Goal: Task Accomplishment & Management: Use online tool/utility

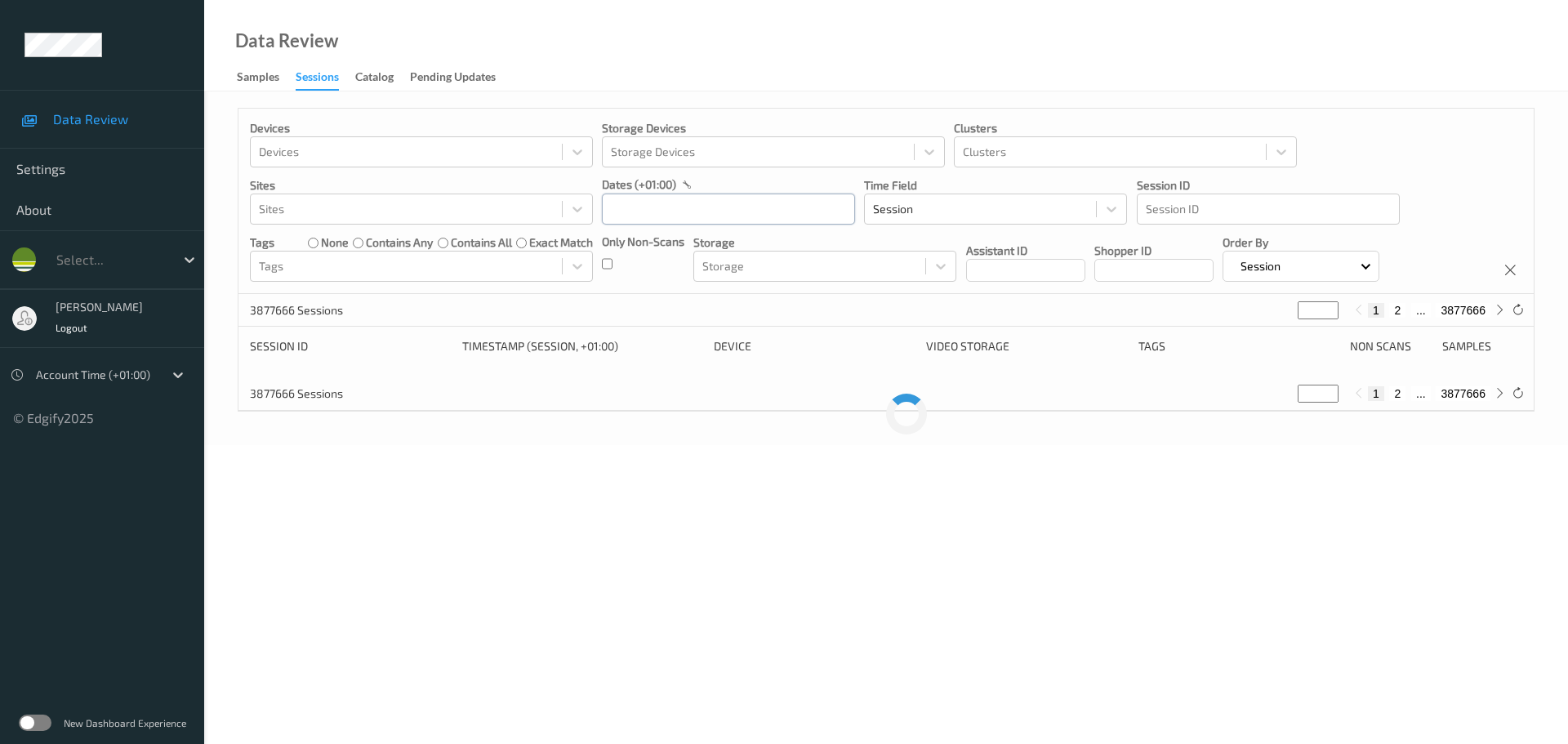
click at [750, 204] on input "text" at bounding box center [728, 209] width 253 height 31
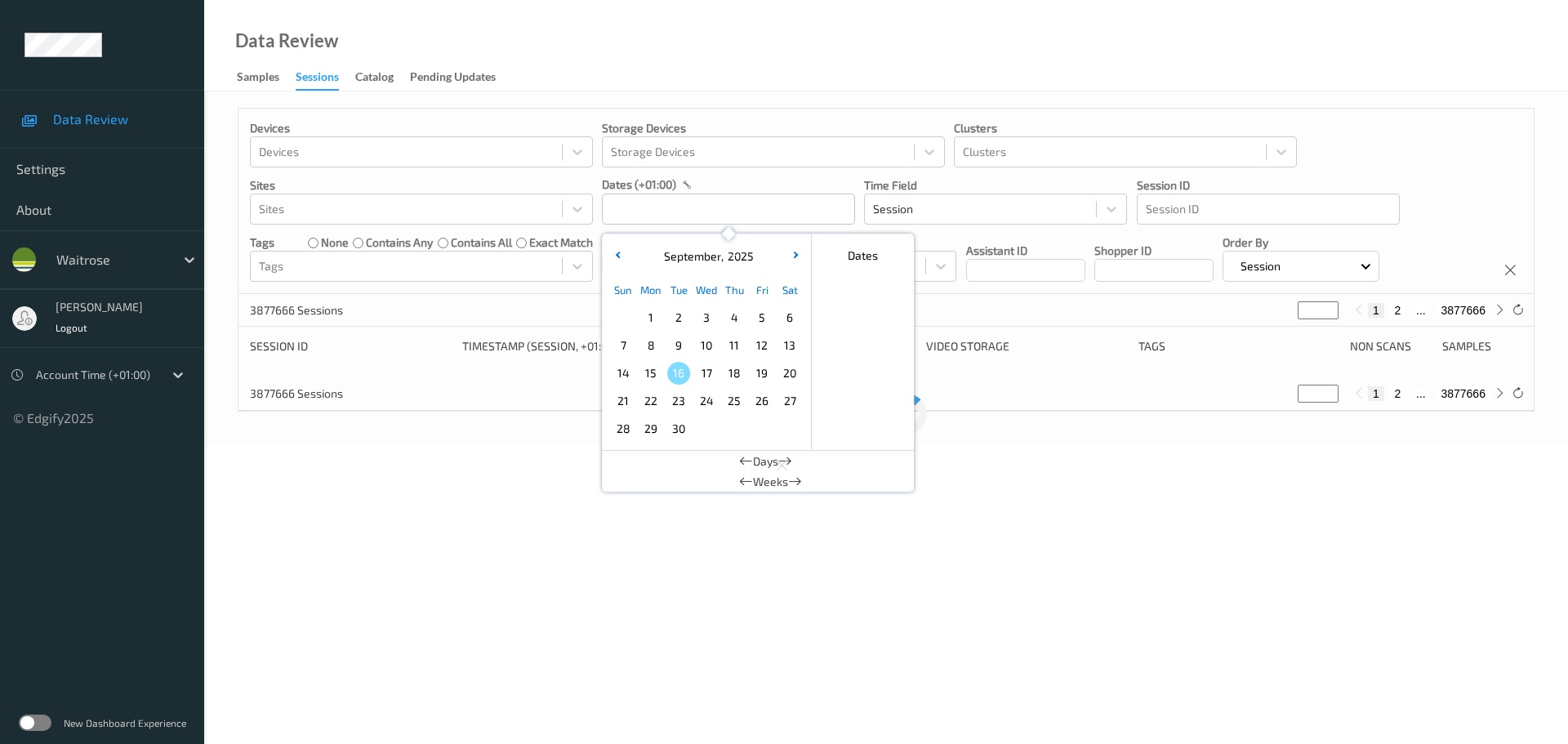
click at [782, 346] on span "13" at bounding box center [790, 345] width 23 height 23
type input "13/09/2025 00:00 -> 13/09/2025 23:59"
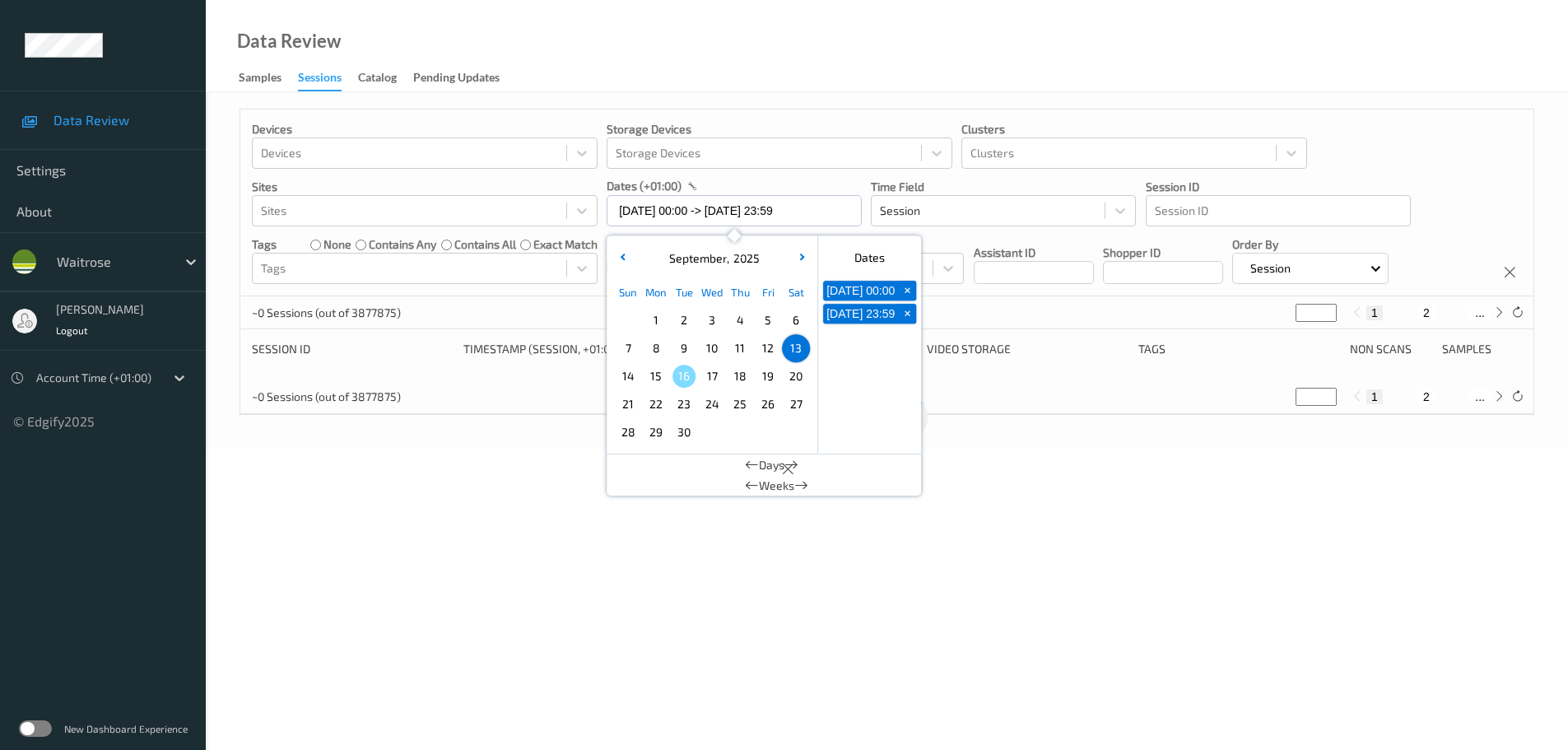
click at [799, 37] on div "Data Review Samples Sessions Catalog Pending Updates" at bounding box center [887, 46] width 1362 height 92
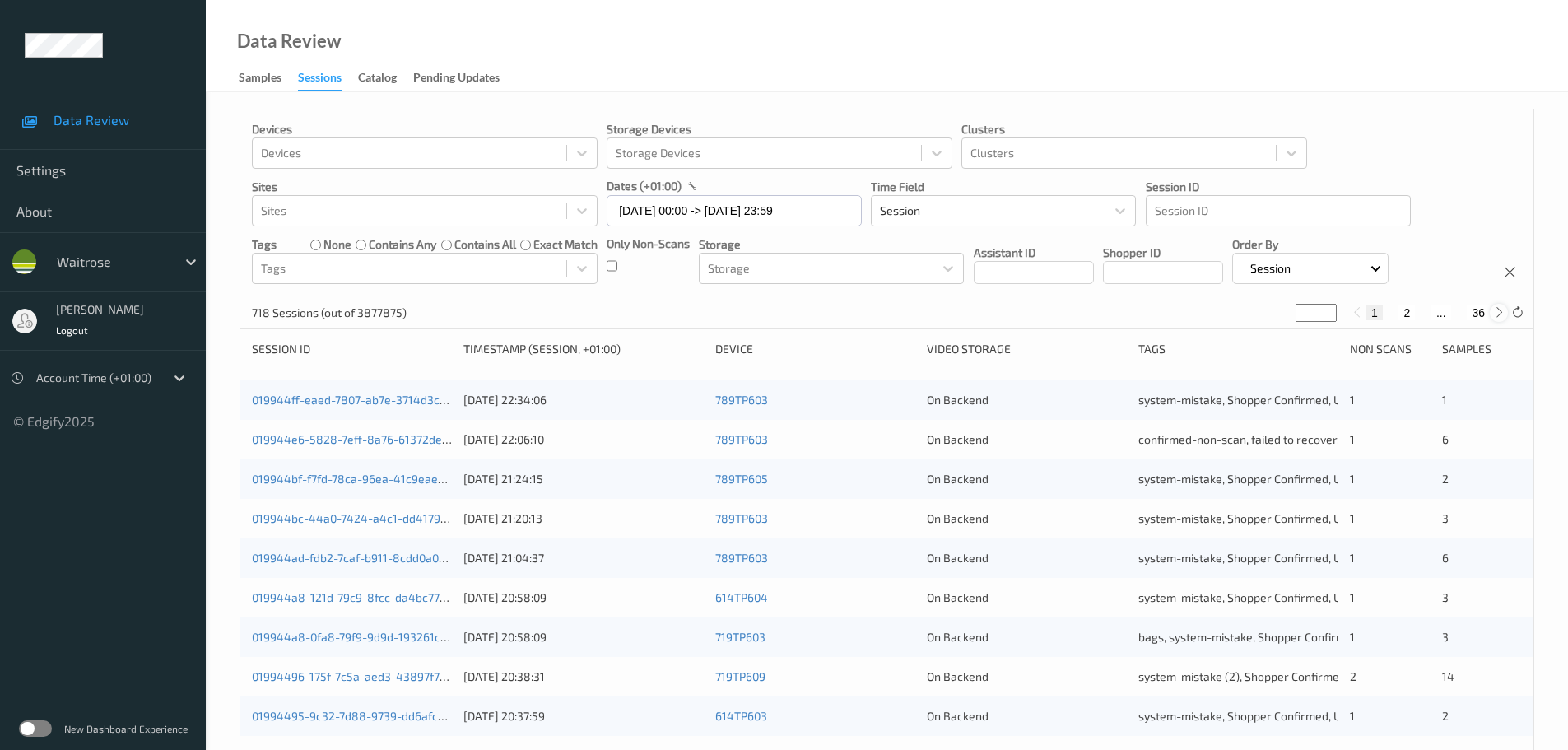
click at [1496, 307] on icon at bounding box center [1499, 312] width 12 height 12
type input "*"
click at [1496, 307] on icon at bounding box center [1499, 312] width 12 height 12
type input "*"
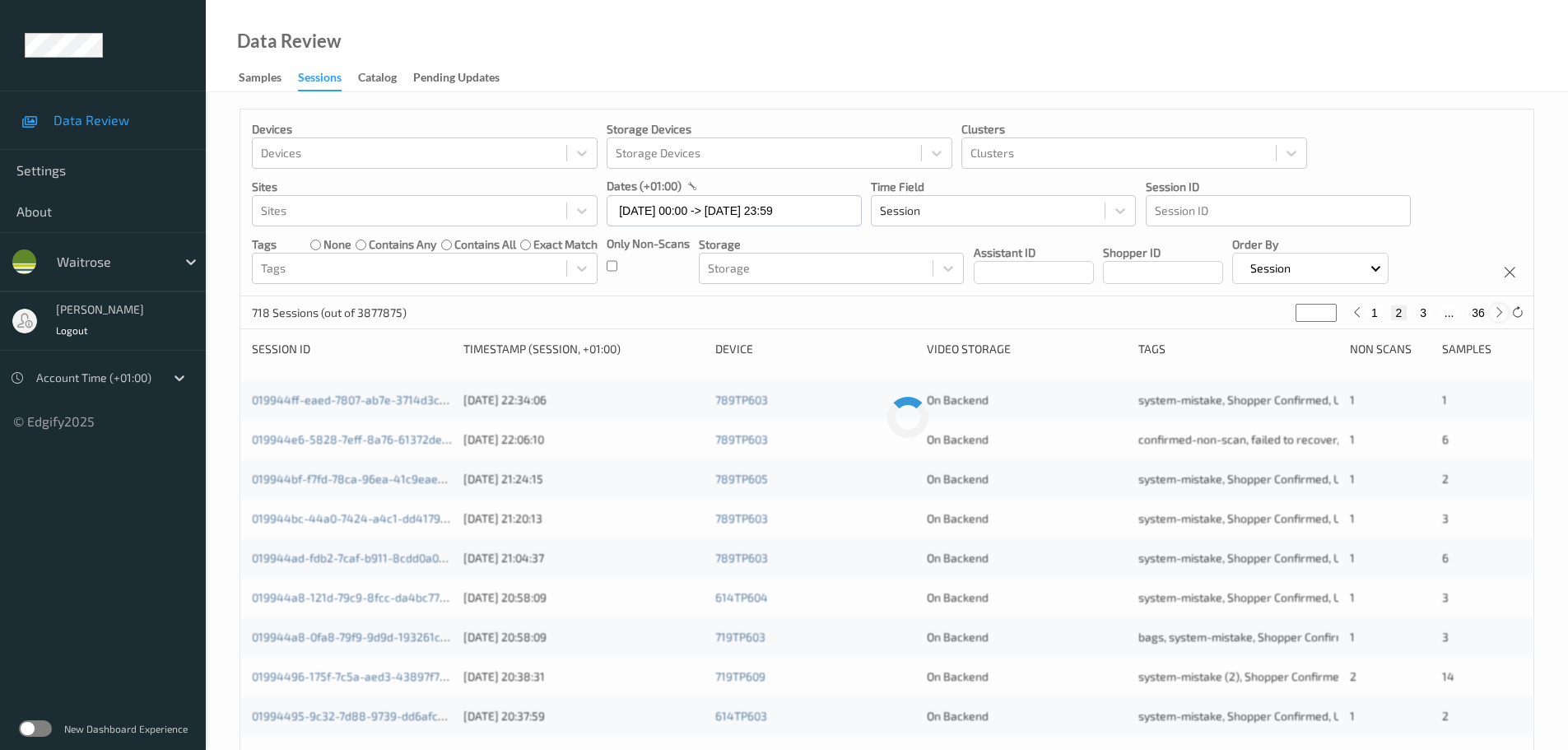
type input "*"
click at [1496, 307] on icon at bounding box center [1499, 312] width 12 height 12
type input "*"
click at [1496, 307] on icon at bounding box center [1499, 312] width 12 height 12
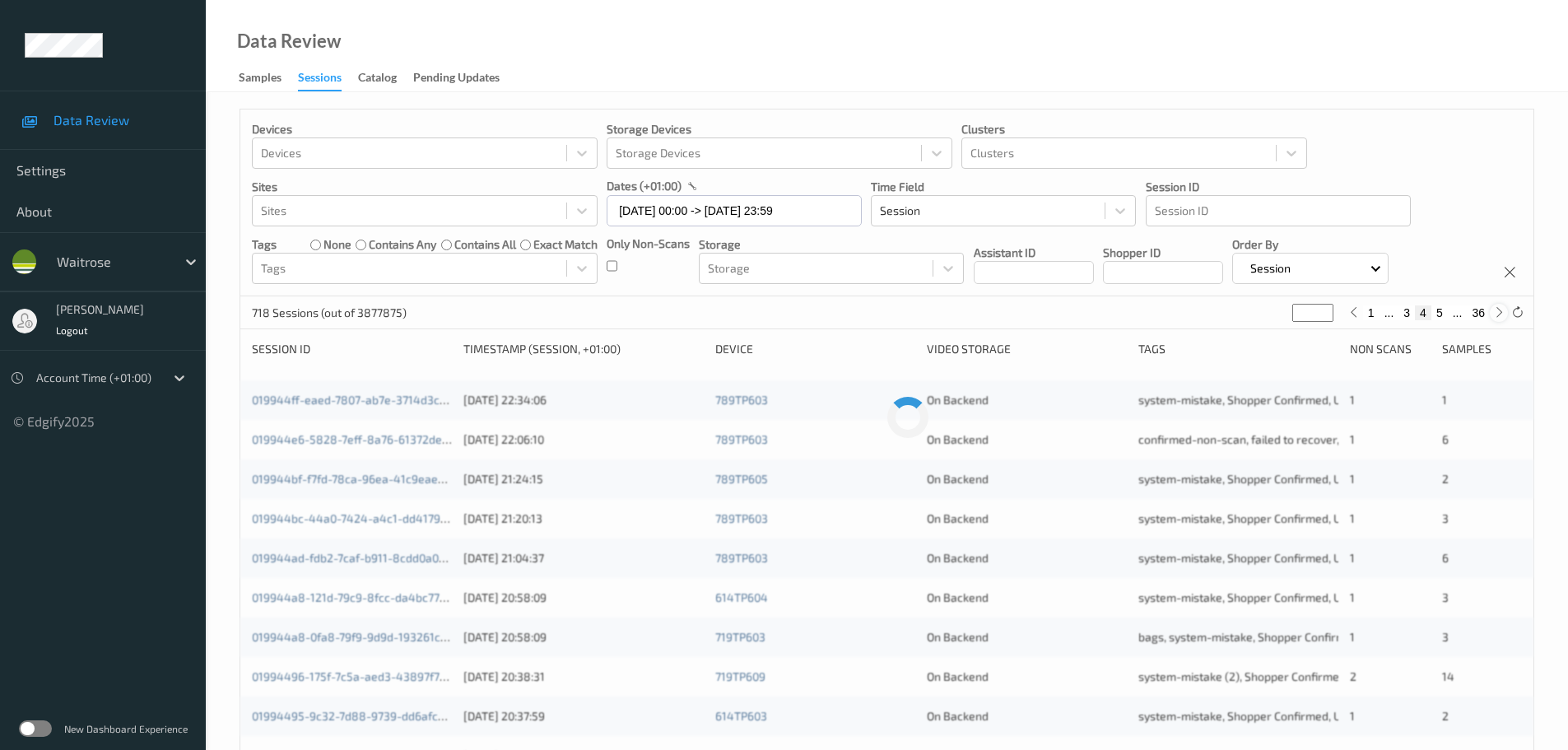
type input "*"
click at [1496, 307] on icon at bounding box center [1499, 312] width 12 height 12
type input "*"
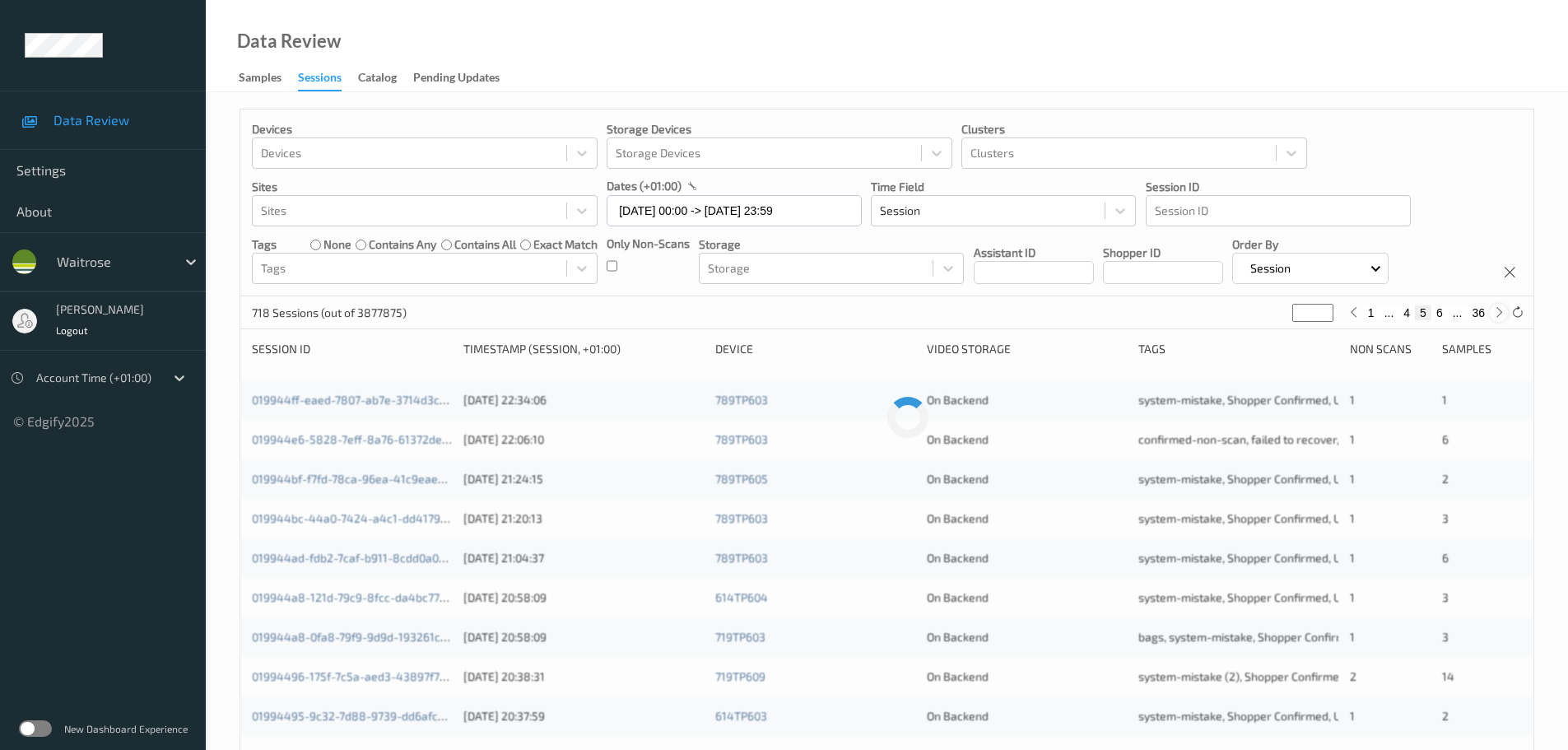
click at [1496, 307] on icon at bounding box center [1499, 312] width 12 height 12
type input "*"
click at [1496, 307] on icon at bounding box center [1499, 312] width 12 height 12
type input "*"
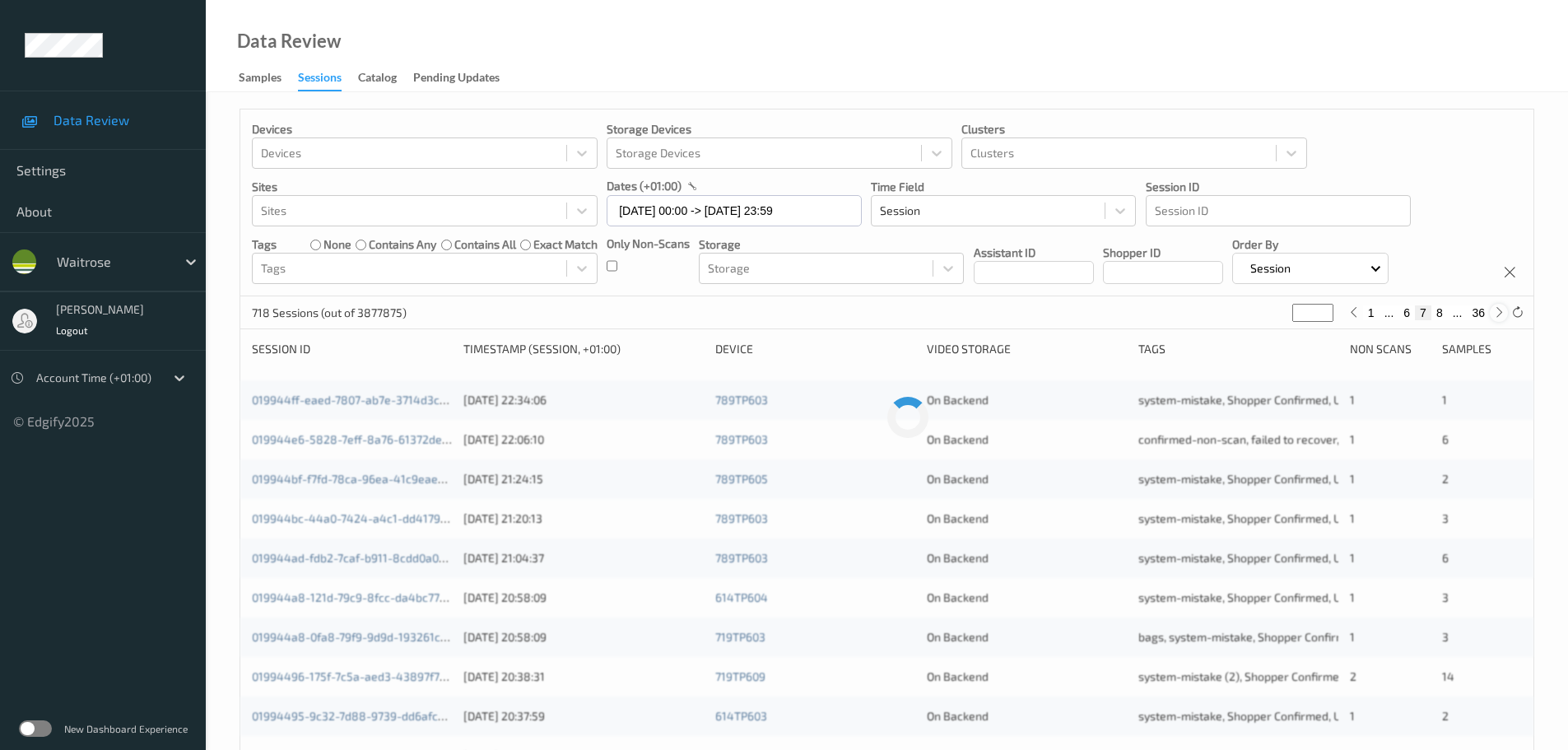
type input "*"
click at [1496, 307] on icon at bounding box center [1499, 312] width 12 height 12
type input "*"
click at [1496, 307] on icon at bounding box center [1499, 312] width 12 height 12
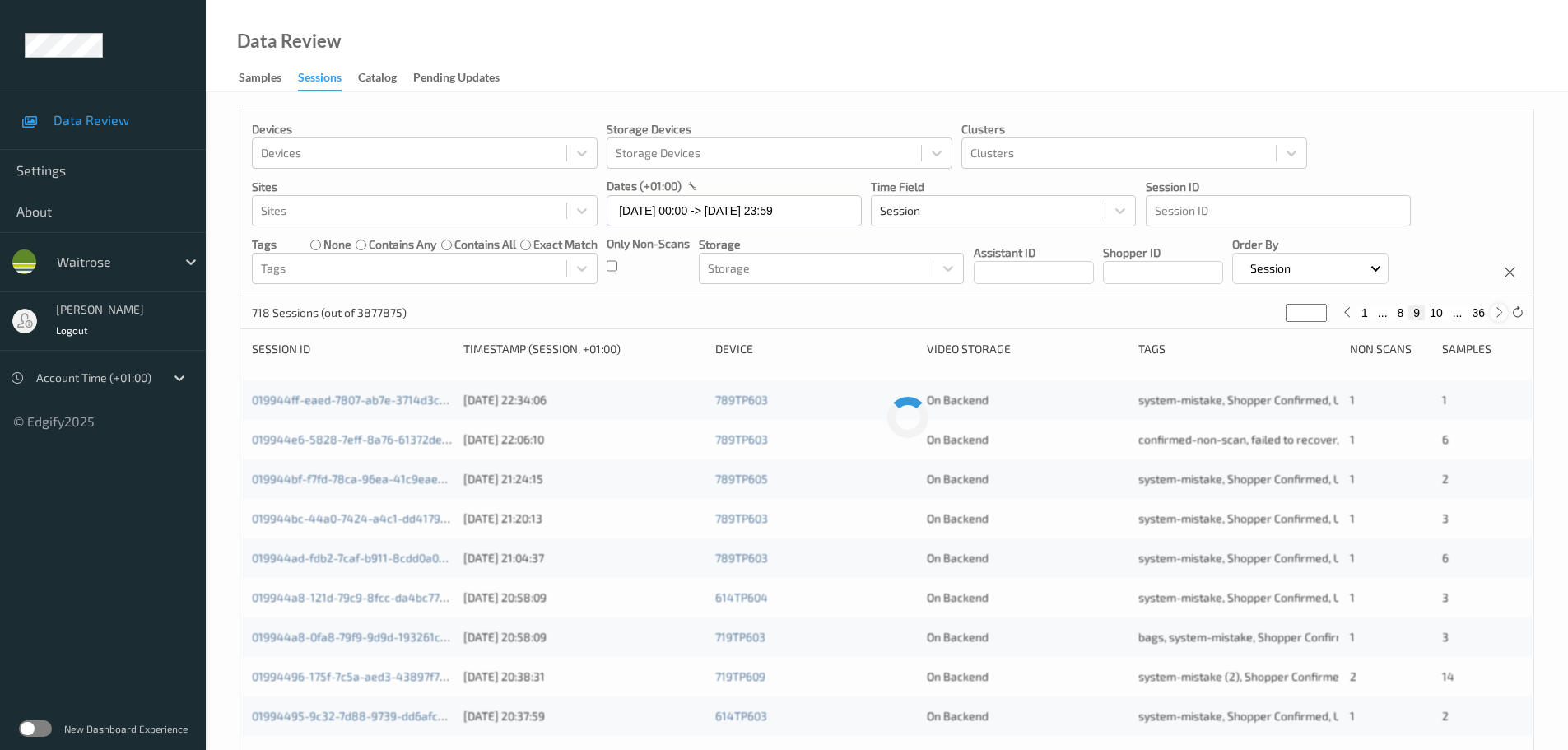
type input "**"
click at [1496, 307] on icon at bounding box center [1499, 312] width 12 height 12
type input "**"
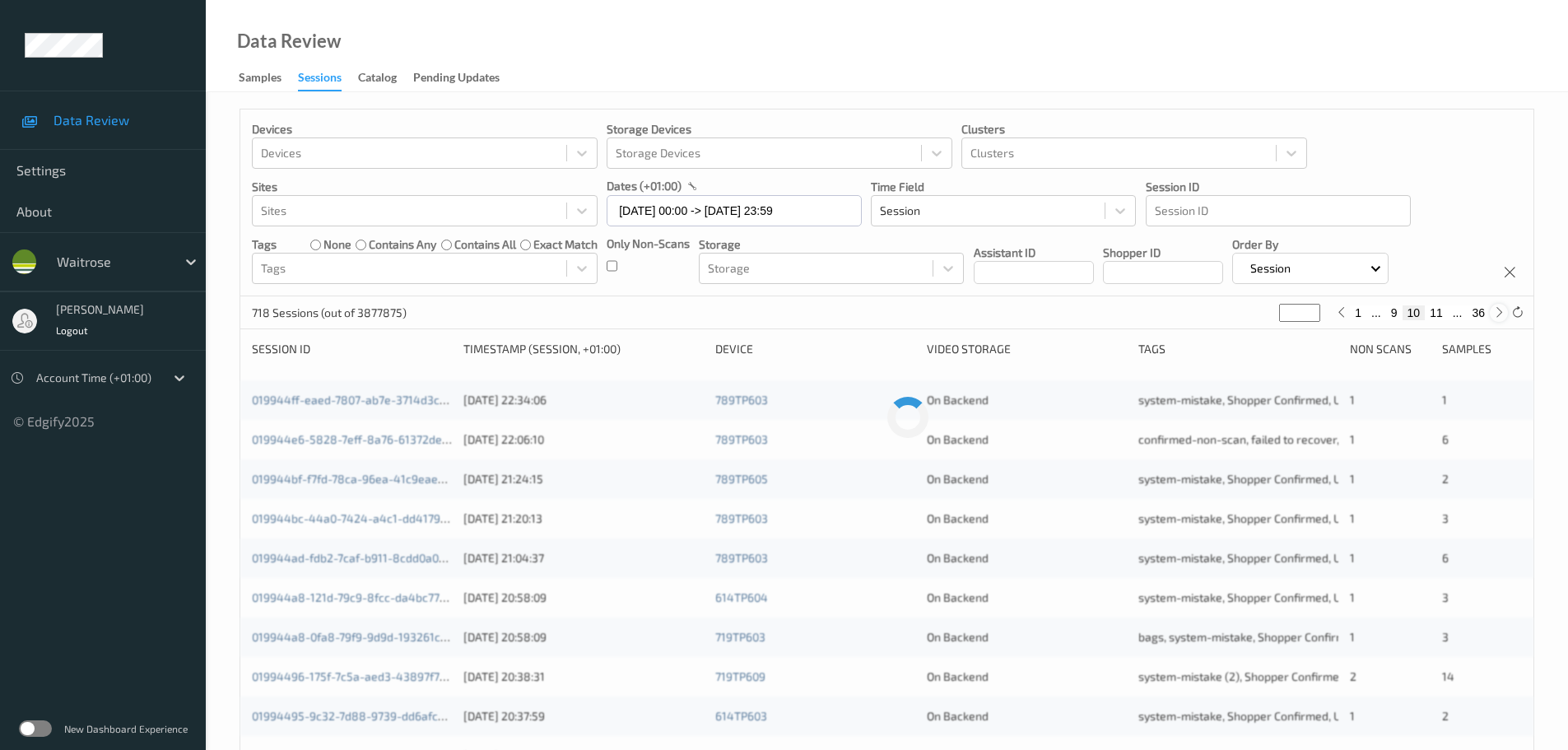
click at [1496, 307] on icon at bounding box center [1499, 312] width 12 height 12
type input "**"
click at [1496, 307] on icon at bounding box center [1499, 312] width 12 height 12
type input "**"
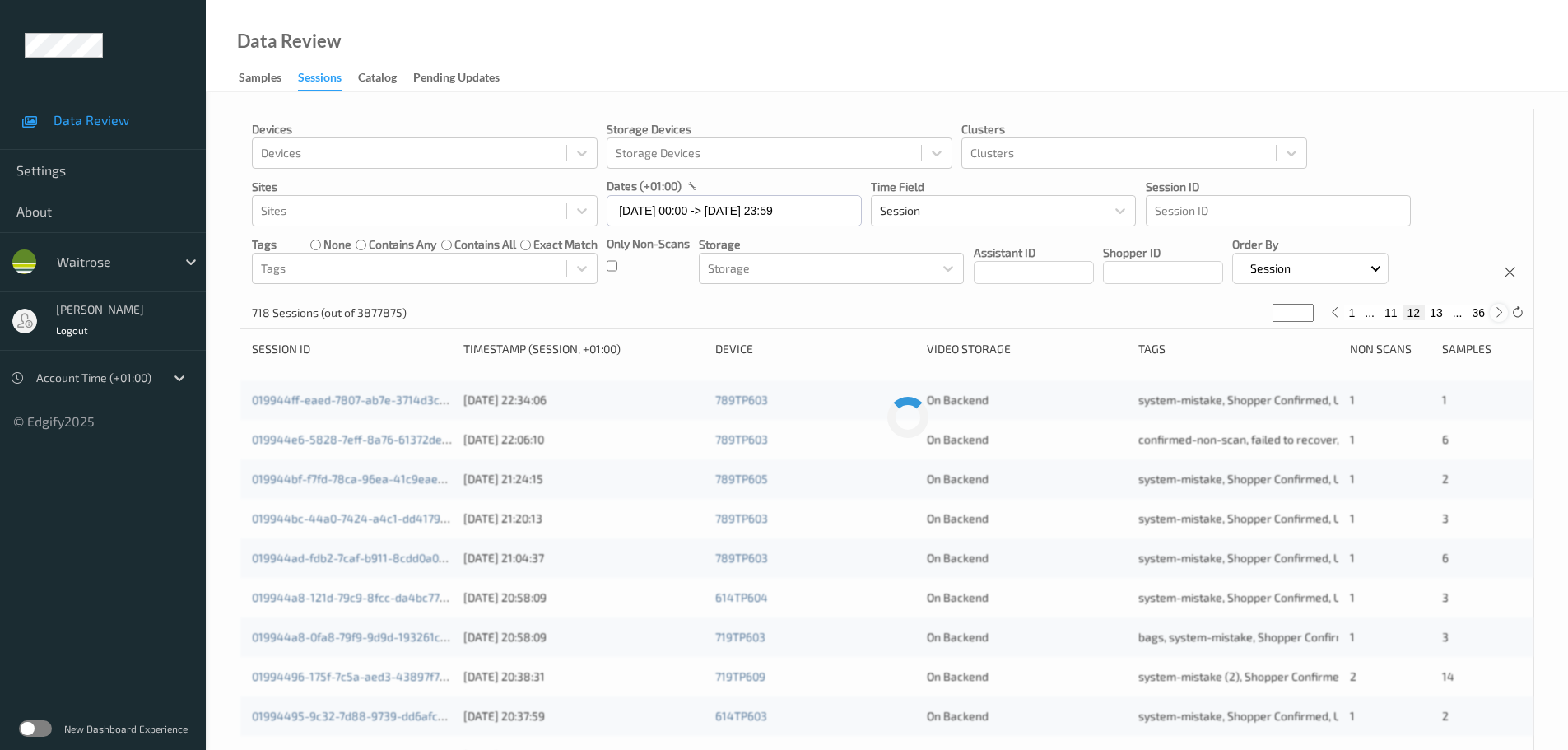
type input "**"
click at [1496, 307] on icon at bounding box center [1499, 312] width 12 height 12
type input "**"
click at [1496, 307] on icon at bounding box center [1499, 312] width 12 height 12
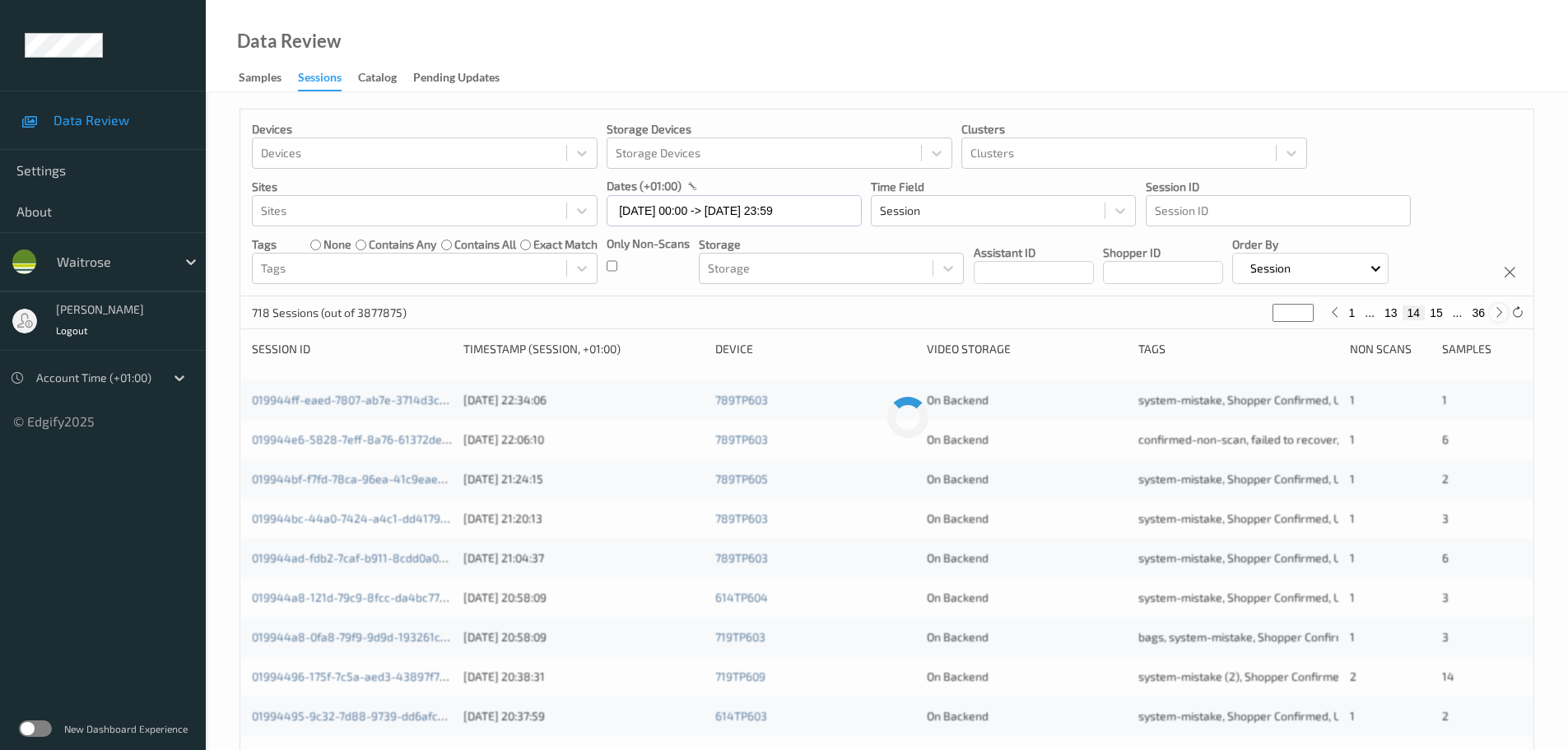
type input "**"
click at [1496, 307] on icon at bounding box center [1499, 312] width 12 height 12
type input "**"
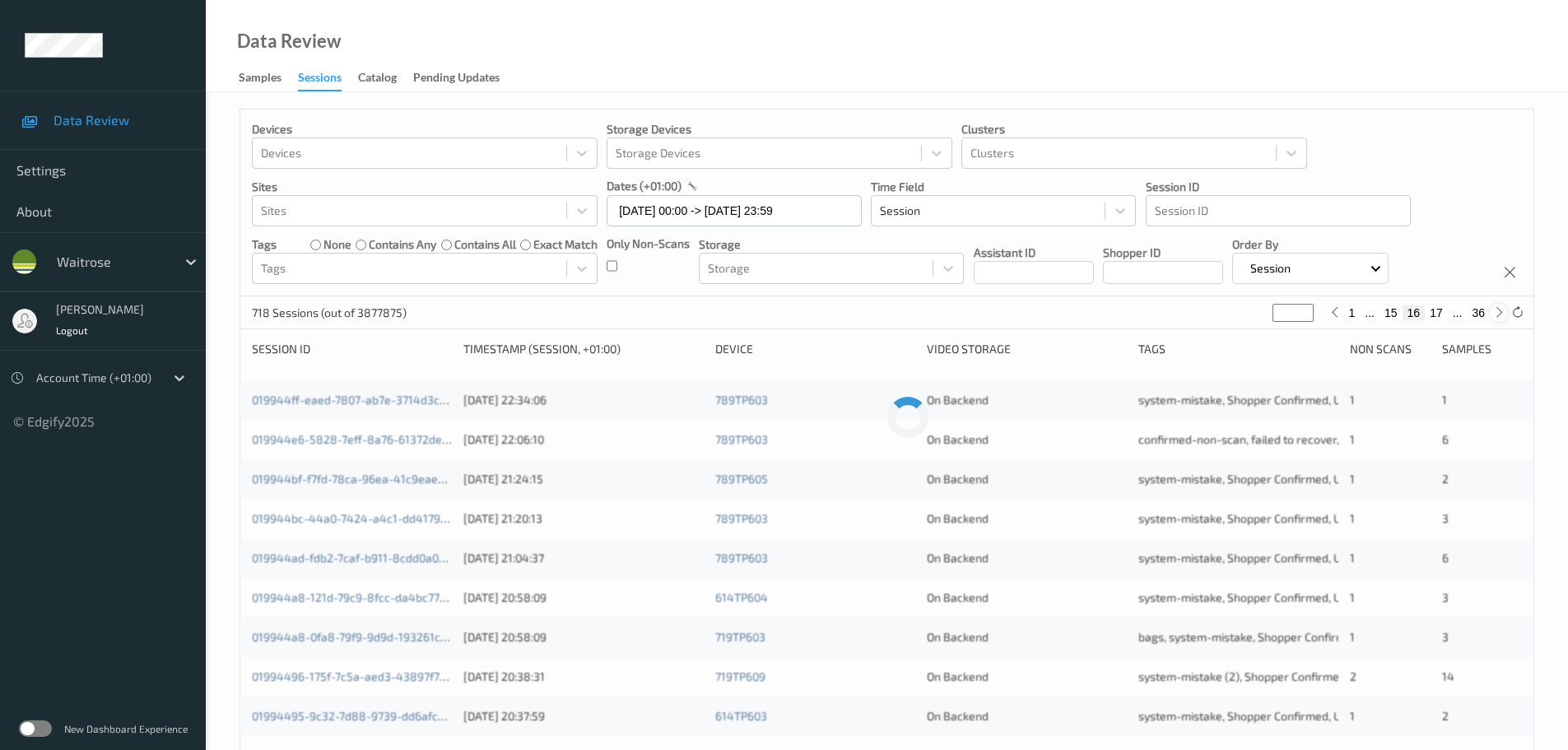
click at [1496, 307] on icon at bounding box center [1499, 312] width 12 height 12
type input "**"
click at [1496, 307] on icon at bounding box center [1499, 312] width 12 height 12
type input "**"
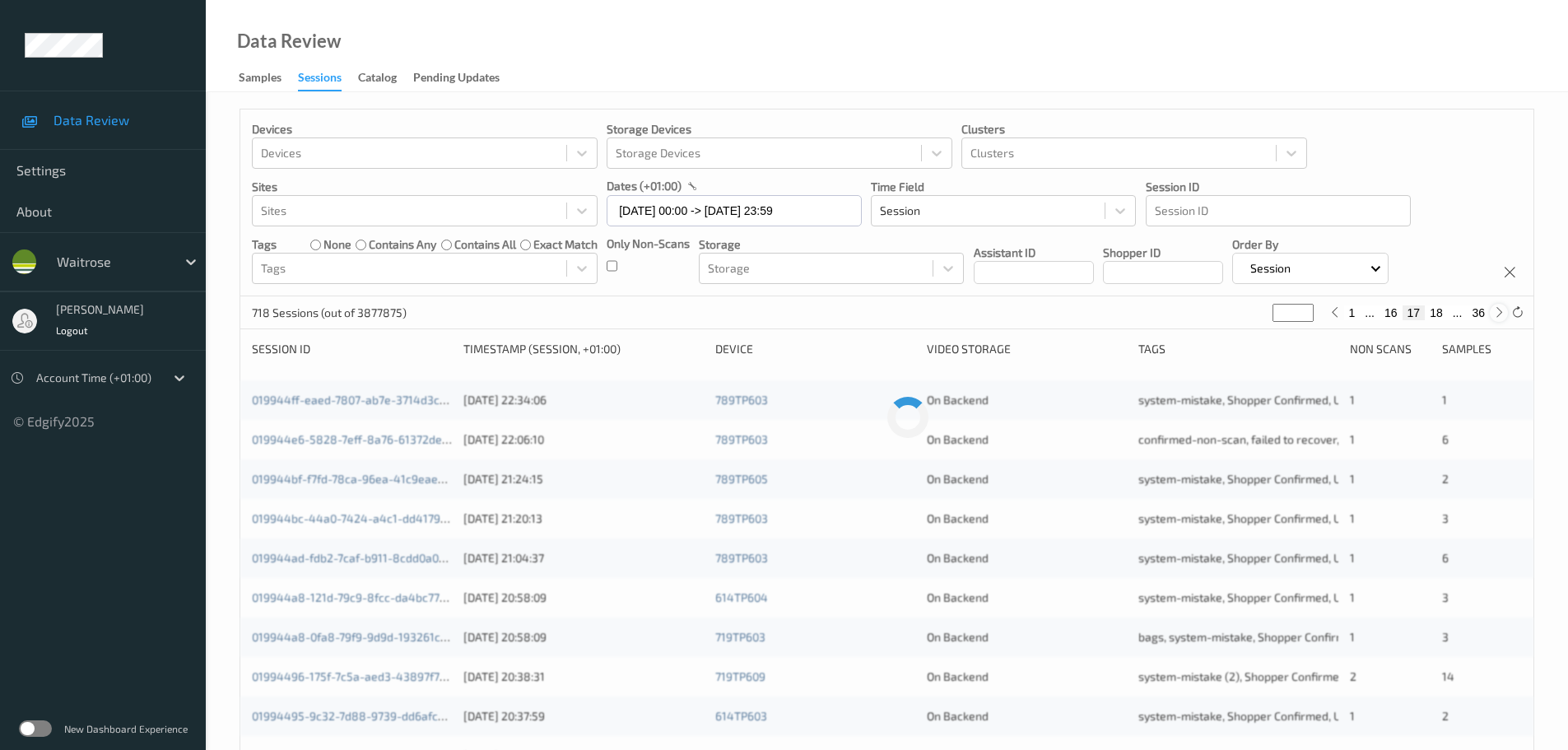
type input "**"
click at [1496, 307] on icon at bounding box center [1499, 312] width 12 height 12
type input "**"
click at [1496, 307] on icon at bounding box center [1499, 312] width 12 height 12
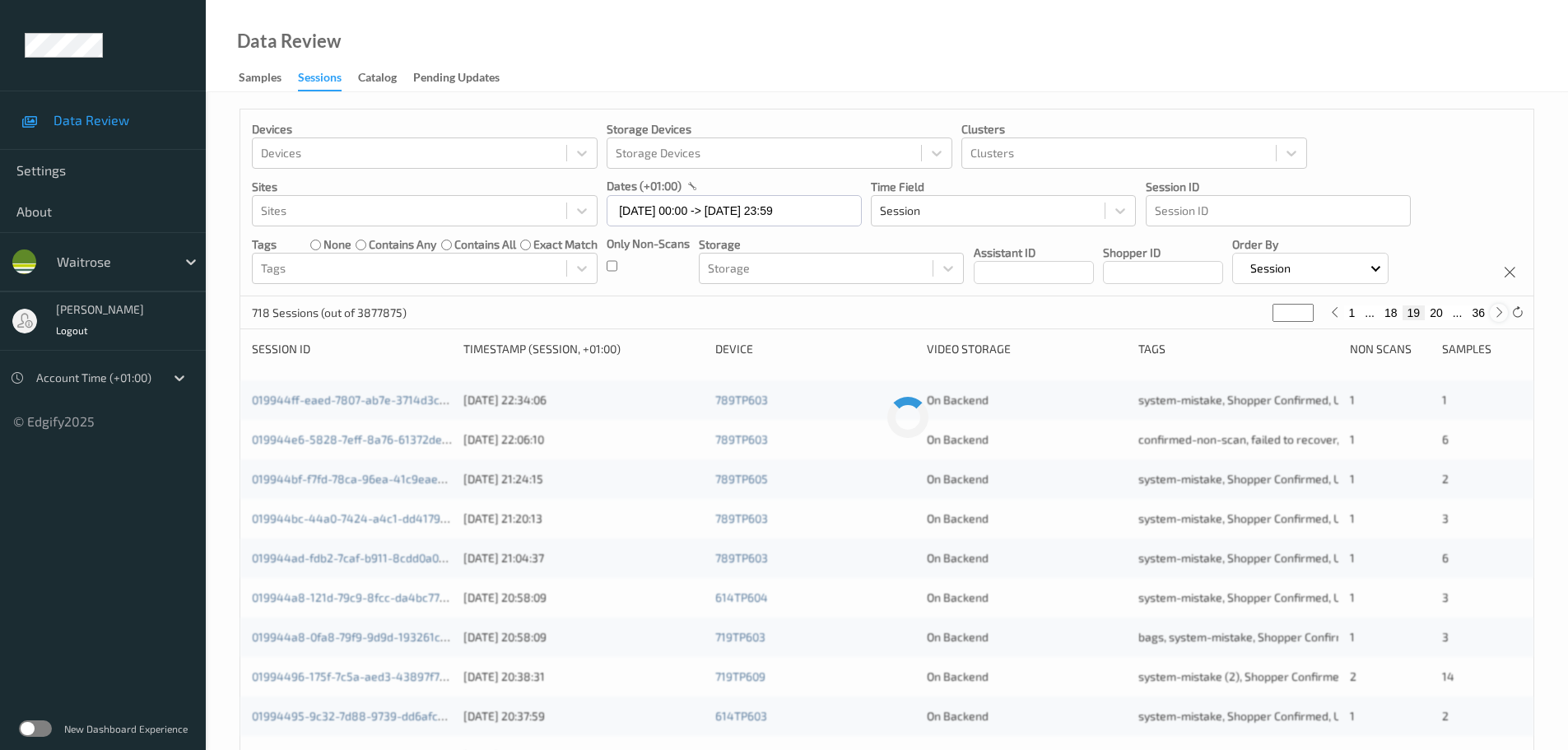
type input "**"
click at [1496, 307] on icon at bounding box center [1499, 312] width 12 height 12
type input "**"
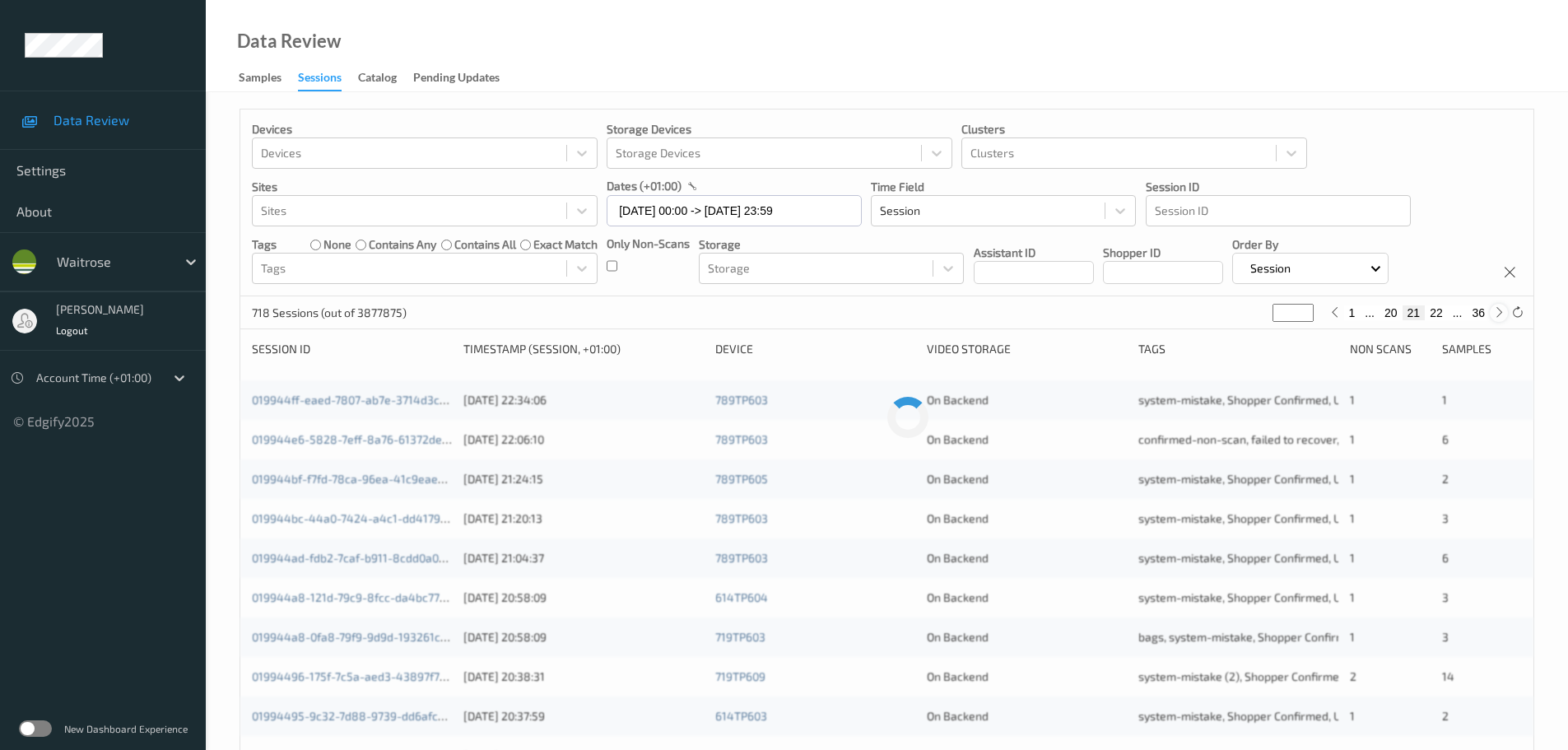
click at [1496, 307] on icon at bounding box center [1499, 312] width 12 height 12
type input "**"
click at [1496, 307] on icon at bounding box center [1499, 312] width 12 height 12
type input "**"
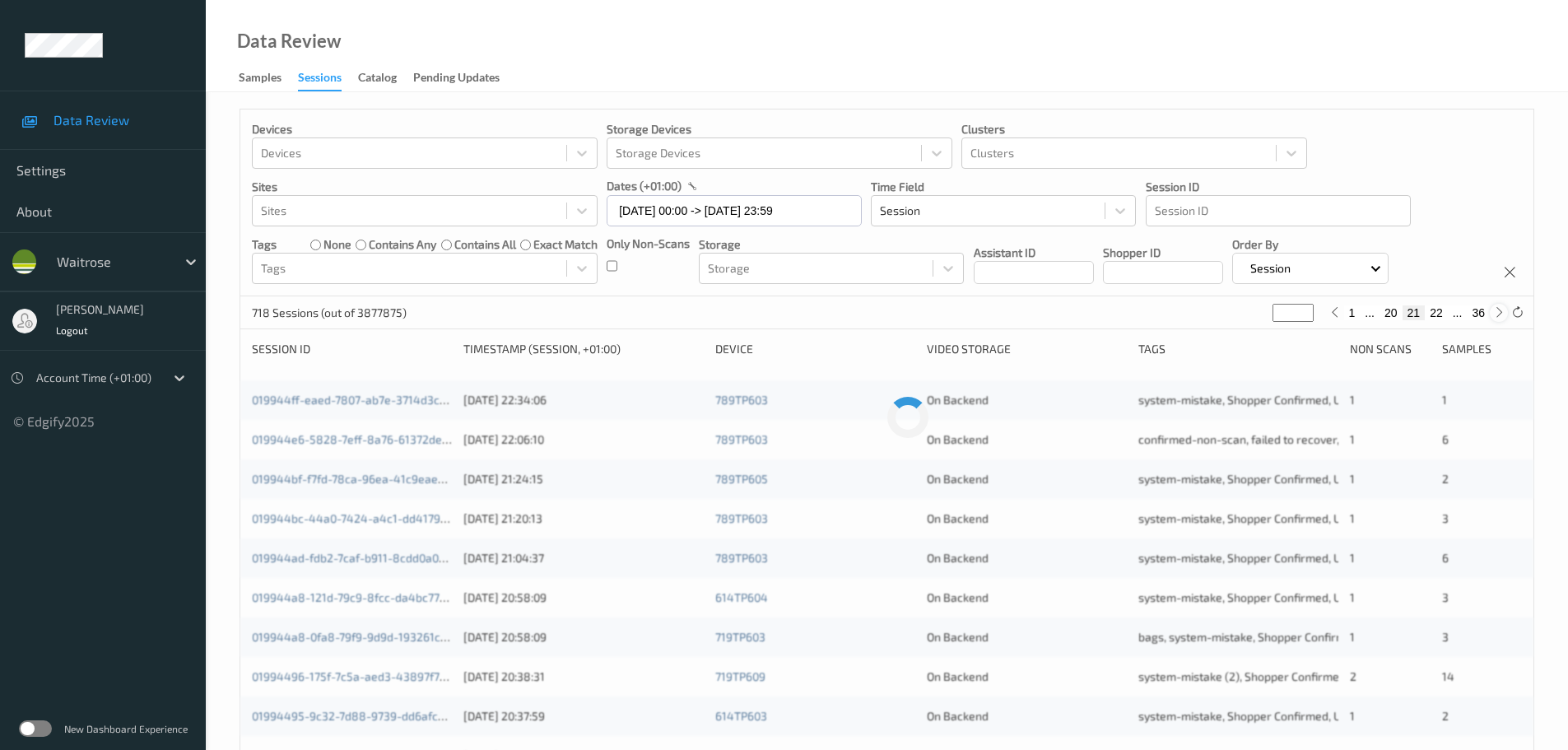
type input "**"
click at [1496, 307] on icon at bounding box center [1499, 312] width 12 height 12
type input "**"
click at [1496, 307] on icon at bounding box center [1499, 312] width 12 height 12
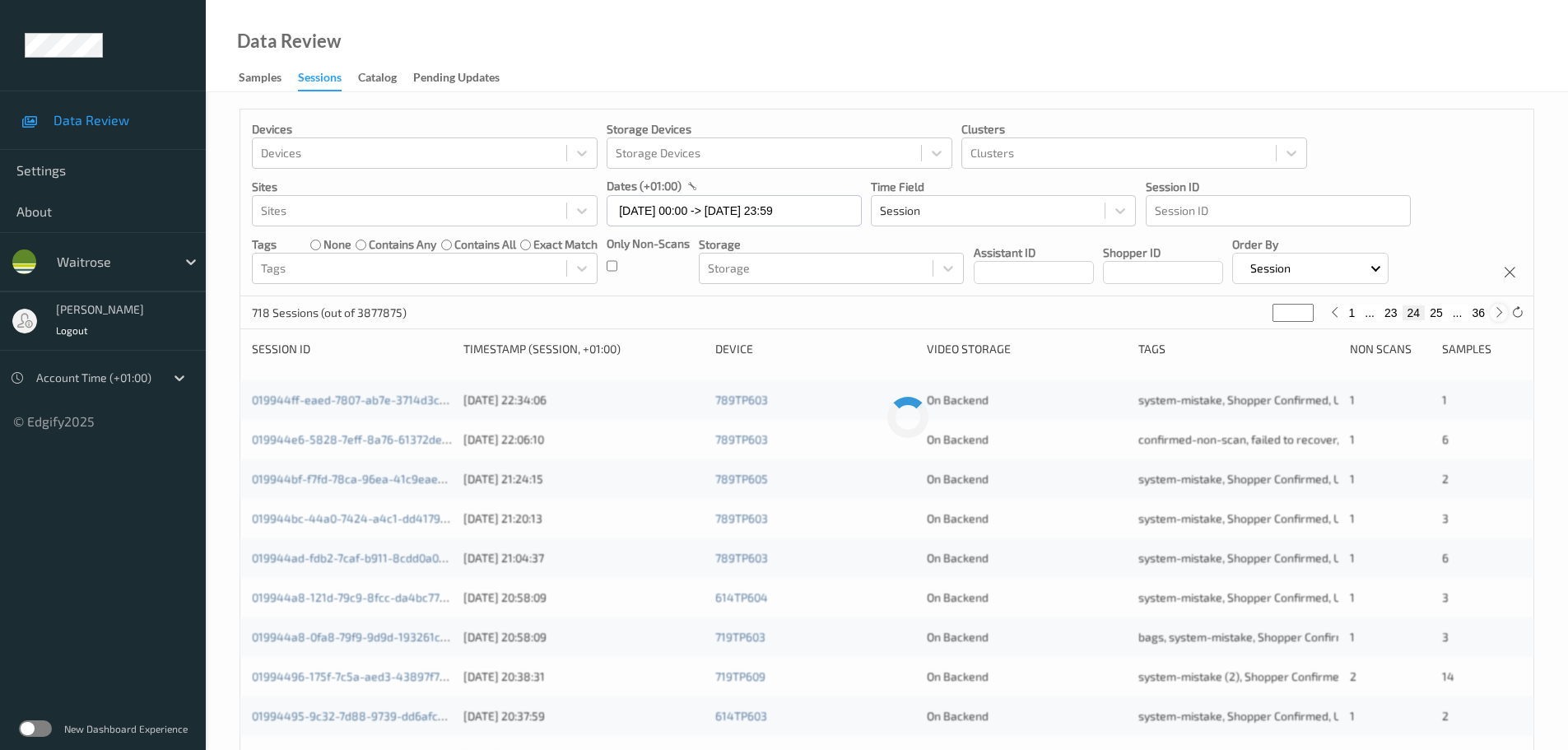
type input "**"
click at [1337, 308] on icon at bounding box center [1334, 312] width 12 height 12
type input "**"
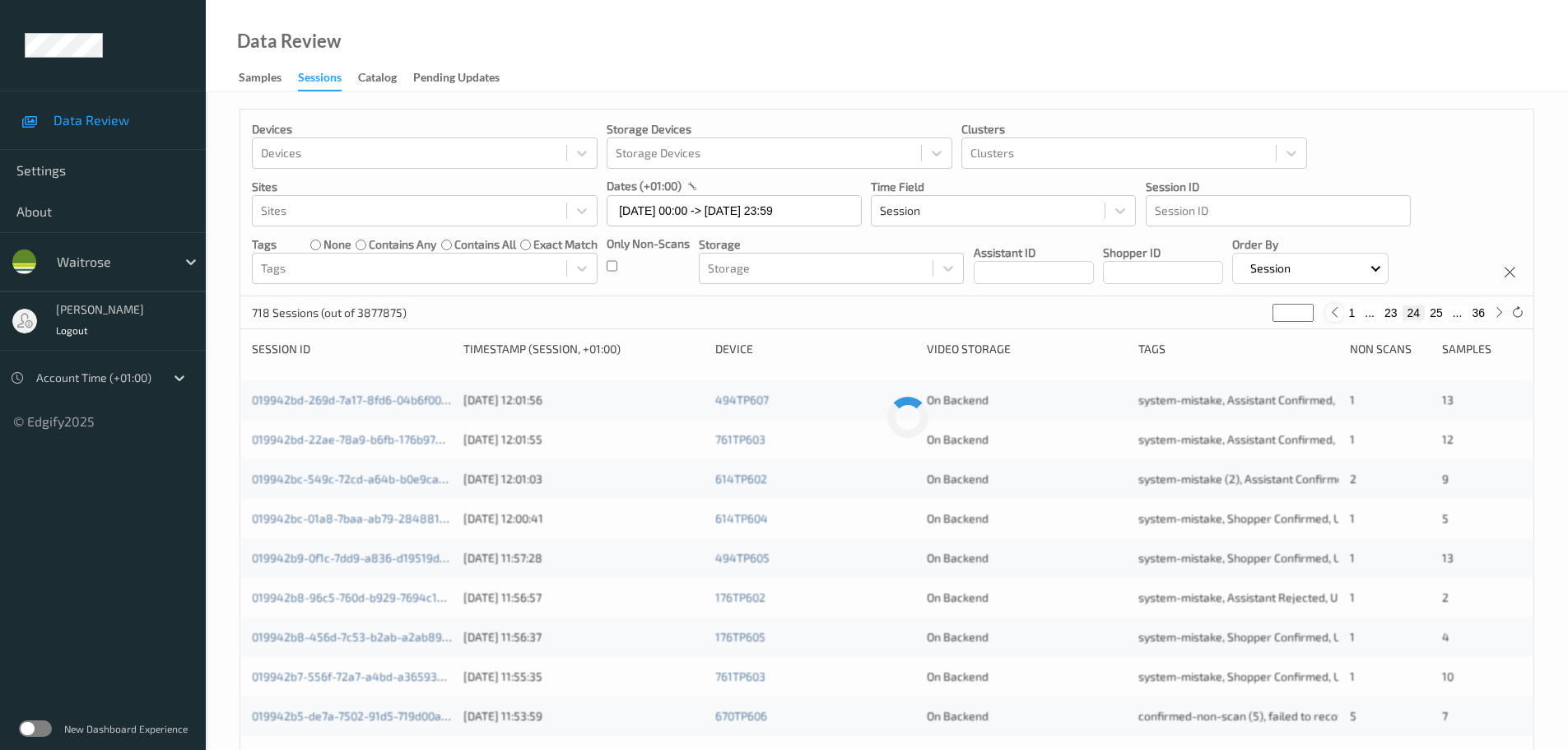
click at [1337, 308] on icon at bounding box center [1334, 312] width 12 height 12
type input "**"
click at [1337, 308] on icon at bounding box center [1334, 312] width 12 height 12
type input "**"
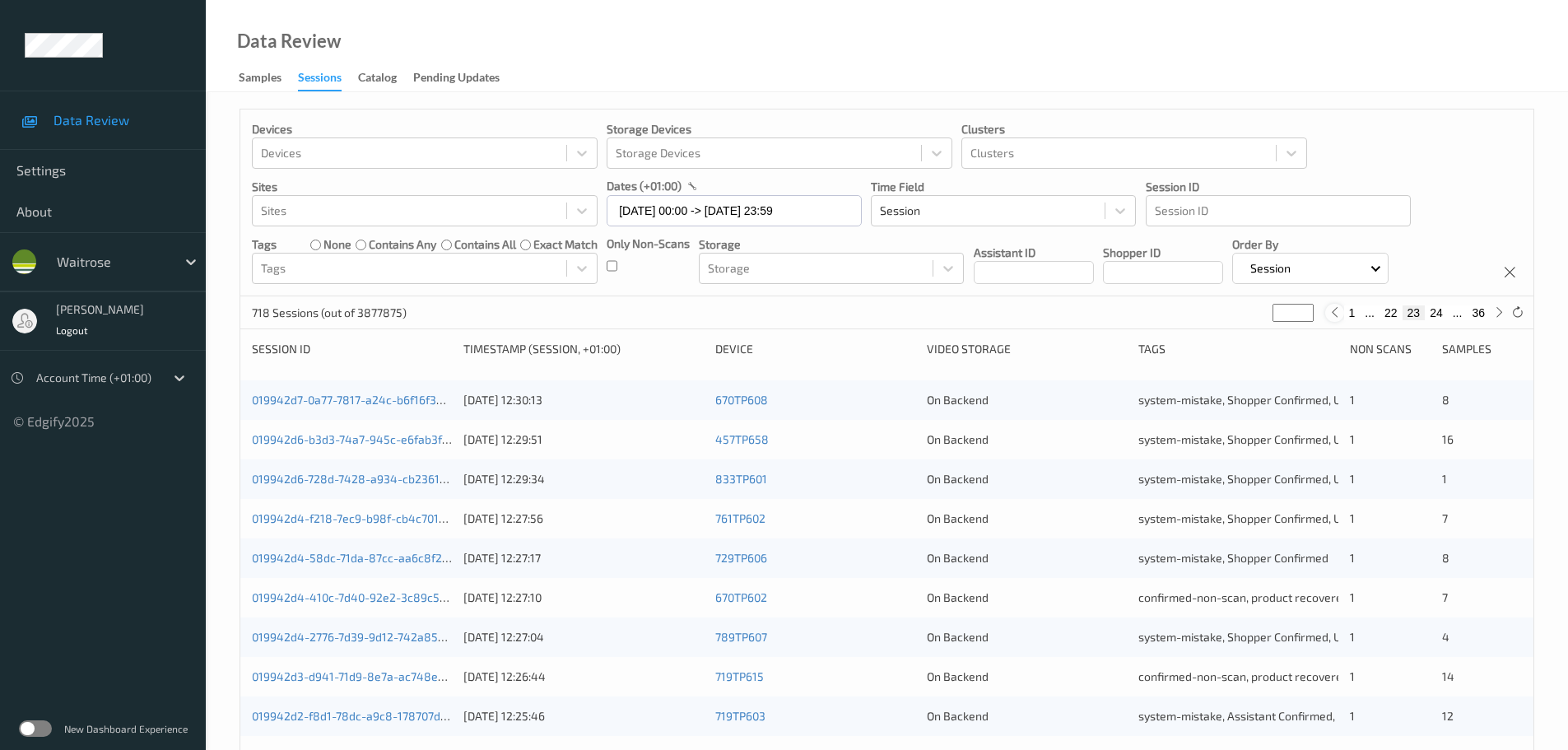
type input "**"
click at [1503, 315] on icon at bounding box center [1499, 312] width 12 height 12
type input "**"
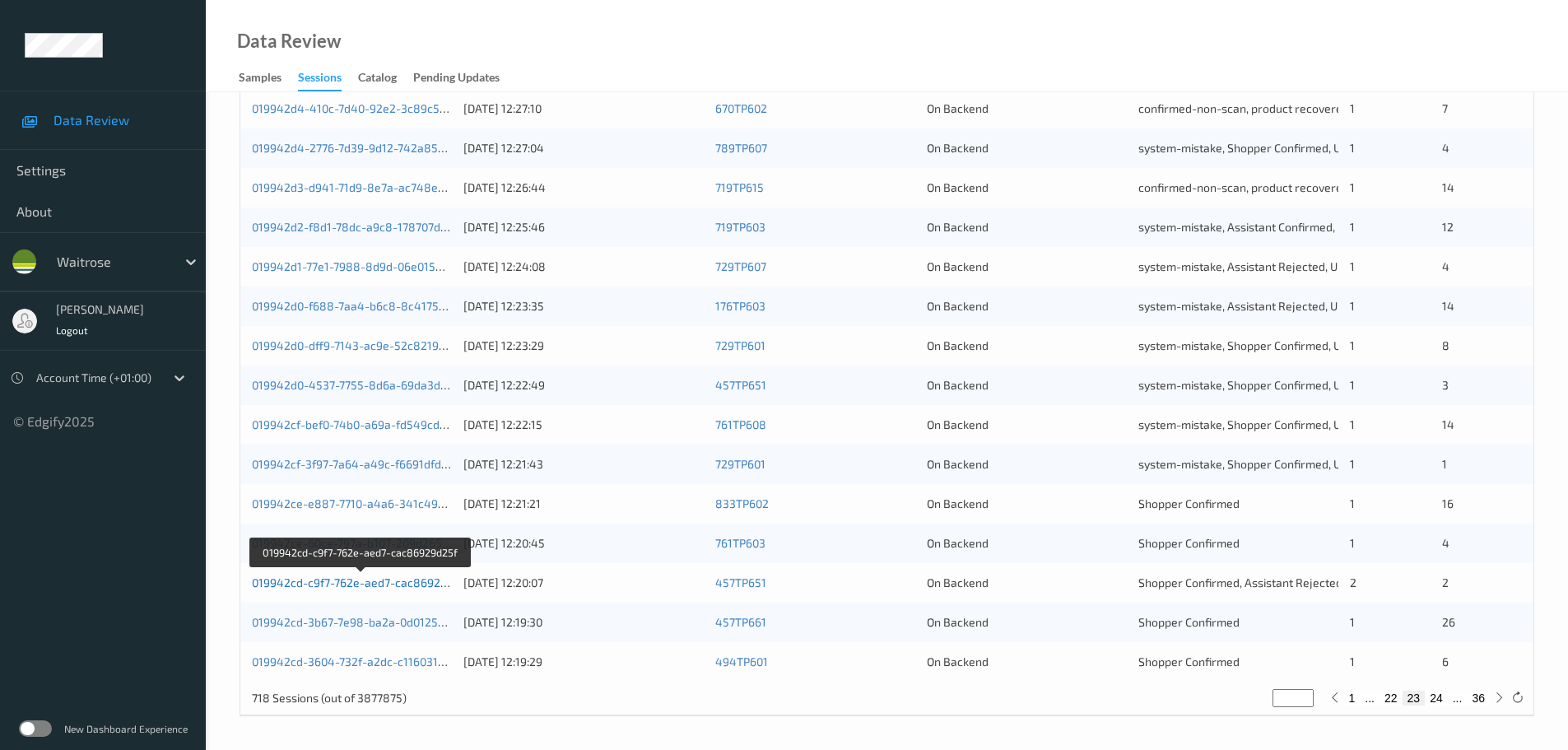
drag, startPoint x: 374, startPoint y: 579, endPoint x: 358, endPoint y: 584, distance: 16.8
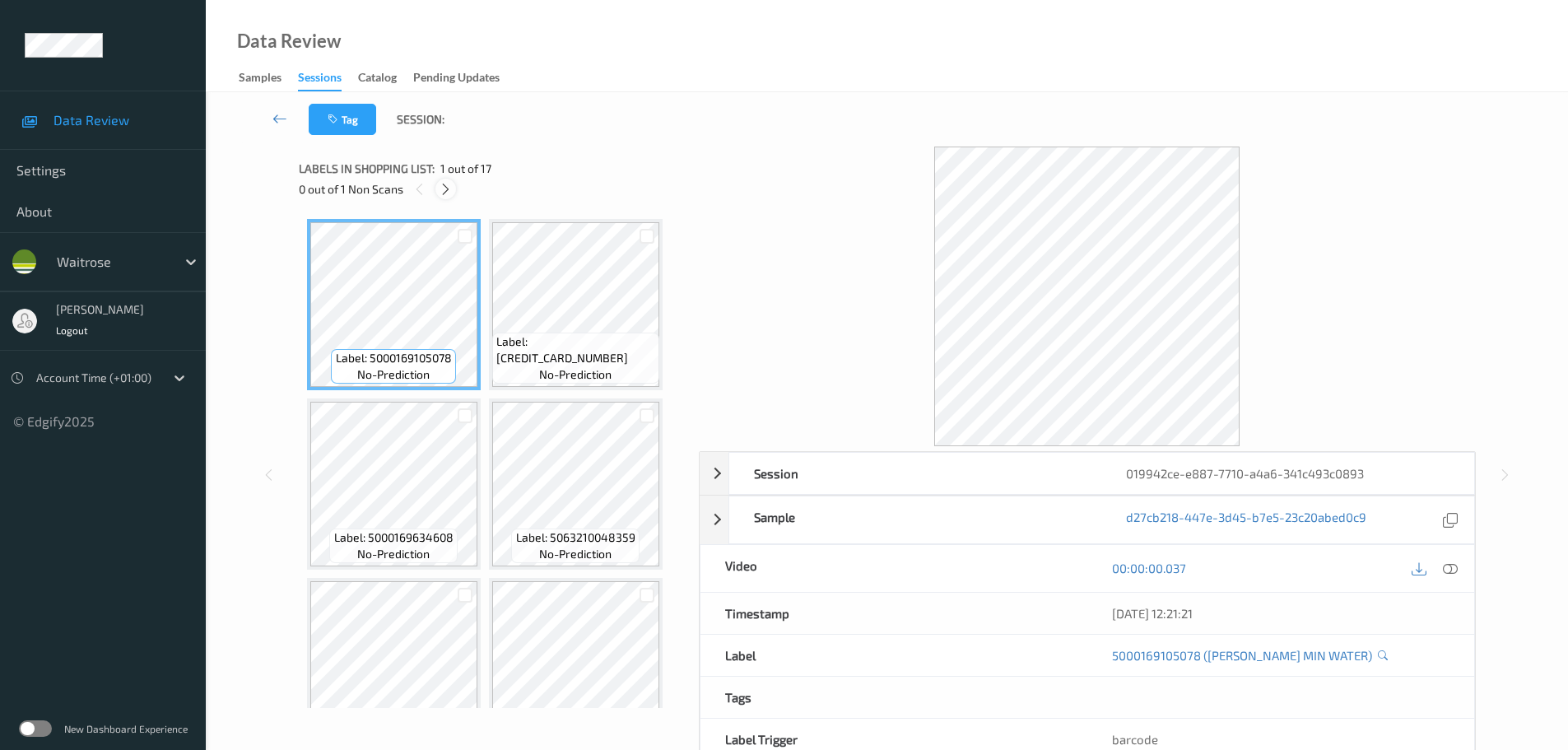
click at [446, 193] on icon at bounding box center [445, 190] width 14 height 15
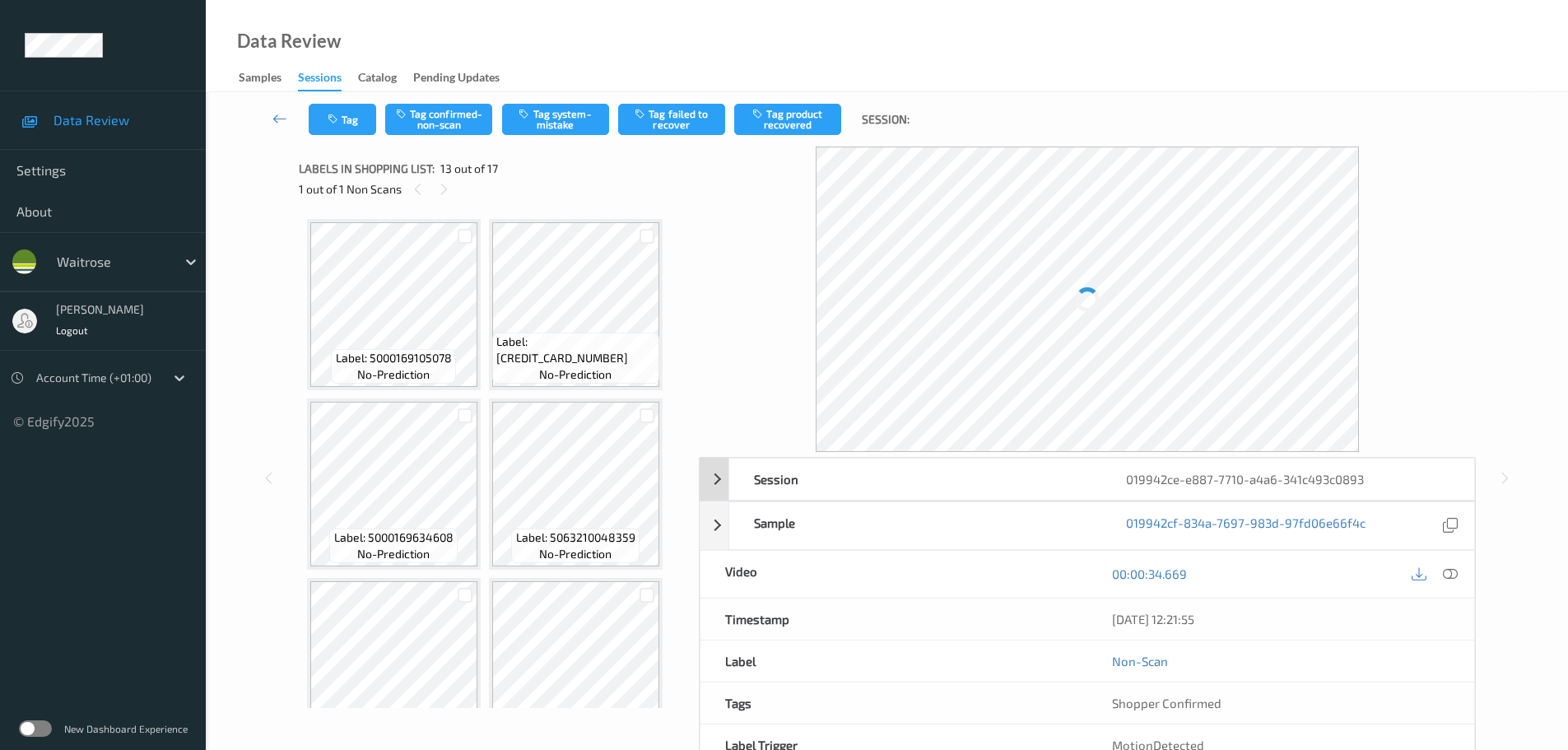
scroll to position [906, 0]
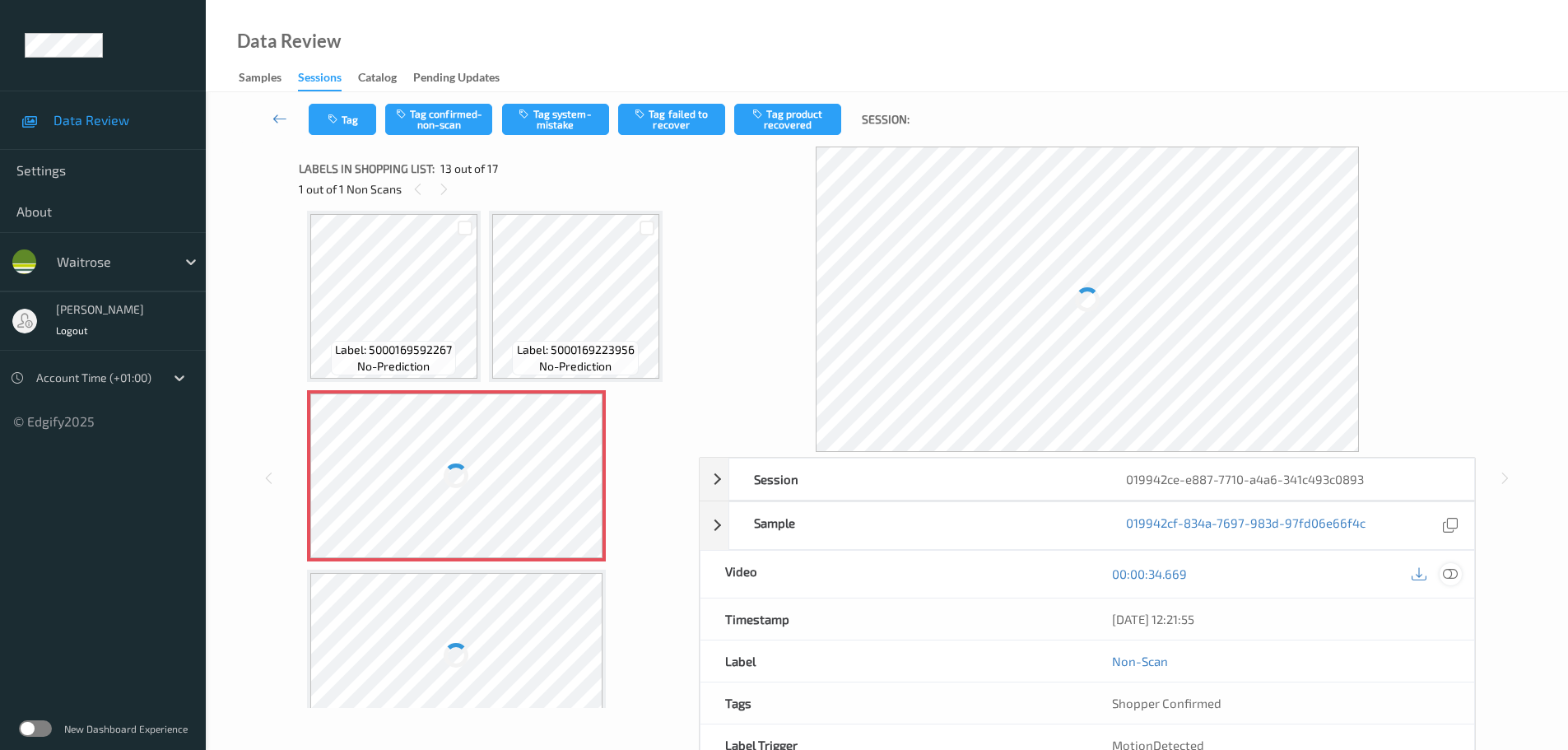
click at [1445, 571] on icon at bounding box center [1450, 573] width 15 height 15
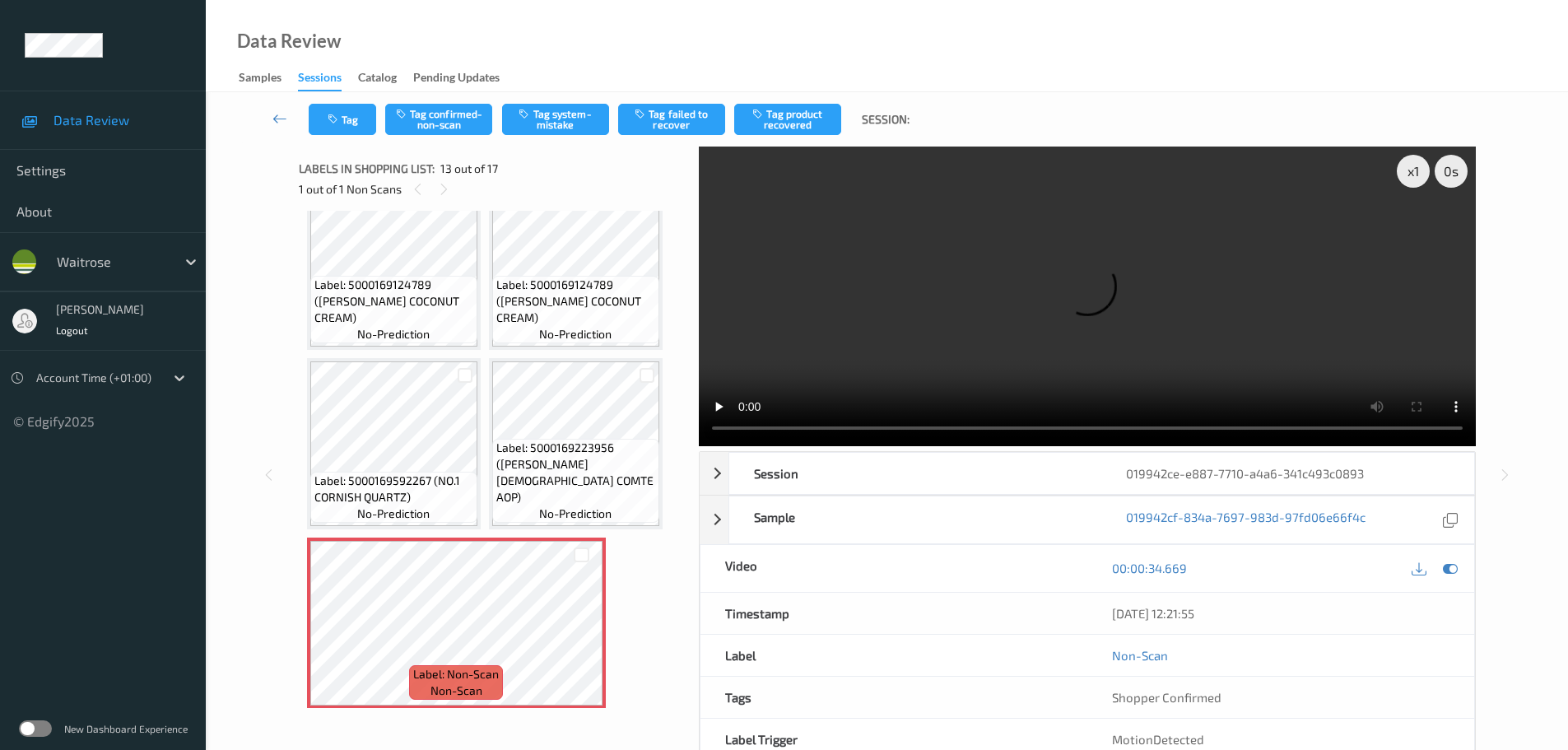
scroll to position [823, 0]
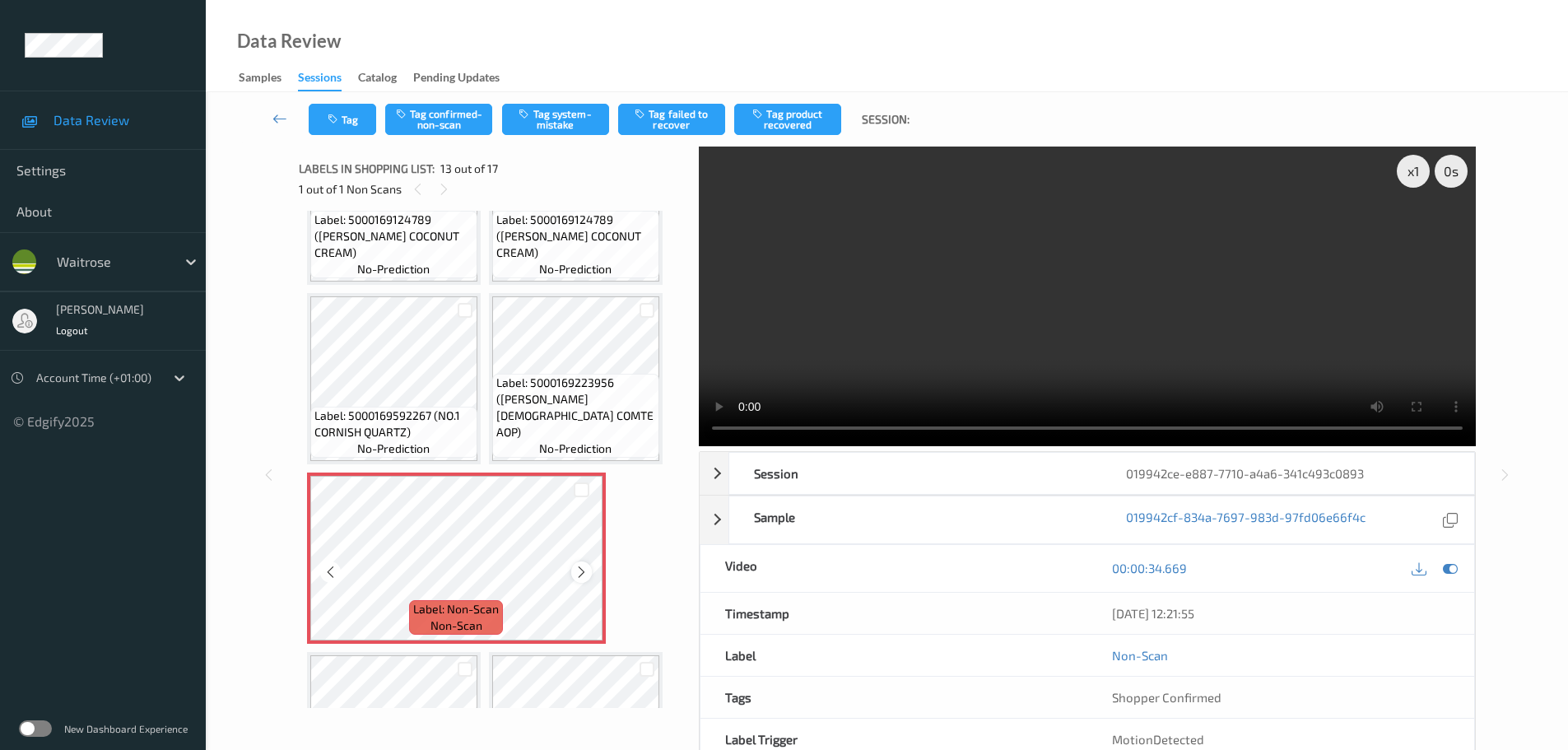
click at [581, 570] on icon at bounding box center [581, 572] width 14 height 15
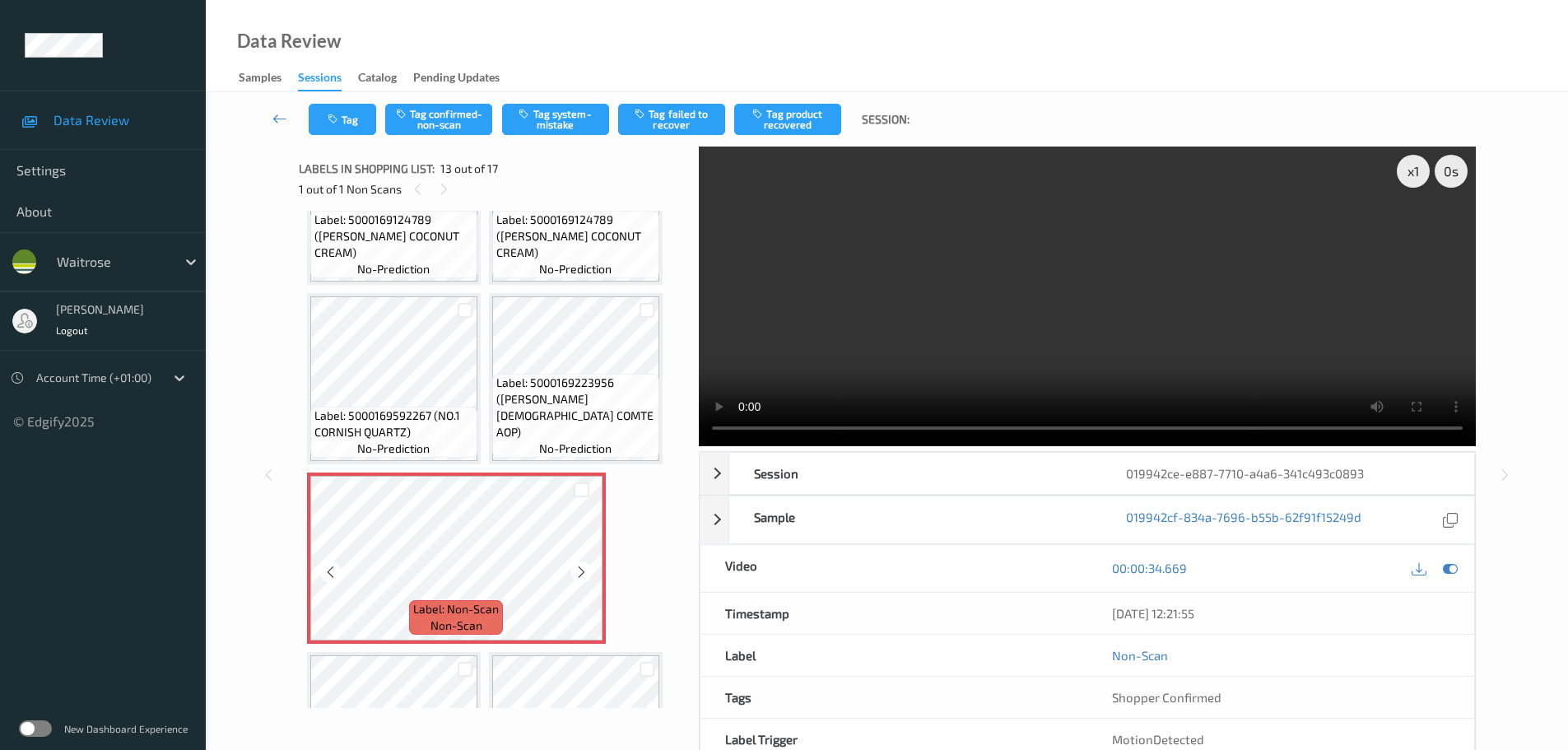
click at [581, 570] on icon at bounding box center [581, 572] width 14 height 15
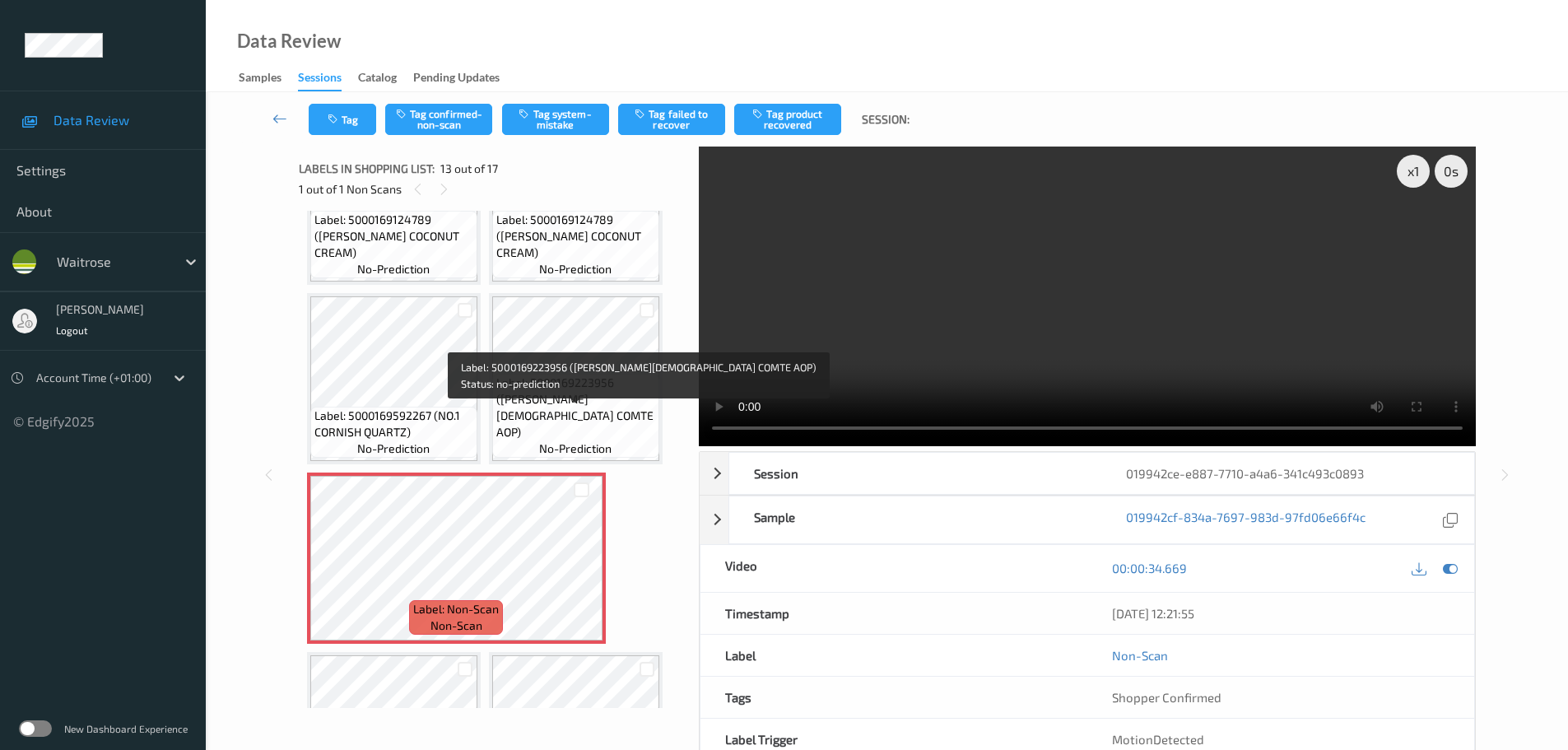
click at [598, 412] on span "Label: 5000169223956 (WR FRENCH COMTE AOP)" at bounding box center [576, 407] width 159 height 65
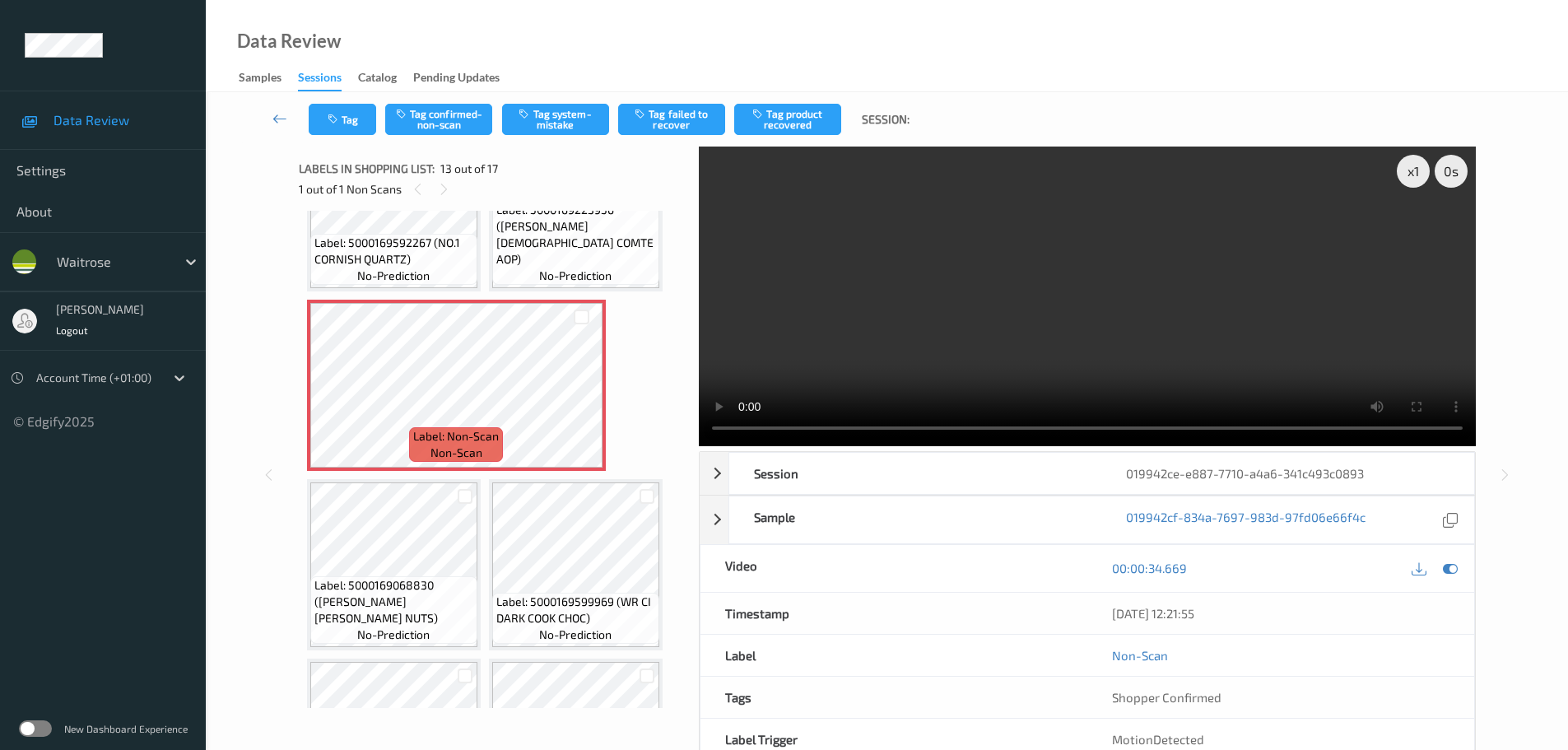
scroll to position [961, 0]
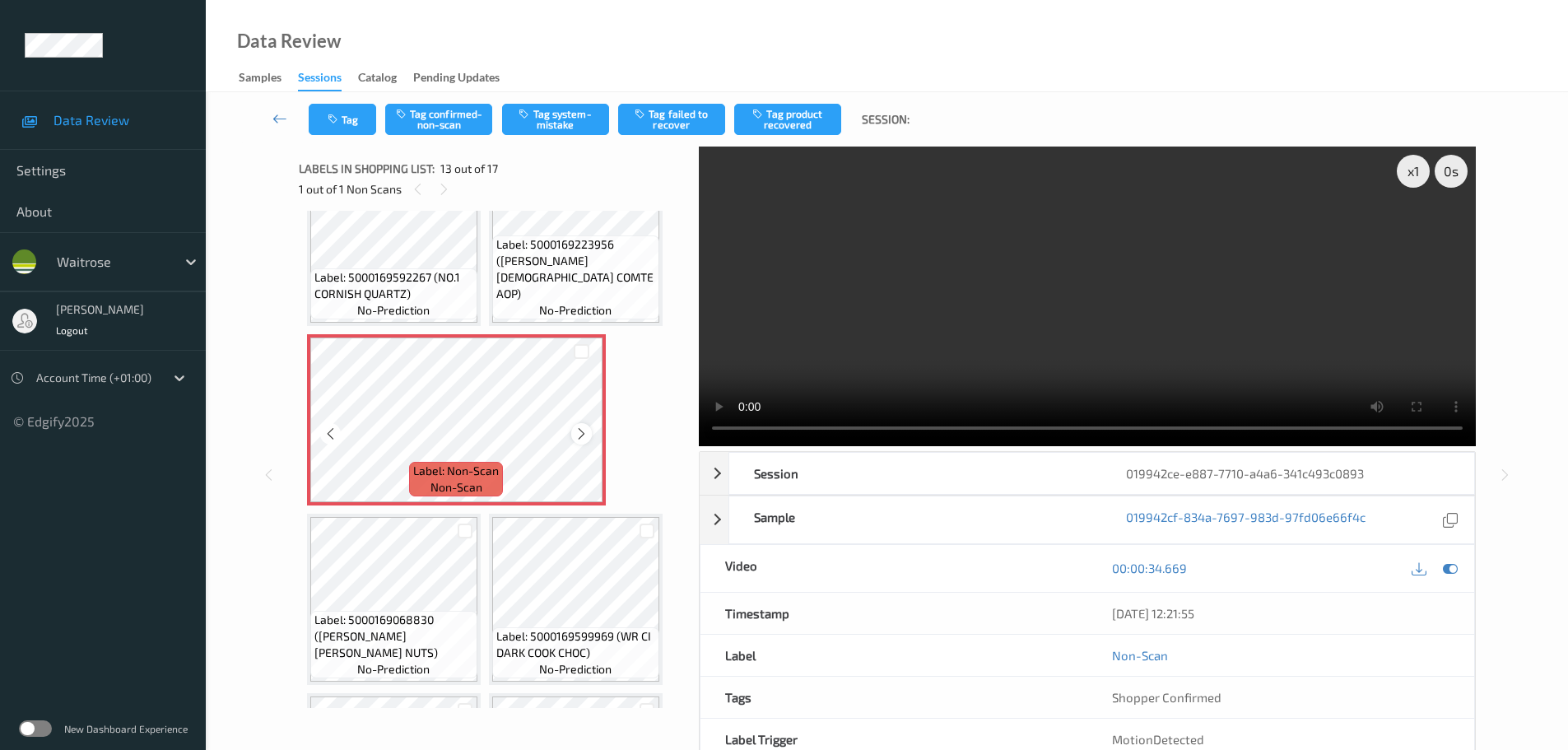
click at [578, 439] on icon at bounding box center [581, 434] width 14 height 15
click at [578, 439] on icon at bounding box center [581, 434] width 14 height 15
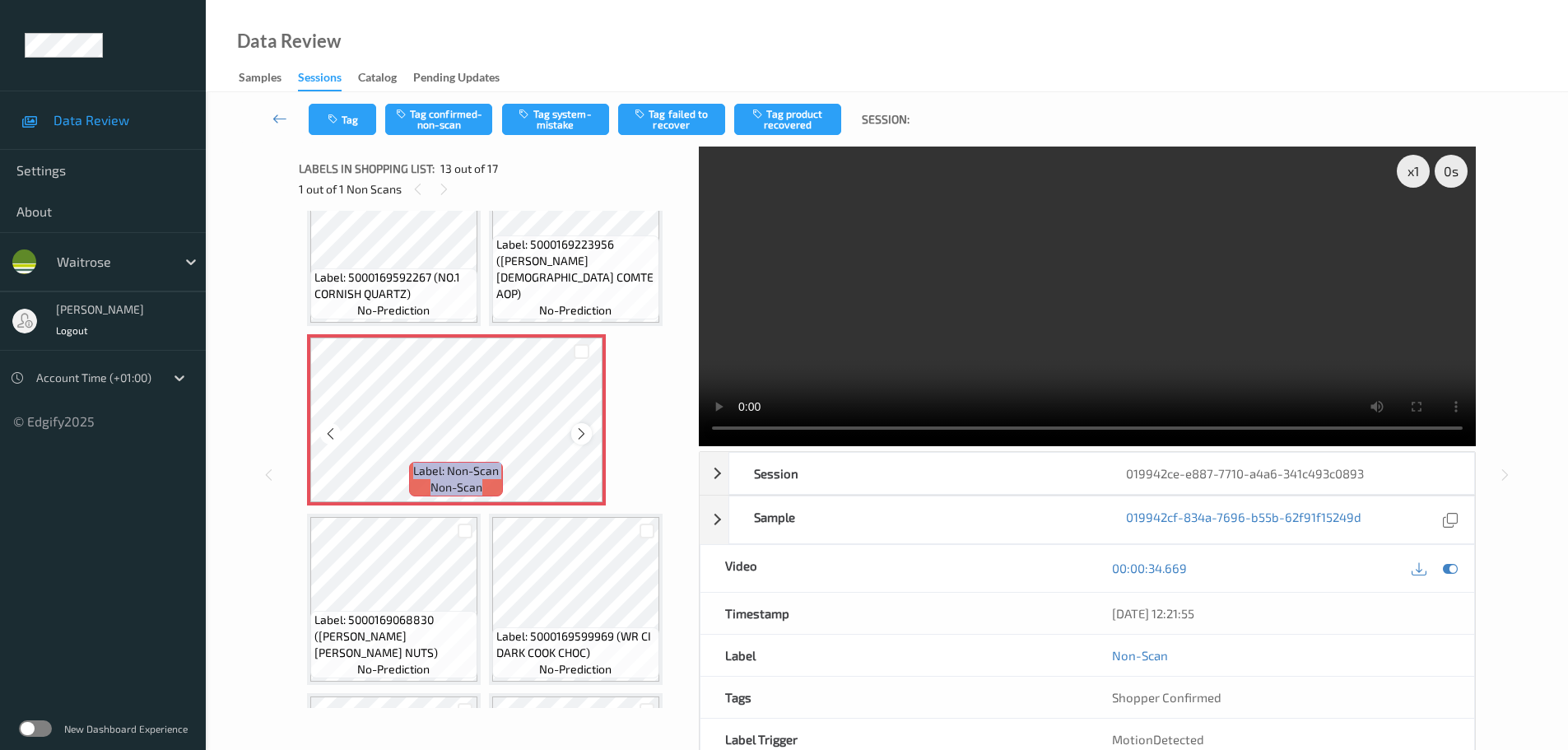
click at [577, 439] on icon at bounding box center [581, 434] width 14 height 15
click at [431, 121] on button "Tag confirmed-non-scan" at bounding box center [438, 119] width 107 height 31
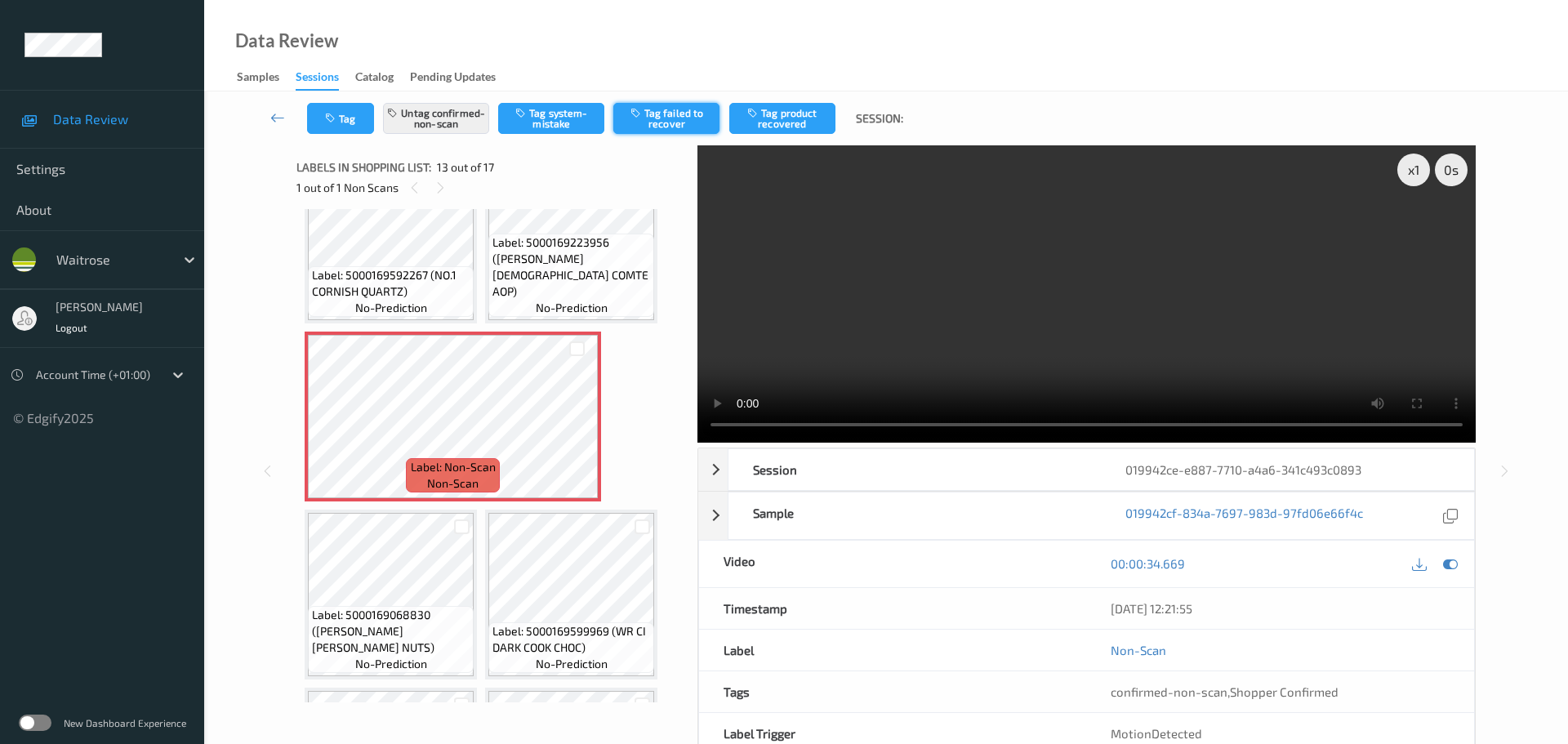
click at [672, 109] on button "Tag failed to recover" at bounding box center [666, 118] width 106 height 31
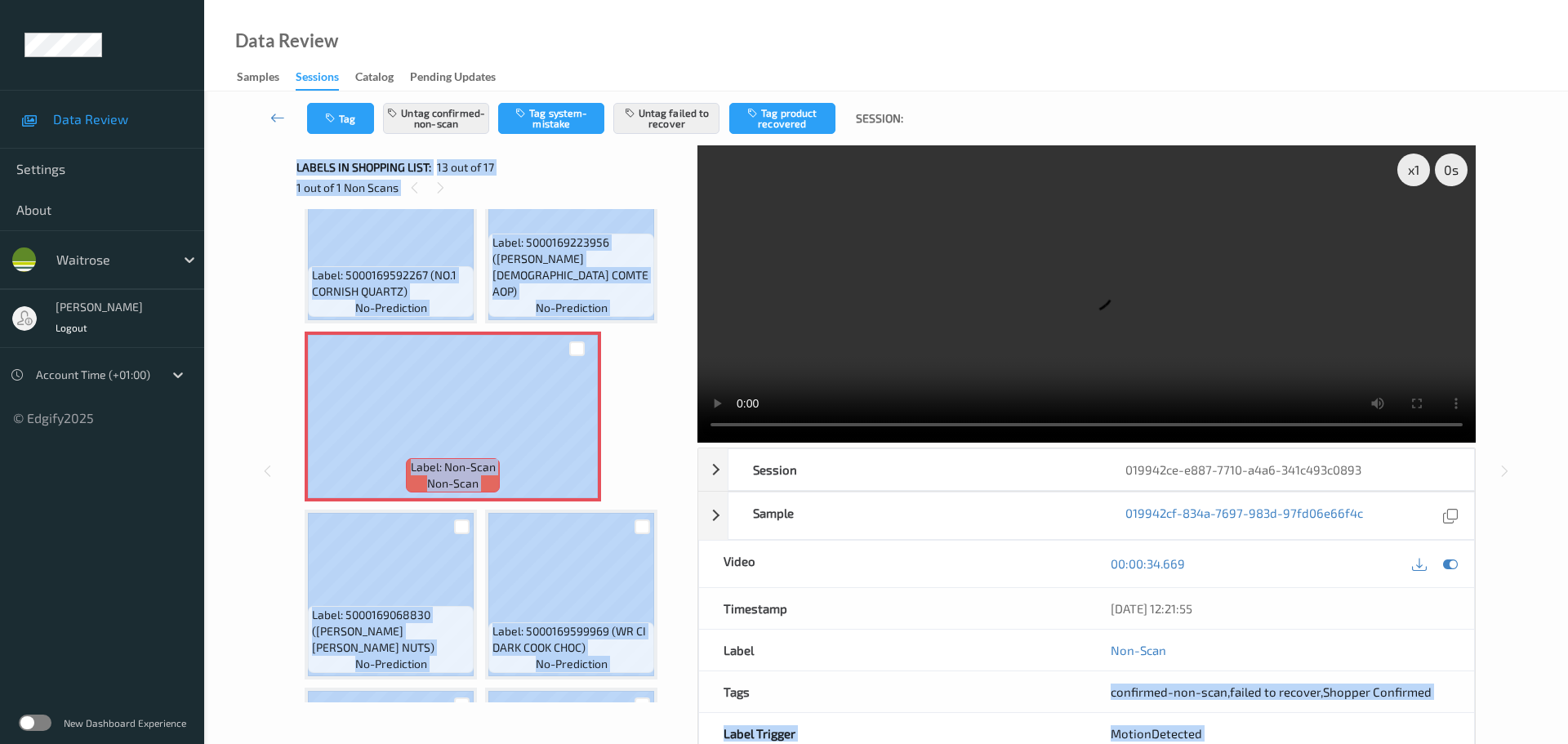
drag, startPoint x: 1088, startPoint y: 510, endPoint x: 1487, endPoint y: 479, distance: 400.2
click at [1487, 479] on div "x 1 0 s Session 019942ce-e887-7710-a4a6-341c493c0893 Session ID 019942ce-e887-7…" at bounding box center [886, 471] width 1297 height 652
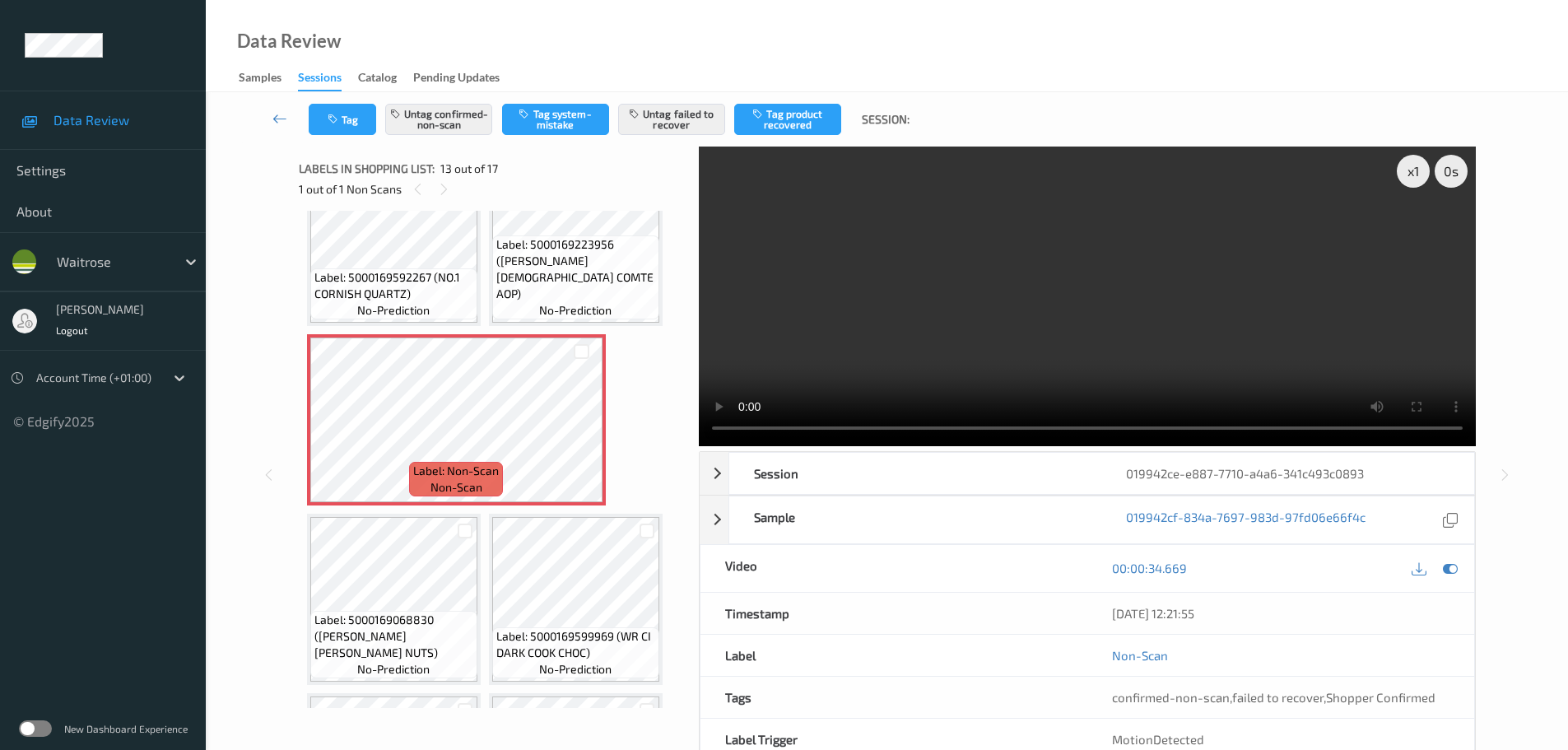
click at [269, 641] on div "x 1 0 s Session 019942ce-e887-7710-a4a6-341c493c0893 Session ID 019942ce-e887-7…" at bounding box center [887, 475] width 1295 height 657
click at [575, 437] on icon at bounding box center [581, 434] width 14 height 15
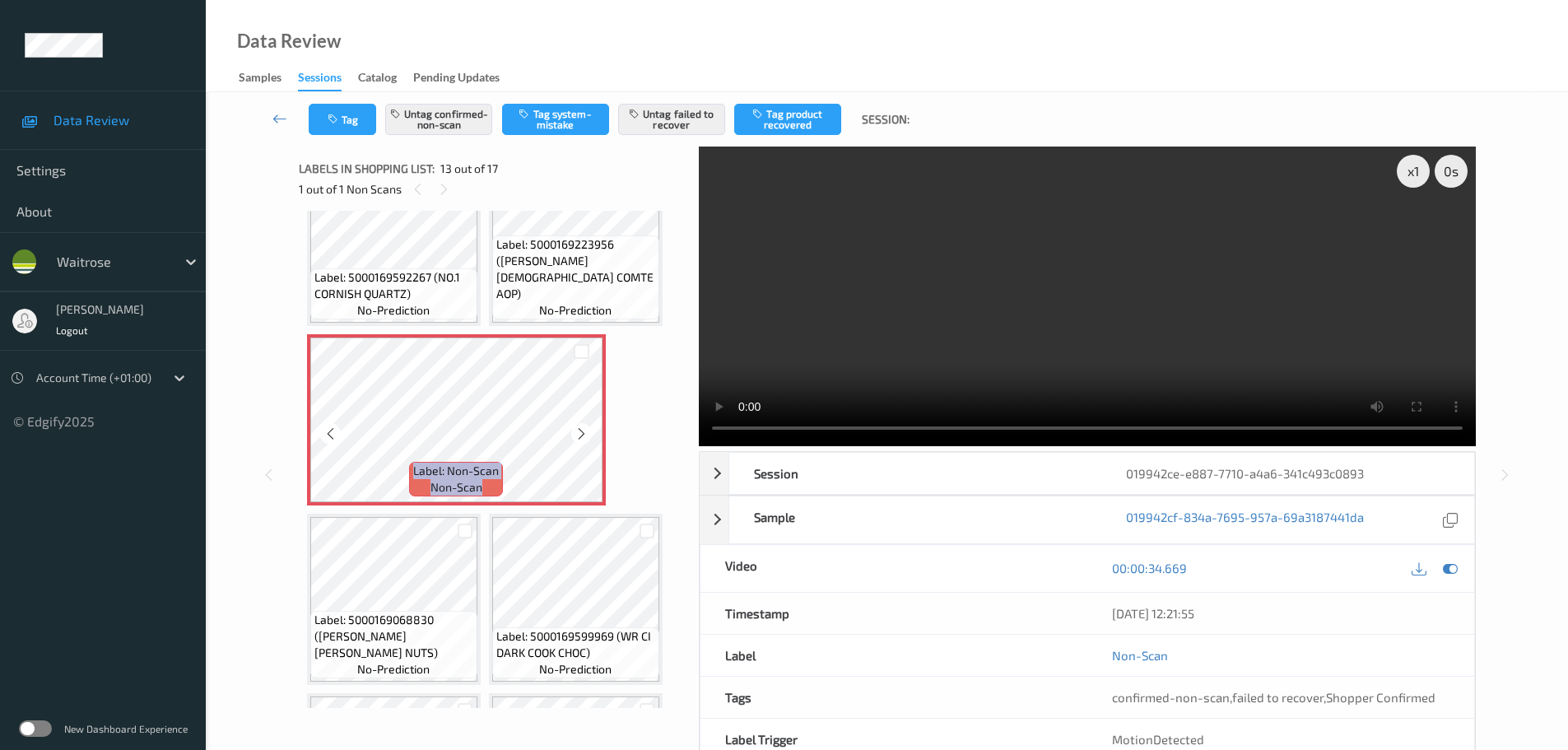
click at [575, 437] on icon at bounding box center [581, 434] width 14 height 15
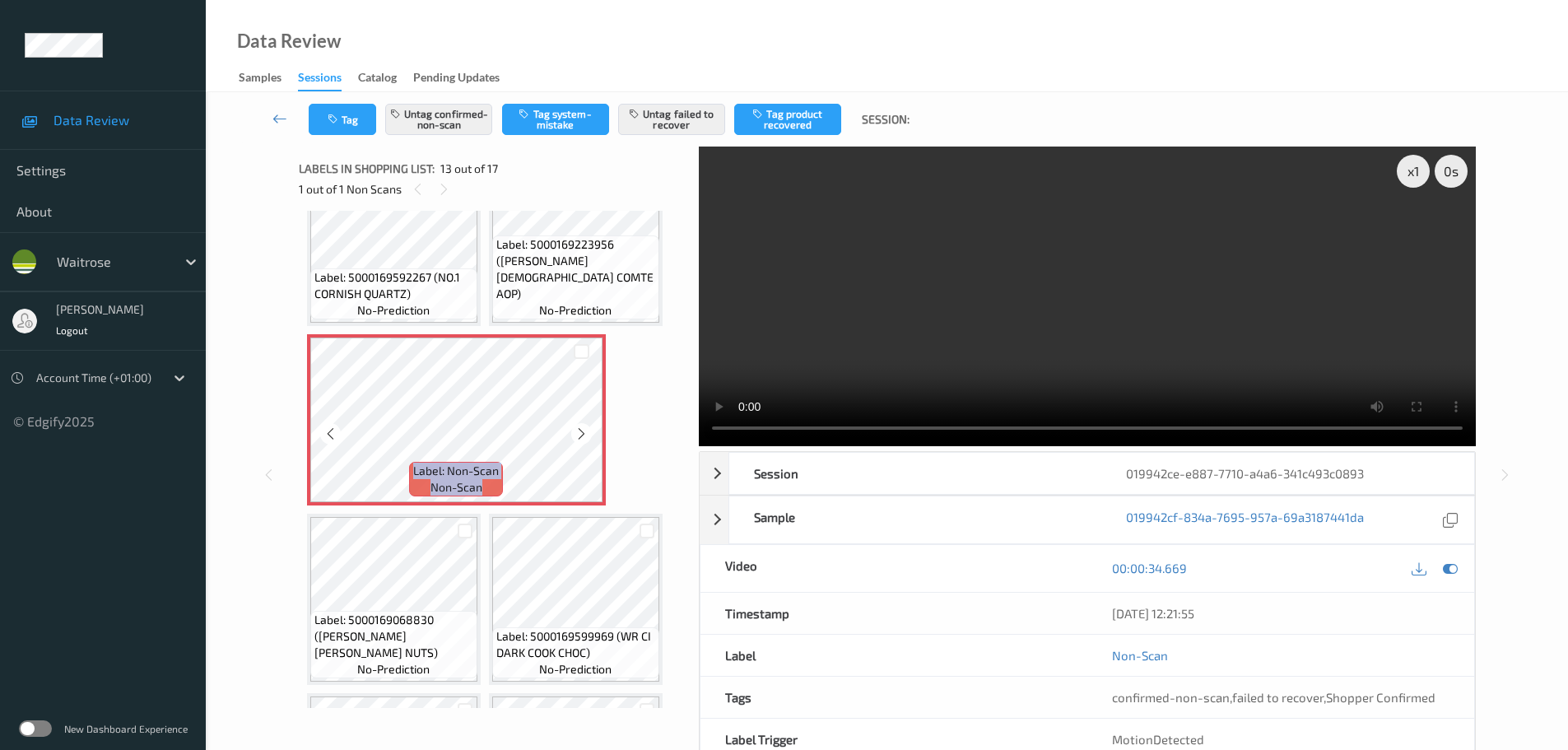
click at [575, 437] on icon at bounding box center [581, 434] width 14 height 15
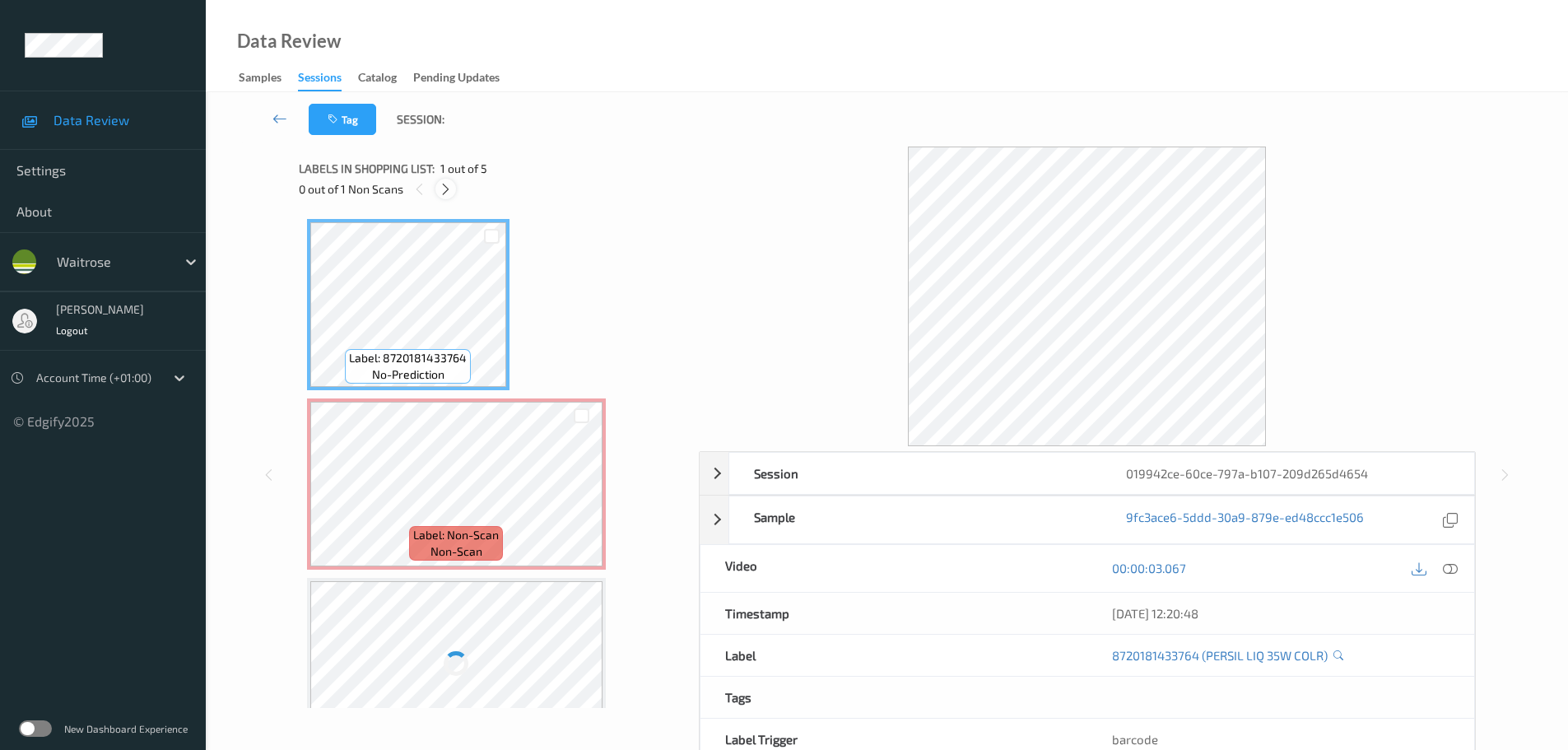
click at [449, 188] on icon at bounding box center [445, 190] width 14 height 15
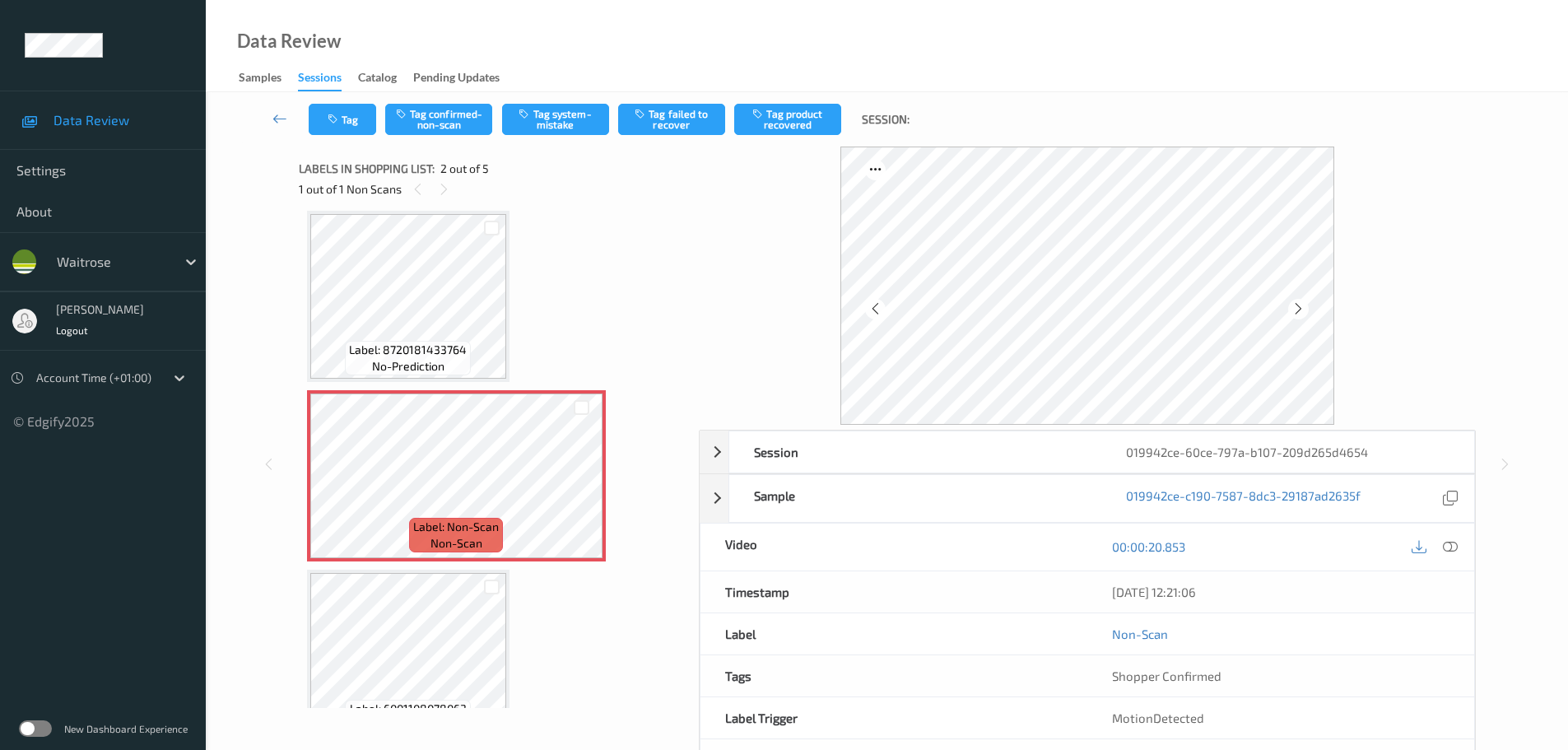
click at [1440, 538] on div at bounding box center [1435, 547] width 54 height 22
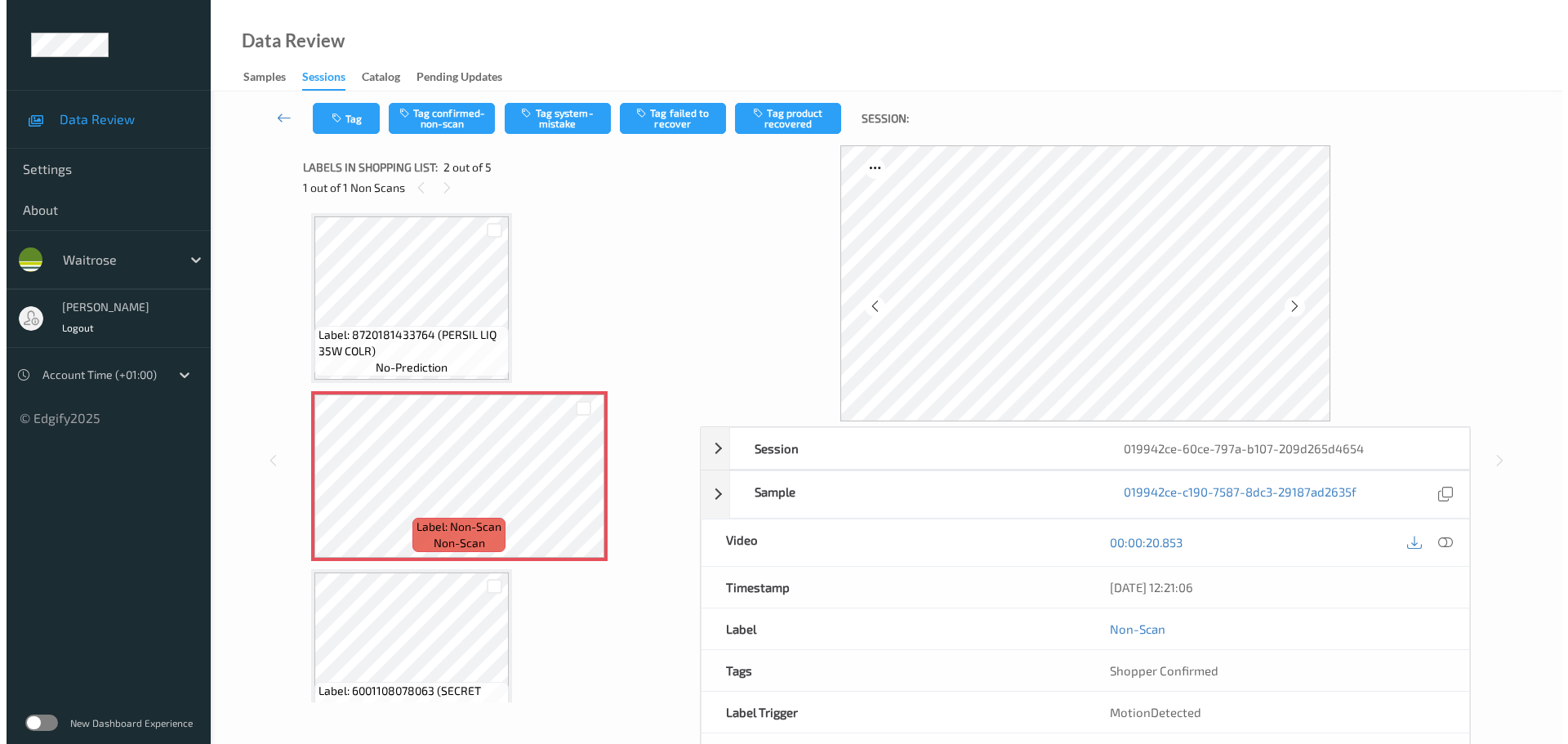
scroll to position [0, 0]
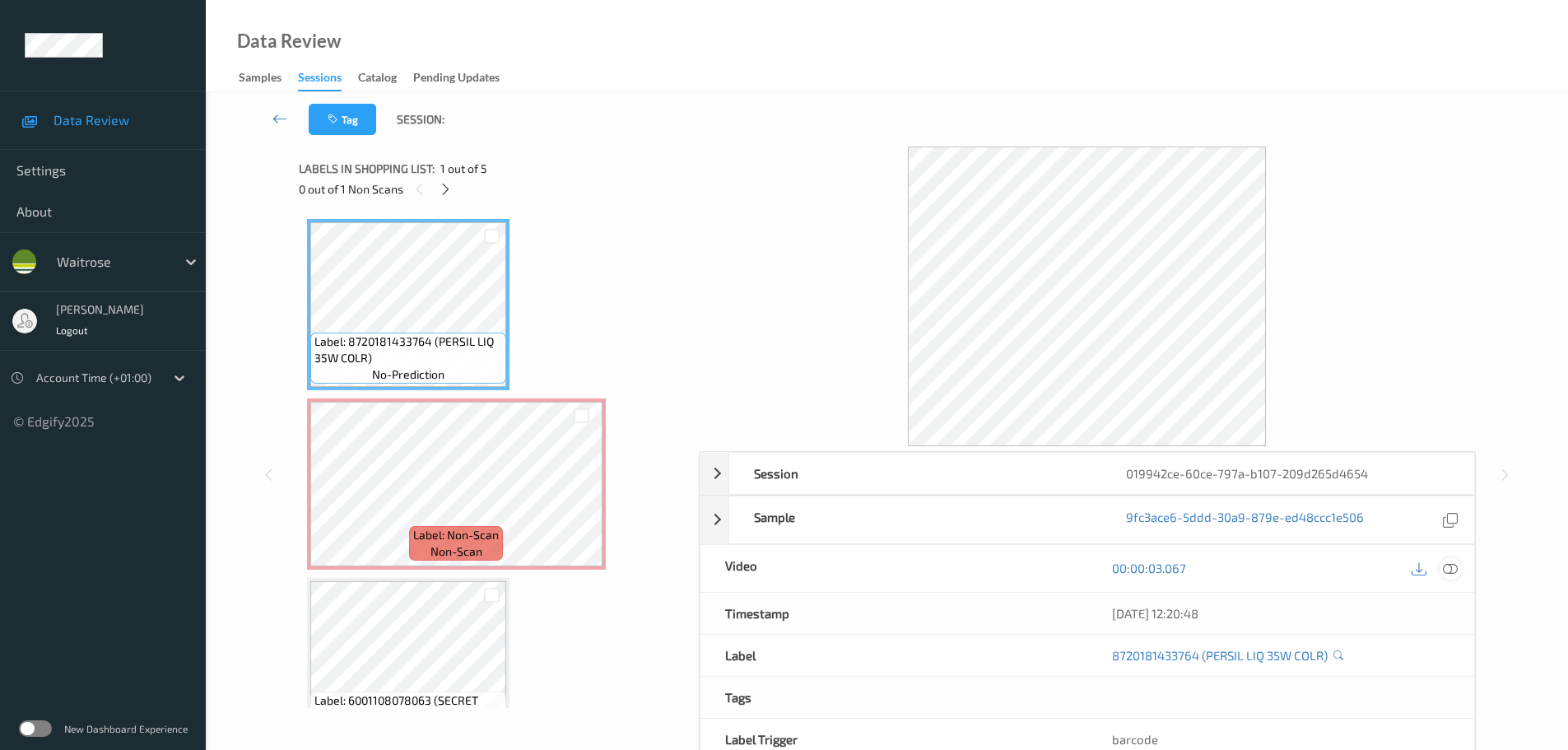
click at [1449, 570] on icon at bounding box center [1450, 568] width 15 height 15
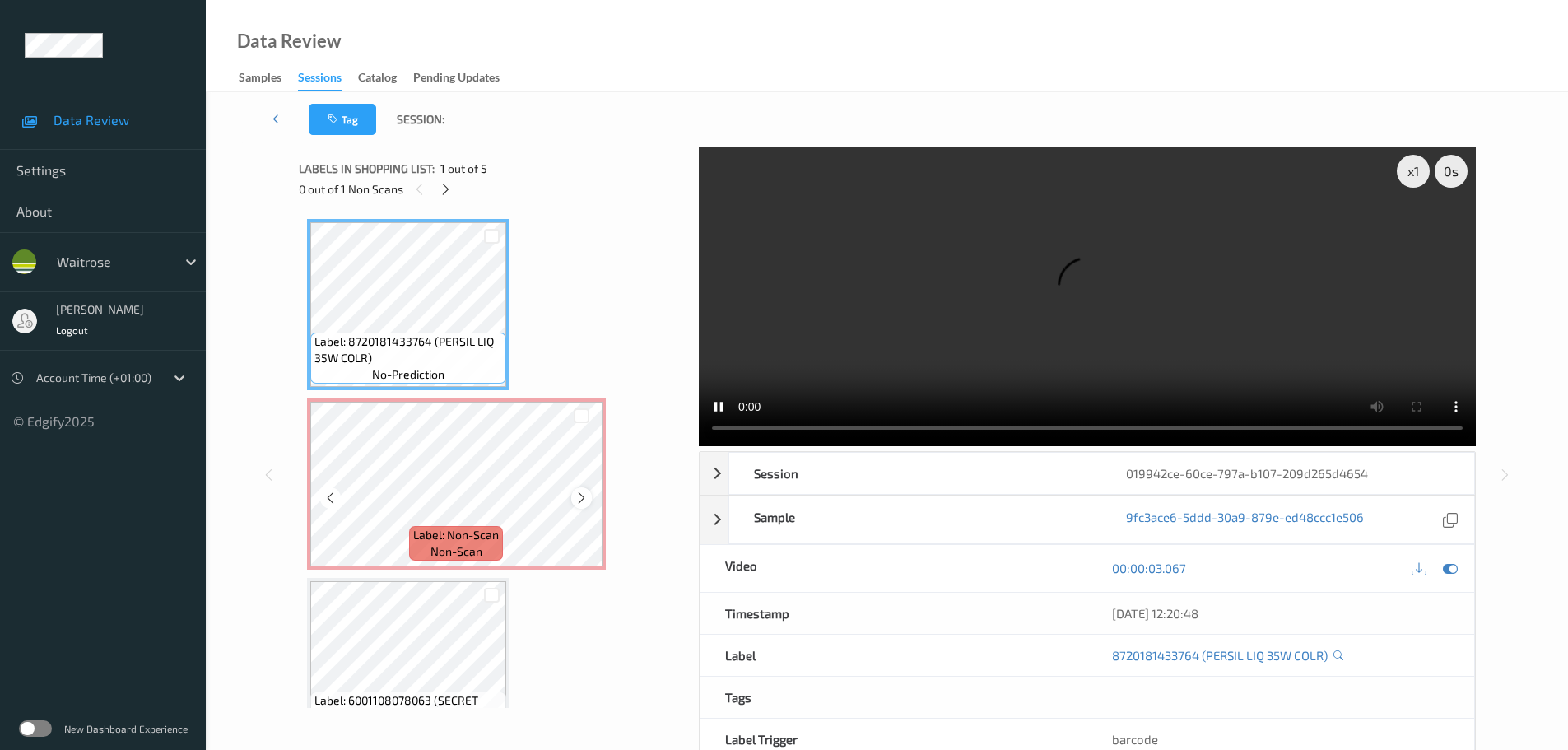
click at [578, 496] on icon at bounding box center [581, 498] width 14 height 15
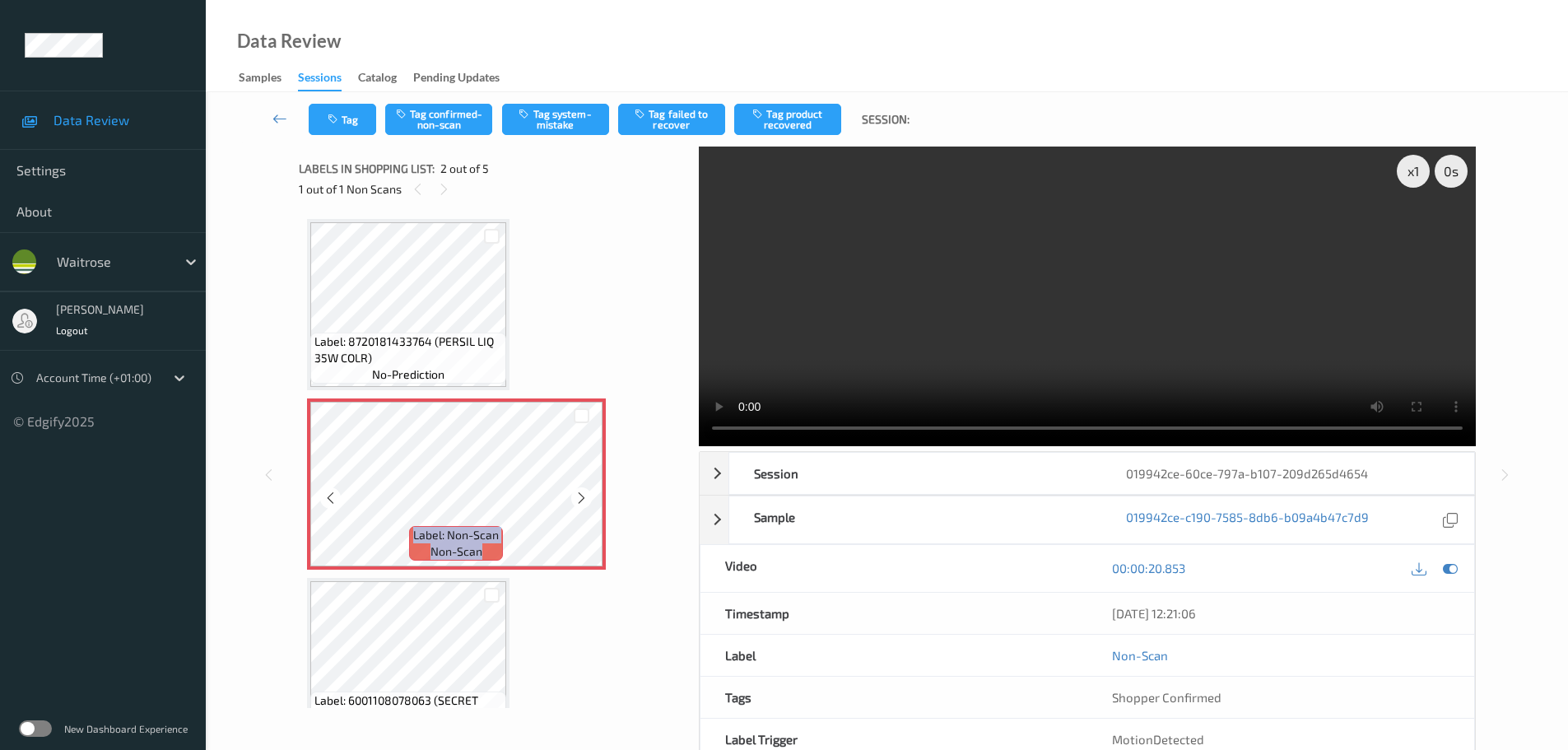
click at [578, 496] on icon at bounding box center [581, 498] width 14 height 15
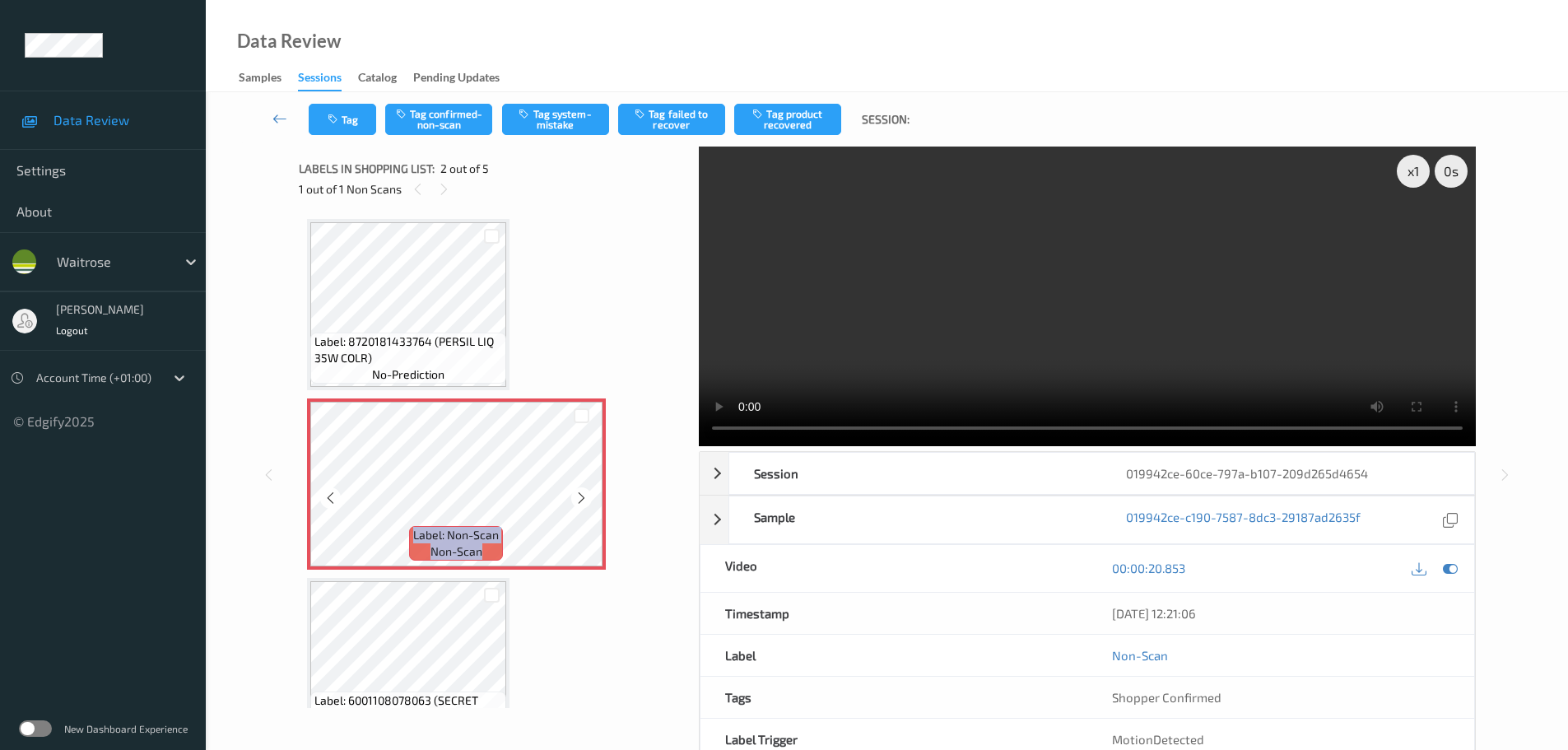
click at [578, 496] on icon at bounding box center [581, 498] width 14 height 15
click at [299, 665] on div "Label: 8720181433764 (PERSIL LIQ 35W COLR) no-prediction Label: Non-Scan non-sc…" at bounding box center [493, 459] width 389 height 497
click at [578, 499] on icon at bounding box center [581, 498] width 14 height 15
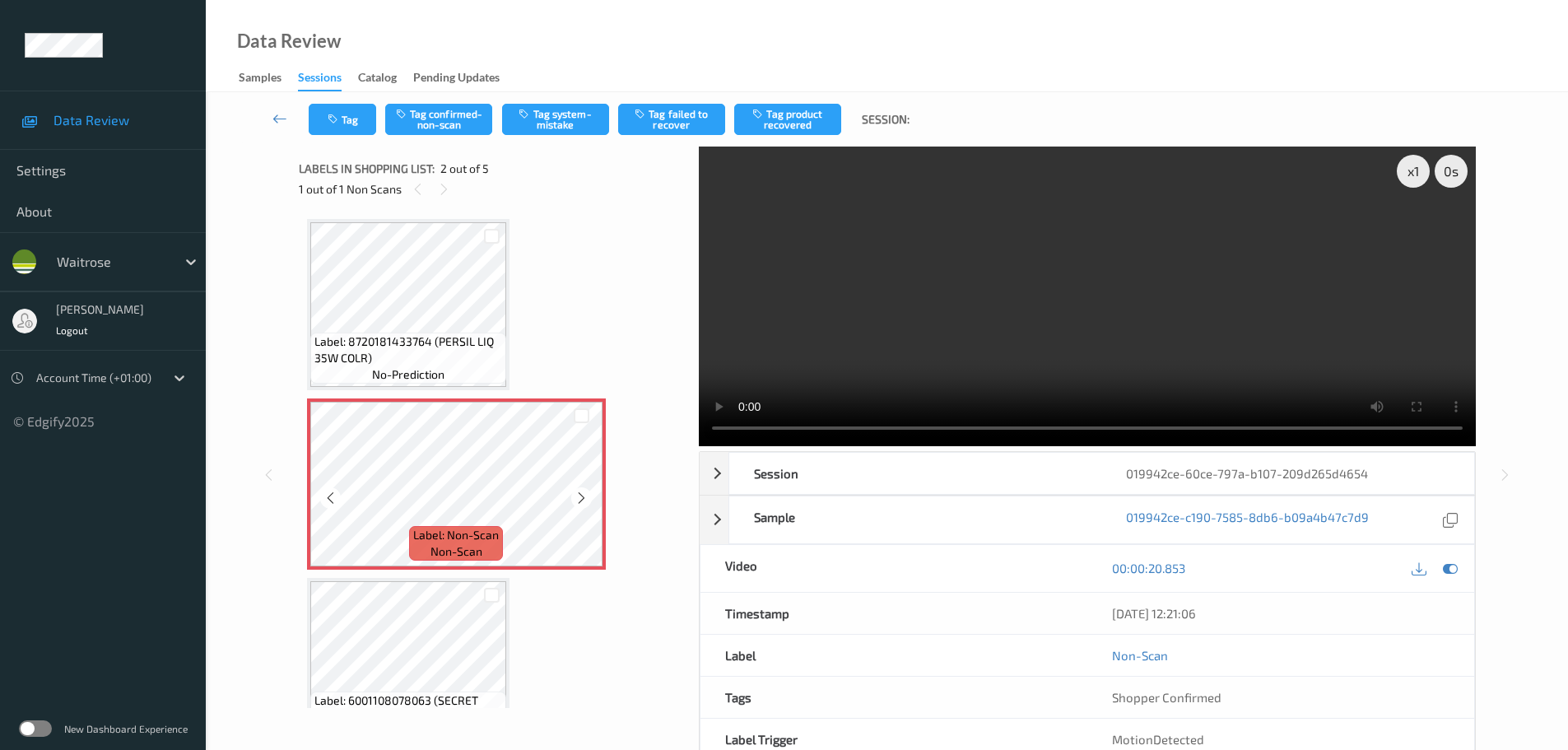
click at [578, 498] on icon at bounding box center [581, 498] width 14 height 15
click at [523, 132] on button "Tag system-mistake" at bounding box center [555, 119] width 107 height 31
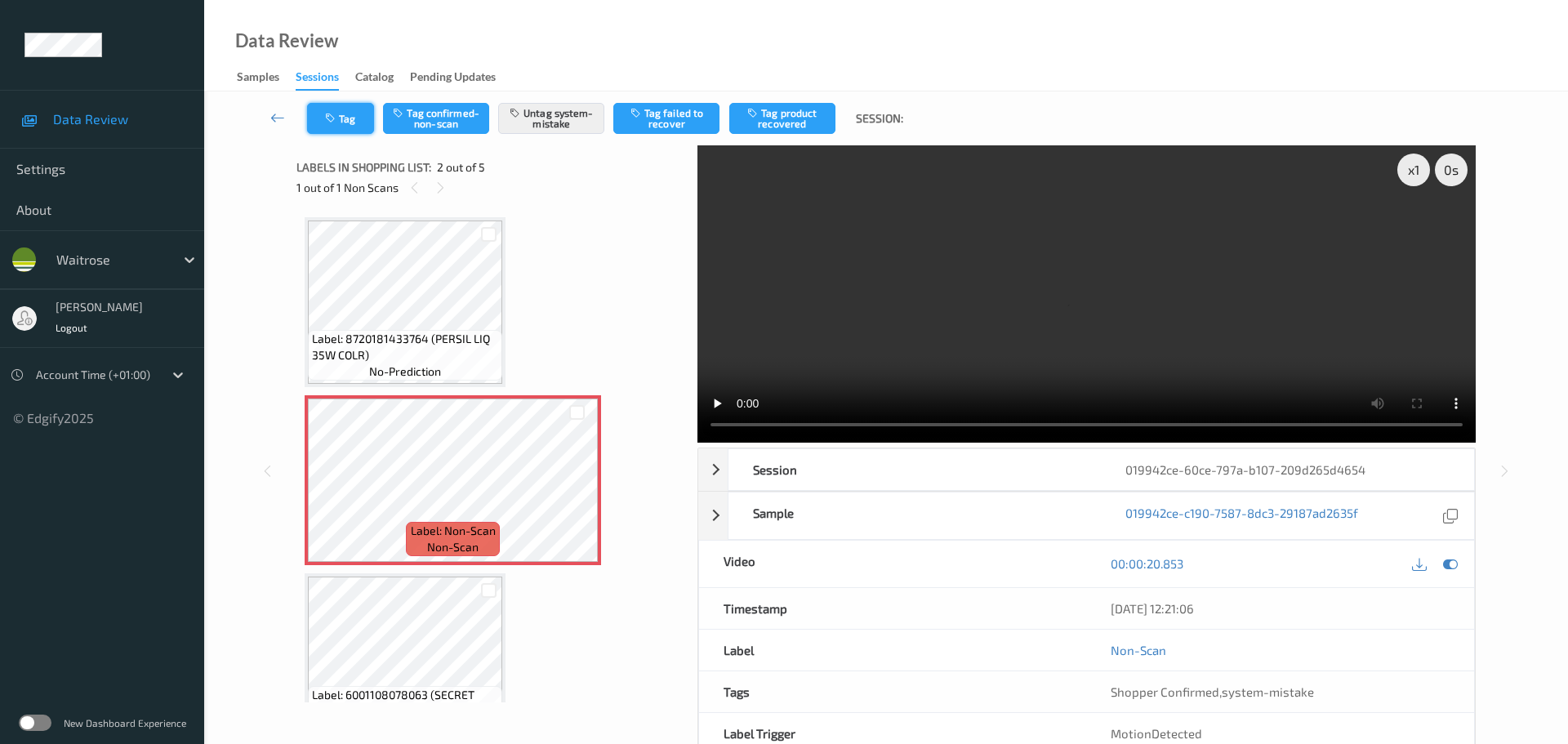
click at [357, 122] on button "Tag" at bounding box center [340, 118] width 67 height 31
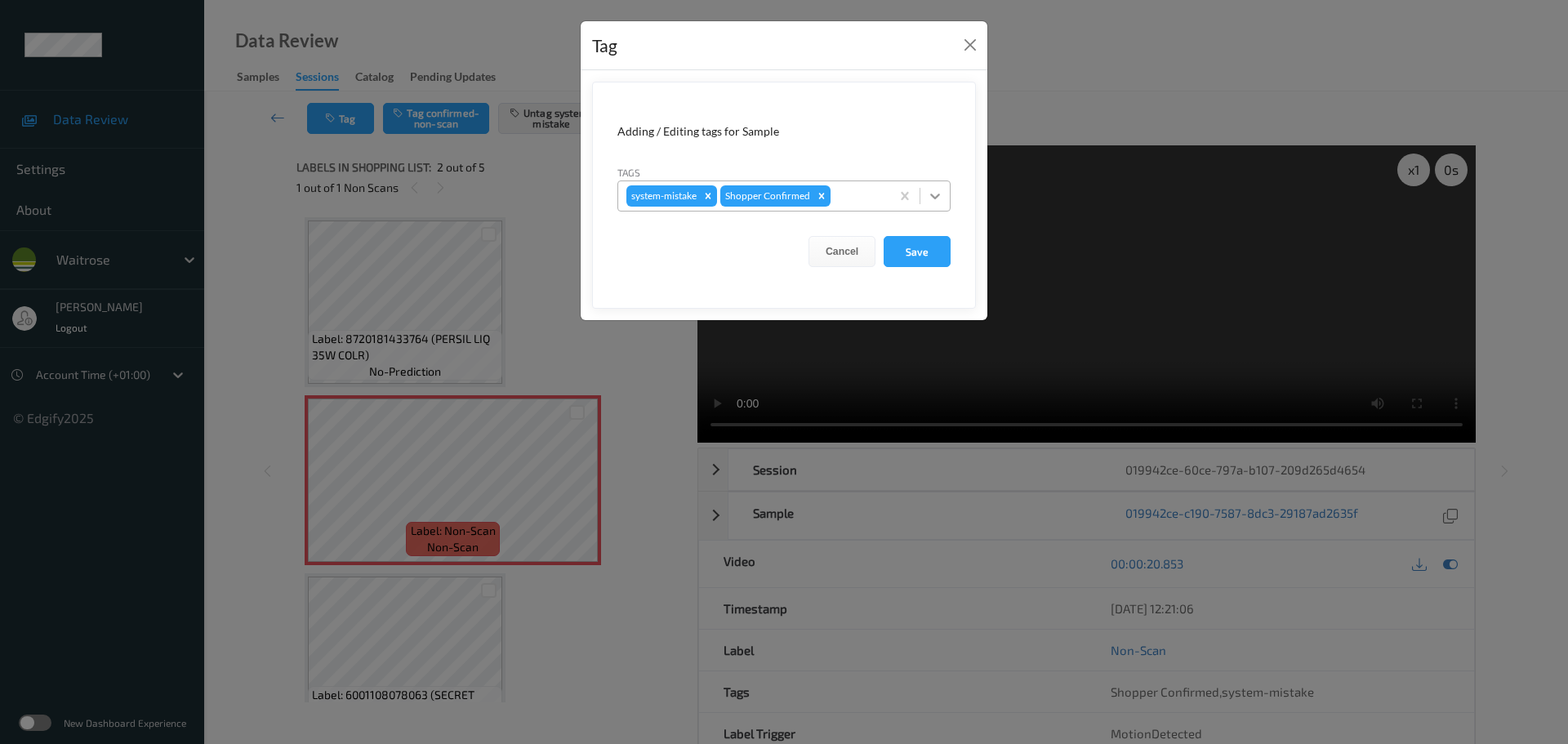
click at [939, 198] on icon at bounding box center [935, 196] width 16 height 16
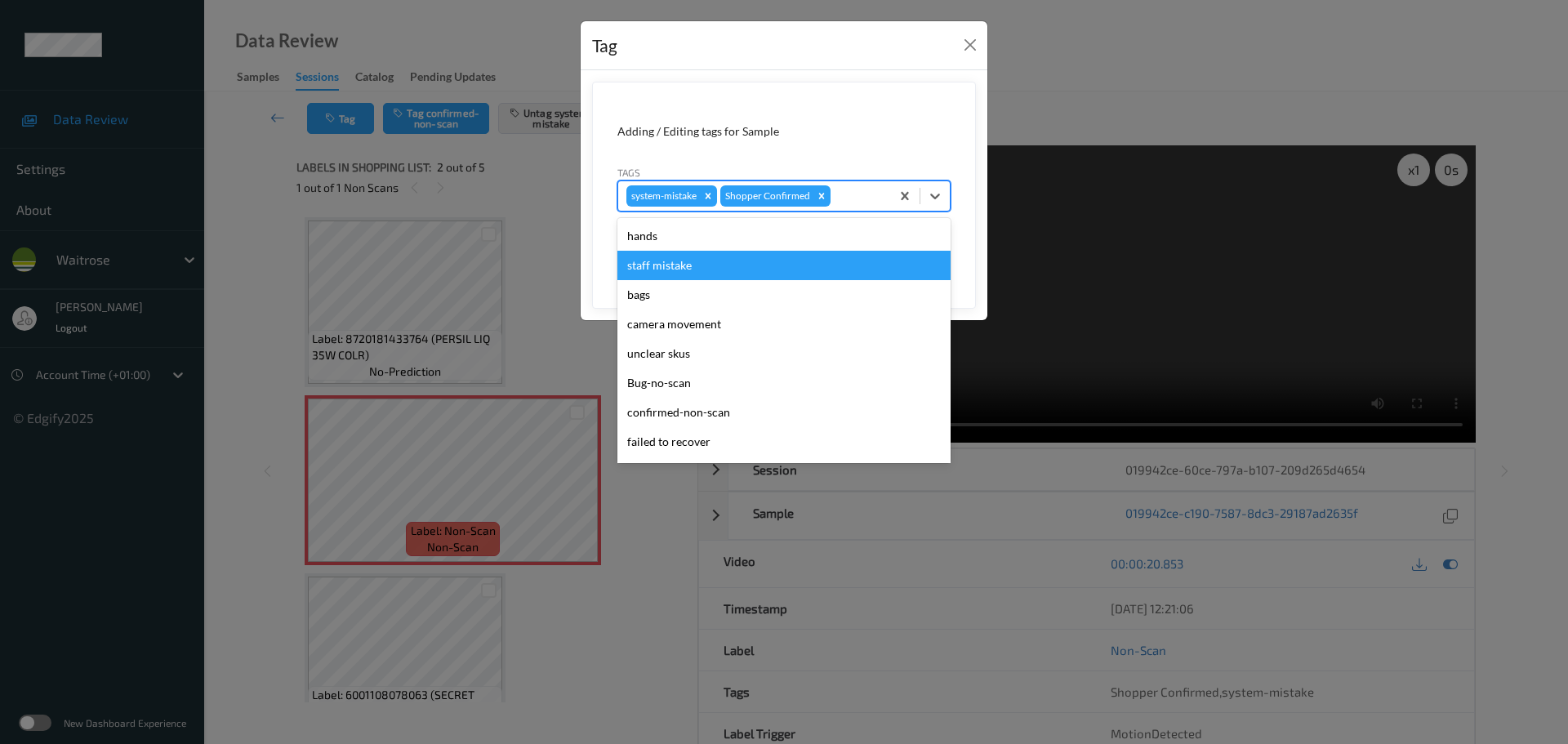
scroll to position [409, 0]
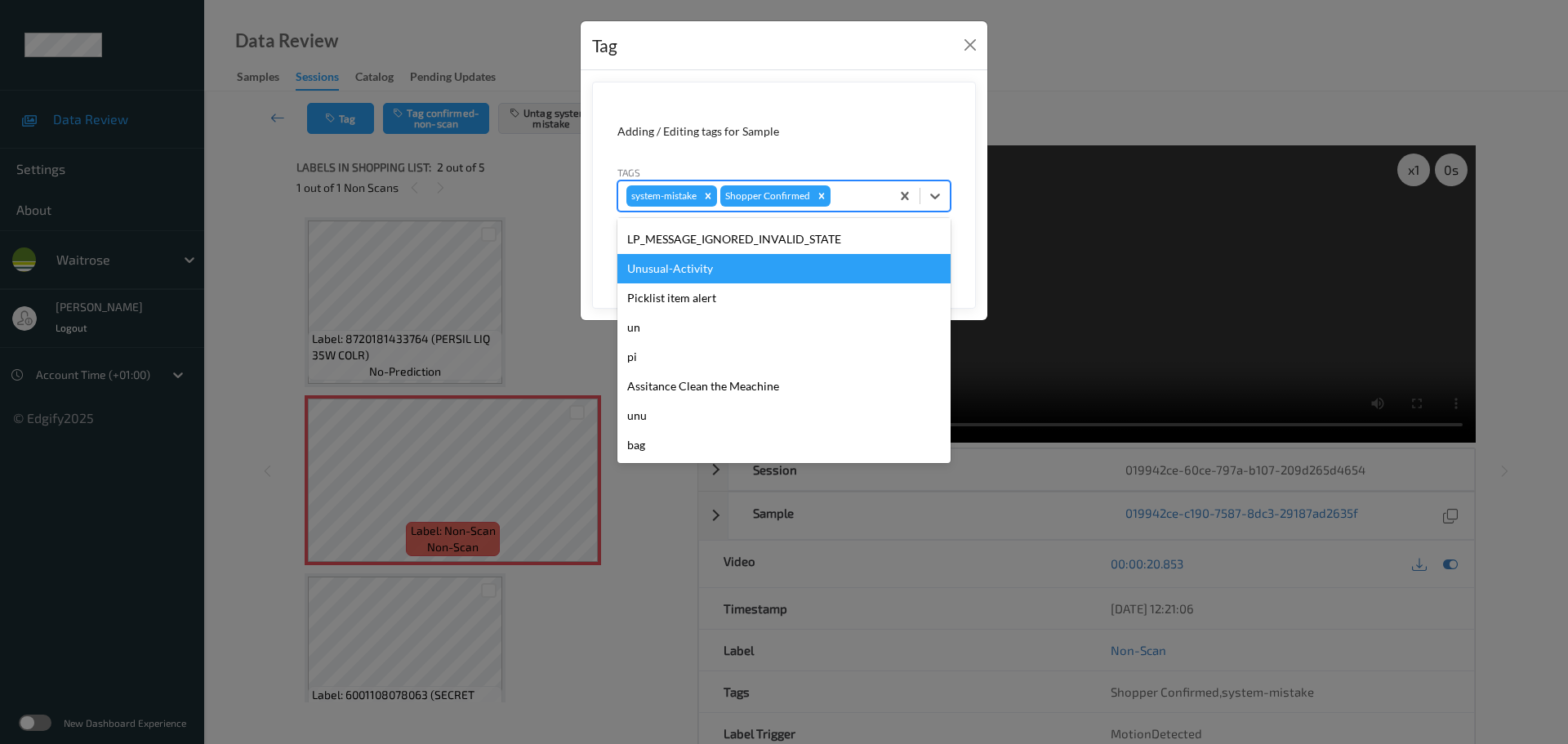
click at [704, 276] on div "Unusual-Activity" at bounding box center [784, 269] width 333 height 30
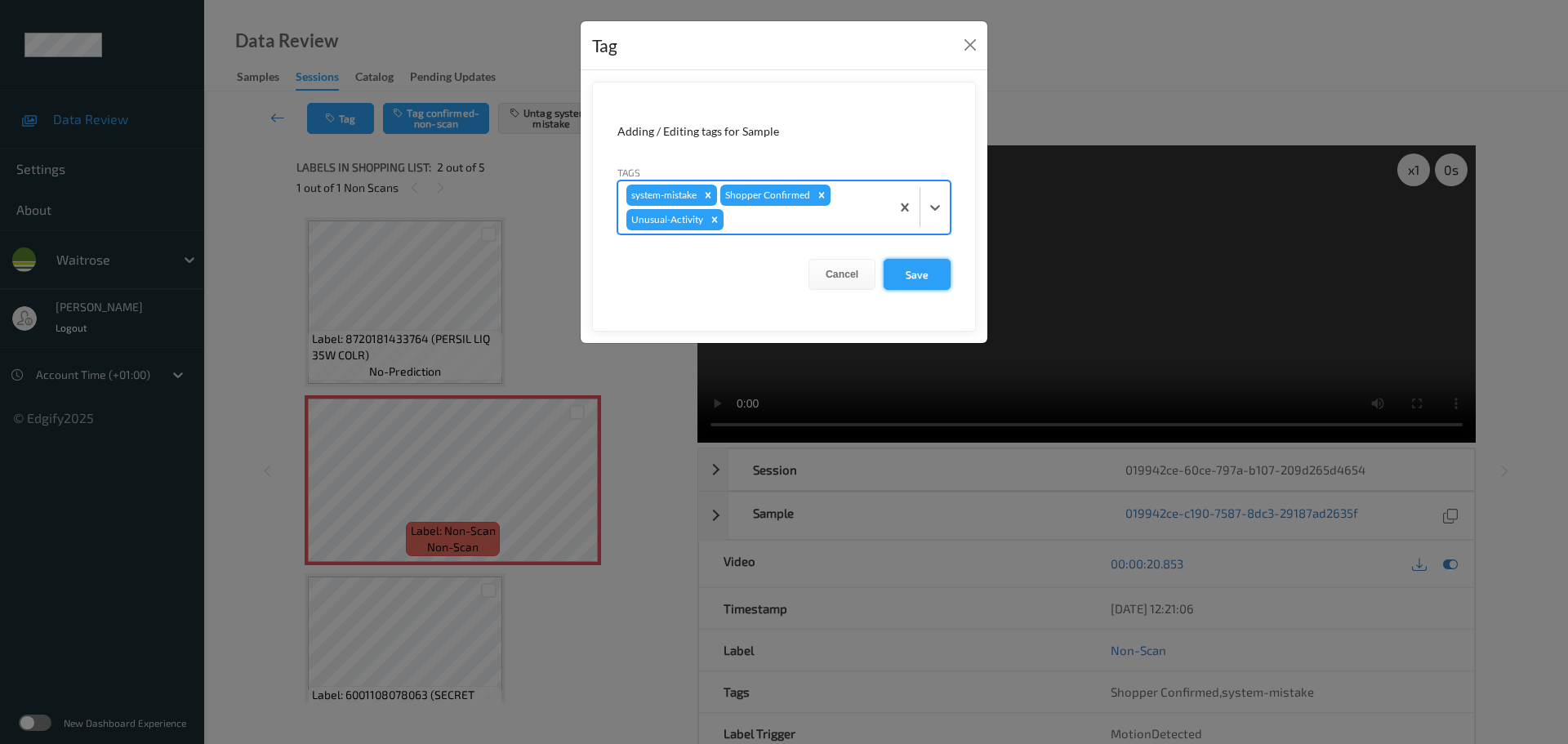
click at [915, 281] on button "Save" at bounding box center [917, 275] width 67 height 31
click at [941, 268] on button "Save" at bounding box center [917, 275] width 67 height 31
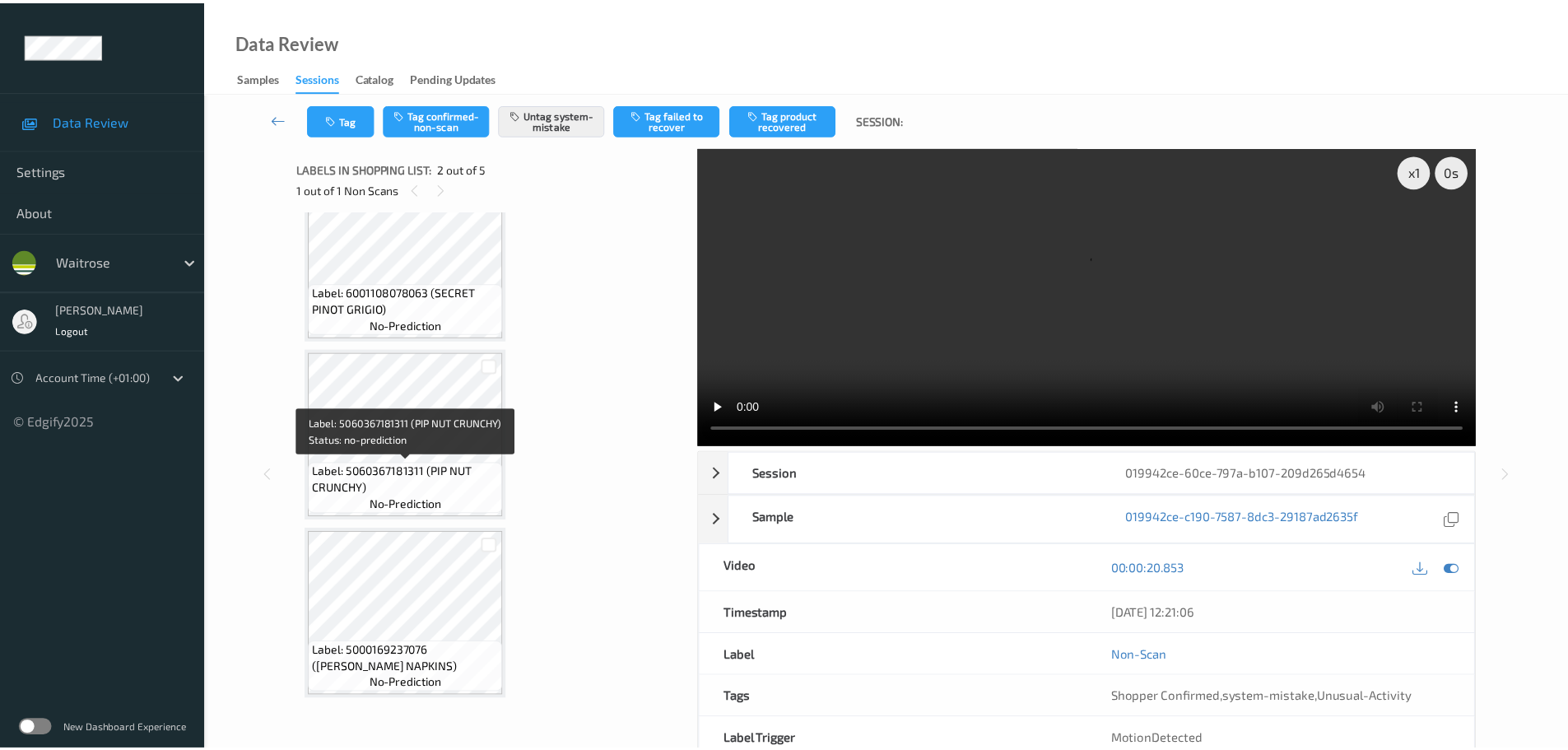
scroll to position [79, 0]
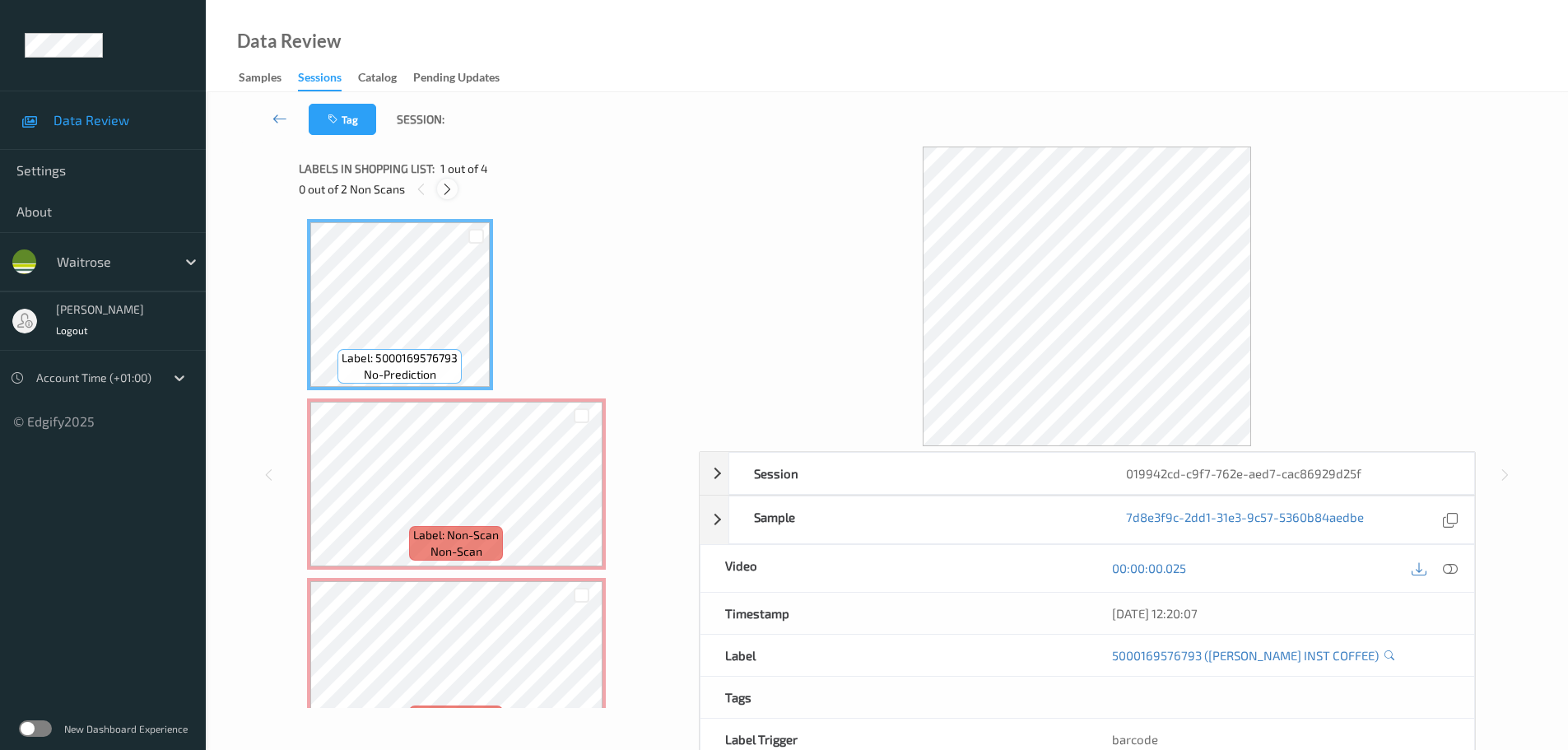
click at [440, 185] on div at bounding box center [447, 189] width 21 height 21
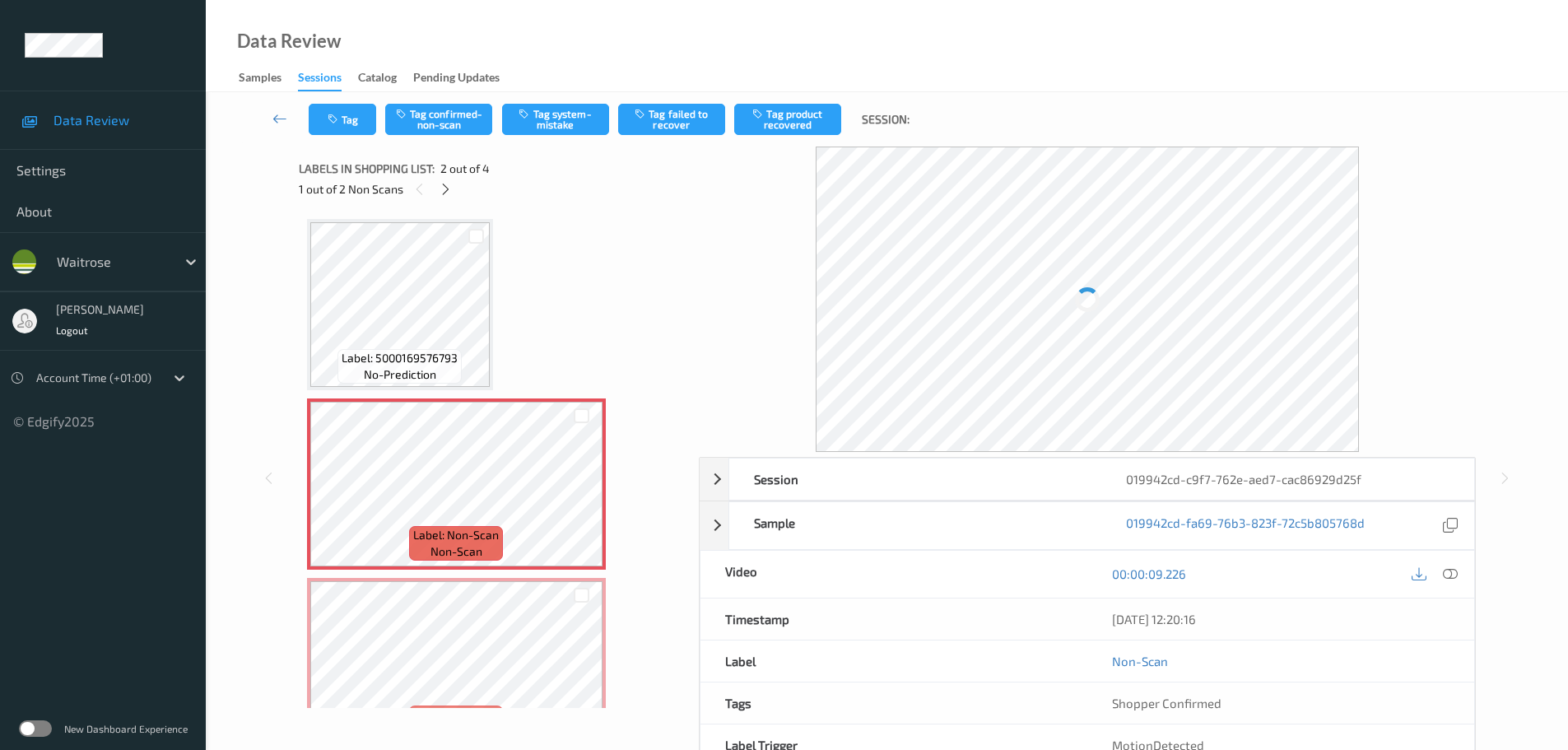
scroll to position [8, 0]
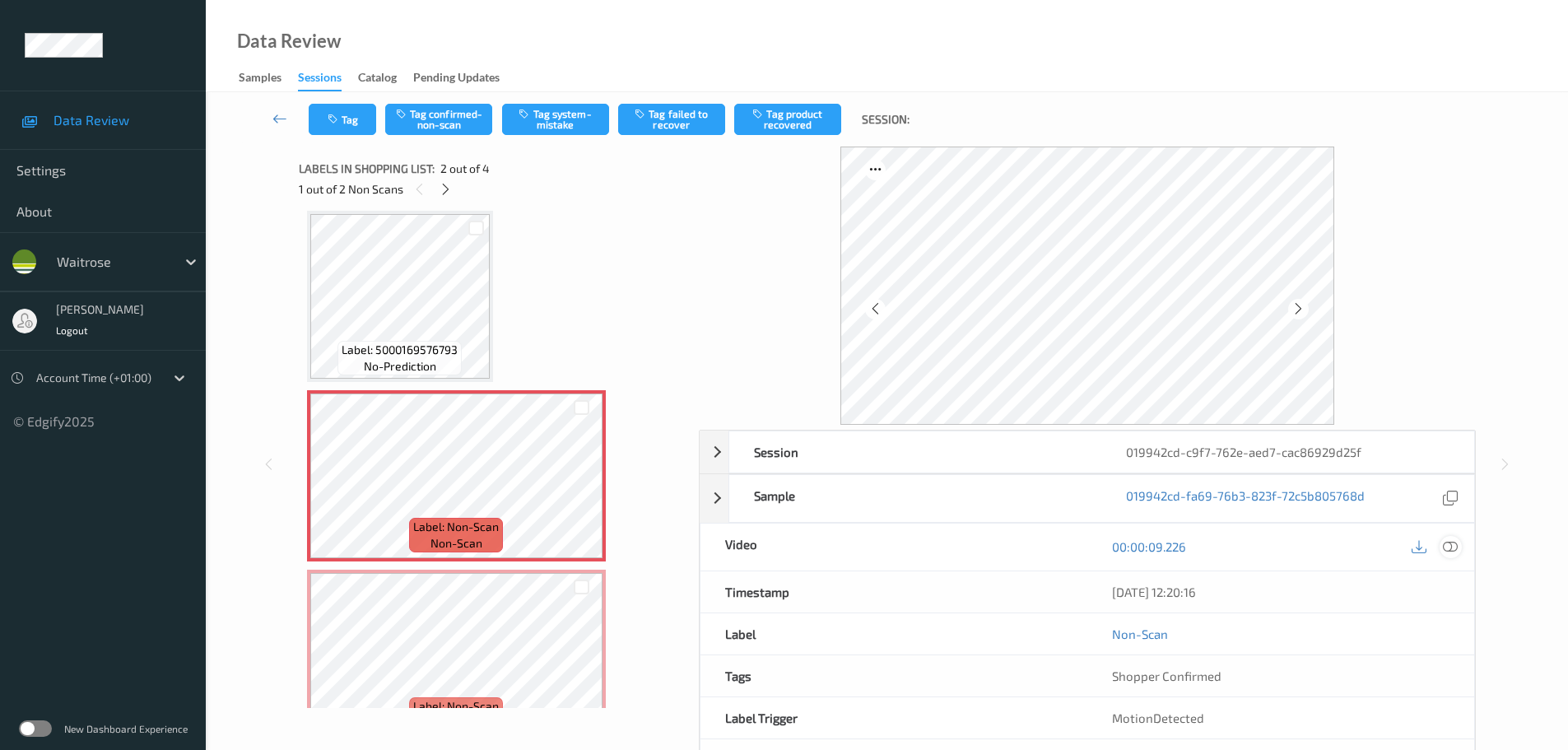
click at [1441, 544] on div at bounding box center [1450, 547] width 22 height 22
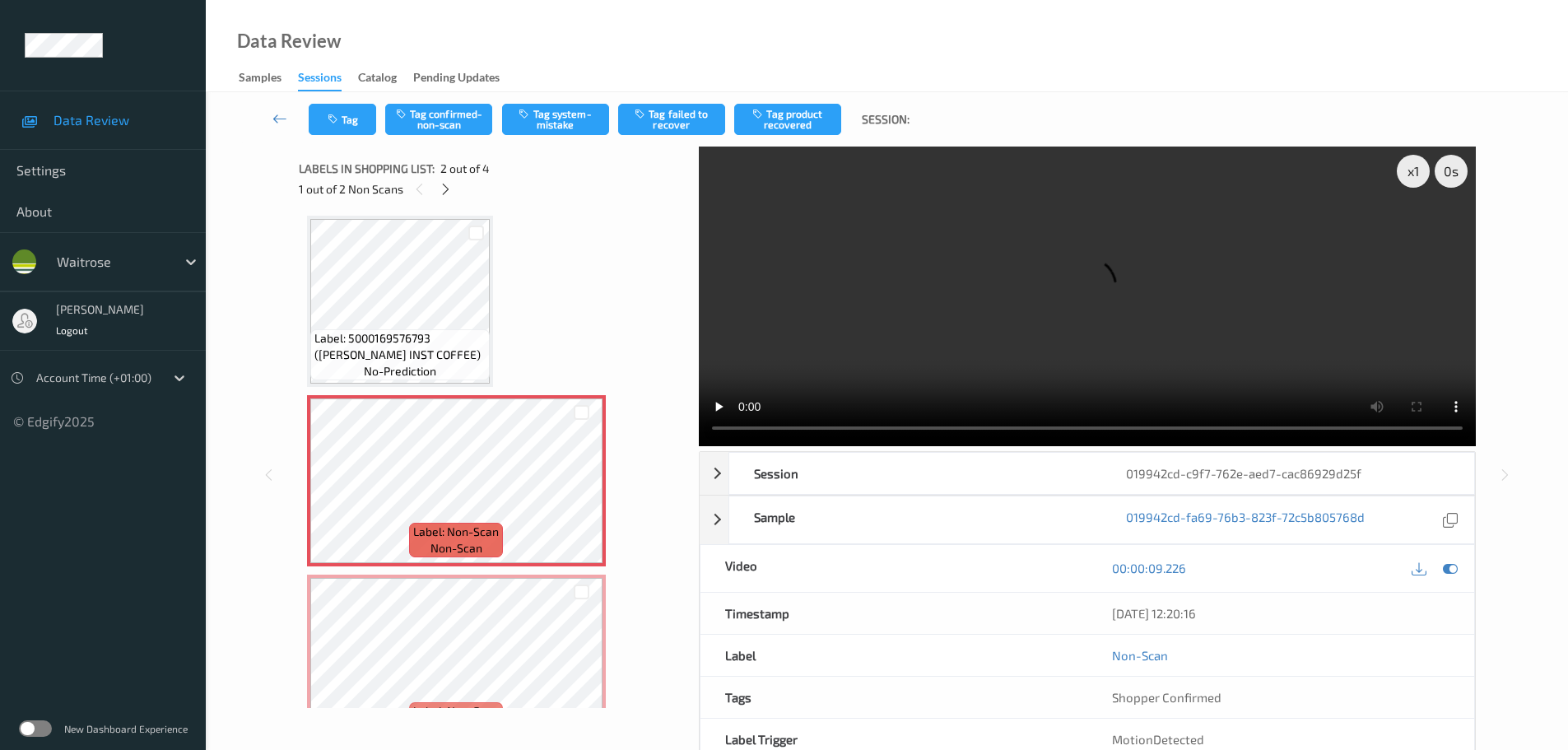
scroll to position [0, 0]
click at [587, 489] on div at bounding box center [581, 497] width 21 height 21
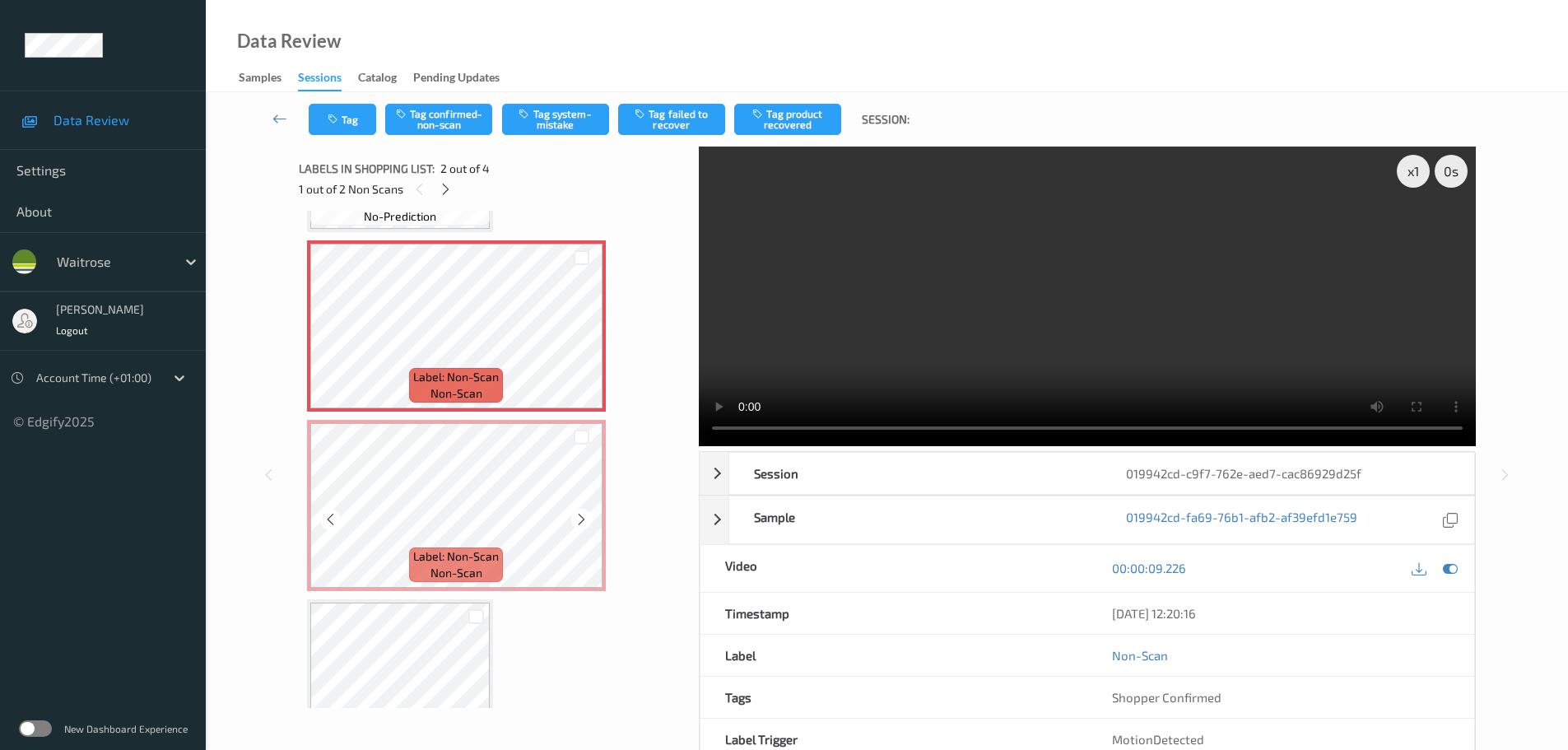
scroll to position [165, 0]
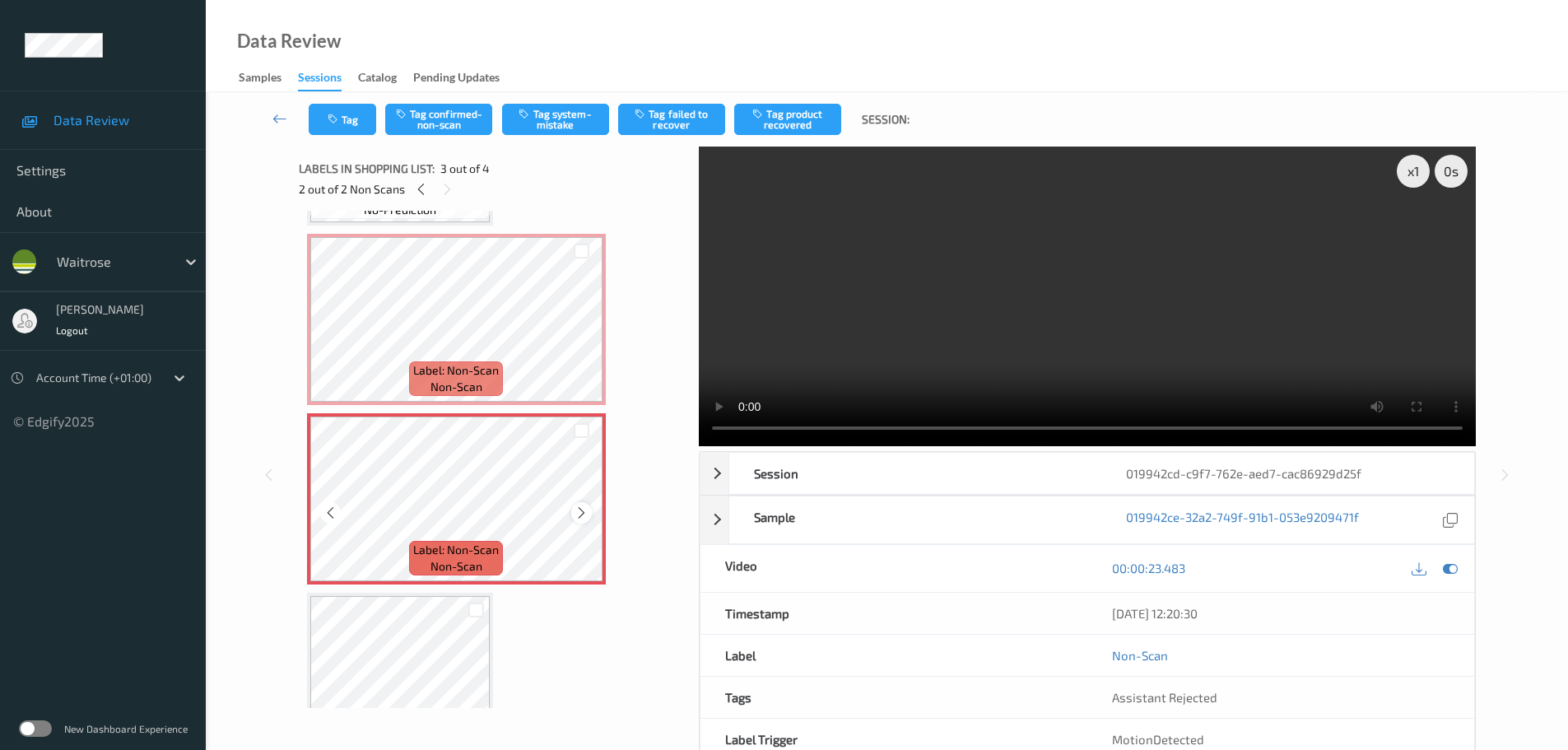
click at [578, 509] on icon at bounding box center [581, 513] width 14 height 15
click at [576, 509] on icon at bounding box center [581, 513] width 14 height 15
click at [575, 509] on icon at bounding box center [581, 513] width 14 height 15
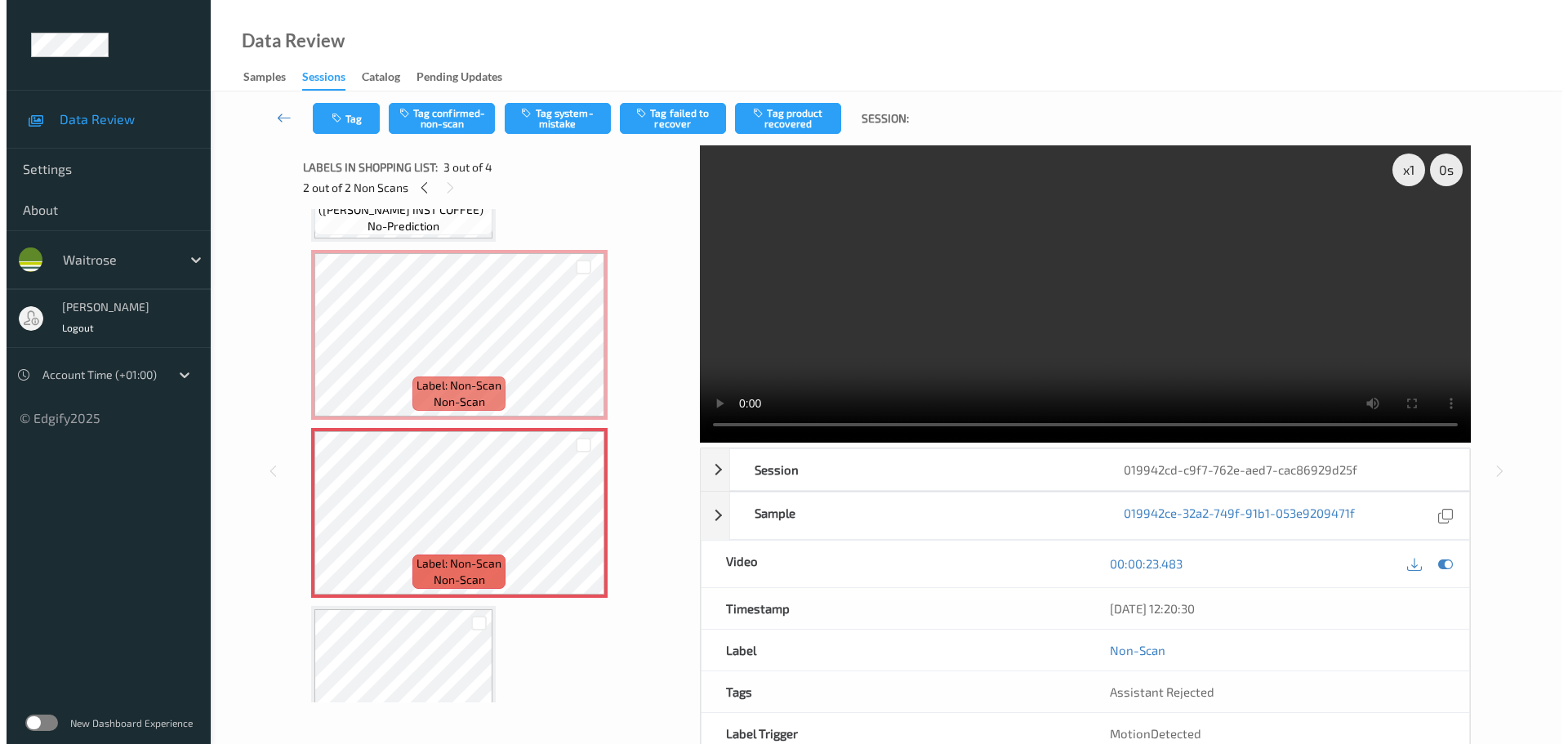
scroll to position [89, 0]
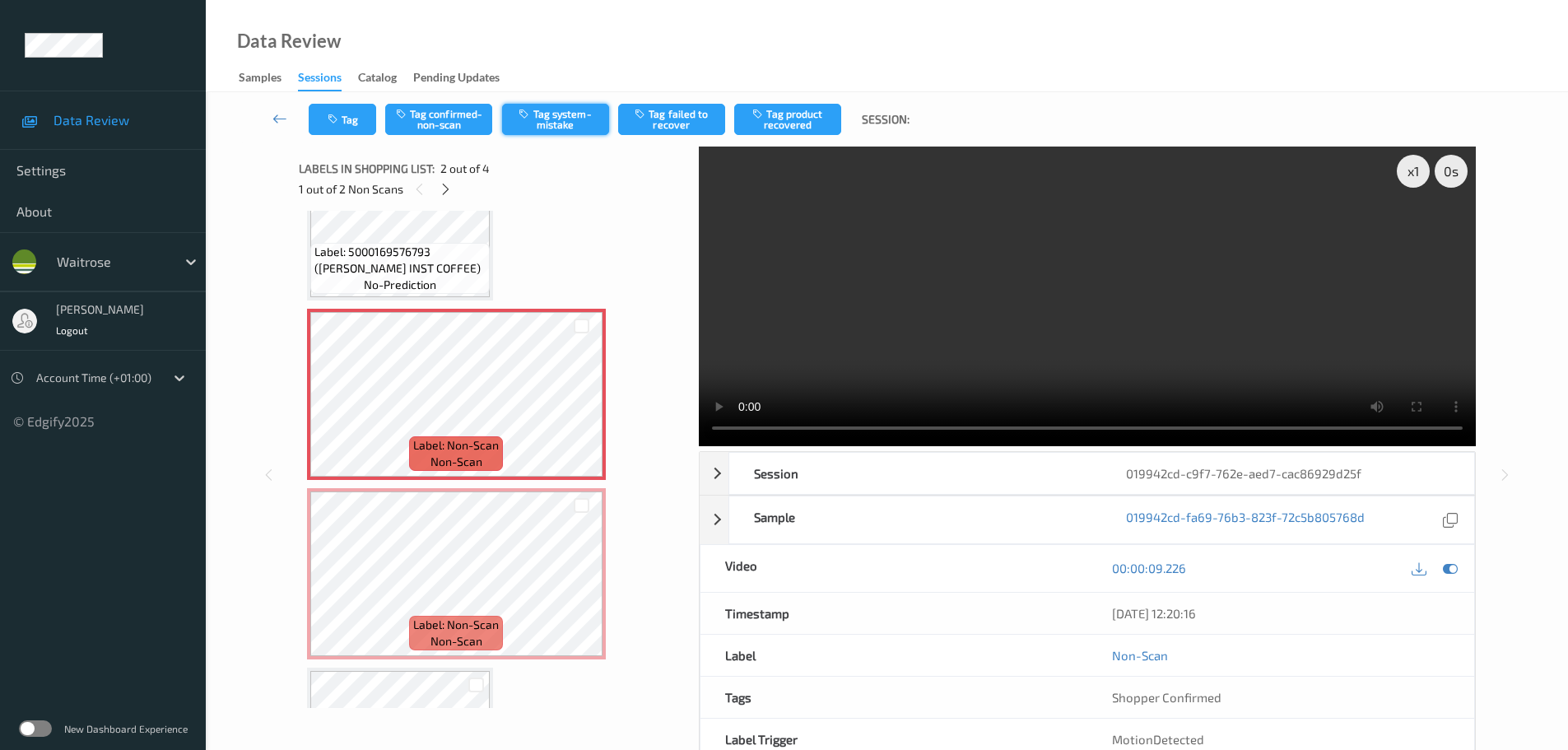
click at [526, 119] on icon "button" at bounding box center [525, 114] width 14 height 12
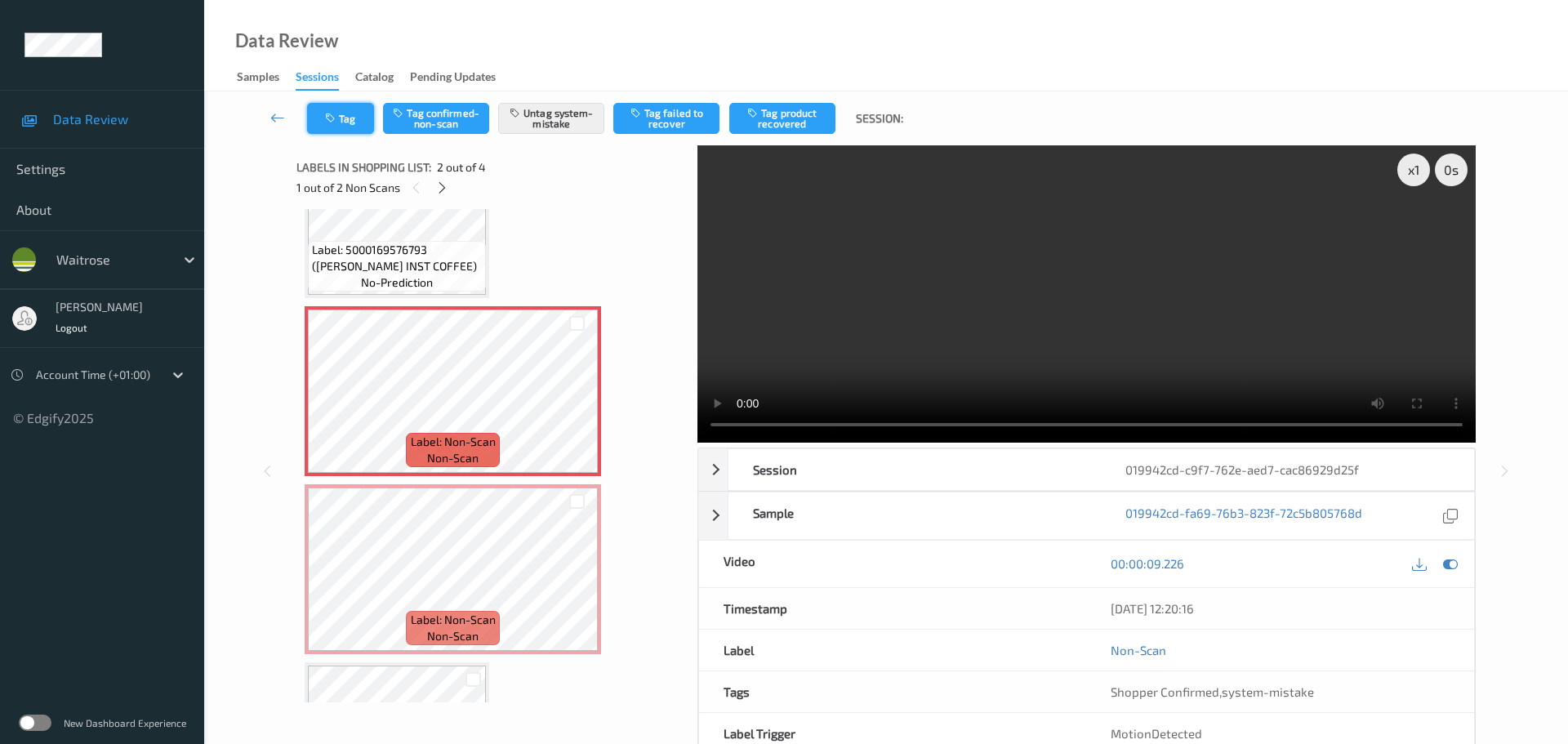
click at [342, 128] on button "Tag" at bounding box center [340, 118] width 67 height 31
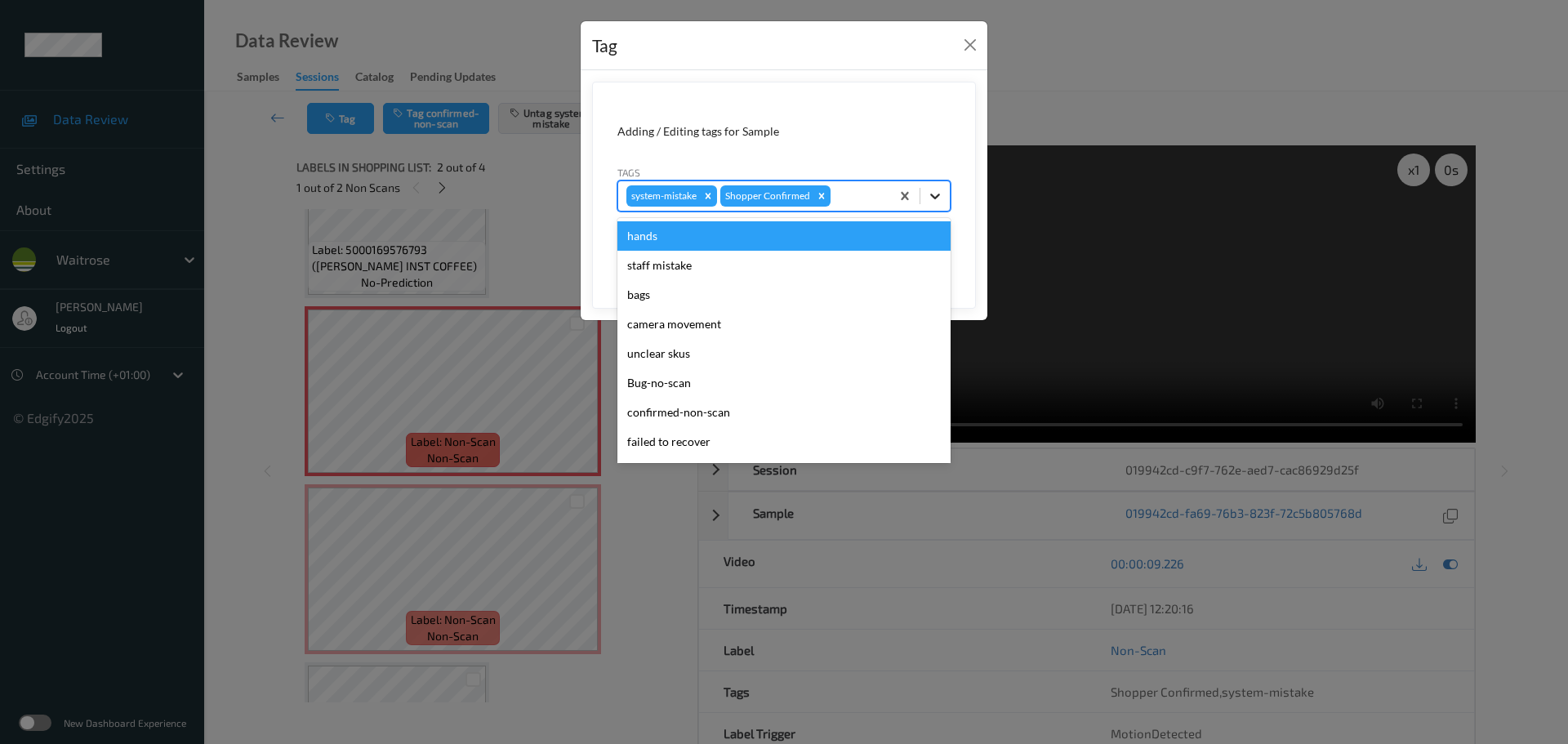
click at [933, 205] on div at bounding box center [935, 196] width 30 height 30
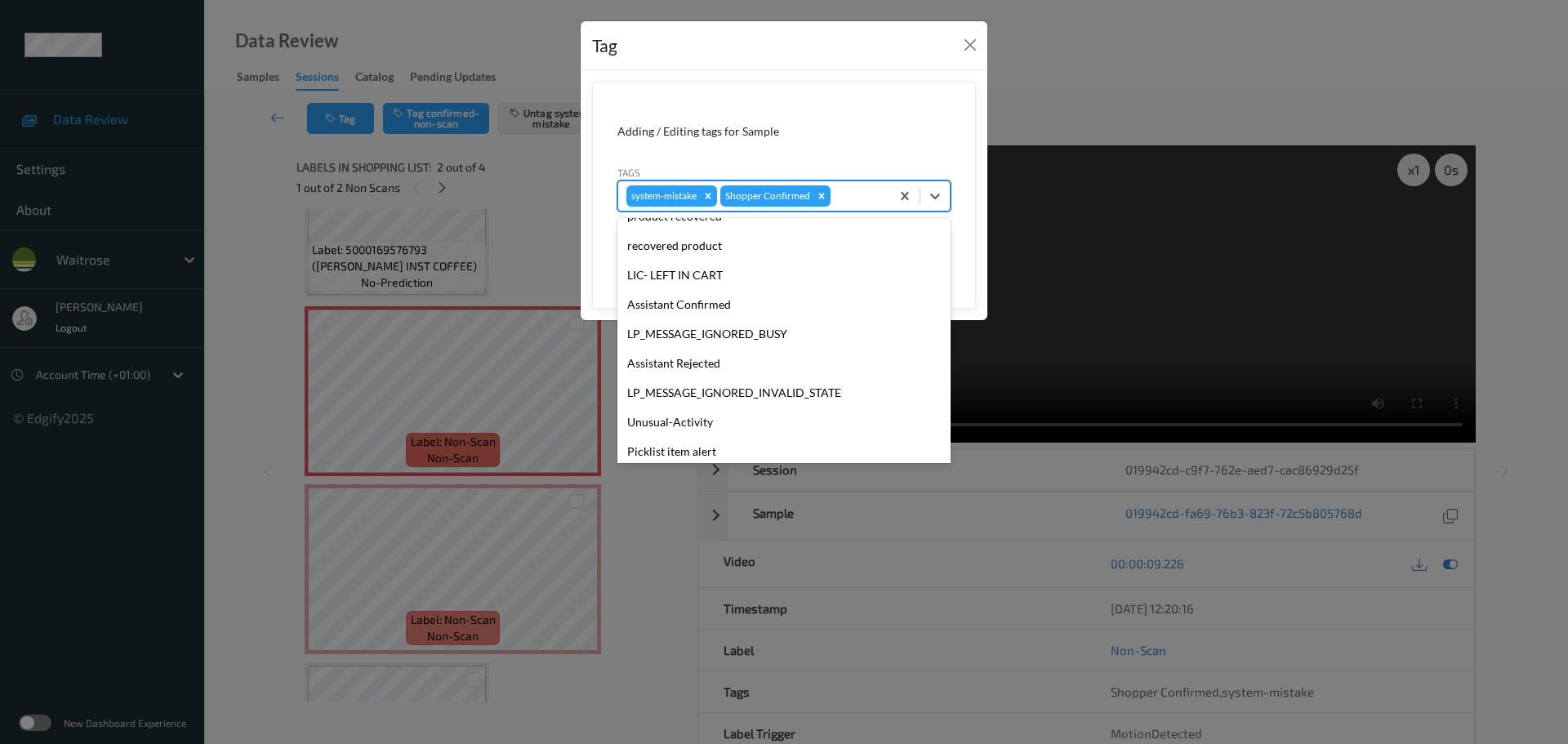
scroll to position [409, 0]
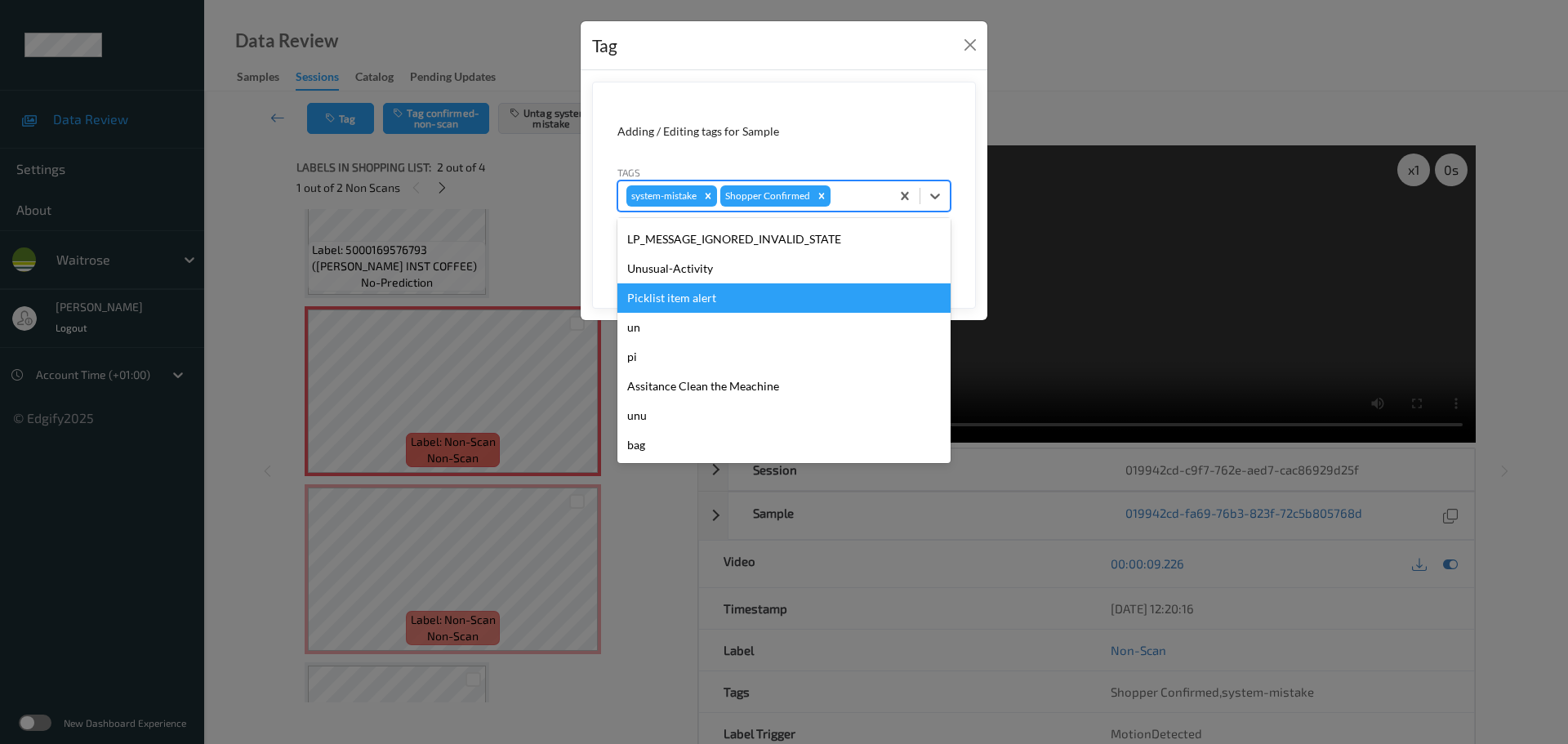
click at [664, 271] on div "Unusual-Activity" at bounding box center [784, 269] width 333 height 30
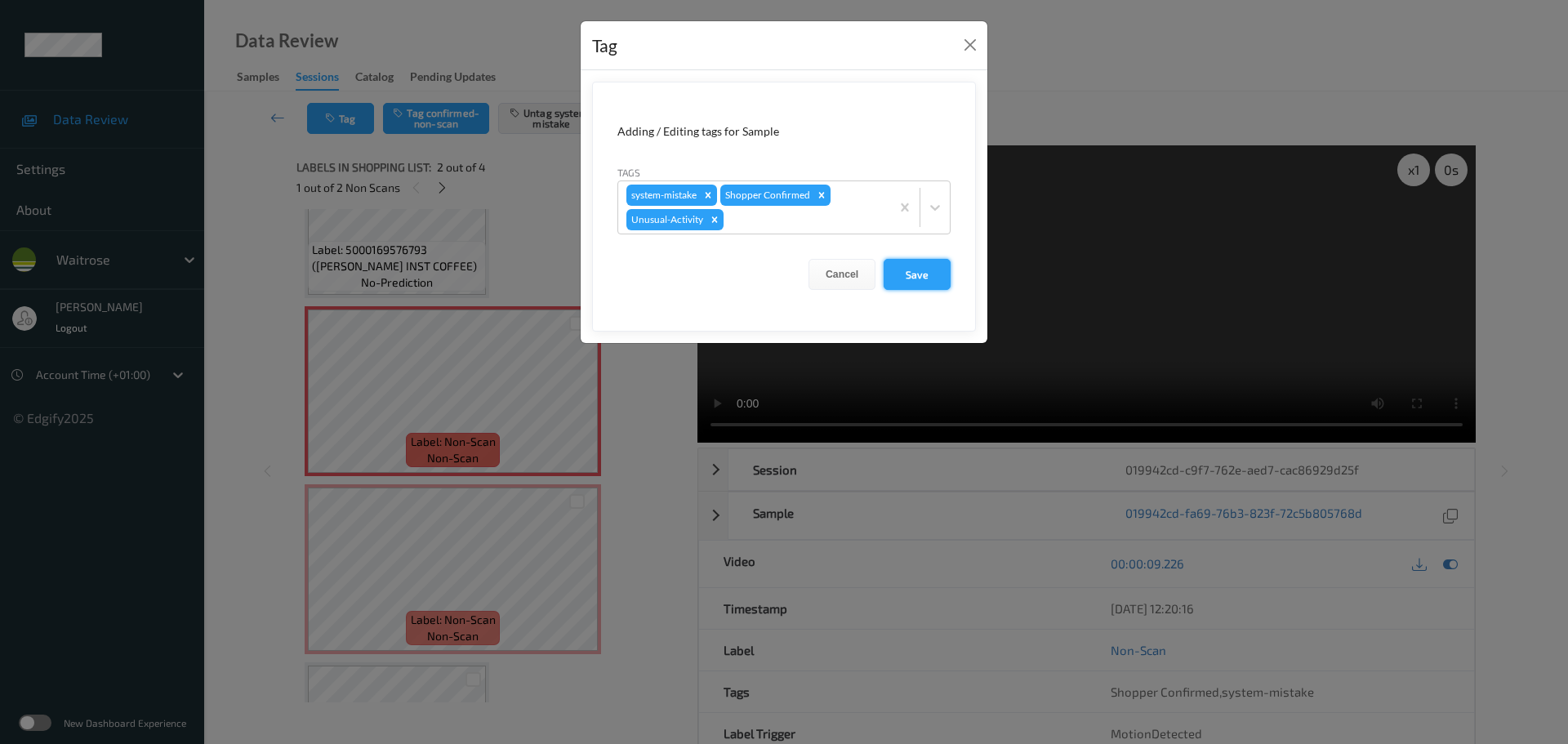
click at [903, 277] on button "Save" at bounding box center [917, 275] width 67 height 31
click at [936, 271] on button "Save" at bounding box center [917, 275] width 67 height 31
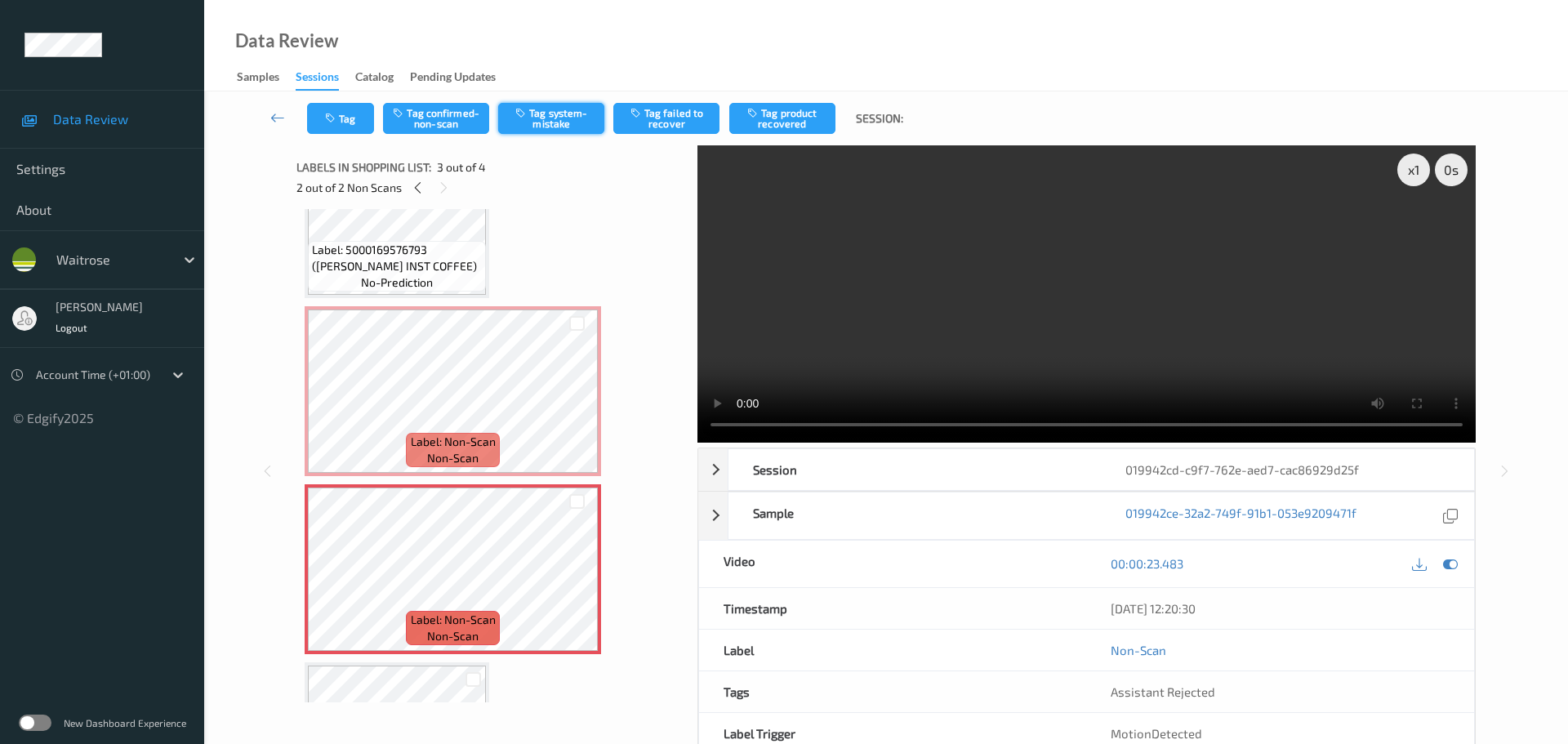
click at [521, 124] on button "Tag system-mistake" at bounding box center [551, 118] width 106 height 31
click at [354, 105] on button "Tag" at bounding box center [340, 118] width 67 height 31
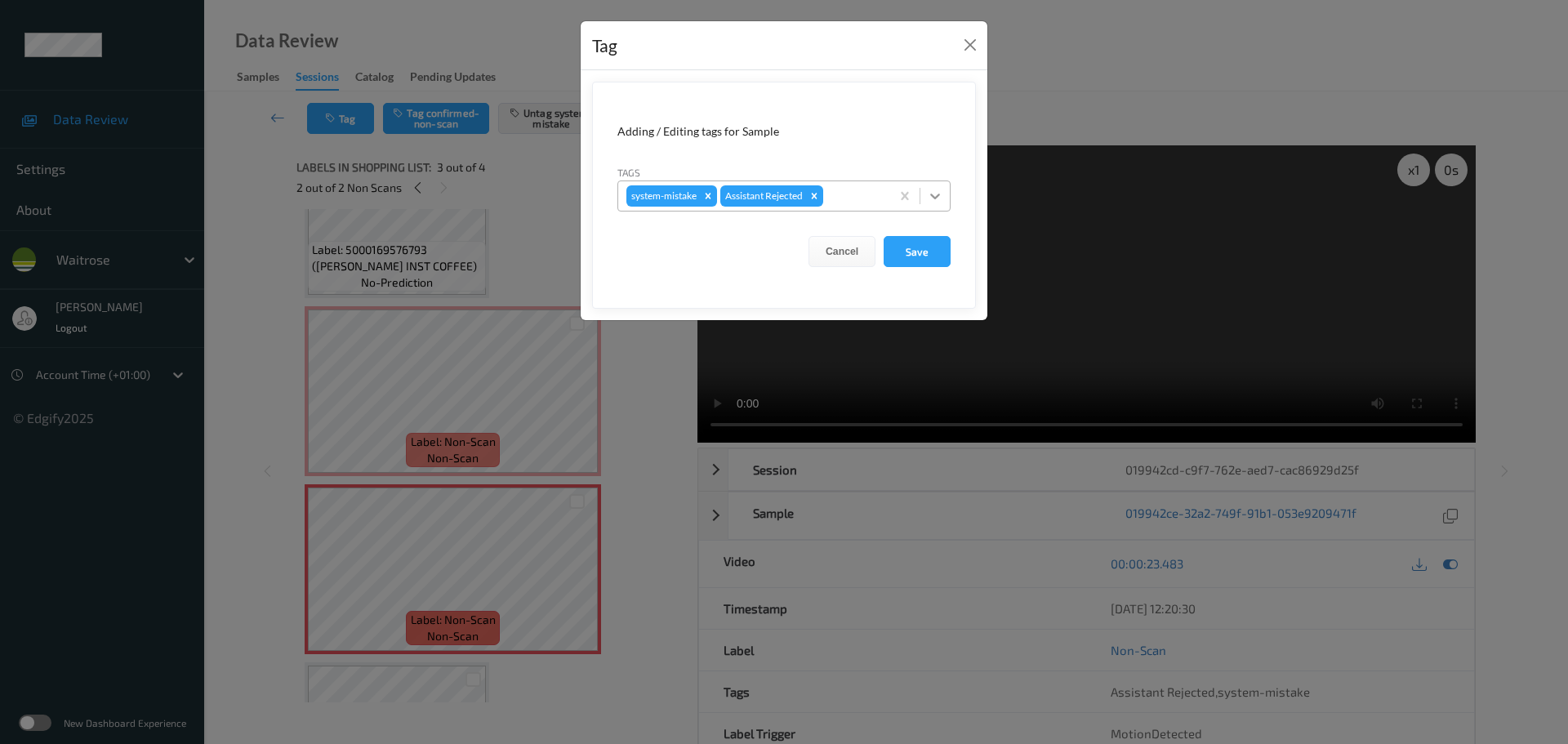
click at [937, 197] on icon at bounding box center [935, 196] width 16 height 16
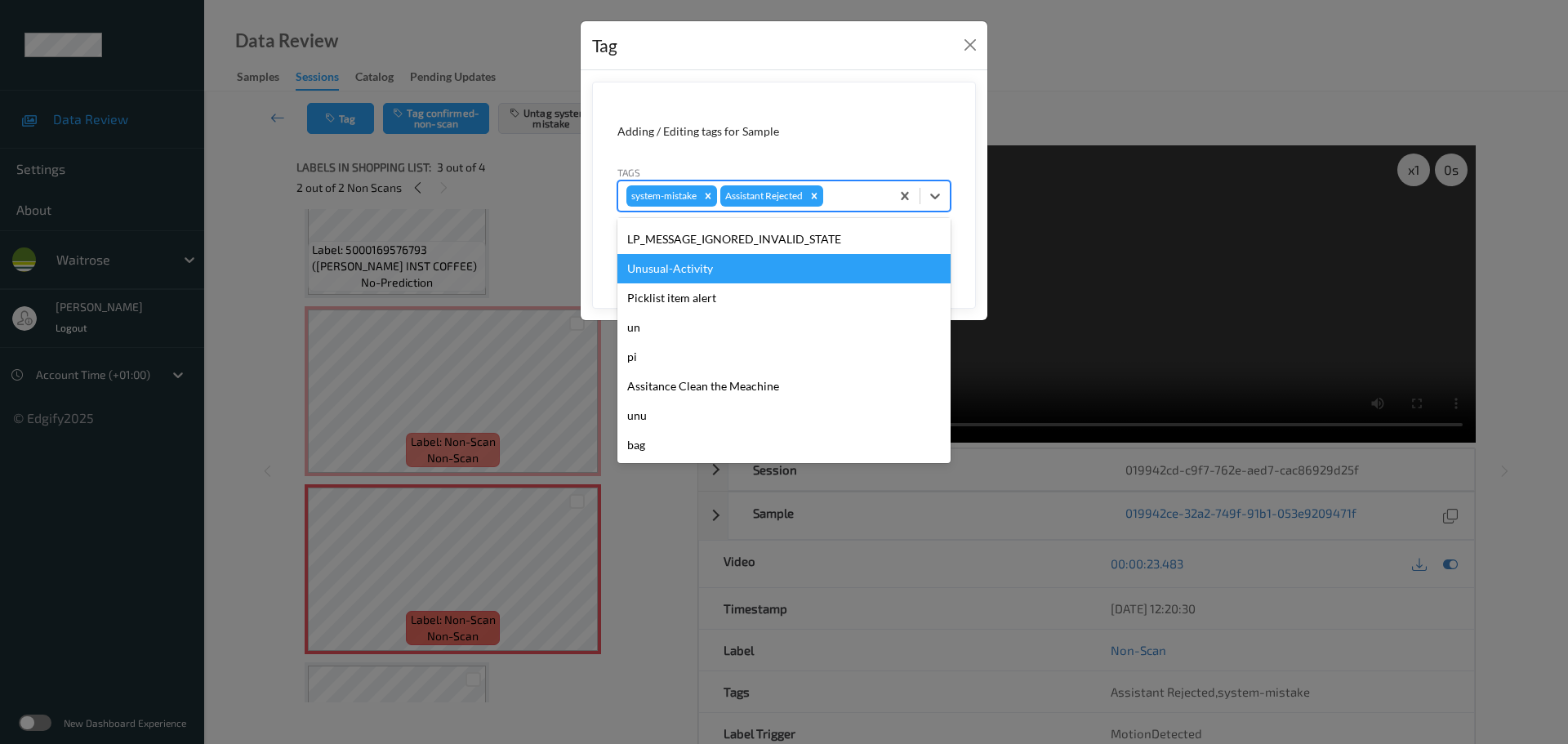
click at [653, 274] on div "Unusual-Activity" at bounding box center [784, 269] width 333 height 30
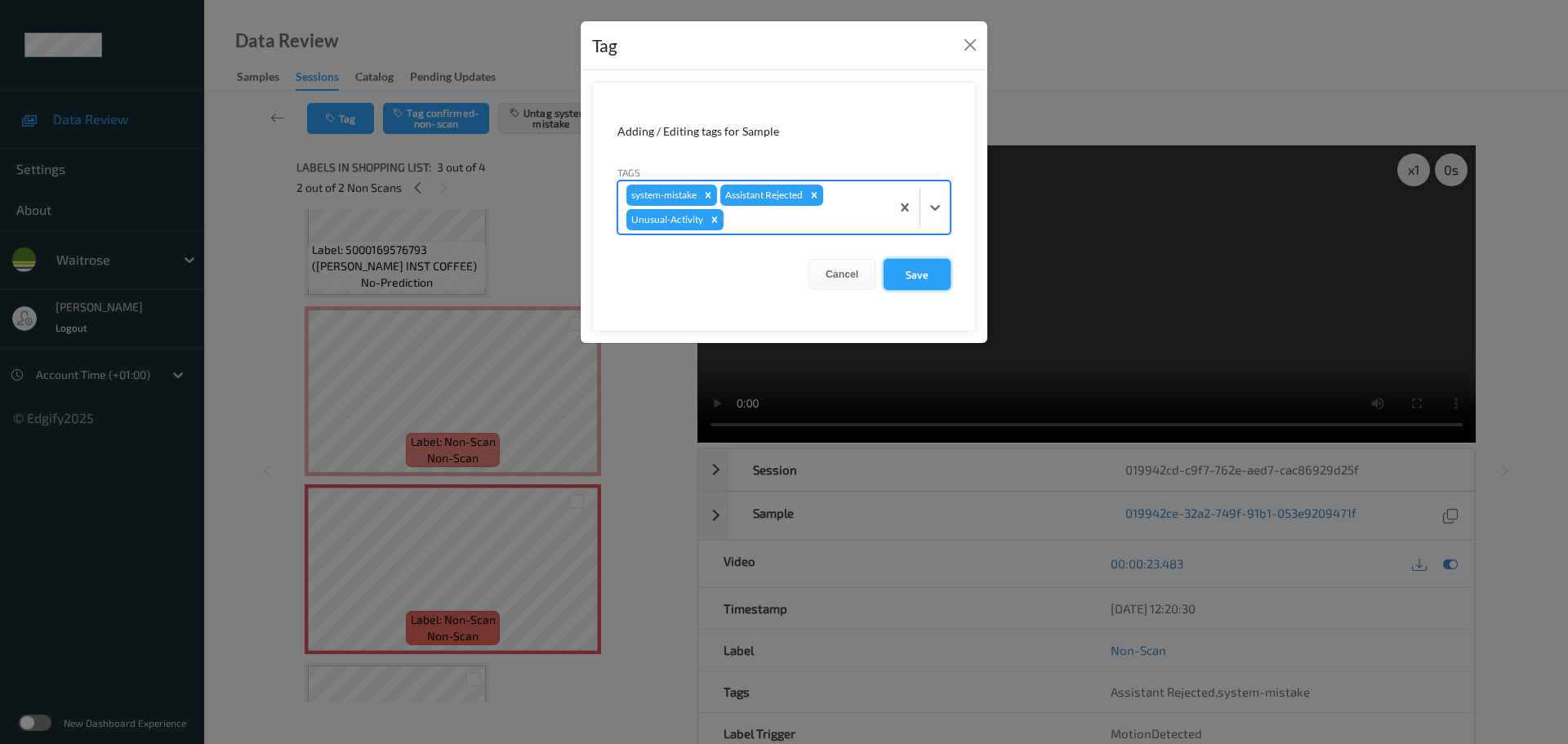
click at [895, 277] on button "Save" at bounding box center [917, 275] width 67 height 31
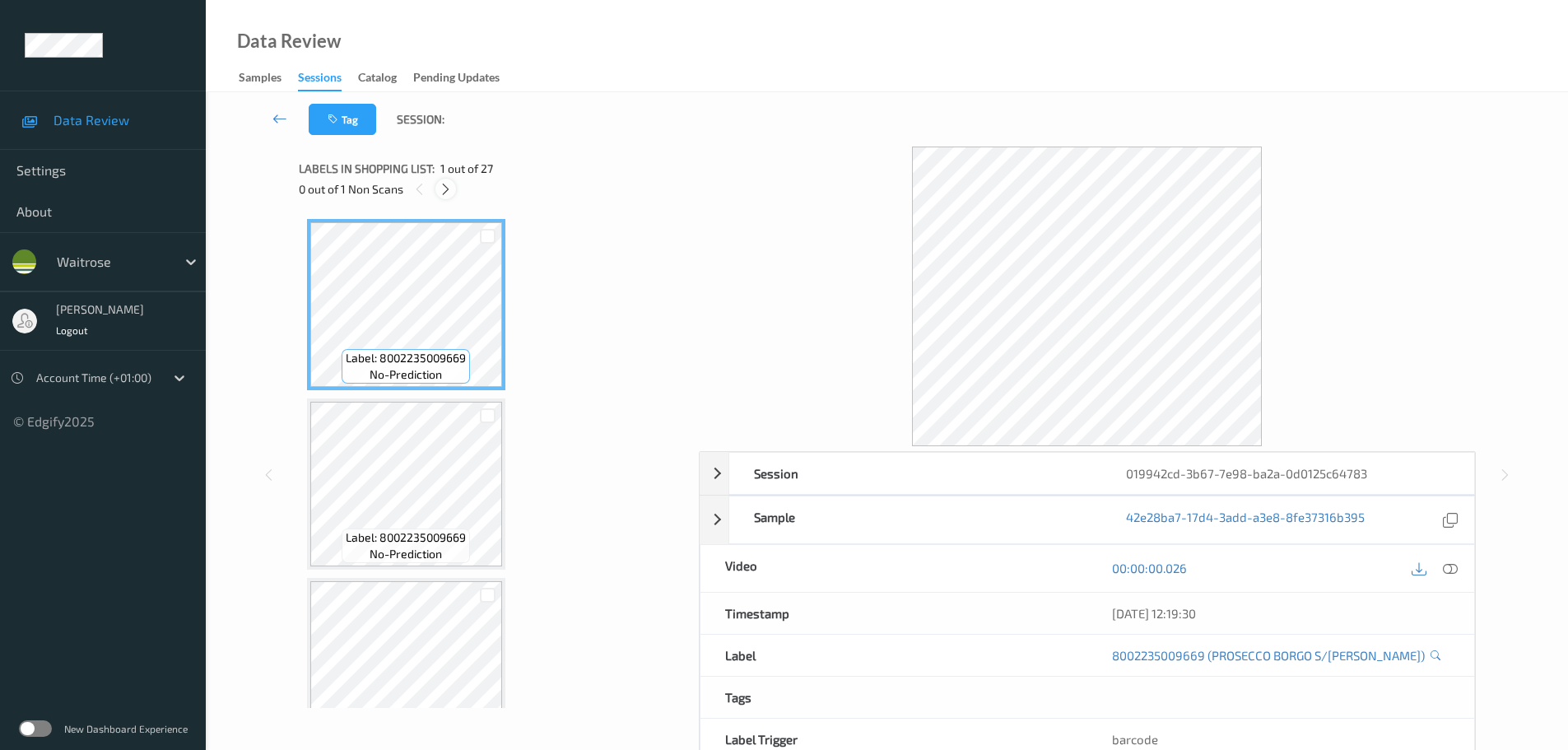
click at [440, 186] on icon at bounding box center [445, 190] width 14 height 15
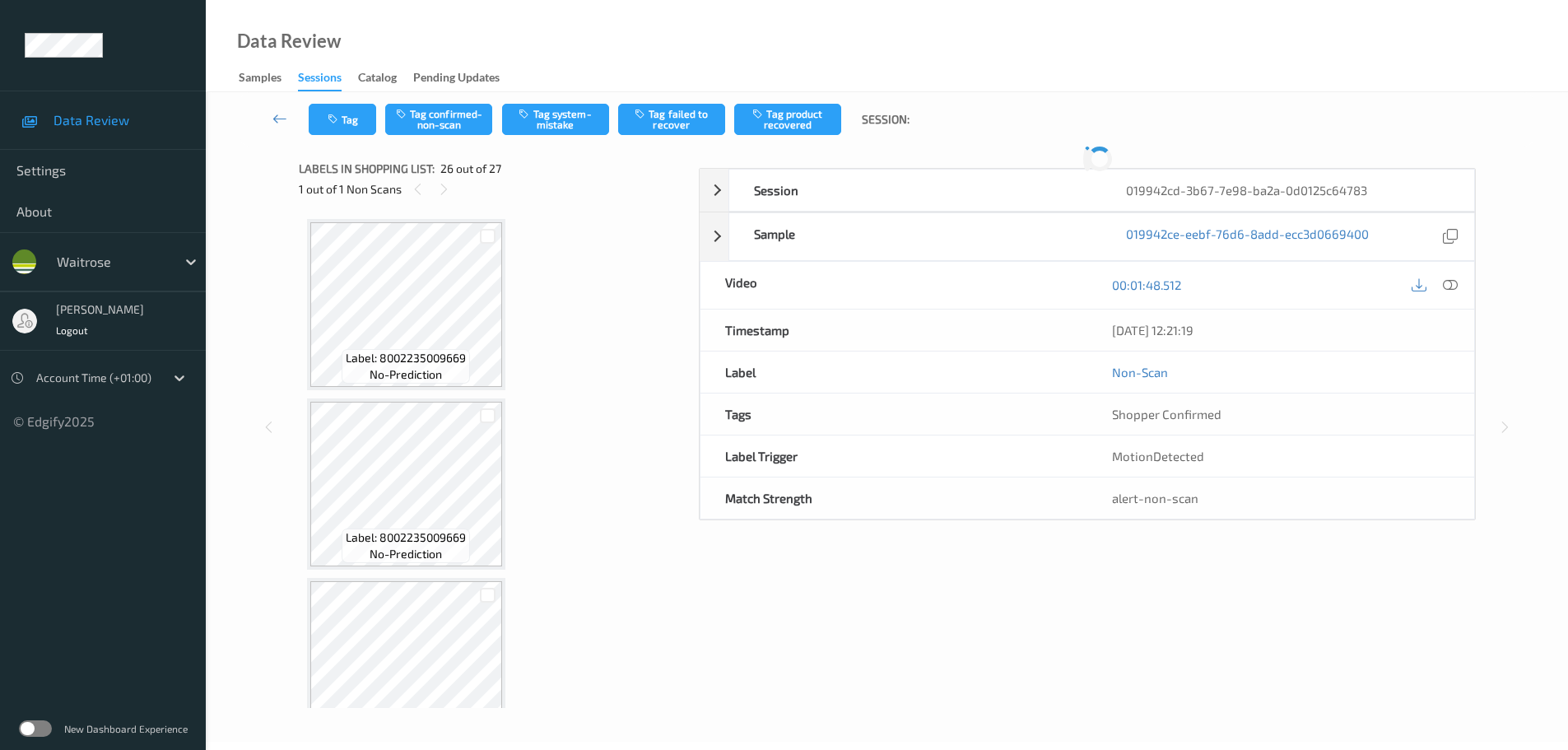
scroll to position [4315, 0]
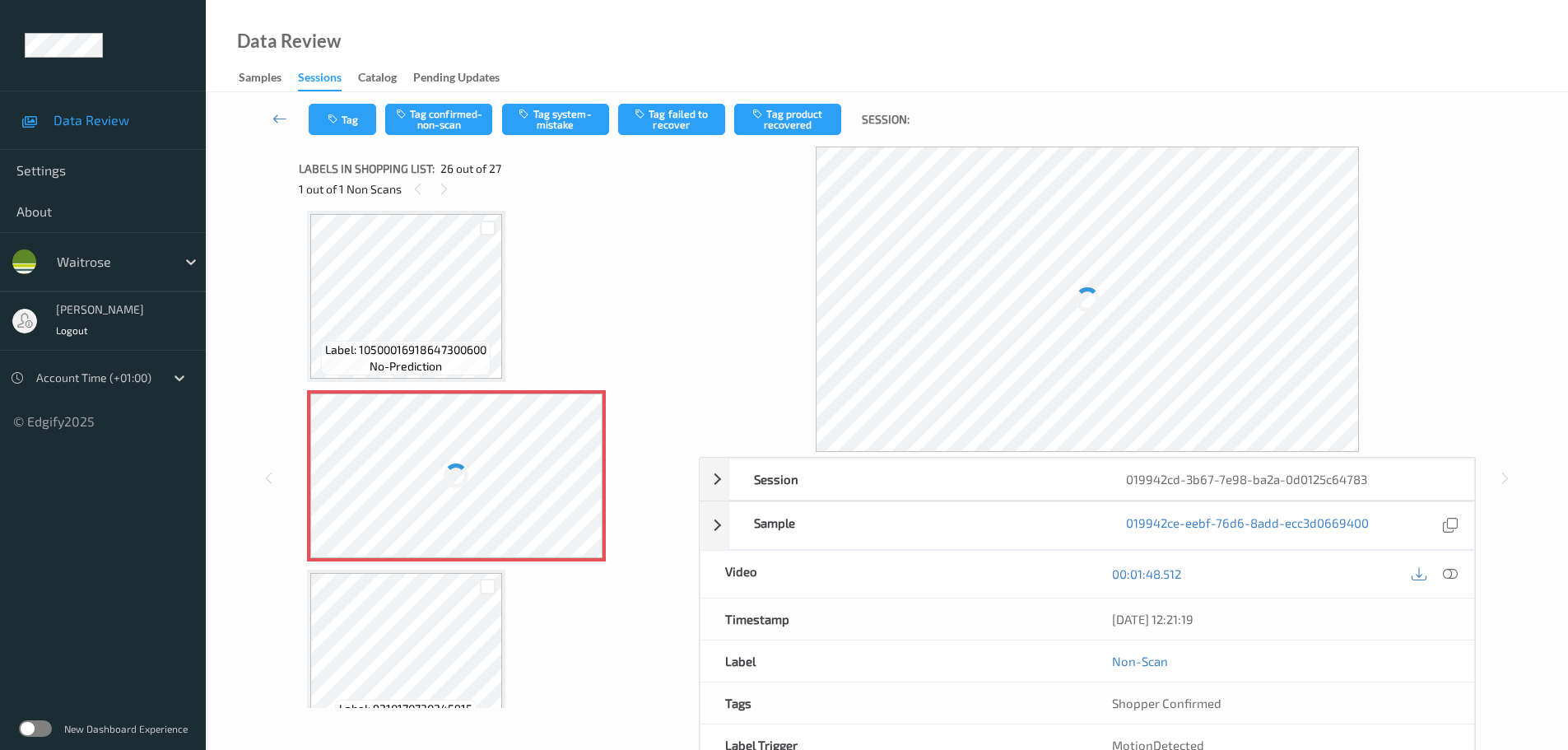
click at [1441, 578] on div at bounding box center [1450, 573] width 22 height 22
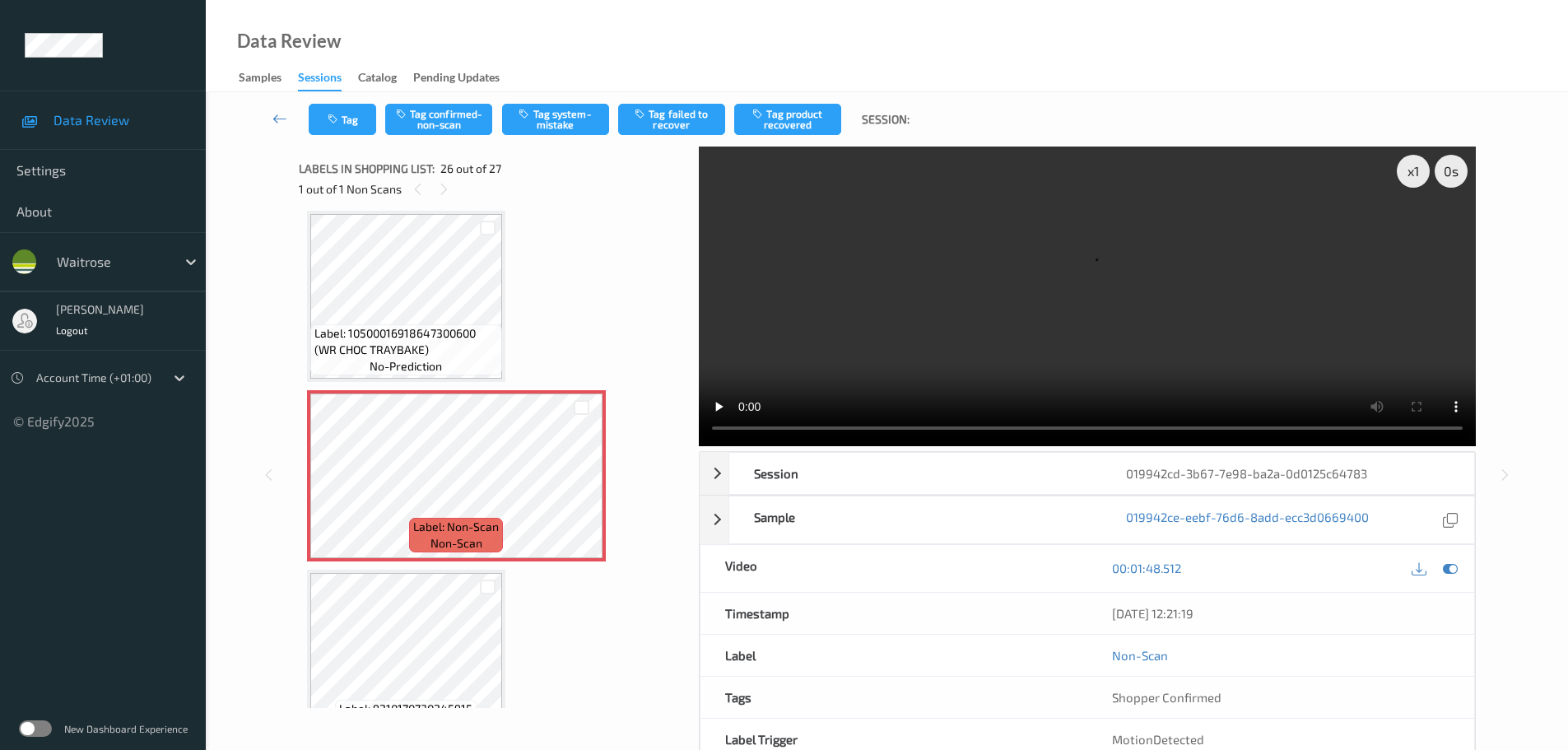
scroll to position [4357, 0]
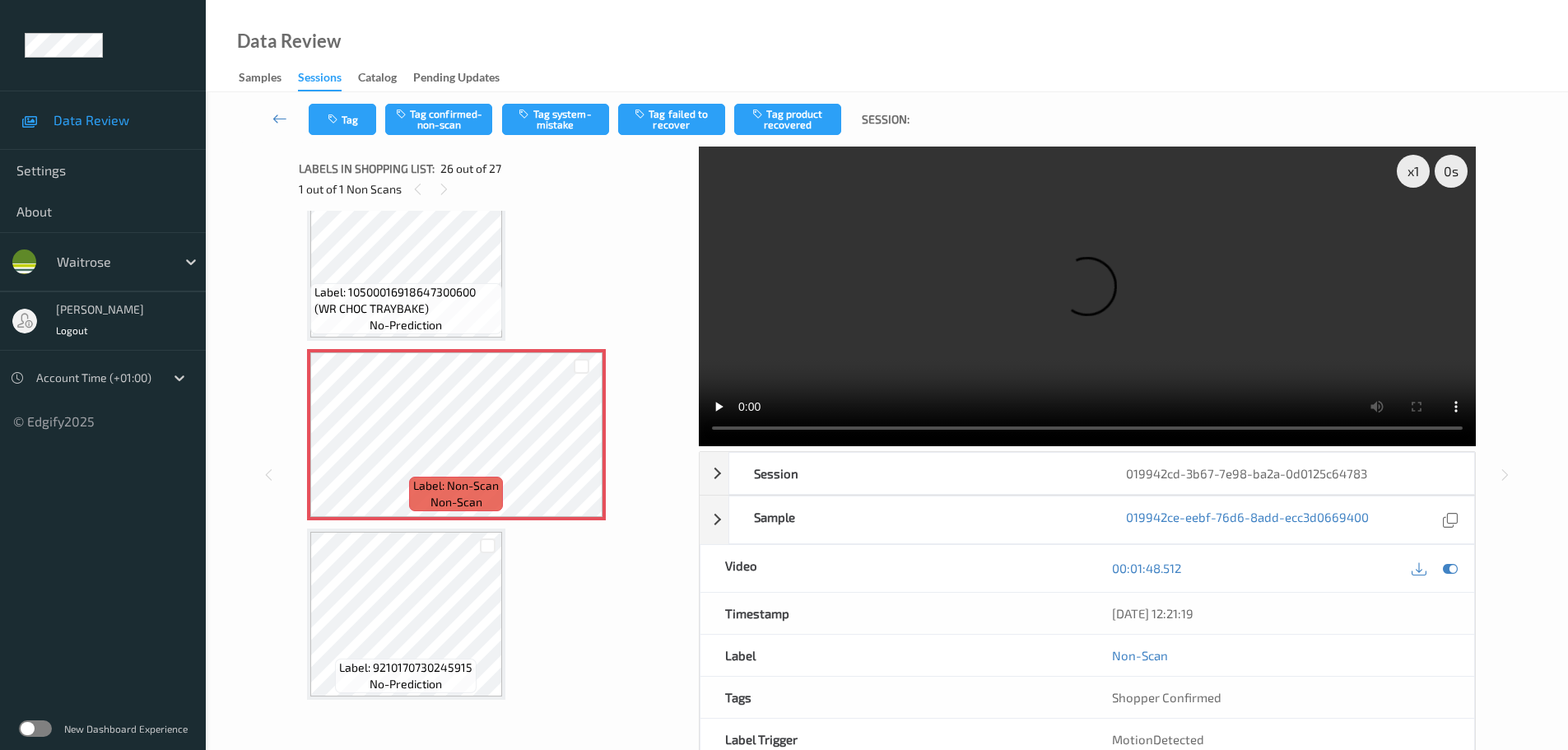
click at [603, 452] on div "Label: Non-Scan non-scan" at bounding box center [457, 434] width 299 height 172
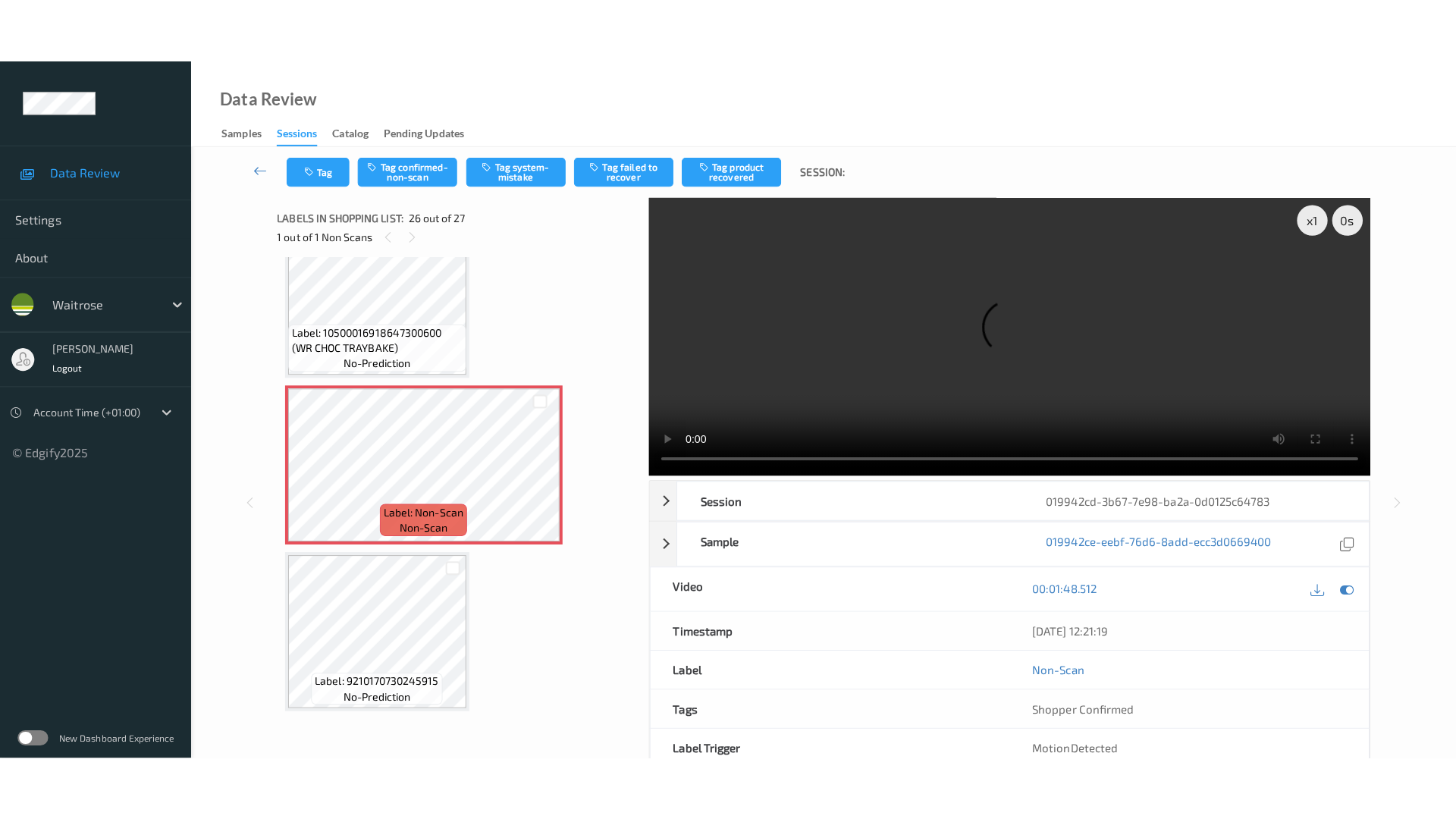
scroll to position [3936, 0]
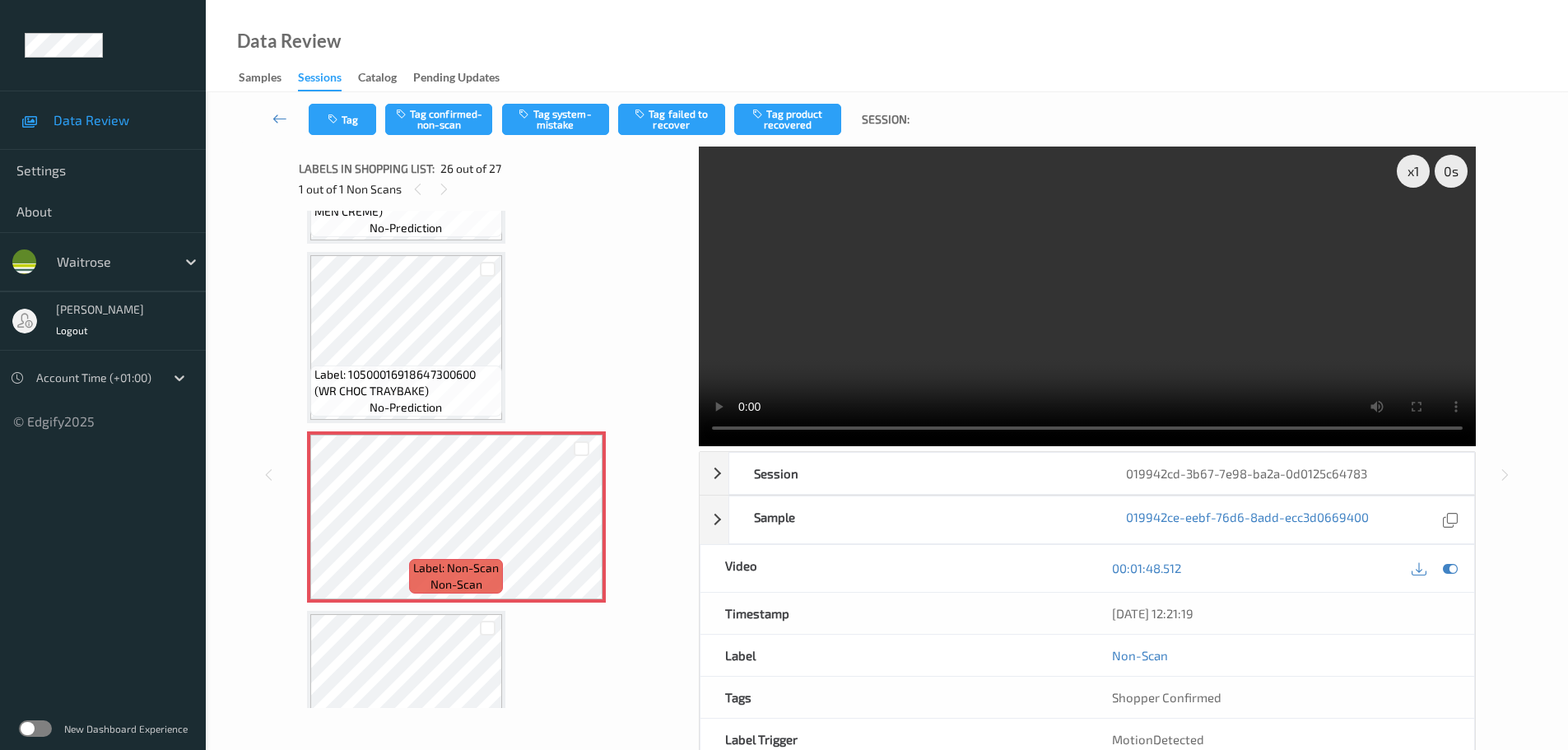
click at [461, 404] on div "Label: 10500016918647300600 (WR CHOC TRAYBAKE) no-prediction" at bounding box center [405, 391] width 191 height 51
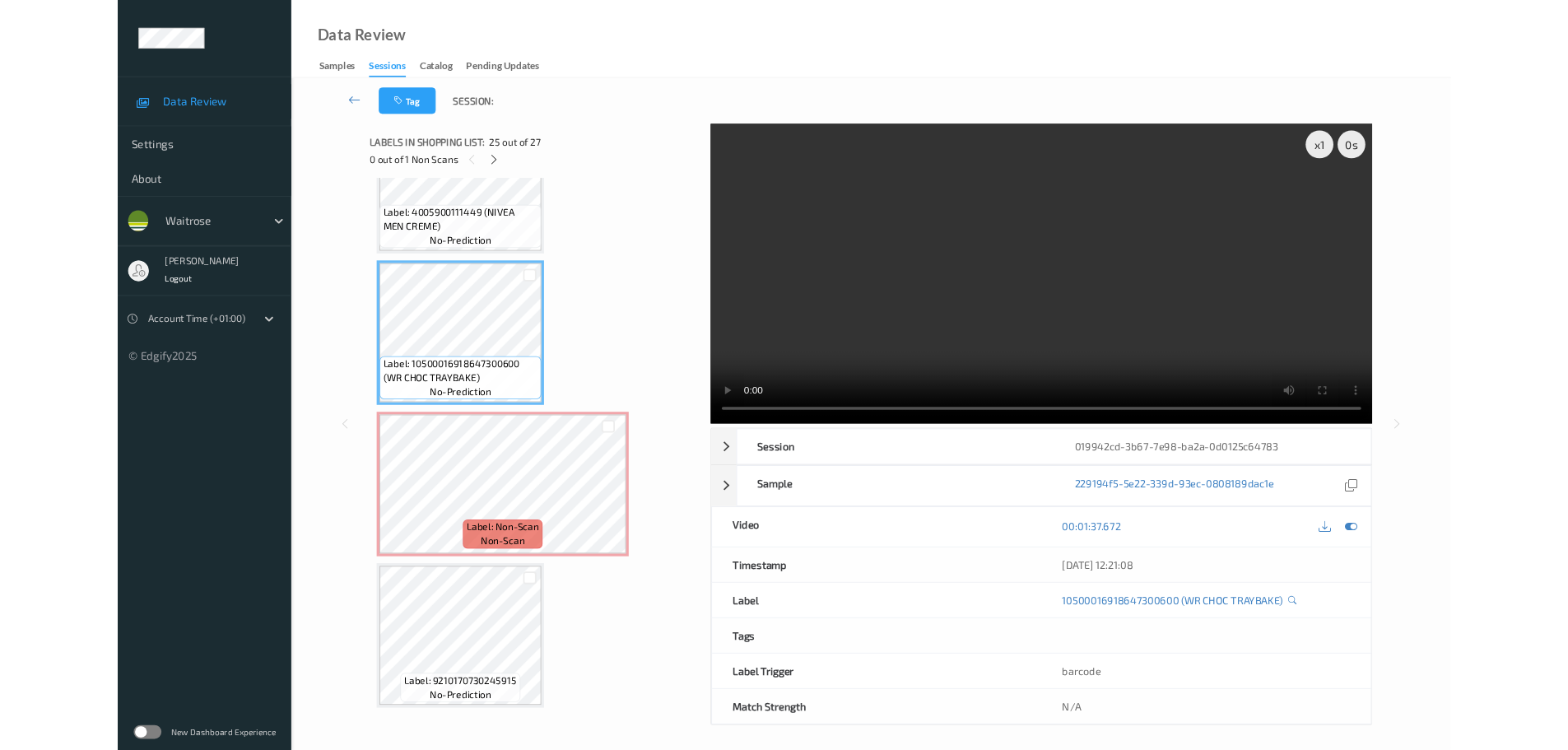
scroll to position [4217, 0]
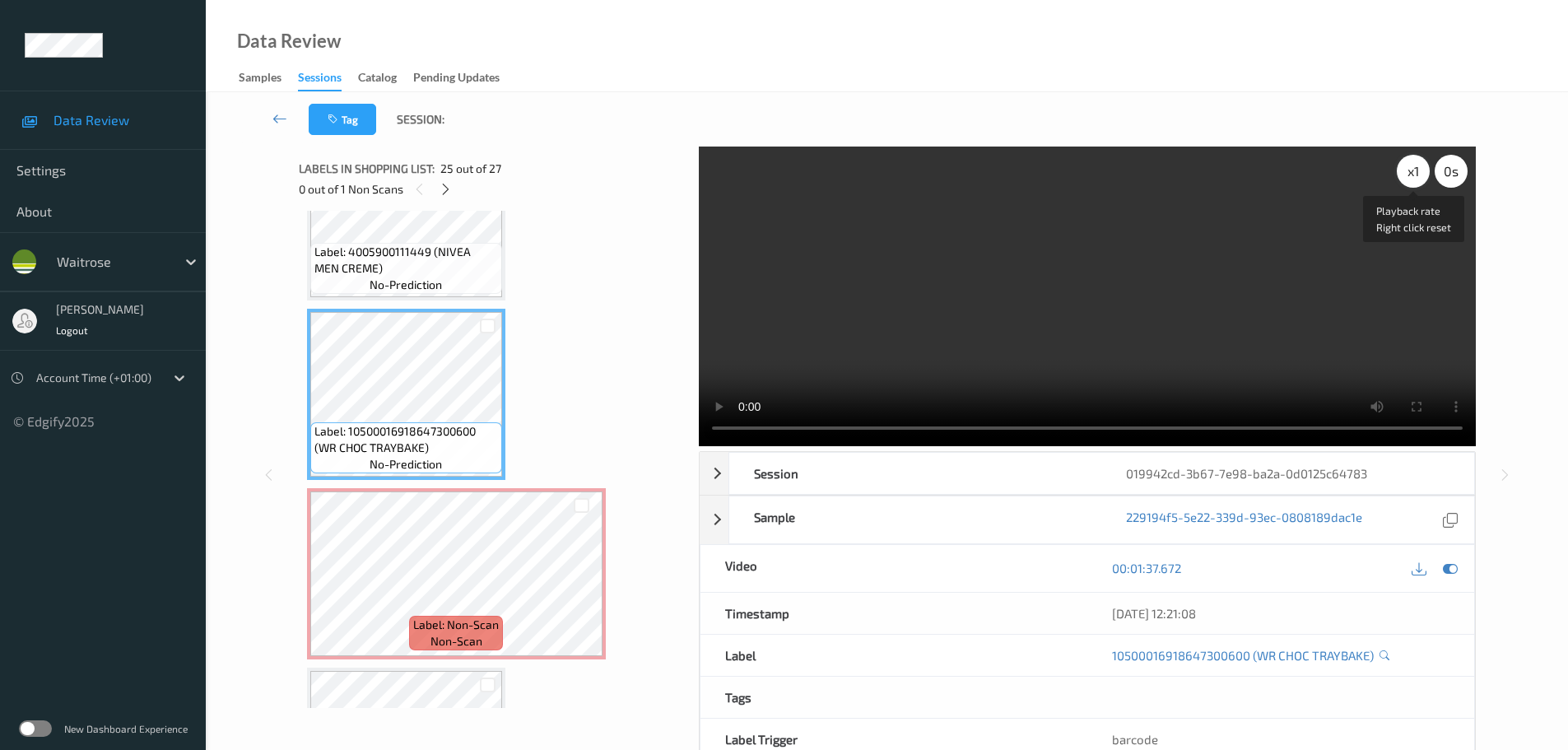
click at [1422, 175] on div "x 1" at bounding box center [1414, 172] width 33 height 33
click at [1420, 174] on div "x 4" at bounding box center [1414, 172] width 33 height 33
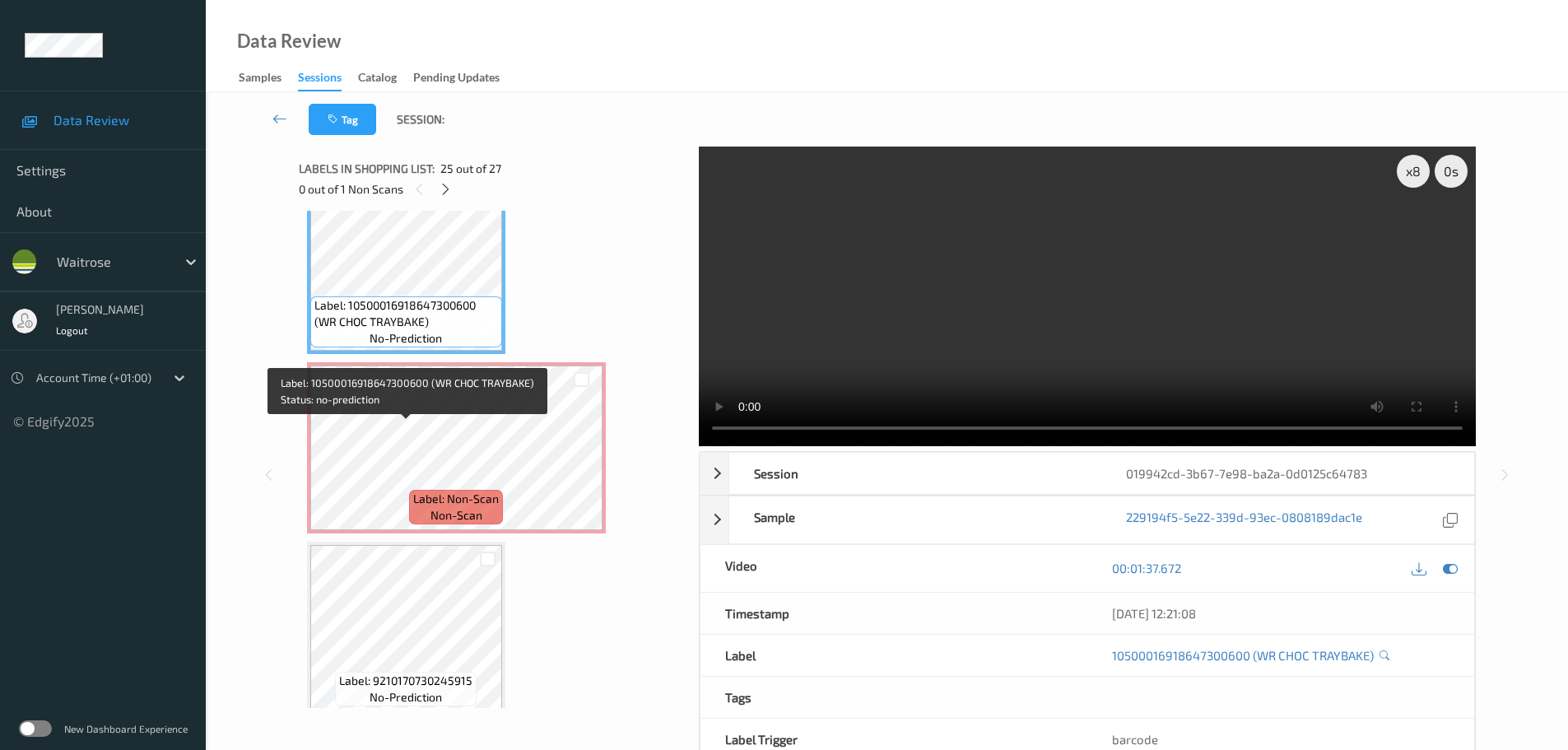
scroll to position [4357, 0]
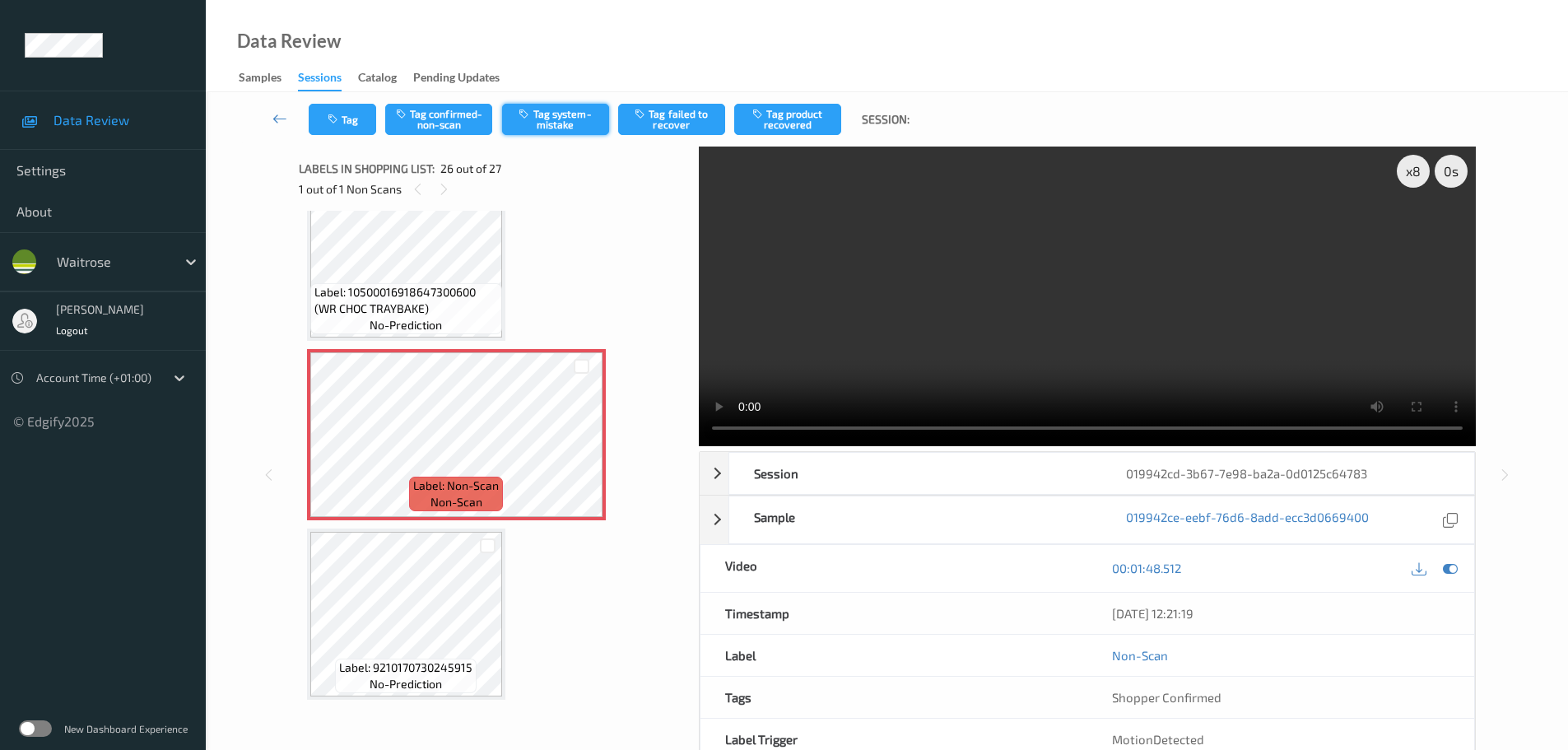
click at [572, 111] on button "Tag system-mistake" at bounding box center [555, 119] width 107 height 31
click at [552, 113] on button "Tag system-mistake" at bounding box center [555, 119] width 107 height 31
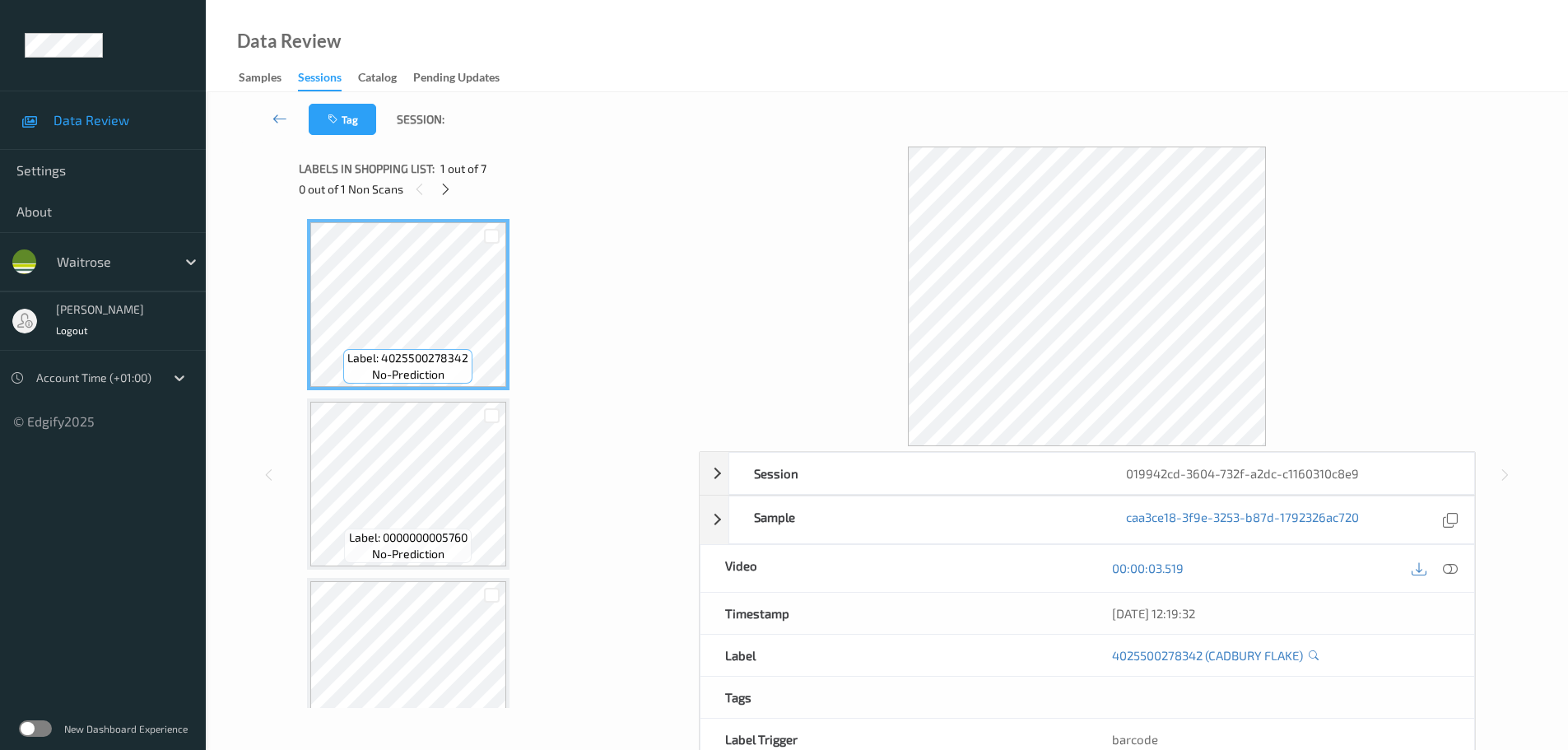
click at [436, 181] on div "0 out of 1 Non Scans" at bounding box center [493, 189] width 389 height 21
click at [438, 187] on icon at bounding box center [445, 190] width 14 height 15
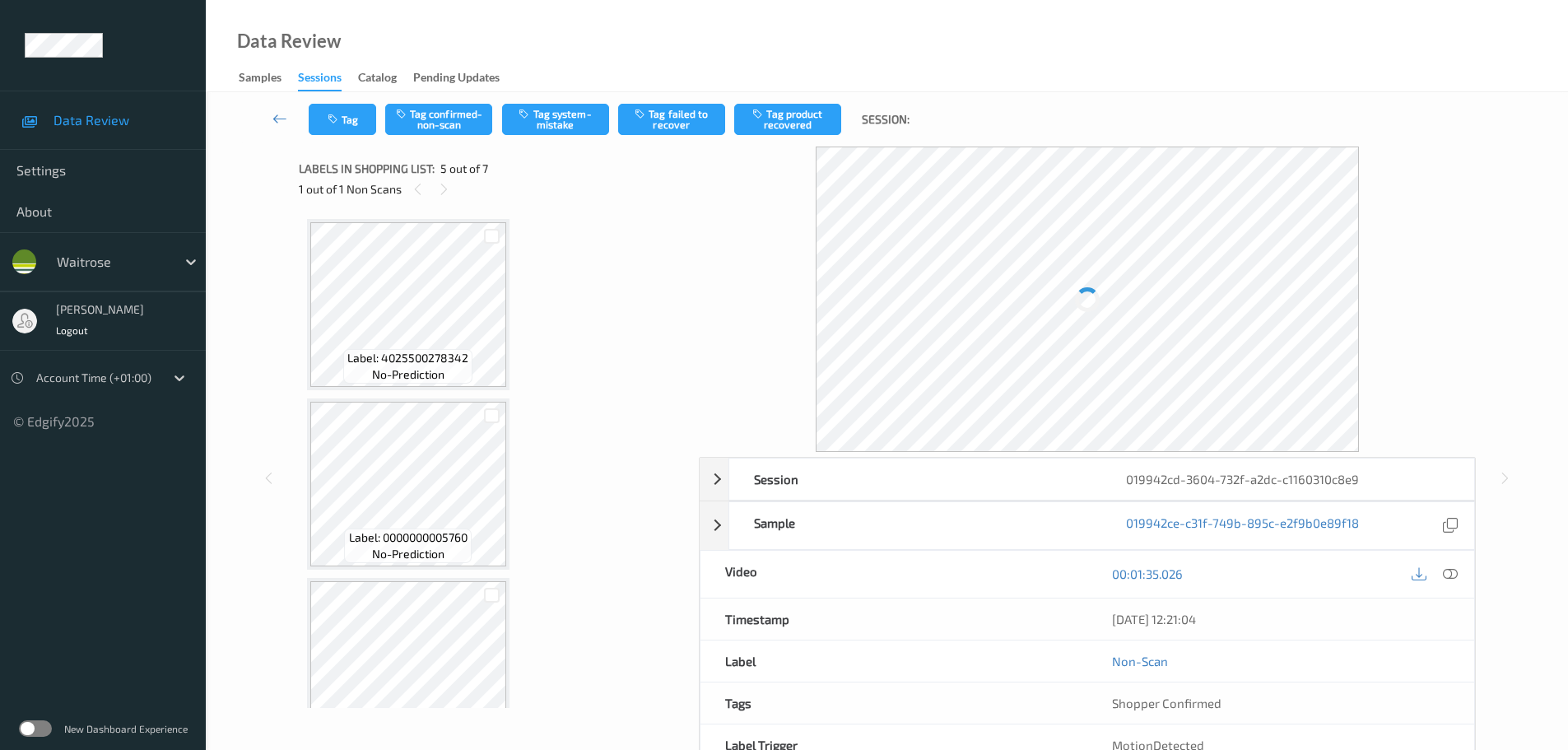
scroll to position [547, 0]
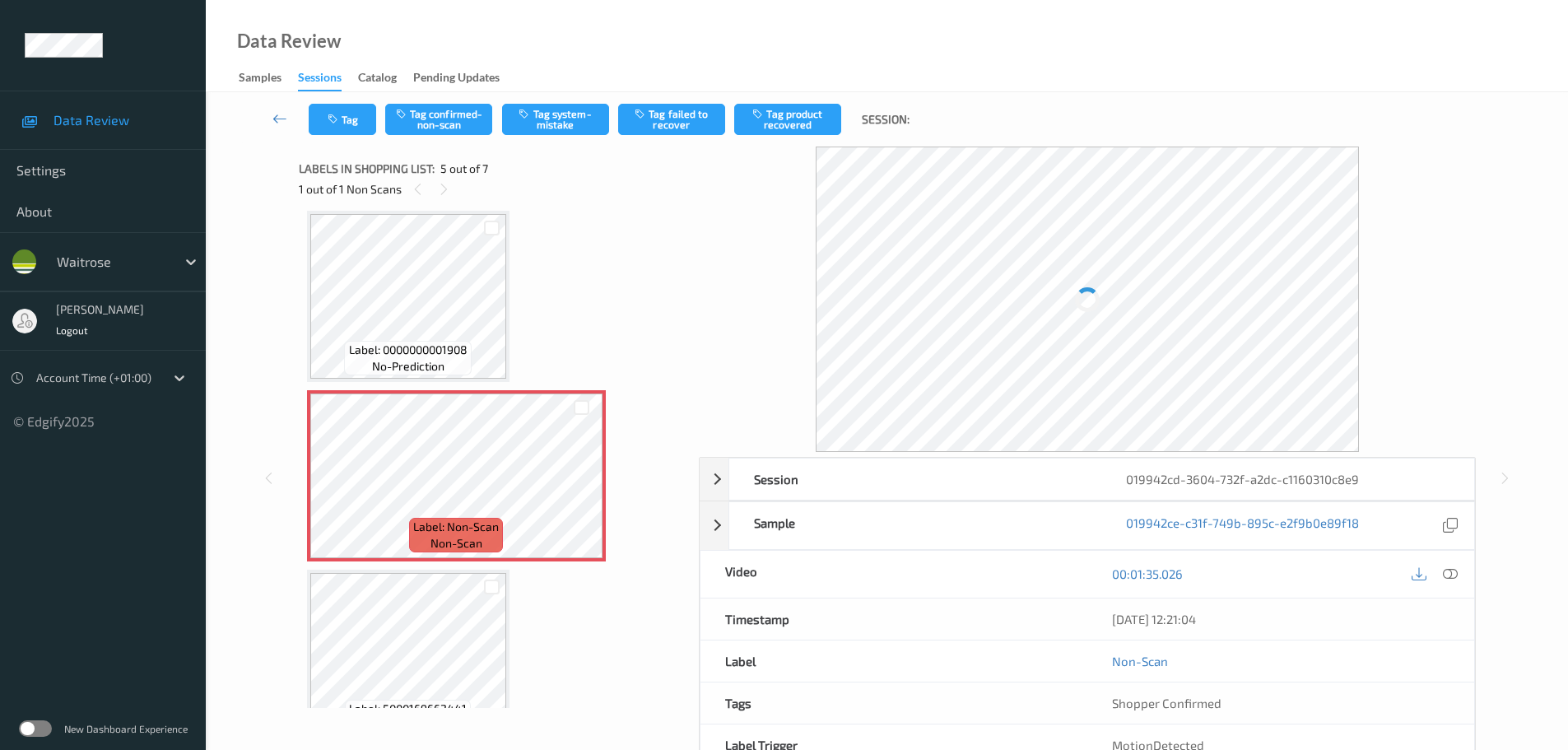
click at [1452, 564] on div at bounding box center [1450, 573] width 22 height 22
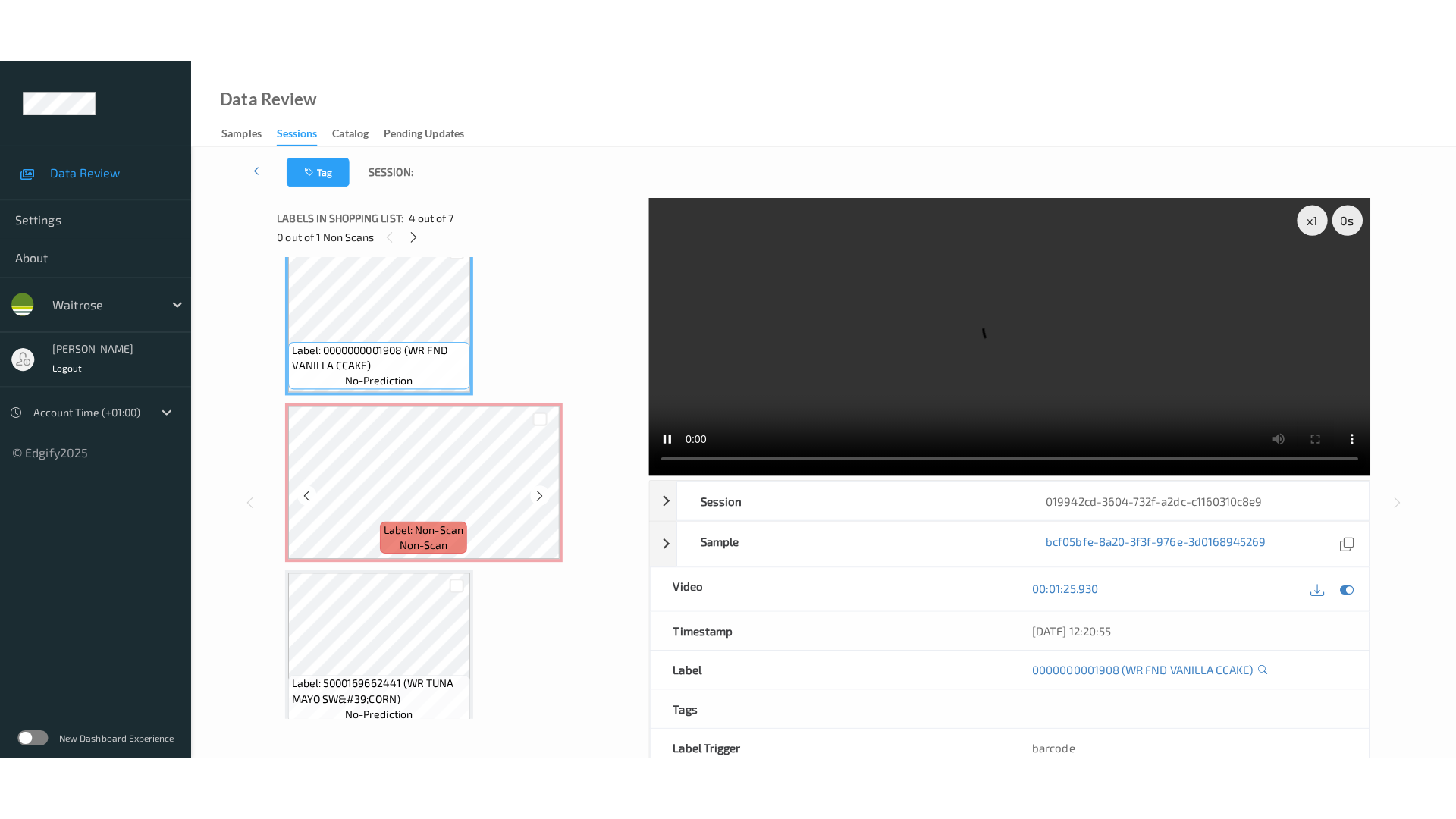
scroll to position [579, 0]
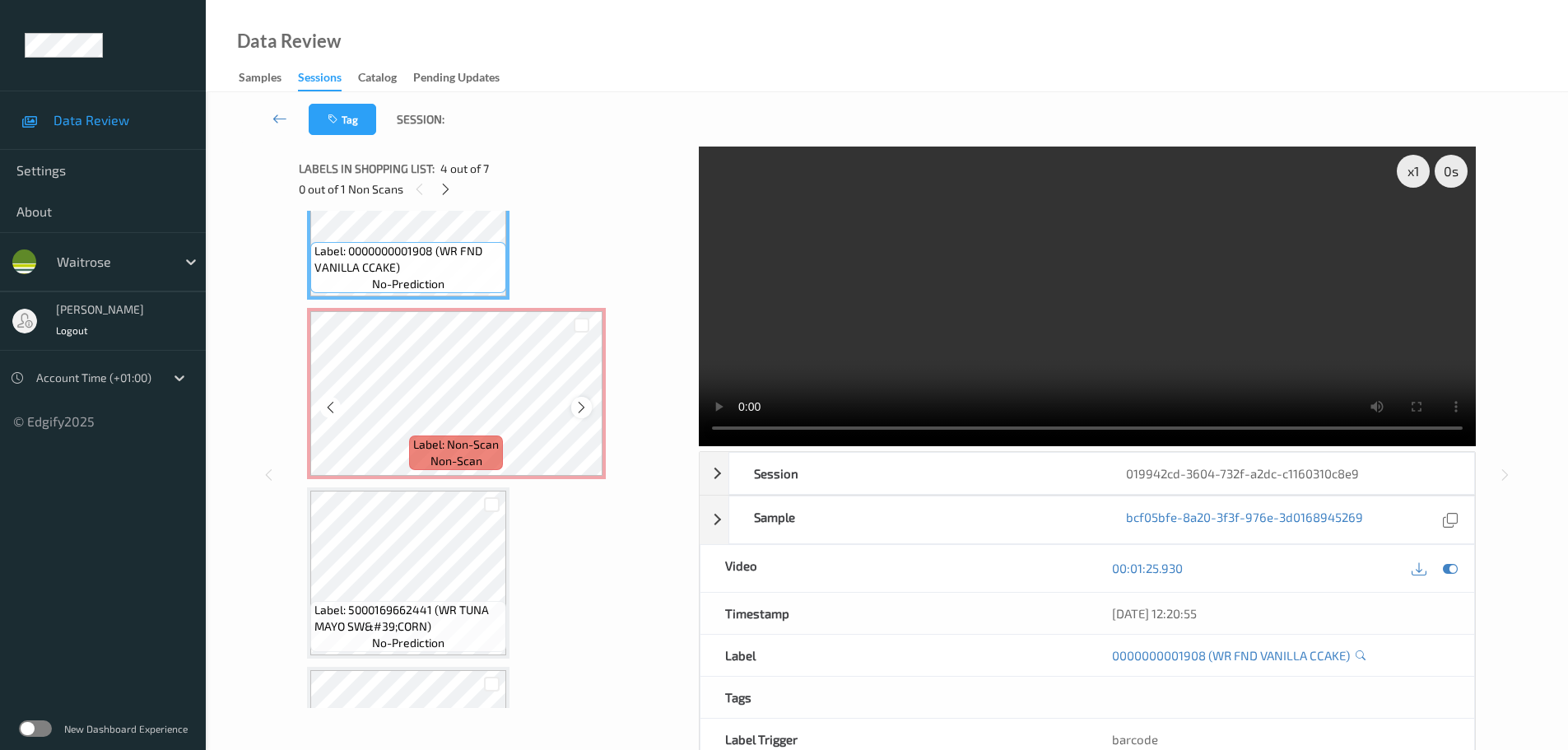
click at [578, 413] on icon at bounding box center [581, 408] width 14 height 15
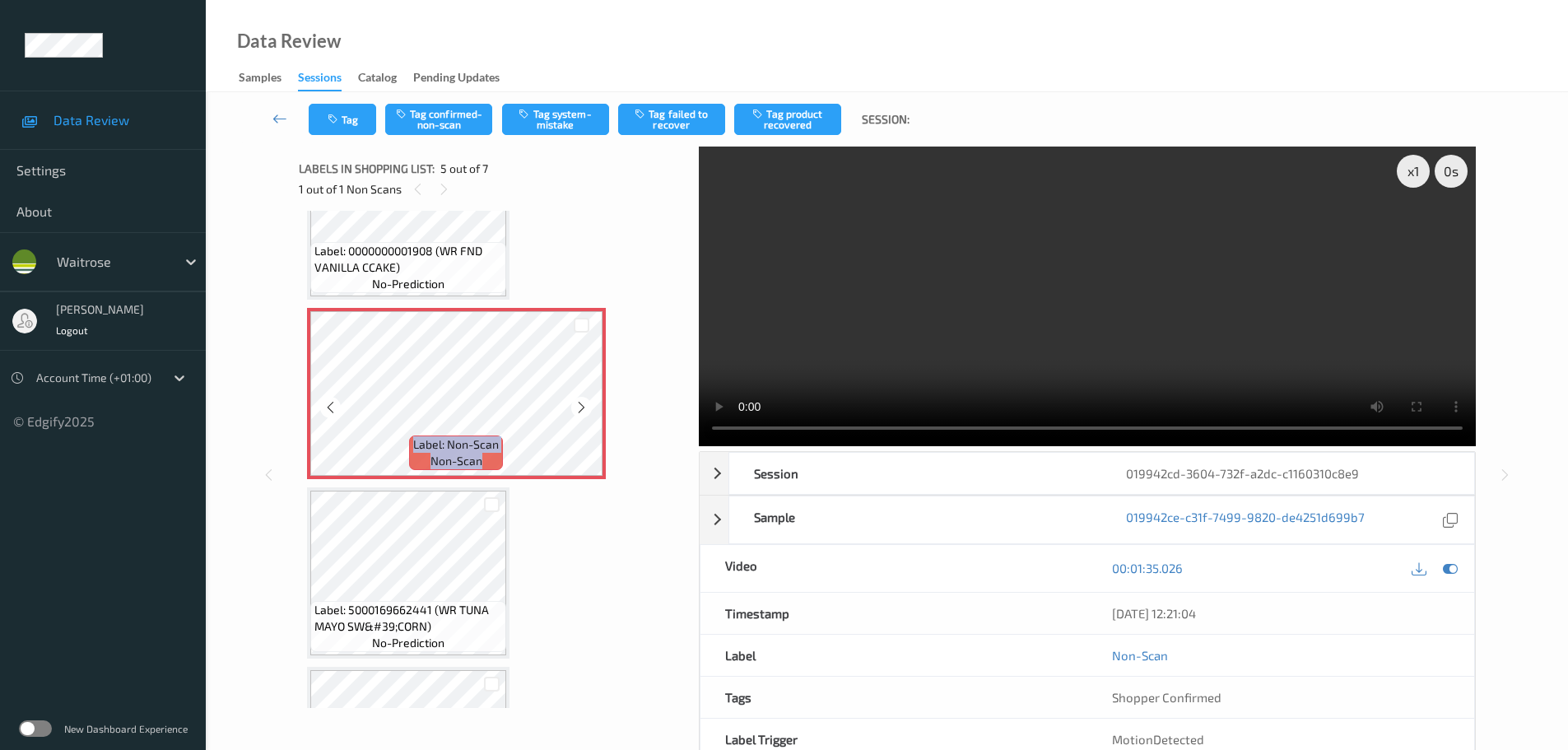
click at [578, 413] on icon at bounding box center [581, 408] width 14 height 15
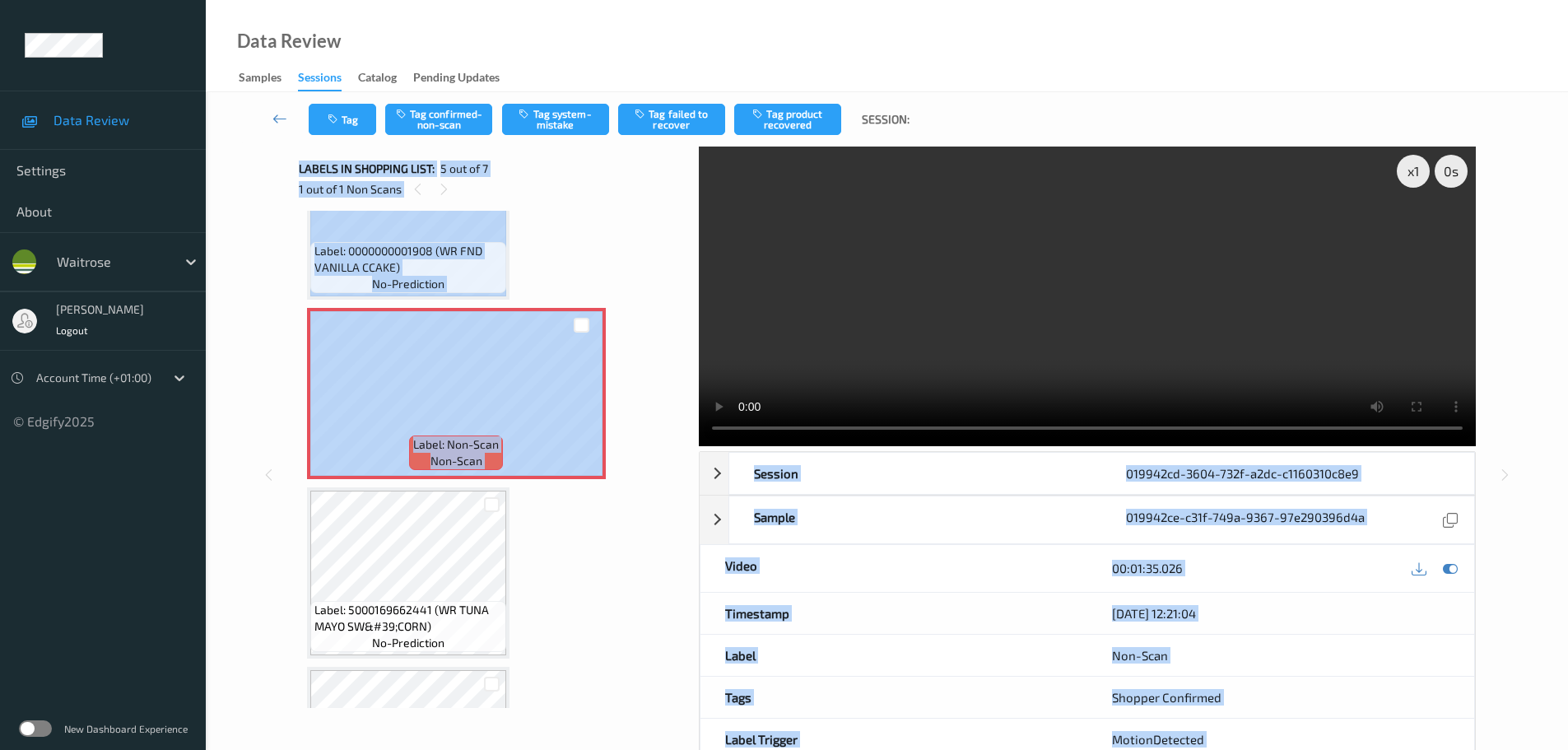
drag, startPoint x: 768, startPoint y: 452, endPoint x: 607, endPoint y: 449, distance: 161.0
click at [607, 449] on div "x 1 0 s Session 019942cd-3604-732f-a2dc-c1160310c8e9 Session ID 019942cd-3604-7…" at bounding box center [888, 475] width 1177 height 657
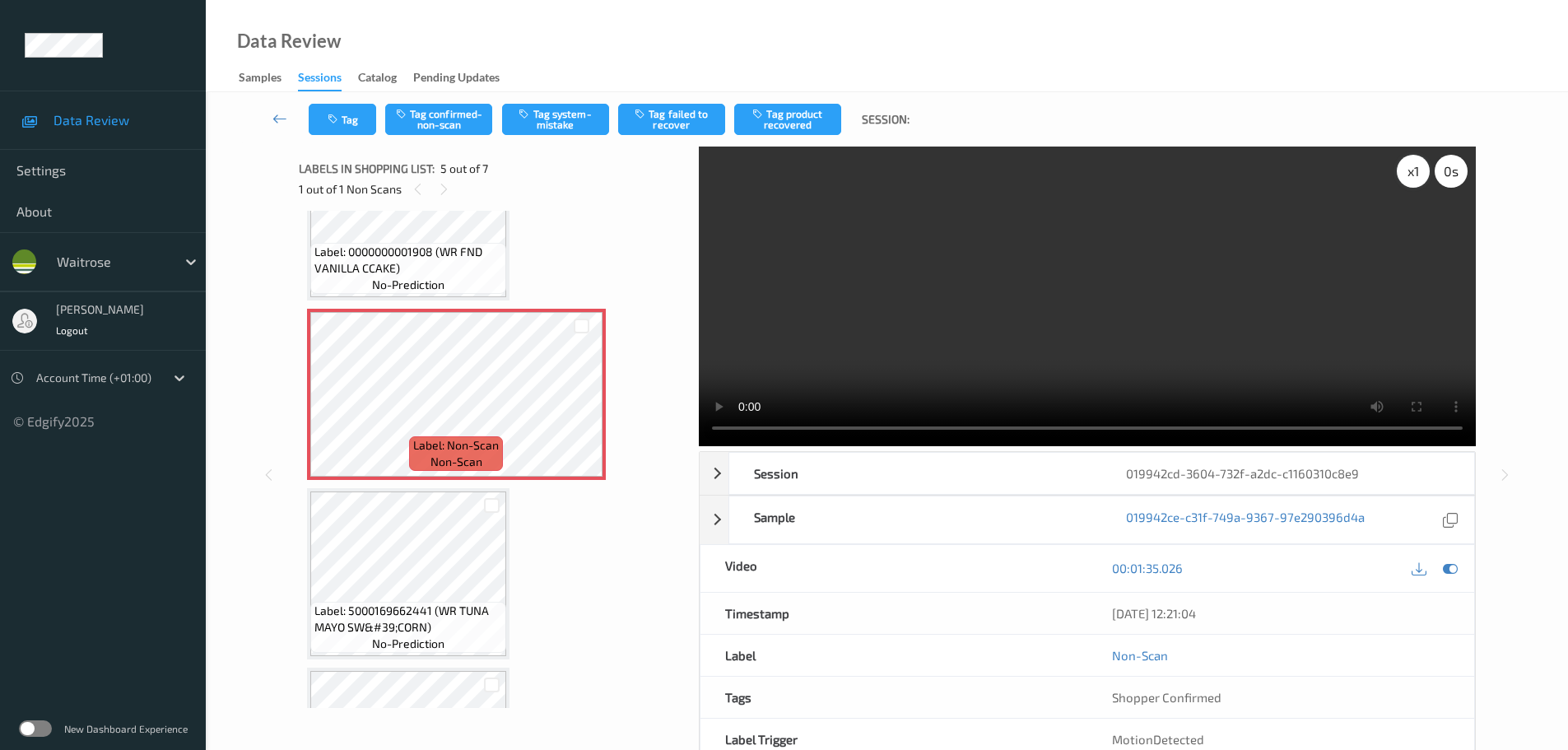
click at [1421, 177] on div "x 1" at bounding box center [1414, 172] width 33 height 33
click at [1421, 177] on div "x 2" at bounding box center [1414, 172] width 33 height 33
click at [1419, 175] on div "x 4" at bounding box center [1414, 172] width 33 height 33
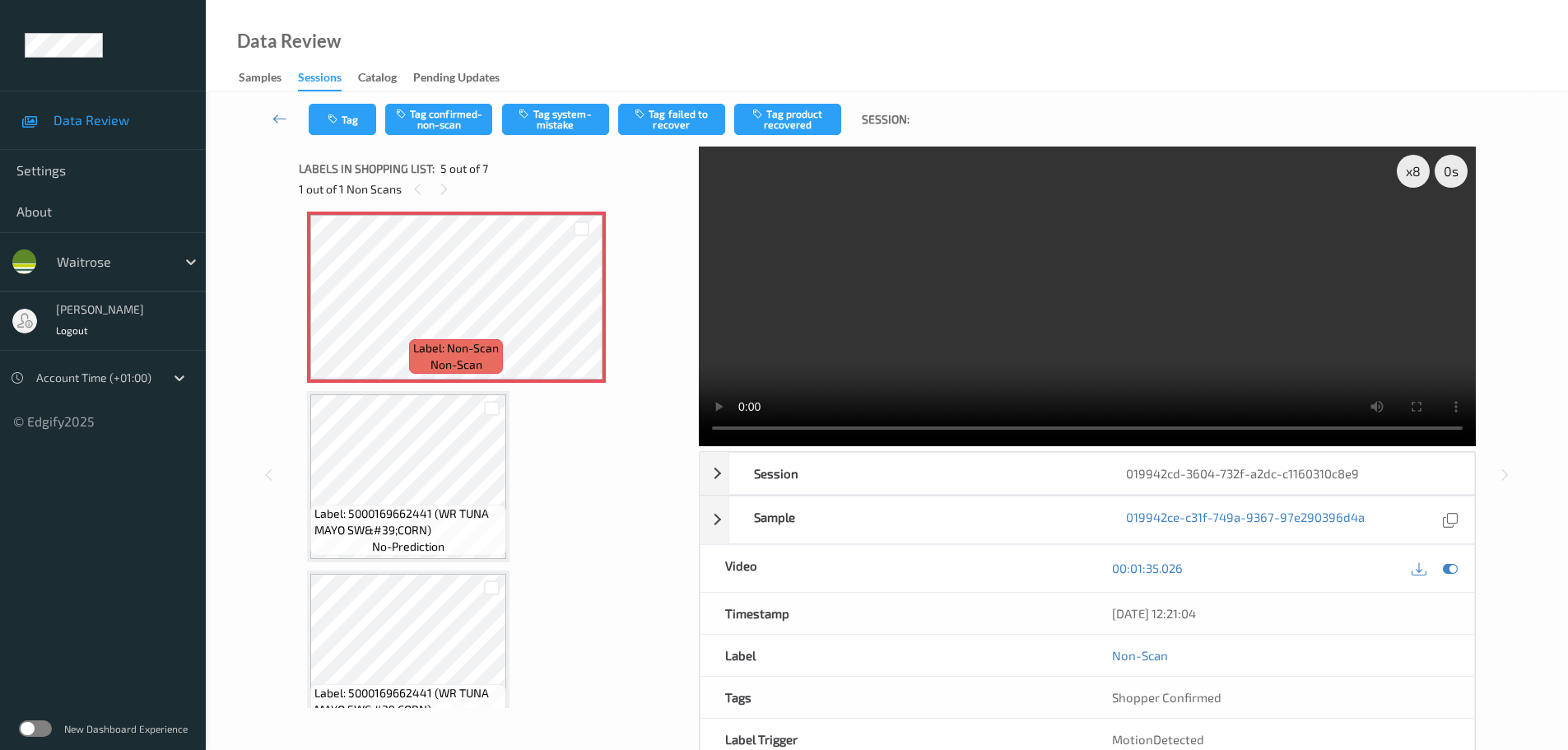
scroll to position [767, 0]
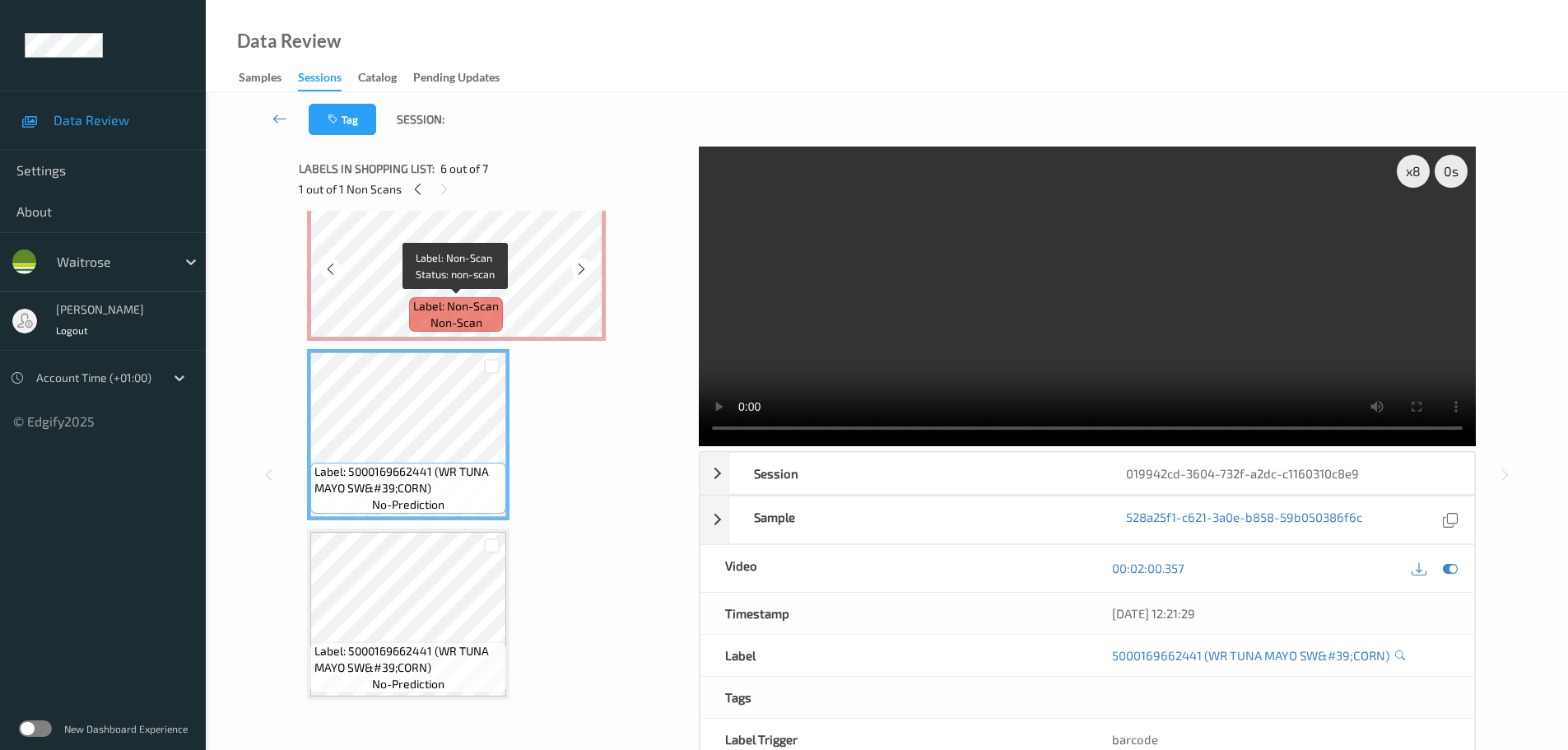
click at [472, 307] on span "Label: Non-Scan" at bounding box center [456, 307] width 85 height 17
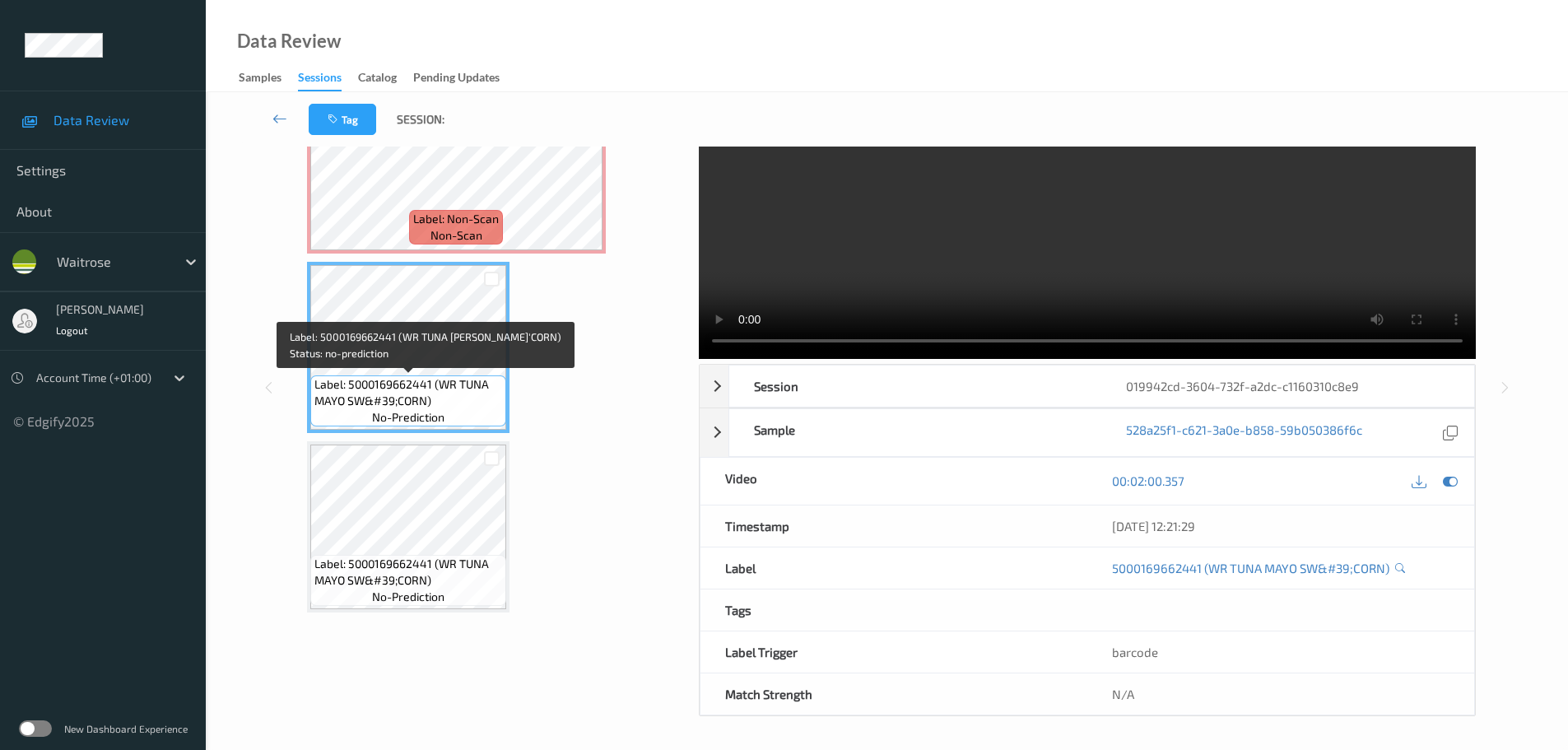
scroll to position [685, 0]
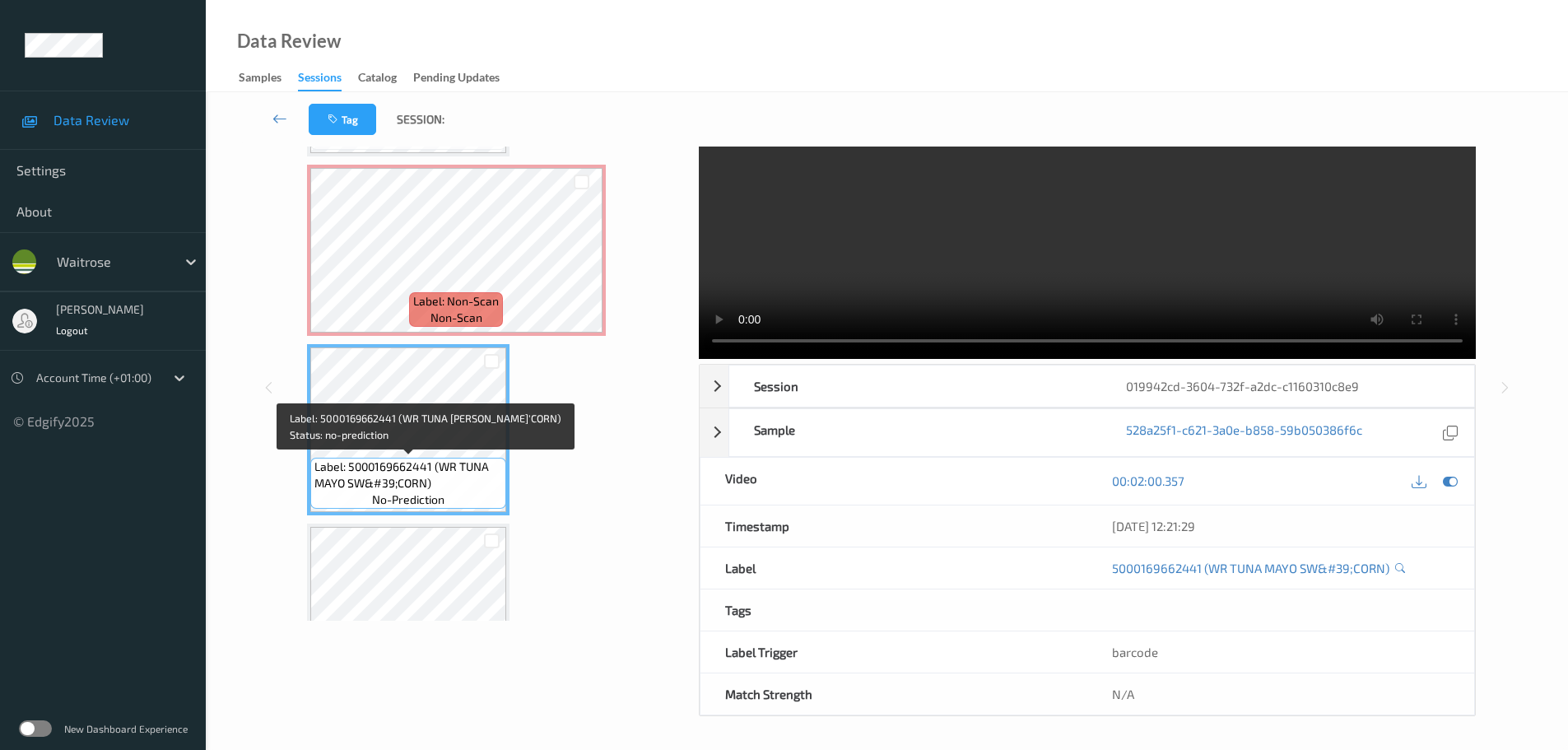
click at [438, 522] on div "Label: 4025500278342 (CADBURY FLAKE) no-prediction Label: 0000000005760 ([PERSO…" at bounding box center [493, 70] width 372 height 1248
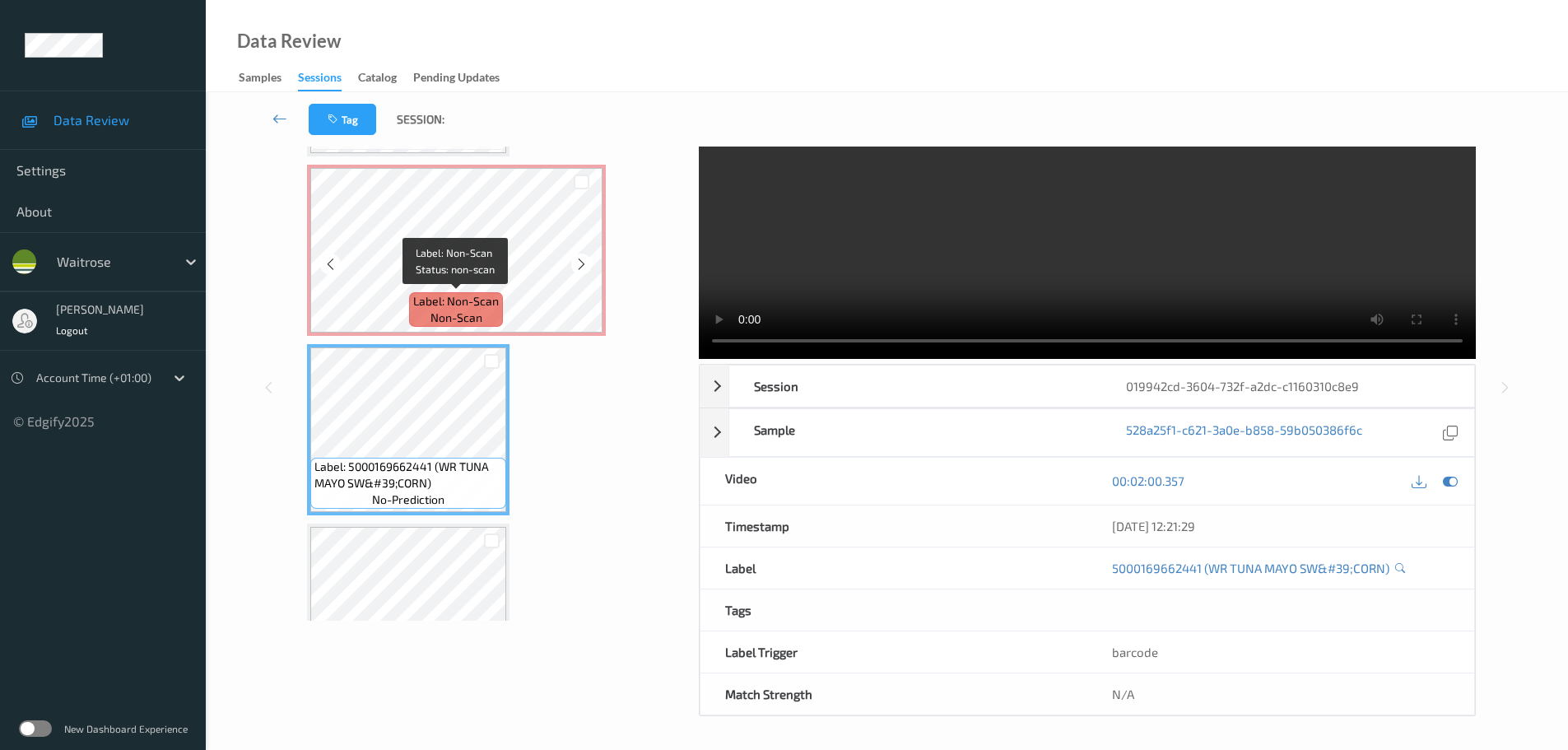
click at [484, 300] on span "Label: Non-Scan" at bounding box center [456, 302] width 85 height 17
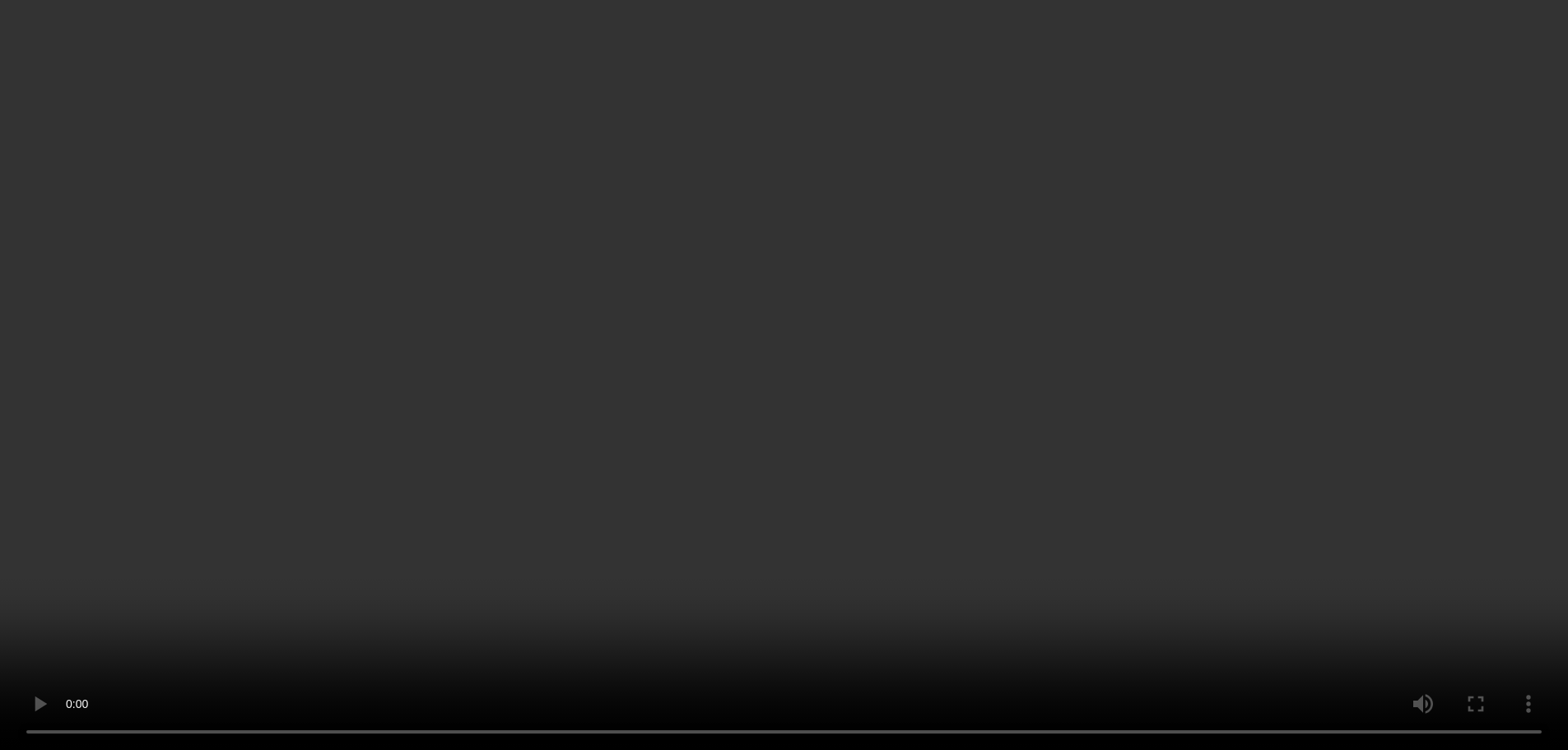
scroll to position [628, 0]
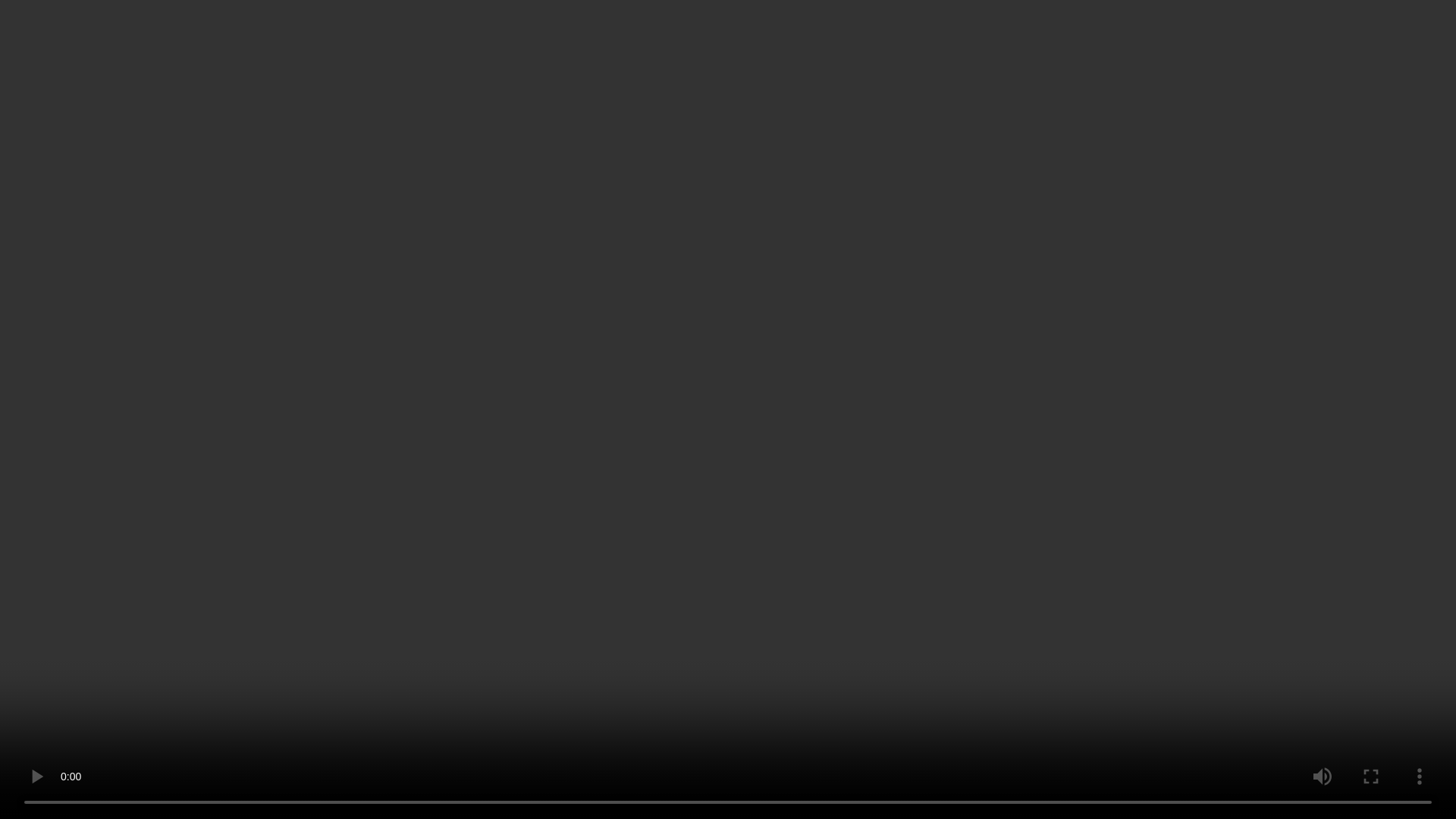
click at [1006, 690] on video at bounding box center [728, 409] width 1456 height 819
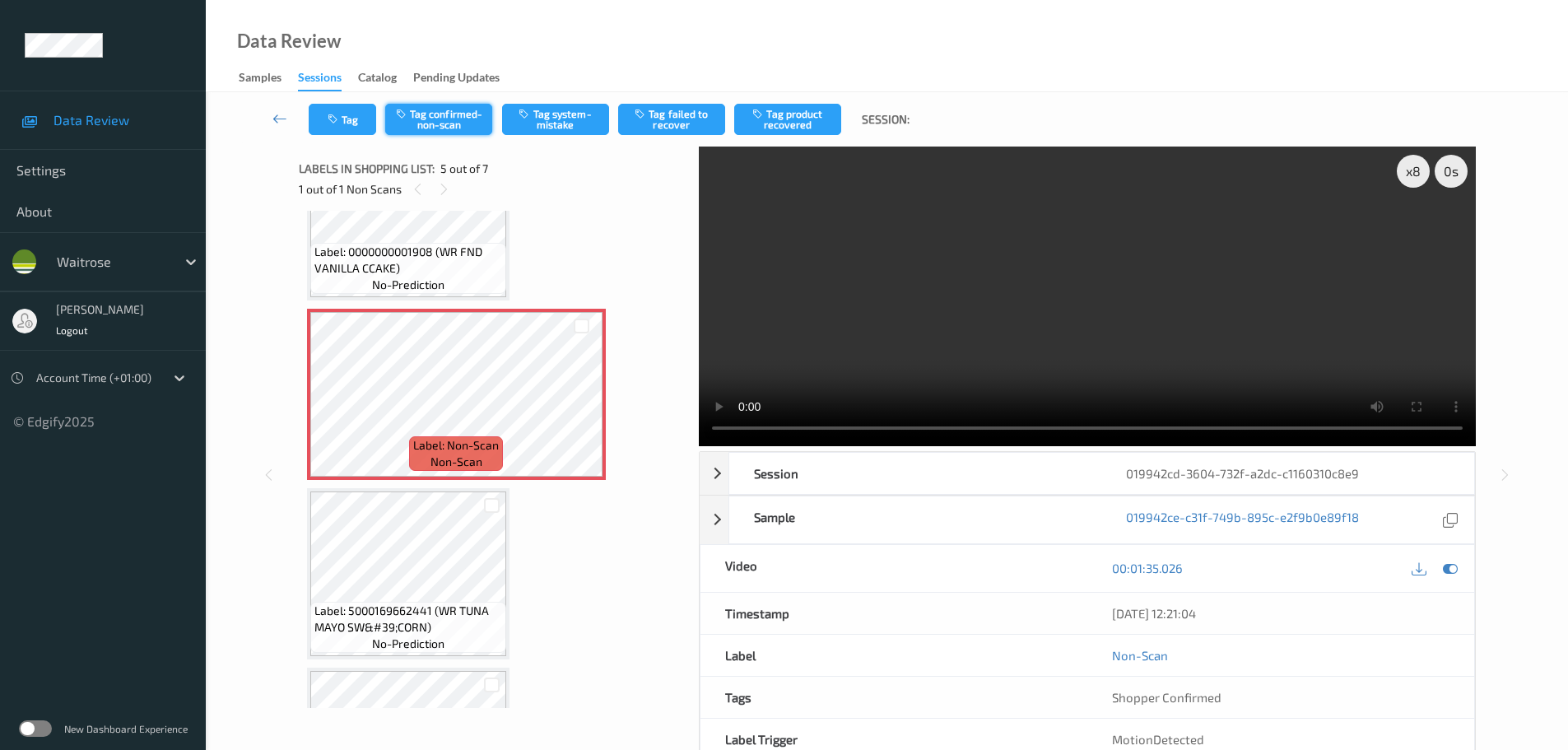
click at [484, 114] on button "Tag confirmed-non-scan" at bounding box center [438, 119] width 107 height 31
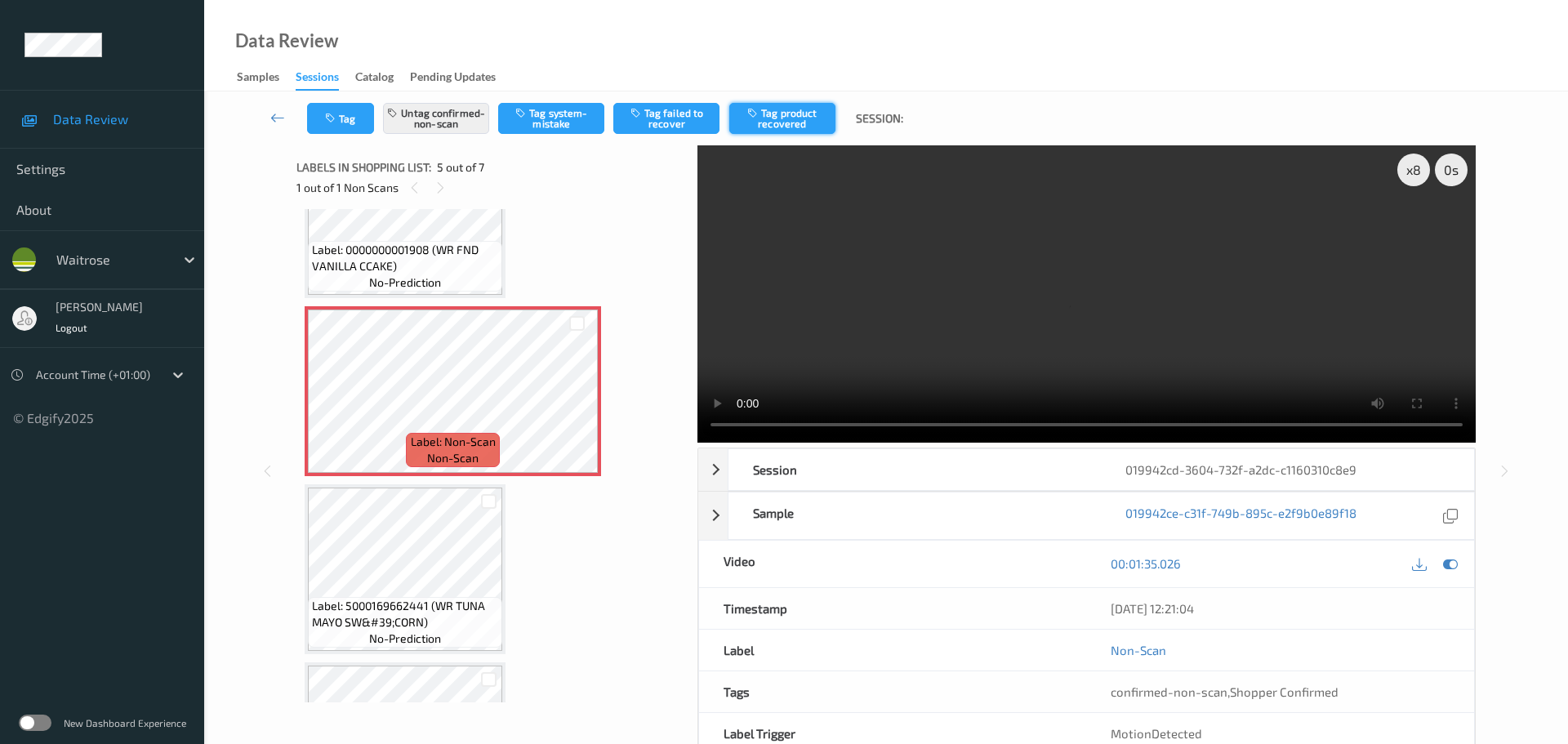
click at [779, 117] on button "Tag product recovered" at bounding box center [782, 118] width 106 height 31
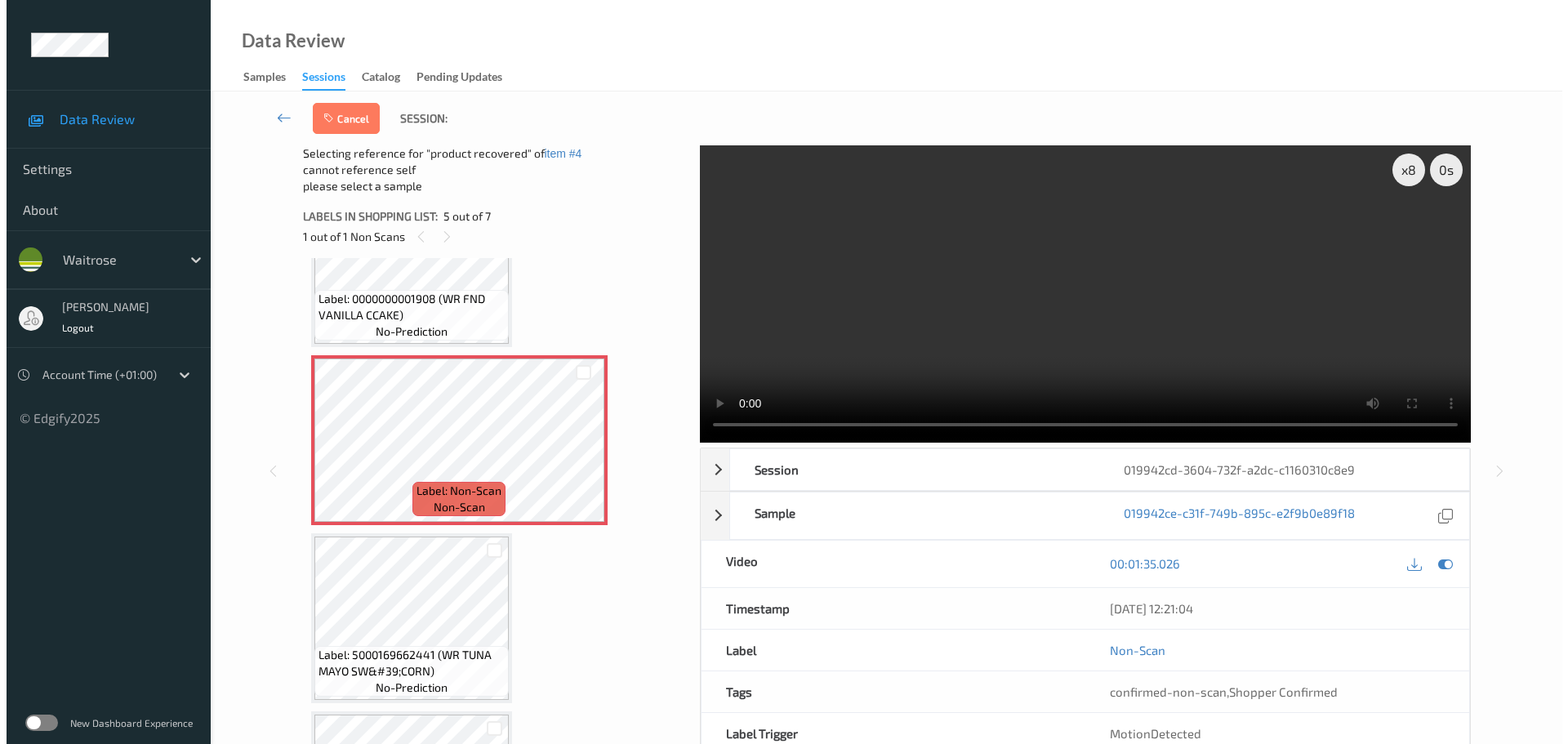
scroll to position [705, 0]
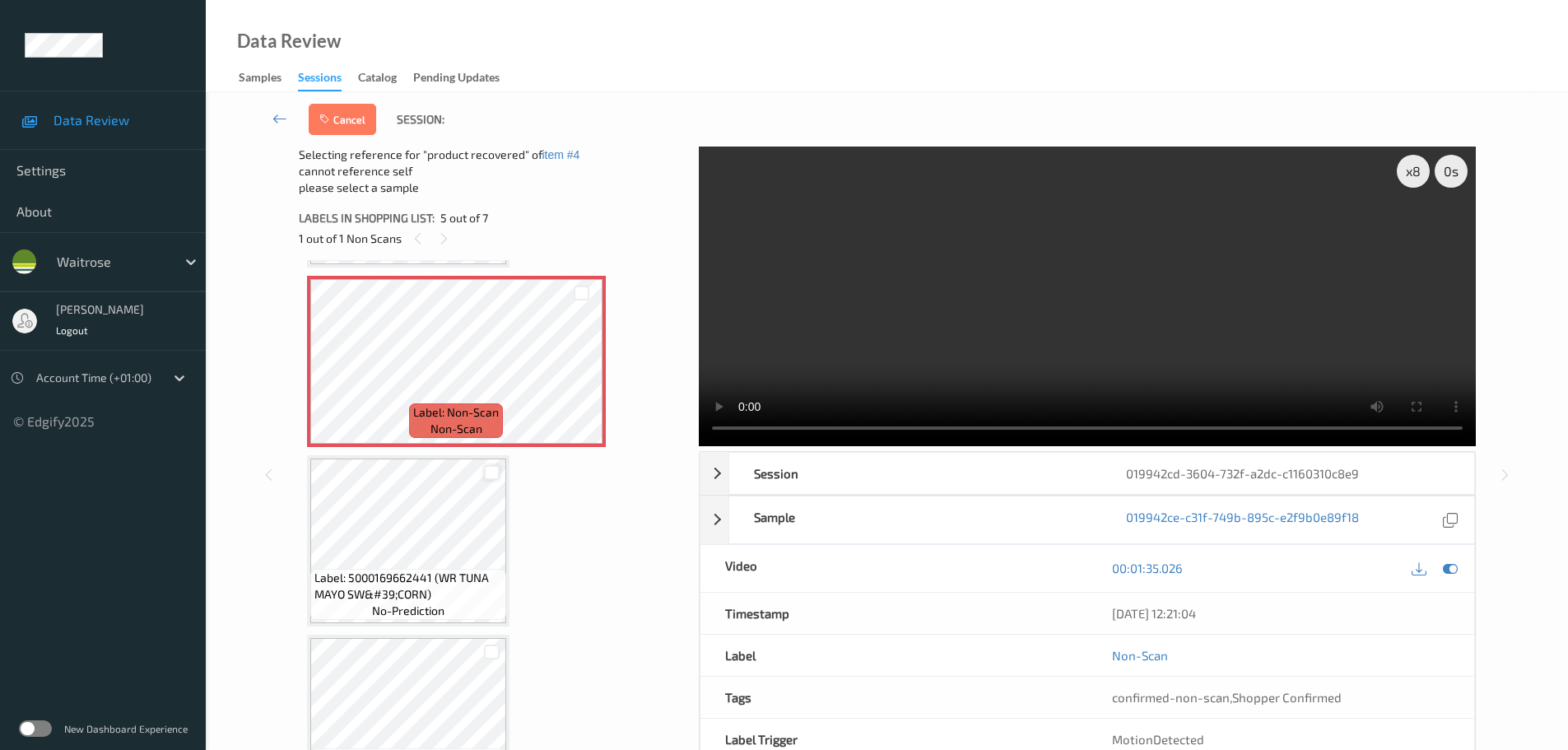
click at [493, 476] on div at bounding box center [491, 472] width 16 height 16
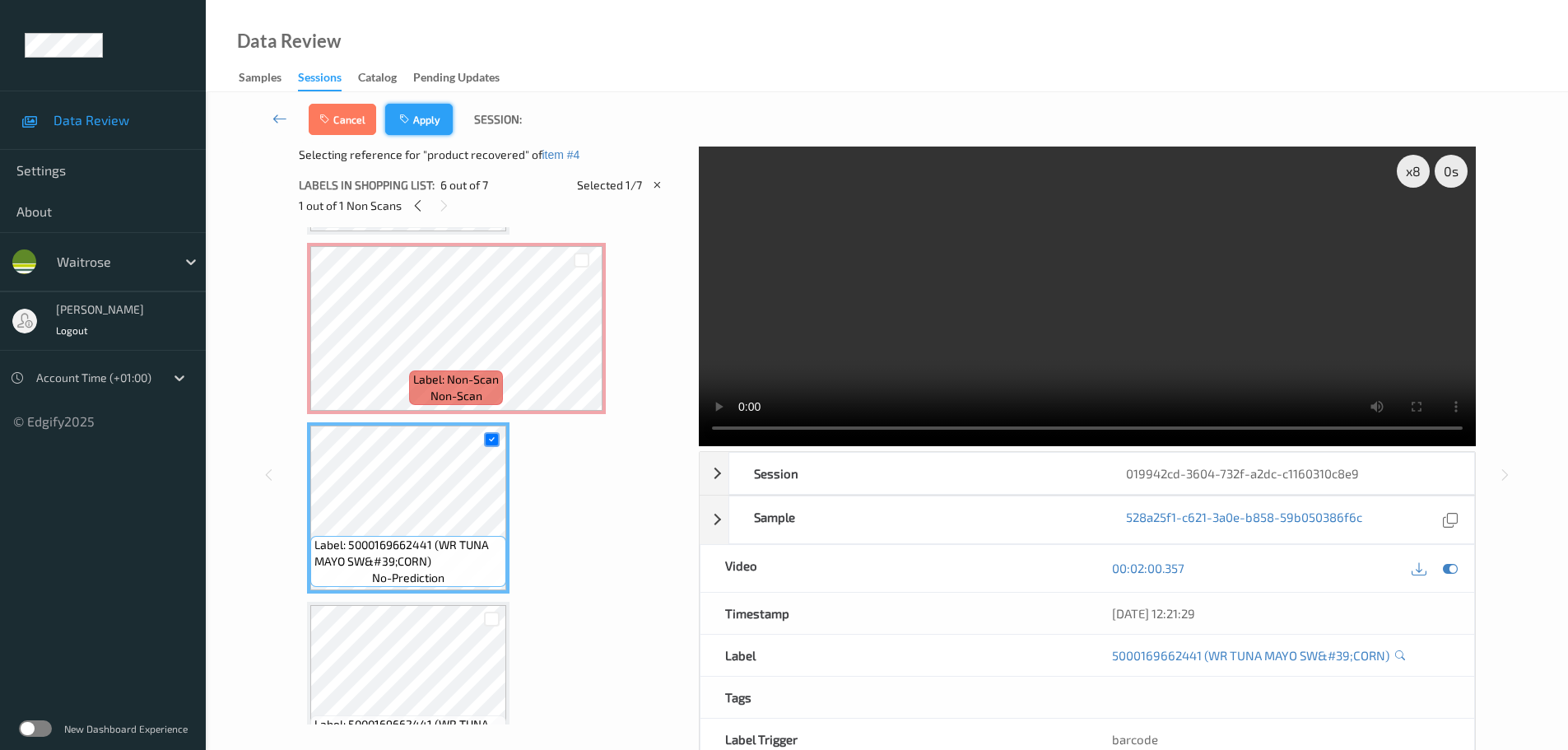
click at [425, 115] on button "Apply" at bounding box center [419, 119] width 67 height 31
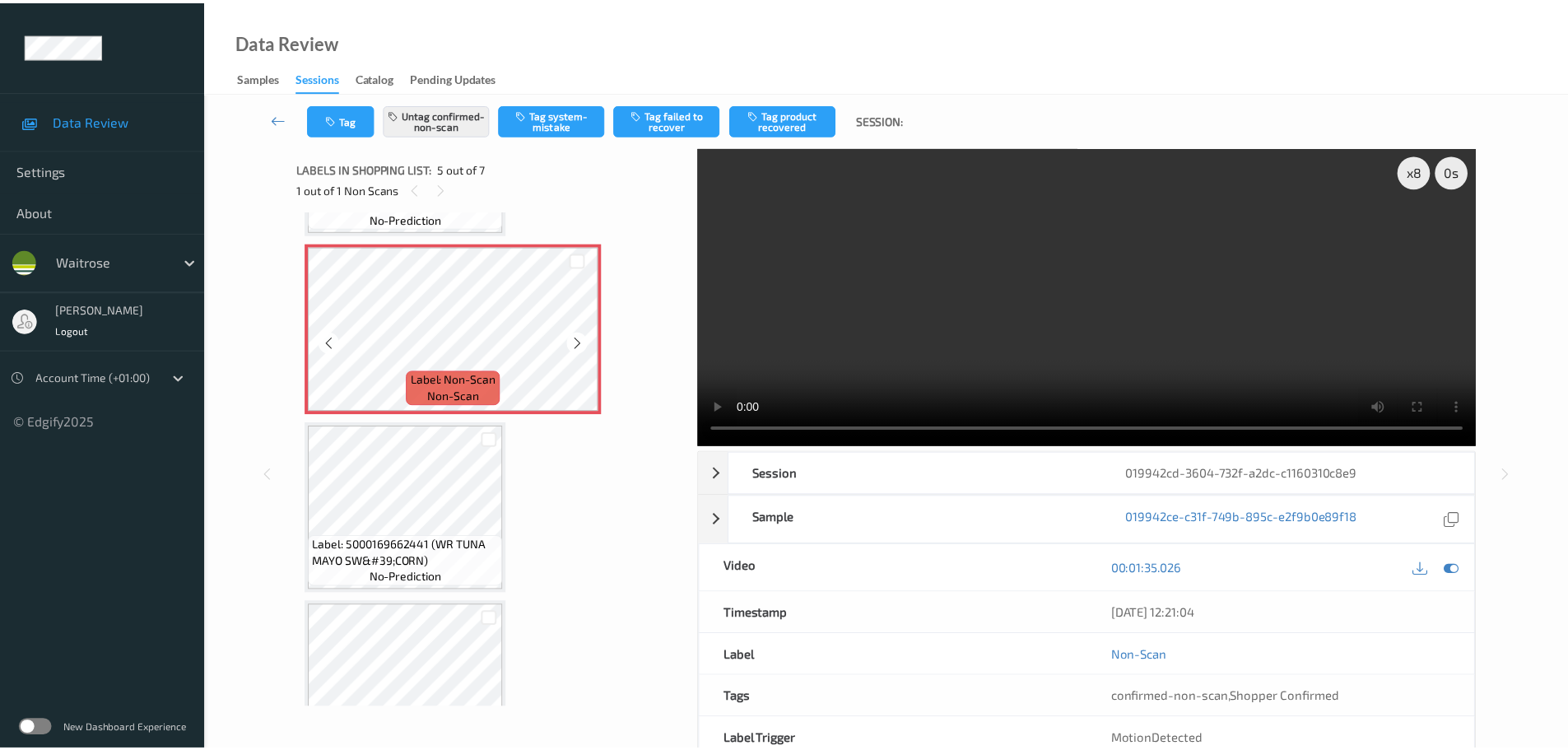
scroll to position [711, 0]
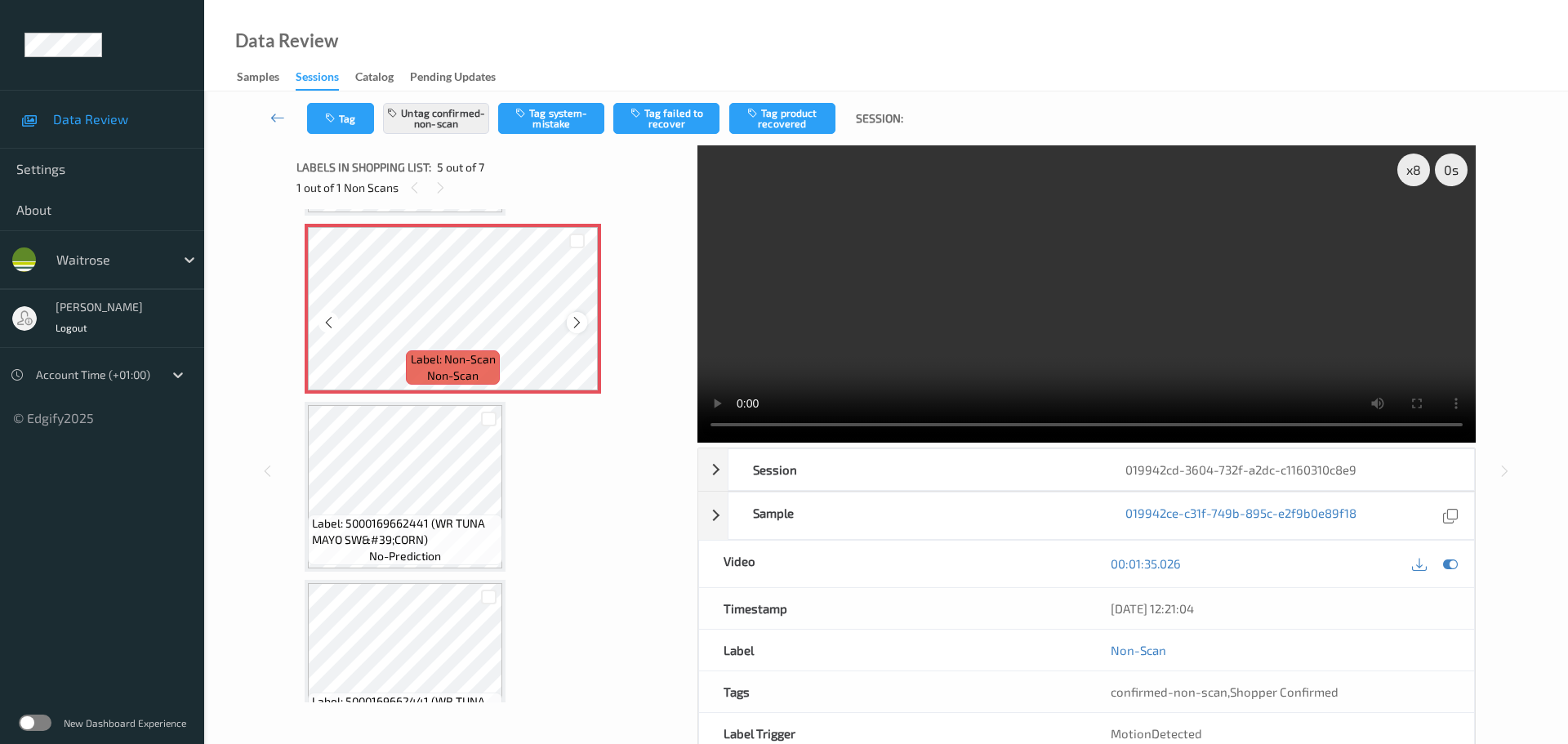
click at [570, 326] on icon at bounding box center [576, 322] width 14 height 15
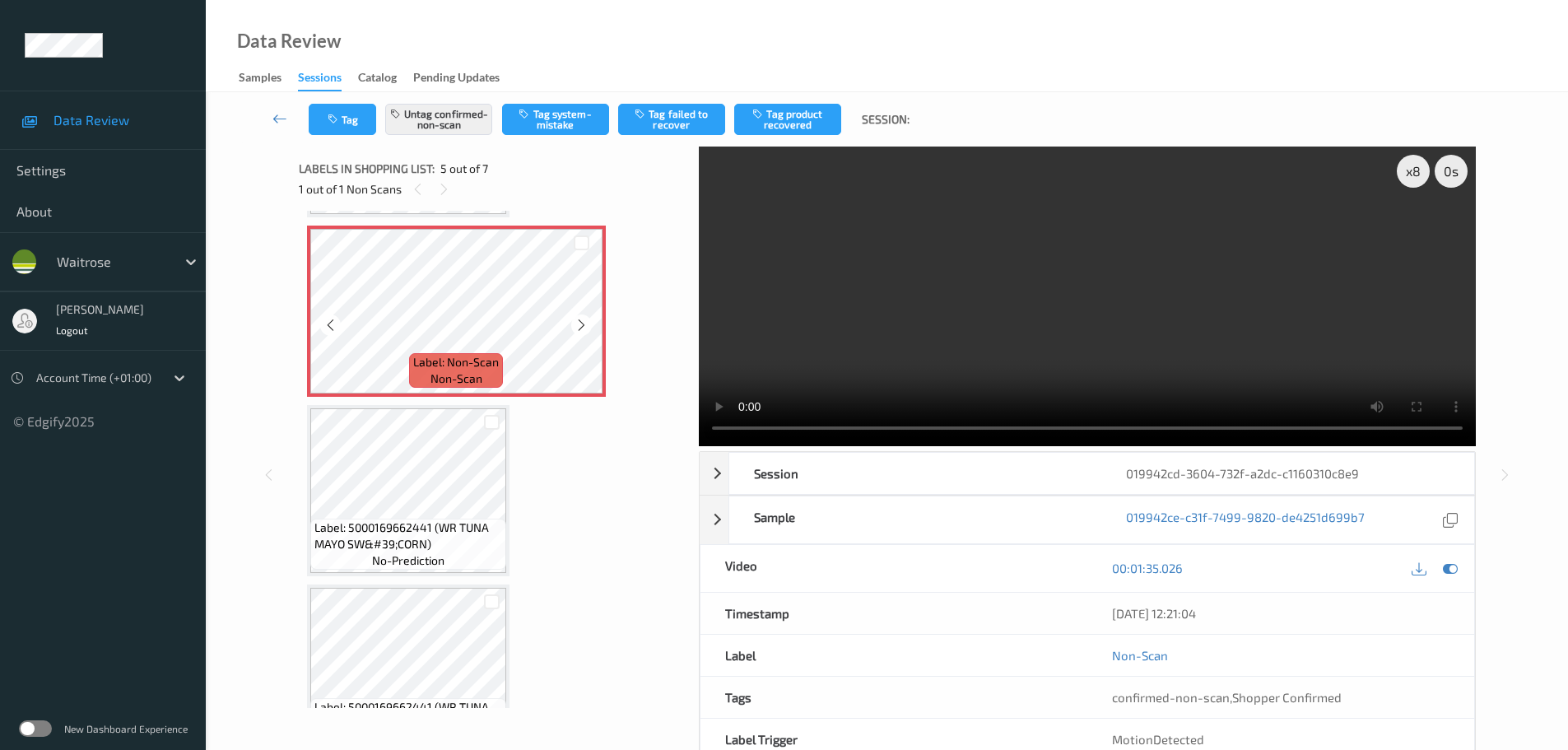
click at [574, 328] on icon at bounding box center [581, 325] width 14 height 15
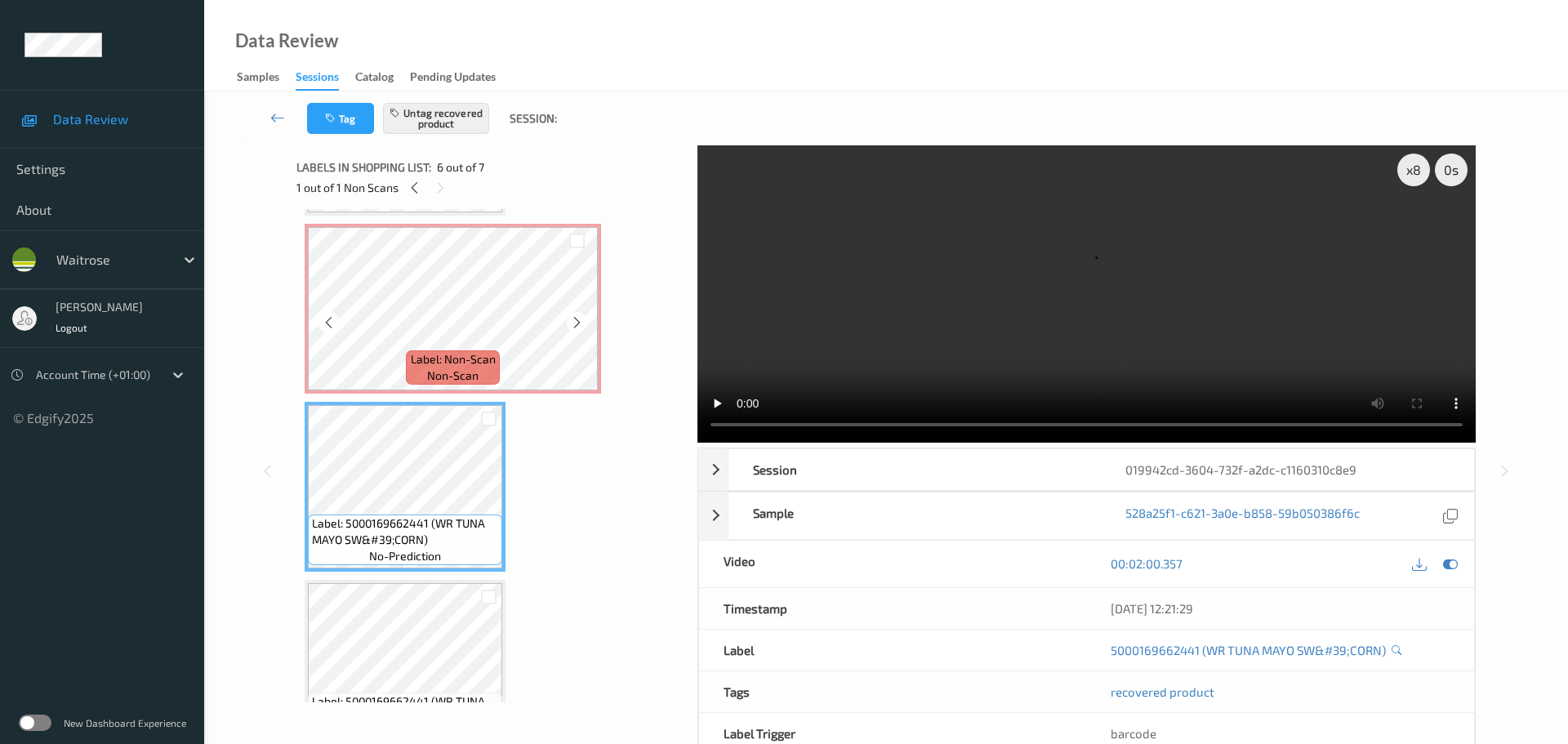
click at [493, 365] on span "Label: Non-Scan" at bounding box center [453, 359] width 85 height 16
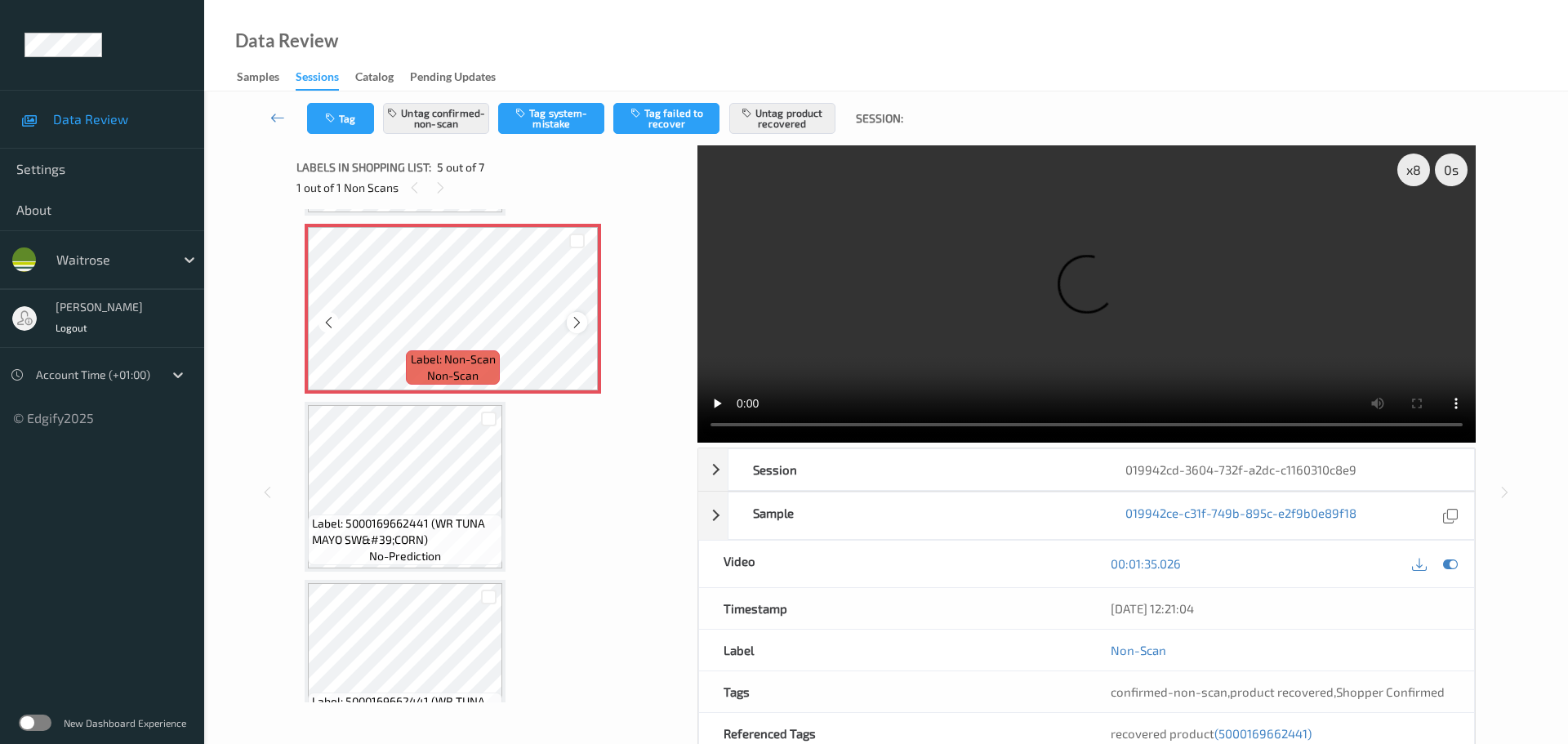
click at [582, 319] on icon at bounding box center [576, 322] width 14 height 15
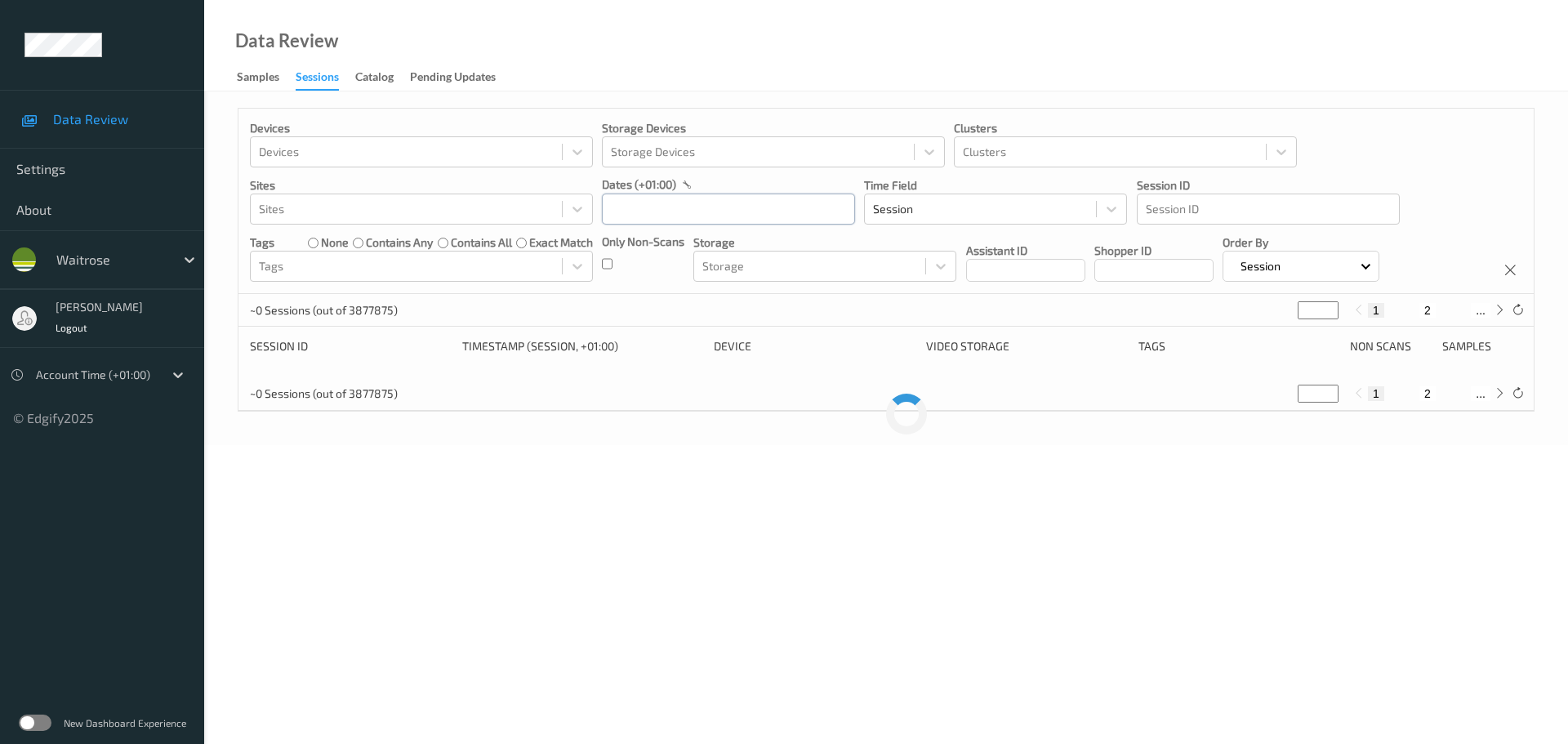
click at [658, 217] on input "text" at bounding box center [728, 209] width 253 height 31
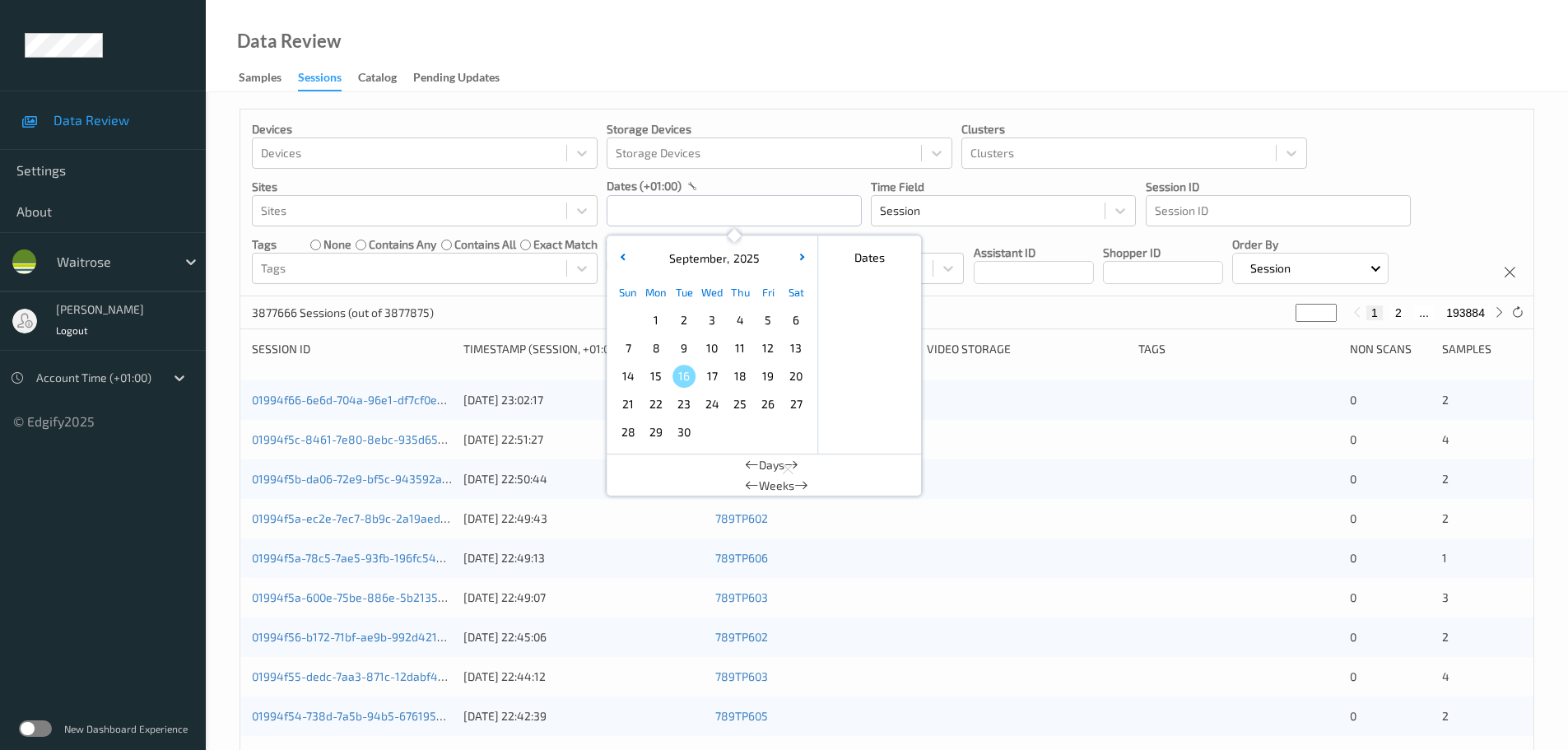
click at [789, 352] on span "13" at bounding box center [796, 348] width 23 height 23
type input "[DATE] 00:00 -> [DATE] 23:59"
click at [724, 82] on div "Data Review Samples Sessions Catalog Pending Updates" at bounding box center [887, 46] width 1362 height 92
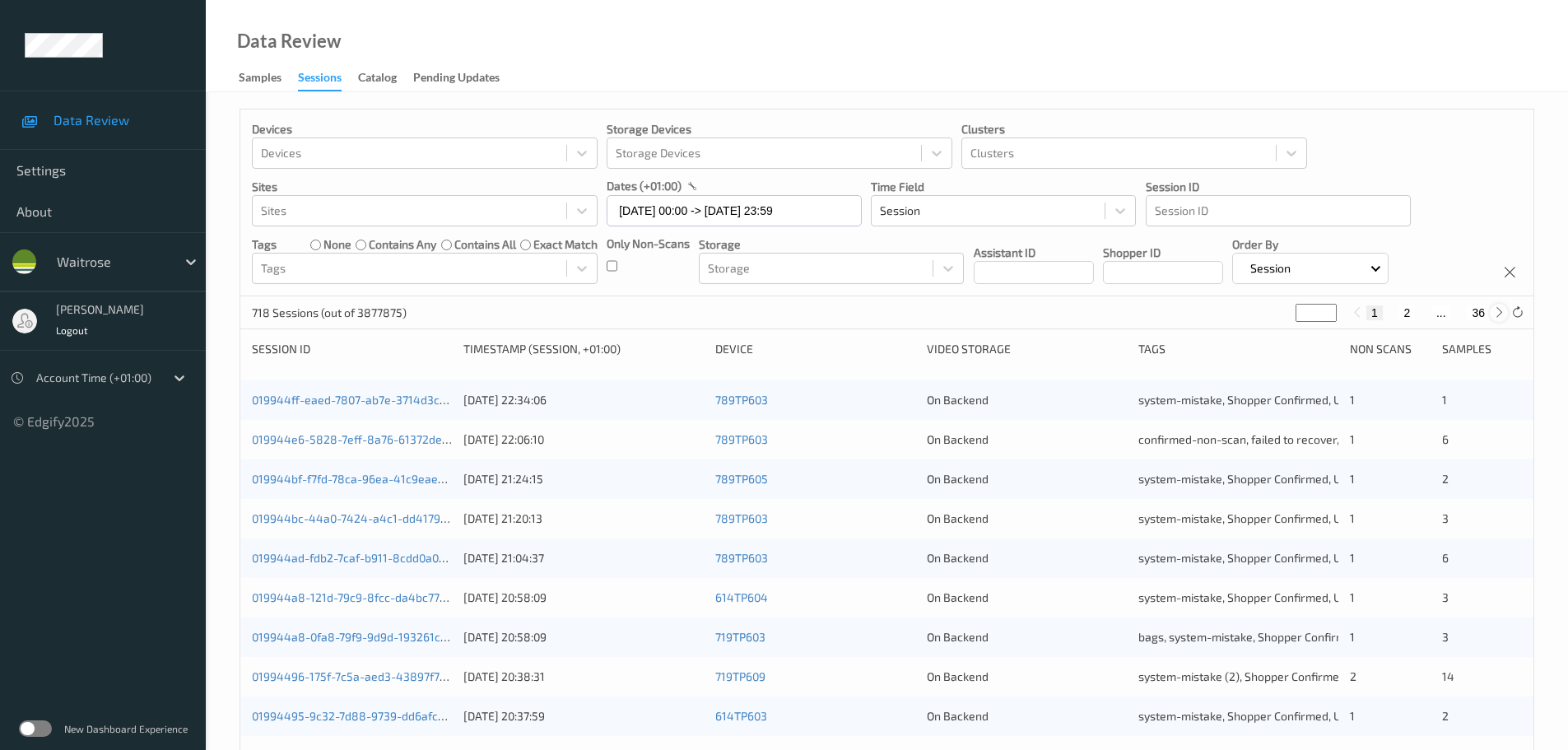
click at [1495, 313] on icon at bounding box center [1499, 312] width 12 height 12
type input "*"
click at [1495, 312] on icon at bounding box center [1499, 312] width 12 height 12
type input "*"
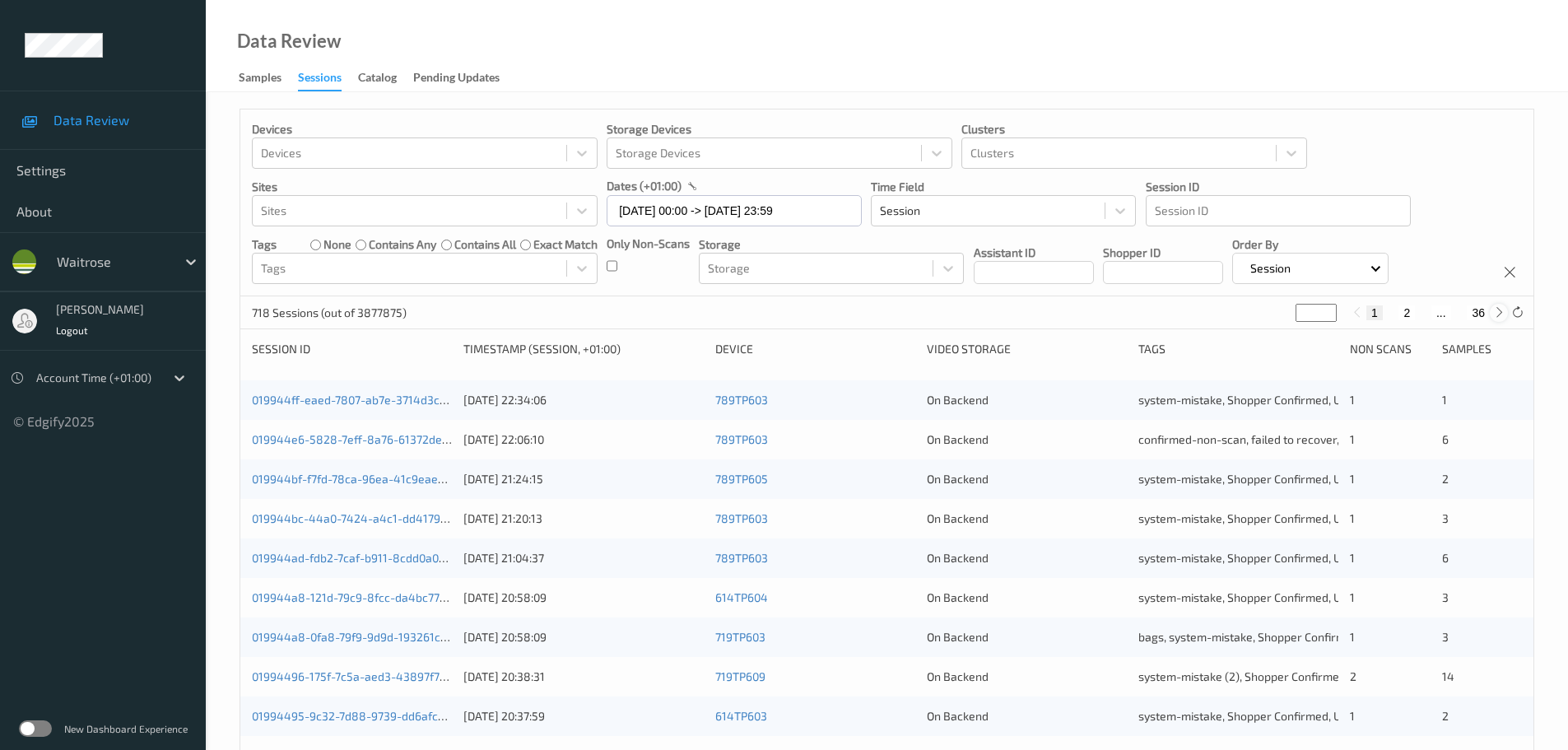
type input "*"
click at [1495, 312] on icon at bounding box center [1499, 312] width 12 height 12
type input "*"
click at [1495, 312] on icon at bounding box center [1499, 312] width 12 height 12
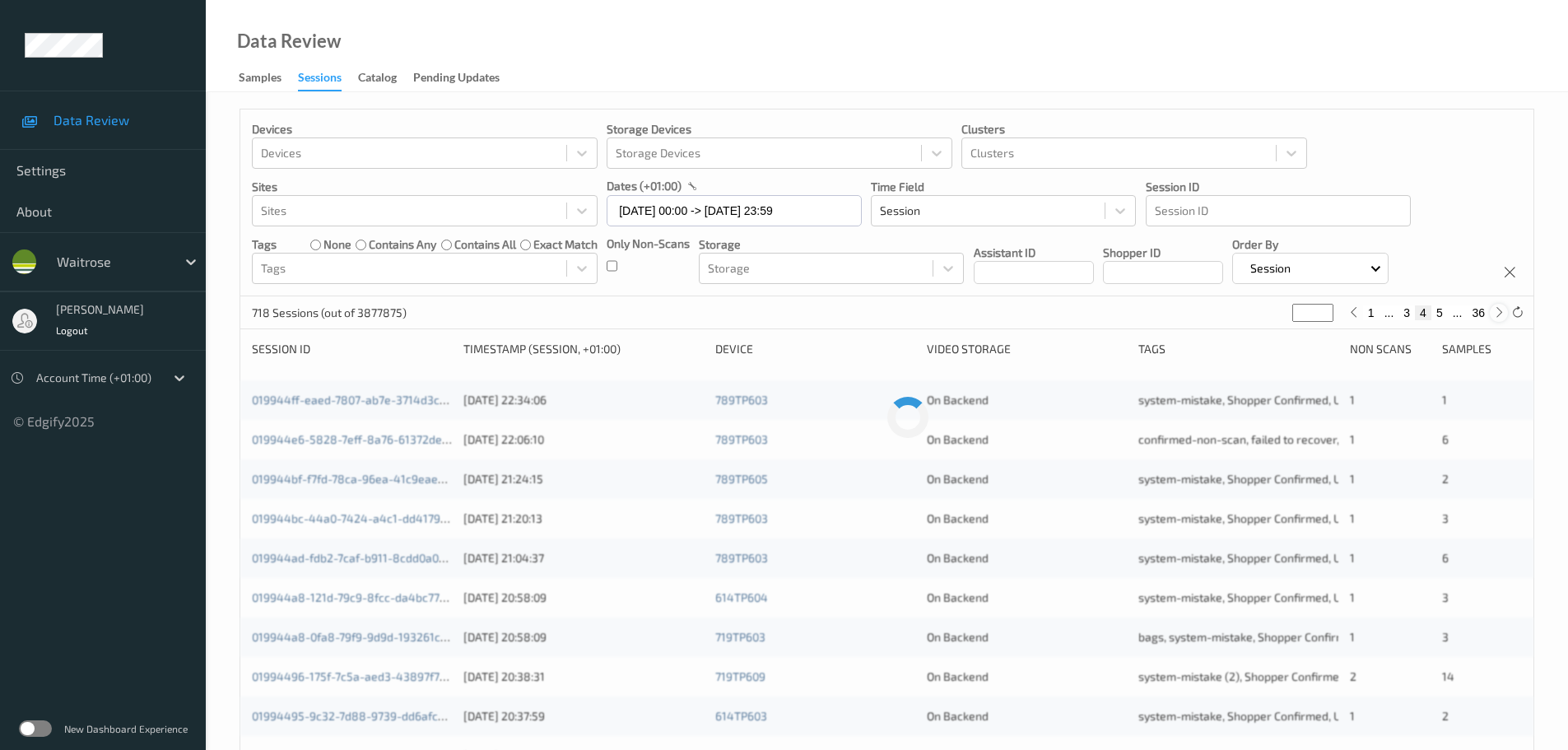
type input "*"
click at [1494, 312] on icon at bounding box center [1499, 312] width 12 height 12
type input "*"
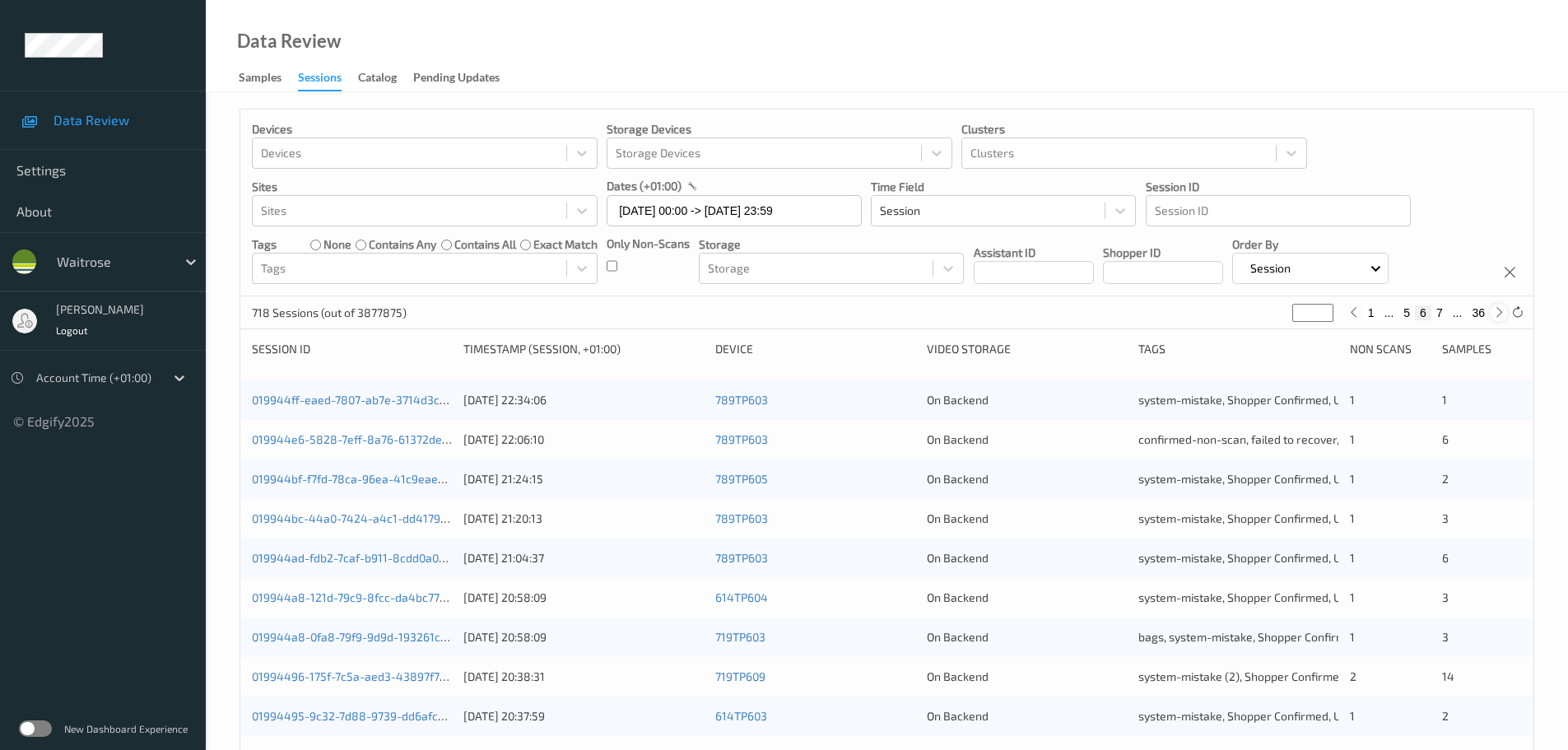
click at [1493, 312] on icon at bounding box center [1499, 312] width 12 height 12
type input "*"
click at [1493, 312] on icon at bounding box center [1499, 312] width 12 height 12
type input "*"
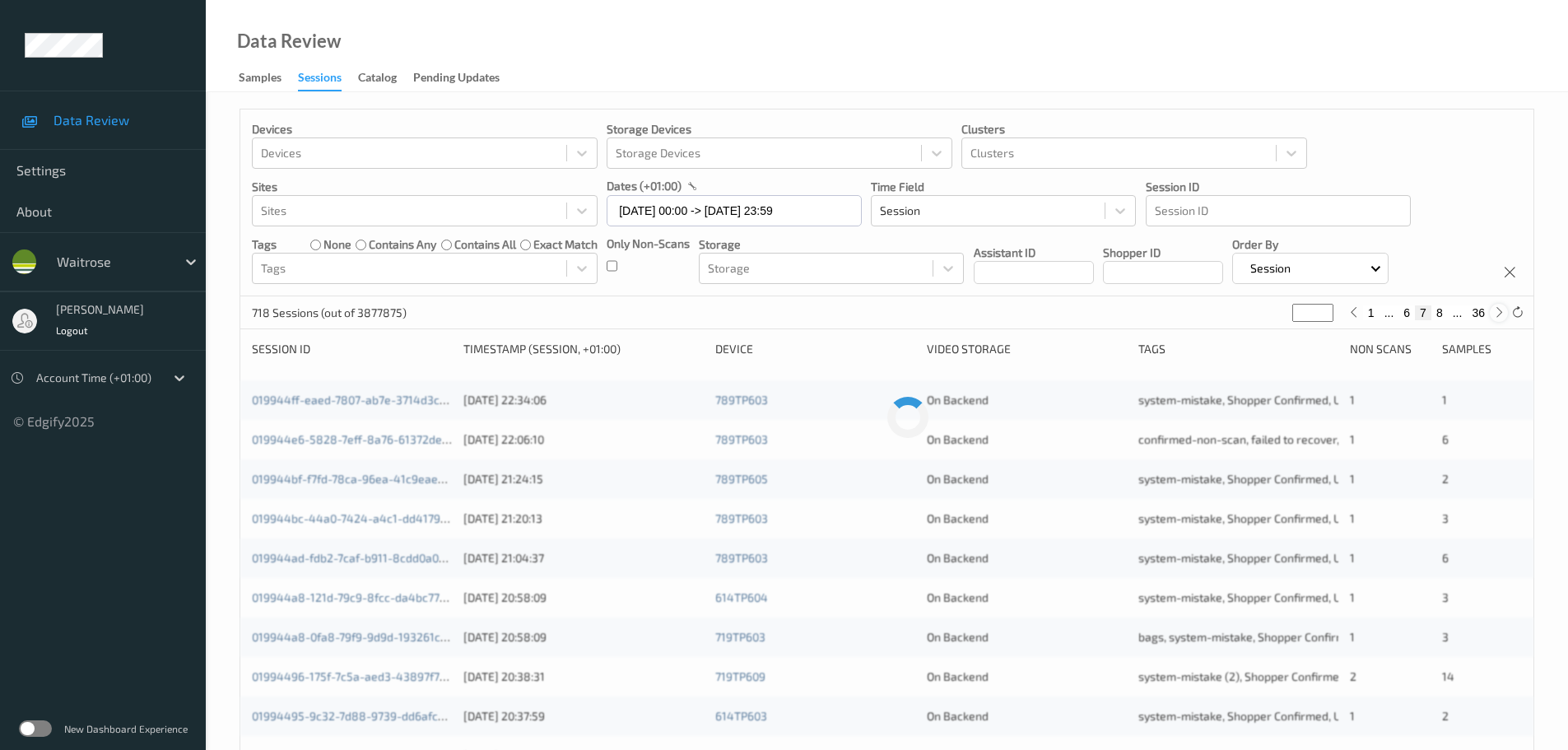
type input "*"
click at [1493, 312] on icon at bounding box center [1499, 312] width 12 height 12
type input "*"
click at [1493, 312] on icon at bounding box center [1499, 312] width 12 height 12
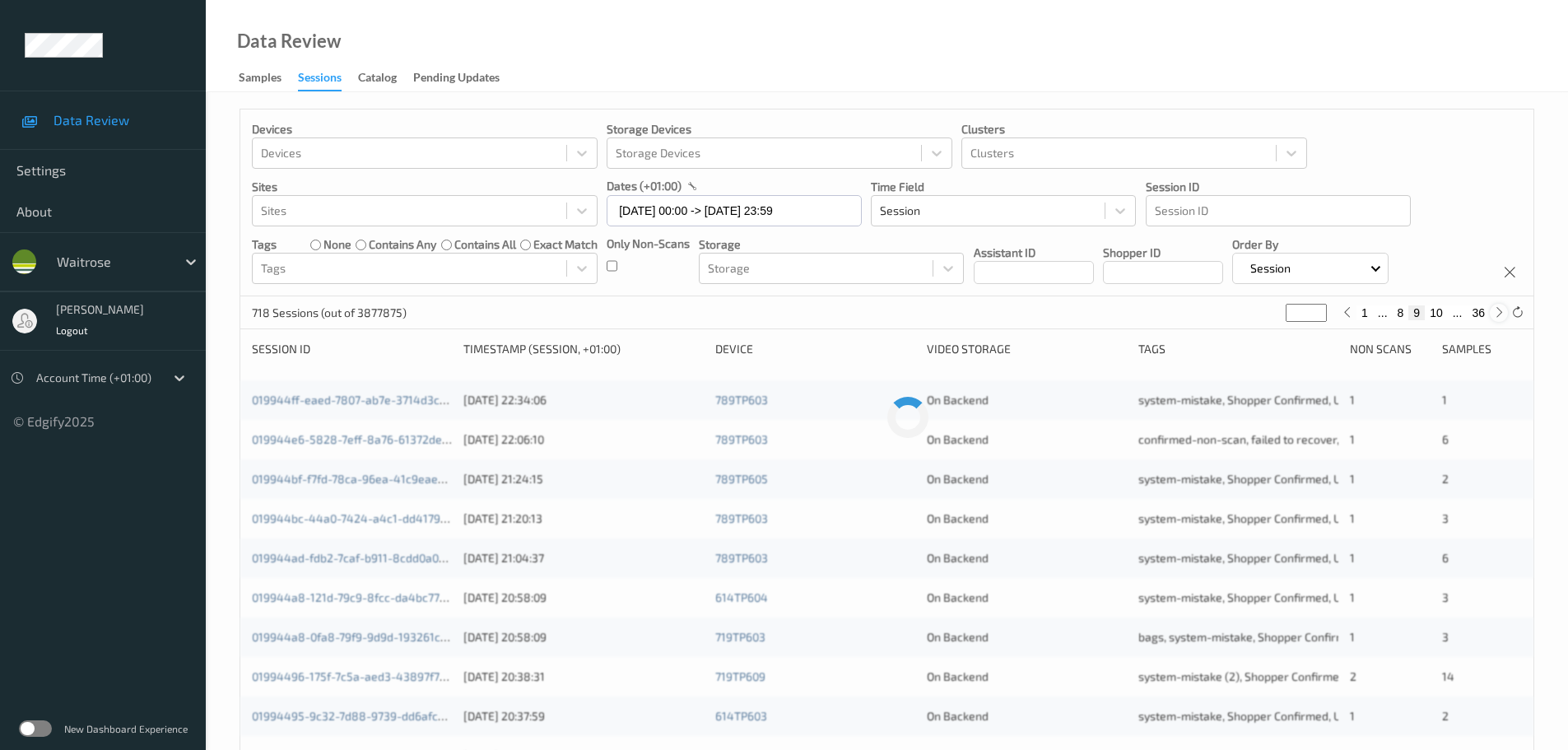
type input "**"
click at [1493, 312] on icon at bounding box center [1499, 312] width 12 height 12
type input "**"
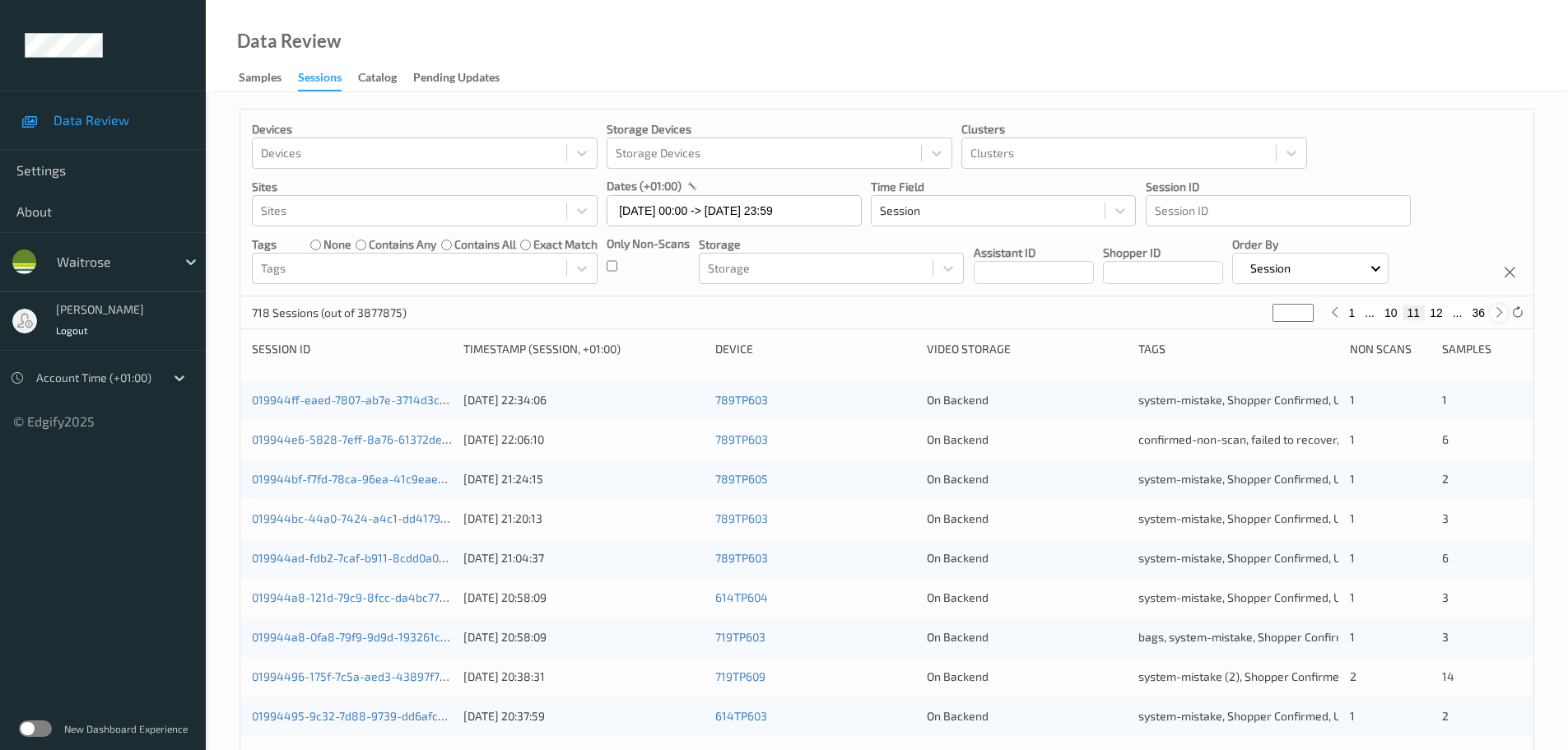
click at [1493, 312] on icon at bounding box center [1499, 312] width 12 height 12
type input "**"
click at [1493, 312] on icon at bounding box center [1499, 312] width 12 height 12
type input "**"
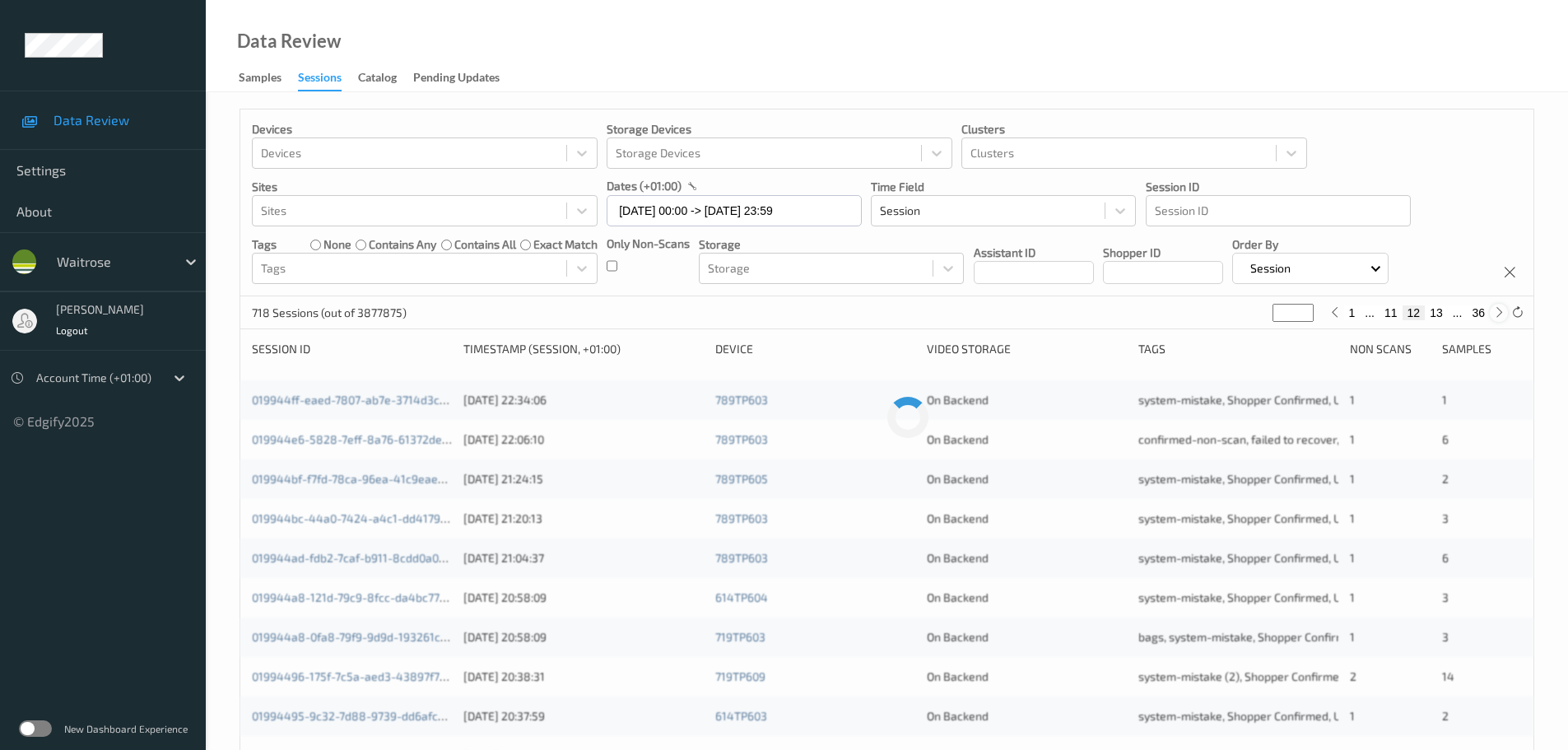
type input "**"
click at [1493, 312] on icon at bounding box center [1499, 312] width 12 height 12
type input "**"
click at [1493, 312] on icon at bounding box center [1499, 312] width 12 height 12
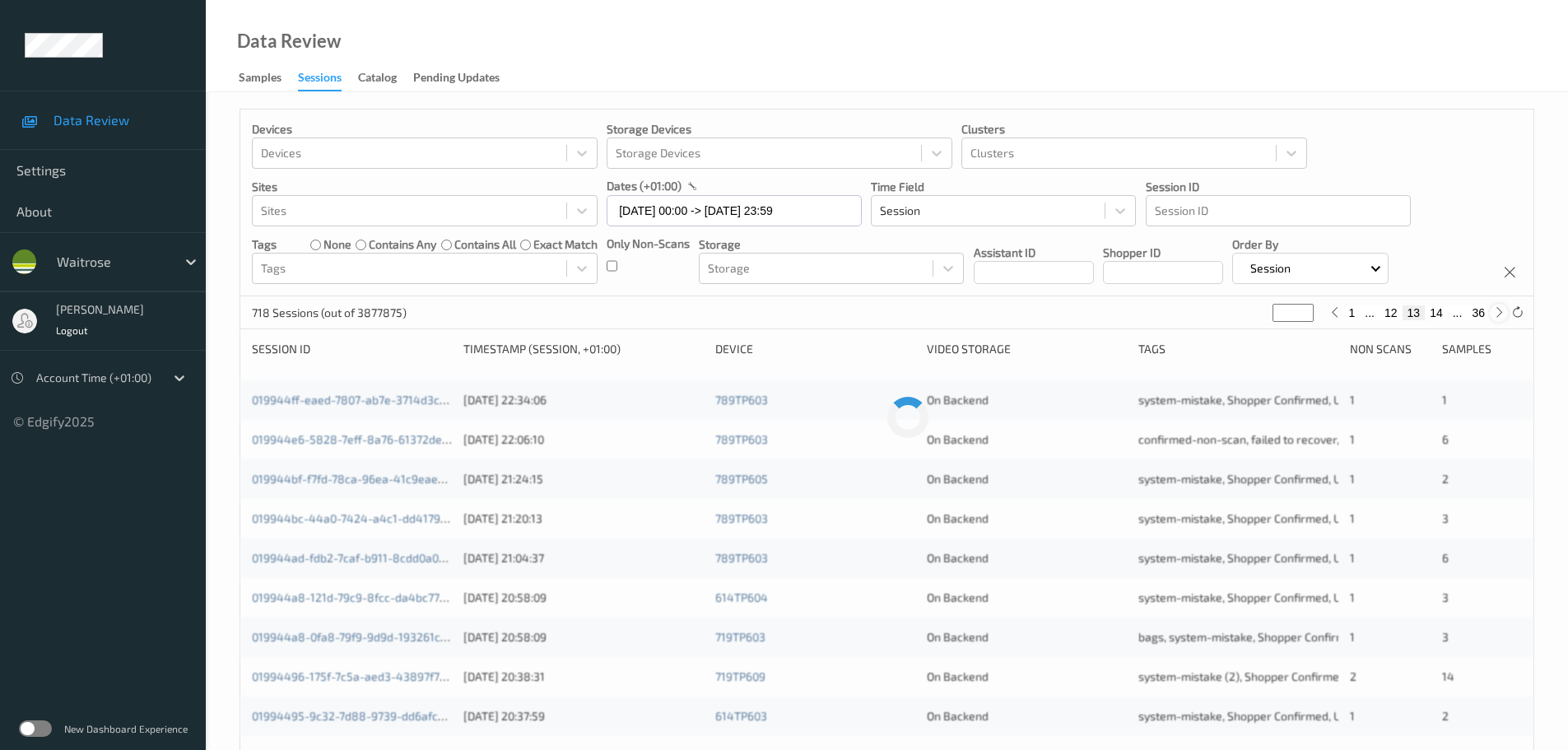
type input "**"
click at [1493, 312] on icon at bounding box center [1499, 312] width 12 height 12
type input "**"
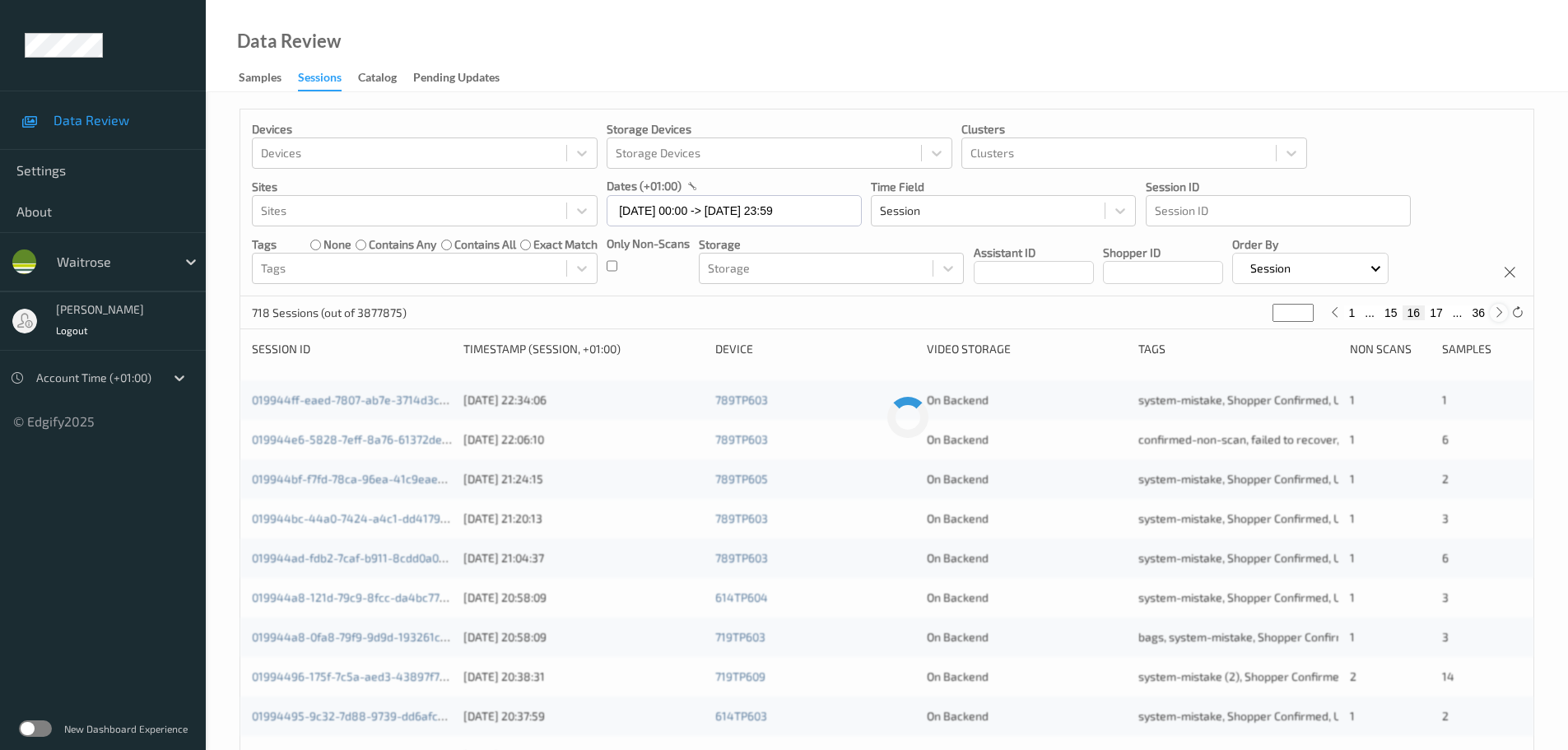
click at [1493, 312] on icon at bounding box center [1499, 312] width 12 height 12
type input "**"
click at [1493, 312] on icon at bounding box center [1499, 312] width 12 height 12
type input "**"
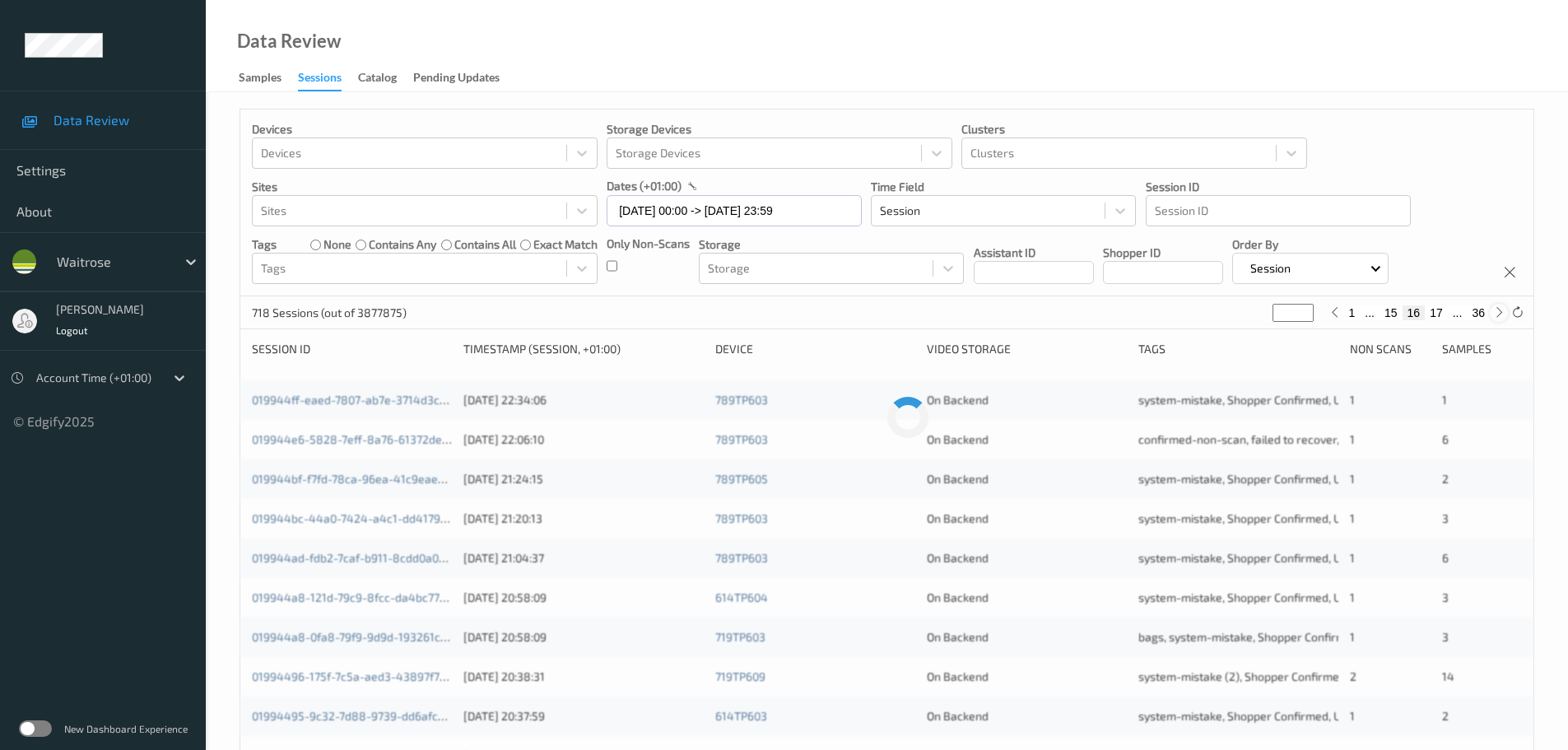
type input "**"
click at [1493, 312] on icon at bounding box center [1499, 312] width 12 height 12
type input "**"
click at [1493, 312] on icon at bounding box center [1499, 312] width 12 height 12
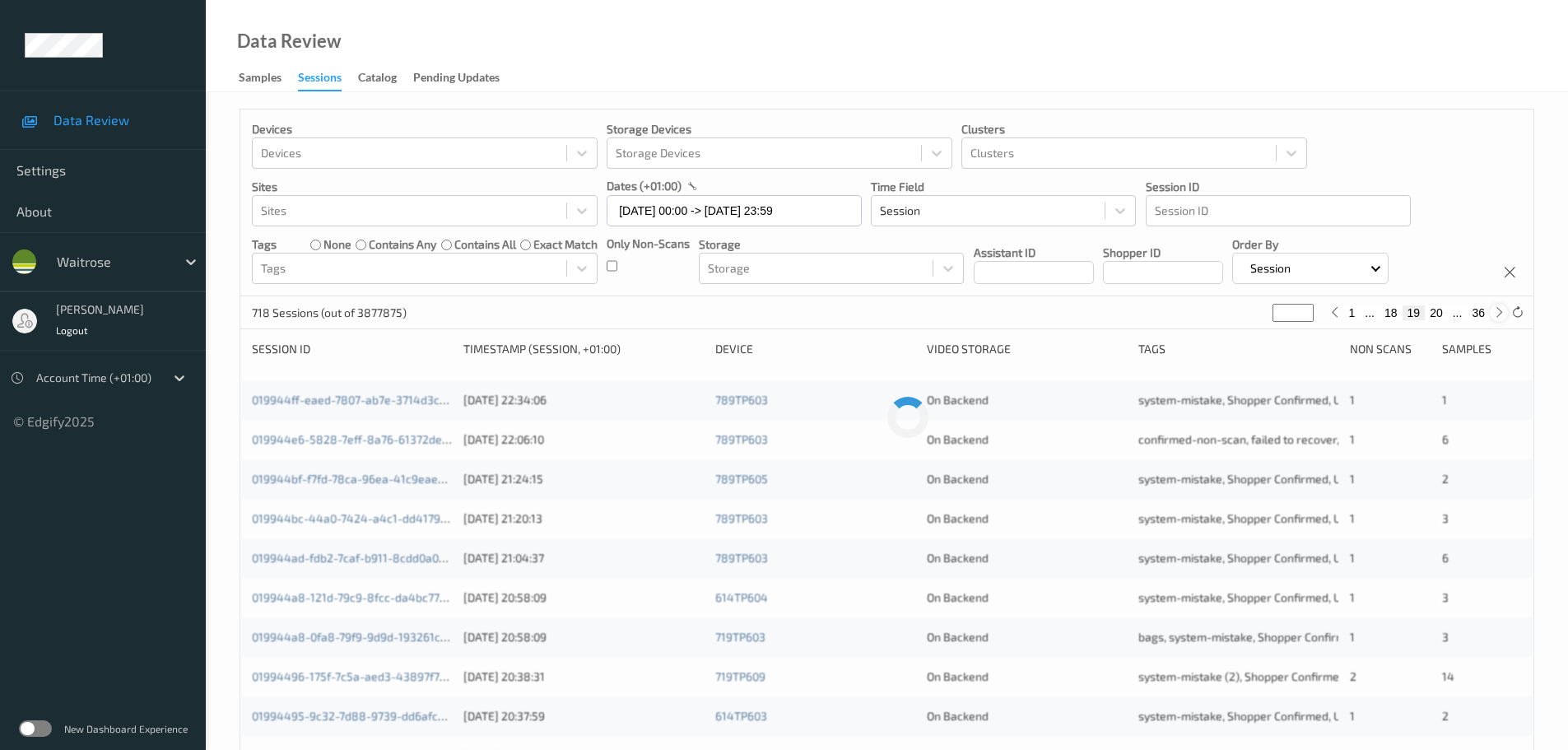
type input "**"
click at [1493, 312] on icon at bounding box center [1499, 312] width 12 height 12
type input "**"
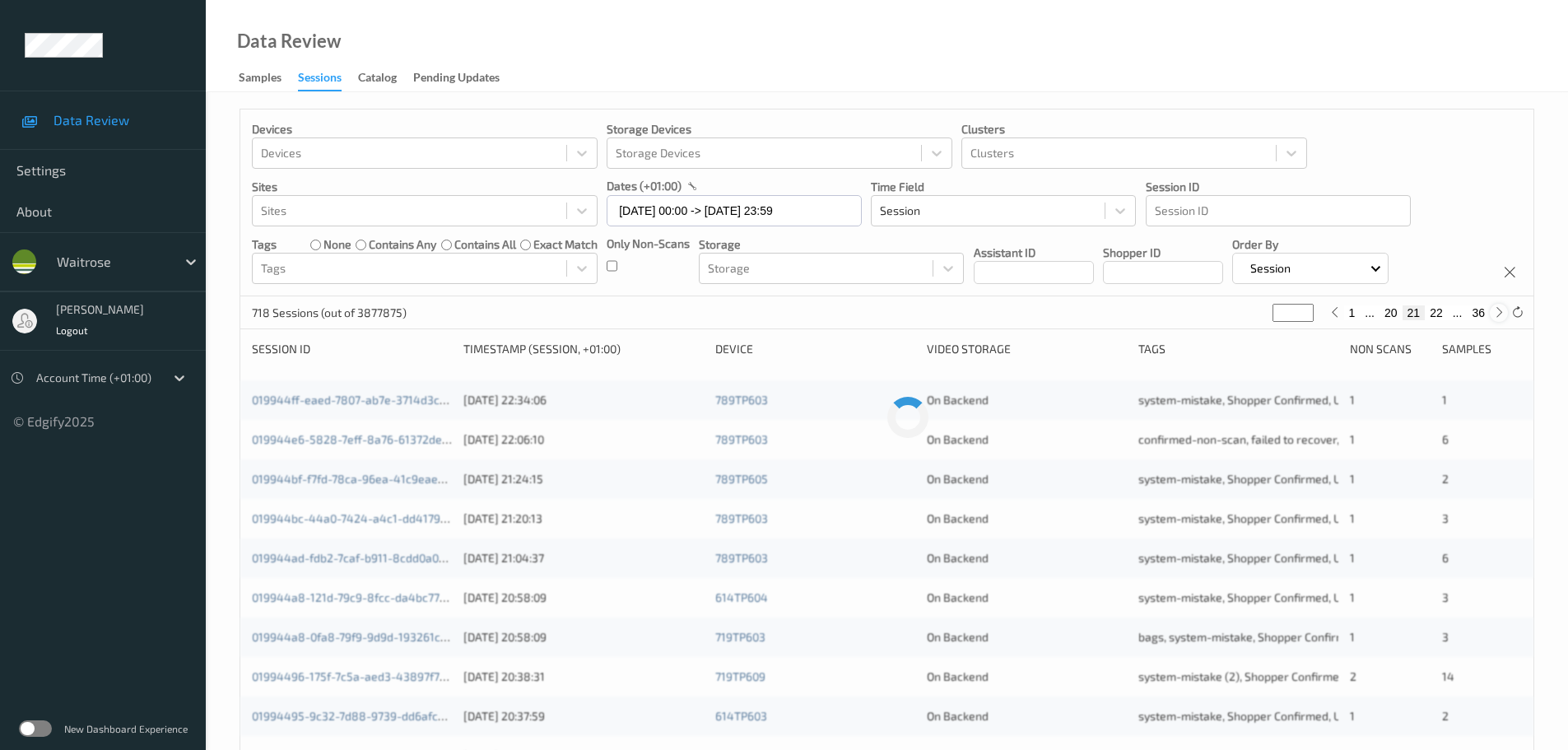
click at [1493, 312] on icon at bounding box center [1499, 312] width 12 height 12
type input "**"
click at [1493, 312] on icon at bounding box center [1499, 312] width 12 height 12
type input "**"
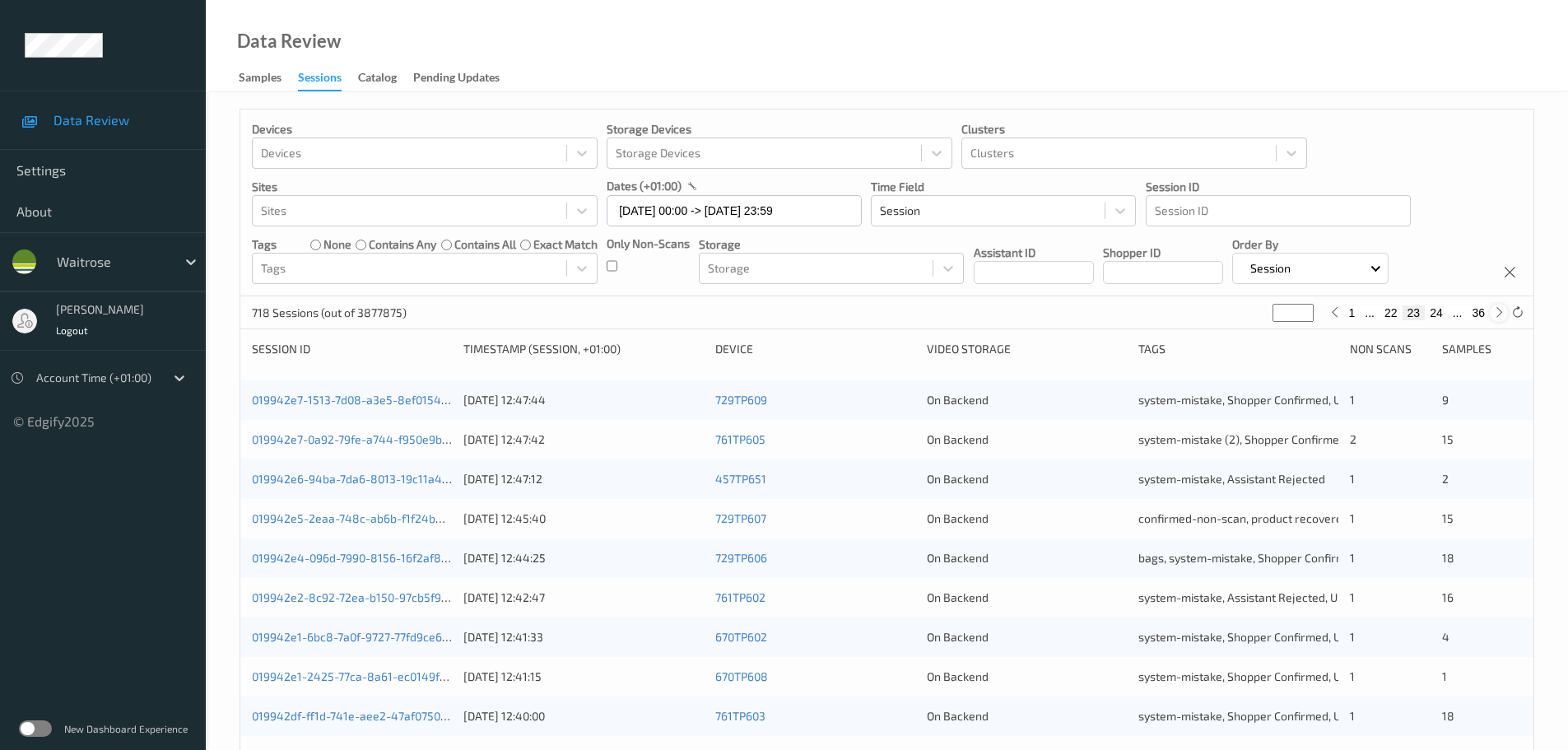
type input "**"
click at [761, 212] on input "13/09/2025 00:00 -> 13/09/2025 23:59" at bounding box center [734, 210] width 255 height 31
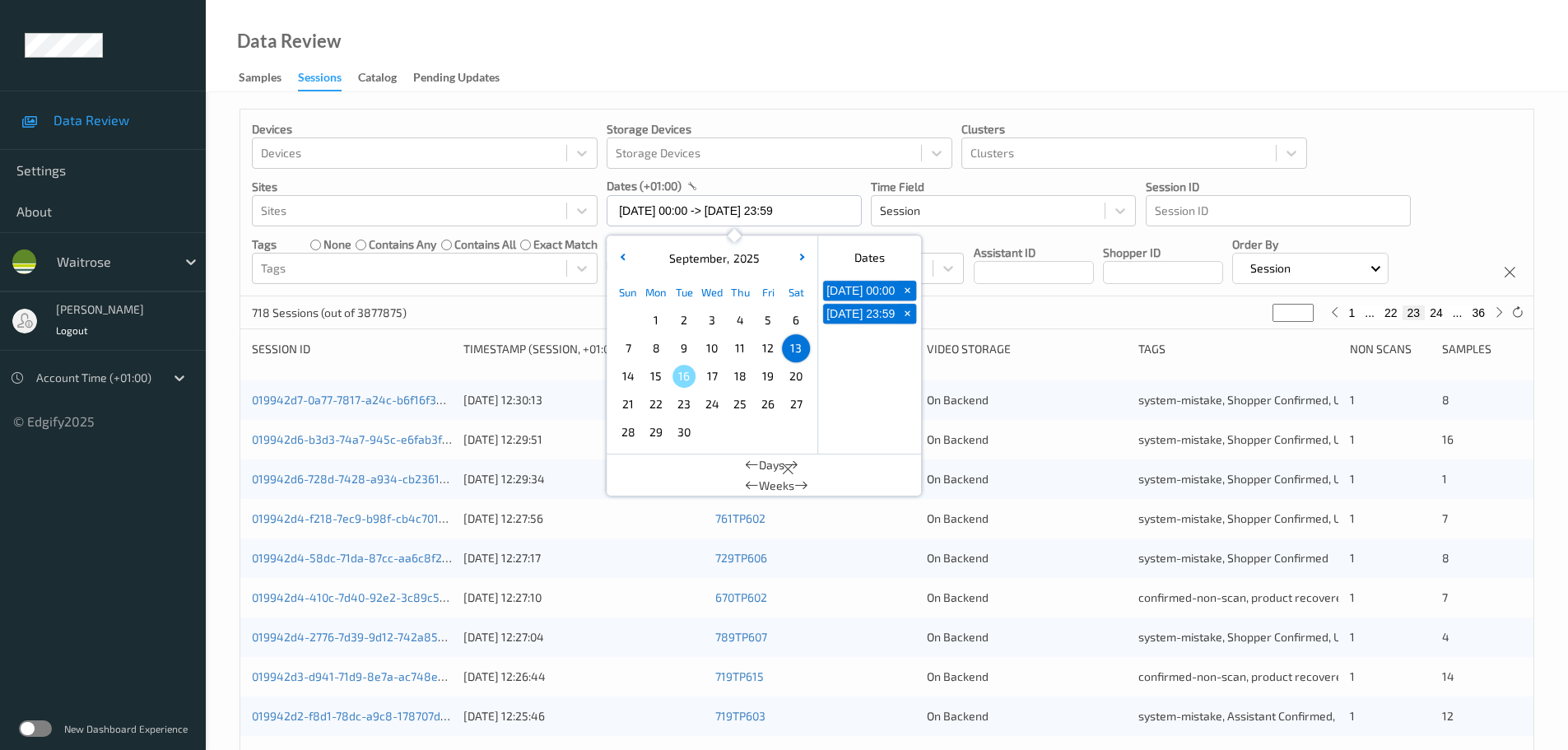
click at [627, 373] on span "14" at bounding box center [628, 376] width 23 height 23
type input "14/09/2025 00:00"
type input "*"
click at [627, 373] on span "14" at bounding box center [628, 376] width 23 height 23
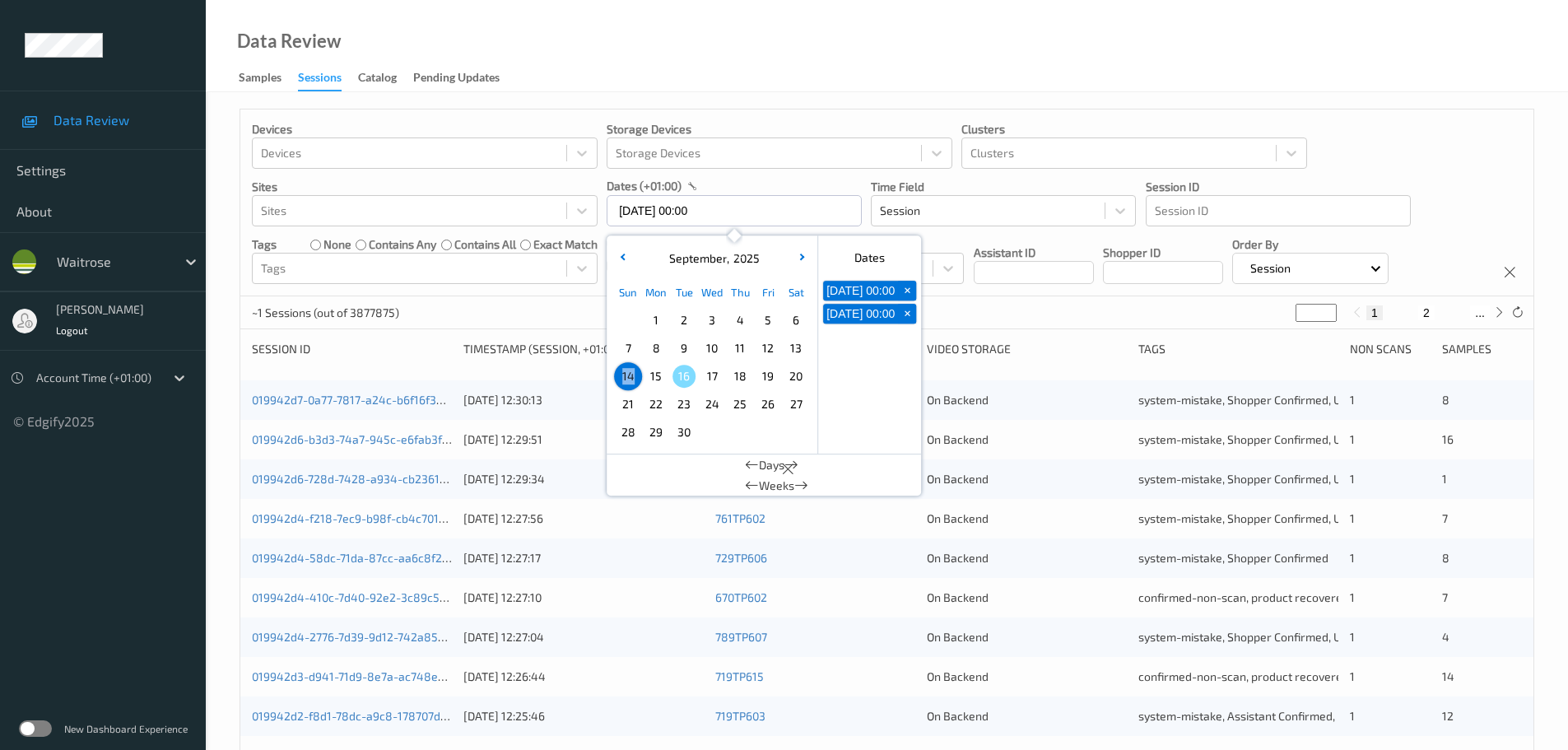
type input "14/09/2025 00:00 -> 14/09/2025 23:59"
click at [670, 71] on div "Data Review Samples Sessions Catalog Pending Updates" at bounding box center [887, 46] width 1362 height 92
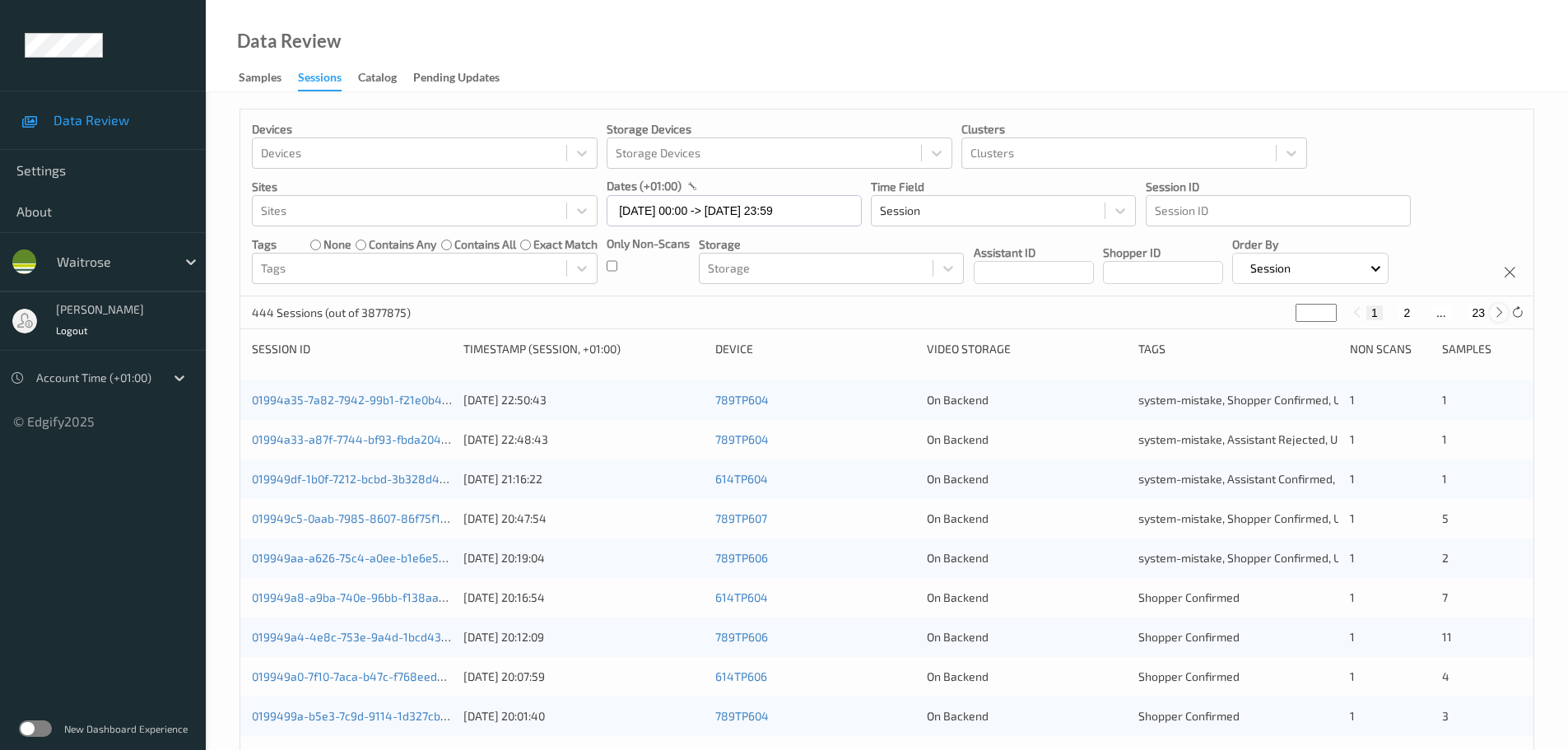
click at [1505, 310] on icon at bounding box center [1499, 312] width 12 height 12
type input "*"
click at [1505, 310] on icon at bounding box center [1499, 312] width 12 height 12
type input "*"
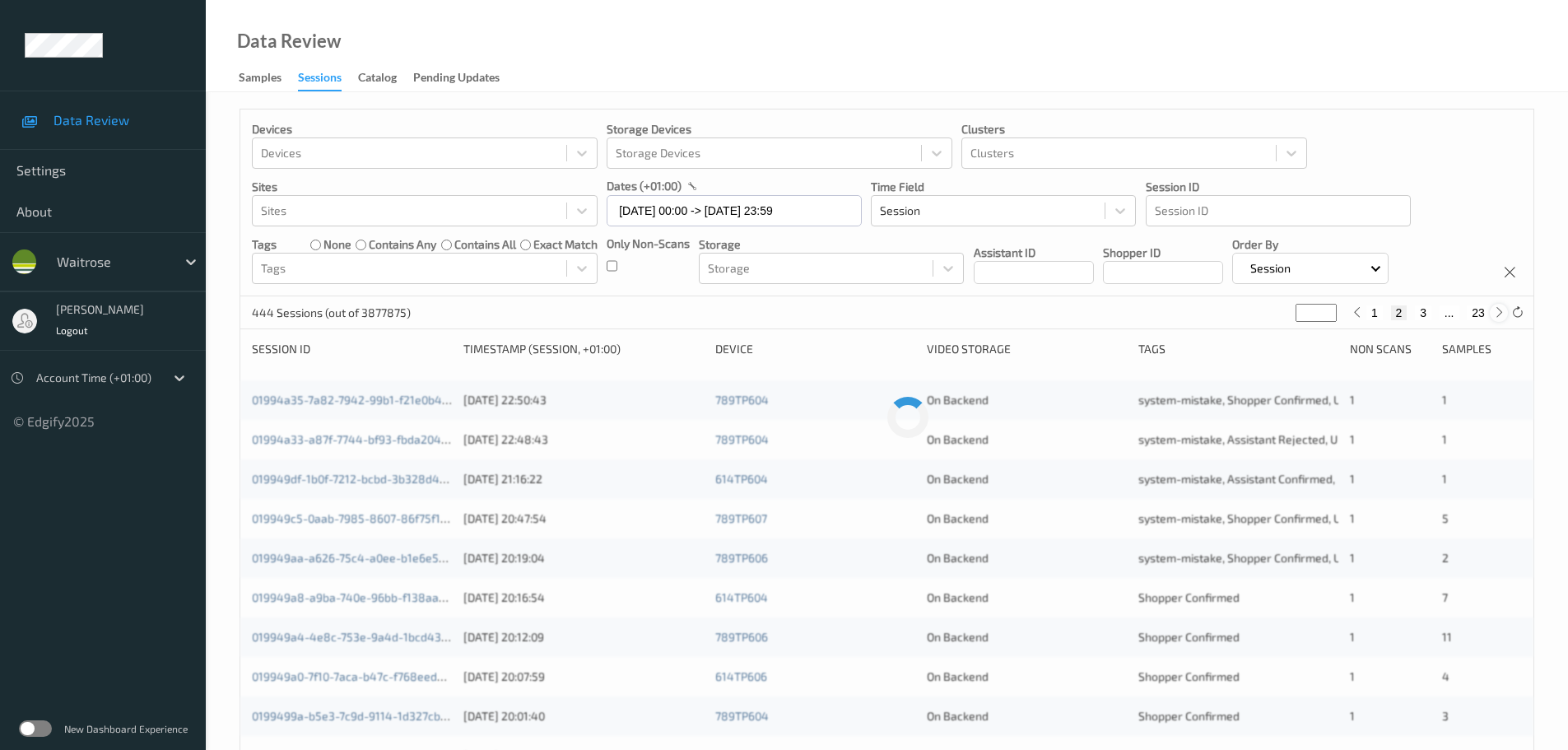
type input "*"
click at [1505, 310] on icon at bounding box center [1499, 312] width 12 height 12
type input "*"
click at [1505, 310] on icon at bounding box center [1499, 312] width 12 height 12
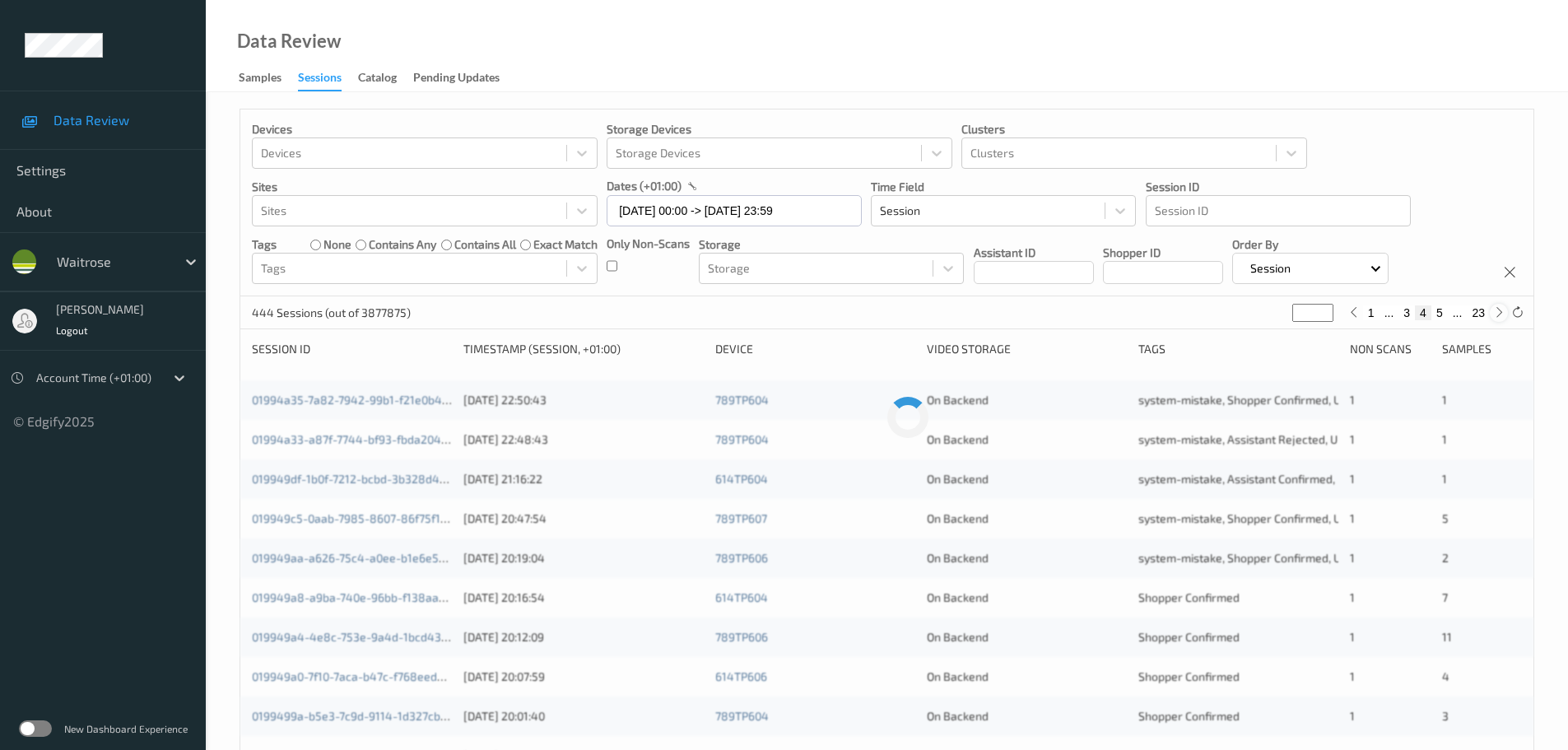
type input "*"
click at [1354, 318] on icon at bounding box center [1353, 312] width 12 height 12
type input "*"
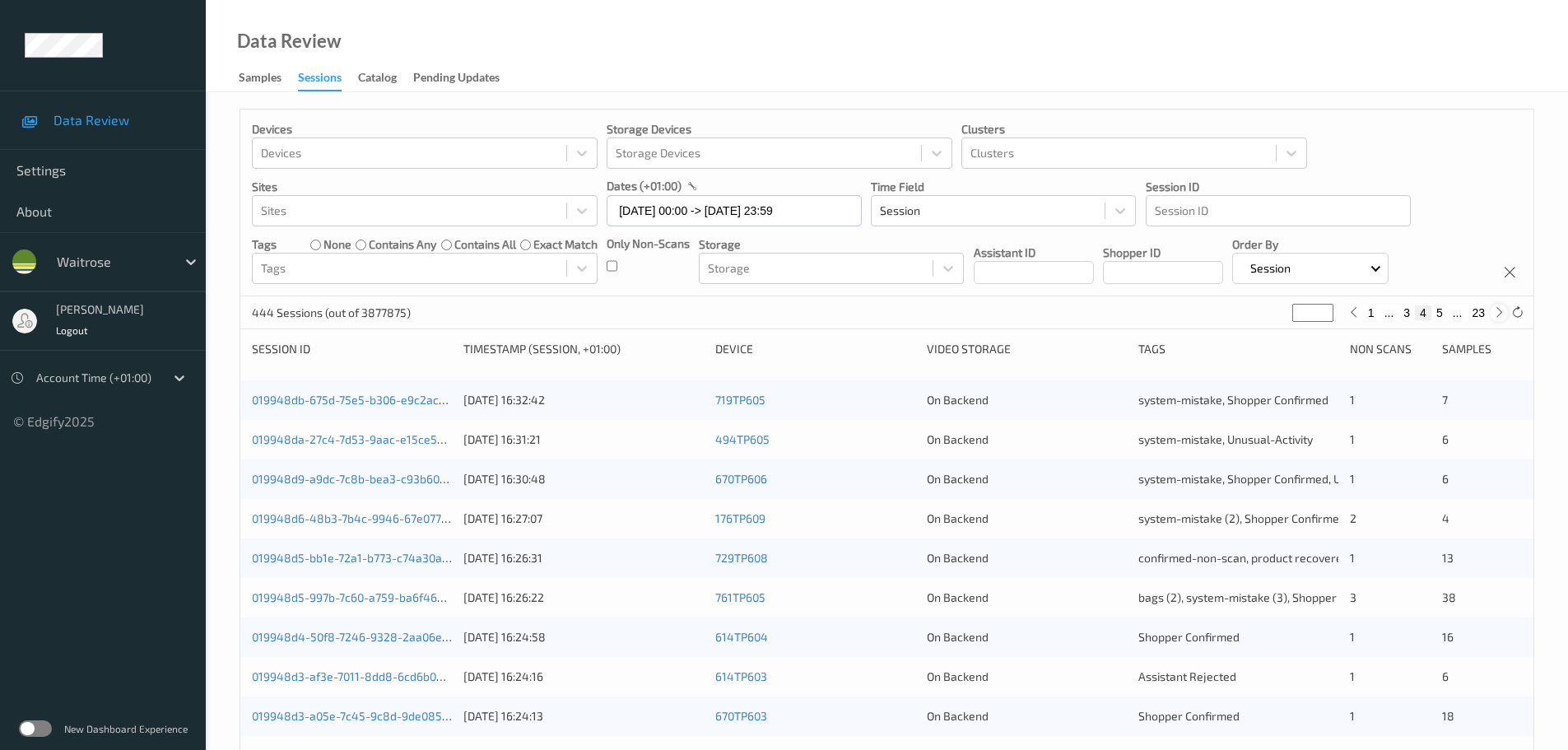
click at [1497, 316] on icon at bounding box center [1499, 312] width 12 height 12
type input "*"
click at [1357, 311] on icon at bounding box center [1353, 312] width 12 height 12
type input "*"
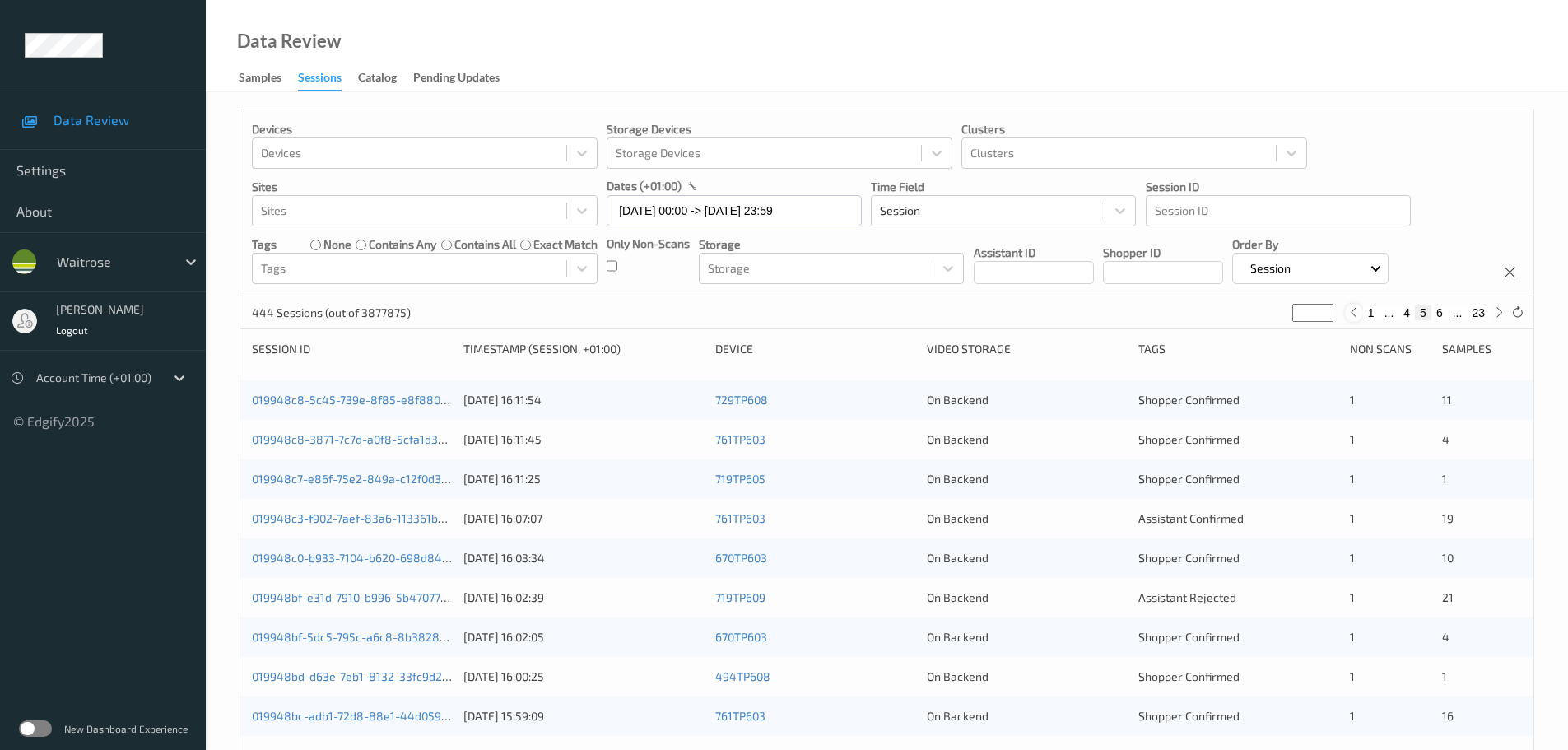
type input "*"
click at [1500, 311] on icon at bounding box center [1499, 312] width 12 height 12
type input "*"
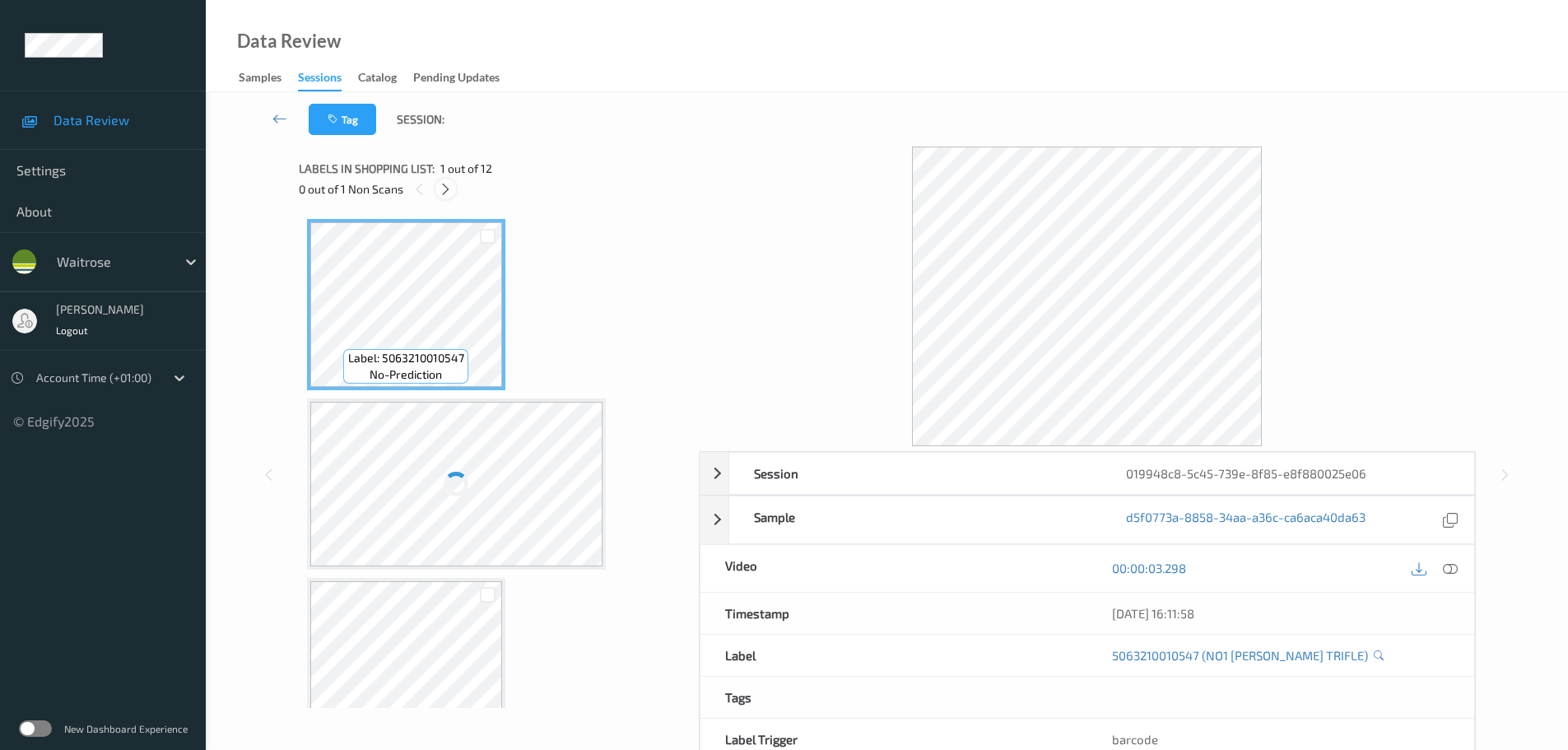
click at [443, 196] on icon at bounding box center [445, 190] width 14 height 15
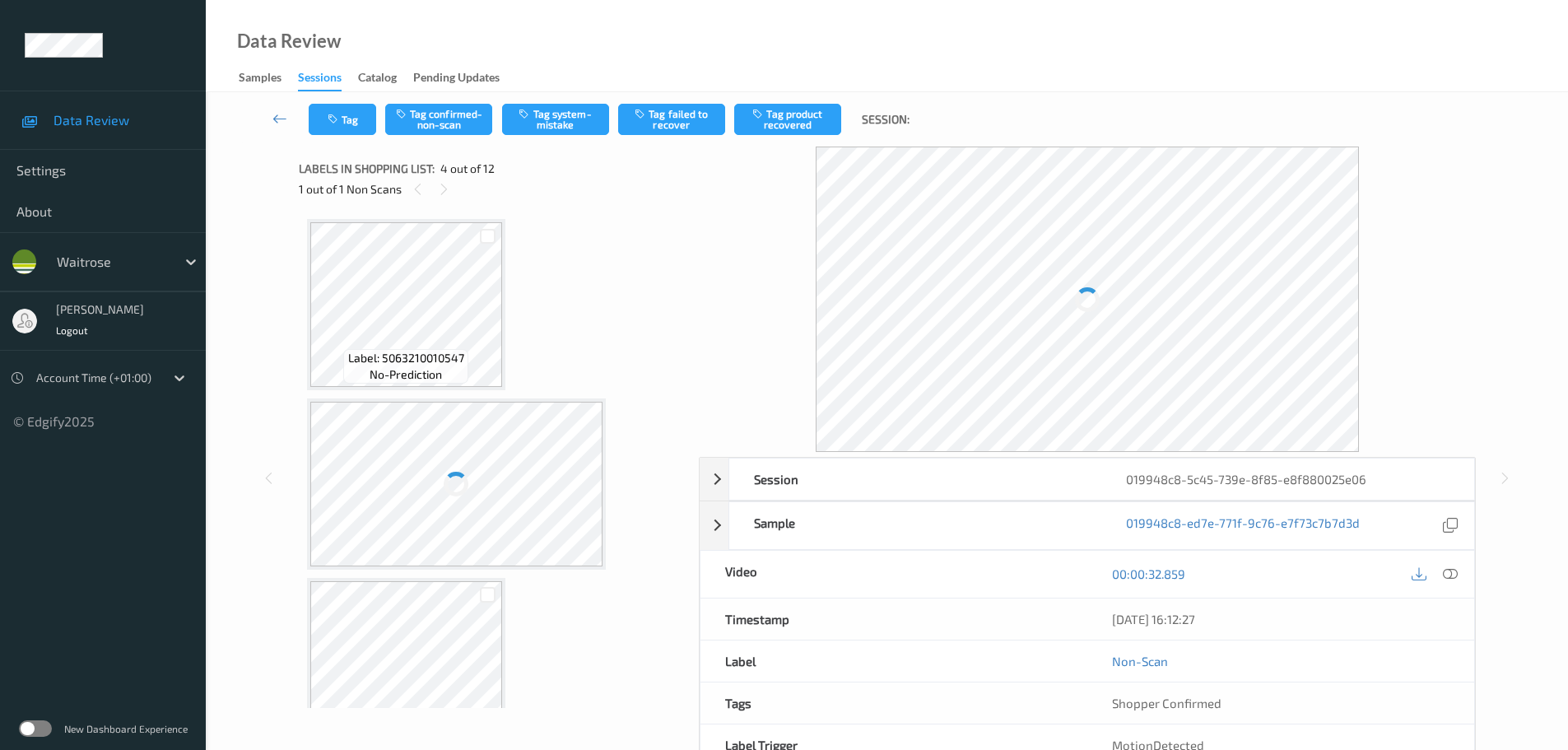
scroll to position [367, 0]
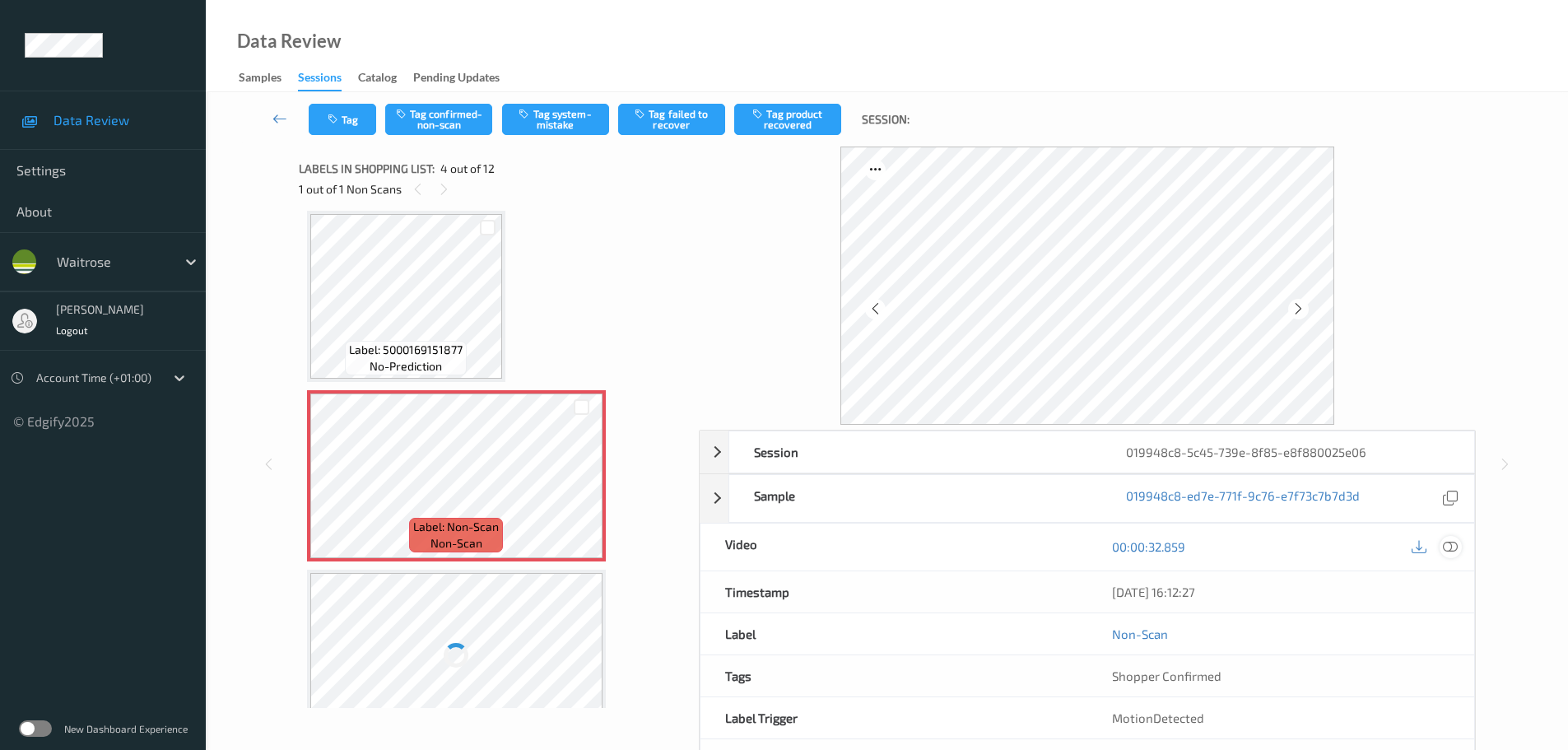
click at [1441, 545] on div at bounding box center [1450, 547] width 22 height 22
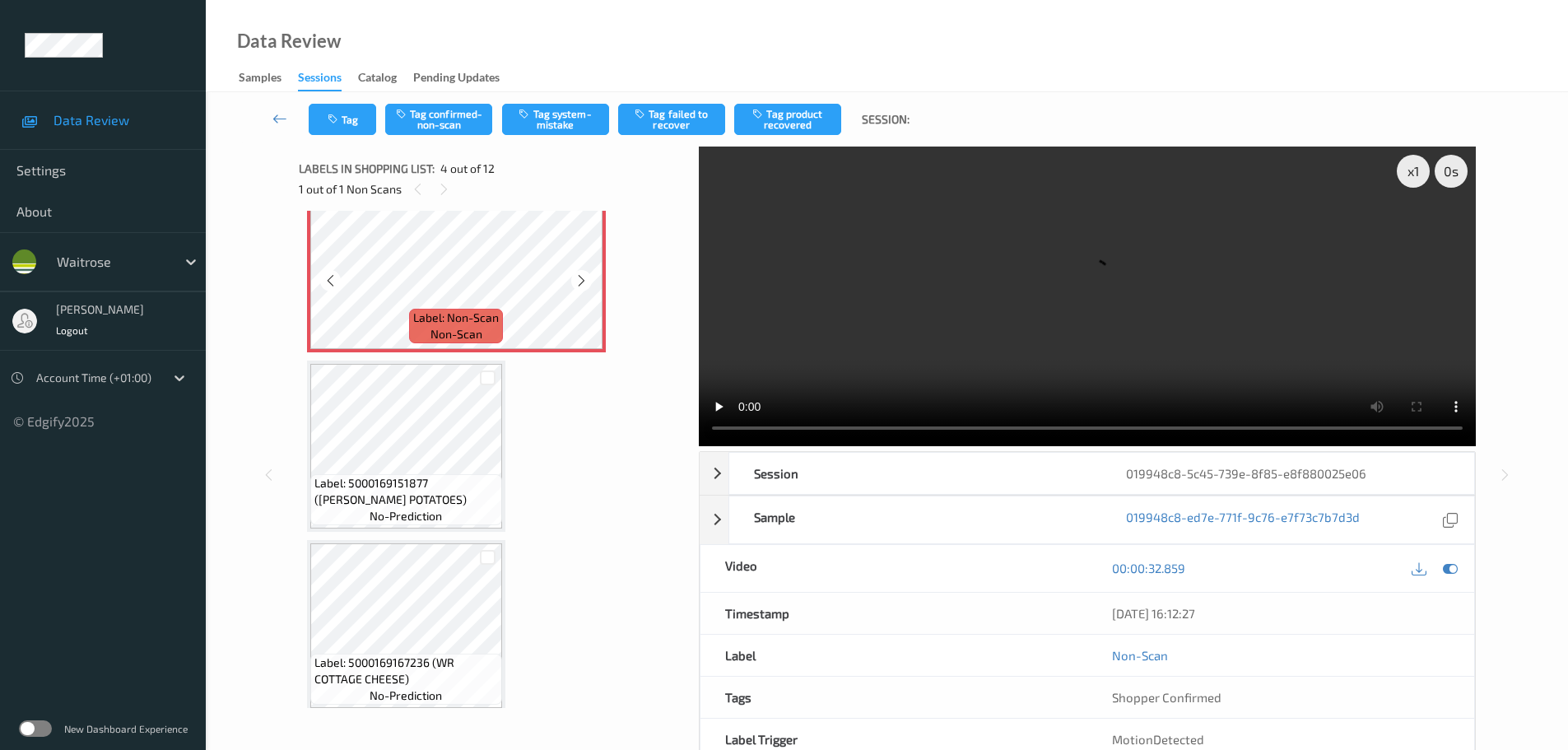
scroll to position [494, 0]
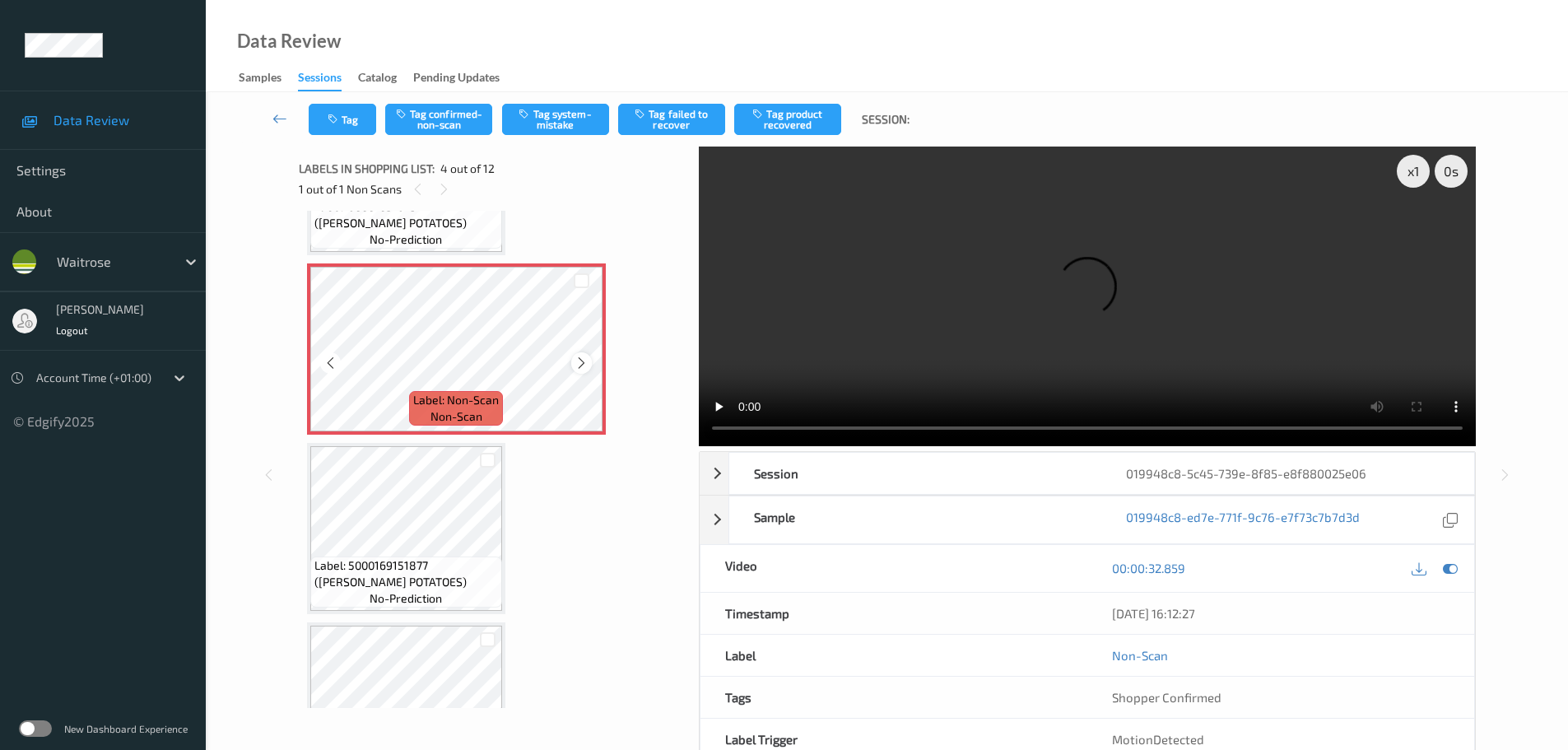
click at [583, 364] on icon at bounding box center [581, 363] width 14 height 15
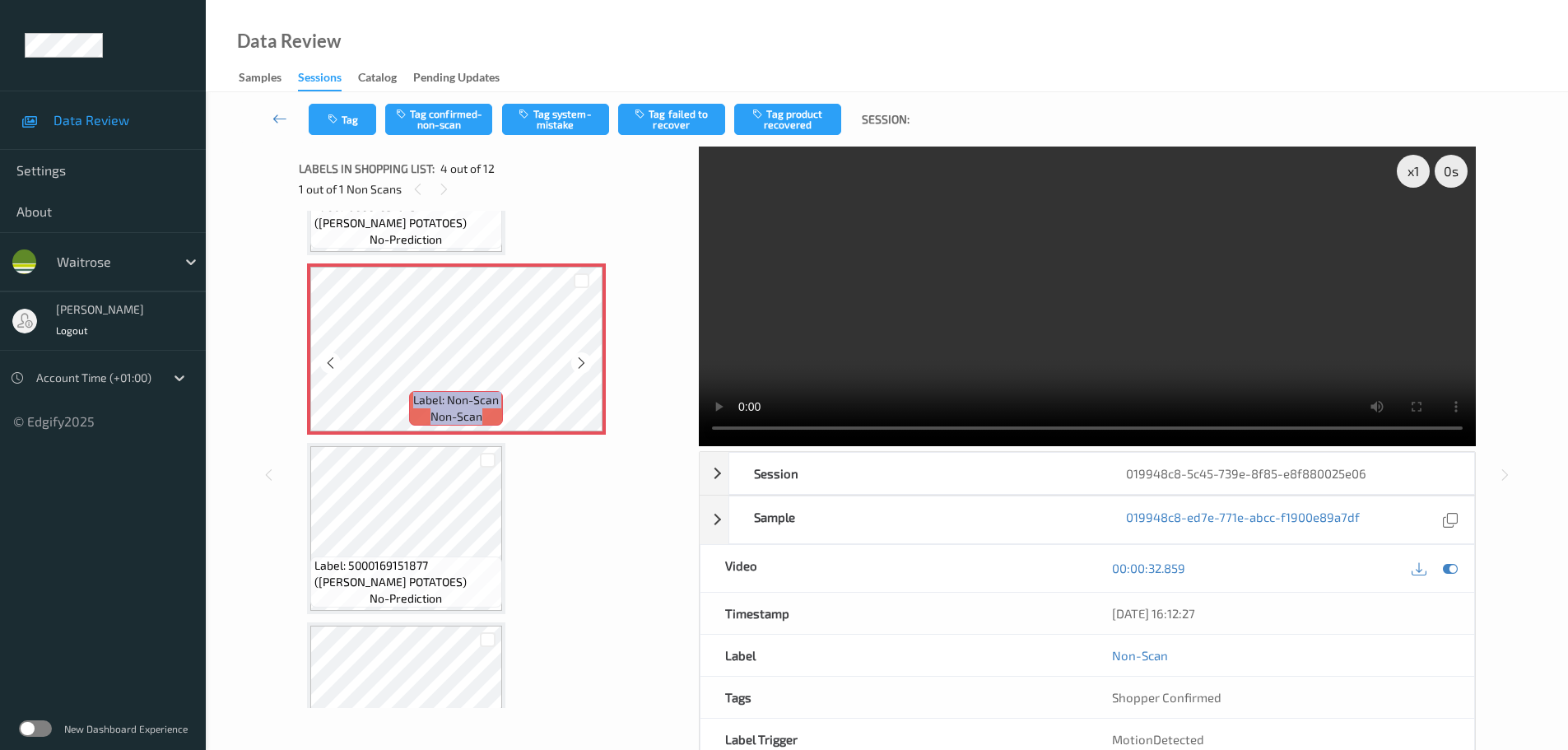
click at [583, 364] on icon at bounding box center [581, 363] width 14 height 15
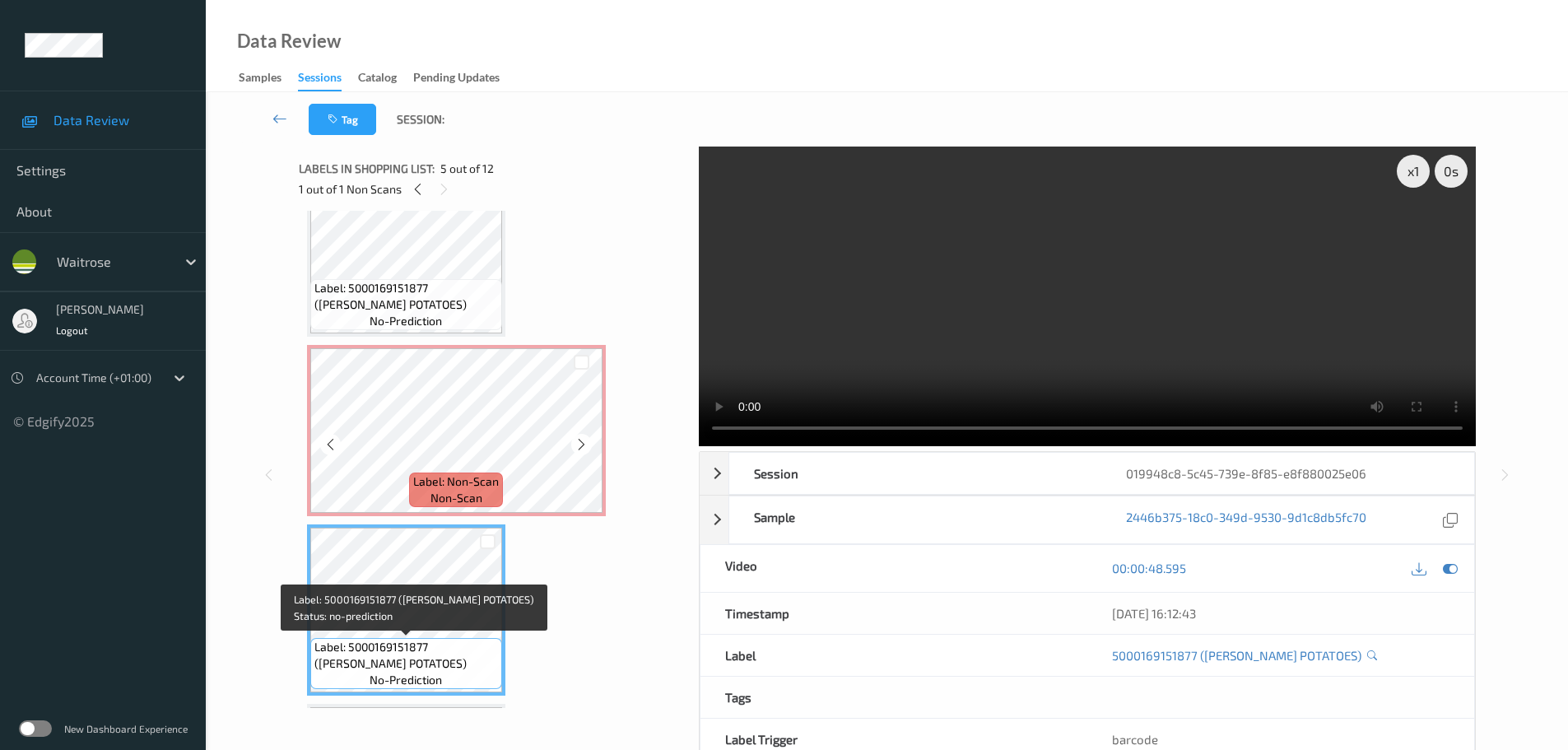
scroll to position [412, 0]
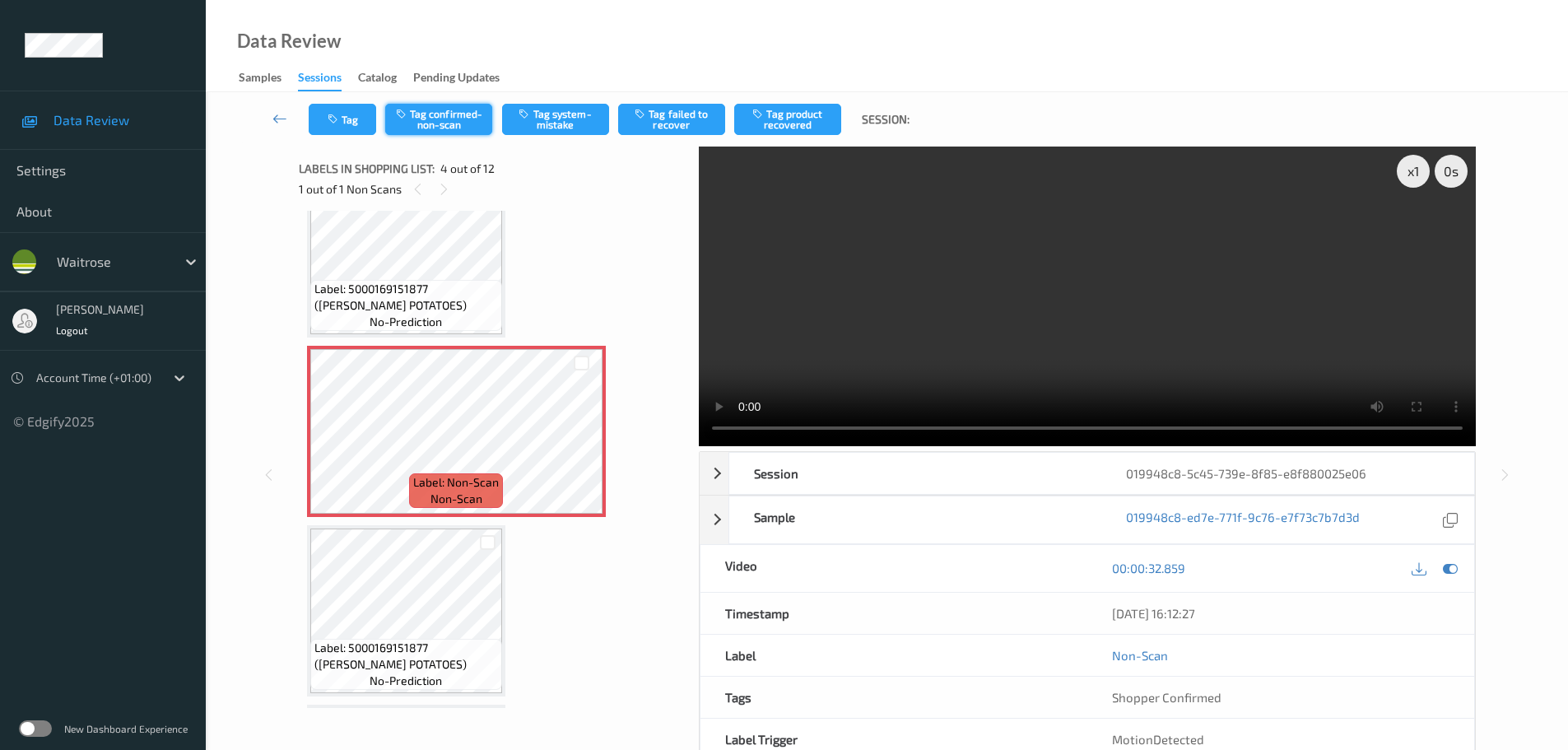
click at [431, 114] on button "Tag confirmed-non-scan" at bounding box center [438, 119] width 107 height 31
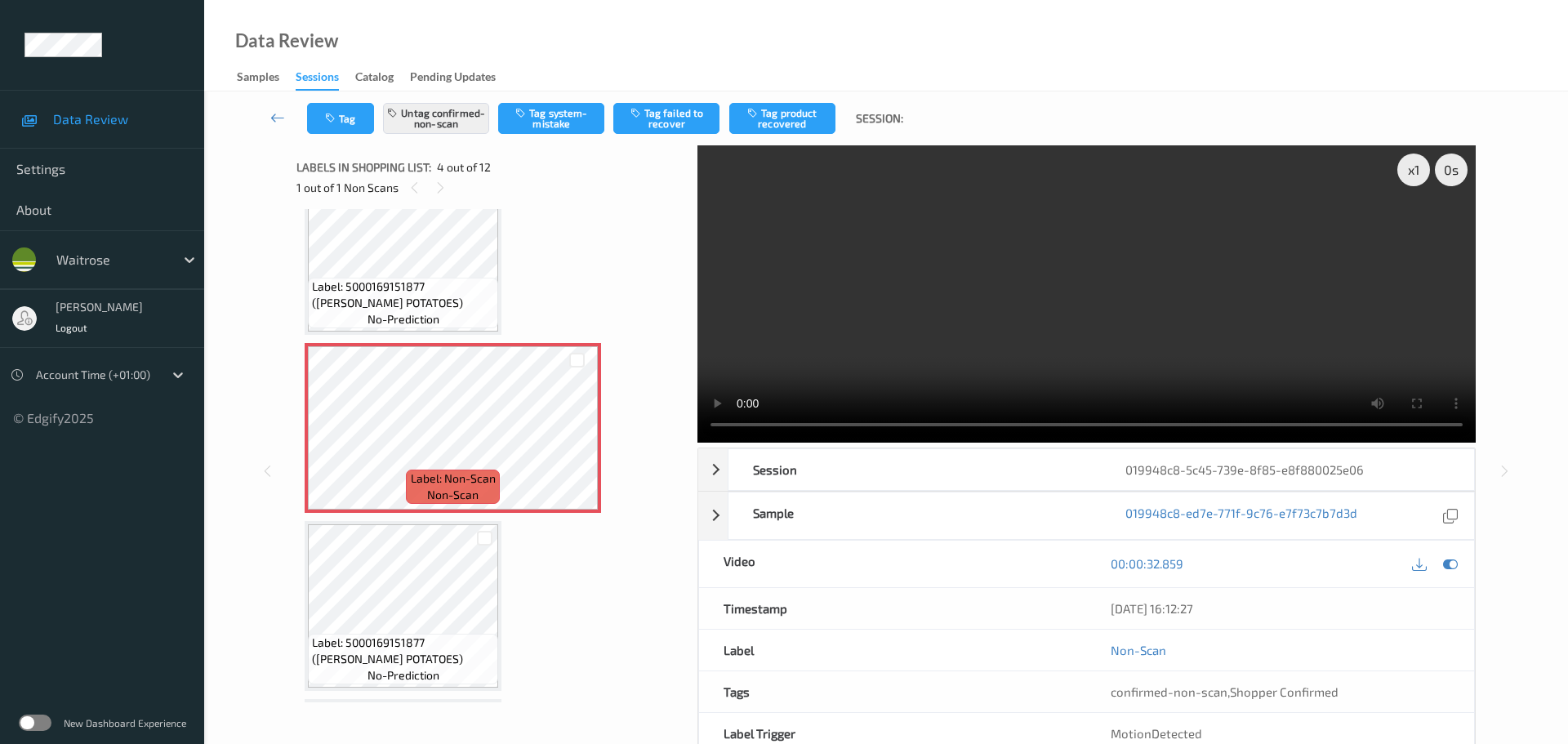
click at [786, 121] on button "Tag product recovered" at bounding box center [782, 118] width 106 height 31
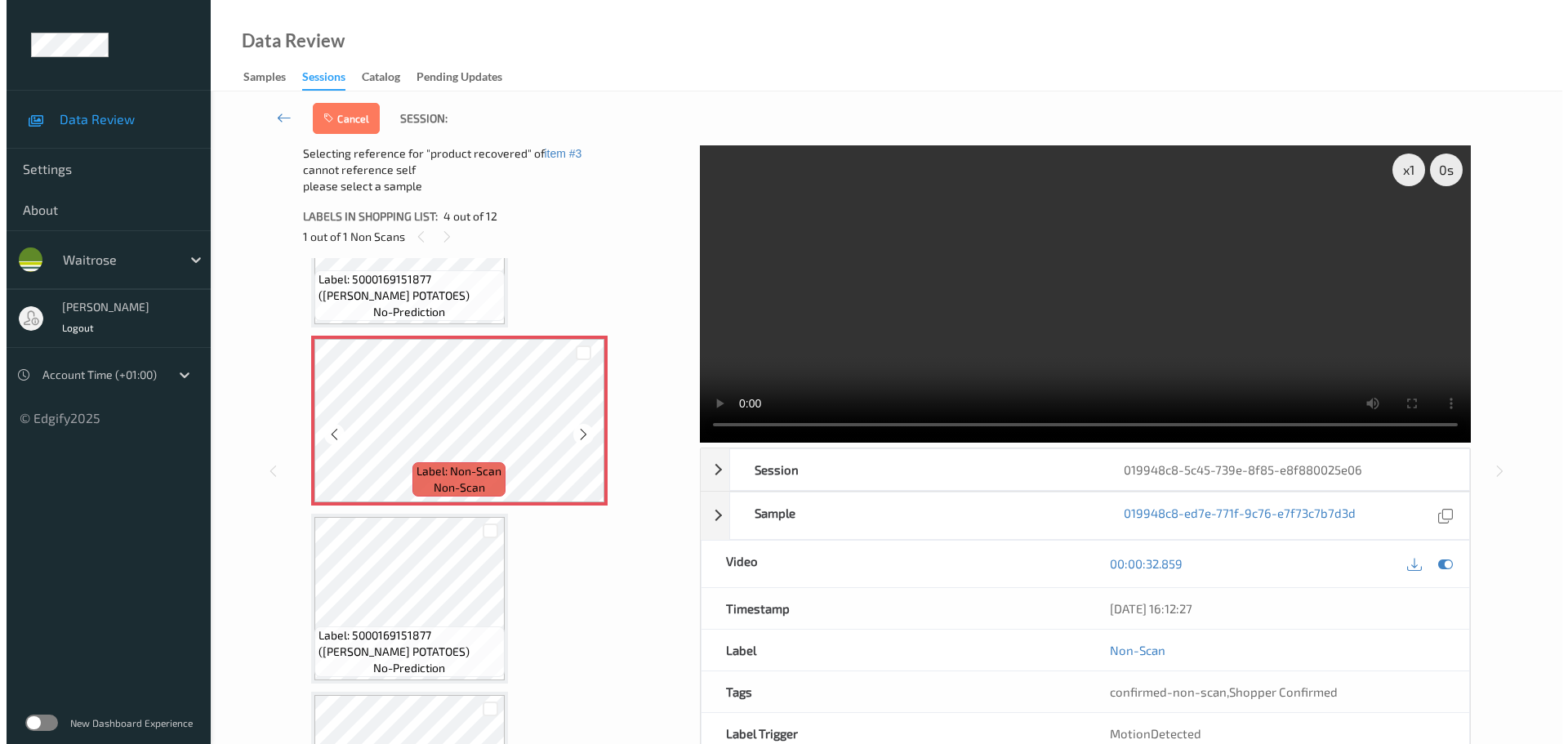
scroll to position [654, 0]
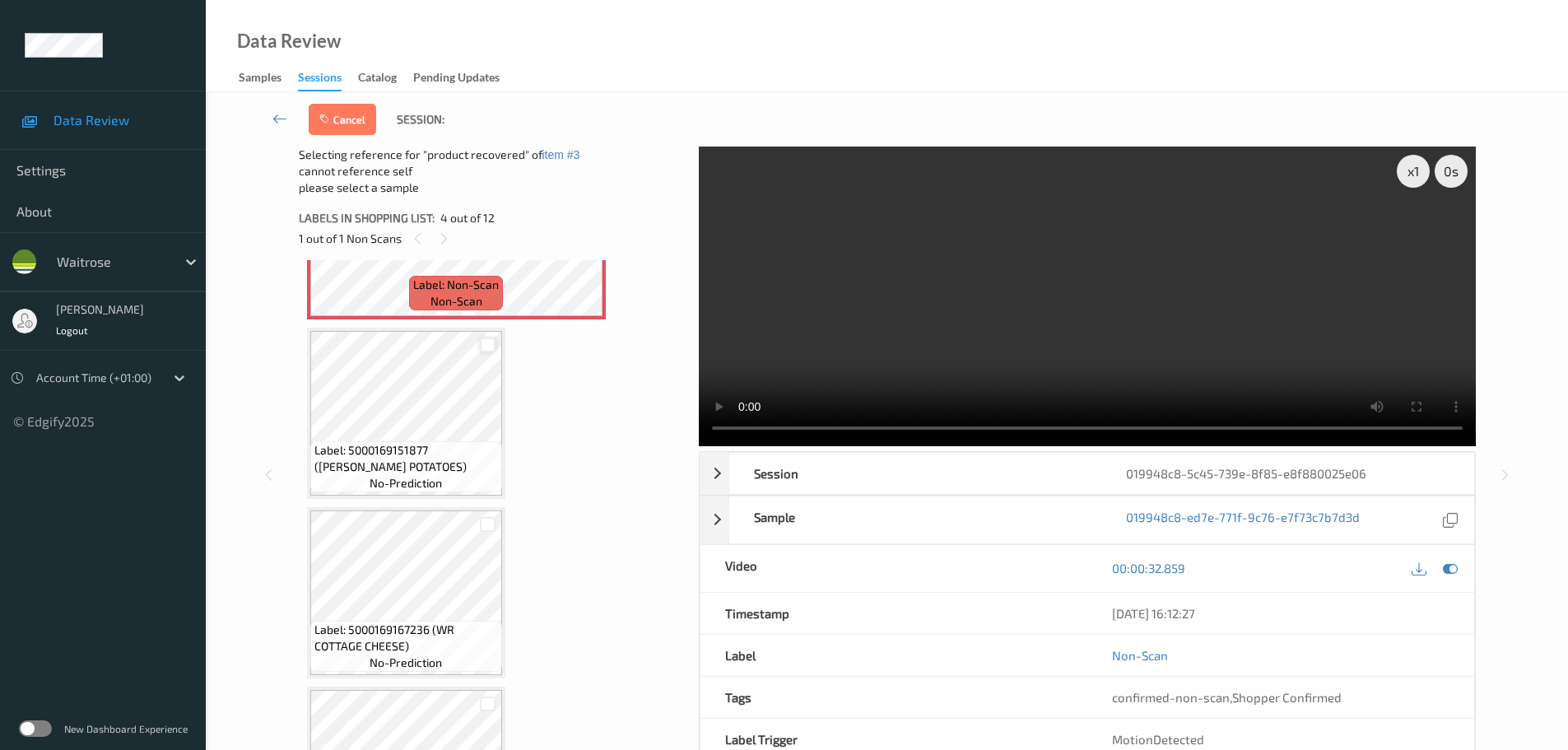
click at [487, 346] on div at bounding box center [487, 345] width 16 height 16
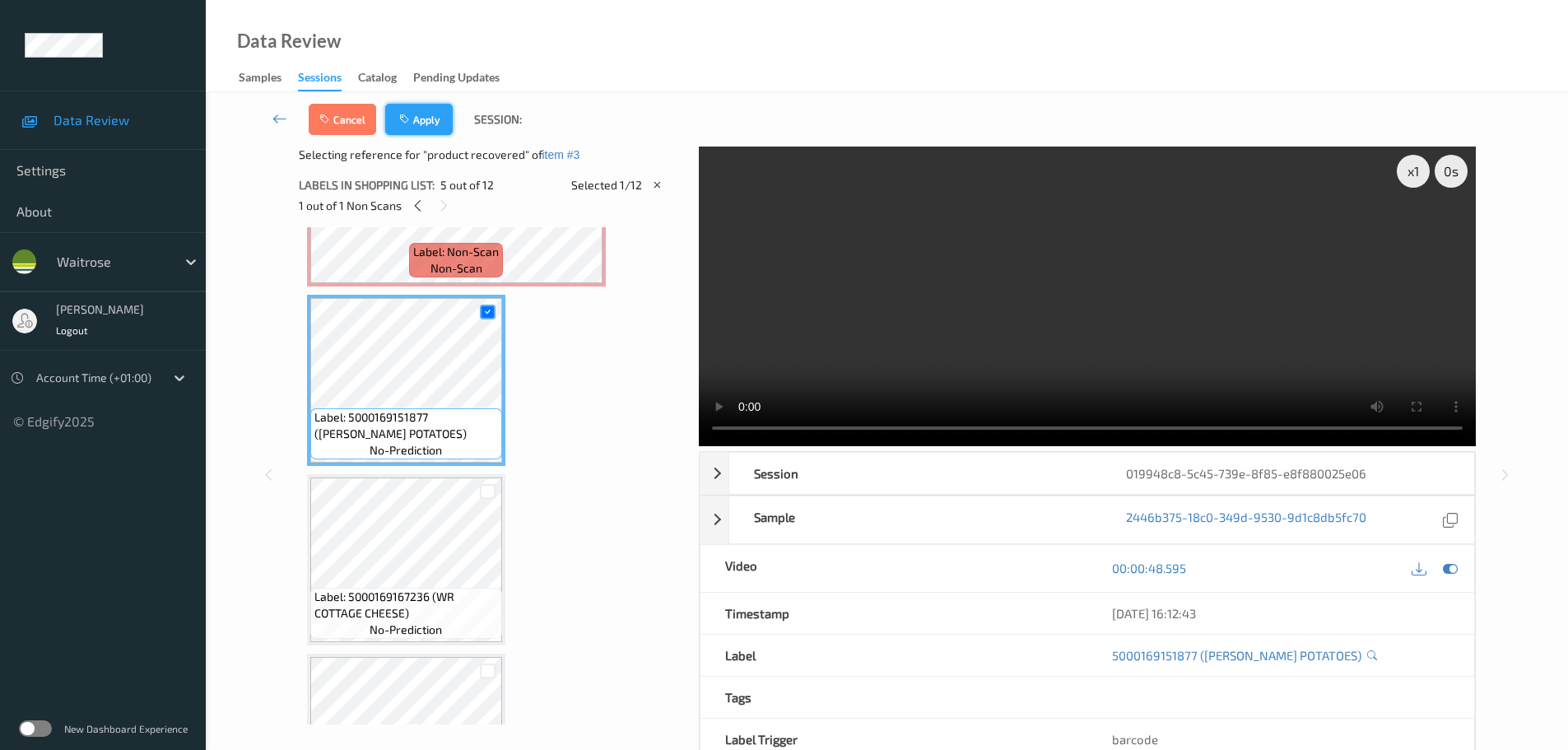
click at [431, 126] on button "Apply" at bounding box center [419, 119] width 67 height 31
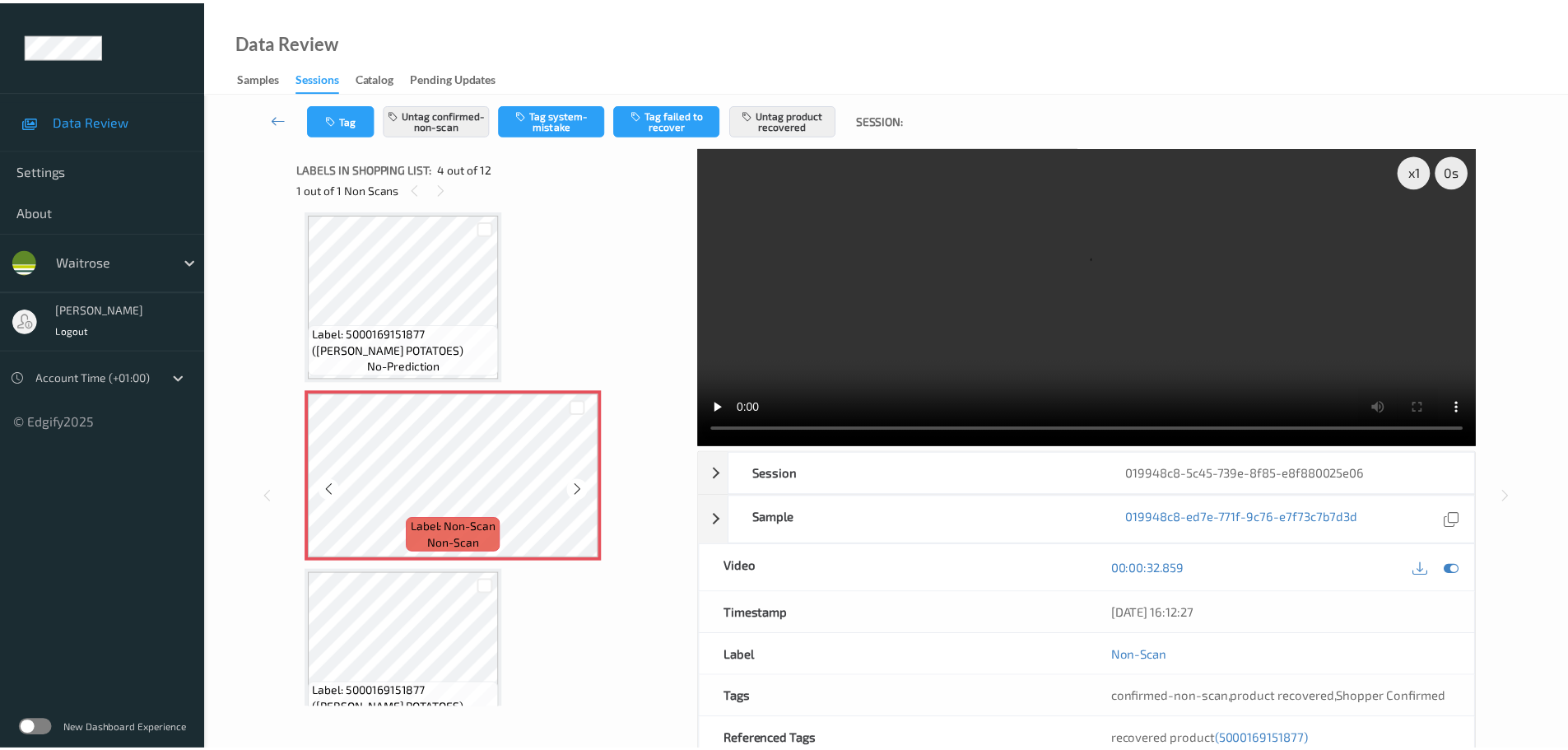
scroll to position [449, 0]
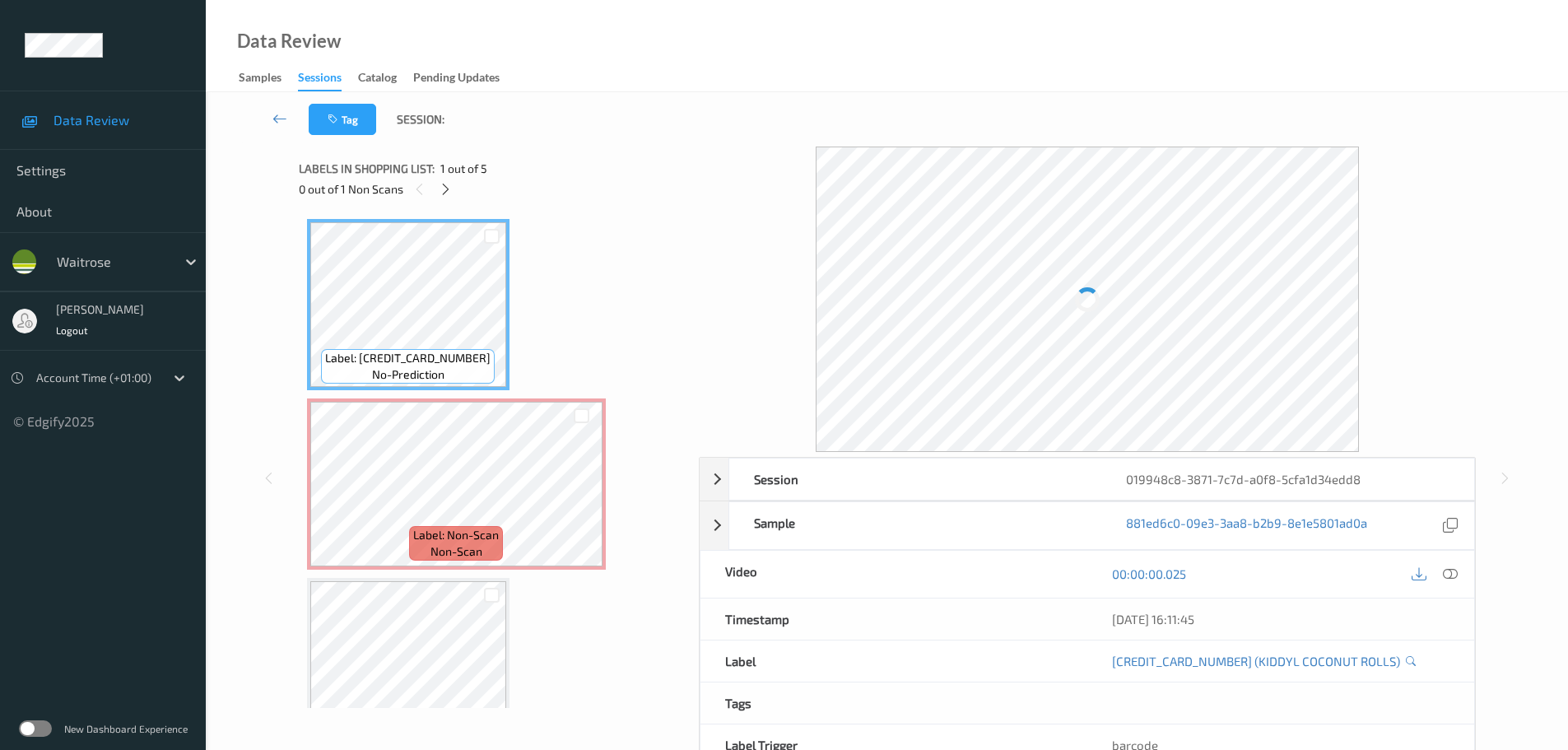
drag, startPoint x: 443, startPoint y: 193, endPoint x: 532, endPoint y: 255, distance: 108.5
click at [443, 193] on icon at bounding box center [445, 190] width 14 height 15
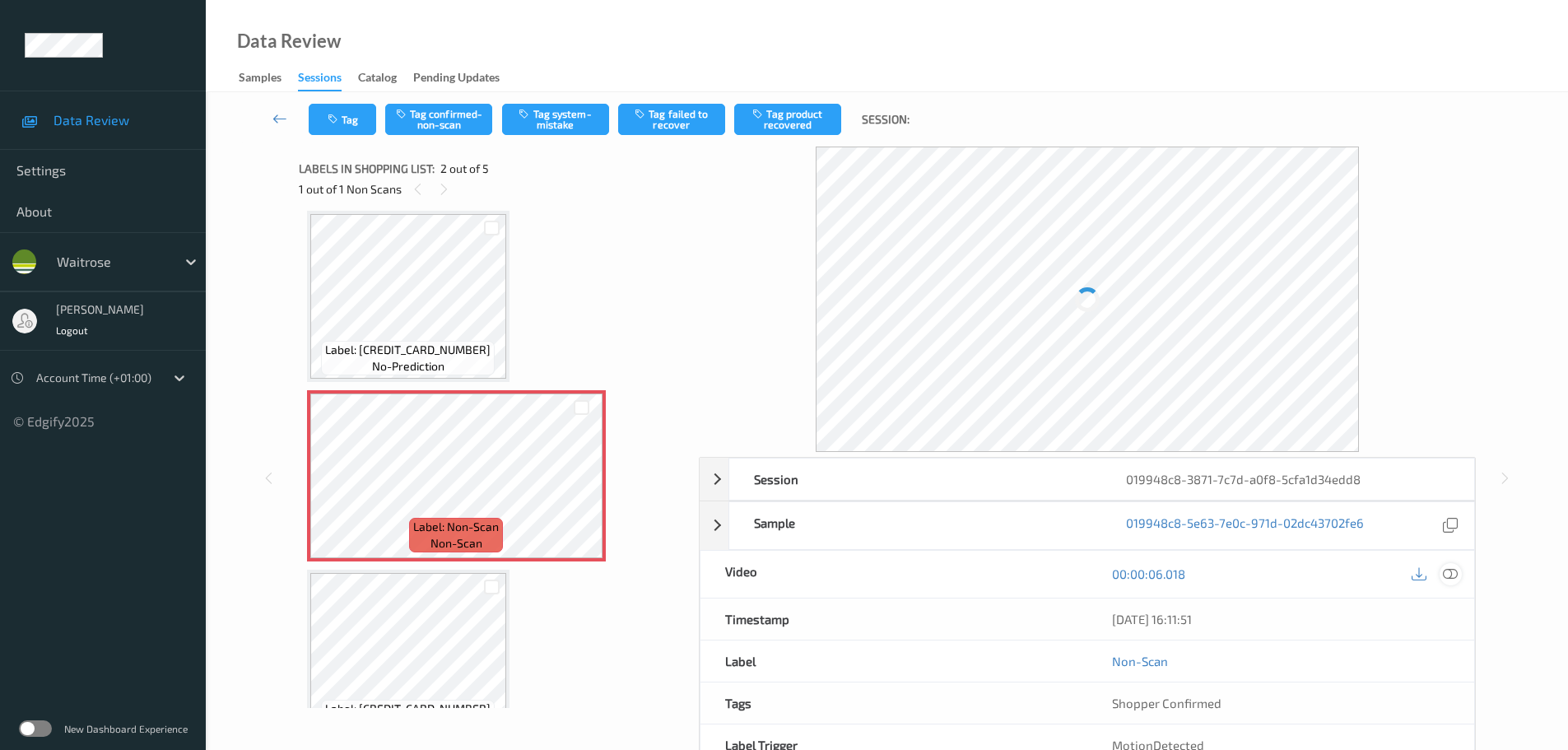
click at [1449, 583] on div at bounding box center [1450, 573] width 22 height 22
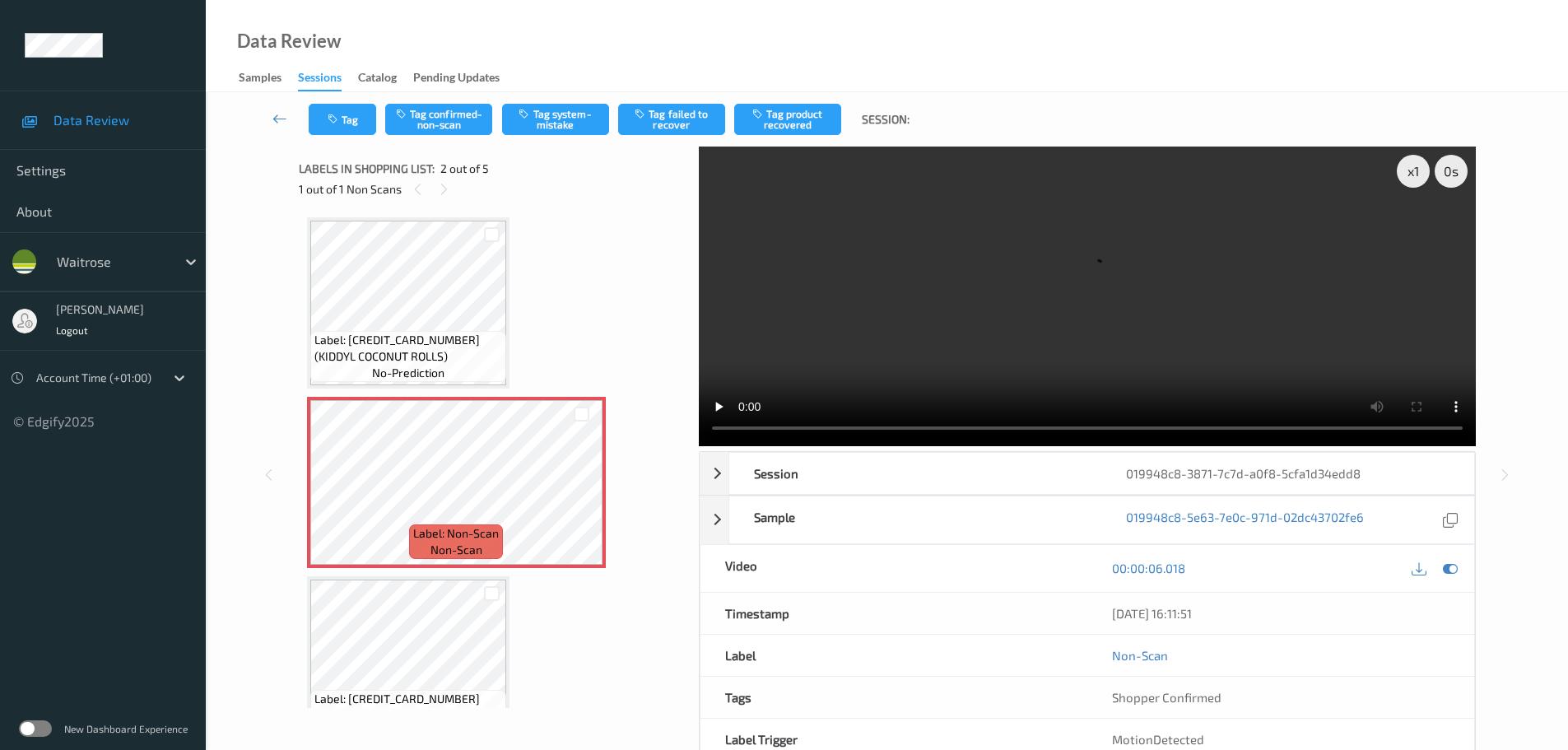
scroll to position [0, 0]
click at [579, 491] on icon at bounding box center [581, 498] width 14 height 15
click at [578, 491] on icon at bounding box center [581, 498] width 14 height 15
click at [577, 489] on div at bounding box center [581, 497] width 21 height 21
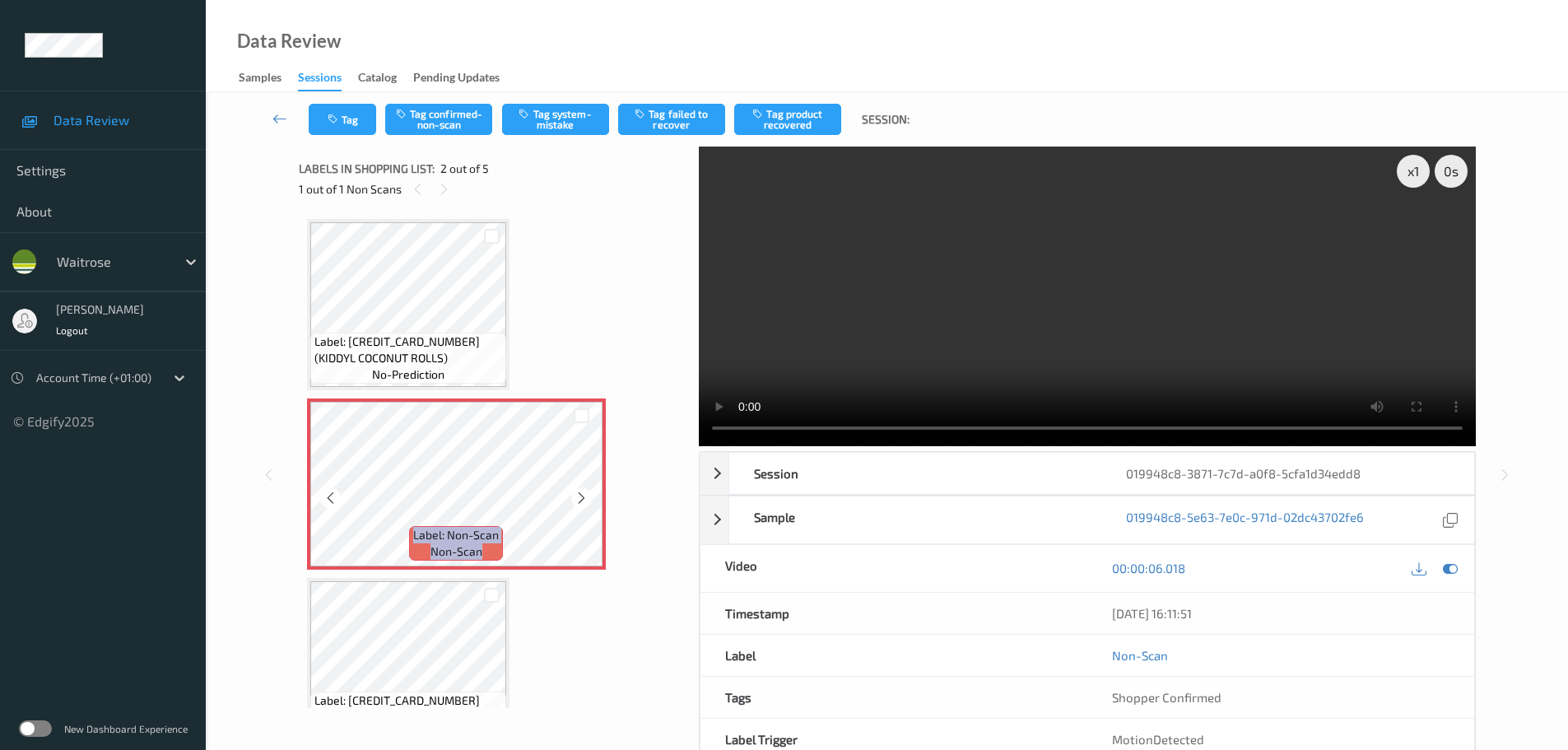
click at [577, 489] on div at bounding box center [581, 497] width 21 height 21
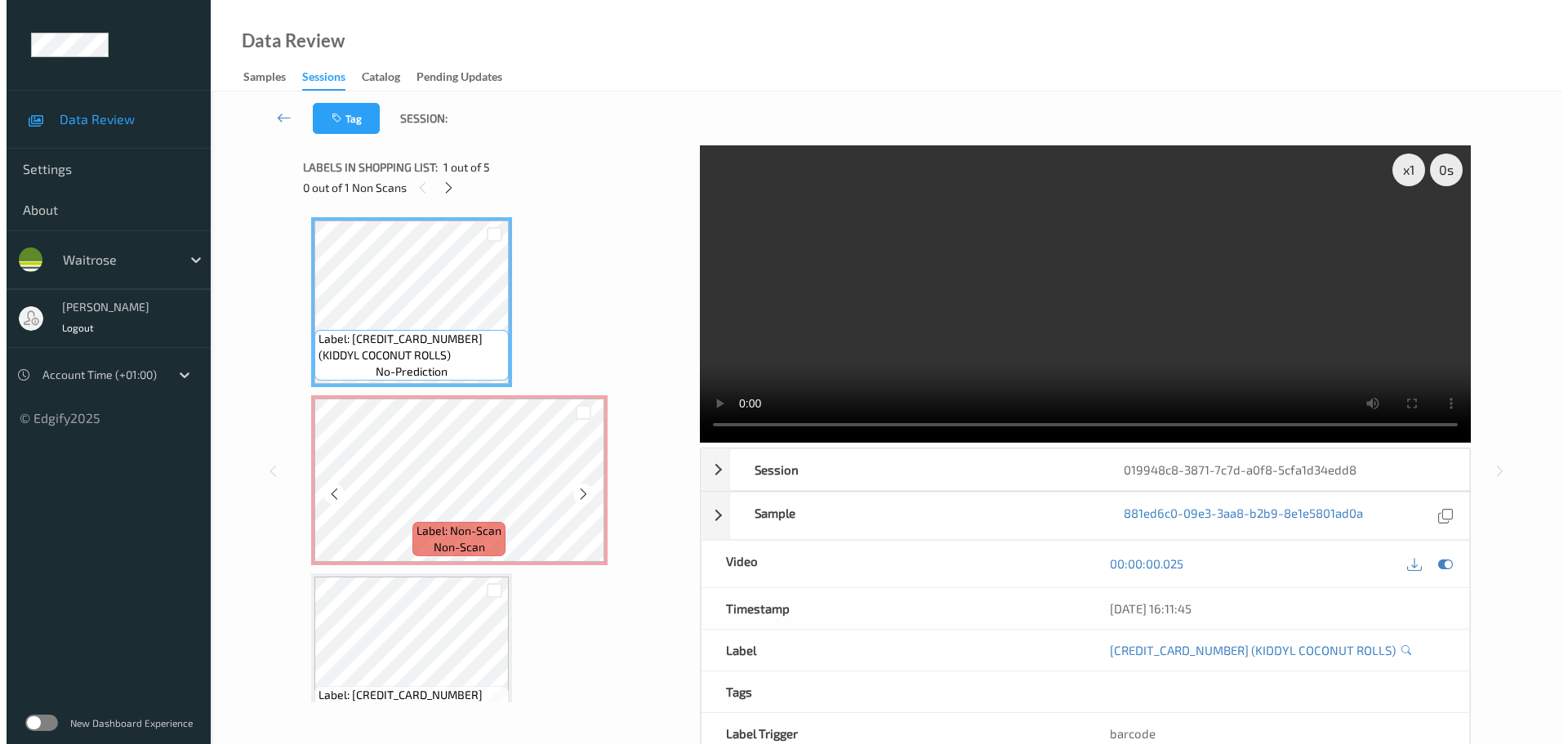
scroll to position [81, 0]
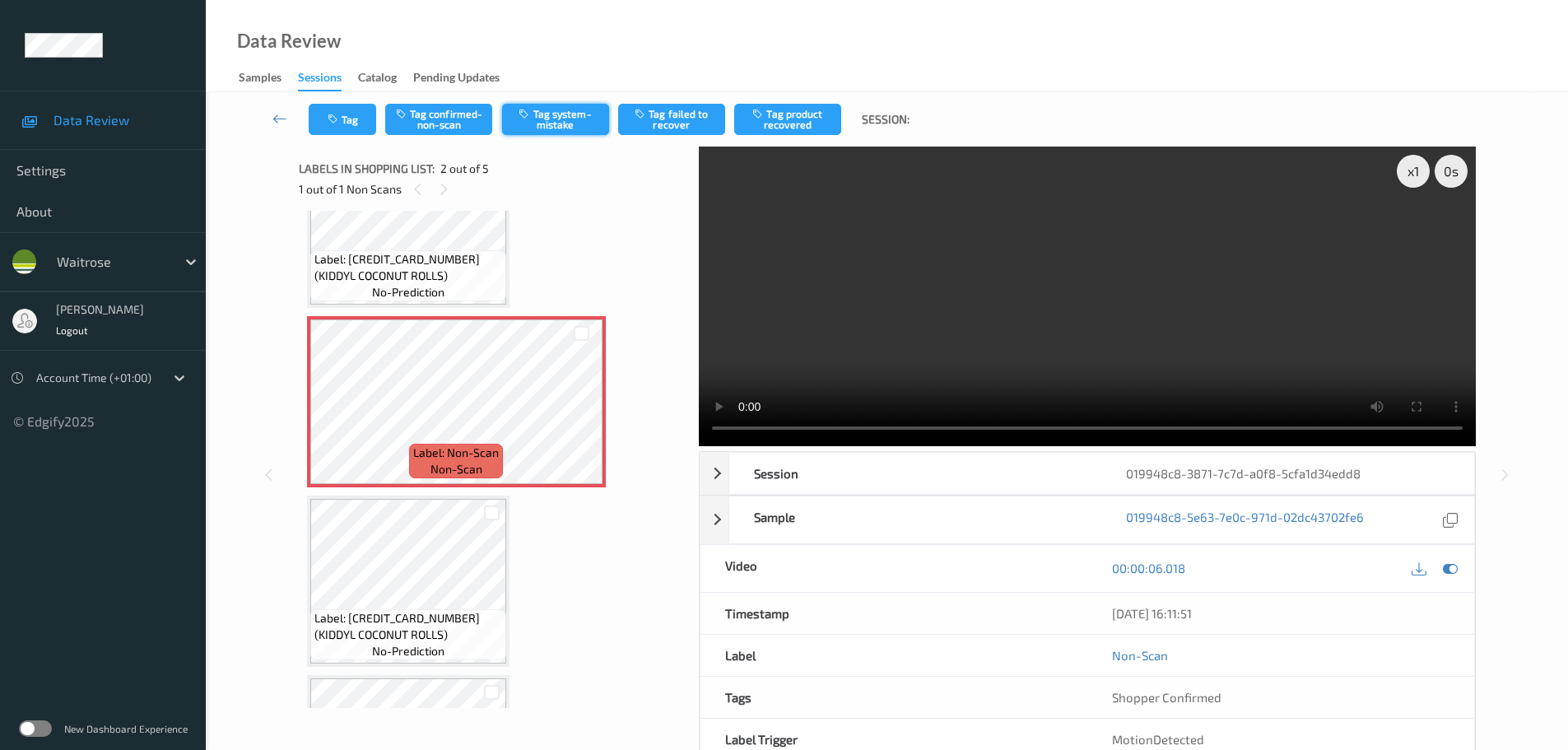
click at [549, 123] on button "Tag system-mistake" at bounding box center [555, 119] width 107 height 31
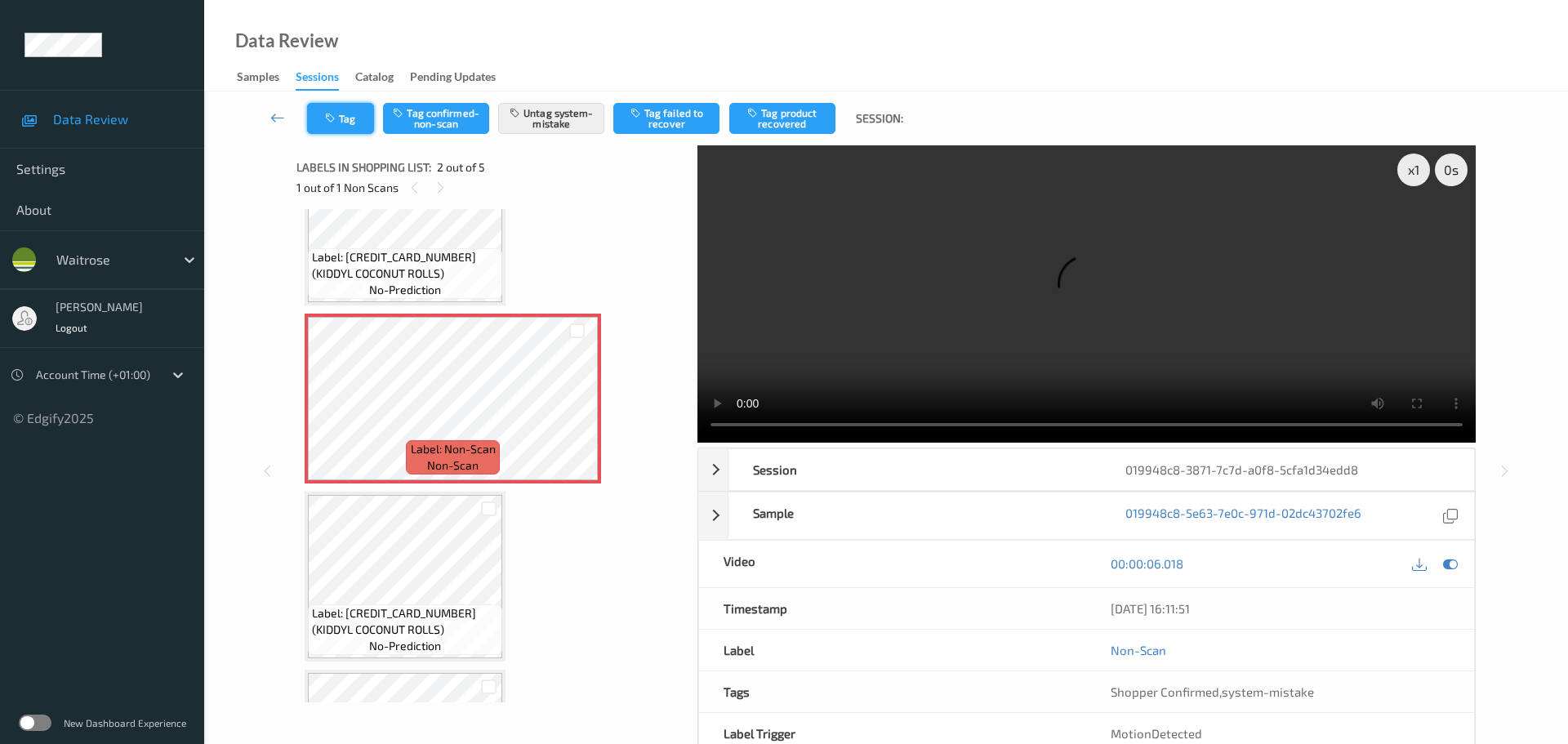
click at [360, 118] on button "Tag" at bounding box center [340, 118] width 67 height 31
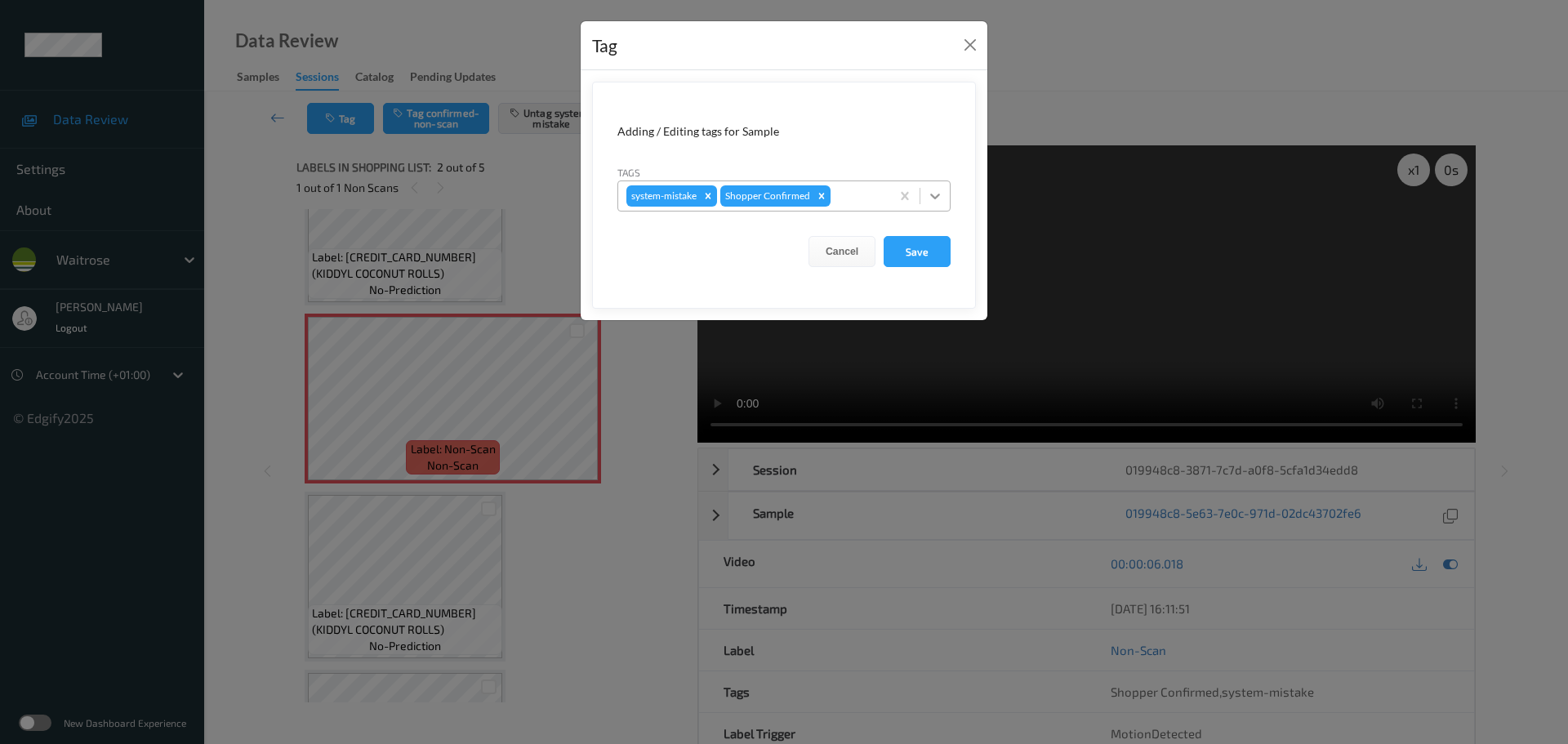
click at [932, 192] on icon at bounding box center [935, 196] width 16 height 16
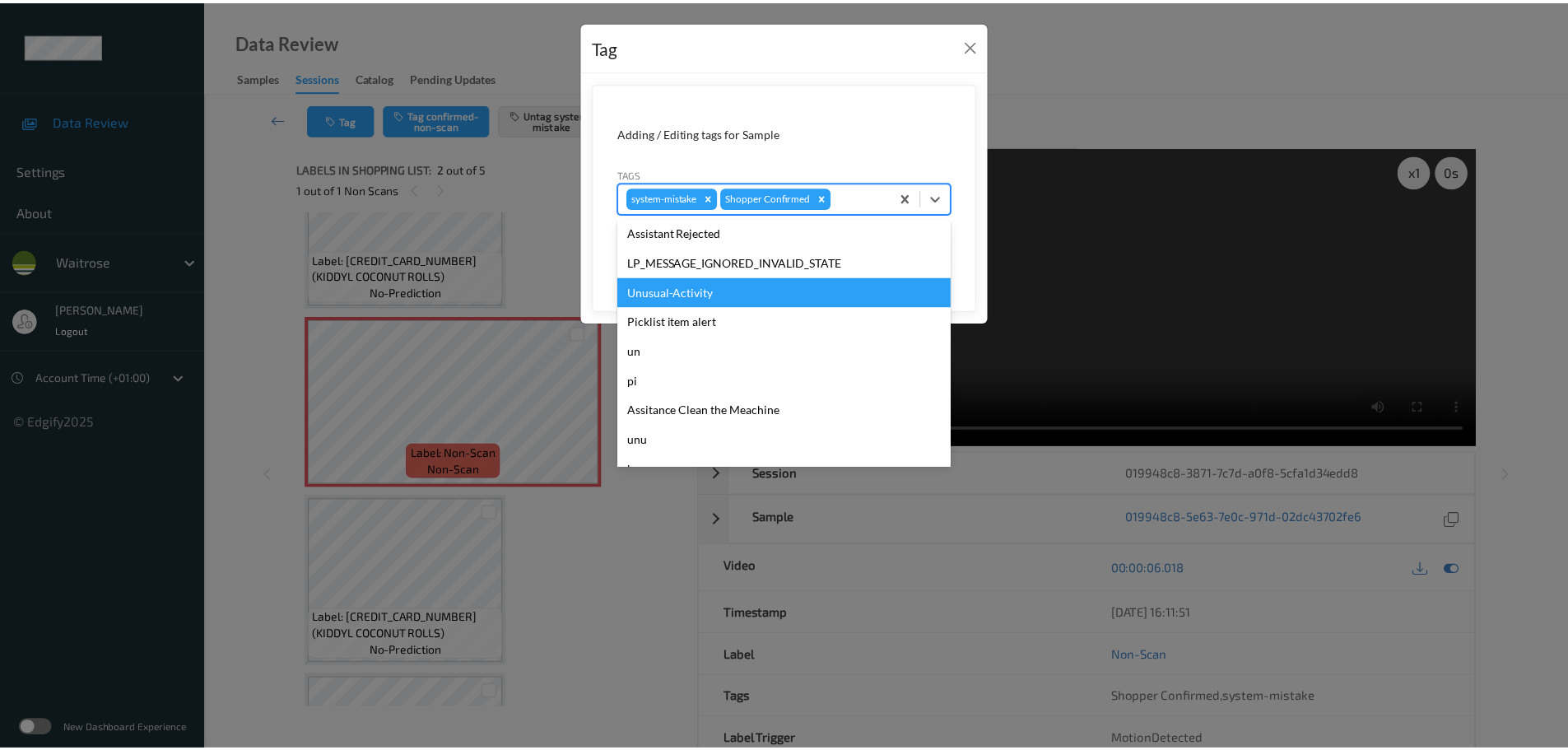
scroll to position [412, 0]
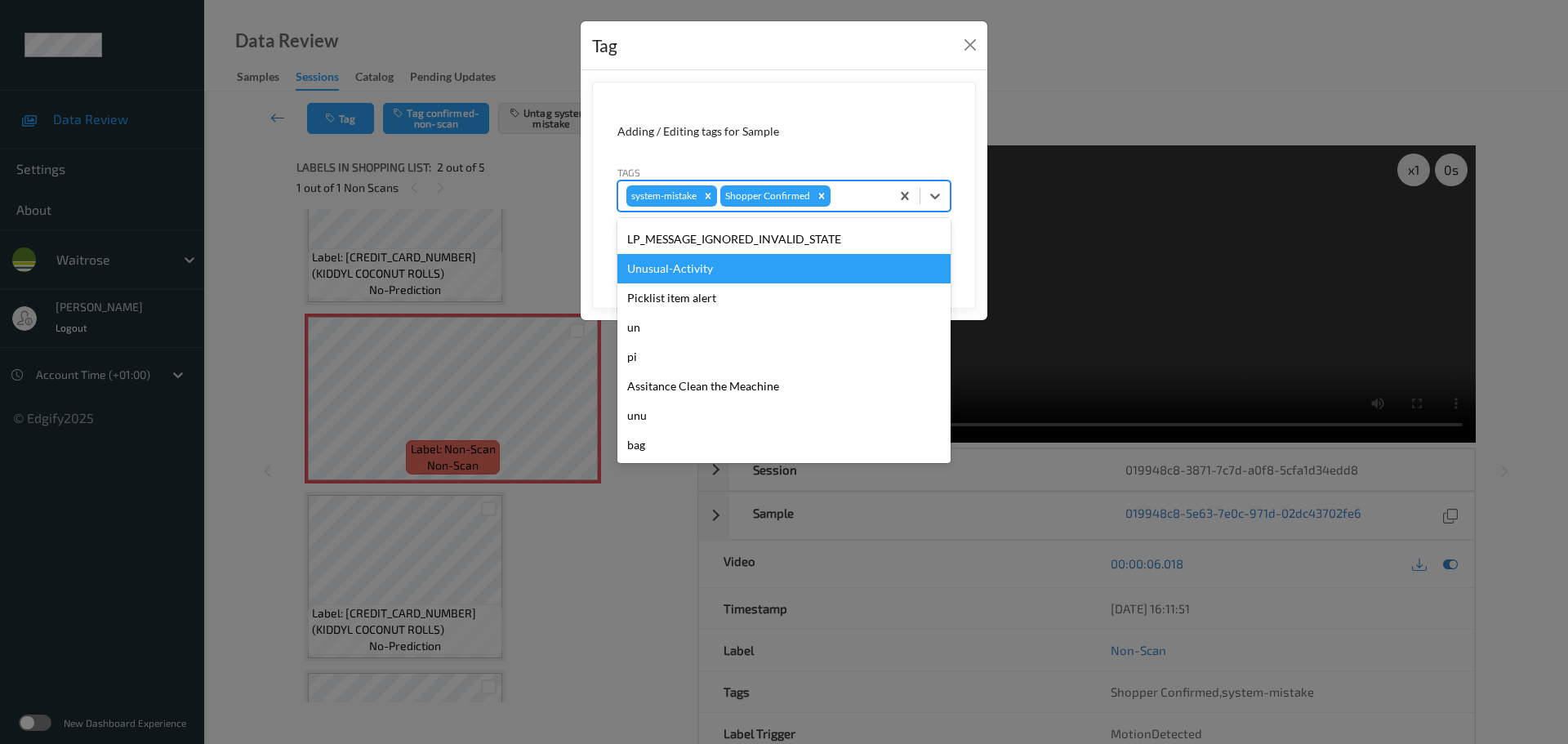
click at [668, 269] on div "Unusual-Activity" at bounding box center [784, 269] width 333 height 30
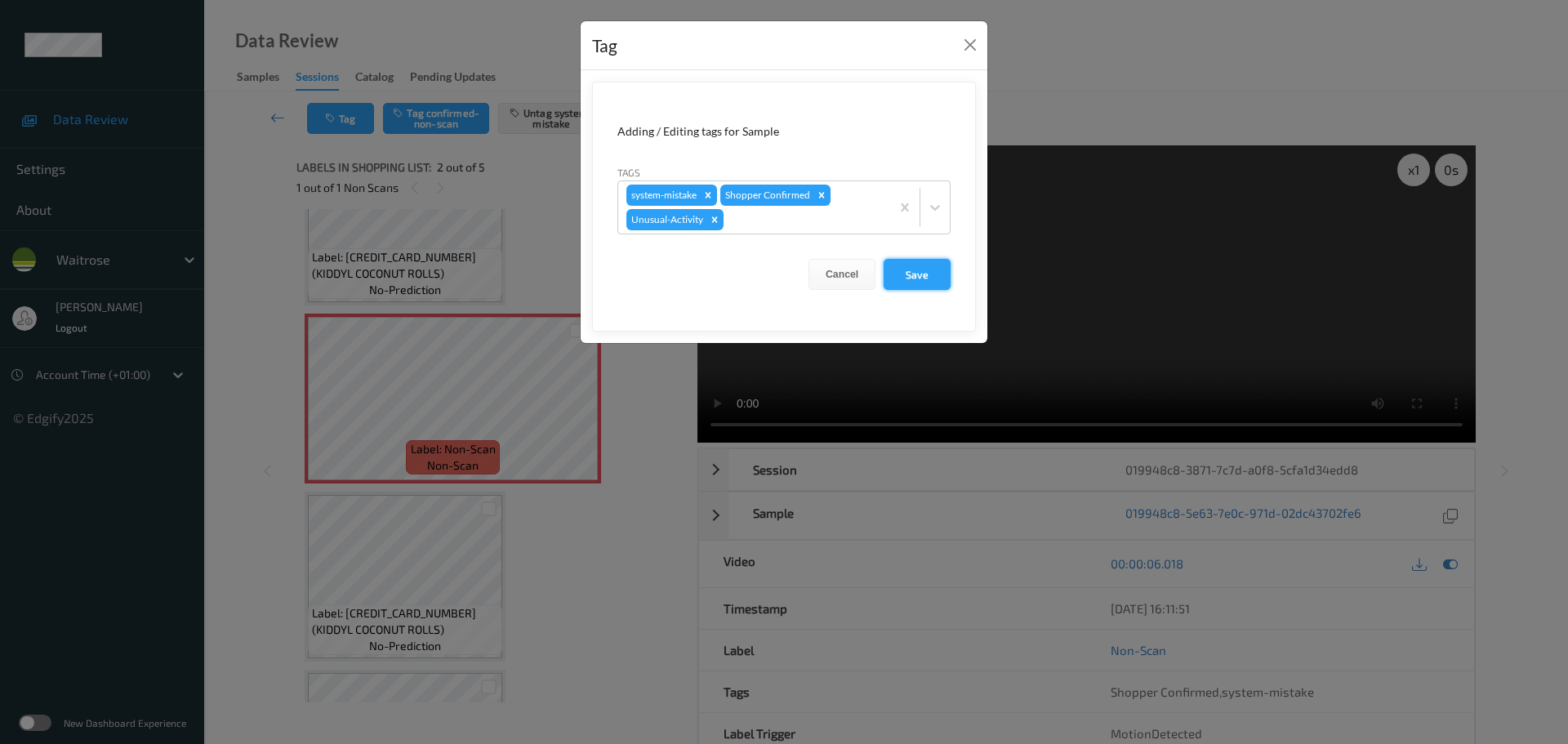
click at [921, 281] on button "Save" at bounding box center [917, 275] width 67 height 31
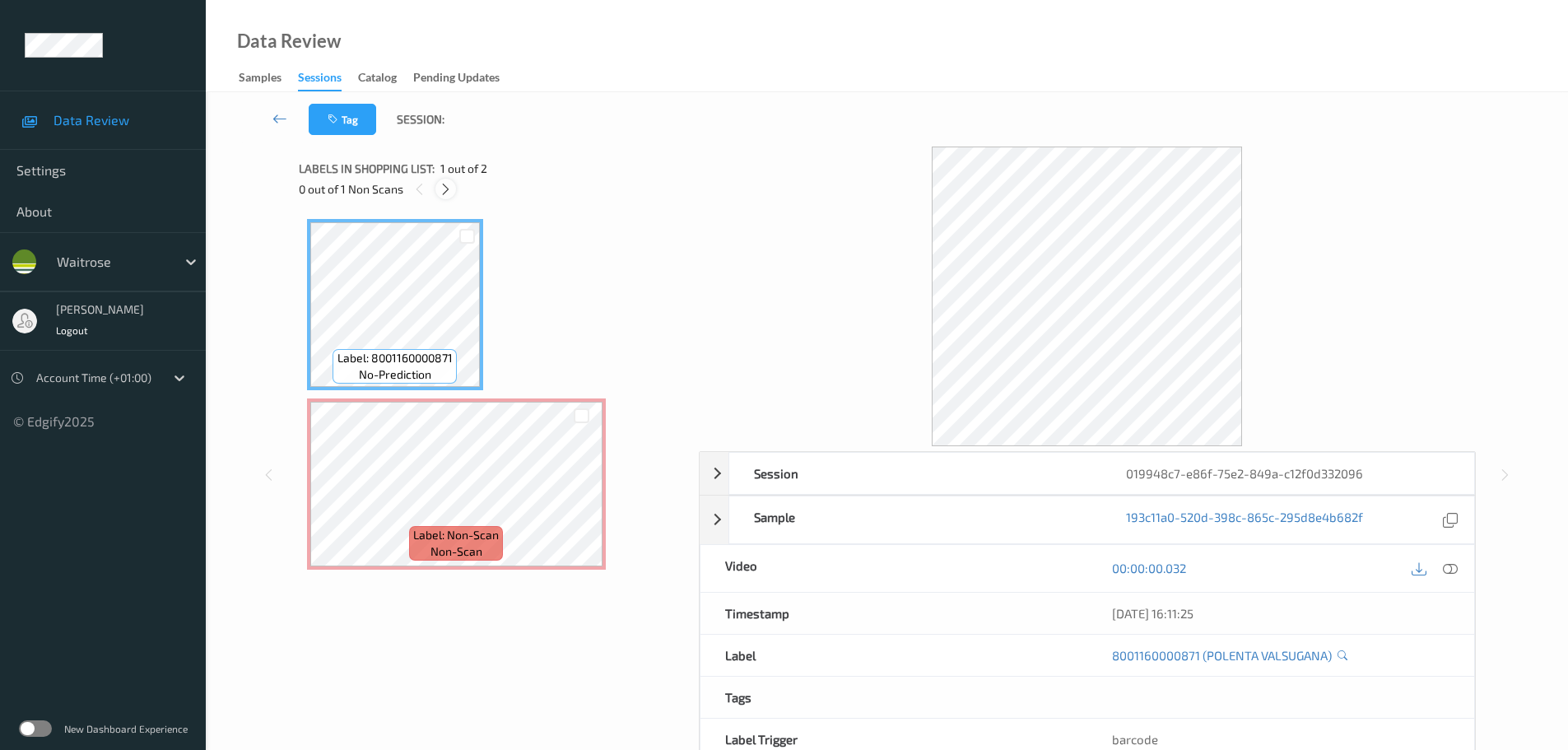
click at [440, 196] on div at bounding box center [445, 189] width 21 height 21
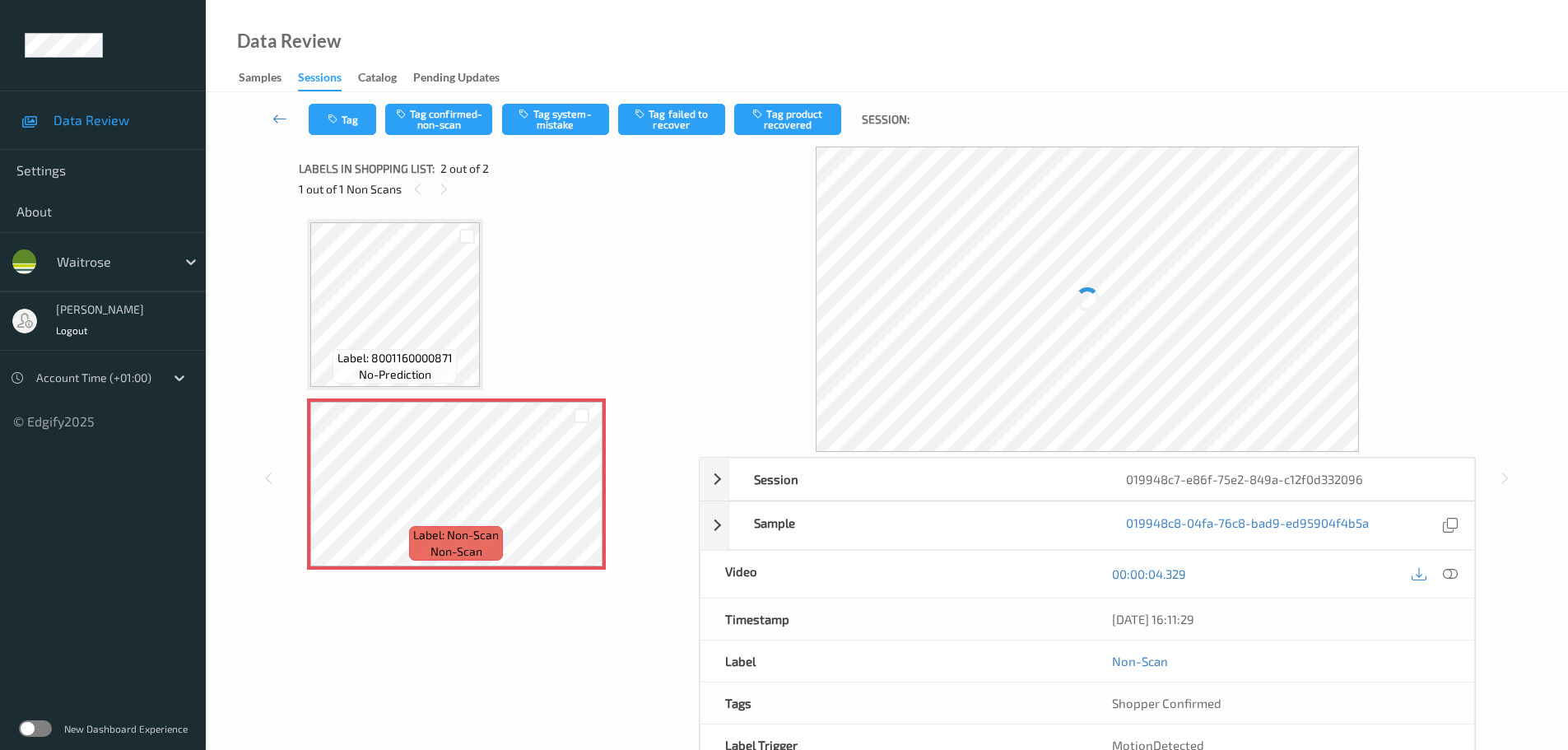
click at [1457, 578] on div at bounding box center [1450, 573] width 22 height 22
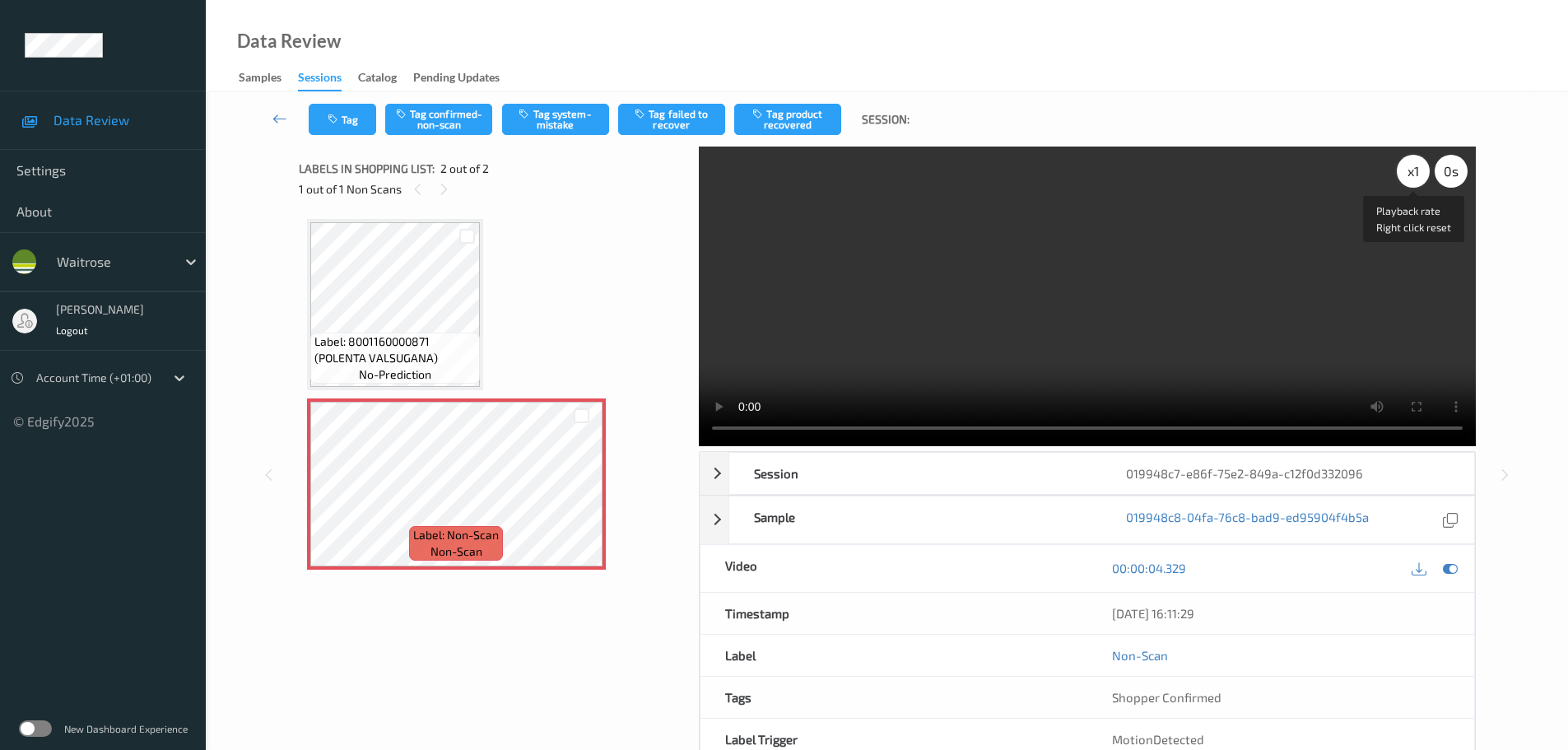
click at [1423, 174] on div "x 1" at bounding box center [1414, 172] width 33 height 33
click at [1422, 175] on div "x 2" at bounding box center [1414, 172] width 33 height 33
drag, startPoint x: 1418, startPoint y: 177, endPoint x: 1410, endPoint y: 178, distance: 8.1
click at [1416, 177] on div "x 4" at bounding box center [1414, 172] width 33 height 33
click at [545, 131] on button "Tag system-mistake" at bounding box center [555, 119] width 107 height 31
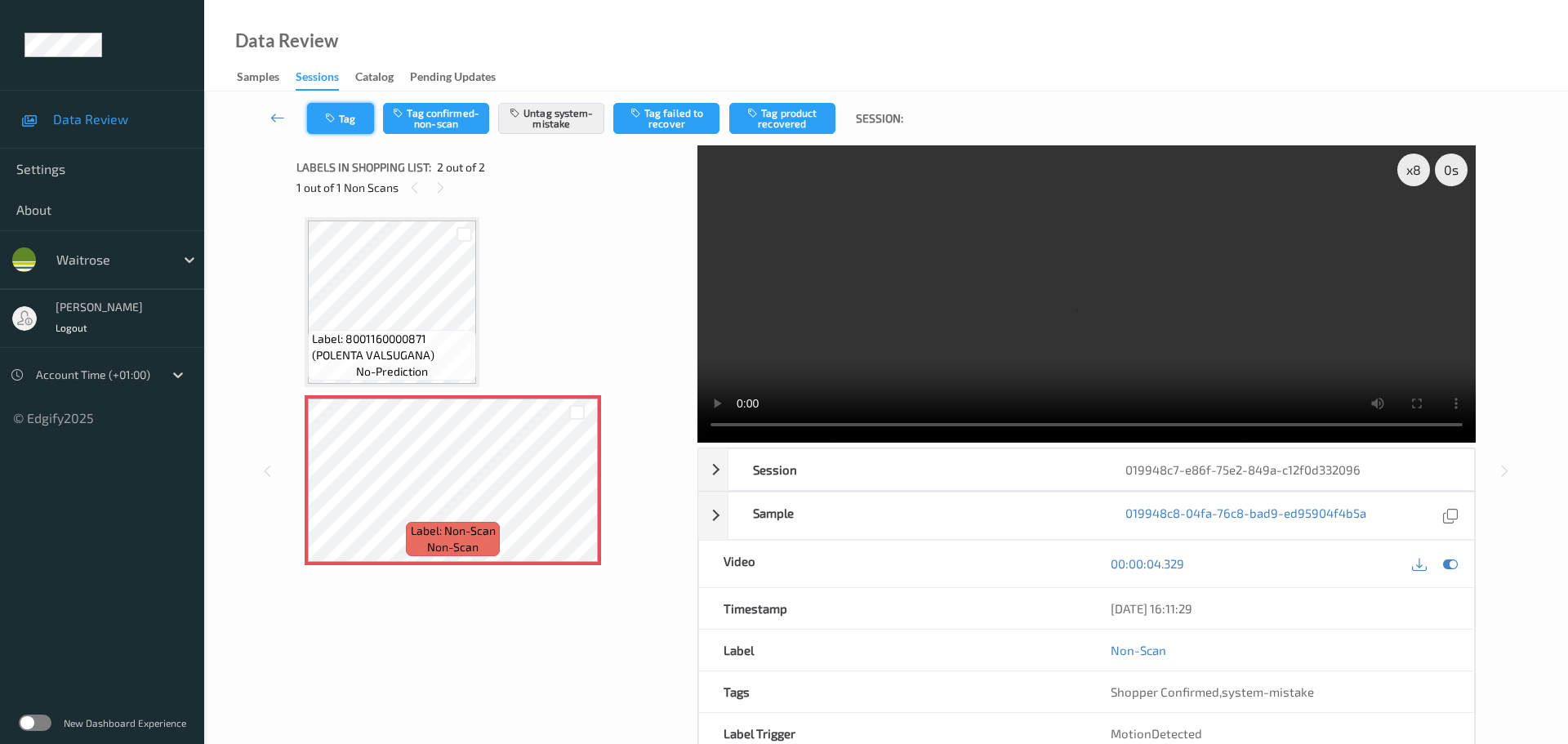
click at [341, 127] on button "Tag" at bounding box center [340, 118] width 67 height 31
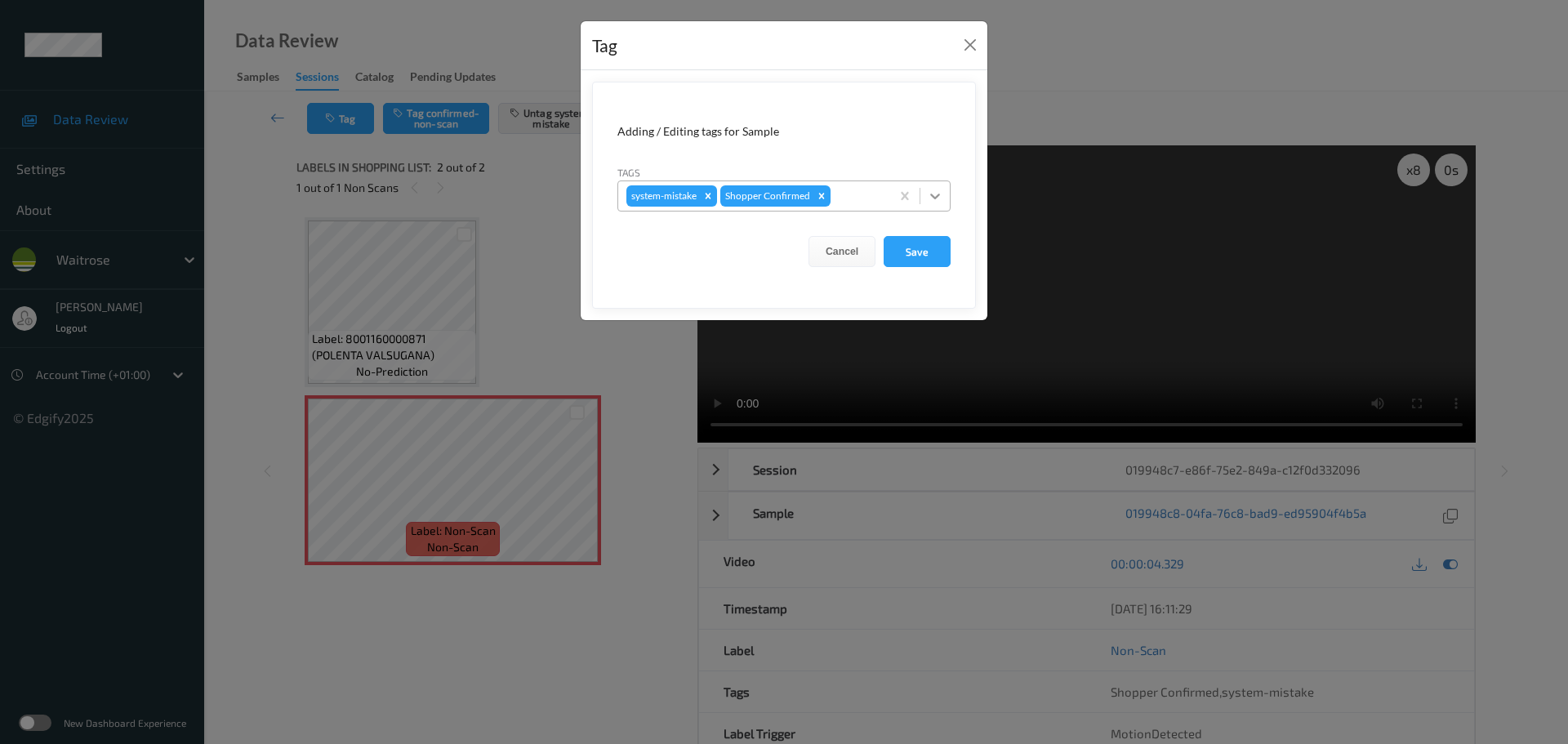
click at [927, 204] on div at bounding box center [935, 196] width 30 height 30
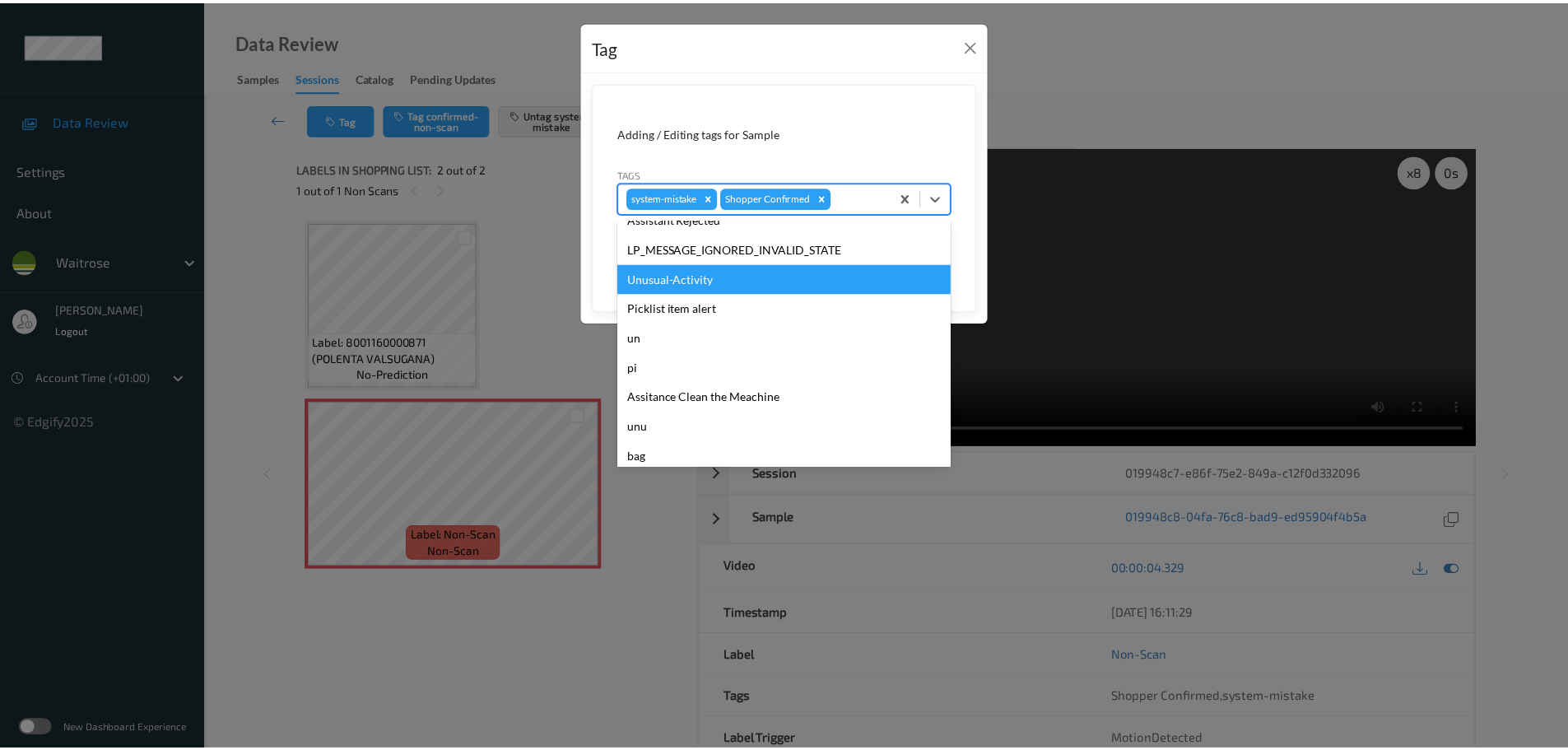
scroll to position [412, 0]
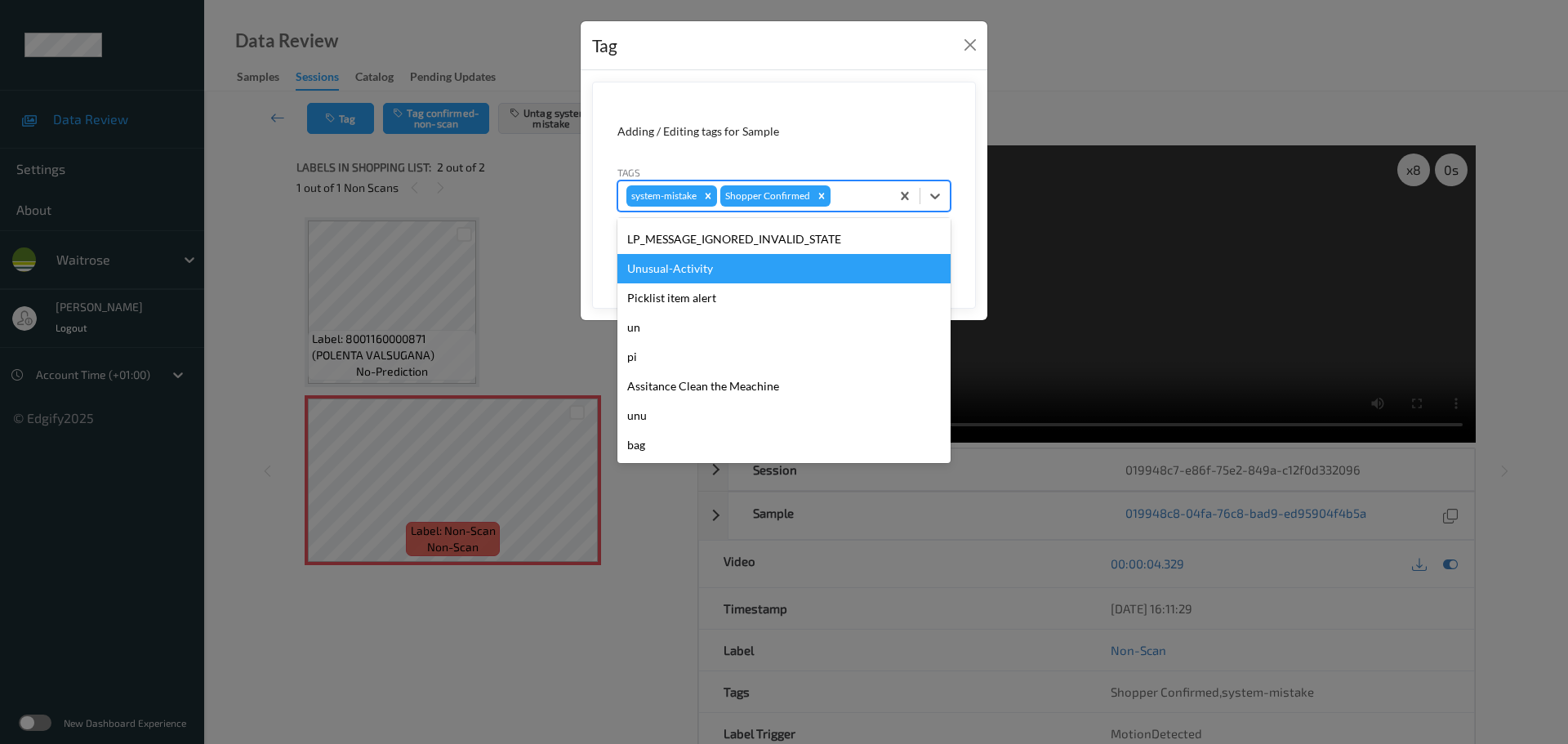
click at [671, 278] on div "Unusual-Activity" at bounding box center [784, 269] width 333 height 30
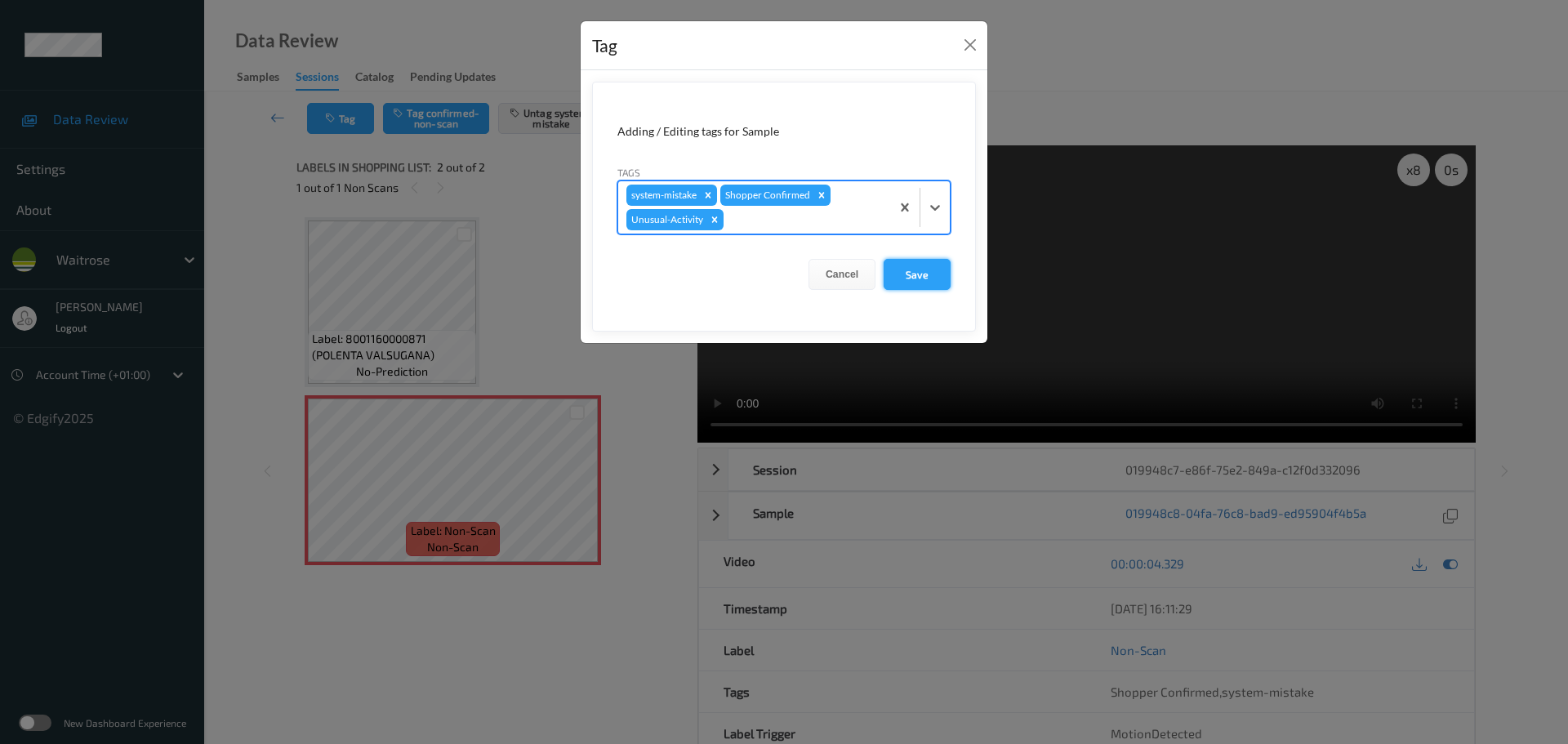
click at [914, 273] on button "Save" at bounding box center [917, 275] width 67 height 31
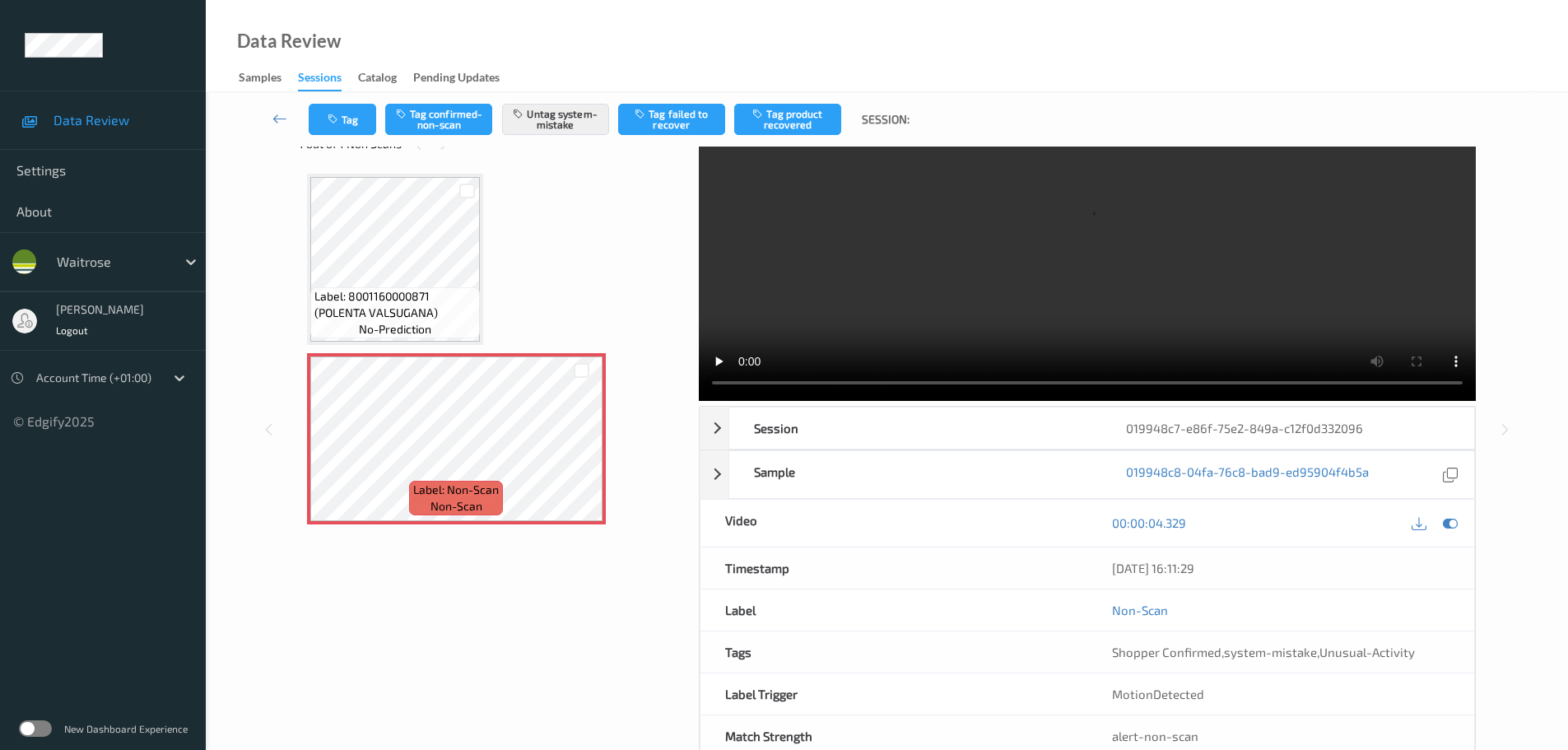
scroll to position [87, 0]
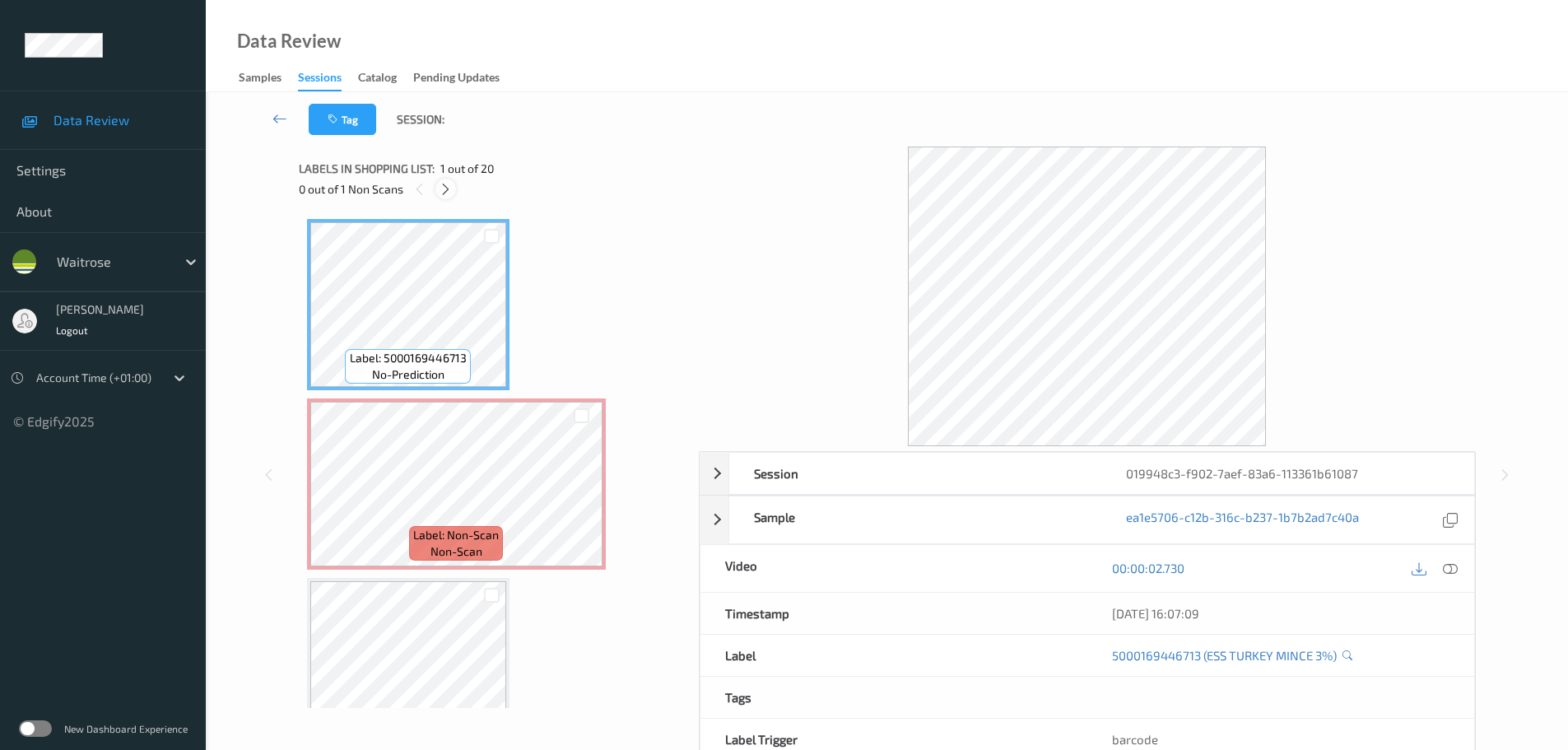
click at [447, 196] on div at bounding box center [445, 189] width 21 height 21
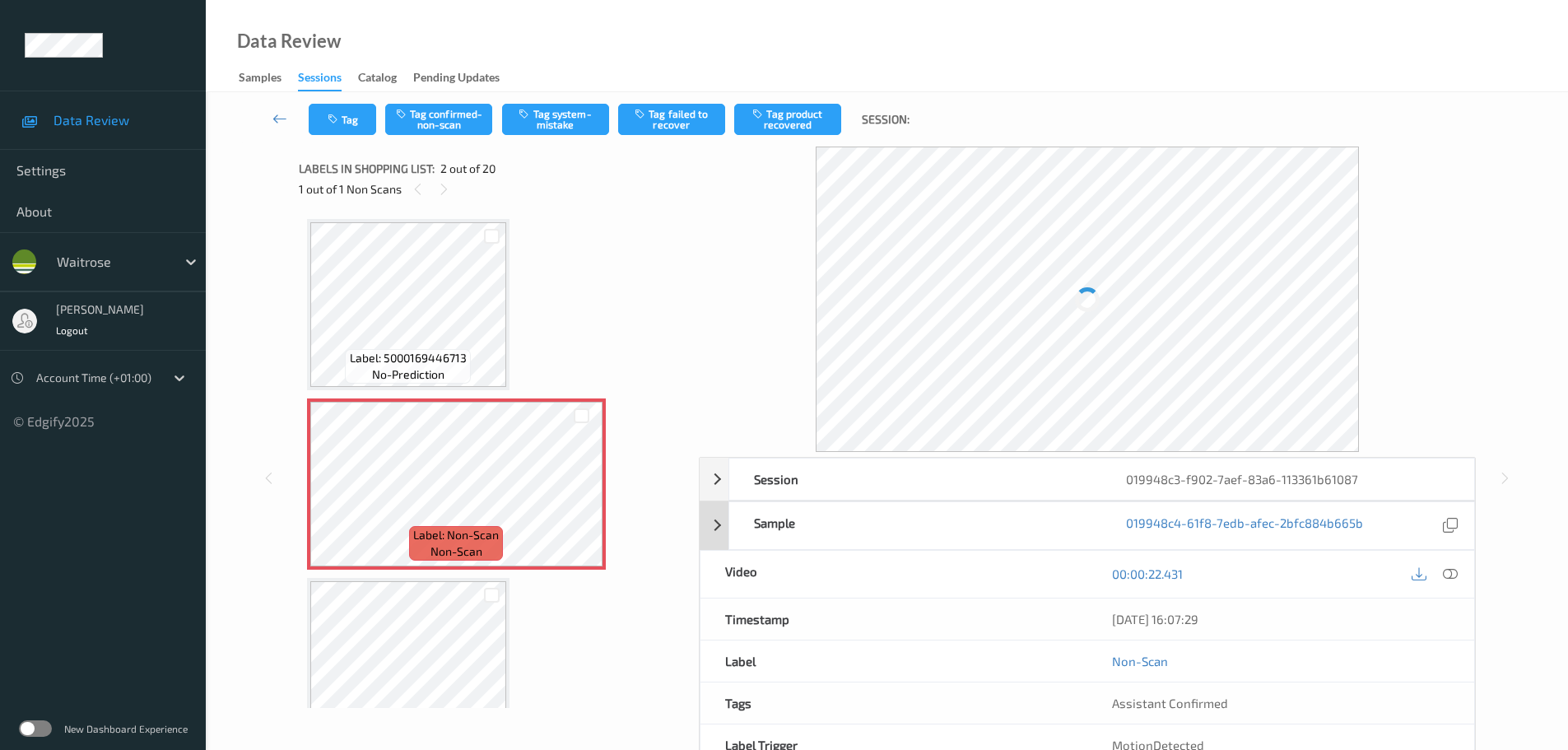
scroll to position [8, 0]
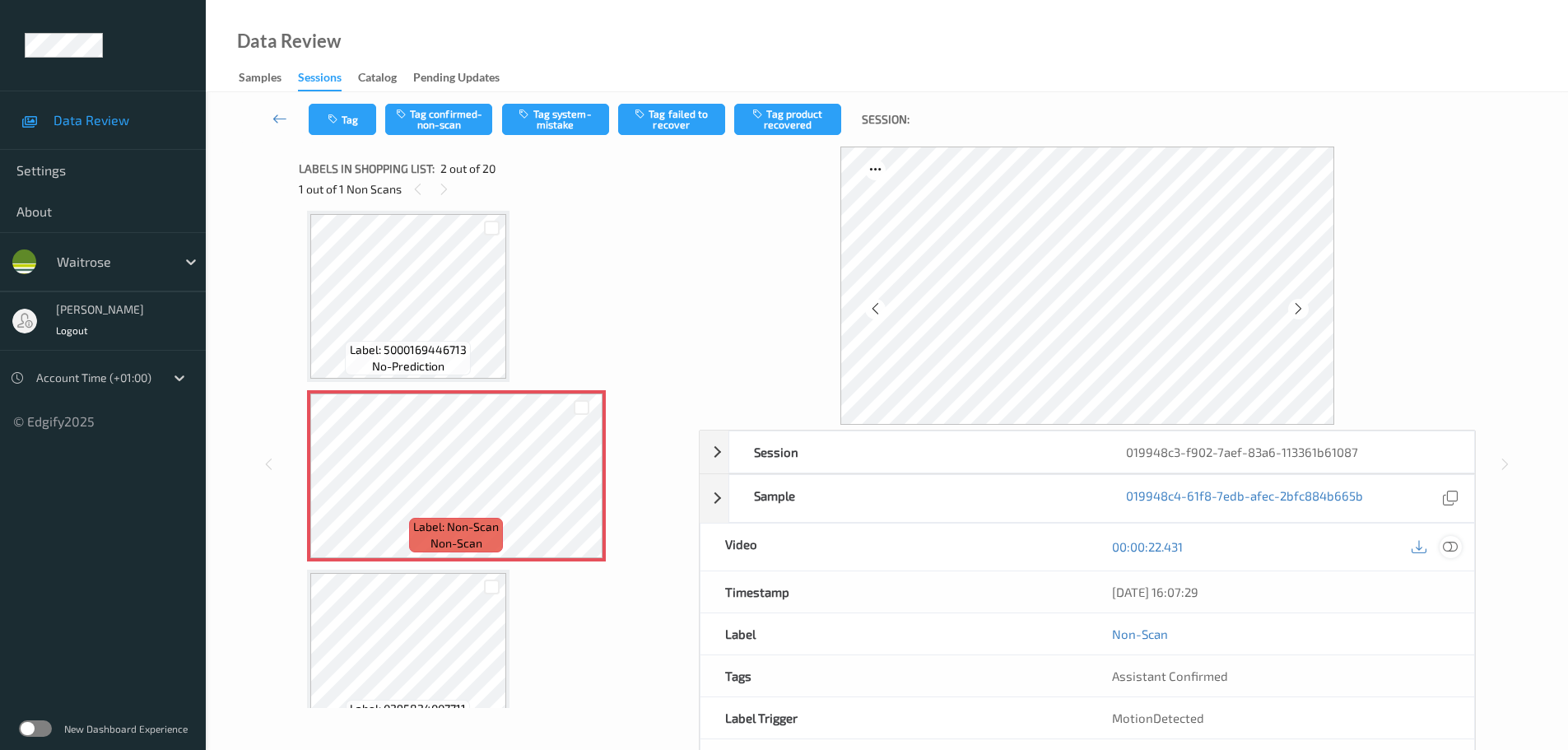
click at [1450, 555] on div at bounding box center [1450, 547] width 22 height 22
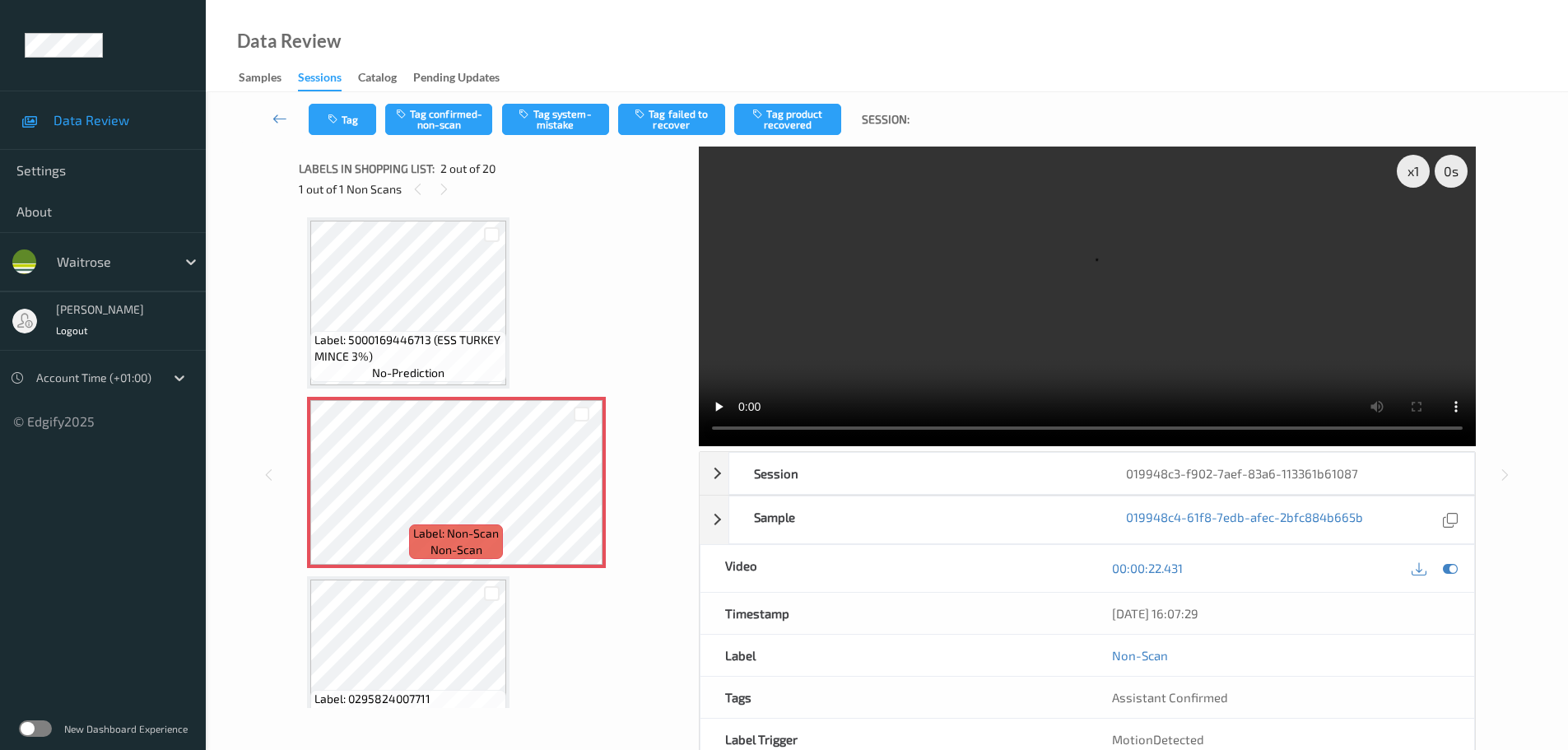
scroll to position [0, 0]
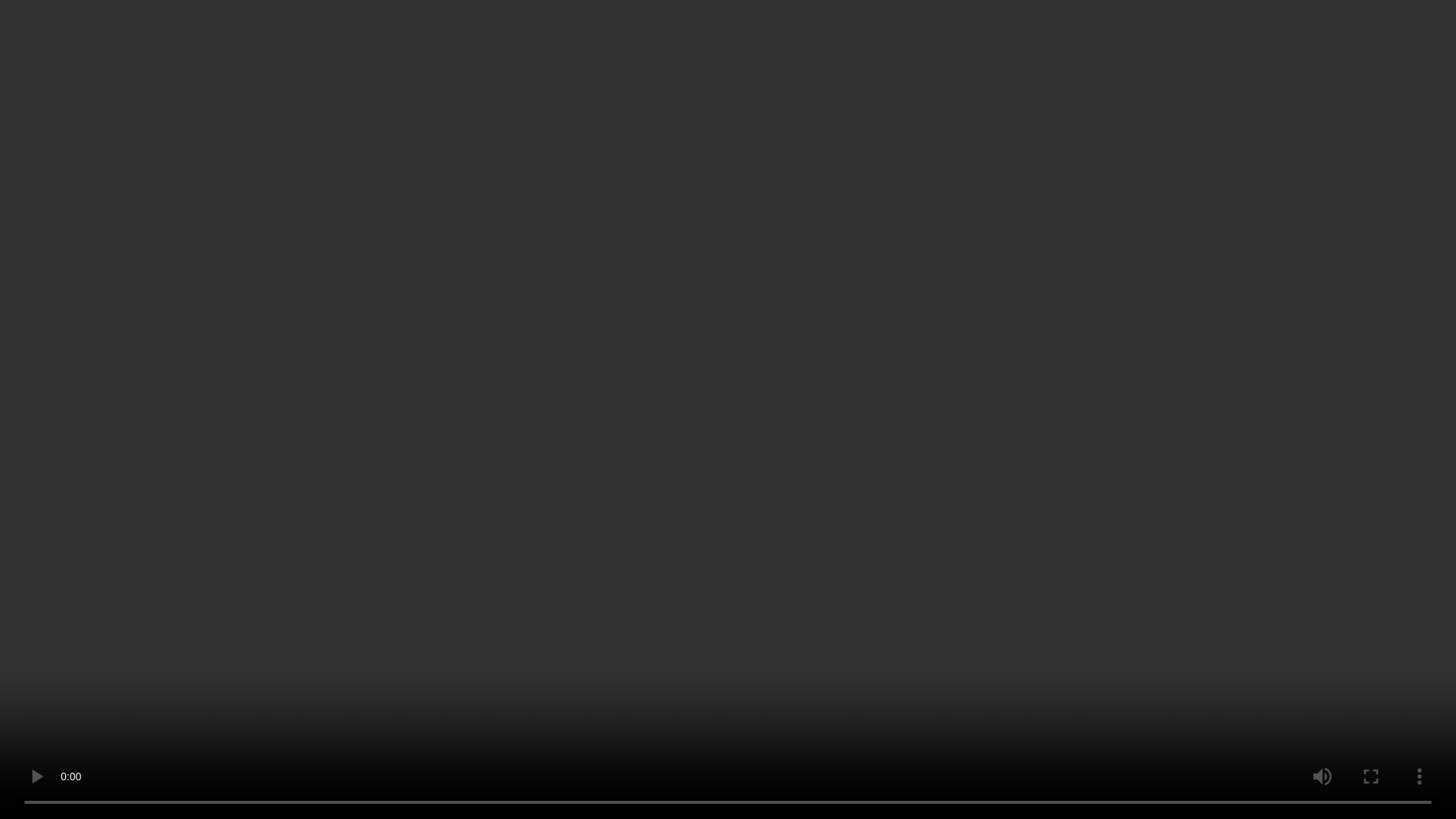
click at [701, 66] on video at bounding box center [728, 409] width 1456 height 819
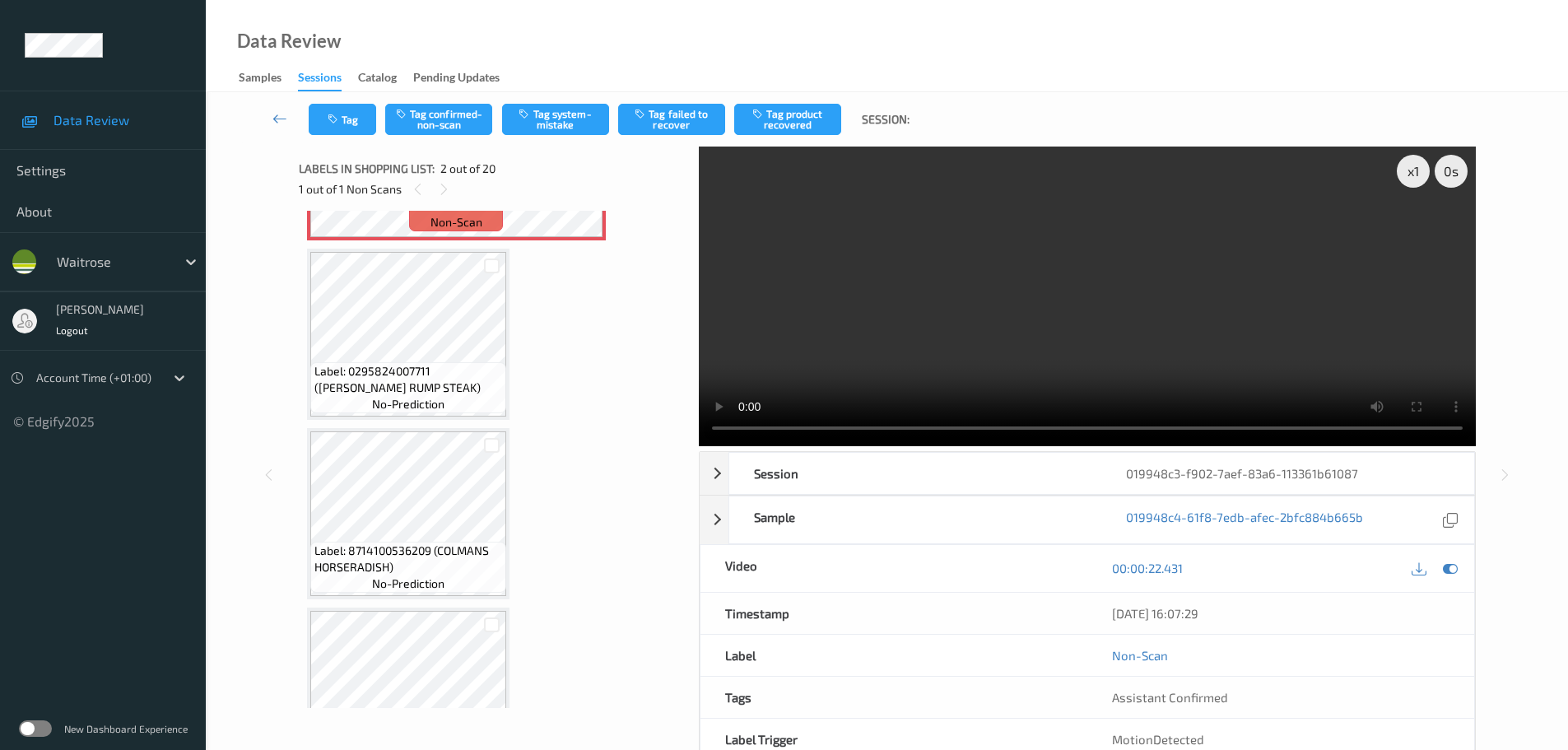
scroll to position [412, 0]
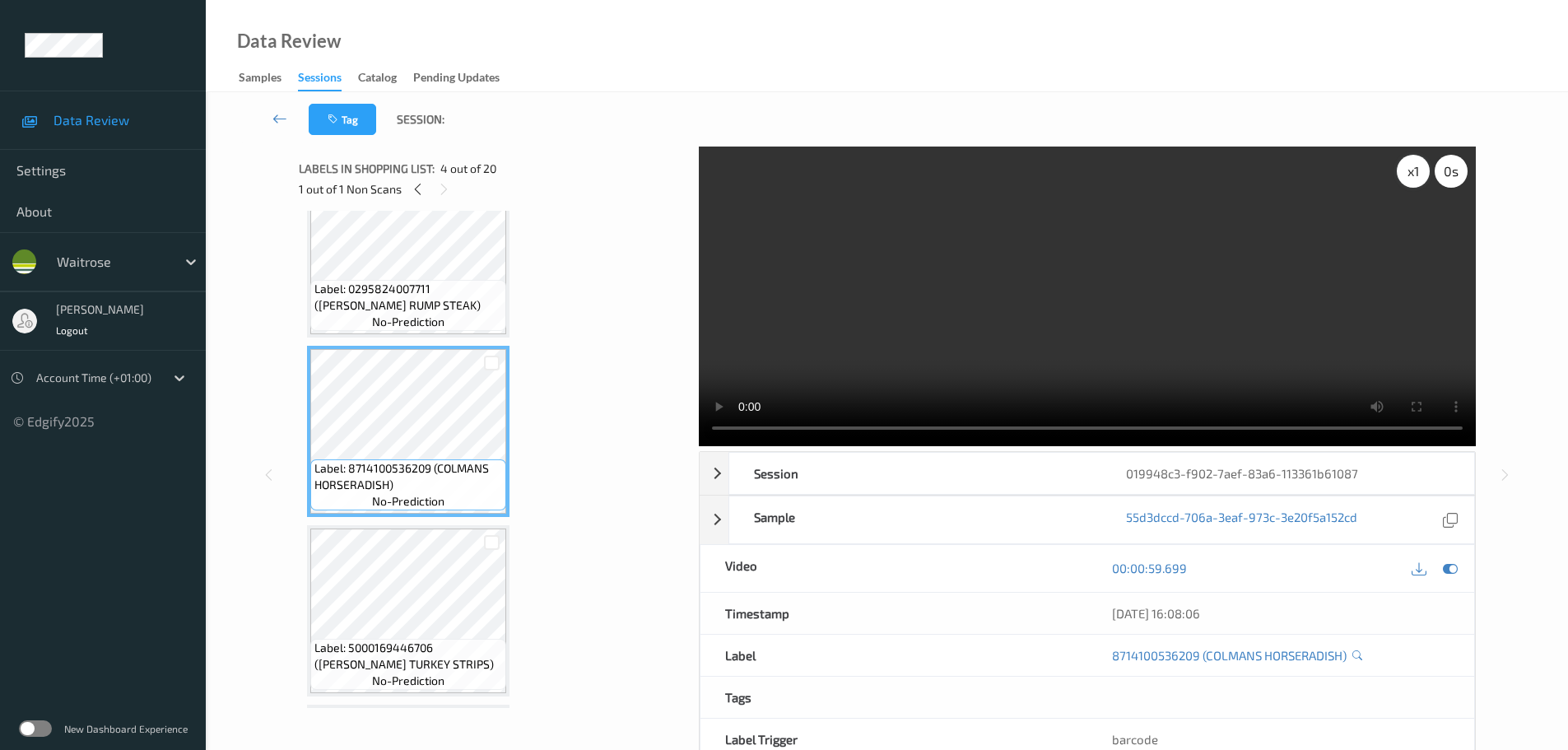
click at [1411, 183] on div "x 1" at bounding box center [1414, 172] width 33 height 33
click at [1411, 183] on div "x 2" at bounding box center [1414, 172] width 33 height 33
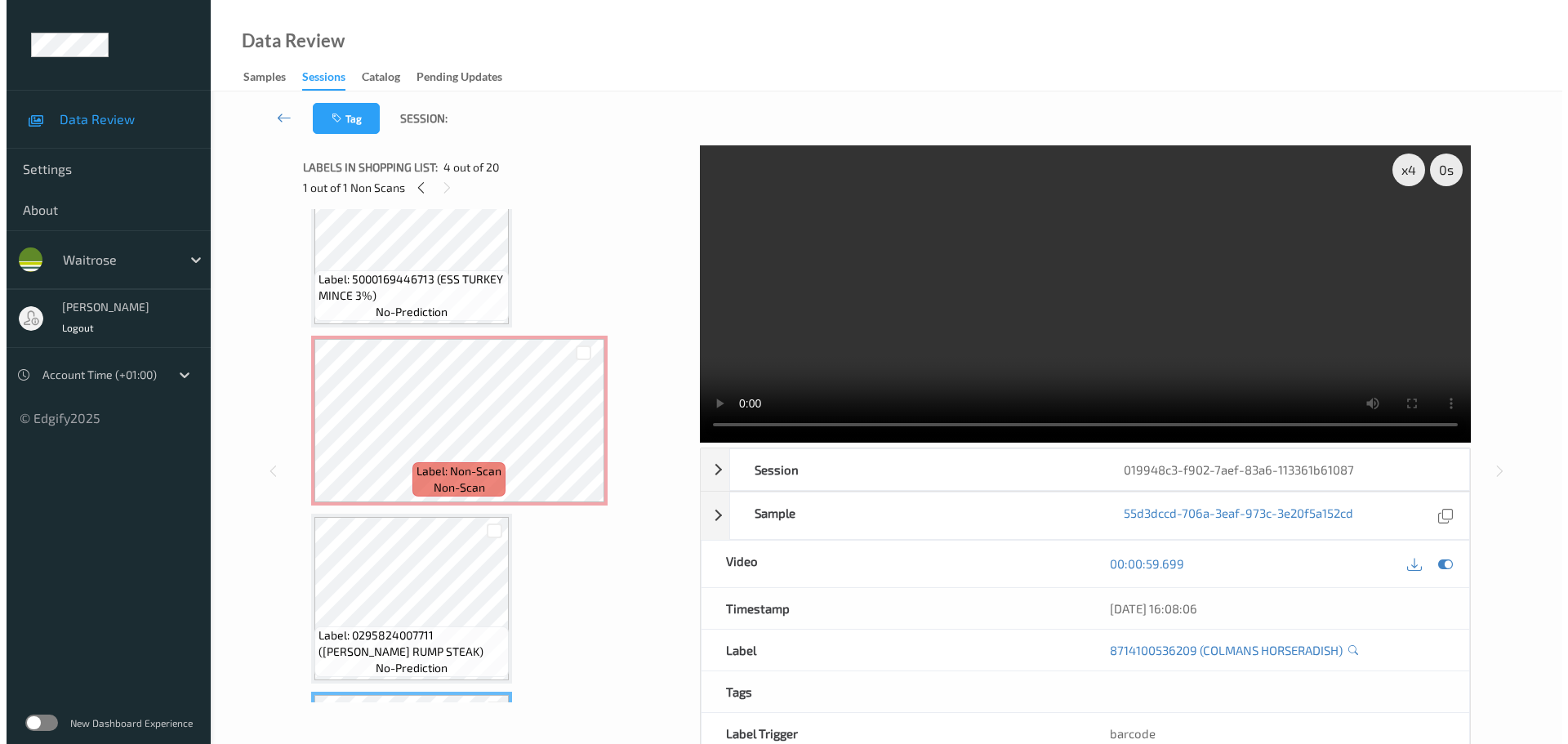
scroll to position [0, 0]
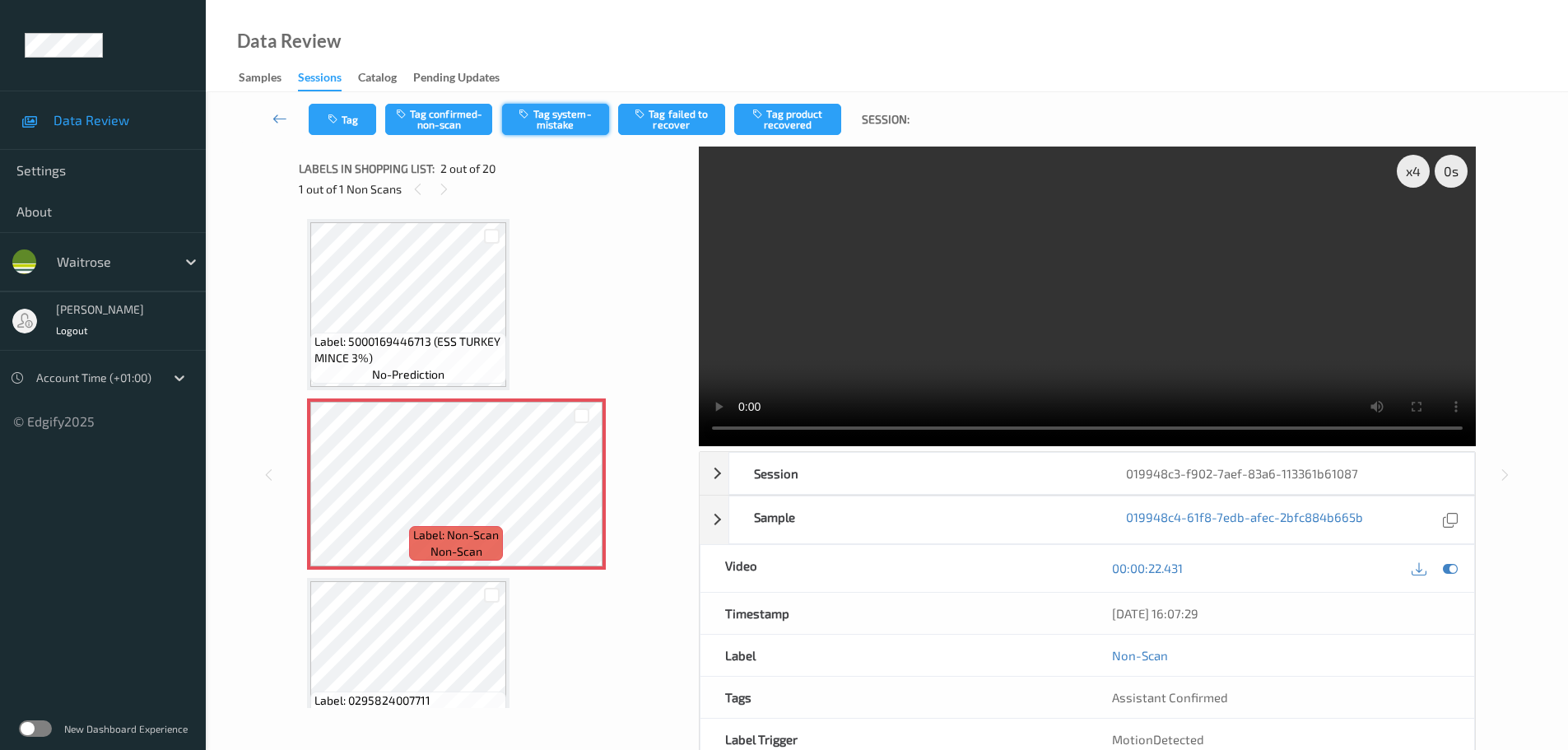
click at [541, 112] on button "Tag system-mistake" at bounding box center [555, 119] width 107 height 31
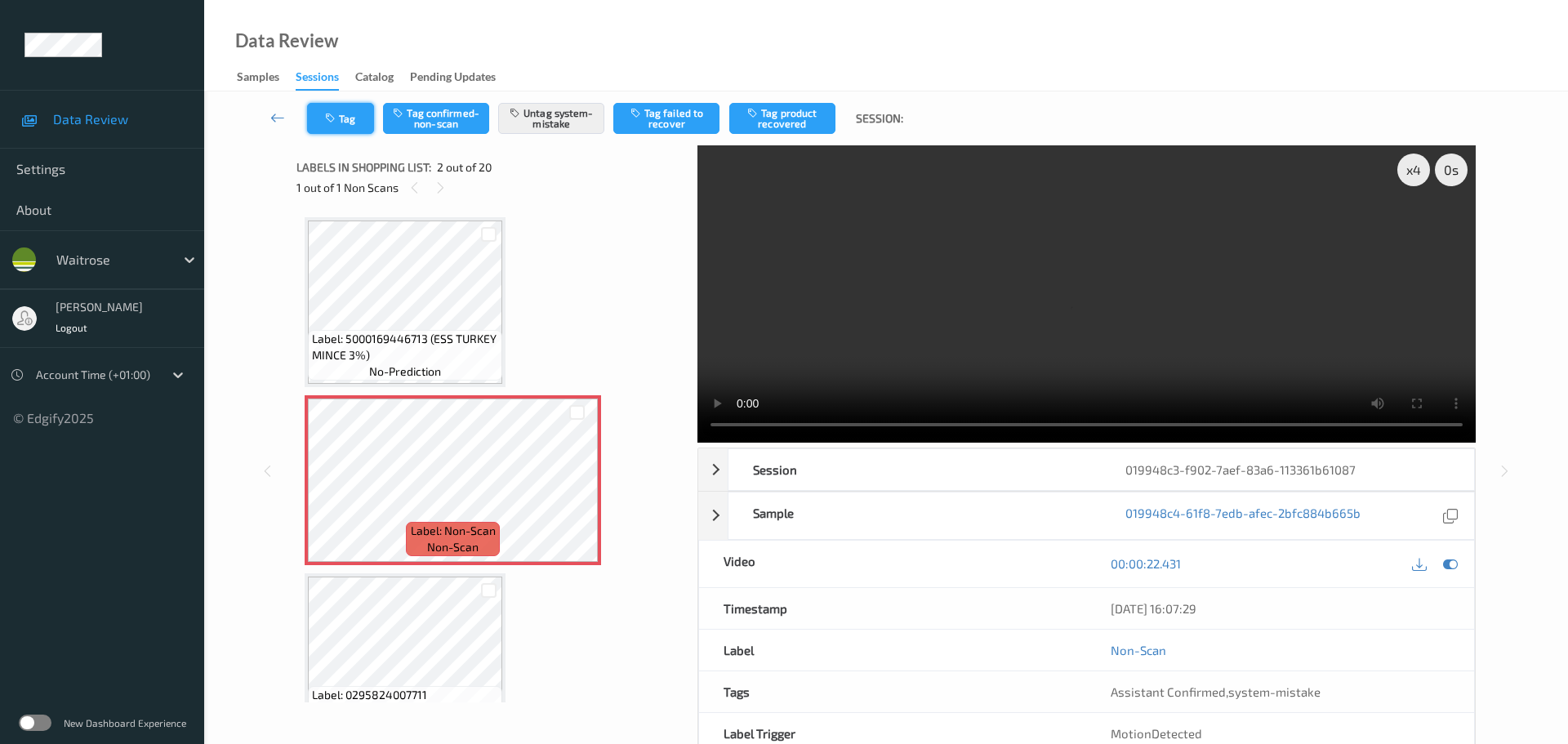
click at [347, 121] on button "Tag" at bounding box center [340, 118] width 67 height 31
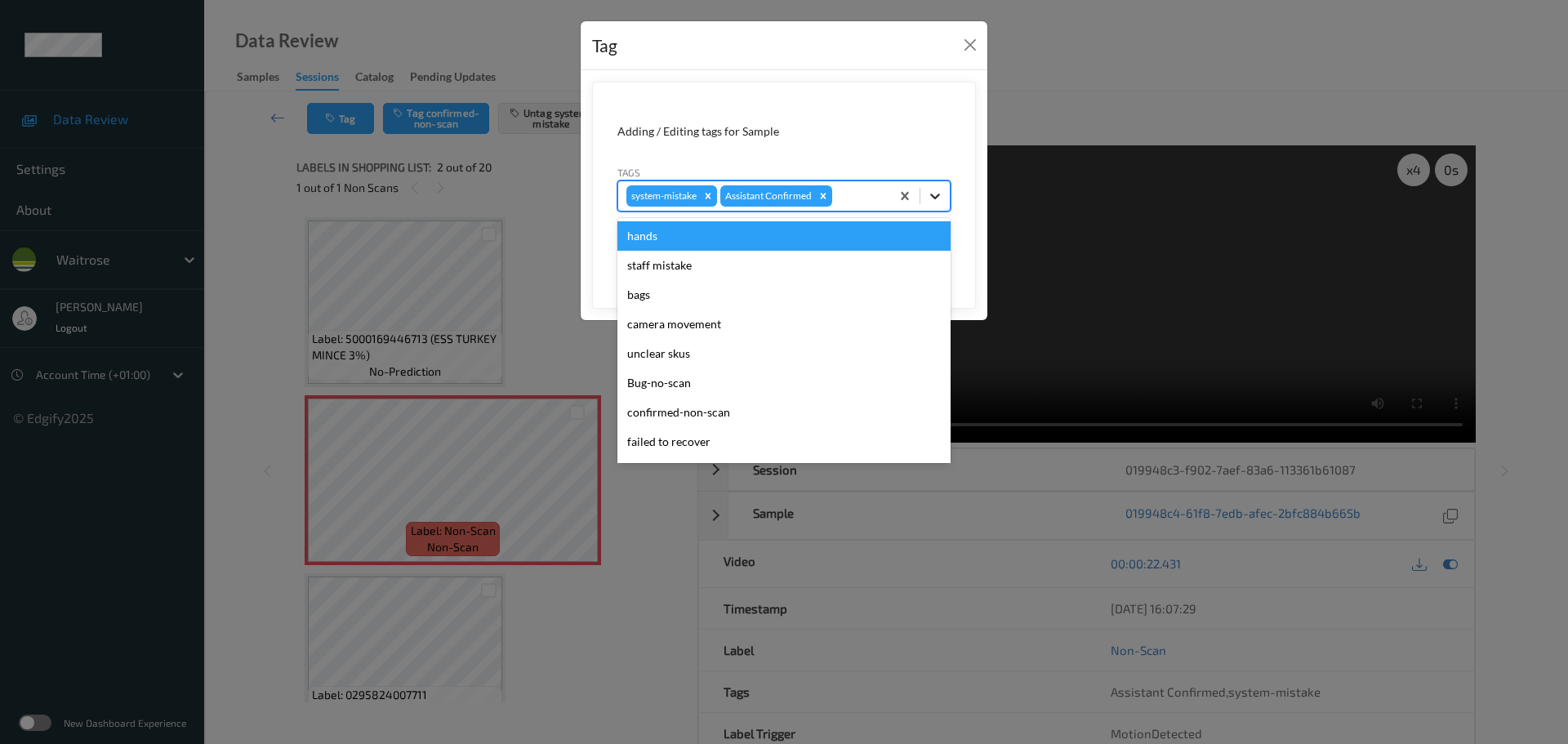
drag, startPoint x: 942, startPoint y: 196, endPoint x: 915, endPoint y: 252, distance: 62.2
click at [941, 196] on icon at bounding box center [935, 196] width 16 height 16
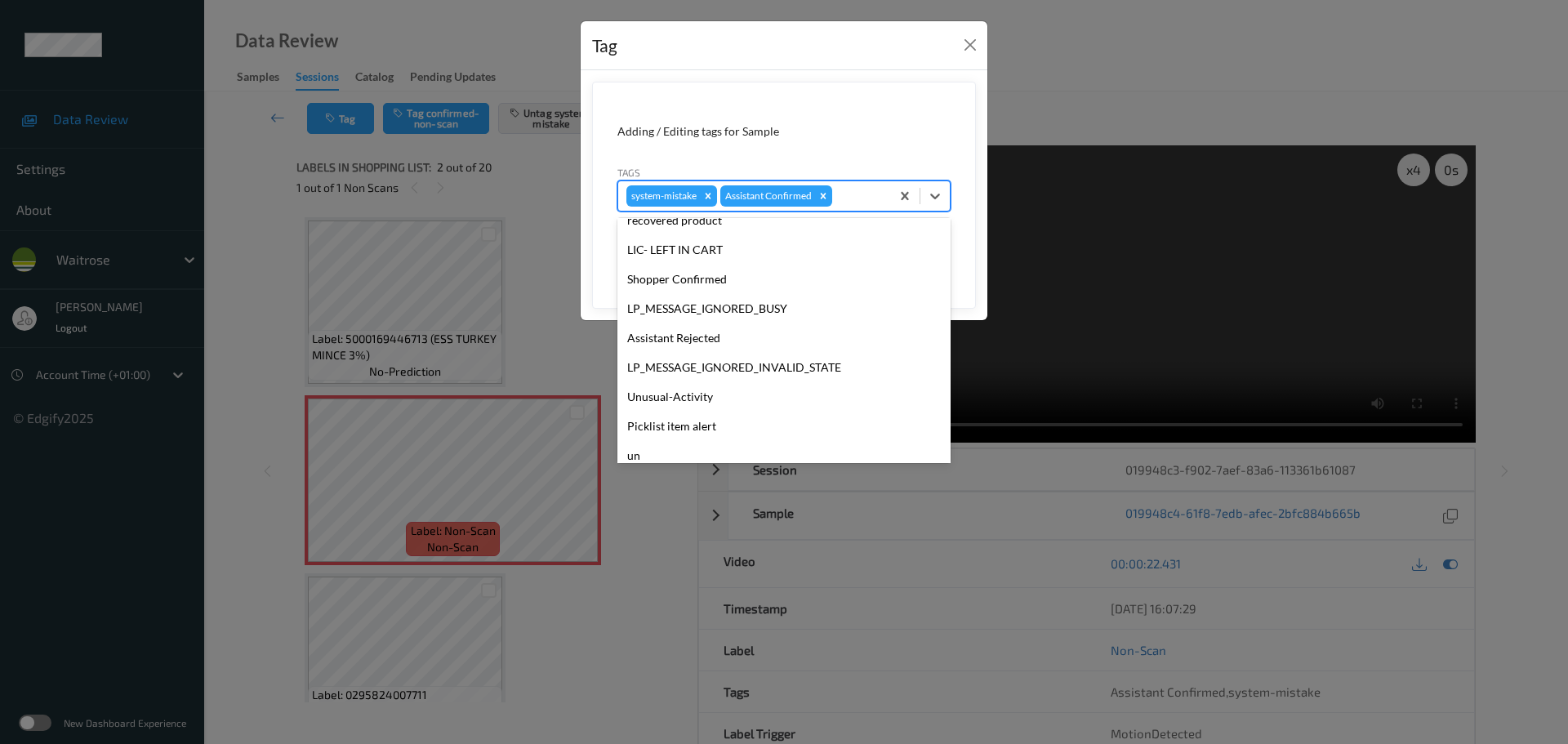
scroll to position [409, 0]
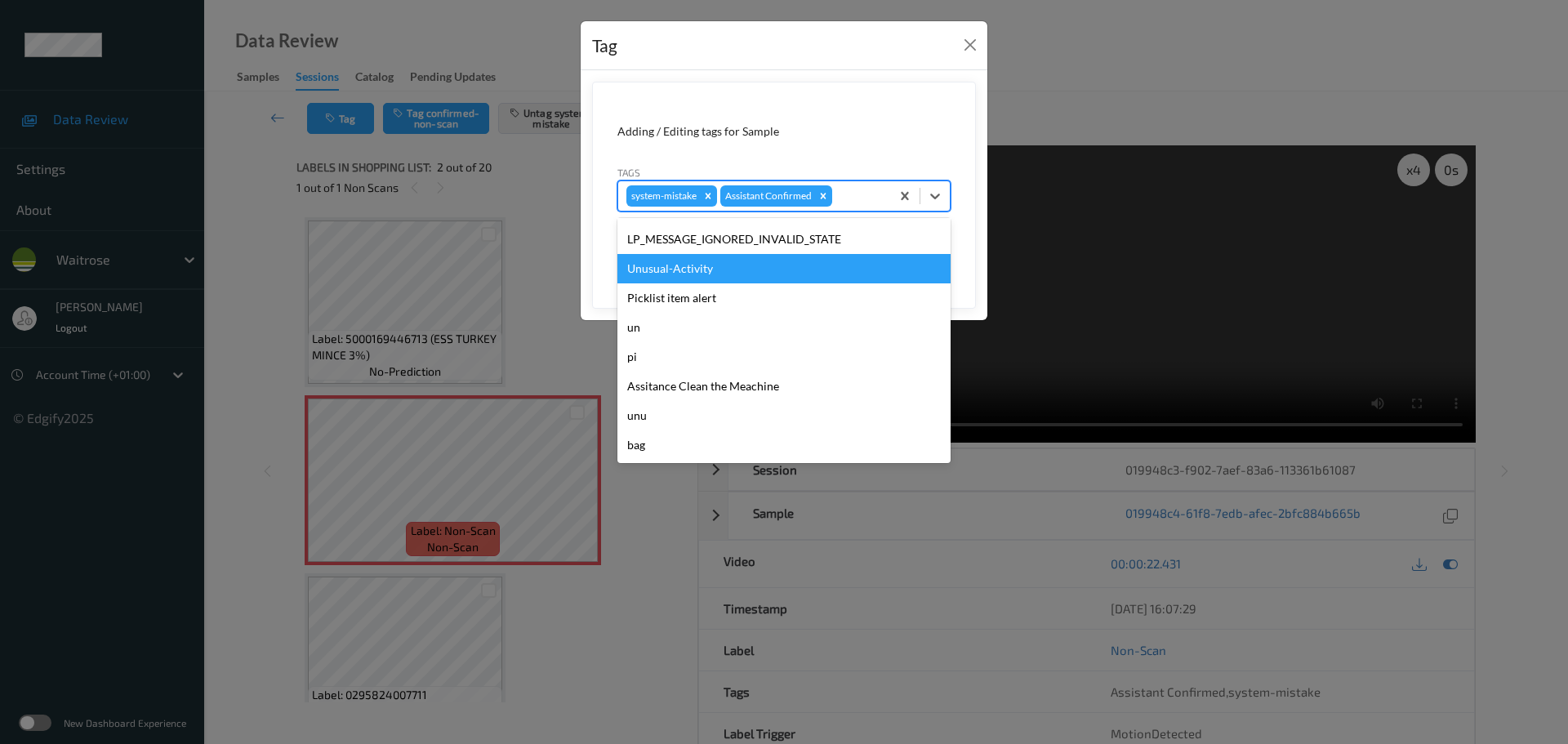
click at [696, 269] on div "Unusual-Activity" at bounding box center [784, 269] width 333 height 30
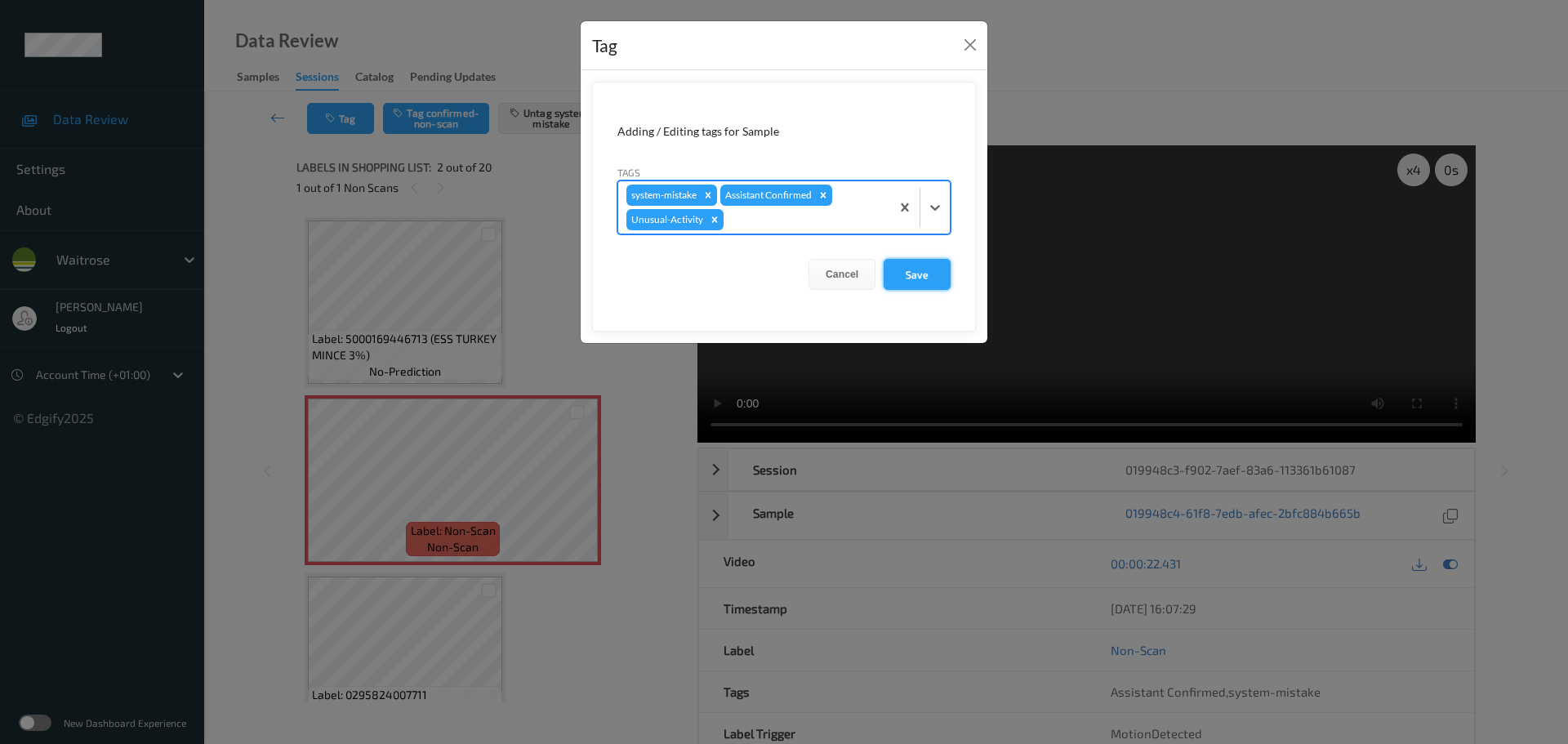
click at [918, 279] on button "Save" at bounding box center [917, 275] width 67 height 31
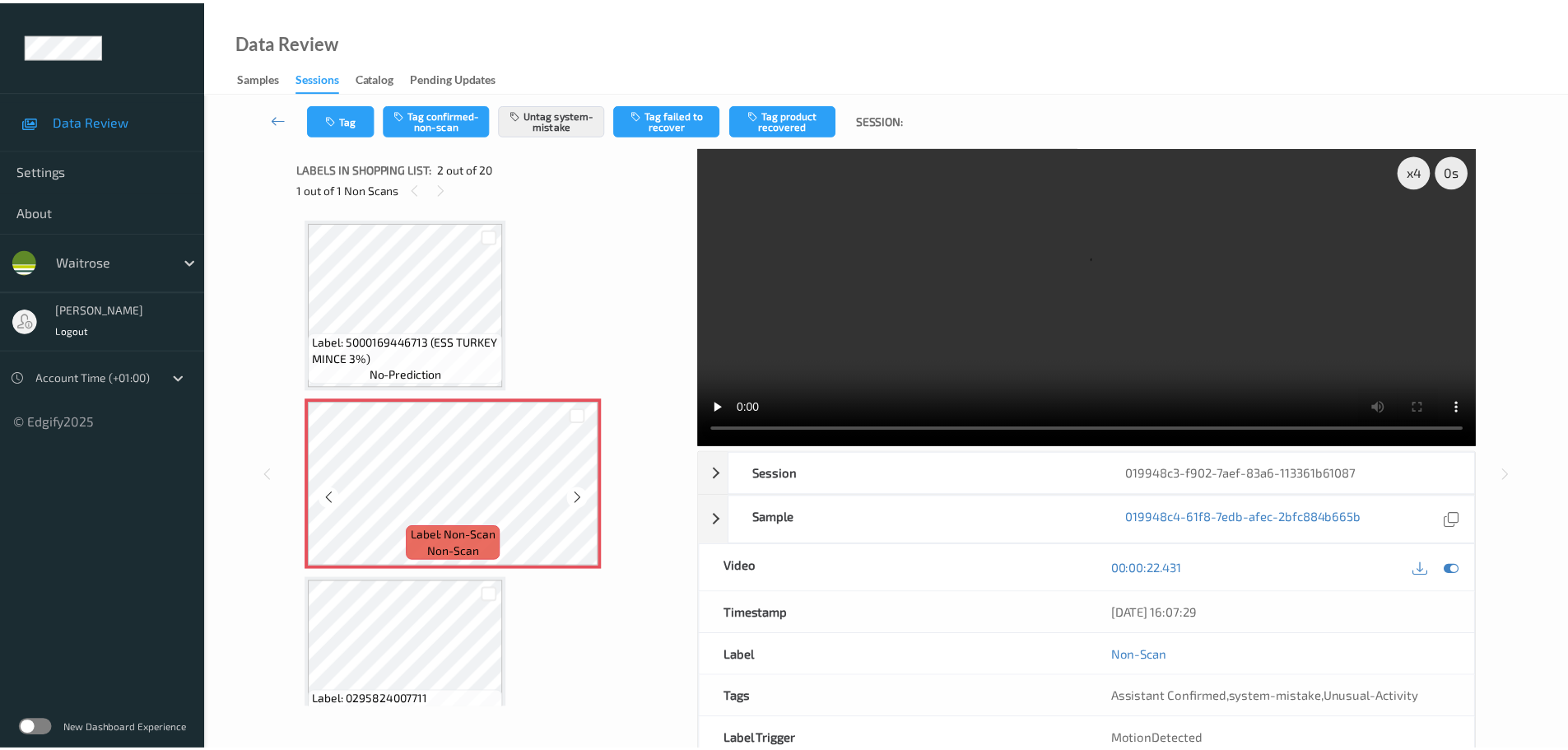
scroll to position [165, 0]
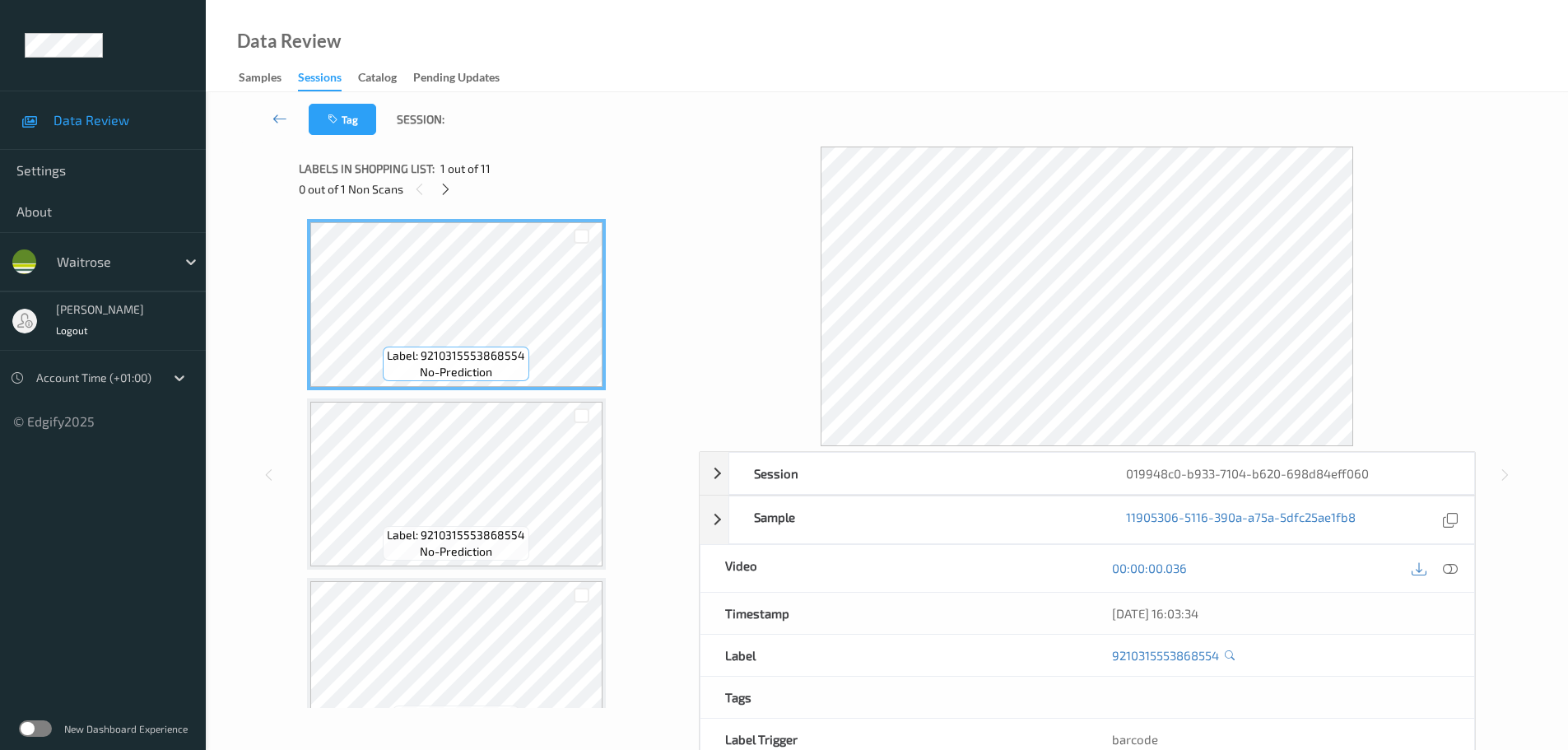
drag, startPoint x: 449, startPoint y: 199, endPoint x: 450, endPoint y: 208, distance: 9.1
click at [450, 200] on div "Labels in shopping list: 1 out of 11 0 out of 1 Non Scans" at bounding box center [493, 178] width 389 height 64
click at [441, 196] on div at bounding box center [445, 189] width 21 height 21
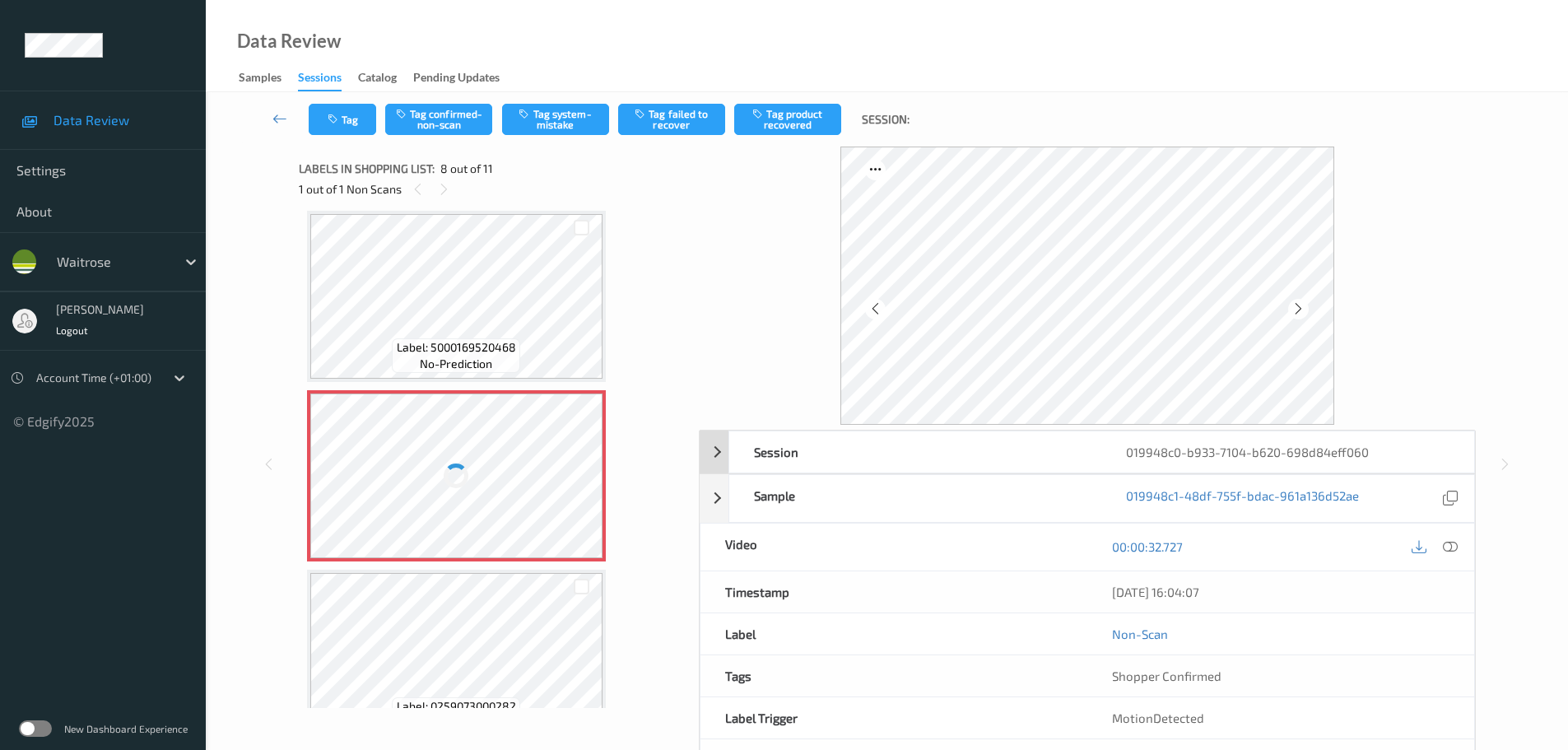
drag, startPoint x: 1449, startPoint y: 549, endPoint x: 1122, endPoint y: 286, distance: 419.6
click at [1450, 550] on icon at bounding box center [1450, 547] width 15 height 15
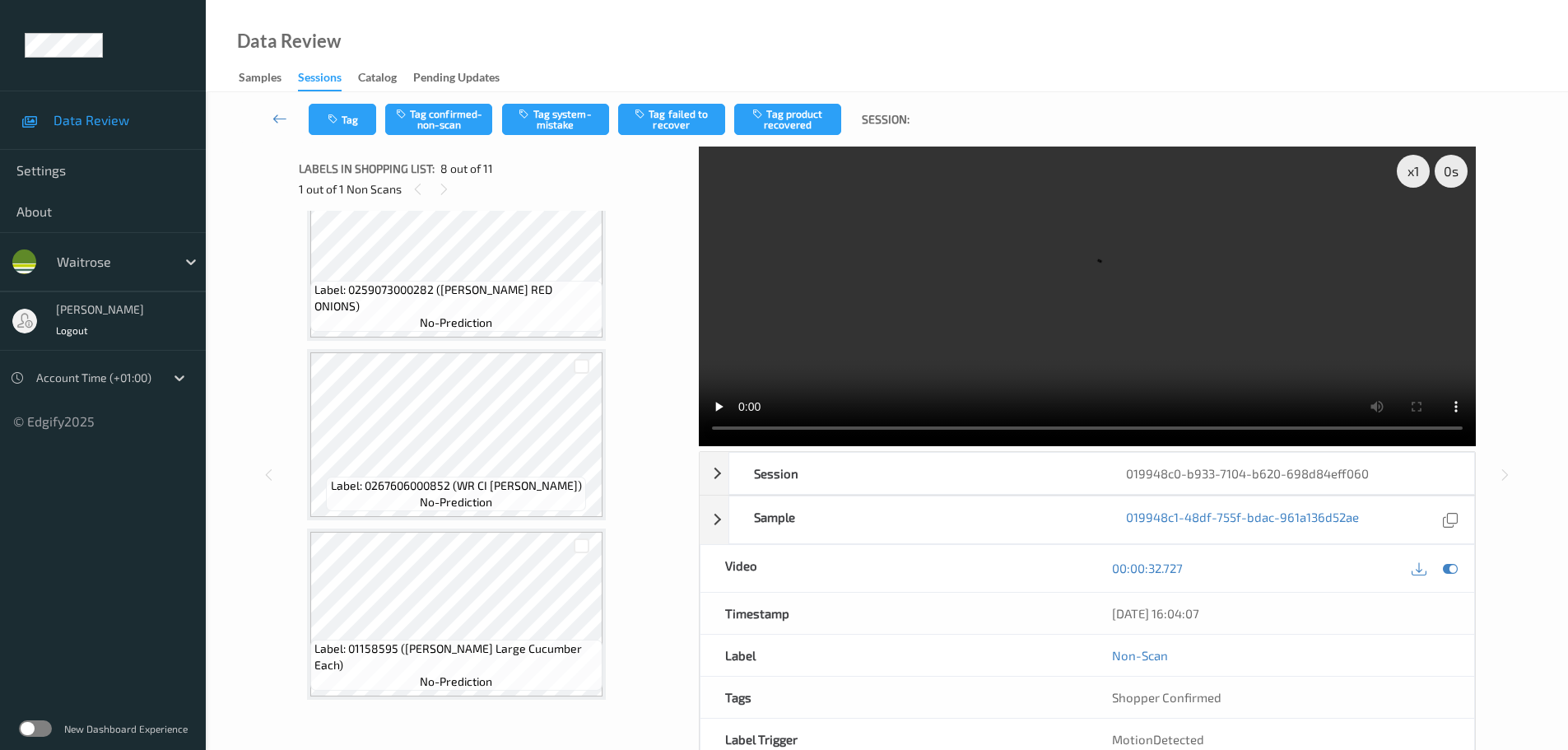
scroll to position [1156, 0]
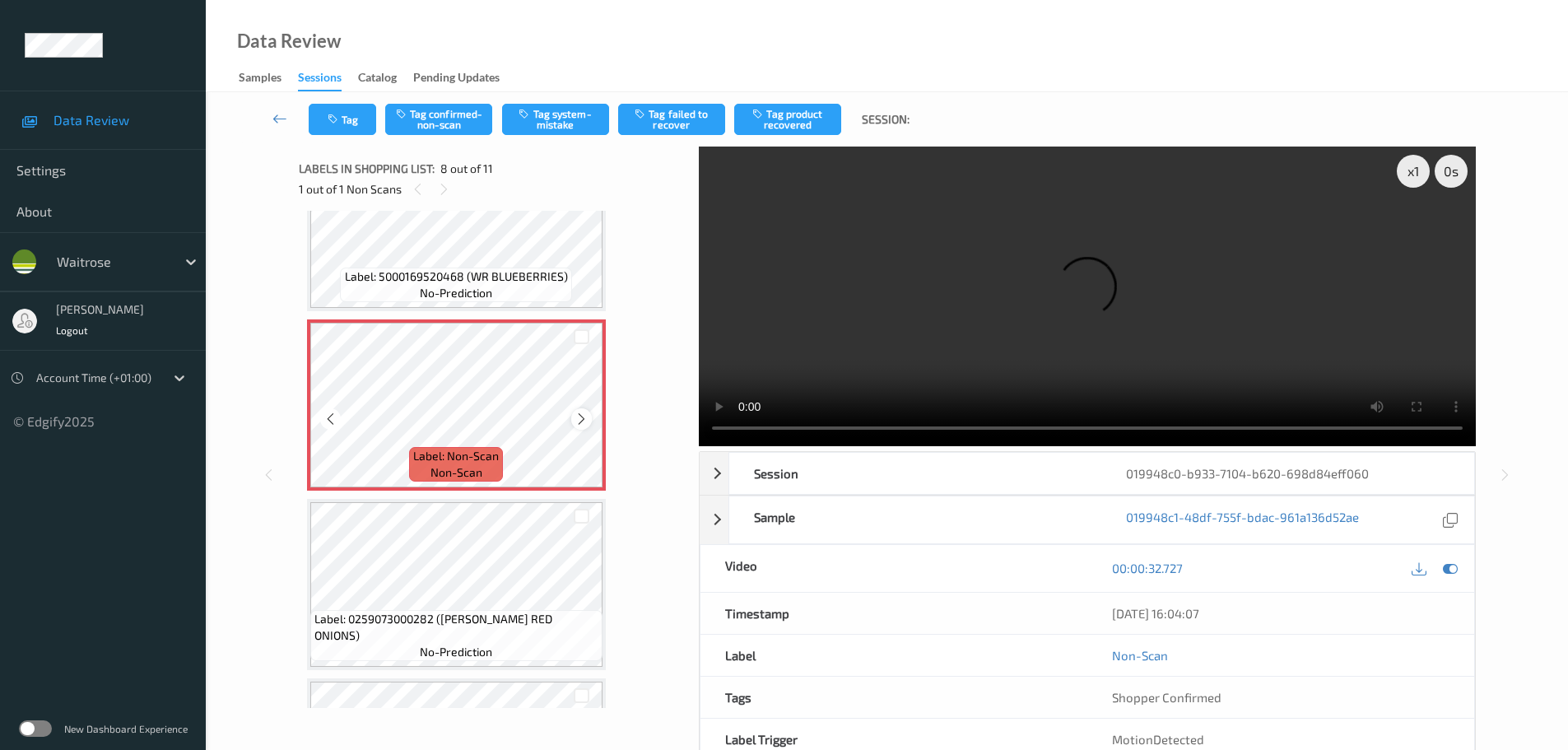
click at [577, 414] on icon at bounding box center [581, 419] width 14 height 15
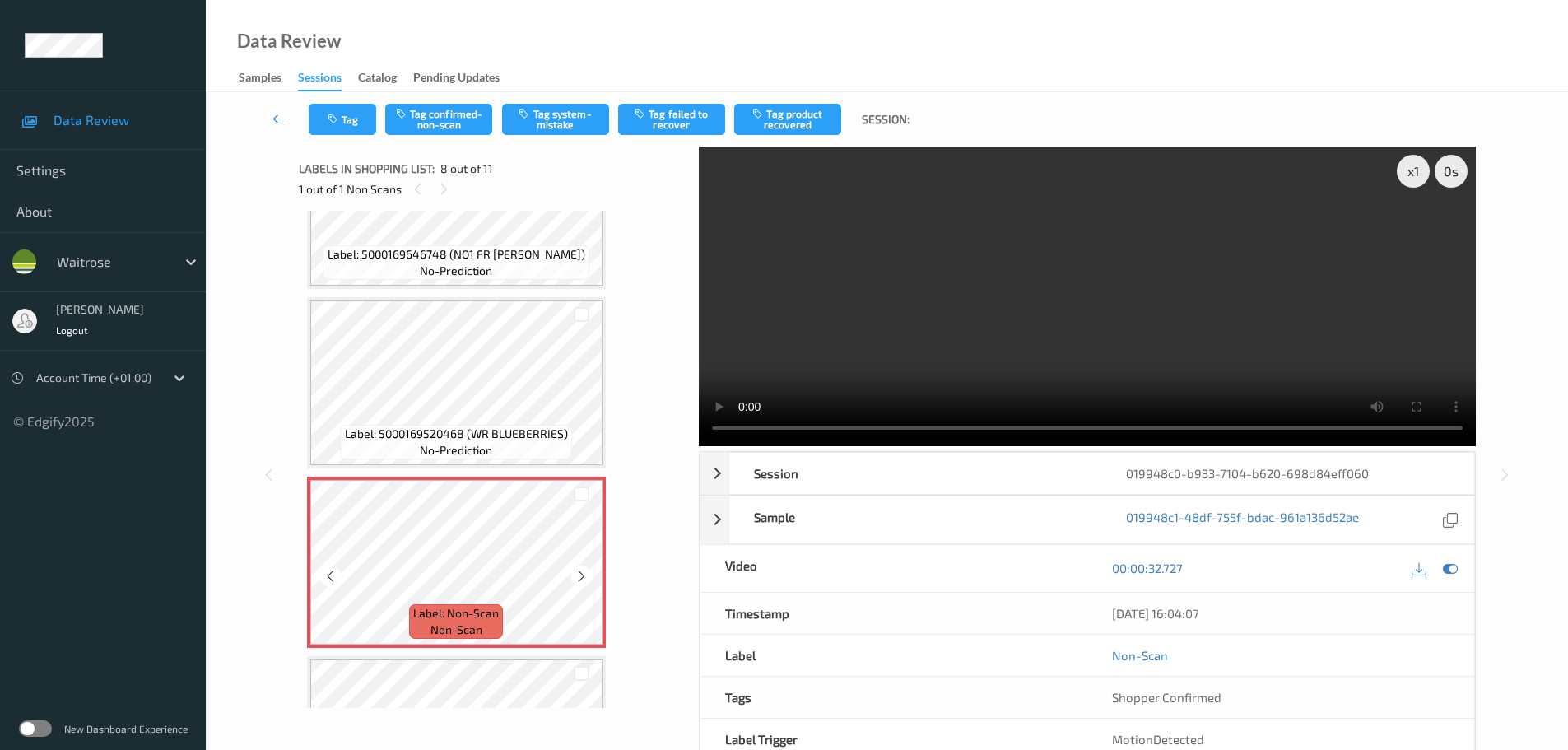
scroll to position [991, 0]
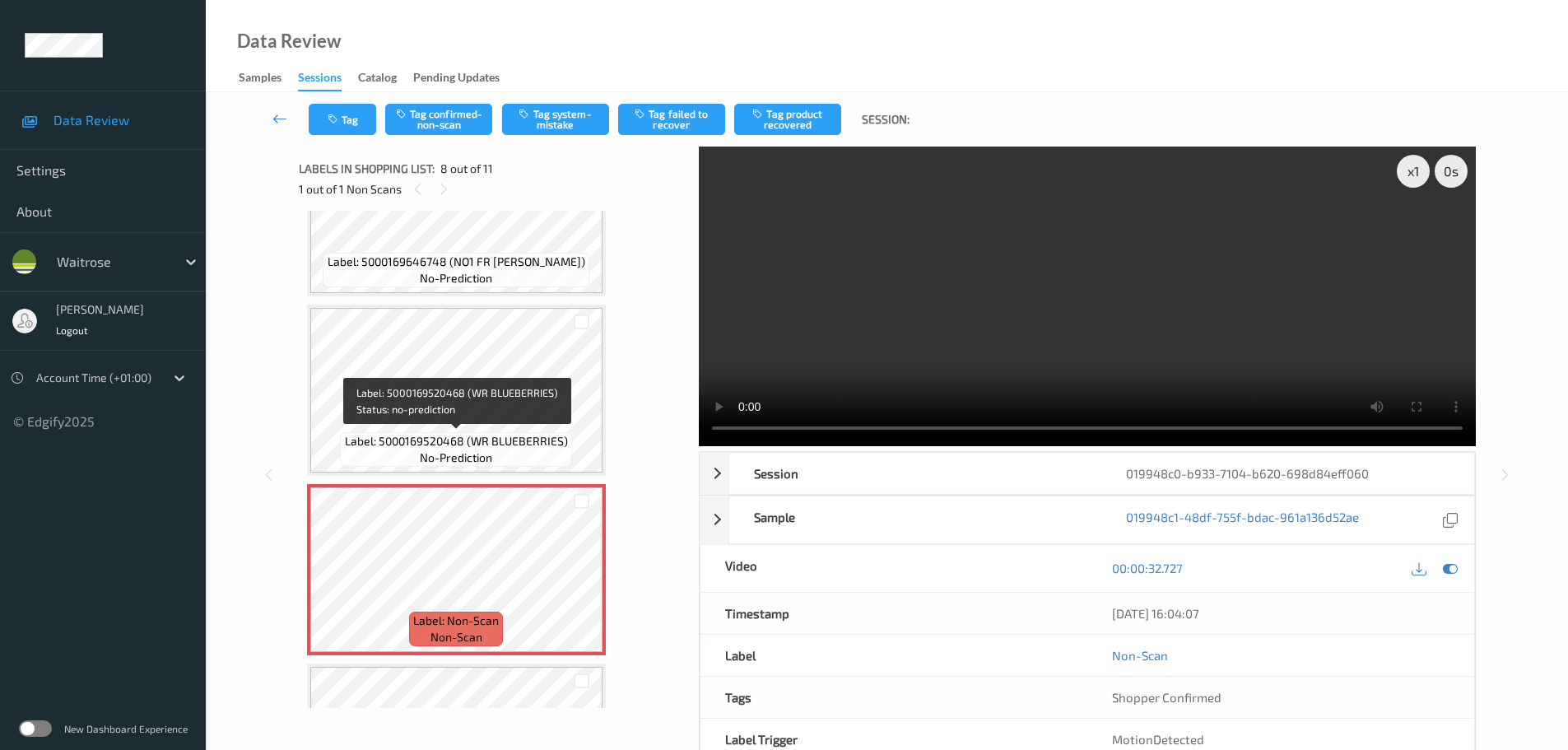
click at [516, 445] on span "Label: 5000169520468 (WR BLUEBERRIES)" at bounding box center [456, 441] width 223 height 17
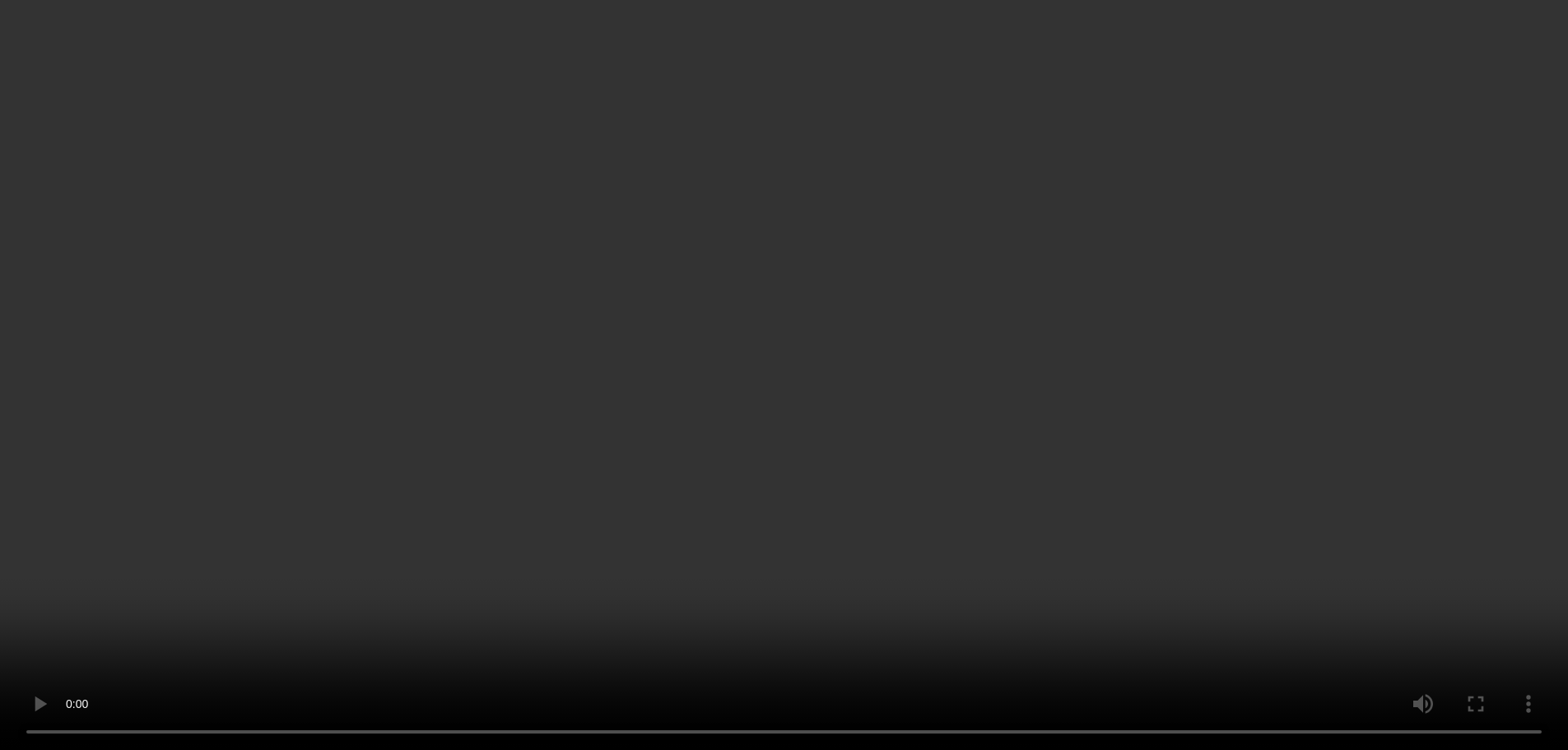
scroll to position [1156, 0]
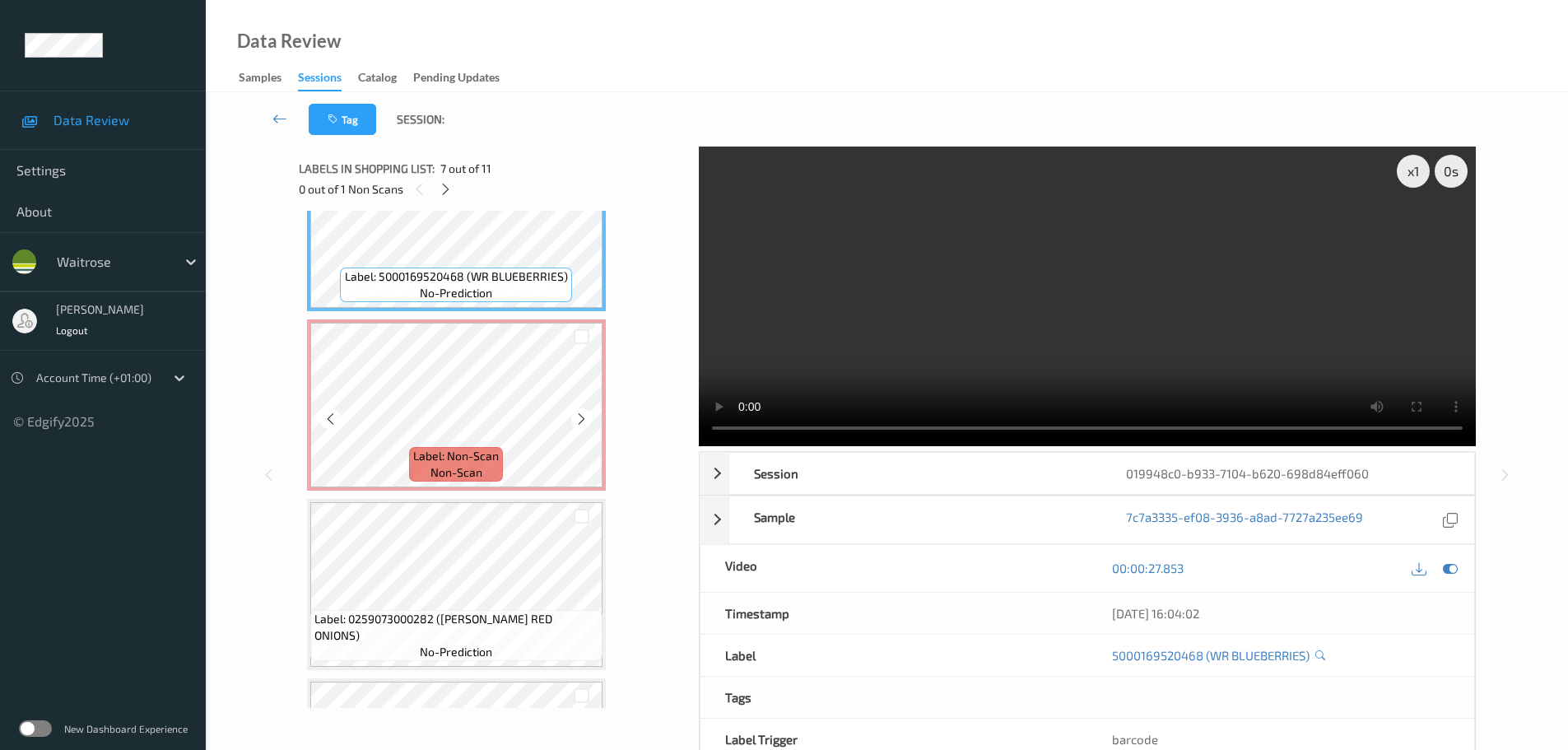
drag, startPoint x: 483, startPoint y: 448, endPoint x: 588, endPoint y: 350, distance: 143.6
click at [588, 350] on div at bounding box center [581, 336] width 42 height 27
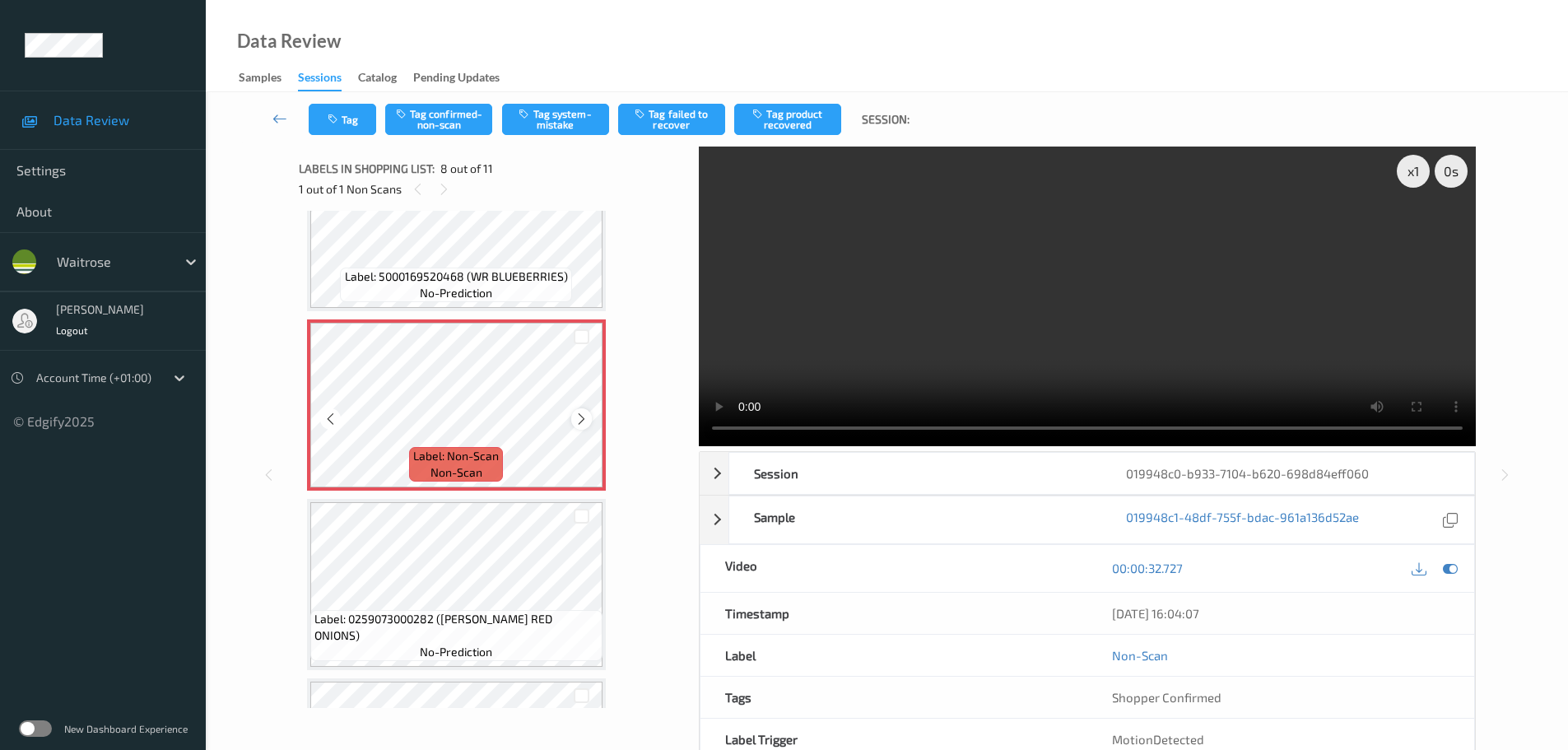
click at [579, 413] on icon at bounding box center [581, 419] width 14 height 15
click at [1402, 169] on div "x 1" at bounding box center [1414, 172] width 33 height 33
click at [1403, 170] on div "x 2" at bounding box center [1414, 172] width 33 height 33
click at [1403, 170] on div "x 4" at bounding box center [1414, 172] width 33 height 33
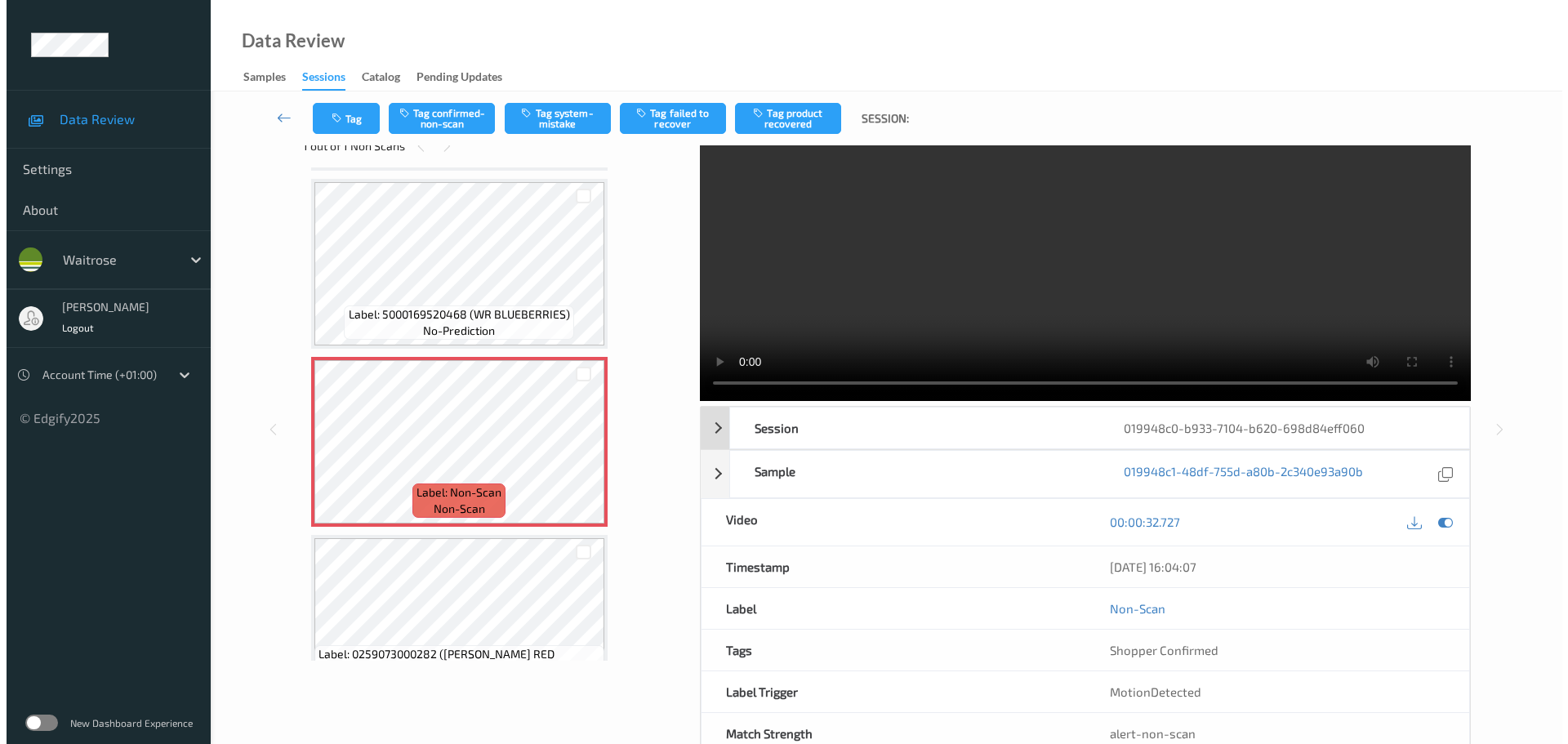
scroll to position [0, 0]
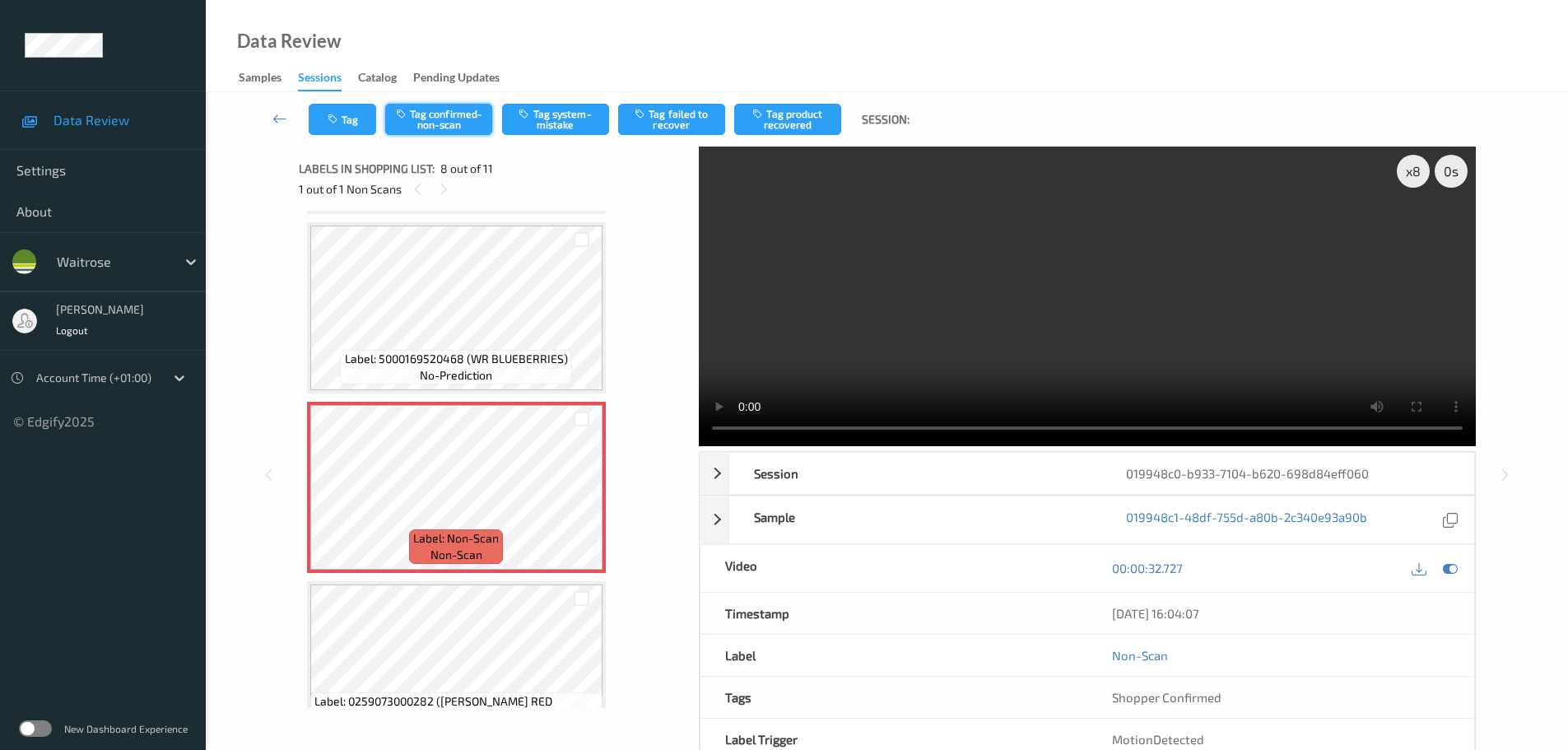
click at [428, 119] on button "Tag confirmed-non-scan" at bounding box center [438, 119] width 107 height 31
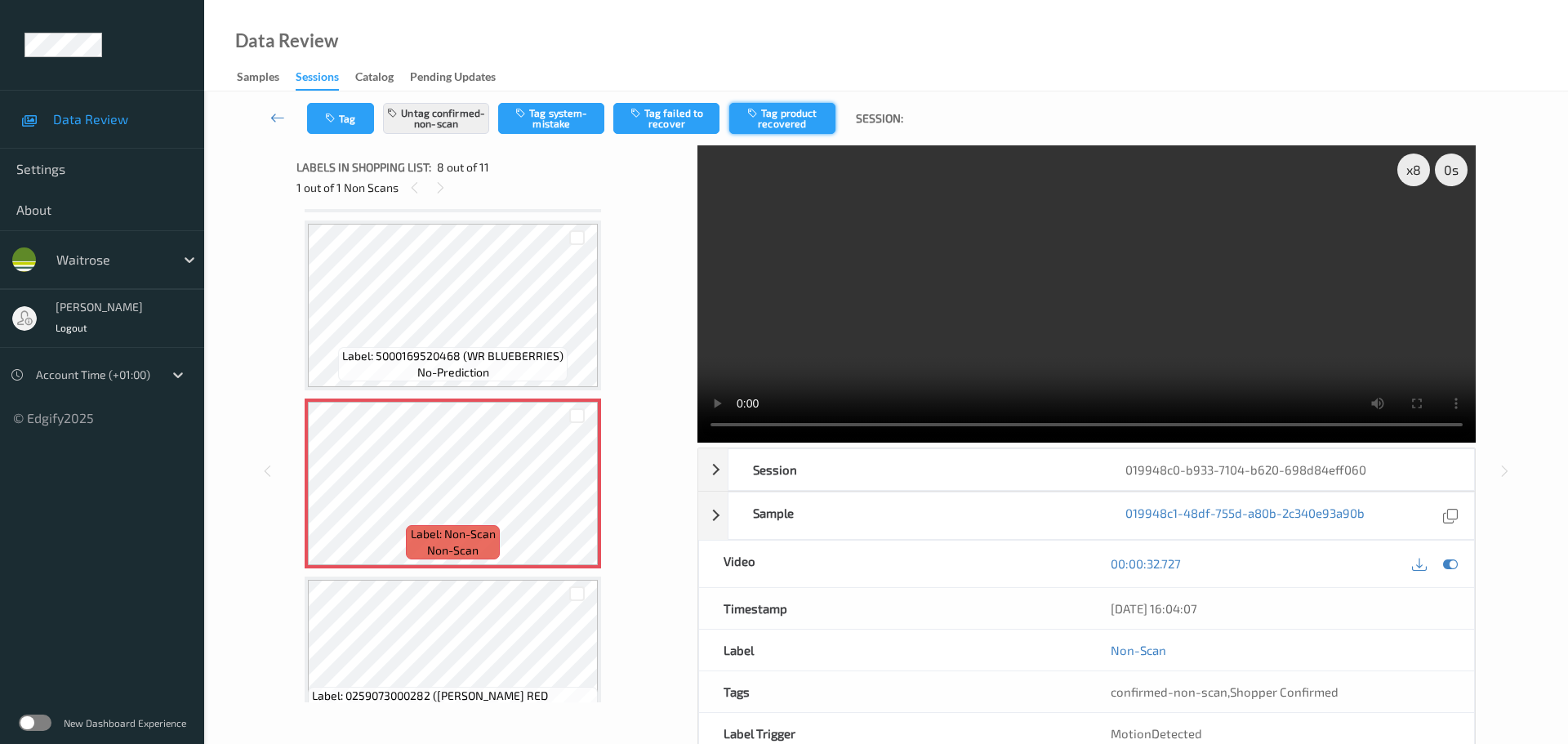
click at [778, 123] on button "Tag product recovered" at bounding box center [782, 118] width 106 height 31
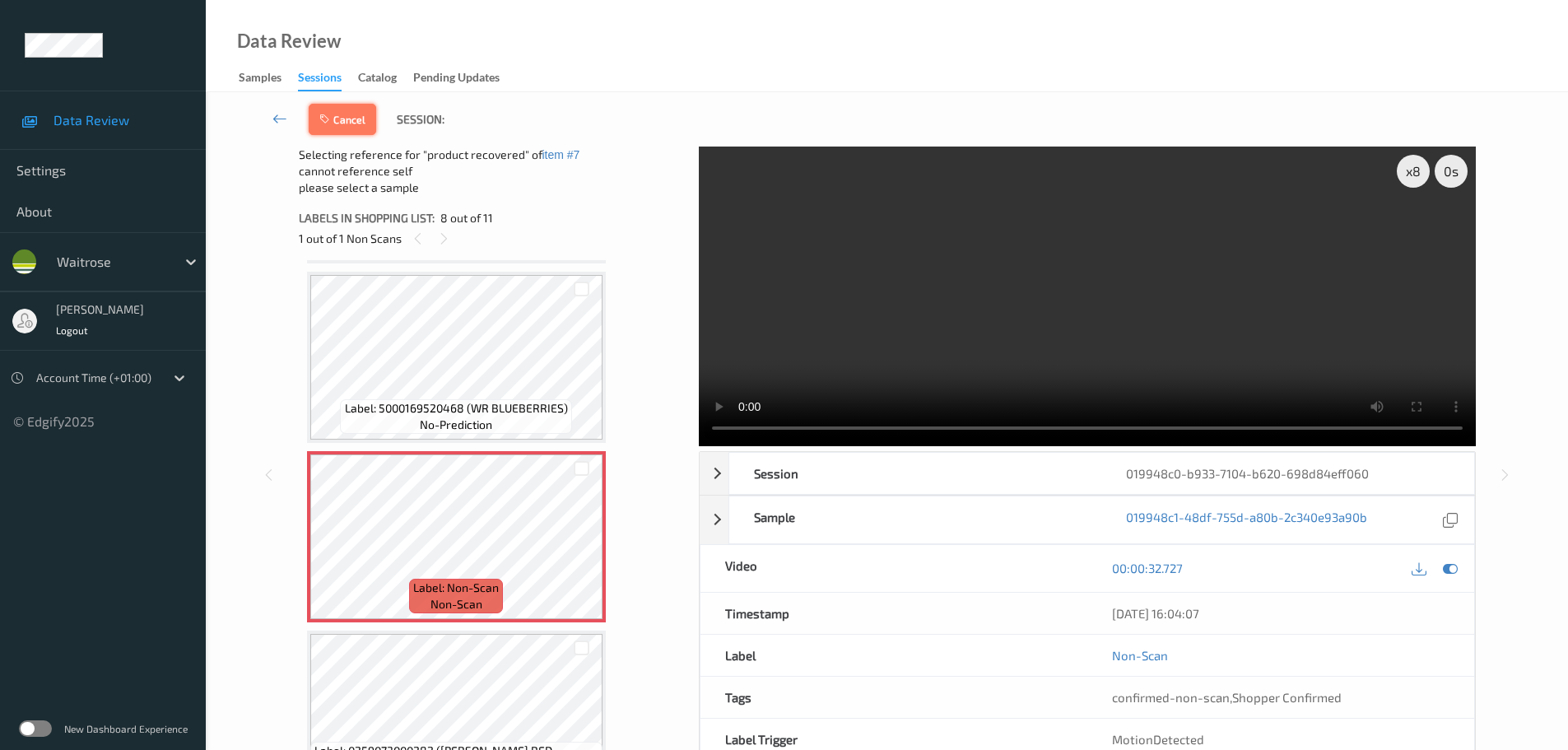
click at [356, 130] on button "Cancel" at bounding box center [341, 119] width 67 height 31
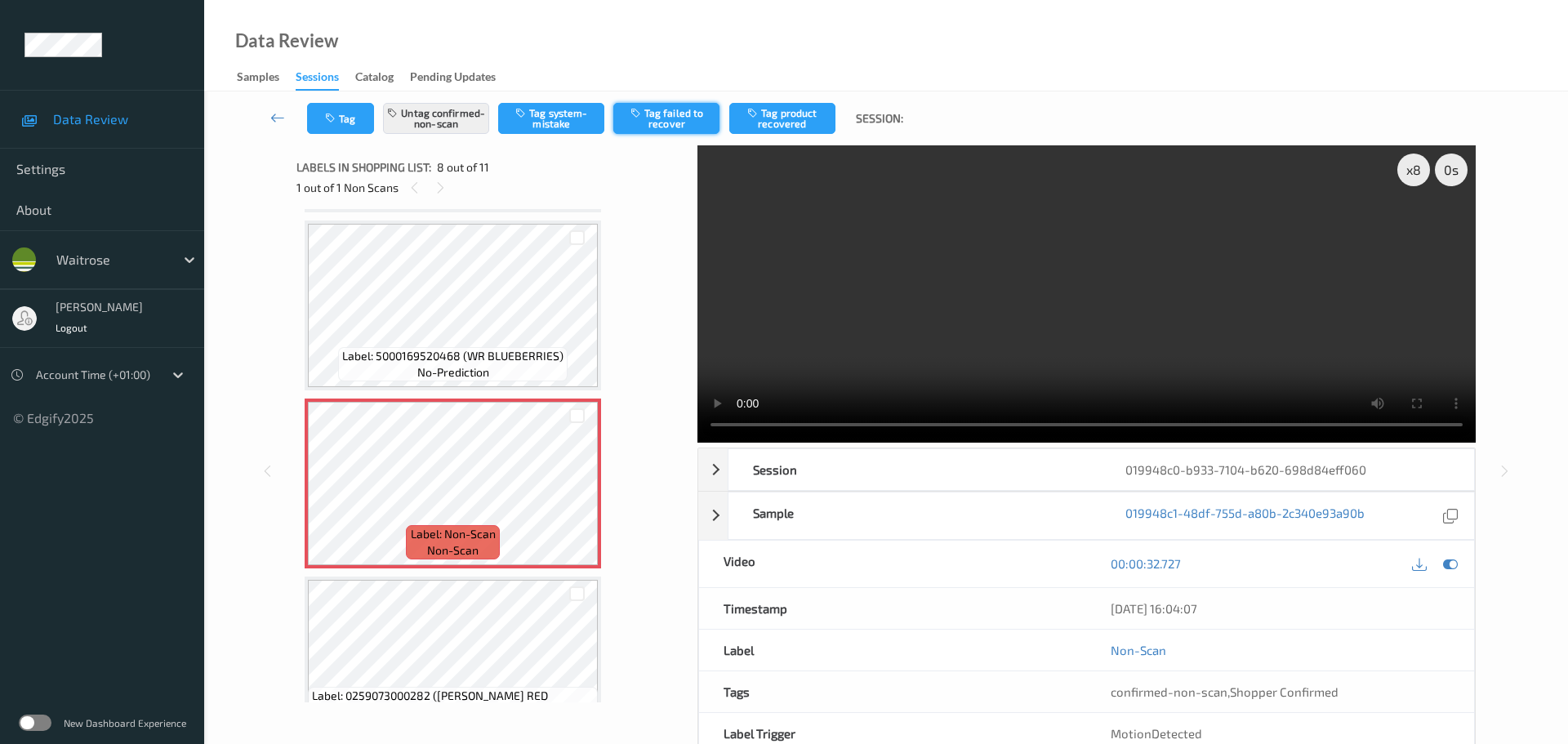
click at [678, 122] on button "Tag failed to recover" at bounding box center [666, 118] width 106 height 31
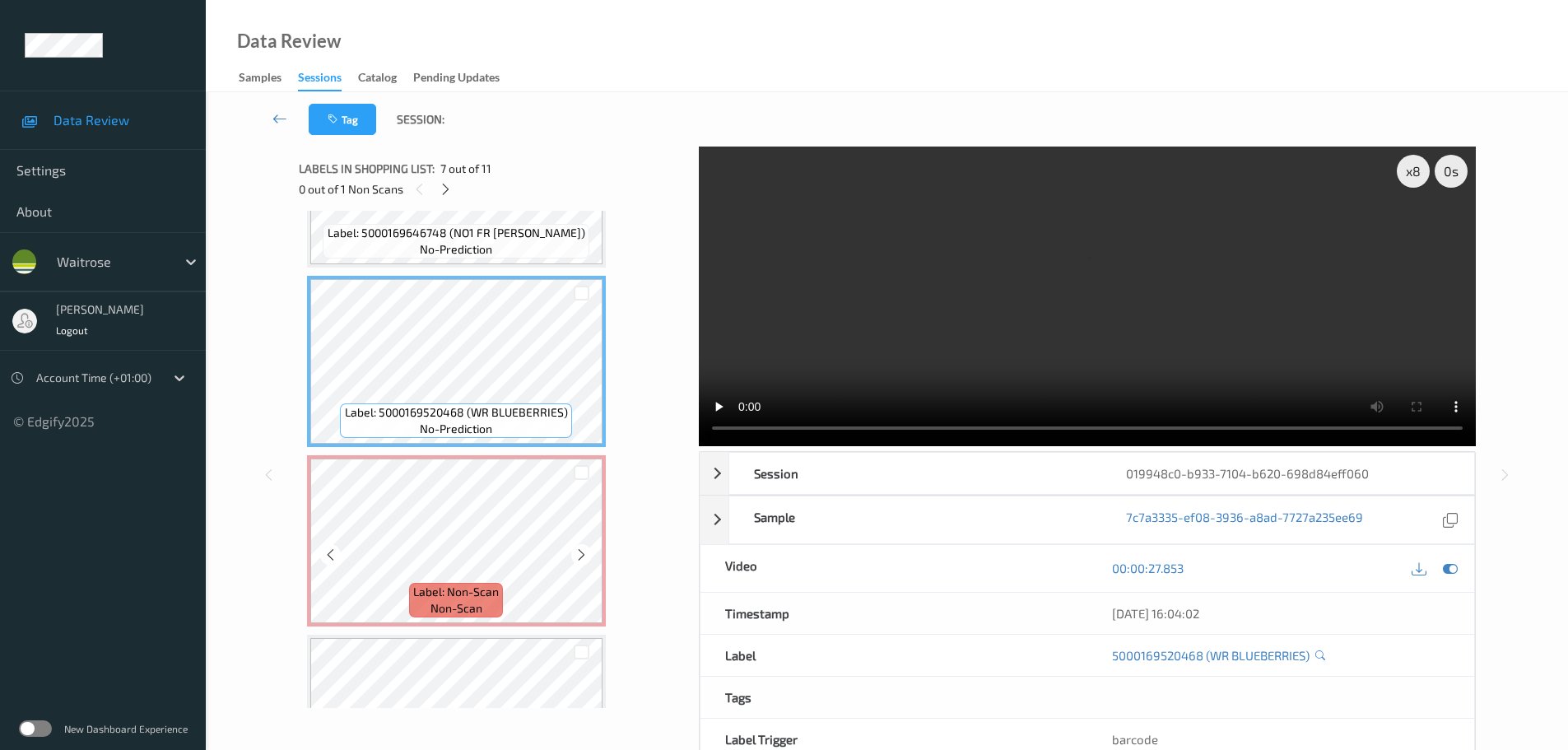
scroll to position [1073, 0]
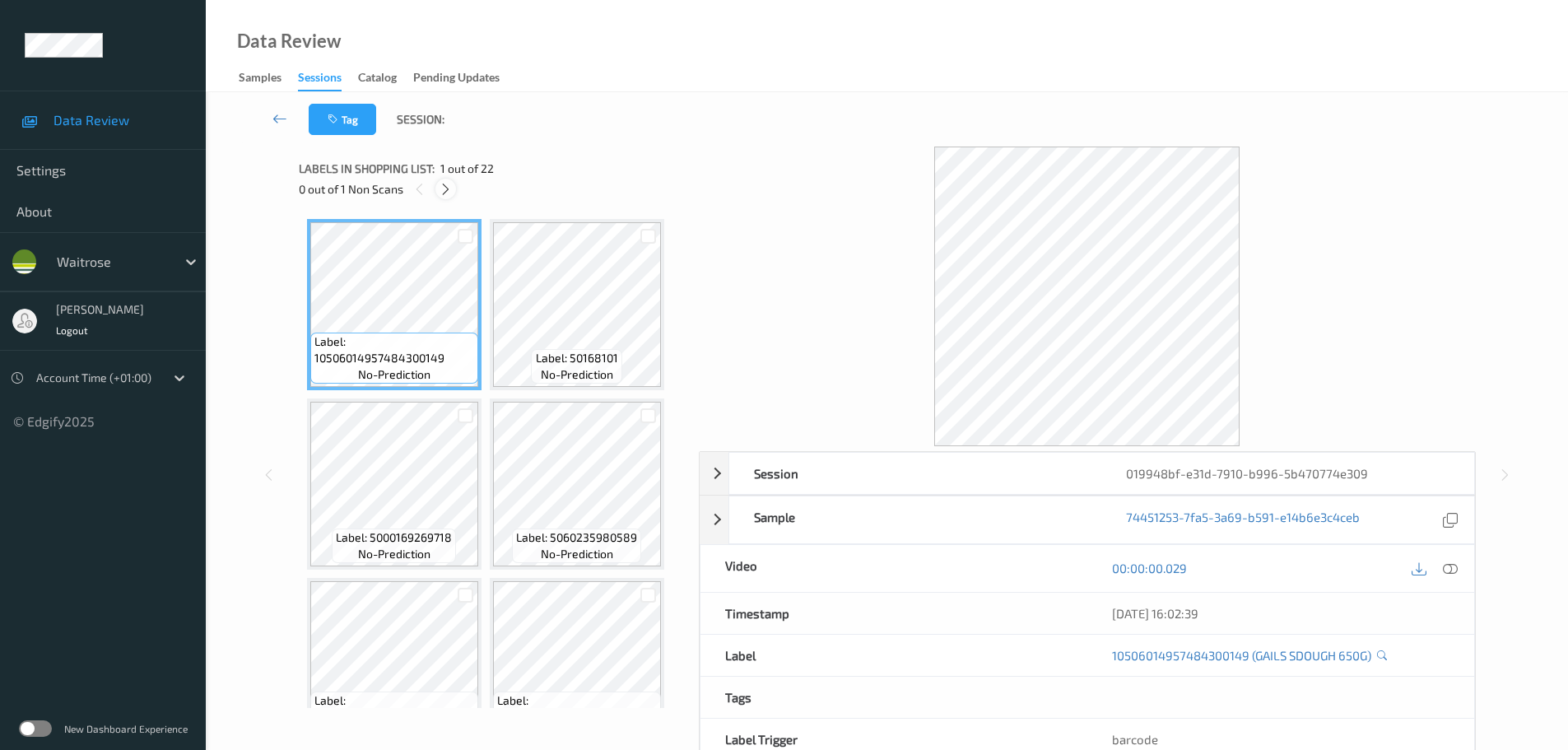
click at [448, 191] on icon at bounding box center [445, 190] width 14 height 15
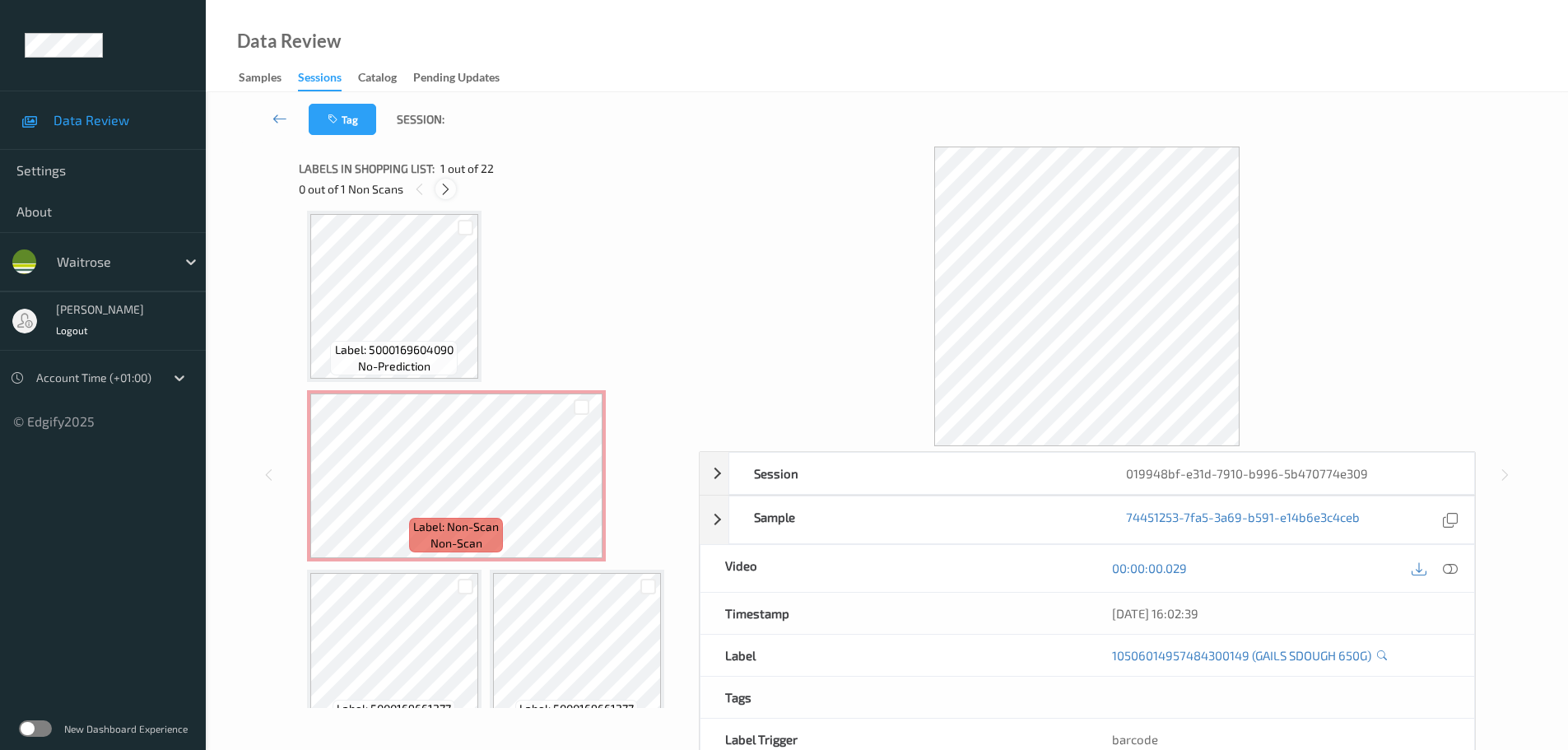
click at [446, 191] on icon at bounding box center [445, 190] width 14 height 15
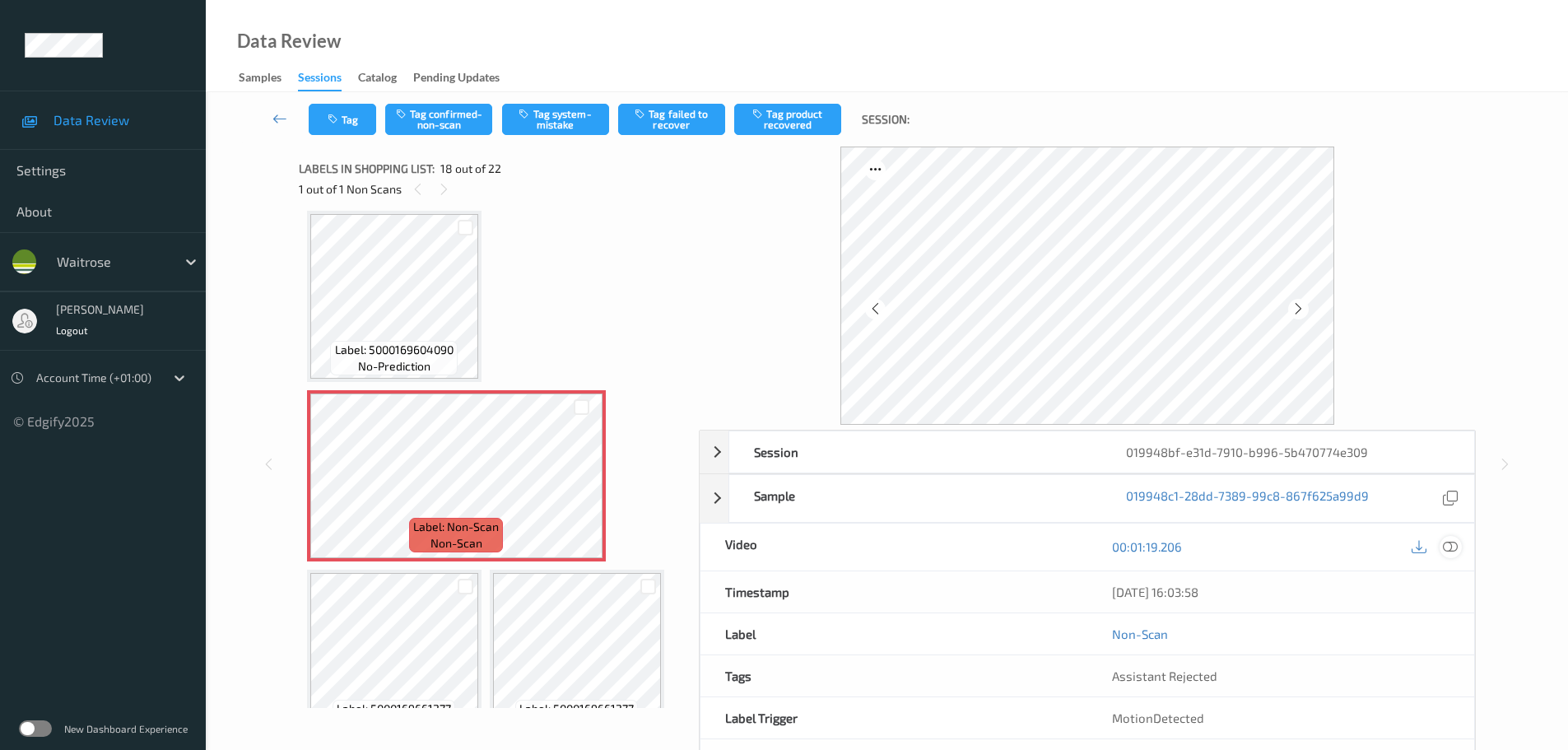
click at [1454, 554] on icon at bounding box center [1450, 547] width 15 height 15
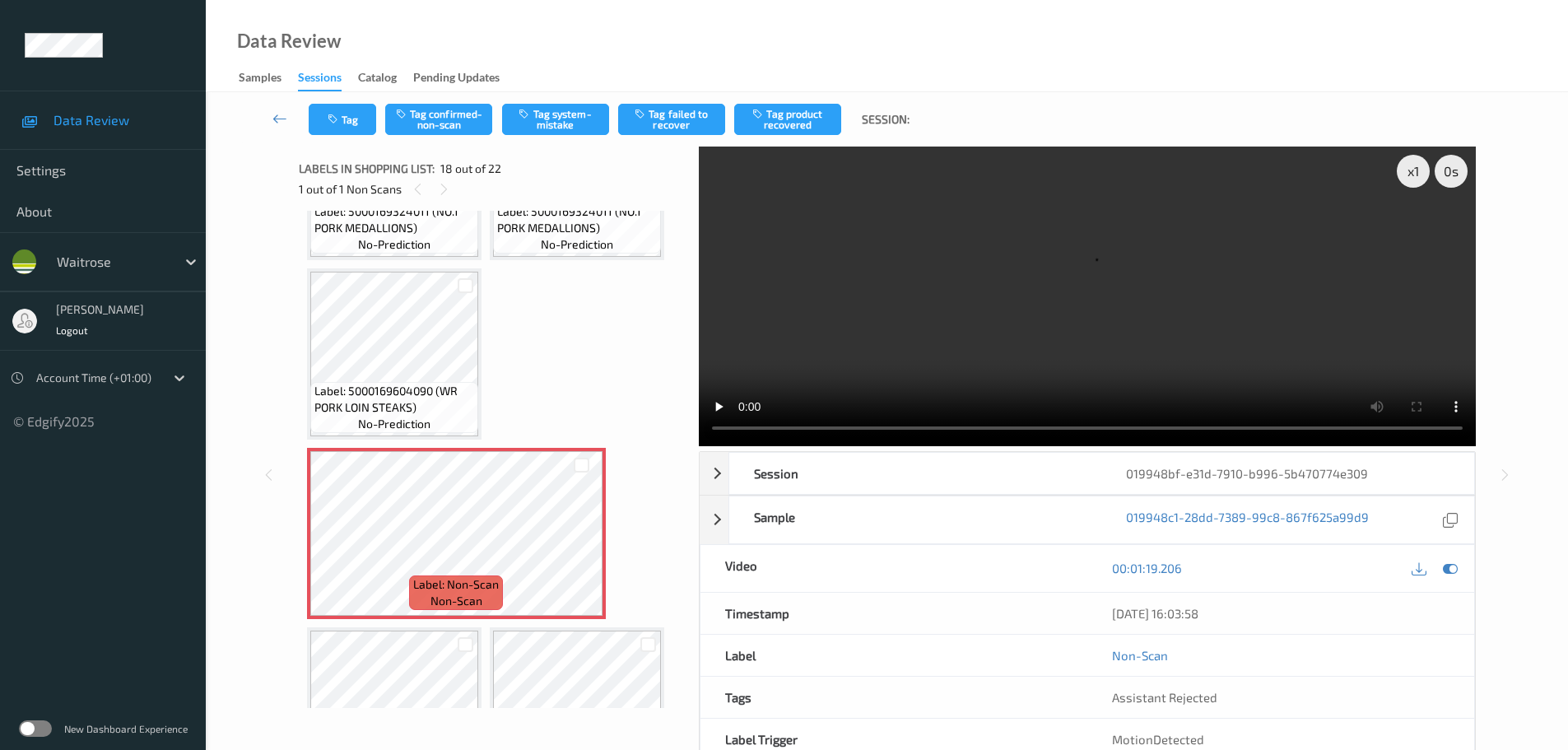
scroll to position [1444, 0]
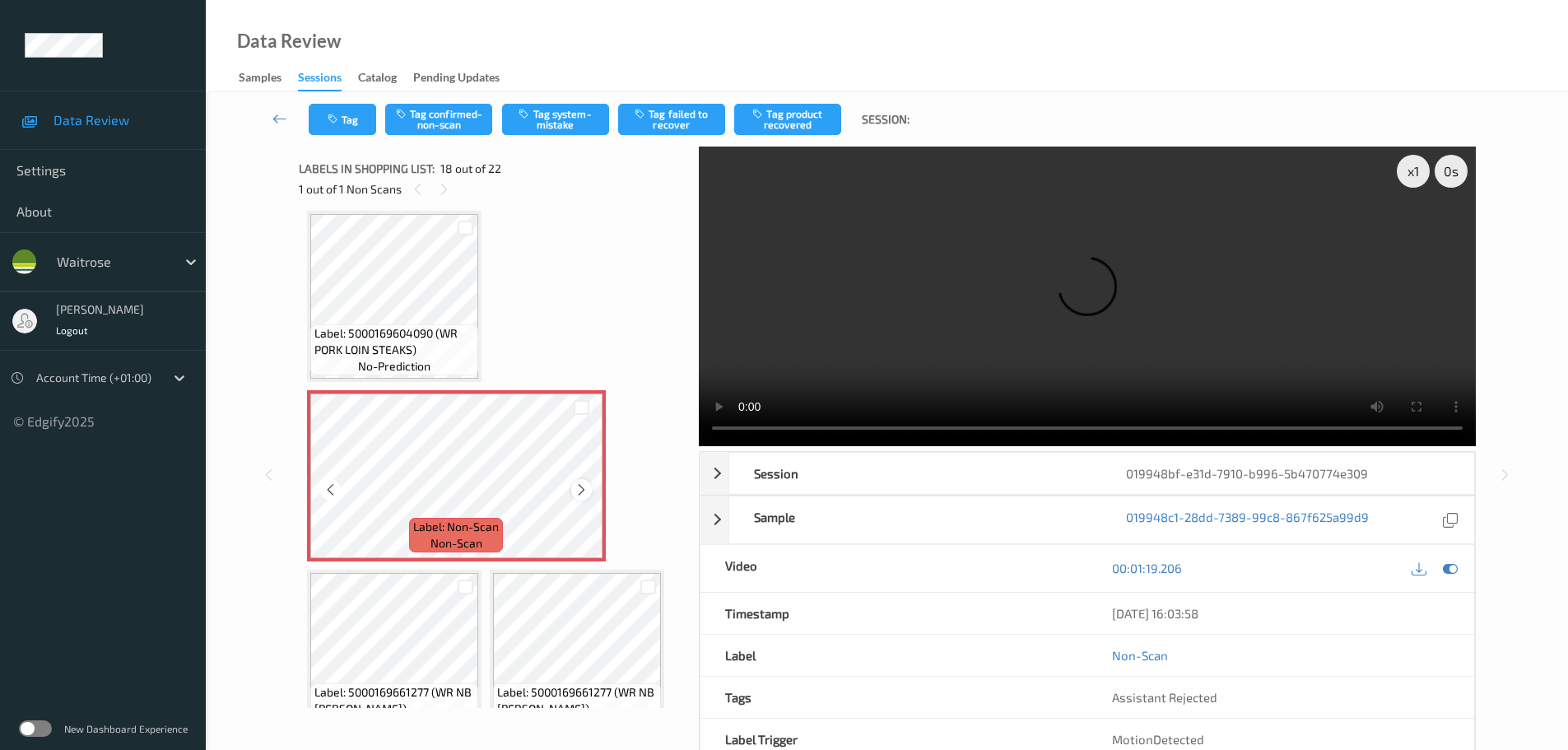
click at [583, 487] on icon at bounding box center [581, 490] width 14 height 15
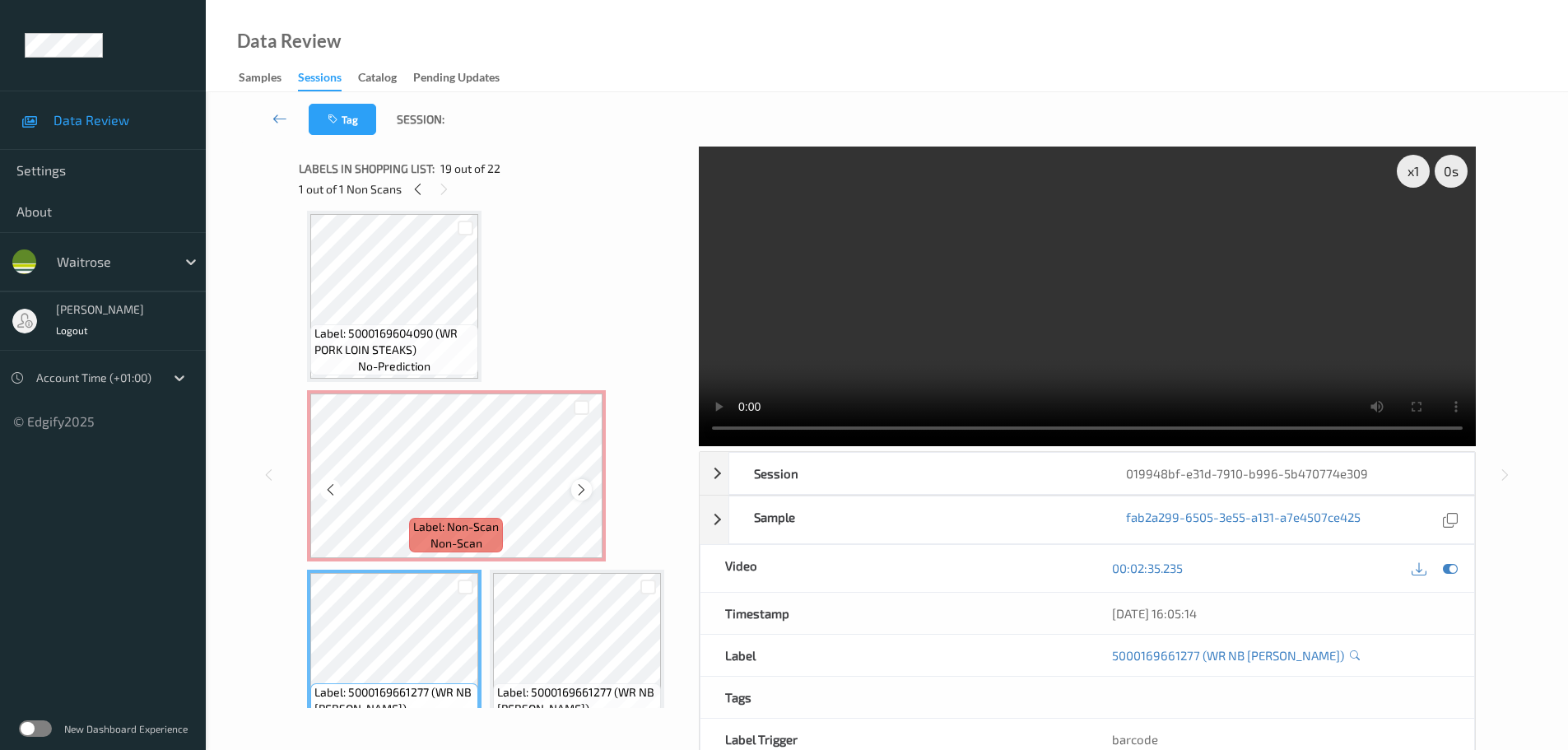
scroll to position [1362, 0]
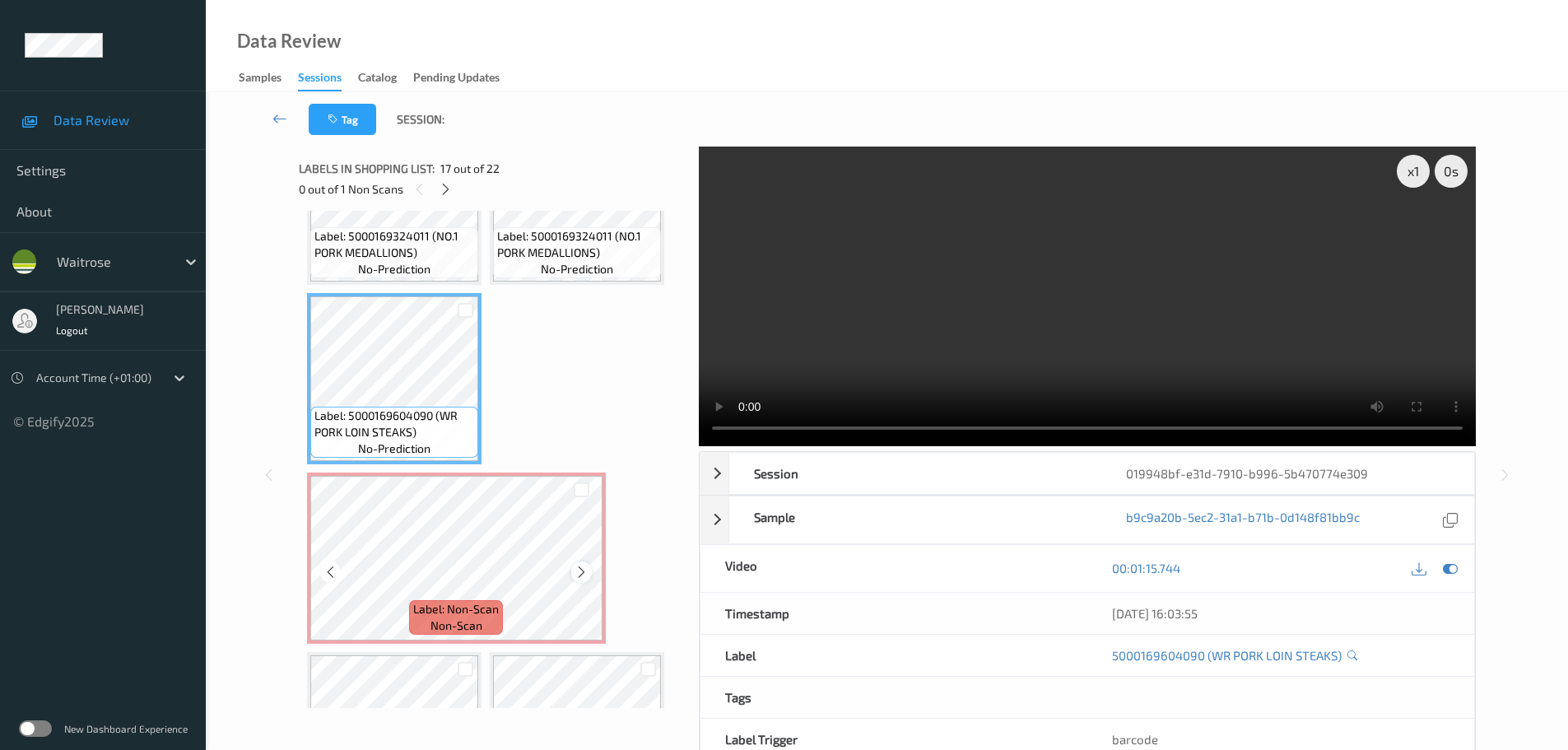
click at [577, 570] on icon at bounding box center [581, 572] width 14 height 15
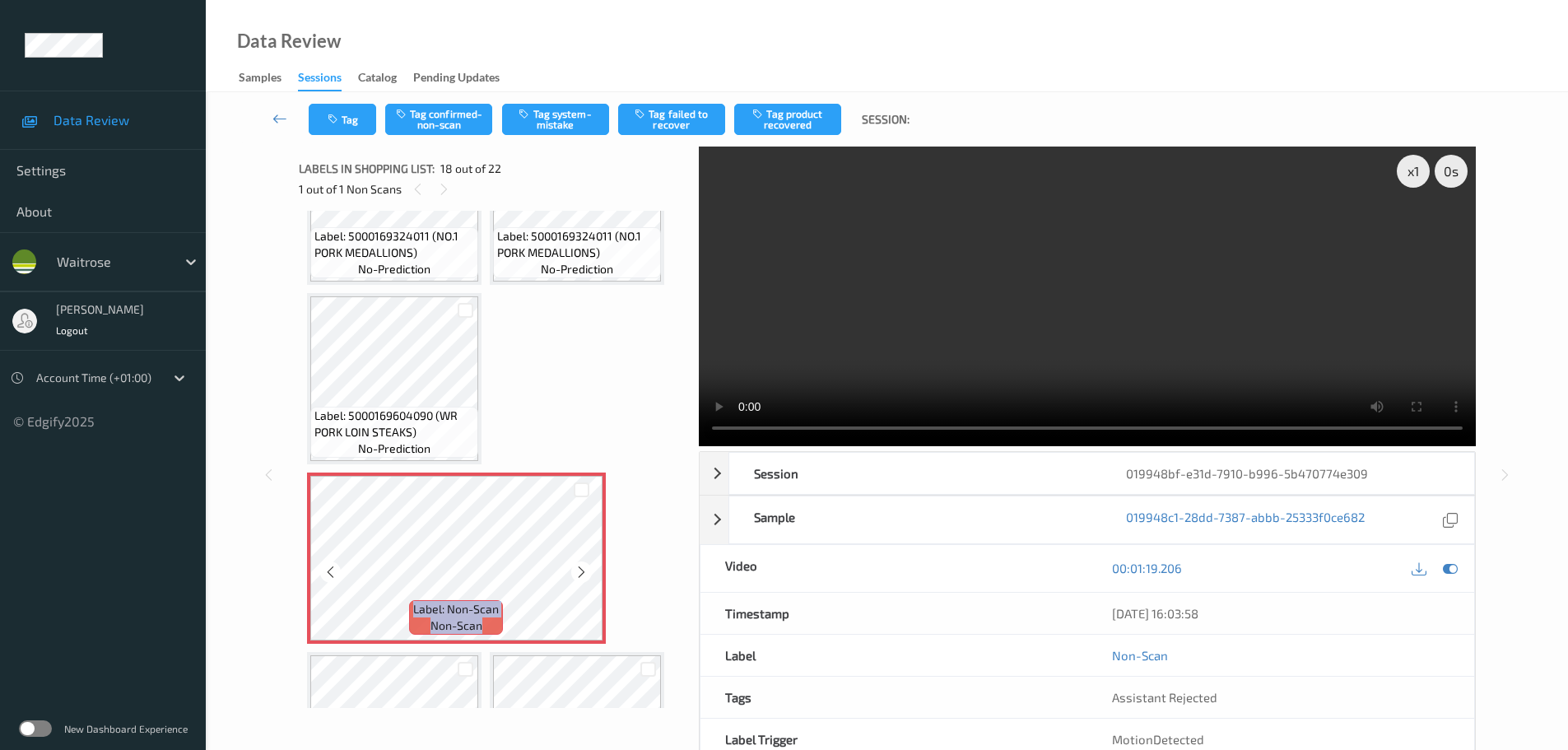
click at [577, 570] on icon at bounding box center [581, 572] width 14 height 15
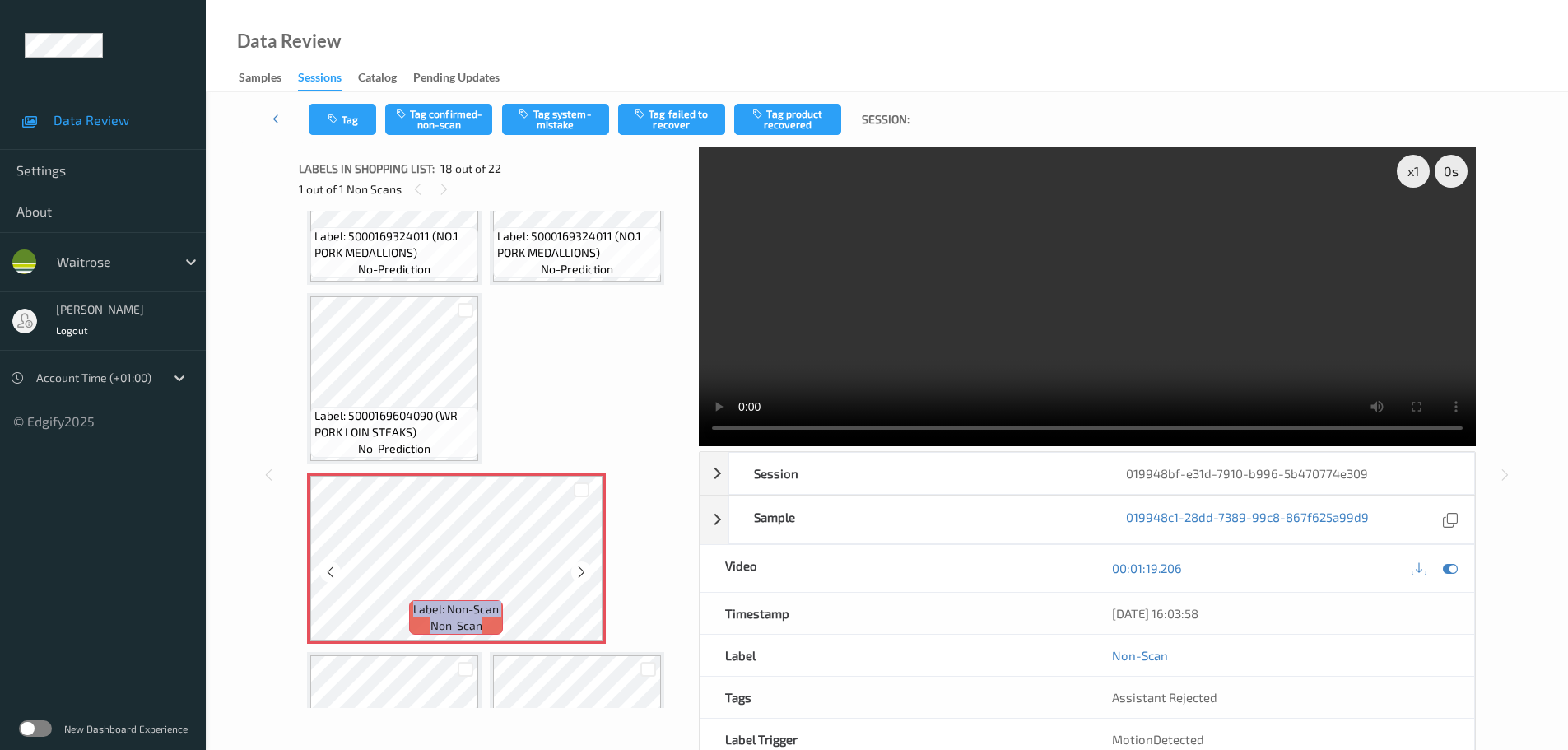
click at [577, 570] on icon at bounding box center [581, 572] width 14 height 15
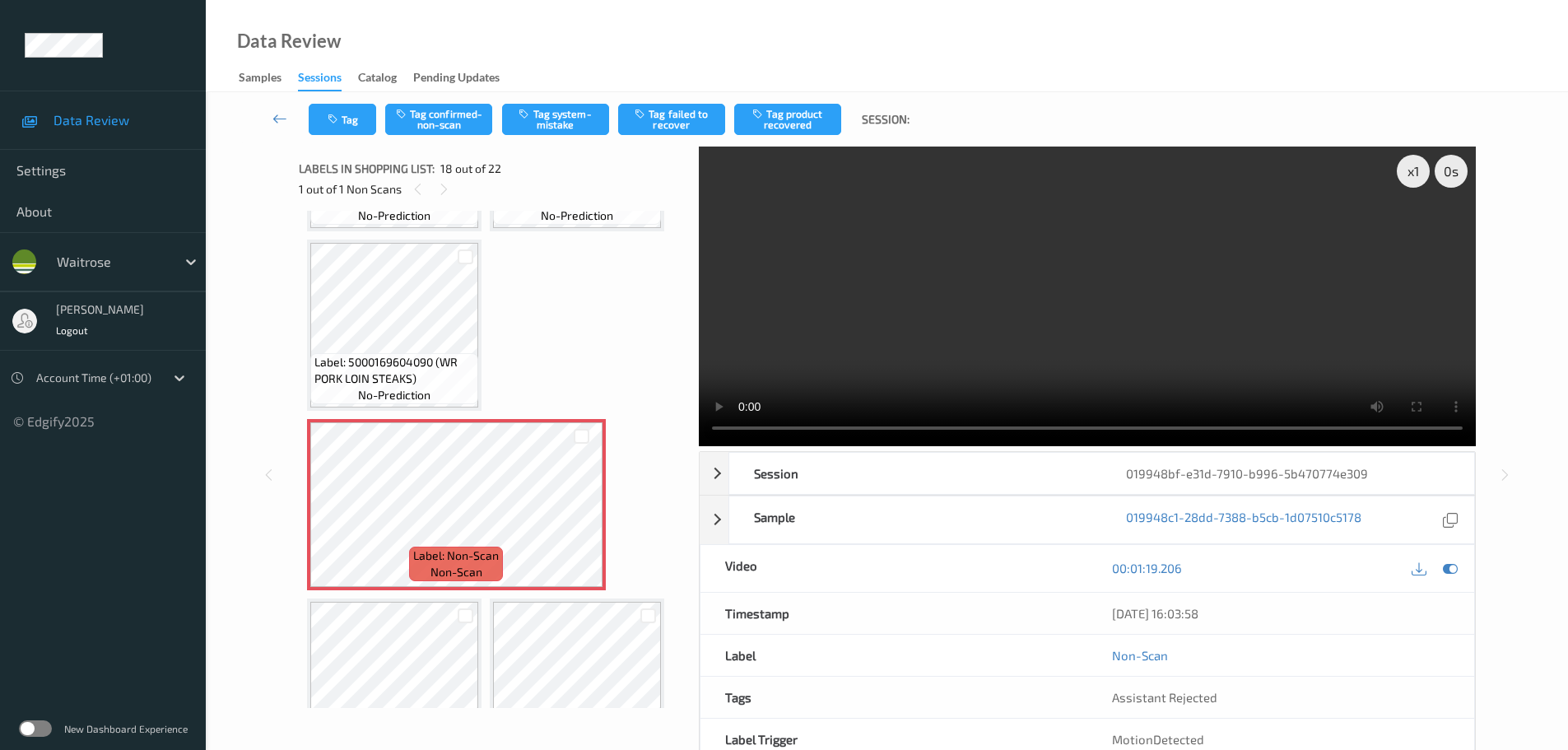
scroll to position [1444, 0]
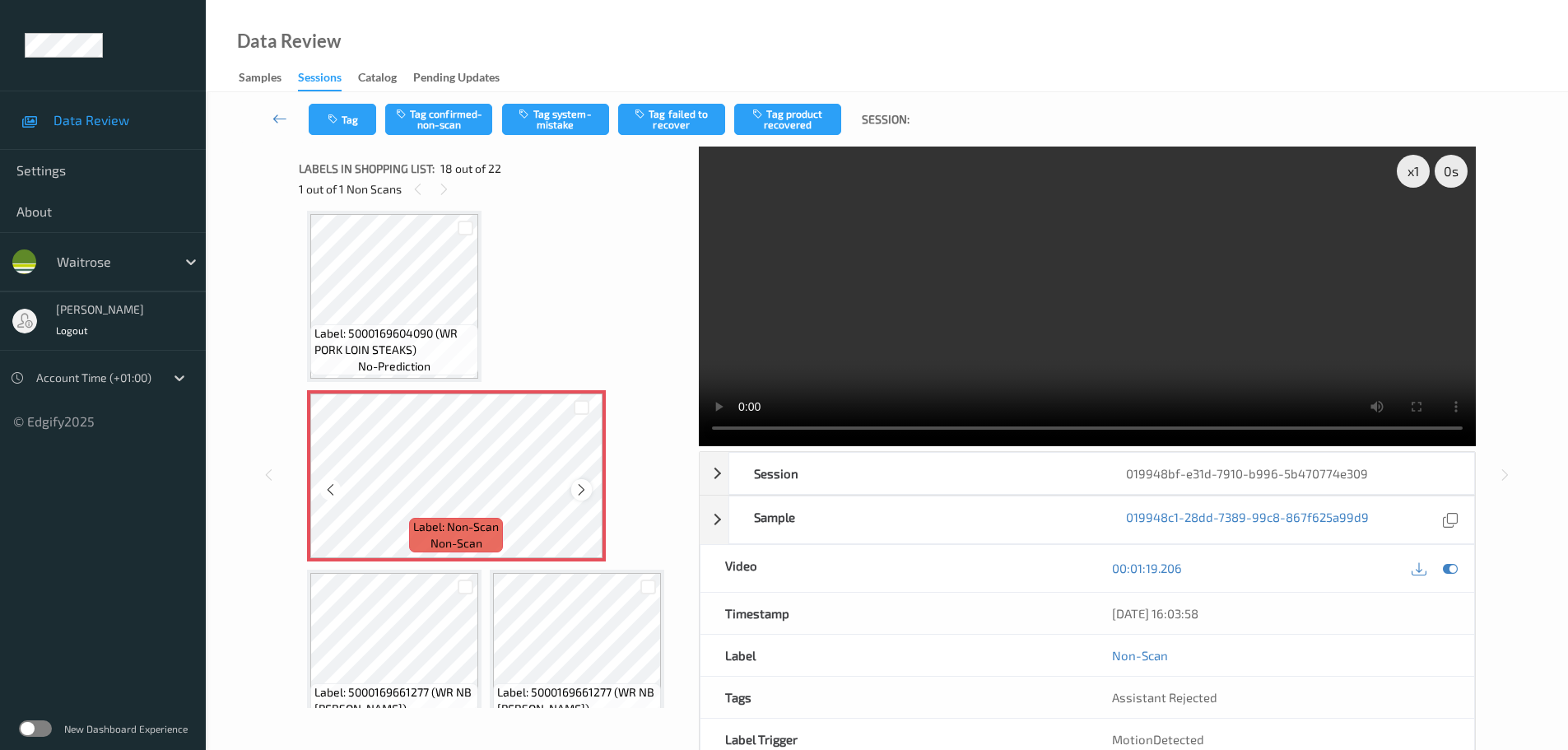
click at [584, 488] on icon at bounding box center [581, 490] width 14 height 15
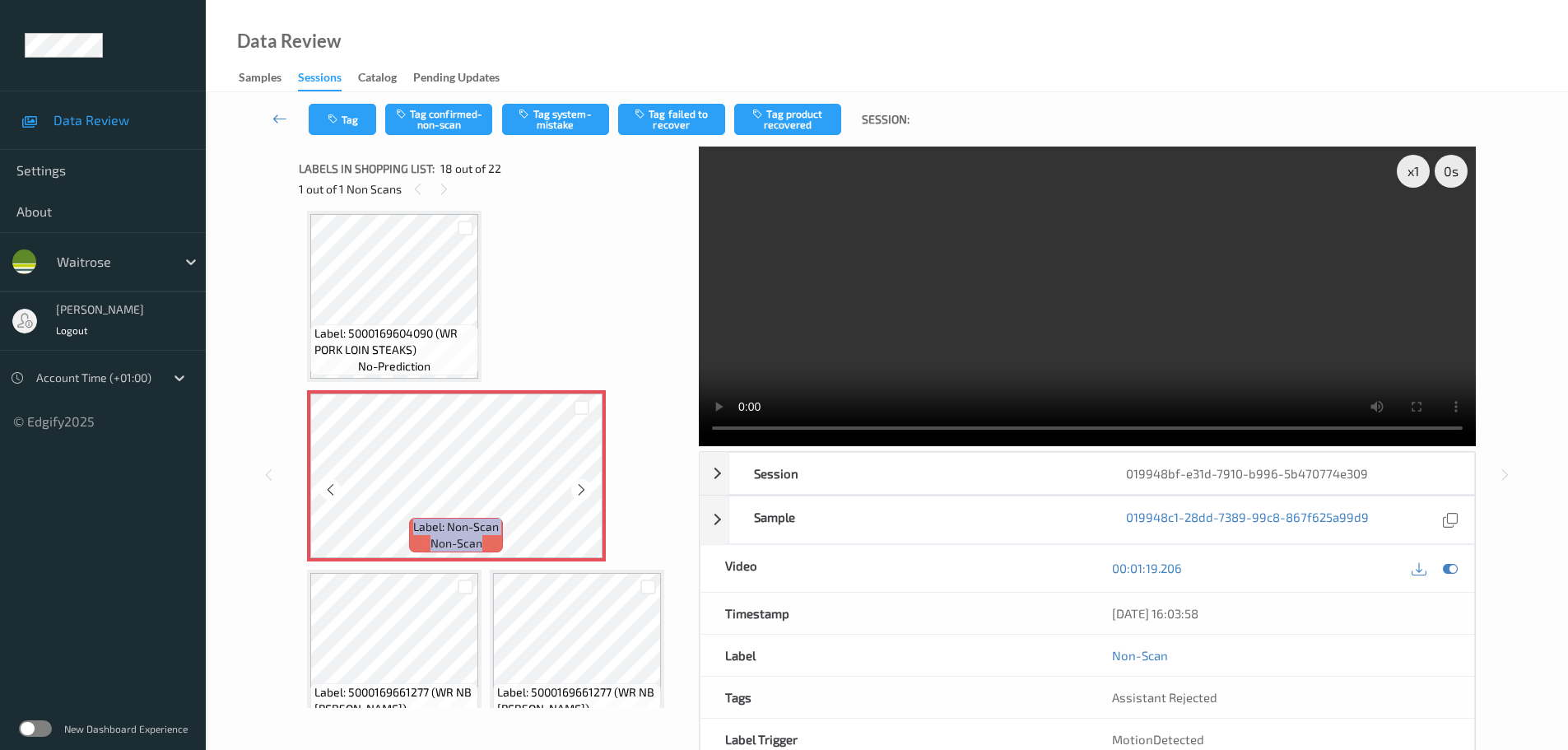
click at [584, 488] on icon at bounding box center [581, 490] width 14 height 15
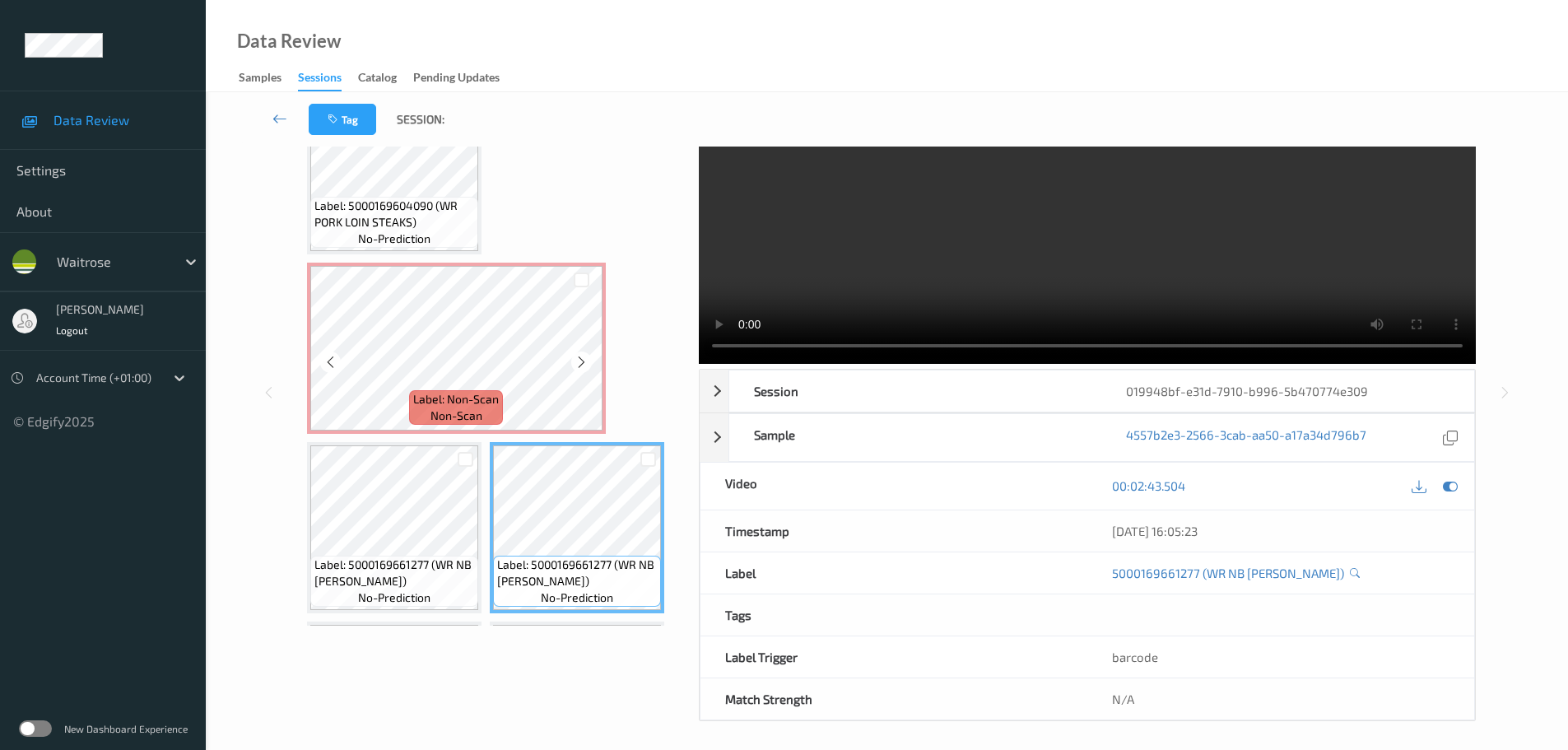
scroll to position [1609, 0]
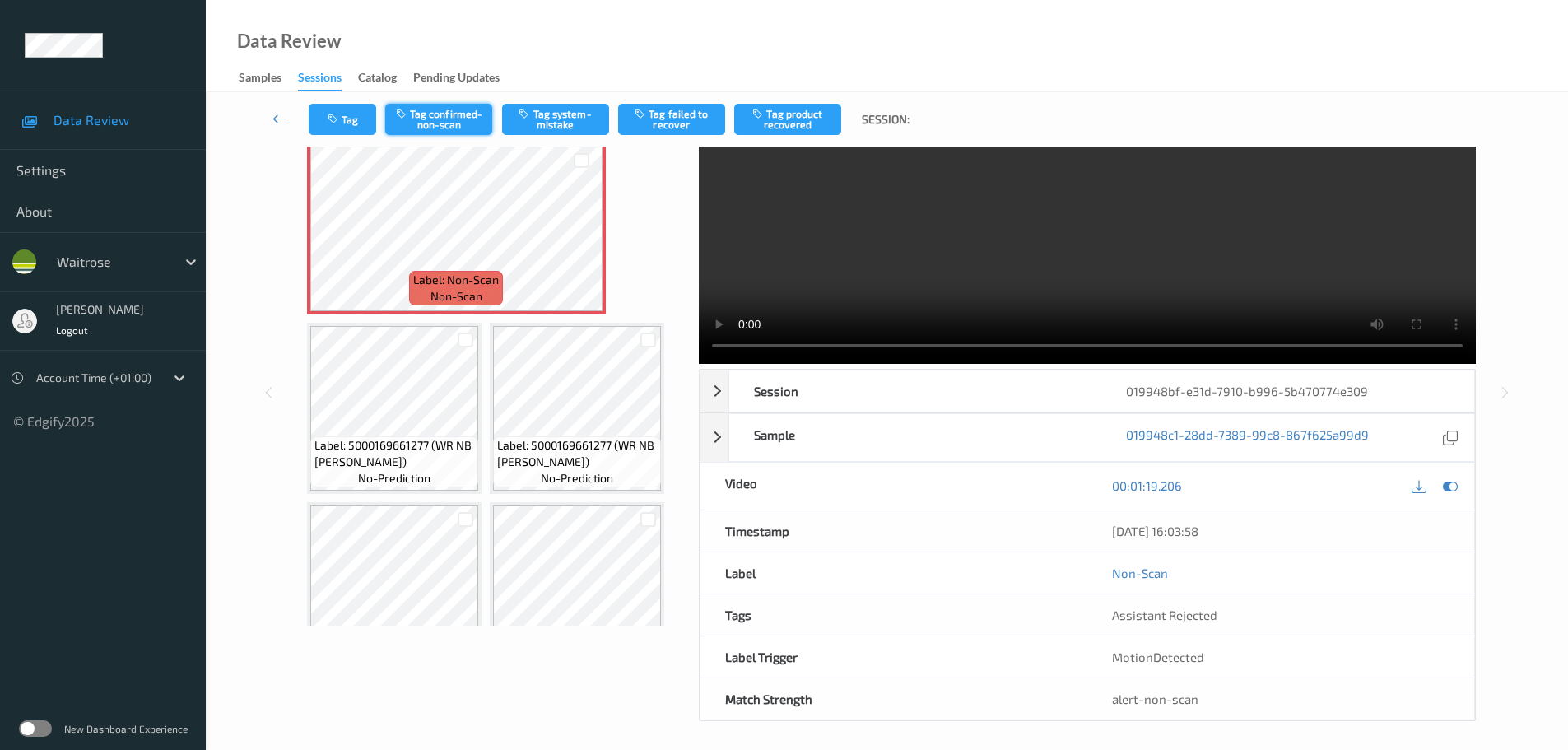
click at [462, 122] on button "Tag confirmed-non-scan" at bounding box center [438, 119] width 107 height 31
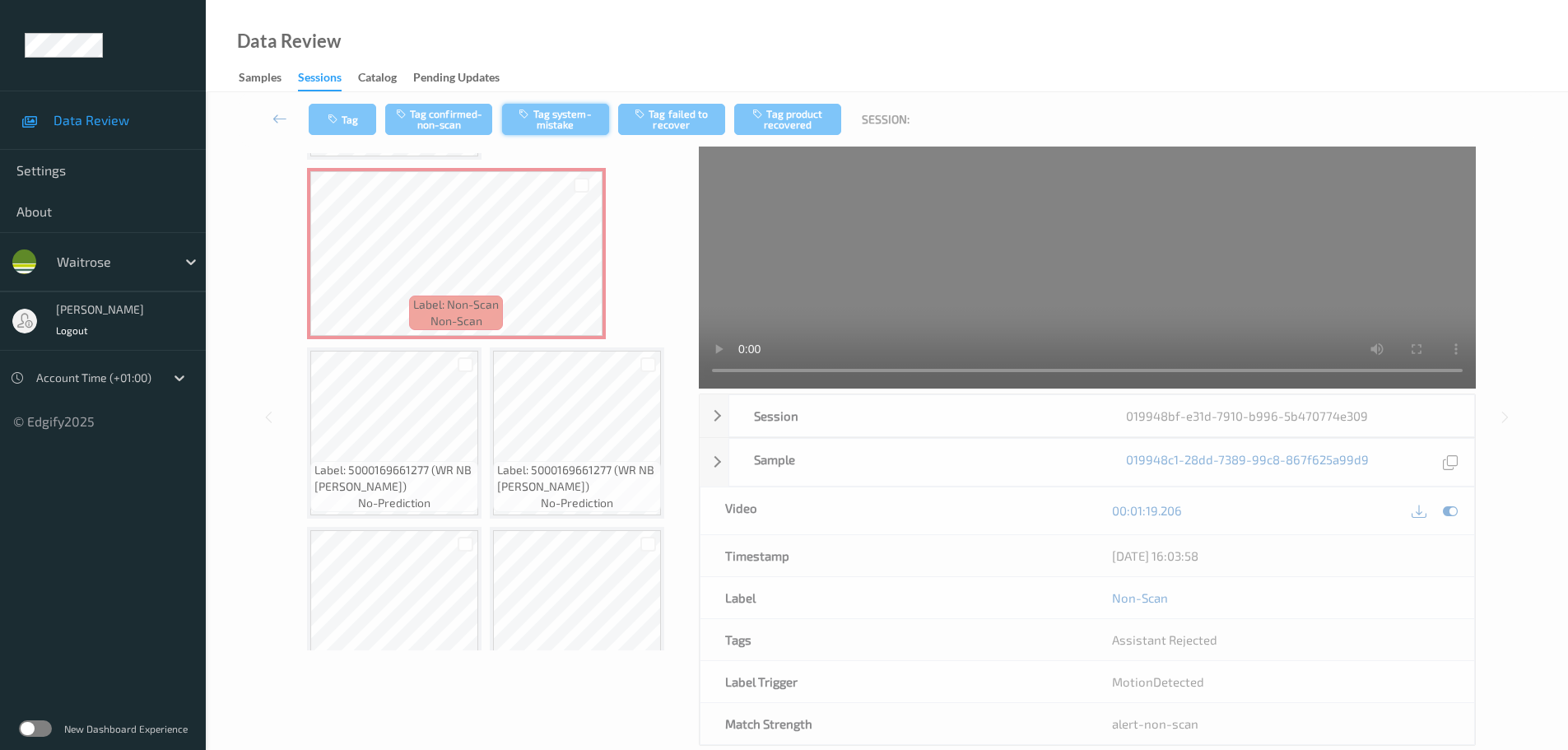
scroll to position [0, 0]
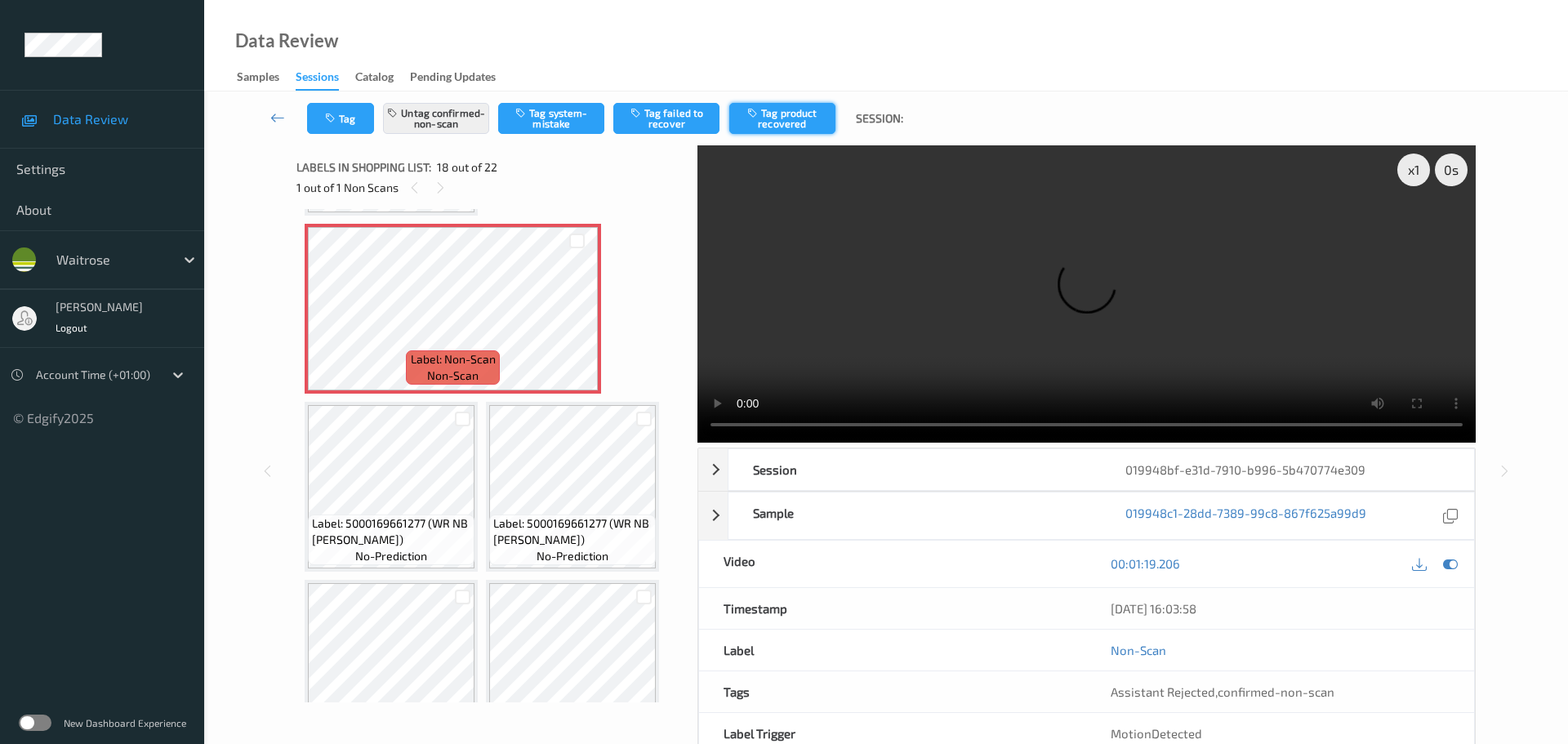
click at [793, 109] on button "Tag product recovered" at bounding box center [782, 118] width 106 height 31
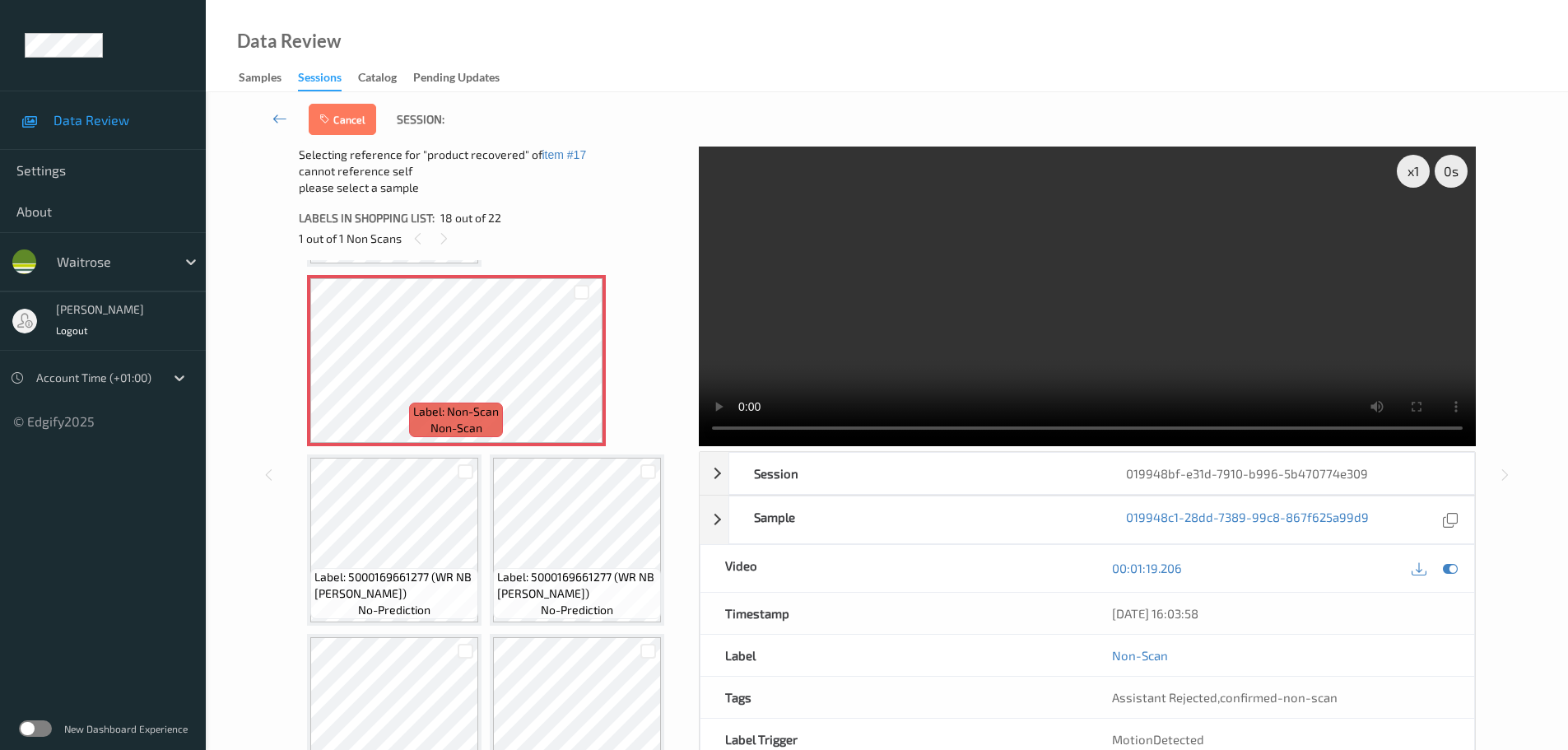
click at [457, 473] on div at bounding box center [465, 471] width 24 height 27
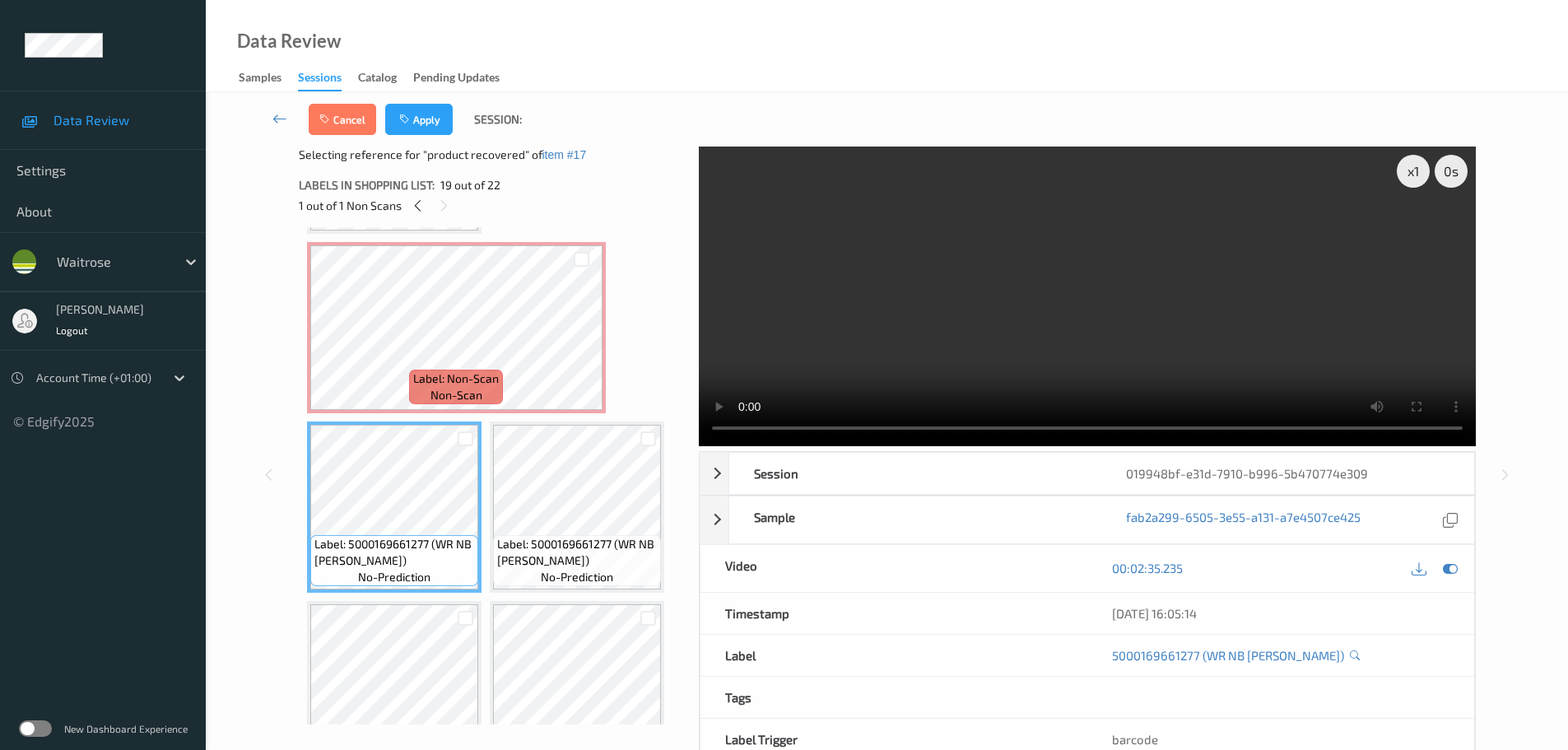
click at [468, 425] on div at bounding box center [465, 438] width 24 height 27
click at [462, 436] on div at bounding box center [465, 438] width 16 height 16
click at [418, 125] on button "Apply" at bounding box center [419, 119] width 67 height 31
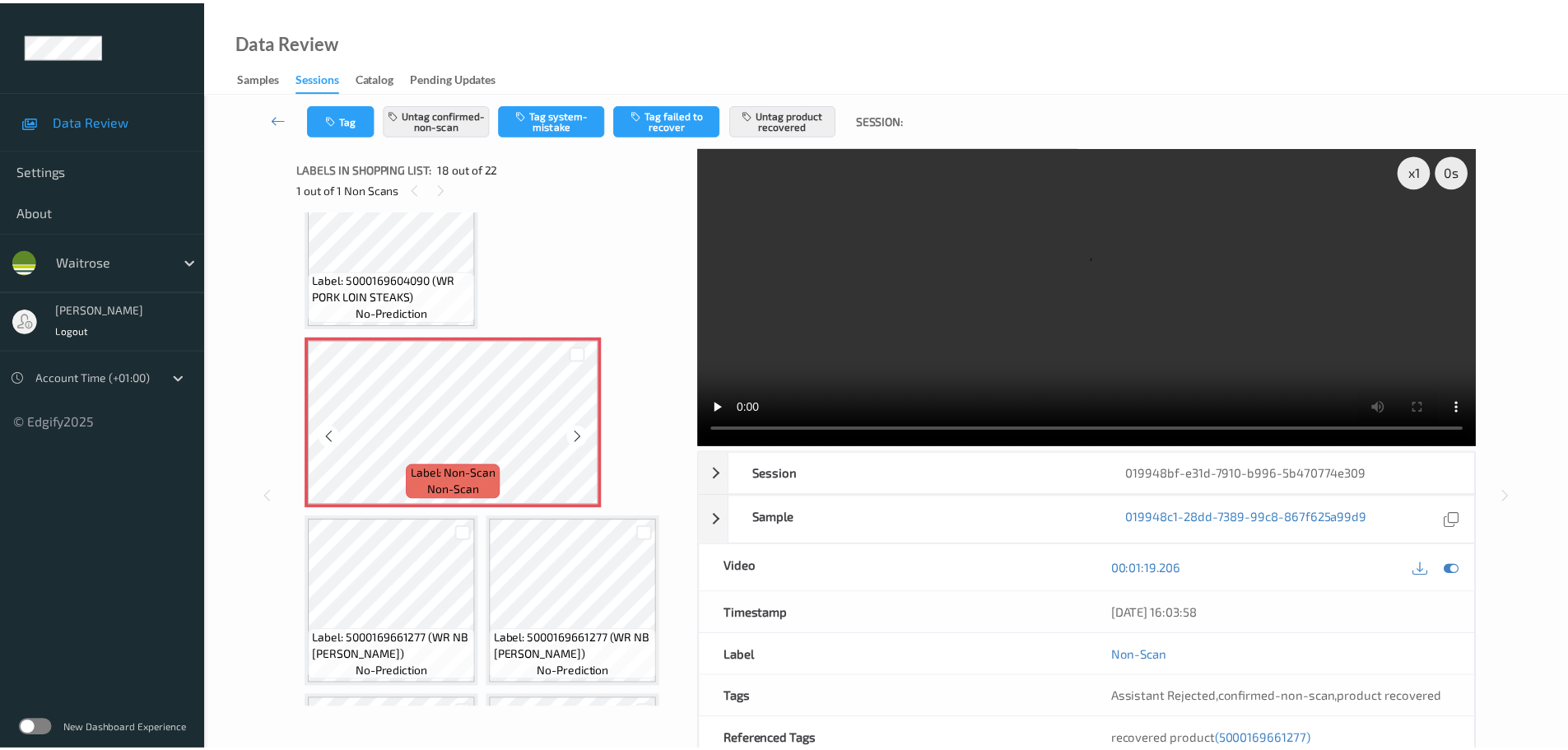
scroll to position [1527, 0]
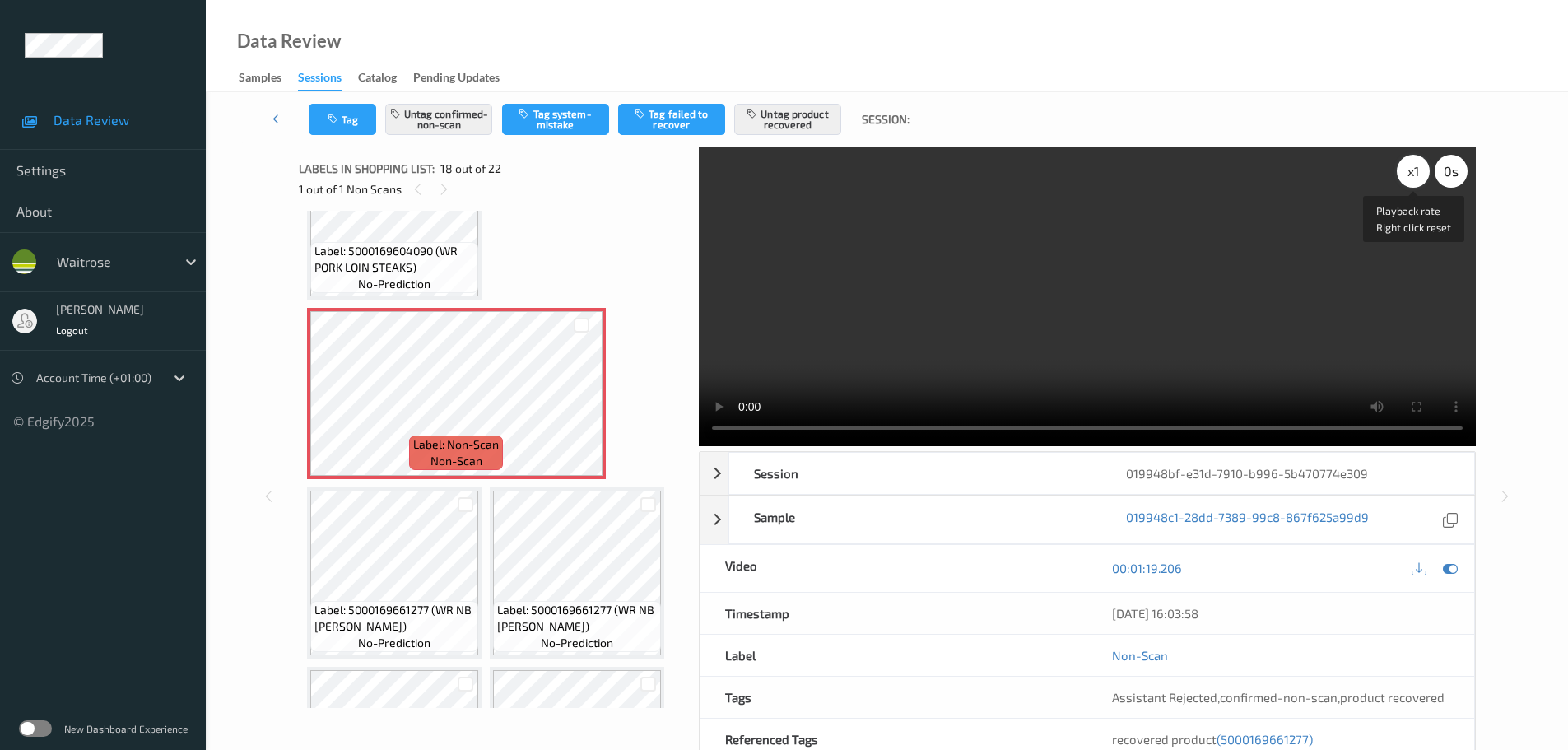
click at [1413, 164] on div "x 1" at bounding box center [1414, 172] width 33 height 33
click at [1413, 164] on div "x 2" at bounding box center [1414, 172] width 33 height 33
click at [1414, 172] on div "x 4" at bounding box center [1414, 172] width 33 height 33
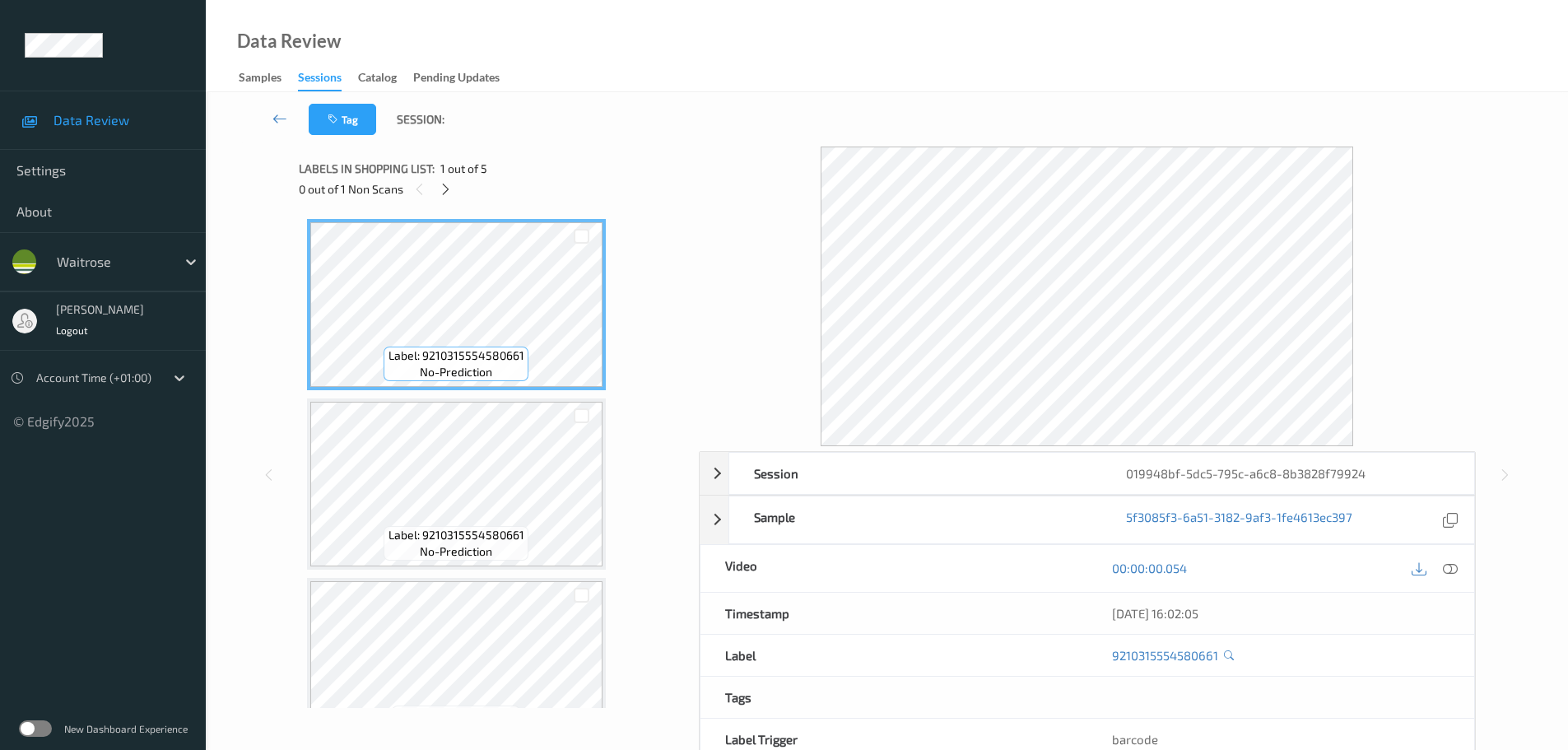
click at [448, 200] on div "Labels in shopping list: 1 out of 5 0 out of 1 Non Scans" at bounding box center [493, 178] width 389 height 64
click at [438, 186] on div at bounding box center [445, 189] width 21 height 21
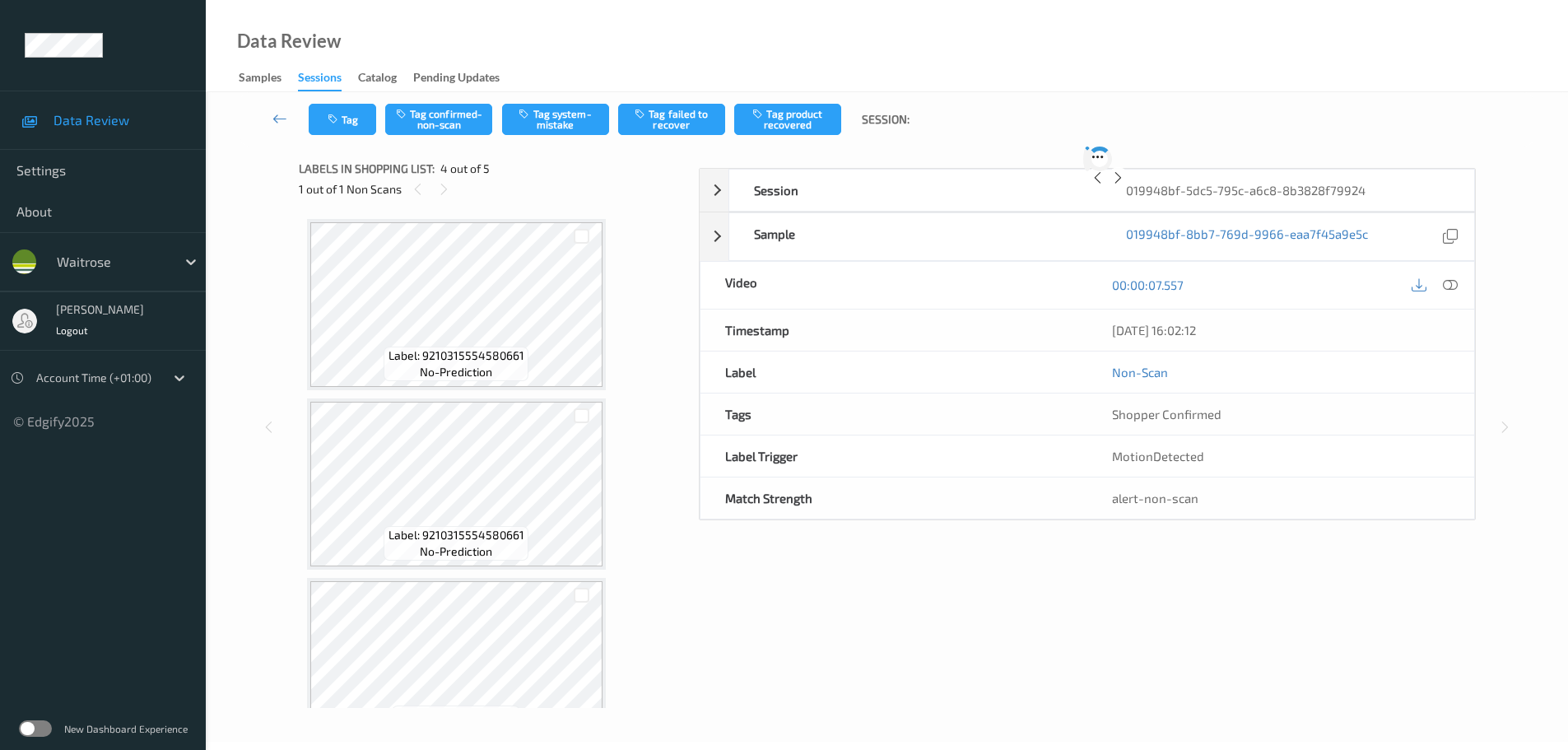
scroll to position [367, 0]
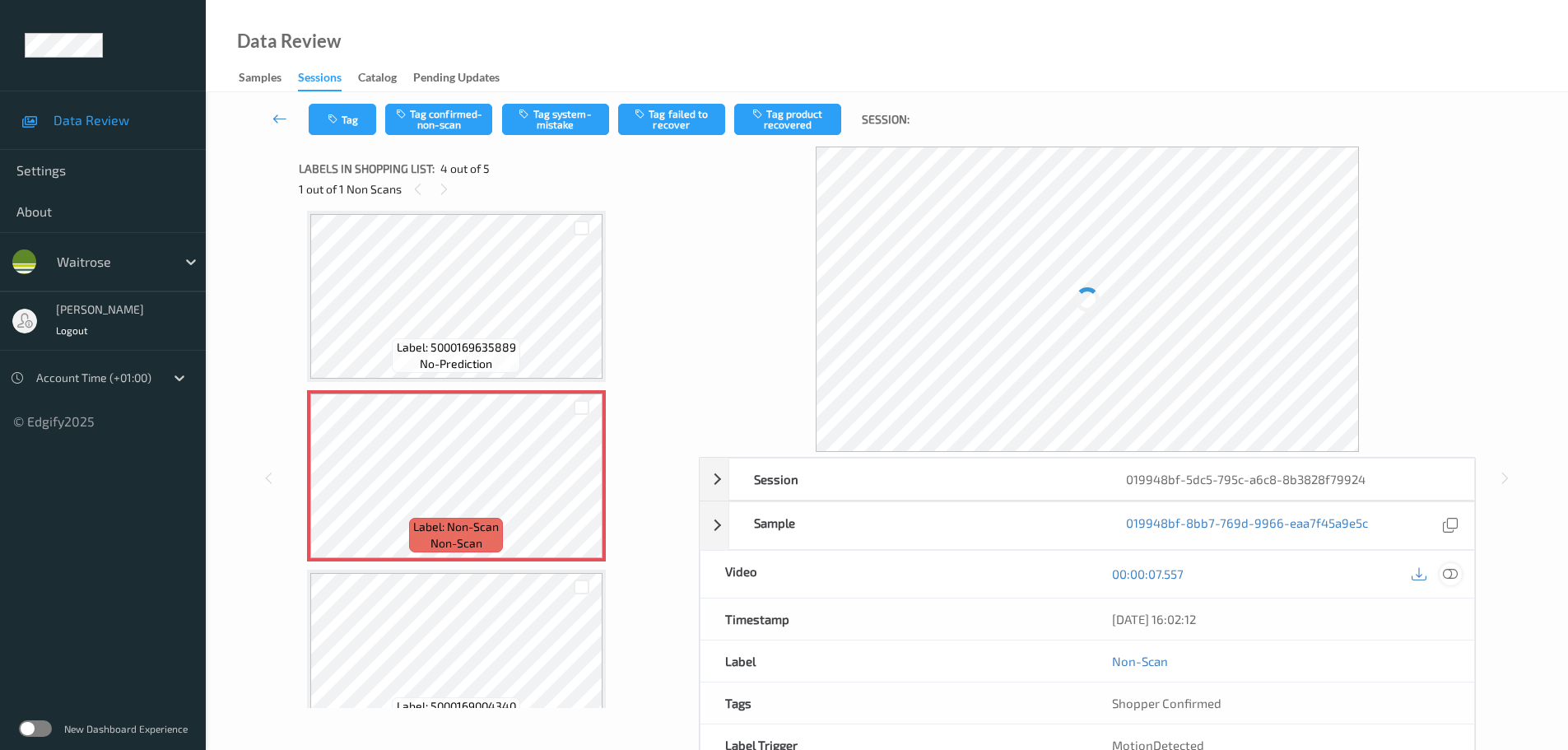
click at [1449, 579] on icon at bounding box center [1450, 573] width 15 height 15
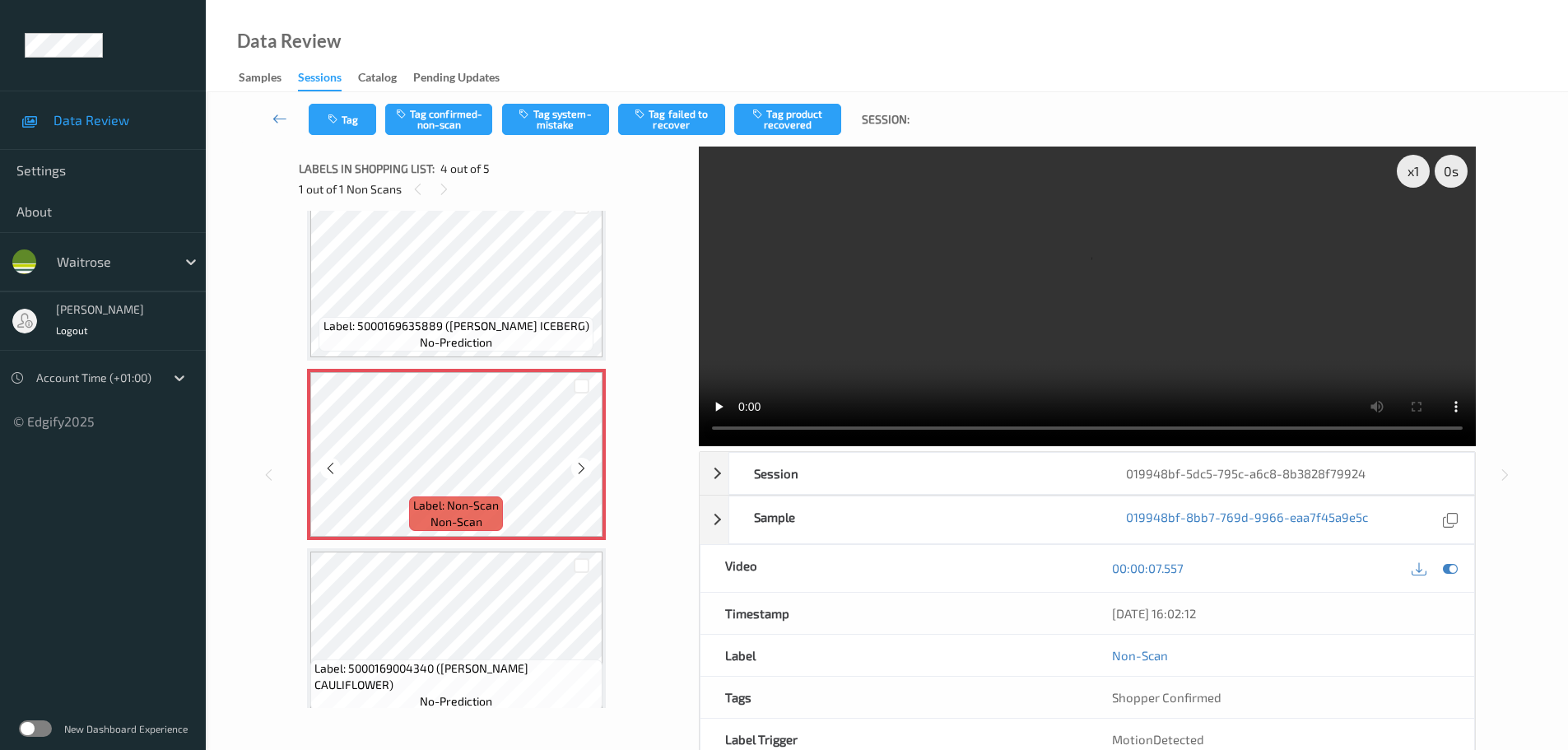
scroll to position [409, 0]
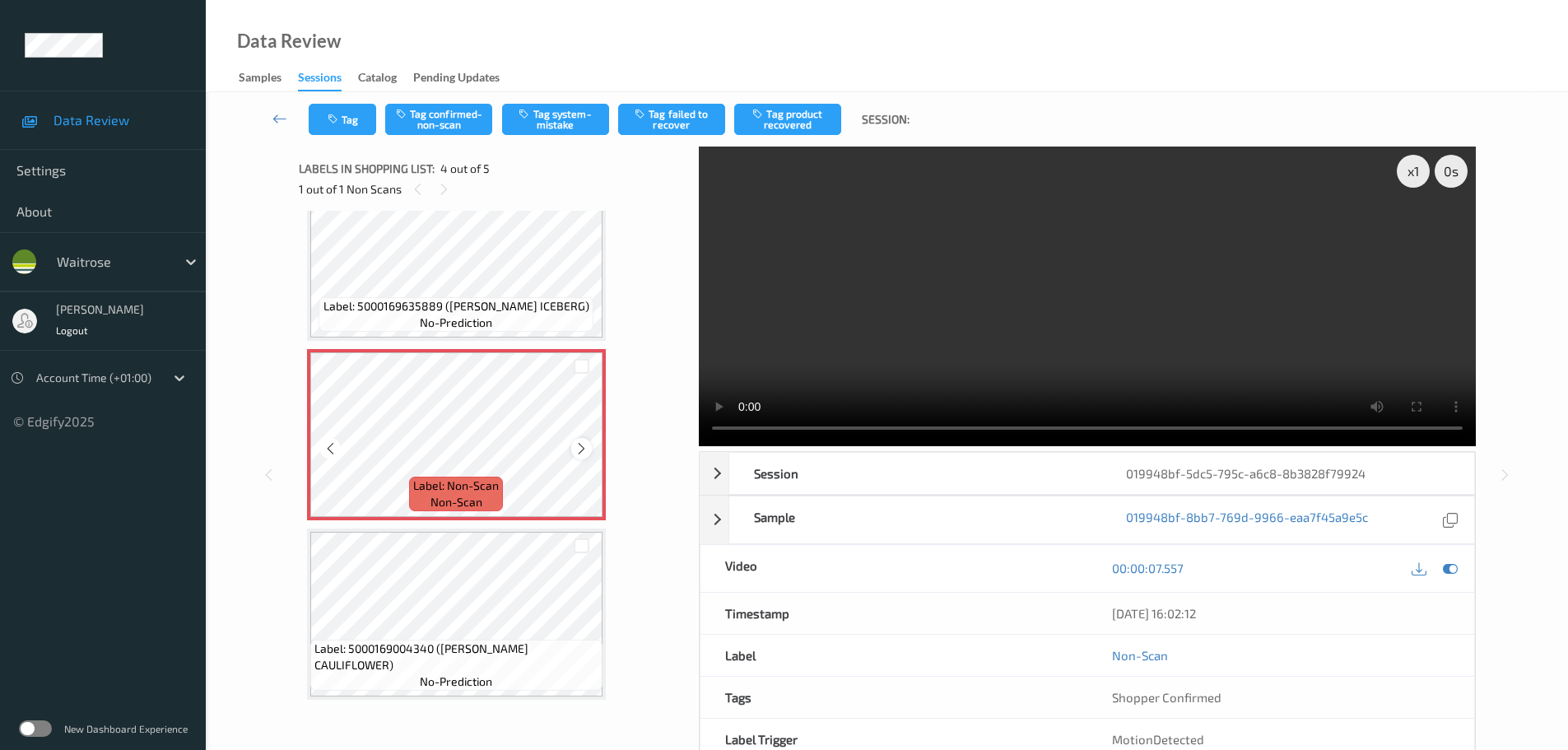
click at [581, 447] on icon at bounding box center [581, 448] width 14 height 15
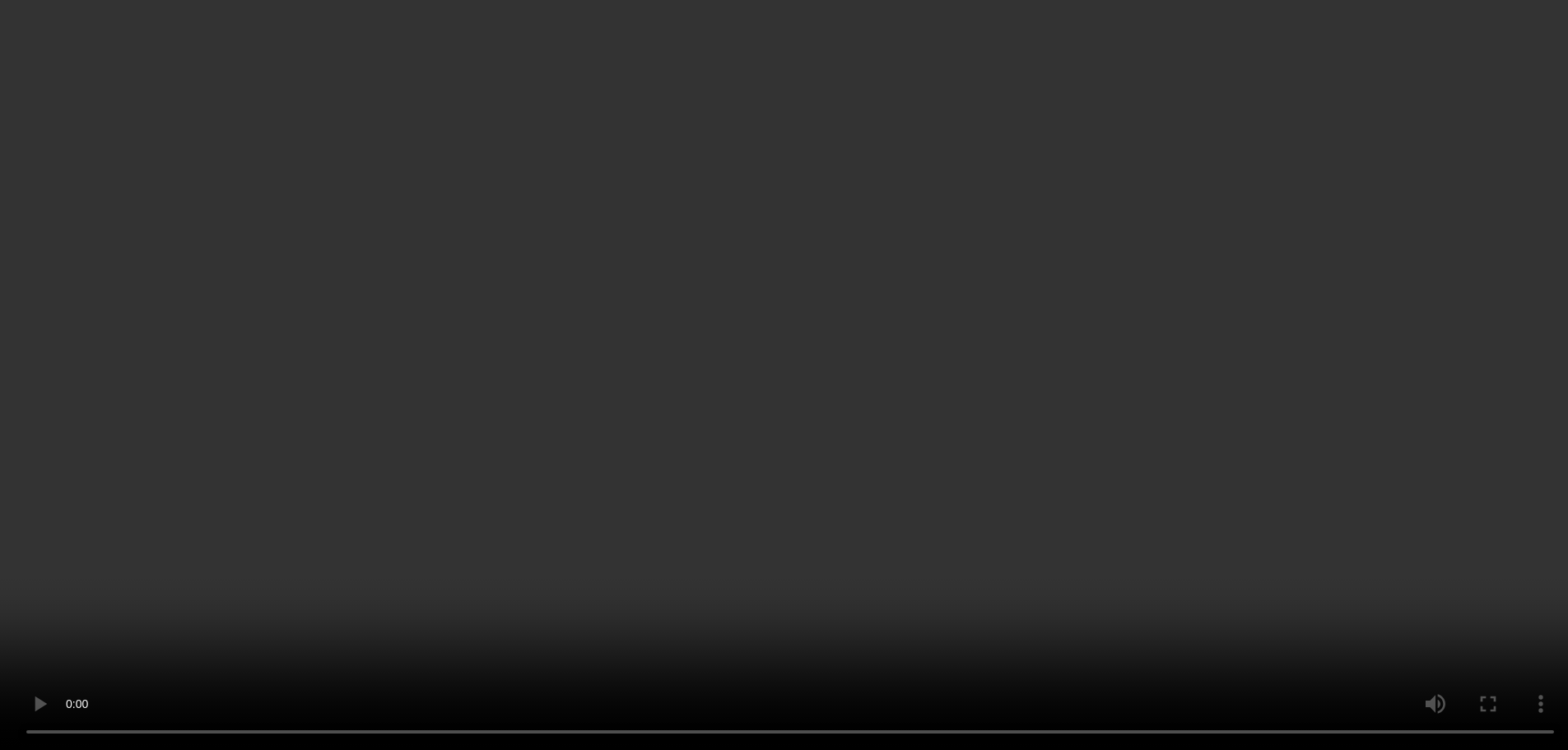
scroll to position [87, 0]
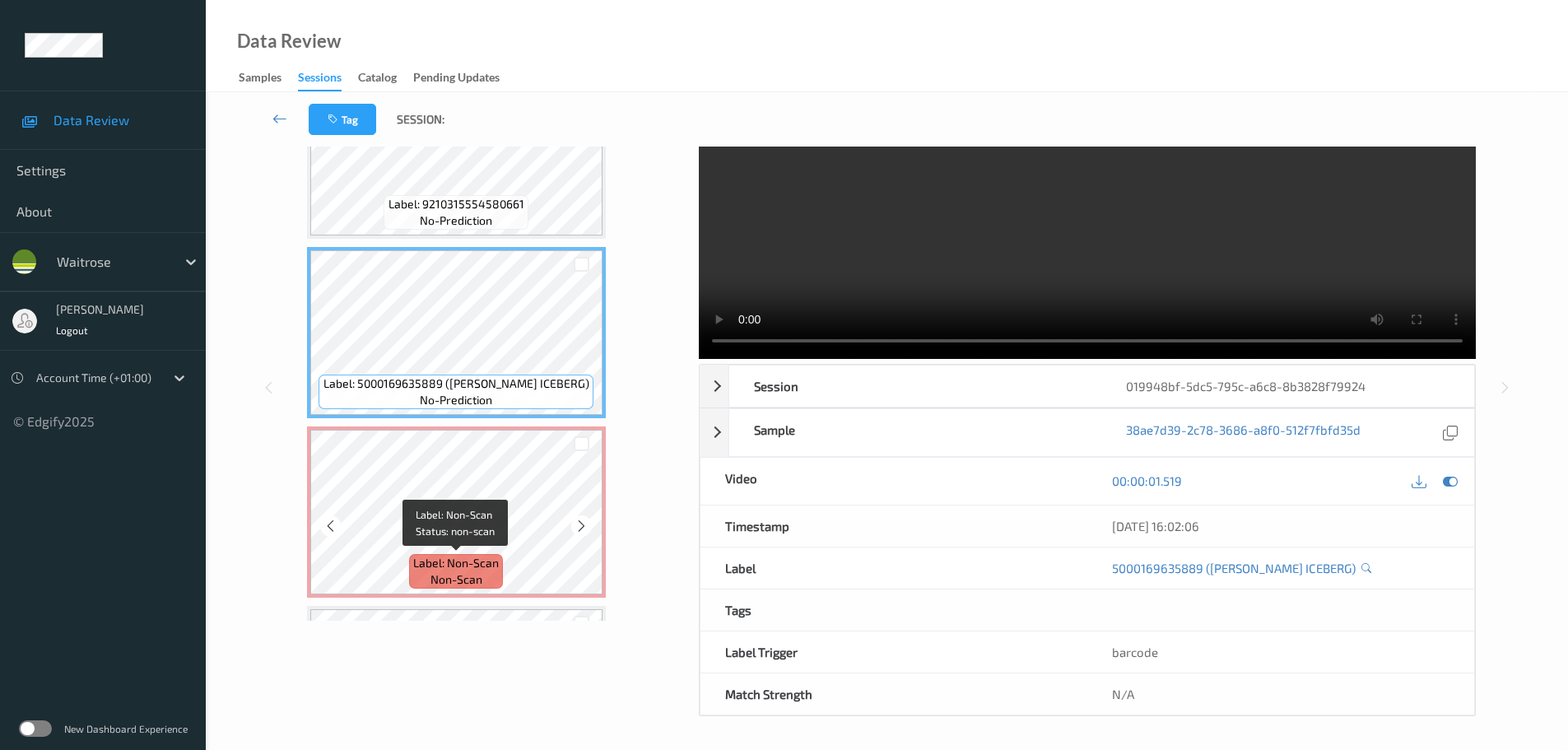
click at [414, 562] on span "Label: Non-Scan" at bounding box center [456, 563] width 85 height 17
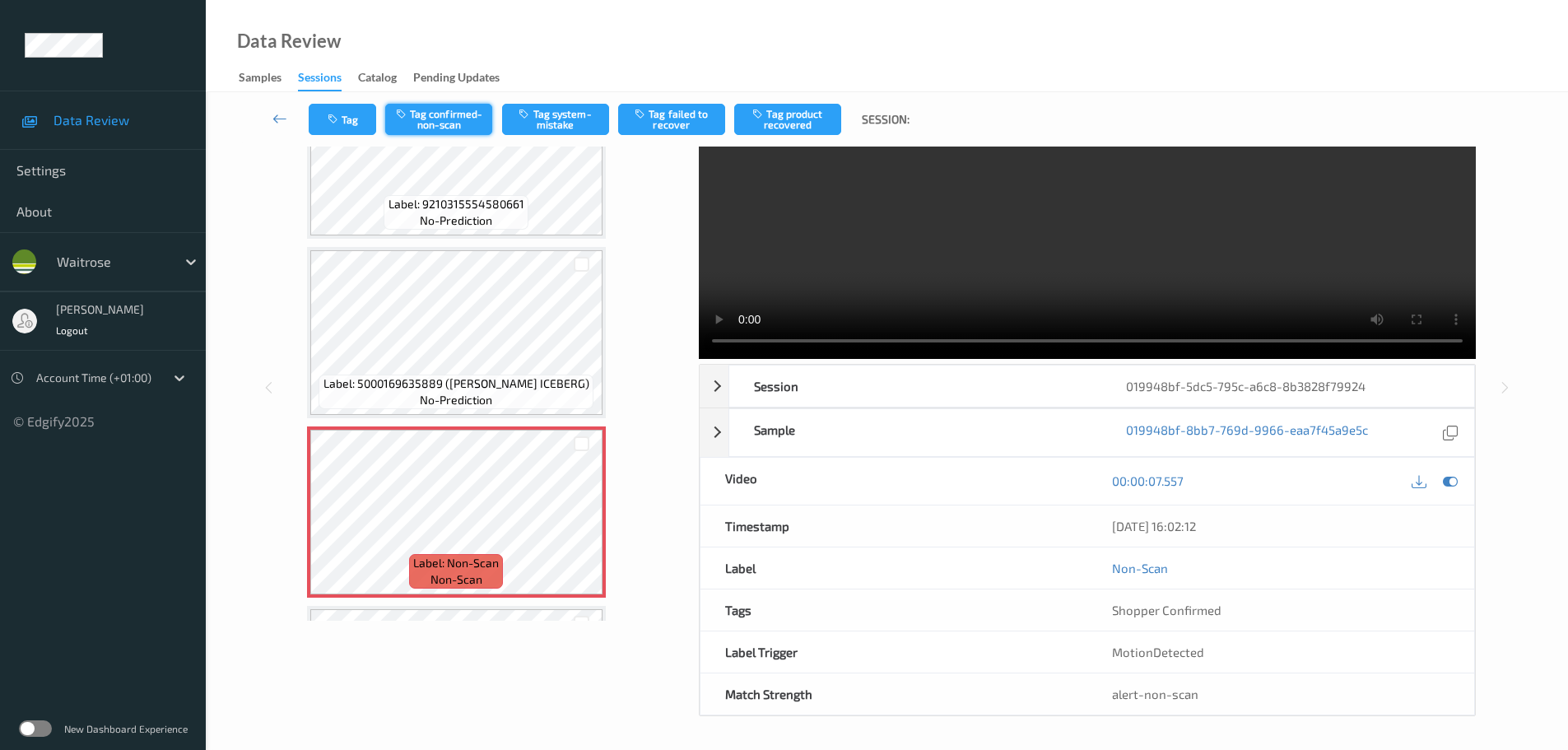
click at [454, 113] on button "Tag confirmed-non-scan" at bounding box center [438, 119] width 107 height 31
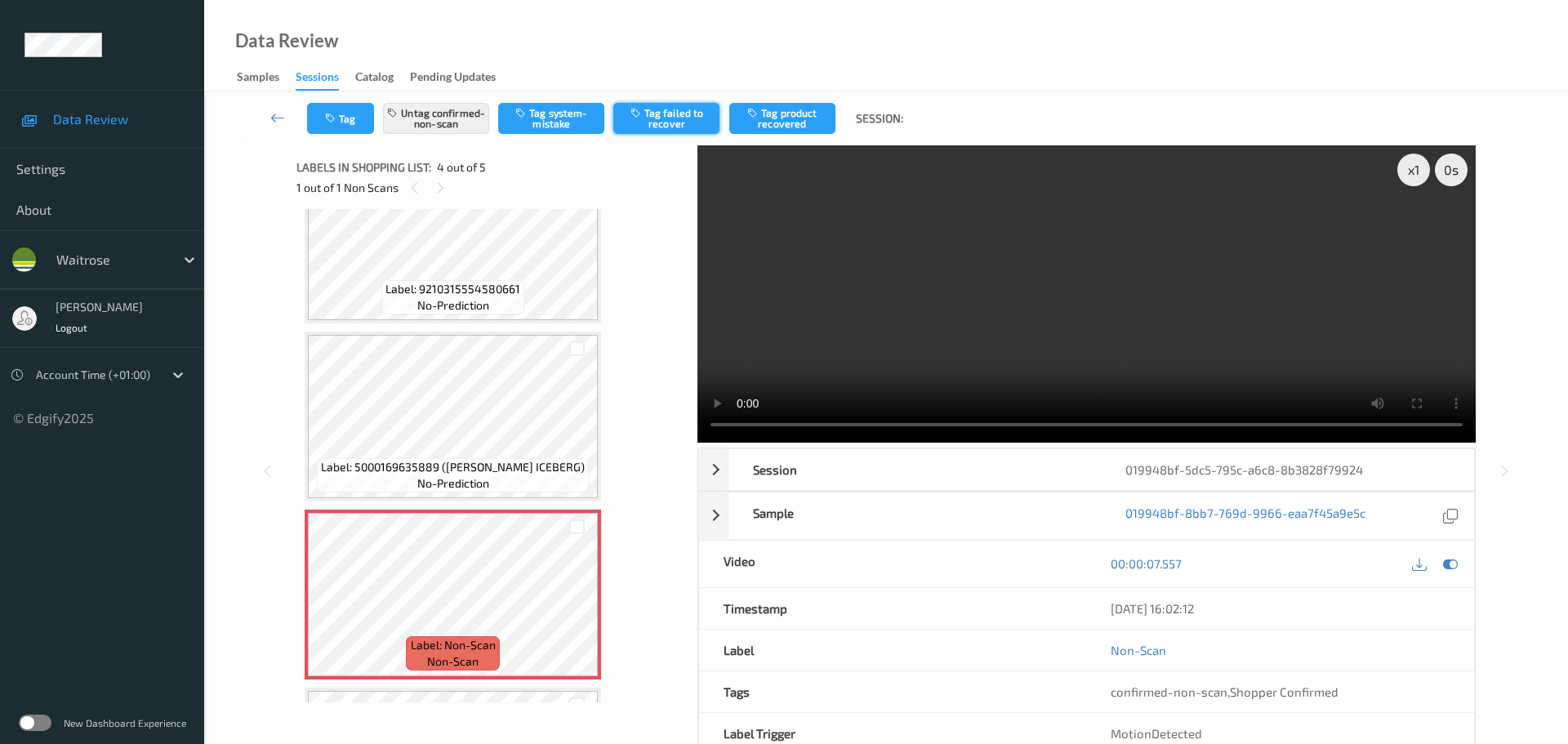
click at [668, 114] on button "Tag failed to recover" at bounding box center [666, 118] width 106 height 31
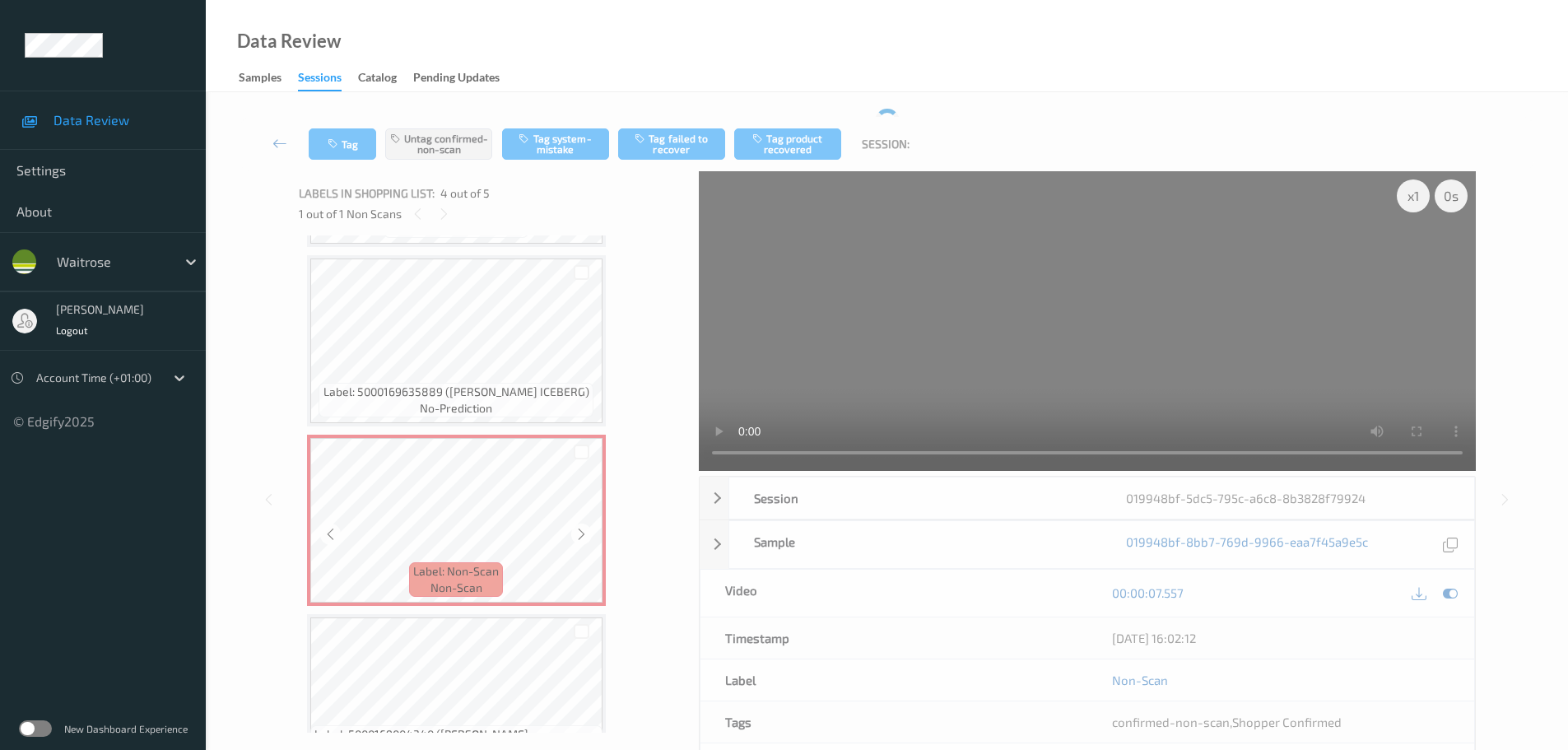
scroll to position [409, 0]
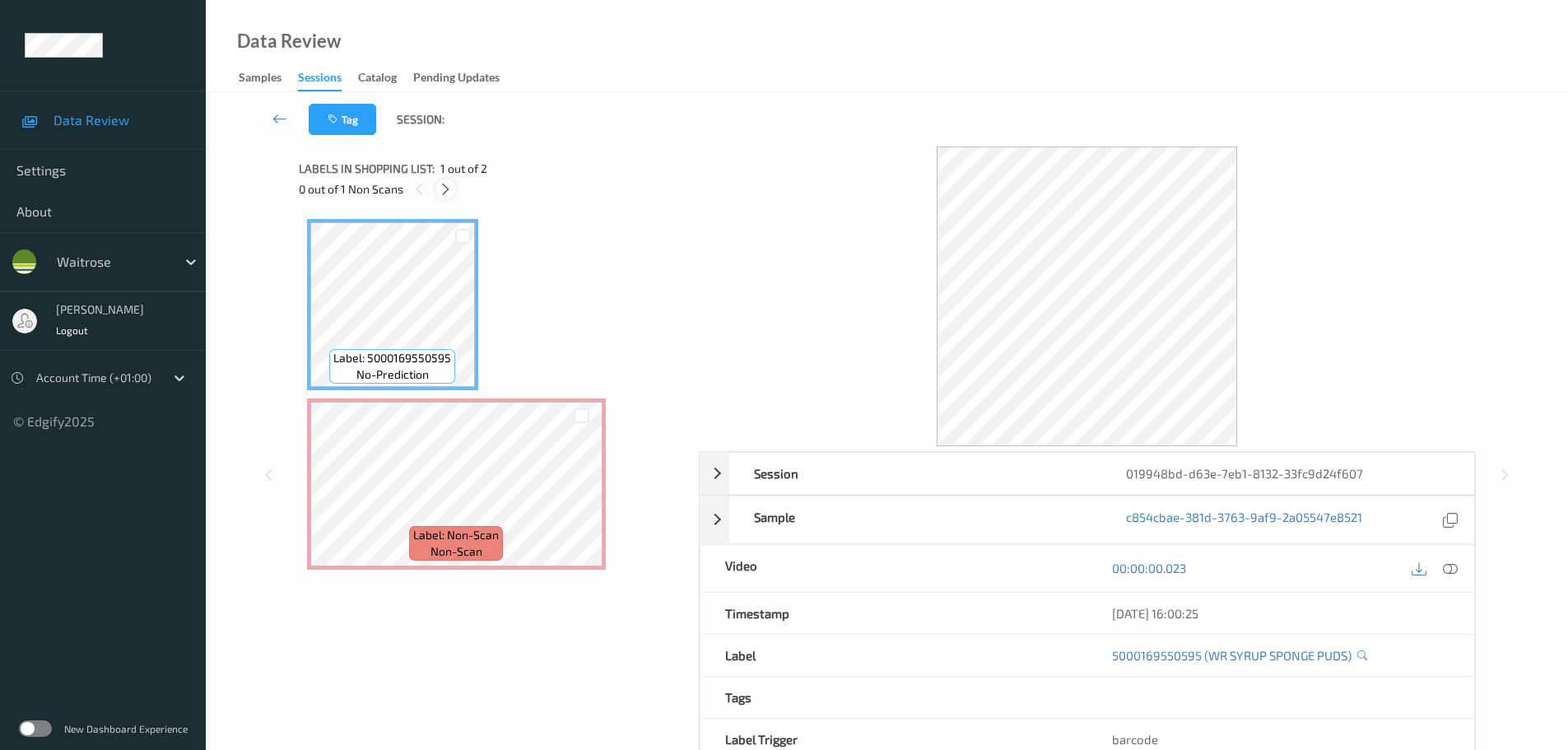
click at [442, 186] on icon at bounding box center [445, 190] width 14 height 15
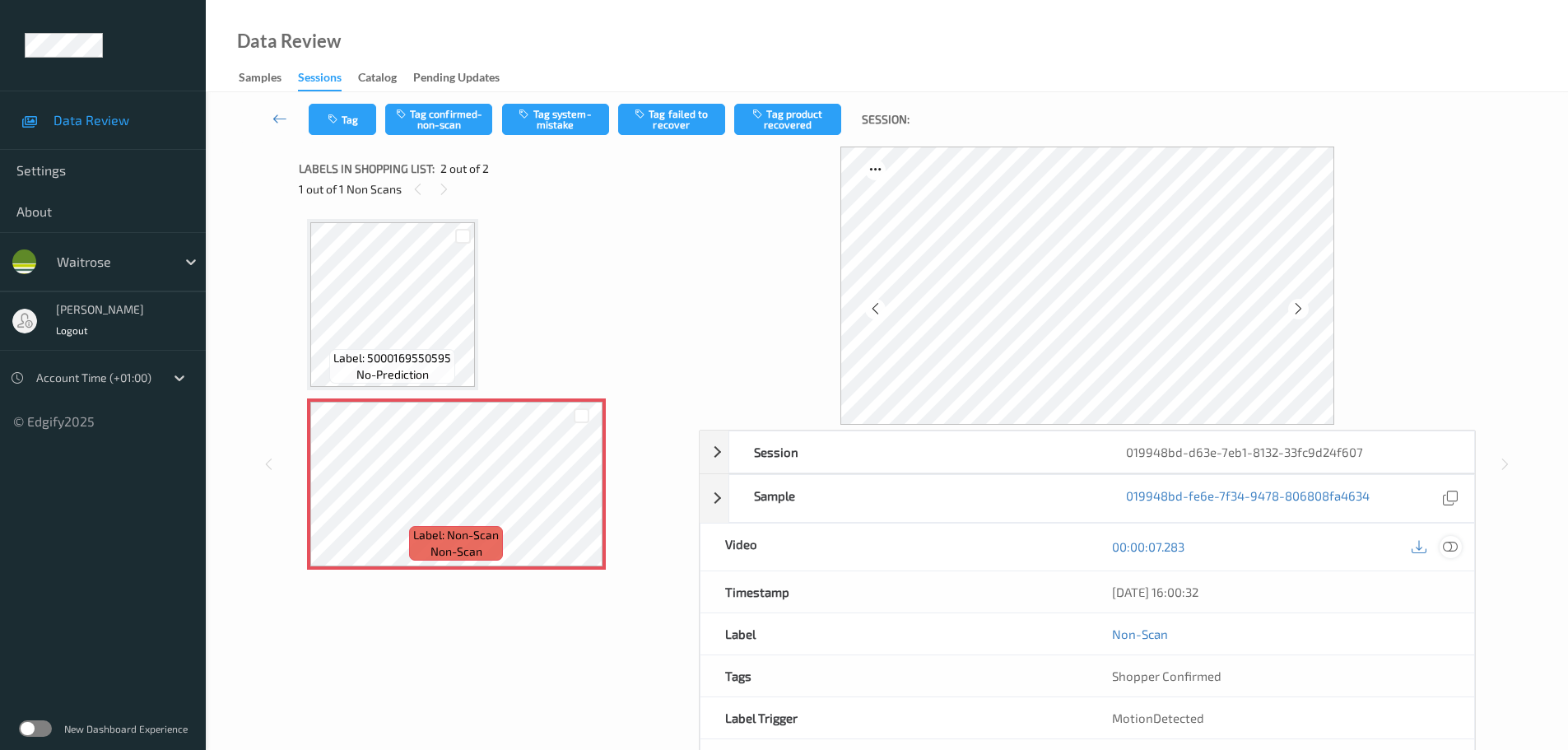
click at [1454, 548] on icon at bounding box center [1450, 547] width 15 height 15
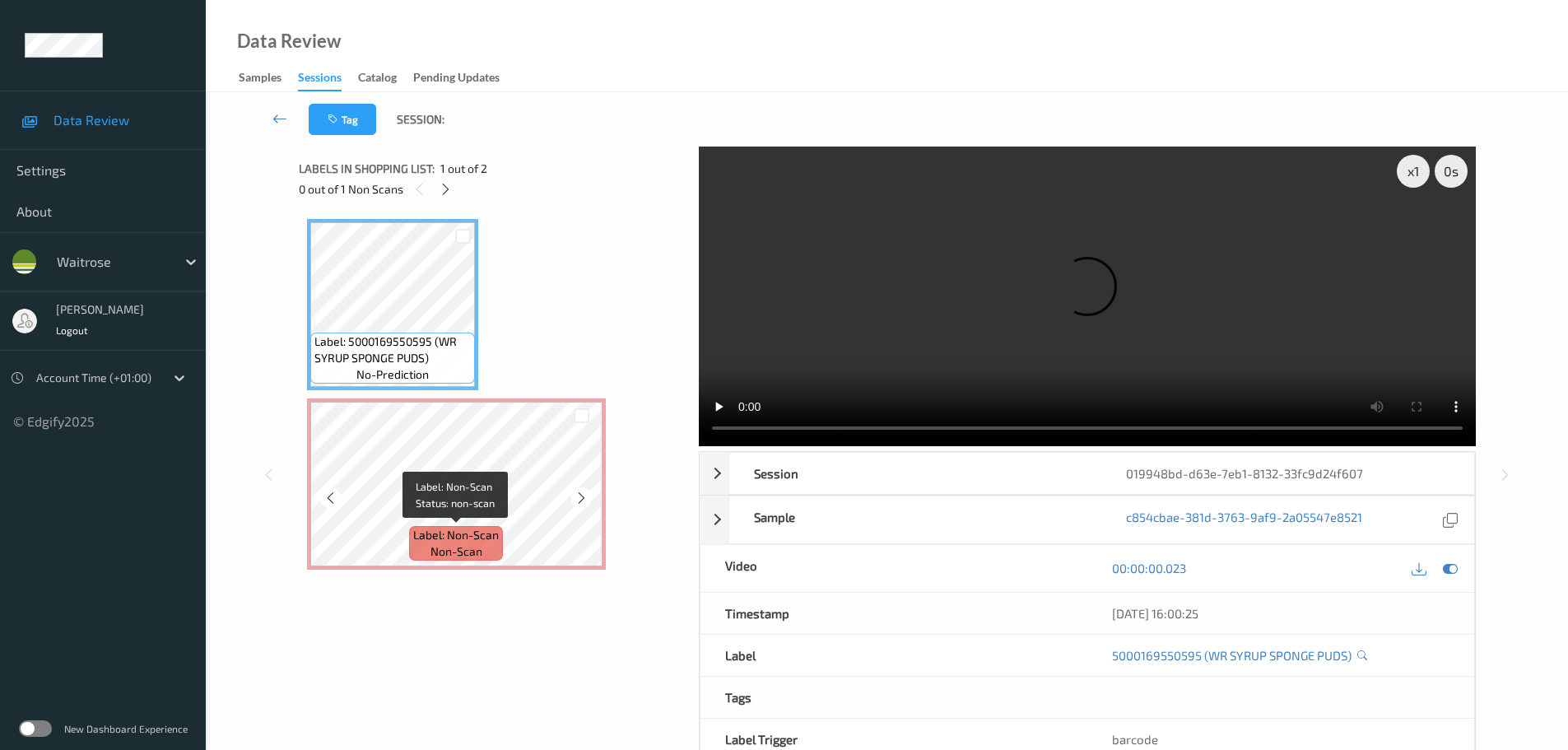
click at [458, 529] on span "Label: Non-Scan" at bounding box center [456, 535] width 85 height 17
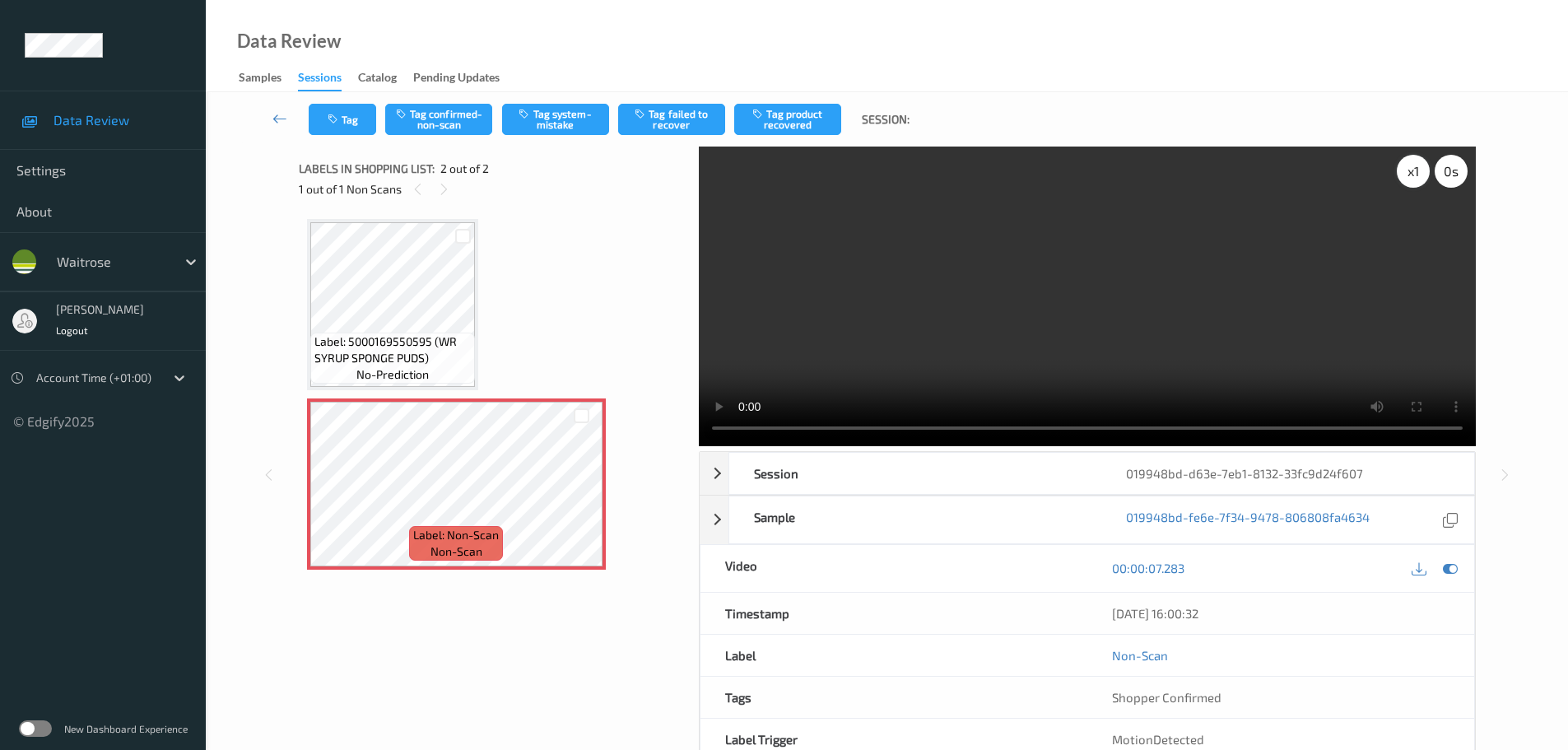
click at [1412, 163] on div "x 1" at bounding box center [1414, 172] width 33 height 33
click at [1412, 163] on div "x 2" at bounding box center [1414, 172] width 33 height 33
click at [1412, 163] on div "x 4" at bounding box center [1414, 172] width 33 height 33
click at [538, 120] on button "Tag system-mistake" at bounding box center [555, 119] width 107 height 31
click at [545, 127] on button "Tag system-mistake" at bounding box center [555, 119] width 107 height 31
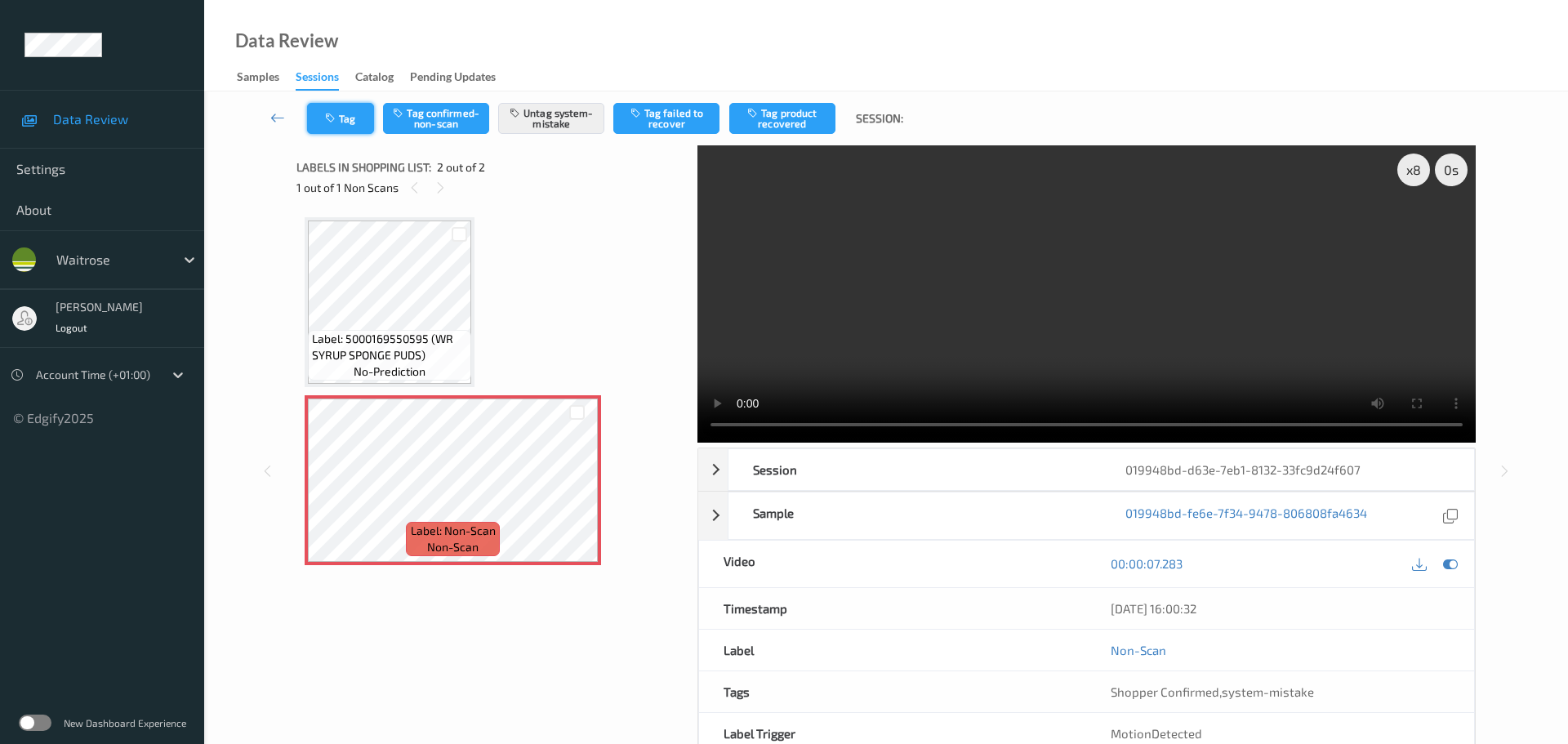
click at [339, 121] on icon "button" at bounding box center [331, 118] width 14 height 12
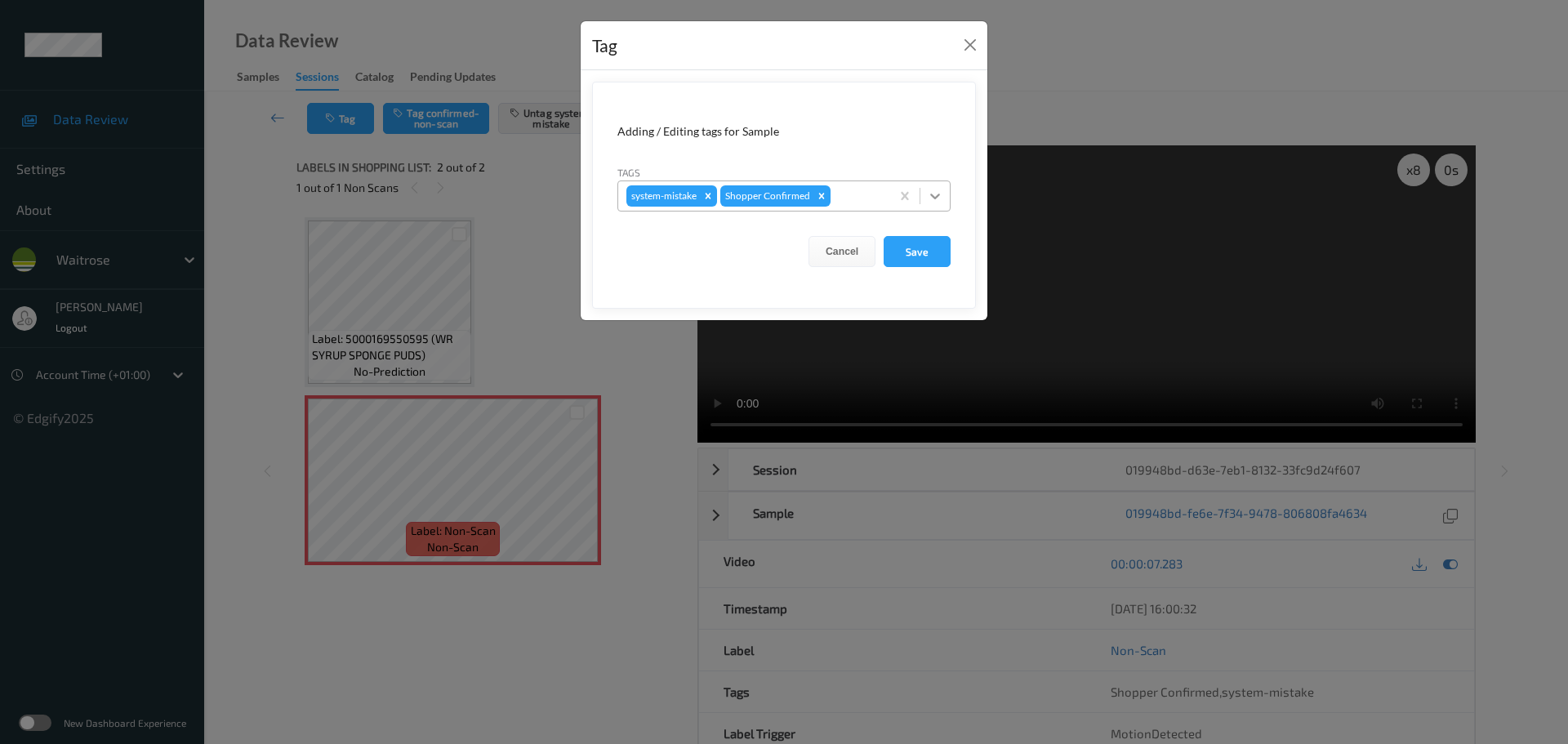
click at [938, 198] on icon at bounding box center [935, 196] width 16 height 16
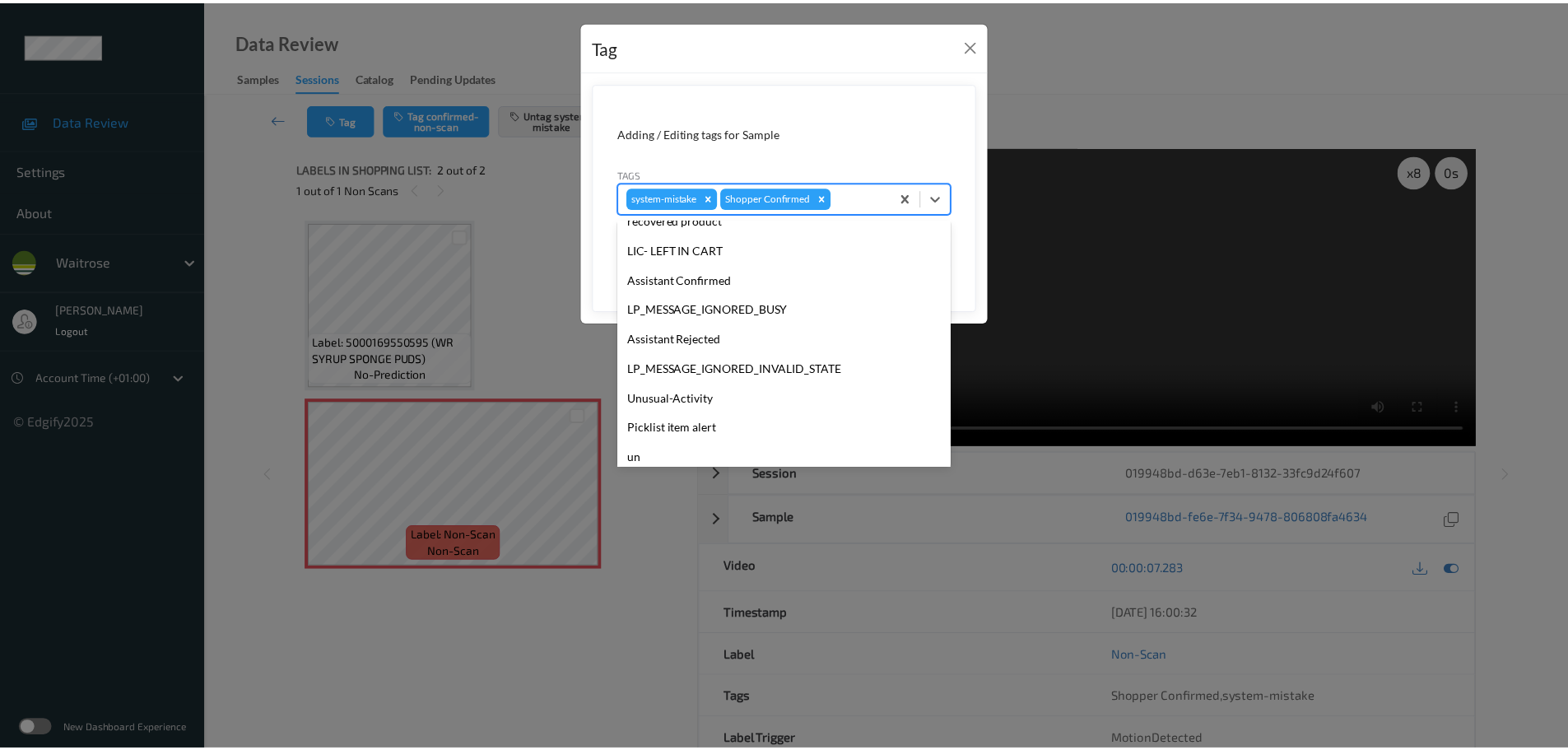
scroll to position [412, 0]
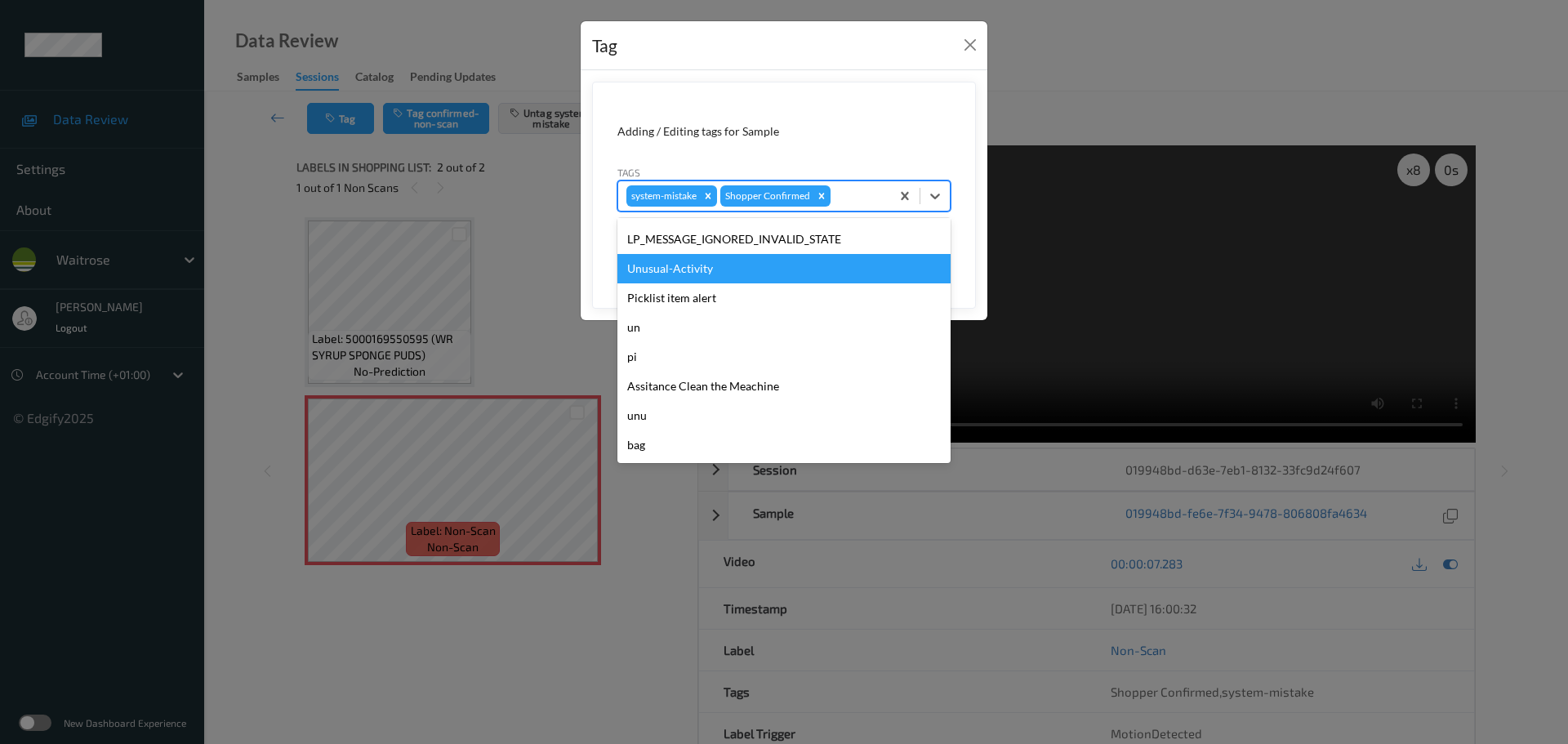
click at [657, 265] on div "Unusual-Activity" at bounding box center [784, 269] width 333 height 30
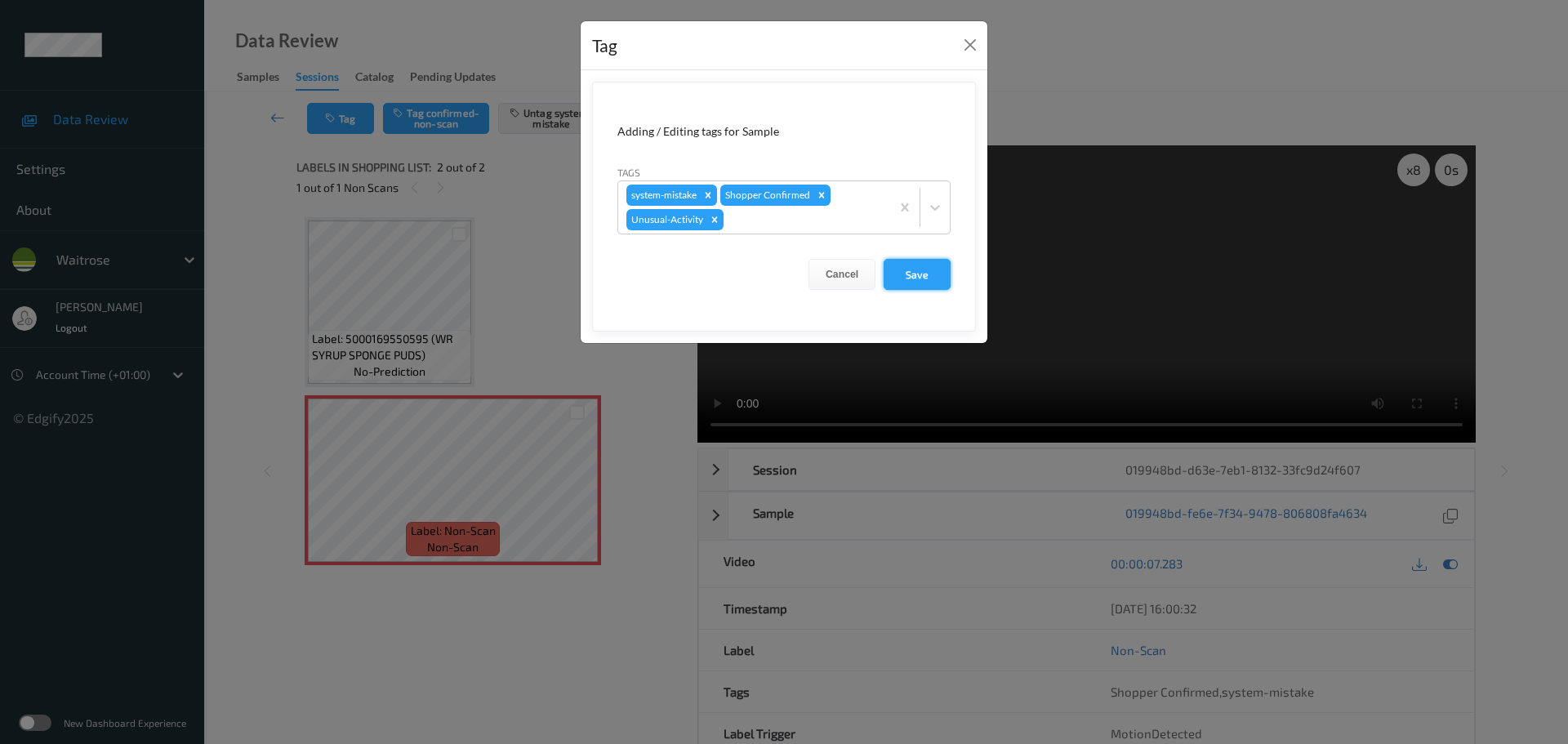
click at [907, 275] on button "Save" at bounding box center [917, 275] width 67 height 31
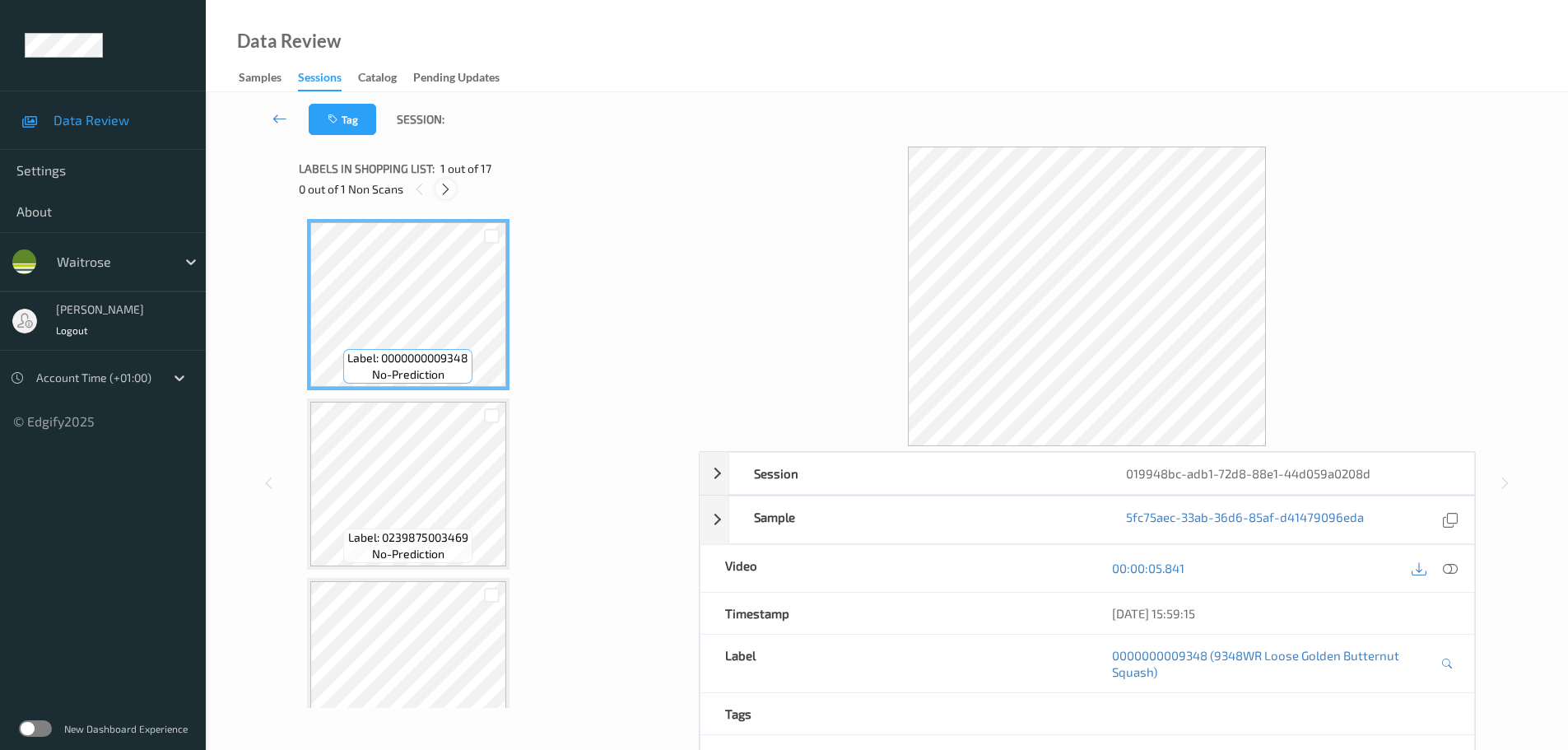
click at [443, 184] on icon at bounding box center [445, 190] width 14 height 15
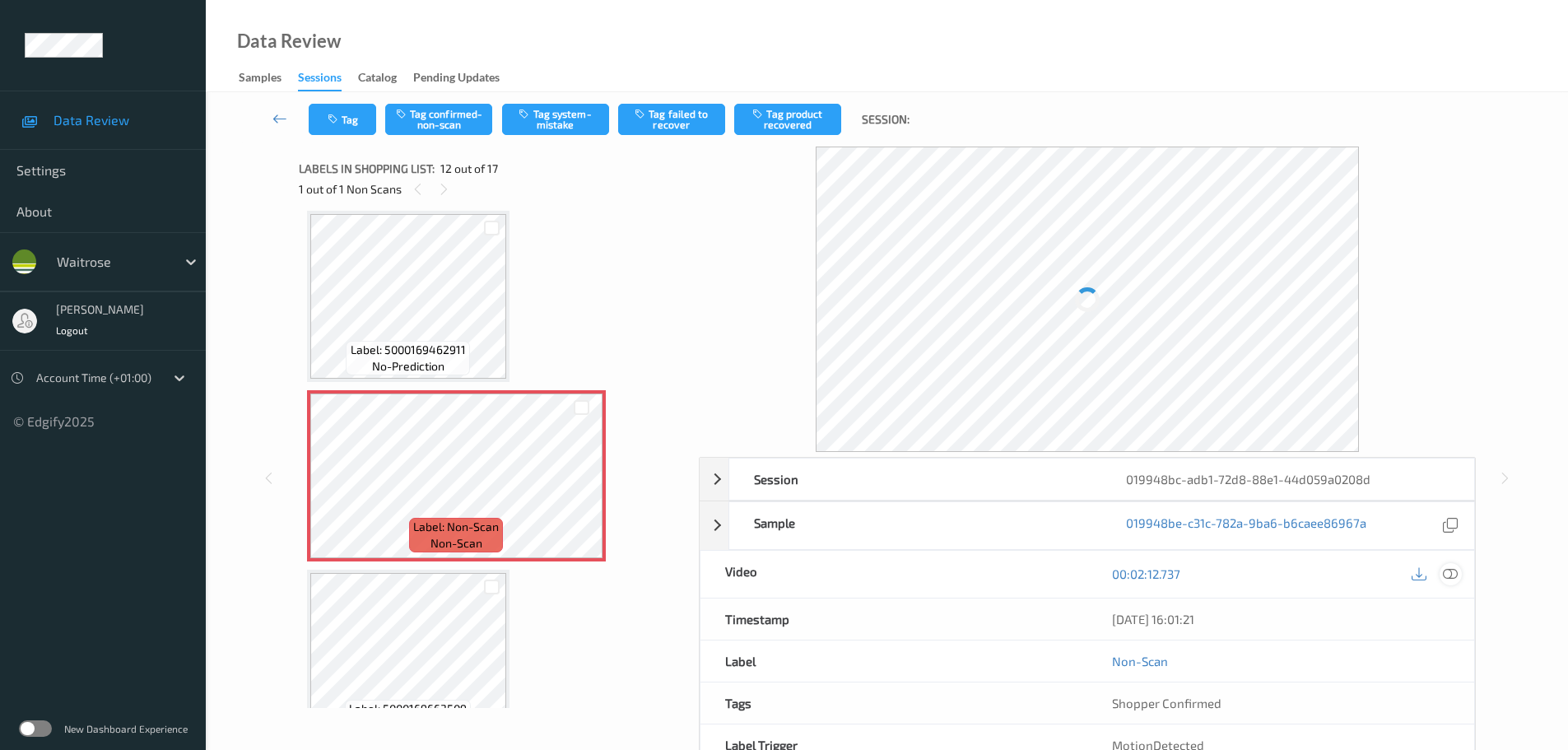
click at [1445, 576] on icon at bounding box center [1450, 573] width 15 height 15
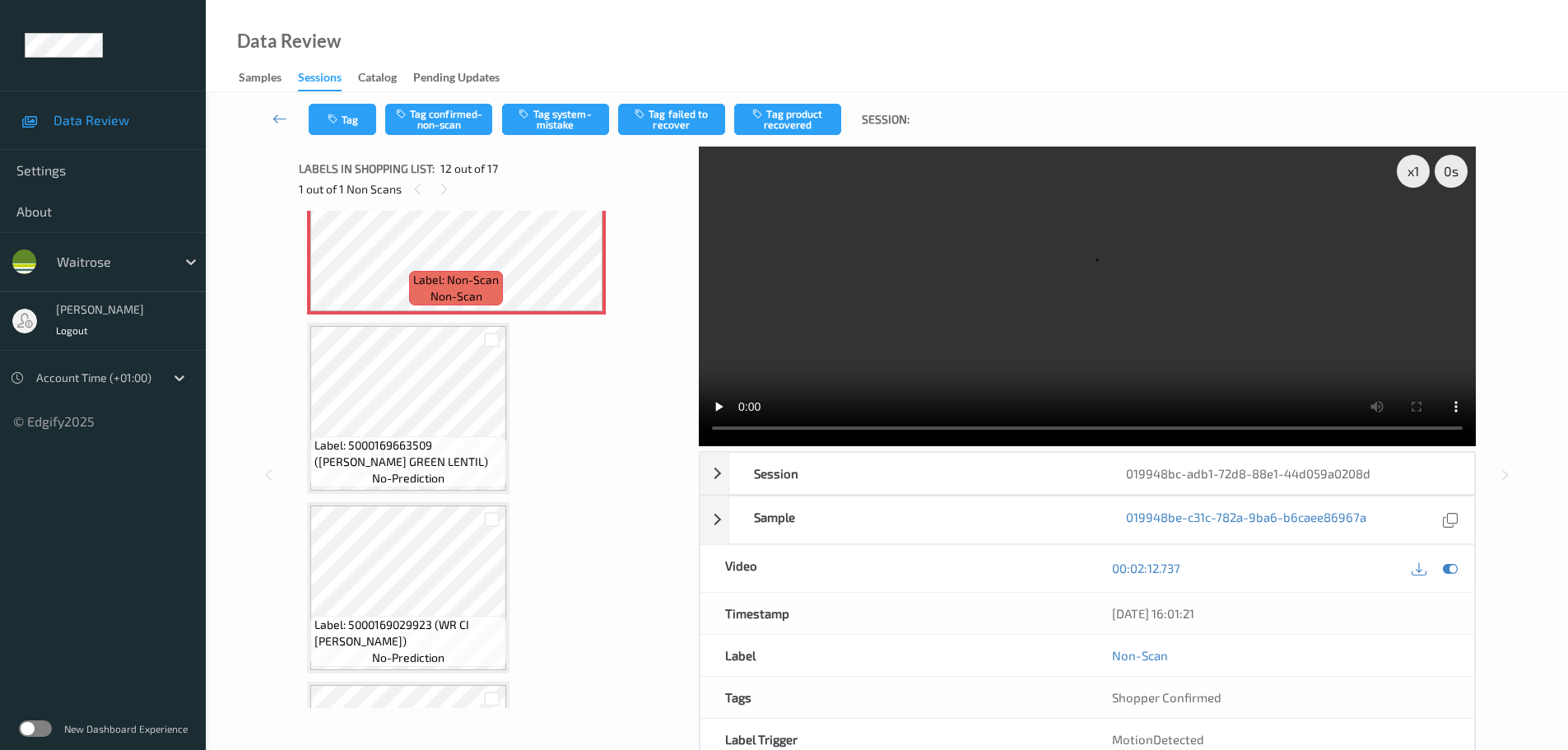
scroll to position [1885, 0]
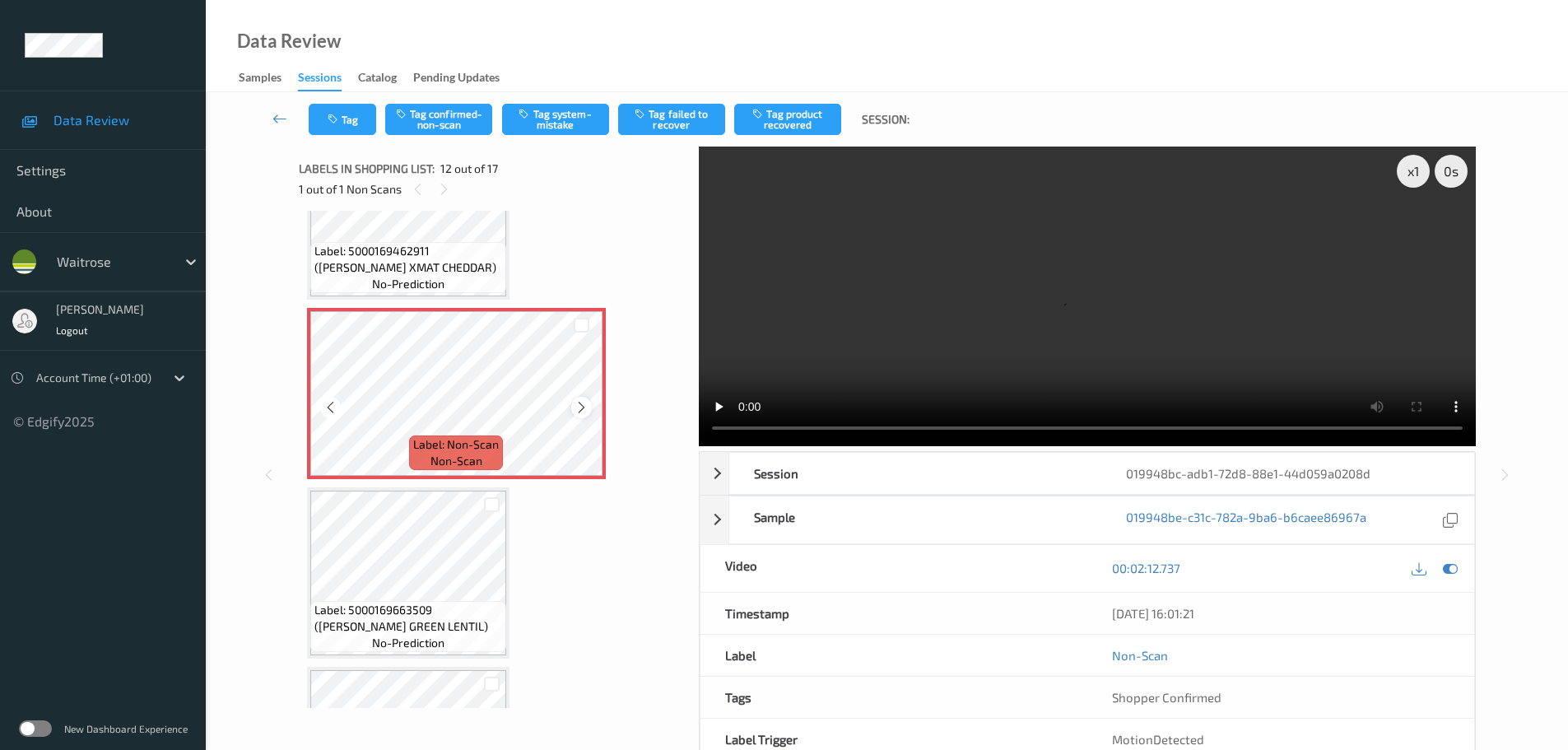
click at [583, 409] on icon at bounding box center [581, 408] width 14 height 15
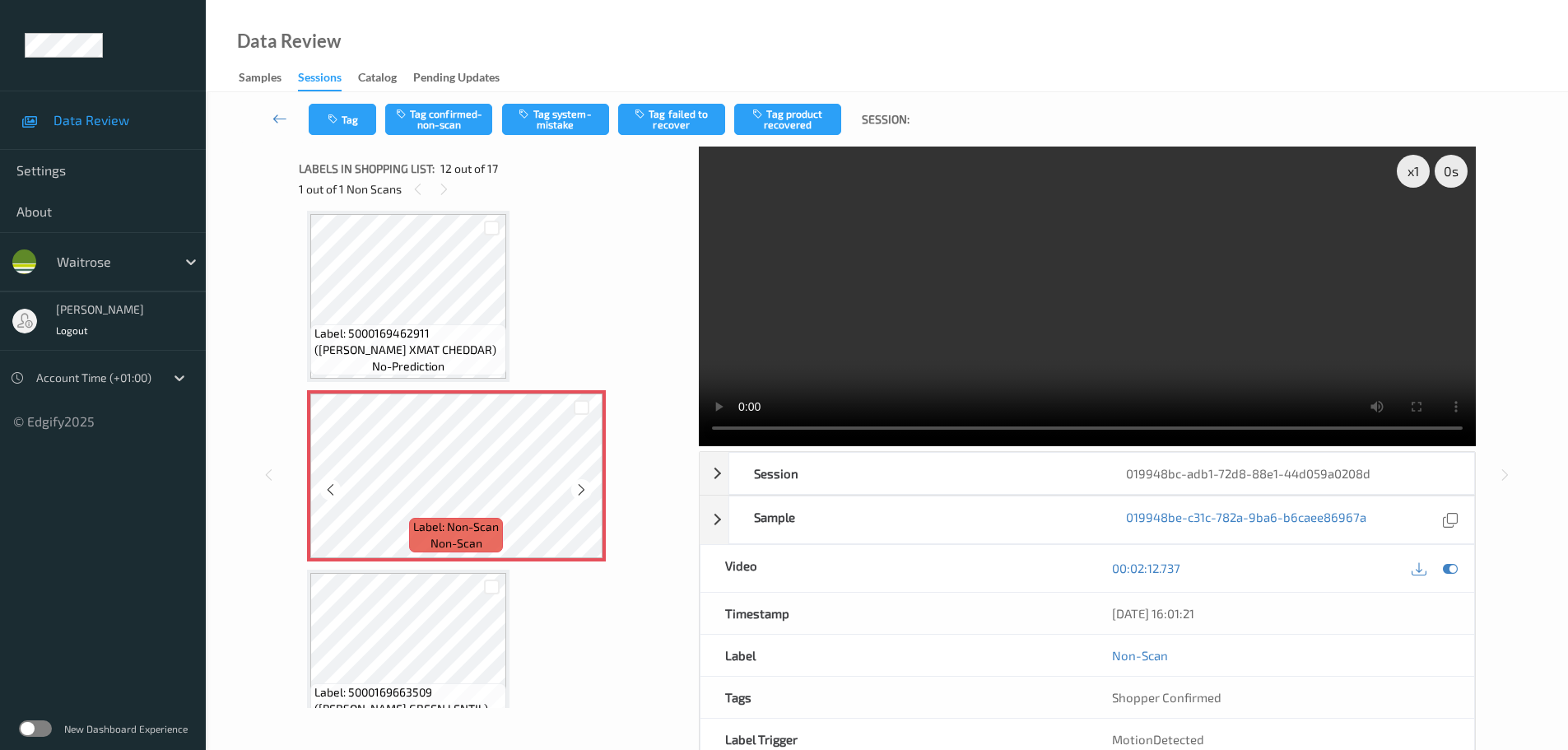
scroll to position [1720, 0]
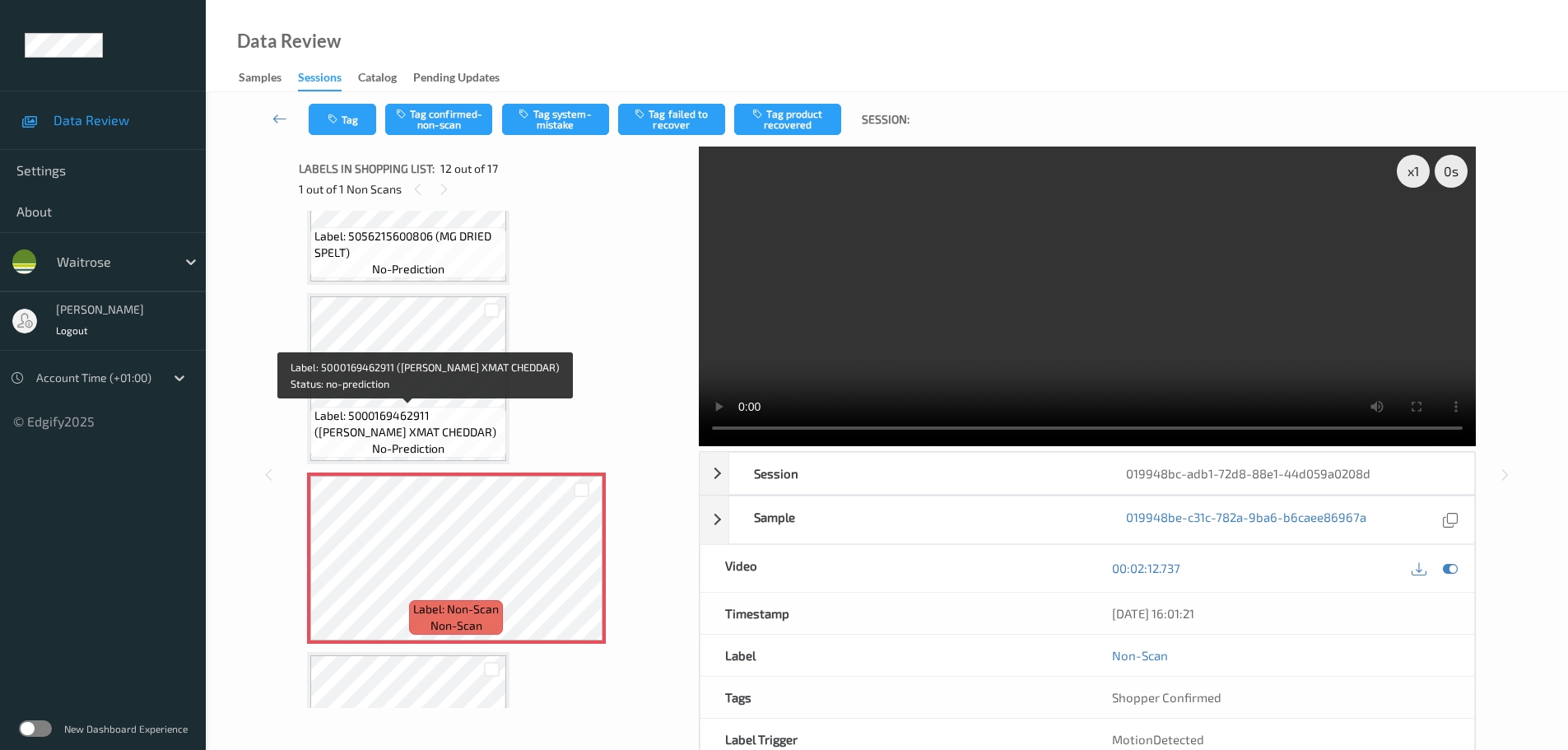
click at [472, 433] on span "Label: 5000169462911 ([PERSON_NAME] XMAT CHEDDAR)" at bounding box center [408, 424] width 187 height 33
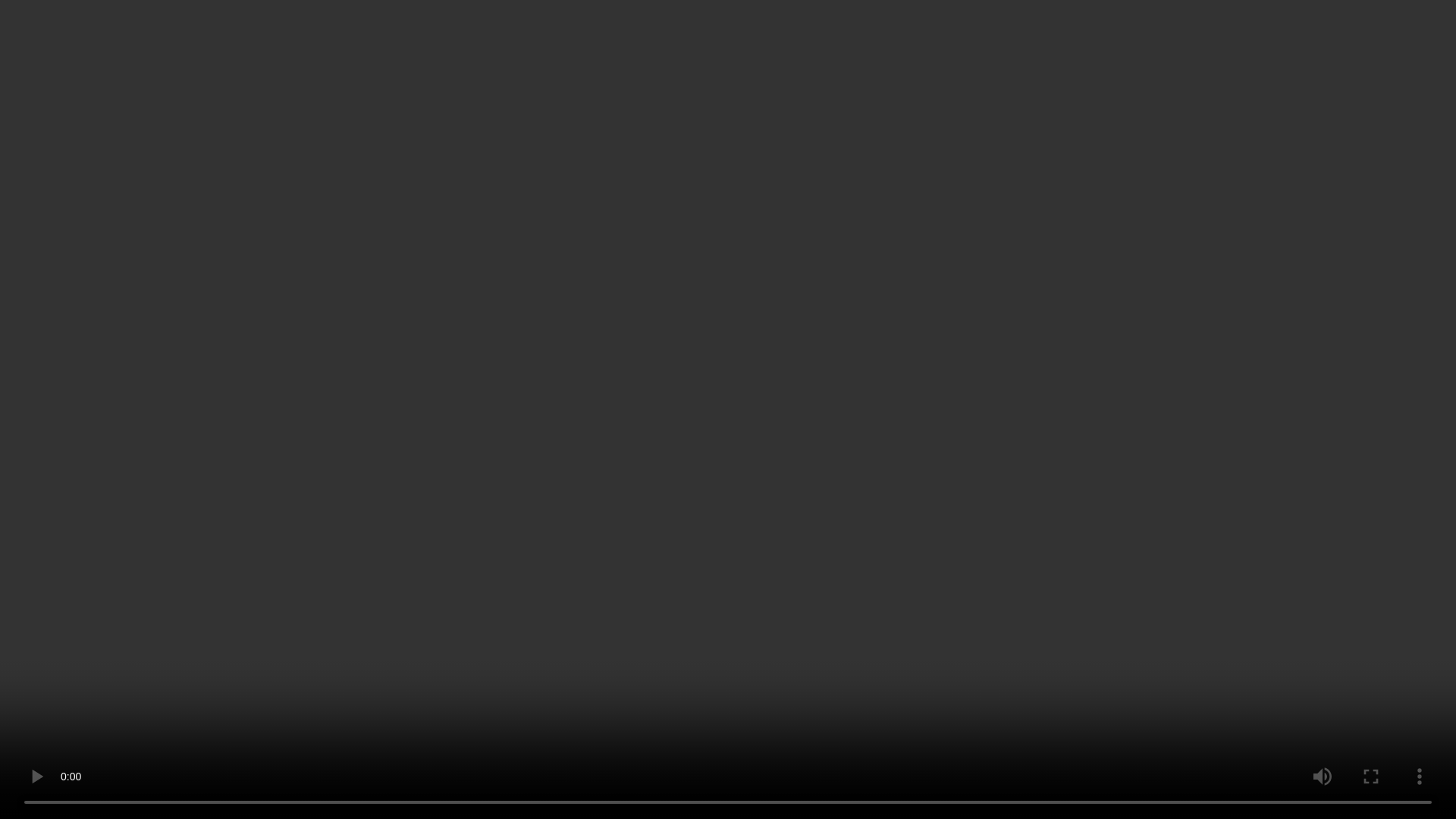
click at [708, 56] on video at bounding box center [728, 409] width 1456 height 819
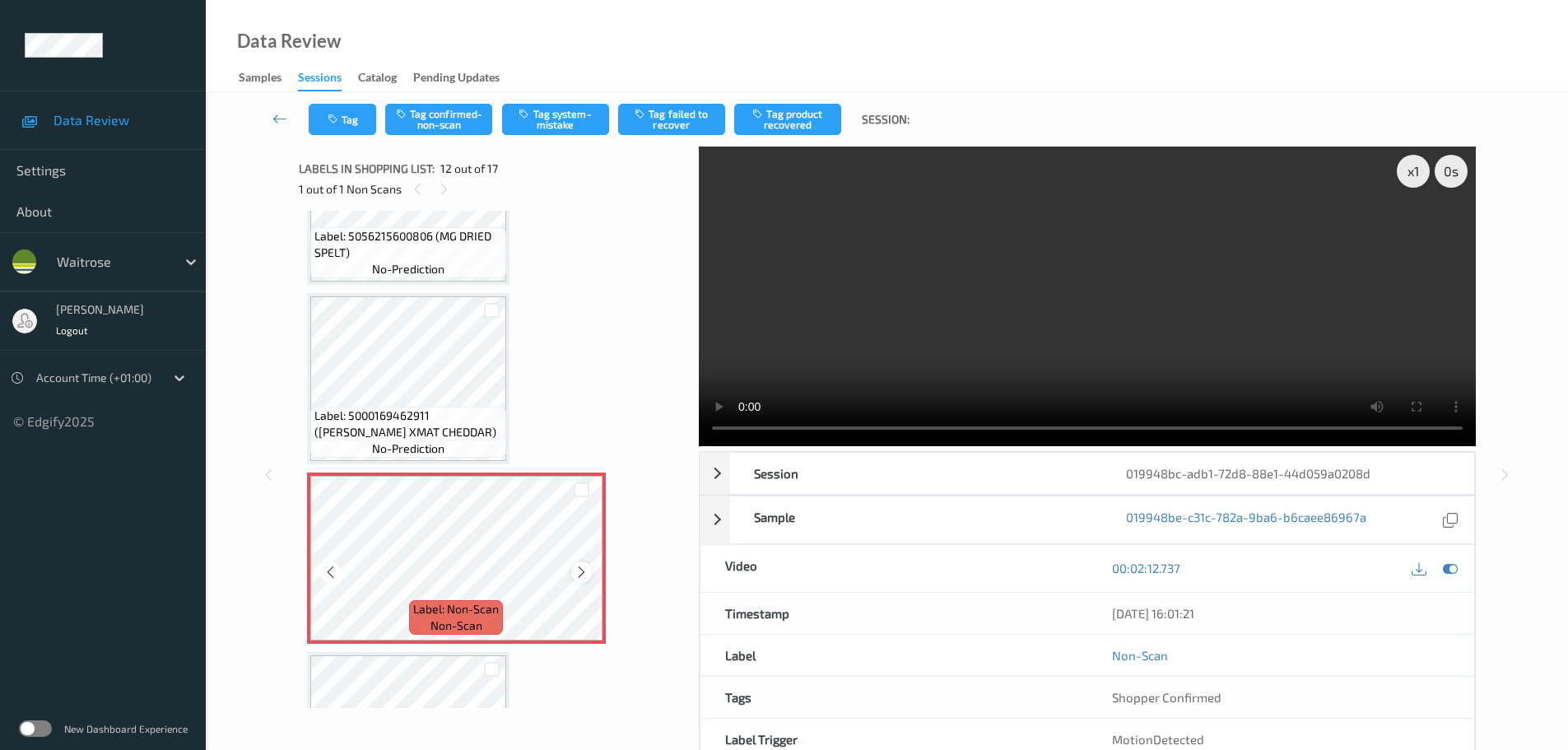
click at [586, 567] on icon at bounding box center [581, 572] width 14 height 15
click at [583, 567] on icon at bounding box center [581, 572] width 14 height 15
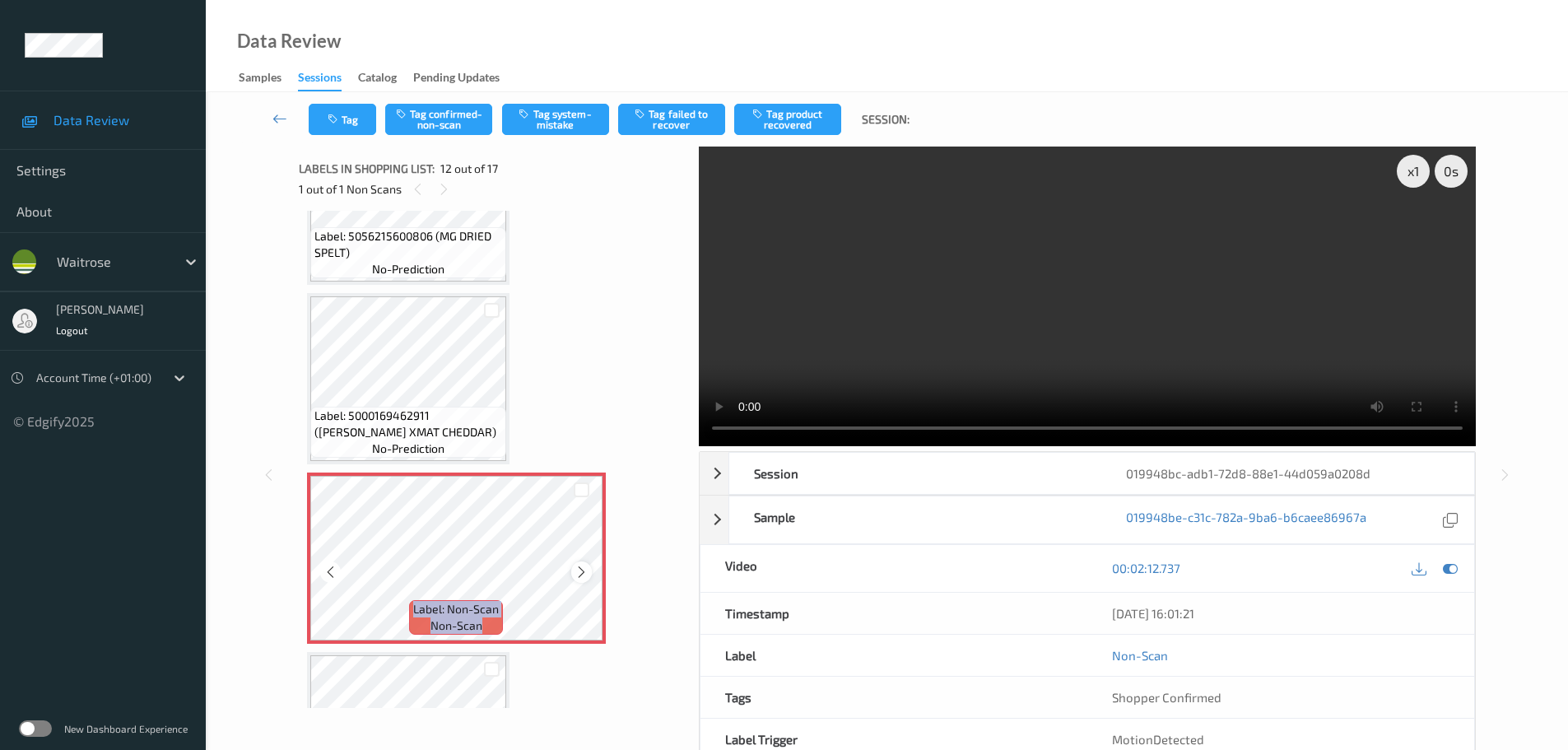
click at [582, 568] on icon at bounding box center [581, 572] width 14 height 15
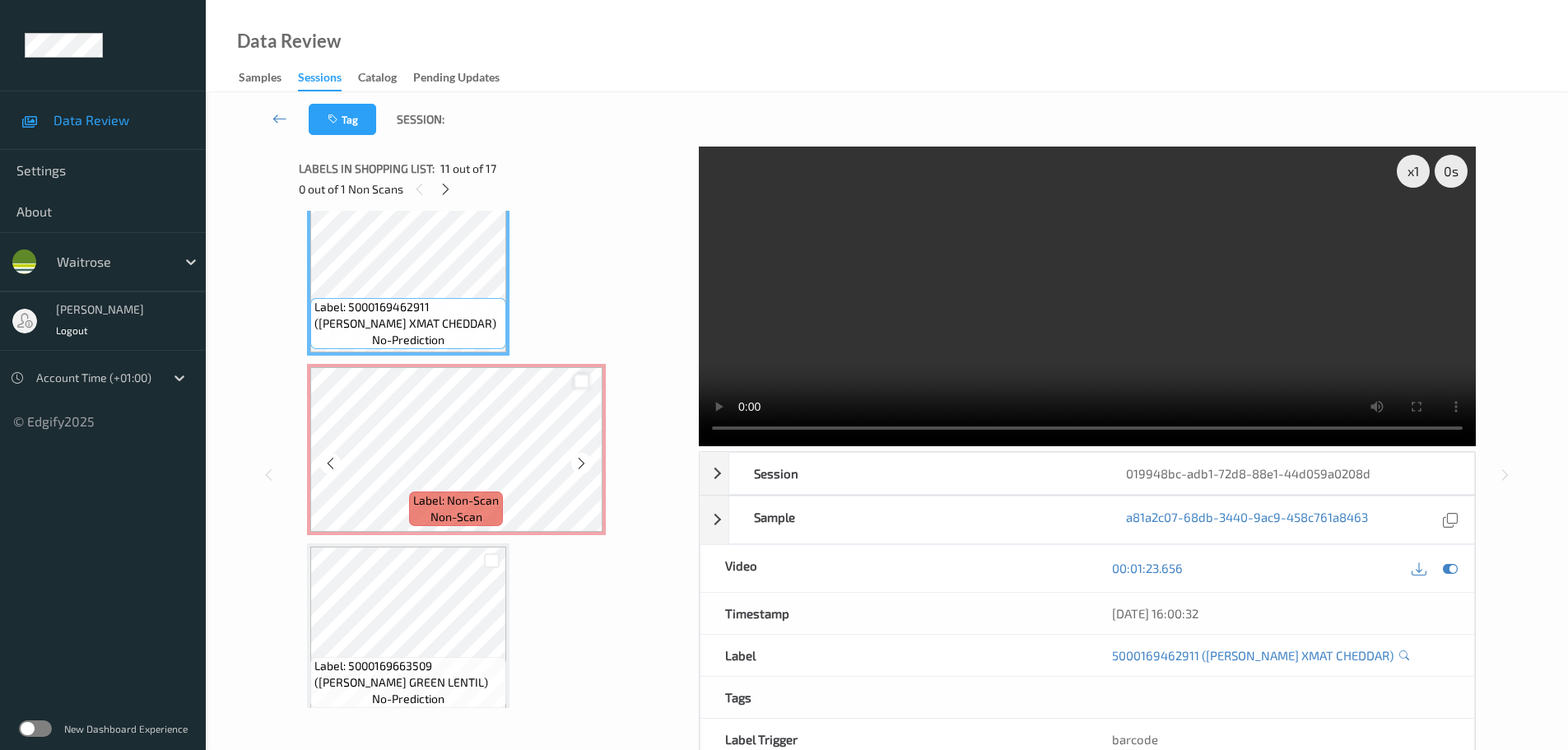
scroll to position [1802, 0]
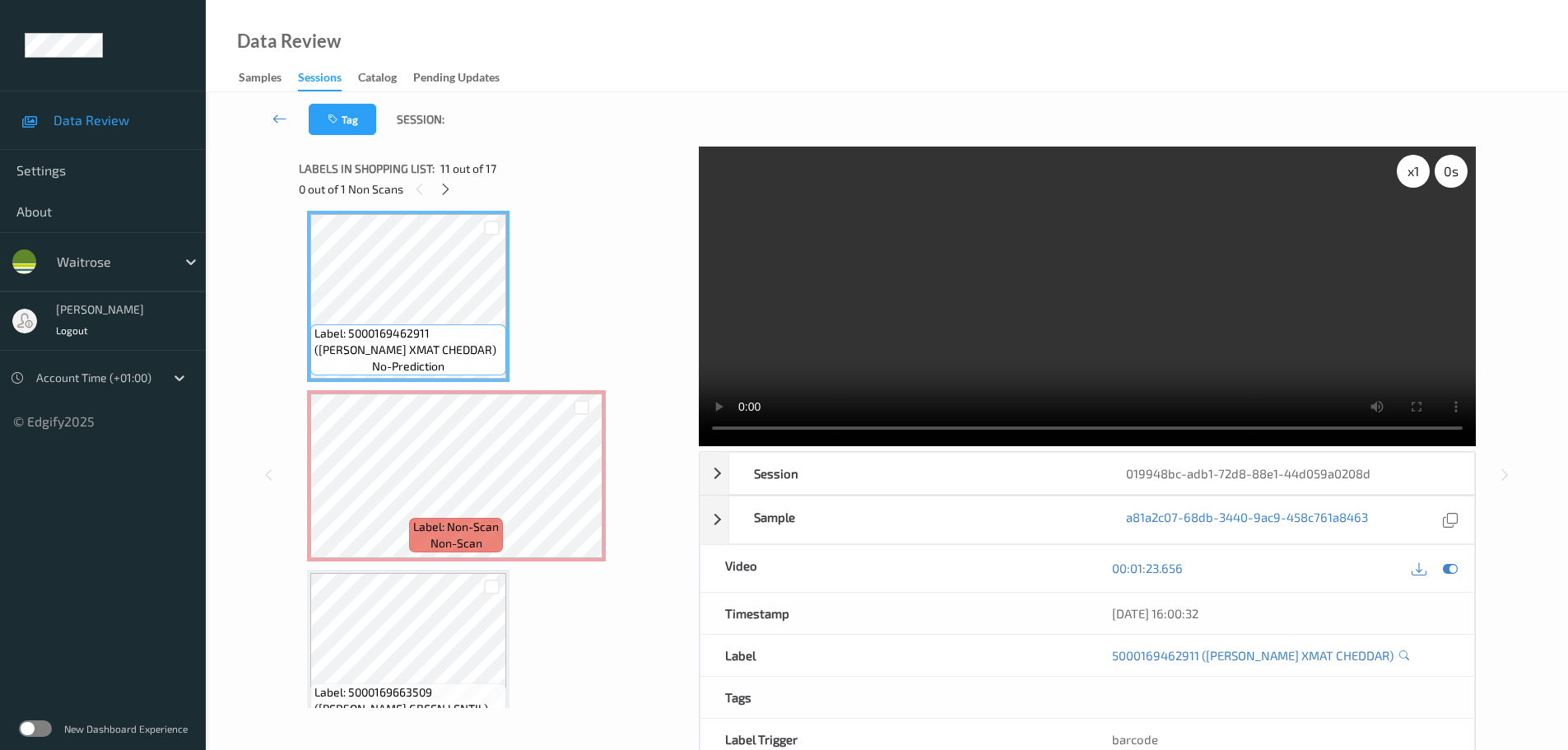
click at [1424, 171] on div "x 1" at bounding box center [1414, 172] width 33 height 33
click at [1424, 171] on div "x 2" at bounding box center [1414, 172] width 33 height 33
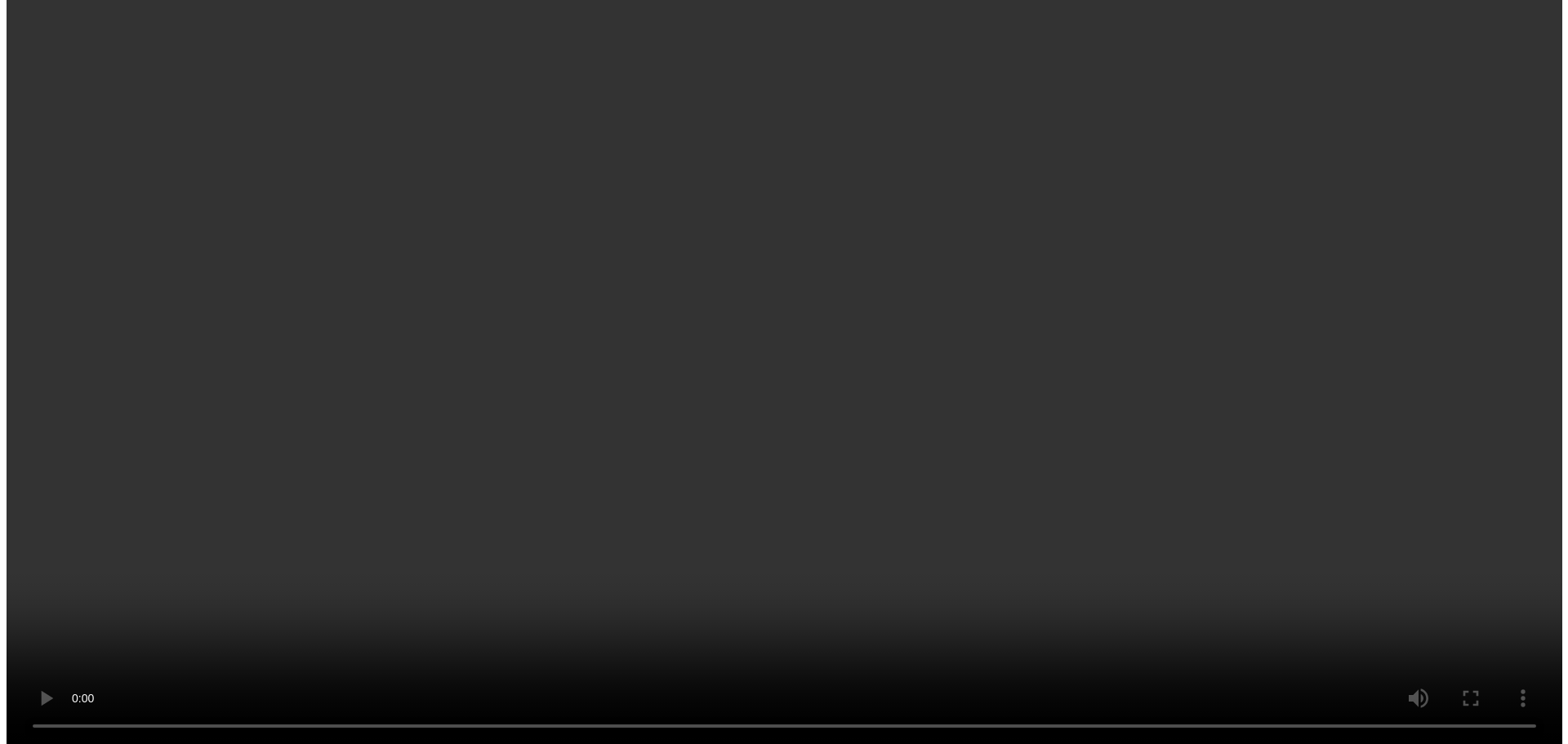
scroll to position [2033, 0]
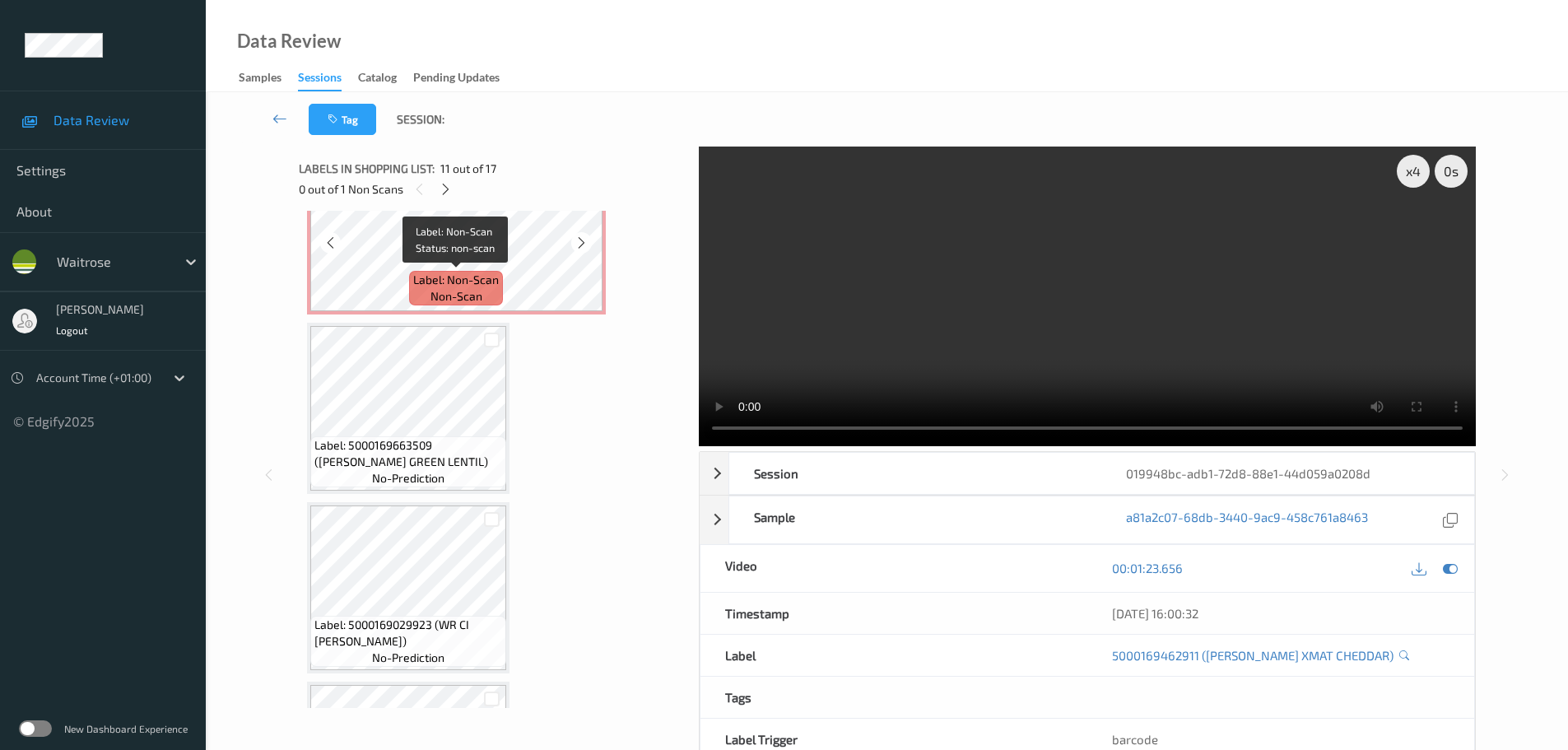
click at [470, 286] on span "Label: Non-Scan" at bounding box center [456, 280] width 85 height 17
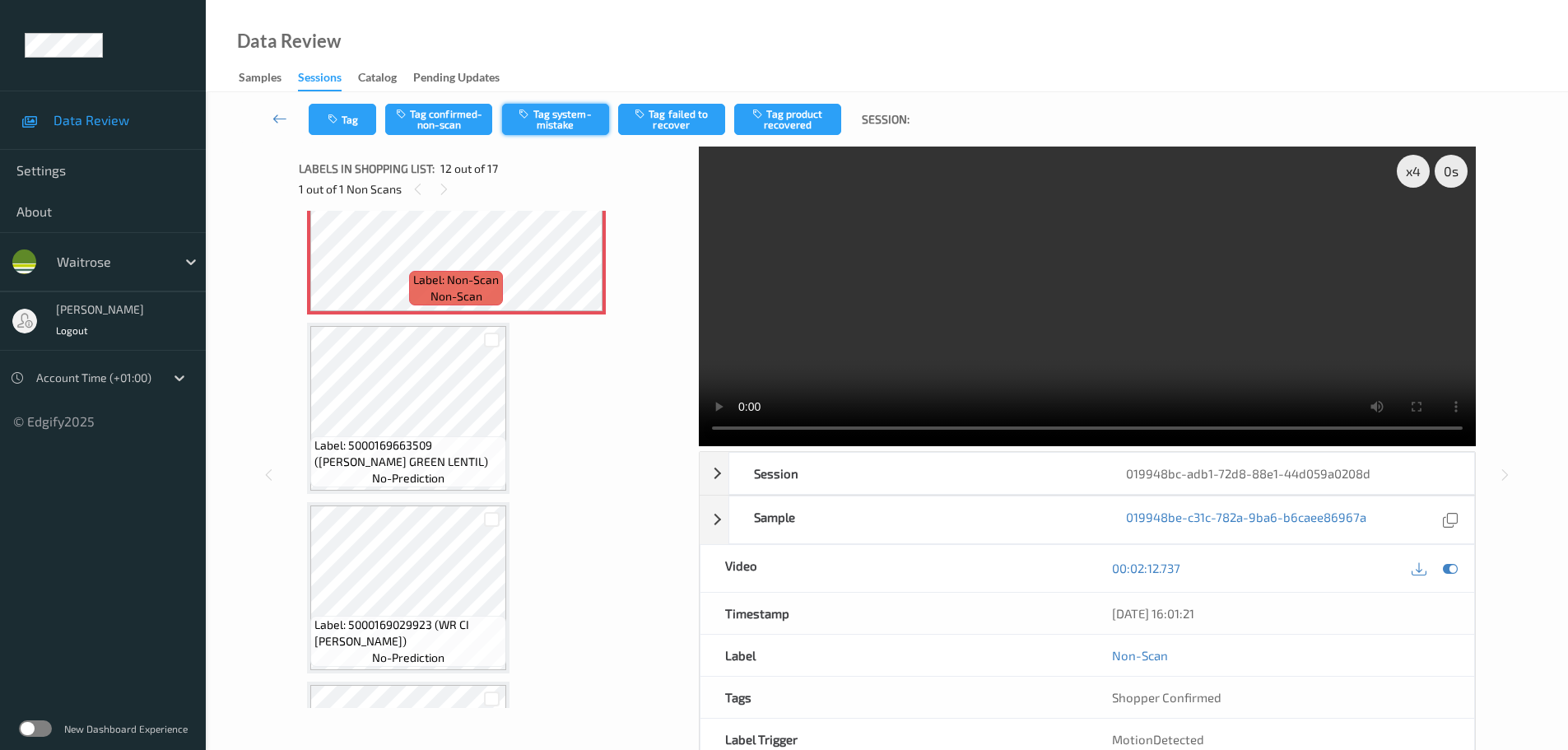
click at [535, 126] on button "Tag system-mistake" at bounding box center [555, 119] width 107 height 31
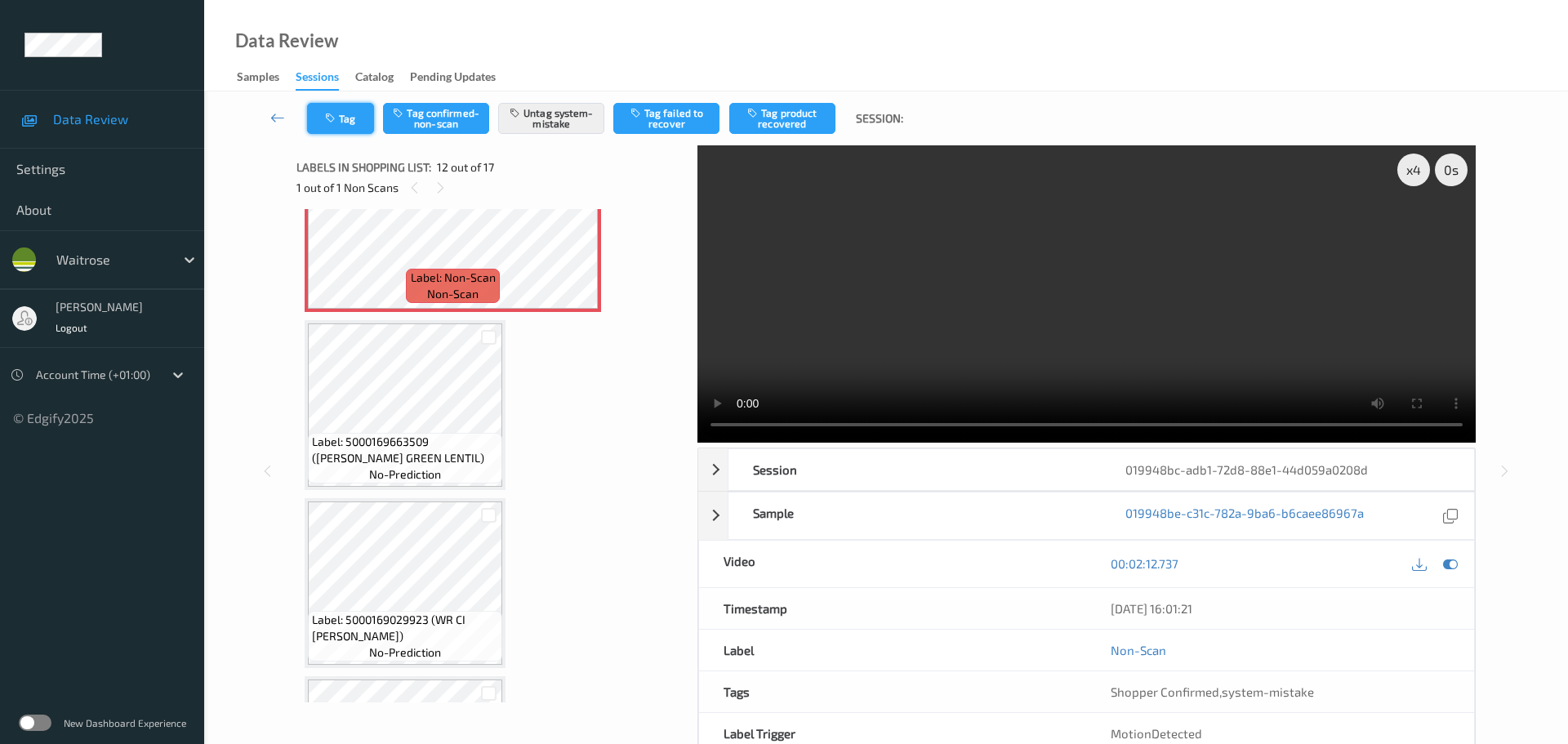
click at [334, 124] on button "Tag" at bounding box center [340, 118] width 67 height 31
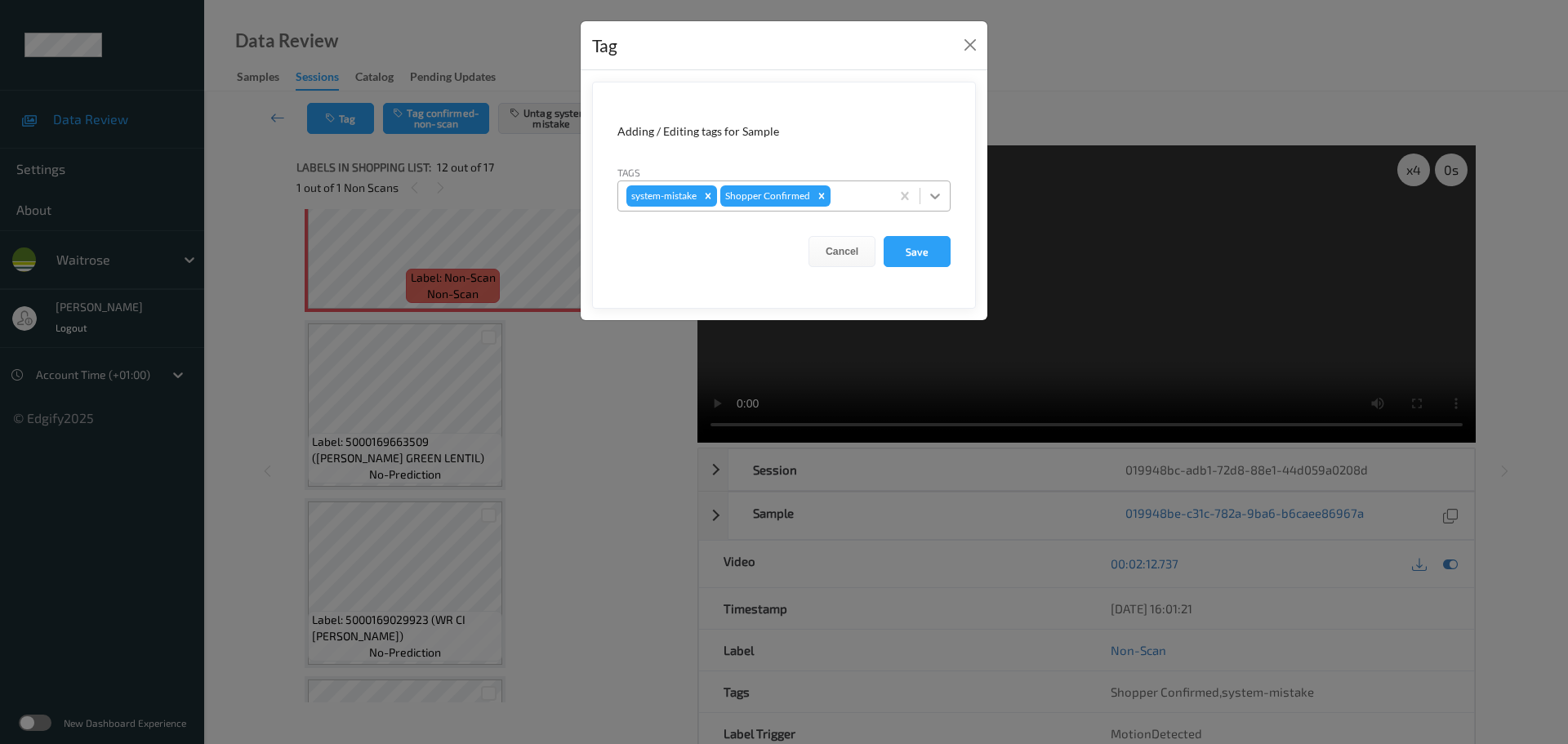
click at [929, 196] on icon at bounding box center [935, 196] width 16 height 16
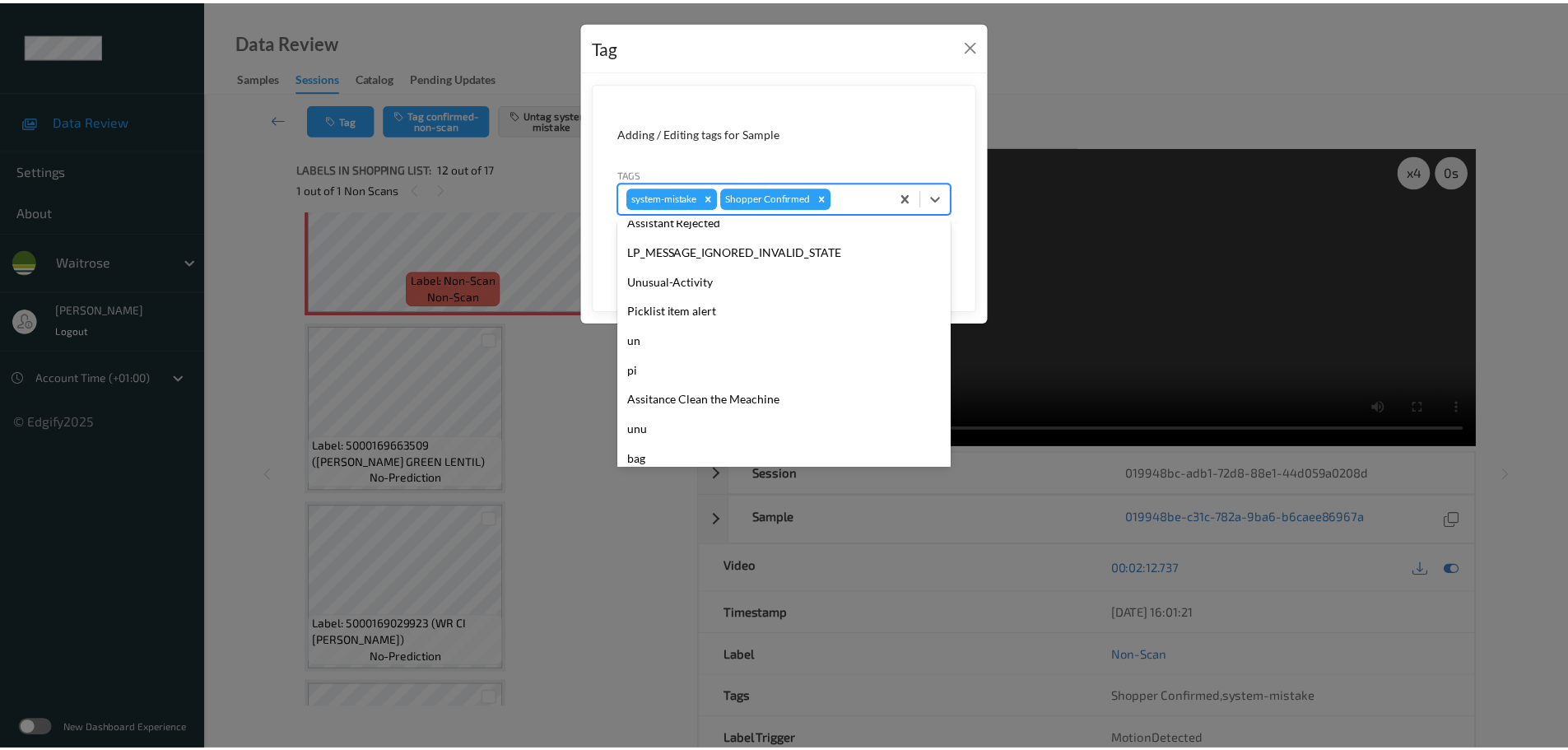
scroll to position [412, 0]
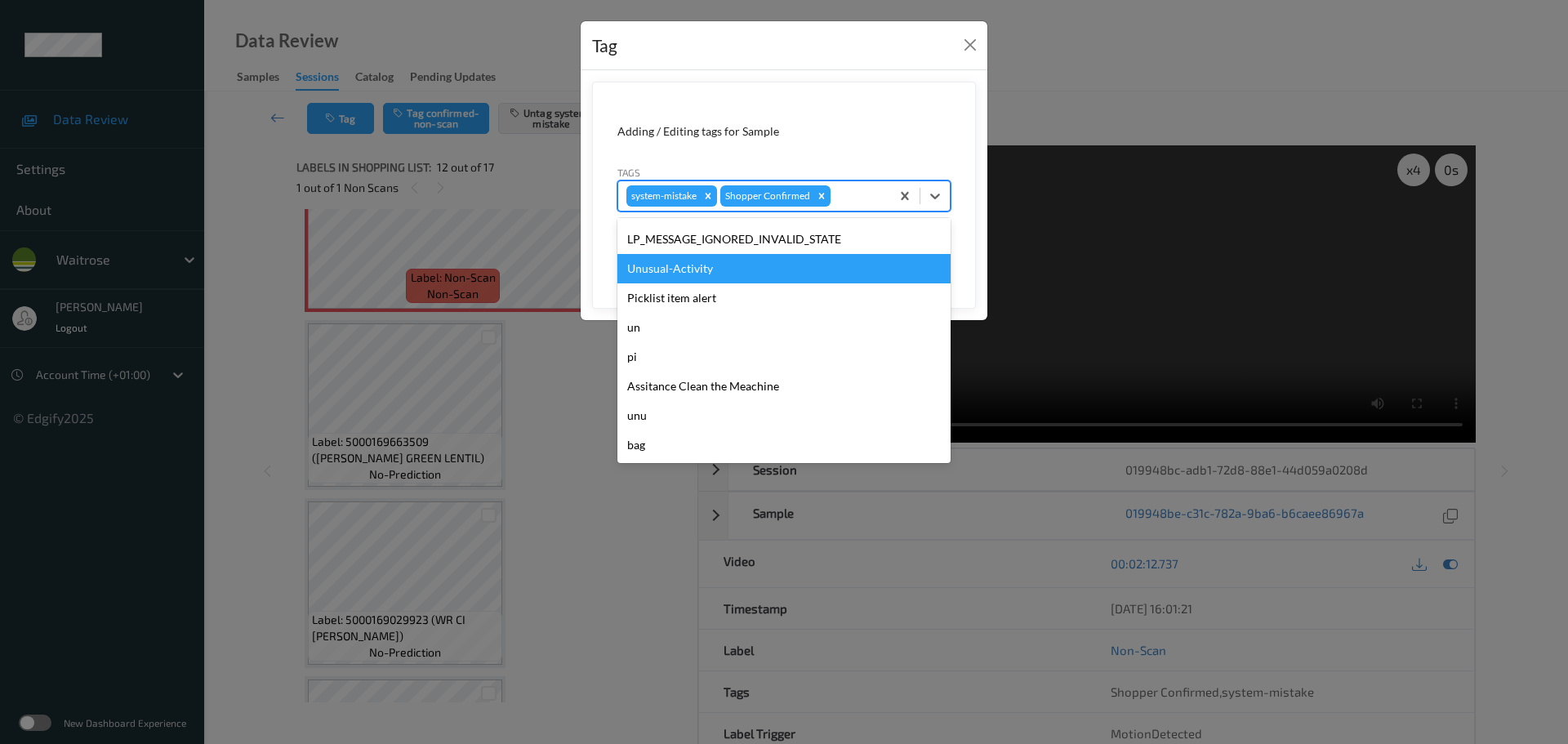
drag, startPoint x: 675, startPoint y: 270, endPoint x: 722, endPoint y: 283, distance: 48.8
click at [683, 278] on div "Unusual-Activity" at bounding box center [784, 269] width 333 height 30
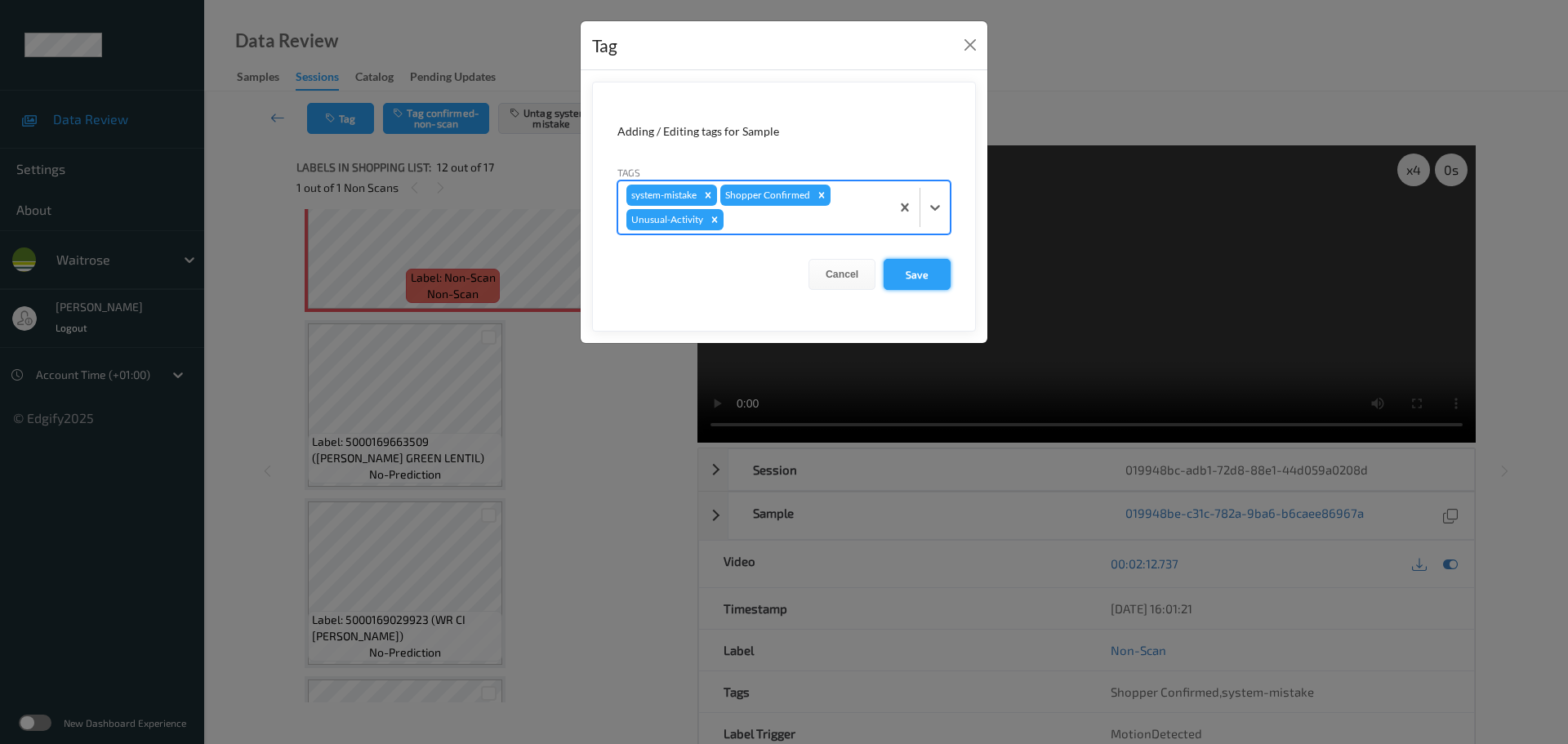
click at [932, 278] on button "Save" at bounding box center [917, 275] width 67 height 31
click at [895, 285] on button "Save" at bounding box center [917, 275] width 67 height 31
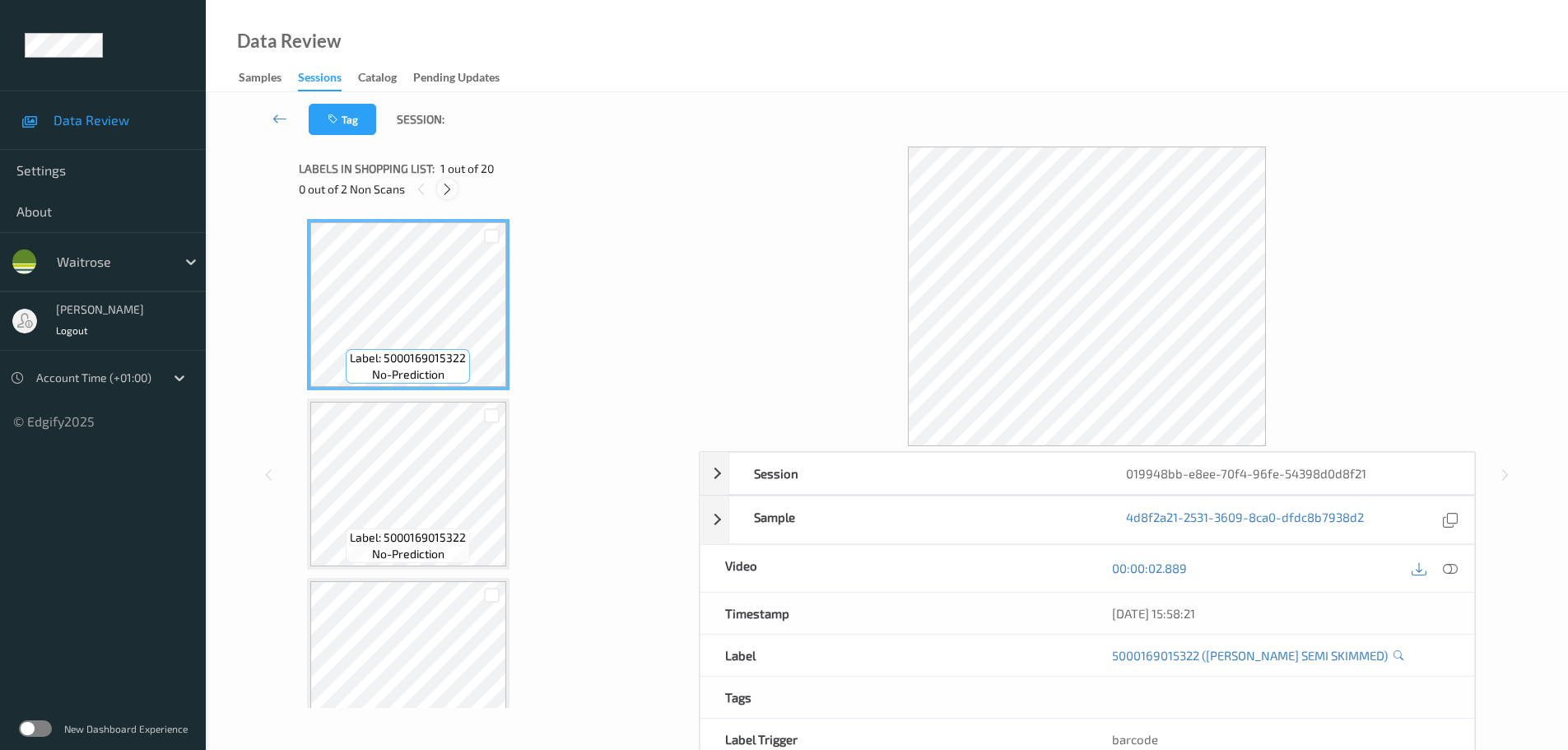
click at [442, 193] on icon at bounding box center [447, 190] width 14 height 15
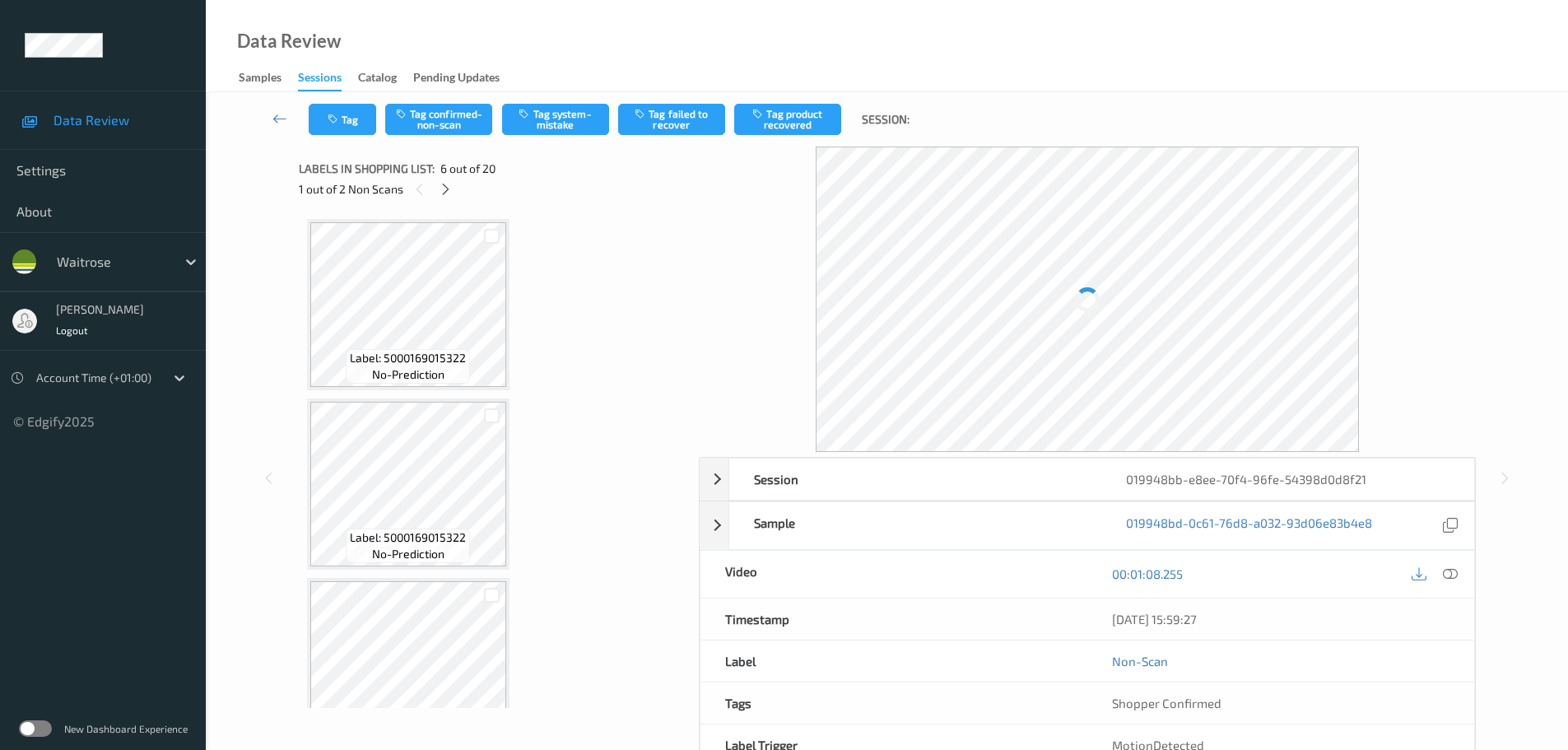
scroll to position [726, 0]
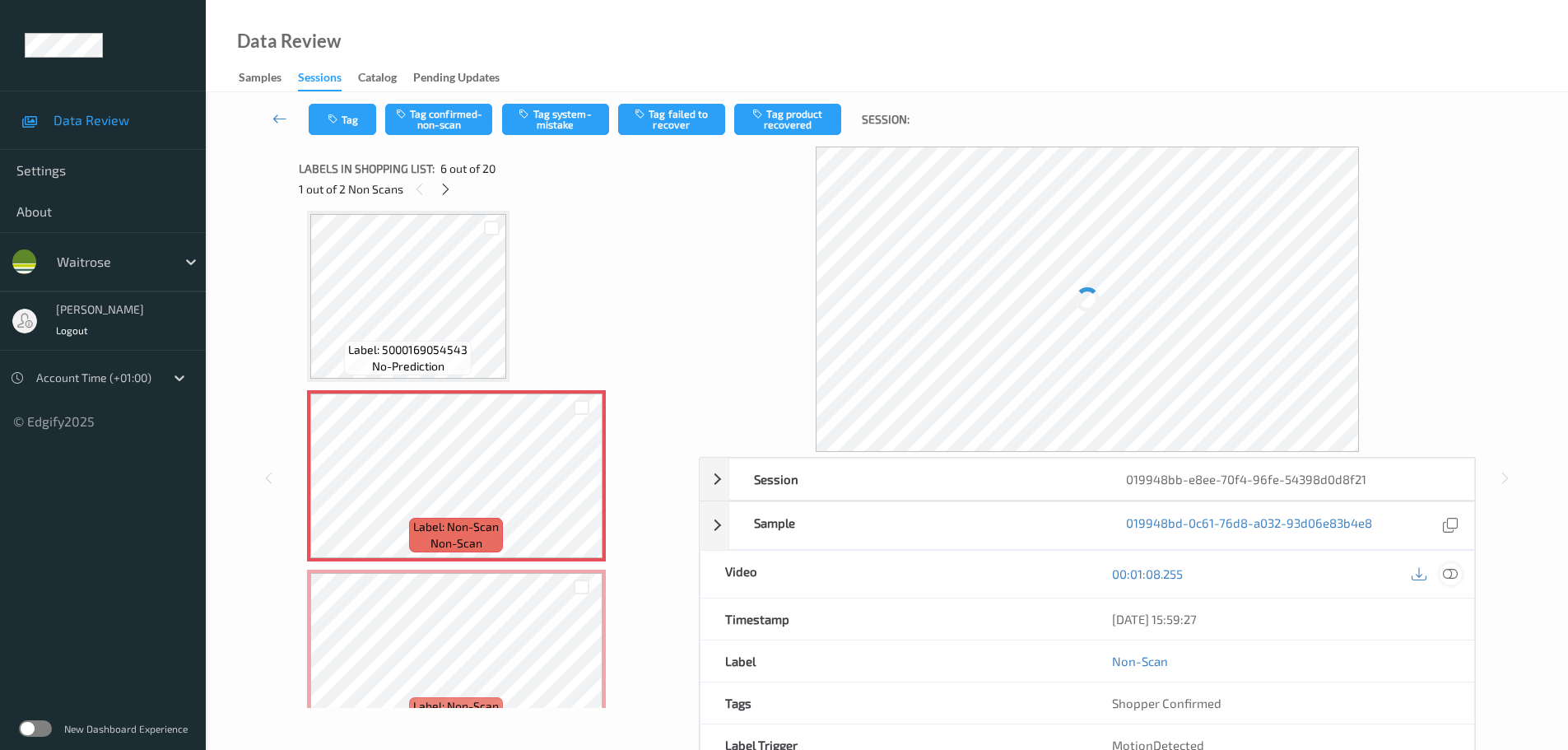
click at [1451, 569] on icon at bounding box center [1450, 573] width 15 height 15
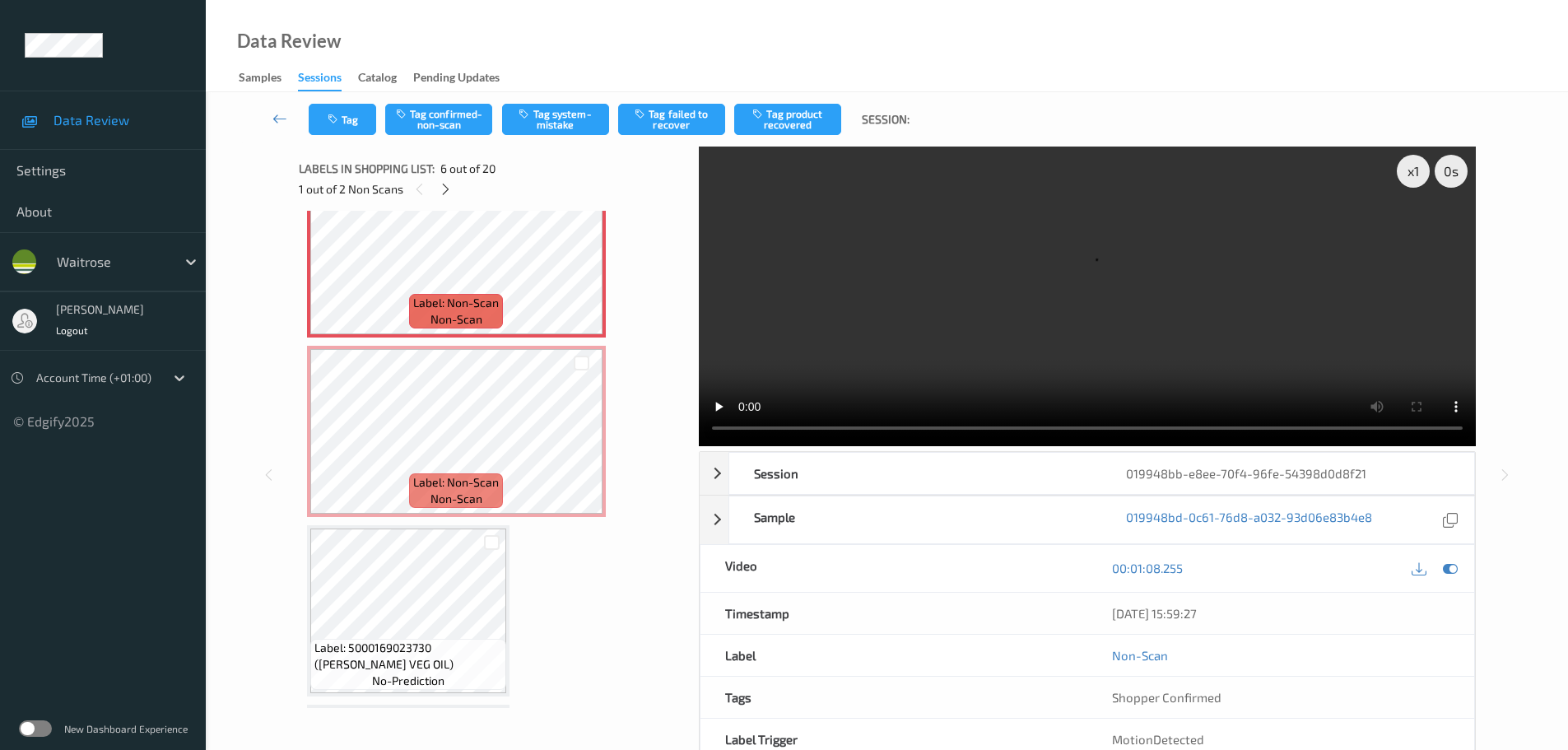
scroll to position [808, 0]
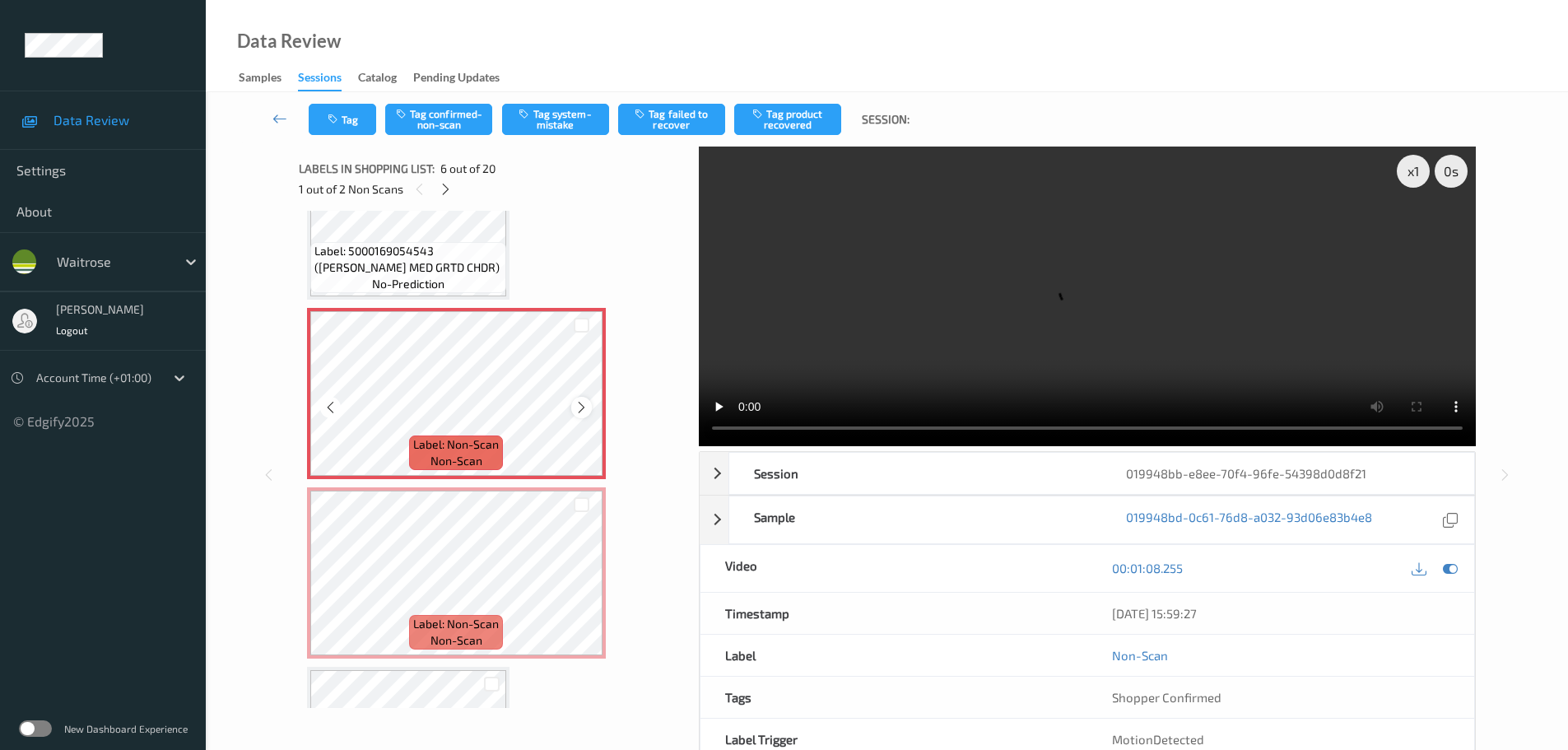
click at [577, 412] on icon at bounding box center [581, 408] width 14 height 15
click at [580, 407] on icon at bounding box center [581, 408] width 14 height 15
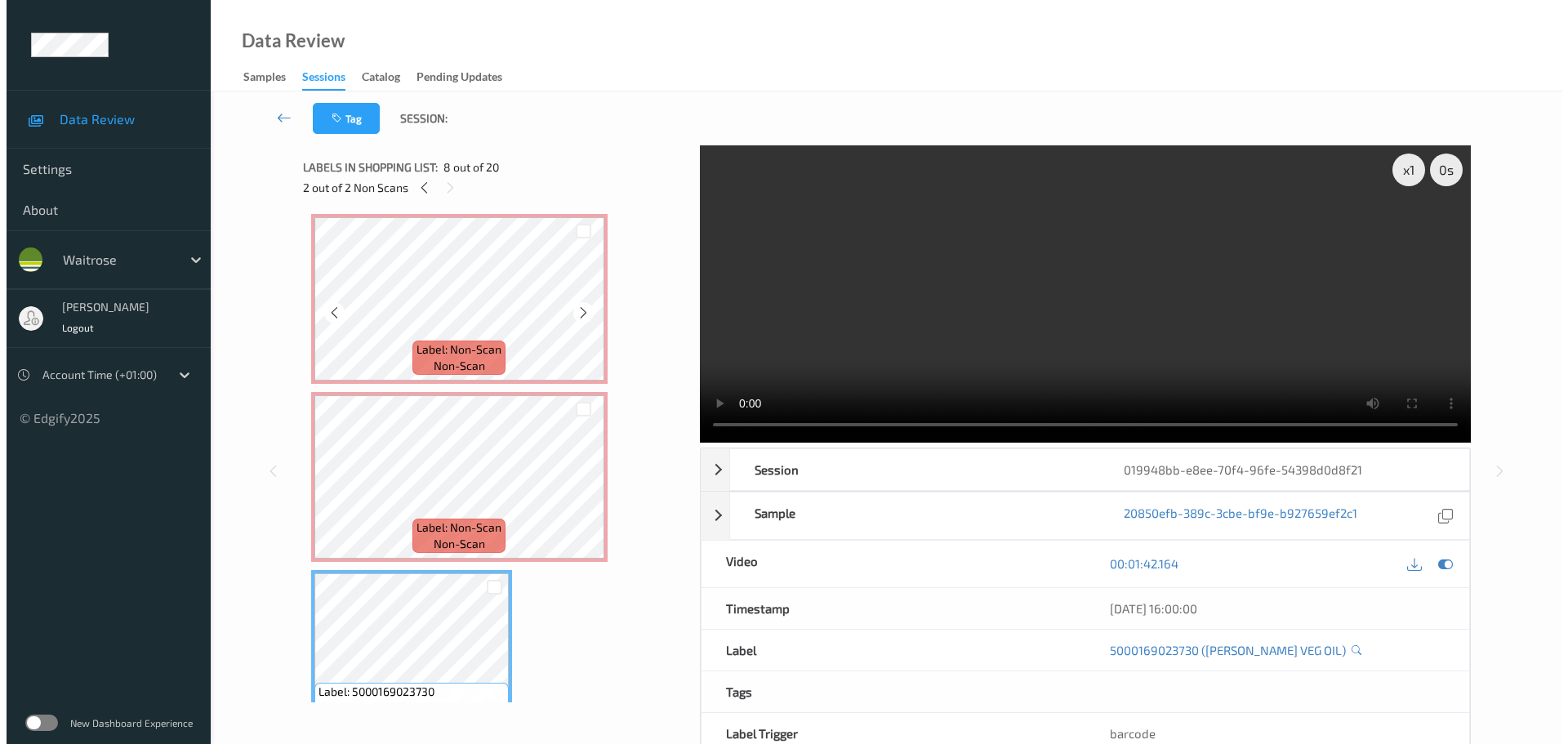
scroll to position [884, 0]
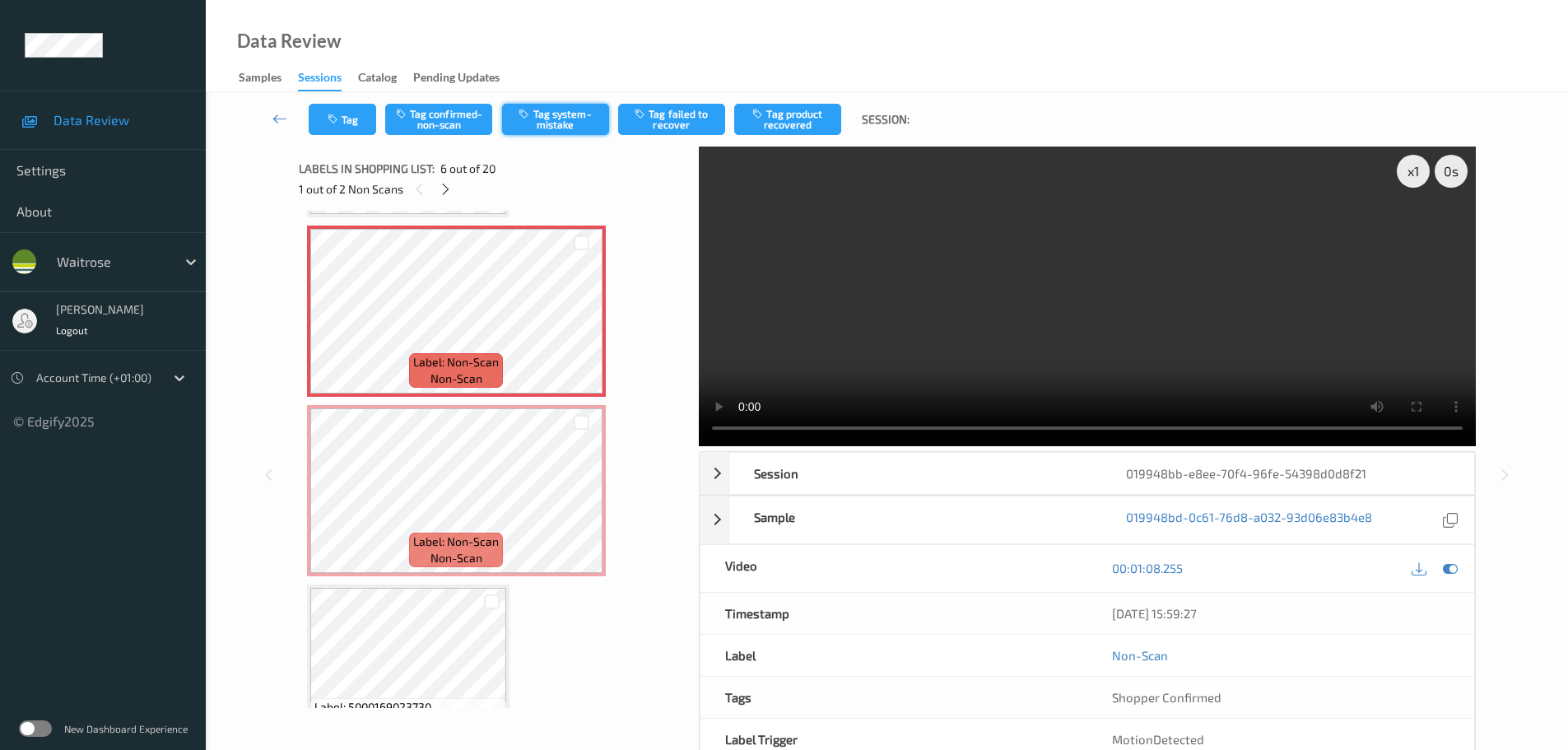
click at [541, 116] on button "Tag system-mistake" at bounding box center [555, 119] width 107 height 31
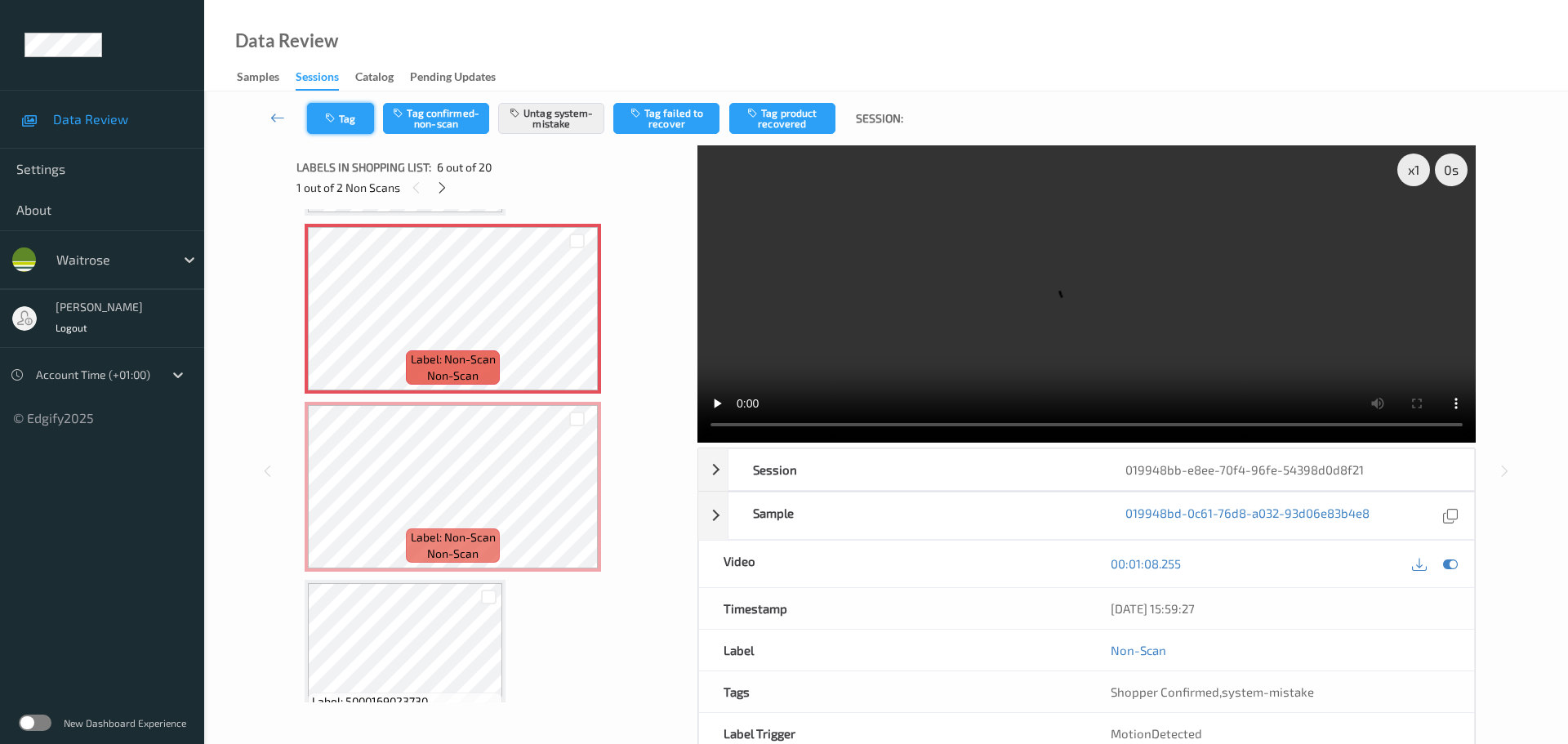
click at [347, 116] on button "Tag" at bounding box center [340, 118] width 67 height 31
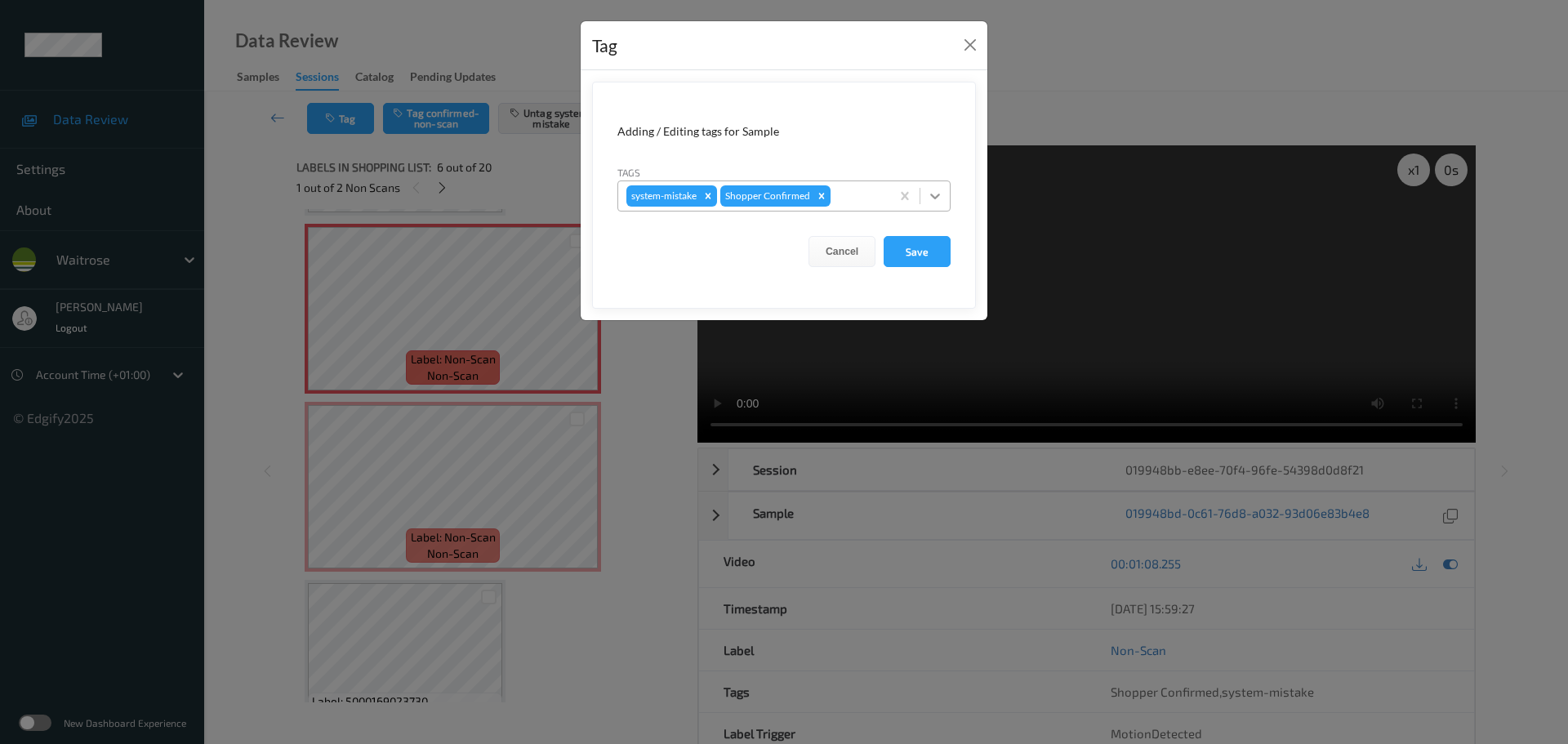
click at [930, 203] on icon at bounding box center [935, 196] width 16 height 16
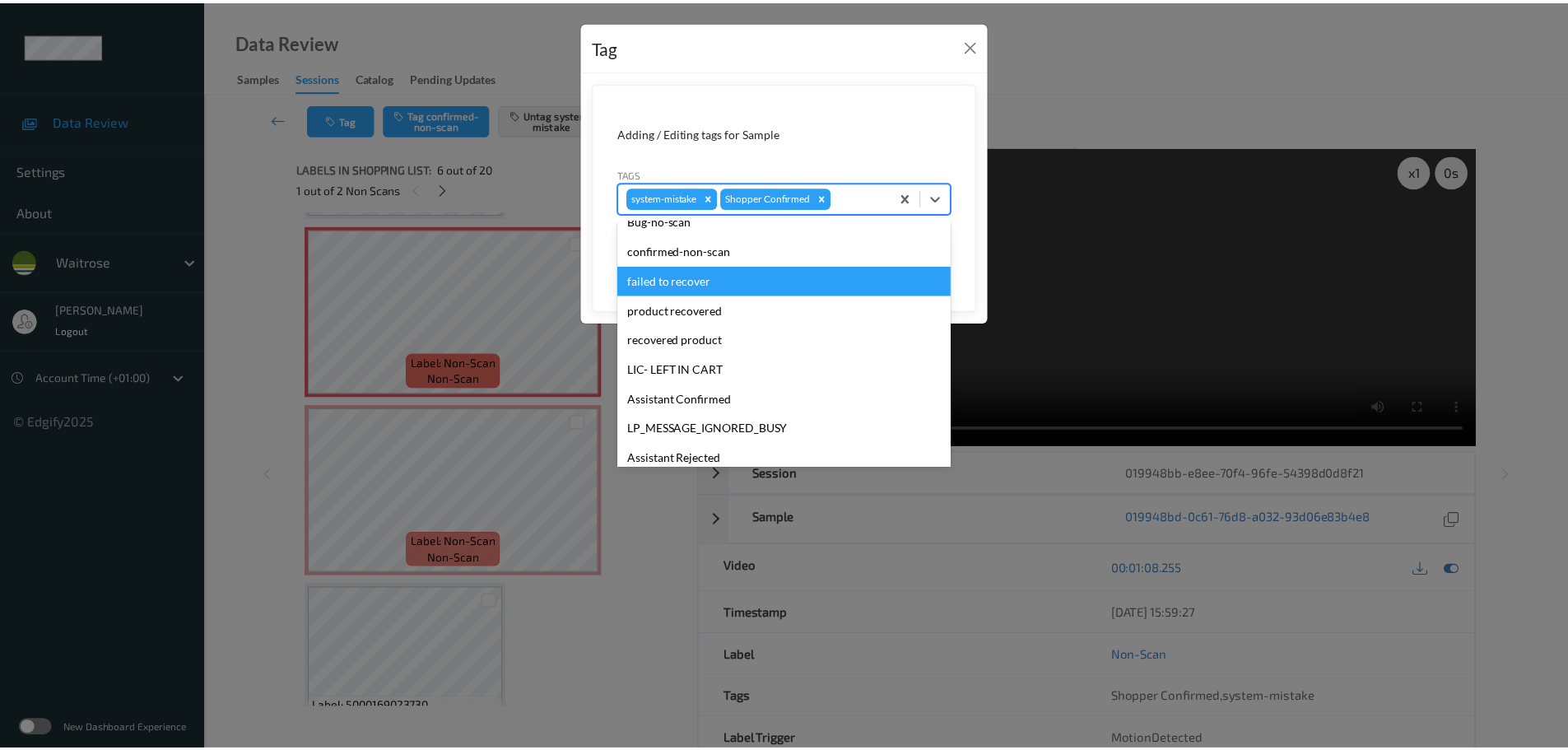
scroll to position [0, 0]
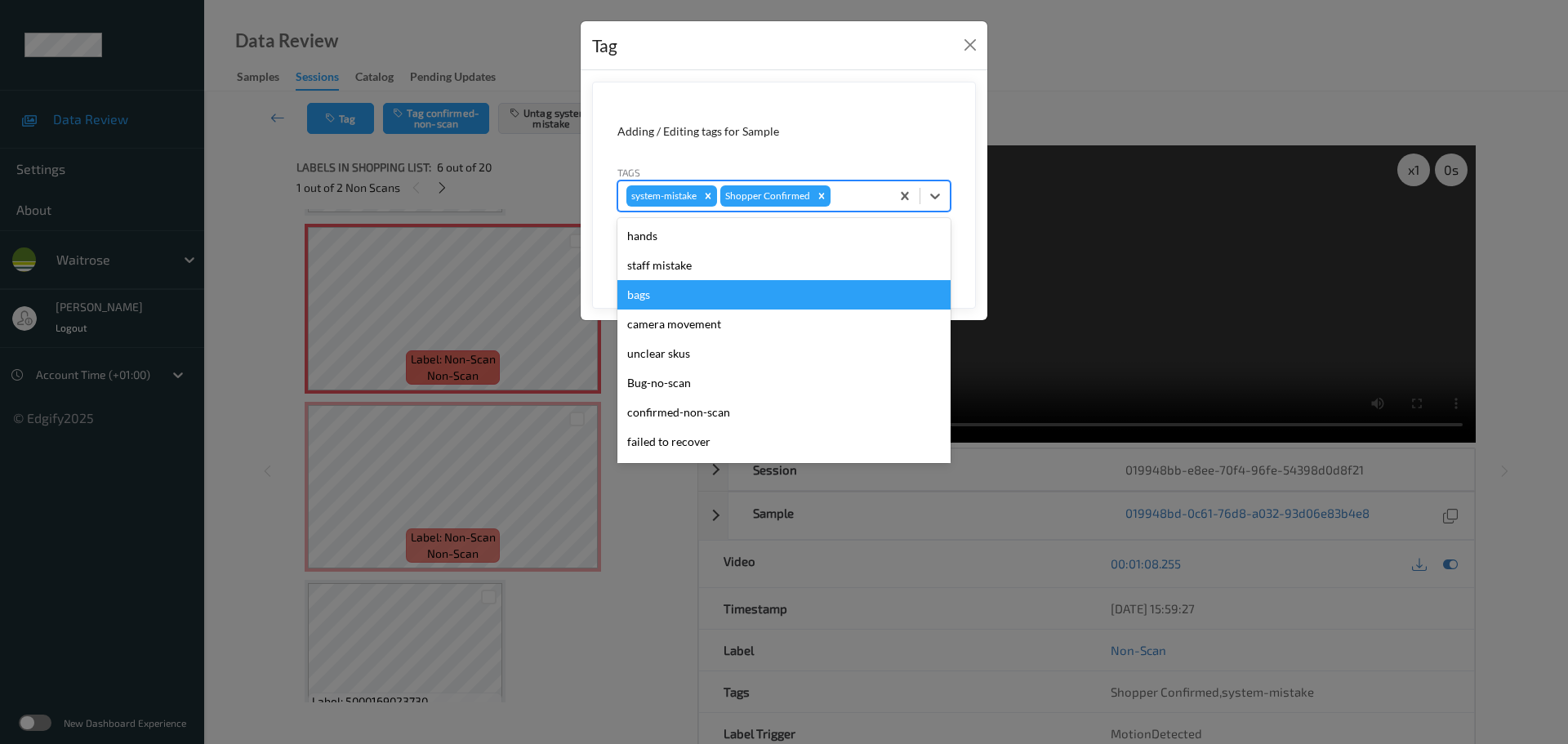
click at [710, 299] on div "bags" at bounding box center [784, 295] width 333 height 30
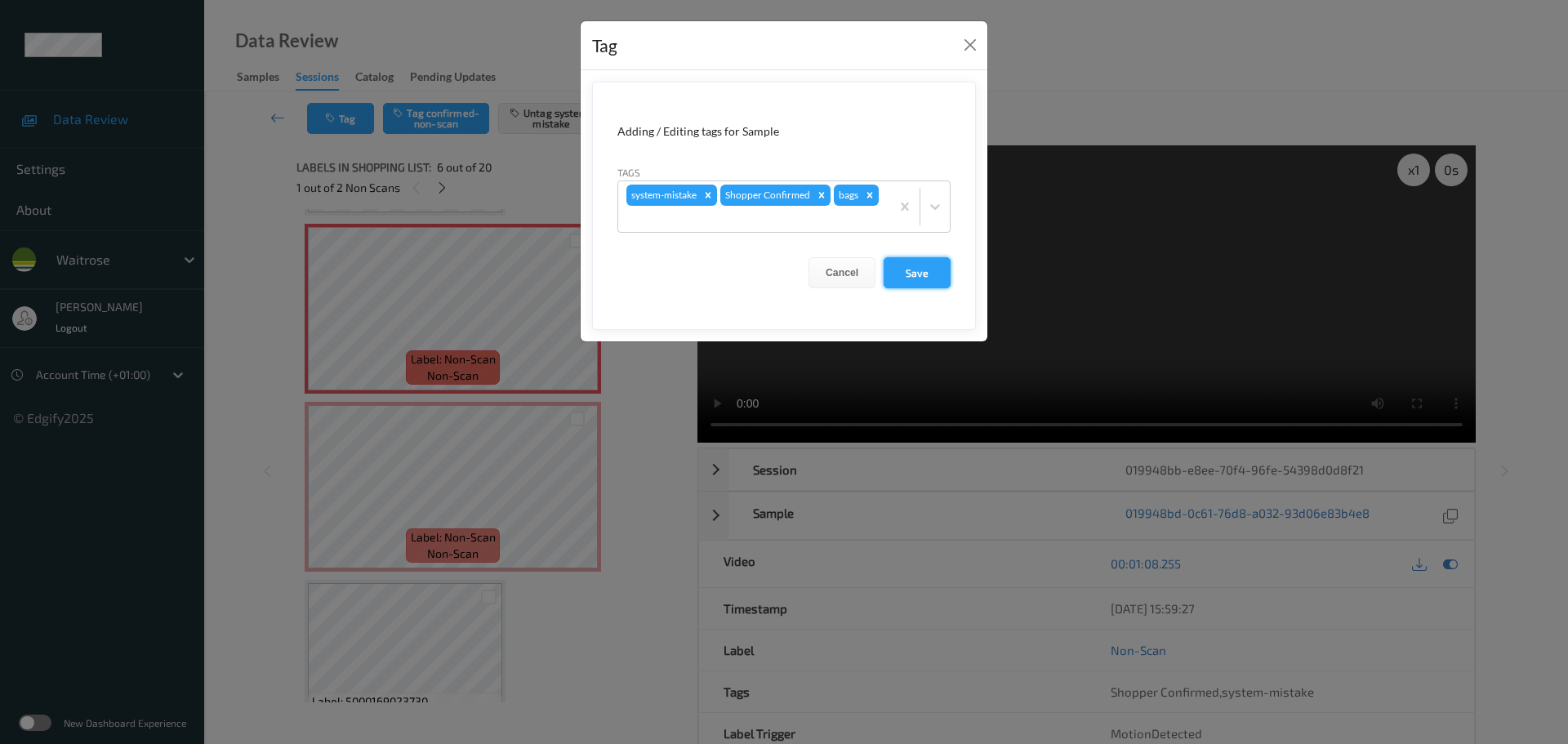
click at [908, 280] on button "Save" at bounding box center [917, 273] width 67 height 31
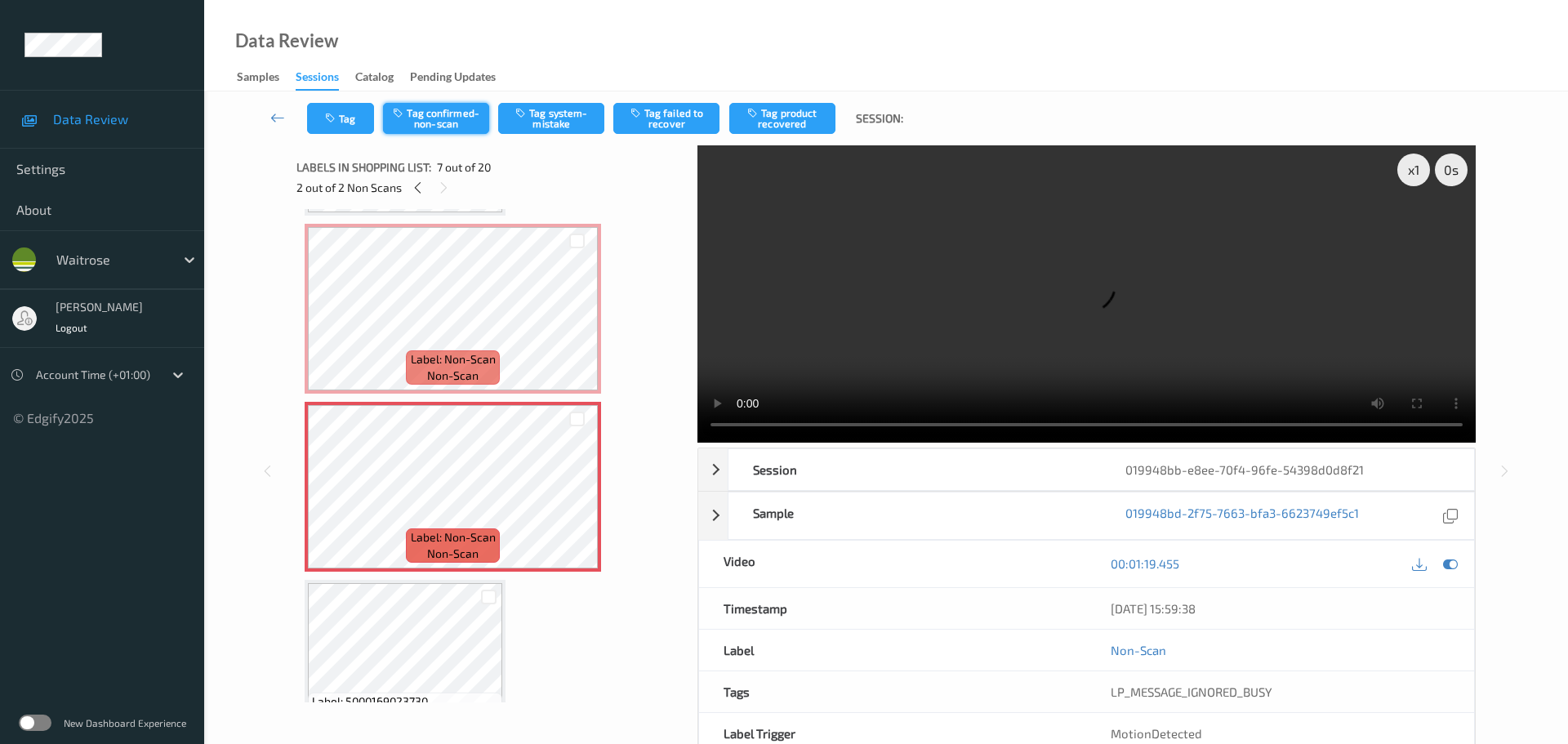
click at [441, 132] on div "Tag Tag confirmed-non-scan Tag system-mistake Tag failed to recover Tag product…" at bounding box center [886, 118] width 1297 height 54
click at [444, 127] on button "Tag confirmed-non-scan" at bounding box center [436, 118] width 106 height 31
click at [793, 120] on button "Tag product recovered" at bounding box center [782, 118] width 106 height 31
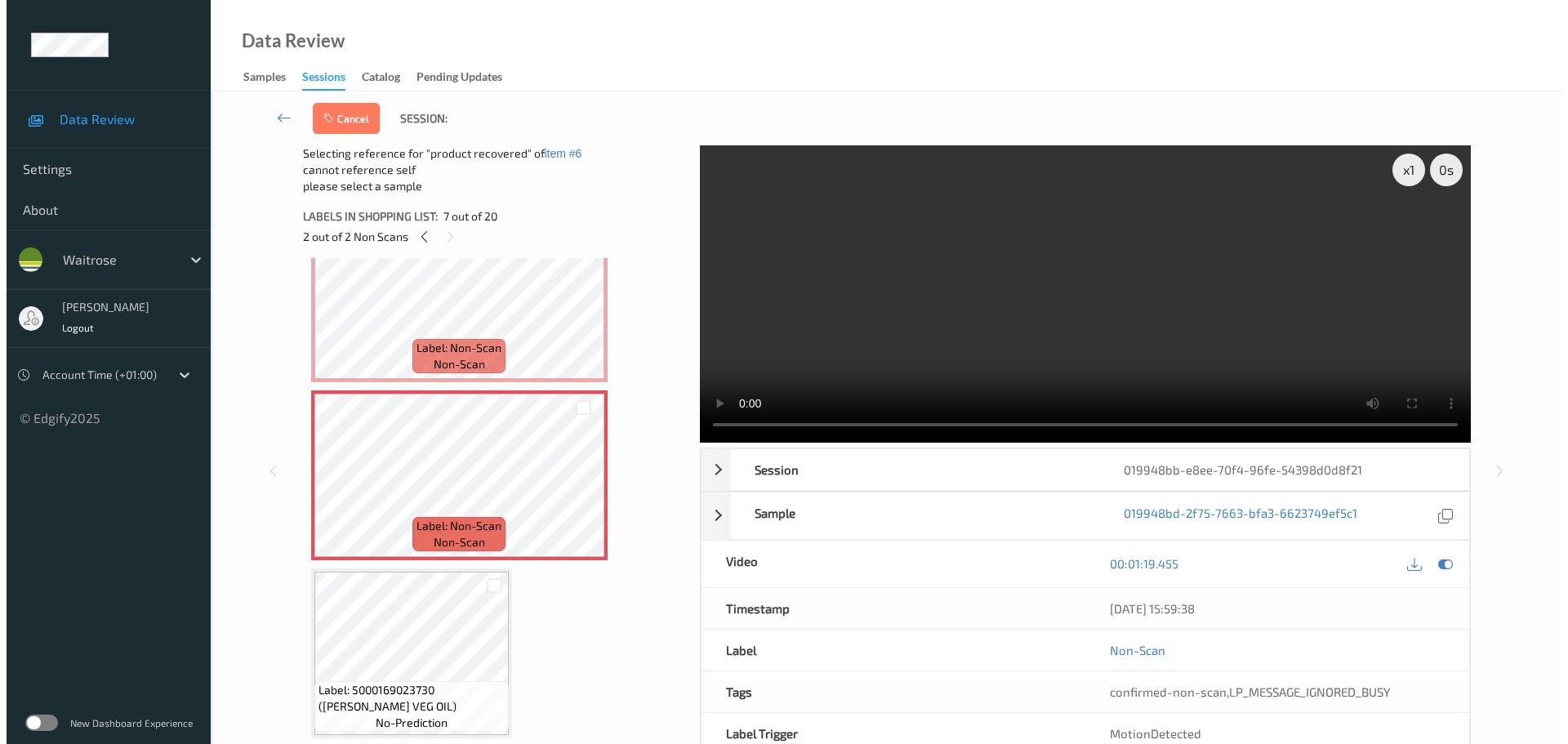
scroll to position [1047, 0]
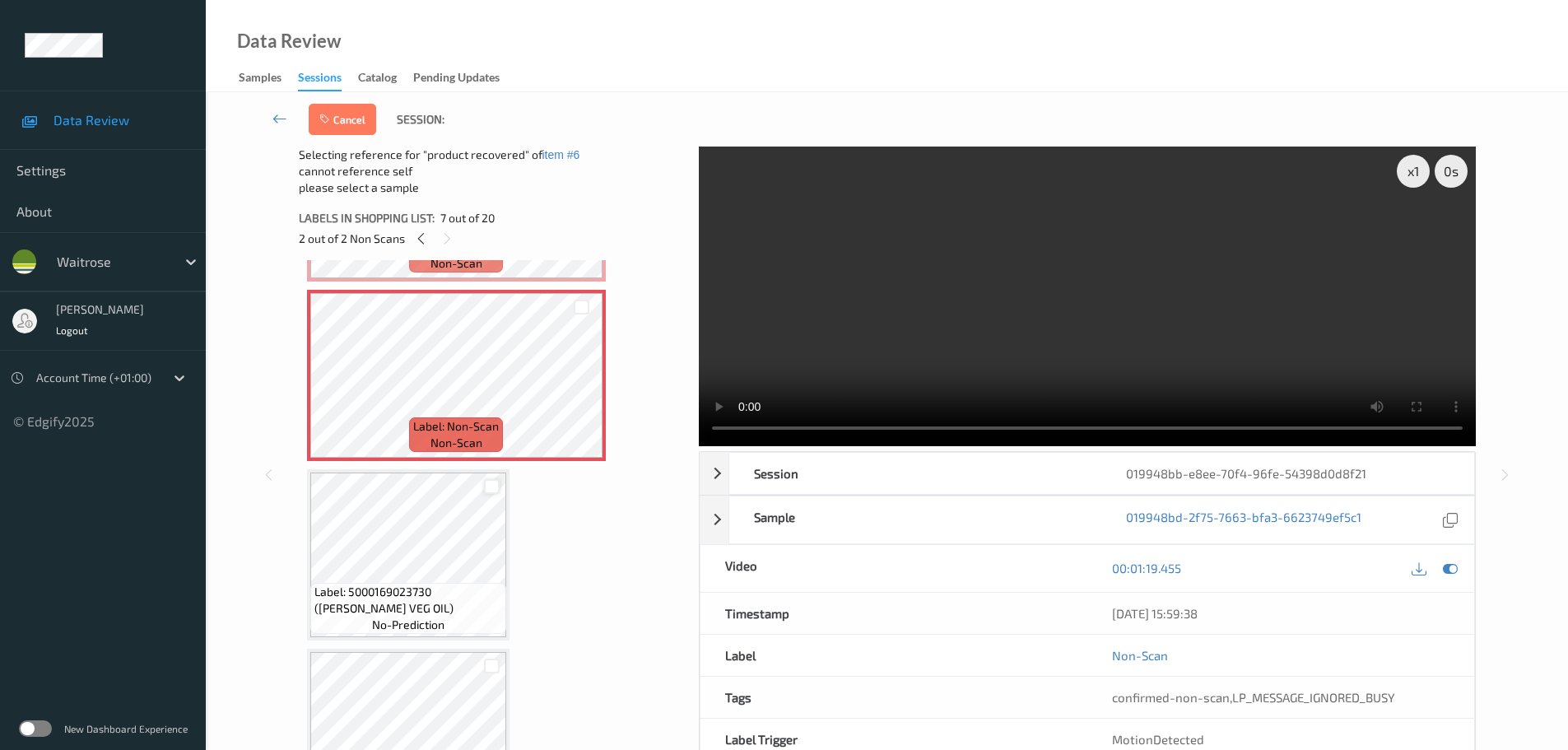
click at [497, 481] on div at bounding box center [491, 486] width 16 height 16
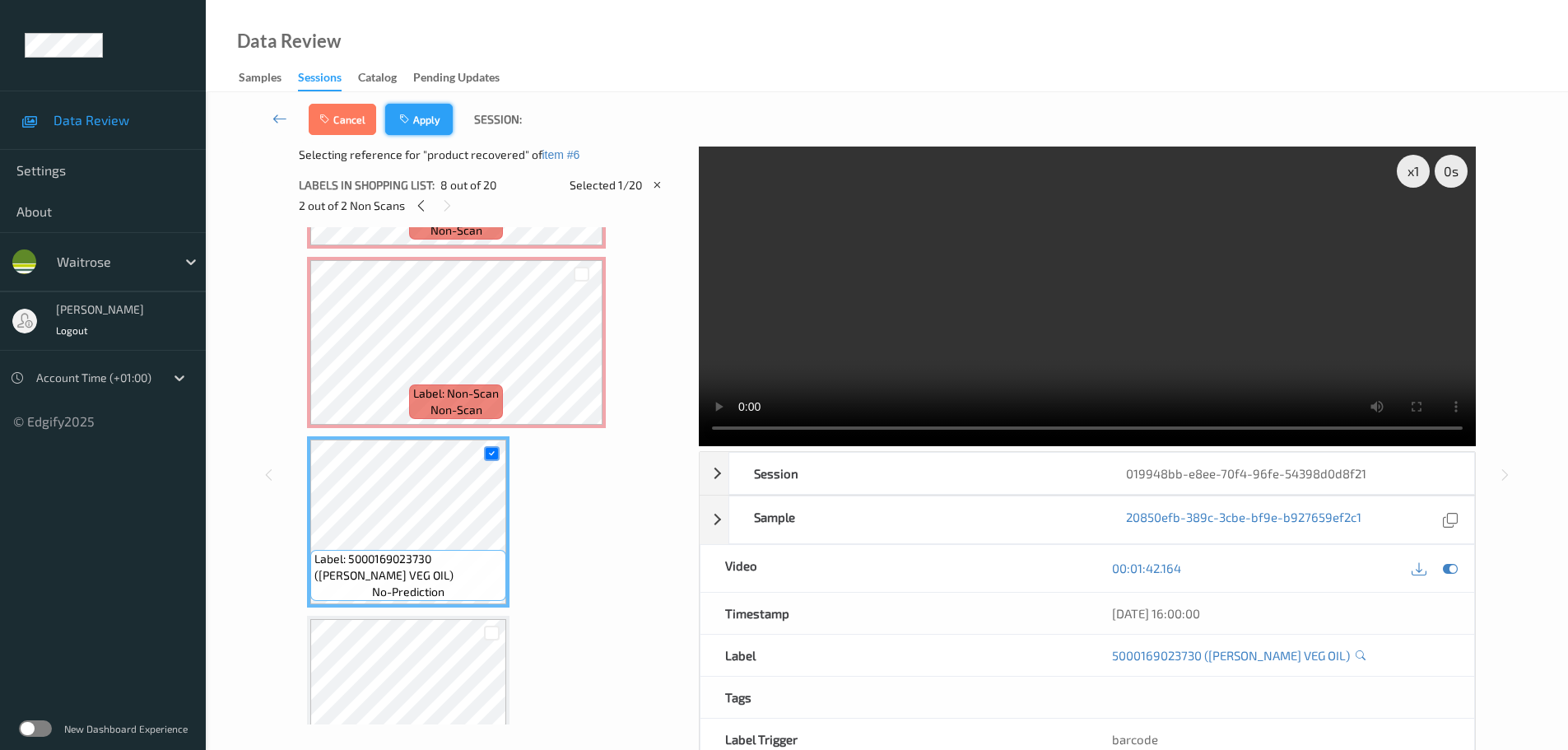
click at [431, 129] on button "Apply" at bounding box center [419, 119] width 67 height 31
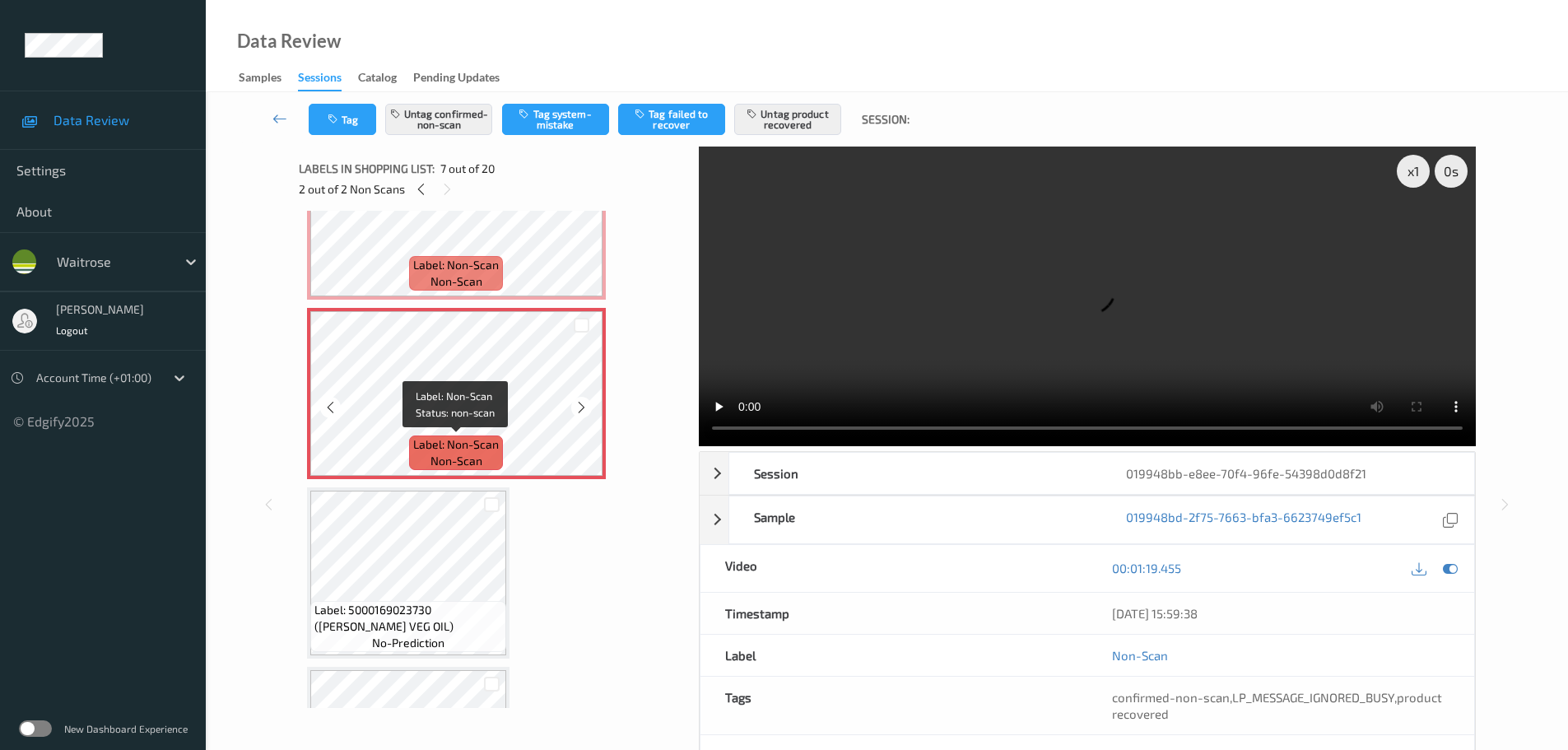
scroll to position [906, 0]
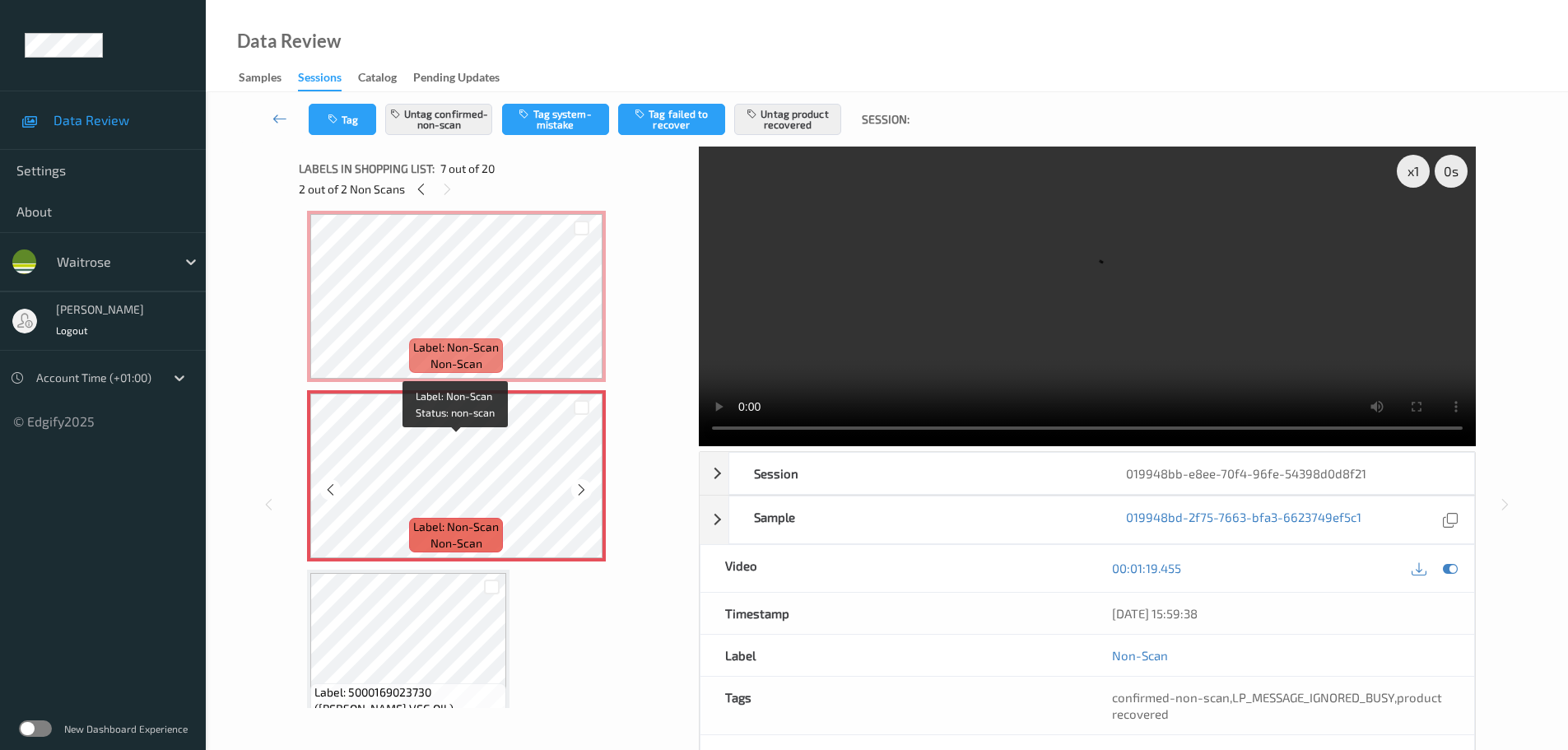
click at [494, 356] on div "Label: Non-Scan non-scan" at bounding box center [456, 356] width 94 height 35
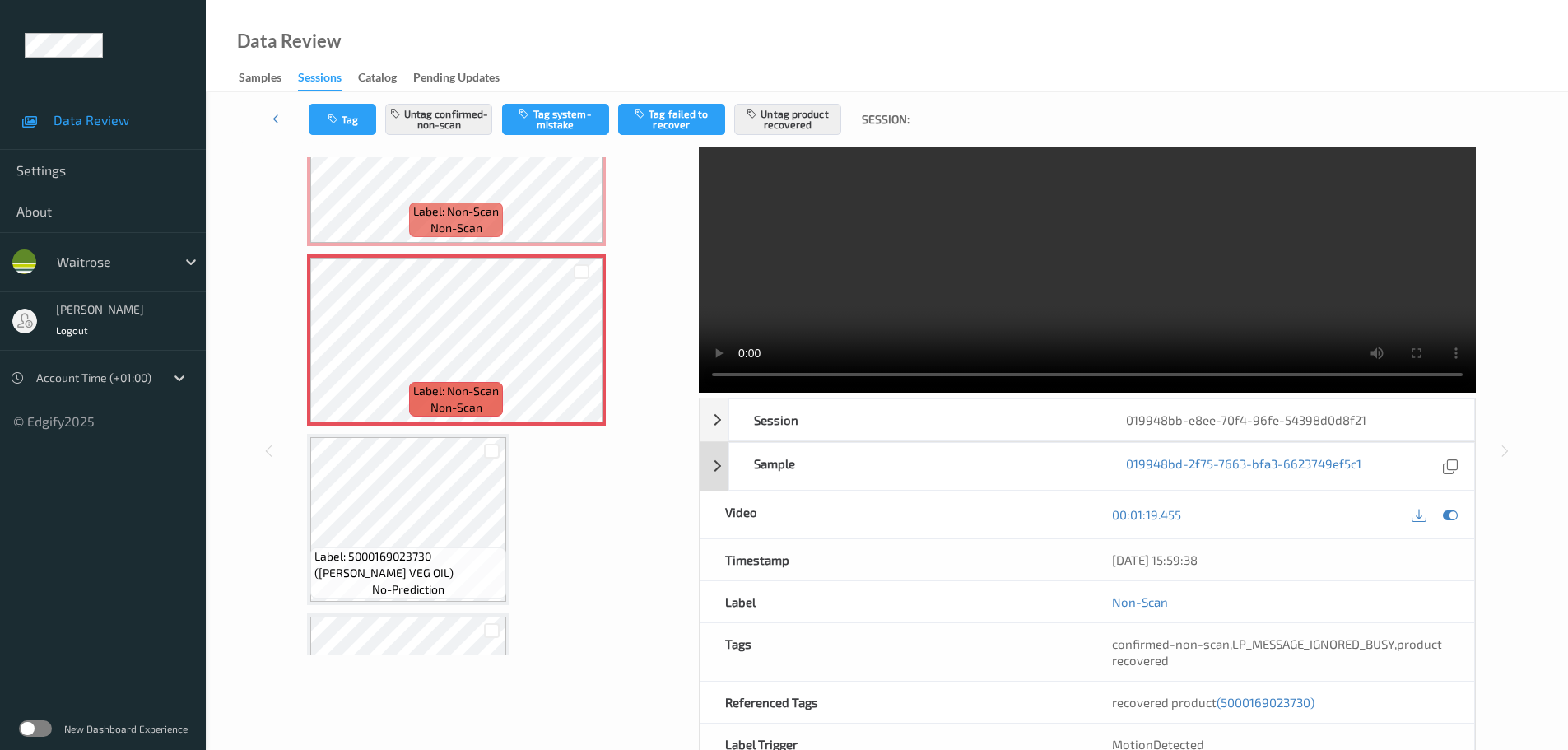
scroll to position [82, 0]
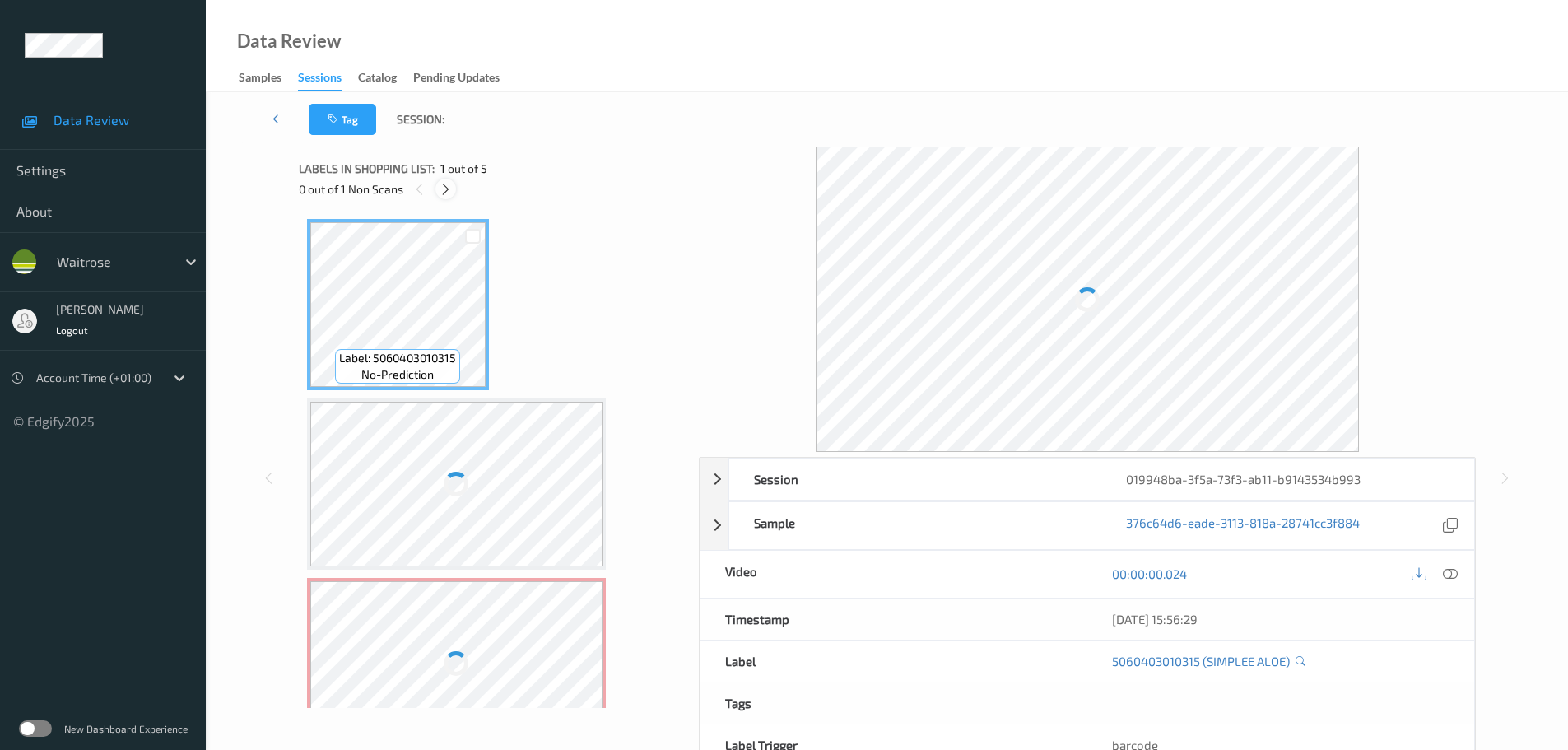
click at [450, 190] on icon at bounding box center [445, 190] width 14 height 15
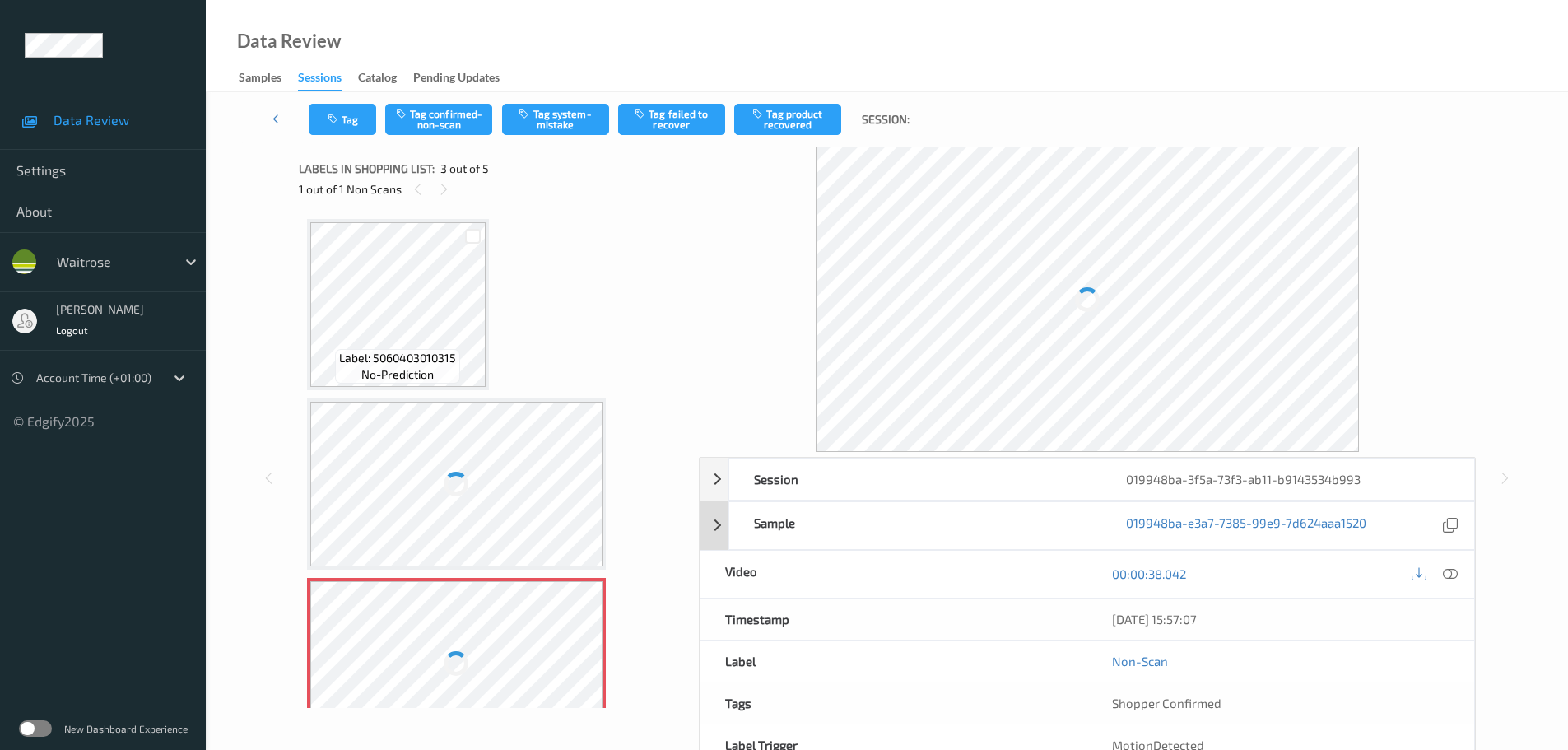
scroll to position [187, 0]
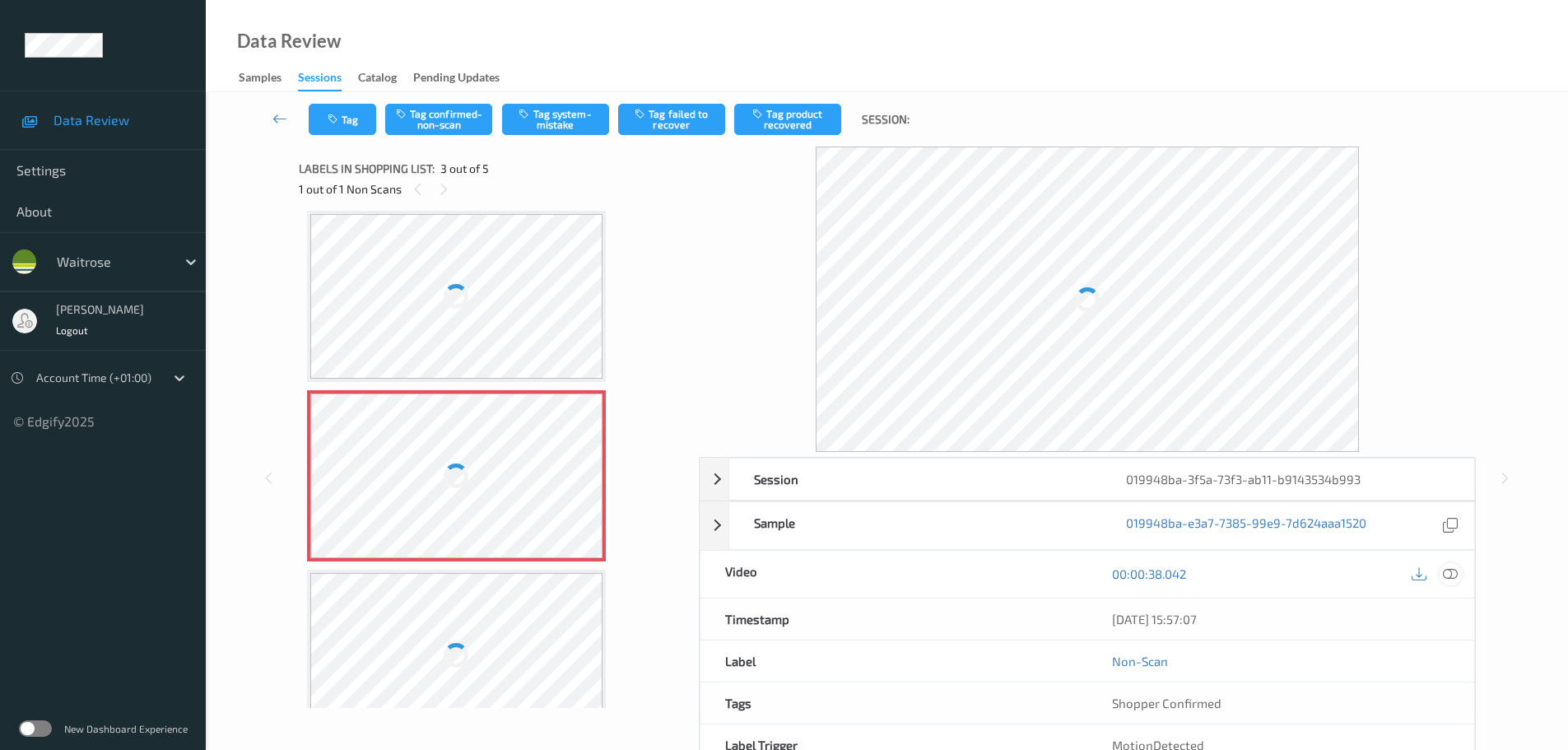
click at [1446, 573] on icon at bounding box center [1450, 573] width 15 height 15
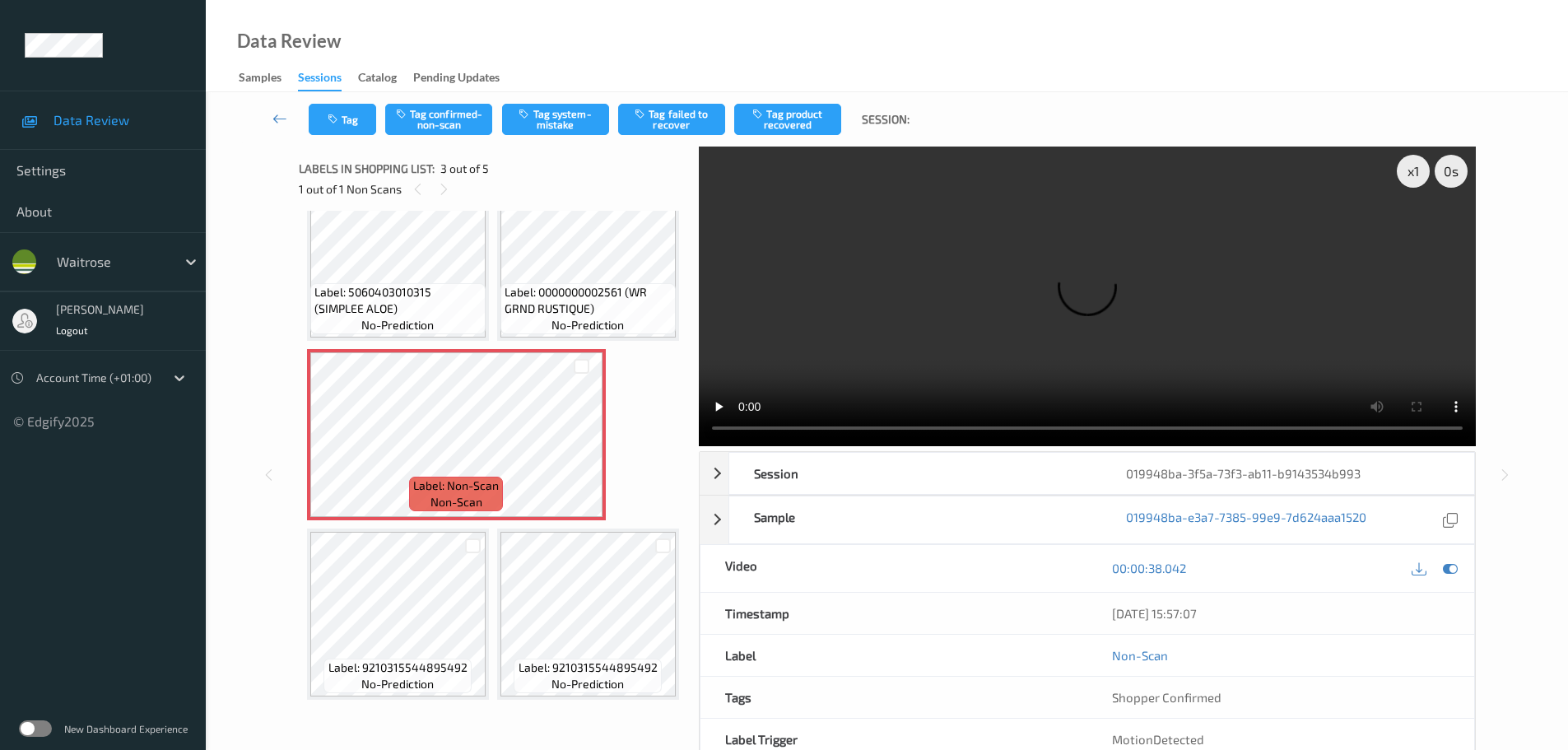
scroll to position [65, 0]
click at [582, 458] on div at bounding box center [581, 448] width 21 height 21
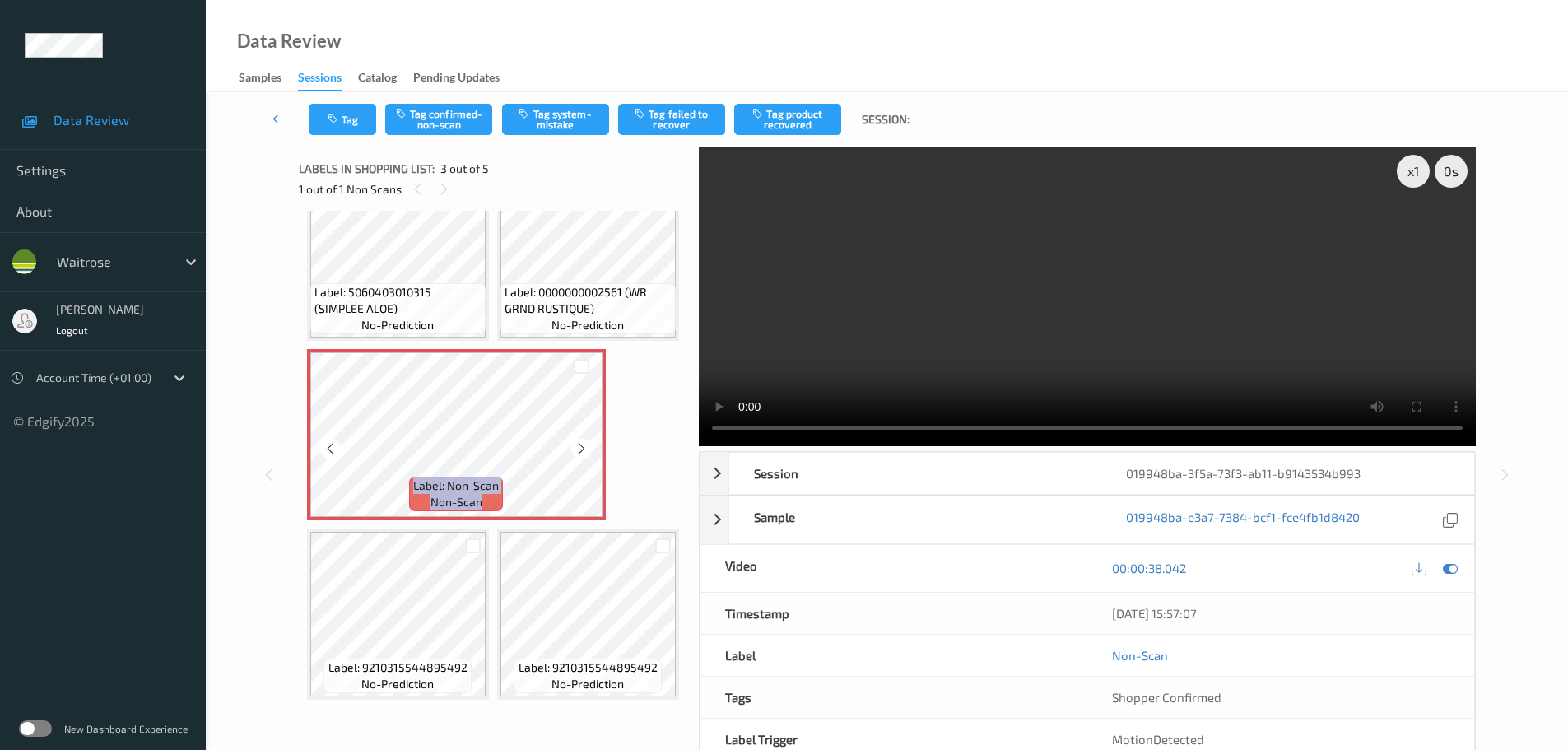
click at [582, 458] on div at bounding box center [581, 448] width 21 height 21
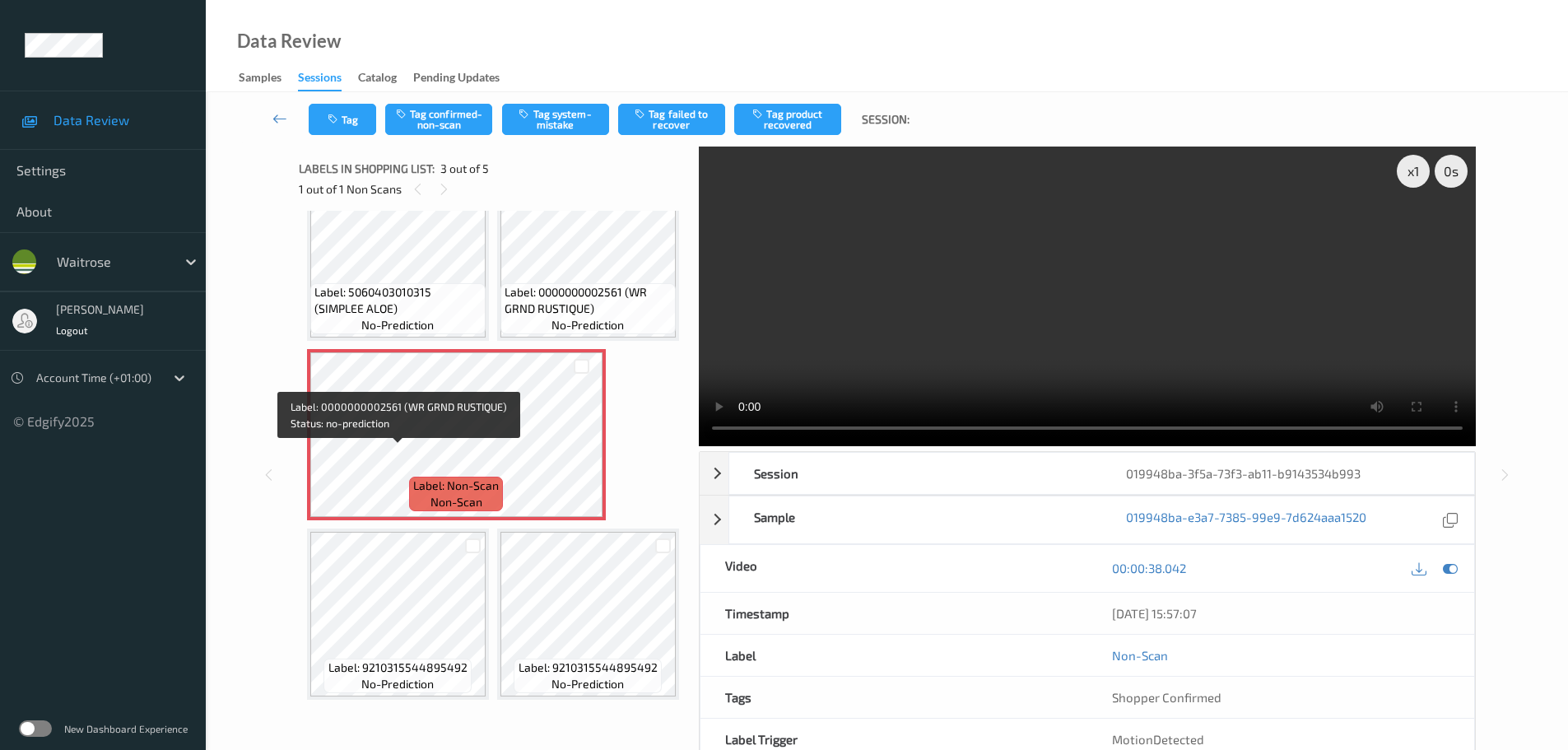
click at [505, 317] on span "Label: 0000000002561 (WR GRND RUSTIQUE)" at bounding box center [588, 301] width 167 height 33
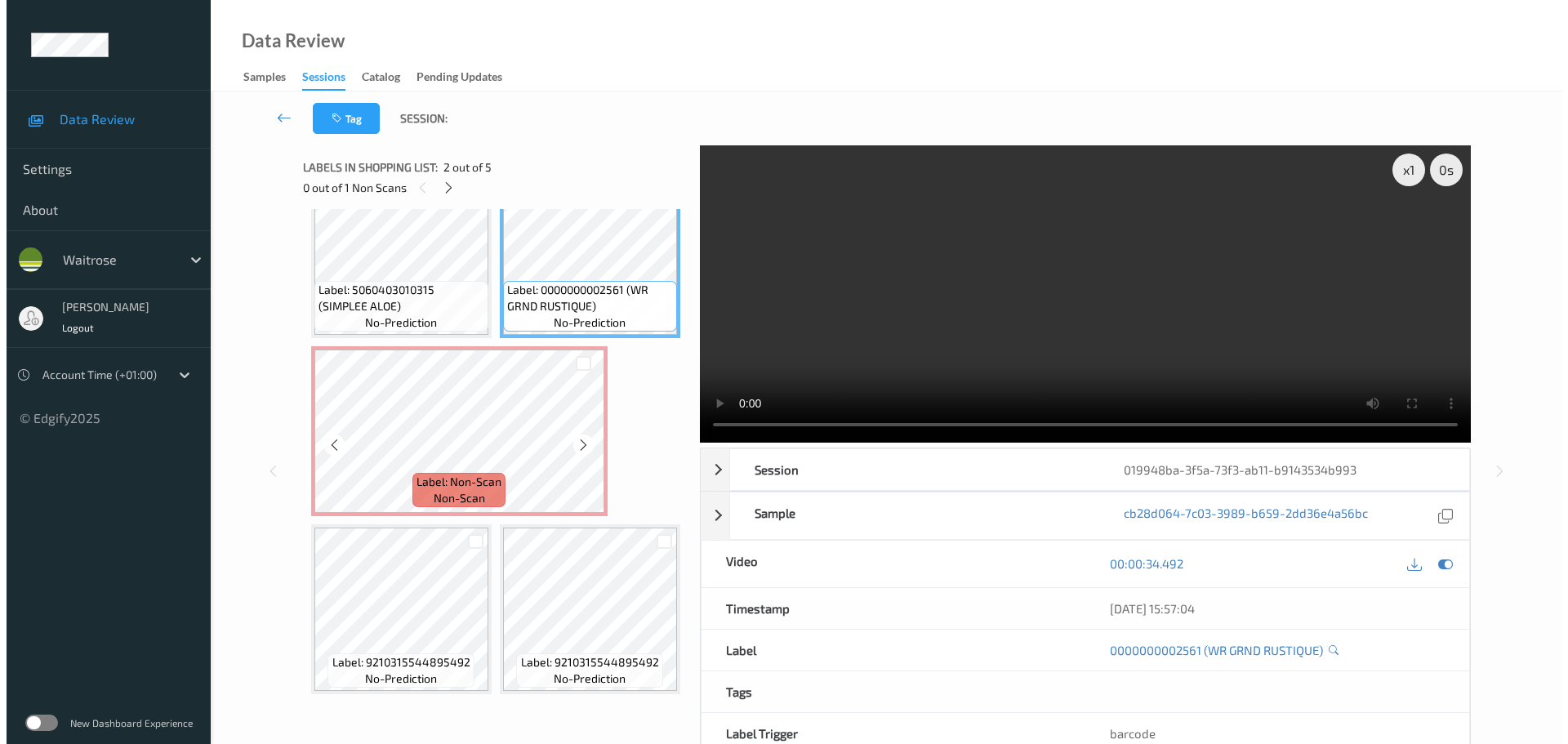
scroll to position [242, 0]
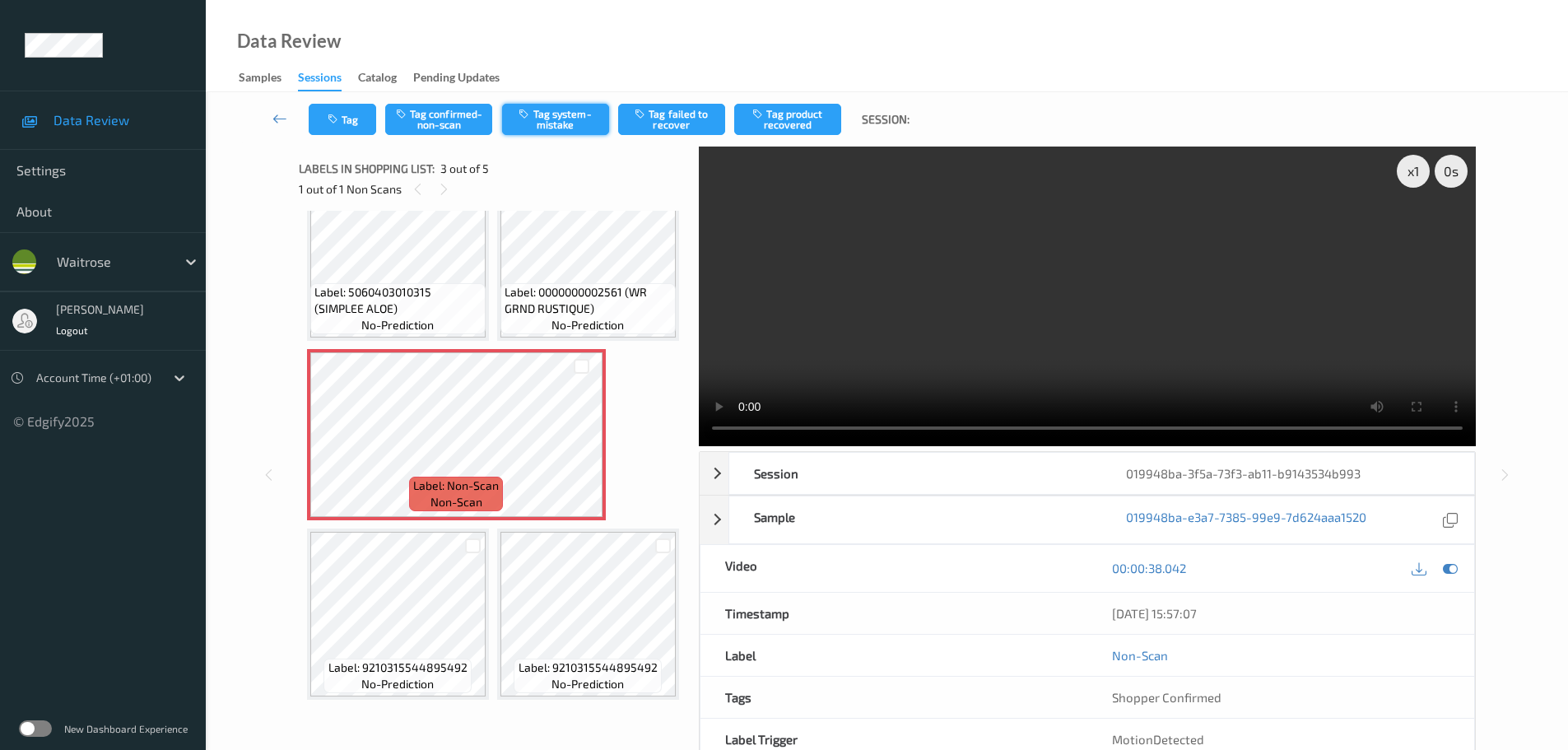
click at [546, 123] on button "Tag system-mistake" at bounding box center [555, 119] width 107 height 31
click at [554, 119] on button "Tag system-mistake" at bounding box center [555, 119] width 107 height 31
click at [350, 118] on button "Tag" at bounding box center [341, 119] width 67 height 31
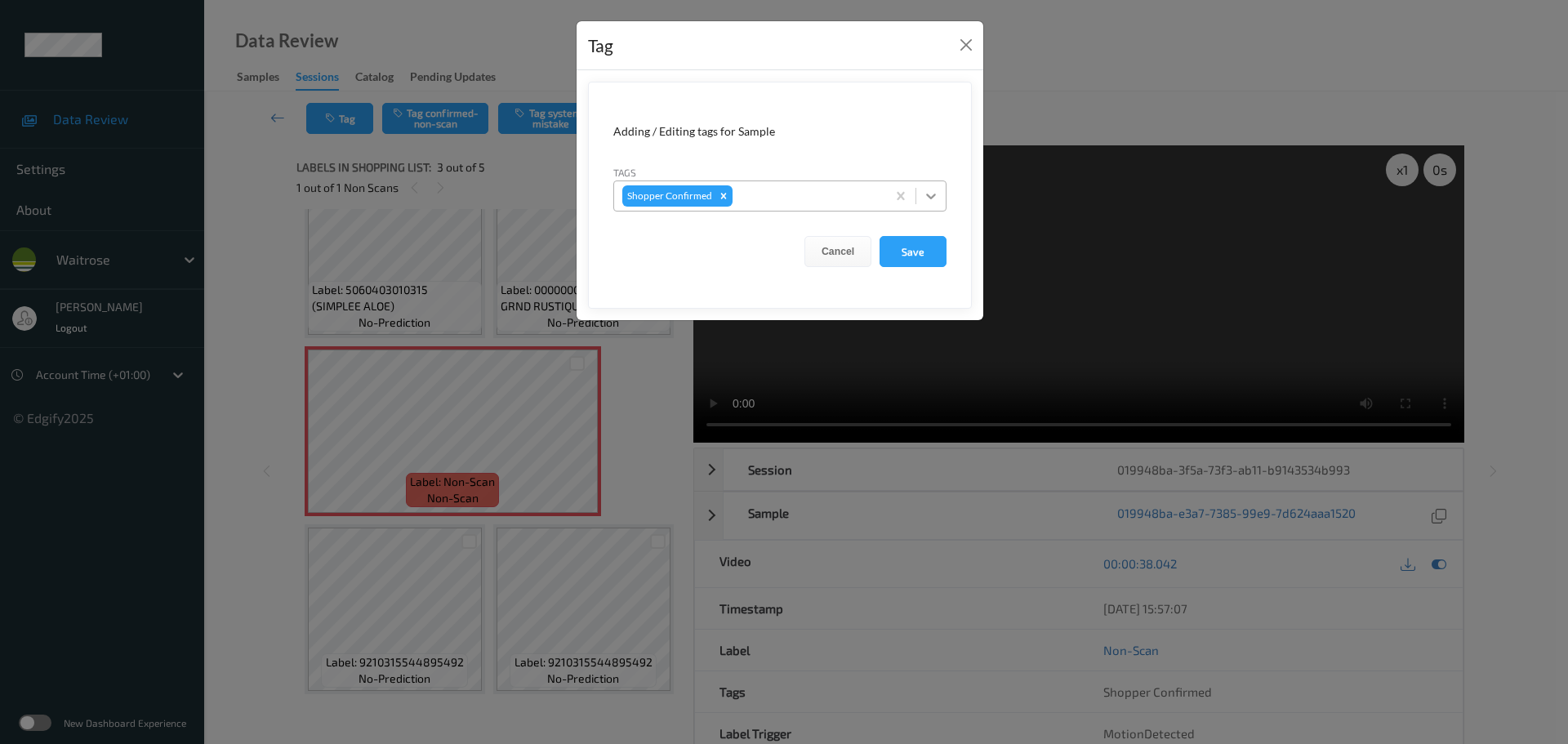
click at [933, 198] on icon at bounding box center [931, 196] width 16 height 16
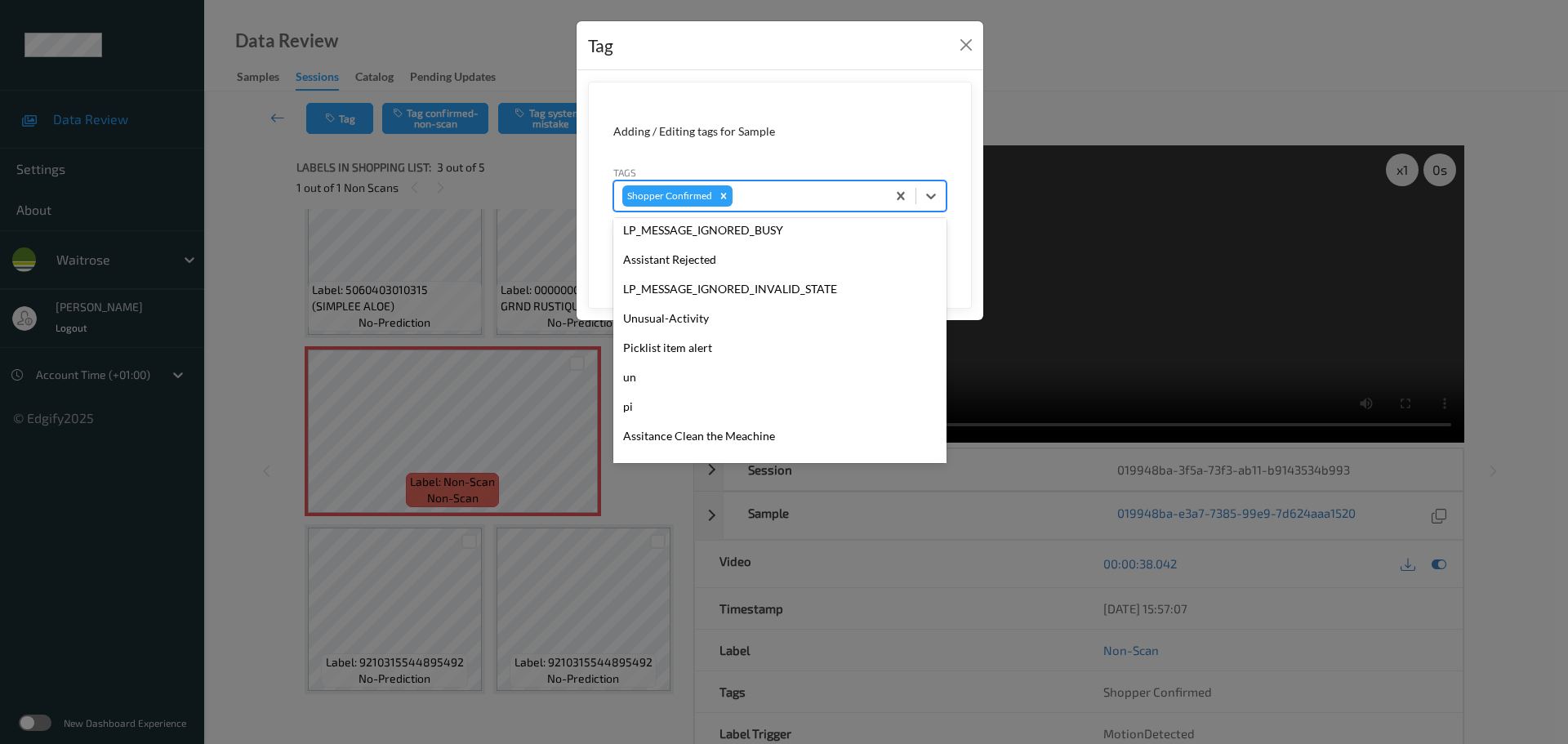
scroll to position [437, 0]
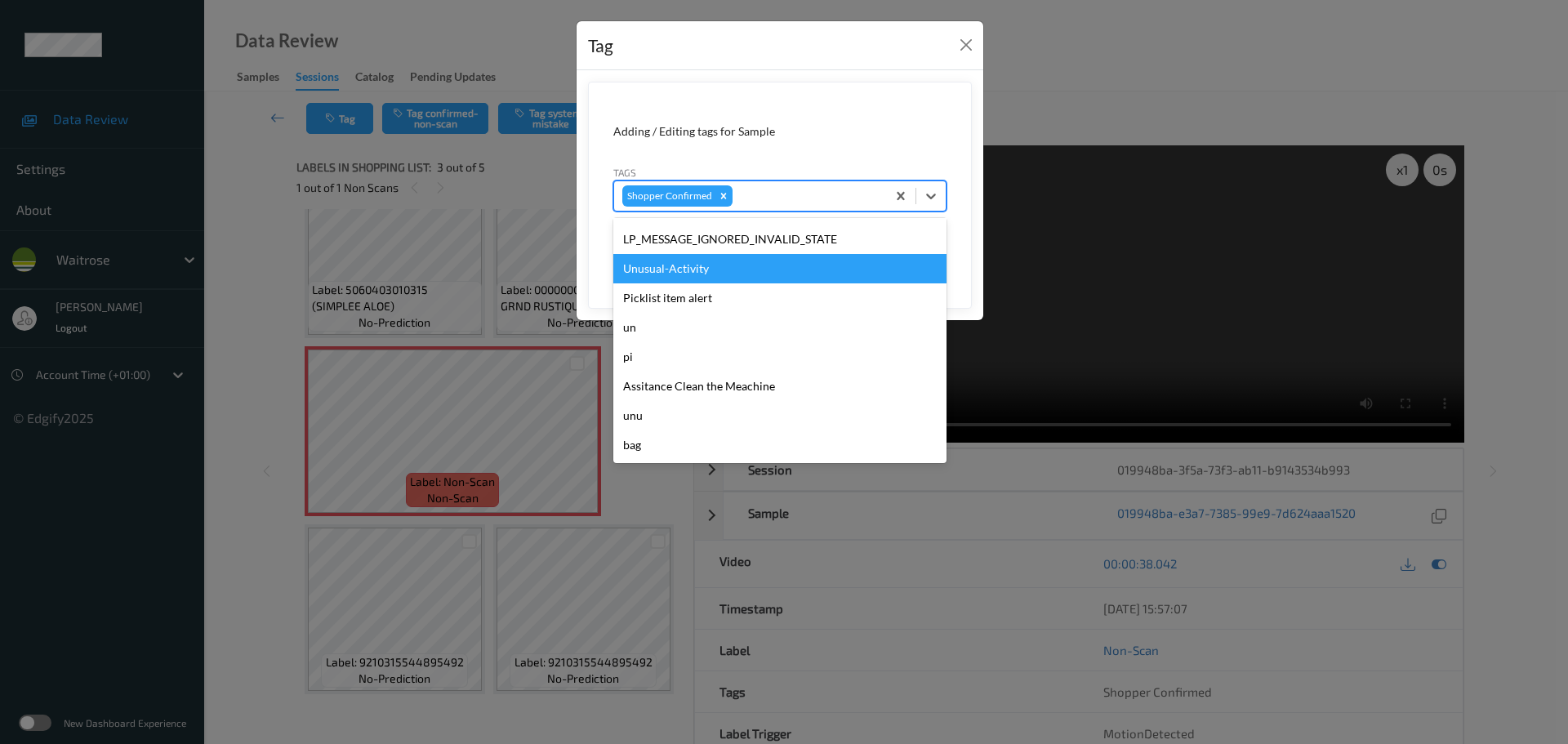
click at [648, 275] on div "Unusual-Activity" at bounding box center [779, 269] width 333 height 30
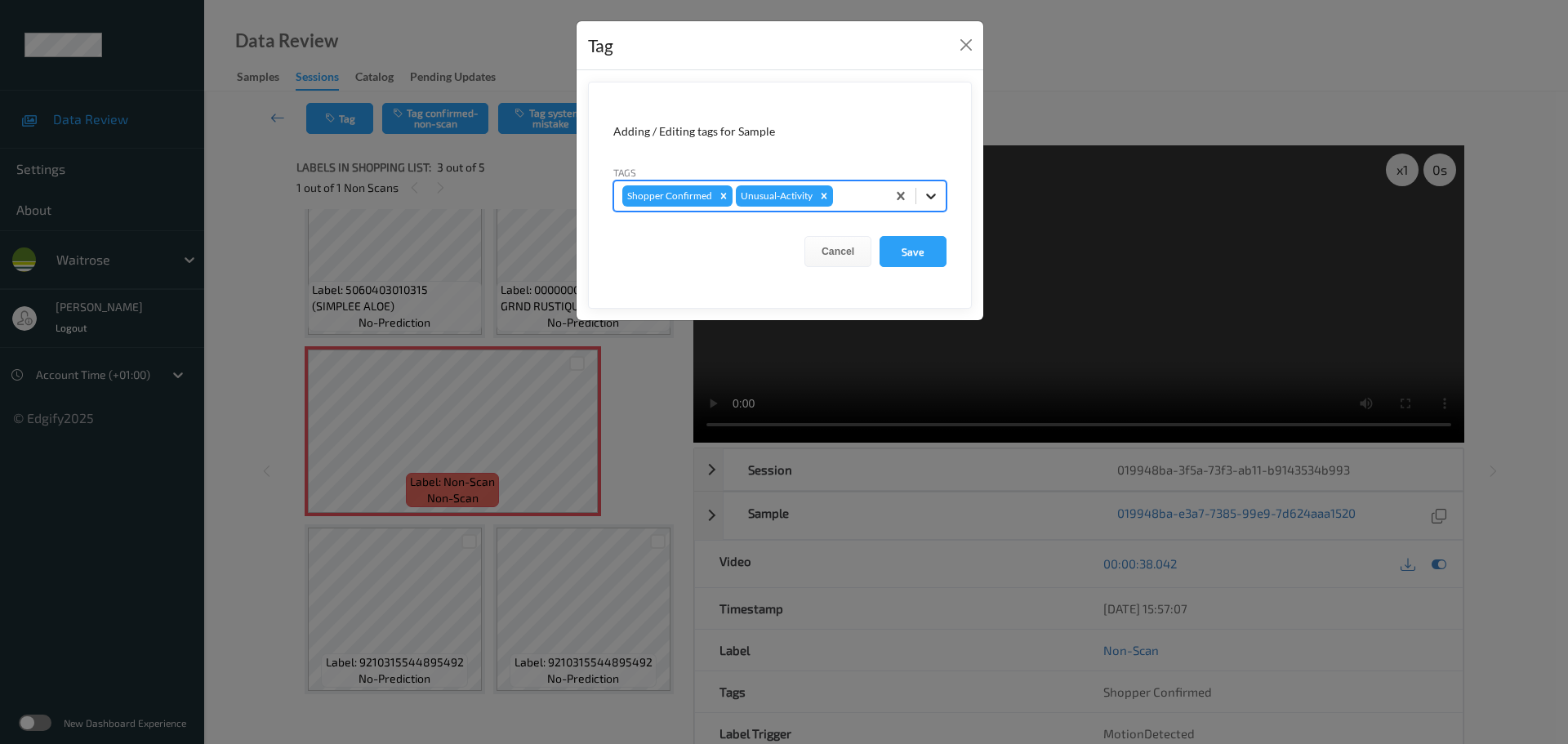
click at [926, 201] on icon at bounding box center [931, 196] width 16 height 16
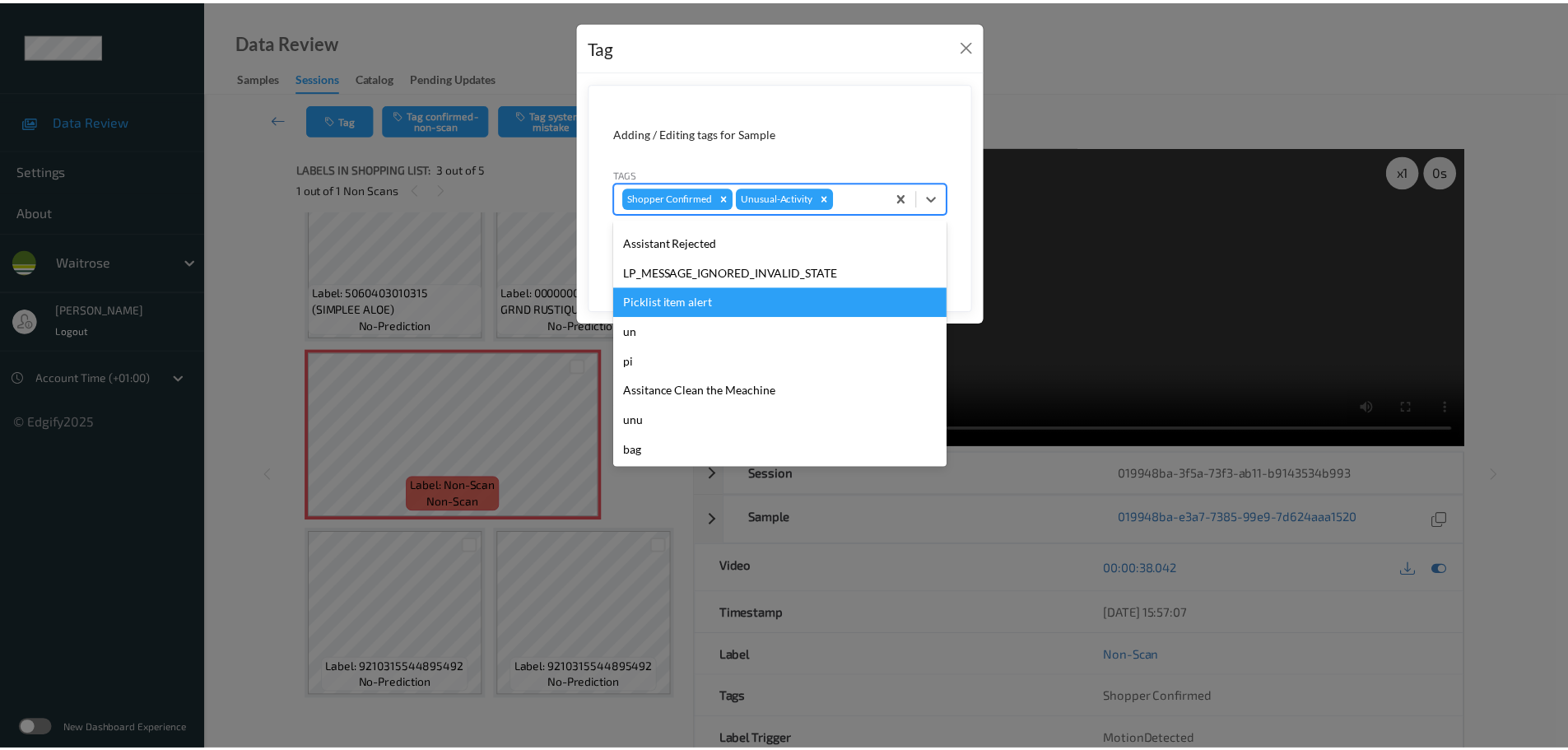
scroll to position [412, 0]
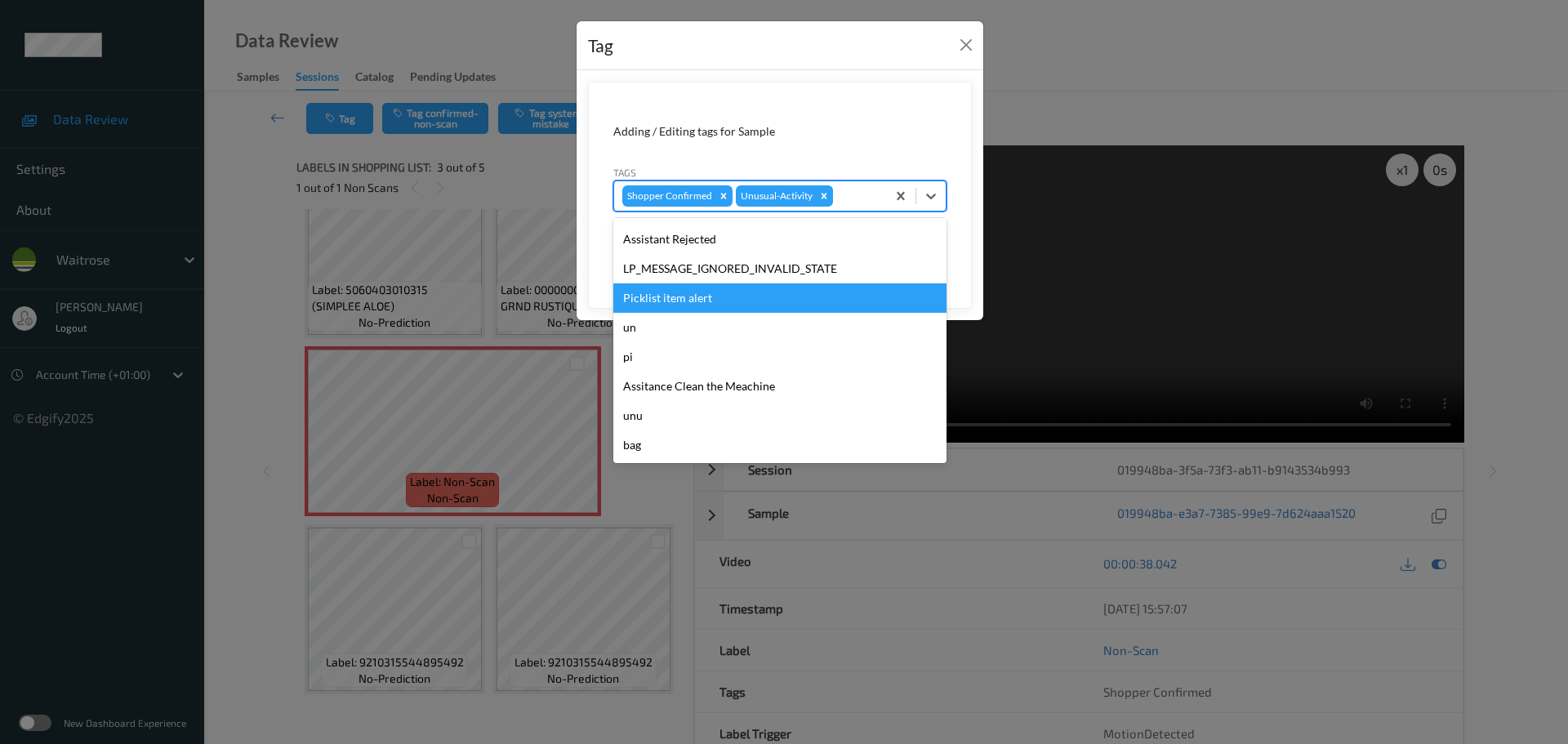
click at [653, 305] on div "Picklist item alert" at bounding box center [779, 298] width 333 height 30
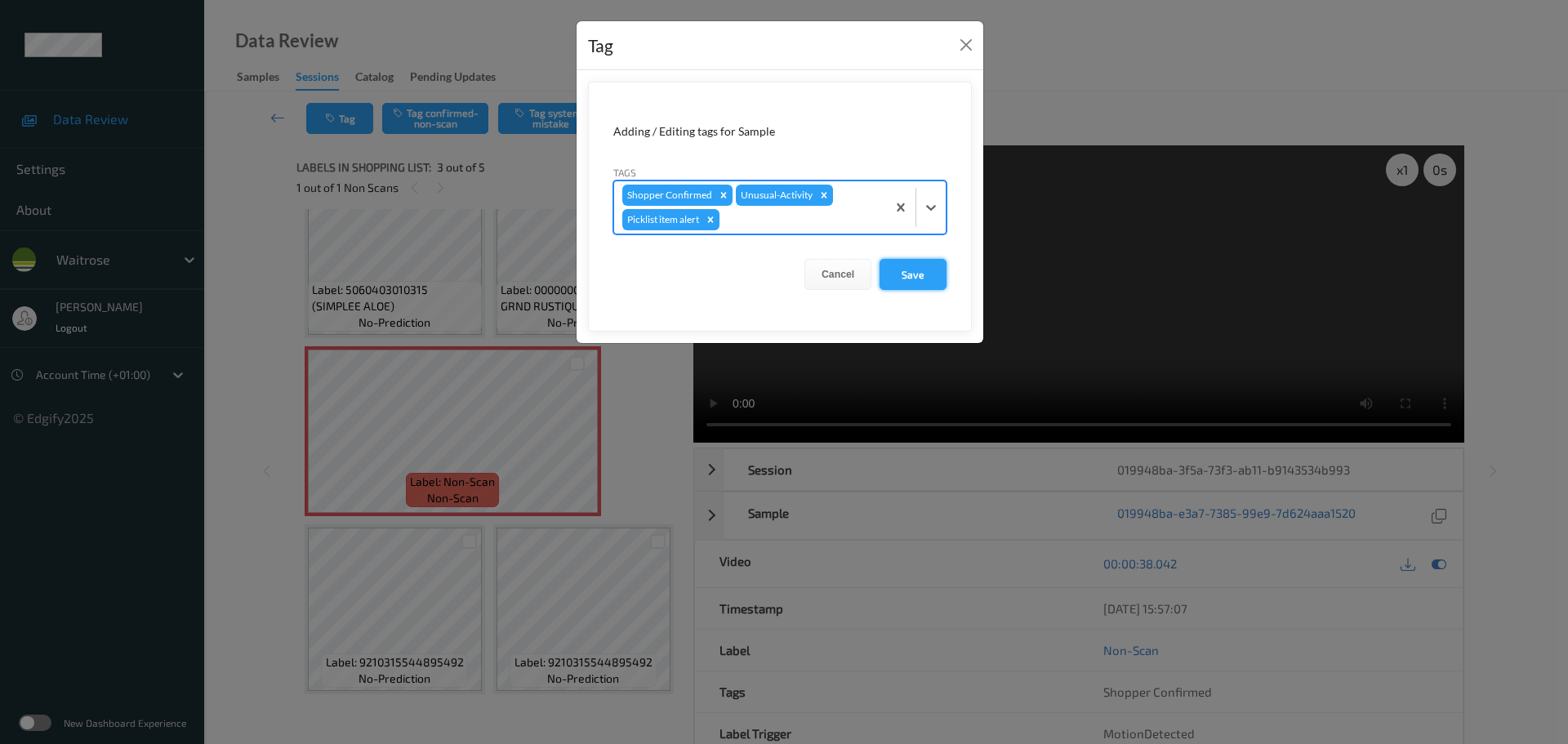
click at [911, 281] on button "Save" at bounding box center [913, 275] width 67 height 31
click at [899, 280] on button "Save" at bounding box center [913, 275] width 67 height 31
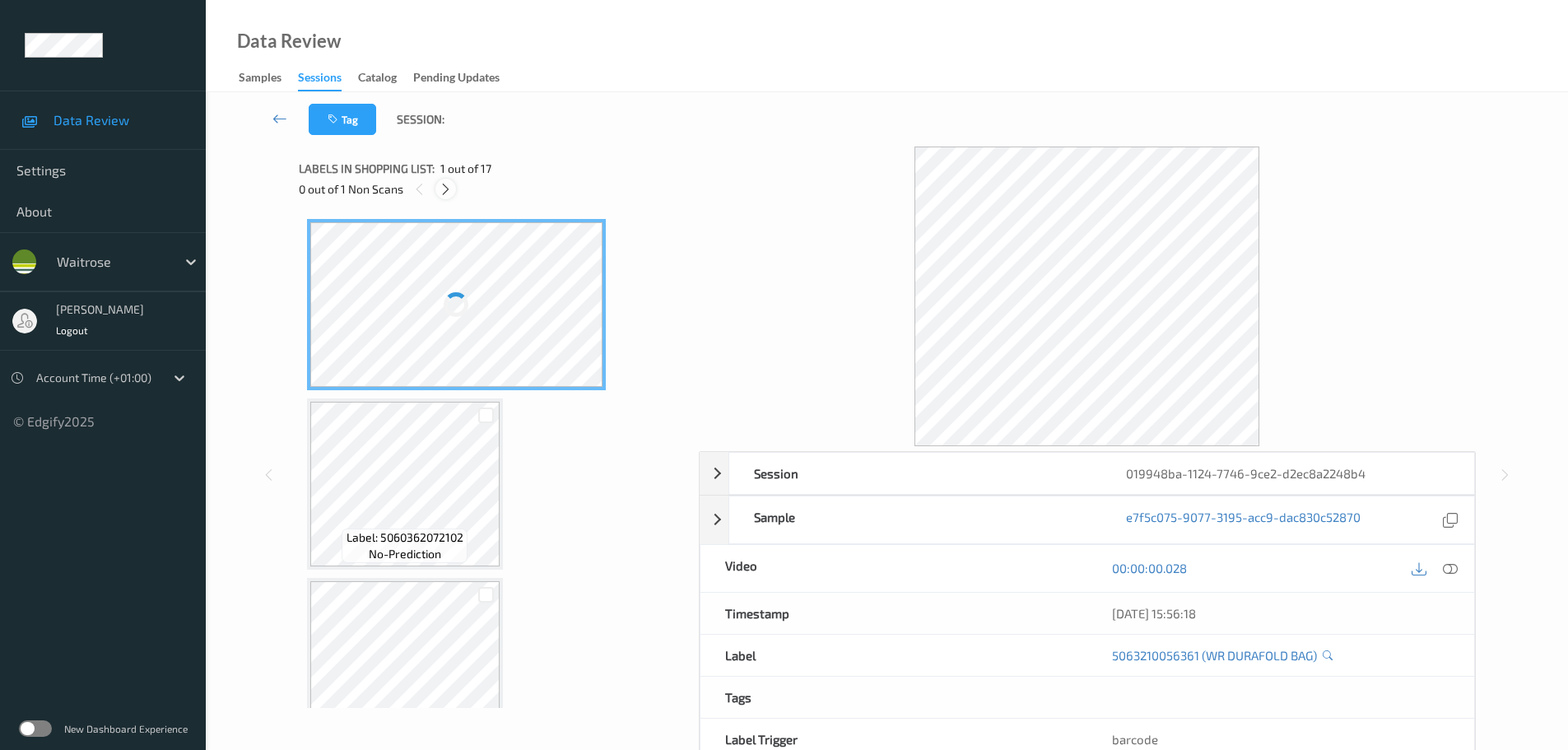
click at [444, 192] on icon at bounding box center [445, 190] width 14 height 15
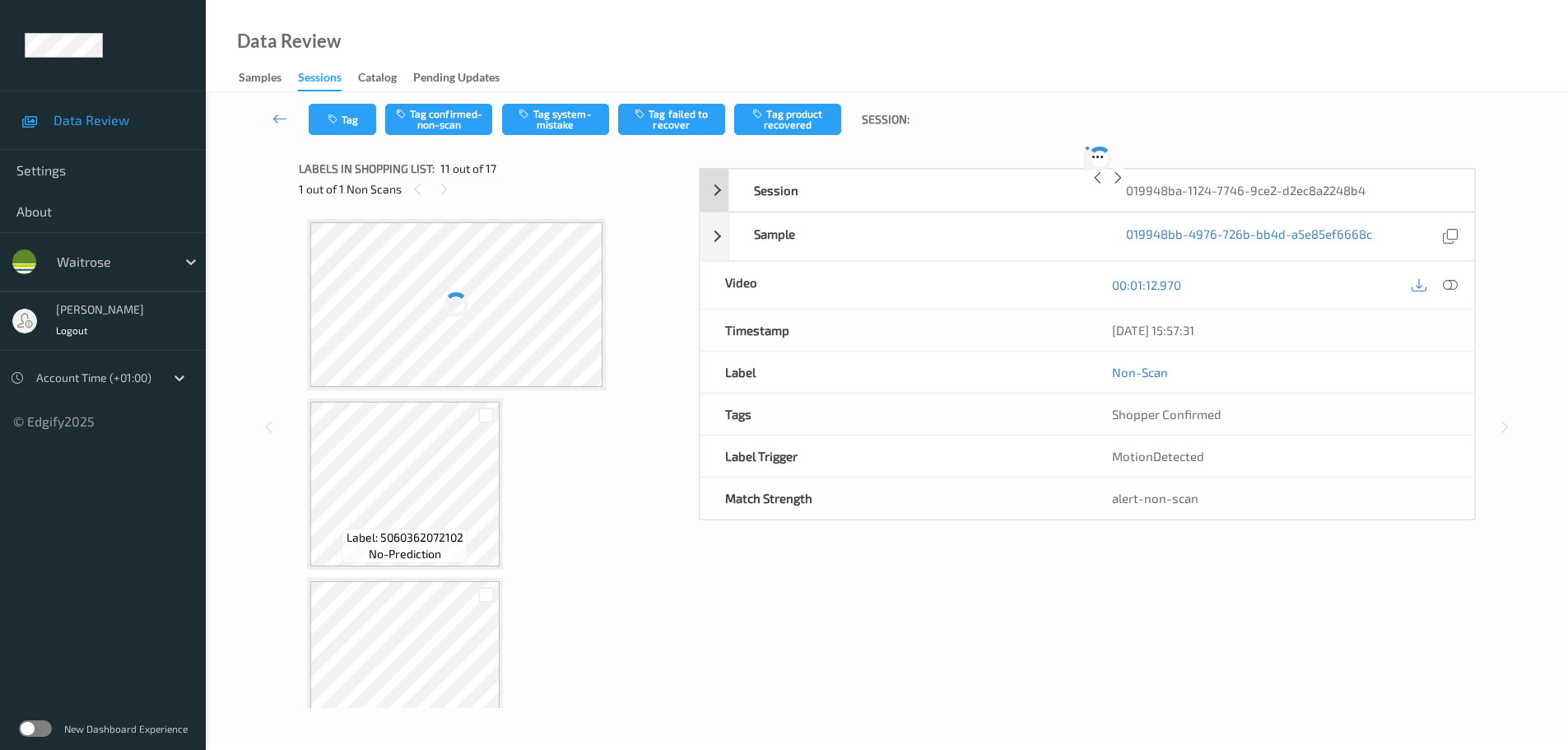
scroll to position [1623, 0]
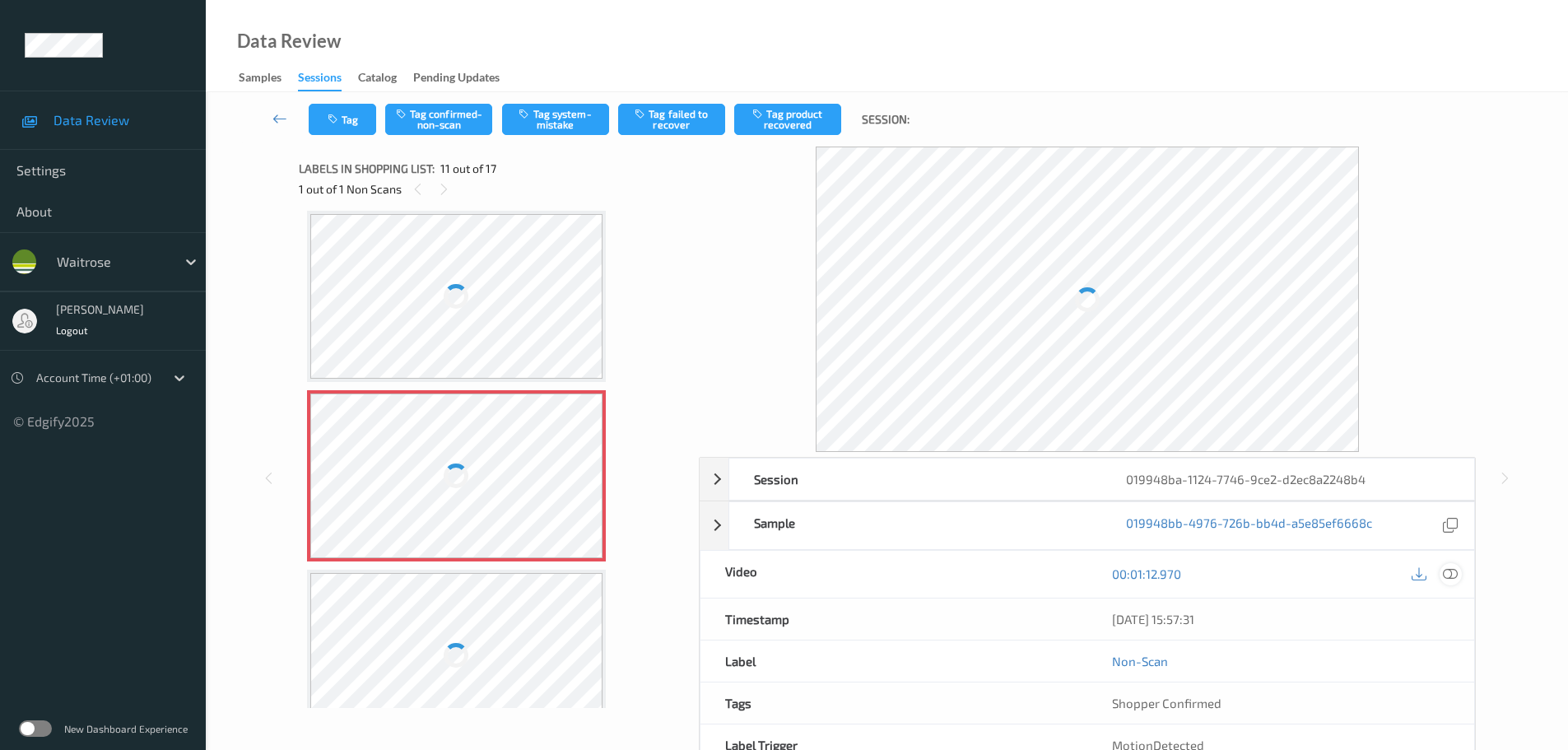
click at [1448, 573] on icon at bounding box center [1450, 573] width 15 height 15
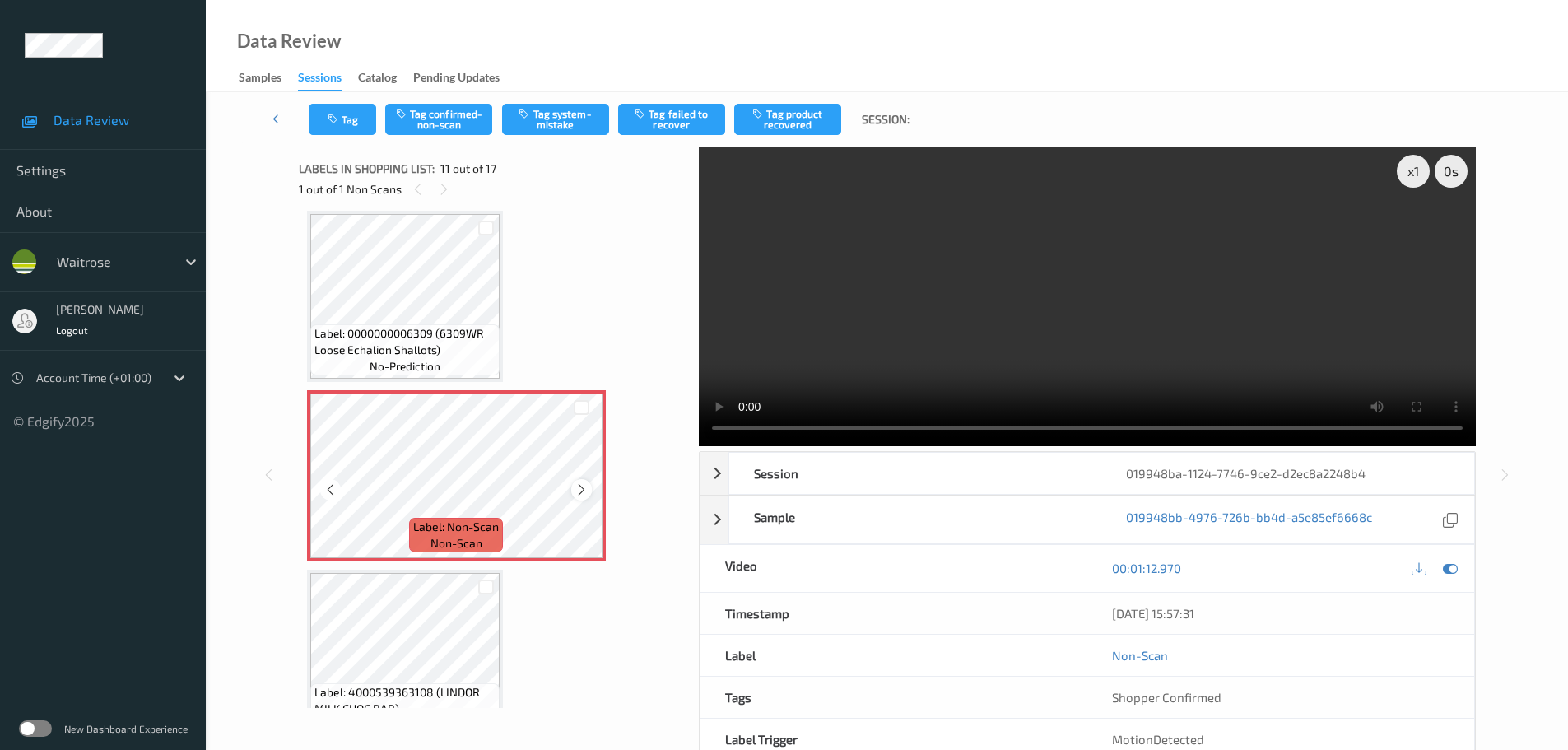
click at [572, 490] on div at bounding box center [581, 489] width 21 height 21
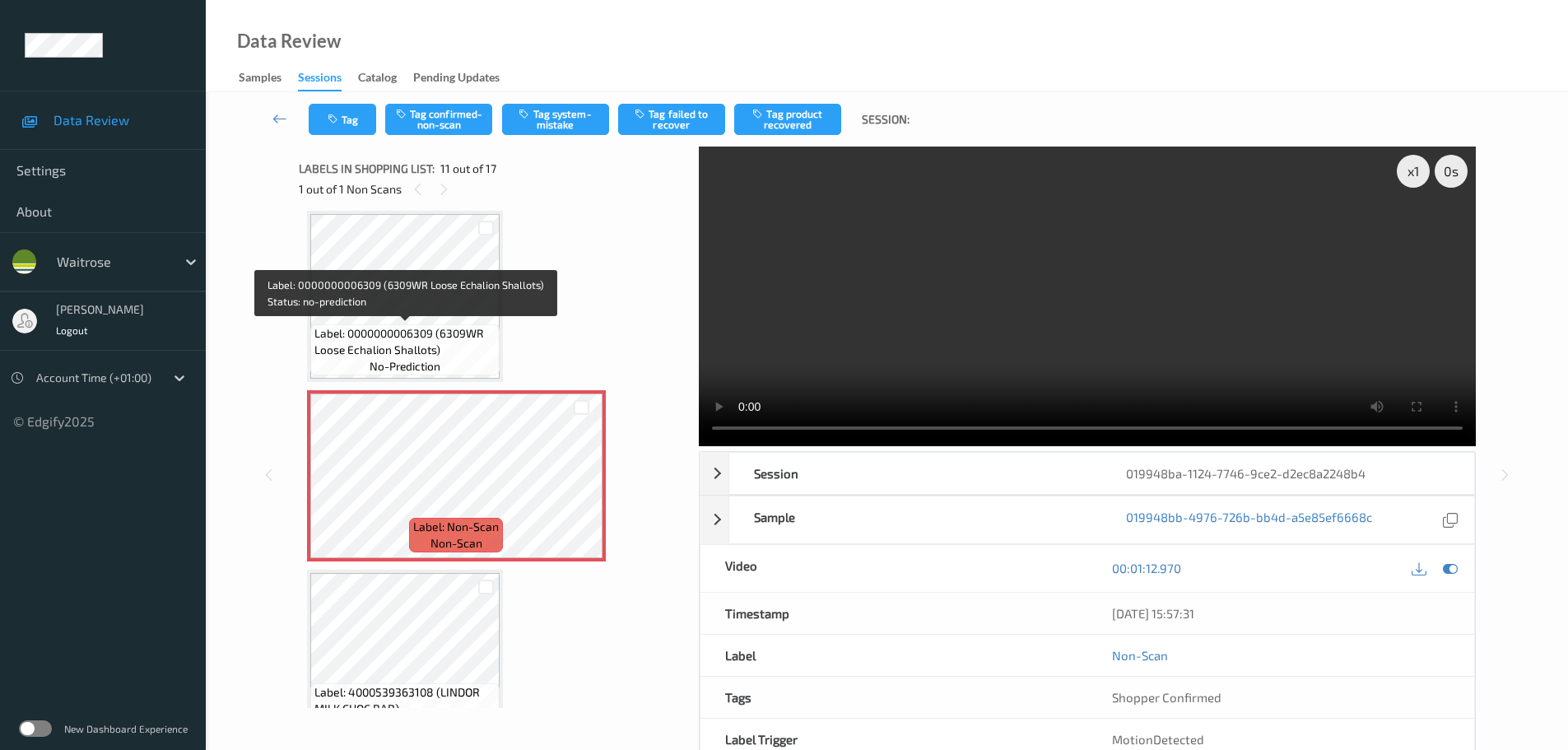
click at [441, 325] on span "Label: 0000000006309 (6309WR Loose Echalion Shallots)" at bounding box center [404, 341] width 181 height 33
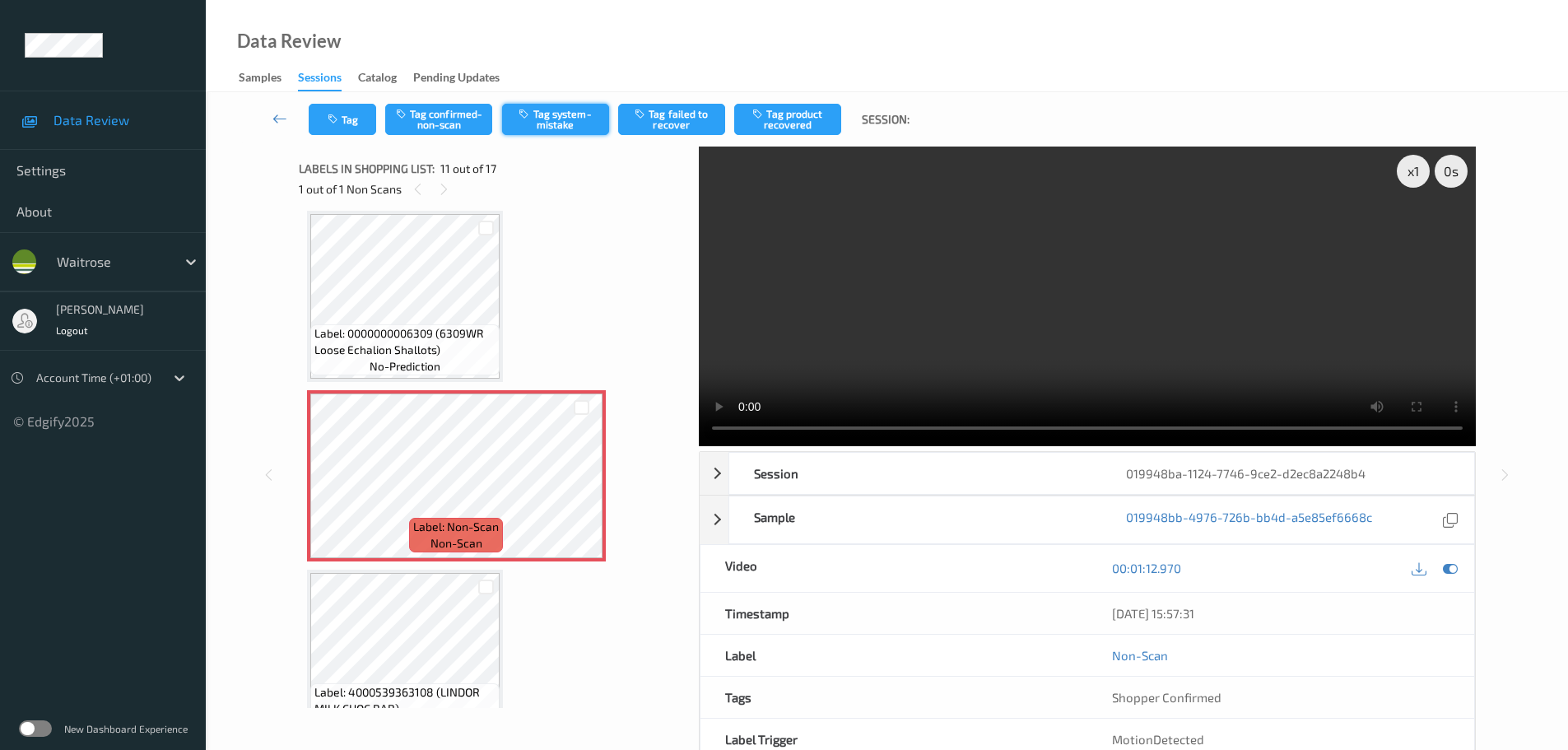
click at [547, 125] on button "Tag system-mistake" at bounding box center [555, 119] width 107 height 31
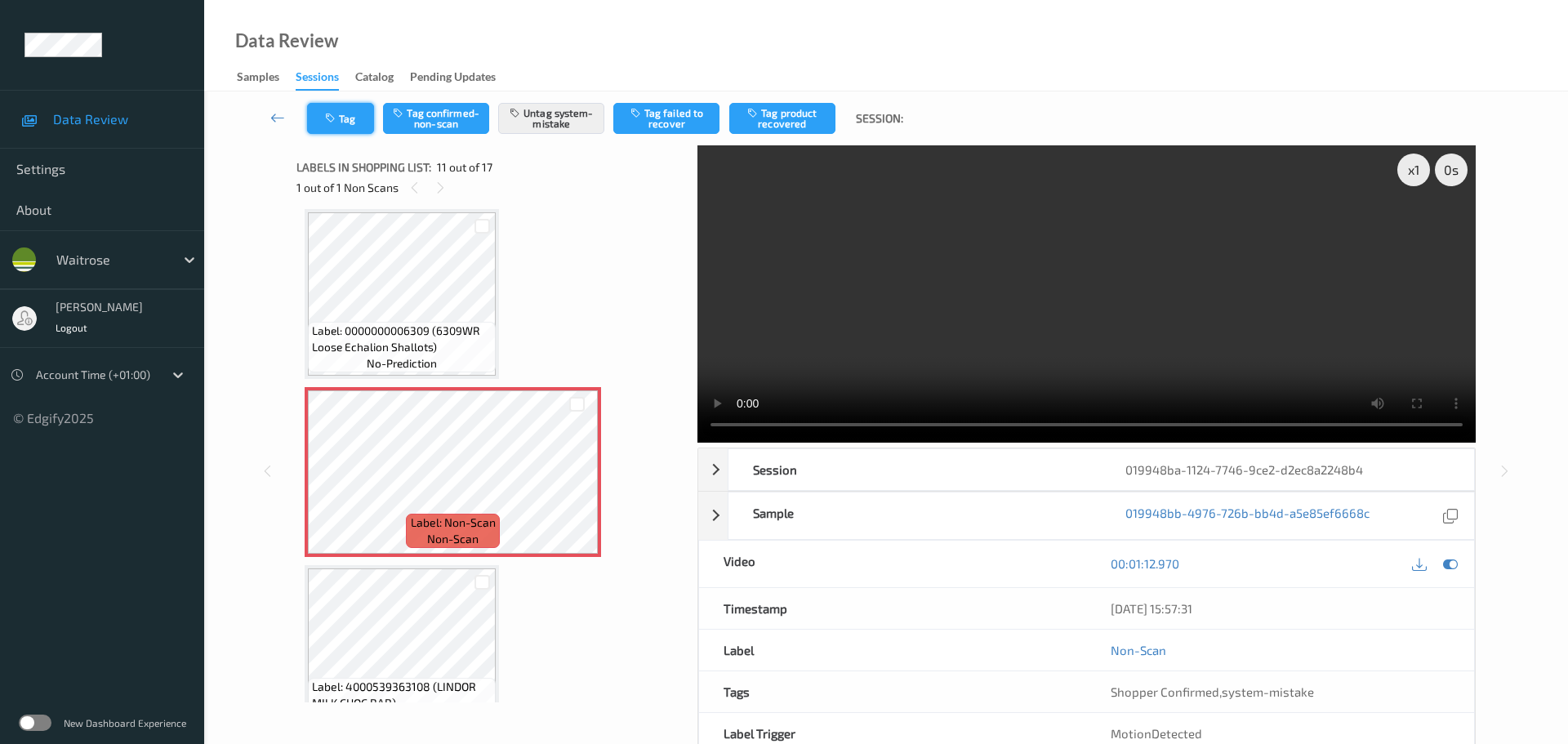
click at [360, 114] on button "Tag" at bounding box center [340, 118] width 67 height 31
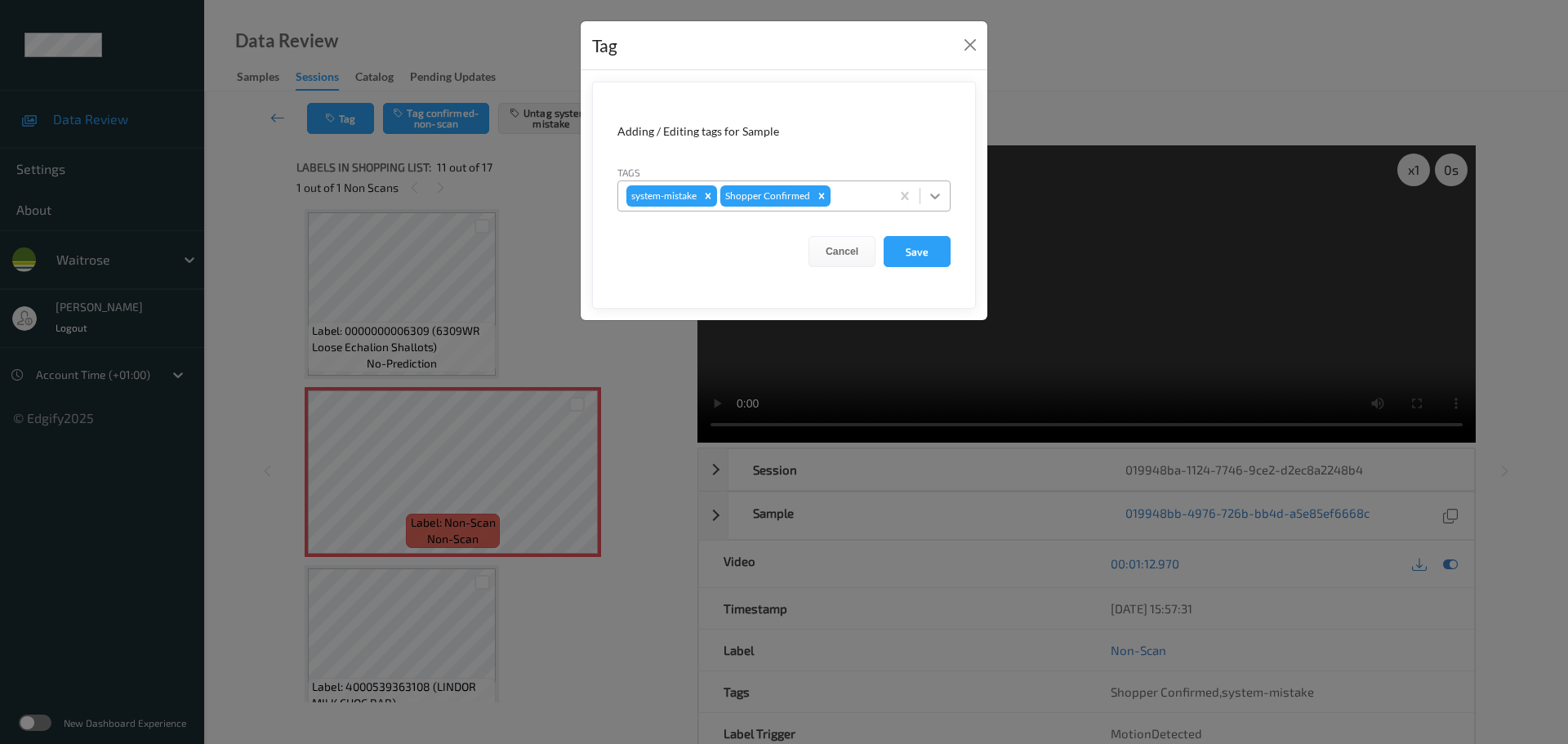
click at [946, 194] on div at bounding box center [935, 196] width 30 height 30
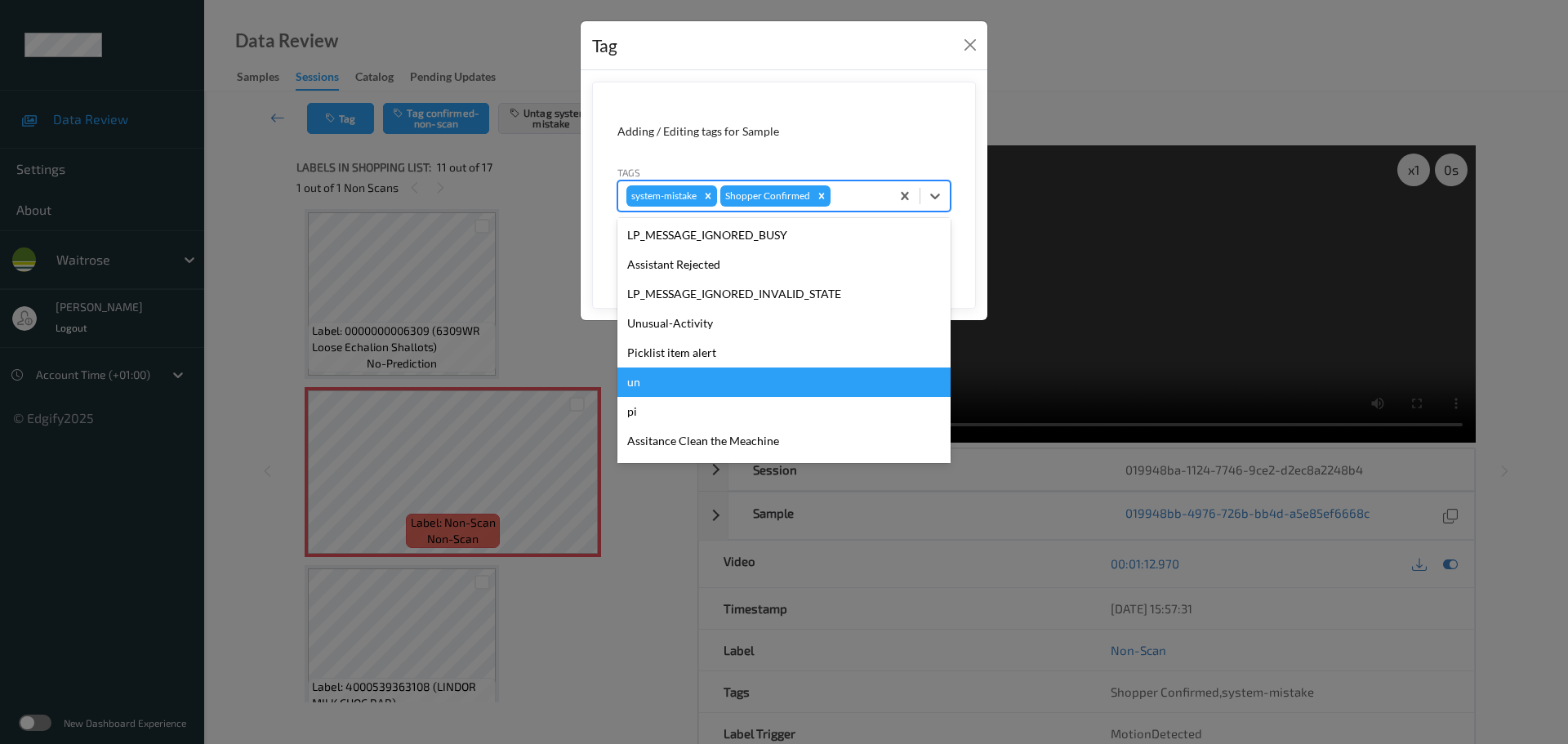
scroll to position [326, 0]
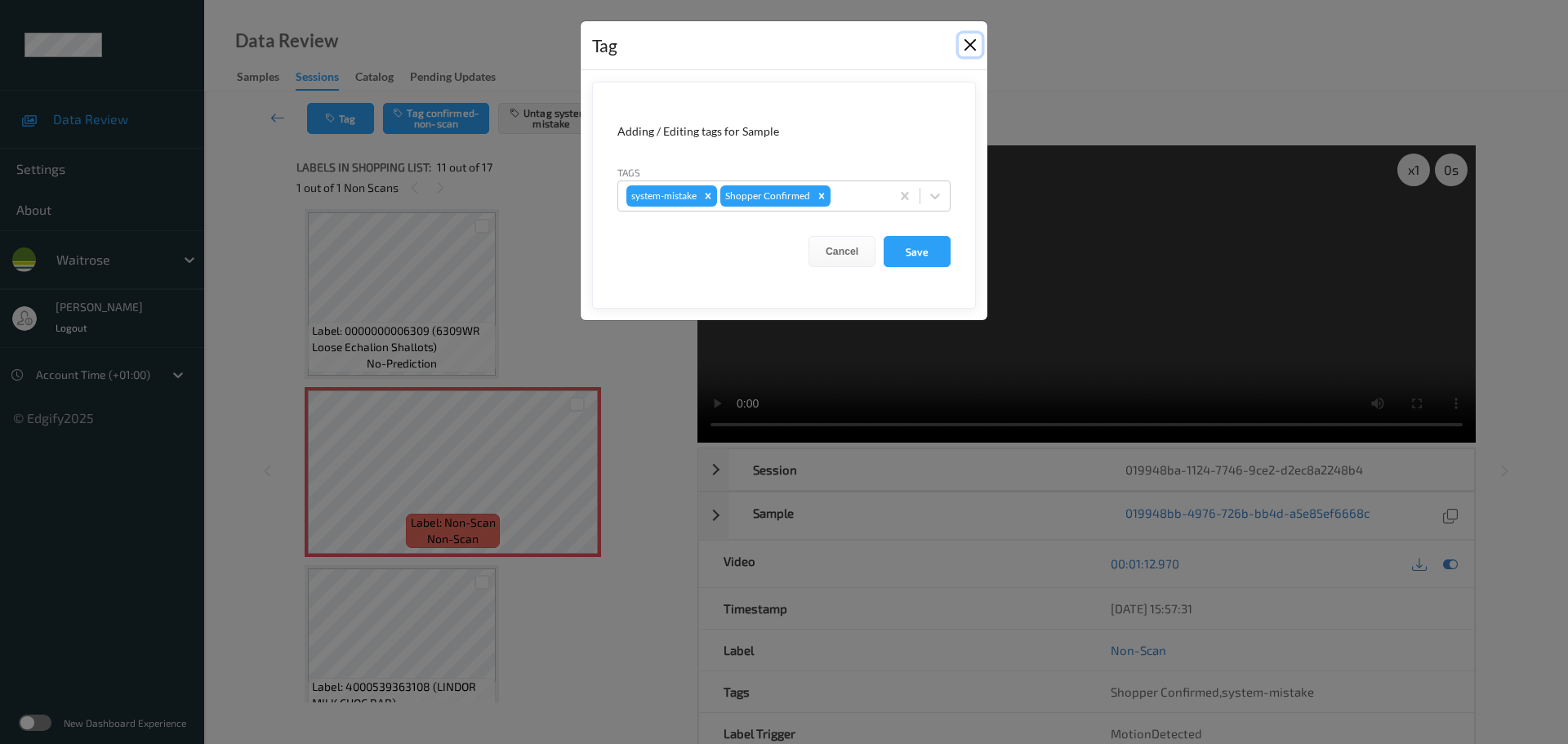
click at [964, 44] on button "Close" at bounding box center [970, 45] width 23 height 23
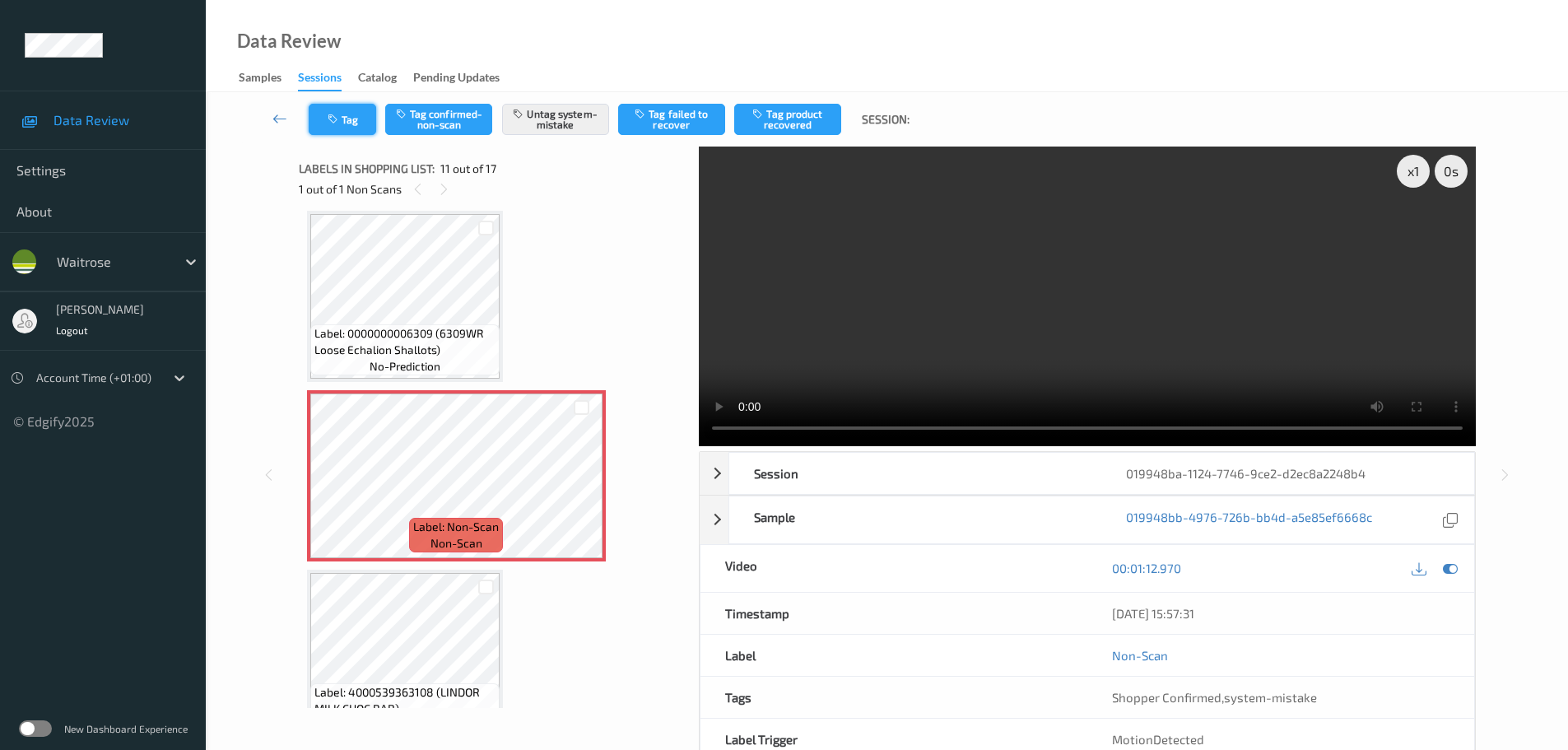
click at [358, 125] on button "Tag" at bounding box center [341, 119] width 67 height 31
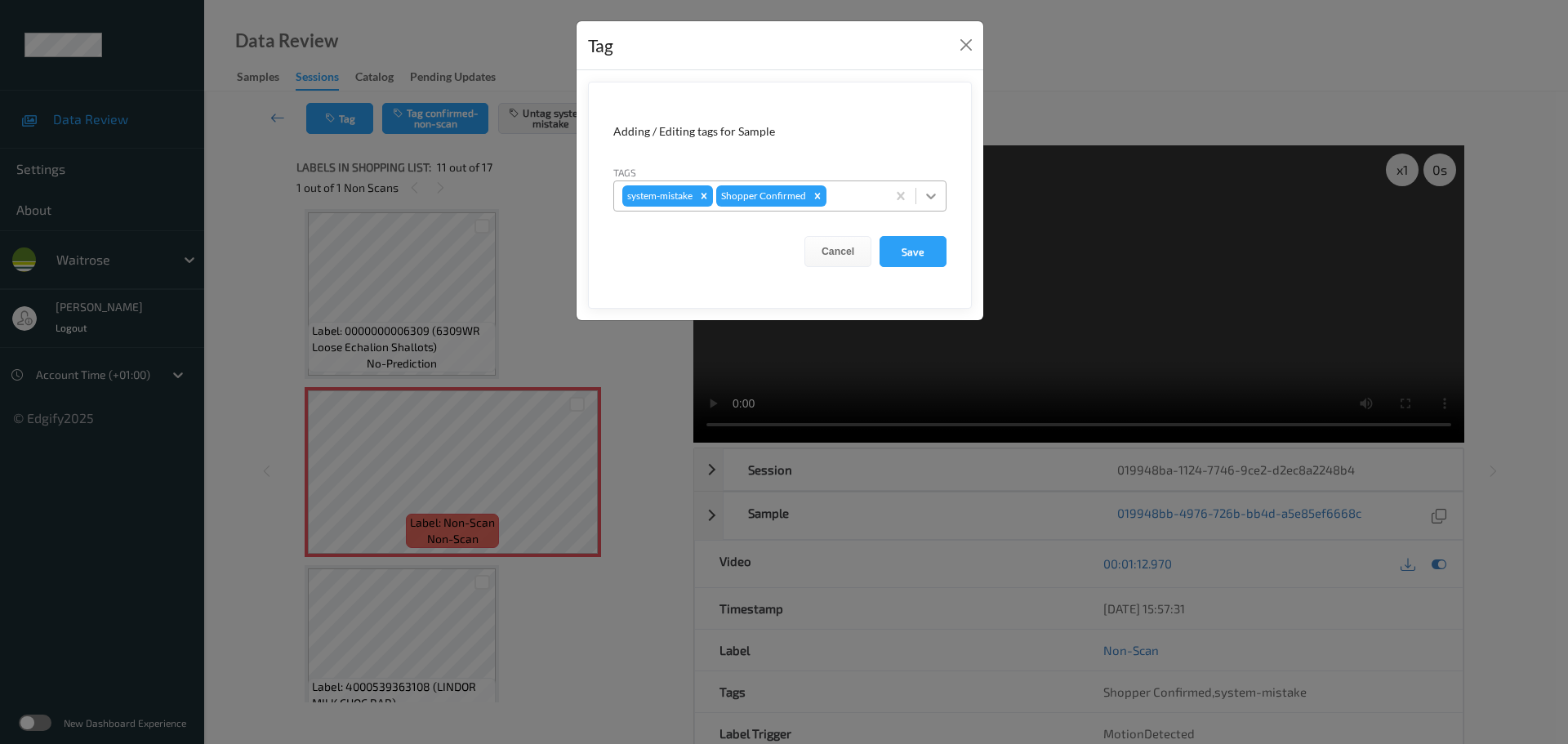
click at [928, 201] on icon at bounding box center [931, 196] width 16 height 16
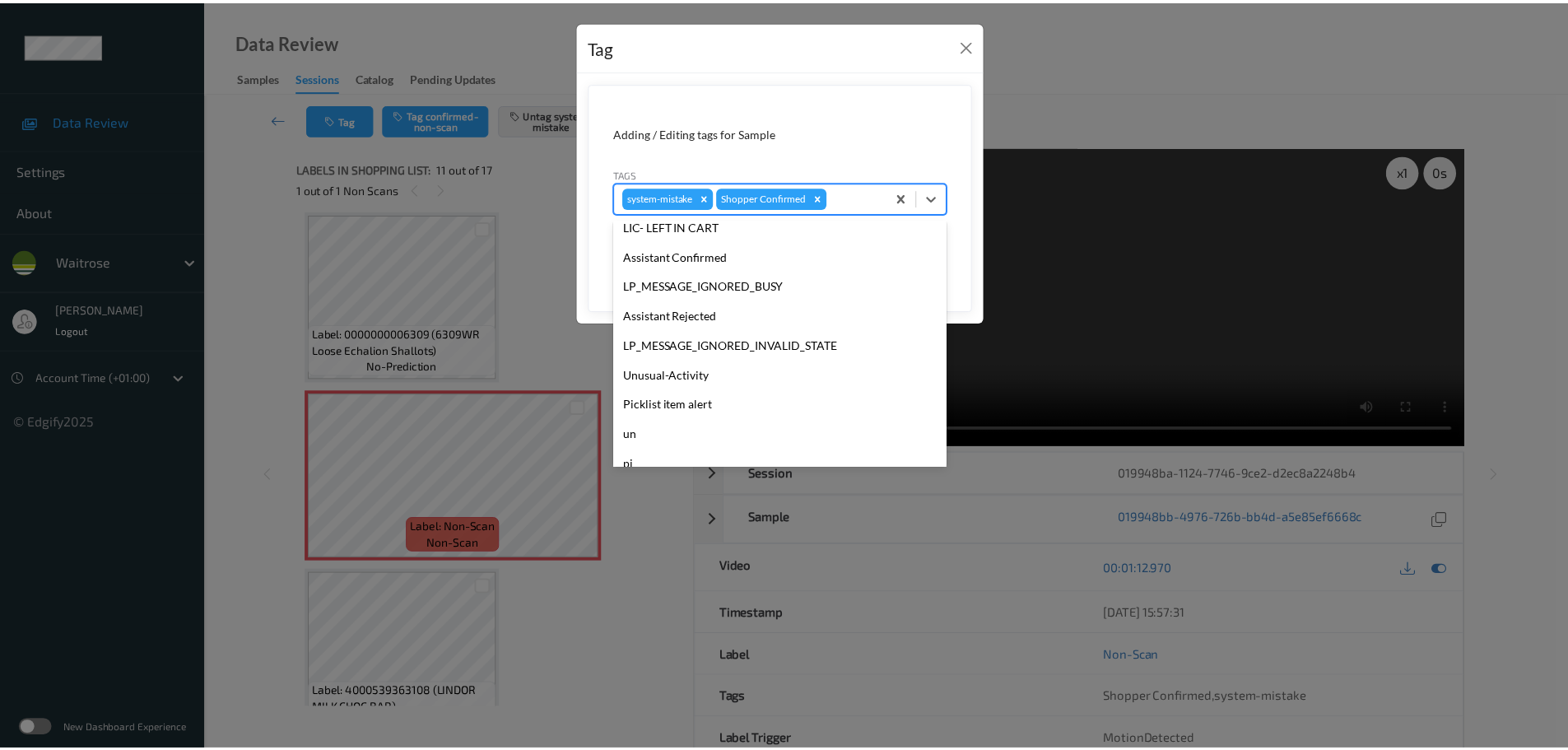
scroll to position [412, 0]
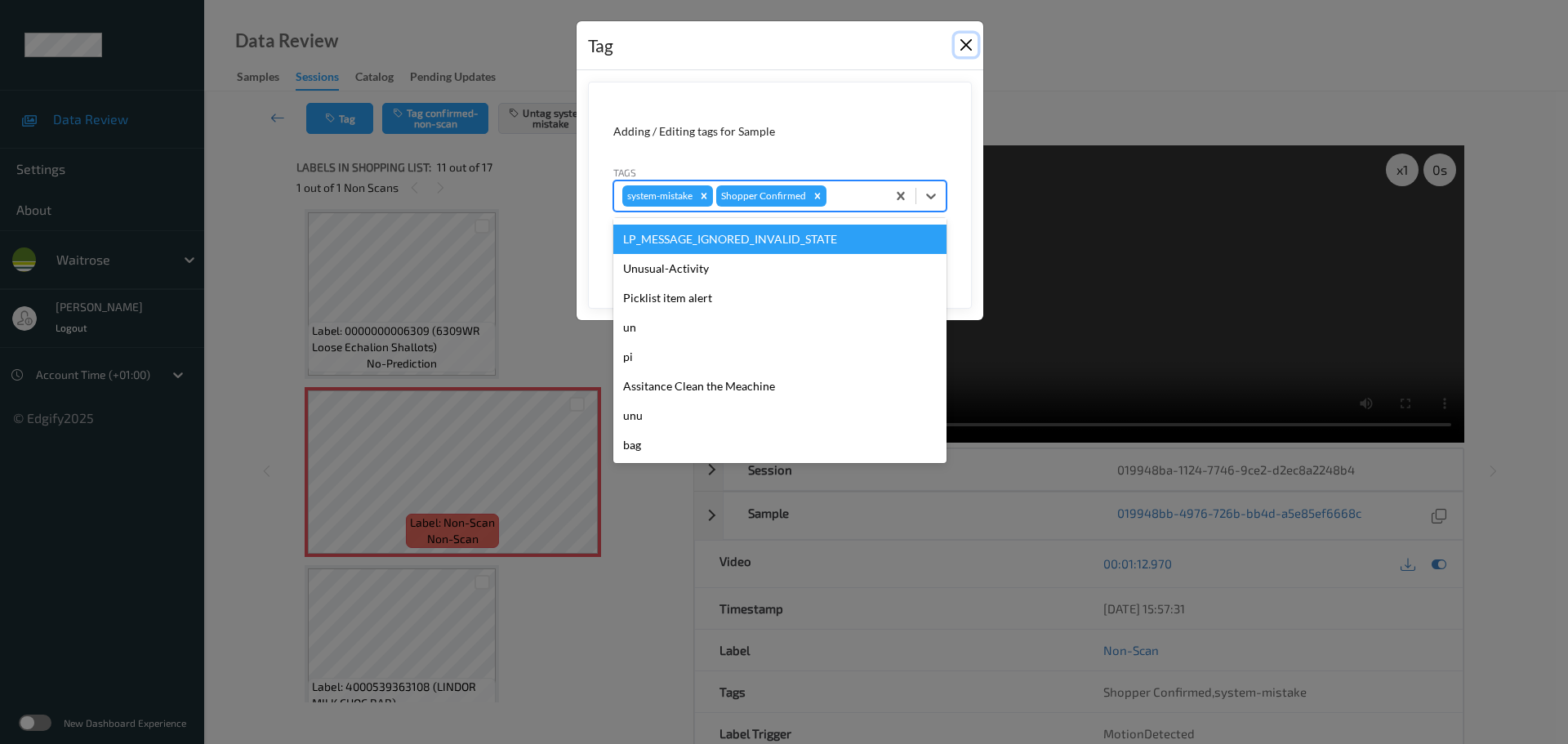
click at [971, 42] on button "Close" at bounding box center [966, 45] width 23 height 23
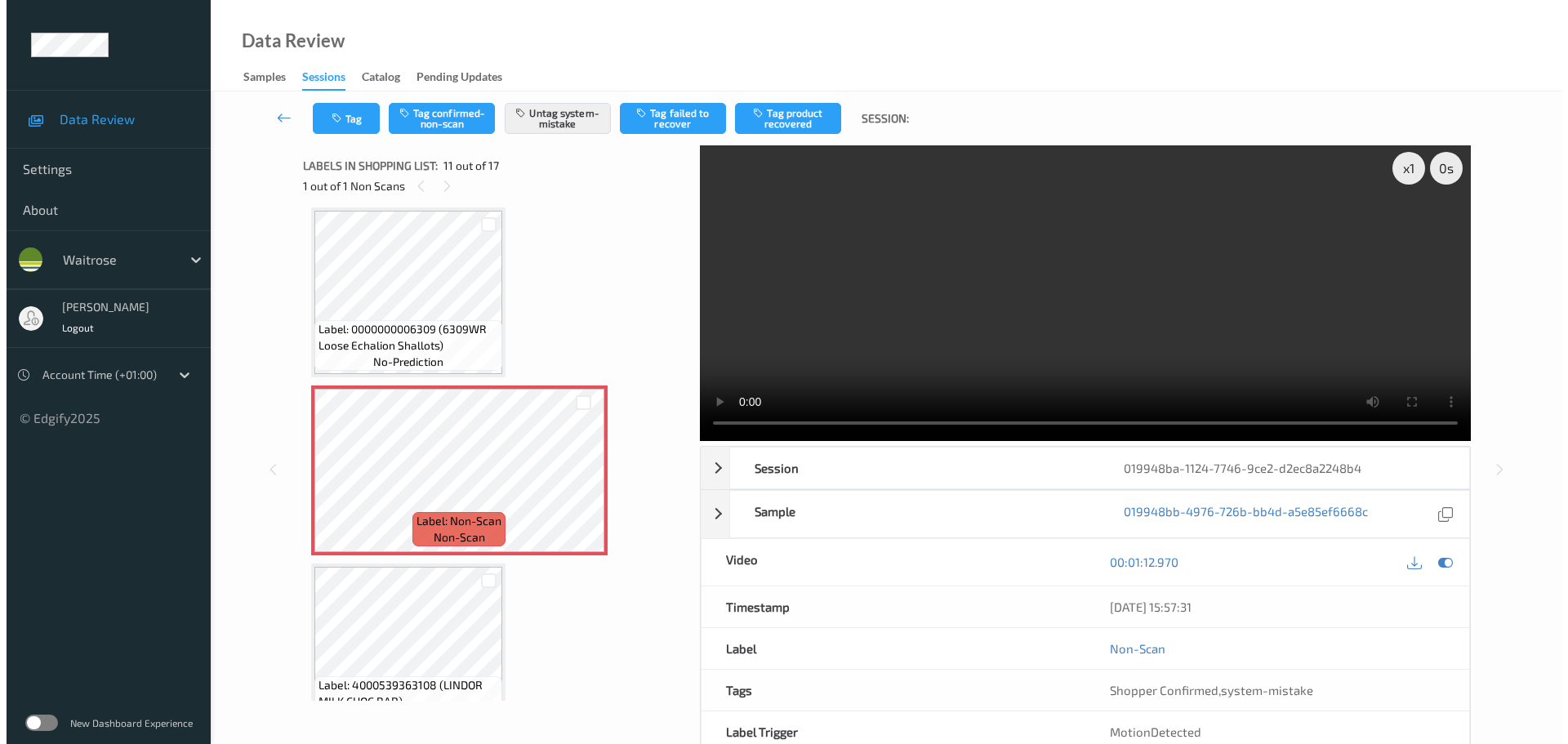
scroll to position [0, 0]
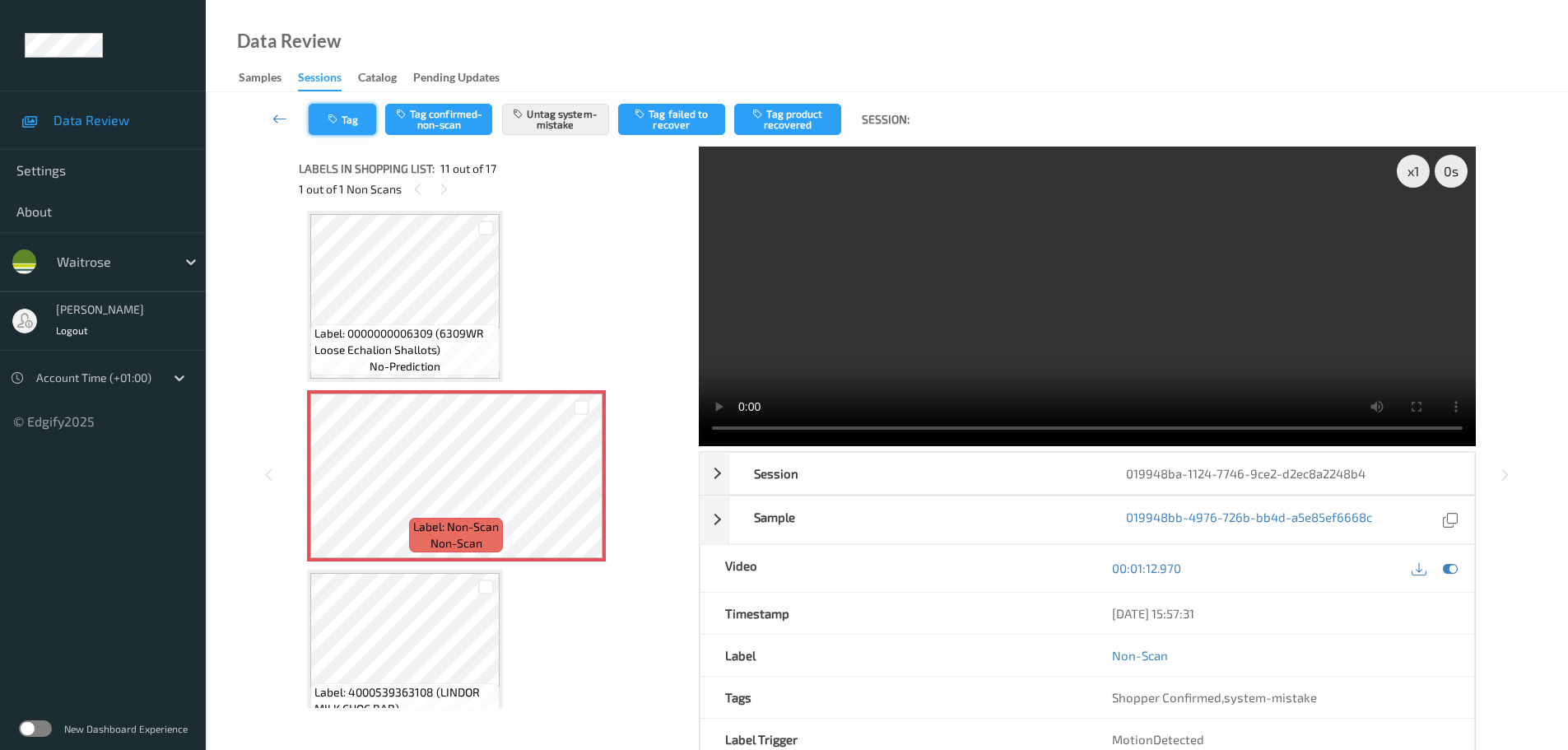
click at [355, 113] on button "Tag" at bounding box center [341, 119] width 67 height 31
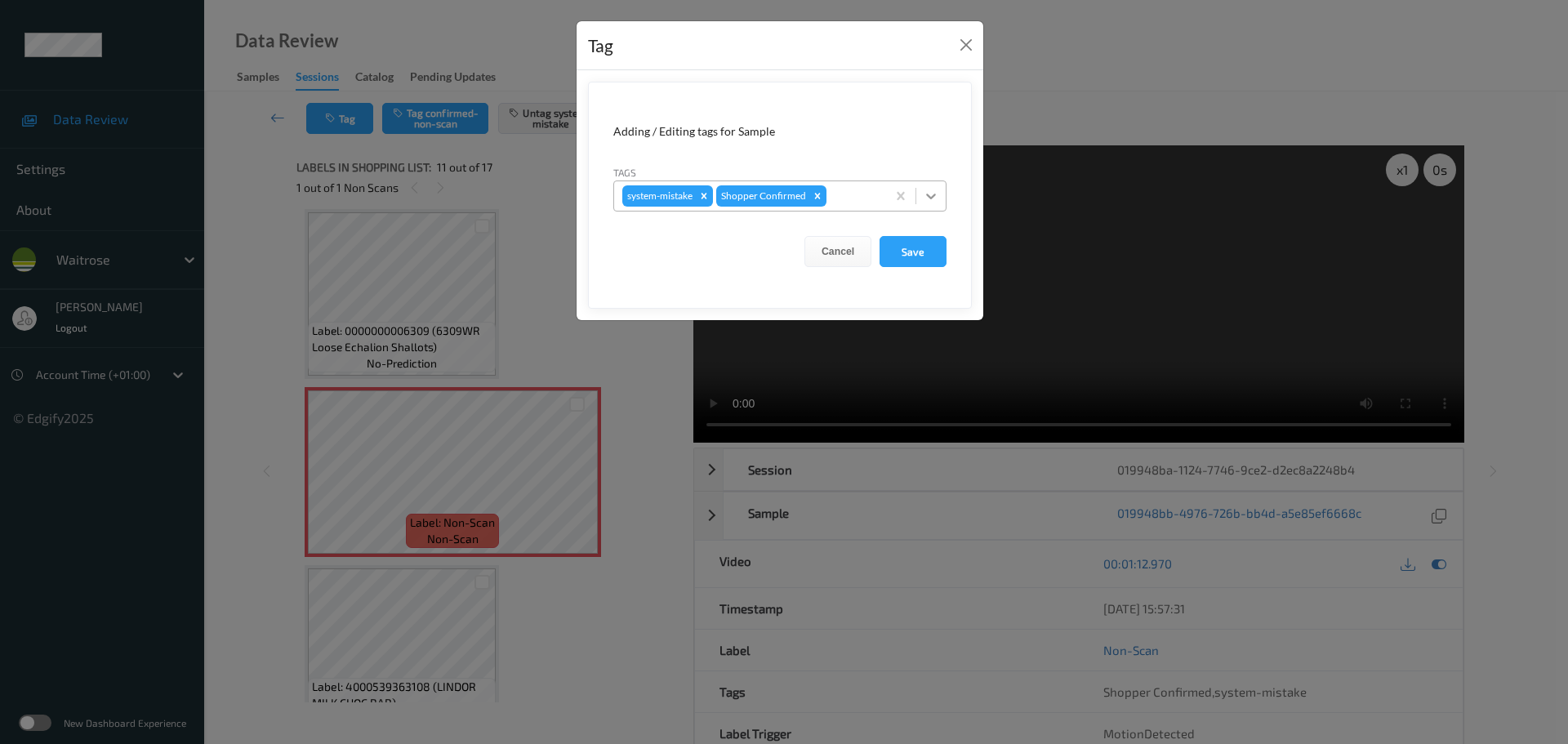
click at [931, 196] on icon at bounding box center [931, 196] width 16 height 16
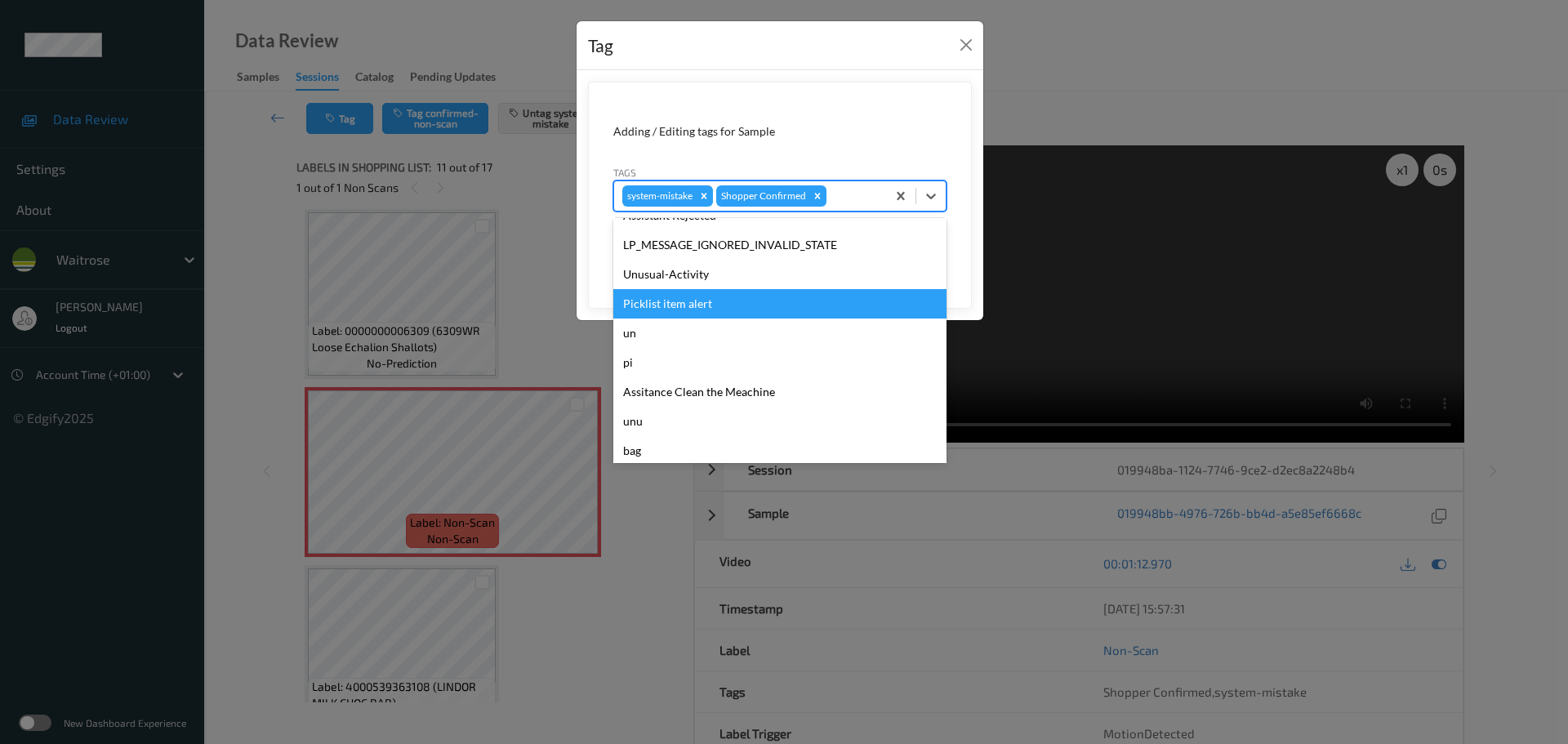
scroll to position [409, 0]
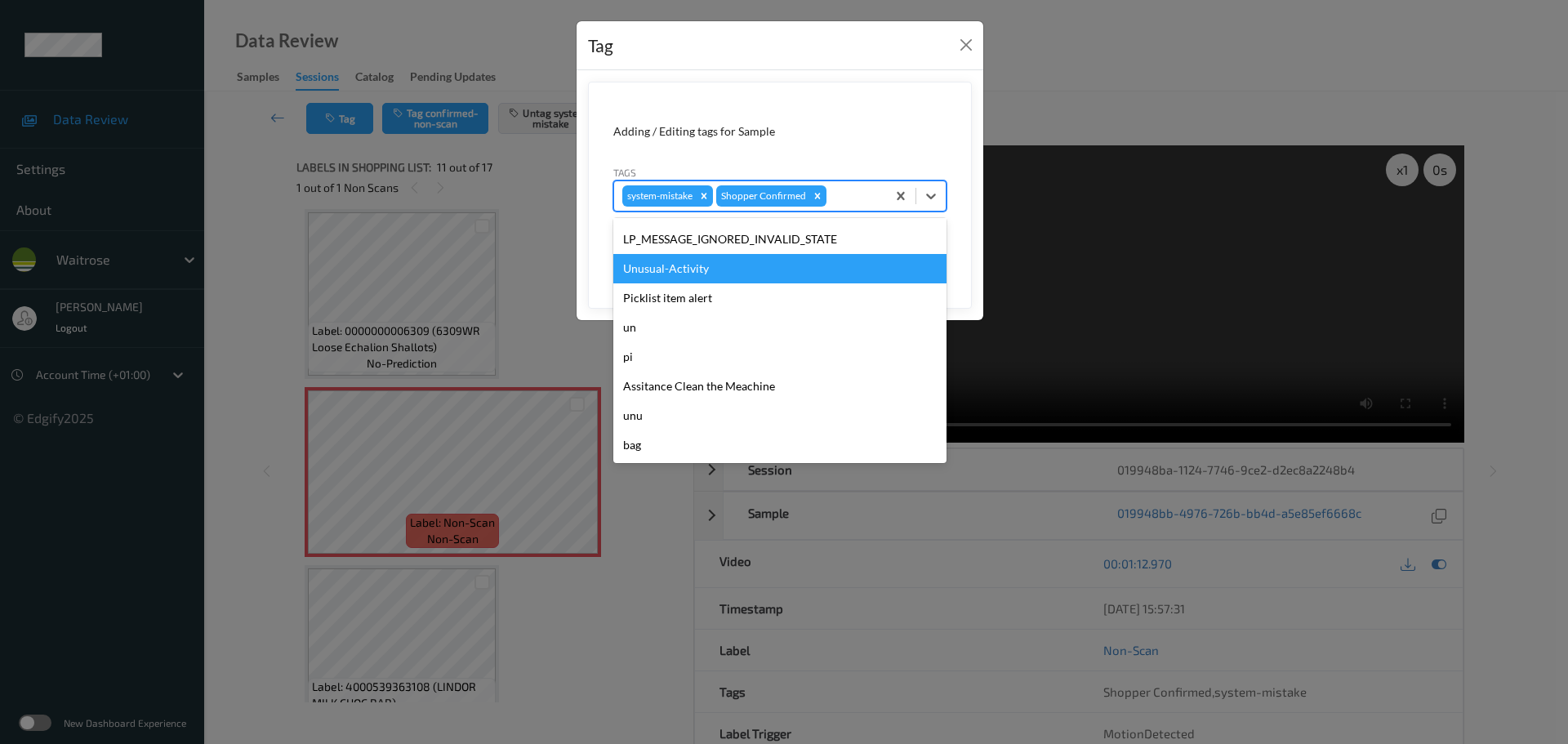
click at [667, 270] on div "Unusual-Activity" at bounding box center [779, 269] width 333 height 30
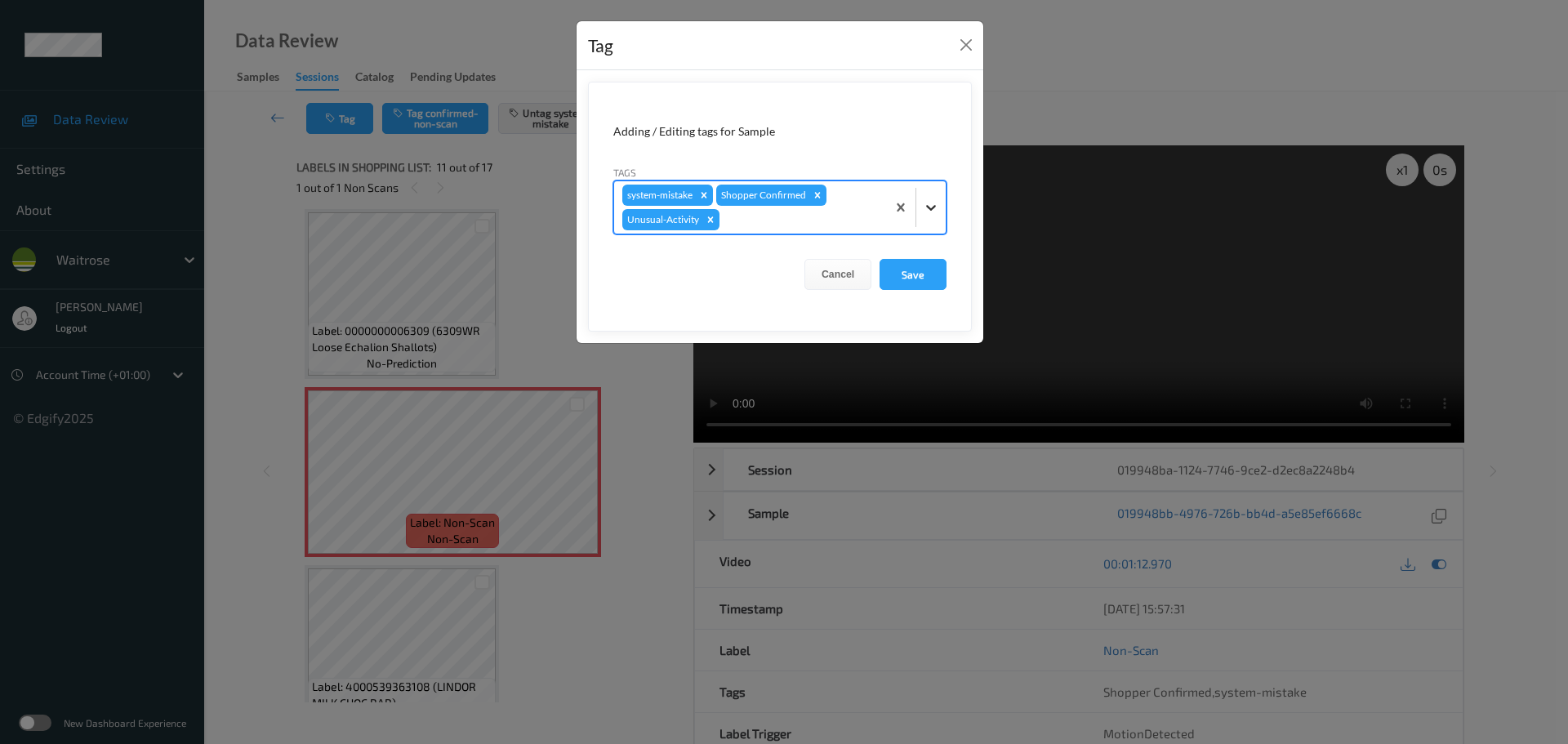
drag, startPoint x: 945, startPoint y: 194, endPoint x: 923, endPoint y: 215, distance: 30.4
click at [946, 194] on div "system-mistake Shopper Confirmed Unusual-Activity" at bounding box center [779, 208] width 333 height 54
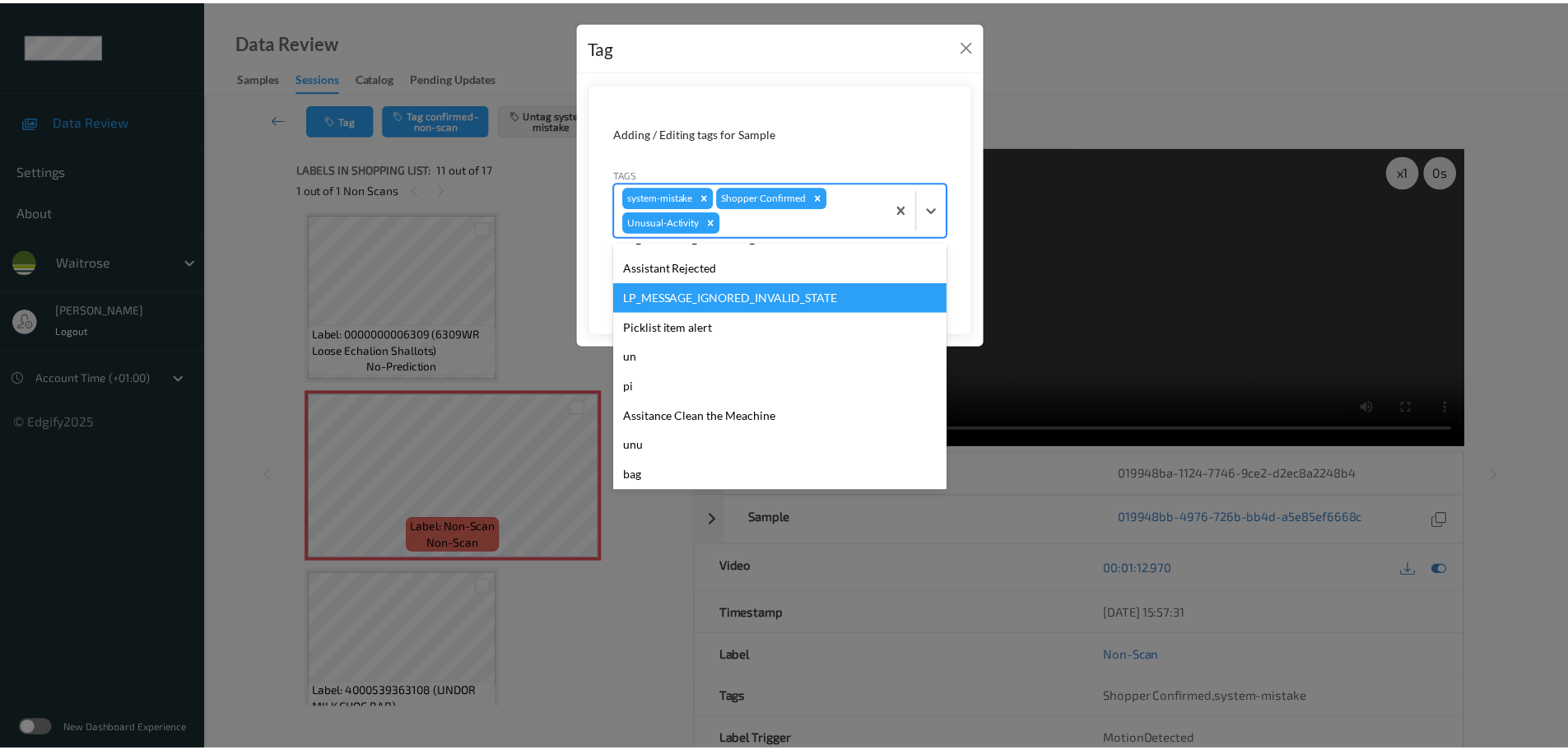
scroll to position [382, 0]
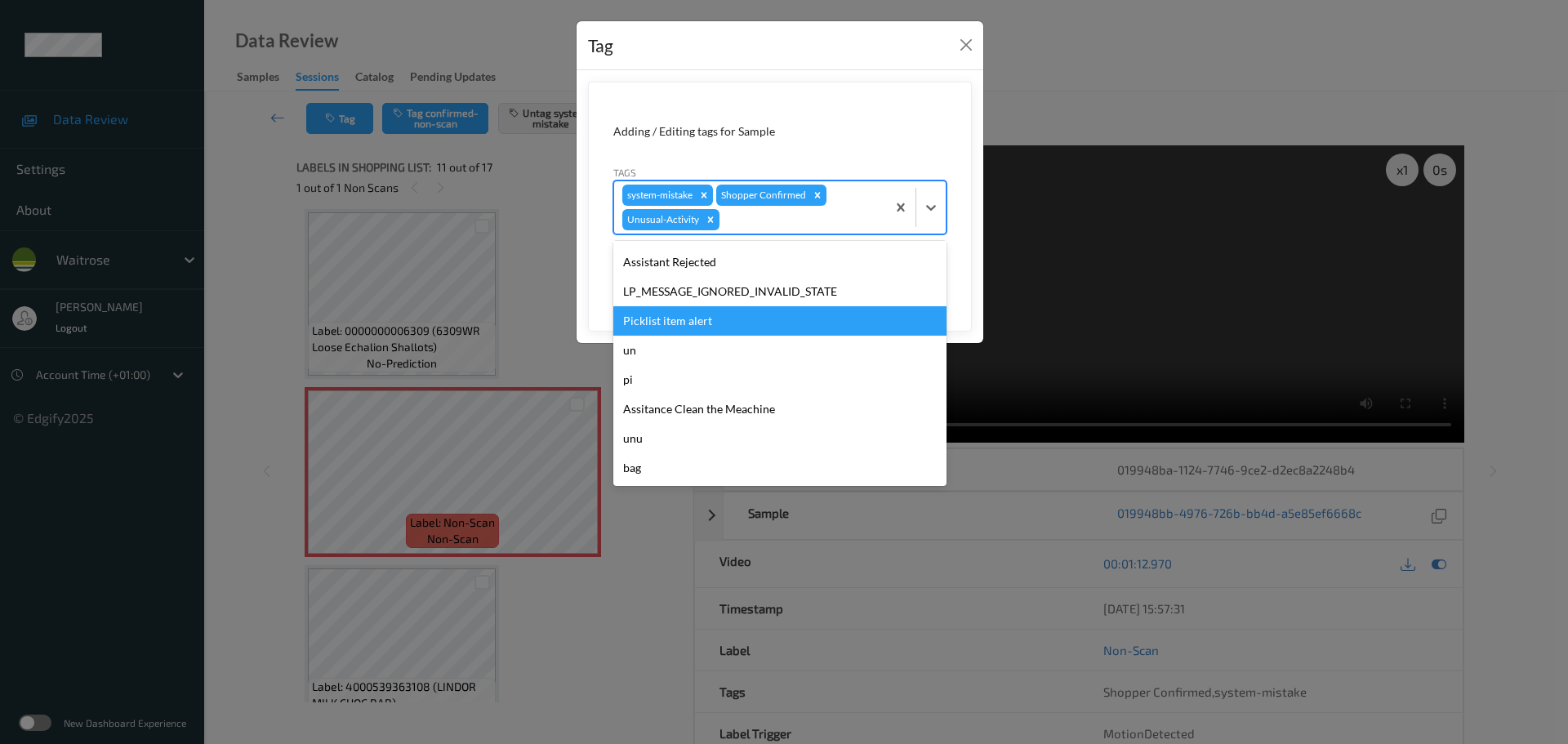
click at [685, 326] on div "Picklist item alert" at bounding box center [779, 321] width 333 height 30
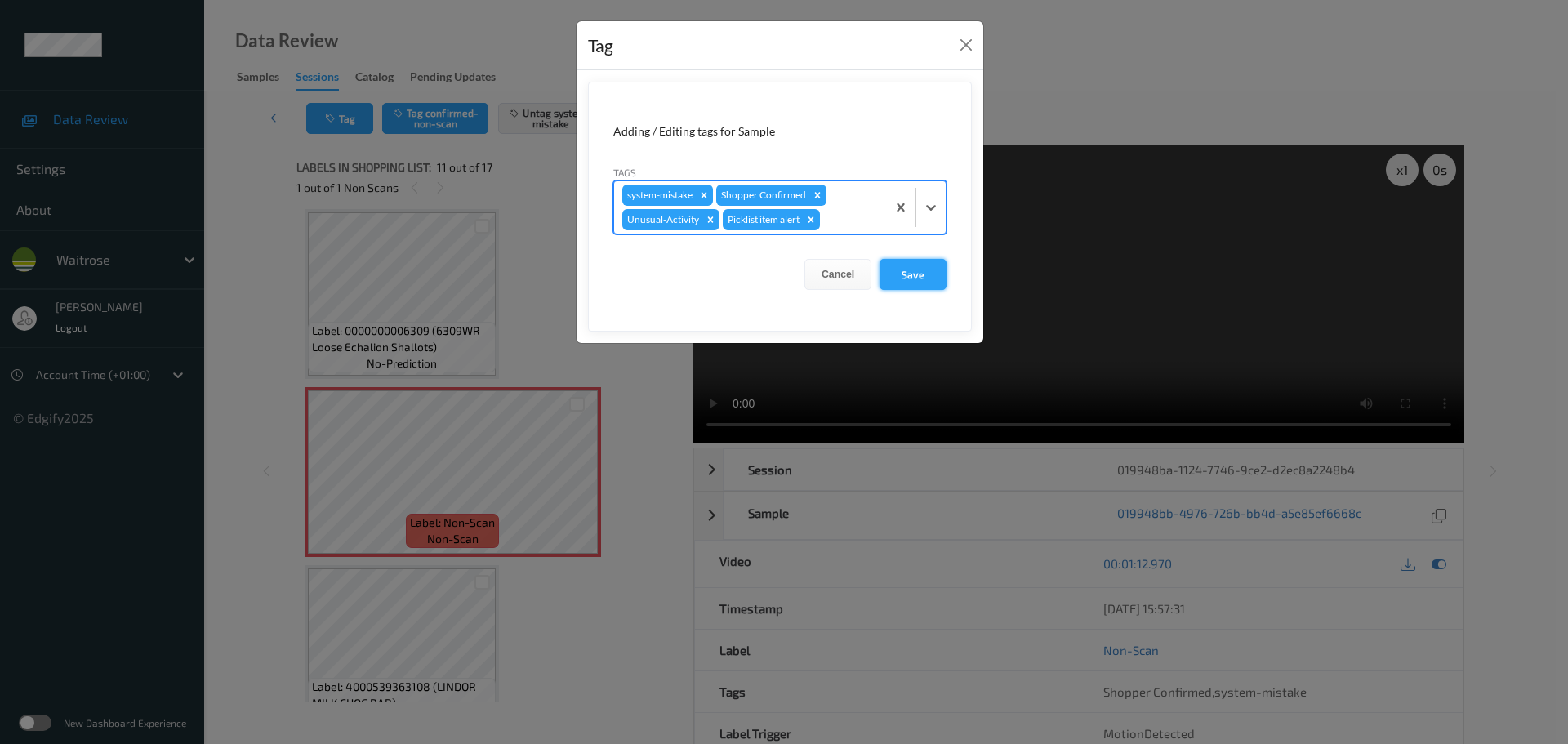
click at [920, 281] on button "Save" at bounding box center [913, 275] width 67 height 31
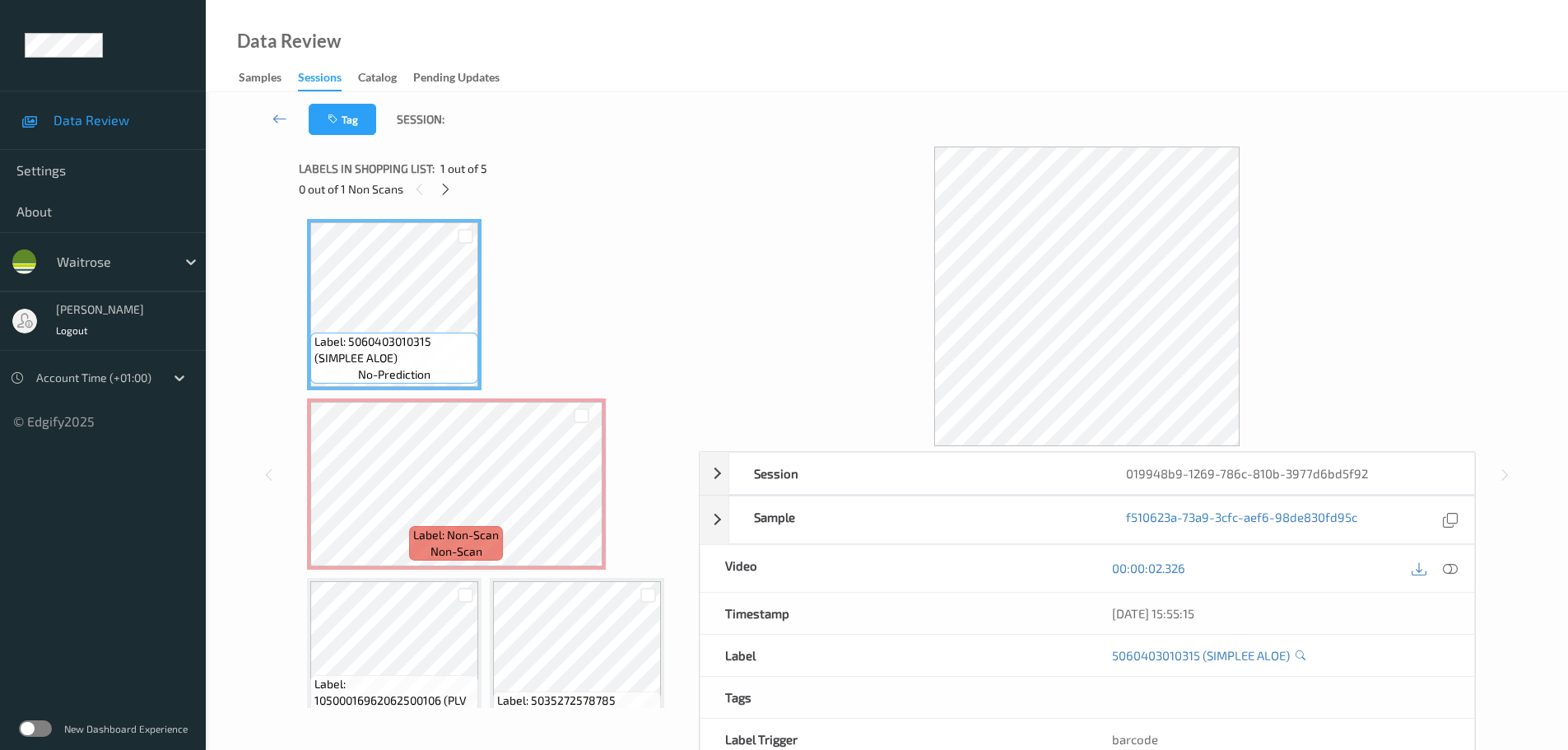
drag, startPoint x: 442, startPoint y: 185, endPoint x: 738, endPoint y: 380, distance: 354.5
click at [446, 186] on icon at bounding box center [445, 190] width 14 height 15
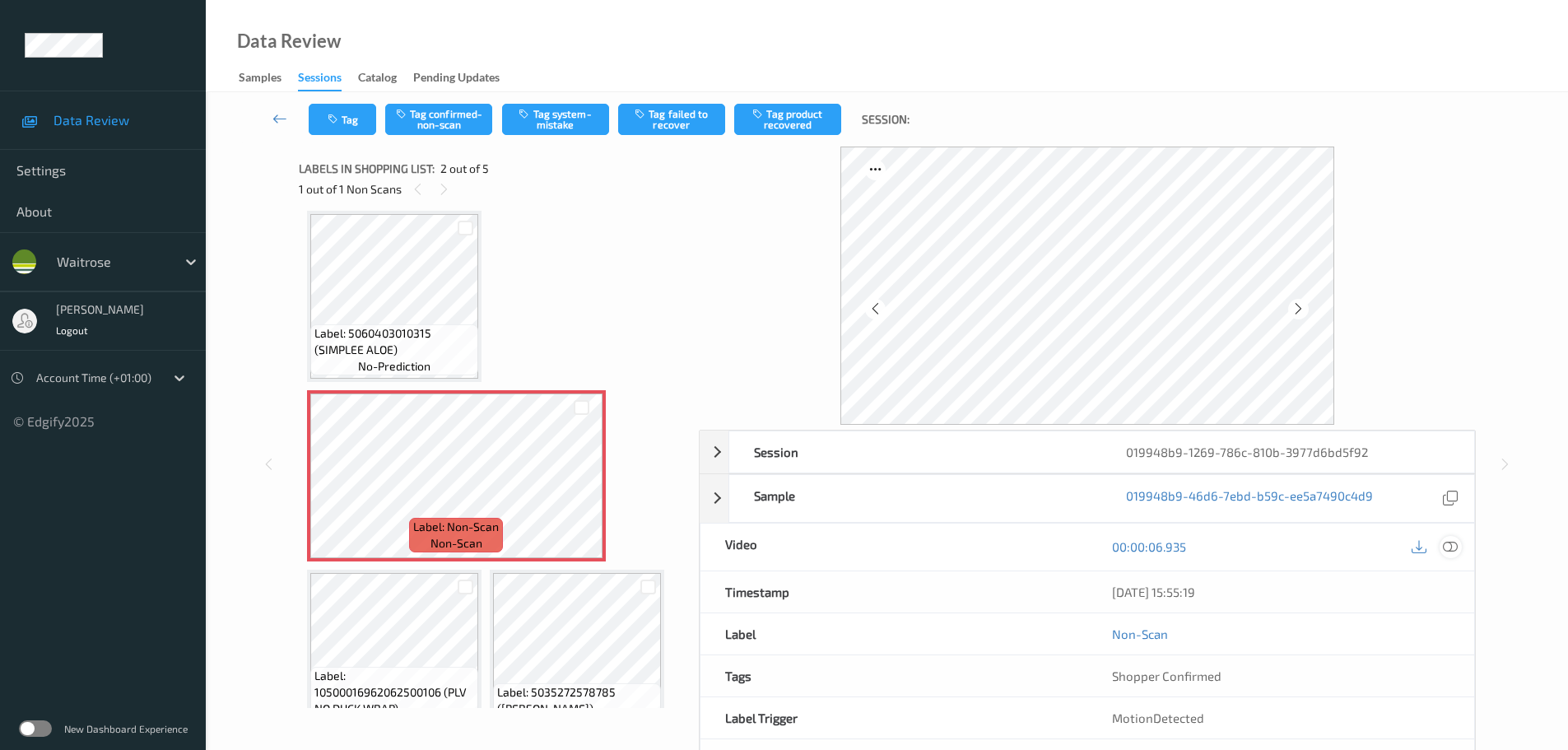
click at [1457, 541] on icon at bounding box center [1450, 547] width 15 height 15
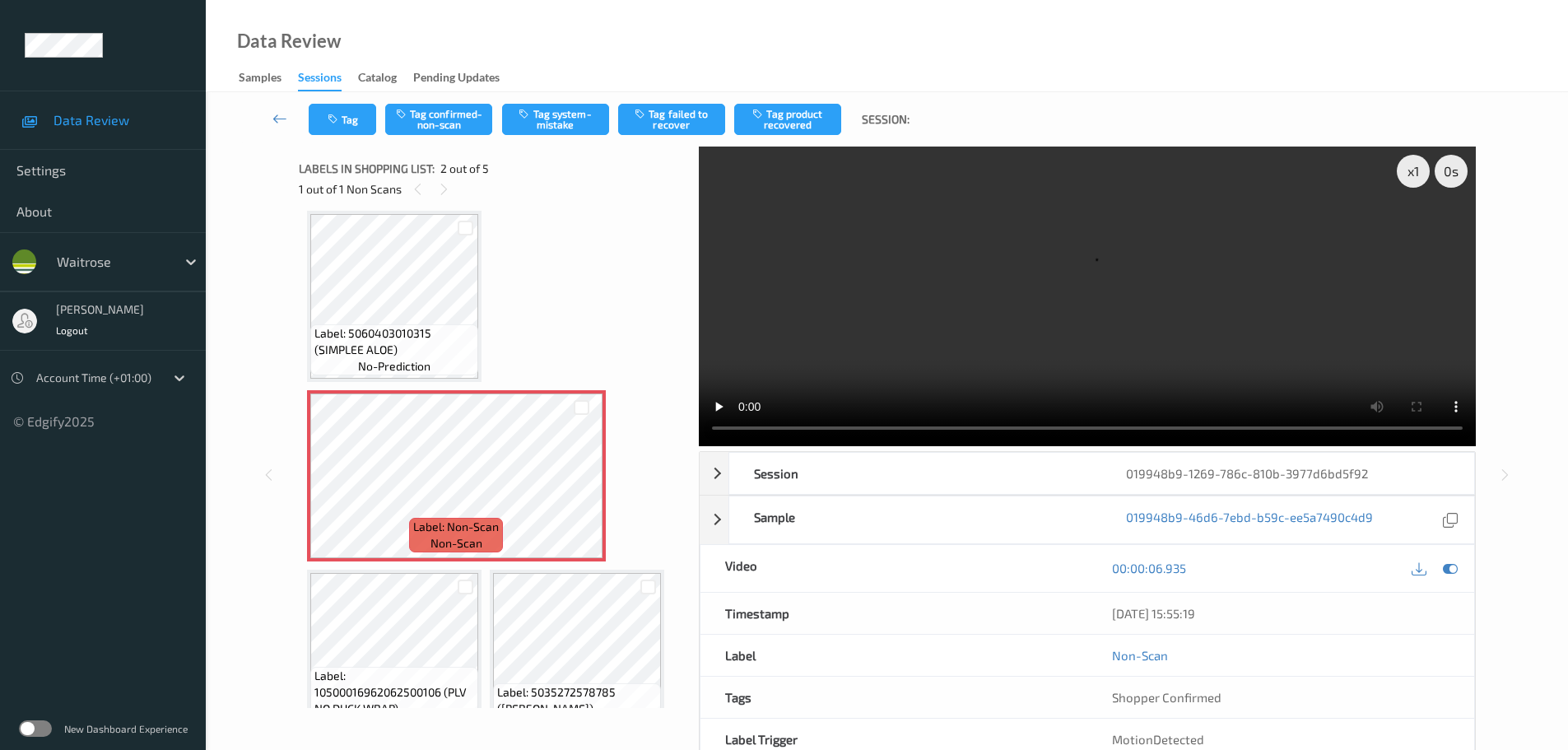
scroll to position [0, 0]
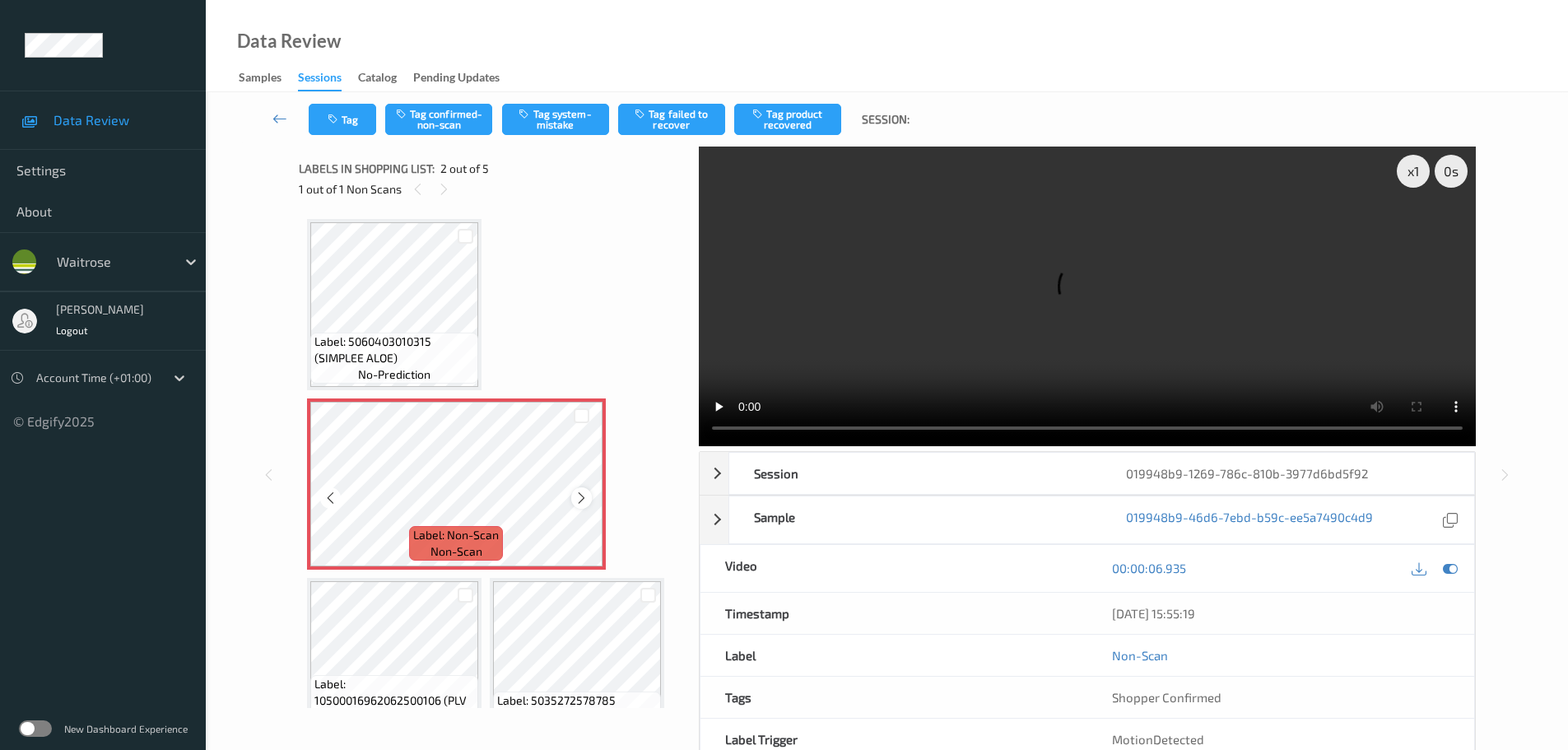
click at [580, 506] on div at bounding box center [581, 497] width 21 height 21
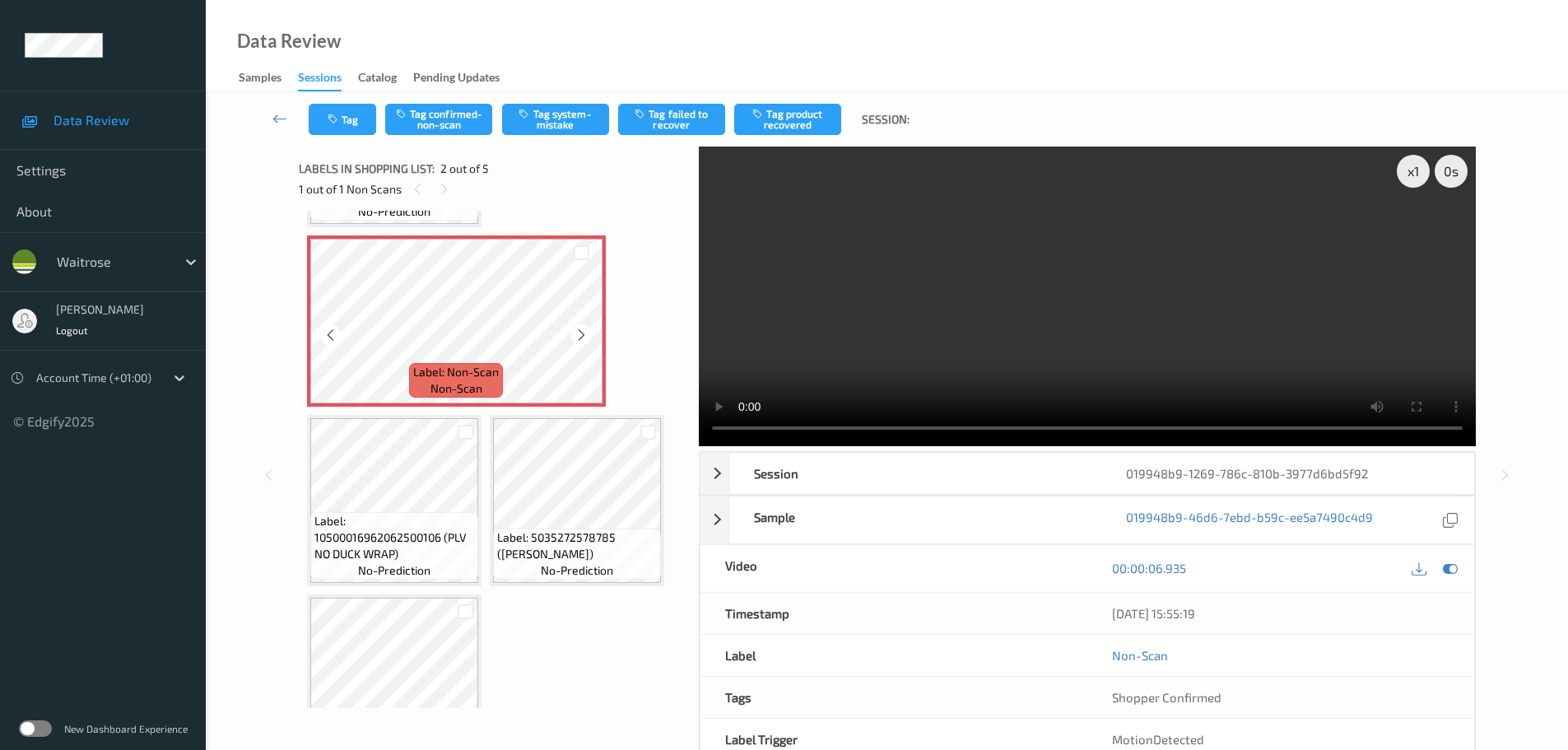
scroll to position [165, 0]
click at [573, 326] on div "Label: Non-Scan non-scan" at bounding box center [457, 319] width 299 height 172
click at [573, 326] on div at bounding box center [581, 332] width 21 height 21
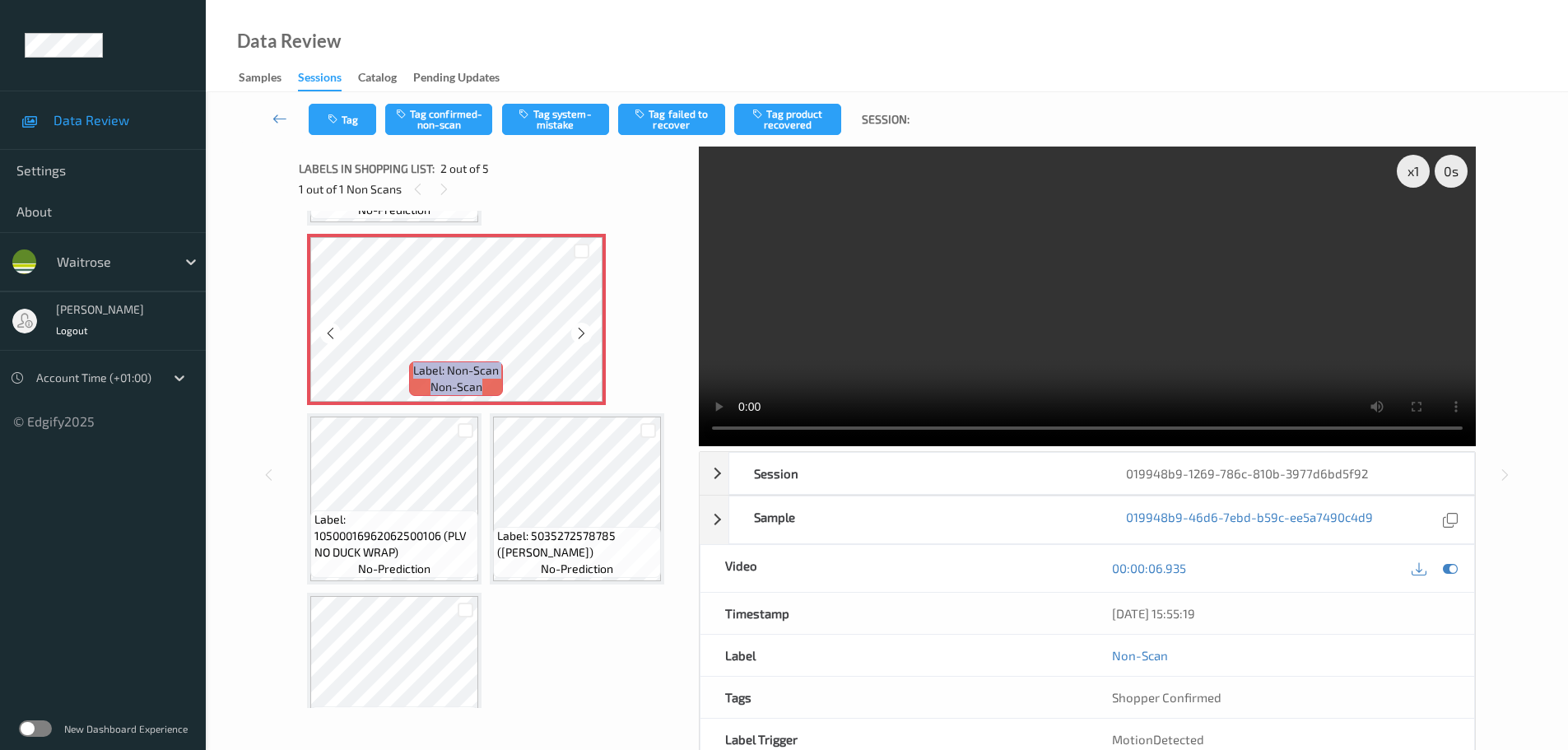
click at [573, 326] on div at bounding box center [581, 332] width 21 height 21
click at [573, 338] on div at bounding box center [581, 332] width 21 height 21
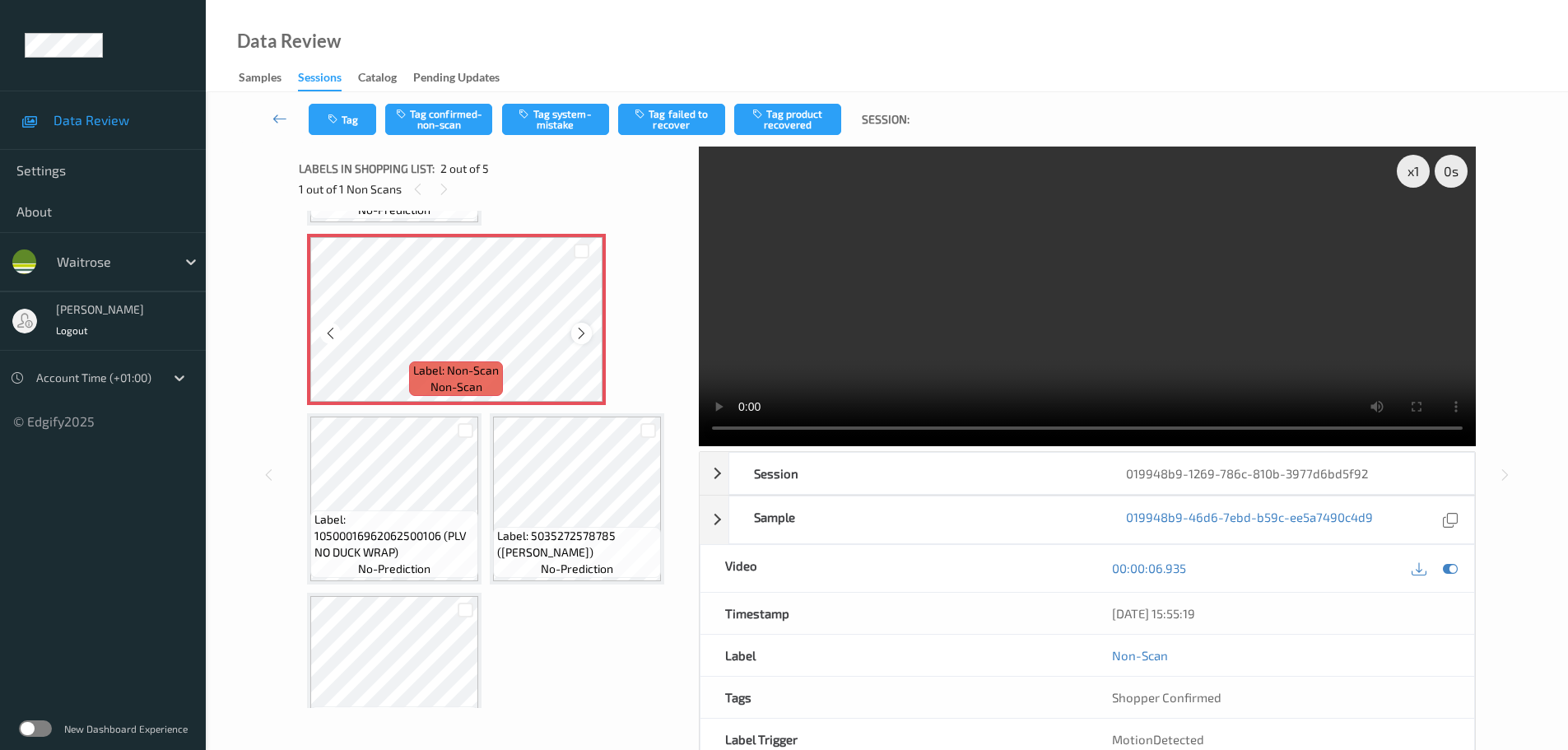
click at [572, 336] on div at bounding box center [581, 332] width 21 height 21
click at [572, 336] on div at bounding box center [581, 332] width 21 height 21
click at [584, 343] on div at bounding box center [581, 332] width 21 height 21
click at [583, 336] on icon at bounding box center [581, 333] width 14 height 15
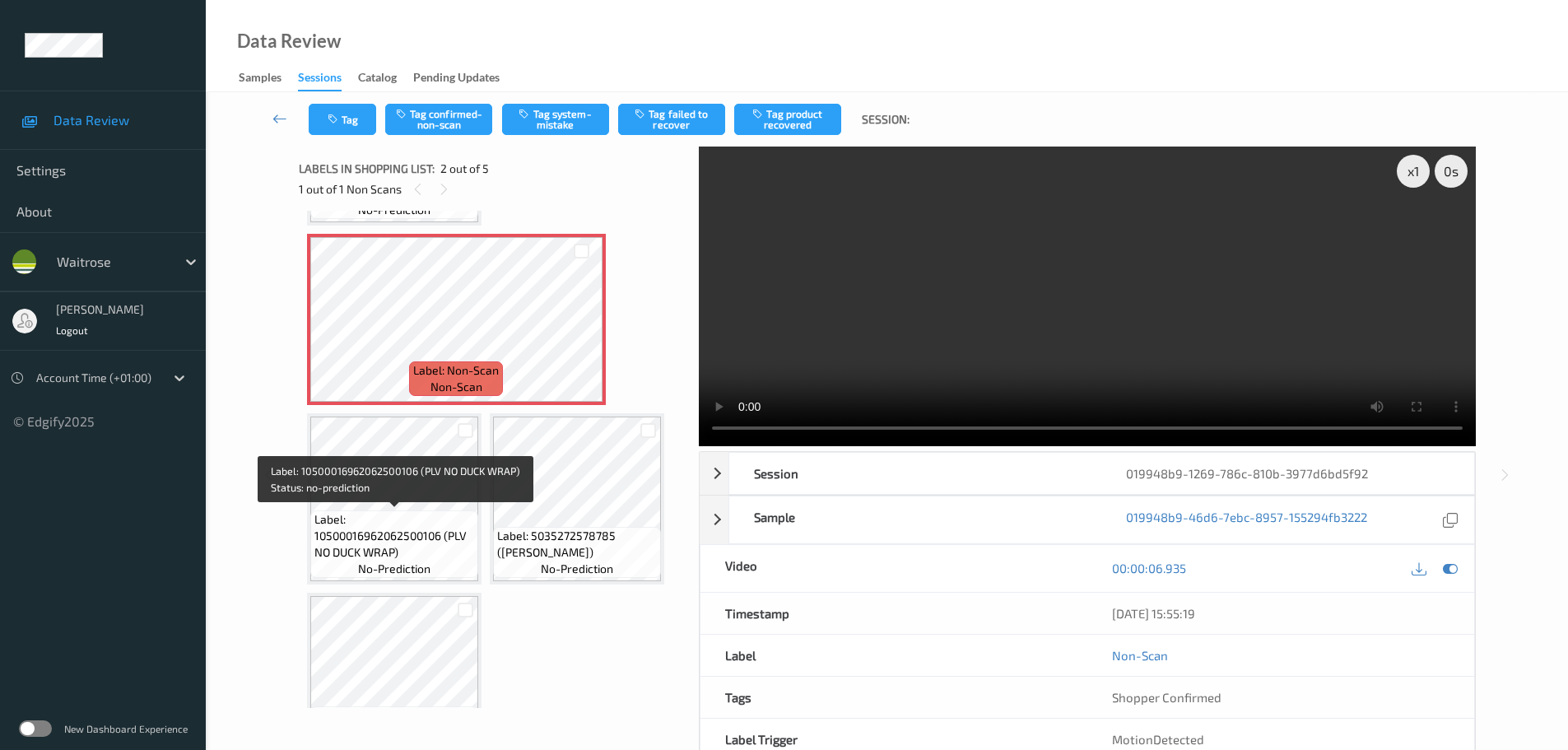
click at [407, 517] on span "Label: 10500016962062500106 (PLV NO DUCK WRAP)" at bounding box center [394, 536] width 160 height 50
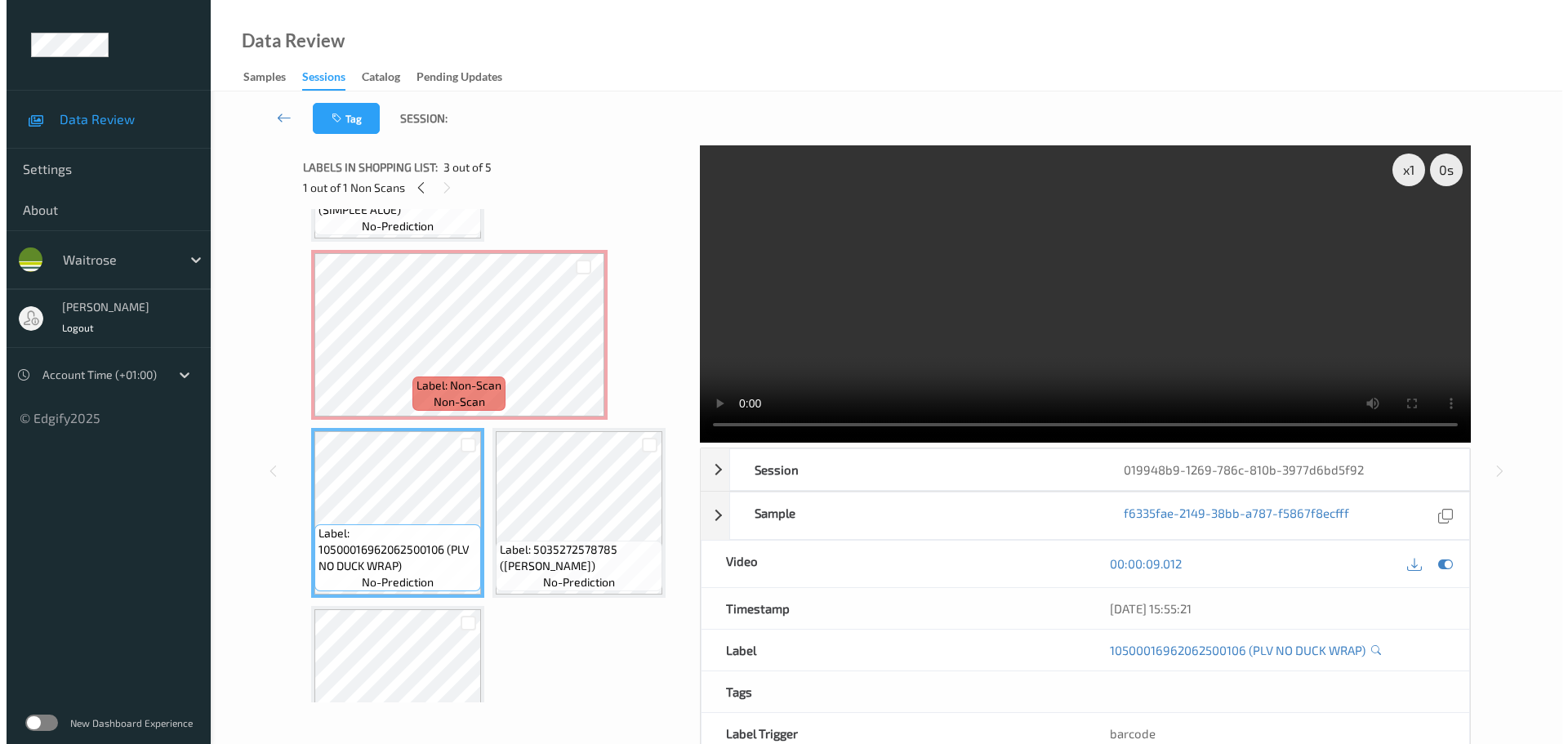
scroll to position [0, 0]
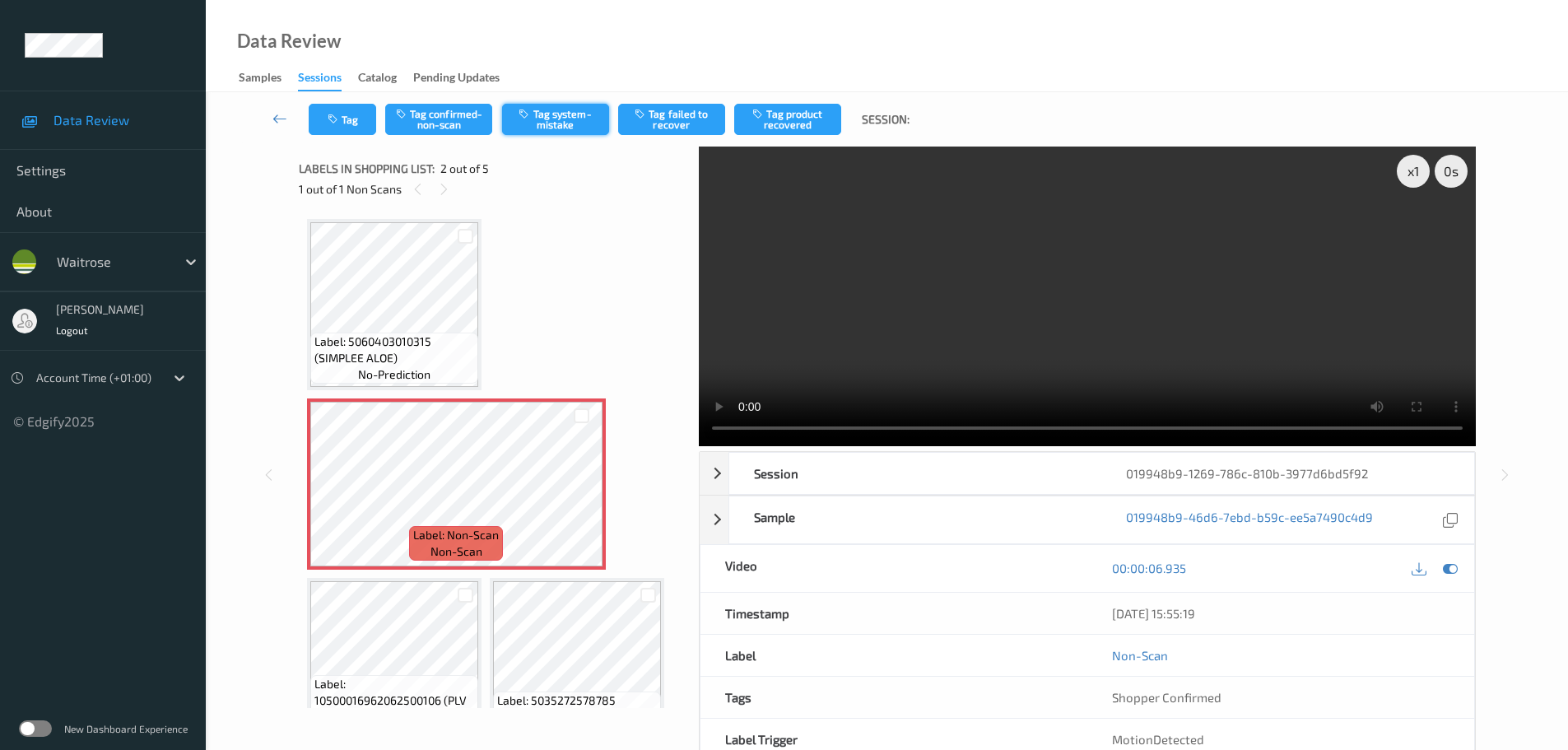
click at [578, 119] on button "Tag system-mistake" at bounding box center [555, 119] width 107 height 31
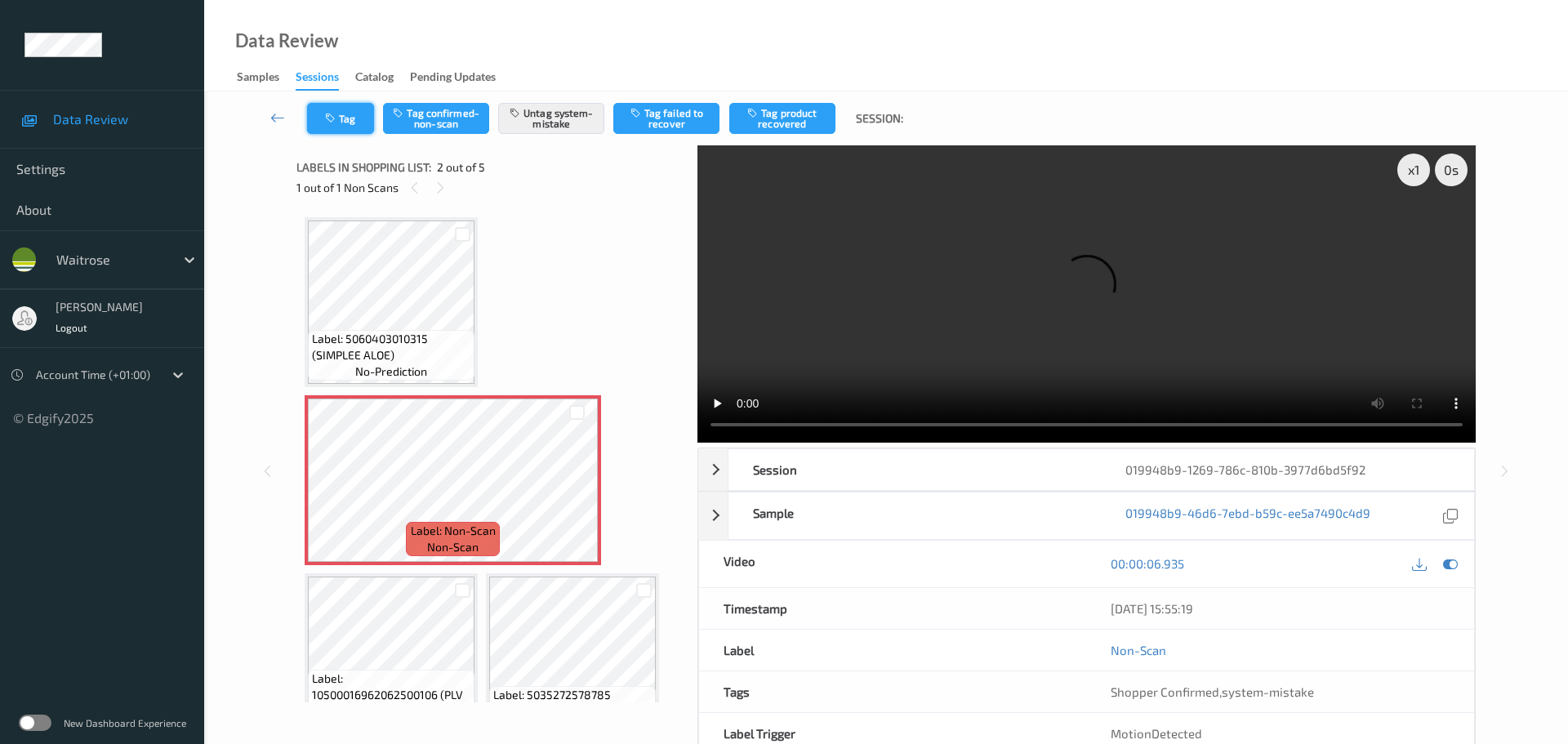
click at [351, 128] on button "Tag" at bounding box center [340, 118] width 67 height 31
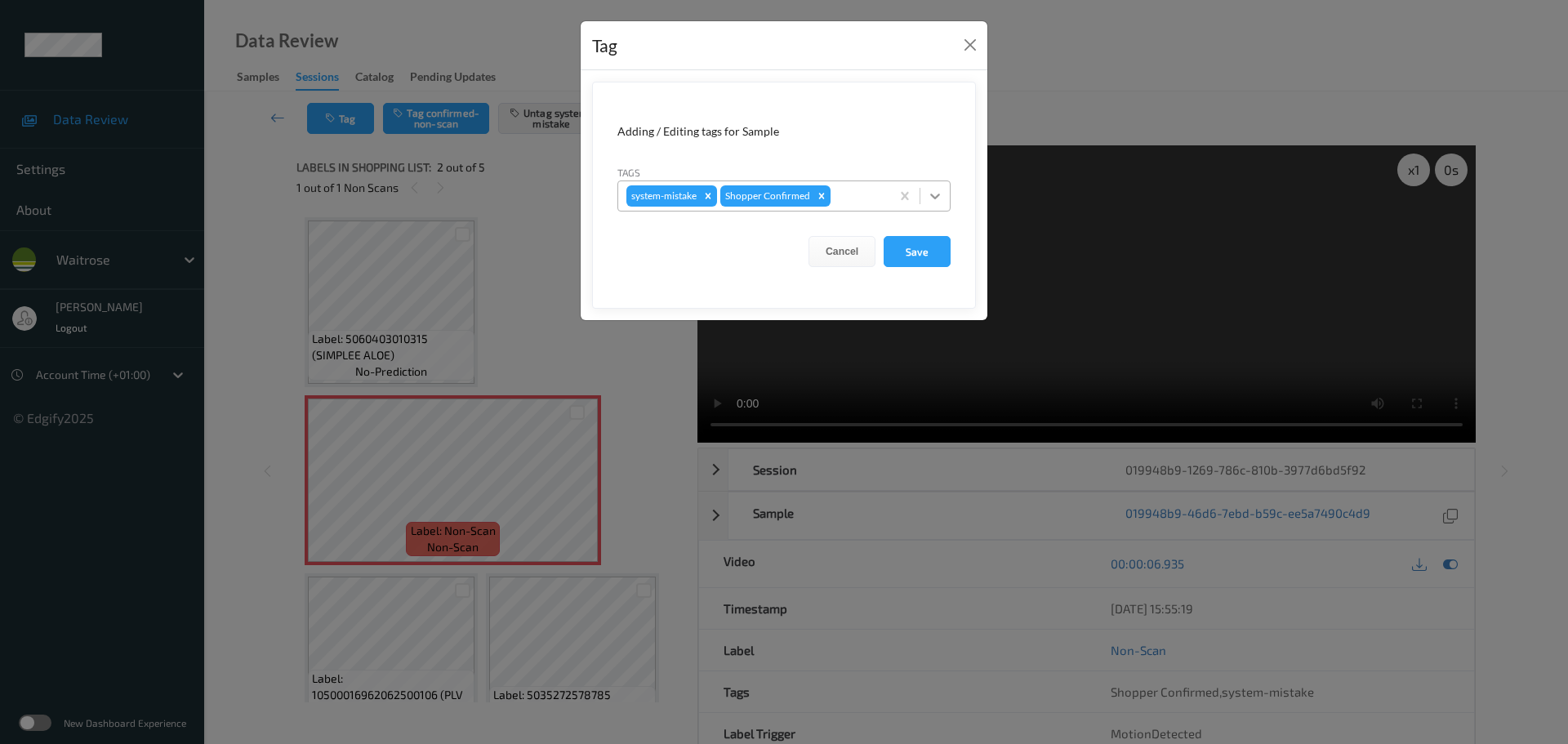
click at [927, 202] on icon at bounding box center [935, 196] width 16 height 16
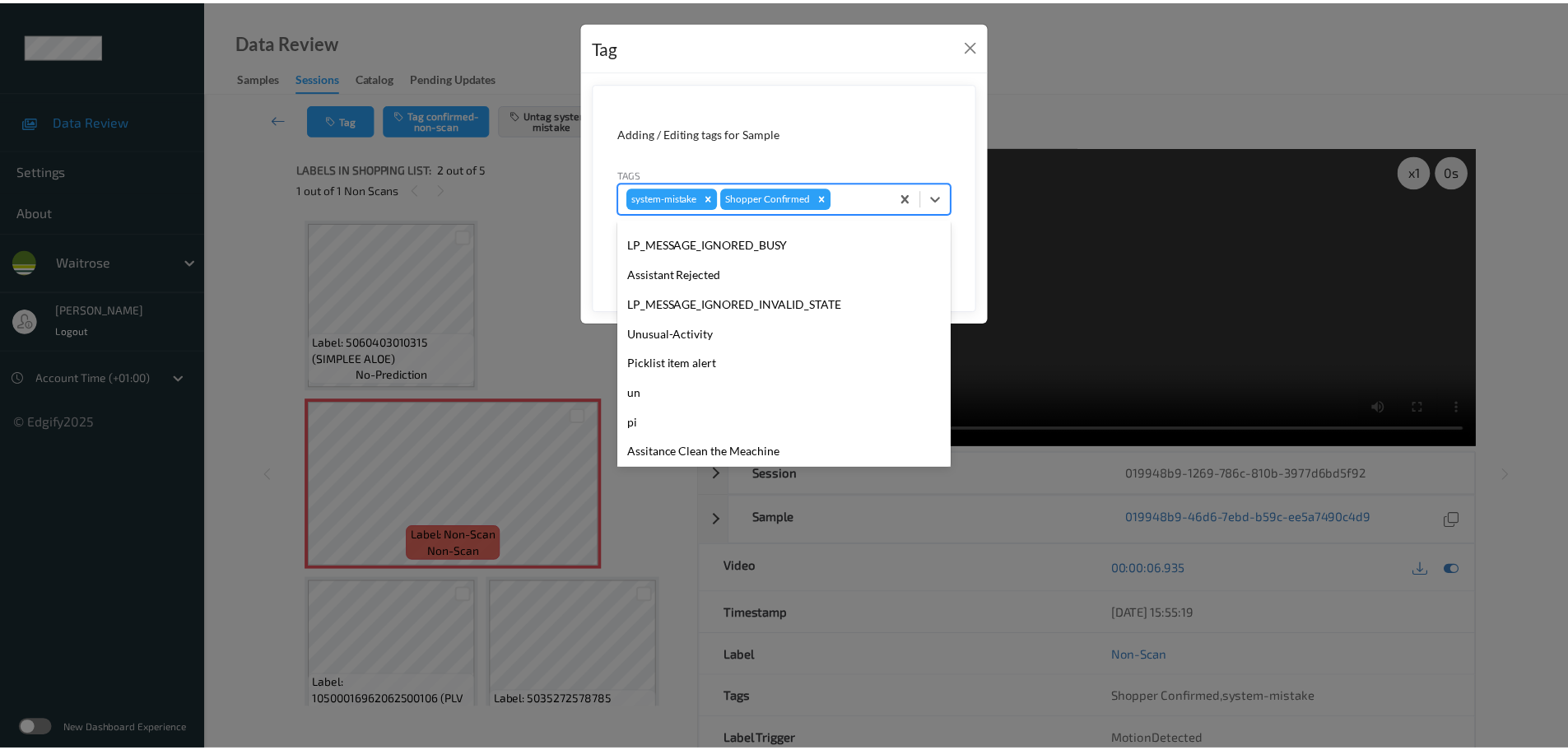
scroll to position [412, 0]
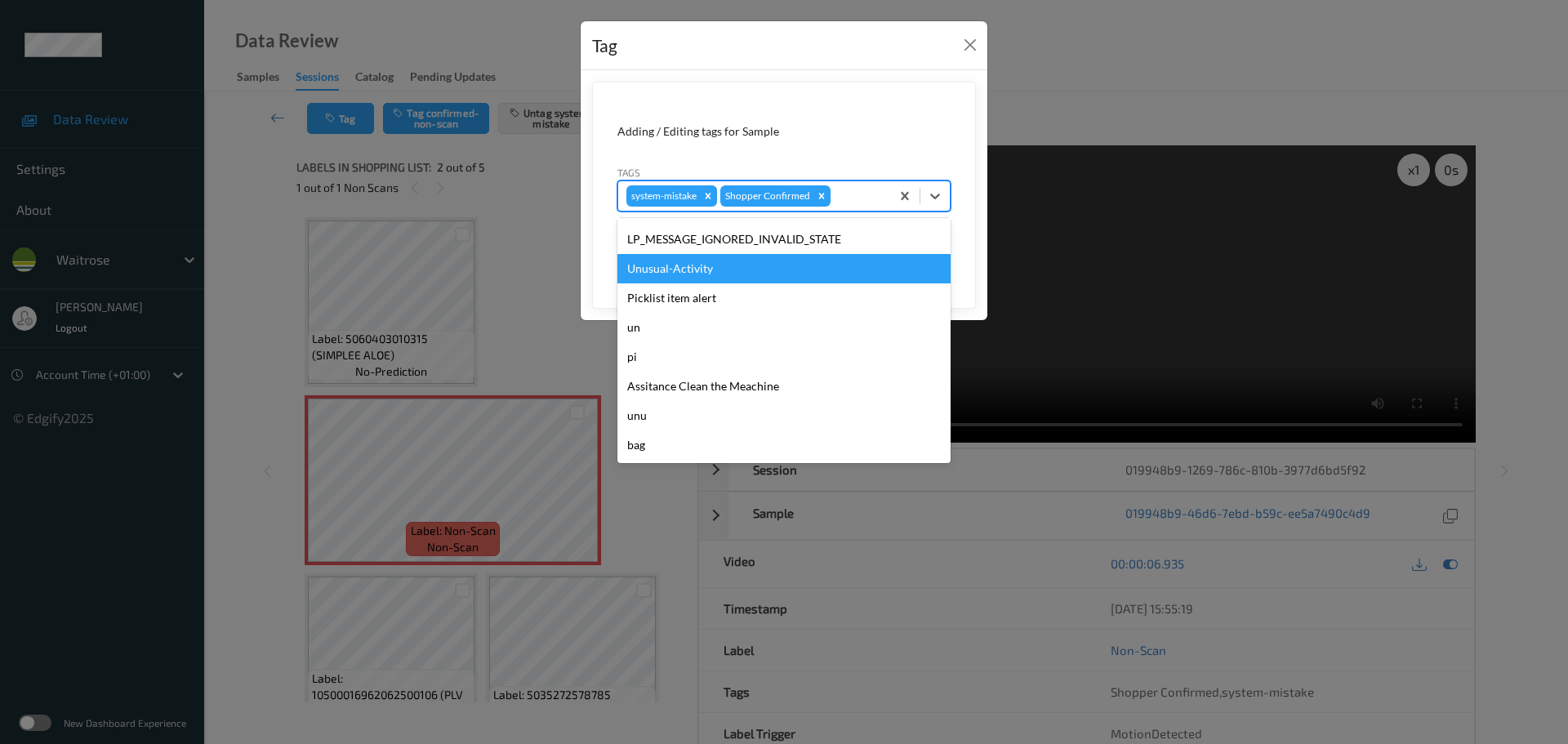
click at [669, 277] on div "Unusual-Activity" at bounding box center [784, 269] width 333 height 30
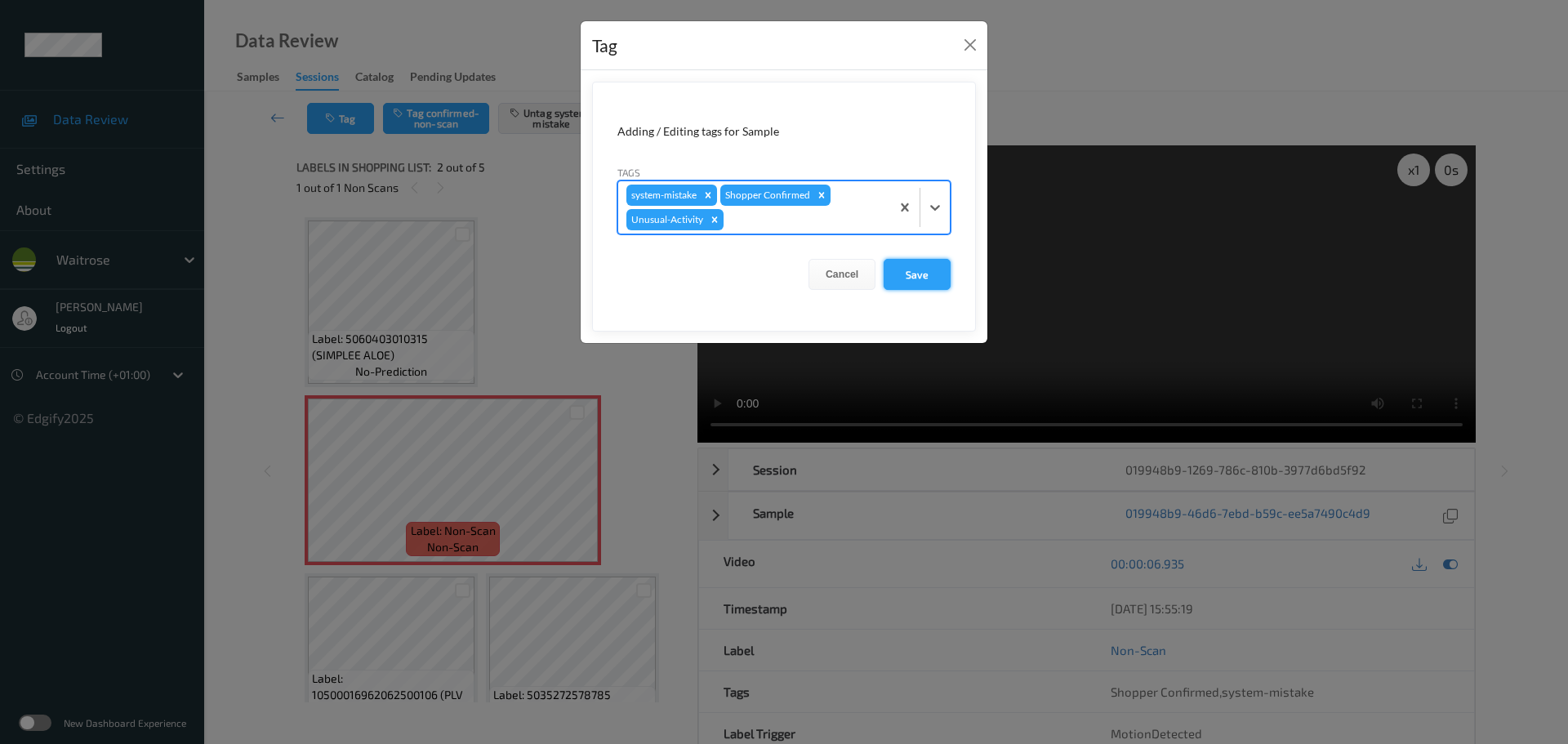
click at [941, 275] on button "Save" at bounding box center [917, 275] width 67 height 31
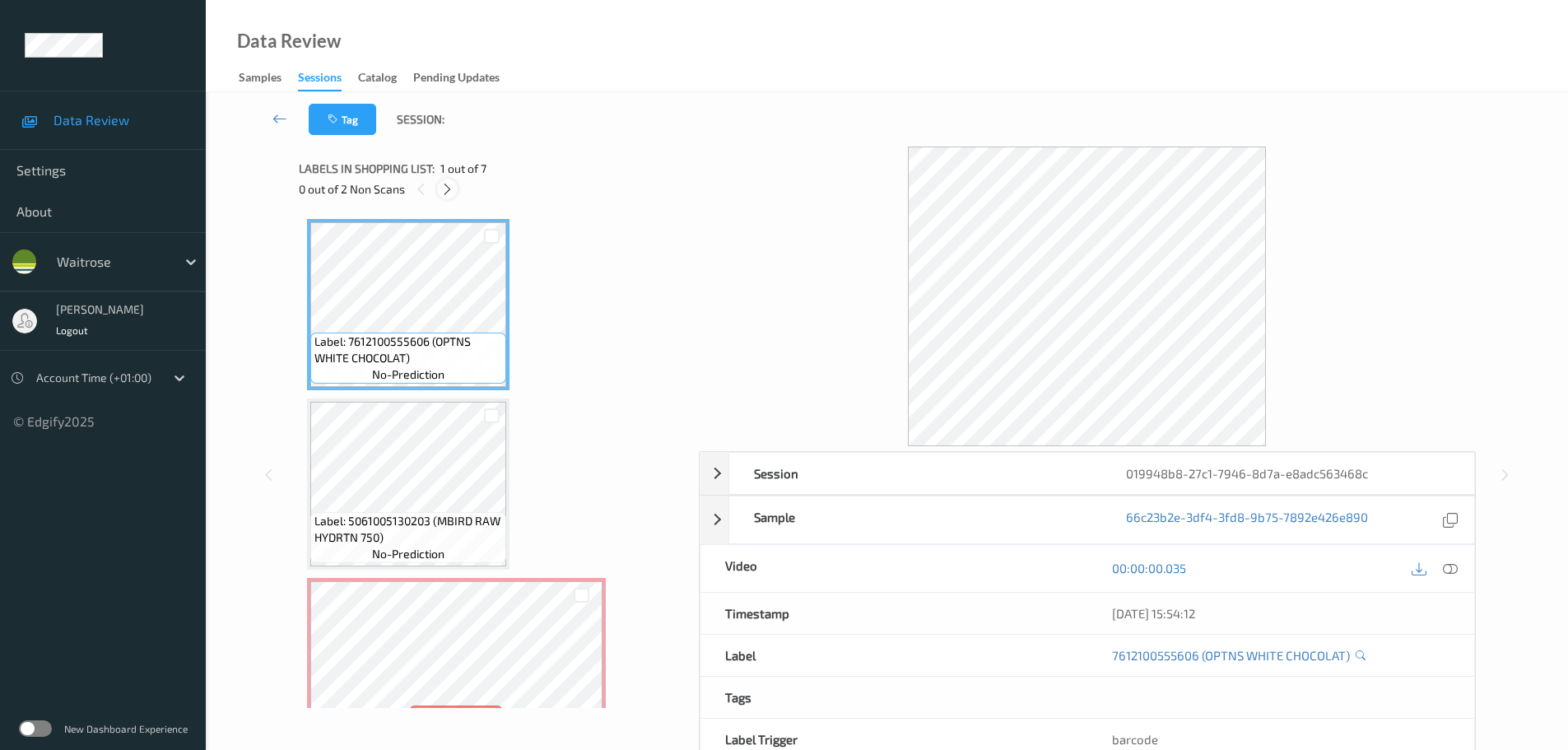
click at [452, 190] on icon at bounding box center [447, 190] width 14 height 15
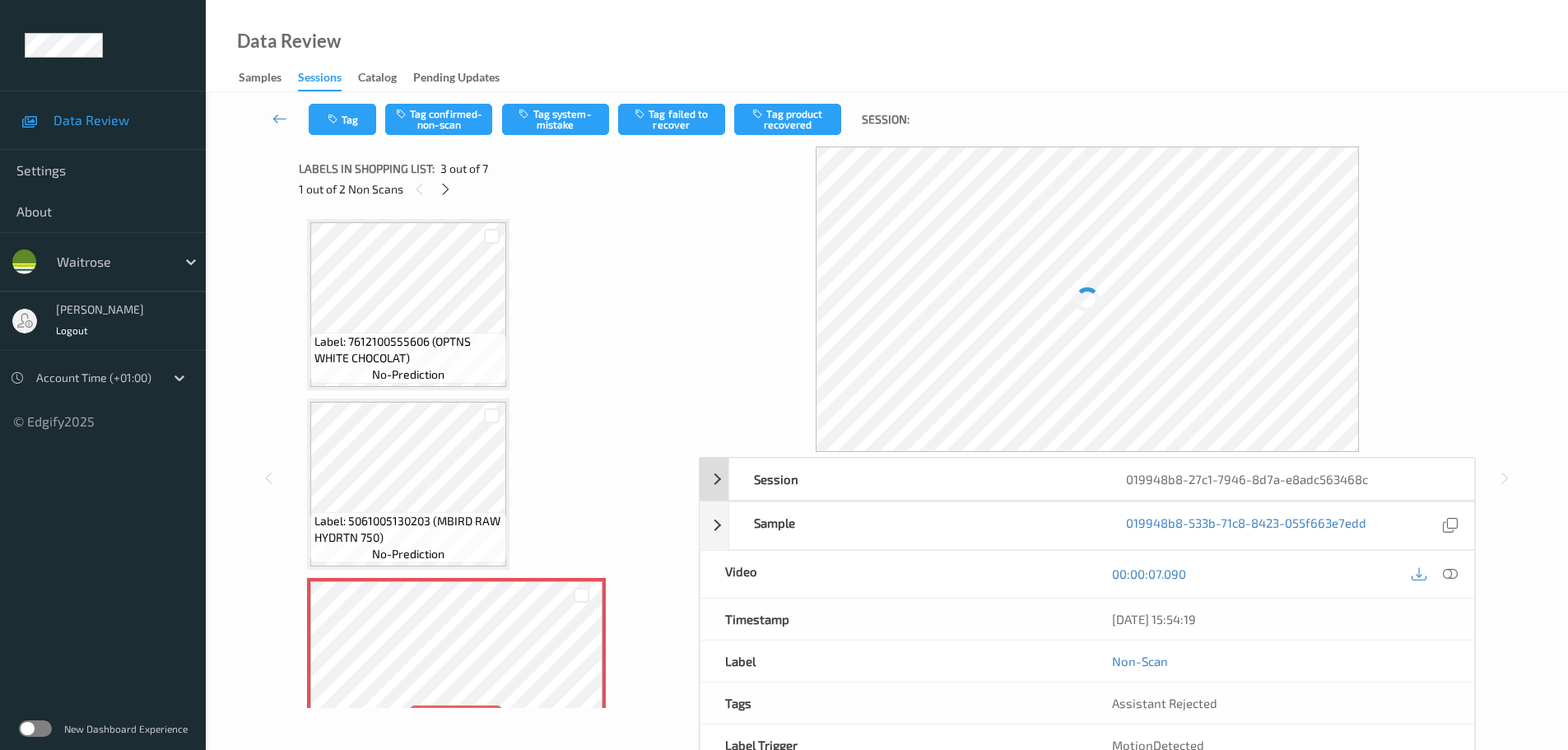
scroll to position [187, 0]
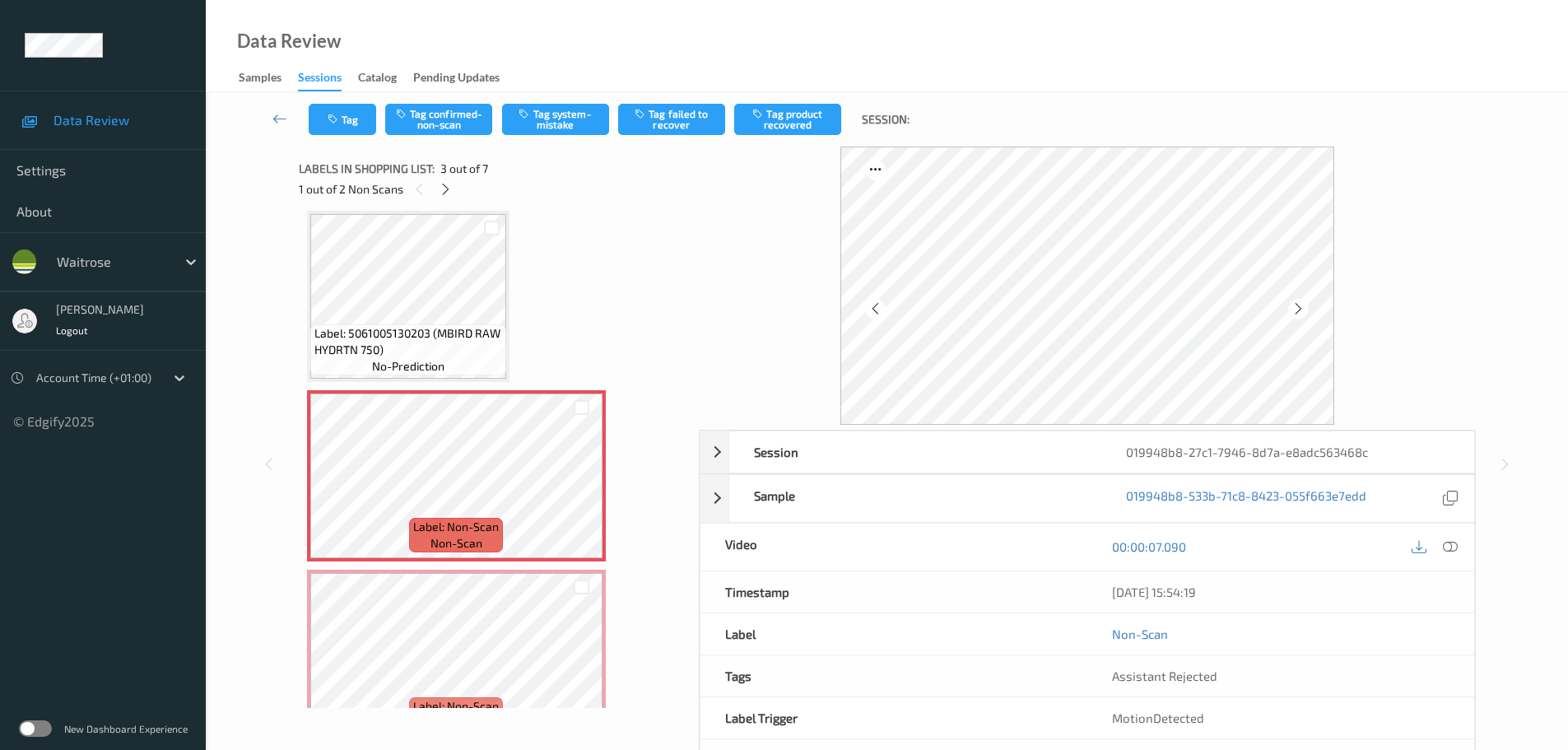
click at [1447, 551] on icon at bounding box center [1450, 547] width 15 height 15
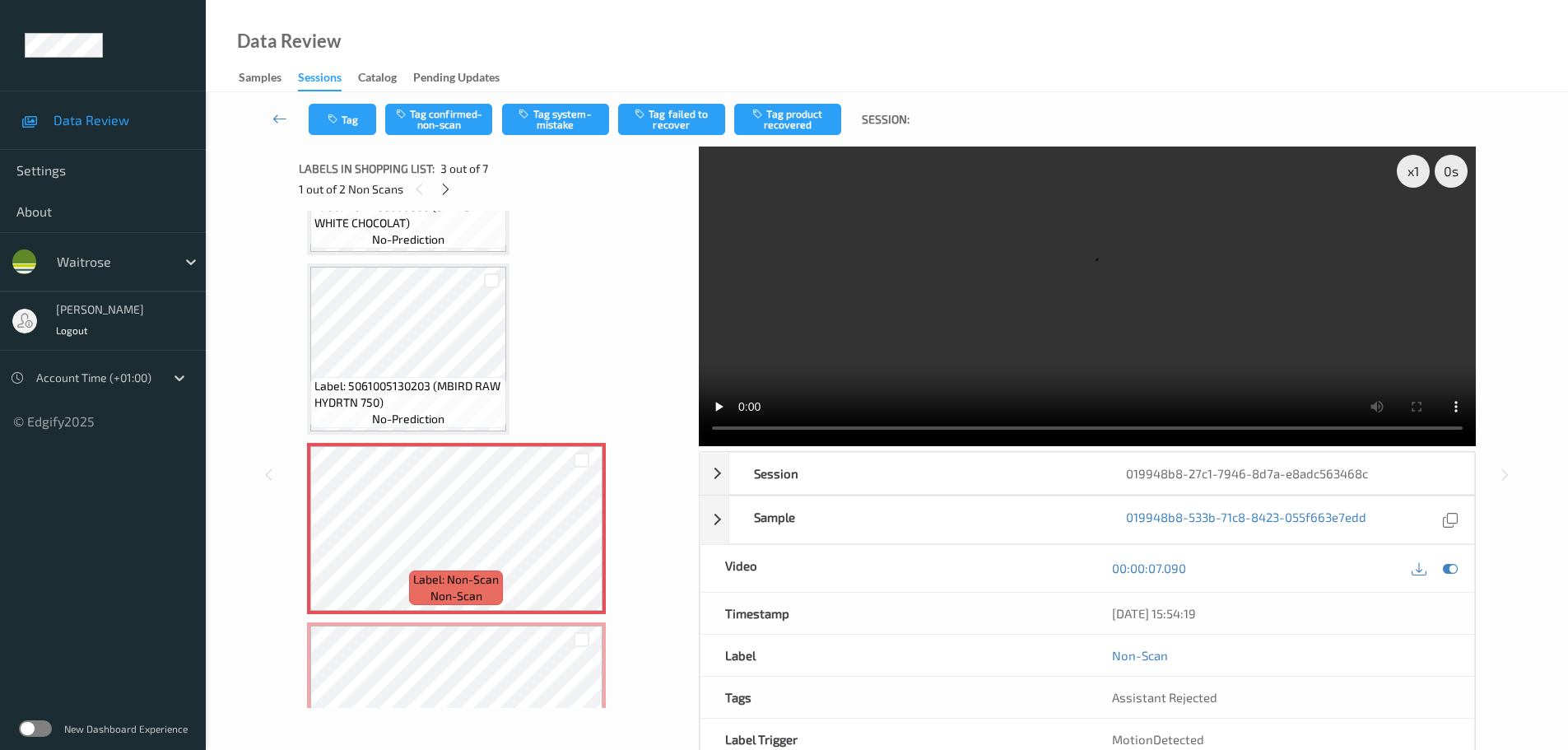
scroll to position [165, 0]
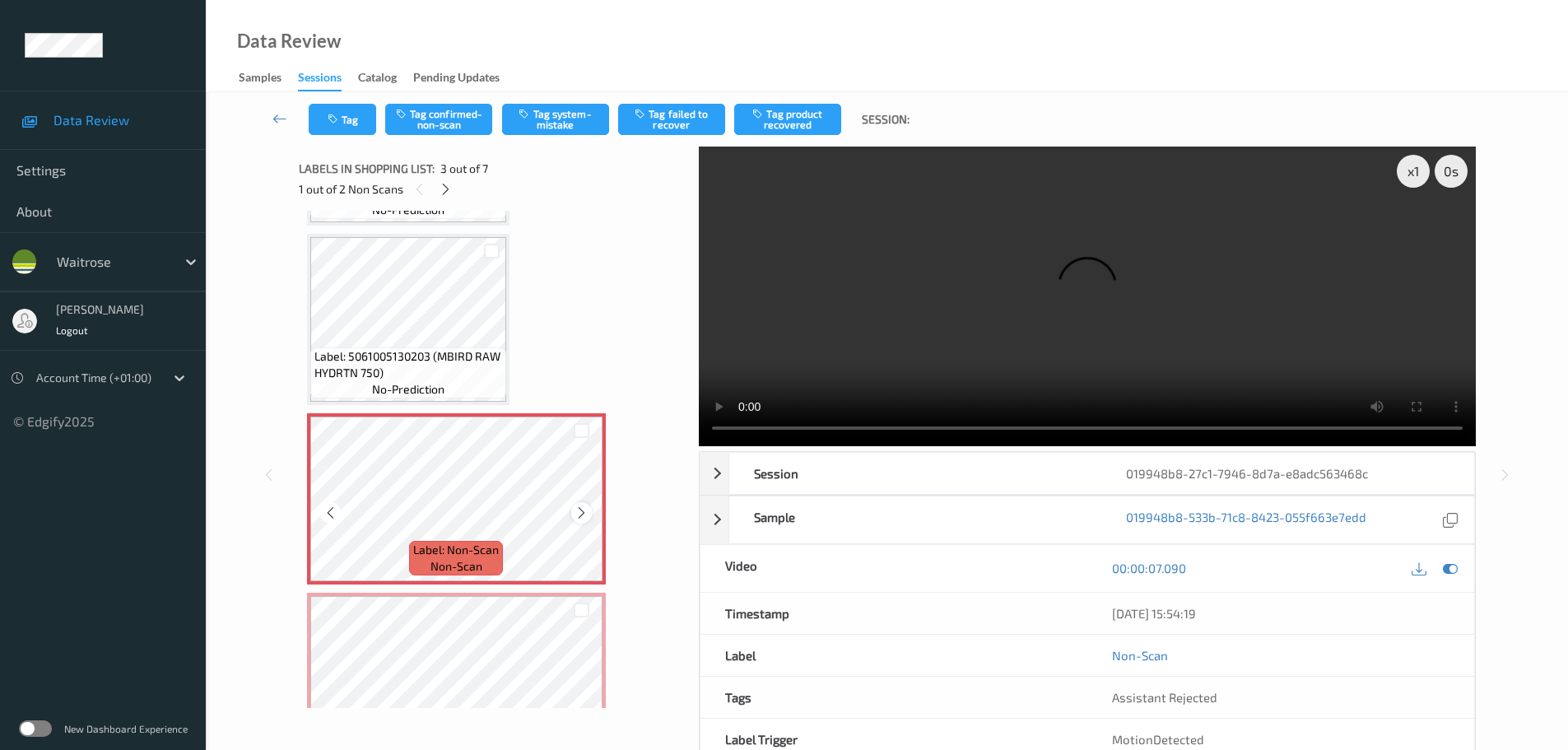
click at [578, 514] on icon at bounding box center [581, 513] width 14 height 15
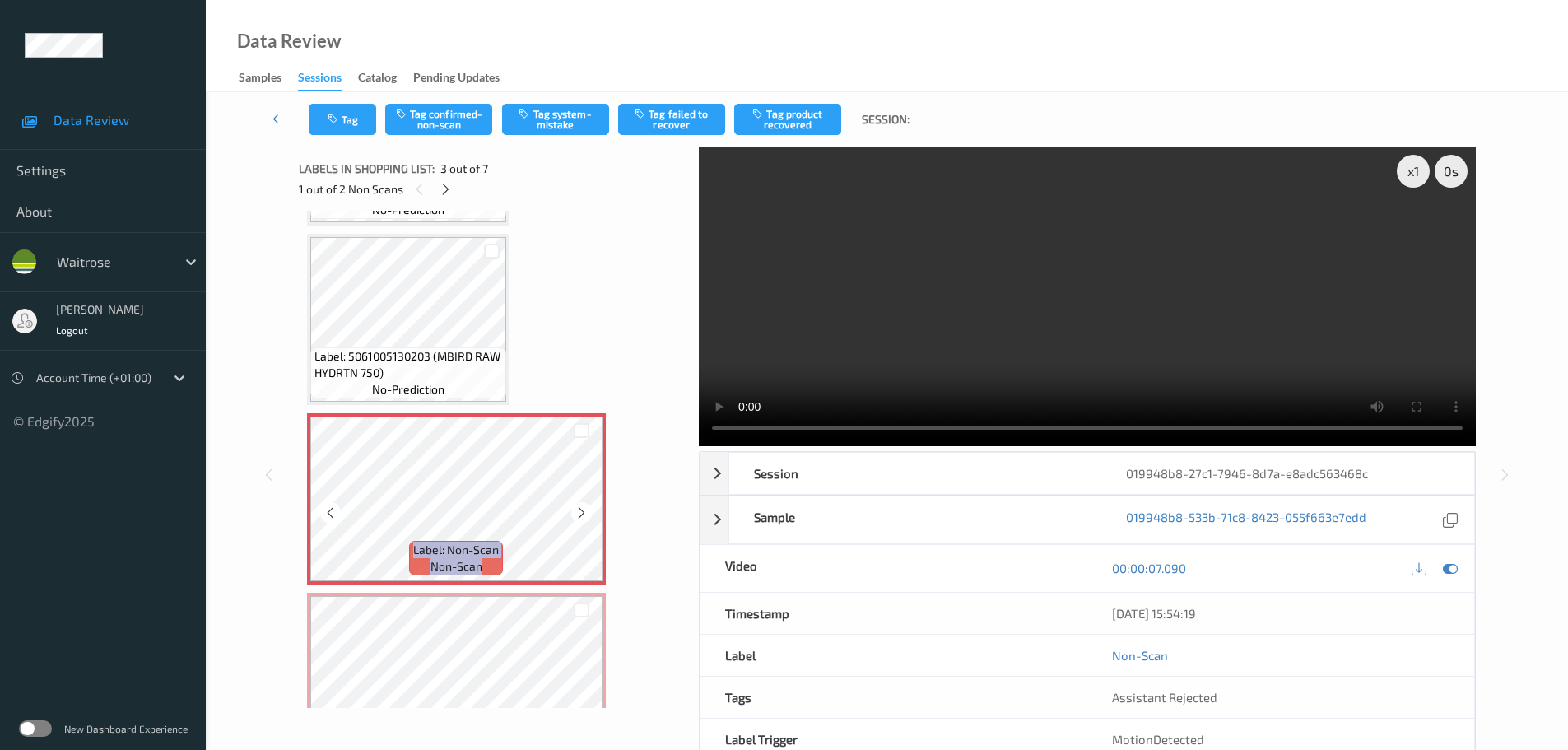
click at [578, 514] on icon at bounding box center [581, 513] width 14 height 15
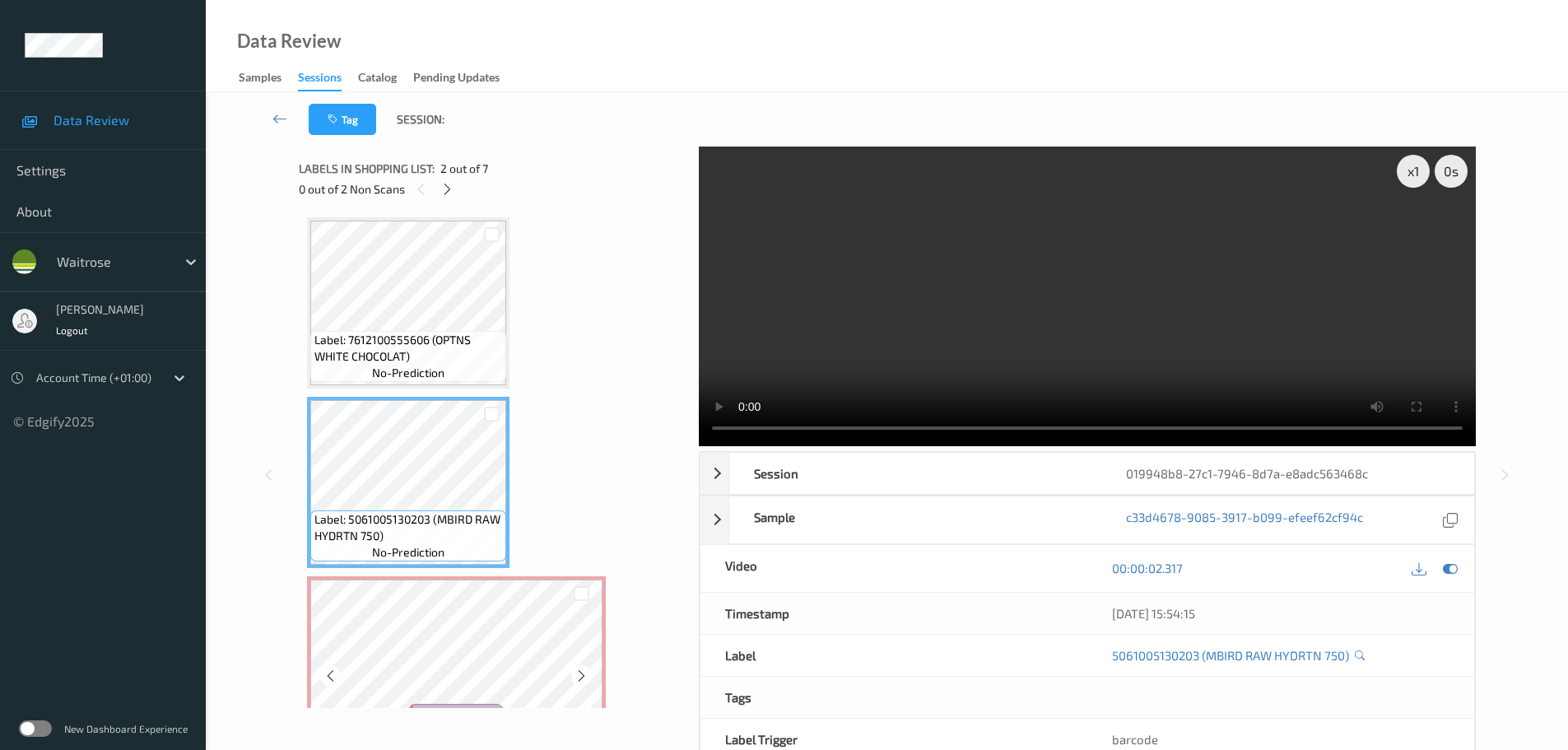
scroll to position [0, 0]
click at [489, 356] on span "Label: 7612100555606 (OPTNS WHITE CHOCOLAT)" at bounding box center [408, 350] width 187 height 33
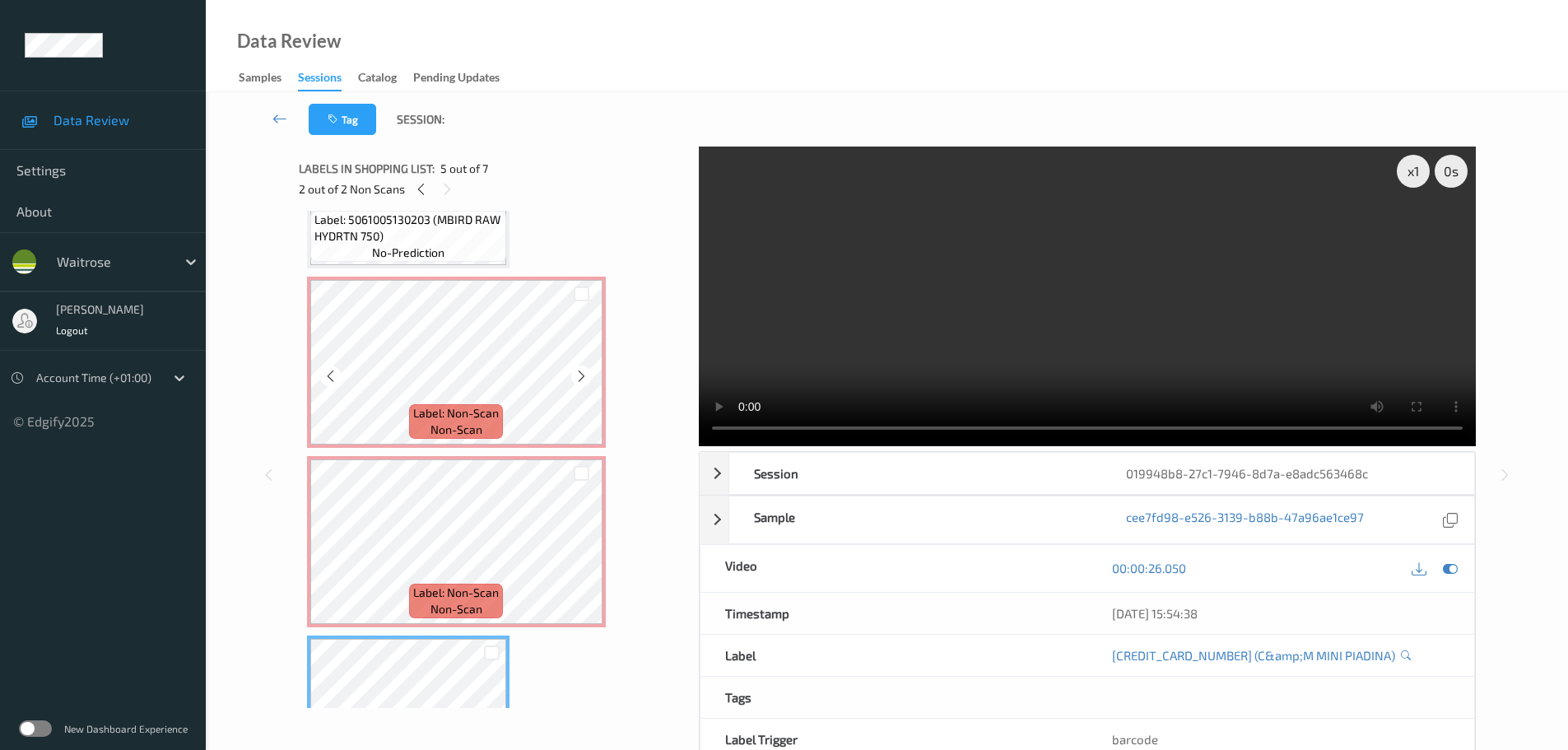
scroll to position [273, 0]
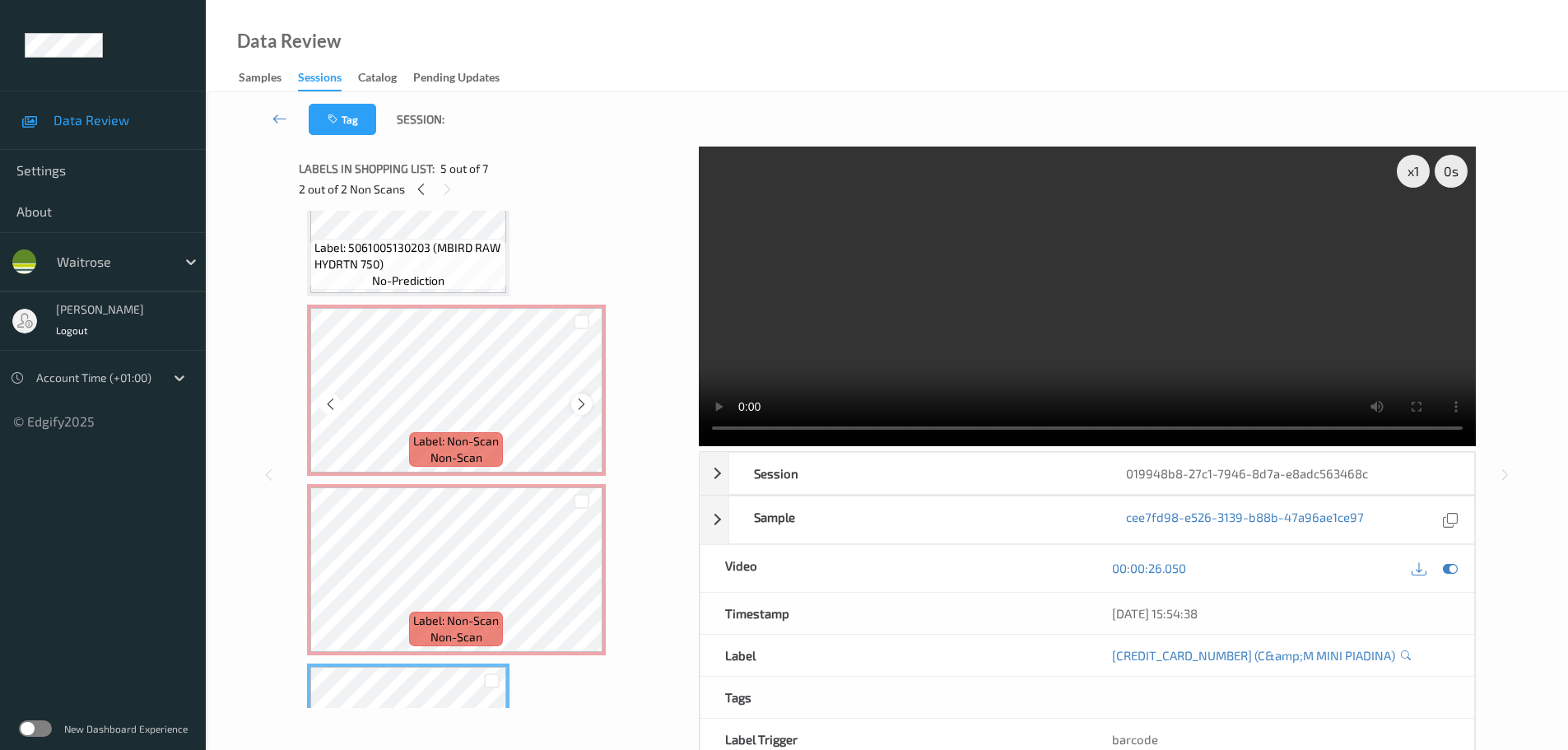
click at [588, 407] on icon at bounding box center [581, 404] width 14 height 15
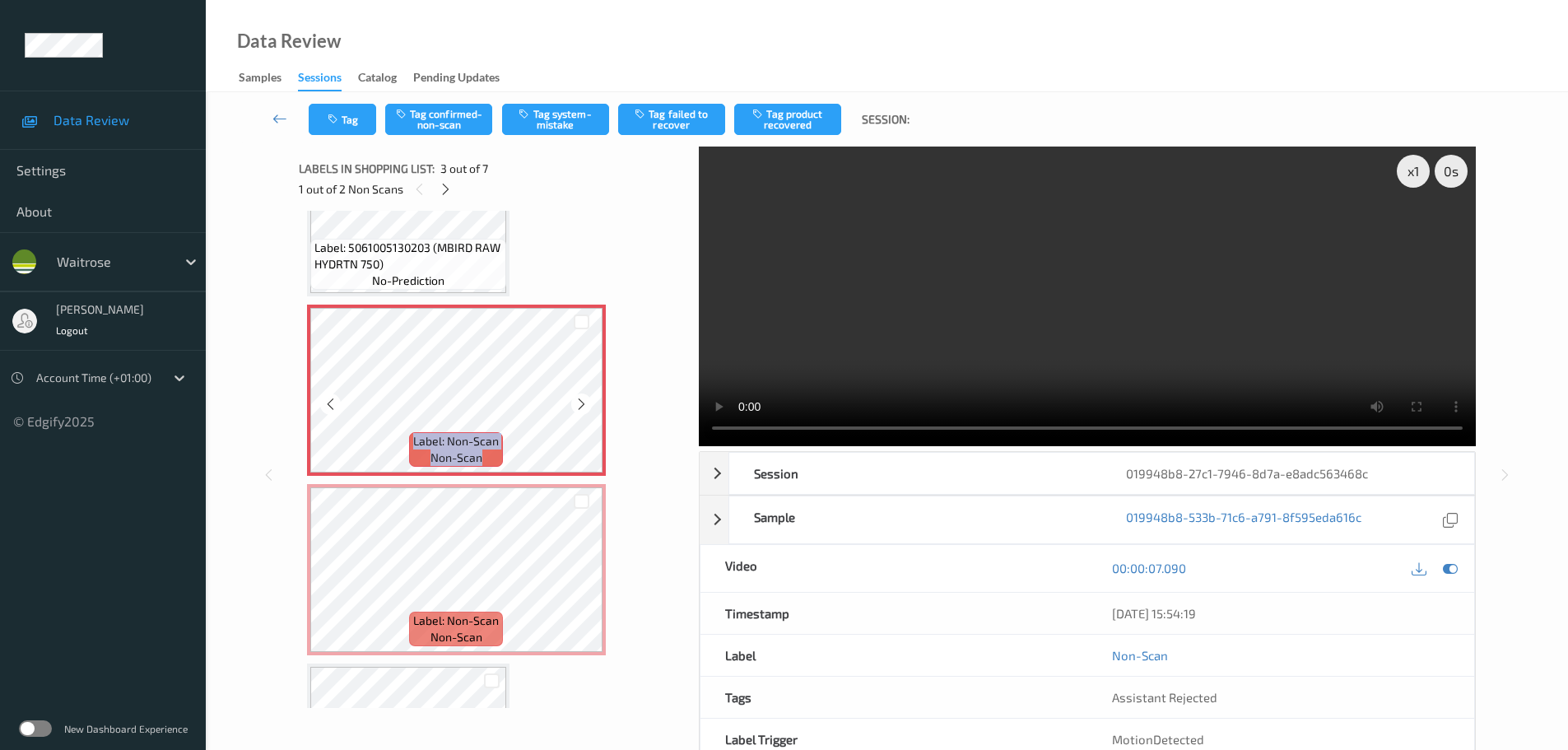
click at [587, 407] on icon at bounding box center [581, 404] width 14 height 15
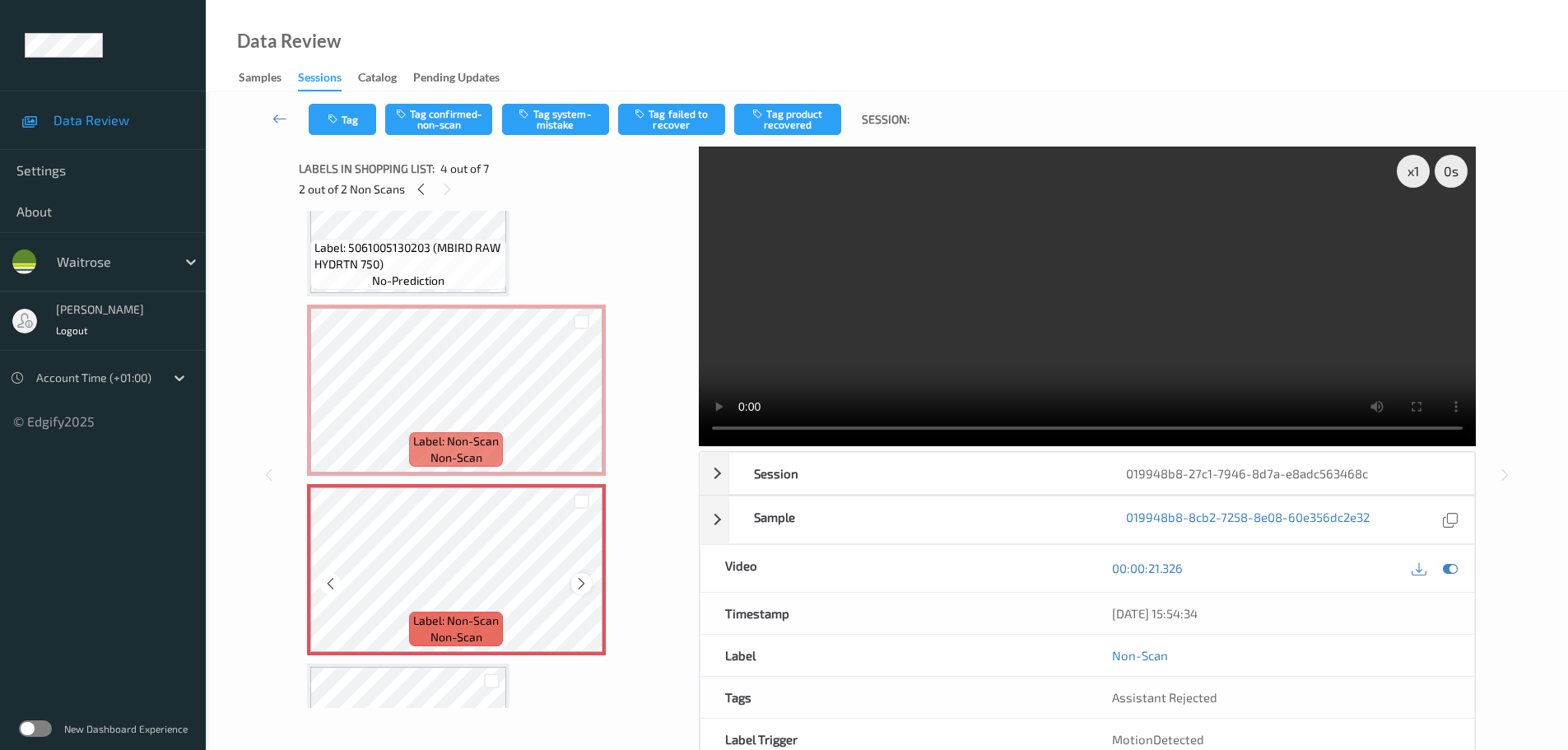
click at [583, 583] on icon at bounding box center [581, 583] width 14 height 15
click at [584, 394] on div at bounding box center [581, 404] width 21 height 21
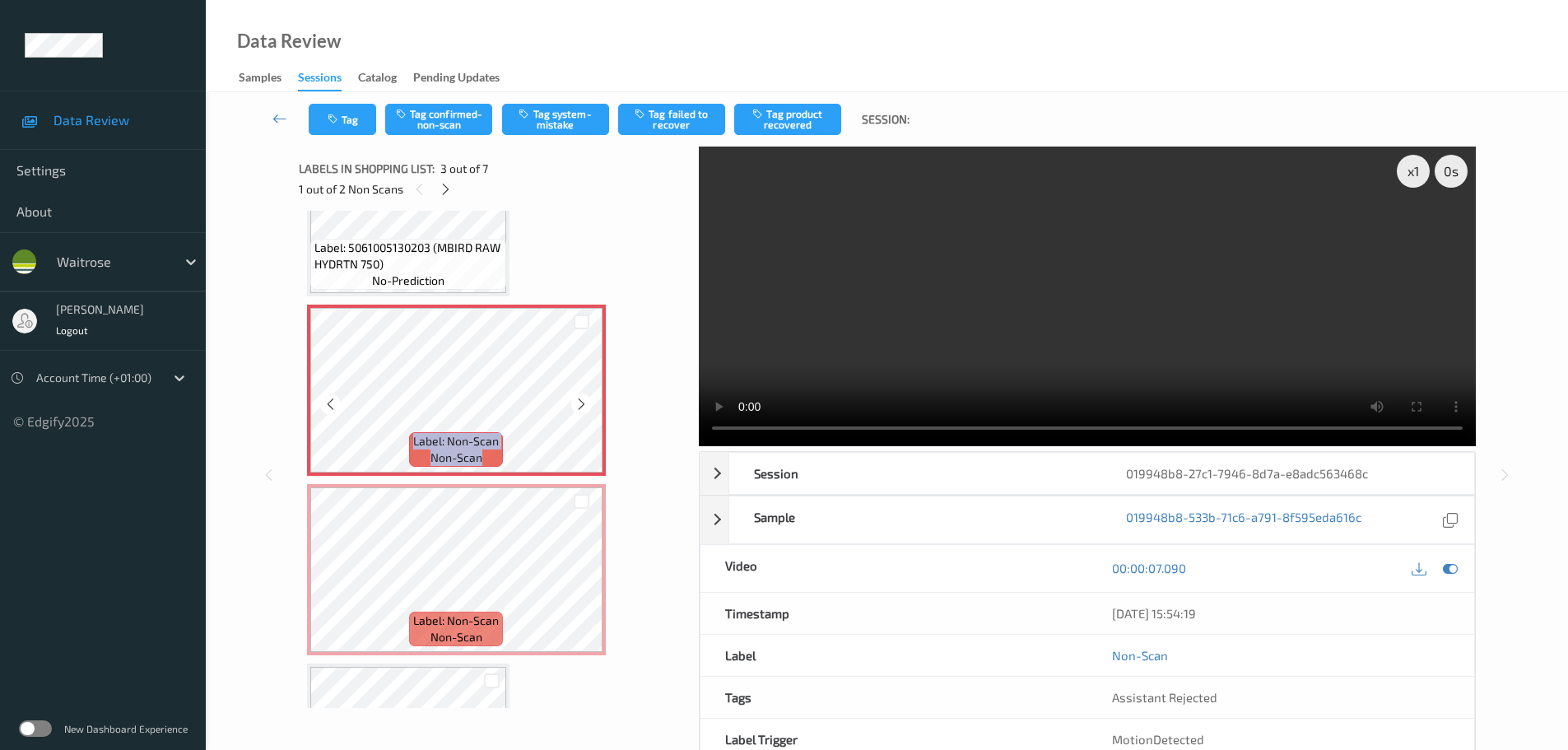
click at [584, 394] on div at bounding box center [581, 404] width 21 height 21
click at [443, 102] on div "Tag Tag confirmed-non-scan Tag system-mistake Tag failed to recover Tag product…" at bounding box center [887, 119] width 1295 height 55
click at [443, 118] on button "Tag confirmed-non-scan" at bounding box center [438, 119] width 107 height 31
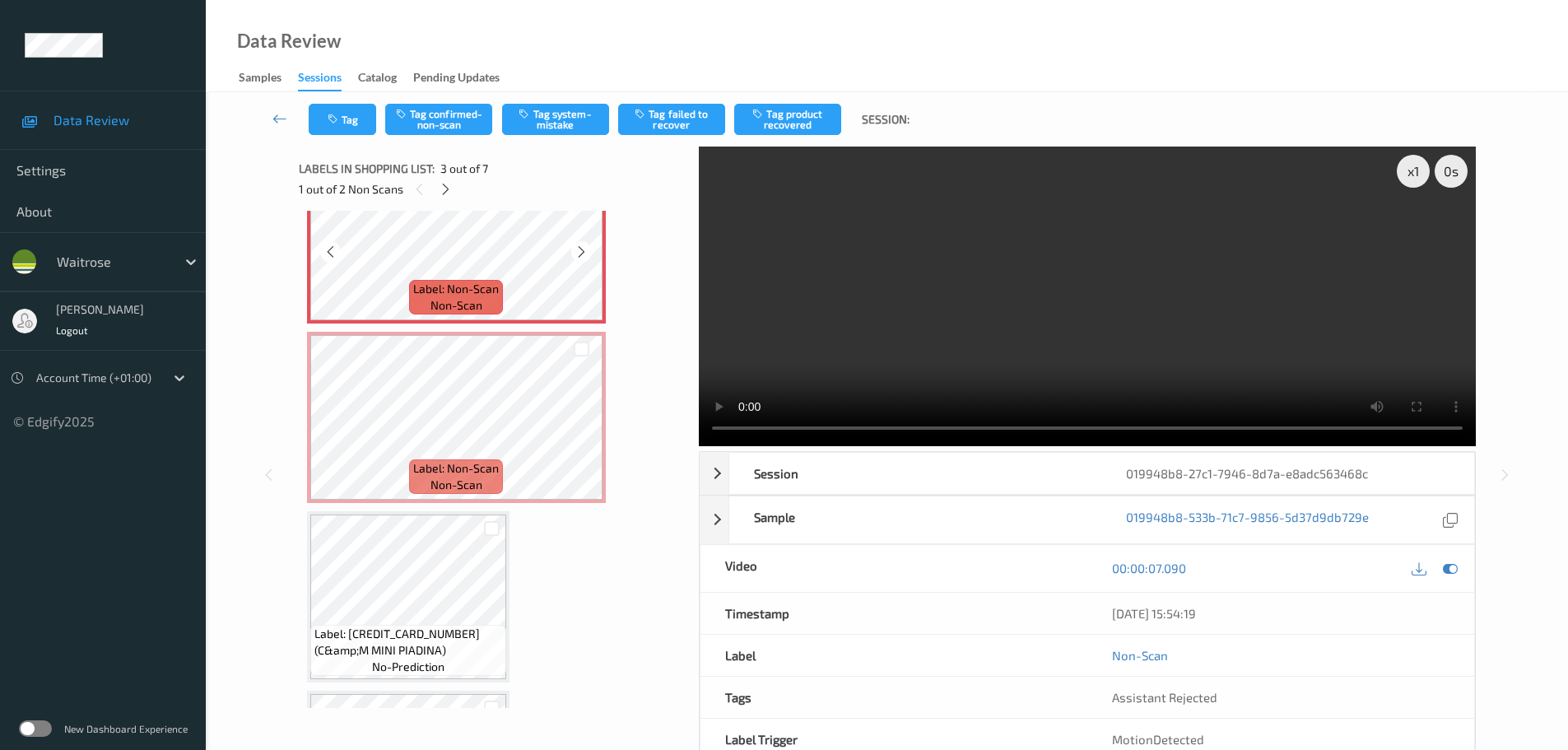
scroll to position [438, 0]
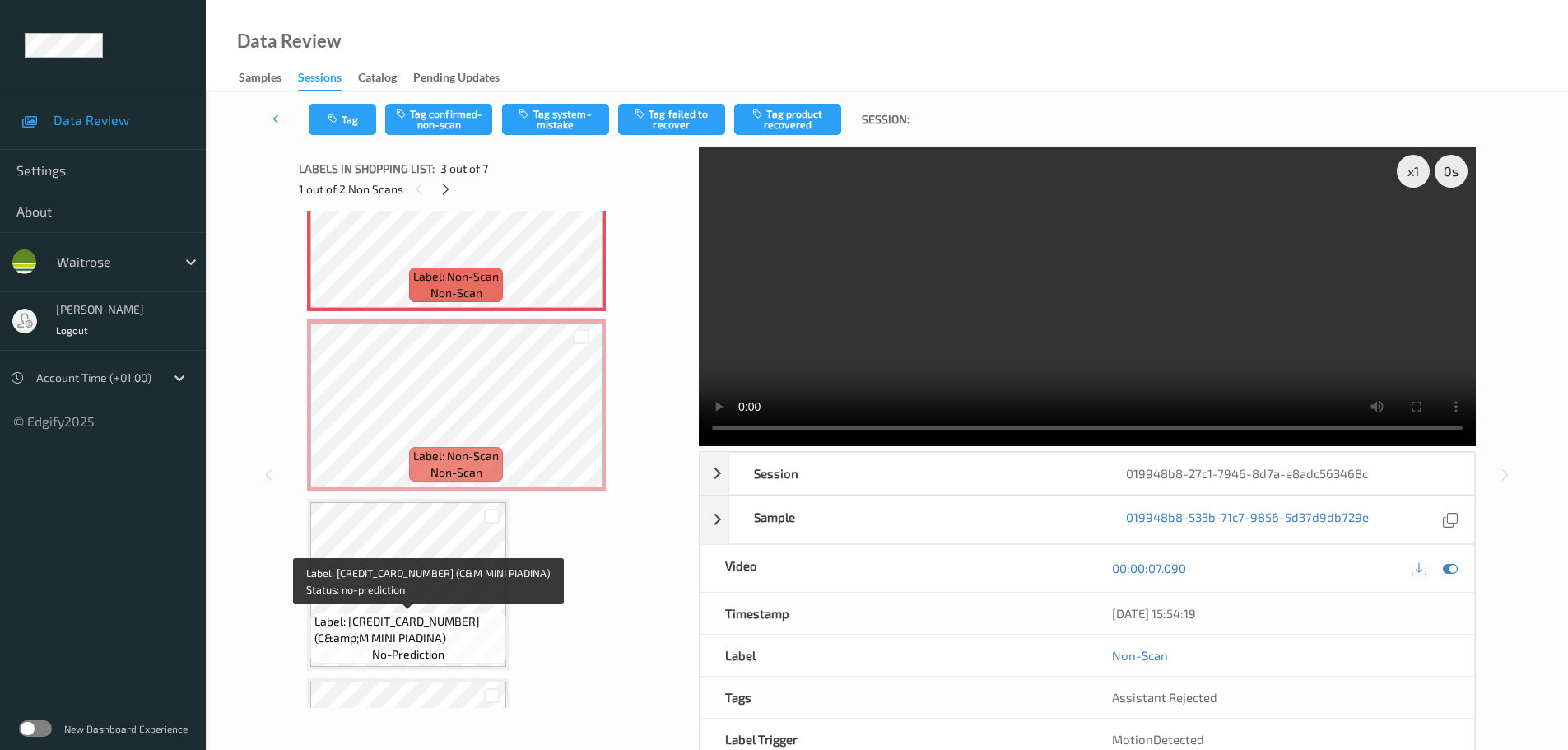
click at [465, 619] on span "Label: [CREDIT_CARD_NUMBER] (C&amp;M MINI PIADINA)" at bounding box center [408, 630] width 187 height 33
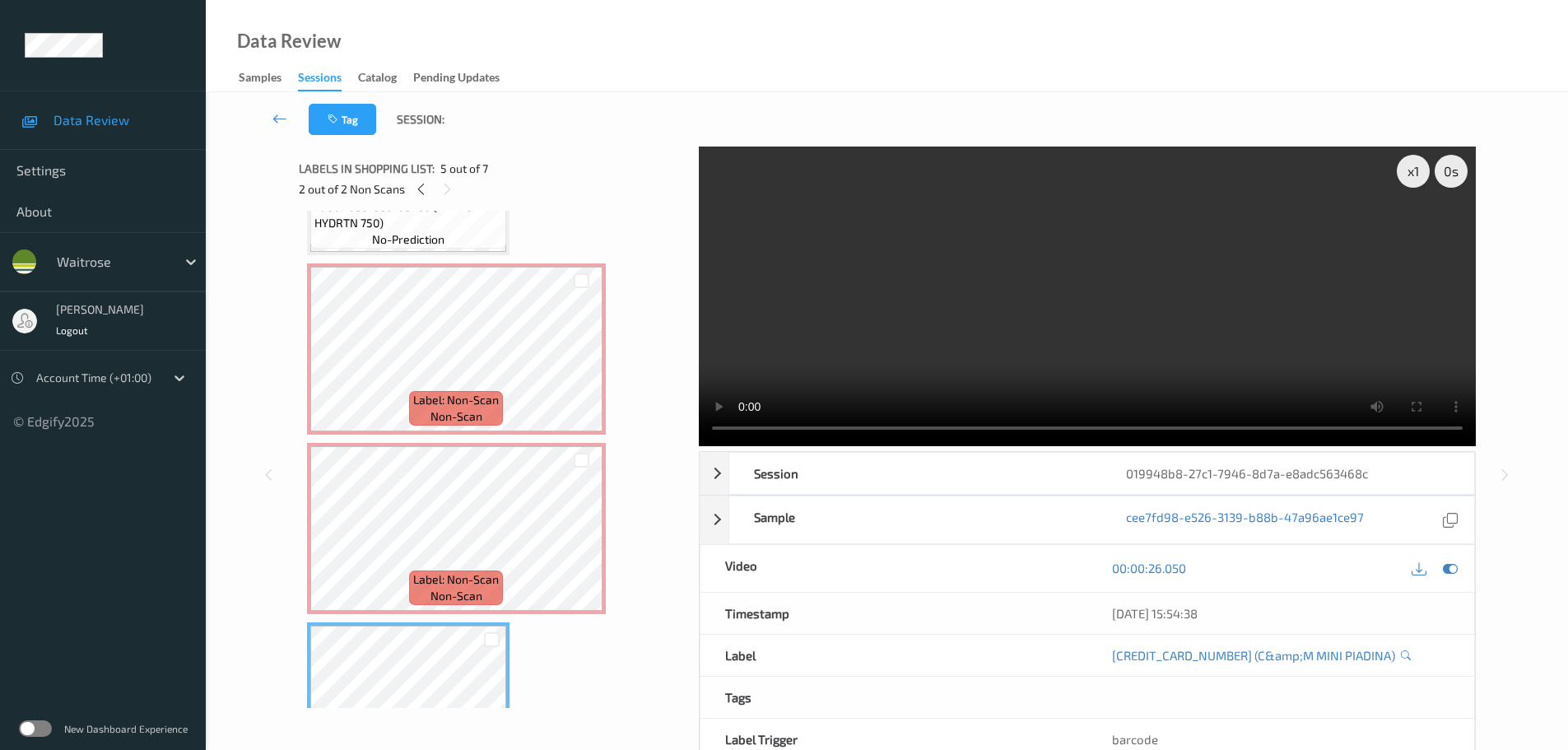
scroll to position [273, 0]
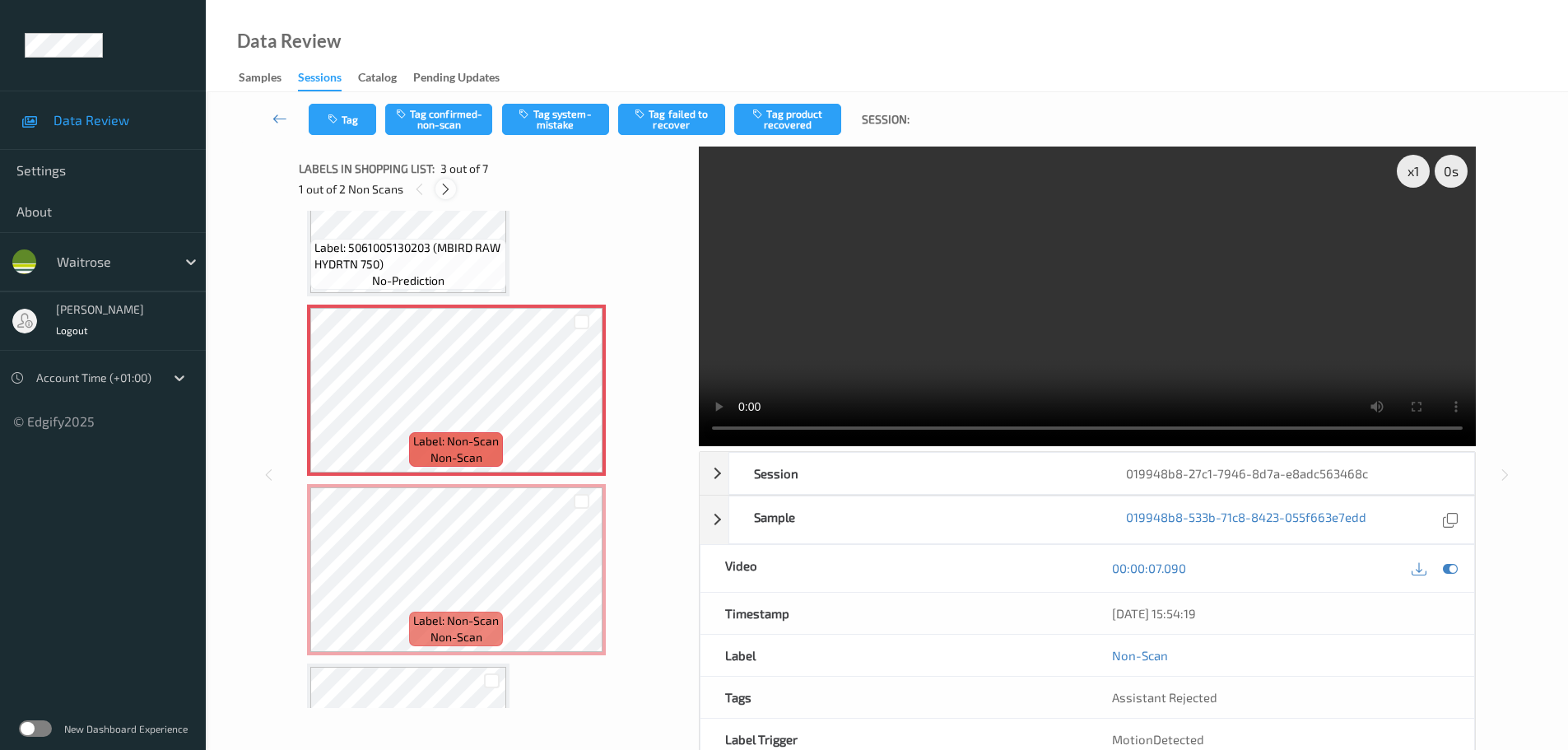
click at [443, 191] on icon at bounding box center [445, 190] width 14 height 15
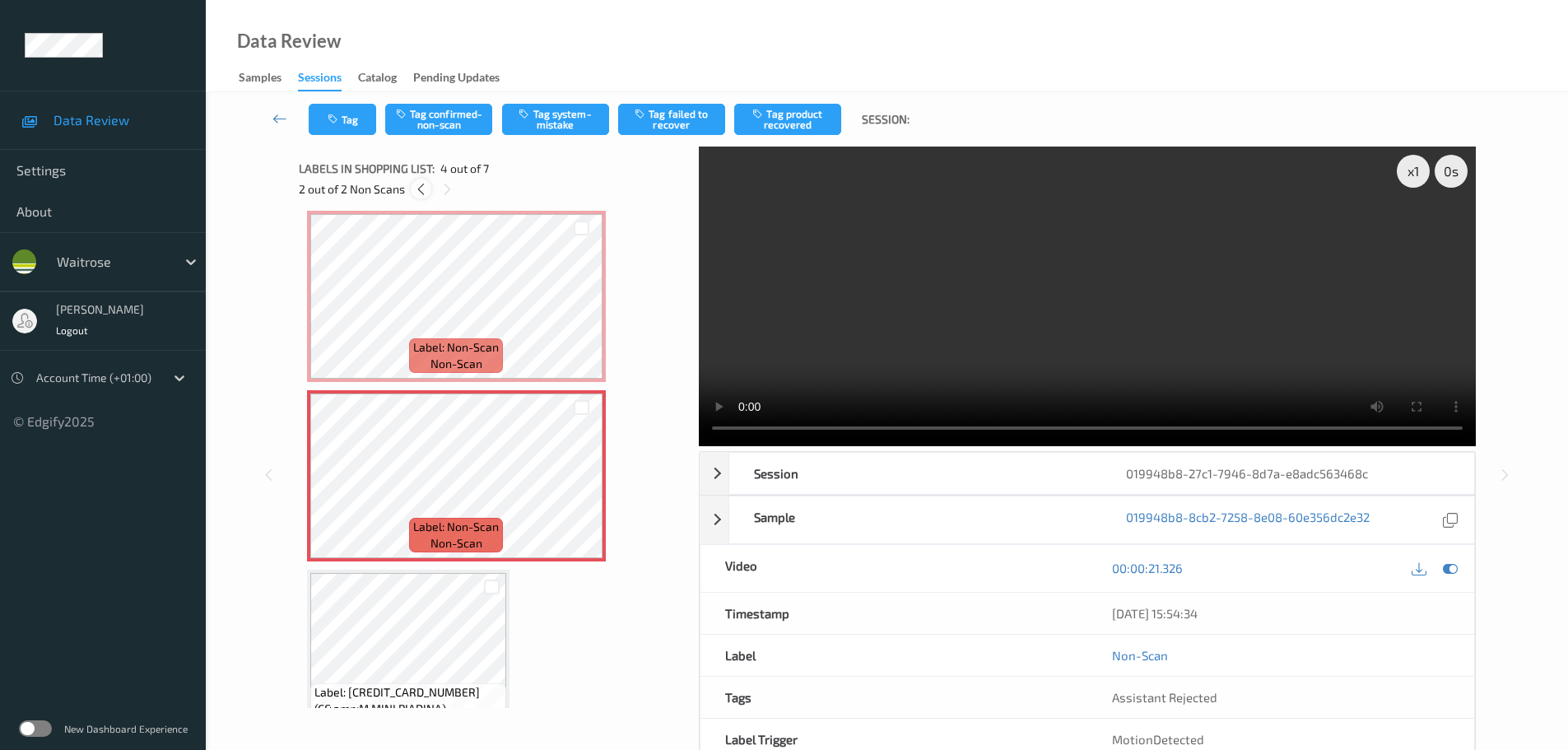
click at [423, 188] on icon at bounding box center [421, 190] width 14 height 15
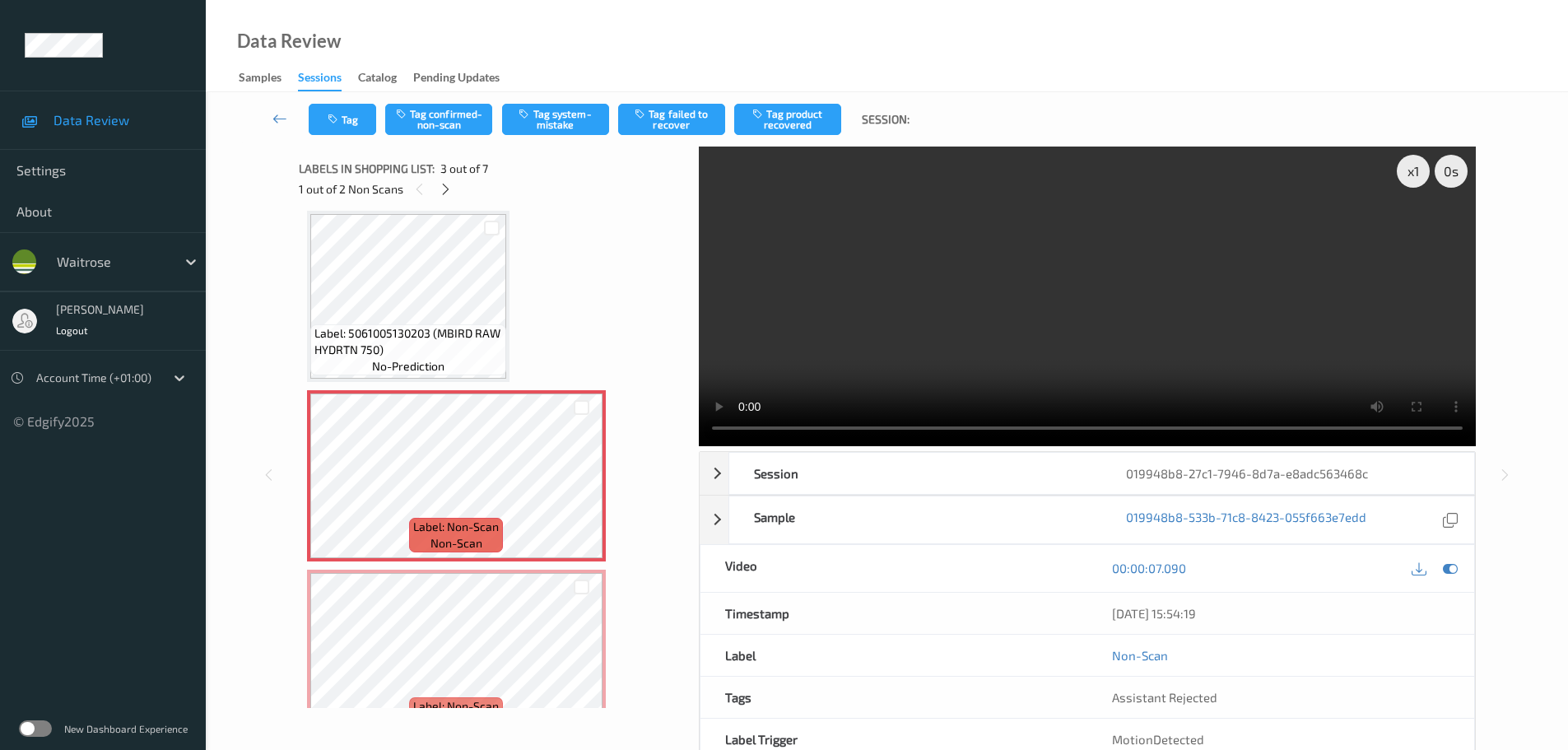
click at [464, 99] on div "Tag Tag confirmed-non-scan Tag system-mistake Tag failed to recover Tag product…" at bounding box center [887, 119] width 1295 height 55
click at [448, 111] on button "Tag confirmed-non-scan" at bounding box center [438, 119] width 107 height 31
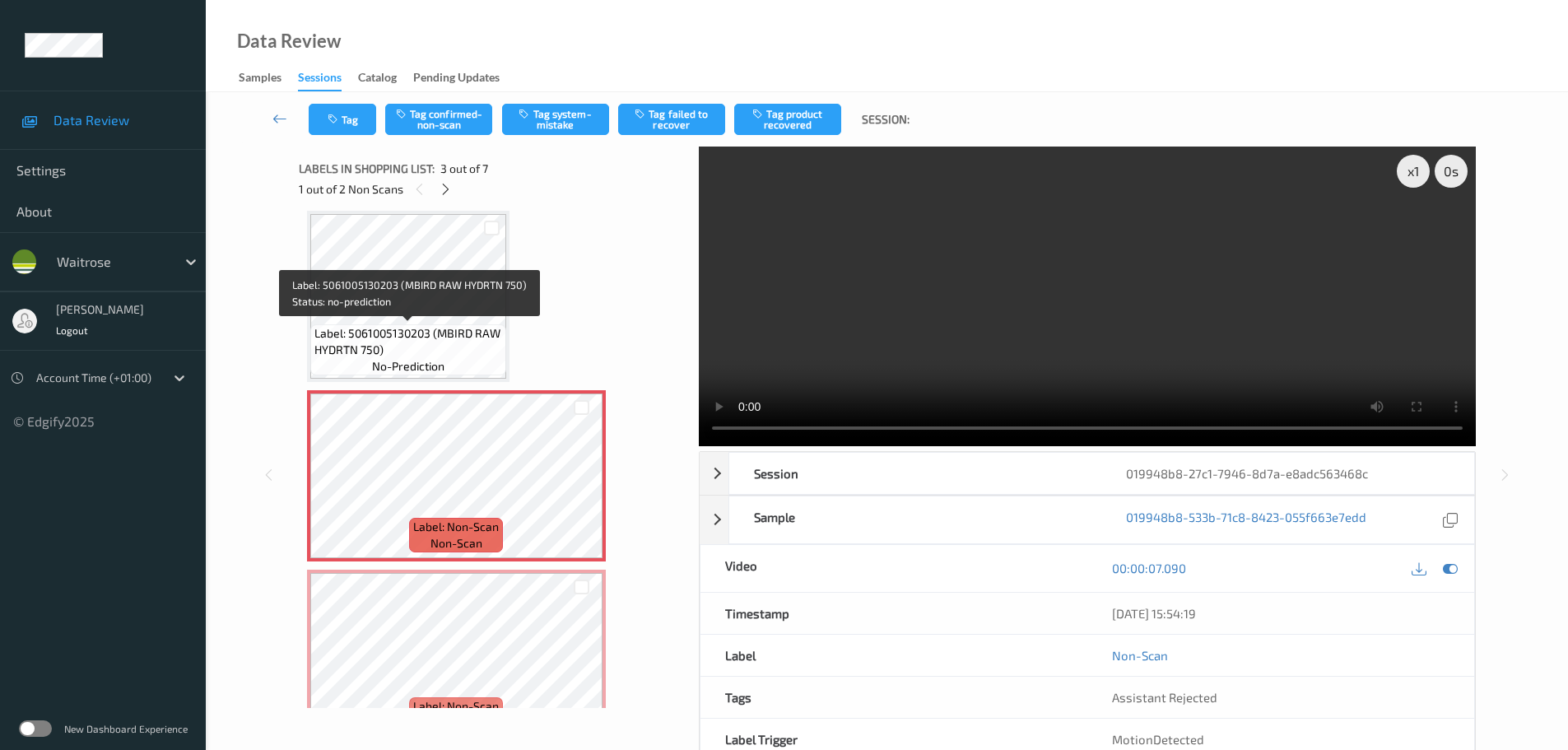
scroll to position [270, 0]
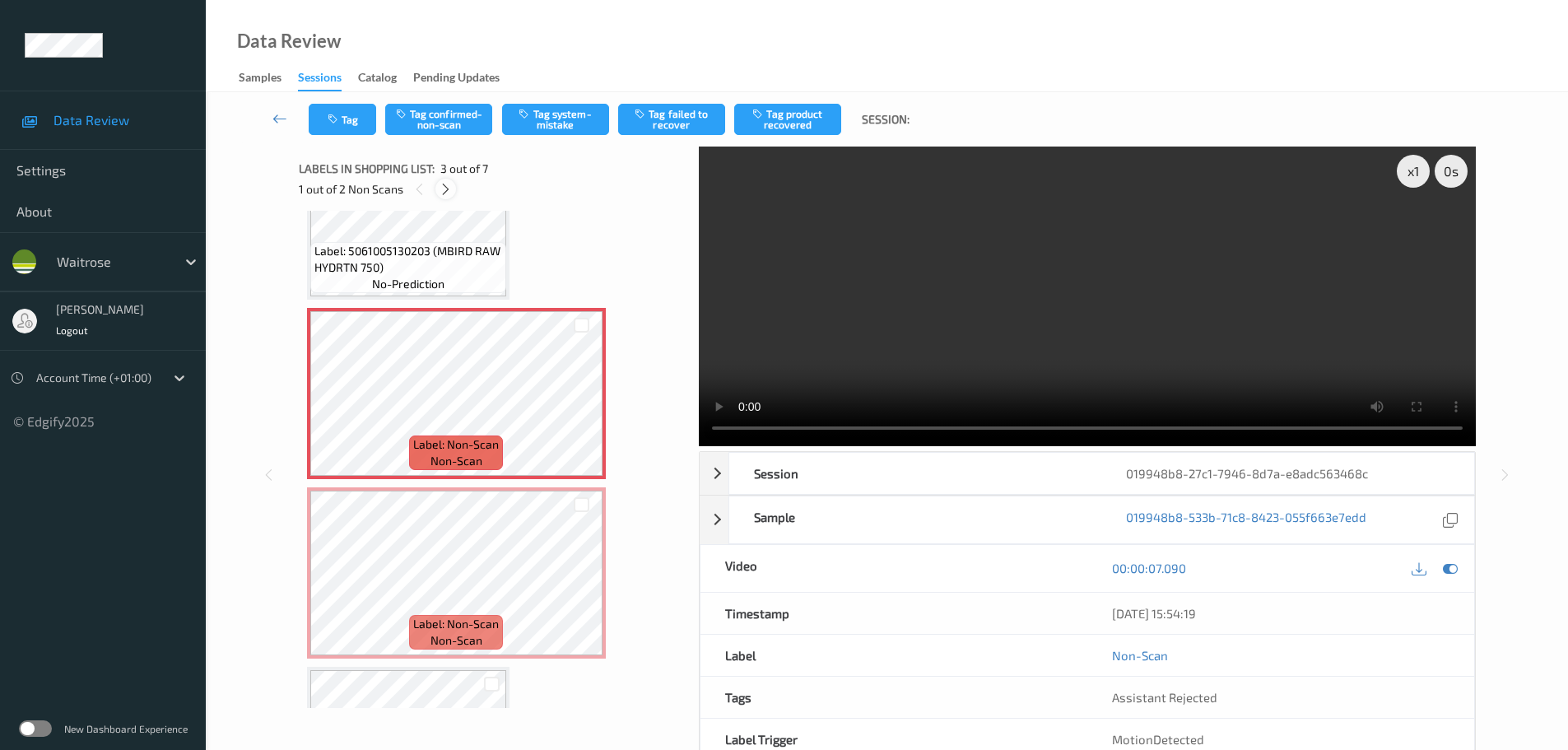
click at [448, 182] on icon at bounding box center [445, 190] width 14 height 15
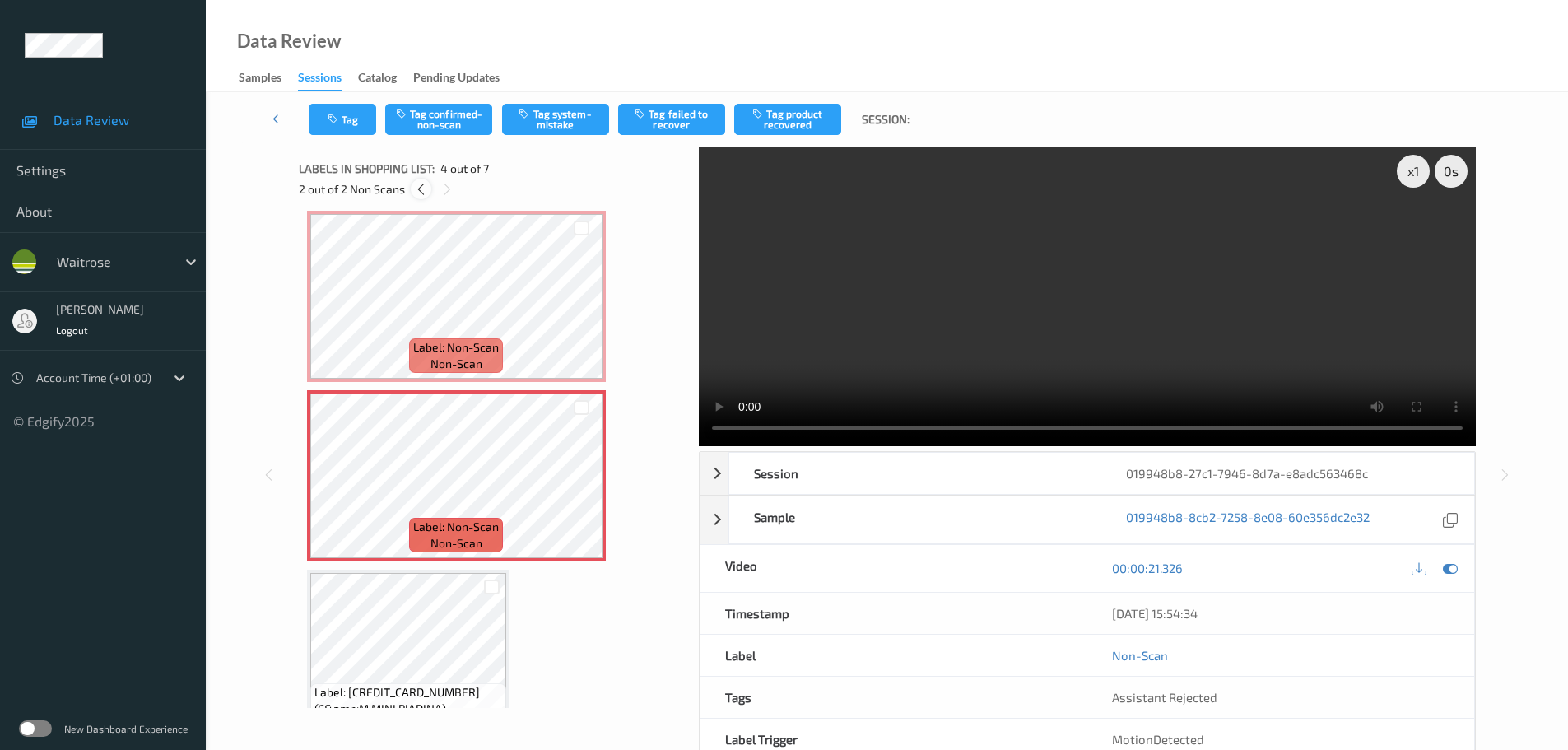
click at [414, 186] on icon at bounding box center [421, 190] width 14 height 15
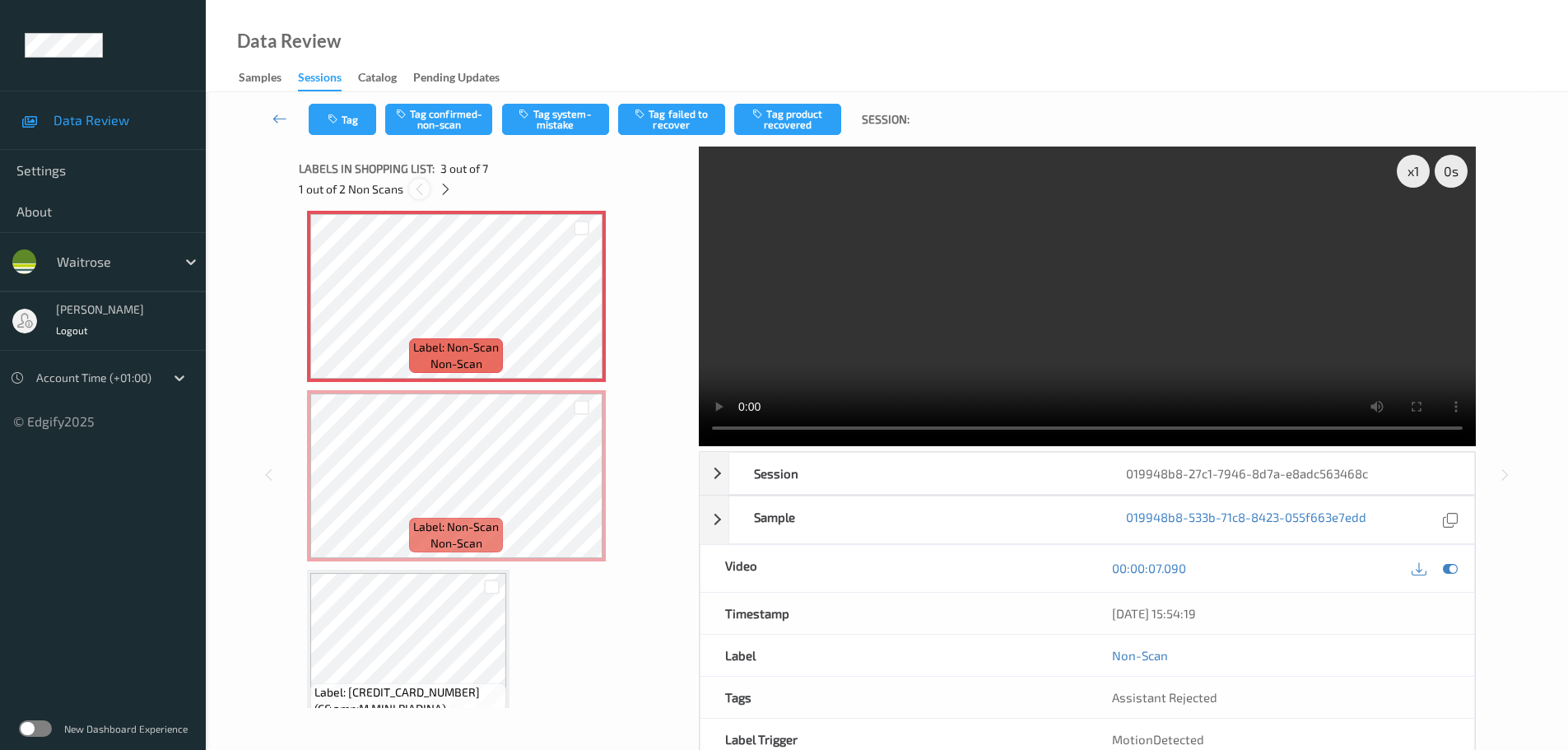
scroll to position [187, 0]
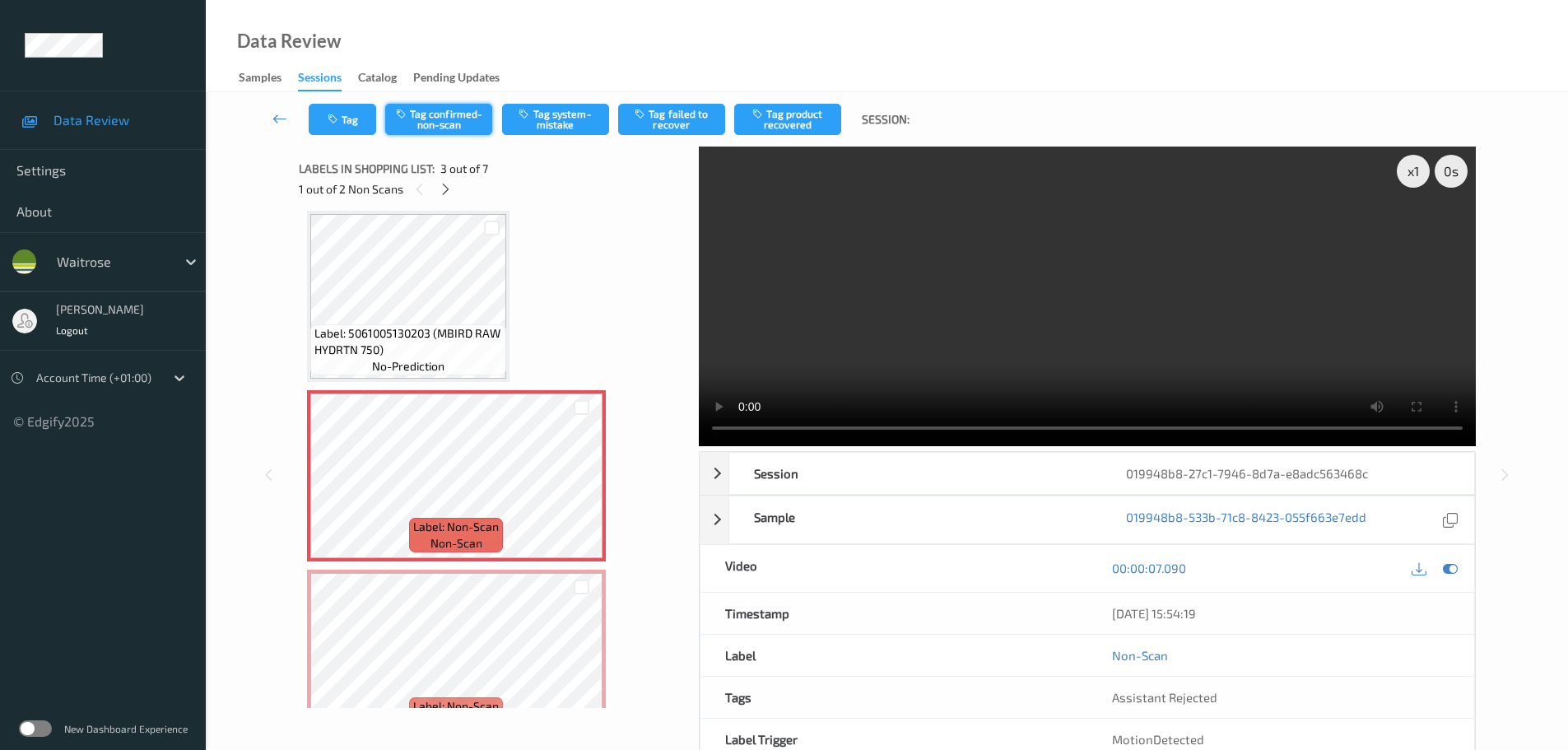
click at [437, 118] on button "Tag confirmed-non-scan" at bounding box center [438, 119] width 107 height 31
click at [452, 191] on div at bounding box center [445, 189] width 21 height 21
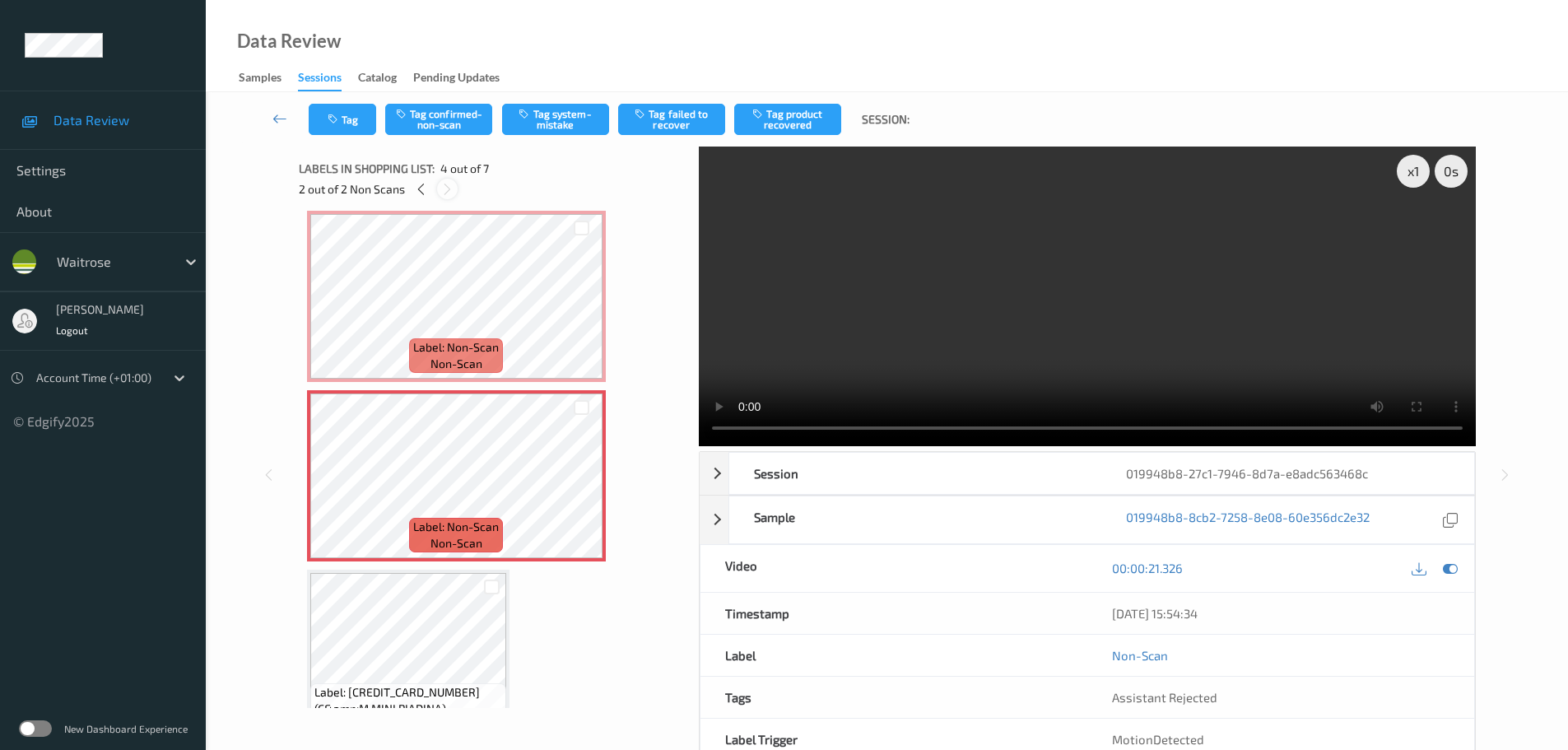
click at [450, 191] on icon at bounding box center [447, 190] width 14 height 15
click at [423, 191] on icon at bounding box center [421, 190] width 14 height 15
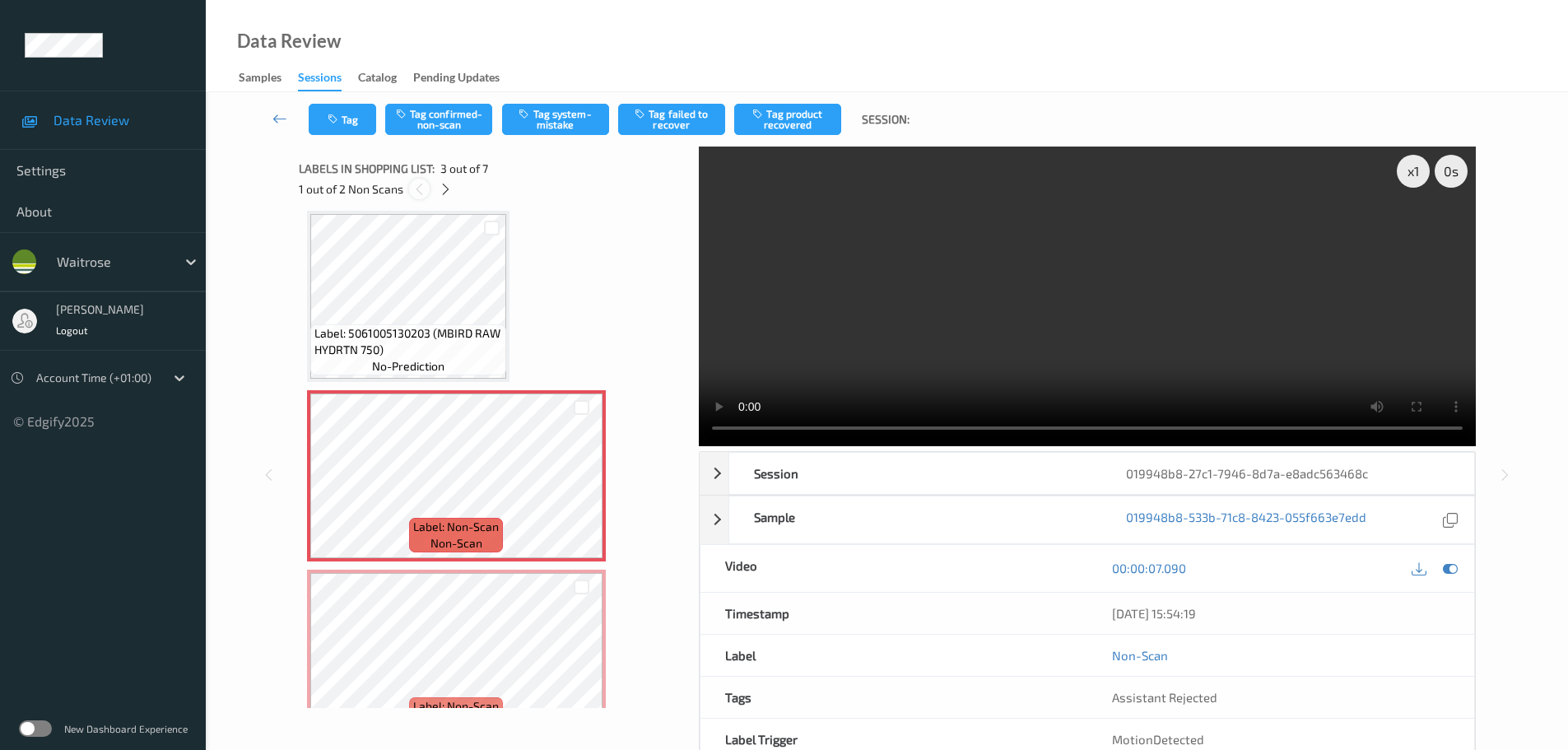
click at [423, 191] on icon at bounding box center [419, 190] width 14 height 15
click at [442, 197] on div at bounding box center [445, 189] width 21 height 21
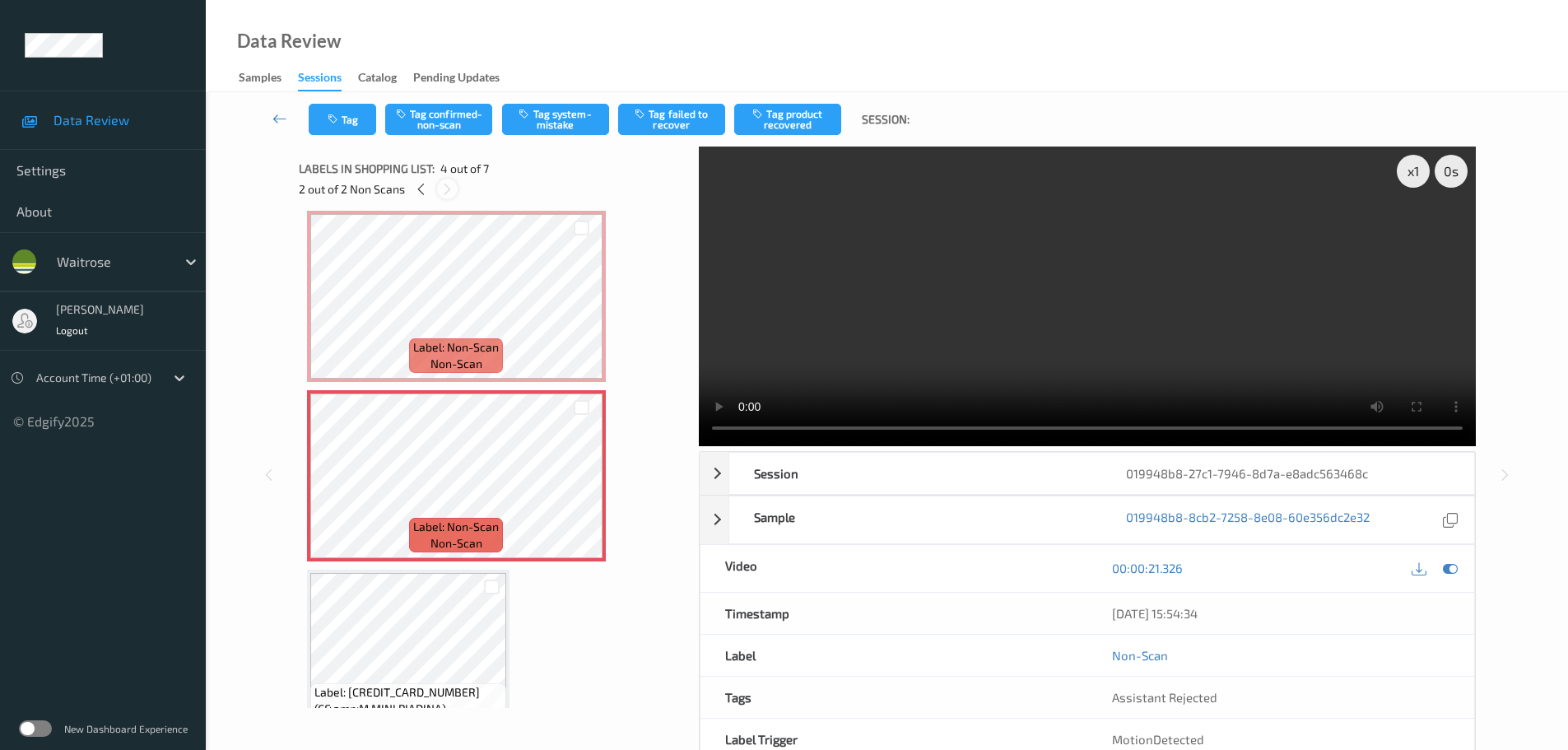
click at [442, 197] on div at bounding box center [447, 189] width 21 height 21
click at [428, 196] on div "2 out of 2 Non Scans" at bounding box center [493, 189] width 389 height 21
click at [425, 196] on icon at bounding box center [421, 190] width 14 height 15
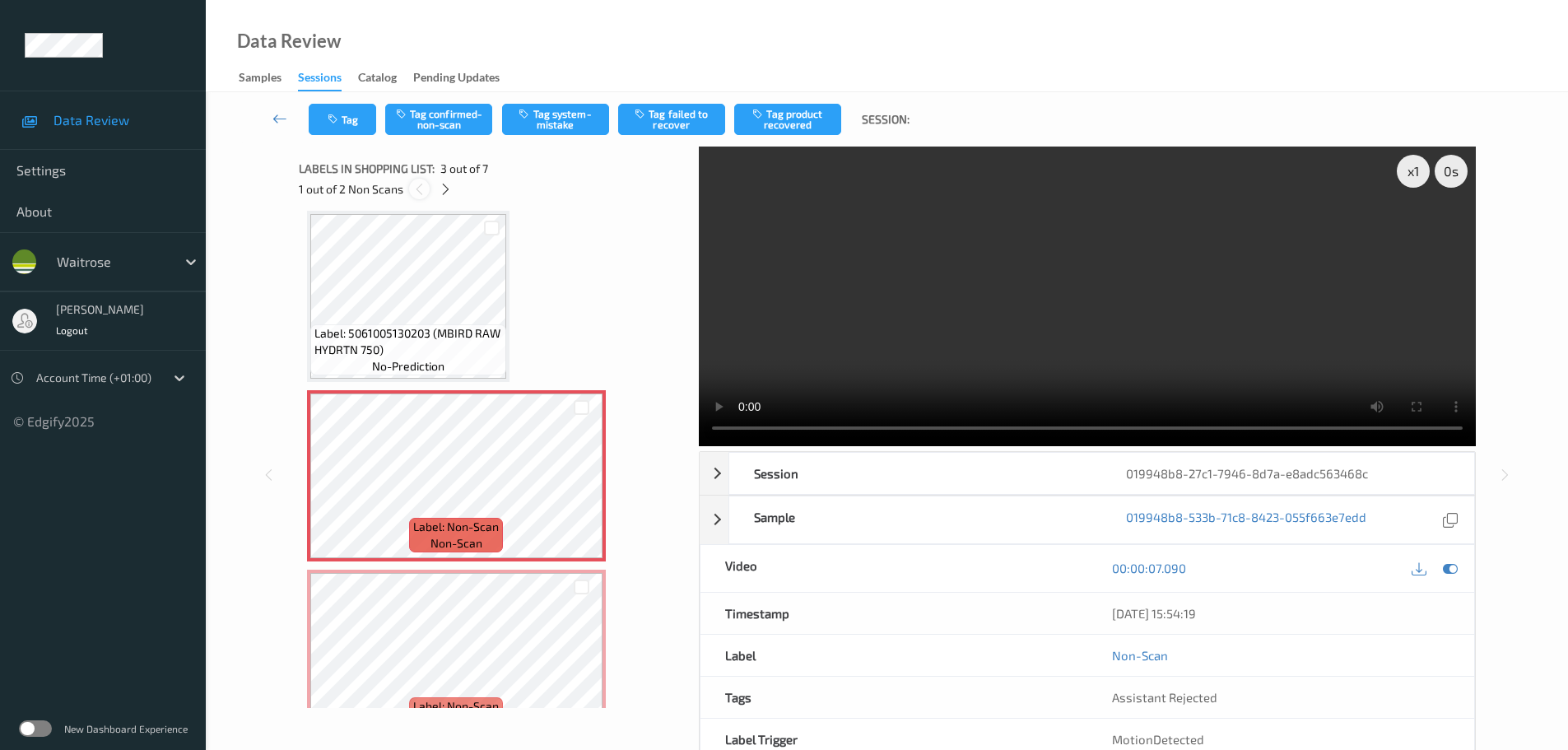
click at [425, 196] on icon at bounding box center [419, 190] width 14 height 15
click at [422, 181] on div at bounding box center [419, 189] width 21 height 21
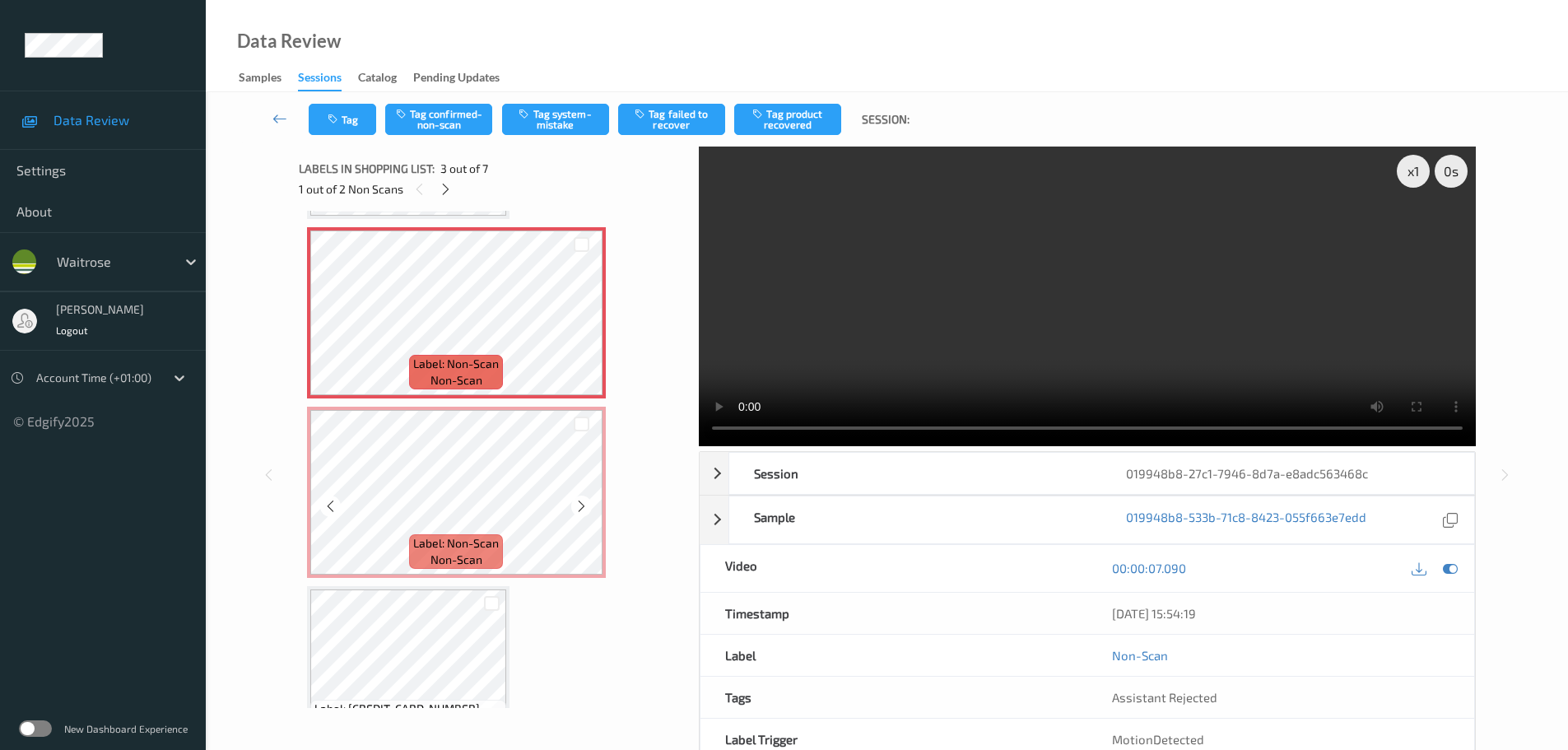
scroll to position [352, 0]
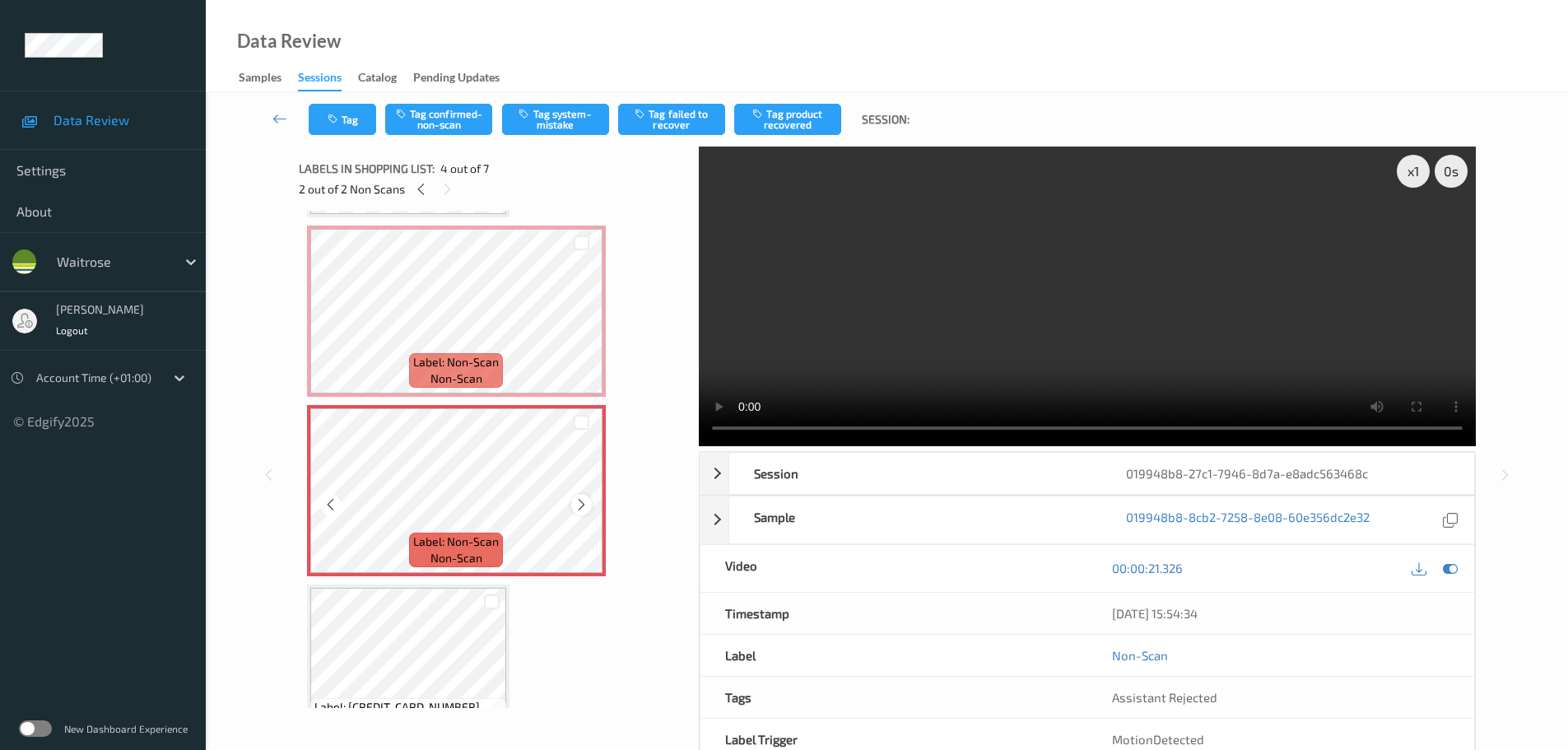
click at [576, 504] on icon at bounding box center [581, 505] width 14 height 15
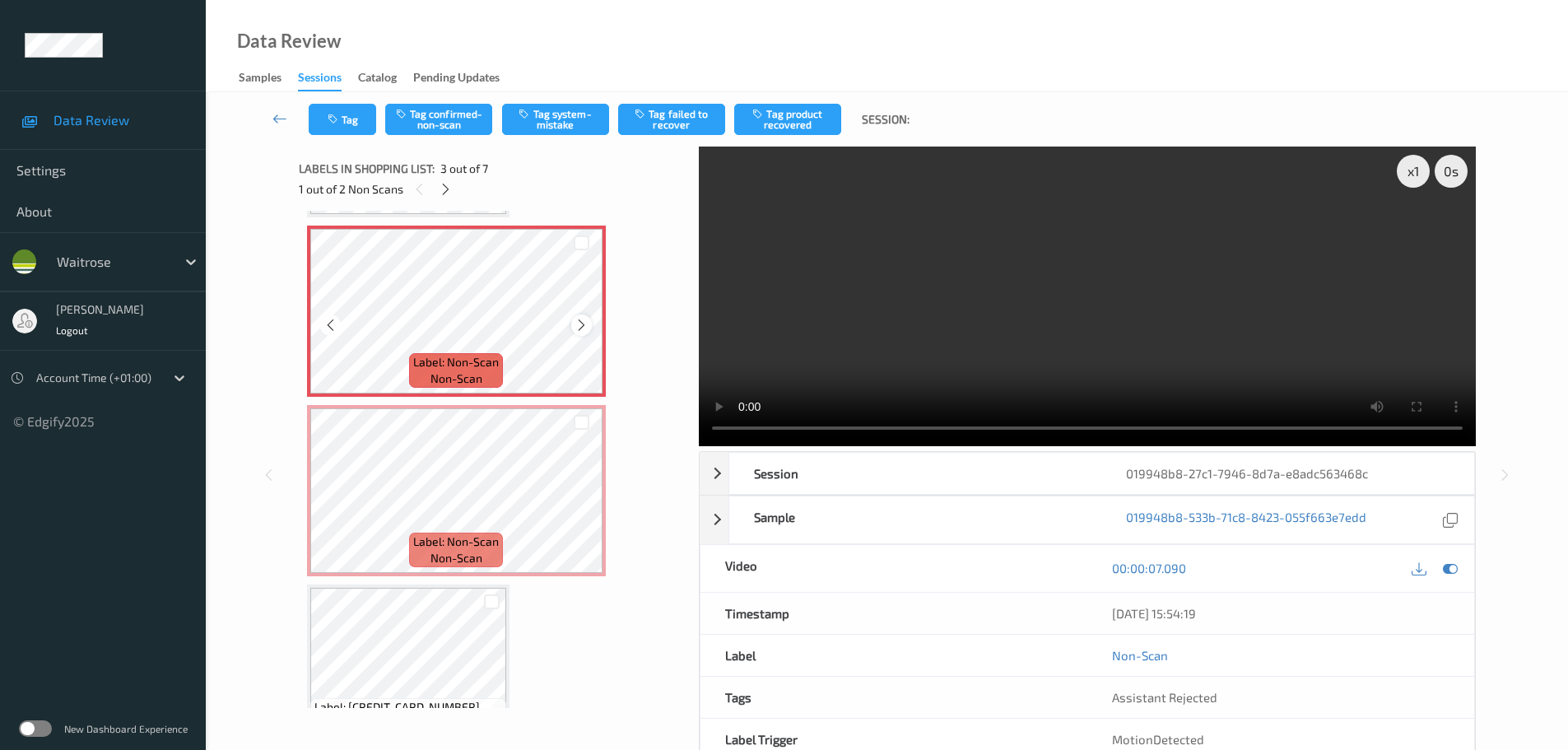
click at [584, 325] on icon at bounding box center [581, 325] width 14 height 15
click at [455, 199] on div "1 out of 2 Non Scans" at bounding box center [493, 189] width 389 height 21
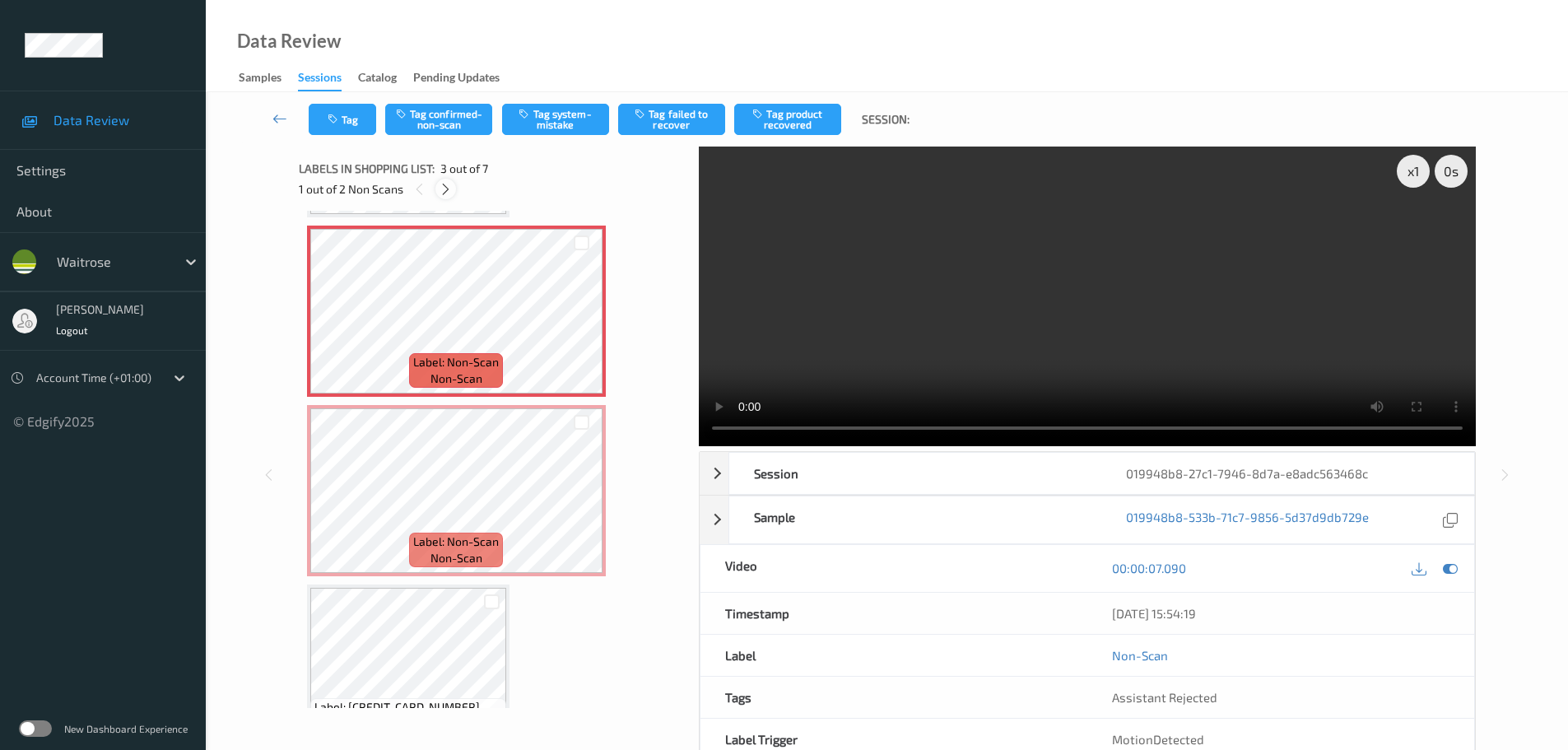
click at [450, 196] on icon at bounding box center [445, 190] width 14 height 15
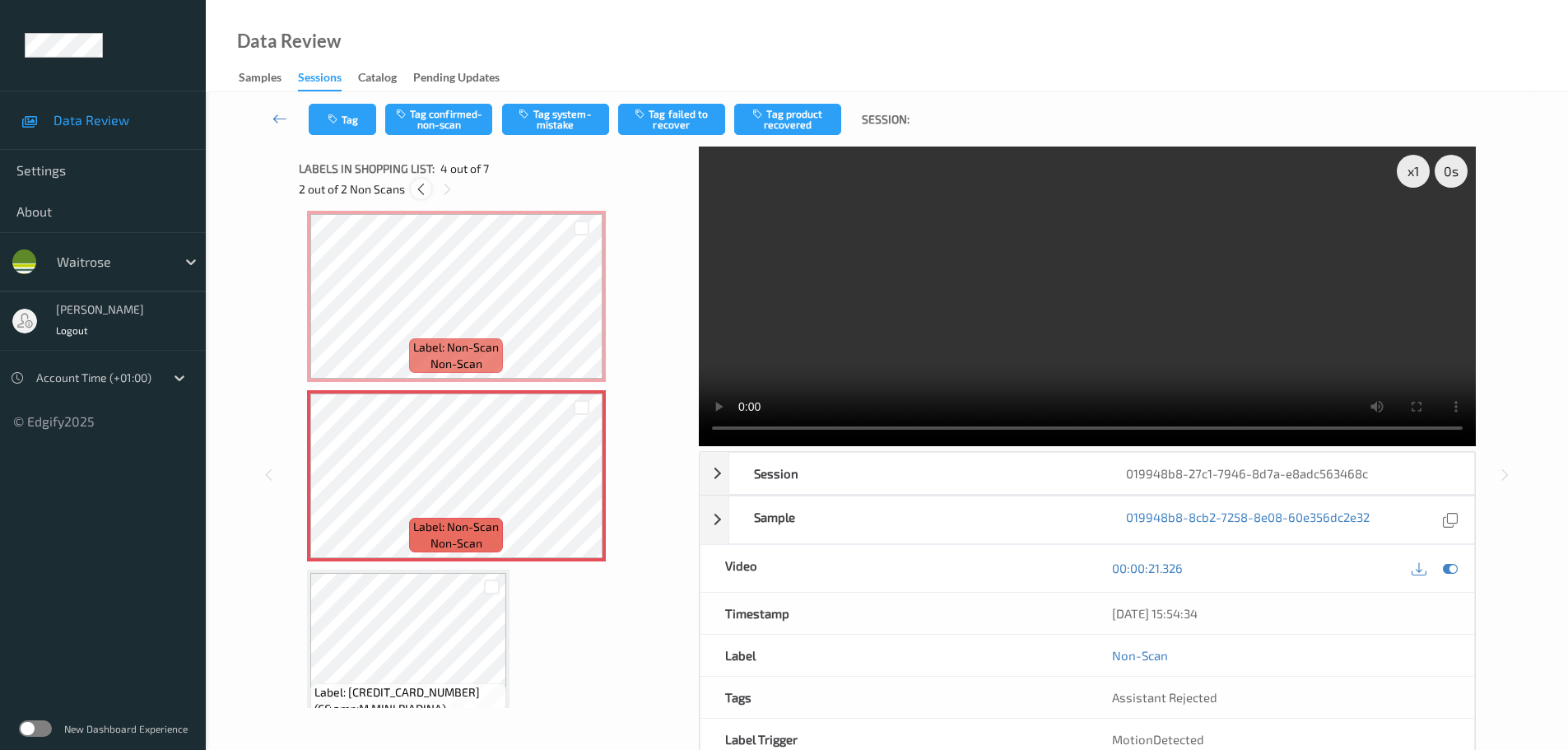
click at [424, 190] on icon at bounding box center [421, 190] width 14 height 15
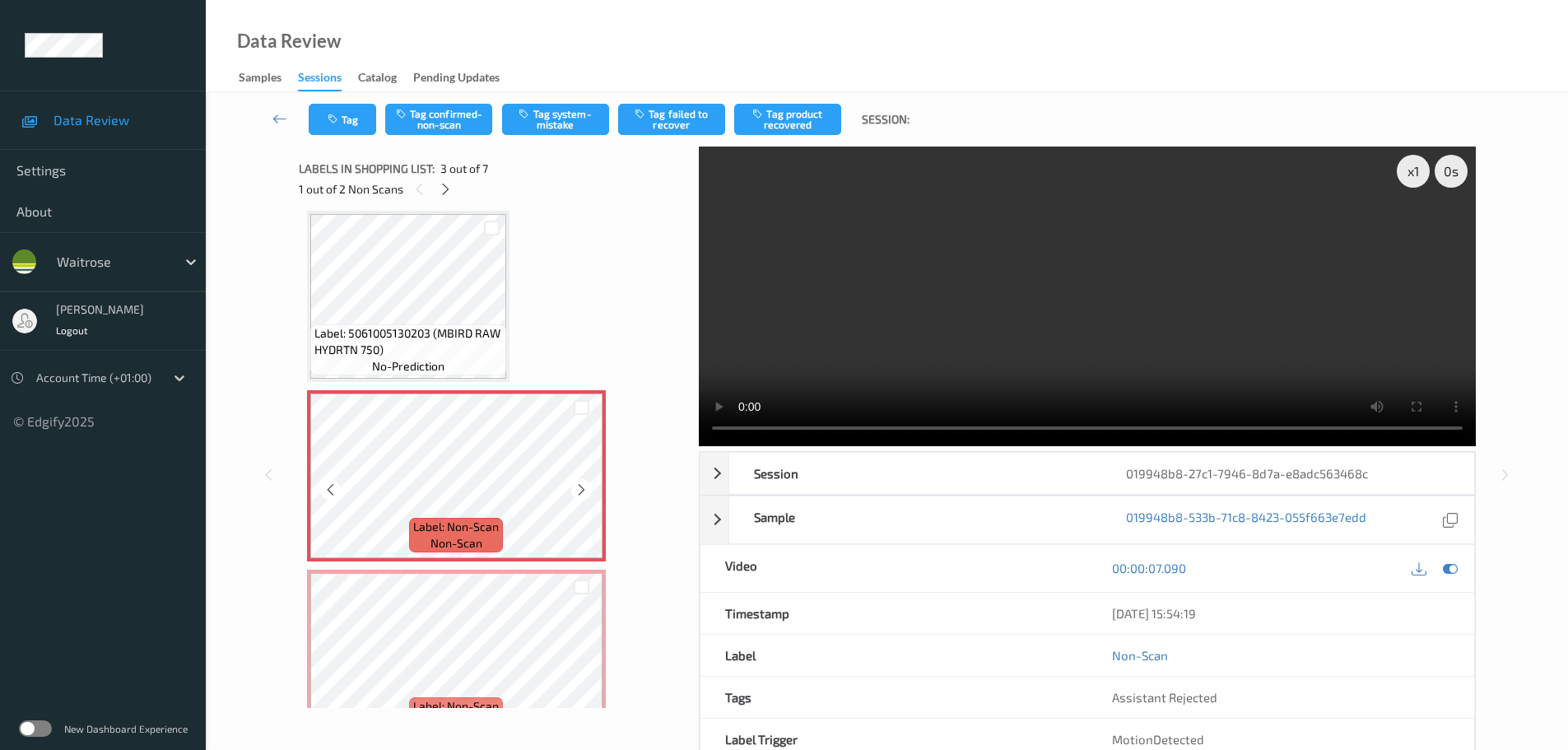
scroll to position [270, 0]
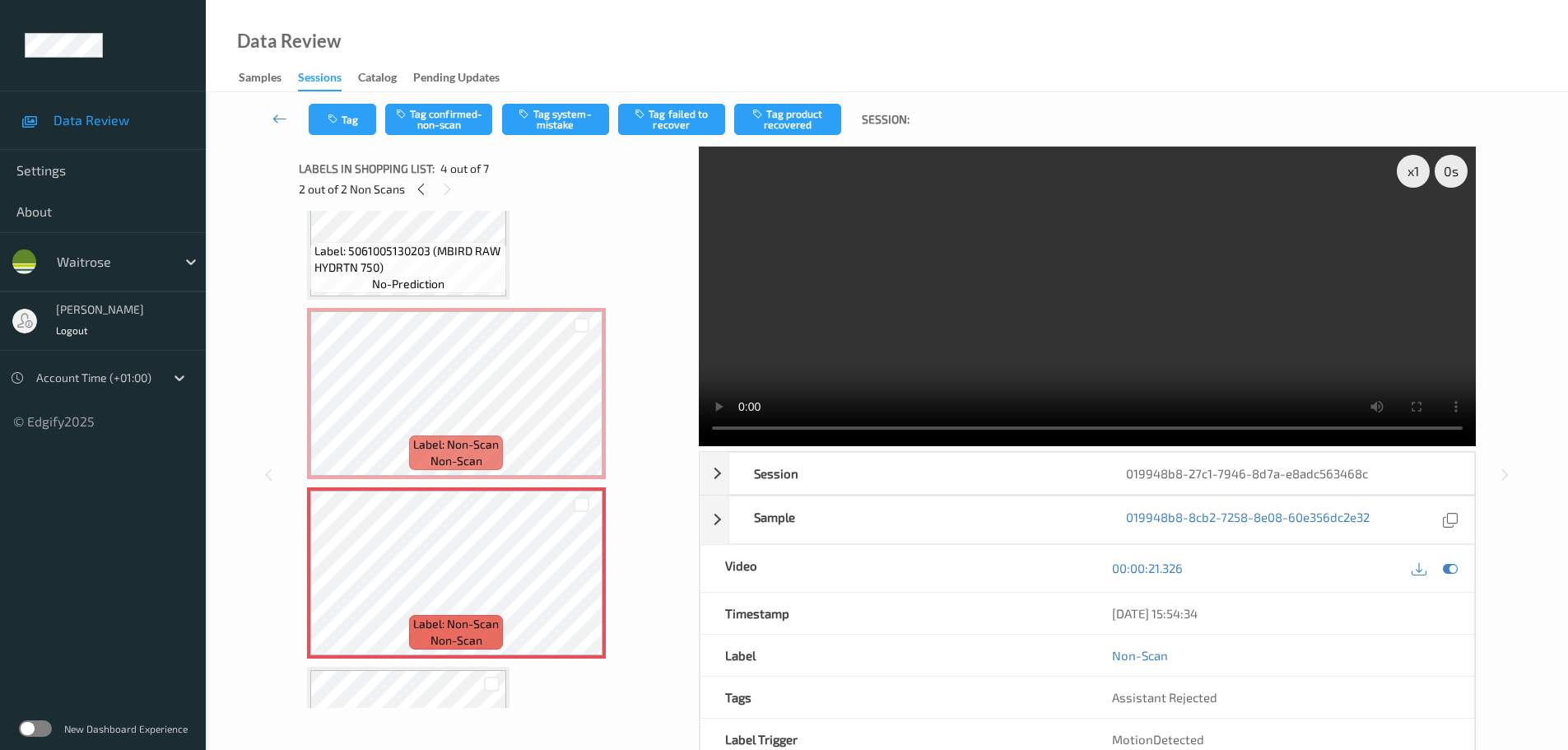
click at [636, 341] on div "Label: 7612100555606 (OPTNS WHITE CHOCOLAT) no-prediction Label: 5061005130203 …" at bounding box center [493, 573] width 372 height 1248
click at [629, 367] on div "Label: 7612100555606 (OPTNS WHITE CHOCOLAT) no-prediction Label: 5061005130203 …" at bounding box center [493, 573] width 372 height 1248
click at [582, 399] on div at bounding box center [581, 407] width 21 height 21
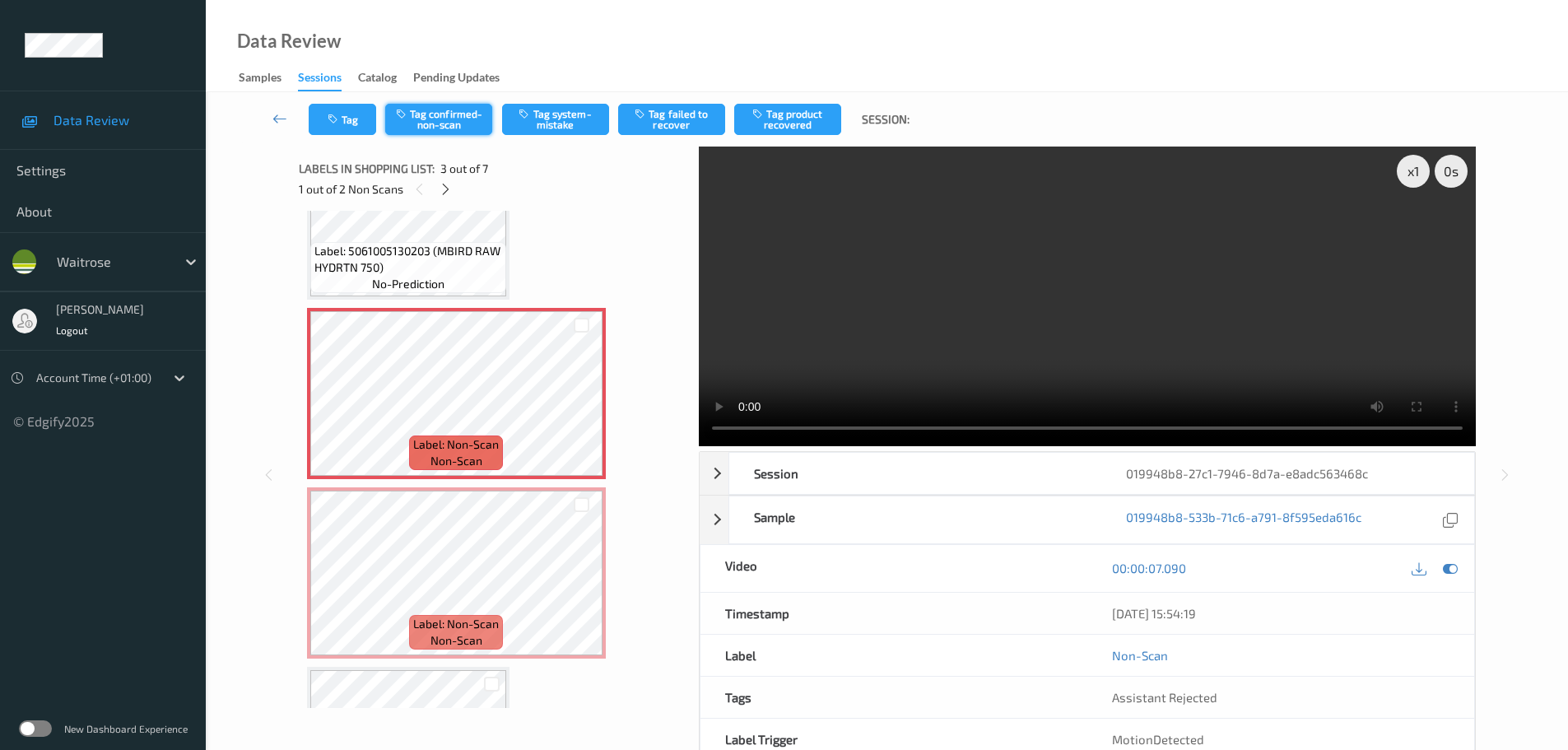
click at [459, 128] on button "Tag confirmed-non-scan" at bounding box center [438, 119] width 107 height 31
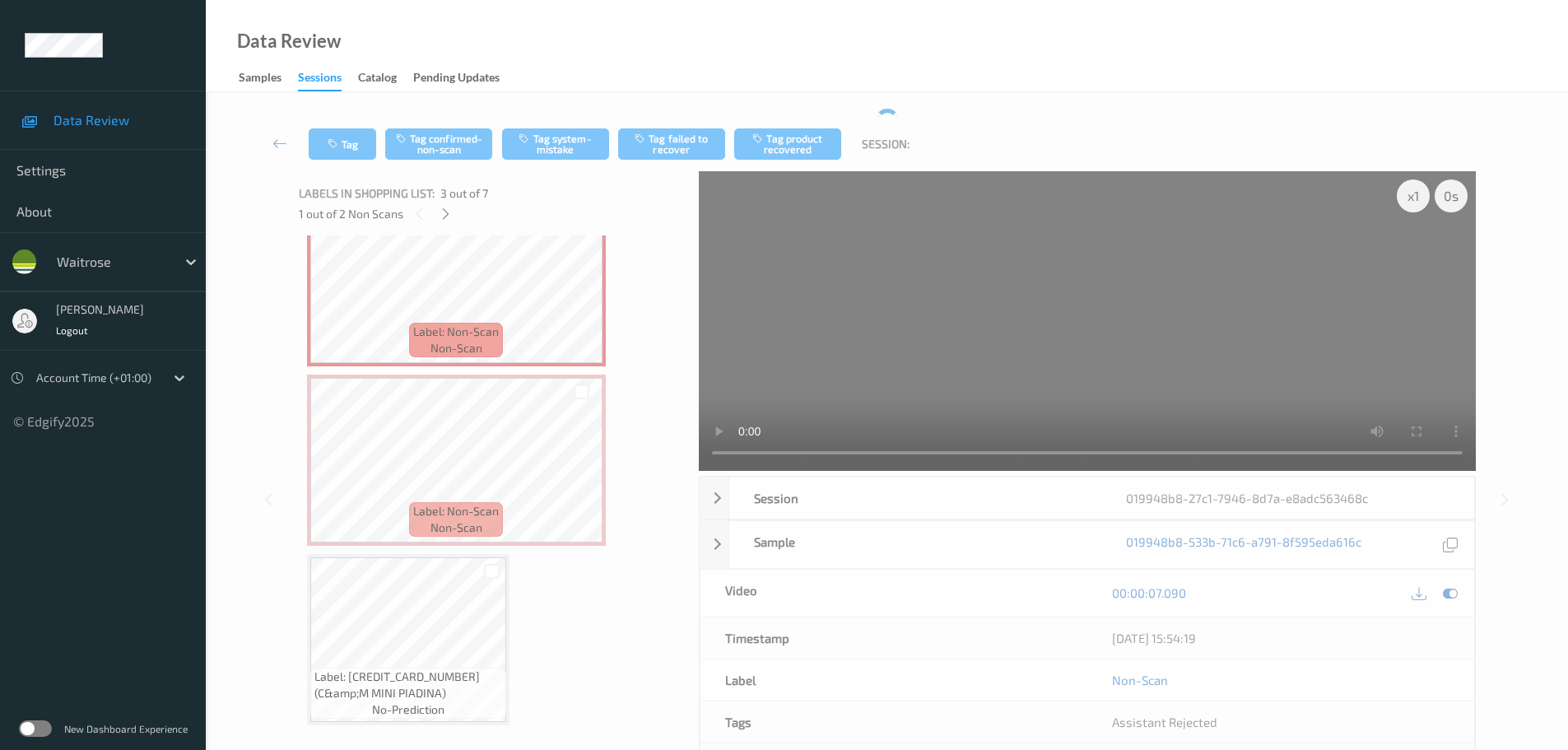
scroll to position [434, 0]
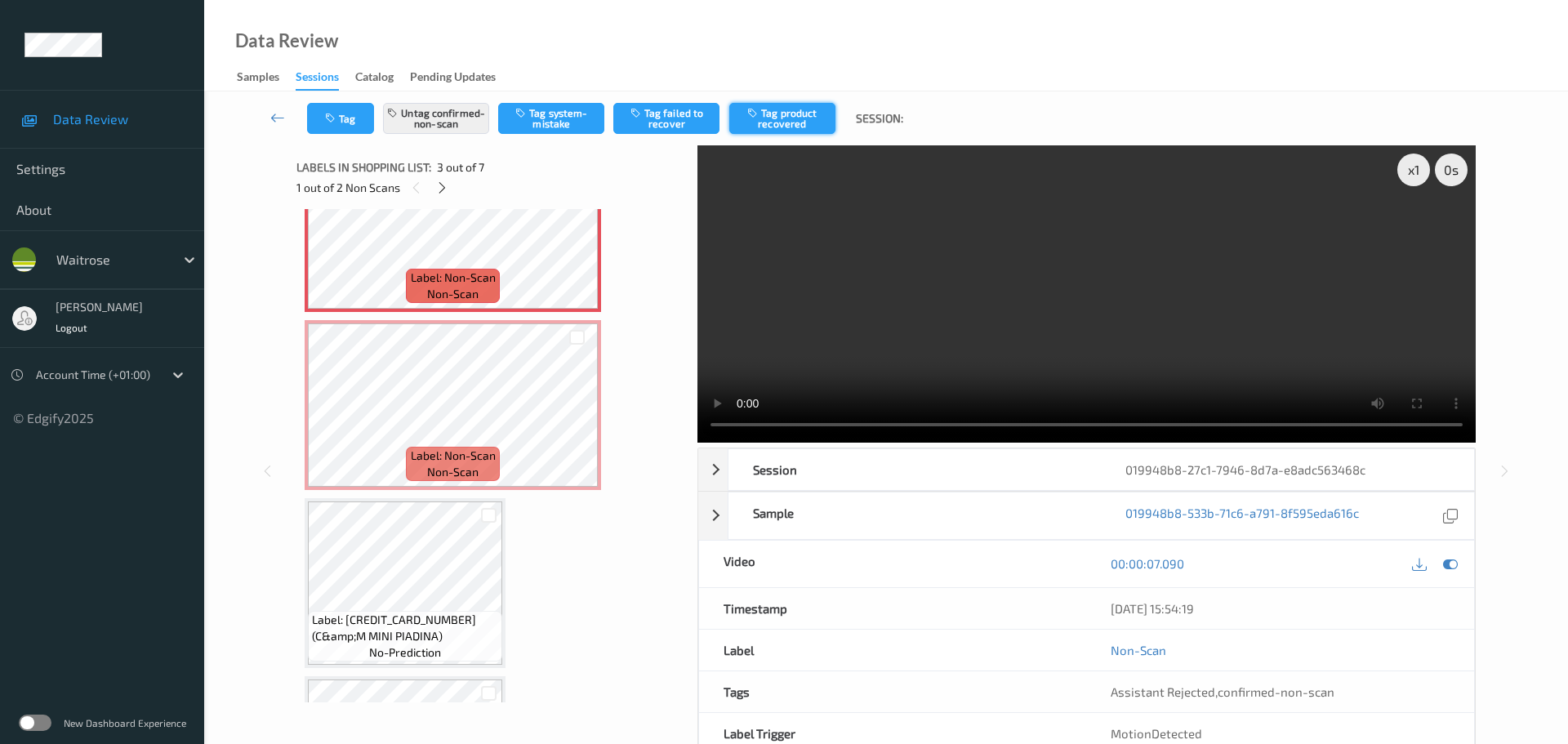
click at [784, 122] on button "Tag product recovered" at bounding box center [782, 118] width 106 height 31
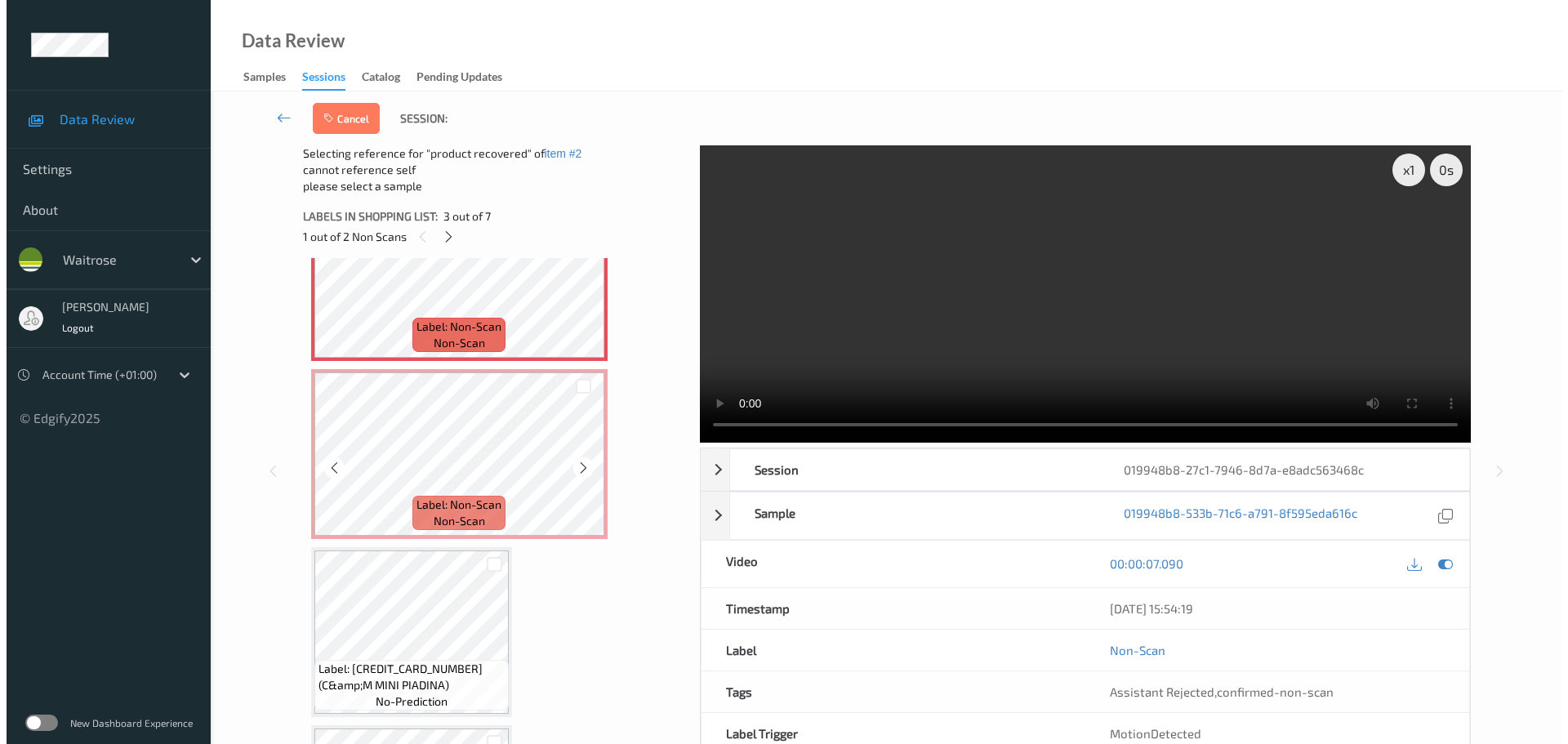
scroll to position [513, 0]
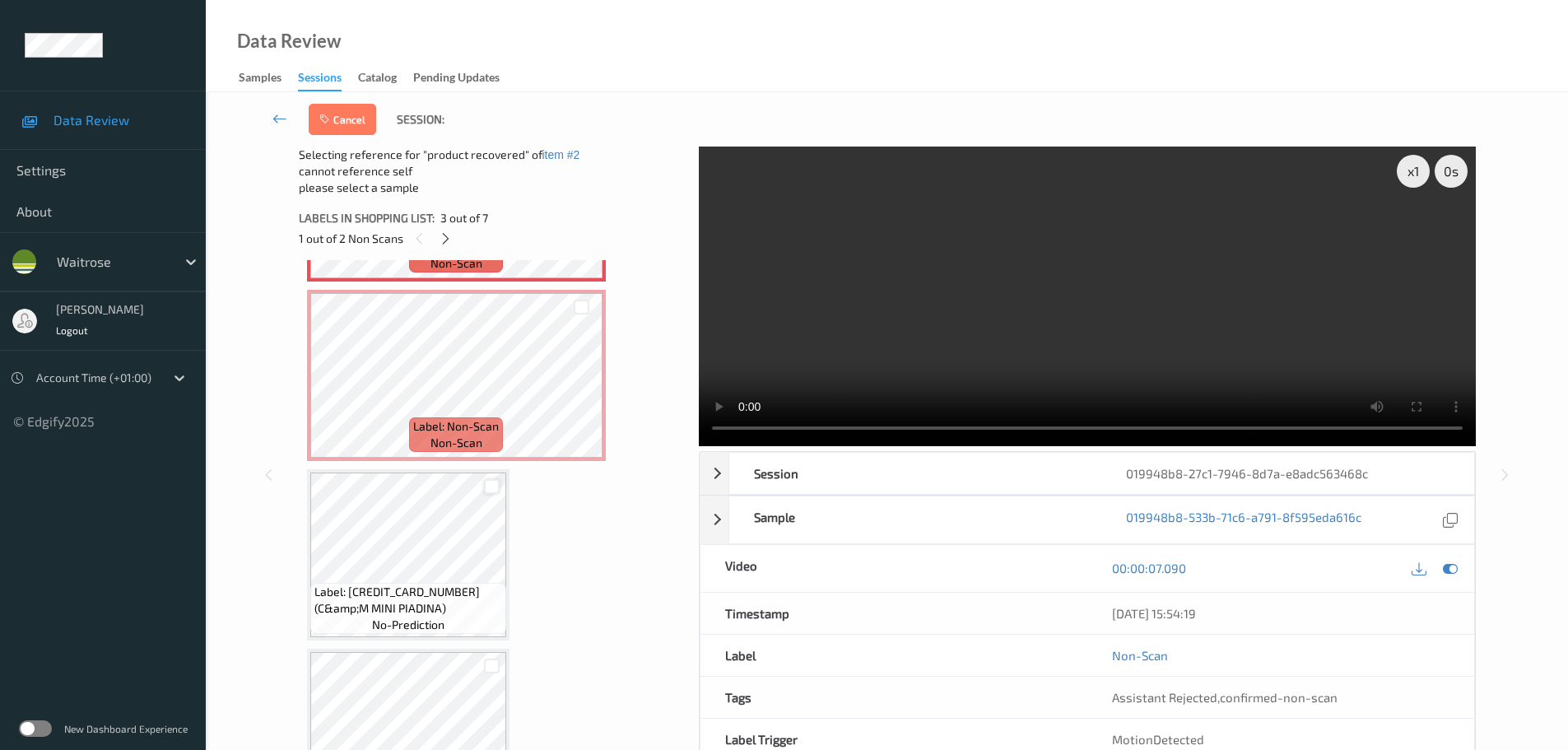
click at [491, 490] on div at bounding box center [491, 486] width 16 height 16
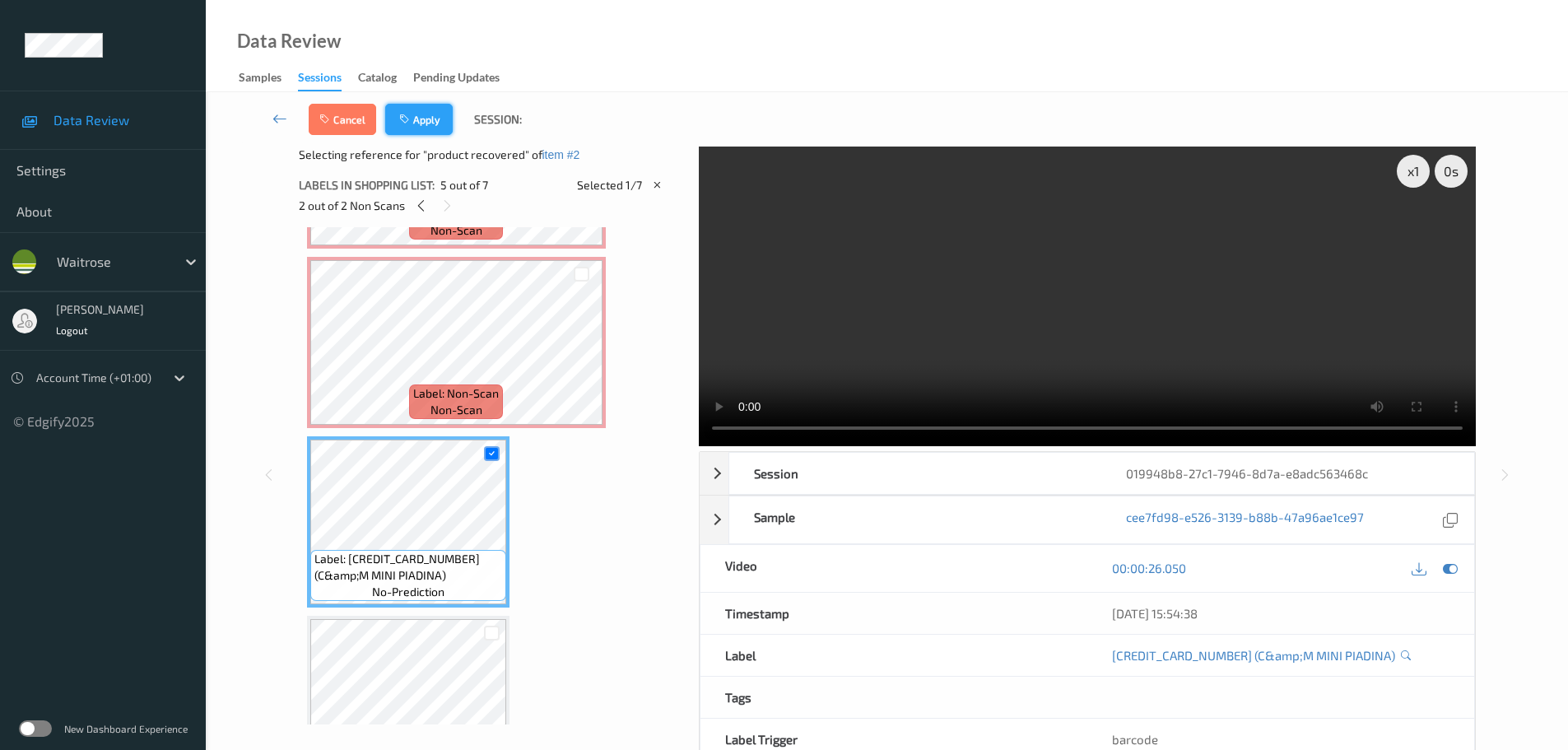
click at [408, 126] on button "Apply" at bounding box center [419, 119] width 67 height 31
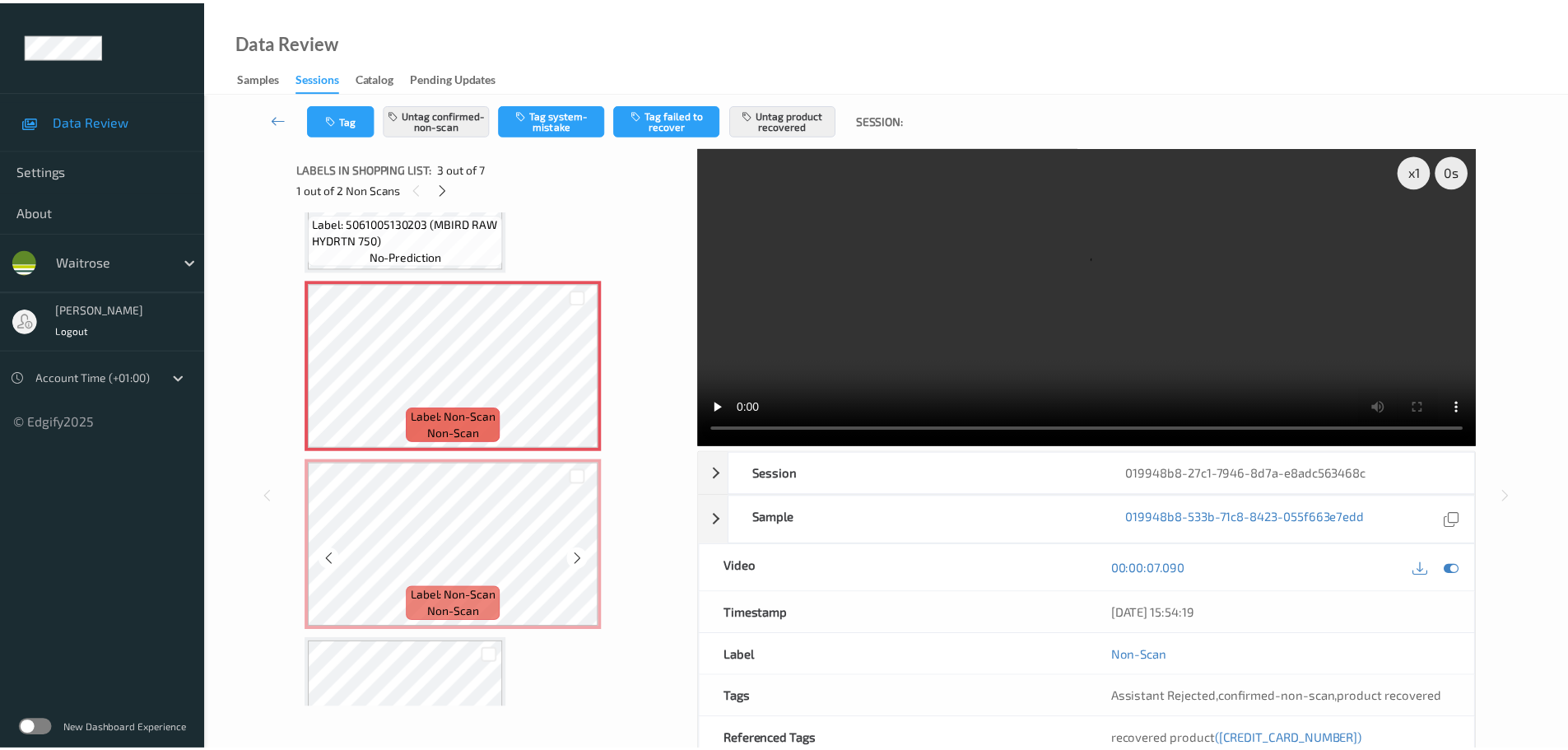
scroll to position [270, 0]
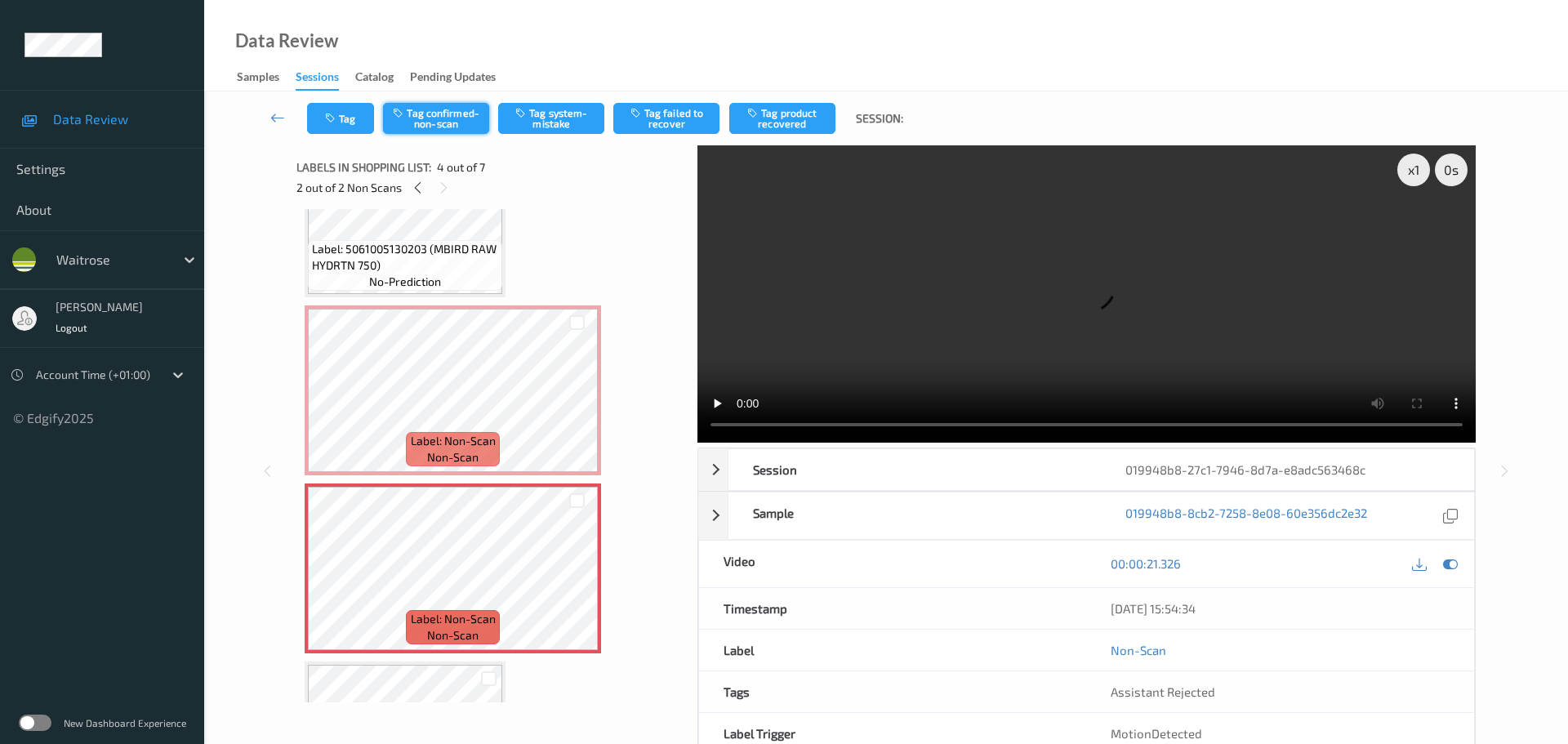
click at [456, 133] on button "Tag confirmed-non-scan" at bounding box center [436, 118] width 106 height 31
click at [768, 132] on button "Tag product recovered" at bounding box center [782, 118] width 106 height 31
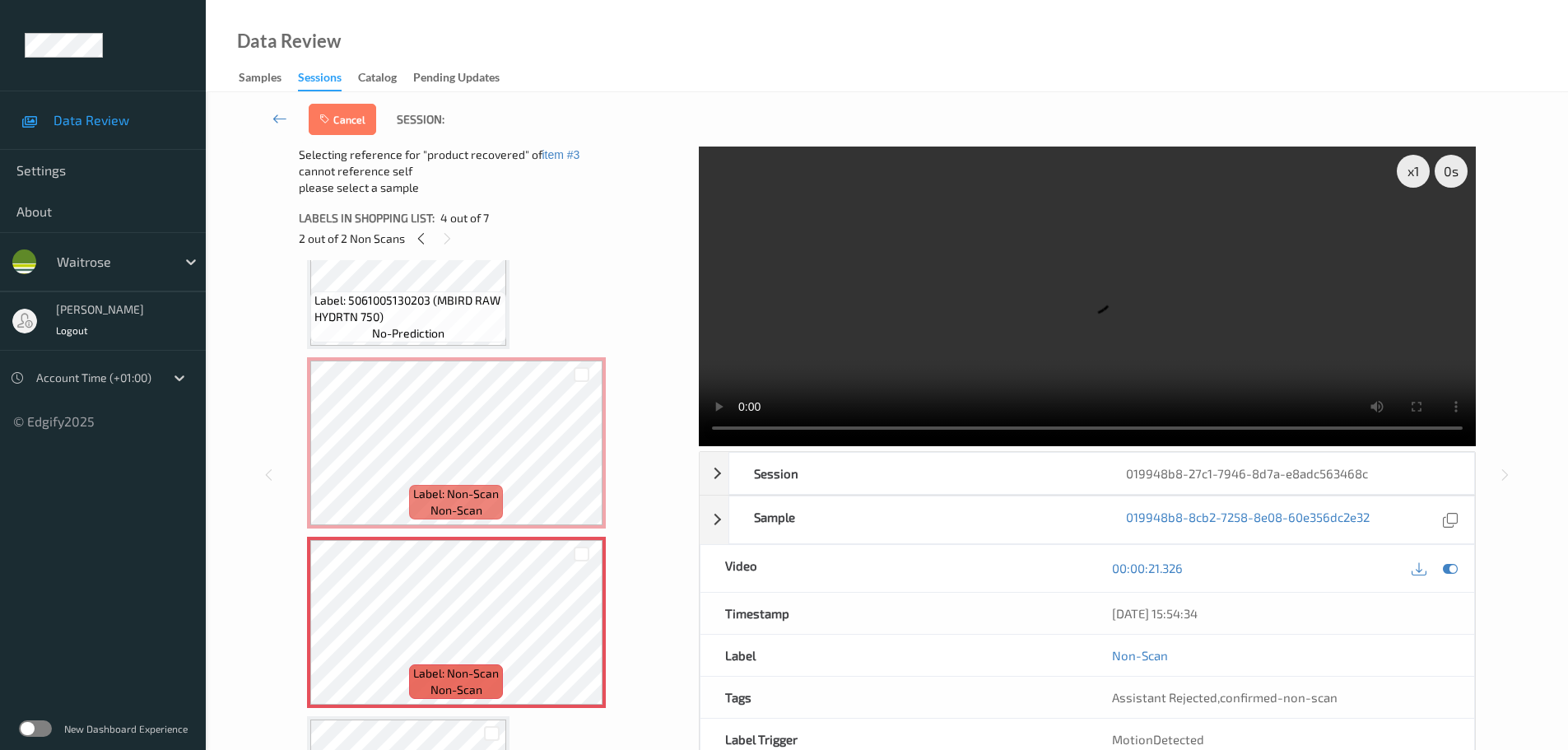
scroll to position [41, 0]
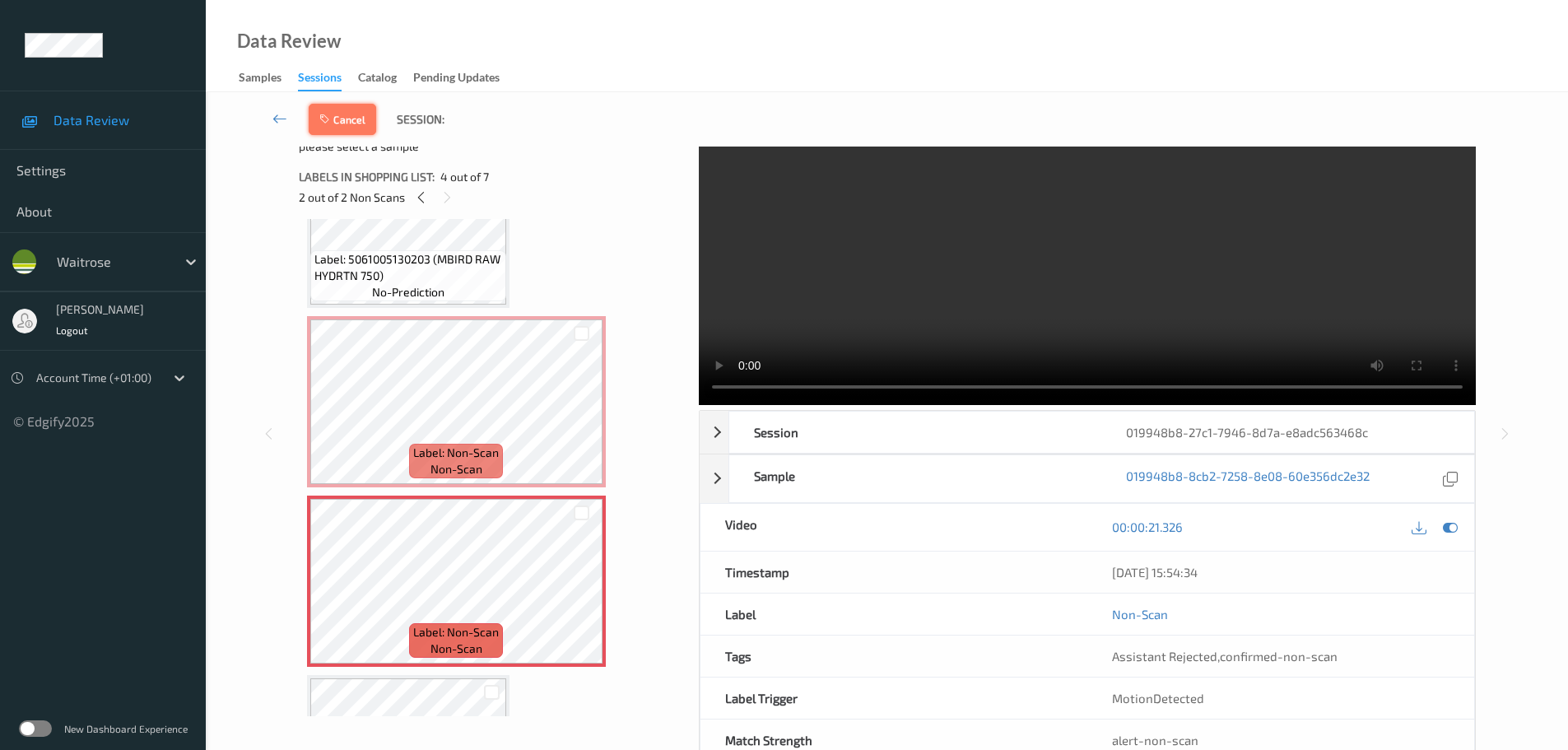
click at [341, 117] on button "Cancel" at bounding box center [341, 119] width 67 height 31
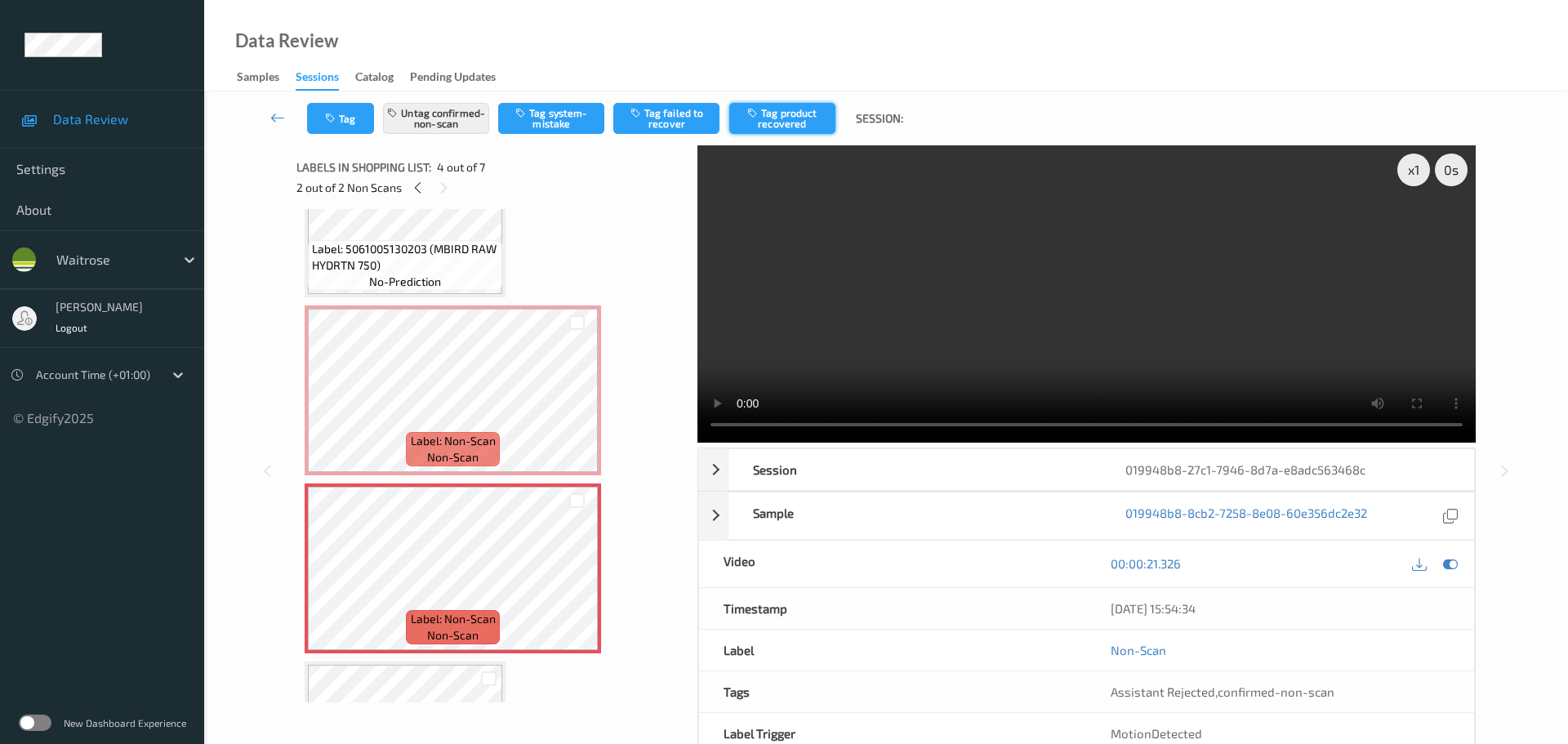
click at [814, 117] on button "Tag product recovered" at bounding box center [782, 118] width 106 height 31
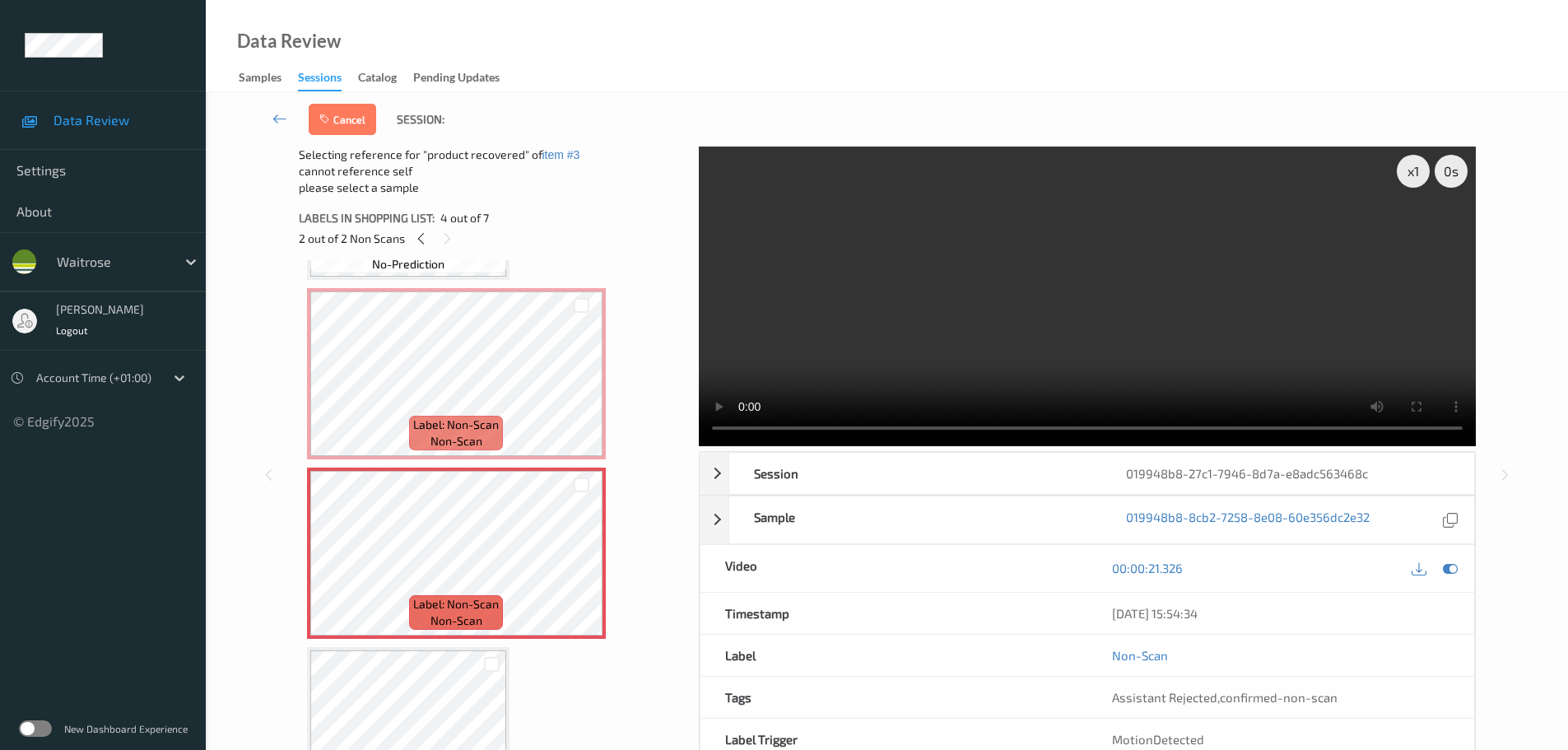
scroll to position [434, 0]
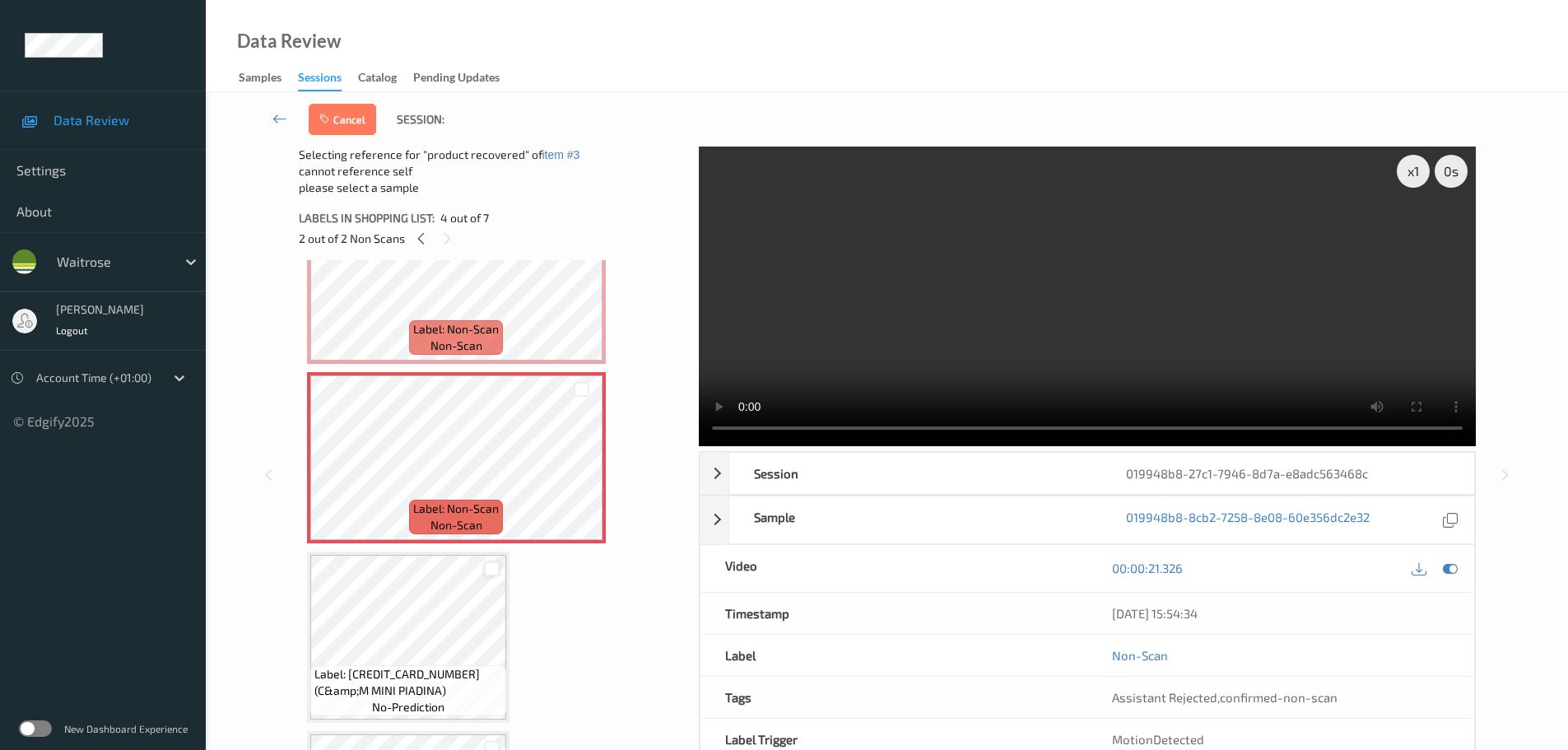
click at [493, 569] on div at bounding box center [491, 569] width 16 height 16
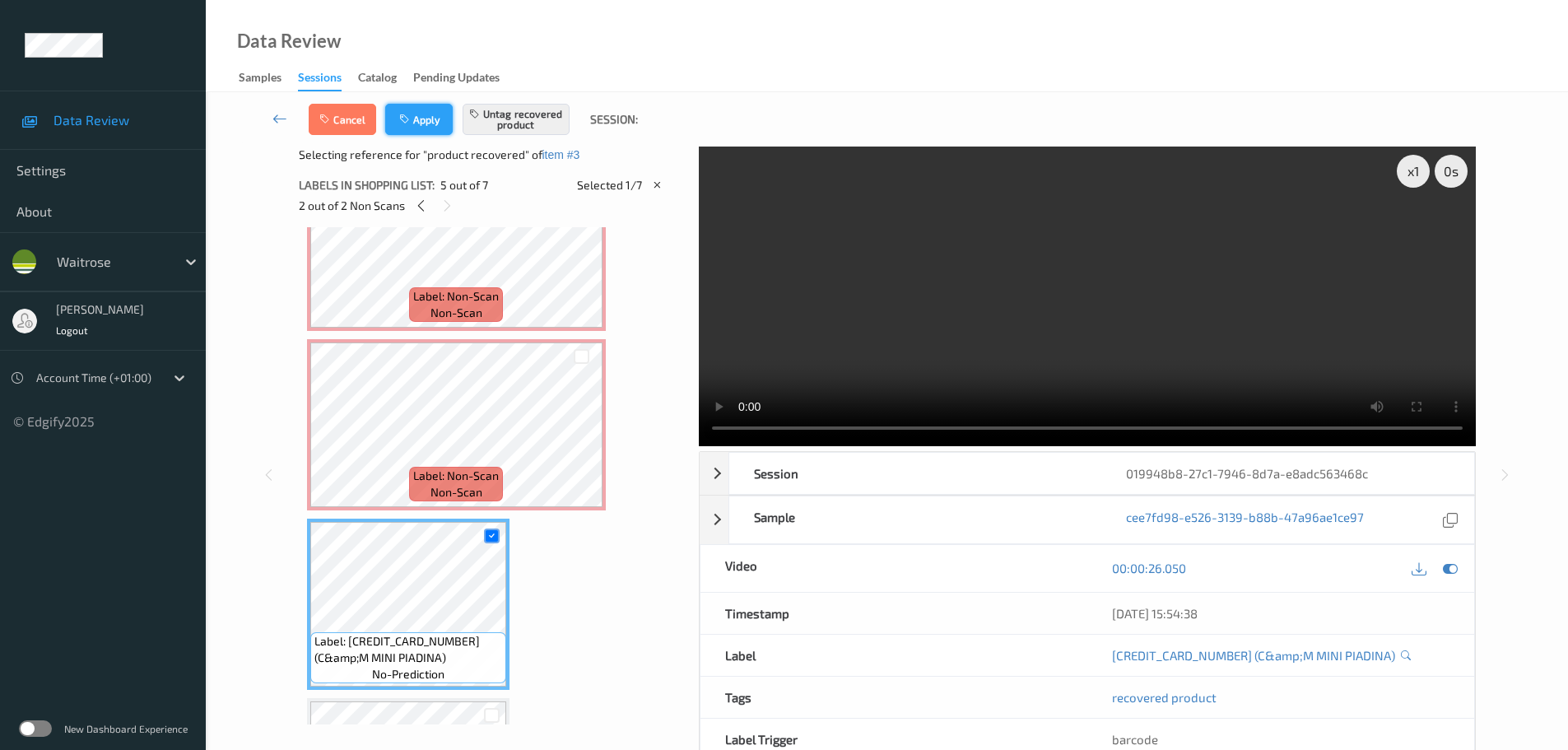
click at [438, 120] on button "Apply" at bounding box center [419, 119] width 67 height 31
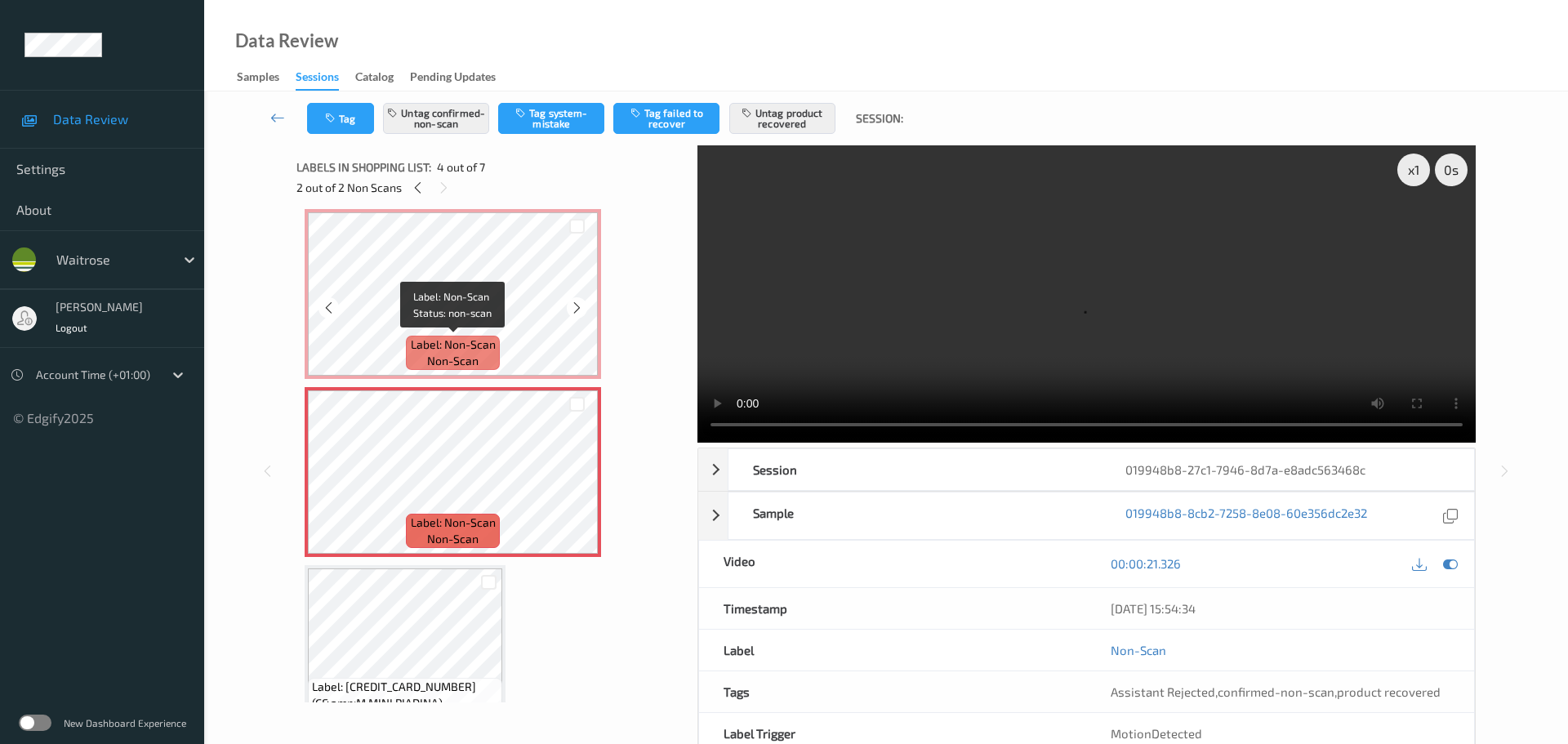
click at [484, 340] on span "Label: Non-Scan" at bounding box center [453, 344] width 85 height 16
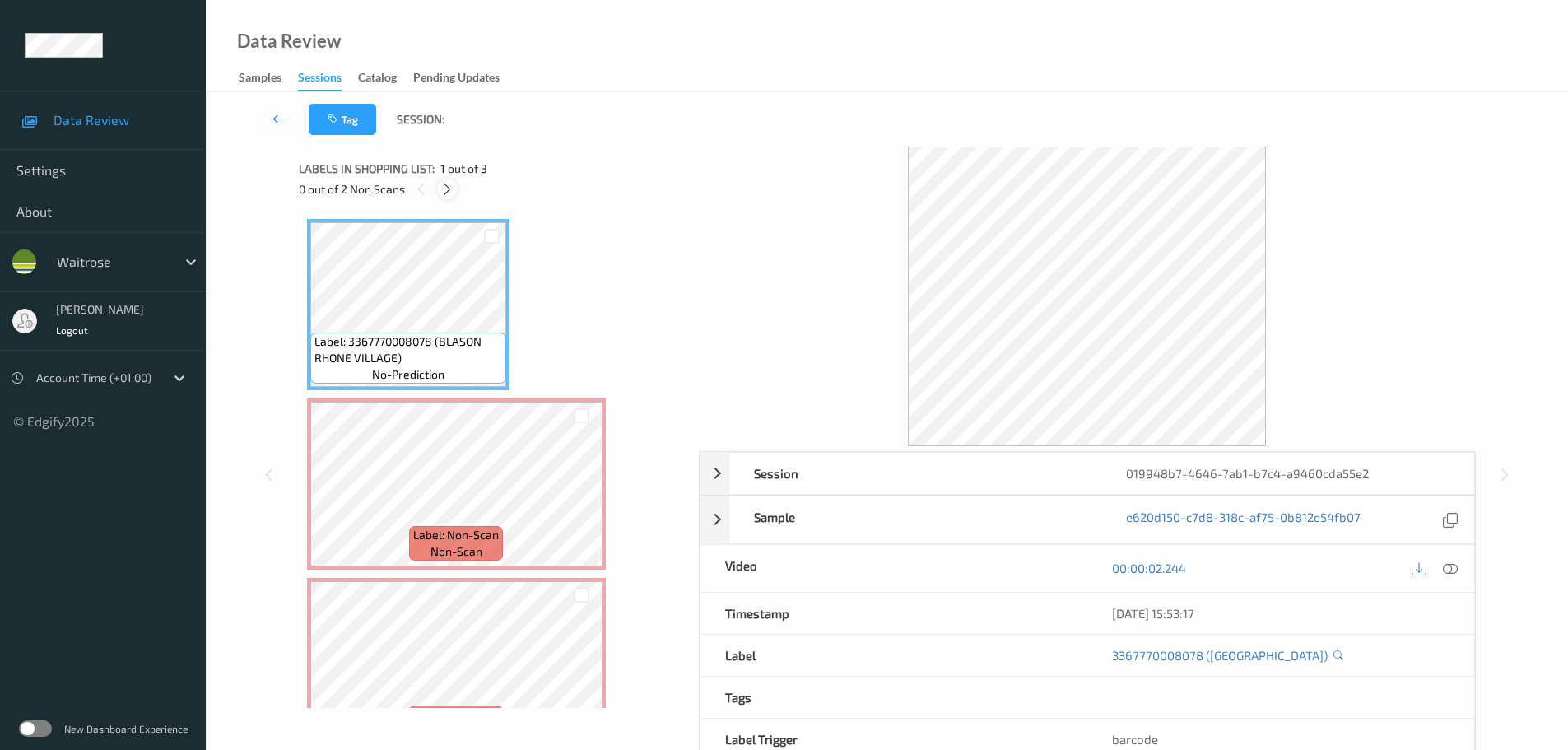
click at [449, 188] on icon at bounding box center [447, 190] width 14 height 15
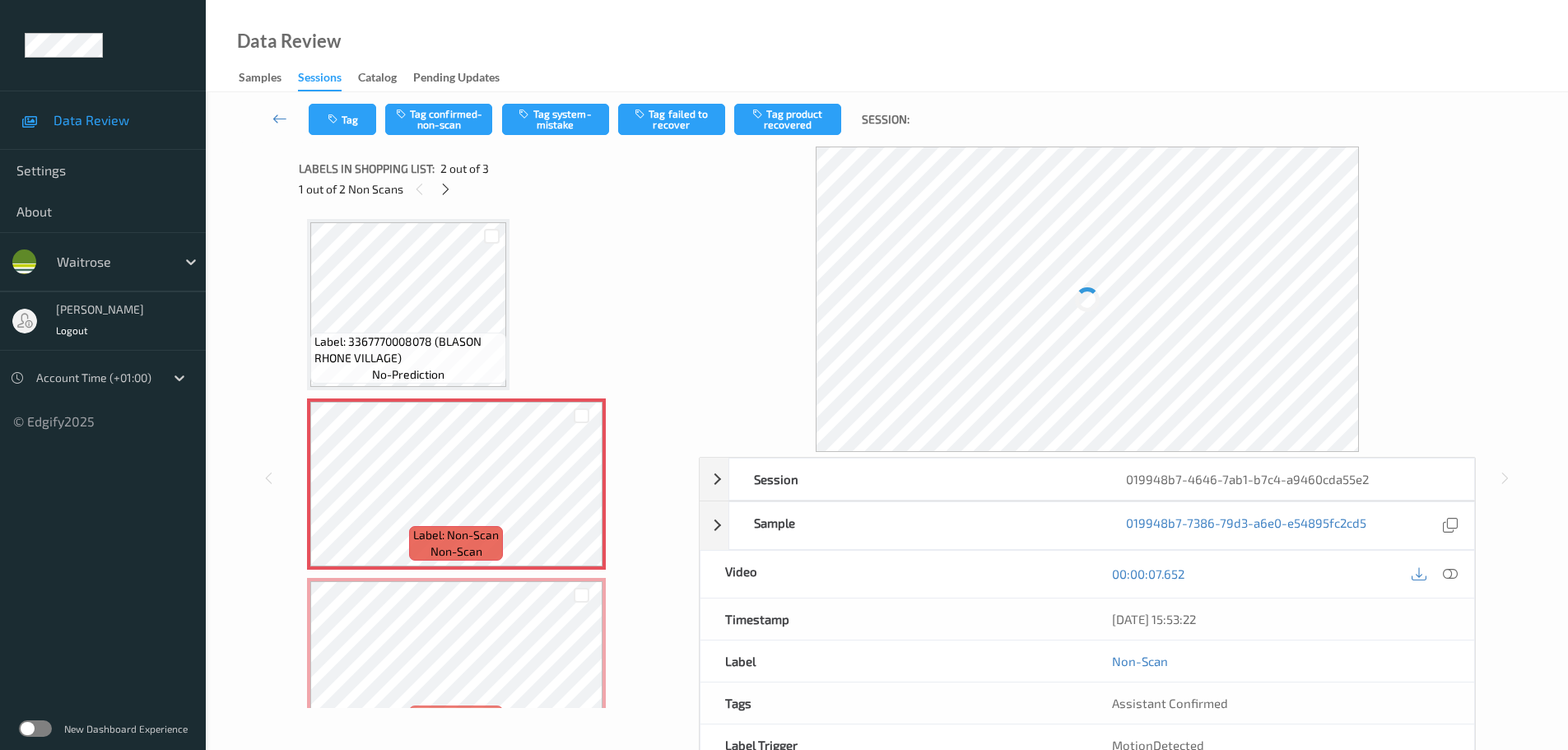
scroll to position [8, 0]
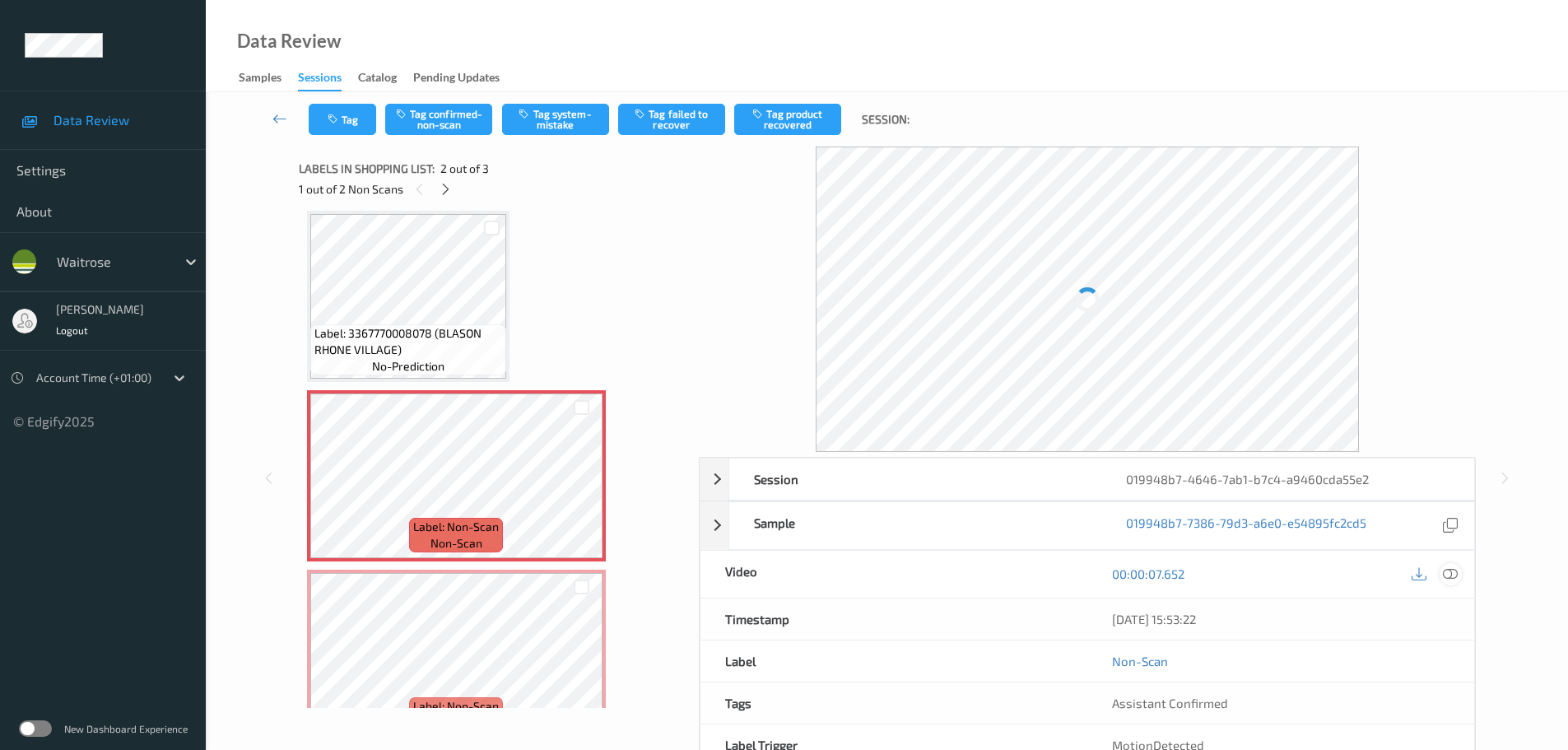
click at [1446, 564] on div at bounding box center [1450, 573] width 22 height 22
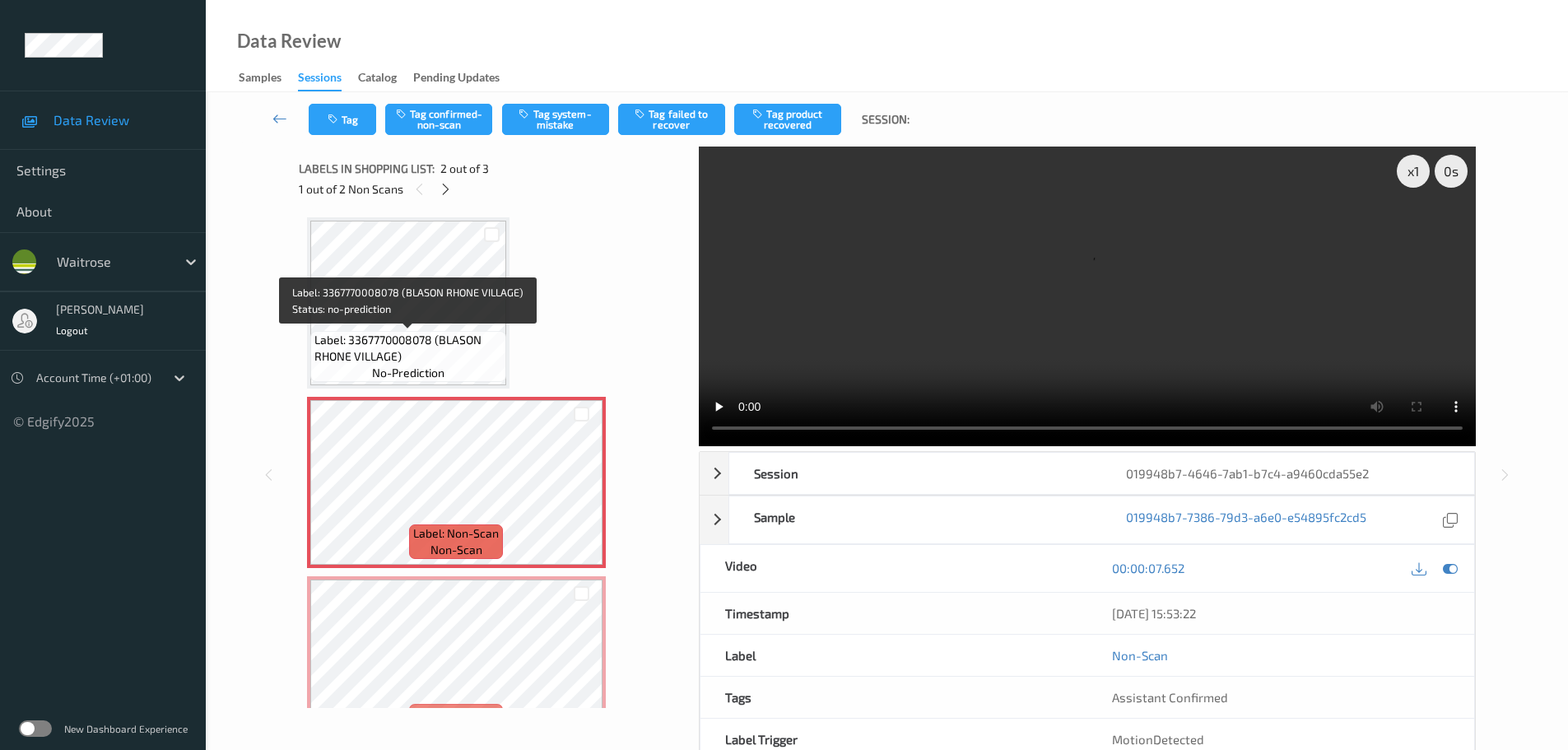
scroll to position [0, 0]
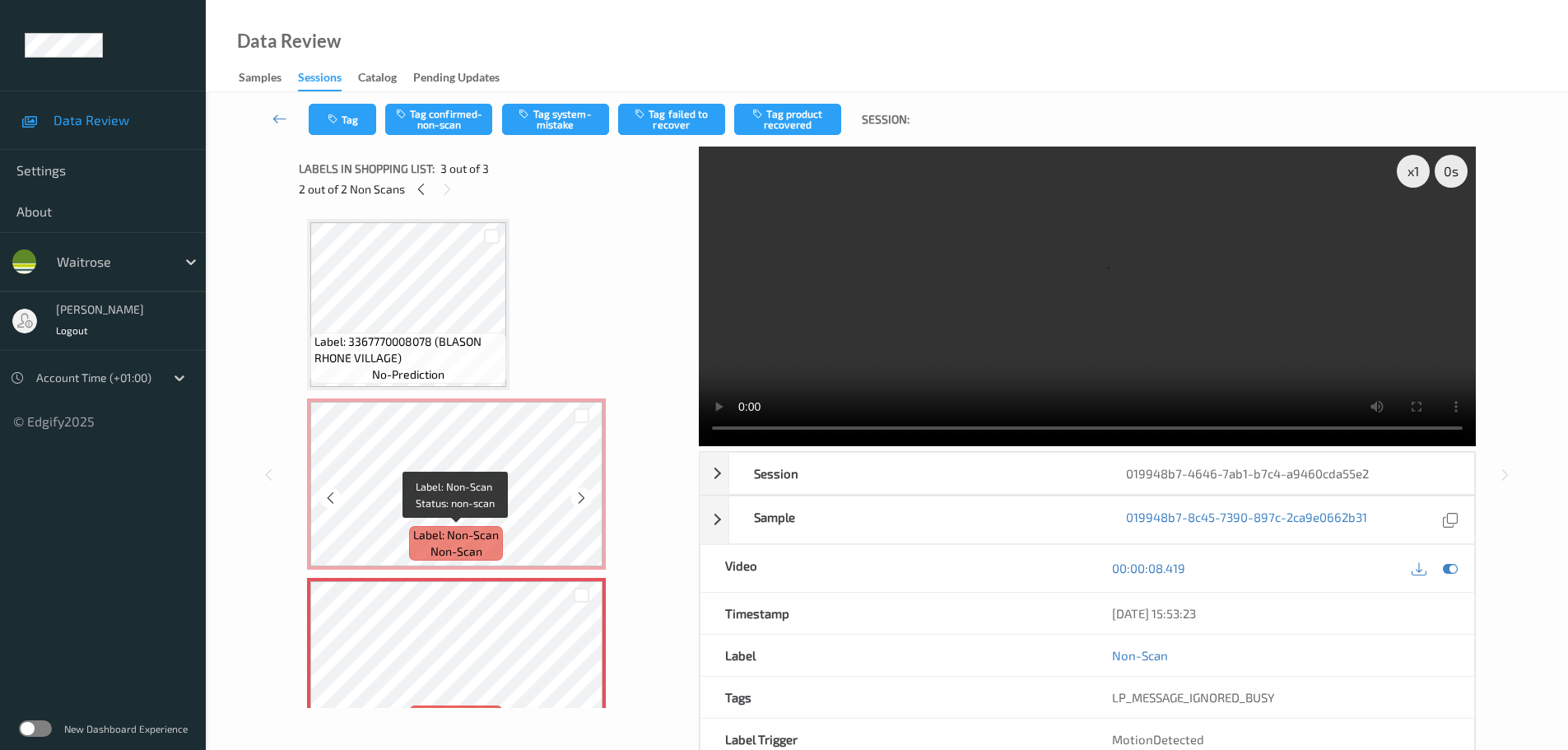
click at [426, 545] on div "Label: Non-Scan non-scan" at bounding box center [456, 544] width 94 height 35
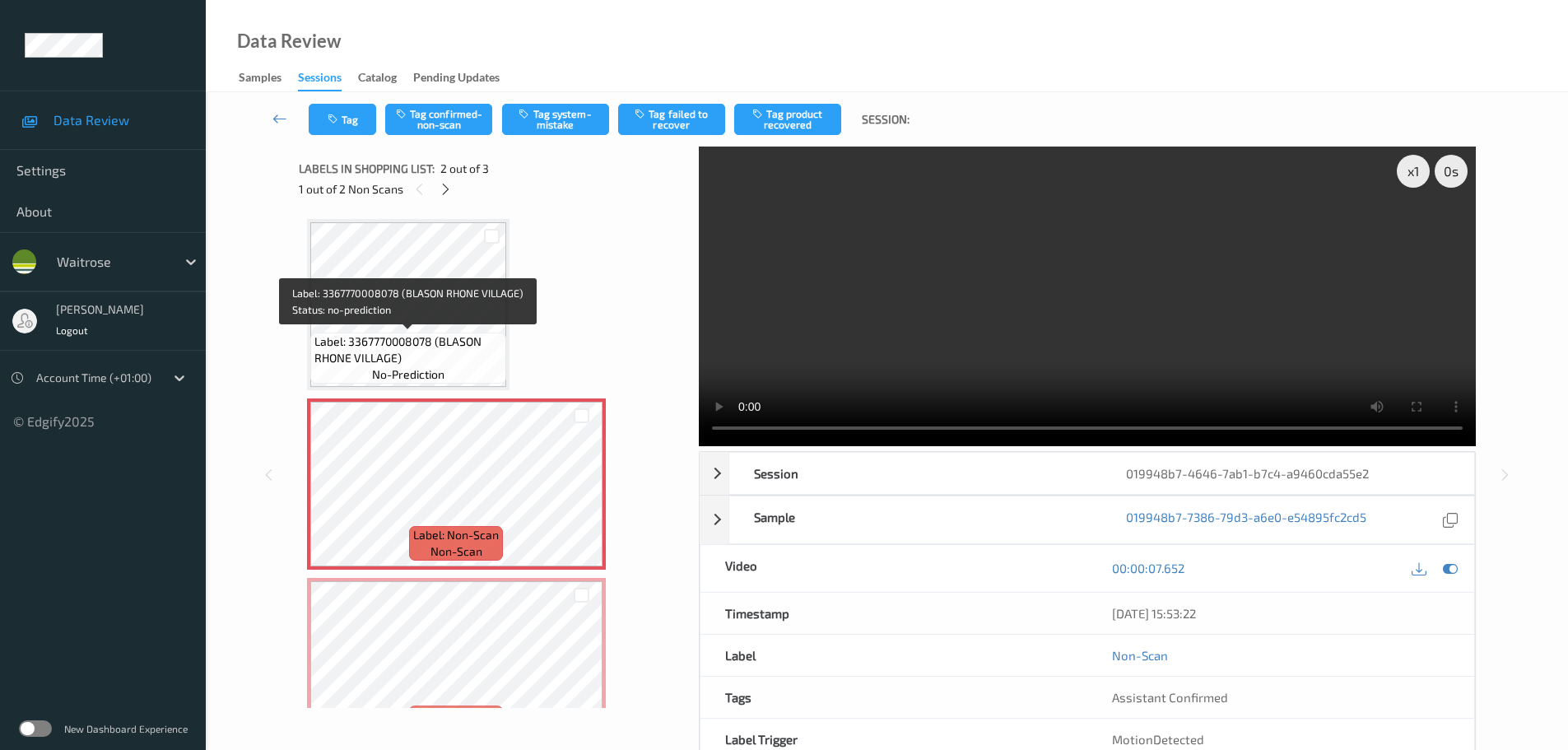
click at [394, 340] on span "Label: 3367770008078 (BLASON RHONE VILLAGE)" at bounding box center [408, 350] width 187 height 33
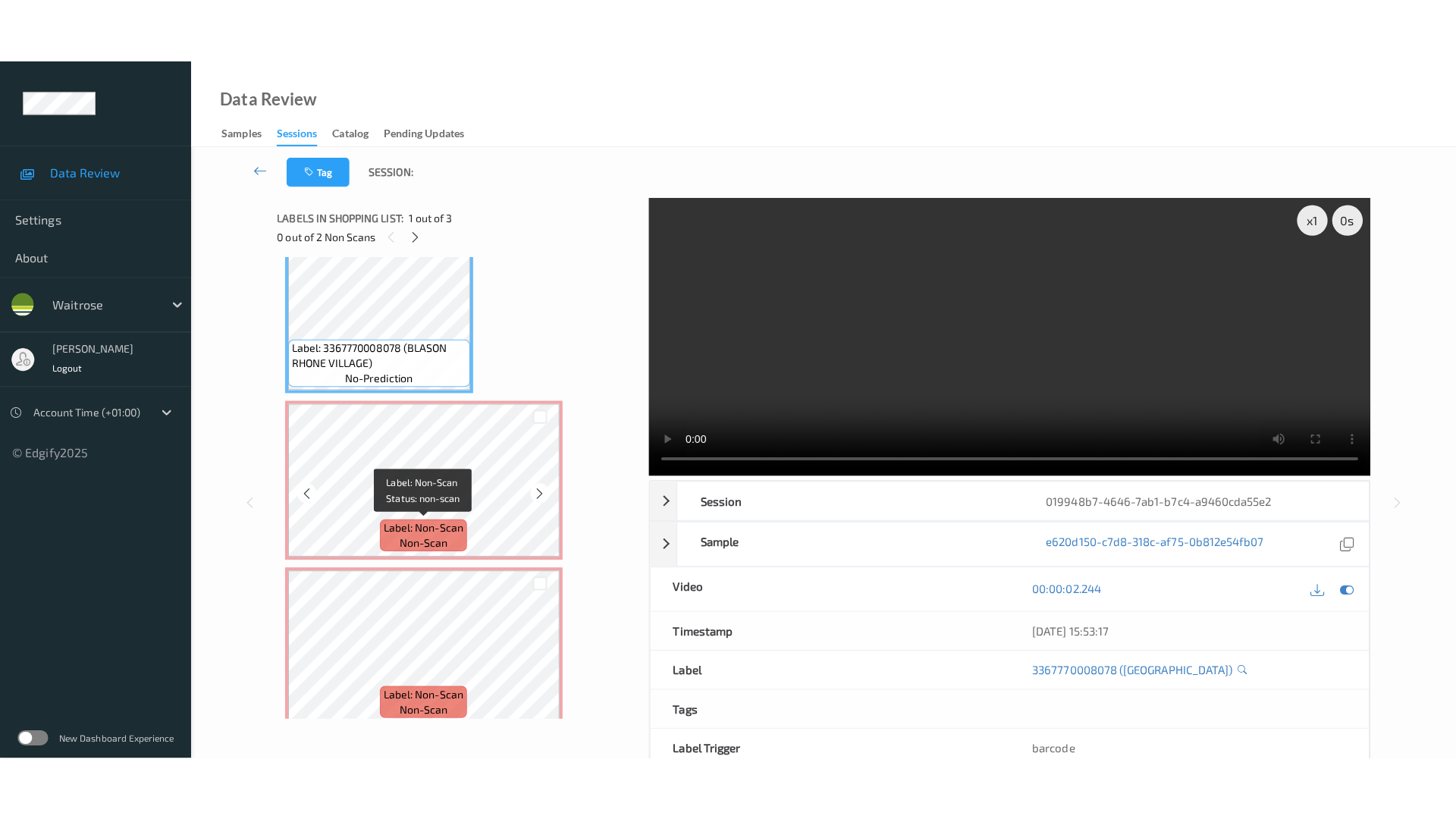
scroll to position [46, 0]
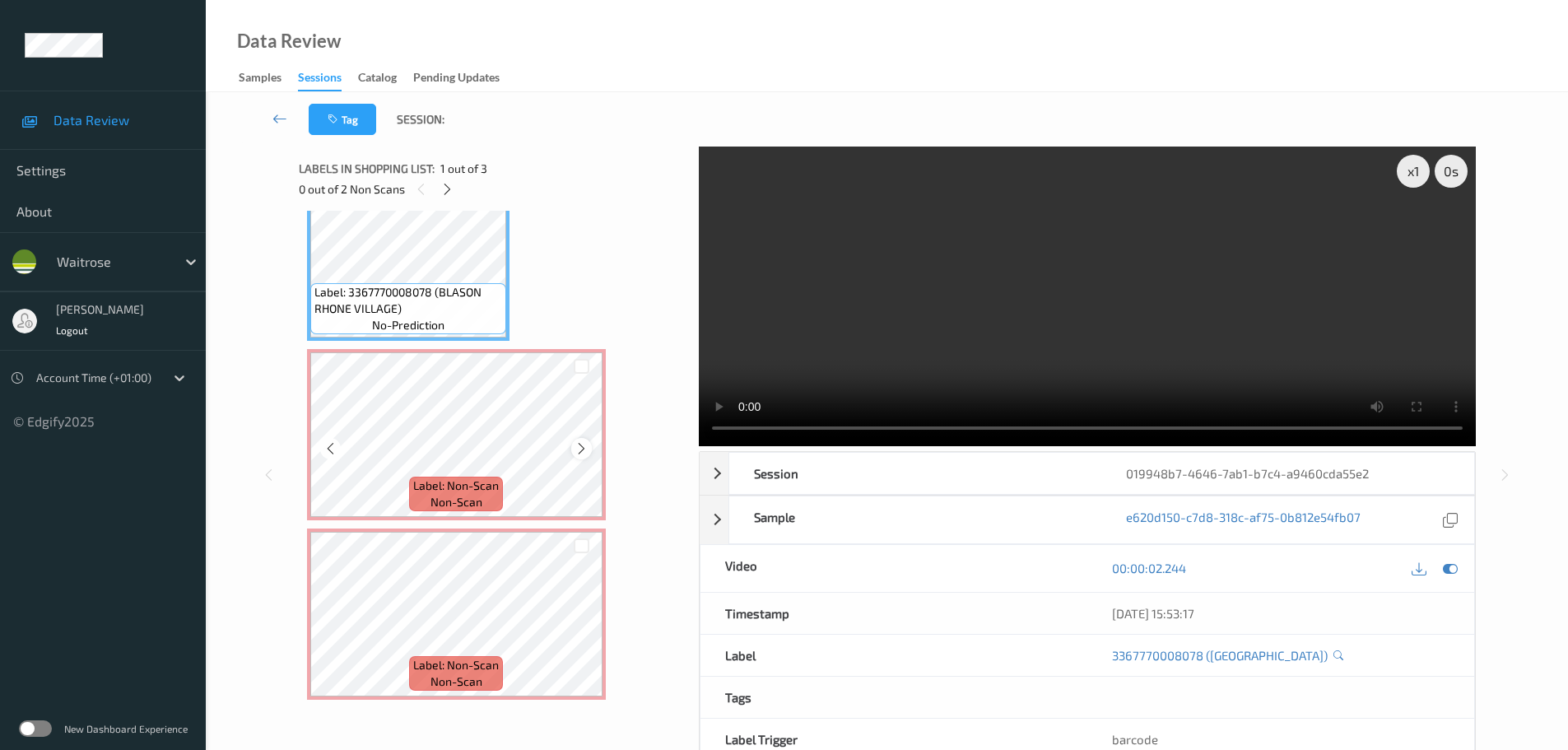
click at [577, 448] on icon at bounding box center [581, 448] width 14 height 15
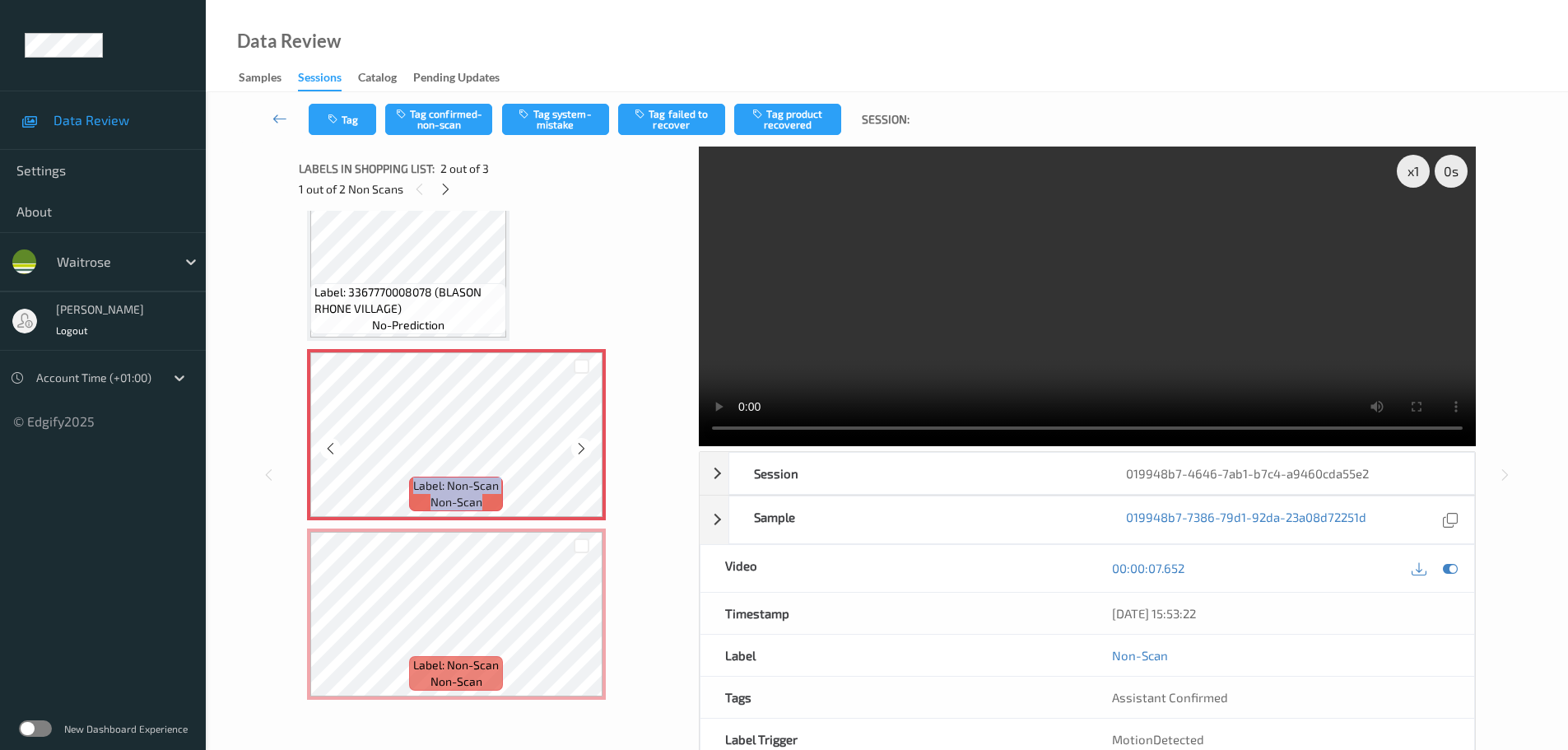
click at [577, 448] on icon at bounding box center [581, 448] width 14 height 15
click at [578, 618] on div at bounding box center [581, 627] width 21 height 21
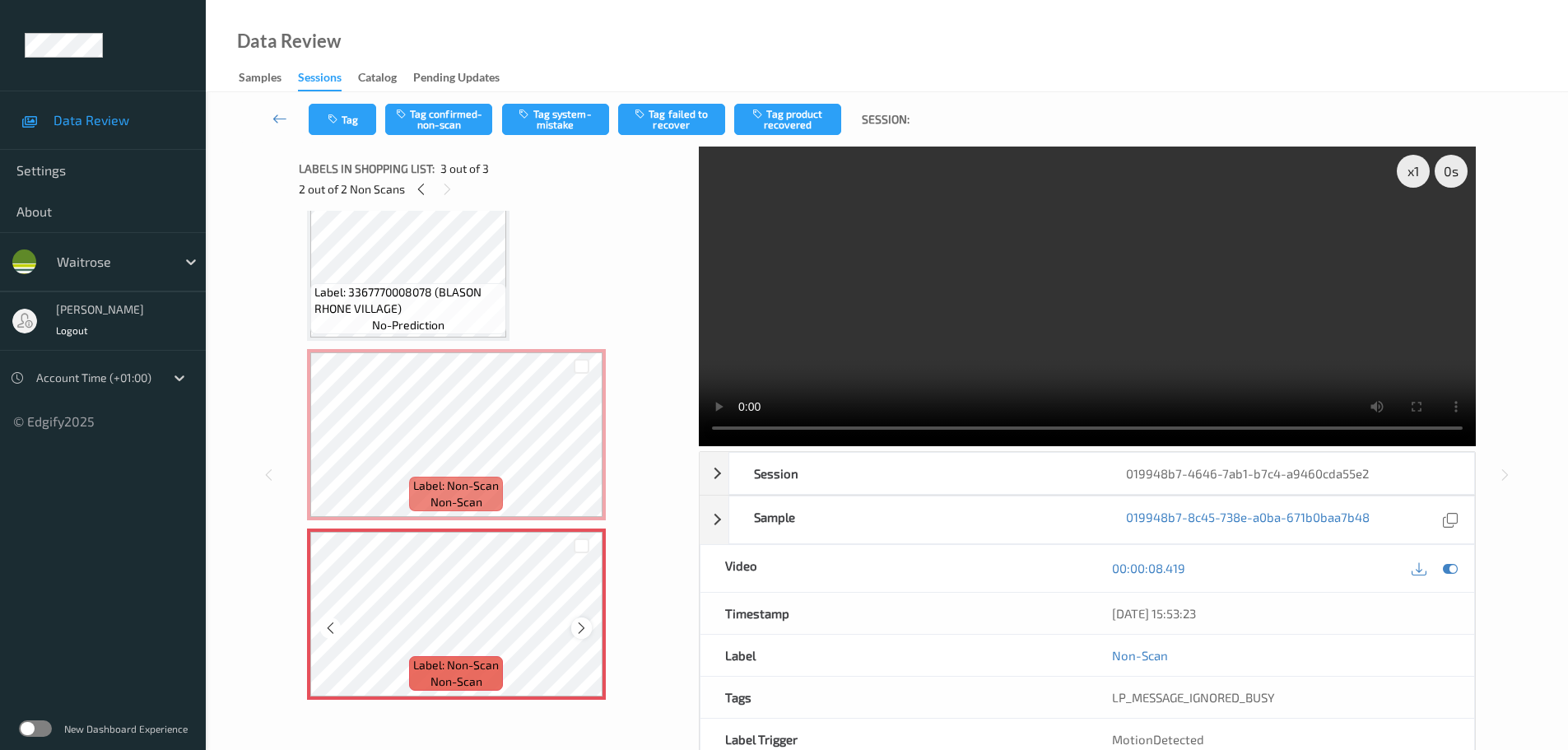
click at [577, 631] on icon at bounding box center [581, 628] width 14 height 15
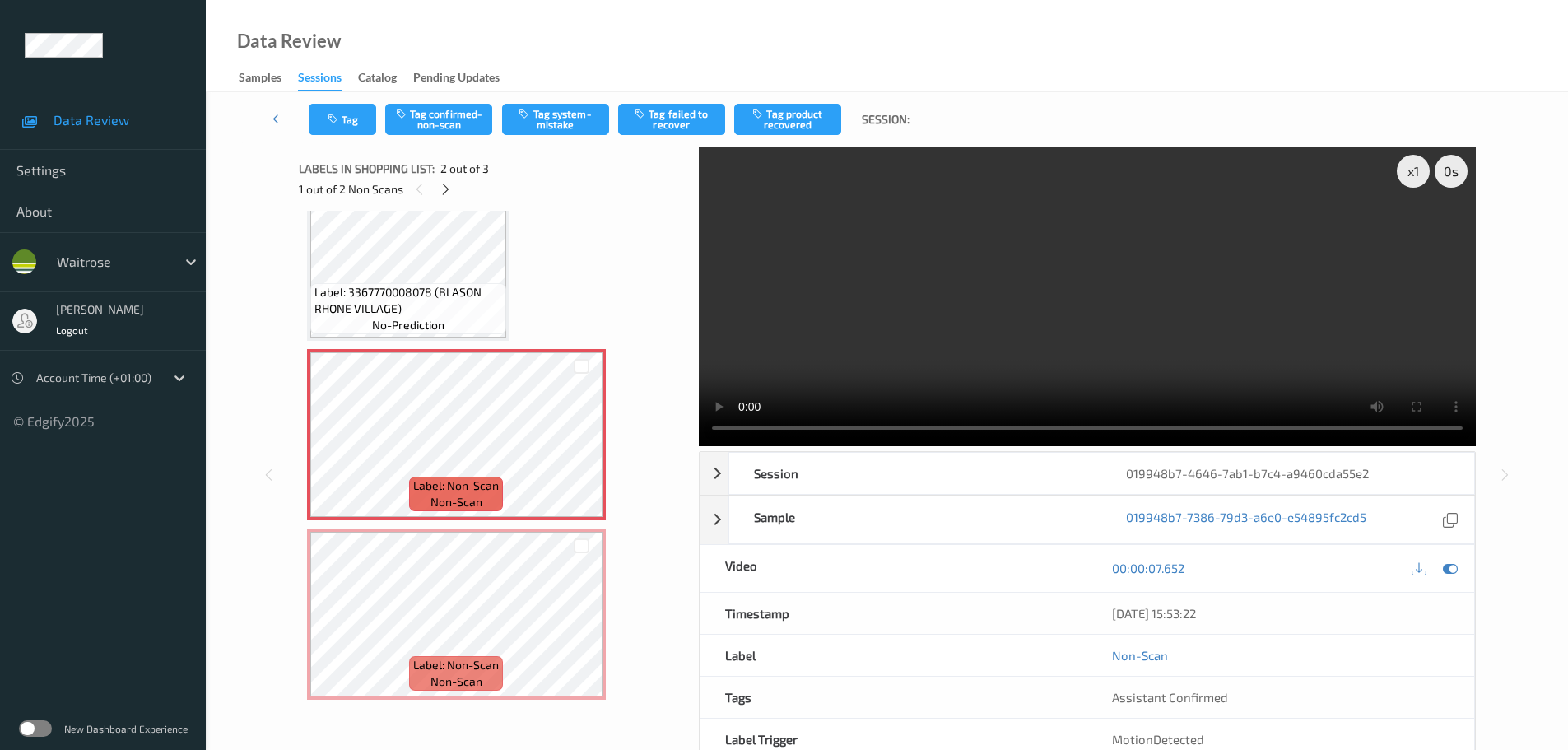
click at [454, 300] on span "Label: 3367770008078 (BLASON RHONE VILLAGE)" at bounding box center [408, 301] width 187 height 33
click at [582, 452] on icon at bounding box center [581, 448] width 14 height 15
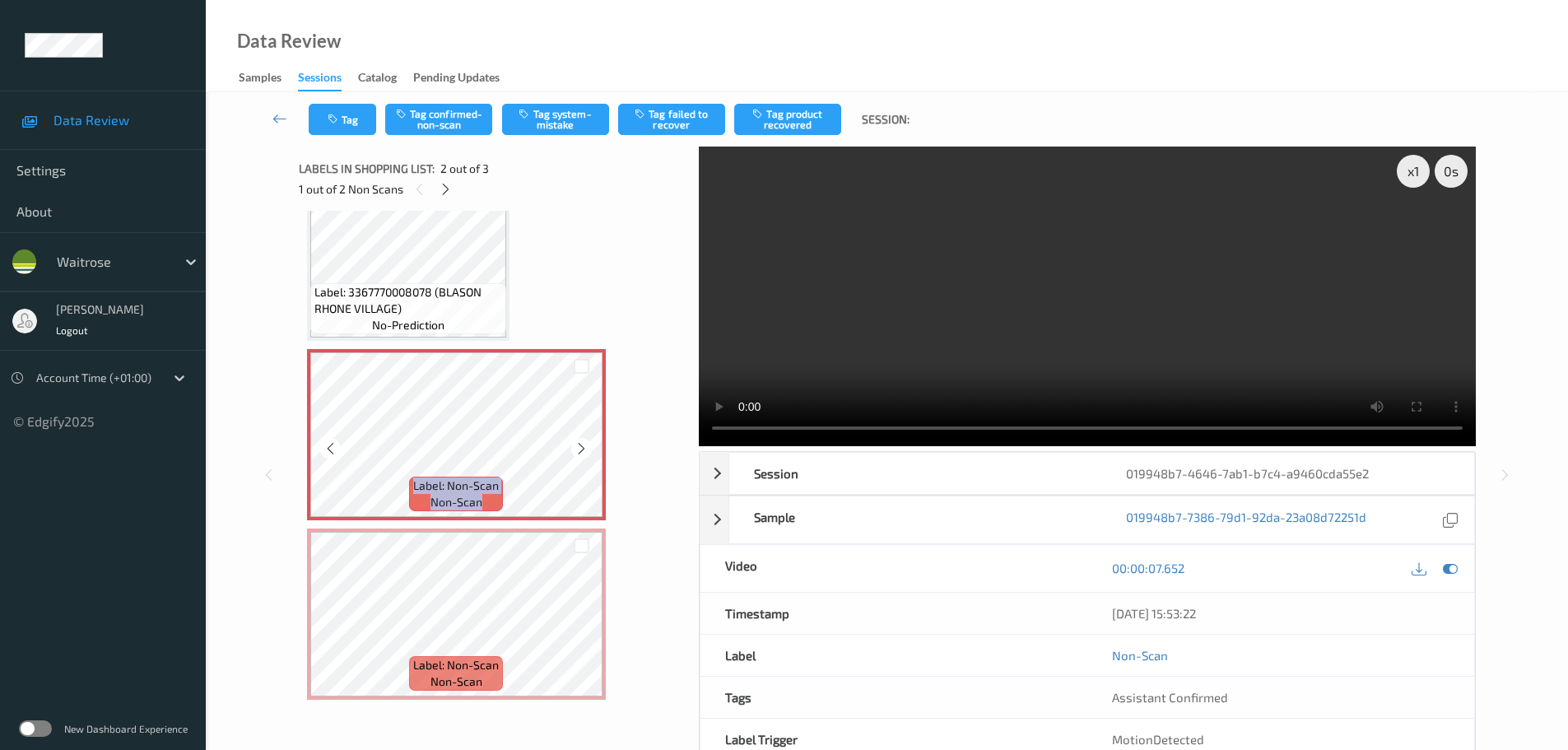
click at [582, 452] on icon at bounding box center [581, 448] width 14 height 15
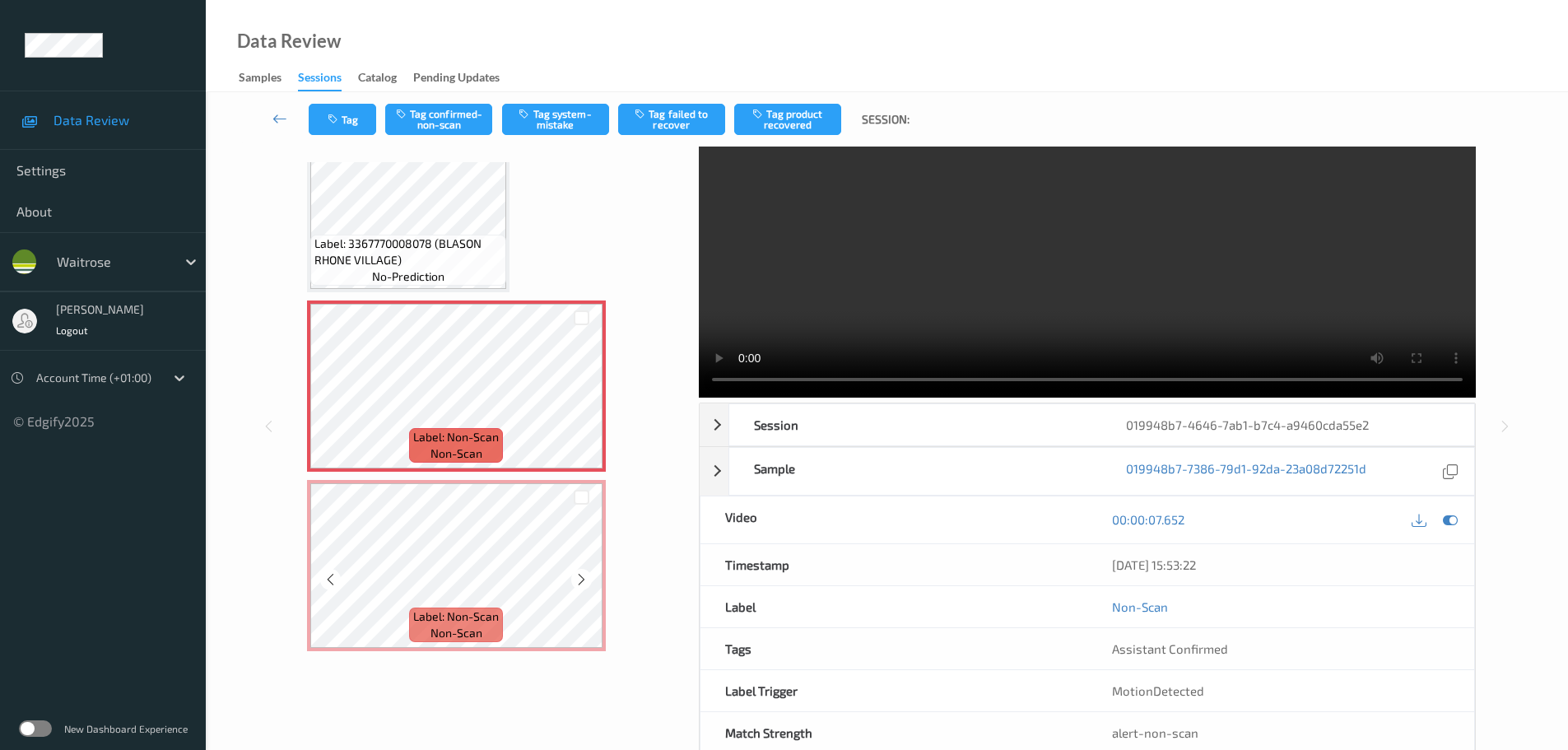
scroll to position [87, 0]
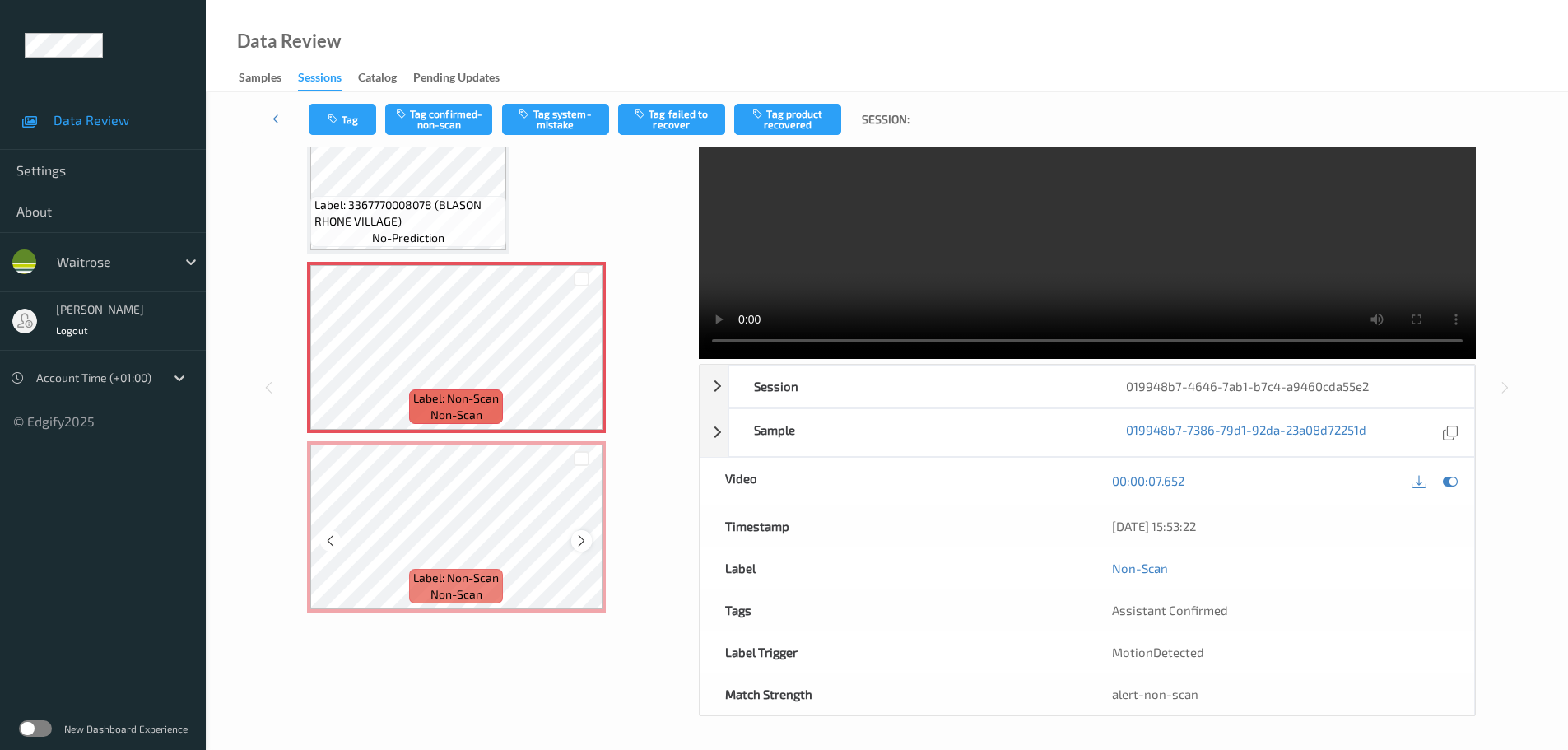
click at [579, 544] on icon at bounding box center [581, 541] width 14 height 15
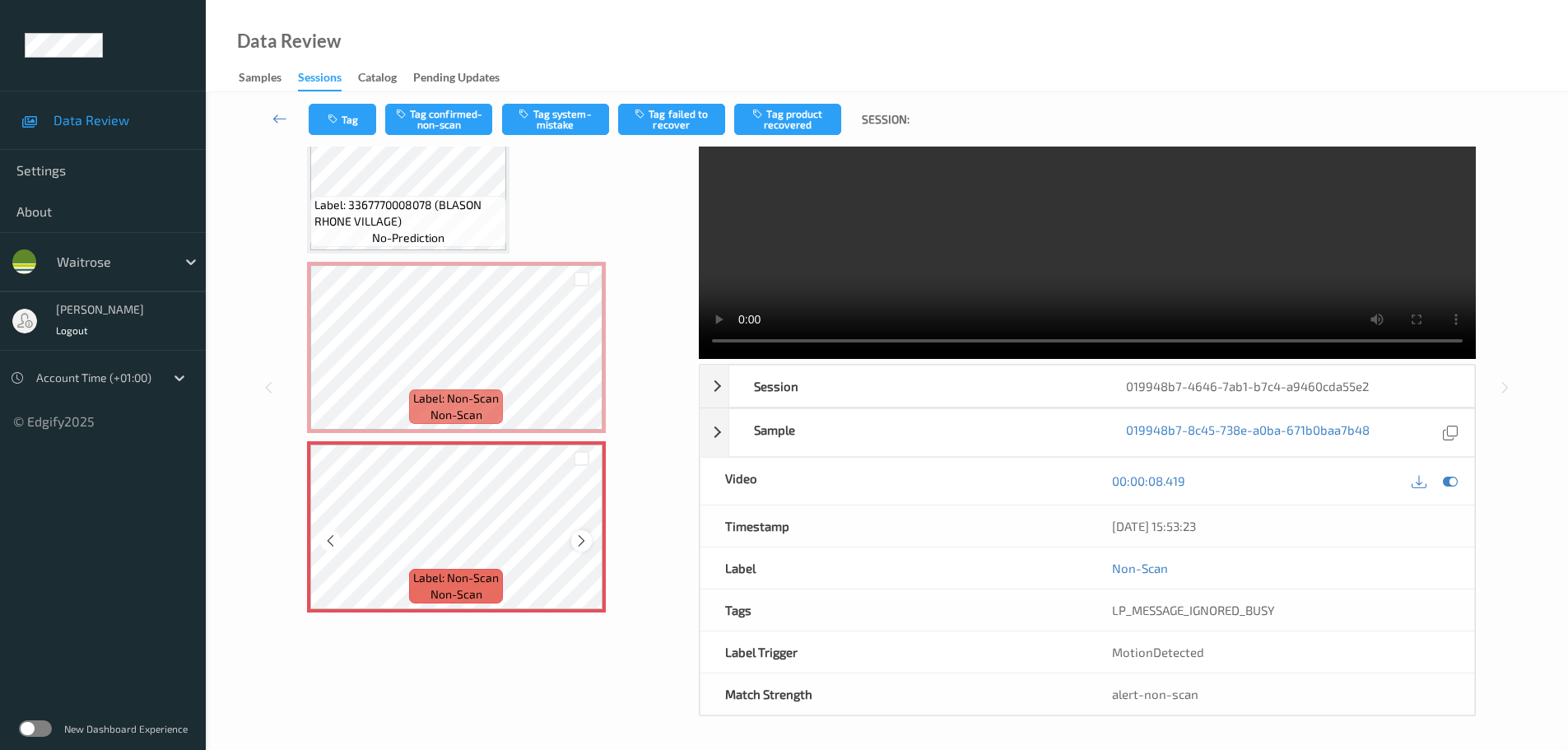
click at [582, 539] on icon at bounding box center [581, 541] width 14 height 15
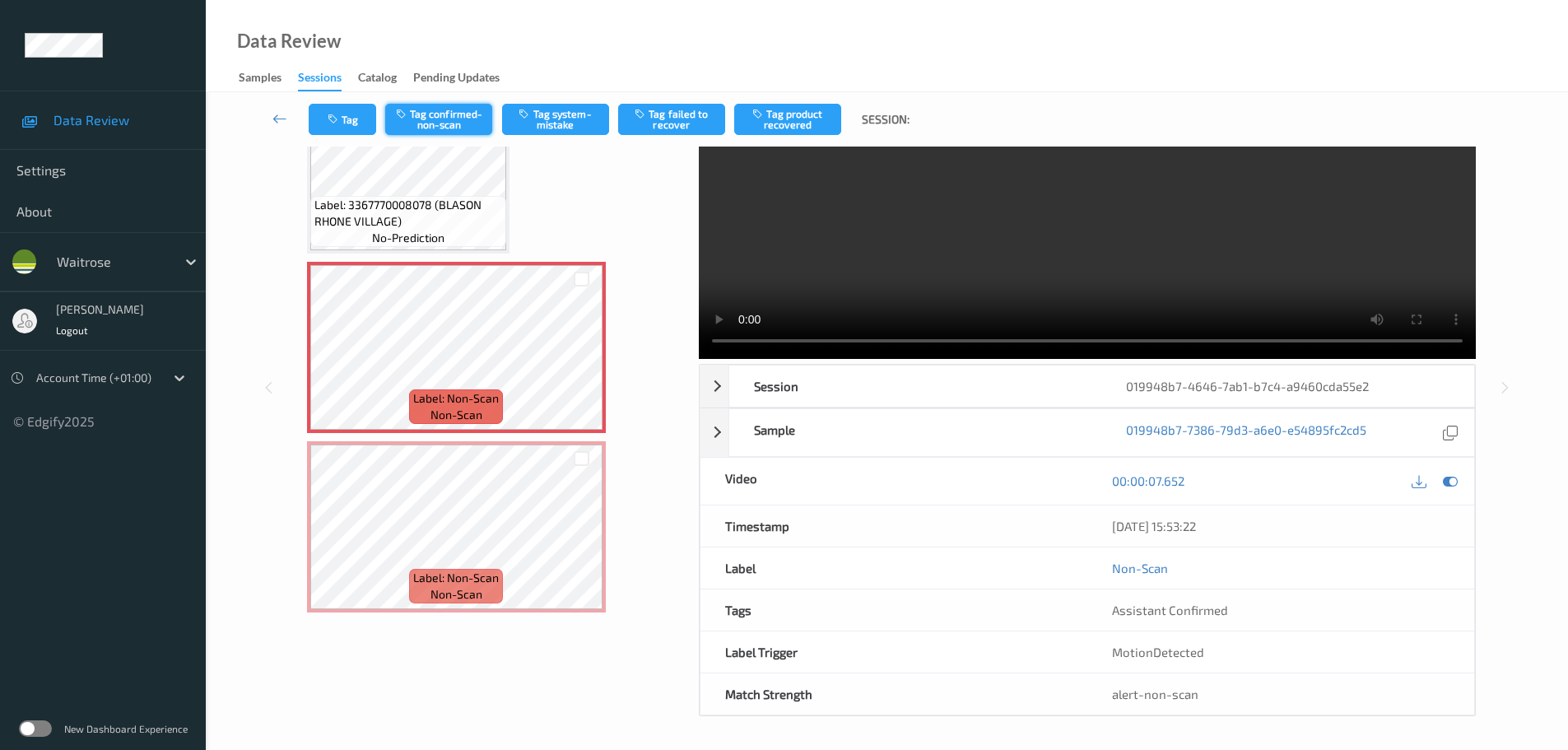
click at [447, 112] on button "Tag confirmed-non-scan" at bounding box center [438, 119] width 107 height 31
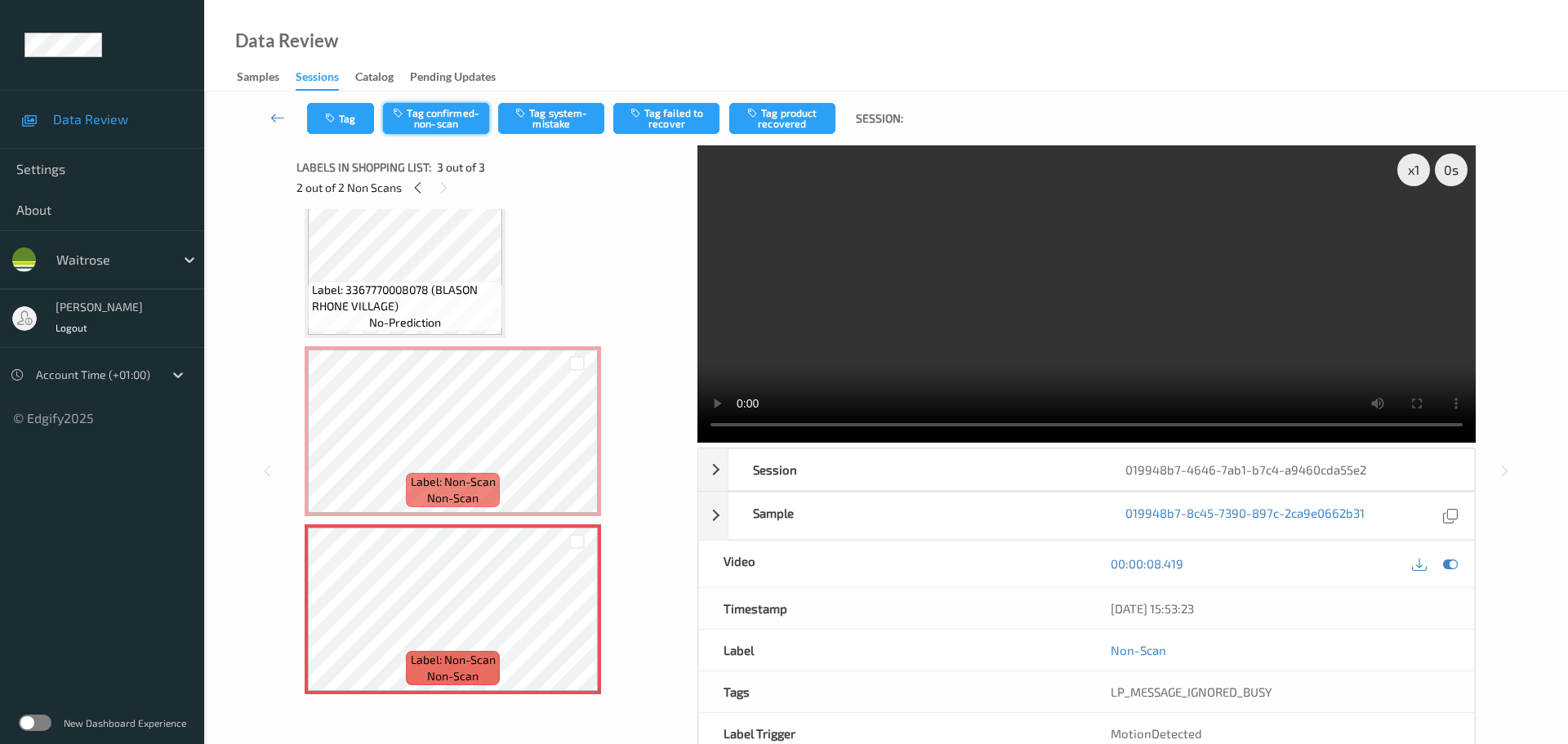
click at [421, 109] on button "Tag confirmed-non-scan" at bounding box center [436, 118] width 106 height 31
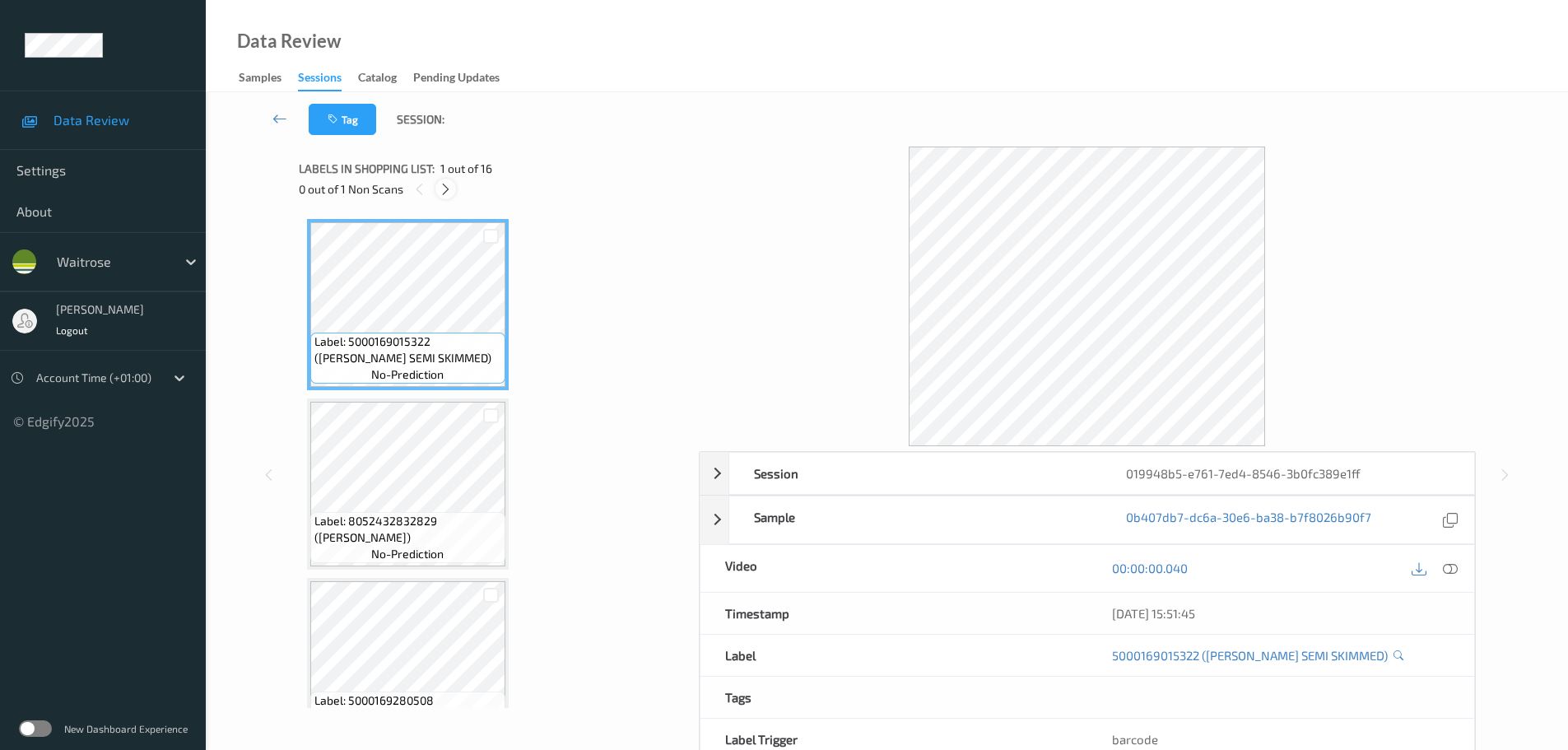
click at [447, 198] on div at bounding box center [445, 189] width 21 height 21
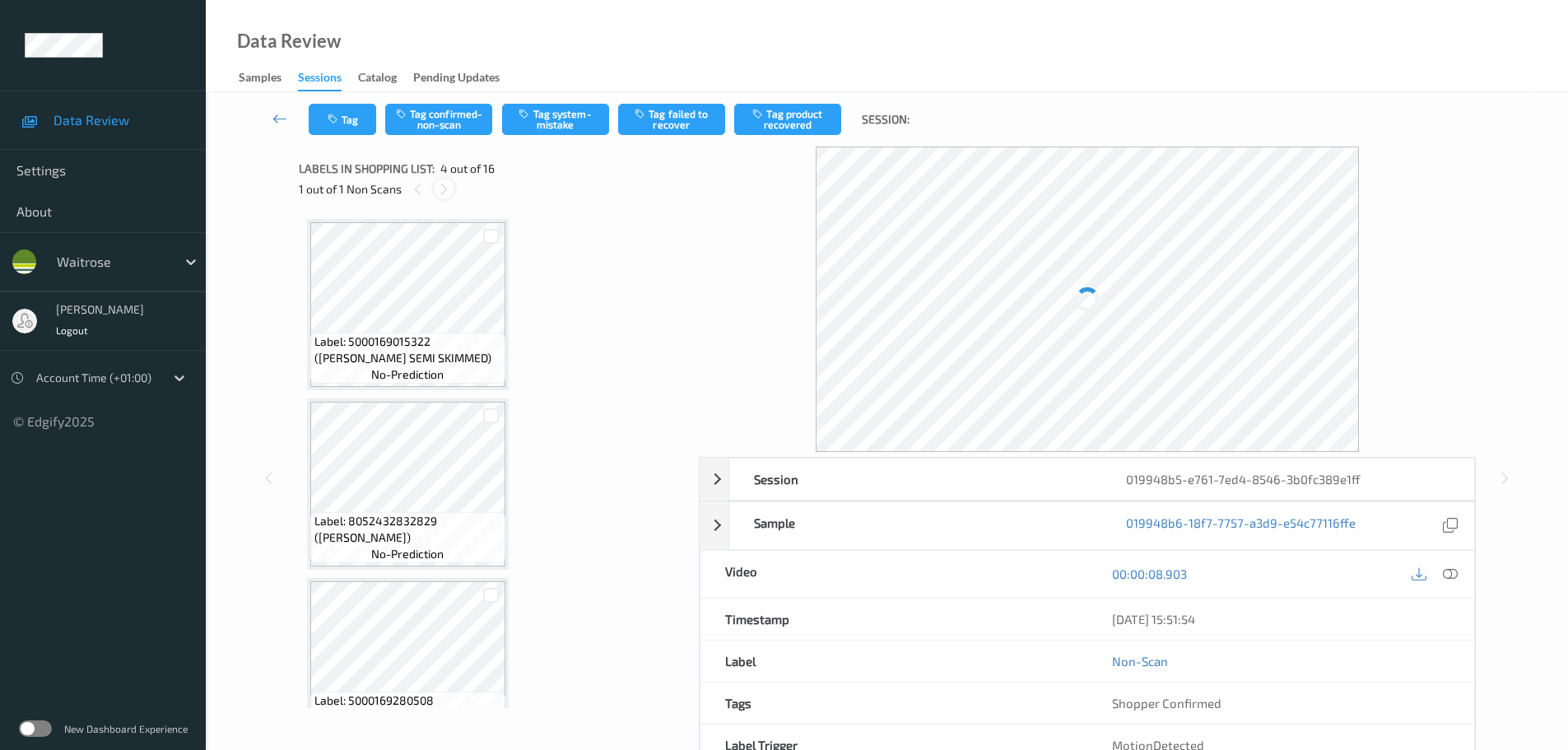
scroll to position [367, 0]
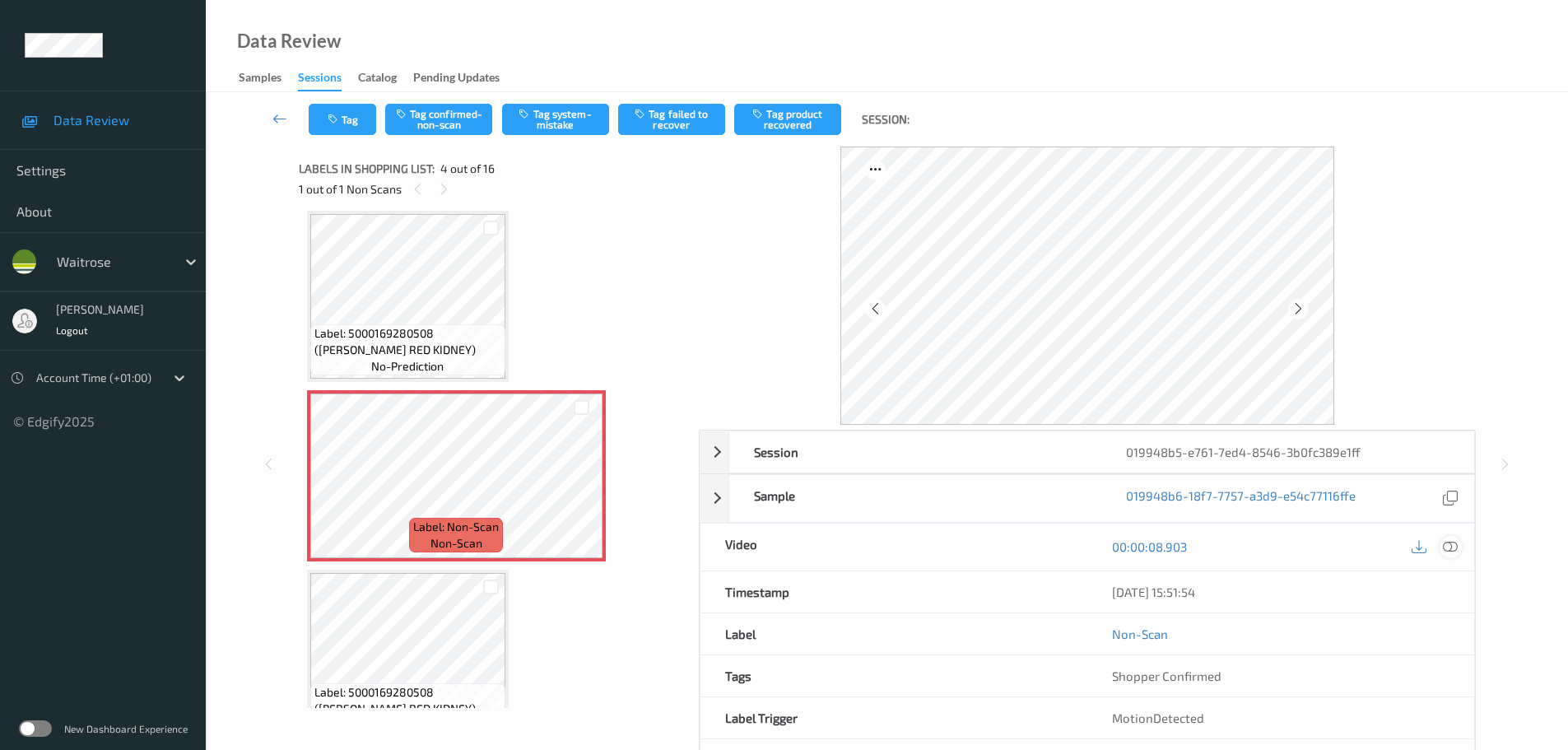
click at [1447, 549] on icon at bounding box center [1450, 547] width 15 height 15
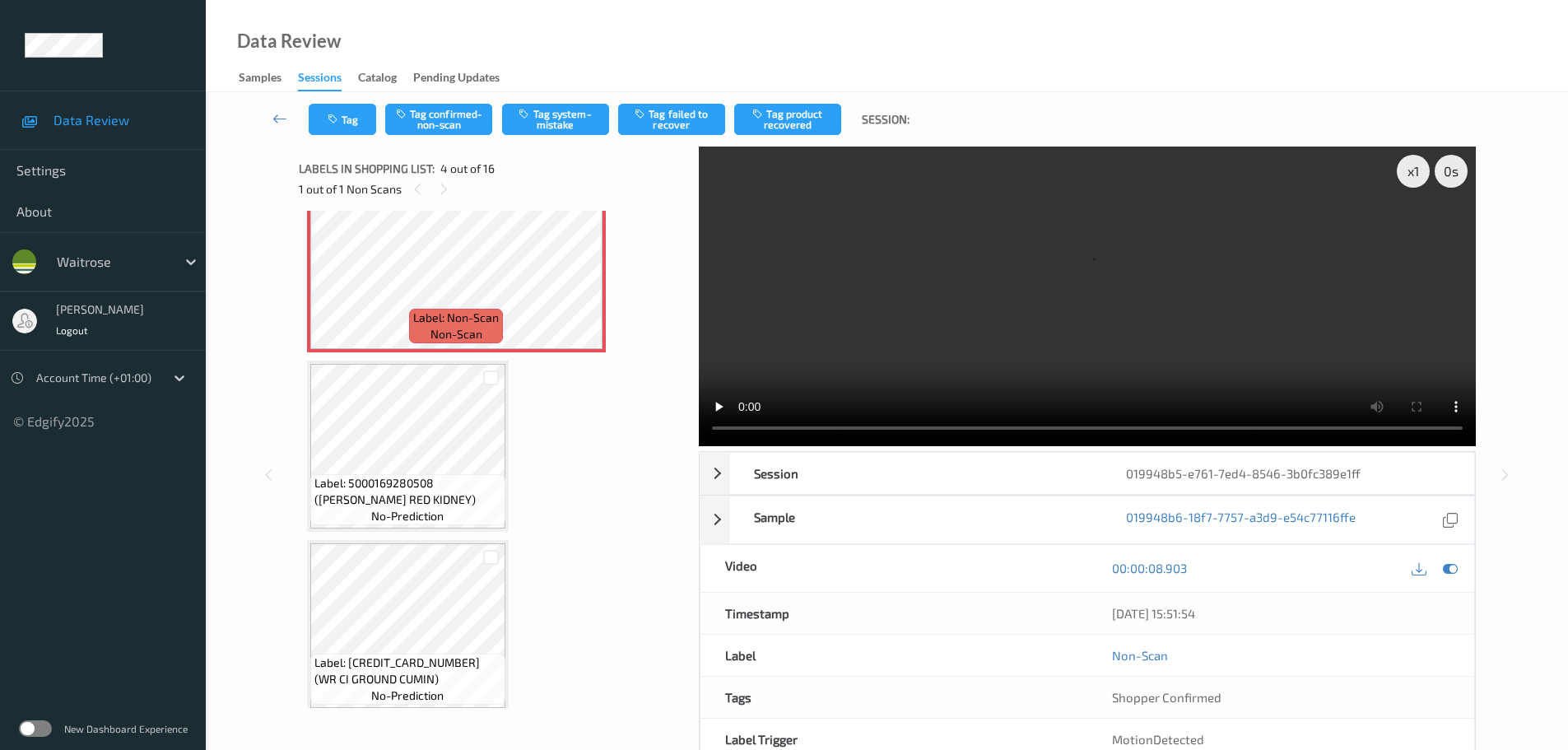
scroll to position [494, 0]
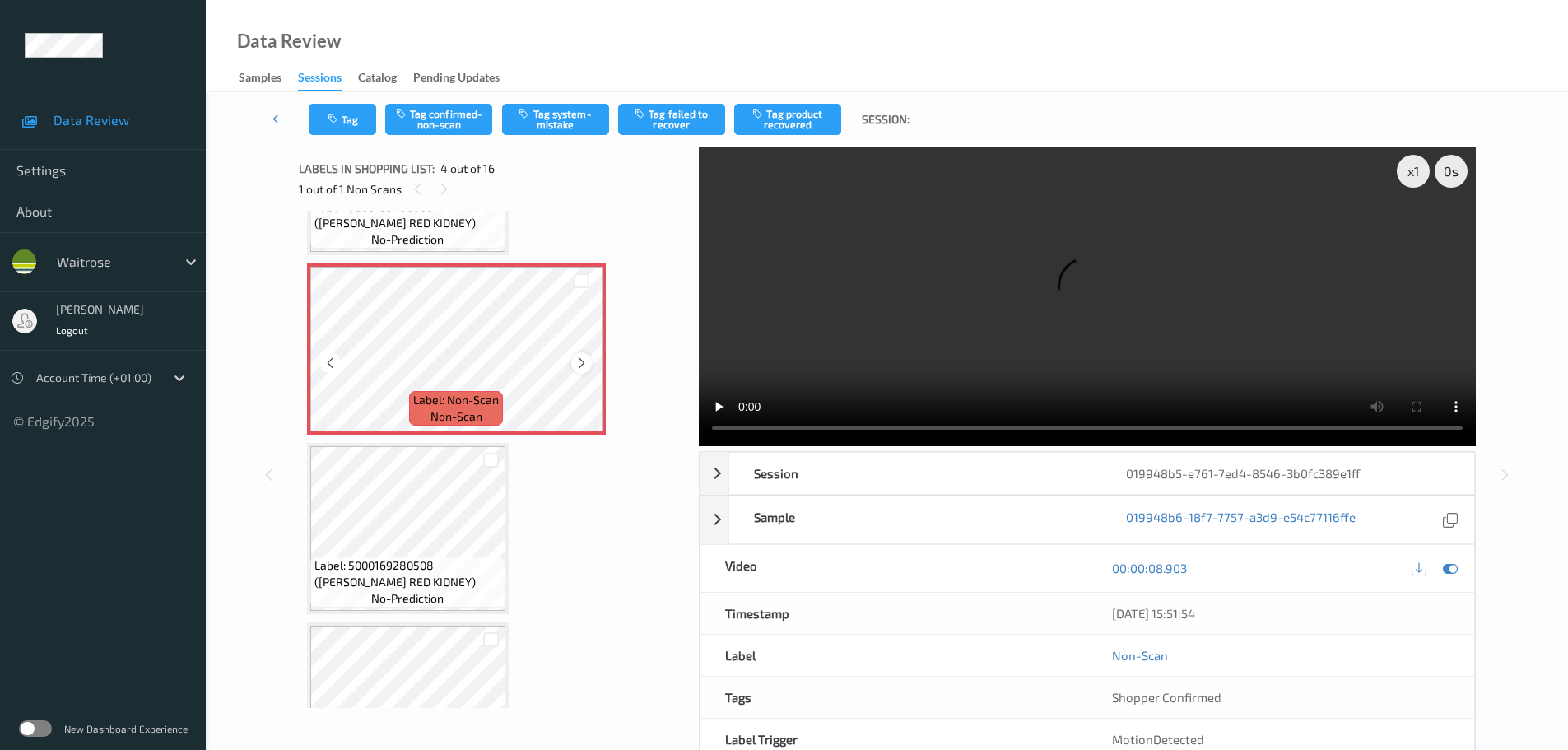
click at [588, 371] on div at bounding box center [581, 362] width 21 height 21
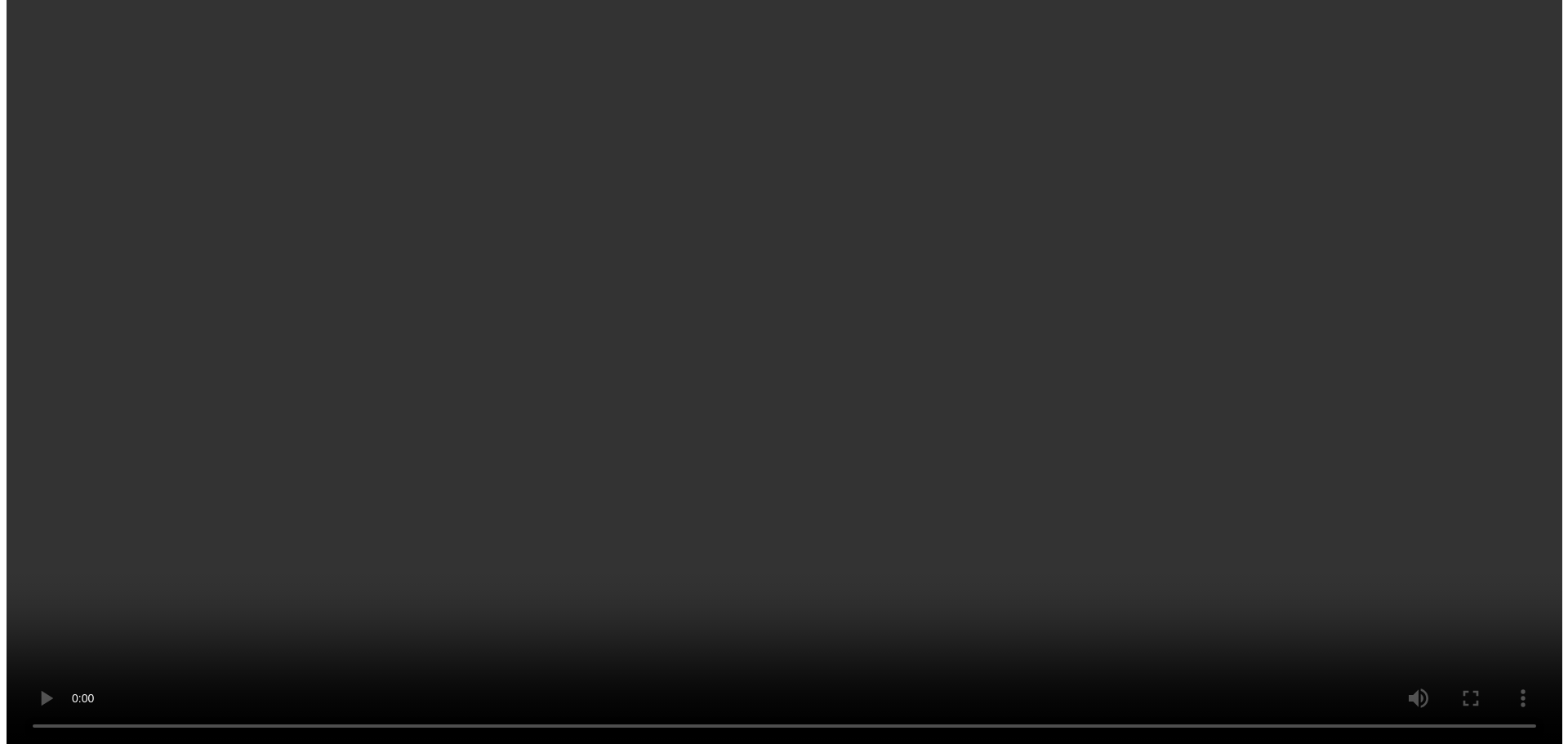
scroll to position [326, 0]
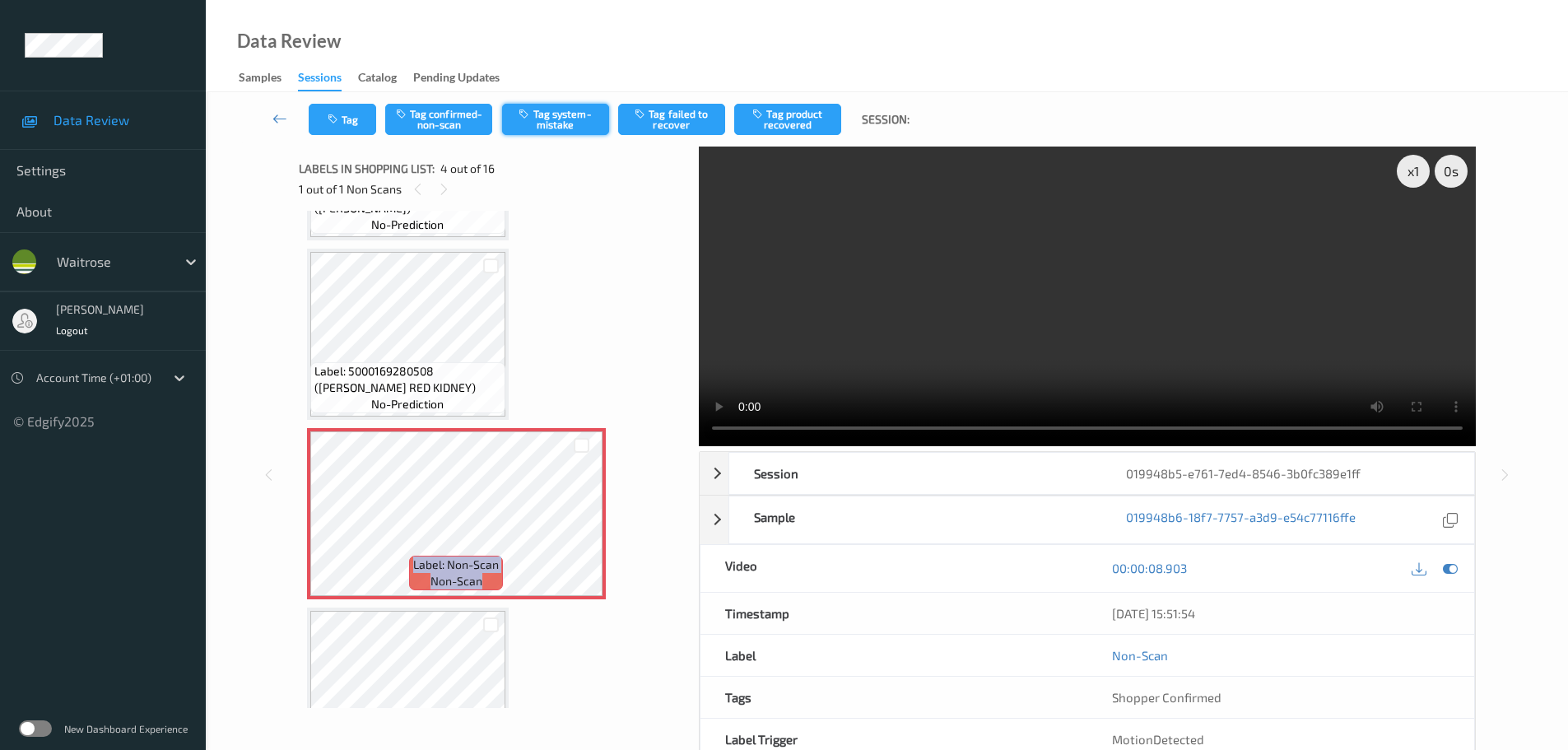
click at [564, 133] on button "Tag system-mistake" at bounding box center [555, 119] width 107 height 31
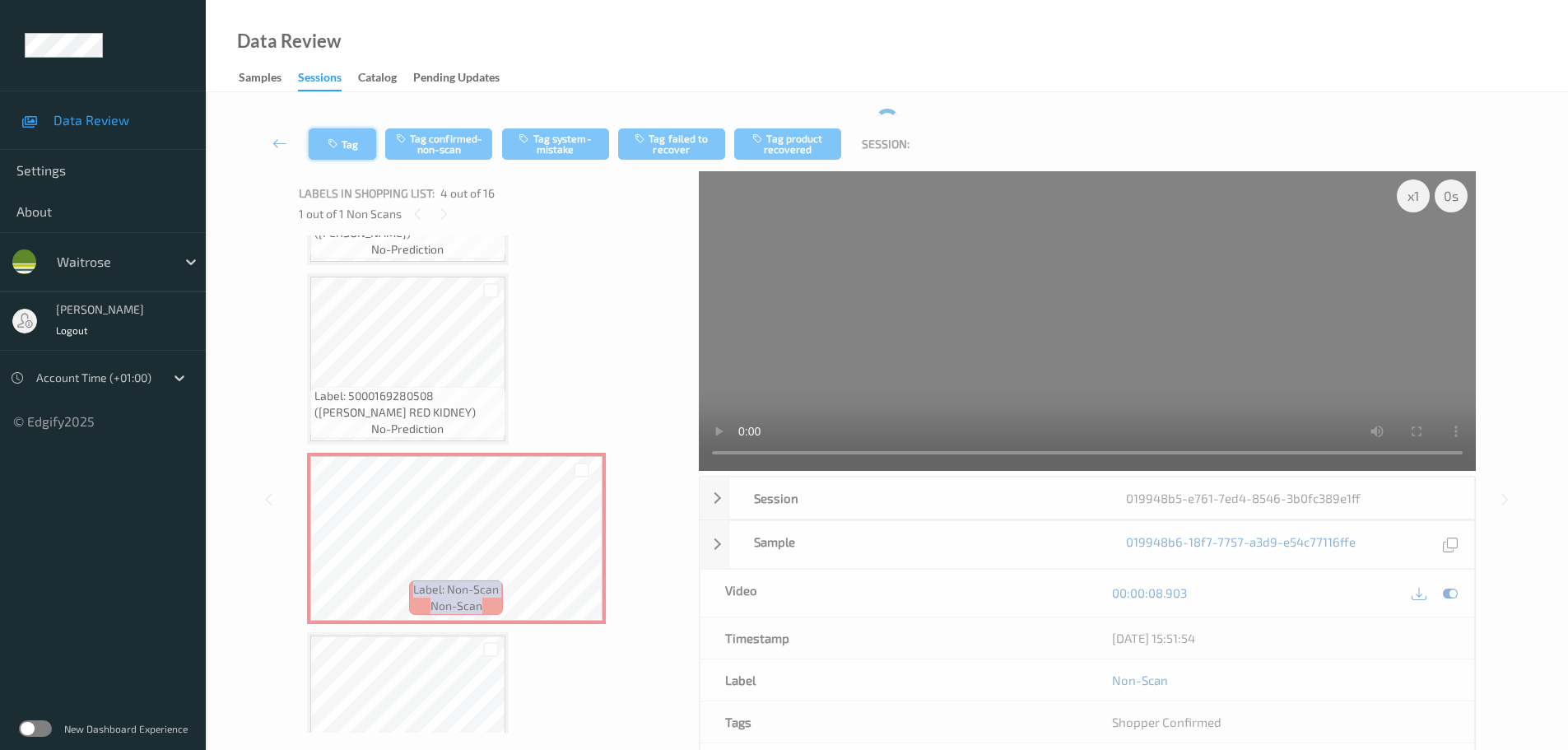
click at [350, 133] on button "Tag" at bounding box center [341, 144] width 67 height 31
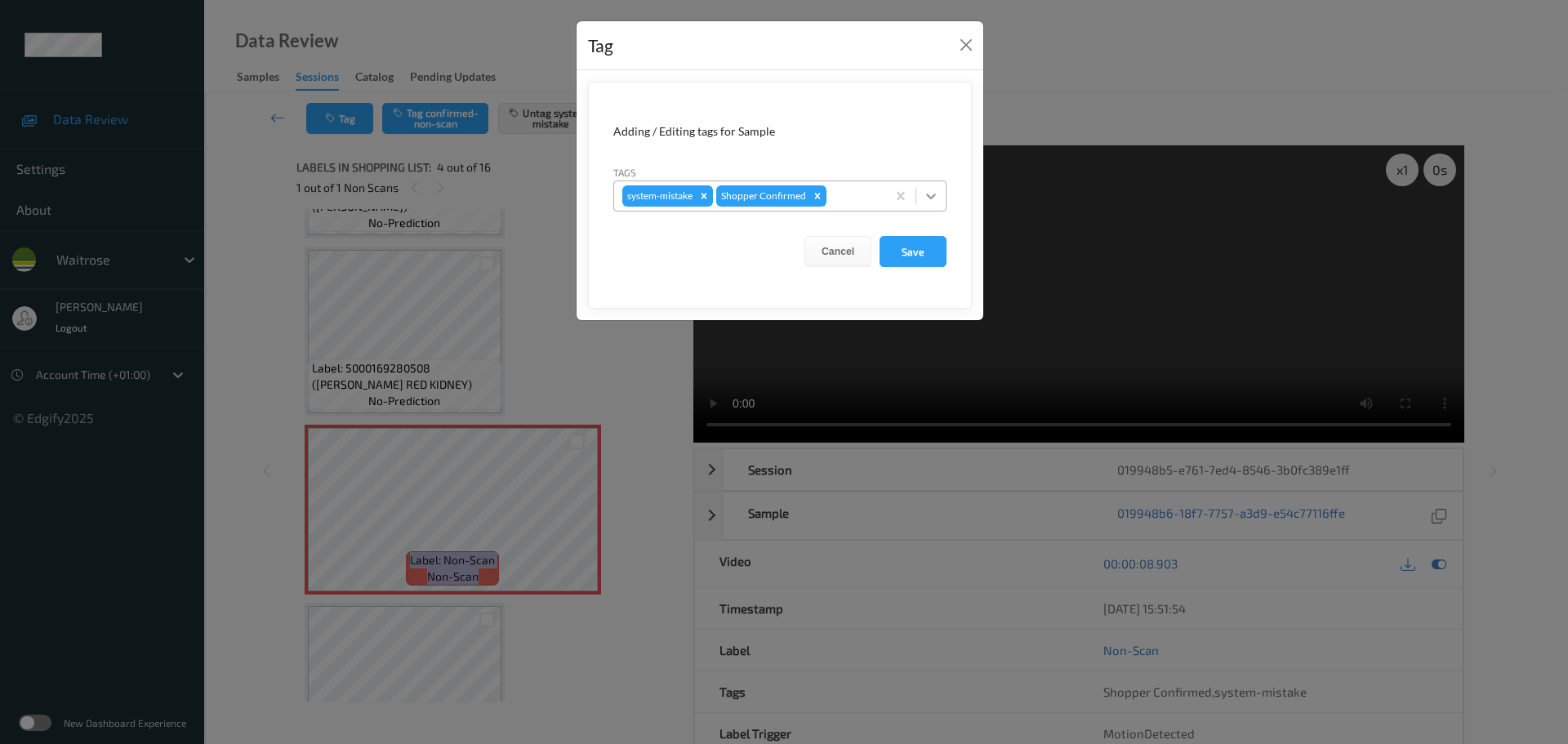
click at [941, 201] on div at bounding box center [931, 196] width 30 height 30
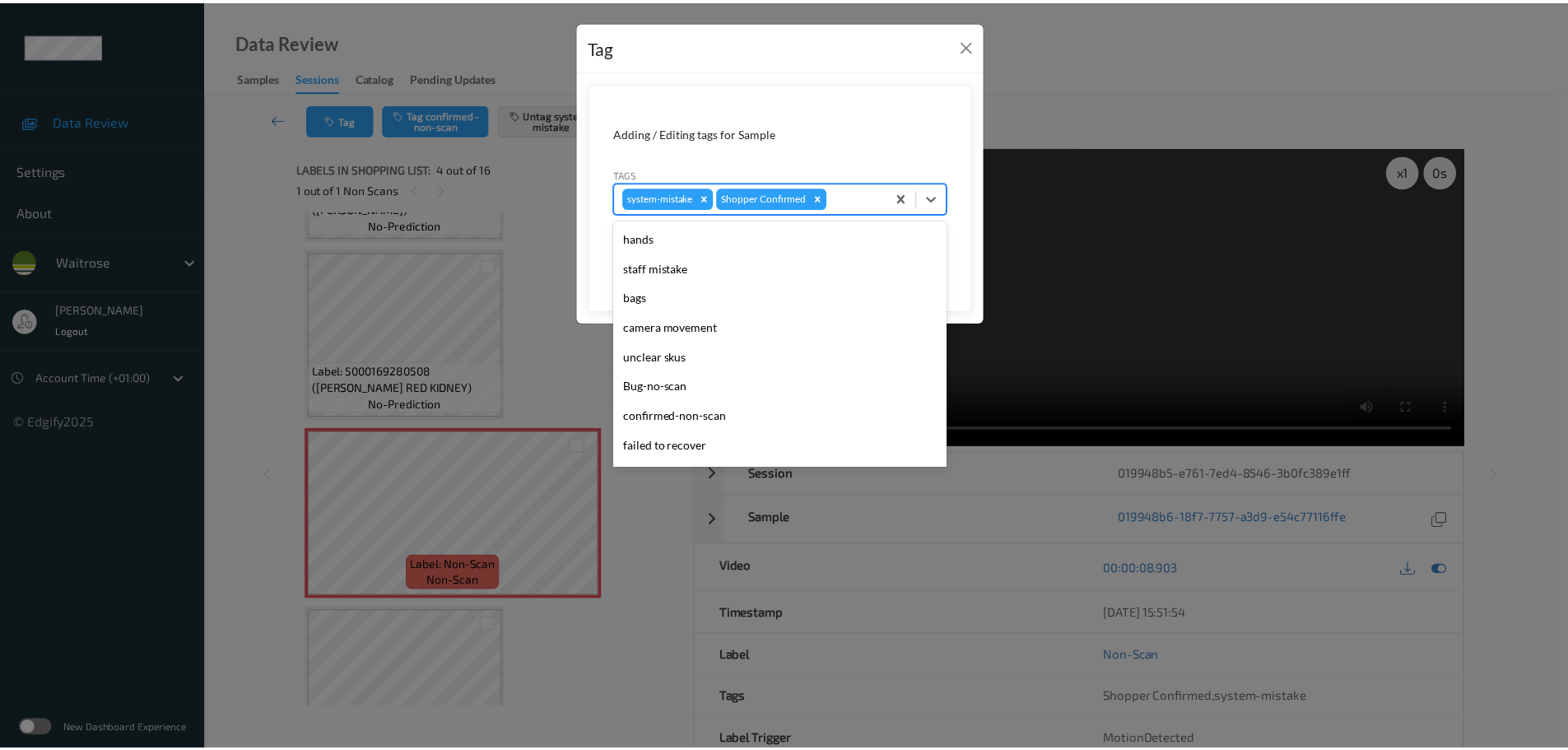
scroll to position [412, 0]
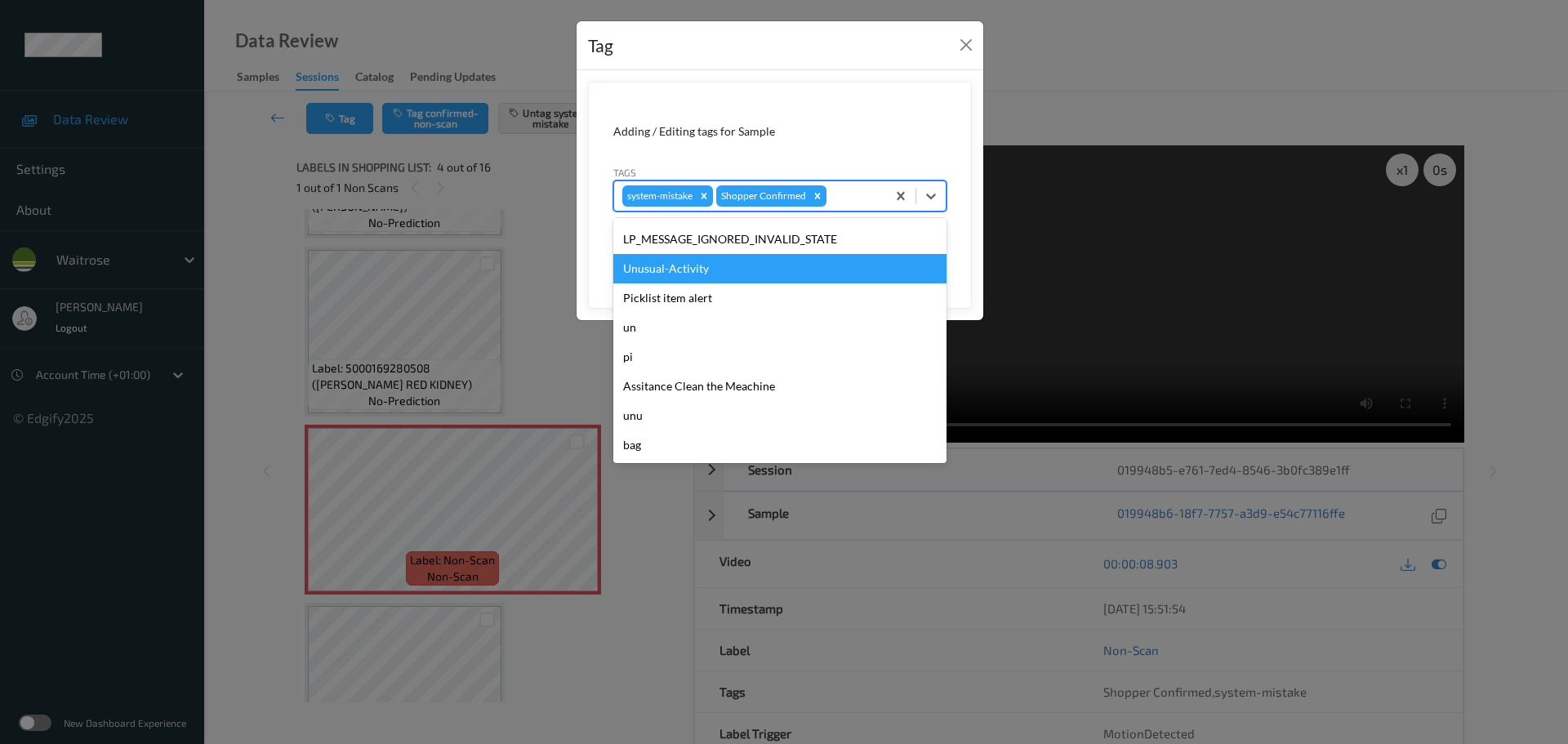
click at [647, 277] on div "Unusual-Activity" at bounding box center [779, 269] width 333 height 30
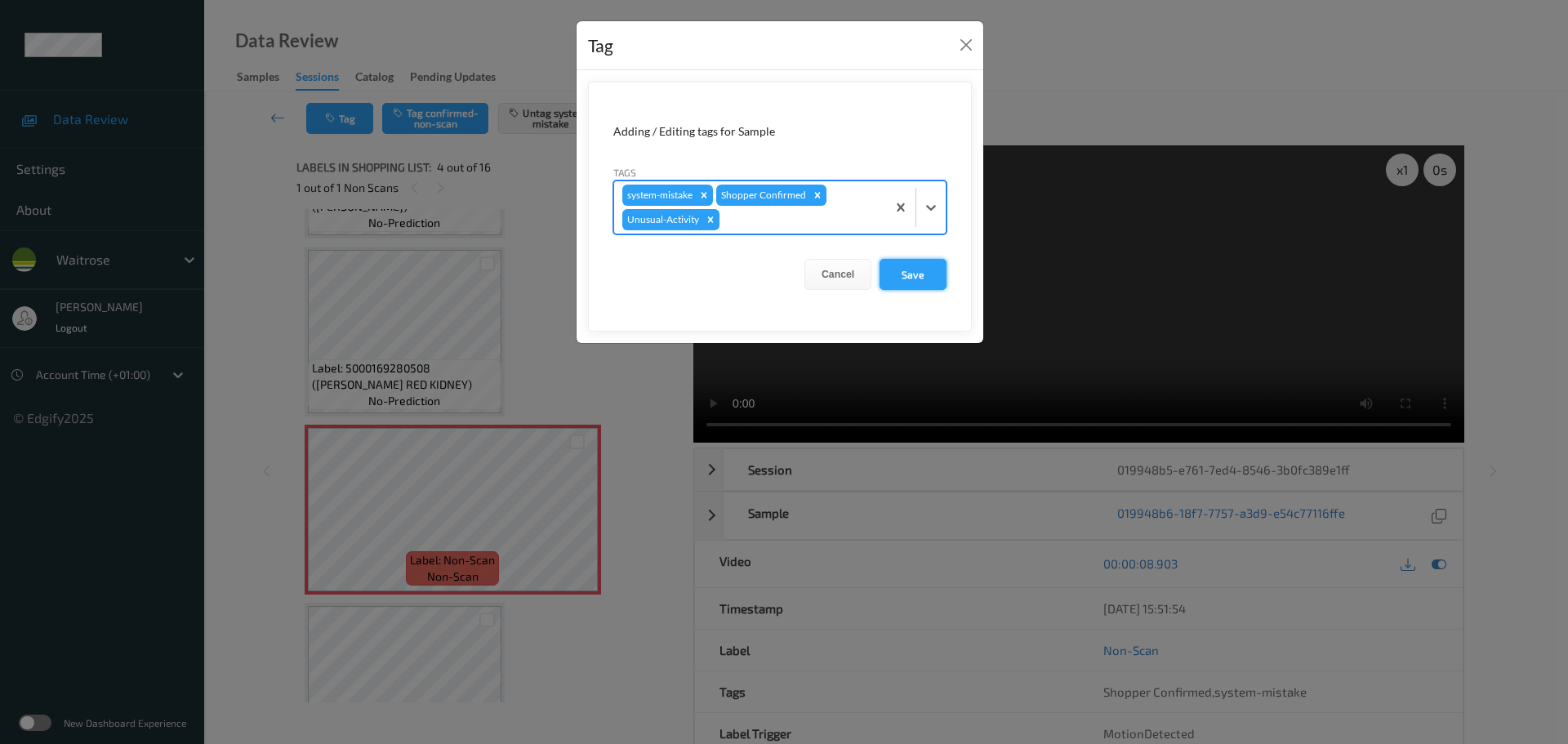
click at [909, 275] on button "Save" at bounding box center [913, 275] width 67 height 31
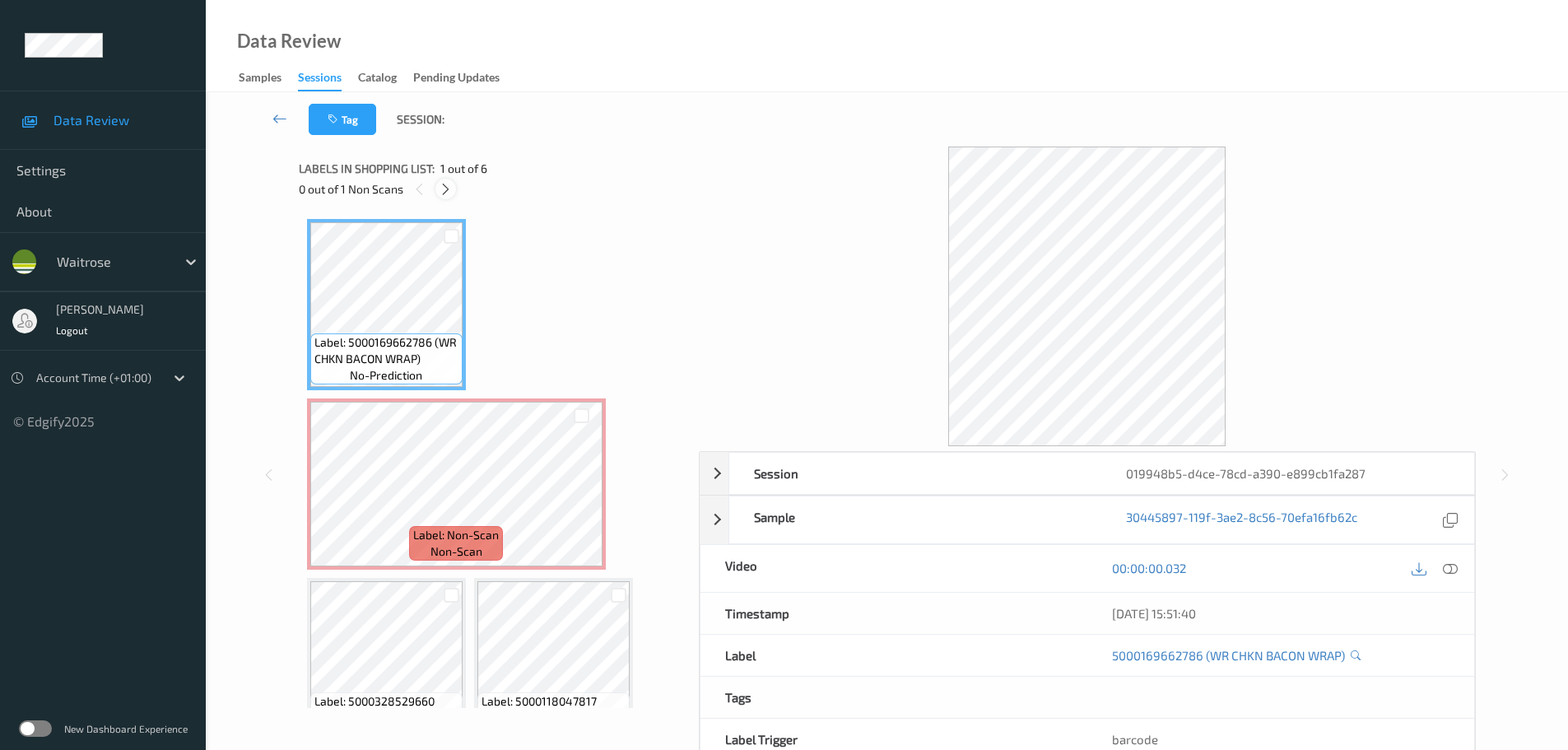
click at [449, 191] on icon at bounding box center [445, 190] width 14 height 15
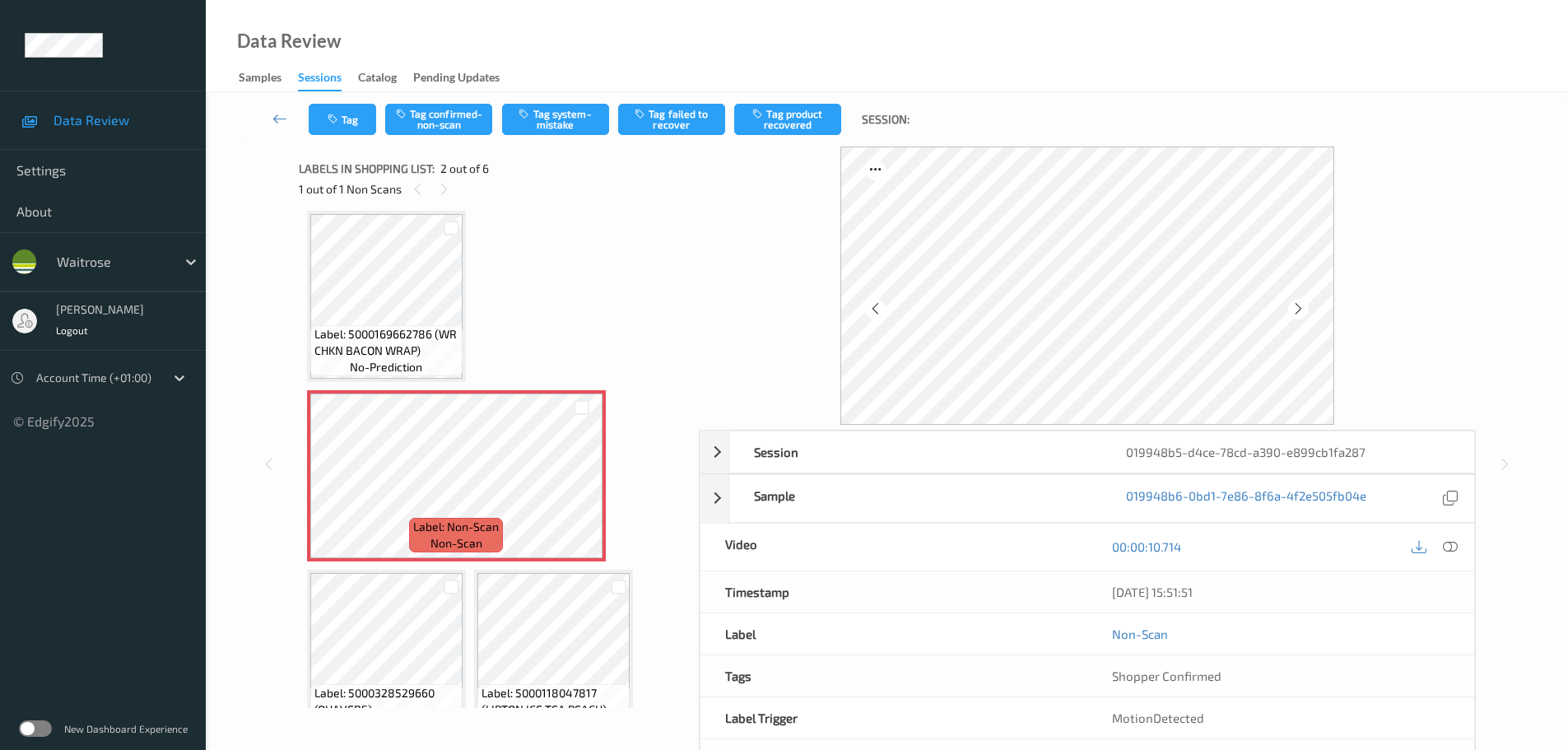
click at [1443, 544] on icon at bounding box center [1450, 547] width 15 height 15
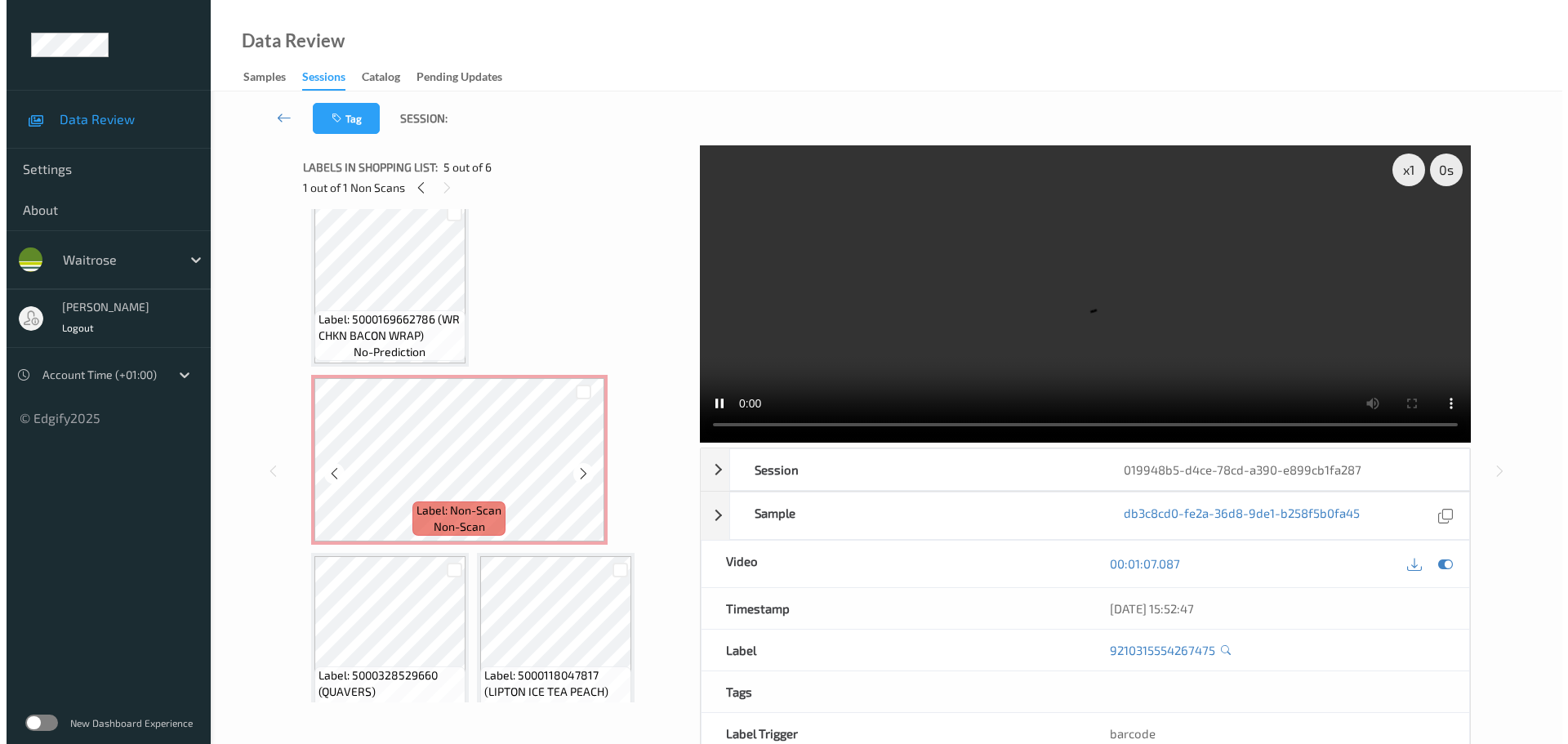
scroll to position [0, 0]
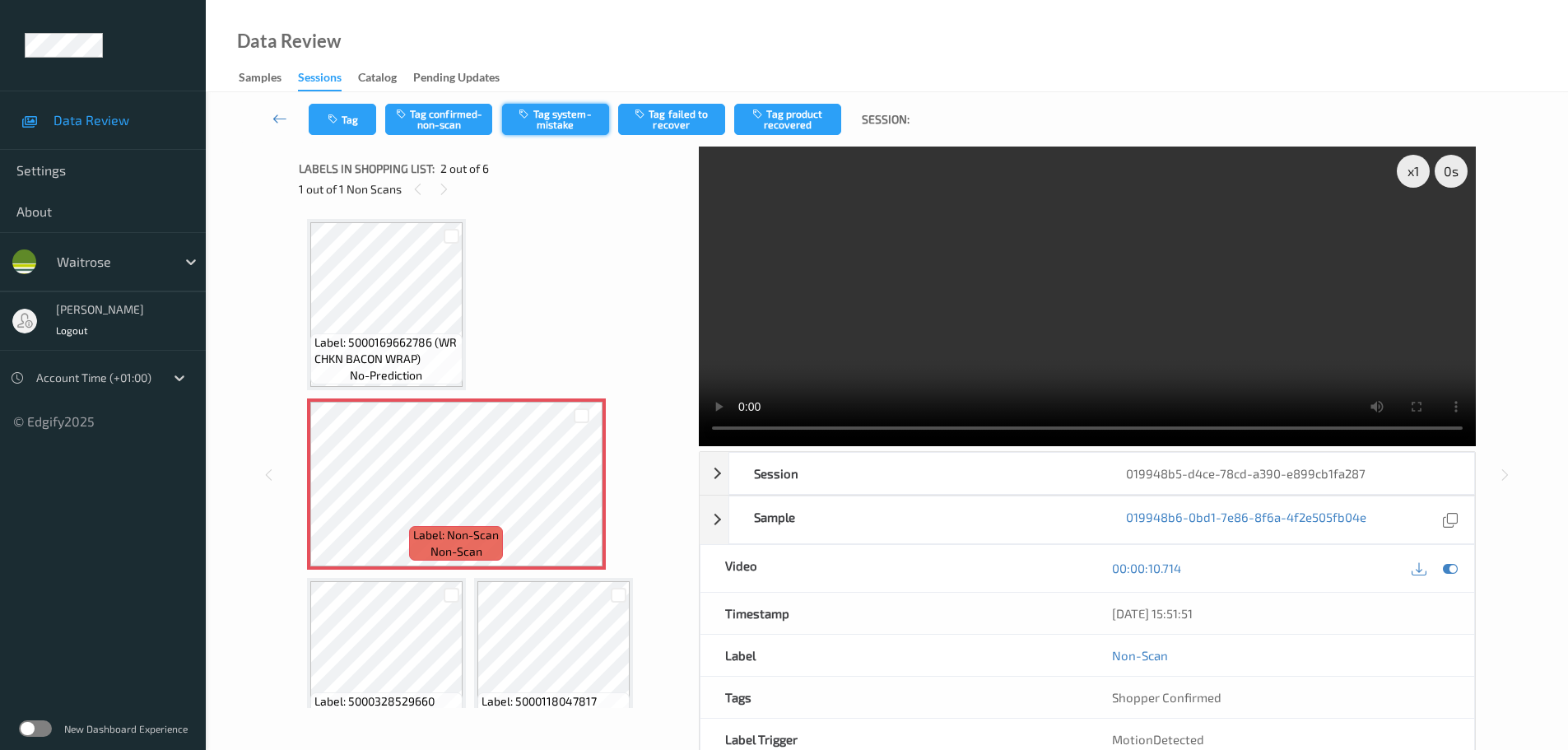
click at [549, 126] on button "Tag system-mistake" at bounding box center [555, 119] width 107 height 31
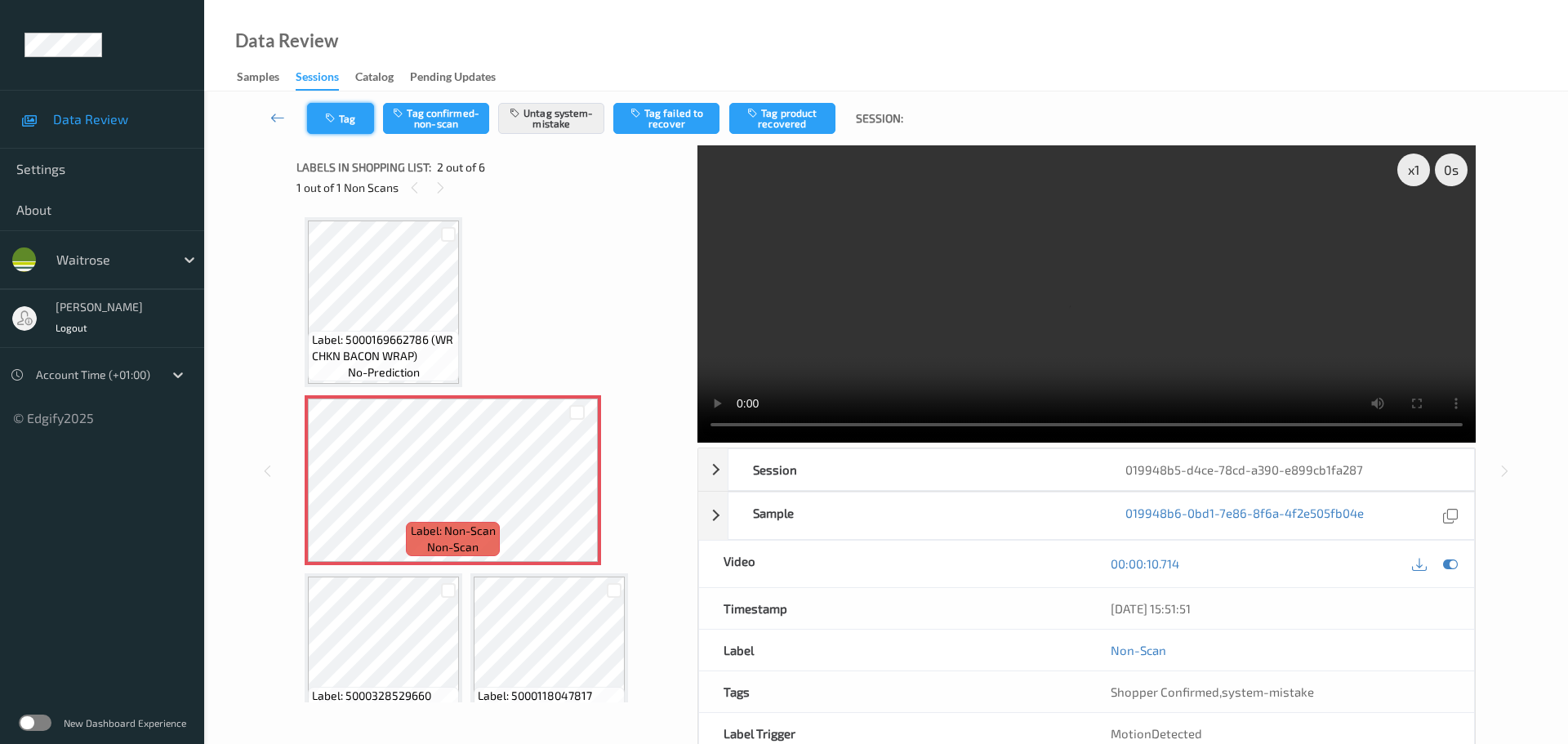
click at [349, 104] on button "Tag" at bounding box center [340, 118] width 67 height 31
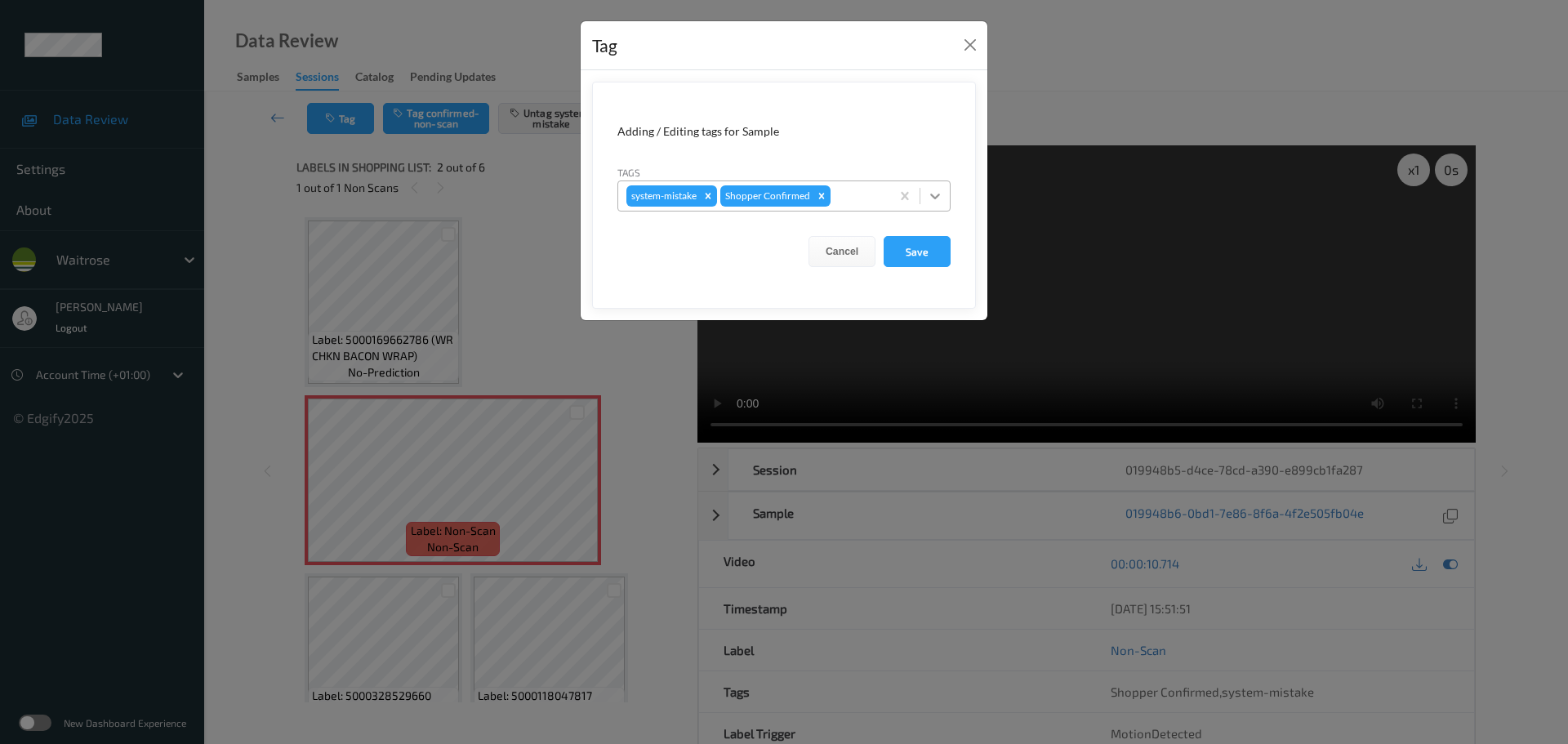
click at [933, 195] on icon at bounding box center [935, 196] width 16 height 16
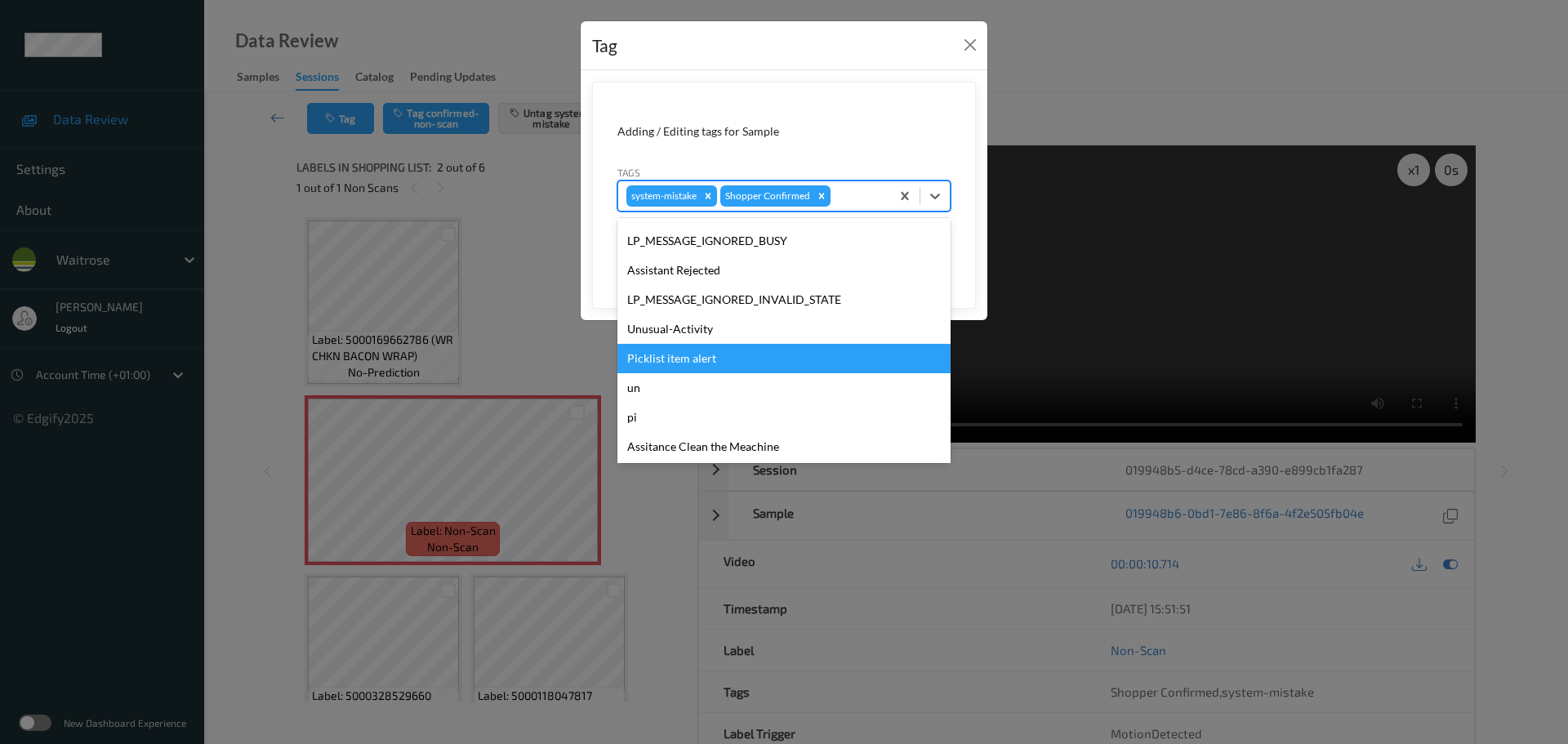
scroll to position [409, 0]
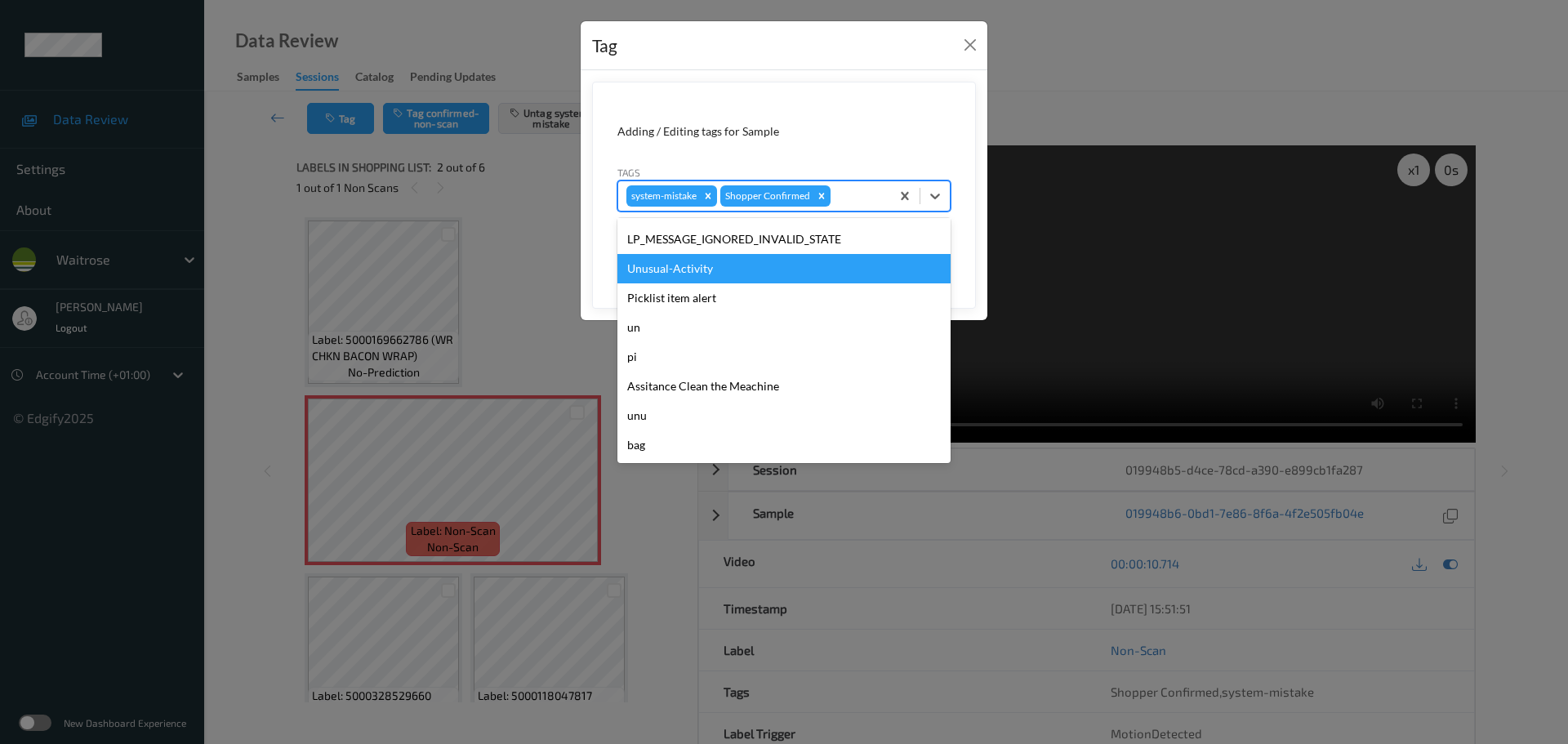
click at [726, 272] on div "Unusual-Activity" at bounding box center [784, 269] width 333 height 30
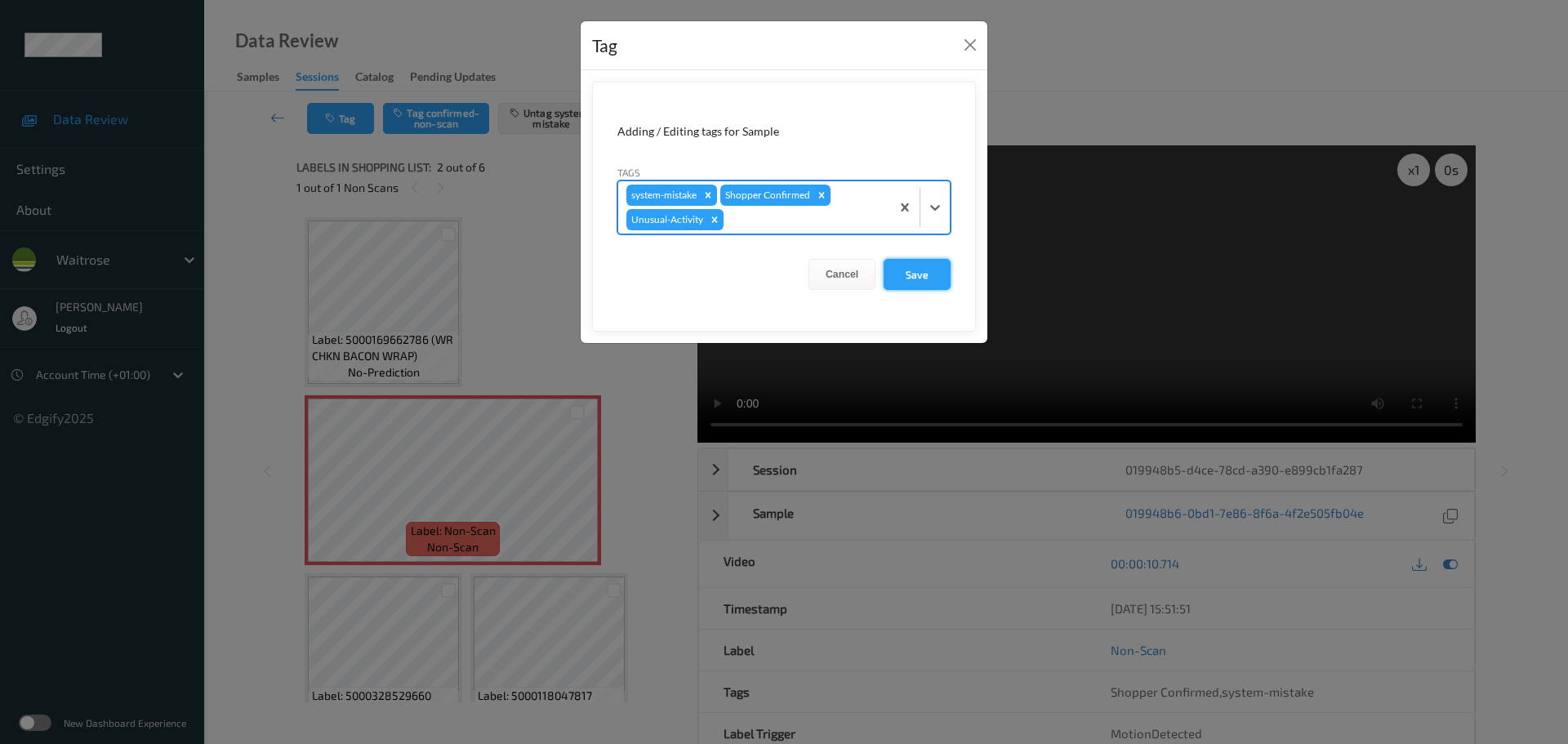
click at [908, 283] on button "Save" at bounding box center [917, 275] width 67 height 31
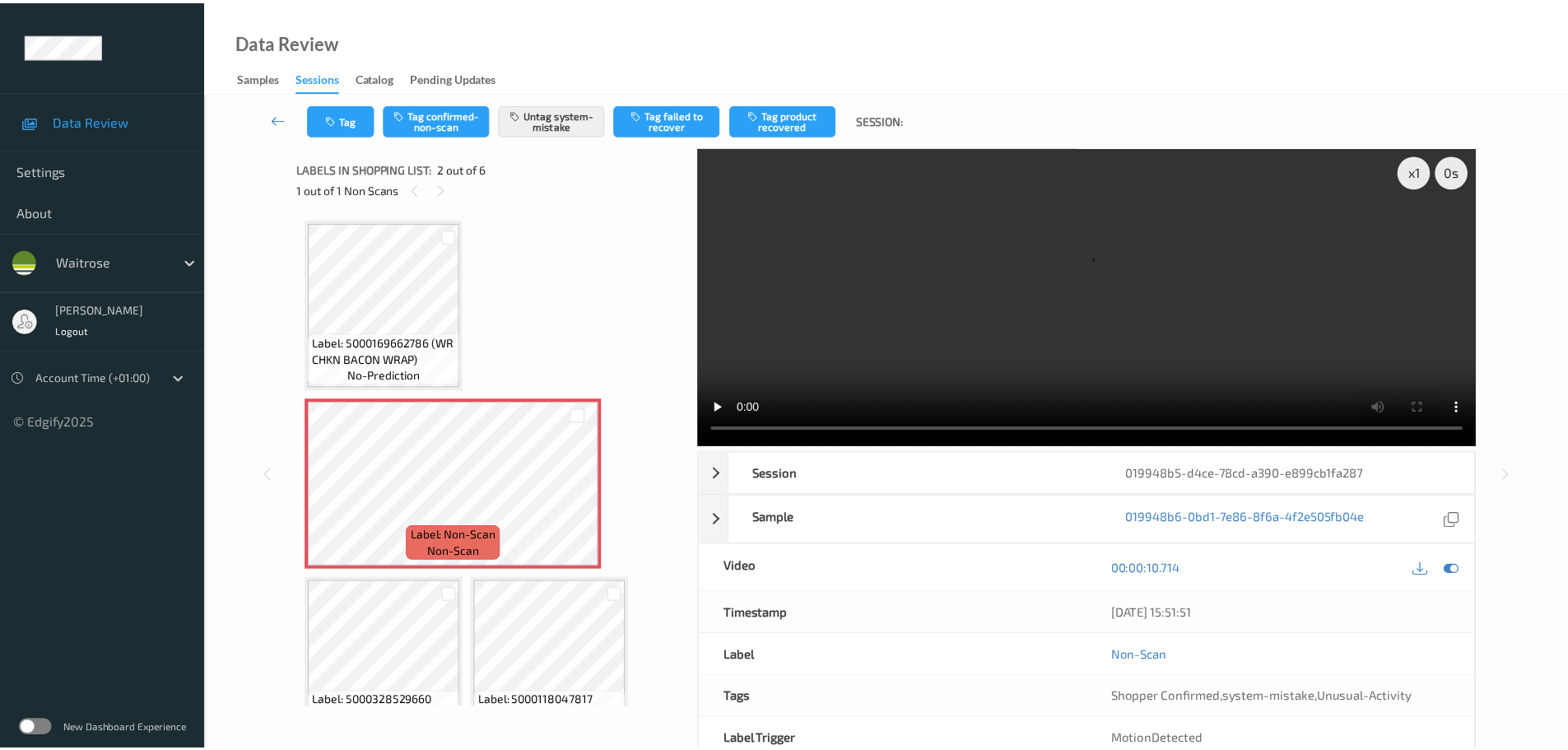
scroll to position [82, 0]
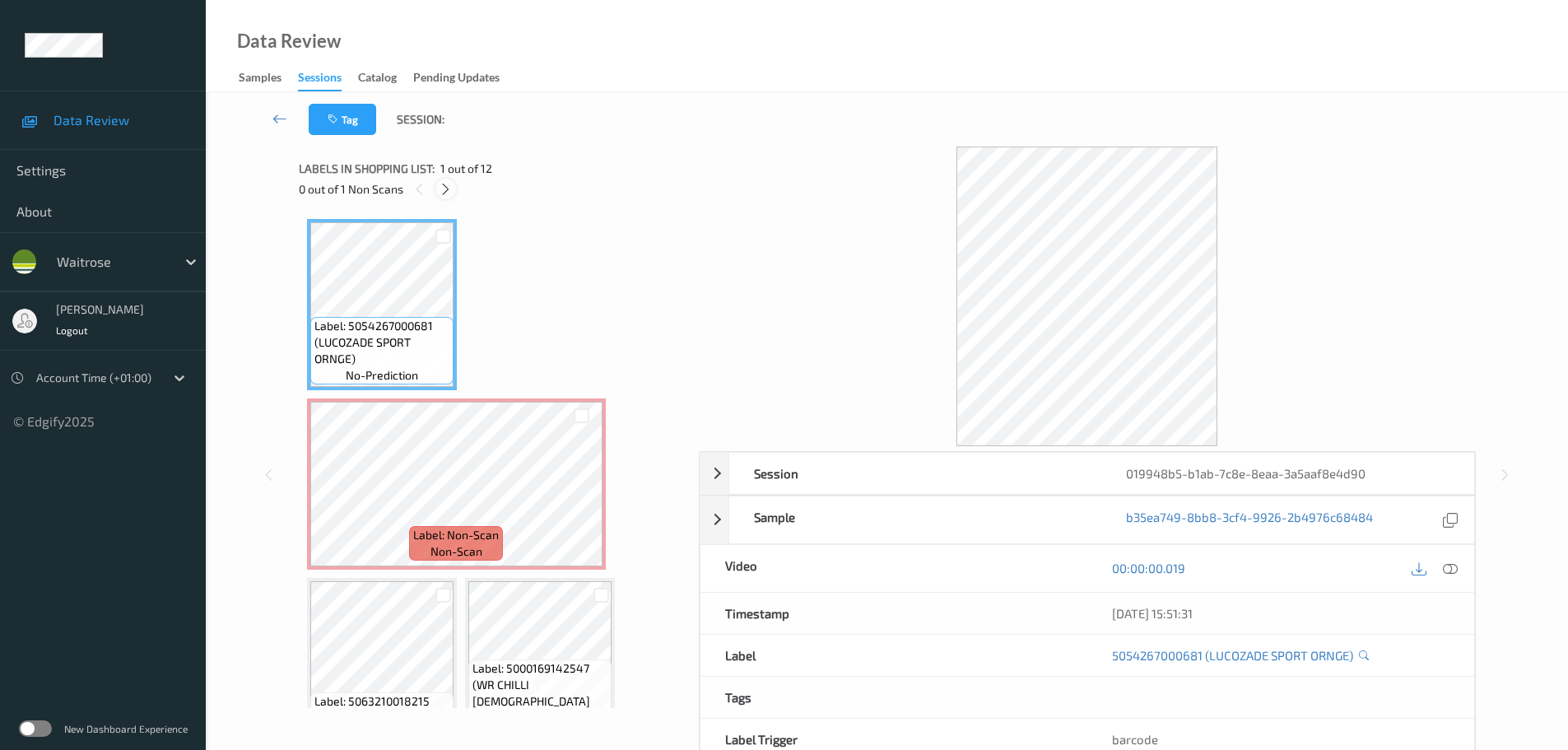
click at [448, 185] on icon at bounding box center [445, 190] width 14 height 15
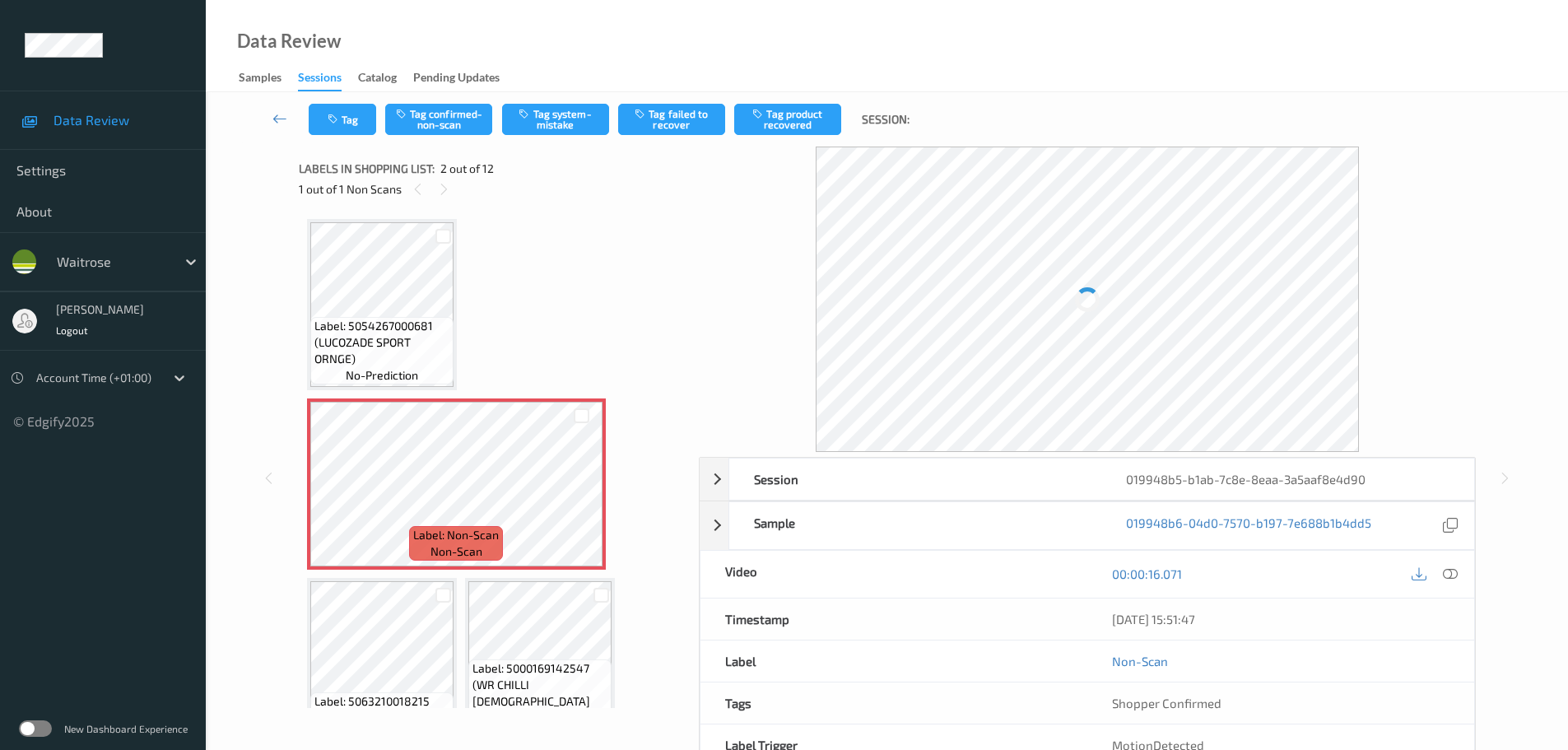
scroll to position [8, 0]
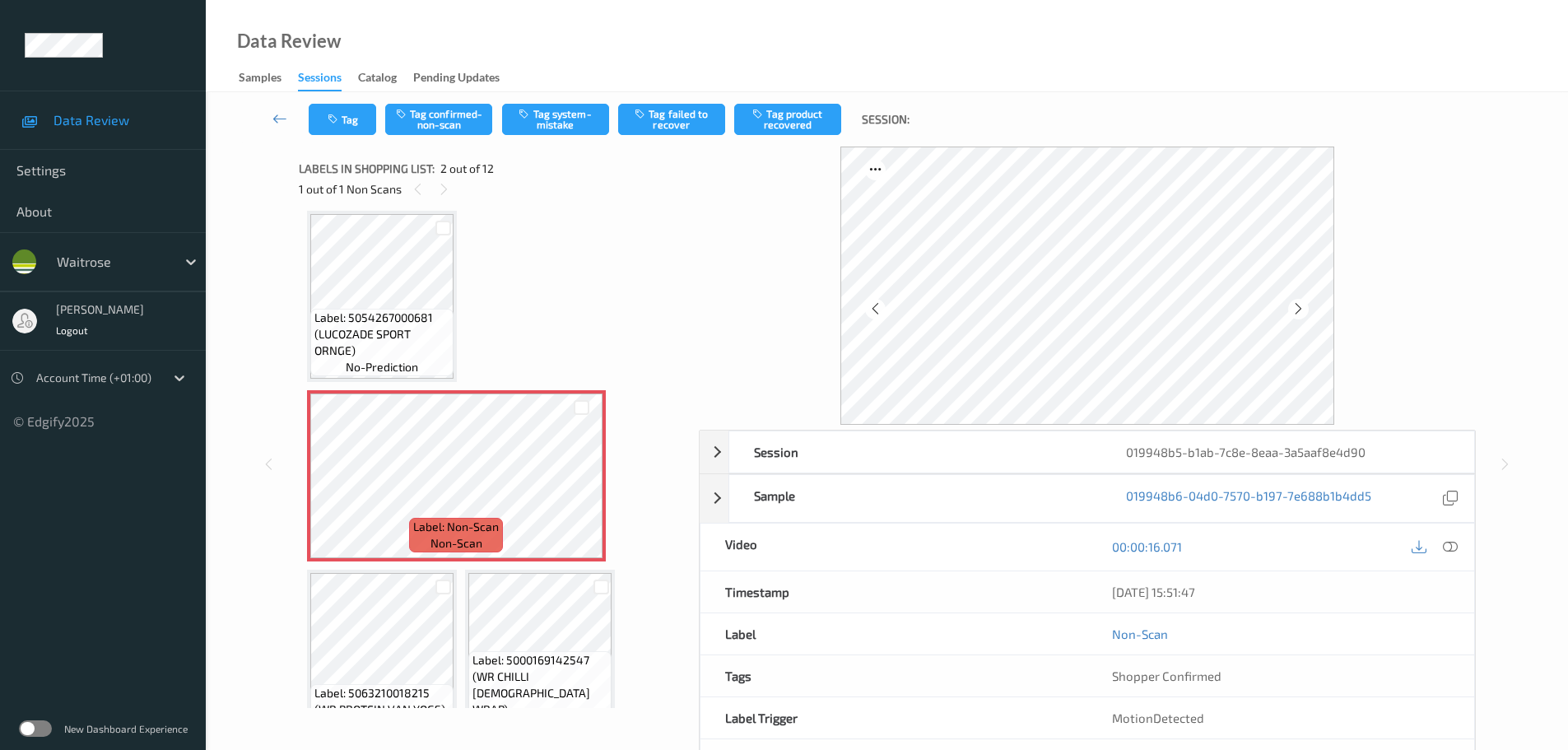
click at [1454, 552] on icon at bounding box center [1450, 547] width 15 height 15
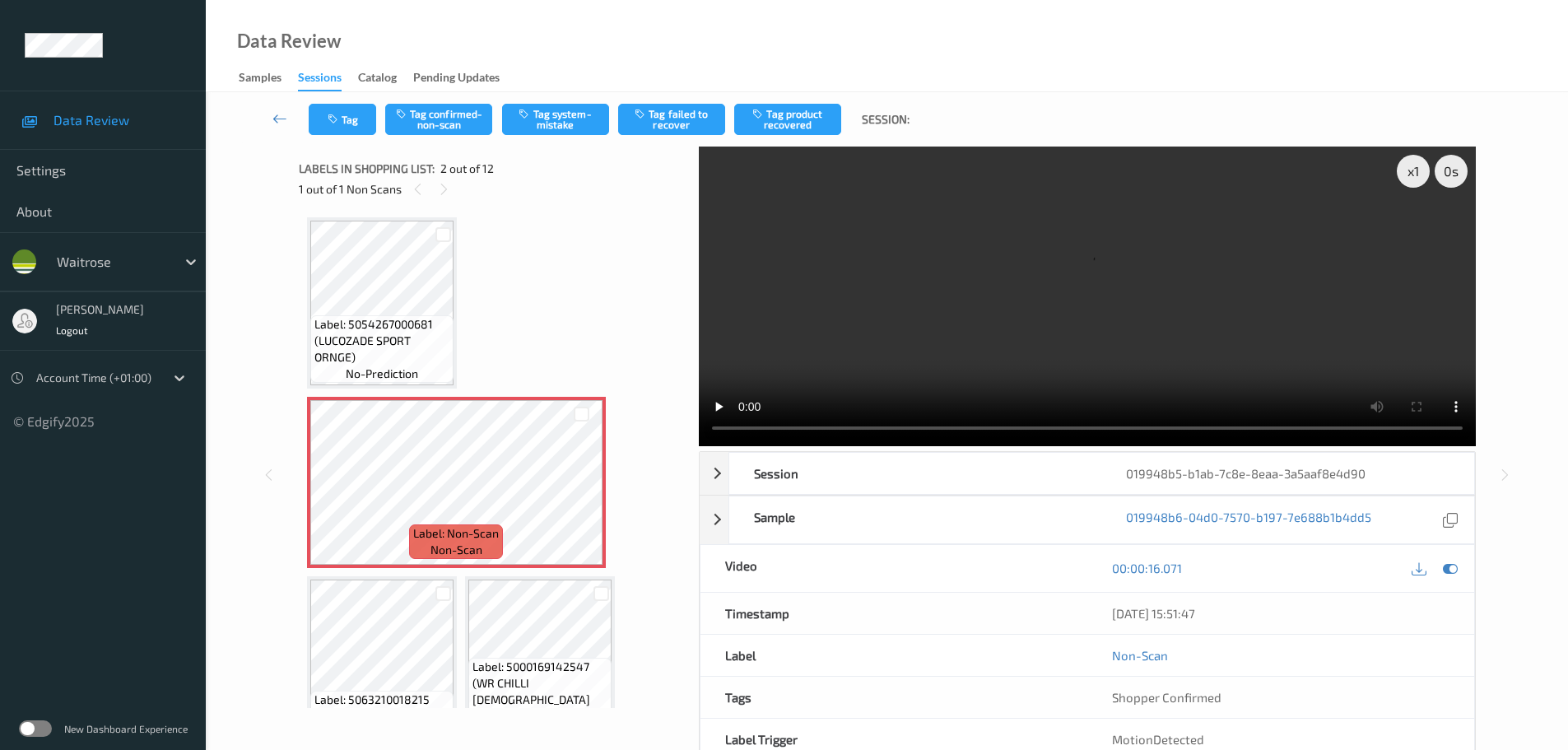
scroll to position [0, 0]
click at [582, 500] on icon at bounding box center [581, 498] width 14 height 15
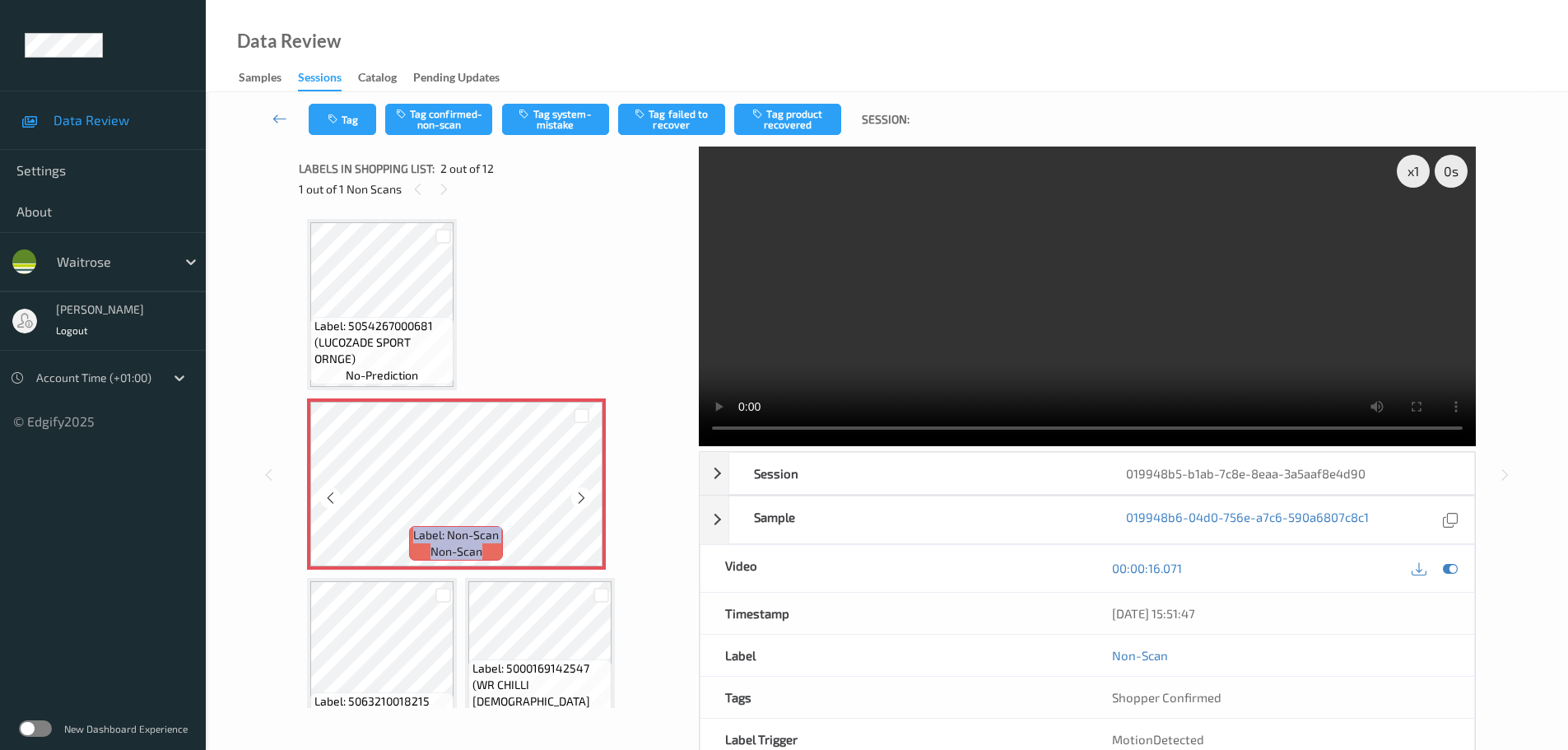
click at [582, 500] on icon at bounding box center [581, 498] width 14 height 15
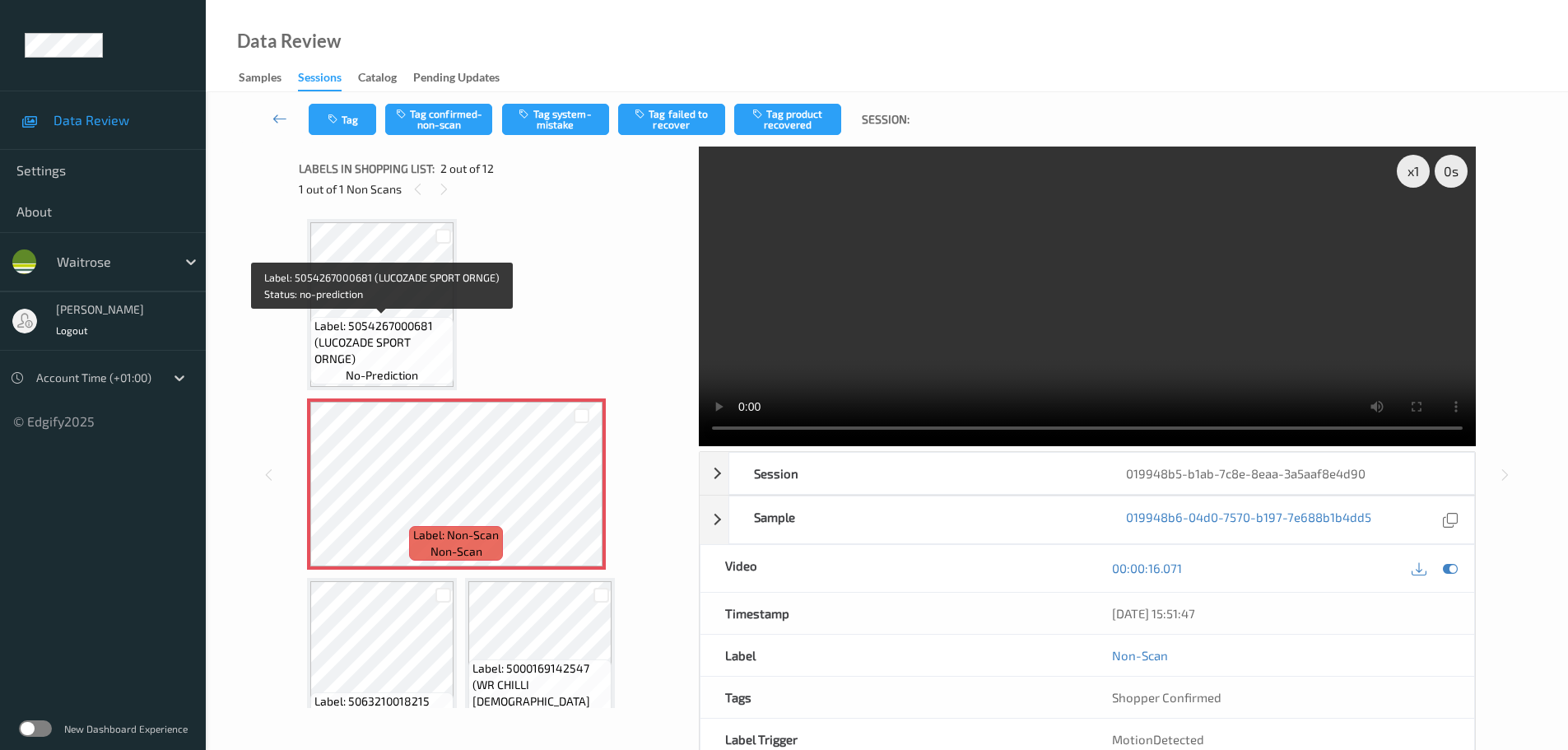
click at [429, 331] on span "Label: 5054267000681 (LUCOZADE SPORT ORNGE)" at bounding box center [381, 342] width 135 height 50
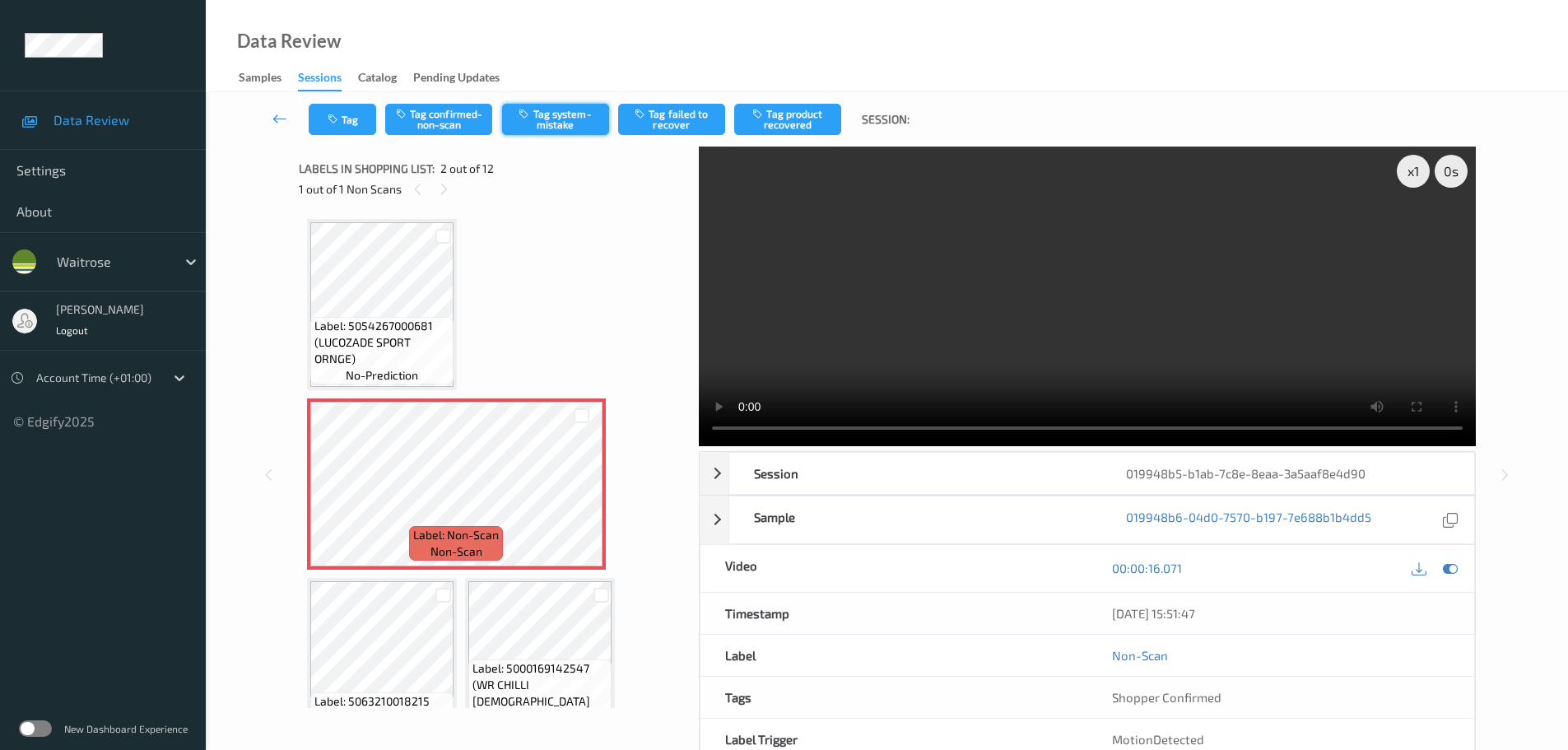
click at [556, 125] on button "Tag system-mistake" at bounding box center [555, 119] width 107 height 31
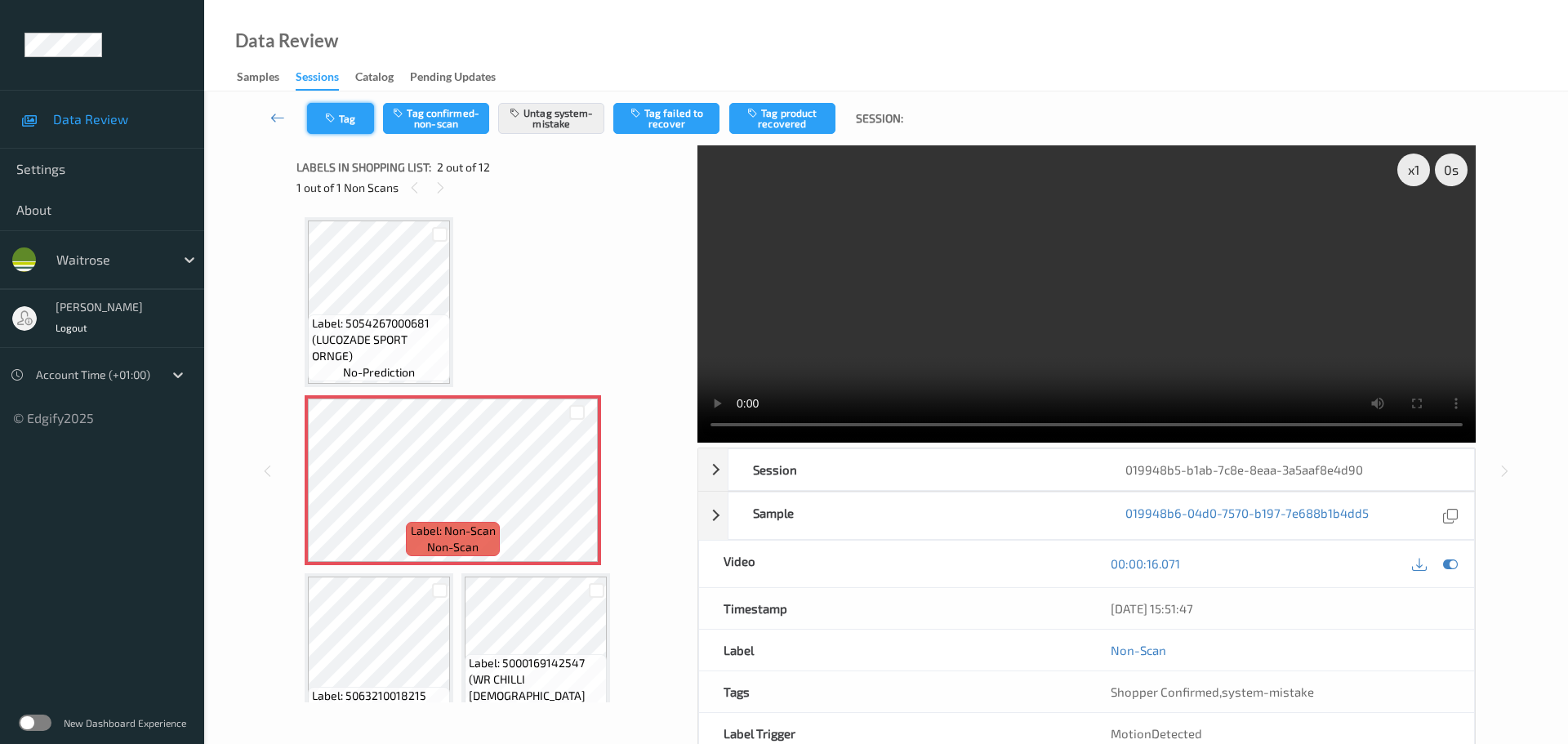
click at [353, 125] on button "Tag" at bounding box center [340, 118] width 67 height 31
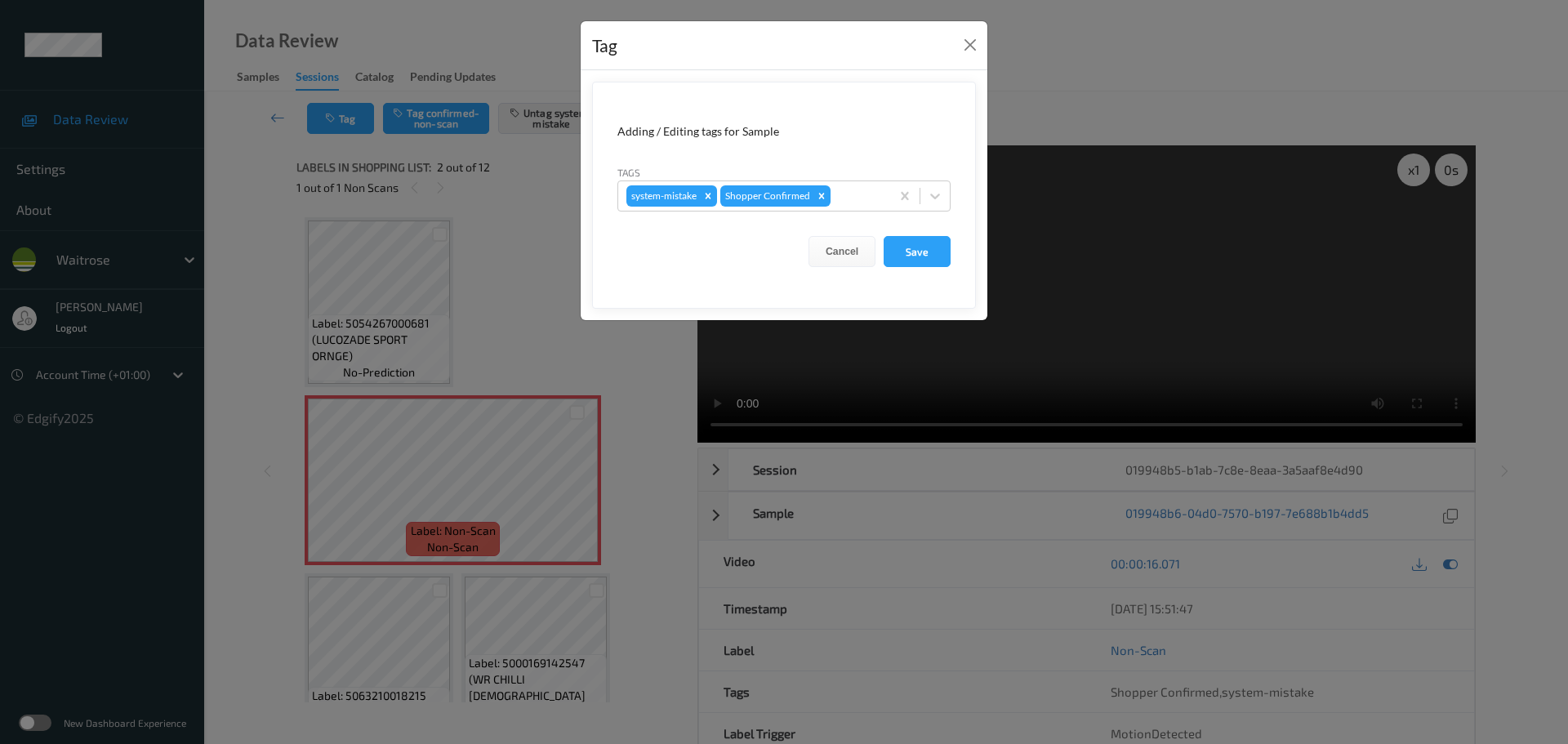
click at [952, 196] on form "Adding / Editing tags for Sample Tags system-mistake Shopper Confirmed Cancel S…" at bounding box center [784, 195] width 384 height 227
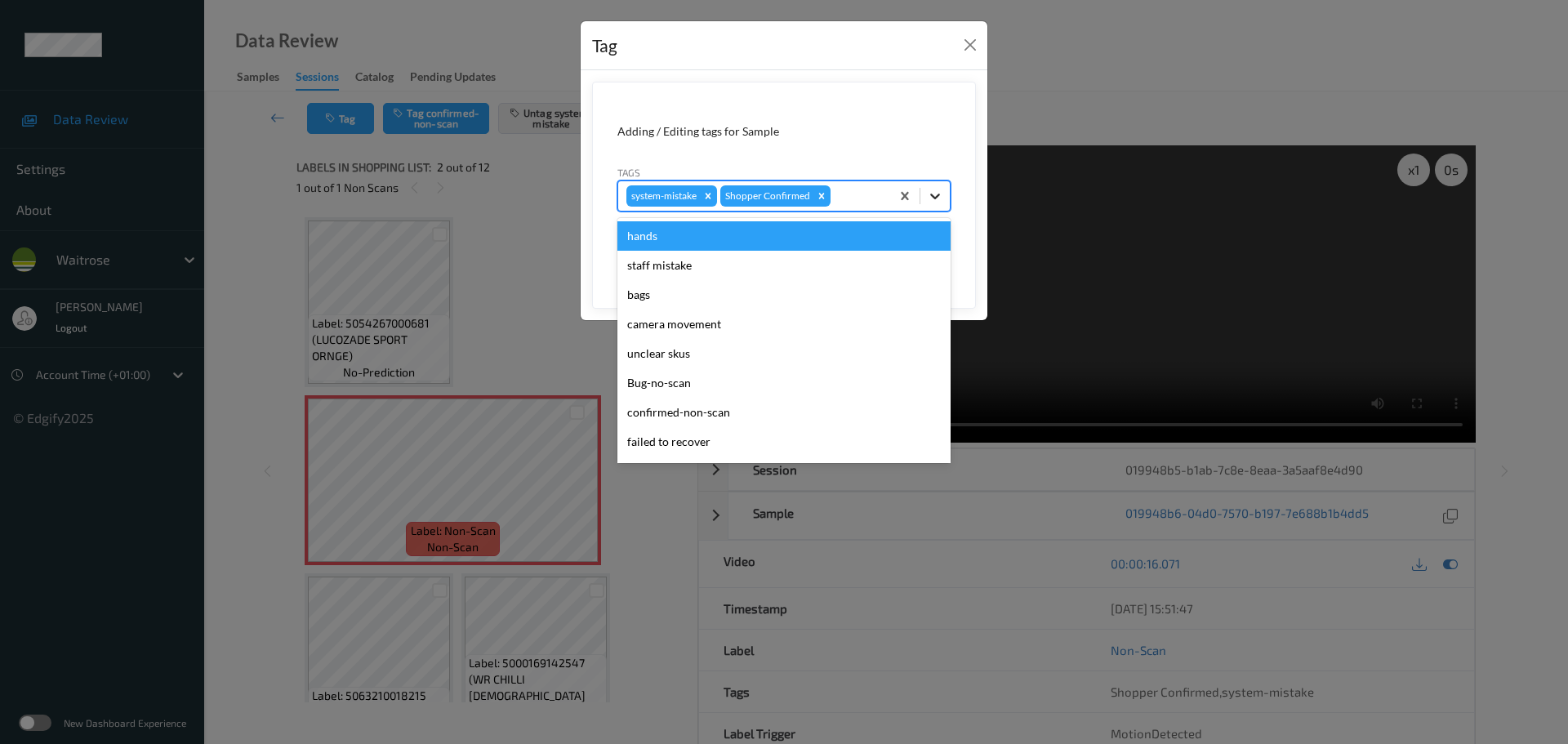
click at [939, 195] on icon at bounding box center [935, 196] width 10 height 6
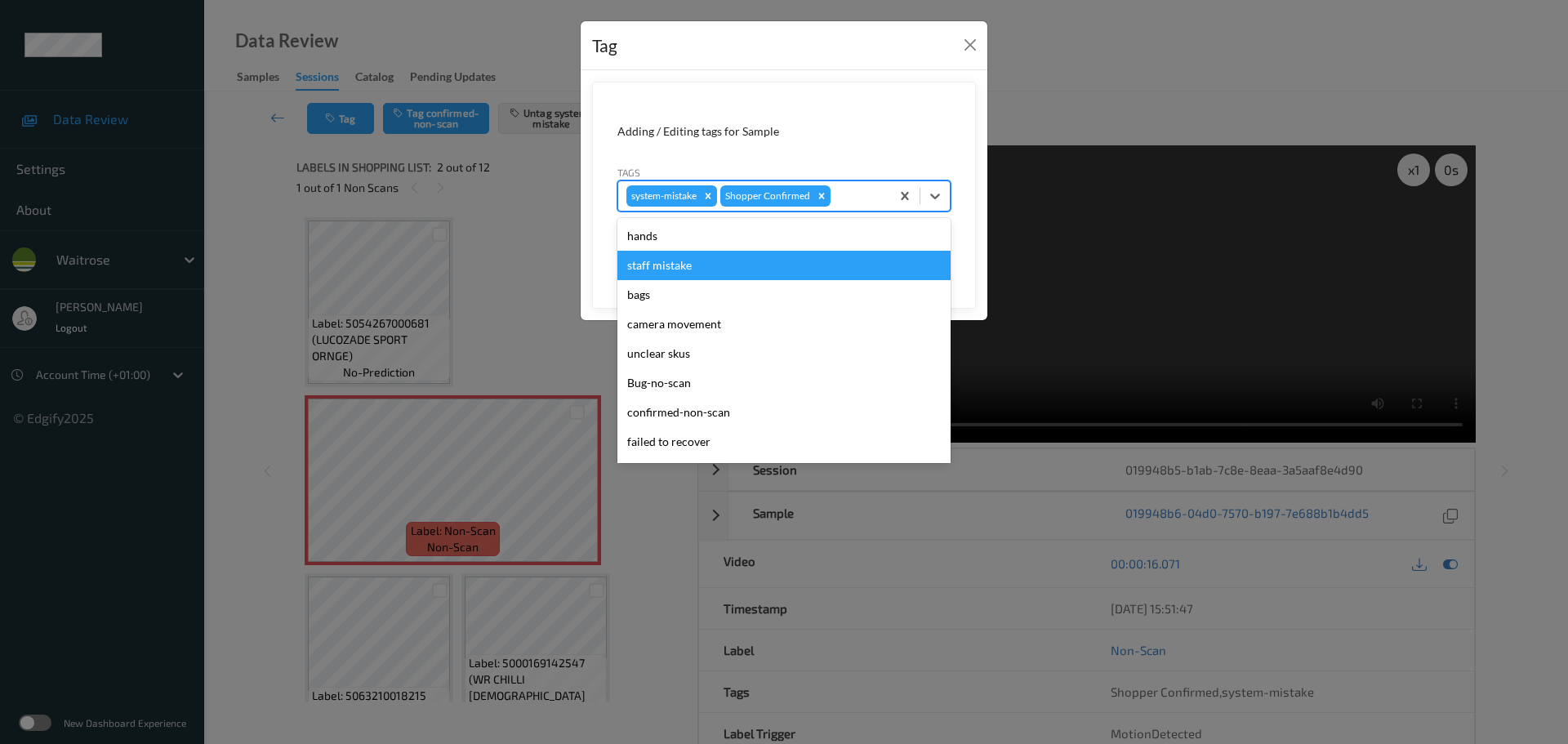
scroll to position [409, 0]
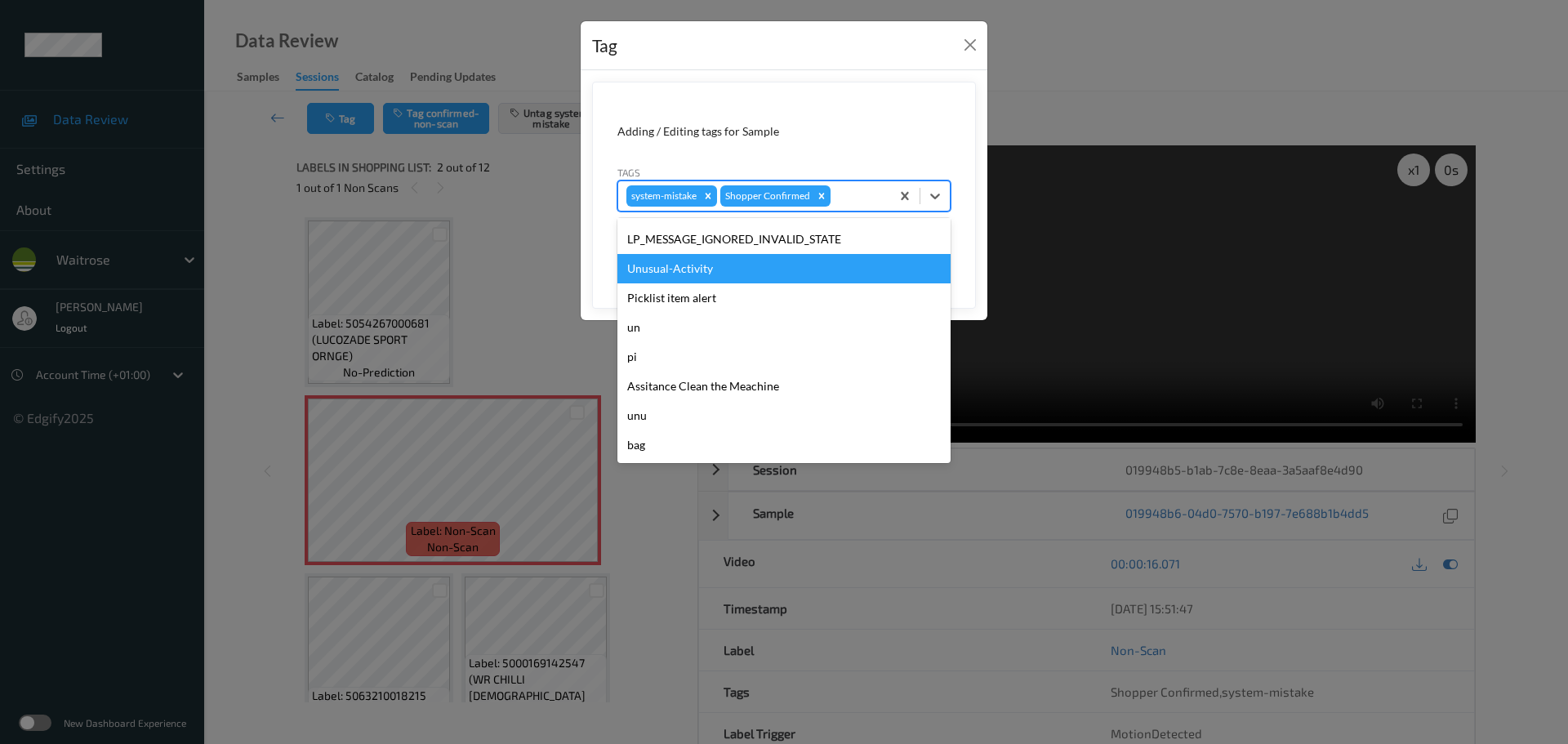
click at [664, 281] on div "Unusual-Activity" at bounding box center [784, 269] width 333 height 30
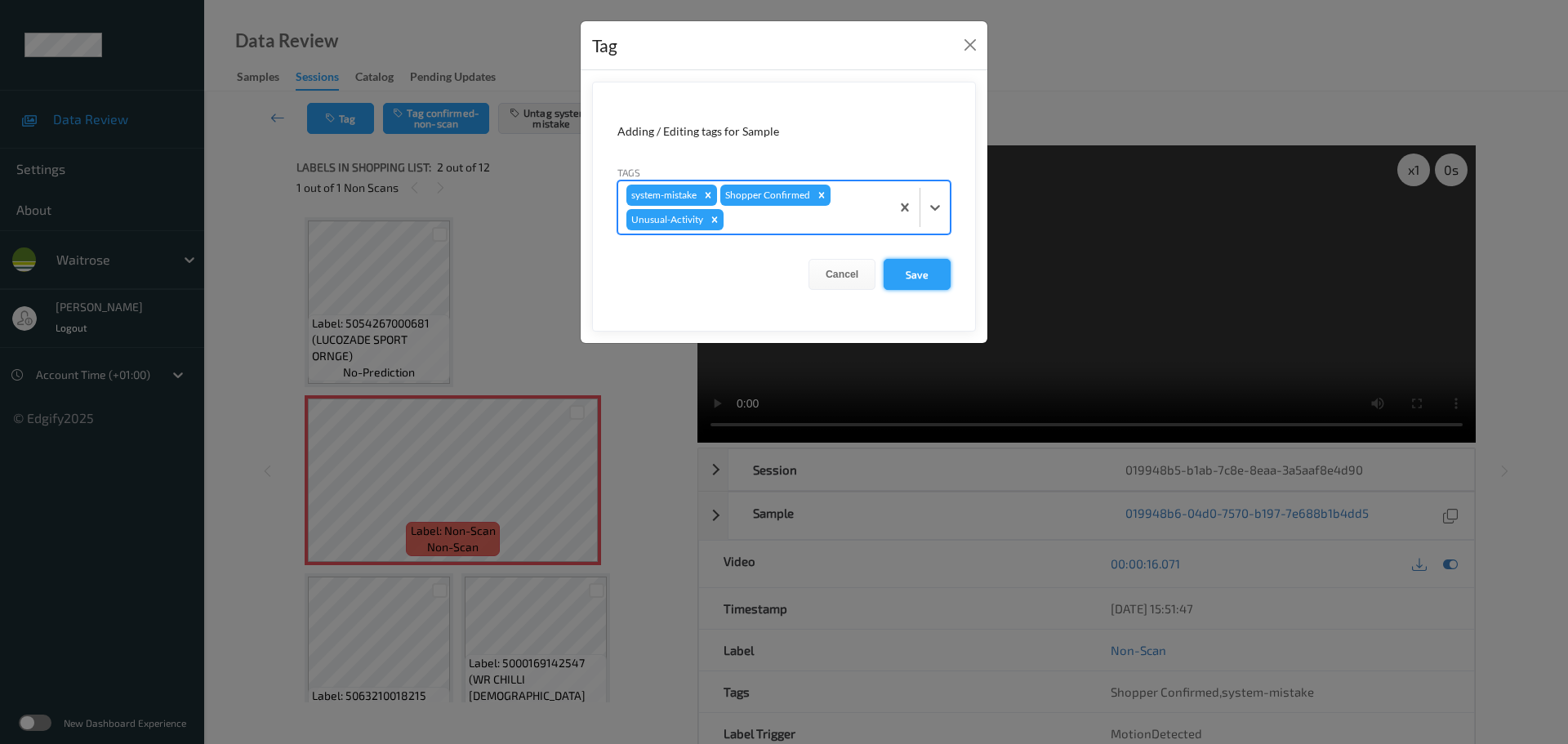
click at [910, 270] on button "Save" at bounding box center [917, 275] width 67 height 31
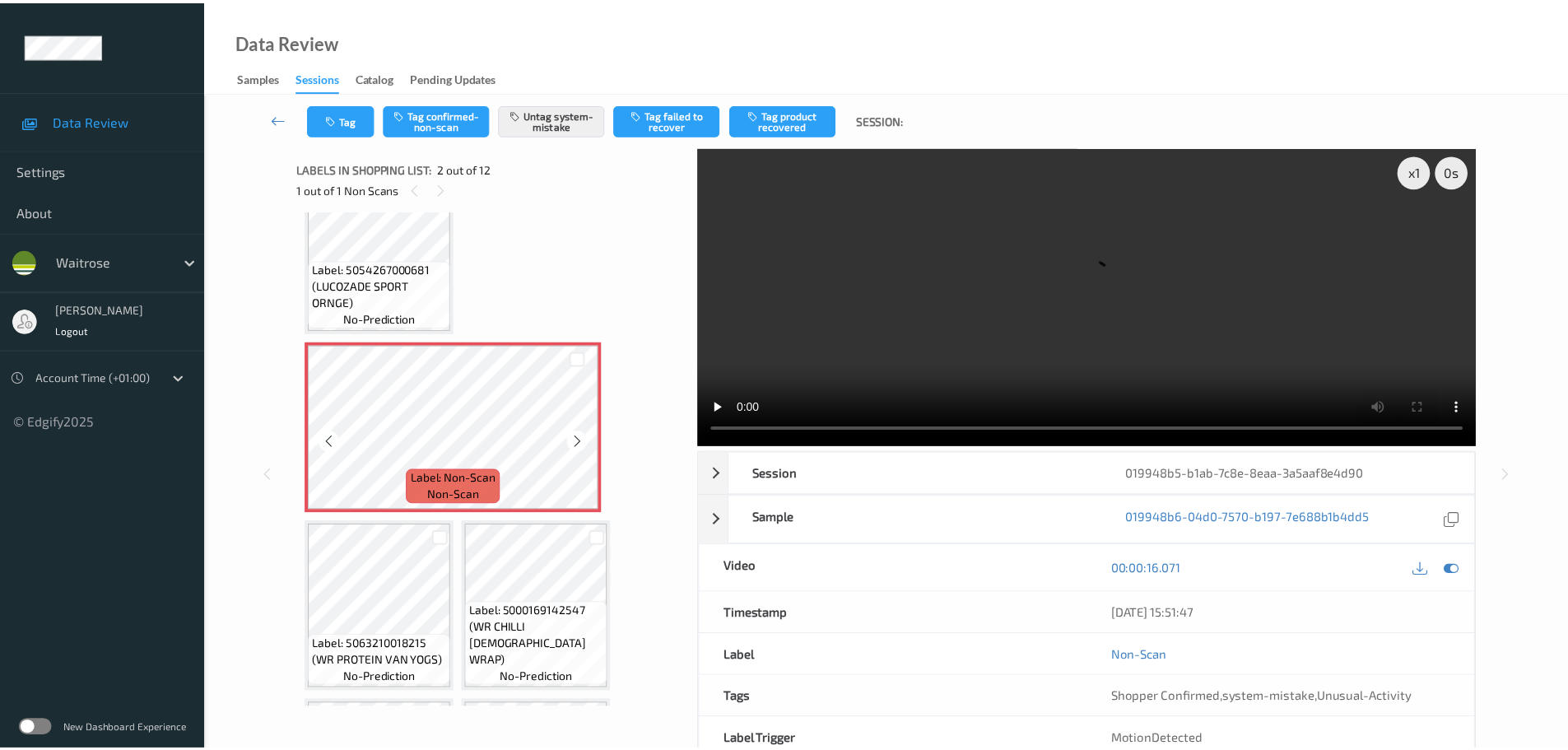
scroll to position [82, 0]
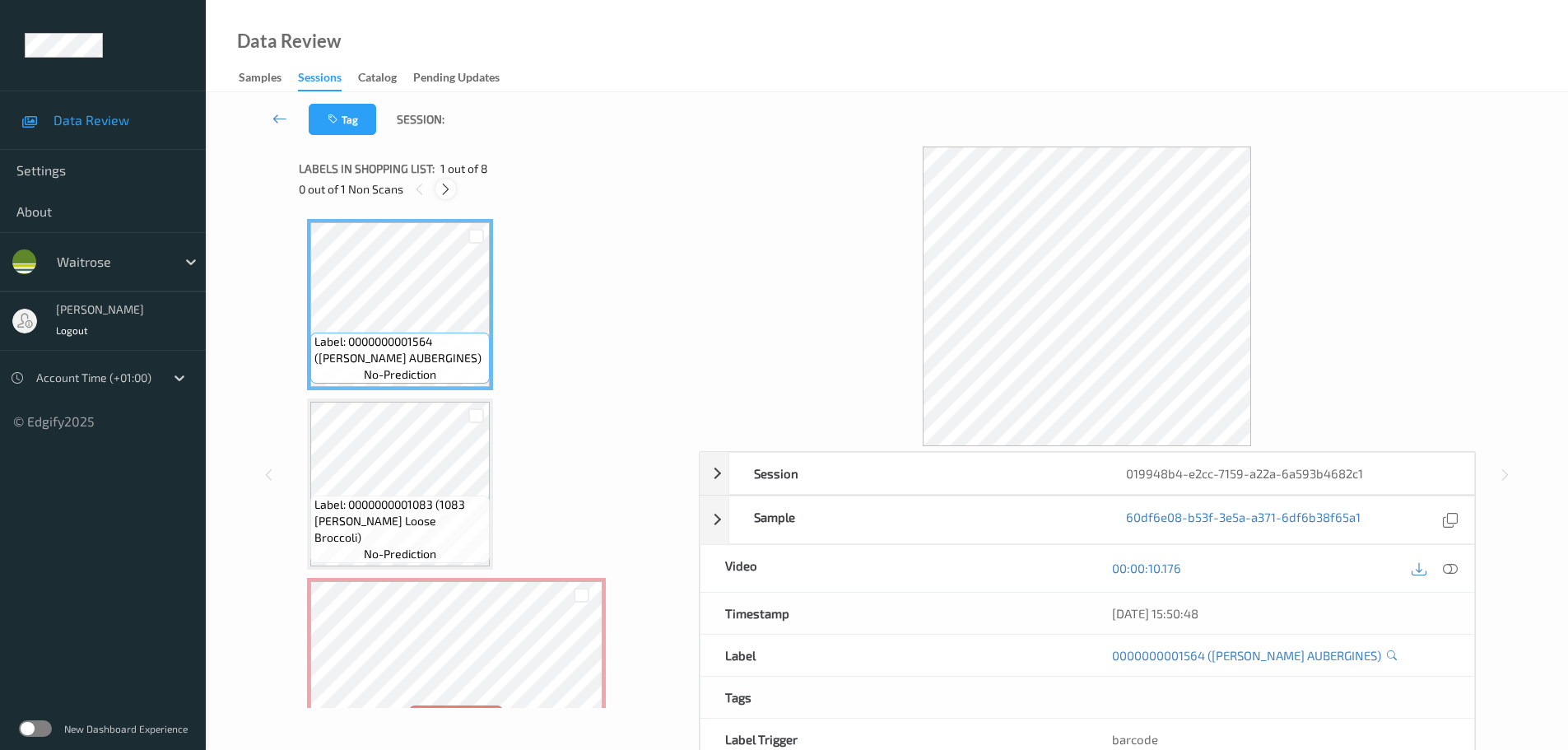
click at [443, 191] on icon at bounding box center [445, 190] width 14 height 15
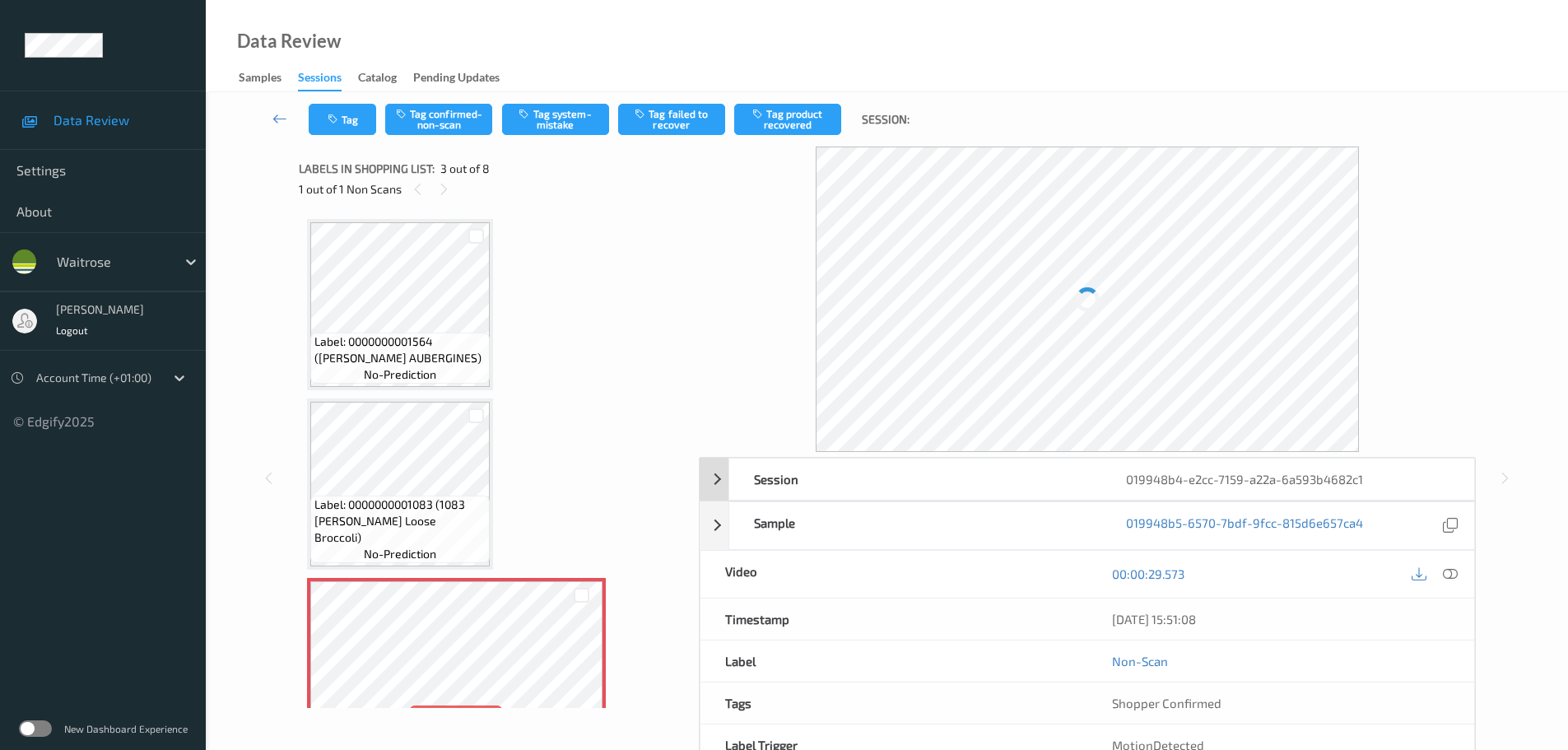
scroll to position [187, 0]
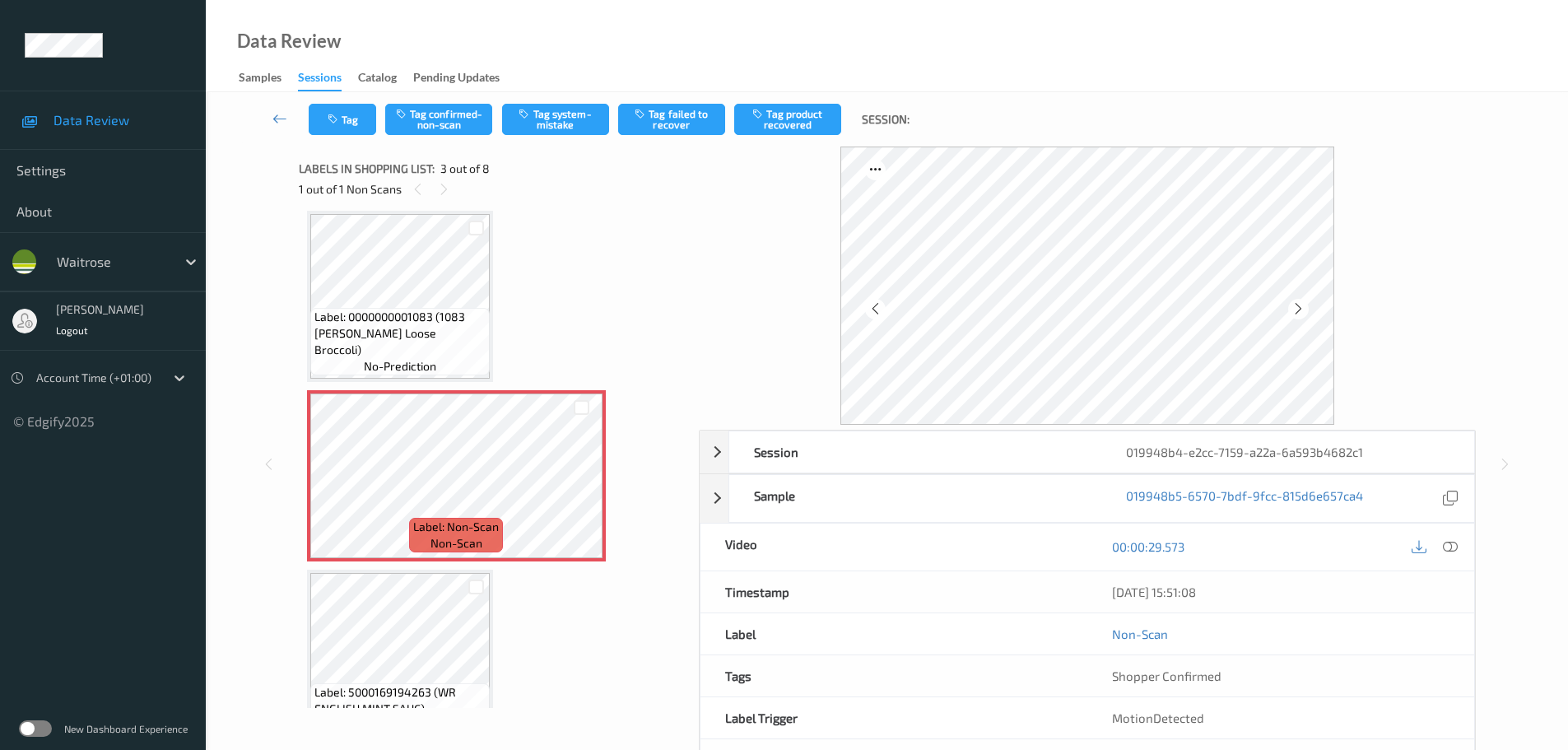
drag, startPoint x: 1450, startPoint y: 556, endPoint x: 1420, endPoint y: 515, distance: 50.8
click at [1450, 556] on div at bounding box center [1450, 547] width 22 height 22
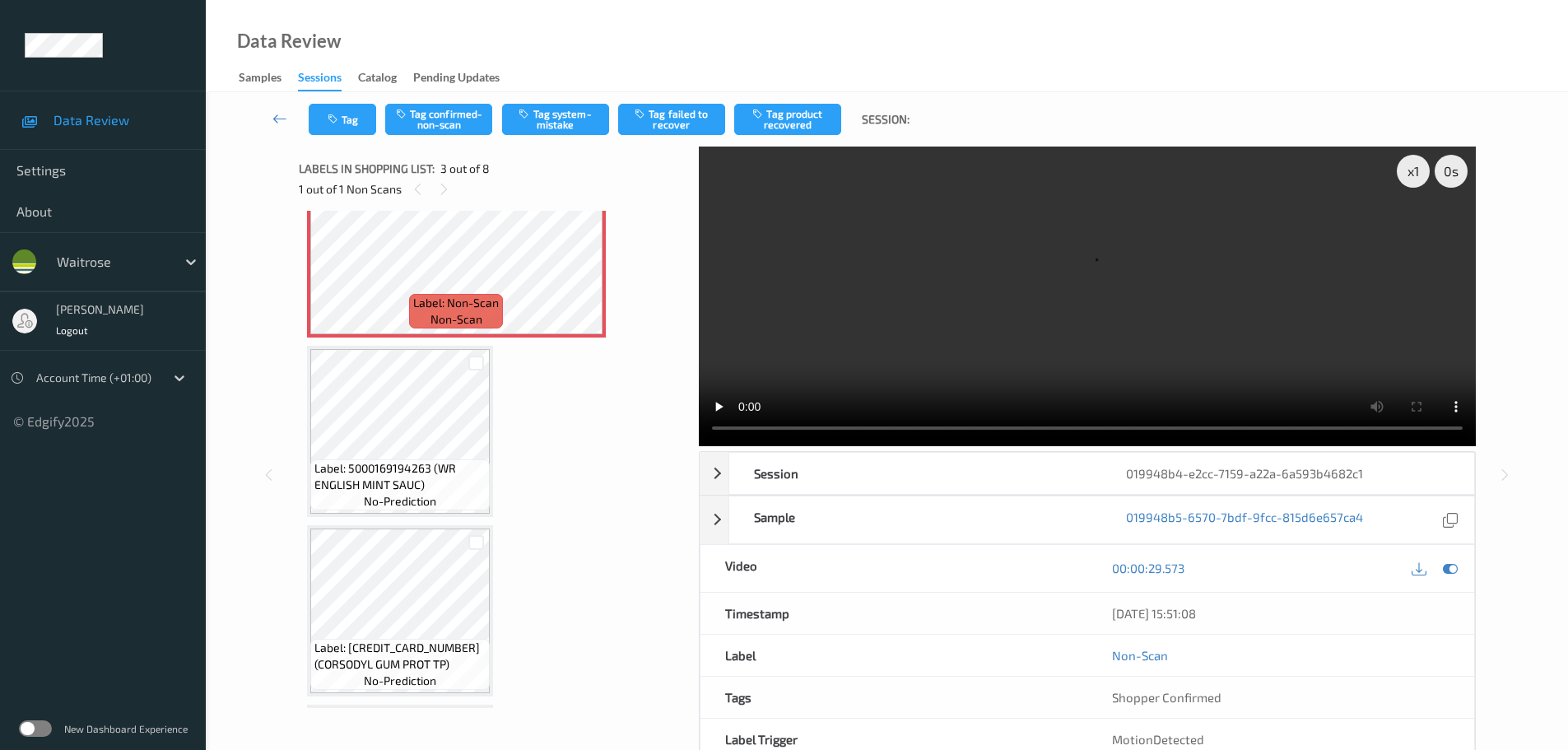
scroll to position [247, 0]
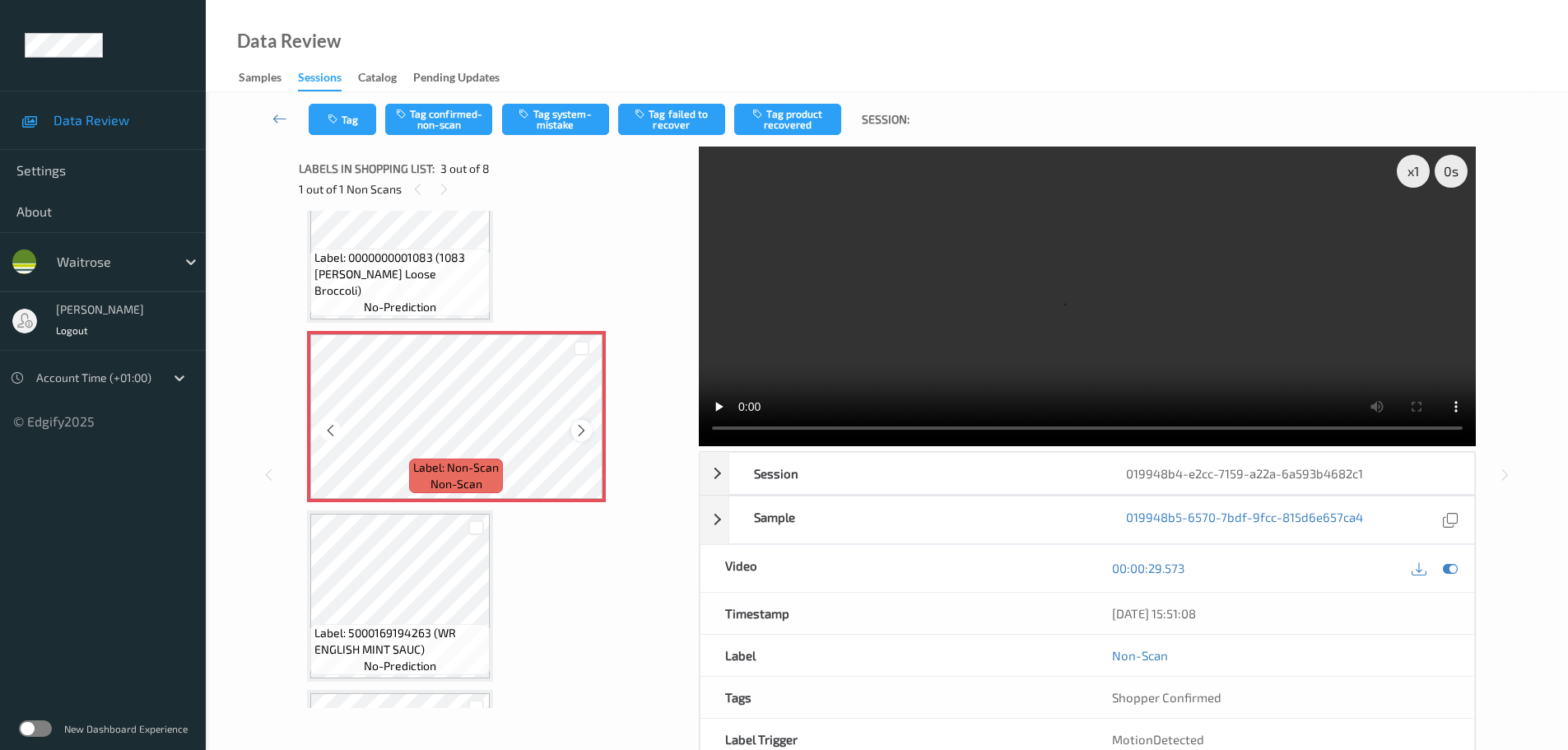
click at [582, 426] on icon at bounding box center [581, 431] width 14 height 15
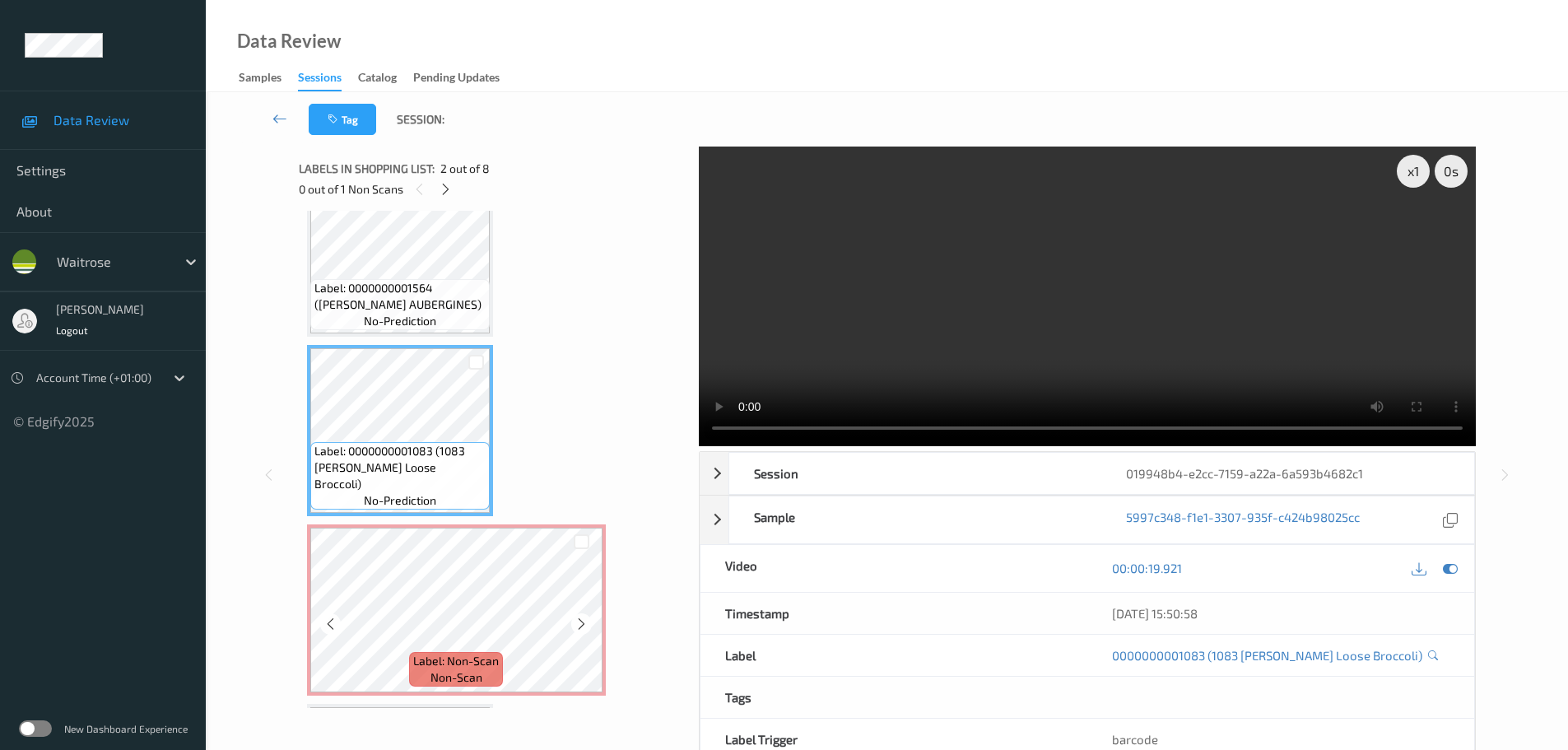
scroll to position [82, 0]
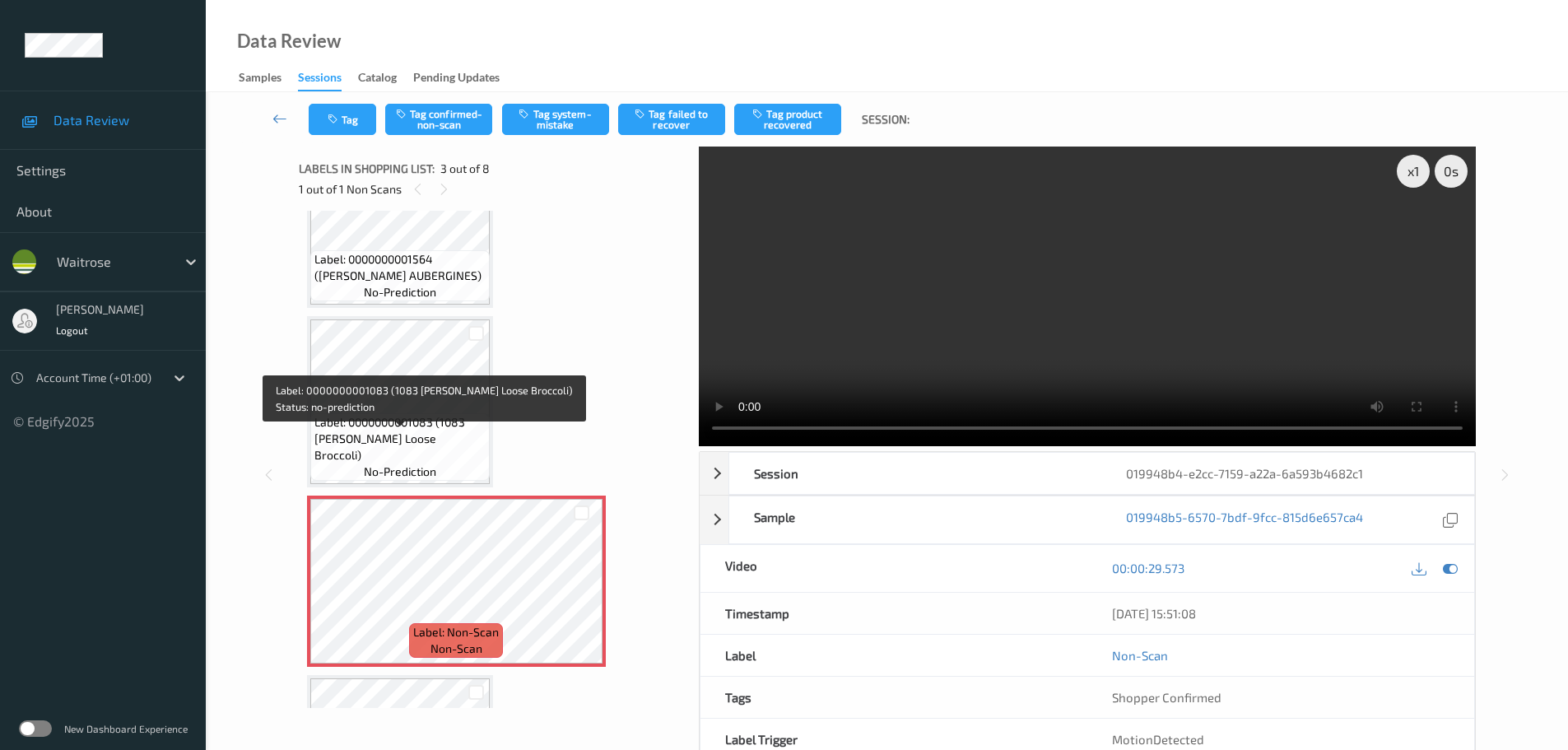
click at [443, 438] on span "Label: 0000000001083 (1083 WR Ess Loose Broccoli)" at bounding box center [399, 439] width 172 height 50
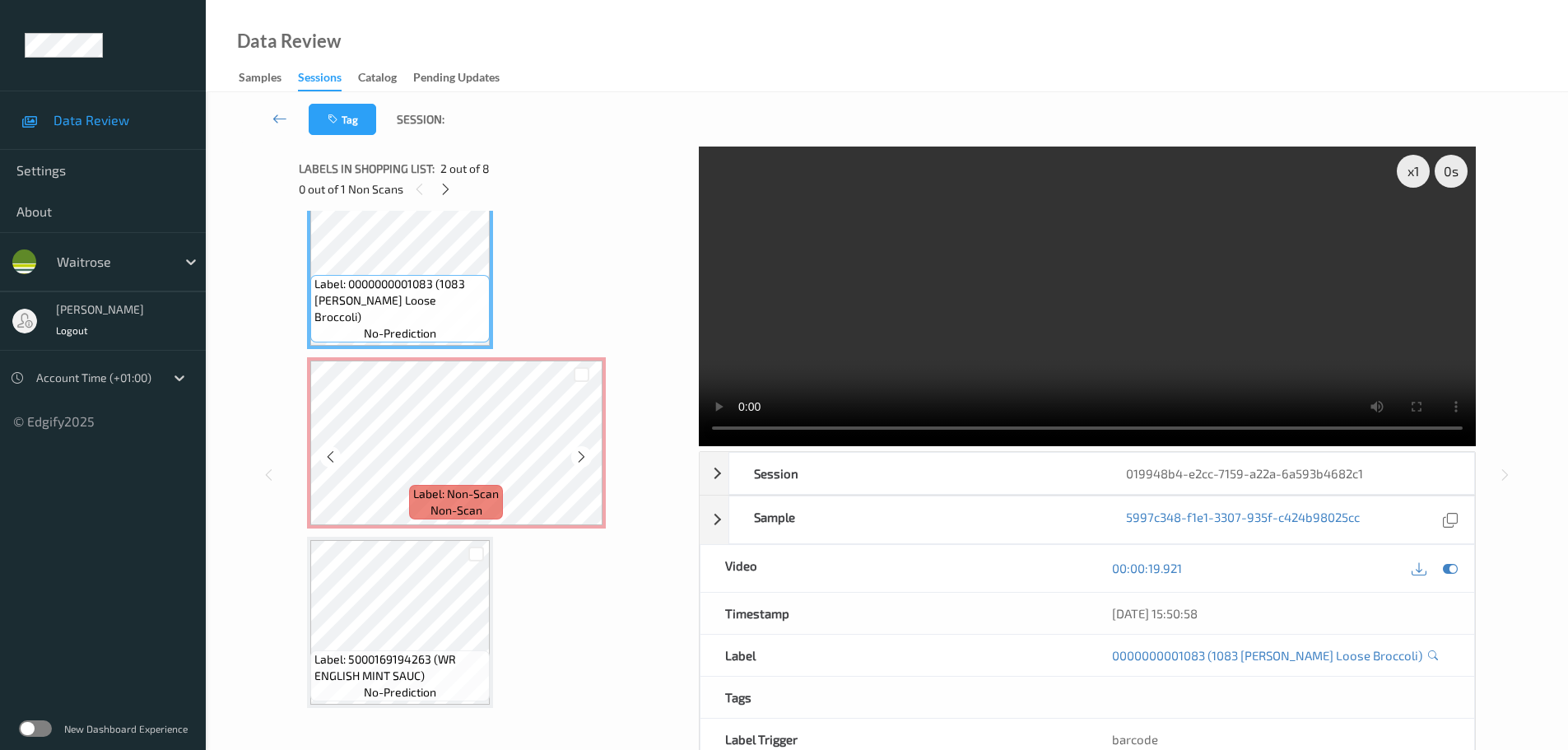
scroll to position [329, 0]
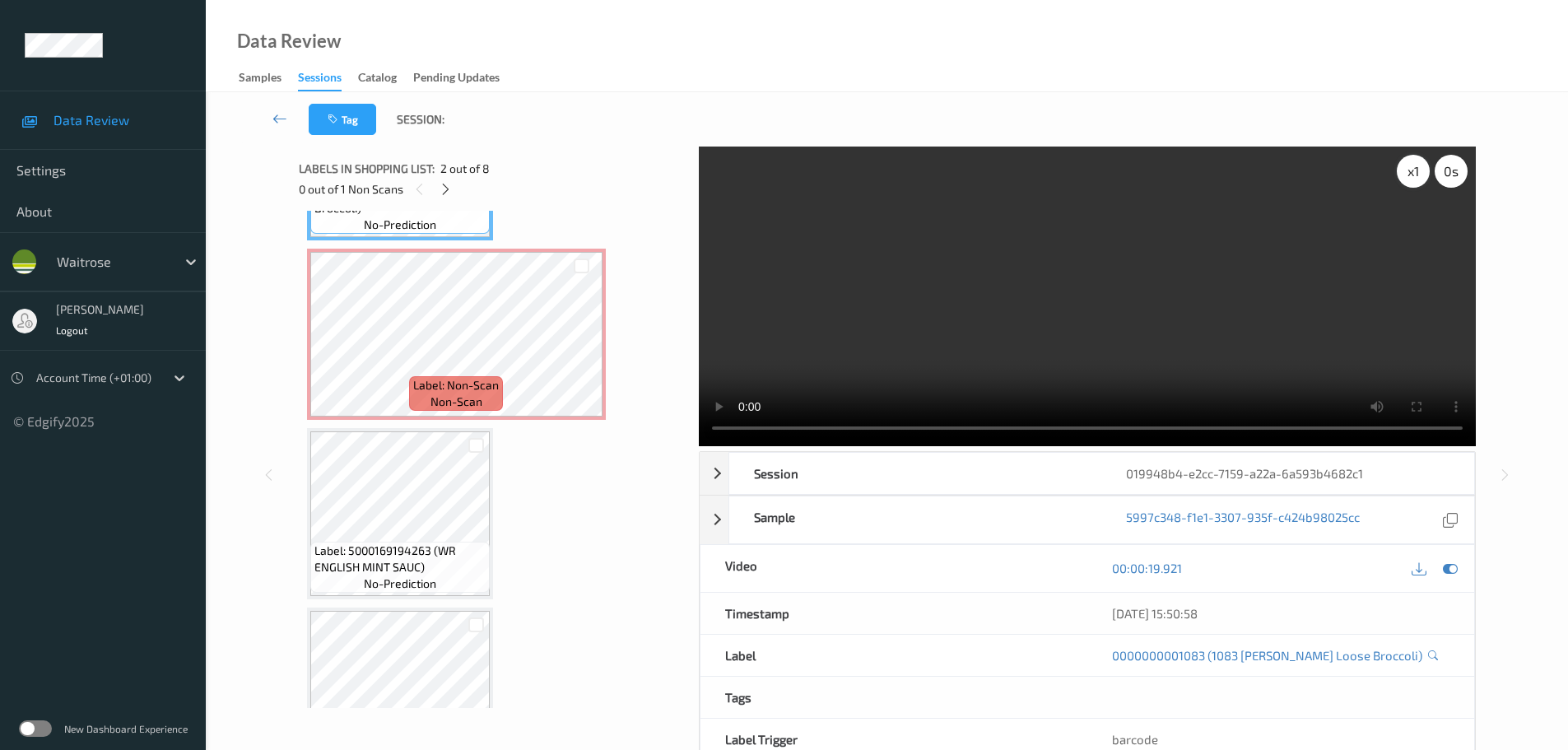
click at [1417, 181] on div "x 1" at bounding box center [1414, 172] width 33 height 33
click at [1417, 181] on div "x 2" at bounding box center [1414, 172] width 33 height 33
click at [1417, 181] on div "x 4" at bounding box center [1414, 172] width 33 height 33
click at [1417, 180] on div "x 8" at bounding box center [1414, 172] width 33 height 33
click at [1417, 180] on div "x 1" at bounding box center [1414, 172] width 33 height 33
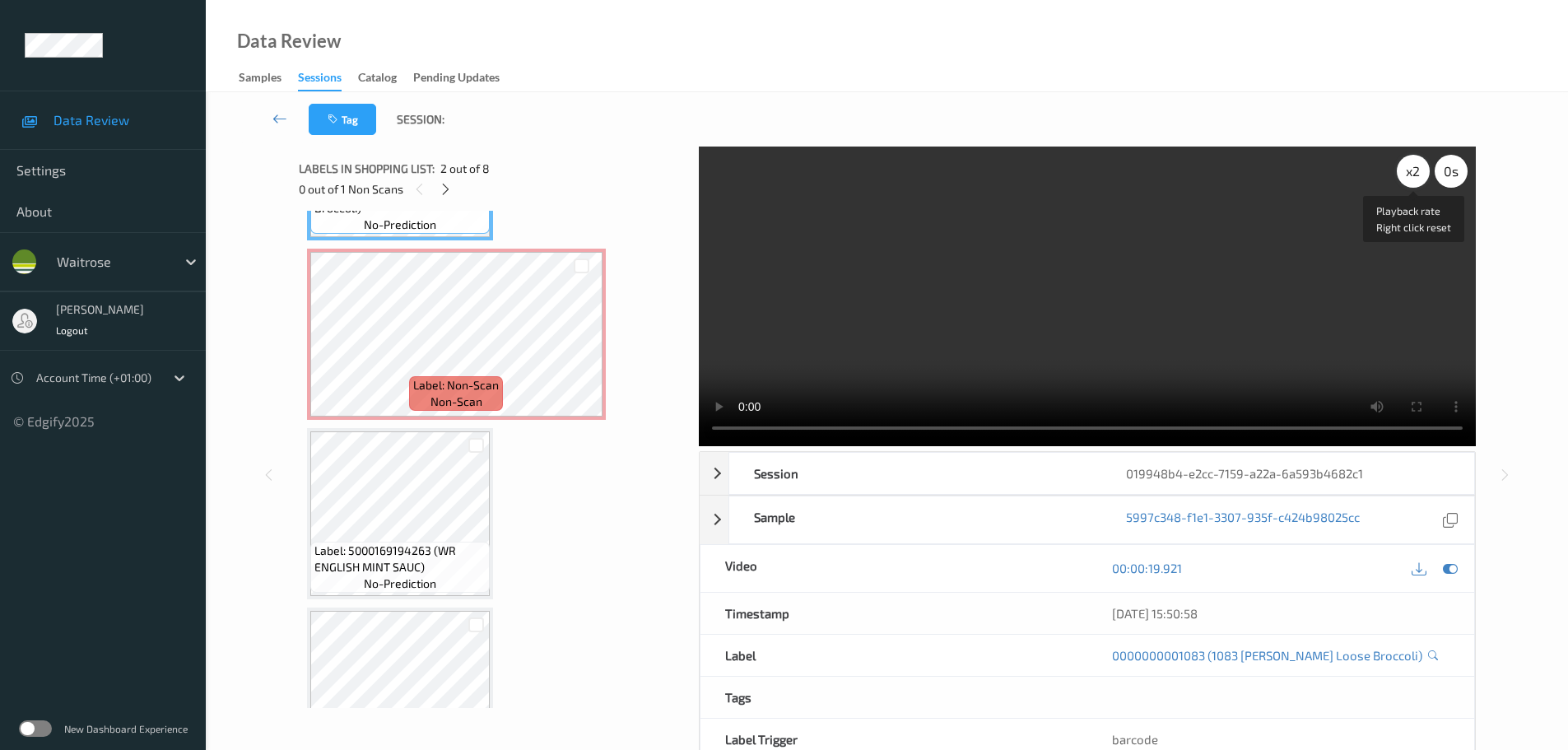
click at [1417, 180] on div "x 2" at bounding box center [1414, 172] width 33 height 33
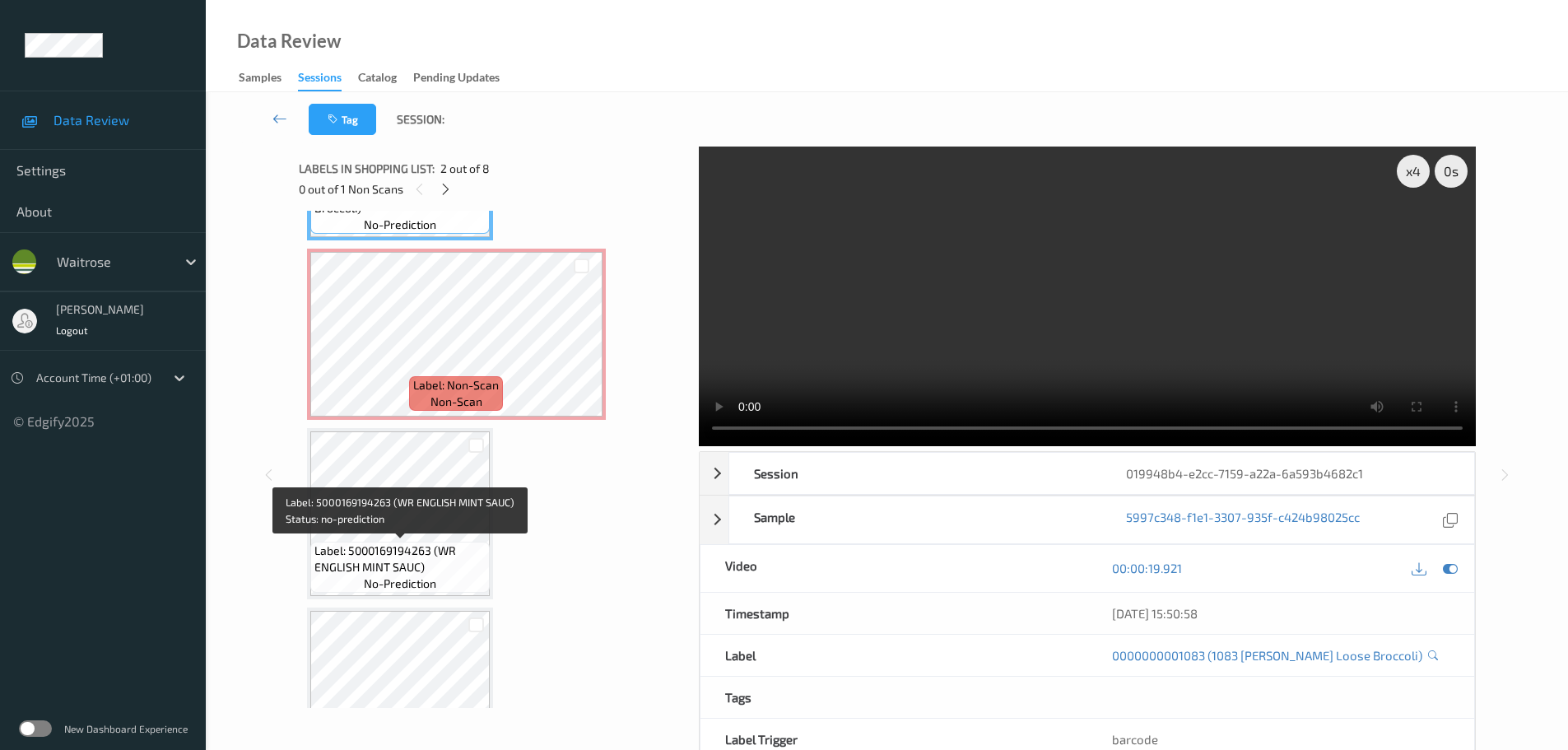
click at [369, 545] on span "Label: 5000169194263 (WR ENGLISH MINT SAUC)" at bounding box center [399, 559] width 172 height 33
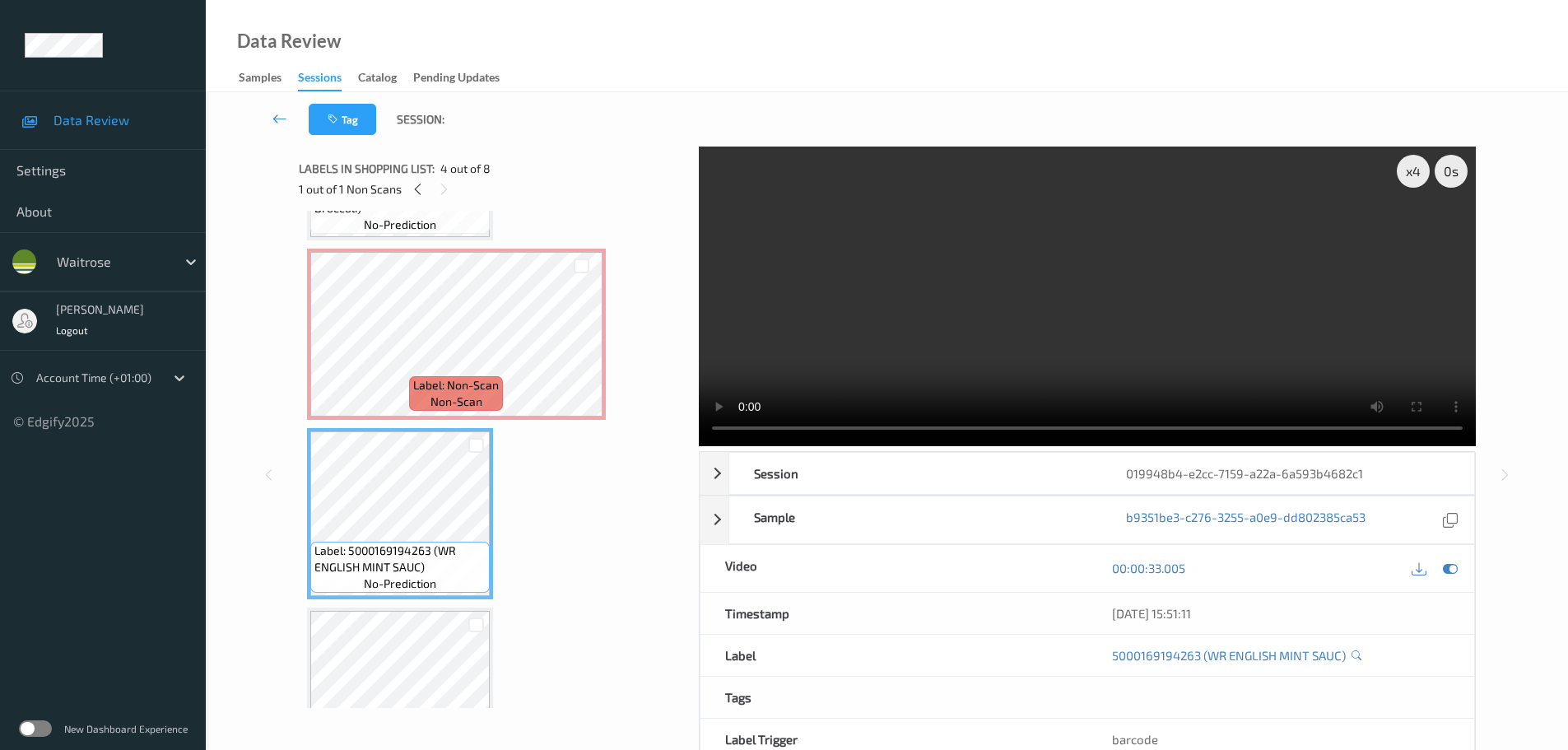
scroll to position [412, 0]
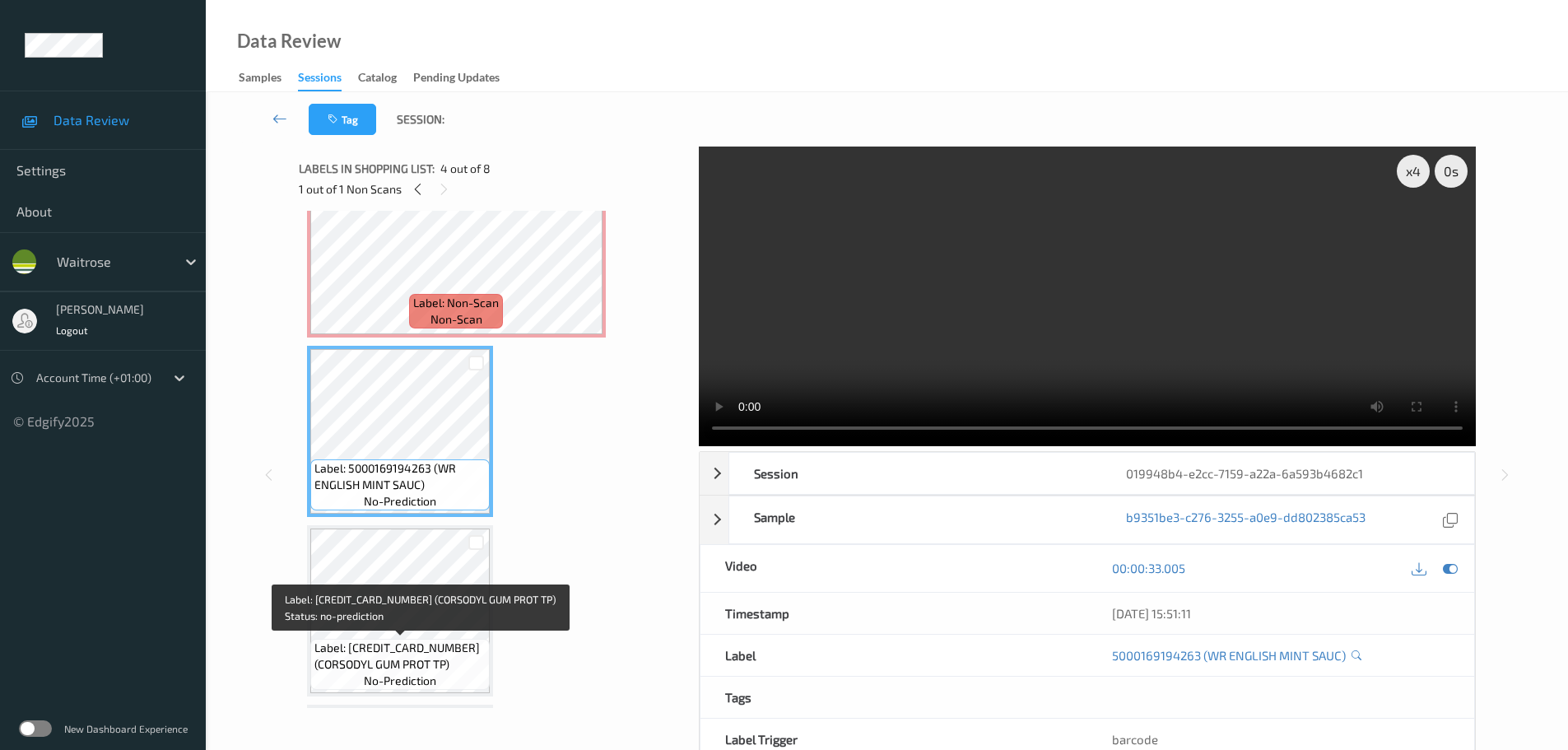
click at [386, 652] on span "Label: 5054563216243 (CORSODYL GUM PROT TP)" at bounding box center [399, 656] width 172 height 33
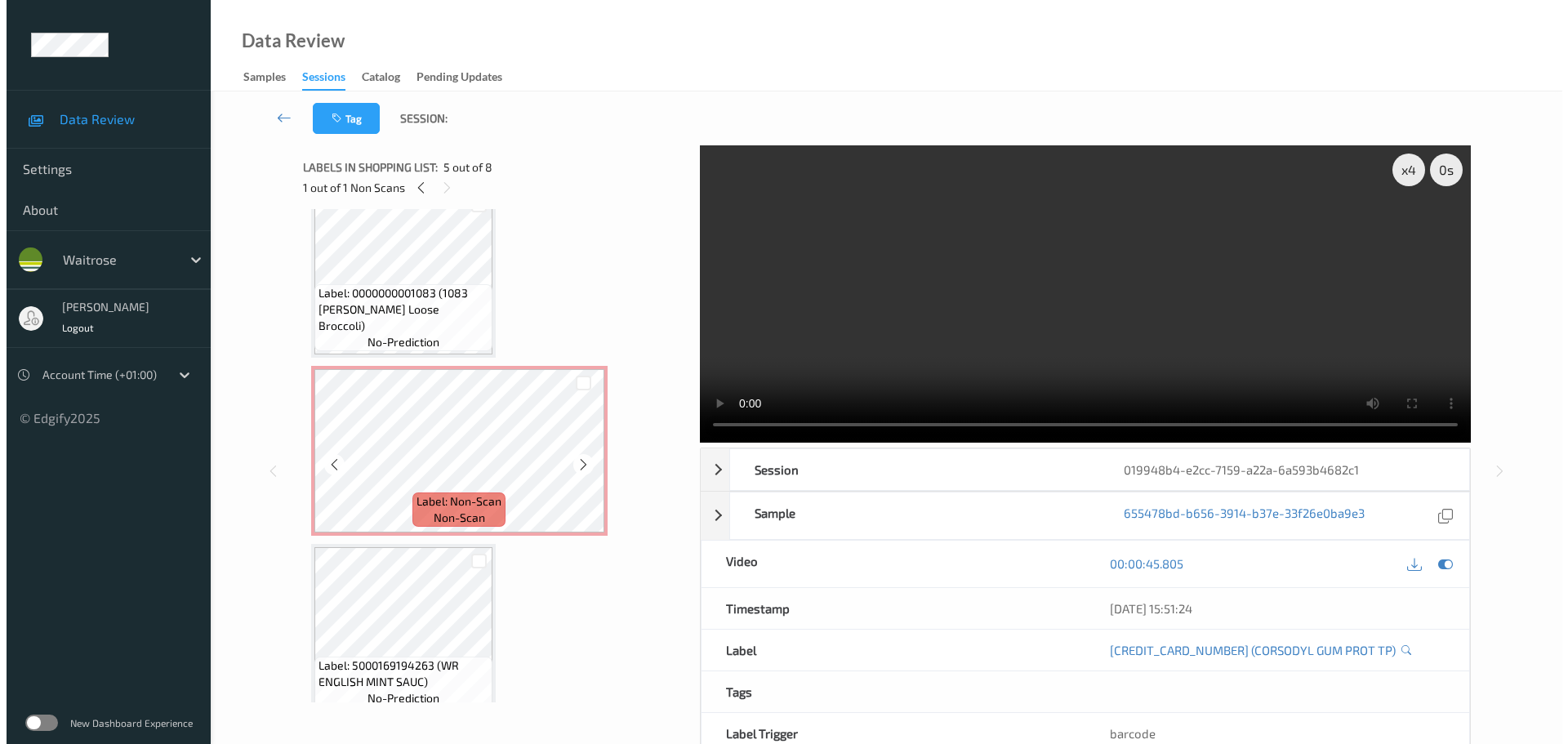
scroll to position [164, 0]
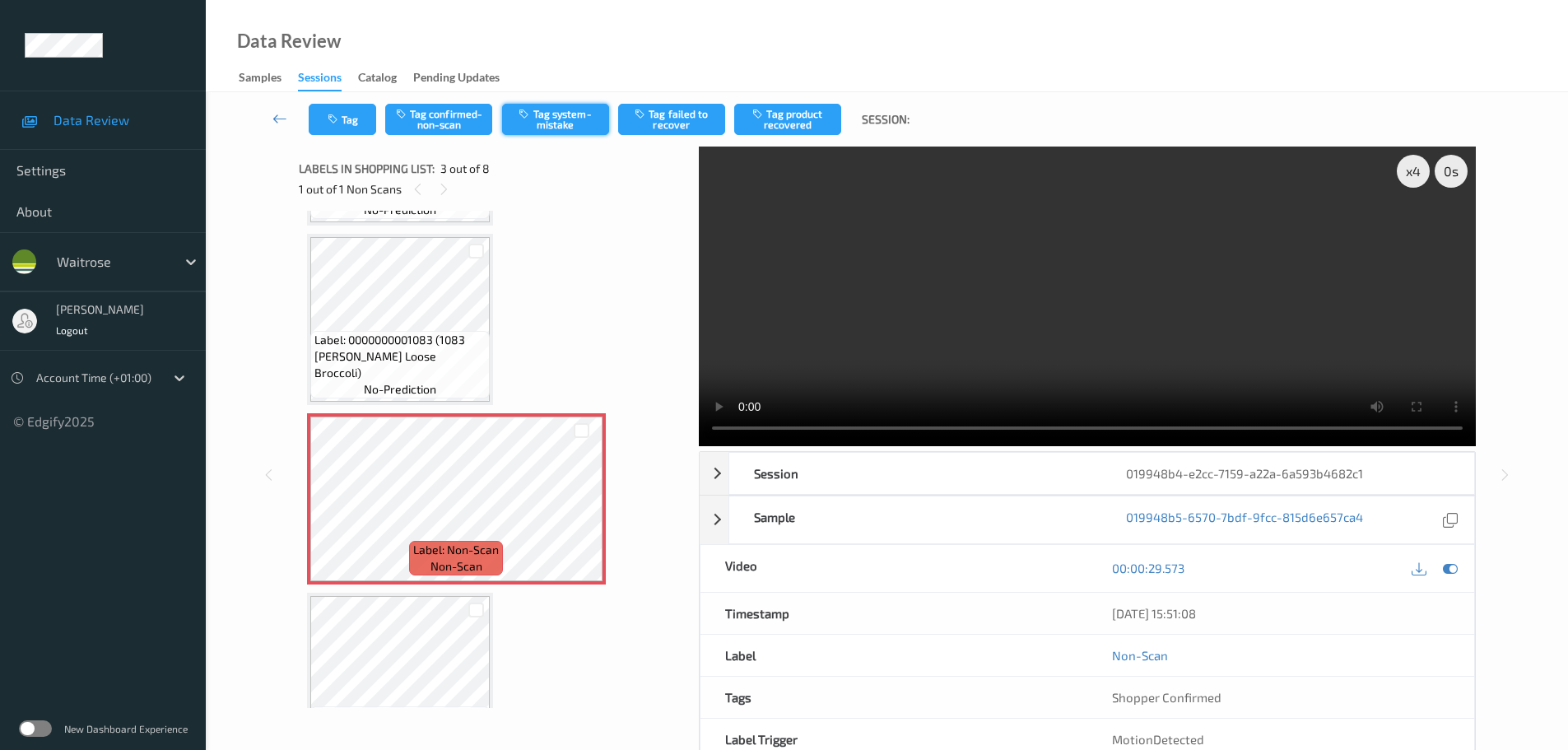
click at [578, 119] on button "Tag system-mistake" at bounding box center [555, 119] width 107 height 31
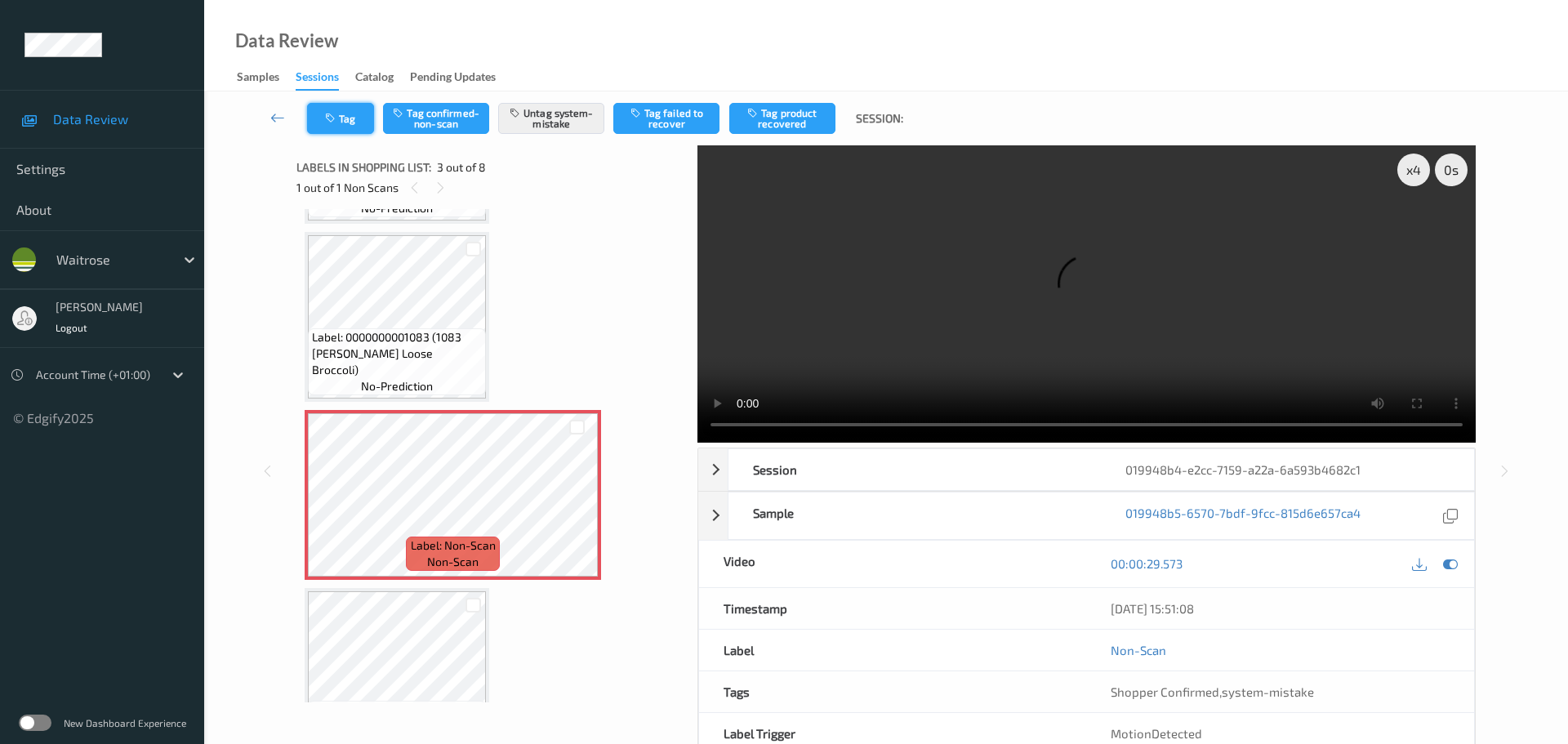
click at [322, 118] on button "Tag" at bounding box center [340, 118] width 67 height 31
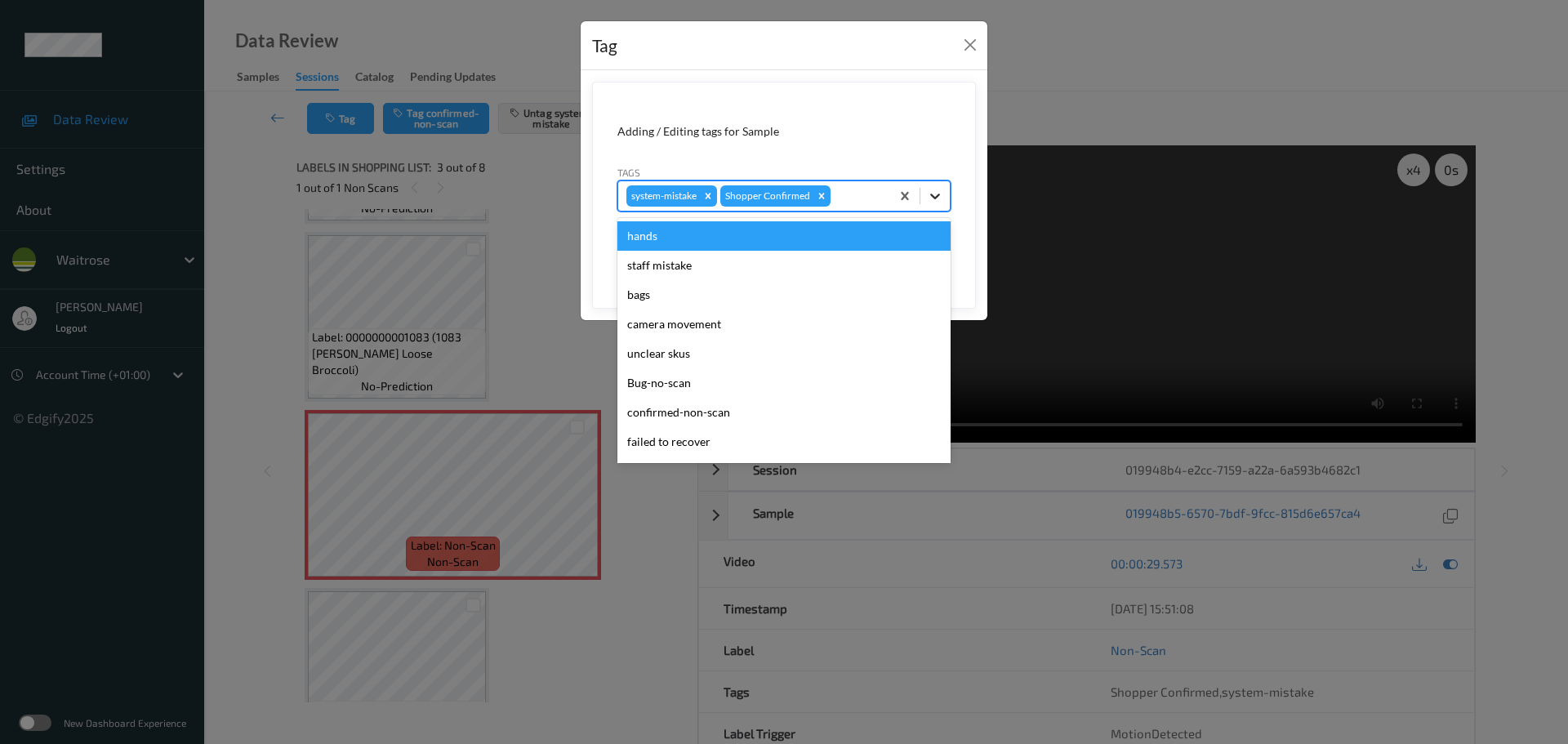
click at [938, 187] on div at bounding box center [935, 196] width 30 height 30
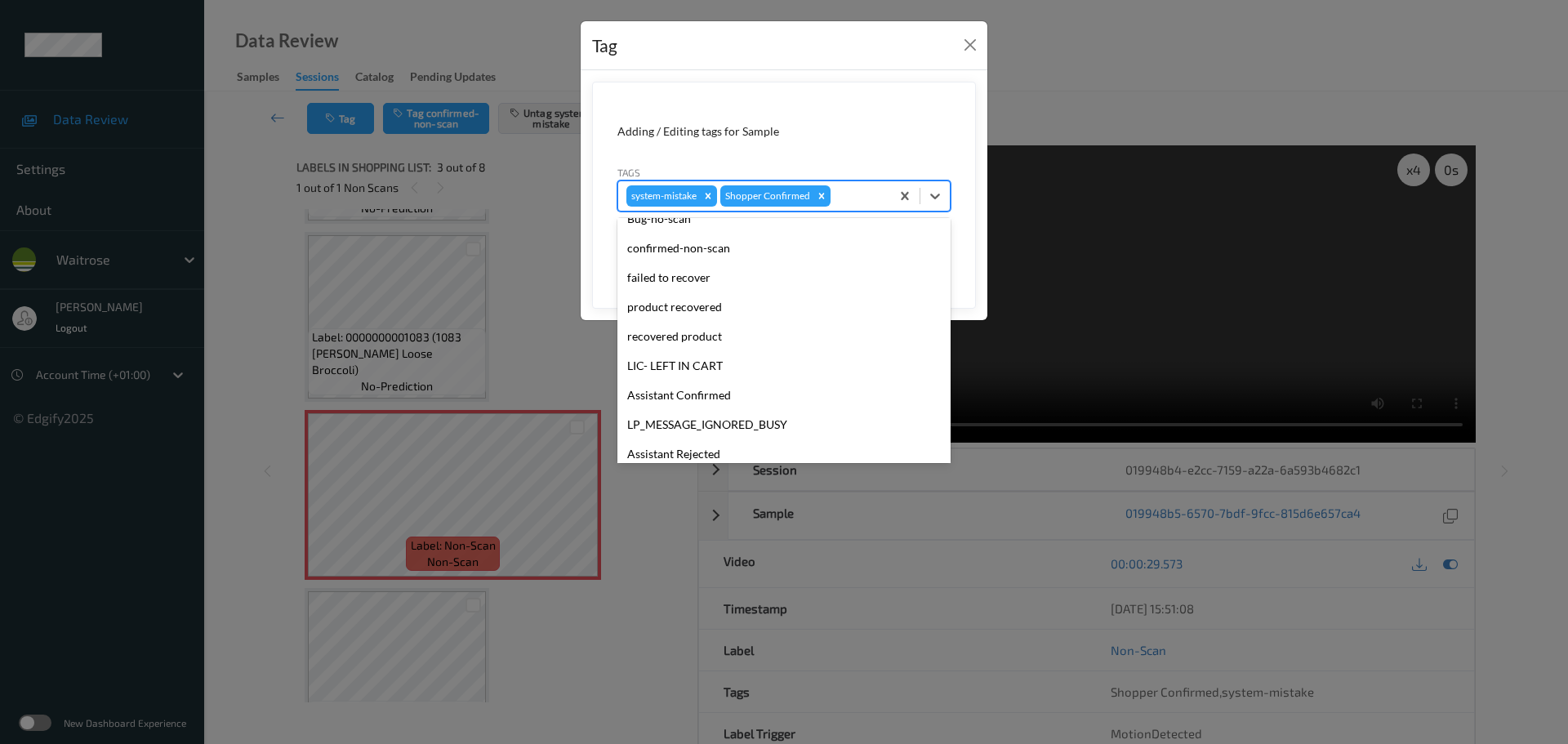
scroll to position [409, 0]
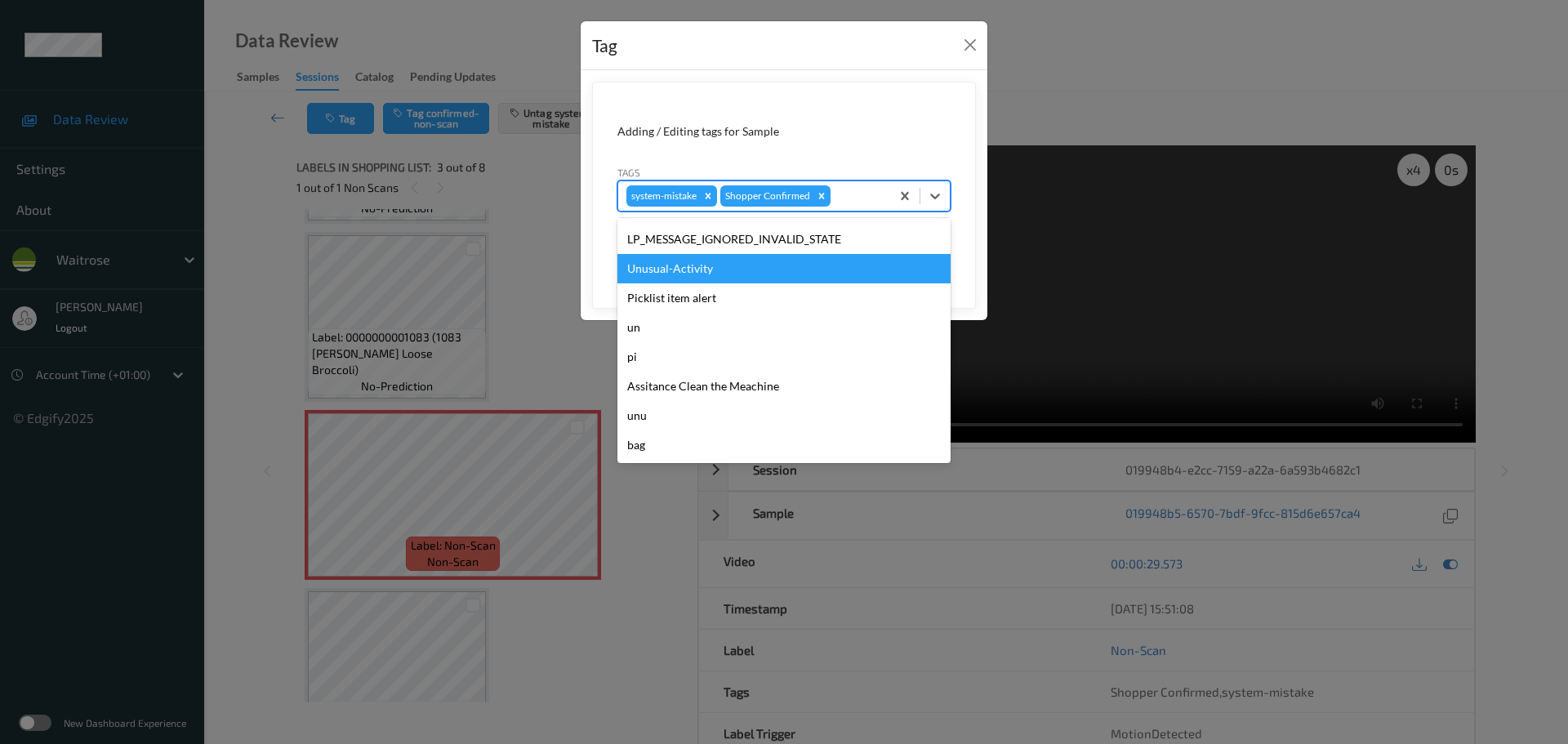
click at [700, 271] on div "Unusual-Activity" at bounding box center [784, 269] width 333 height 30
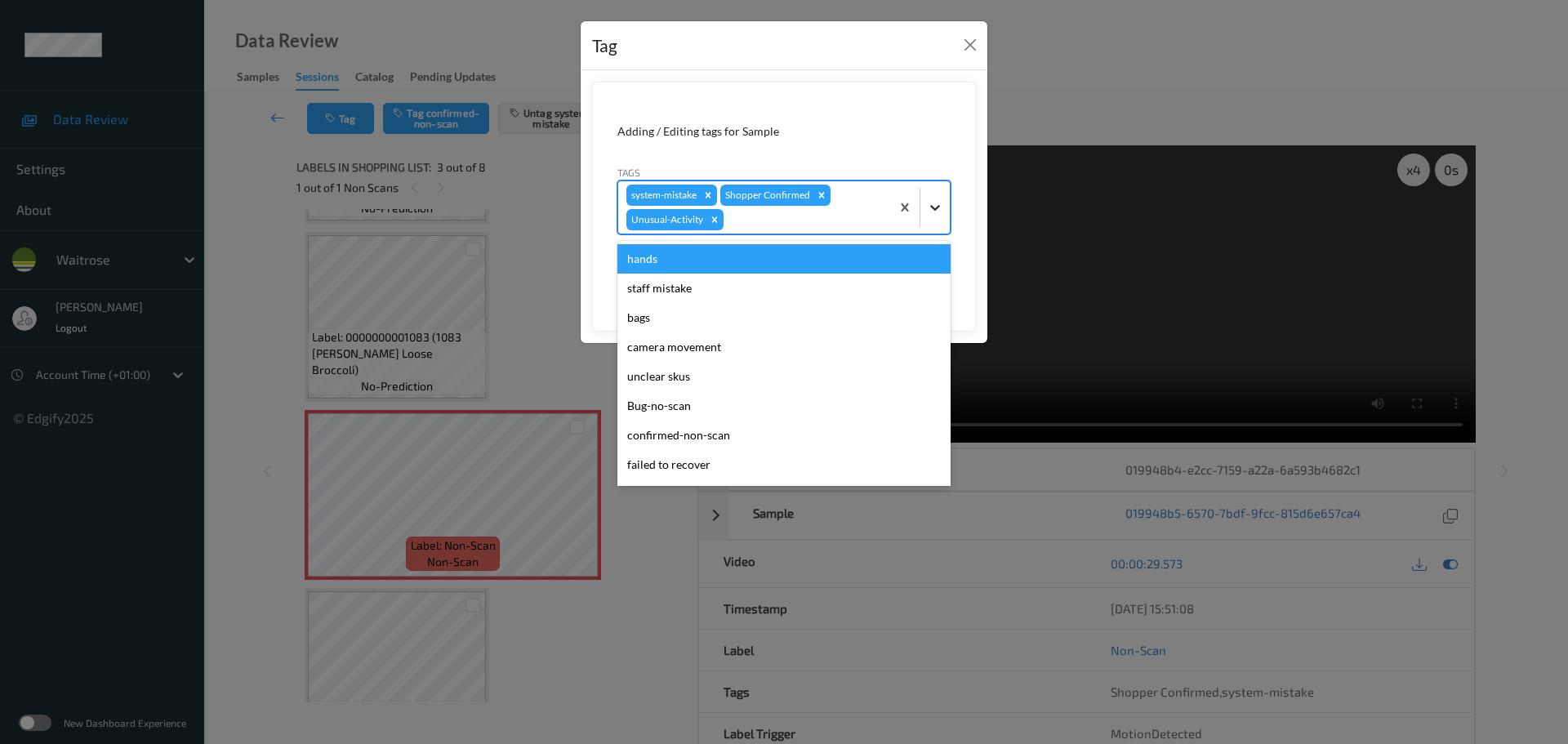
click at [946, 211] on div at bounding box center [935, 207] width 30 height 30
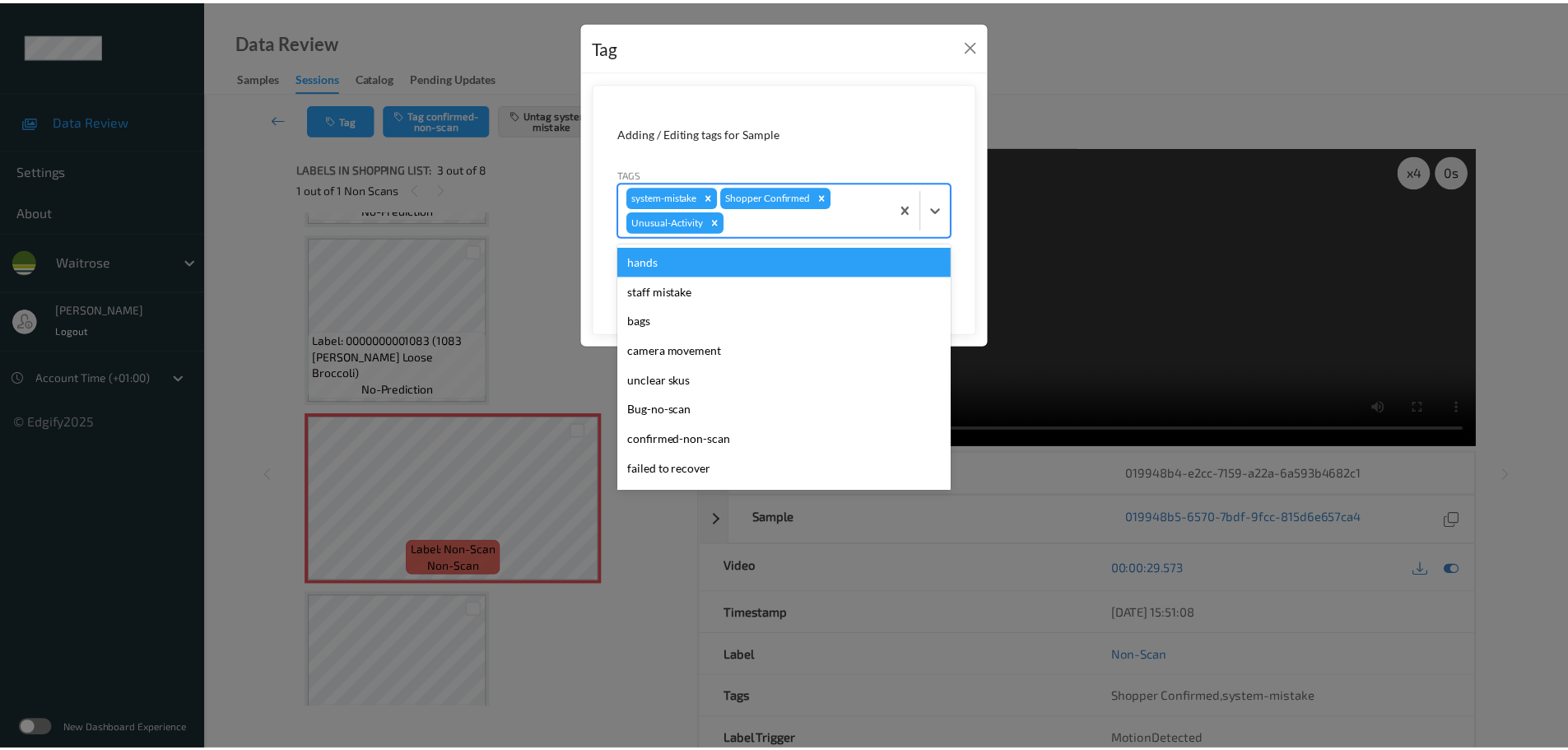
scroll to position [382, 0]
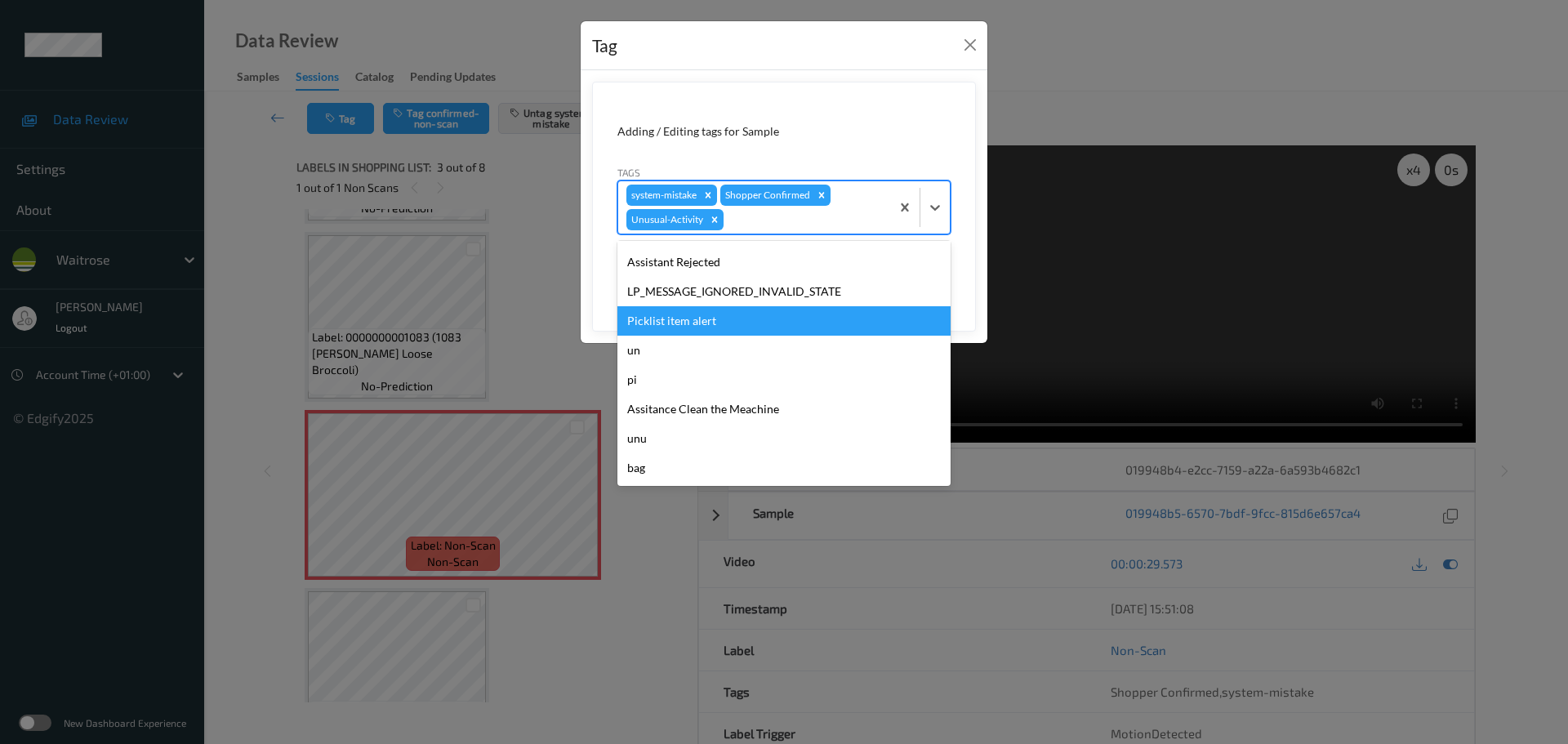
click at [691, 312] on div "Picklist item alert" at bounding box center [784, 321] width 333 height 30
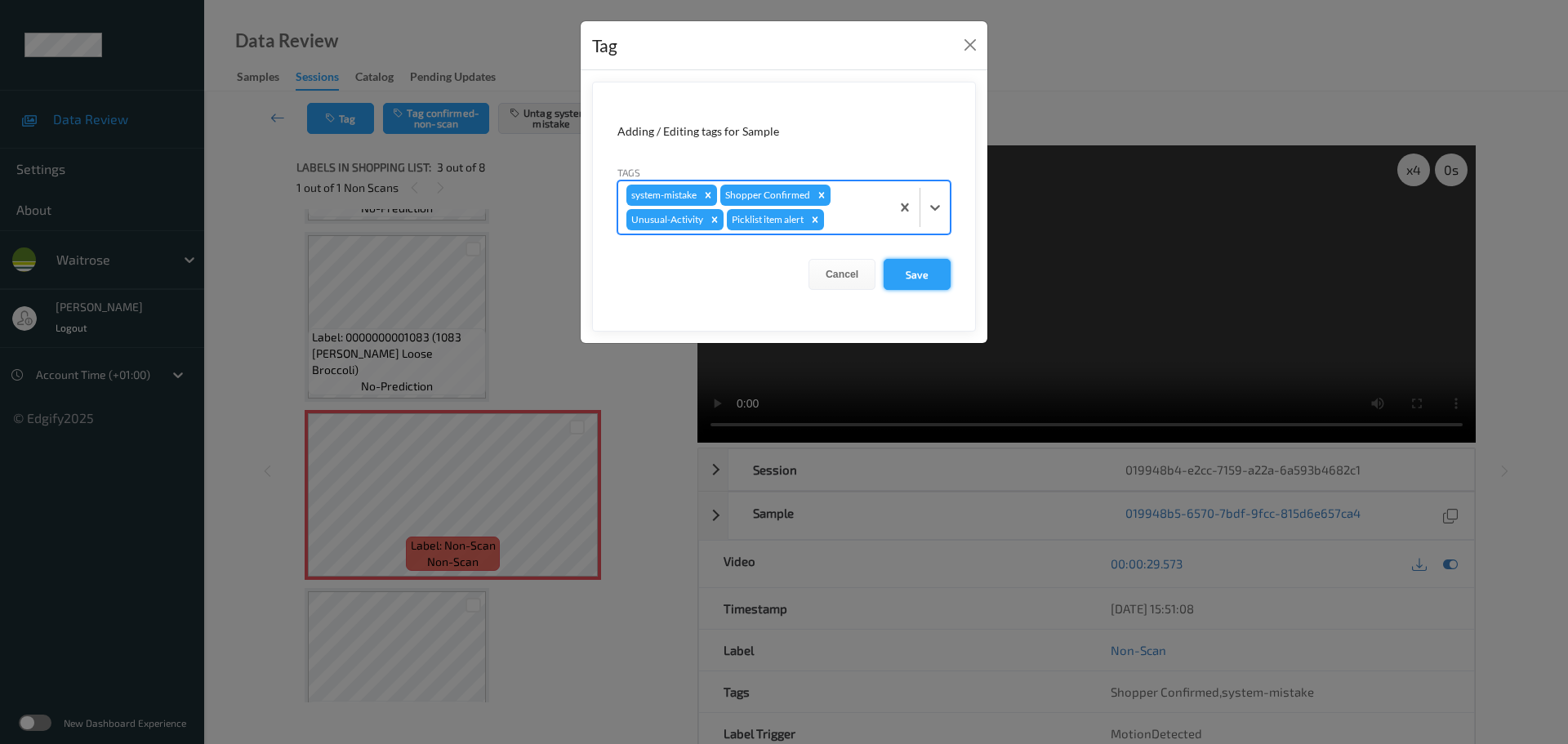
click at [943, 274] on button "Save" at bounding box center [917, 275] width 67 height 31
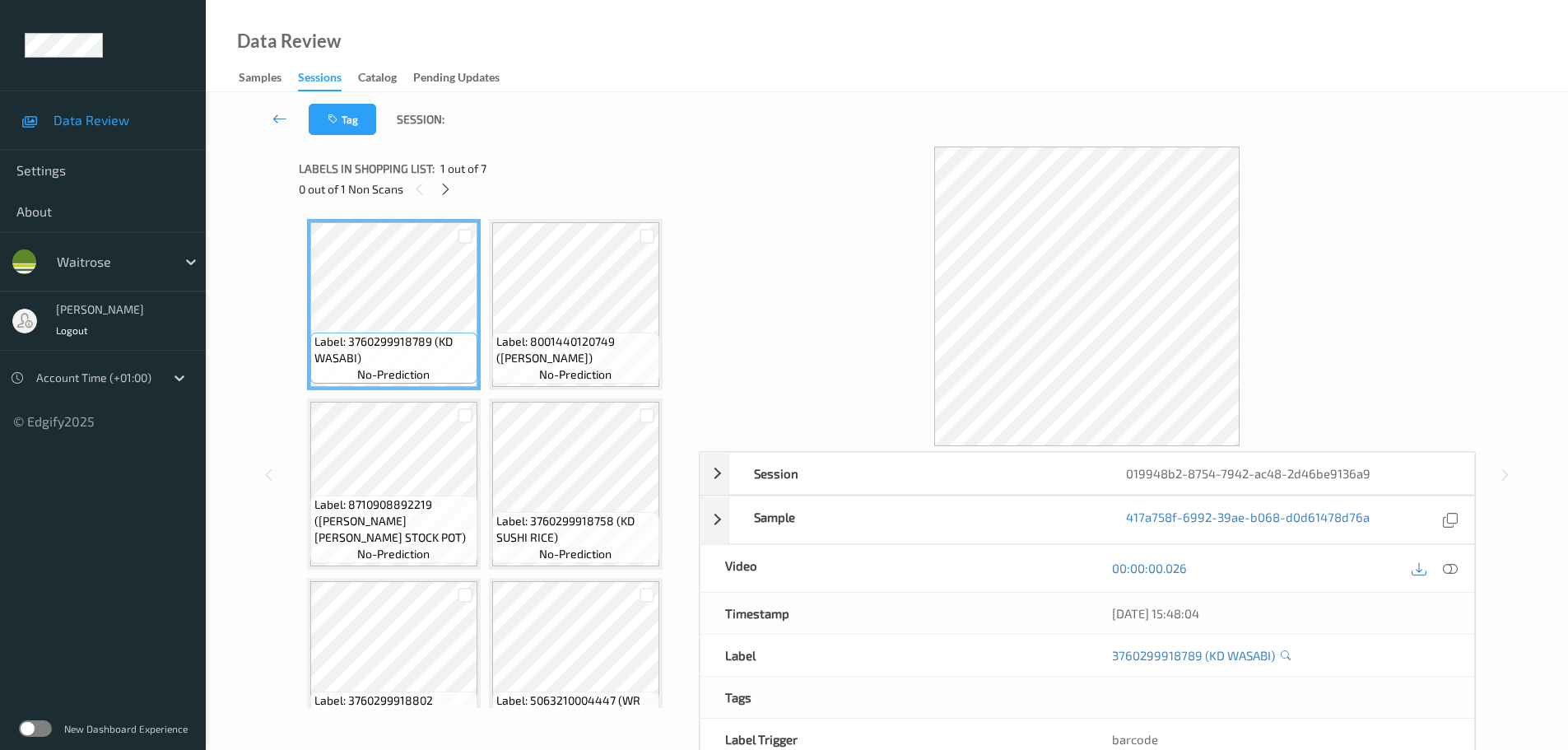
click at [434, 185] on div "0 out of 1 Non Scans" at bounding box center [493, 189] width 389 height 21
click at [444, 190] on icon at bounding box center [445, 190] width 14 height 15
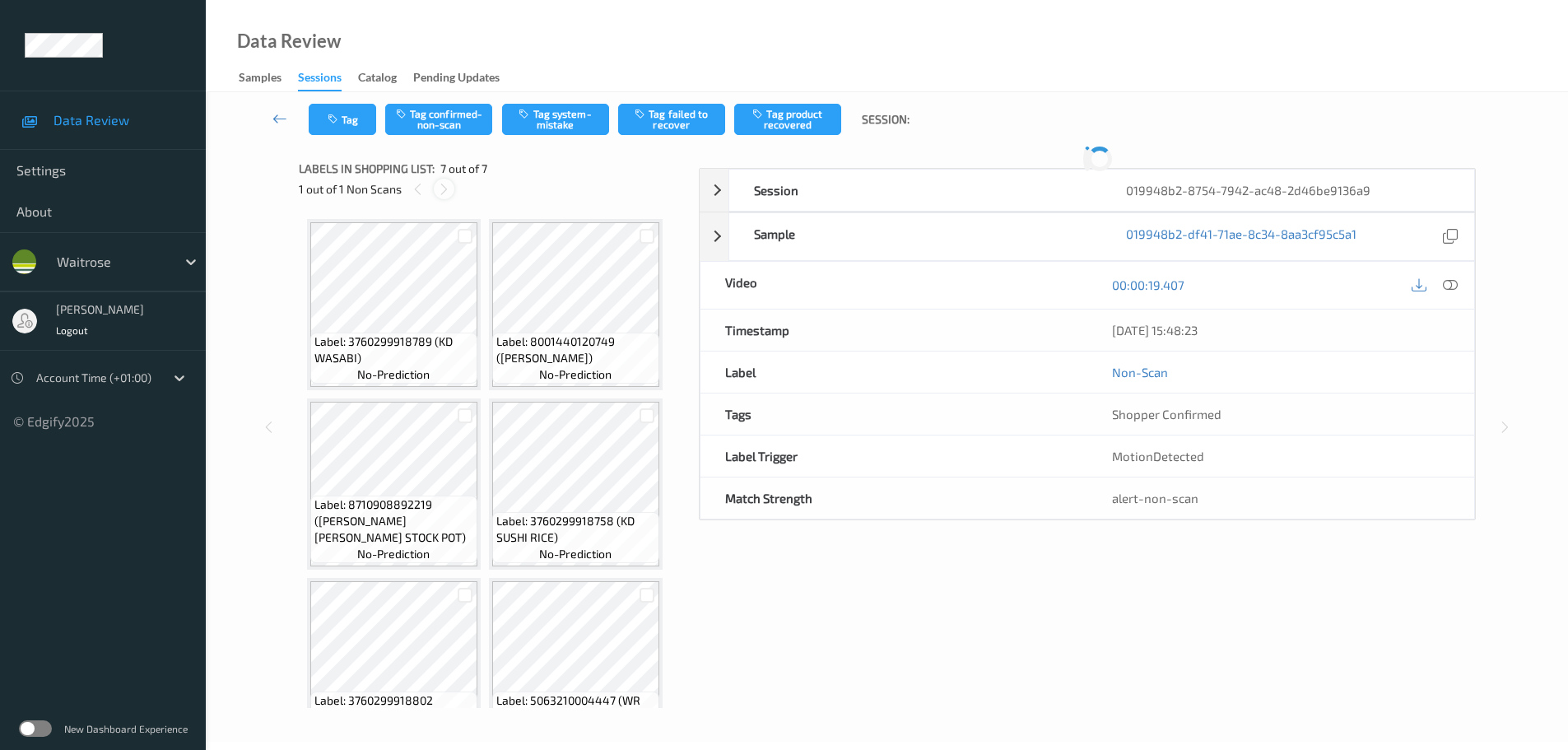
scroll to position [229, 0]
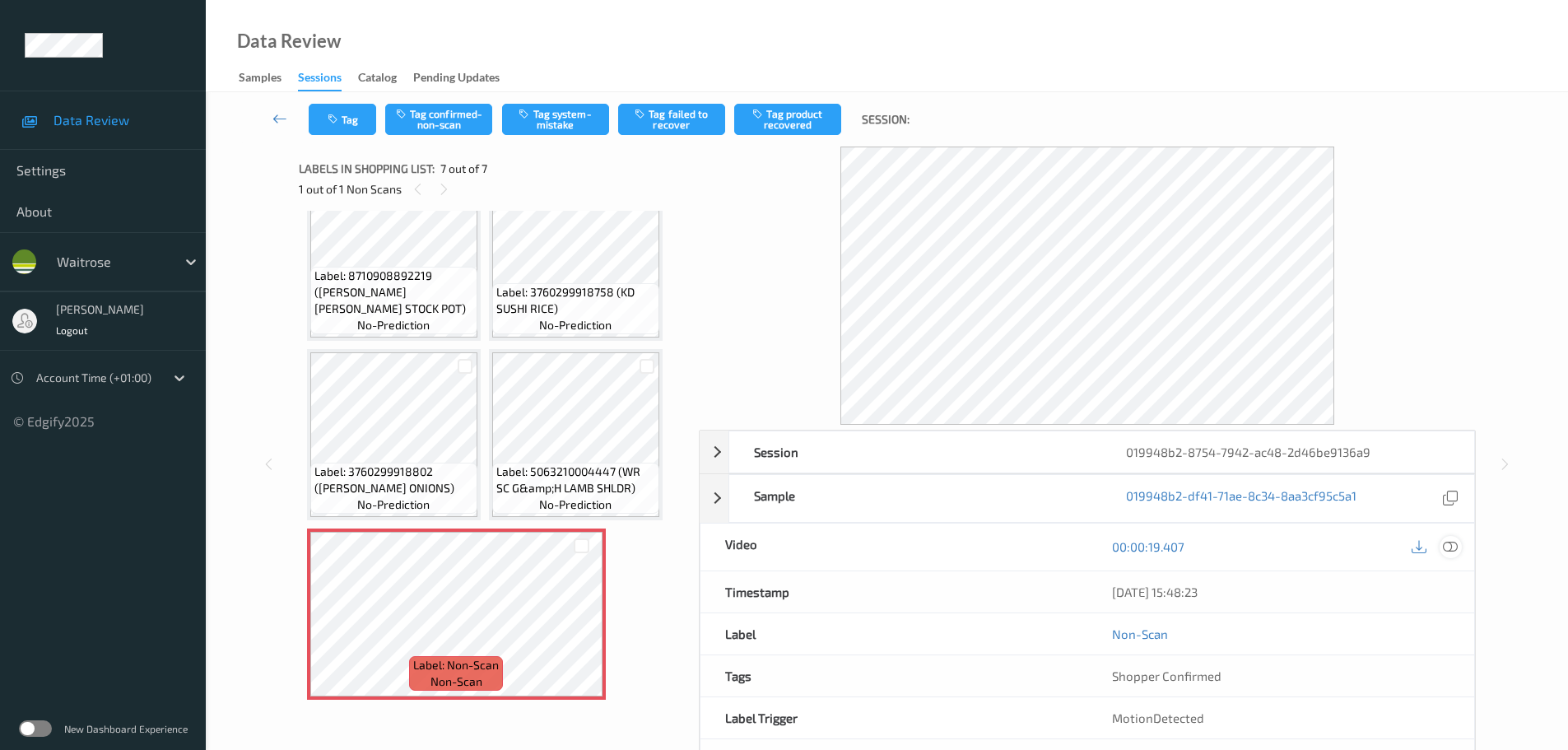
click at [1448, 543] on icon at bounding box center [1450, 547] width 15 height 15
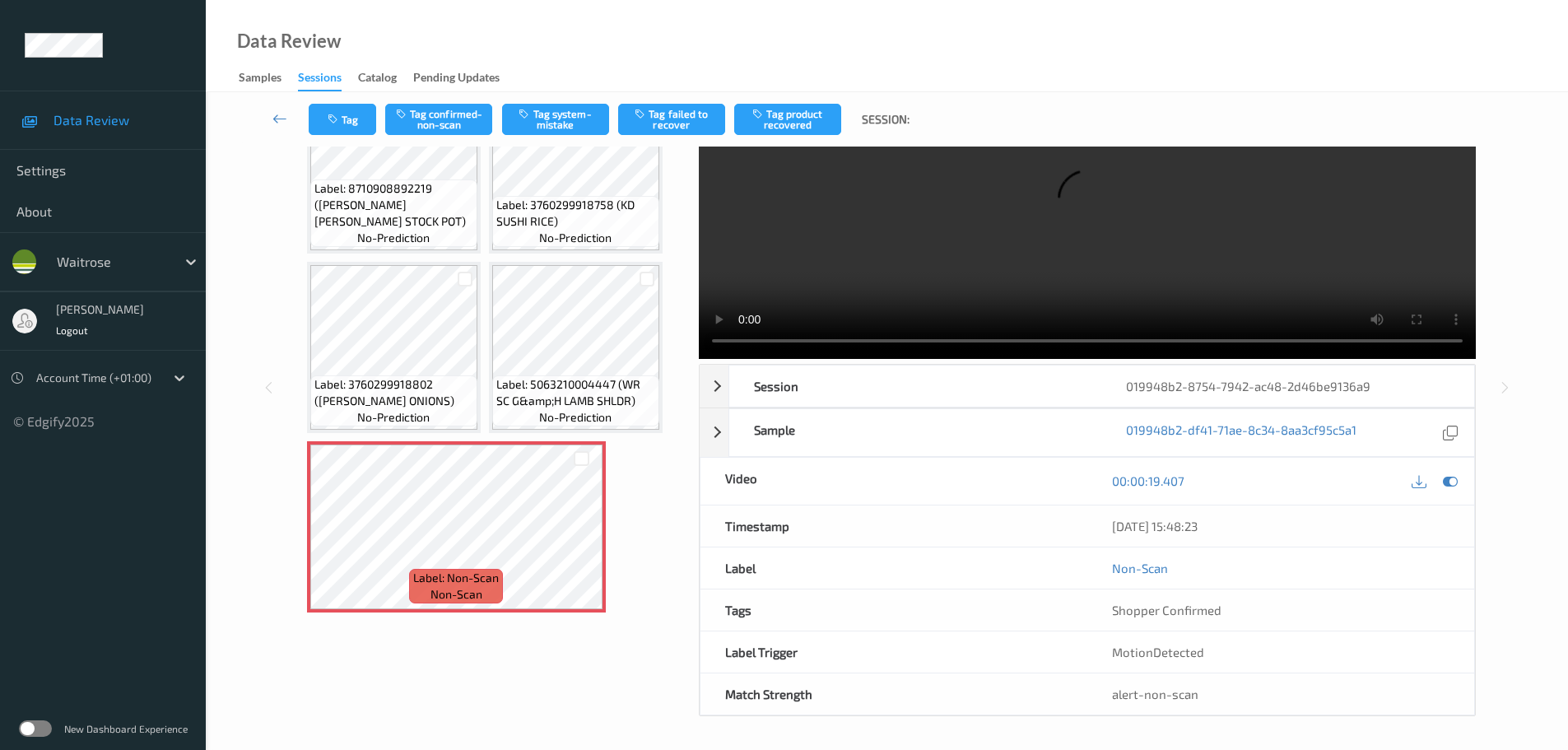
click at [561, 385] on span "Label: 5063210004447 (WR SC G&amp;H LAMB SHLDR)" at bounding box center [576, 393] width 159 height 33
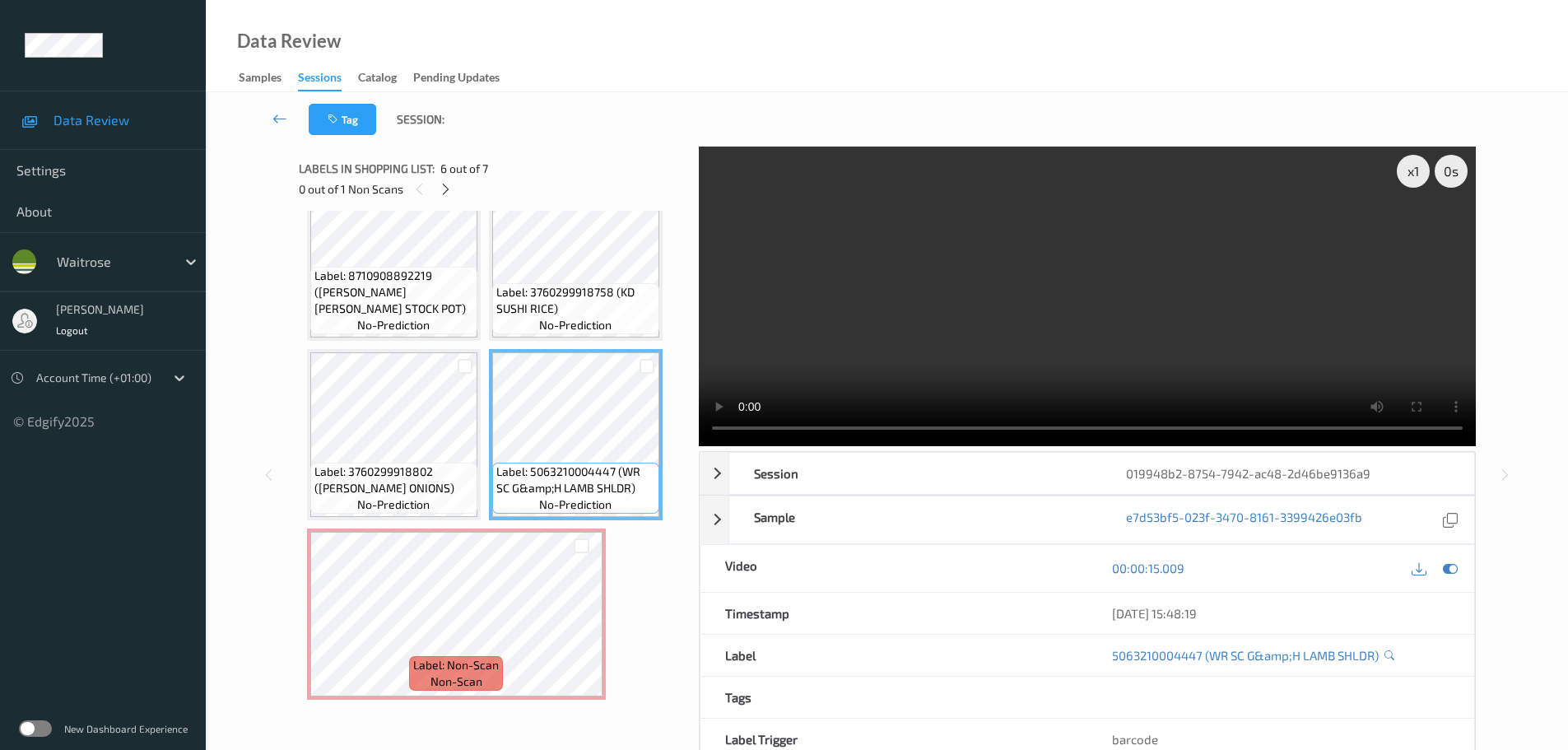
scroll to position [90, 0]
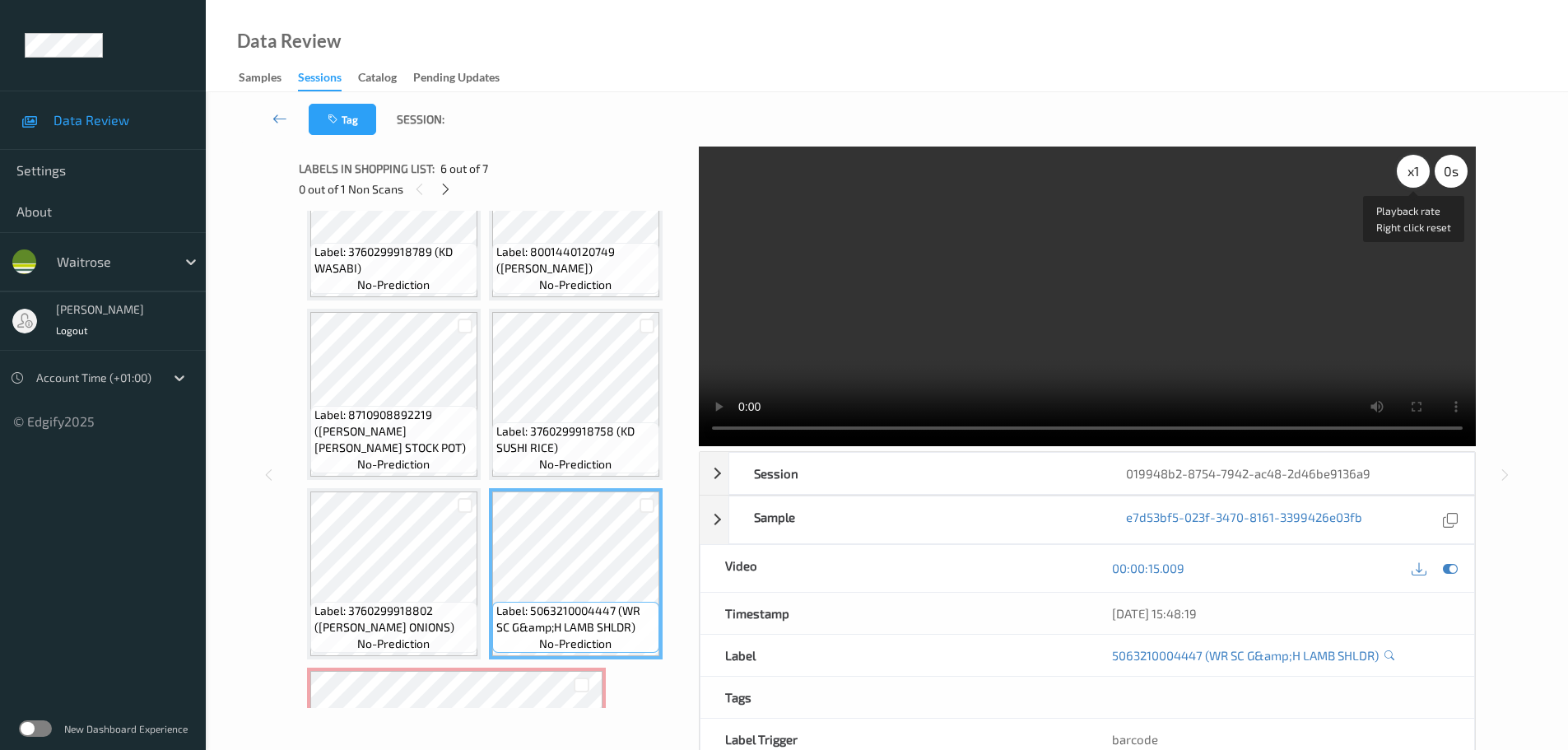
click at [1415, 177] on div "x 1" at bounding box center [1414, 172] width 33 height 33
click at [1415, 177] on div "x 2" at bounding box center [1414, 172] width 33 height 33
click at [1415, 177] on div "x 4" at bounding box center [1414, 172] width 33 height 33
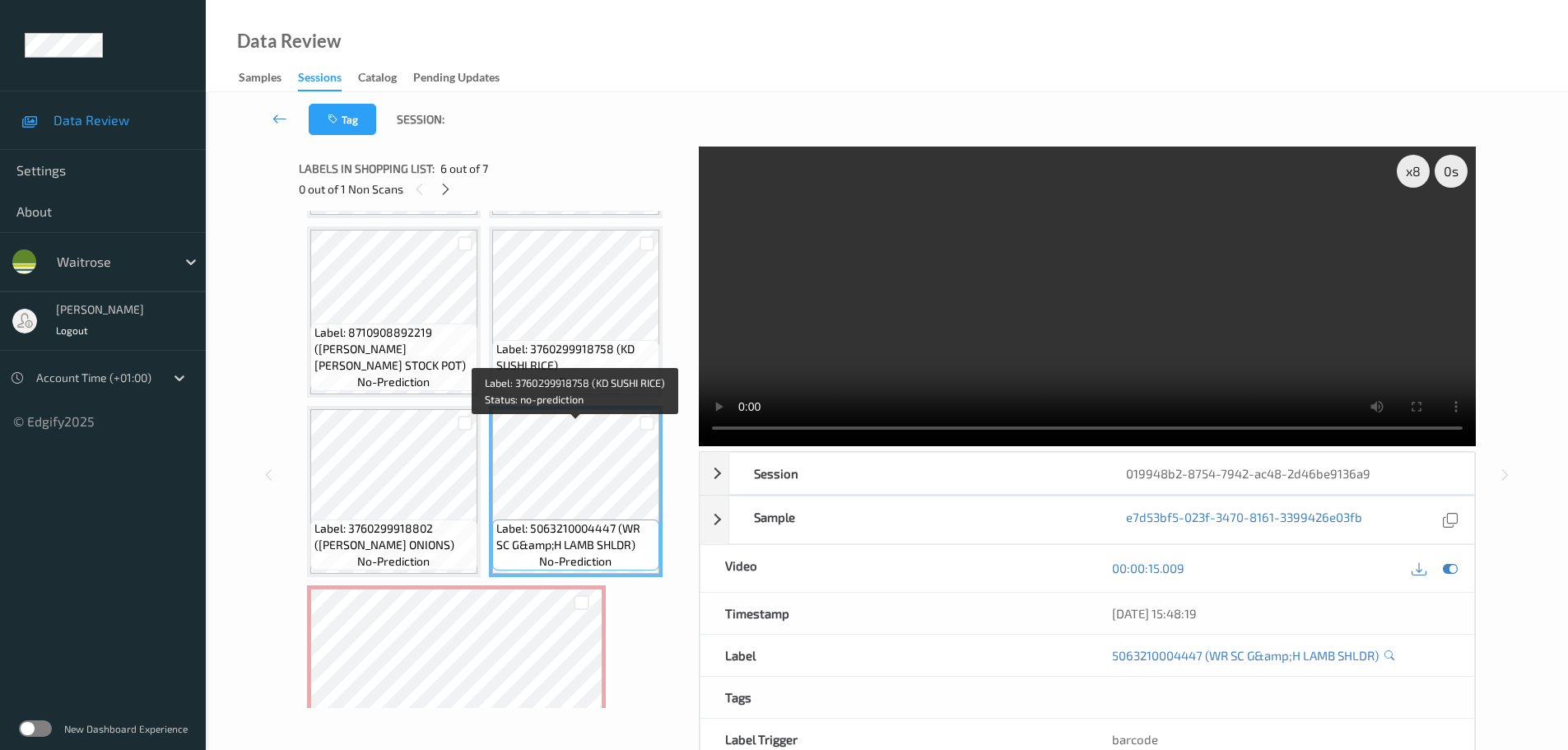
scroll to position [229, 0]
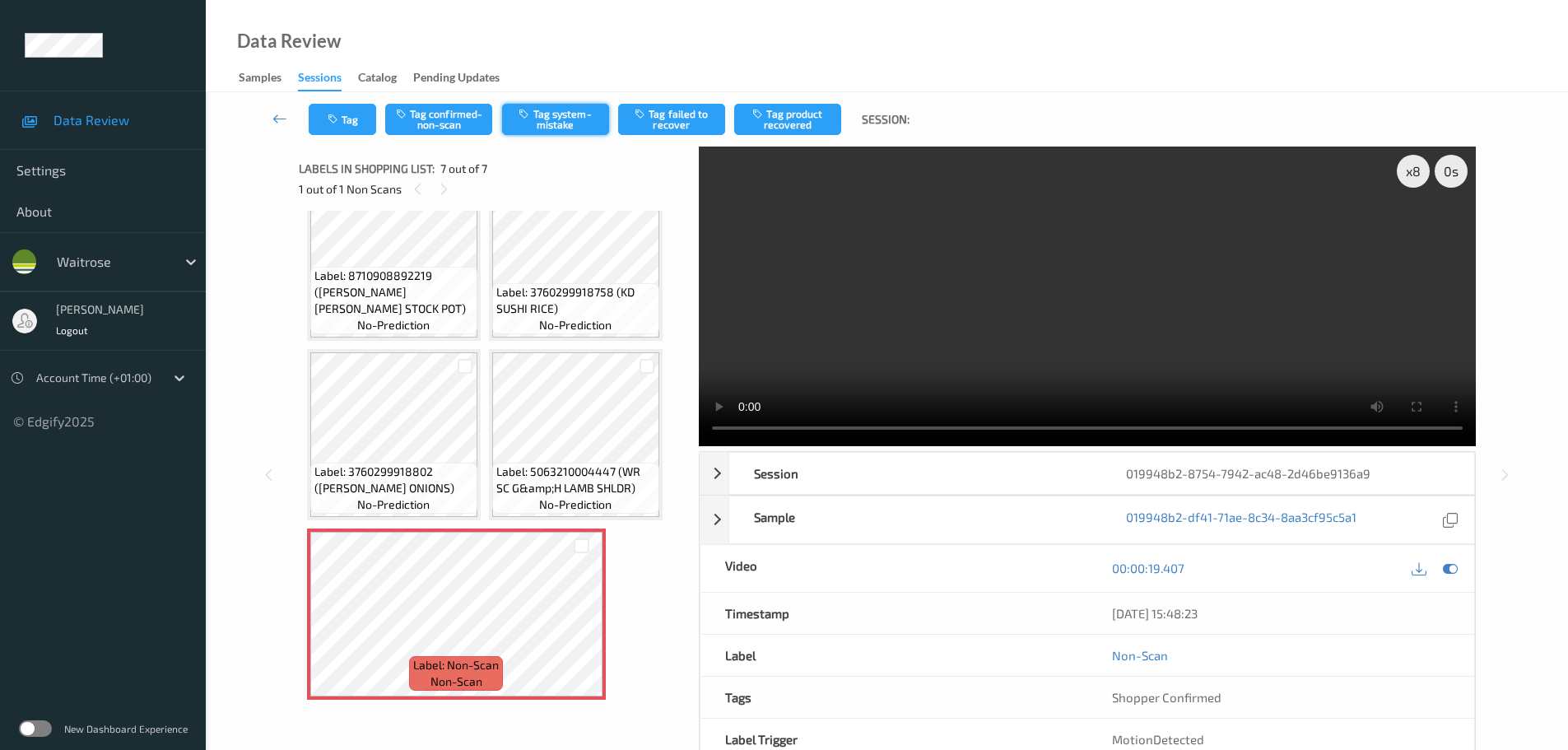
click at [567, 118] on button "Tag system-mistake" at bounding box center [555, 119] width 107 height 31
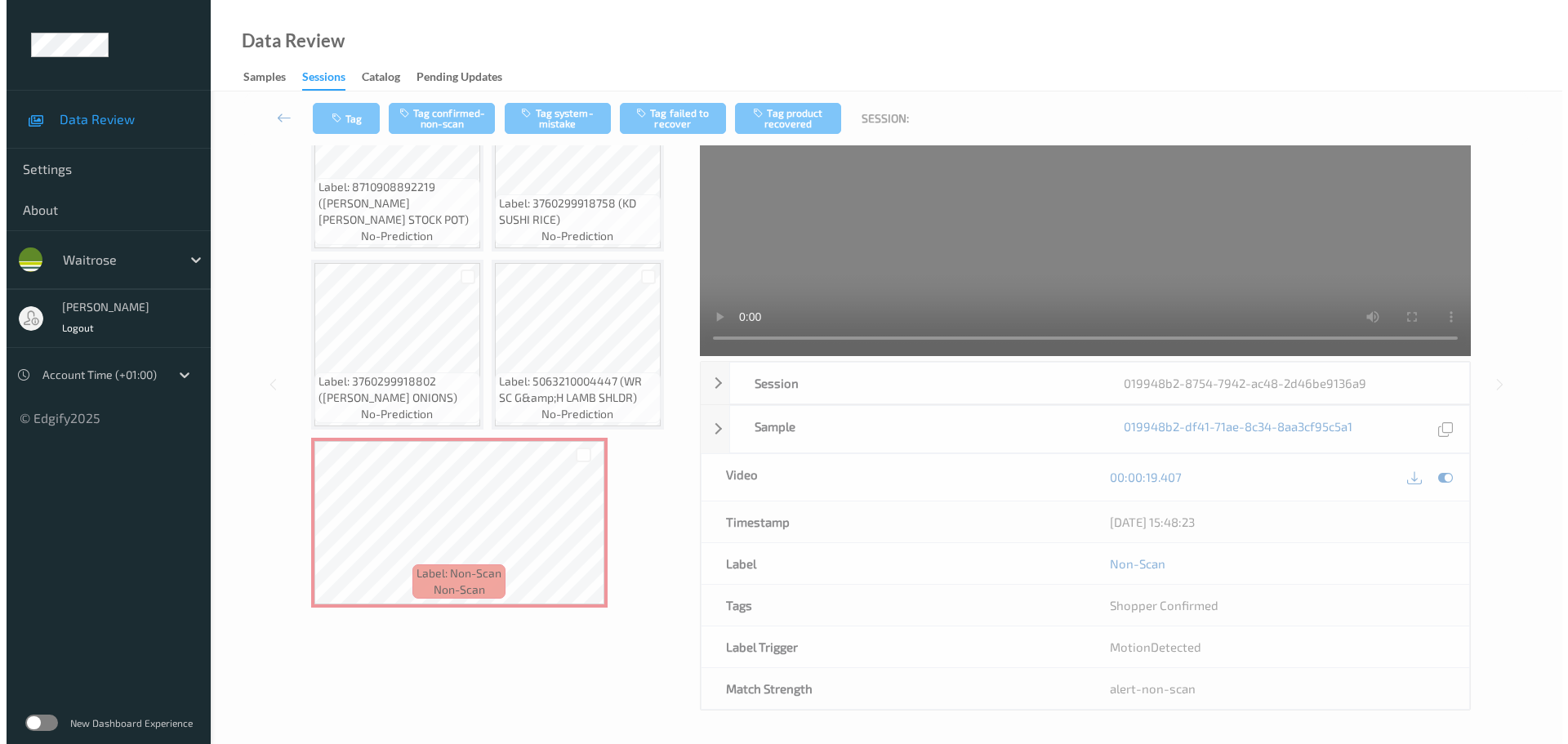
scroll to position [0, 0]
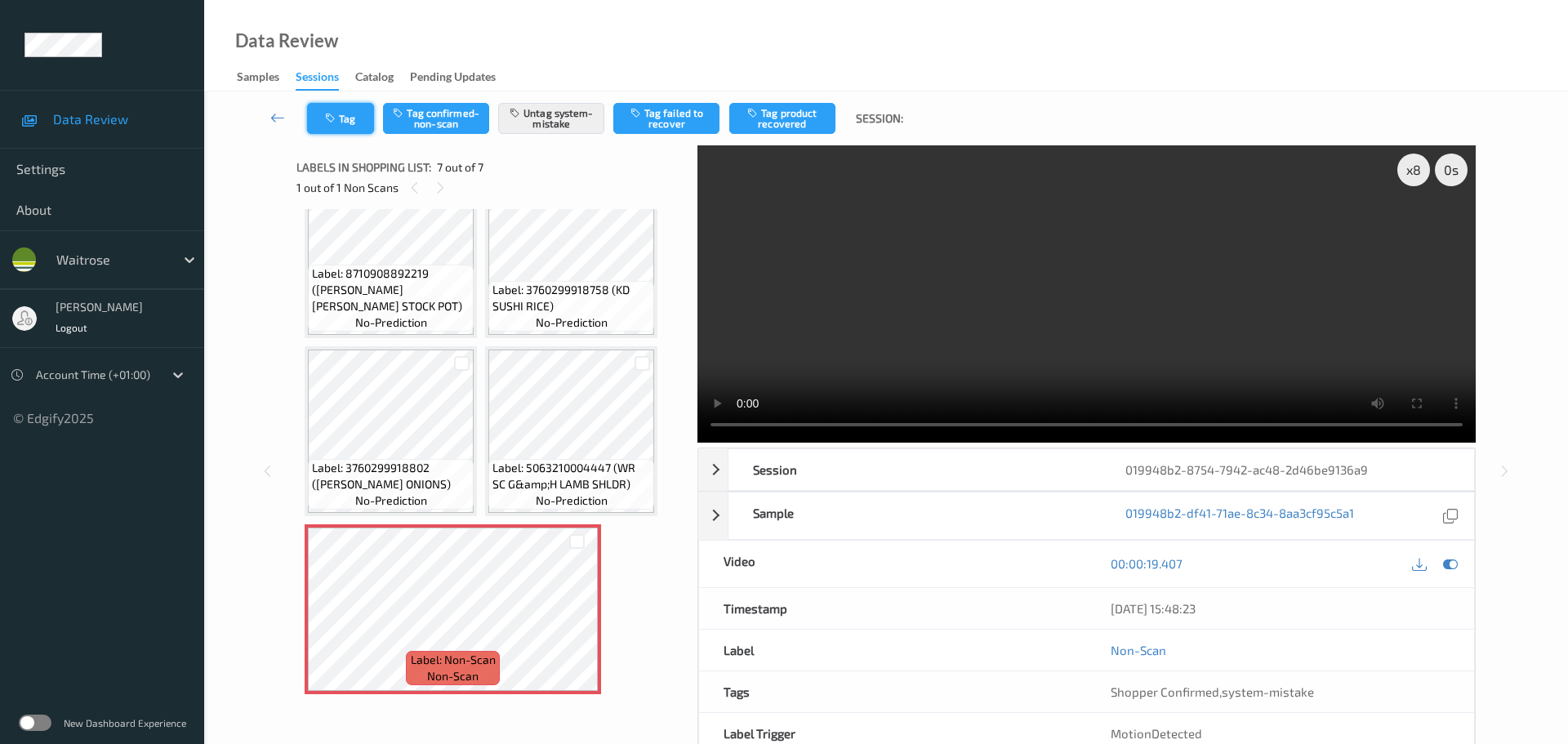
click at [330, 127] on button "Tag" at bounding box center [340, 118] width 67 height 31
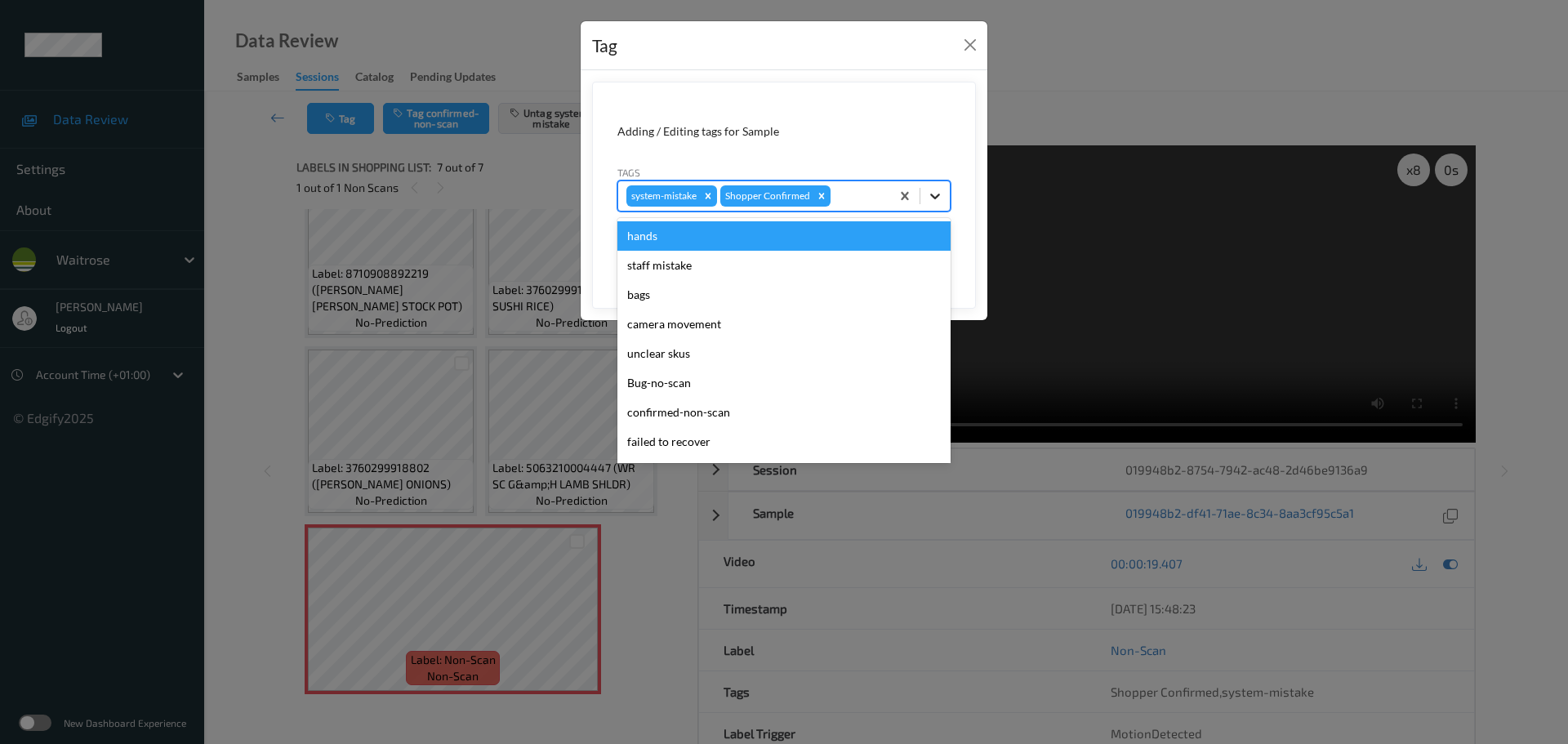
click at [927, 202] on icon at bounding box center [935, 196] width 16 height 16
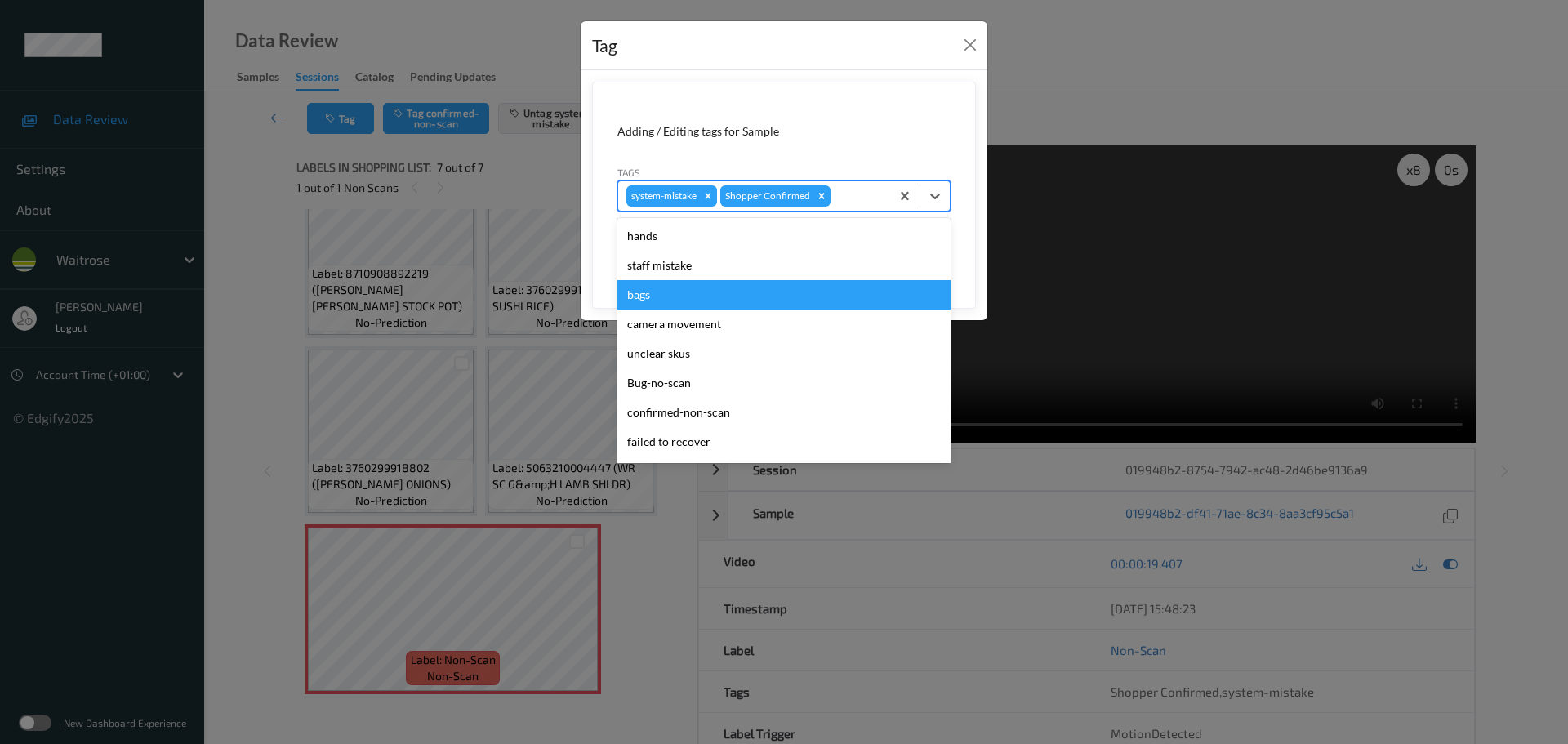
click at [678, 288] on div "bags" at bounding box center [784, 295] width 333 height 30
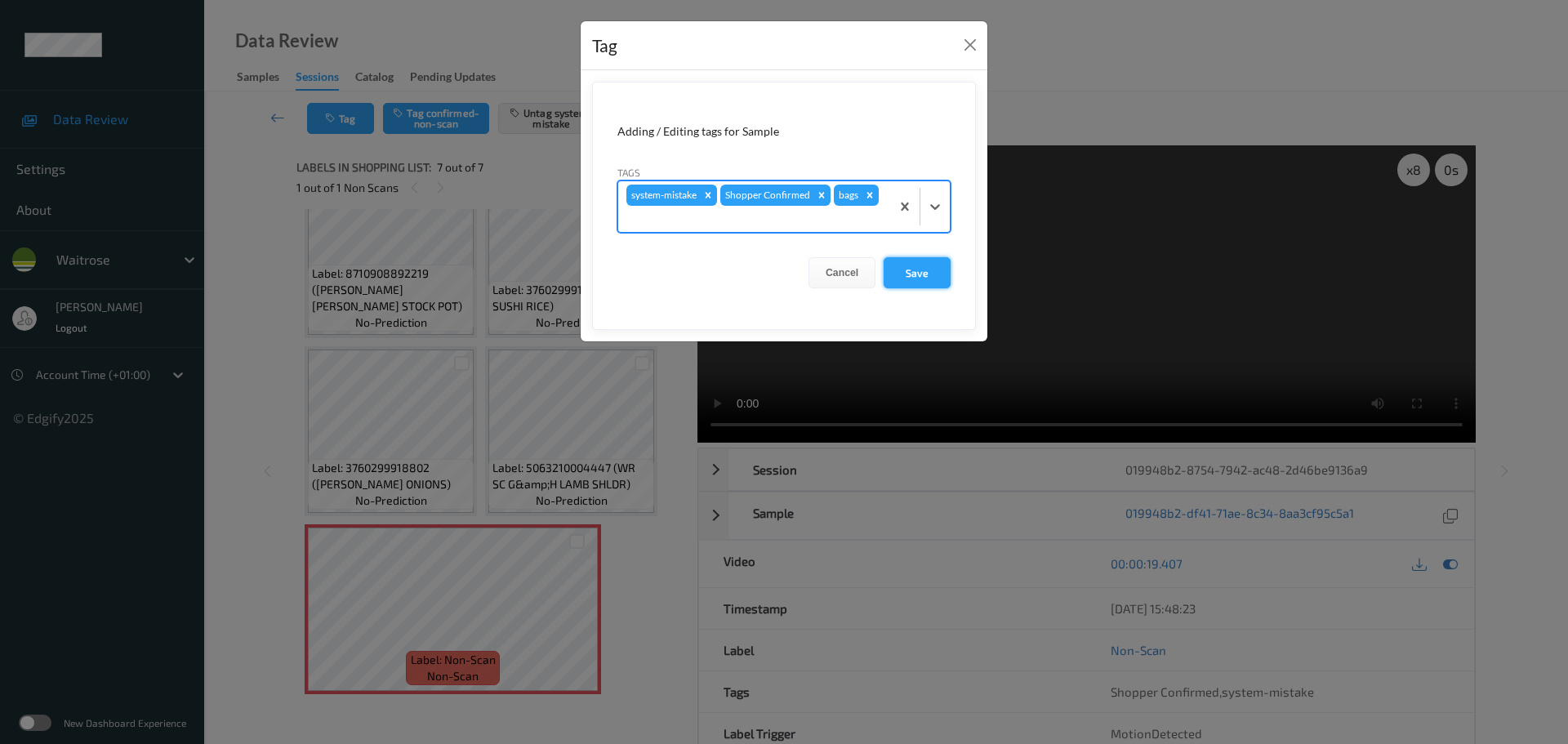
click at [907, 279] on button "Save" at bounding box center [917, 273] width 67 height 31
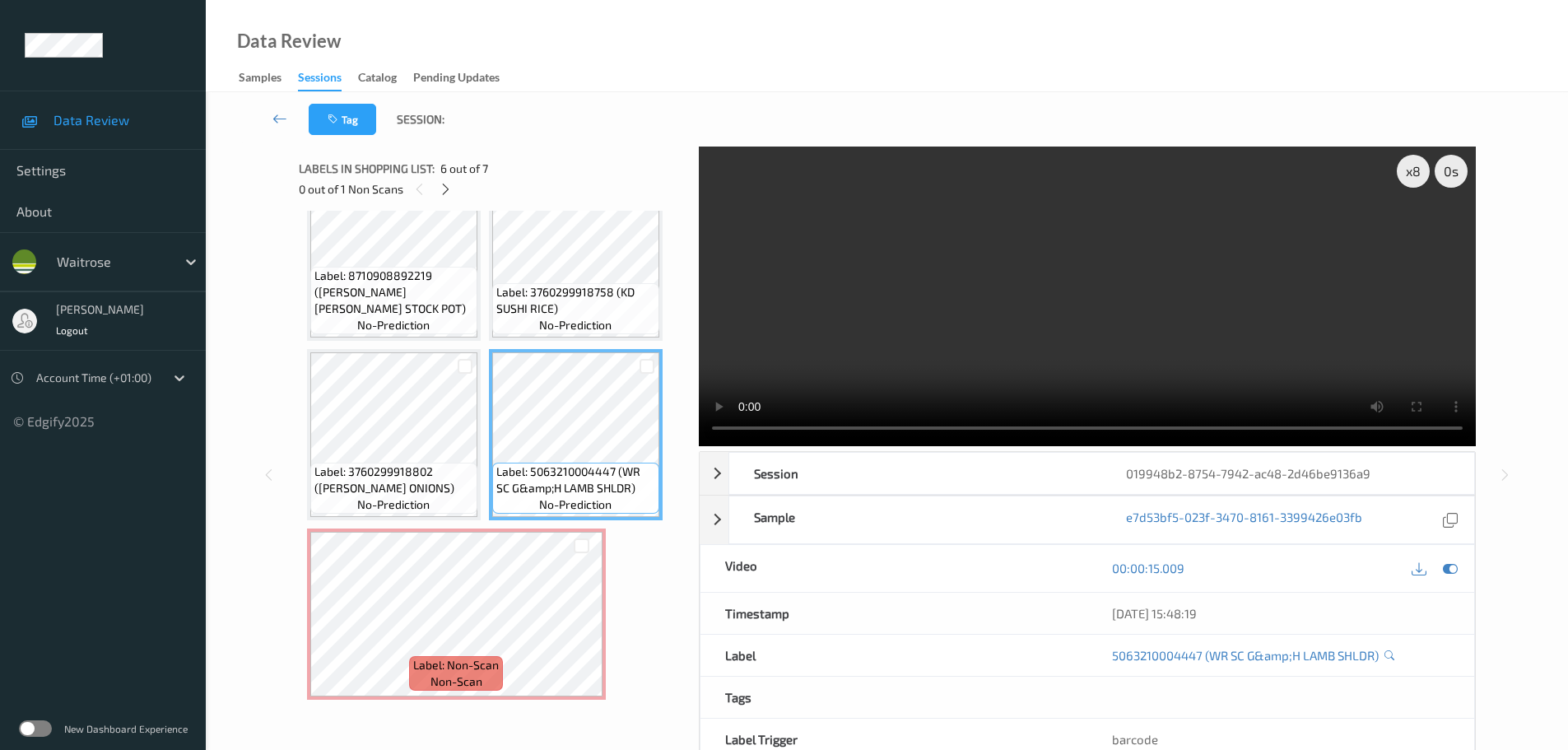
scroll to position [90, 0]
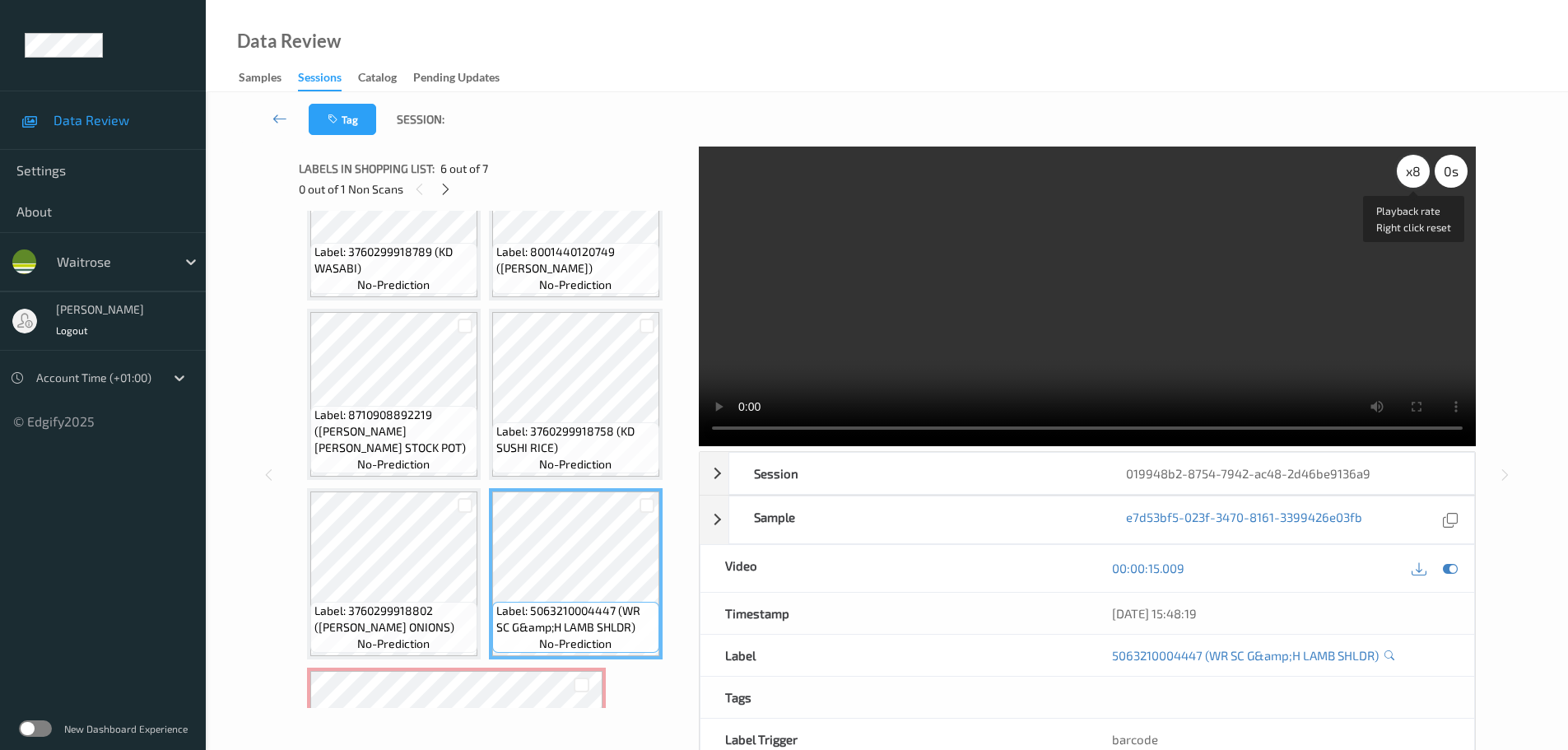
click at [1413, 175] on div "x 8" at bounding box center [1414, 172] width 33 height 33
click at [1413, 175] on div "x 1" at bounding box center [1414, 172] width 33 height 33
click at [1413, 175] on div "x 2" at bounding box center [1414, 172] width 33 height 33
click at [1413, 175] on div "x 4" at bounding box center [1414, 172] width 33 height 33
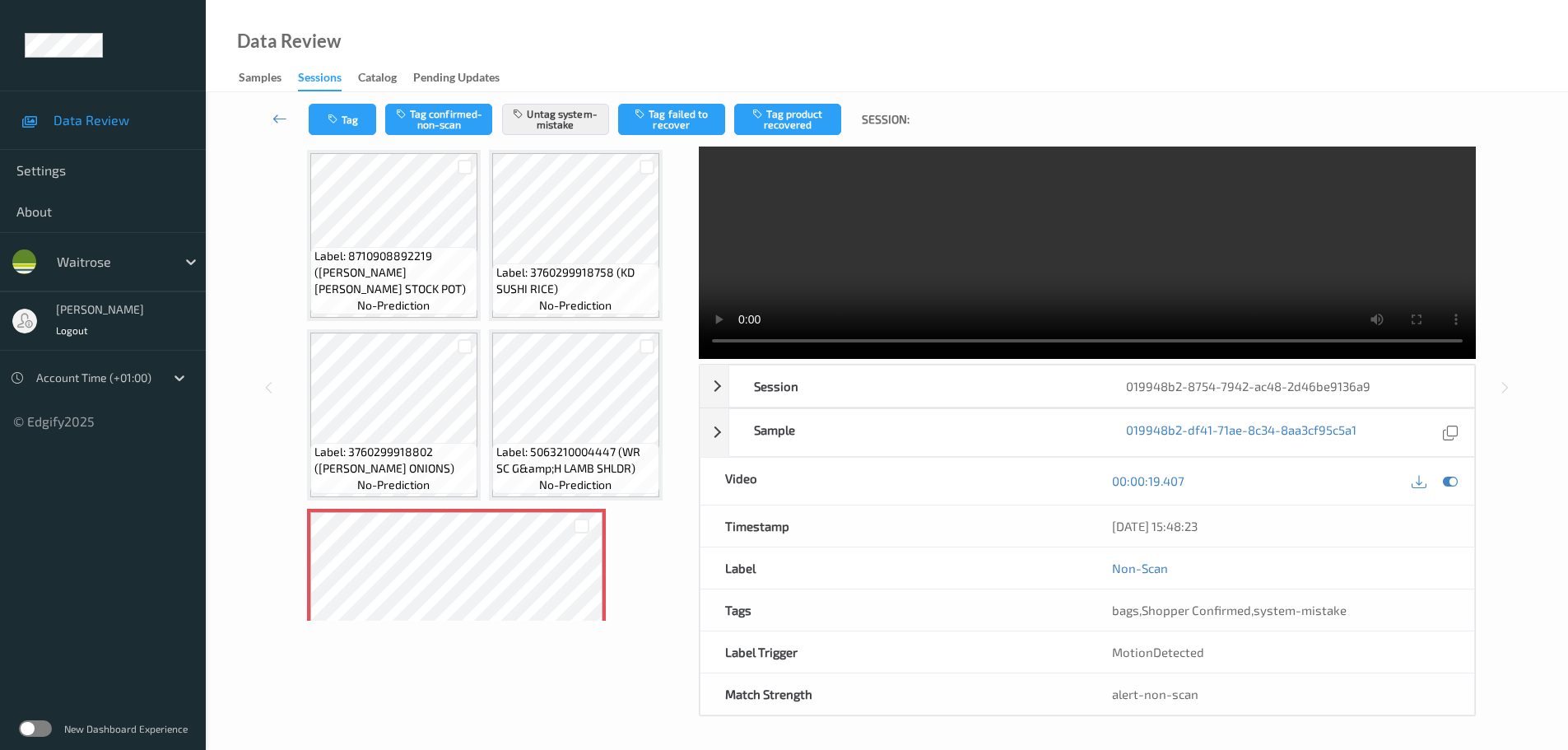
scroll to position [229, 0]
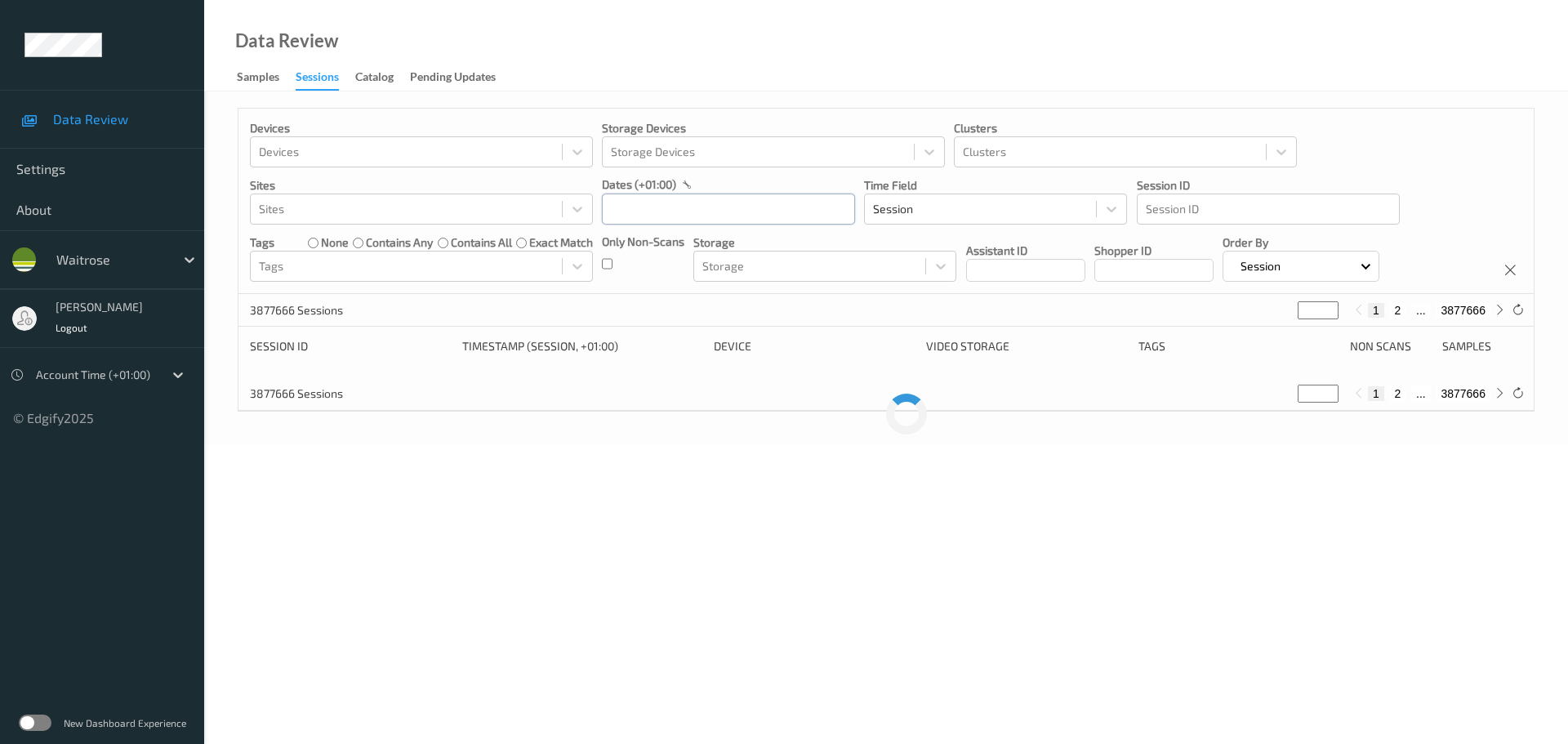
click at [642, 202] on input "text" at bounding box center [728, 209] width 253 height 31
click at [634, 367] on span "14" at bounding box center [623, 373] width 23 height 23
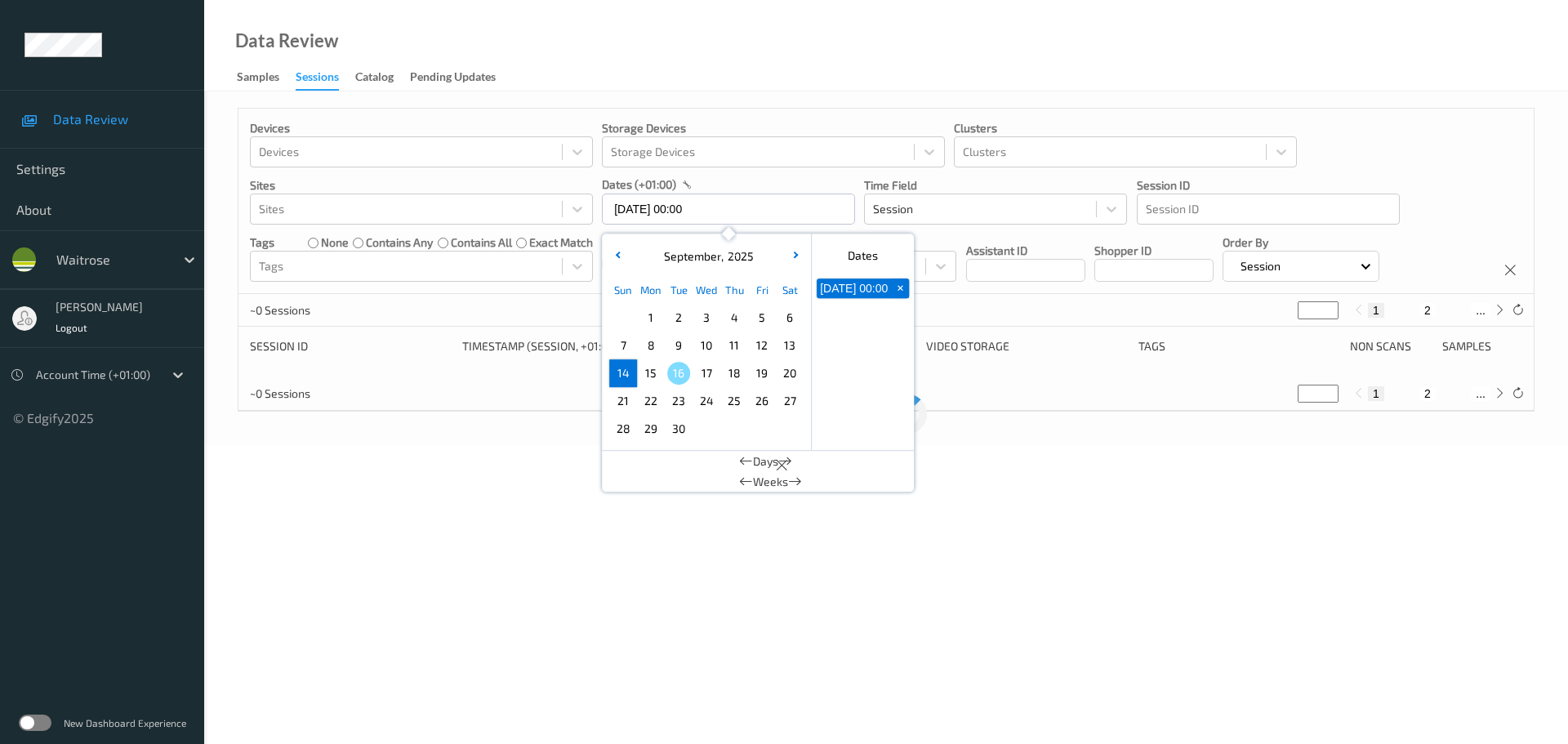
click at [634, 367] on span "14" at bounding box center [623, 373] width 23 height 23
type input "14/09/2025 00:00 -> 14/09/2025 23:59"
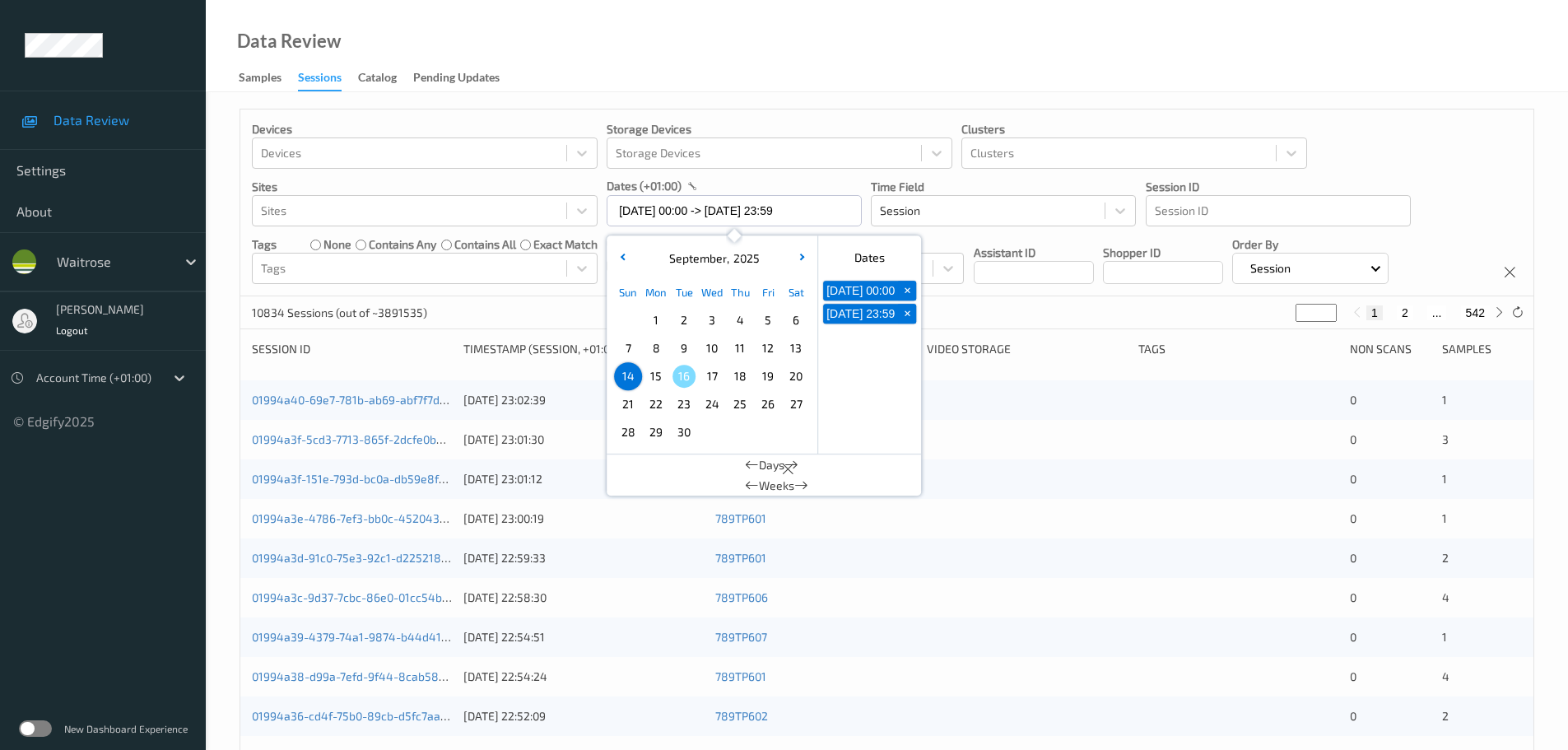
click at [680, 69] on div "Data Review Samples Sessions Catalog Pending Updates" at bounding box center [887, 46] width 1362 height 92
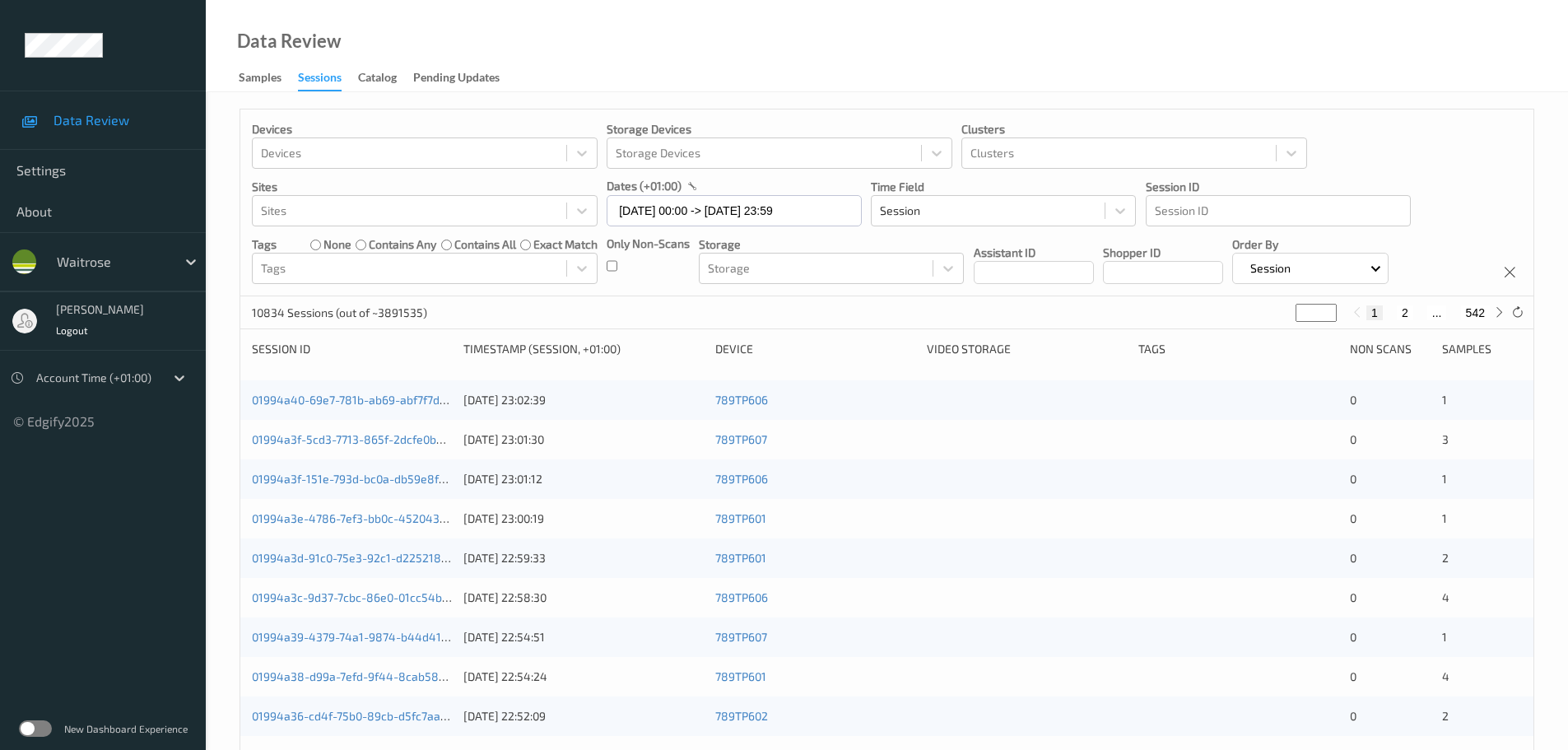
click at [618, 266] on div "Only Non-Scans" at bounding box center [648, 259] width 83 height 49
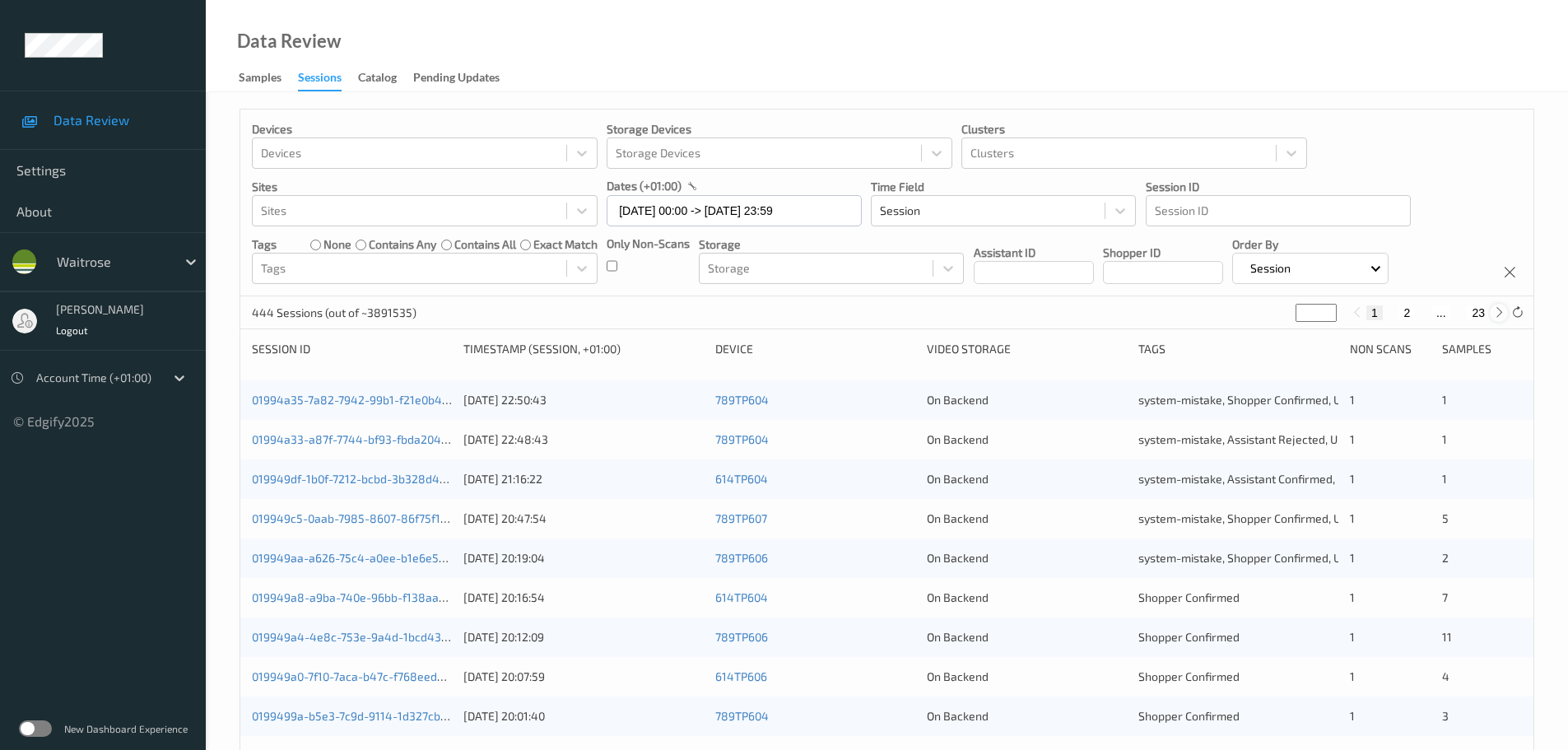
click at [1504, 311] on icon at bounding box center [1499, 312] width 12 height 12
type input "*"
click at [1503, 311] on icon at bounding box center [1499, 312] width 12 height 12
type input "*"
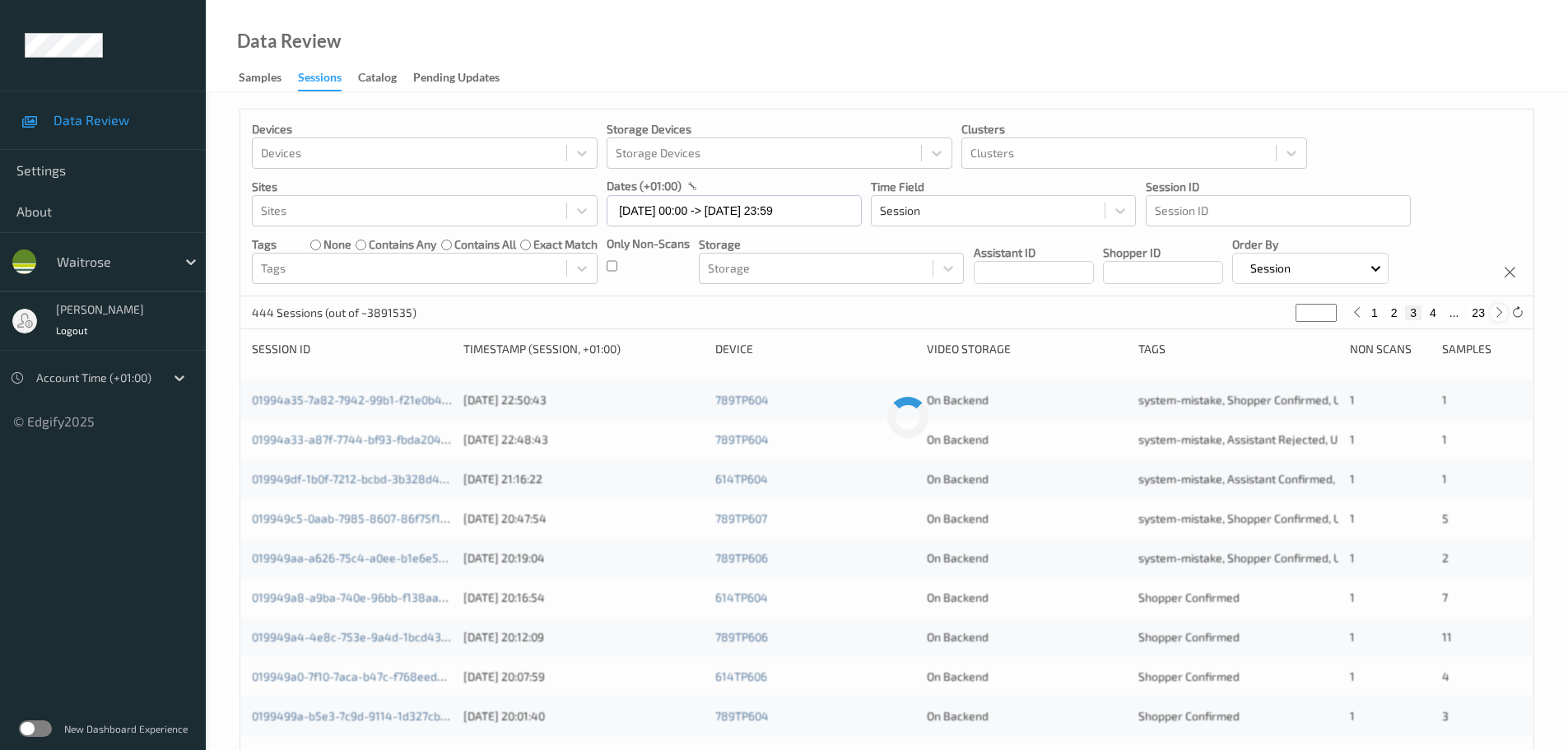
type input "*"
click at [1503, 311] on icon at bounding box center [1499, 312] width 12 height 12
type input "*"
click at [1503, 311] on icon at bounding box center [1499, 312] width 12 height 12
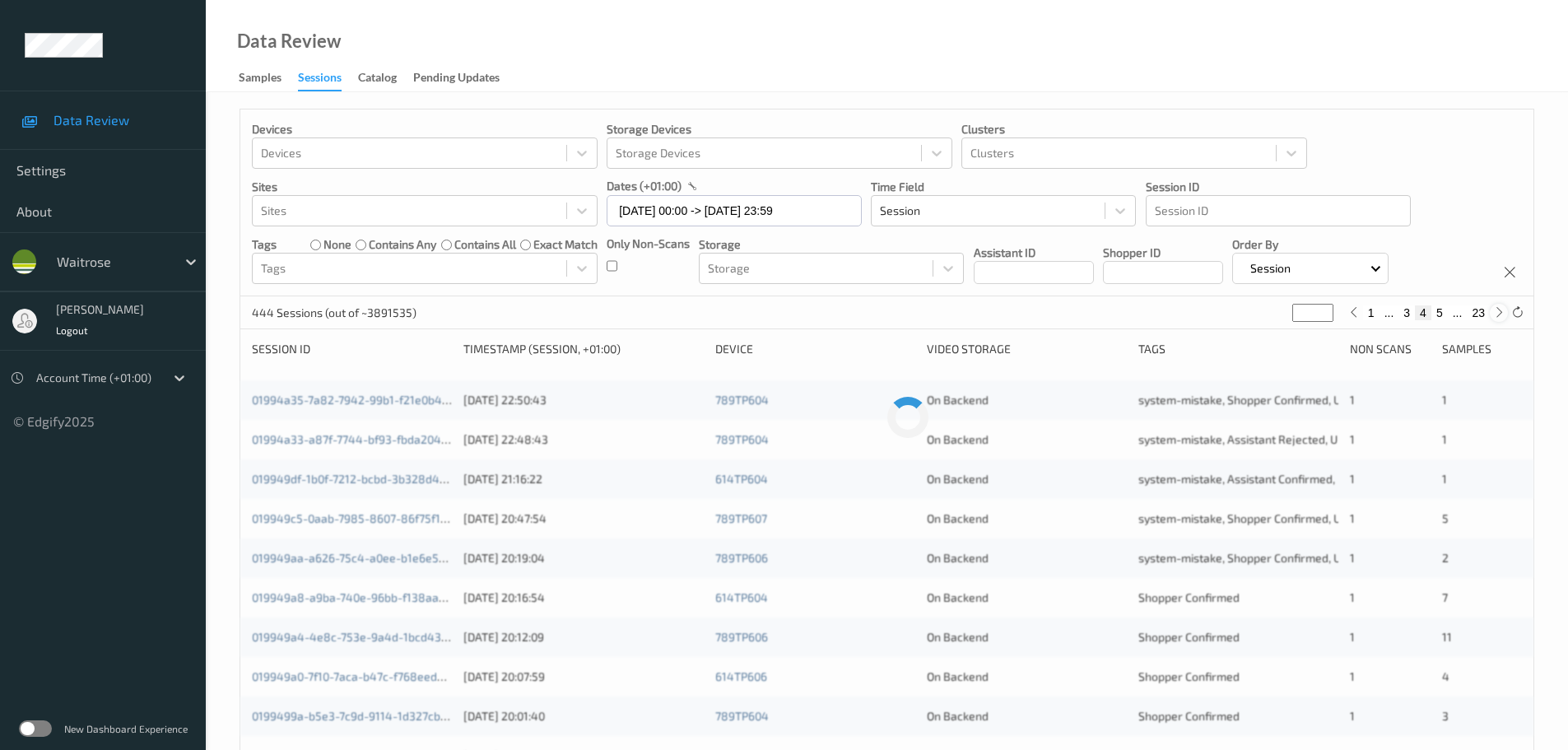
type input "*"
click at [1495, 322] on div "1 ... 4 5 6 ... 23" at bounding box center [1427, 313] width 164 height 18
click at [1495, 318] on icon at bounding box center [1499, 312] width 12 height 12
type input "*"
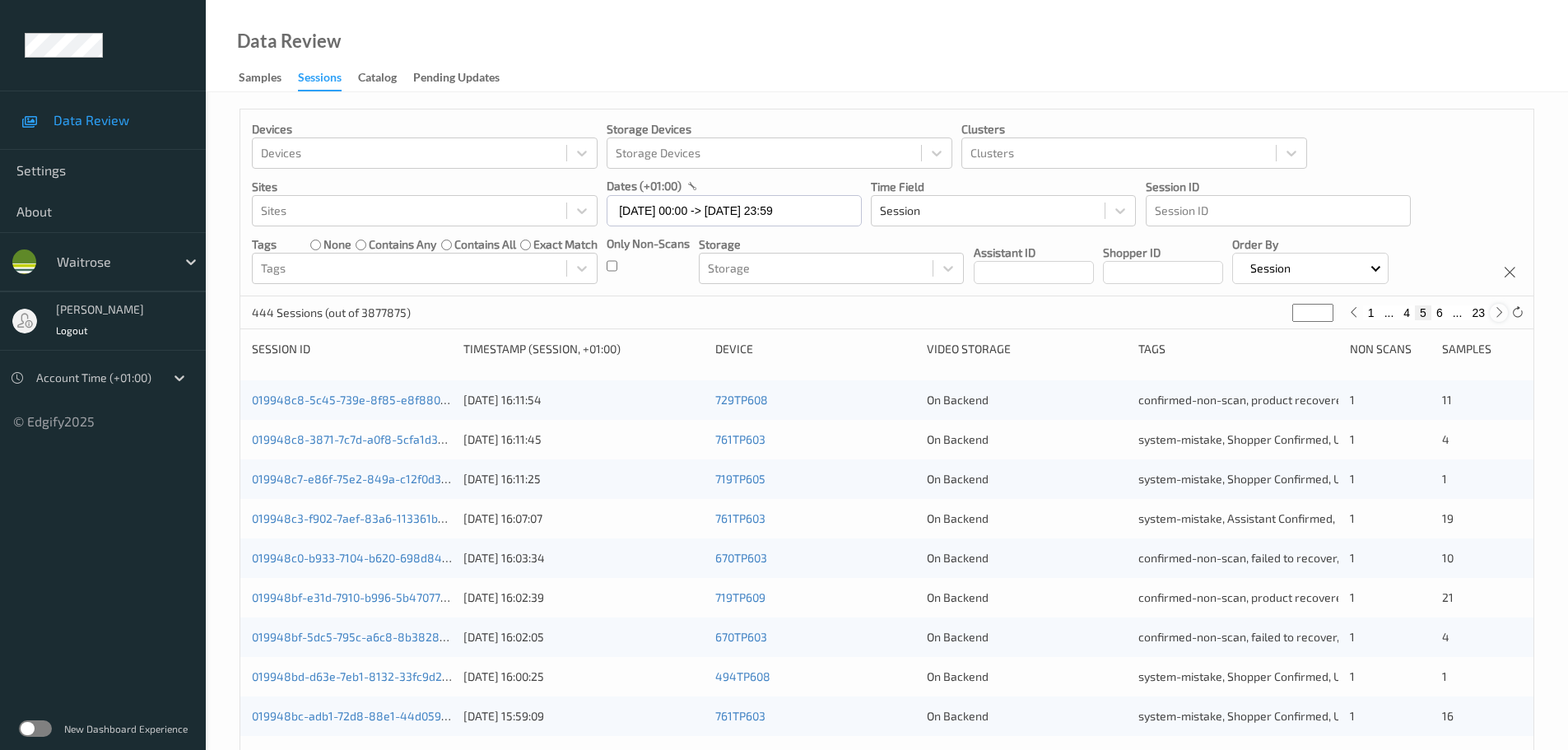
type input "*"
click at [1495, 318] on icon at bounding box center [1499, 312] width 12 height 12
type input "*"
click at [1495, 318] on icon at bounding box center [1499, 312] width 12 height 12
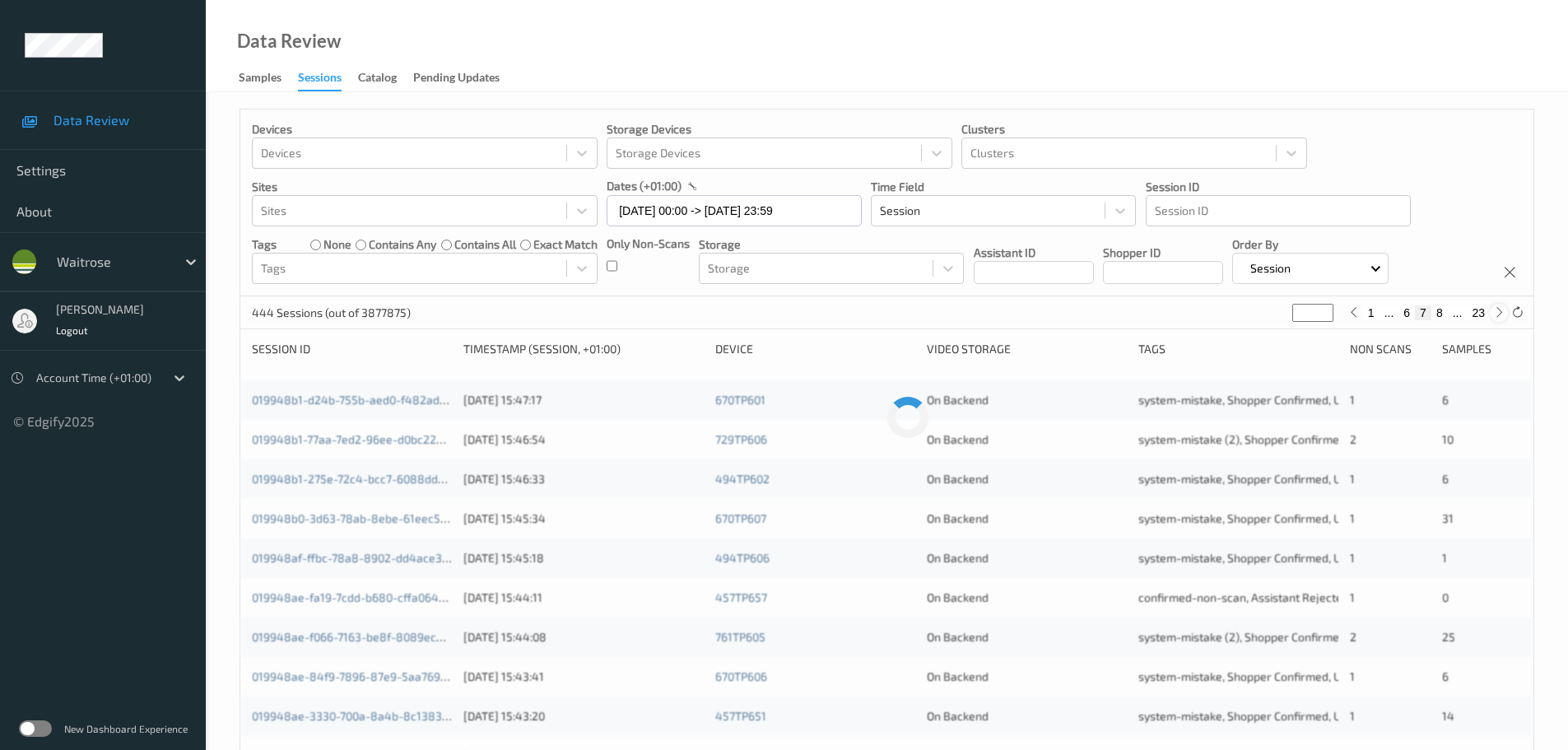
type input "*"
click at [1495, 318] on icon at bounding box center [1499, 312] width 12 height 12
type input "*"
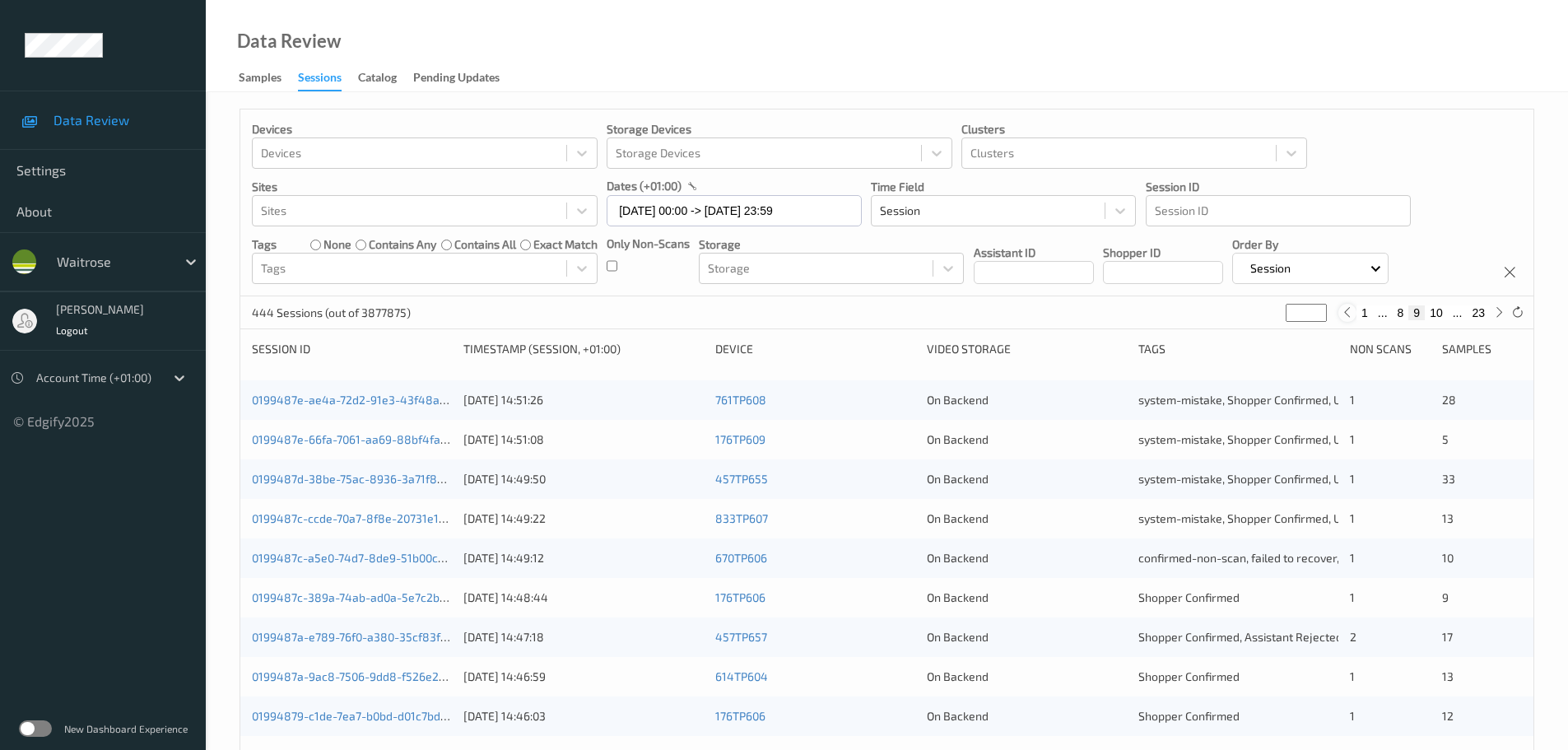
click at [1349, 312] on icon at bounding box center [1347, 312] width 12 height 12
type input "*"
click at [1498, 320] on div at bounding box center [1499, 313] width 18 height 18
type input "*"
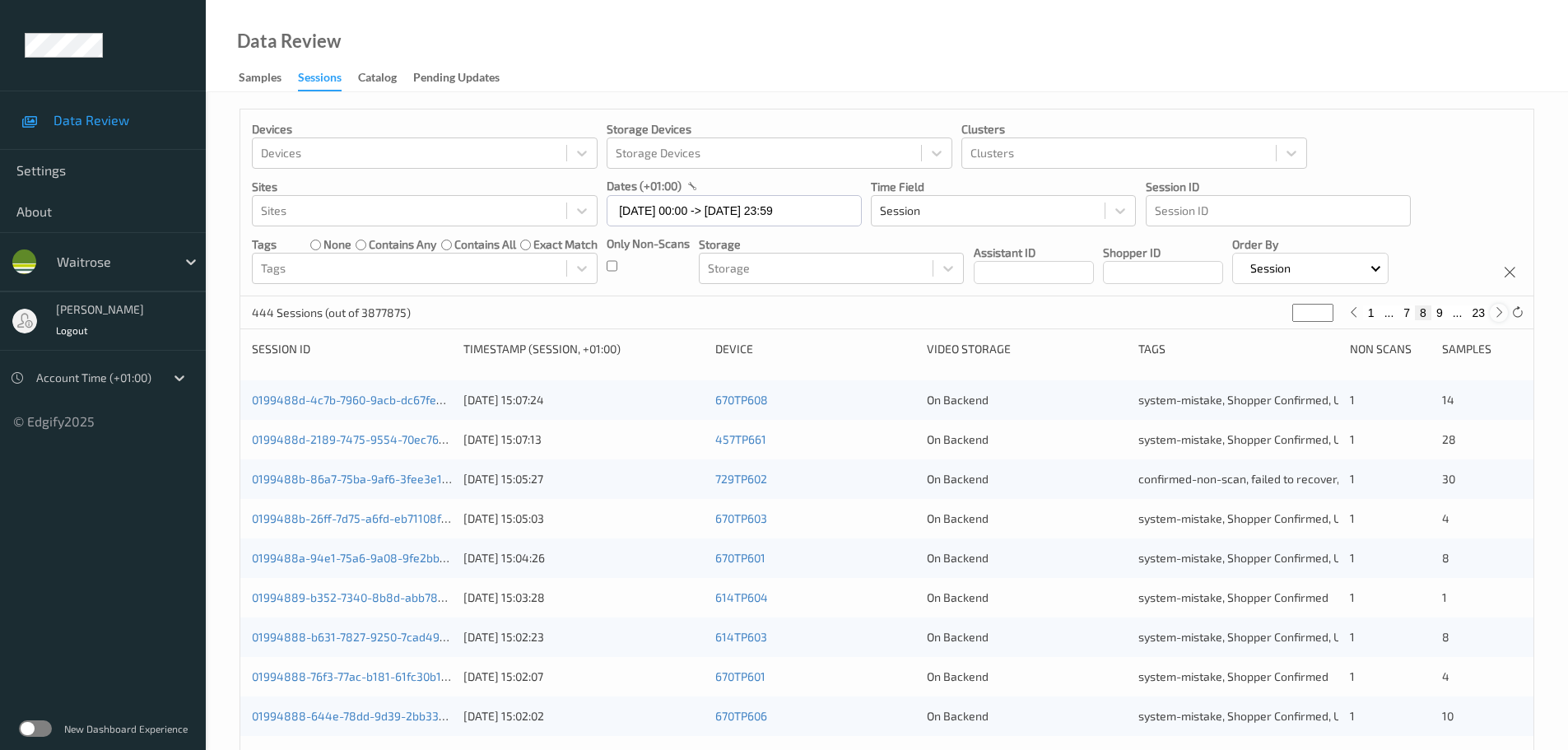
type input "*"
click at [1498, 320] on div at bounding box center [1499, 313] width 18 height 18
type input "**"
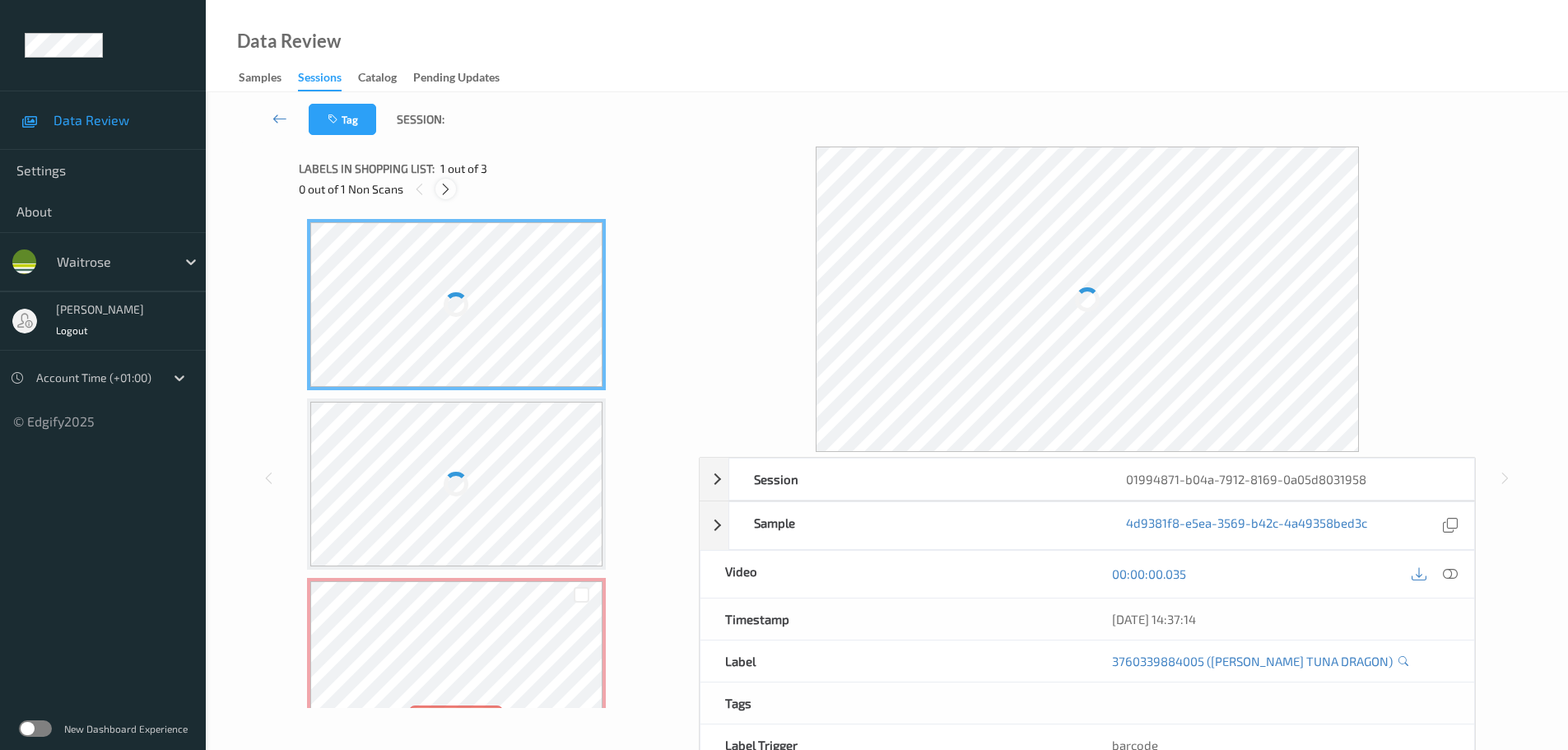
click at [443, 189] on icon at bounding box center [445, 190] width 14 height 15
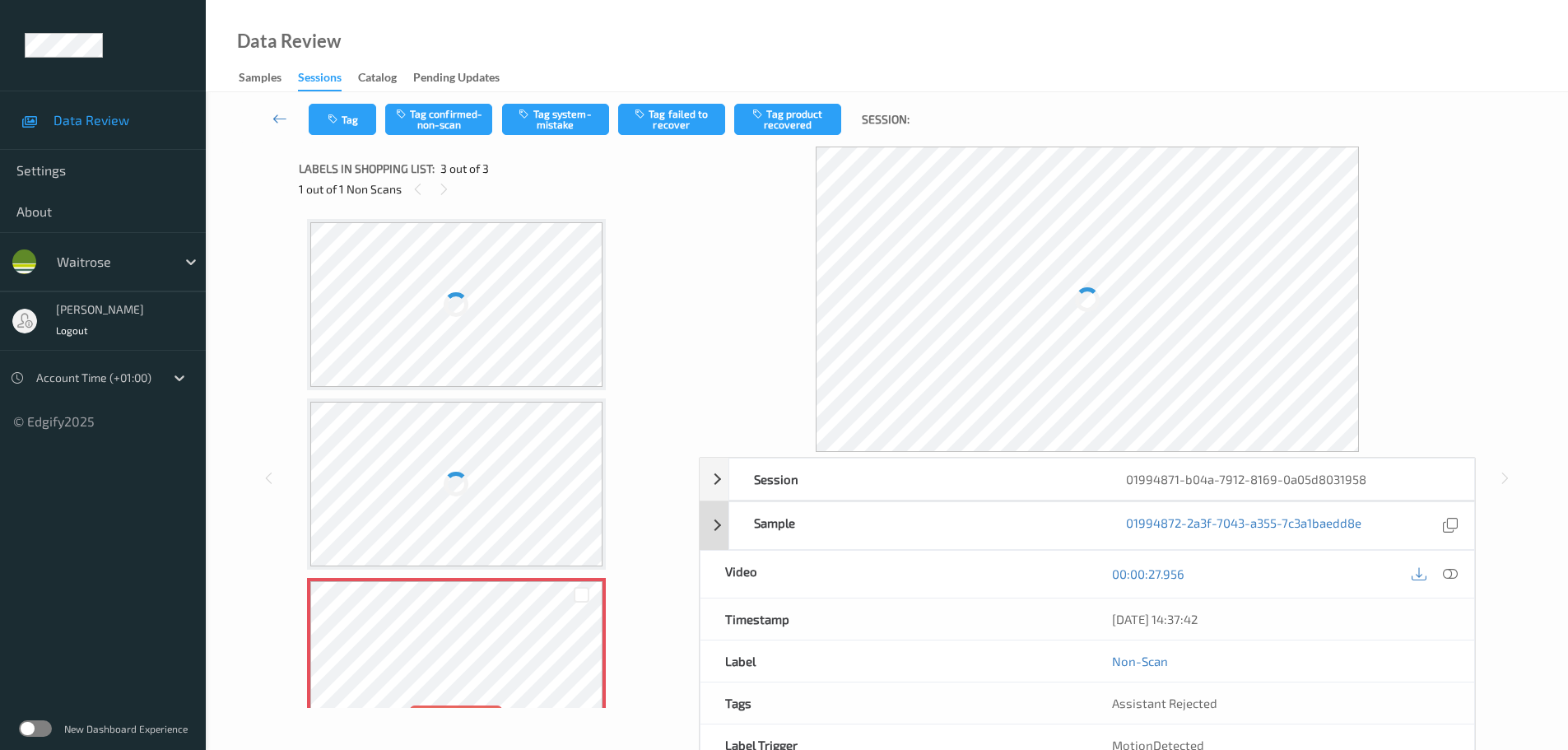
scroll to position [50, 0]
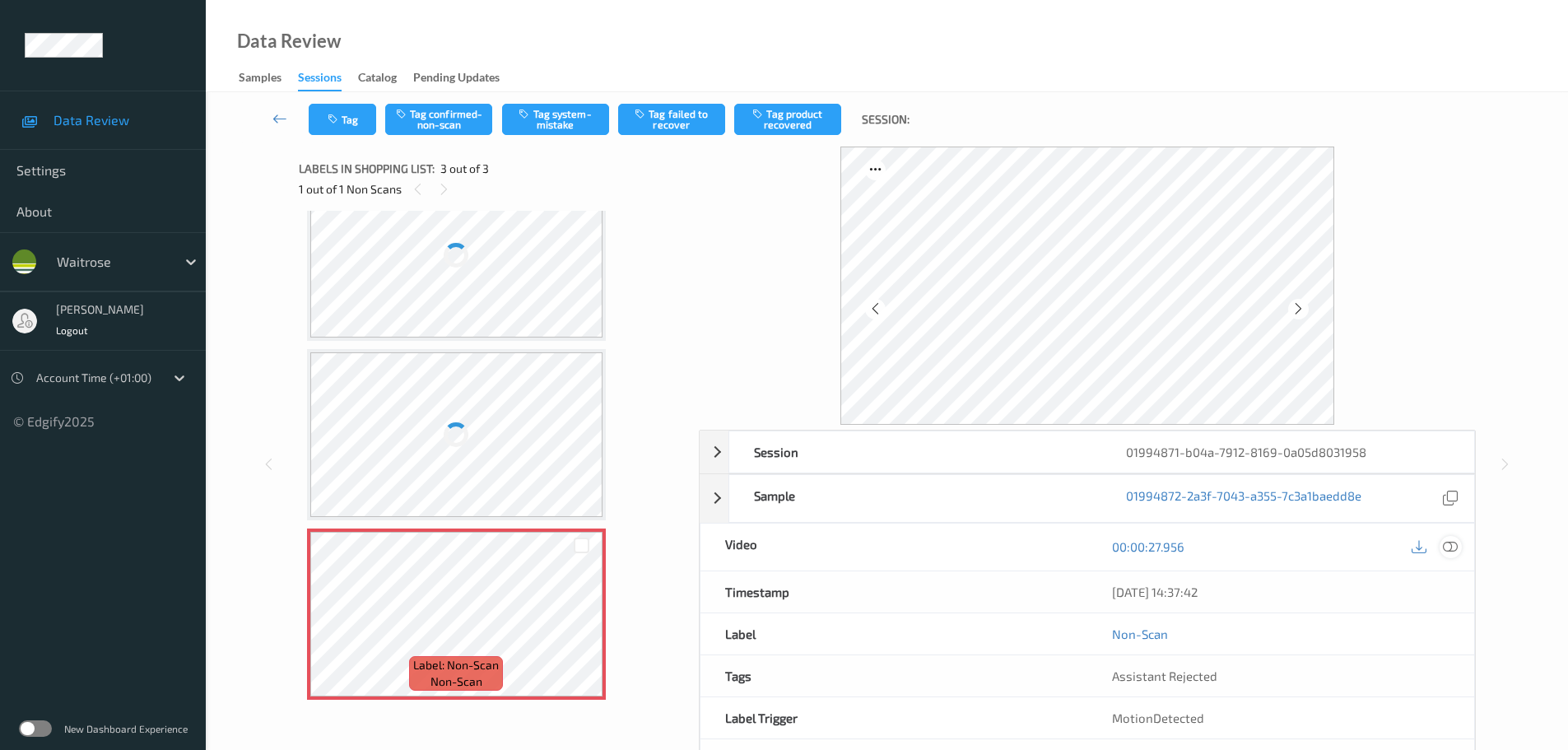
click at [1450, 554] on icon at bounding box center [1450, 547] width 15 height 15
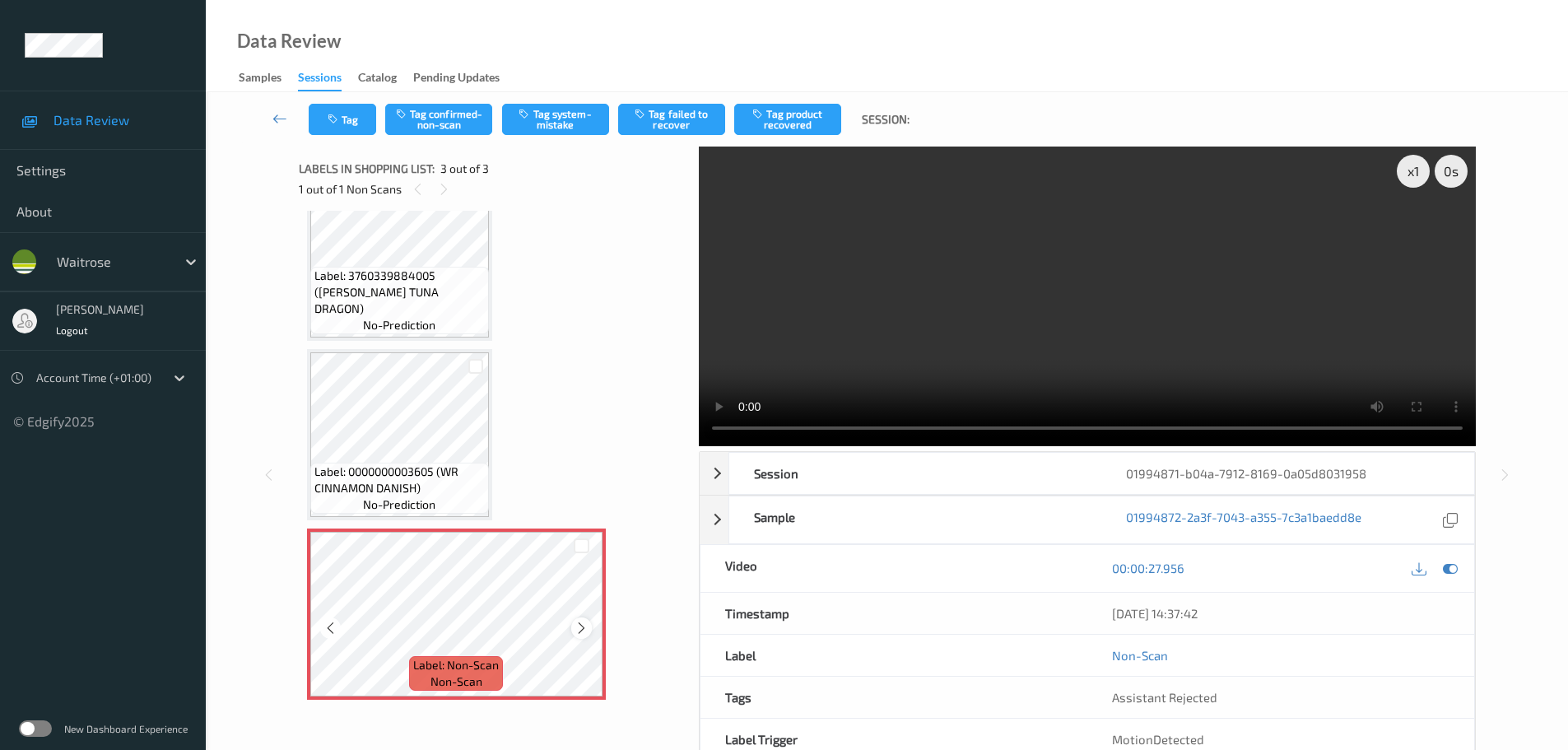
click at [584, 622] on icon at bounding box center [581, 628] width 14 height 15
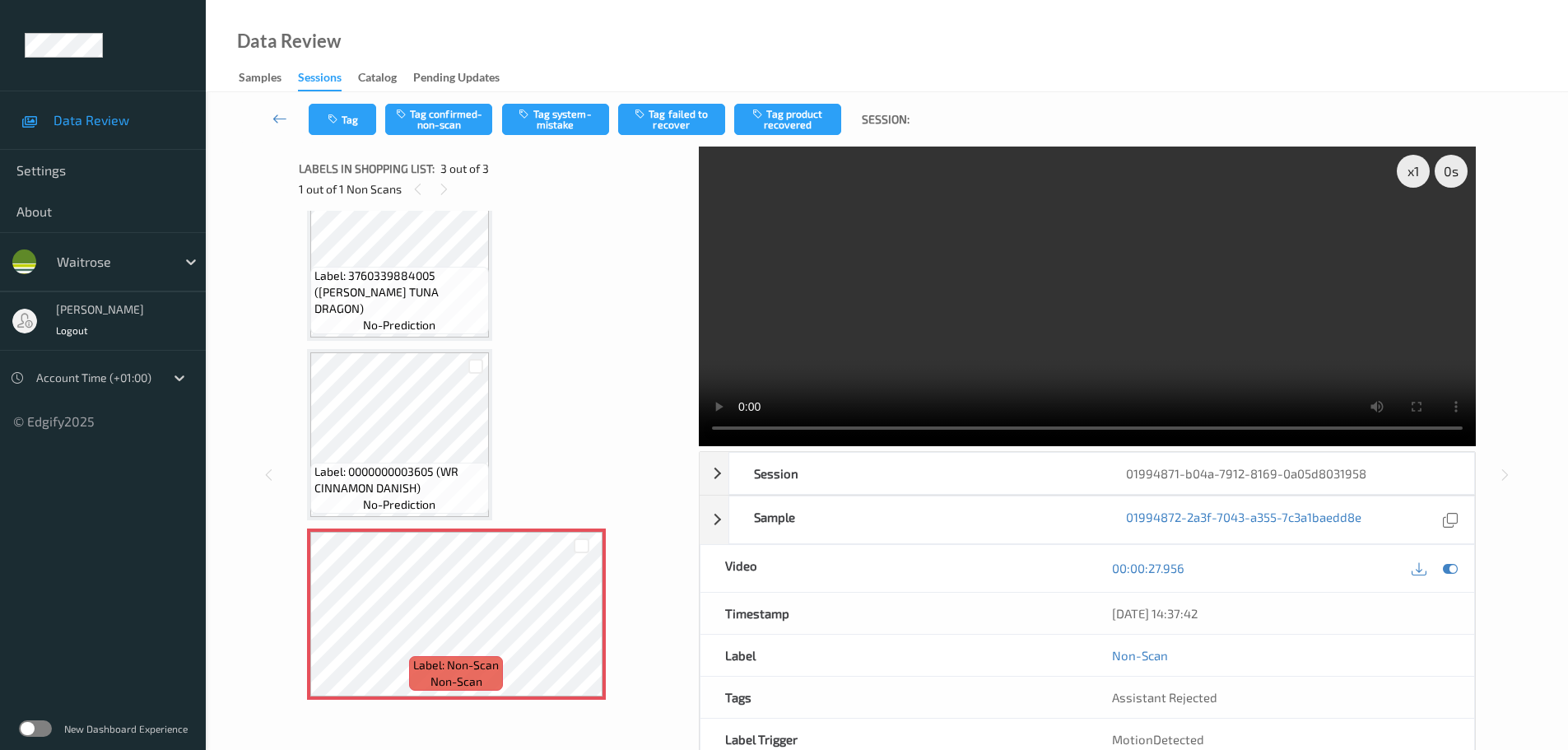
click at [433, 466] on span "Label: 0000000003605 (WR CINNAMON DANISH)" at bounding box center [399, 480] width 171 height 33
drag, startPoint x: 415, startPoint y: 491, endPoint x: 433, endPoint y: 484, distance: 19.3
click at [415, 490] on span "Label: 0000000003605 (WR CINNAMON DANISH)" at bounding box center [399, 480] width 171 height 33
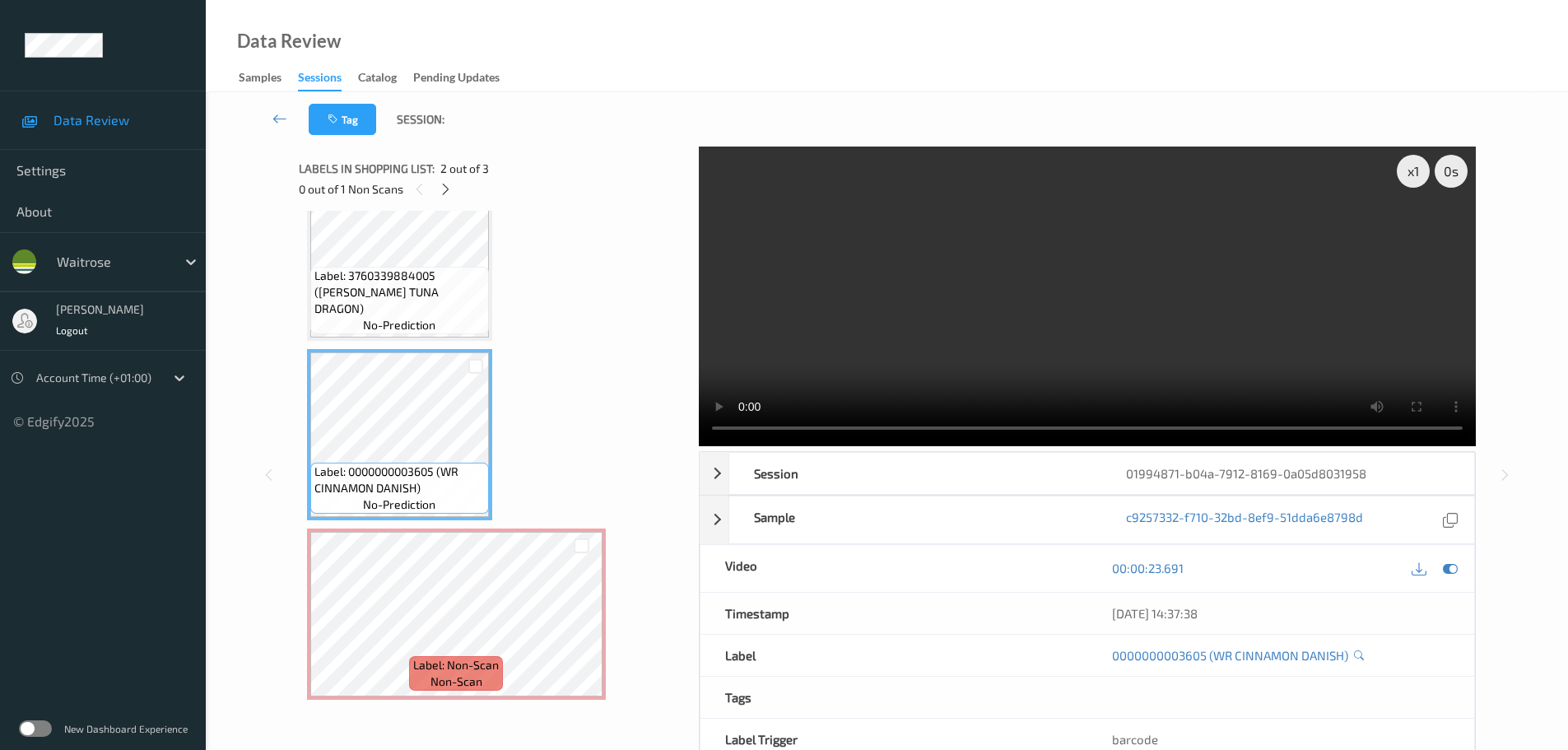
scroll to position [0, 0]
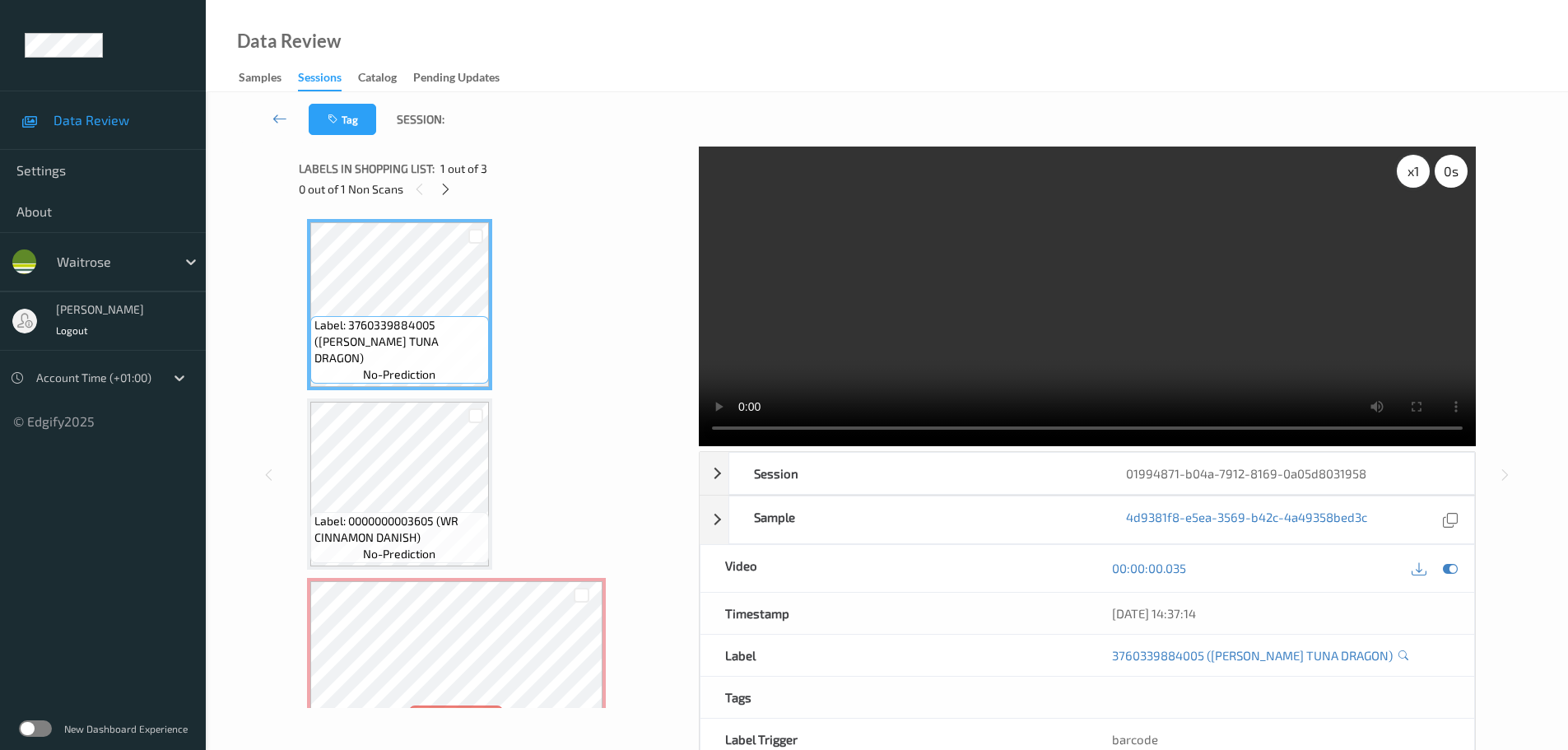
click at [1407, 172] on div "x 1" at bounding box center [1414, 172] width 33 height 33
click at [1407, 172] on div "x 2" at bounding box center [1414, 172] width 33 height 33
click at [1407, 172] on div "x 4" at bounding box center [1414, 172] width 33 height 33
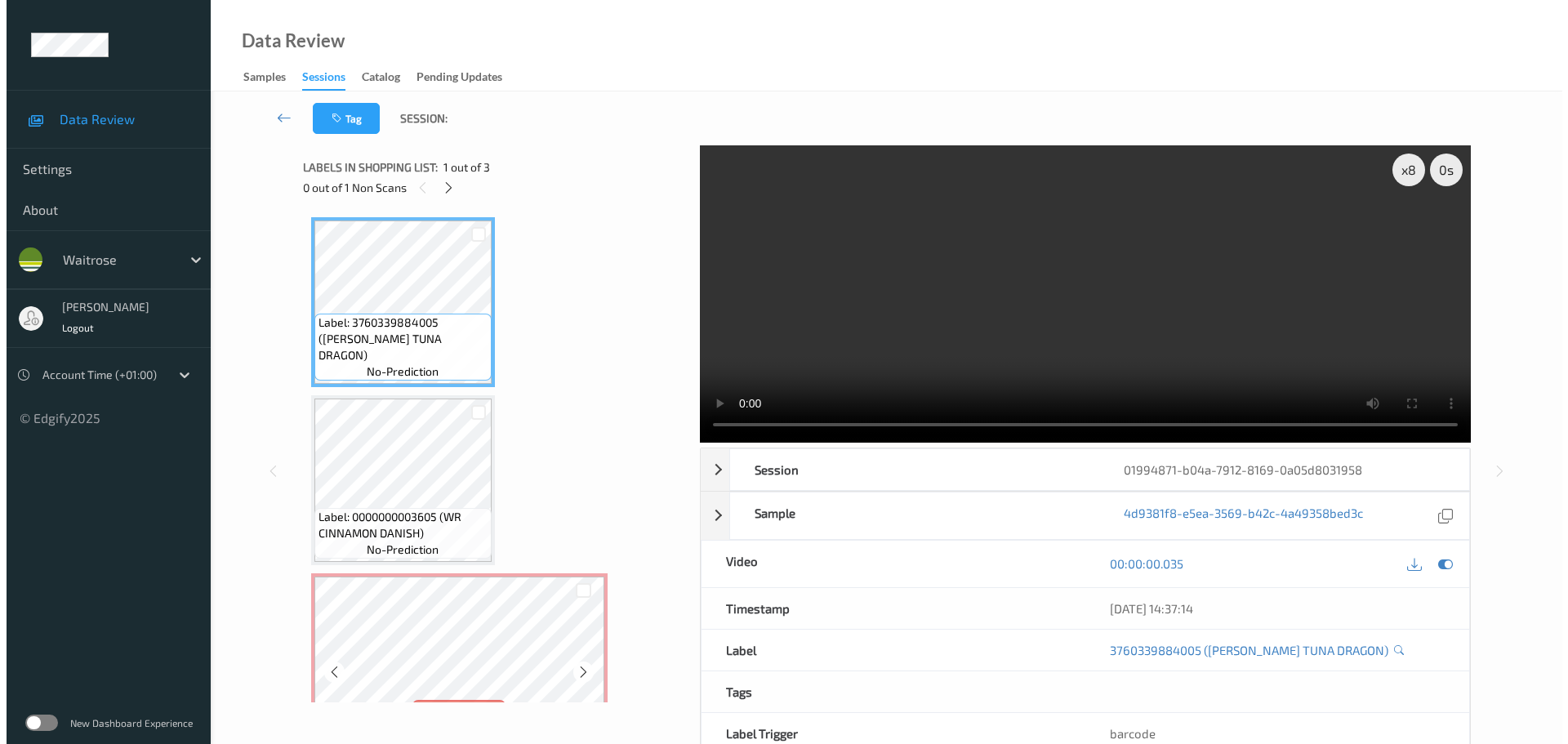
scroll to position [49, 0]
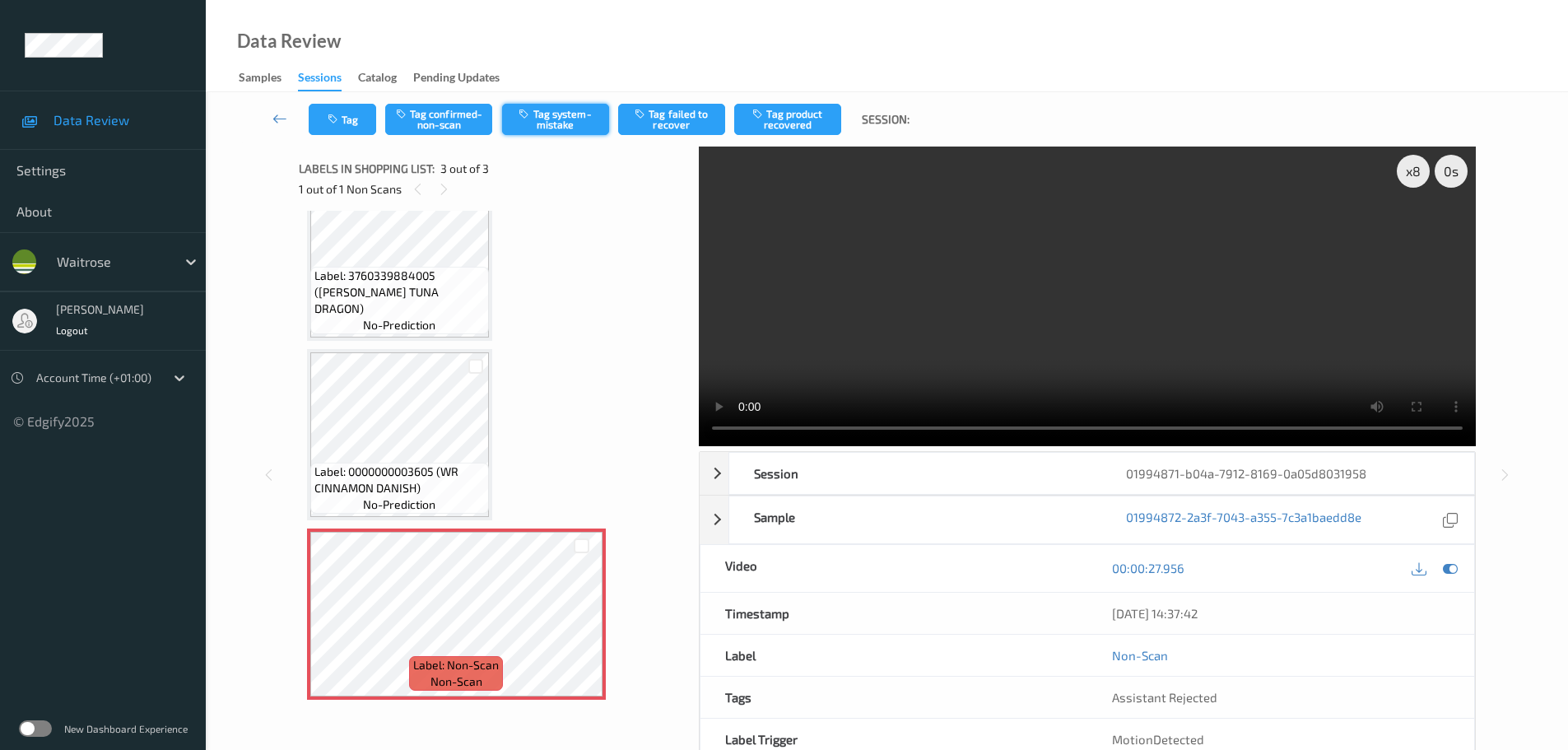
click at [568, 123] on button "Tag system-mistake" at bounding box center [555, 119] width 107 height 31
click at [580, 627] on icon at bounding box center [581, 628] width 14 height 15
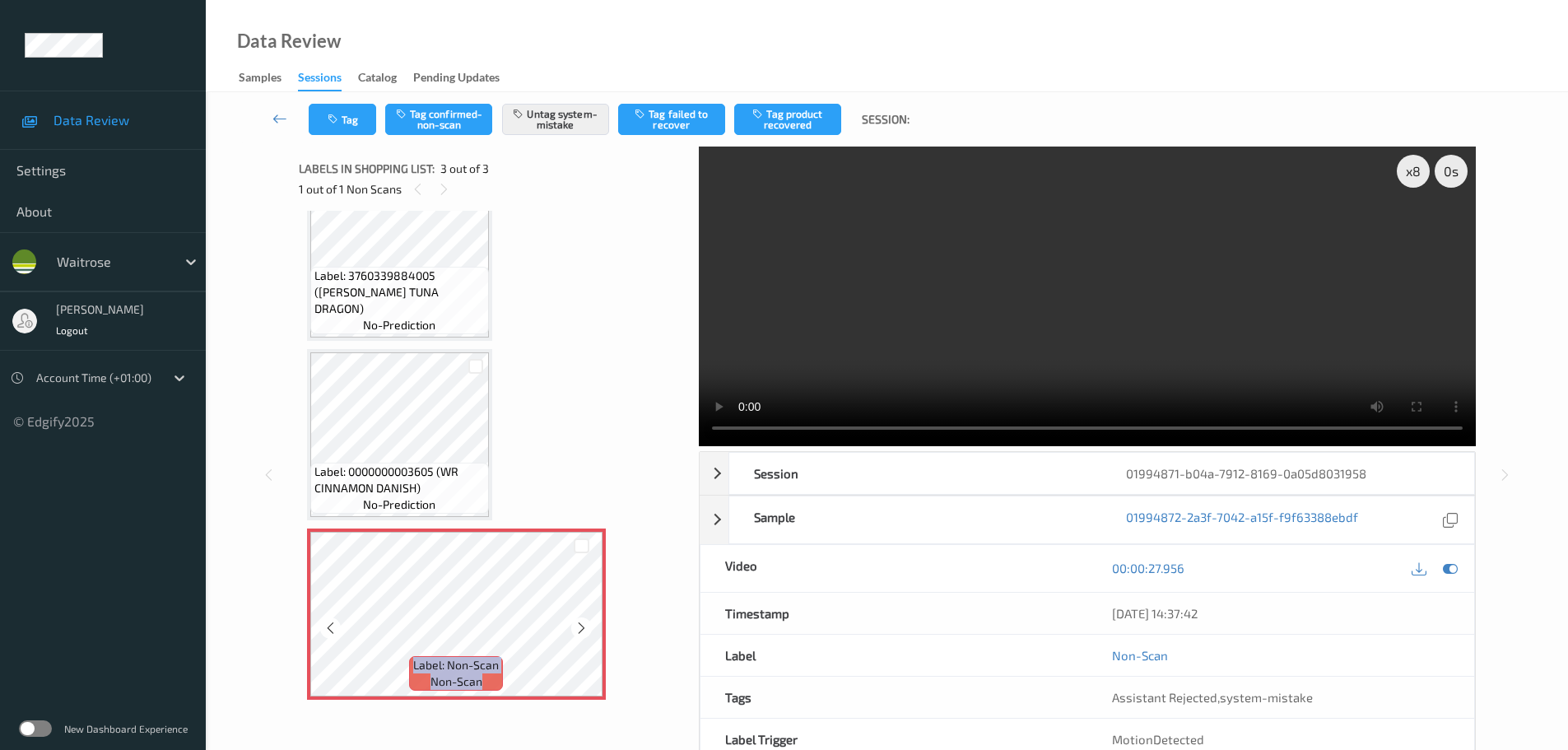
click at [580, 627] on icon at bounding box center [581, 628] width 14 height 15
click at [360, 121] on button "Tag" at bounding box center [341, 119] width 67 height 31
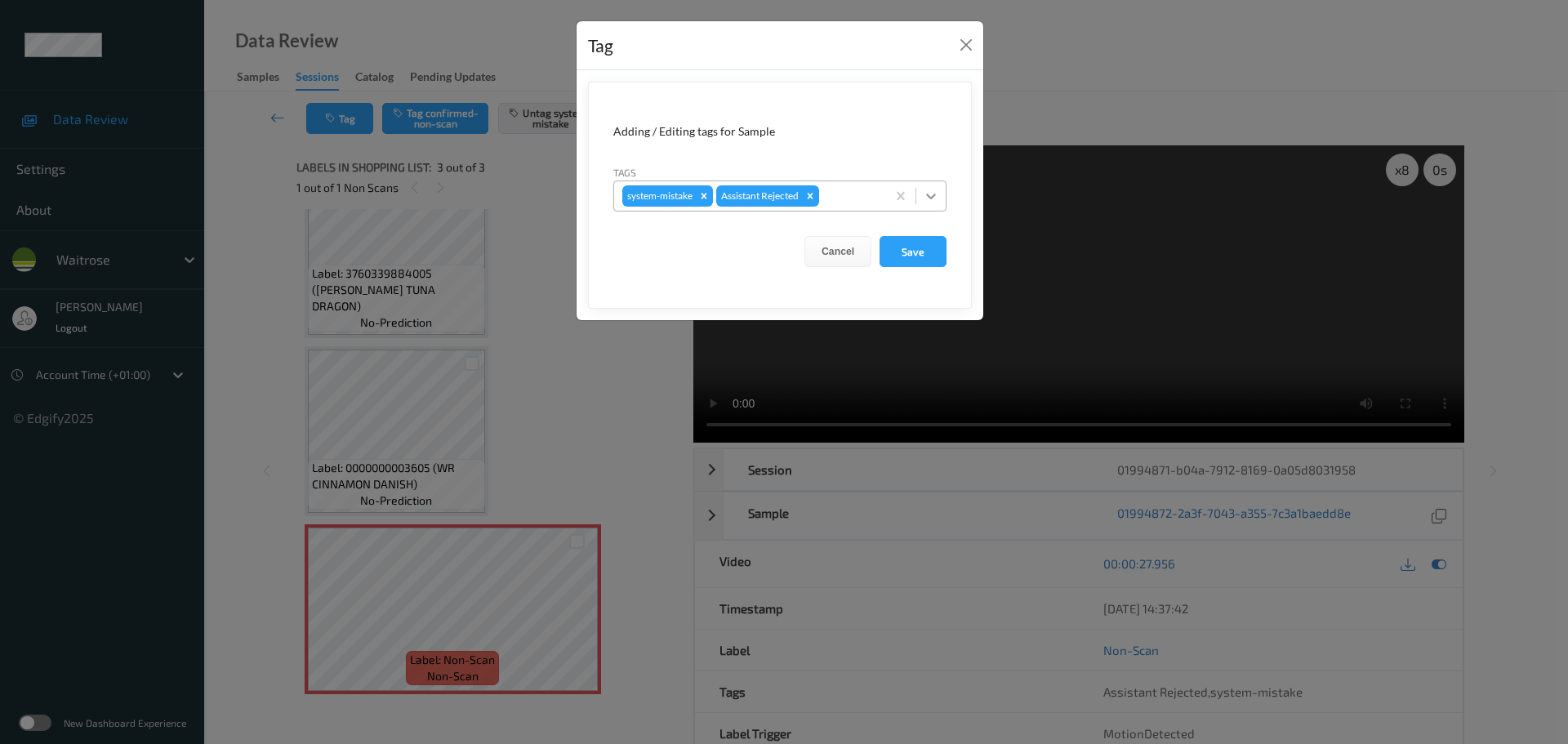
click at [927, 203] on icon at bounding box center [931, 196] width 16 height 16
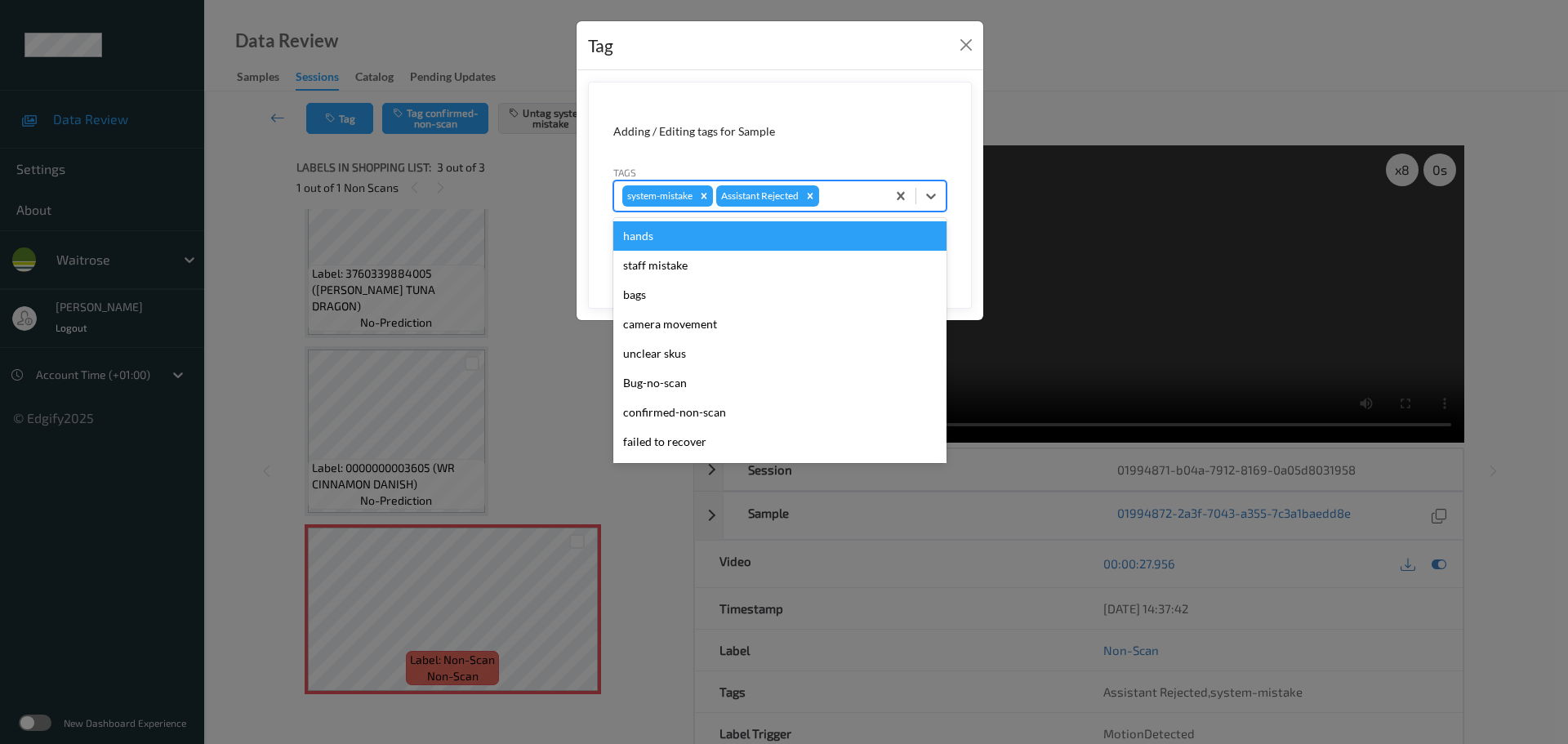
scroll to position [409, 0]
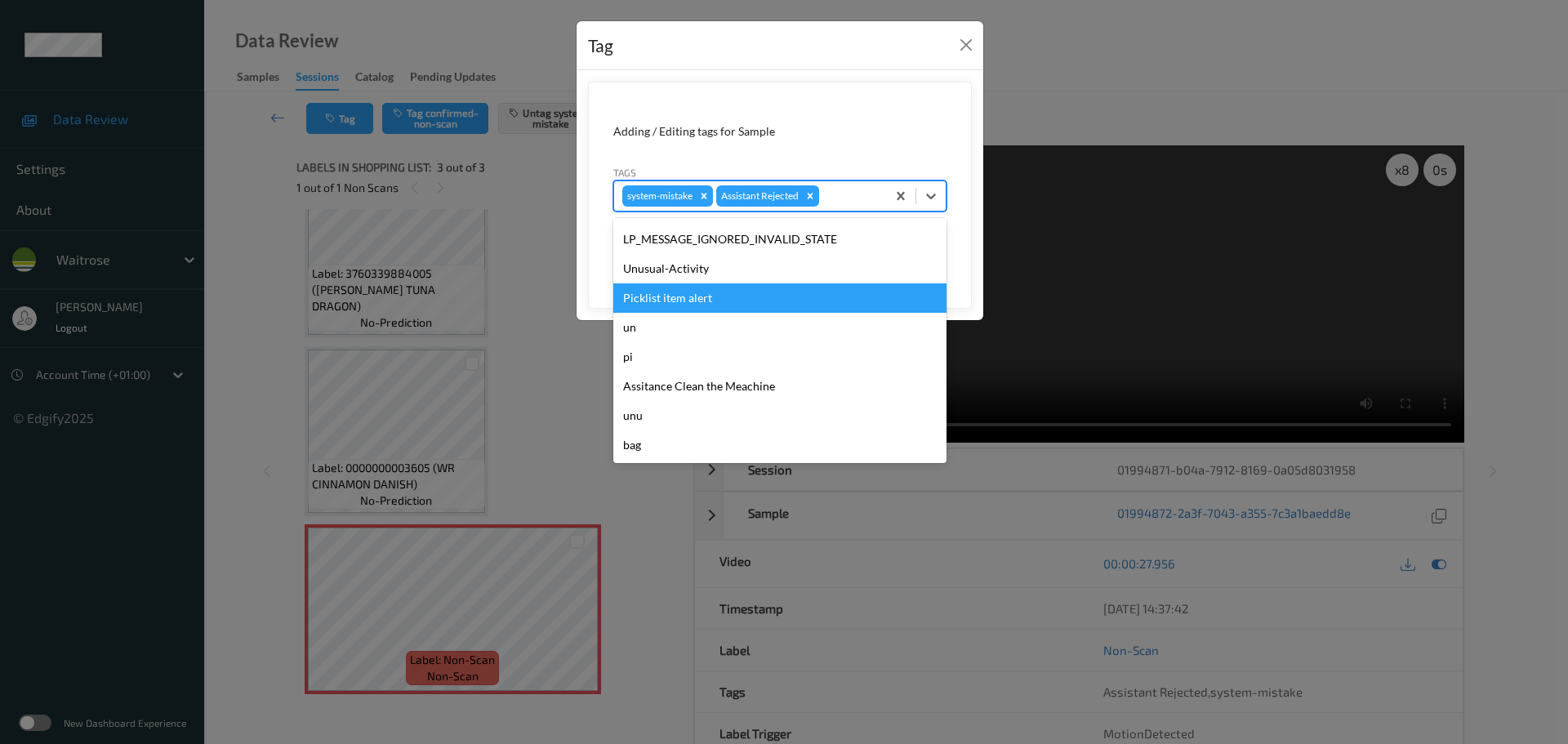
click at [671, 284] on div "Picklist item alert" at bounding box center [779, 298] width 333 height 30
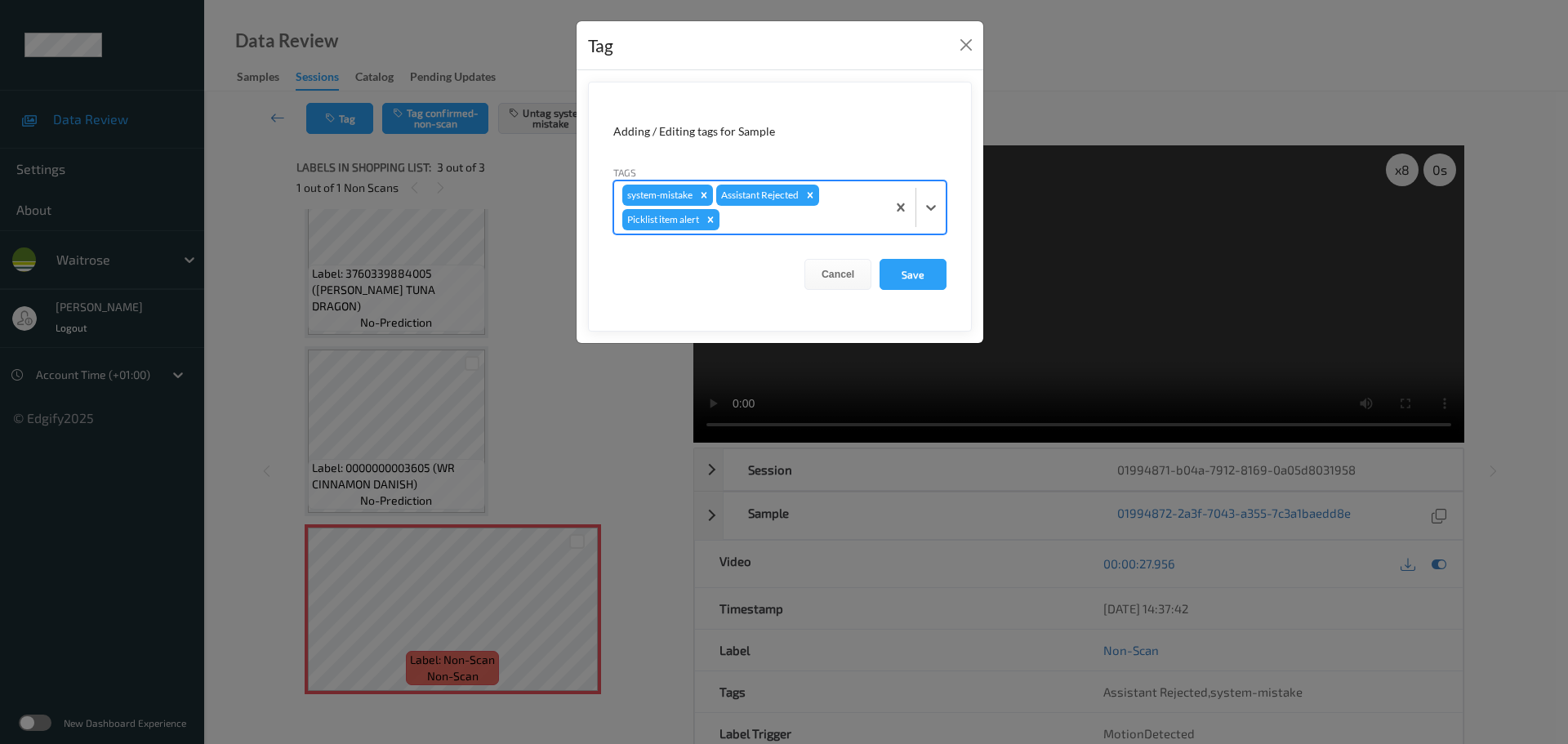
drag, startPoint x: 915, startPoint y: 220, endPoint x: 906, endPoint y: 224, distance: 9.8
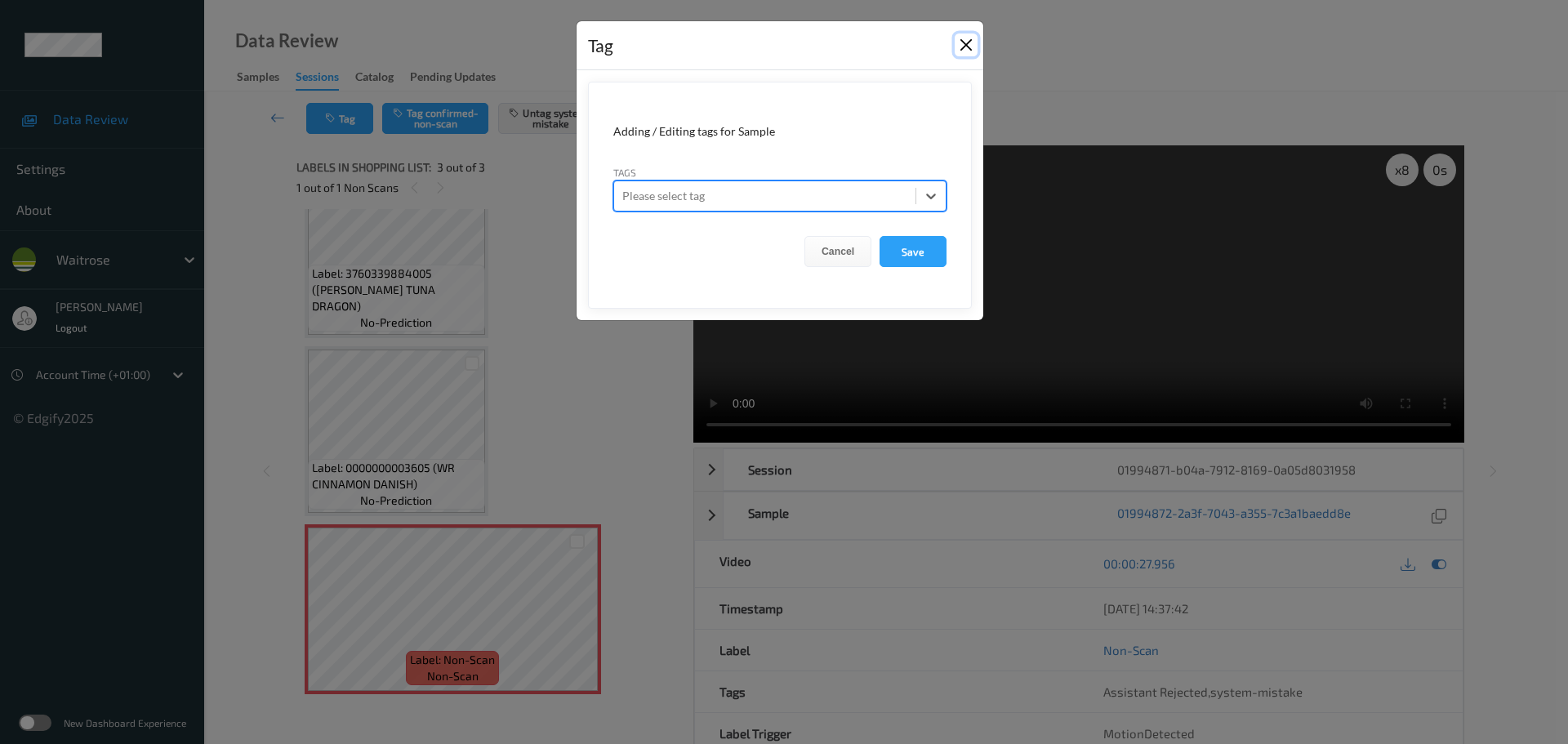
click at [966, 48] on button "Close" at bounding box center [966, 45] width 23 height 23
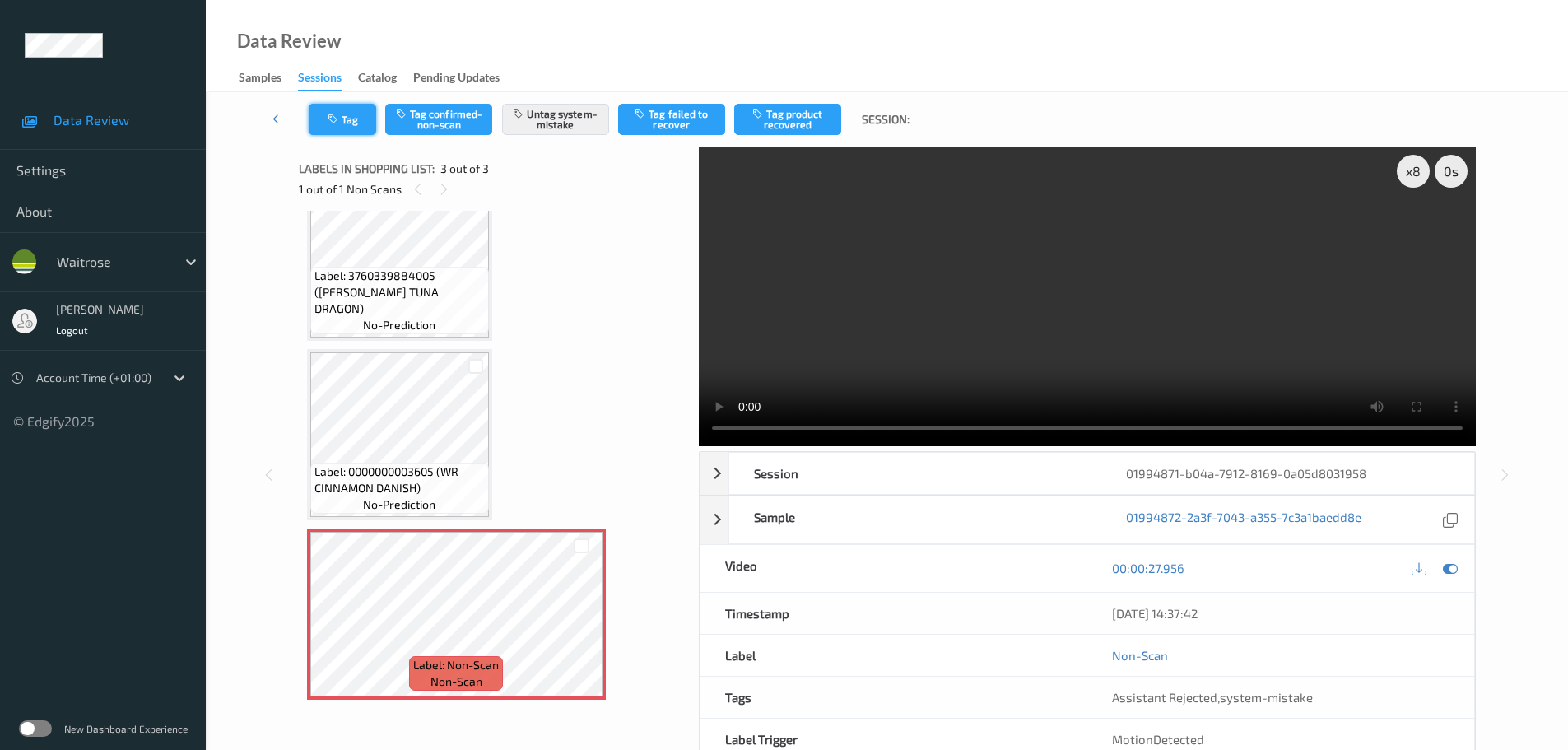
click at [357, 125] on button "Tag" at bounding box center [341, 119] width 67 height 31
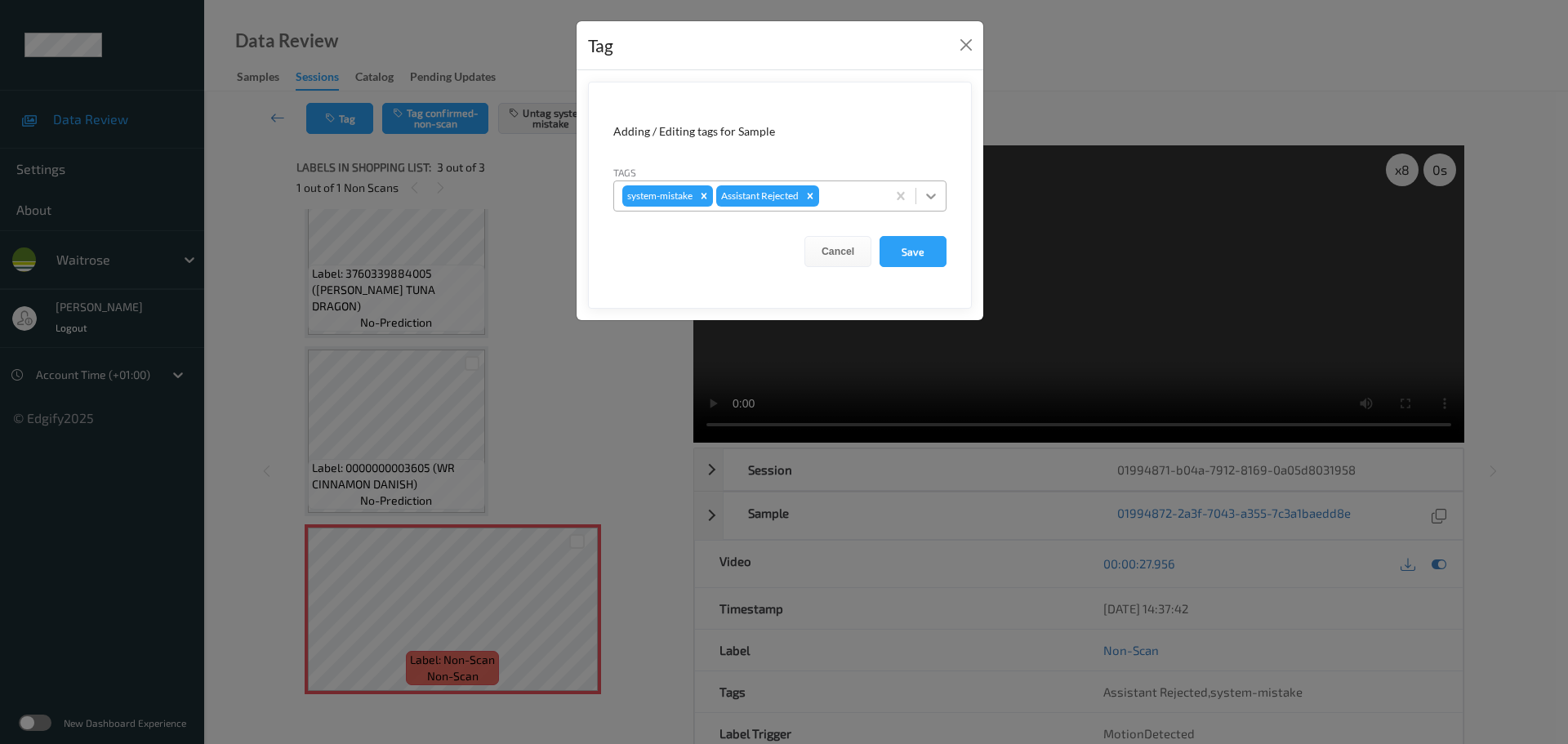
click at [940, 205] on div at bounding box center [931, 196] width 30 height 30
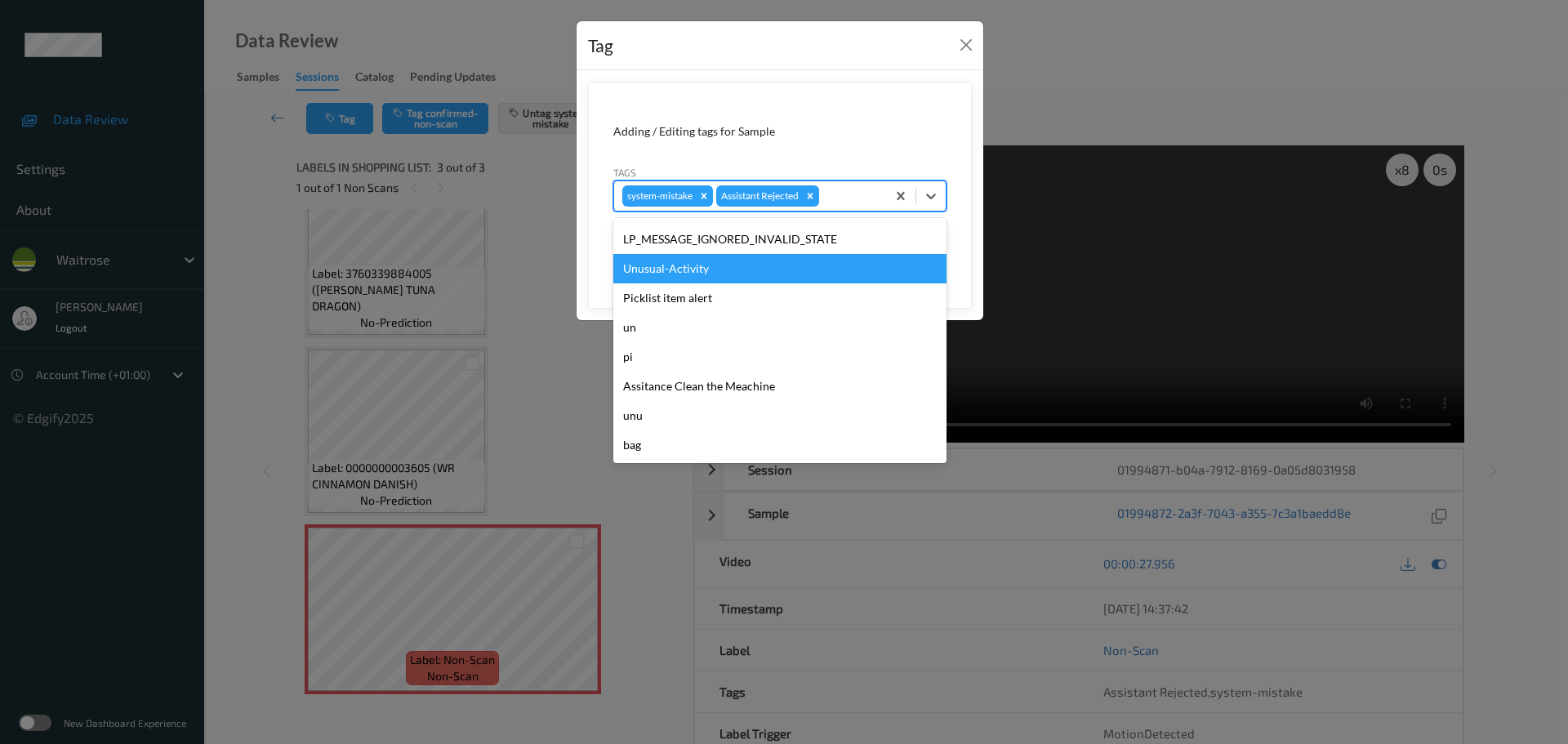
drag, startPoint x: 668, startPoint y: 278, endPoint x: 682, endPoint y: 273, distance: 14.9
click at [668, 277] on div "Unusual-Activity" at bounding box center [779, 269] width 333 height 30
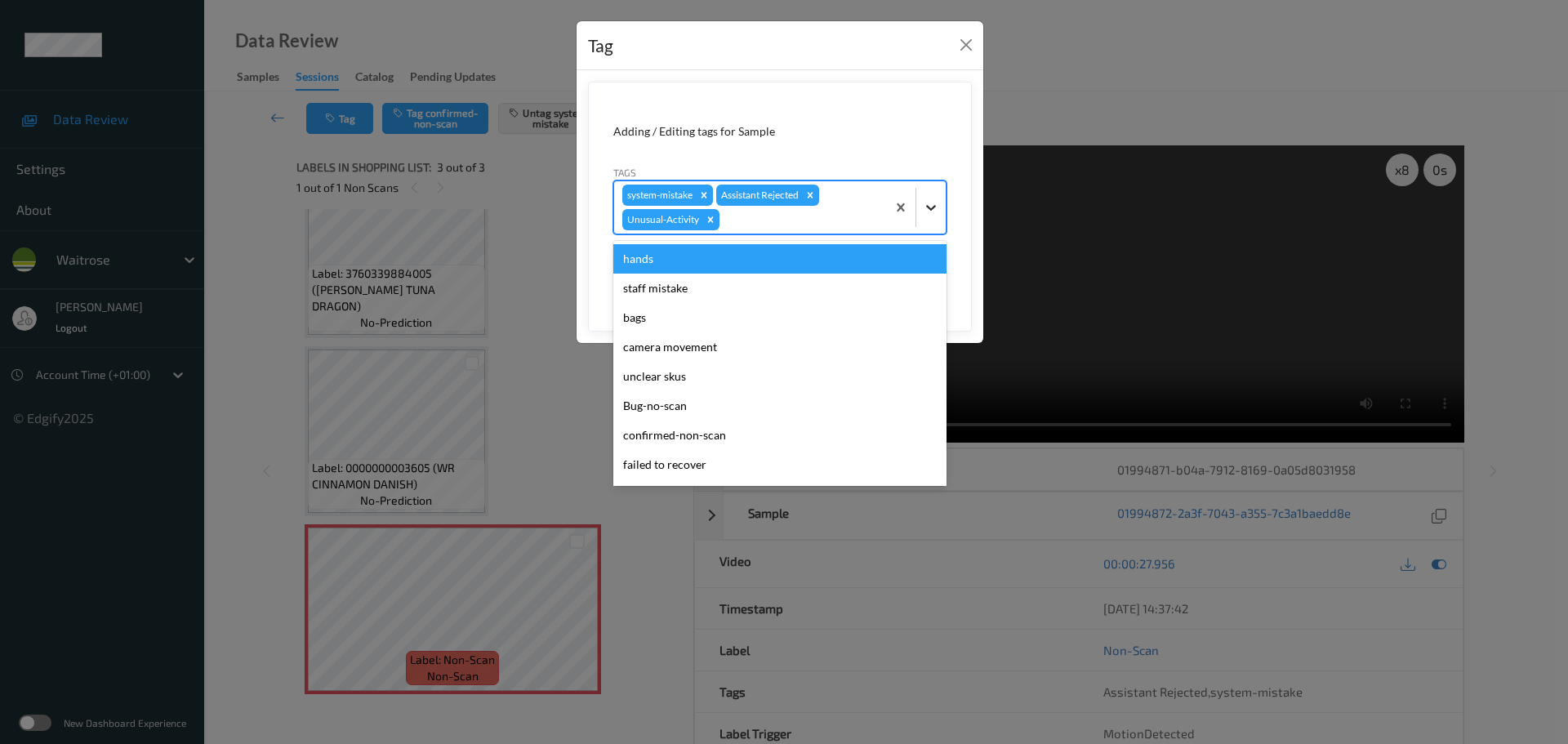
click at [930, 206] on icon at bounding box center [931, 207] width 16 height 16
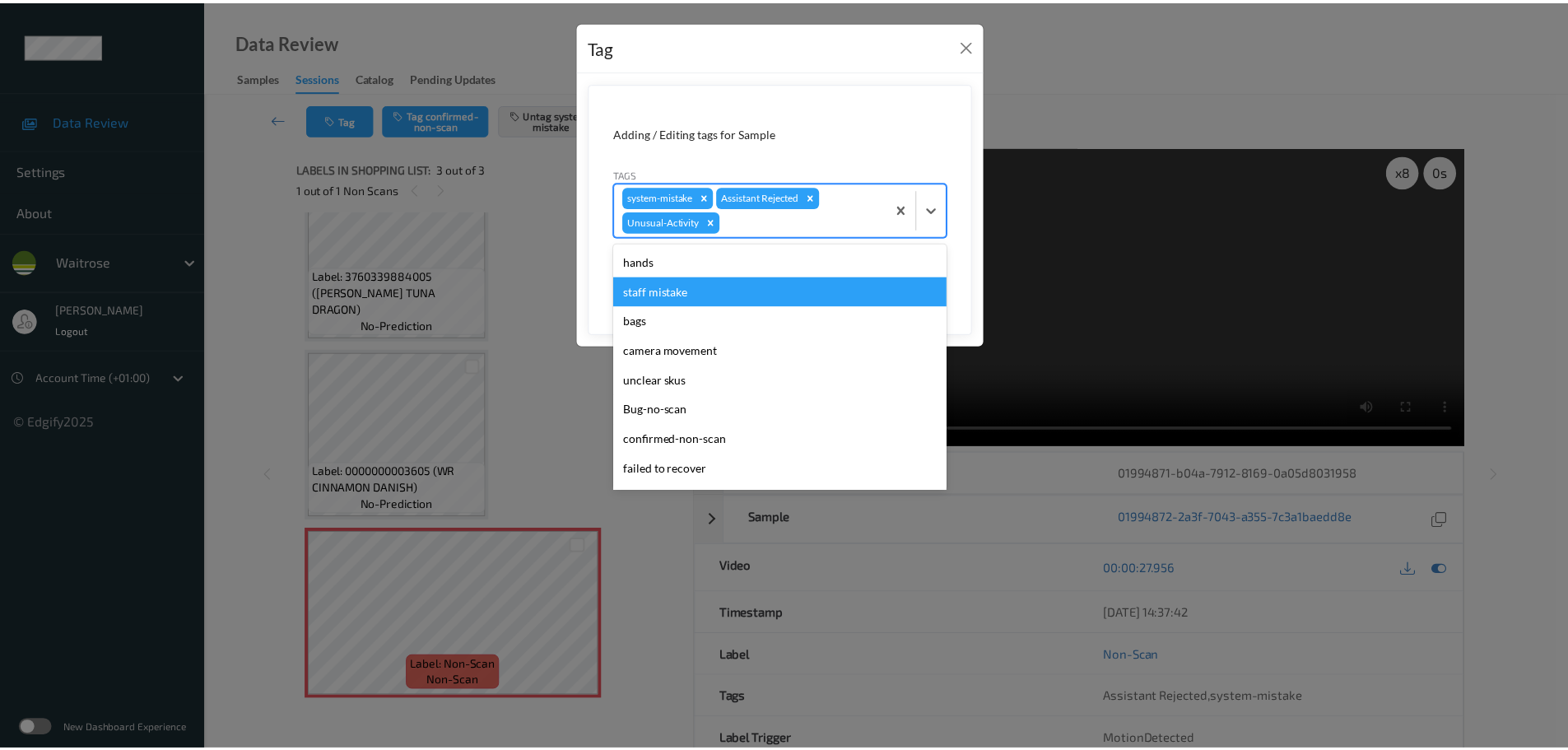
scroll to position [382, 0]
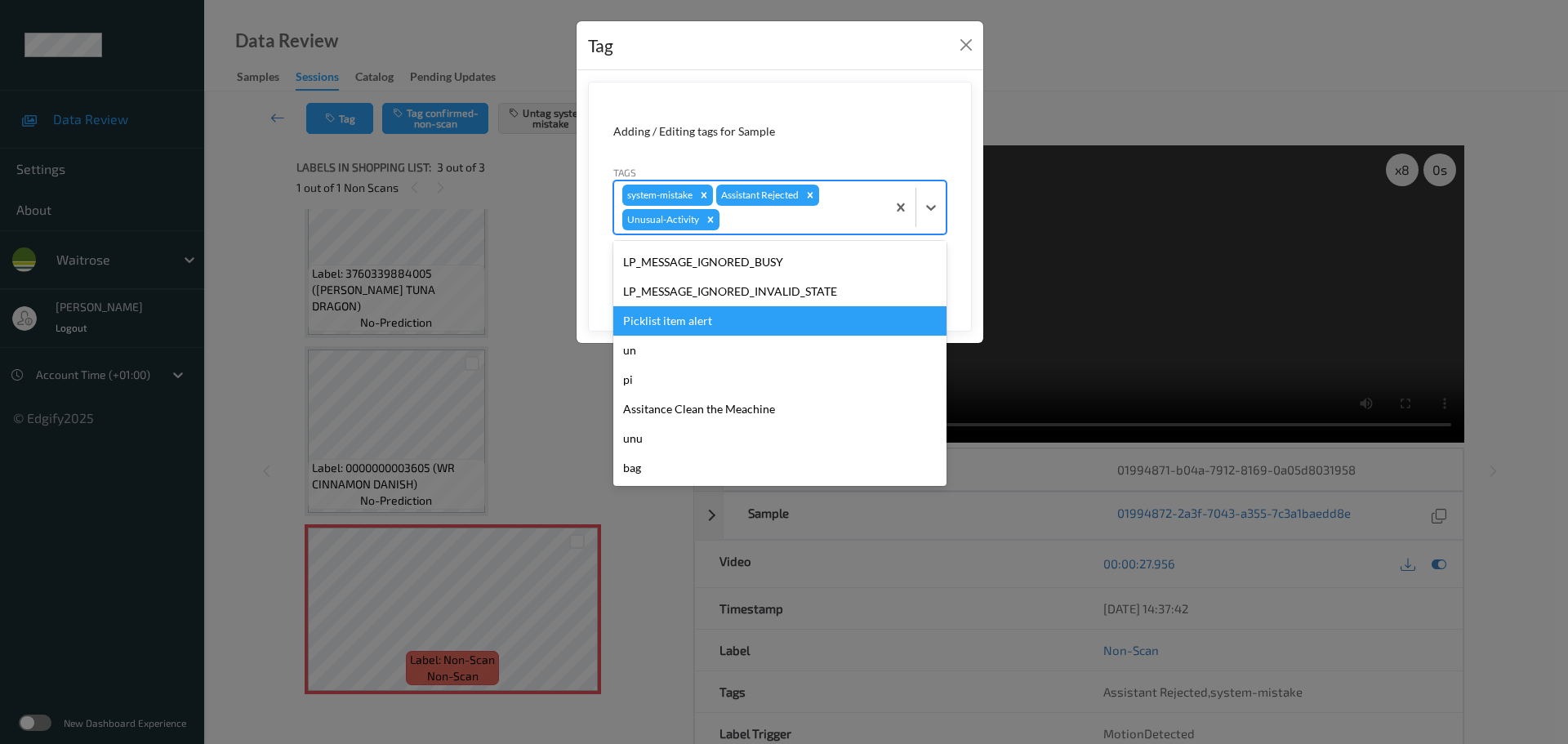
click at [650, 320] on div "Picklist item alert" at bounding box center [779, 321] width 333 height 30
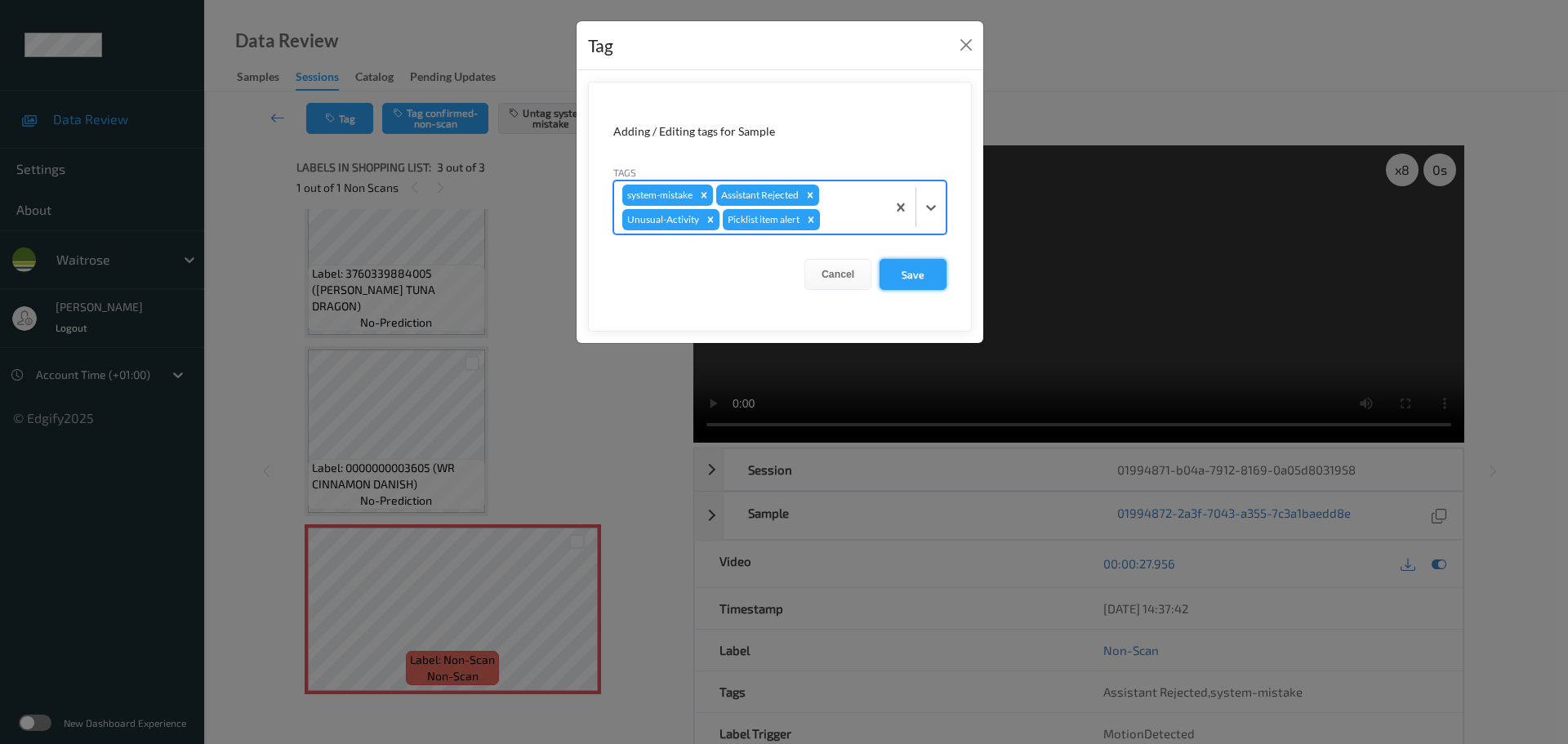
click at [909, 282] on button "Save" at bounding box center [913, 275] width 67 height 31
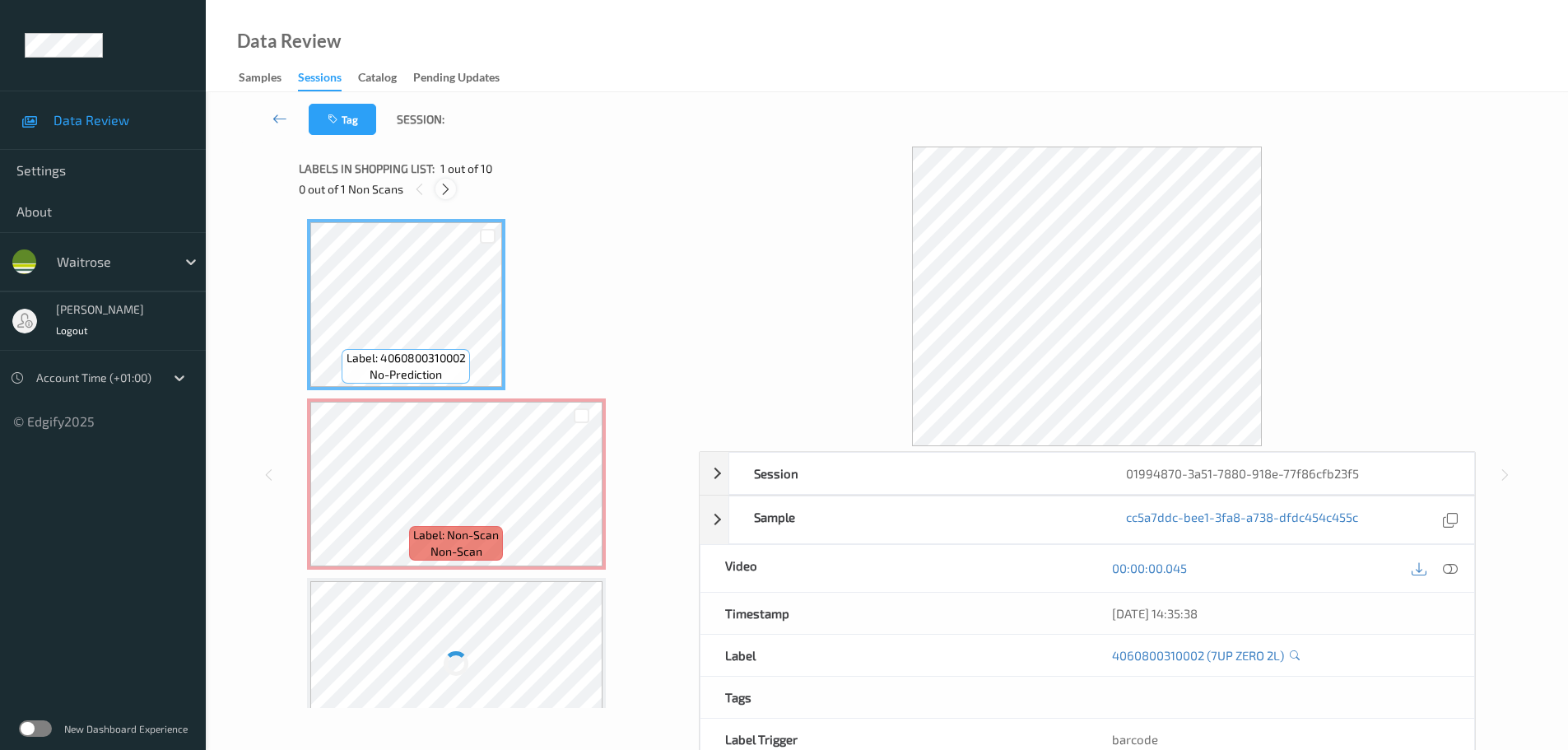
click at [450, 181] on div at bounding box center [445, 189] width 21 height 21
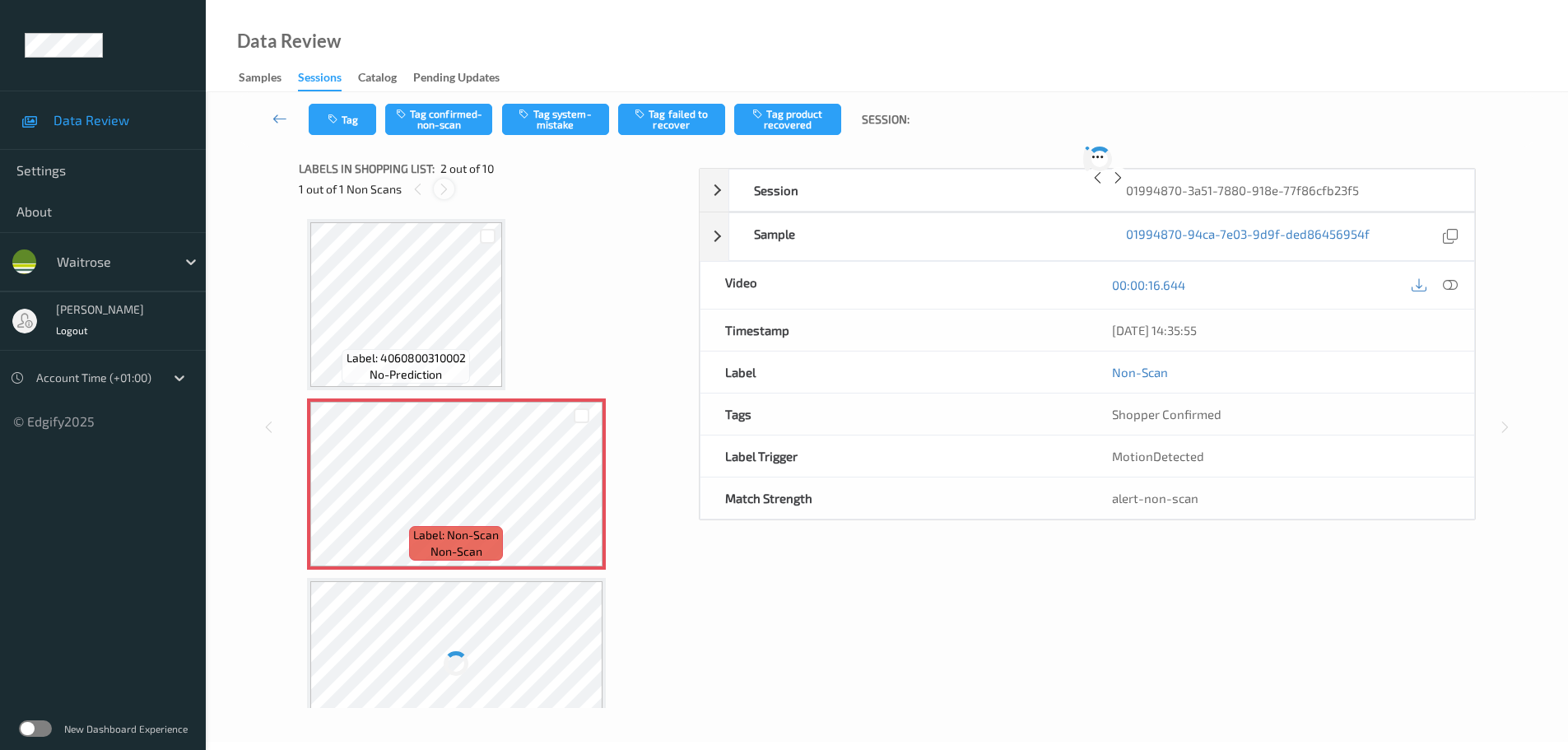
scroll to position [8, 0]
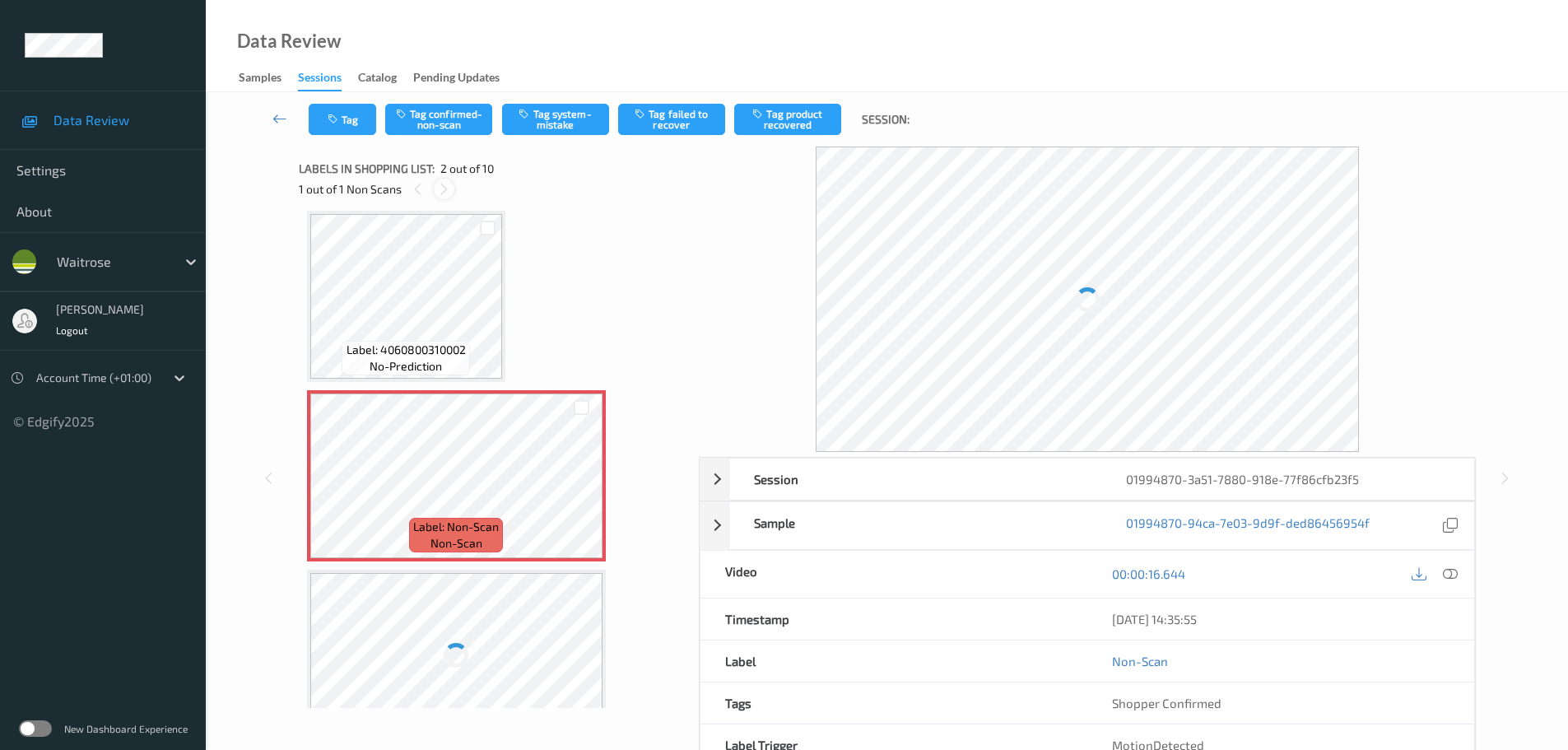
click at [448, 182] on icon at bounding box center [443, 190] width 14 height 15
click at [1451, 567] on icon at bounding box center [1450, 573] width 15 height 15
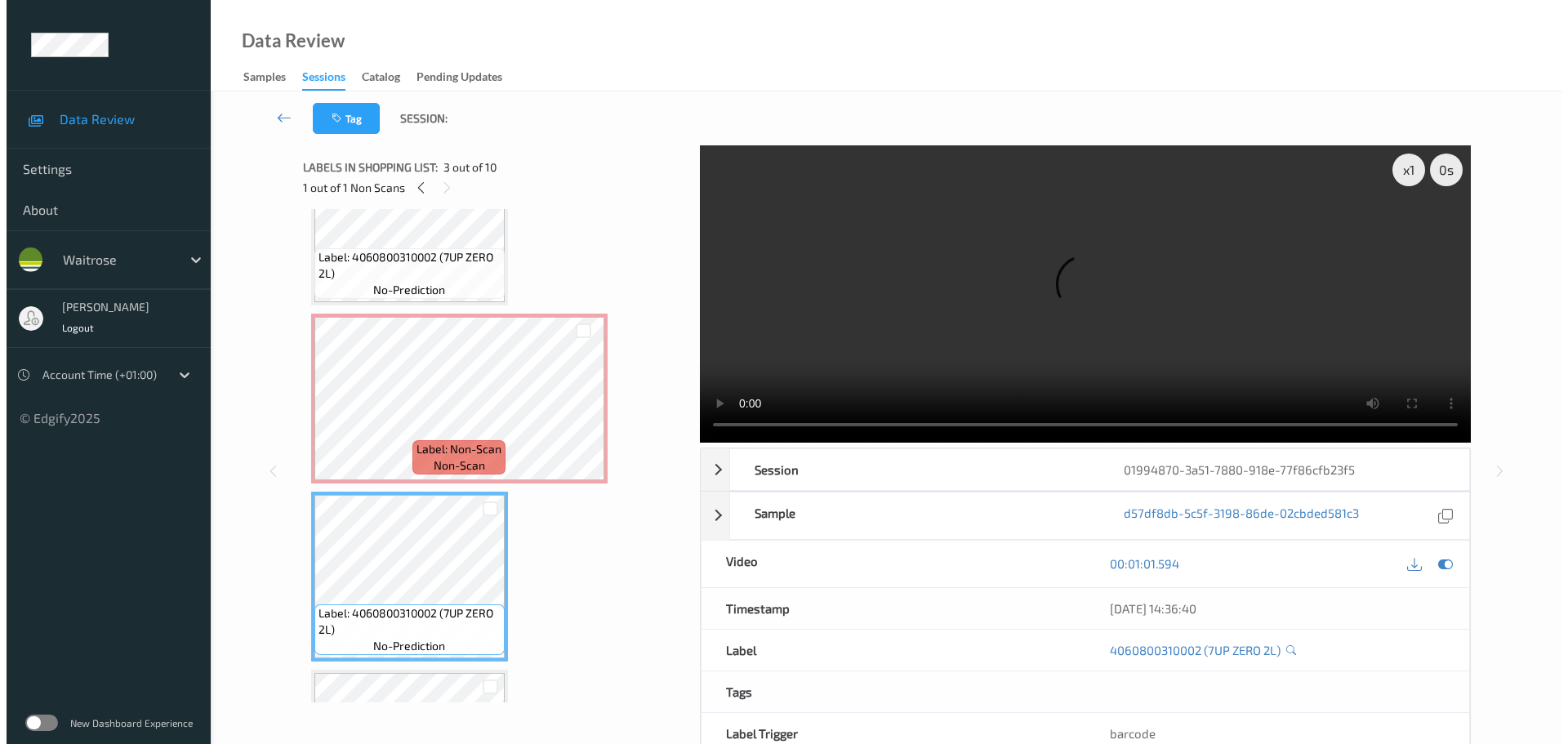
scroll to position [0, 0]
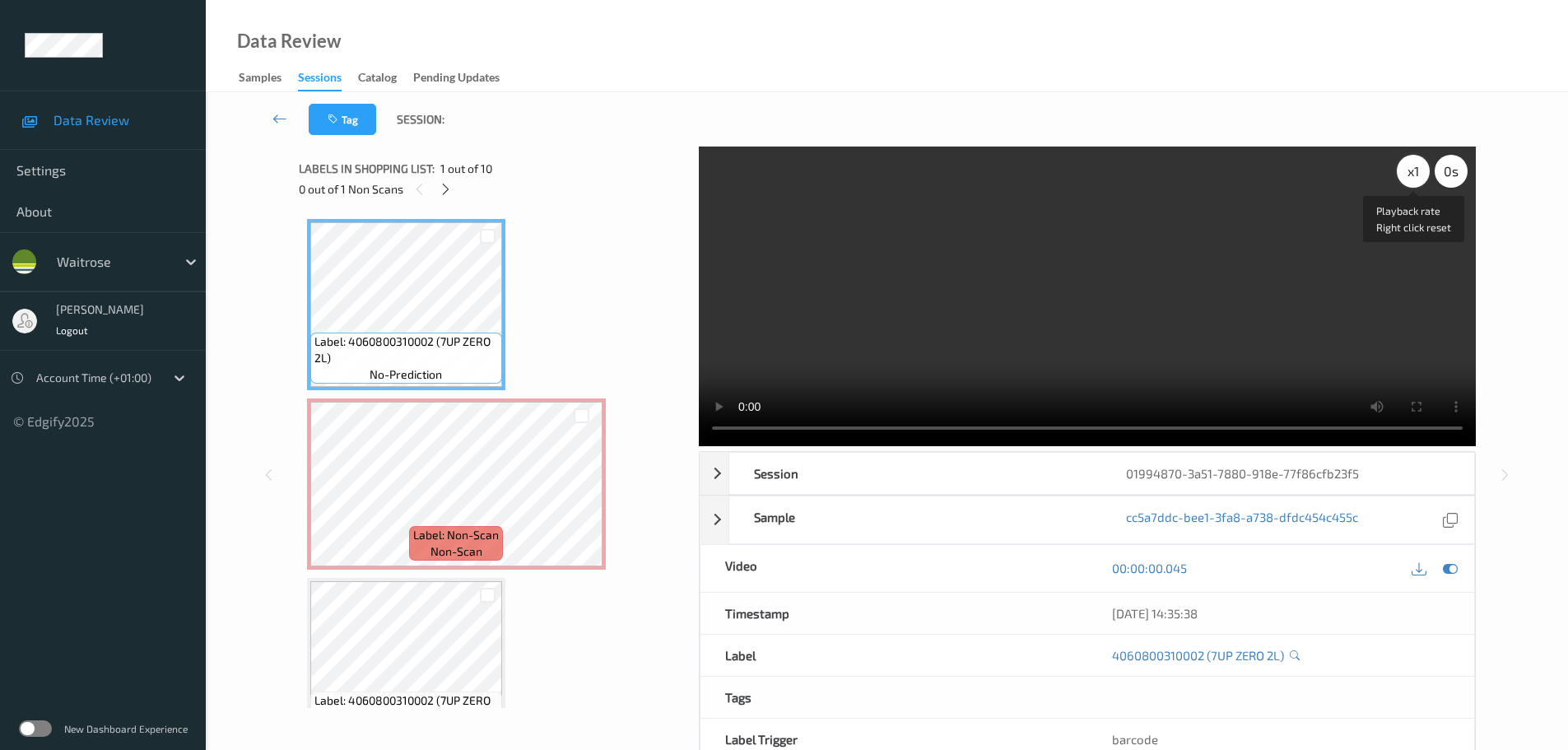
click at [1407, 169] on div "x 1" at bounding box center [1414, 172] width 33 height 33
click at [1407, 169] on div "x 2" at bounding box center [1414, 172] width 33 height 33
click at [1407, 169] on div "x 4" at bounding box center [1414, 172] width 33 height 33
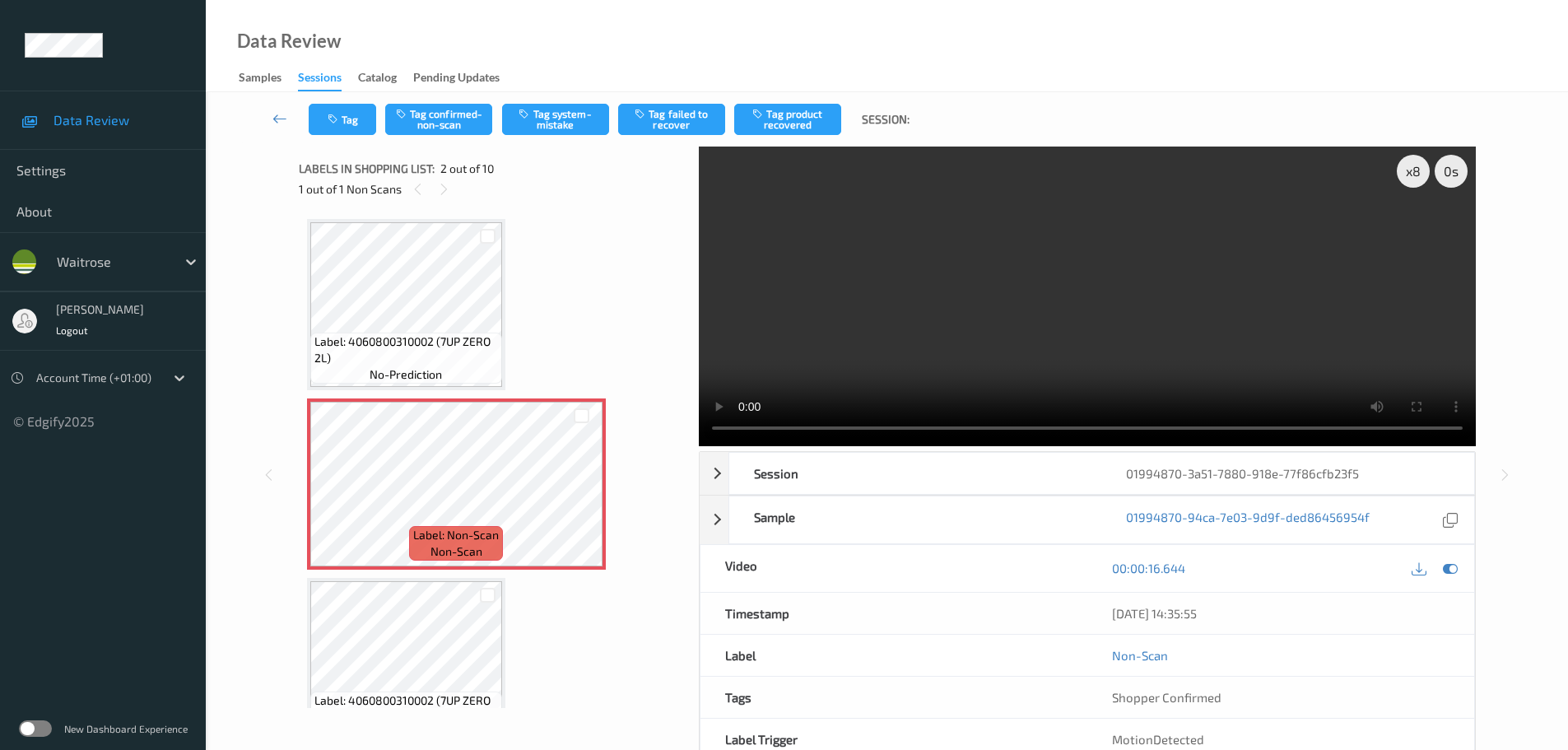
click at [549, 94] on div "Tag Tag confirmed-non-scan Tag system-mistake Tag failed to recover Tag product…" at bounding box center [887, 119] width 1295 height 55
click at [549, 107] on button "Tag system-mistake" at bounding box center [555, 119] width 107 height 31
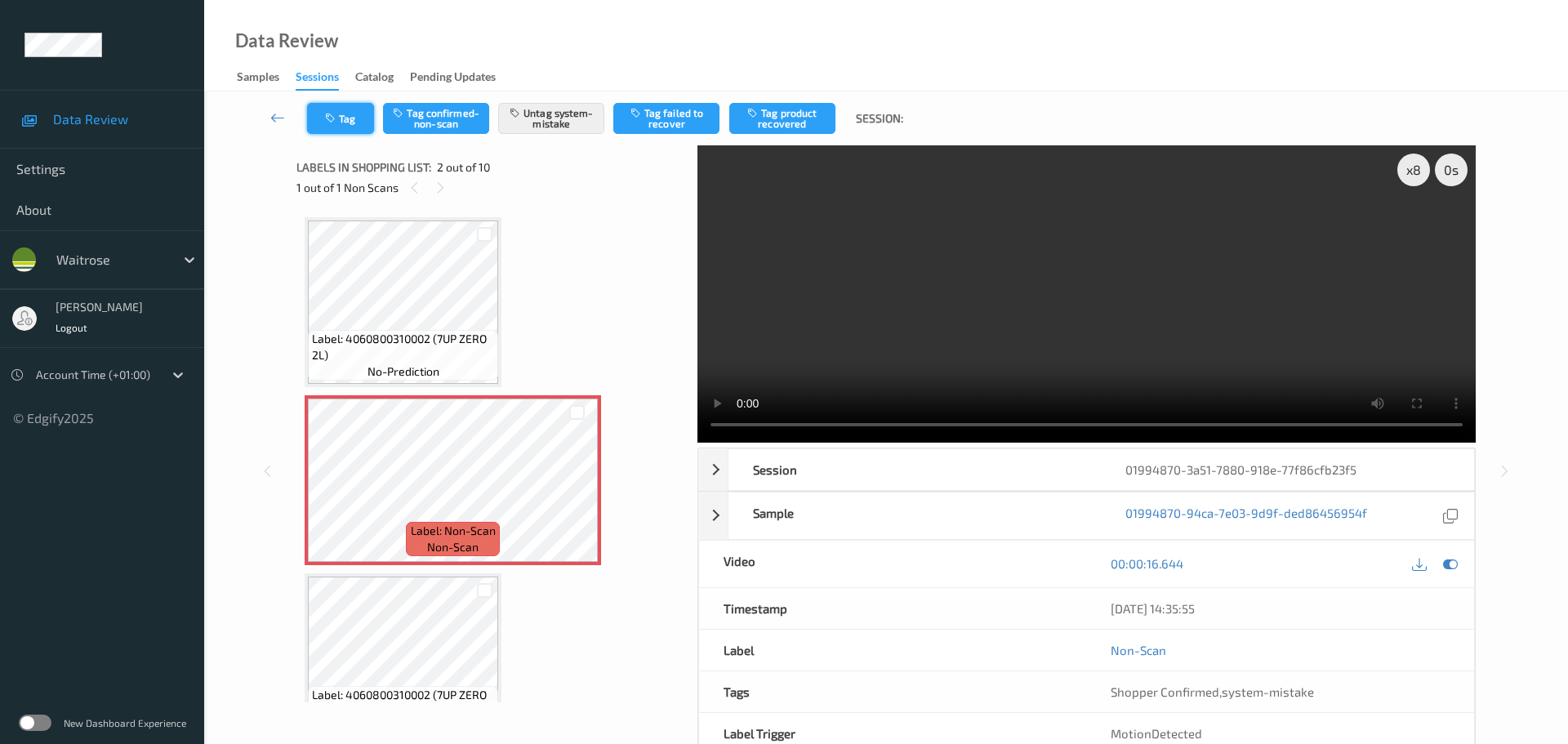
click at [340, 128] on button "Tag" at bounding box center [340, 118] width 67 height 31
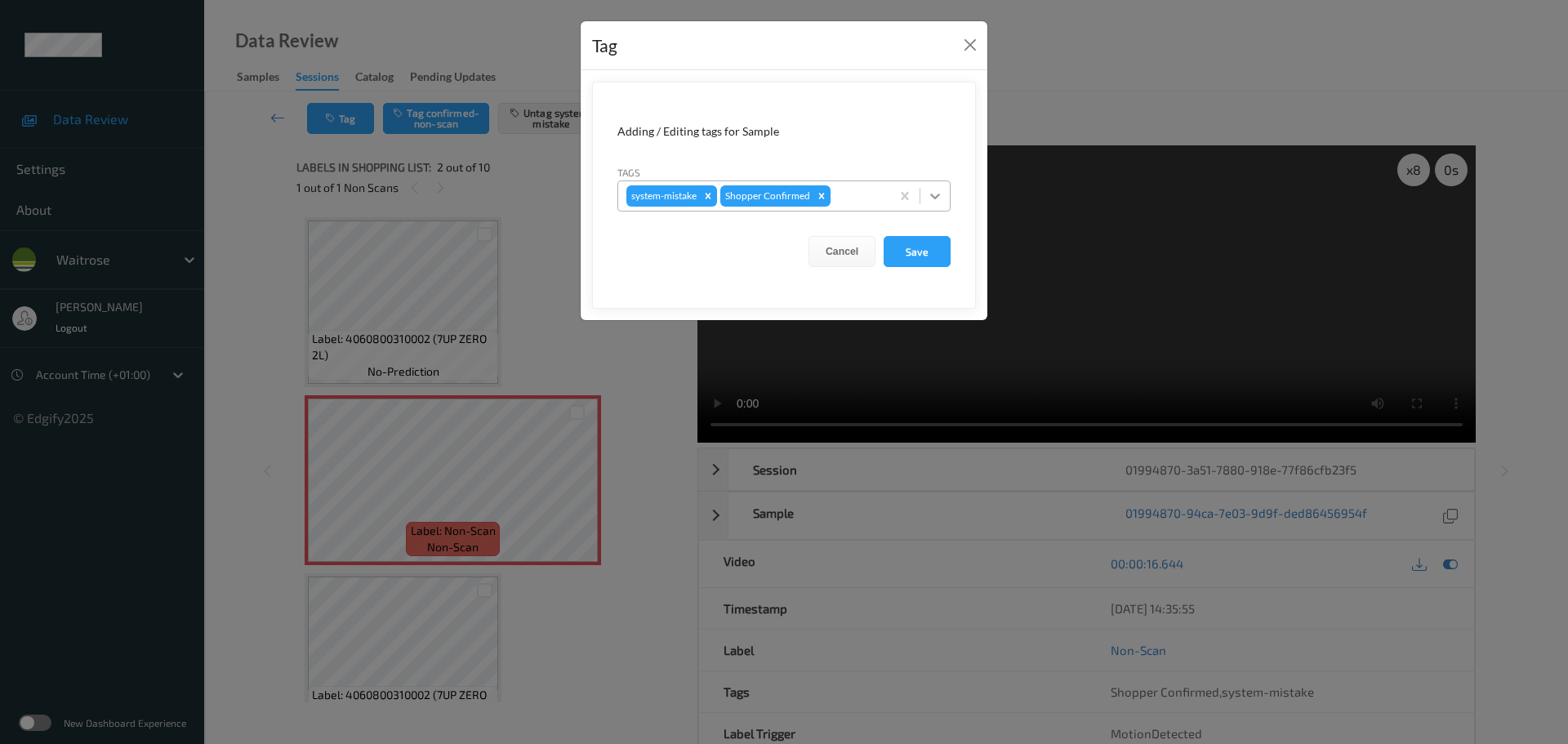
click at [937, 208] on div at bounding box center [935, 196] width 30 height 30
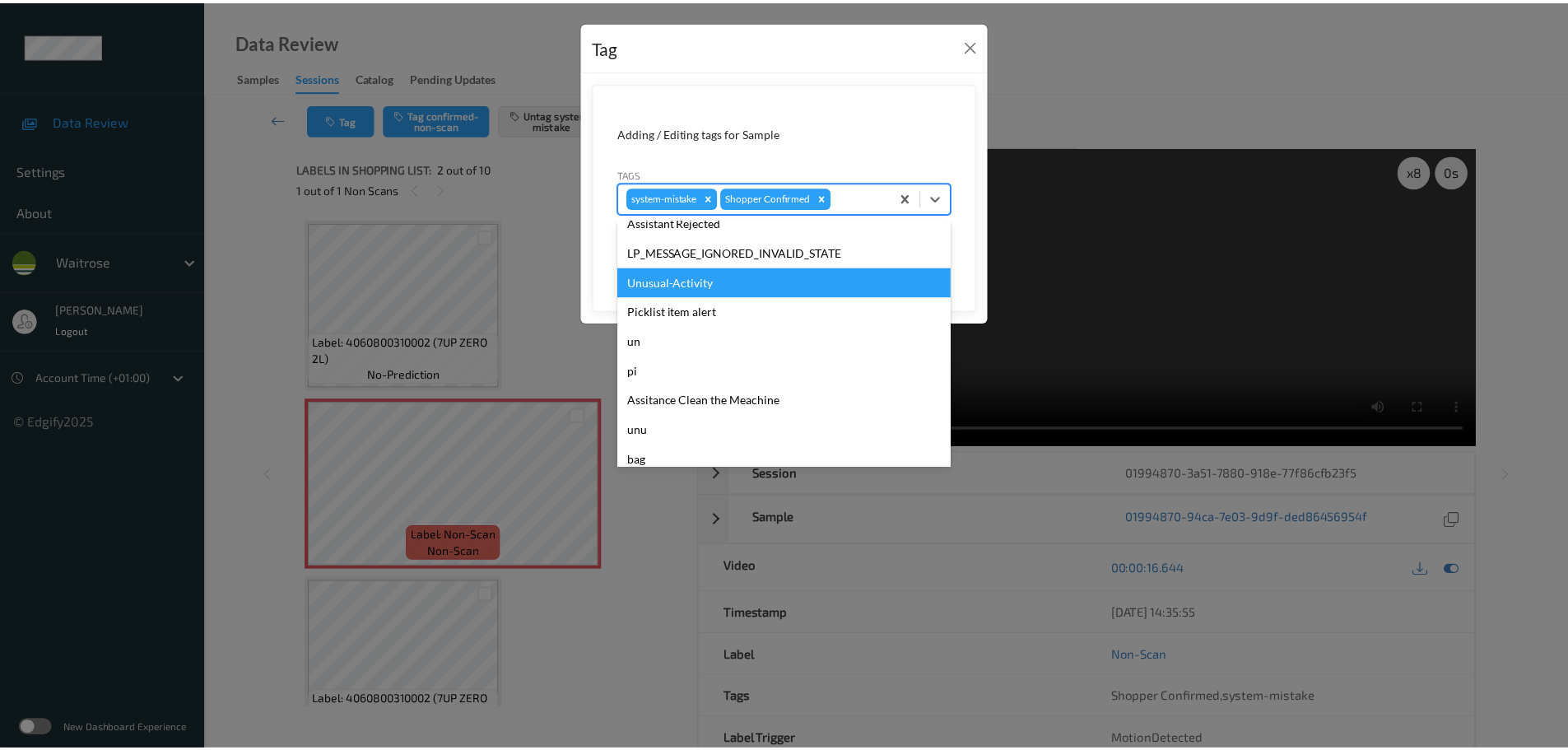
scroll to position [412, 0]
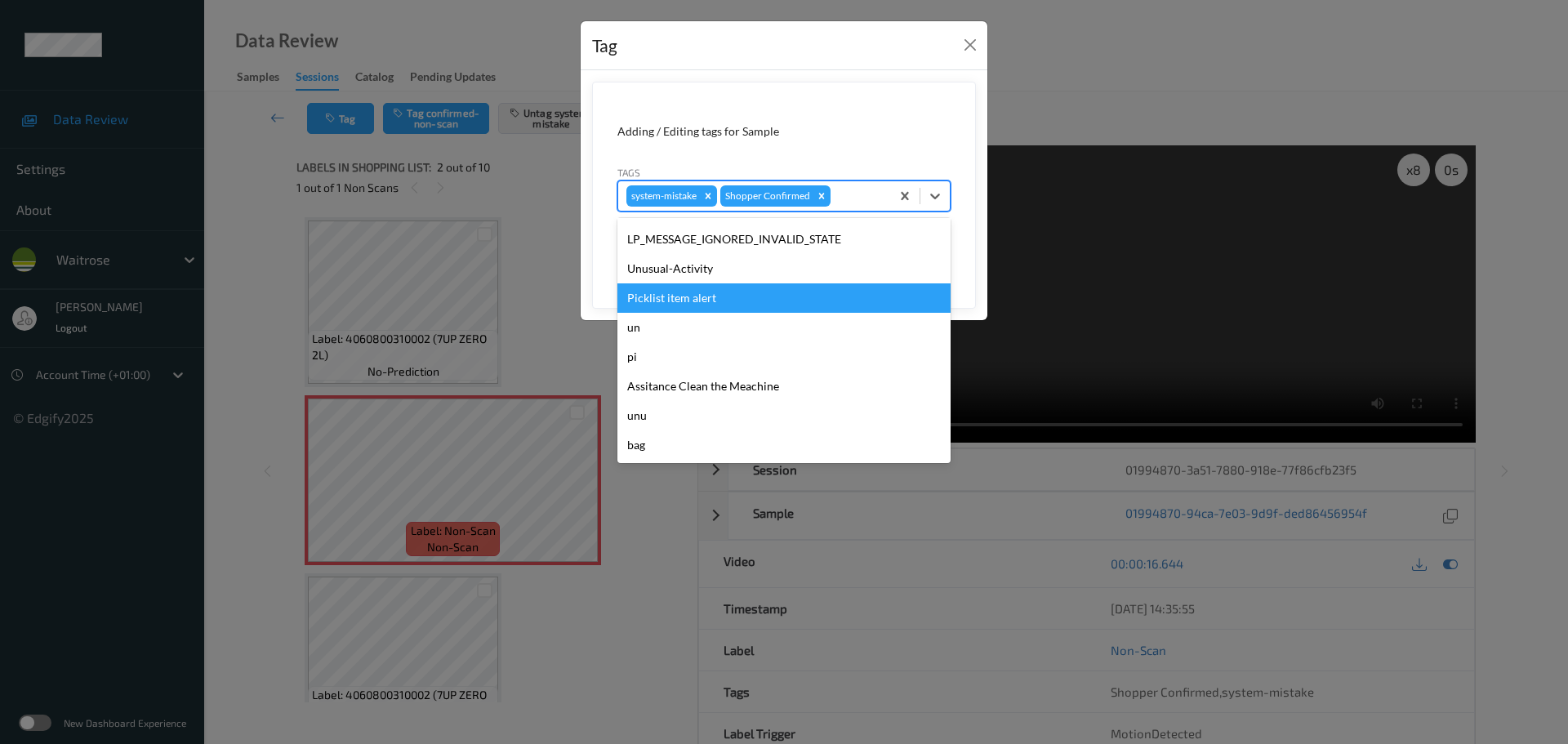
click at [661, 282] on div "Unusual-Activity" at bounding box center [784, 269] width 333 height 30
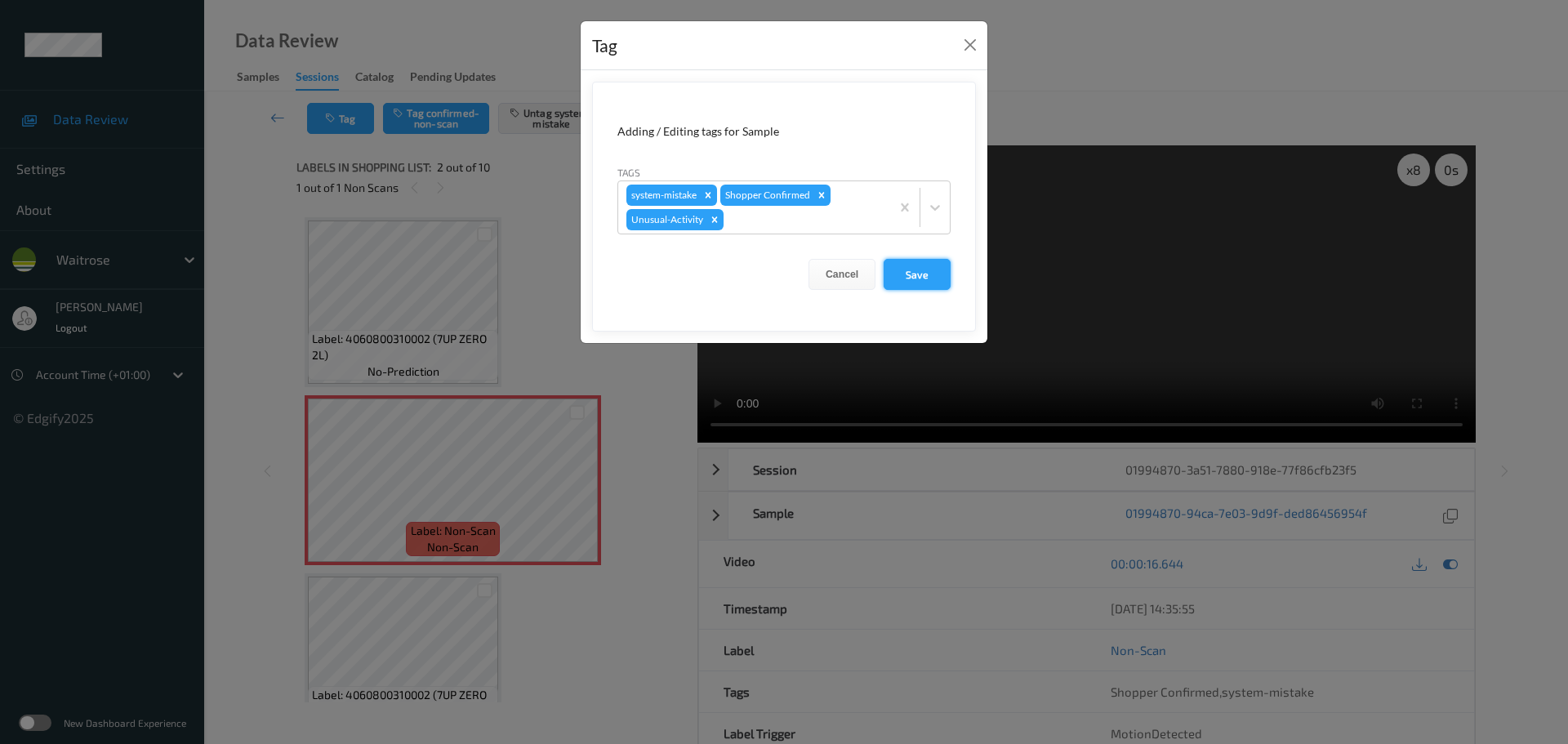
click at [892, 280] on button "Save" at bounding box center [917, 275] width 67 height 31
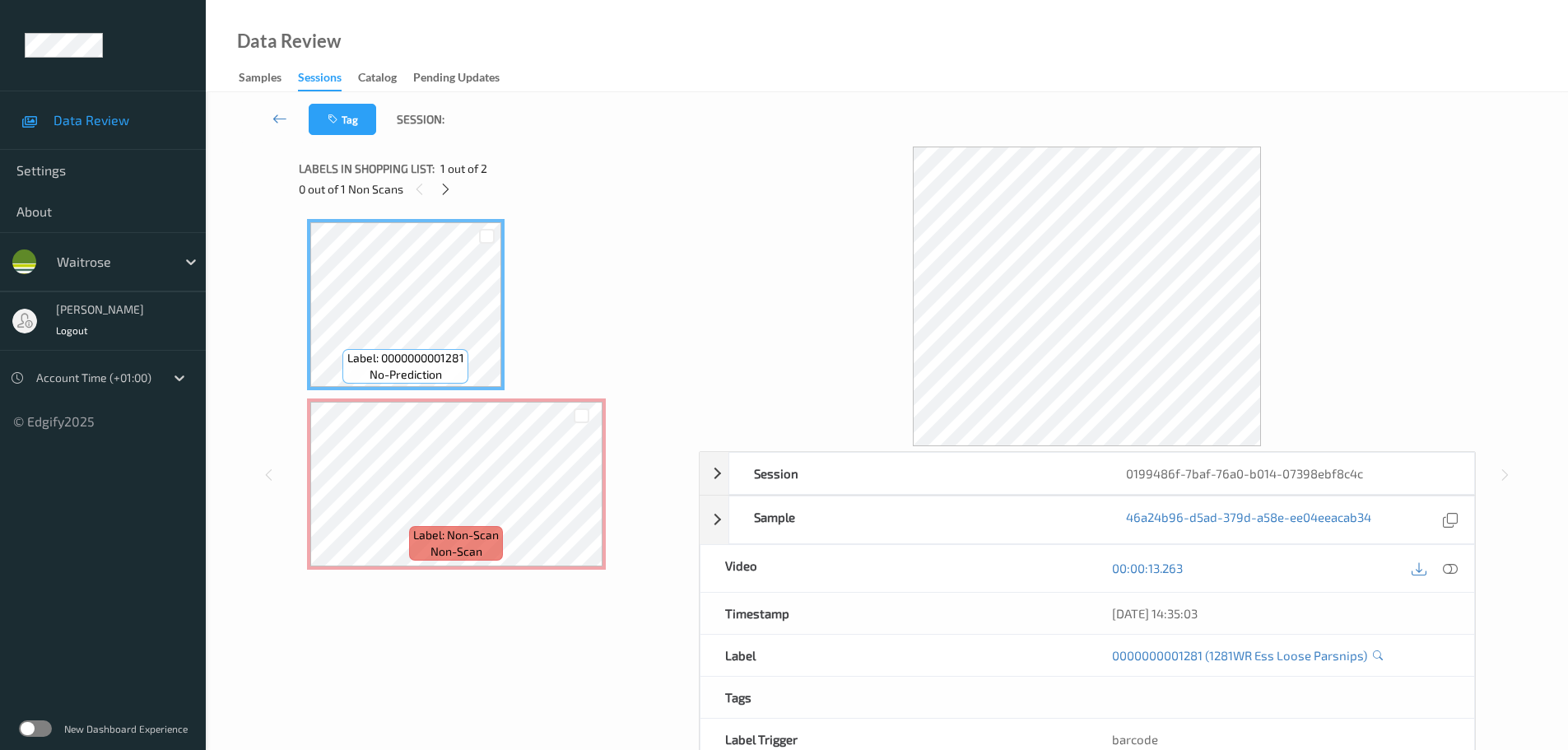
click at [436, 197] on div "0 out of 1 Non Scans" at bounding box center [493, 189] width 389 height 21
click at [441, 195] on icon at bounding box center [445, 190] width 14 height 15
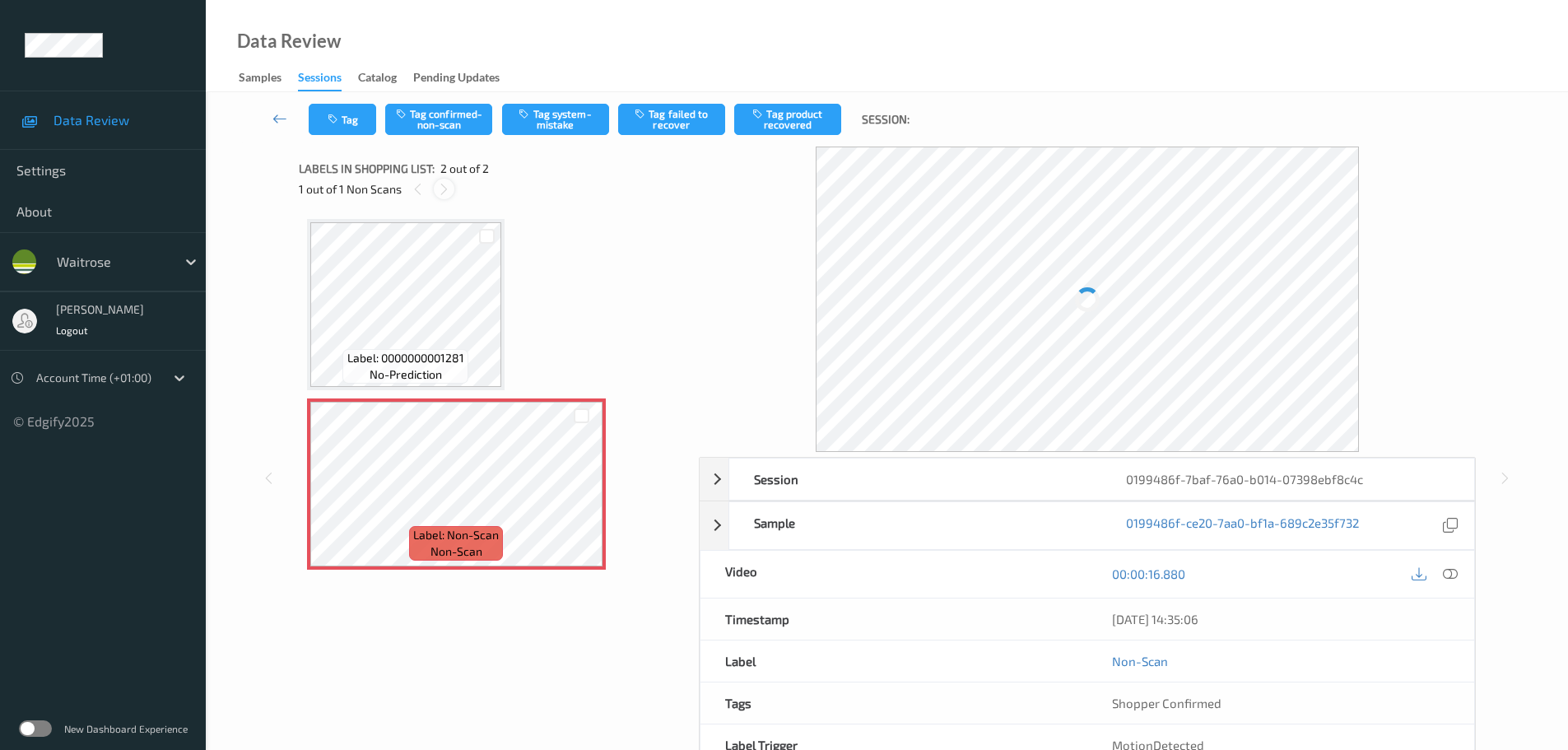
click at [443, 191] on icon at bounding box center [443, 190] width 14 height 15
click at [1452, 570] on icon at bounding box center [1450, 573] width 15 height 15
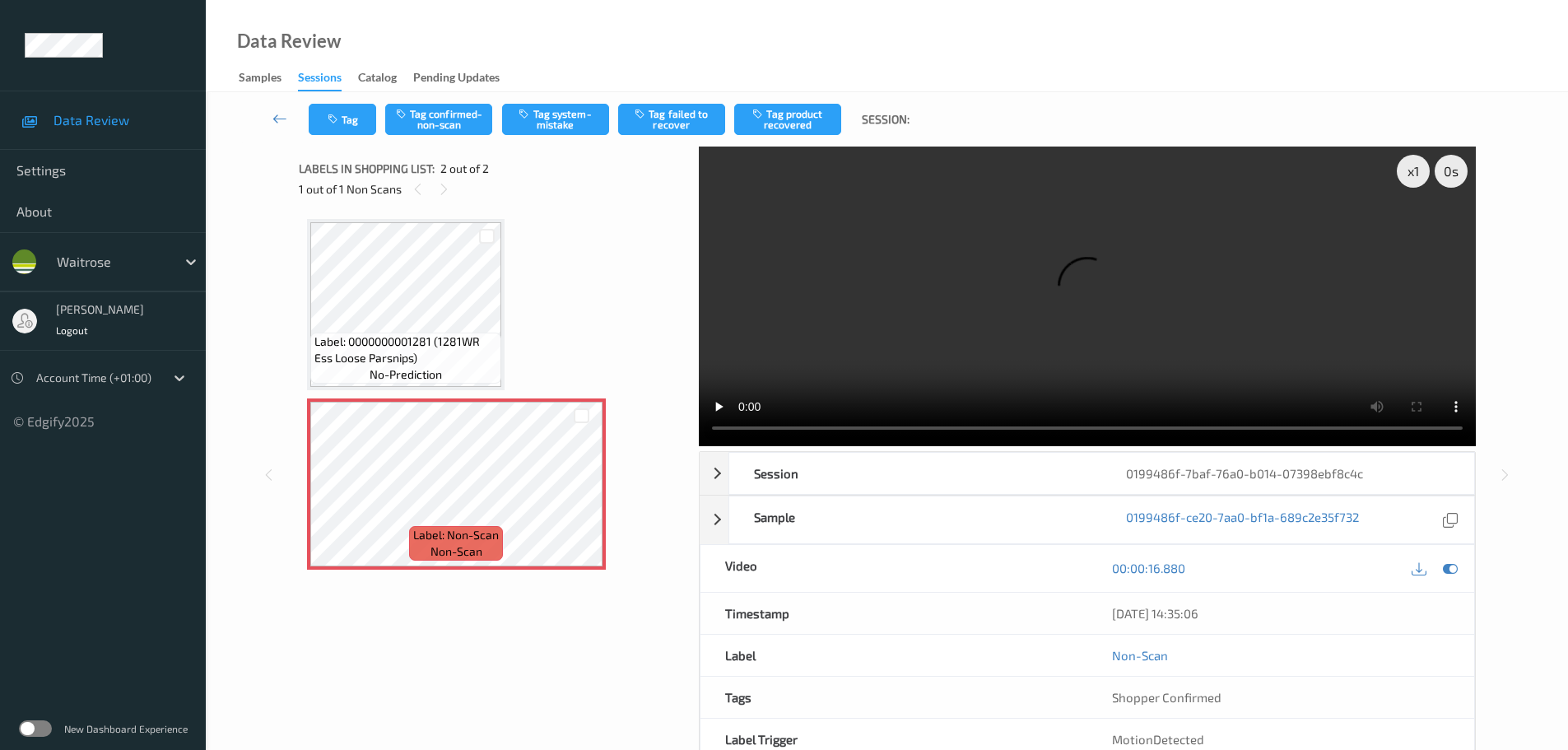
click at [707, 427] on video at bounding box center [1087, 297] width 777 height 300
click at [1422, 182] on div "x 1" at bounding box center [1414, 172] width 33 height 33
click at [1422, 182] on div "x 2" at bounding box center [1414, 172] width 33 height 33
click at [582, 118] on button "Tag system-mistake" at bounding box center [555, 119] width 107 height 31
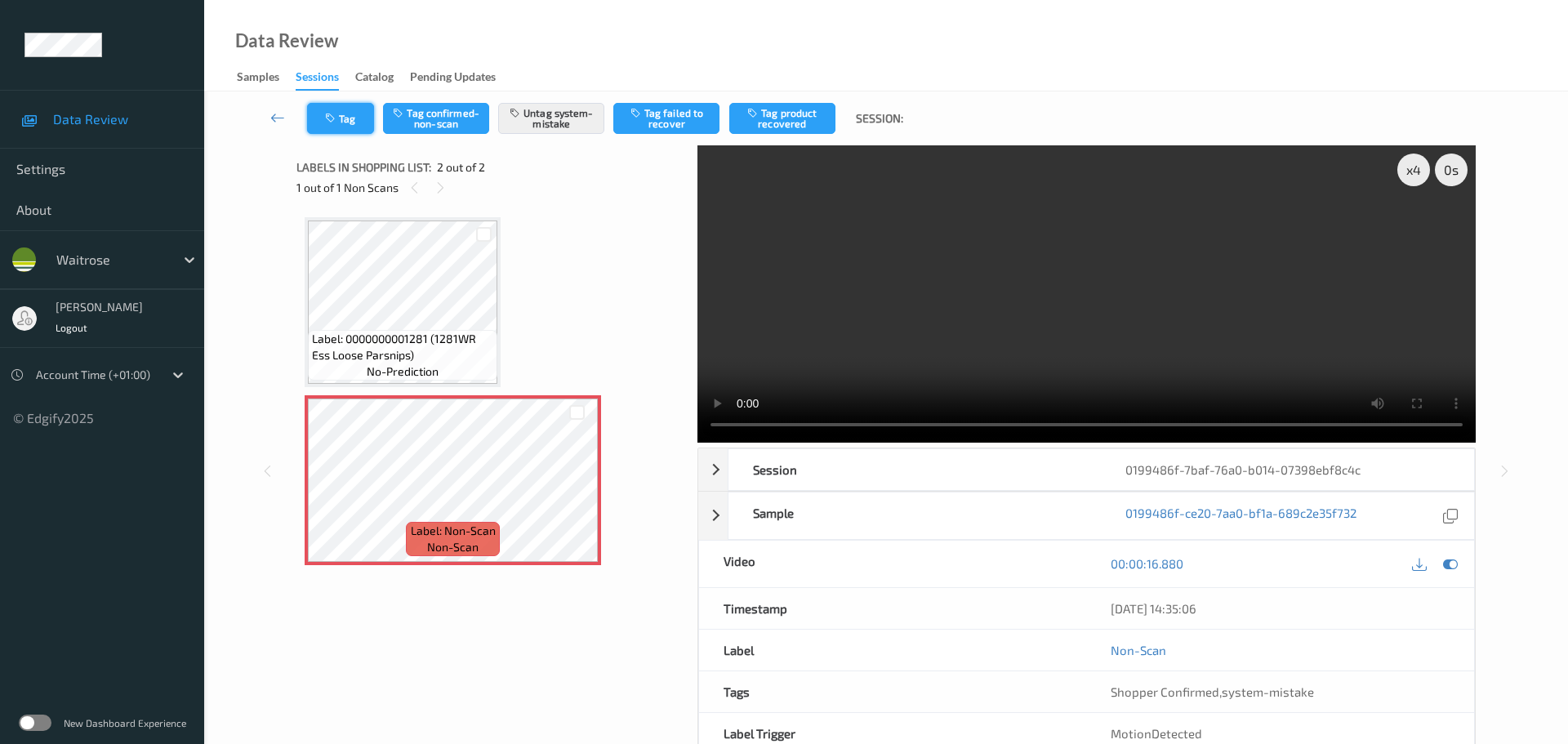
click at [357, 110] on button "Tag" at bounding box center [340, 118] width 67 height 31
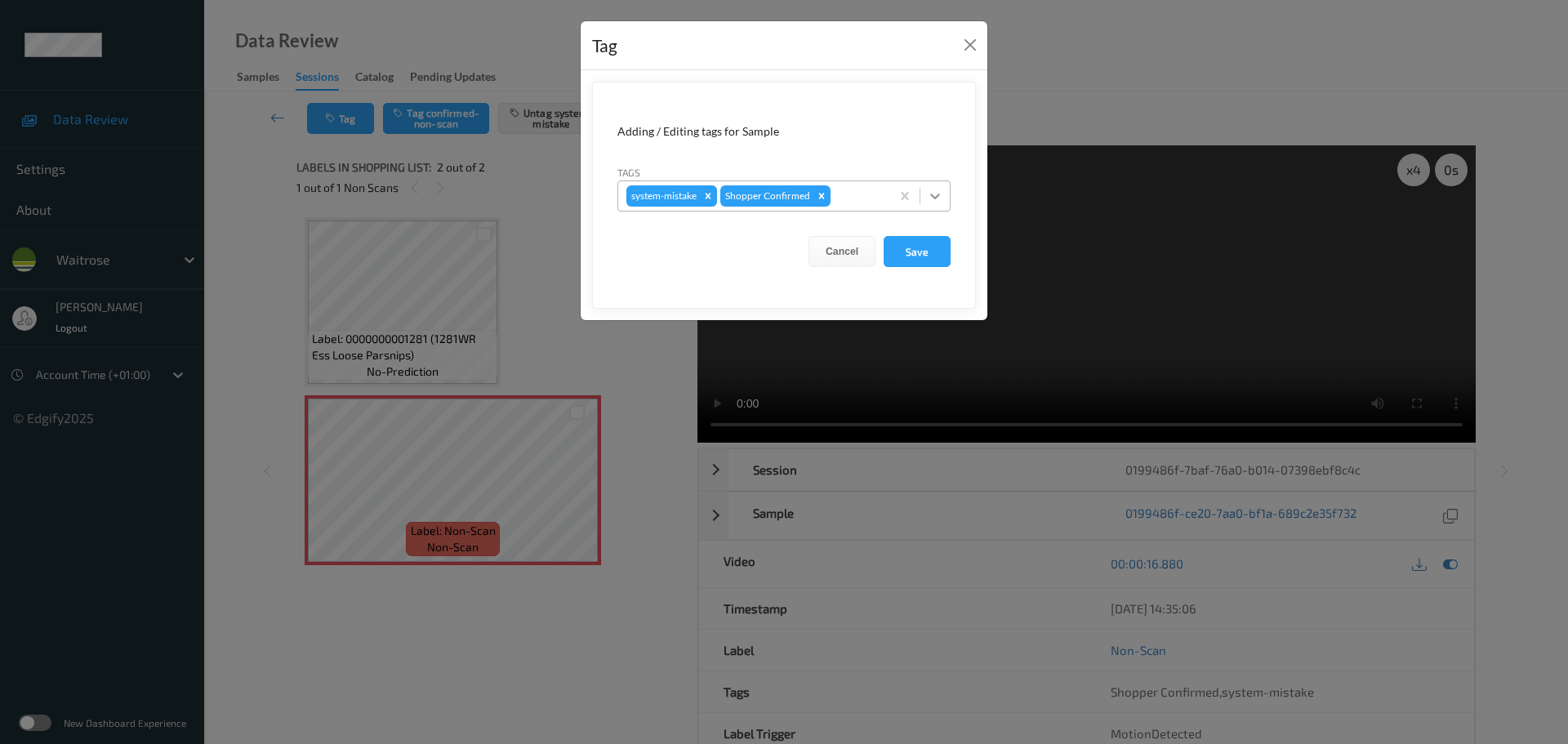
click at [929, 193] on icon at bounding box center [935, 196] width 16 height 16
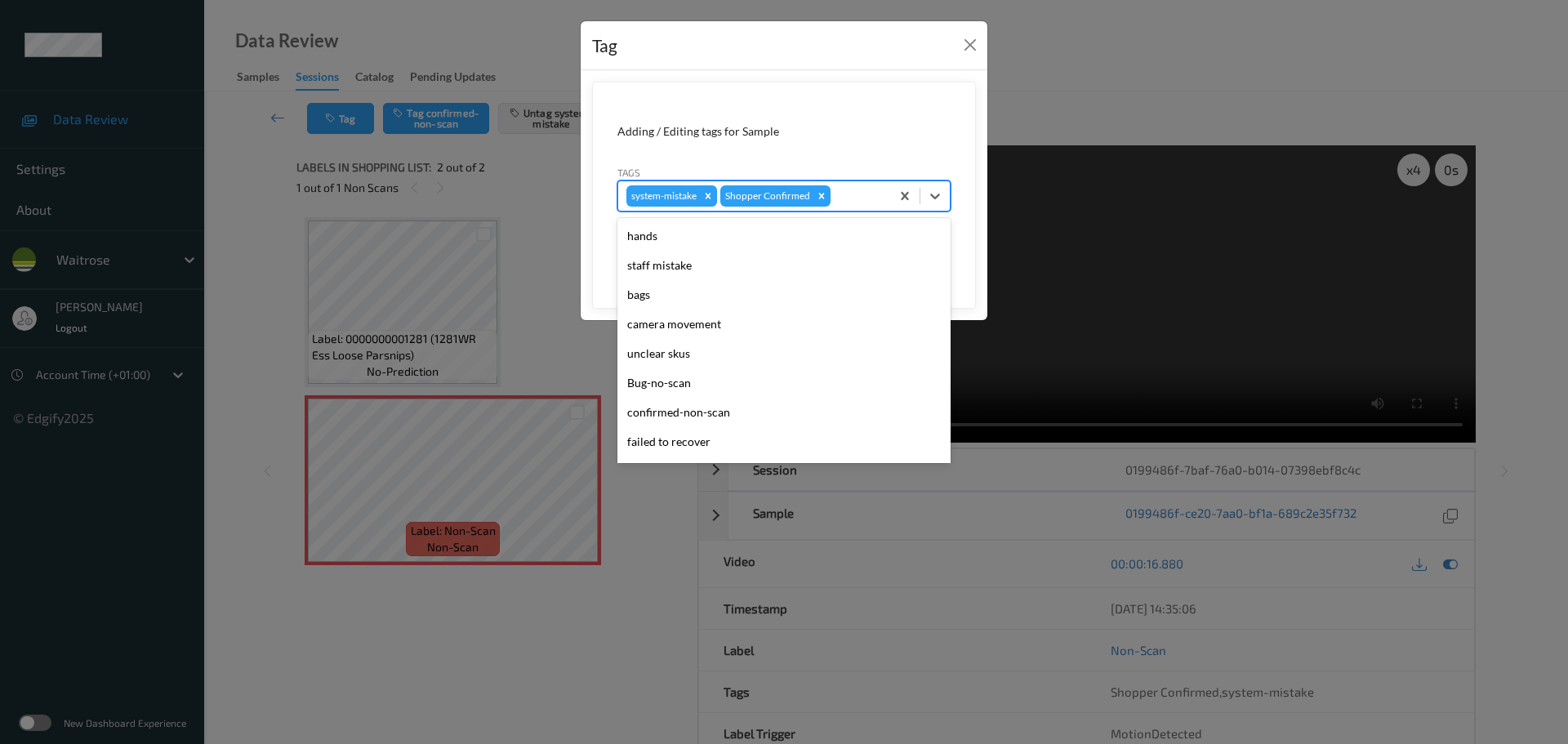
scroll to position [409, 0]
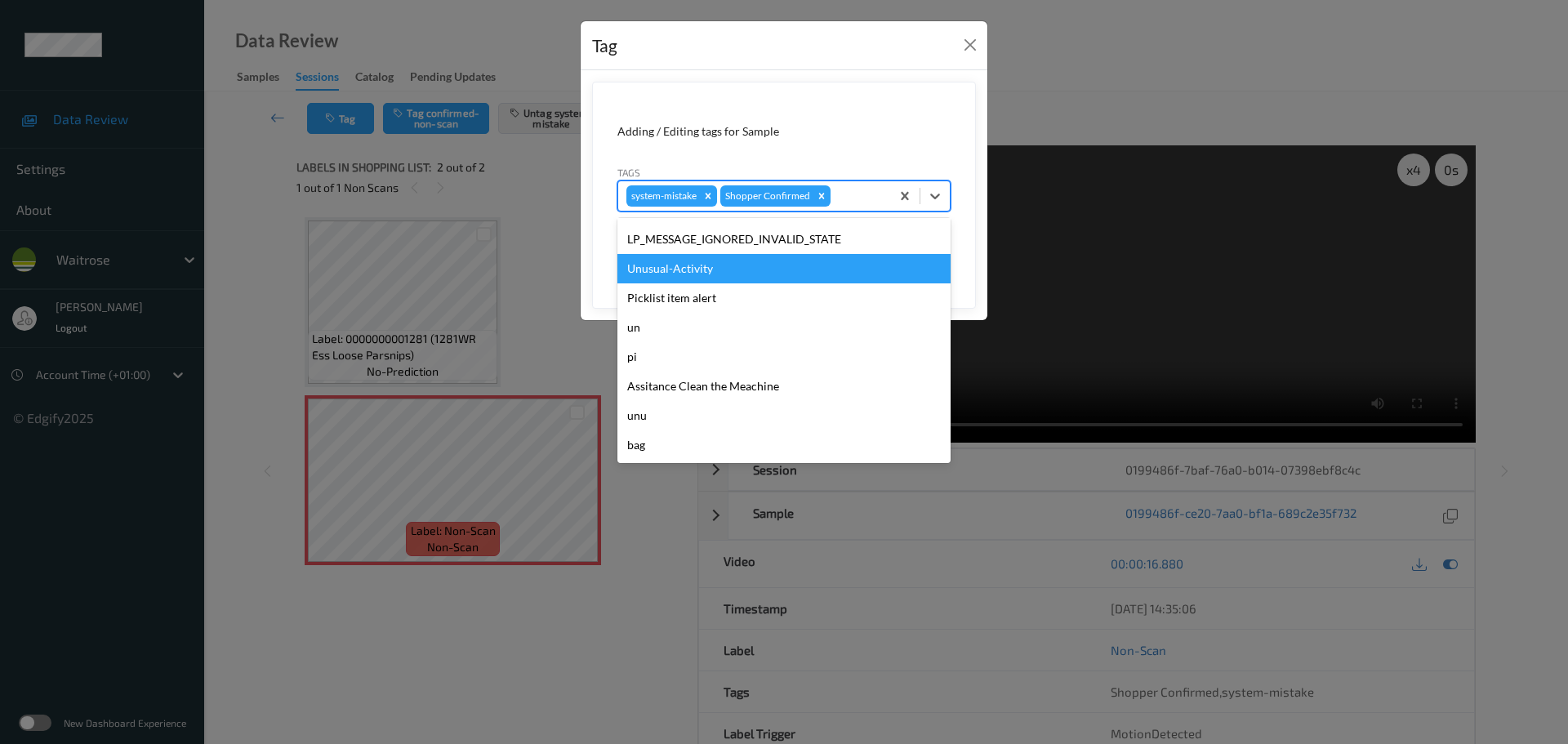
click at [673, 276] on div "Unusual-Activity" at bounding box center [784, 269] width 333 height 30
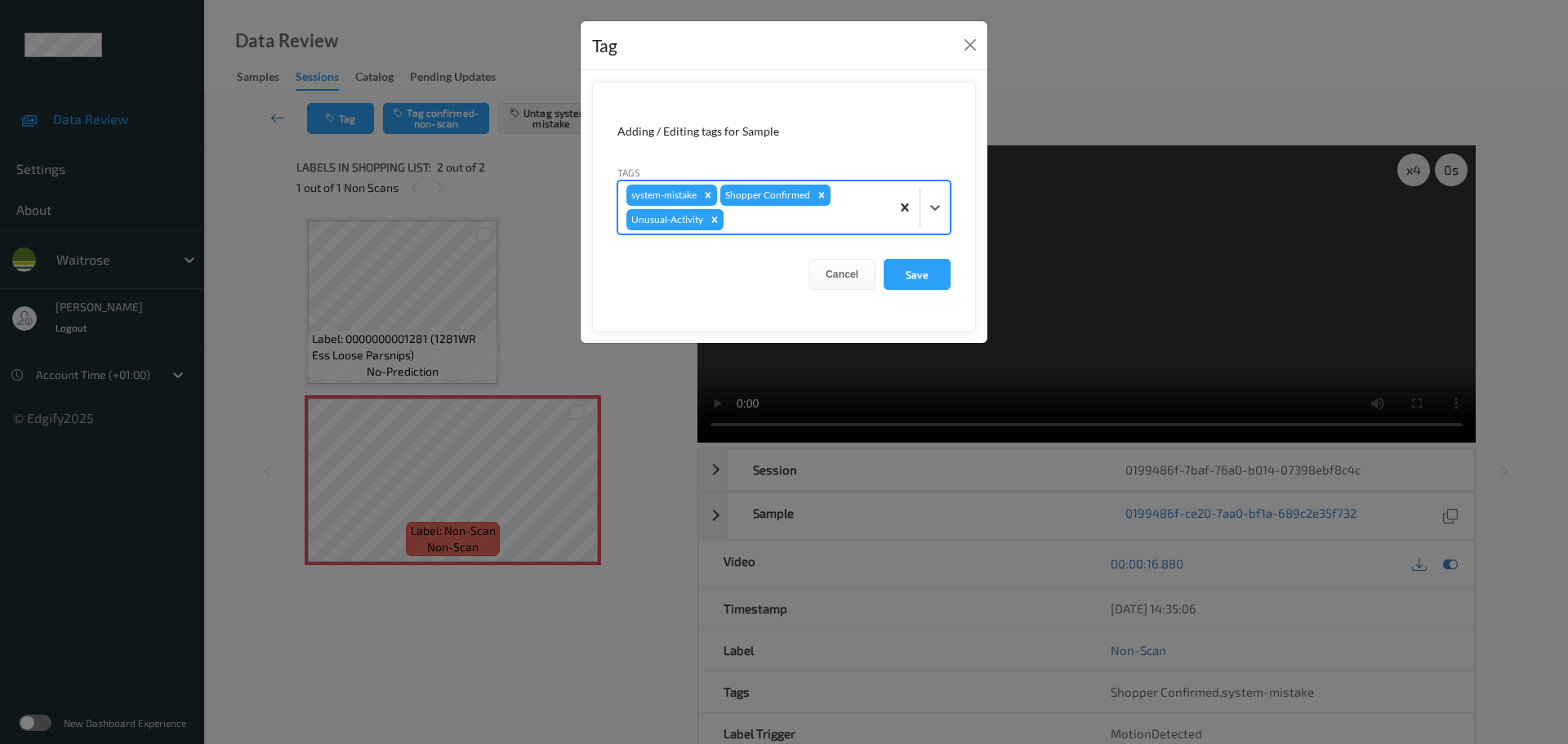
click at [921, 213] on div at bounding box center [935, 207] width 30 height 30
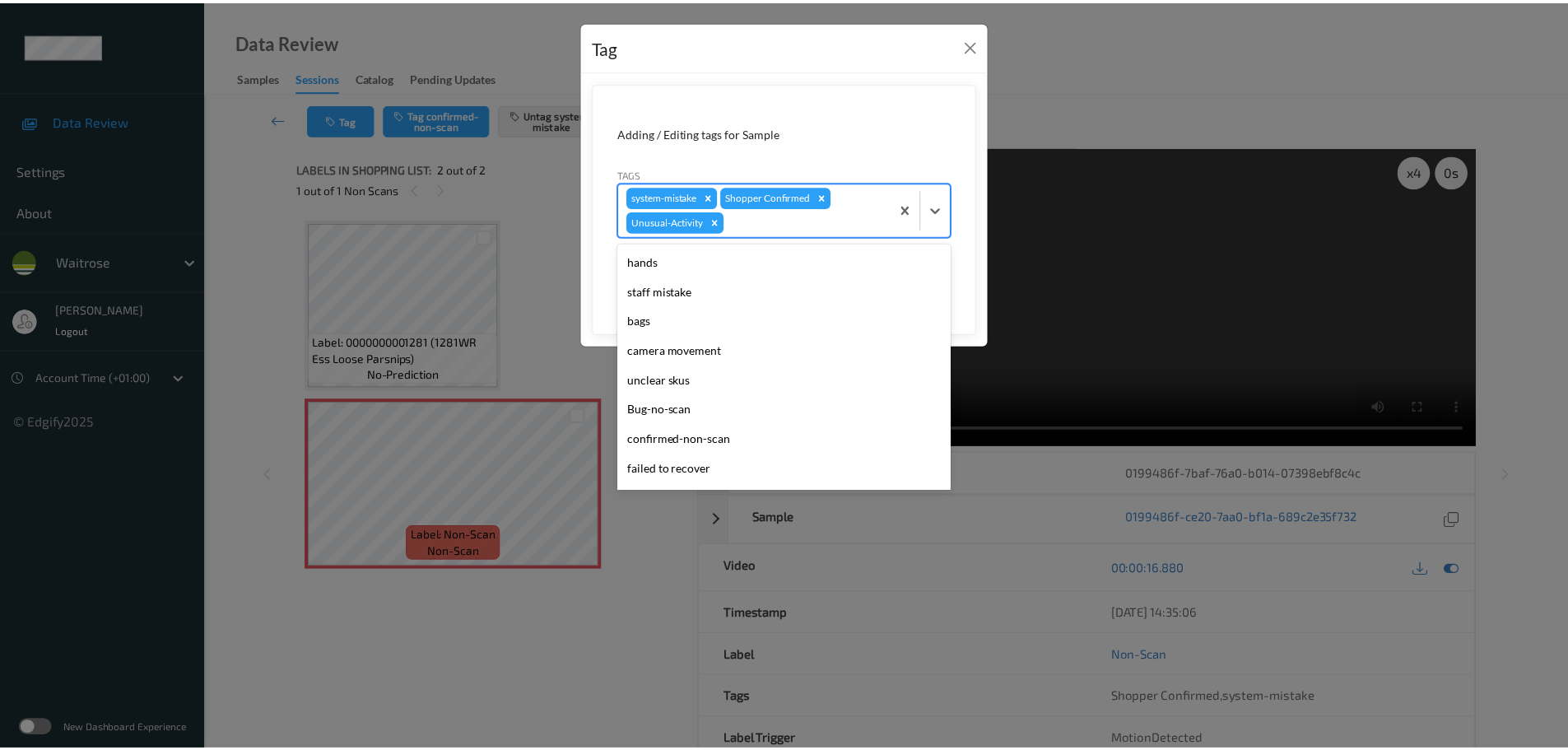
scroll to position [382, 0]
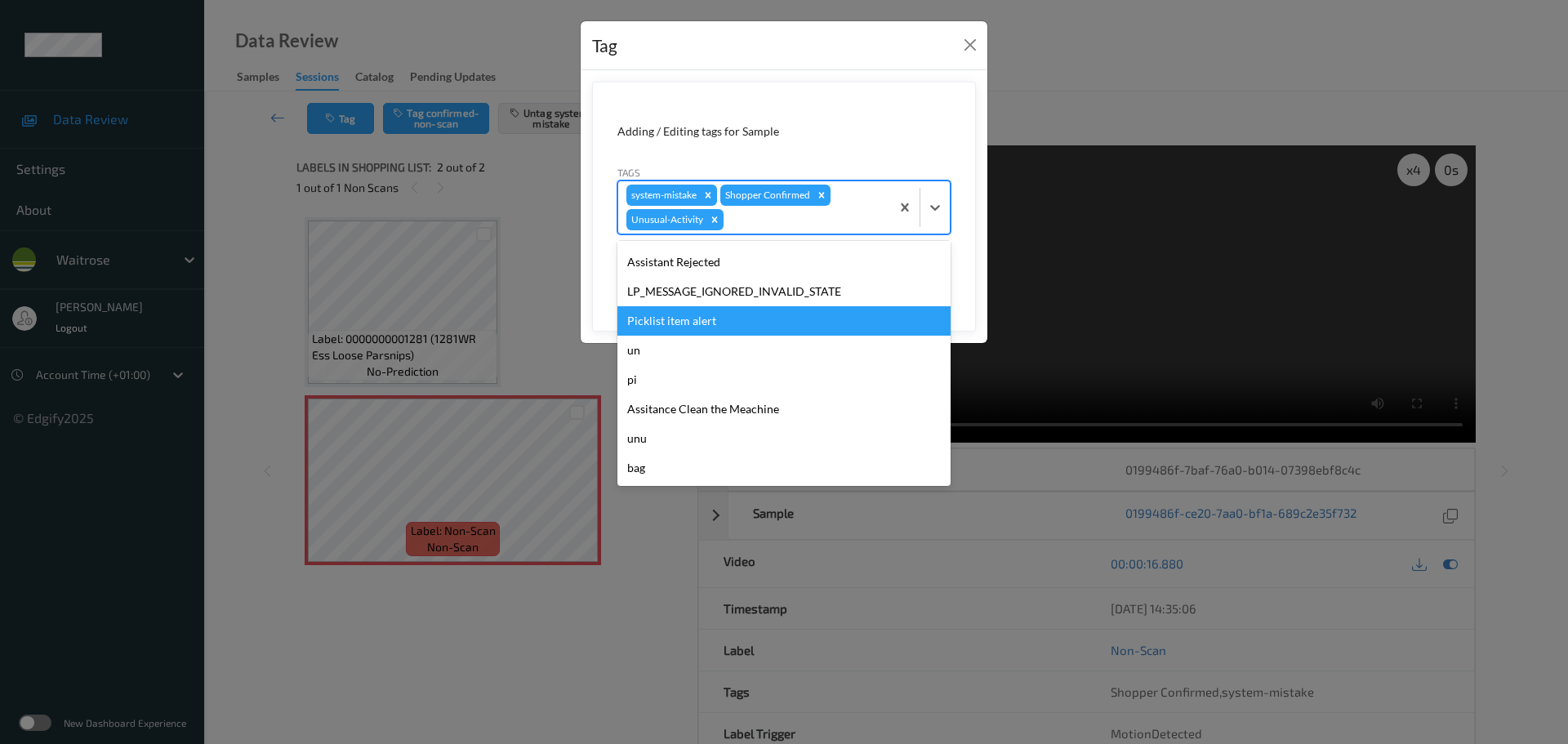
drag, startPoint x: 664, startPoint y: 312, endPoint x: 685, endPoint y: 322, distance: 23.3
click at [672, 320] on div "Picklist item alert" at bounding box center [784, 321] width 333 height 30
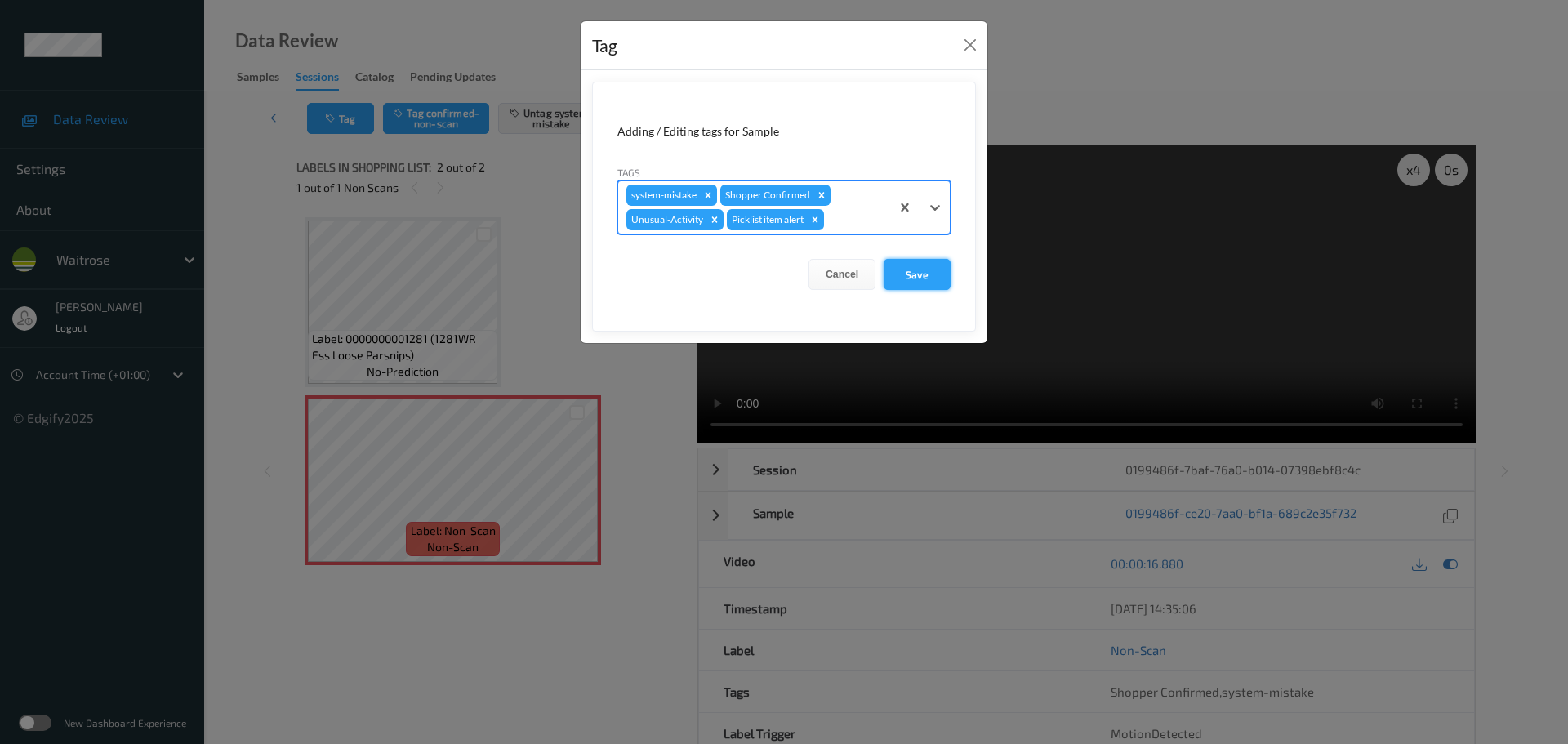
click at [915, 282] on button "Save" at bounding box center [917, 275] width 67 height 31
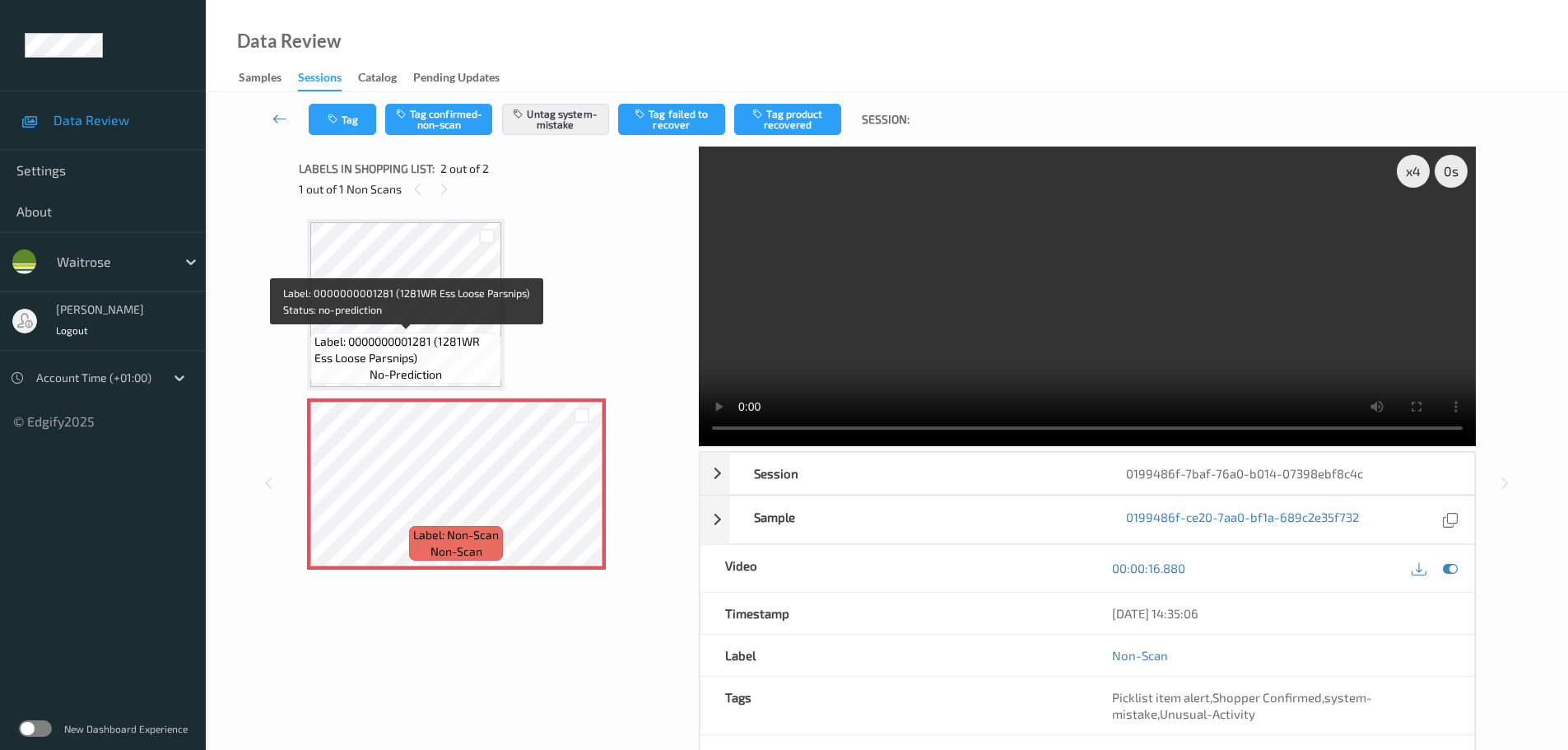
click at [410, 350] on span "Label: 0000000001281 (1281WR Ess Loose Parsnips)" at bounding box center [405, 350] width 183 height 33
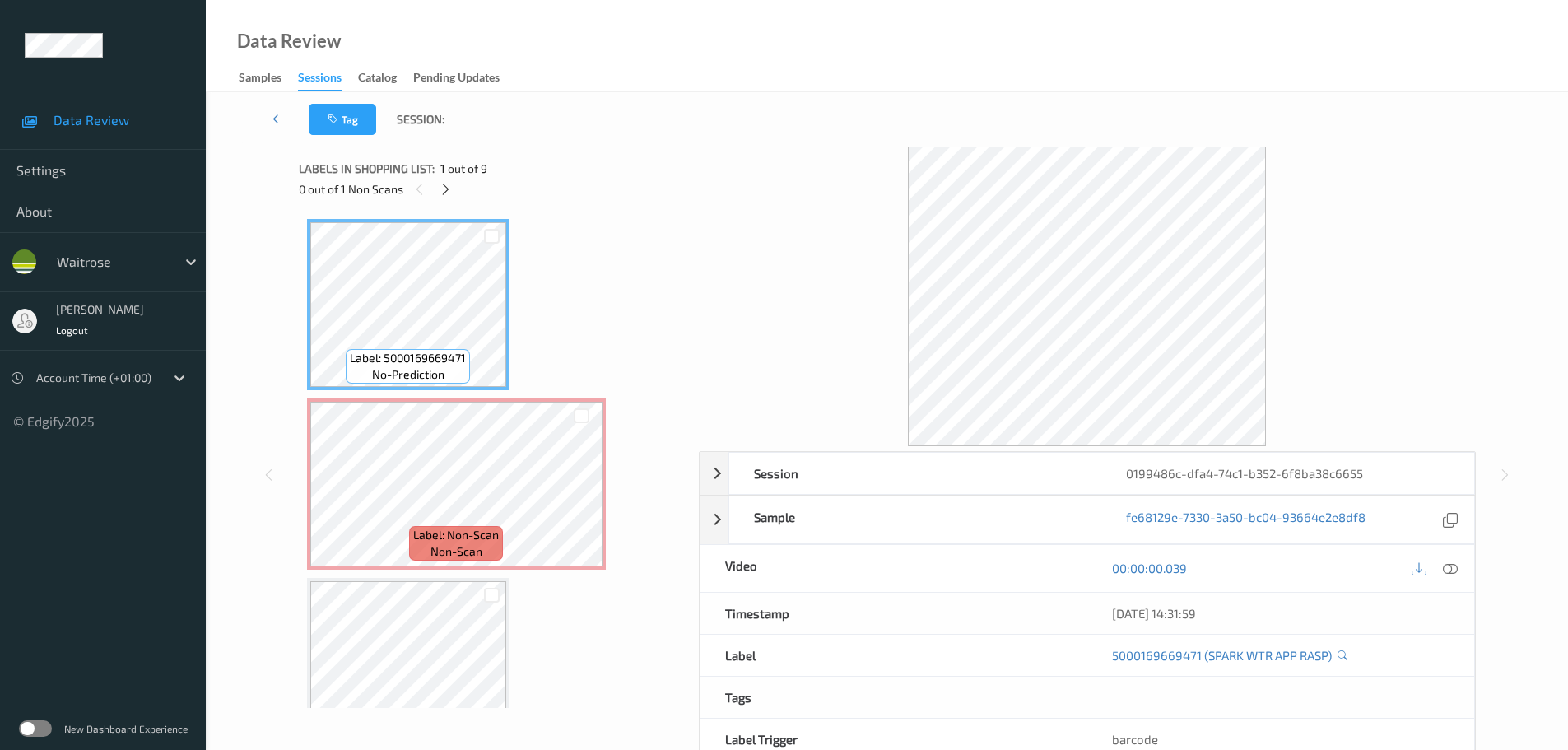
click at [438, 196] on div "0 out of 1 Non Scans" at bounding box center [493, 189] width 389 height 21
click at [438, 194] on div at bounding box center [445, 189] width 21 height 21
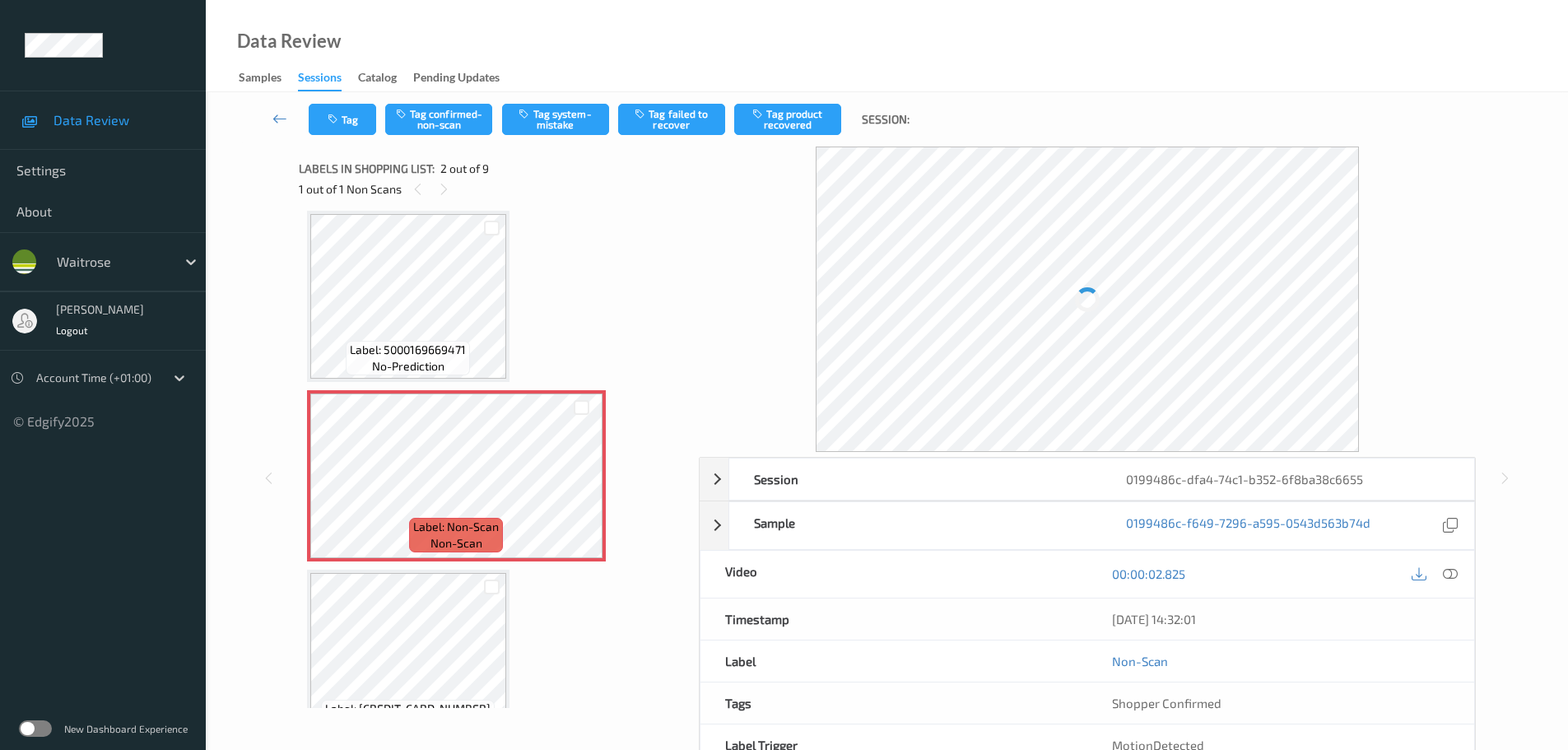
click at [1448, 569] on icon at bounding box center [1450, 573] width 15 height 15
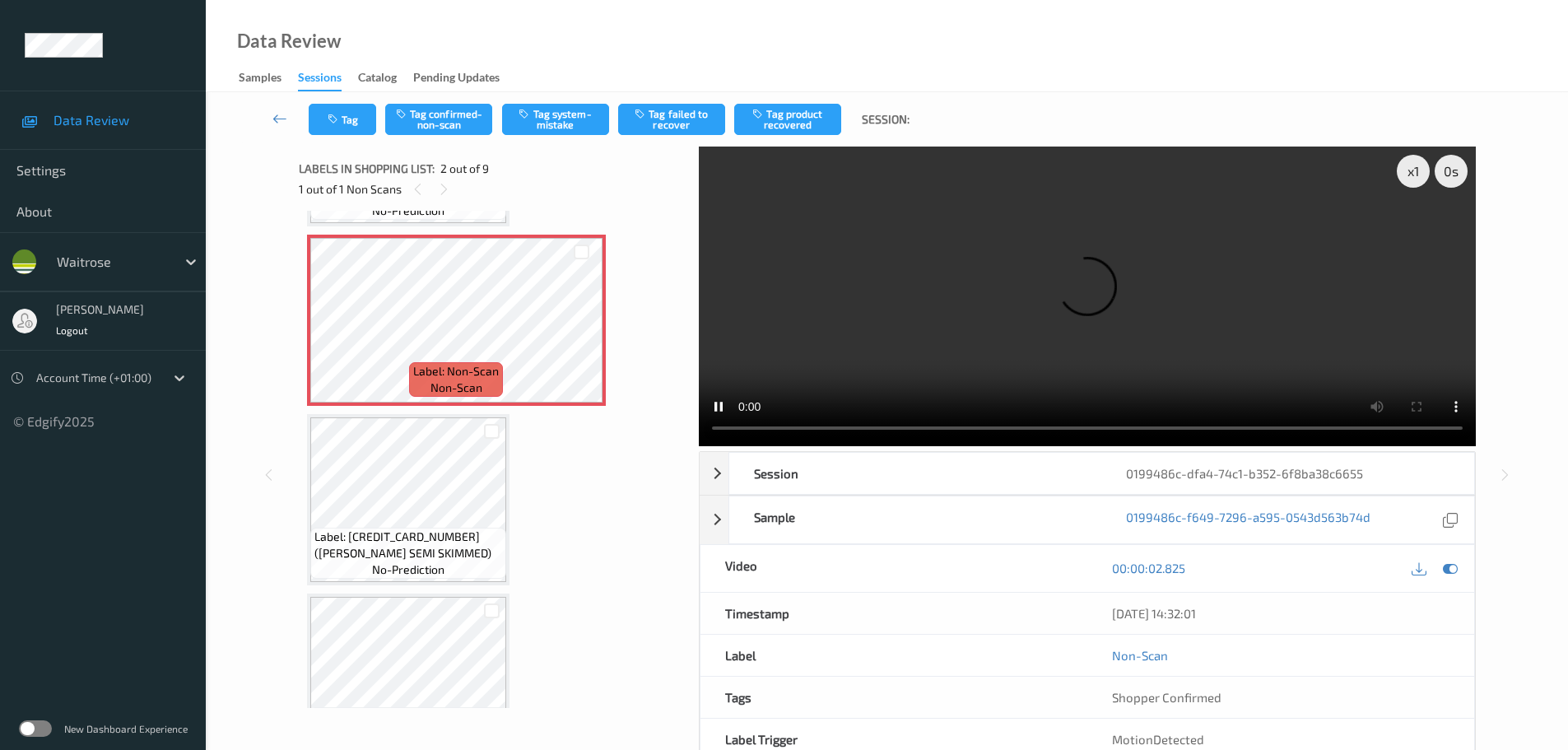
scroll to position [165, 0]
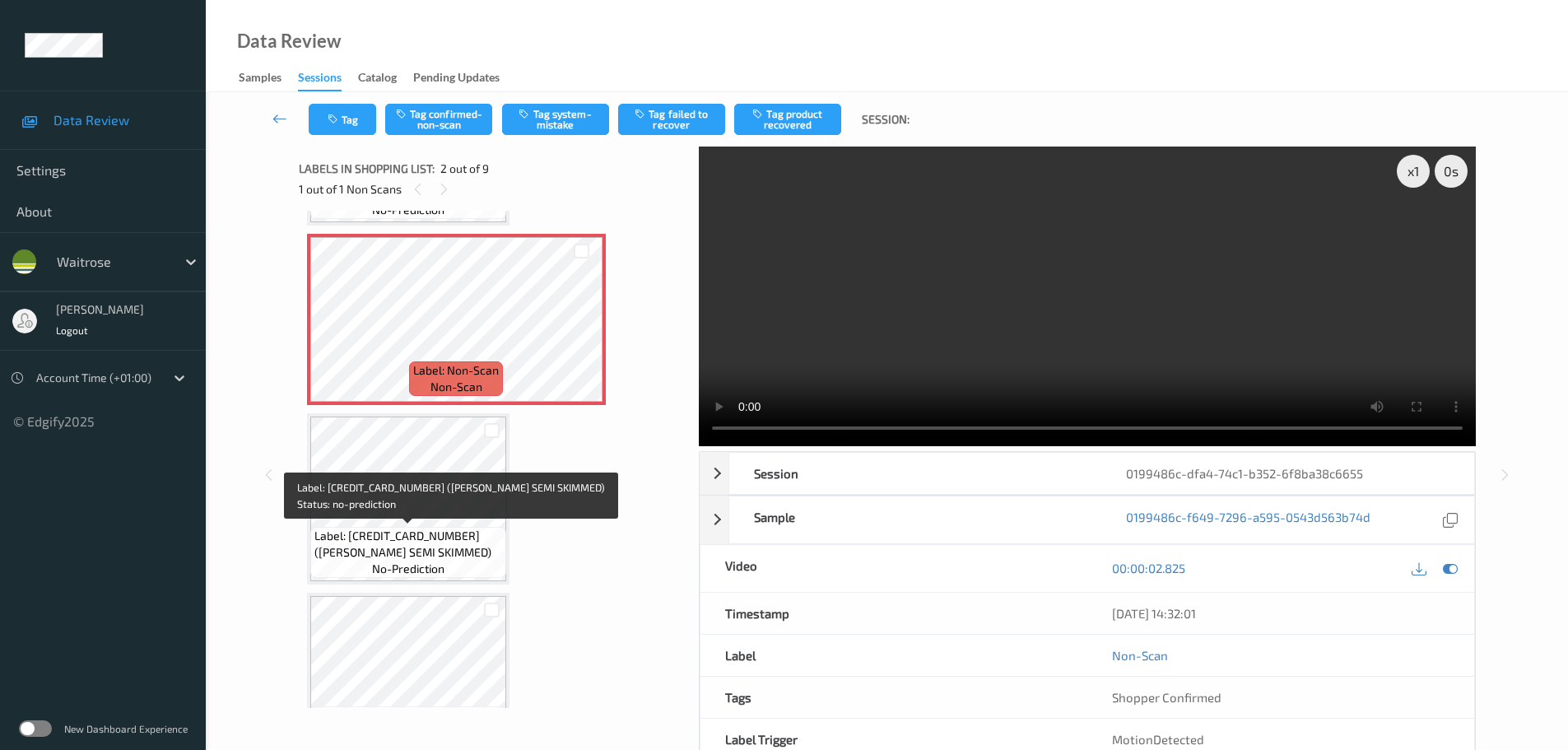
click at [423, 545] on span "Label: [CREDIT_CARD_NUMBER] ([PERSON_NAME] SEMI SKIMMED)" at bounding box center [408, 544] width 187 height 33
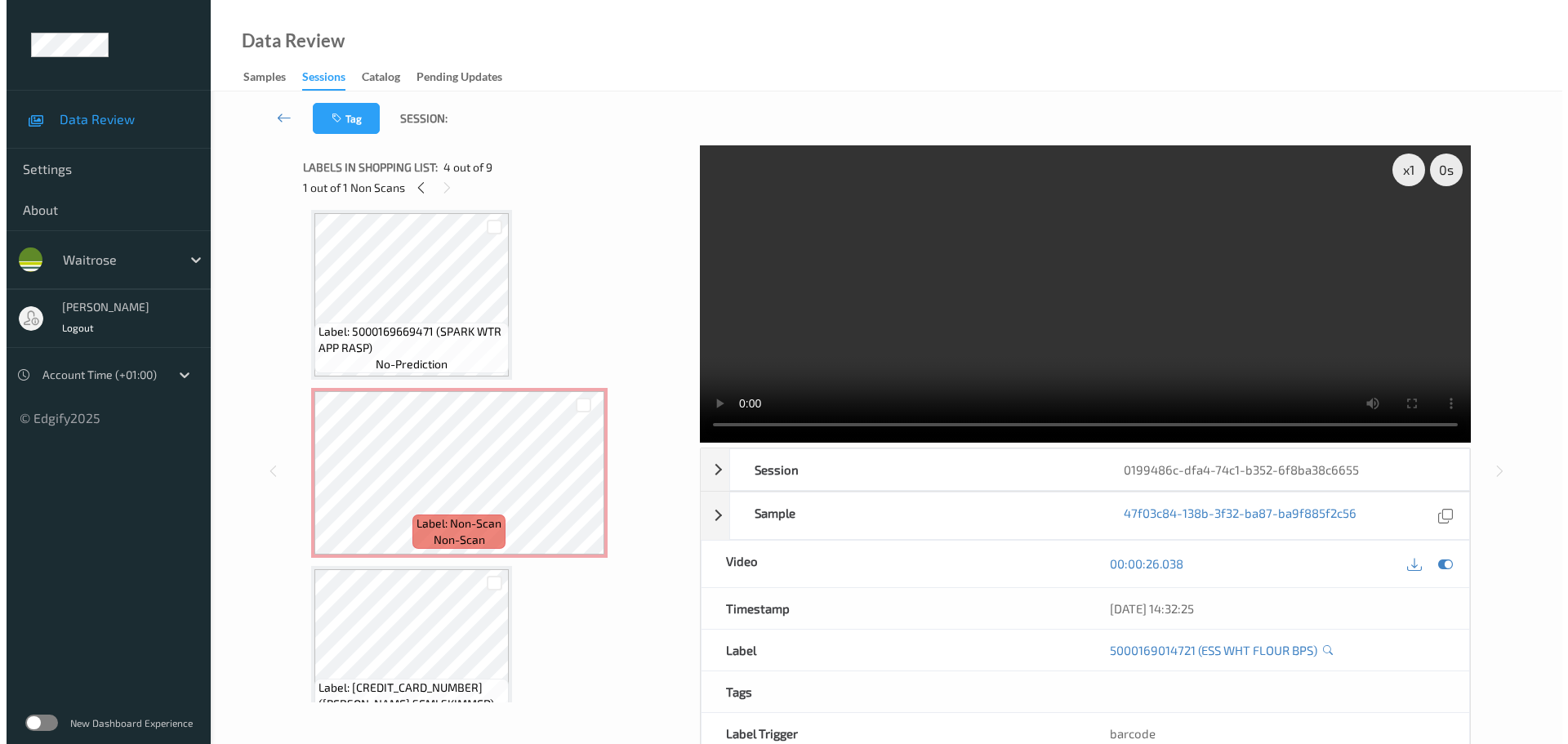
scroll to position [0, 0]
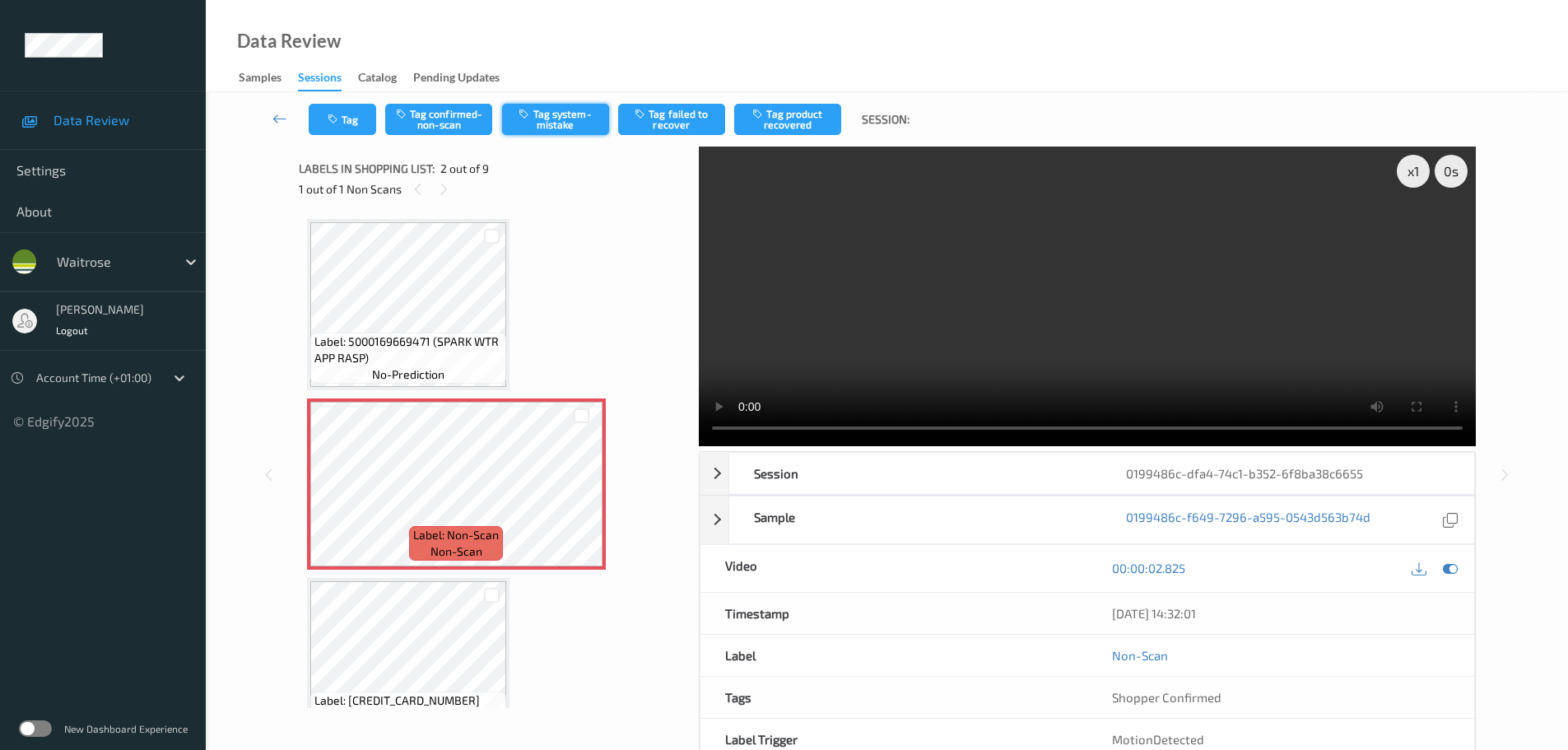
click at [551, 131] on button "Tag system-mistake" at bounding box center [555, 119] width 107 height 31
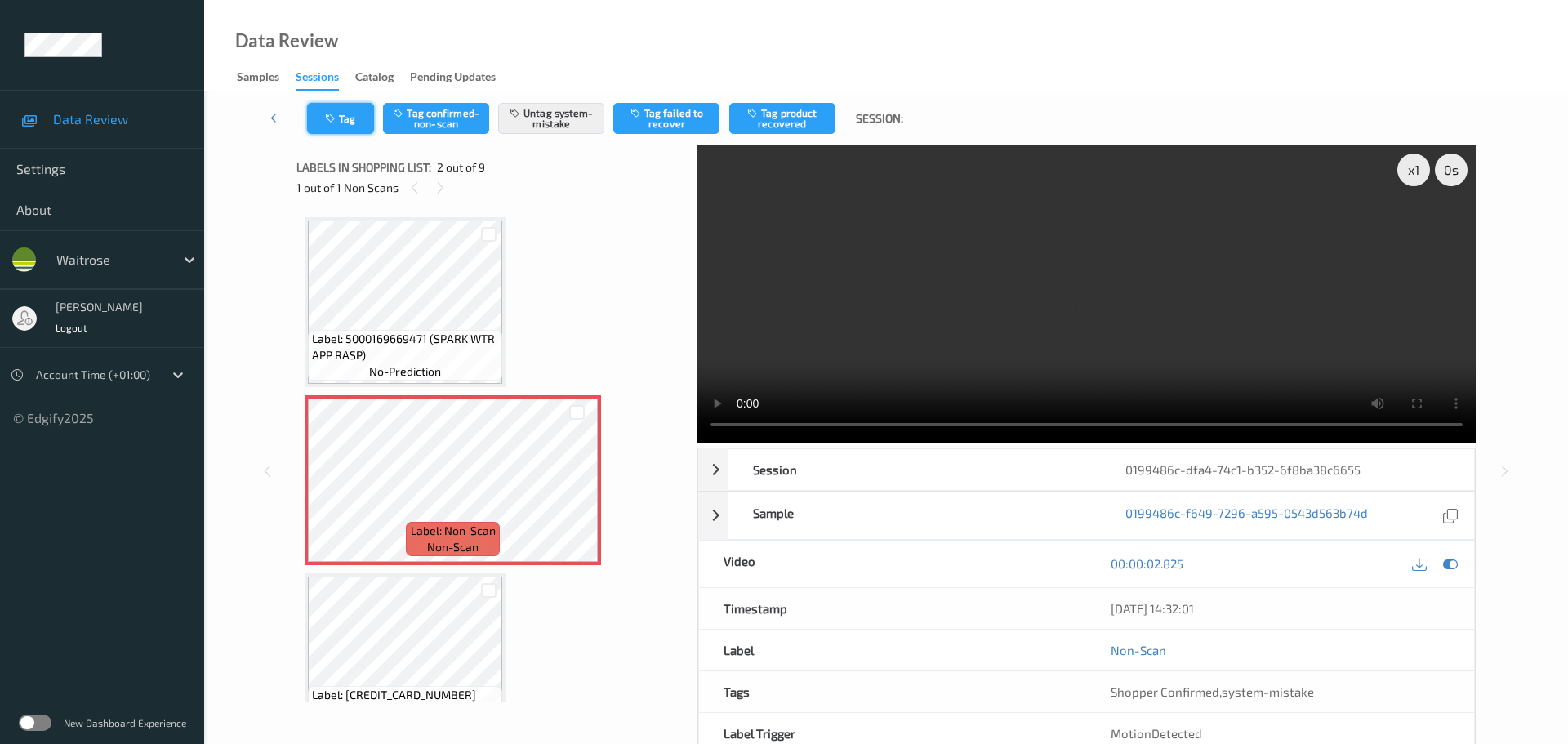
click at [342, 118] on button "Tag" at bounding box center [340, 118] width 67 height 31
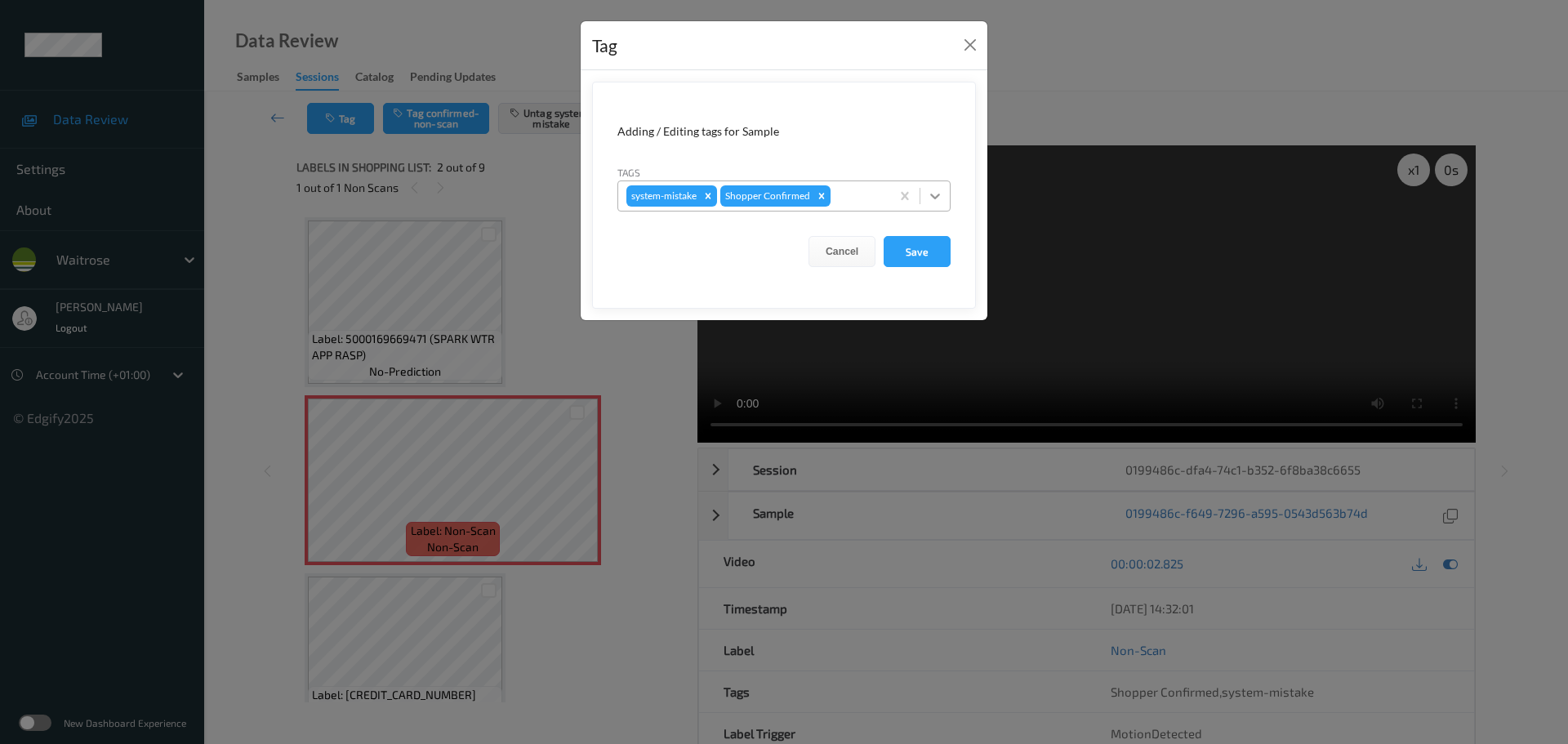
click at [932, 203] on div at bounding box center [935, 196] width 30 height 30
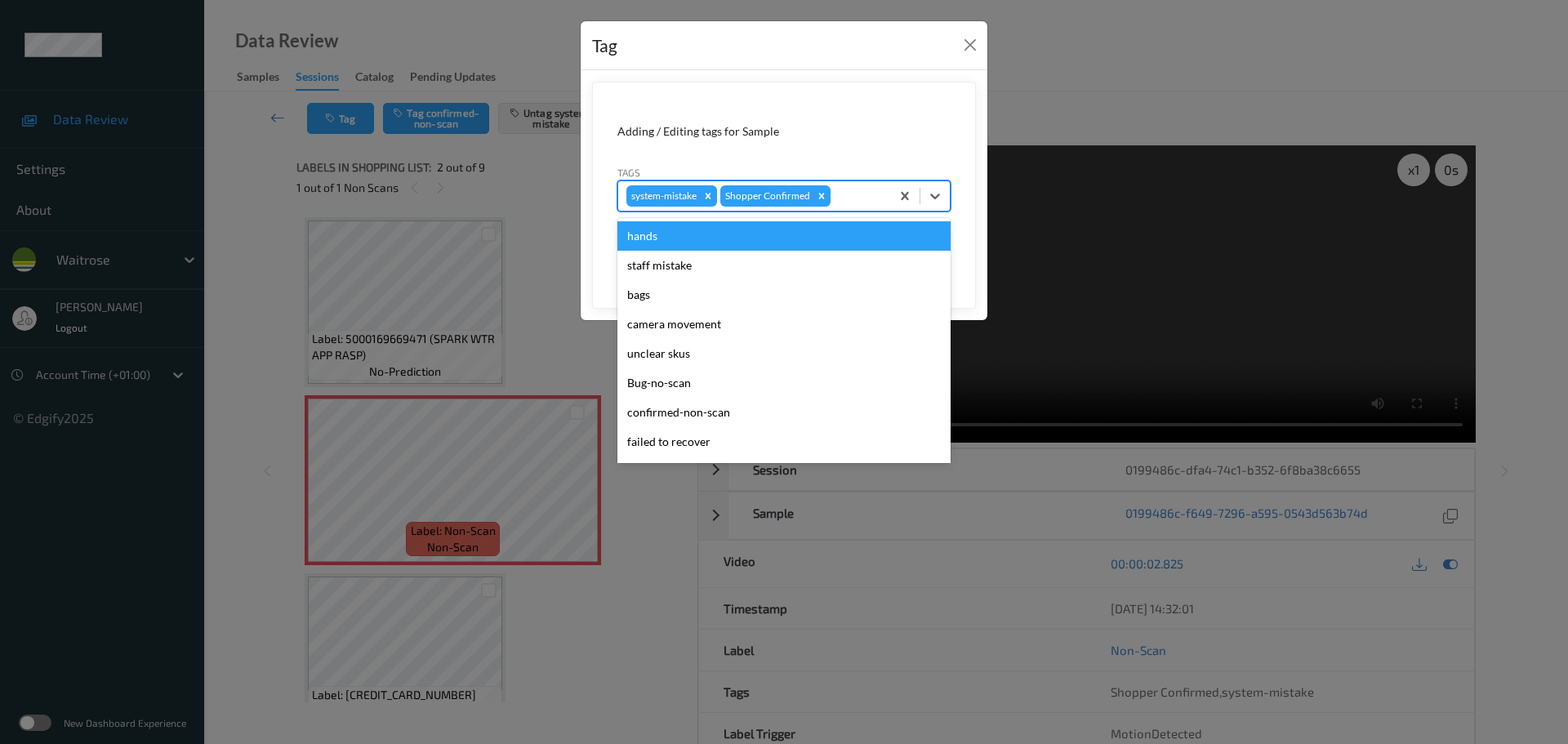
scroll to position [409, 0]
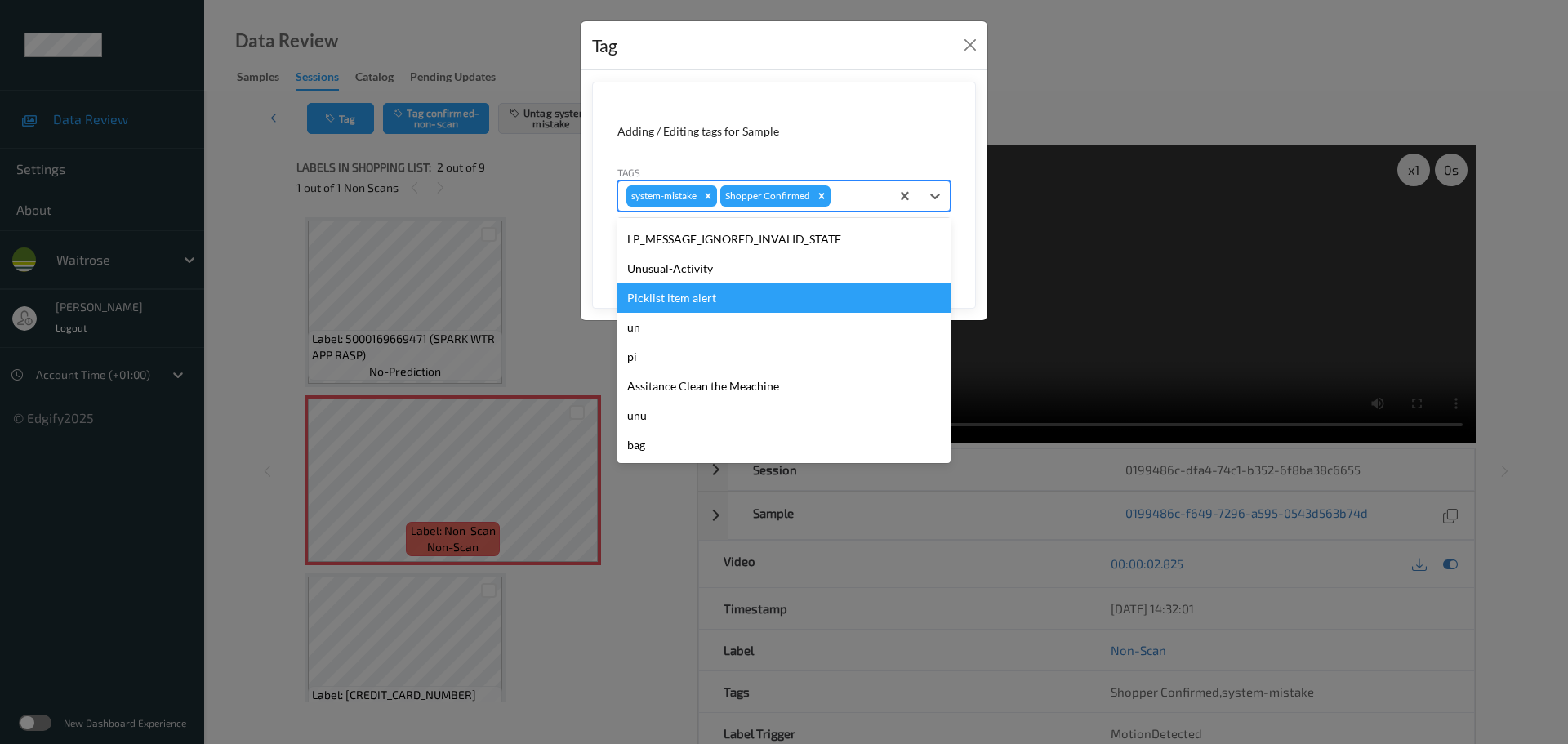
click at [637, 280] on div "Unusual-Activity" at bounding box center [784, 269] width 333 height 30
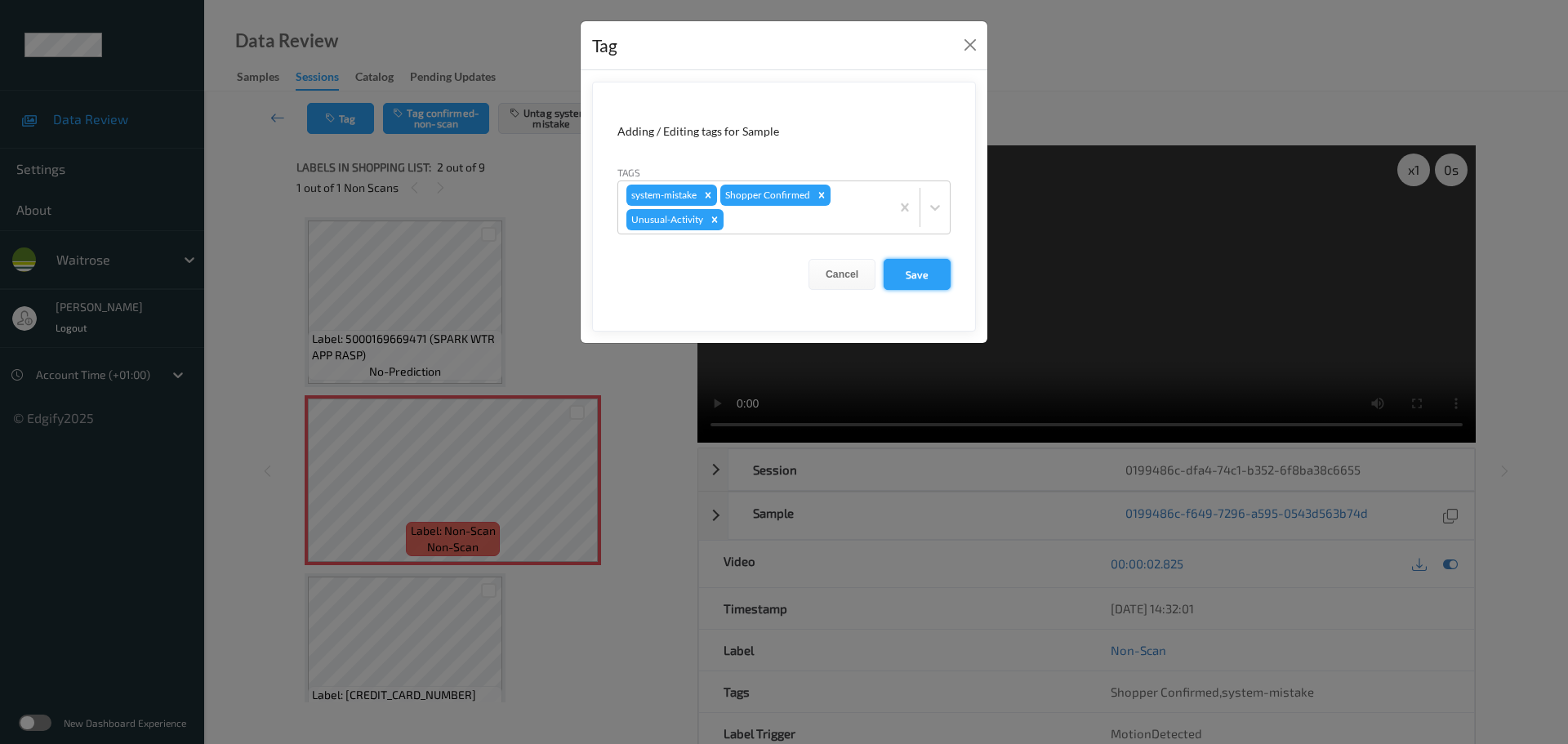
click at [909, 275] on button "Save" at bounding box center [917, 275] width 67 height 31
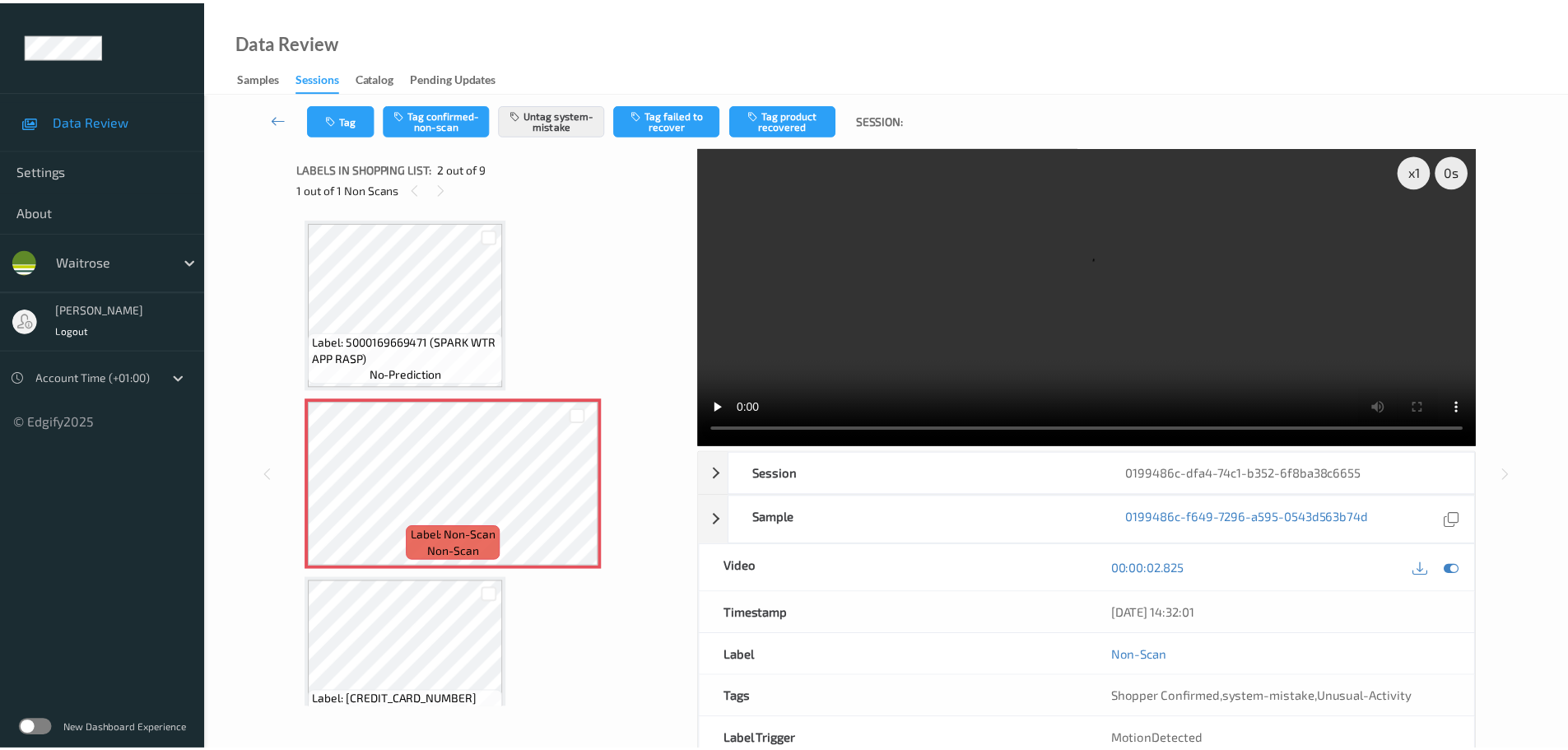
scroll to position [165, 0]
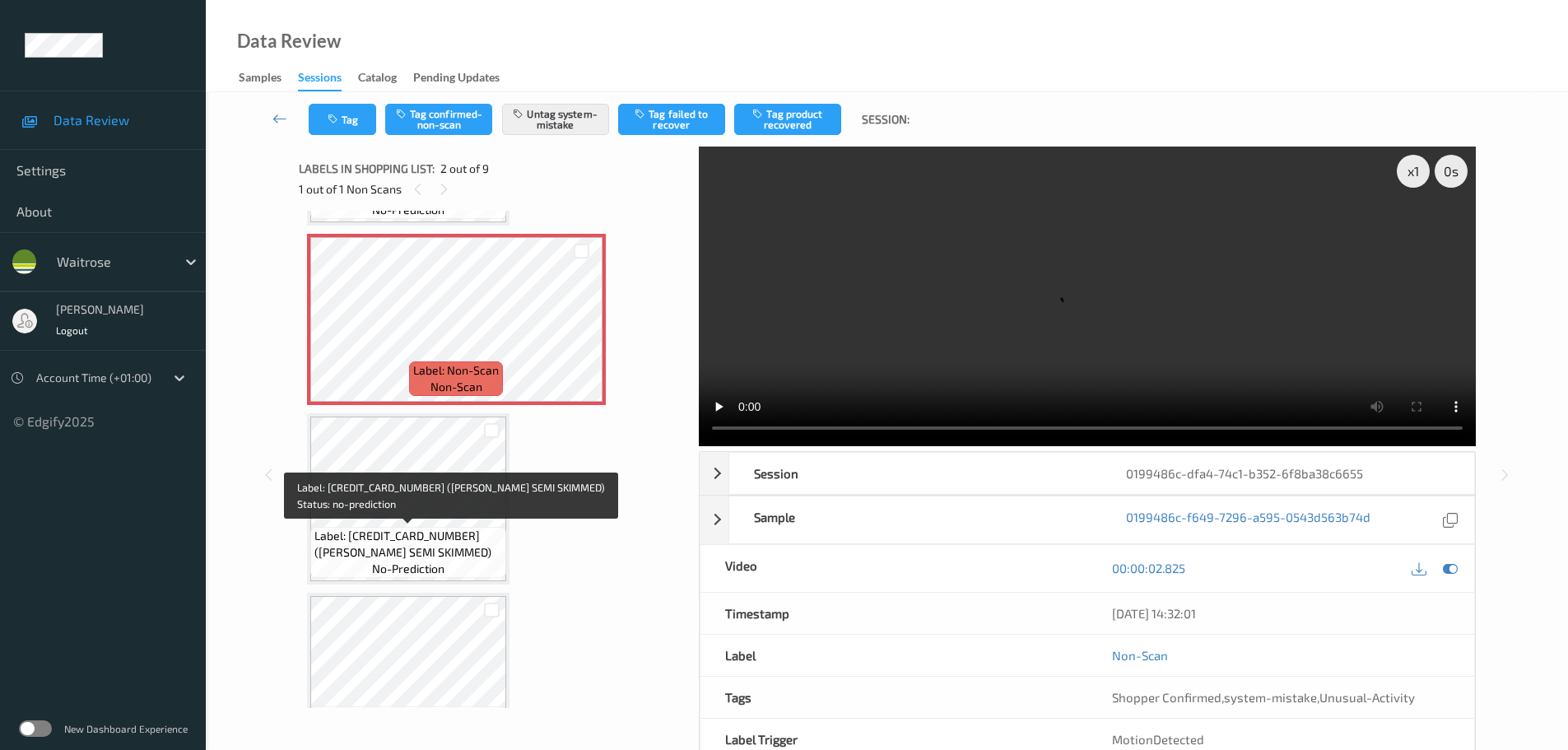
click at [438, 529] on span "Label: [CREDIT_CARD_NUMBER] ([PERSON_NAME] SEMI SKIMMED)" at bounding box center [408, 544] width 187 height 33
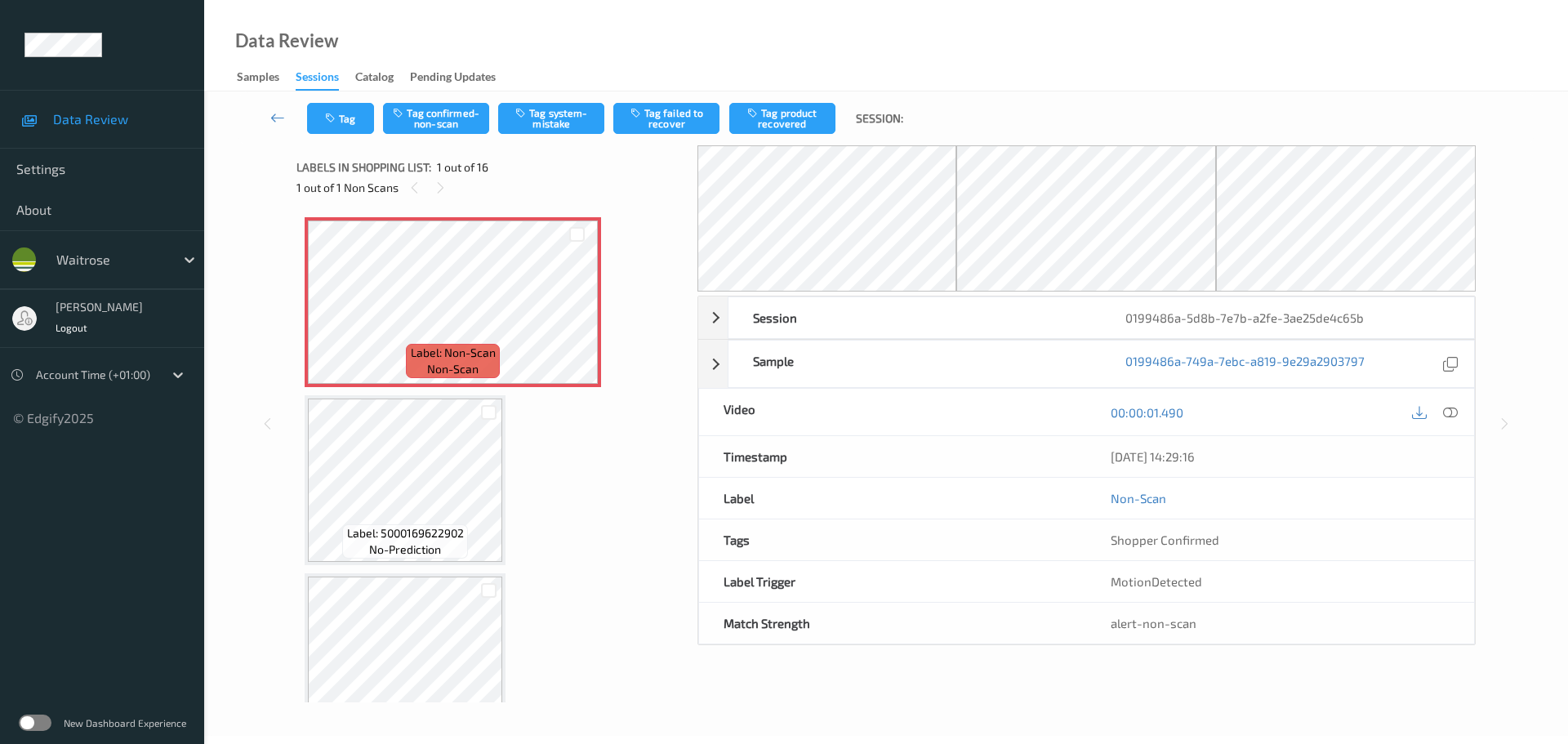
click at [433, 192] on div at bounding box center [440, 187] width 21 height 21
click at [1450, 415] on icon at bounding box center [1450, 413] width 15 height 15
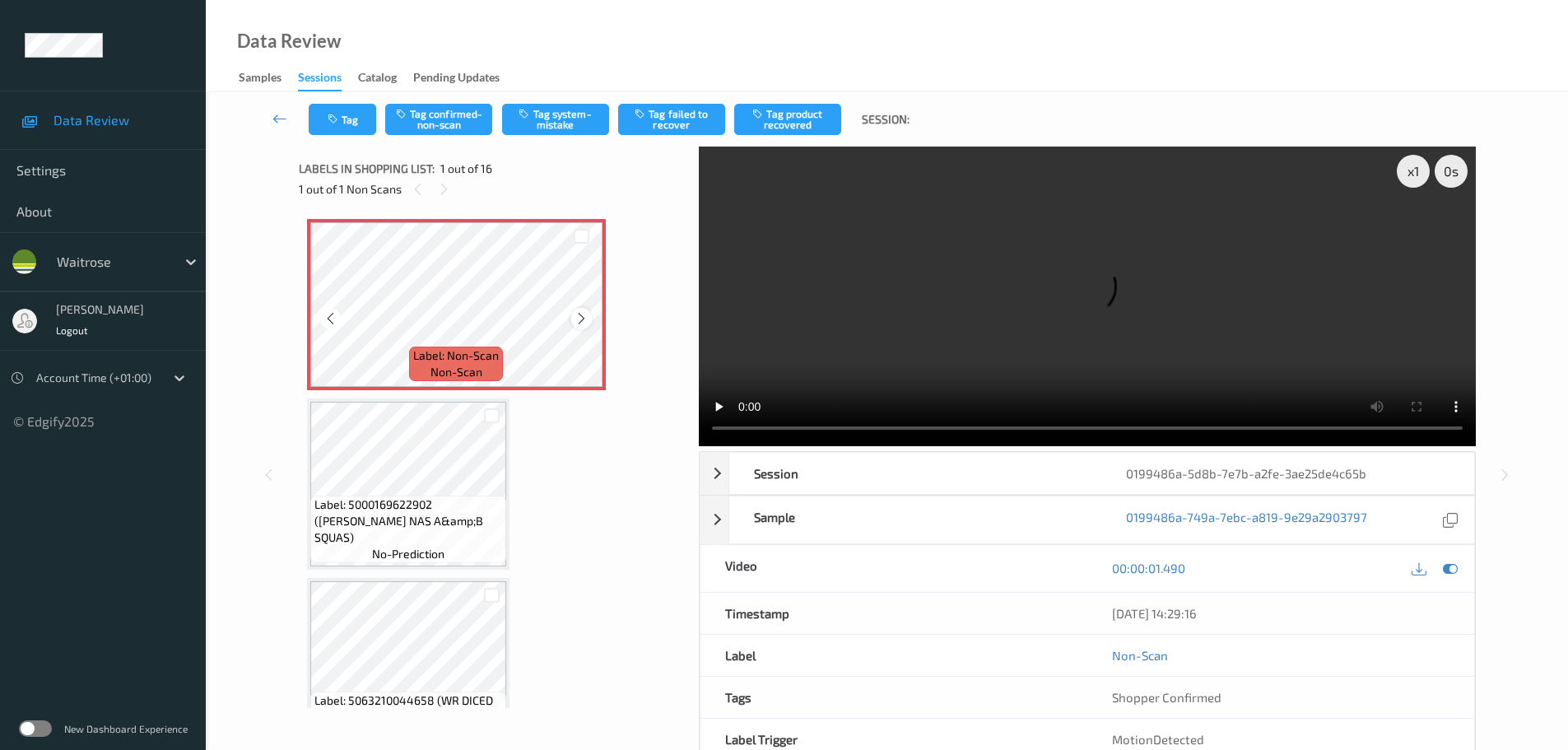
click at [580, 318] on icon at bounding box center [581, 318] width 14 height 15
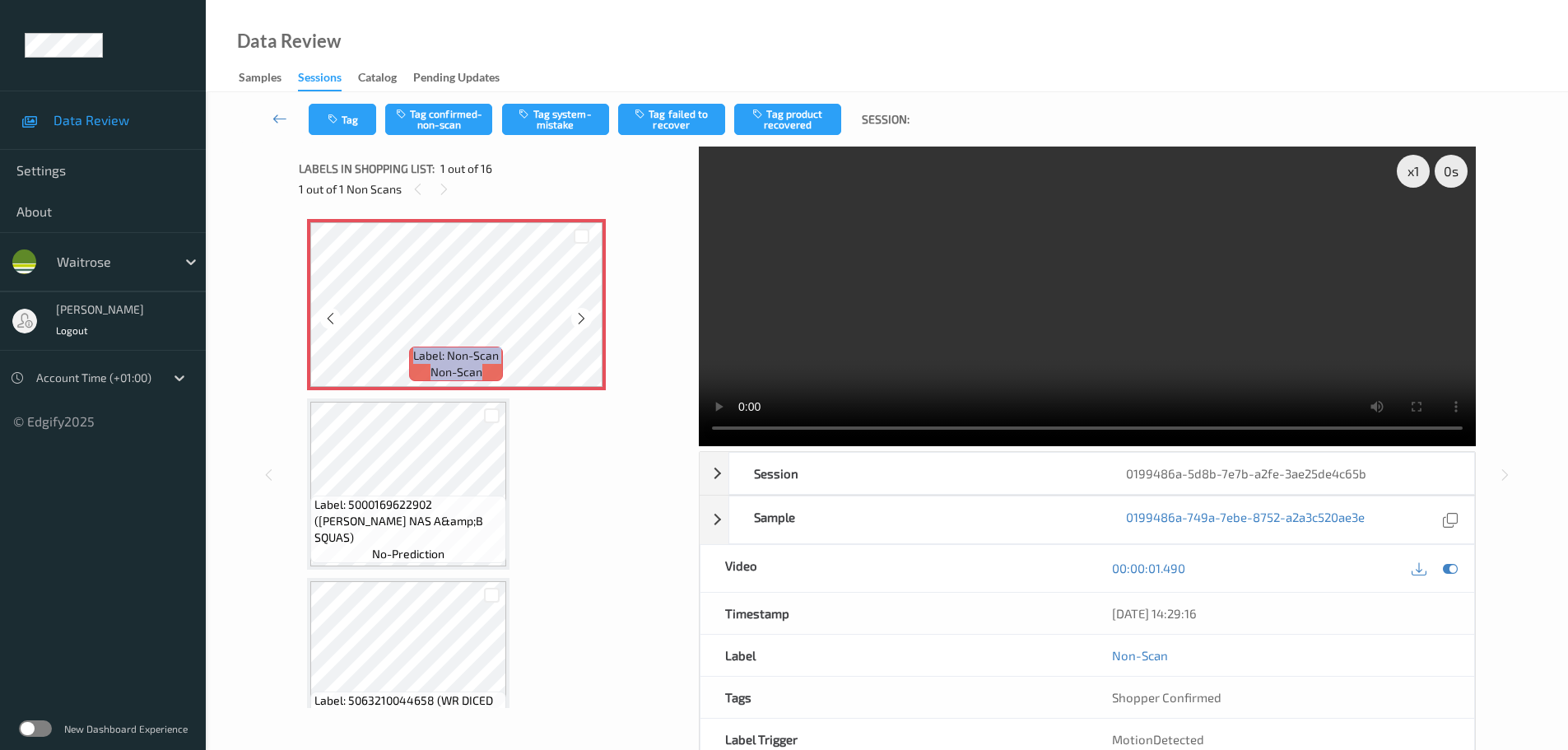
click at [580, 318] on icon at bounding box center [581, 318] width 14 height 15
click at [582, 323] on icon at bounding box center [581, 318] width 14 height 15
click at [460, 116] on button "Tag confirmed-non-scan" at bounding box center [438, 119] width 107 height 31
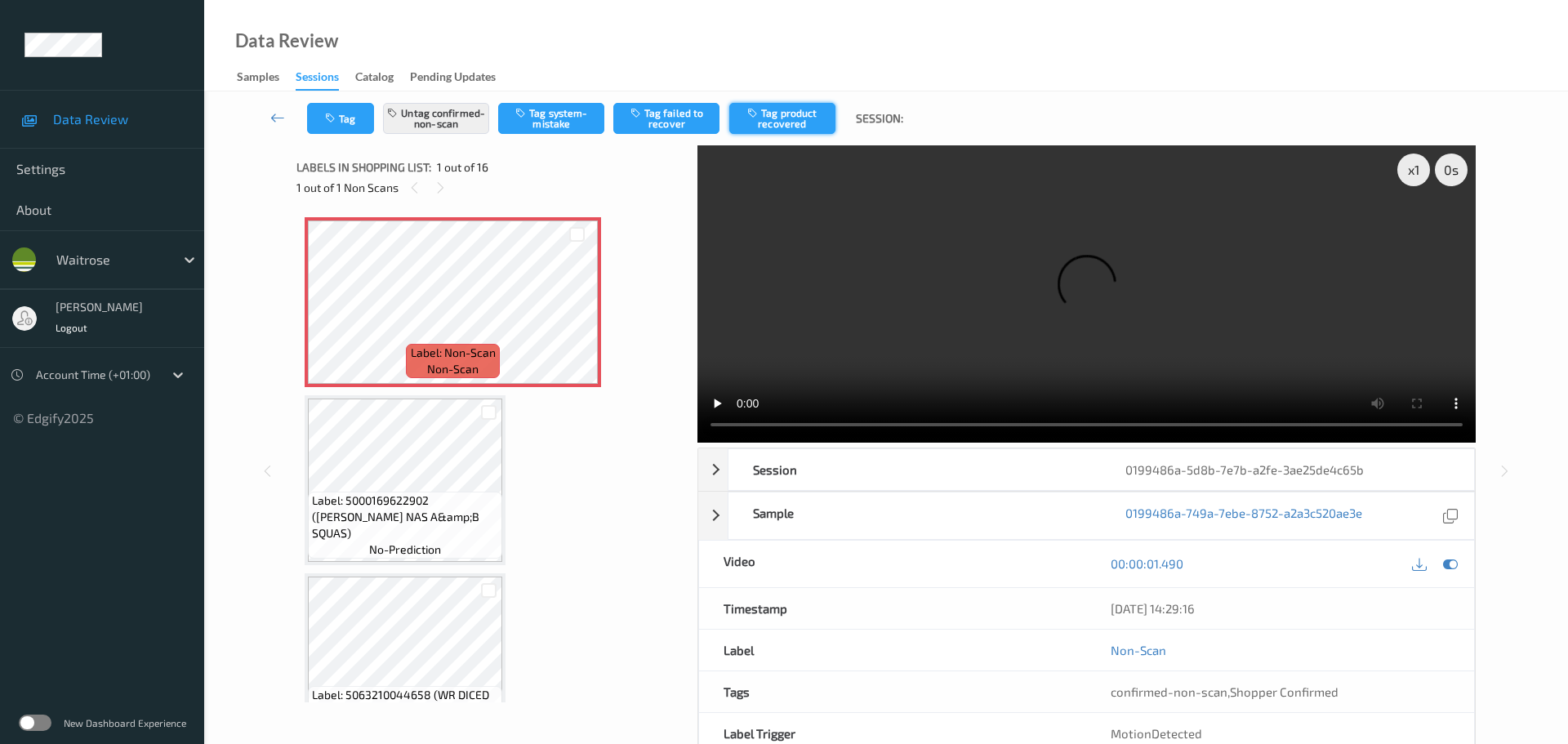
drag, startPoint x: 783, startPoint y: 125, endPoint x: 798, endPoint y: 115, distance: 18.0
click at [791, 119] on button "Tag product recovered" at bounding box center [782, 118] width 106 height 31
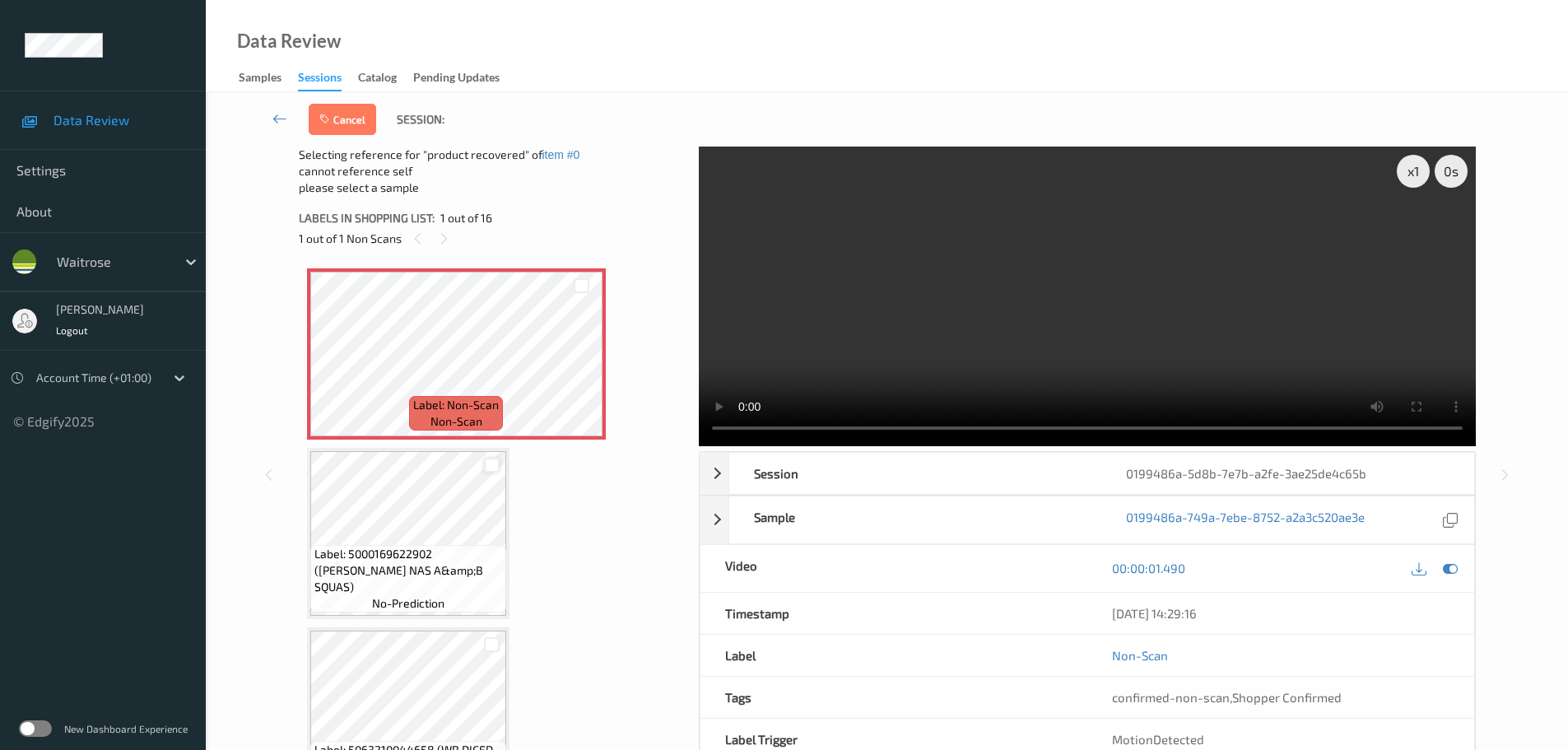
click at [492, 470] on div at bounding box center [491, 465] width 16 height 16
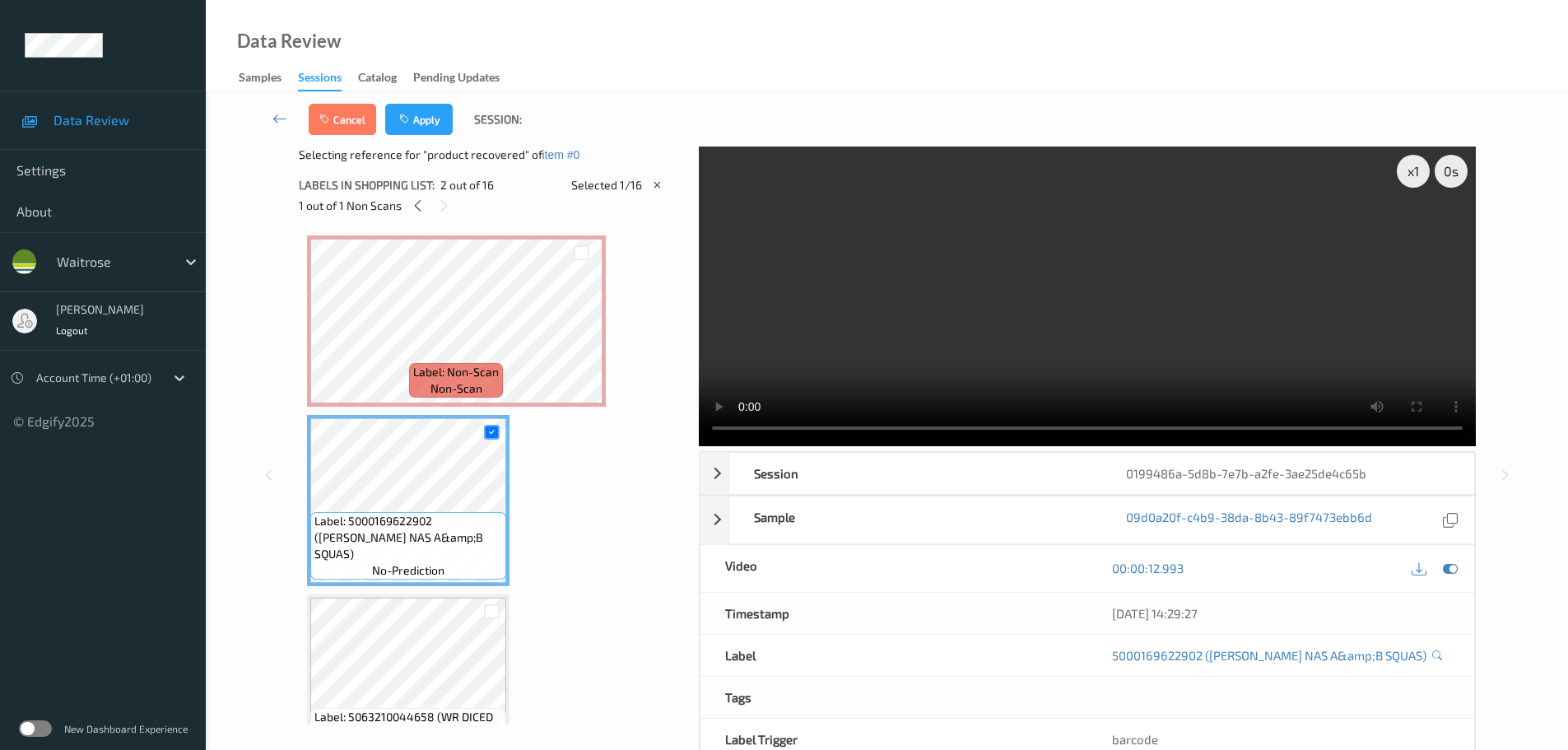
click at [415, 100] on div "Cancel Apply Session:" at bounding box center [887, 119] width 1295 height 55
click at [416, 128] on button "Apply" at bounding box center [419, 119] width 67 height 31
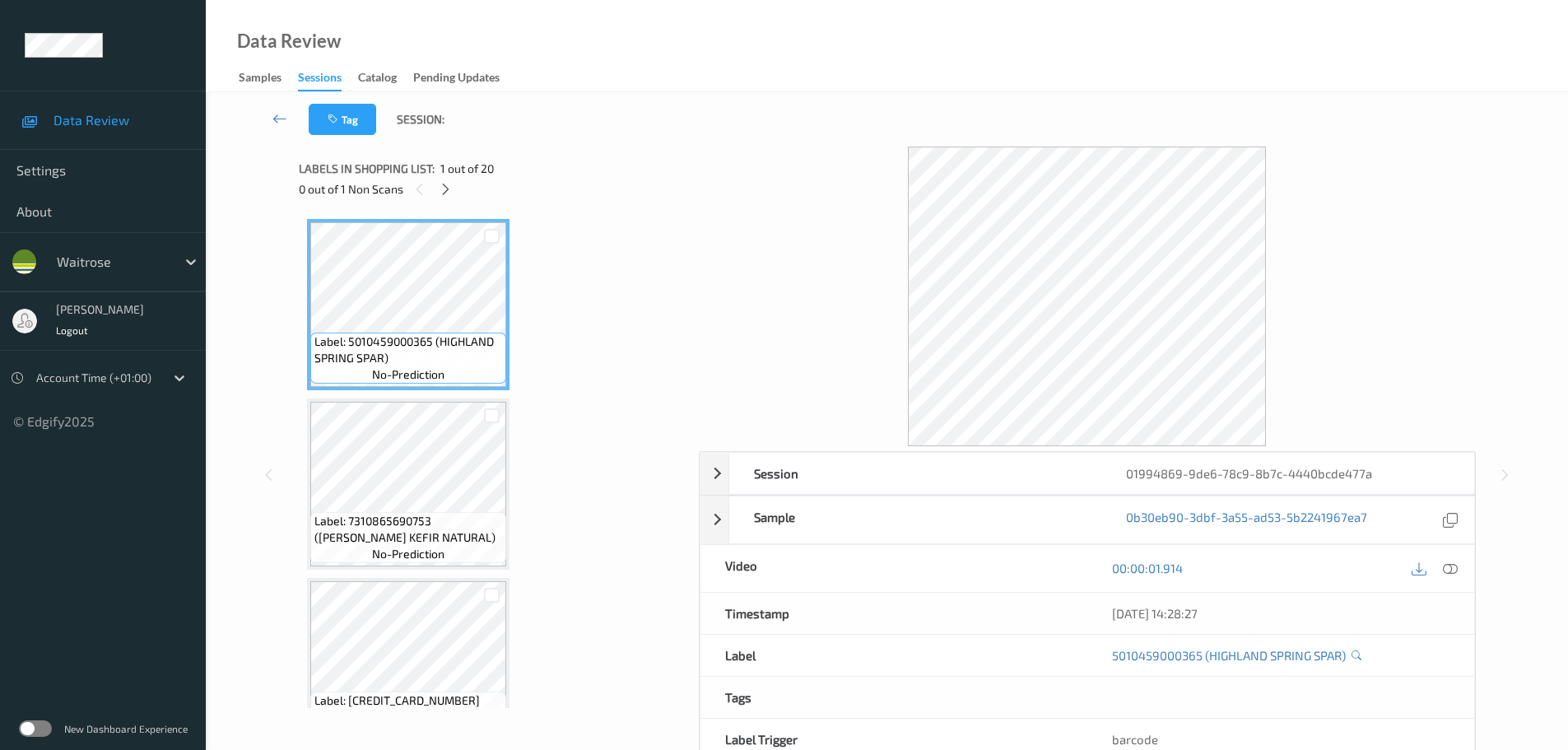
click at [450, 177] on div "Labels in shopping list: 1 out of 20" at bounding box center [493, 168] width 389 height 21
click at [444, 183] on icon at bounding box center [445, 190] width 14 height 15
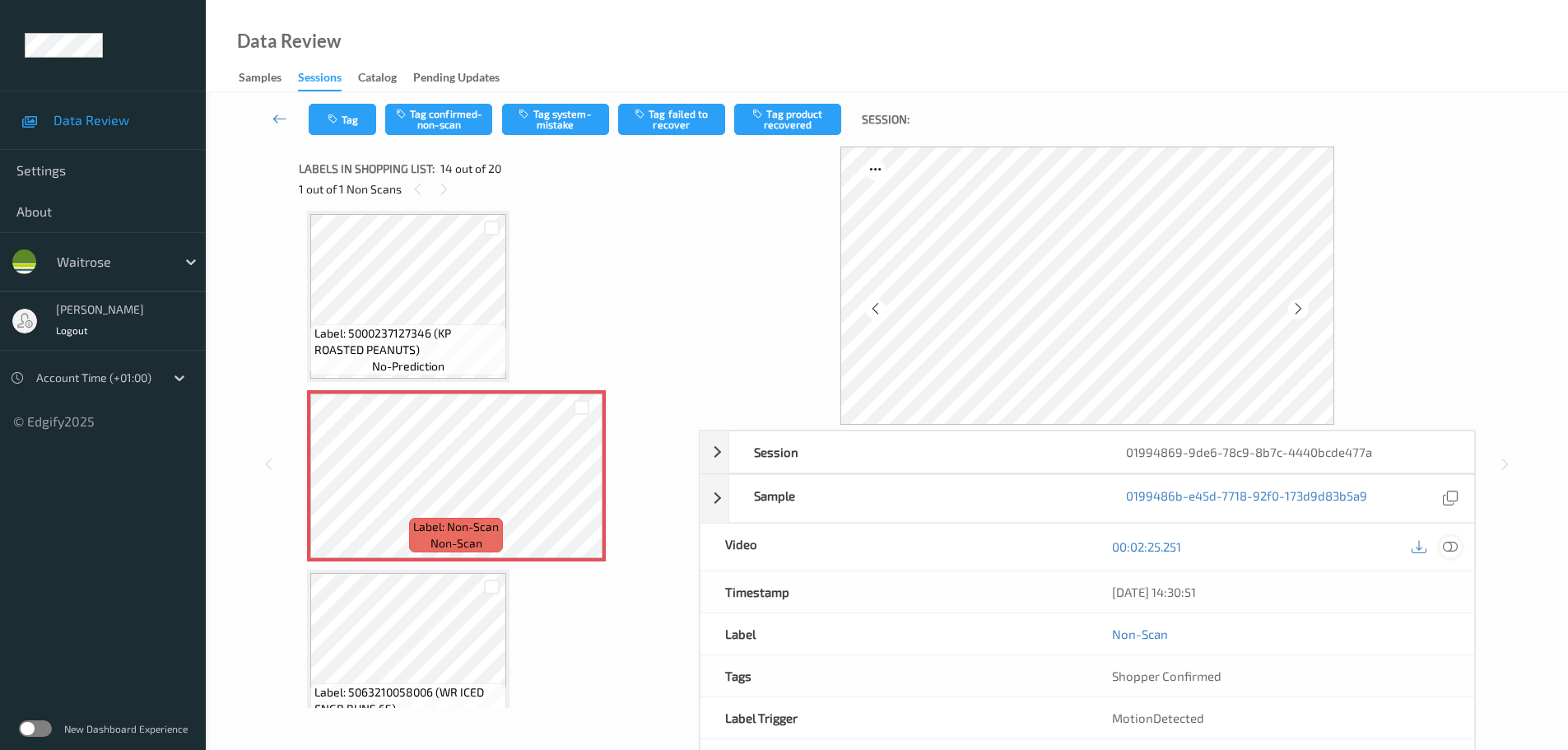
click at [1445, 545] on icon at bounding box center [1450, 547] width 15 height 15
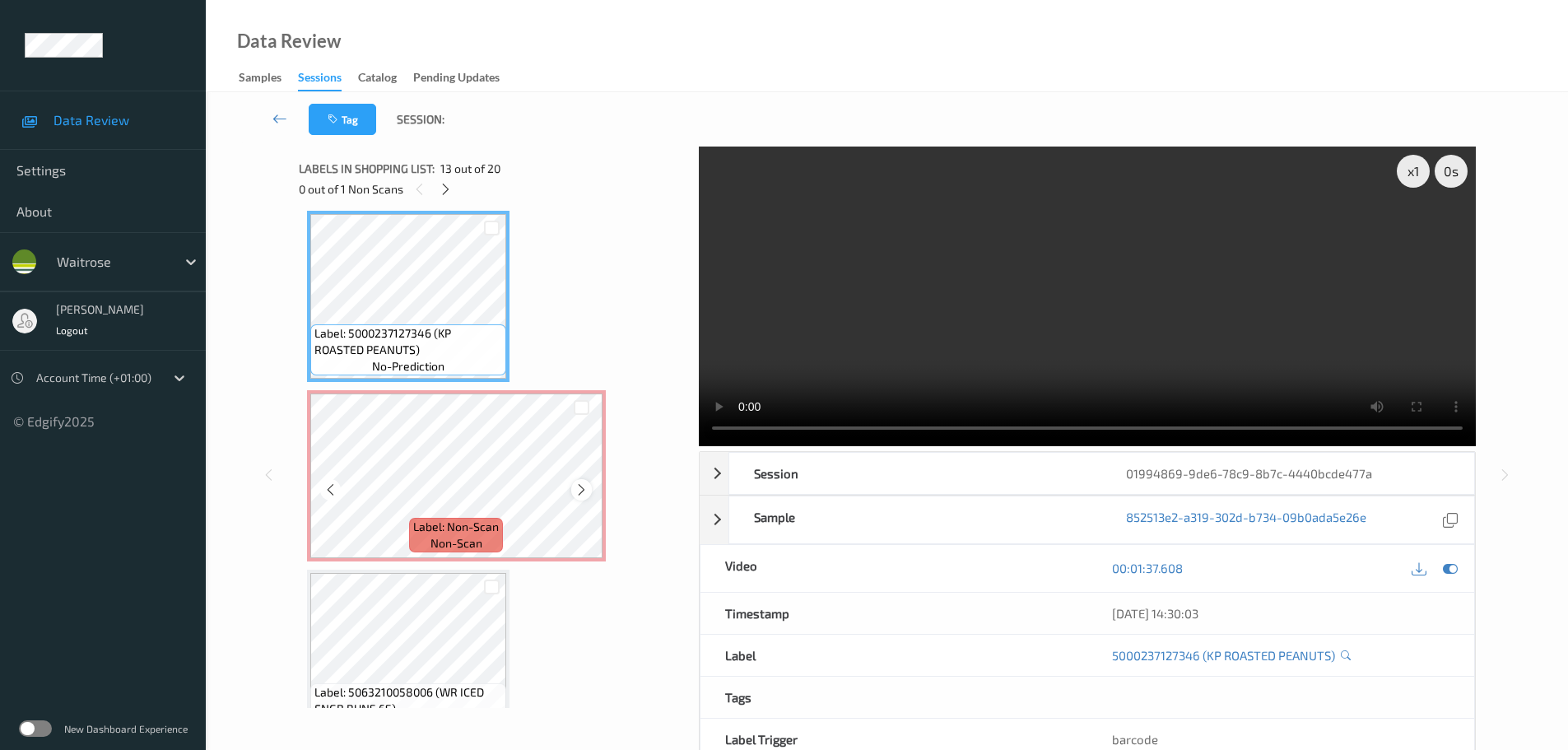
click at [581, 498] on div at bounding box center [581, 489] width 21 height 21
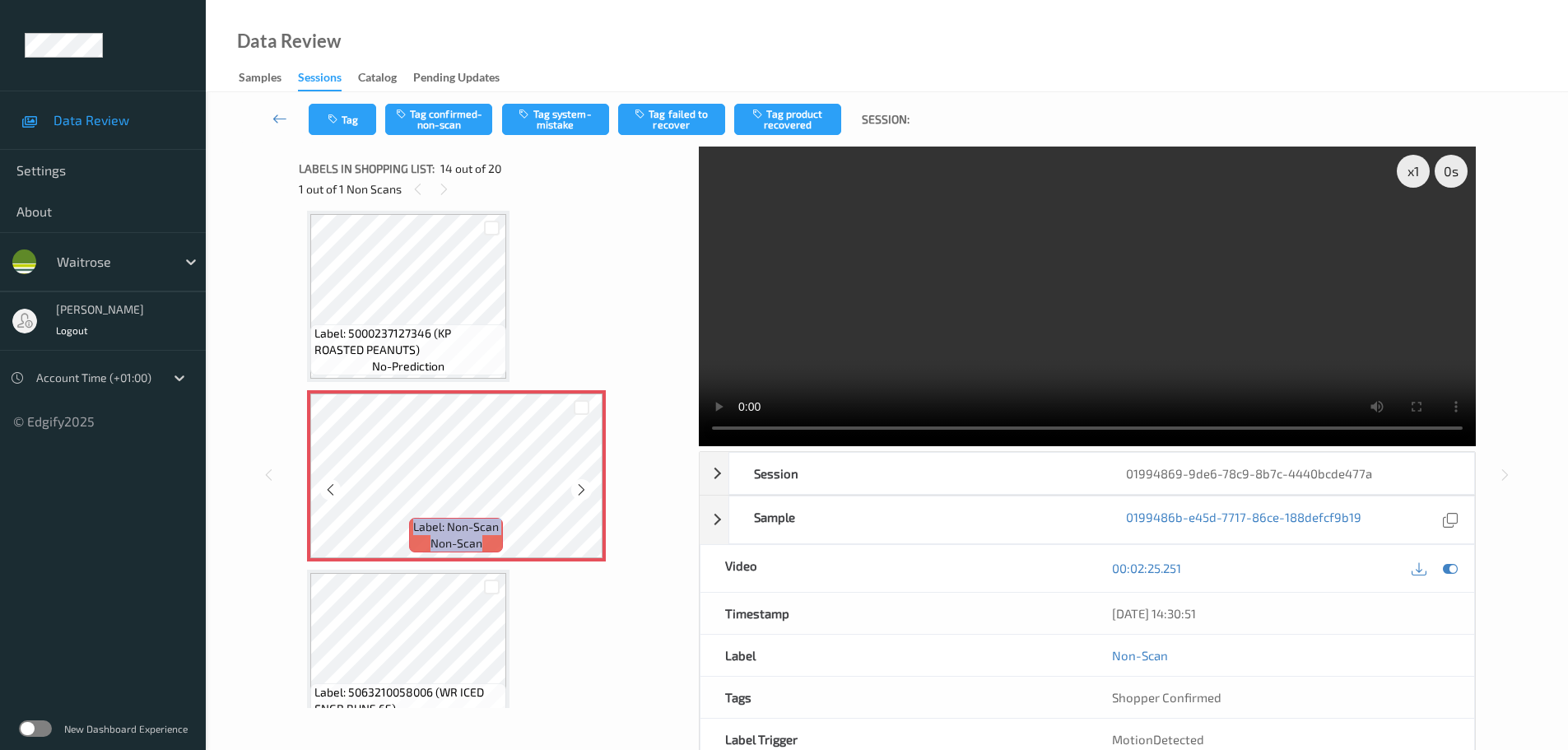
click at [581, 498] on div at bounding box center [581, 489] width 21 height 21
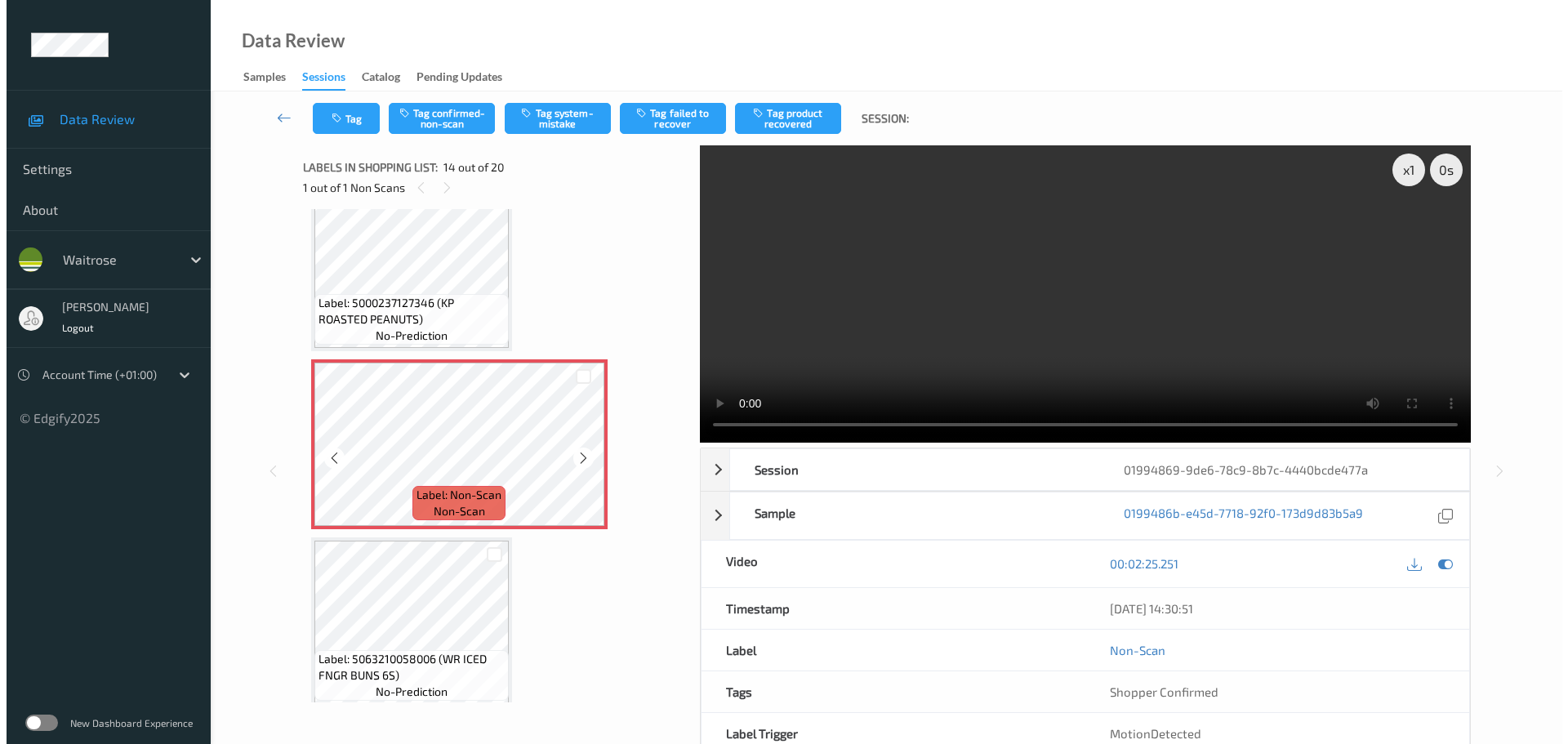
scroll to position [2203, 0]
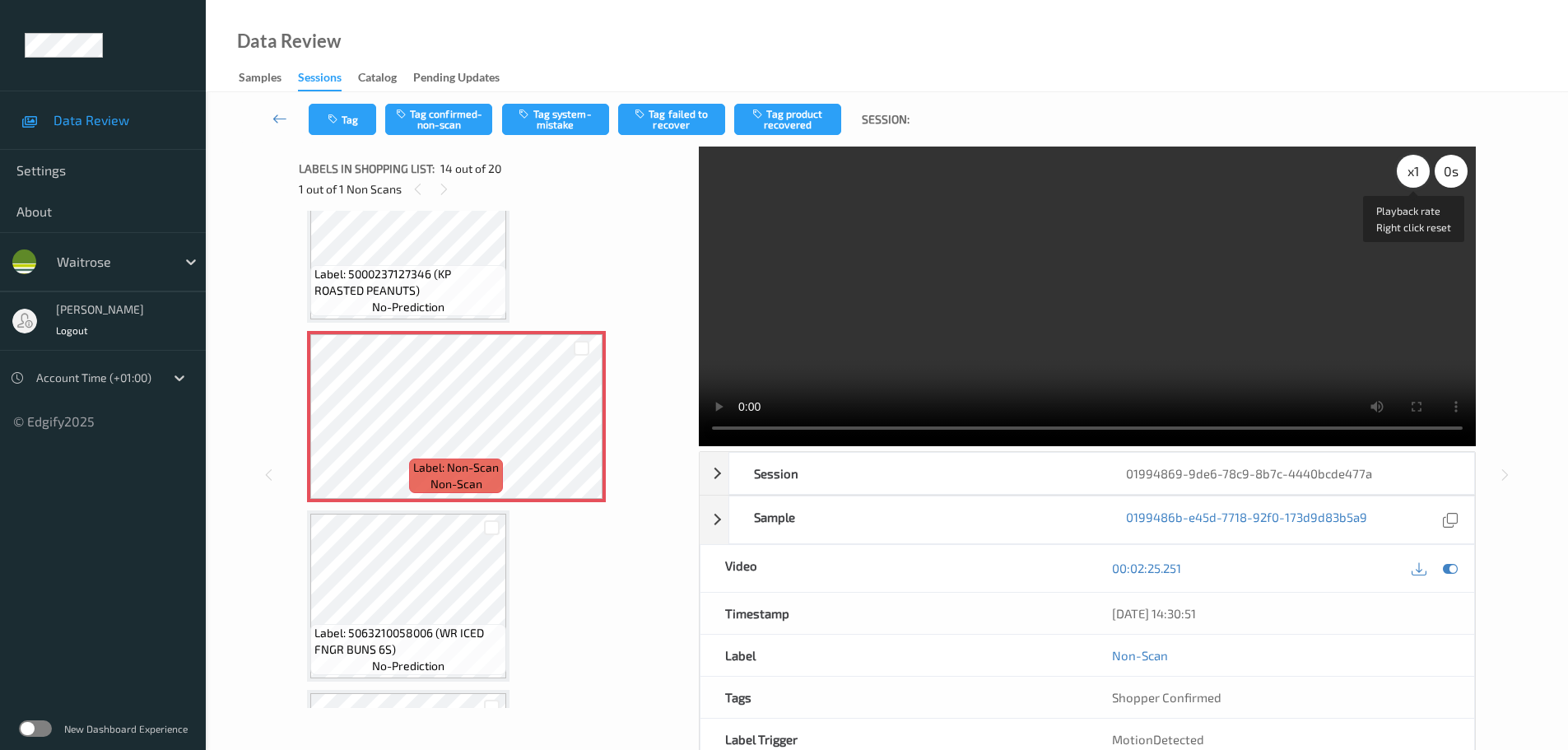
click at [1418, 174] on div "x 1" at bounding box center [1414, 172] width 33 height 33
click at [1418, 174] on div "x 2" at bounding box center [1414, 172] width 33 height 33
click at [1418, 174] on div "x 4" at bounding box center [1414, 172] width 33 height 33
click at [566, 105] on button "Tag system-mistake" at bounding box center [555, 119] width 107 height 31
click at [323, 114] on button "Tag" at bounding box center [341, 119] width 67 height 31
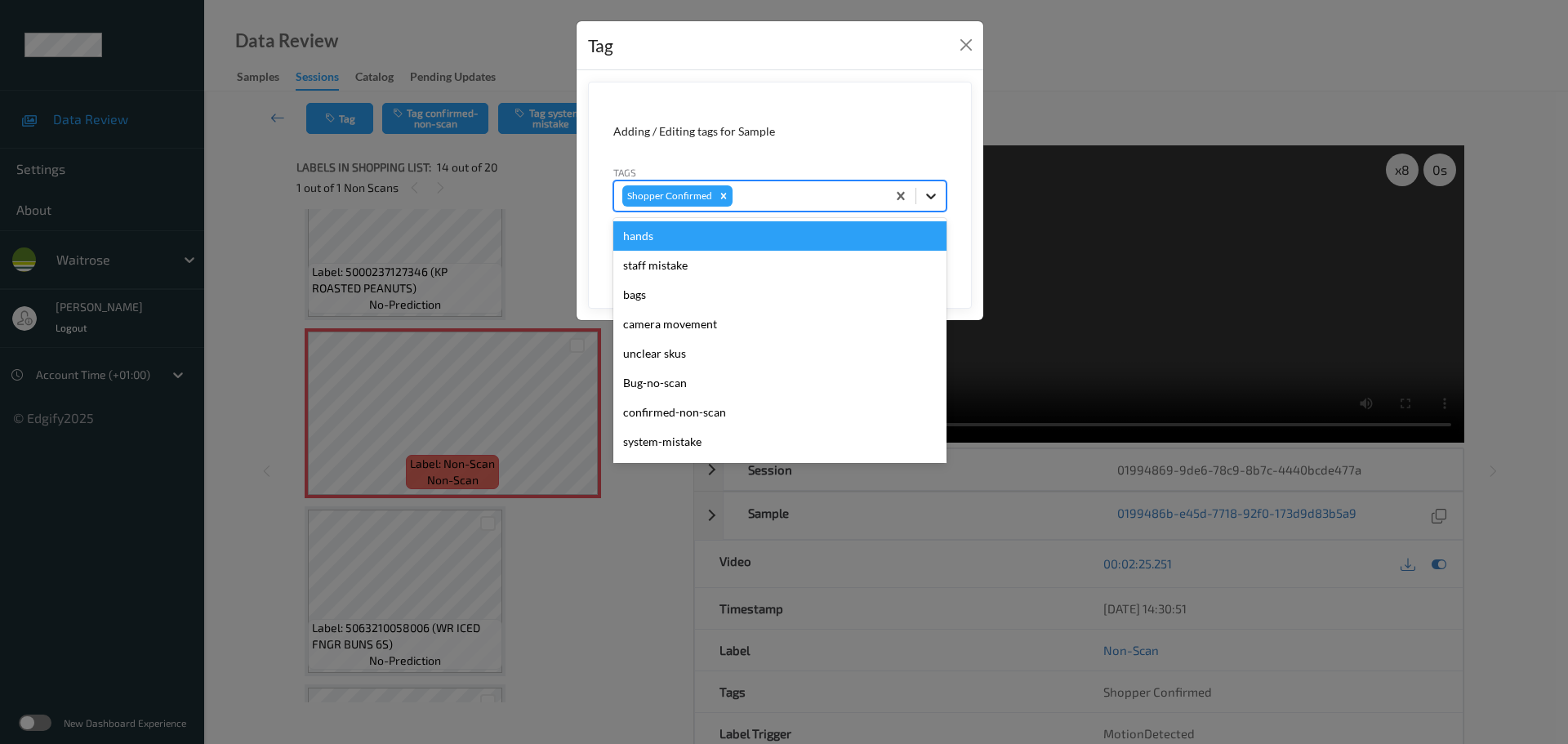
click at [940, 200] on div at bounding box center [931, 196] width 30 height 30
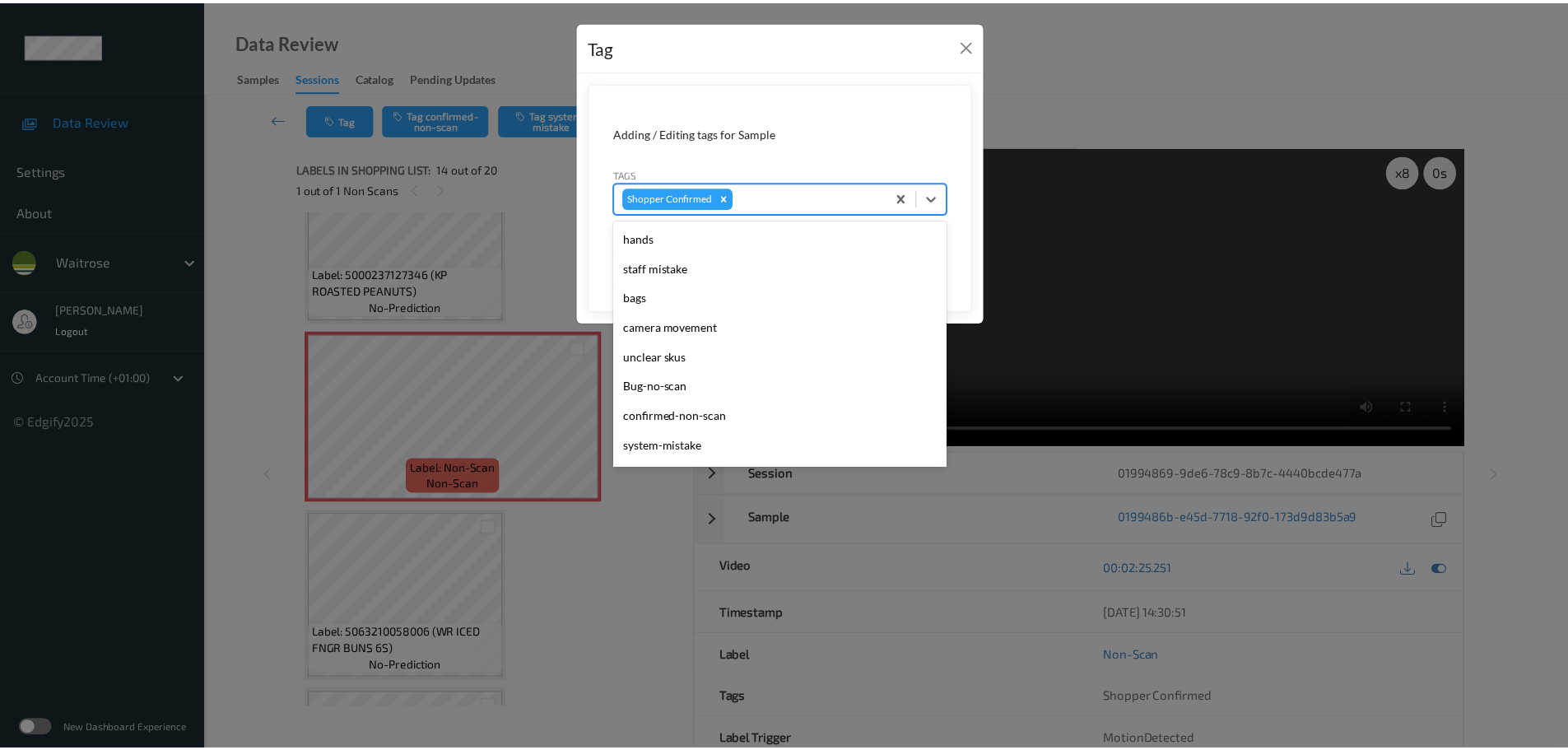
scroll to position [441, 0]
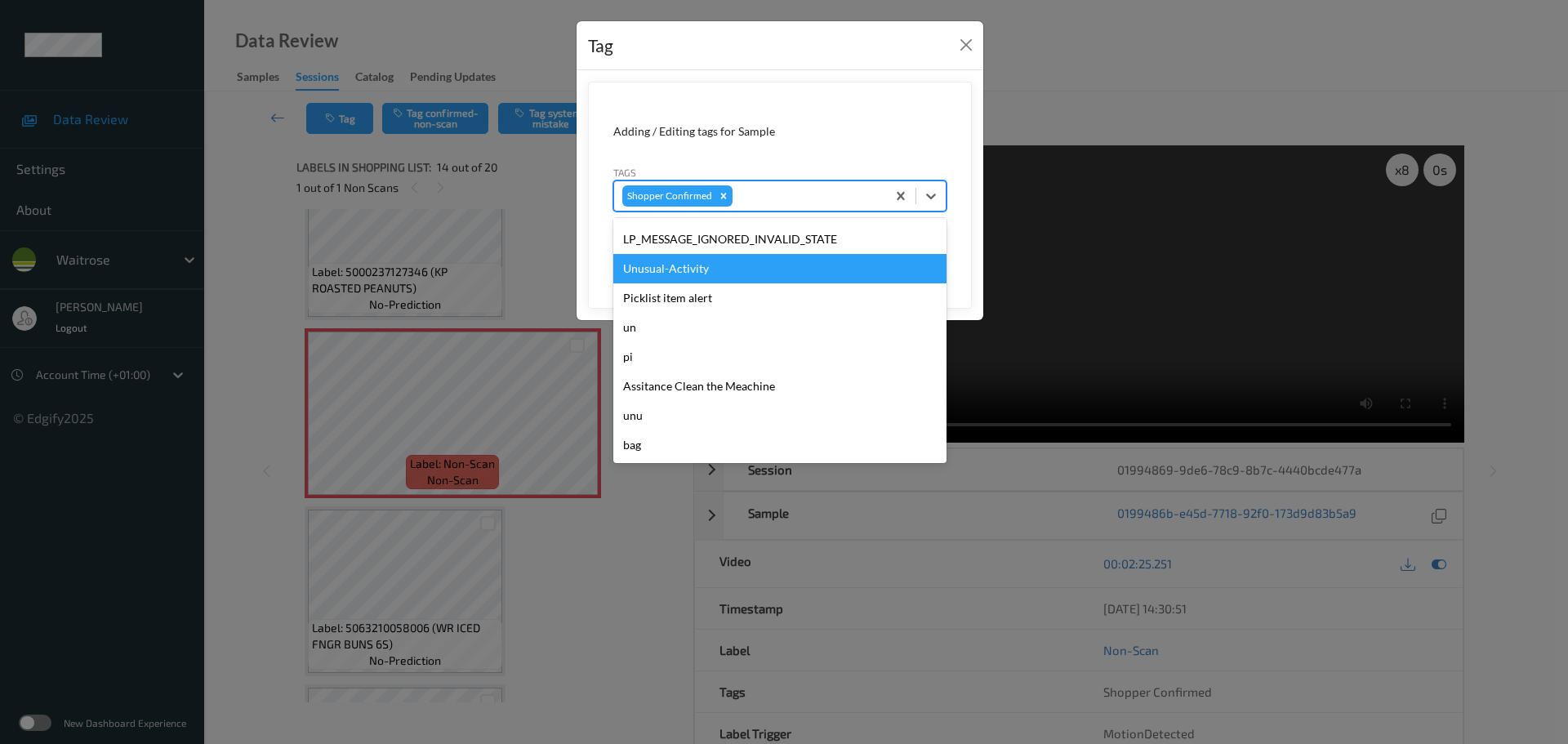
click at [669, 277] on div "Unusual-Activity" at bounding box center [779, 269] width 333 height 30
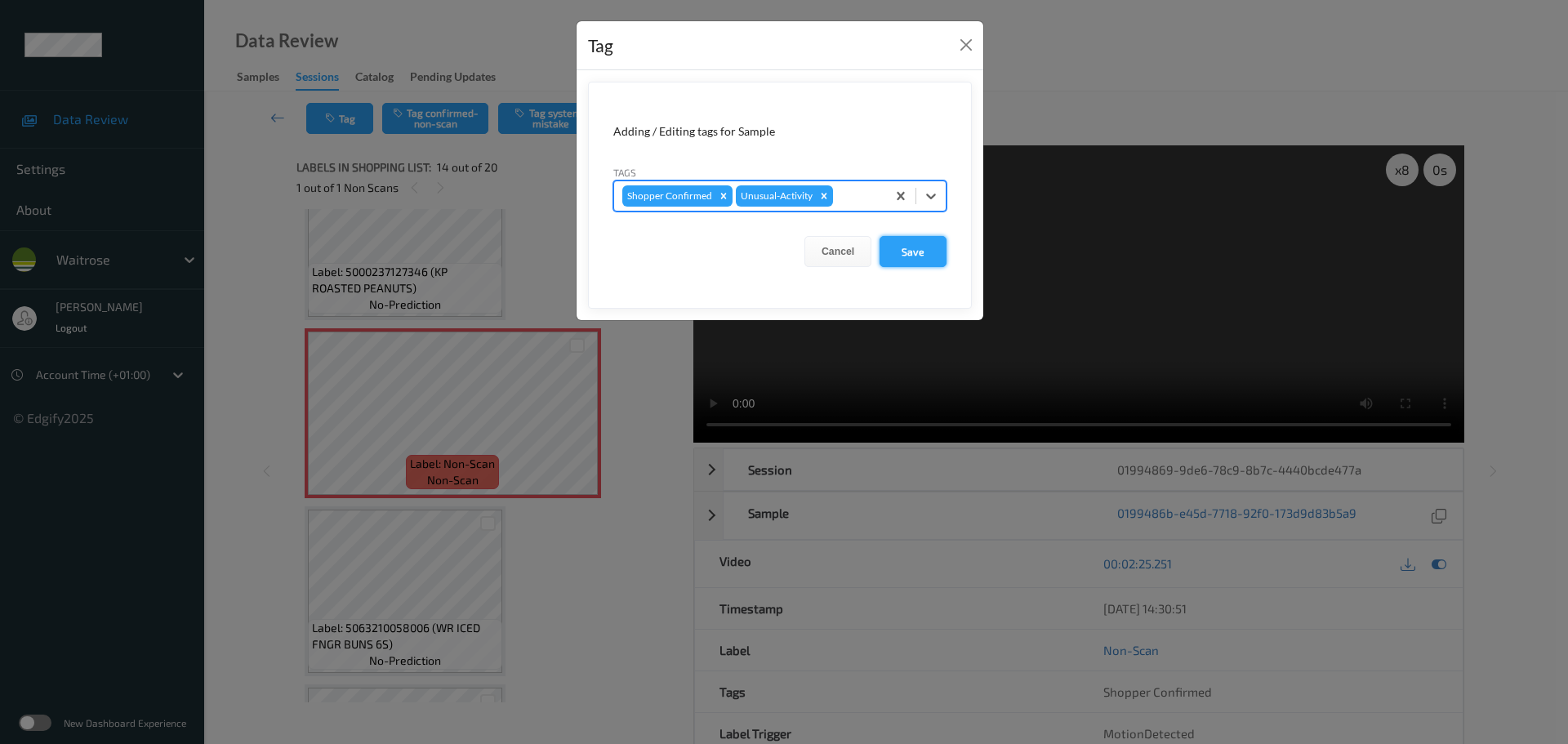
click at [906, 260] on button "Save" at bounding box center [913, 252] width 67 height 31
click at [892, 248] on button "Save" at bounding box center [913, 252] width 67 height 31
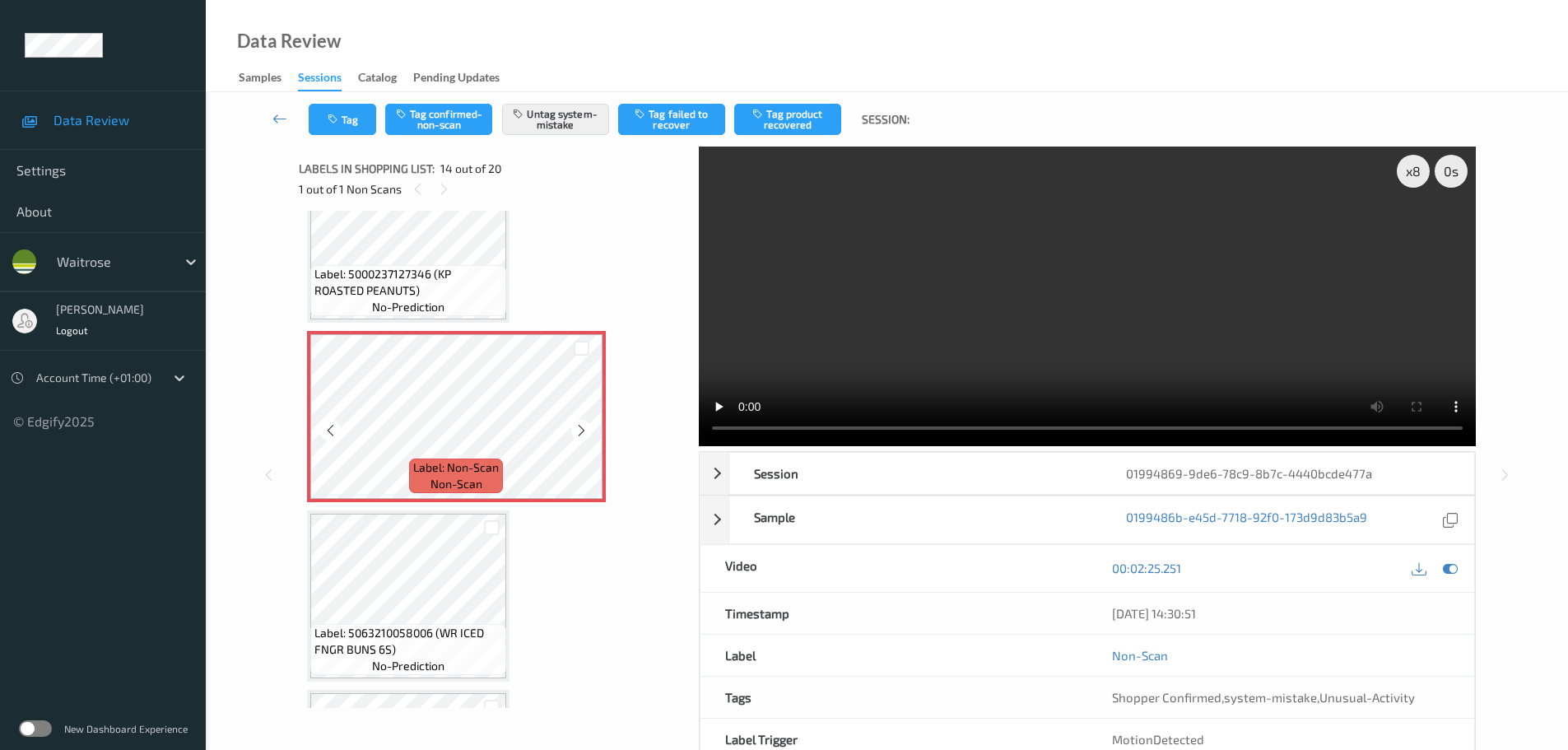
scroll to position [2139, 0]
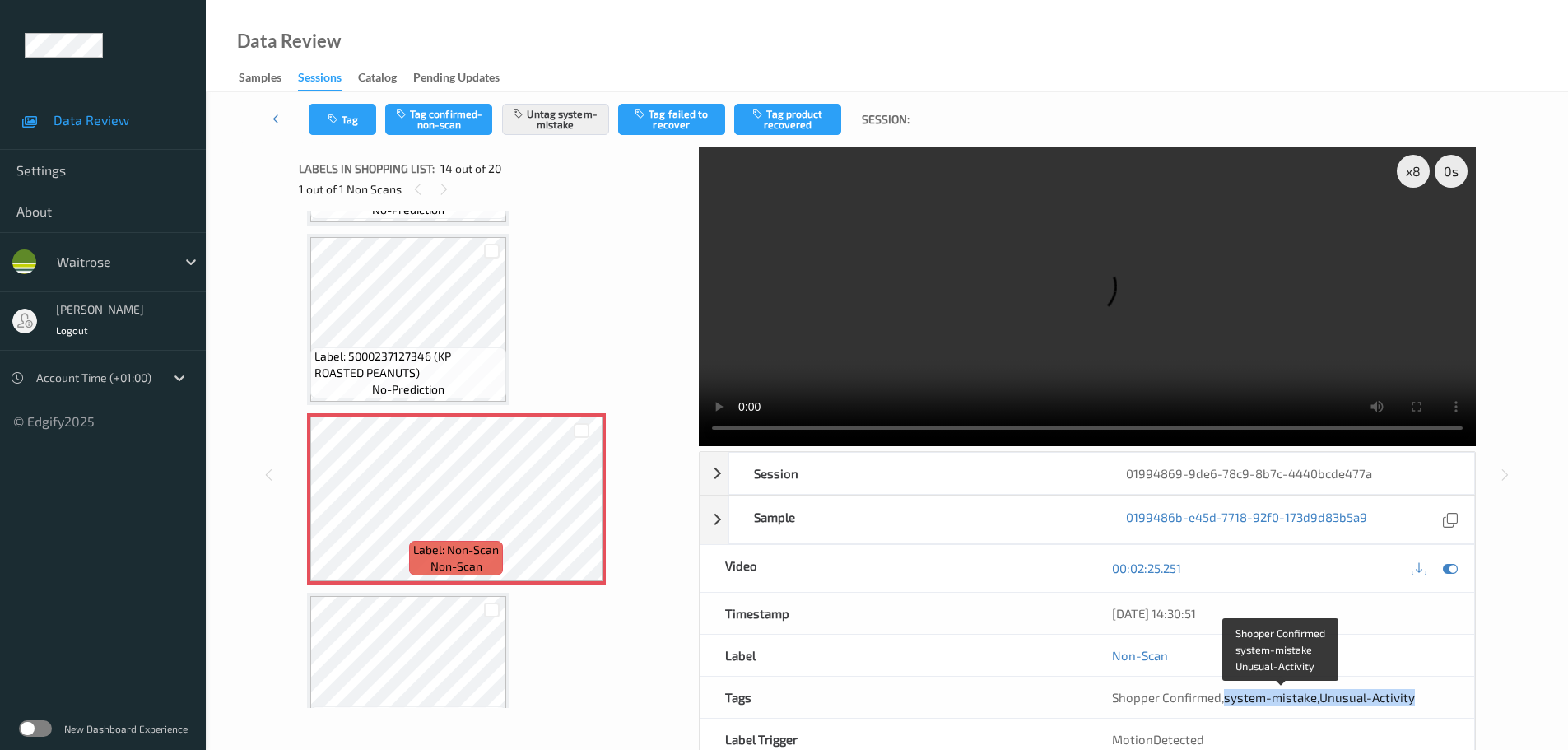
drag, startPoint x: 1222, startPoint y: 703, endPoint x: 1458, endPoint y: 688, distance: 236.5
click at [1458, 688] on div "Shopper Confirmed , system-mistake , Unusual-Activity" at bounding box center [1280, 698] width 387 height 41
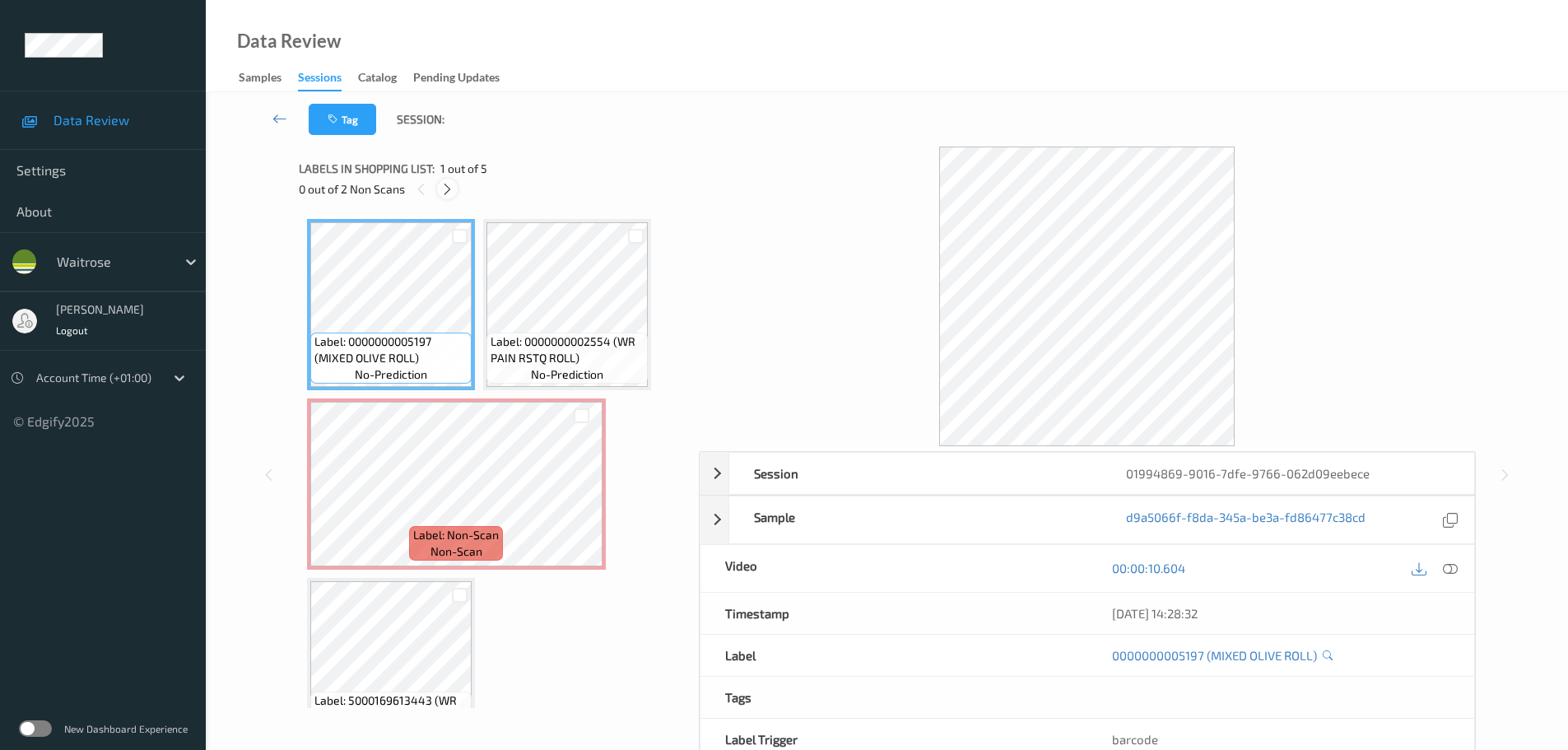
click at [452, 183] on icon at bounding box center [447, 190] width 14 height 15
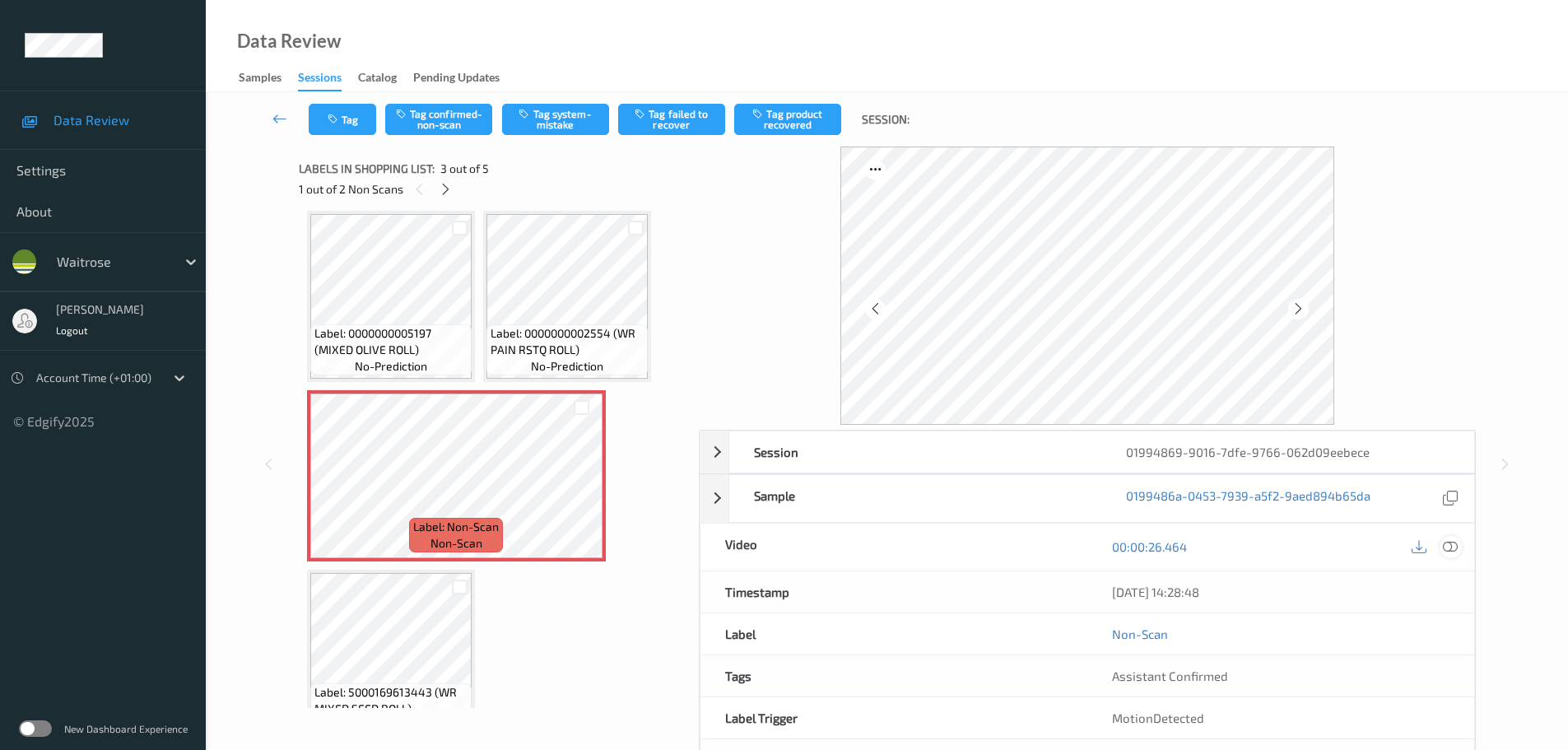
drag, startPoint x: 1453, startPoint y: 543, endPoint x: 1025, endPoint y: 335, distance: 475.9
click at [1452, 543] on icon at bounding box center [1450, 547] width 15 height 15
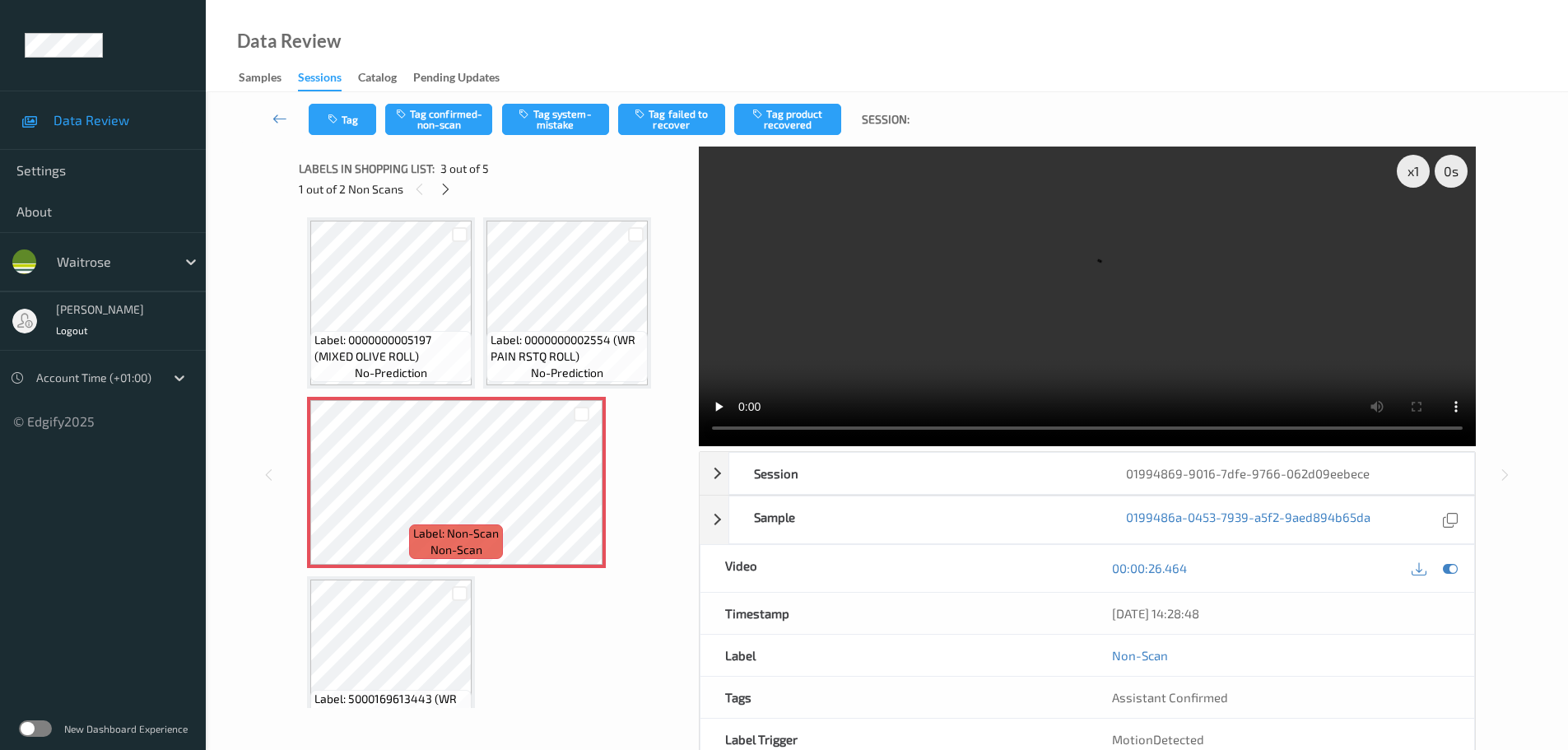
scroll to position [0, 0]
click at [583, 488] on div at bounding box center [581, 497] width 21 height 21
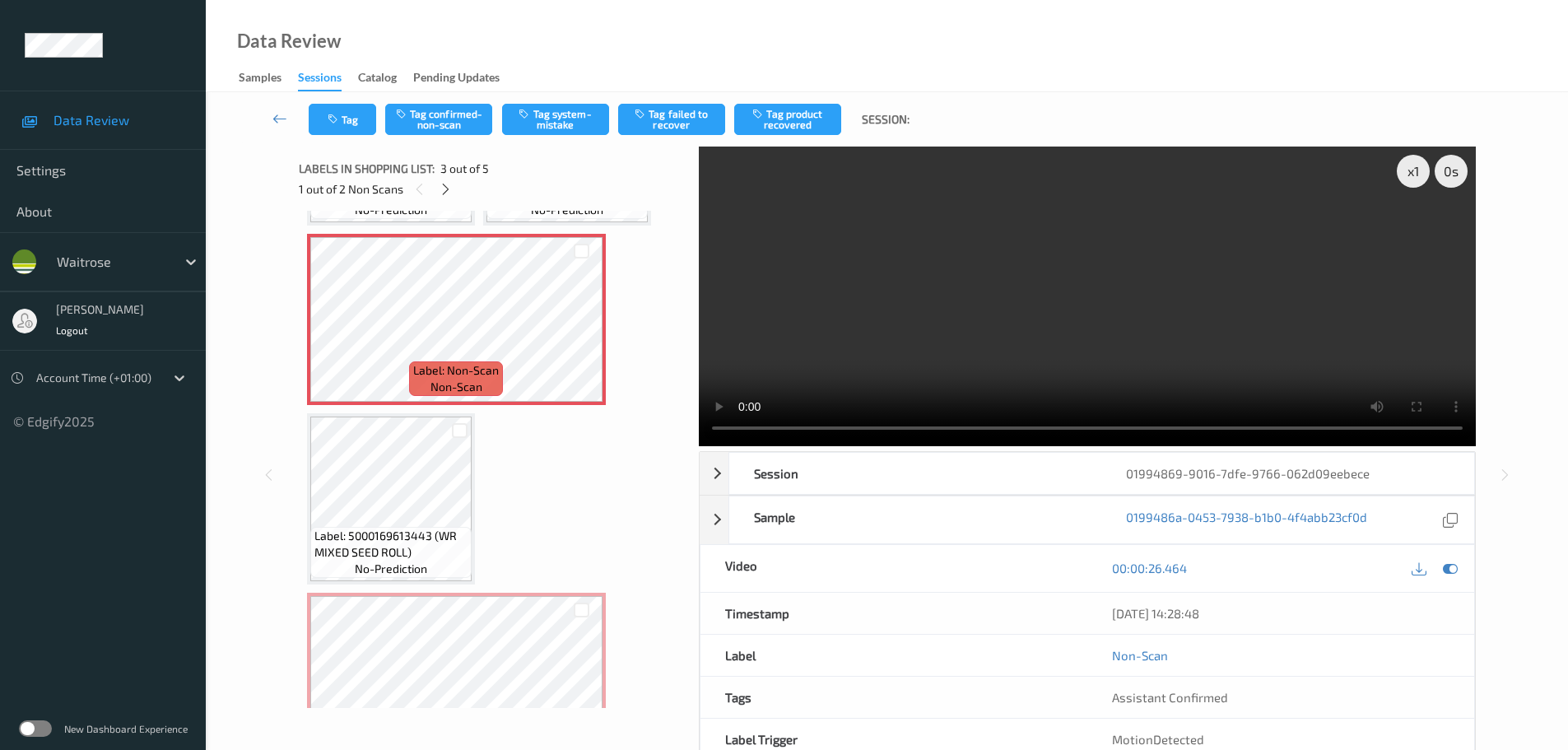
scroll to position [229, 0]
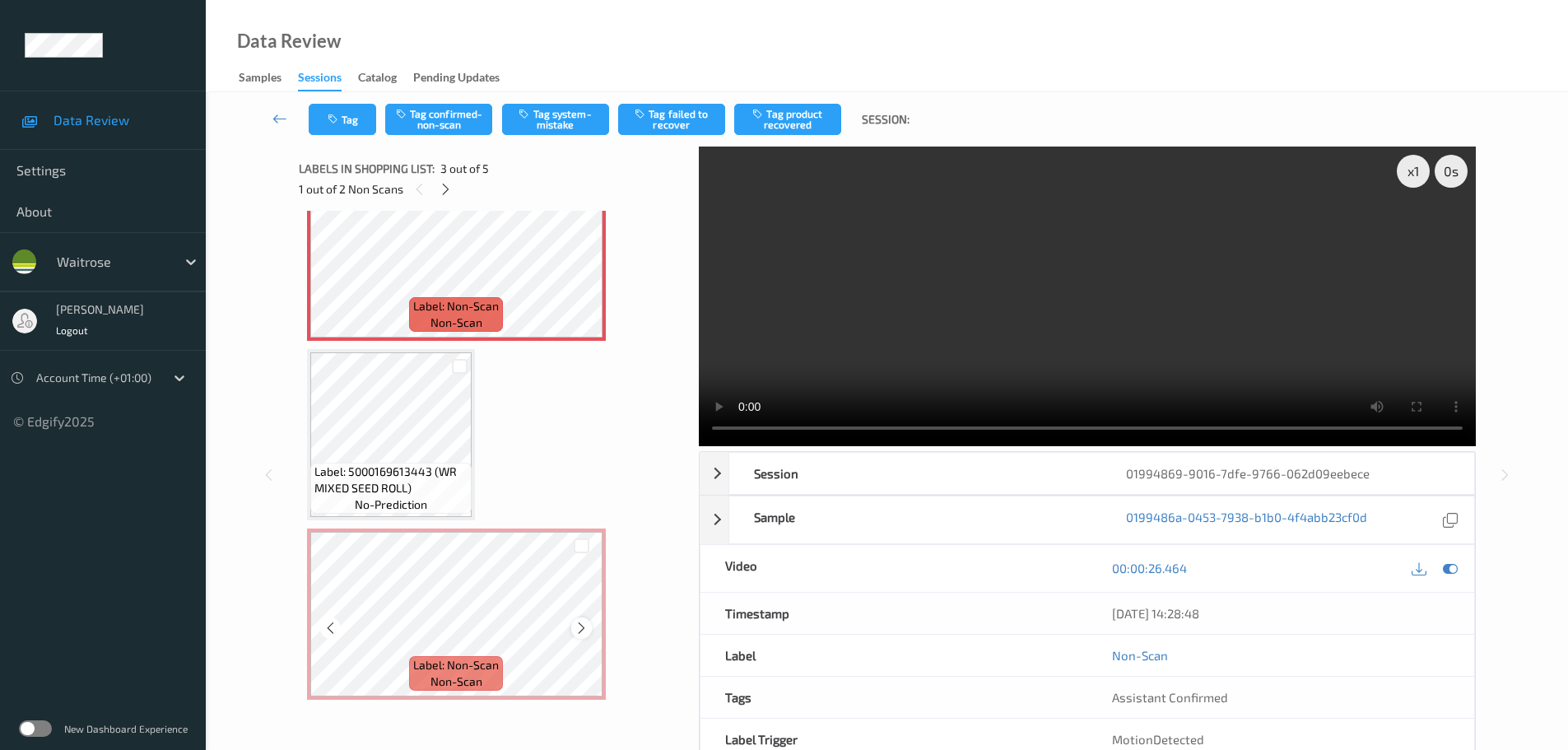
click at [583, 630] on icon at bounding box center [581, 628] width 14 height 15
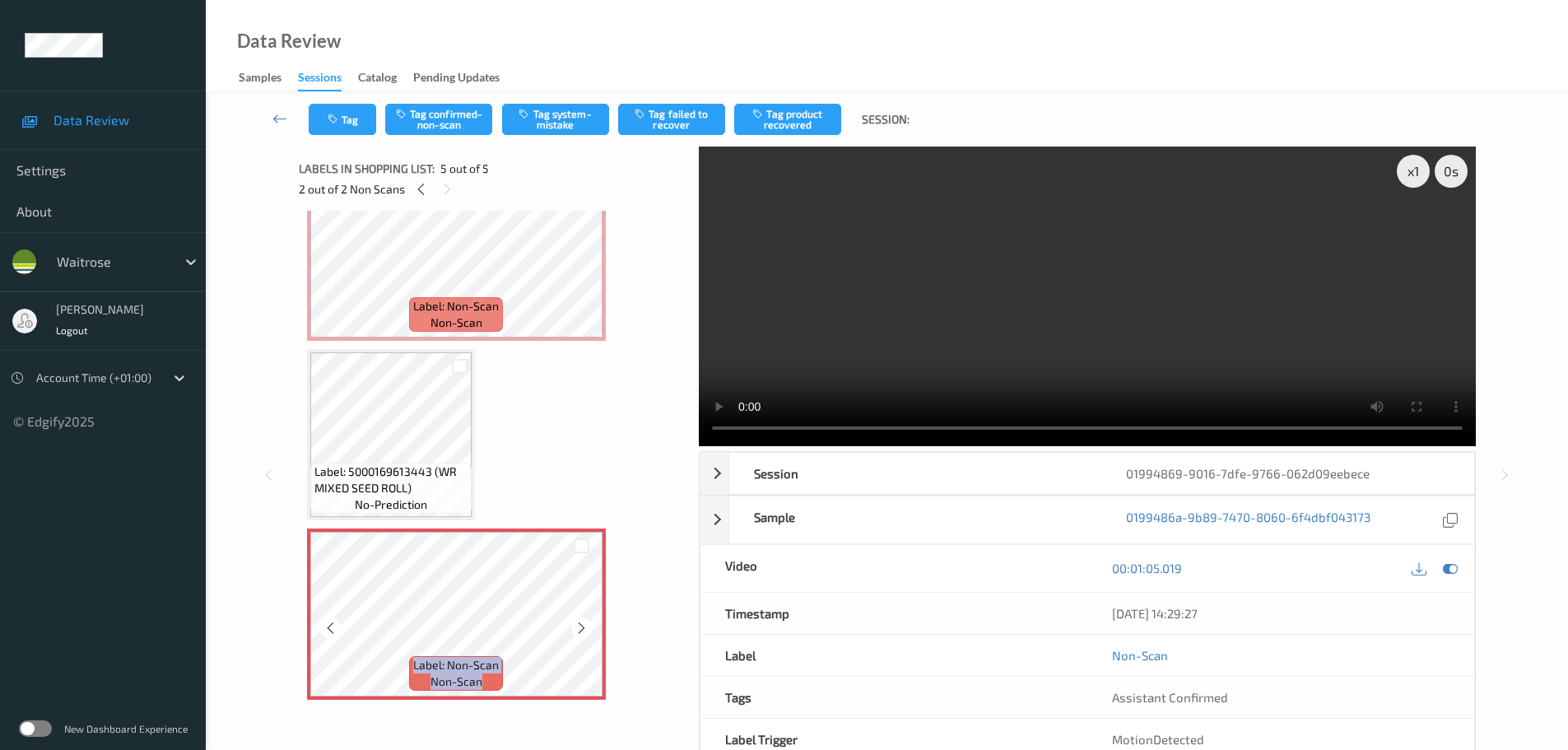
click at [583, 630] on icon at bounding box center [581, 628] width 14 height 15
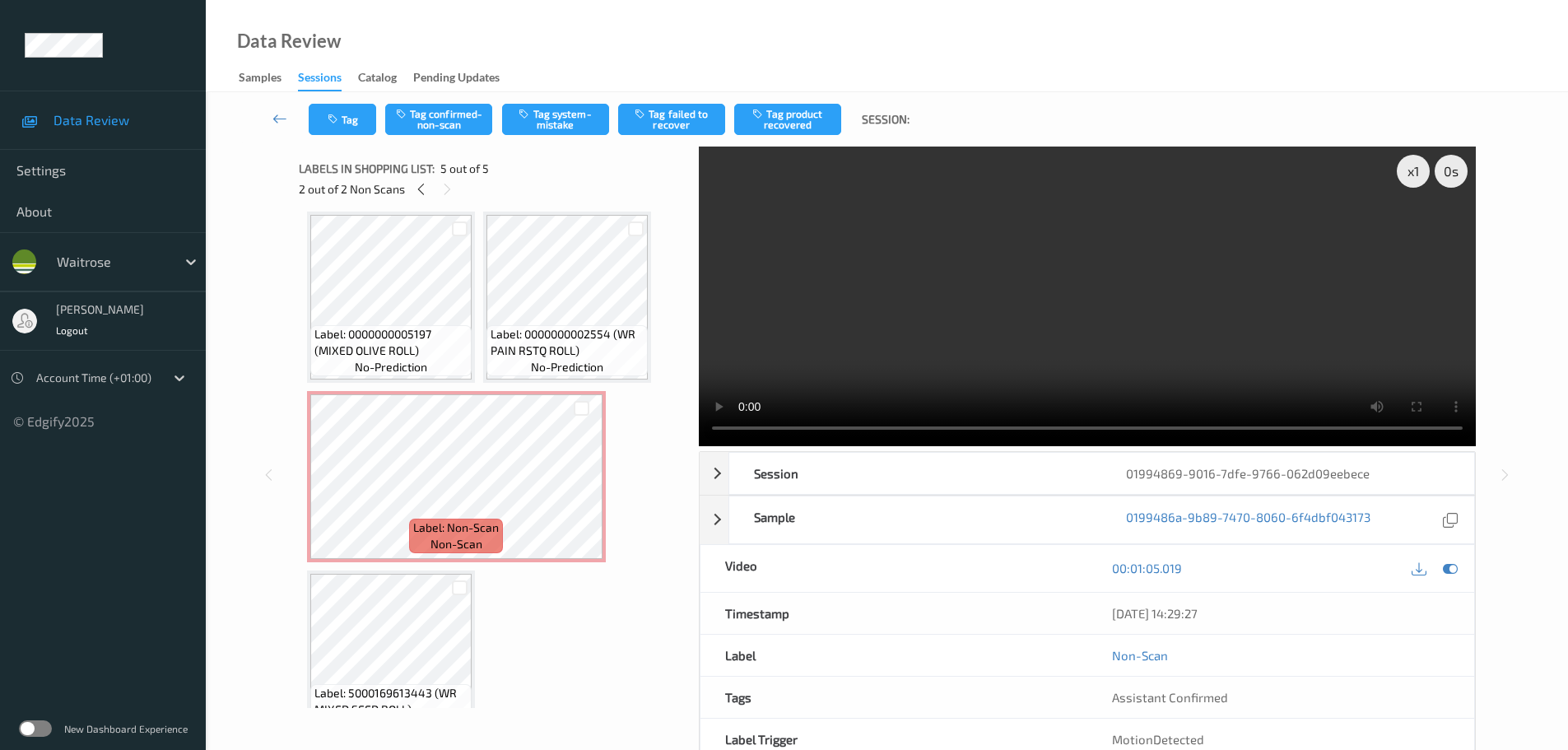
scroll to position [0, 0]
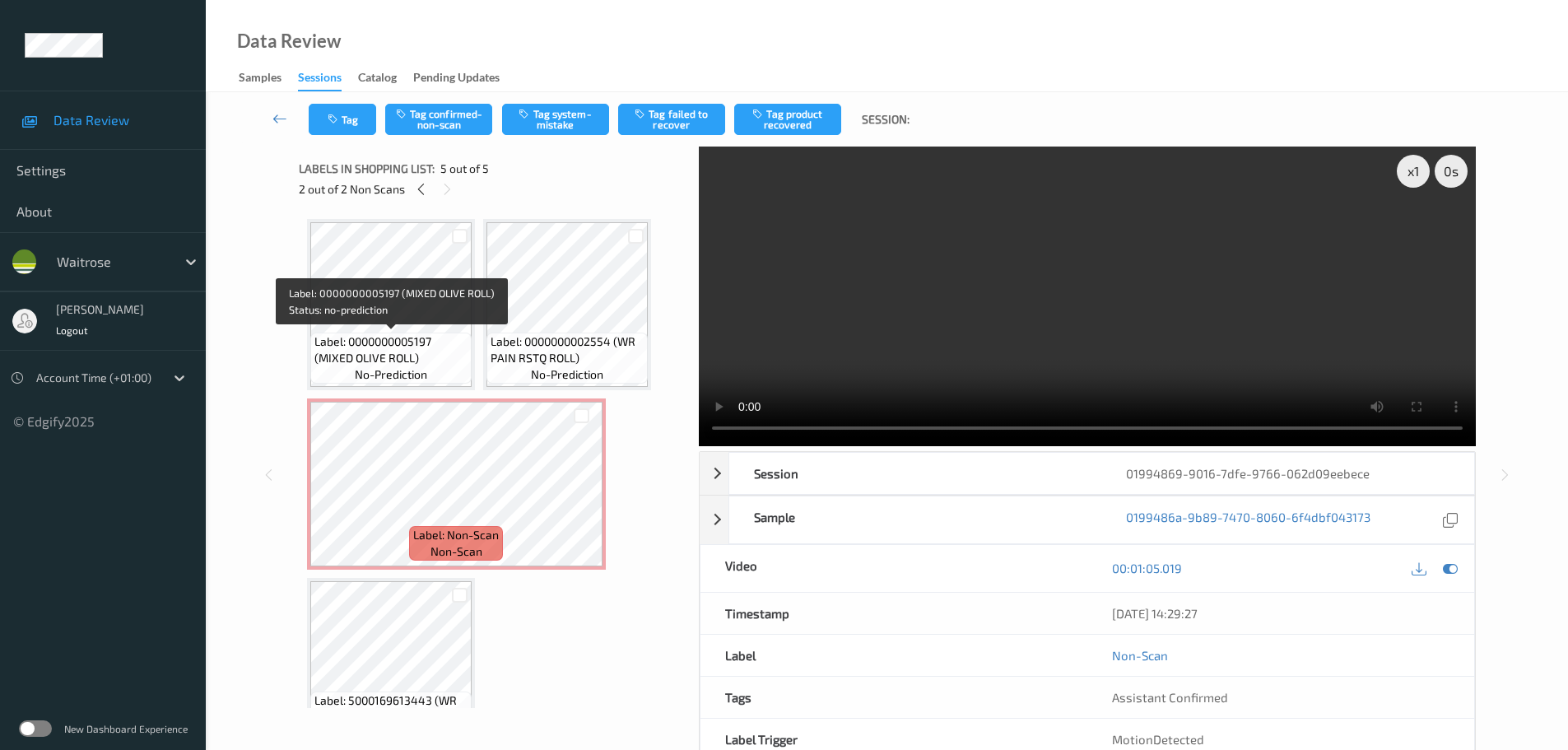
click at [416, 345] on span "Label: 0000000005197 (MIXED OLIVE ROLL)" at bounding box center [390, 350] width 153 height 33
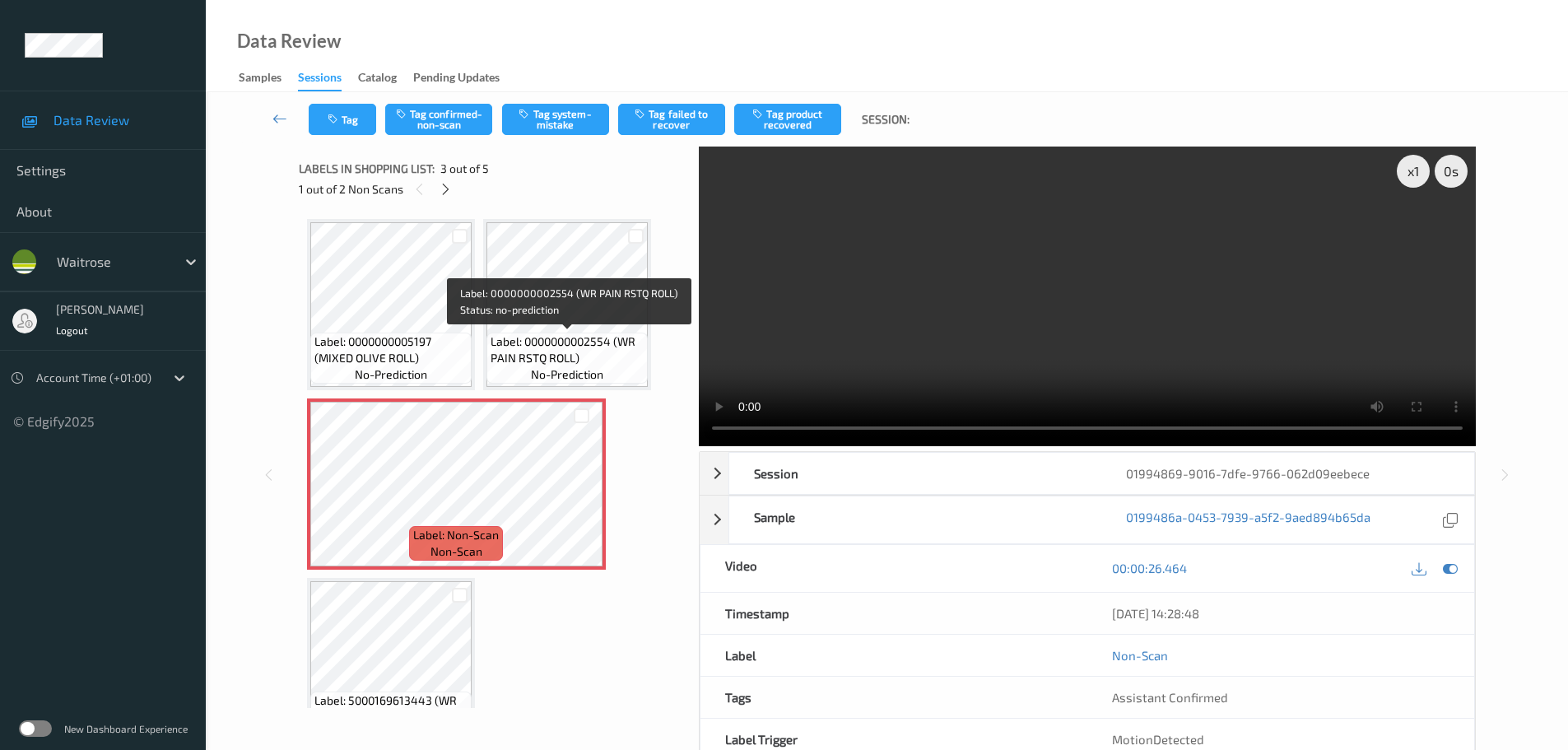
click at [598, 346] on span "Label: 0000000002554 (WR PAIN RSTQ ROLL)" at bounding box center [567, 350] width 153 height 33
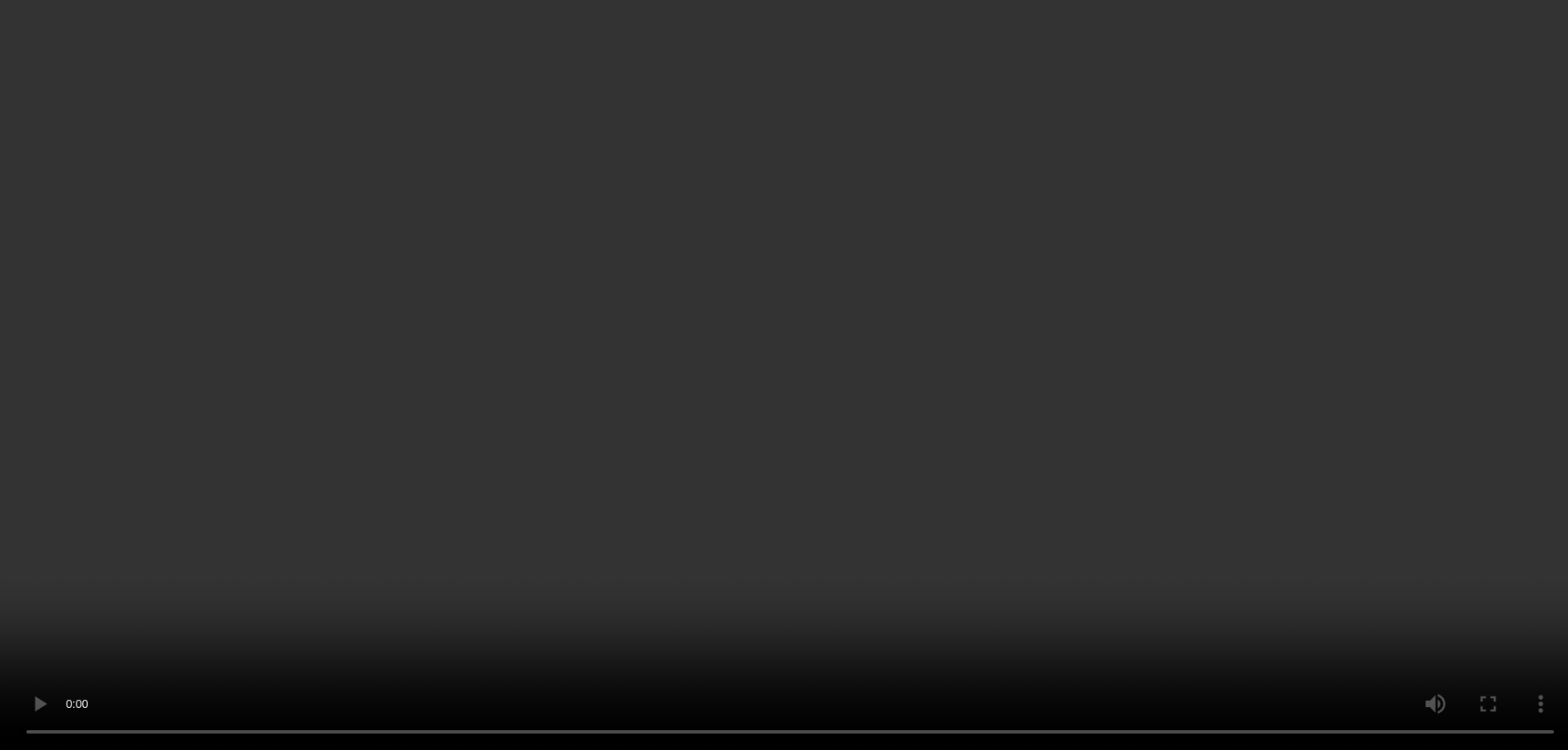
scroll to position [229, 0]
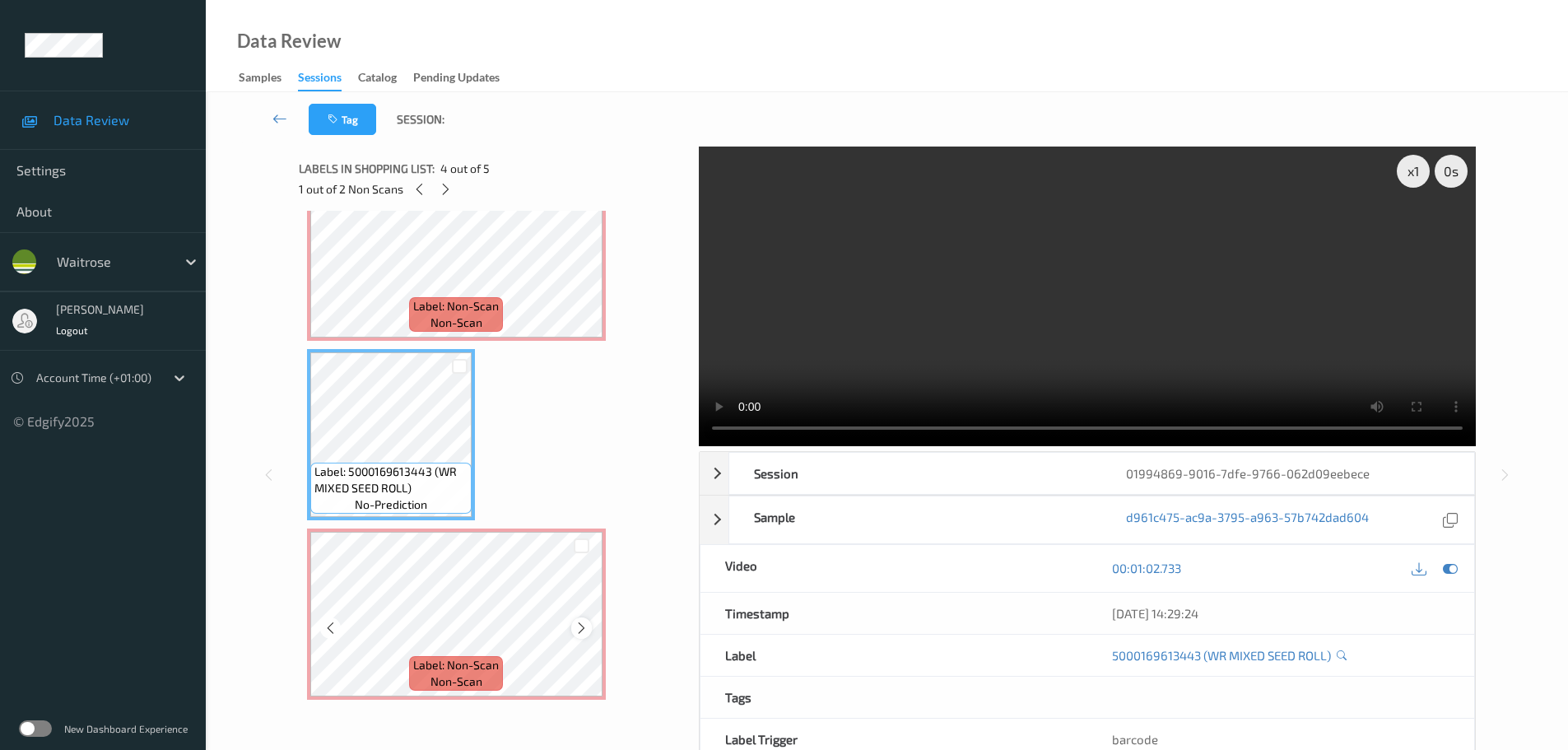
click at [576, 636] on div at bounding box center [581, 627] width 21 height 21
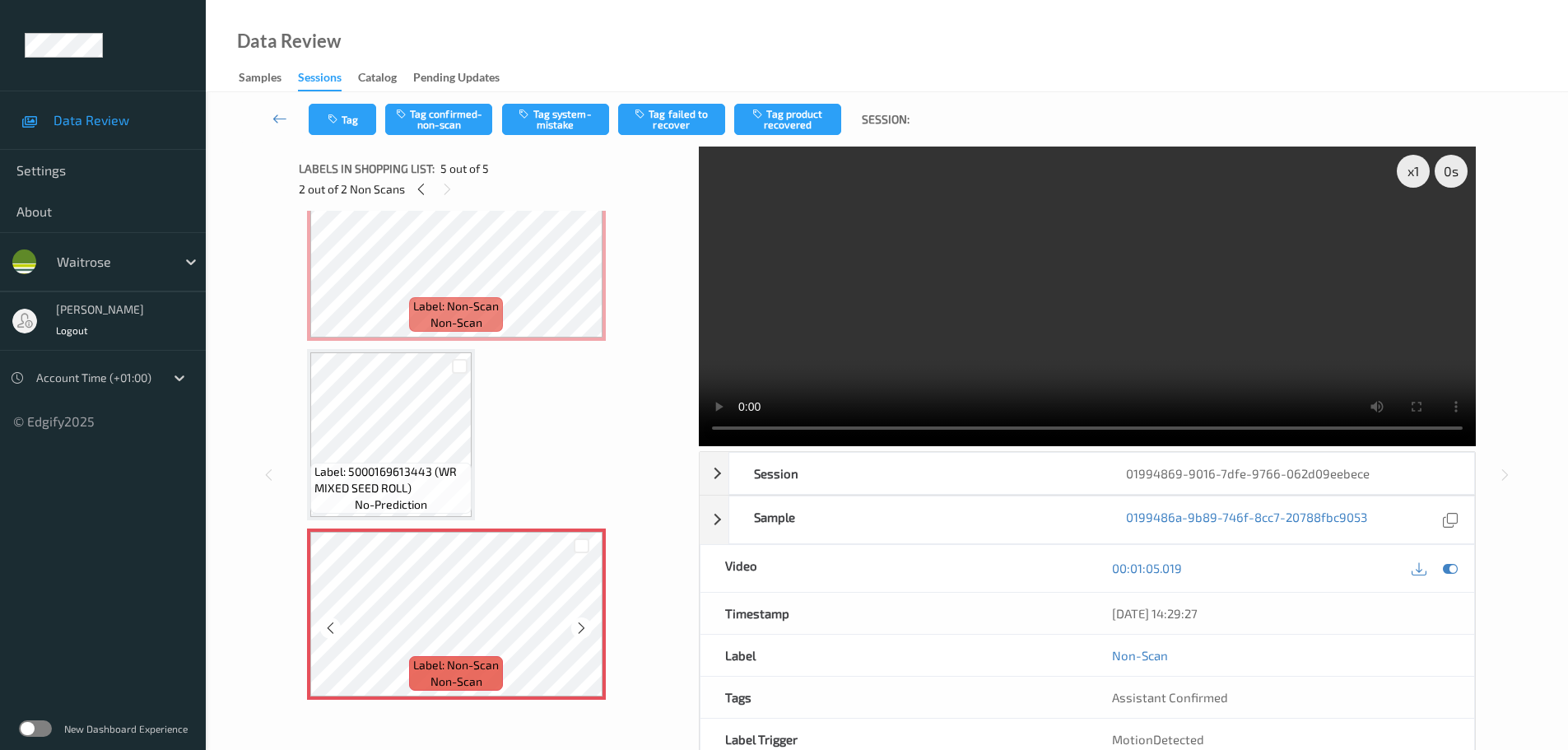
click at [578, 637] on div at bounding box center [581, 627] width 21 height 21
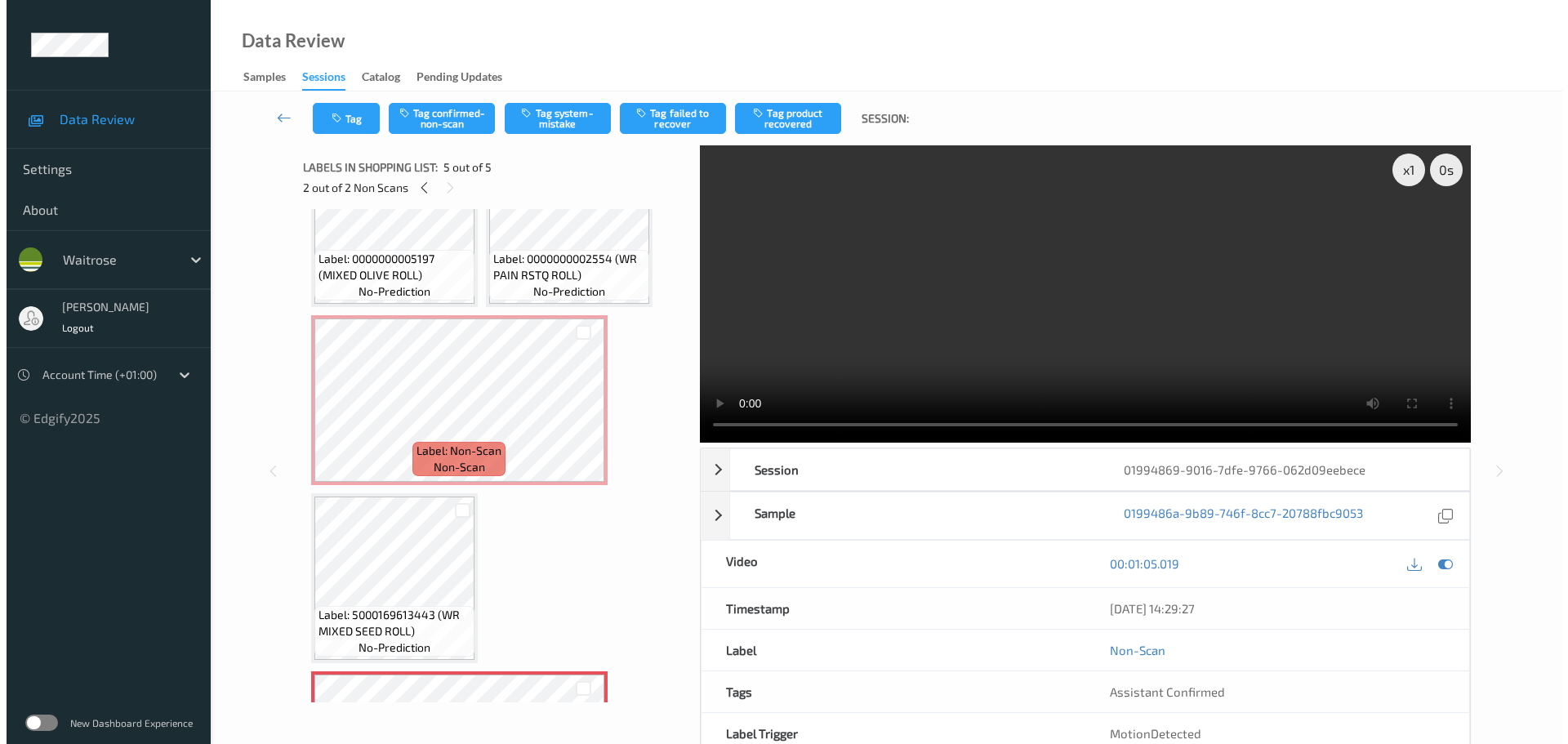
scroll to position [63, 0]
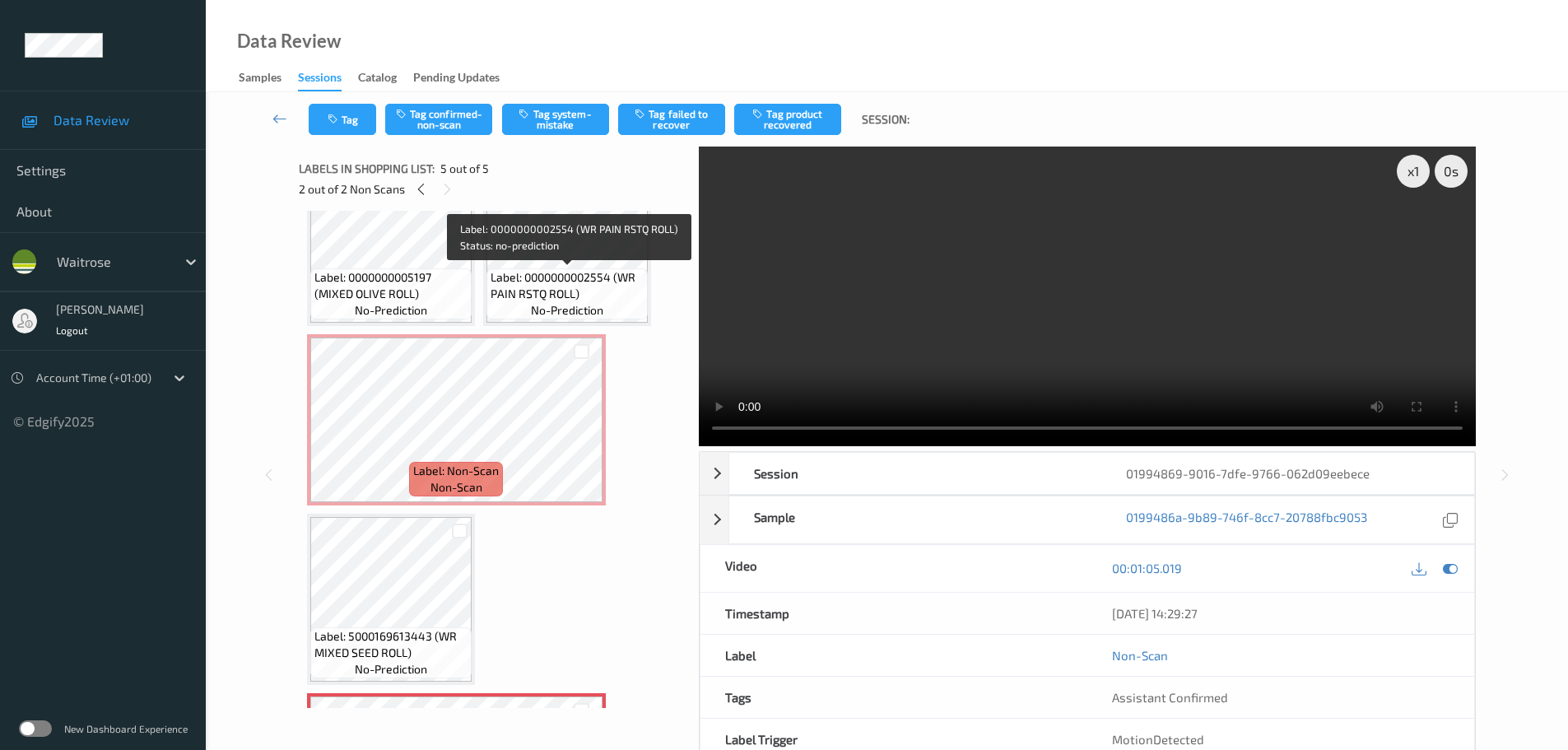
click at [537, 271] on span "Label: 0000000002554 (WR PAIN RSTQ ROLL)" at bounding box center [567, 286] width 153 height 33
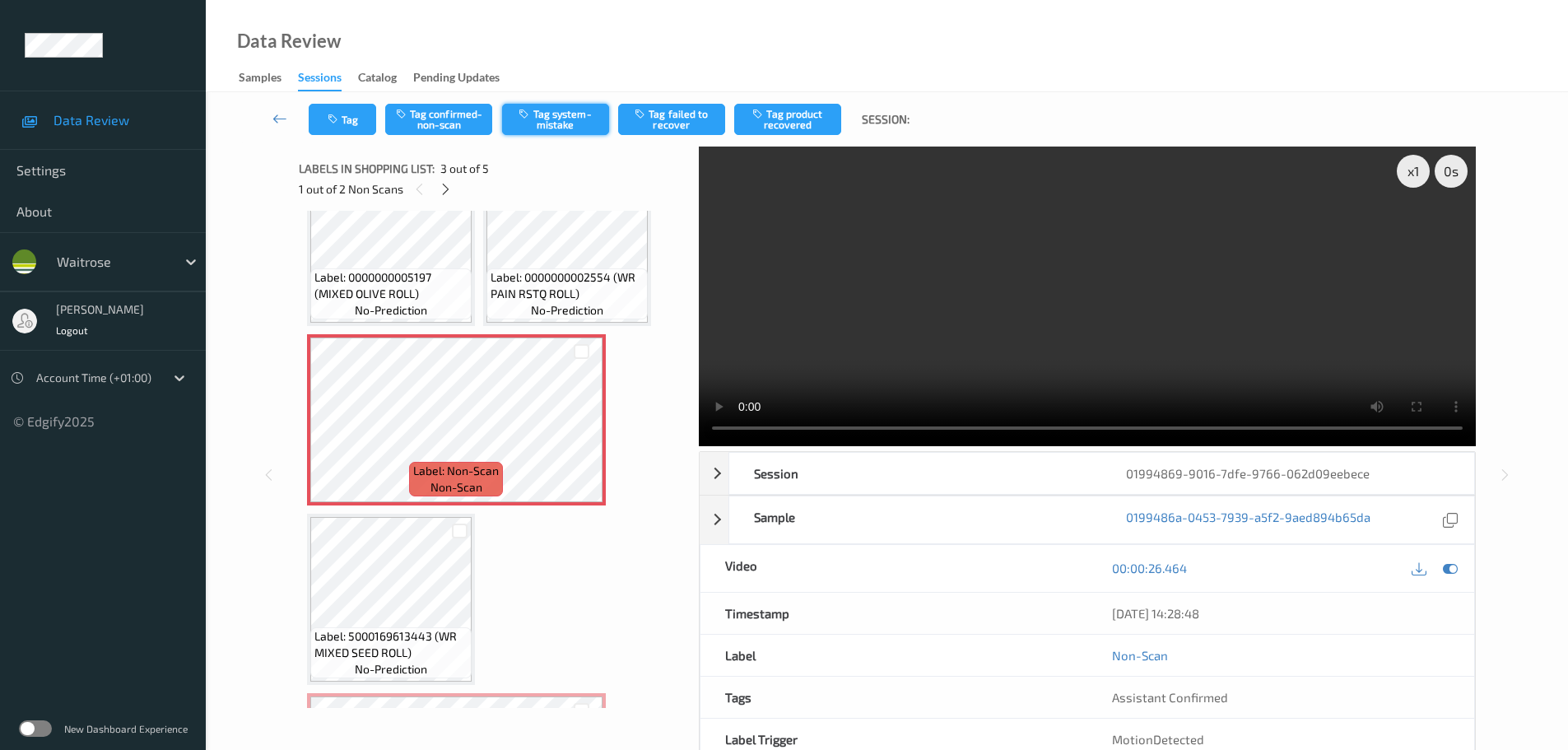
click at [564, 124] on button "Tag system-mistake" at bounding box center [555, 119] width 107 height 31
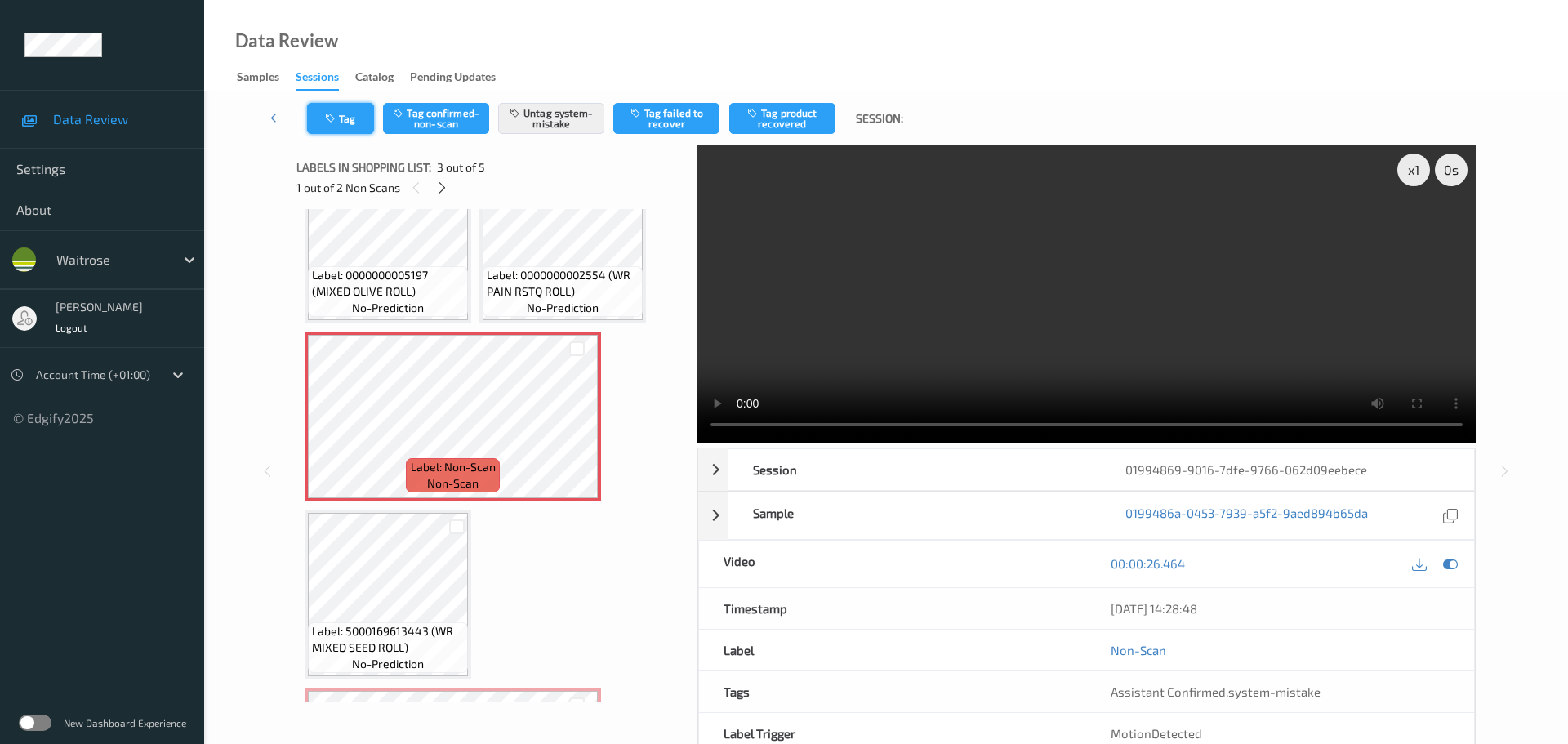
click at [333, 118] on icon "button" at bounding box center [331, 118] width 14 height 12
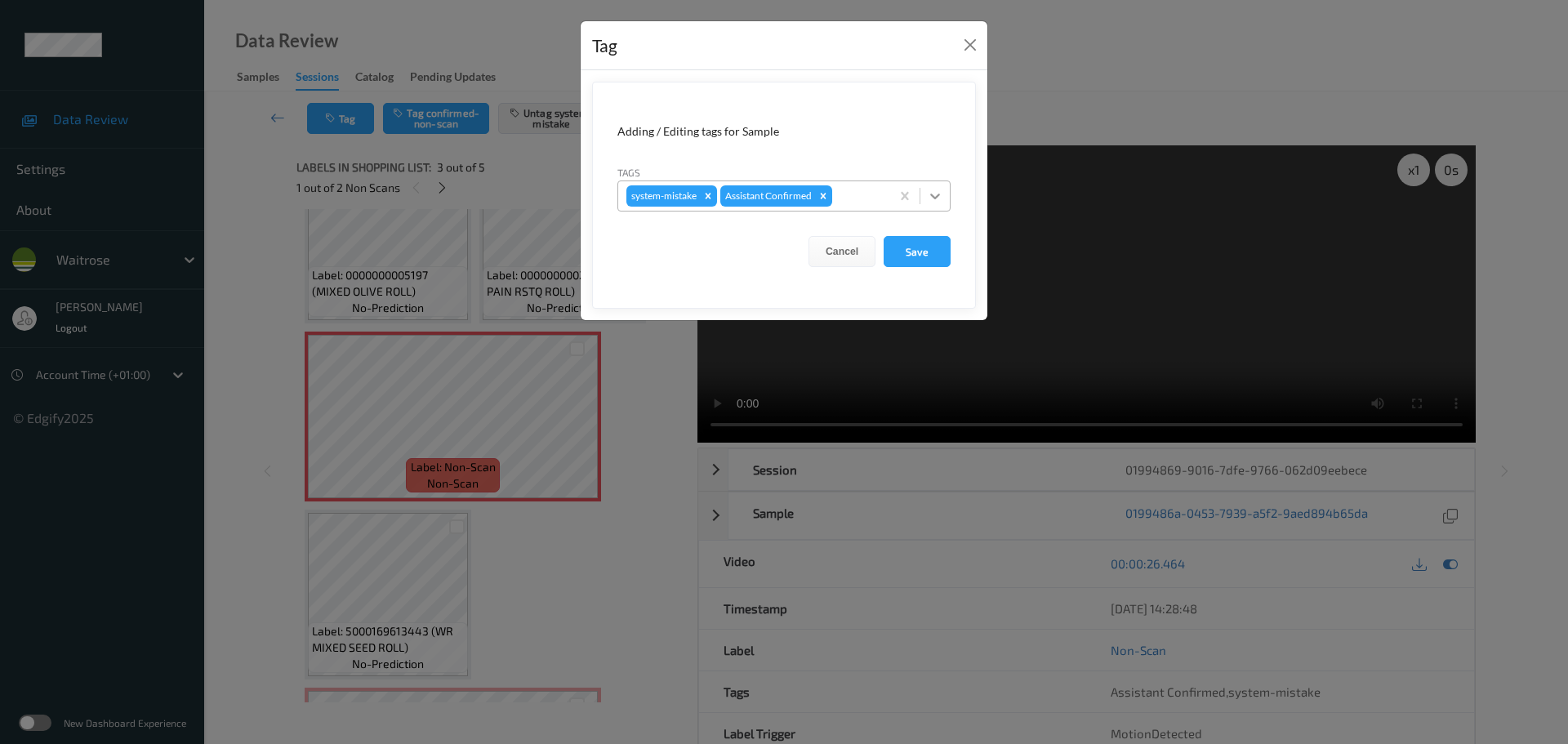
click at [926, 202] on div at bounding box center [935, 196] width 30 height 30
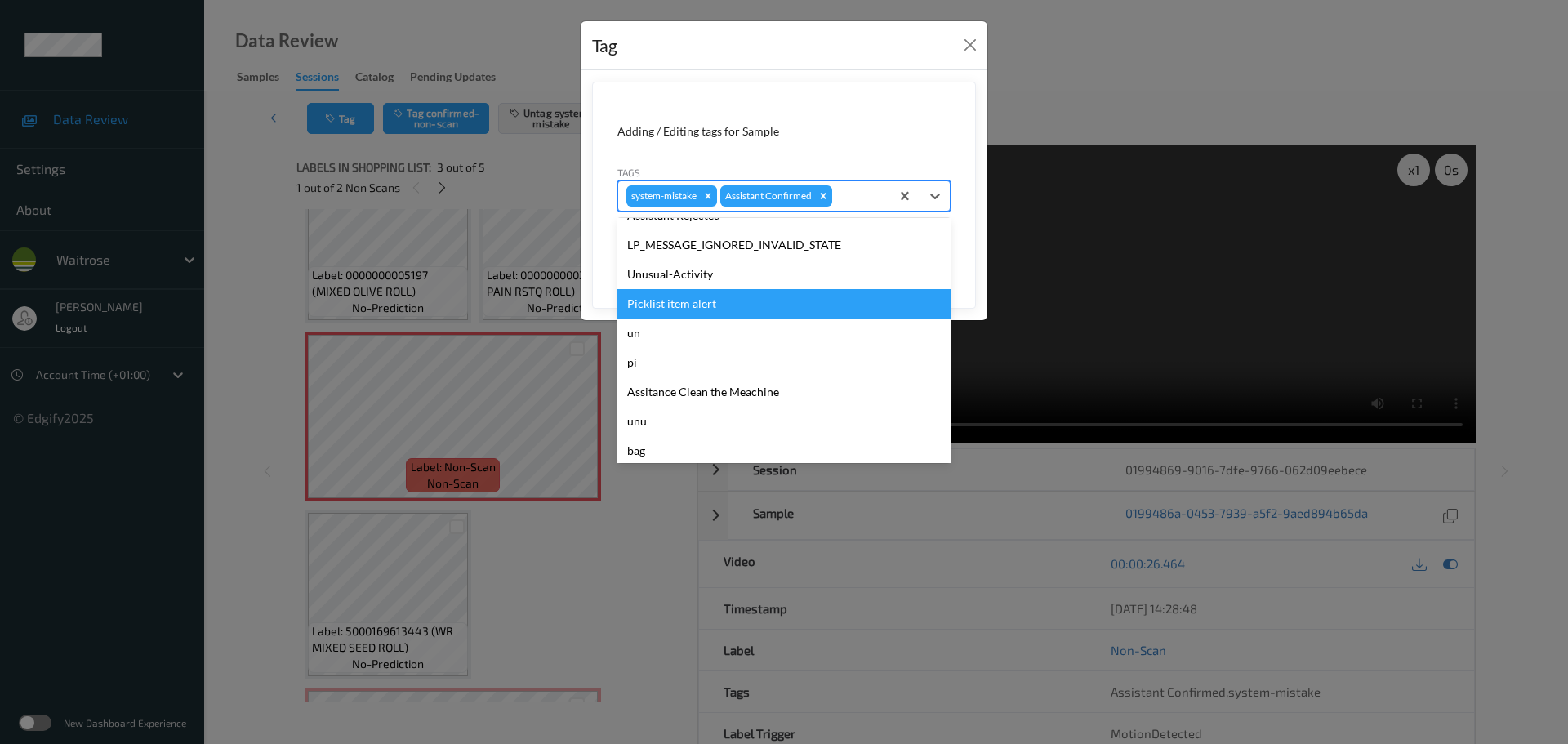
scroll to position [409, 0]
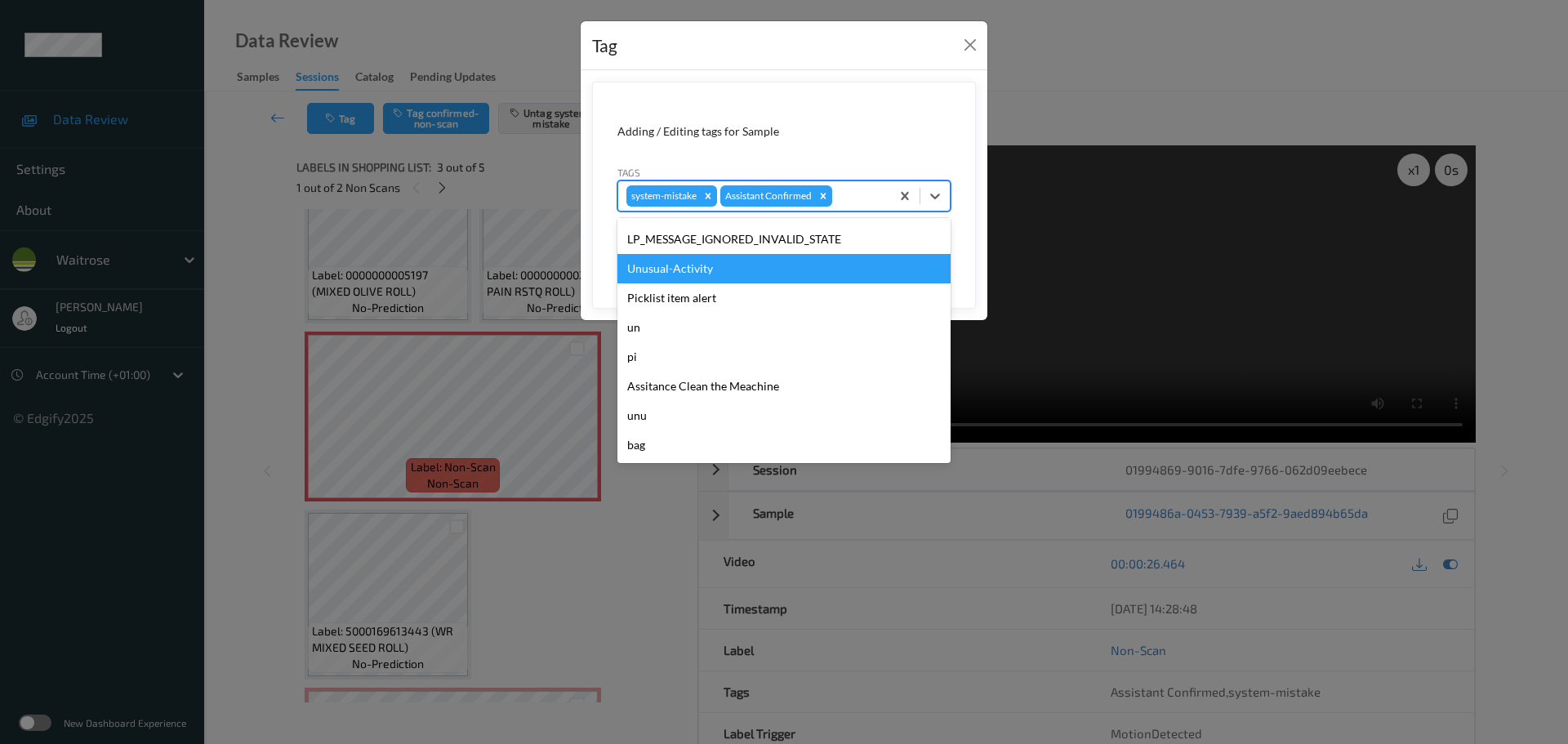
click at [678, 273] on div "Unusual-Activity" at bounding box center [784, 269] width 333 height 30
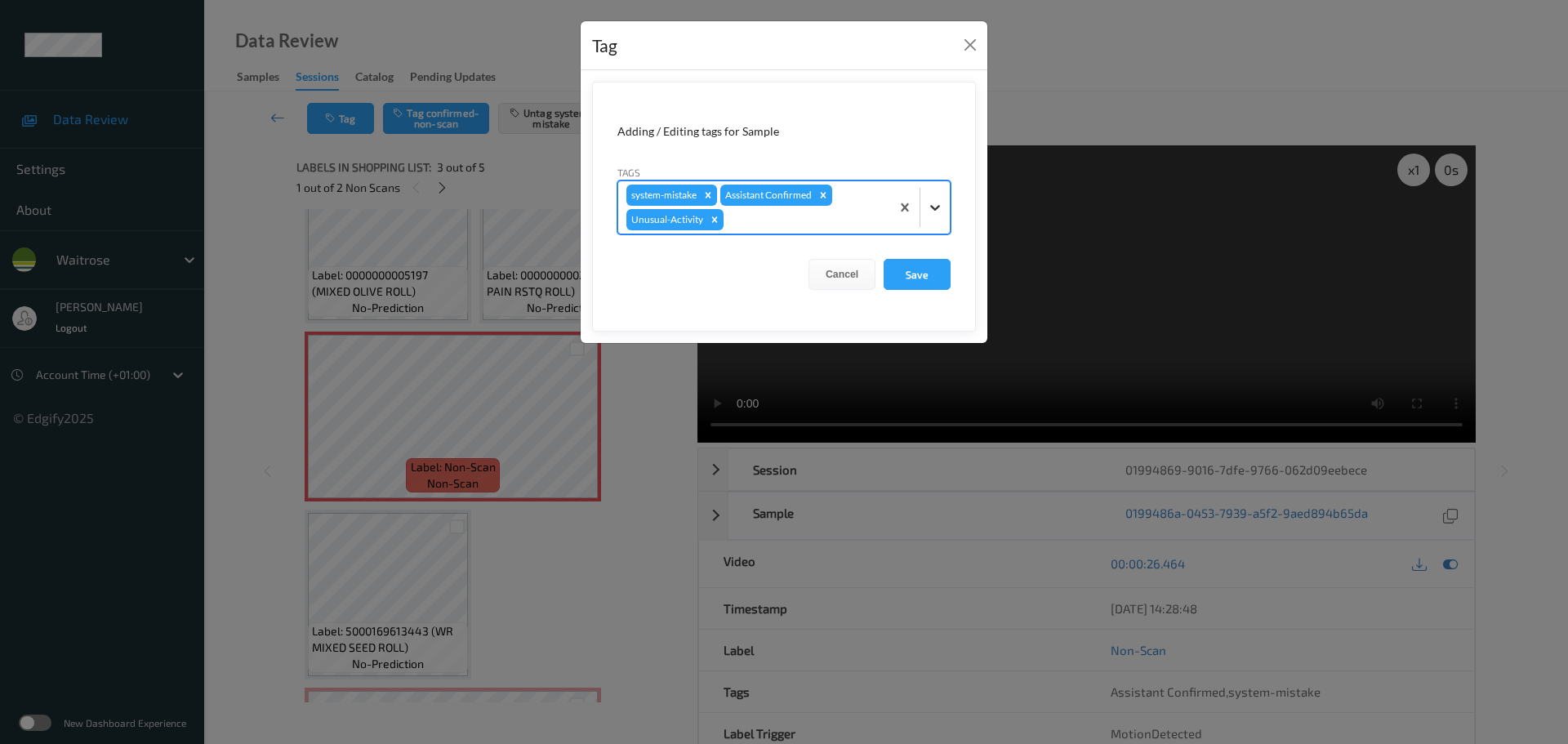
click at [935, 217] on div at bounding box center [935, 207] width 30 height 30
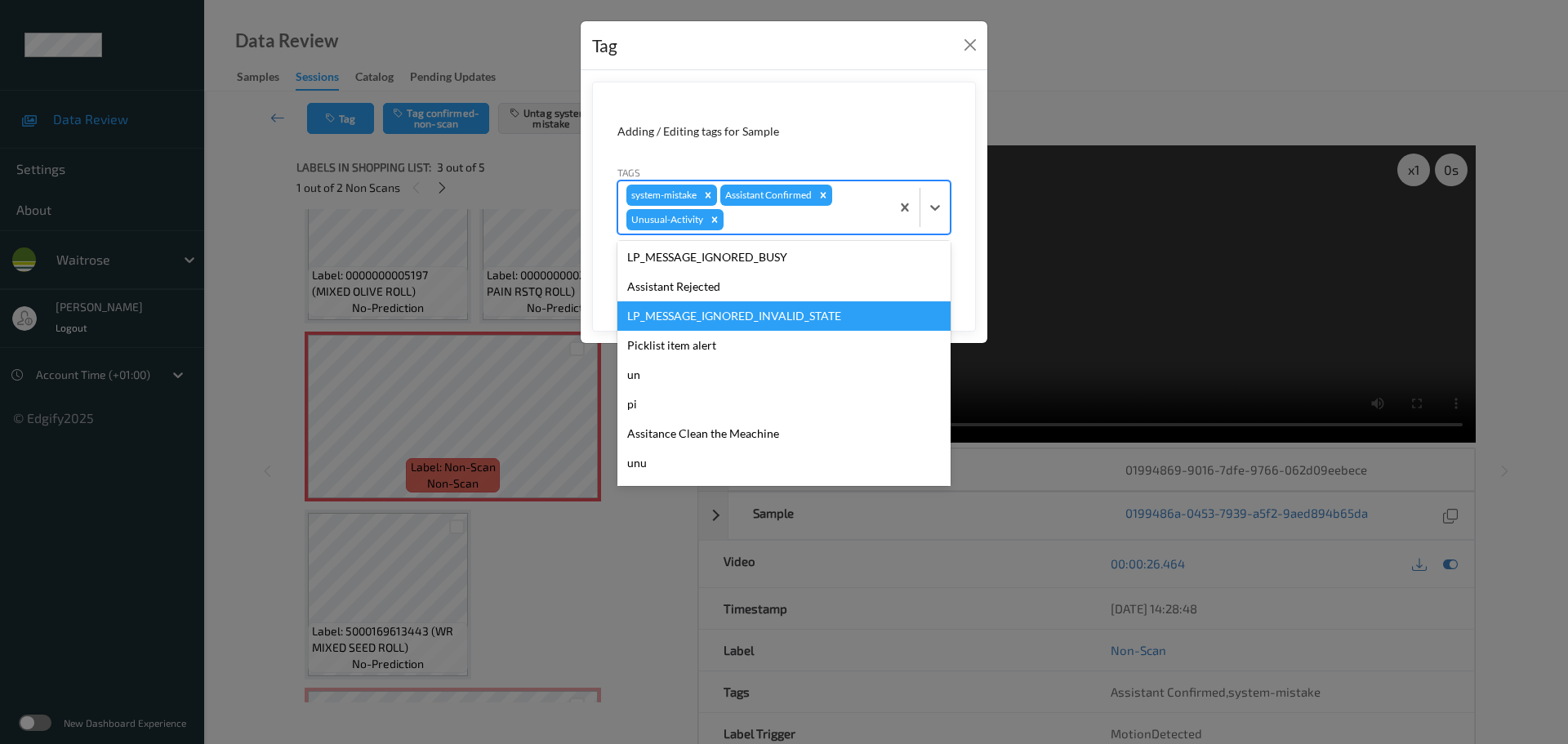
scroll to position [379, 0]
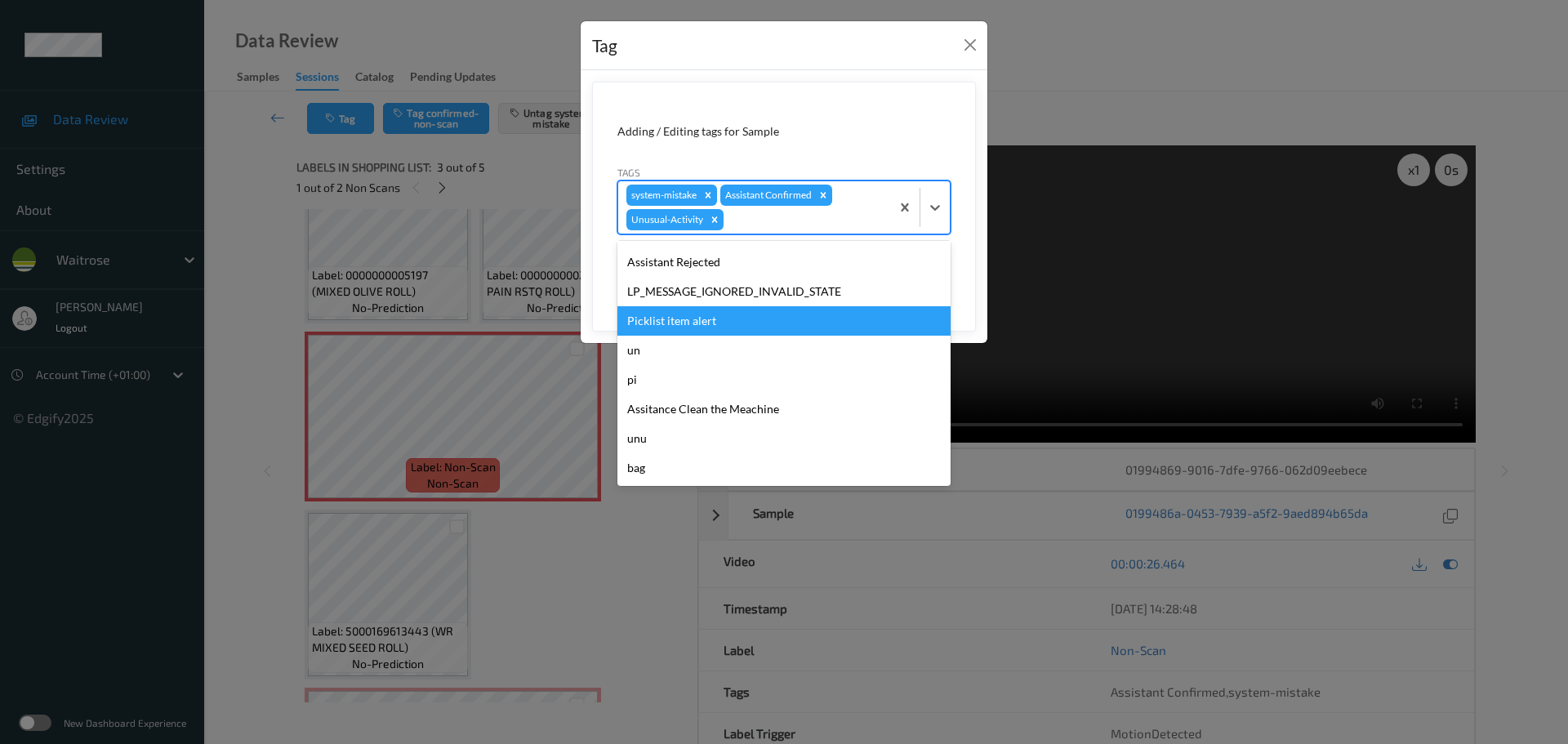
click at [642, 320] on div "Picklist item alert" at bounding box center [784, 321] width 333 height 30
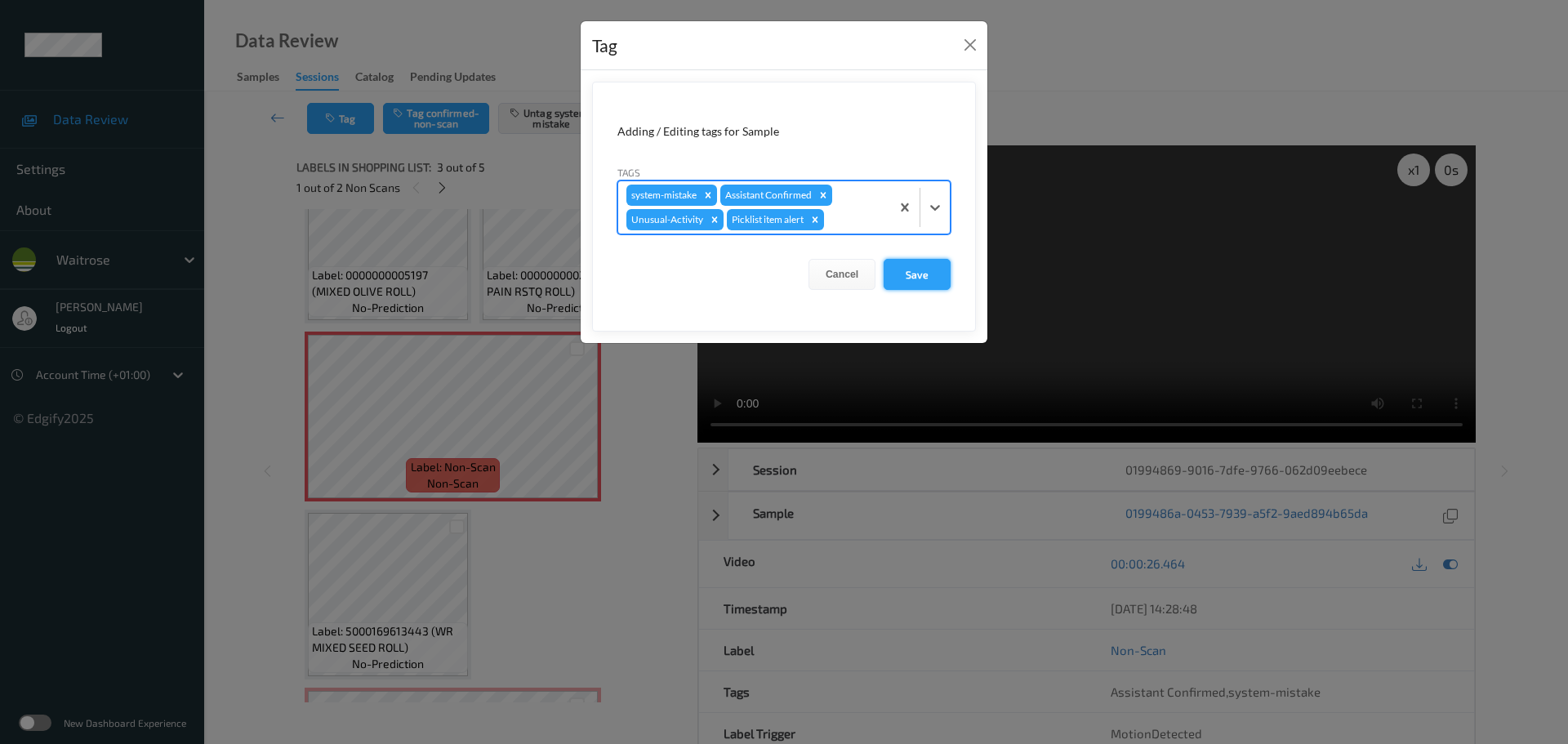
click at [923, 279] on button "Save" at bounding box center [917, 275] width 67 height 31
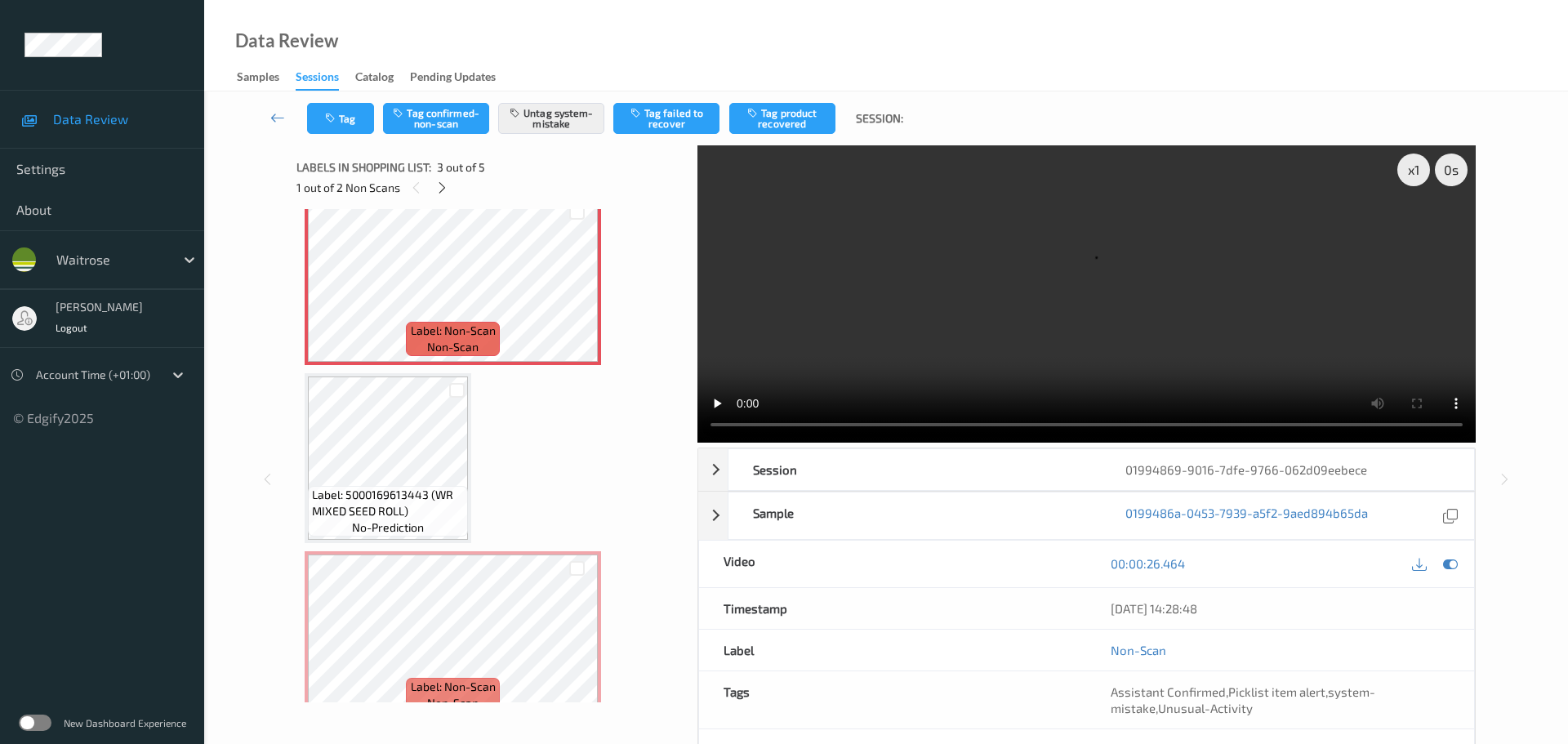
scroll to position [227, 0]
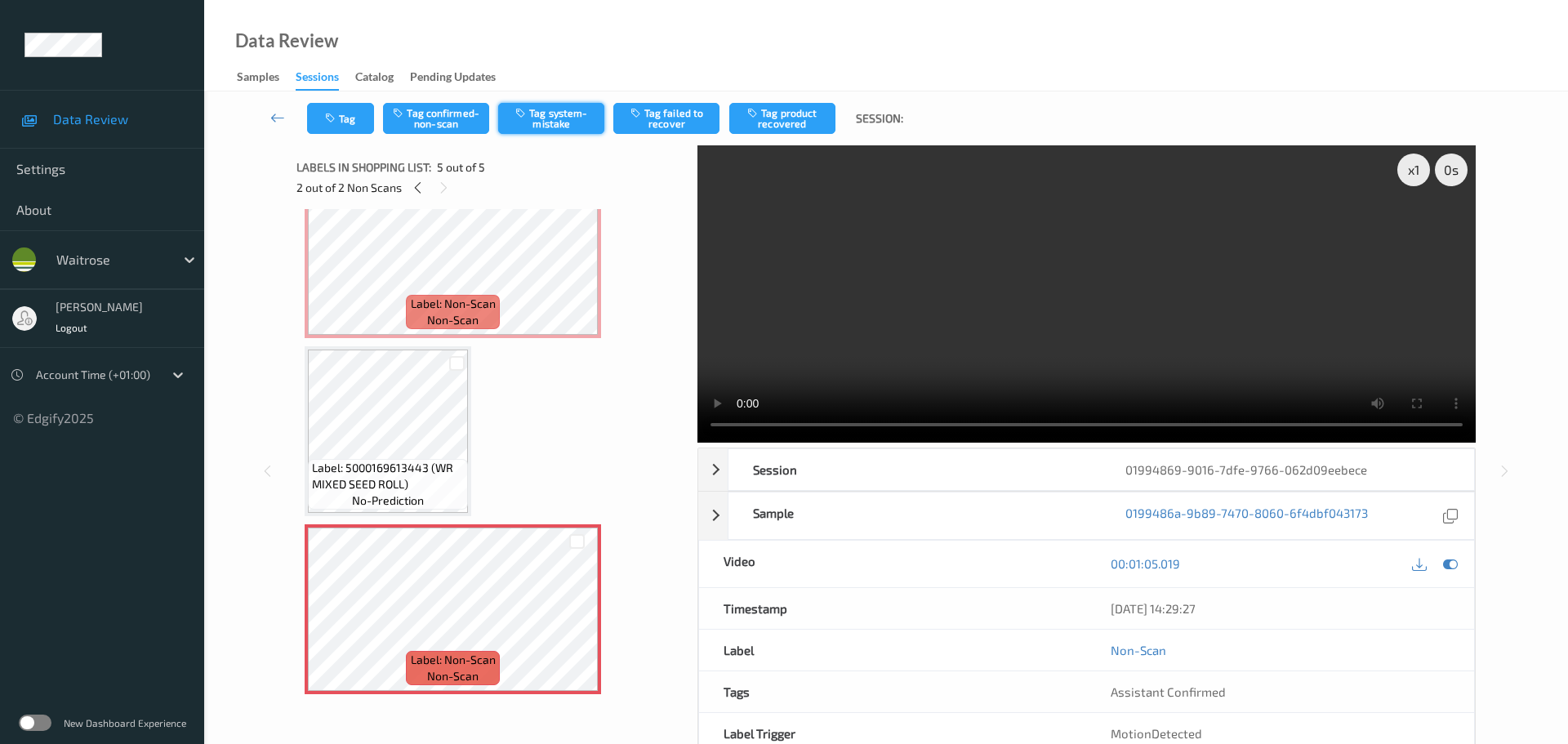
click at [557, 129] on button "Tag system-mistake" at bounding box center [551, 118] width 106 height 31
click at [341, 110] on button "Tag" at bounding box center [340, 118] width 67 height 31
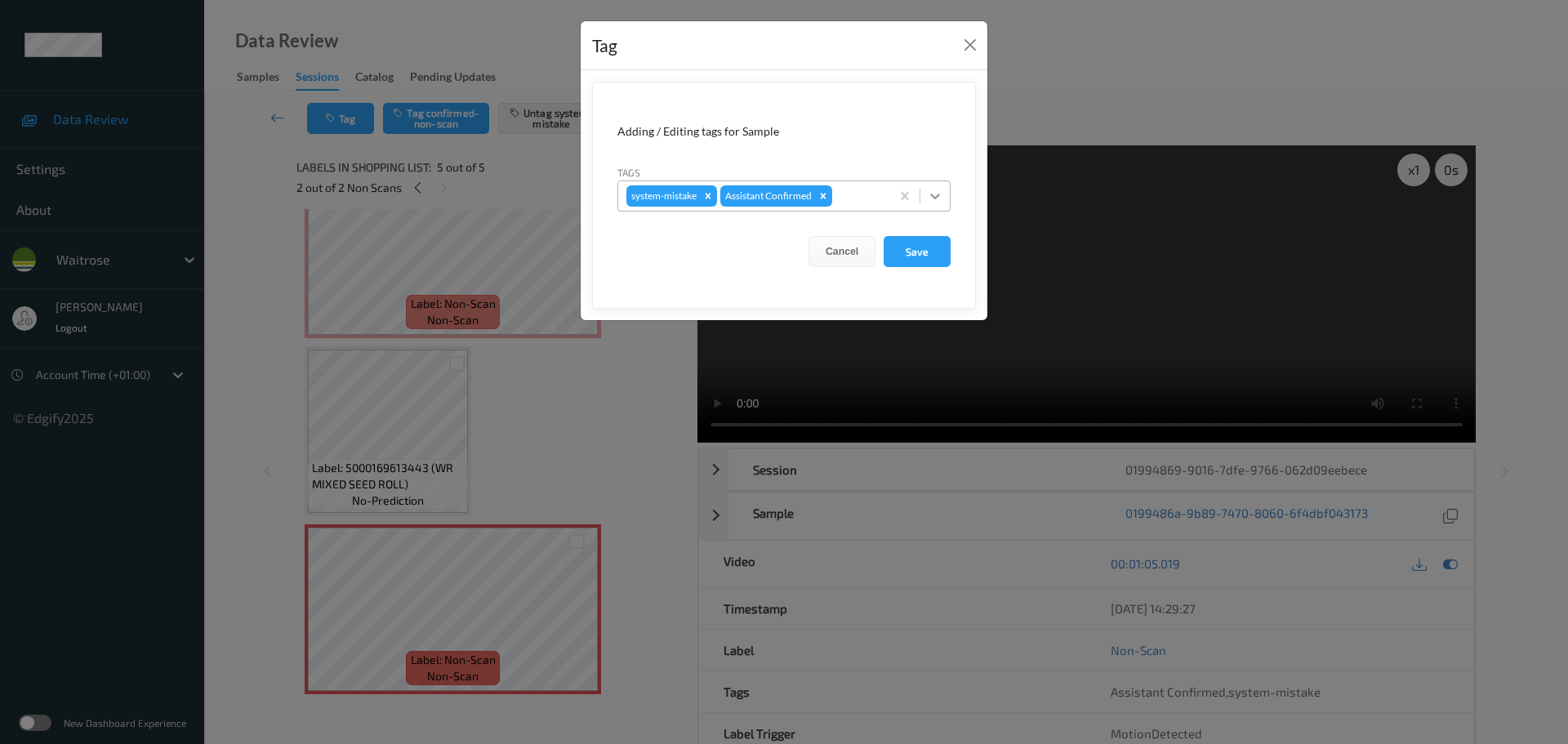
click at [941, 194] on icon at bounding box center [935, 196] width 16 height 16
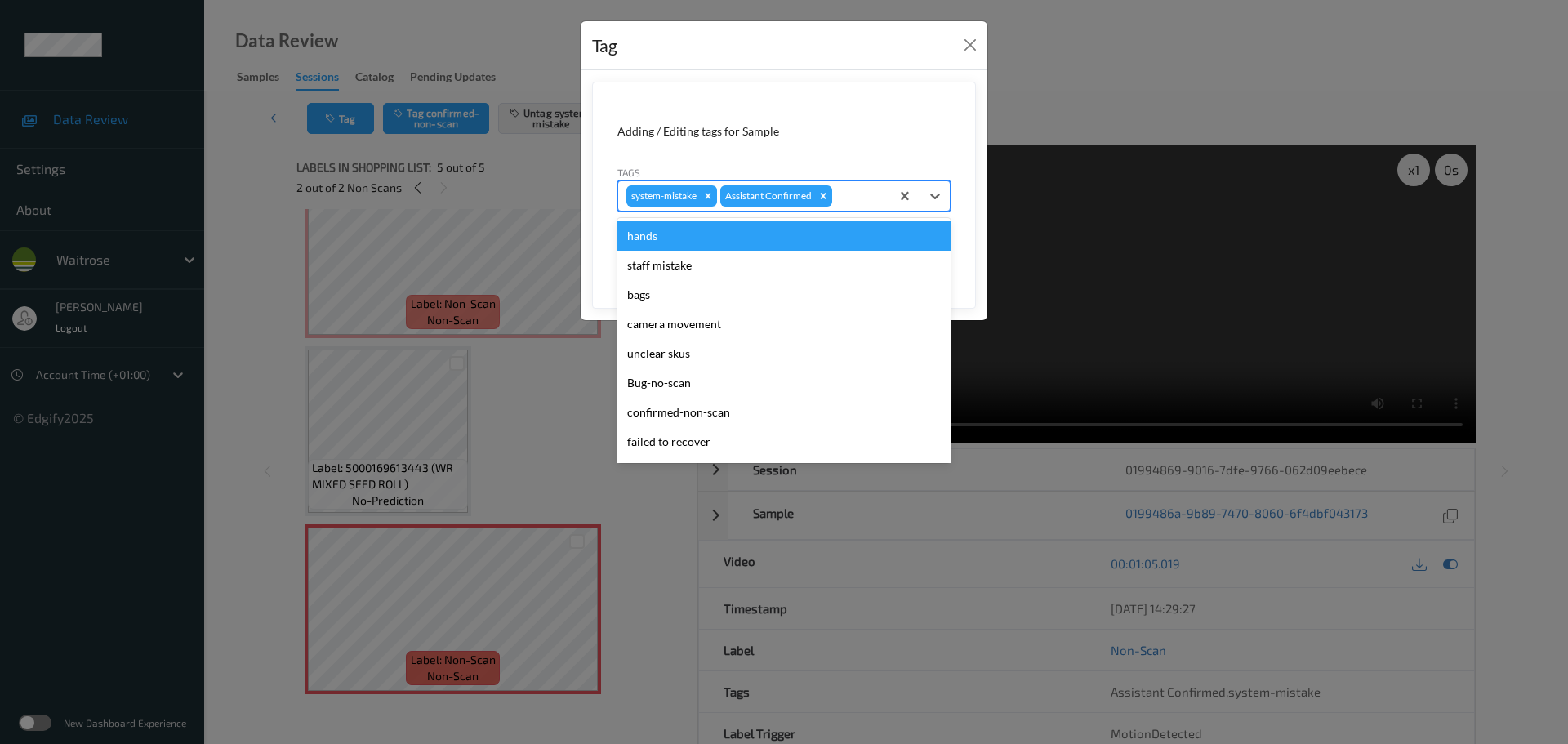
scroll to position [409, 0]
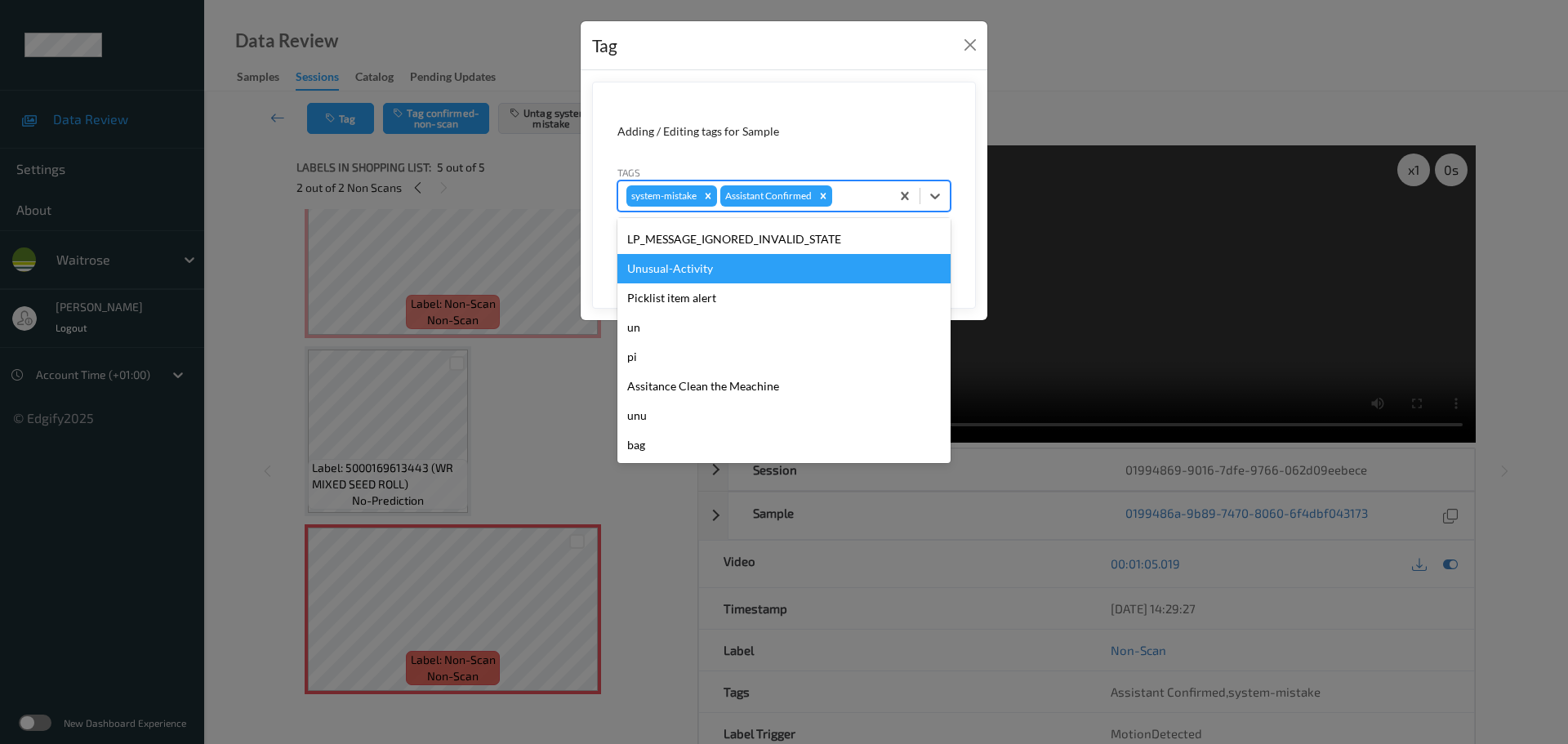
click at [668, 268] on div "Unusual-Activity" at bounding box center [784, 269] width 333 height 30
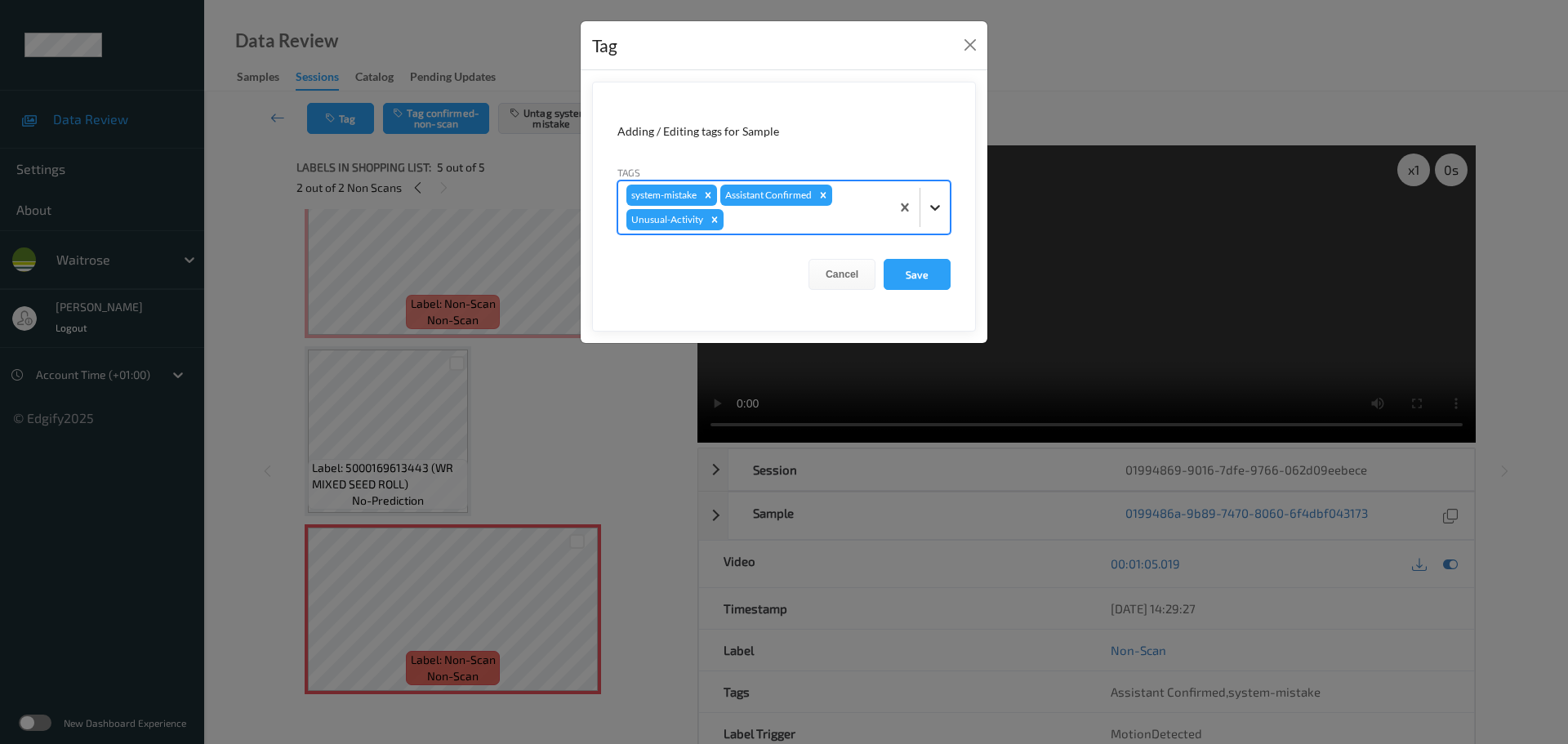
click at [923, 210] on div at bounding box center [935, 207] width 30 height 30
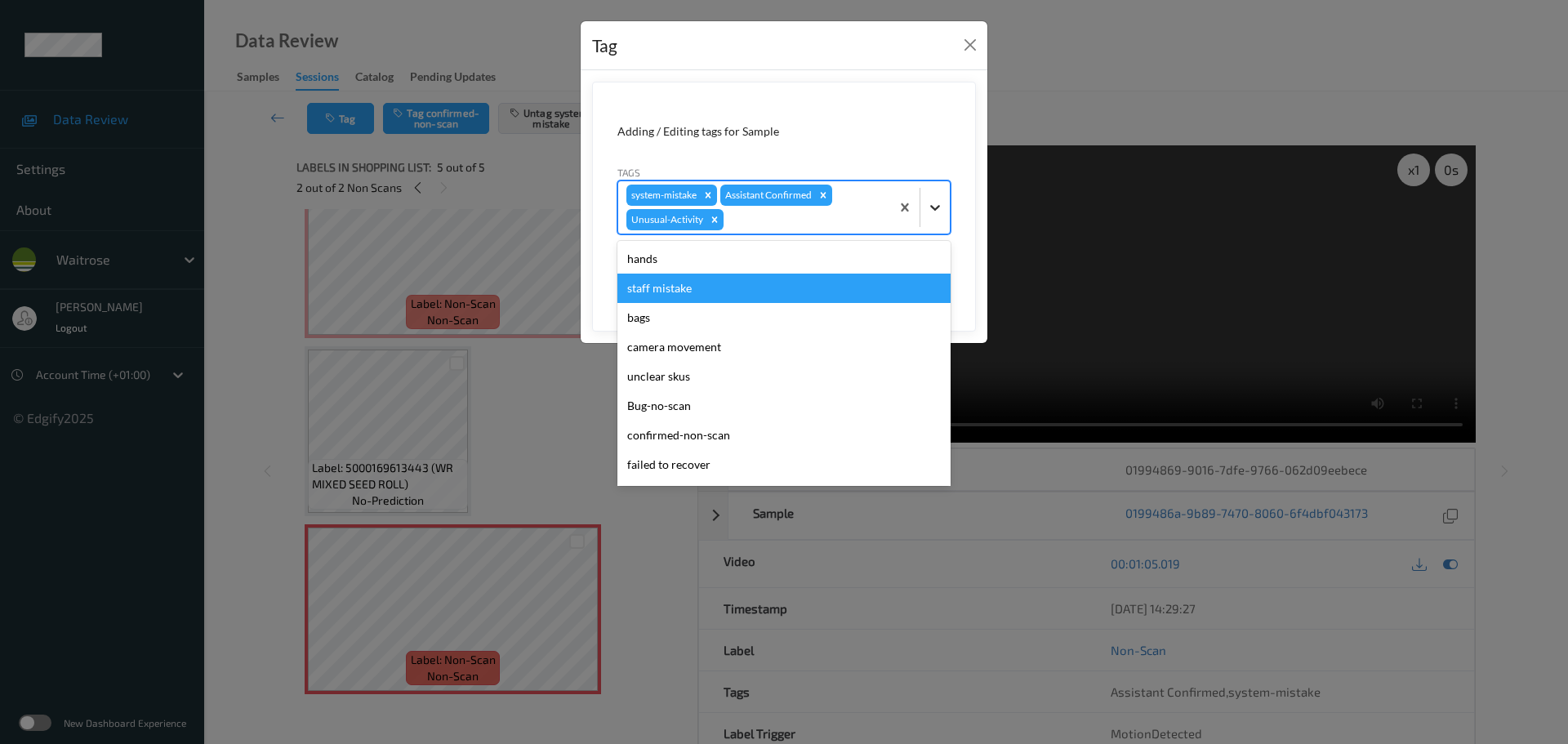
drag, startPoint x: 946, startPoint y: 207, endPoint x: 925, endPoint y: 220, distance: 24.7
click at [946, 207] on div at bounding box center [935, 207] width 30 height 30
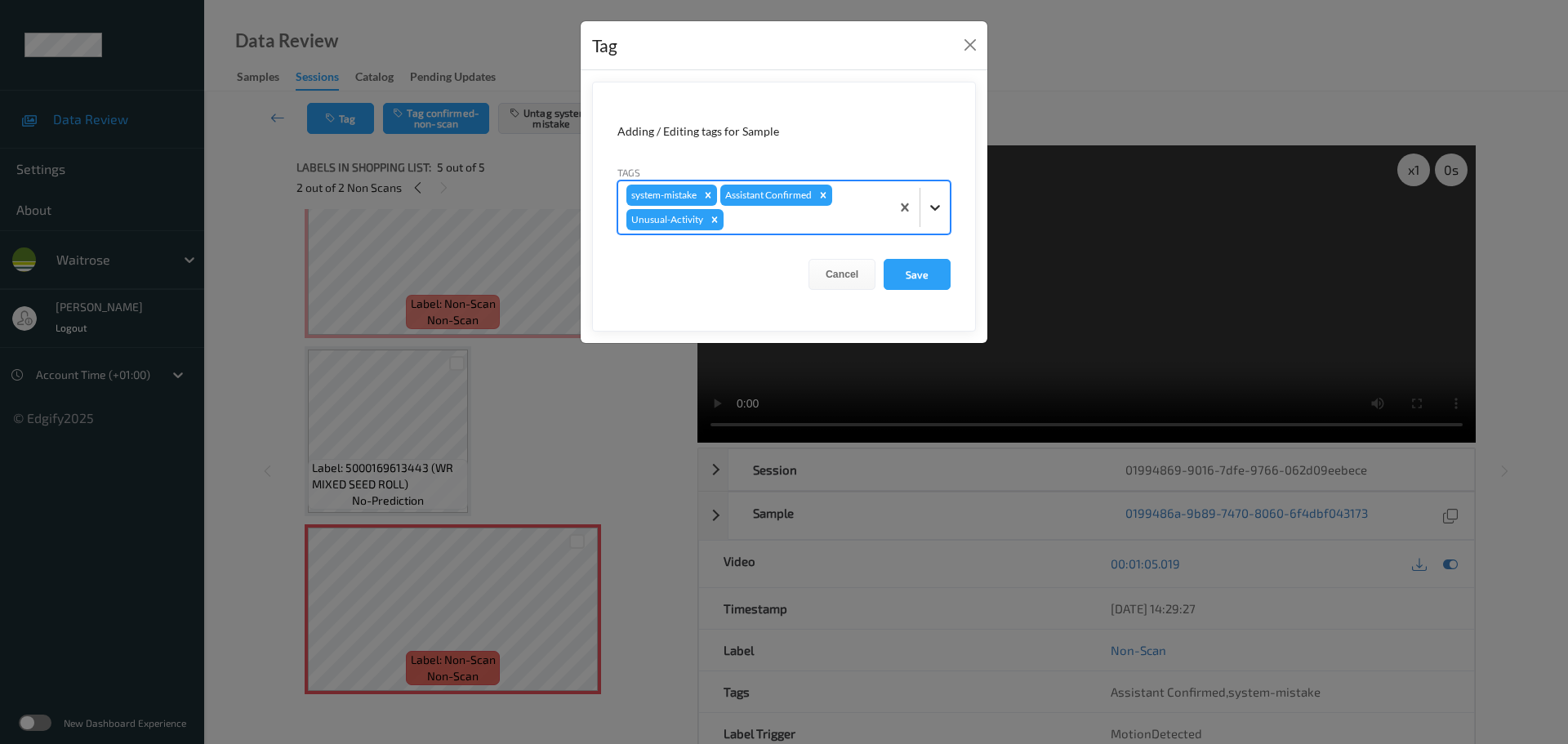
click at [932, 215] on icon at bounding box center [935, 207] width 16 height 16
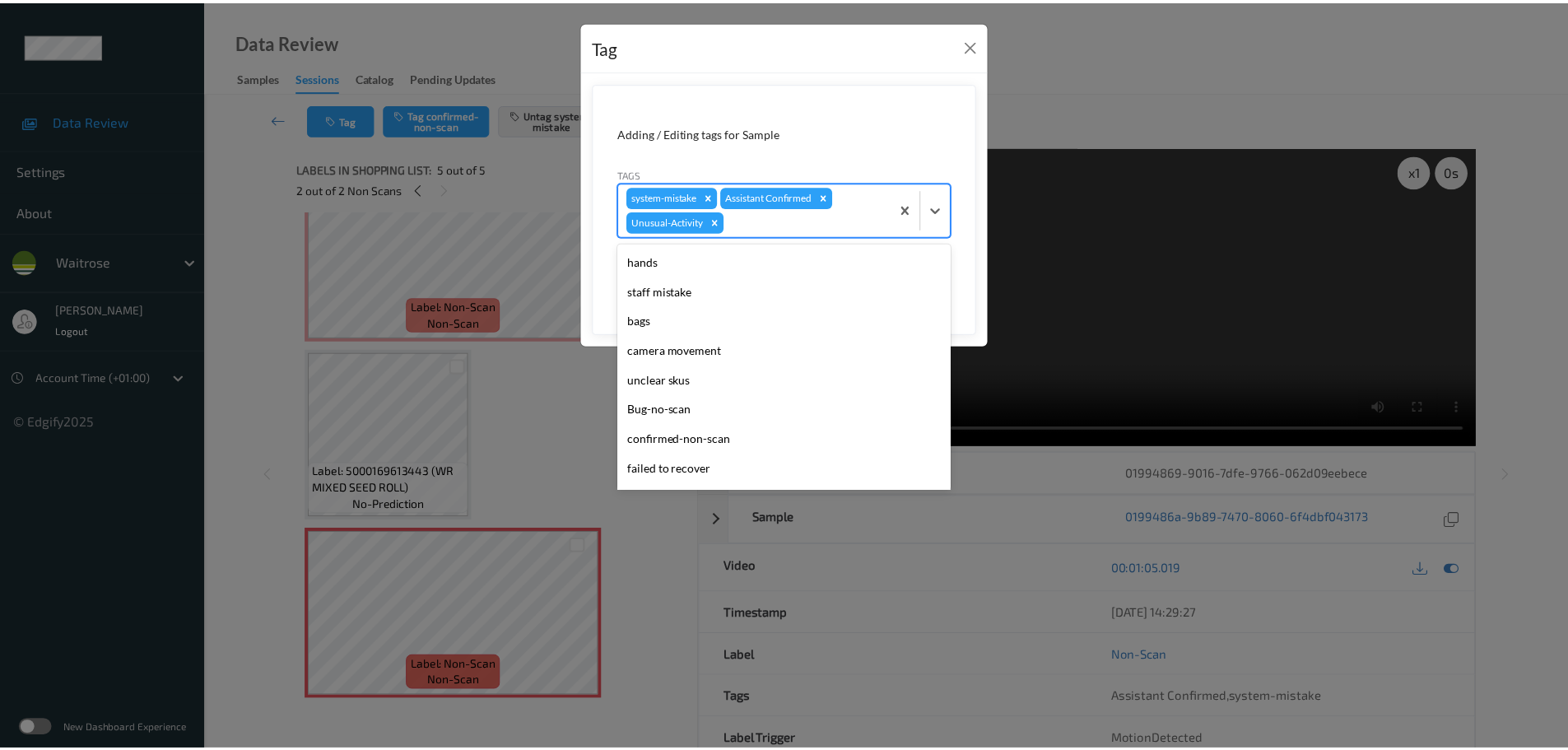
scroll to position [382, 0]
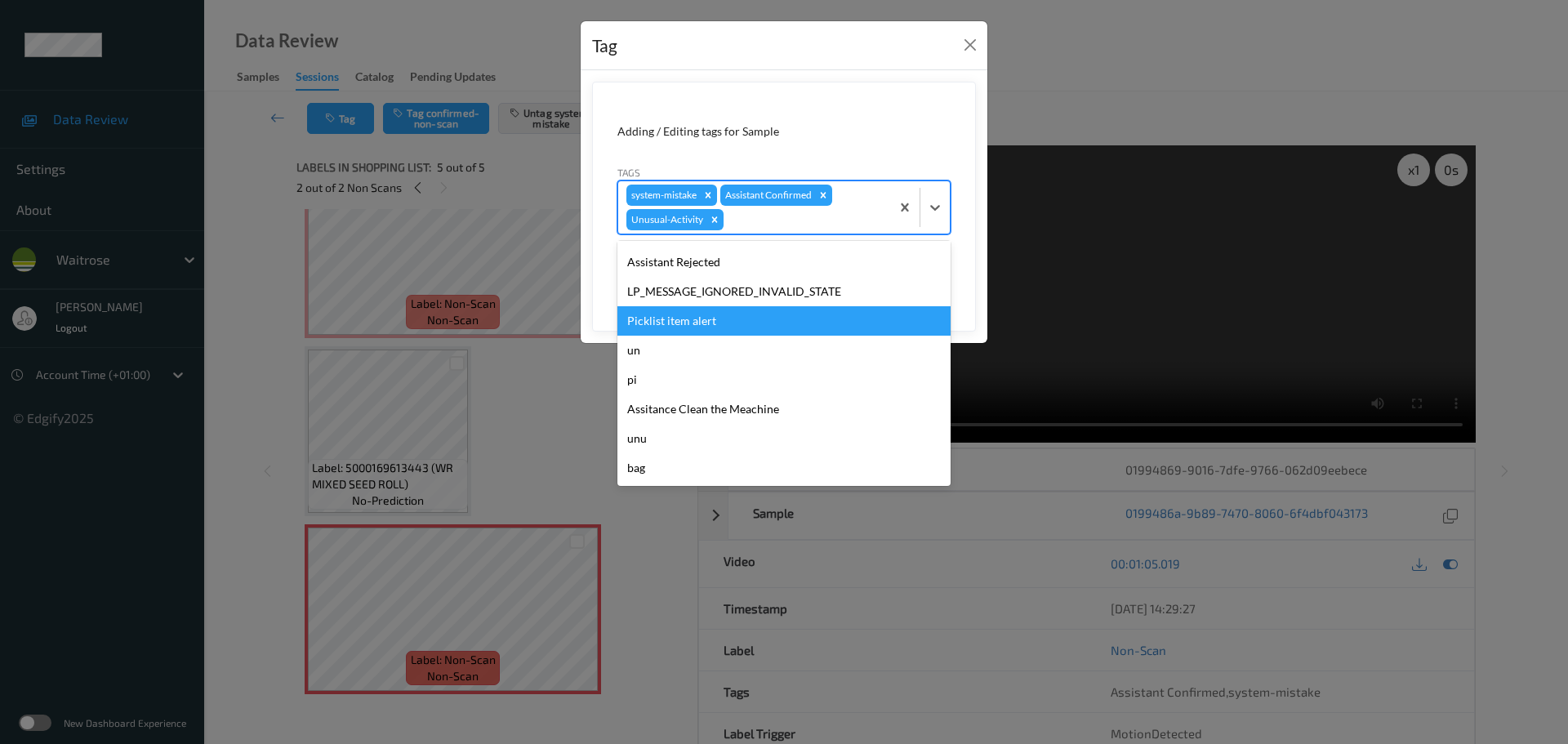
click at [664, 312] on div "Picklist item alert" at bounding box center [784, 321] width 333 height 30
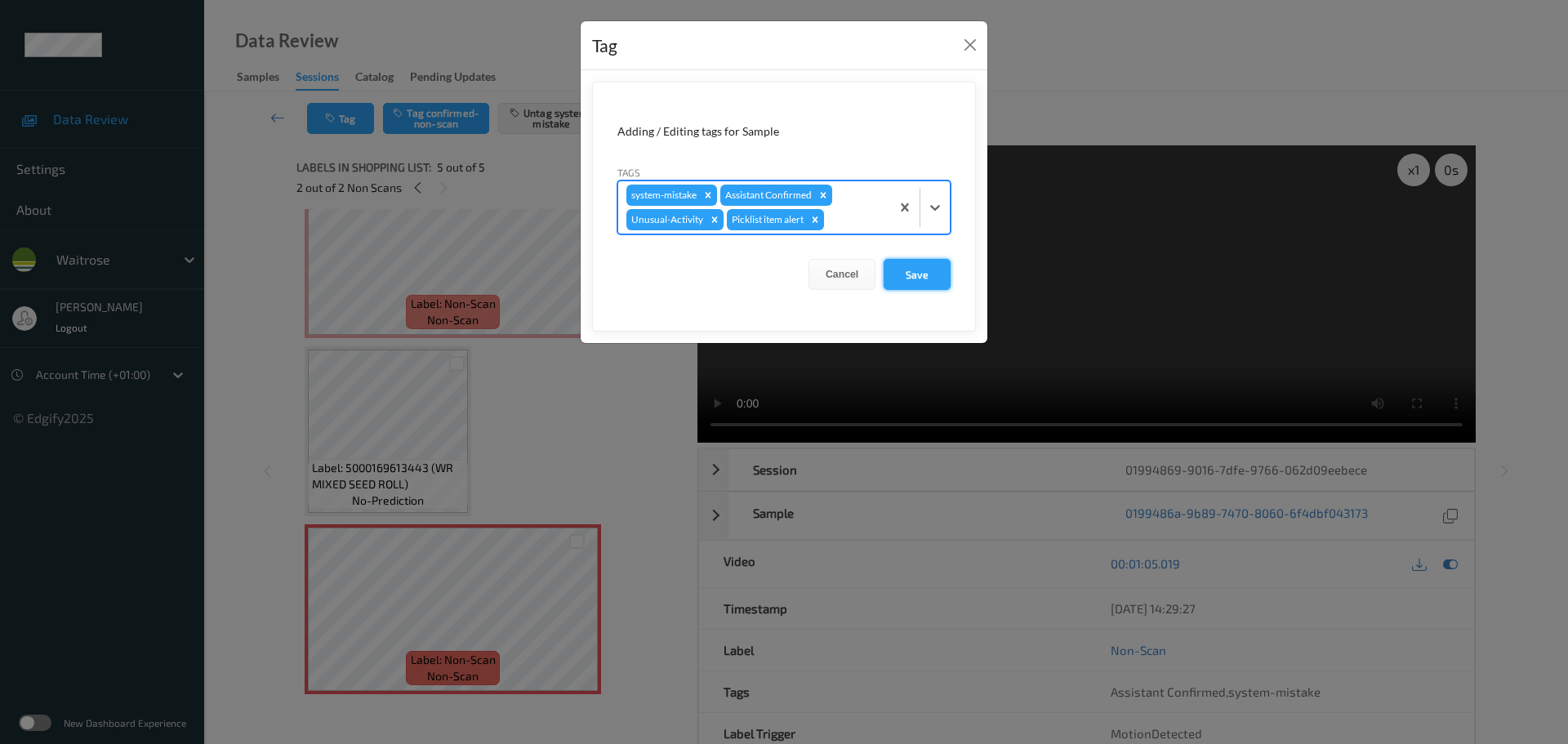
click at [904, 276] on button "Save" at bounding box center [917, 275] width 67 height 31
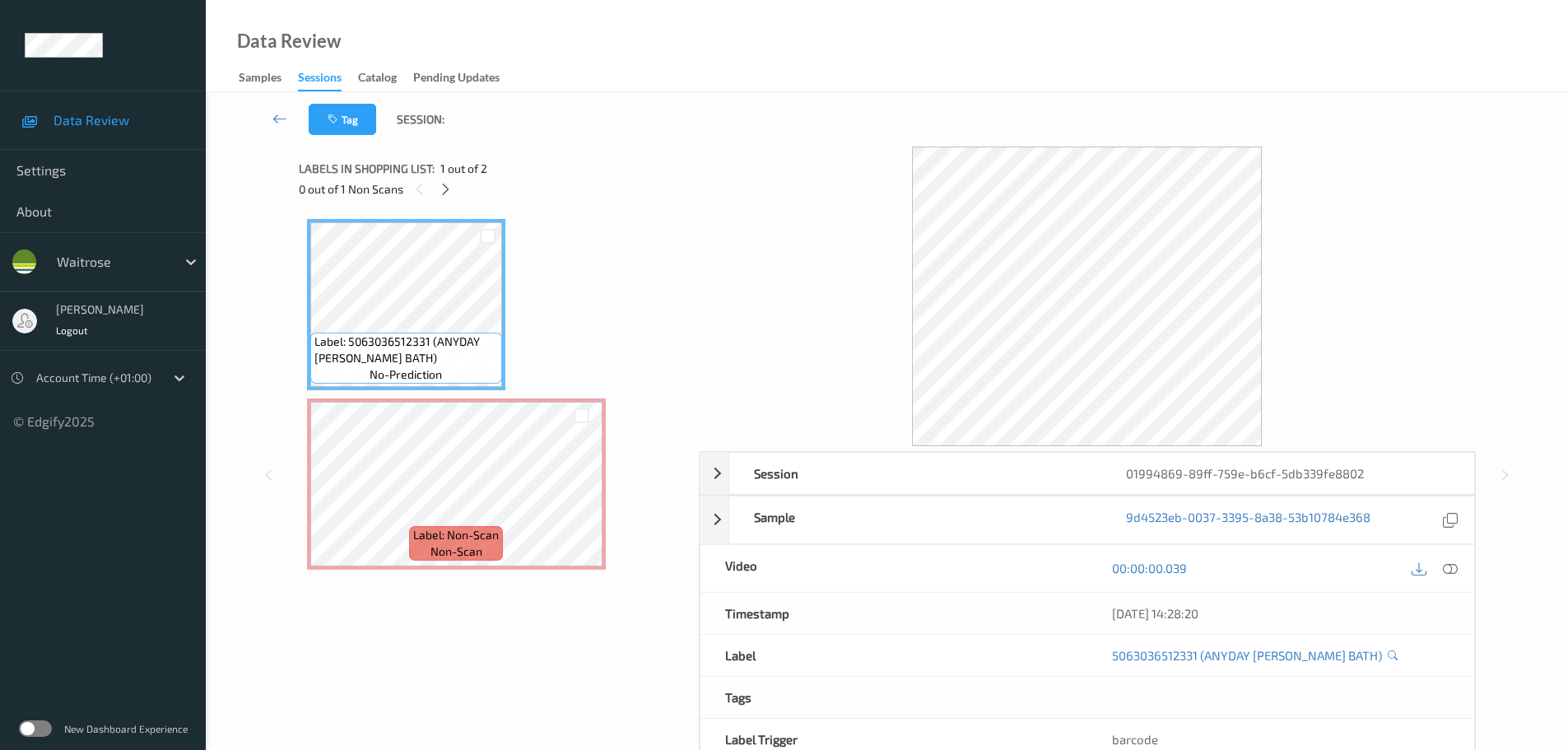
drag, startPoint x: 441, startPoint y: 187, endPoint x: 457, endPoint y: 205, distance: 24.1
click at [442, 187] on icon at bounding box center [445, 190] width 14 height 15
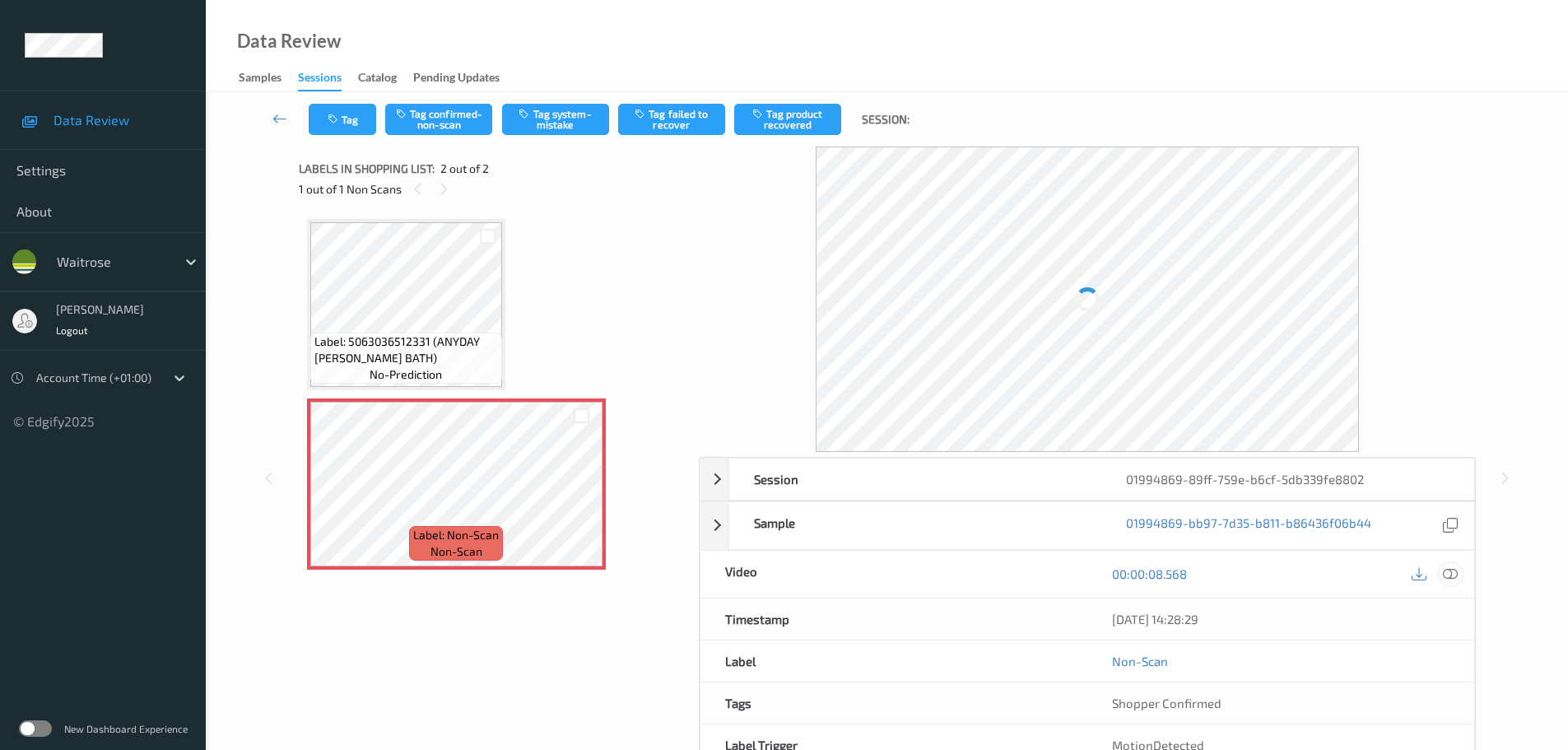
click at [1445, 571] on icon at bounding box center [1450, 573] width 15 height 15
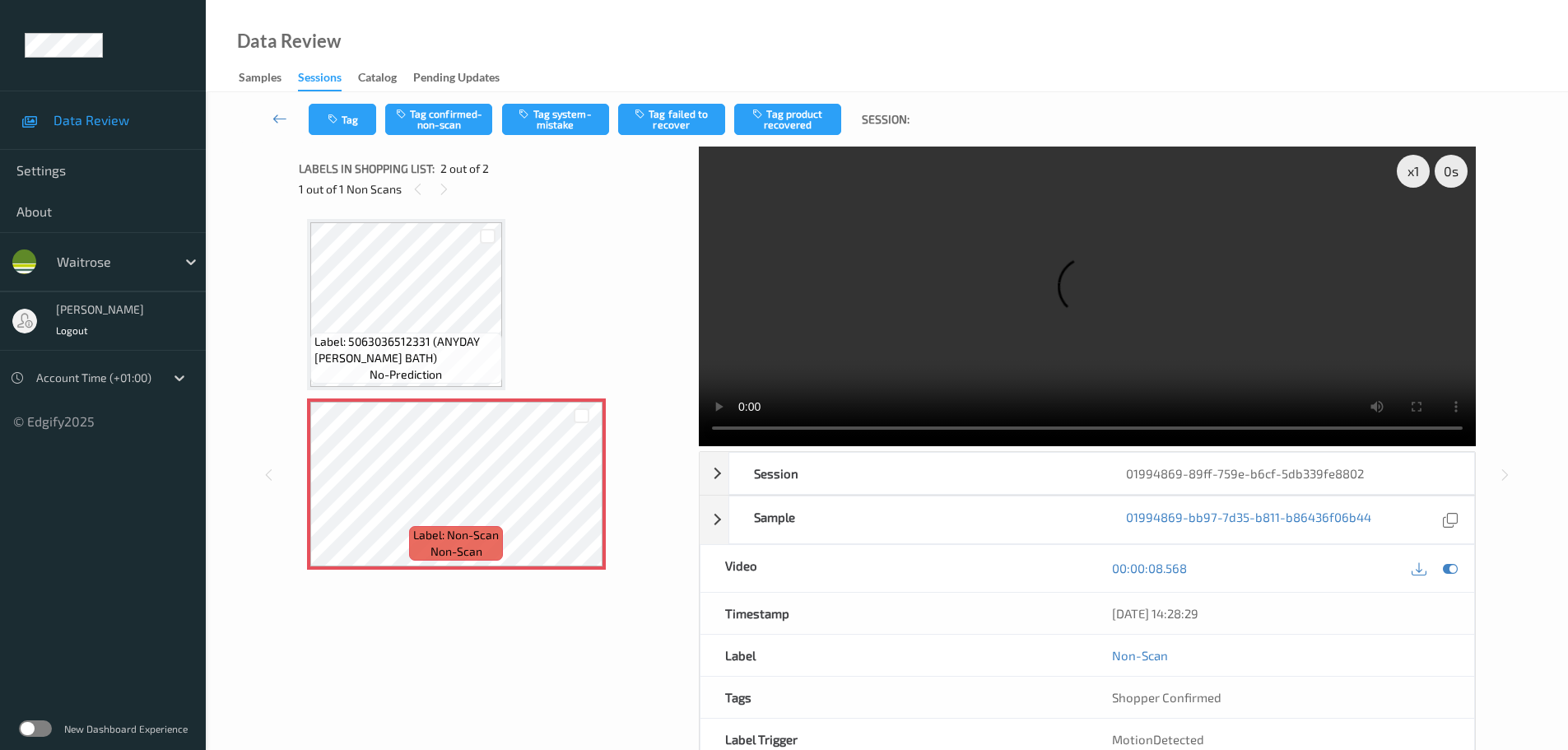
click at [578, 88] on div "Data Review Samples Sessions Catalog Pending Updates" at bounding box center [887, 46] width 1362 height 92
click at [565, 107] on button "Tag system-mistake" at bounding box center [555, 119] width 107 height 31
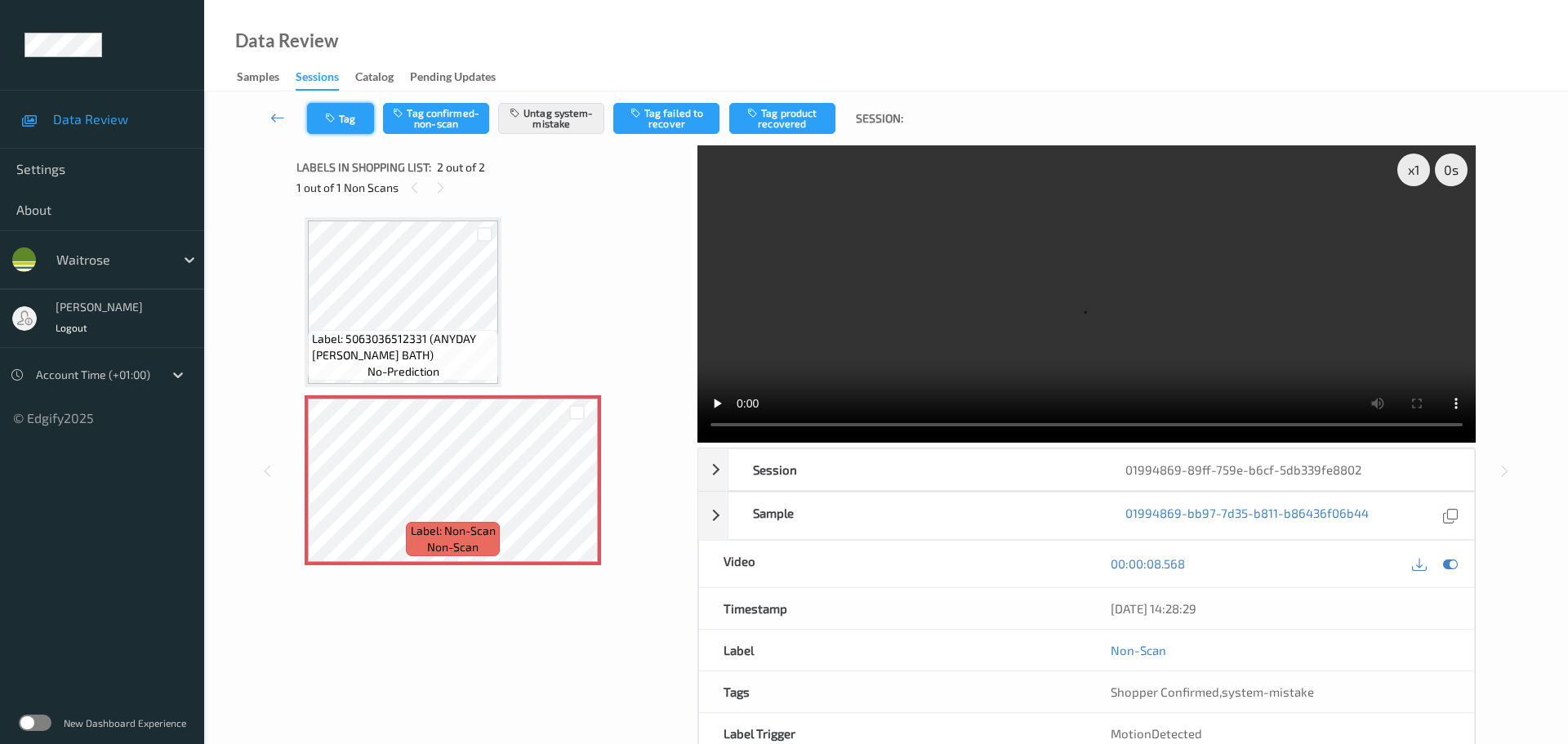
click at [355, 113] on button "Tag" at bounding box center [340, 118] width 67 height 31
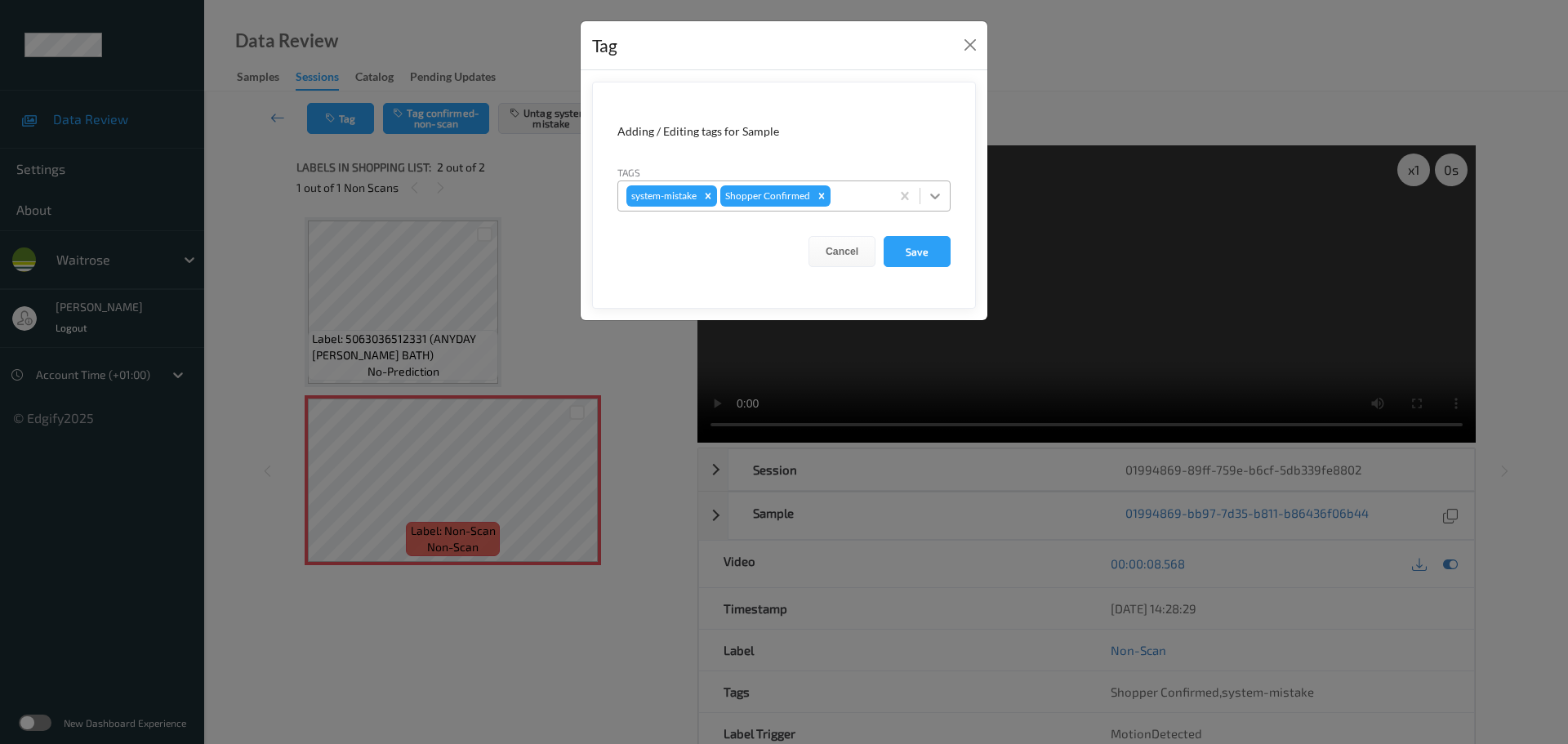
click at [934, 200] on icon at bounding box center [935, 196] width 16 height 16
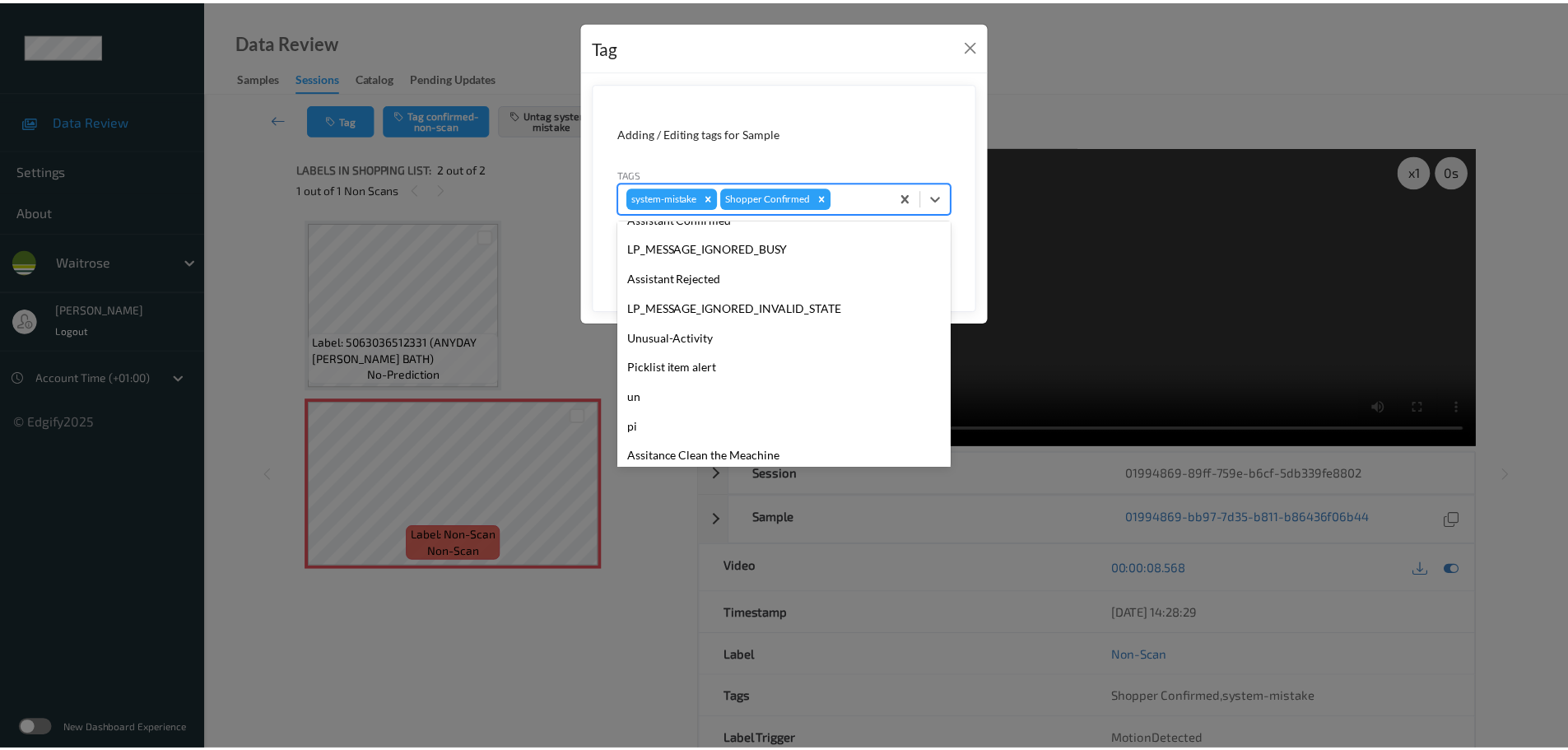
scroll to position [412, 0]
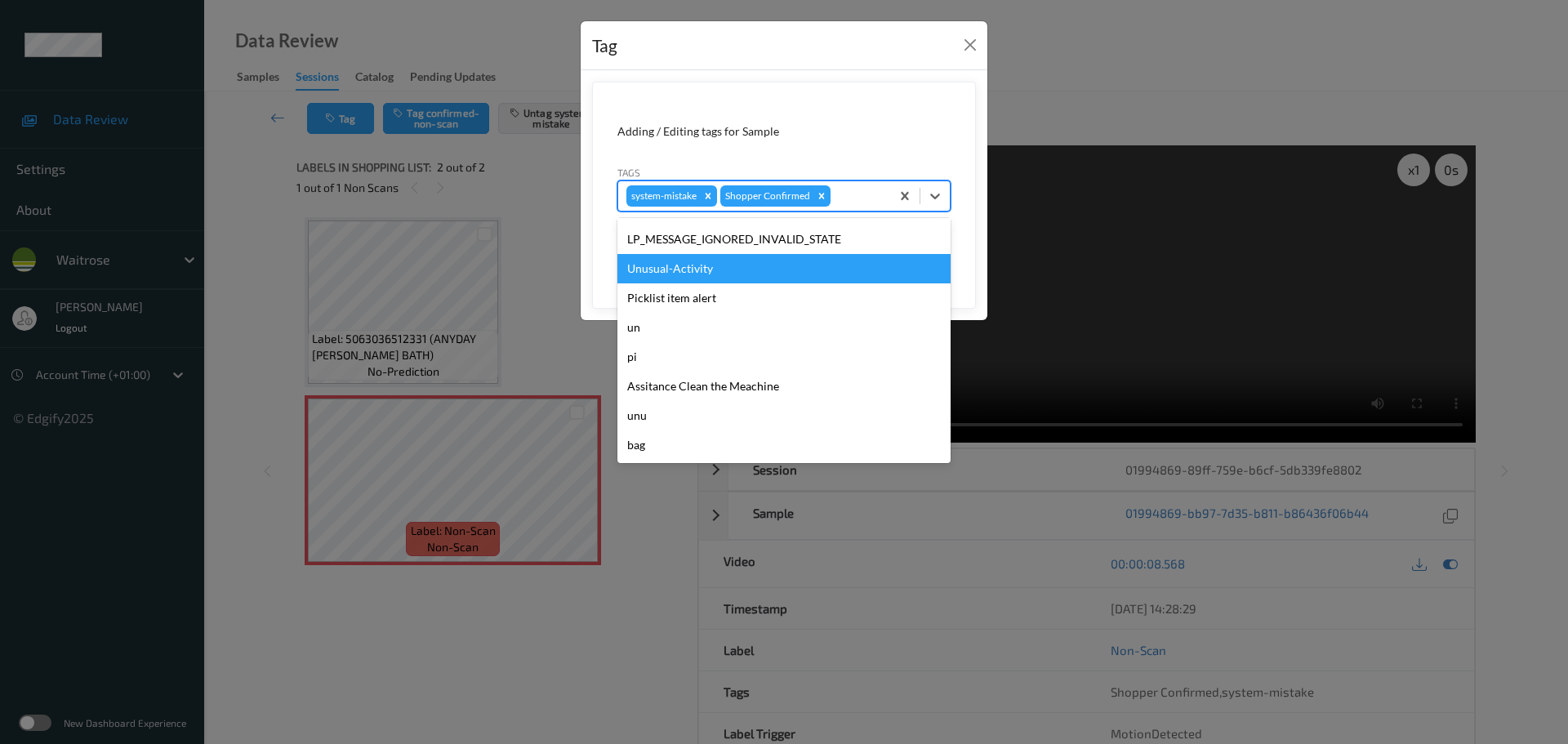
click at [664, 273] on div "Unusual-Activity" at bounding box center [784, 269] width 333 height 30
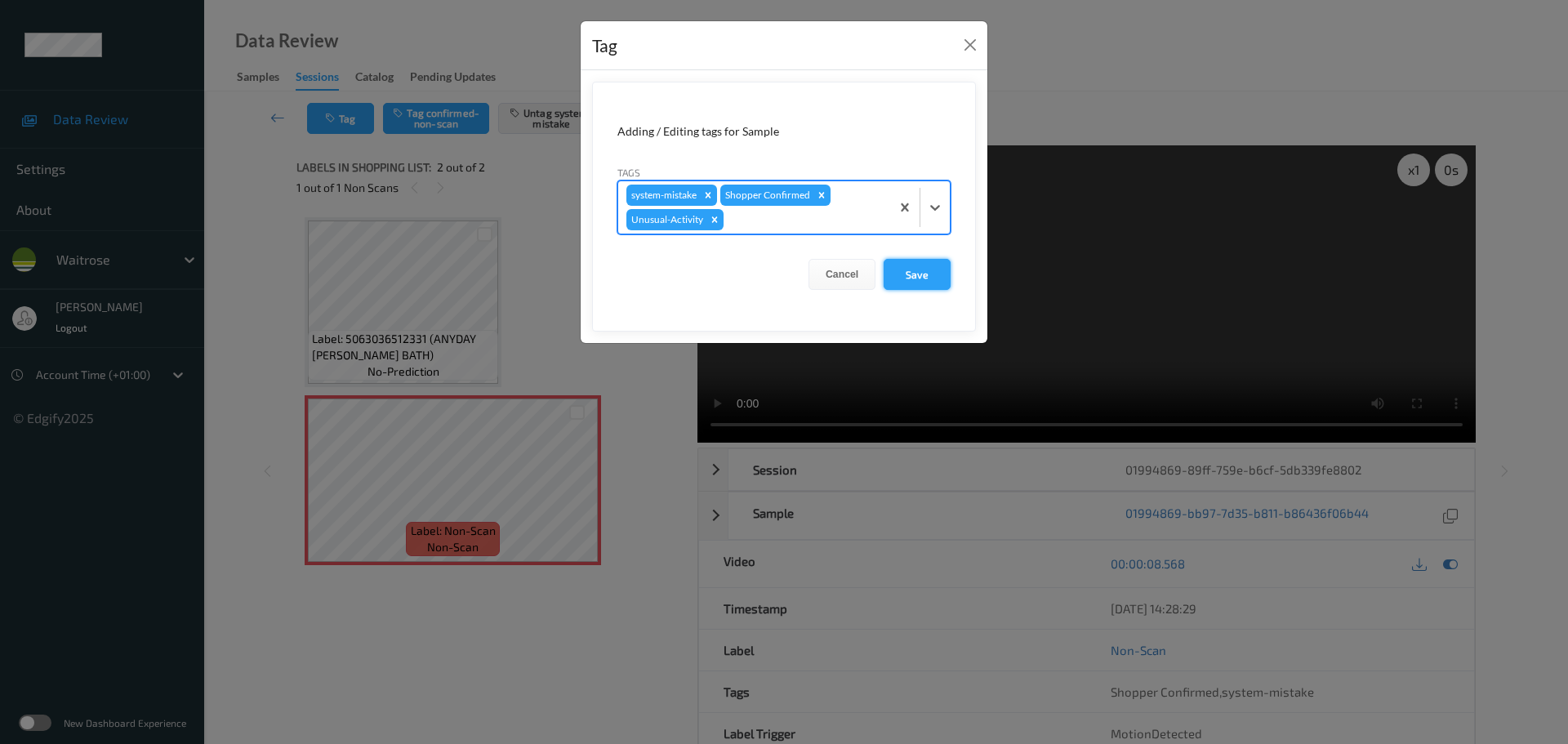
click at [932, 282] on button "Save" at bounding box center [917, 275] width 67 height 31
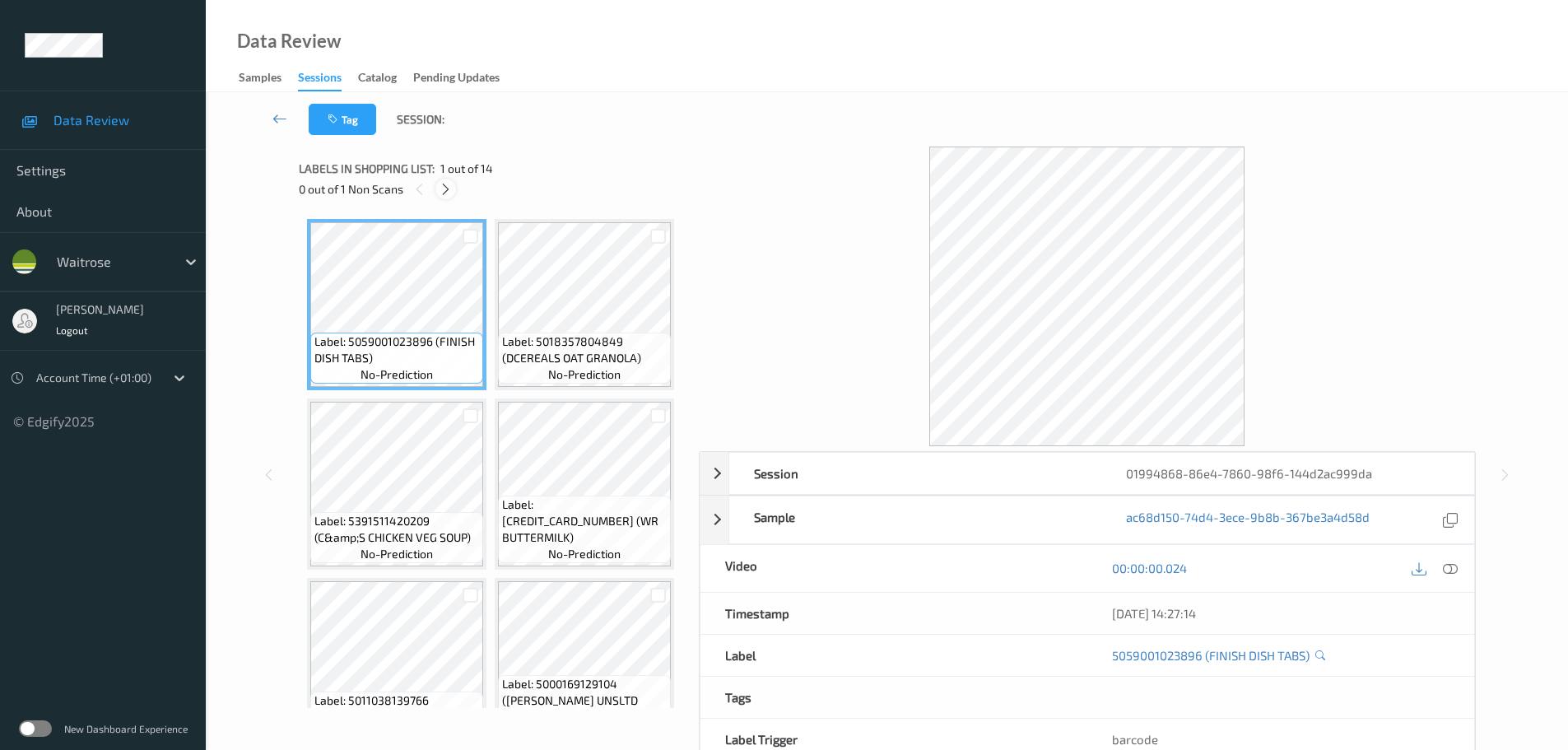
drag, startPoint x: 460, startPoint y: 182, endPoint x: 444, endPoint y: 187, distance: 16.8
click at [459, 182] on div "0 out of 1 Non Scans" at bounding box center [493, 189] width 389 height 21
click at [444, 187] on icon at bounding box center [445, 190] width 14 height 15
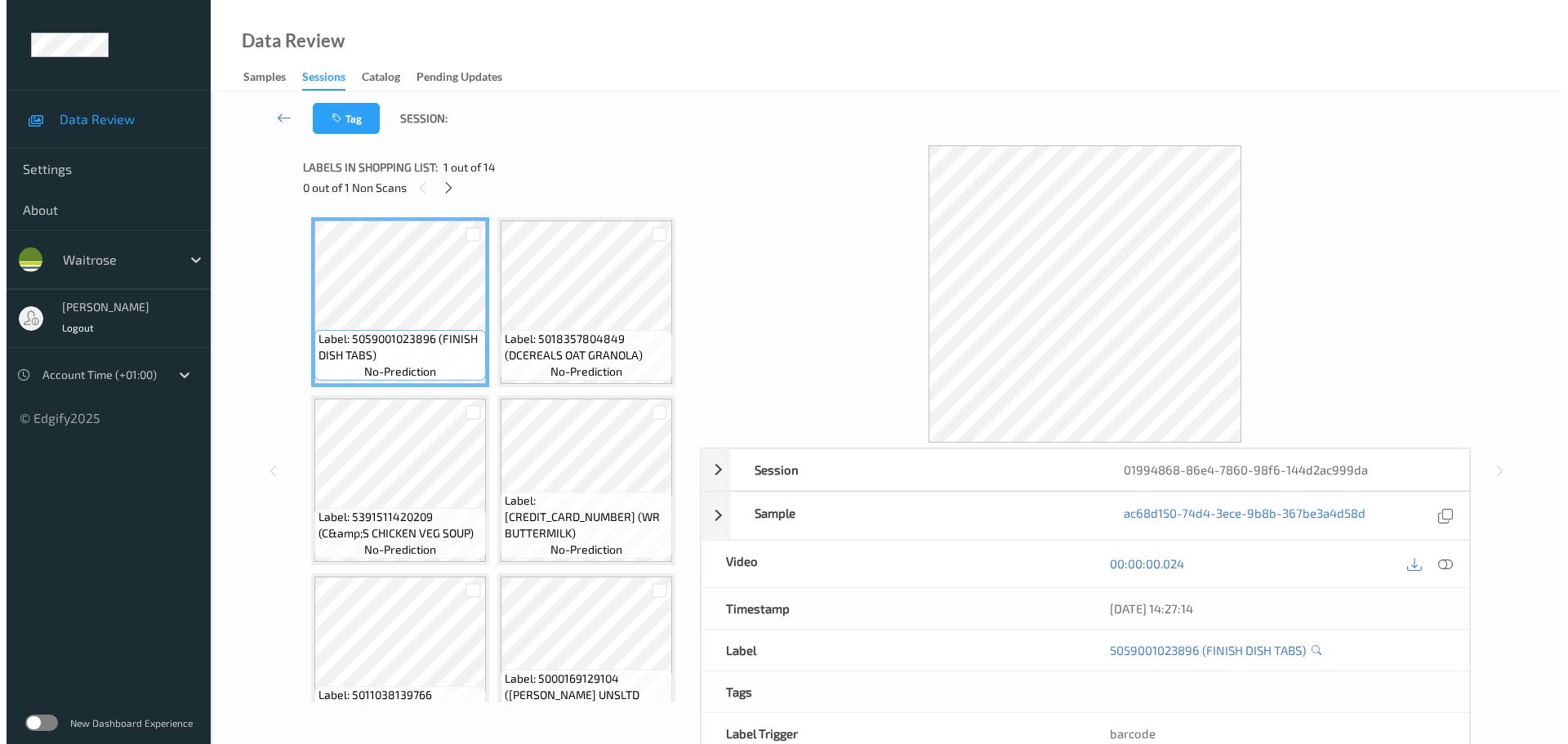
scroll to position [899, 0]
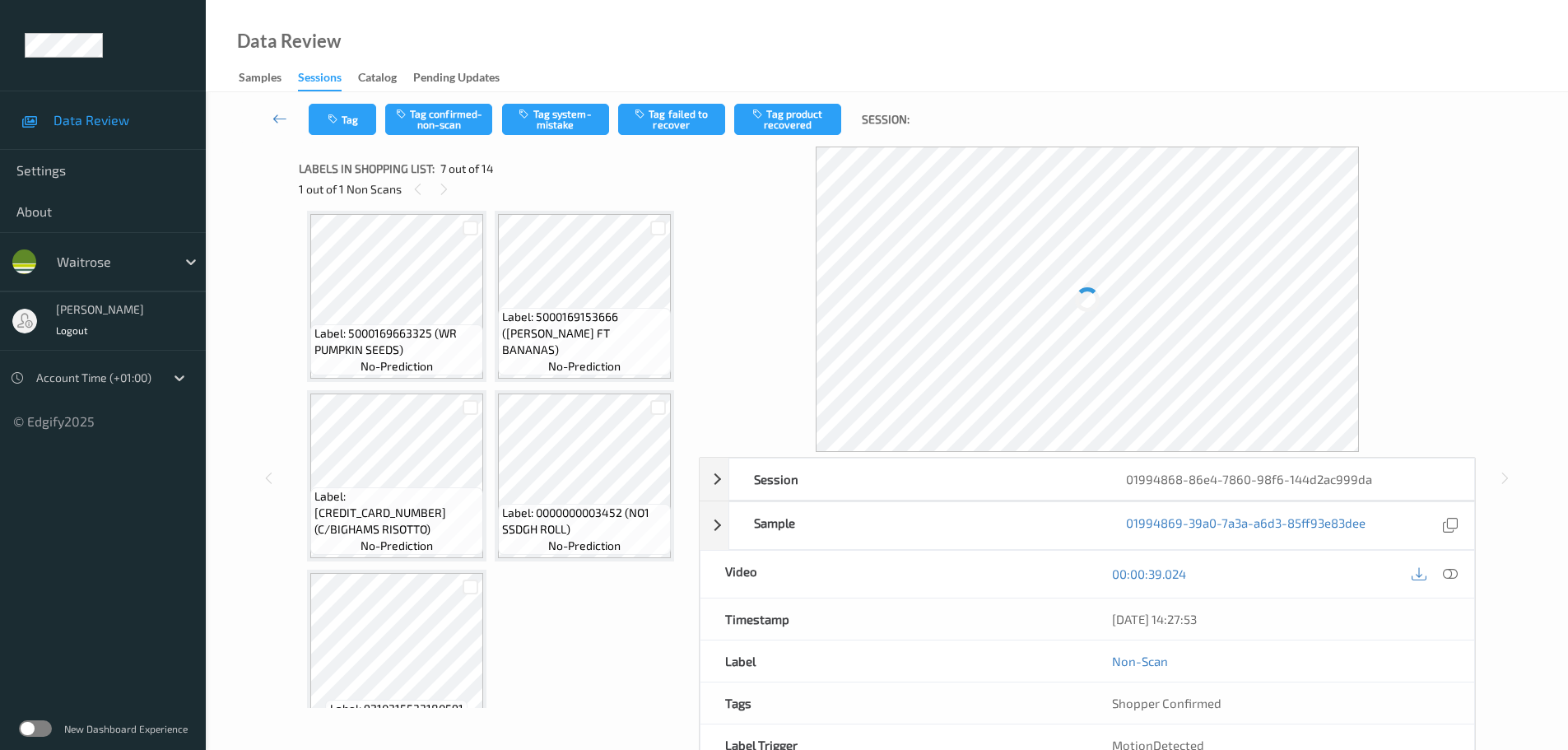
click at [1453, 576] on icon at bounding box center [1450, 573] width 15 height 15
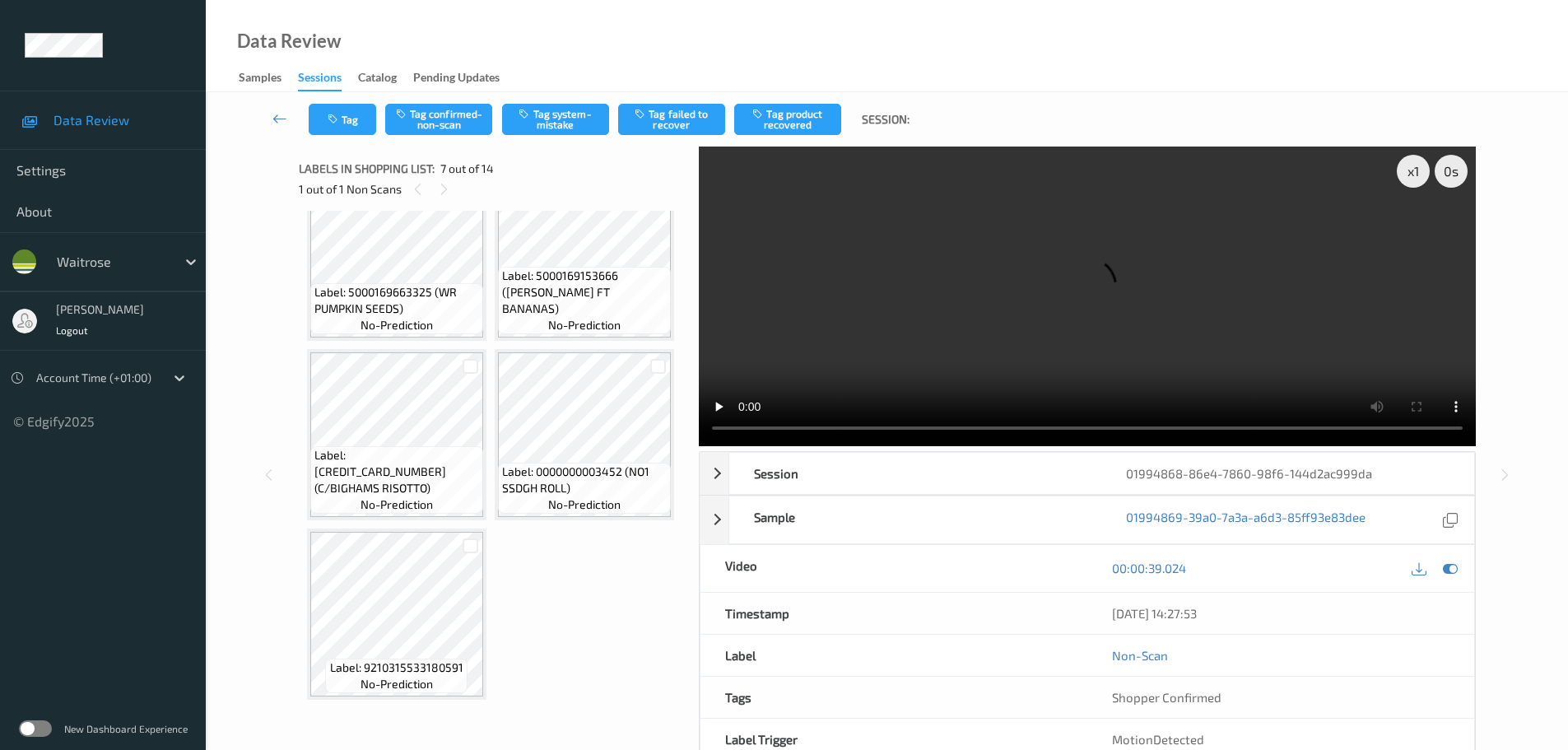
scroll to position [988, 0]
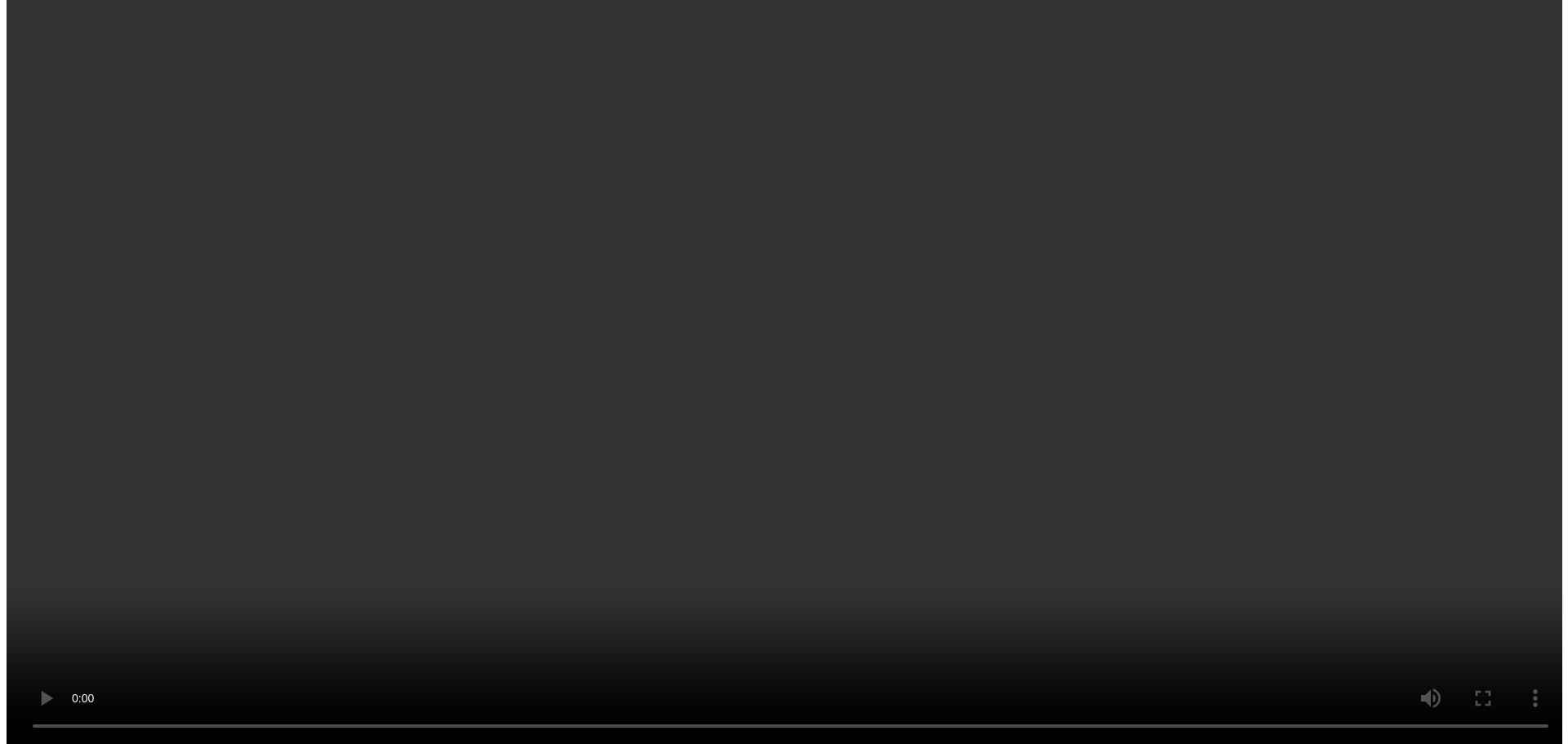
scroll to position [1046, 0]
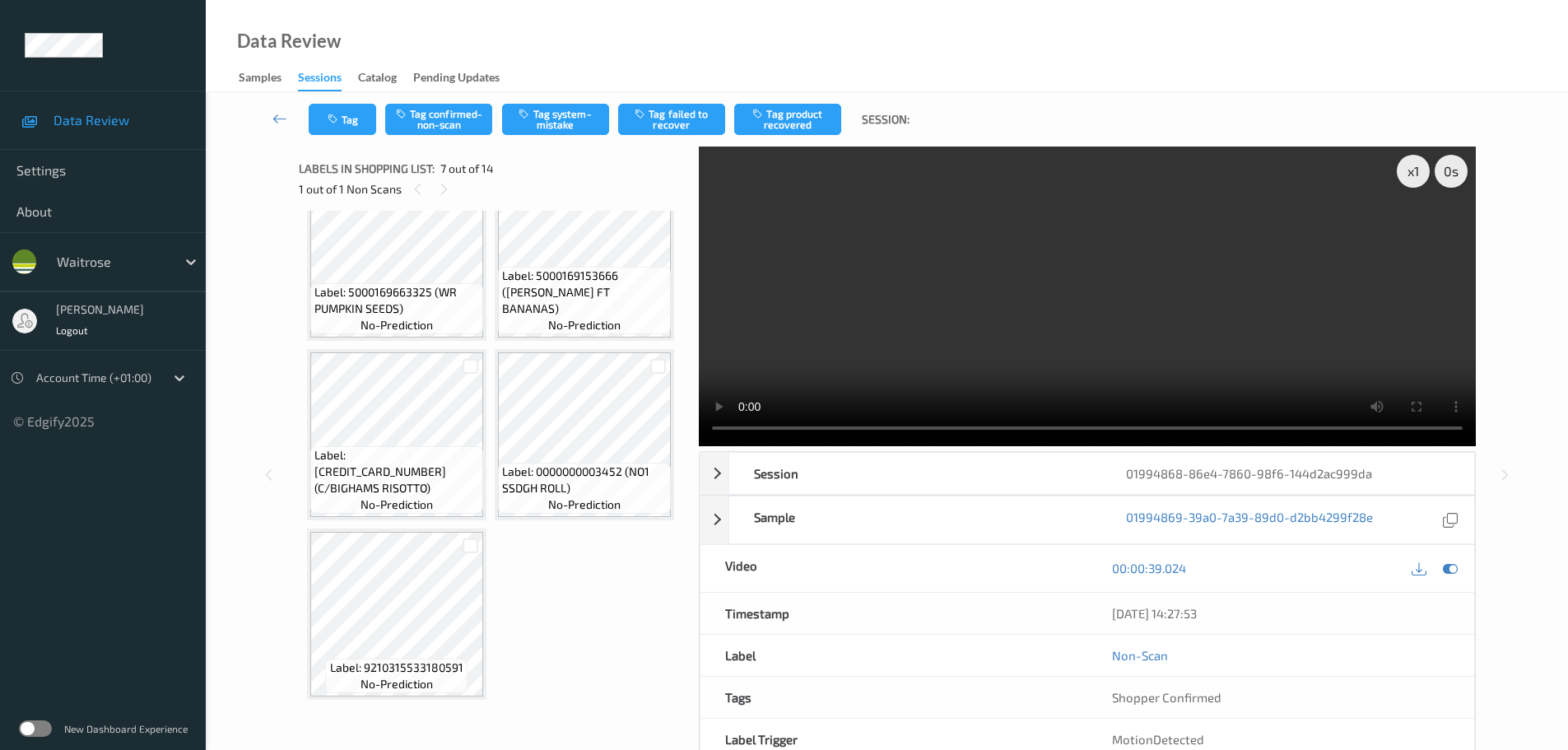
click at [1401, 178] on div "x 1" at bounding box center [1414, 172] width 33 height 33
click at [1401, 178] on div "x 2" at bounding box center [1414, 172] width 33 height 33
click at [1401, 178] on div "x 4" at bounding box center [1414, 172] width 33 height 33
click at [1041, 450] on div "x 8 0 s Session 01994868-86e4-7860-98f6-144d2ac999da Session ID 01994868-86e4-7…" at bounding box center [1087, 475] width 777 height 657
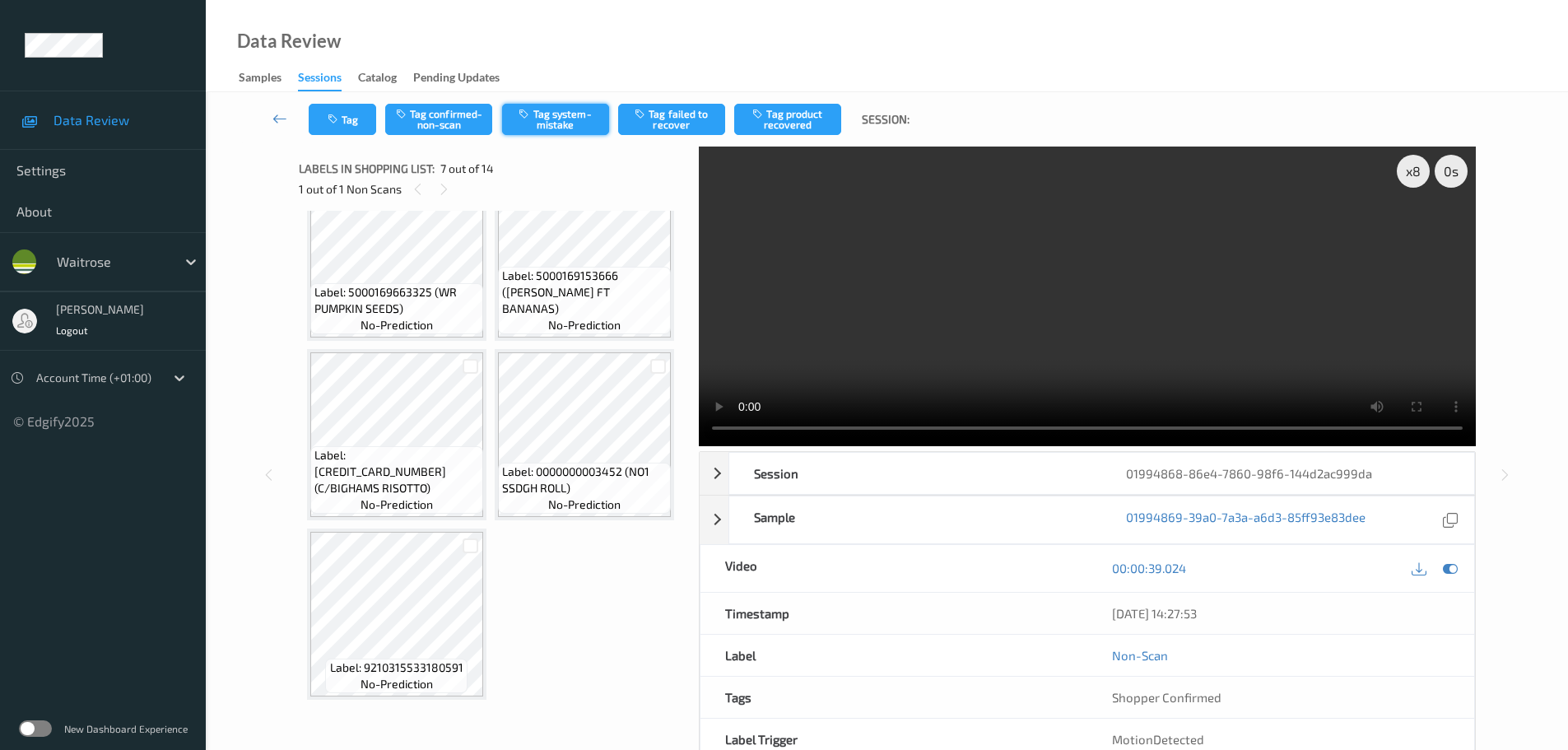
click at [554, 123] on button "Tag system-mistake" at bounding box center [555, 119] width 107 height 31
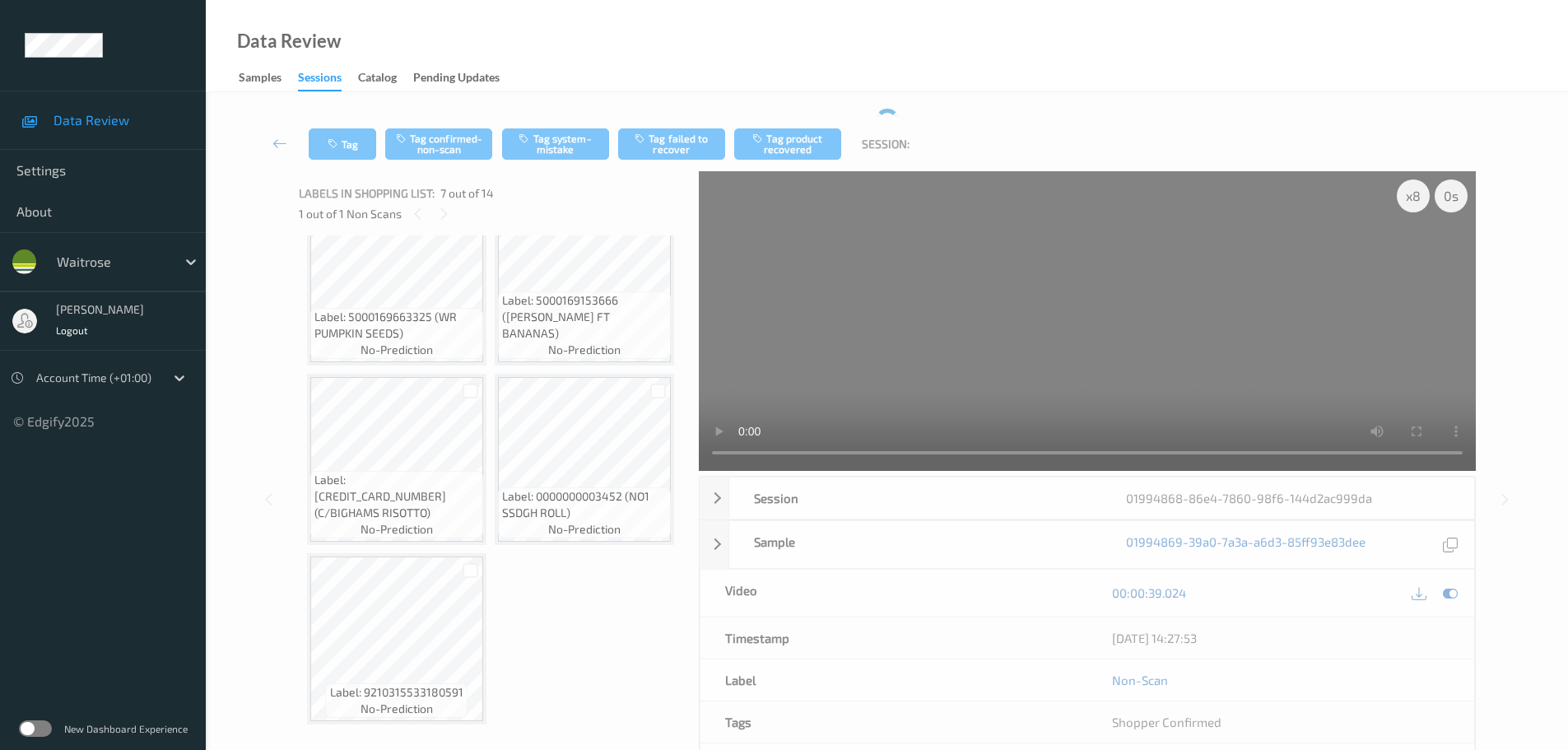
click at [554, 123] on div "Tag Tag confirmed-non-scan Tag system-mistake Tag failed to recover Tag product…" at bounding box center [887, 144] width 1295 height 55
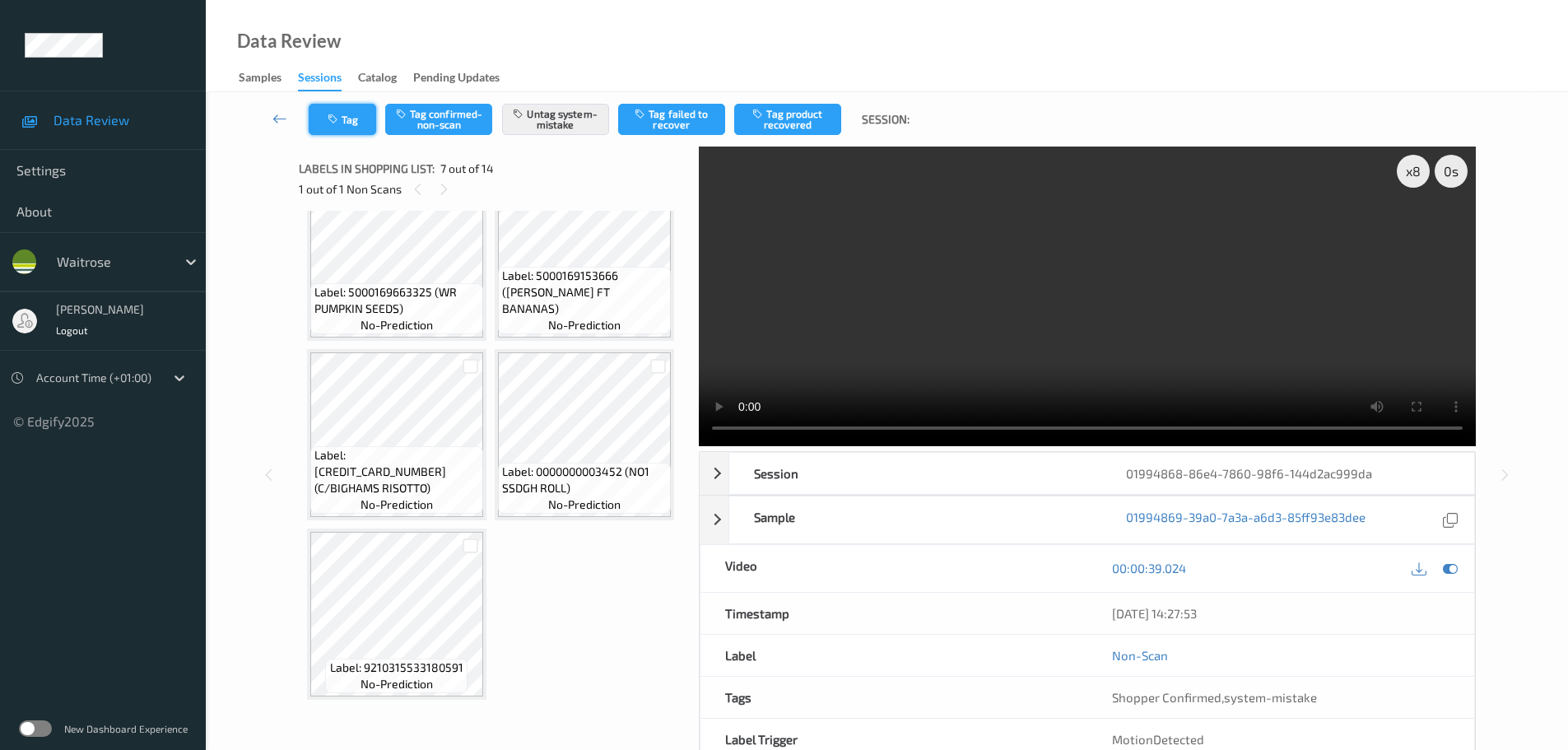
click at [340, 121] on icon "button" at bounding box center [334, 119] width 14 height 12
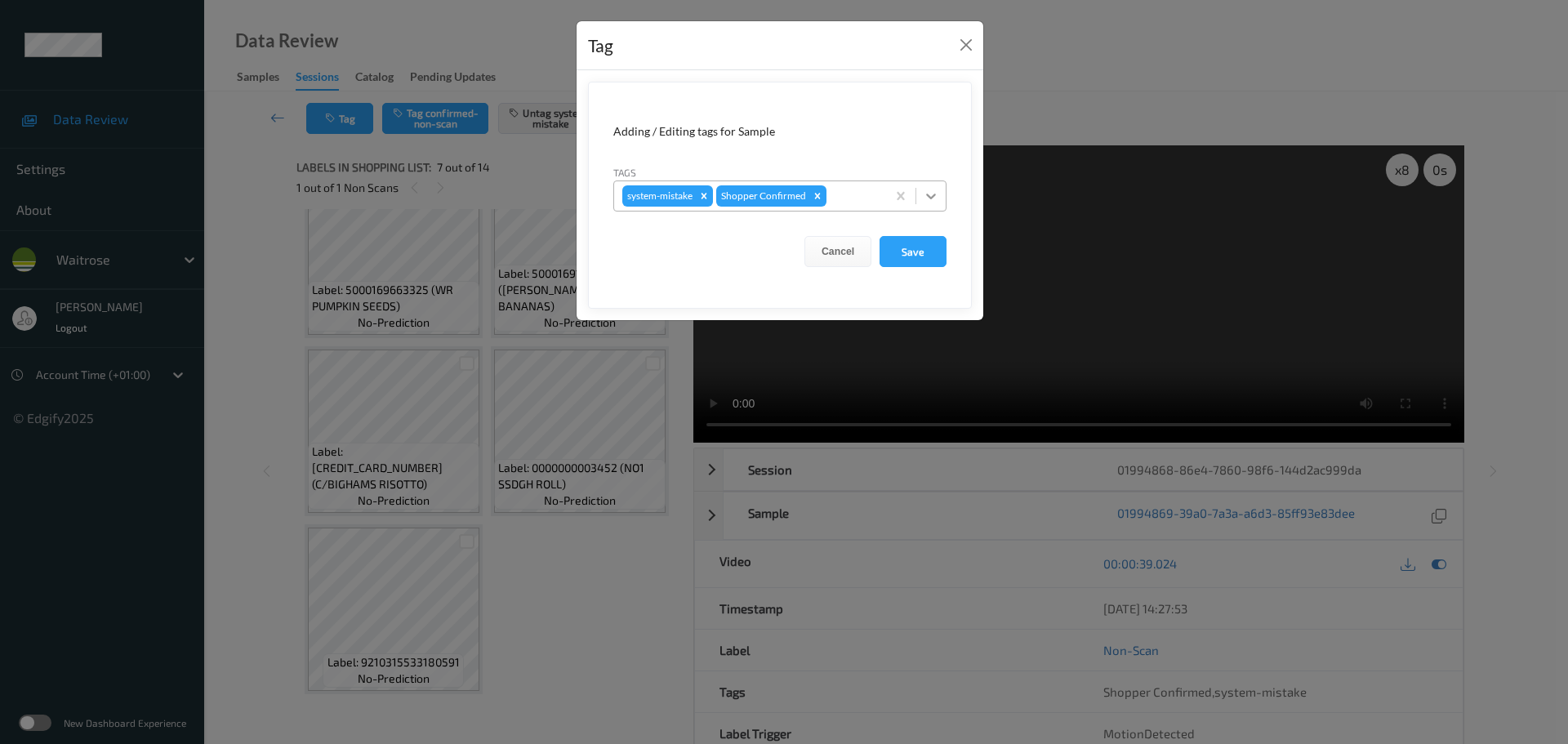
click at [930, 204] on div at bounding box center [931, 196] width 30 height 30
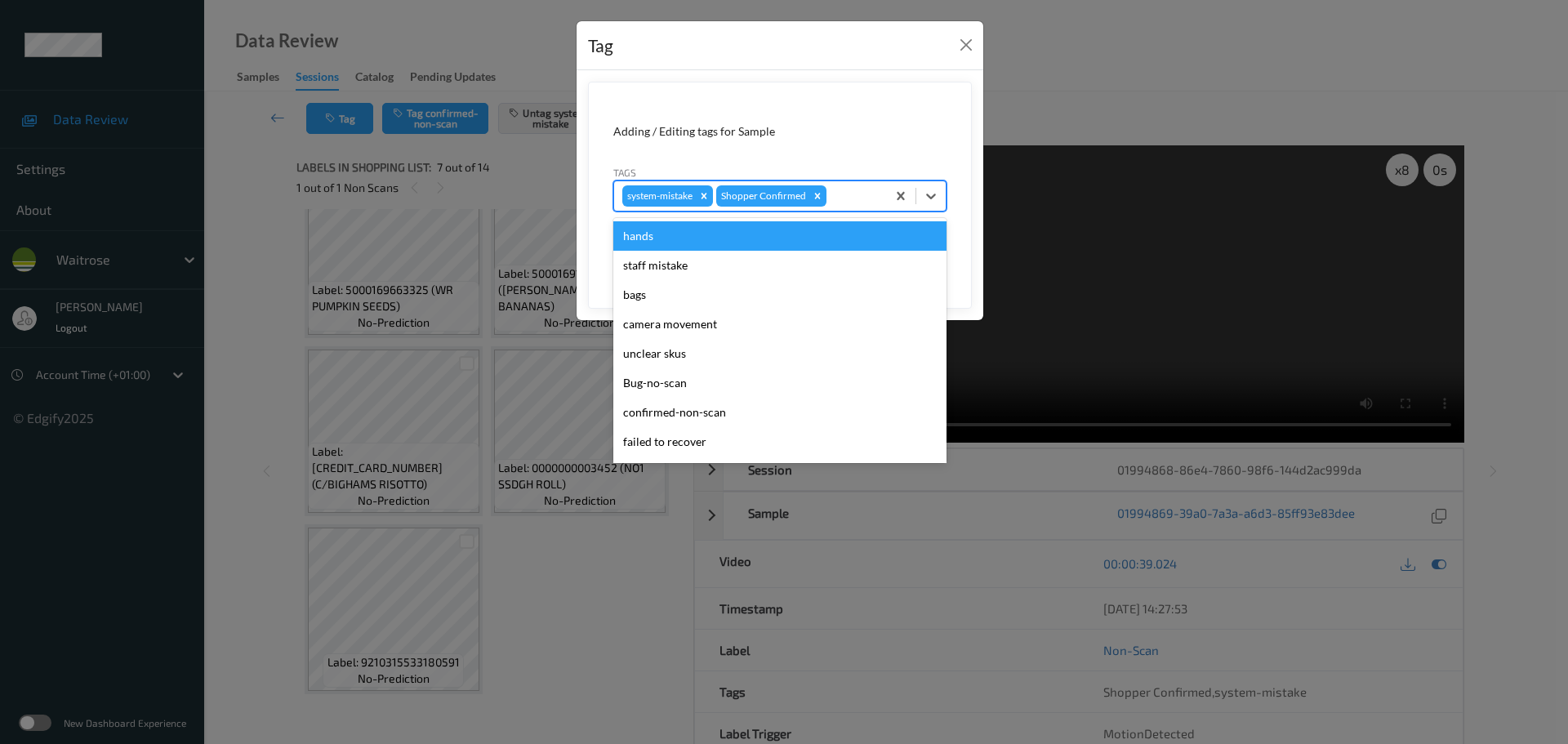
scroll to position [409, 0]
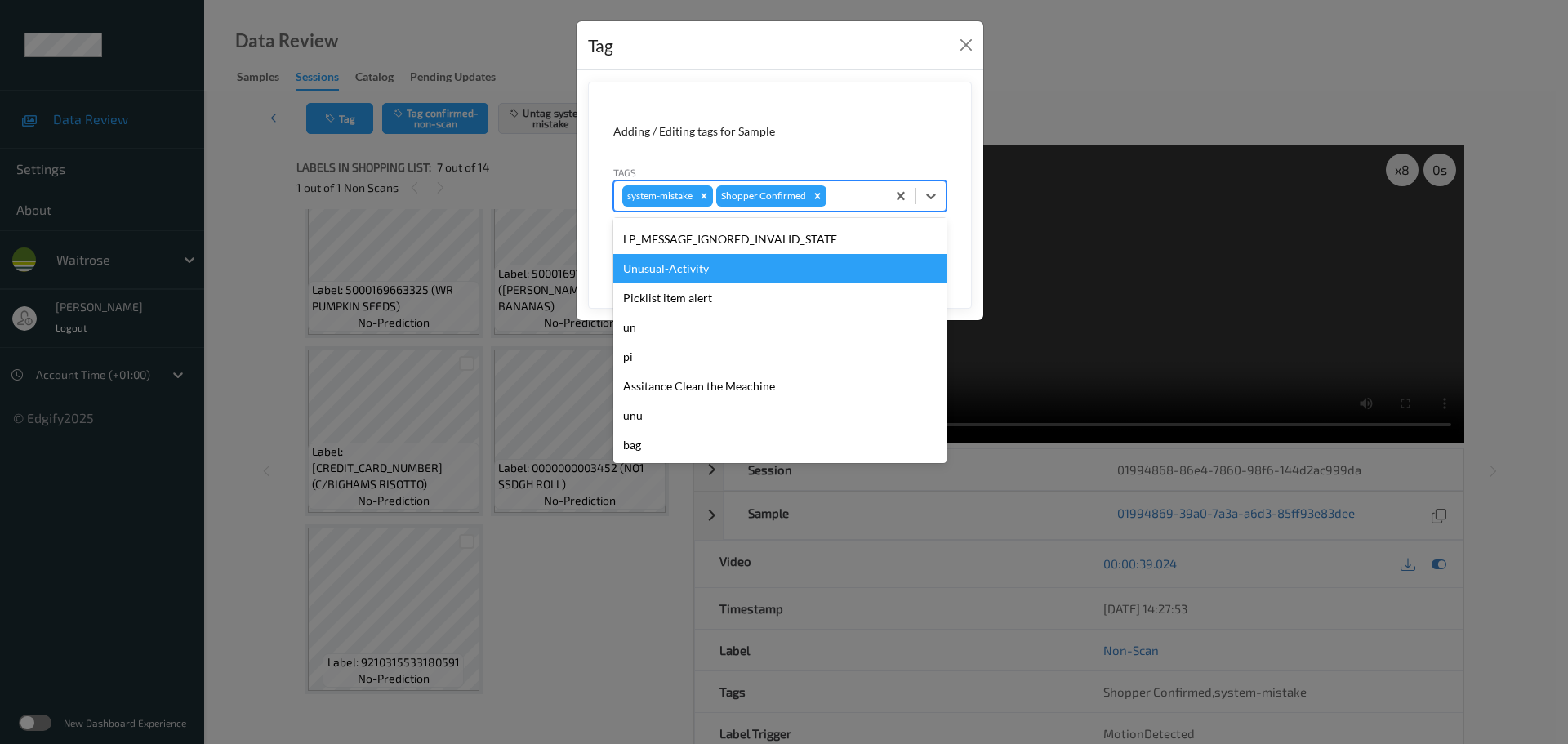
click at [643, 272] on div "Unusual-Activity" at bounding box center [779, 269] width 333 height 30
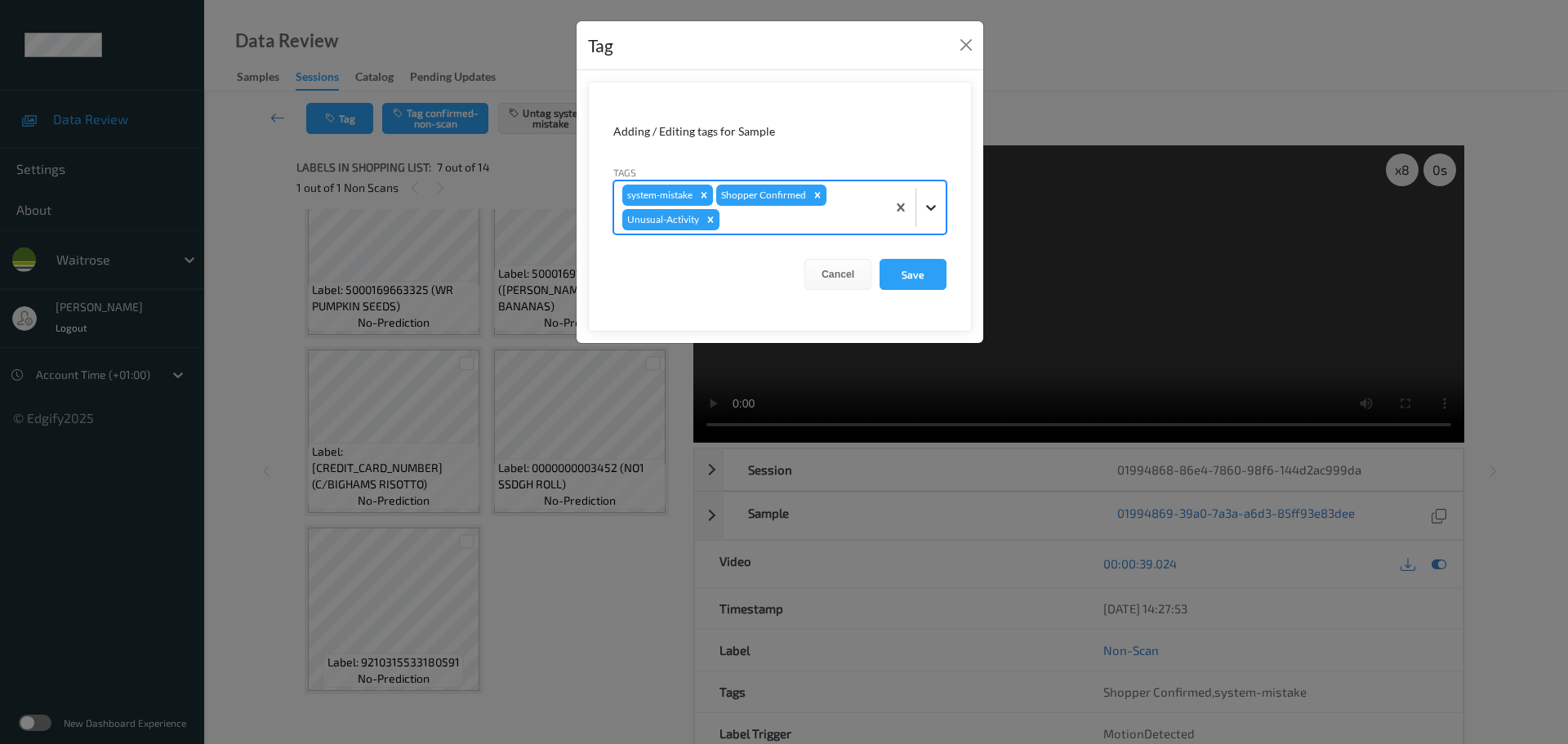
click at [934, 214] on icon at bounding box center [931, 207] width 16 height 16
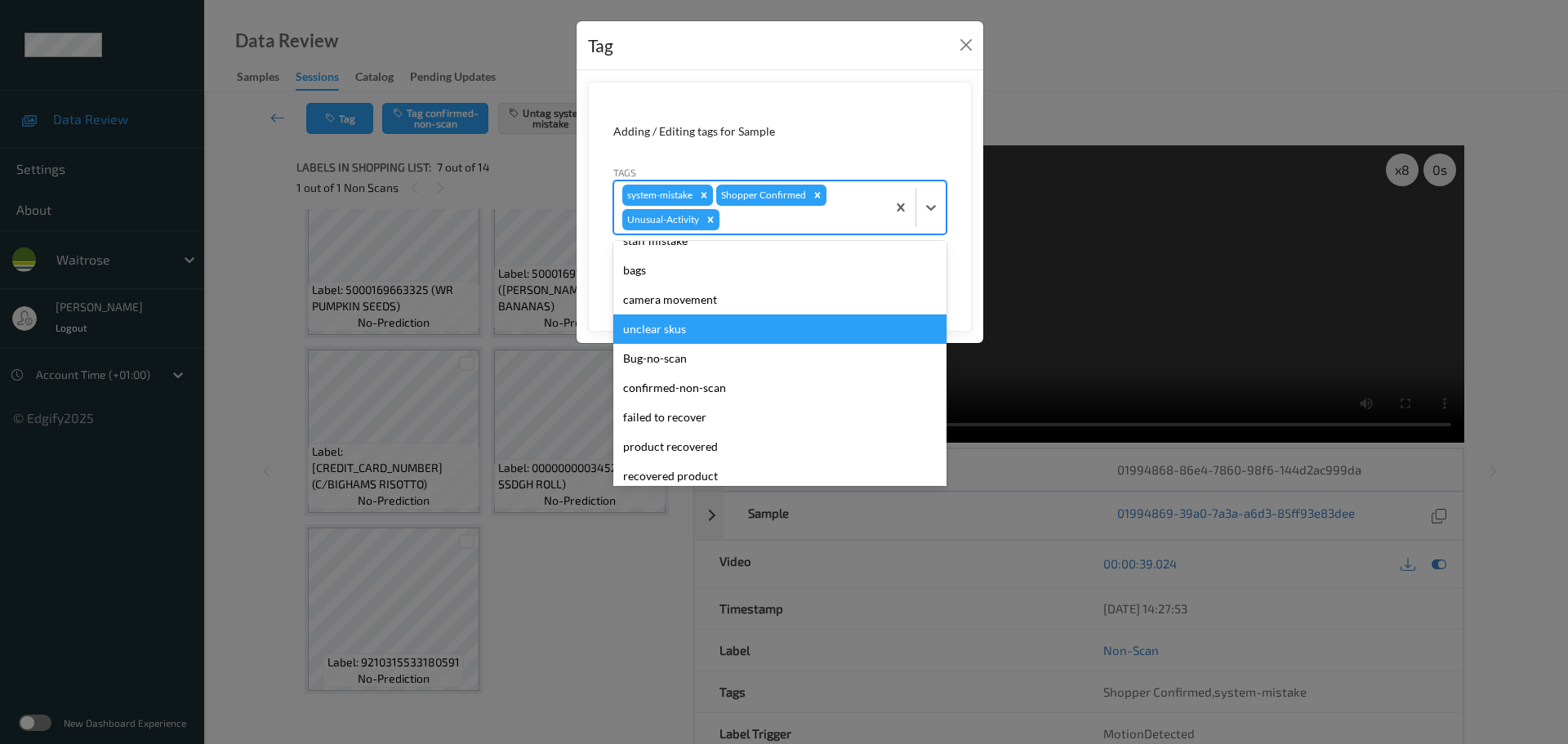
scroll to position [0, 0]
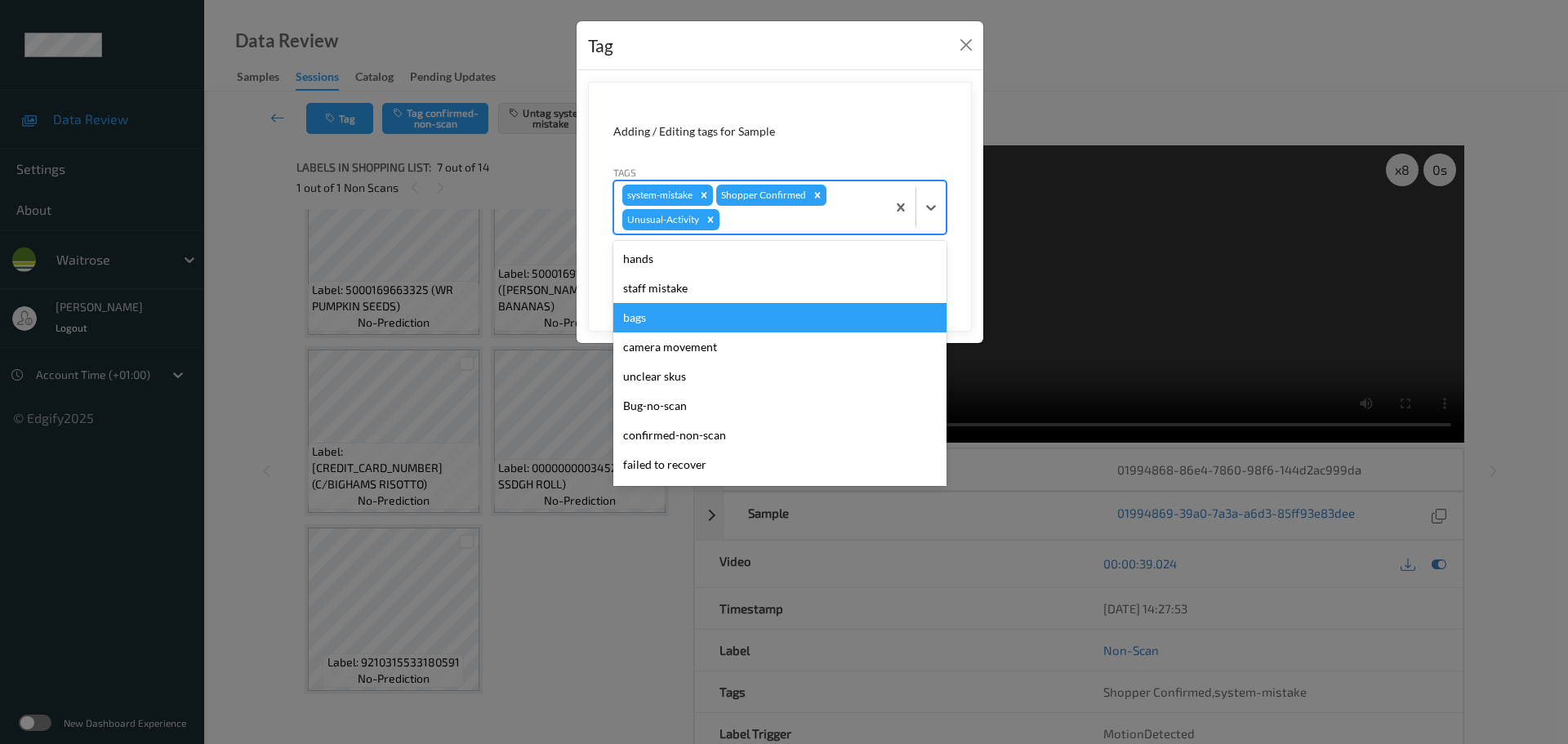
click at [634, 318] on div "bags" at bounding box center [779, 318] width 333 height 30
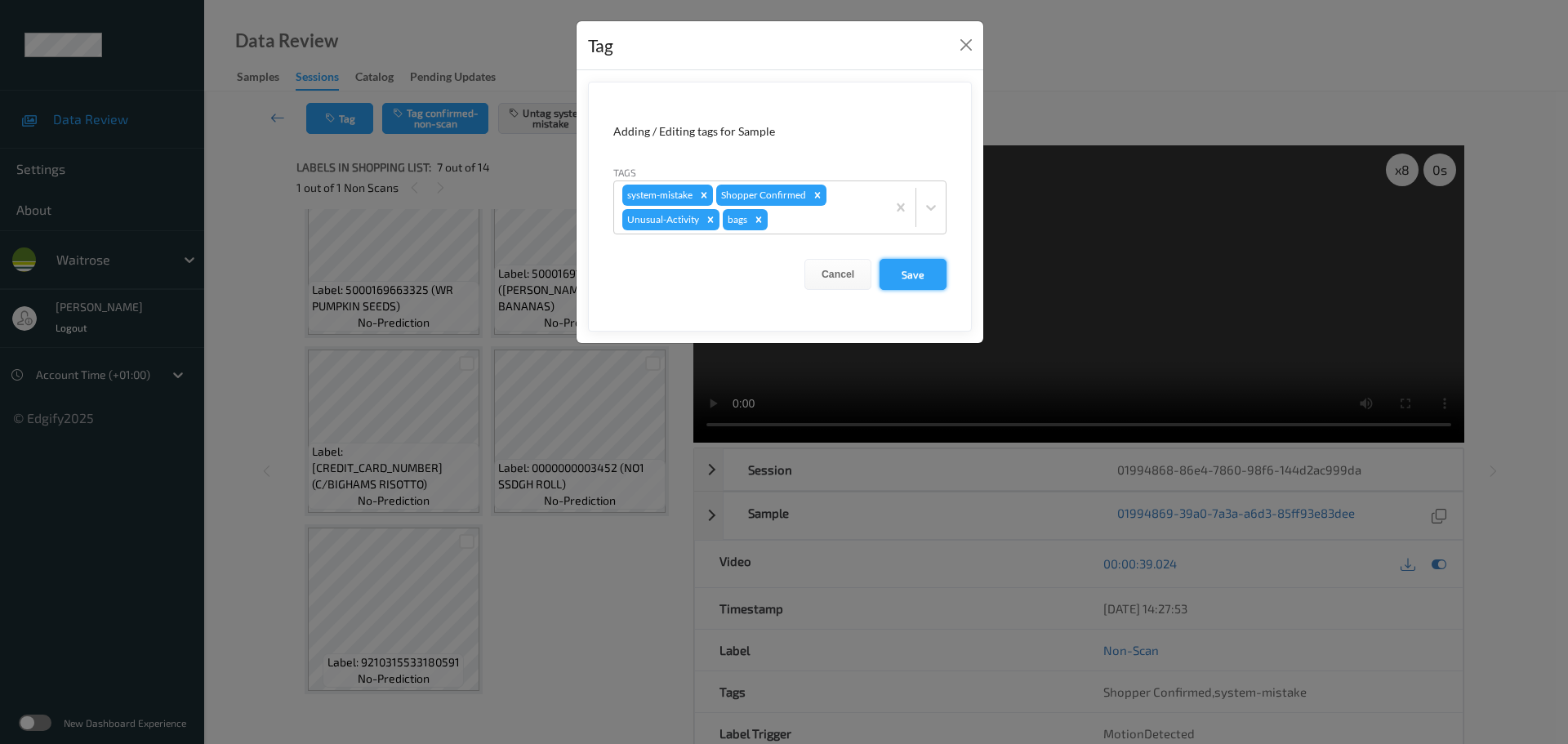
click at [891, 283] on button "Save" at bounding box center [913, 275] width 67 height 31
click at [911, 284] on button "Save" at bounding box center [913, 275] width 67 height 31
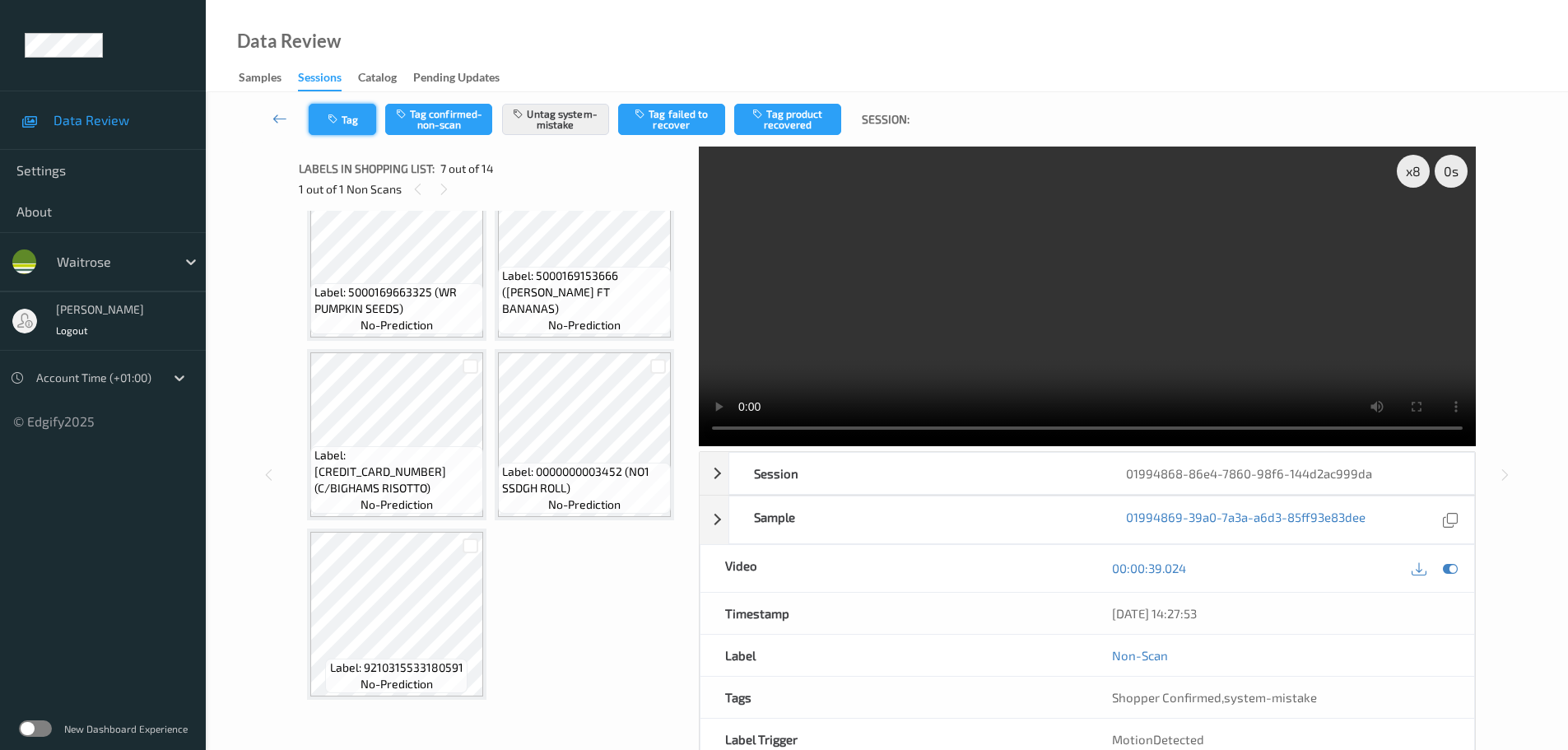
click at [343, 122] on button "Tag" at bounding box center [341, 119] width 67 height 31
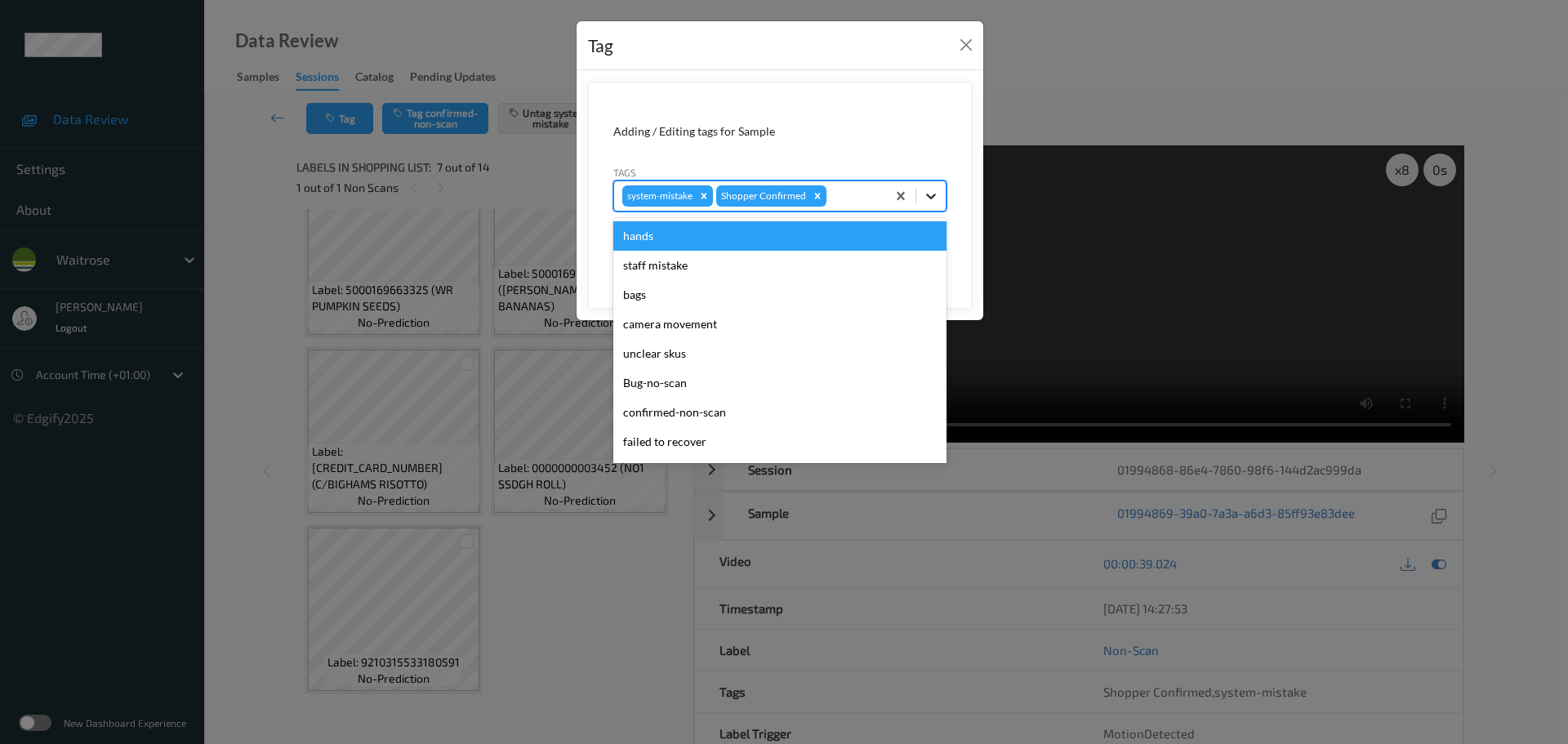
click at [941, 201] on div at bounding box center [931, 196] width 30 height 30
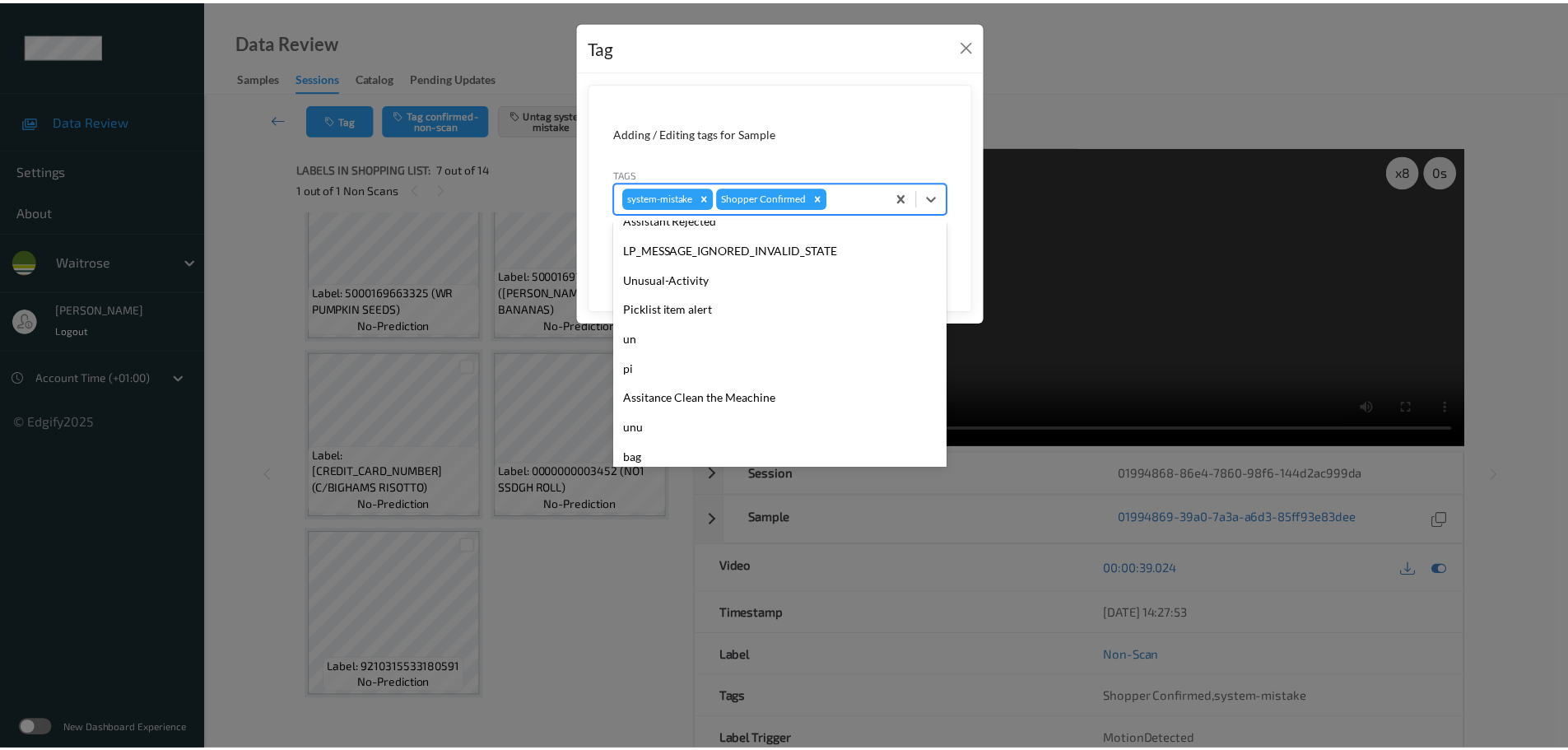
scroll to position [412, 0]
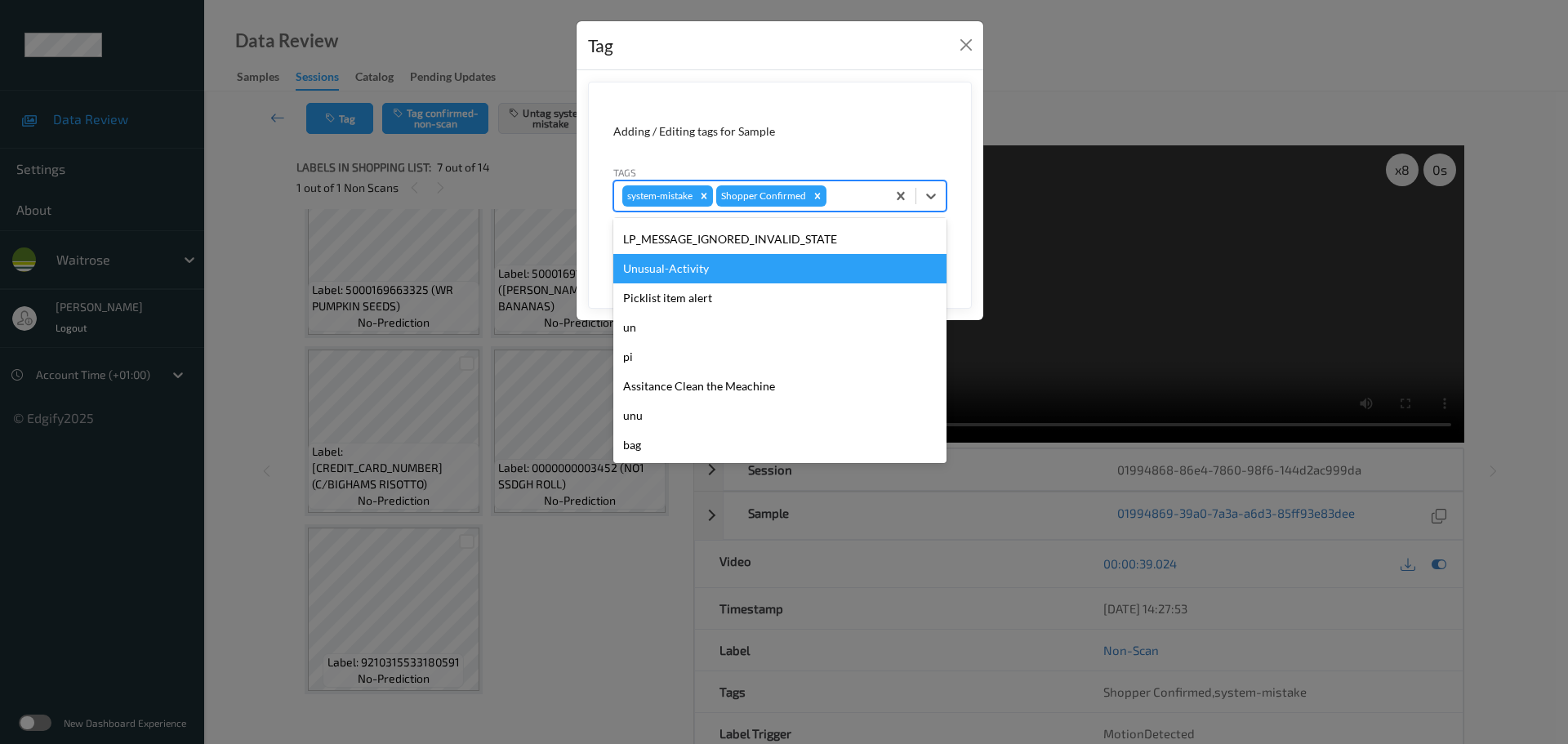
drag, startPoint x: 664, startPoint y: 279, endPoint x: 671, endPoint y: 309, distance: 30.8
click at [664, 279] on div "Unusual-Activity" at bounding box center [779, 269] width 333 height 30
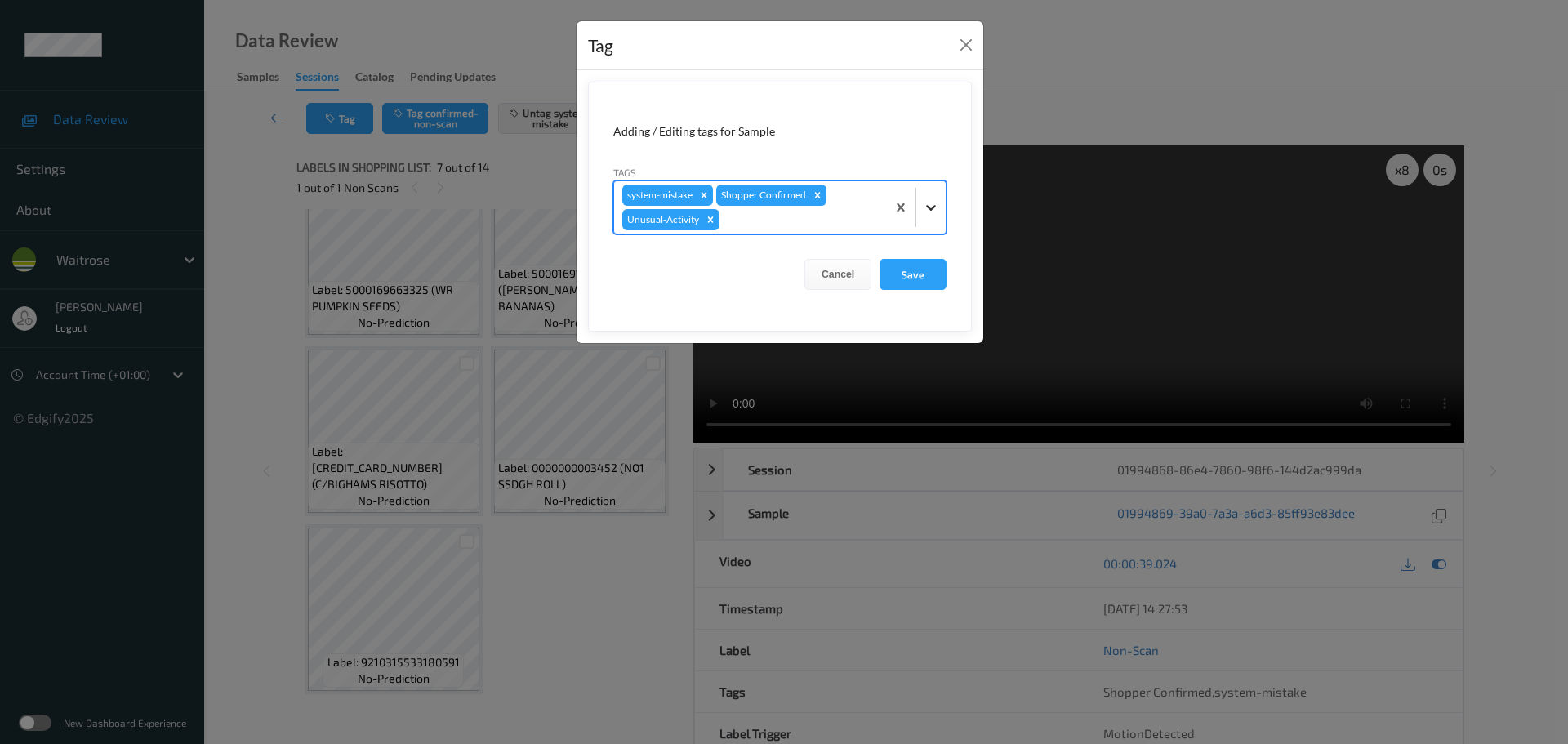
click at [937, 209] on icon at bounding box center [931, 207] width 16 height 16
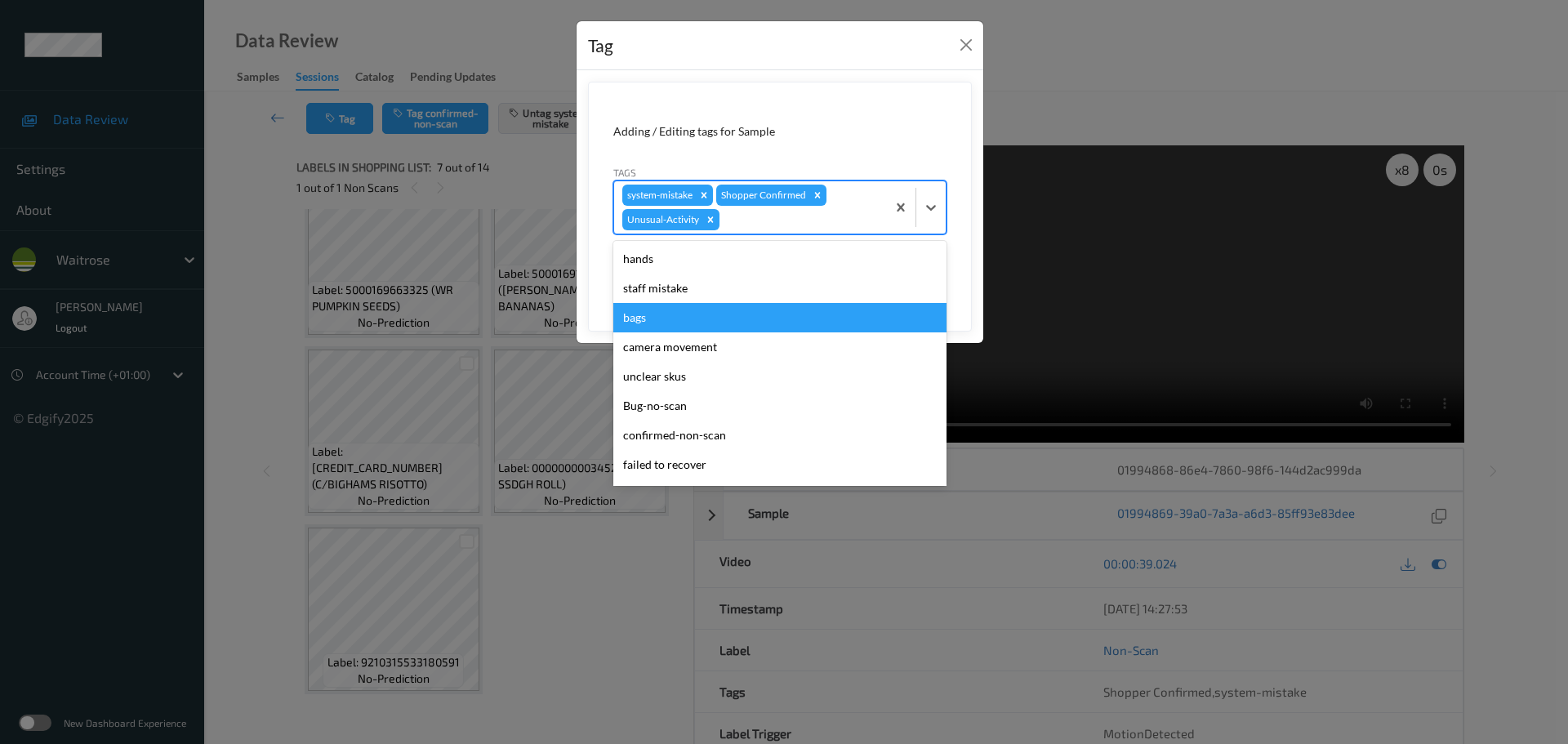
click at [664, 317] on div "bags" at bounding box center [779, 318] width 333 height 30
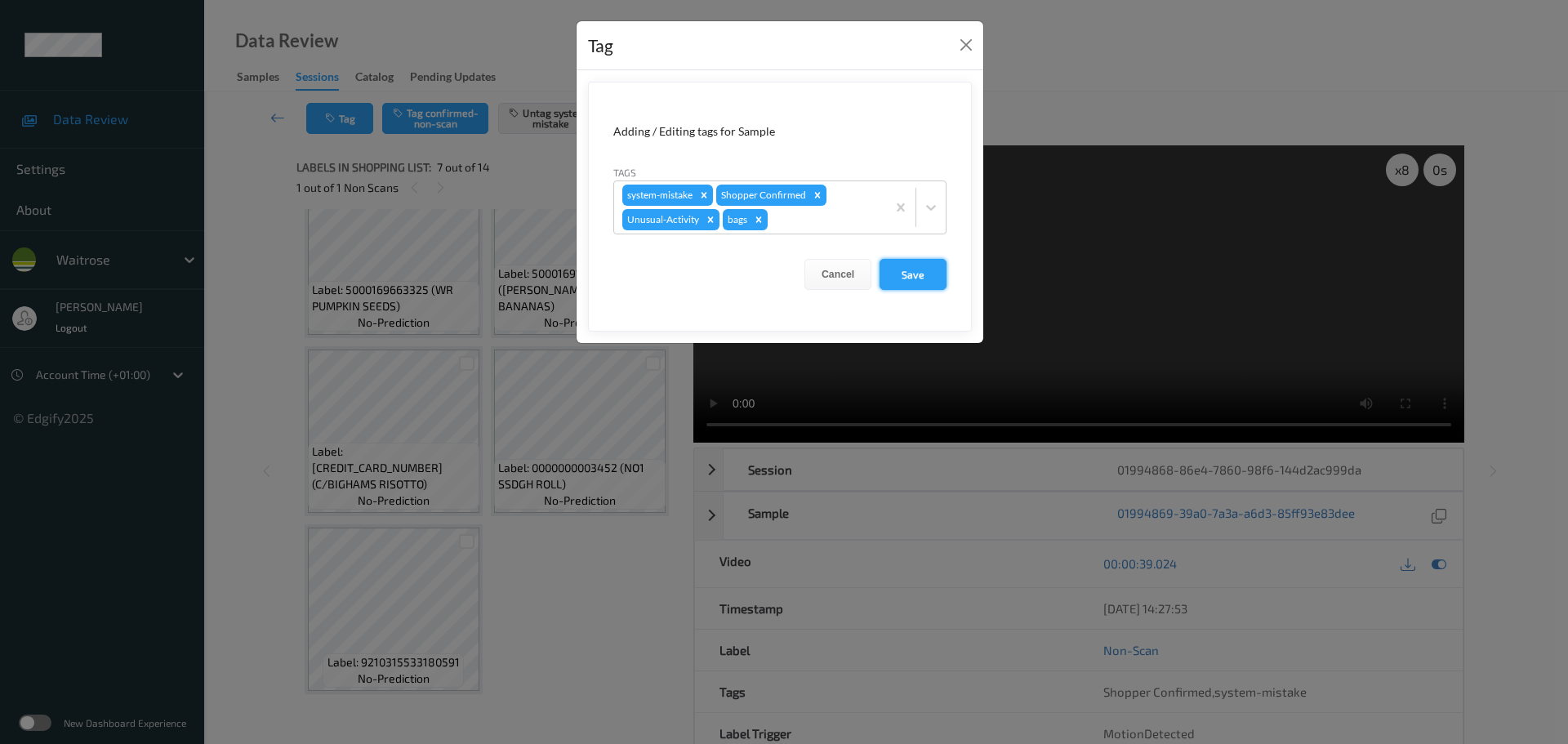
click at [930, 275] on button "Save" at bounding box center [913, 275] width 67 height 31
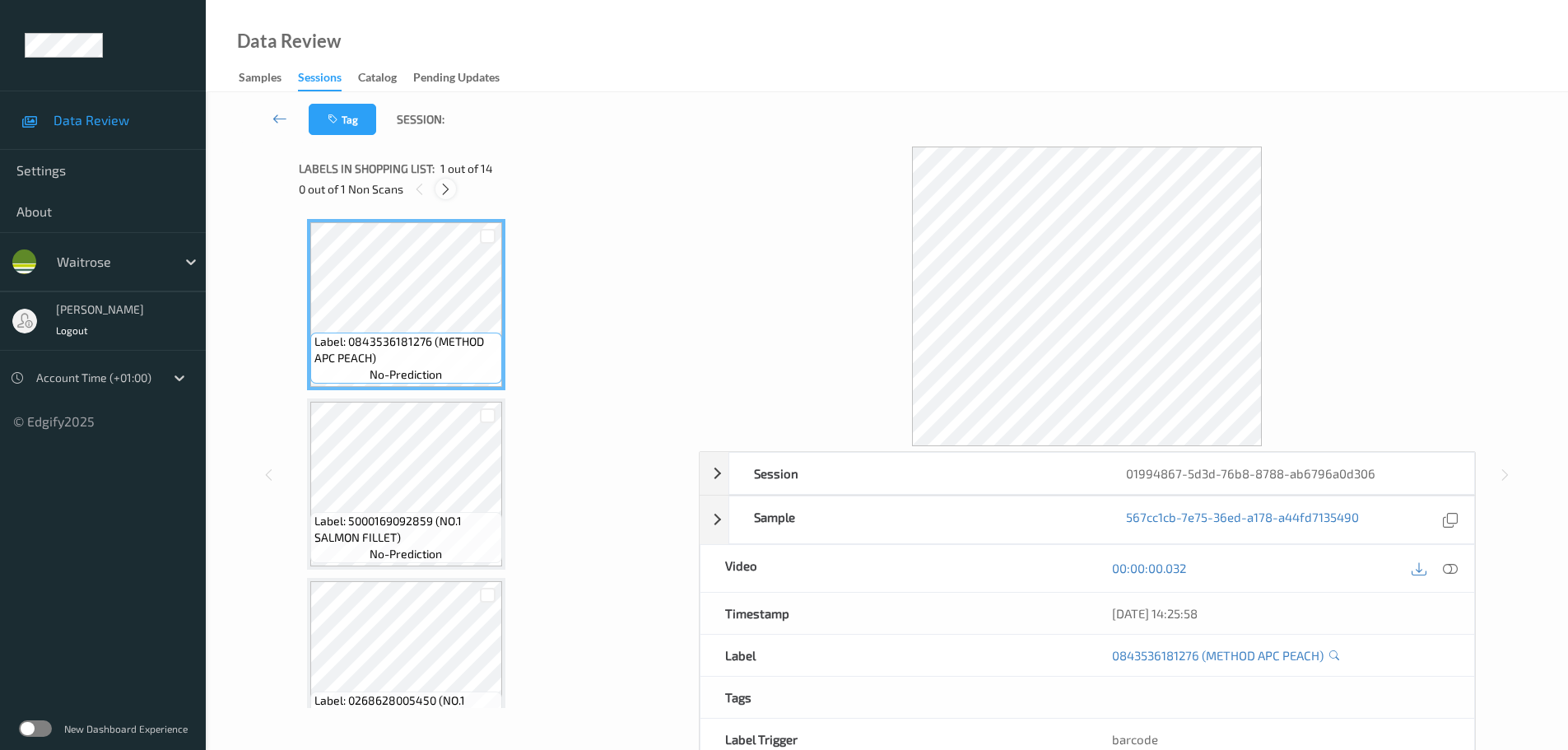
click at [443, 191] on icon at bounding box center [445, 190] width 14 height 15
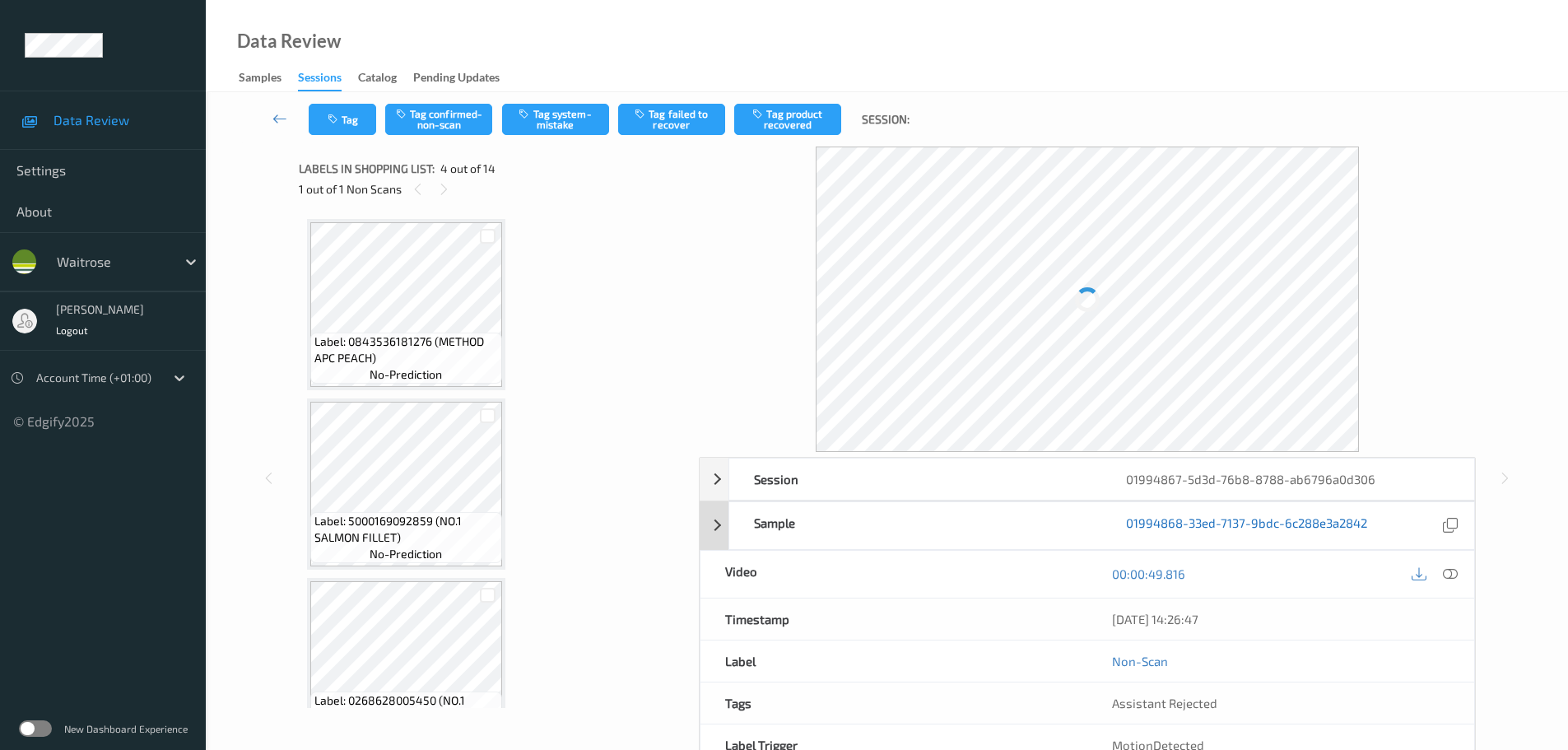
scroll to position [367, 0]
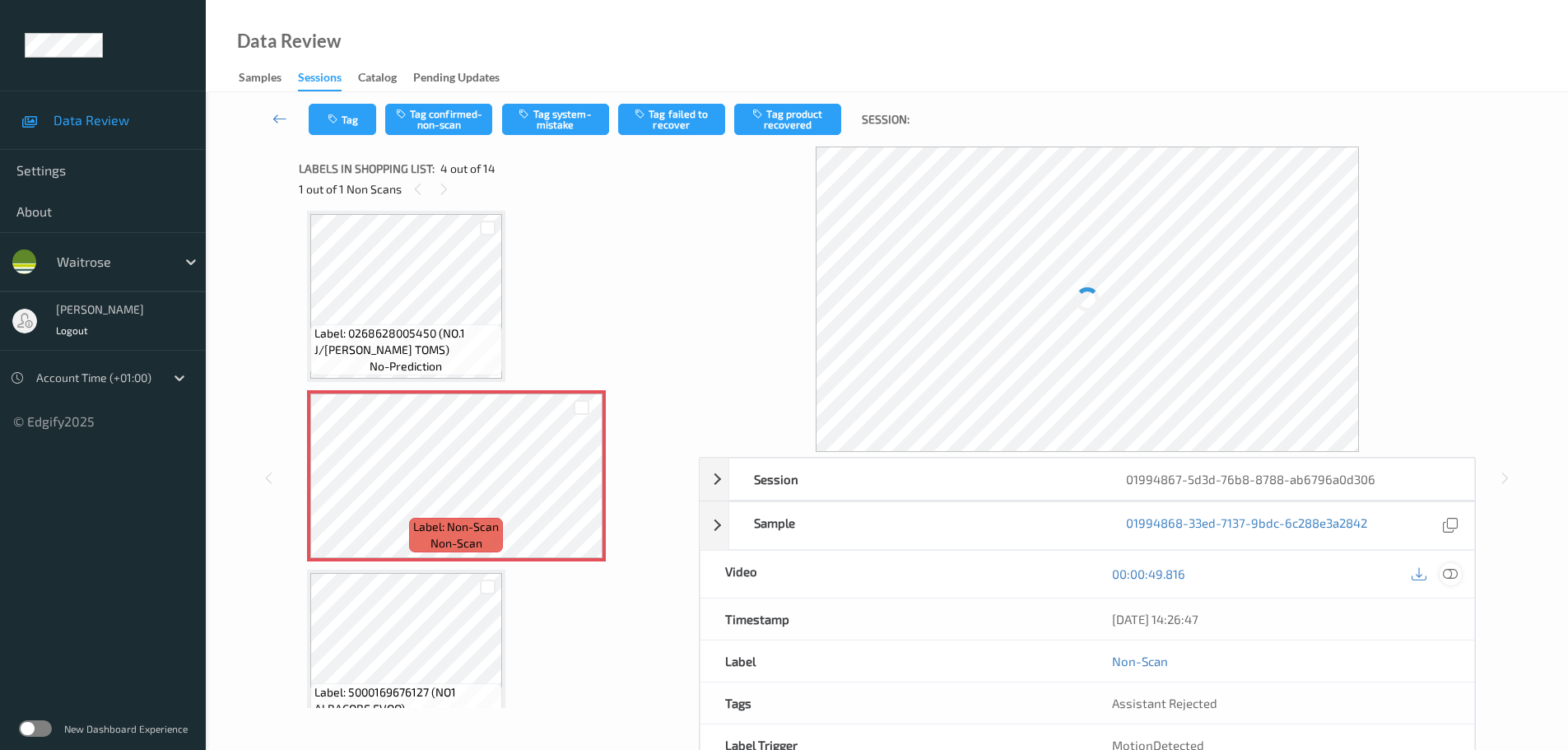
click at [1460, 574] on div "Session 01994867-5d3d-76b8-8788-ab6796a0d306 Session ID 01994867-5d3d-76b8-8788…" at bounding box center [1087, 632] width 777 height 352
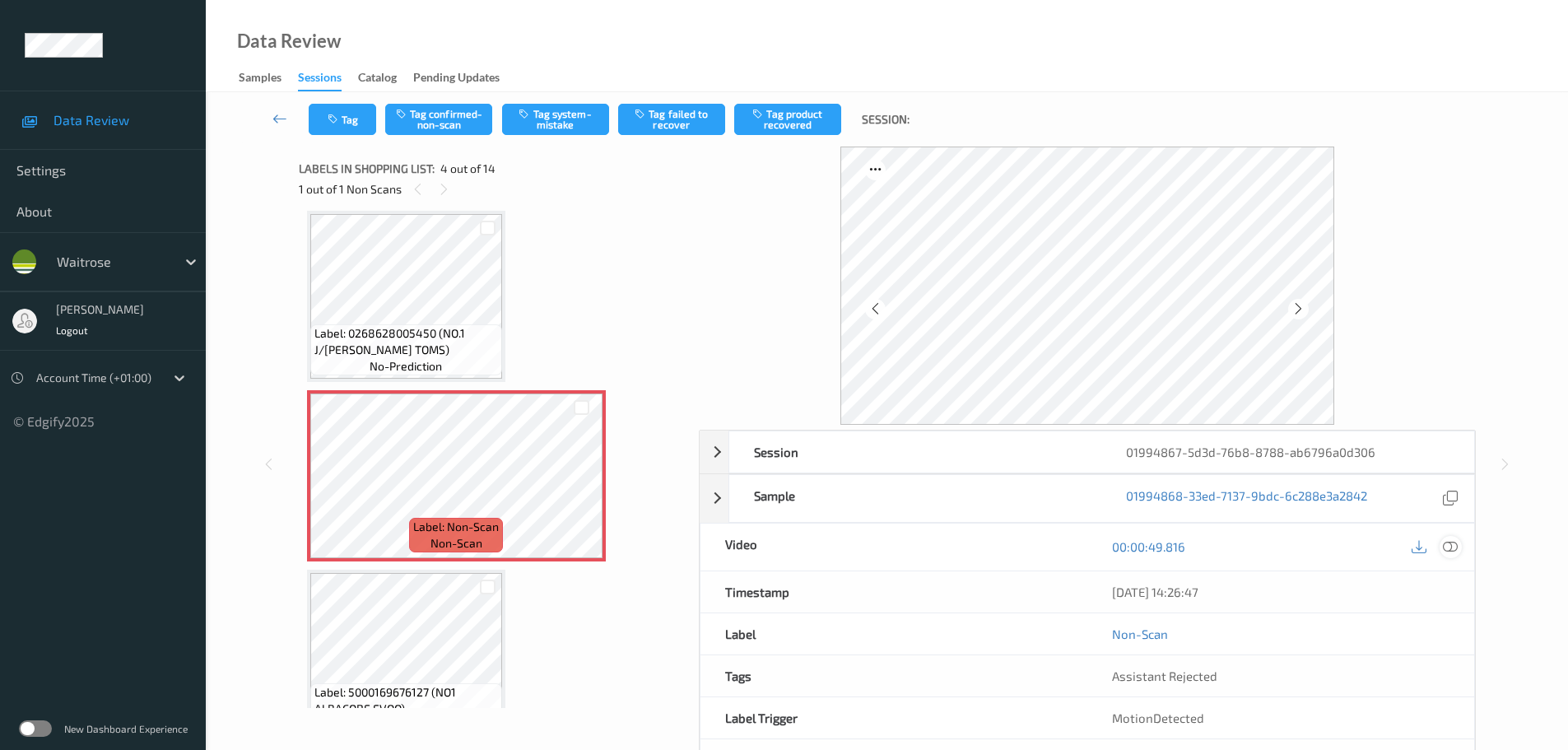
click at [1450, 538] on div at bounding box center [1450, 547] width 22 height 22
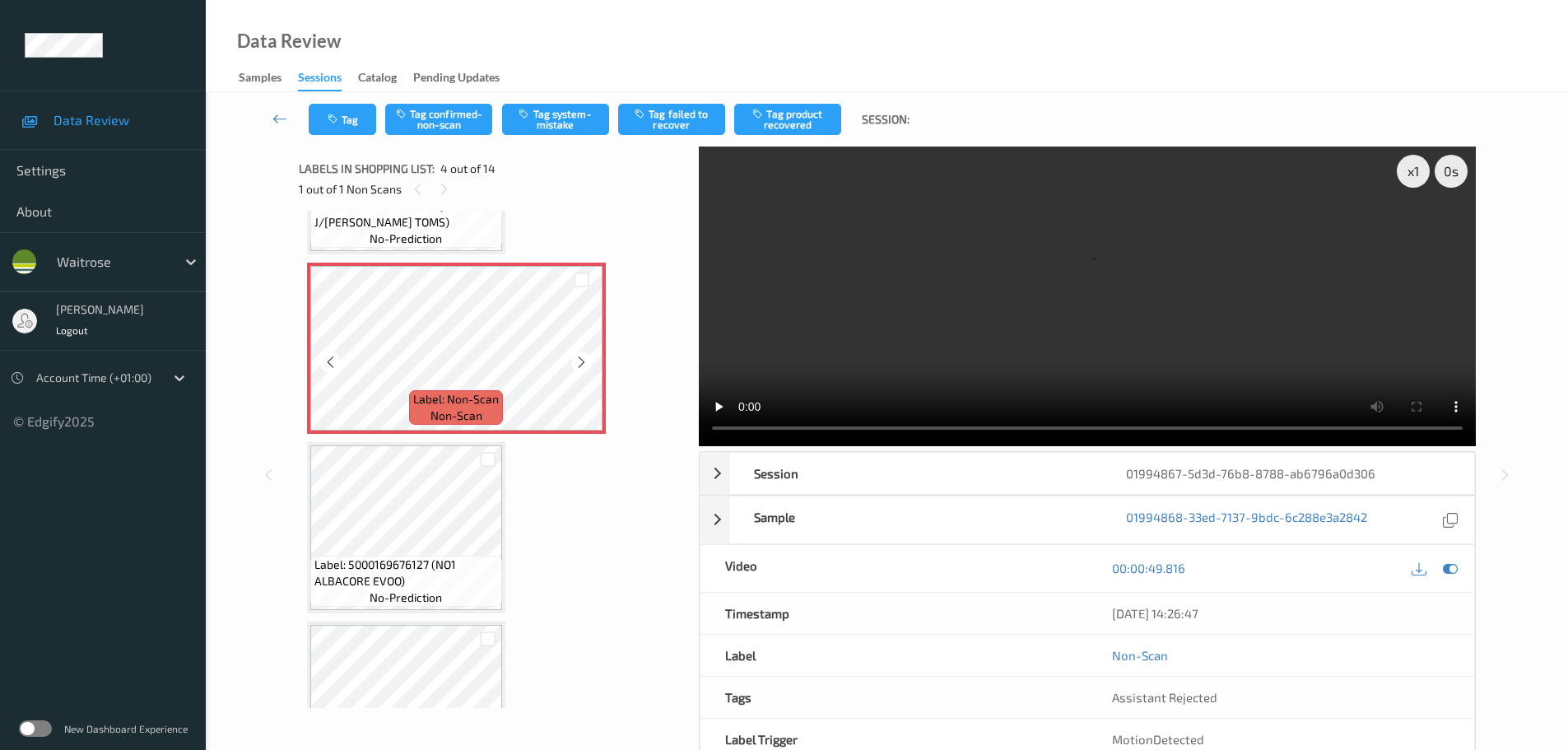
scroll to position [494, 0]
click at [582, 363] on icon at bounding box center [581, 363] width 14 height 15
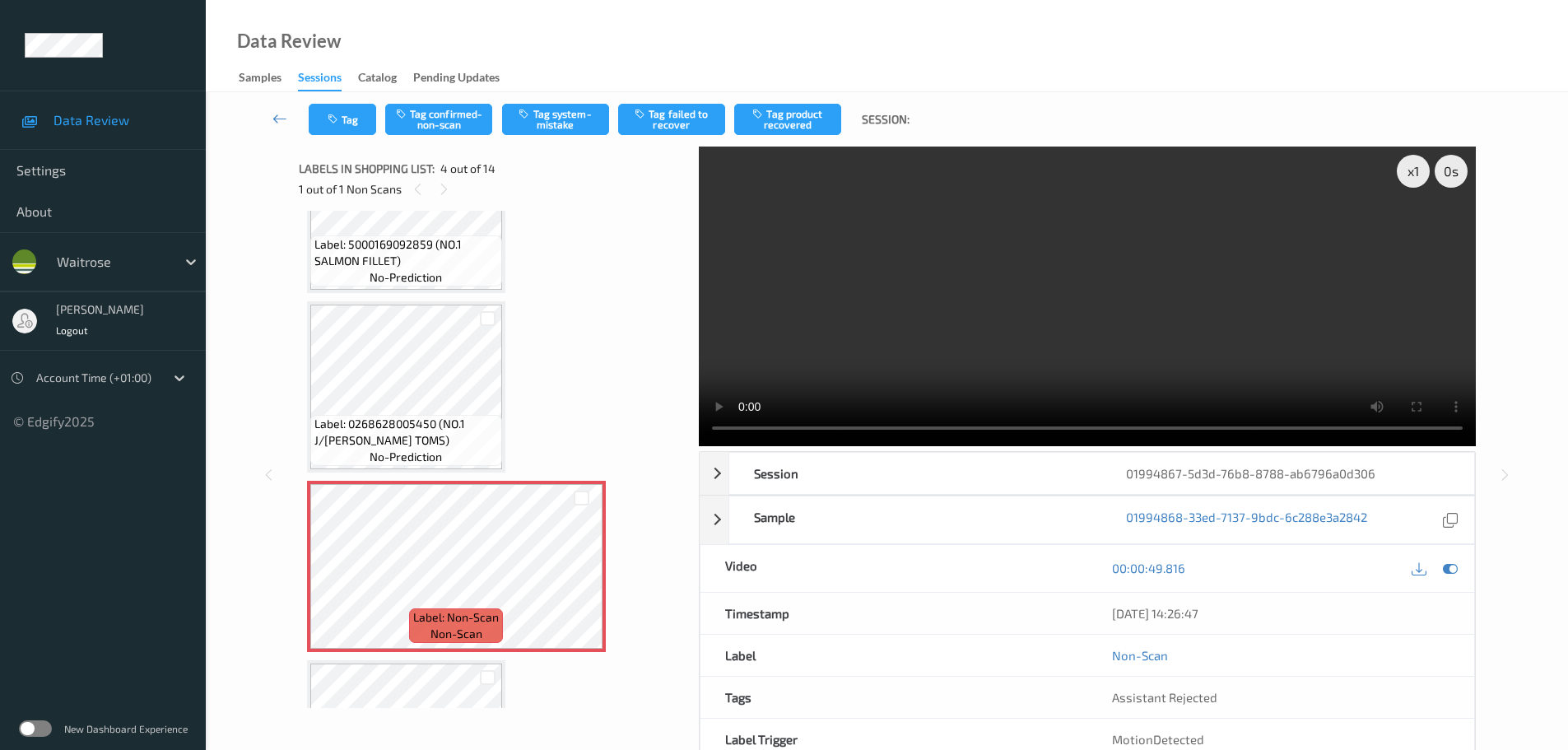
scroll to position [247, 0]
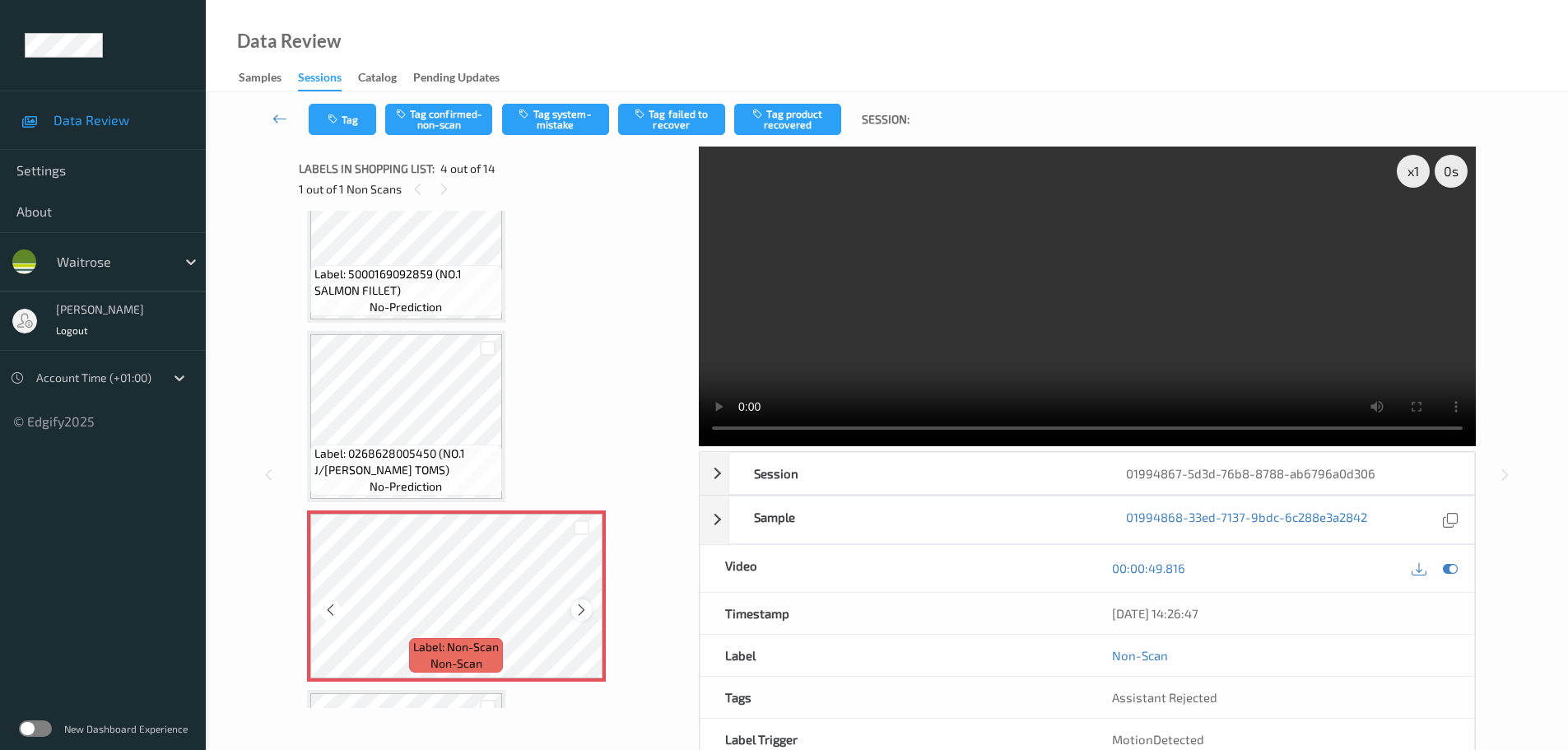
click at [571, 608] on div at bounding box center [581, 609] width 21 height 21
click at [572, 608] on div at bounding box center [581, 609] width 21 height 21
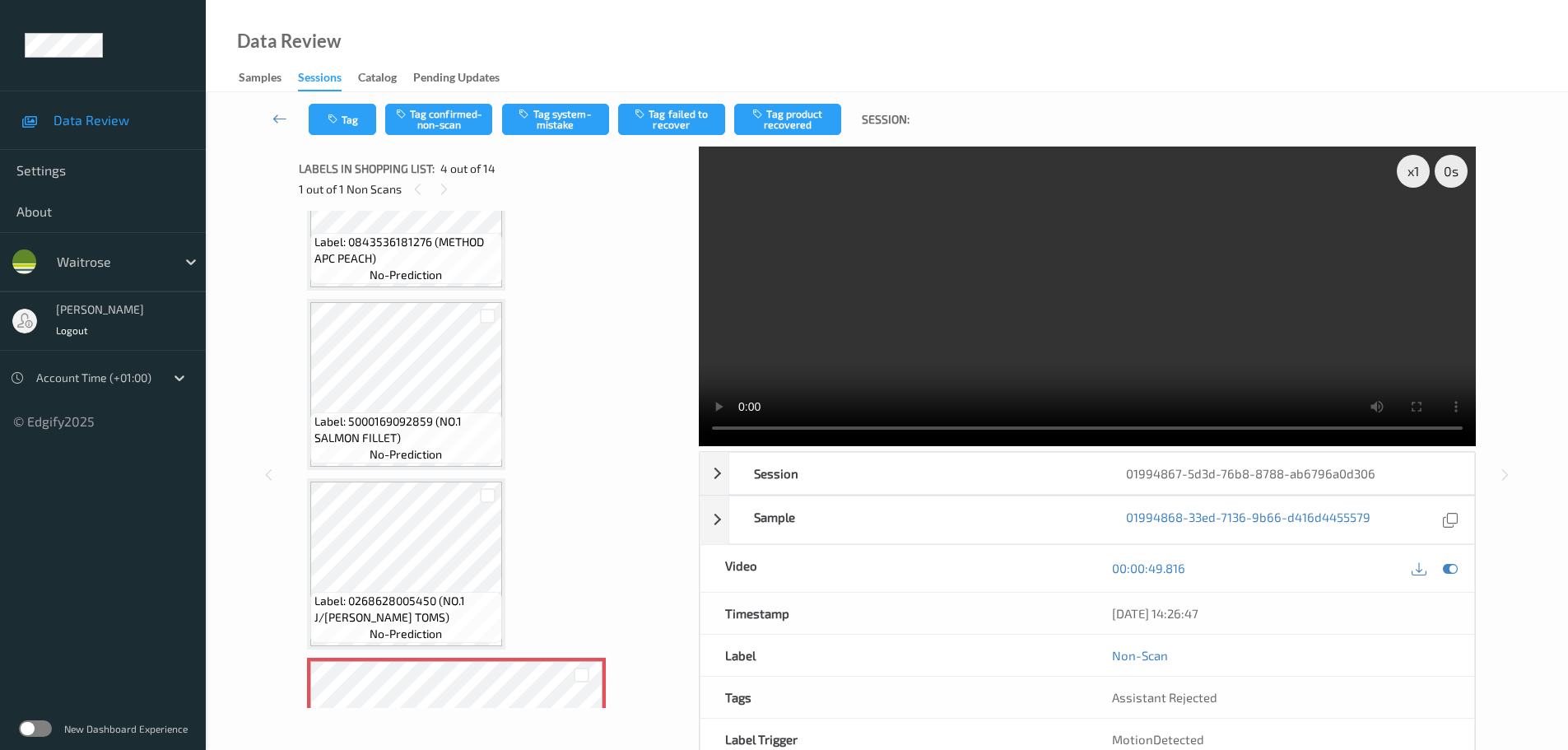
scroll to position [82, 0]
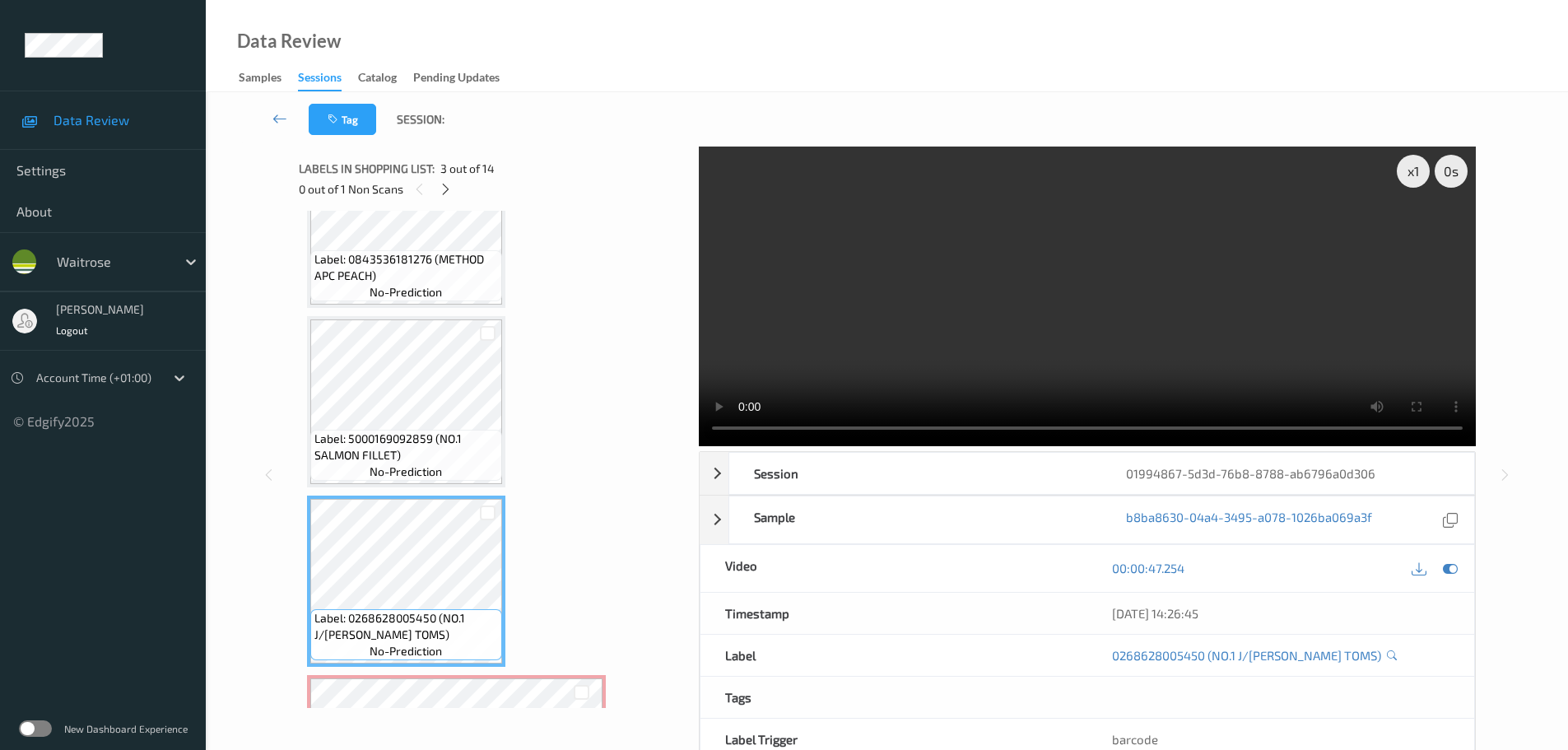
click at [465, 486] on div "Label: 5000169092859 (NO.1 SALMON FILLET) no-prediction" at bounding box center [406, 401] width 198 height 172
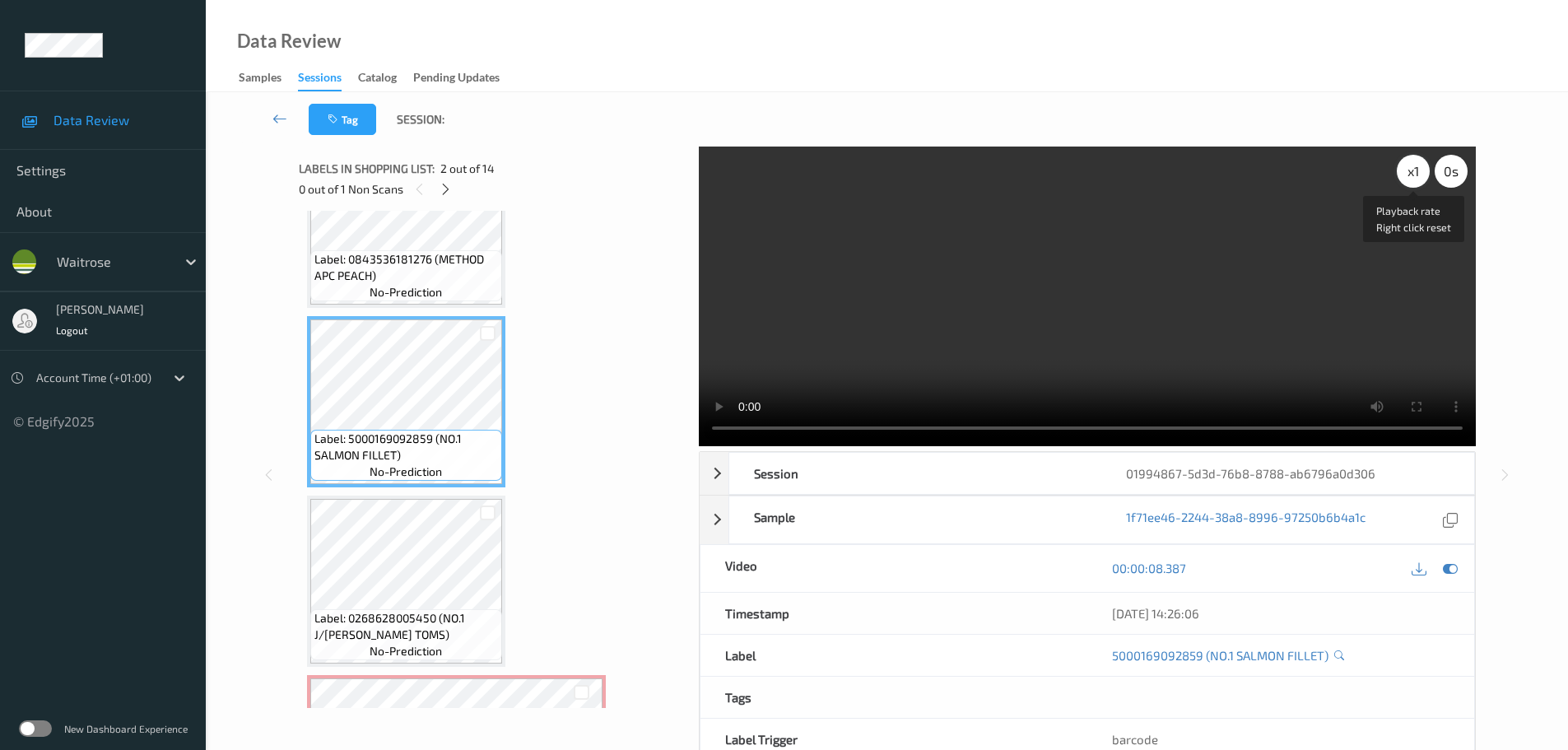
click at [1414, 182] on div "x 1" at bounding box center [1414, 172] width 33 height 33
click at [1414, 182] on div "x 2" at bounding box center [1414, 172] width 33 height 33
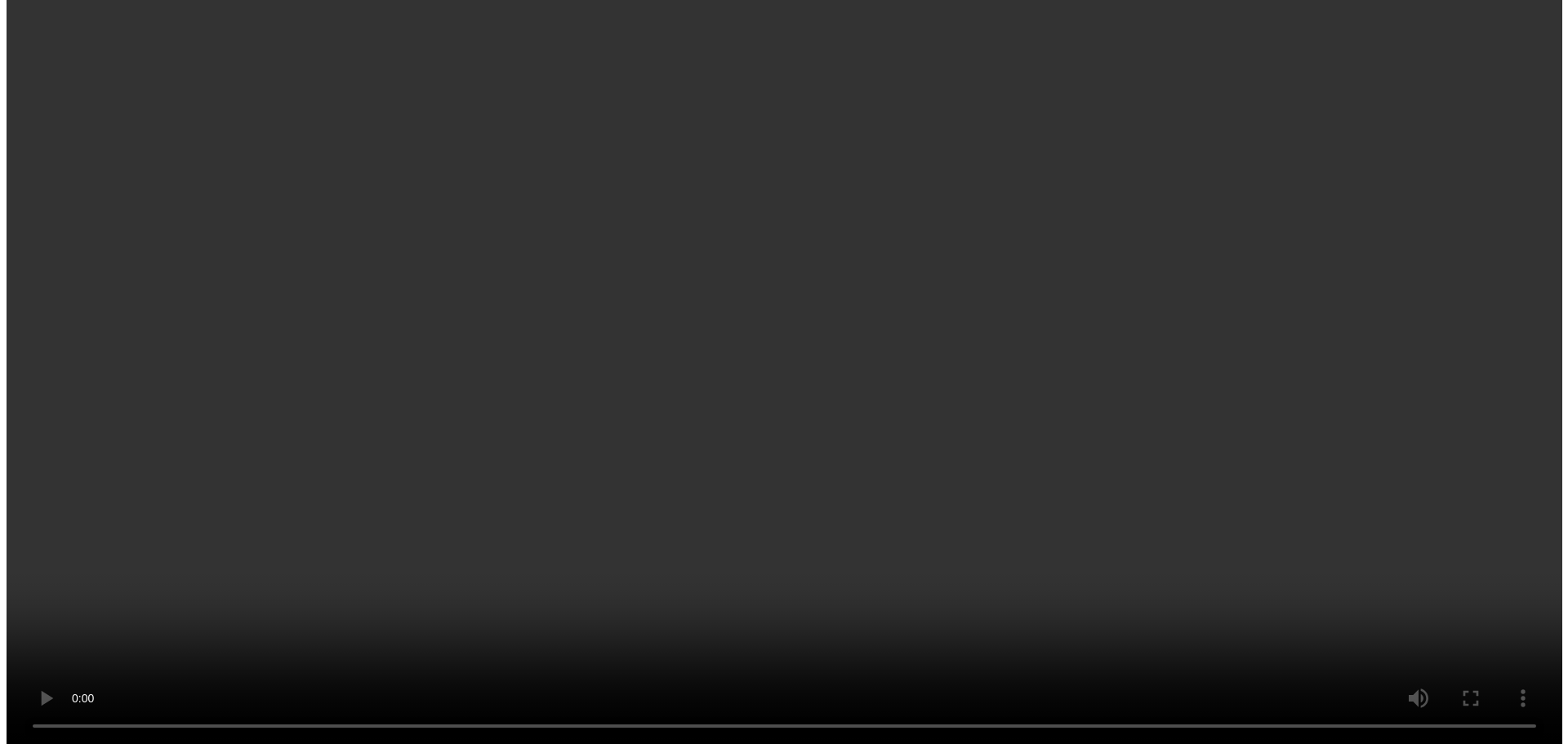
scroll to position [409, 0]
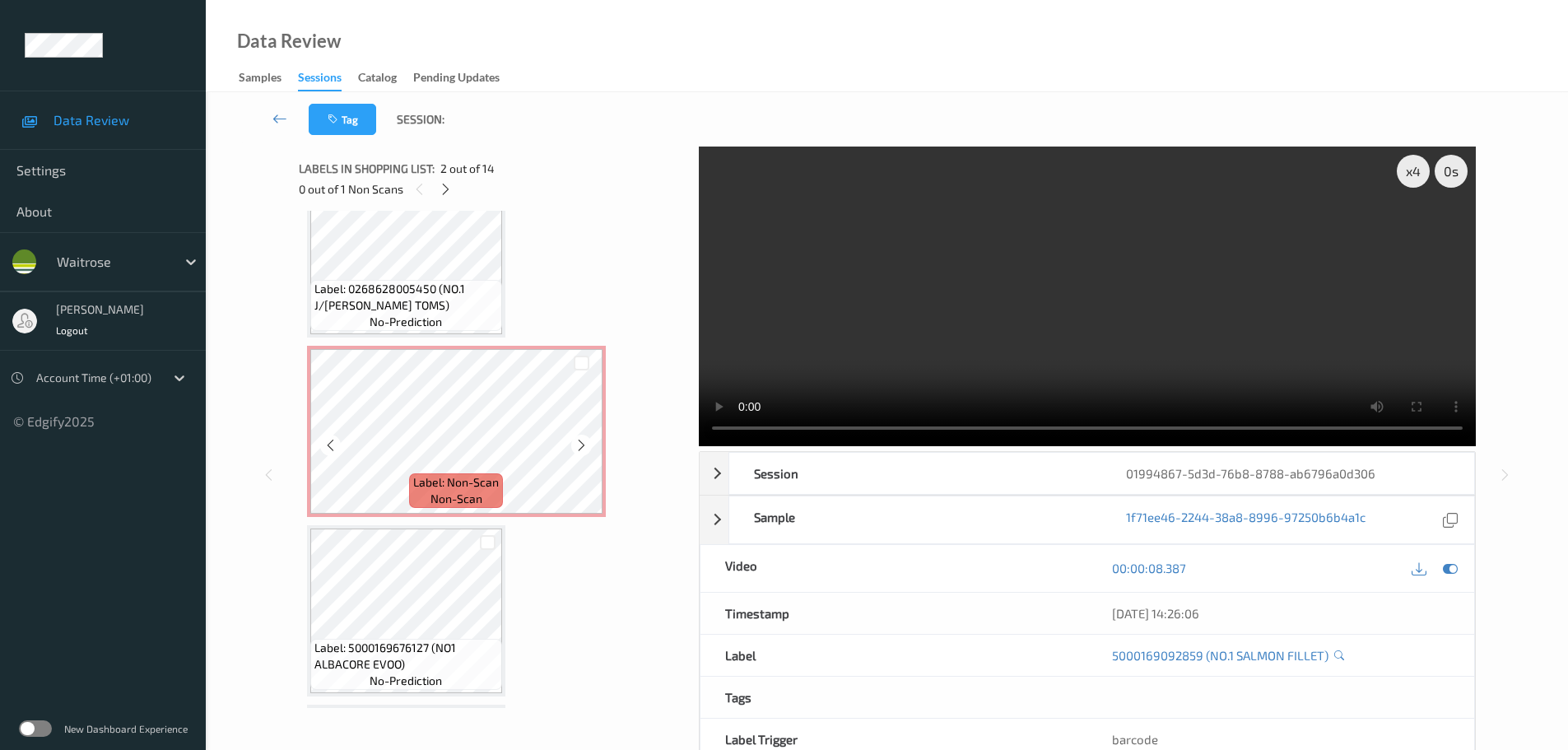
click at [450, 489] on span "Label: Non-Scan" at bounding box center [456, 482] width 85 height 17
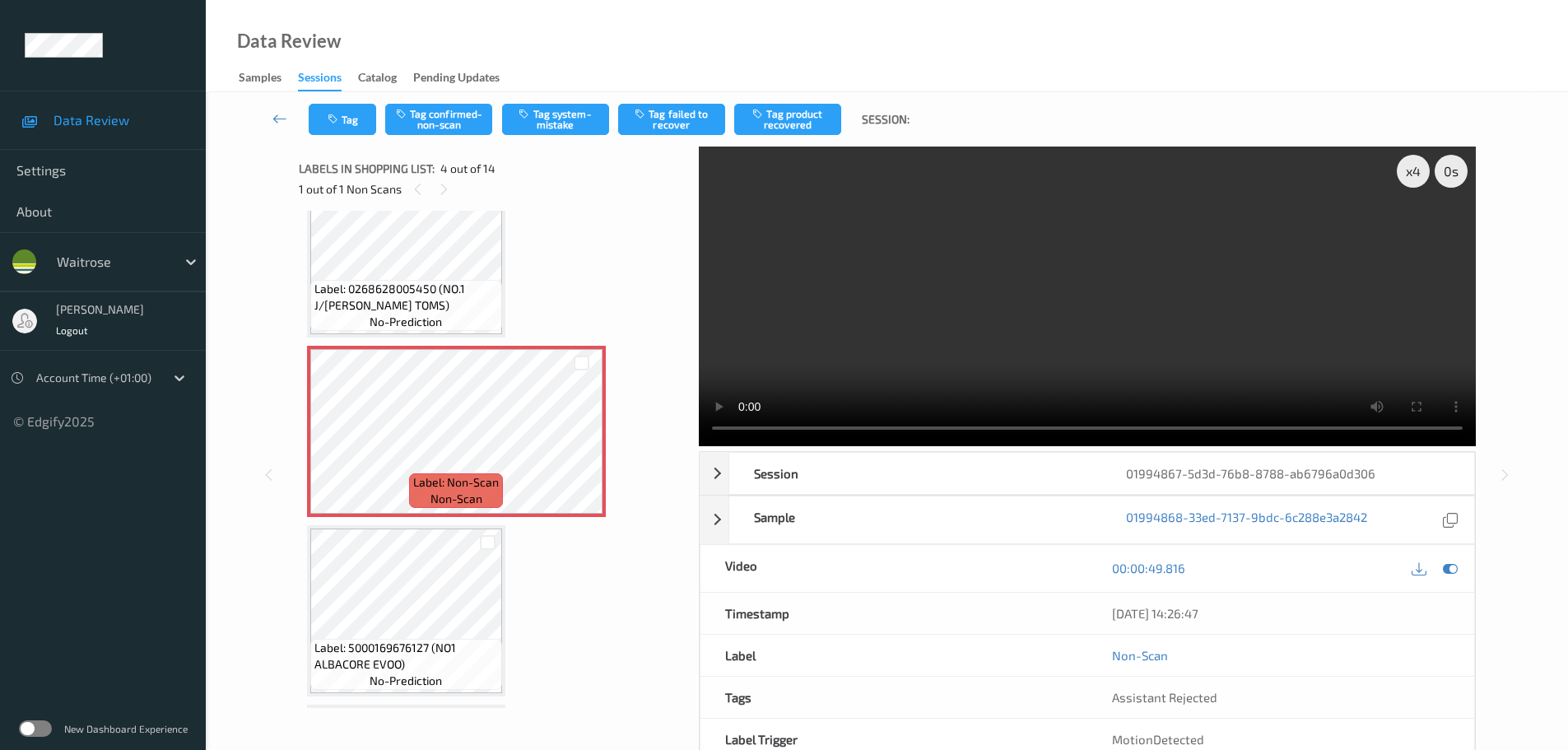
drag, startPoint x: 554, startPoint y: 118, endPoint x: 576, endPoint y: 136, distance: 28.4
click at [554, 119] on button "Tag system-mistake" at bounding box center [555, 119] width 107 height 31
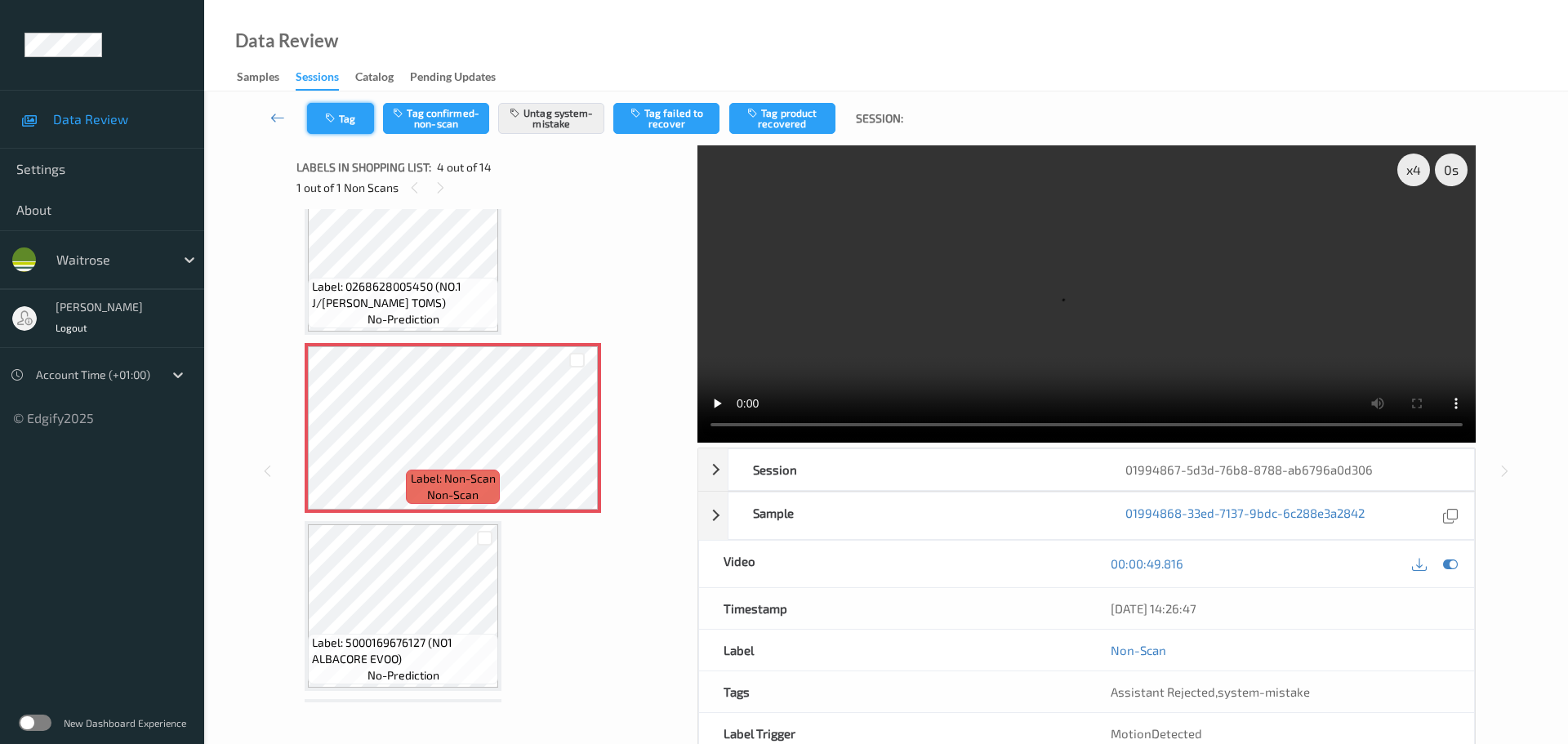
click at [337, 126] on button "Tag" at bounding box center [340, 118] width 67 height 31
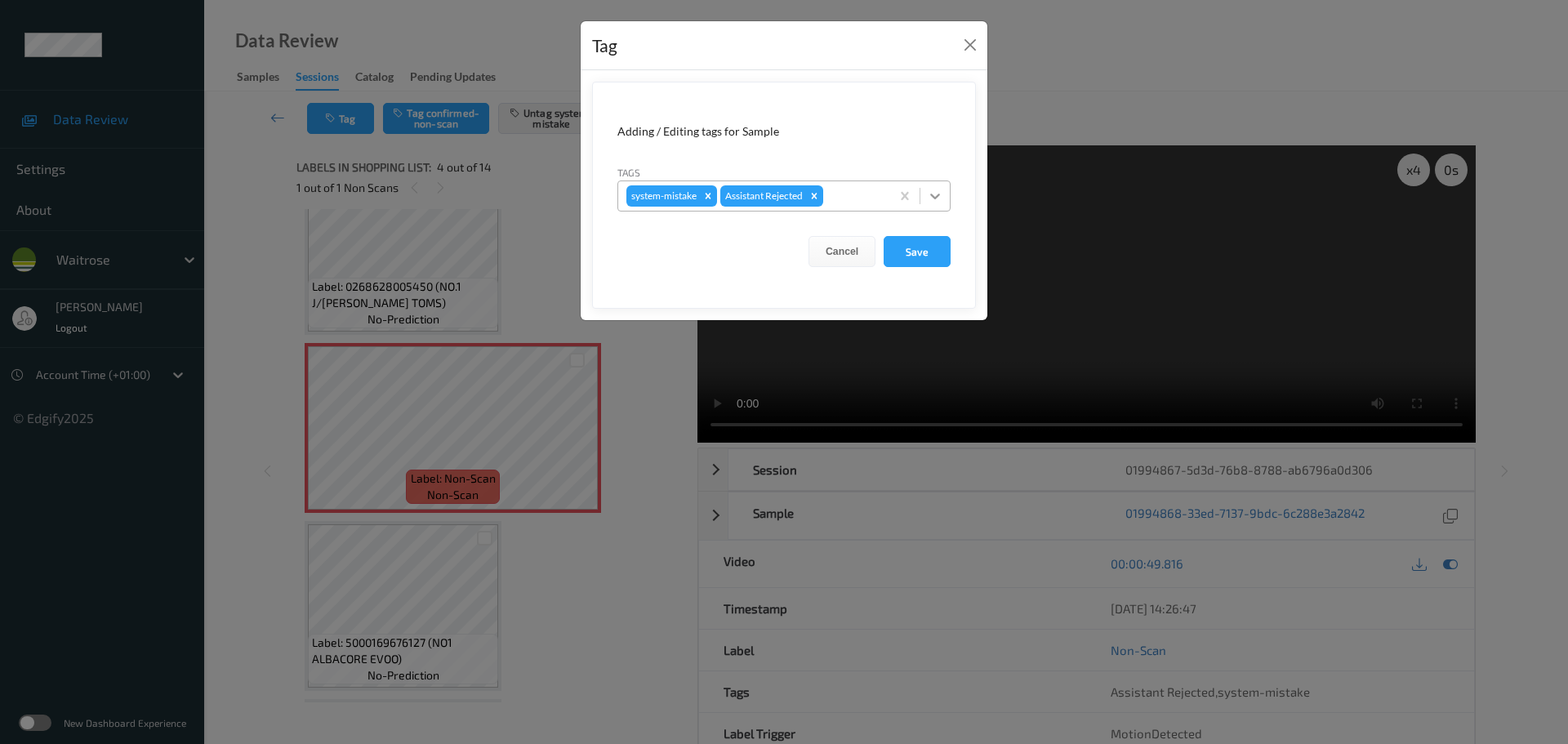
click at [937, 206] on div at bounding box center [935, 196] width 30 height 30
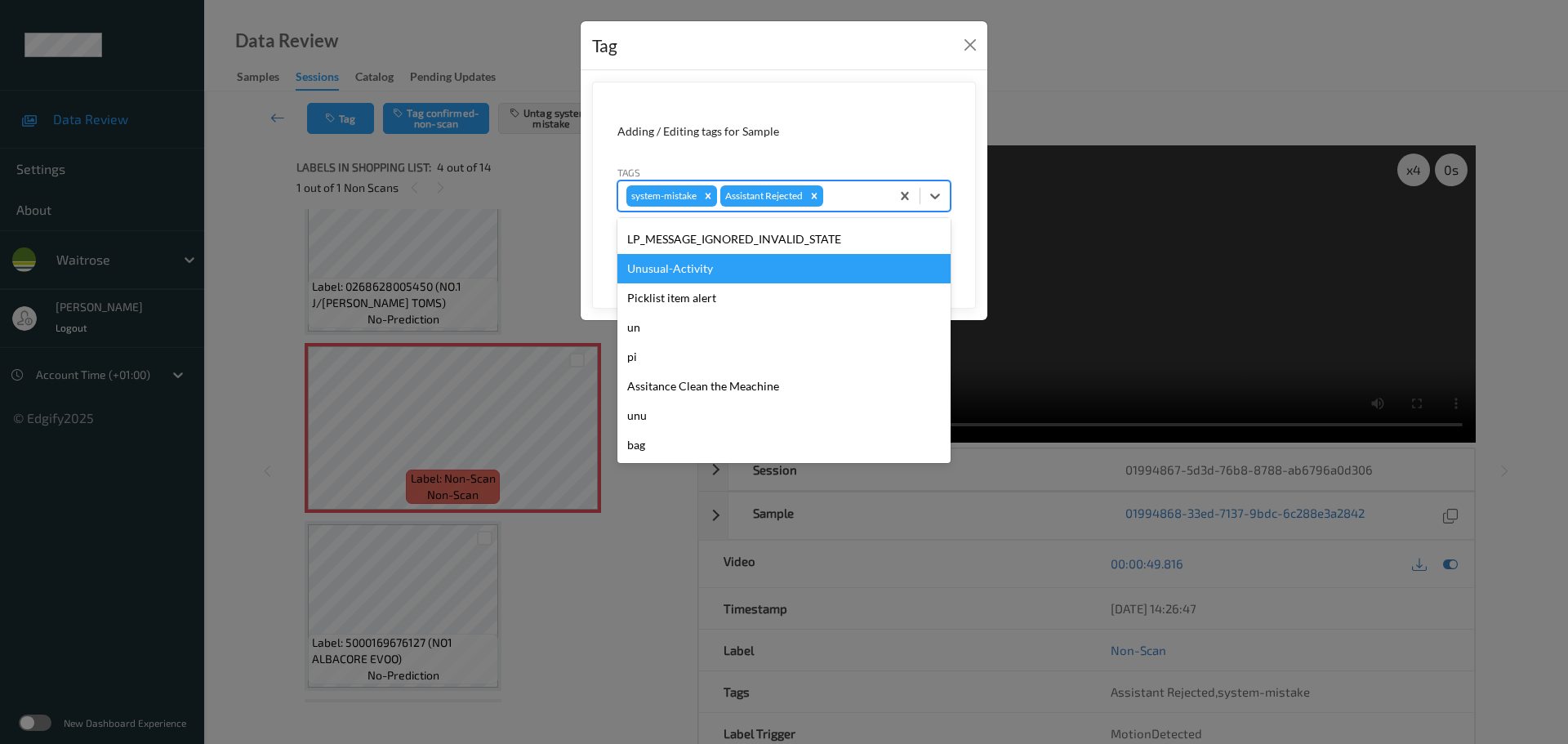
drag, startPoint x: 646, startPoint y: 281, endPoint x: 869, endPoint y: 267, distance: 223.4
click at [647, 280] on div "Unusual-Activity" at bounding box center [784, 269] width 333 height 30
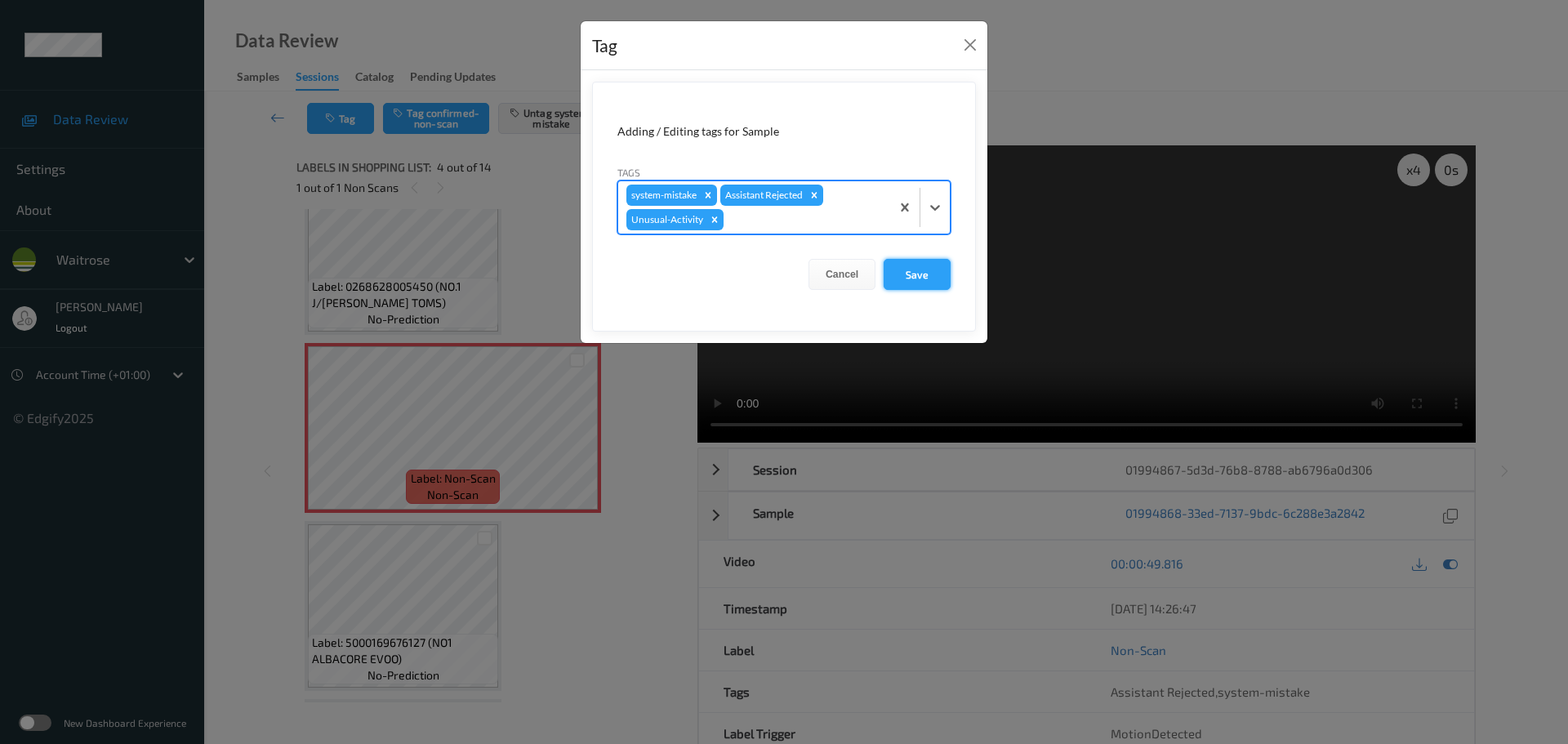
click at [909, 278] on button "Save" at bounding box center [917, 275] width 67 height 31
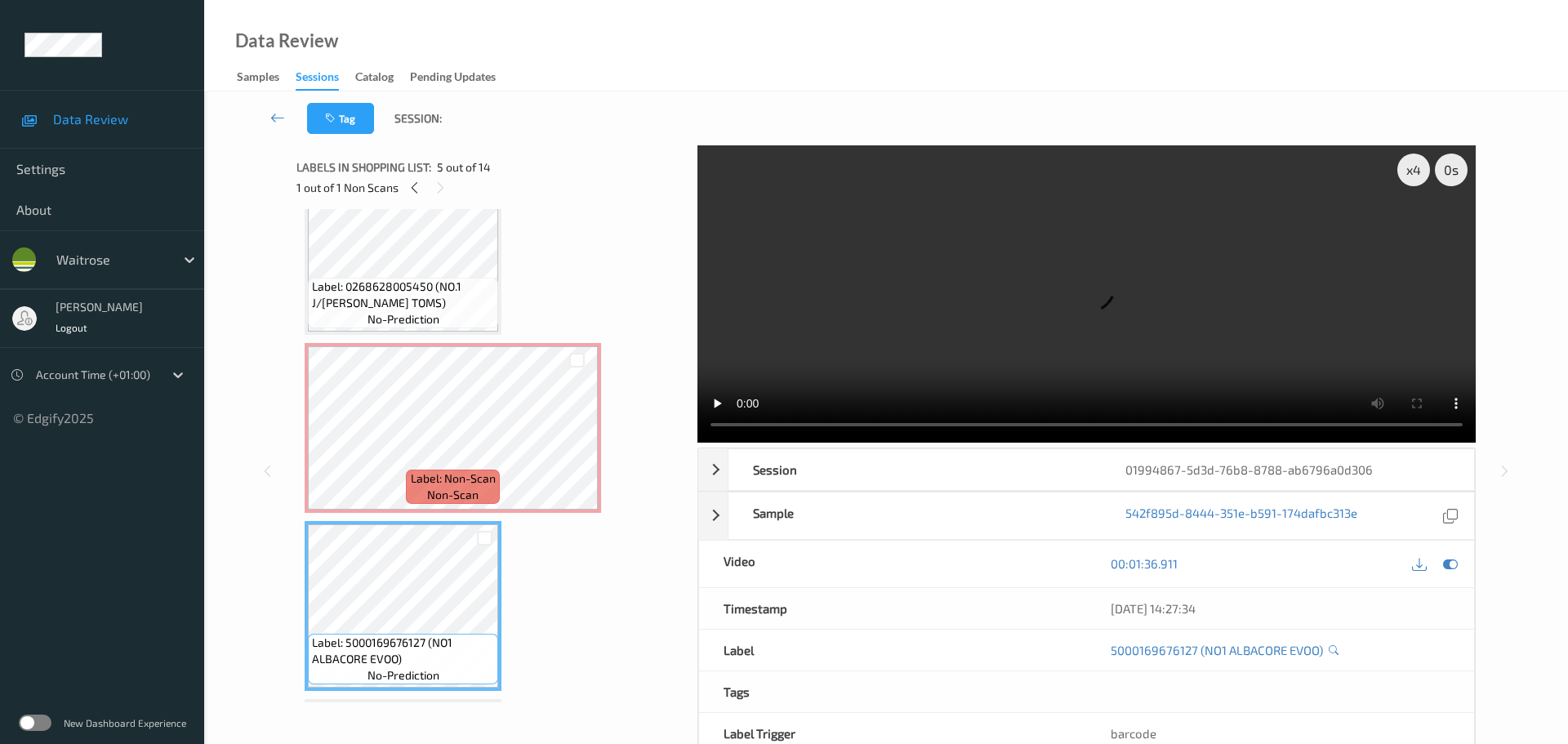
click at [414, 471] on span "Label: Non-Scan" at bounding box center [453, 478] width 85 height 16
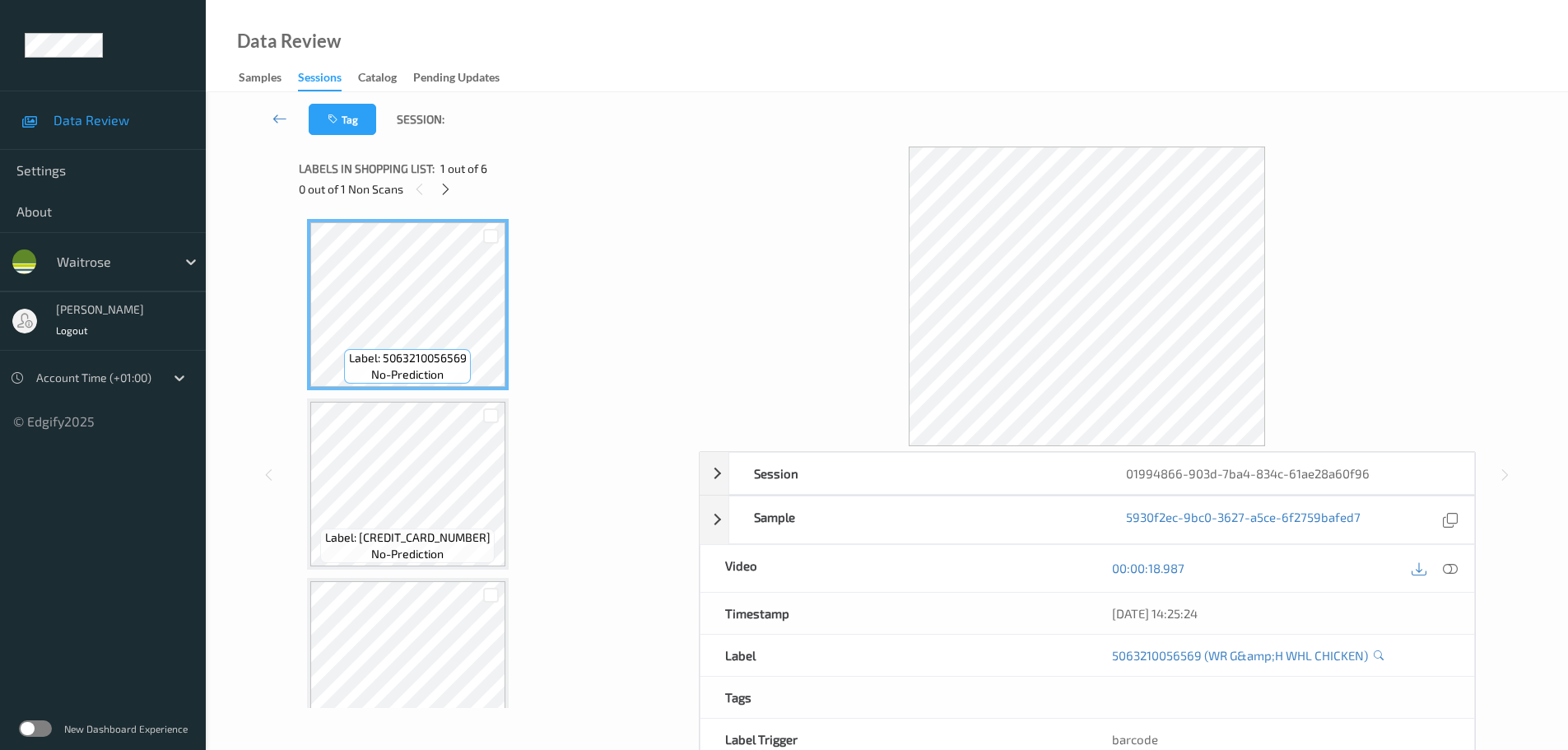
click at [433, 182] on div "0 out of 1 Non Scans" at bounding box center [493, 189] width 389 height 21
click at [443, 185] on icon at bounding box center [445, 190] width 14 height 15
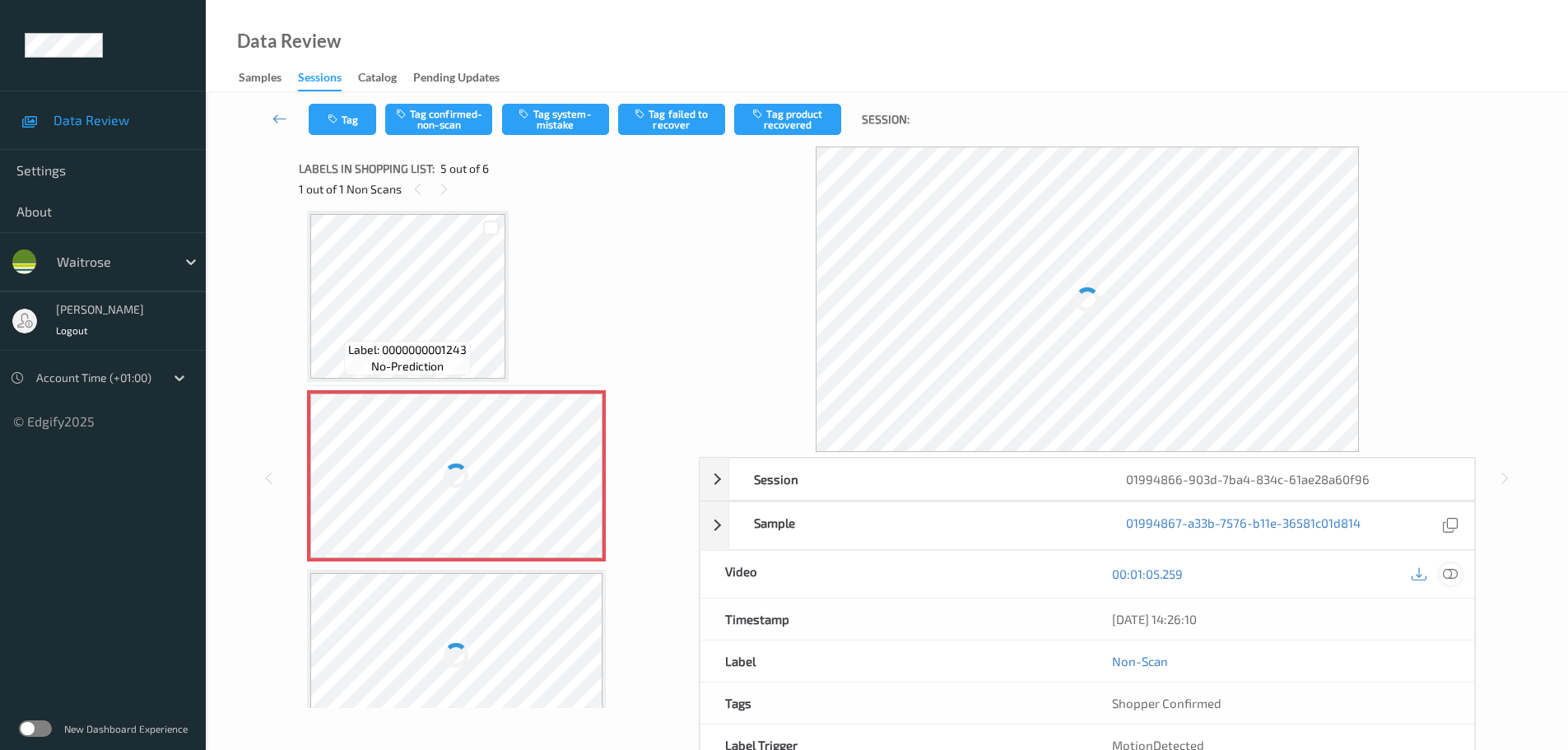
click at [1461, 570] on div at bounding box center [1450, 573] width 22 height 22
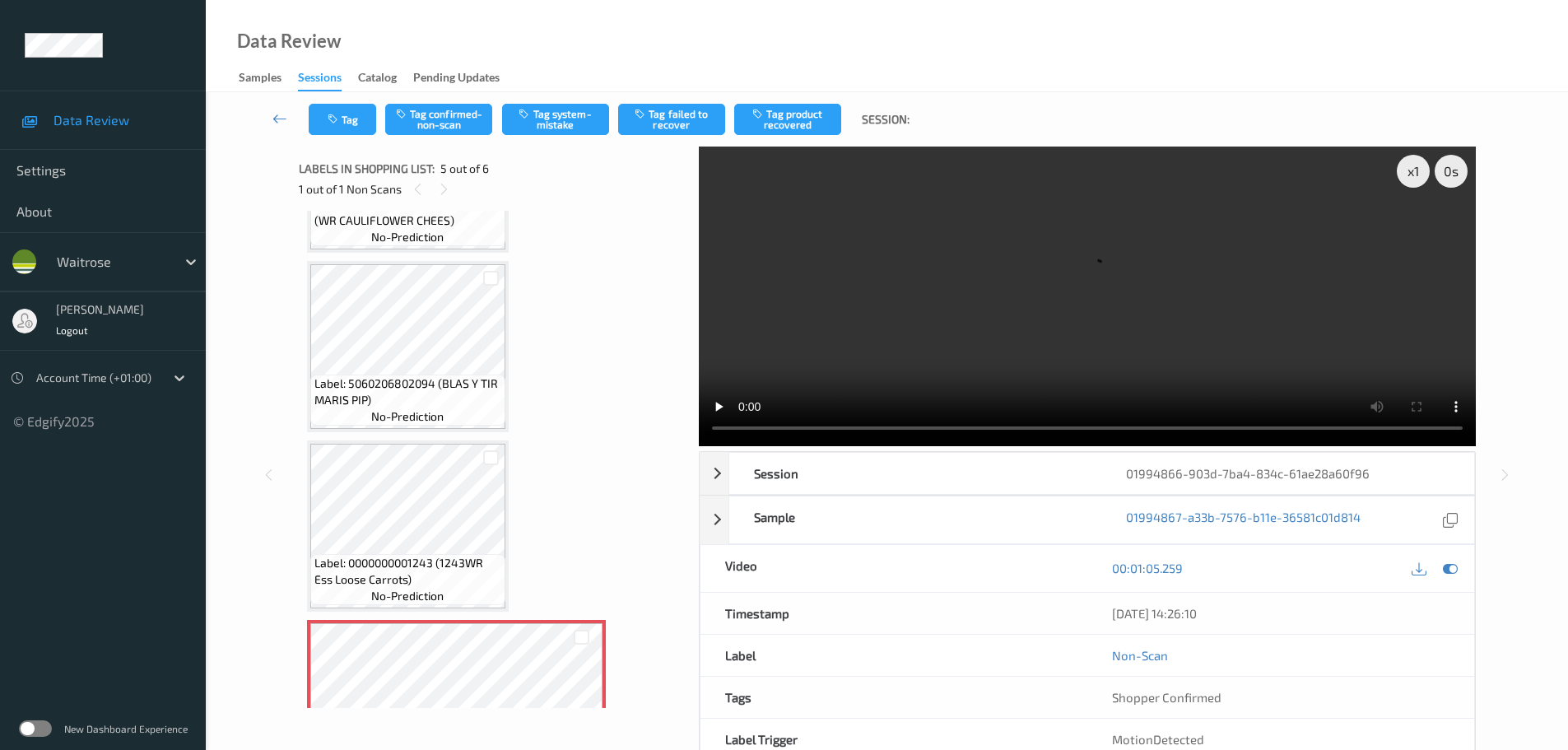
scroll to position [588, 0]
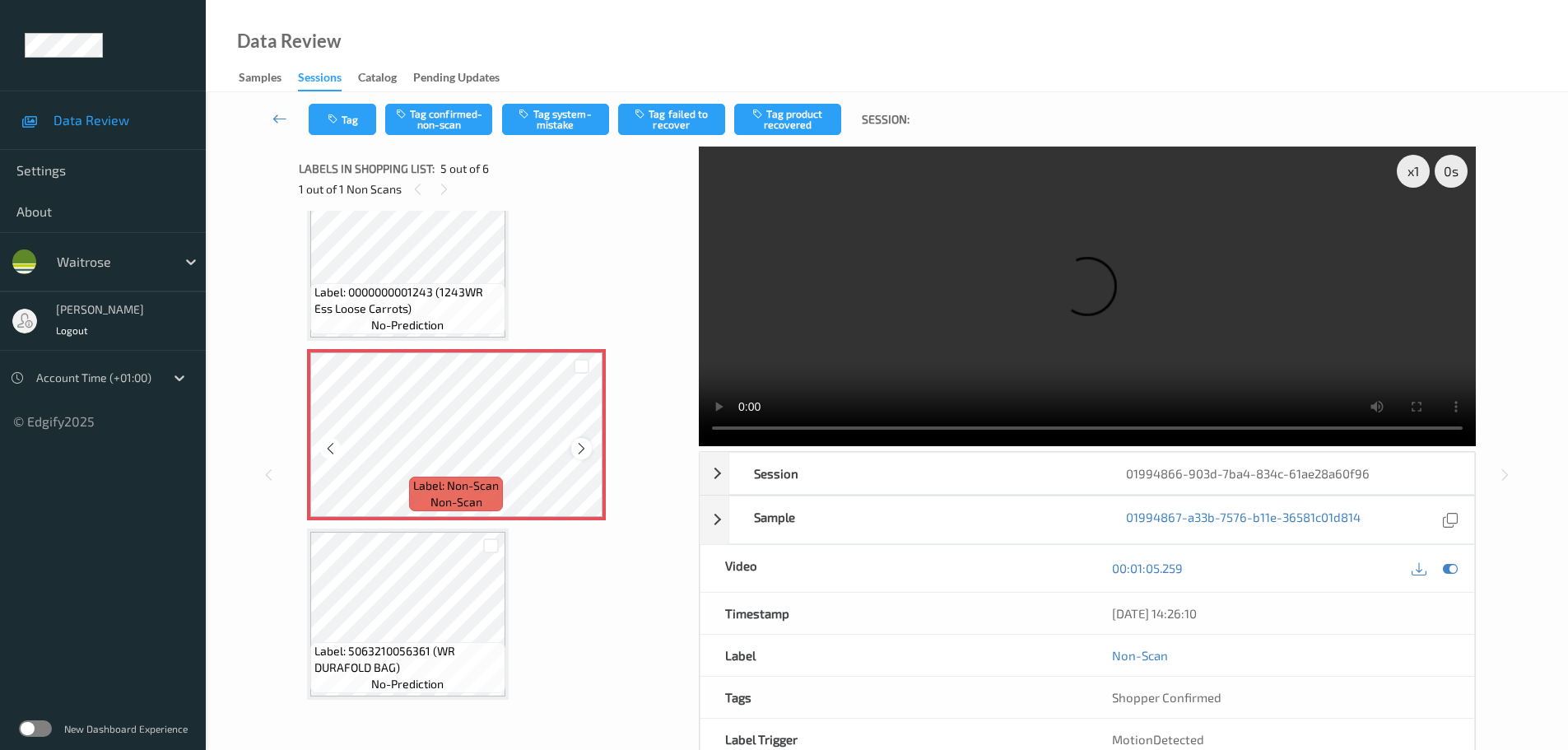
click at [576, 448] on icon at bounding box center [581, 448] width 14 height 15
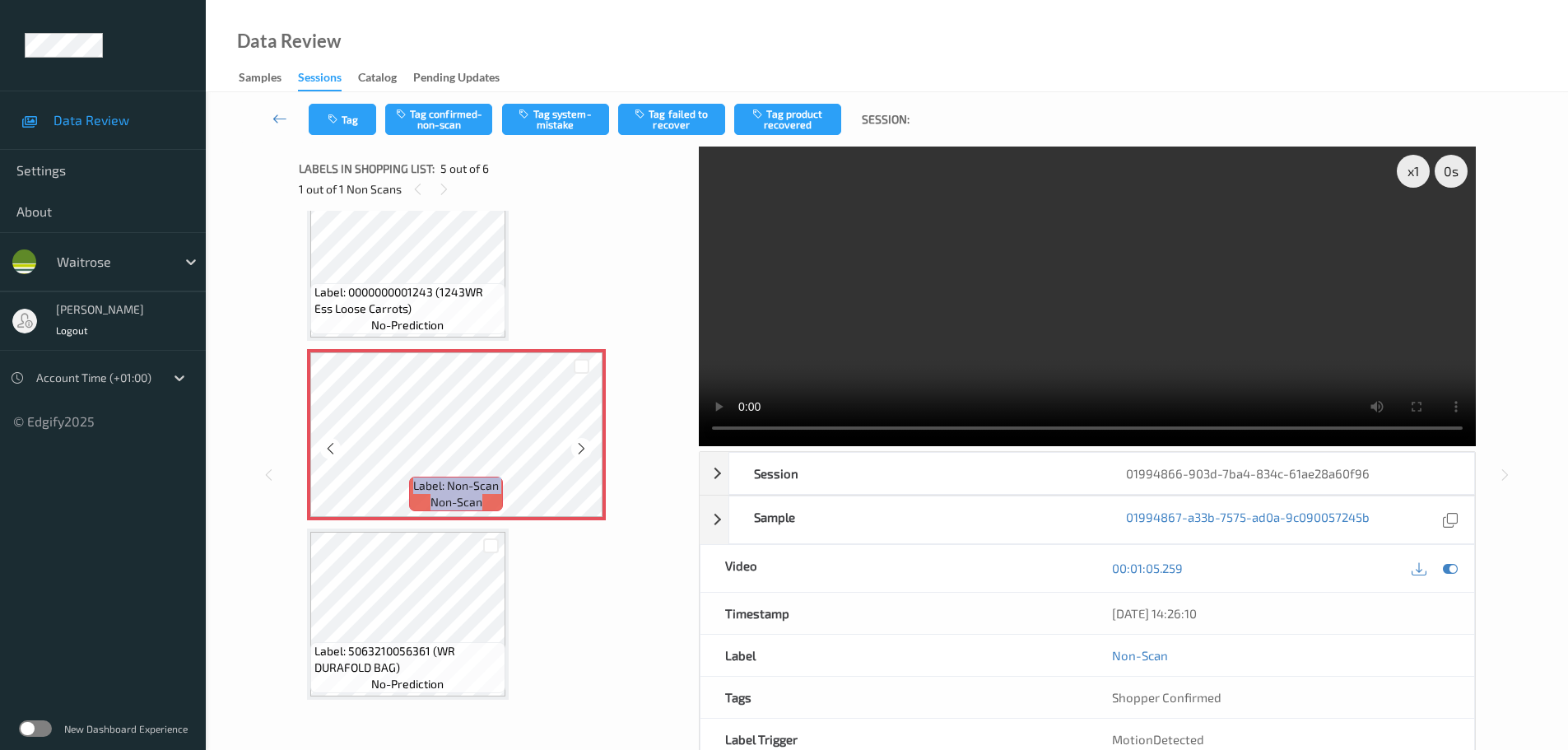
click at [576, 448] on icon at bounding box center [581, 448] width 14 height 15
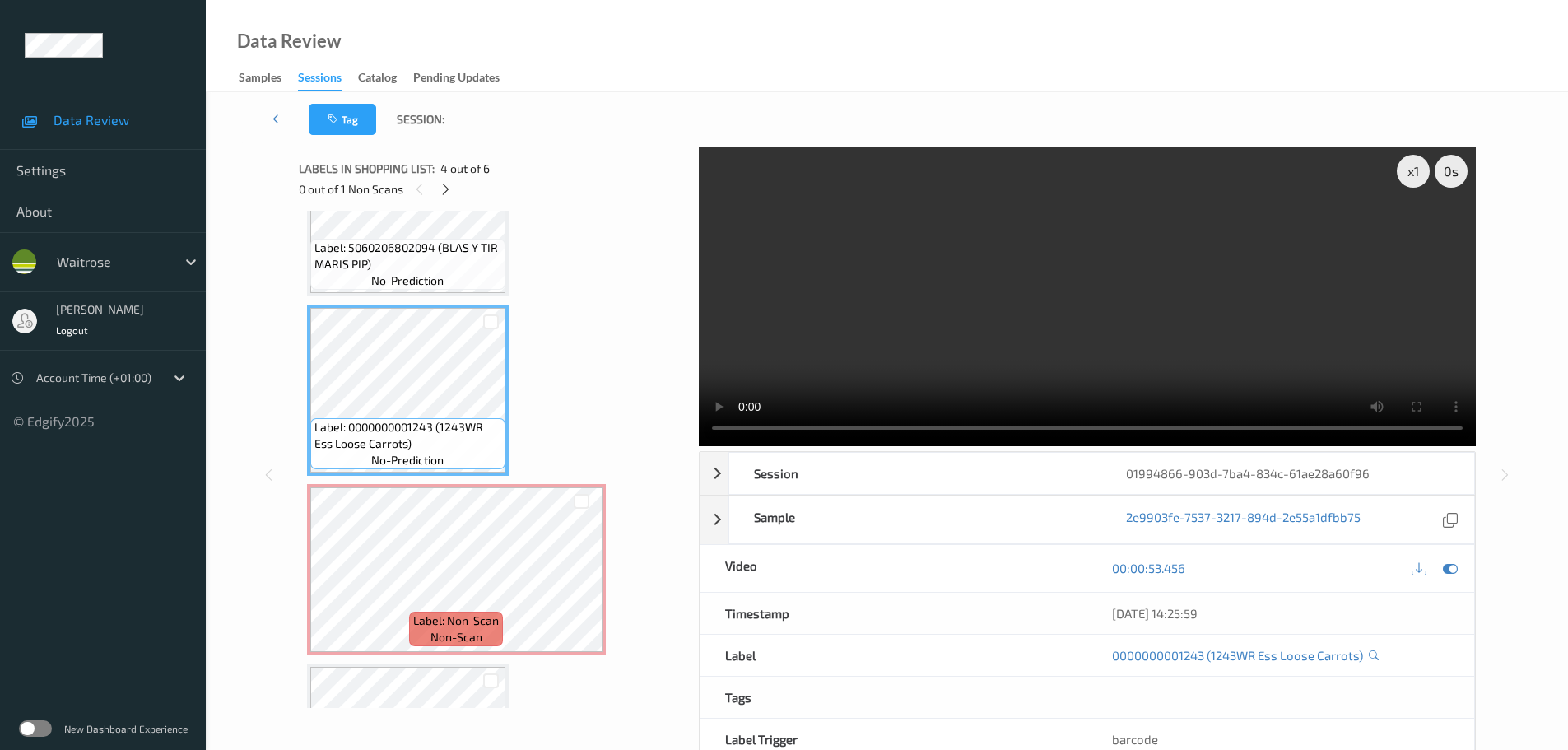
scroll to position [423, 0]
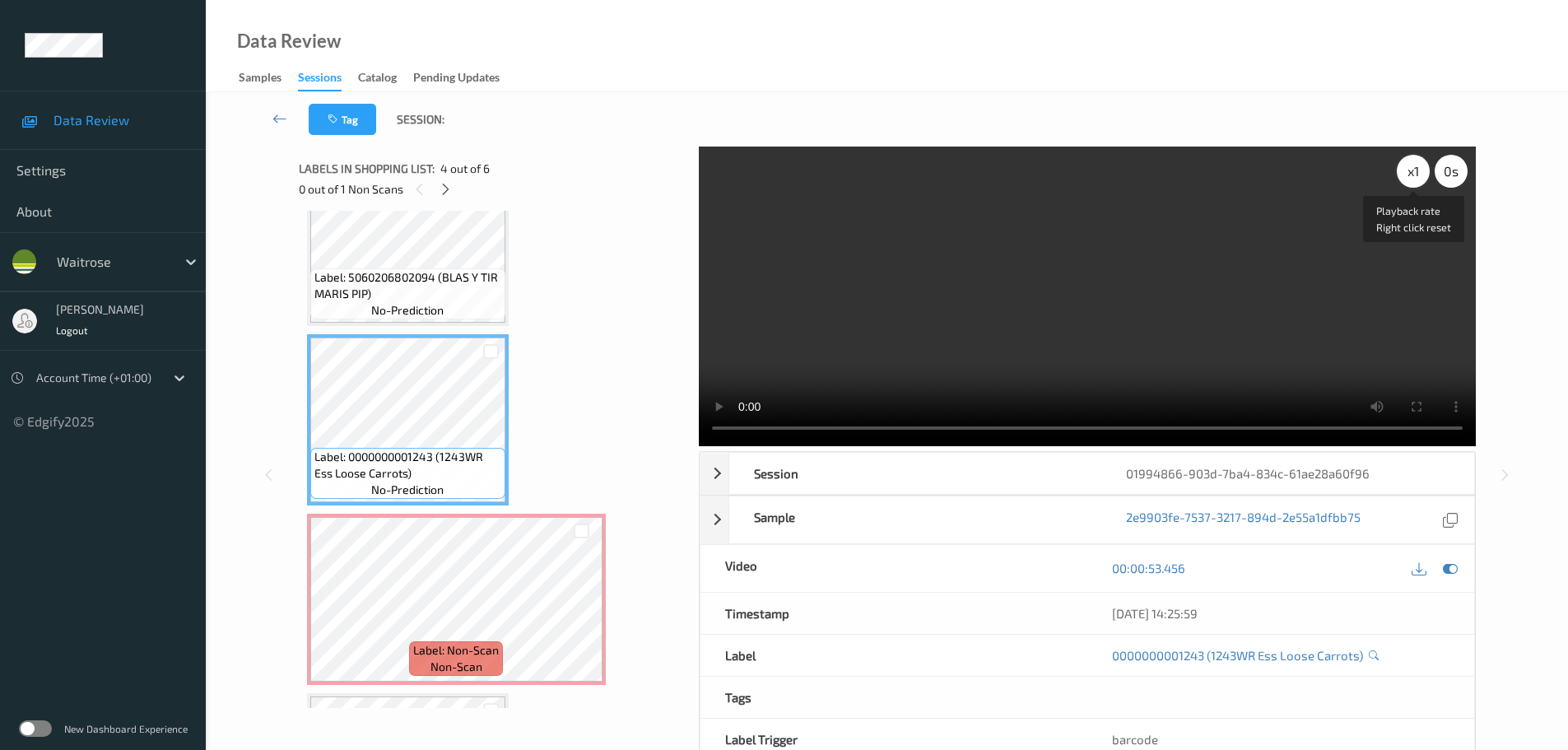
click at [1403, 180] on div "x 1" at bounding box center [1414, 172] width 33 height 33
click at [1403, 180] on div "x 2" at bounding box center [1414, 172] width 33 height 33
click at [1403, 180] on div "x 4" at bounding box center [1414, 172] width 33 height 33
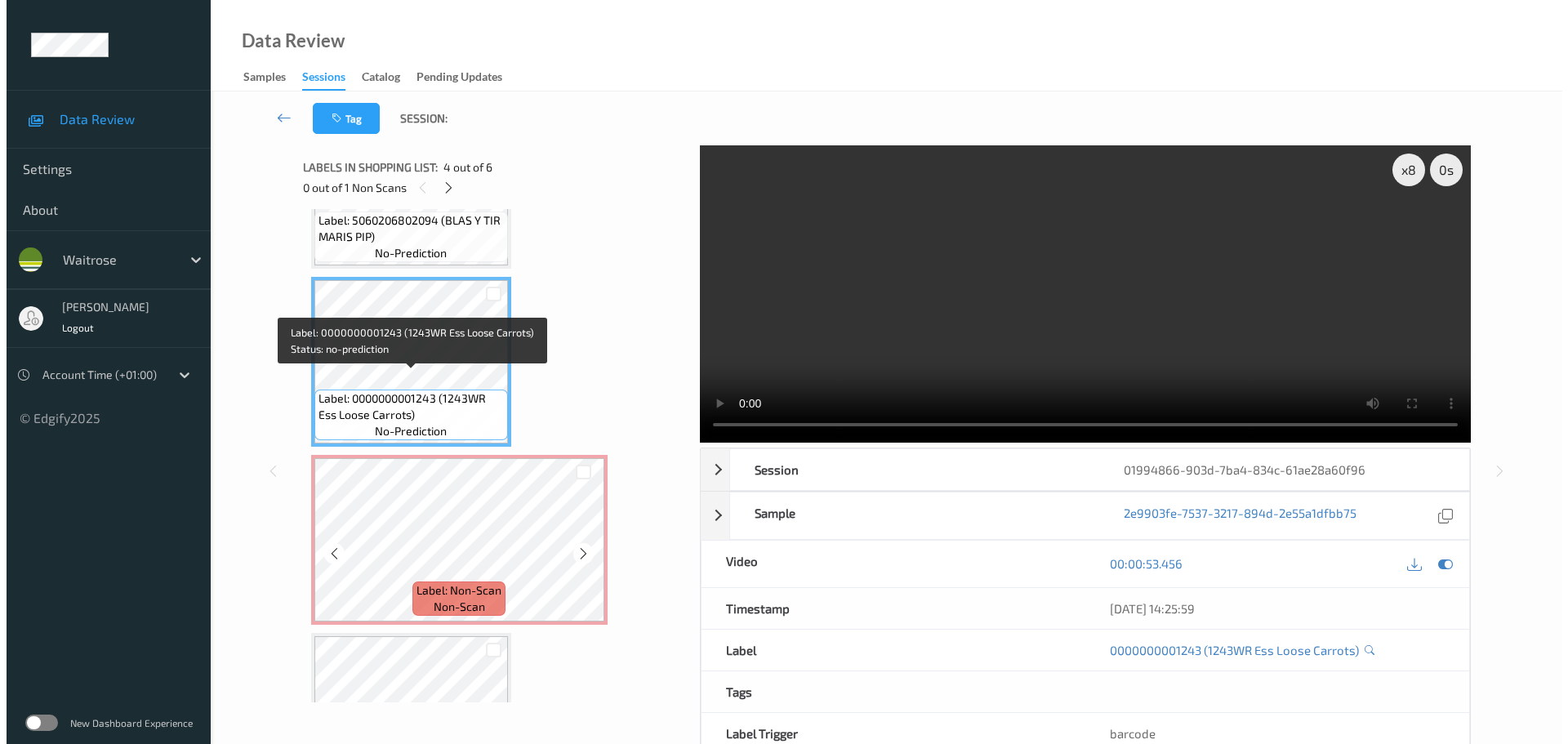
scroll to position [501, 0]
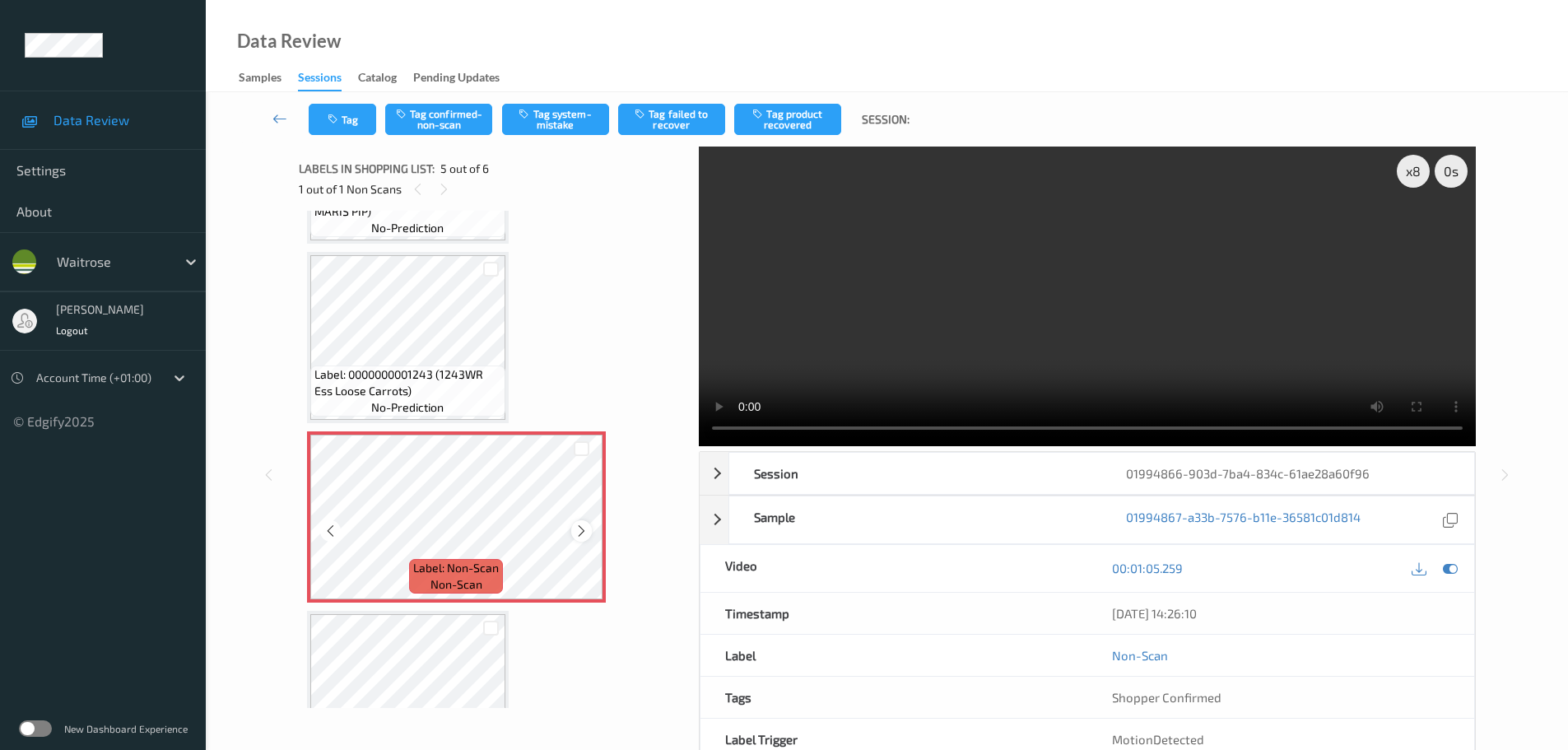
click at [583, 531] on icon at bounding box center [581, 531] width 14 height 15
click at [544, 117] on button "Tag system-mistake" at bounding box center [555, 119] width 107 height 31
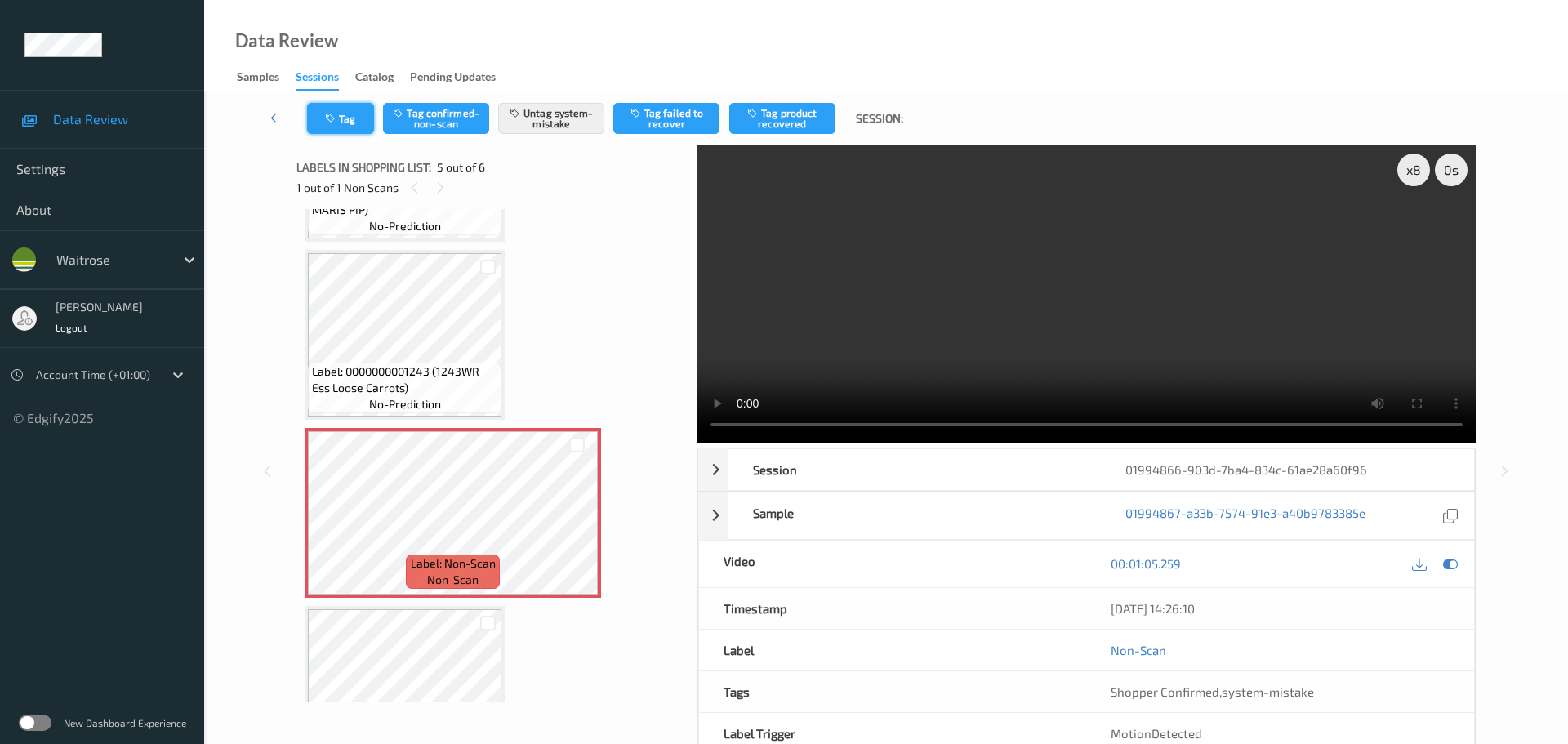
click at [322, 127] on button "Tag" at bounding box center [340, 118] width 67 height 31
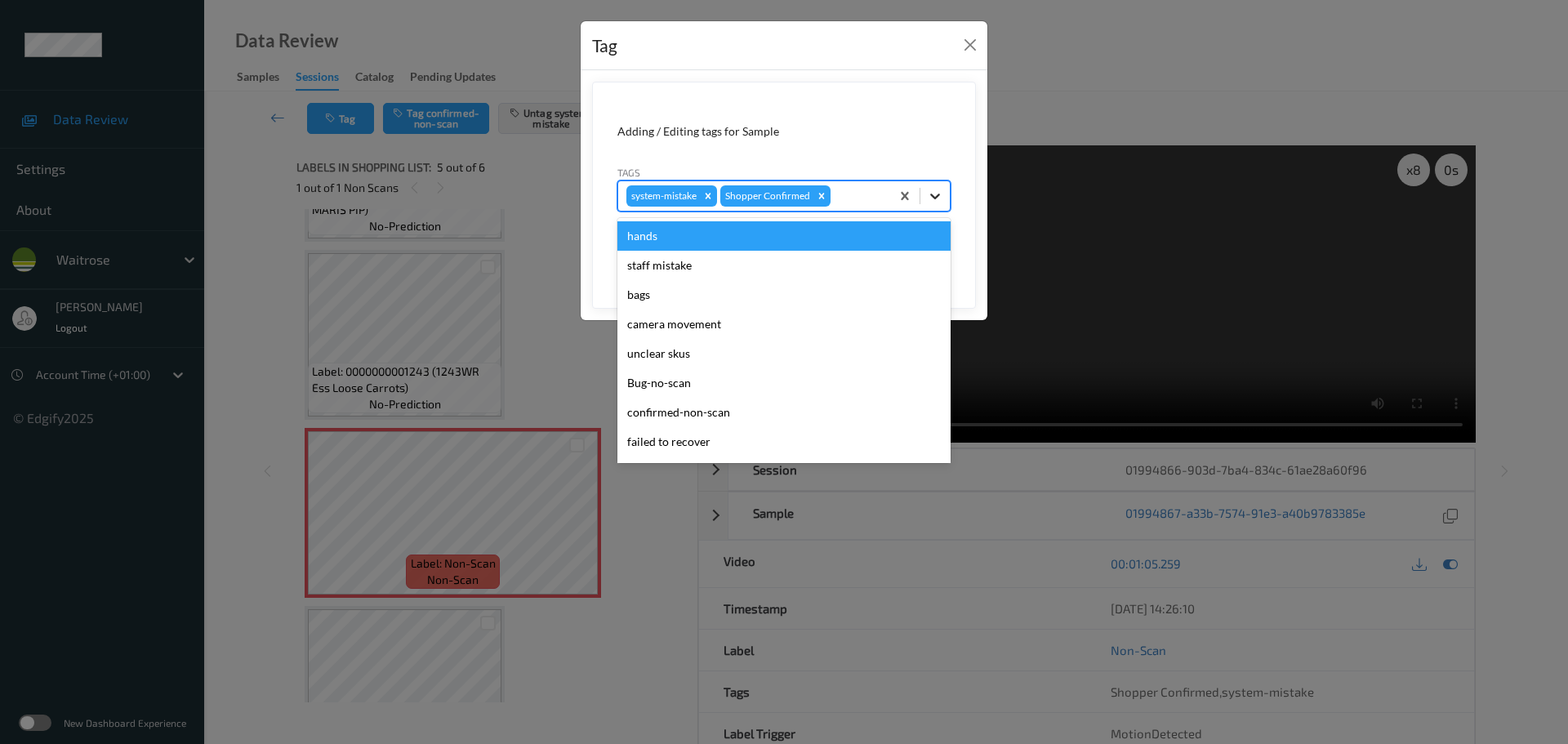
click at [921, 201] on div at bounding box center [935, 196] width 30 height 30
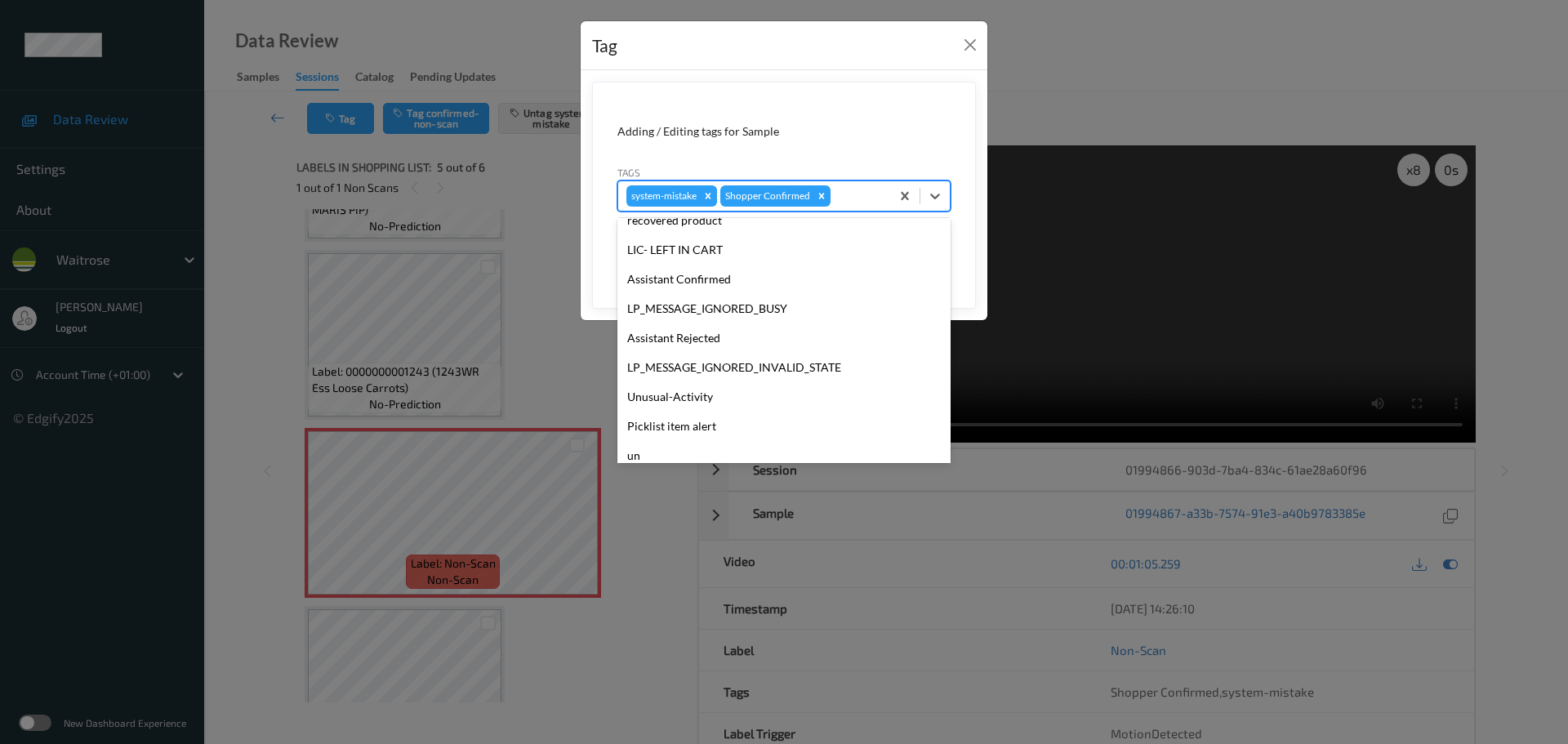
scroll to position [409, 0]
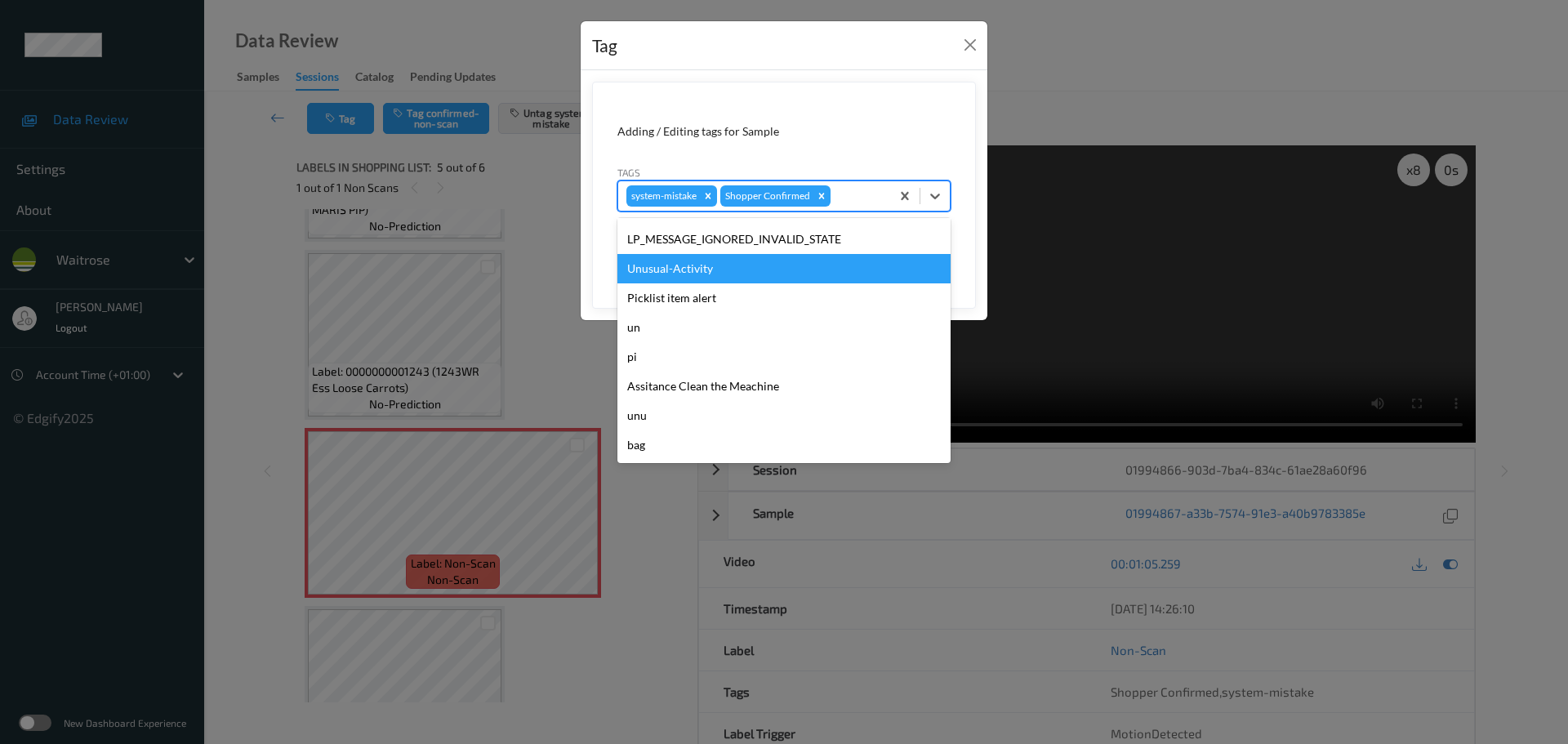
click at [676, 273] on div "Unusual-Activity" at bounding box center [784, 269] width 333 height 30
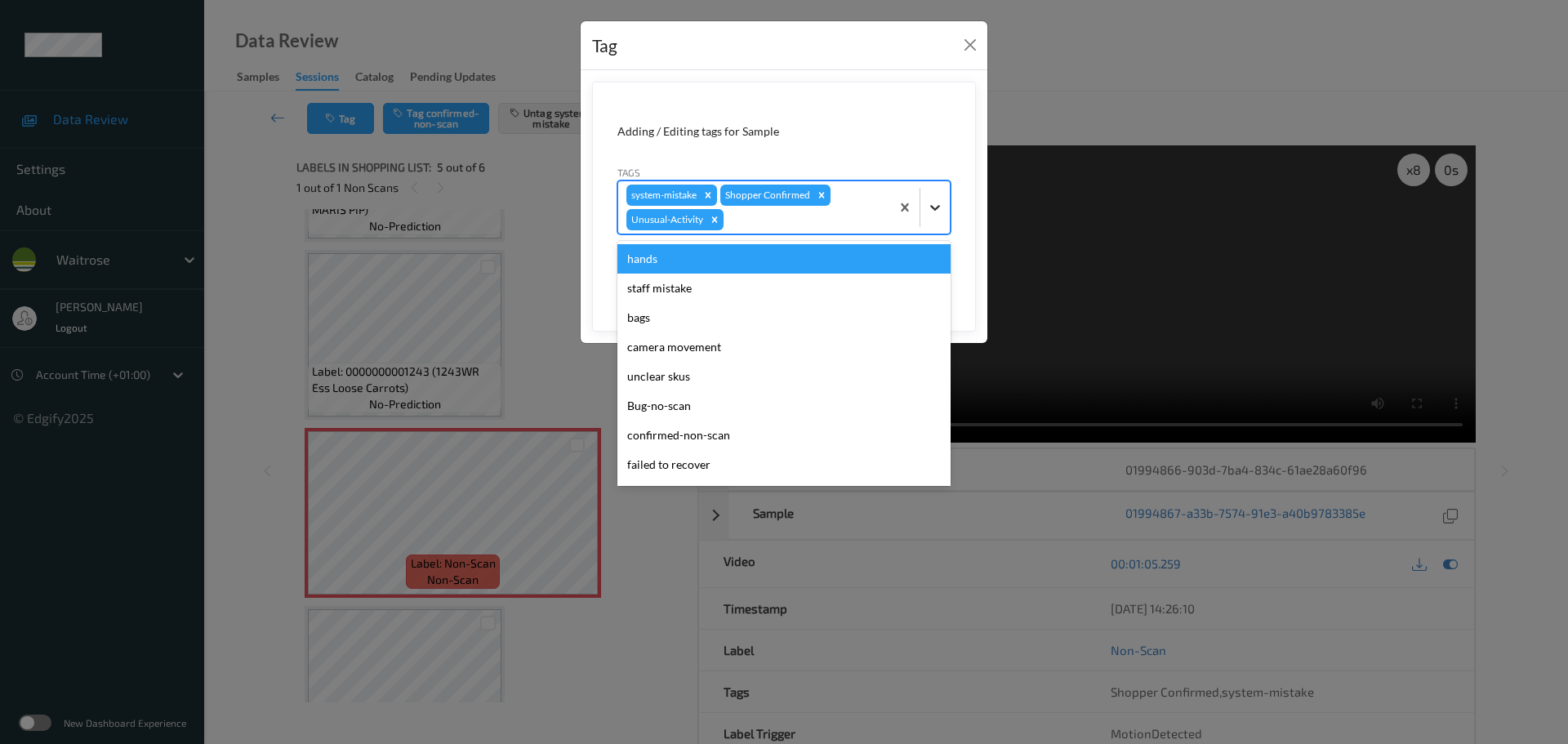
click at [932, 200] on icon at bounding box center [935, 207] width 16 height 16
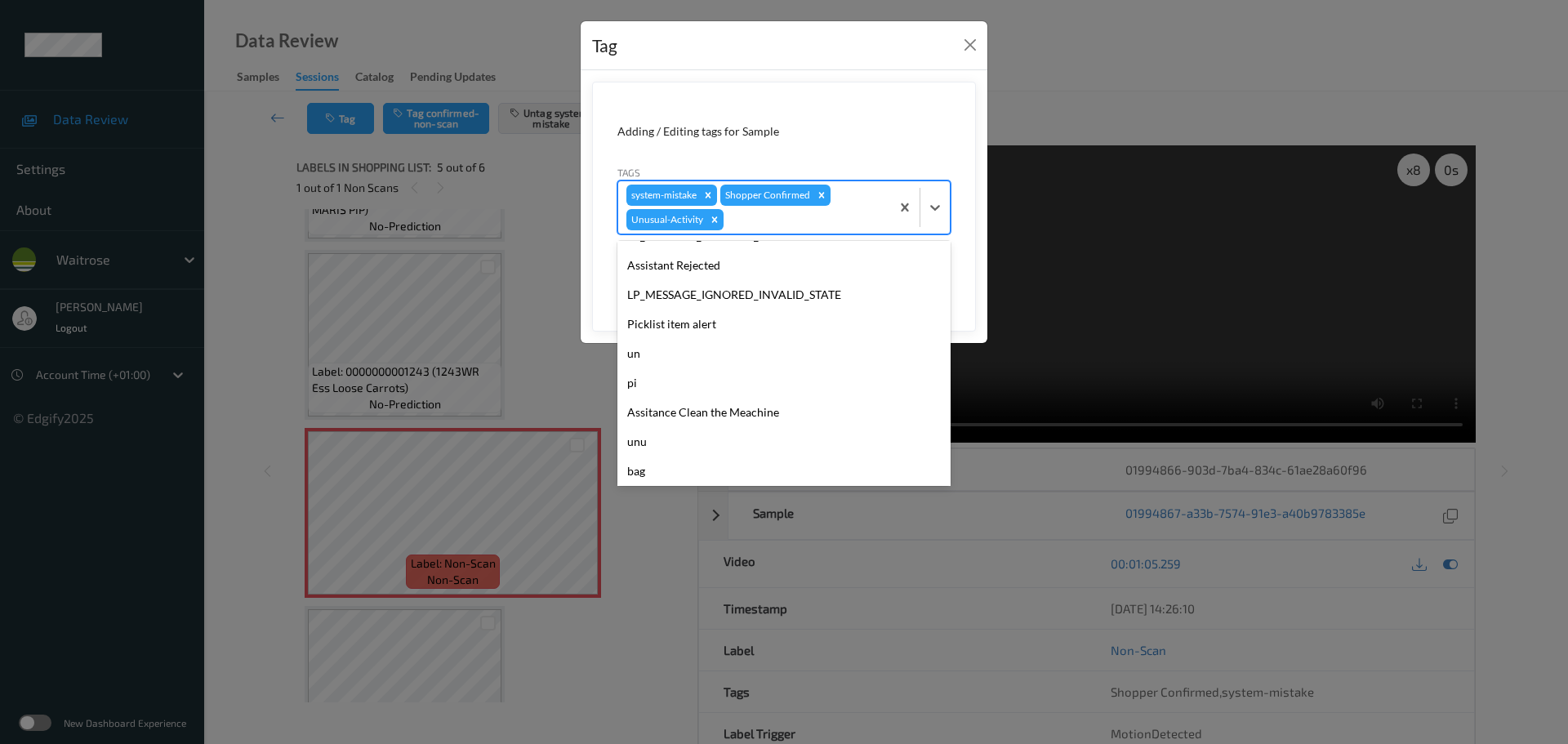
scroll to position [379, 0]
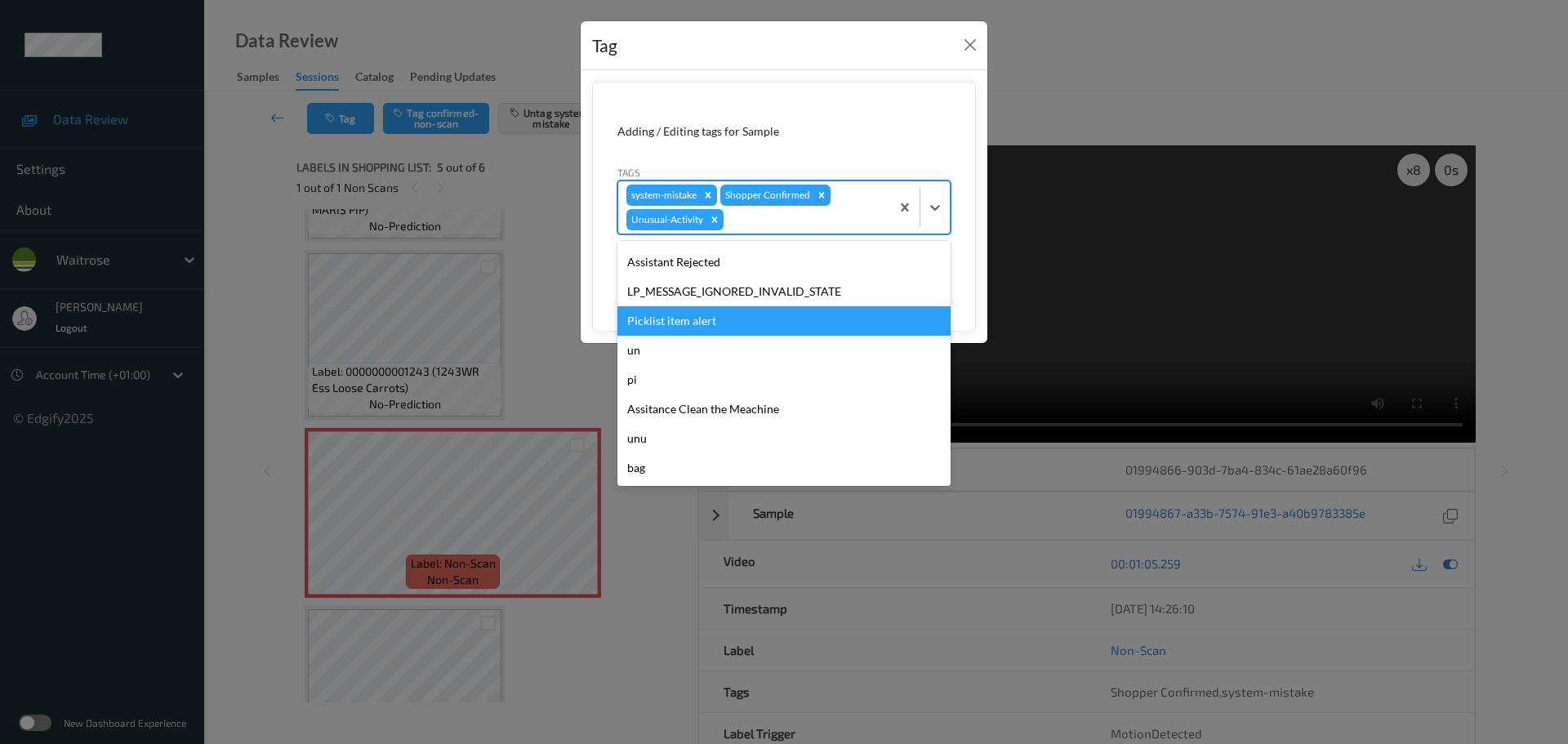
click at [673, 315] on div "Picklist item alert" at bounding box center [784, 321] width 333 height 30
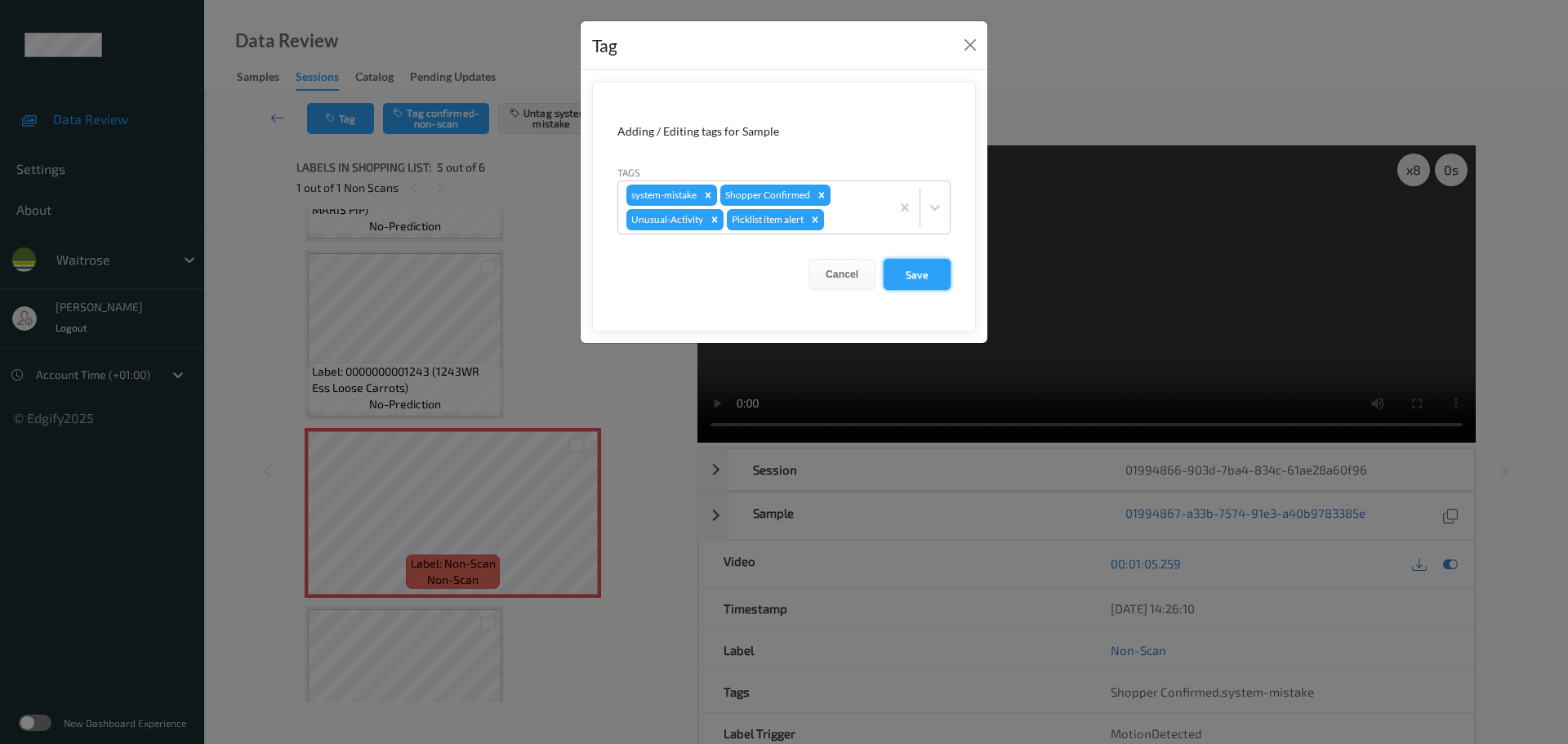
click at [902, 281] on button "Save" at bounding box center [917, 275] width 67 height 31
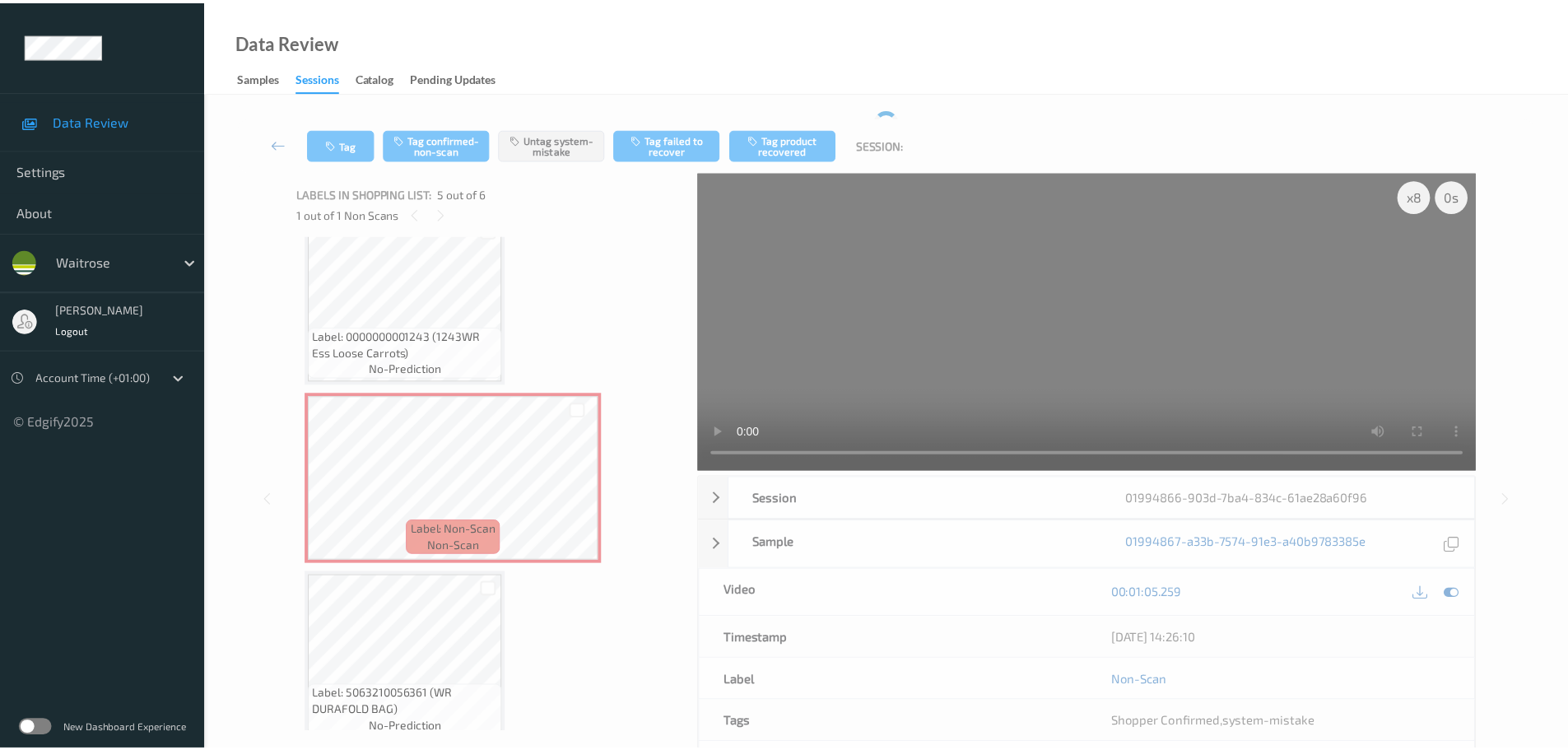
scroll to position [588, 0]
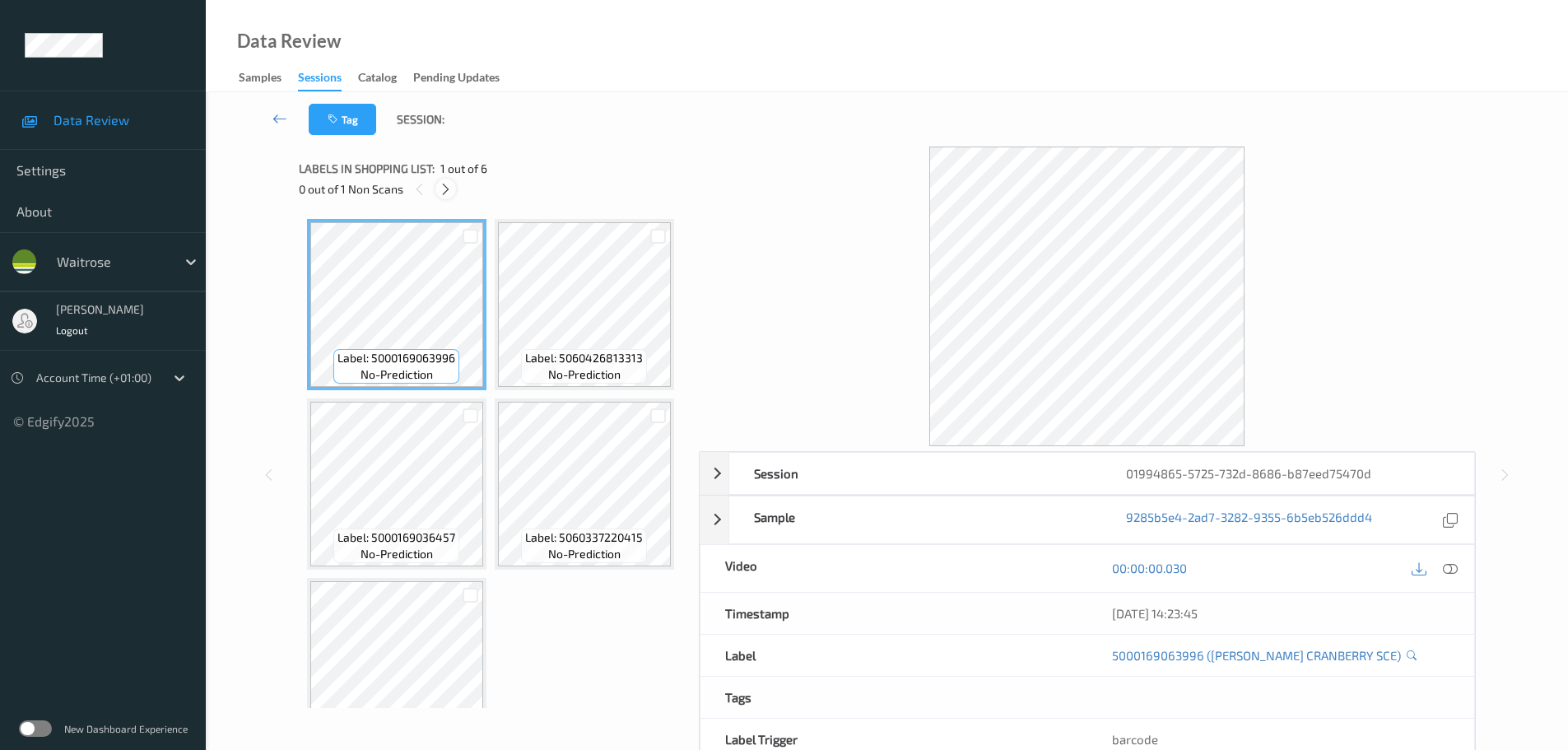
click at [441, 187] on icon at bounding box center [445, 190] width 14 height 15
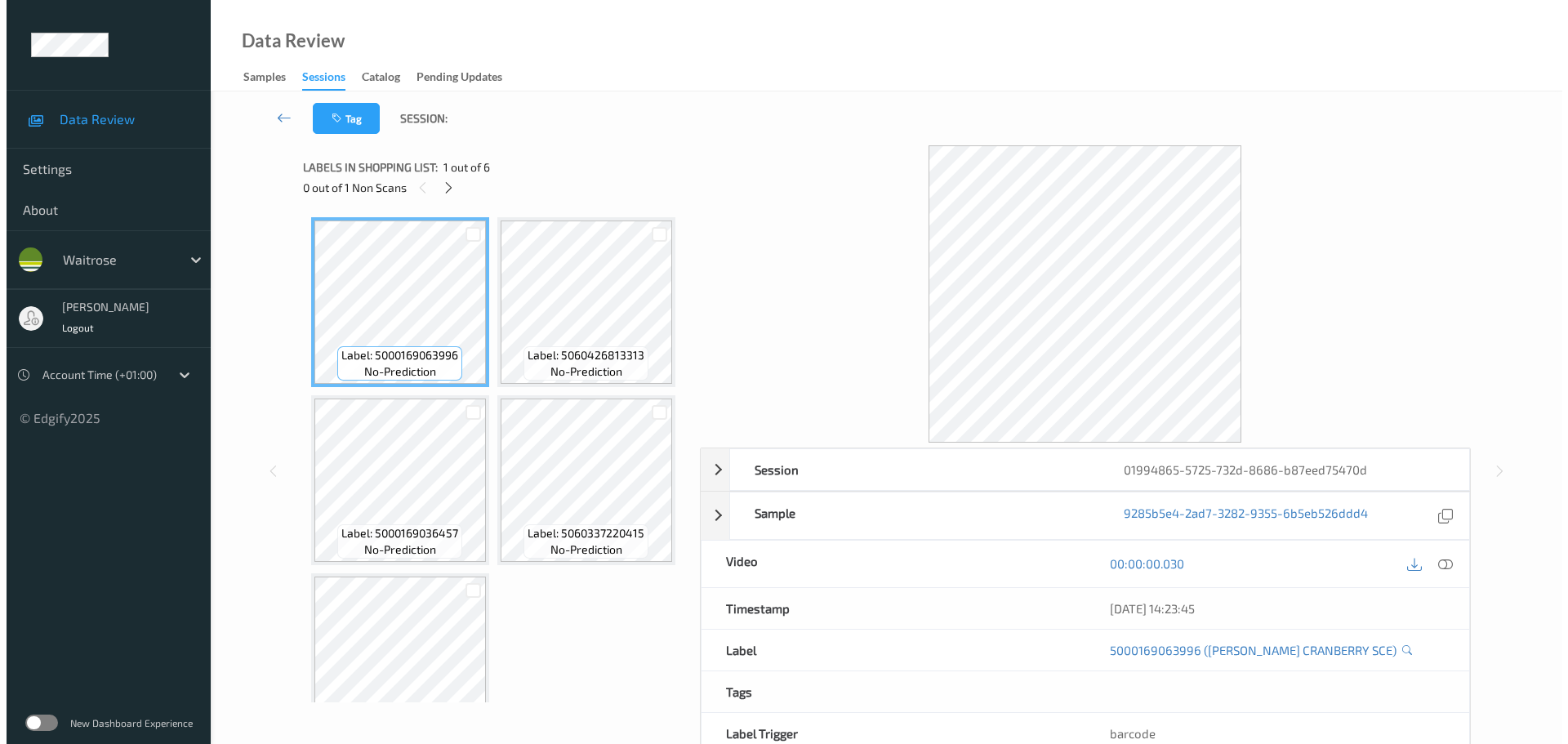
scroll to position [583, 0]
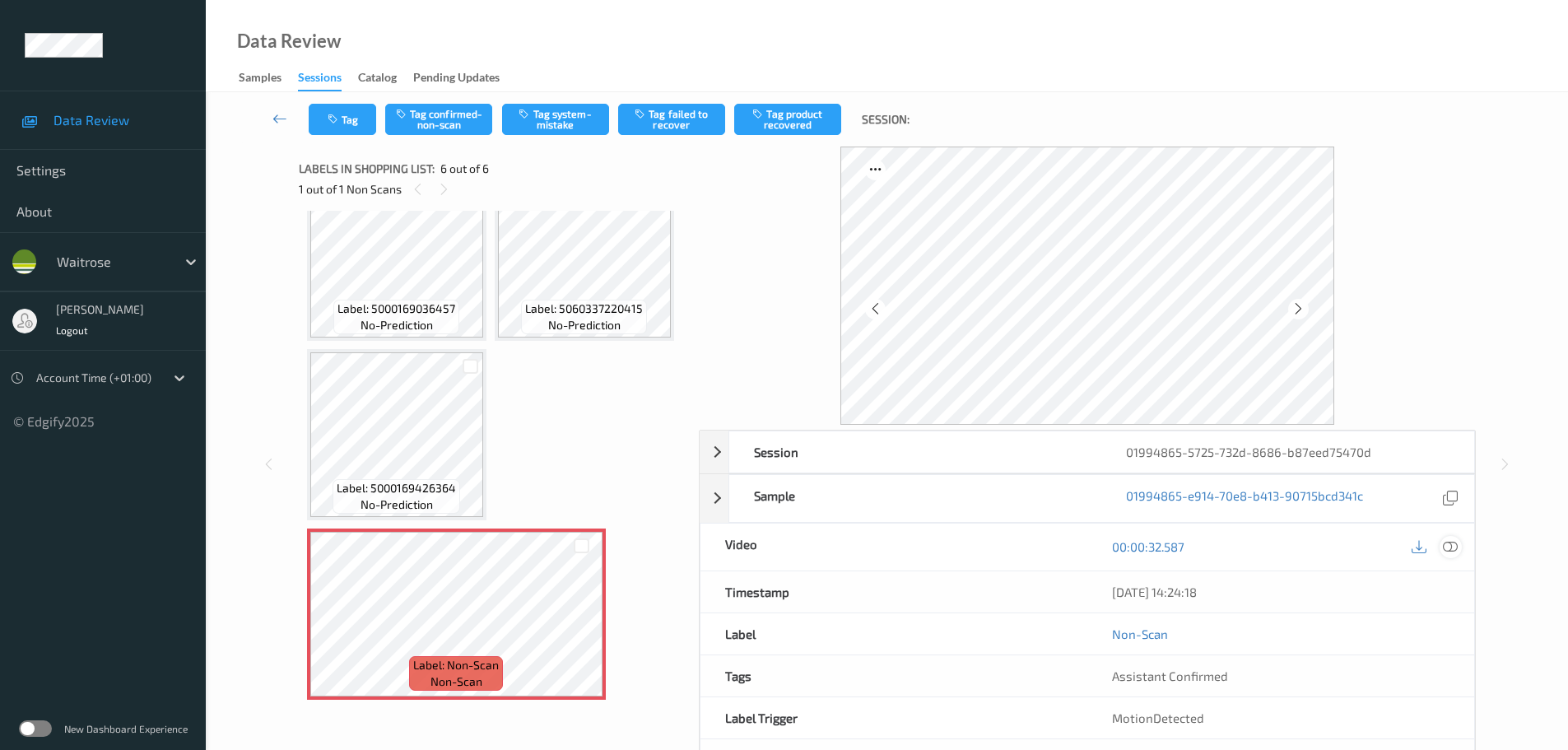
click at [1456, 549] on icon at bounding box center [1450, 547] width 15 height 15
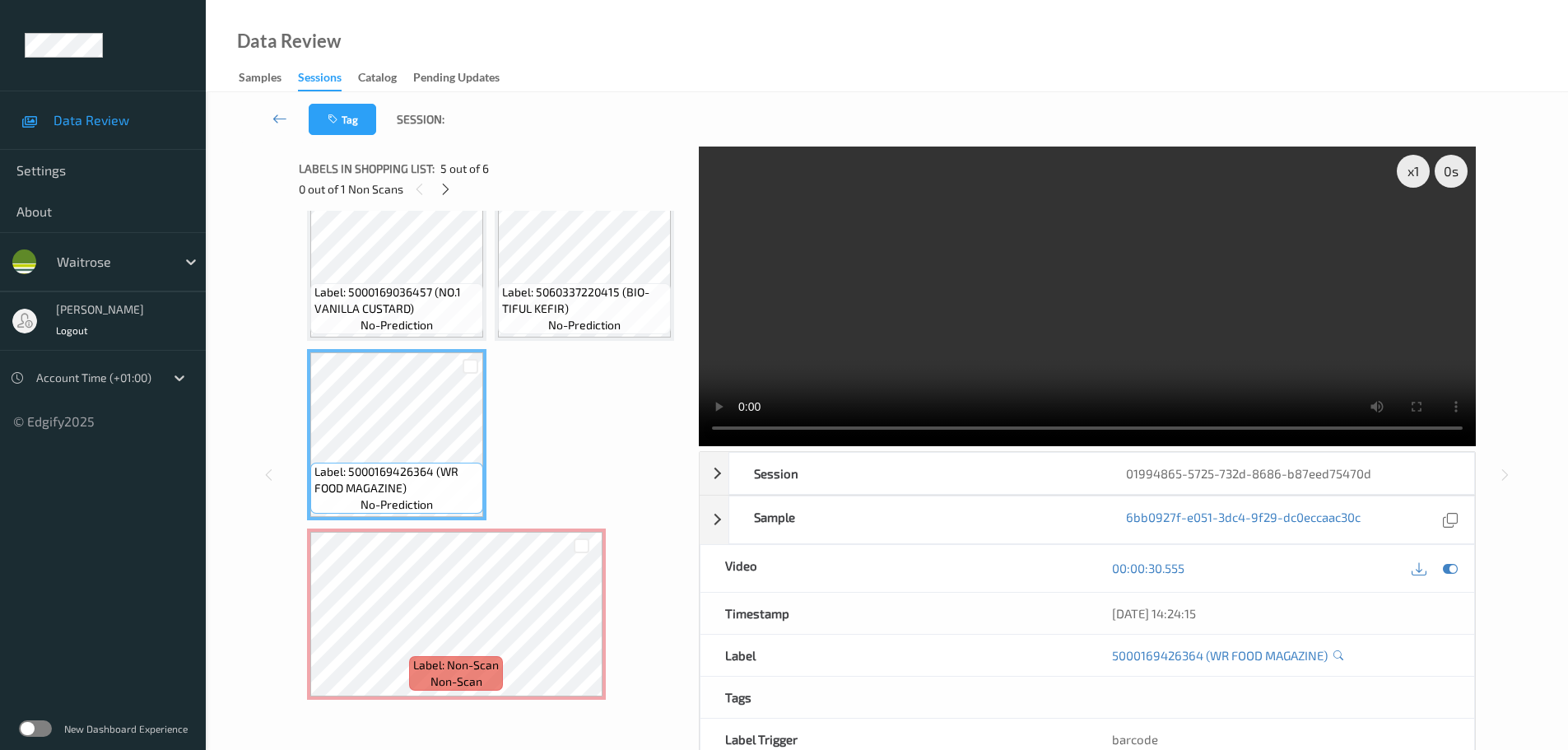
scroll to position [90, 0]
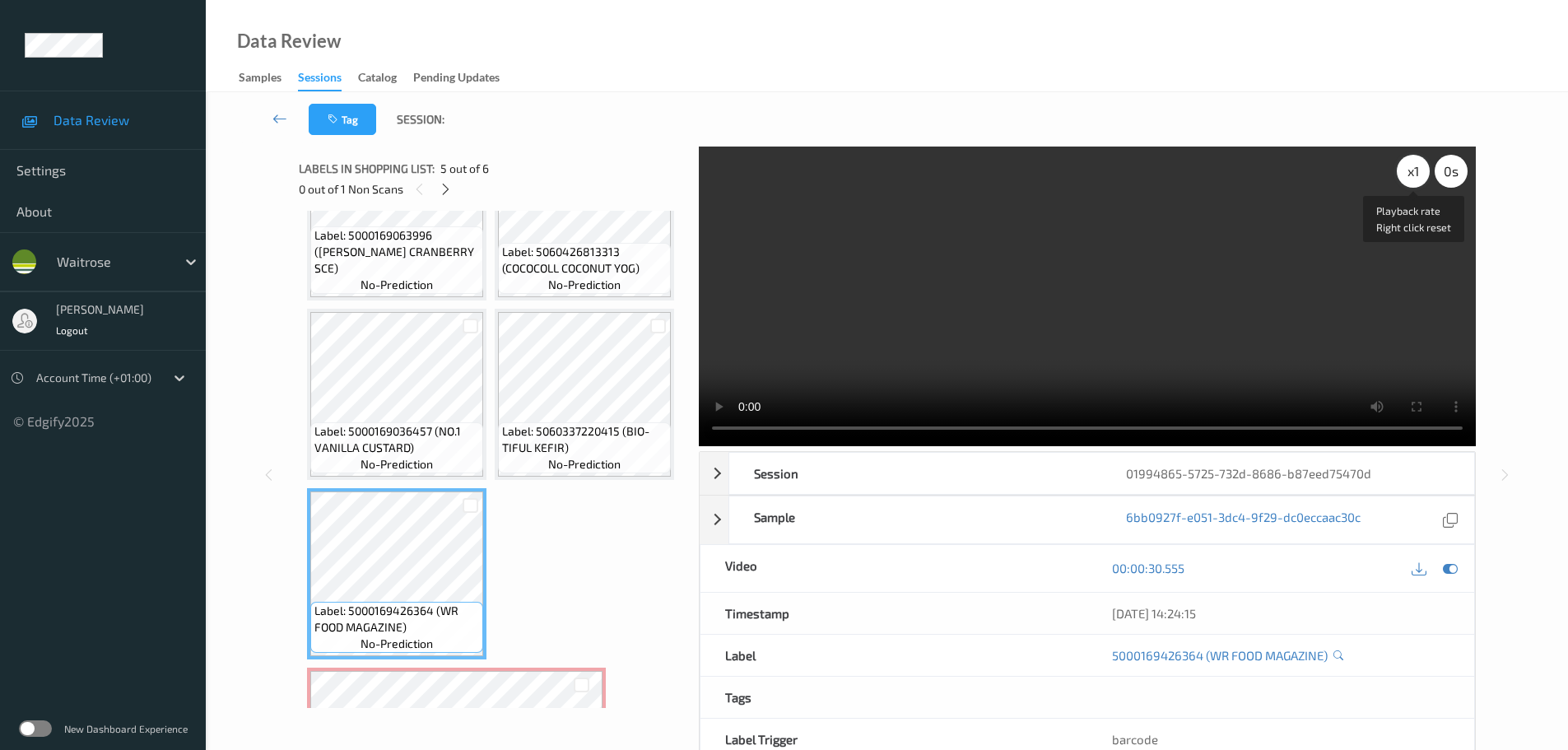
click at [1412, 173] on div "x 1" at bounding box center [1414, 172] width 33 height 33
click at [1413, 173] on div "x 2" at bounding box center [1414, 172] width 33 height 33
click at [1413, 173] on div "x 4" at bounding box center [1414, 172] width 33 height 33
click at [1413, 173] on div "x 8" at bounding box center [1414, 172] width 33 height 33
click at [1413, 173] on div "x 1" at bounding box center [1414, 172] width 33 height 33
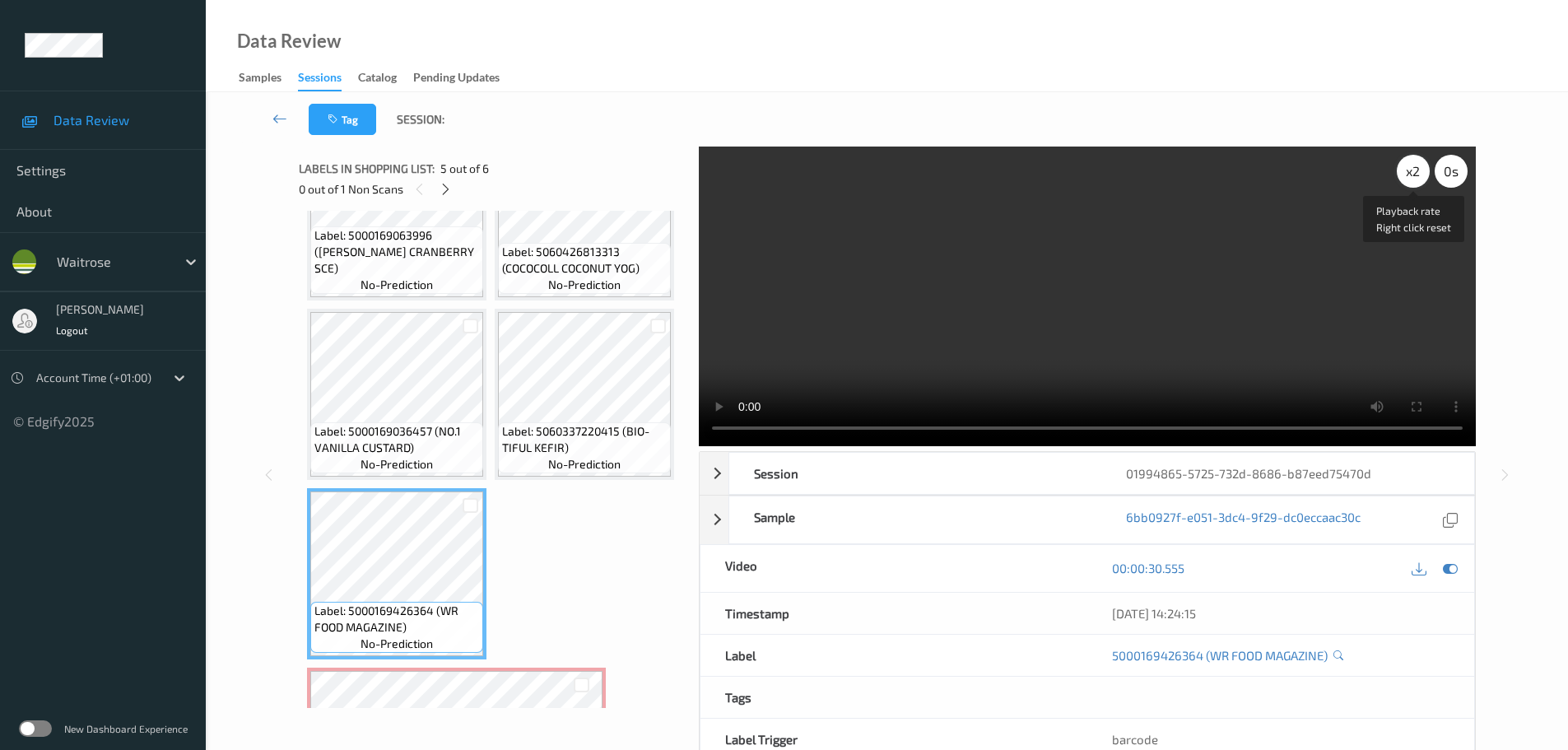
click at [1413, 173] on div "x 2" at bounding box center [1414, 172] width 33 height 33
click at [1413, 173] on div "x 4" at bounding box center [1414, 172] width 33 height 33
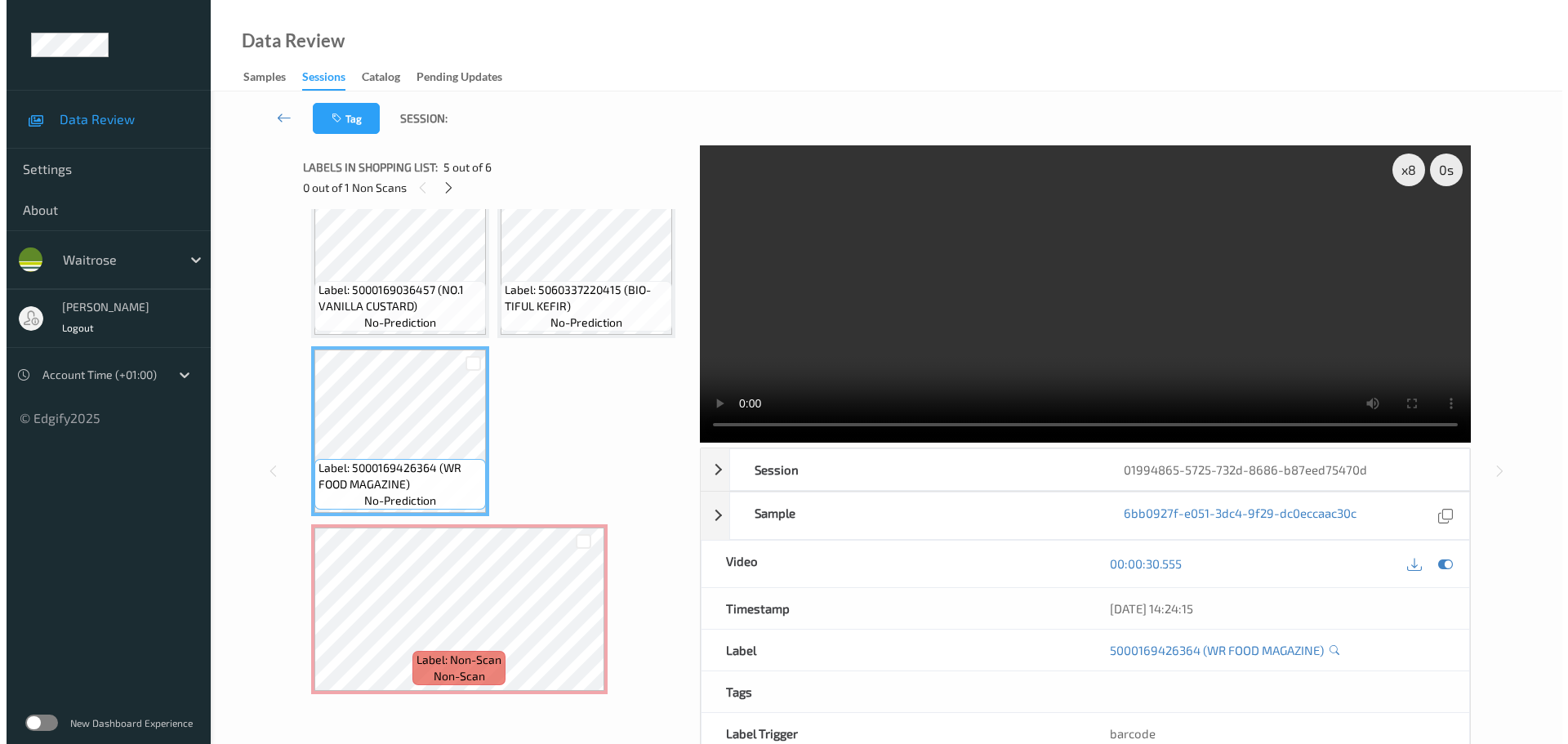
scroll to position [583, 0]
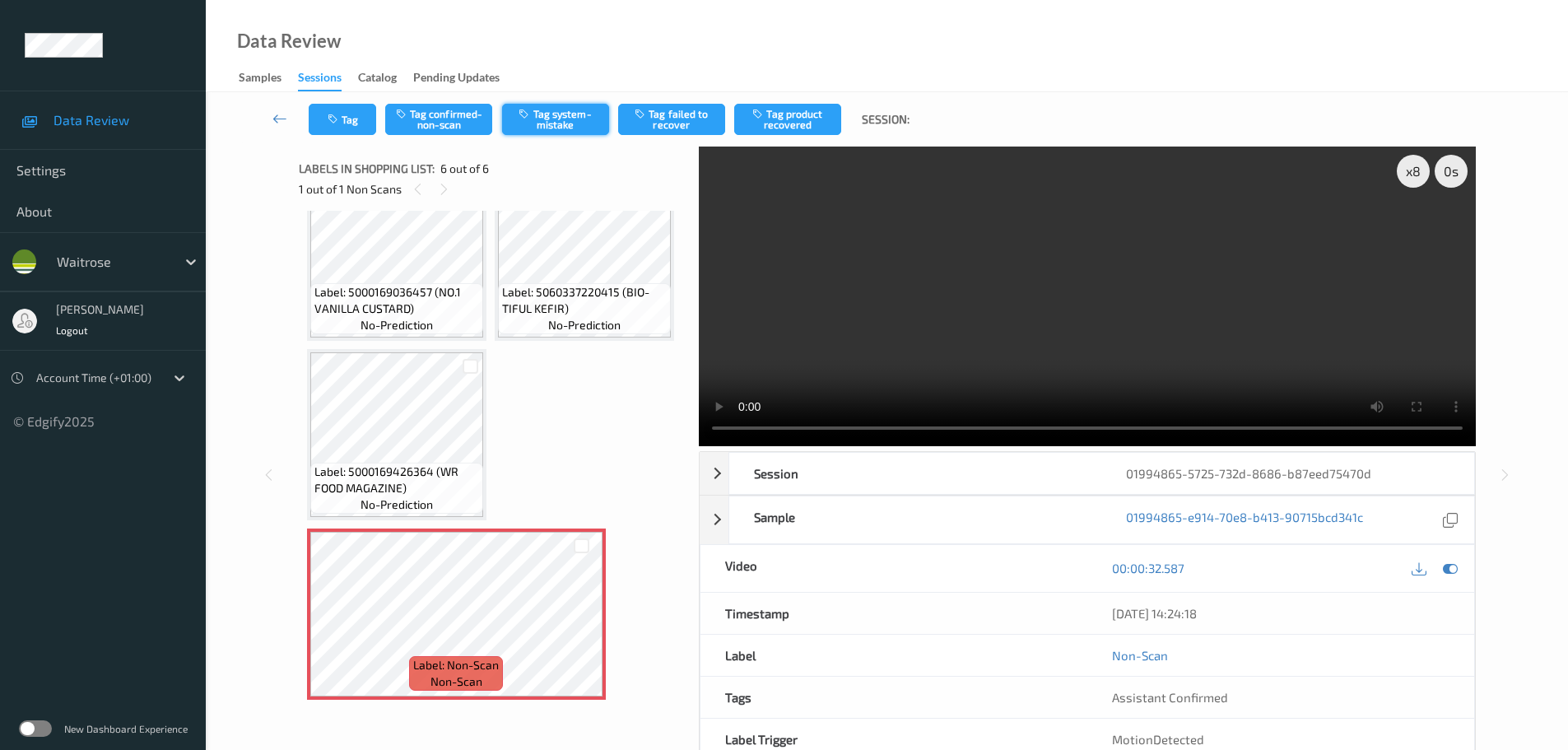
click at [535, 118] on button "Tag system-mistake" at bounding box center [555, 119] width 107 height 31
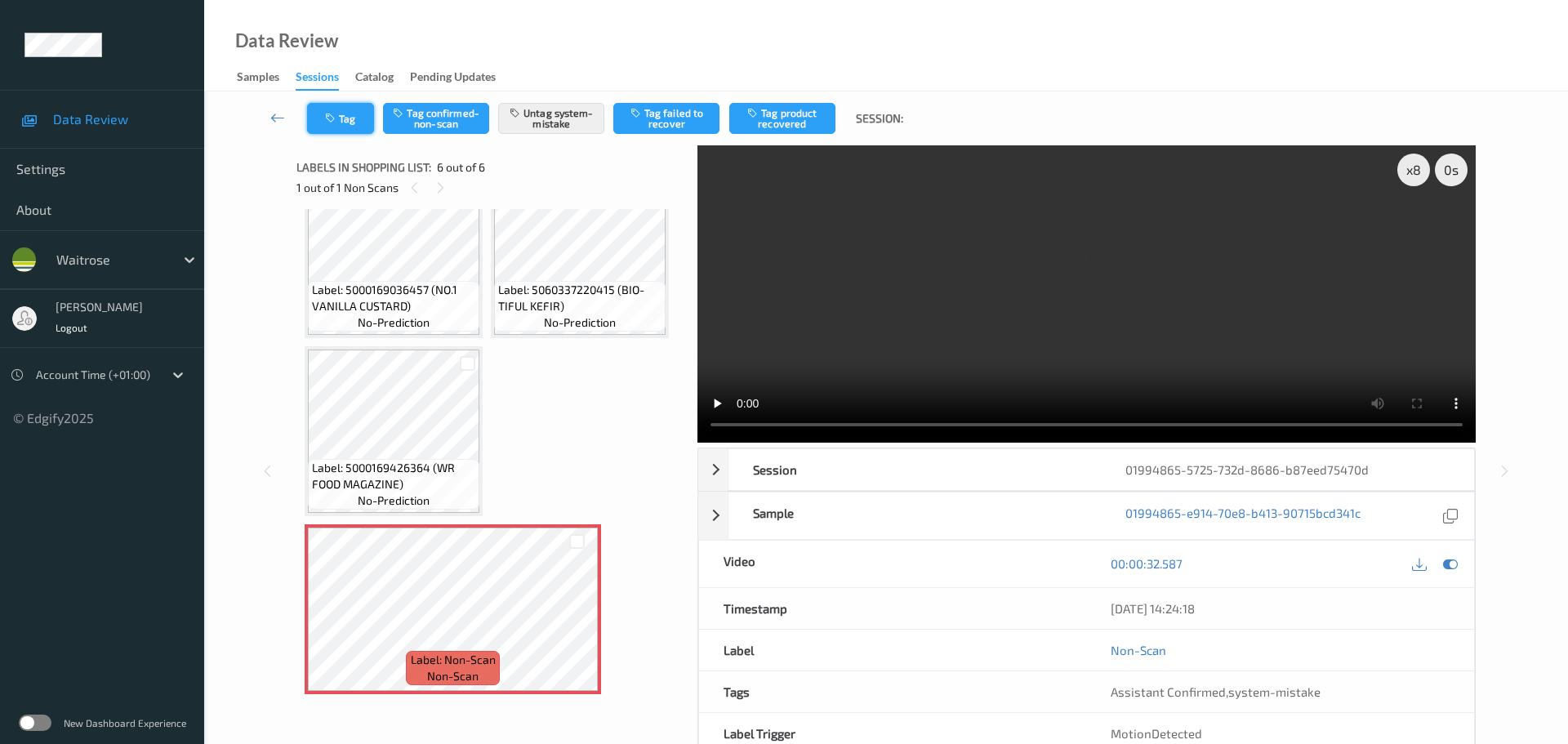
scroll to position [227, 0]
click at [349, 123] on button "Tag" at bounding box center [340, 118] width 67 height 31
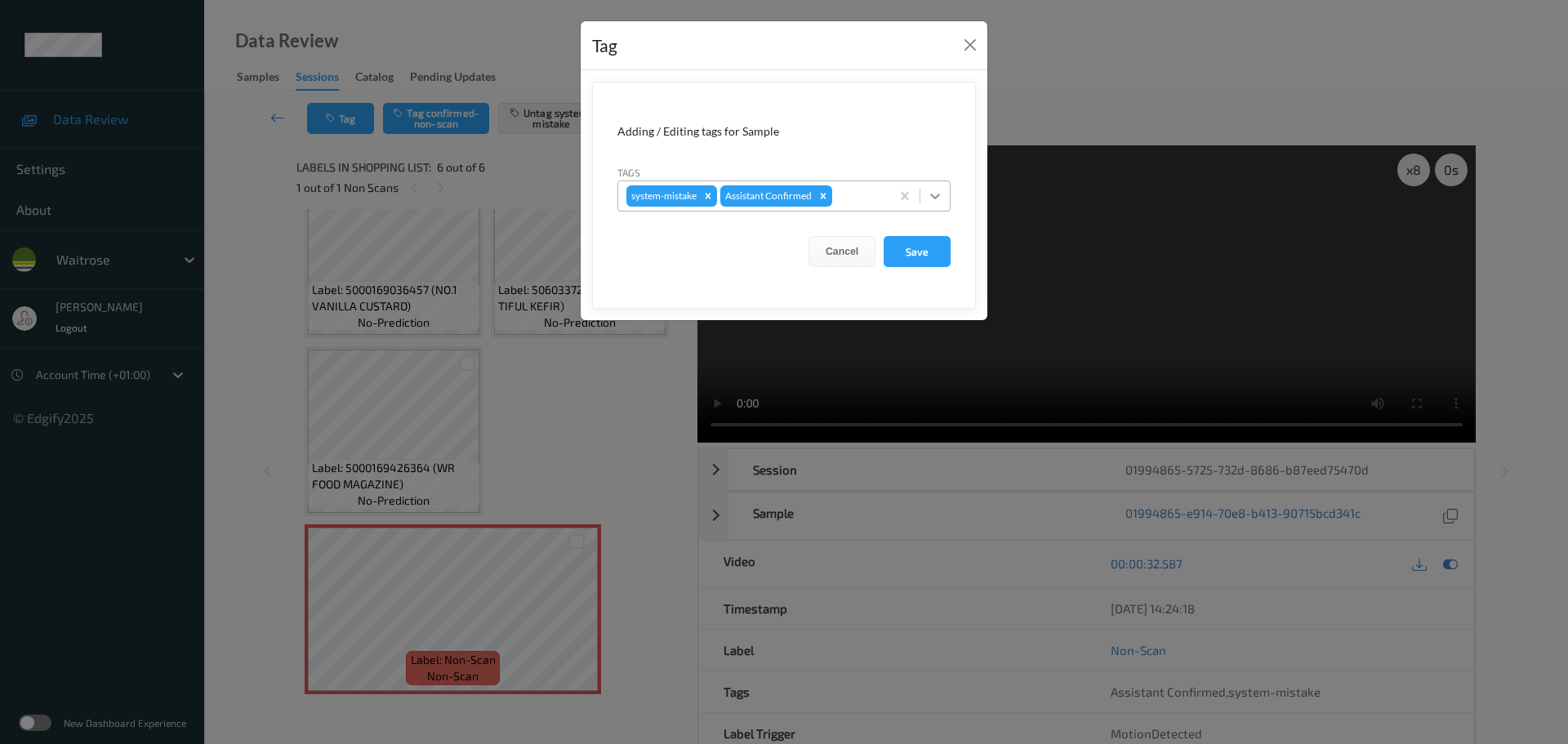
click at [940, 201] on icon at bounding box center [935, 196] width 16 height 16
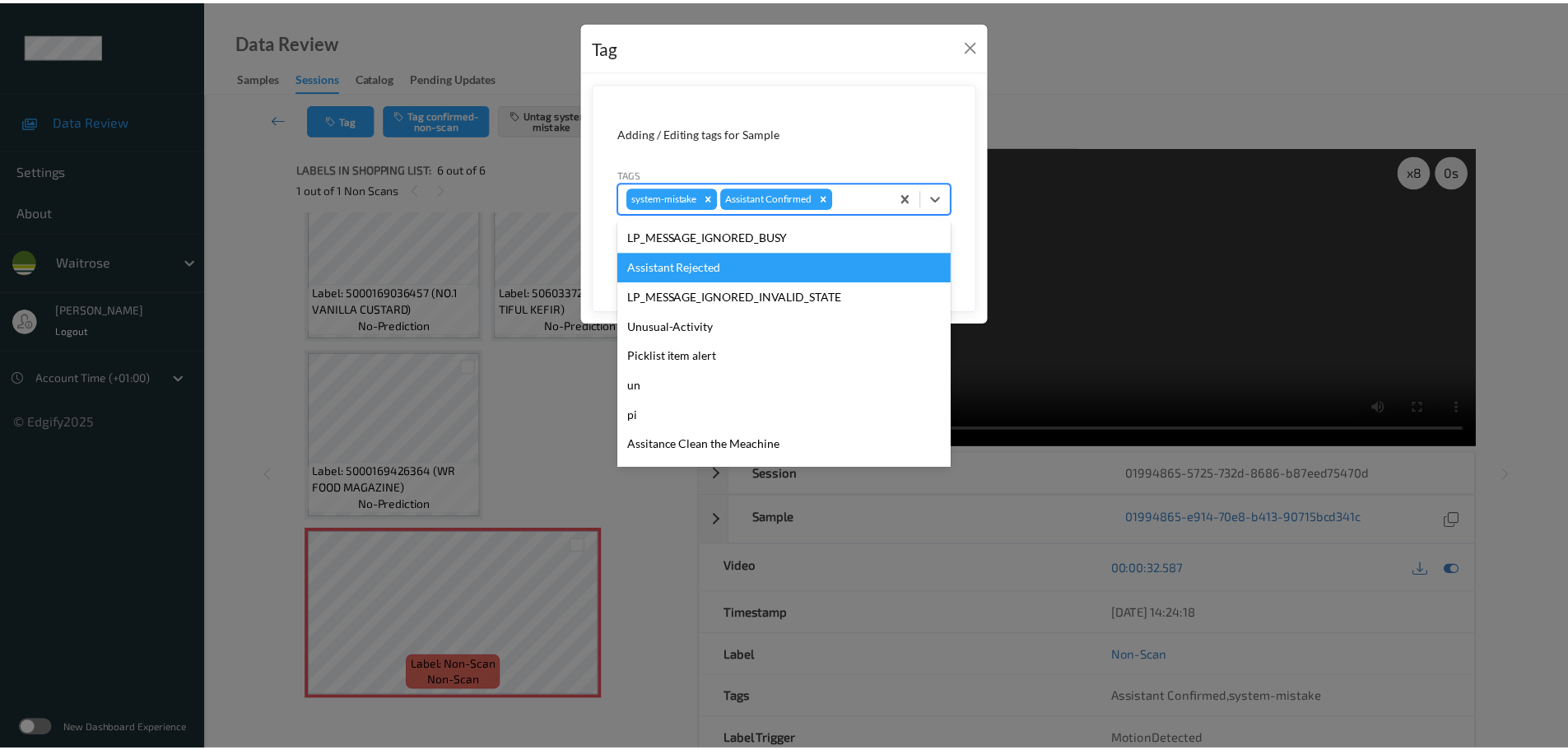
scroll to position [412, 0]
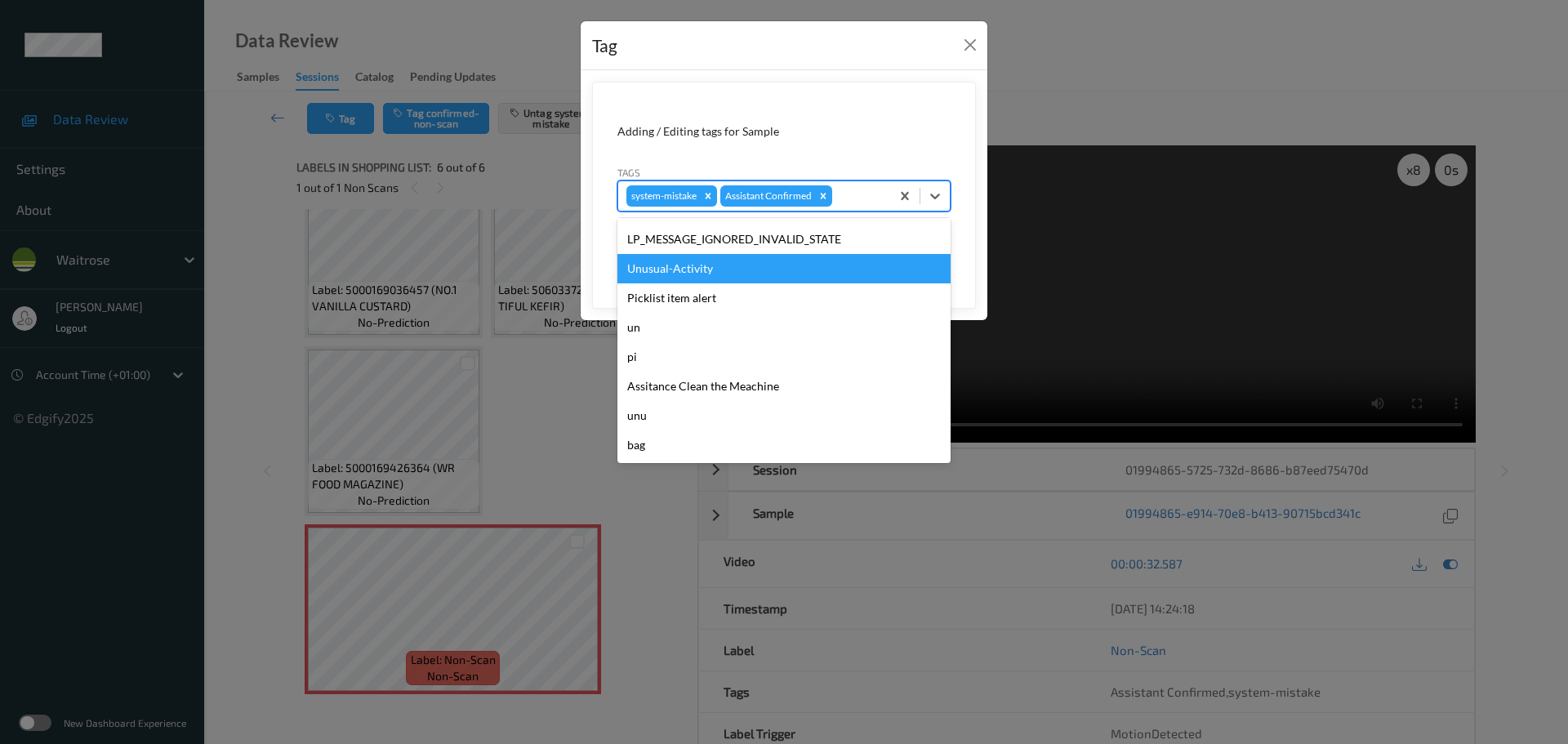
click at [695, 281] on div "Unusual-Activity" at bounding box center [784, 269] width 333 height 30
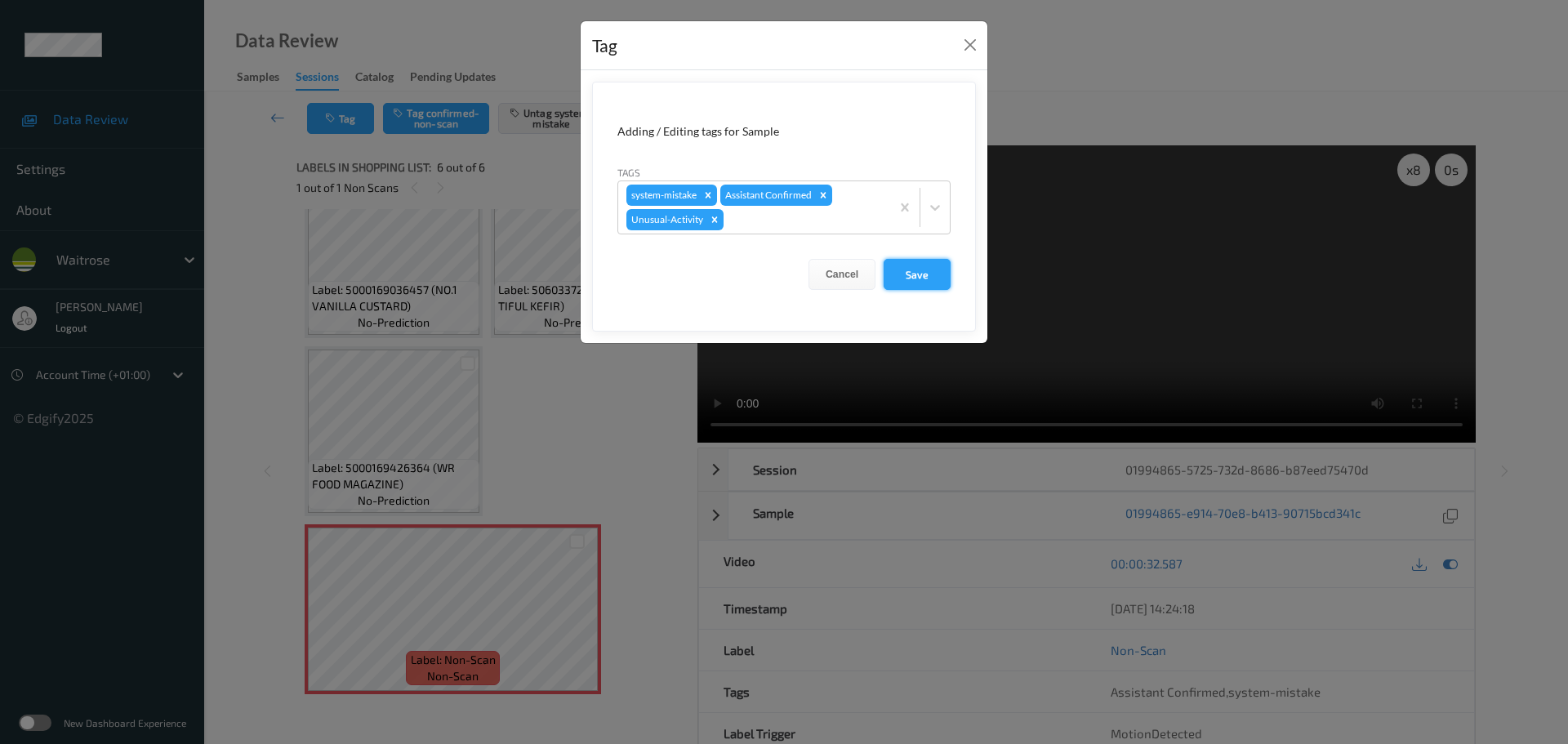
click at [907, 275] on button "Save" at bounding box center [917, 275] width 67 height 31
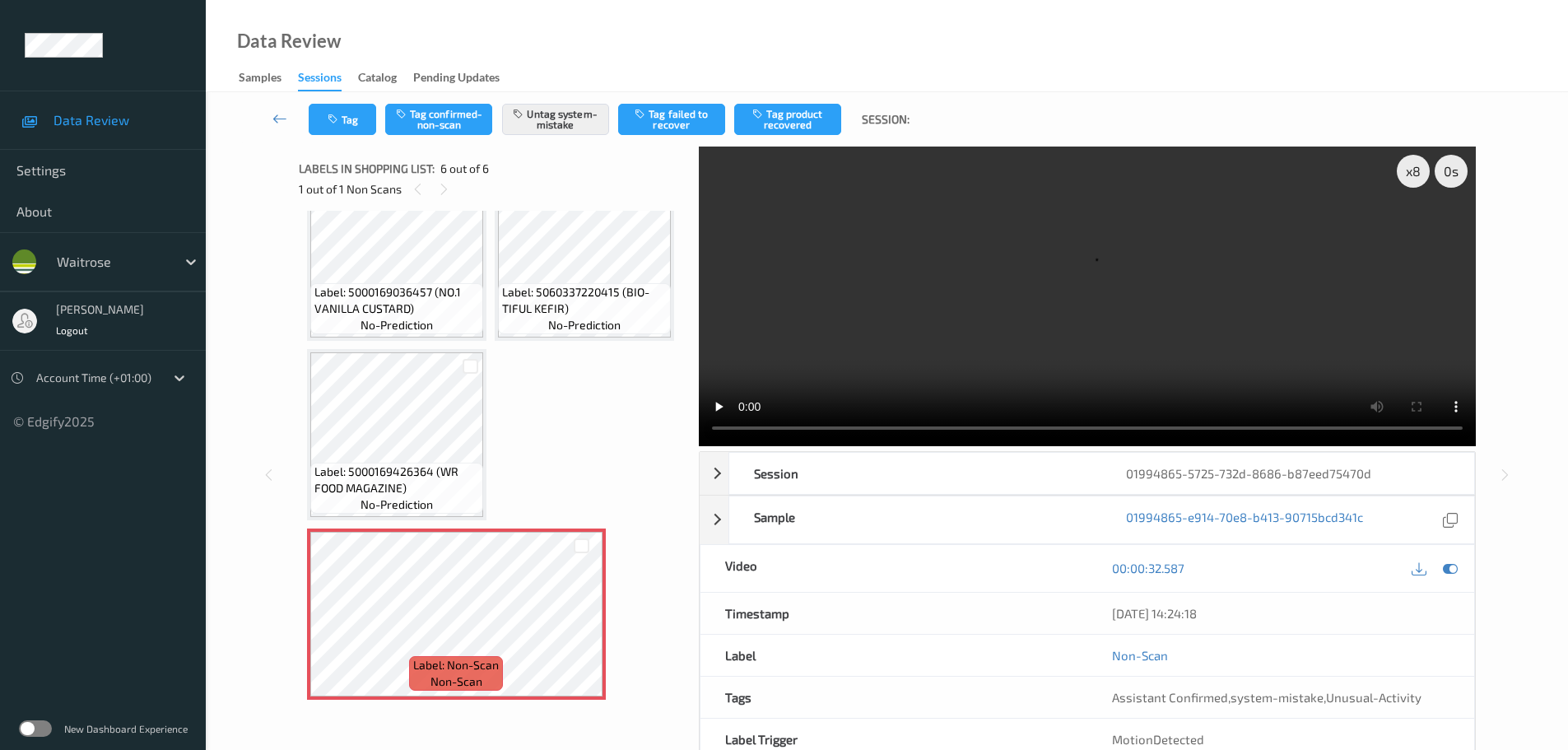
scroll to position [588, 0]
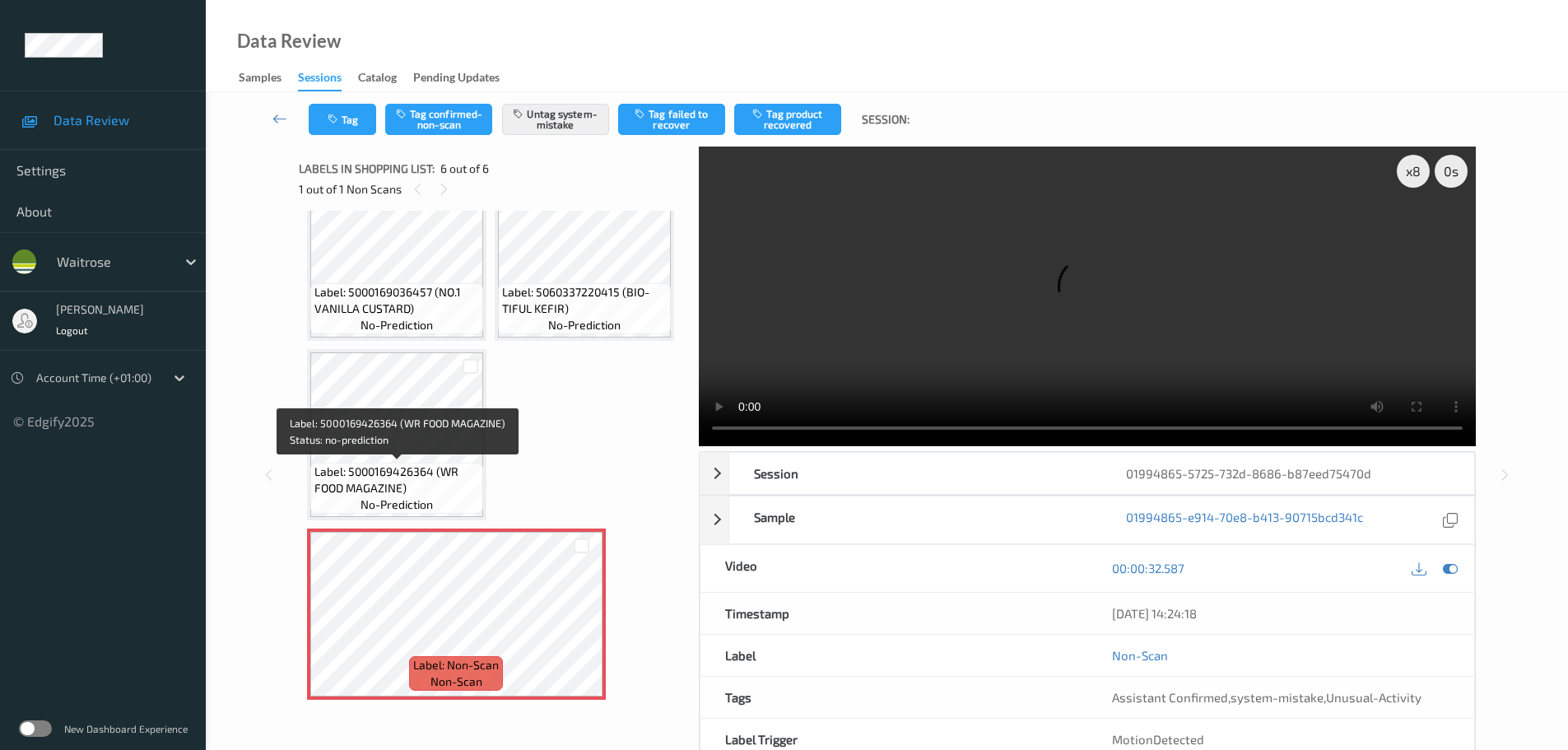
click at [398, 463] on span "Label: 5000169426364 (WR FOOD MAGAZINE)" at bounding box center [396, 480] width 165 height 33
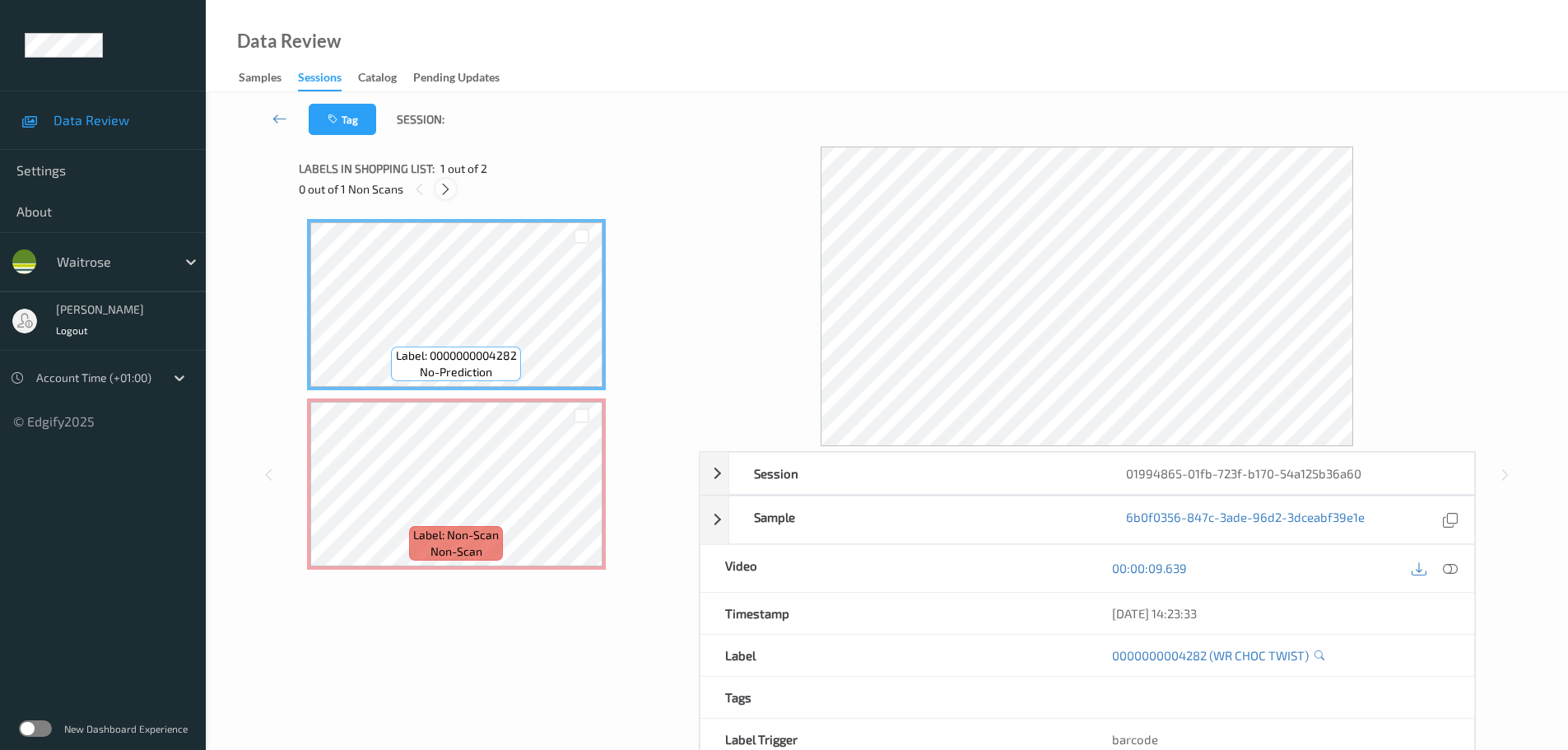
click at [439, 185] on icon at bounding box center [445, 190] width 14 height 15
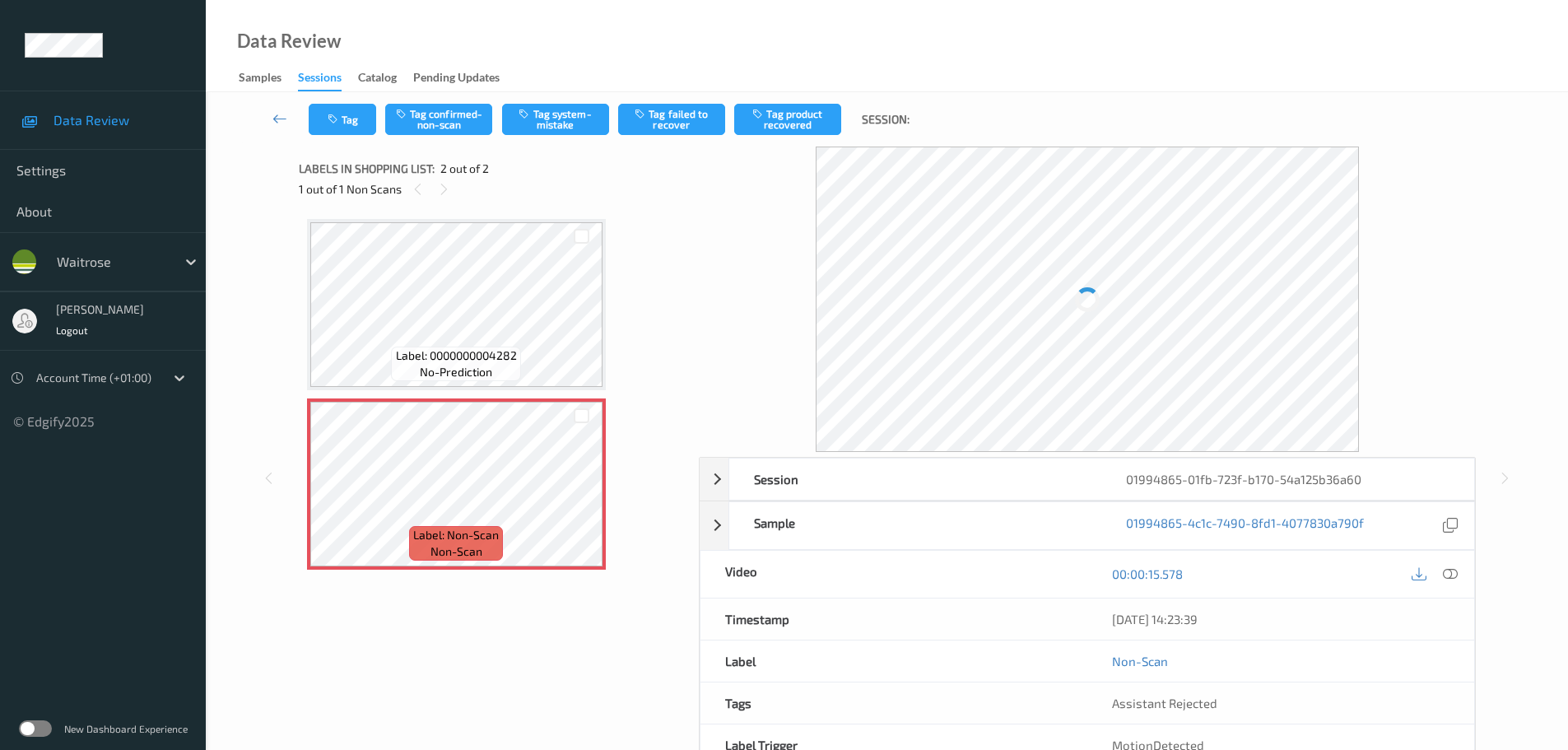
drag, startPoint x: 1455, startPoint y: 574, endPoint x: 1441, endPoint y: 571, distance: 14.3
click at [1453, 575] on icon at bounding box center [1450, 573] width 15 height 15
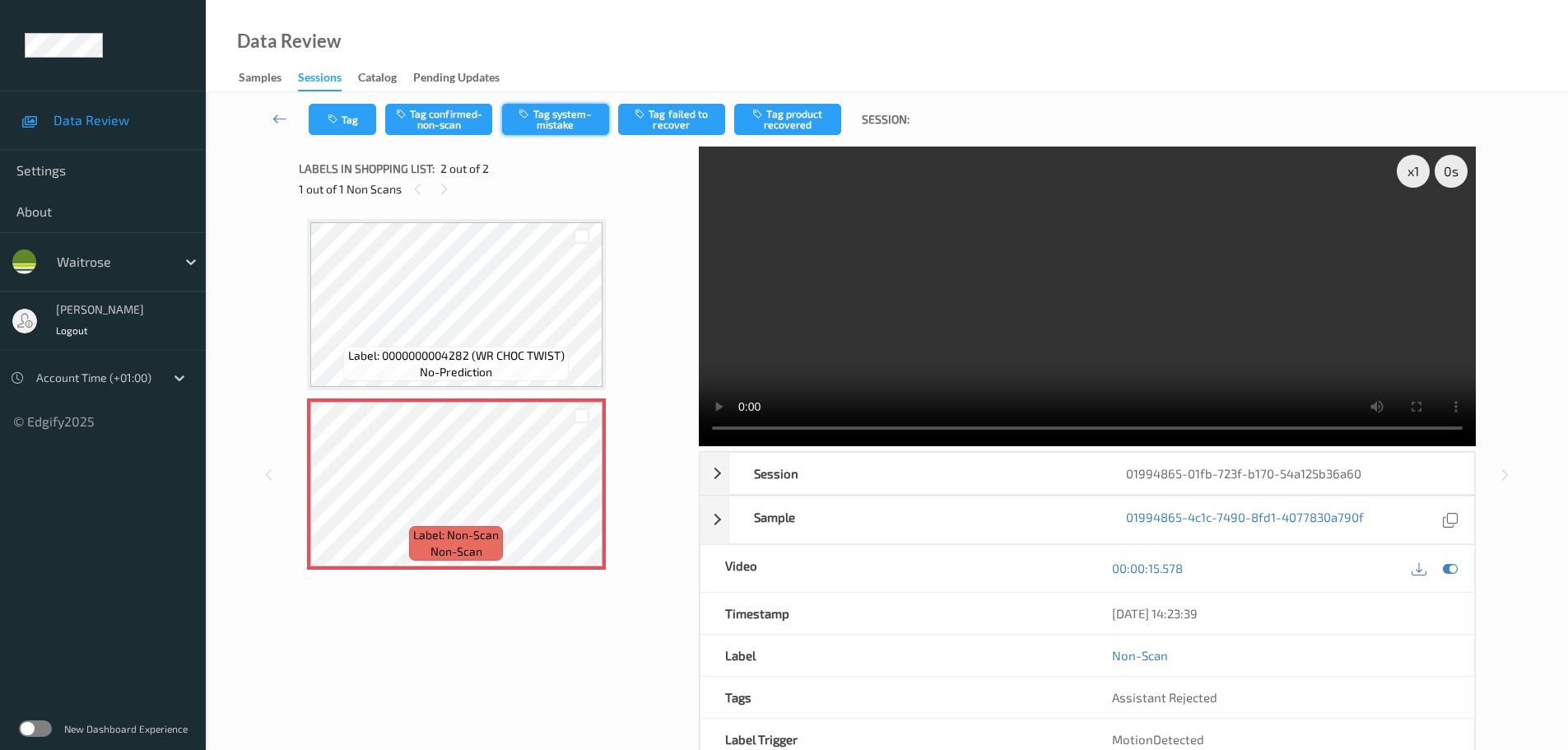
click at [553, 110] on button "Tag system-mistake" at bounding box center [555, 119] width 107 height 31
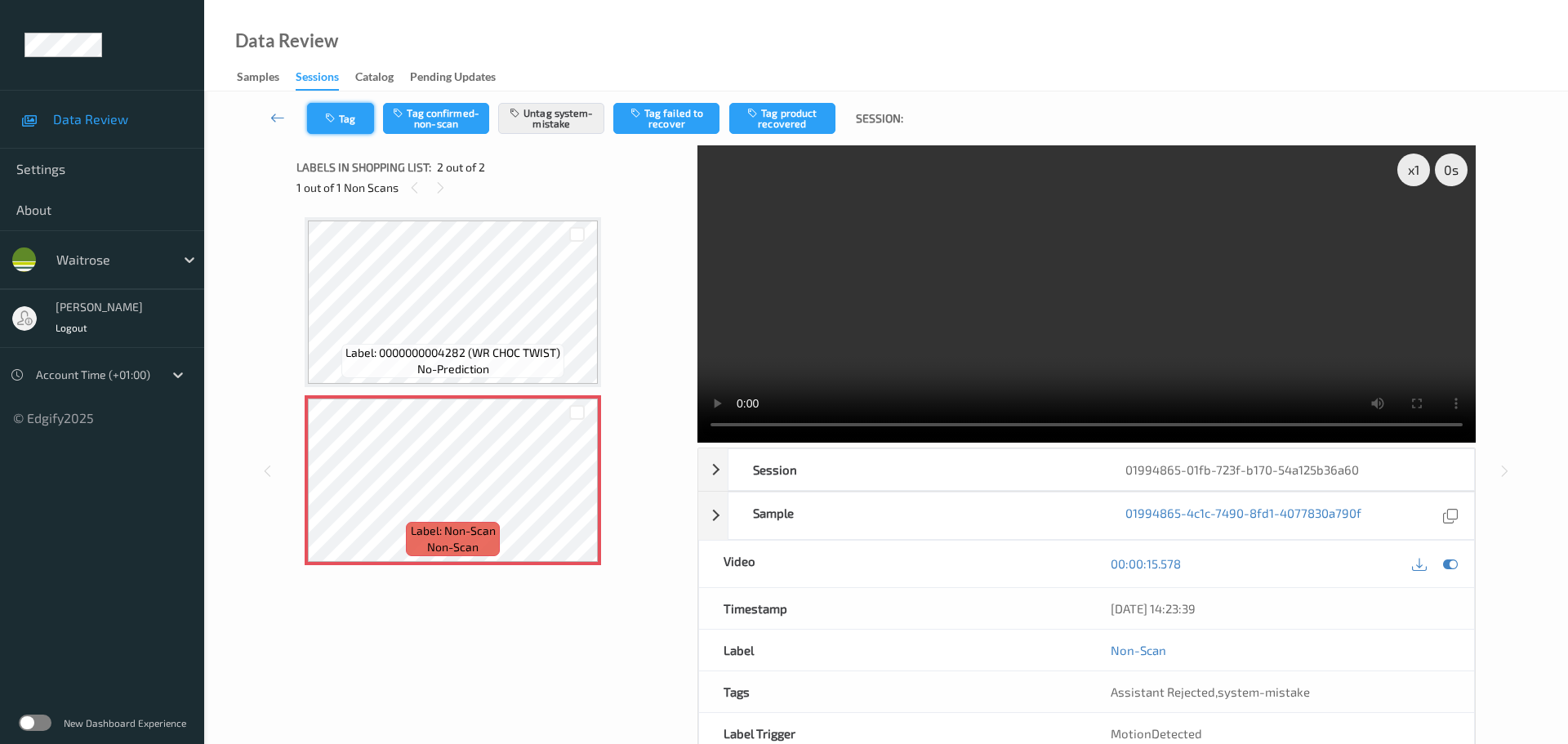
click at [325, 131] on button "Tag" at bounding box center [340, 118] width 67 height 31
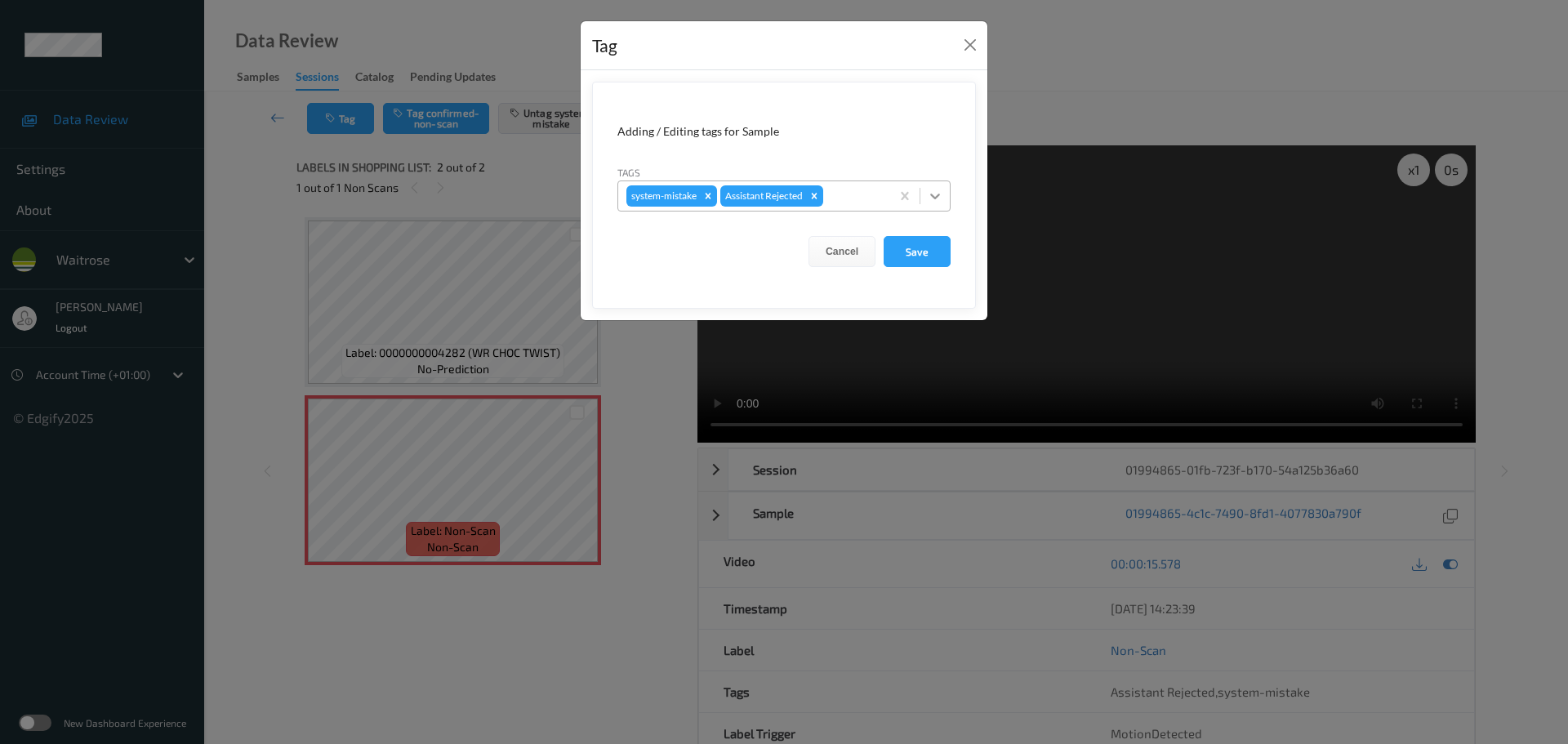
click at [923, 204] on div at bounding box center [935, 196] width 30 height 30
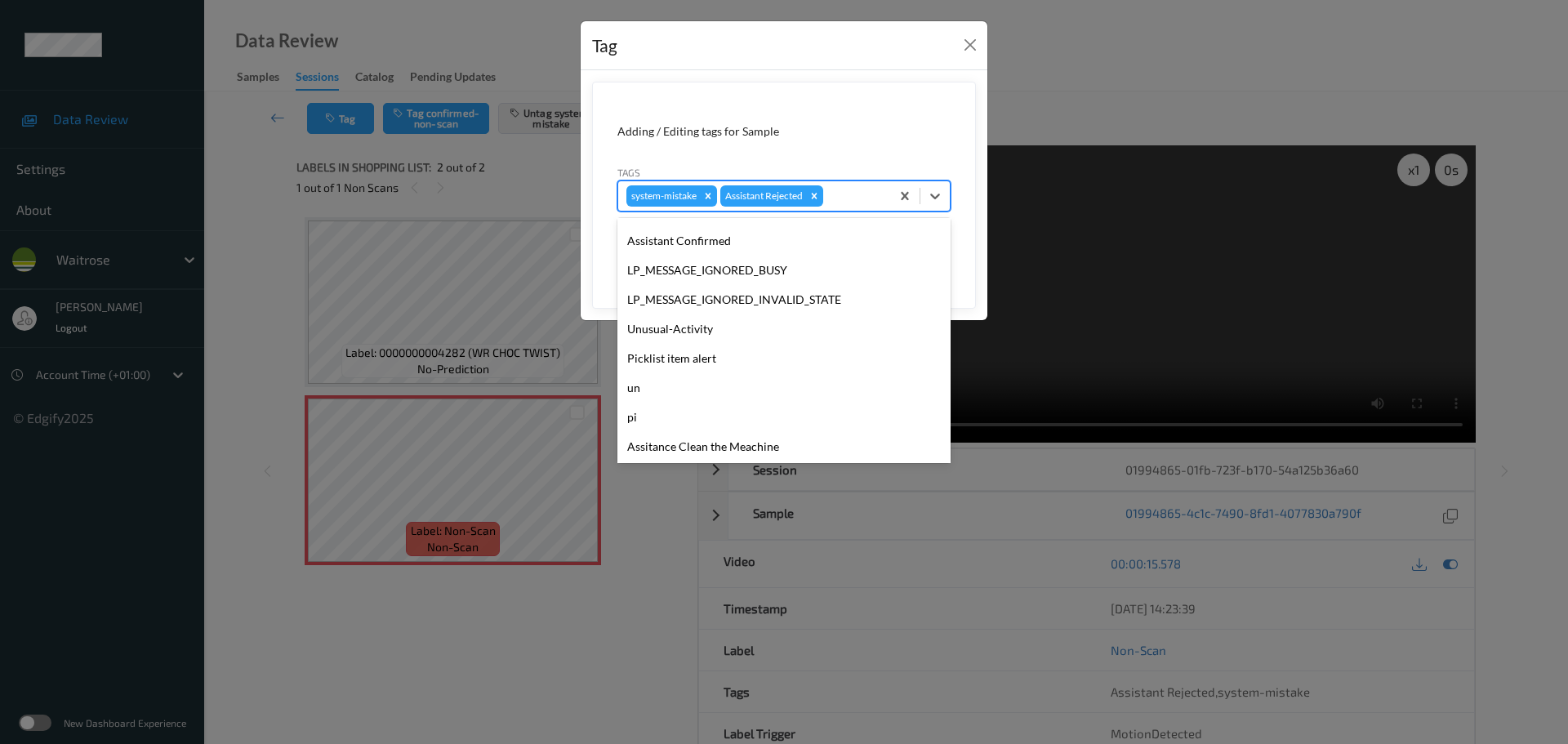
scroll to position [409, 0]
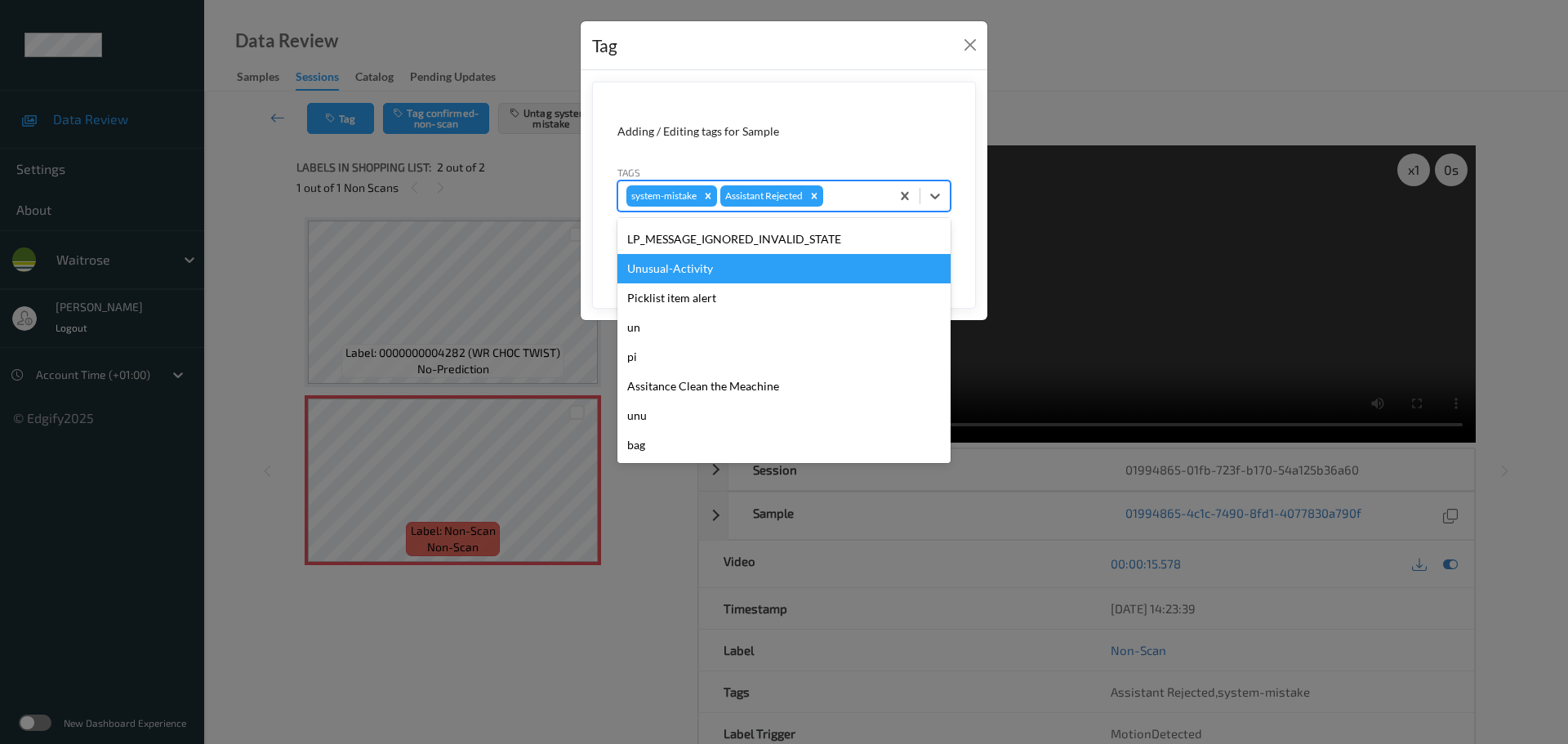
click at [671, 270] on div "Unusual-Activity" at bounding box center [784, 269] width 333 height 30
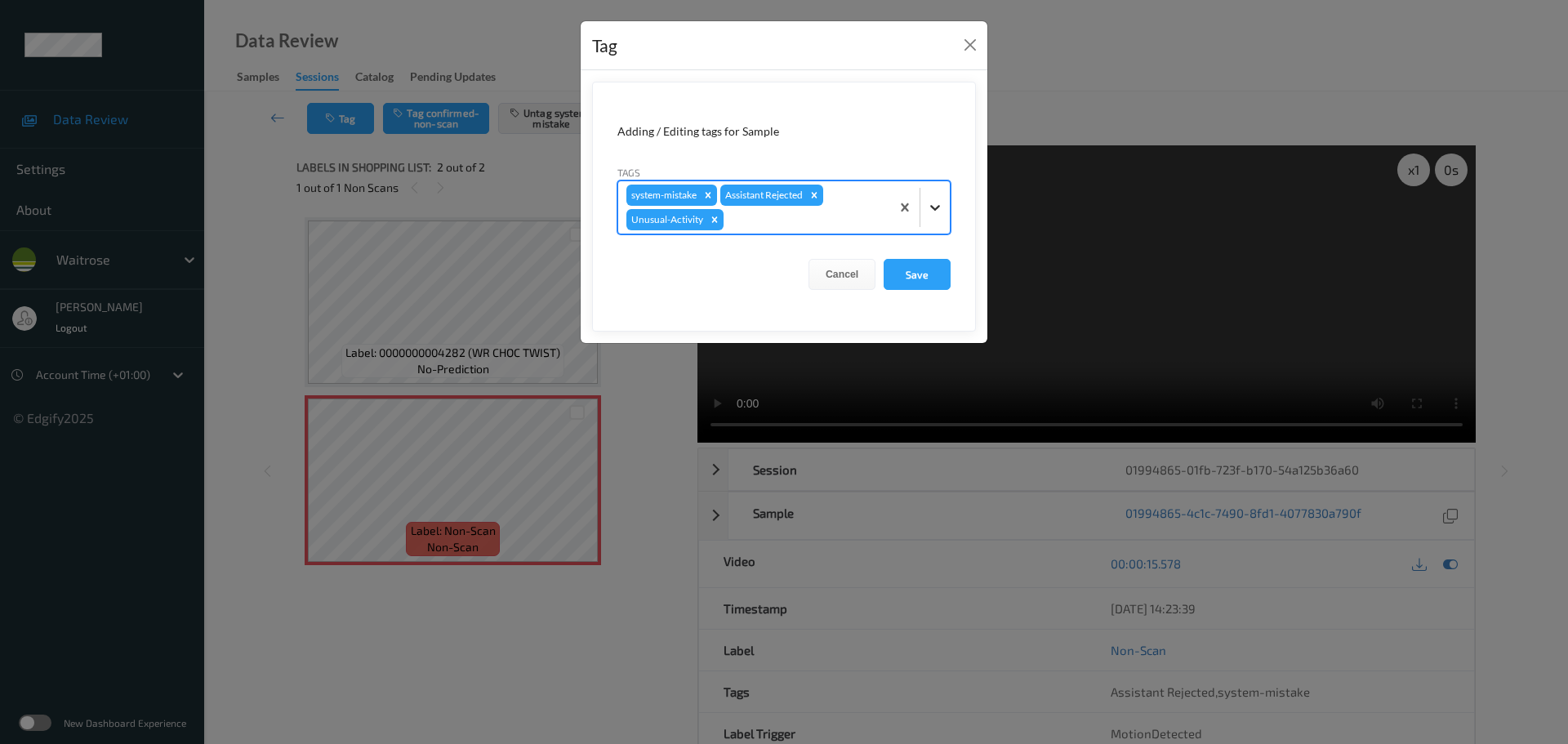
click at [934, 200] on icon at bounding box center [935, 207] width 16 height 16
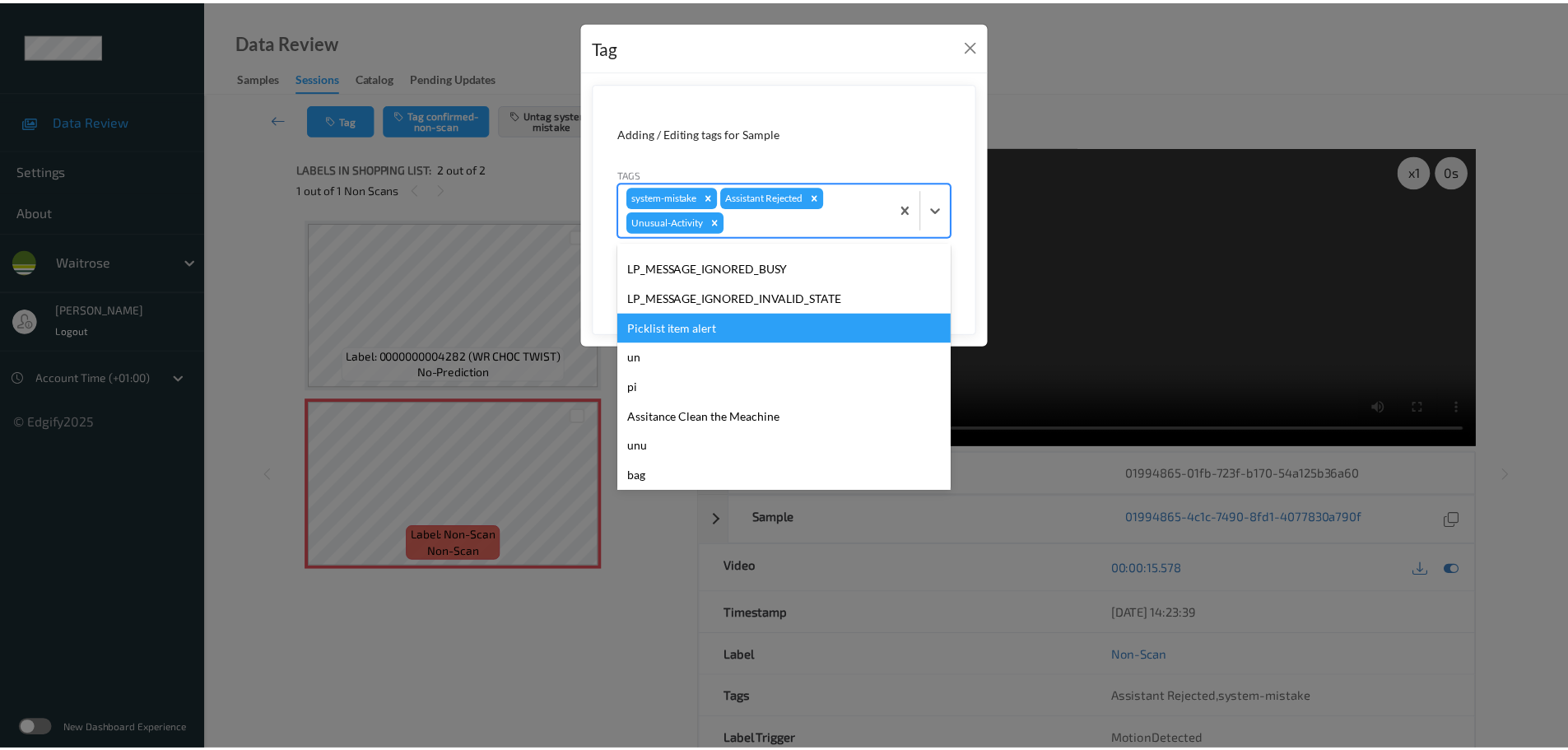
scroll to position [382, 0]
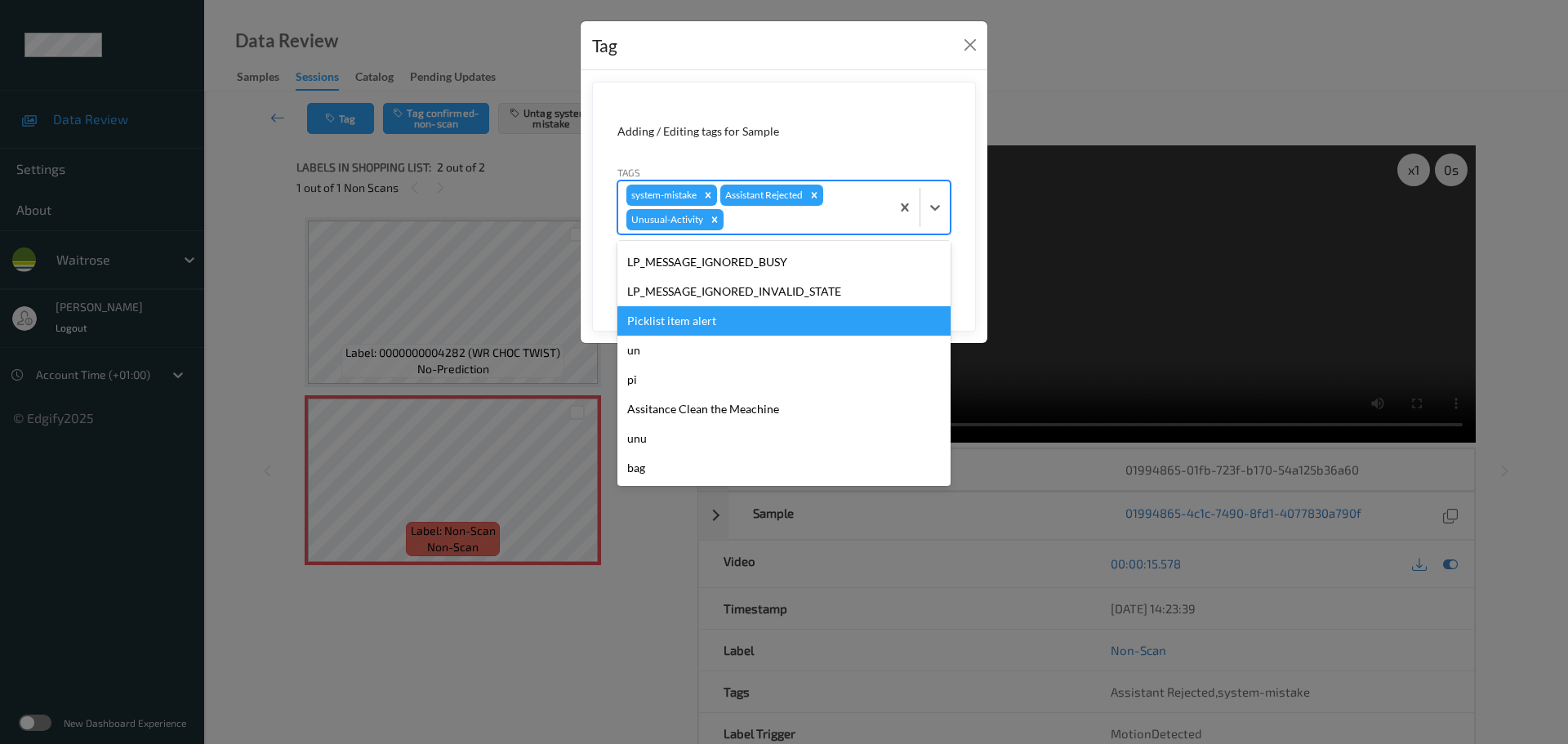
click at [631, 317] on div "Picklist item alert" at bounding box center [784, 321] width 333 height 30
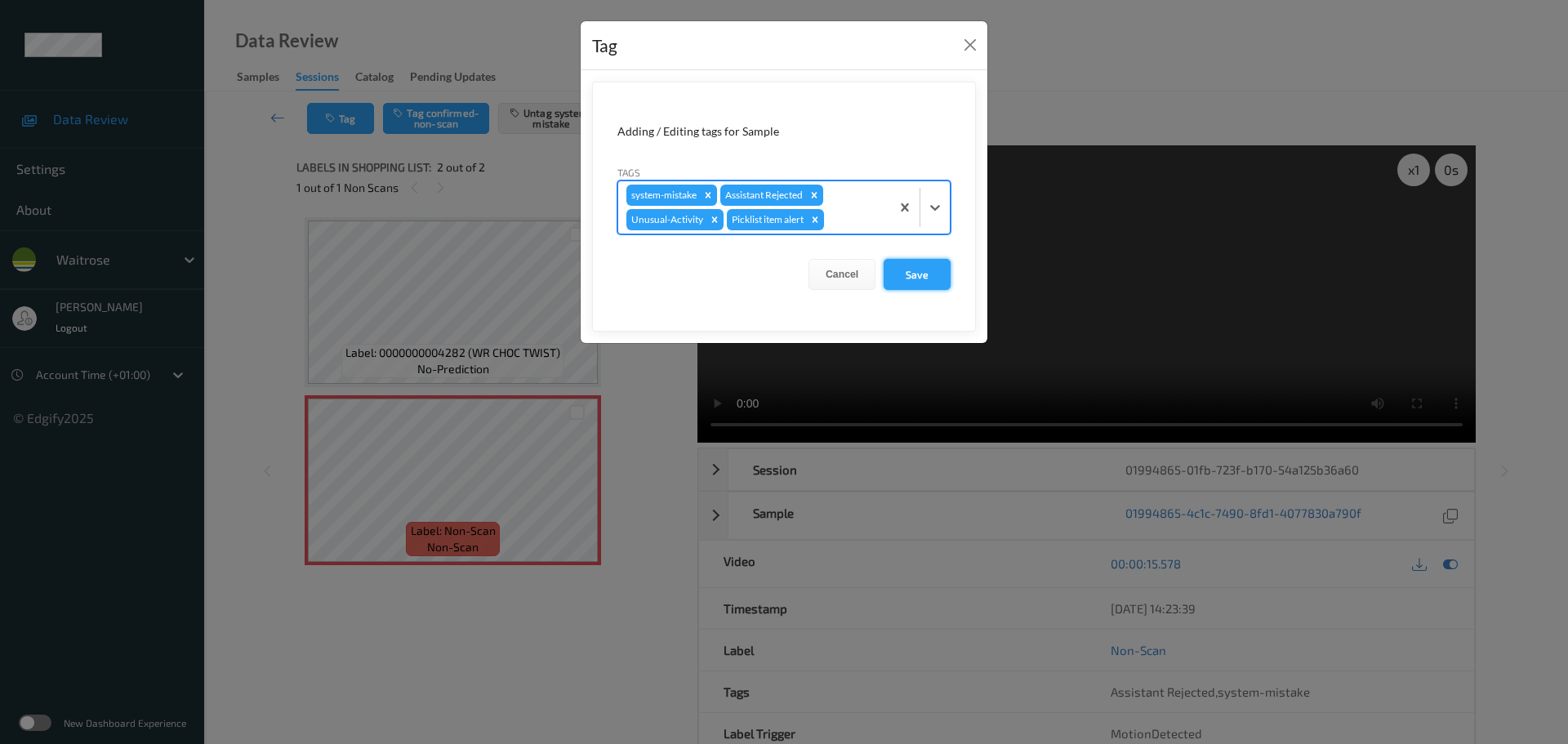
click at [912, 281] on button "Save" at bounding box center [917, 275] width 67 height 31
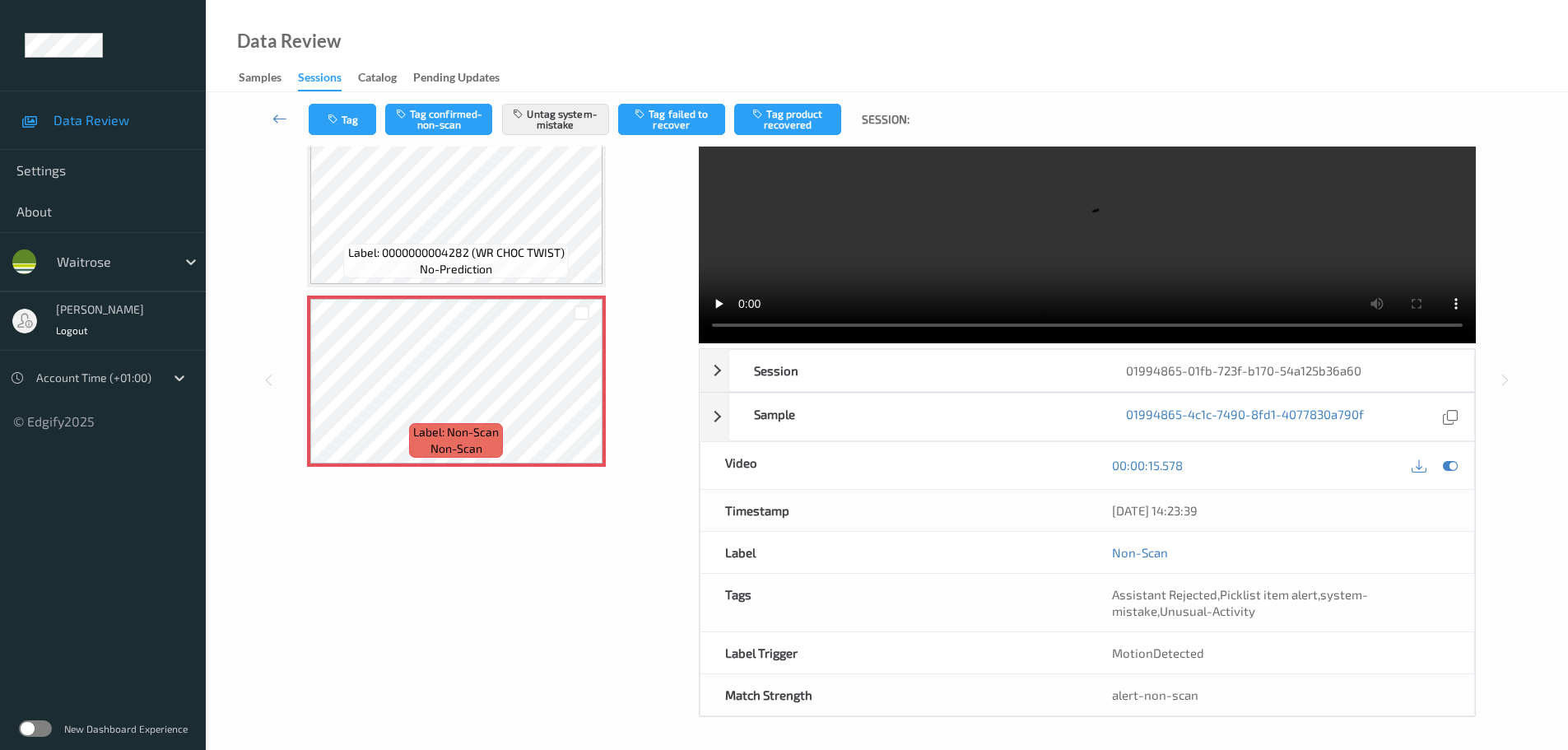
scroll to position [104, 0]
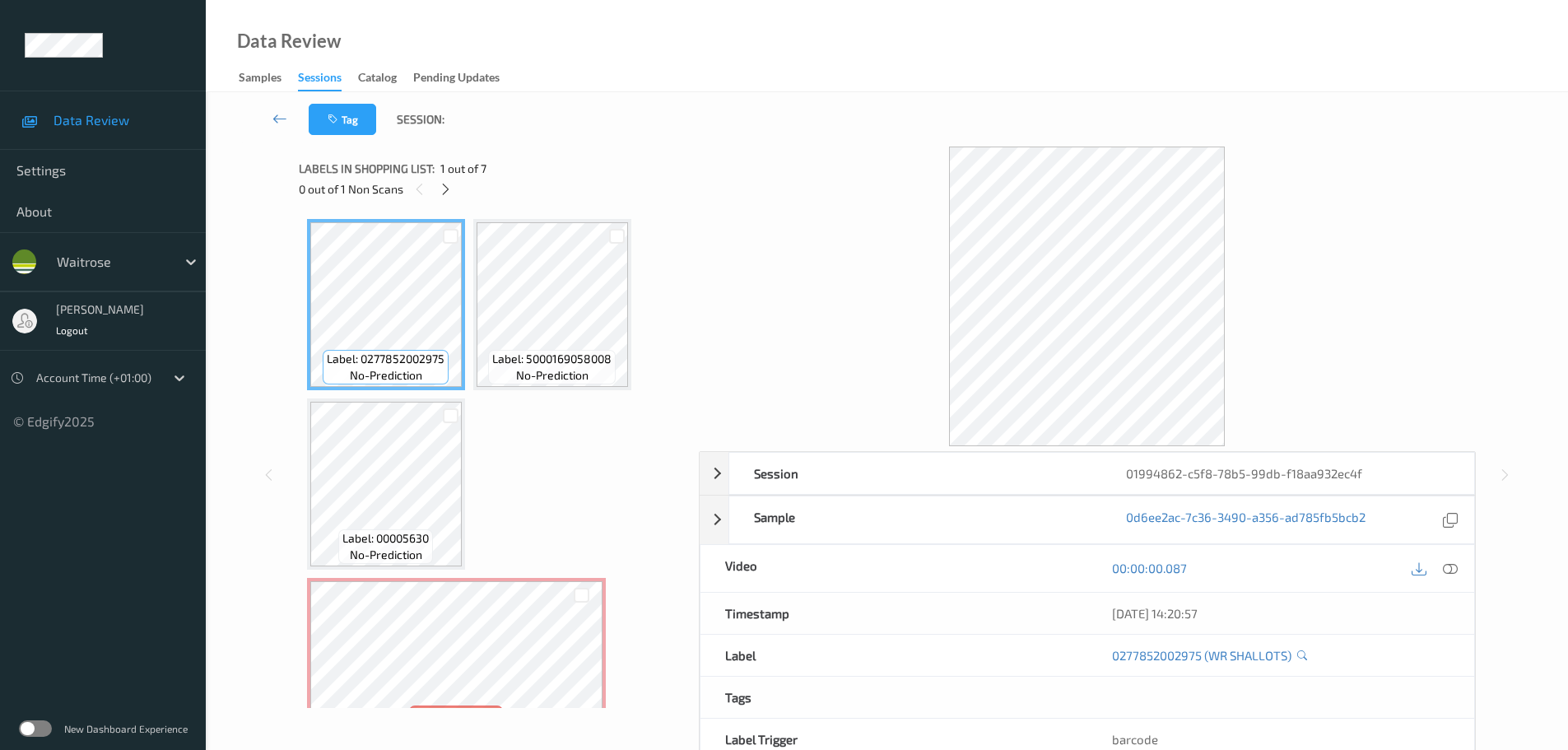
click at [452, 199] on div "0 out of 1 Non Scans" at bounding box center [493, 189] width 389 height 21
click at [438, 186] on icon at bounding box center [445, 190] width 14 height 15
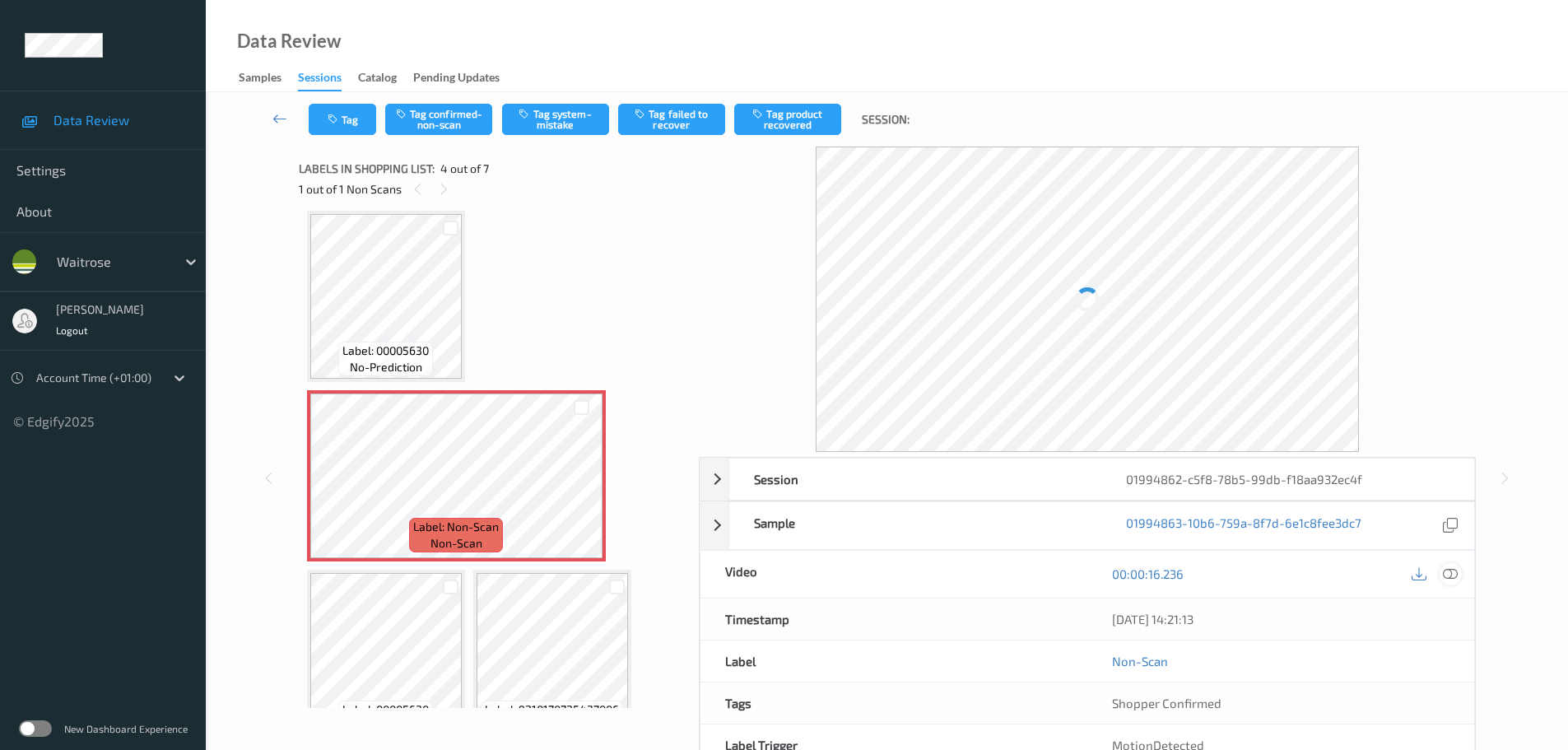
click at [1449, 573] on div "Session 01994862-c5f8-78b5-99db-f18aa932ec4f Session ID 01994862-c5f8-78b5-99db…" at bounding box center [1087, 632] width 777 height 352
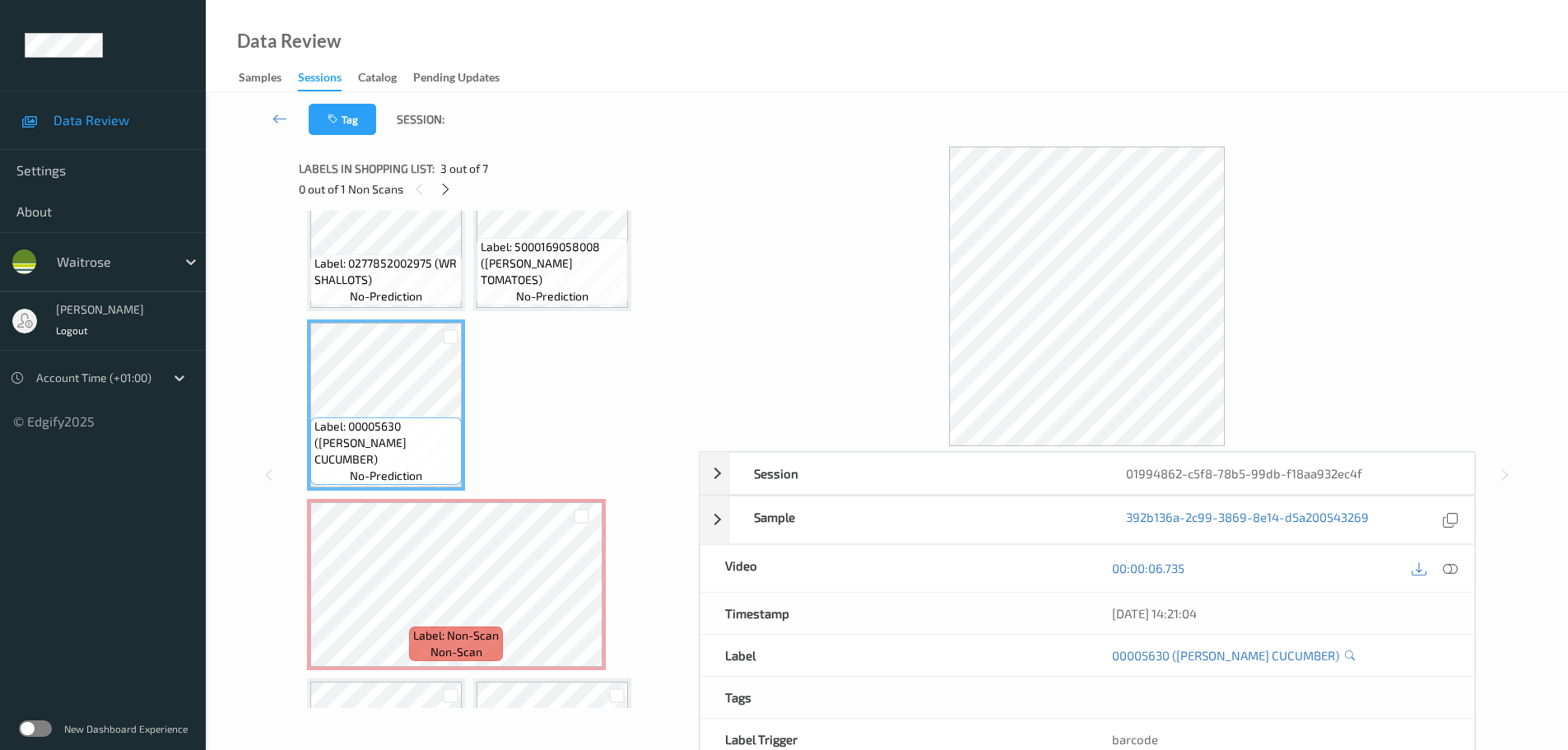
scroll to position [87, 0]
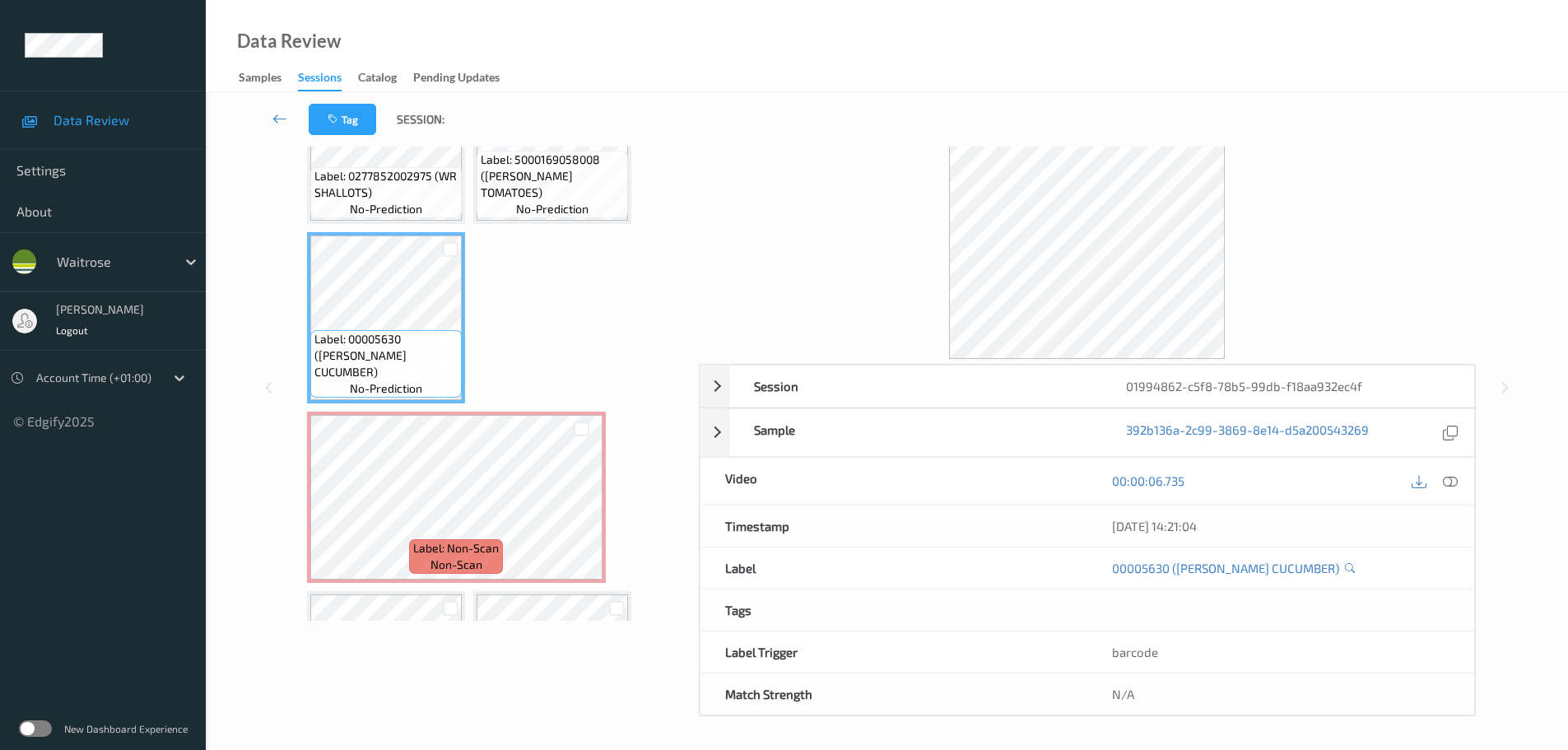
drag, startPoint x: 1448, startPoint y: 482, endPoint x: 1397, endPoint y: 468, distance: 52.9
click at [1448, 483] on icon at bounding box center [1450, 481] width 15 height 15
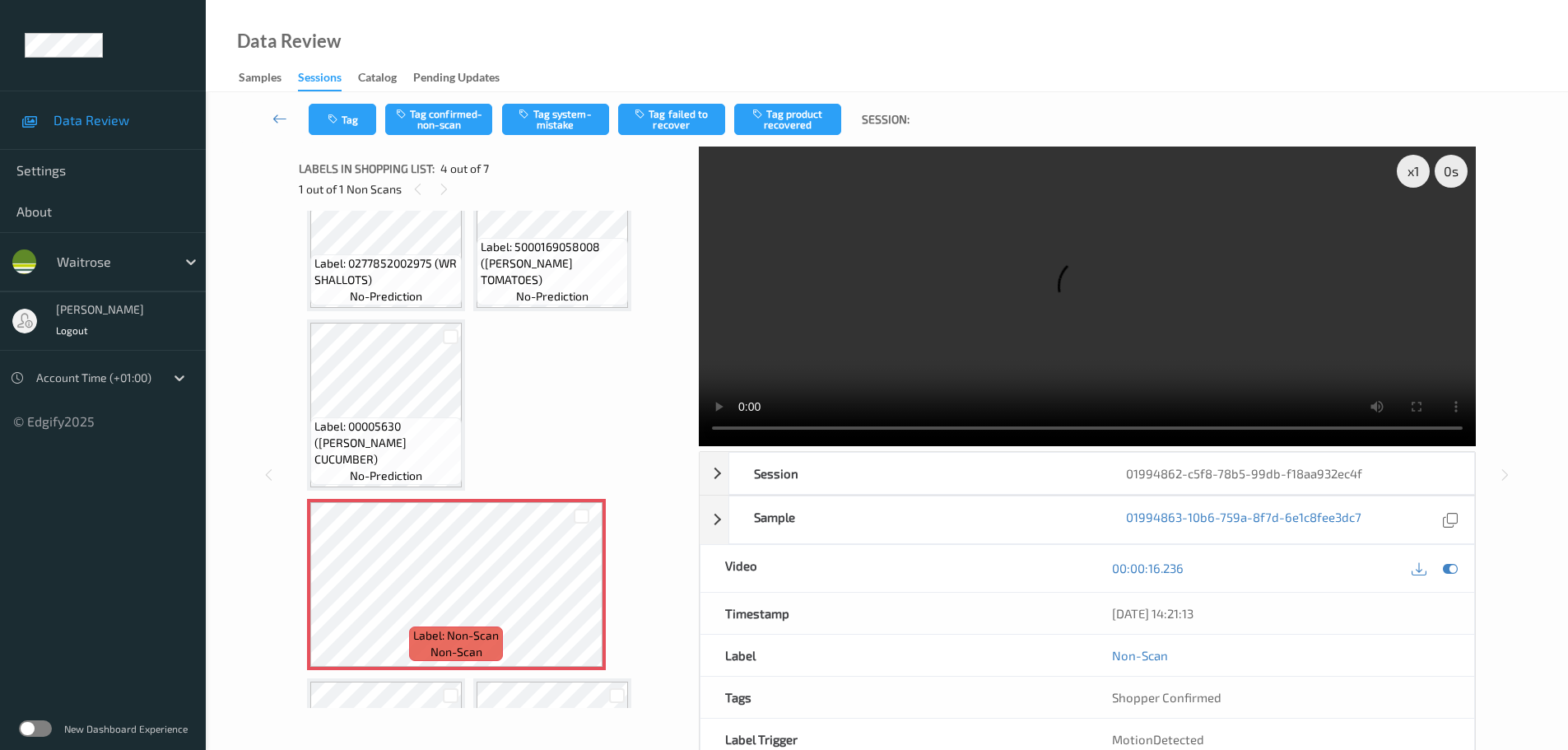
click at [448, 440] on span "Label: 00005630 ([PERSON_NAME] CUCUMBER)" at bounding box center [385, 443] width 143 height 50
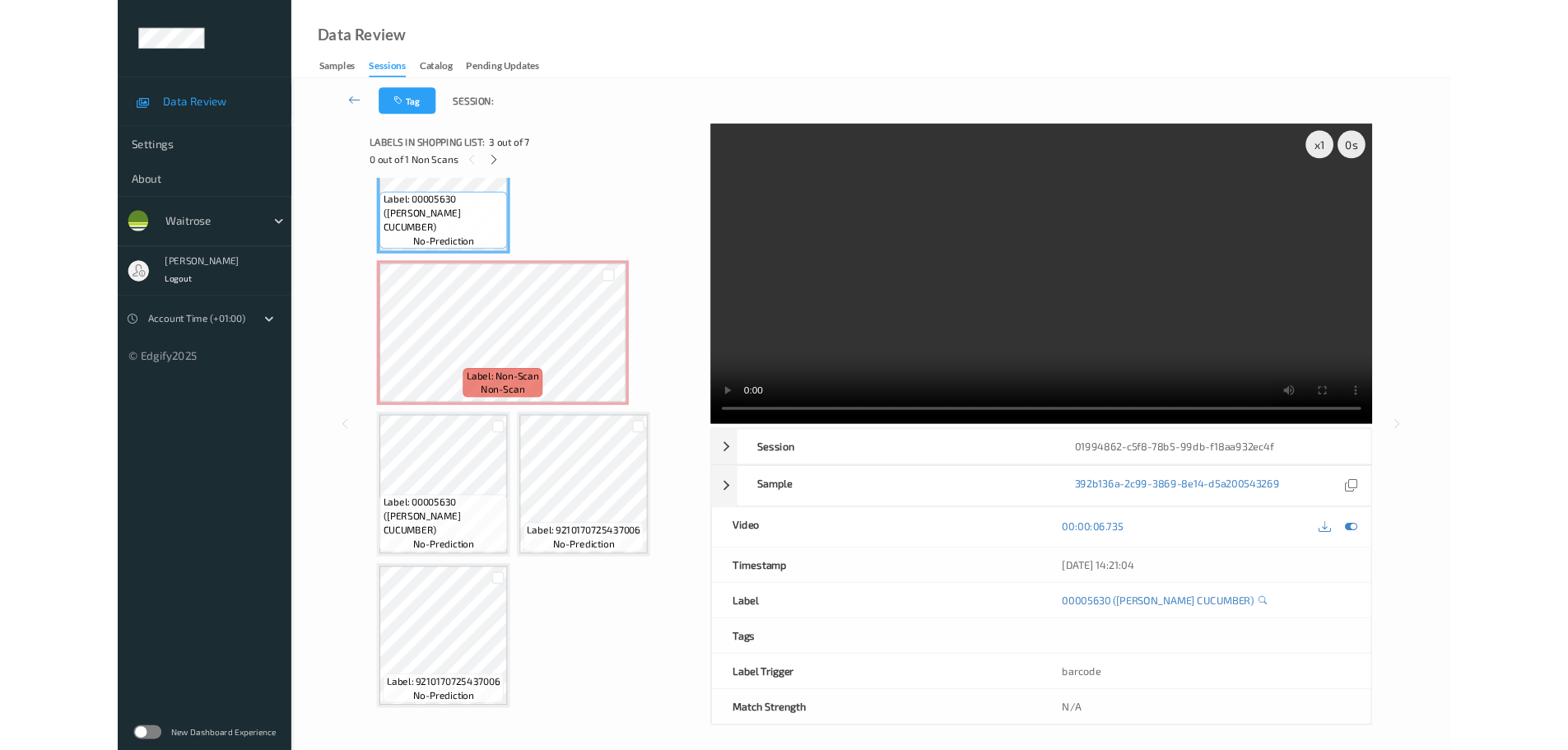
scroll to position [269, 0]
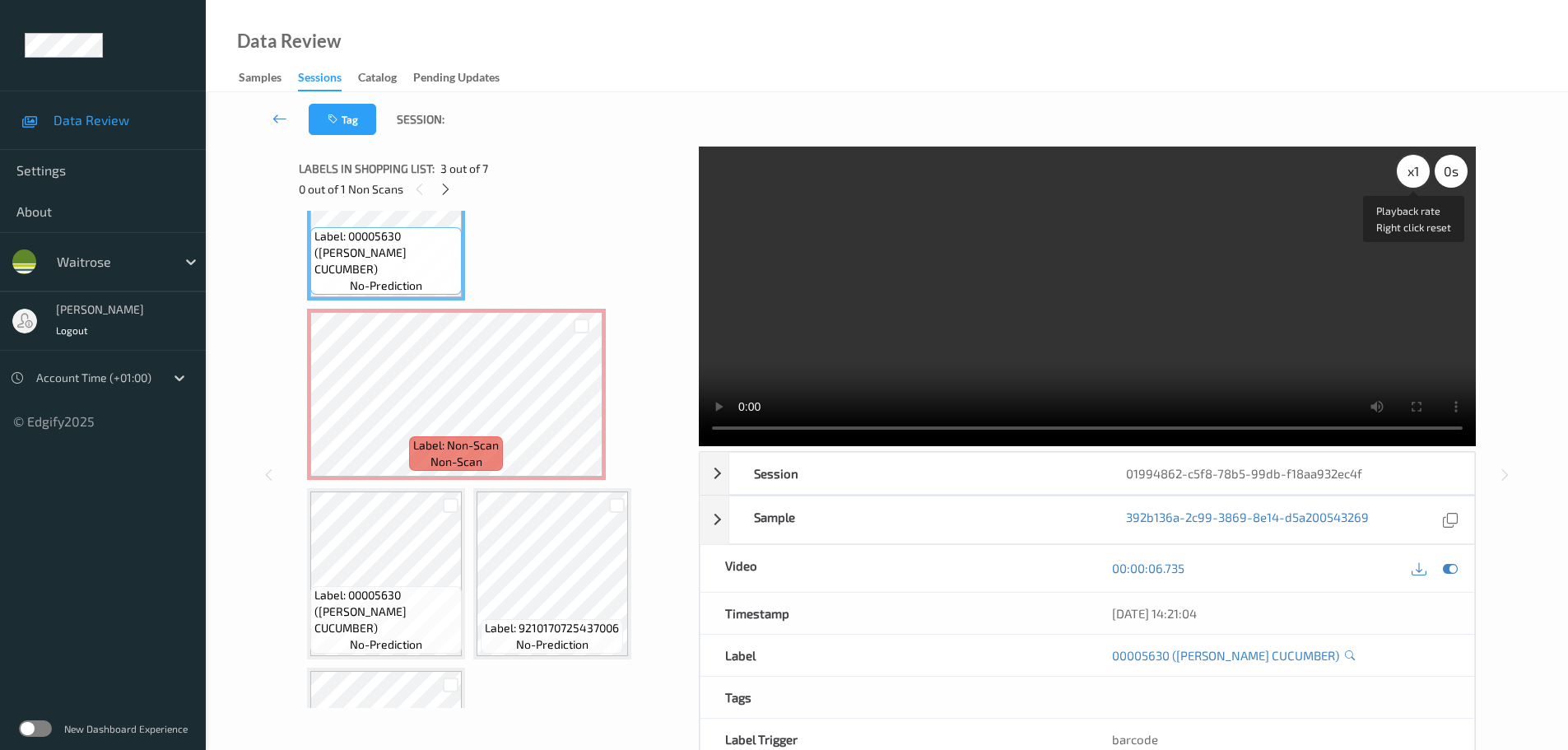
click at [1406, 181] on div "x 1" at bounding box center [1414, 172] width 33 height 33
click at [1406, 181] on div "x 2" at bounding box center [1414, 172] width 33 height 33
click at [1416, 174] on div "x 4" at bounding box center [1414, 172] width 33 height 33
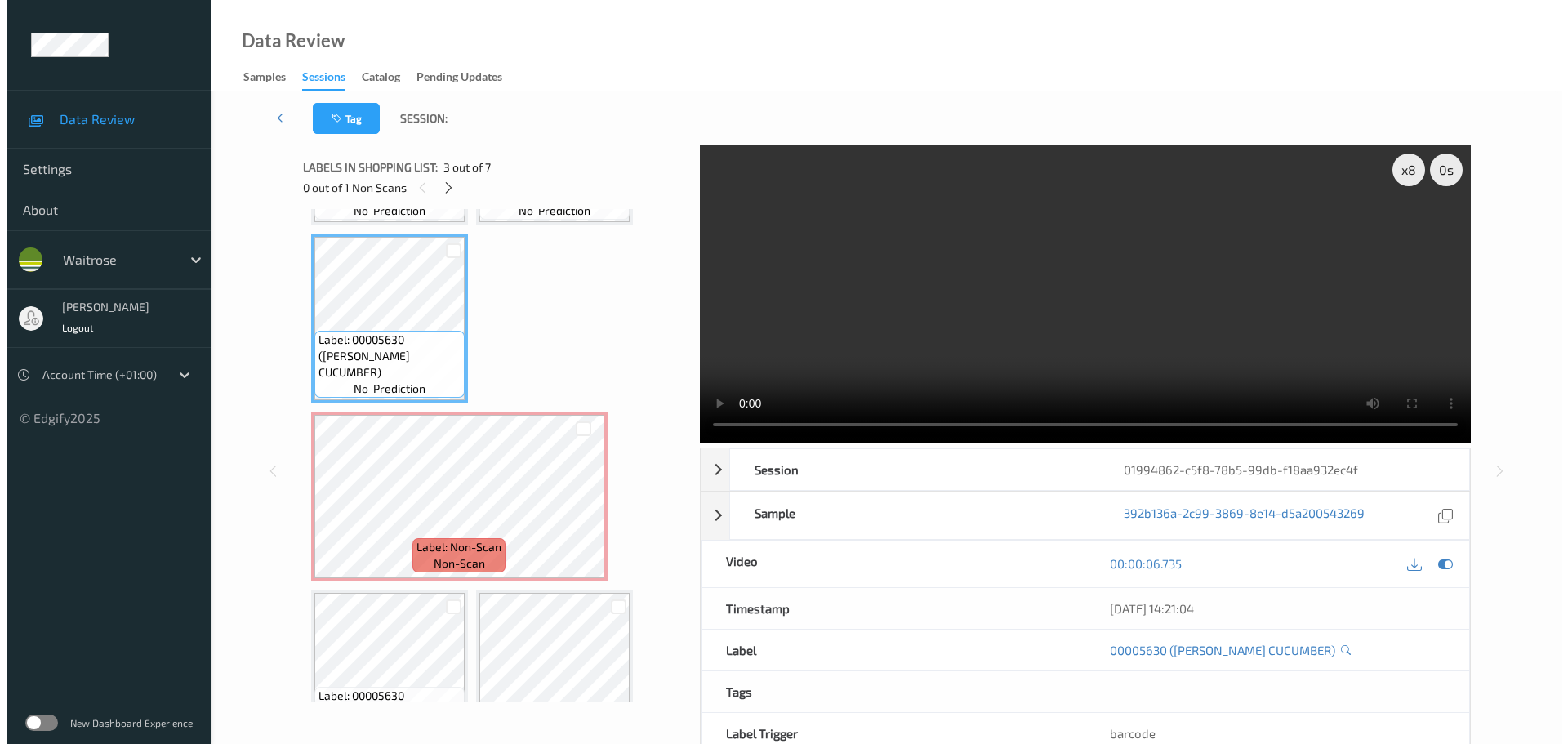
scroll to position [160, 0]
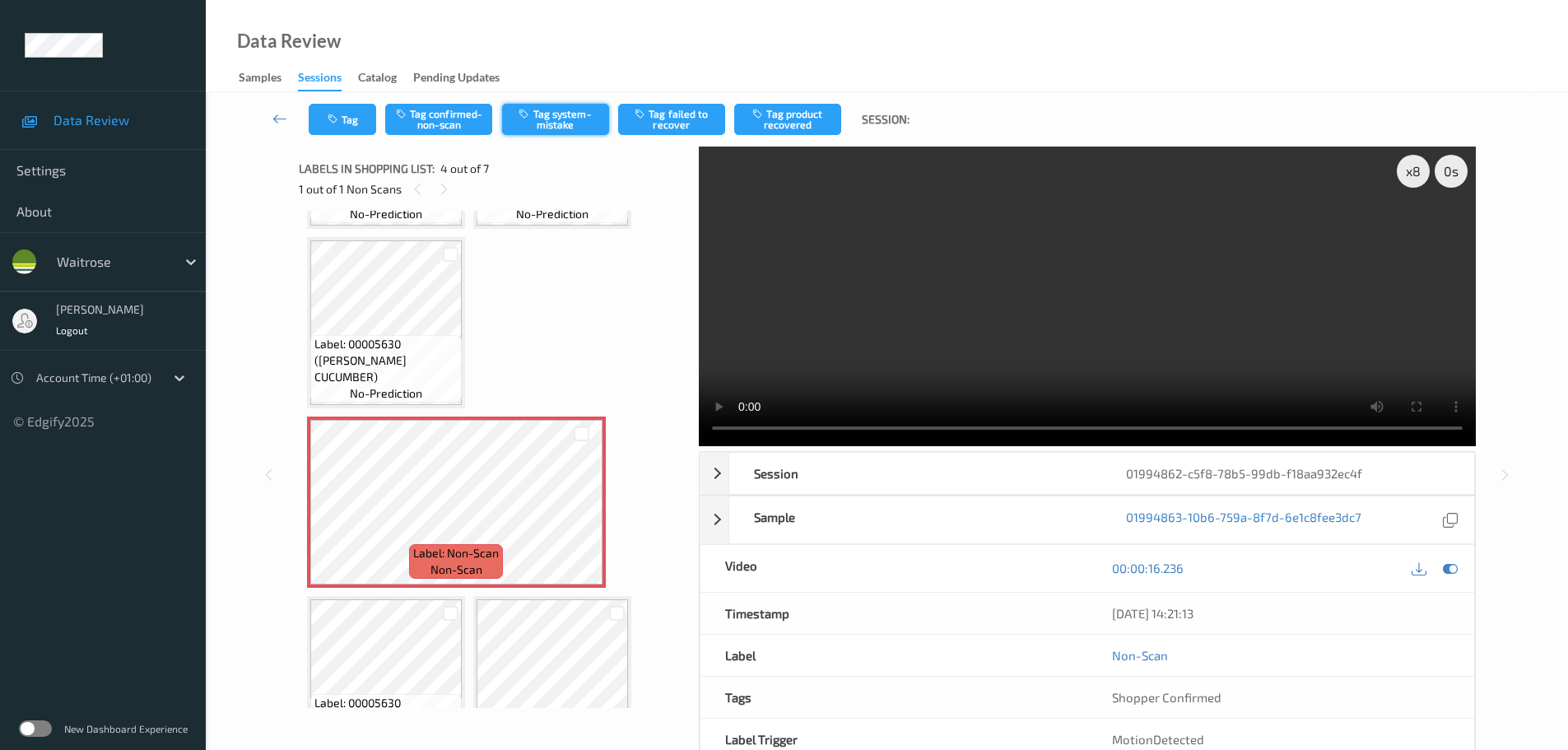
click at [542, 133] on button "Tag system-mistake" at bounding box center [555, 119] width 107 height 31
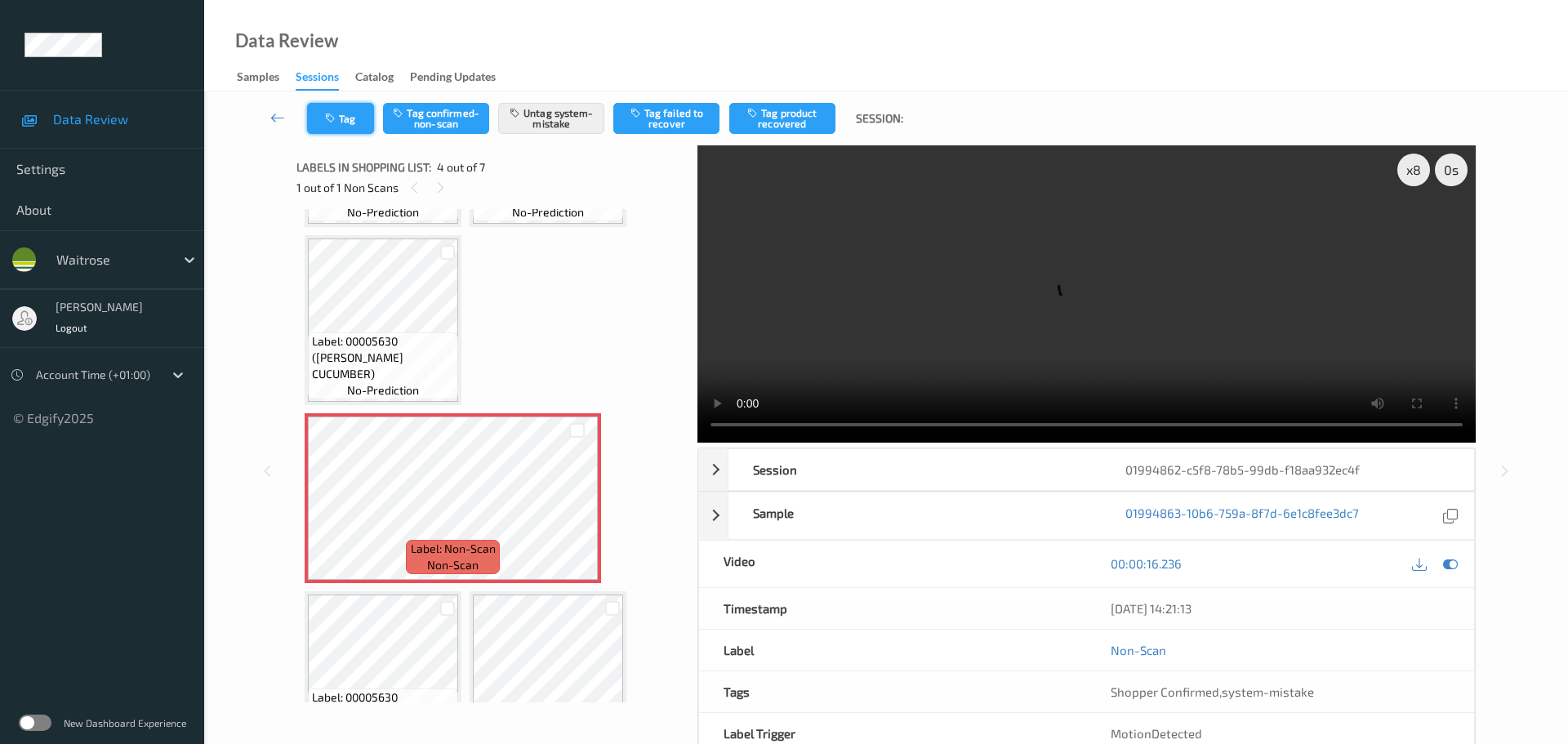
click at [347, 114] on button "Tag" at bounding box center [340, 118] width 67 height 31
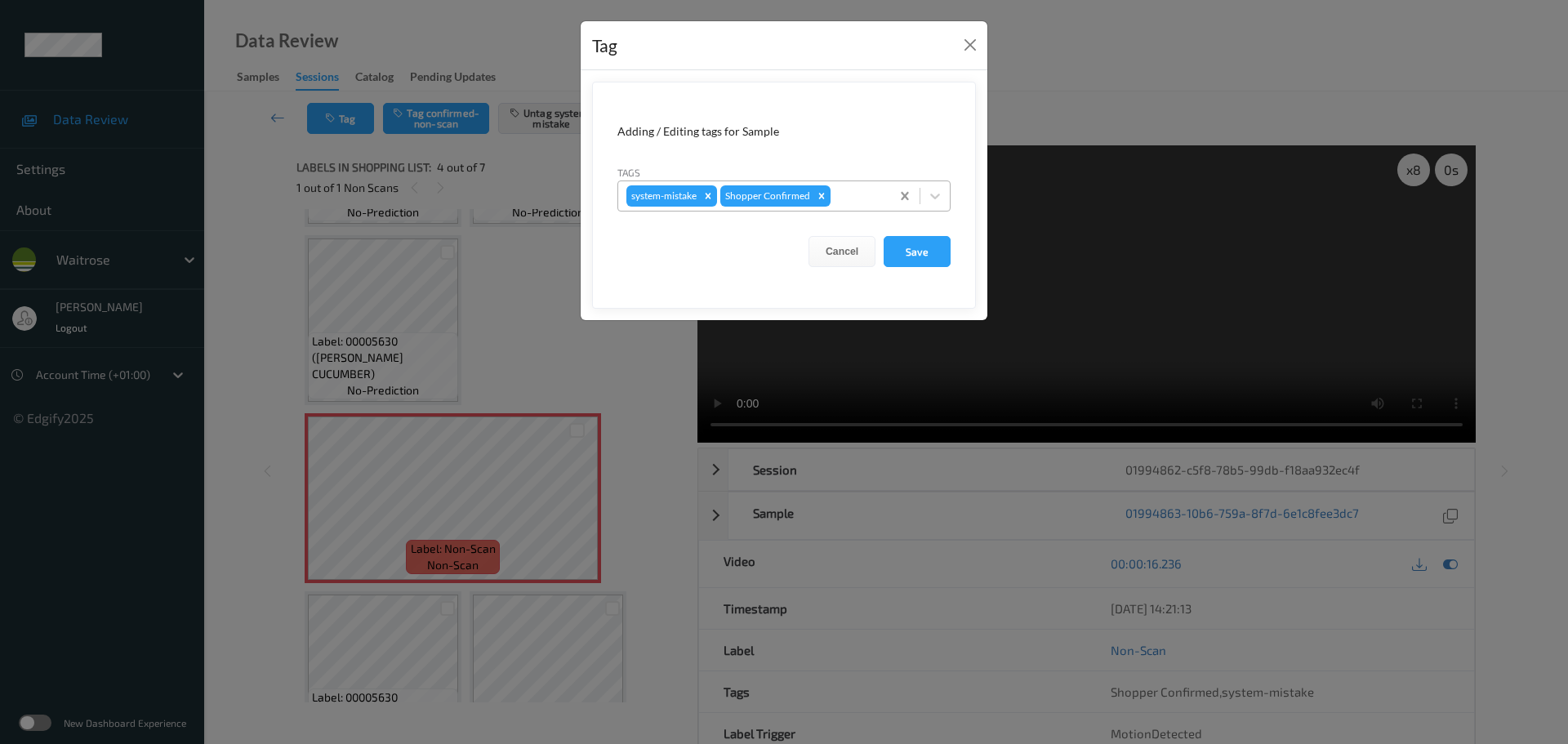
click at [941, 200] on icon at bounding box center [935, 196] width 16 height 16
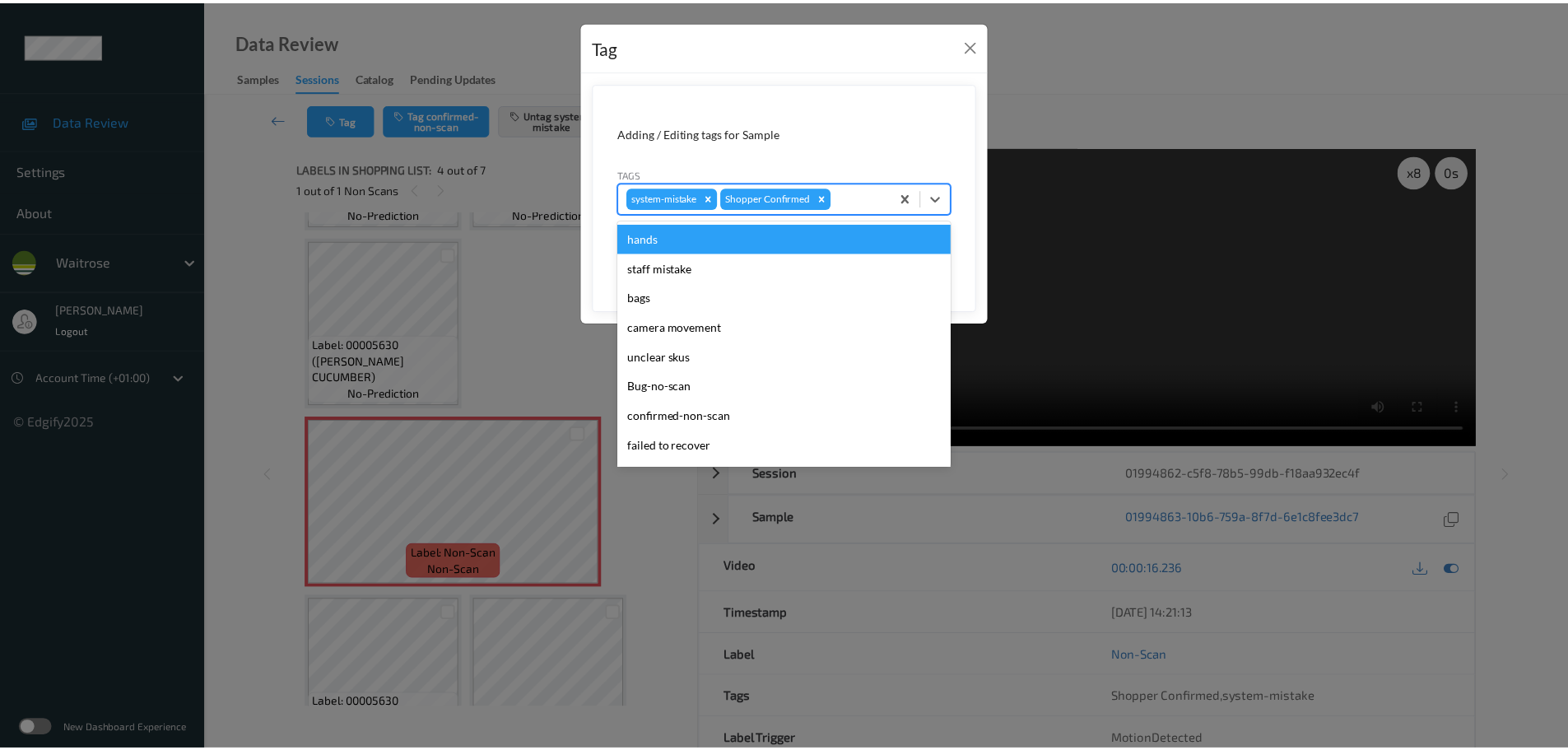
scroll to position [412, 0]
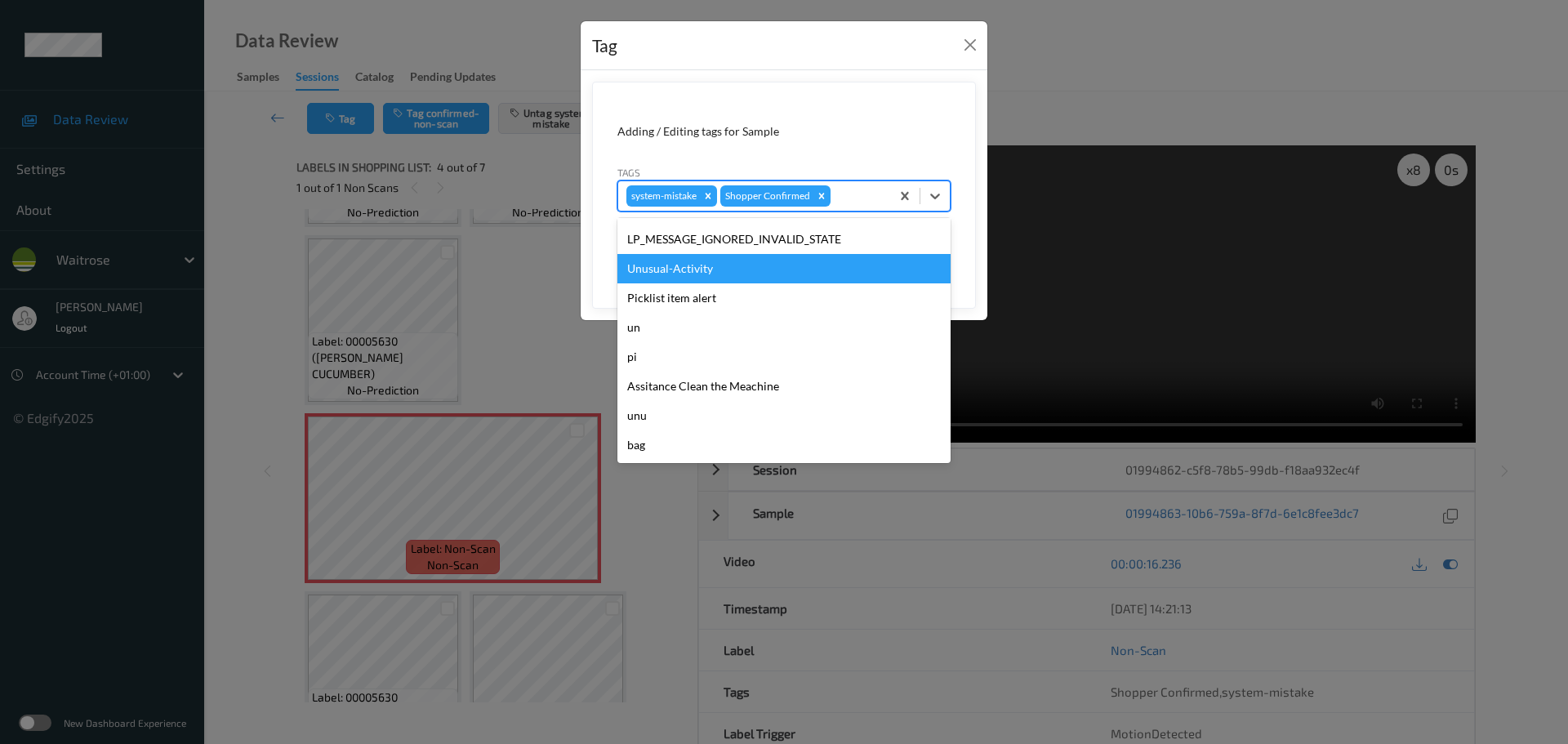
click at [676, 275] on div "Unusual-Activity" at bounding box center [784, 269] width 333 height 30
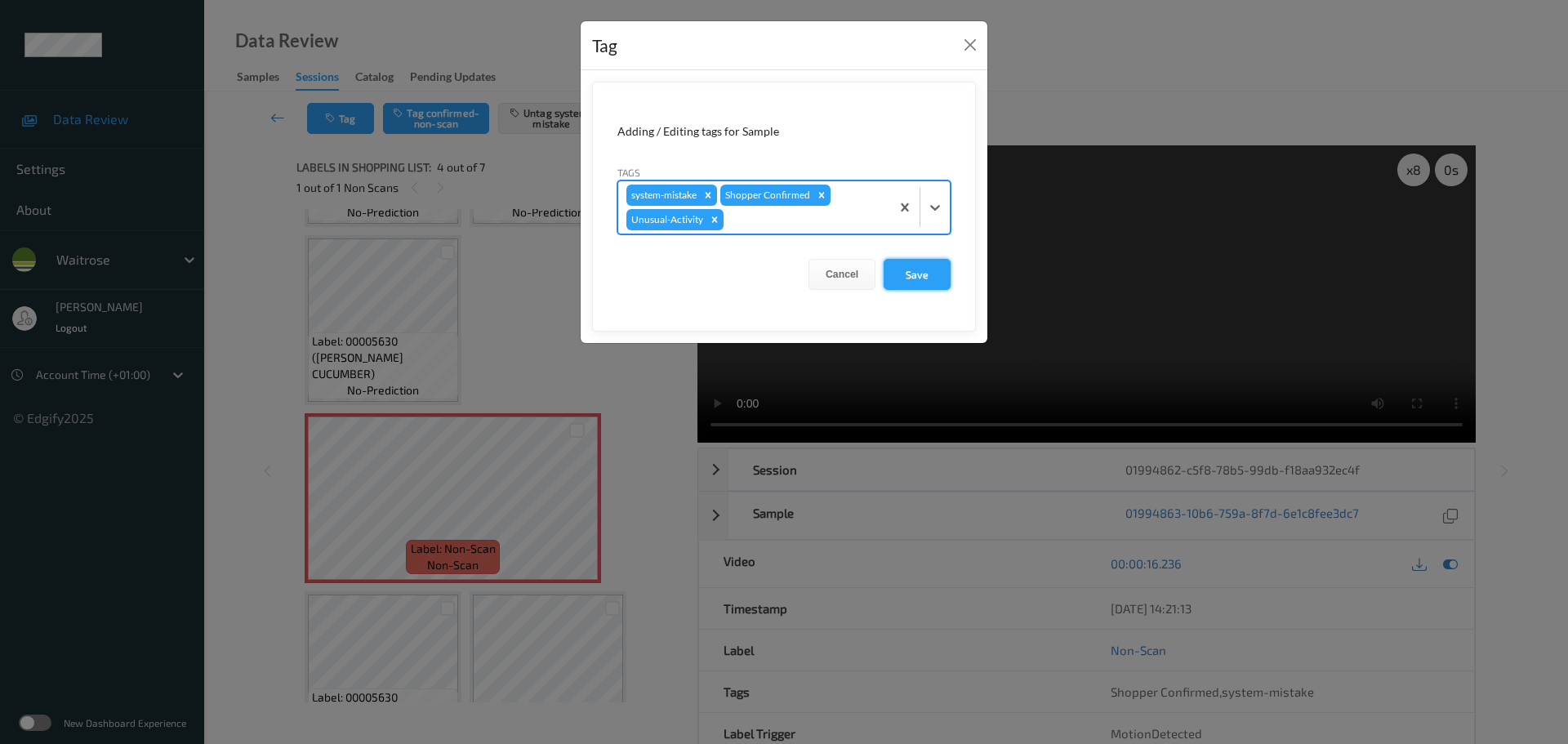
click at [937, 263] on button "Save" at bounding box center [917, 275] width 67 height 31
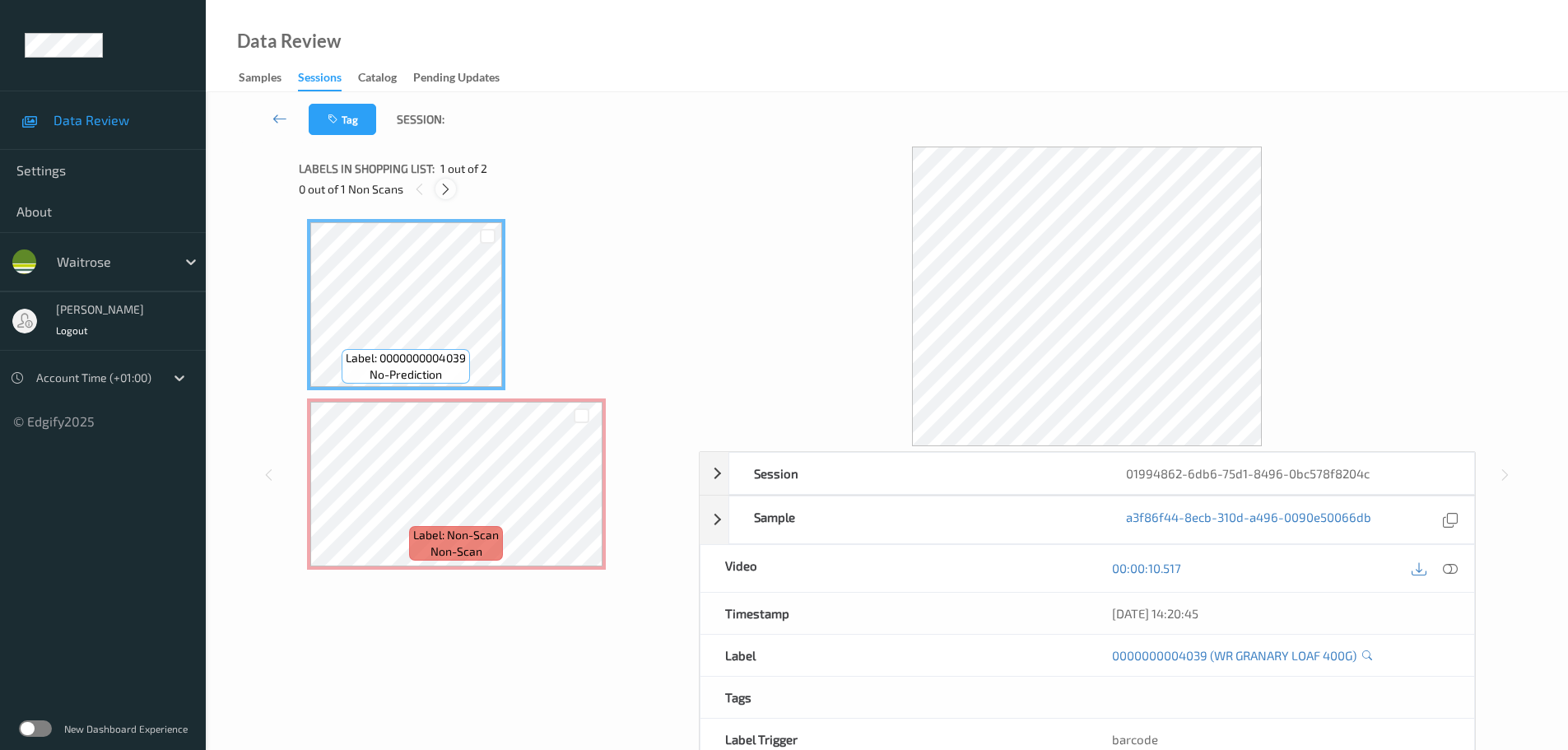
click at [442, 193] on icon at bounding box center [445, 190] width 14 height 15
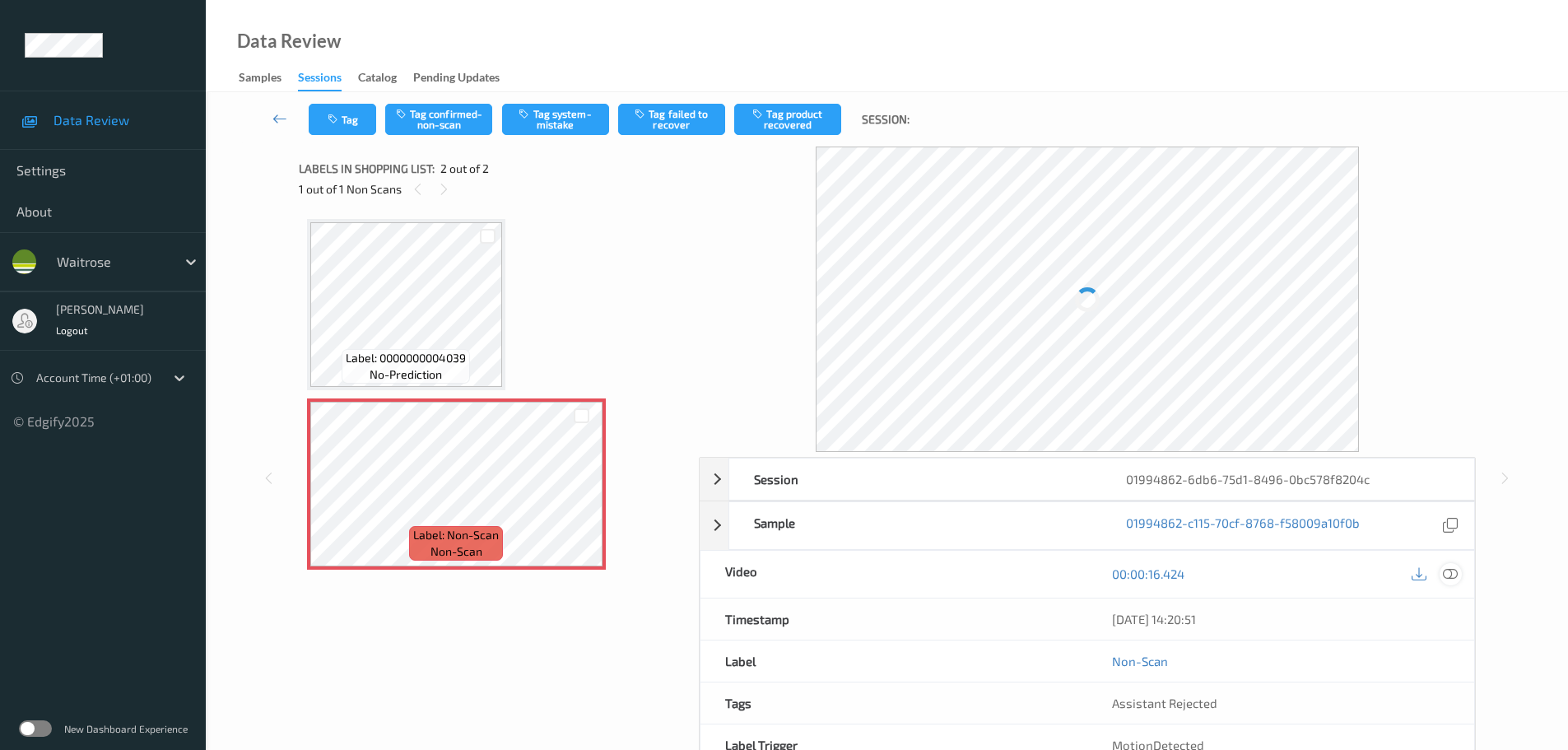
click at [1449, 563] on div at bounding box center [1450, 573] width 22 height 22
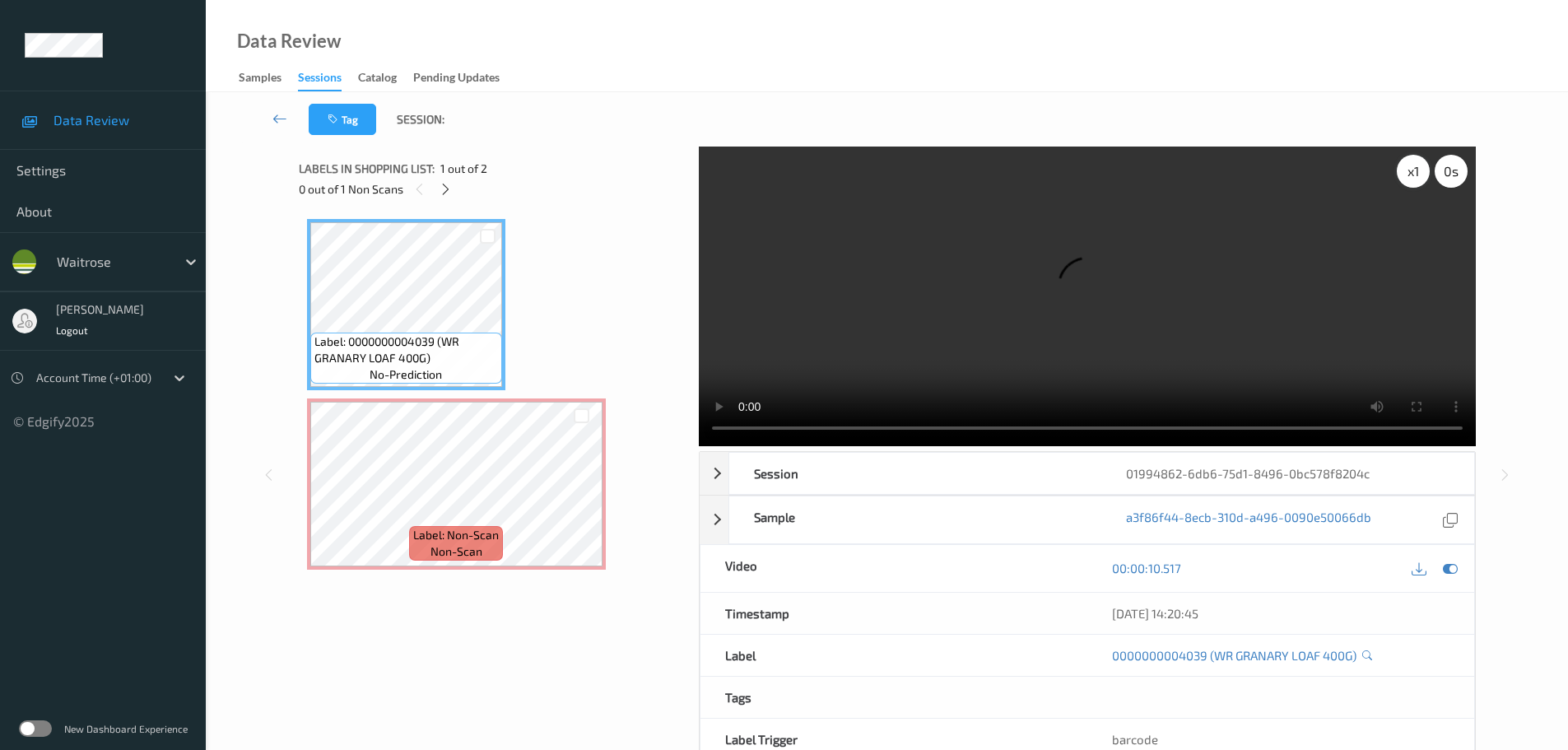
click at [1411, 176] on div "x 1" at bounding box center [1414, 172] width 33 height 33
click at [1412, 177] on div "x 2" at bounding box center [1414, 172] width 33 height 33
click at [1412, 177] on div "x 4" at bounding box center [1414, 172] width 33 height 33
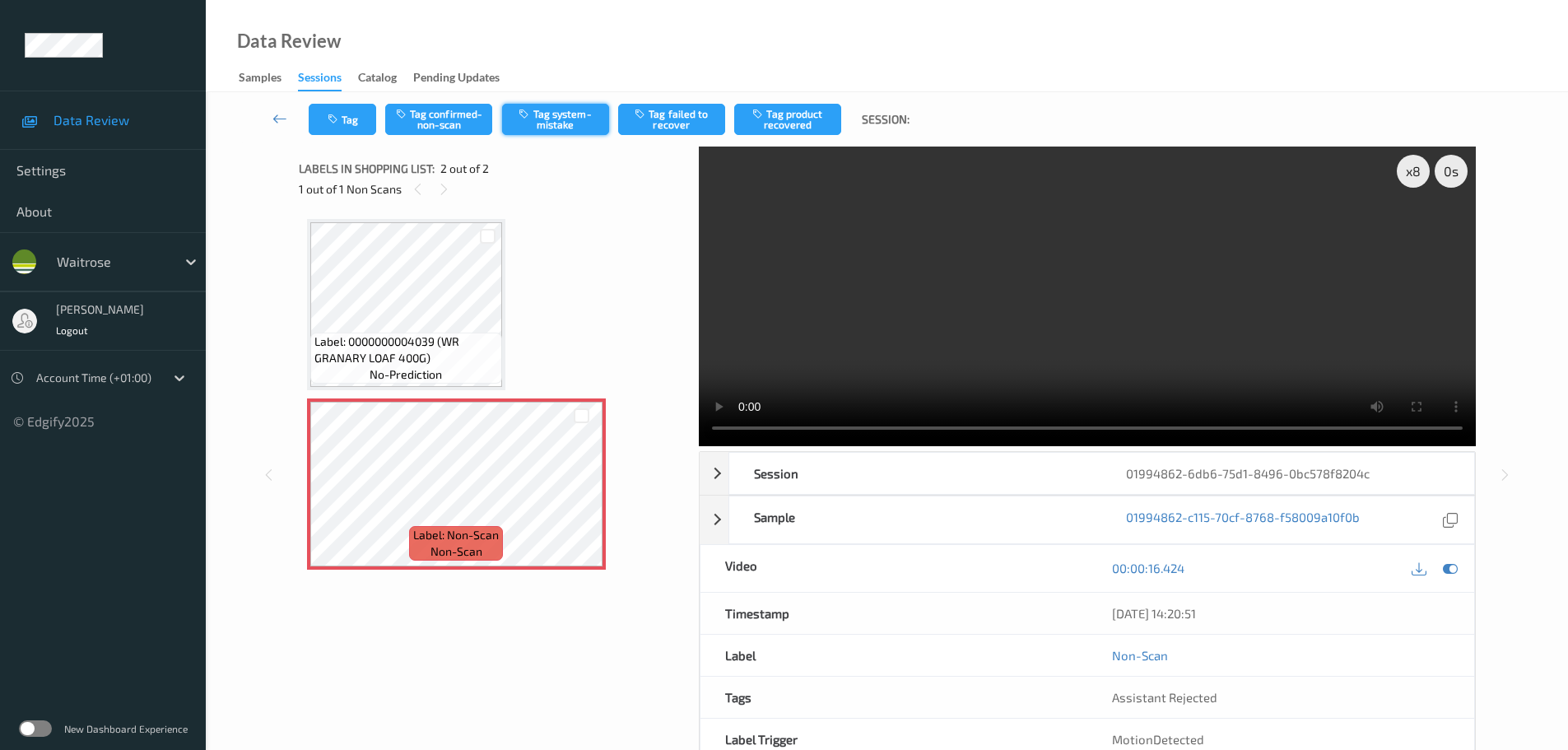
click at [573, 111] on button "Tag system-mistake" at bounding box center [555, 119] width 107 height 31
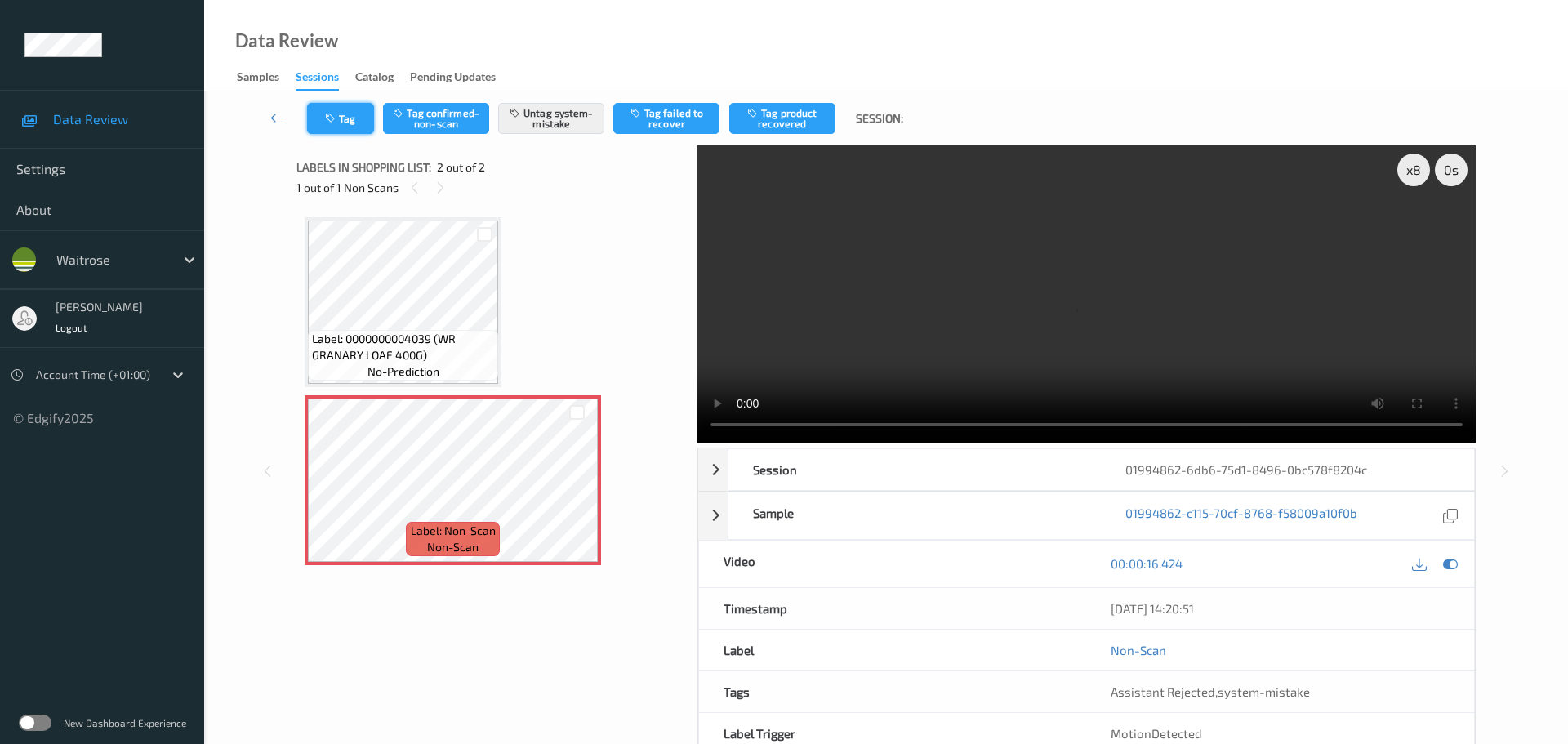
click at [351, 129] on button "Tag" at bounding box center [340, 118] width 67 height 31
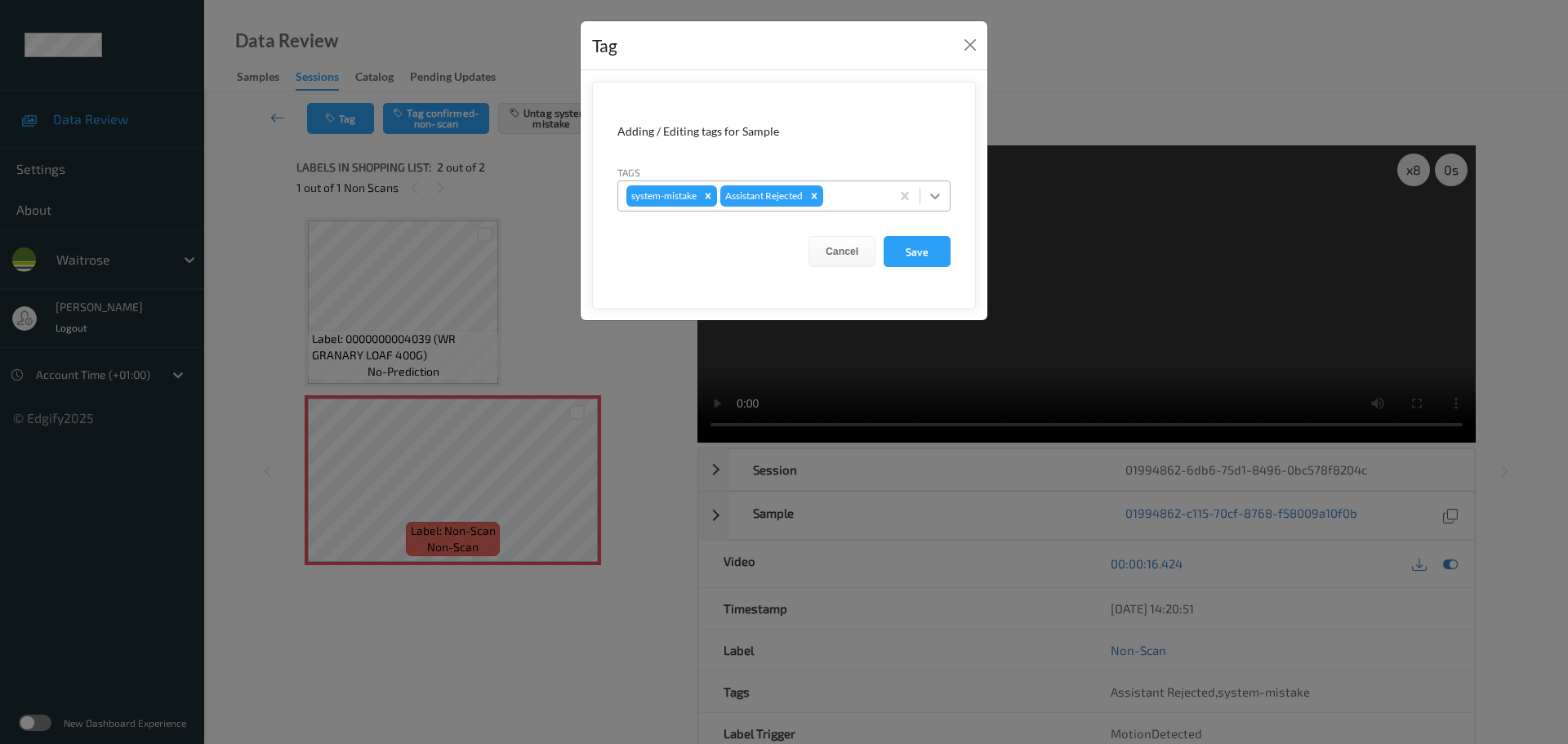
click at [927, 198] on div at bounding box center [935, 196] width 30 height 30
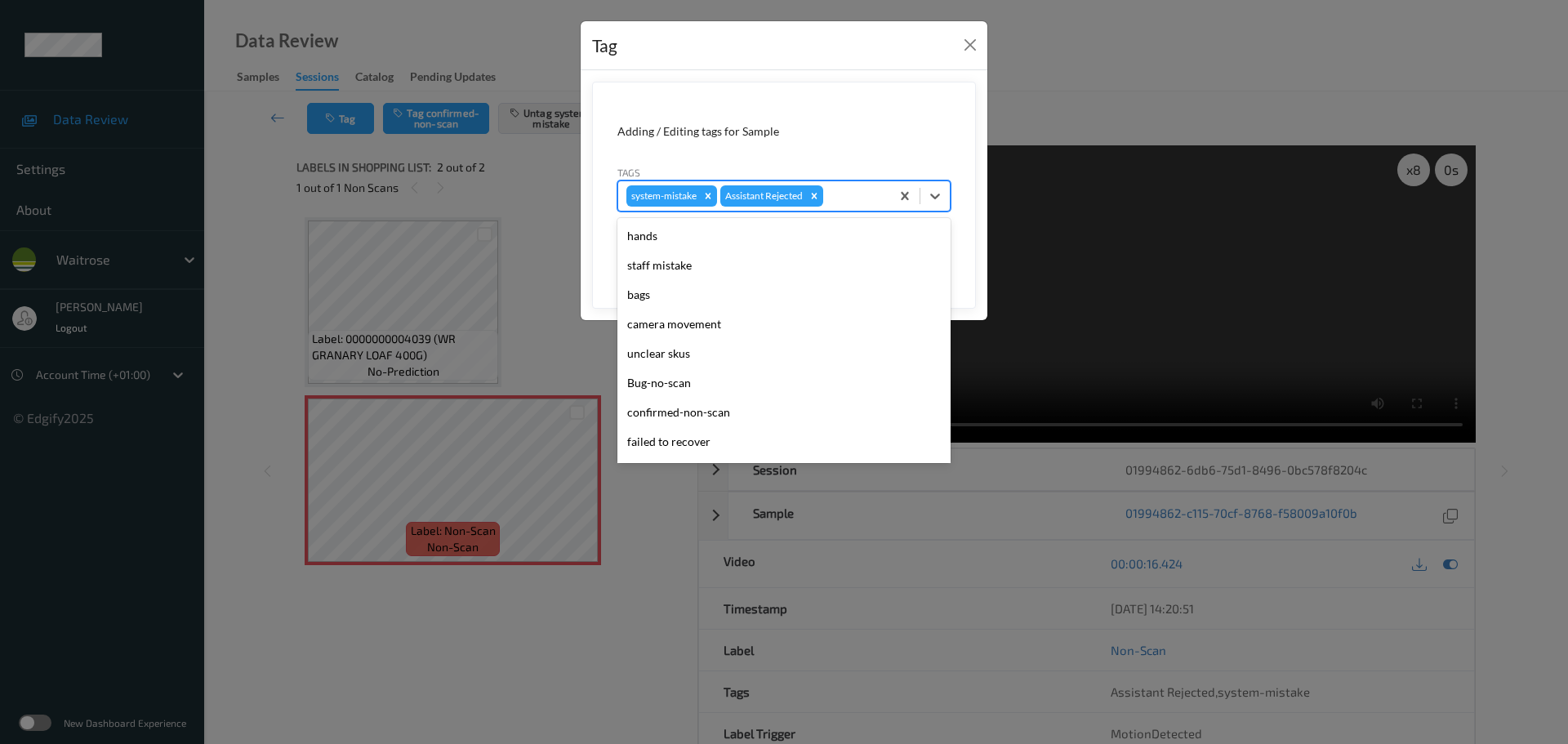
scroll to position [409, 0]
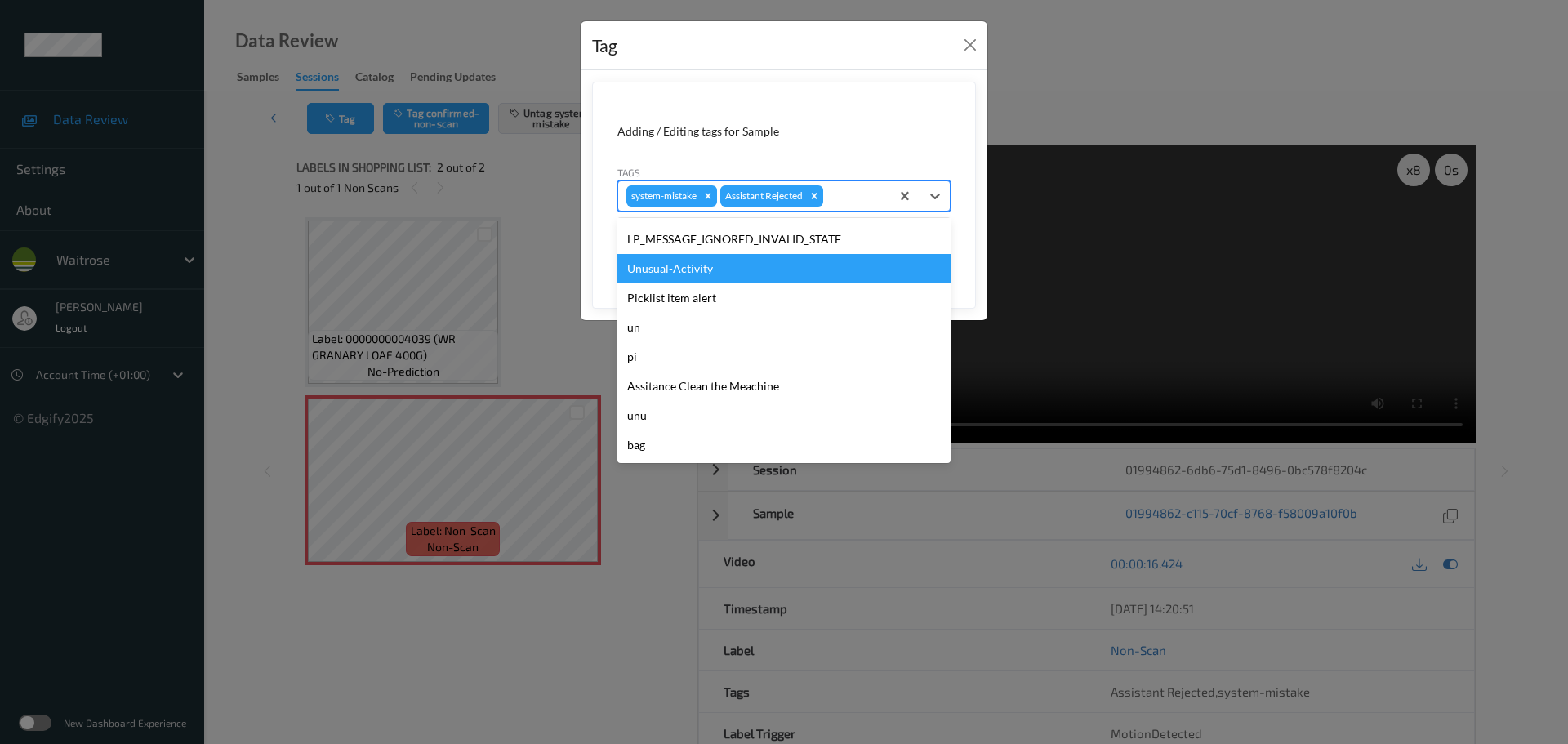
click at [672, 270] on div "Unusual-Activity" at bounding box center [784, 269] width 333 height 30
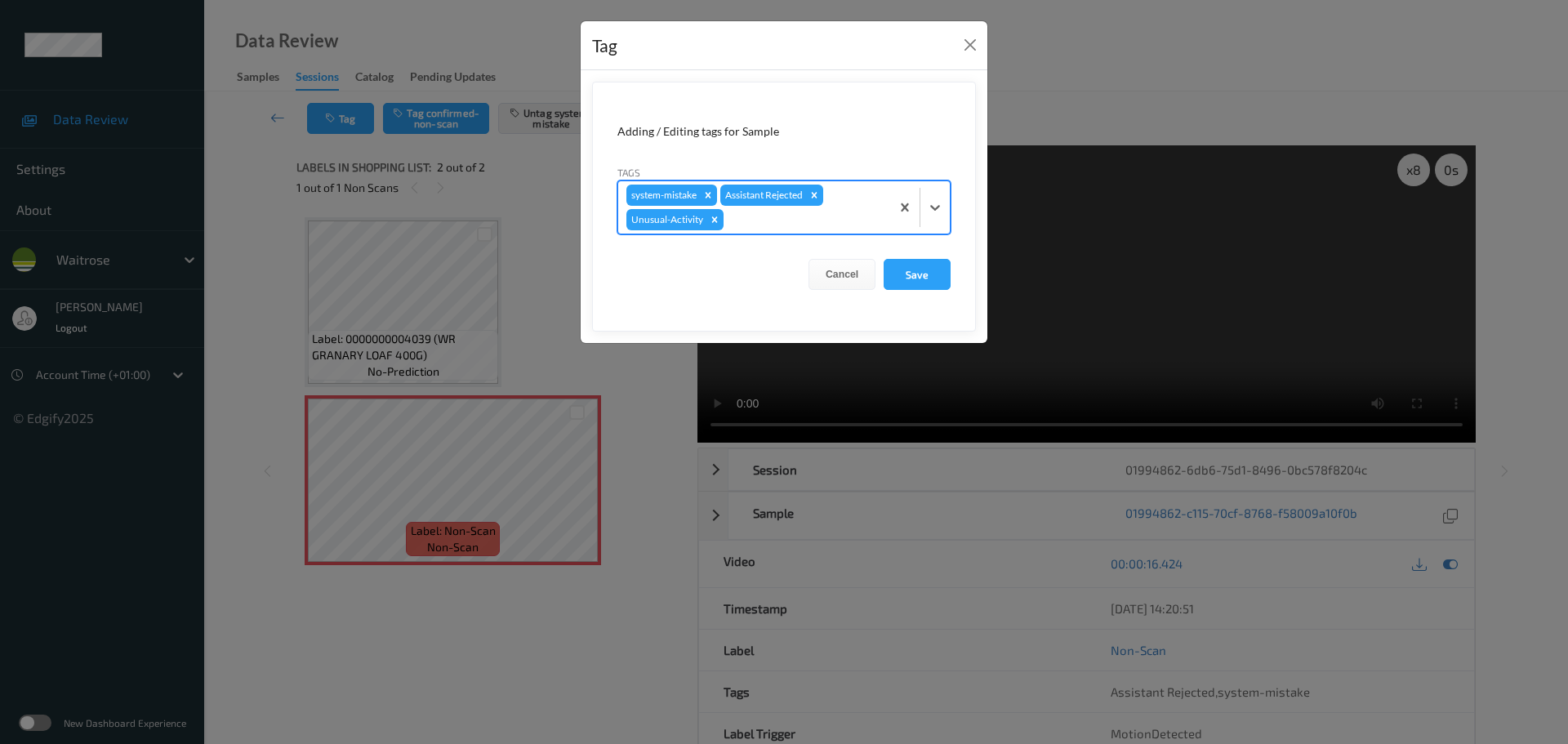
click at [945, 222] on div at bounding box center [920, 208] width 60 height 53
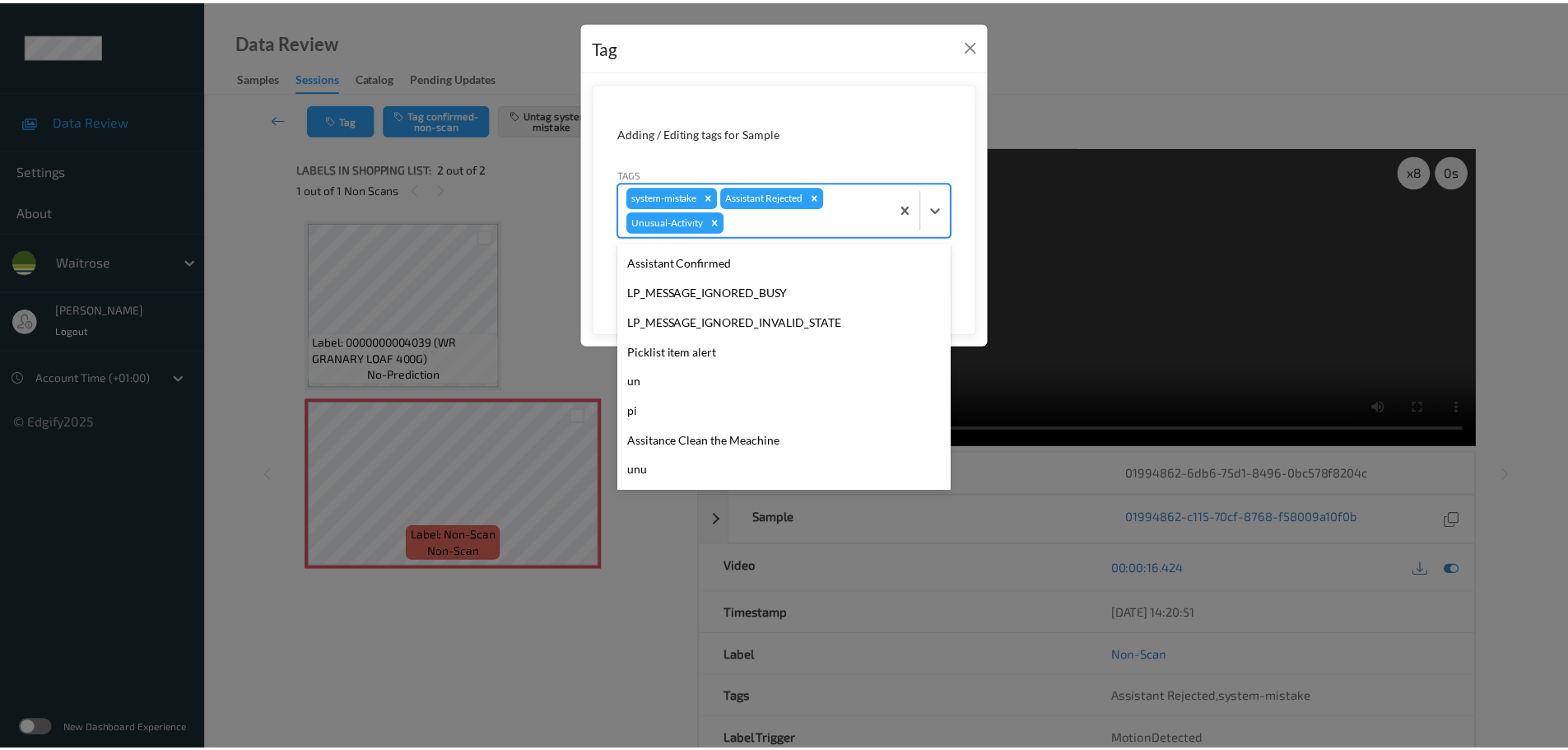
scroll to position [382, 0]
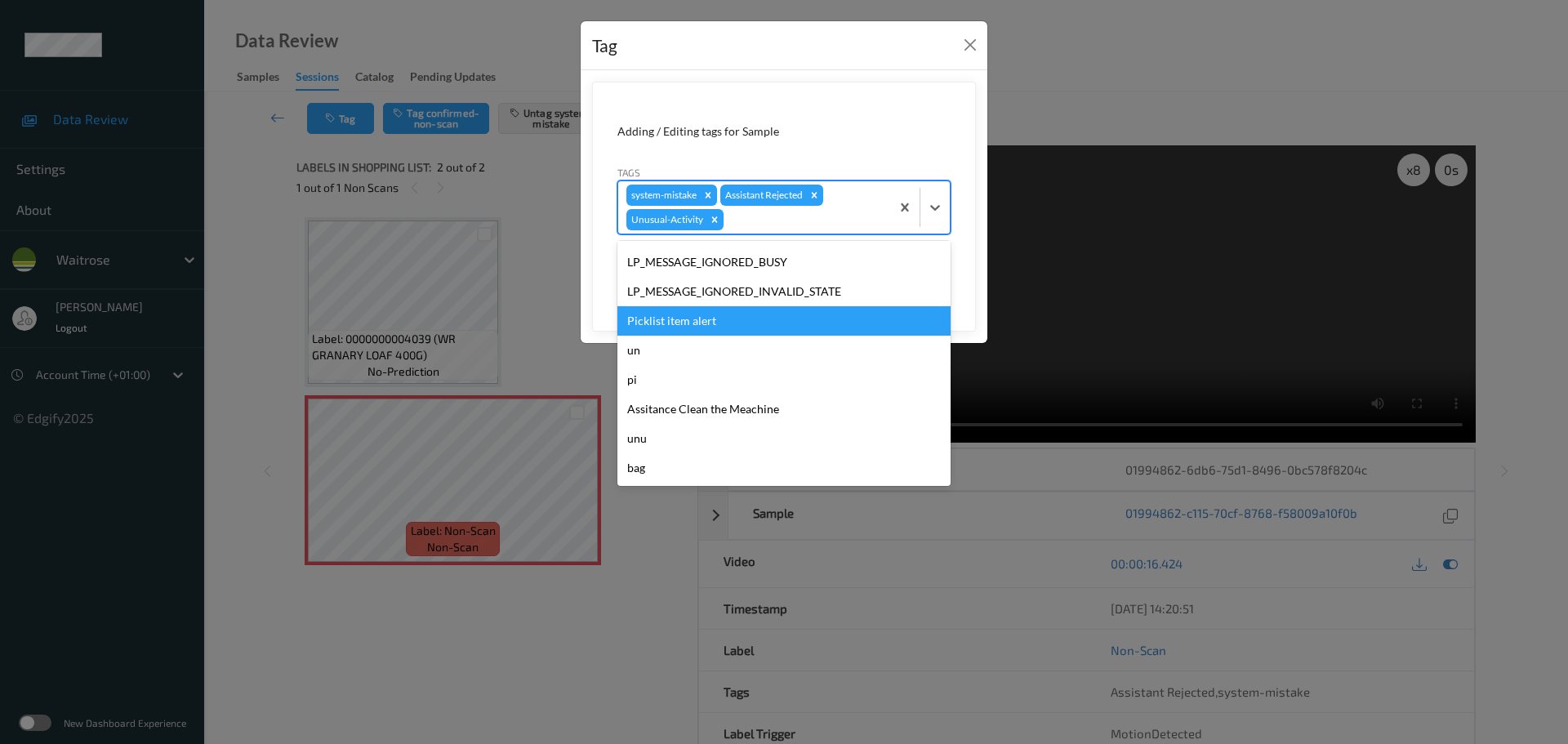
click at [660, 326] on div "Picklist item alert" at bounding box center [784, 321] width 333 height 30
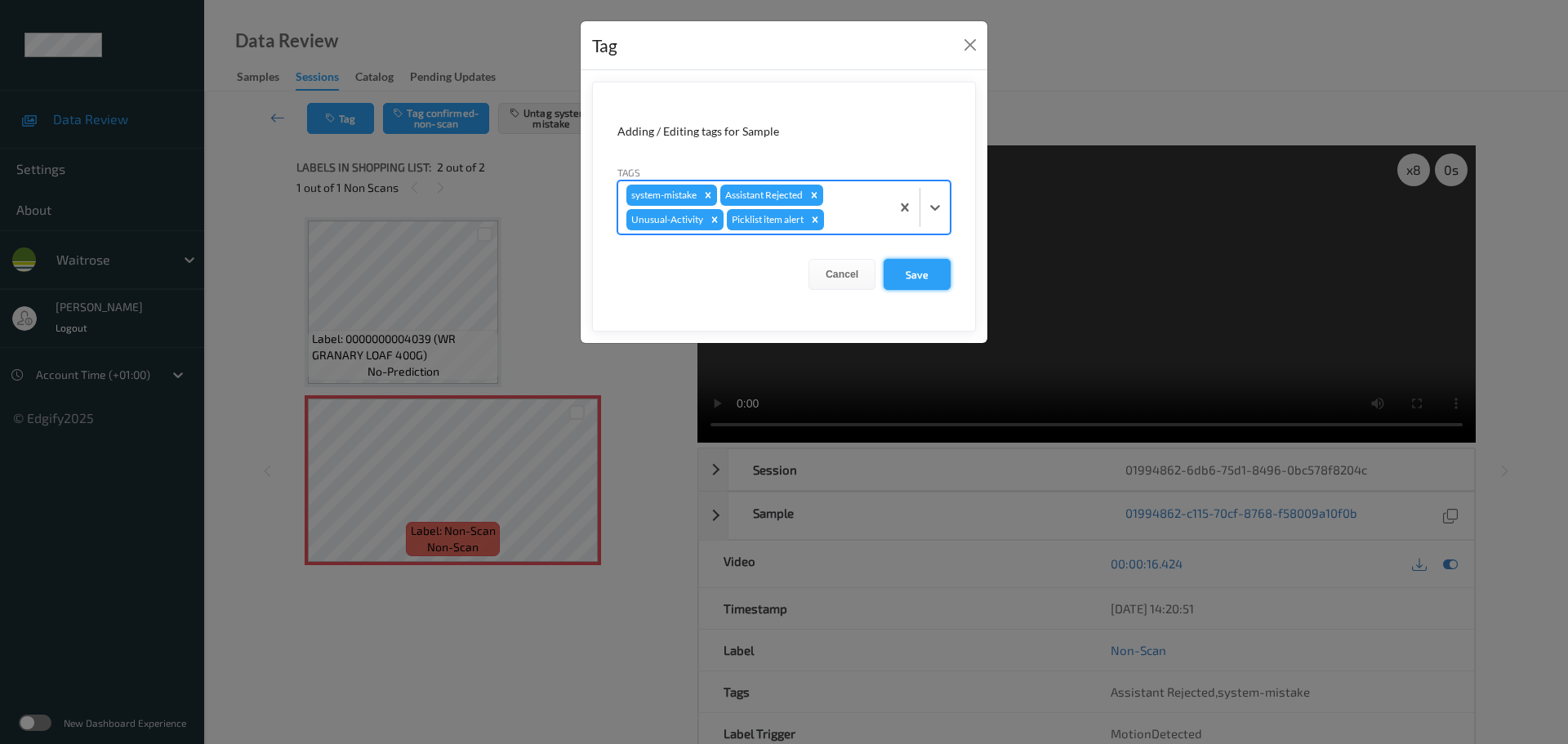
click at [926, 284] on button "Save" at bounding box center [917, 275] width 67 height 31
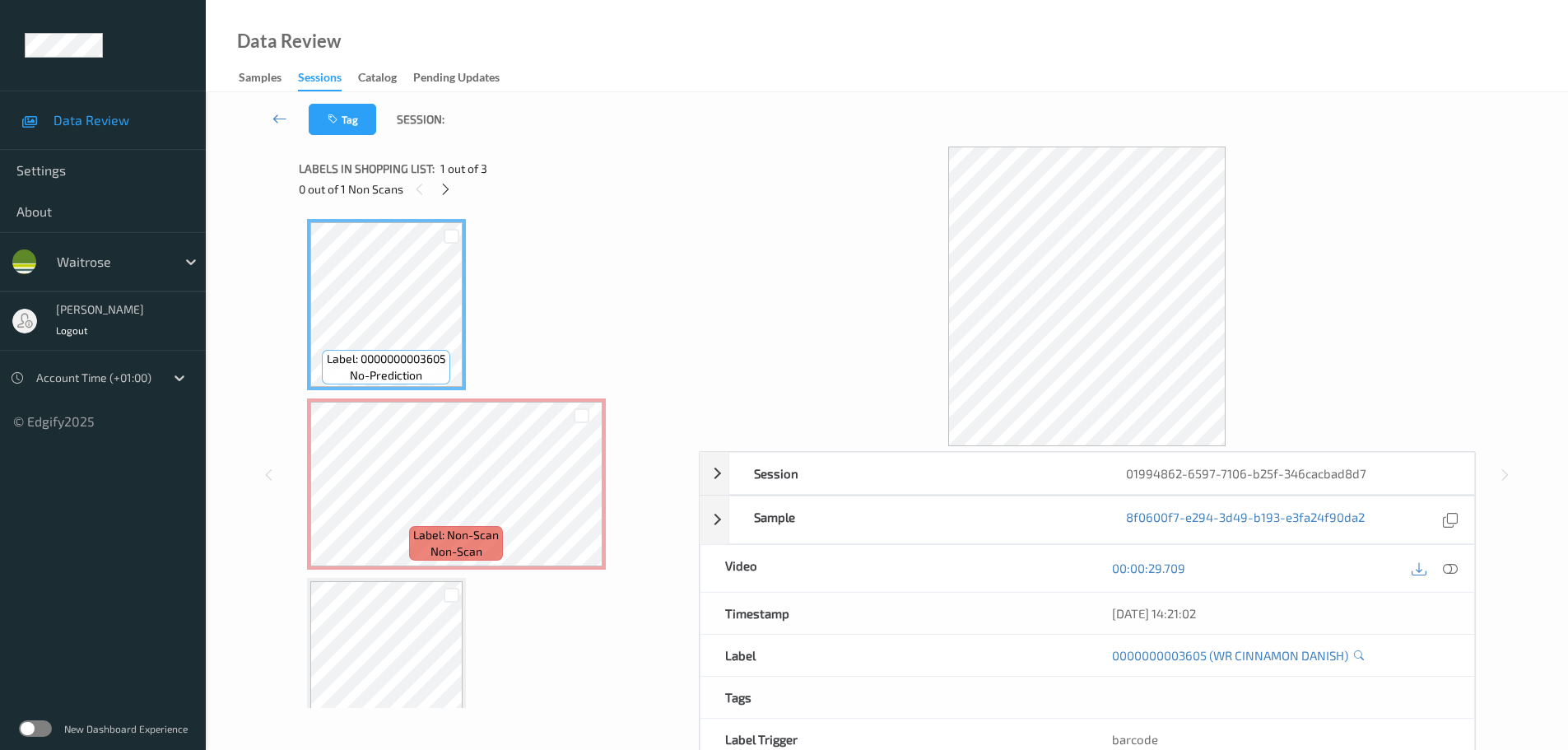
drag, startPoint x: 434, startPoint y: 184, endPoint x: 485, endPoint y: 218, distance: 61.3
click at [435, 184] on div "0 out of 1 Non Scans" at bounding box center [493, 189] width 389 height 21
click at [444, 186] on icon at bounding box center [445, 190] width 14 height 15
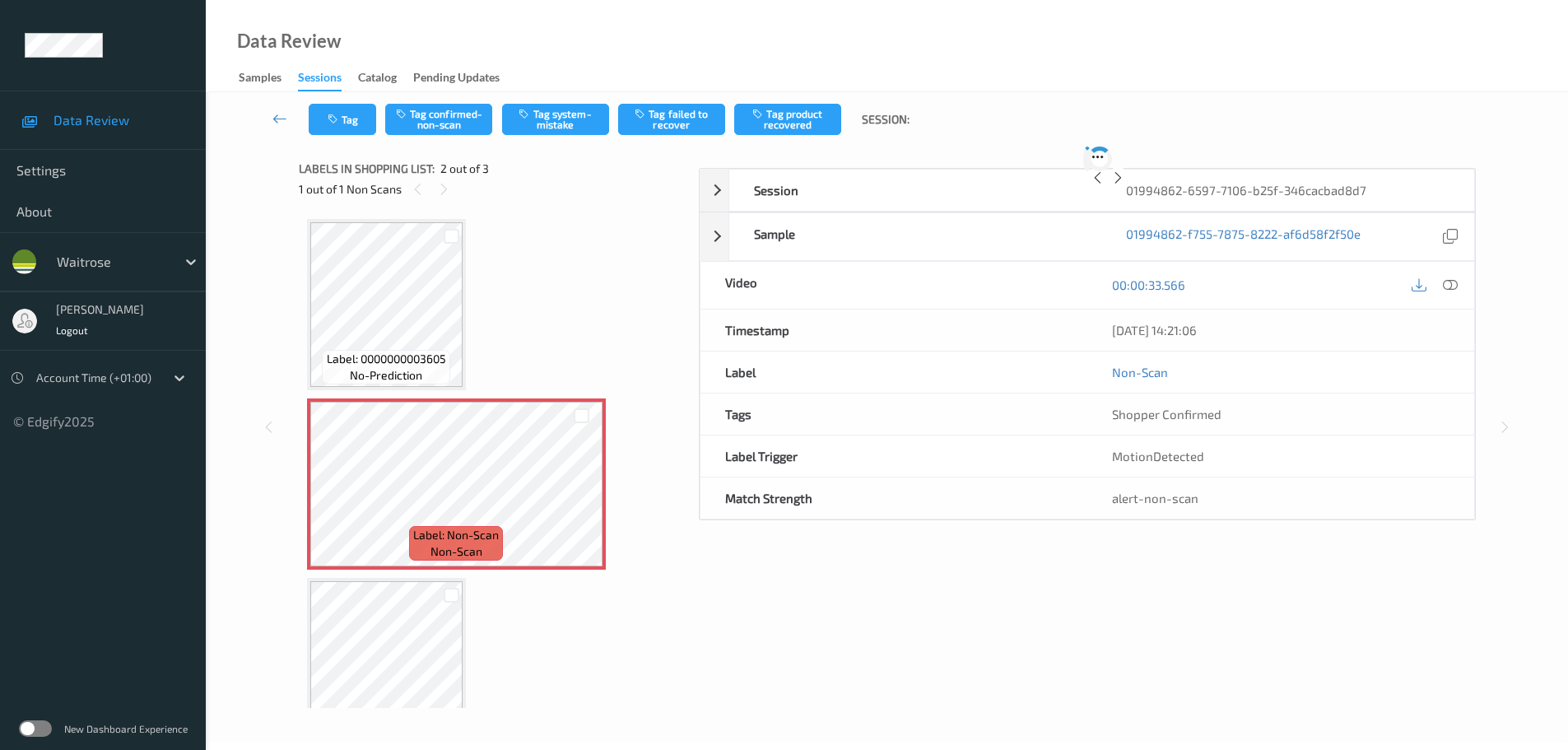
scroll to position [8, 0]
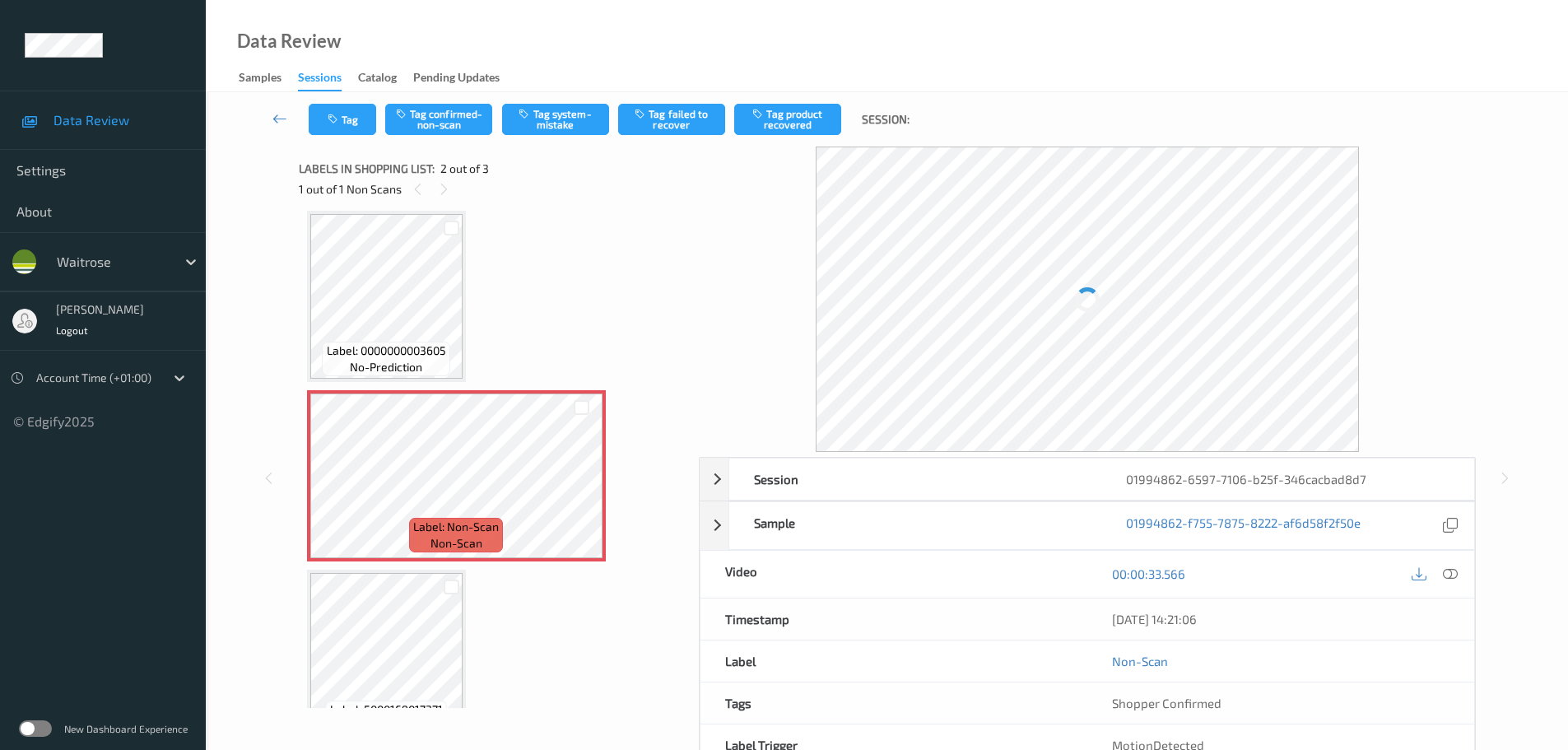
click at [1452, 579] on icon at bounding box center [1450, 573] width 15 height 15
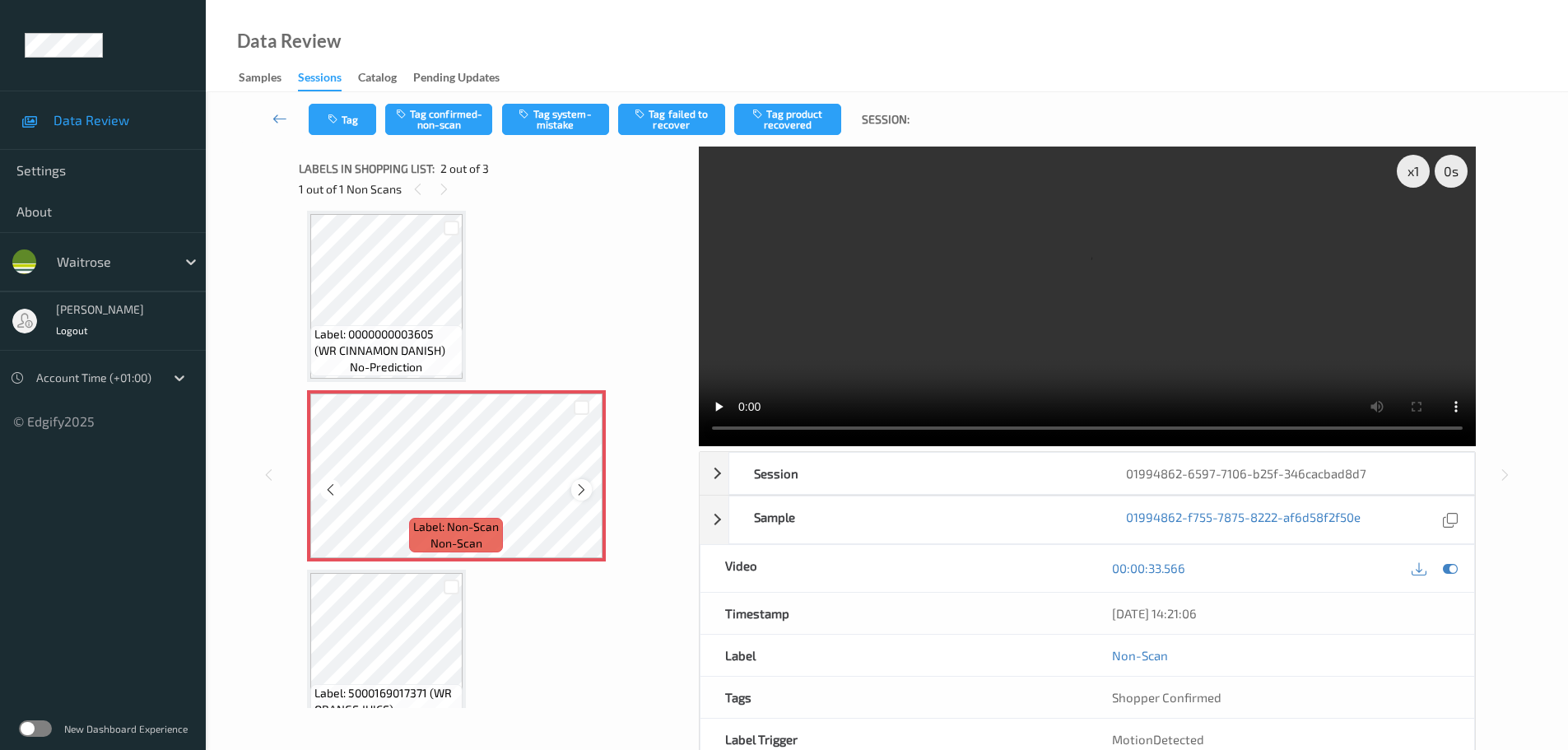
scroll to position [0, 0]
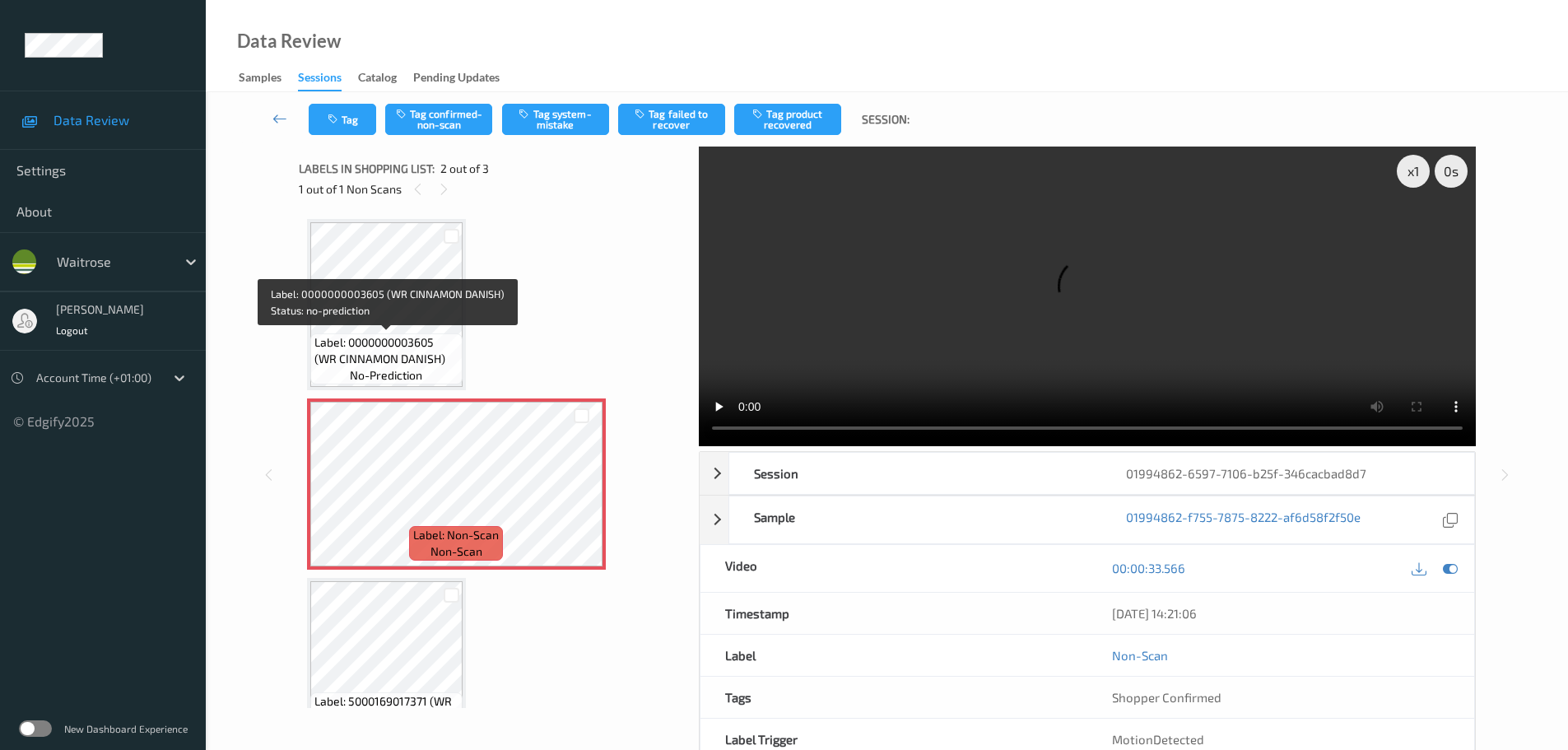
click at [404, 339] on span "Label: 0000000003605 (WR CINNAMON DANISH)" at bounding box center [386, 351] width 144 height 33
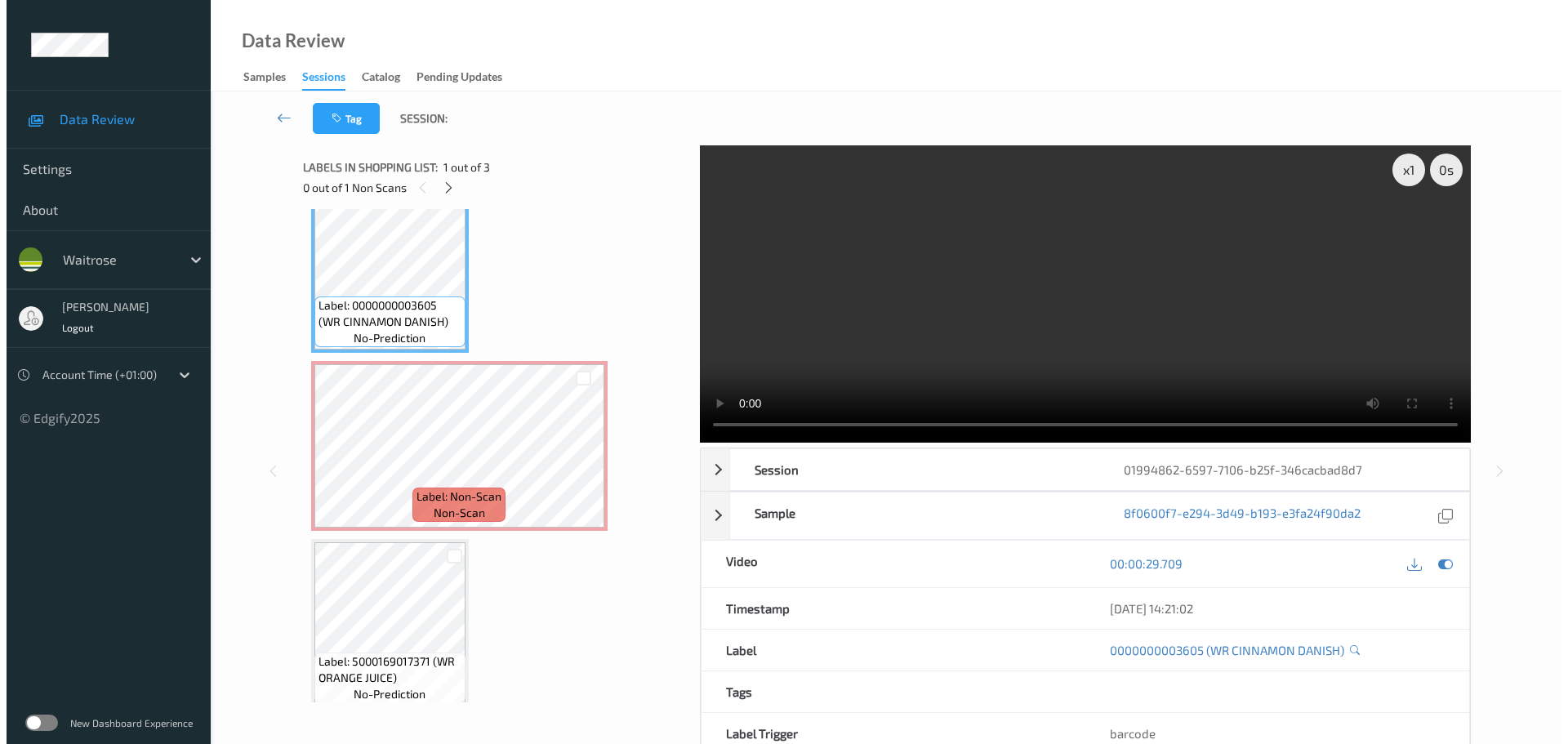
scroll to position [49, 0]
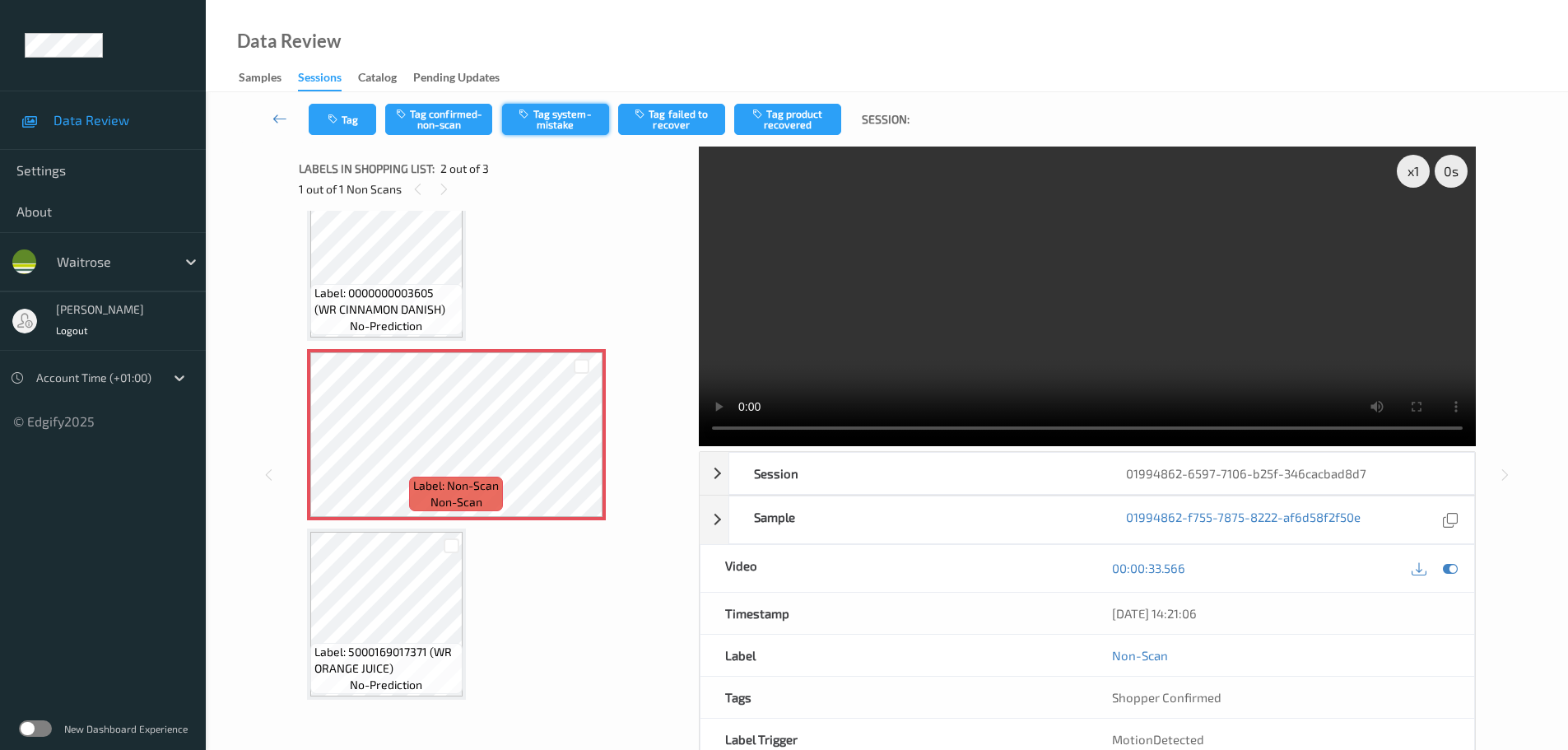
click at [590, 123] on button "Tag system-mistake" at bounding box center [555, 119] width 107 height 31
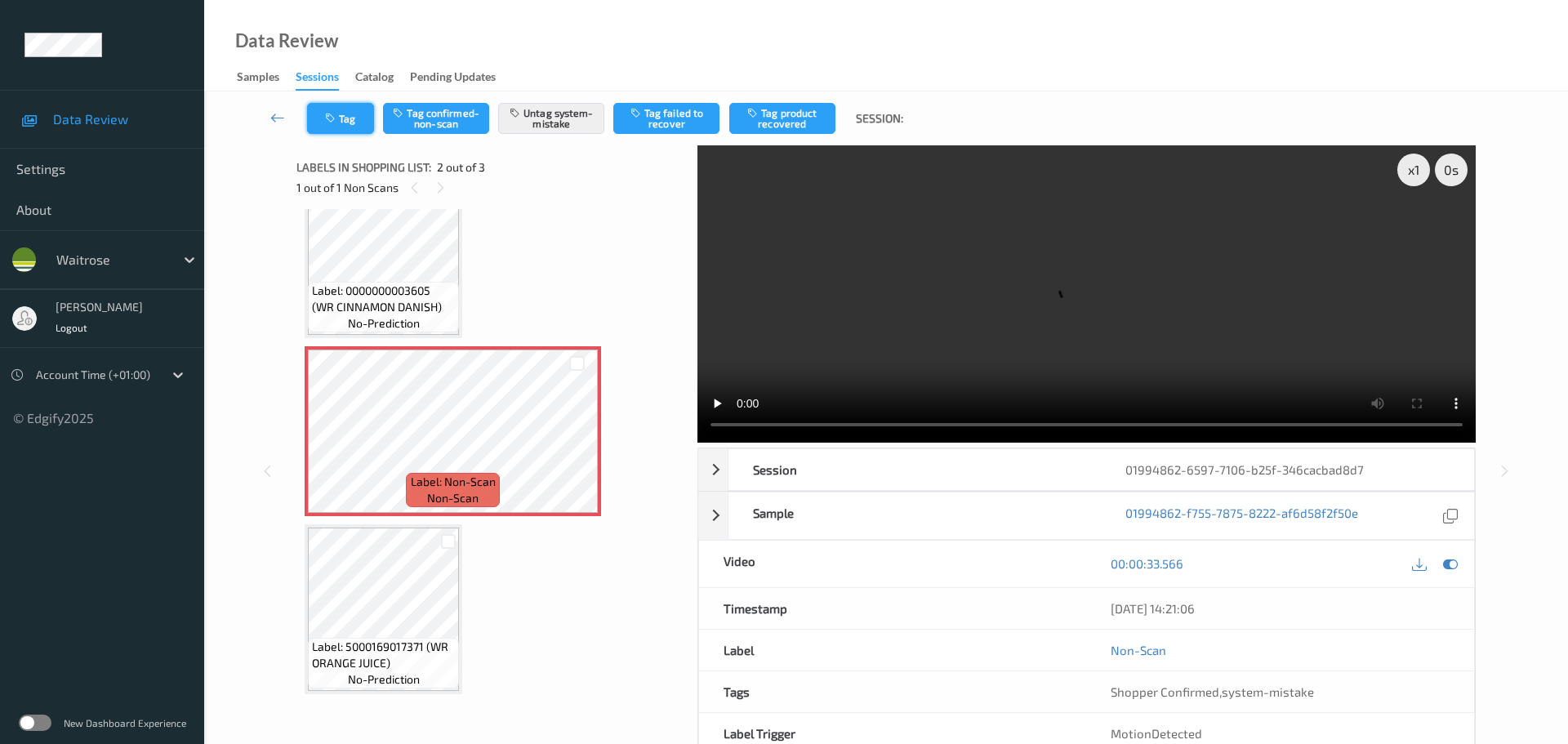
click at [373, 113] on button "Tag" at bounding box center [340, 118] width 67 height 31
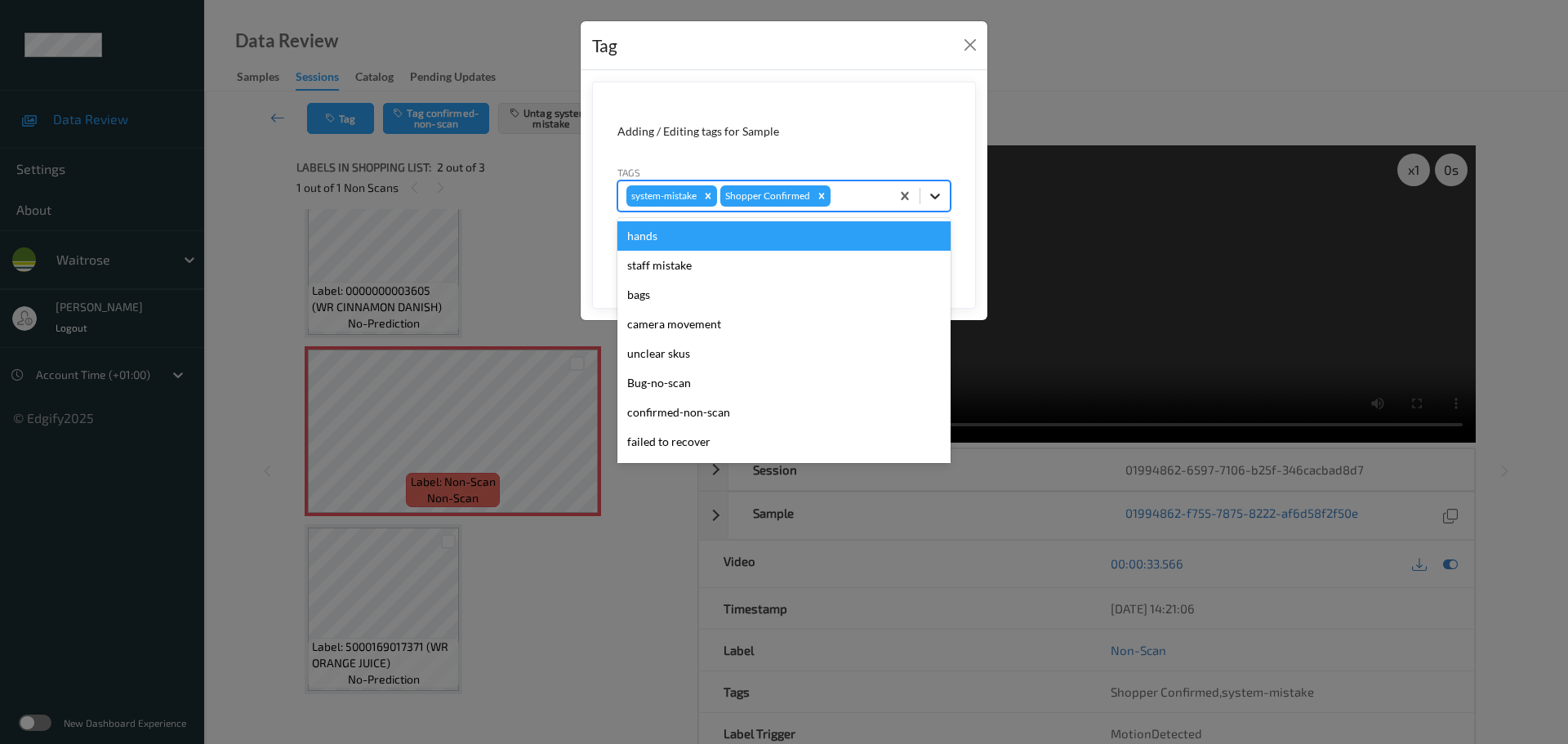
click at [931, 198] on icon at bounding box center [935, 196] width 16 height 16
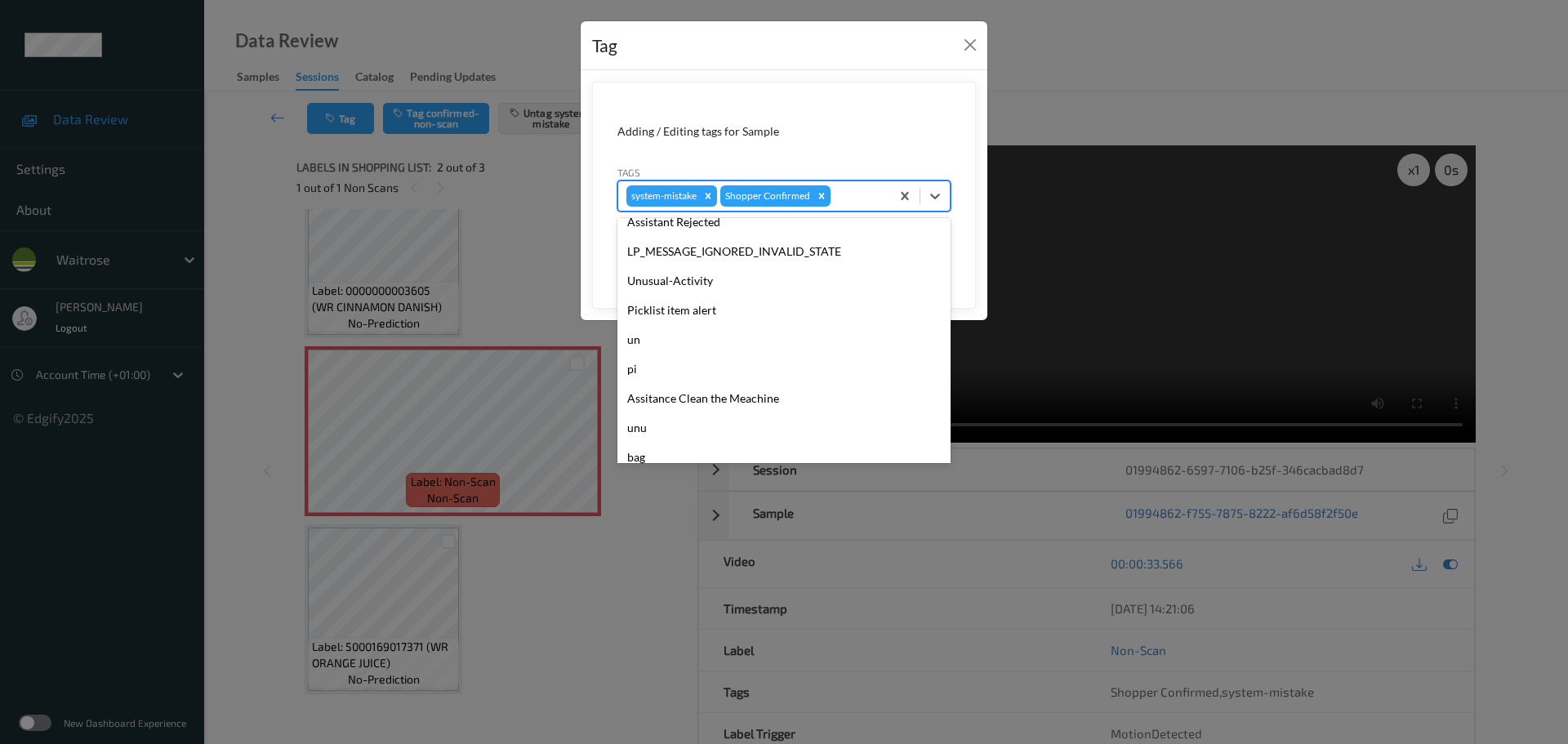
scroll to position [409, 0]
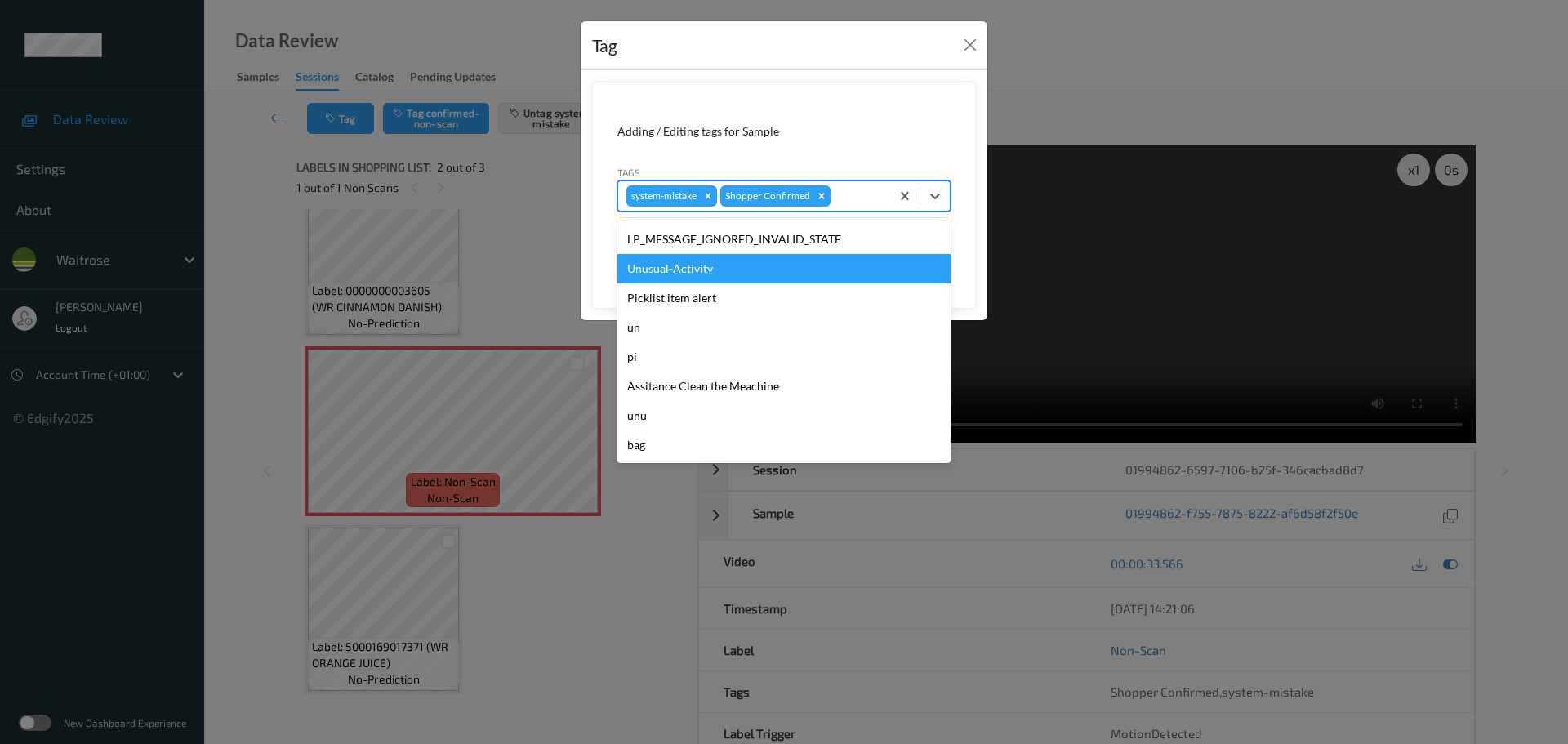
click at [655, 270] on div "Unusual-Activity" at bounding box center [784, 269] width 333 height 30
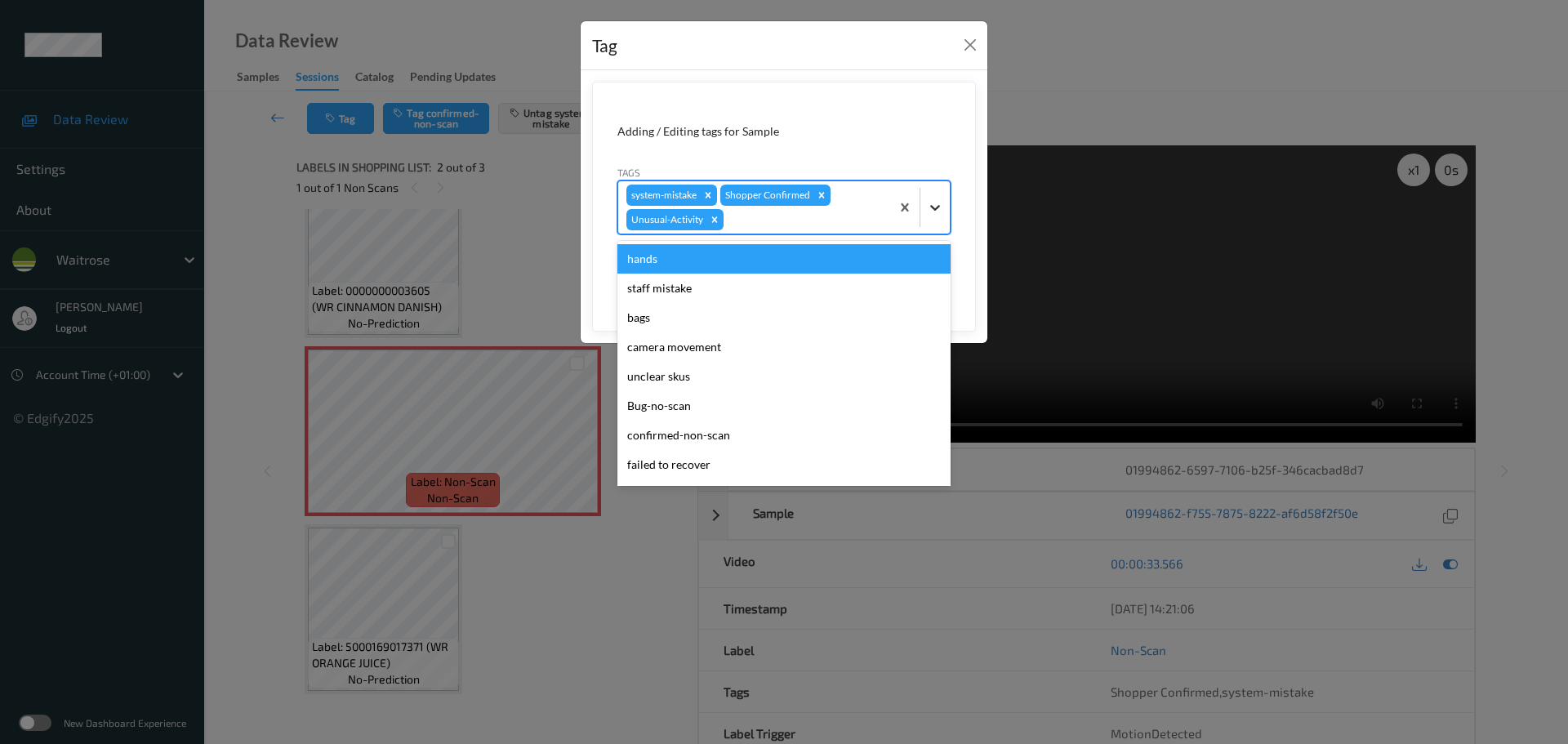
click at [926, 212] on div at bounding box center [935, 207] width 30 height 30
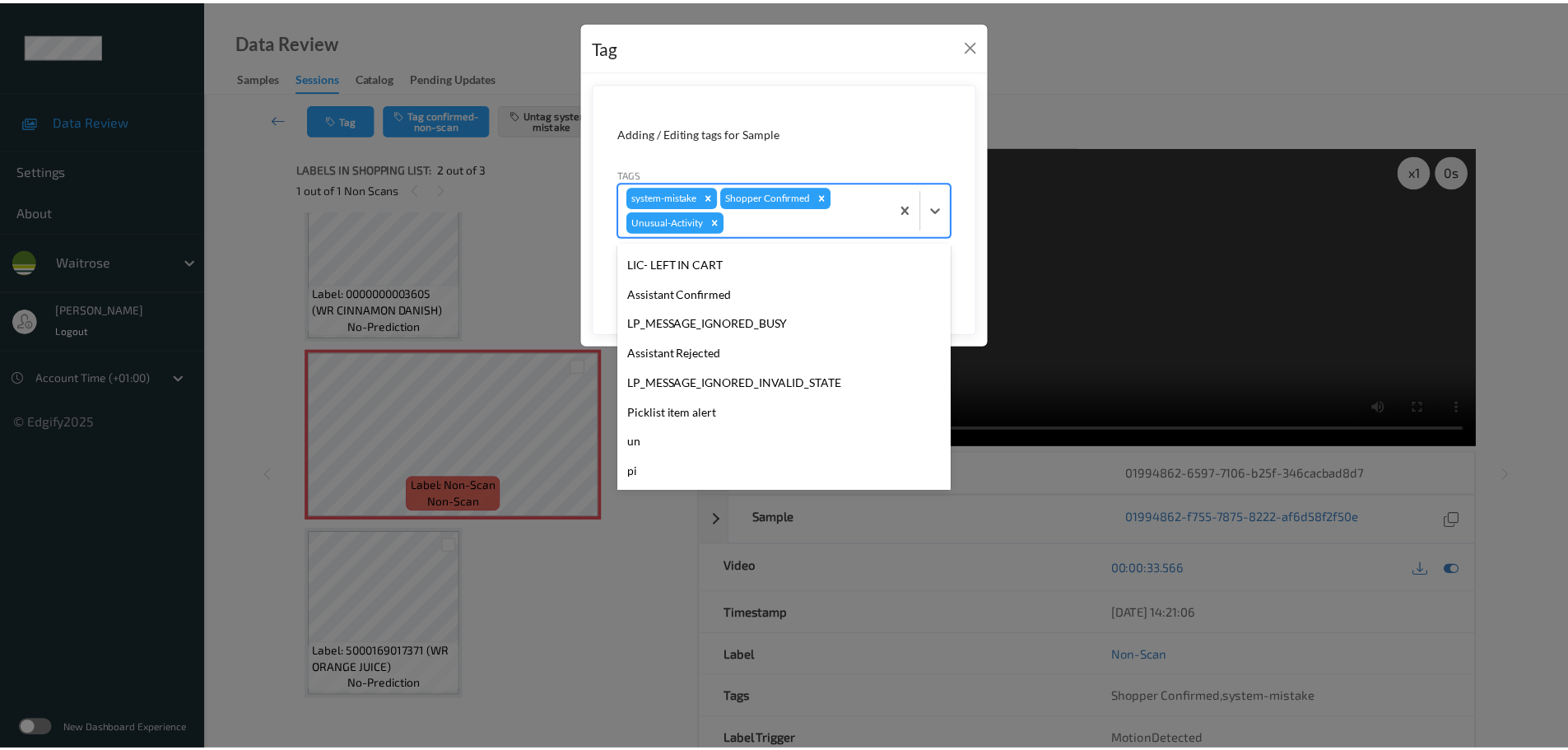
scroll to position [382, 0]
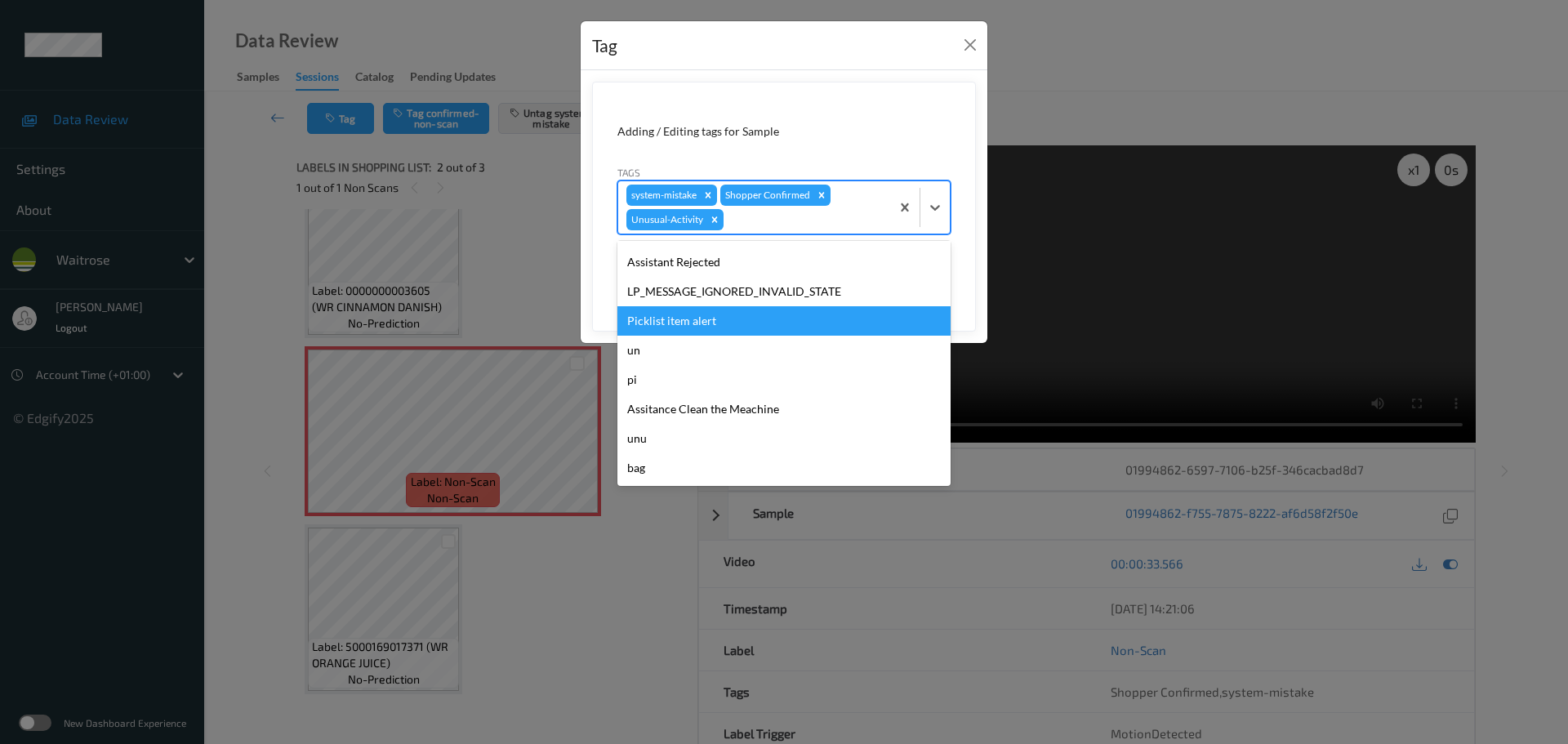
click at [662, 330] on div "Picklist item alert" at bounding box center [784, 321] width 333 height 30
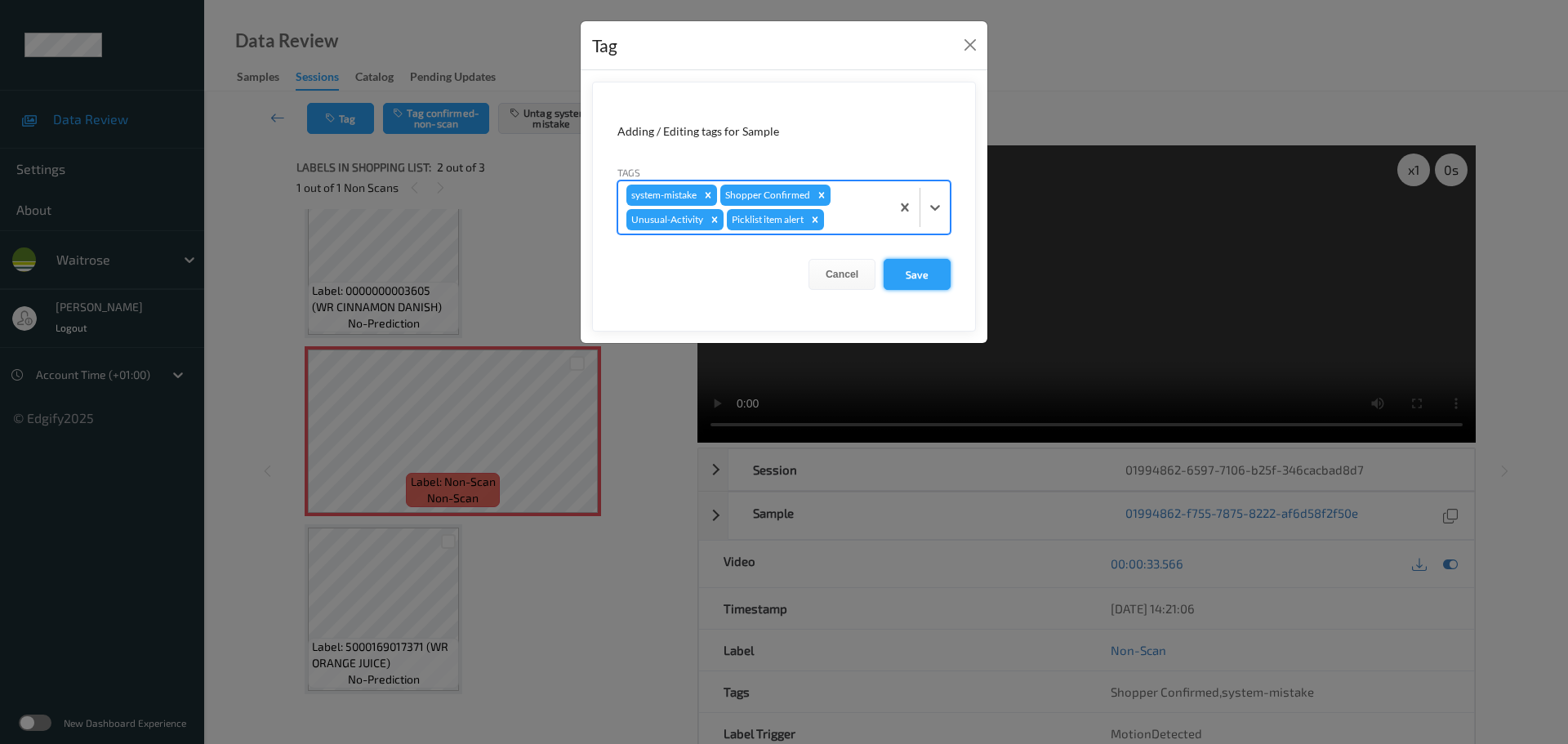
click at [902, 286] on button "Save" at bounding box center [917, 275] width 67 height 31
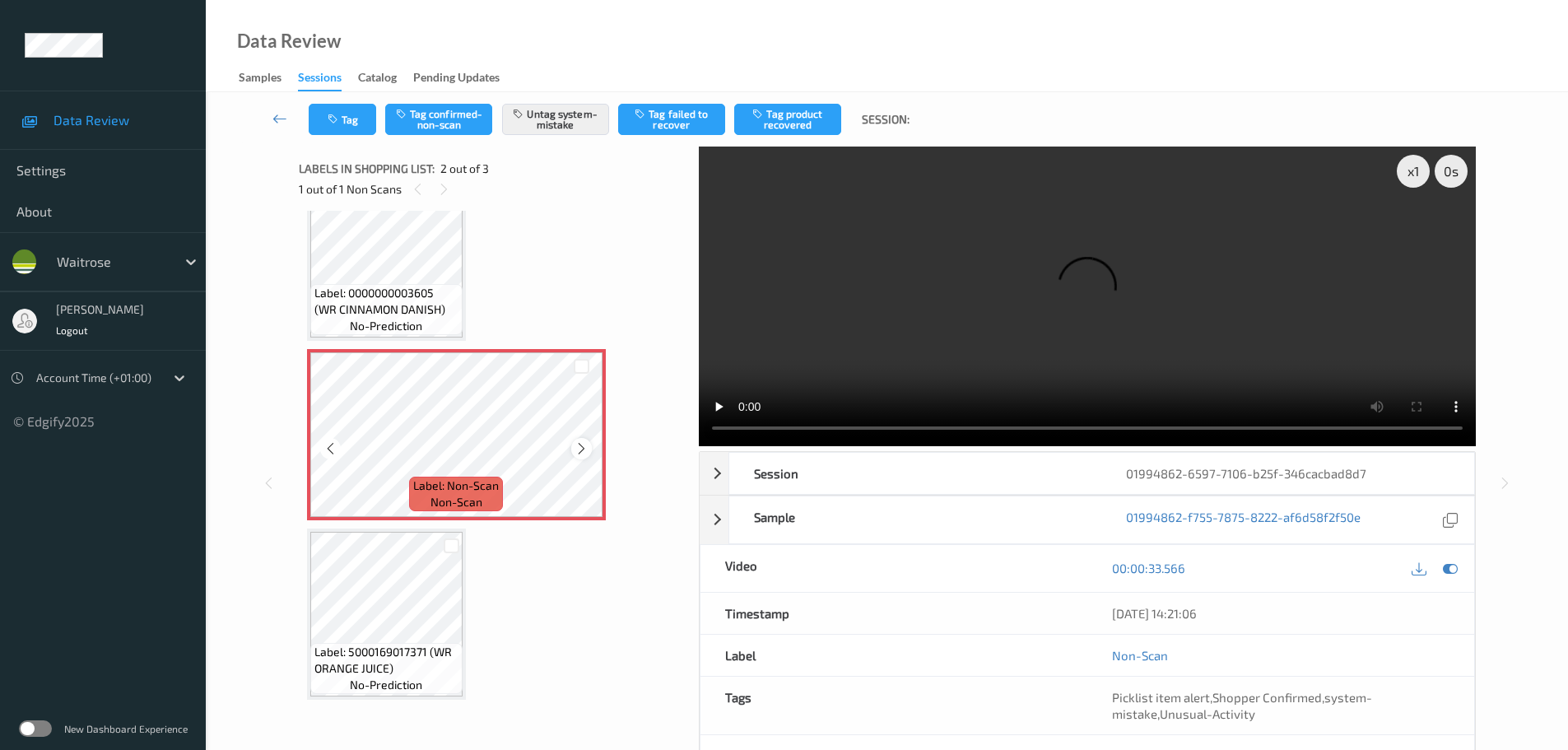
click at [580, 449] on icon at bounding box center [581, 448] width 14 height 15
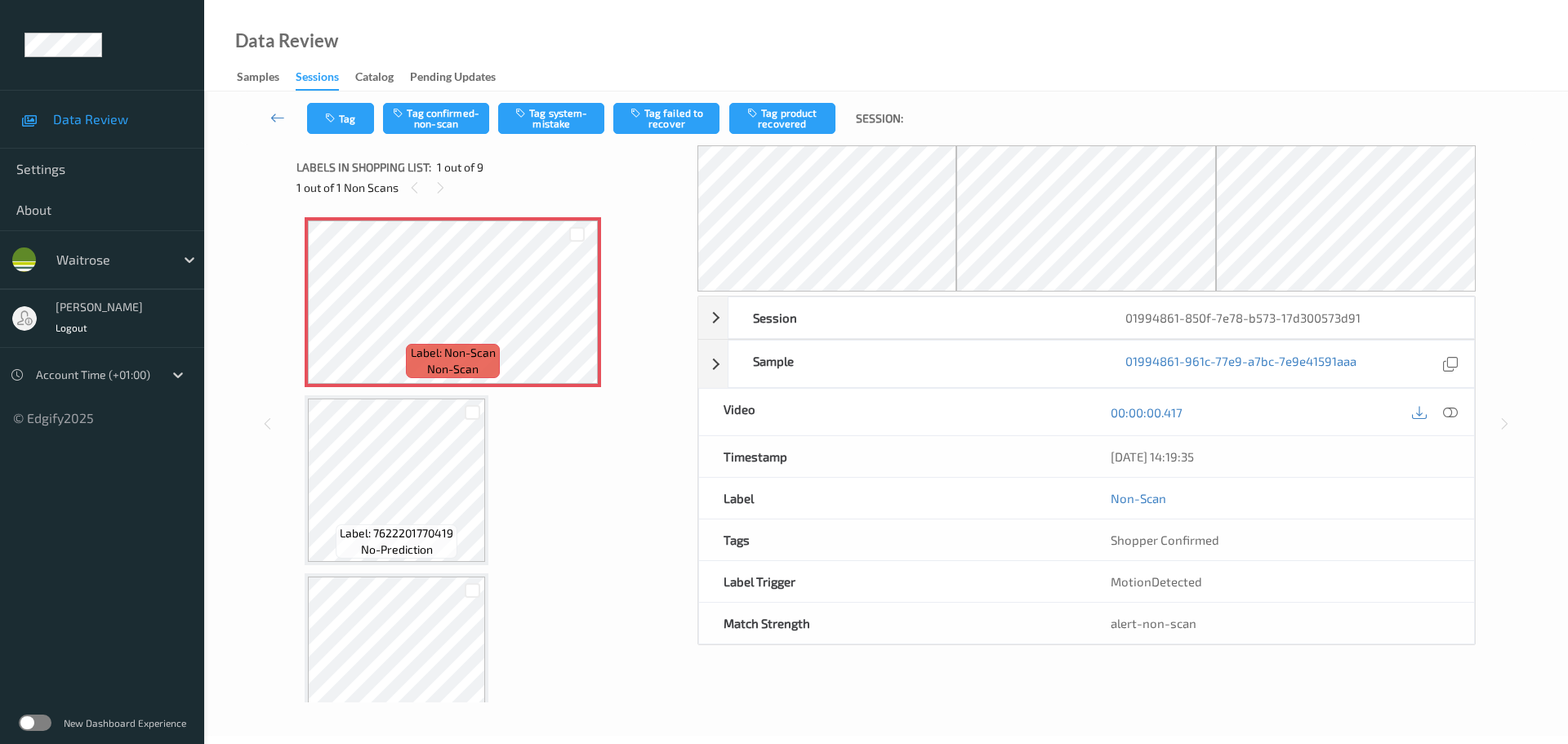
click at [465, 187] on div "1 out of 1 Non Scans" at bounding box center [492, 187] width 390 height 21
drag, startPoint x: 1449, startPoint y: 421, endPoint x: 1422, endPoint y: 402, distance: 33.0
click at [1449, 421] on div at bounding box center [1450, 412] width 22 height 22
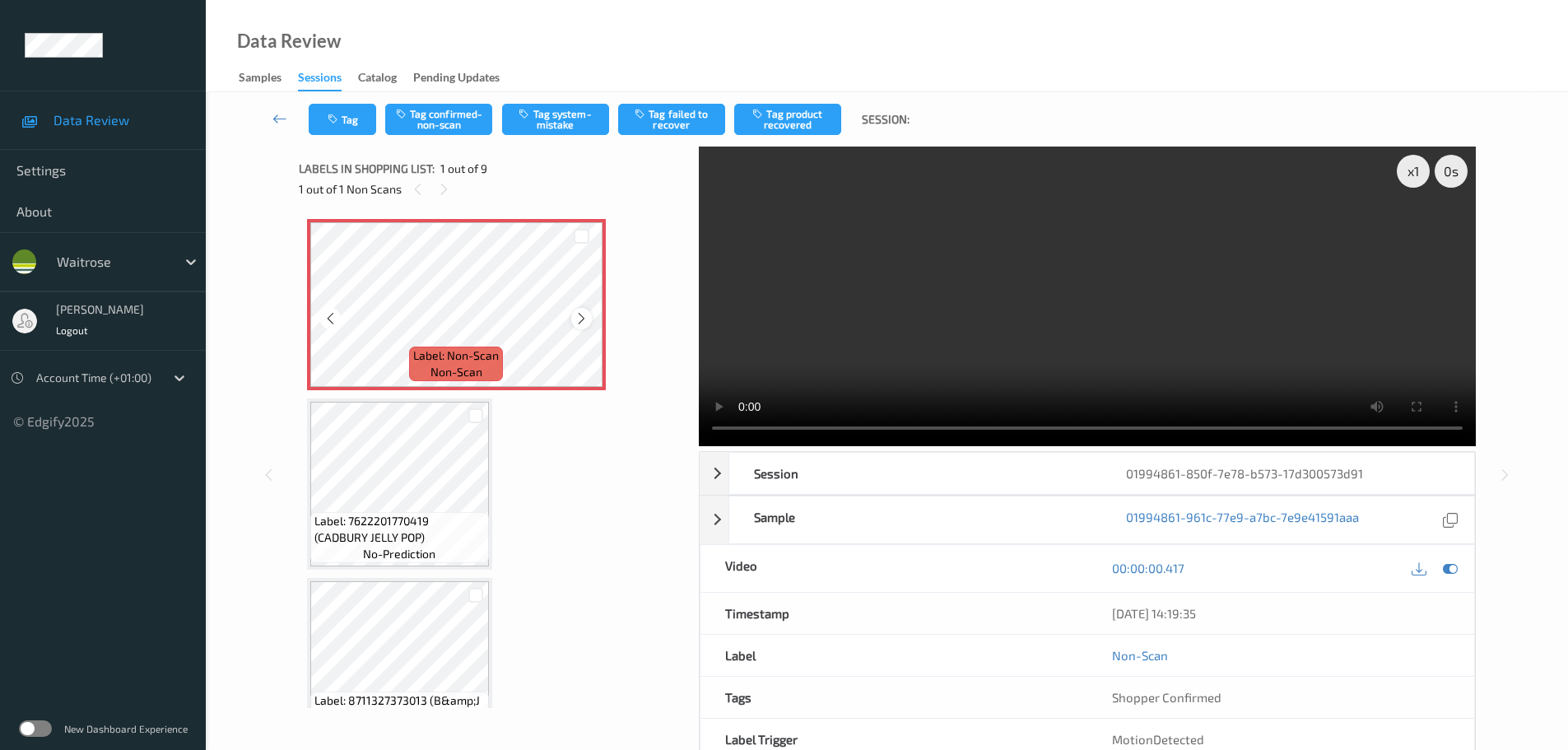
click at [582, 322] on icon at bounding box center [581, 318] width 14 height 15
click at [580, 321] on icon at bounding box center [581, 318] width 14 height 15
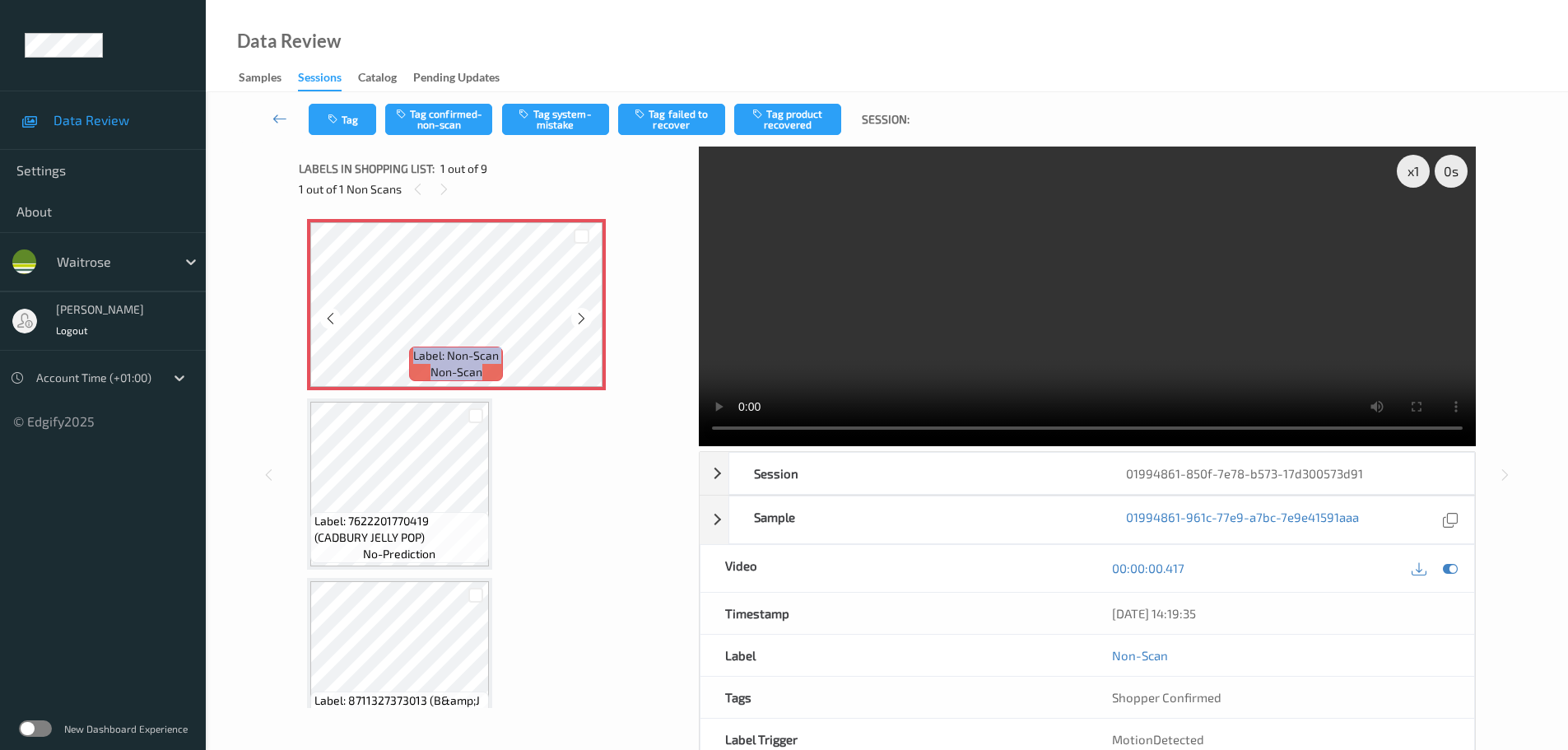
click at [580, 321] on icon at bounding box center [581, 318] width 14 height 15
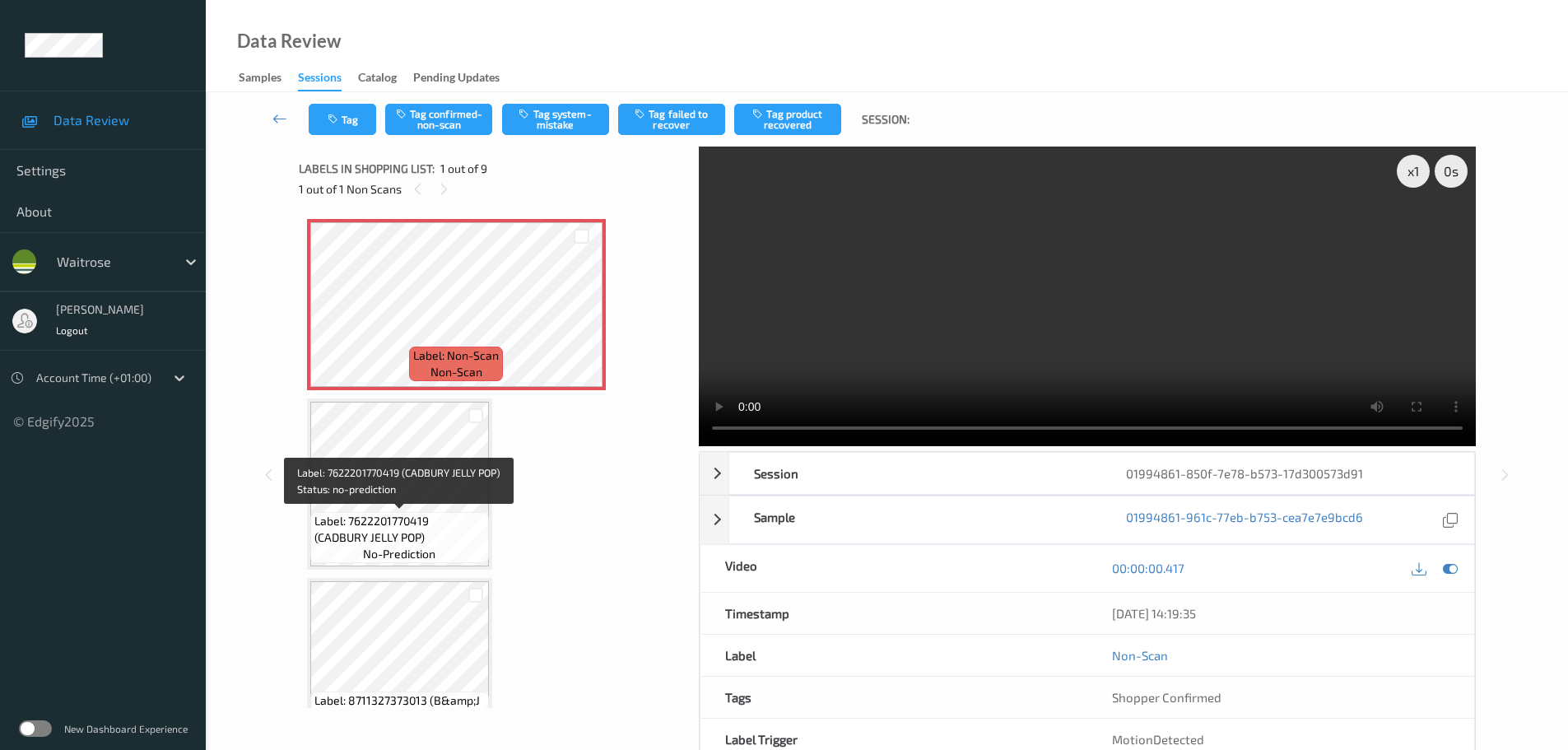
scroll to position [82, 0]
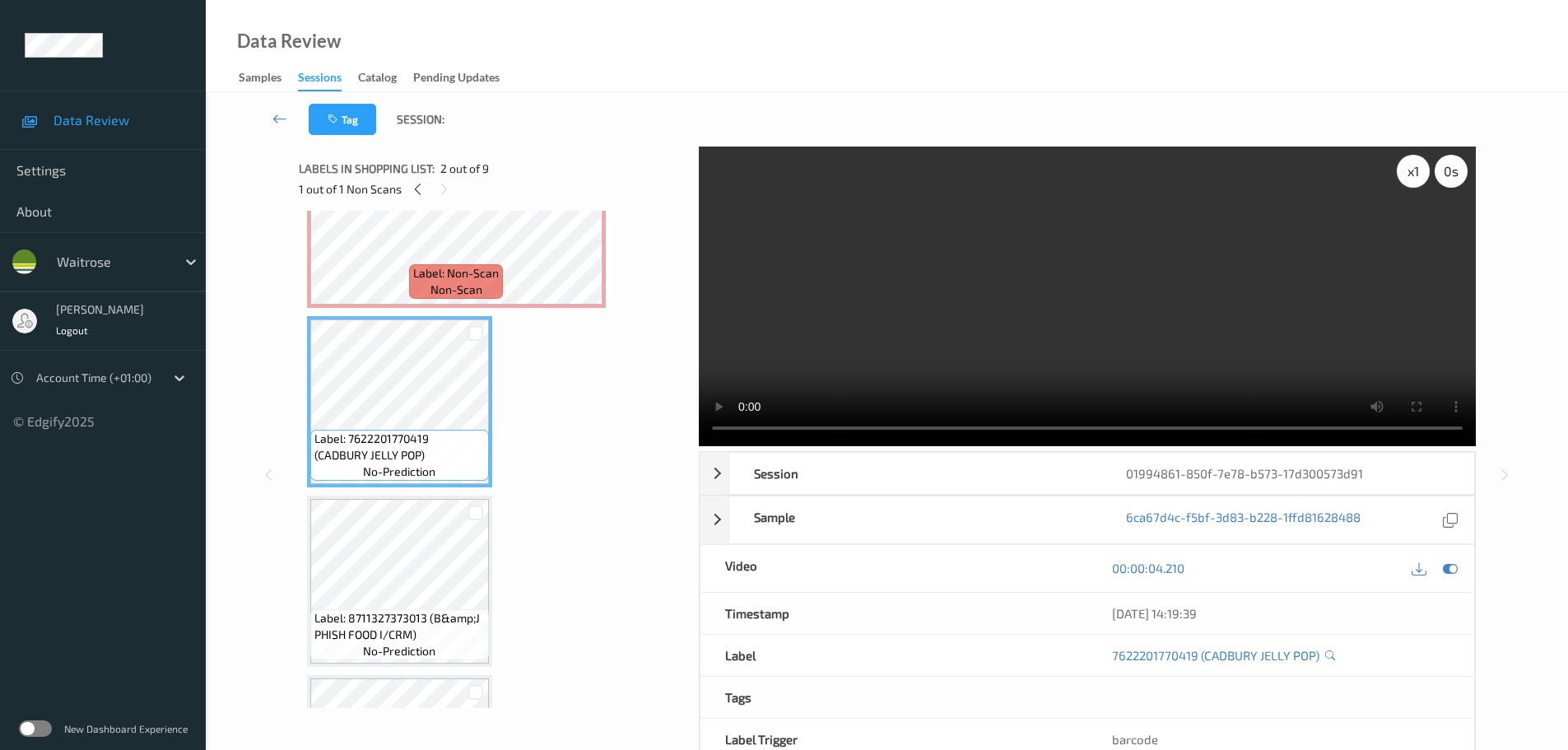
click at [1408, 179] on div "x 1" at bounding box center [1414, 172] width 33 height 33
click at [1408, 179] on div "x 2" at bounding box center [1414, 172] width 33 height 33
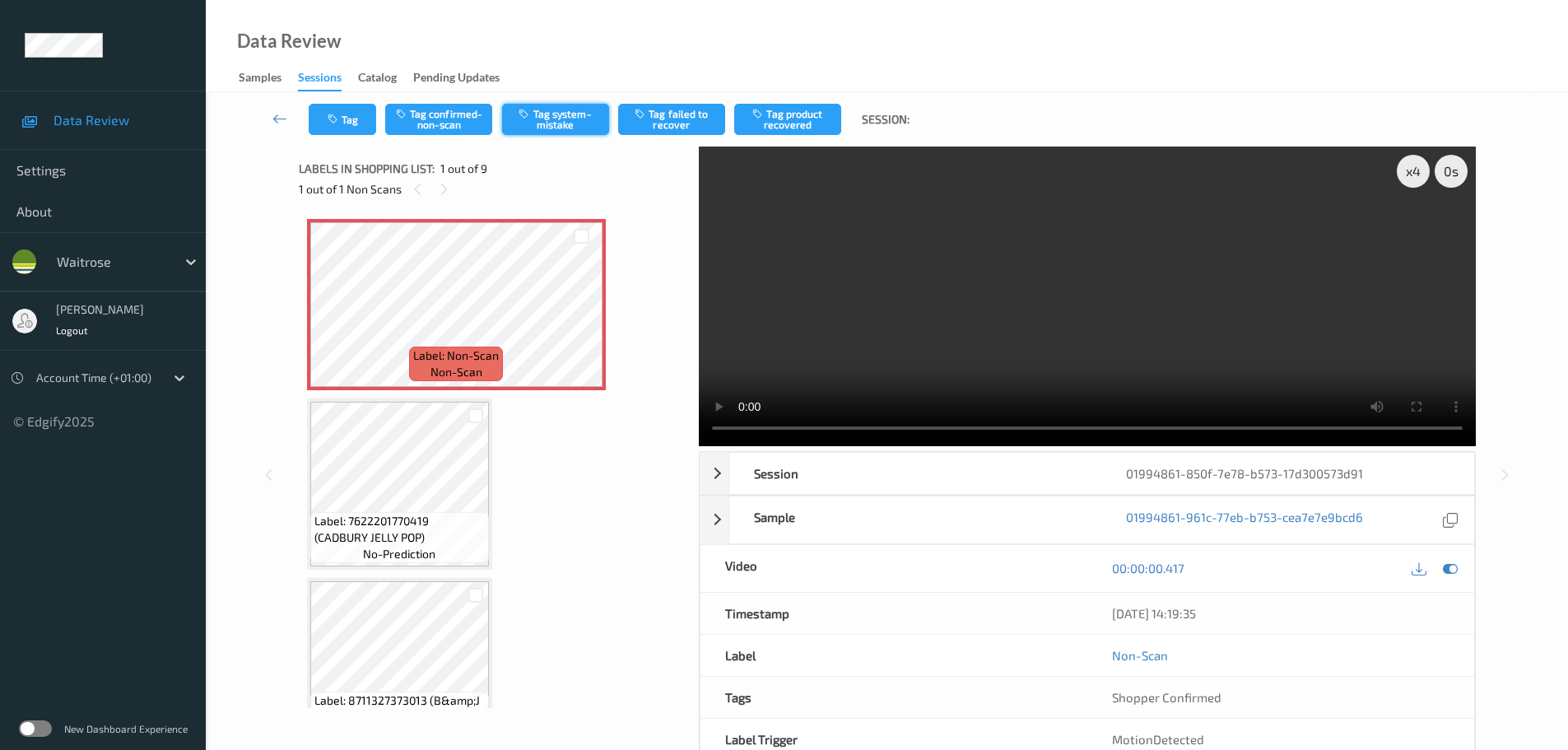
click at [575, 123] on button "Tag system-mistake" at bounding box center [555, 119] width 107 height 31
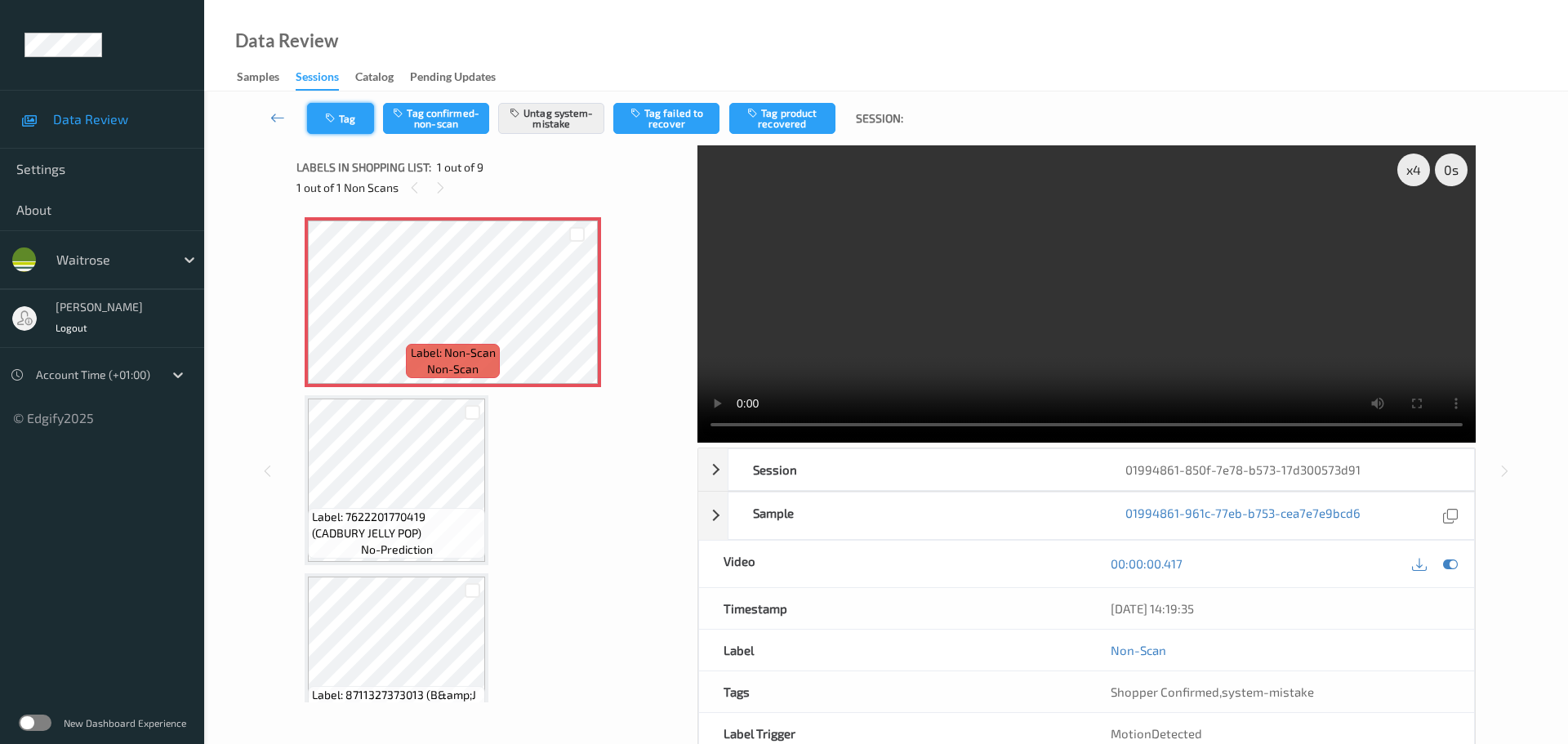
click at [340, 123] on button "Tag" at bounding box center [340, 118] width 67 height 31
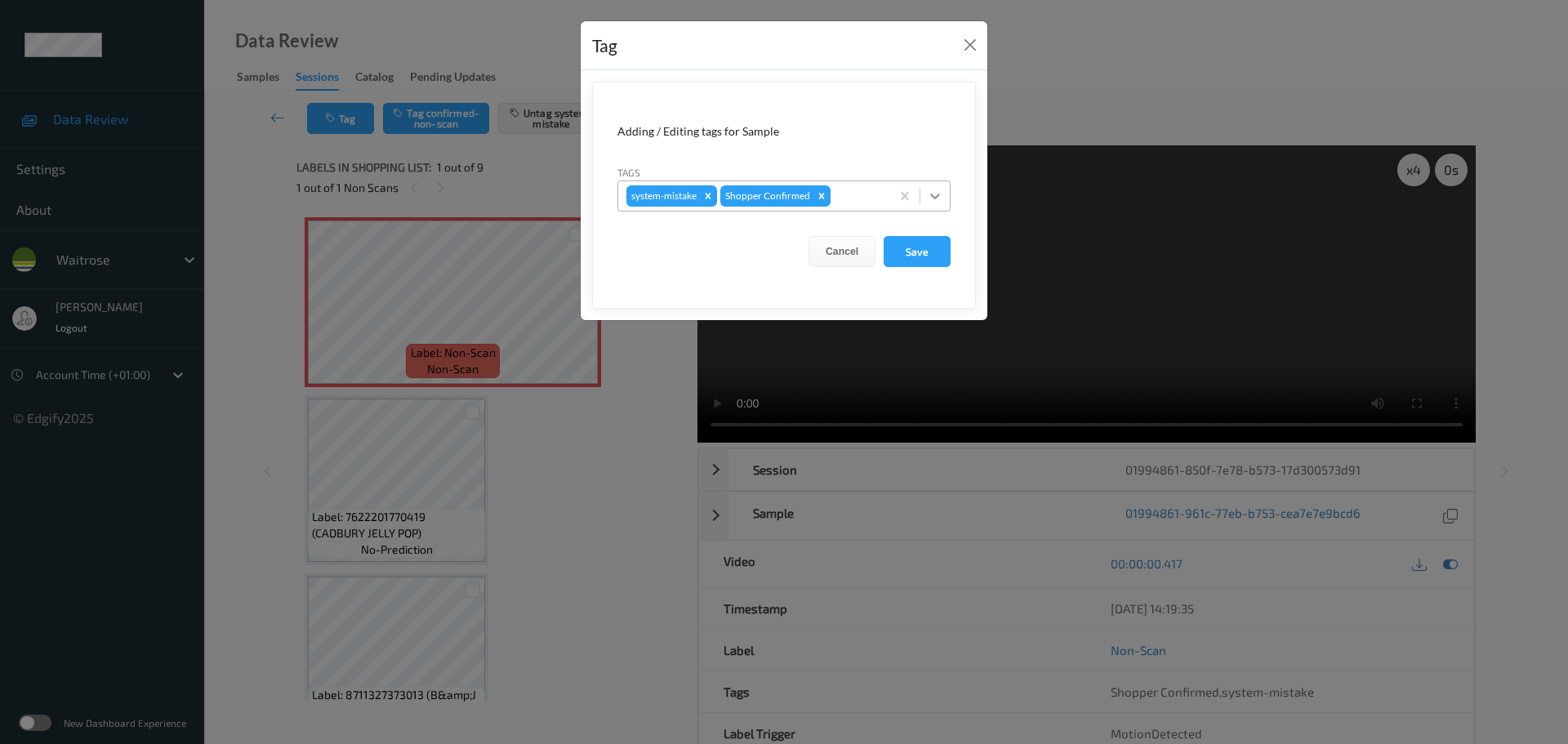
click at [932, 188] on icon at bounding box center [935, 196] width 16 height 16
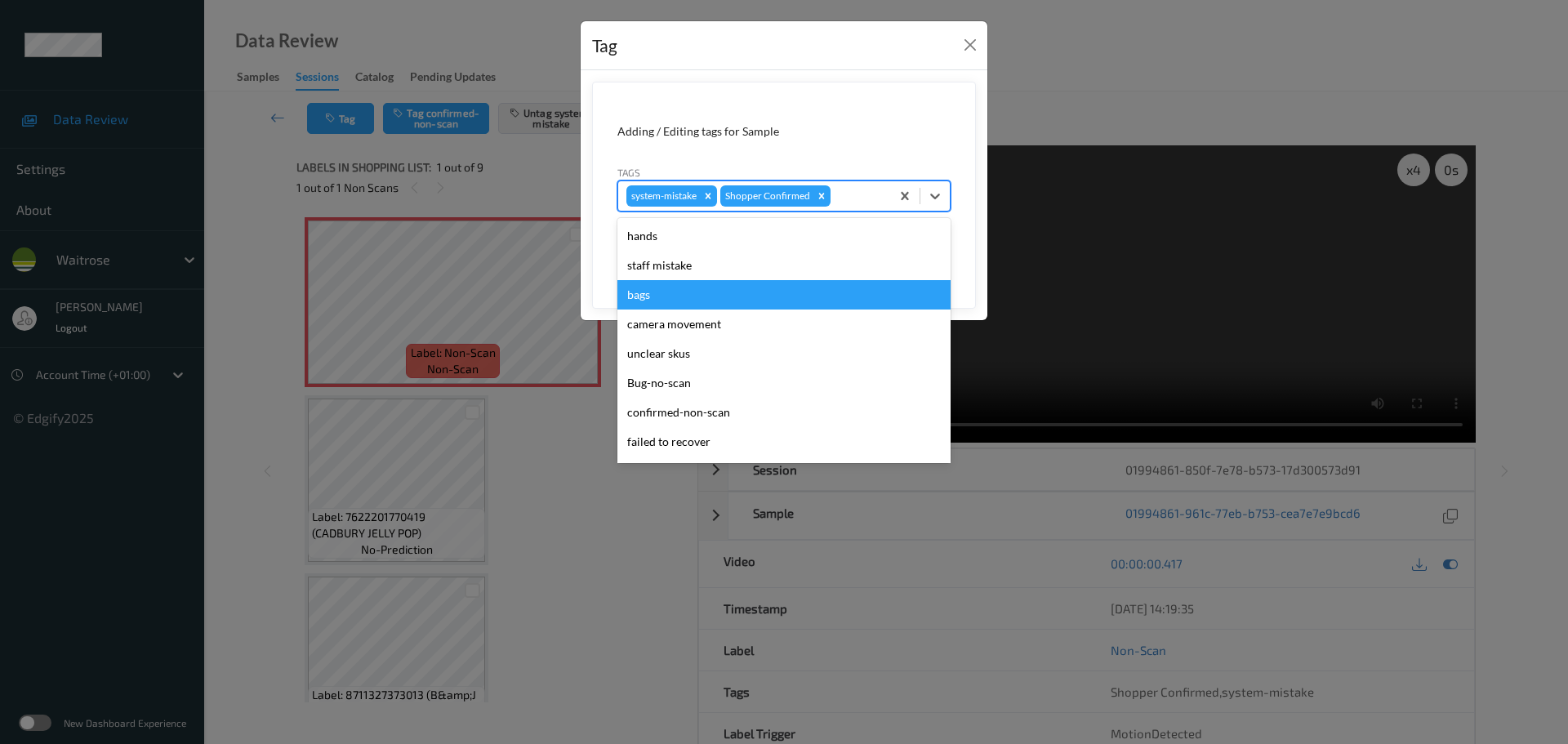
click at [678, 291] on div "bags" at bounding box center [784, 295] width 333 height 30
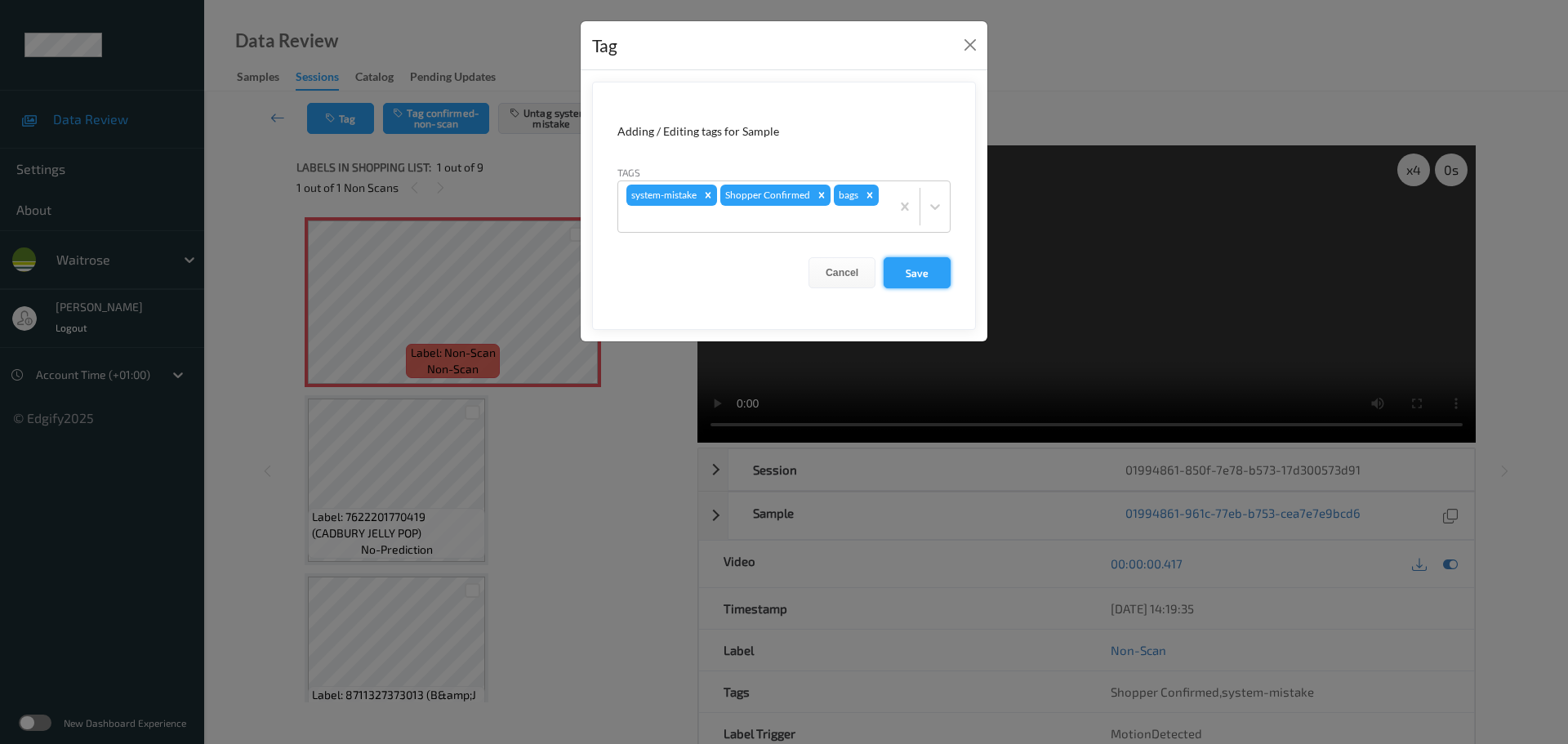
click at [937, 267] on button "Save" at bounding box center [917, 273] width 67 height 31
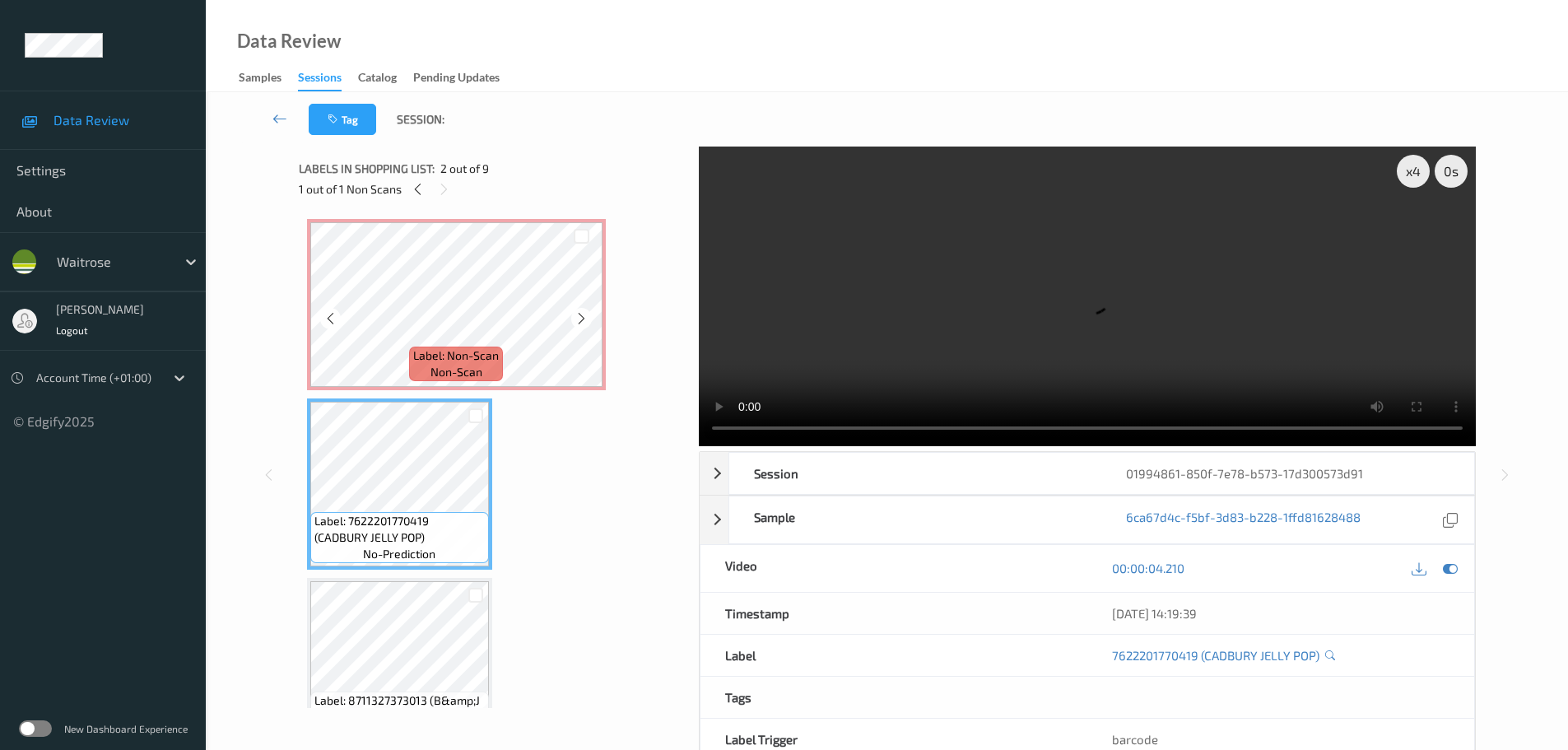
click at [482, 346] on div "Label: Non-Scan non-scan" at bounding box center [457, 304] width 299 height 172
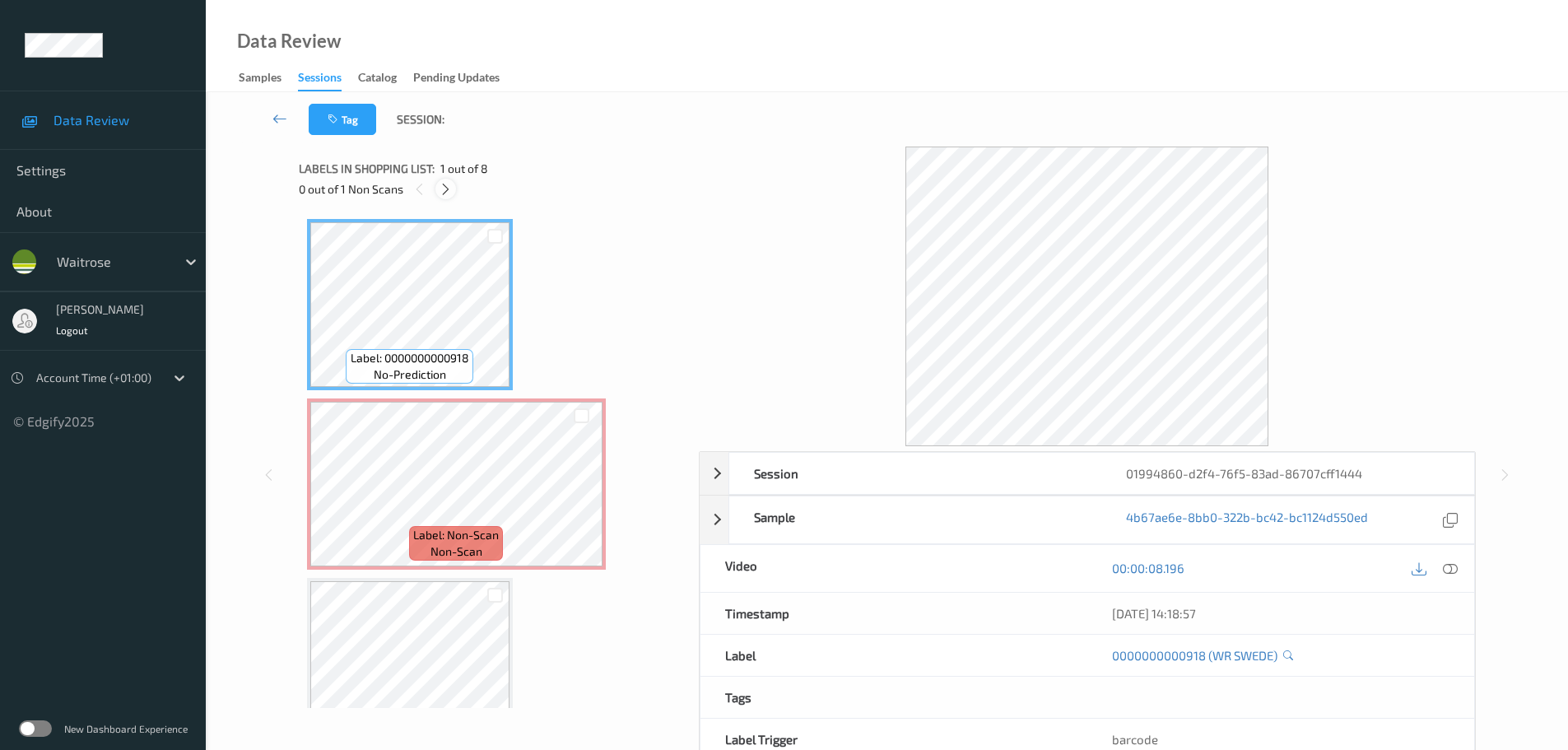
click at [439, 193] on div at bounding box center [445, 189] width 21 height 21
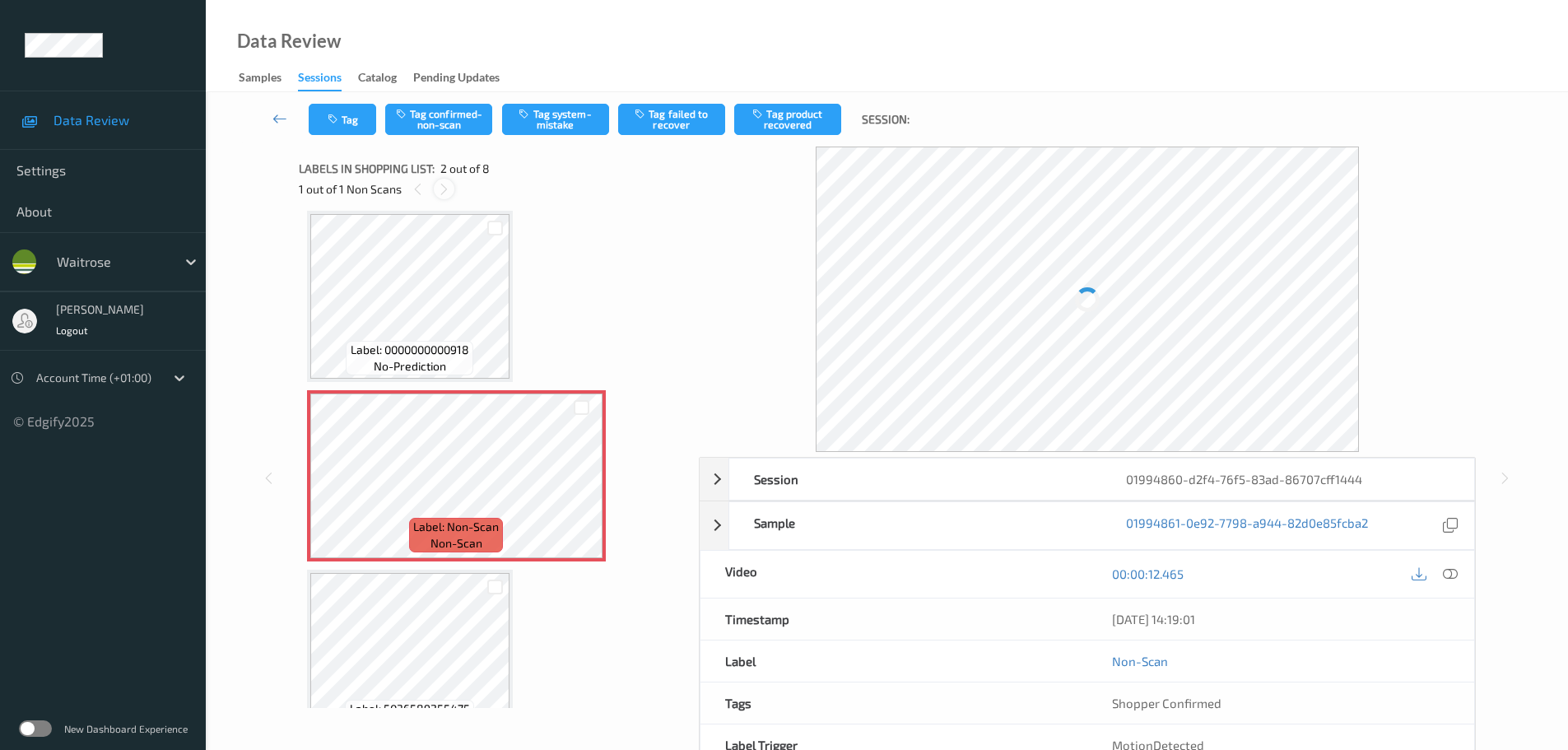
click at [446, 193] on icon at bounding box center [443, 190] width 14 height 15
click at [1449, 578] on icon at bounding box center [1450, 573] width 15 height 15
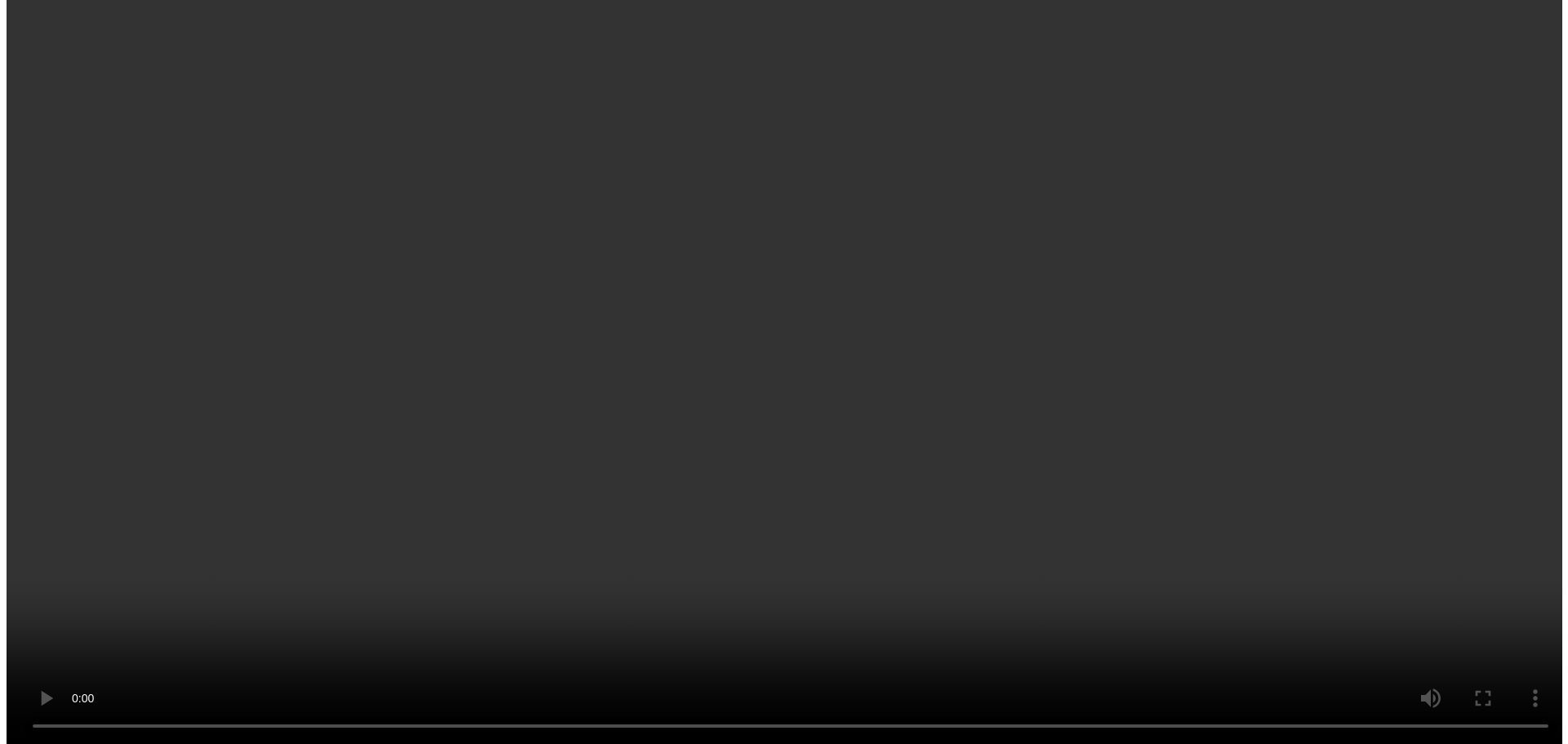
scroll to position [0, 0]
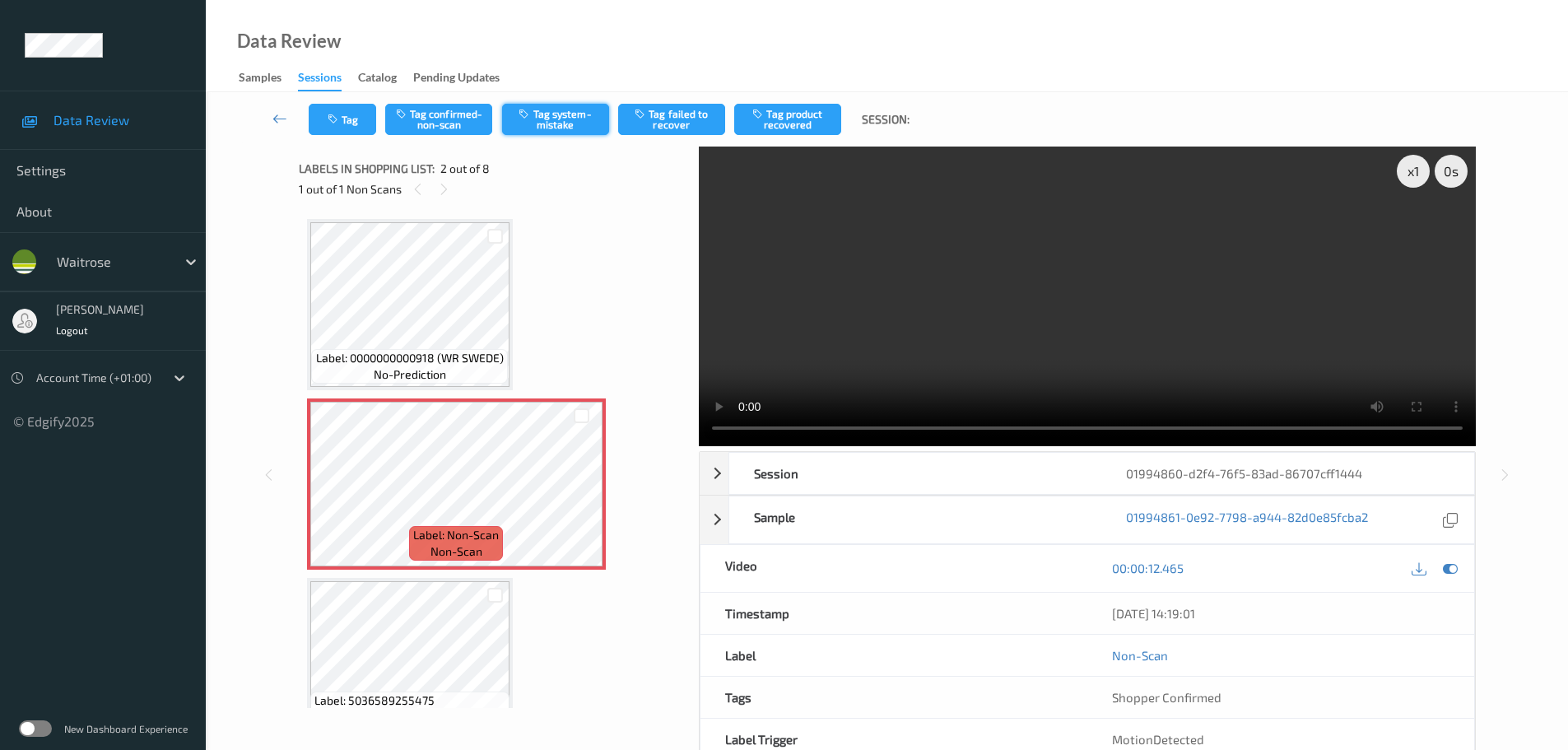
click at [557, 121] on button "Tag system-mistake" at bounding box center [555, 119] width 107 height 31
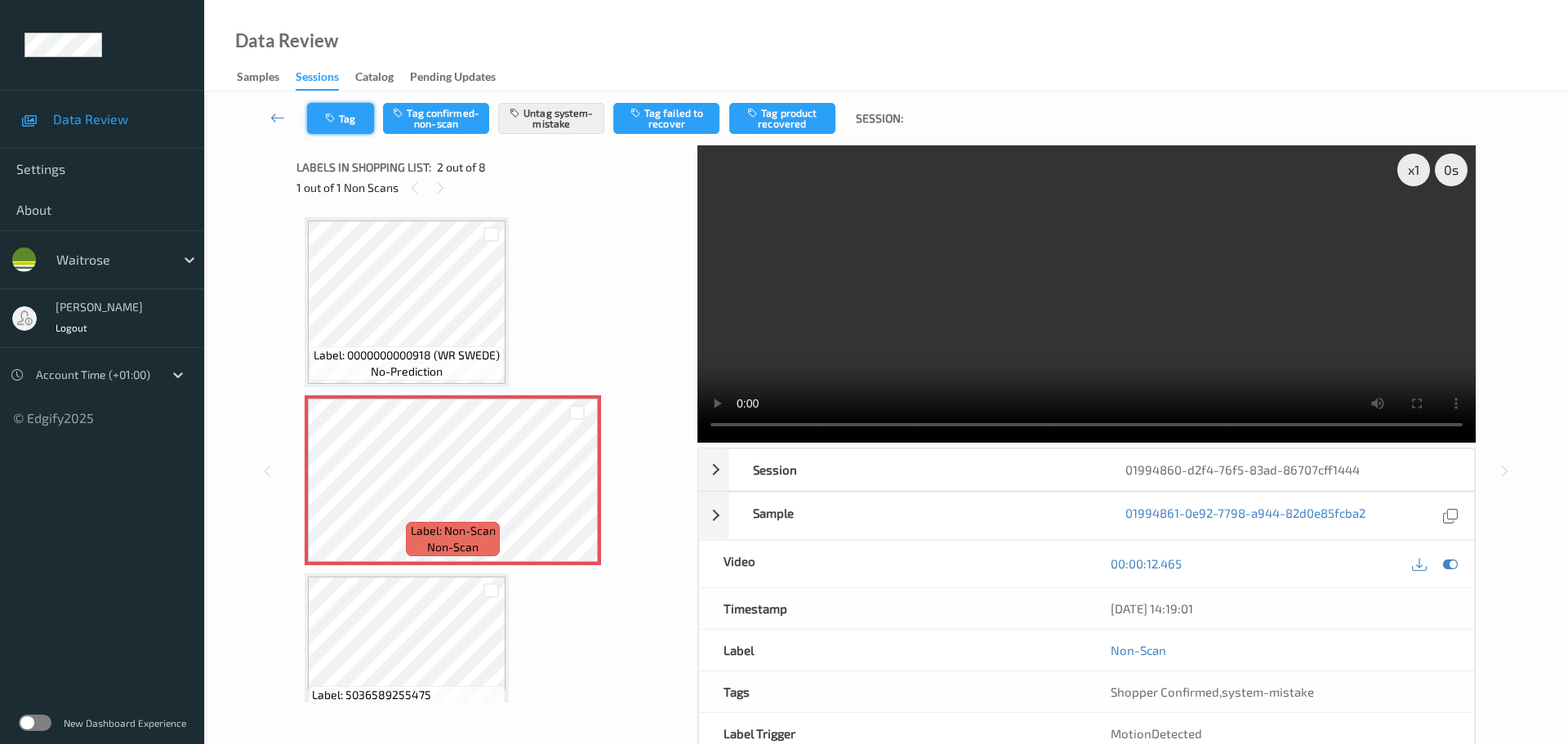
click at [318, 122] on button "Tag" at bounding box center [340, 118] width 67 height 31
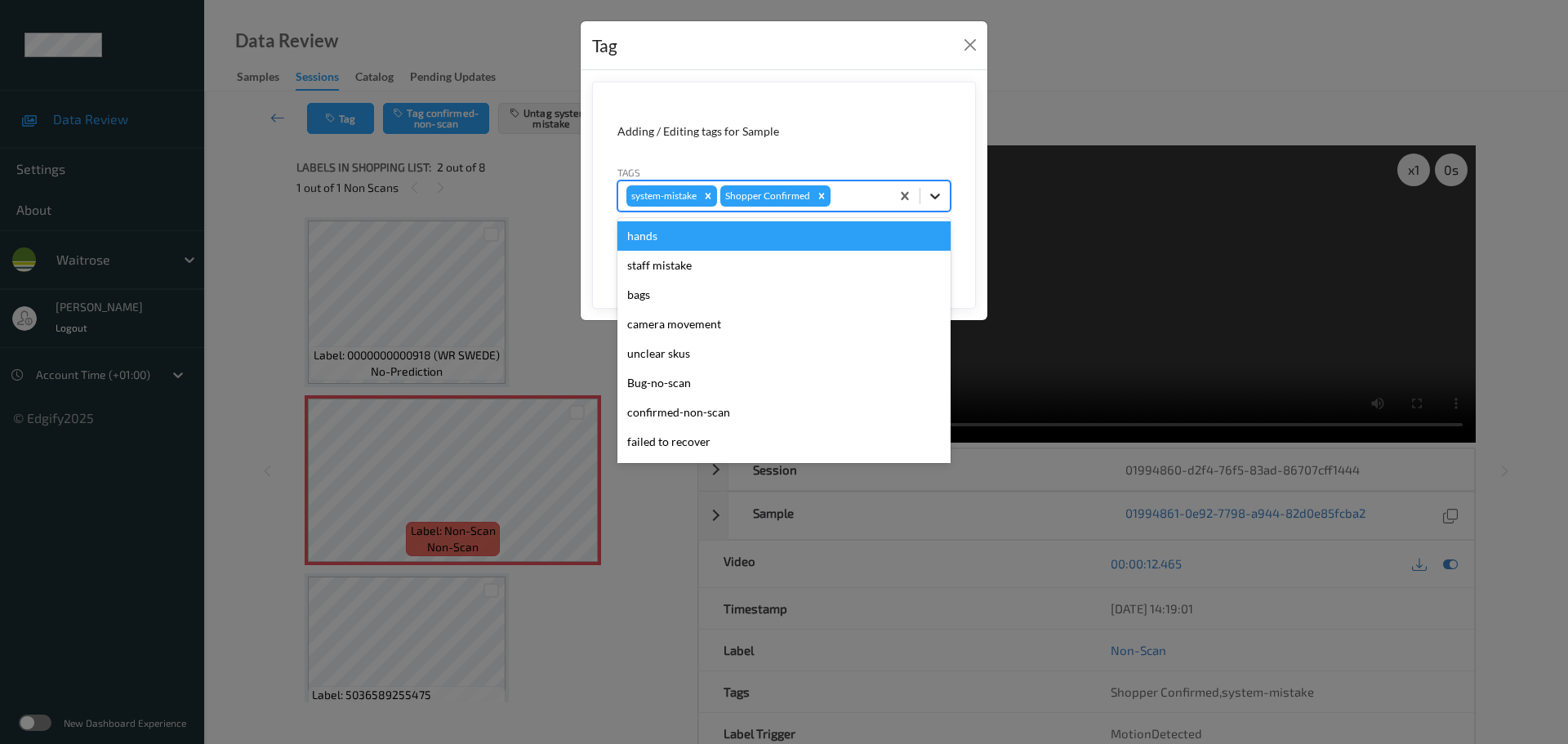
drag, startPoint x: 949, startPoint y: 198, endPoint x: 918, endPoint y: 209, distance: 32.9
click at [946, 197] on div at bounding box center [935, 196] width 30 height 30
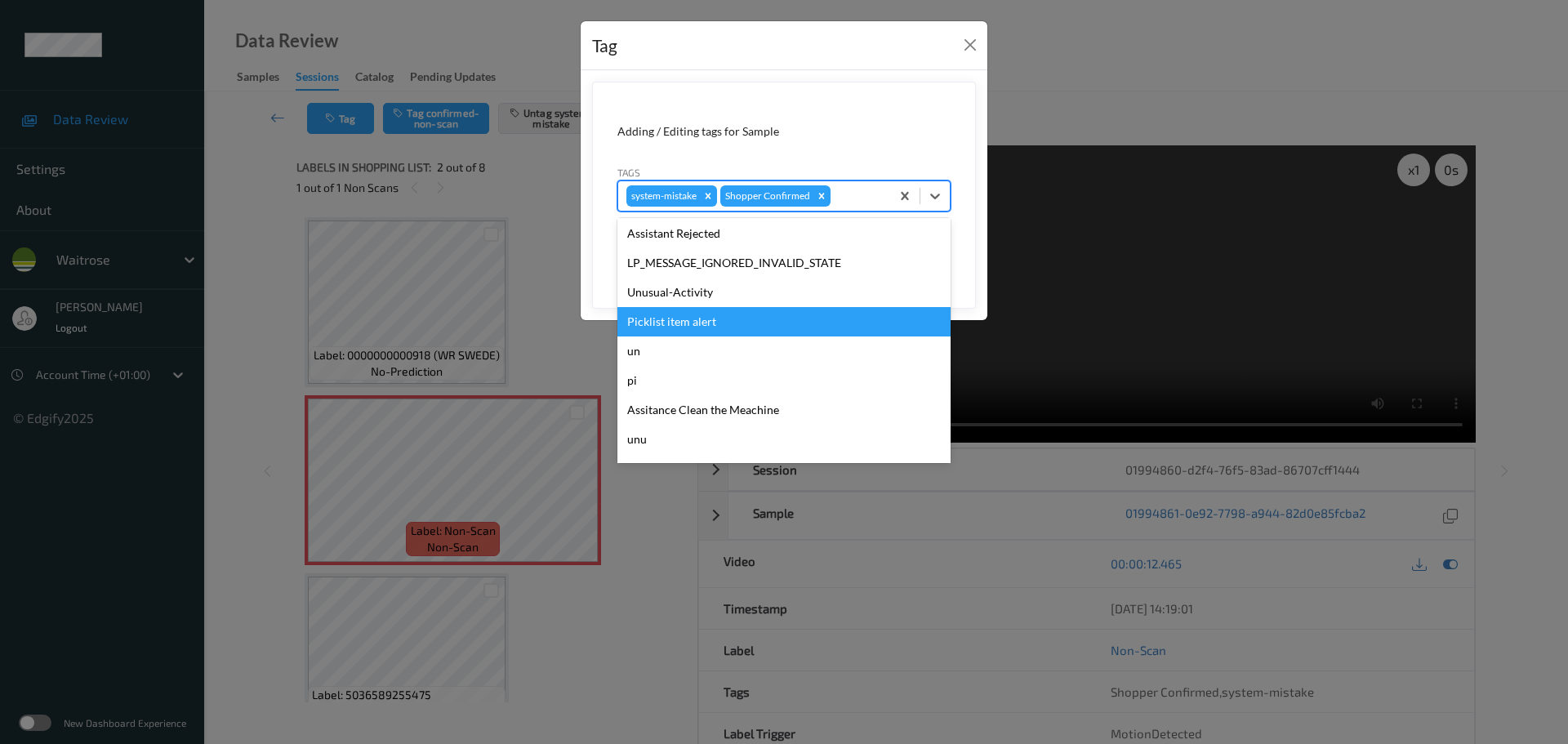
scroll to position [409, 0]
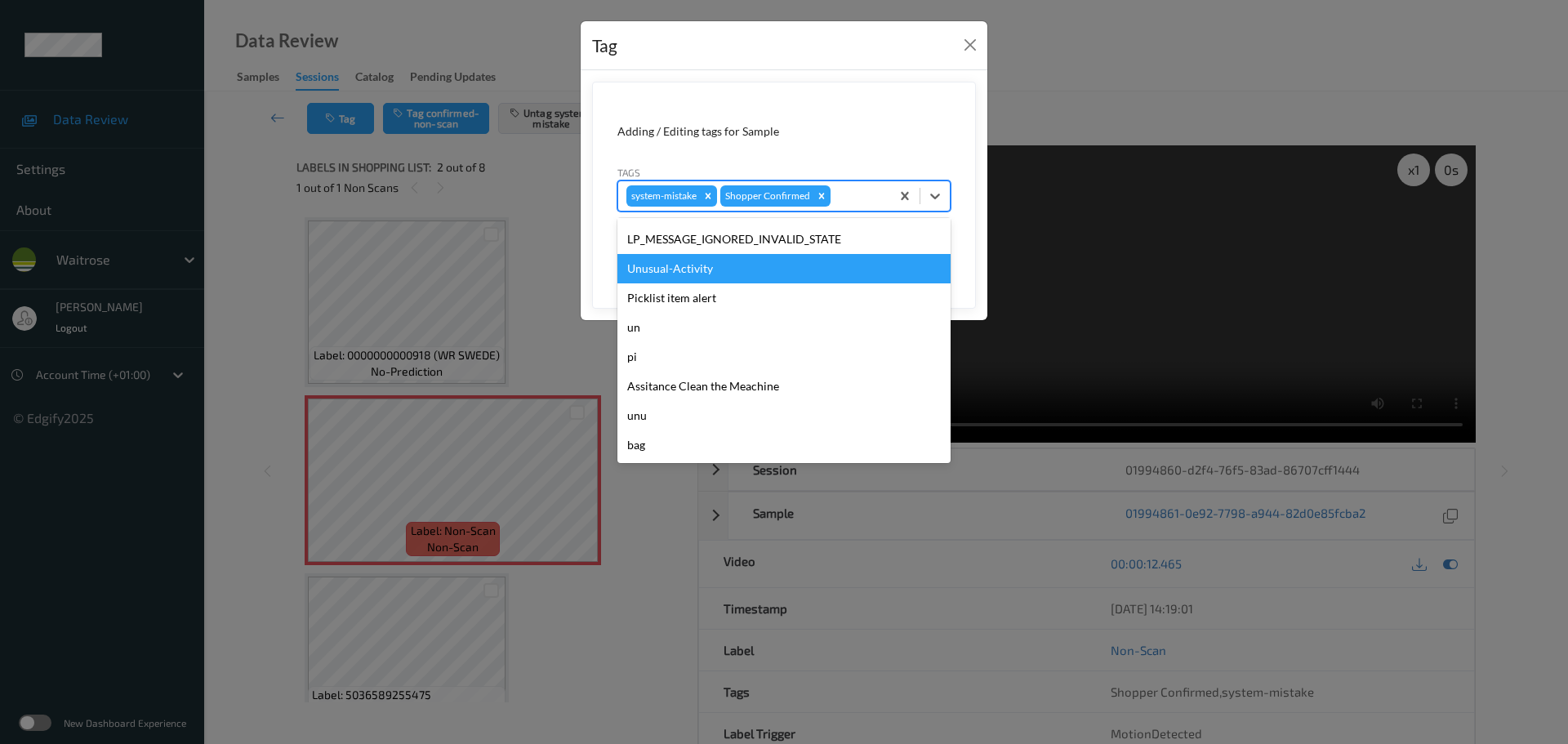
click at [664, 275] on div "Unusual-Activity" at bounding box center [784, 269] width 333 height 30
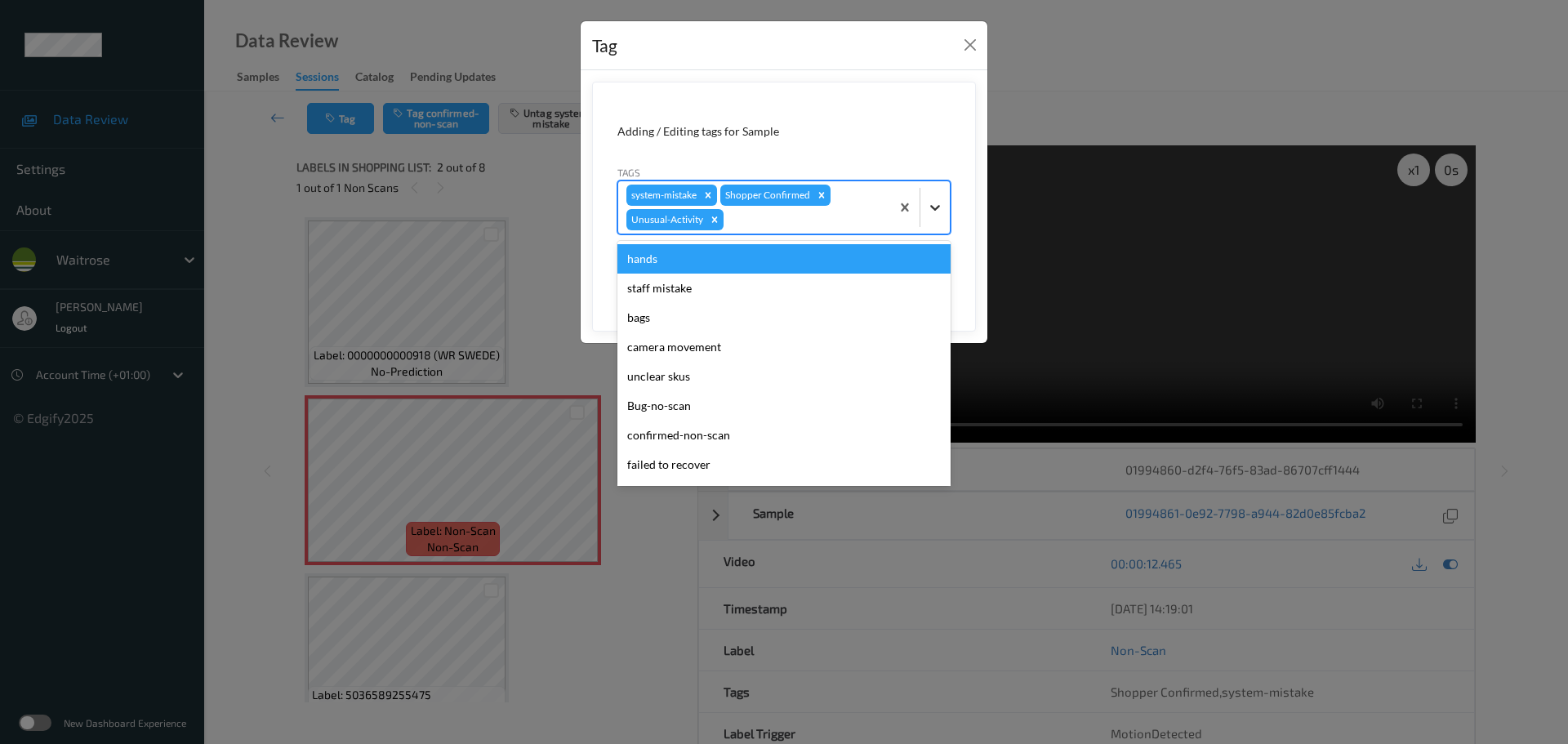
click at [937, 207] on icon at bounding box center [935, 207] width 10 height 6
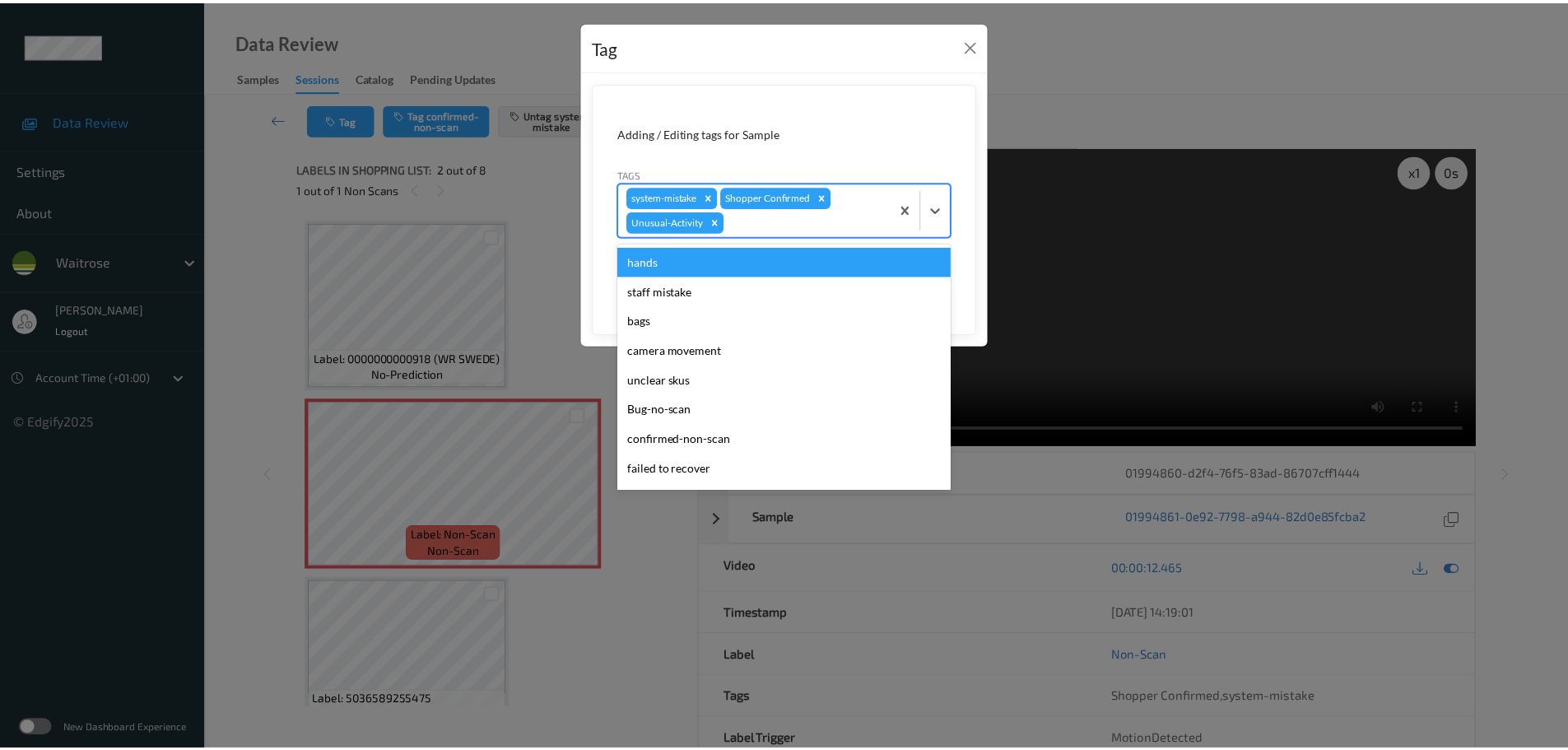
scroll to position [382, 0]
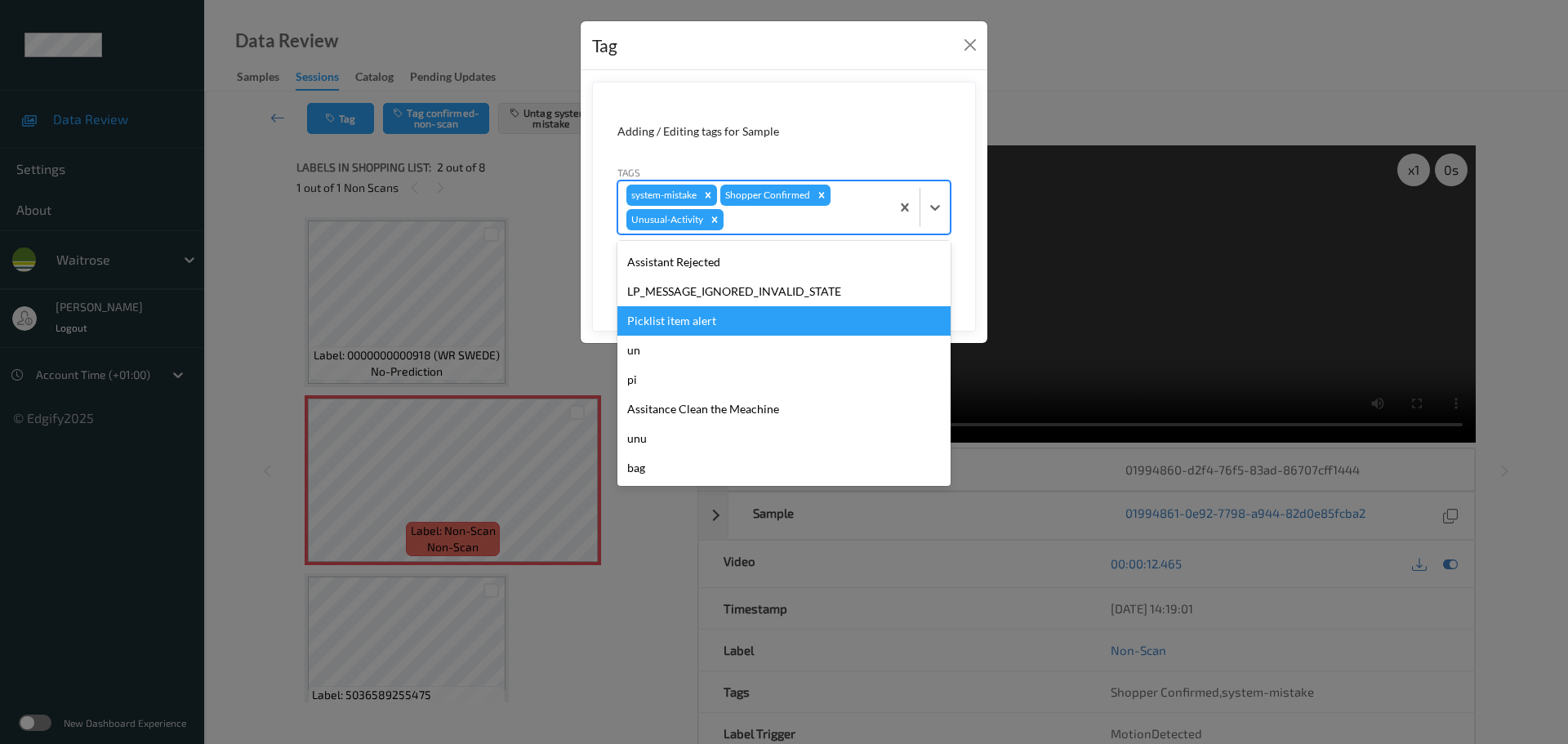
click at [680, 327] on div "Picklist item alert" at bounding box center [784, 321] width 333 height 30
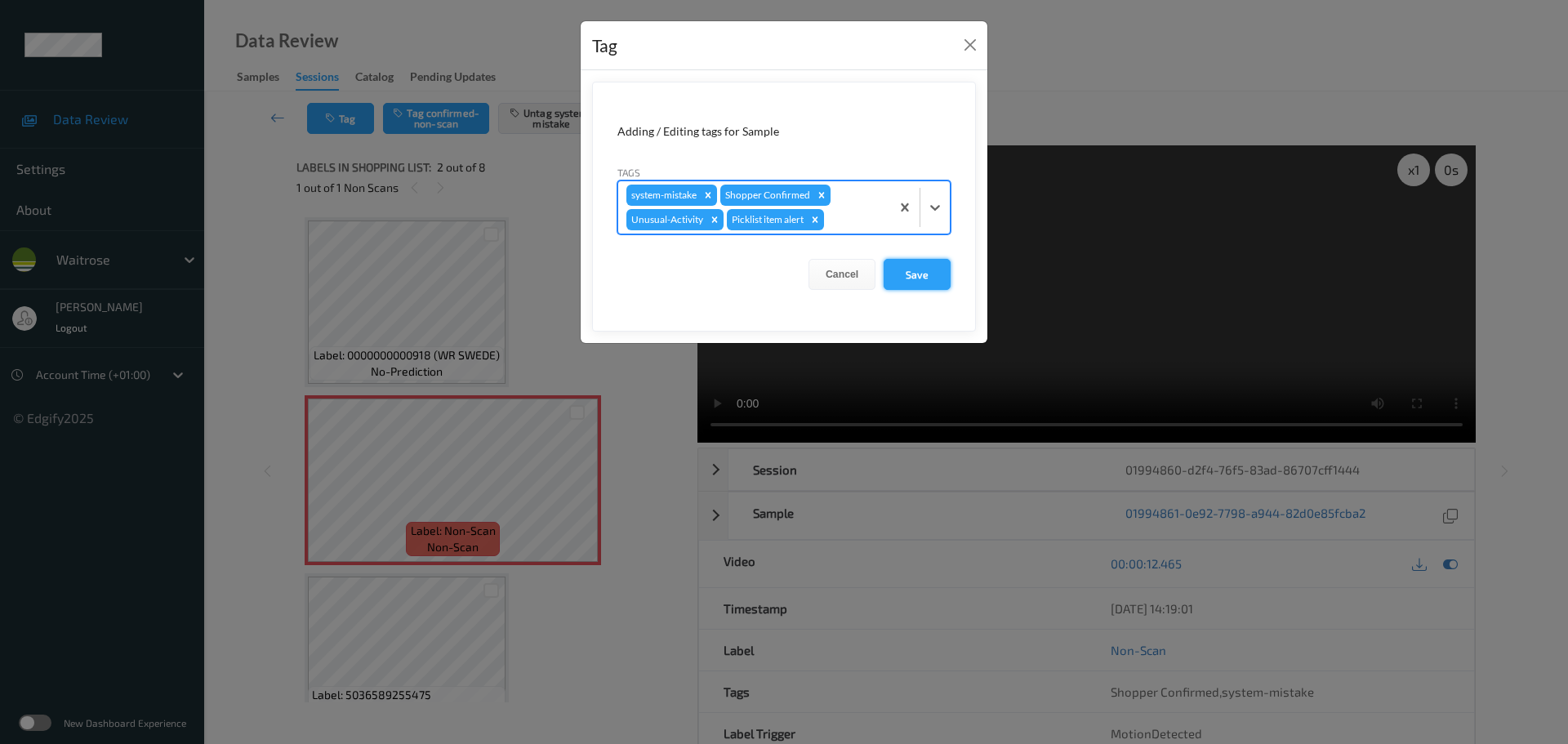
click at [900, 286] on button "Save" at bounding box center [917, 275] width 67 height 31
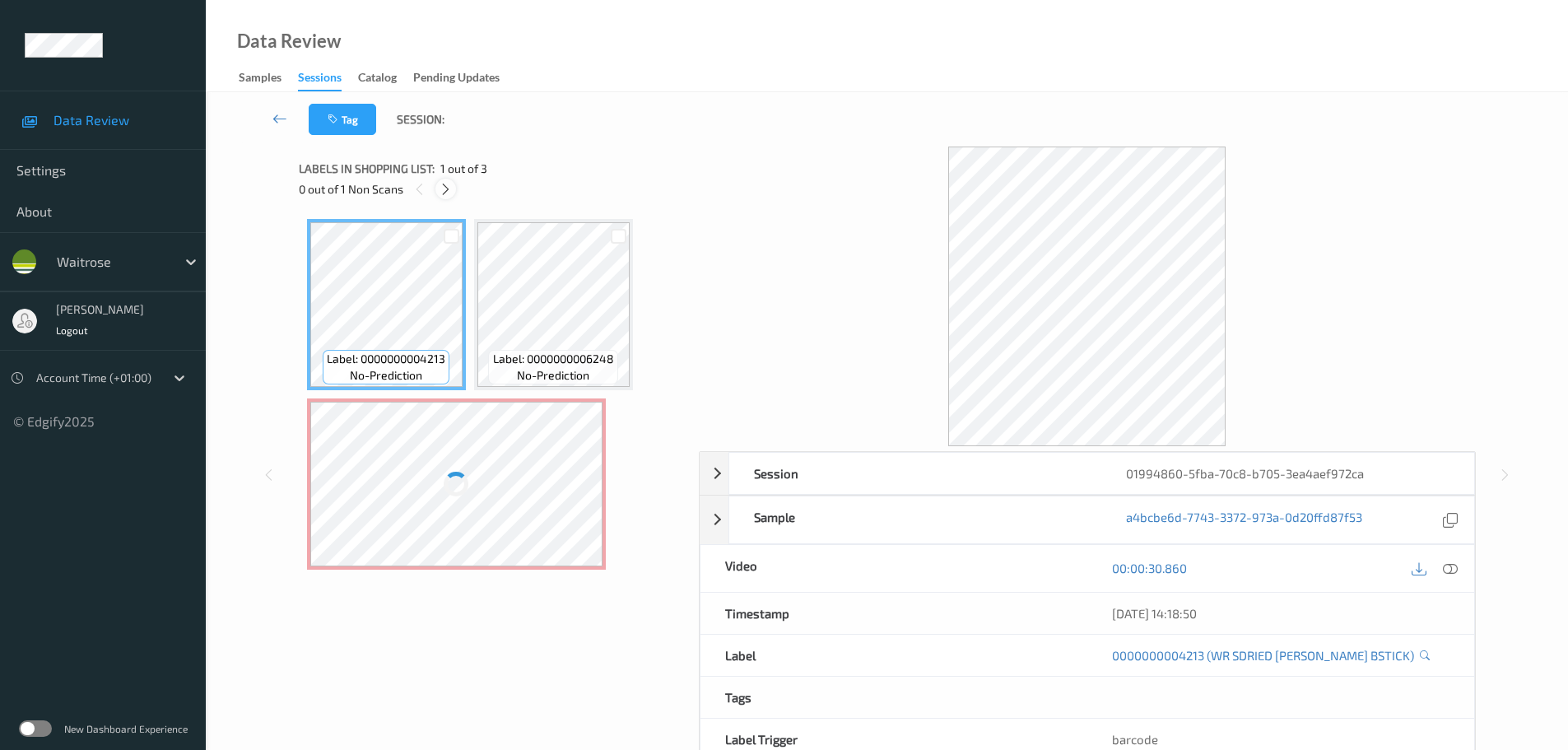
click at [449, 193] on icon at bounding box center [445, 190] width 14 height 15
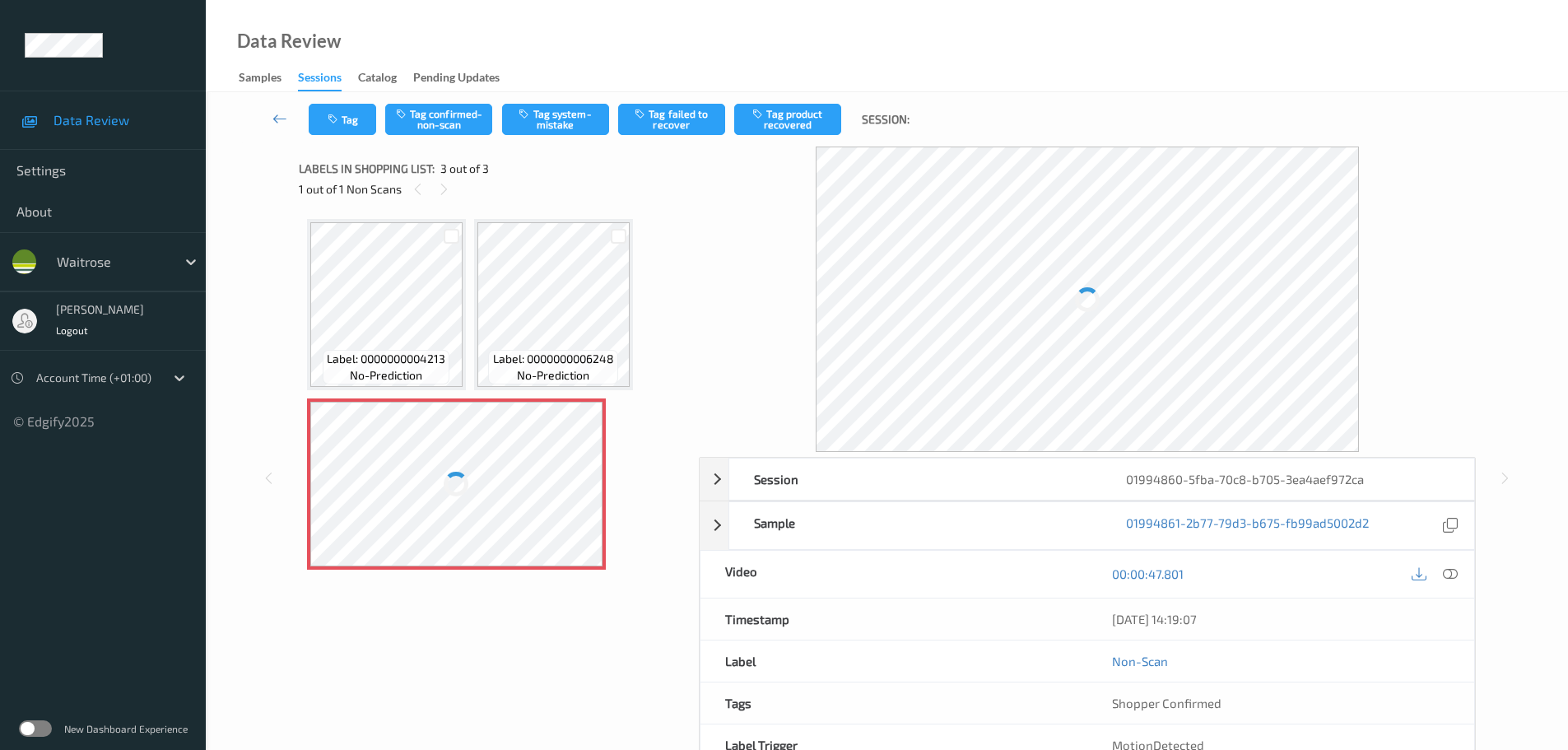
drag, startPoint x: 1449, startPoint y: 574, endPoint x: 1420, endPoint y: 501, distance: 78.5
click at [1449, 574] on icon at bounding box center [1450, 573] width 15 height 15
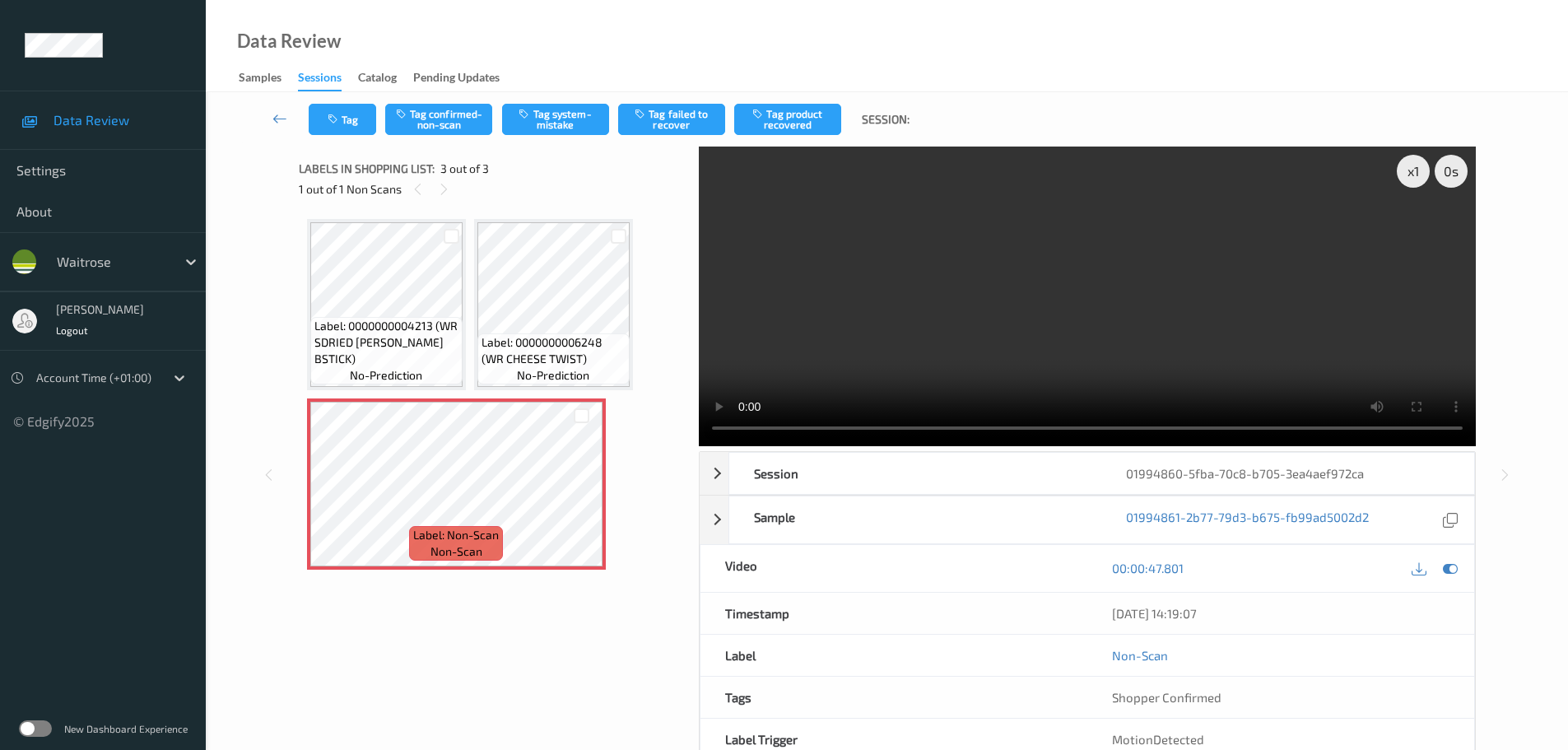
click at [414, 341] on span "Label: 0000000004213 (WR SDRIED [PERSON_NAME] BSTICK)" at bounding box center [386, 342] width 144 height 50
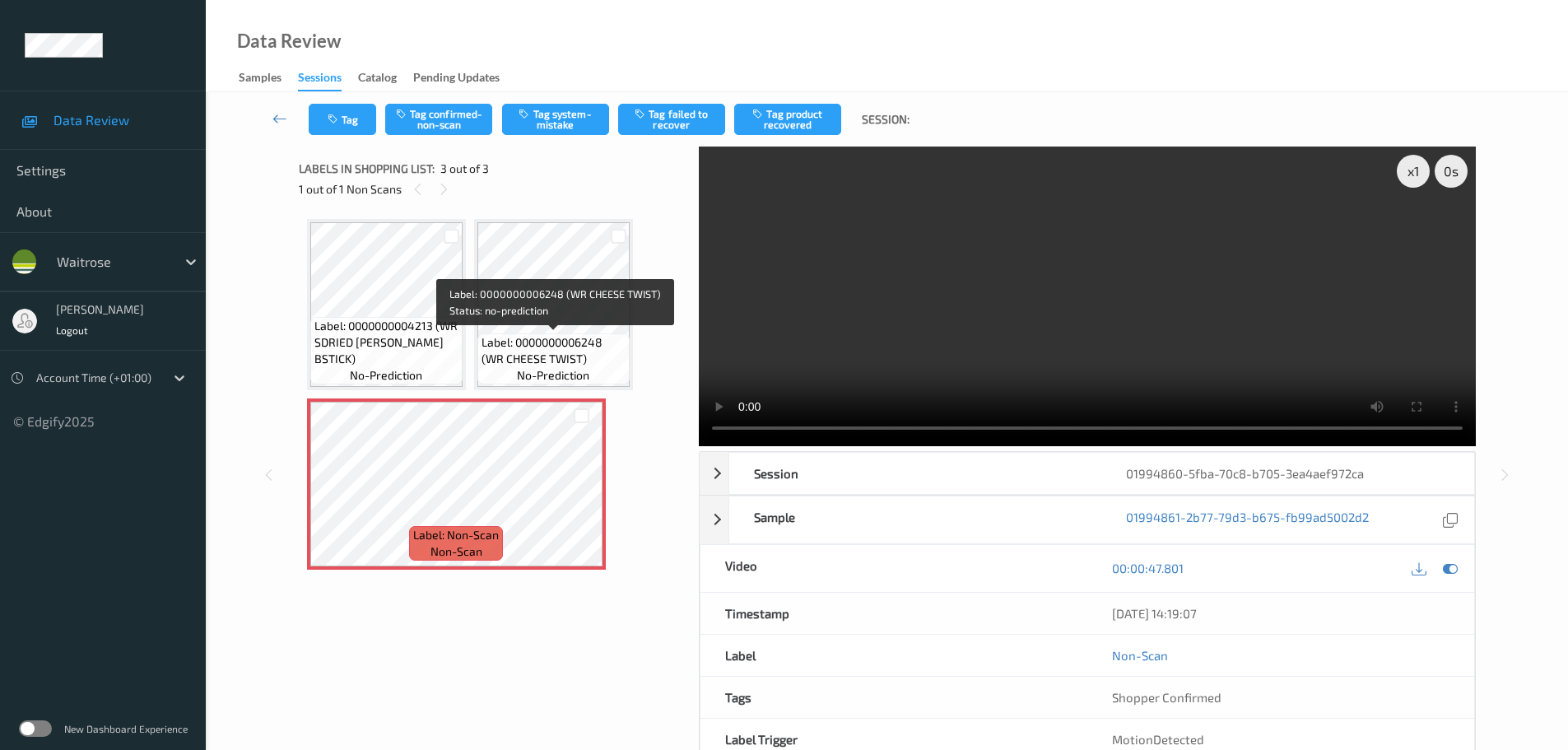
click at [548, 361] on span "Label: 0000000006248 (WR CHEESE TWIST)" at bounding box center [554, 351] width 144 height 33
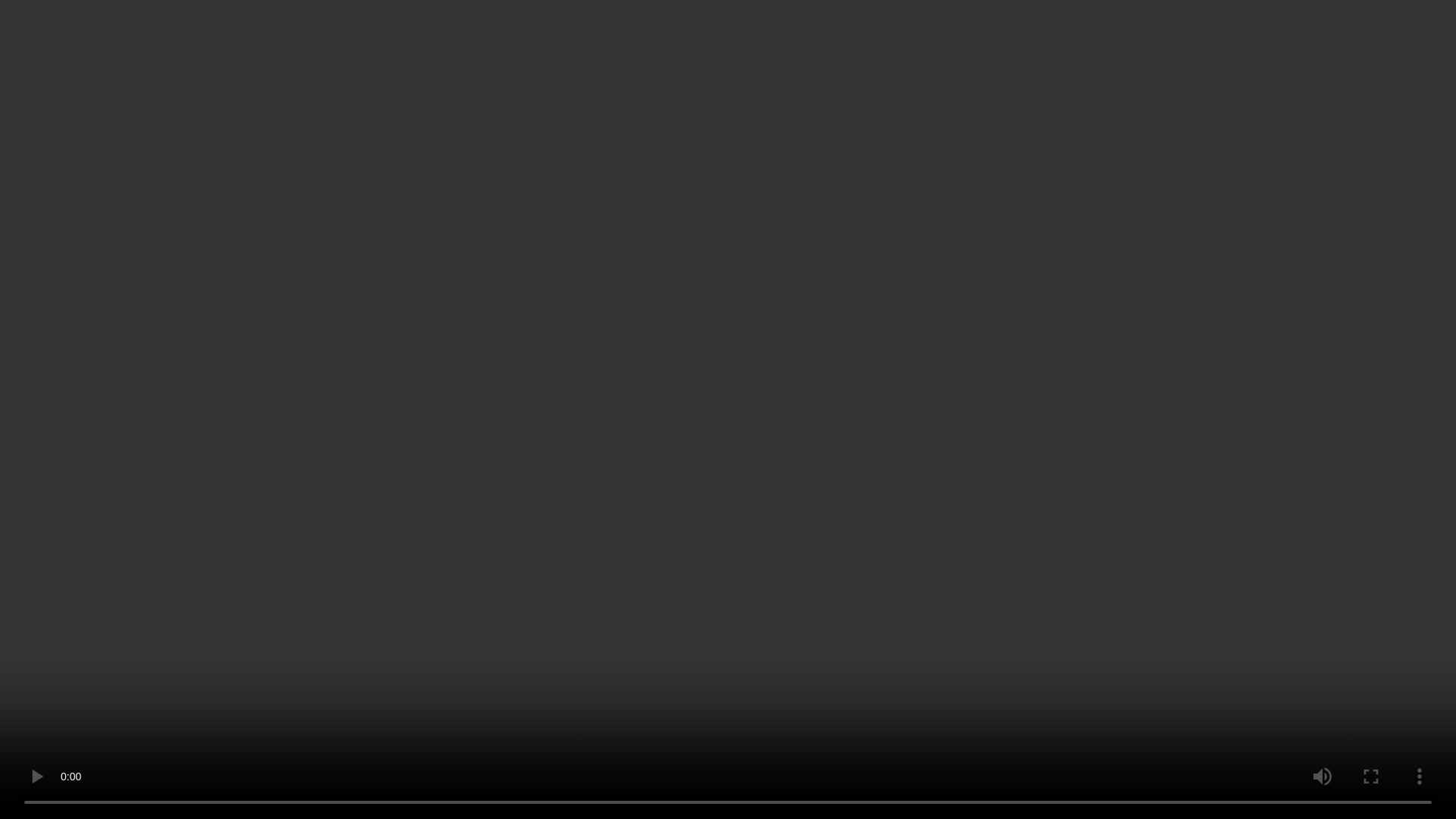
click at [709, 47] on video at bounding box center [728, 409] width 1456 height 819
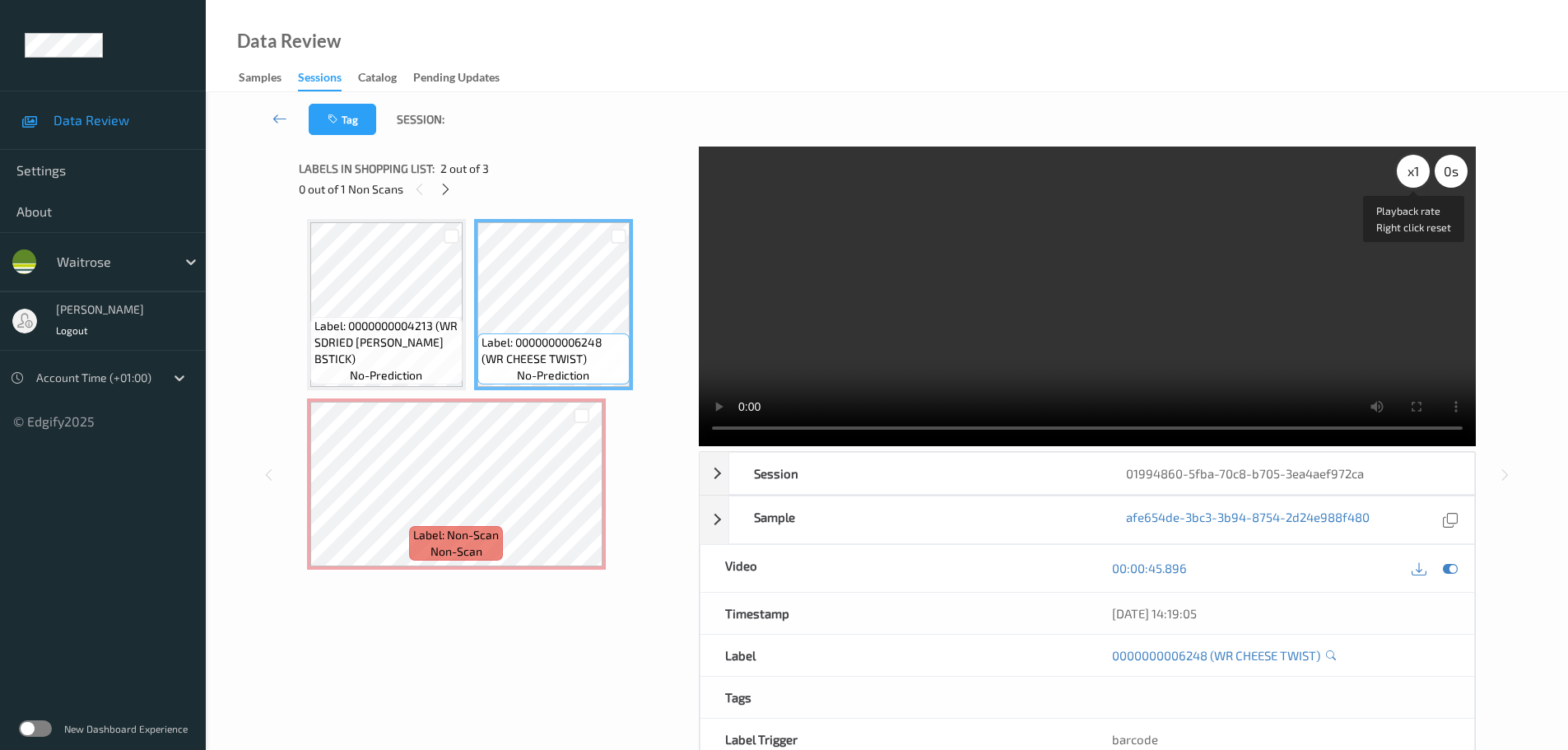
click at [1415, 179] on div "x 1" at bounding box center [1414, 172] width 33 height 33
click at [1415, 179] on div "x 2" at bounding box center [1414, 172] width 33 height 33
click at [1250, 298] on video at bounding box center [1087, 297] width 777 height 300
click at [1411, 174] on div "x 4" at bounding box center [1414, 172] width 33 height 33
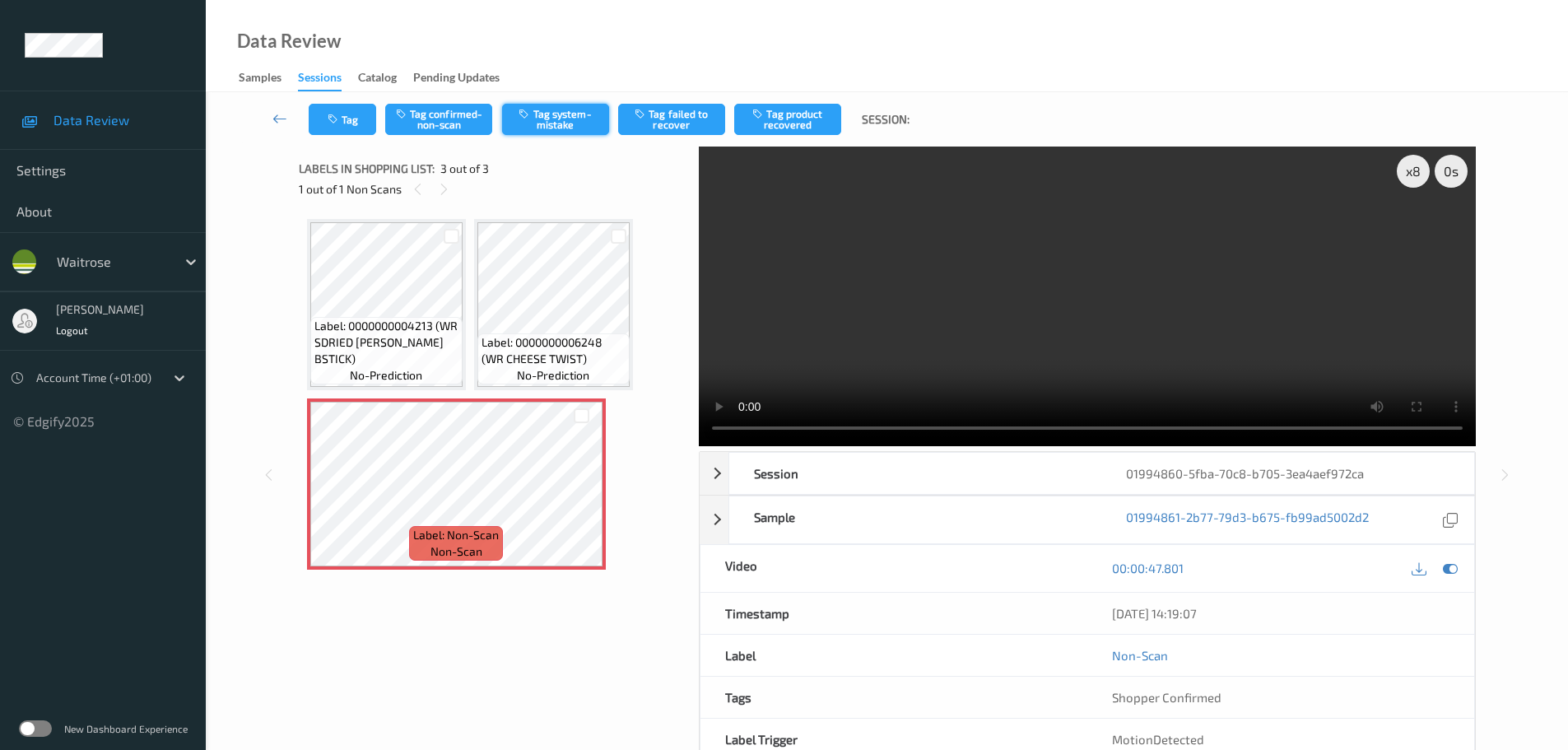
click at [569, 118] on button "Tag system-mistake" at bounding box center [555, 119] width 107 height 31
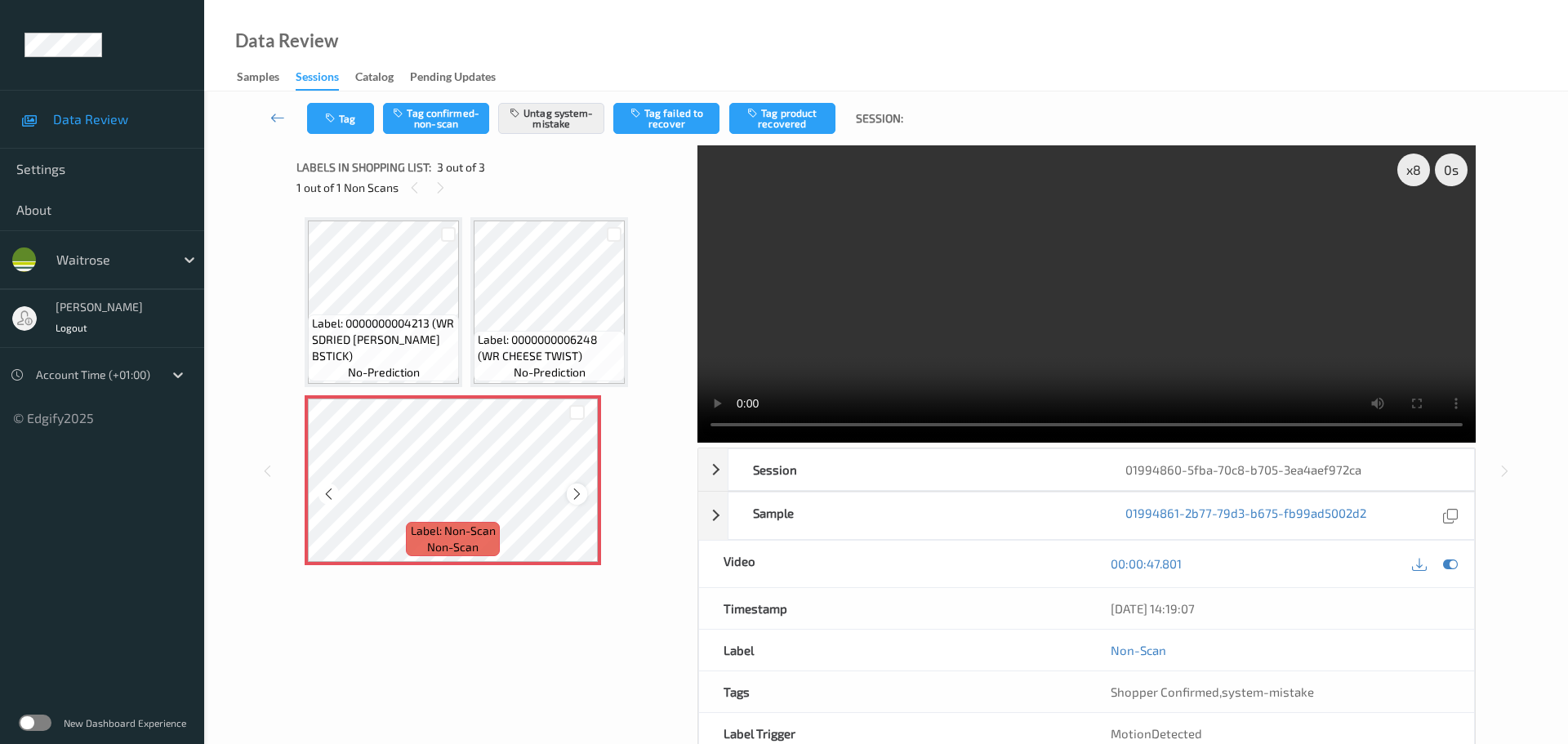
click at [571, 496] on icon at bounding box center [576, 494] width 14 height 15
click at [582, 491] on icon at bounding box center [576, 494] width 14 height 15
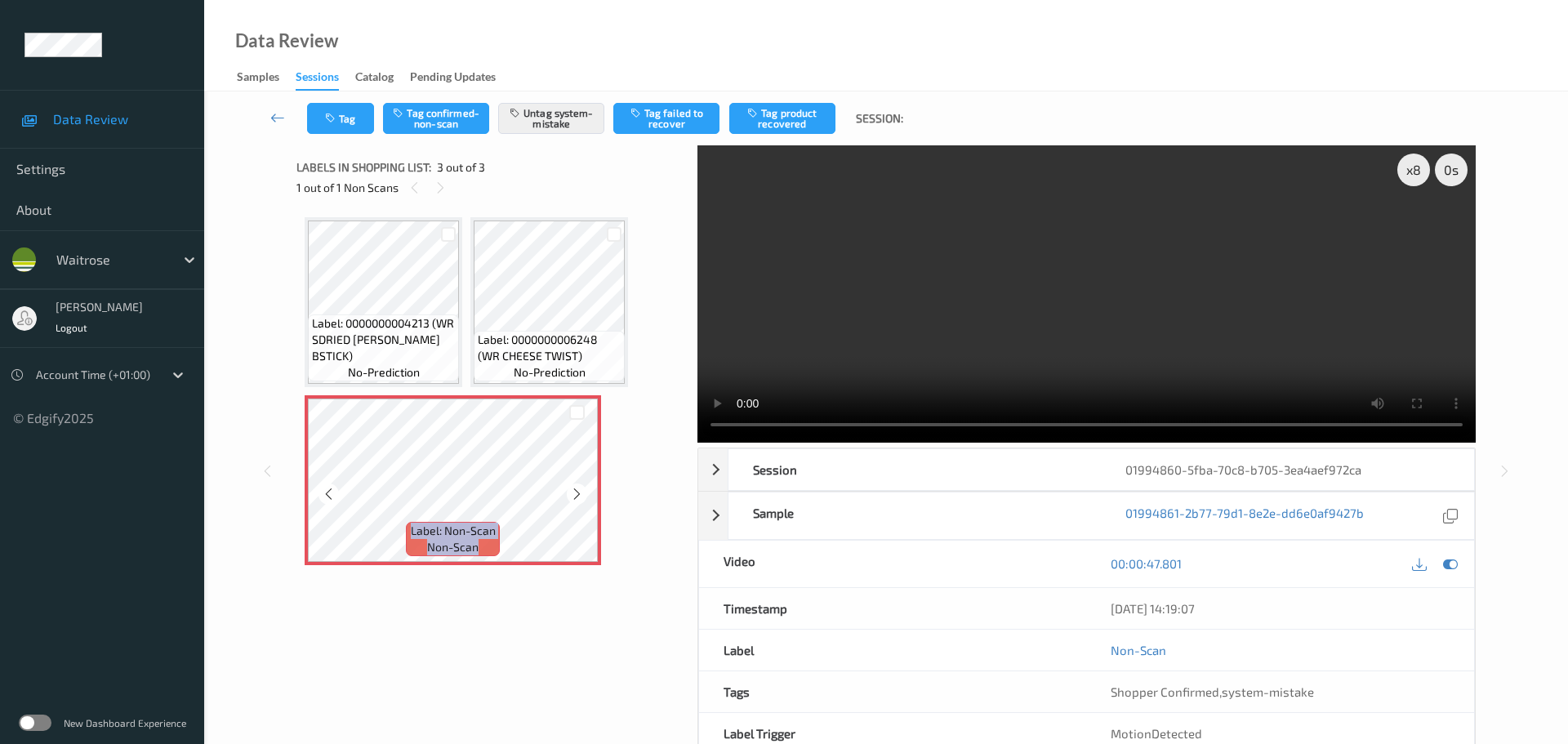
click at [582, 491] on icon at bounding box center [576, 494] width 14 height 15
click at [351, 132] on button "Tag" at bounding box center [340, 118] width 67 height 31
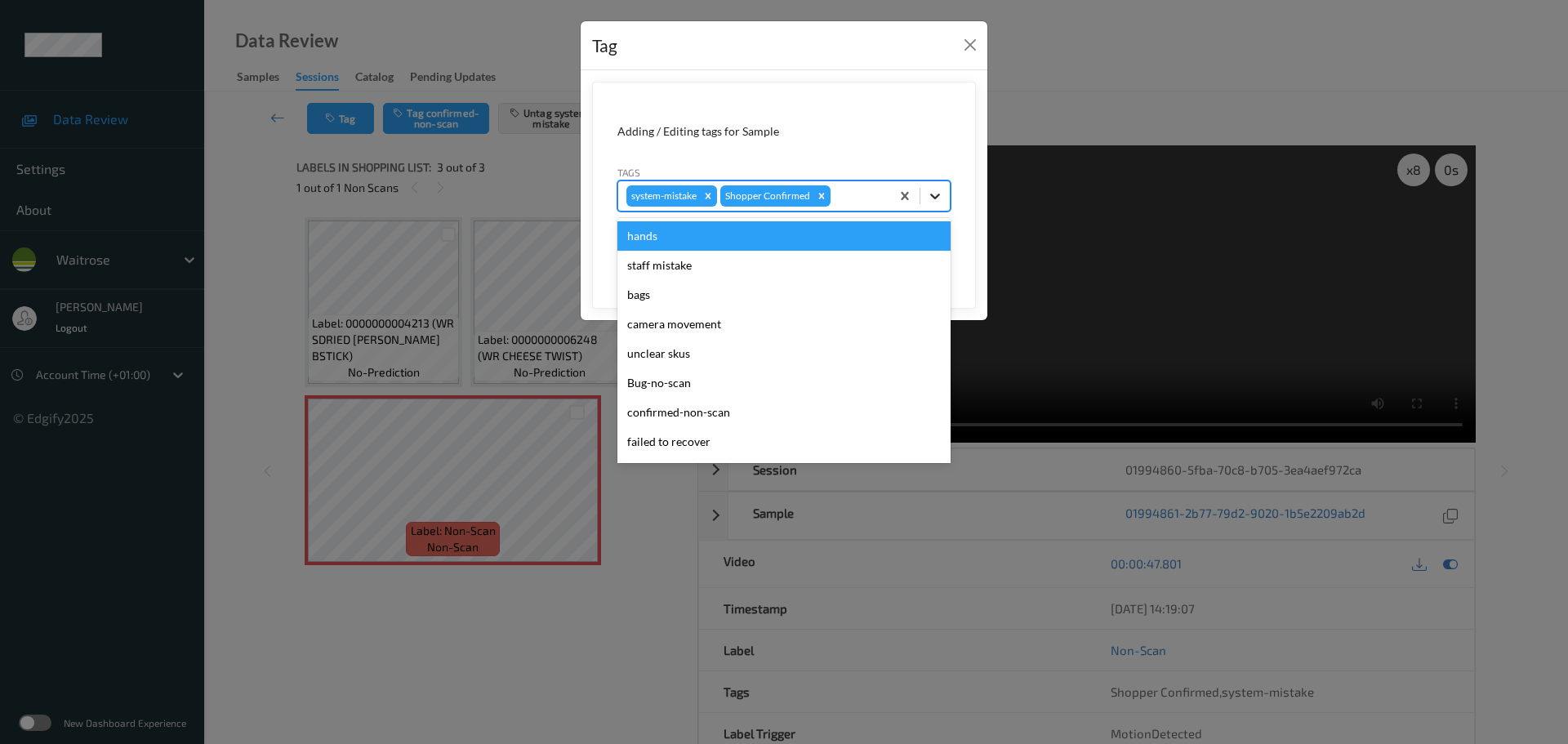
click at [933, 197] on icon at bounding box center [935, 196] width 10 height 6
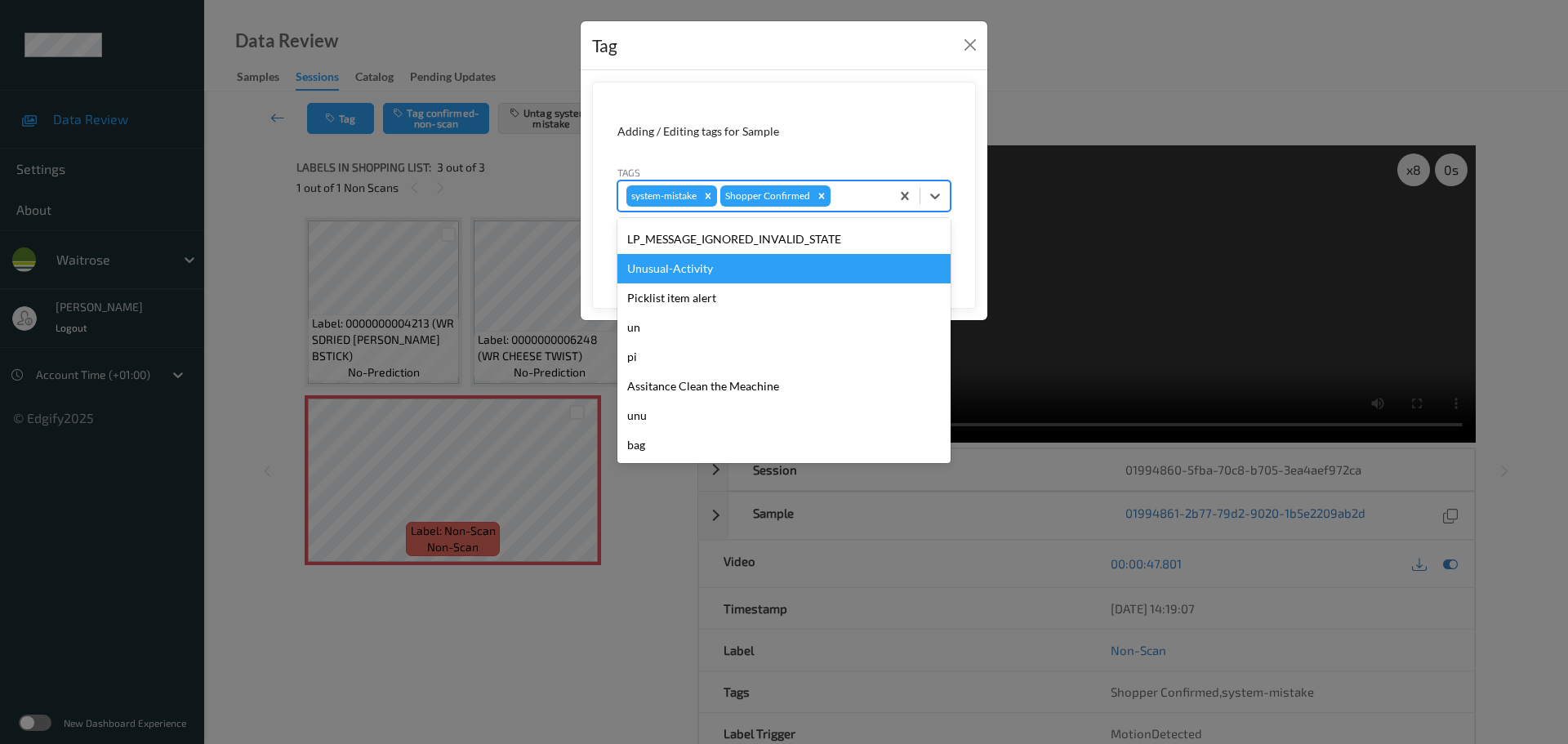
click at [662, 275] on div "Unusual-Activity" at bounding box center [784, 269] width 333 height 30
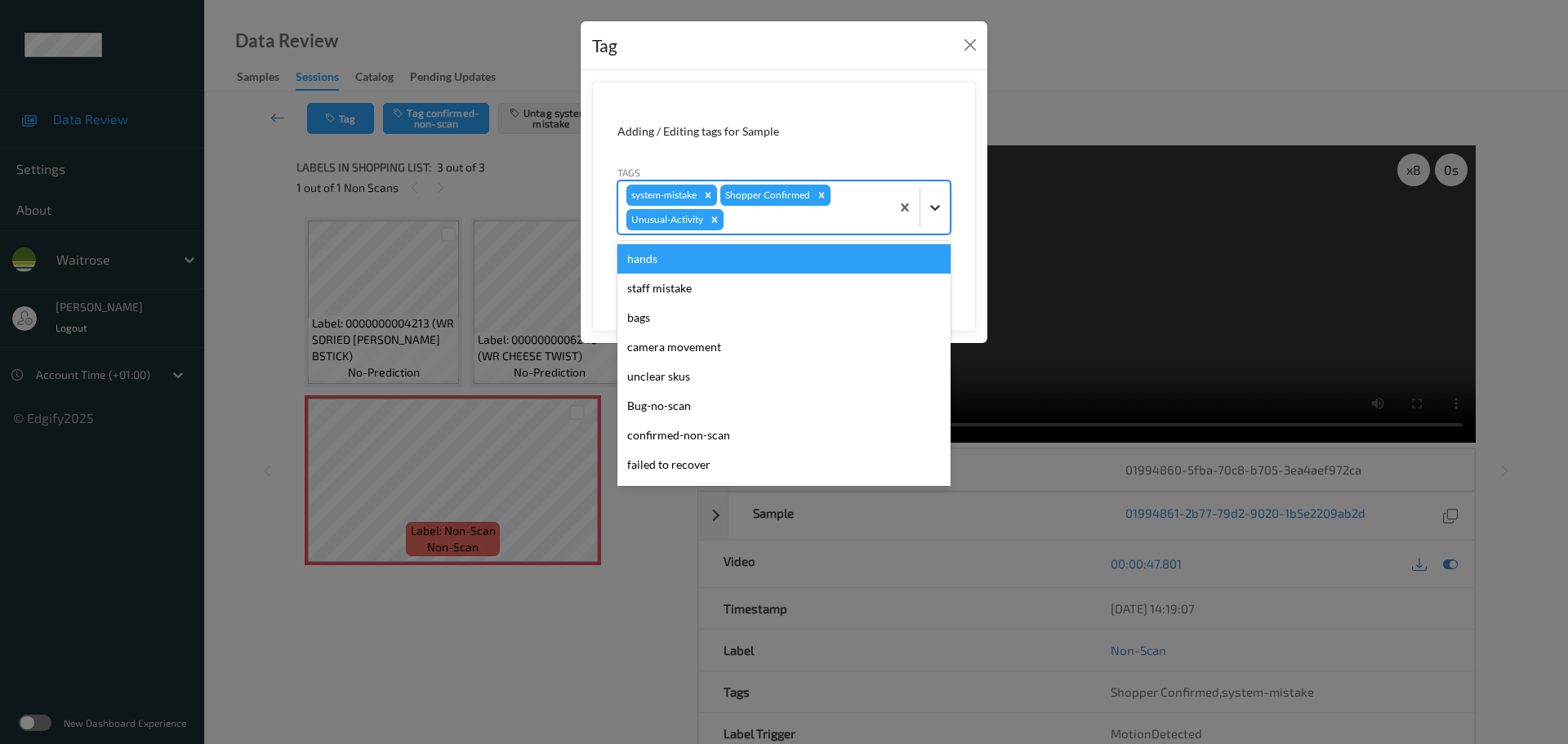
click at [935, 207] on icon at bounding box center [935, 207] width 16 height 16
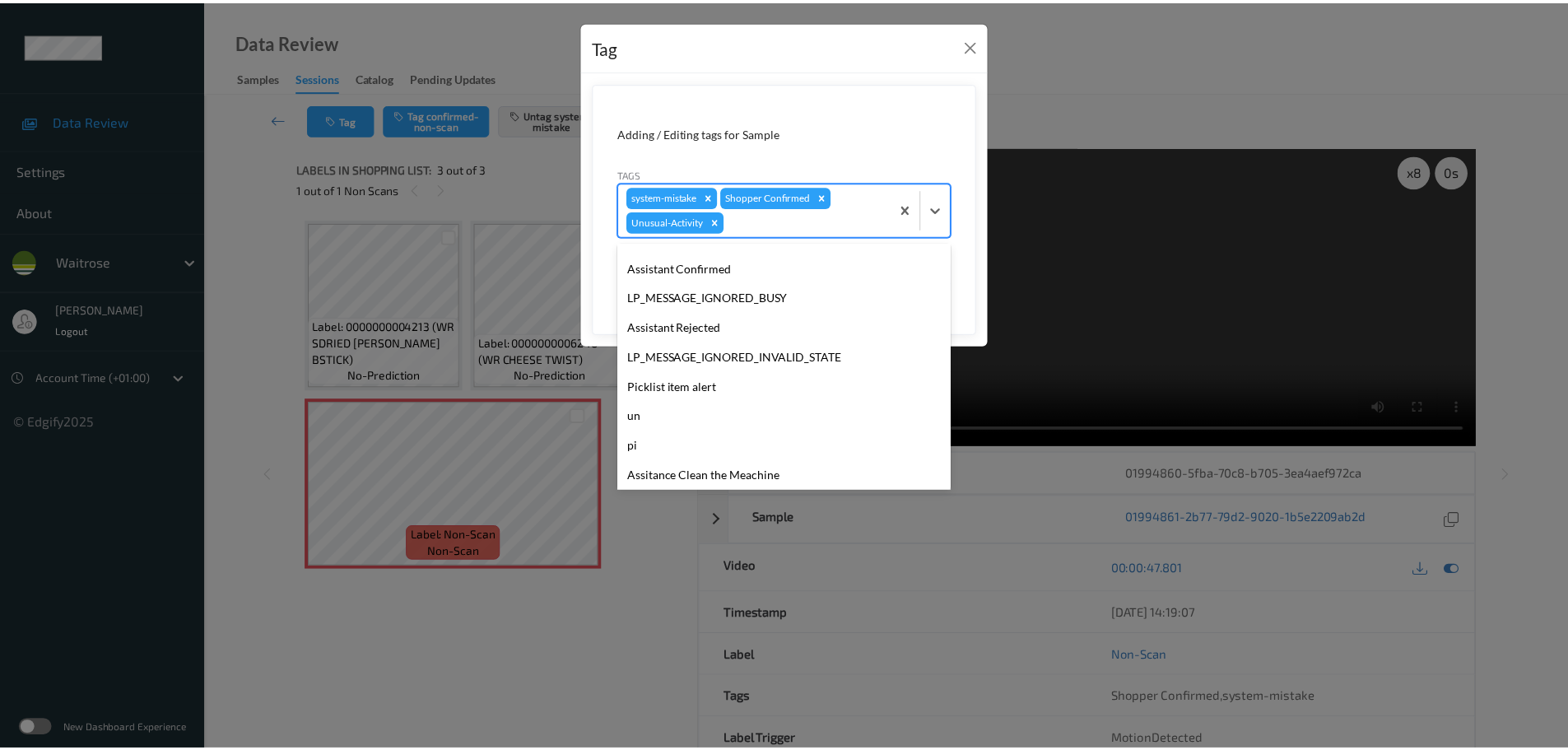
scroll to position [382, 0]
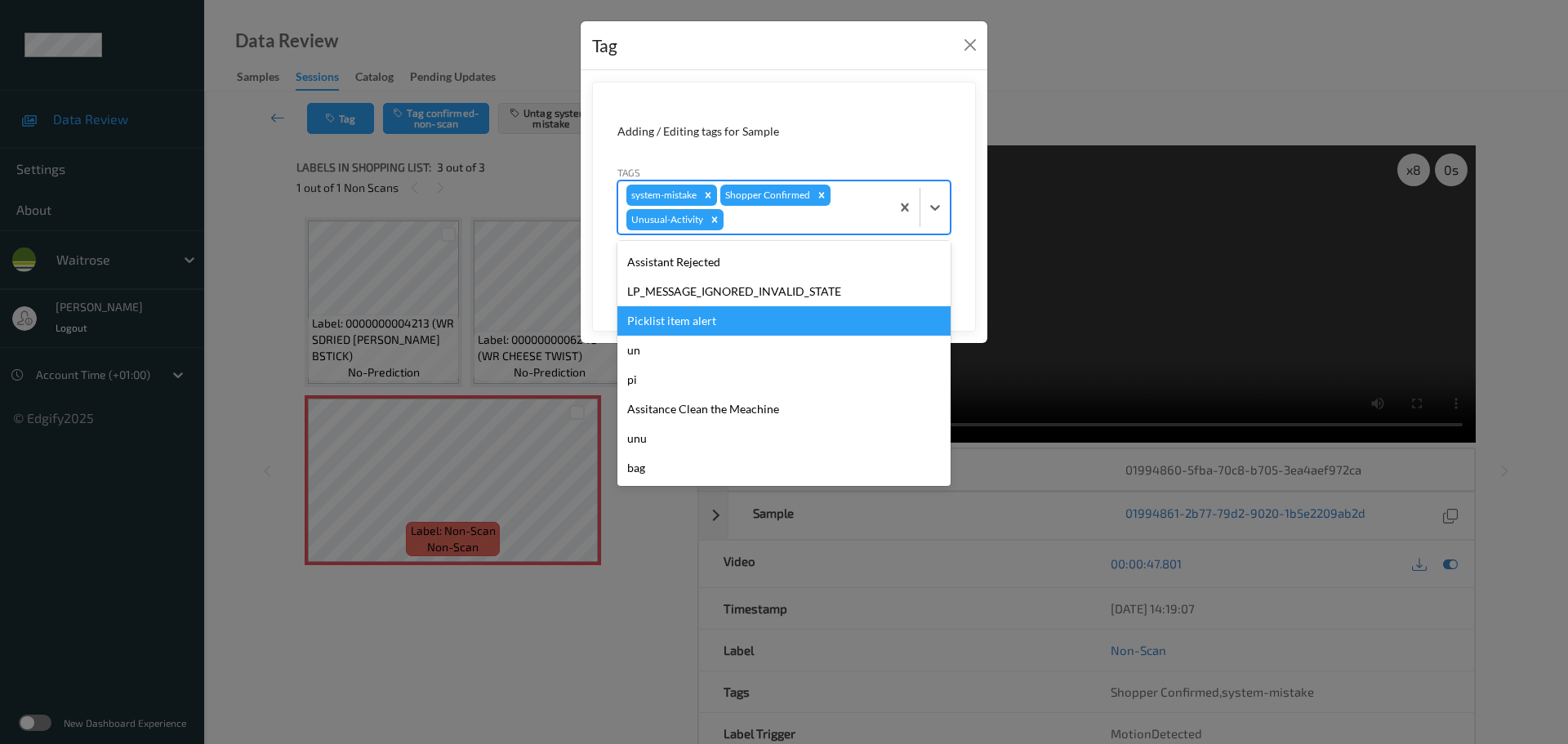
click at [694, 322] on div "Picklist item alert" at bounding box center [784, 321] width 333 height 30
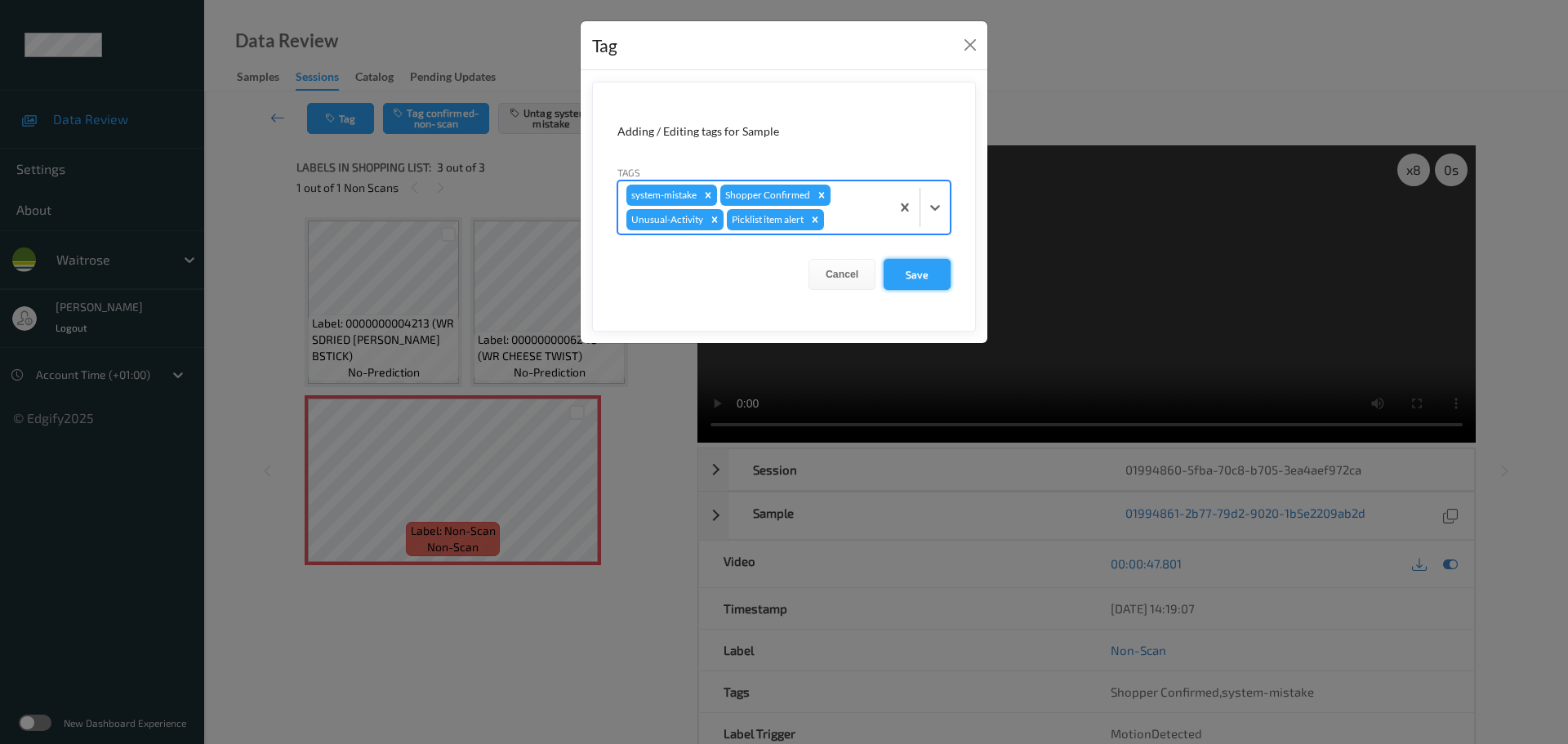
click at [912, 284] on button "Save" at bounding box center [917, 275] width 67 height 31
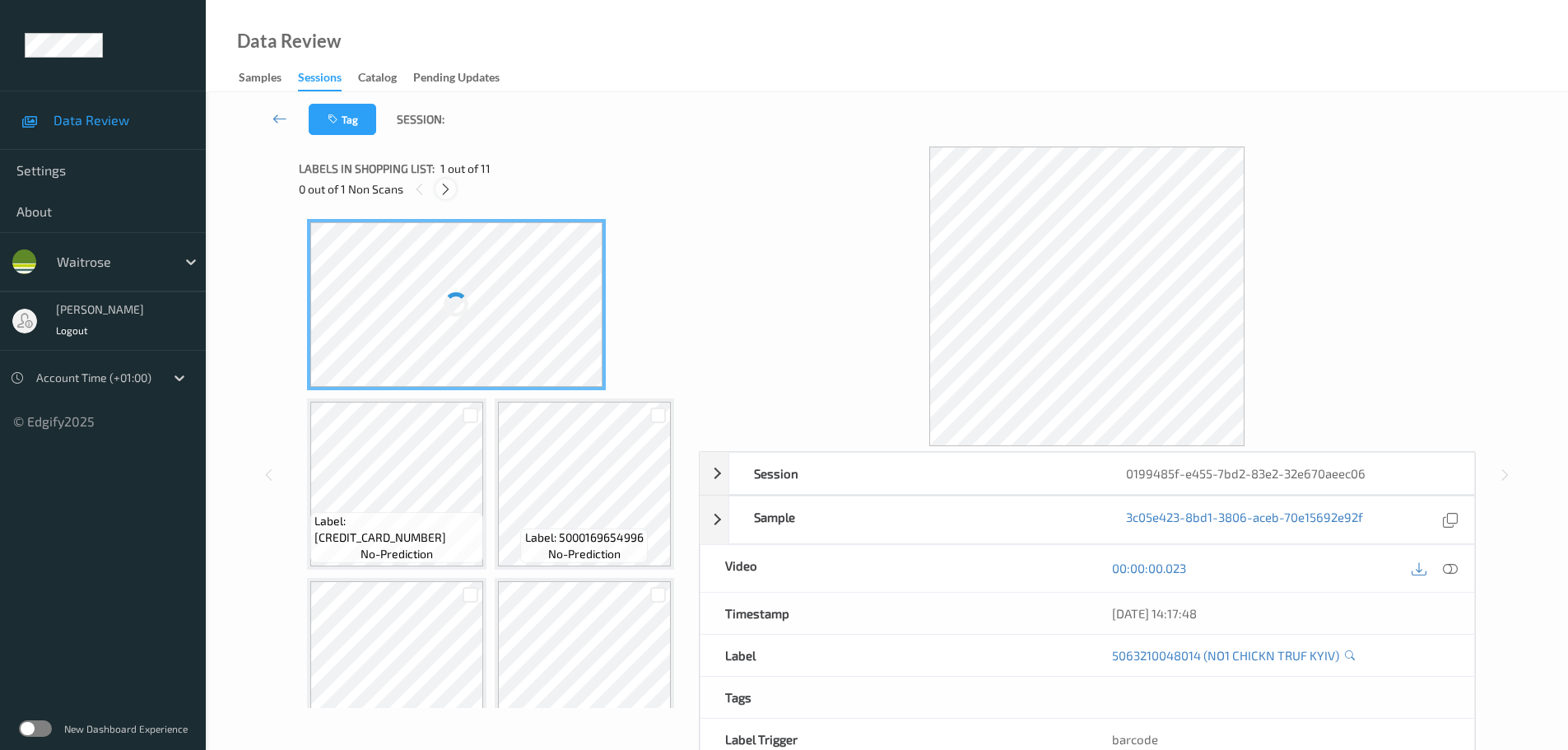
click at [448, 193] on icon at bounding box center [445, 190] width 14 height 15
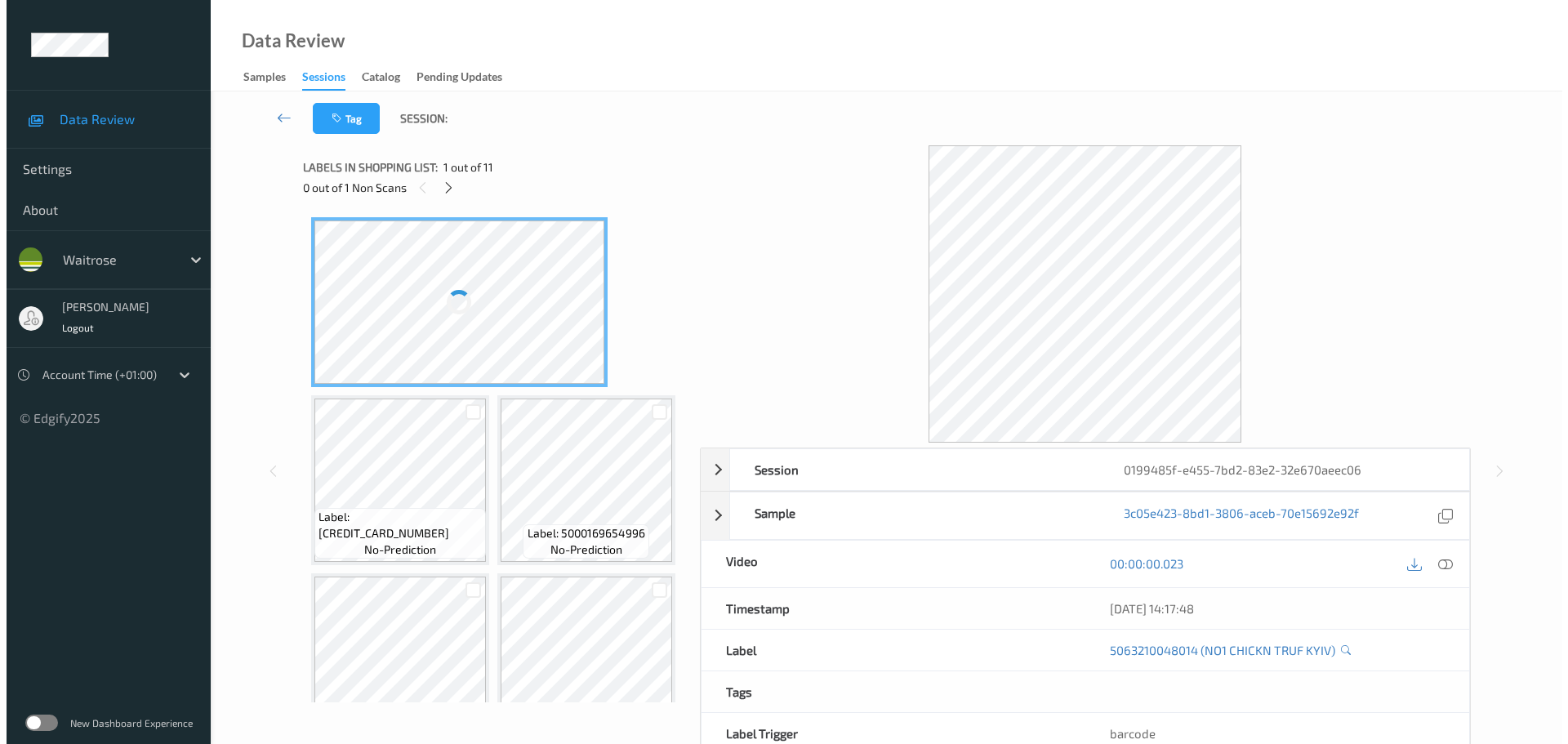
scroll to position [1255, 0]
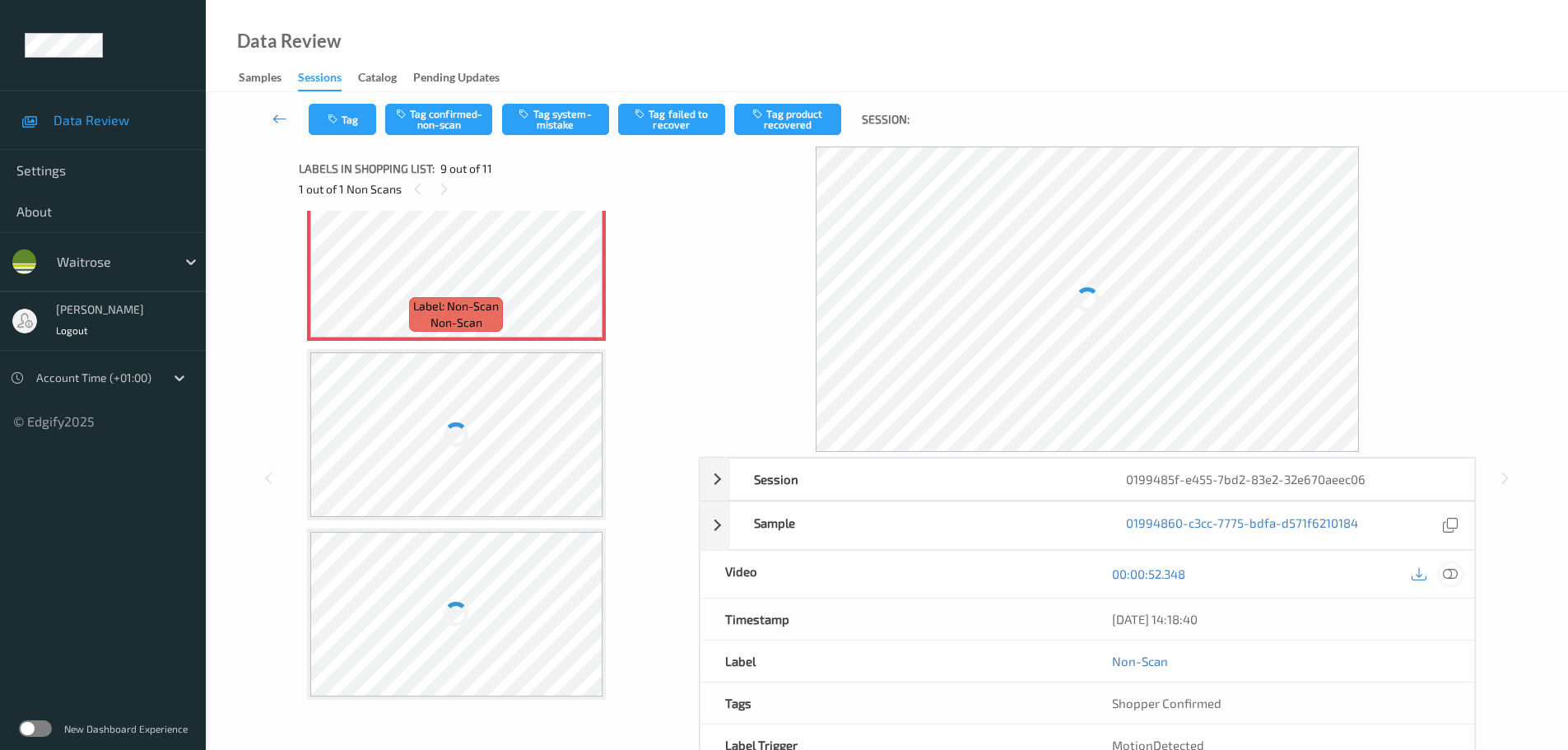
drag, startPoint x: 1438, startPoint y: 574, endPoint x: 1454, endPoint y: 583, distance: 18.4
click at [1448, 583] on div at bounding box center [1435, 573] width 54 height 22
click at [1440, 575] on div at bounding box center [1450, 573] width 22 height 22
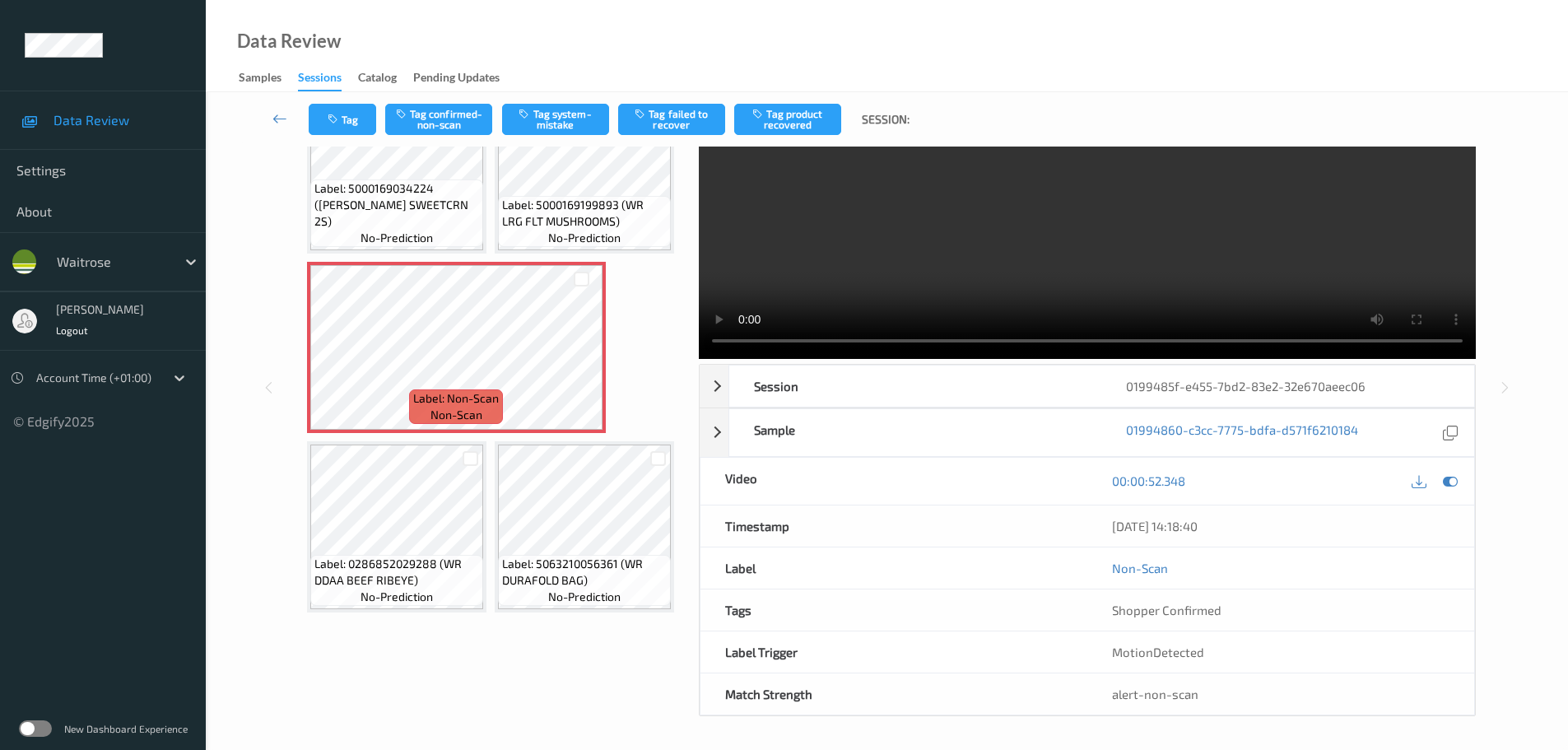
scroll to position [1238, 0]
click at [588, 371] on div at bounding box center [581, 360] width 21 height 21
click at [587, 369] on icon at bounding box center [581, 361] width 14 height 15
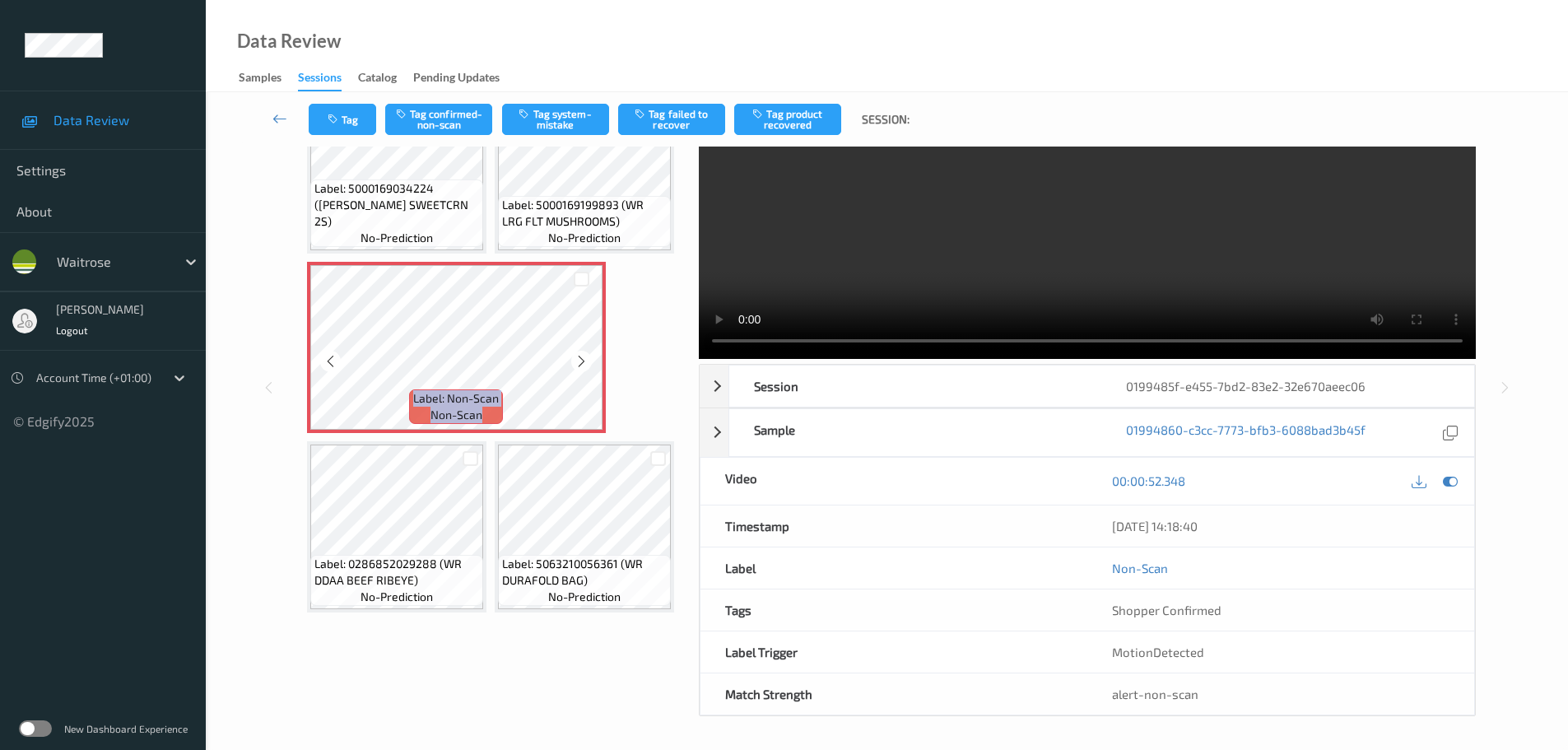
click at [587, 369] on icon at bounding box center [581, 361] width 14 height 15
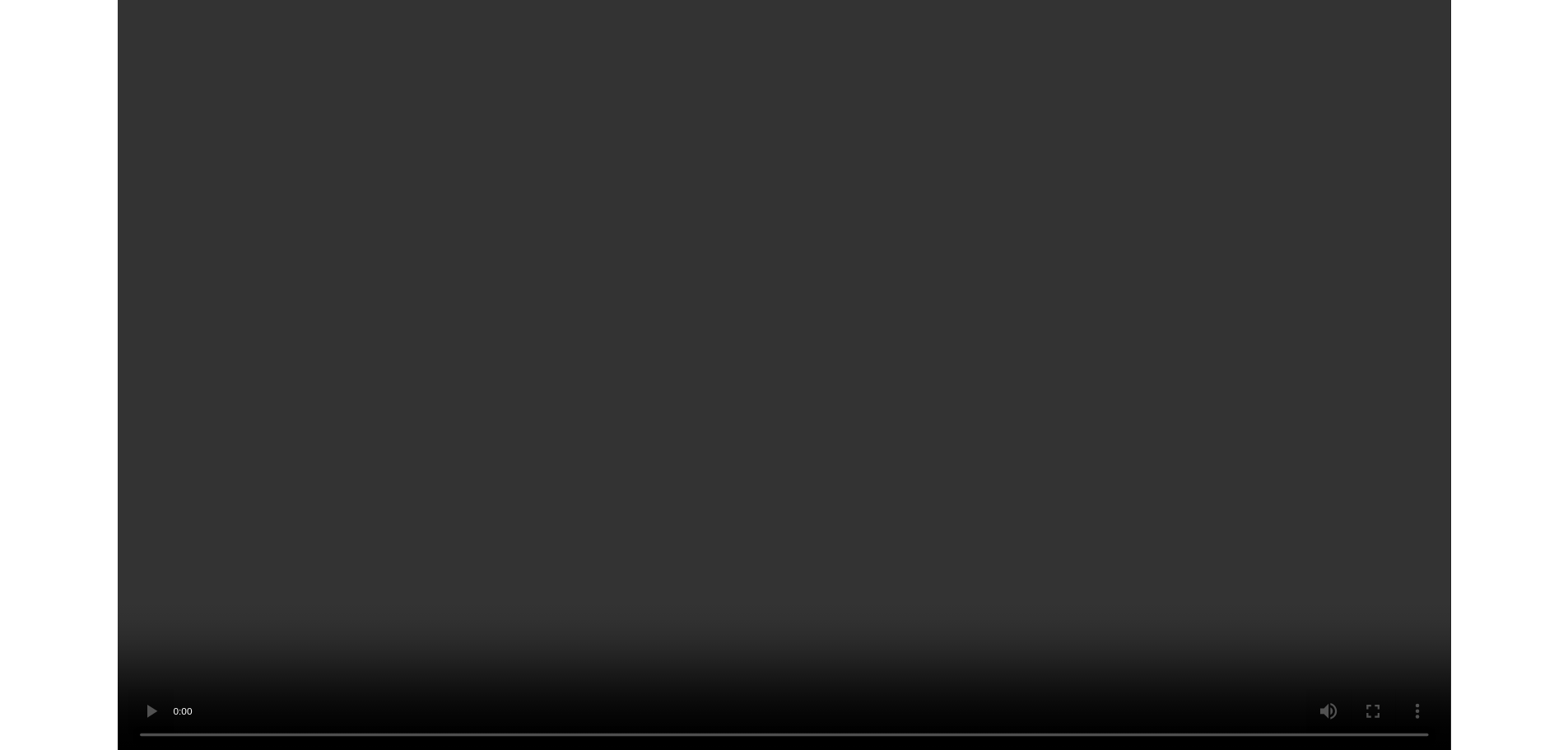
scroll to position [448, 0]
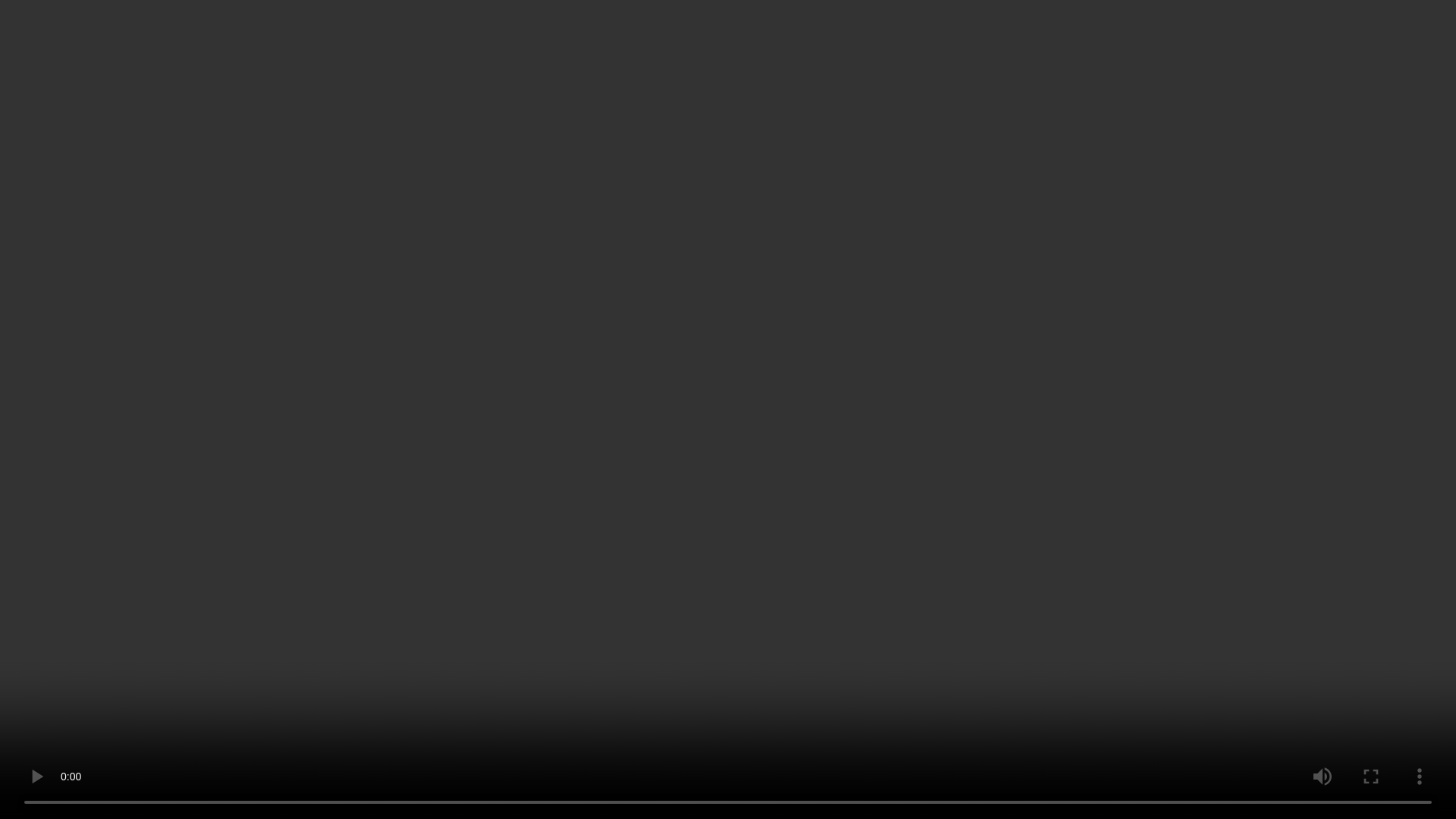
click at [800, 690] on video at bounding box center [728, 409] width 1456 height 819
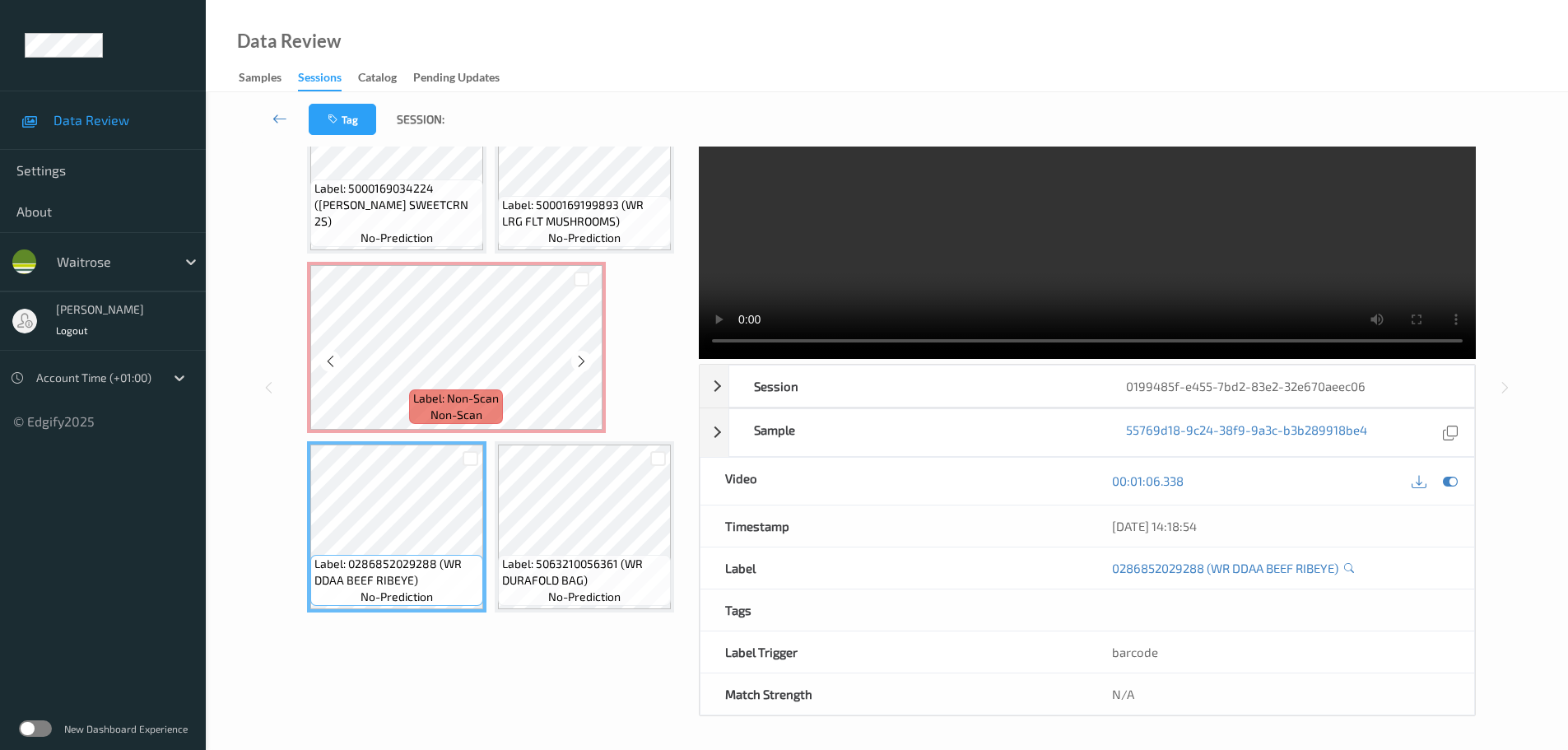
scroll to position [1320, 0]
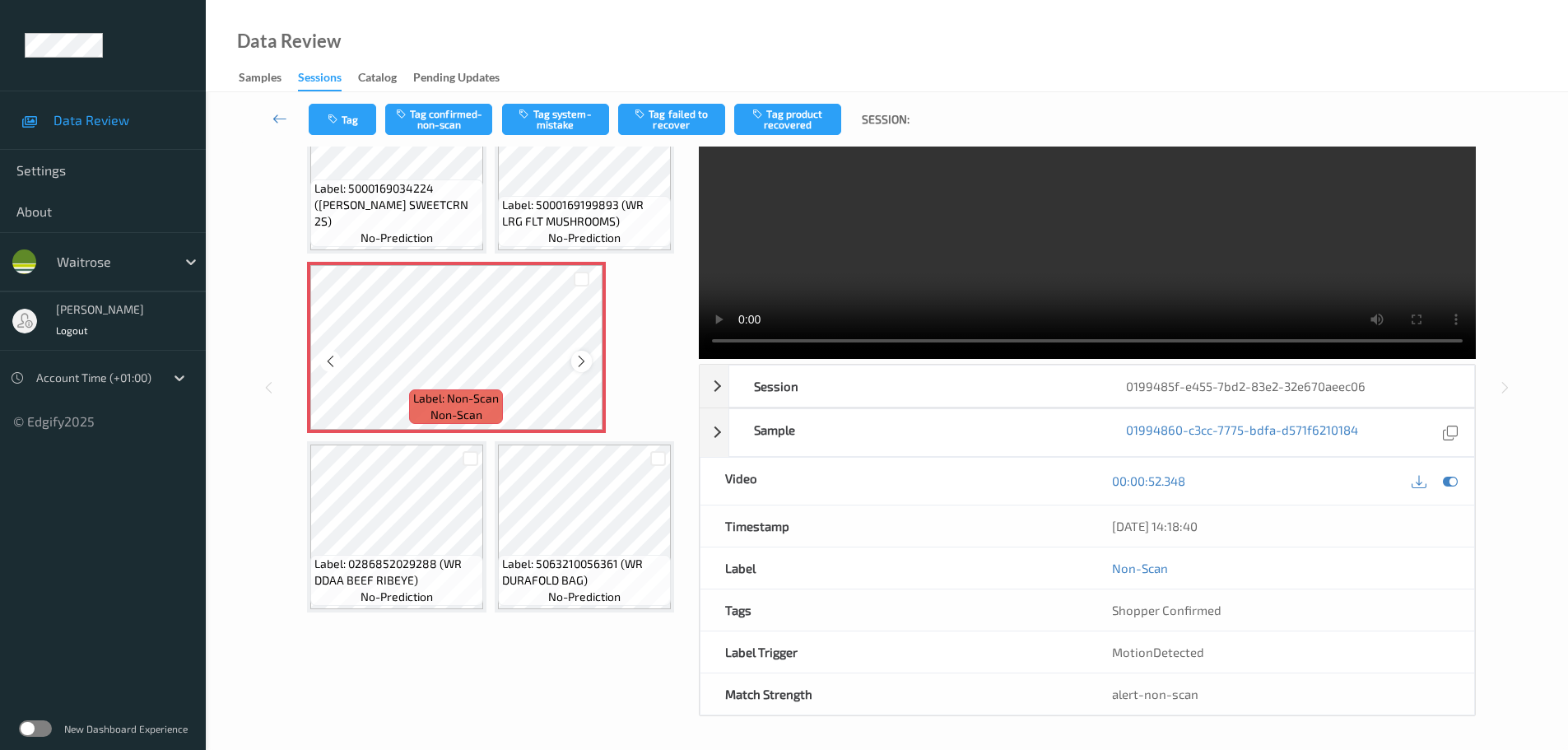
click at [590, 351] on div at bounding box center [581, 360] width 21 height 21
click at [457, 128] on button "Tag confirmed-non-scan" at bounding box center [438, 119] width 107 height 31
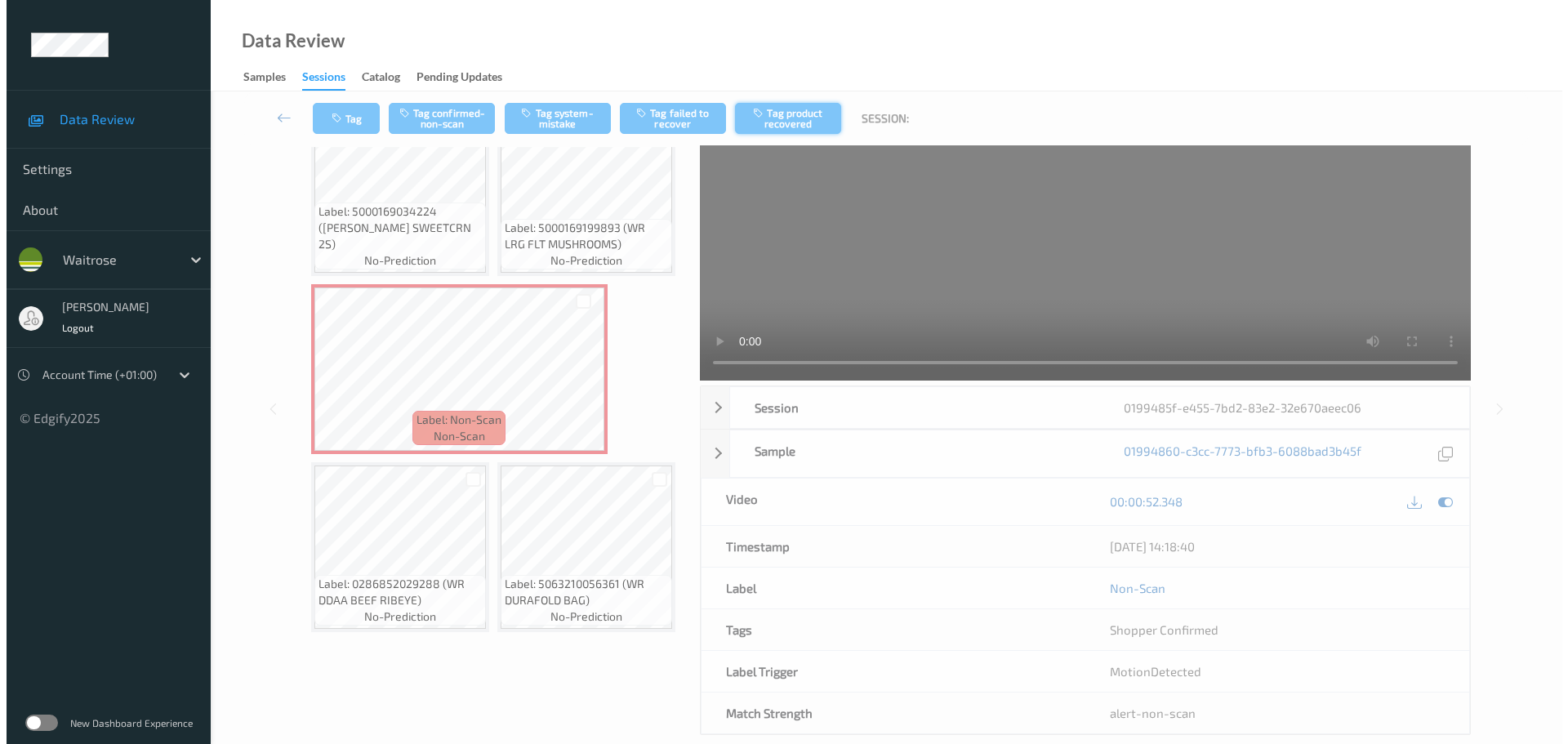
scroll to position [0, 0]
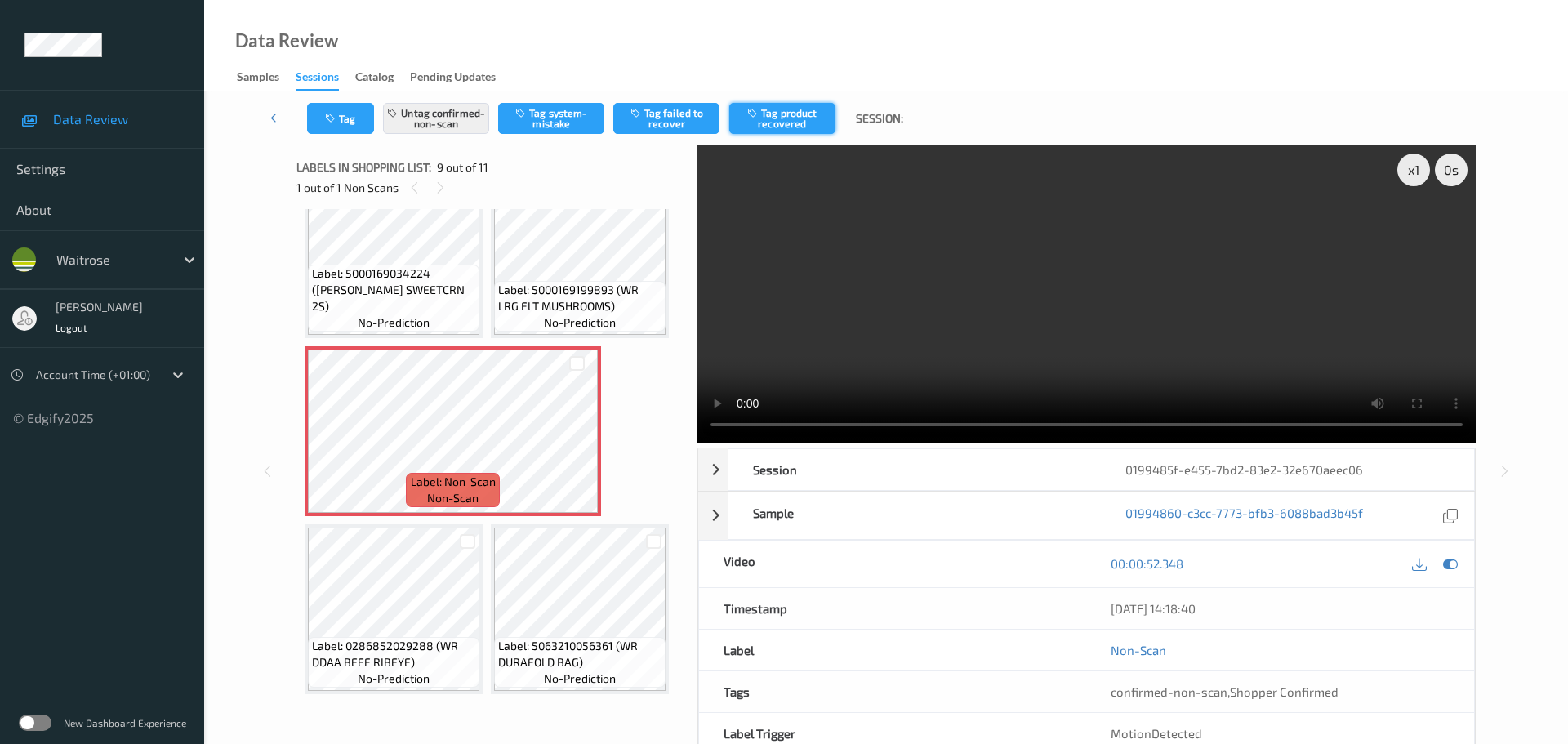
click at [812, 124] on button "Tag product recovered" at bounding box center [782, 118] width 106 height 31
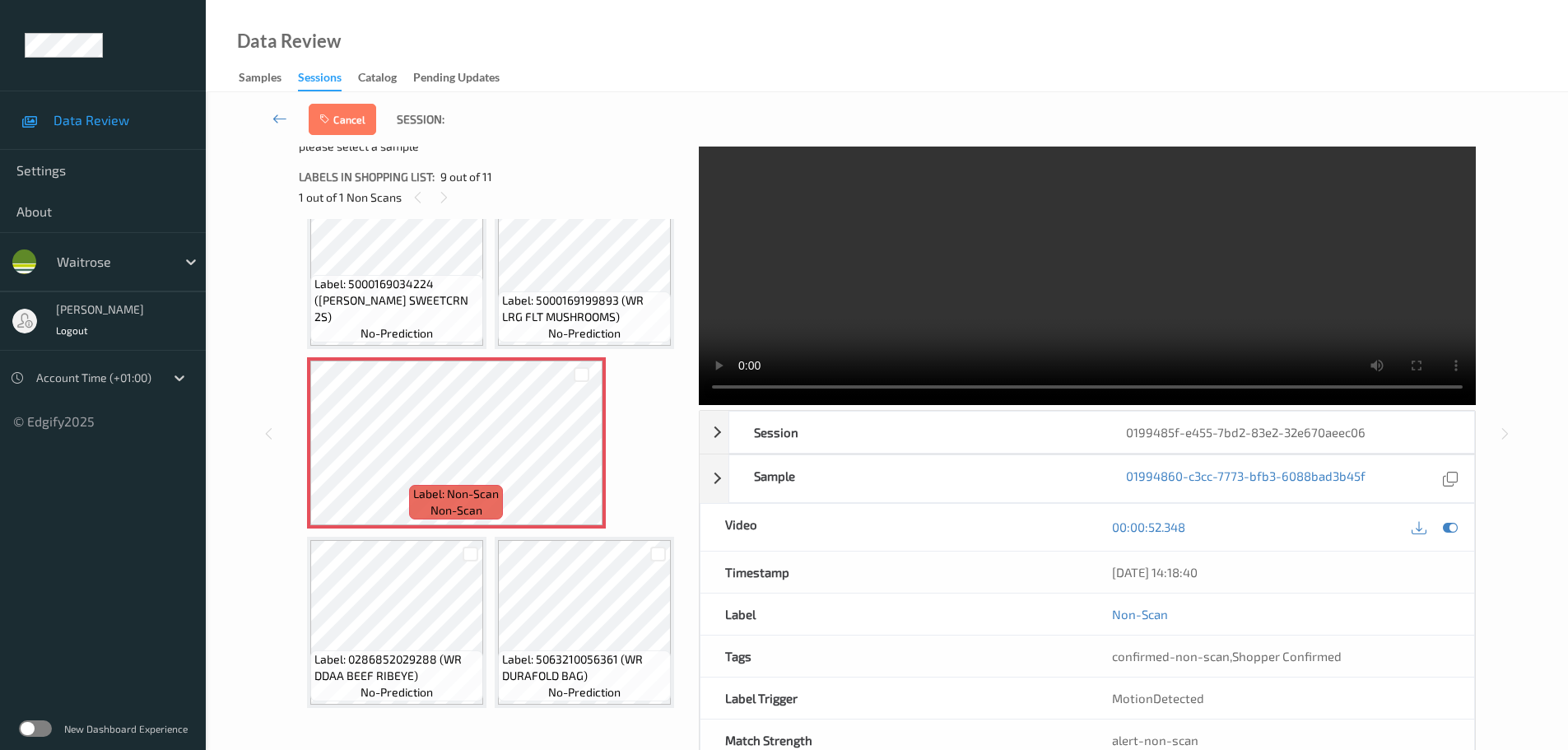
scroll to position [1485, 0]
click at [471, 547] on div at bounding box center [470, 554] width 16 height 16
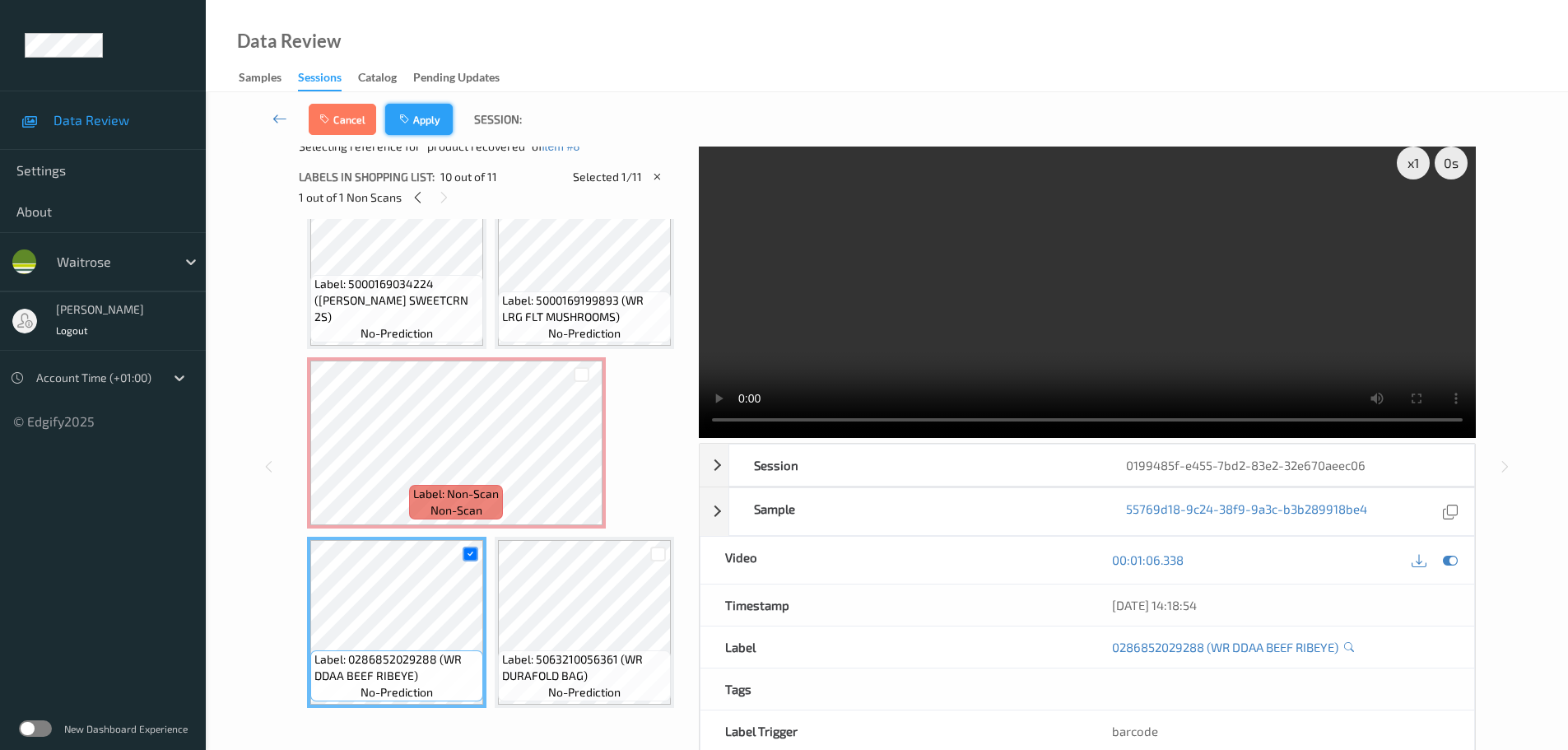
click at [409, 119] on icon "button" at bounding box center [406, 119] width 14 height 12
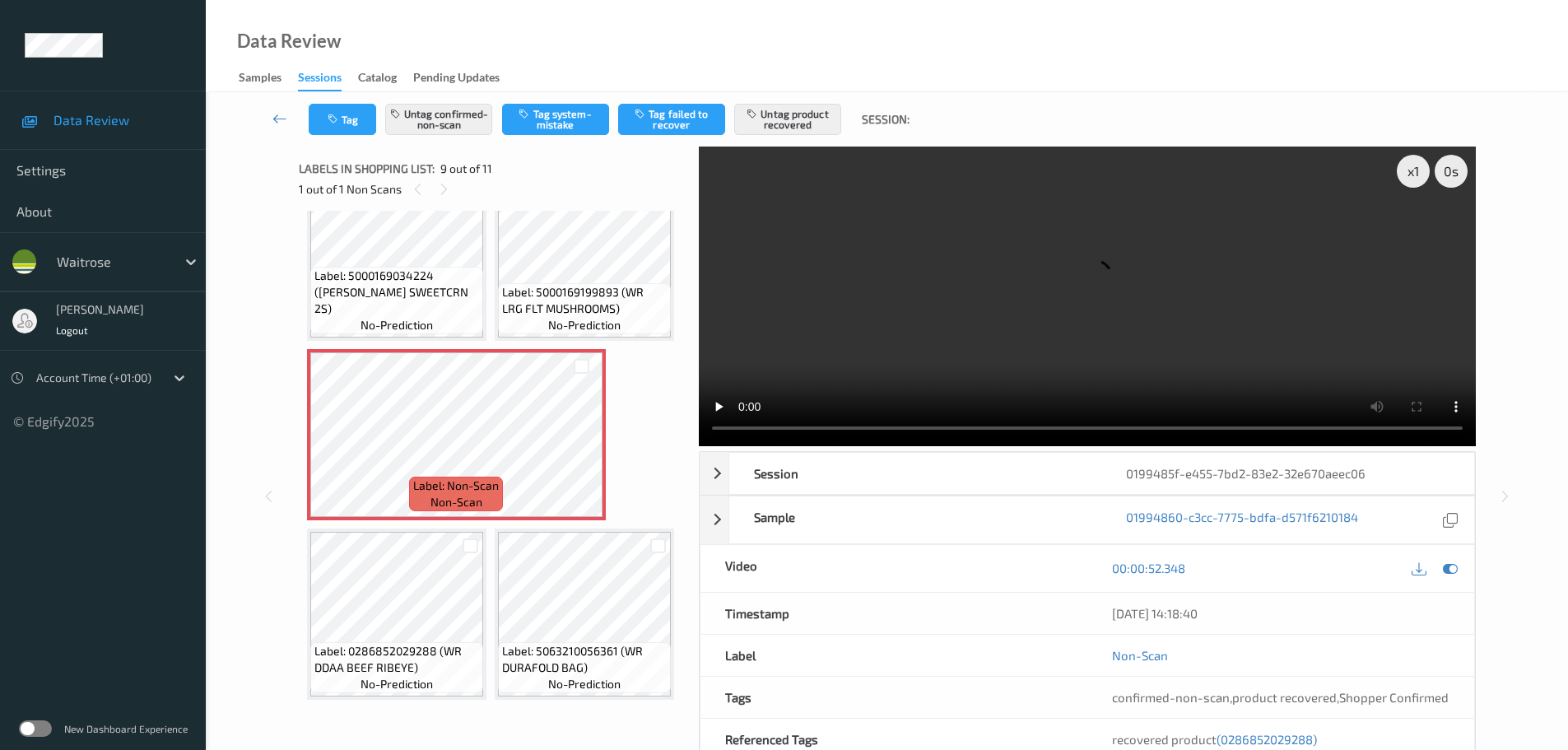
scroll to position [1126, 0]
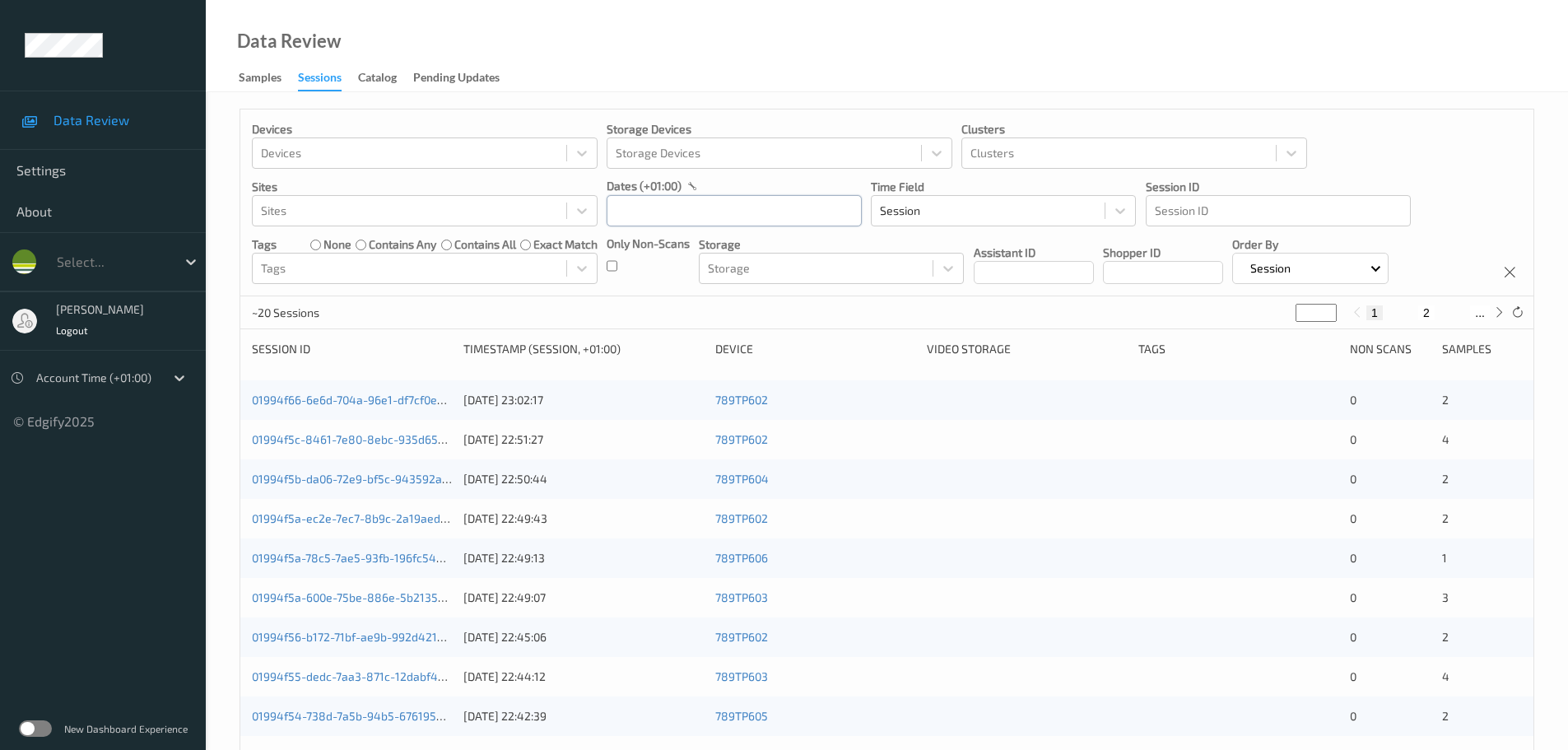
click at [646, 223] on input "text" at bounding box center [734, 210] width 255 height 31
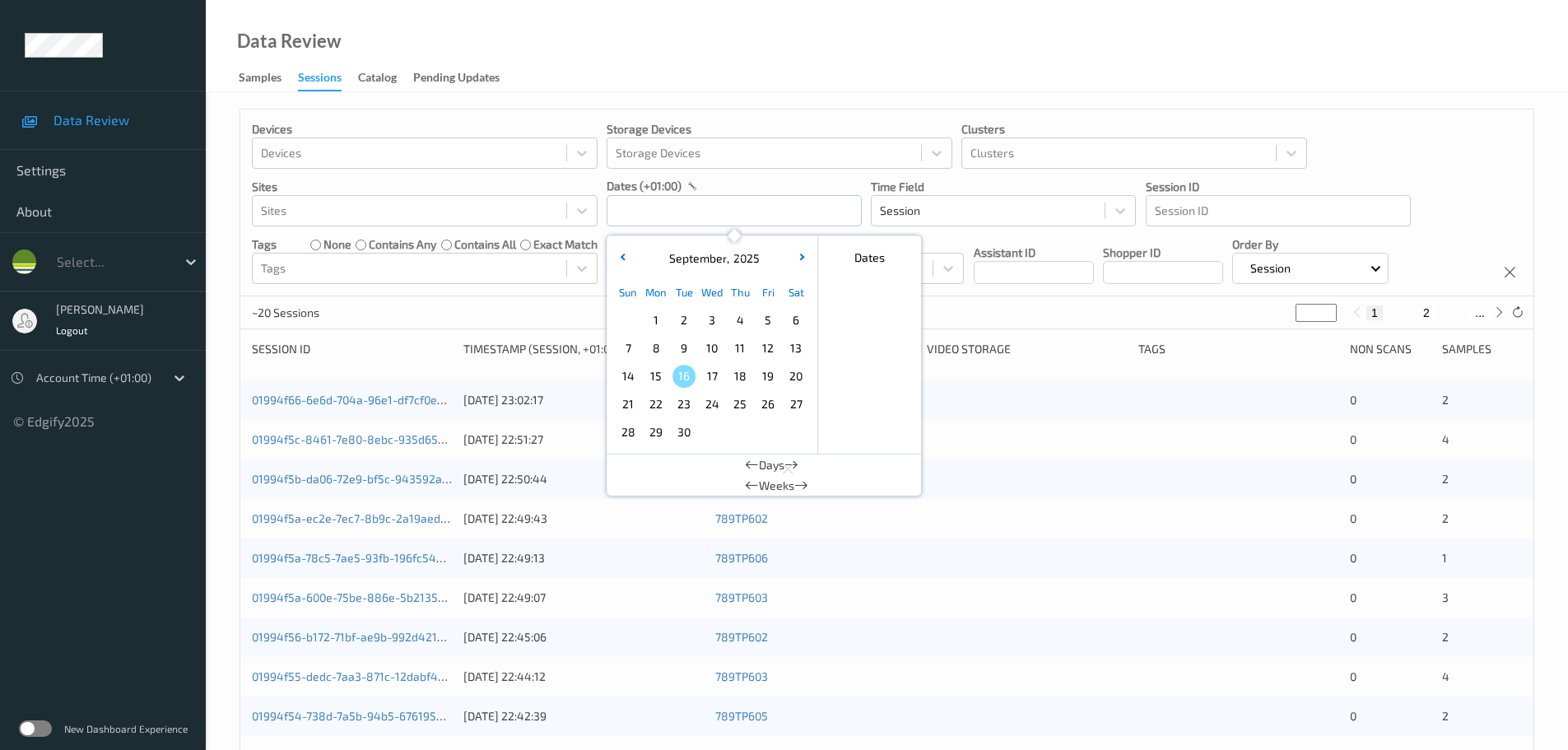
click at [637, 375] on span "14" at bounding box center [628, 376] width 23 height 23
type input "[DATE] 00:00 -> [DATE] 23:59"
click at [617, 94] on div "Devices Devices Storage Devices Storage Devices Clusters Clusters Sites Sites d…" at bounding box center [887, 665] width 1362 height 1147
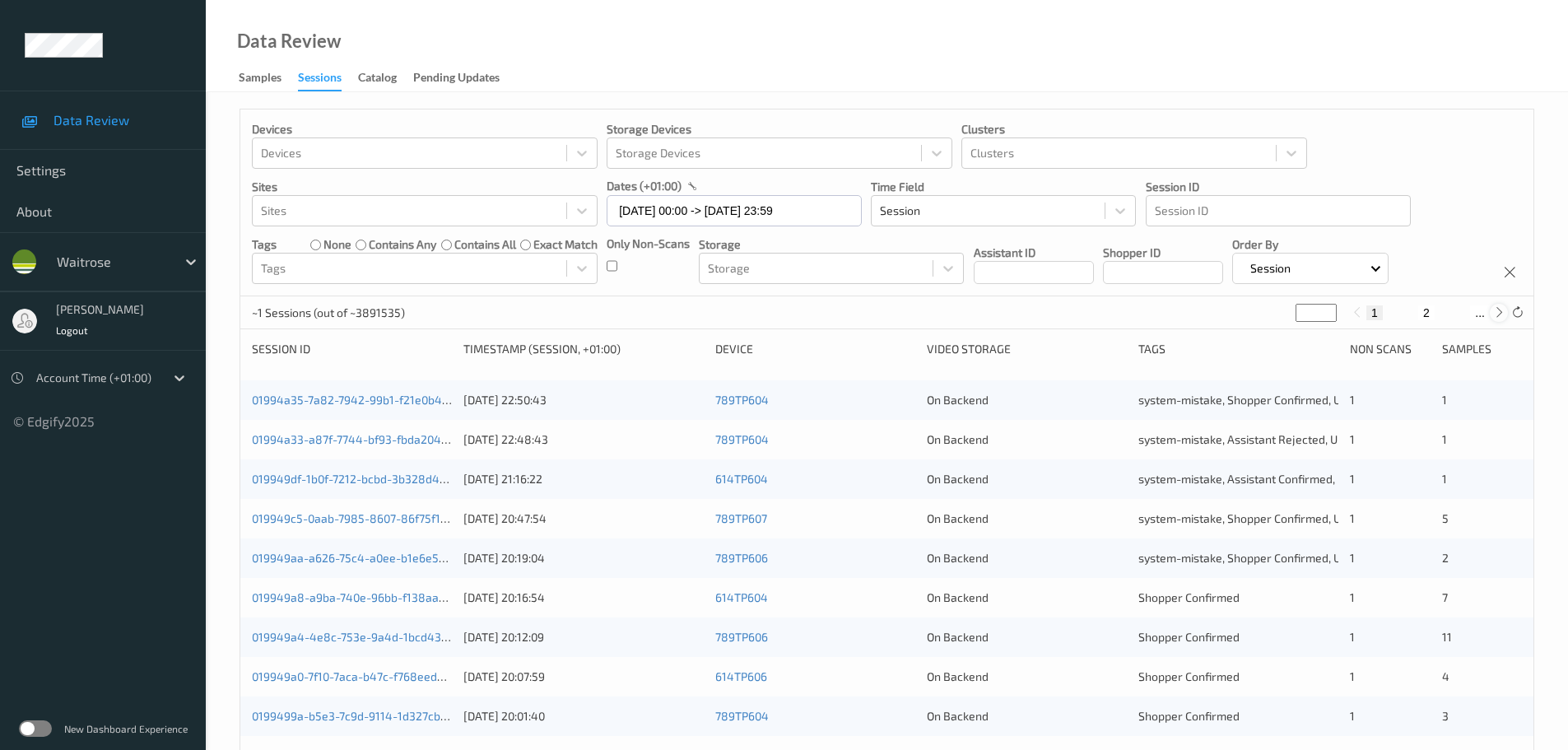
click at [1493, 317] on icon at bounding box center [1499, 312] width 12 height 12
type input "*"
click at [1493, 317] on icon at bounding box center [1499, 312] width 12 height 12
type input "*"
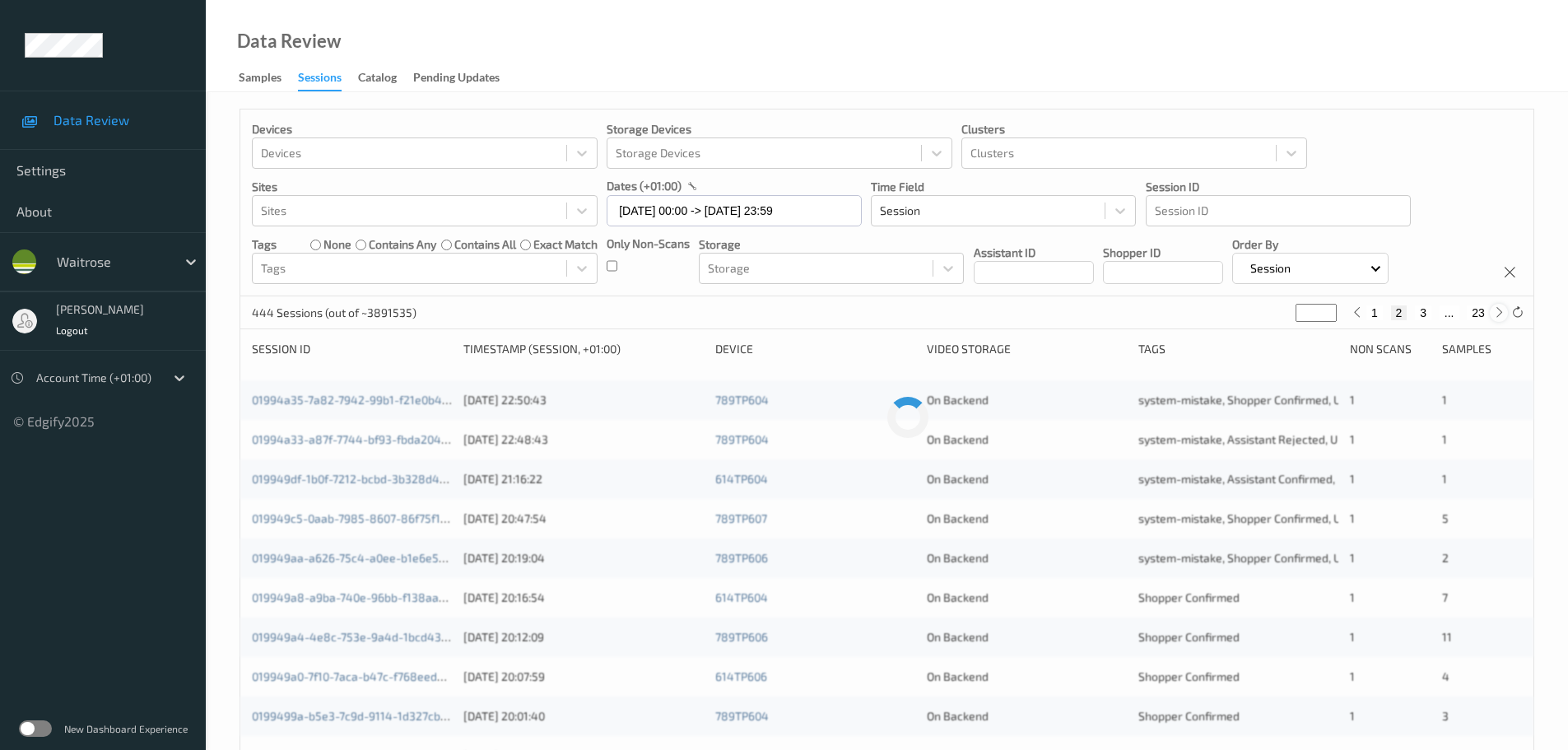
type input "*"
click at [1493, 317] on icon at bounding box center [1499, 312] width 12 height 12
type input "*"
click at [1493, 317] on icon at bounding box center [1499, 312] width 12 height 12
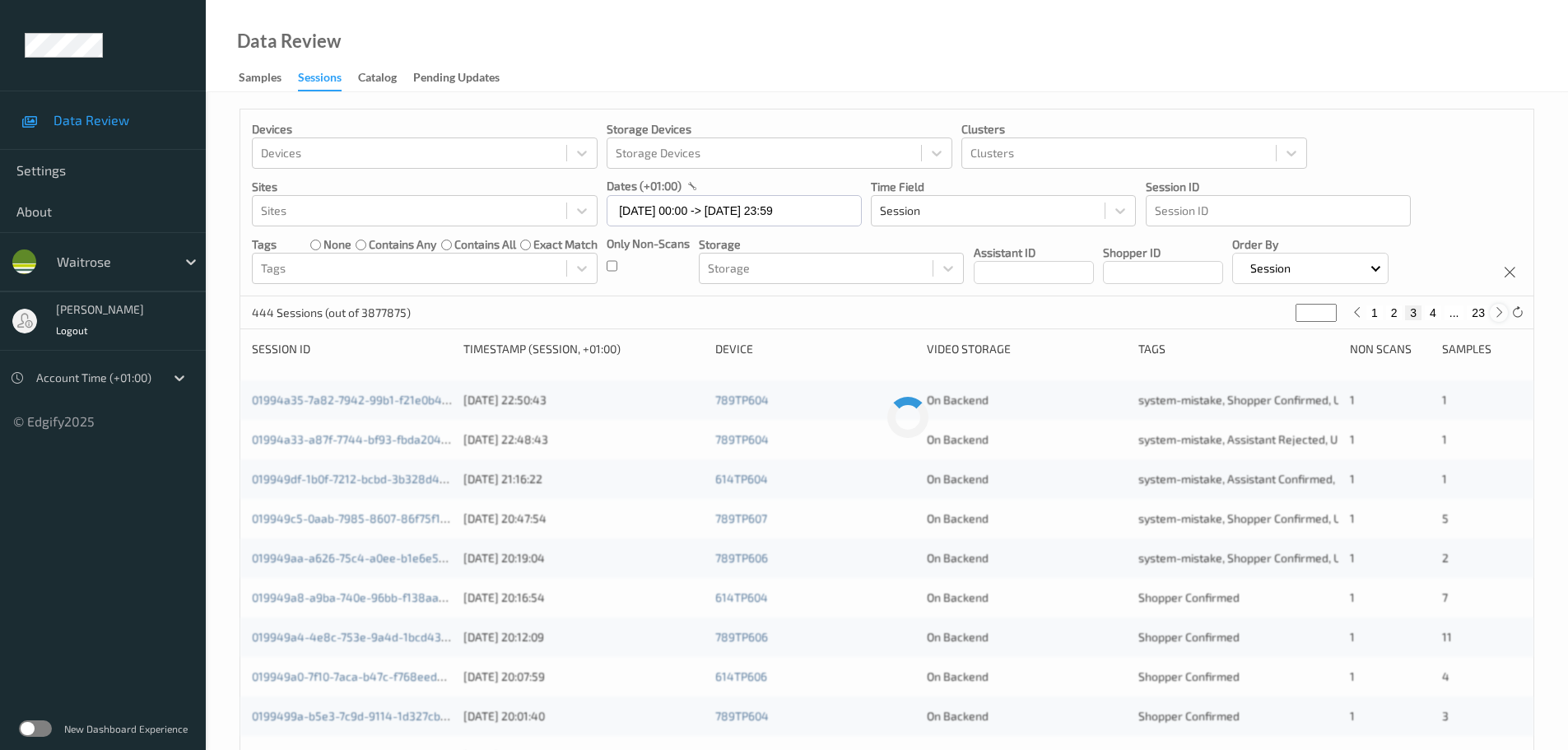
type input "*"
click at [1493, 317] on icon at bounding box center [1499, 312] width 12 height 12
type input "*"
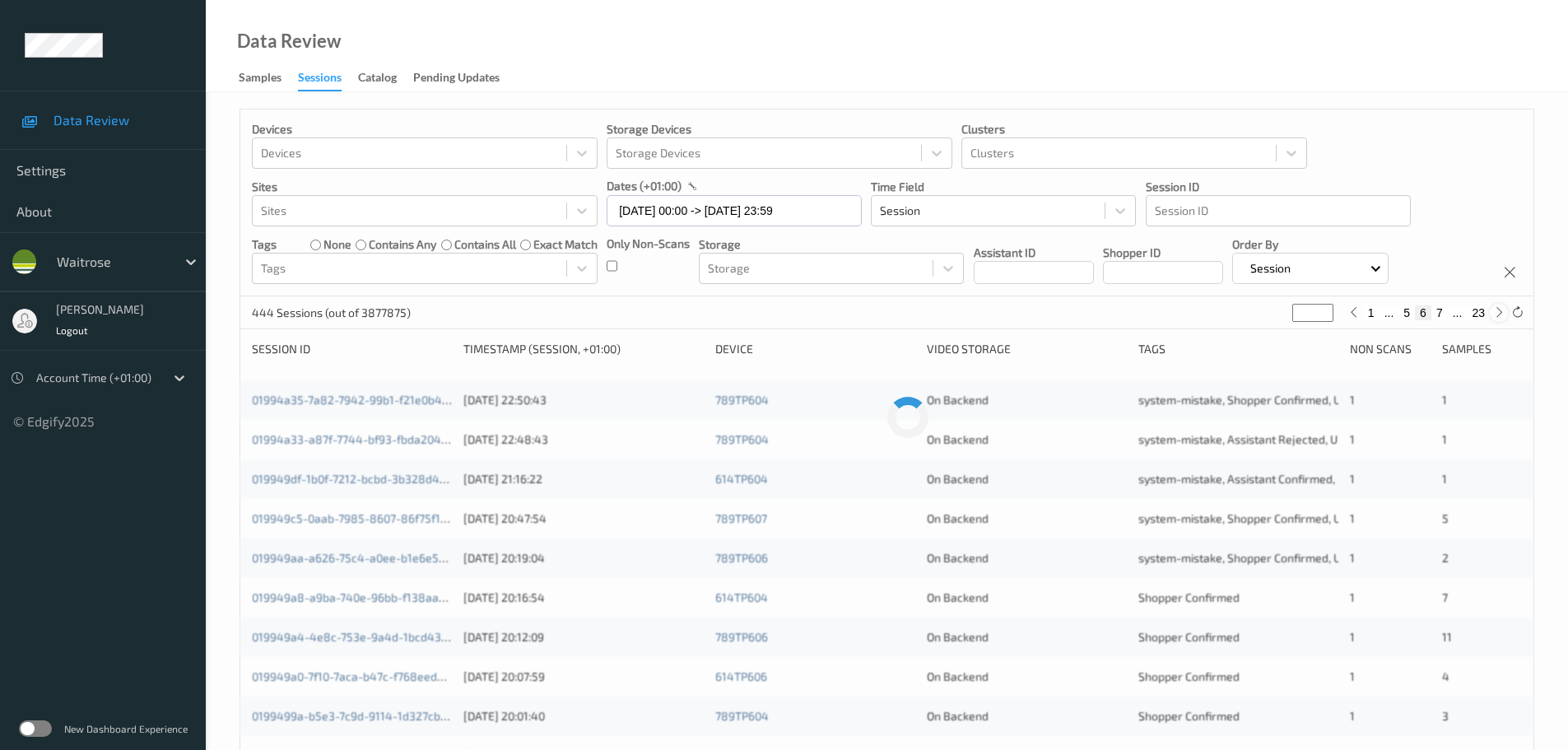
click at [1493, 317] on icon at bounding box center [1499, 312] width 12 height 12
type input "*"
click at [1493, 317] on icon at bounding box center [1499, 312] width 12 height 12
type input "*"
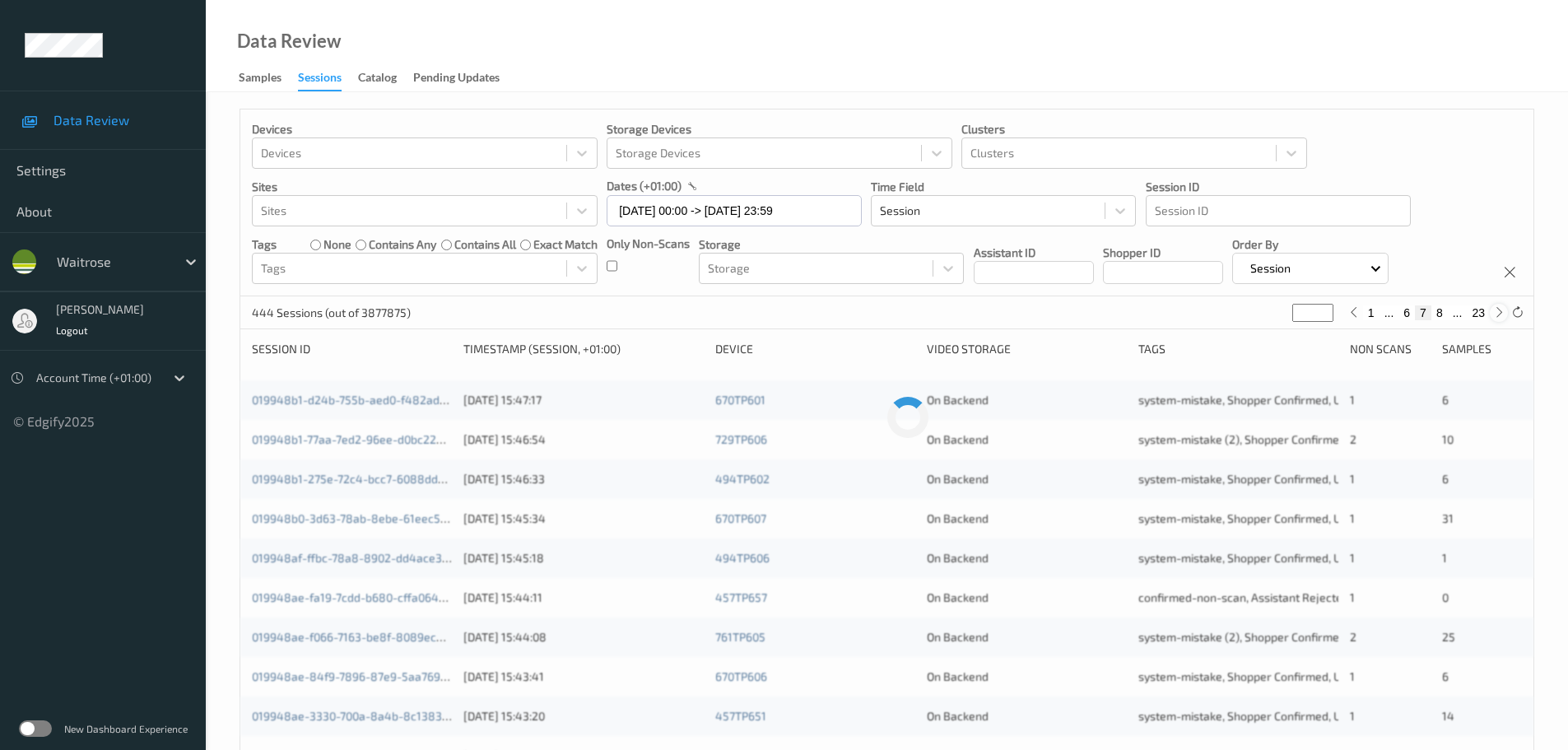
type input "*"
click at [1493, 317] on icon at bounding box center [1499, 312] width 12 height 12
type input "*"
click at [1493, 317] on icon at bounding box center [1499, 312] width 12 height 12
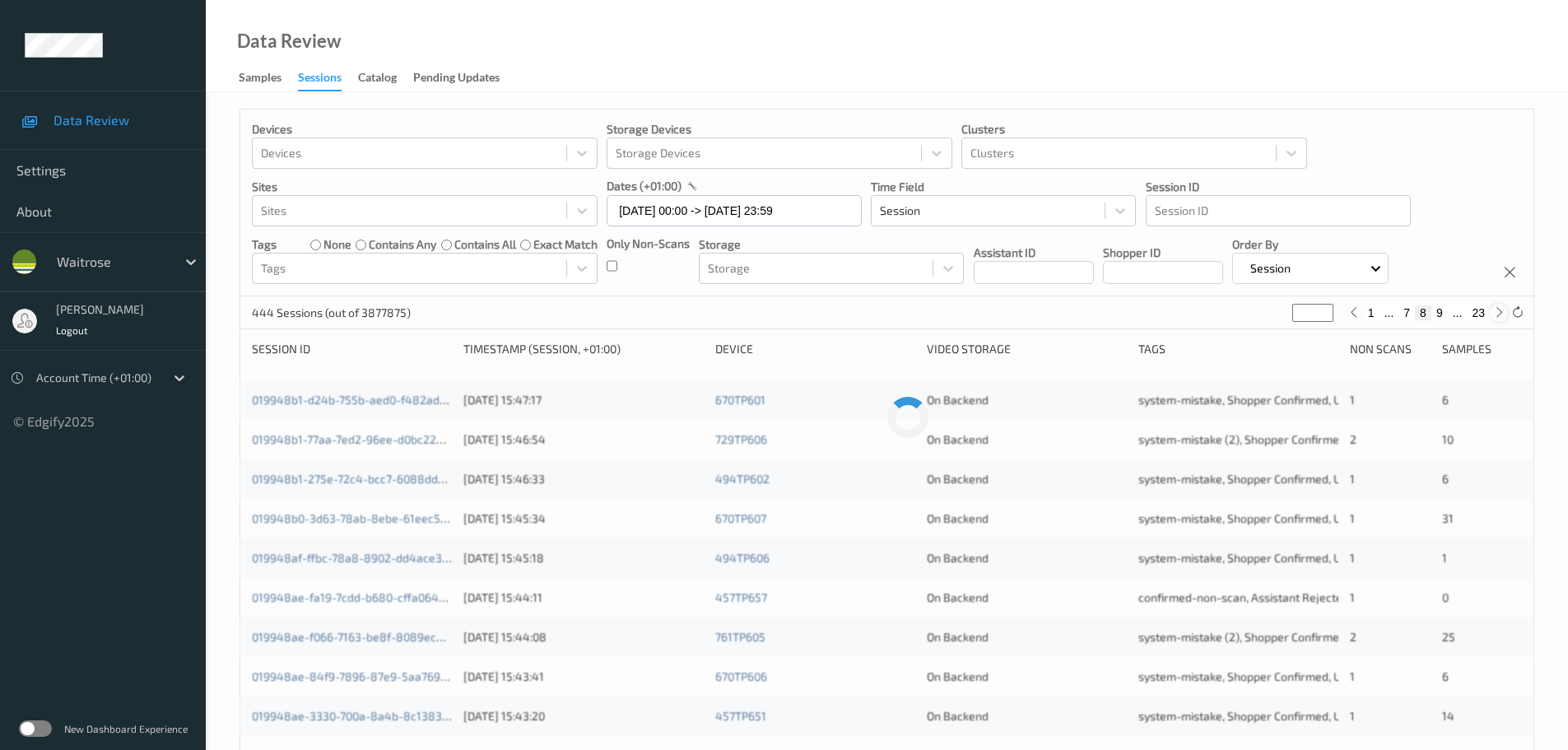
type input "**"
click at [1499, 317] on icon at bounding box center [1499, 312] width 12 height 12
type input "**"
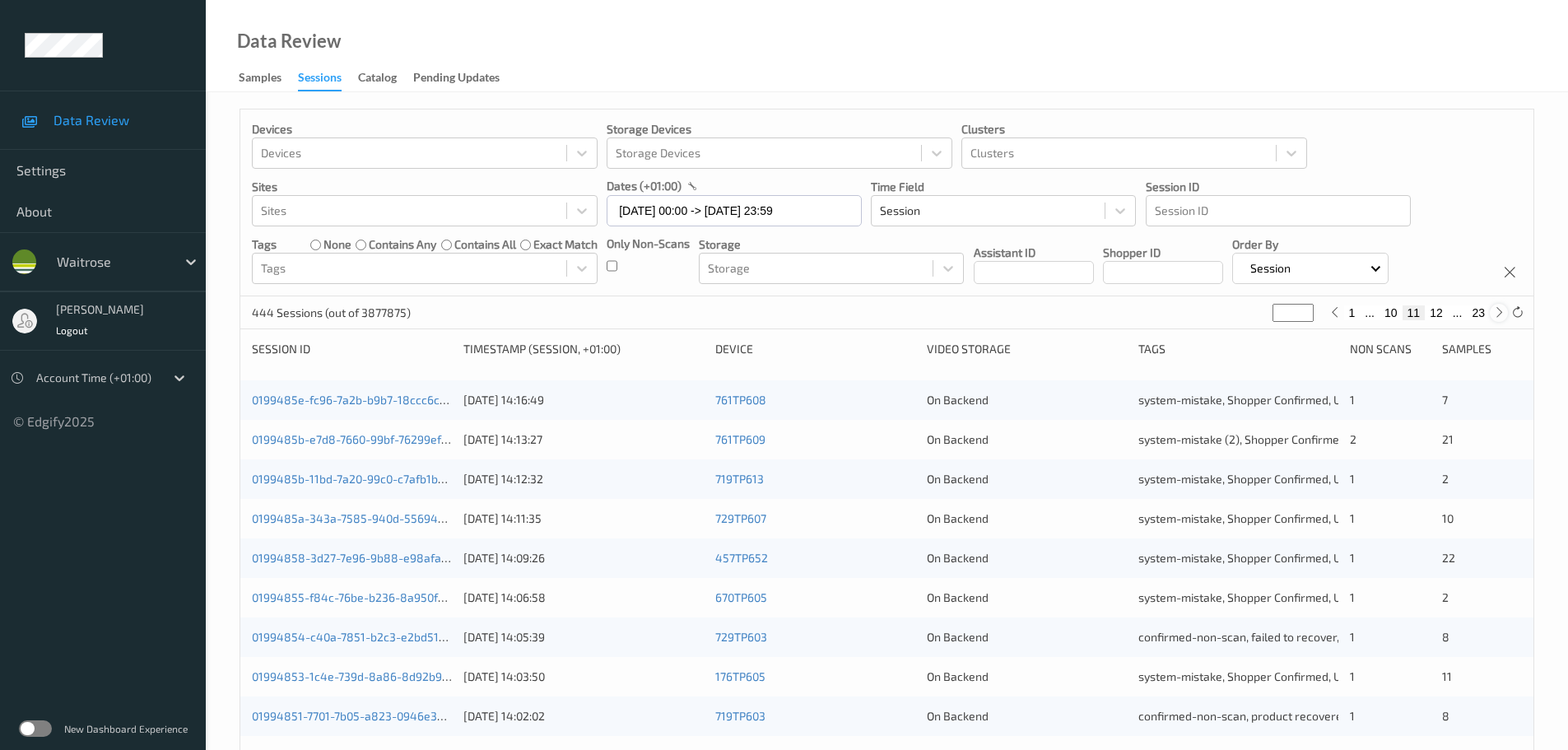
click at [1495, 314] on icon at bounding box center [1499, 312] width 12 height 12
type input "**"
click at [1496, 315] on icon at bounding box center [1499, 312] width 12 height 12
type input "**"
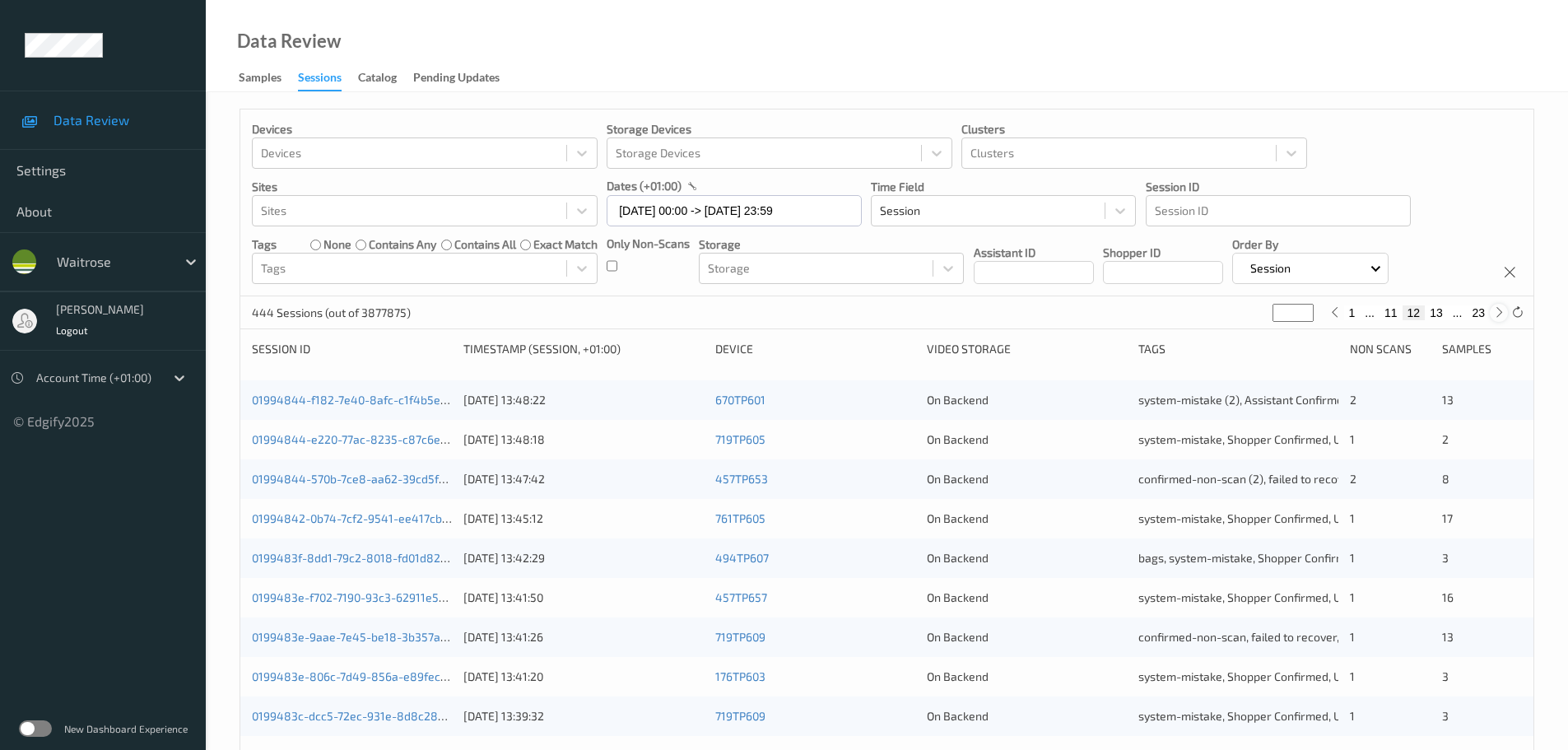
type input "**"
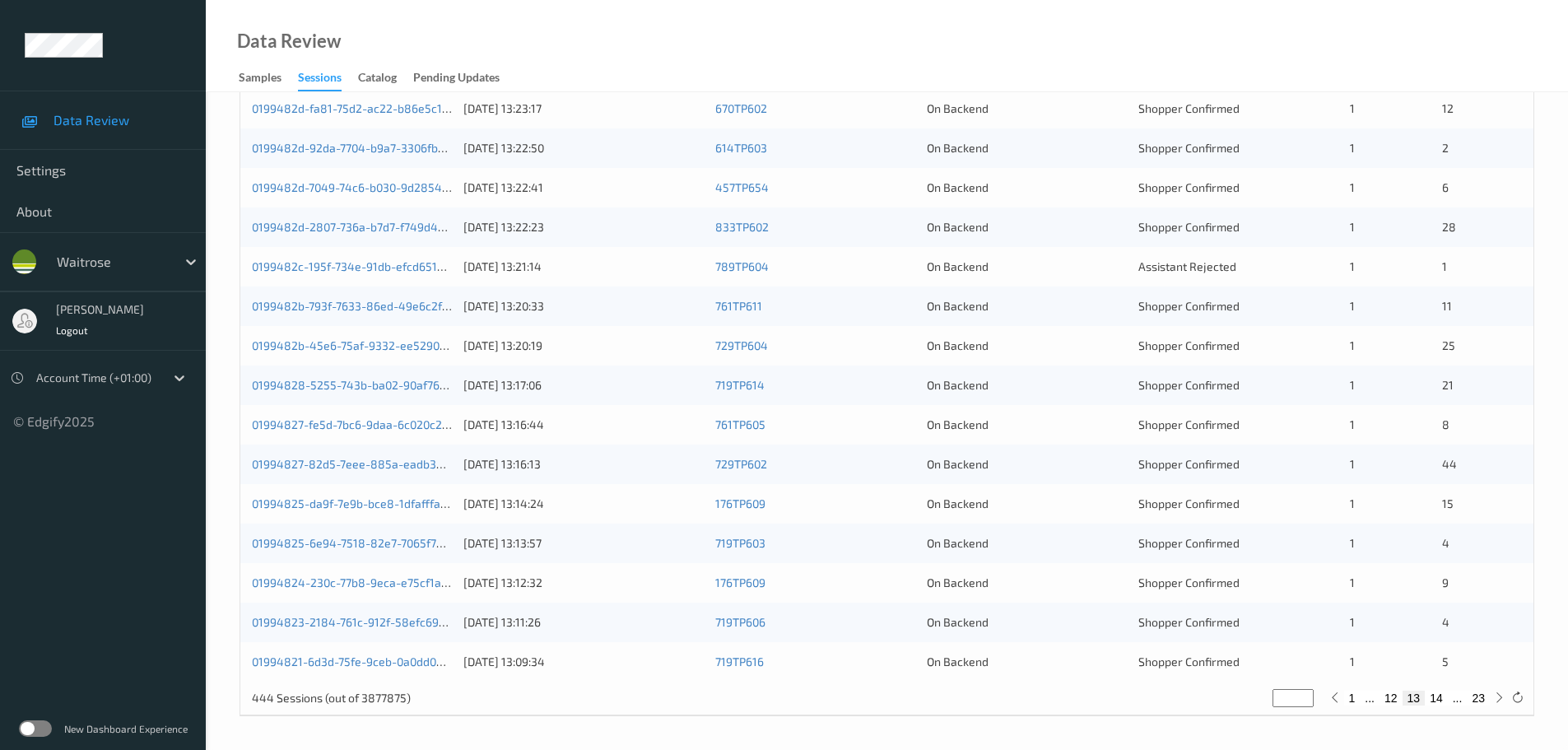
scroll to position [77, 0]
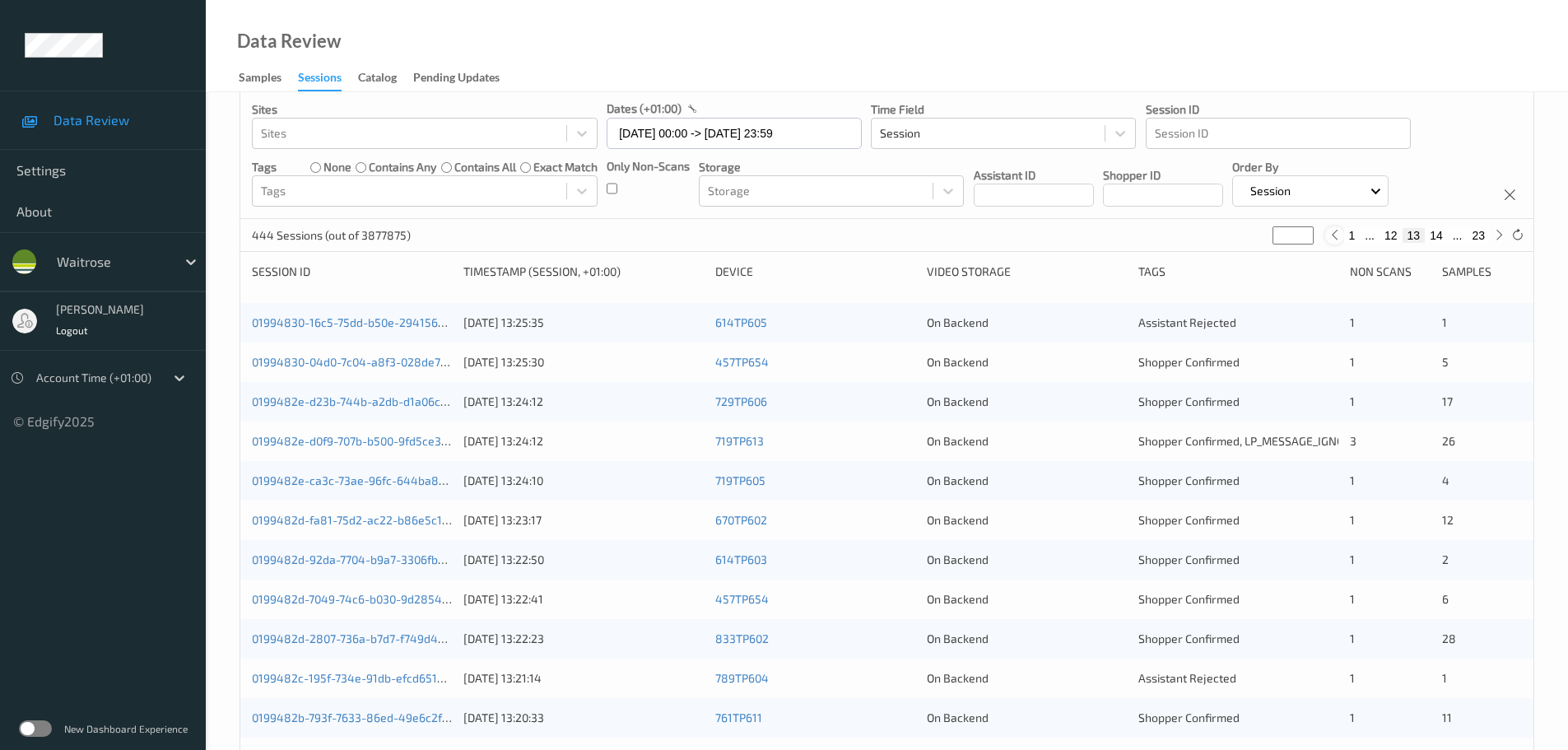
click at [1337, 238] on icon at bounding box center [1334, 235] width 12 height 12
type input "**"
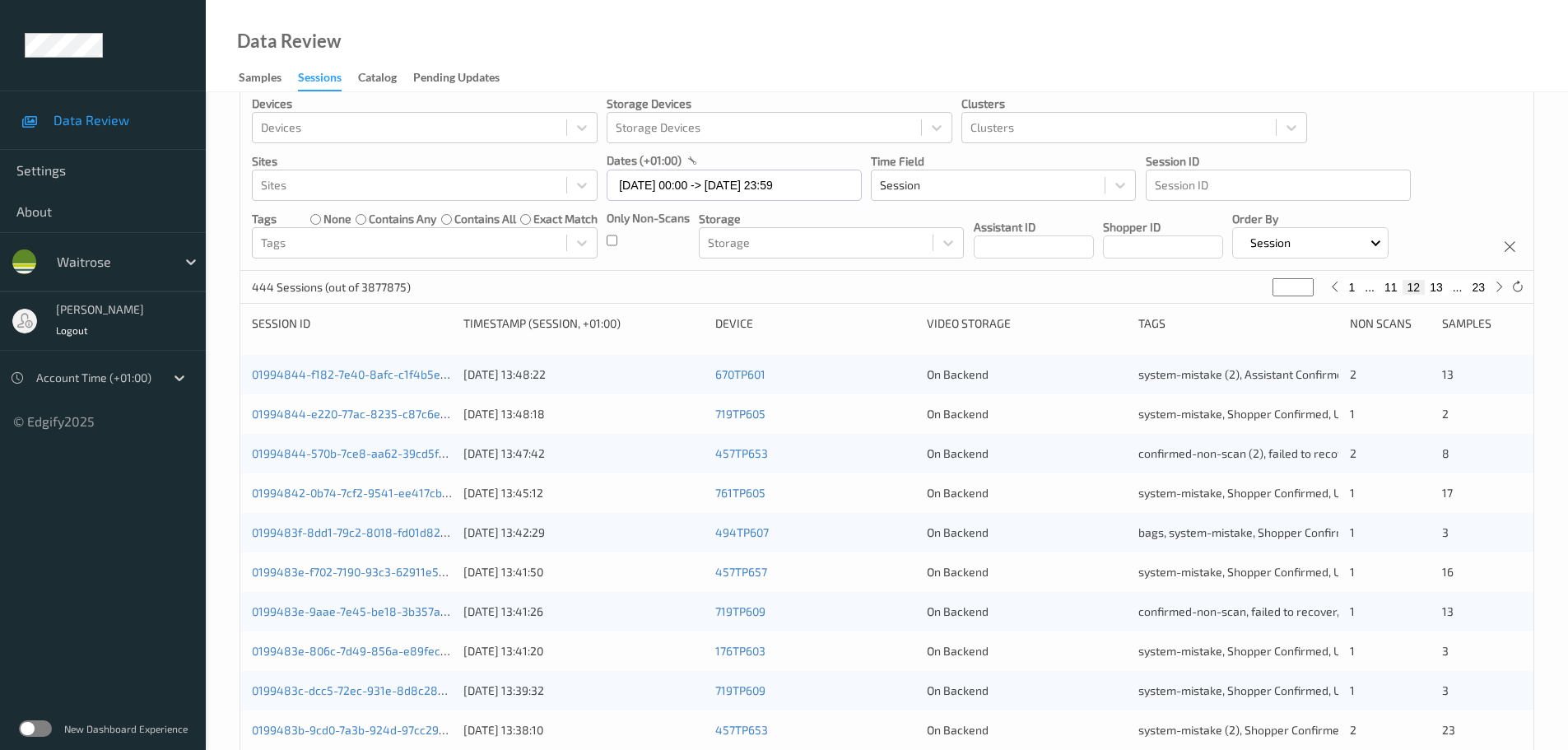
scroll to position [0, 0]
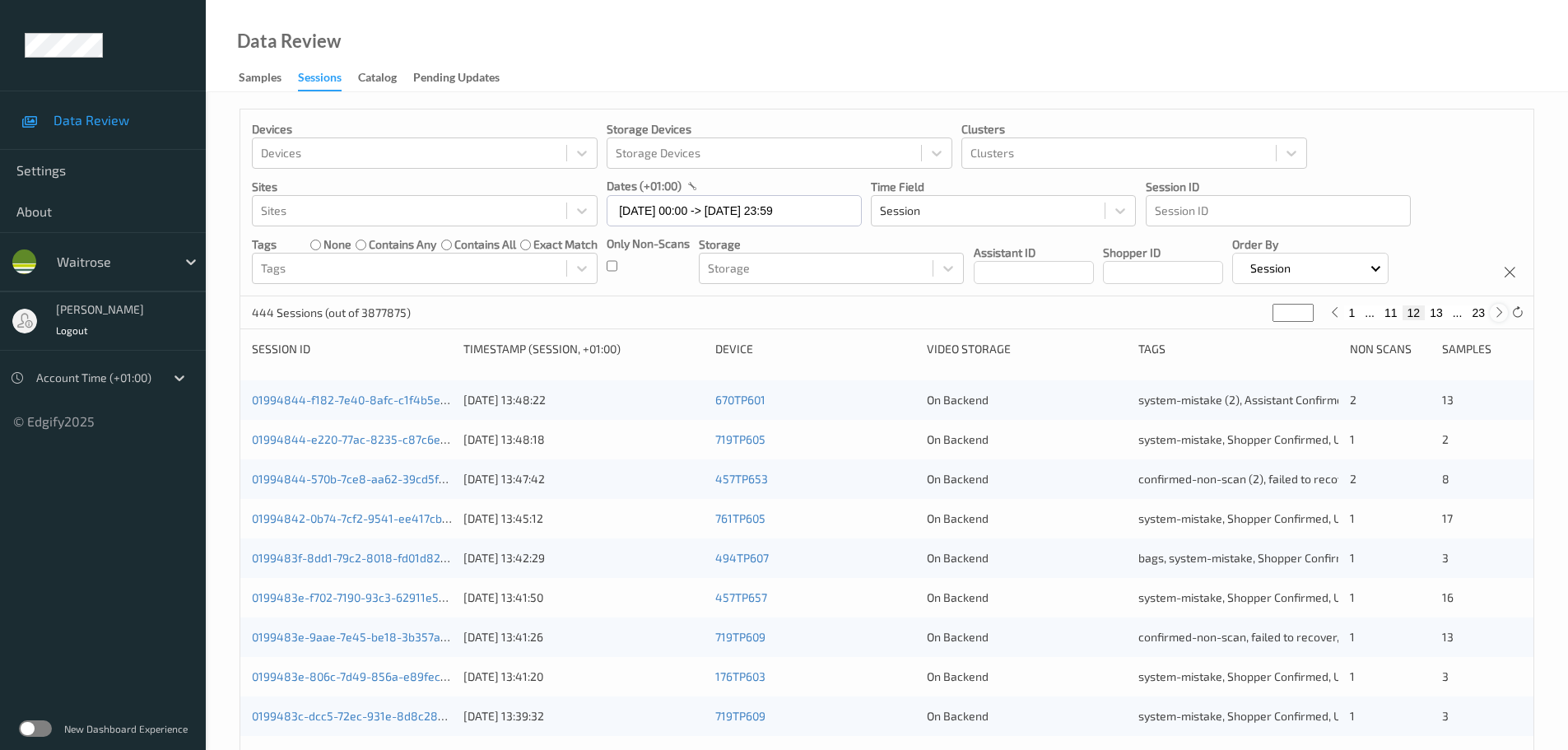
click at [1495, 317] on icon at bounding box center [1499, 312] width 12 height 12
type input "**"
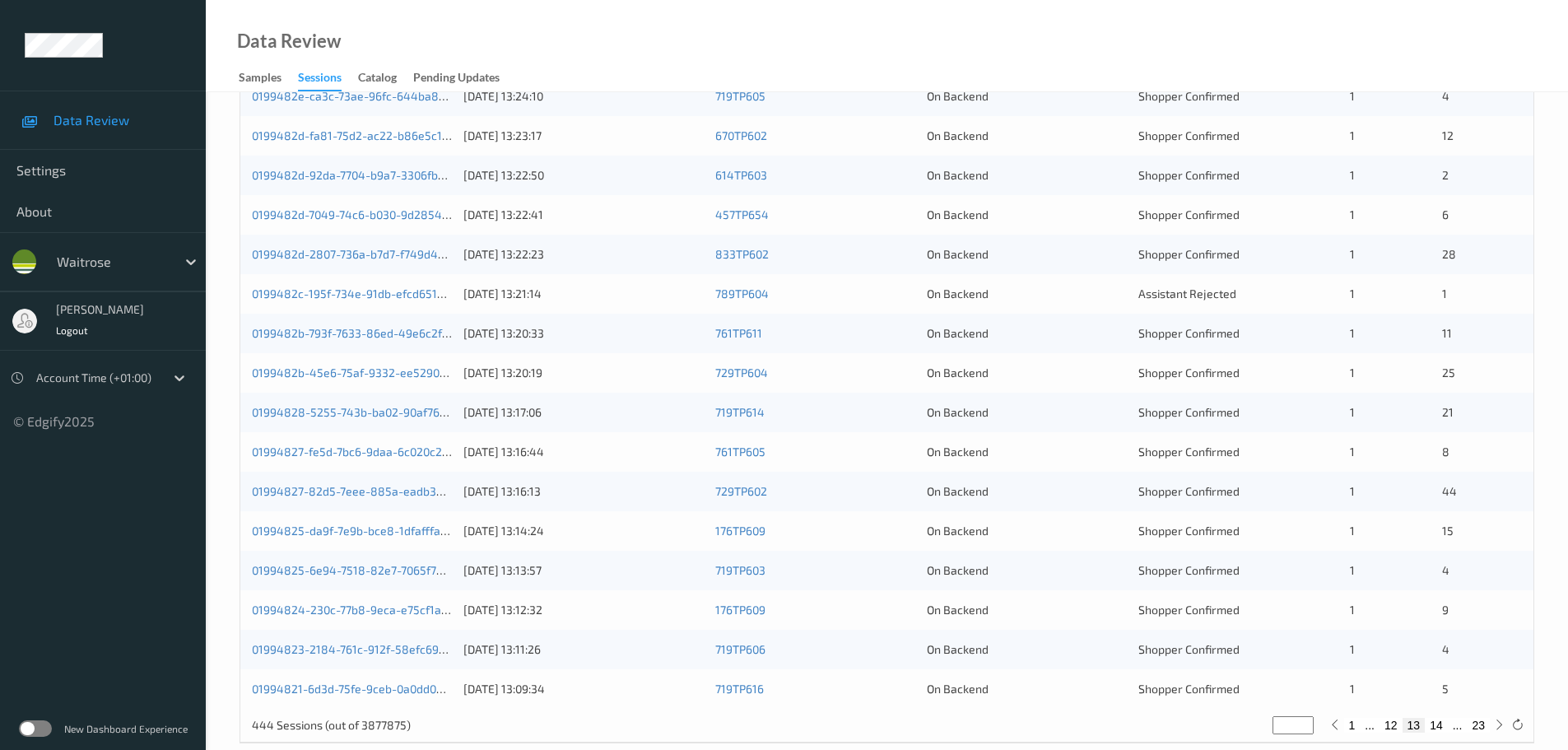
scroll to position [489, 0]
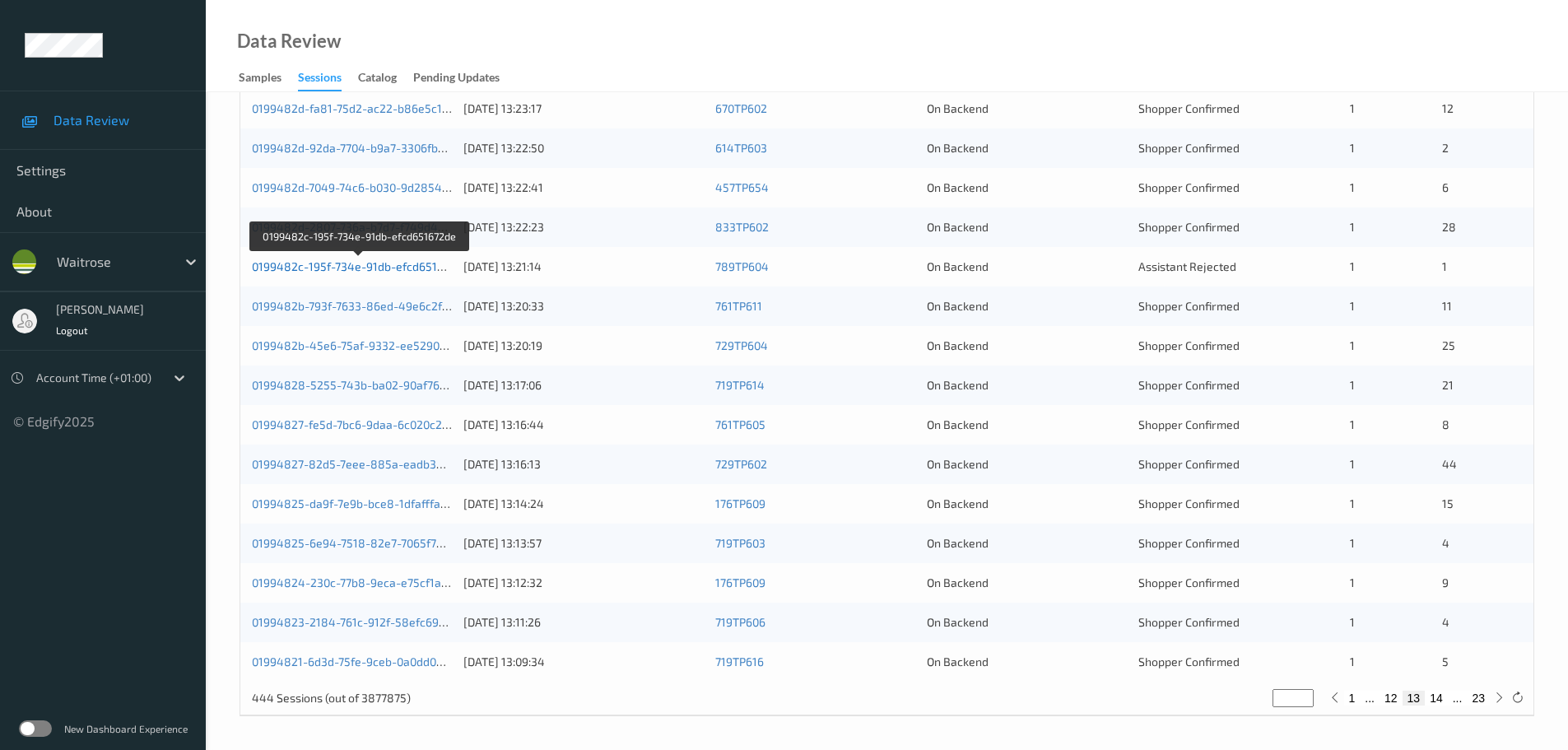
click at [429, 264] on link "0199482c-195f-734e-91db-efcd651672de" at bounding box center [361, 266] width 217 height 14
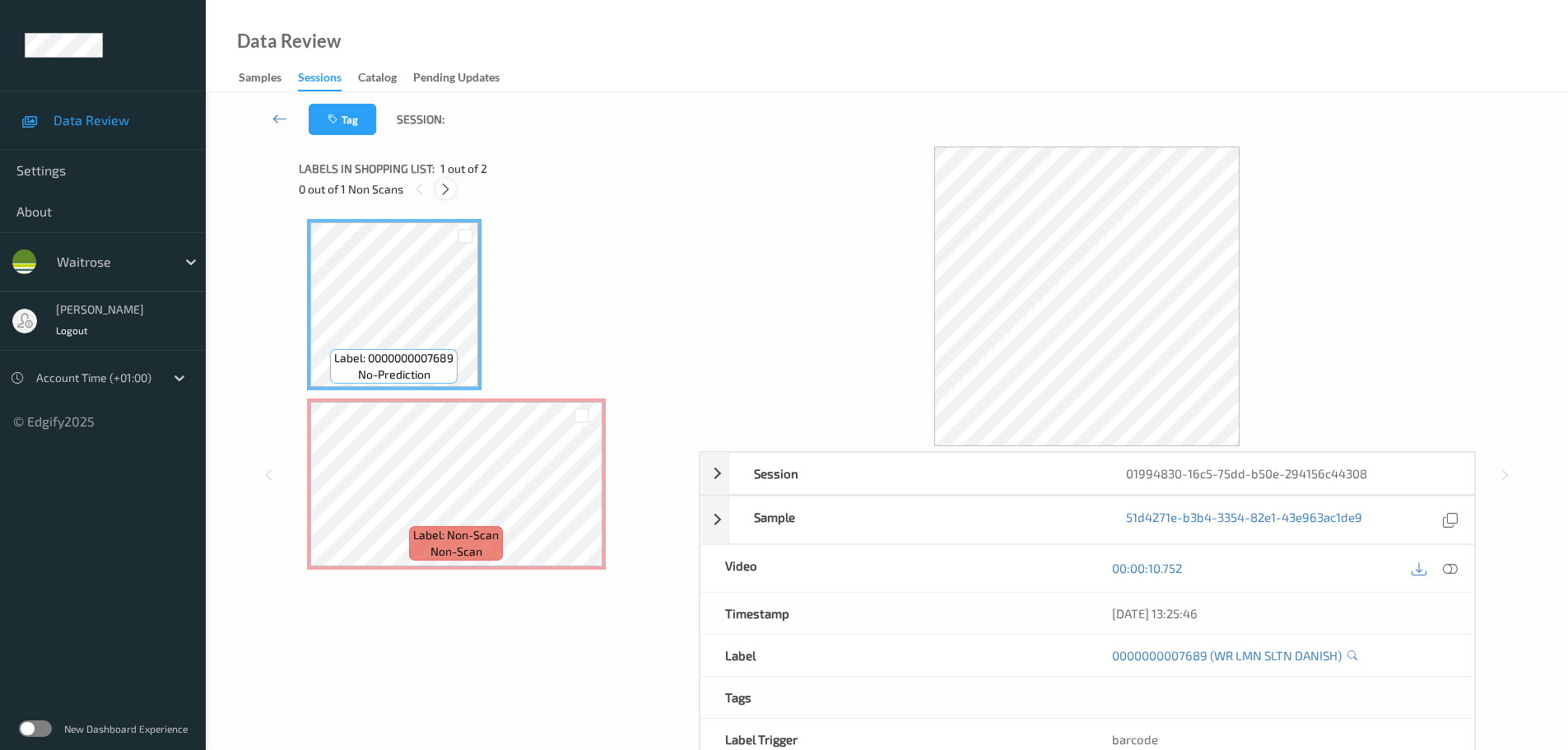
click at [440, 186] on icon at bounding box center [445, 190] width 14 height 15
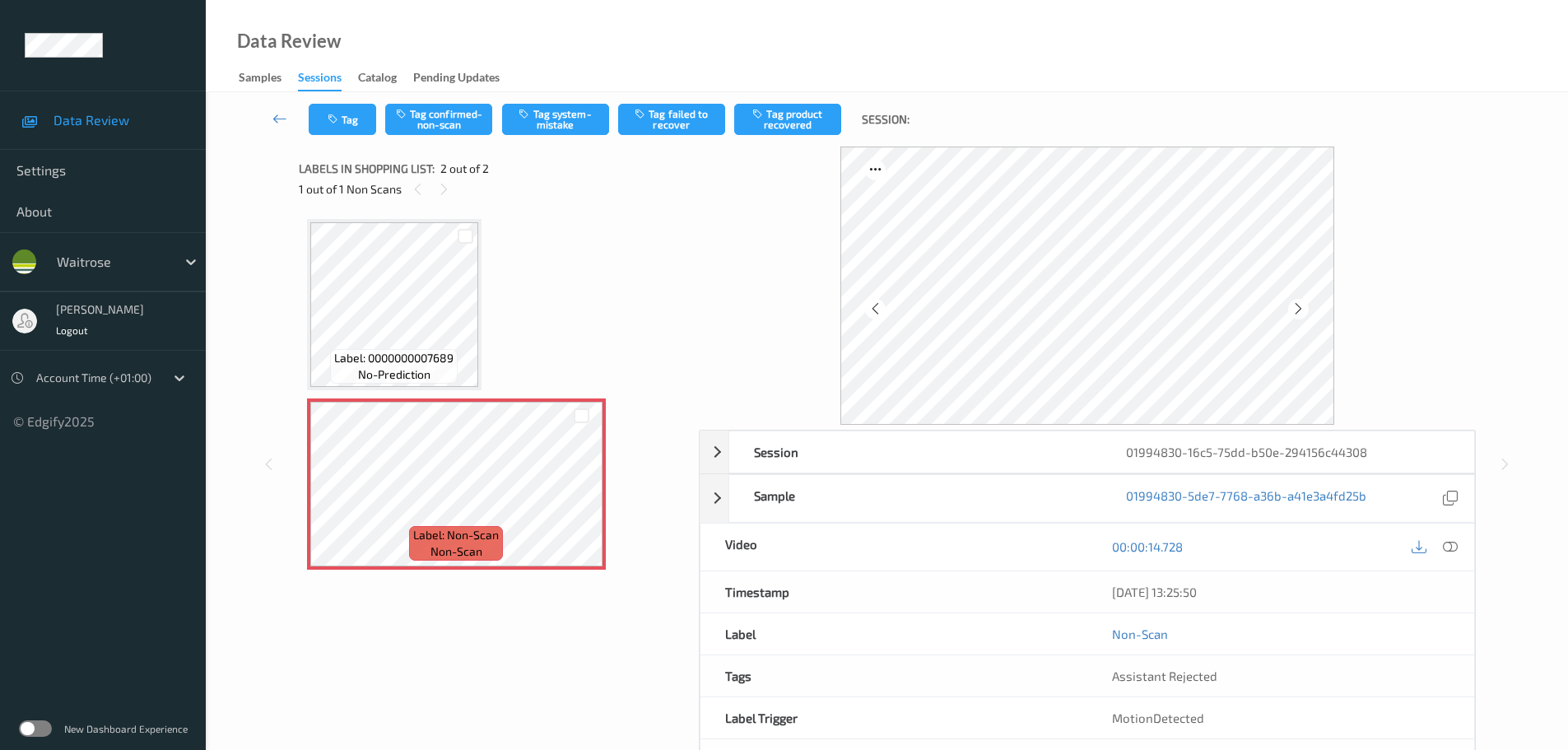
click at [1443, 553] on icon at bounding box center [1450, 547] width 15 height 15
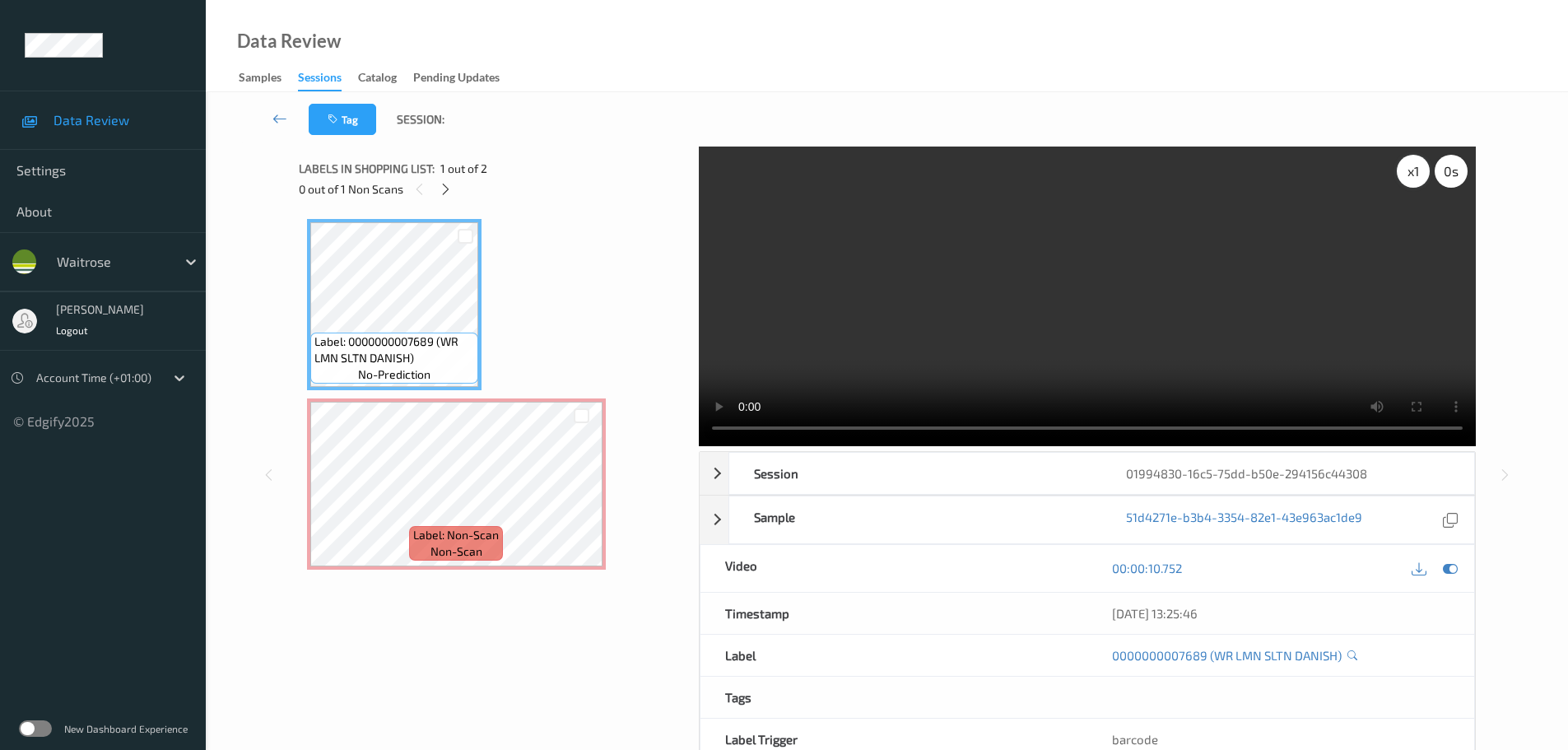
click at [1423, 181] on div "x 1" at bounding box center [1414, 172] width 33 height 33
click at [1423, 181] on div "x 2" at bounding box center [1414, 172] width 33 height 33
click at [1423, 181] on div "x 4" at bounding box center [1414, 172] width 33 height 33
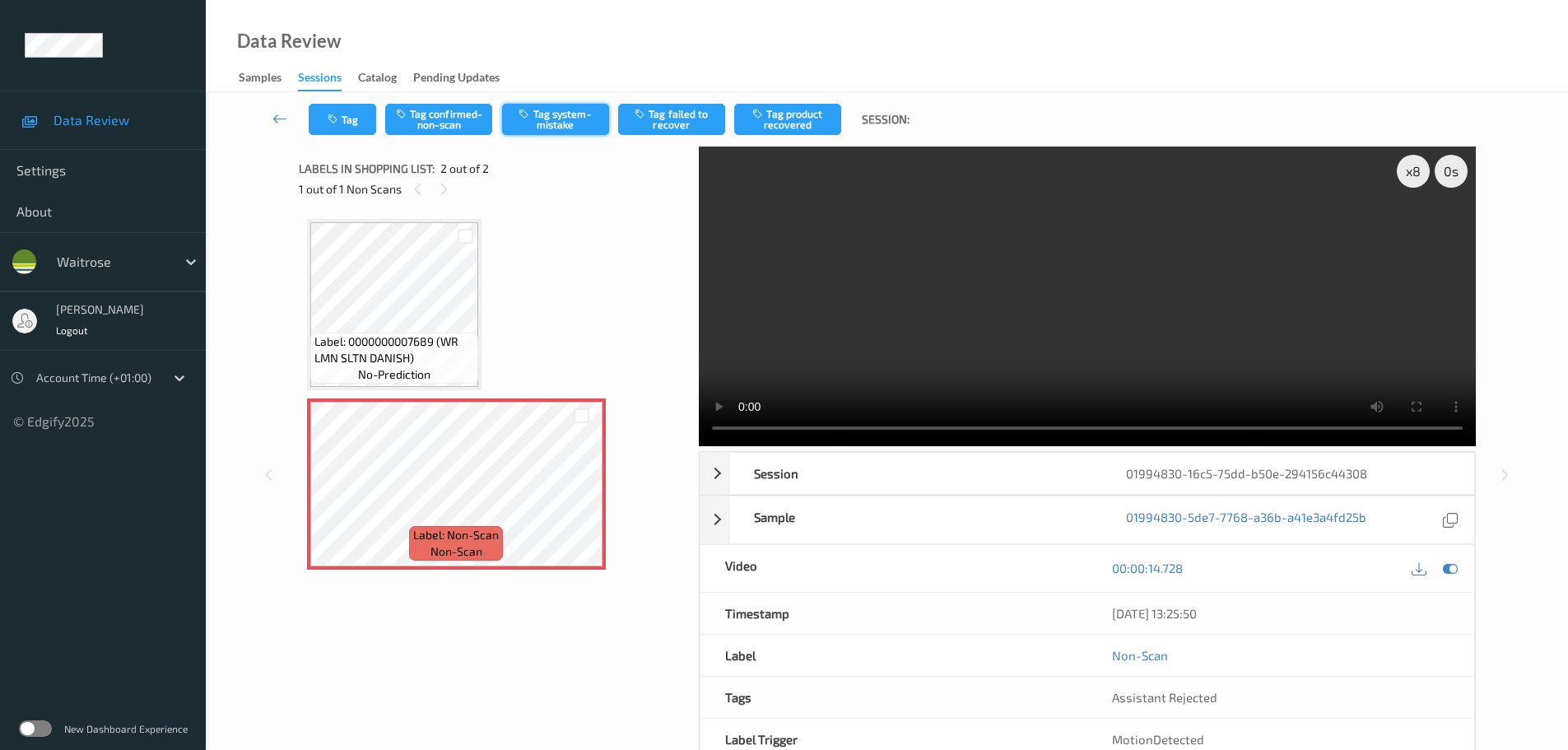
click at [556, 109] on button "Tag system-mistake" at bounding box center [555, 119] width 107 height 31
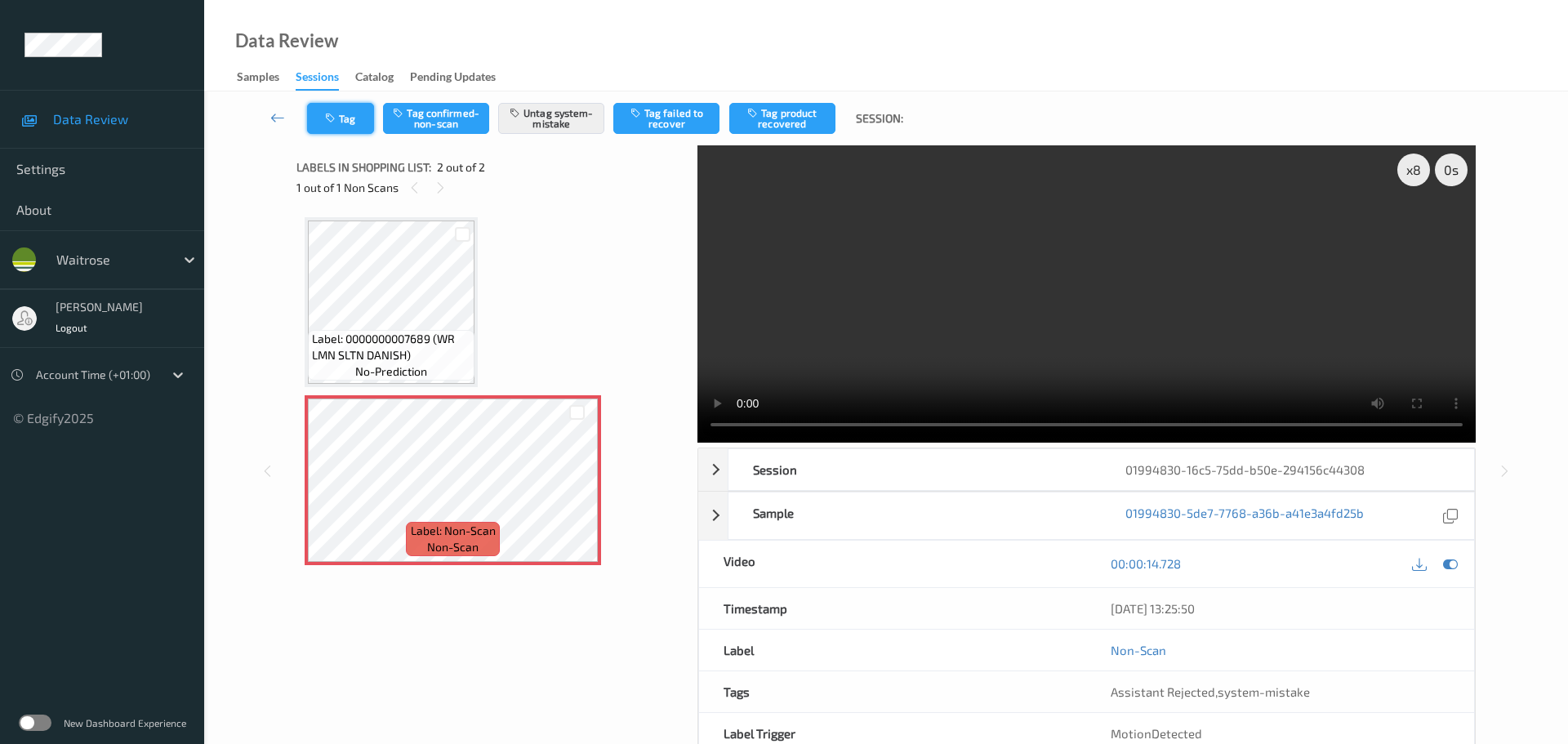
click at [349, 126] on button "Tag" at bounding box center [340, 118] width 67 height 31
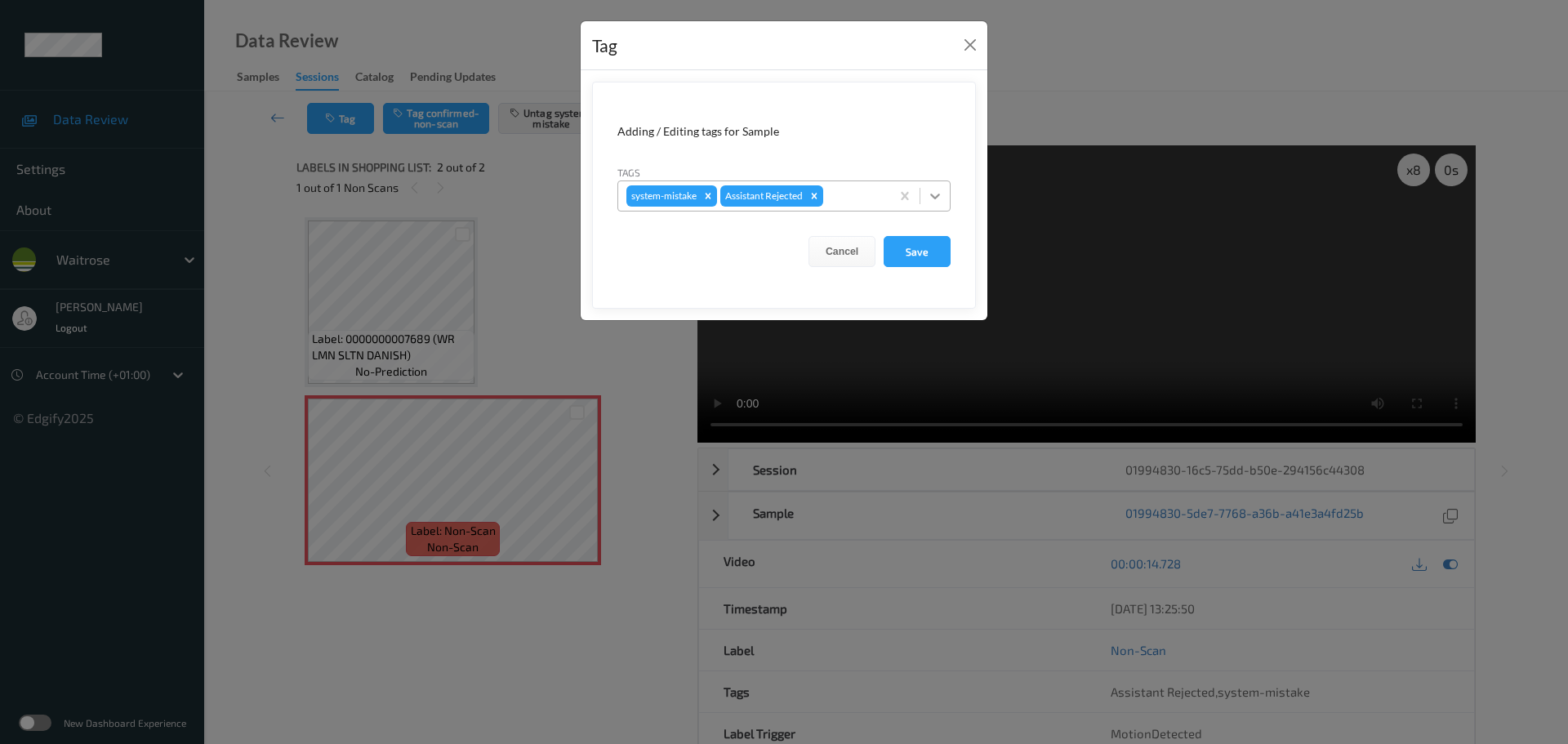
click at [934, 196] on icon at bounding box center [935, 196] width 10 height 6
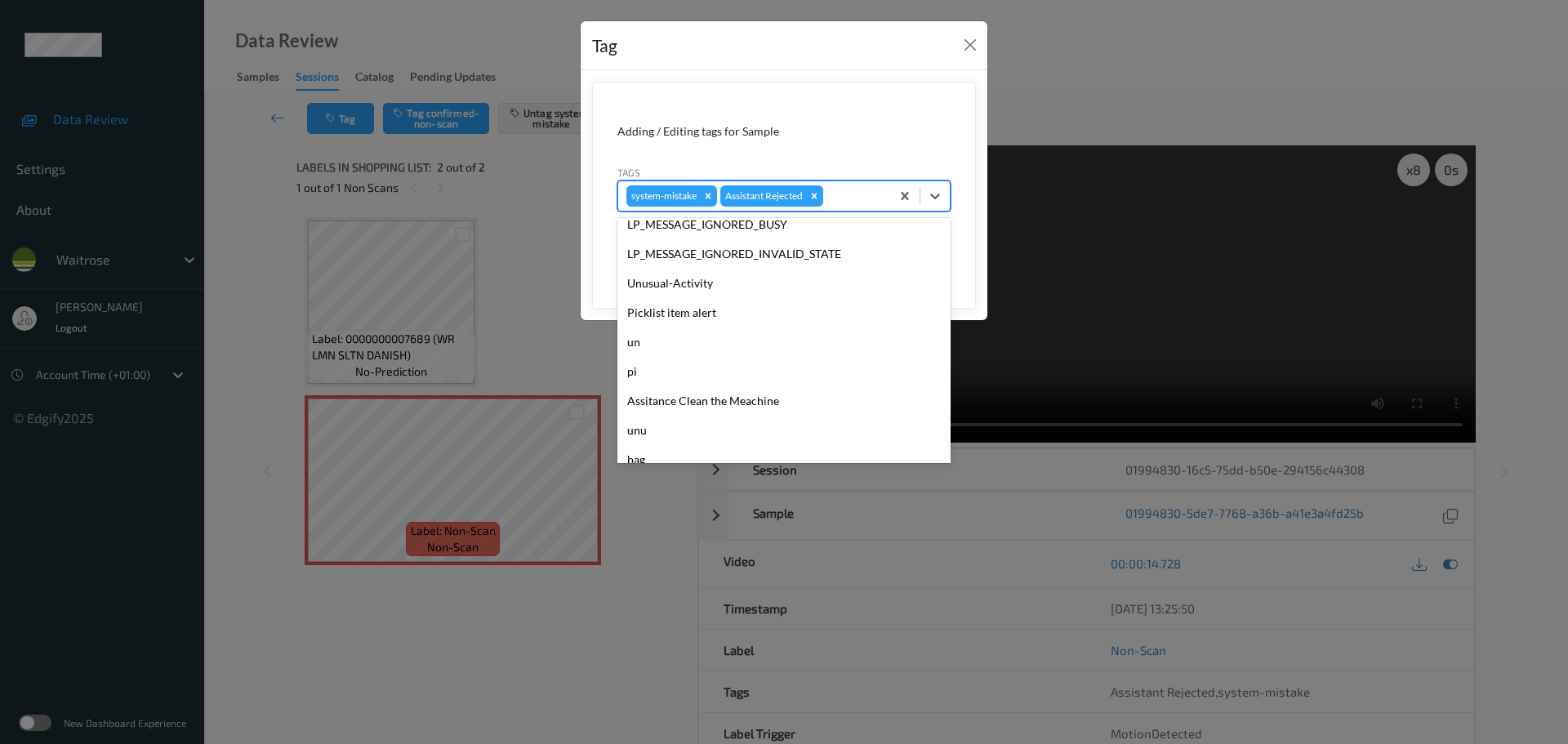
scroll to position [409, 0]
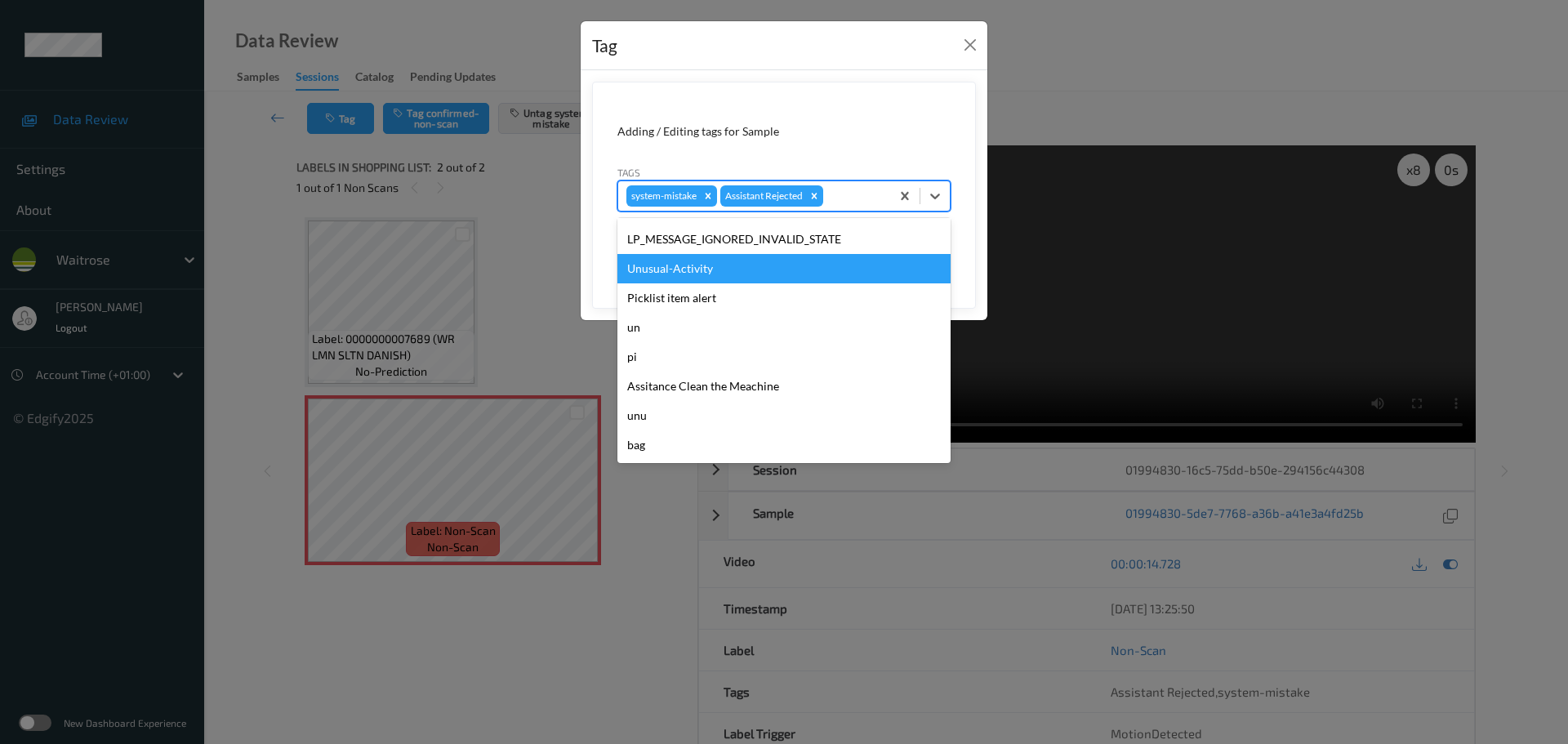
click at [666, 276] on div "Unusual-Activity" at bounding box center [784, 269] width 333 height 30
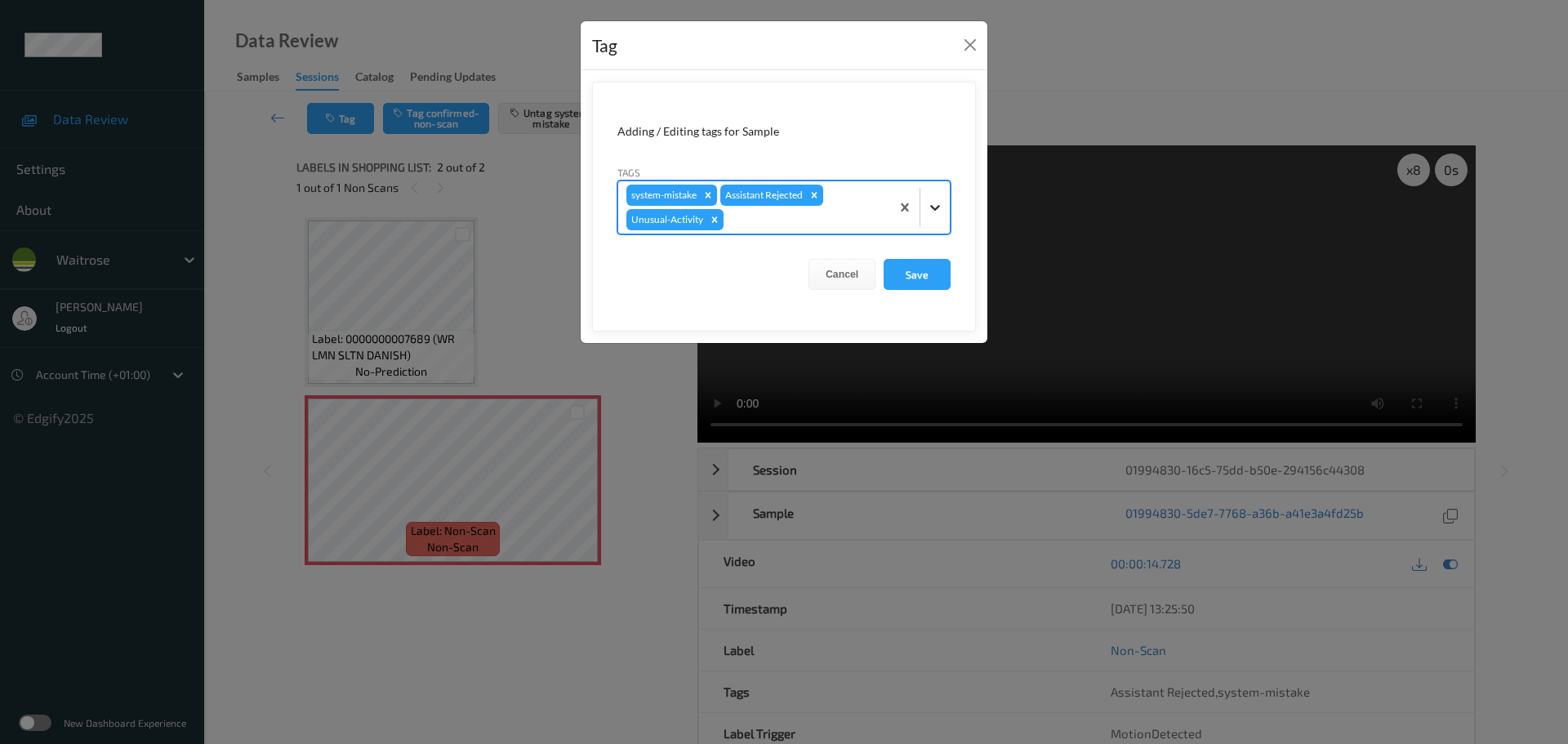
click at [942, 210] on icon at bounding box center [935, 207] width 16 height 16
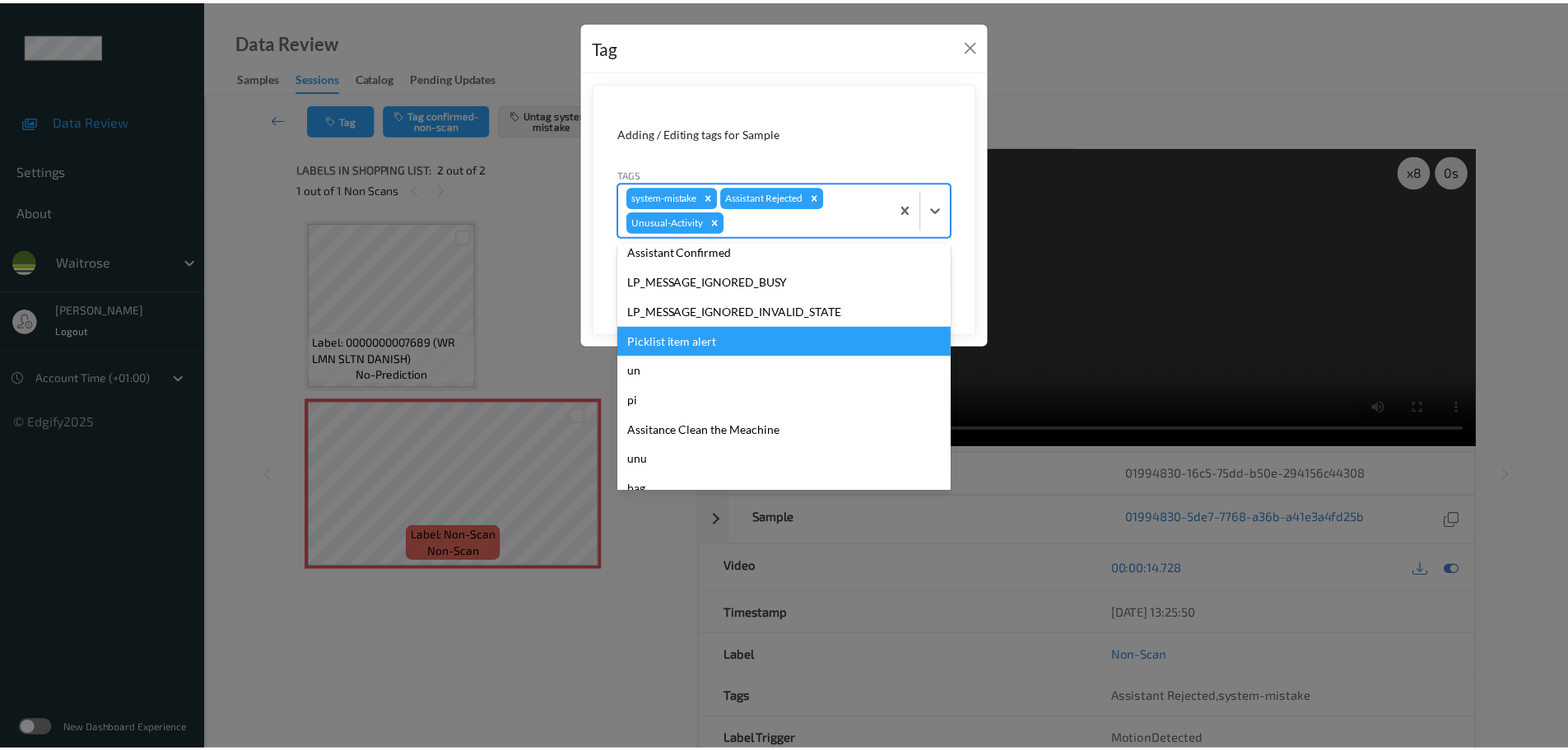
scroll to position [382, 0]
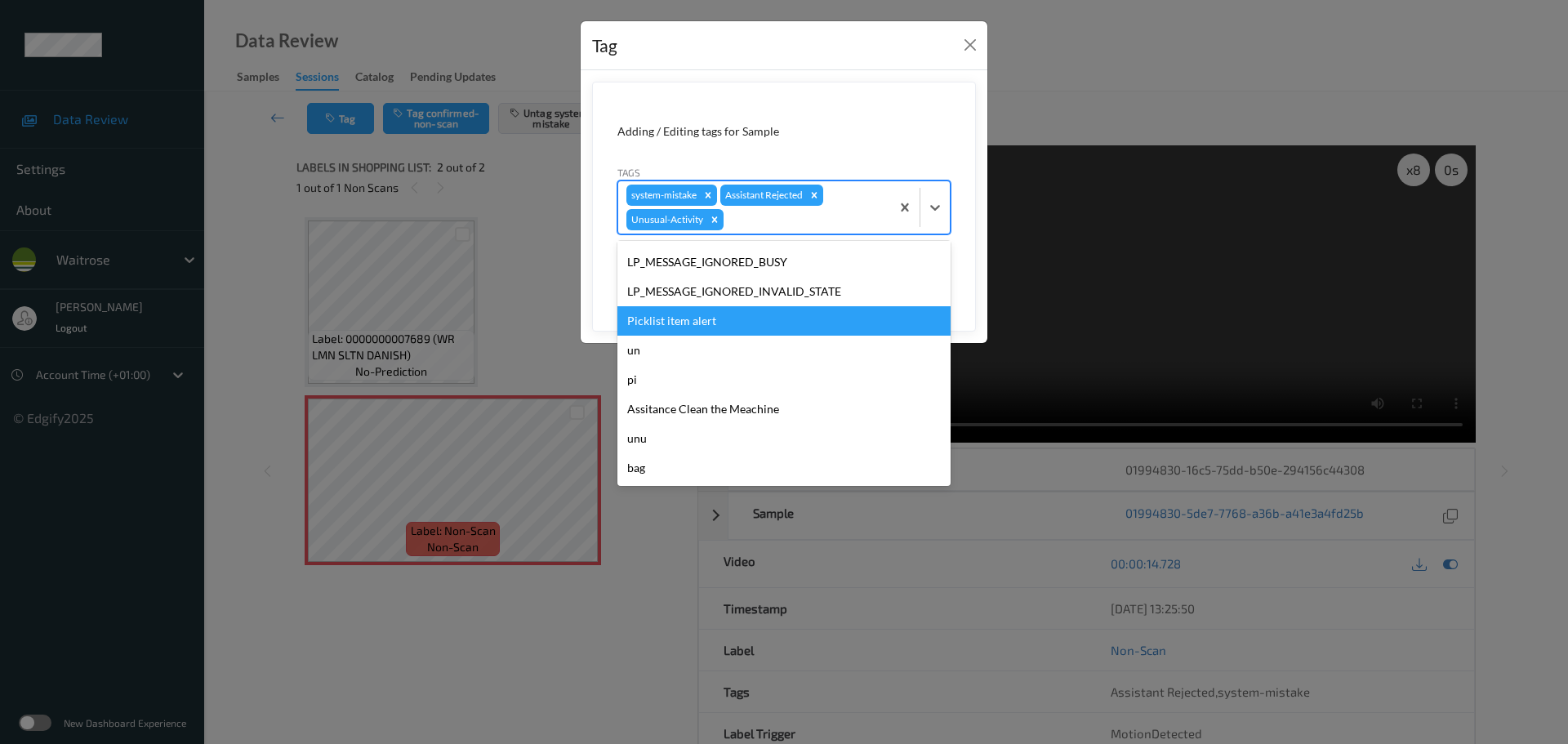
click at [650, 326] on div "Picklist item alert" at bounding box center [784, 321] width 333 height 30
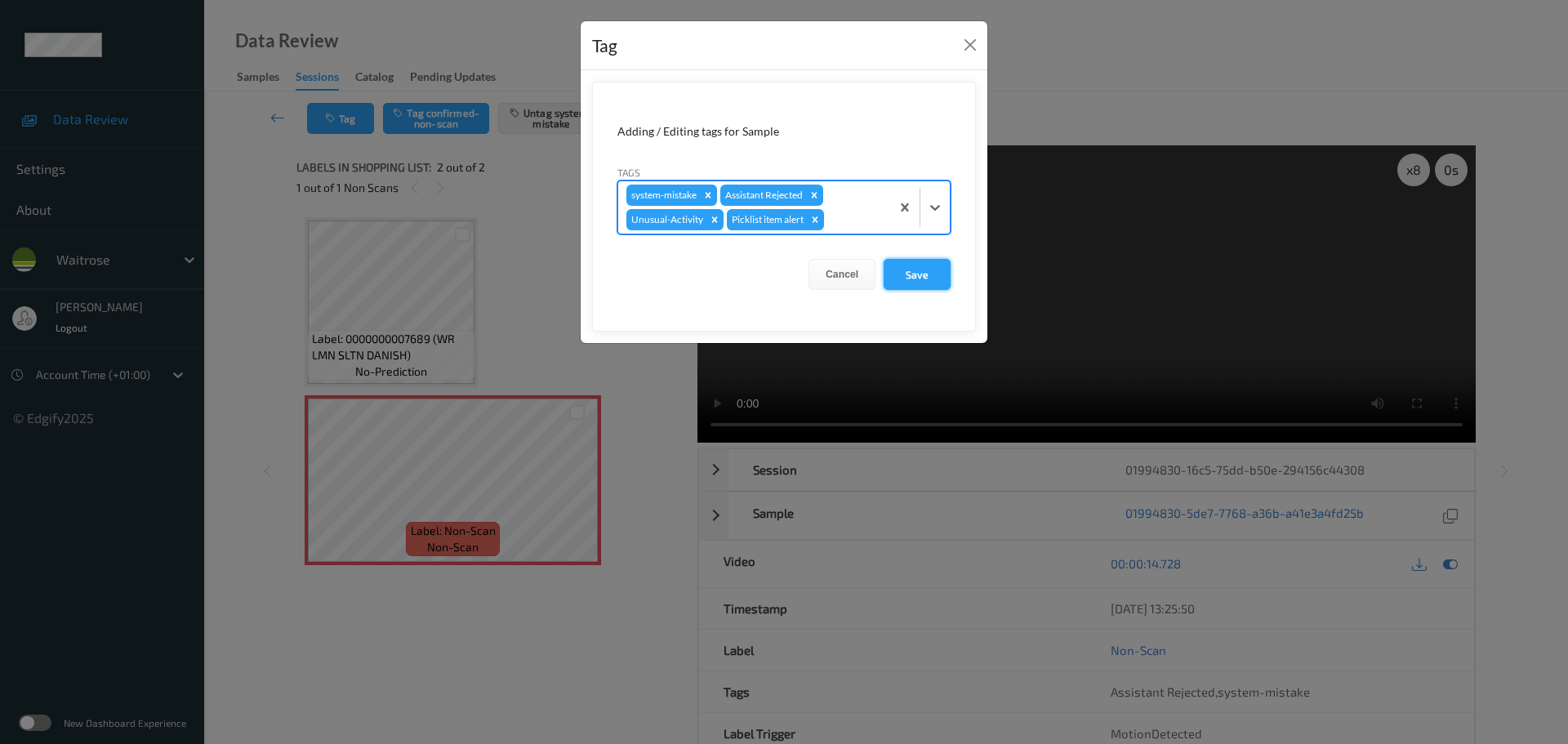
click at [925, 284] on button "Save" at bounding box center [917, 275] width 67 height 31
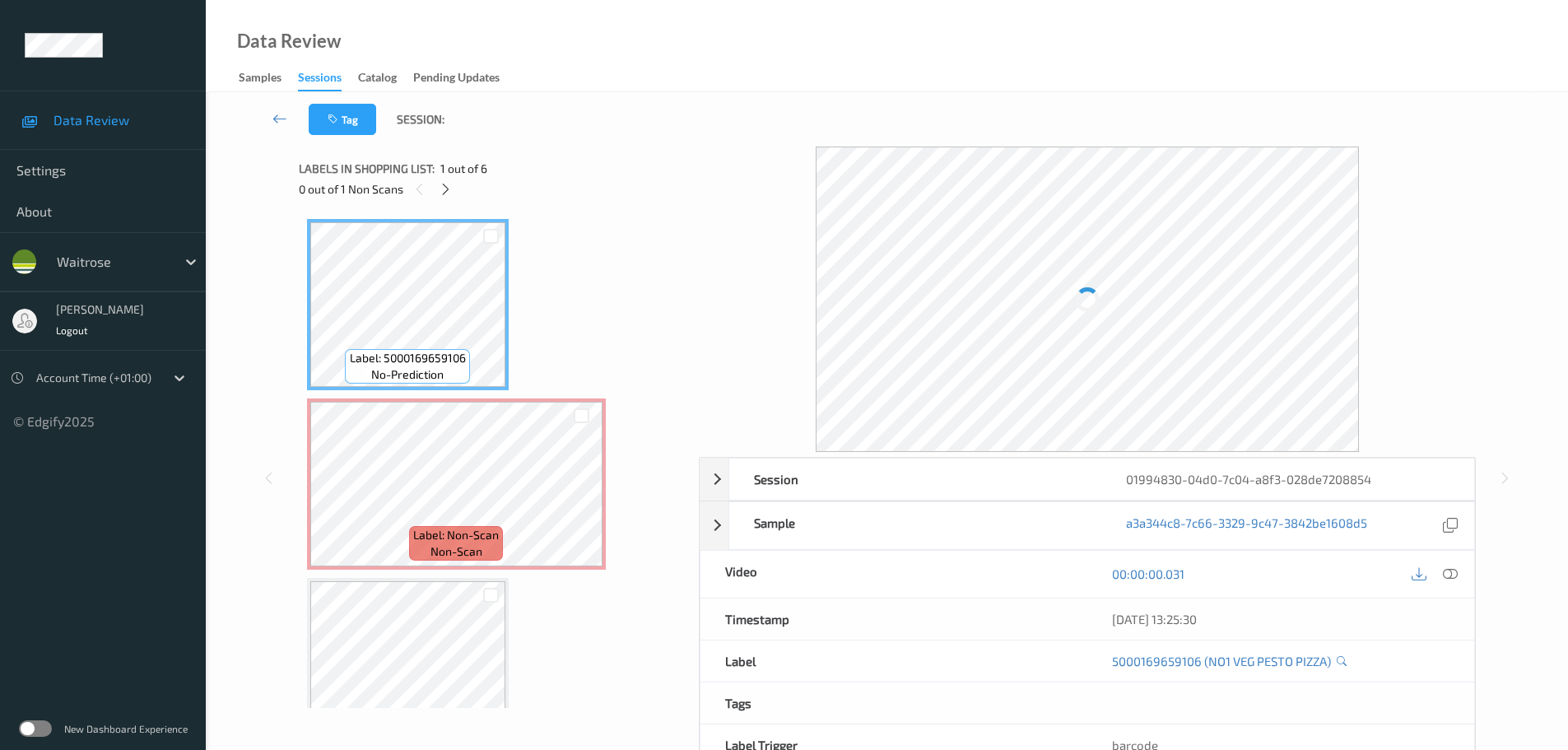
click at [444, 182] on icon at bounding box center [445, 190] width 14 height 15
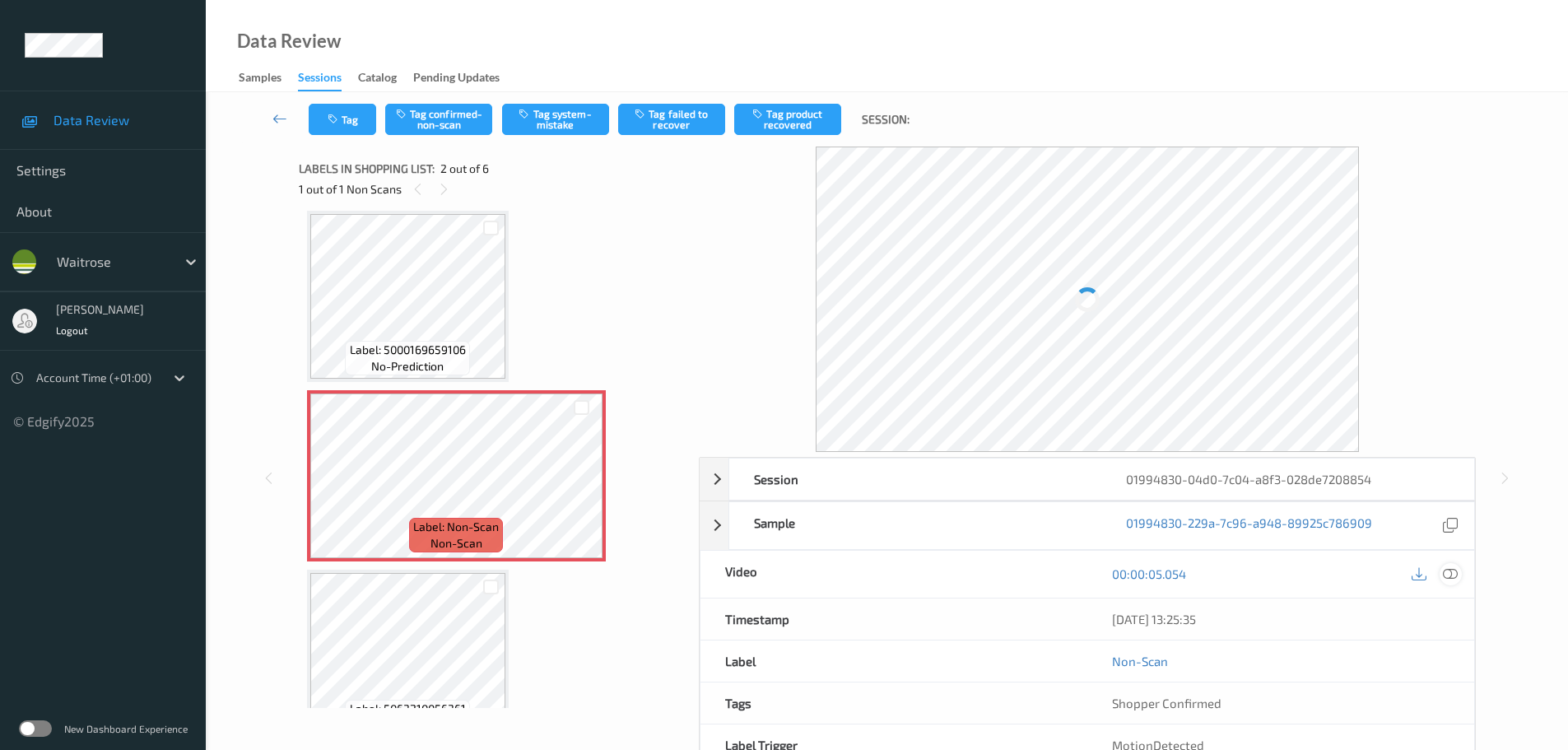
click at [1450, 577] on icon at bounding box center [1450, 573] width 15 height 15
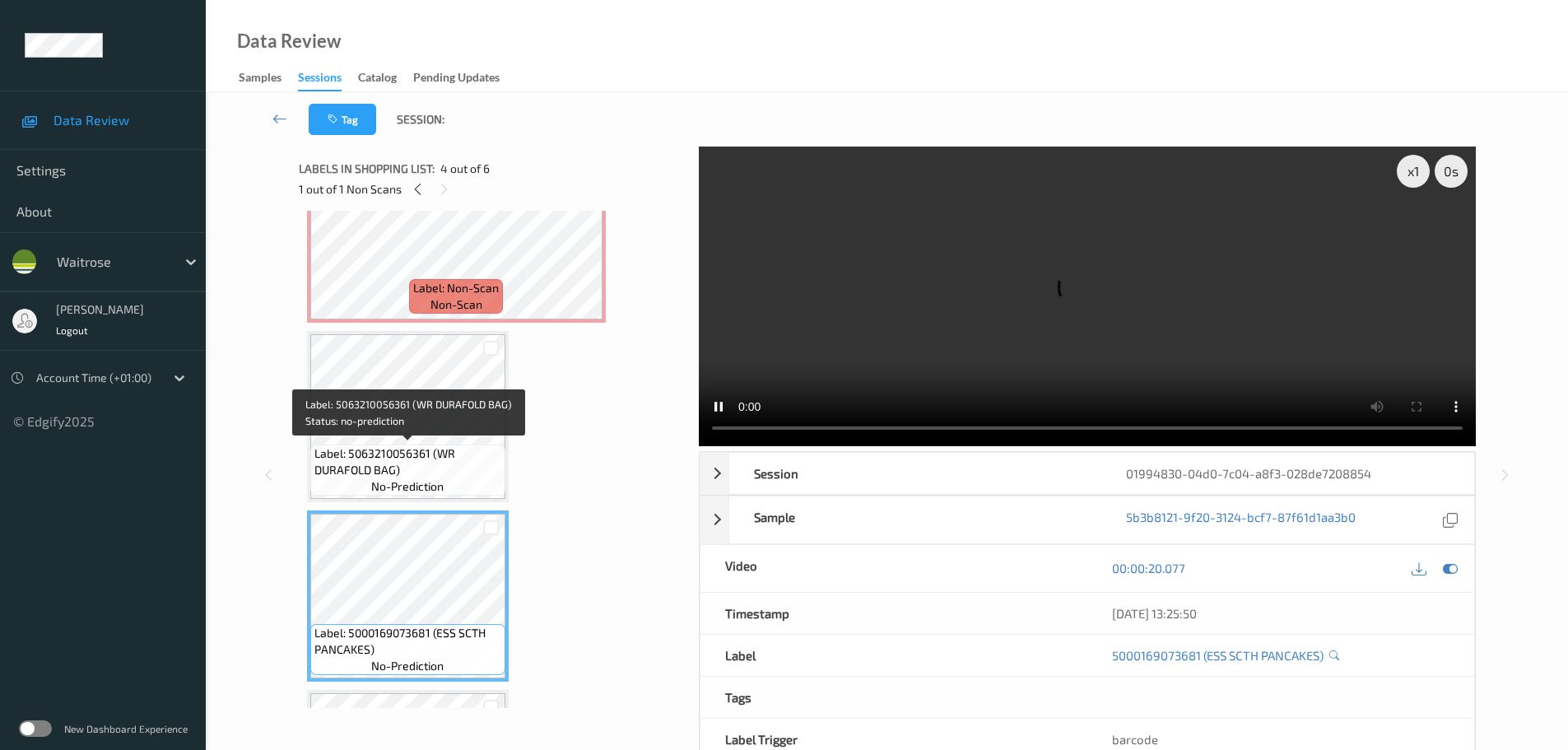
scroll to position [412, 0]
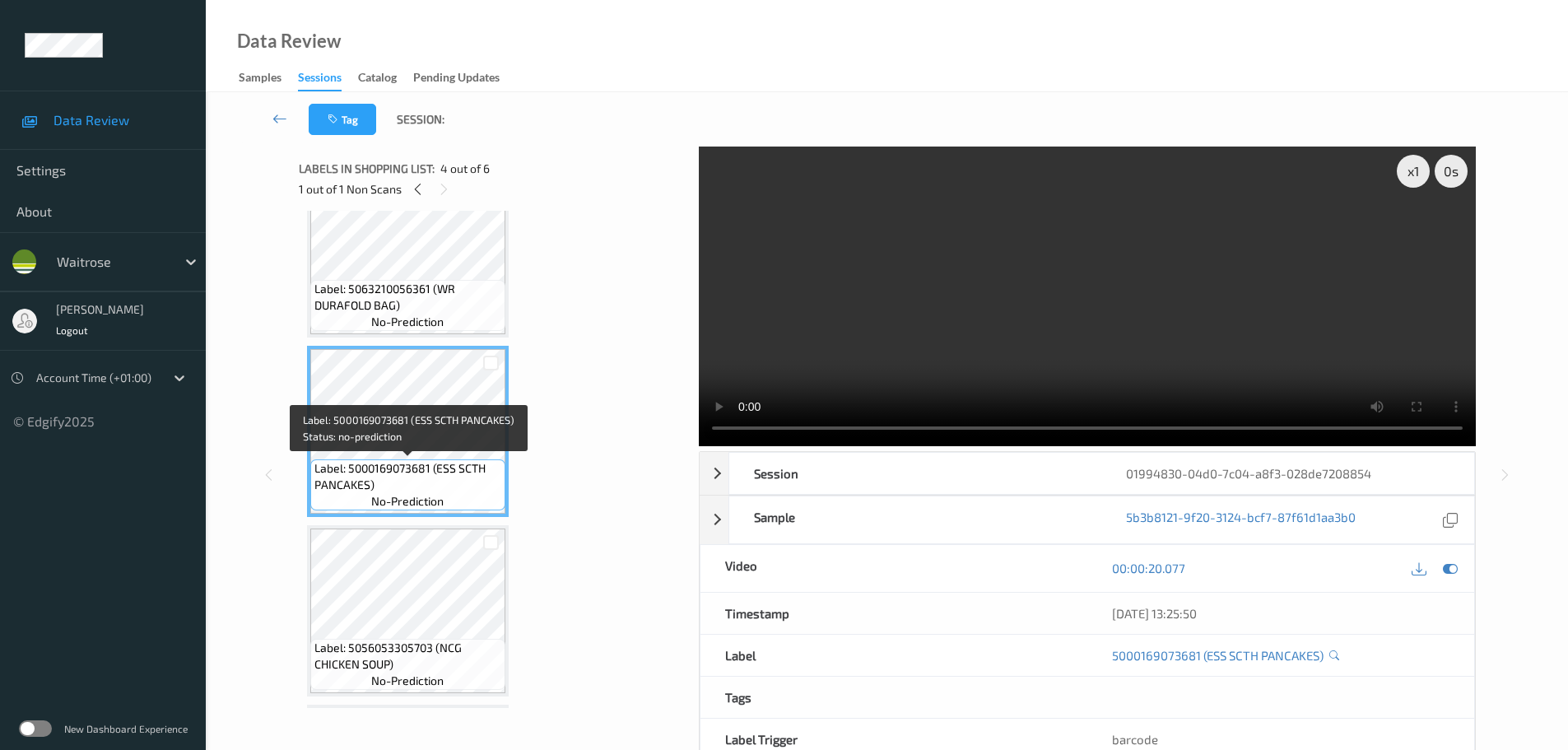
click at [467, 464] on span "Label: 5000169073681 (ESS SCTH PANCAKES)" at bounding box center [407, 477] width 186 height 33
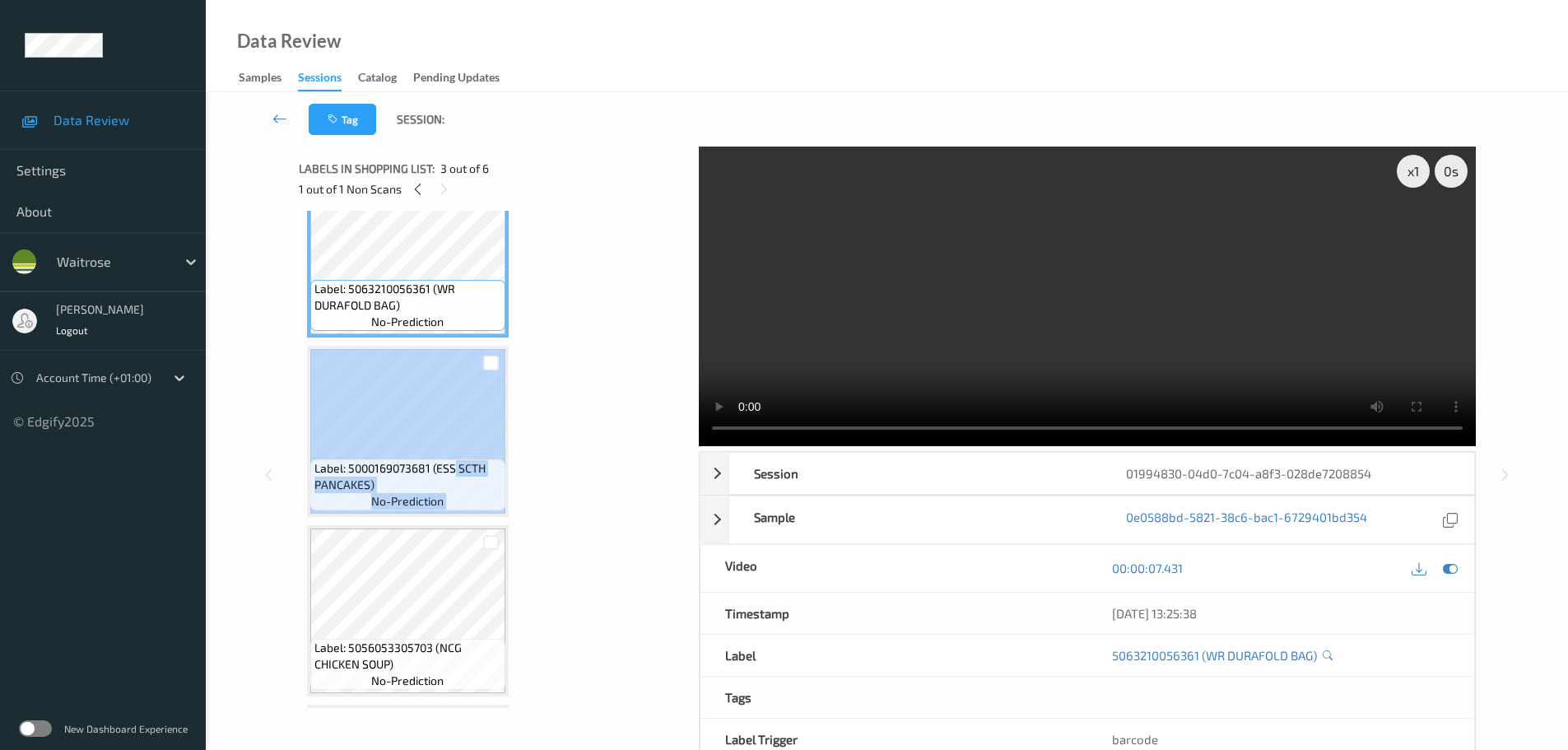
click at [455, 457] on div "Label: 5000169073681 (ESS SCTH PANCAKES) no-prediction" at bounding box center [408, 431] width 201 height 172
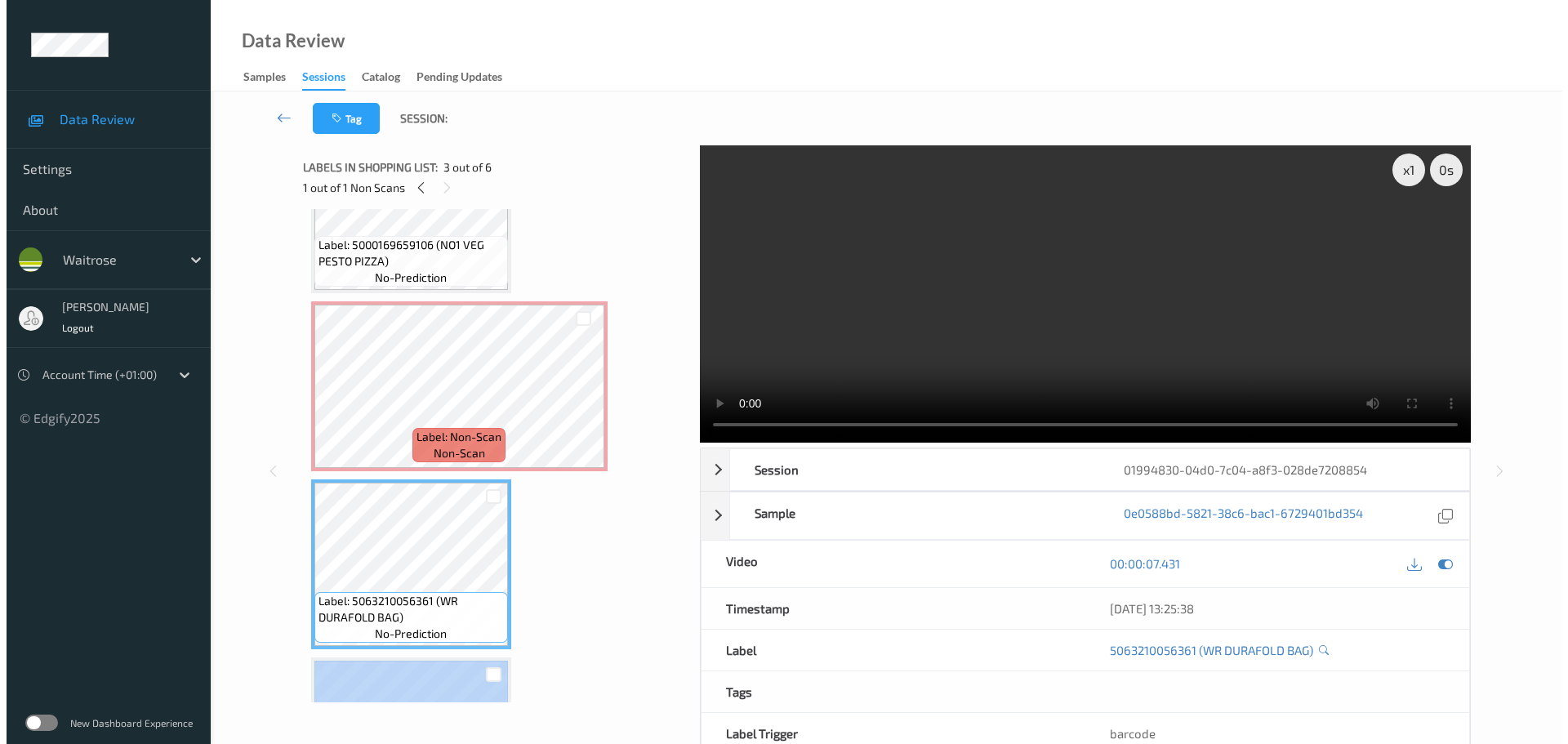
scroll to position [0, 0]
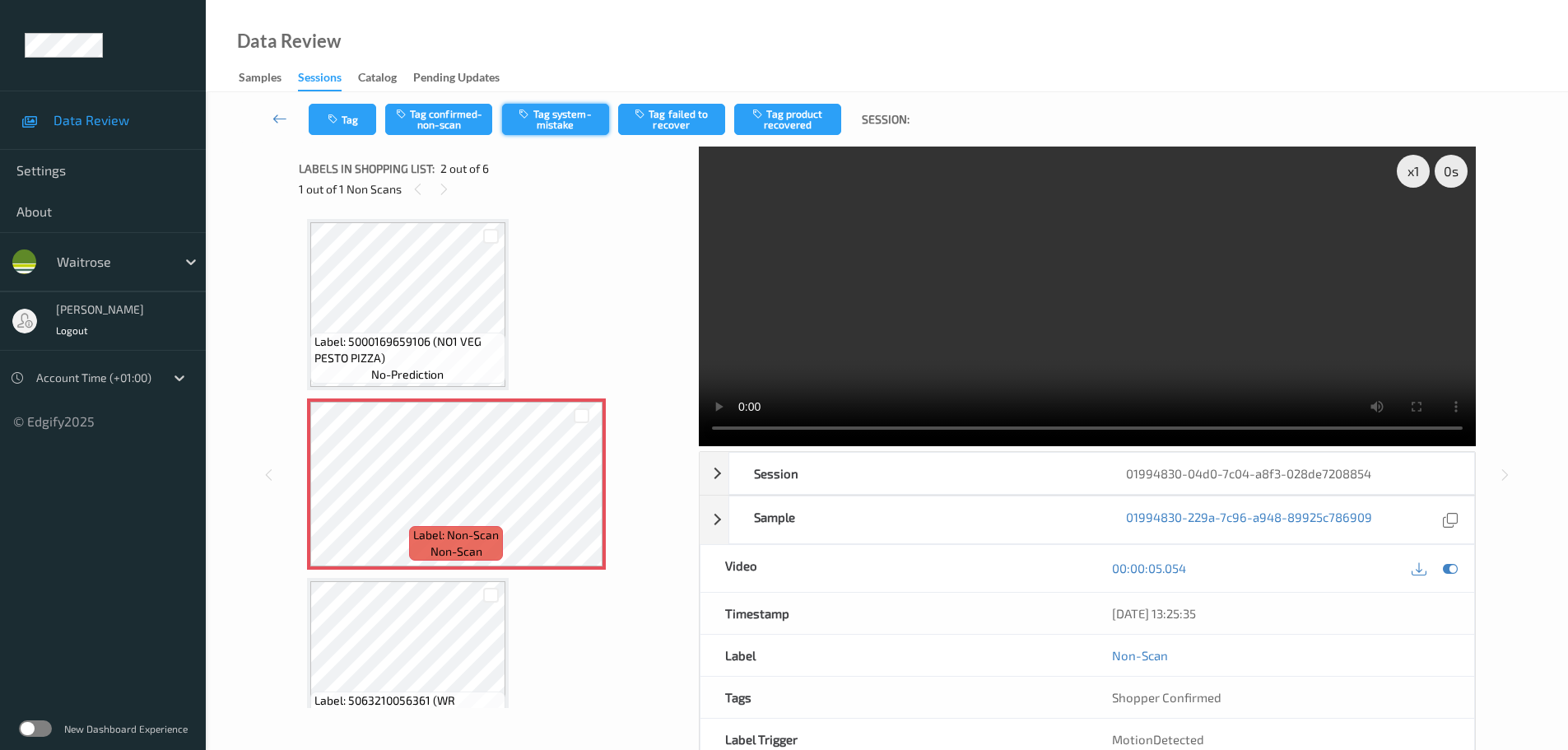
click at [526, 106] on button "Tag system-mistake" at bounding box center [555, 119] width 107 height 31
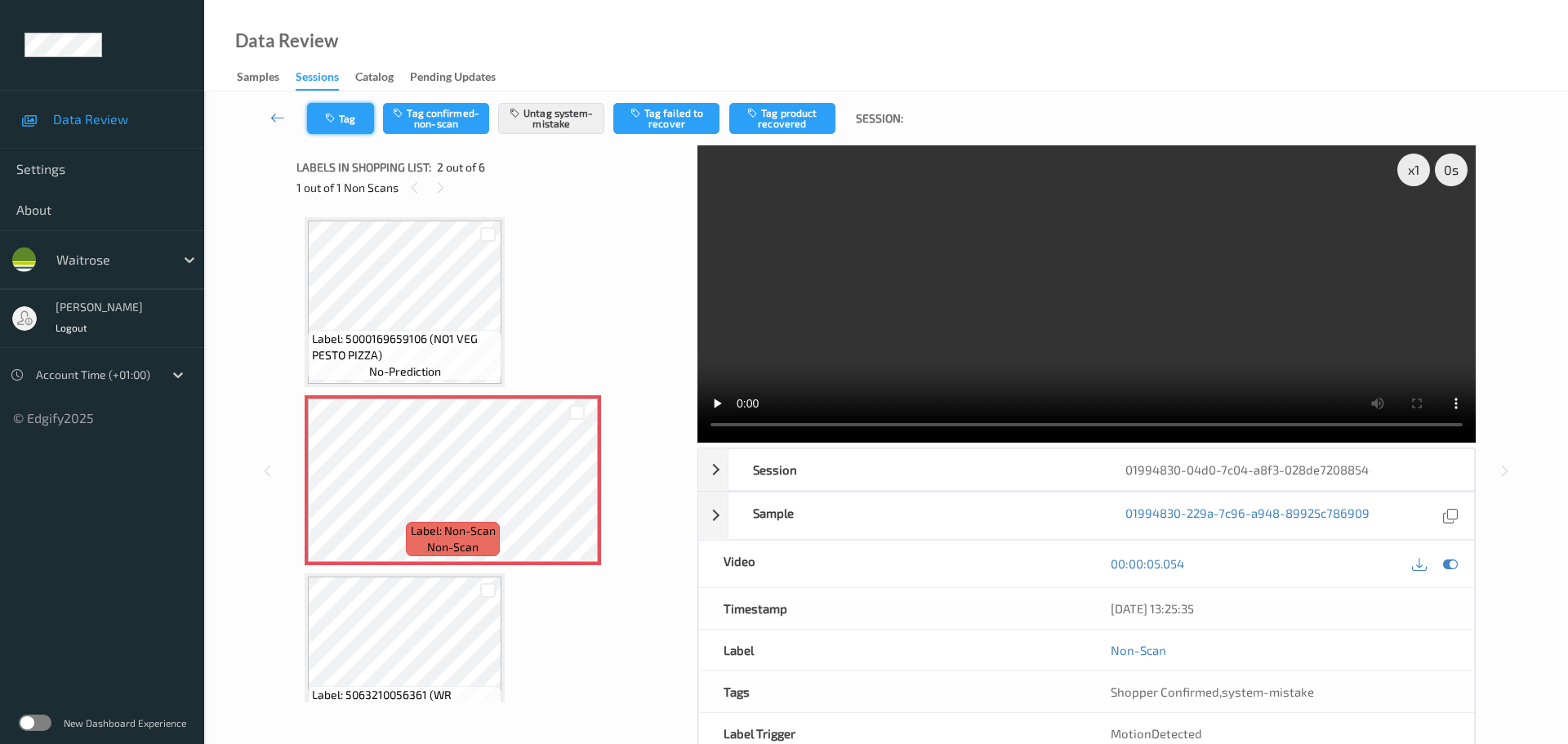
click at [333, 127] on button "Tag" at bounding box center [340, 118] width 67 height 31
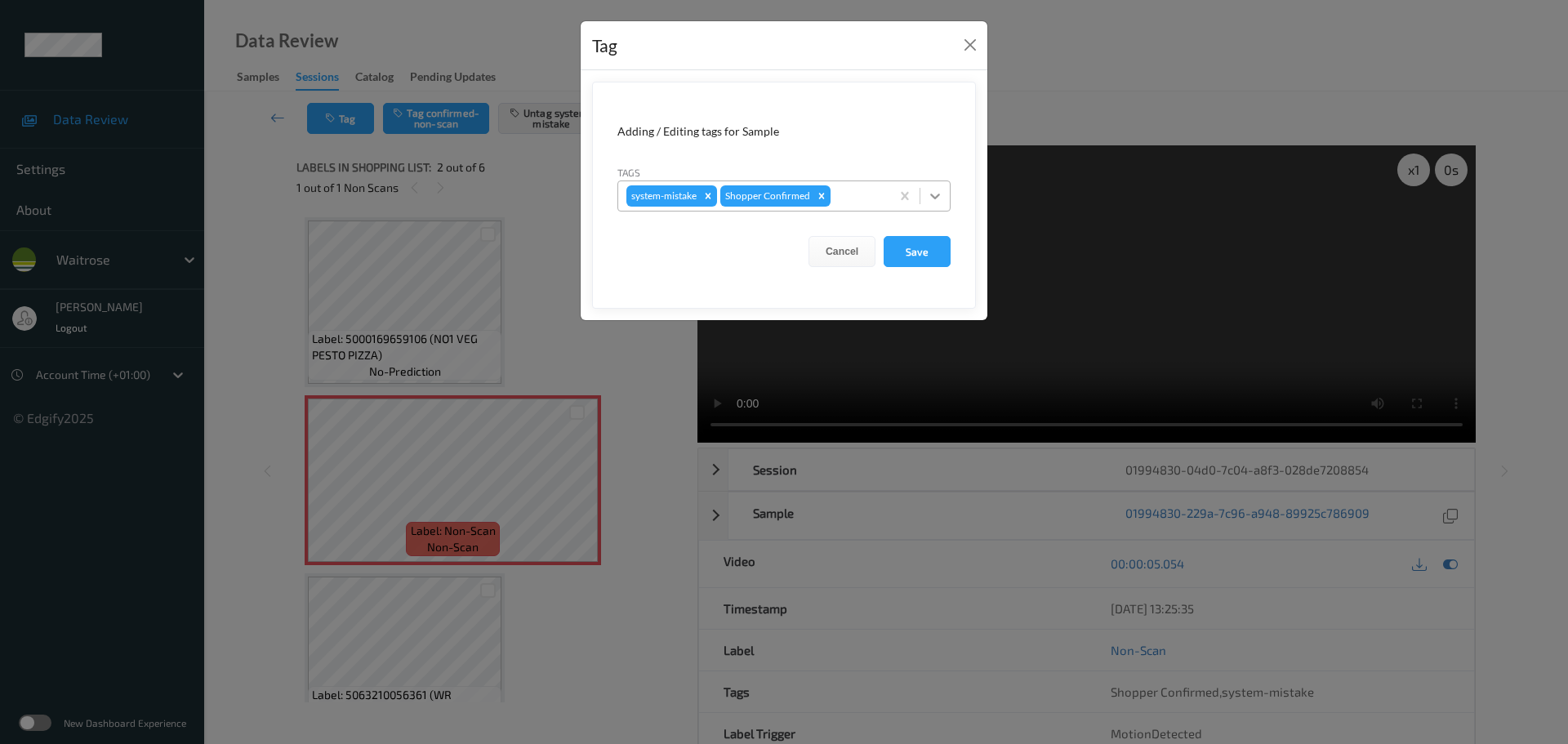
click at [937, 203] on icon at bounding box center [935, 196] width 16 height 16
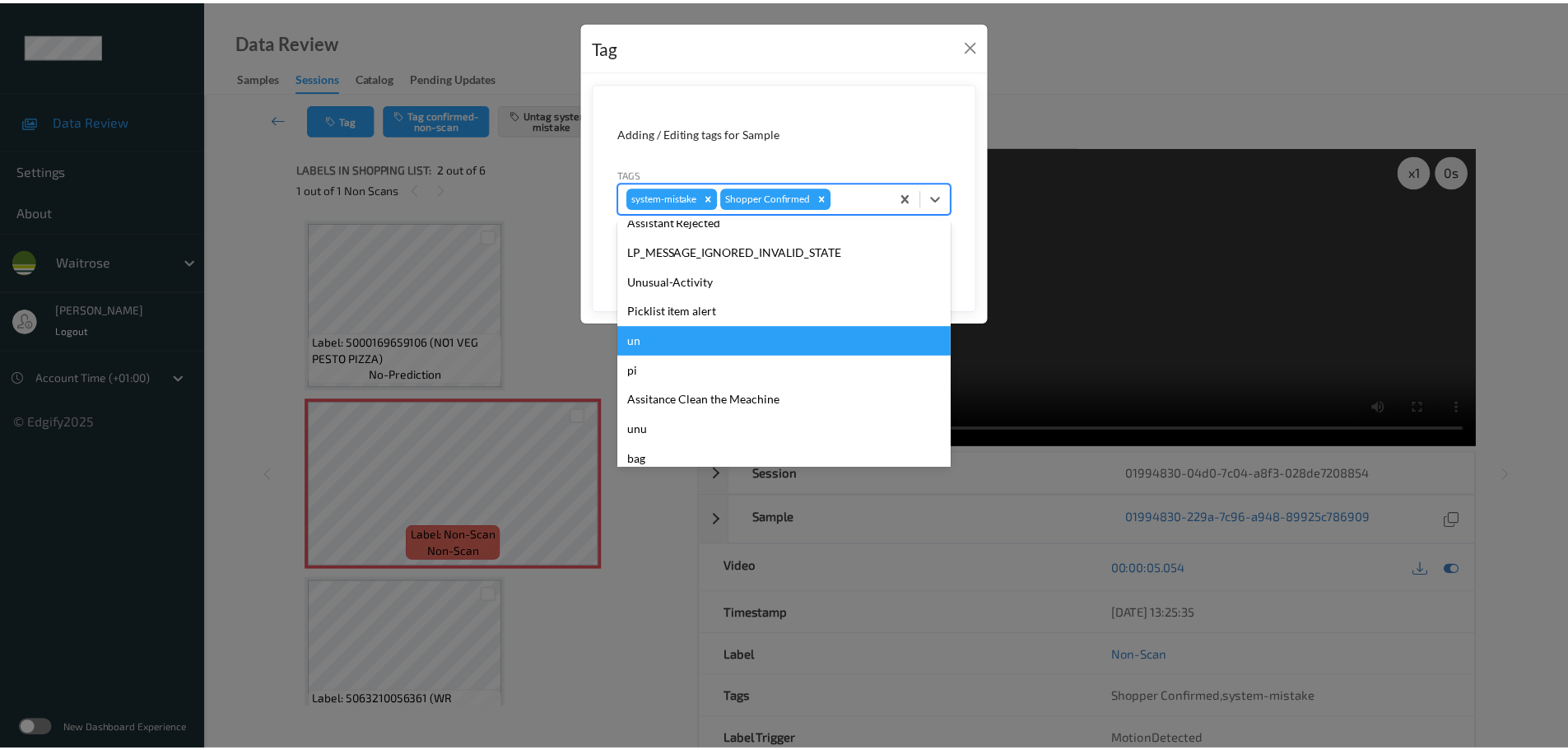
scroll to position [412, 0]
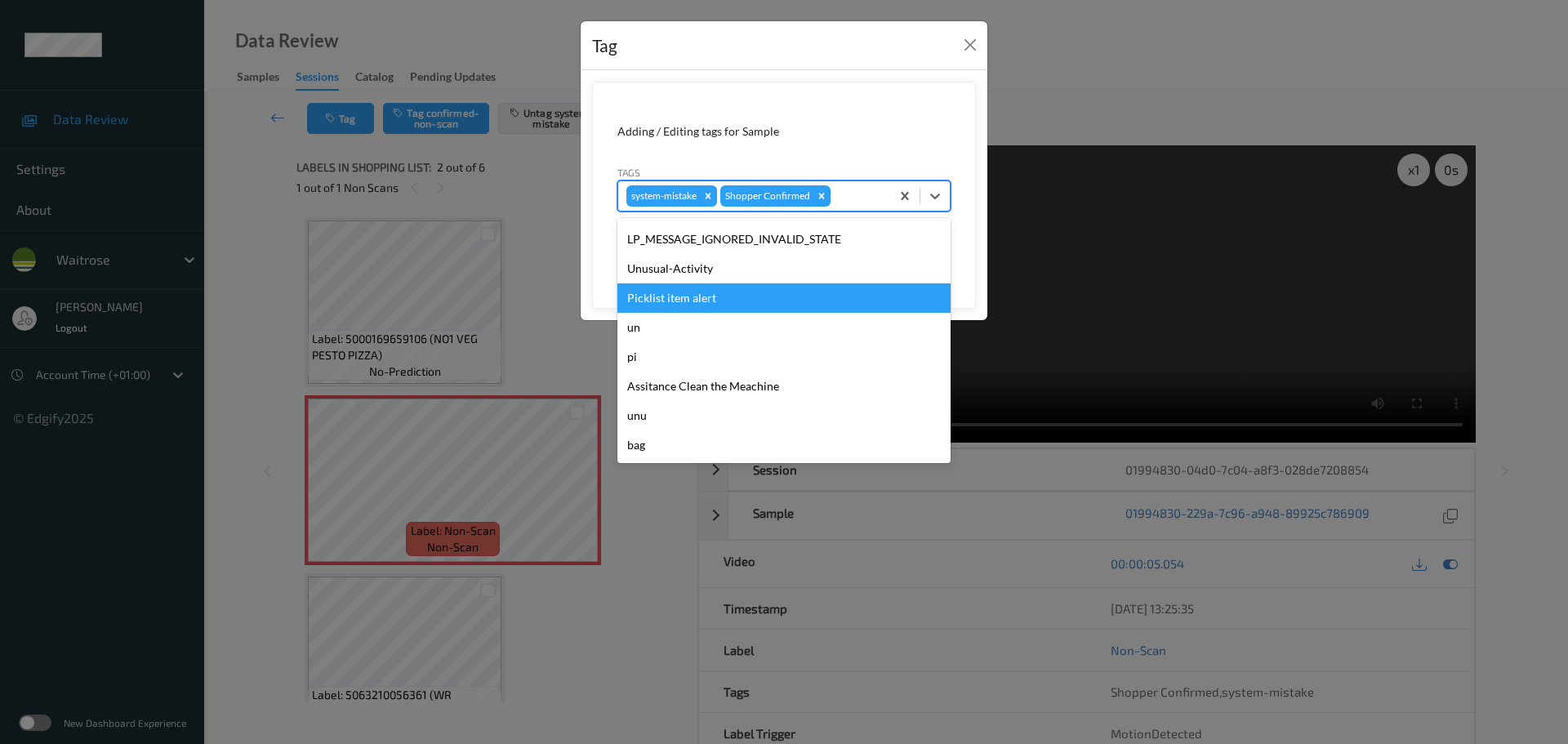
click at [678, 267] on div "Unusual-Activity" at bounding box center [784, 269] width 333 height 30
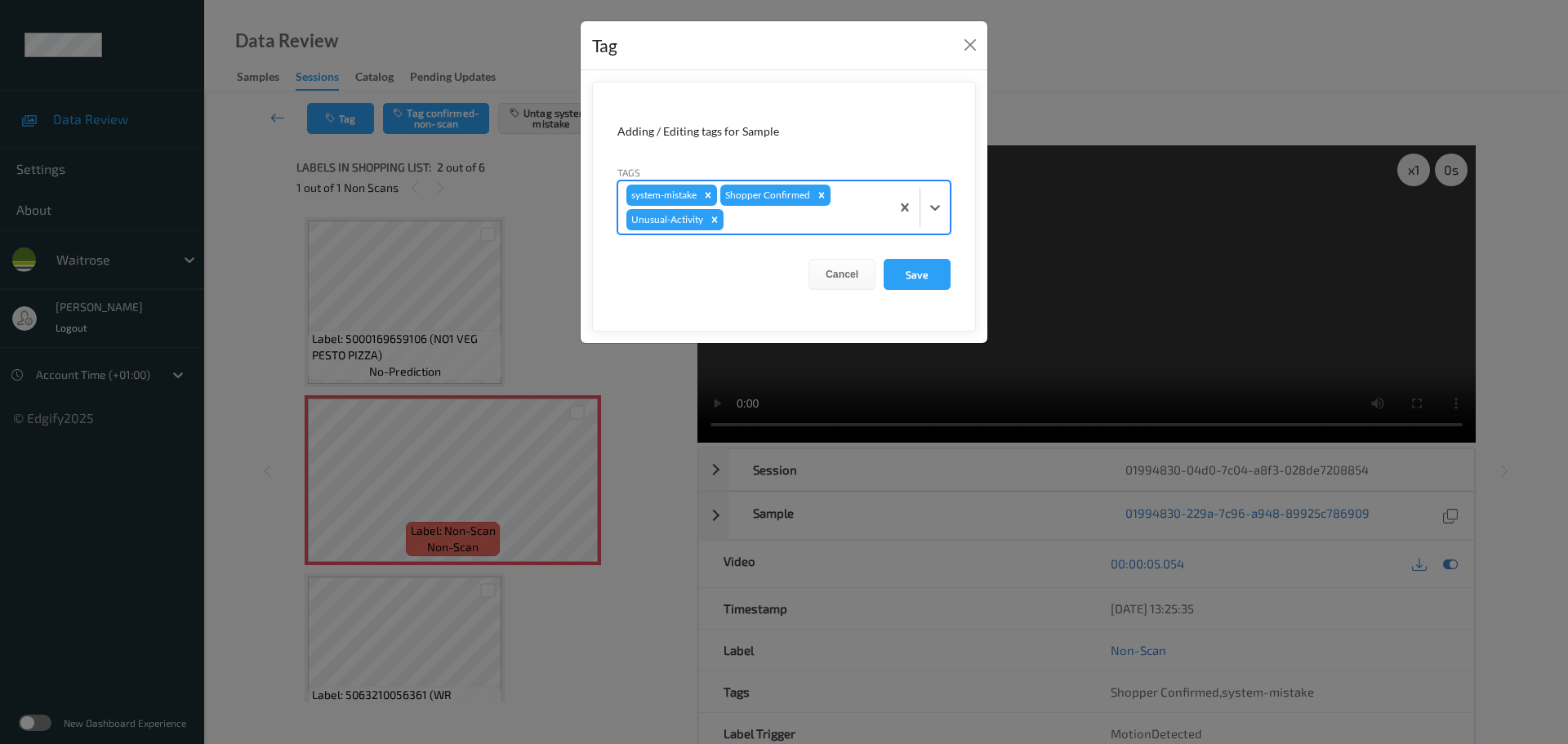
click at [935, 228] on div at bounding box center [920, 208] width 60 height 53
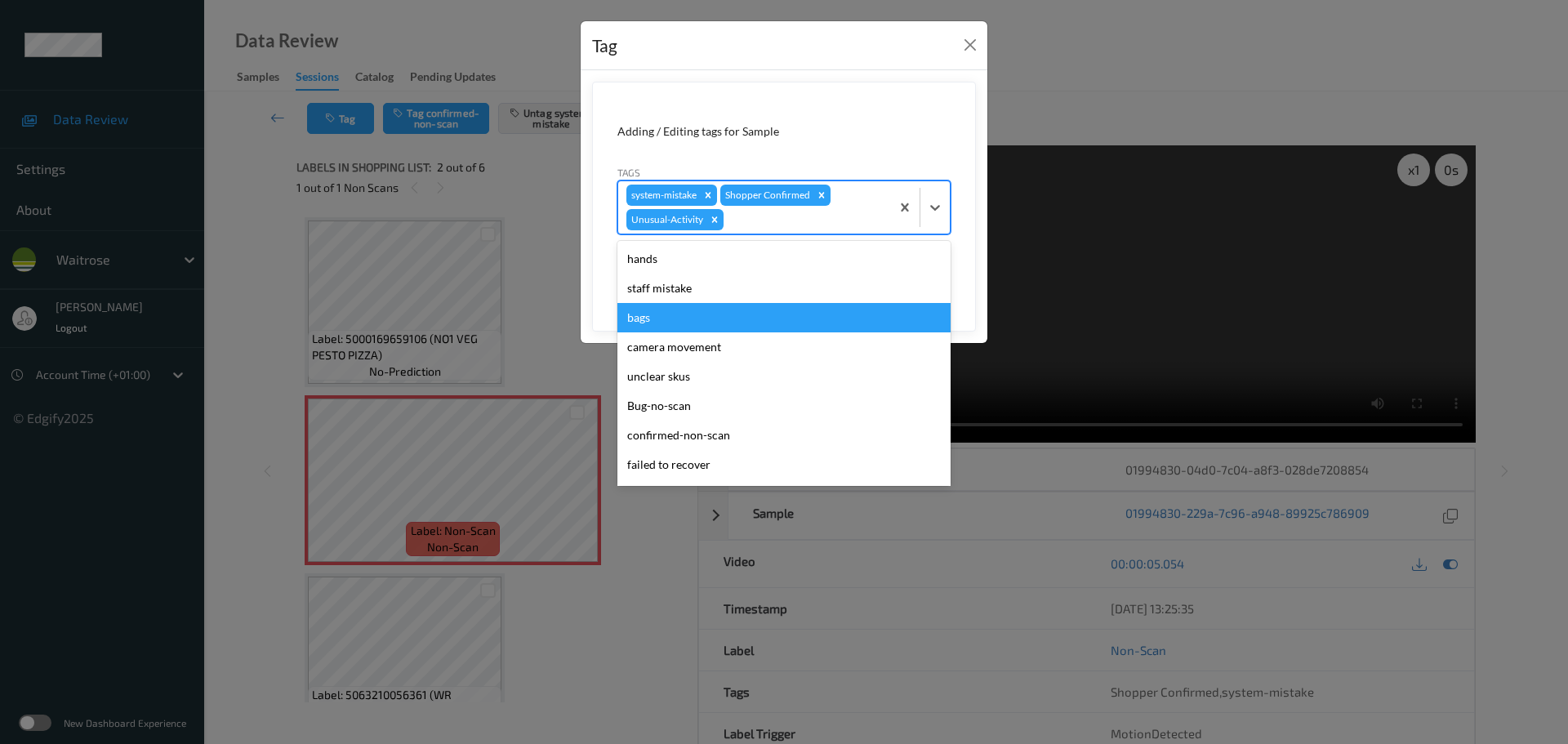
click at [718, 316] on div "bags" at bounding box center [784, 318] width 333 height 30
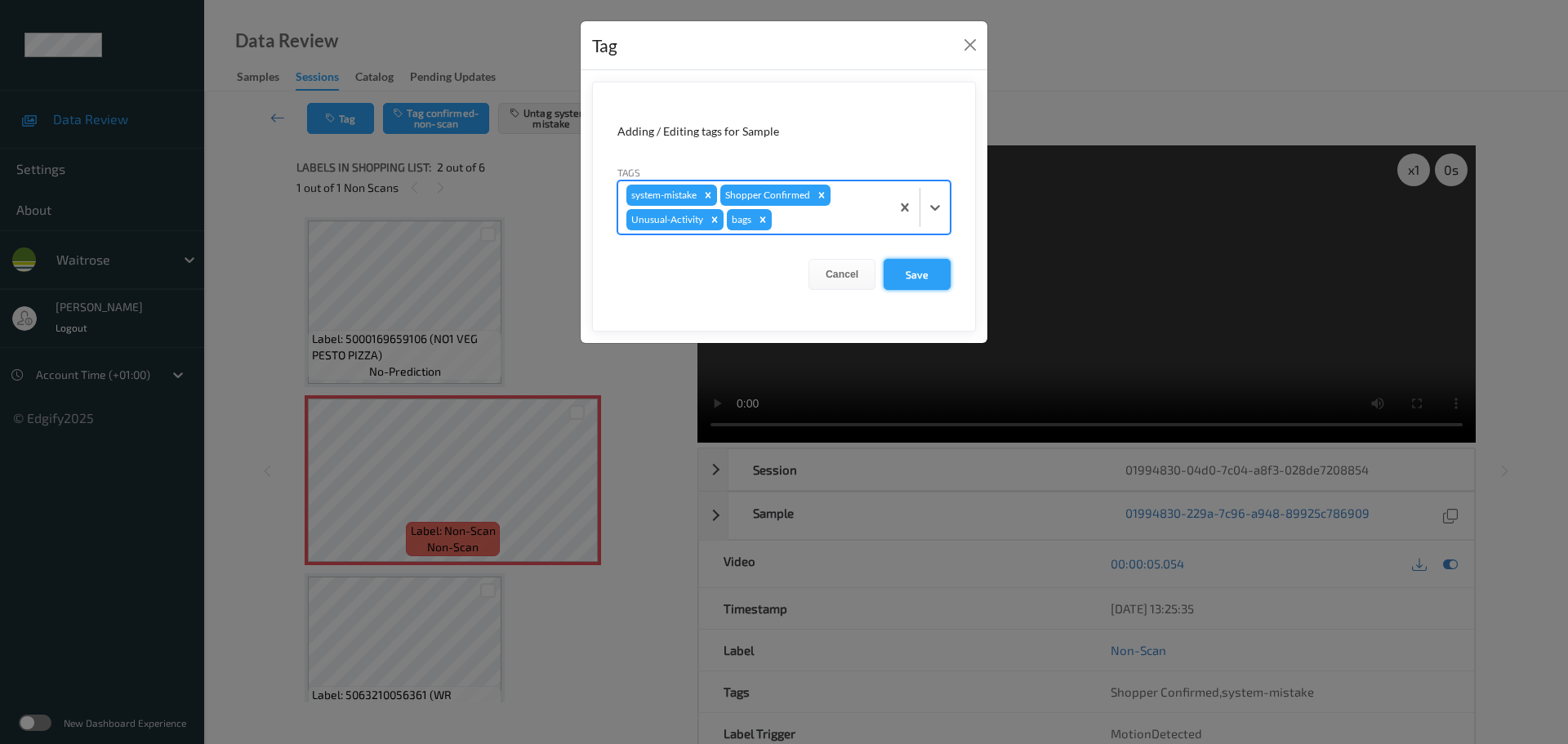
click at [923, 281] on button "Save" at bounding box center [917, 275] width 67 height 31
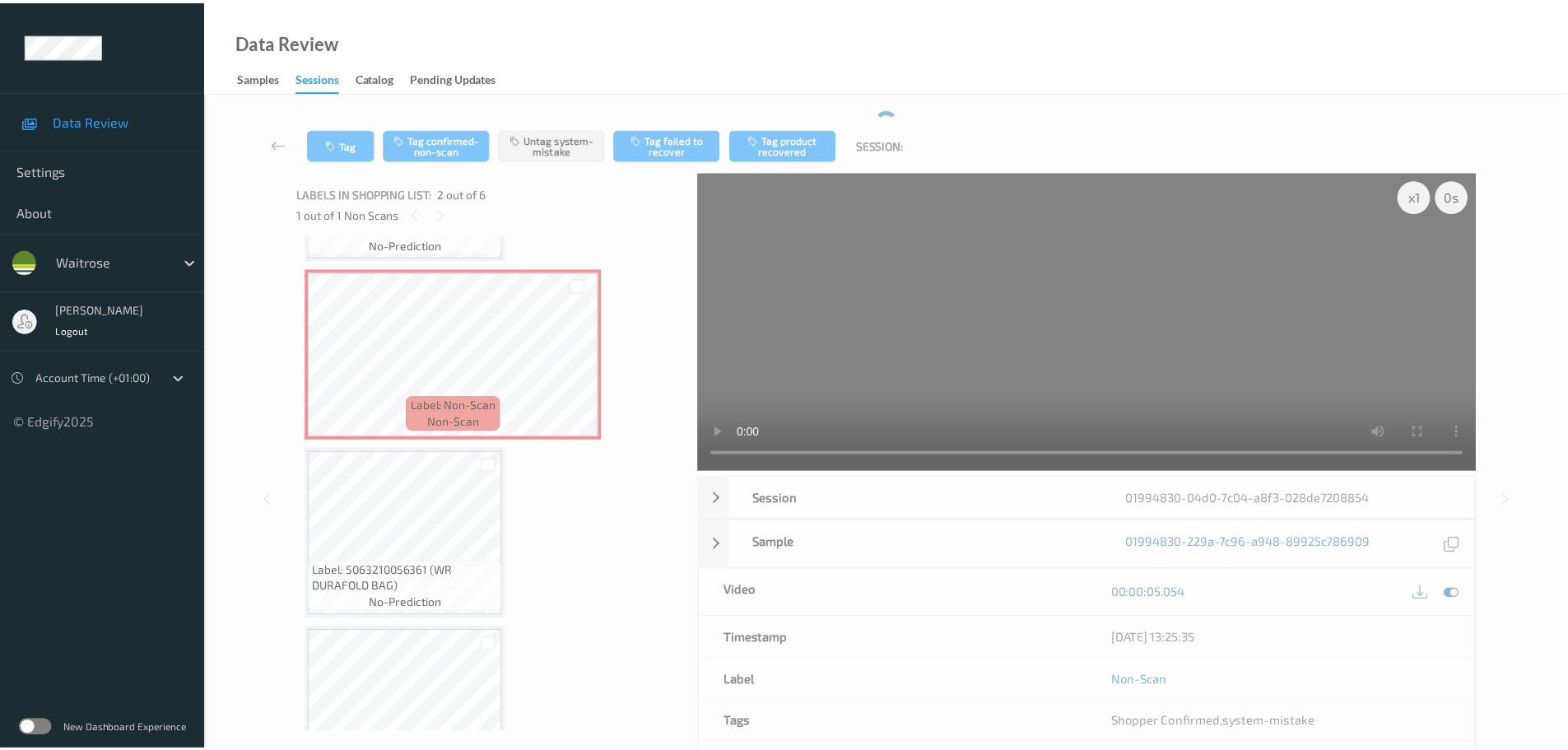
scroll to position [165, 0]
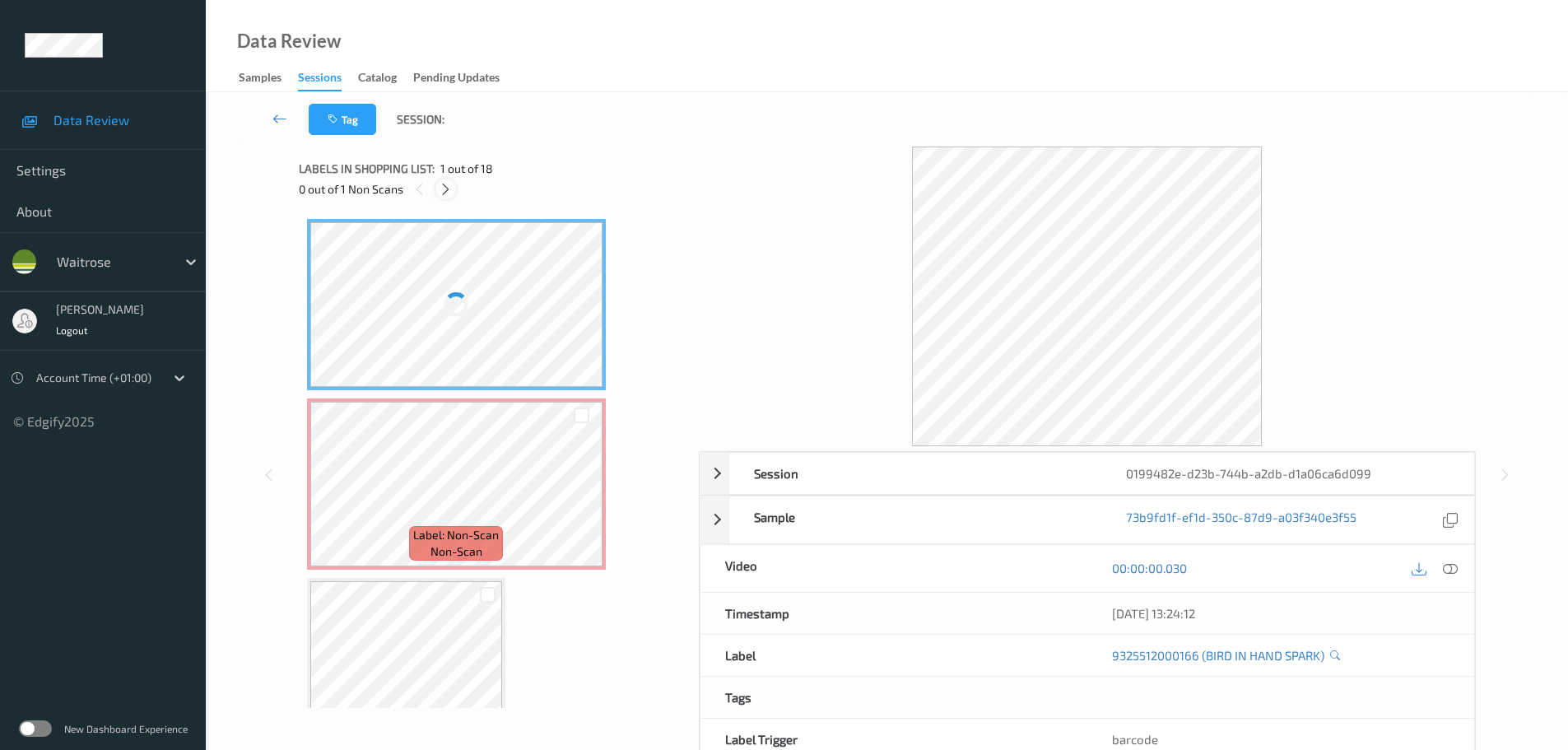
click at [442, 191] on icon at bounding box center [445, 190] width 14 height 15
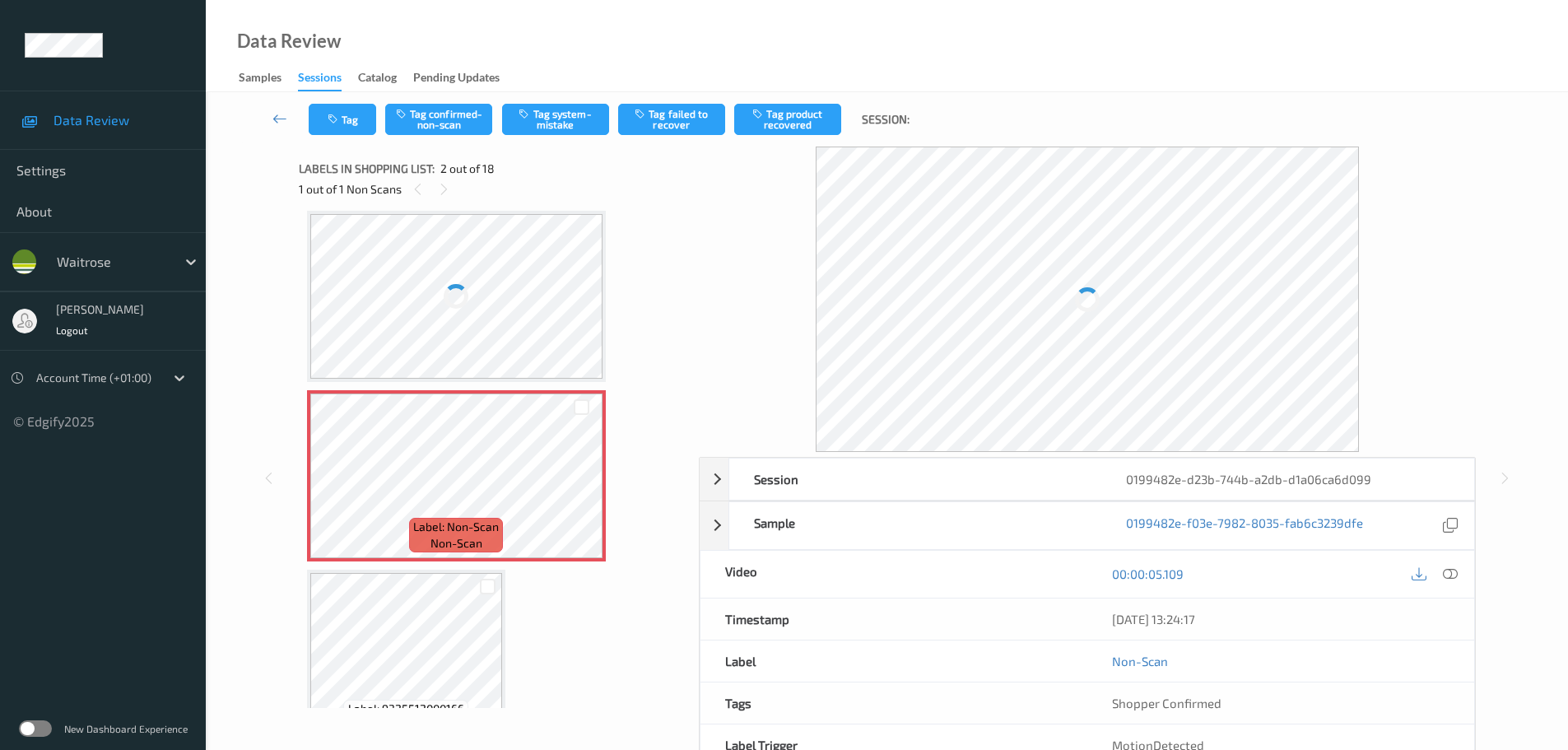
drag, startPoint x: 1446, startPoint y: 577, endPoint x: 1422, endPoint y: 560, distance: 29.4
click at [1446, 577] on icon at bounding box center [1450, 573] width 15 height 15
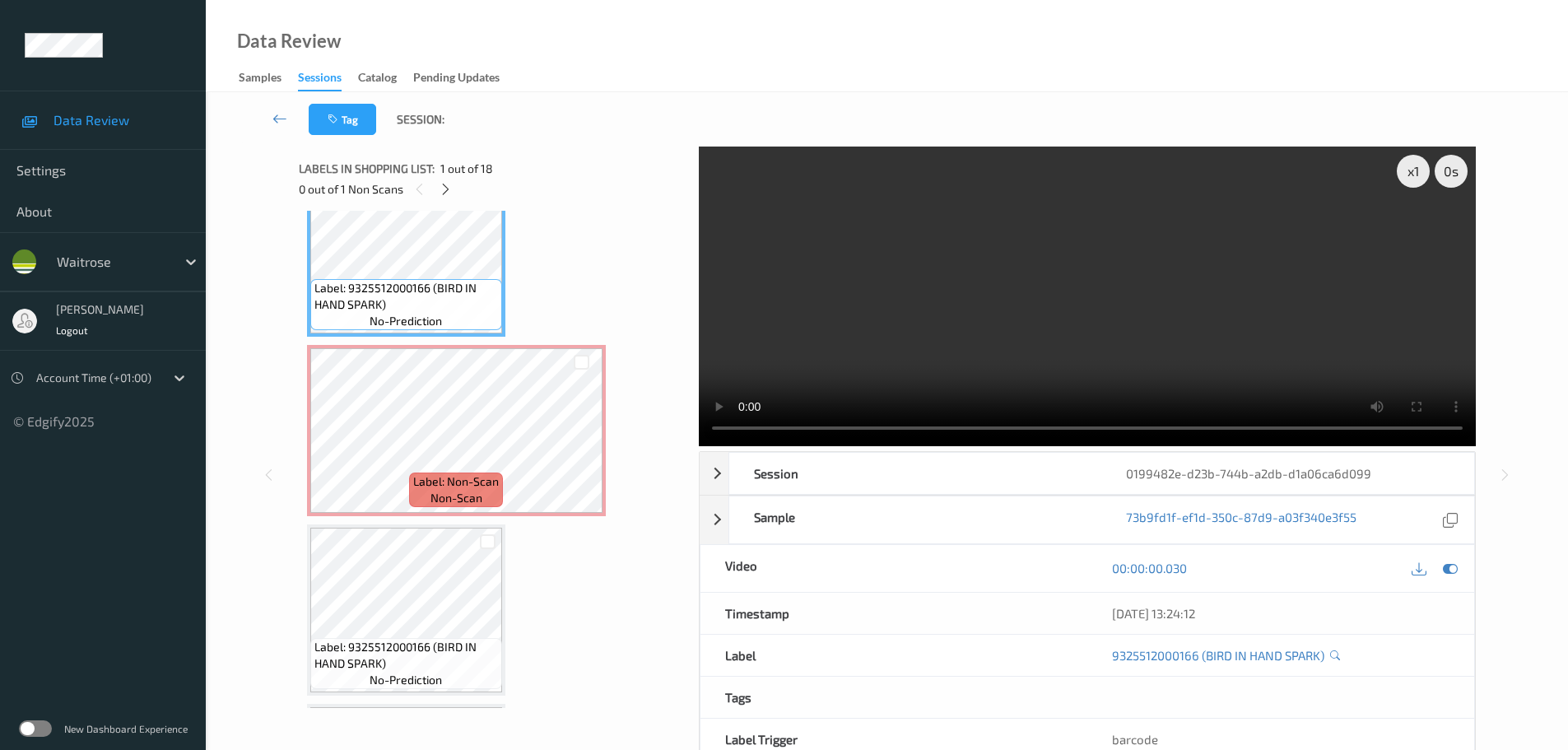
scroll to position [82, 0]
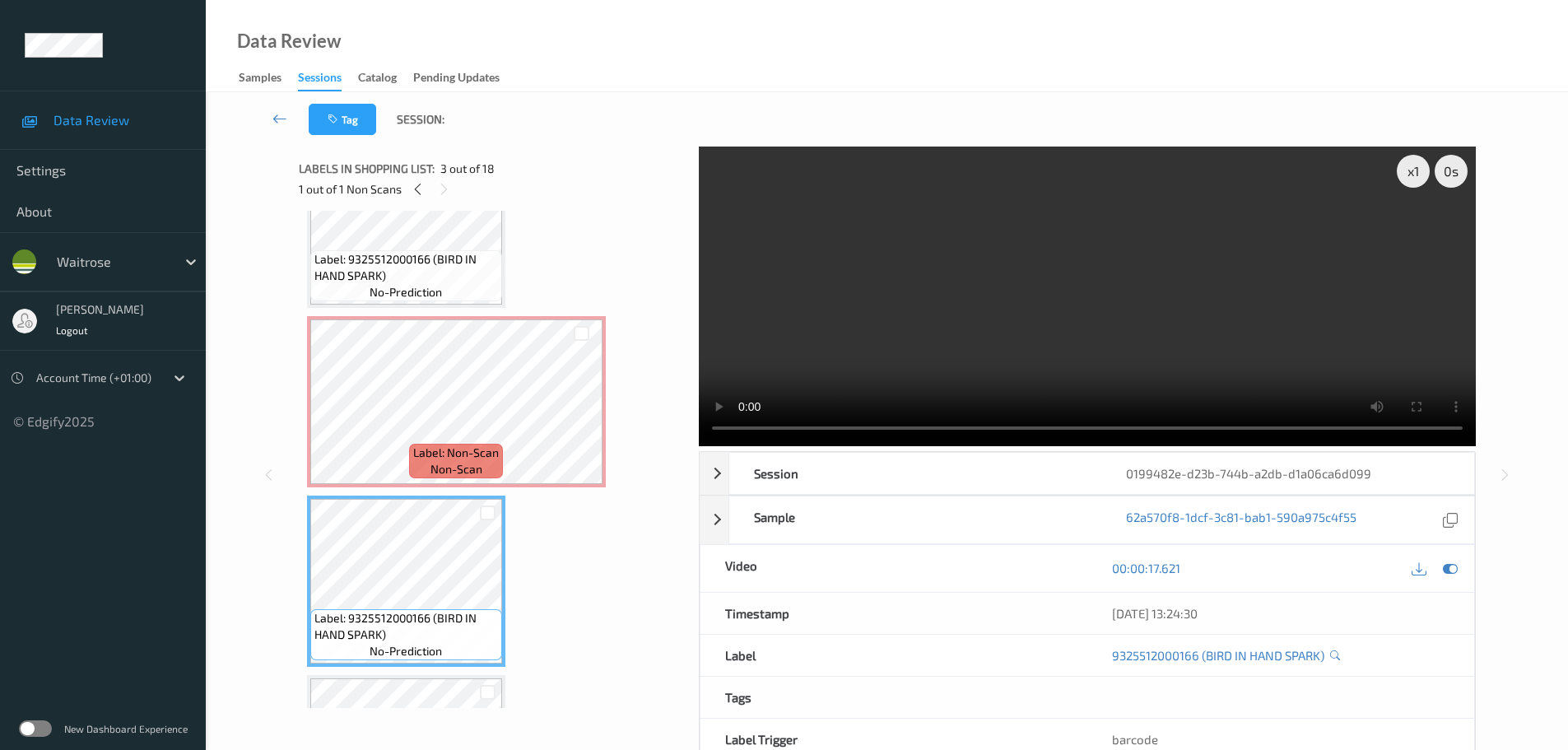
click at [763, 447] on div "x 1 0 s Session 0199482e-d23b-744b-a2db-d1a06ca6d099 Session ID 0199482e-d23b-7…" at bounding box center [1087, 475] width 777 height 657
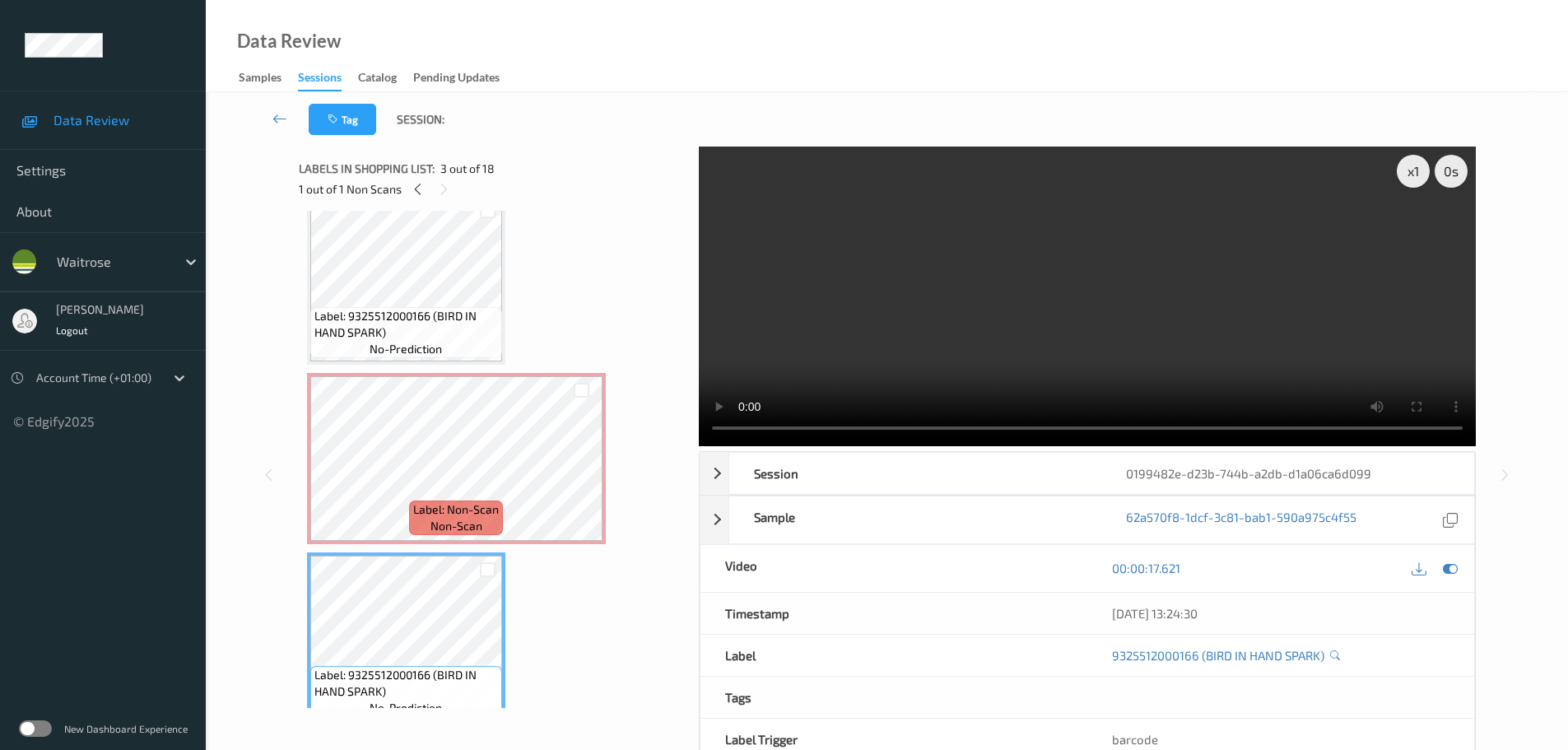
scroll to position [0, 0]
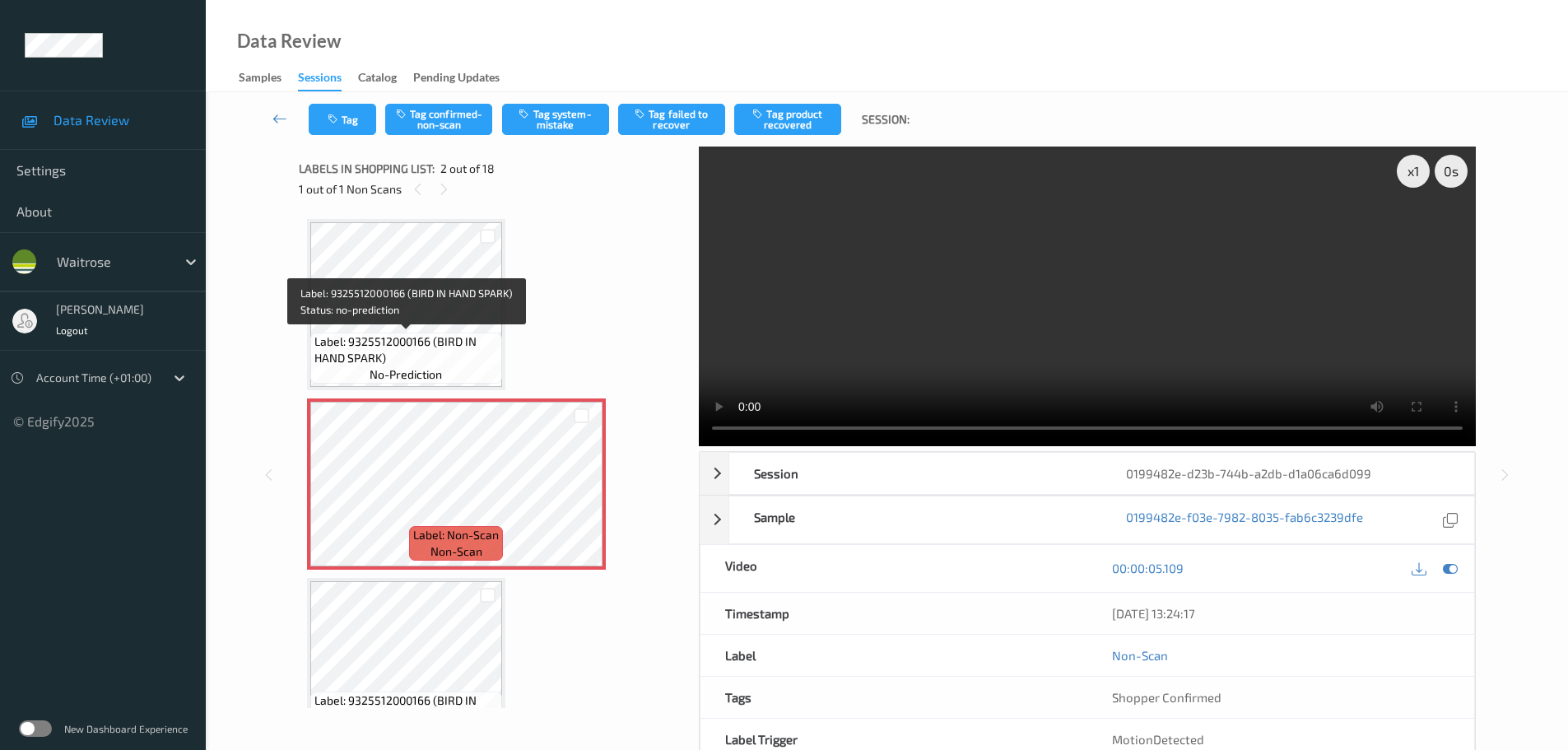
click at [449, 338] on span "Label: 9325512000166 (BIRD IN HAND SPARK)" at bounding box center [406, 350] width 184 height 33
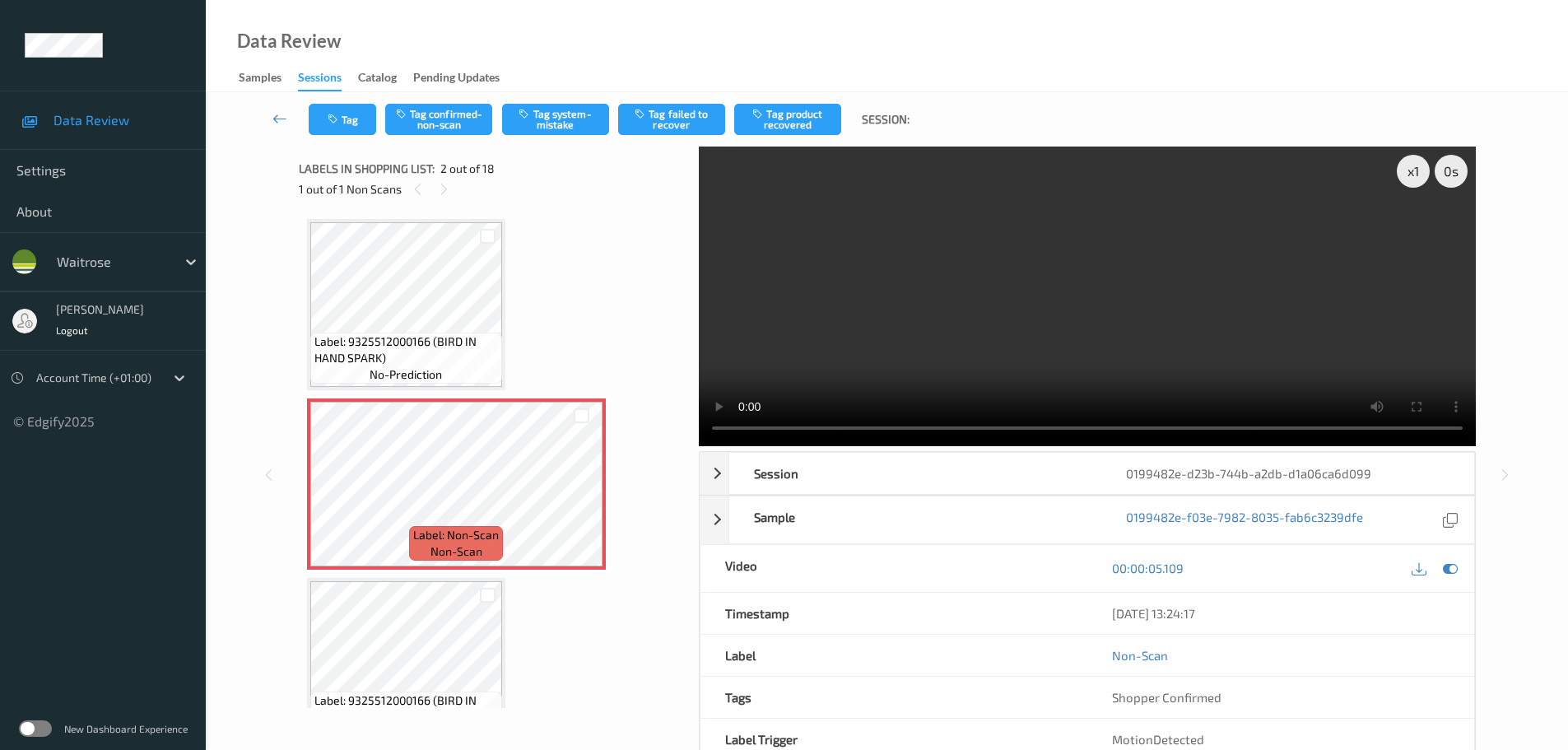
click at [552, 138] on div "Tag Tag confirmed-non-scan Tag system-mistake Tag failed to recover Tag product…" at bounding box center [887, 119] width 1295 height 55
click at [559, 129] on button "Tag system-mistake" at bounding box center [555, 119] width 107 height 31
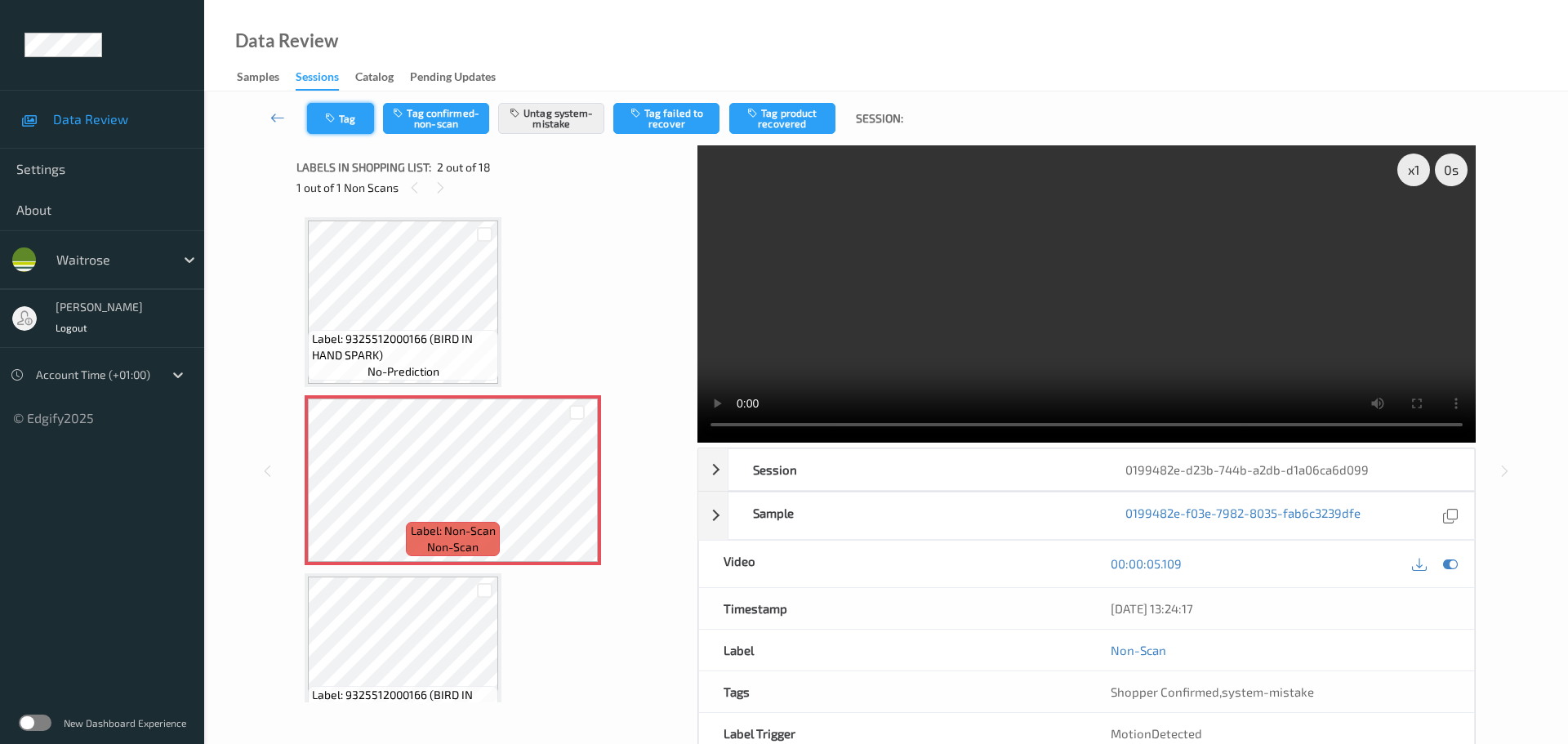
click at [345, 122] on button "Tag" at bounding box center [340, 118] width 67 height 31
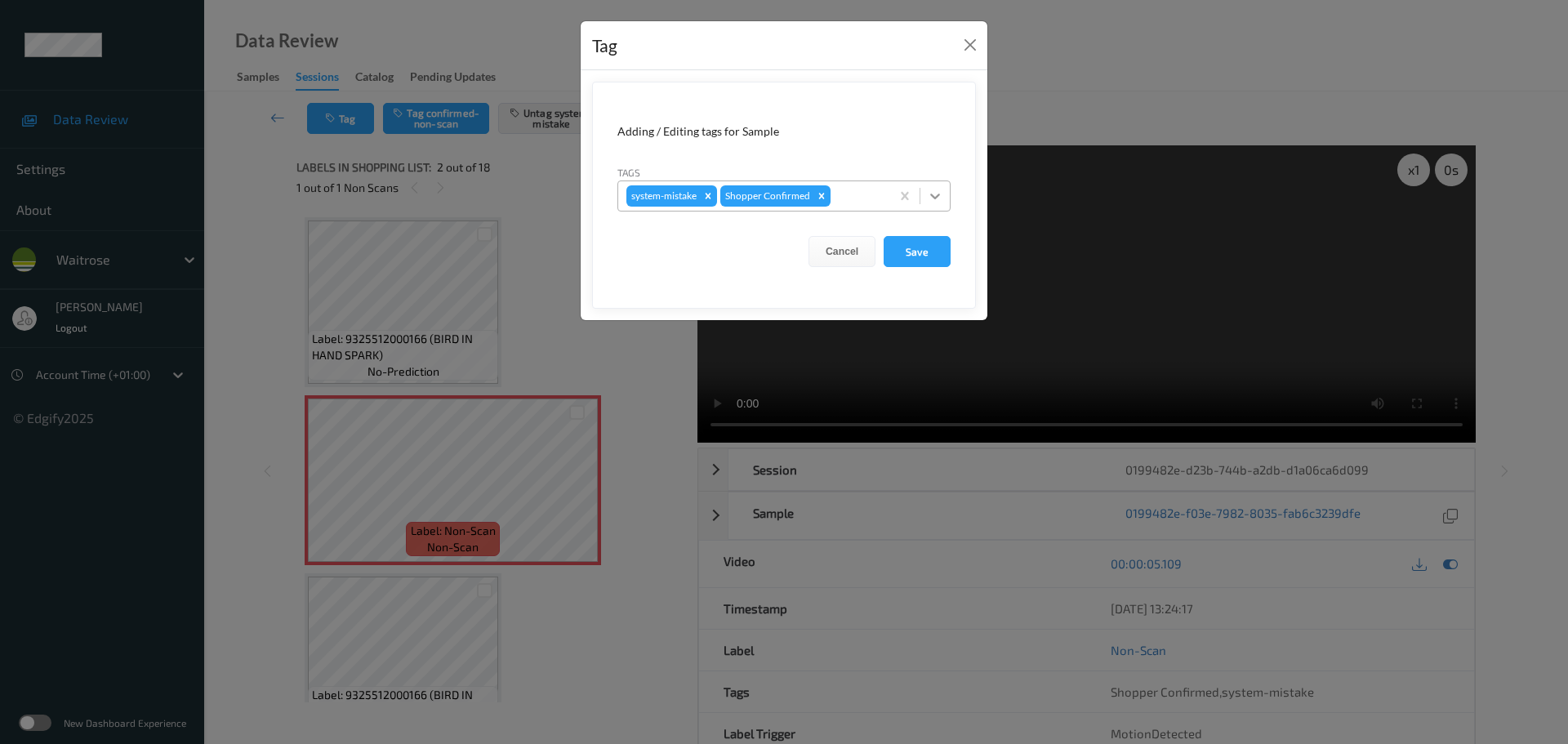
click at [939, 198] on icon at bounding box center [935, 196] width 16 height 16
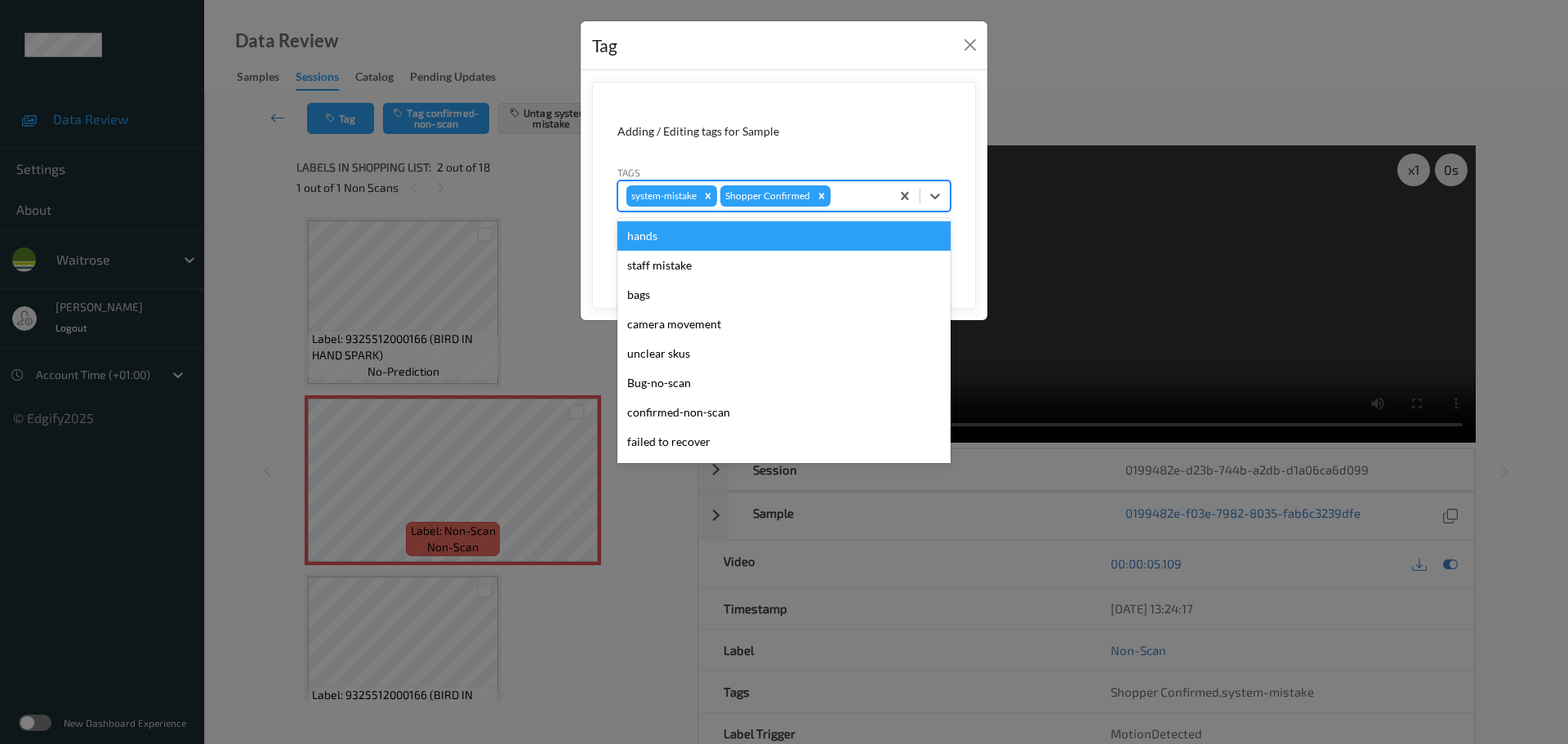
scroll to position [409, 0]
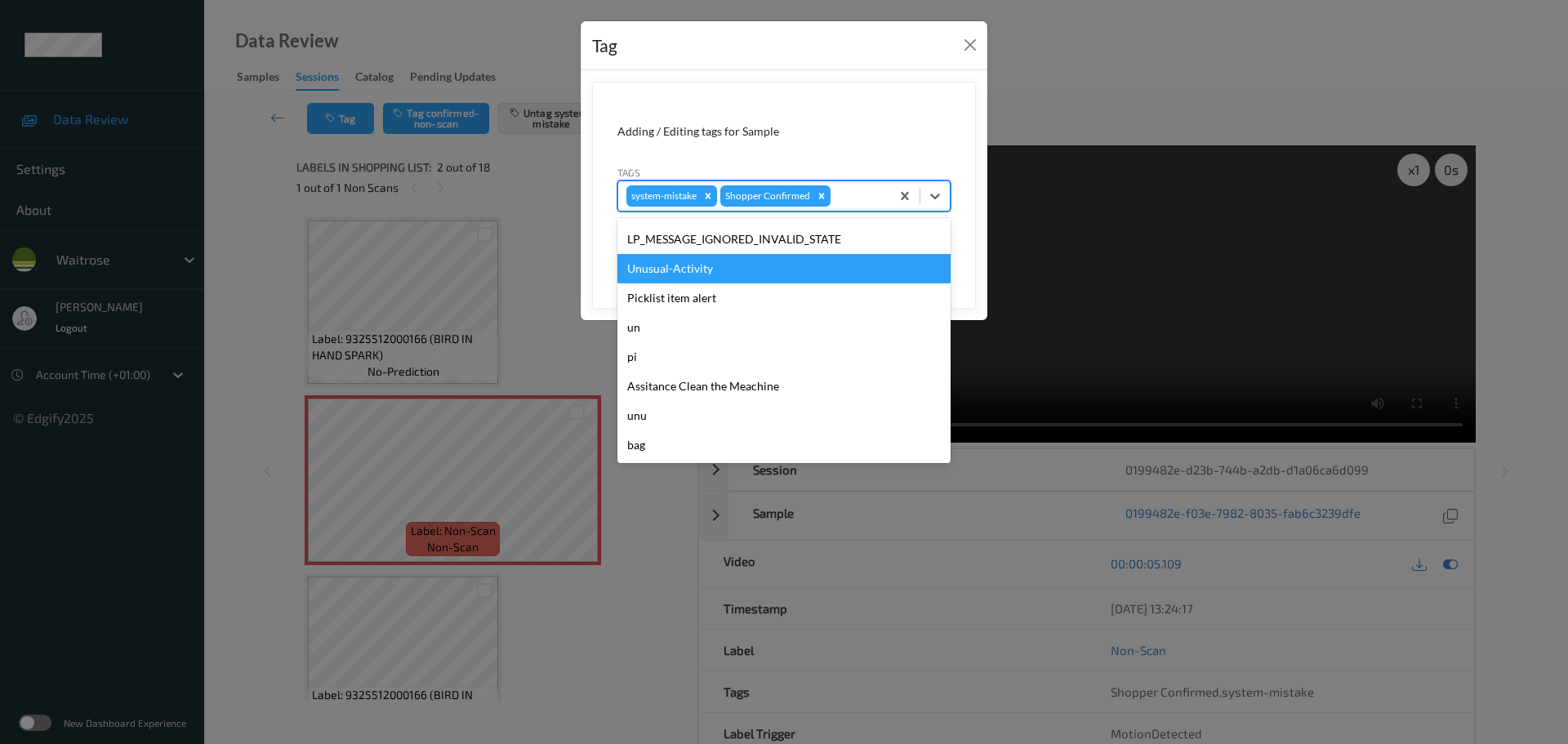
click at [628, 264] on div "Unusual-Activity" at bounding box center [784, 269] width 333 height 30
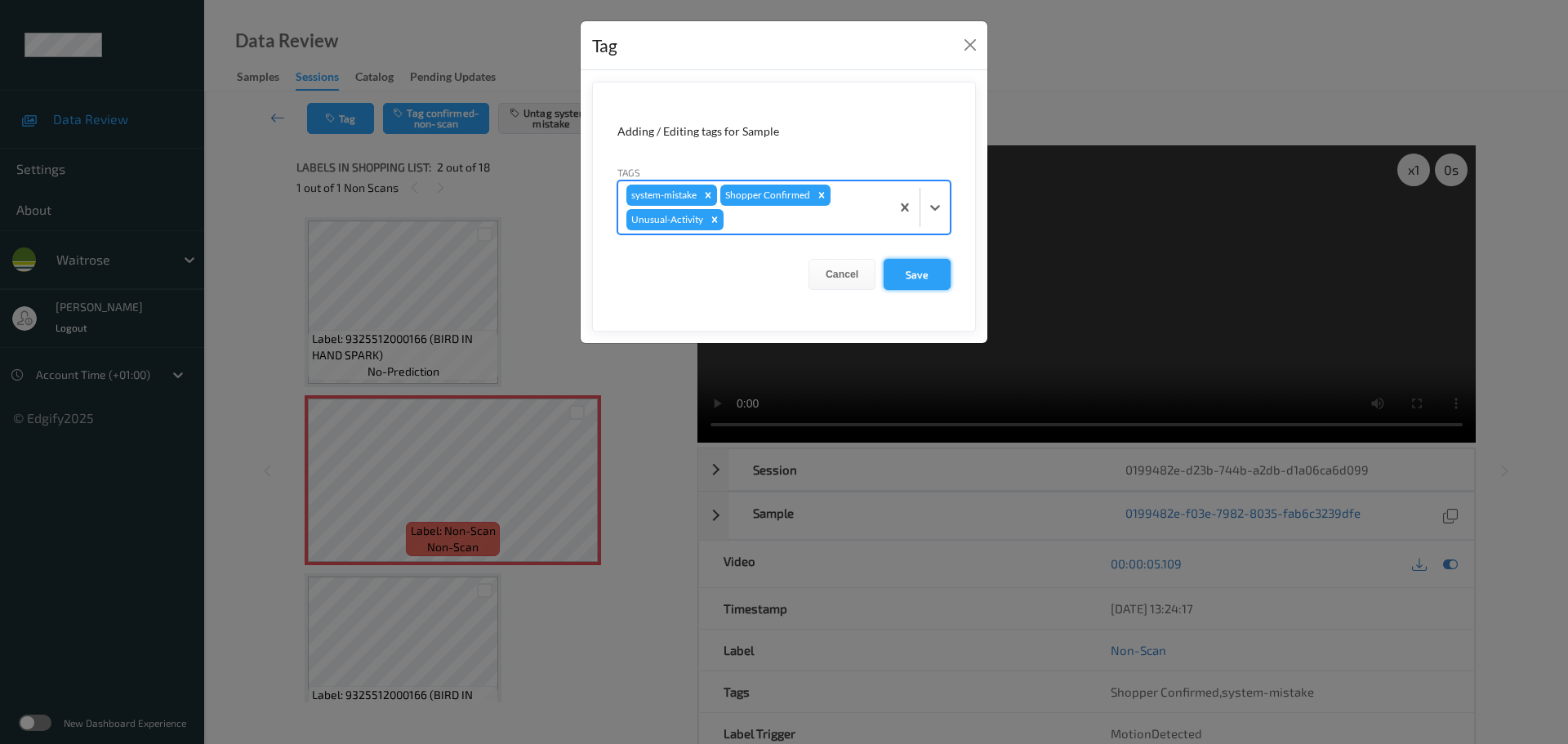
click at [914, 284] on button "Save" at bounding box center [917, 275] width 67 height 31
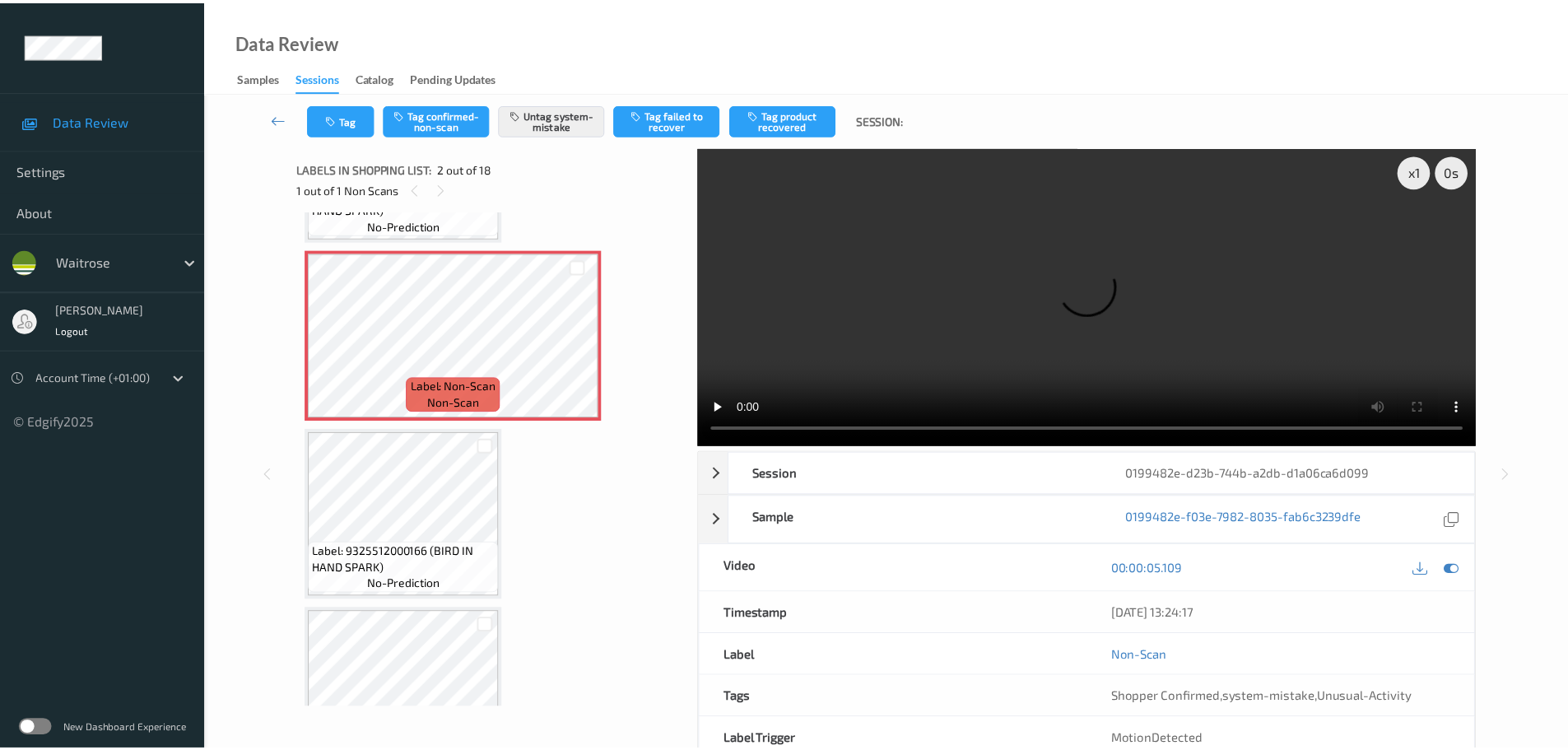
scroll to position [165, 0]
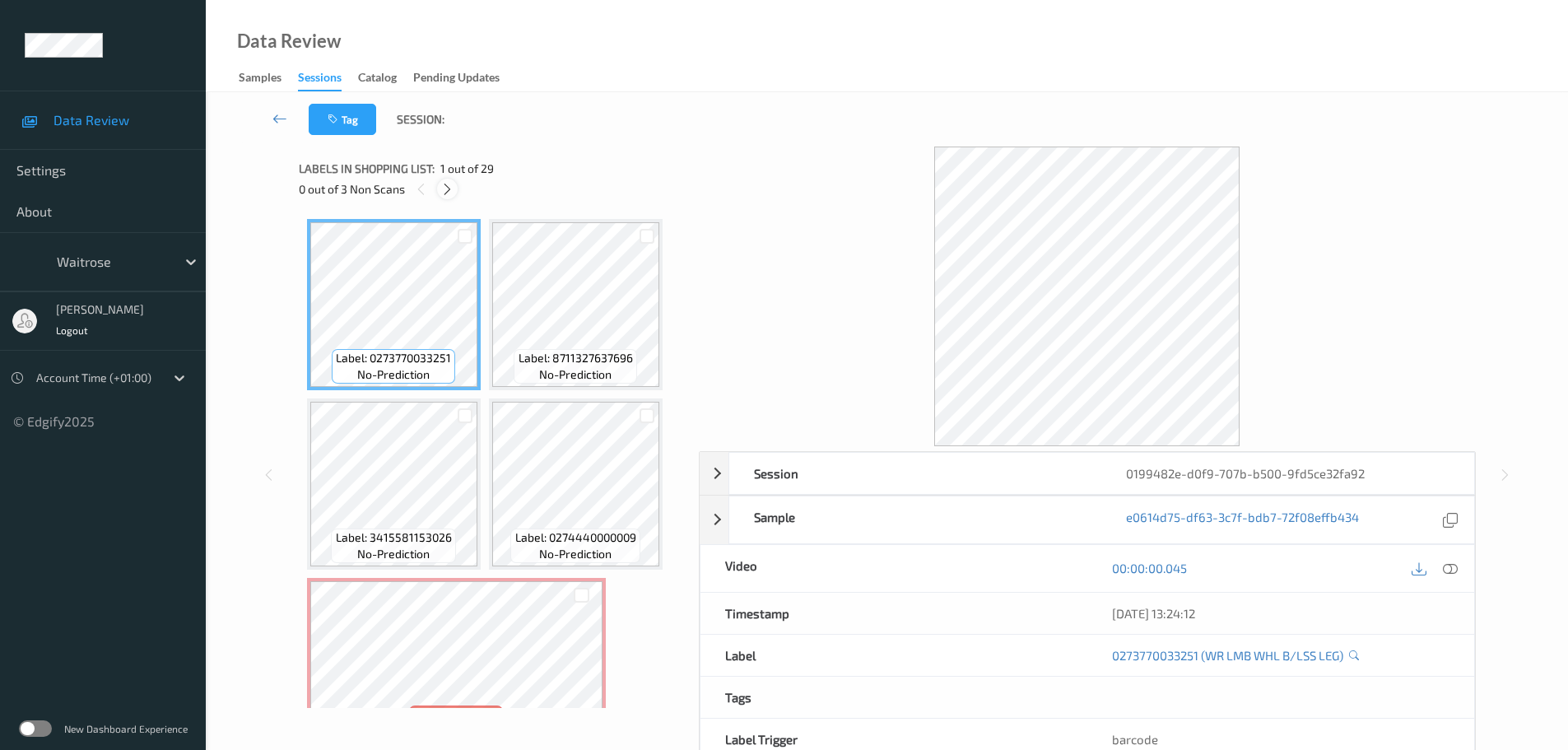
click at [439, 185] on div at bounding box center [447, 189] width 21 height 21
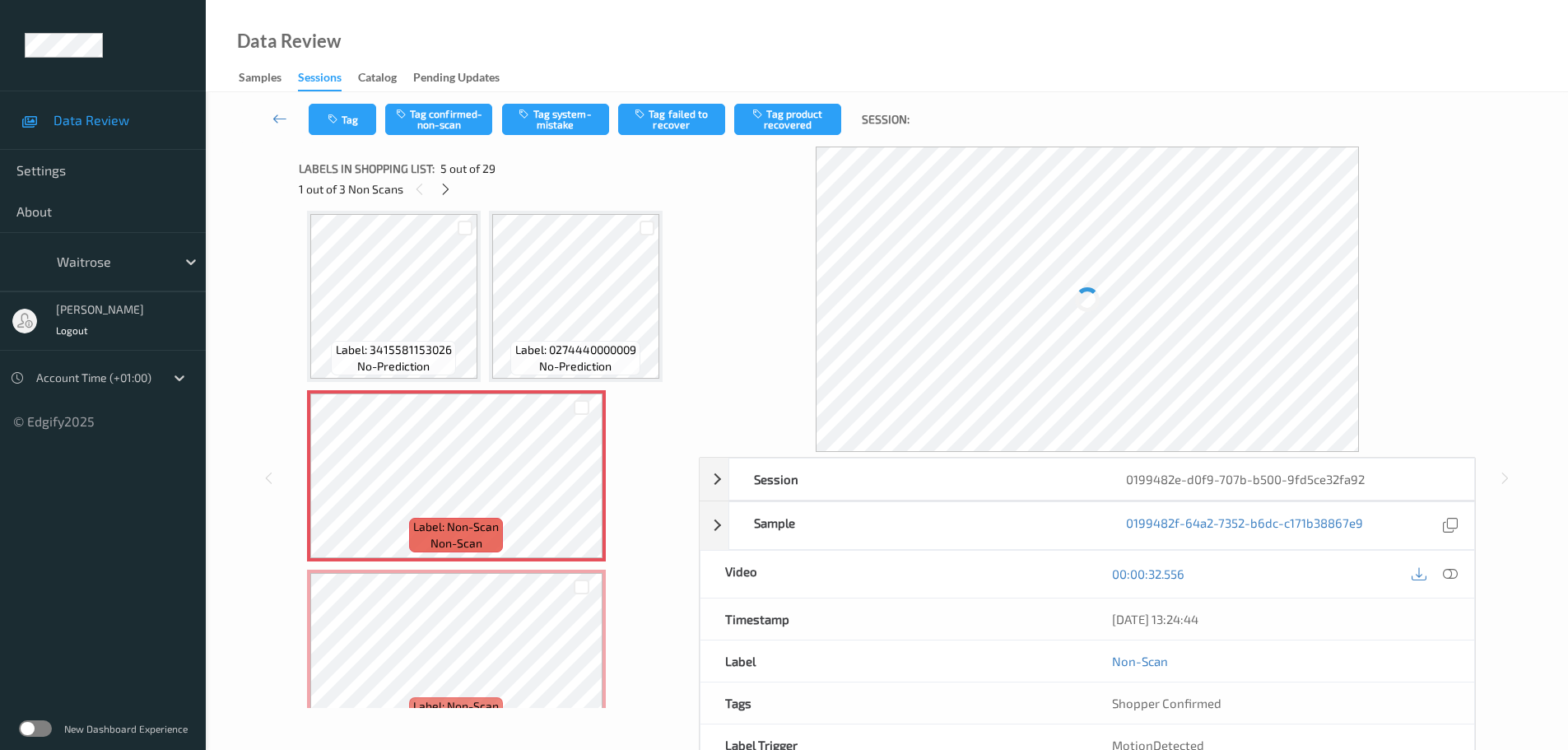
click at [1455, 571] on icon at bounding box center [1450, 573] width 15 height 15
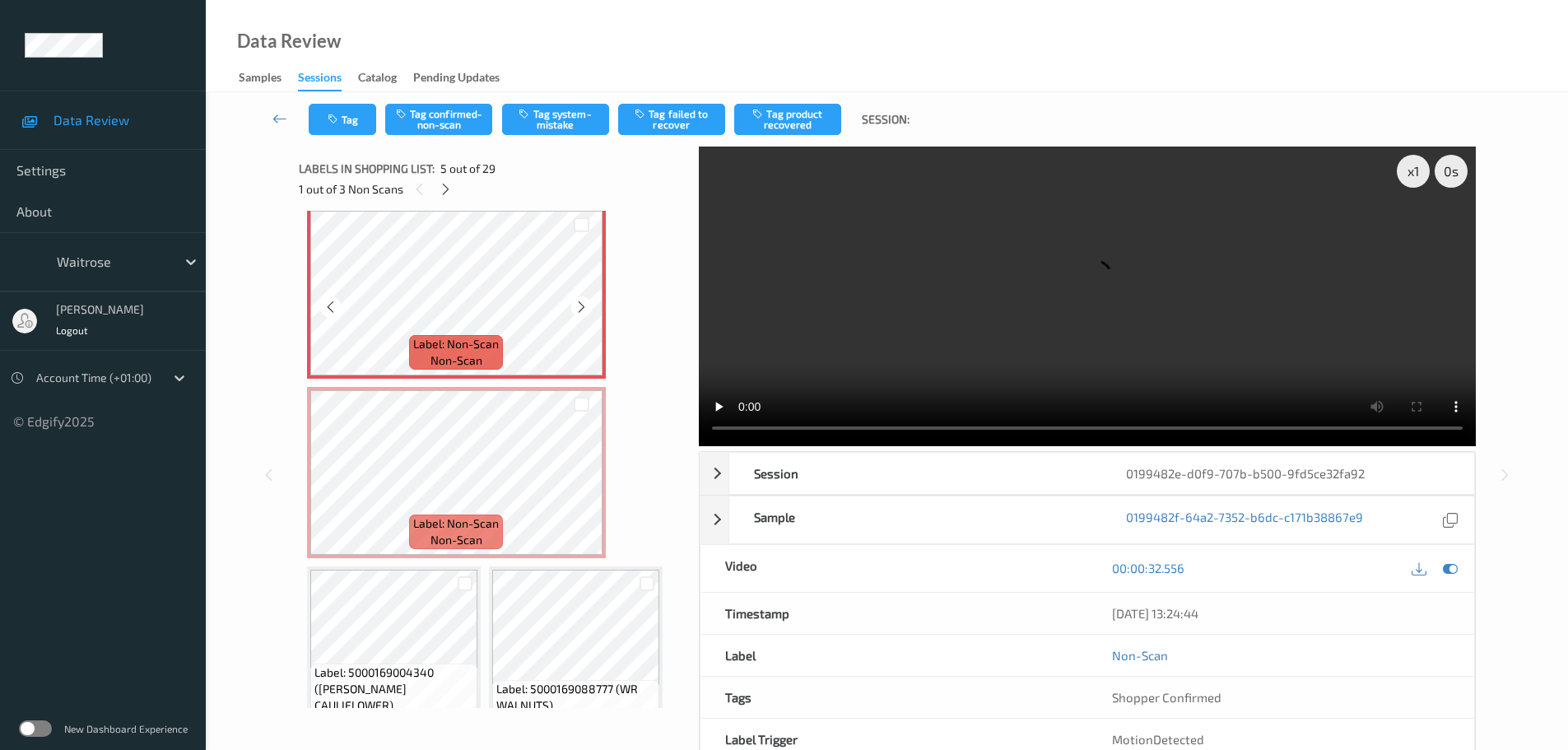
scroll to position [329, 0]
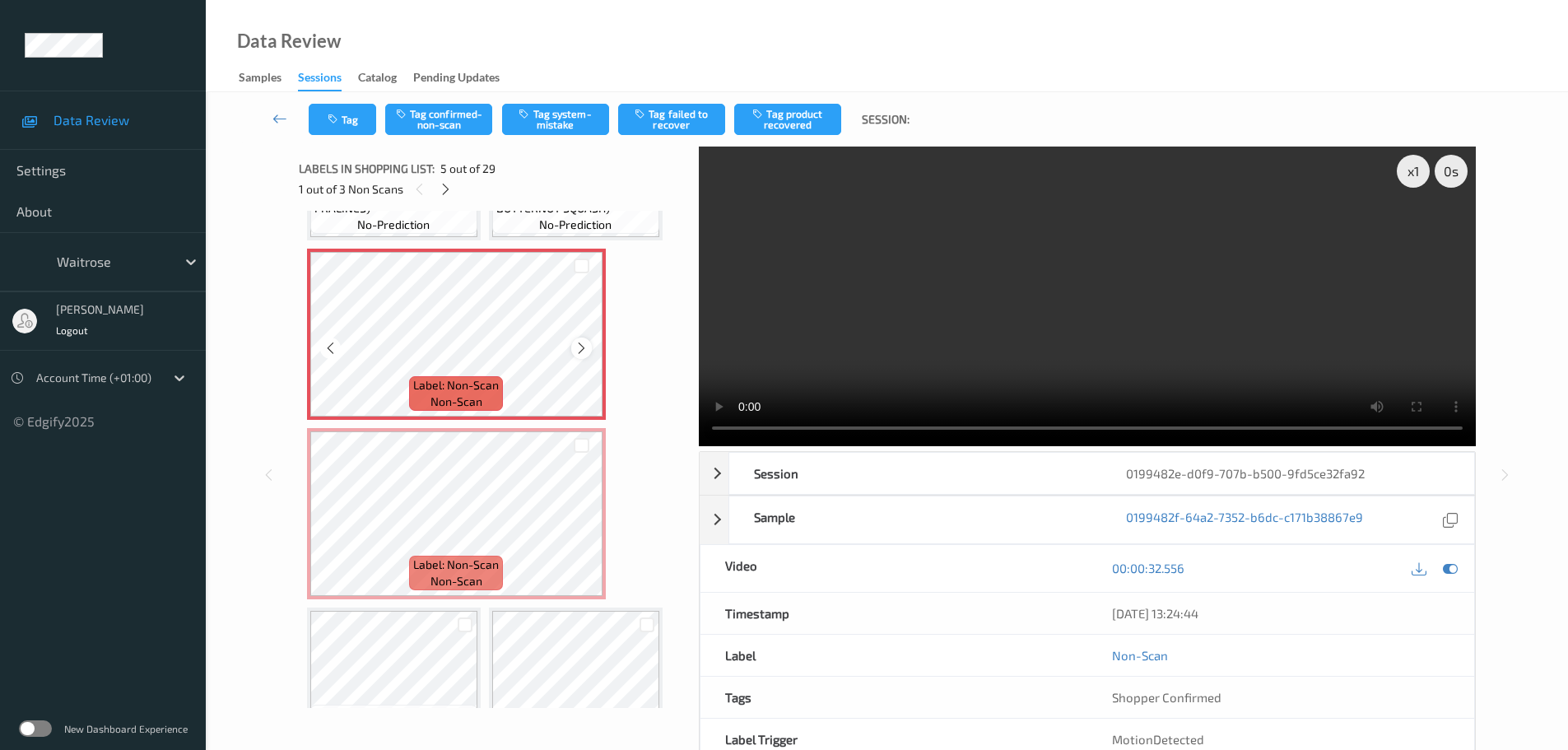
click at [588, 350] on div at bounding box center [581, 347] width 21 height 21
click at [588, 349] on div at bounding box center [581, 347] width 21 height 21
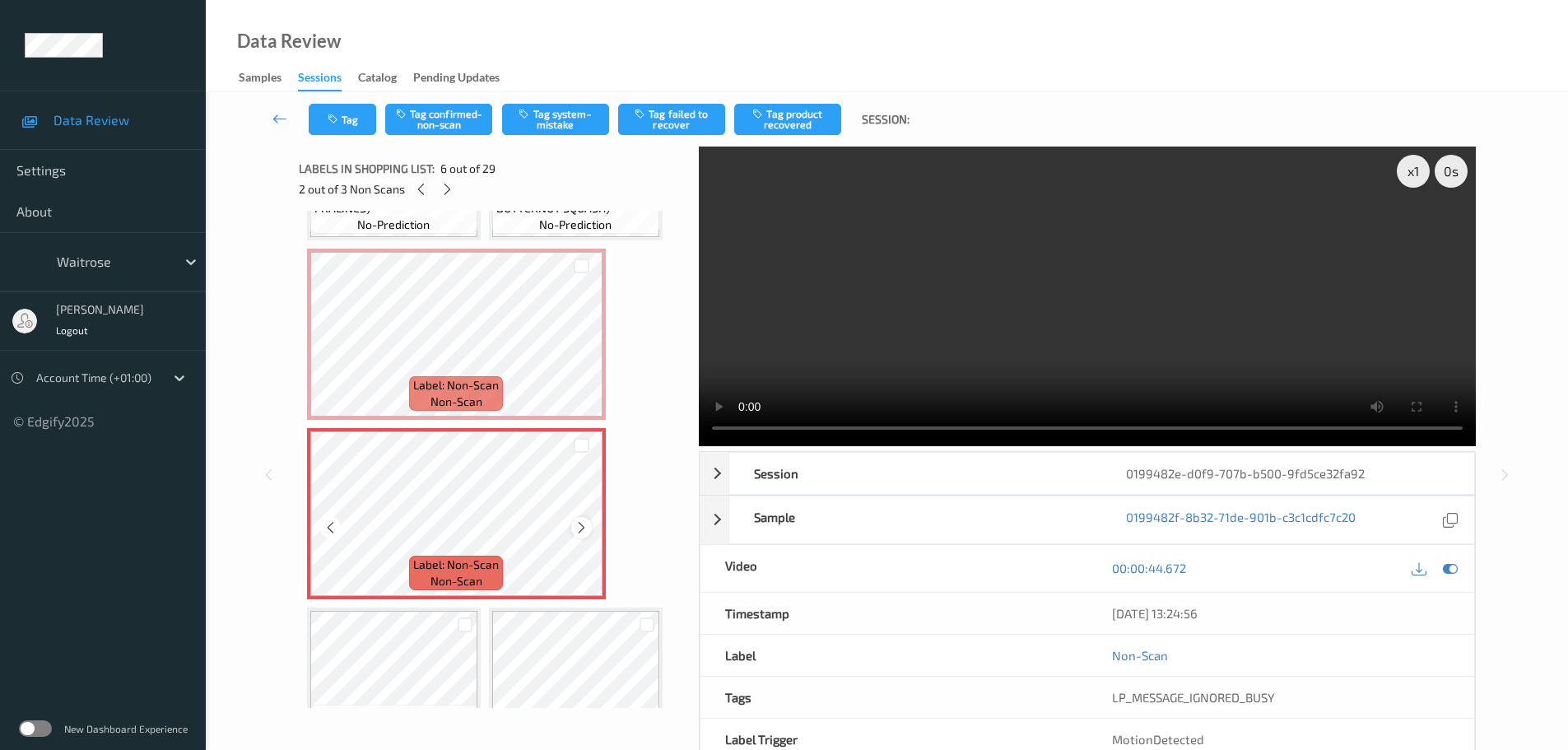
click at [582, 530] on icon at bounding box center [581, 528] width 14 height 15
click at [582, 528] on icon at bounding box center [581, 528] width 14 height 15
click at [582, 525] on icon at bounding box center [581, 528] width 14 height 15
click at [582, 524] on icon at bounding box center [581, 528] width 14 height 15
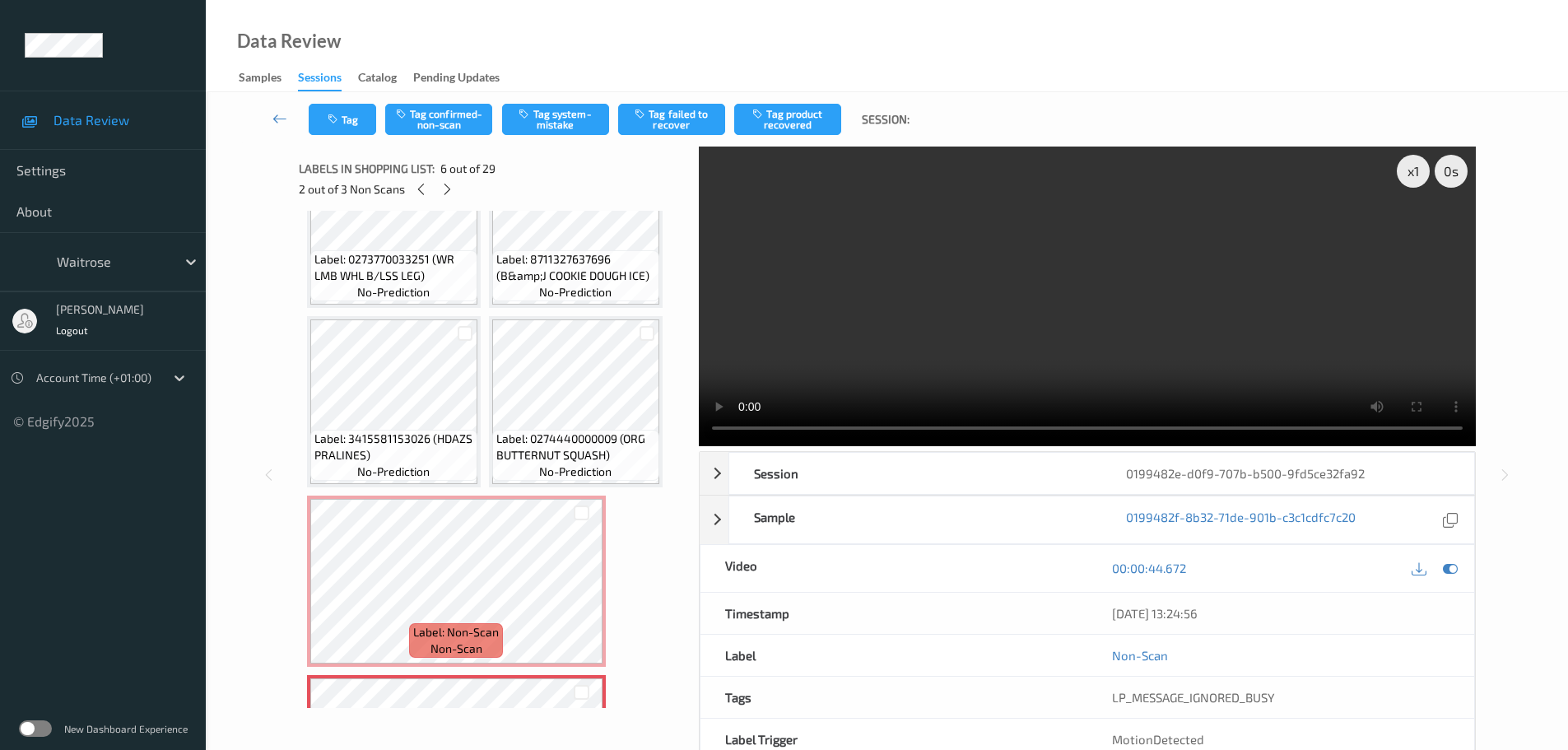
scroll to position [0, 0]
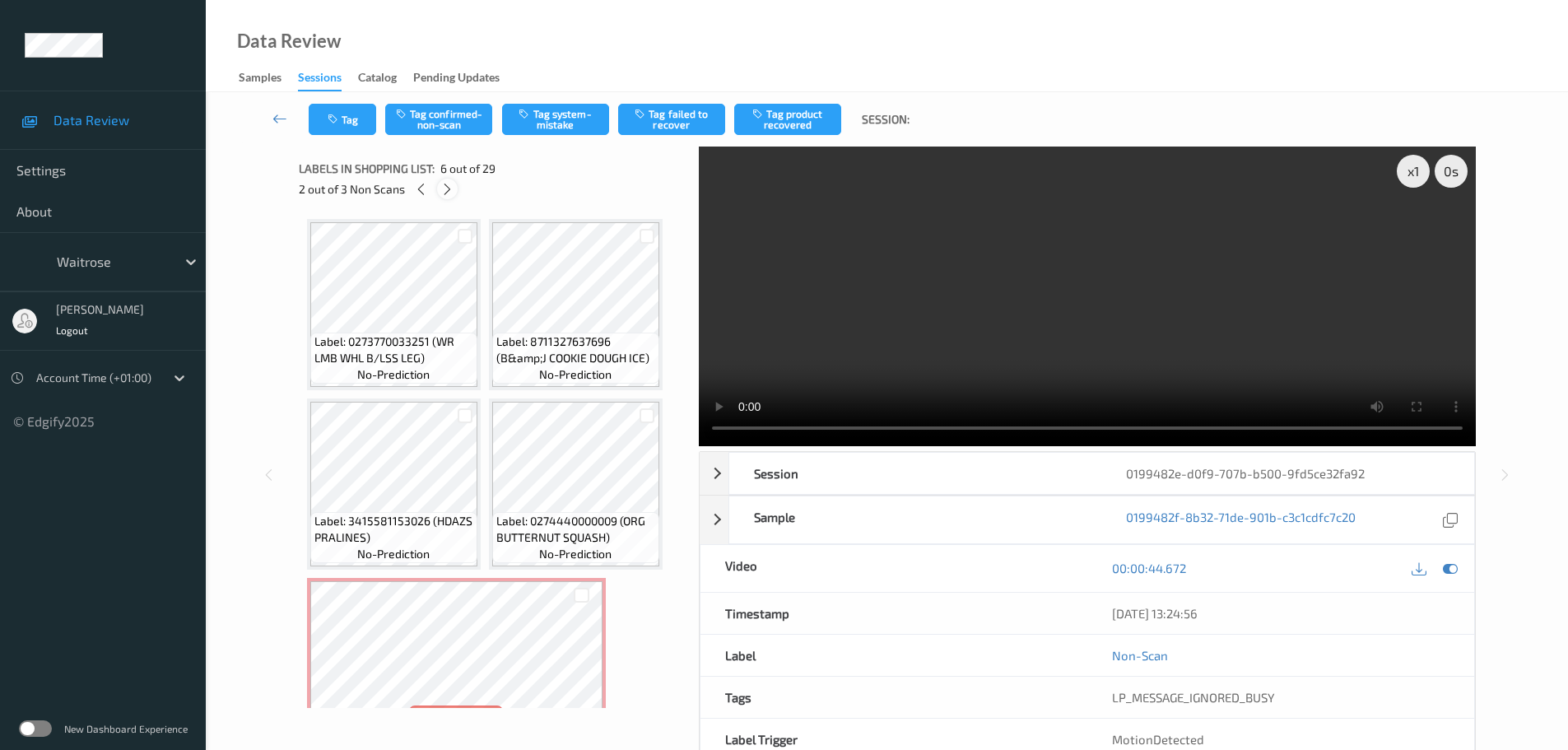
click at [448, 196] on icon at bounding box center [447, 190] width 14 height 15
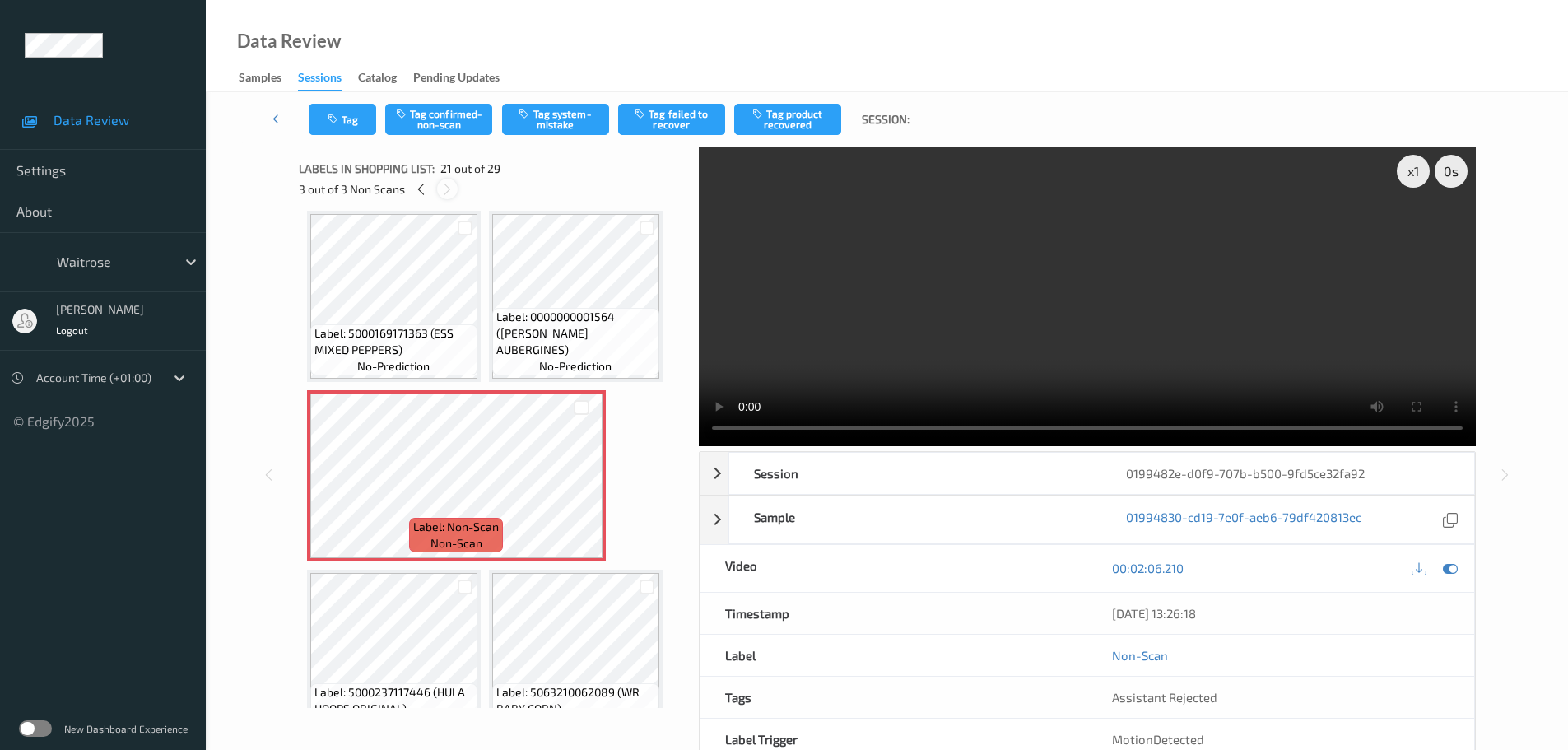
click at [448, 194] on icon at bounding box center [447, 190] width 14 height 15
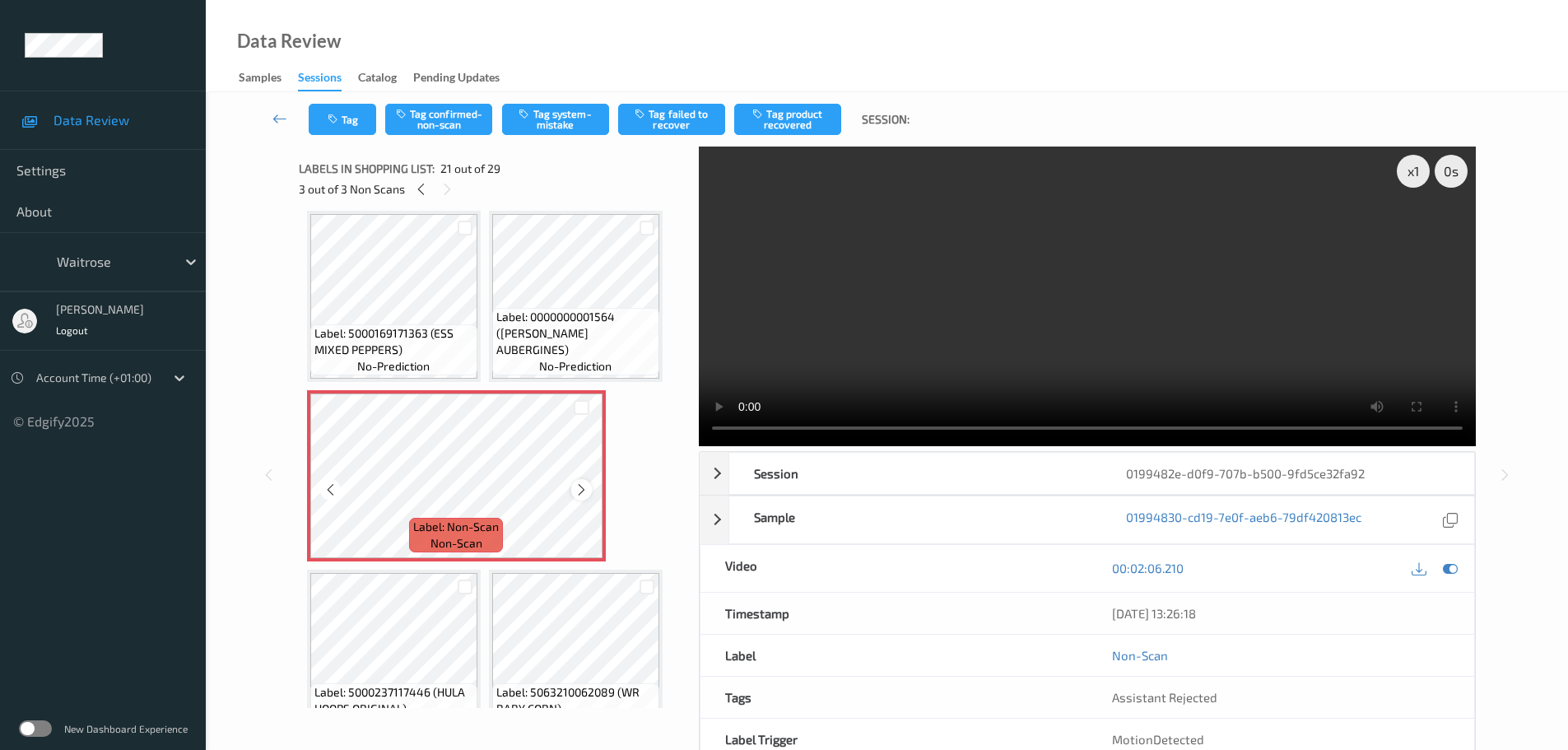
click at [581, 491] on icon at bounding box center [581, 490] width 14 height 15
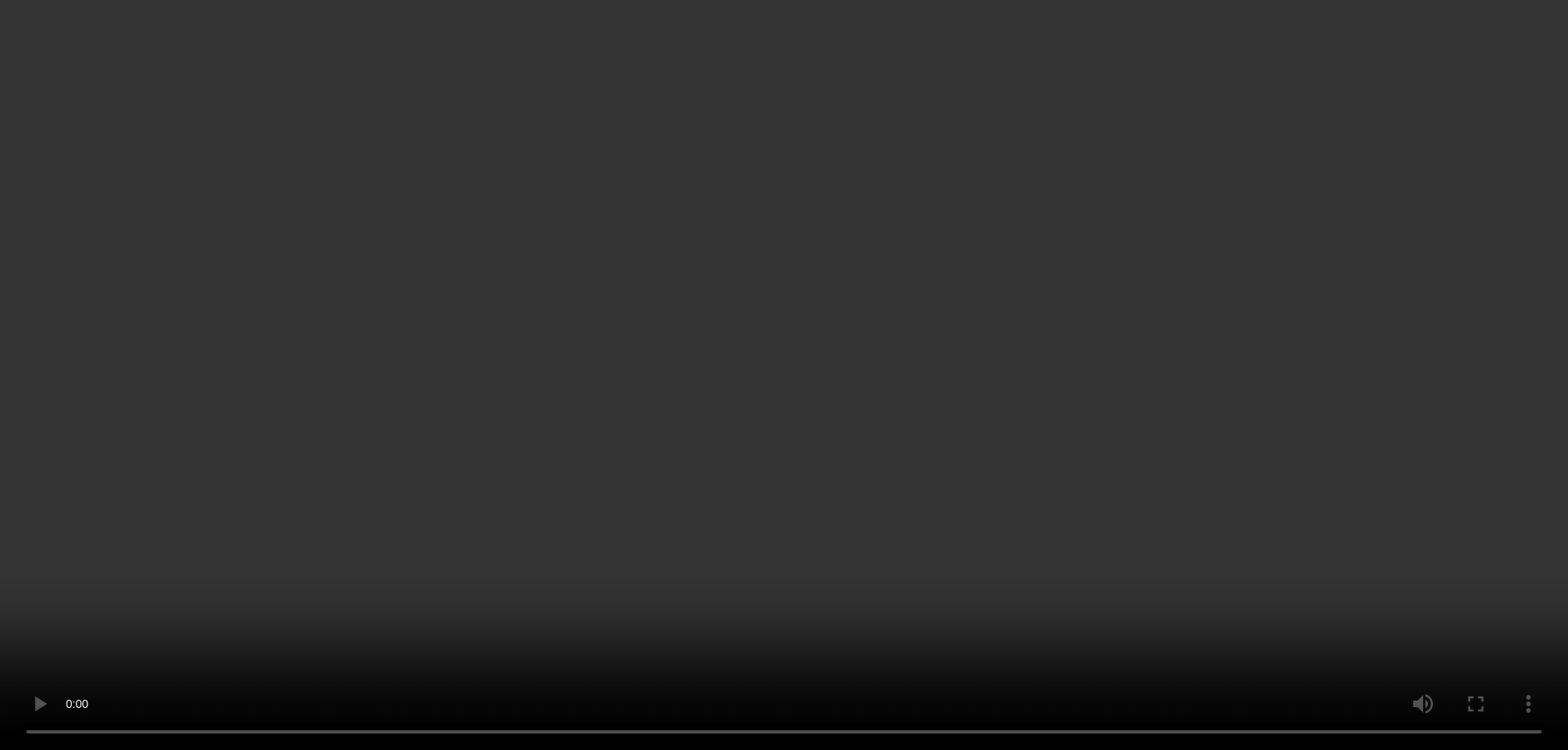
scroll to position [494, 0]
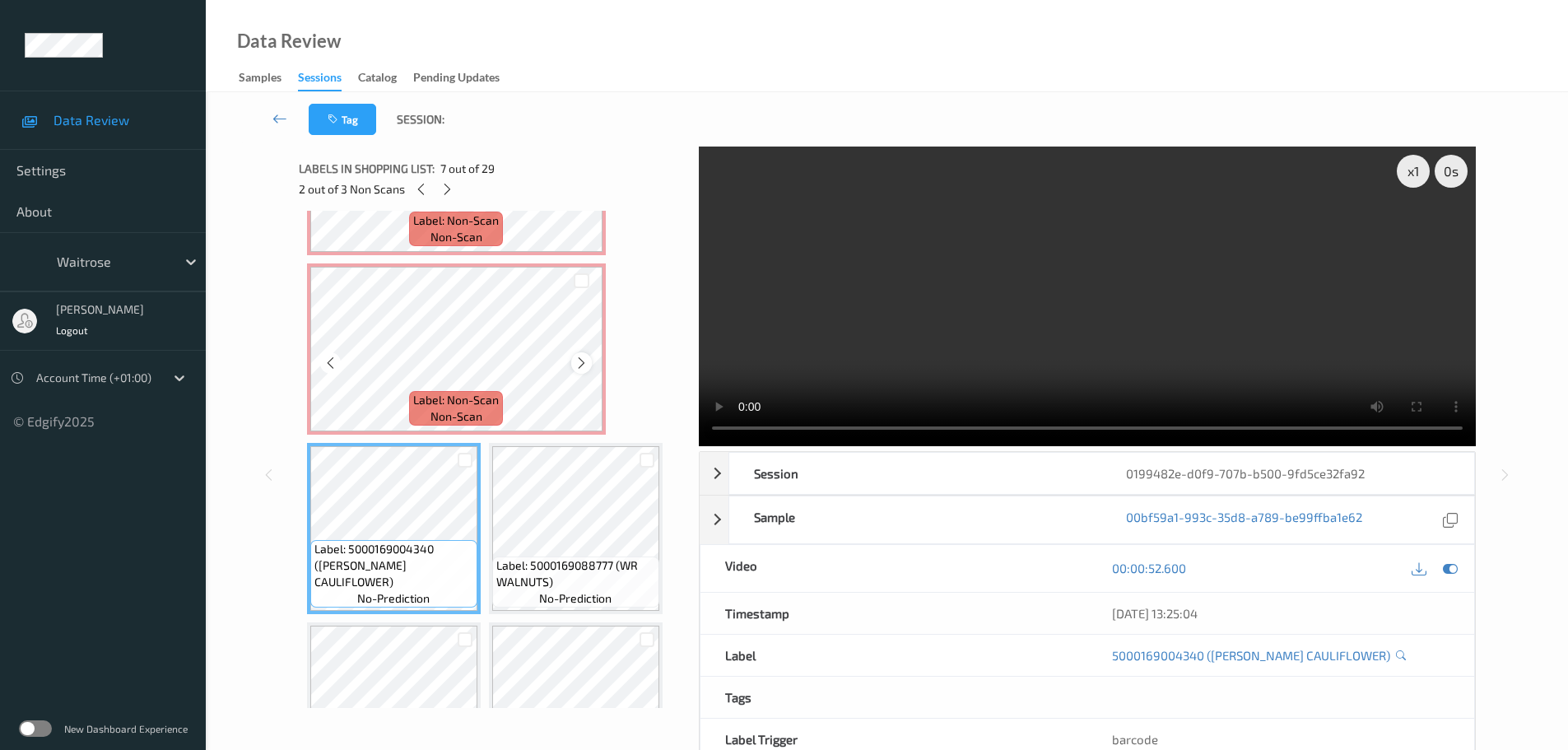
click at [576, 365] on icon at bounding box center [581, 363] width 14 height 15
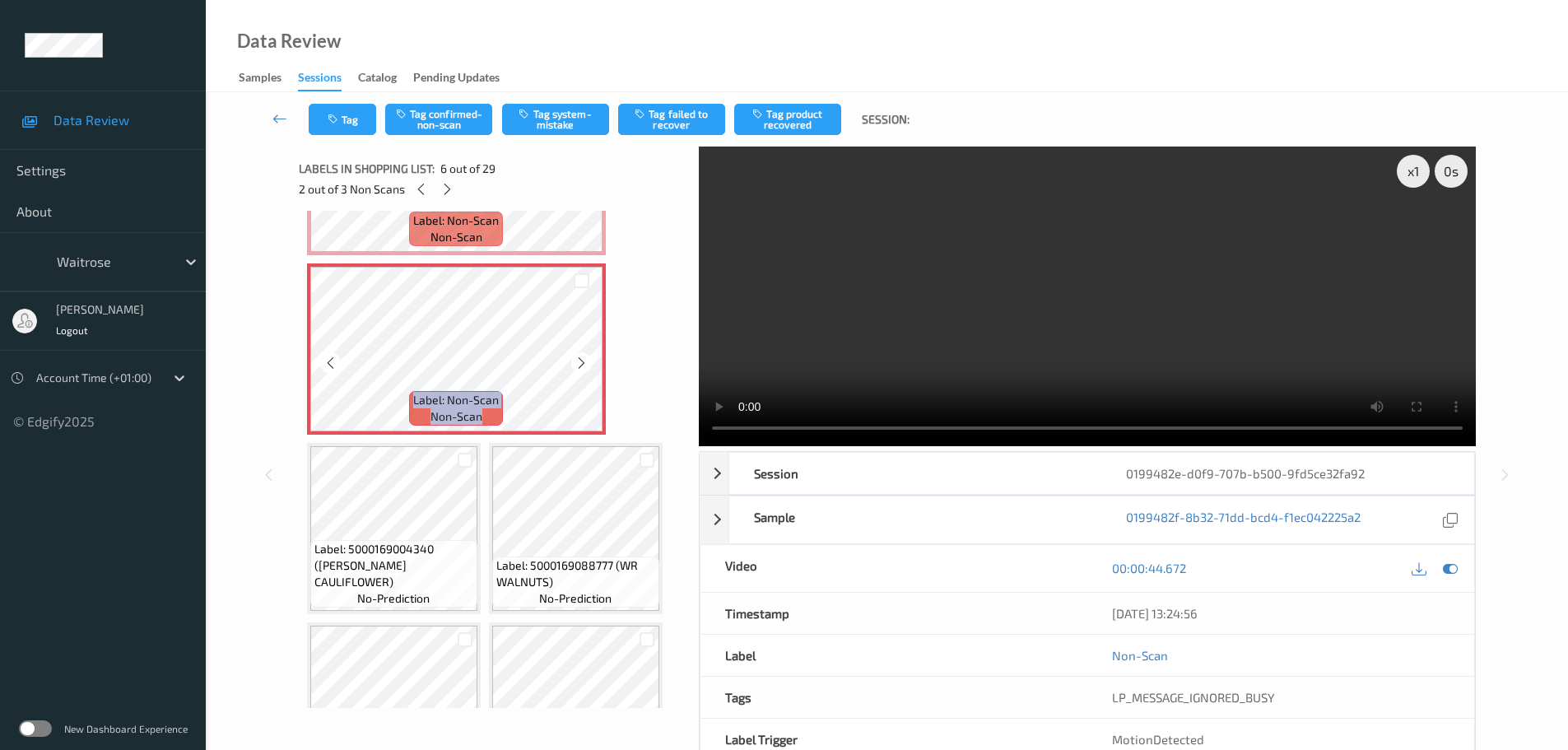
click at [576, 365] on icon at bounding box center [581, 363] width 14 height 15
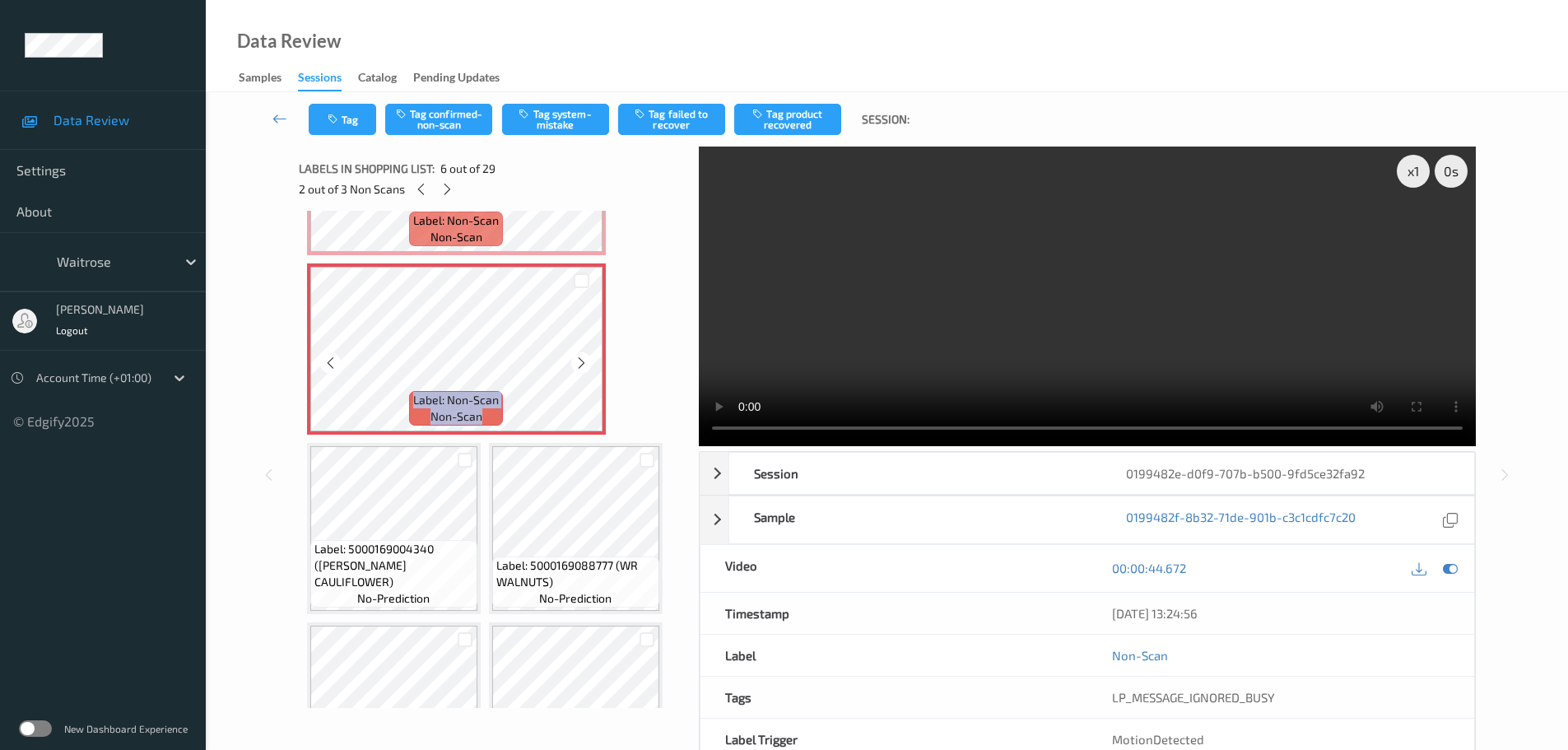
click at [576, 365] on icon at bounding box center [581, 363] width 14 height 15
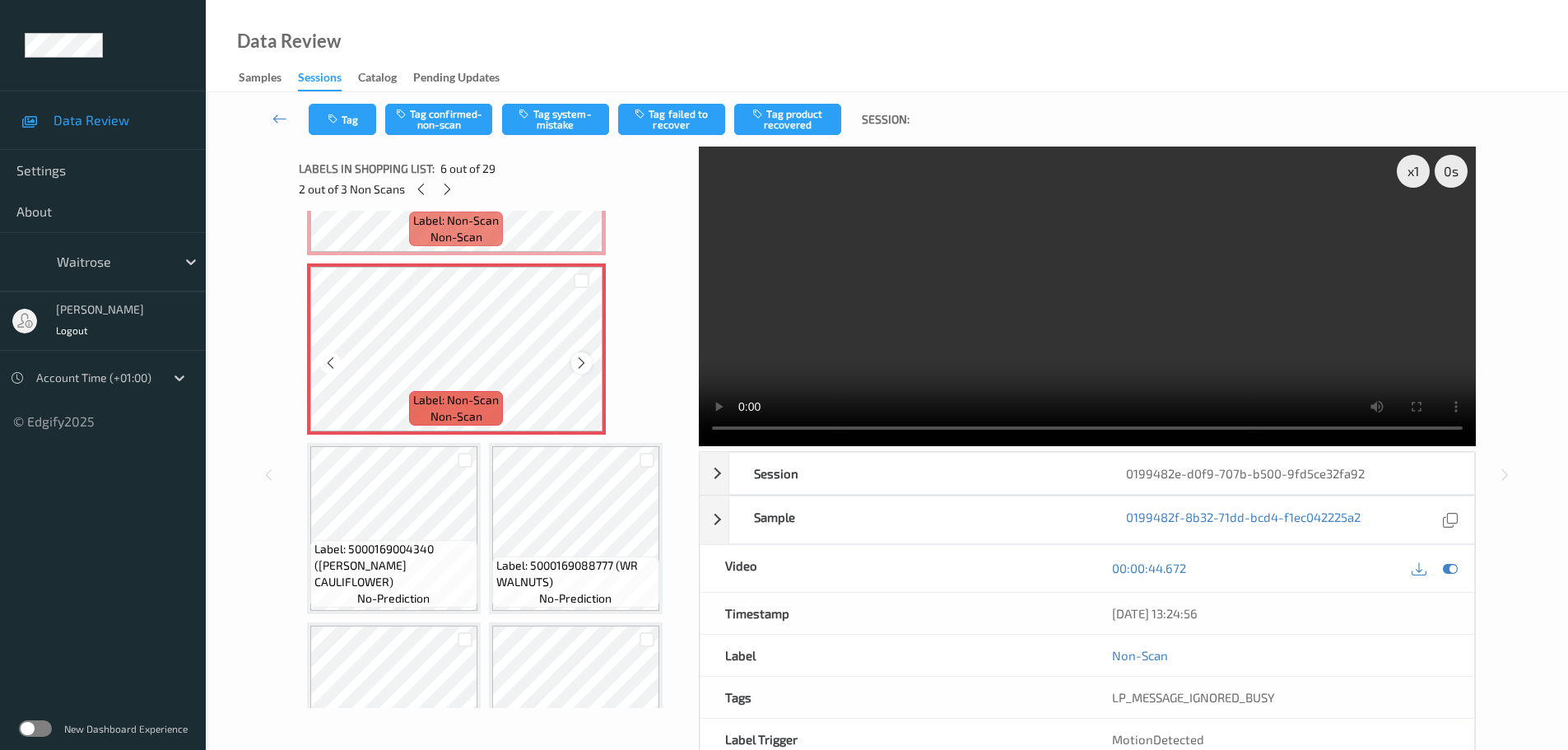
scroll to position [412, 0]
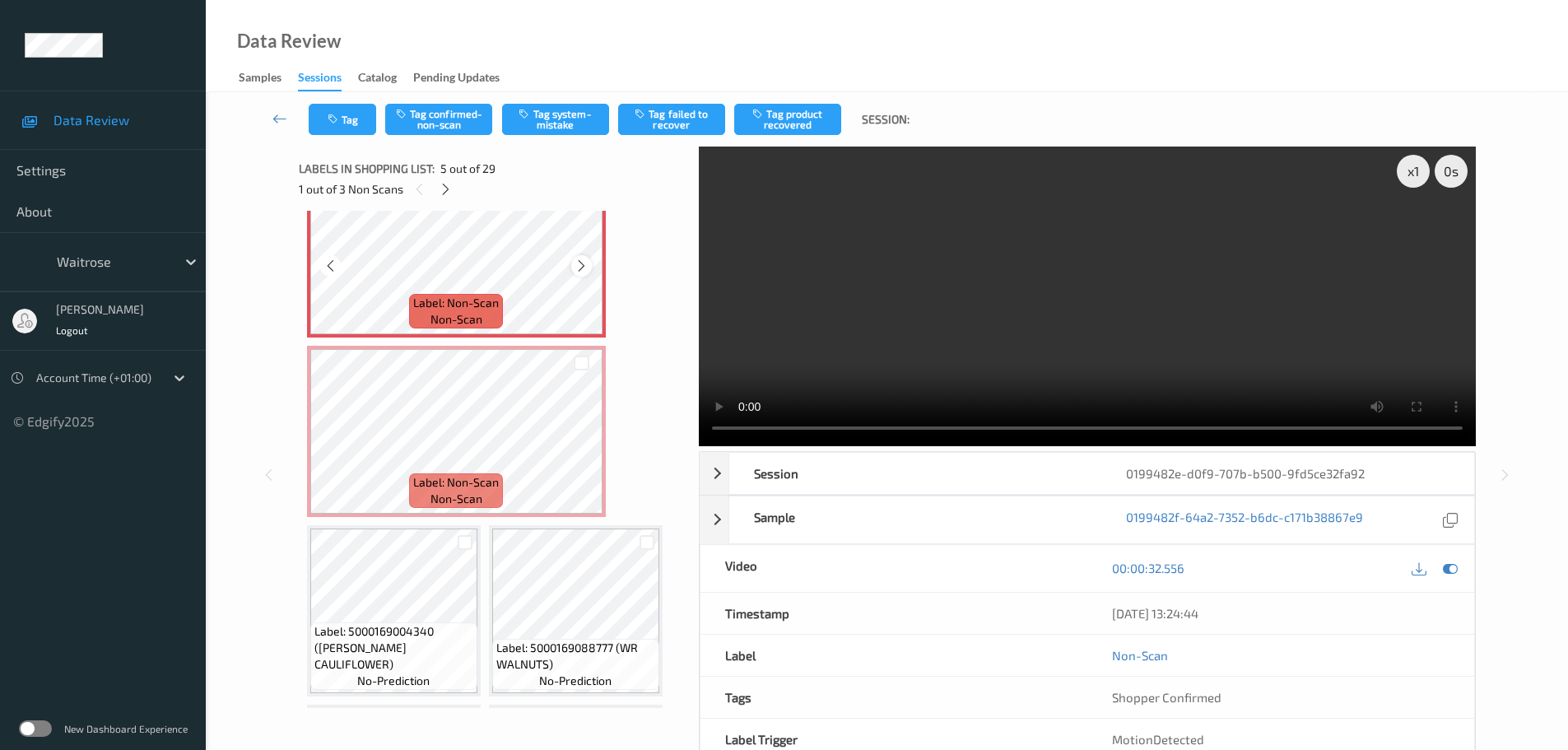
click at [588, 261] on div at bounding box center [581, 265] width 21 height 21
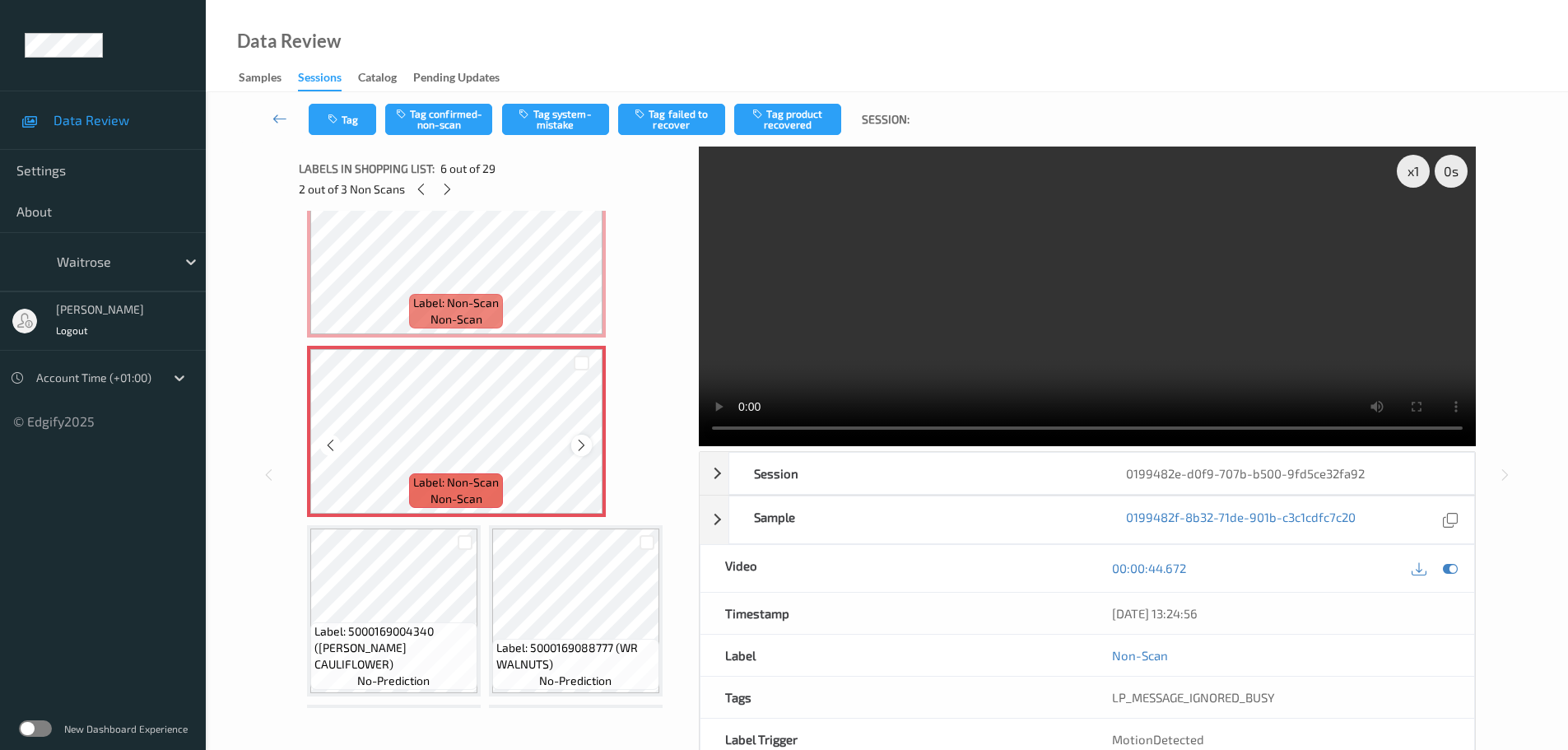
click at [591, 448] on div "Label: Non-Scan non-scan" at bounding box center [457, 431] width 299 height 172
click at [586, 446] on icon at bounding box center [581, 445] width 14 height 15
click at [585, 446] on icon at bounding box center [581, 445] width 14 height 15
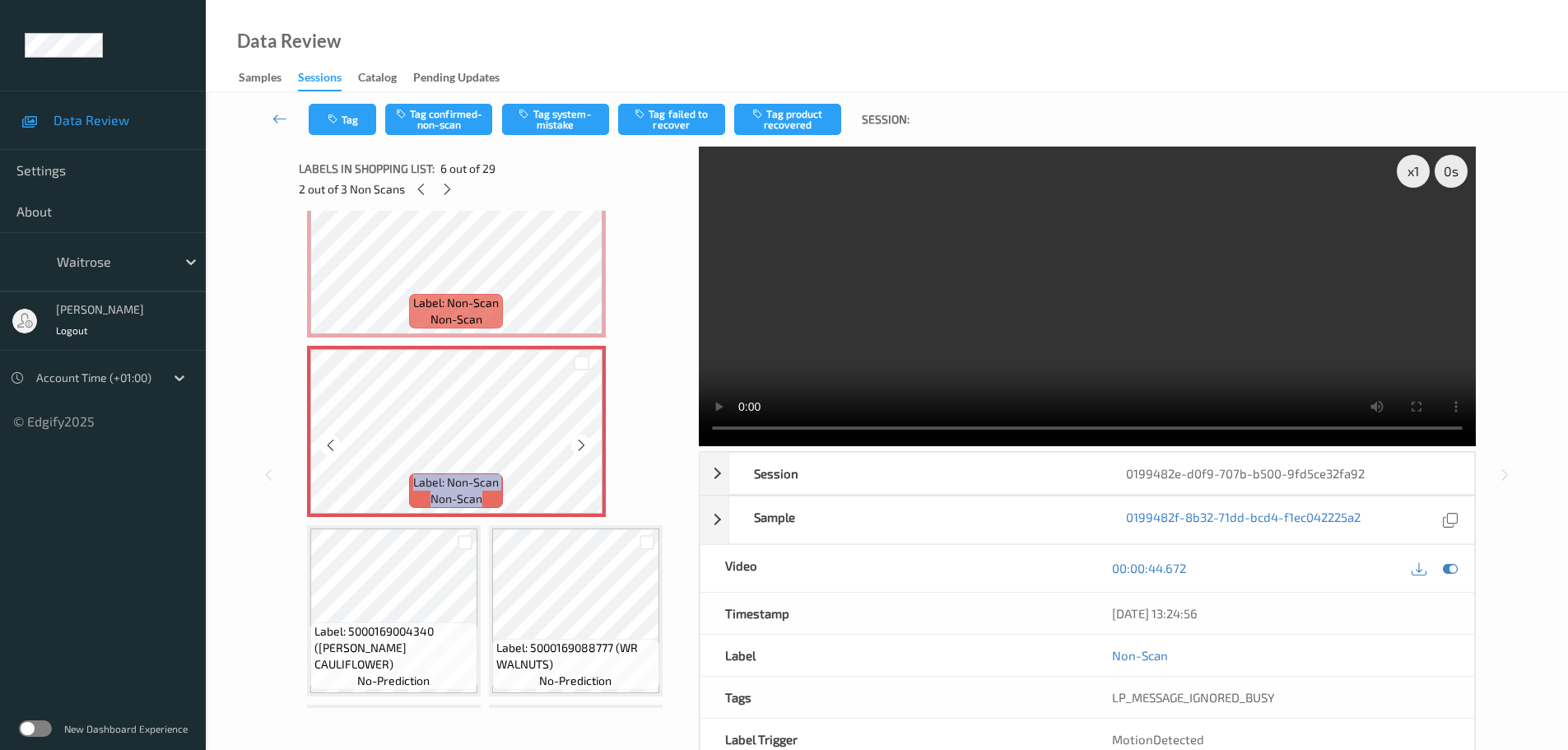
click at [585, 446] on icon at bounding box center [581, 445] width 14 height 15
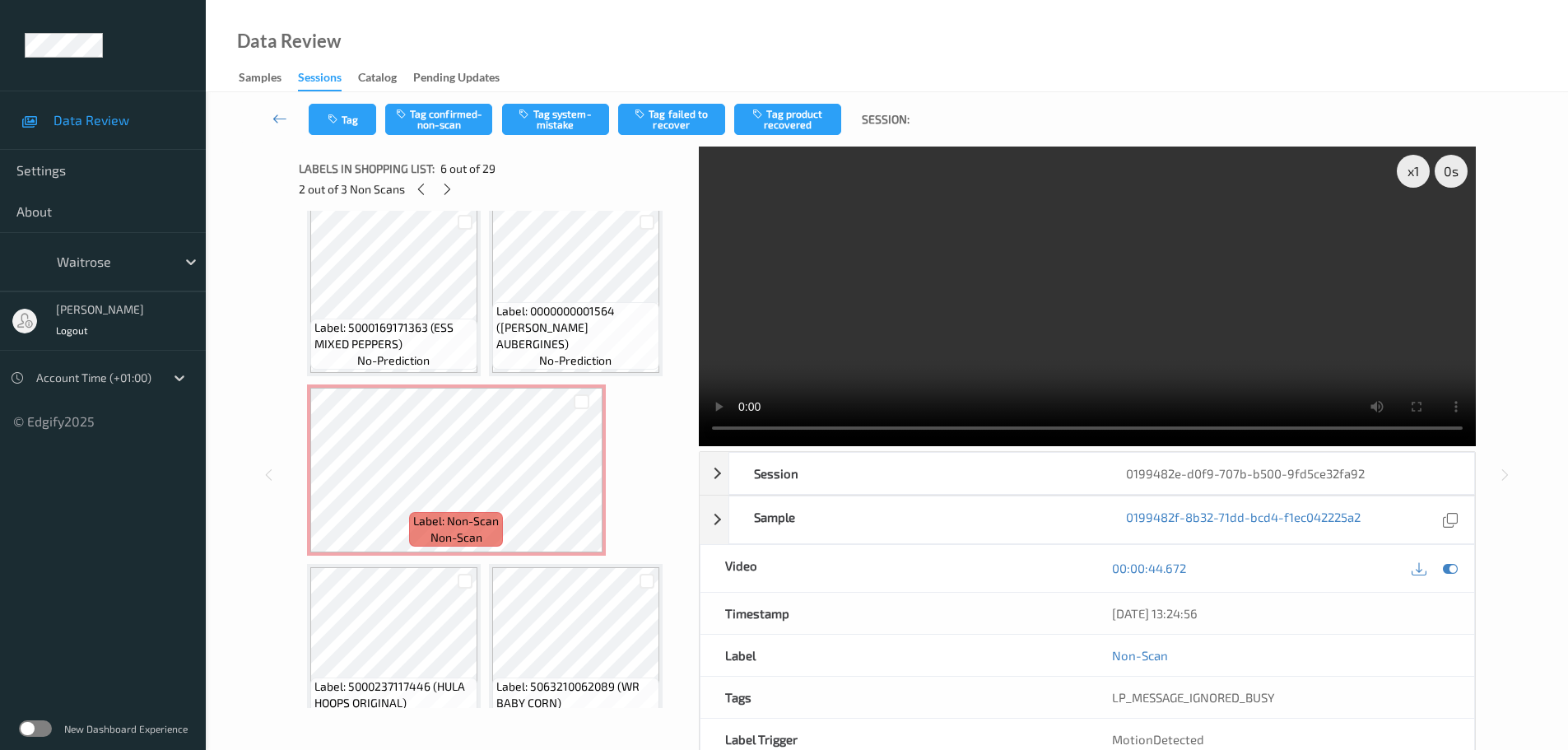
scroll to position [1811, 0]
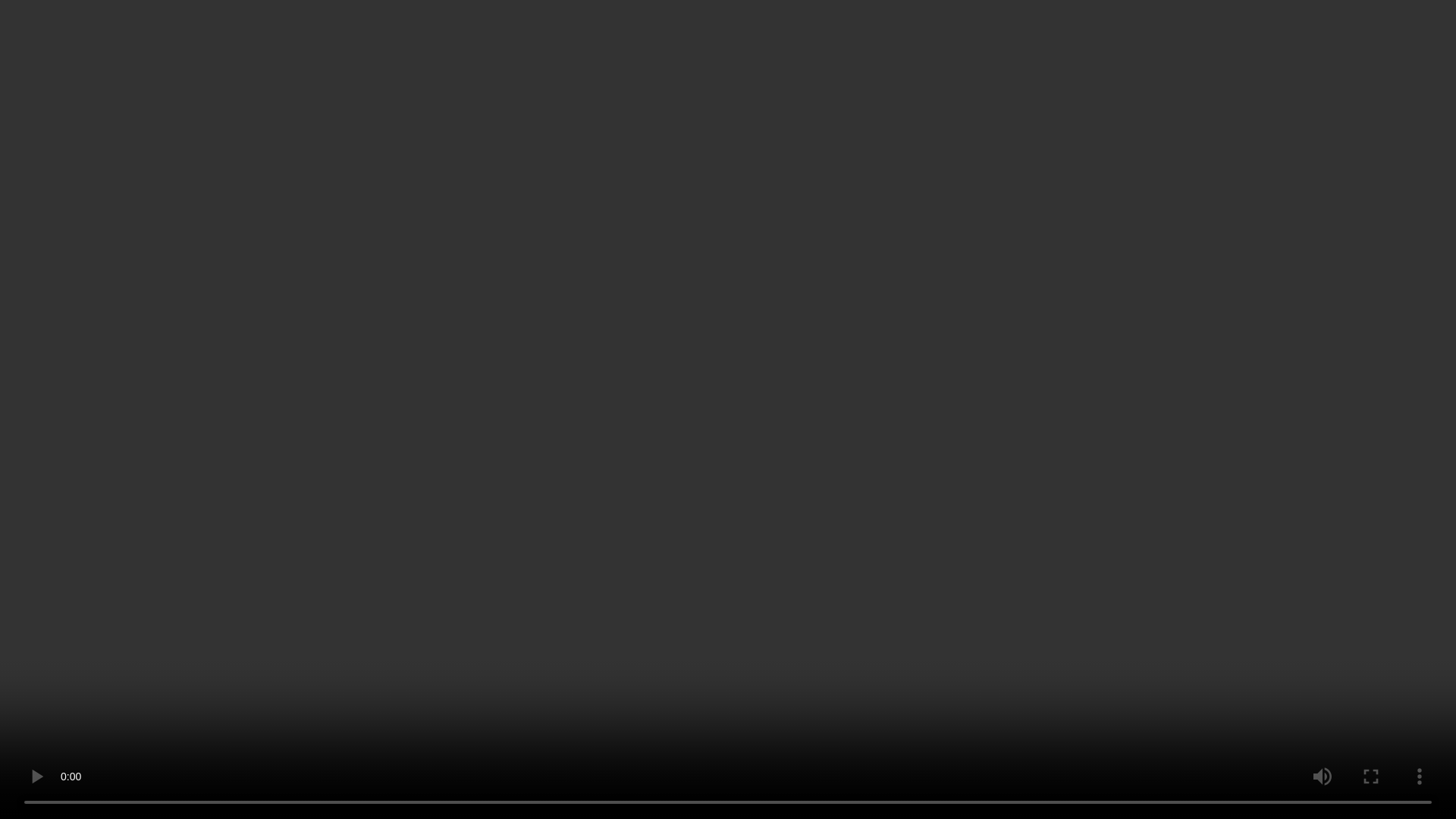
drag, startPoint x: 709, startPoint y: 51, endPoint x: 713, endPoint y: 91, distance: 40.2
click at [710, 51] on video at bounding box center [728, 409] width 1456 height 819
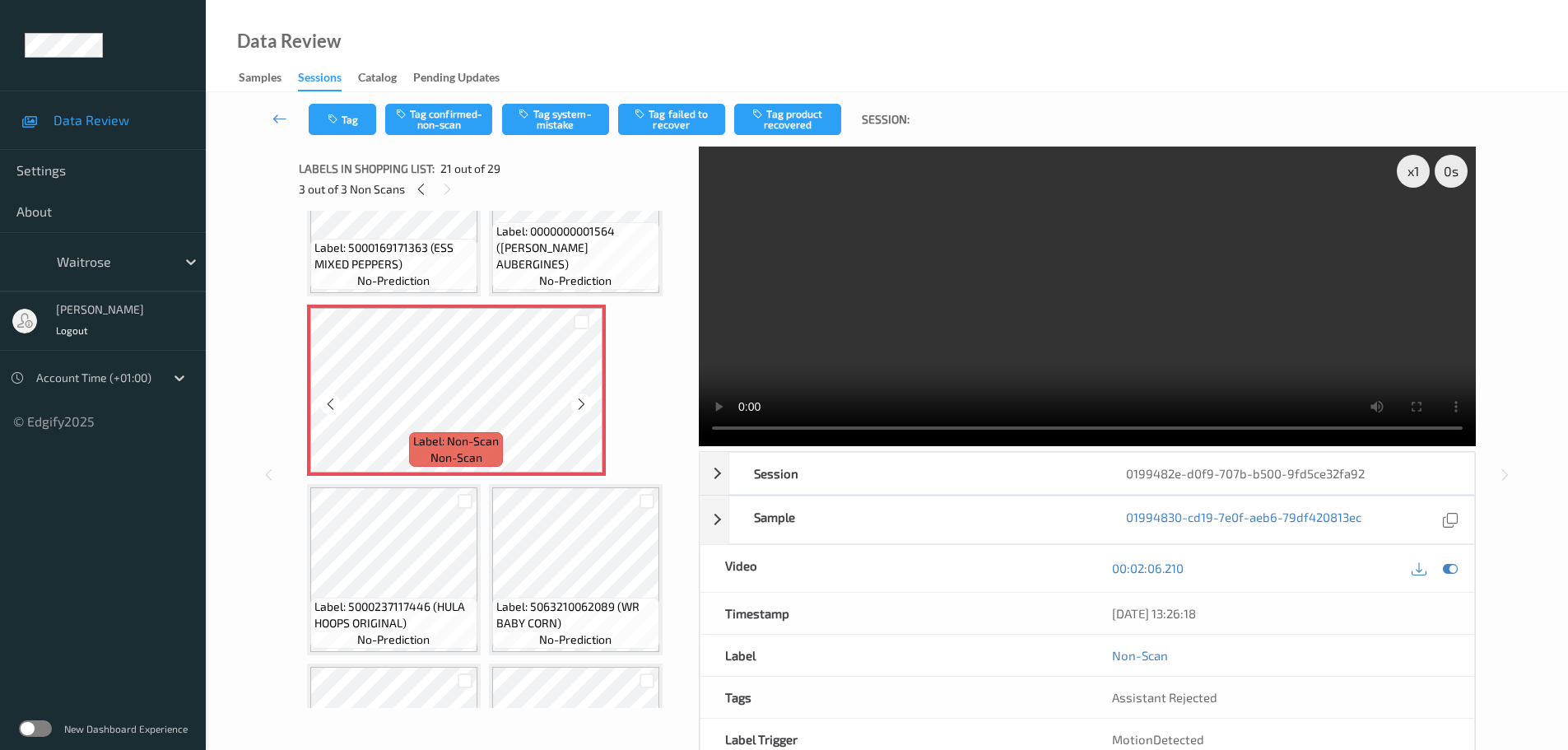
scroll to position [1971, 0]
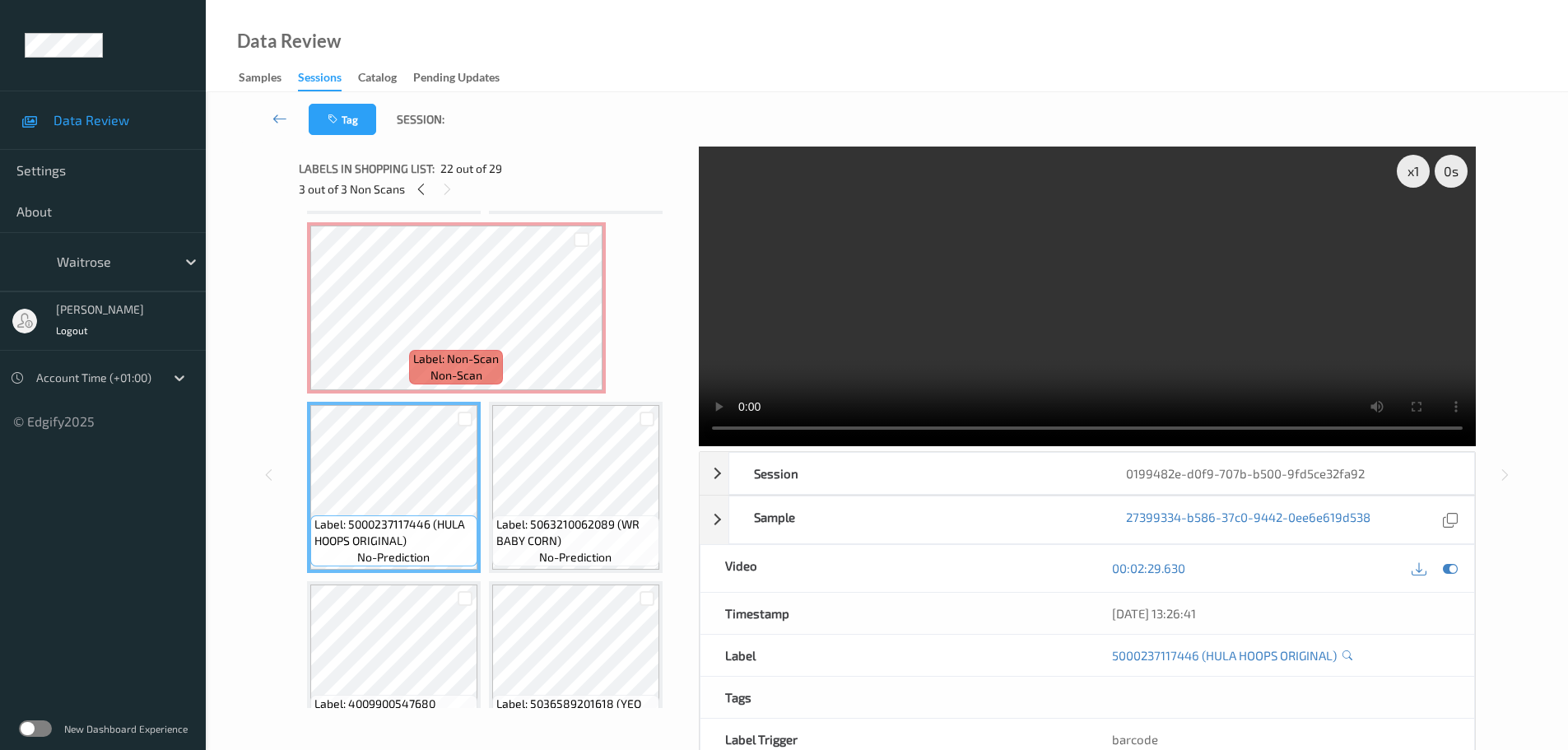
drag, startPoint x: 489, startPoint y: 473, endPoint x: 488, endPoint y: 495, distance: 22.0
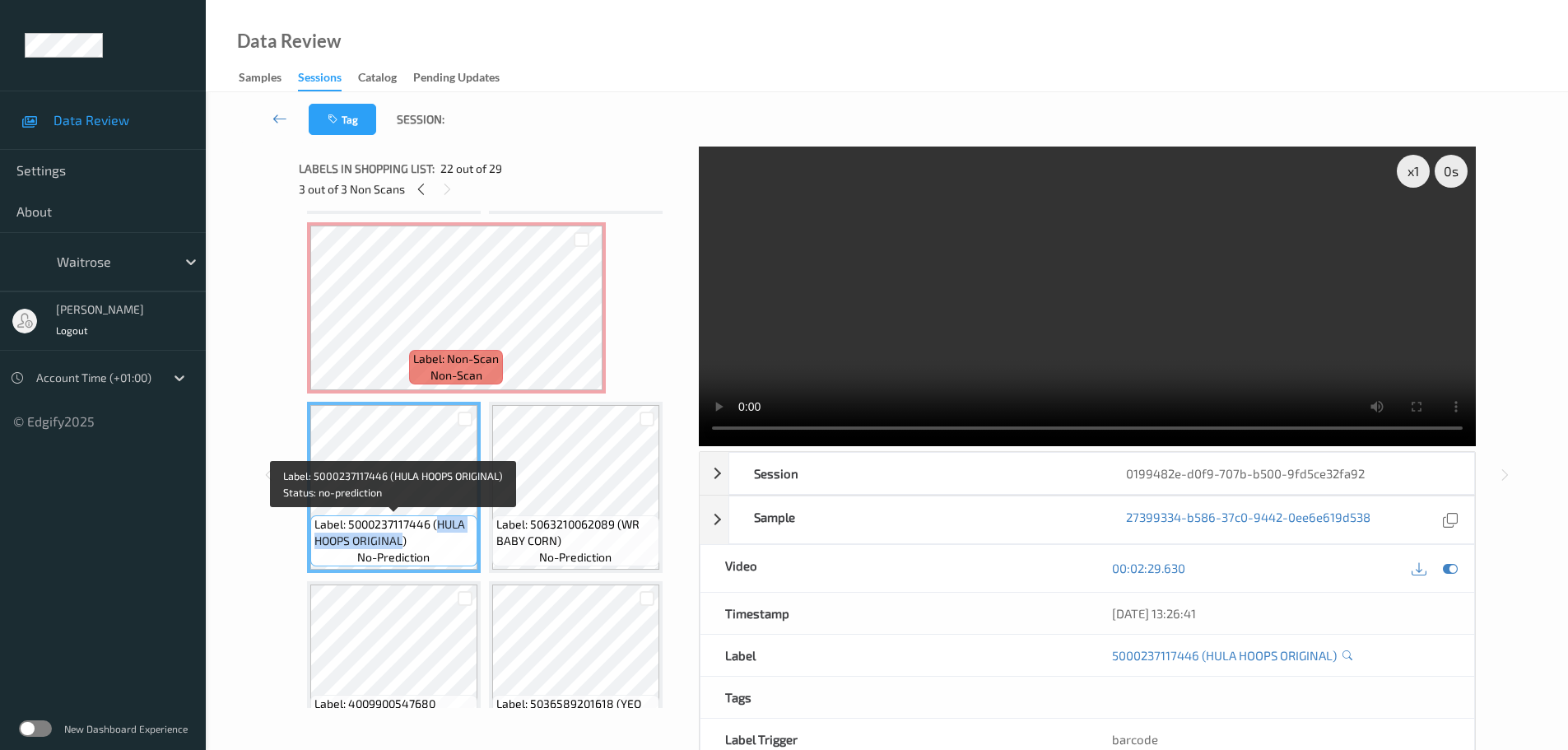
drag, startPoint x: 434, startPoint y: 522, endPoint x: 404, endPoint y: 542, distance: 36.1
click at [404, 542] on span "Label: 5000237117446 (HULA HOOPS ORIGINAL)" at bounding box center [394, 533] width 159 height 33
copy span "HULA HOOPS ORIGINAL"
click at [442, 518] on span "Label: 5000237117446 (HULA HOOPS ORIGINAL)" at bounding box center [394, 533] width 159 height 33
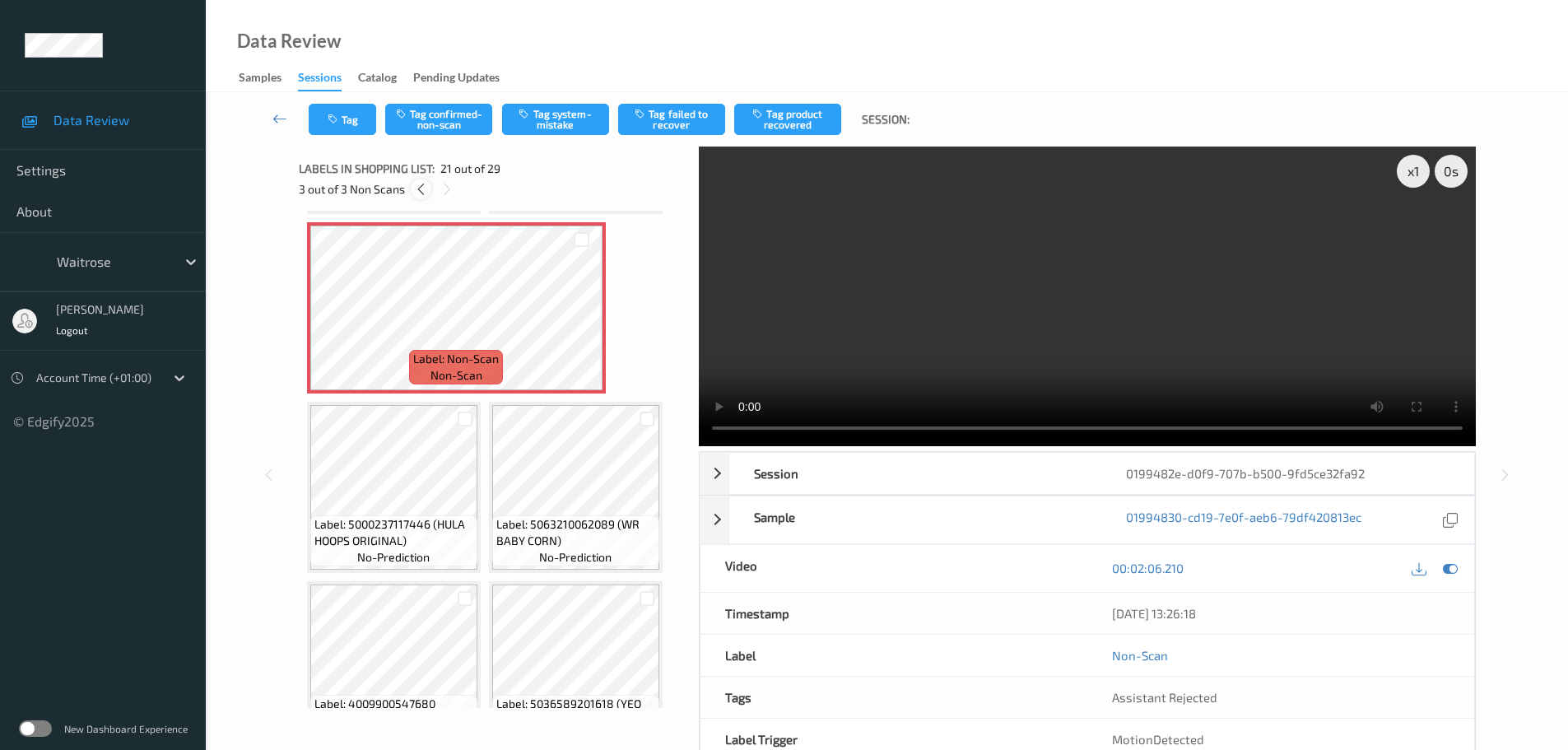
click at [426, 187] on icon at bounding box center [421, 190] width 14 height 15
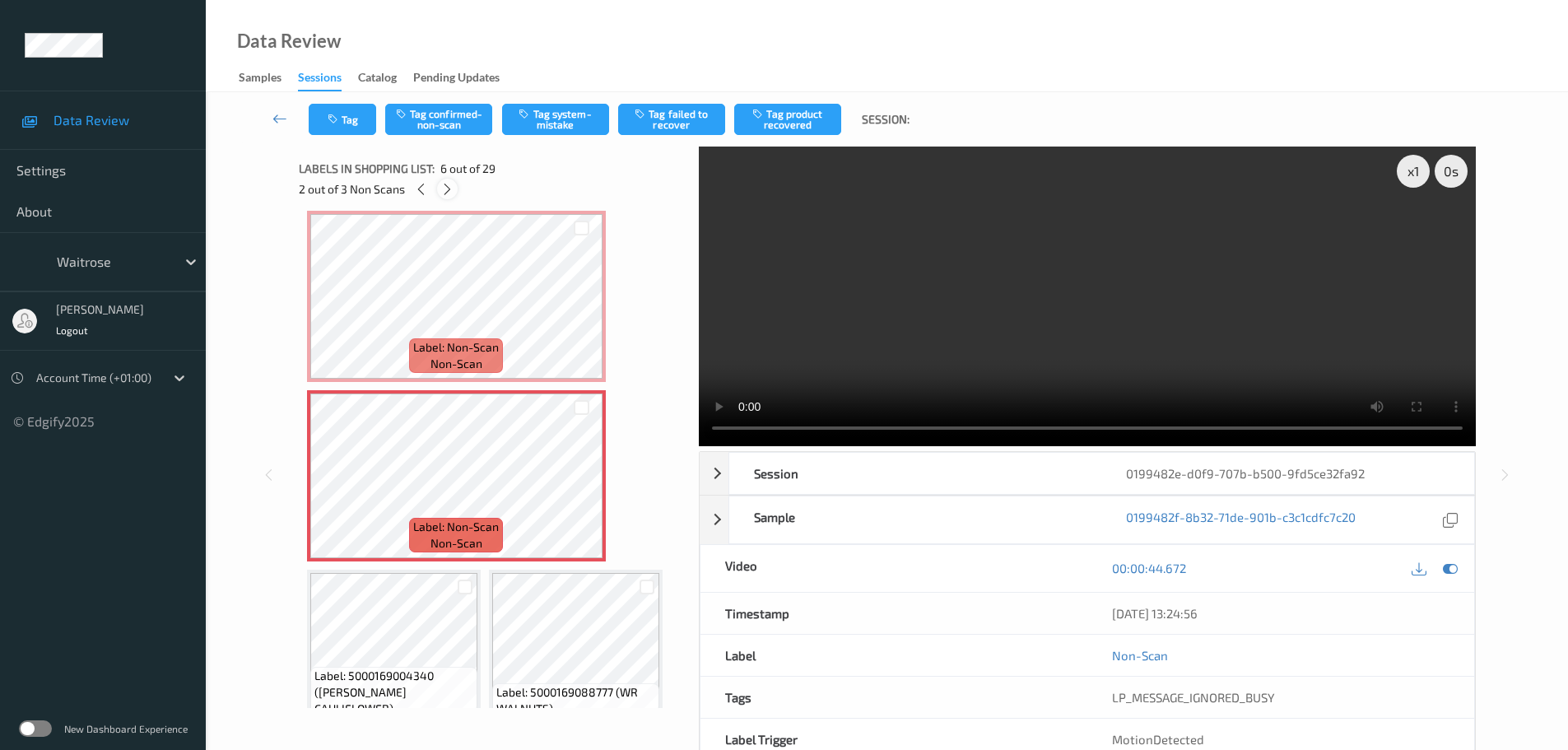
click at [440, 189] on div at bounding box center [447, 189] width 21 height 21
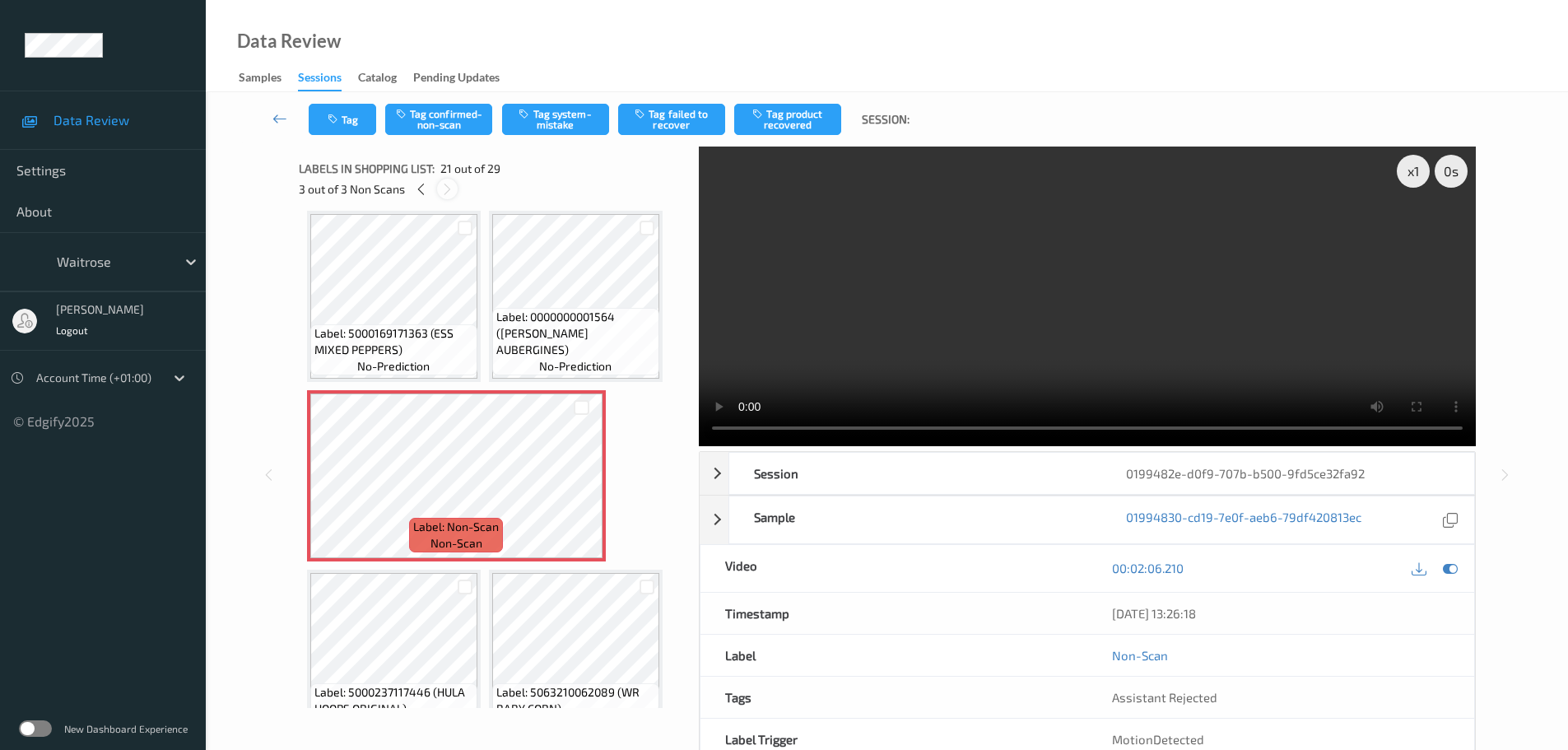
click at [440, 186] on icon at bounding box center [447, 190] width 14 height 15
click at [437, 129] on button "Tag confirmed-non-scan" at bounding box center [438, 119] width 107 height 31
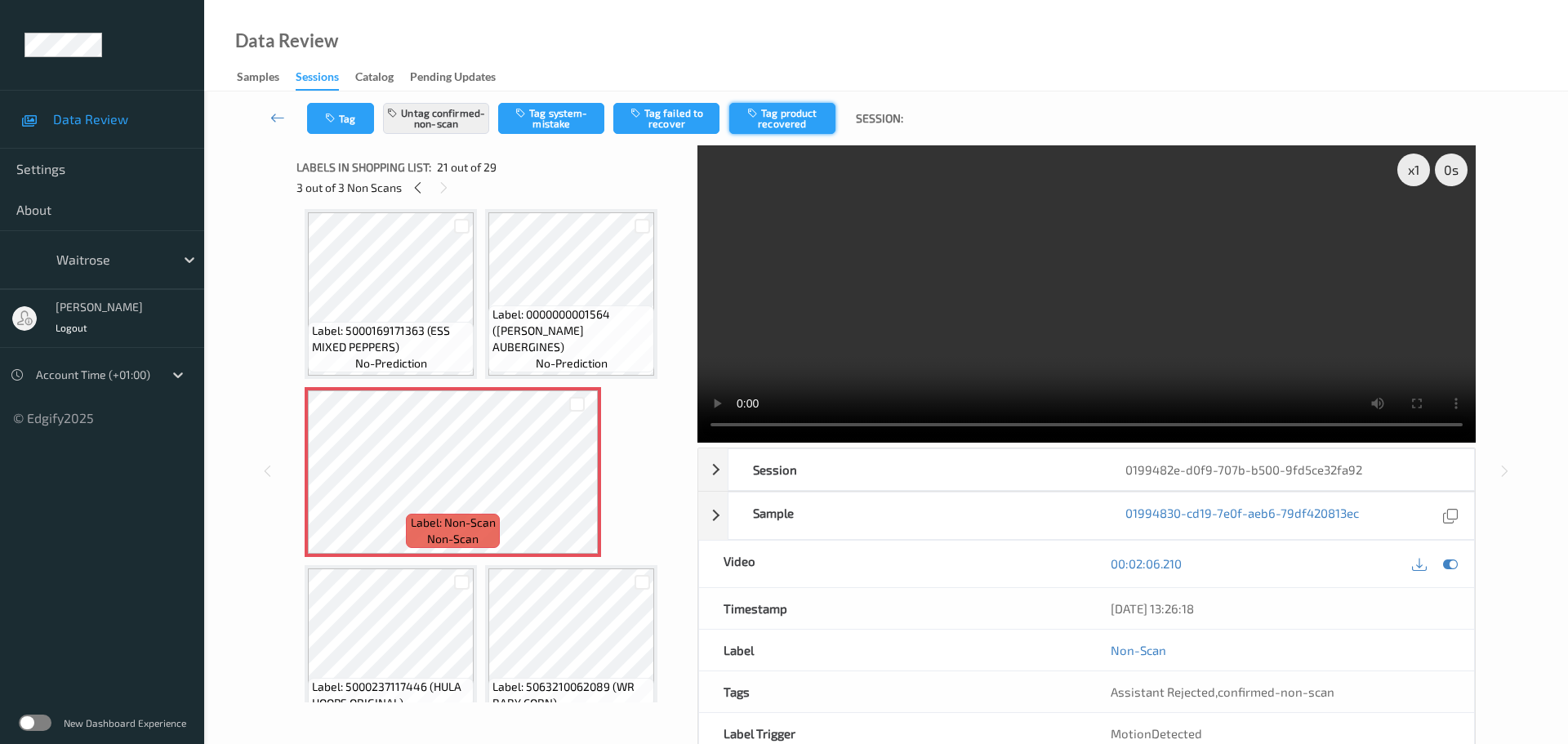
click at [803, 121] on button "Tag product recovered" at bounding box center [782, 118] width 106 height 31
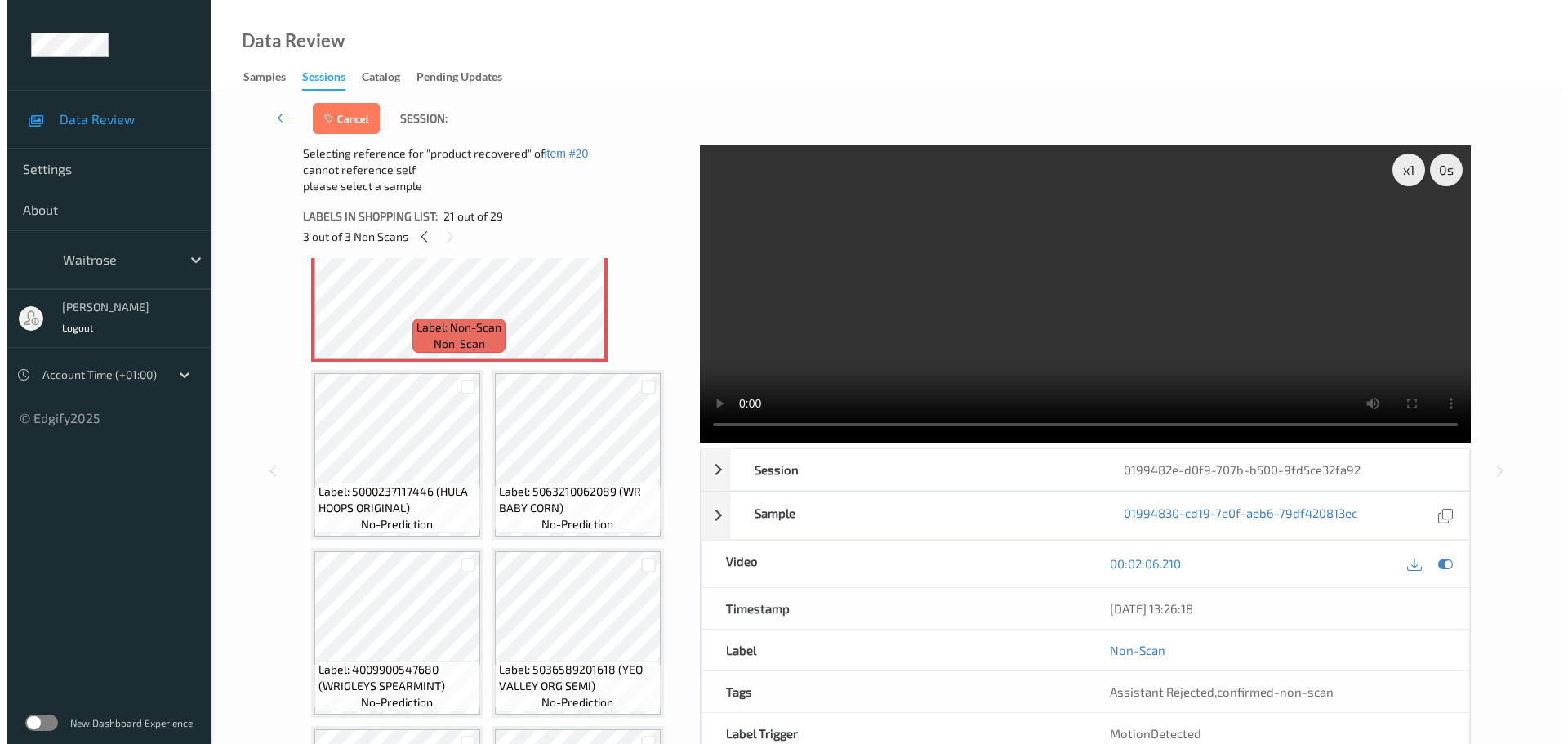
scroll to position [2033, 0]
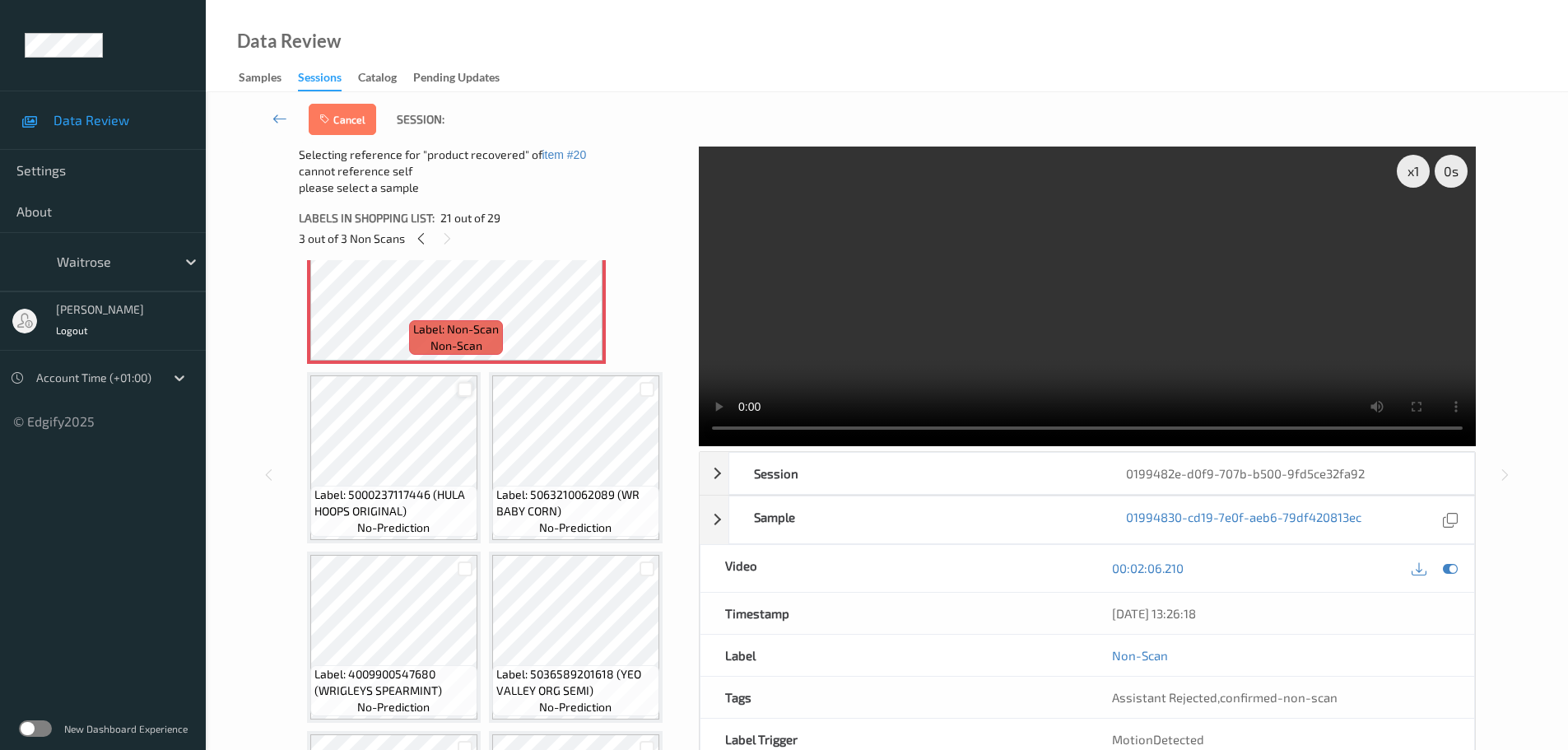
click at [468, 388] on div at bounding box center [465, 390] width 16 height 16
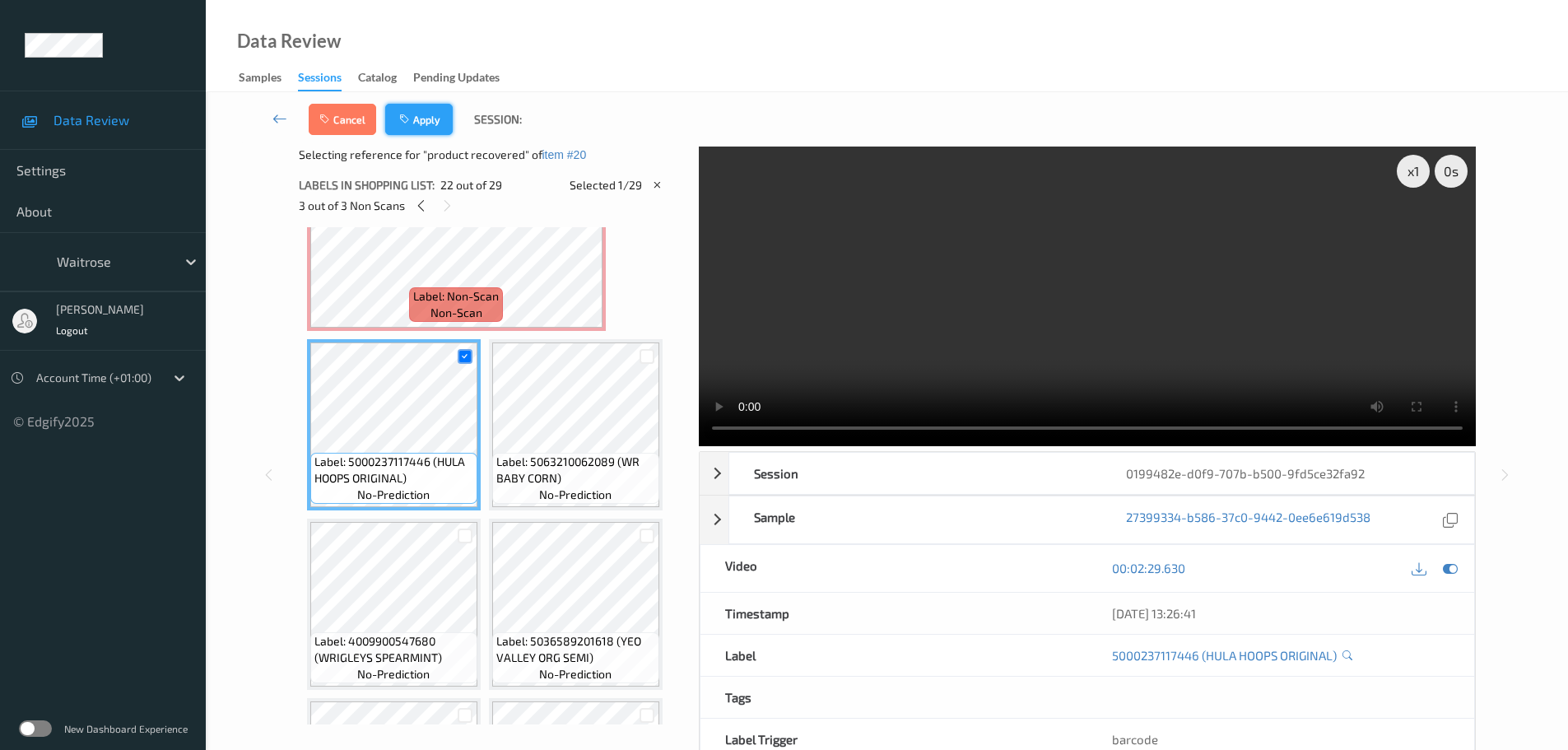
click at [438, 121] on button "Apply" at bounding box center [419, 119] width 67 height 31
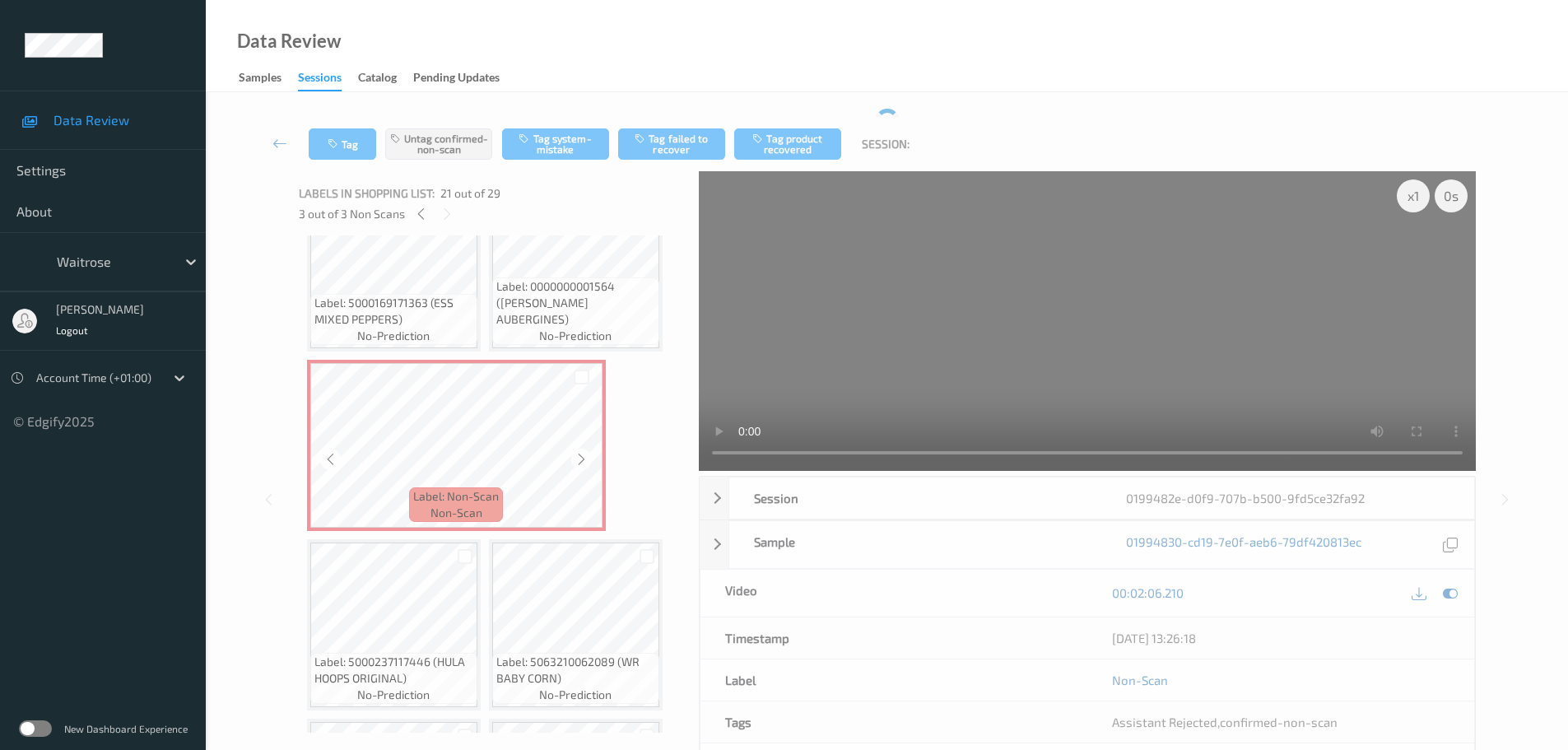
scroll to position [1885, 0]
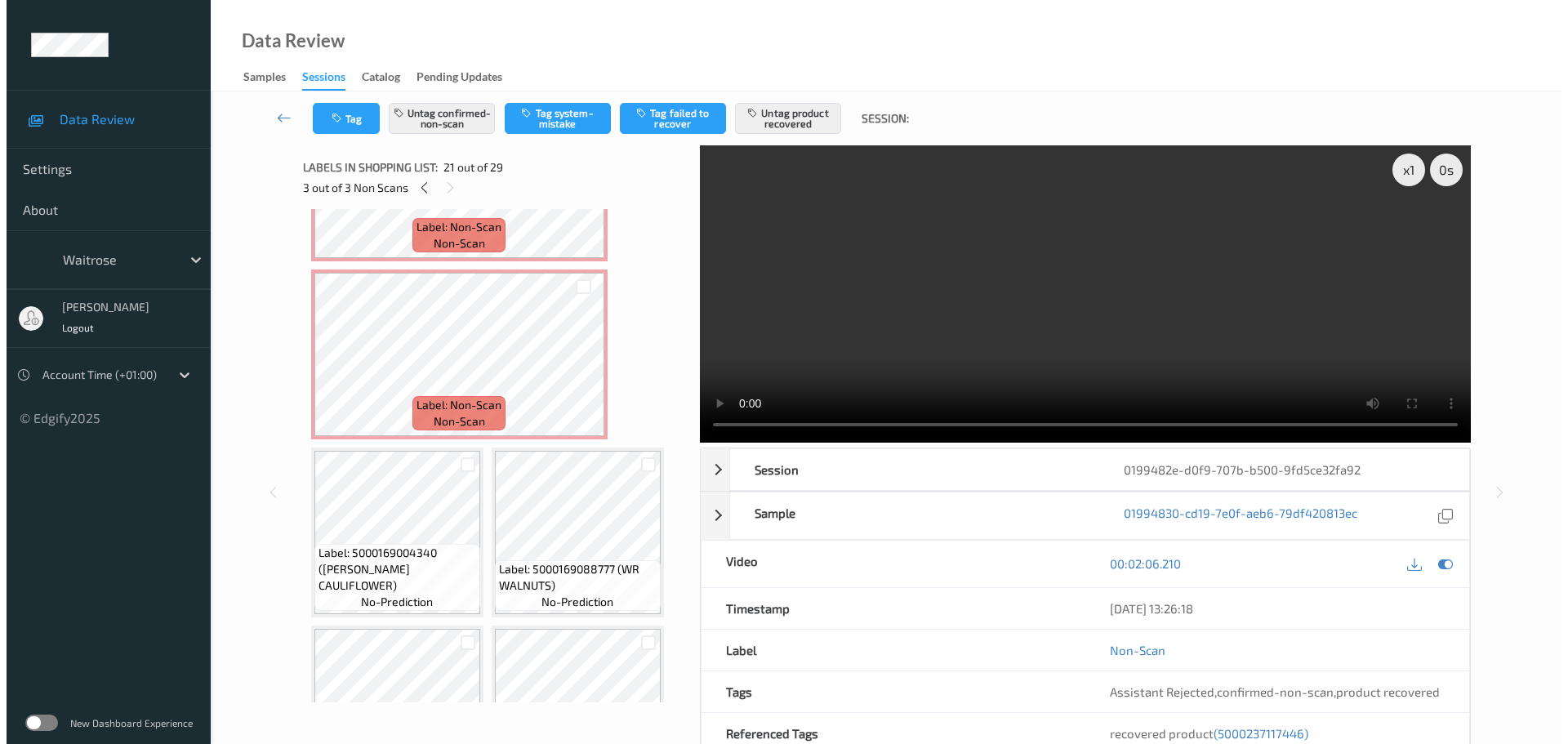
scroll to position [237, 0]
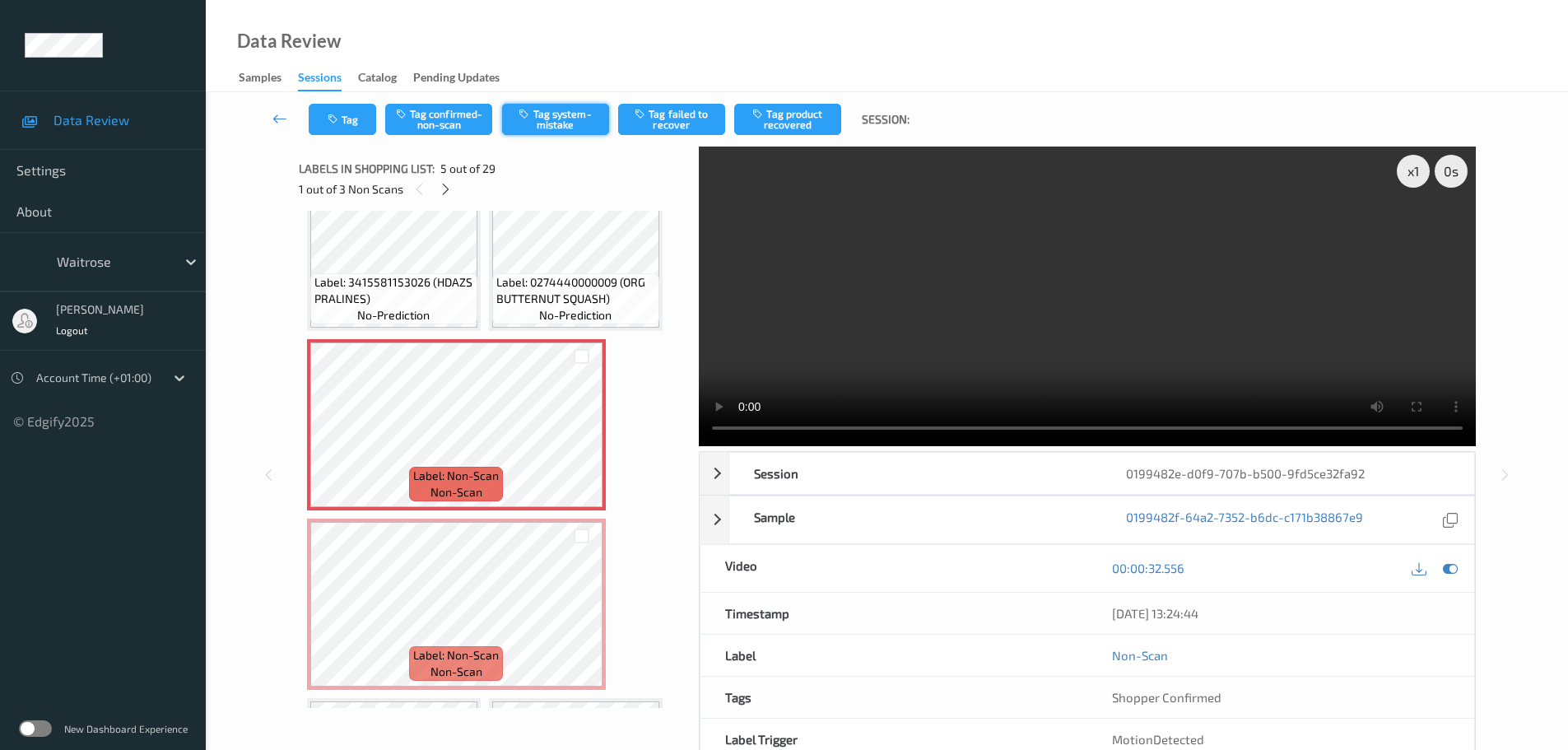
click at [543, 121] on button "Tag system-mistake" at bounding box center [555, 119] width 107 height 31
click at [567, 106] on button "Tag system-mistake" at bounding box center [555, 119] width 107 height 31
click at [347, 123] on button "Tag" at bounding box center [341, 119] width 67 height 31
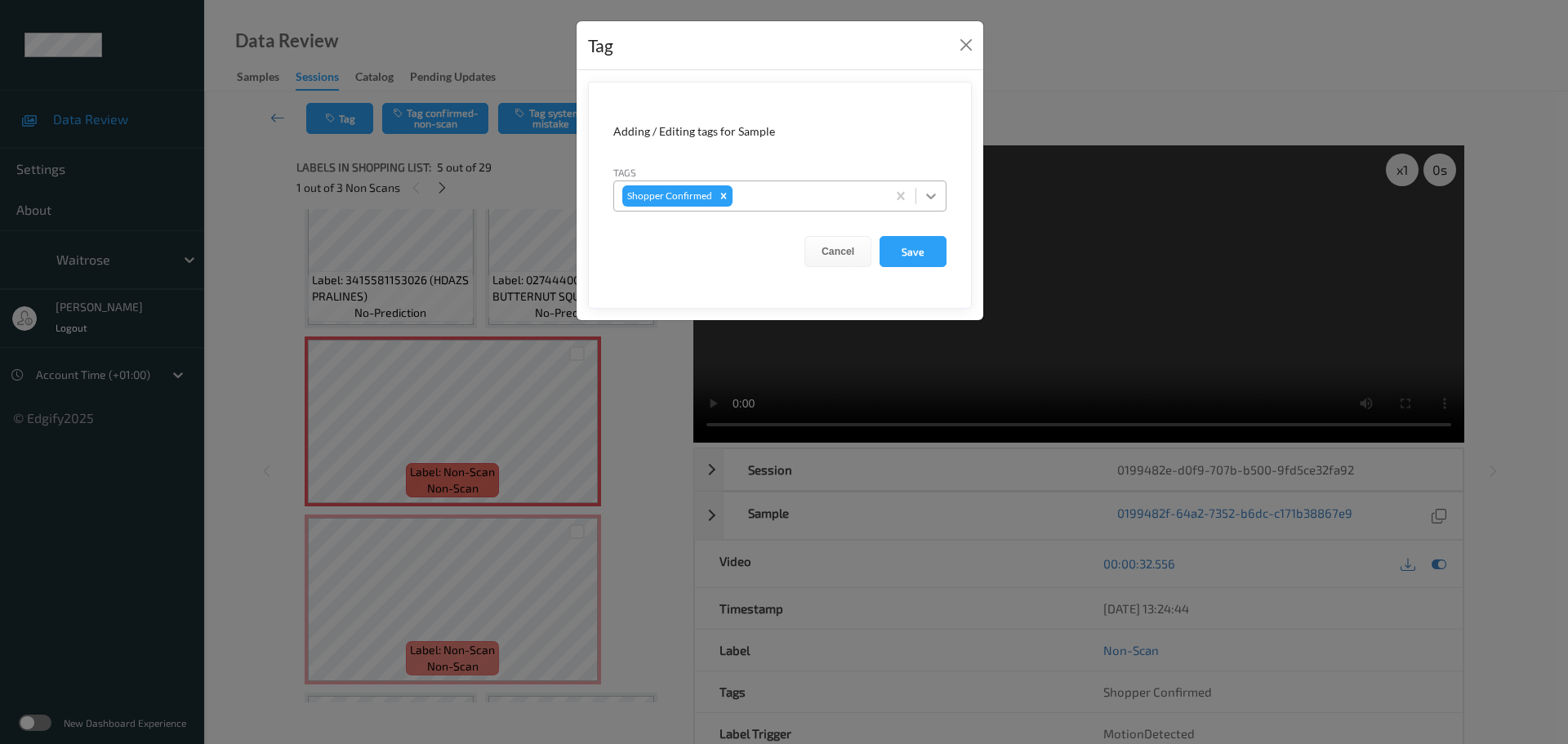
click at [921, 200] on div at bounding box center [931, 196] width 30 height 30
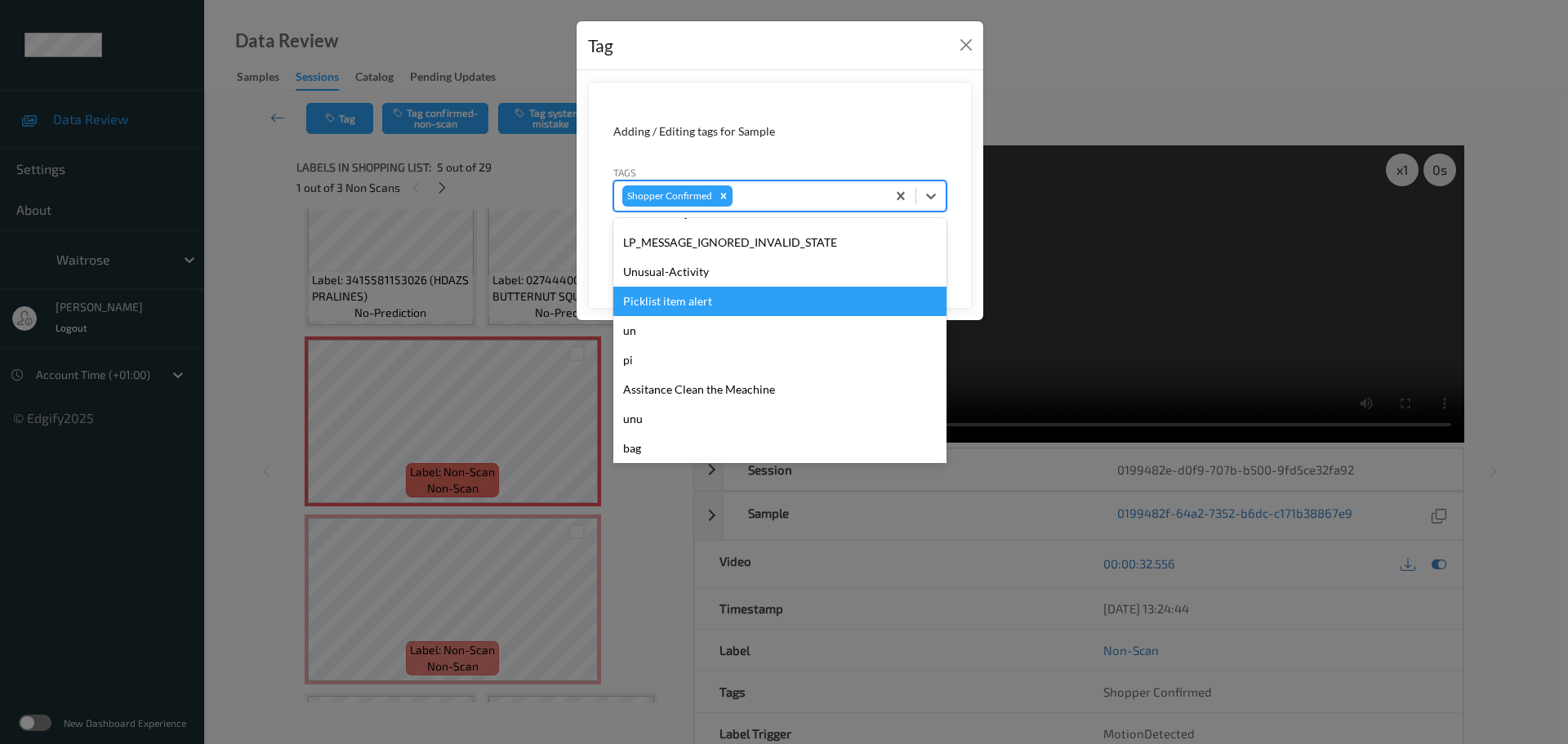
scroll to position [437, 0]
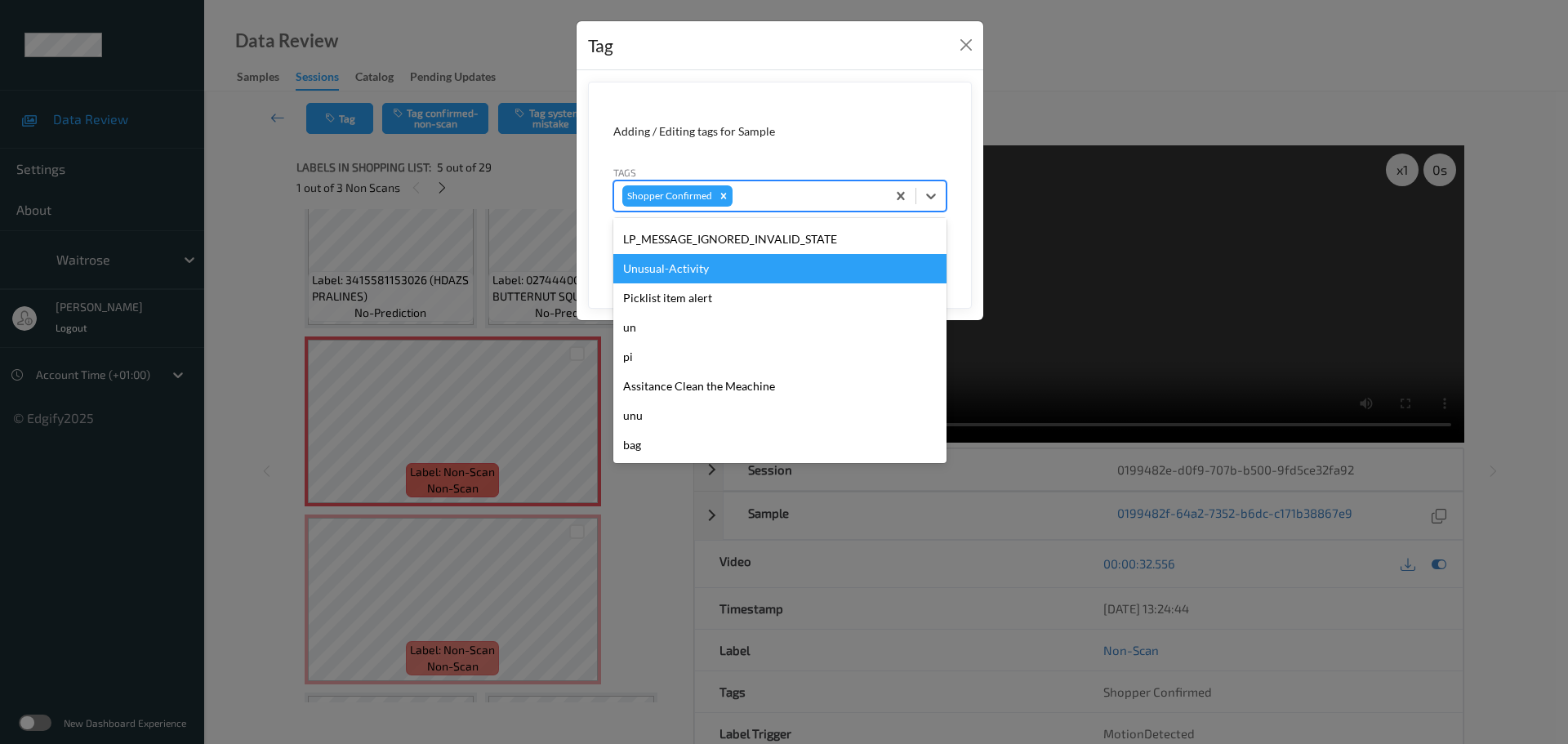
click at [656, 280] on div "Unusual-Activity" at bounding box center [779, 269] width 333 height 30
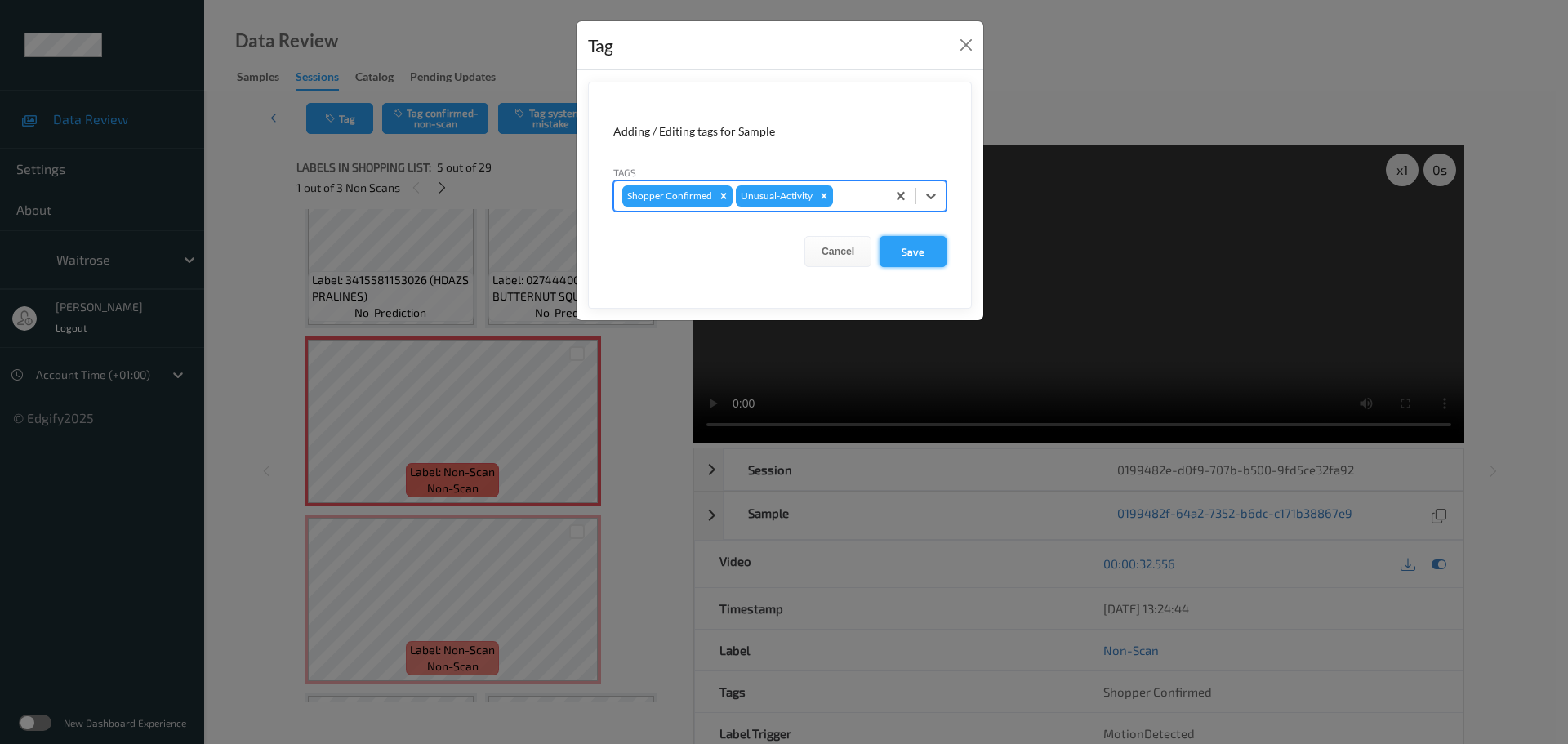
click at [926, 255] on button "Save" at bounding box center [913, 252] width 67 height 31
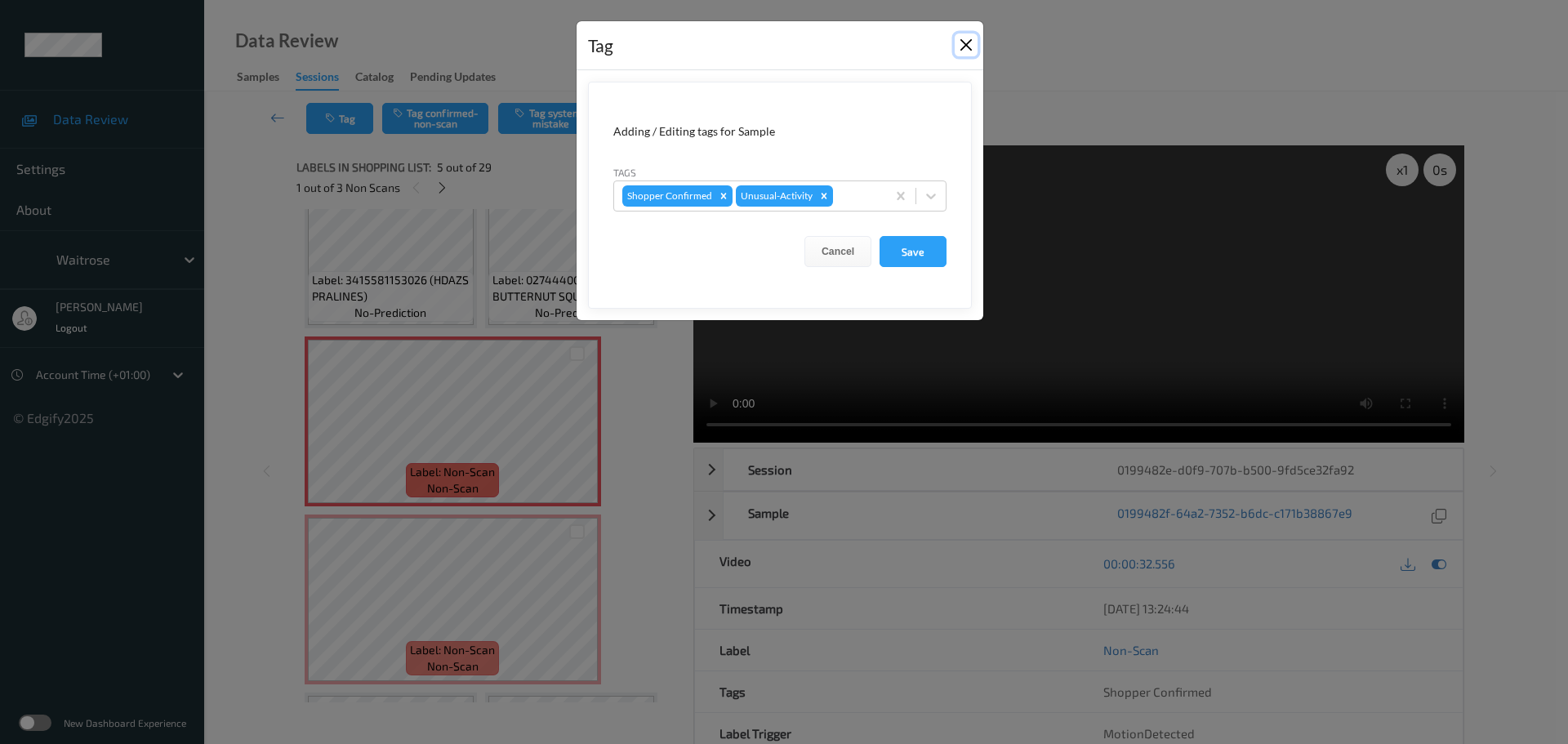
click at [962, 40] on button "Close" at bounding box center [966, 45] width 23 height 23
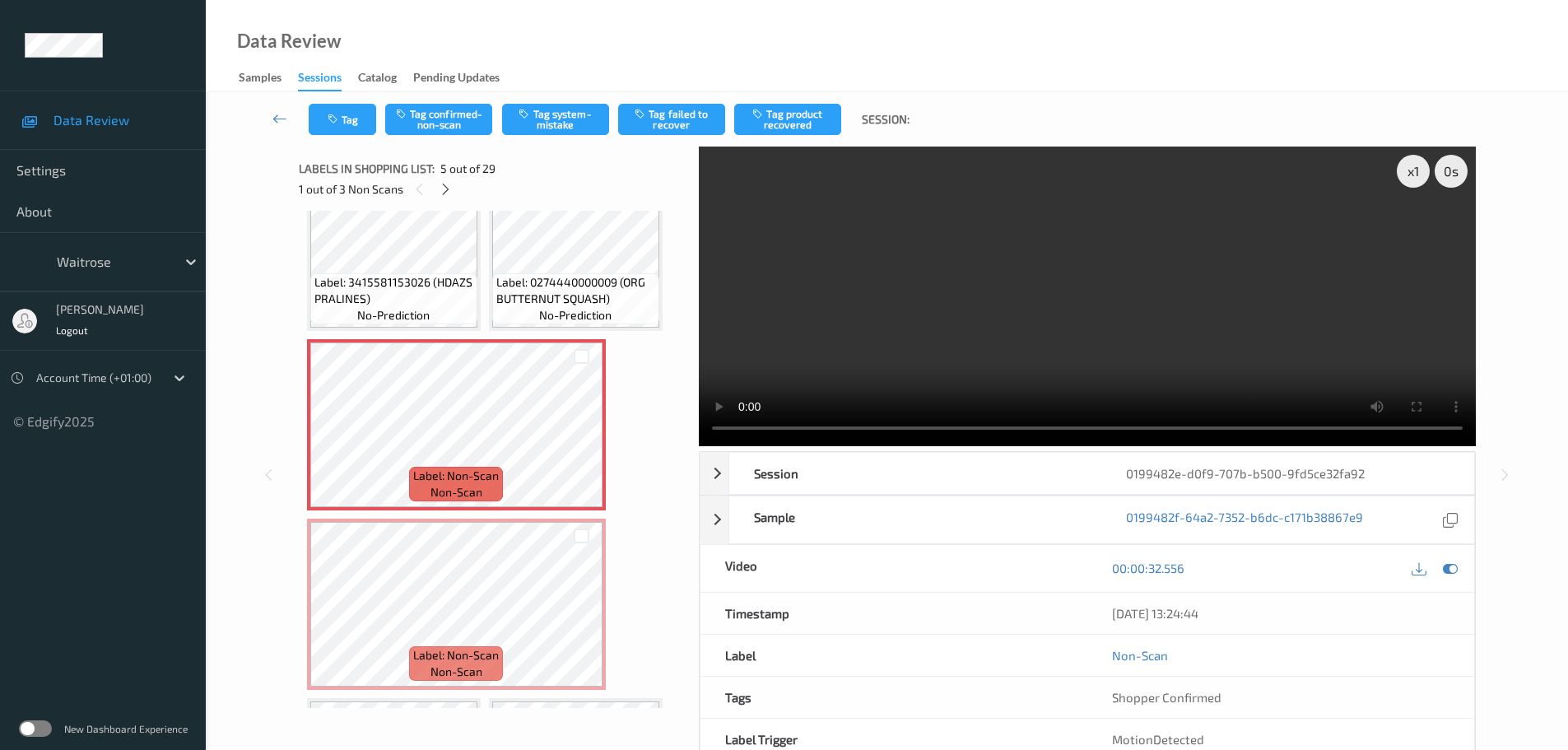
click at [383, 125] on div "Tag Tag confirmed-non-scan Tag system-mistake Tag failed to recover Tag product…" at bounding box center [614, 119] width 612 height 31
click at [359, 122] on button "Tag" at bounding box center [341, 119] width 67 height 31
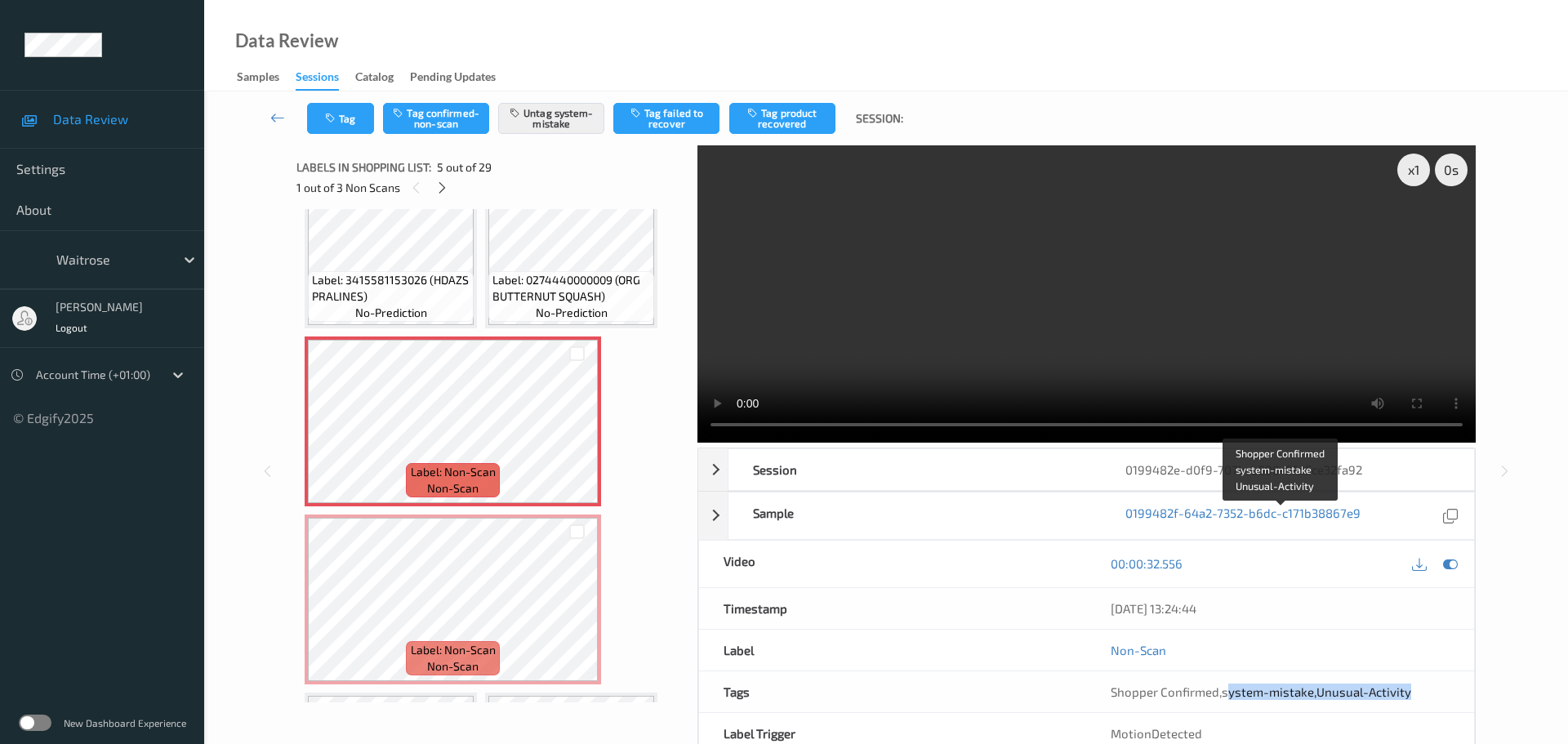
drag, startPoint x: 1226, startPoint y: 524, endPoint x: 1449, endPoint y: 512, distance: 223.3
click at [1449, 683] on div "Shopper Confirmed , system-mistake , Unusual-Activity" at bounding box center [1280, 691] width 339 height 16
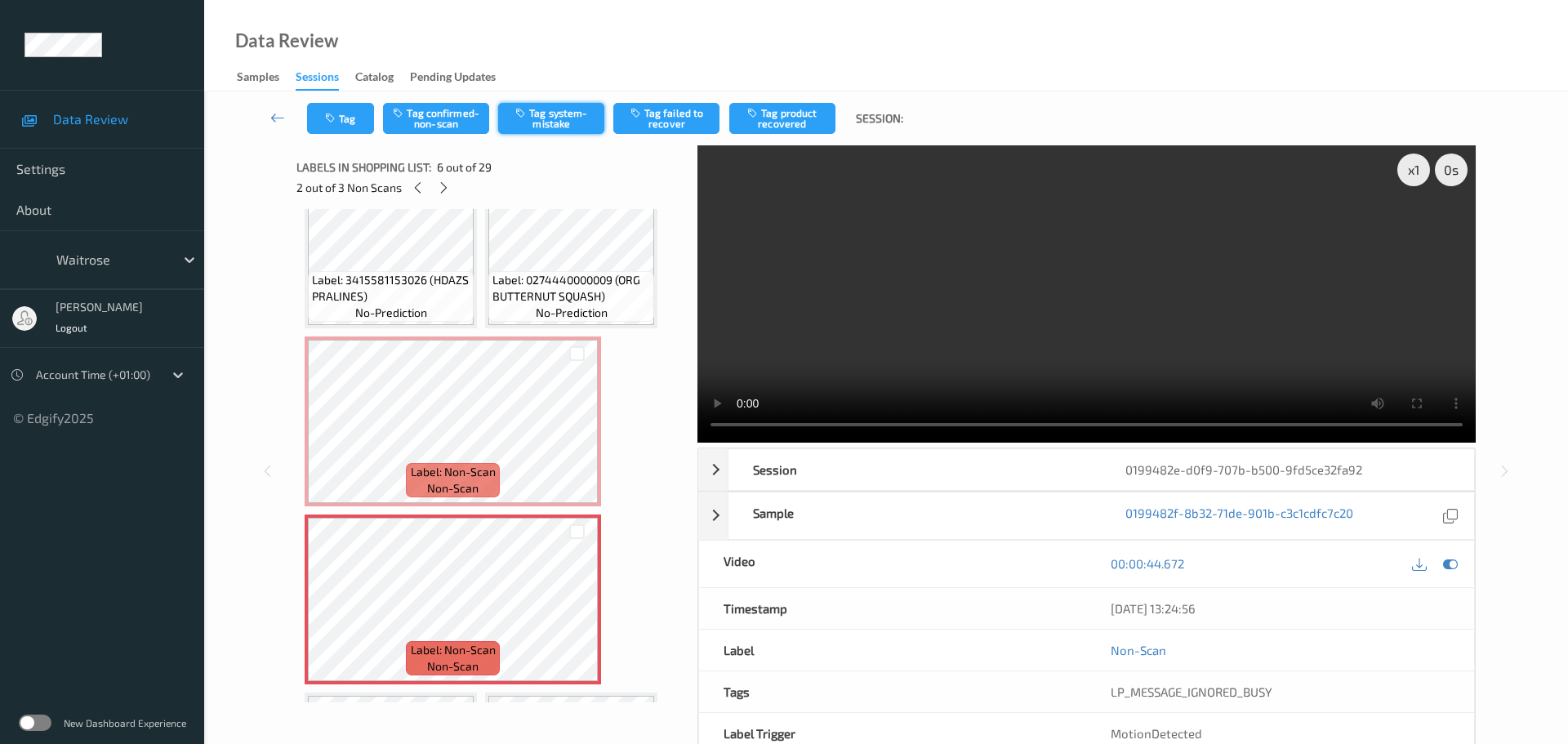
click at [530, 123] on button "Tag system-mistake" at bounding box center [551, 118] width 106 height 31
click at [331, 117] on icon "button" at bounding box center [331, 118] width 14 height 12
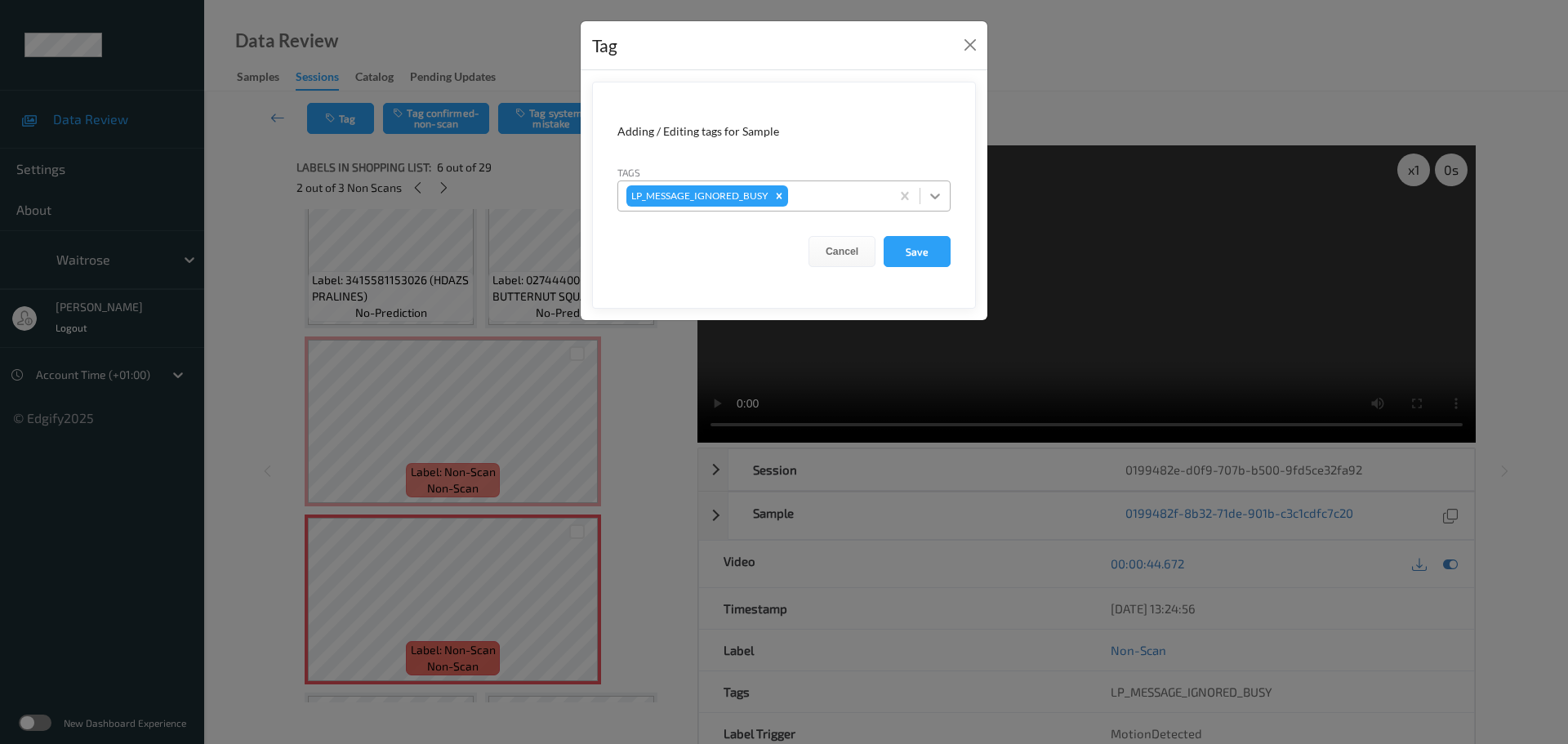
click at [941, 192] on icon at bounding box center [935, 196] width 16 height 16
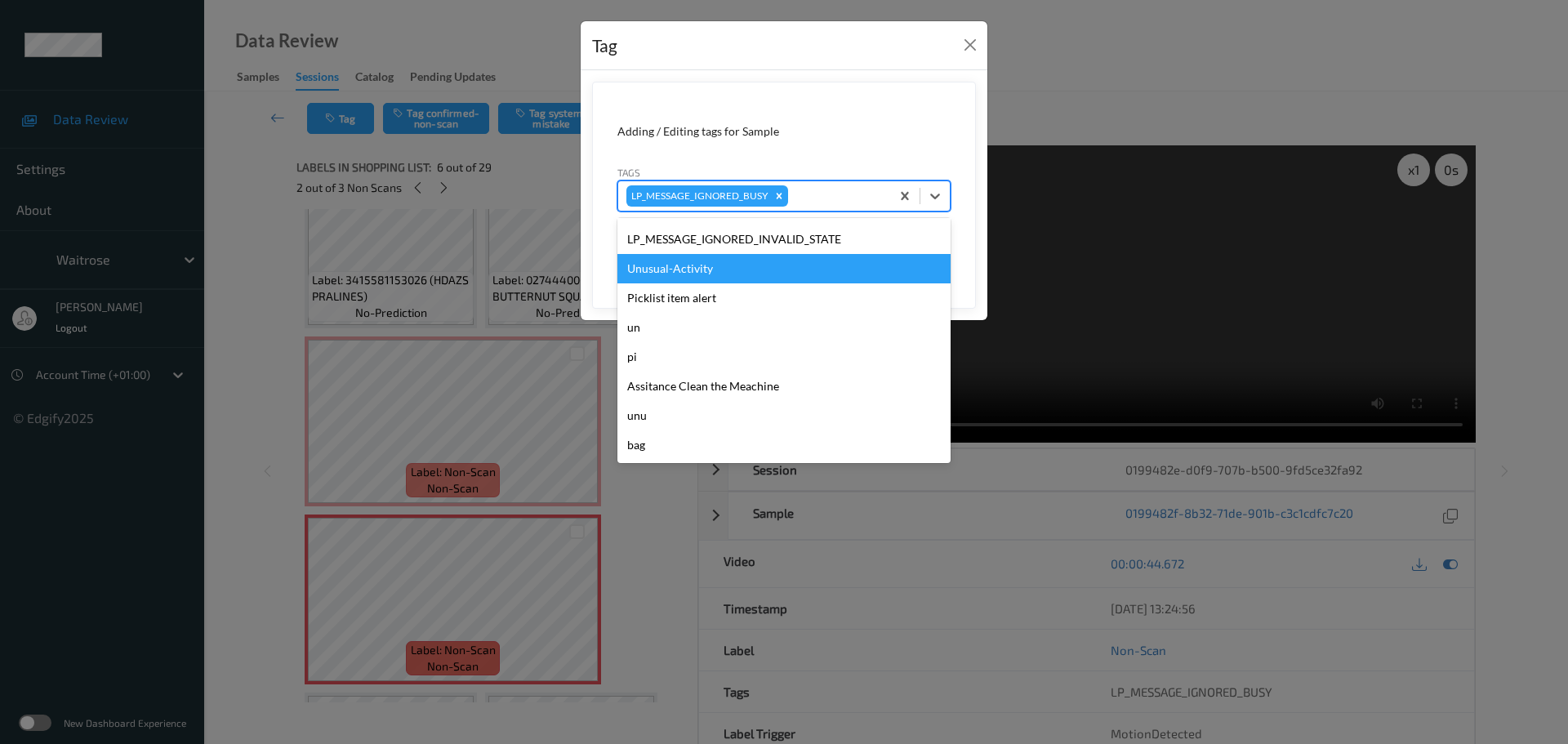
click at [691, 270] on div "Unusual-Activity" at bounding box center [784, 269] width 333 height 30
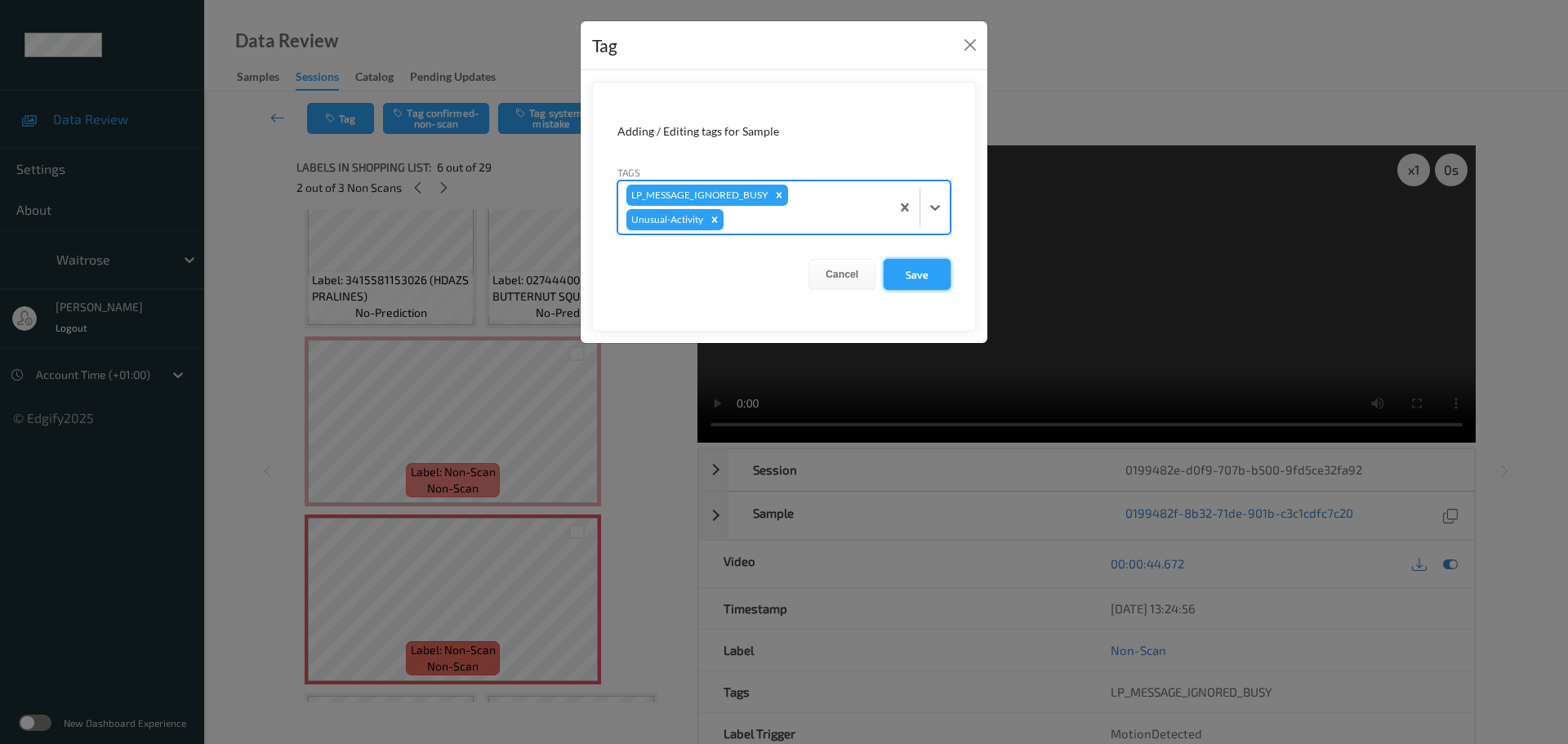
click at [935, 278] on button "Save" at bounding box center [917, 275] width 67 height 31
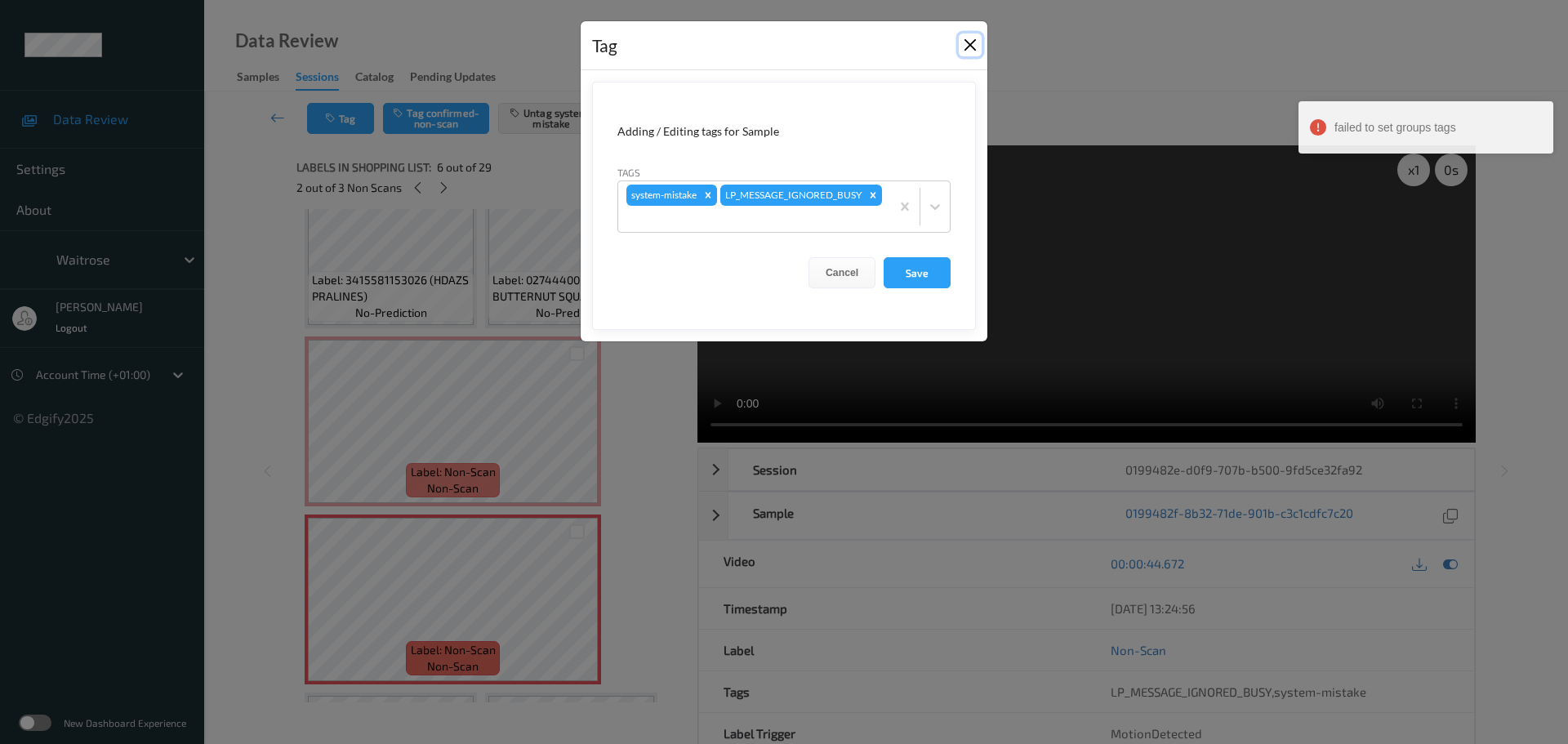
click at [964, 48] on button "Close" at bounding box center [970, 45] width 23 height 23
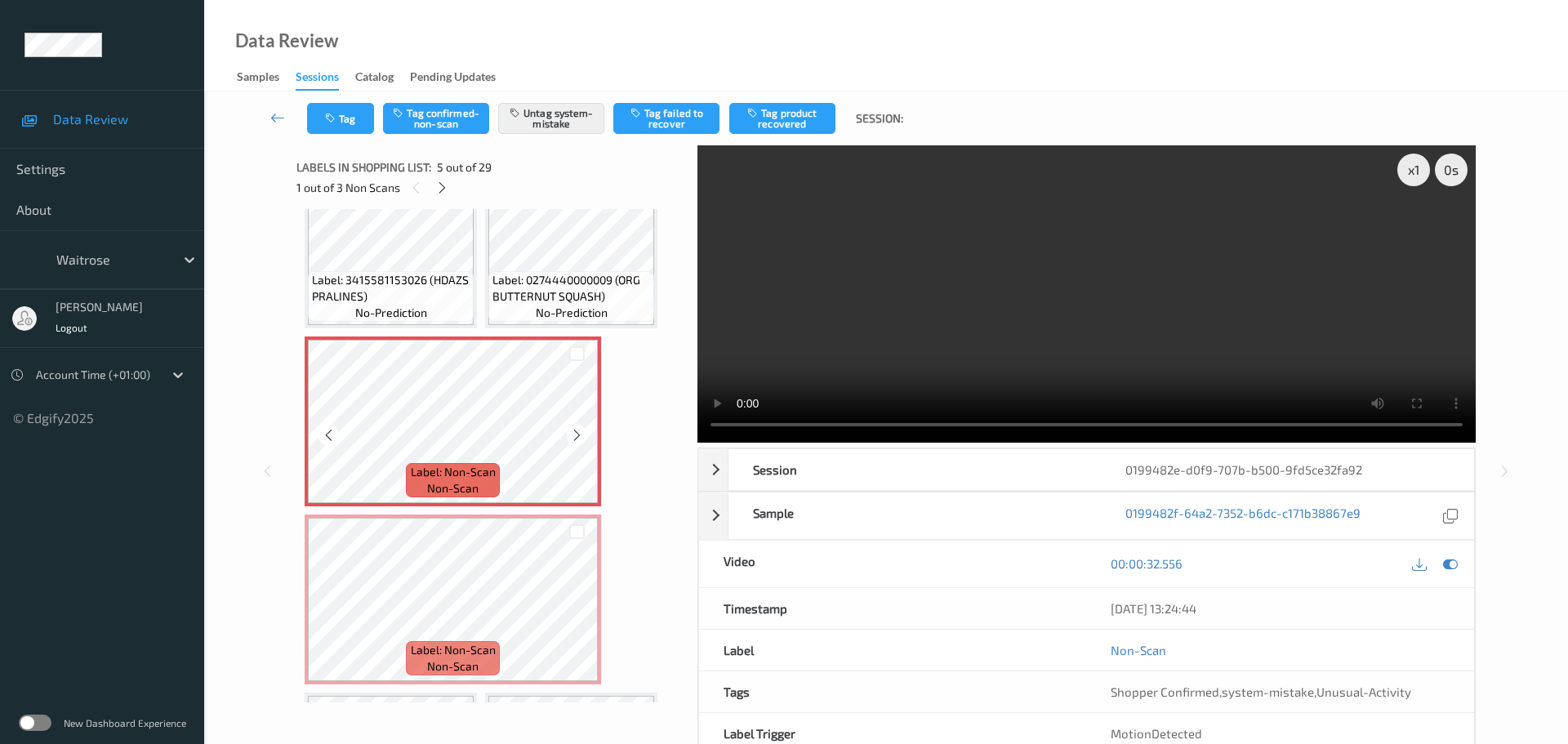
scroll to position [318, 0]
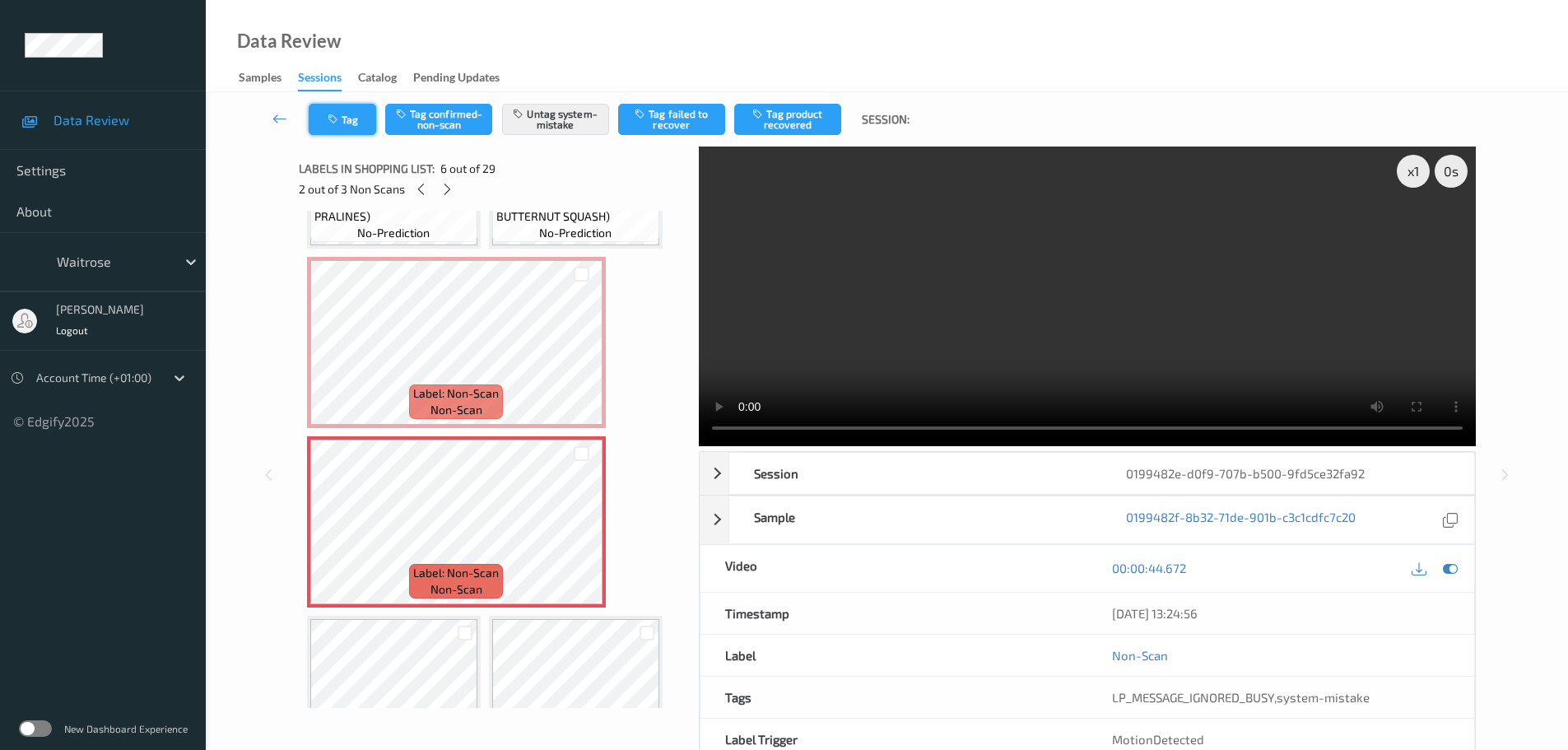
click at [357, 113] on button "Tag" at bounding box center [341, 119] width 67 height 31
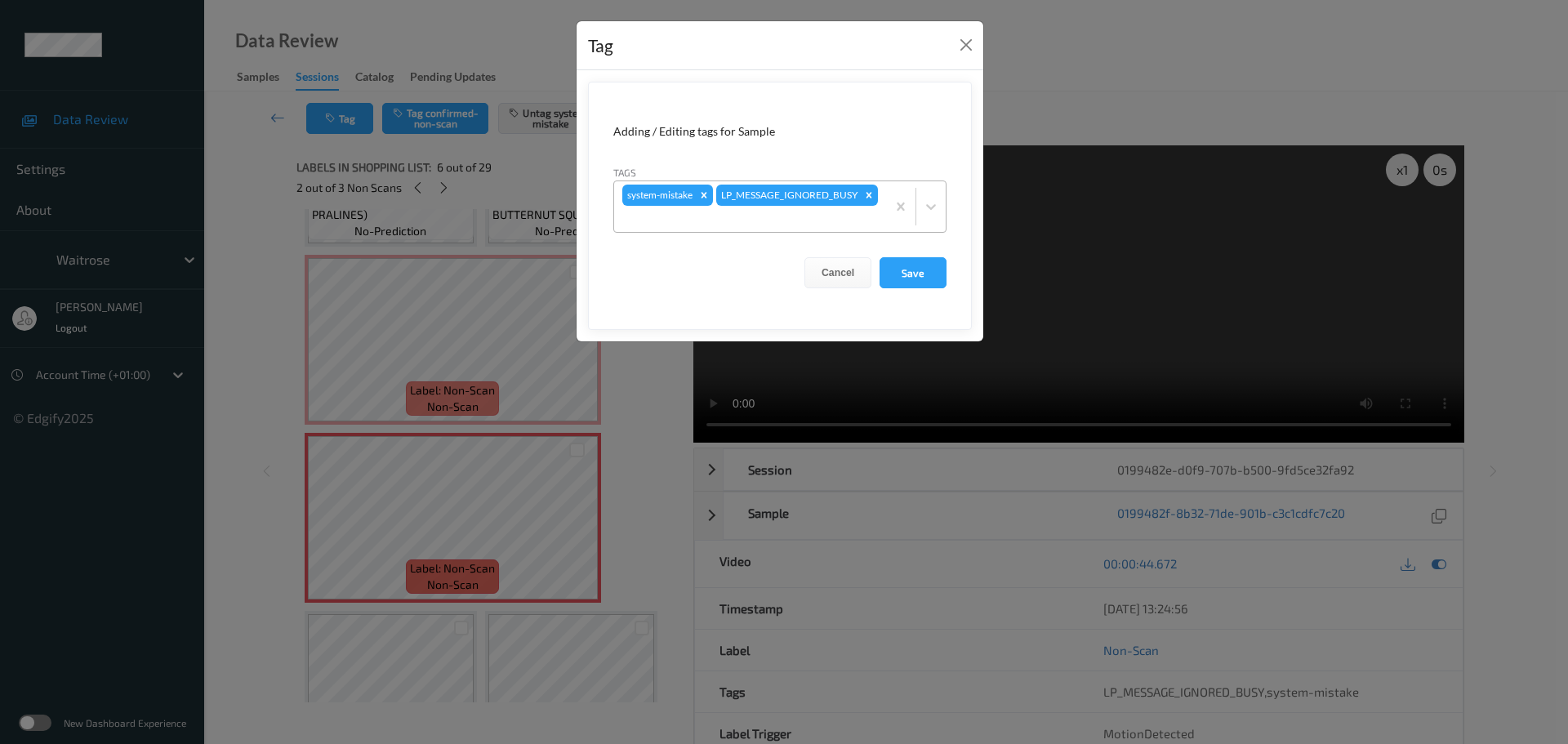
click at [920, 222] on div at bounding box center [916, 207] width 60 height 51
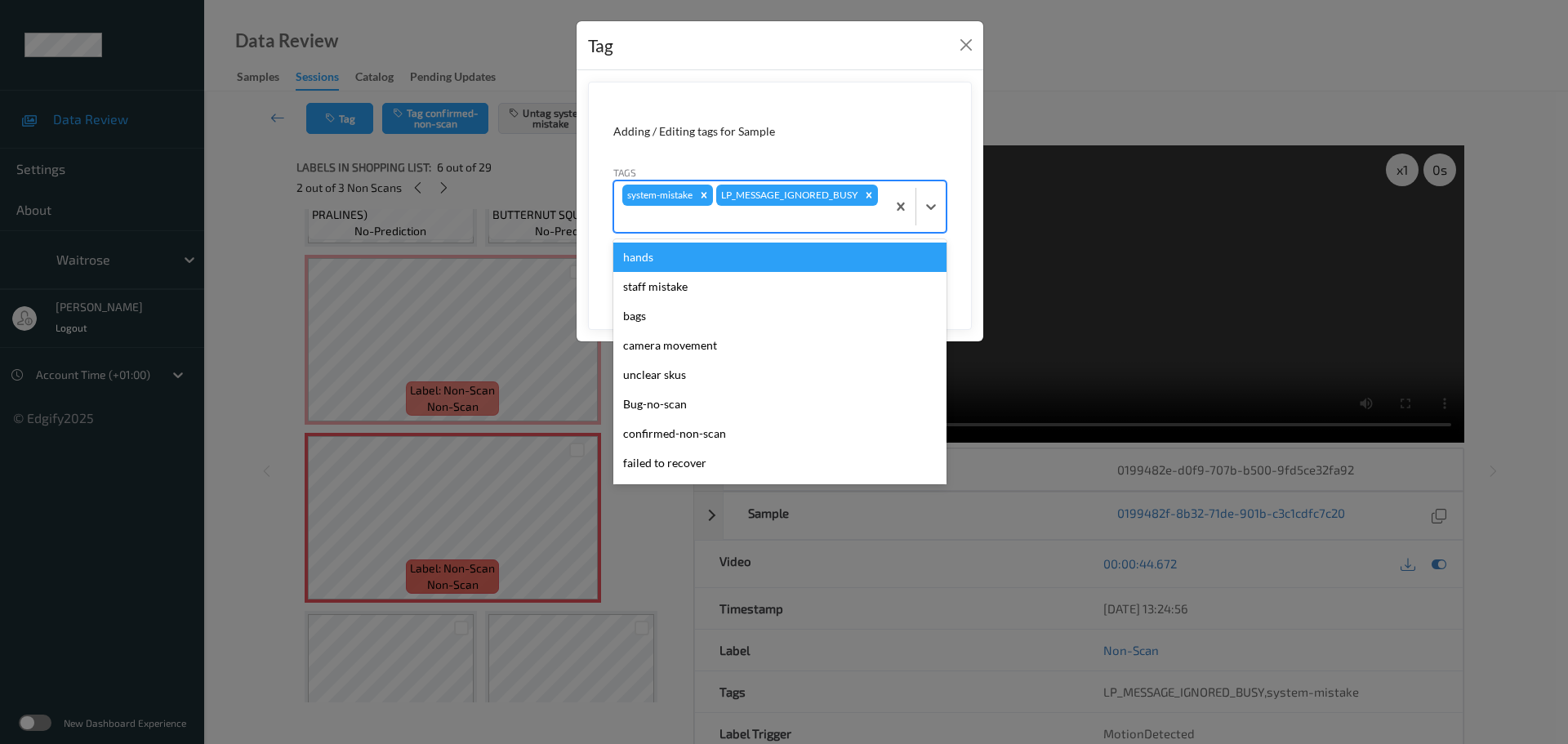
scroll to position [409, 0]
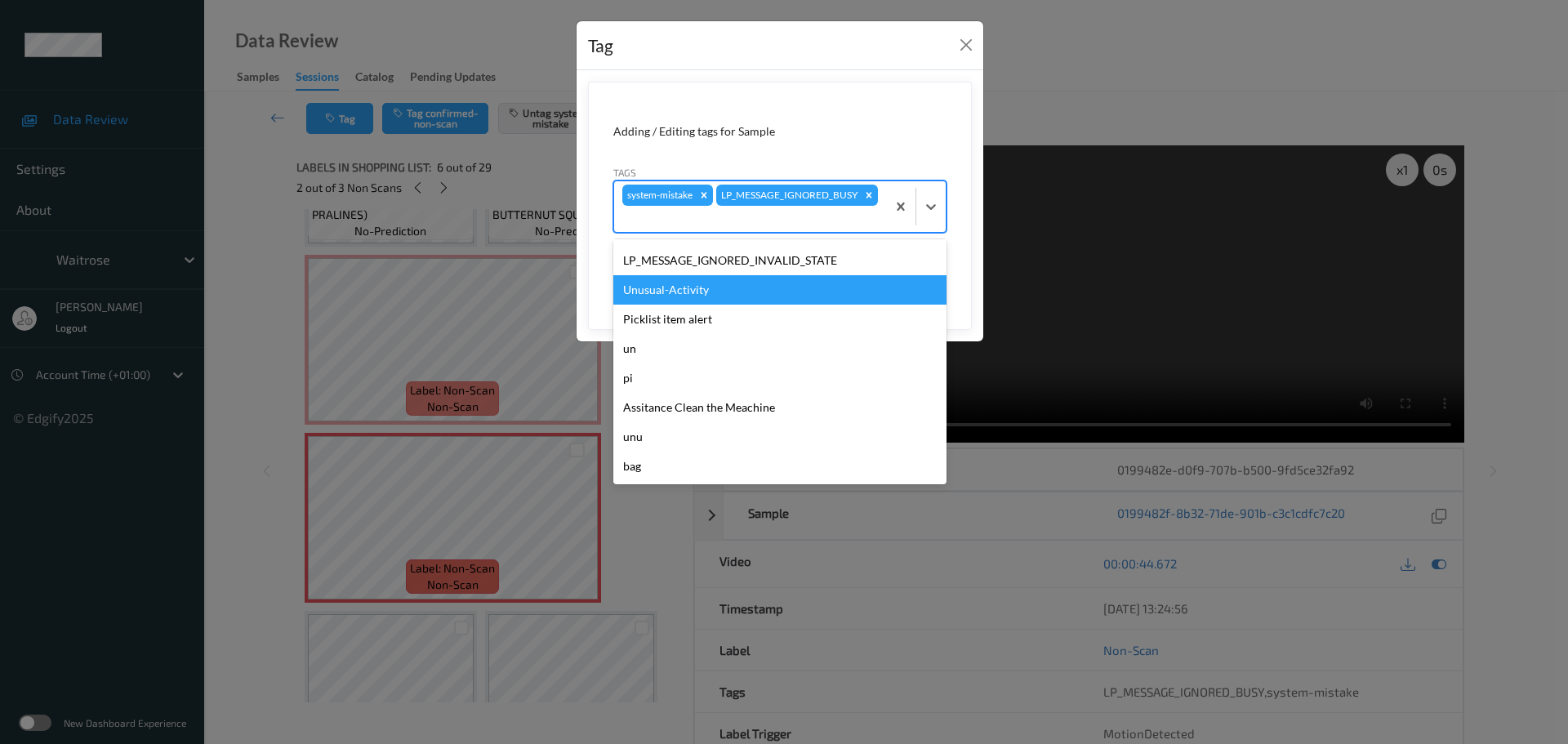
click at [654, 299] on div "Unusual-Activity" at bounding box center [779, 290] width 333 height 30
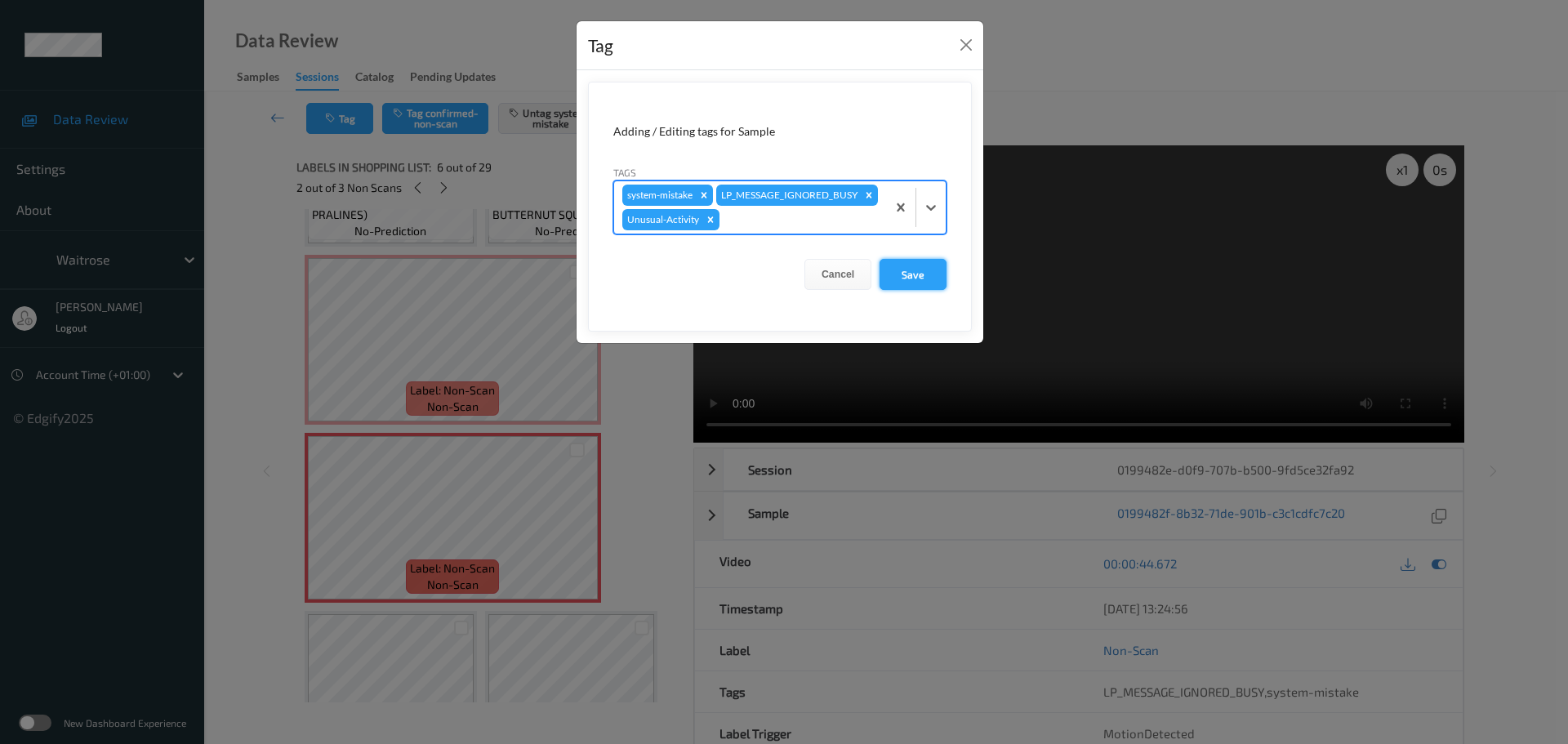
click at [901, 289] on button "Save" at bounding box center [913, 275] width 67 height 31
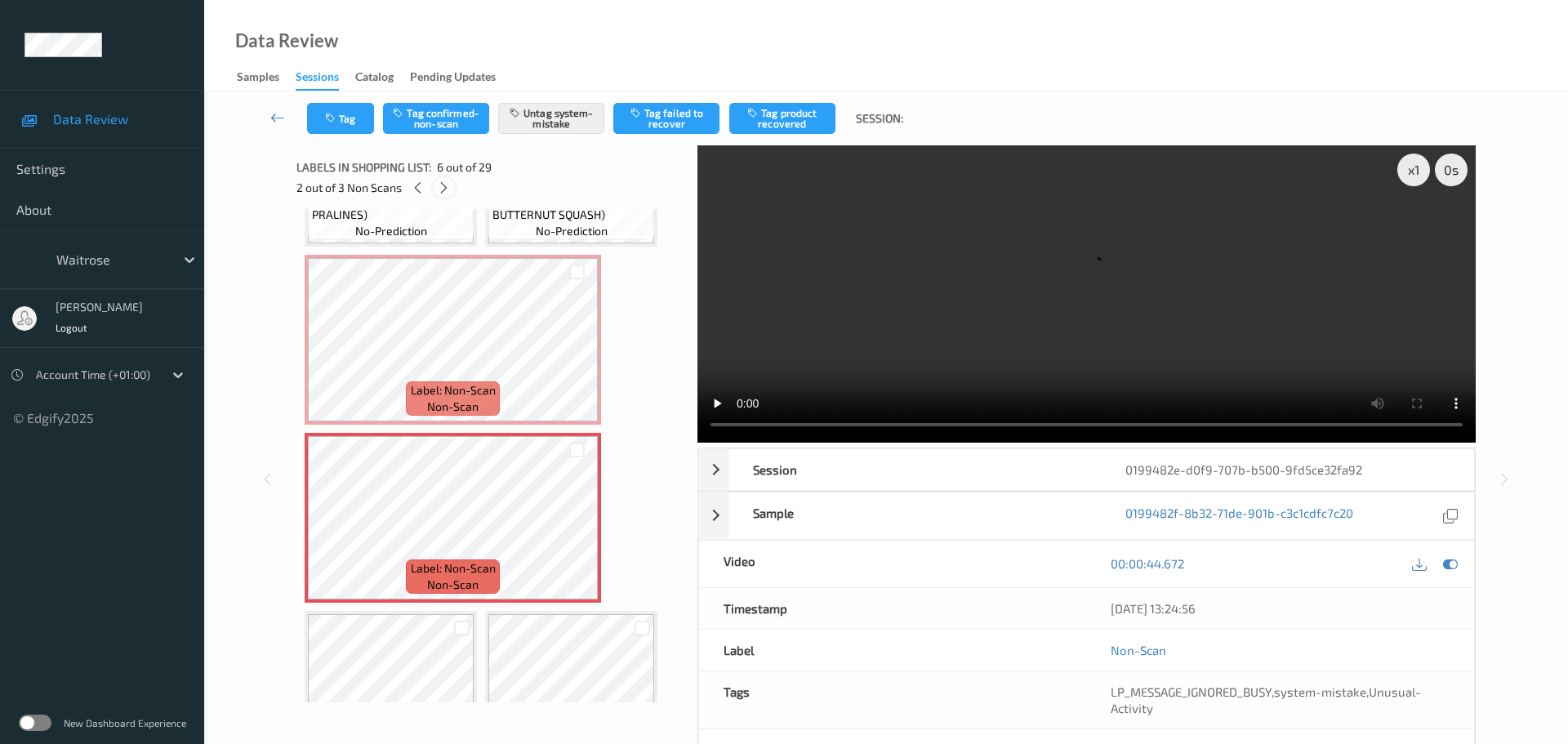
click at [444, 187] on icon at bounding box center [443, 188] width 14 height 15
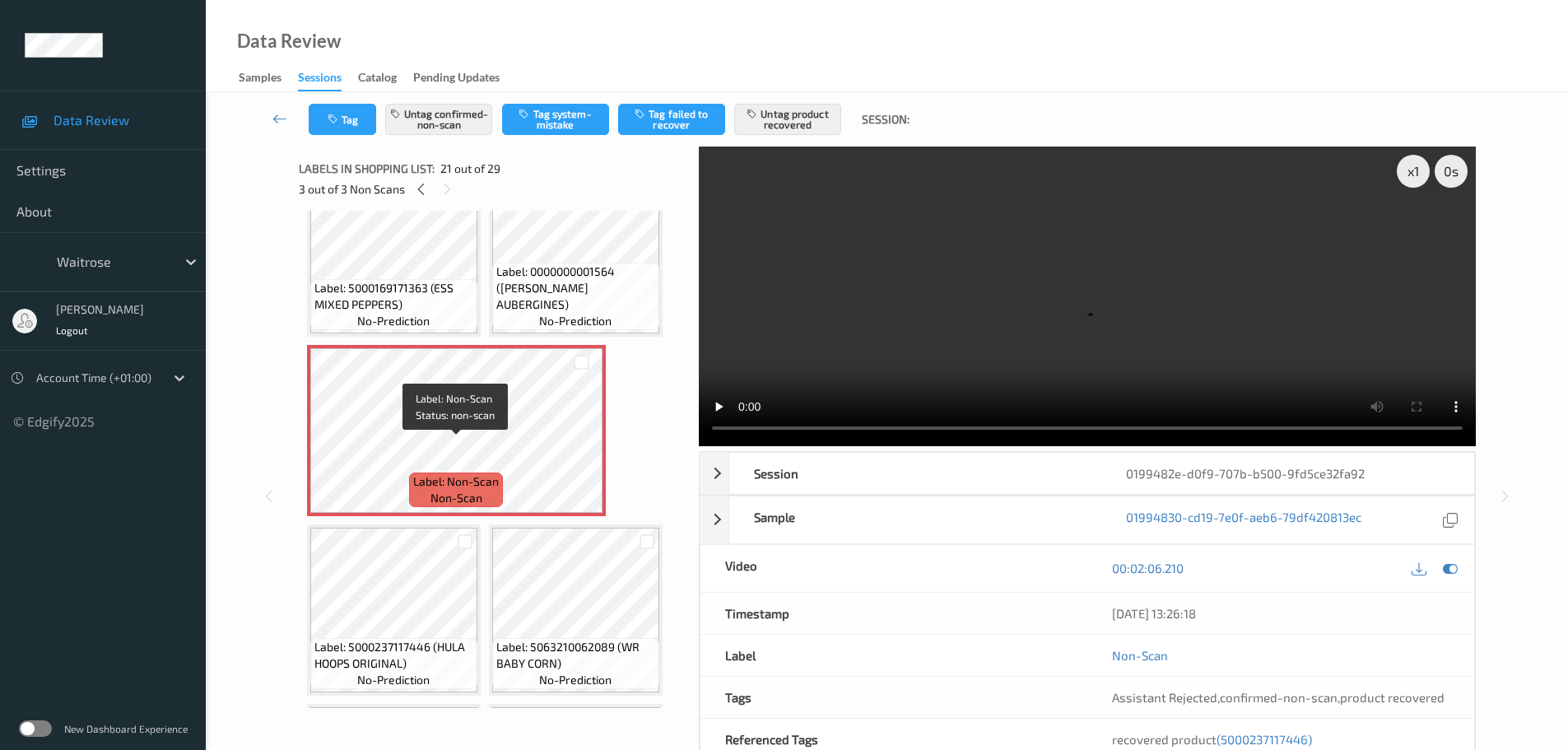
scroll to position [1885, 0]
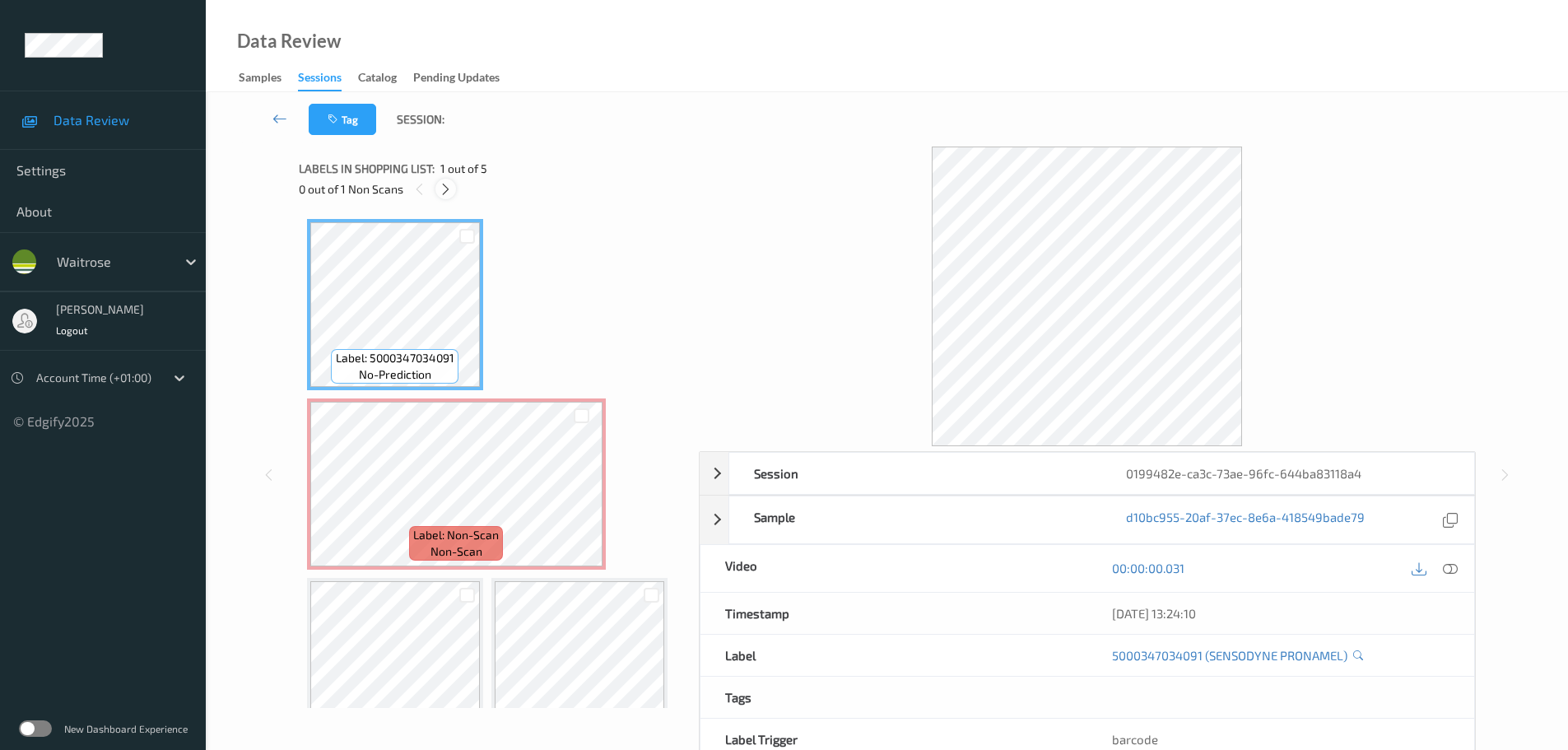
click at [443, 195] on icon at bounding box center [445, 190] width 14 height 15
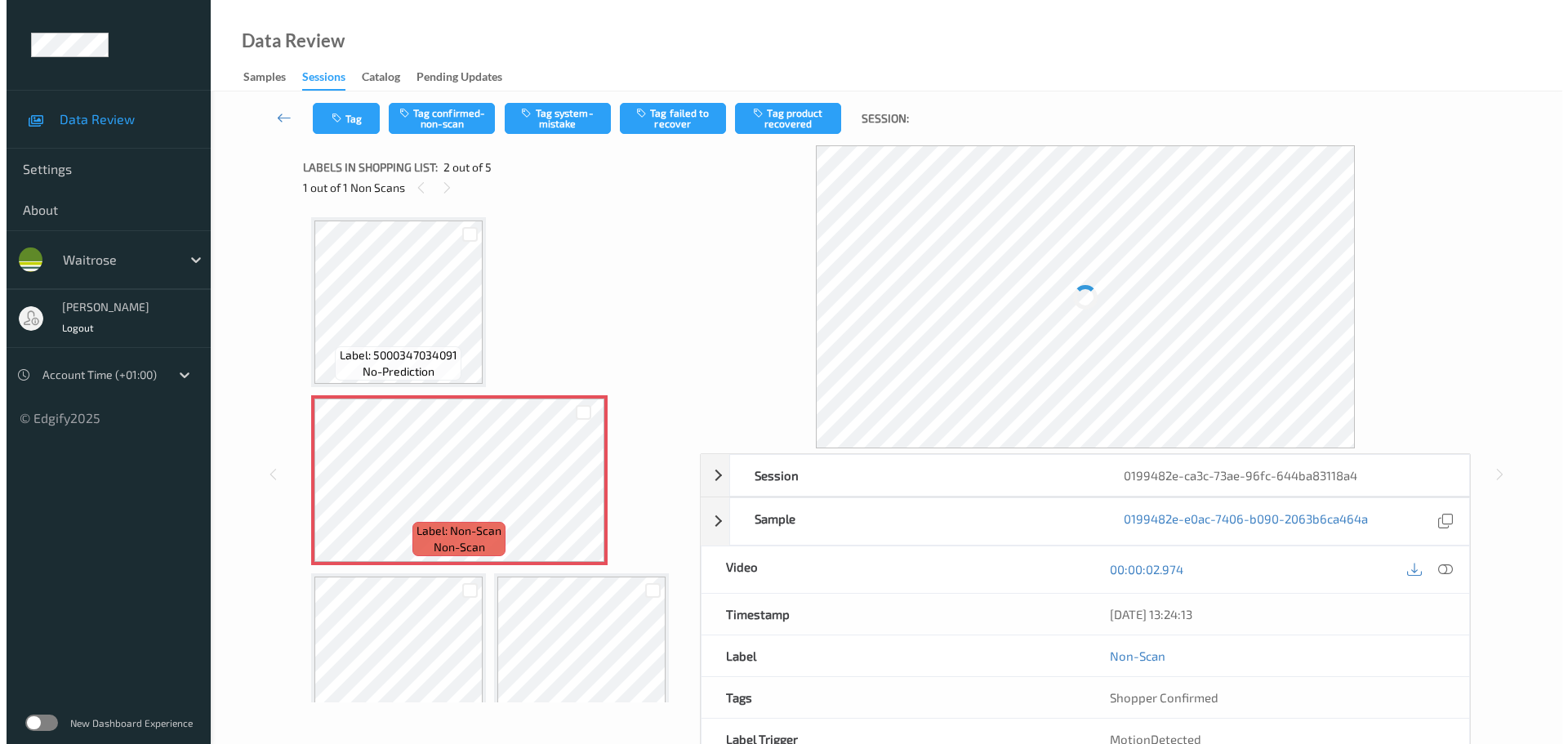
scroll to position [8, 0]
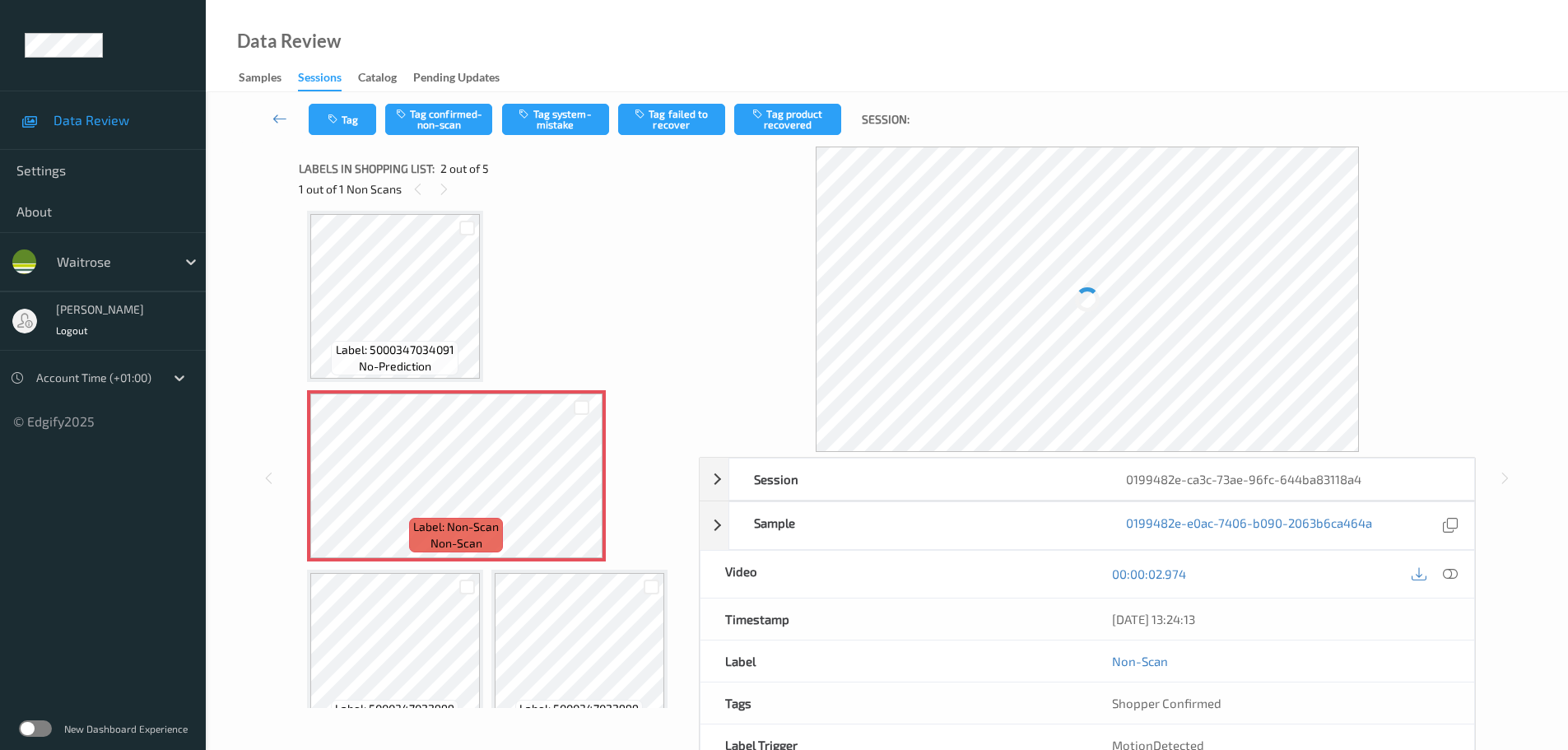
click at [1455, 580] on icon at bounding box center [1450, 573] width 15 height 15
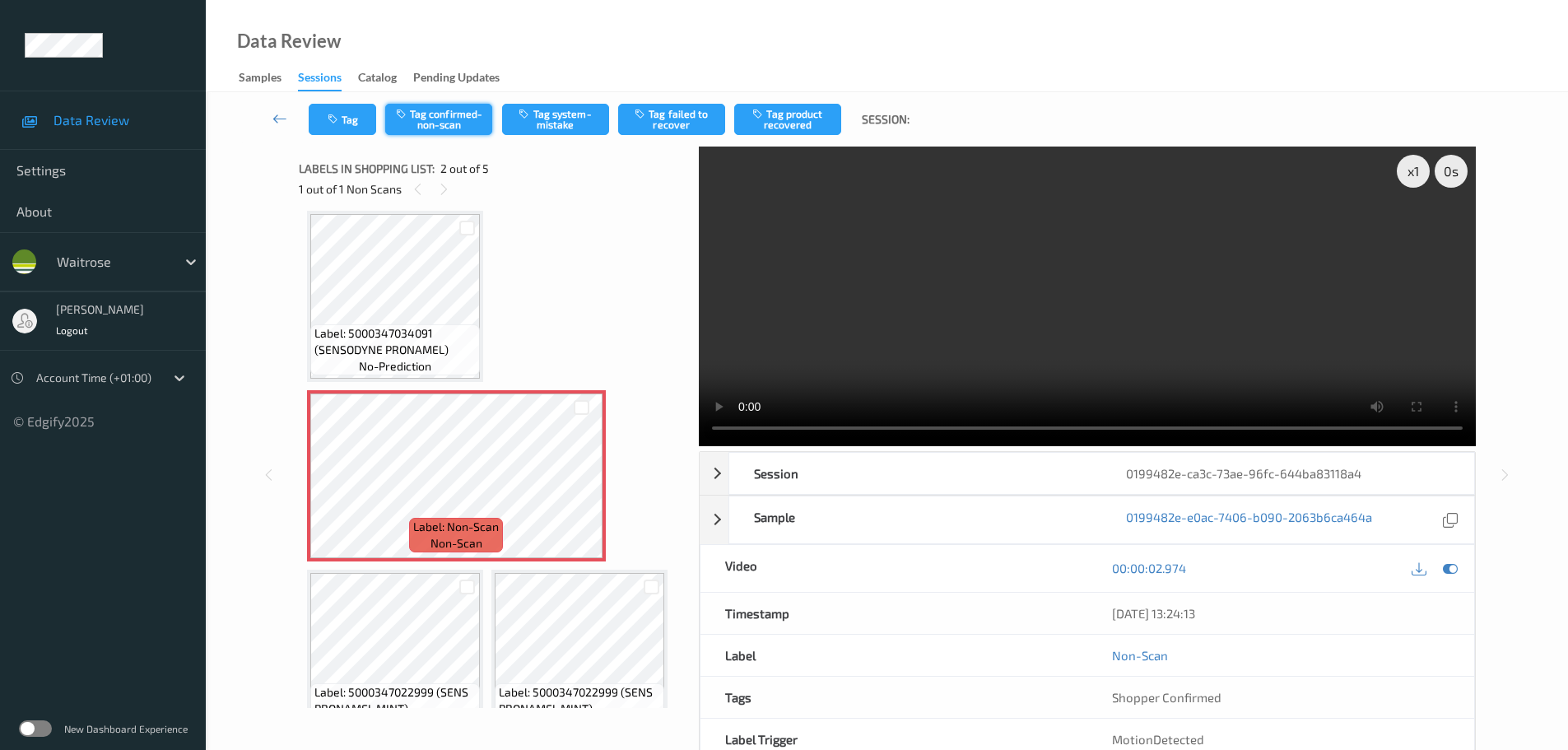
click at [413, 131] on button "Tag confirmed-non-scan" at bounding box center [438, 119] width 107 height 31
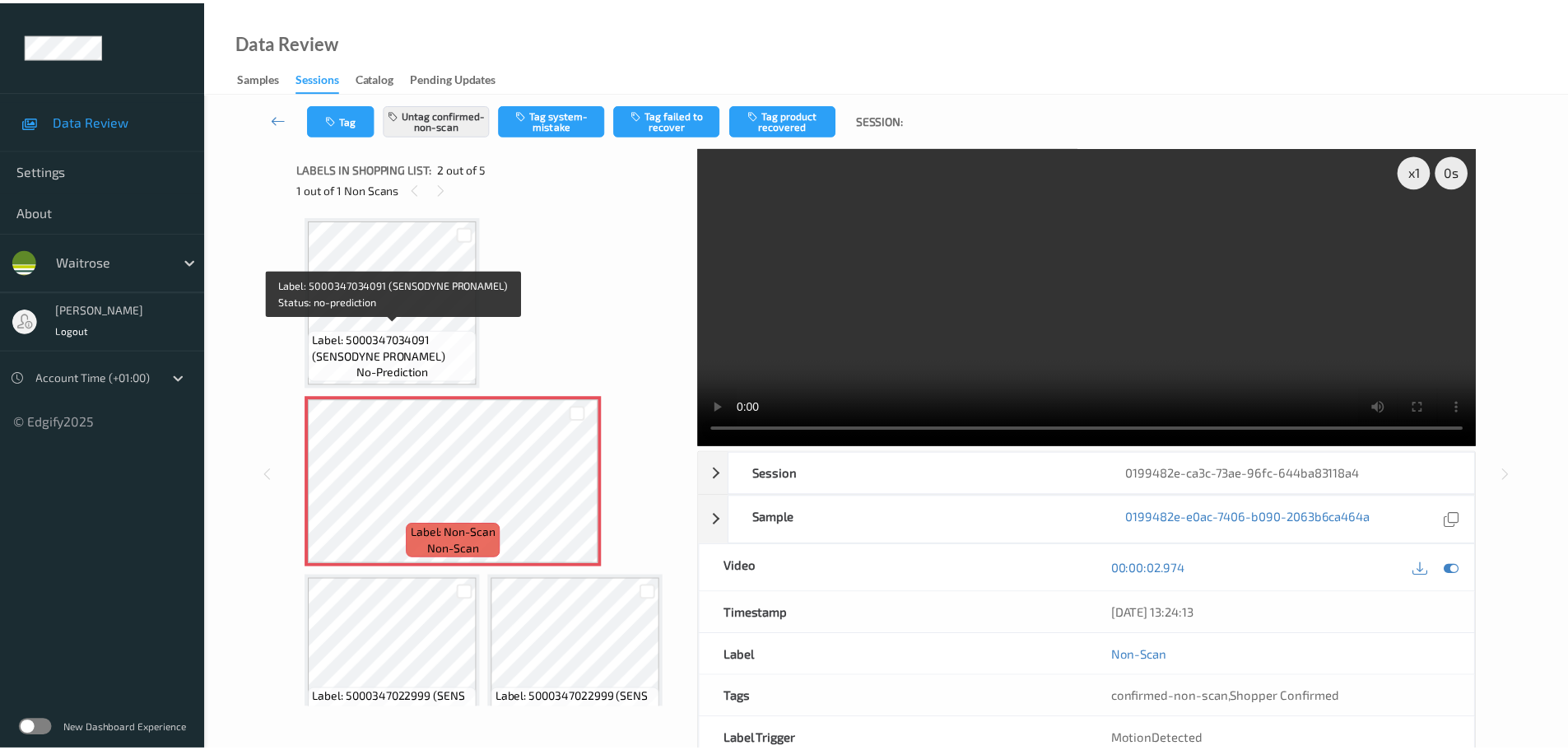
scroll to position [0, 0]
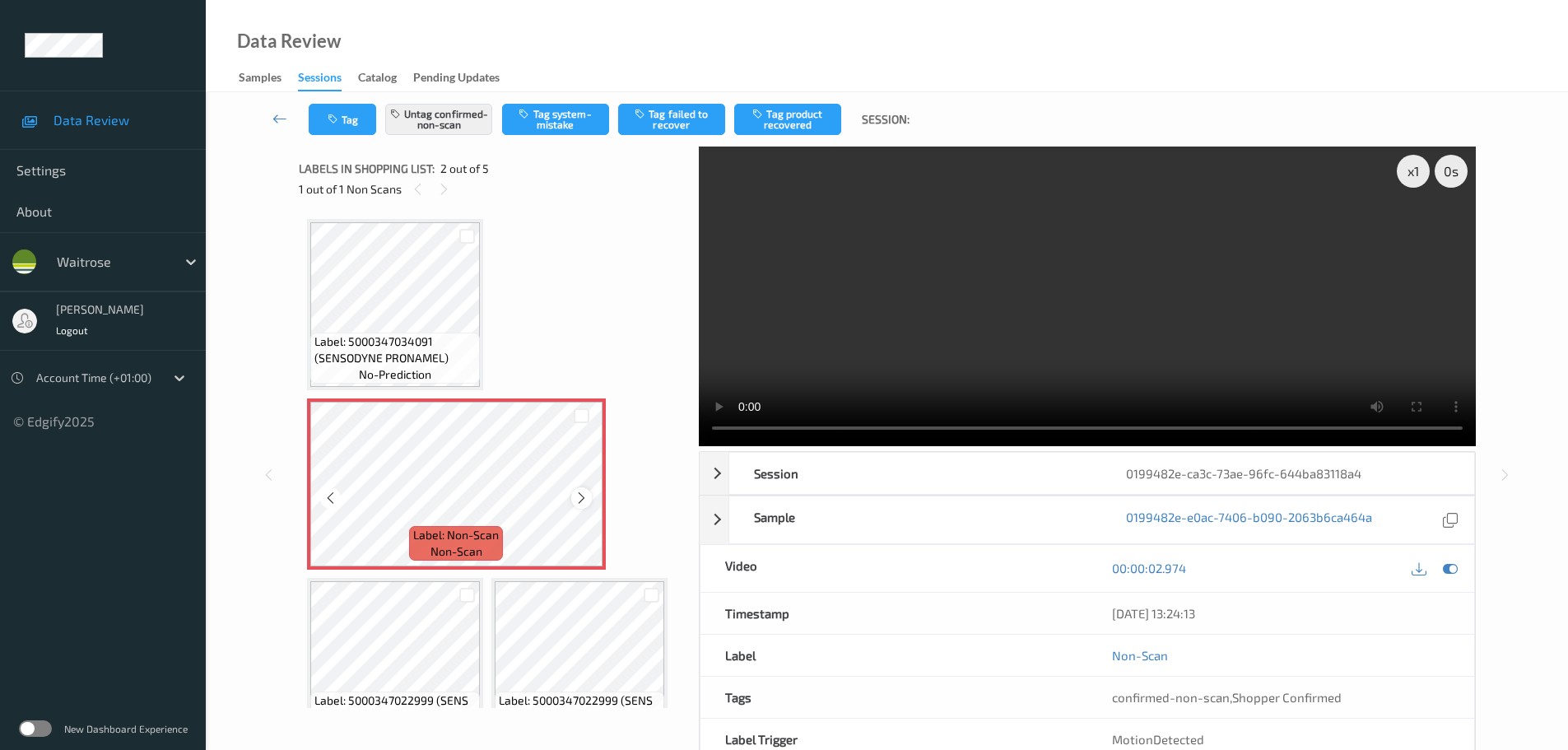
click at [585, 496] on icon at bounding box center [581, 498] width 14 height 15
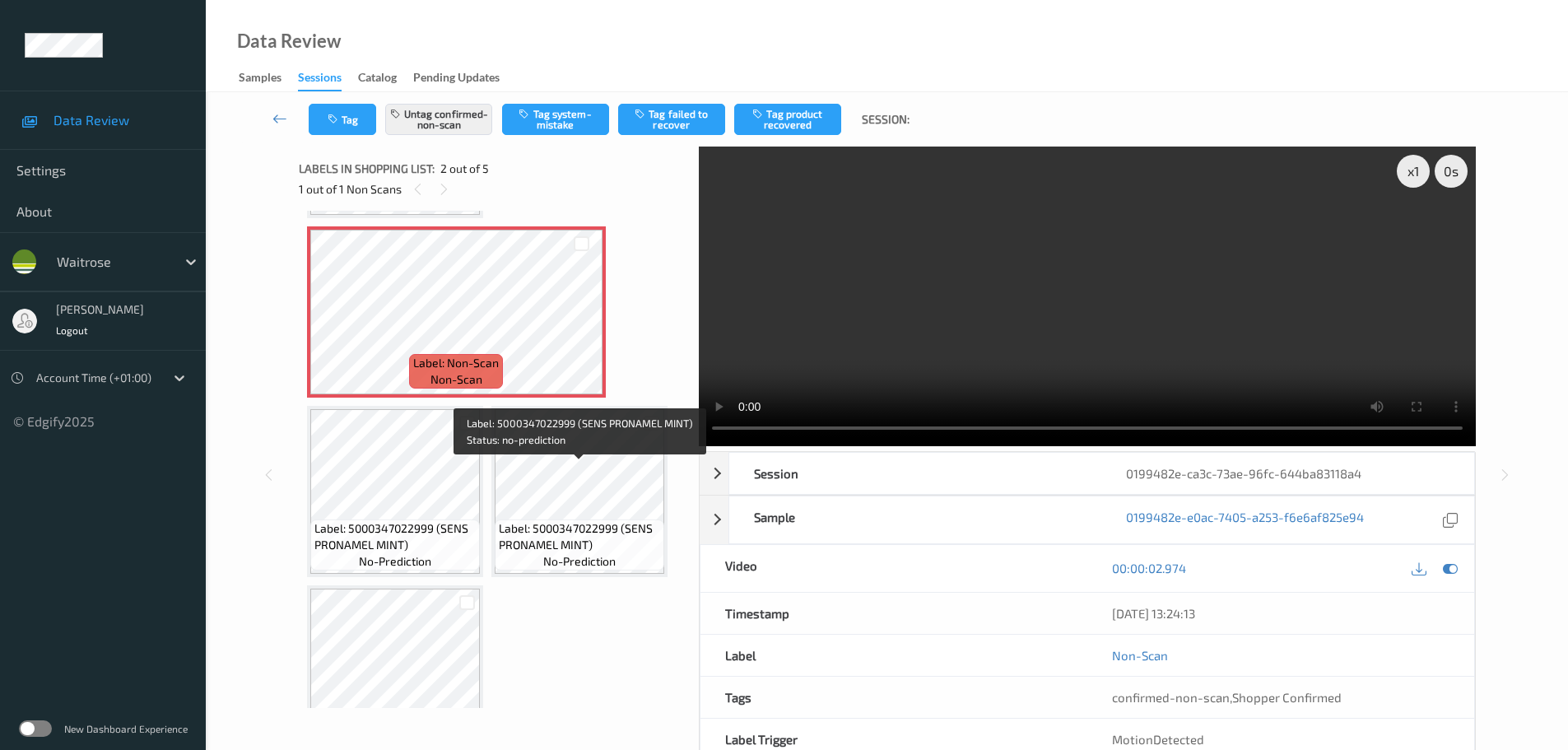
scroll to position [229, 0]
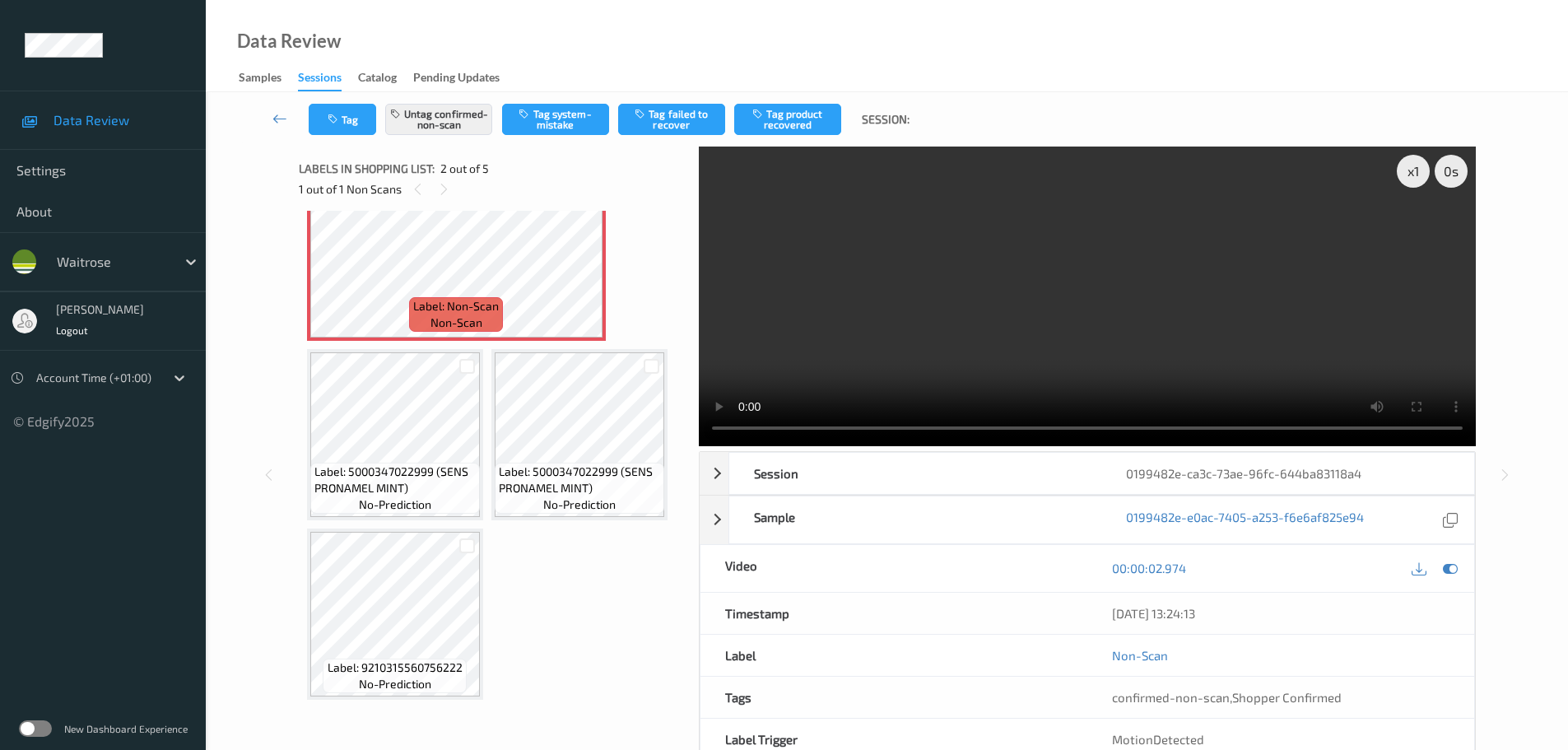
click at [410, 483] on span "Label: 5000347022999 (SENS PRONAMEL MINT)" at bounding box center [394, 480] width 162 height 33
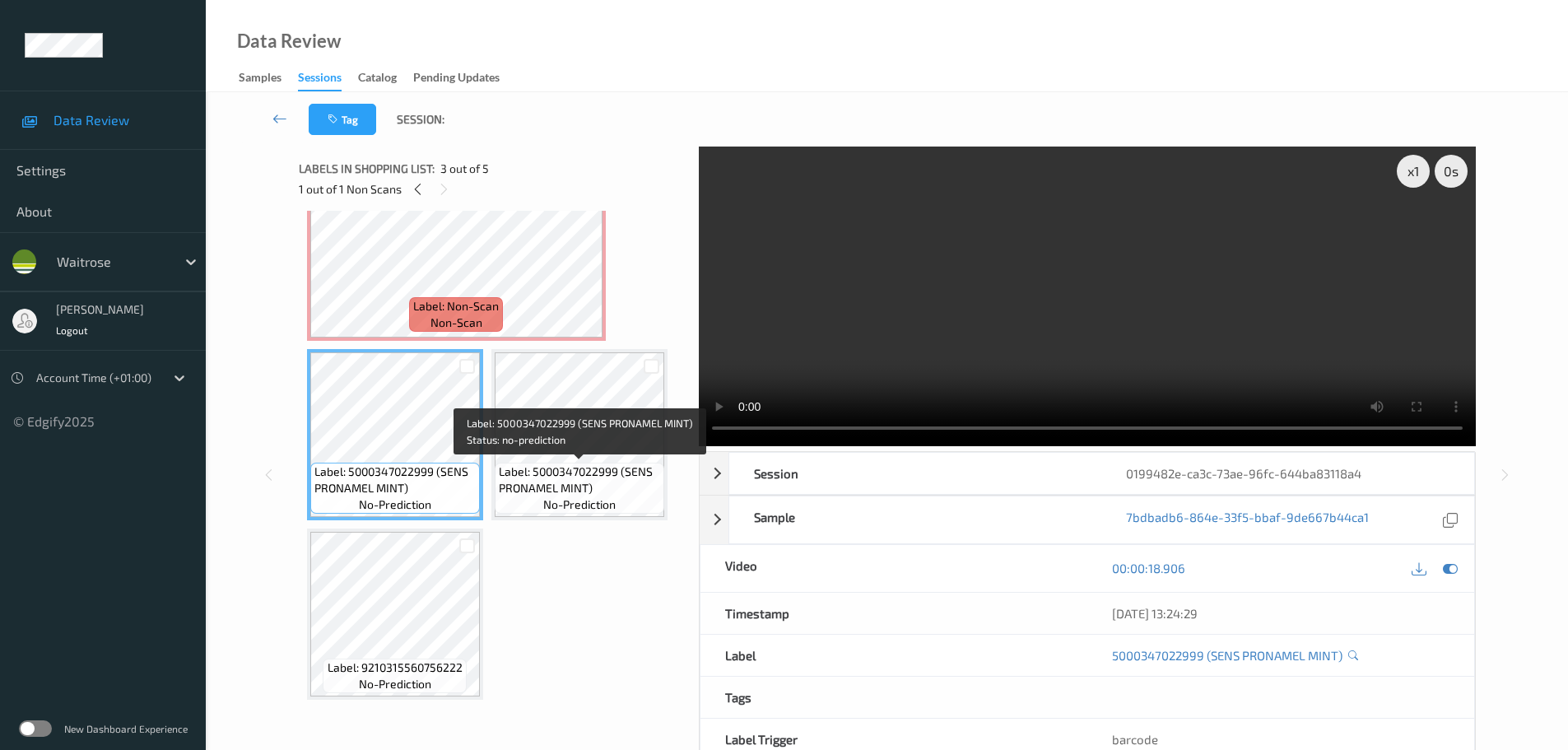
click at [567, 472] on span "Label: 5000347022999 (SENS PRONAMEL MINT)" at bounding box center [579, 480] width 162 height 33
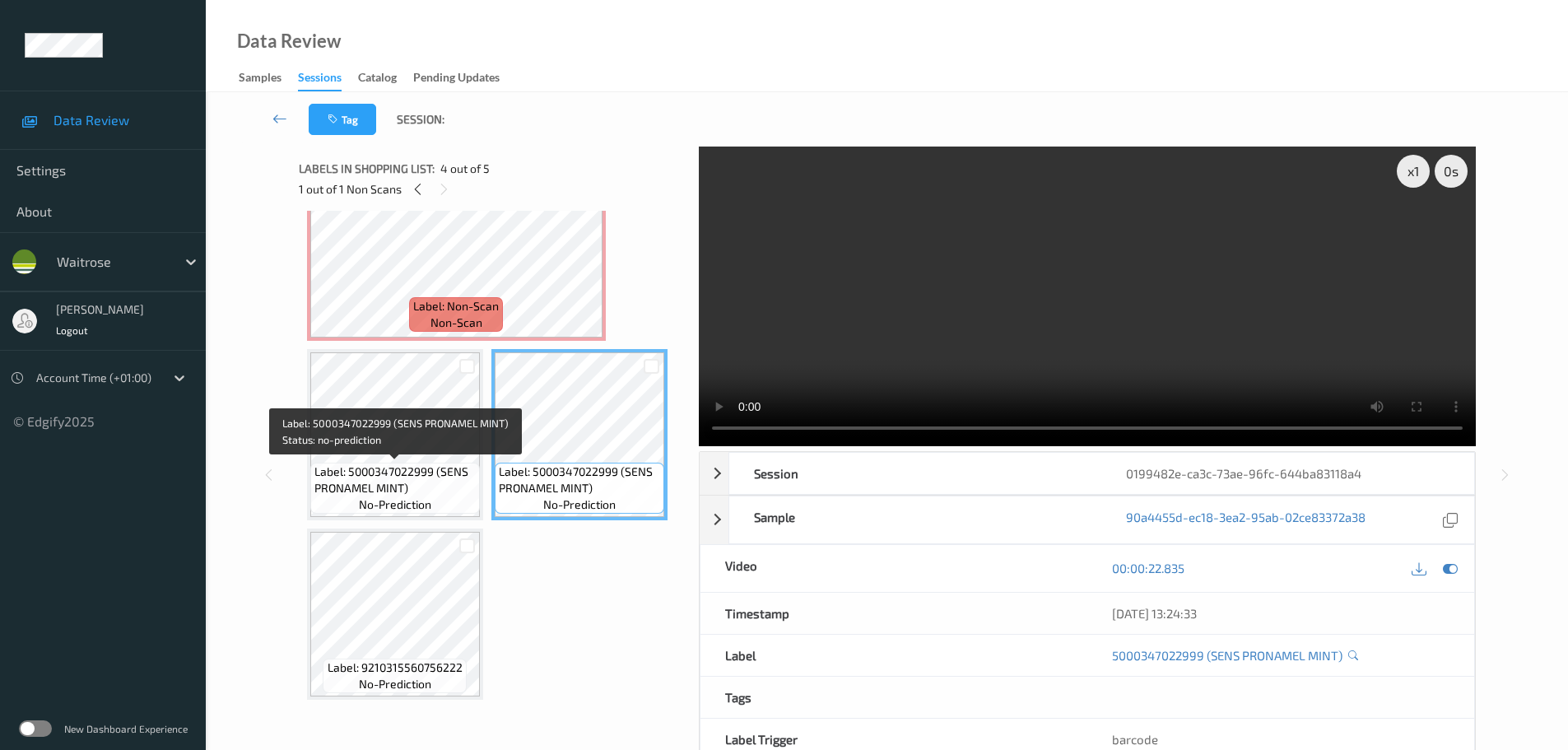
click at [399, 484] on span "Label: 5000347022999 (SENS PRONAMEL MINT)" at bounding box center [394, 480] width 162 height 33
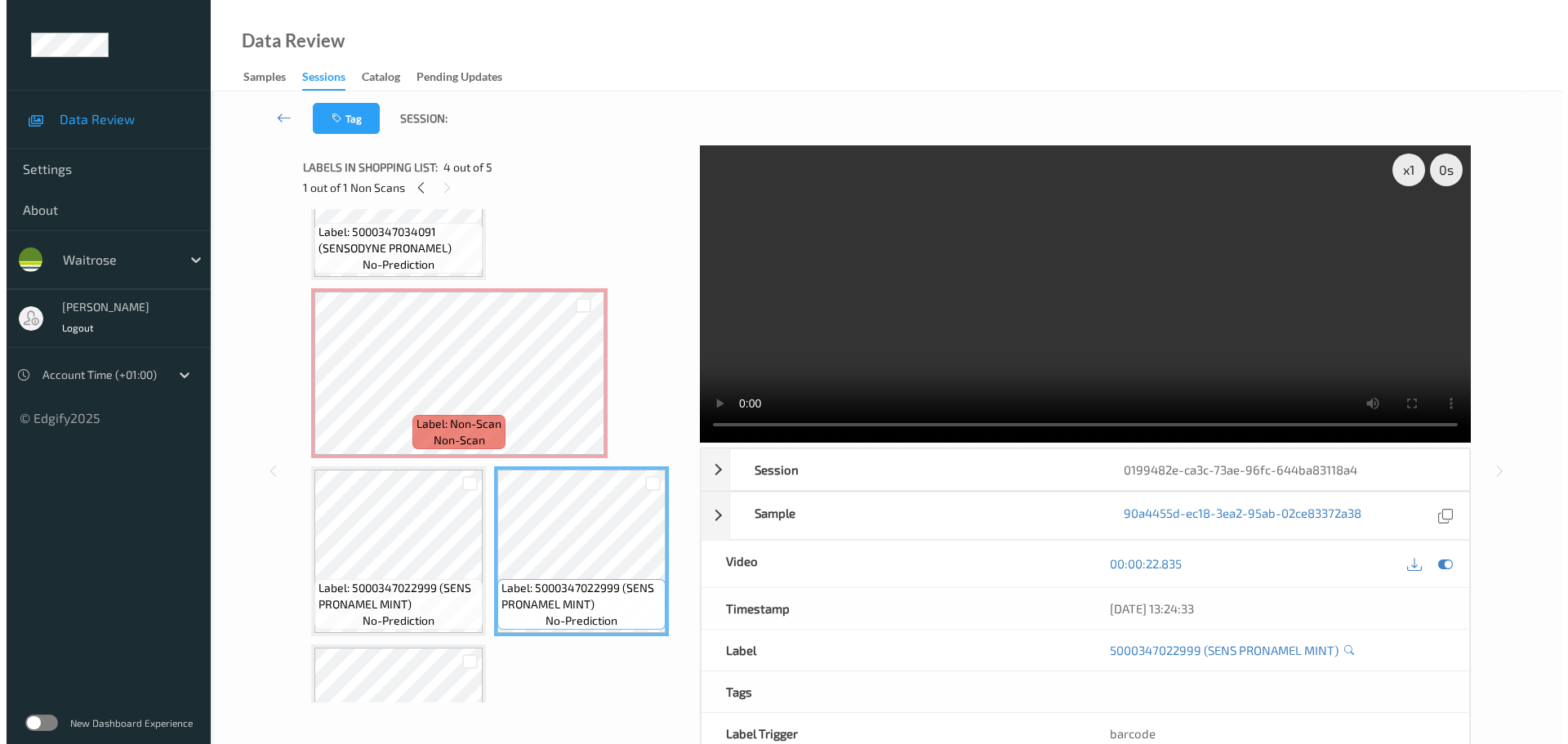
scroll to position [0, 0]
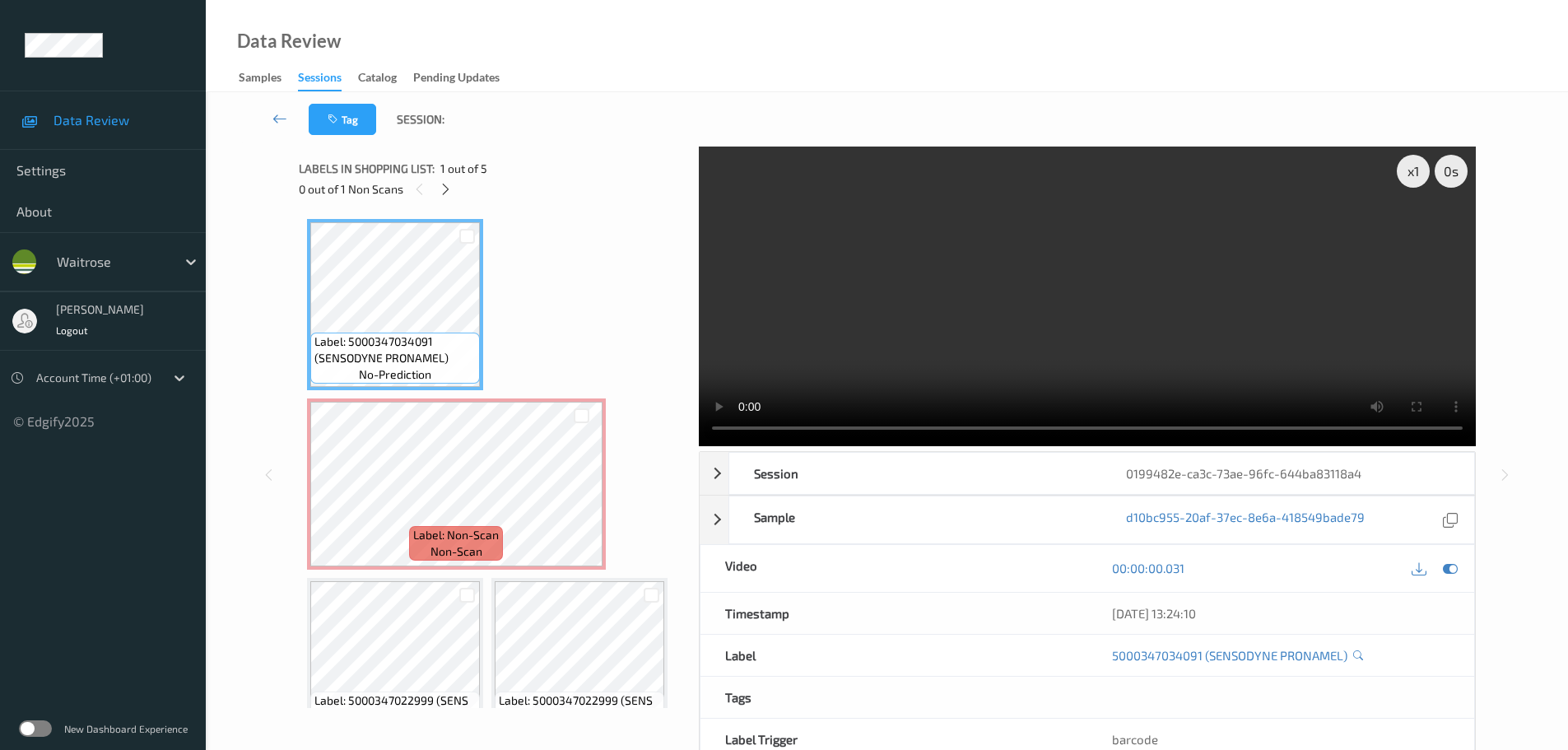
click at [605, 489] on div "Label: Non-Scan non-scan" at bounding box center [457, 484] width 299 height 172
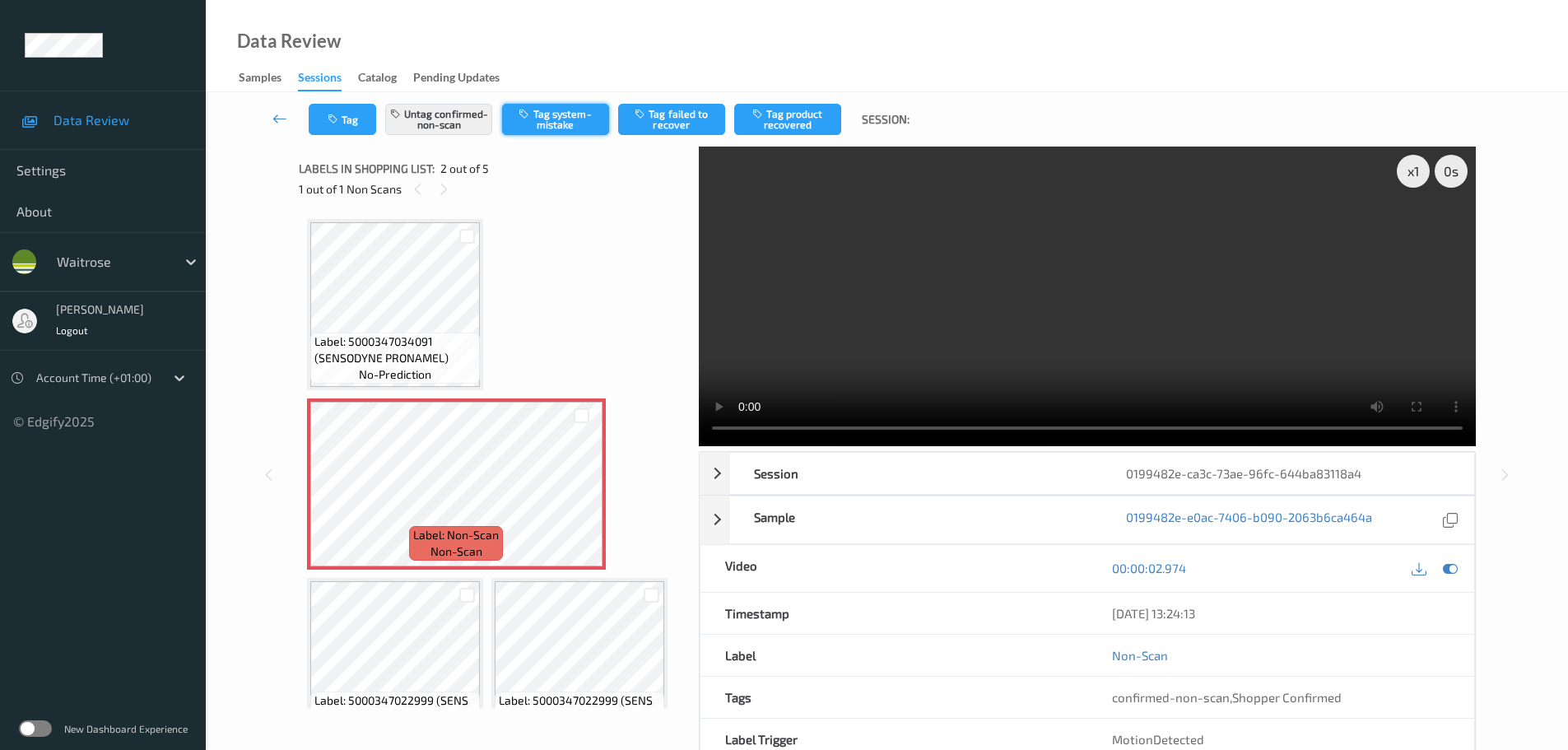
click at [581, 133] on button "Tag system-mistake" at bounding box center [555, 119] width 107 height 31
click at [553, 109] on button "Tag system-mistake" at bounding box center [555, 119] width 107 height 31
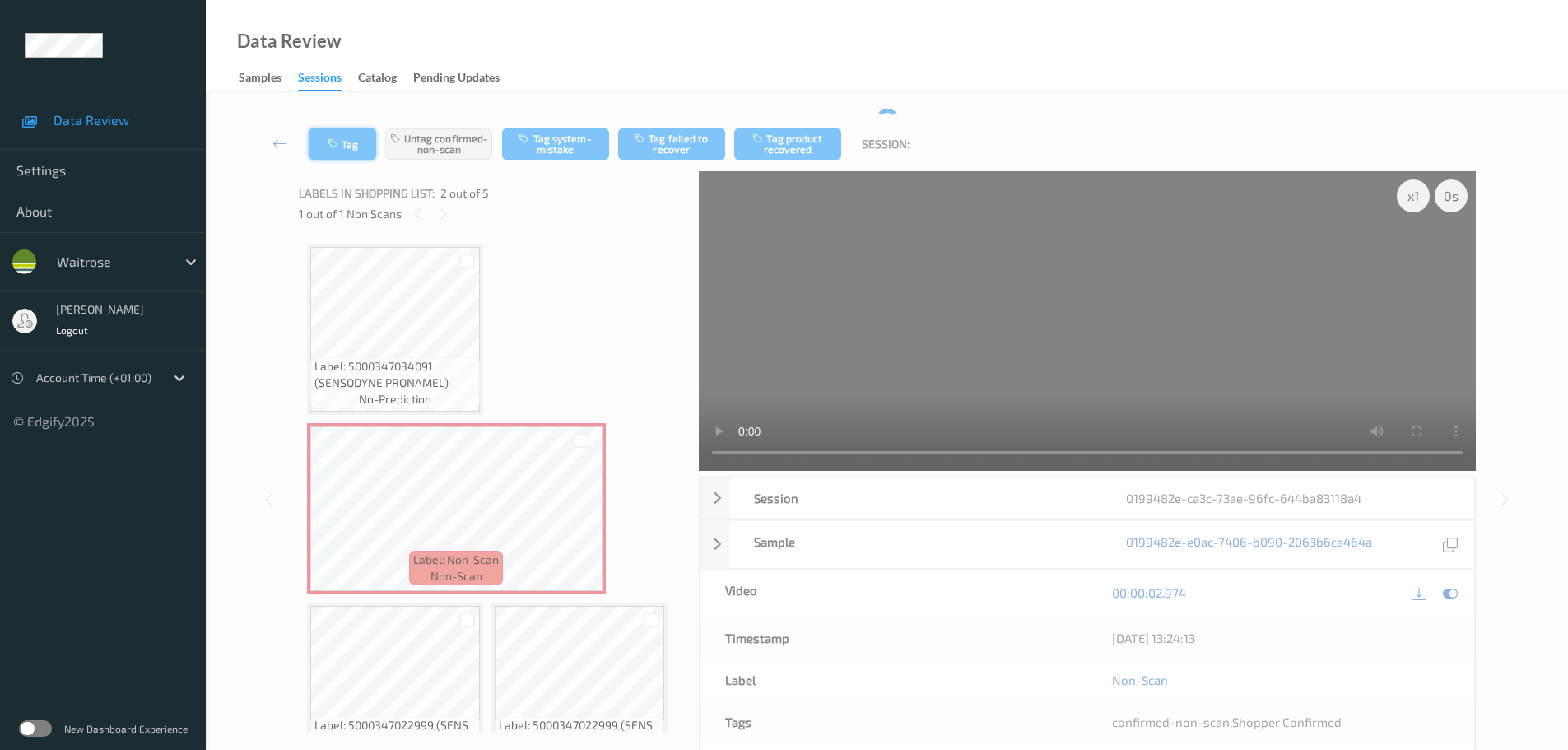
click at [348, 128] on button "Tag" at bounding box center [341, 144] width 67 height 31
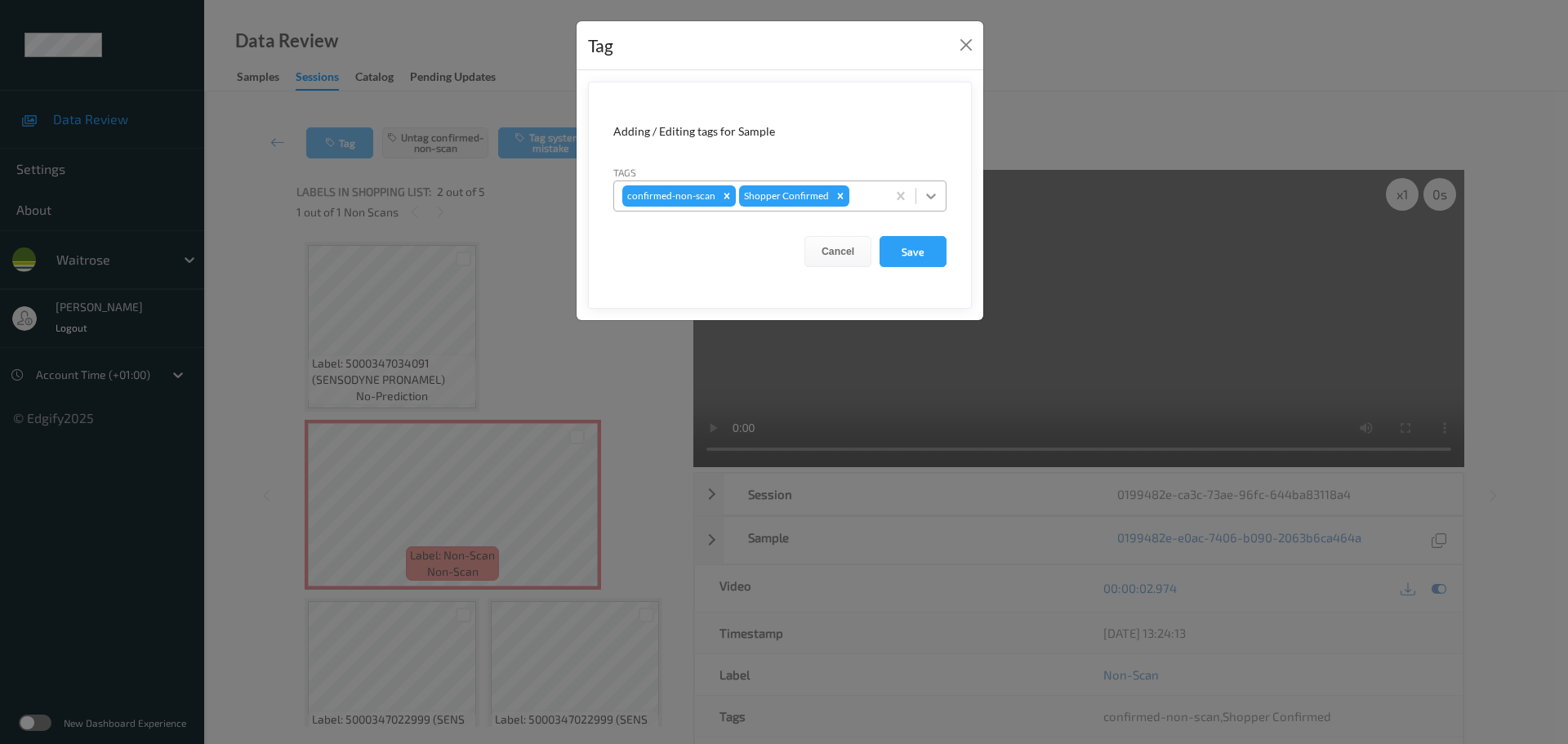
click at [930, 206] on div at bounding box center [931, 196] width 30 height 30
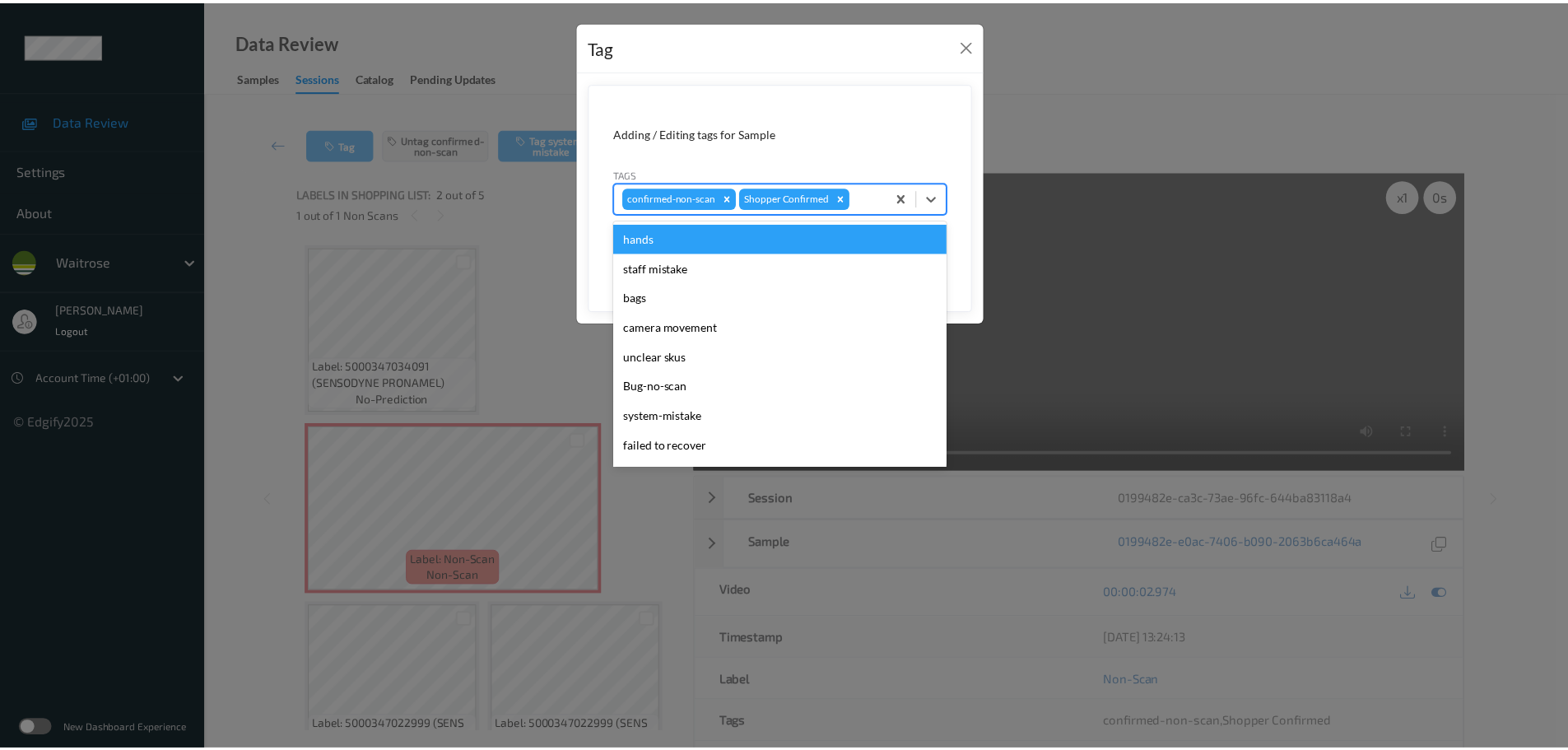
scroll to position [412, 0]
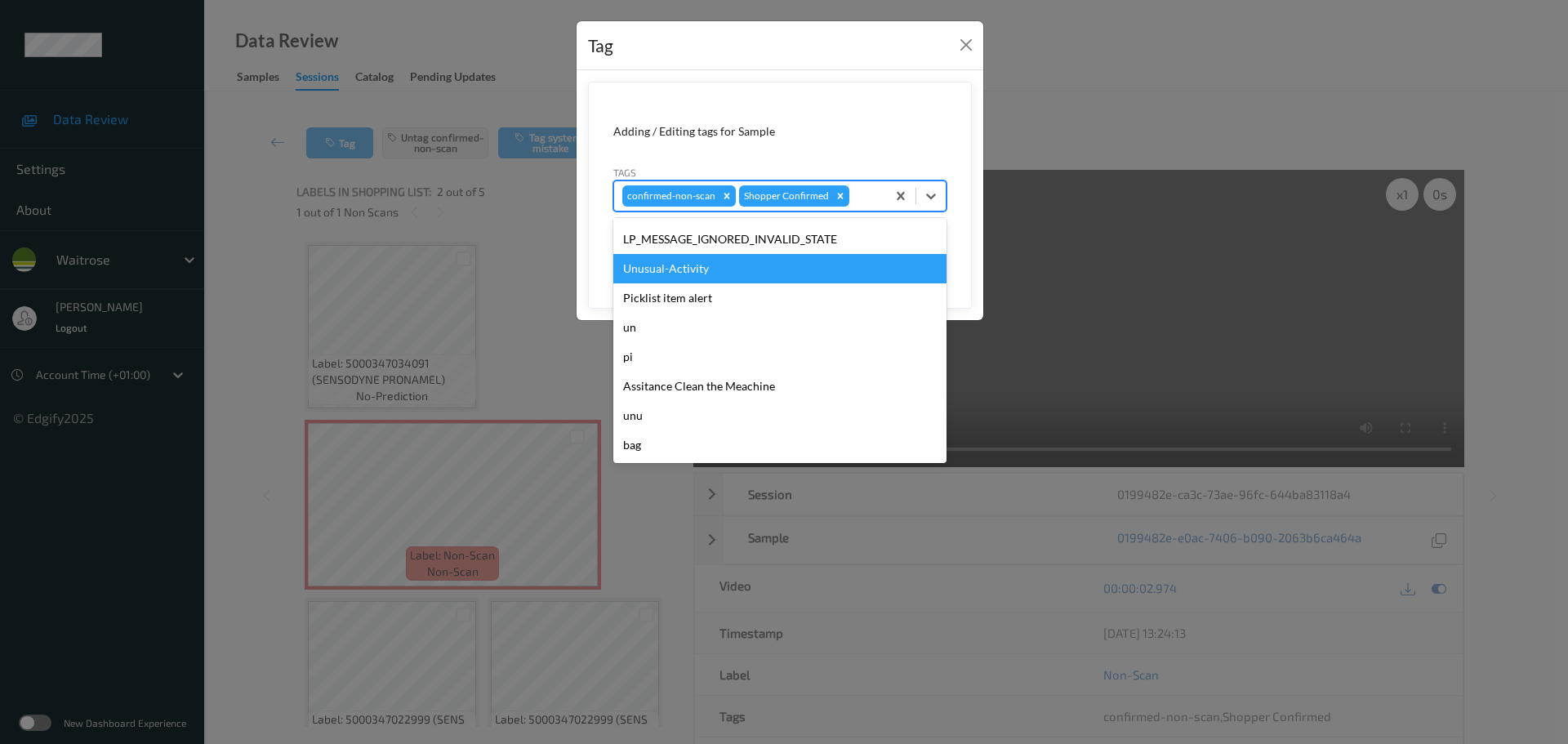
click at [632, 279] on div "Unusual-Activity" at bounding box center [779, 269] width 333 height 30
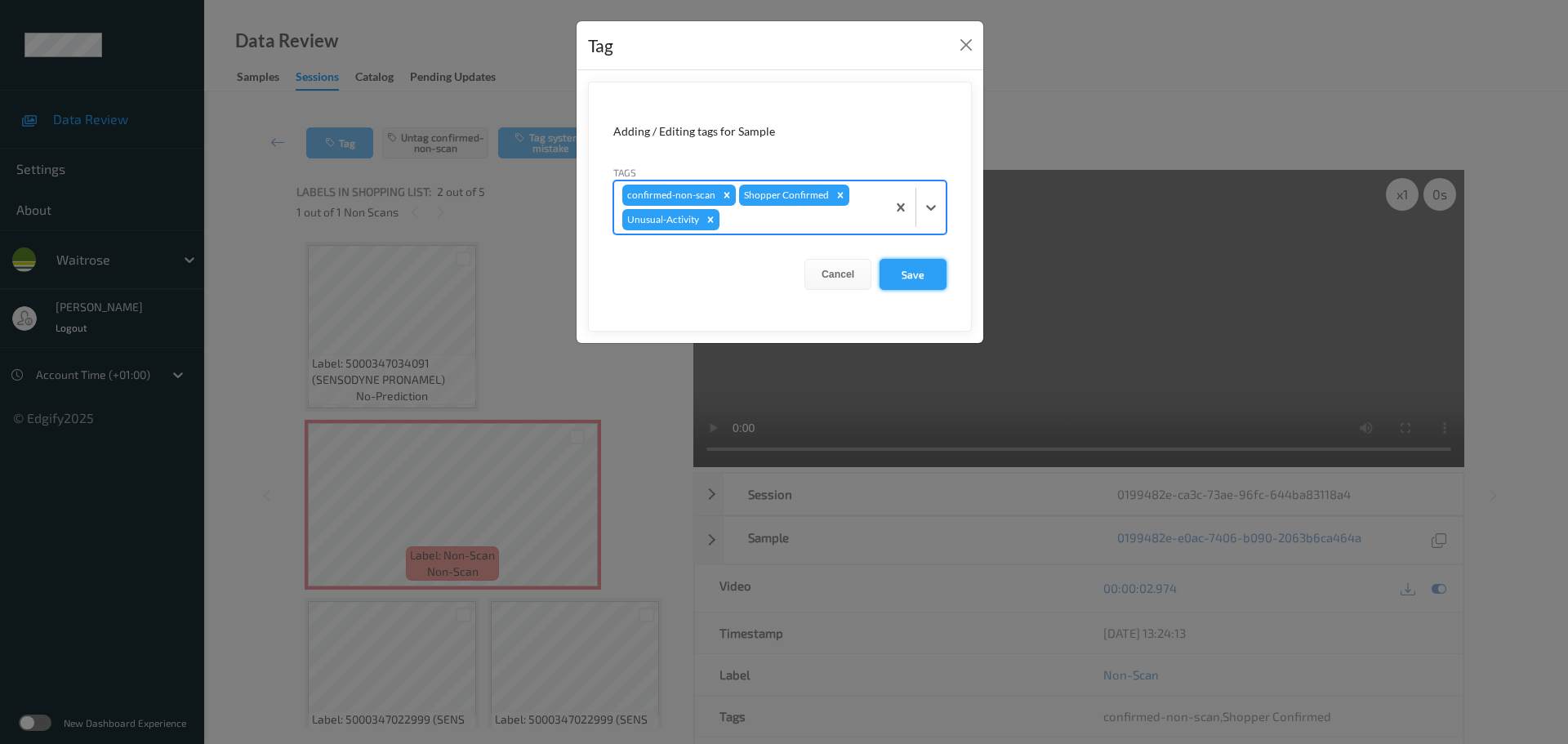
click at [942, 283] on button "Save" at bounding box center [913, 275] width 67 height 31
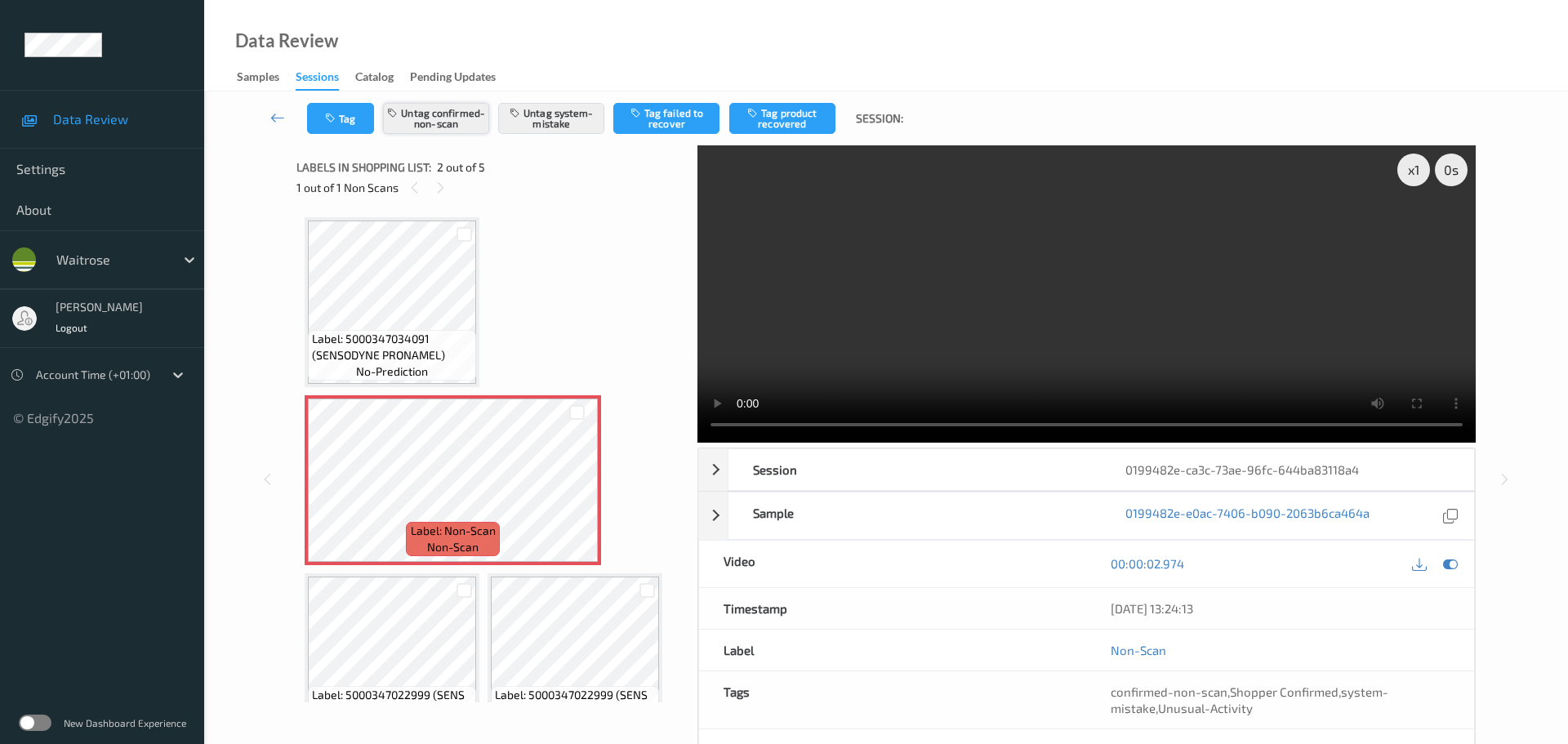
click at [460, 118] on button "Untag confirmed-non-scan" at bounding box center [436, 118] width 106 height 31
click at [343, 134] on div "Tag Tag confirmed-non-scan Untag system-mistake Tag failed to recover Tag produ…" at bounding box center [886, 118] width 1297 height 54
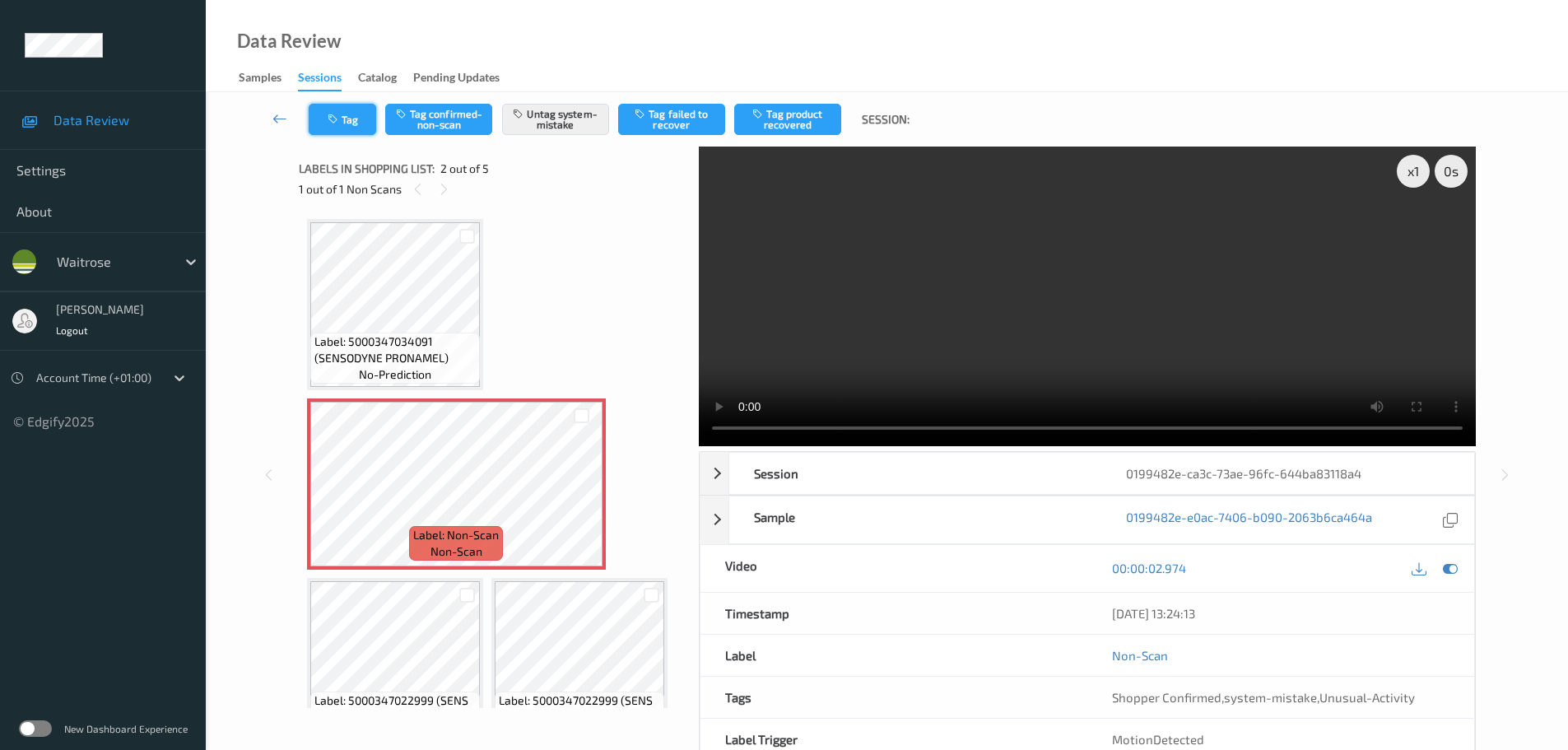
click at [356, 121] on button "Tag" at bounding box center [341, 119] width 67 height 31
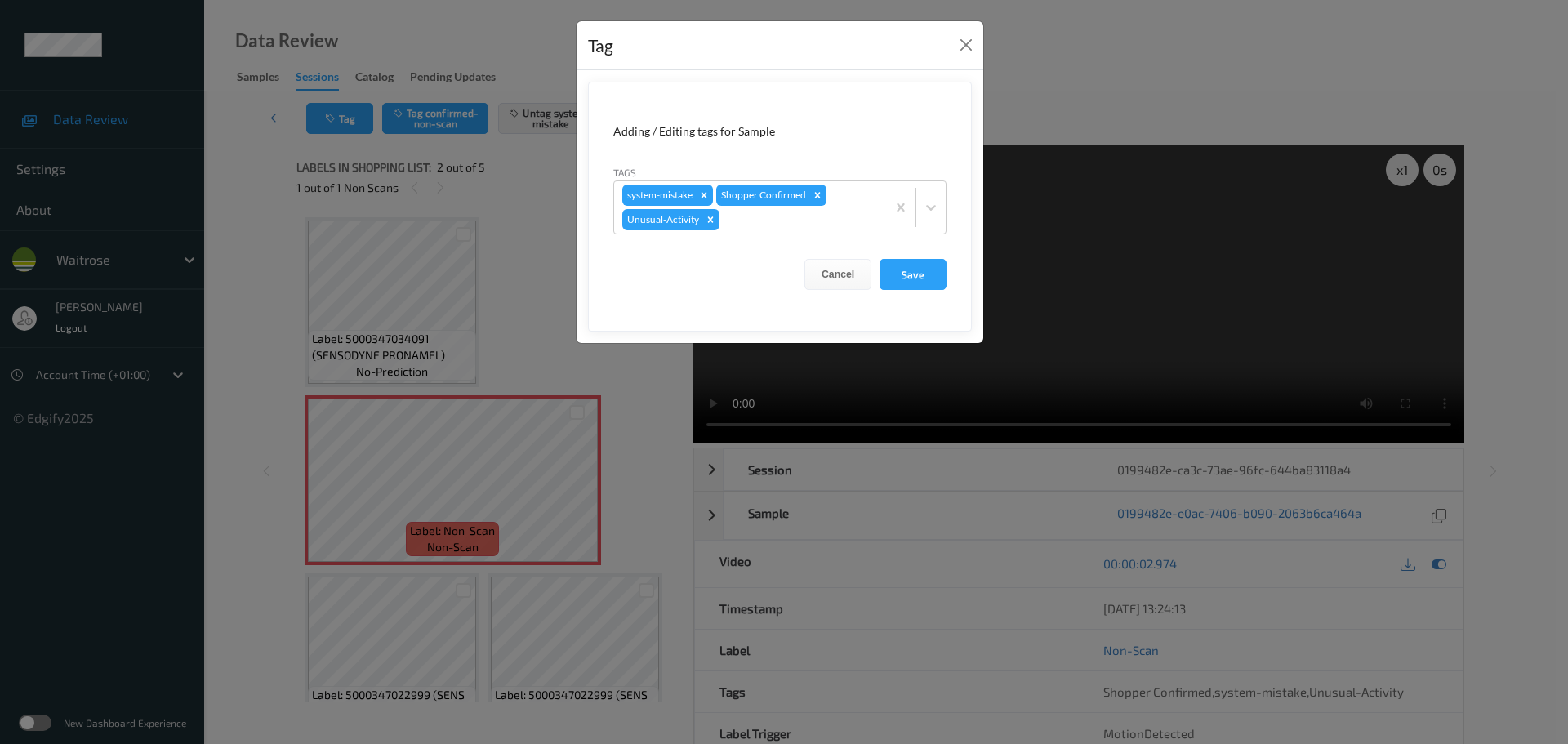
click at [967, 59] on div "Tag" at bounding box center [779, 46] width 407 height 50
click at [965, 57] on button "Close" at bounding box center [966, 45] width 23 height 23
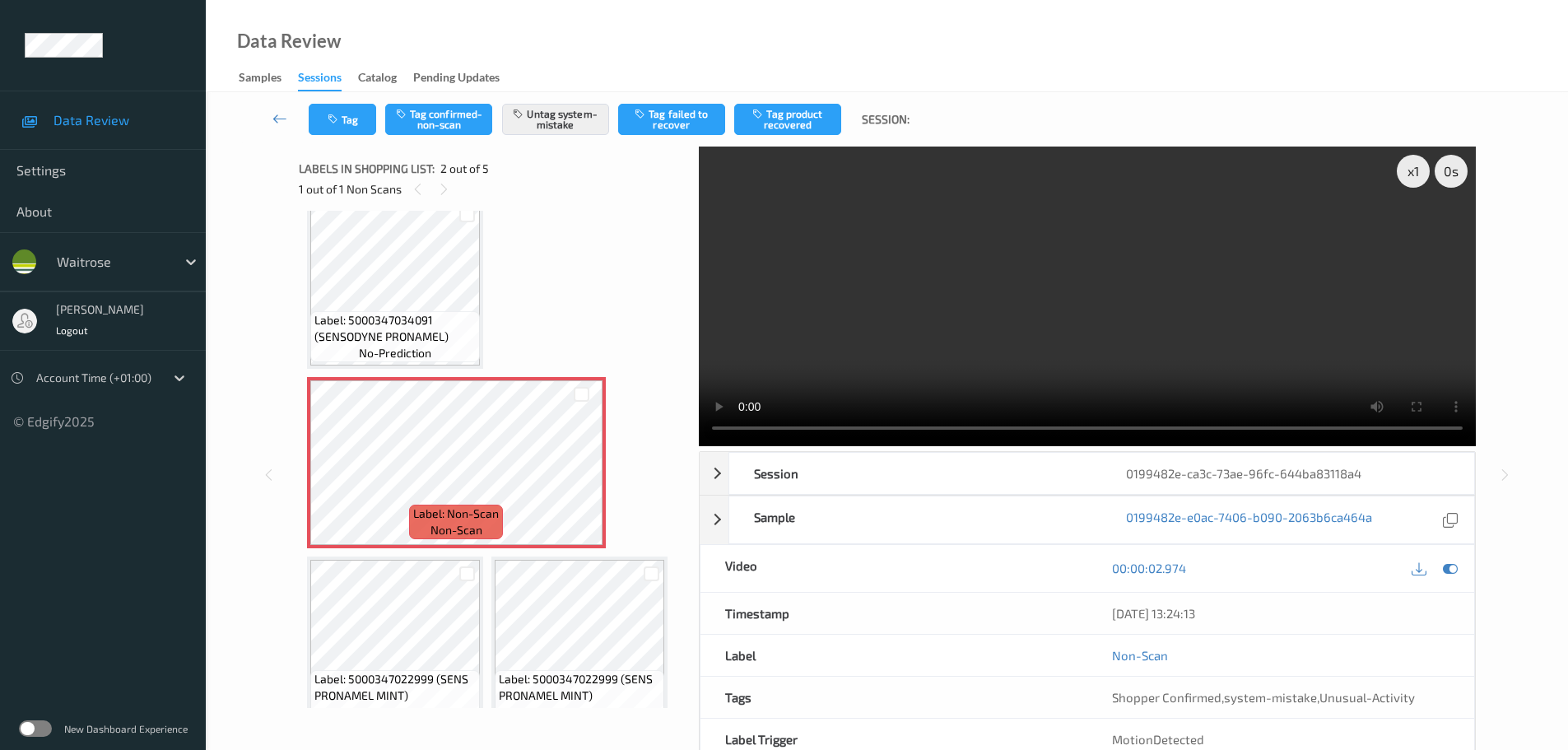
scroll to position [82, 0]
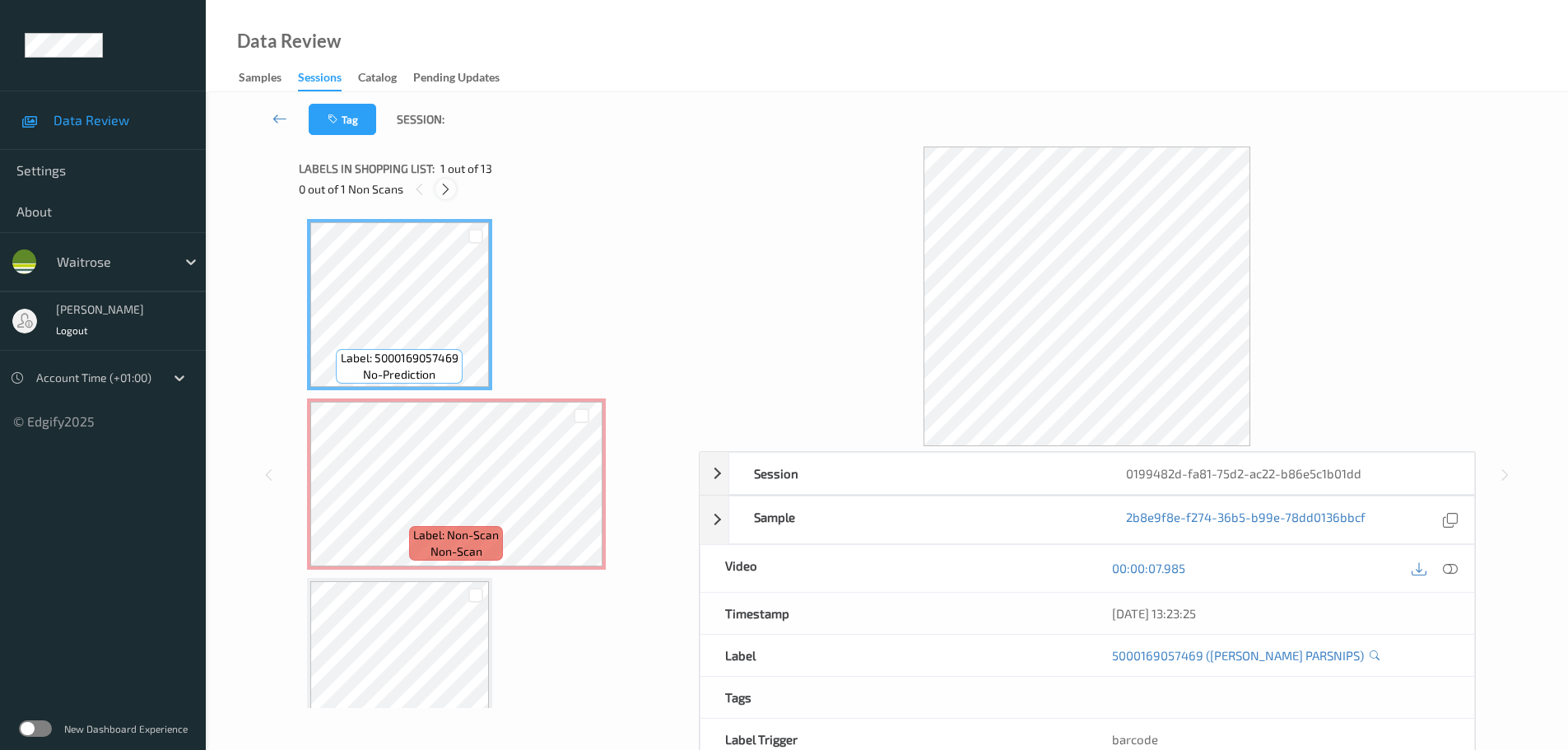
click at [448, 185] on icon at bounding box center [445, 190] width 14 height 15
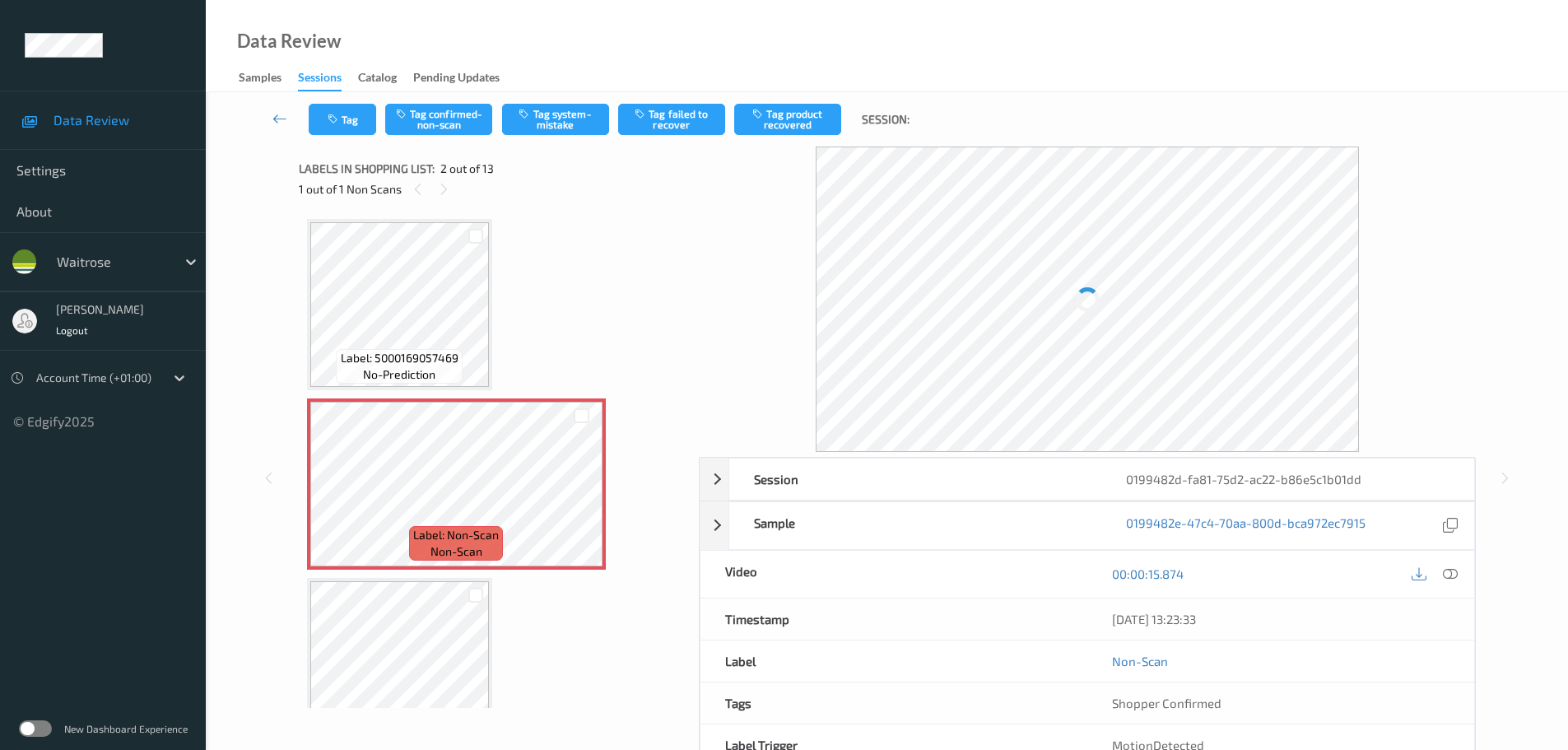
scroll to position [8, 0]
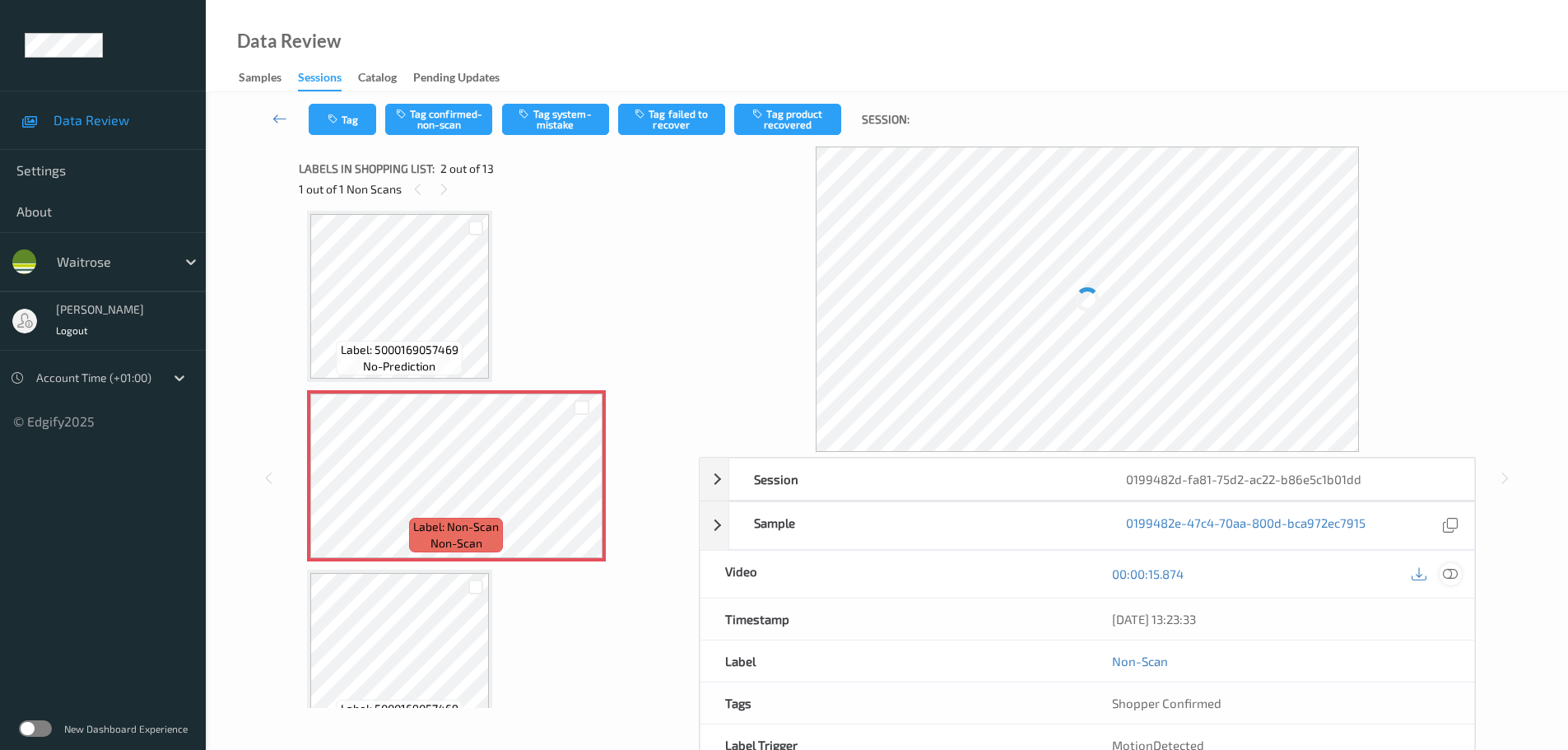
click at [1452, 577] on icon at bounding box center [1450, 573] width 15 height 15
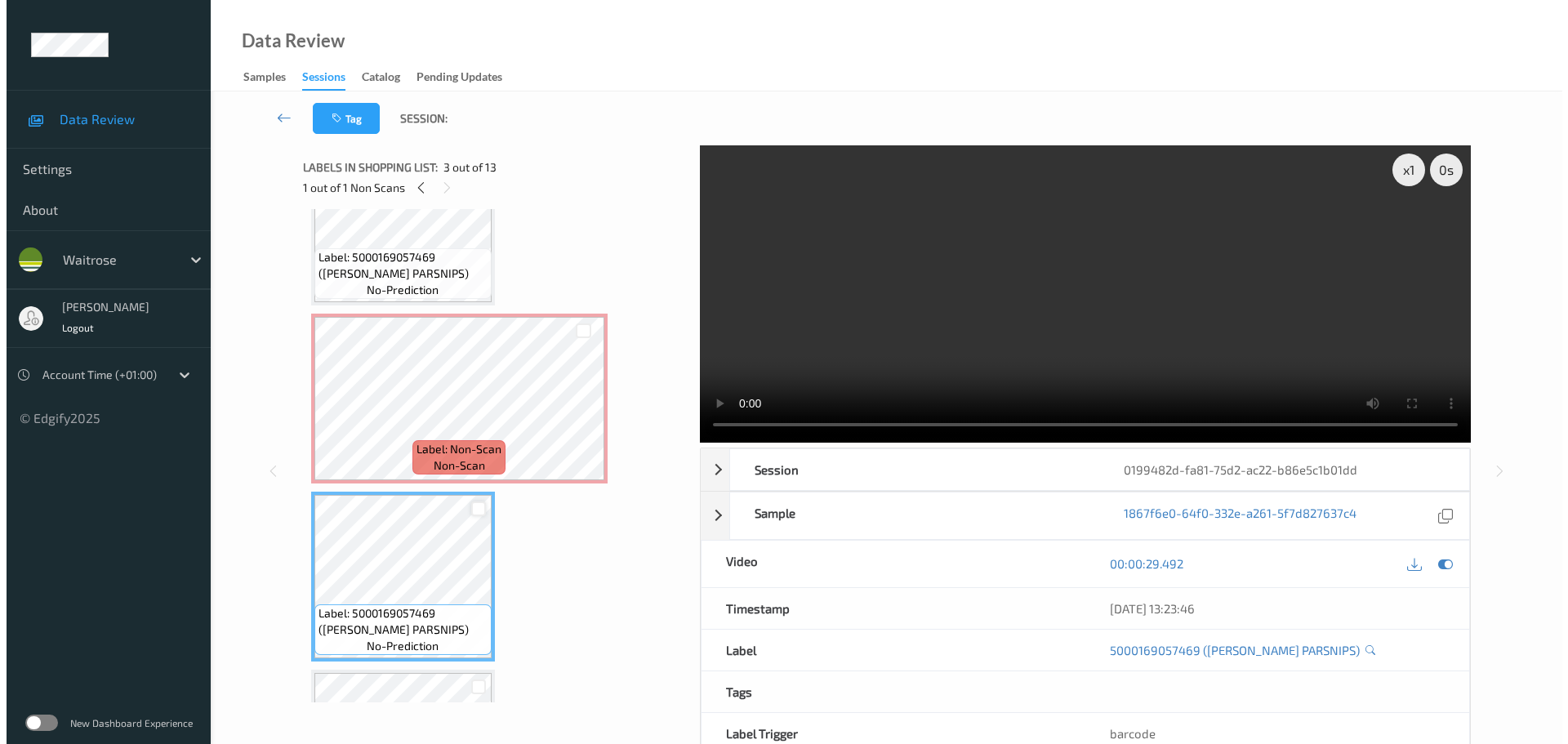
scroll to position [0, 0]
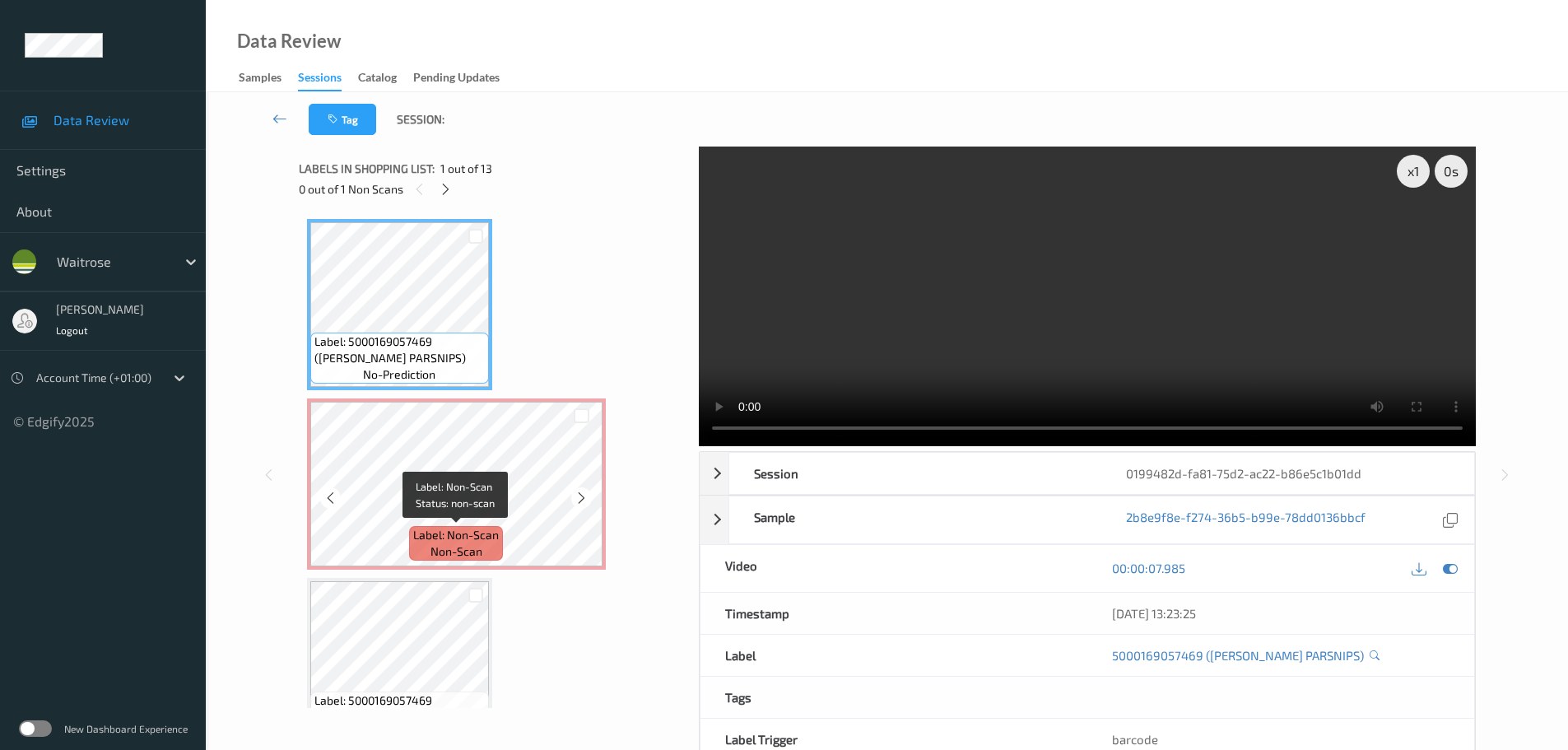
click at [485, 542] on span "Label: Non-Scan" at bounding box center [456, 535] width 85 height 17
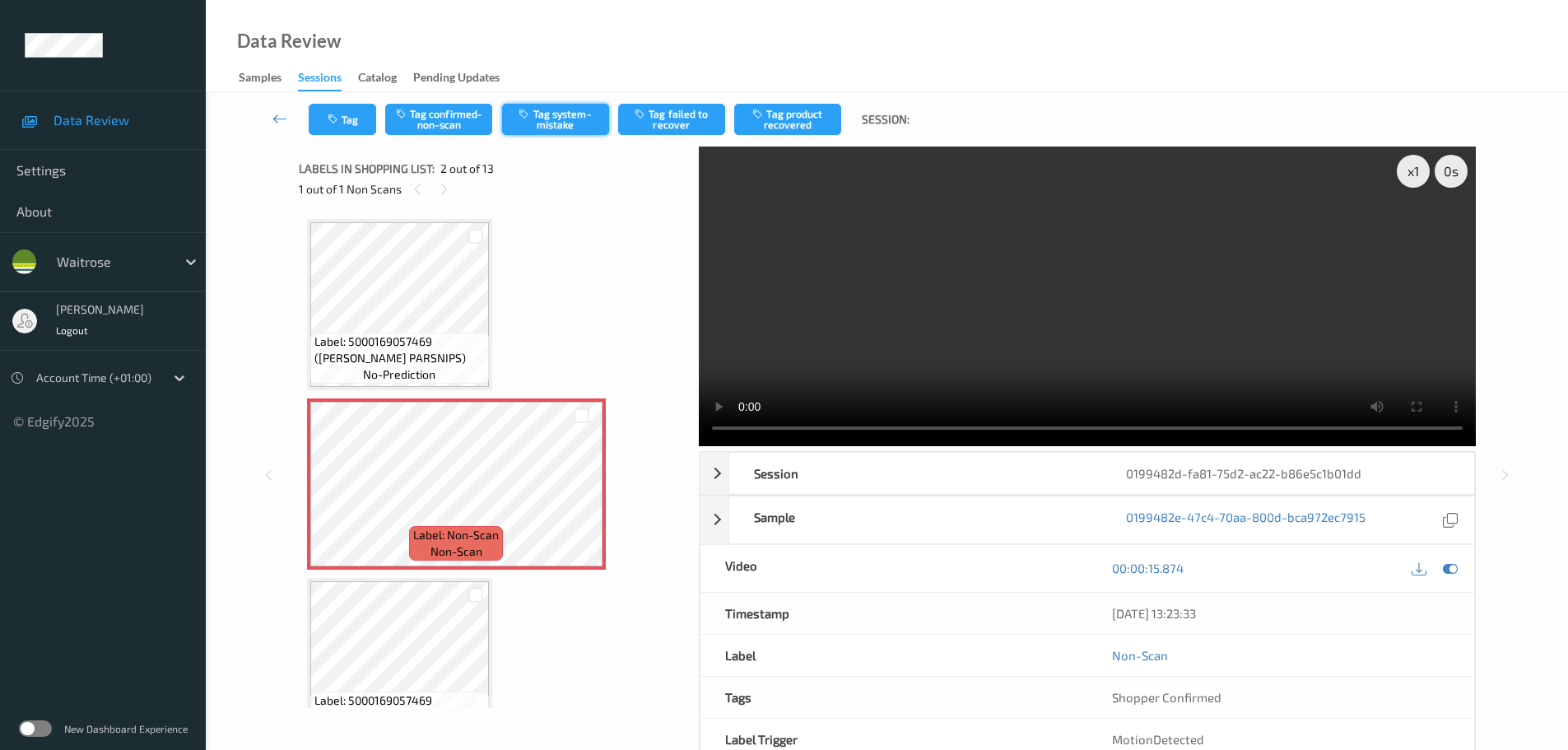
click at [558, 118] on button "Tag system-mistake" at bounding box center [555, 119] width 107 height 31
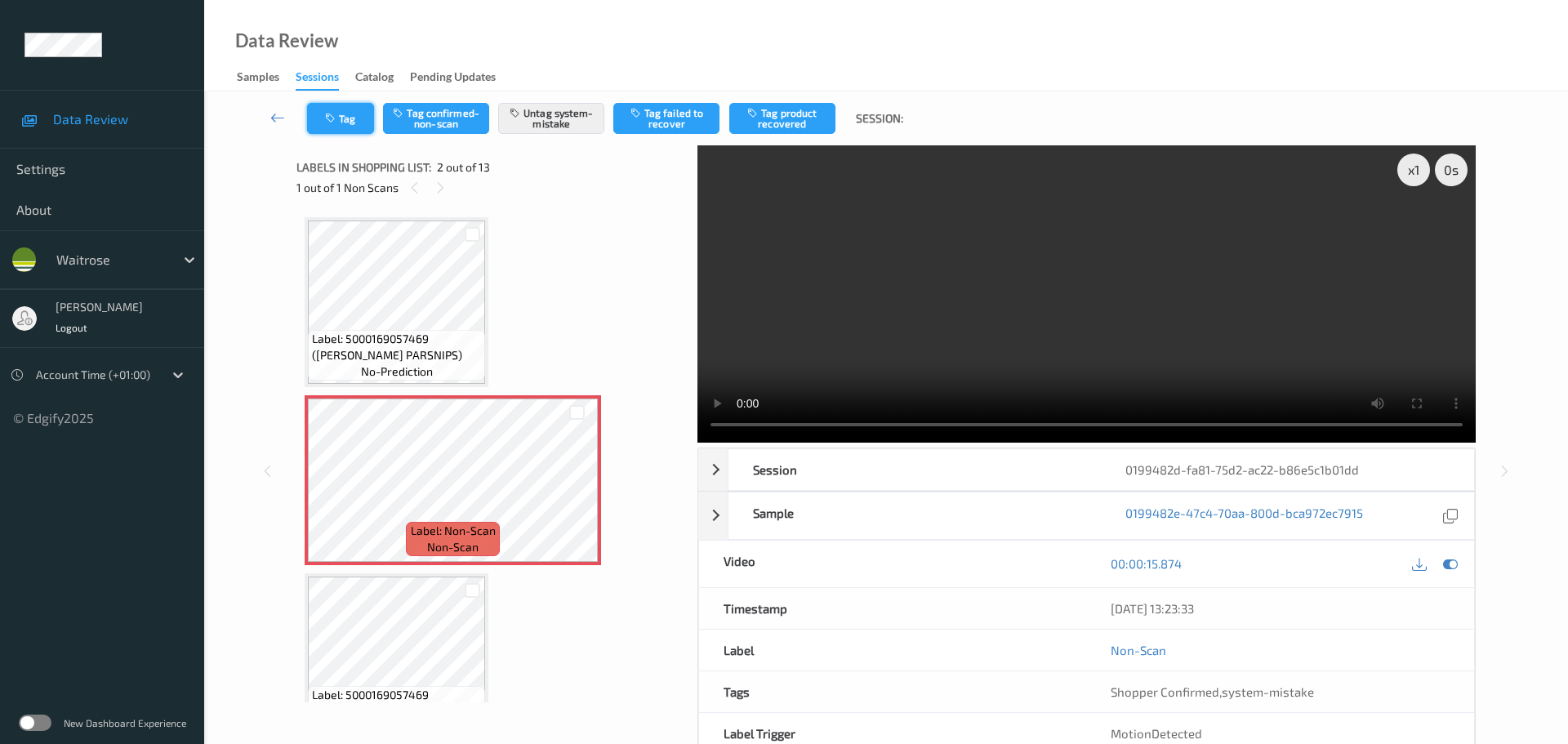
click at [340, 119] on button "Tag" at bounding box center [340, 118] width 67 height 31
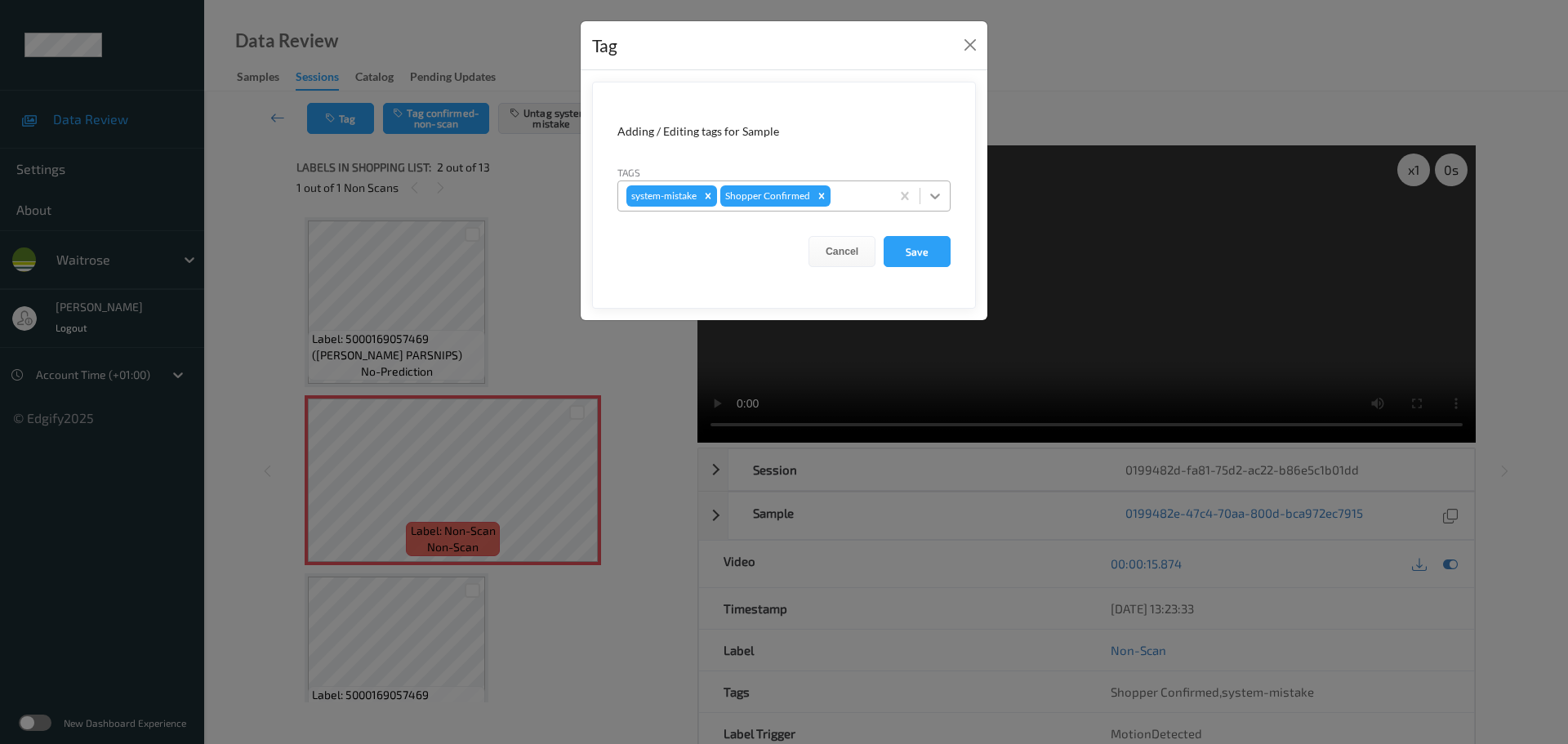
click at [927, 198] on icon at bounding box center [935, 196] width 16 height 16
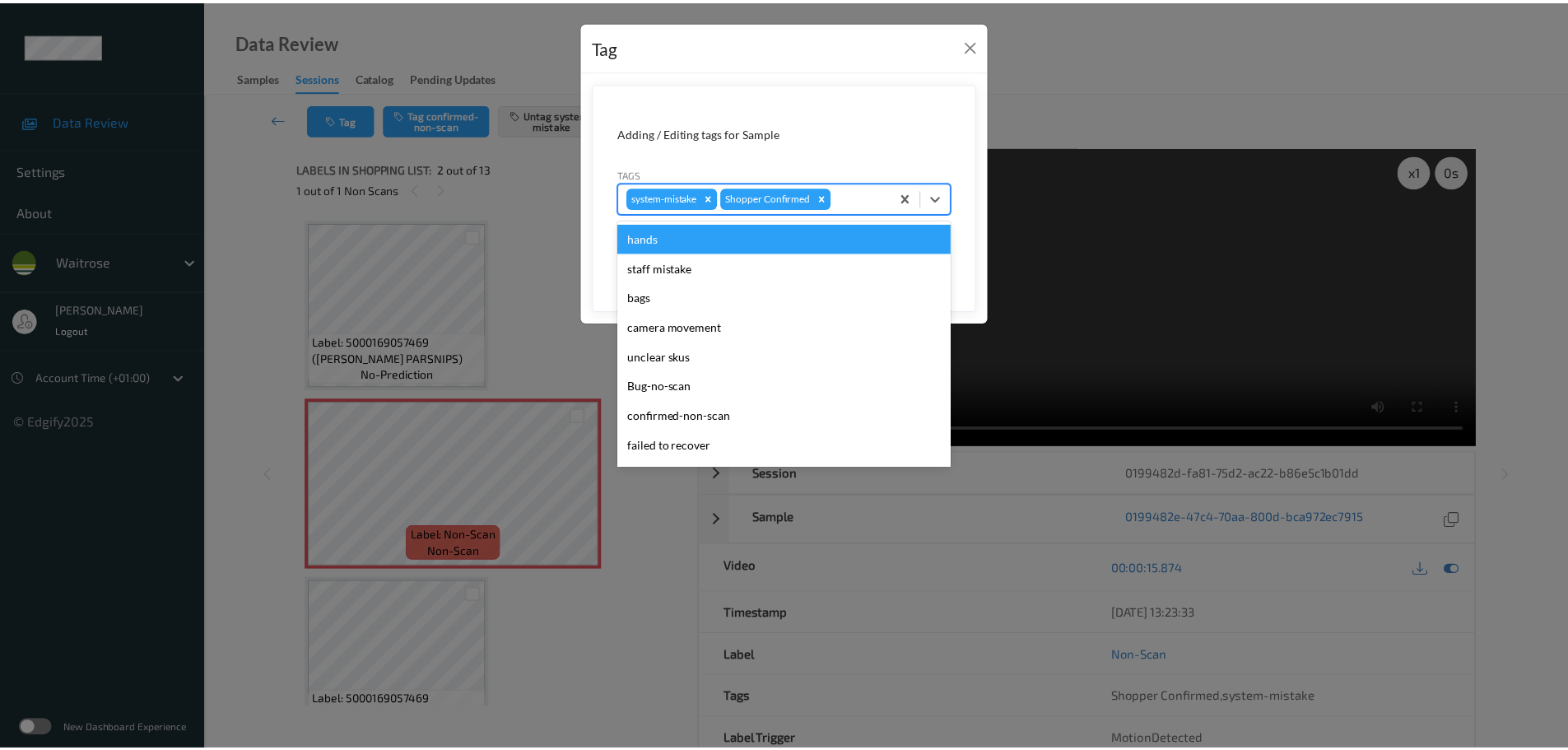
scroll to position [412, 0]
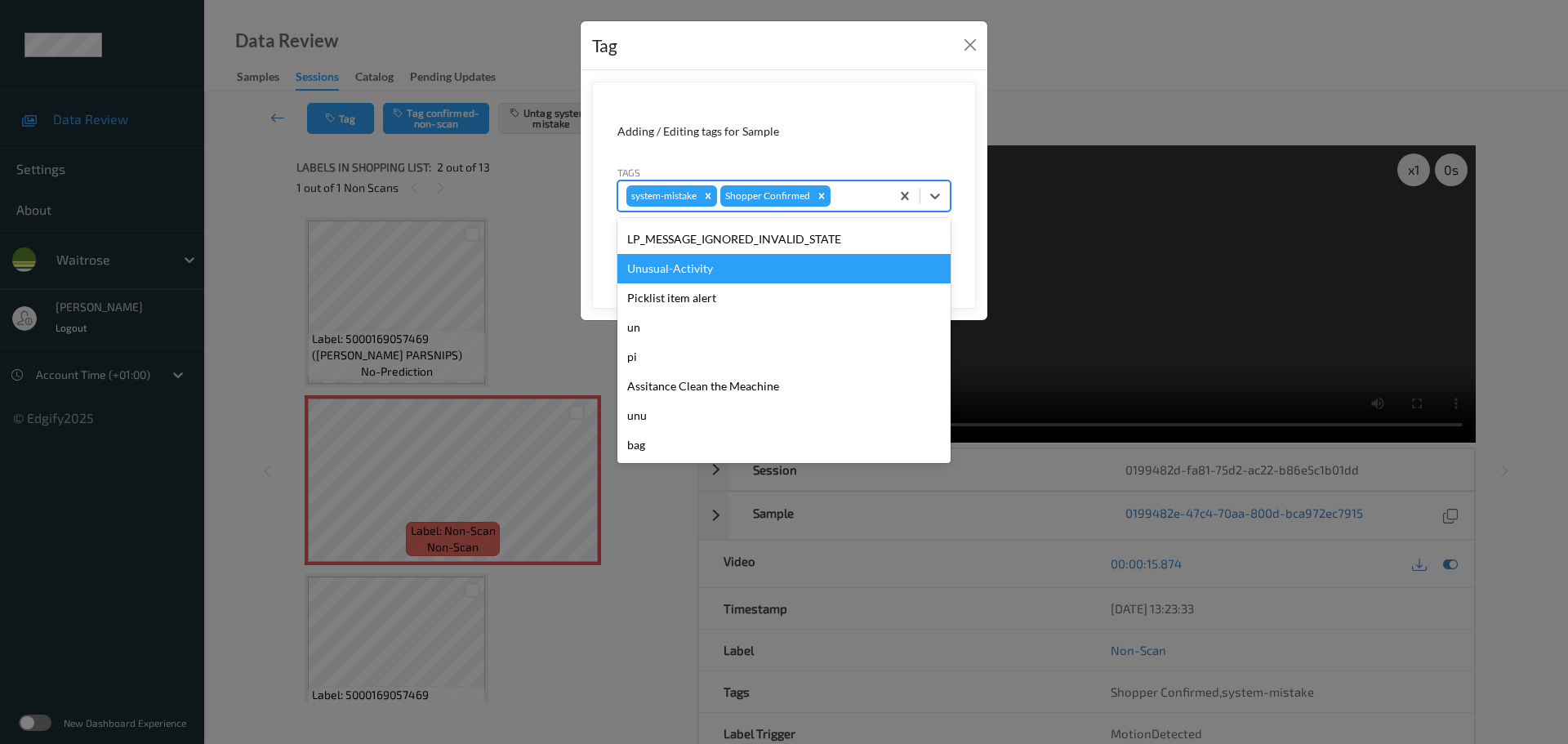
click at [654, 263] on div "Unusual-Activity" at bounding box center [784, 269] width 333 height 30
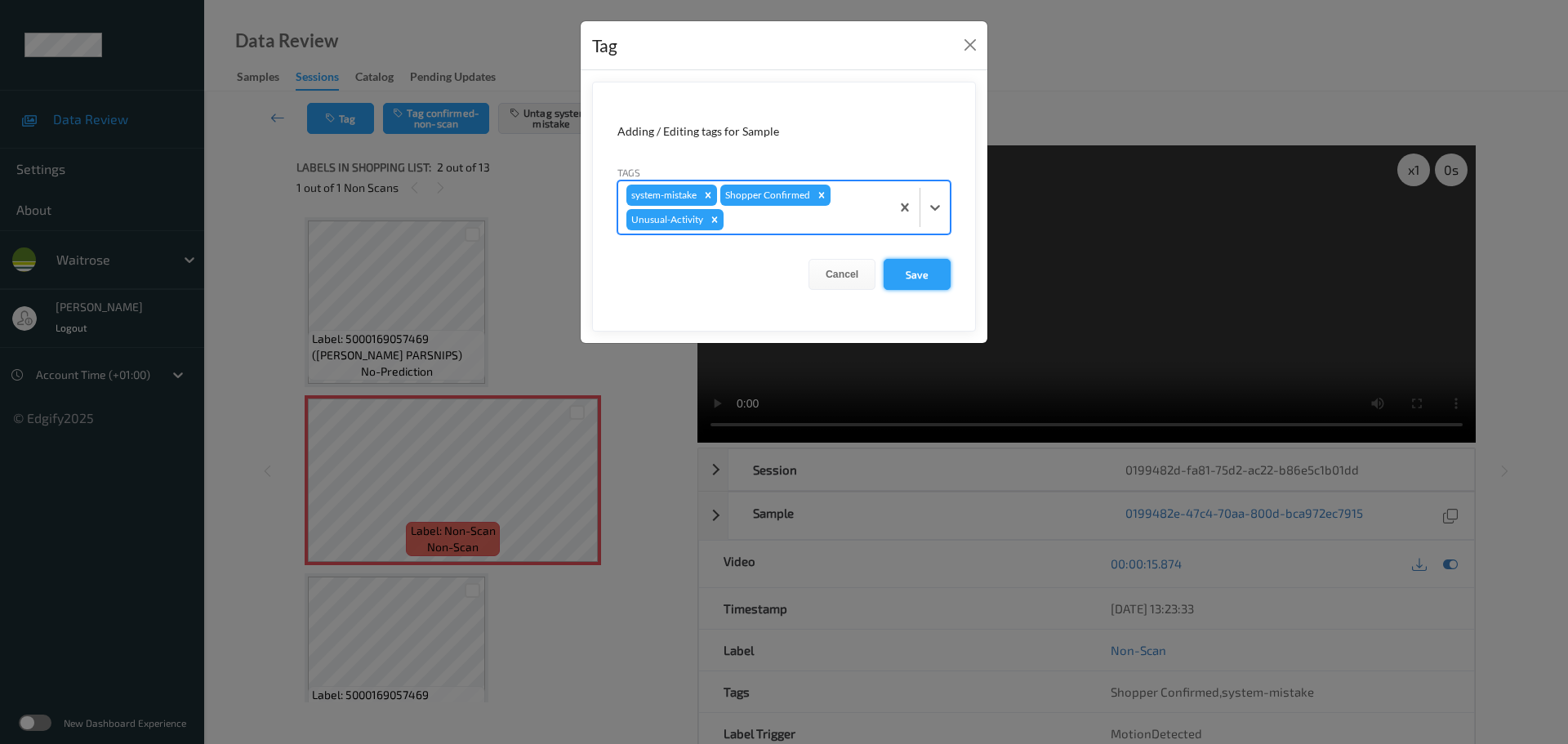
click at [919, 279] on button "Save" at bounding box center [917, 275] width 67 height 31
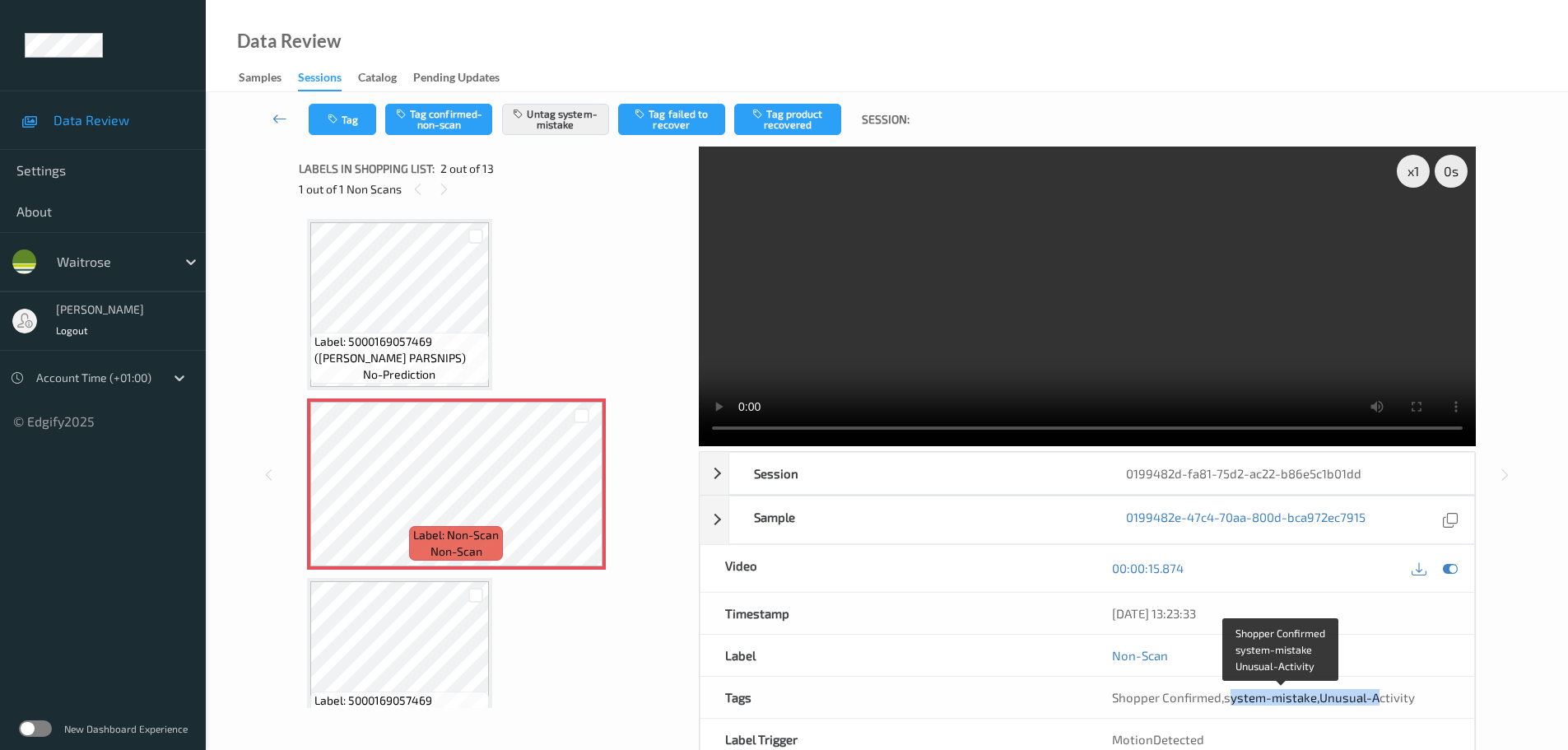
drag, startPoint x: 1227, startPoint y: 700, endPoint x: 1379, endPoint y: 699, distance: 152.0
click at [1379, 699] on span "Shopper Confirmed , system-mistake , Unusual-Activity" at bounding box center [1264, 697] width 303 height 15
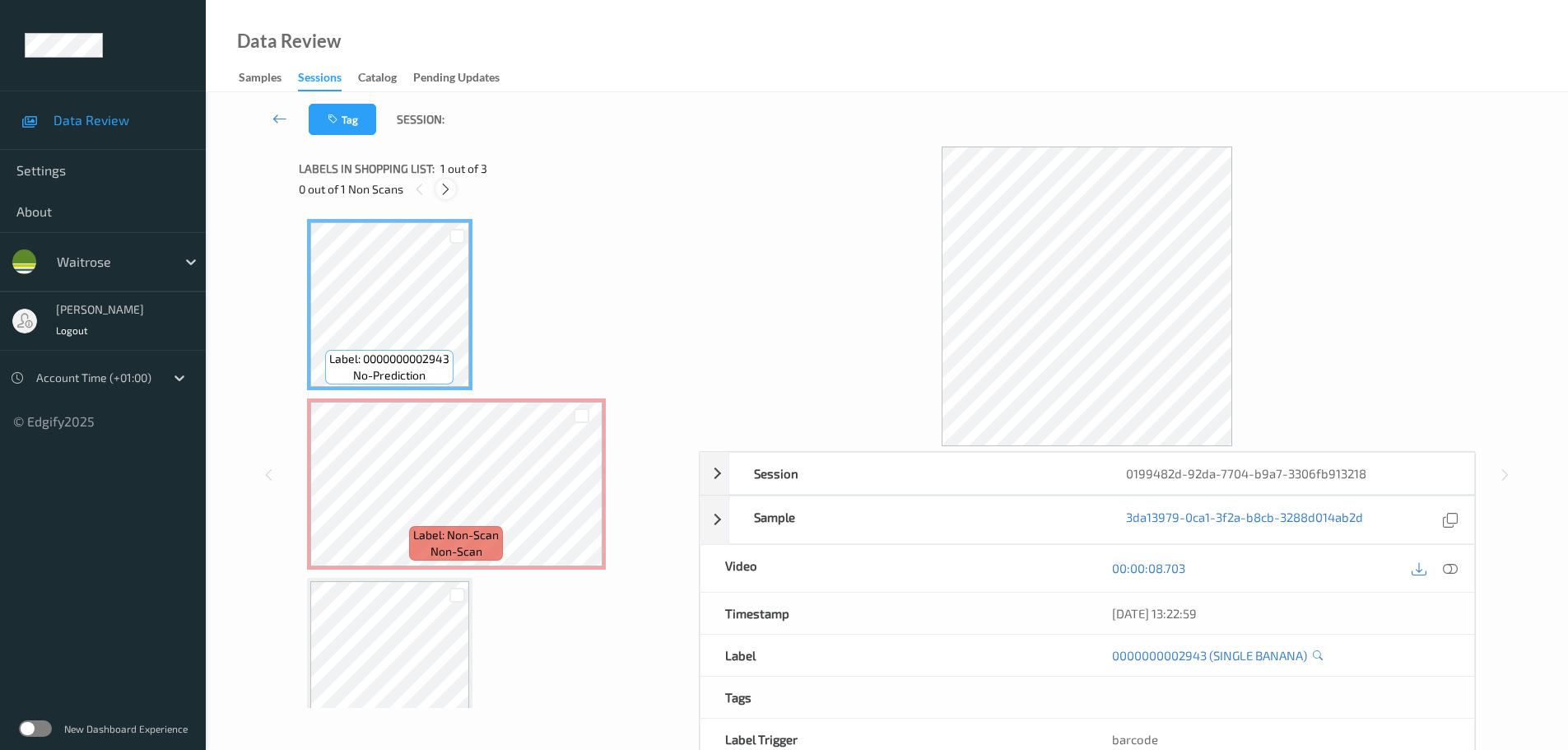
click at [452, 195] on icon at bounding box center [445, 190] width 14 height 15
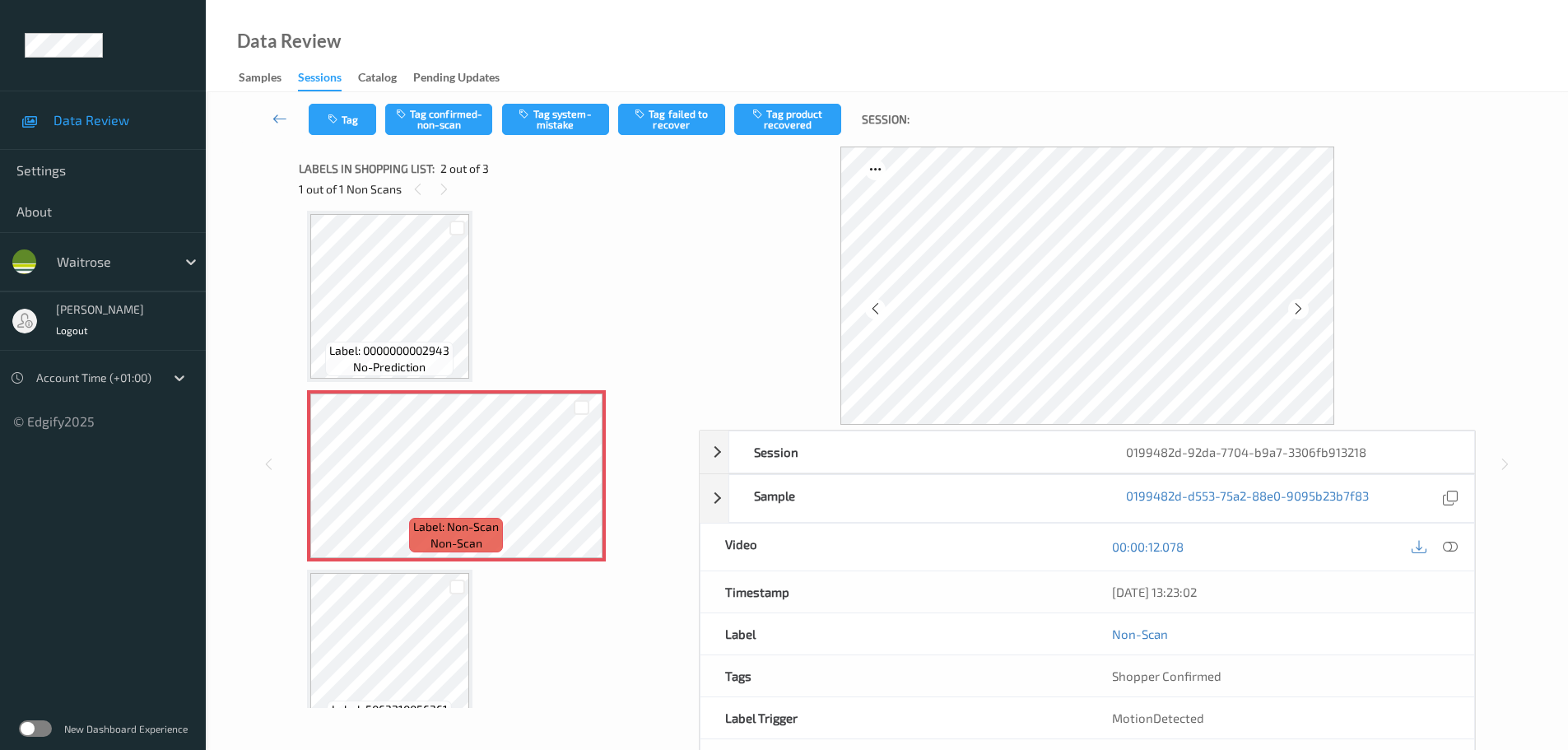
drag, startPoint x: 1452, startPoint y: 554, endPoint x: 1438, endPoint y: 535, distance: 23.6
click at [1454, 554] on icon at bounding box center [1450, 547] width 15 height 15
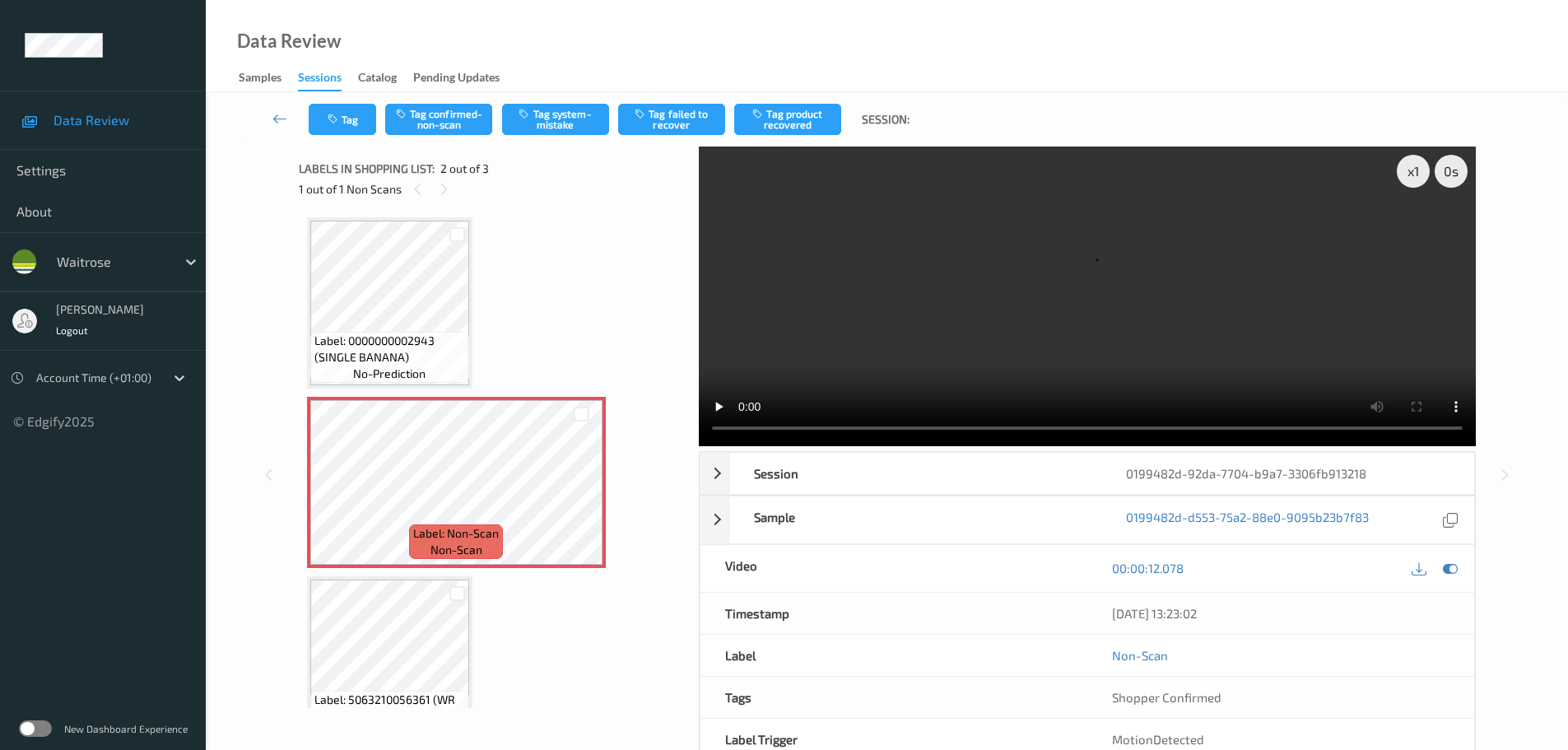
scroll to position [0, 0]
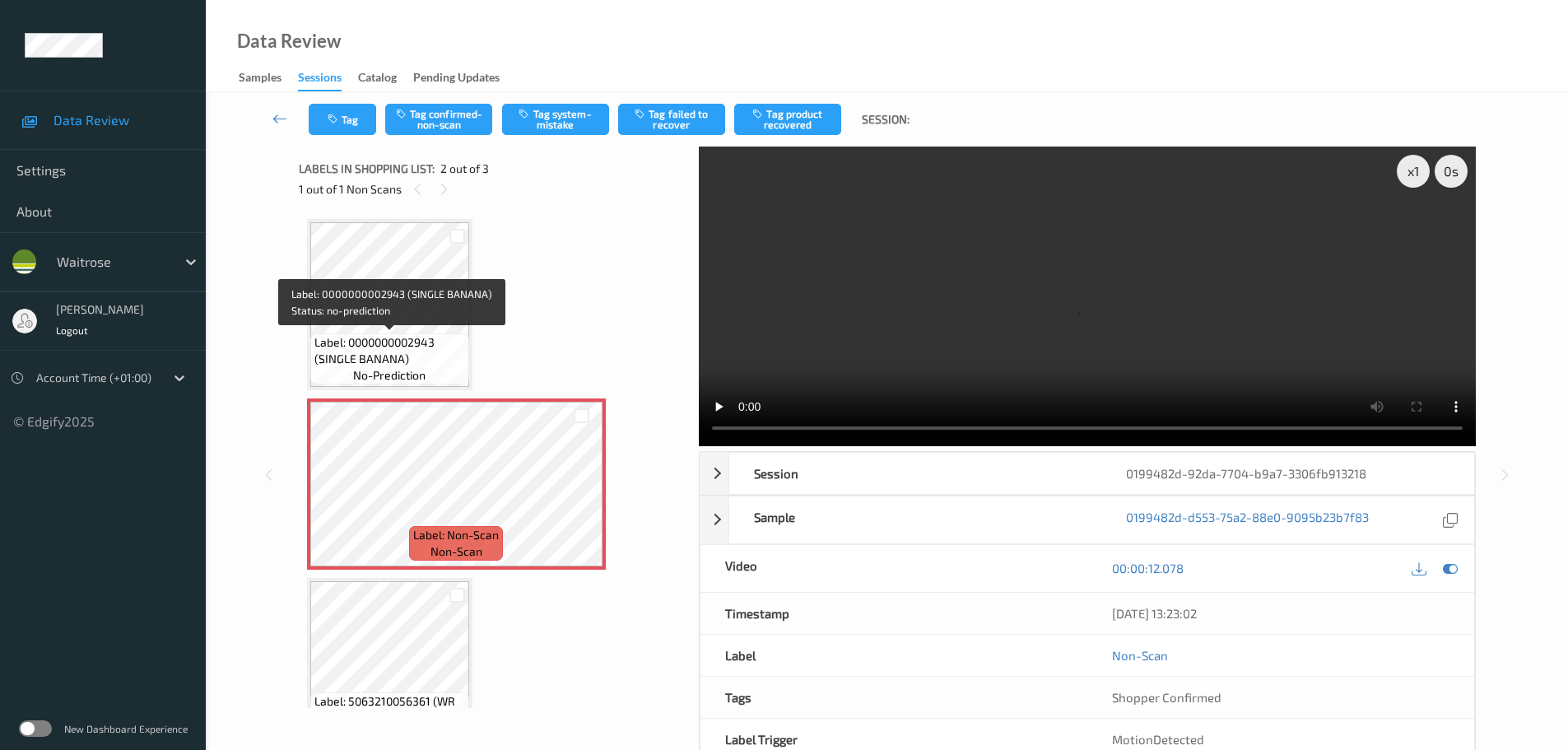
click at [412, 343] on span "Label: 0000000002943 (SINGLE BANANA)" at bounding box center [390, 351] width 151 height 33
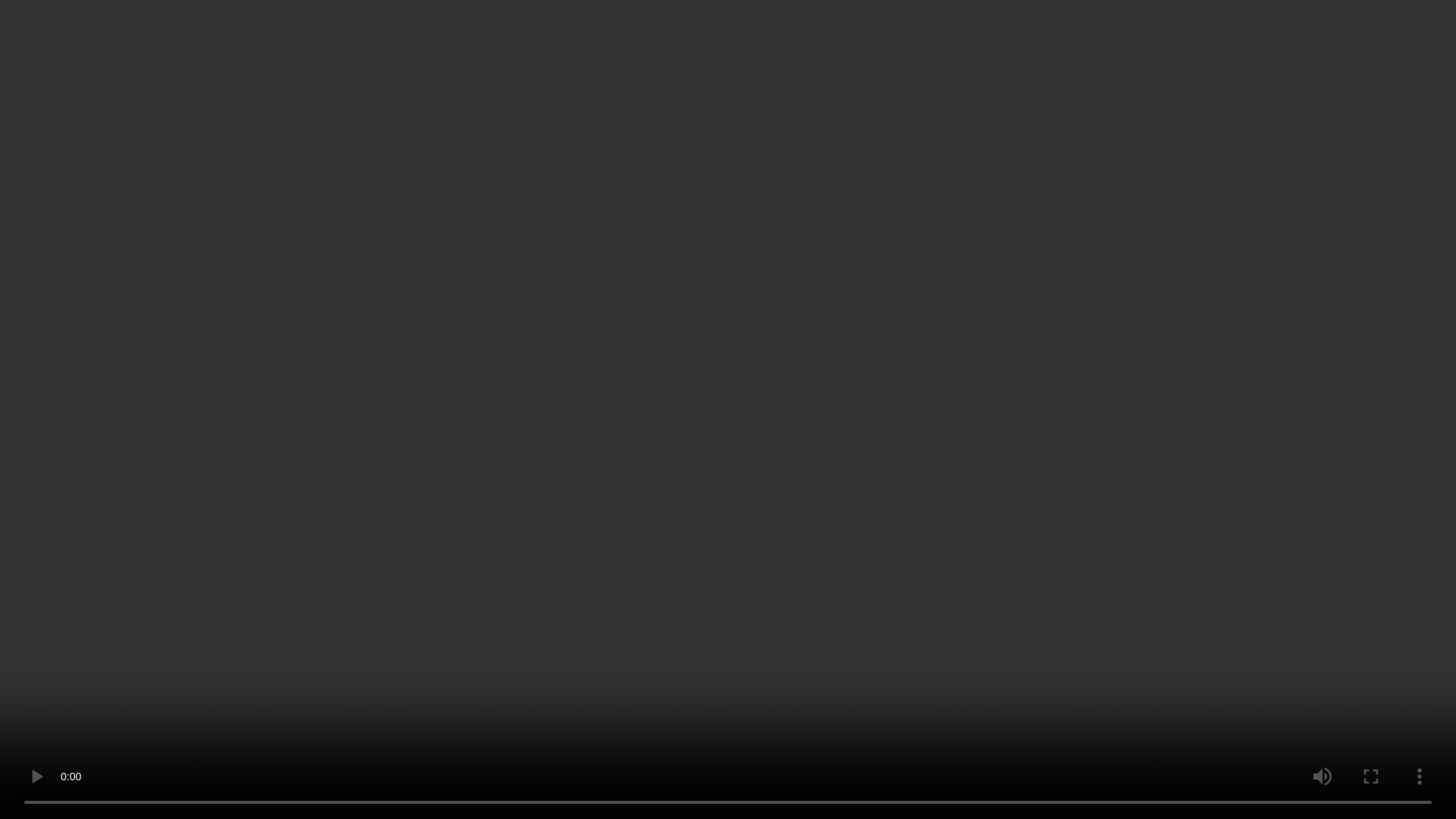
click at [171, 690] on video at bounding box center [728, 409] width 1456 height 819
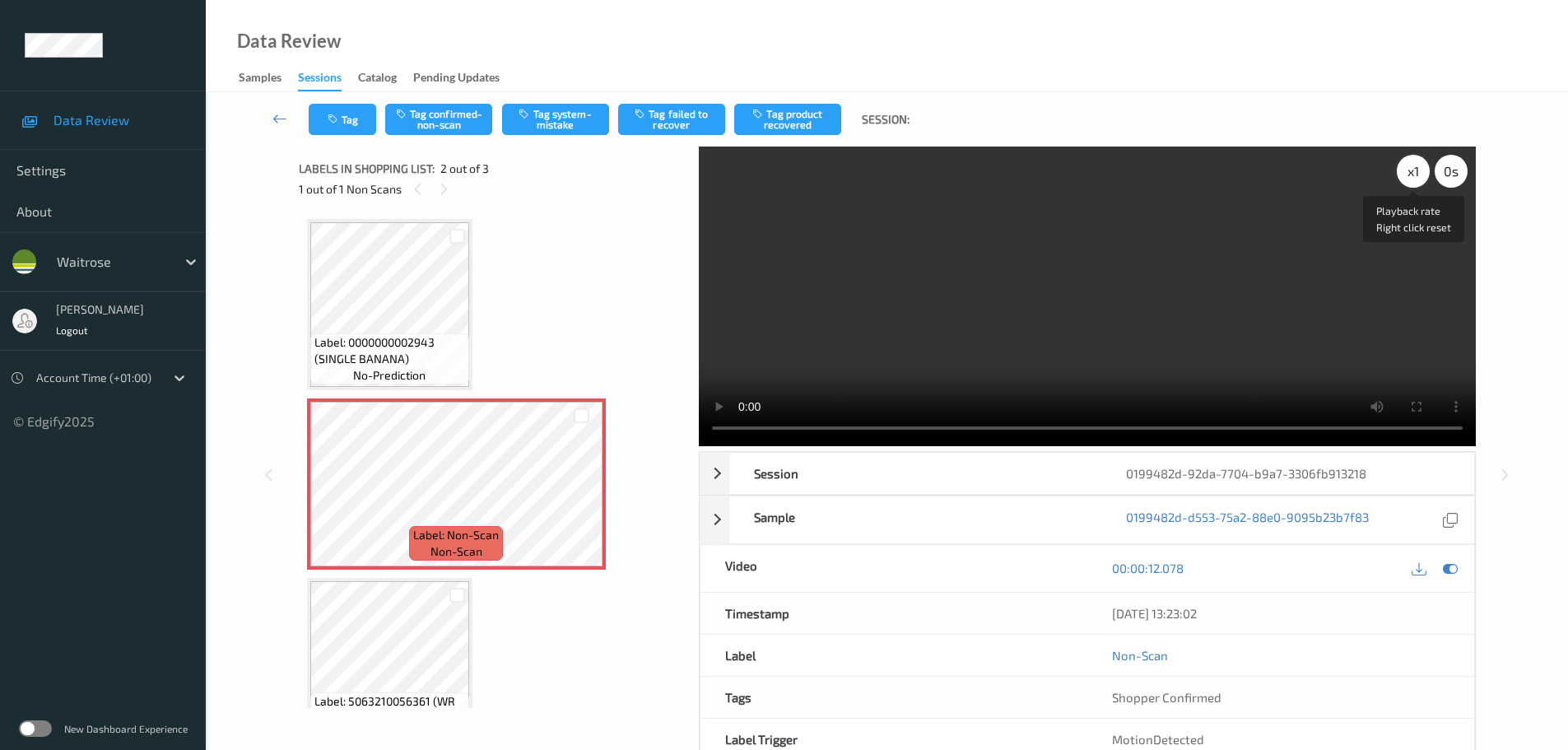
click at [1413, 175] on div "x 1" at bounding box center [1414, 172] width 33 height 33
click at [1413, 175] on div "x 2" at bounding box center [1414, 172] width 33 height 33
click at [1413, 175] on div "x 4" at bounding box center [1414, 172] width 33 height 33
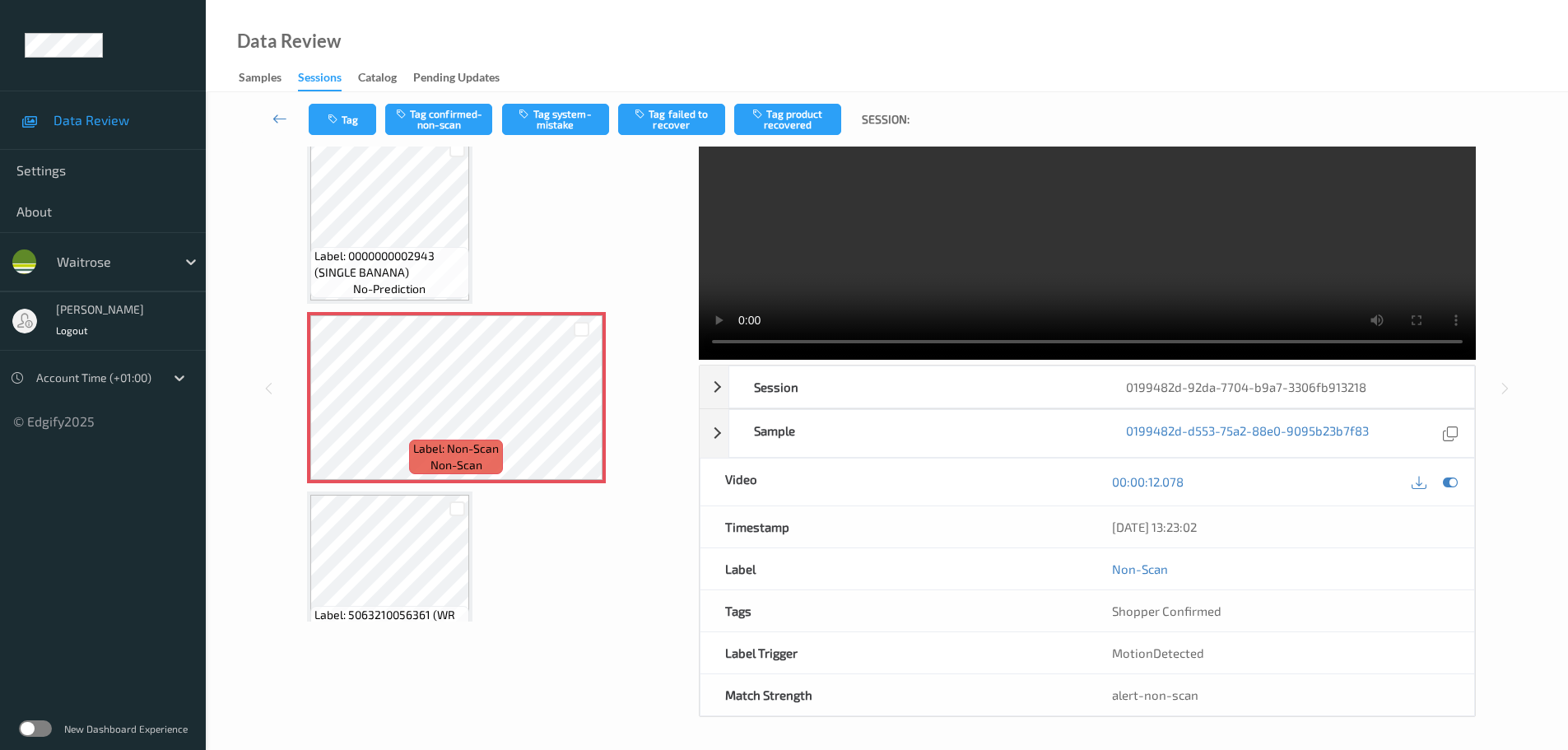
scroll to position [87, 0]
click at [308, 578] on div "Label: 5063210056361 (WR DURAFOLD BAG) no-prediction" at bounding box center [390, 576] width 166 height 172
click at [592, 109] on button "Tag system-mistake" at bounding box center [555, 119] width 107 height 31
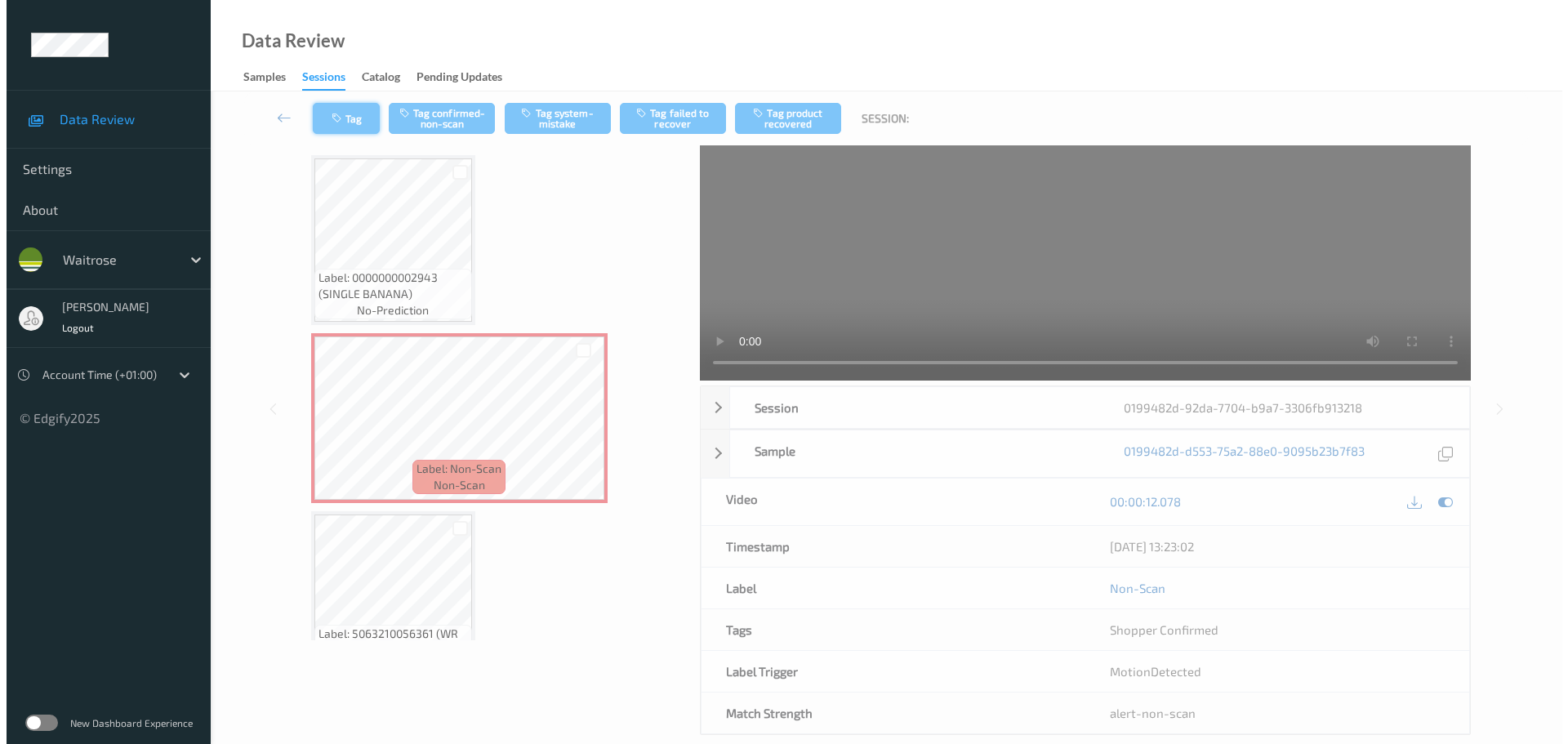
scroll to position [0, 0]
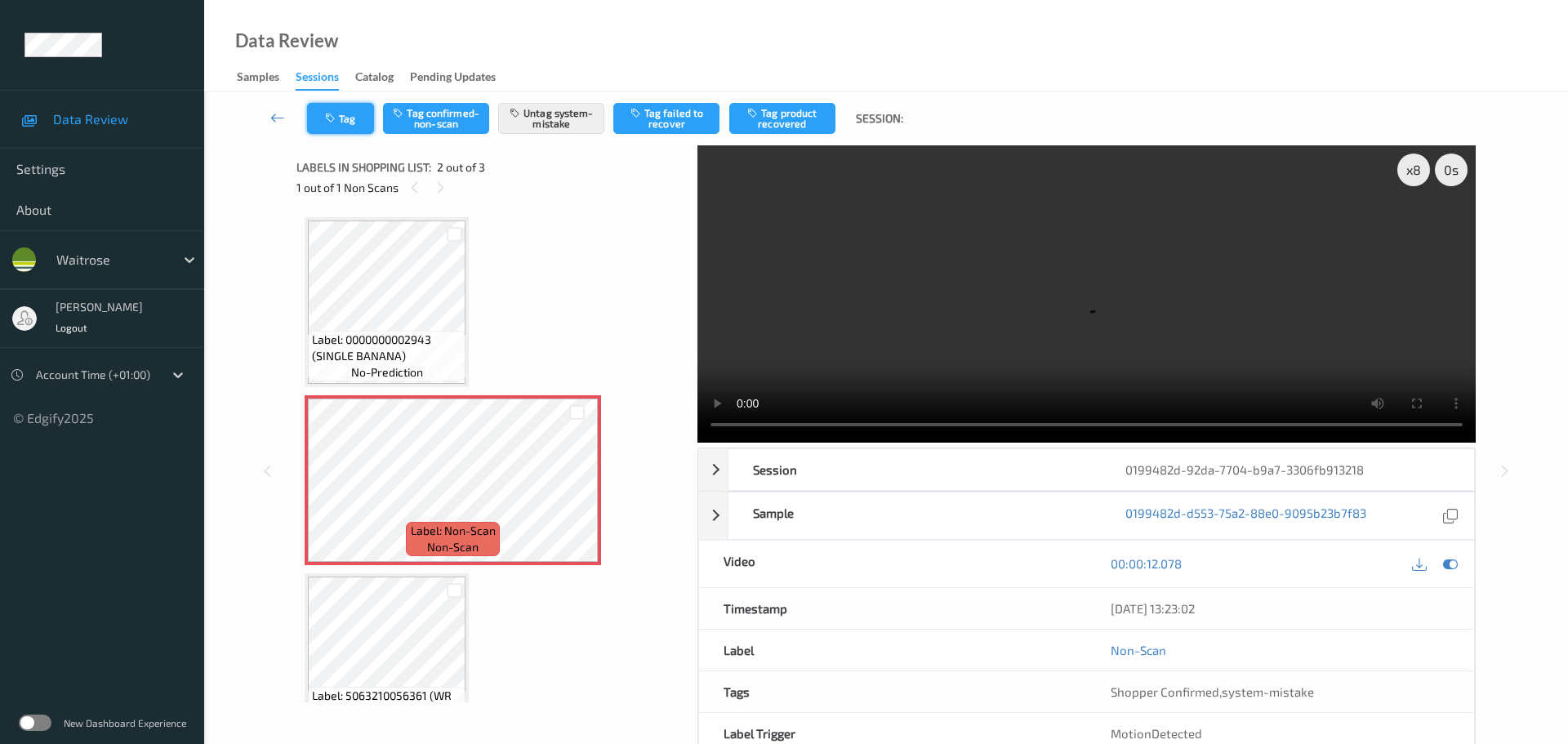
click at [343, 113] on button "Tag" at bounding box center [340, 118] width 67 height 31
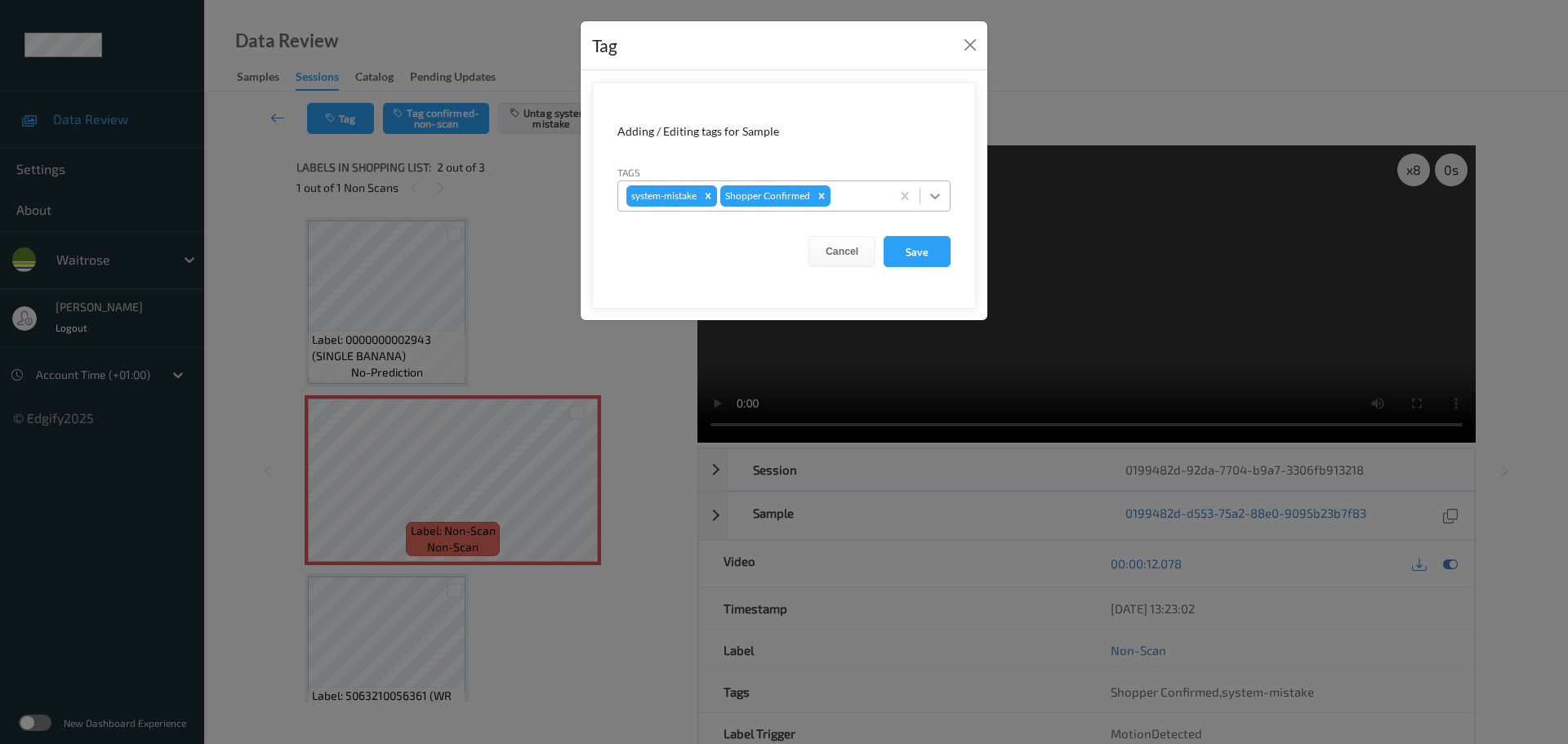
click at [935, 192] on icon at bounding box center [935, 196] width 16 height 16
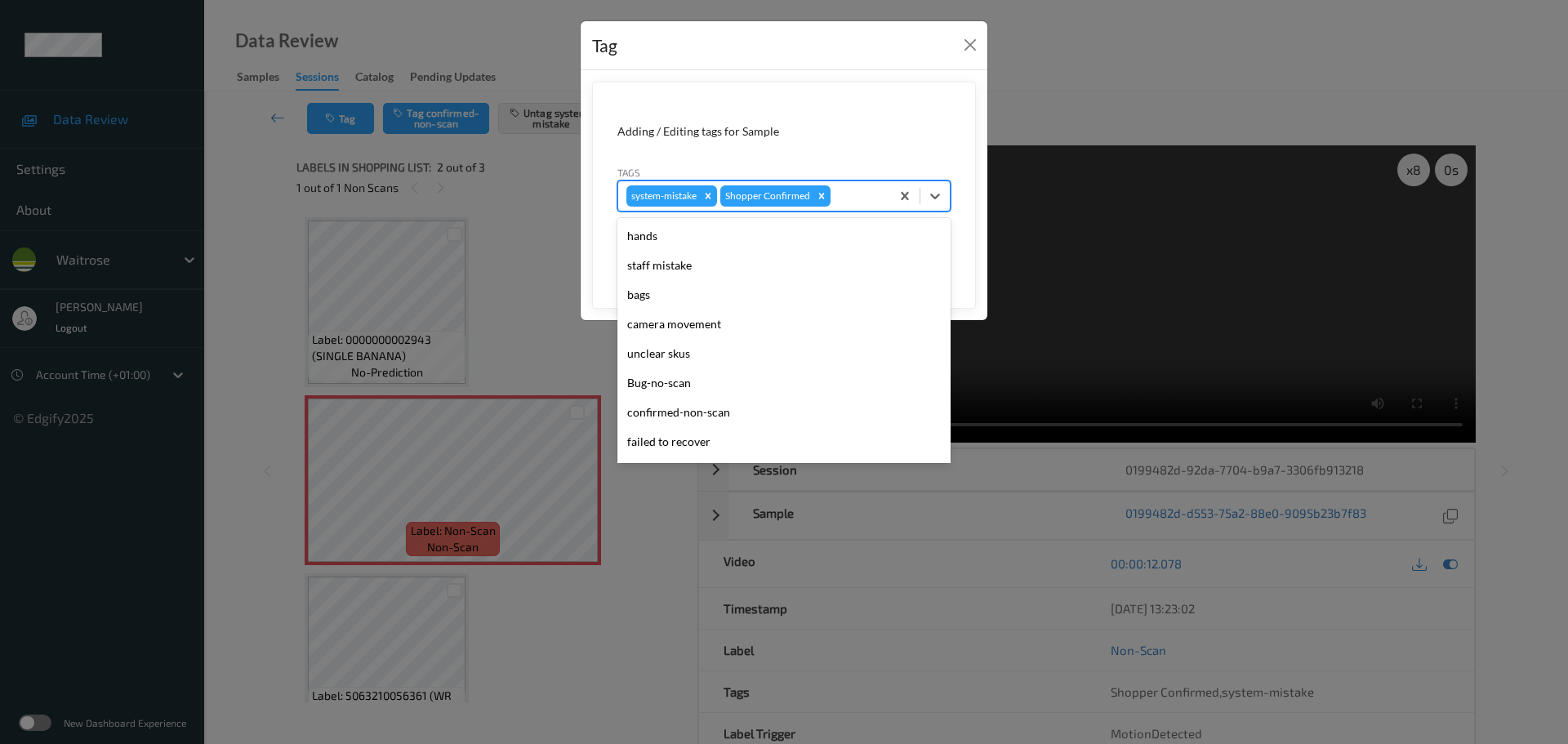
scroll to position [409, 0]
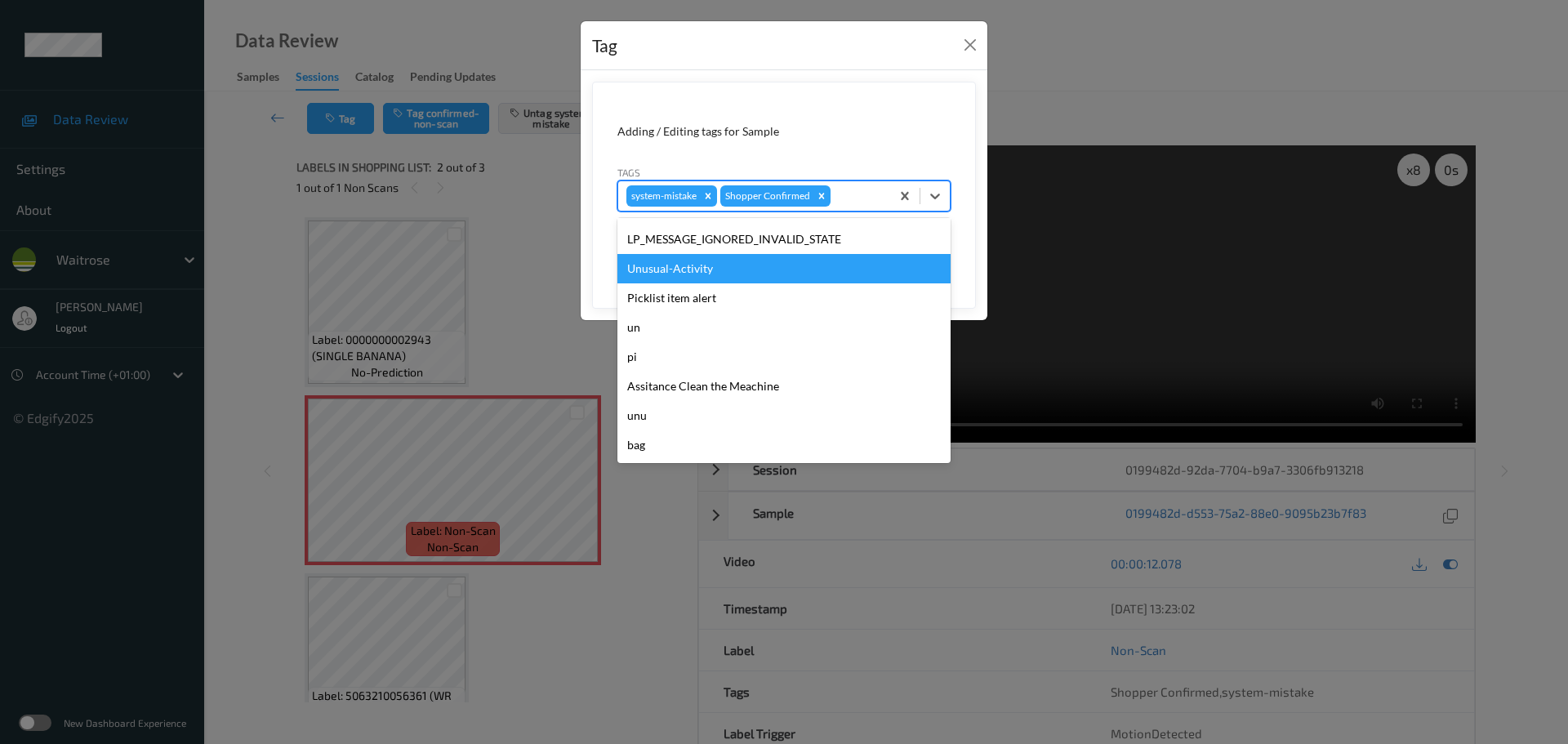
click at [664, 266] on div "Unusual-Activity" at bounding box center [784, 269] width 333 height 30
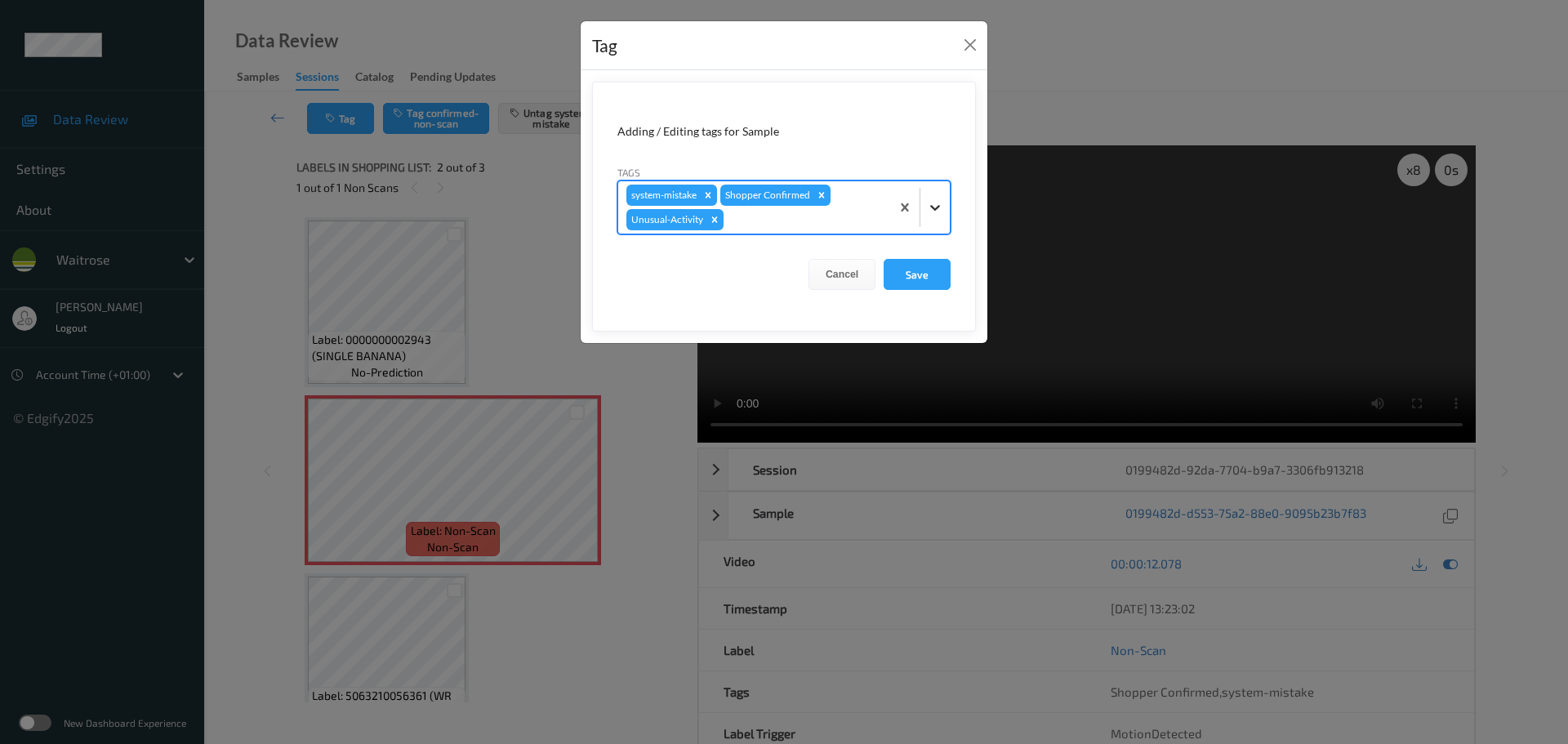
click at [932, 219] on div at bounding box center [935, 207] width 30 height 30
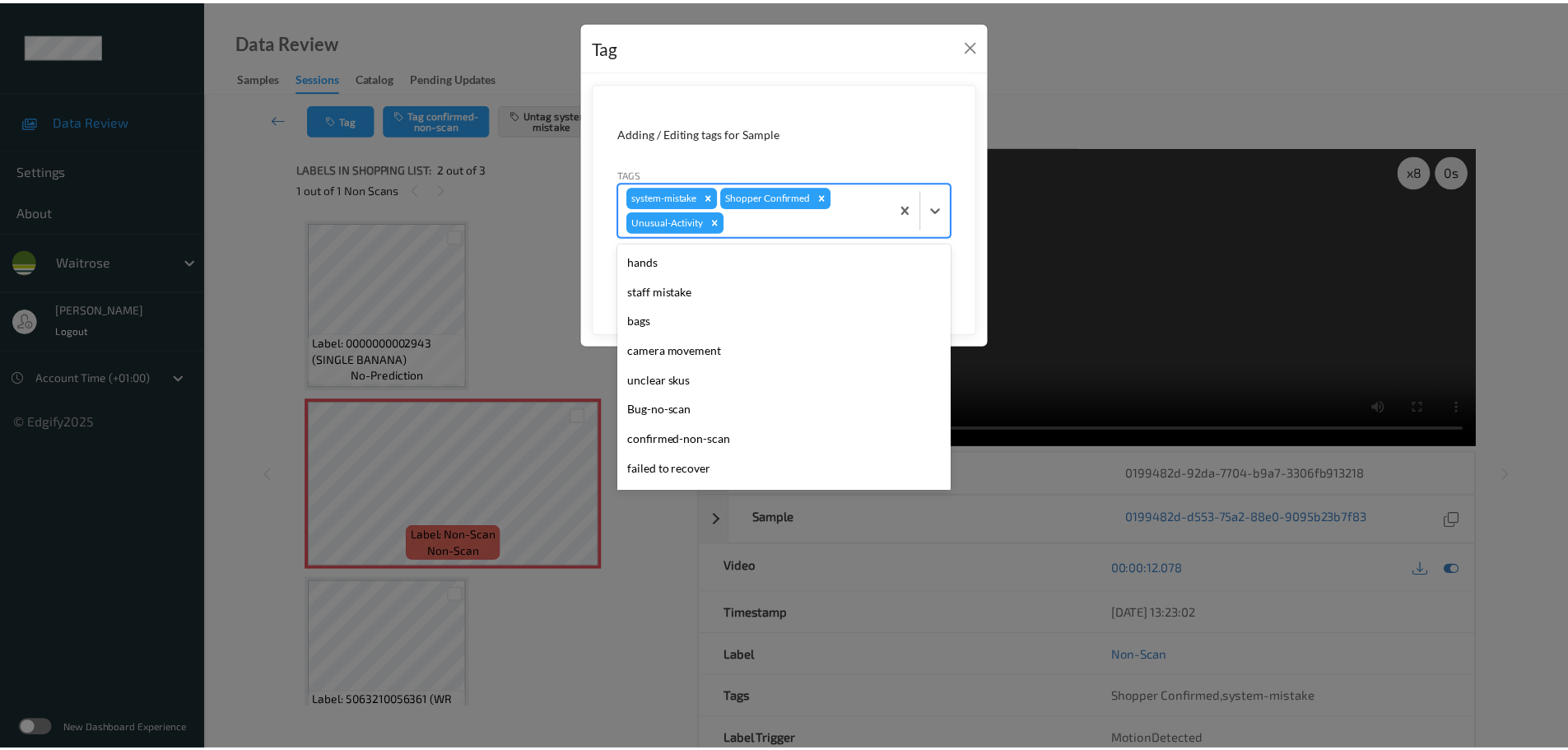
scroll to position [382, 0]
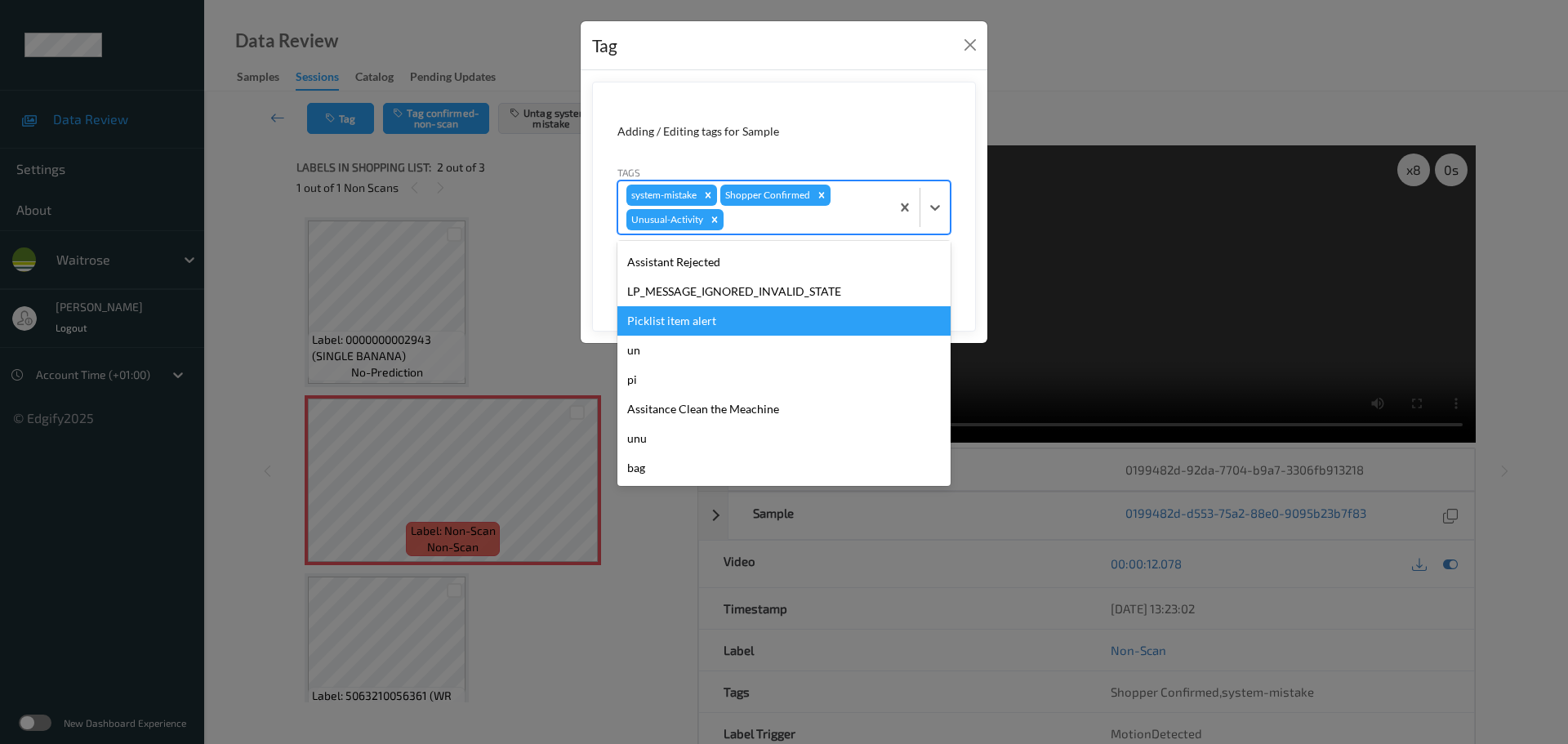
click at [670, 316] on div "Picklist item alert" at bounding box center [784, 321] width 333 height 30
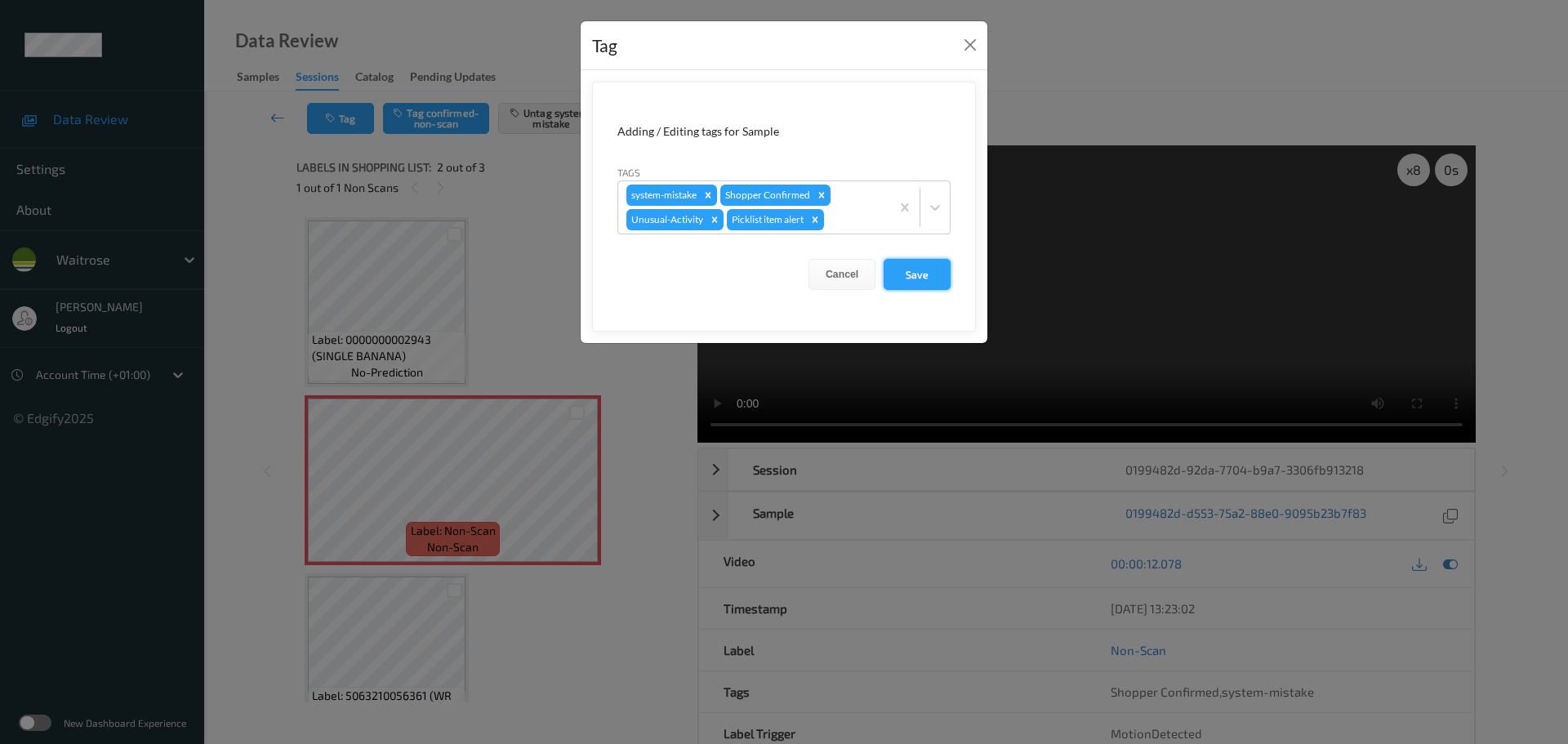
click at [927, 280] on button "Save" at bounding box center [917, 275] width 67 height 31
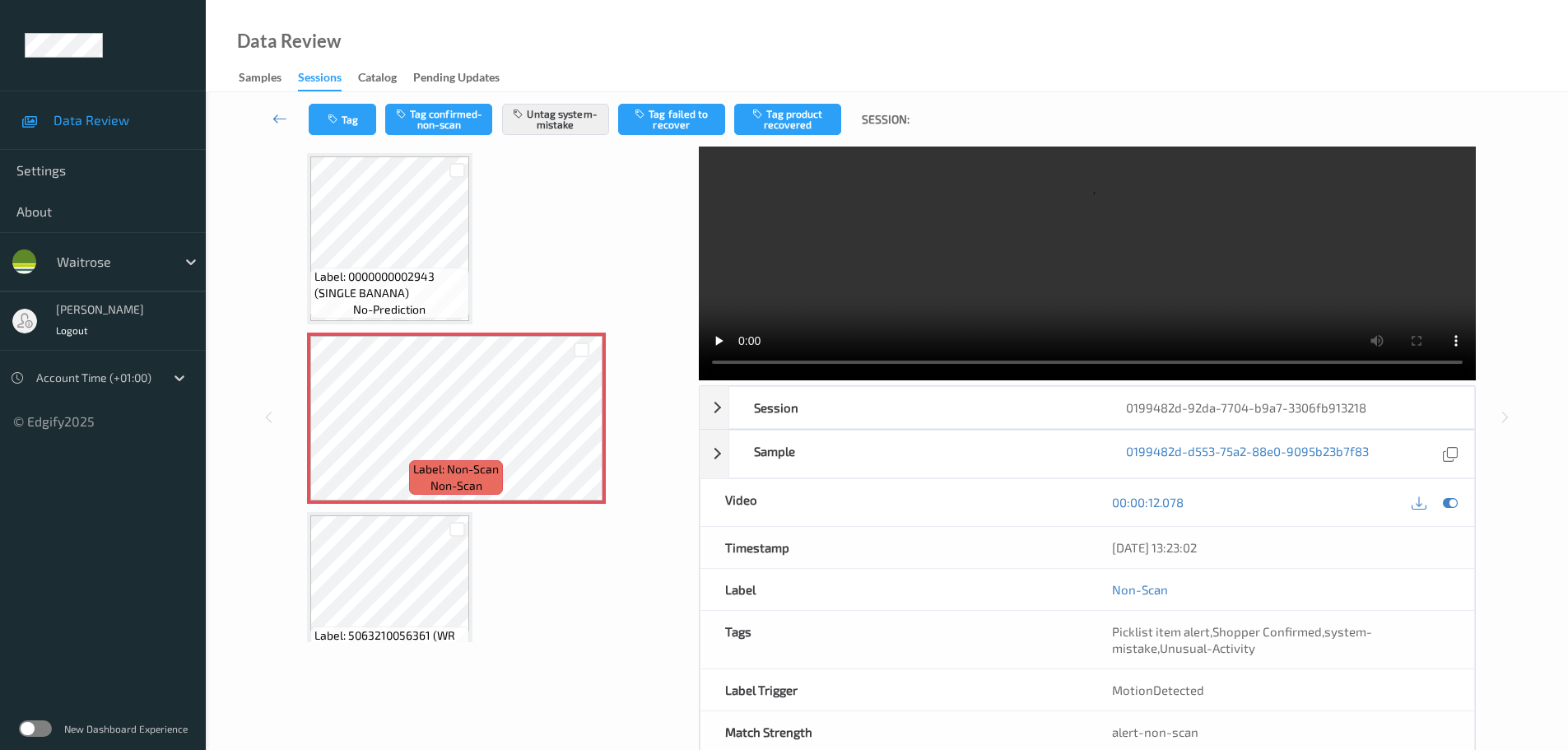
scroll to position [104, 0]
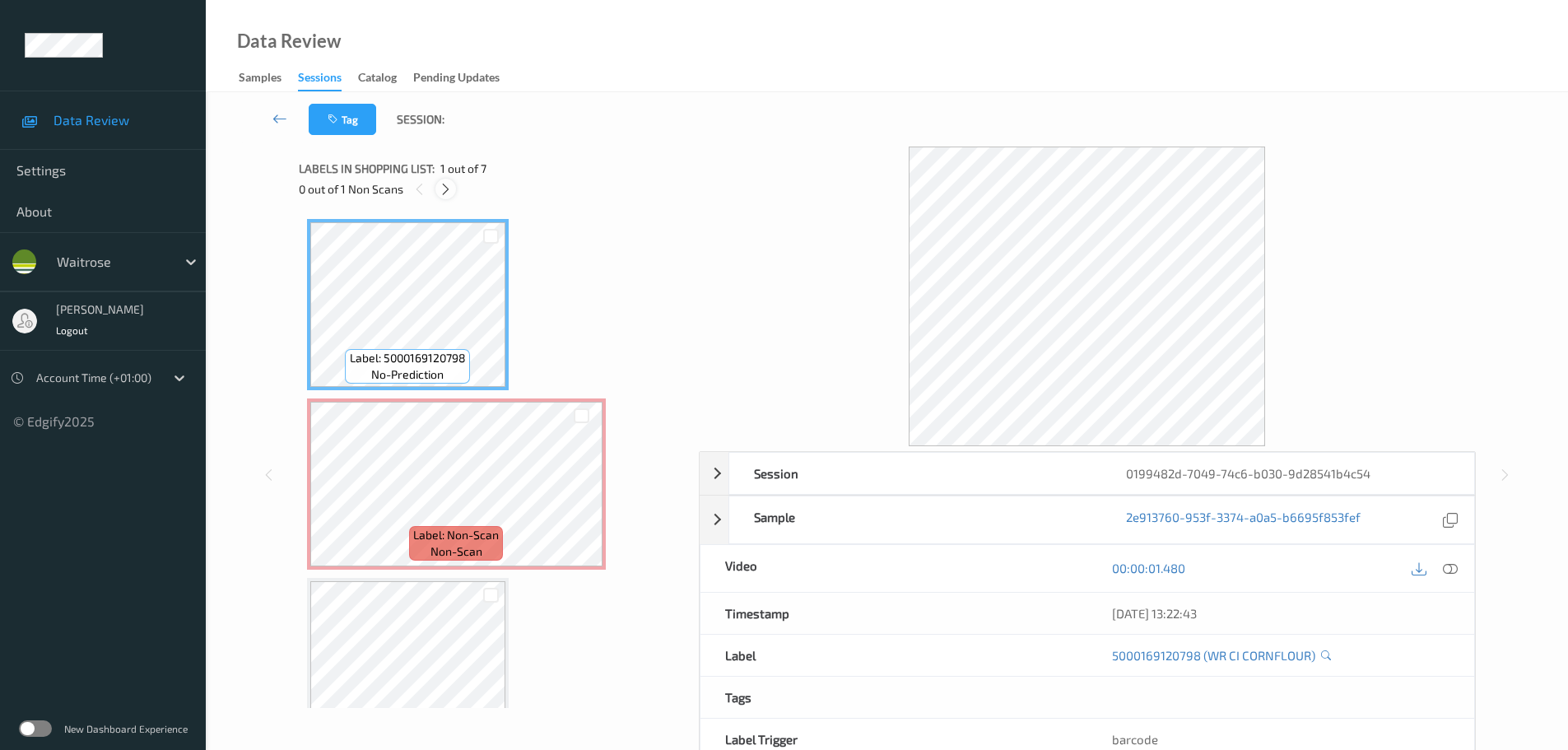
click at [447, 197] on div at bounding box center [445, 189] width 21 height 21
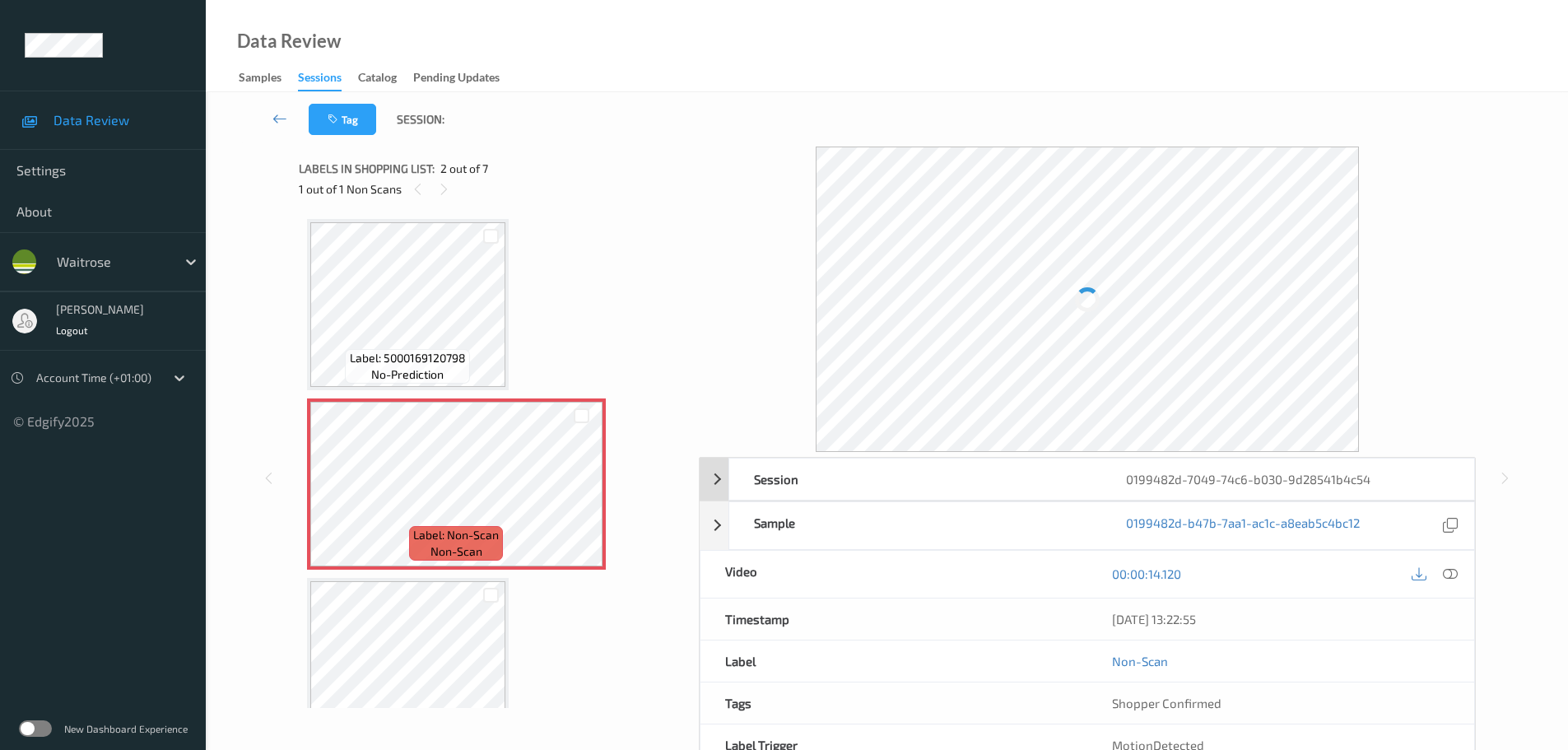
scroll to position [8, 0]
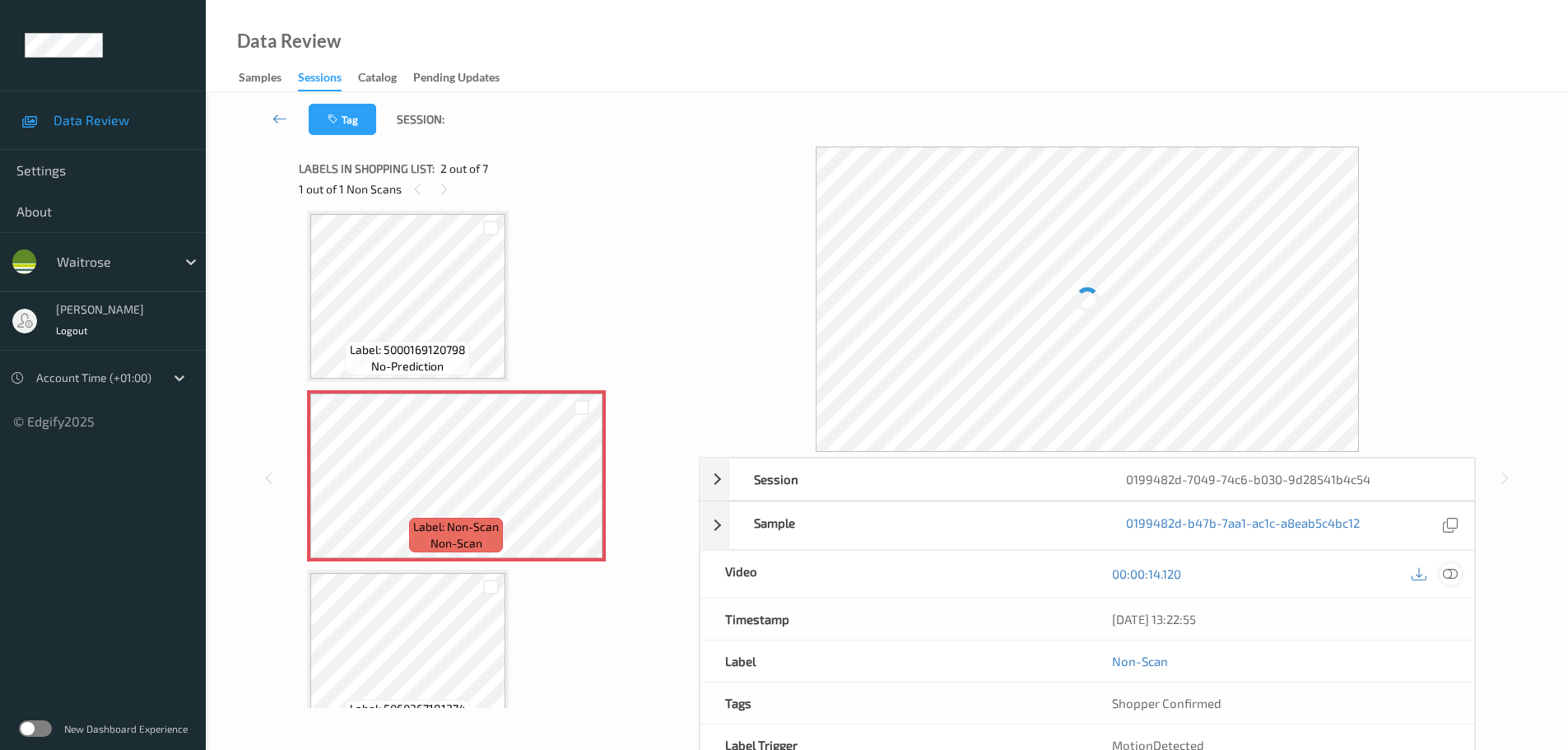
click at [1452, 576] on icon at bounding box center [1450, 573] width 15 height 15
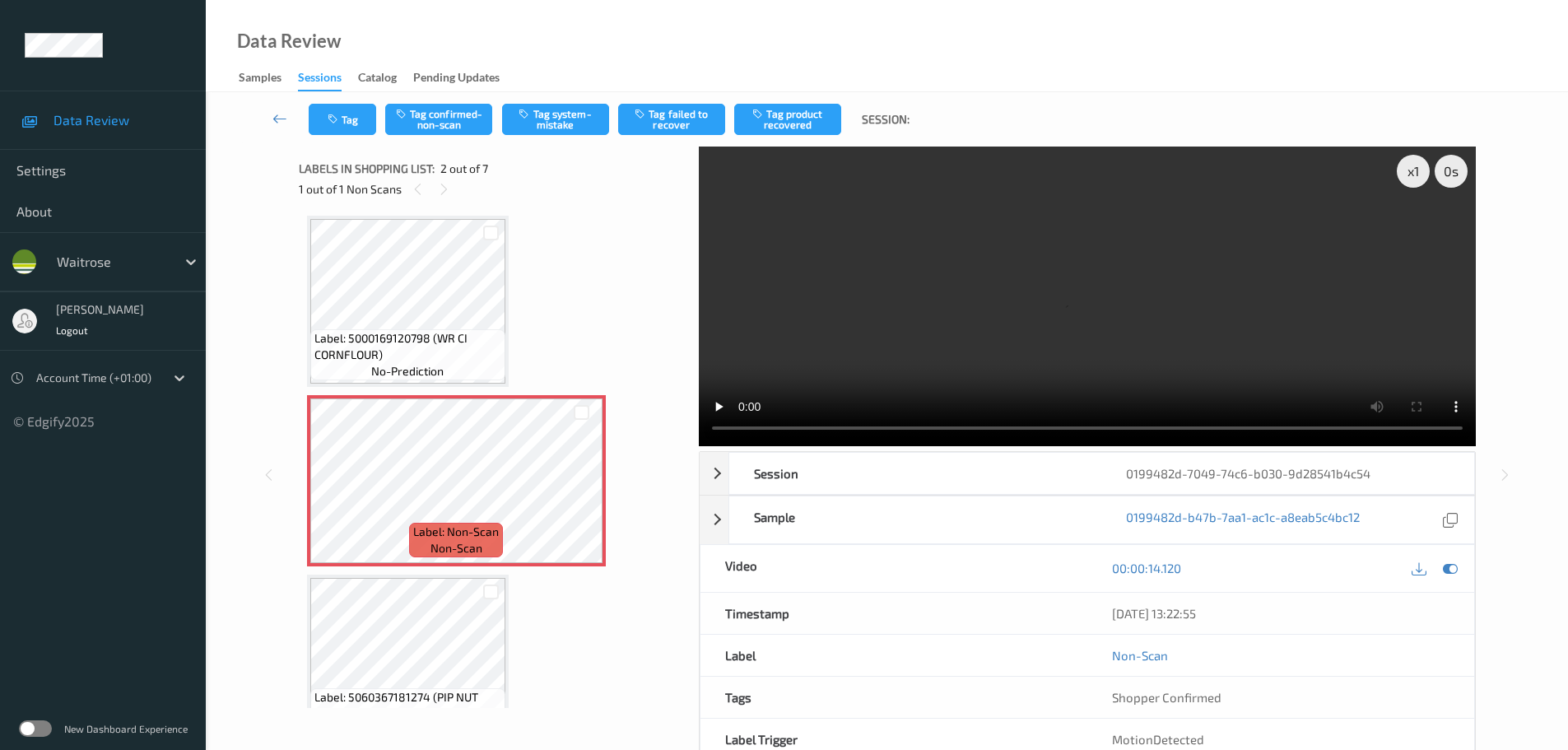
scroll to position [0, 0]
click at [585, 496] on icon at bounding box center [581, 498] width 14 height 15
click at [583, 496] on icon at bounding box center [581, 498] width 14 height 15
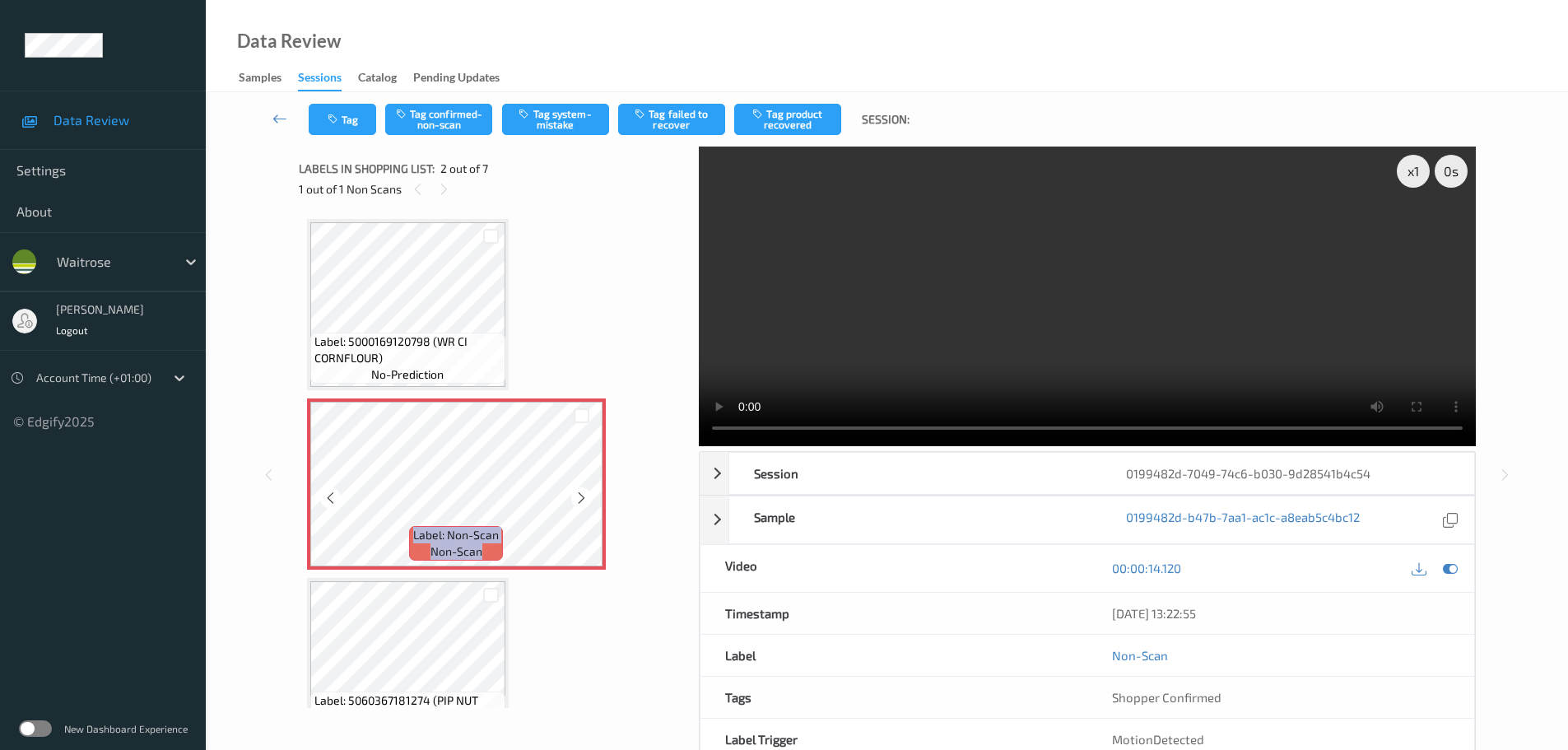
click at [583, 496] on icon at bounding box center [581, 498] width 14 height 15
click at [585, 496] on icon at bounding box center [581, 498] width 14 height 15
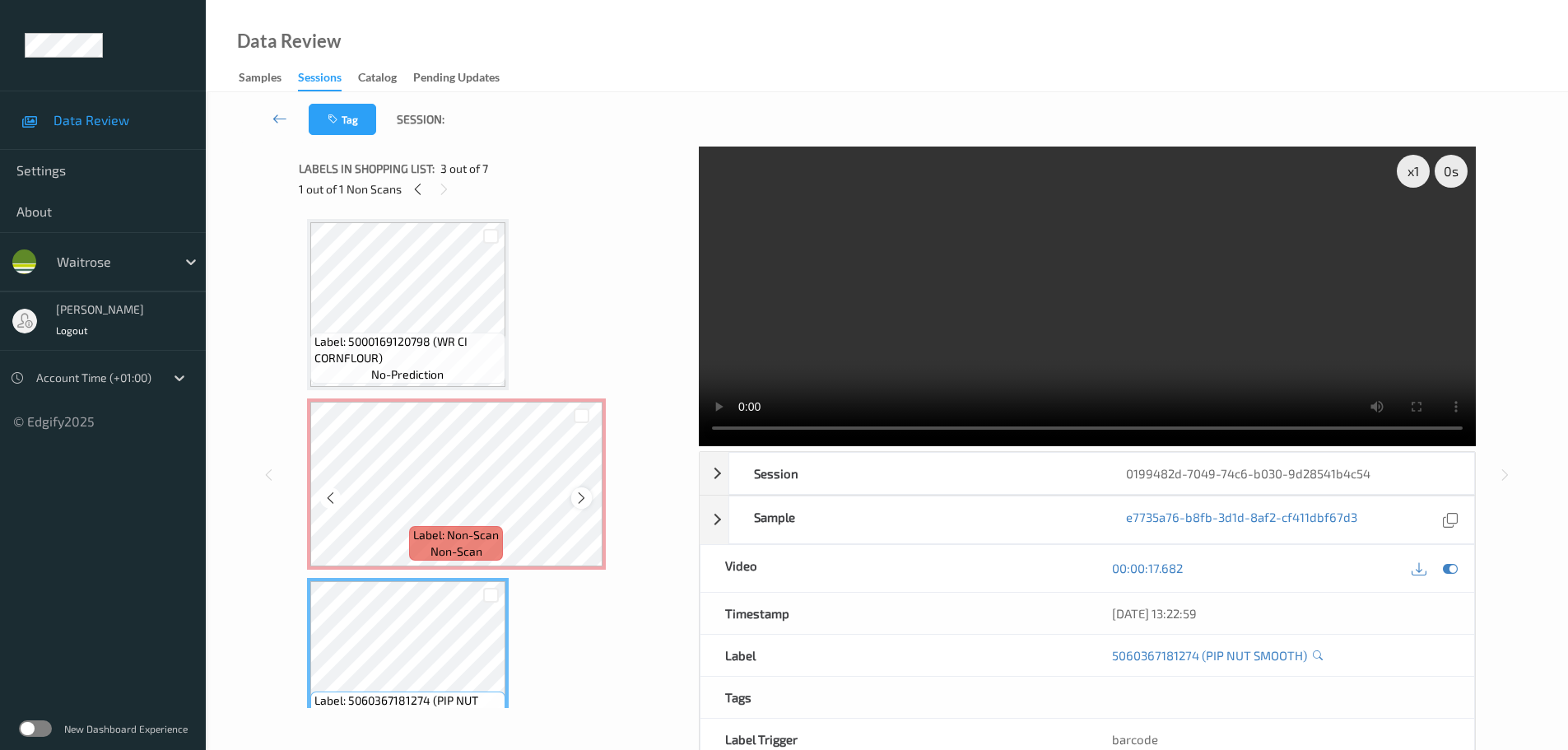
click at [584, 495] on icon at bounding box center [581, 498] width 14 height 15
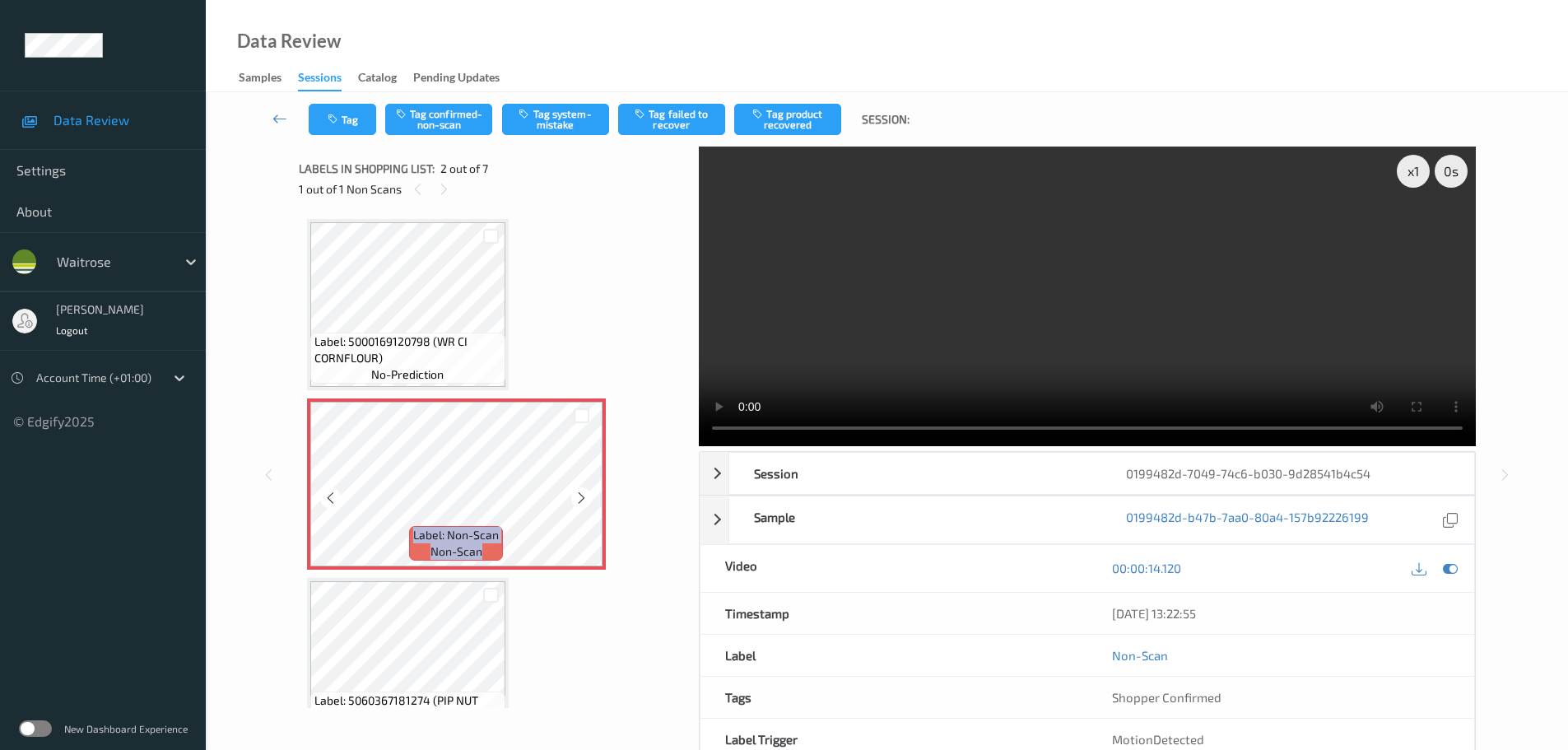
click at [584, 495] on icon at bounding box center [581, 498] width 14 height 15
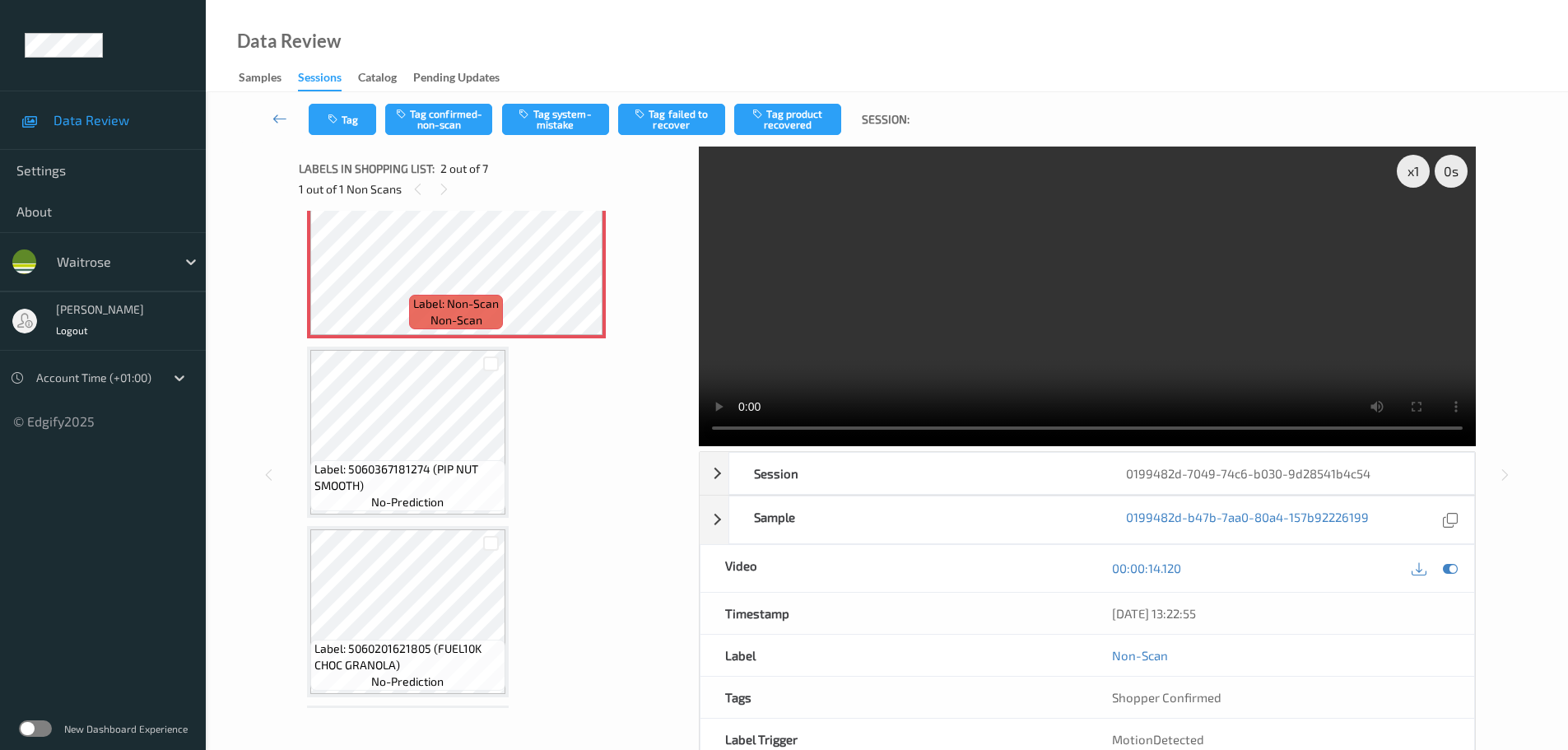
scroll to position [247, 0]
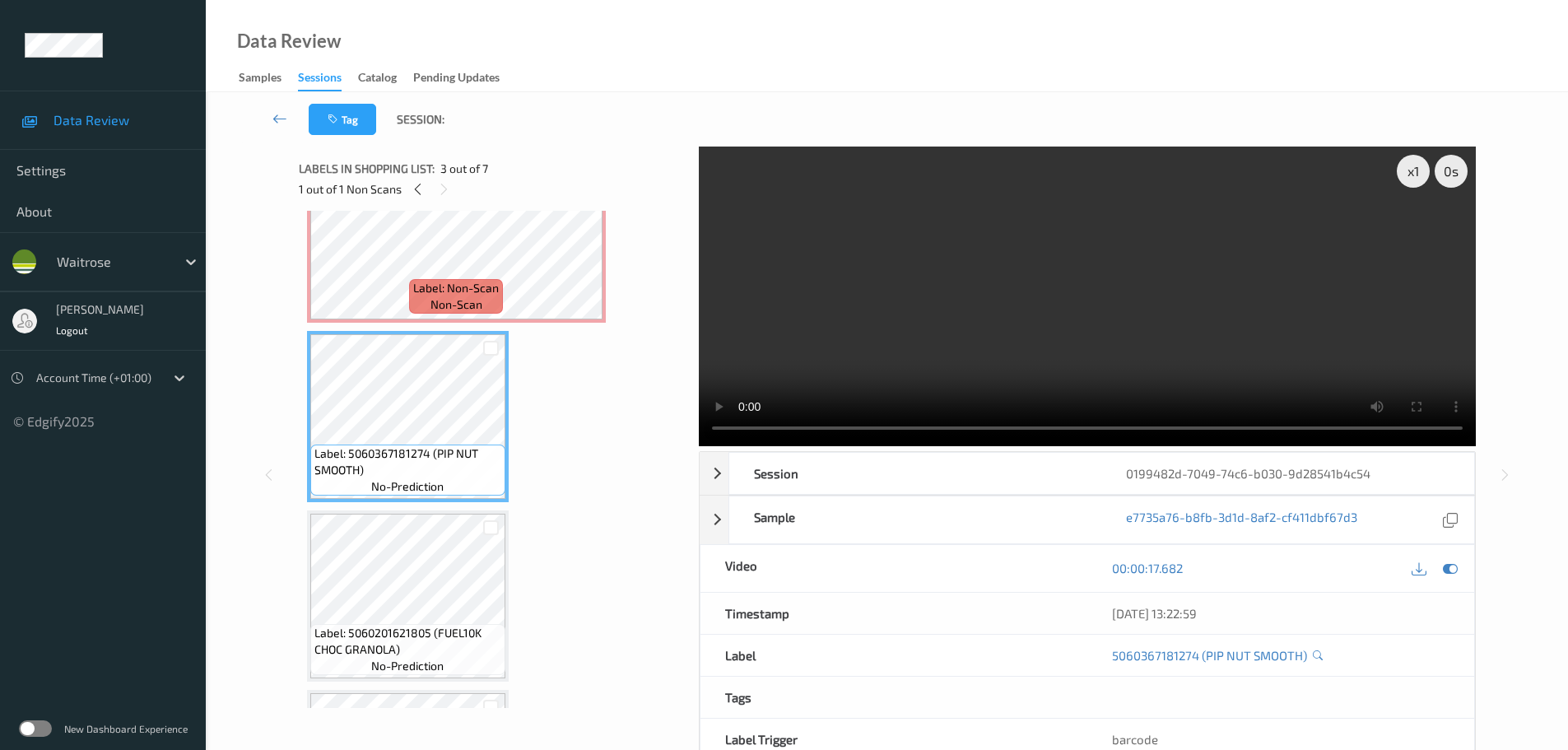
click at [1411, 187] on video at bounding box center [1087, 297] width 777 height 300
click at [1411, 182] on div "x 1" at bounding box center [1414, 172] width 33 height 33
click at [1413, 175] on div "x 2" at bounding box center [1414, 172] width 33 height 33
click at [1409, 167] on div "x 4" at bounding box center [1414, 172] width 33 height 33
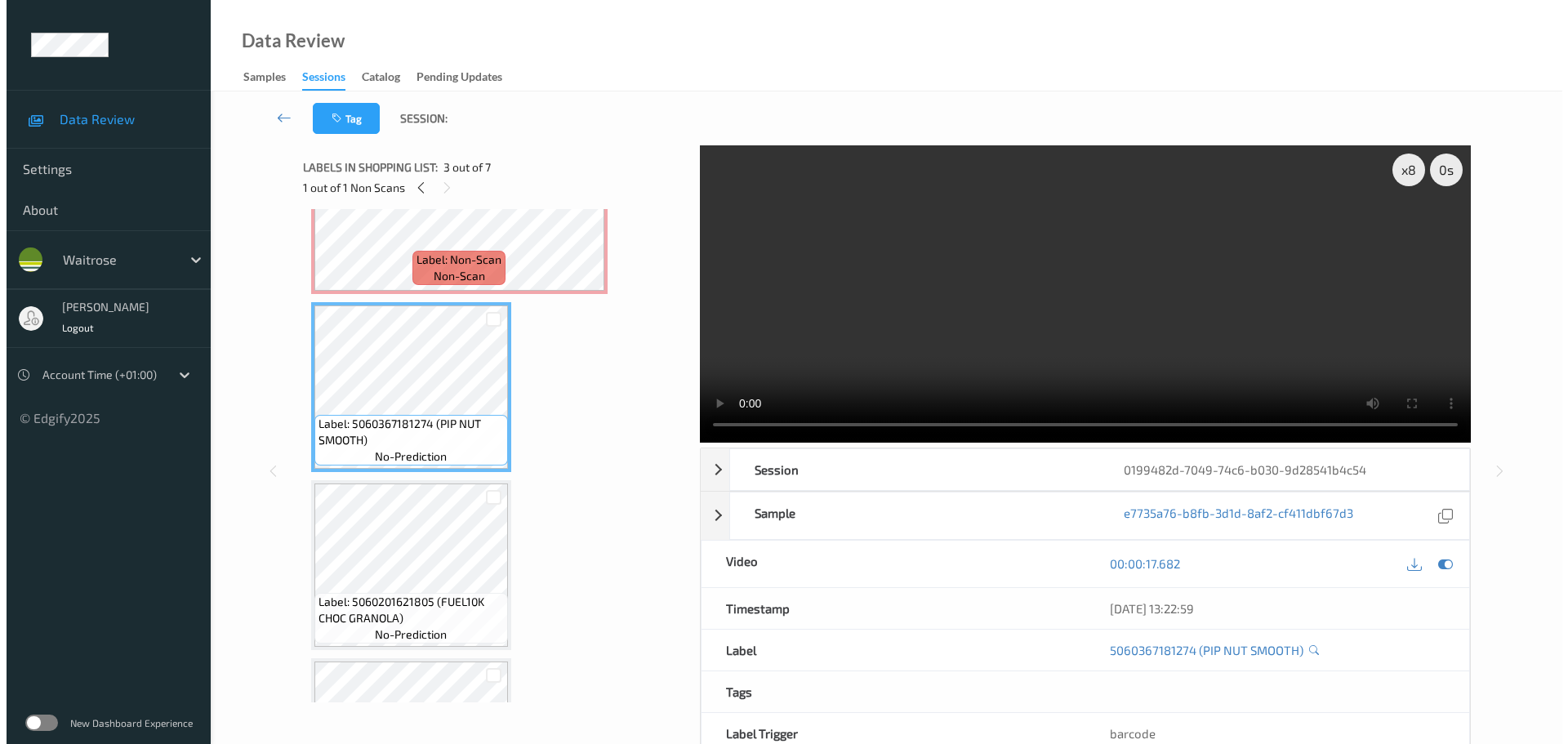
scroll to position [0, 0]
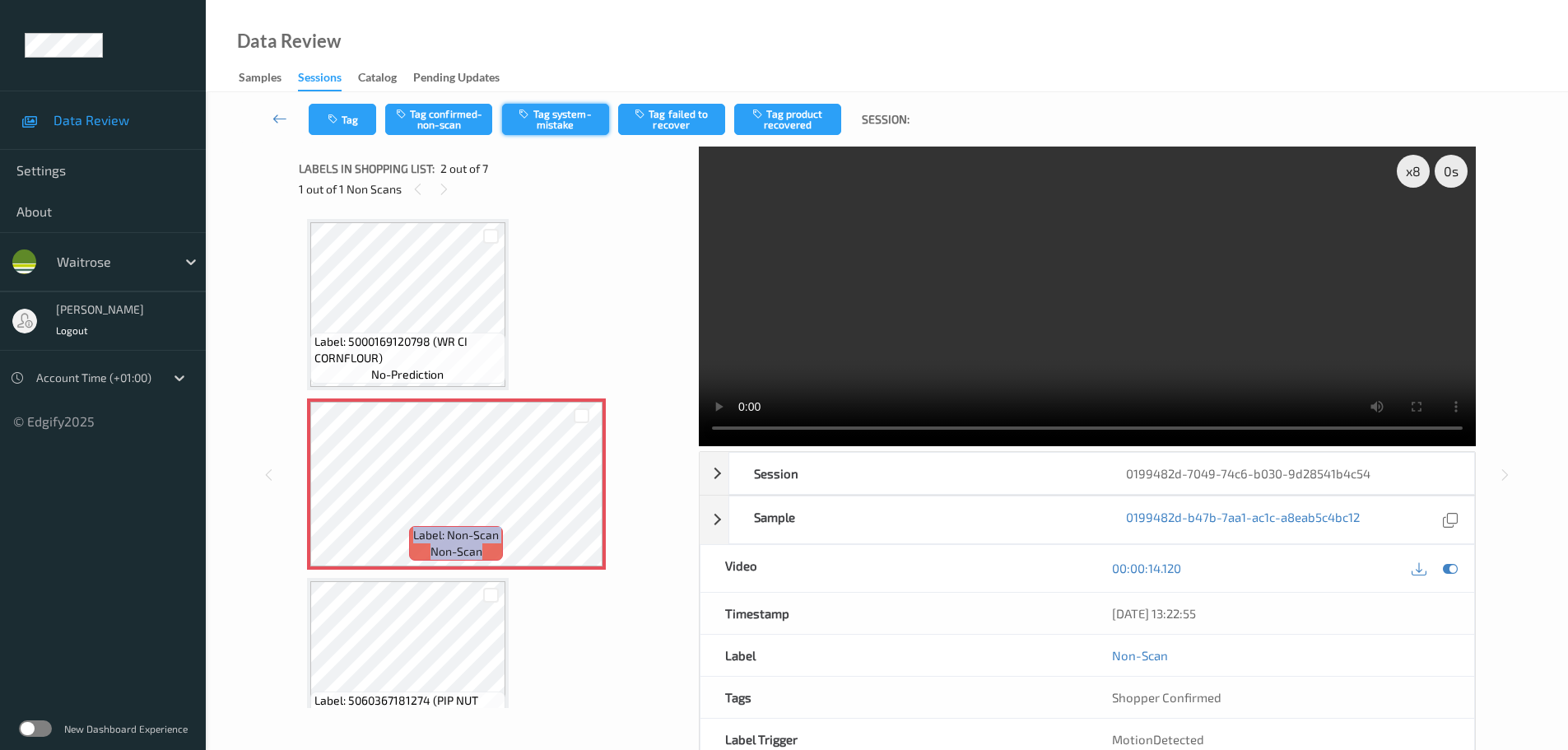
click at [577, 114] on button "Tag system-mistake" at bounding box center [555, 119] width 107 height 31
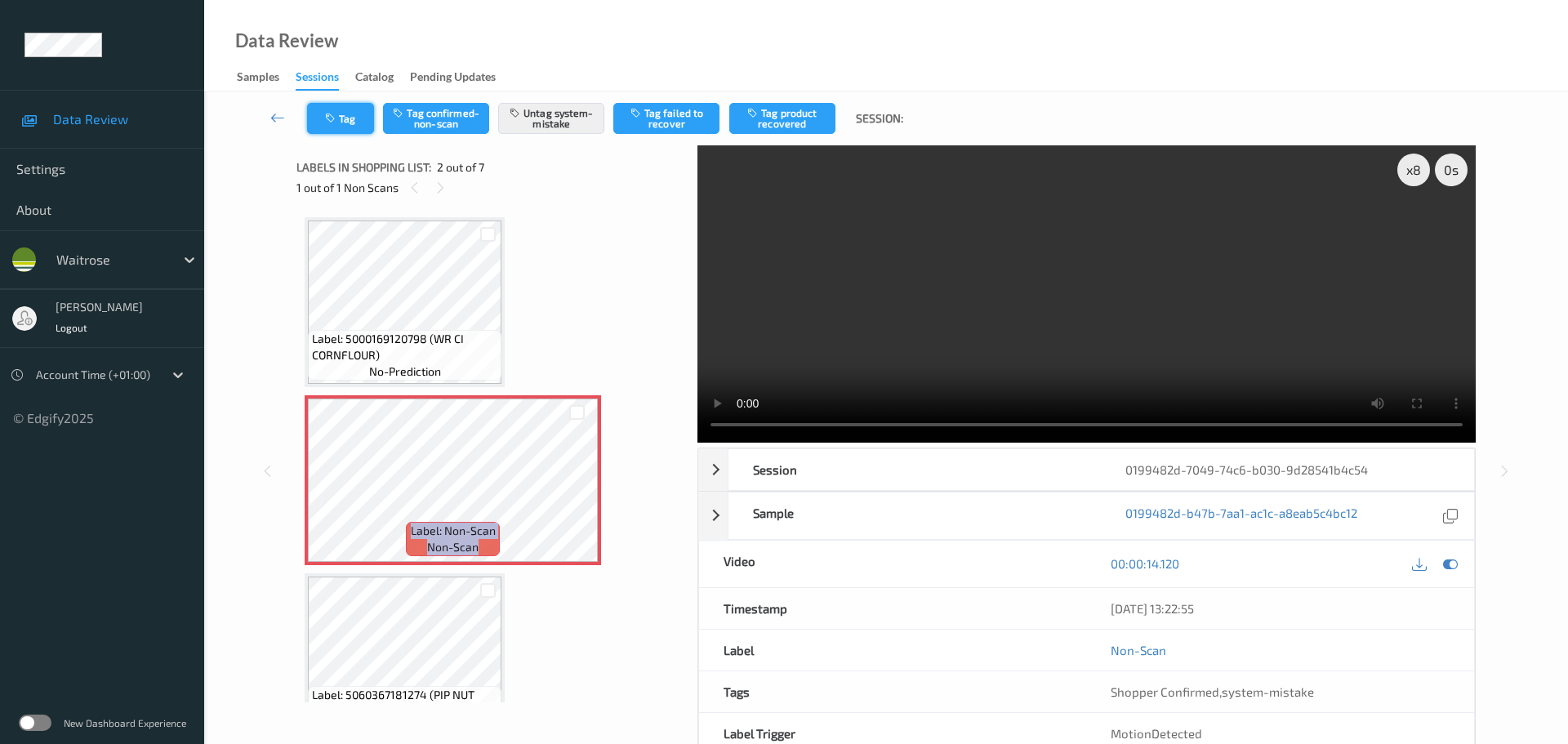
click at [340, 130] on button "Tag" at bounding box center [340, 118] width 67 height 31
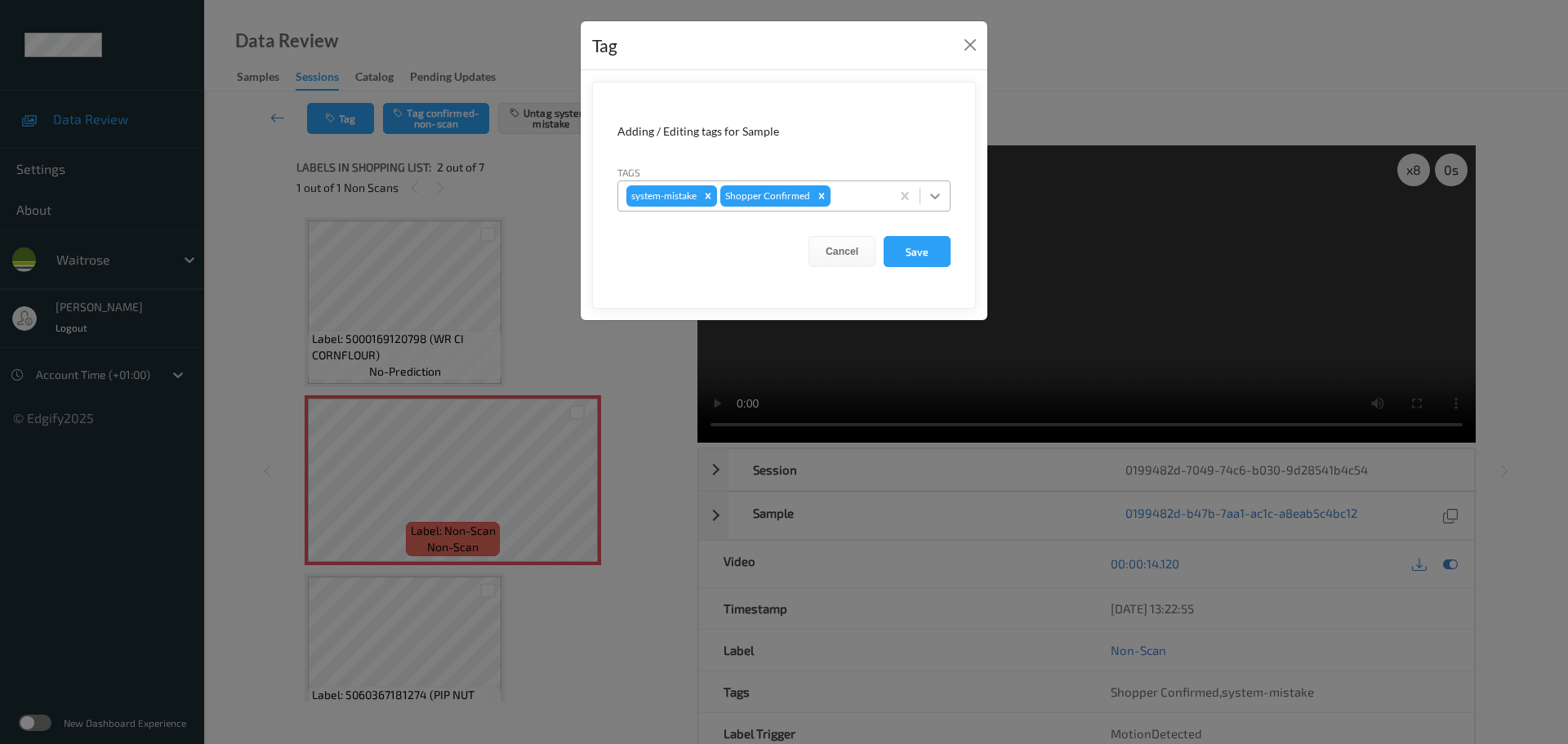
click at [942, 209] on div at bounding box center [935, 196] width 30 height 30
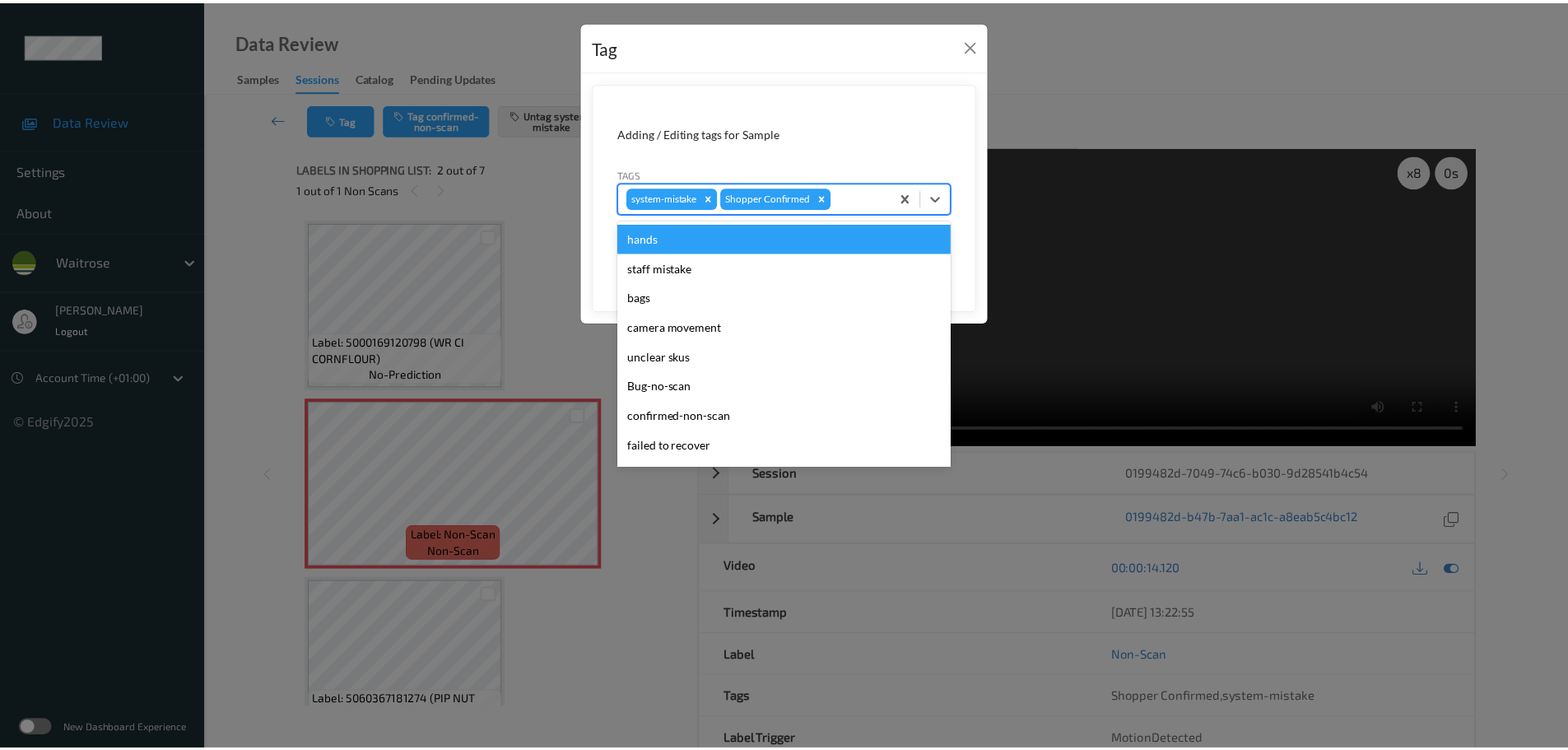
scroll to position [412, 0]
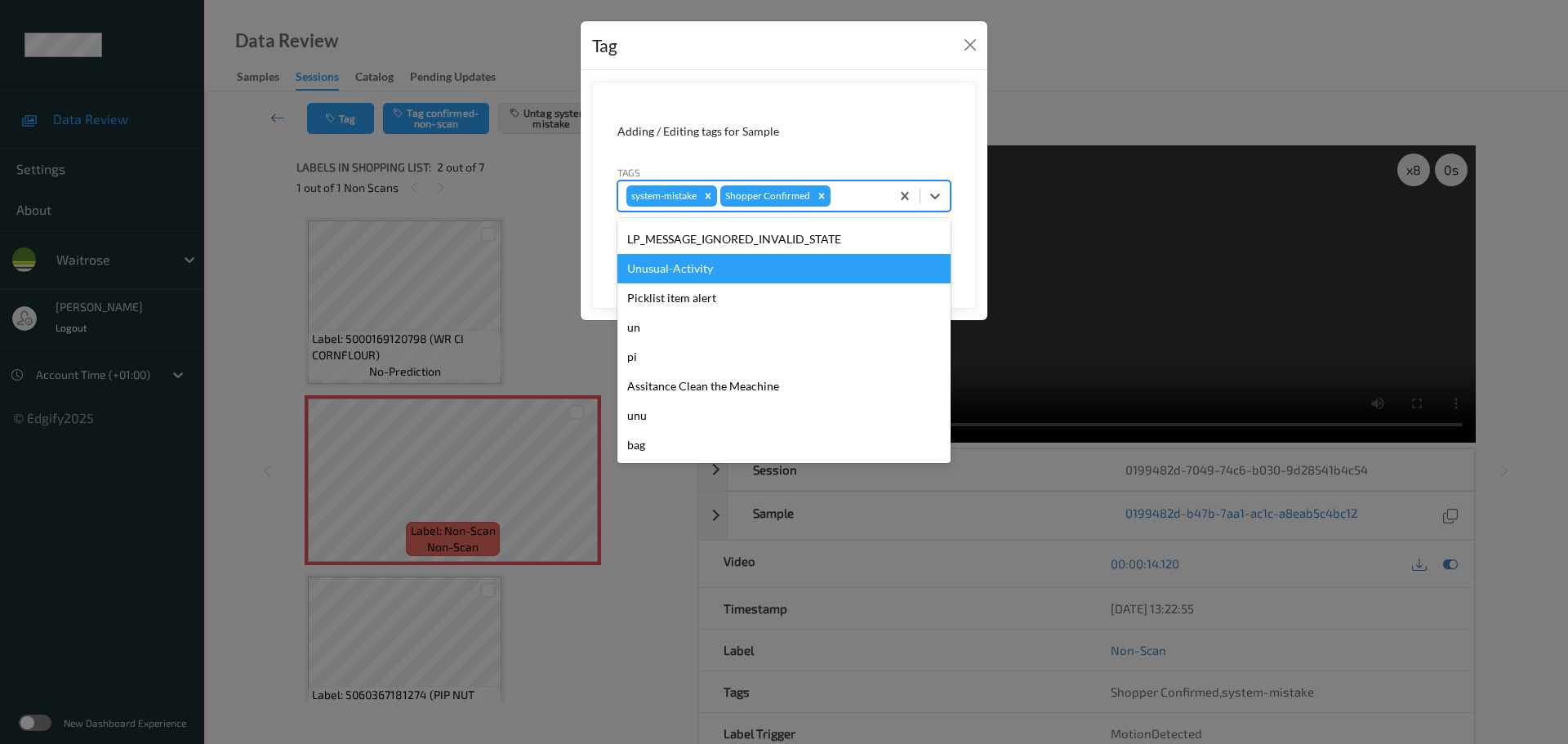
click at [692, 283] on div "Unusual-Activity" at bounding box center [784, 269] width 333 height 30
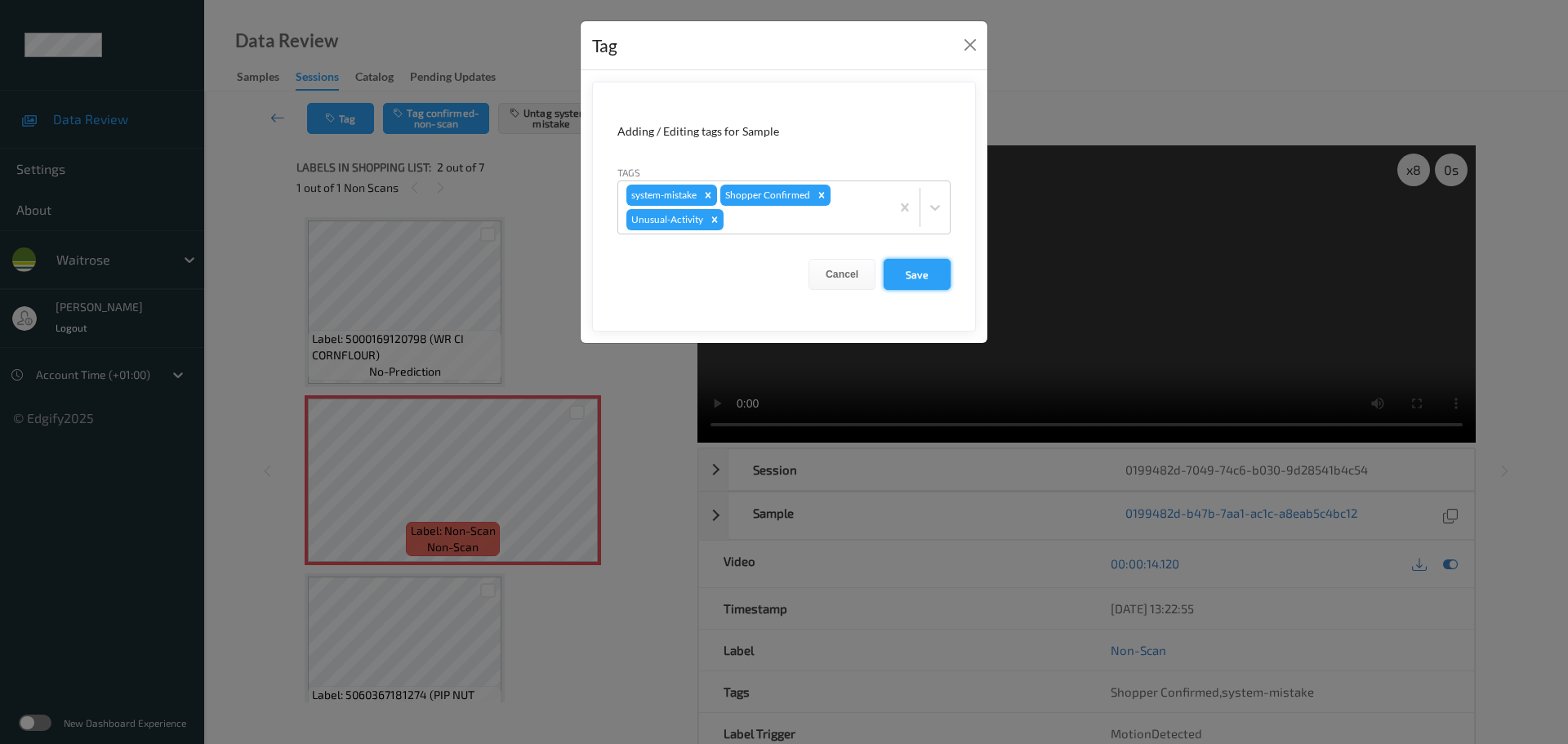
click at [900, 277] on button "Save" at bounding box center [917, 275] width 67 height 31
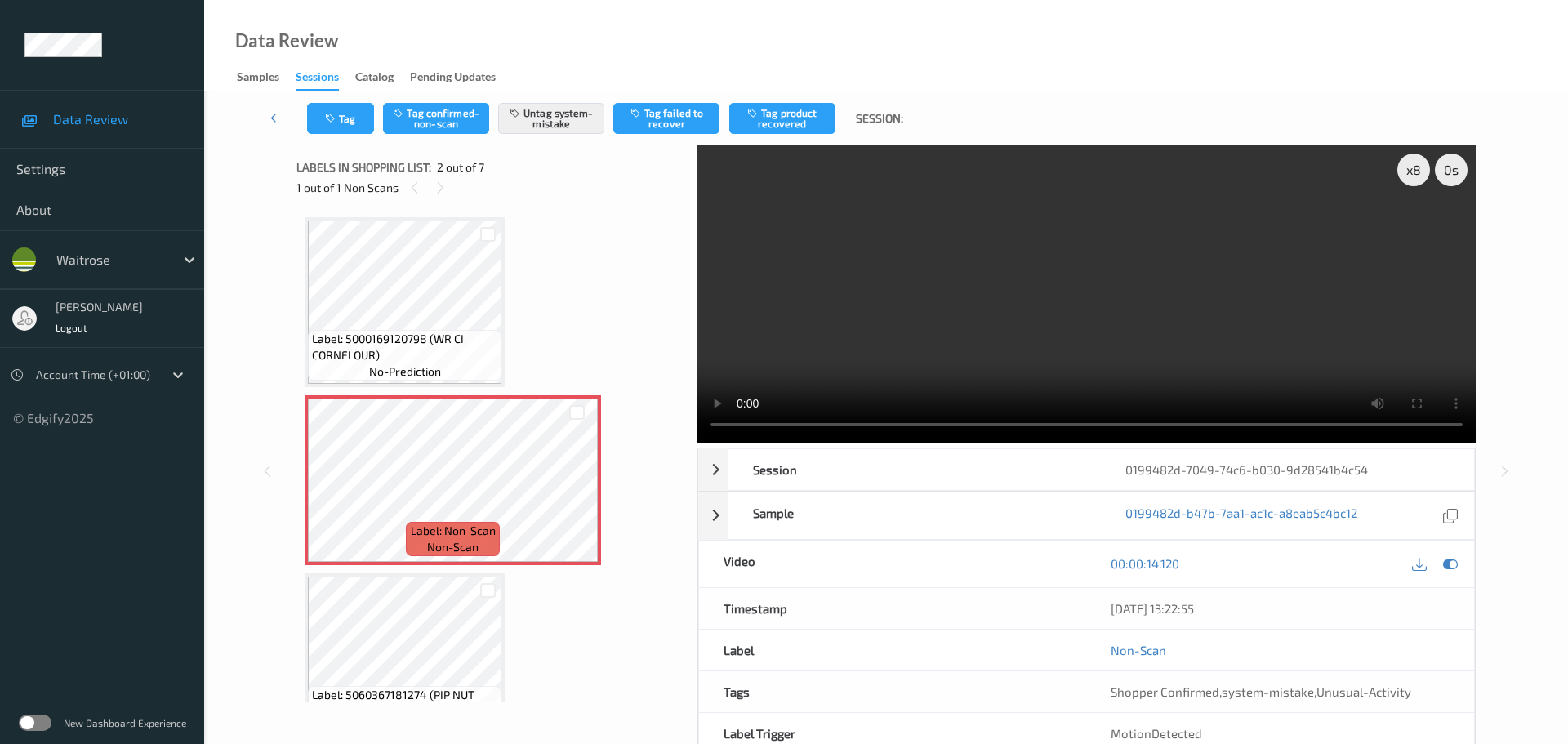
click at [482, 603] on div at bounding box center [488, 589] width 28 height 27
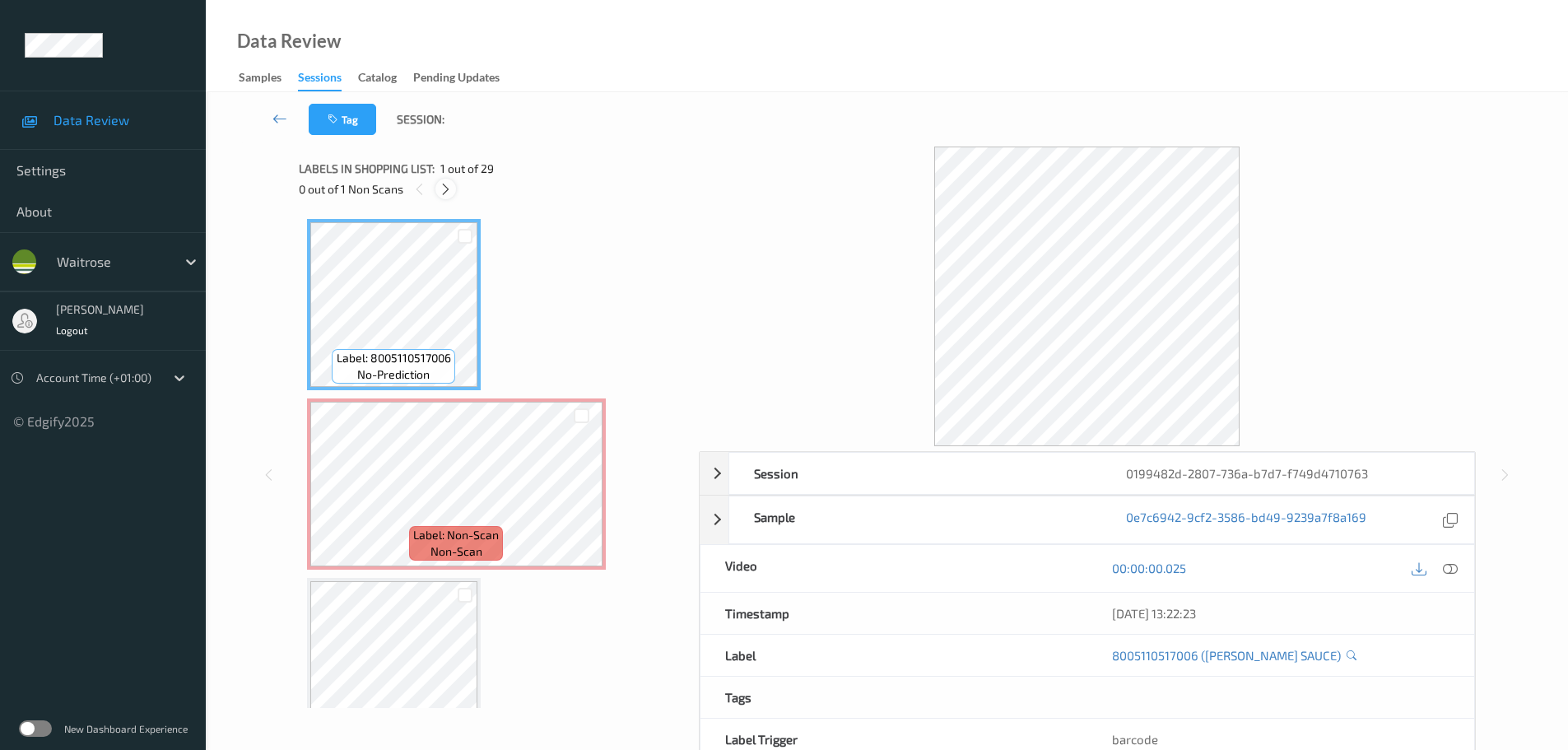
click at [440, 196] on div at bounding box center [445, 189] width 21 height 21
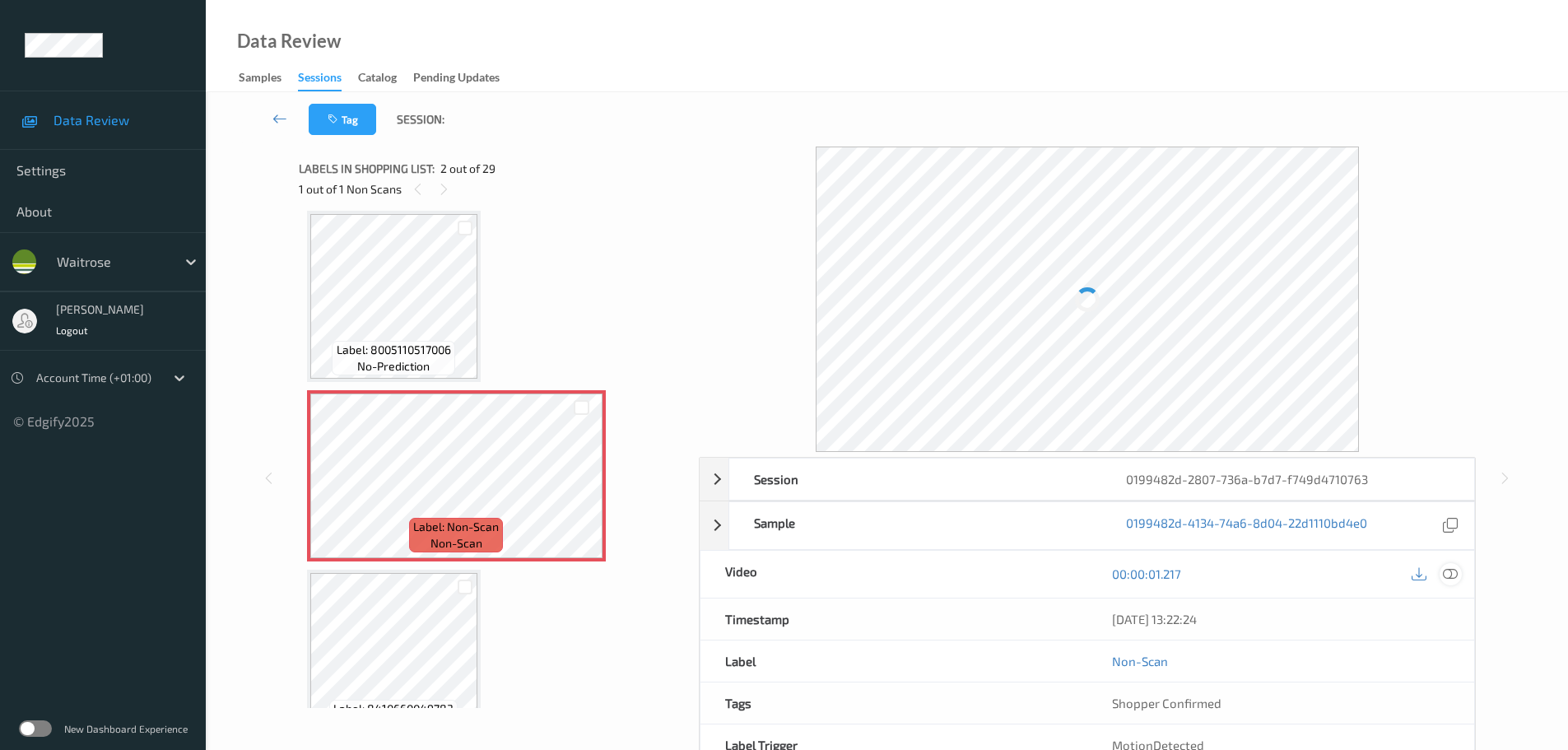
click at [1455, 578] on icon at bounding box center [1450, 573] width 15 height 15
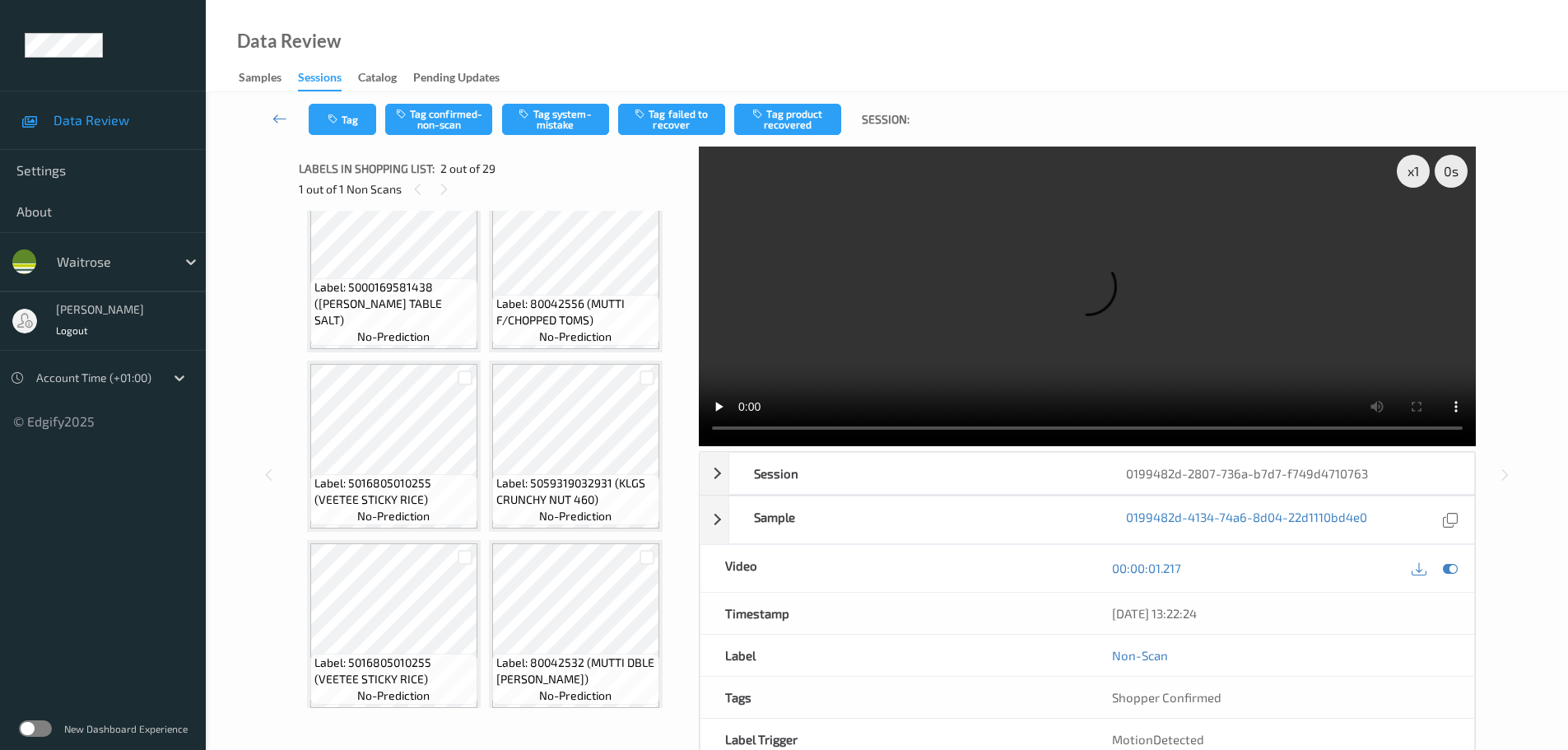
scroll to position [0, 0]
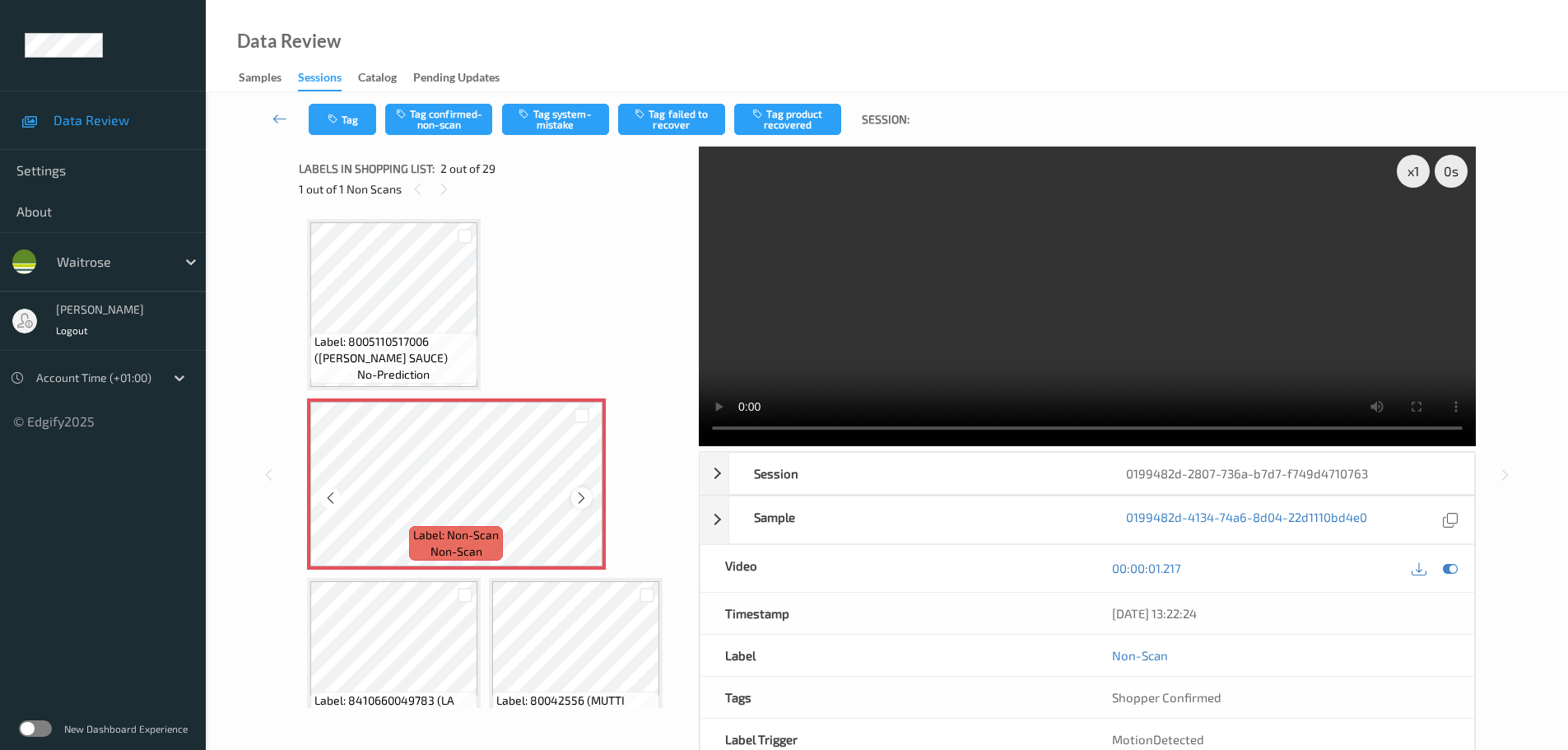
click at [575, 502] on icon at bounding box center [581, 498] width 14 height 15
click at [577, 502] on icon at bounding box center [581, 498] width 14 height 15
click at [578, 502] on icon at bounding box center [581, 498] width 14 height 15
click at [574, 500] on icon at bounding box center [581, 498] width 14 height 15
click at [572, 136] on div "Tag Tag confirmed-non-scan Tag system-mistake Tag failed to recover Tag product…" at bounding box center [887, 119] width 1295 height 55
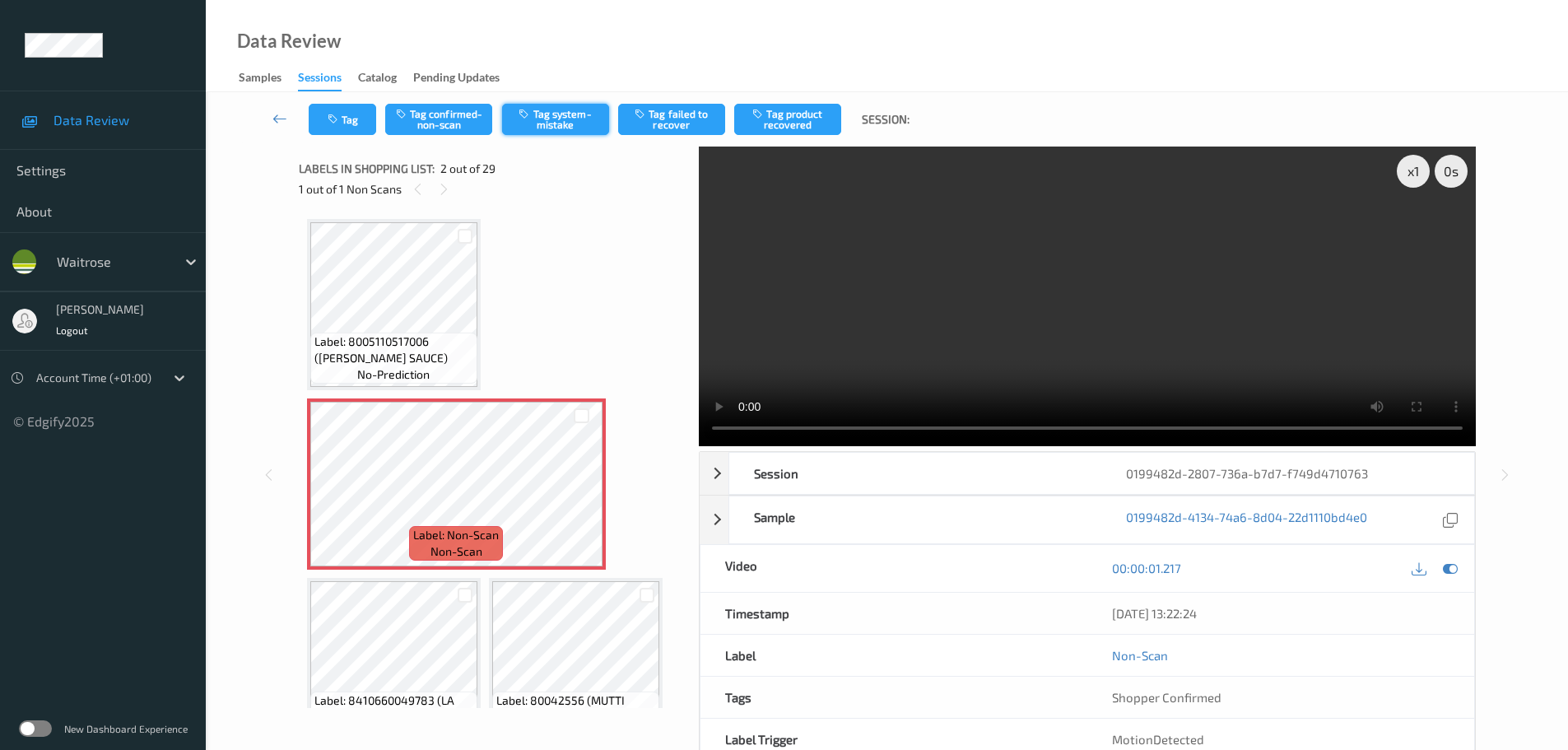
click at [569, 129] on button "Tag system-mistake" at bounding box center [555, 119] width 107 height 31
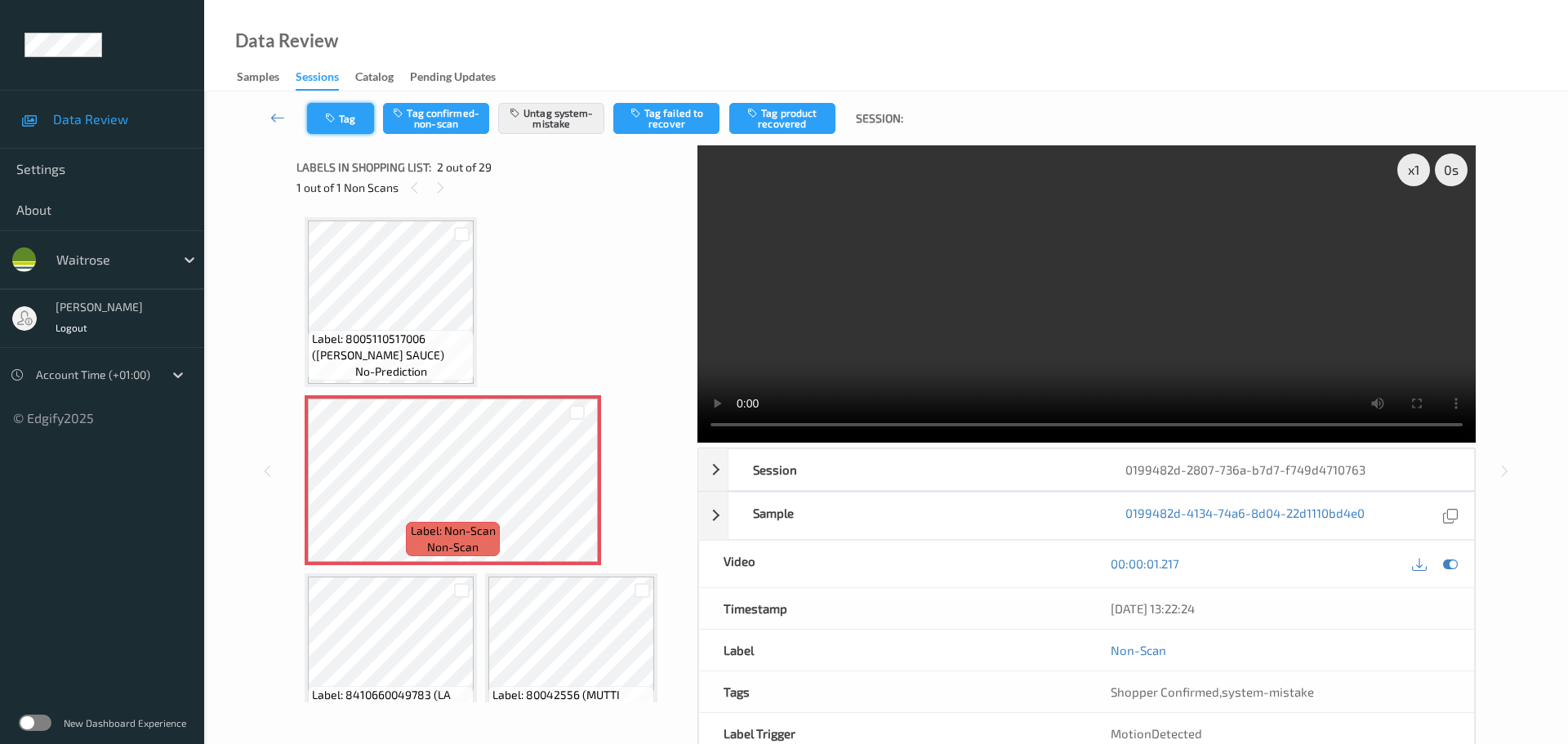
click at [347, 121] on button "Tag" at bounding box center [340, 118] width 67 height 31
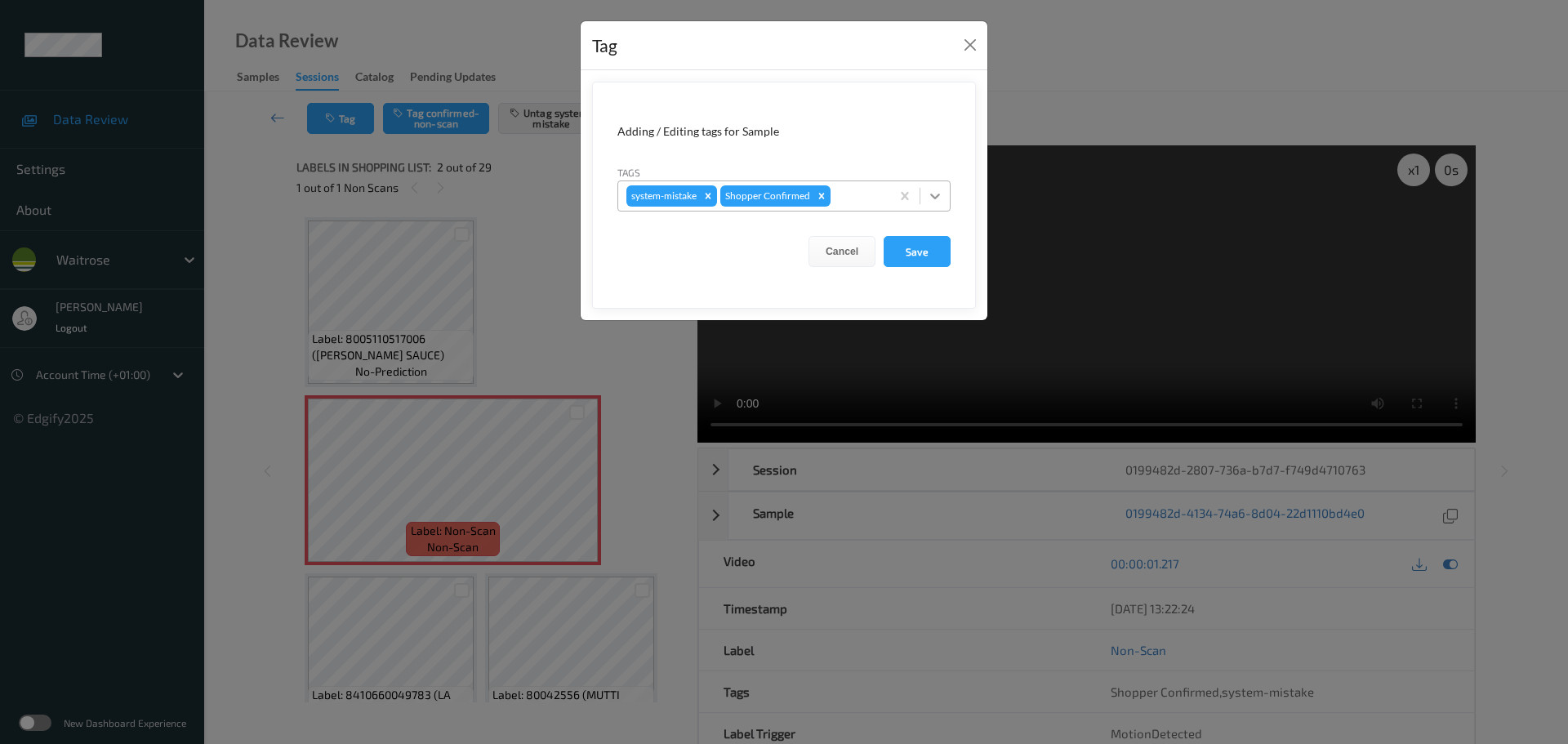
click at [940, 206] on div at bounding box center [935, 196] width 30 height 30
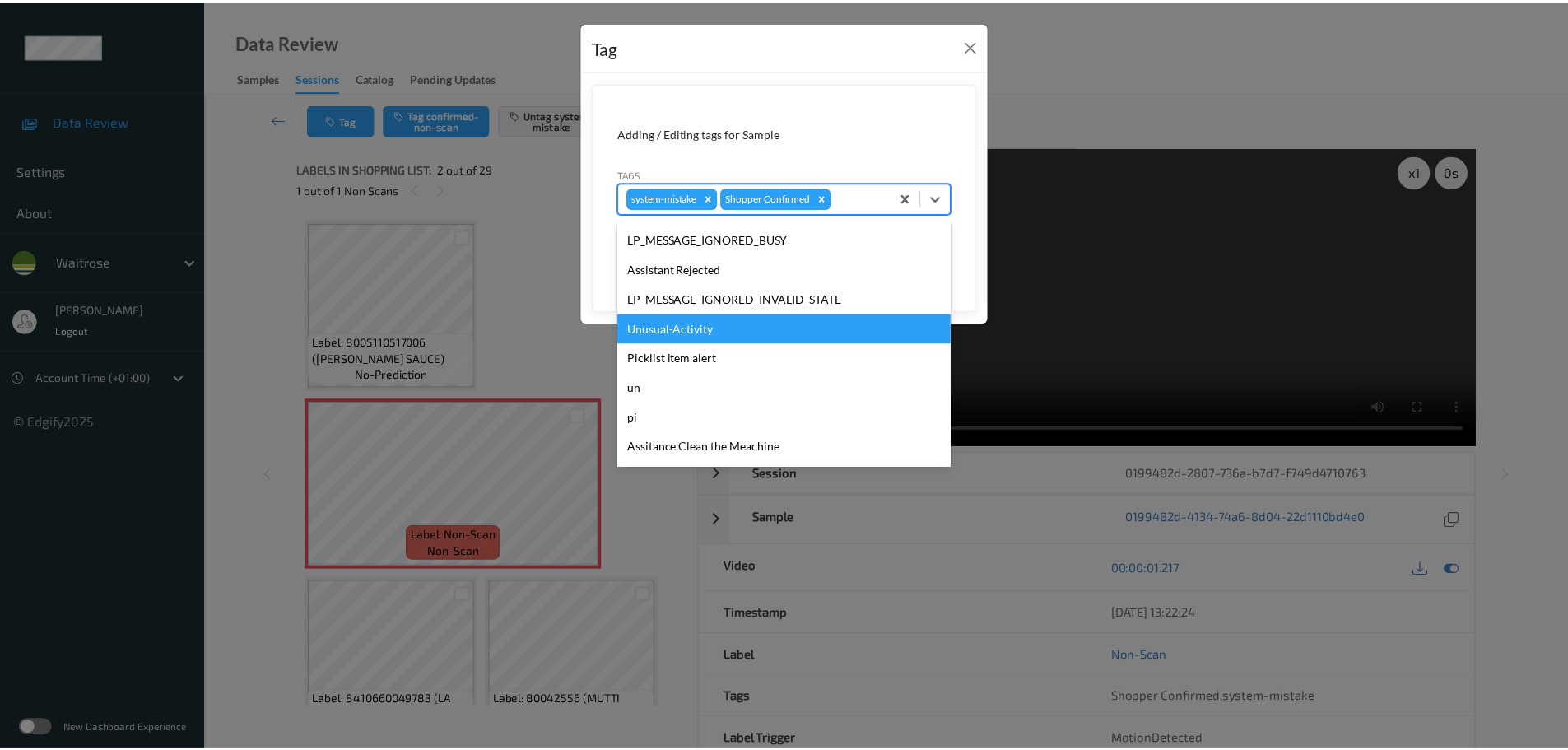
scroll to position [412, 0]
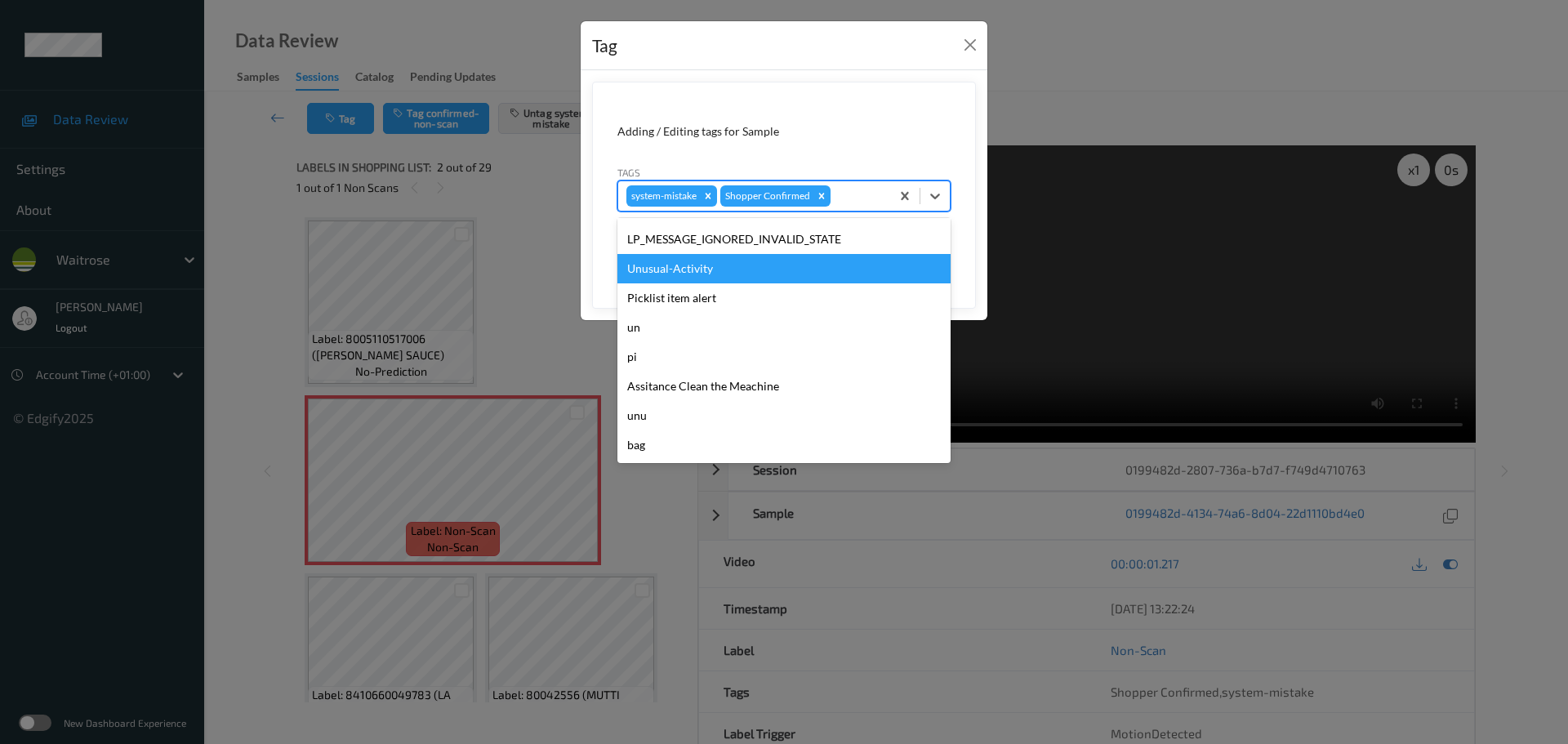
click at [684, 275] on div "Unusual-Activity" at bounding box center [784, 269] width 333 height 30
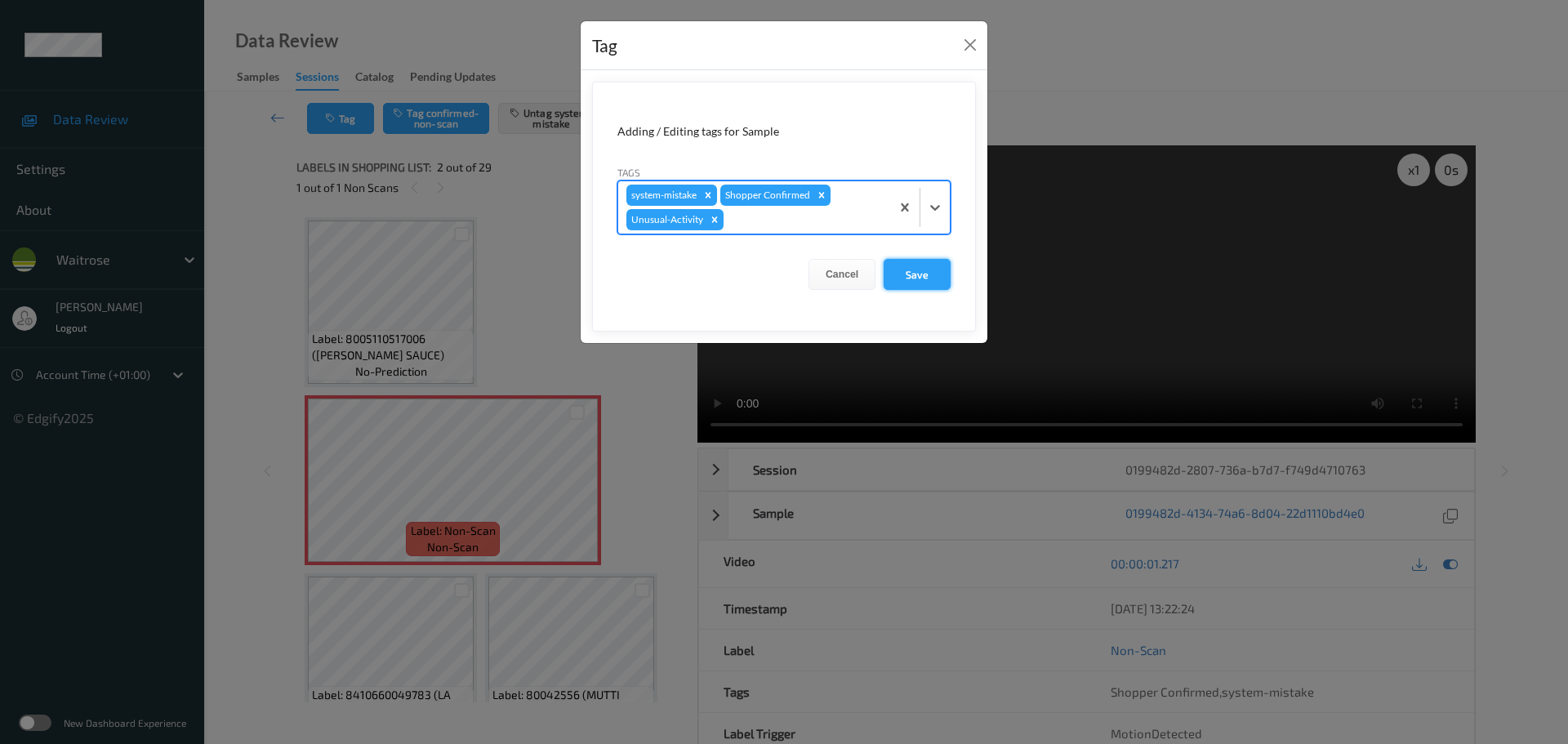
click at [901, 280] on button "Save" at bounding box center [917, 275] width 67 height 31
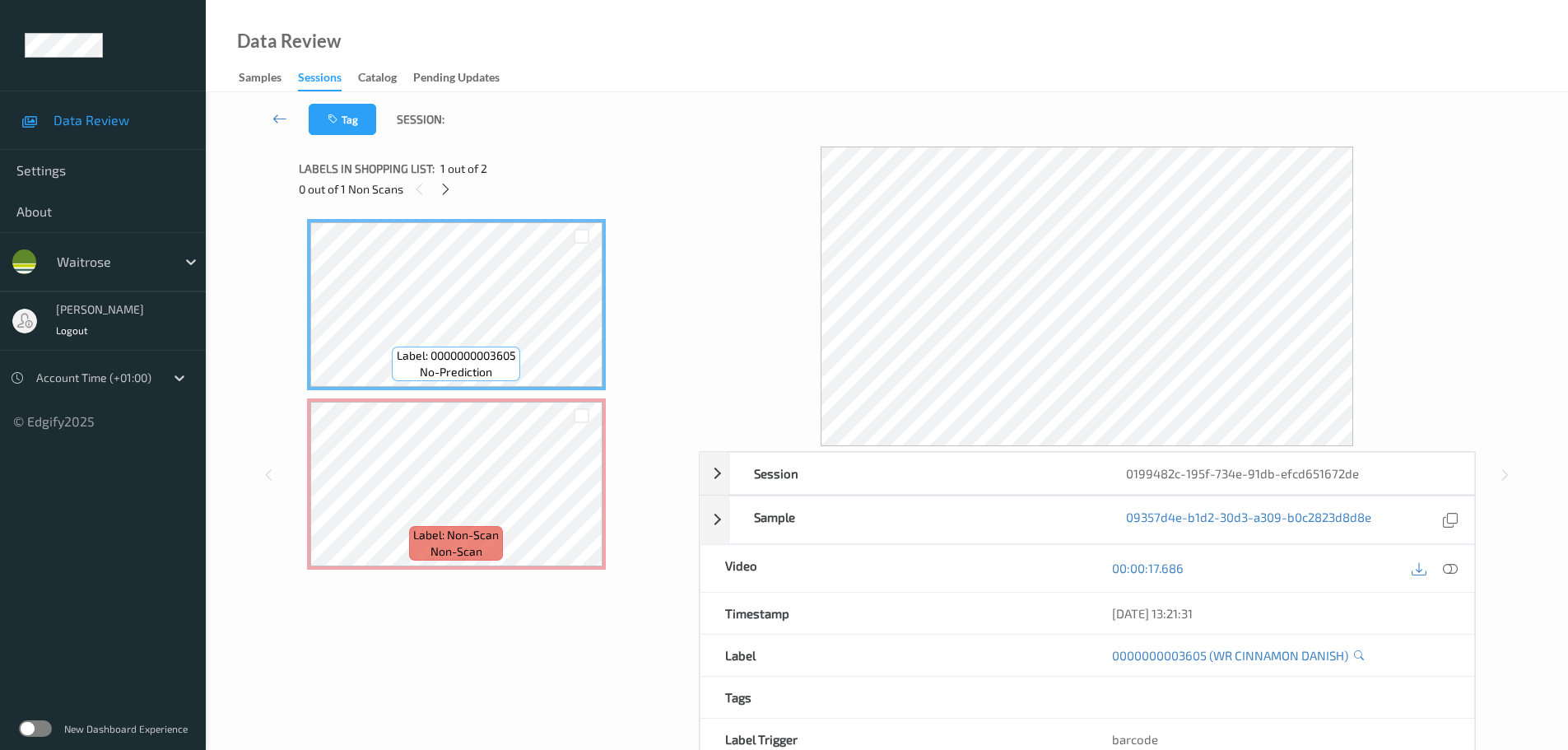
click at [449, 196] on div at bounding box center [445, 189] width 21 height 21
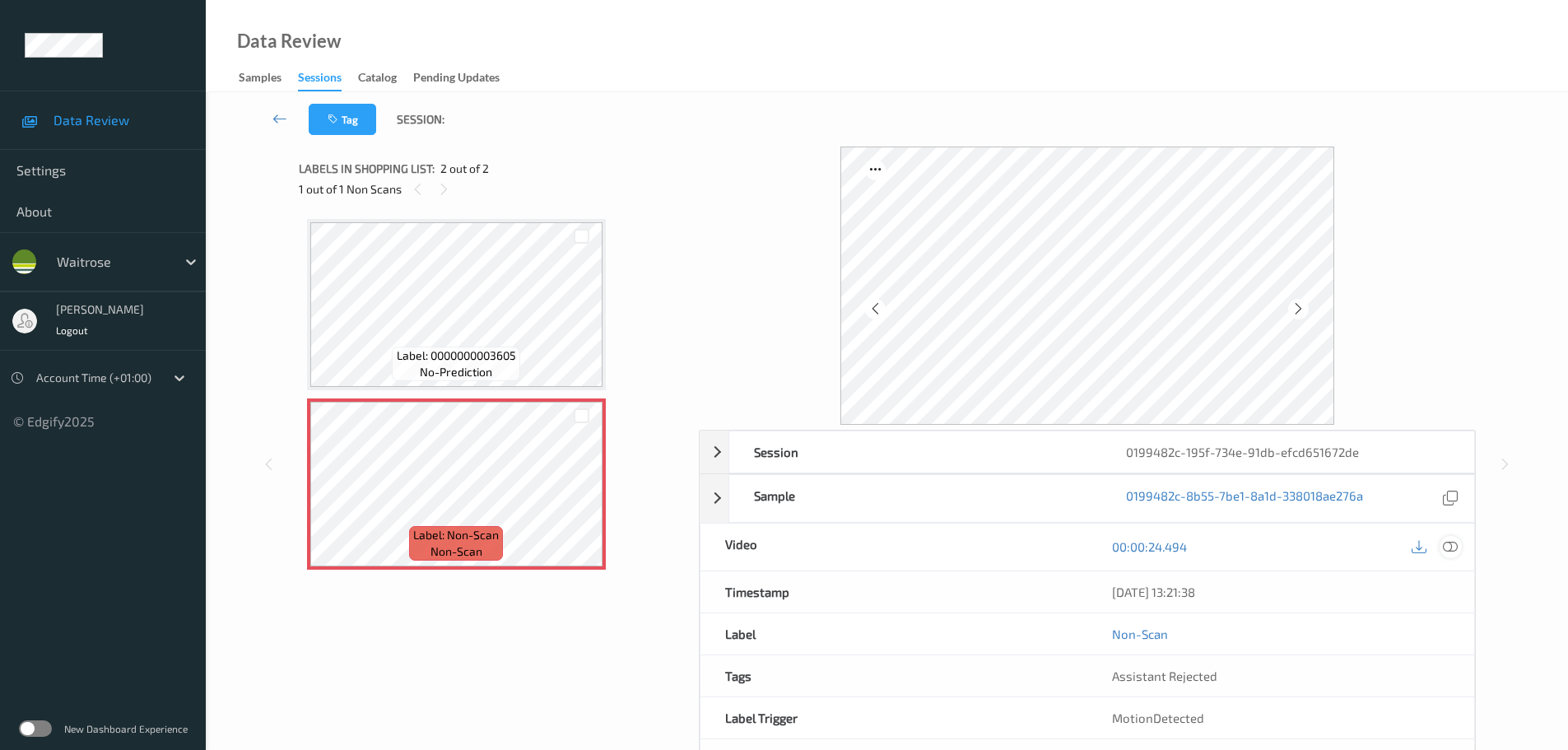
click at [1458, 550] on div at bounding box center [1450, 547] width 22 height 22
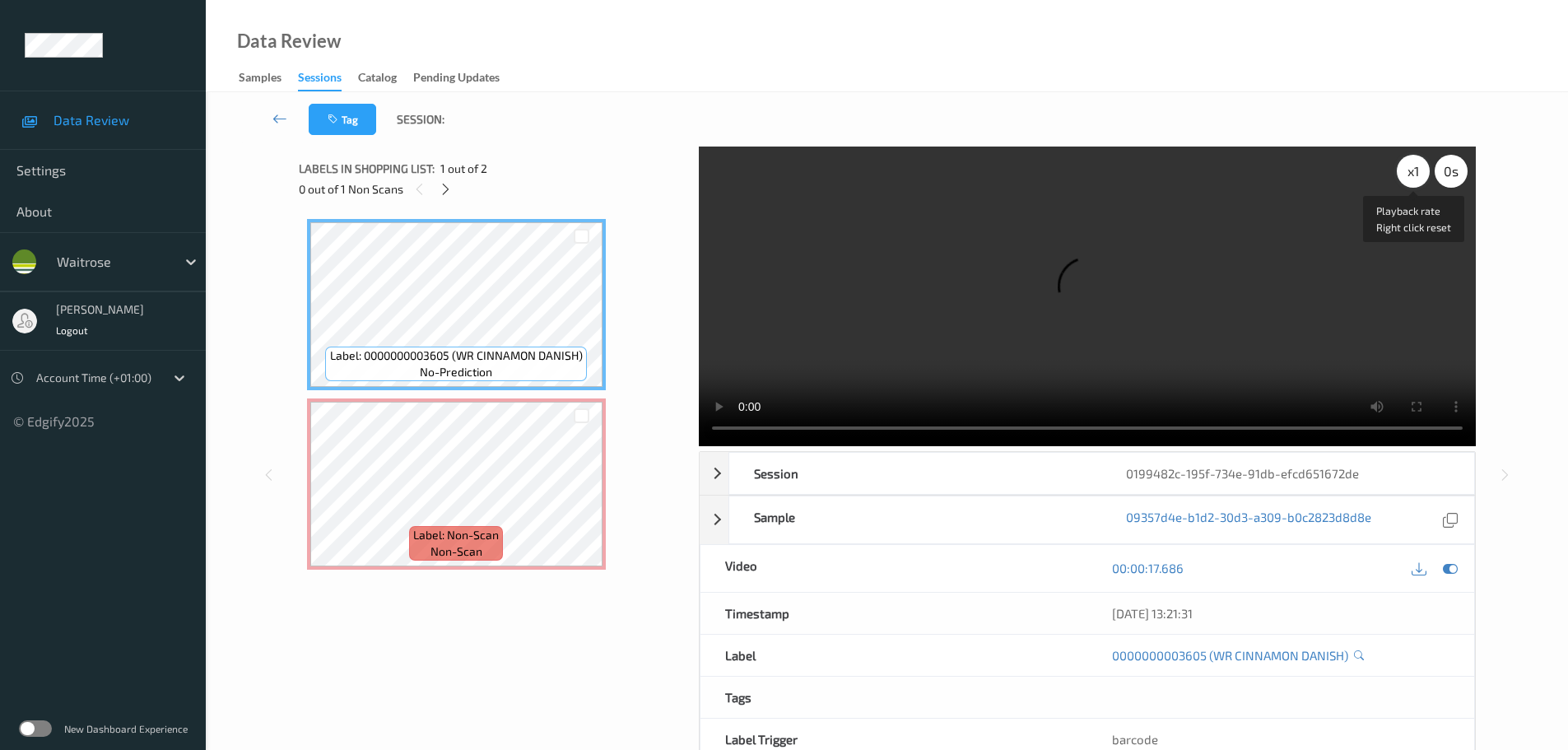
click at [1415, 185] on div "x 1" at bounding box center [1414, 172] width 33 height 33
click at [1415, 185] on div "x 2" at bounding box center [1414, 172] width 33 height 33
click at [1406, 174] on div "x 4" at bounding box center [1414, 172] width 33 height 33
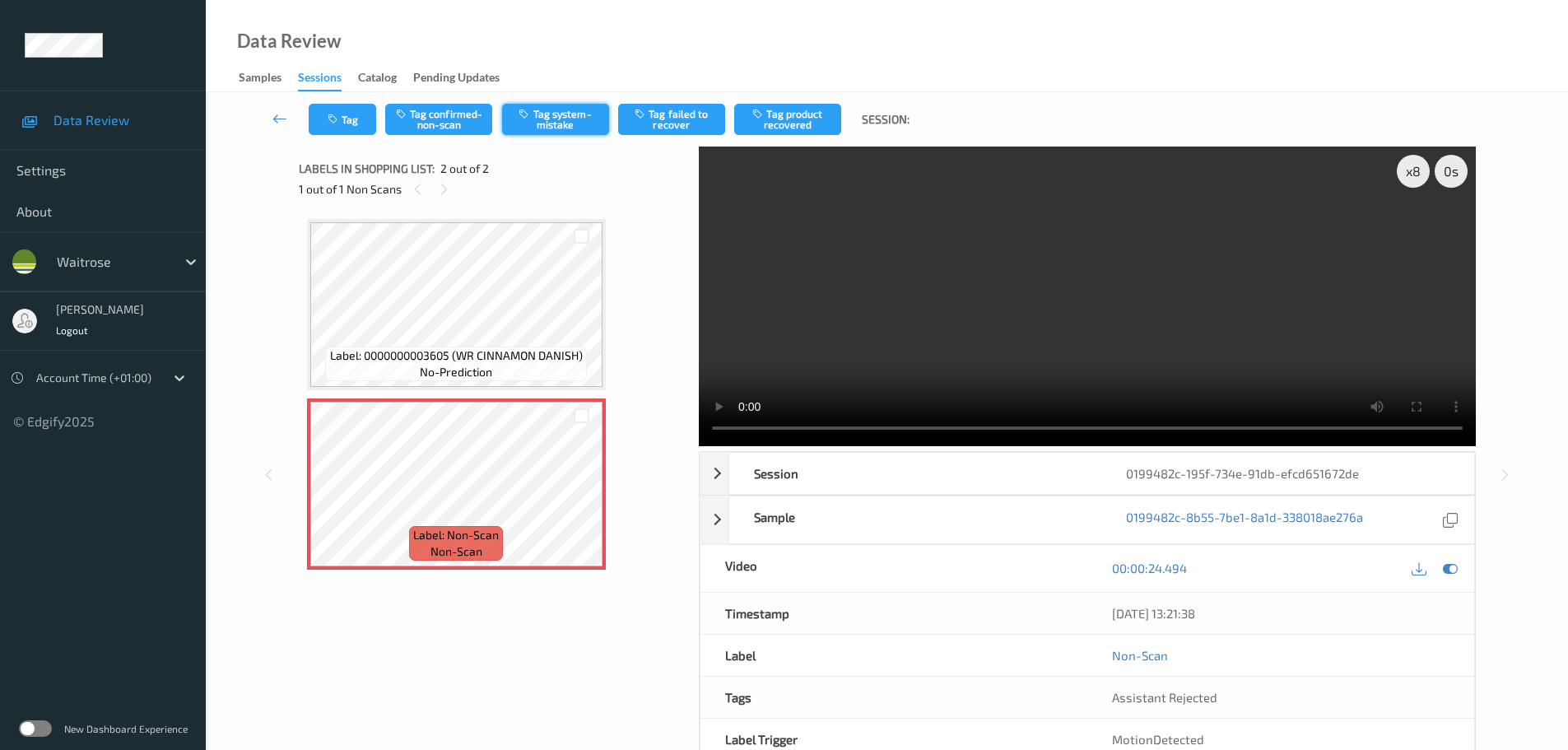
click at [549, 129] on button "Tag system-mistake" at bounding box center [555, 119] width 107 height 31
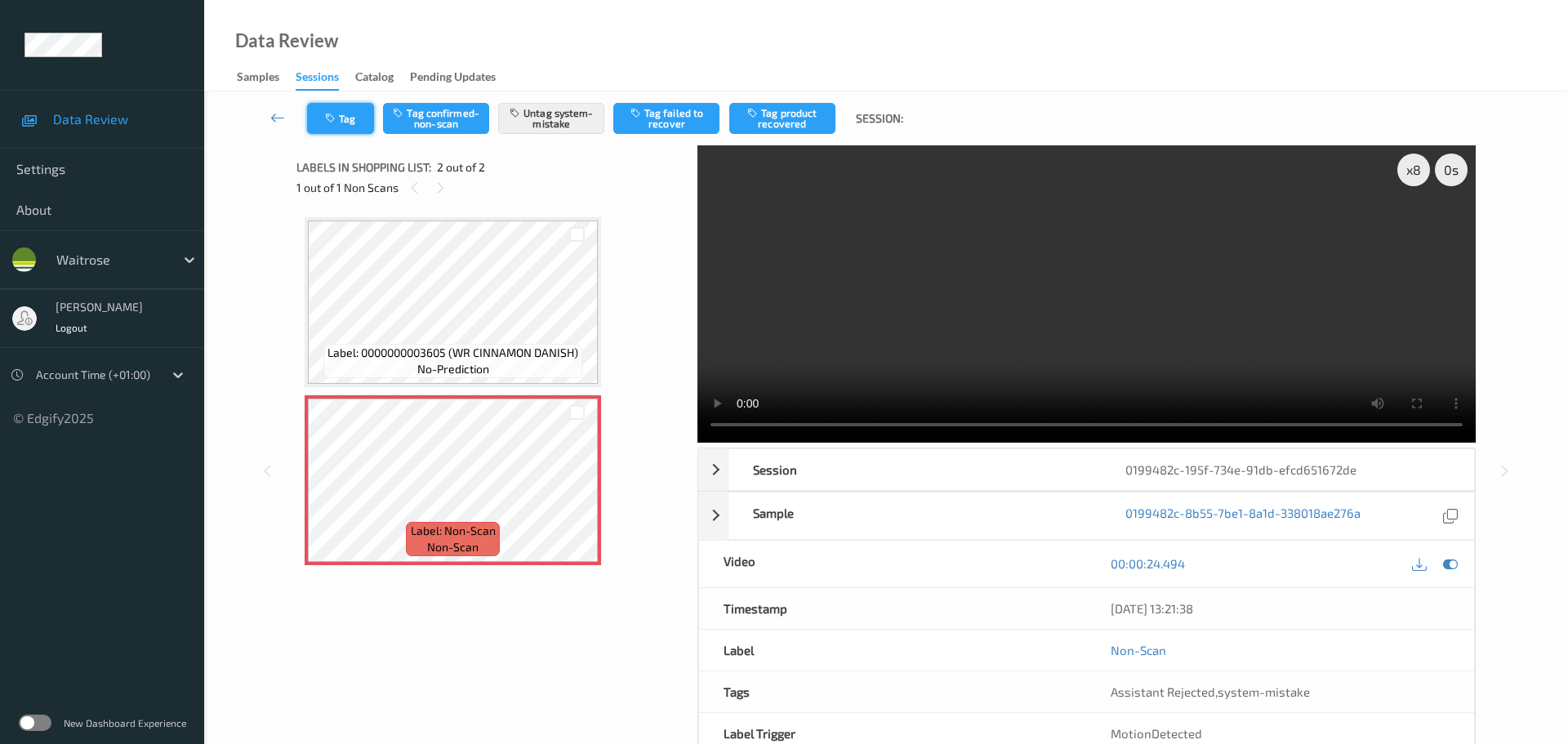
click at [334, 117] on icon "button" at bounding box center [331, 118] width 14 height 12
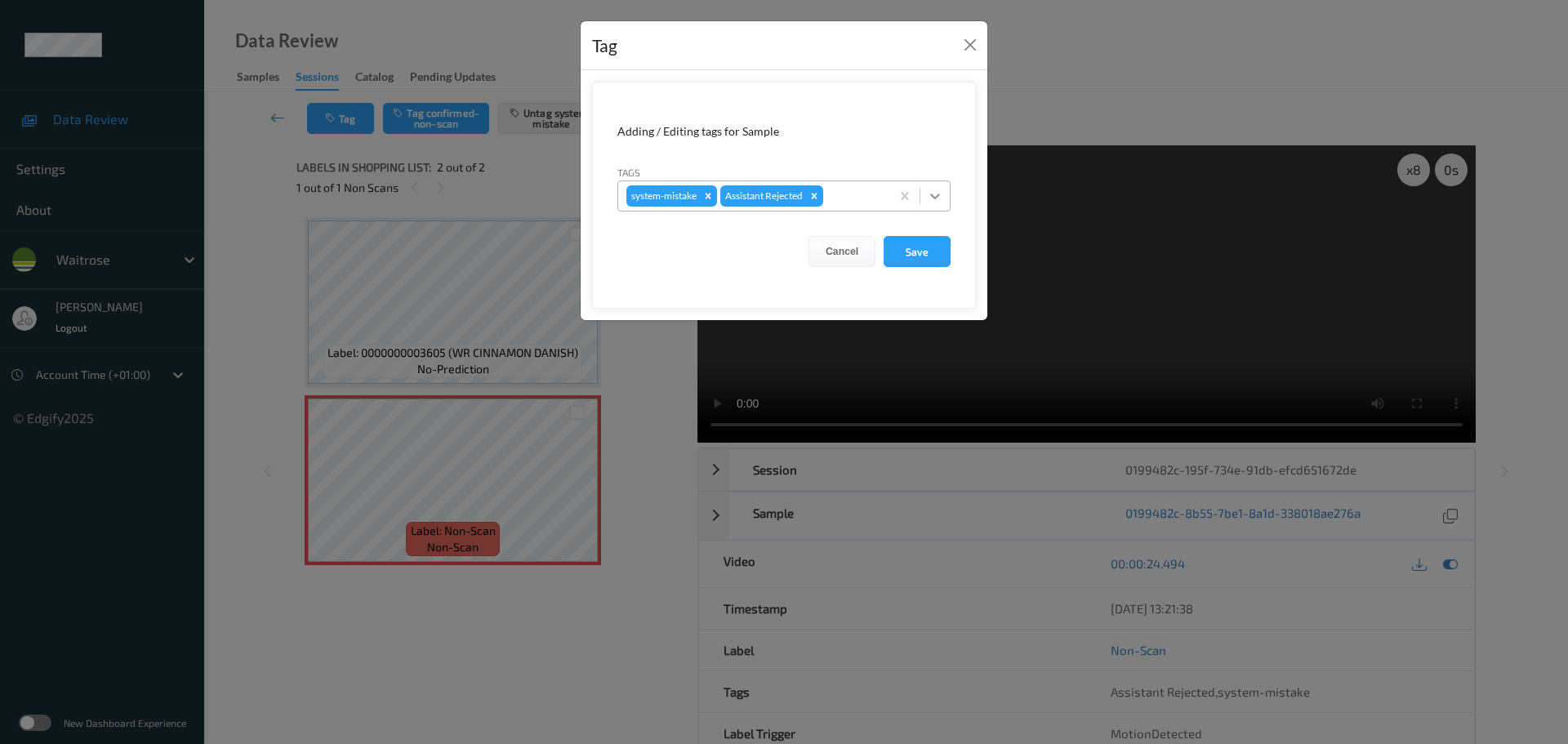
click at [927, 198] on icon at bounding box center [935, 196] width 16 height 16
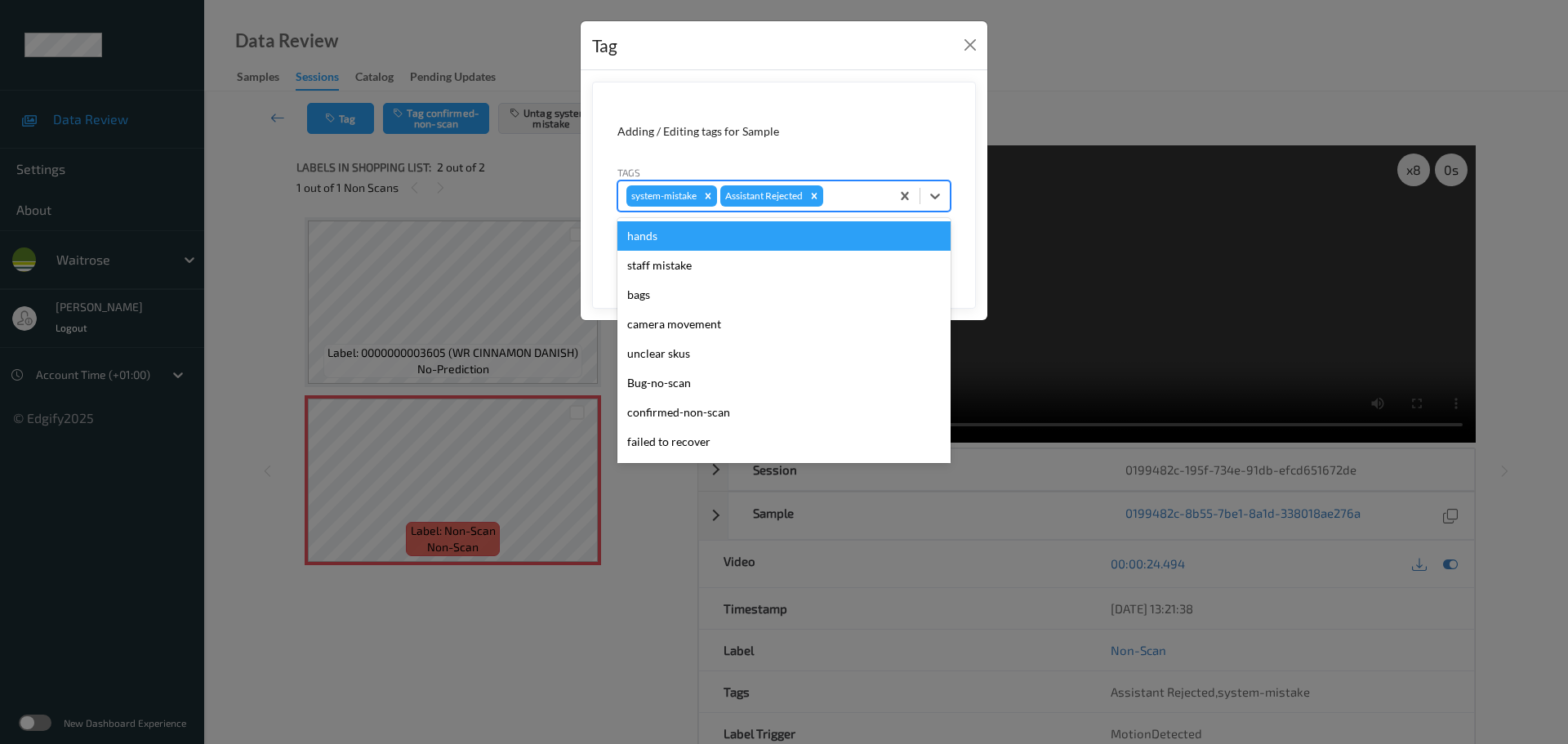
scroll to position [409, 0]
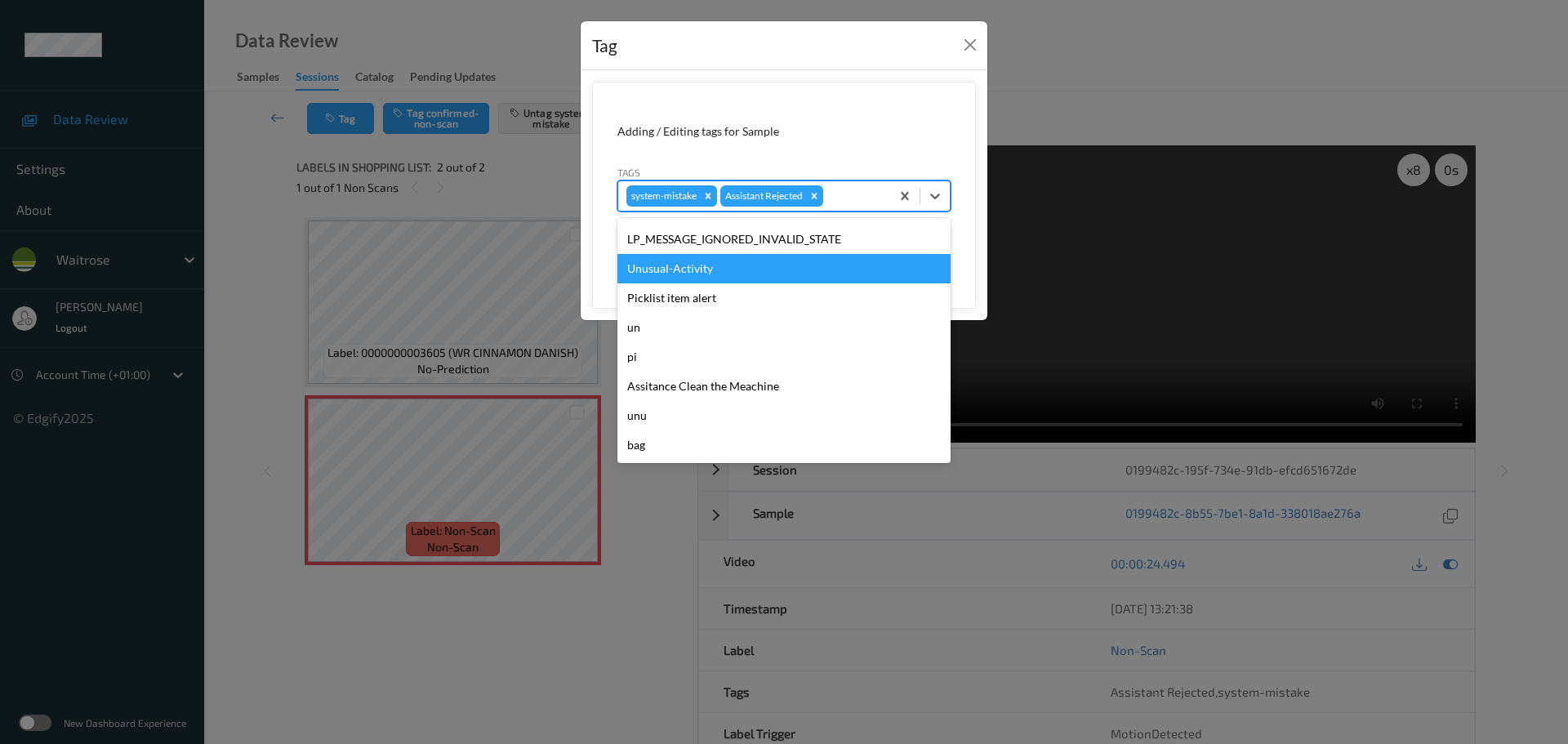
click at [696, 268] on div "Unusual-Activity" at bounding box center [784, 269] width 333 height 30
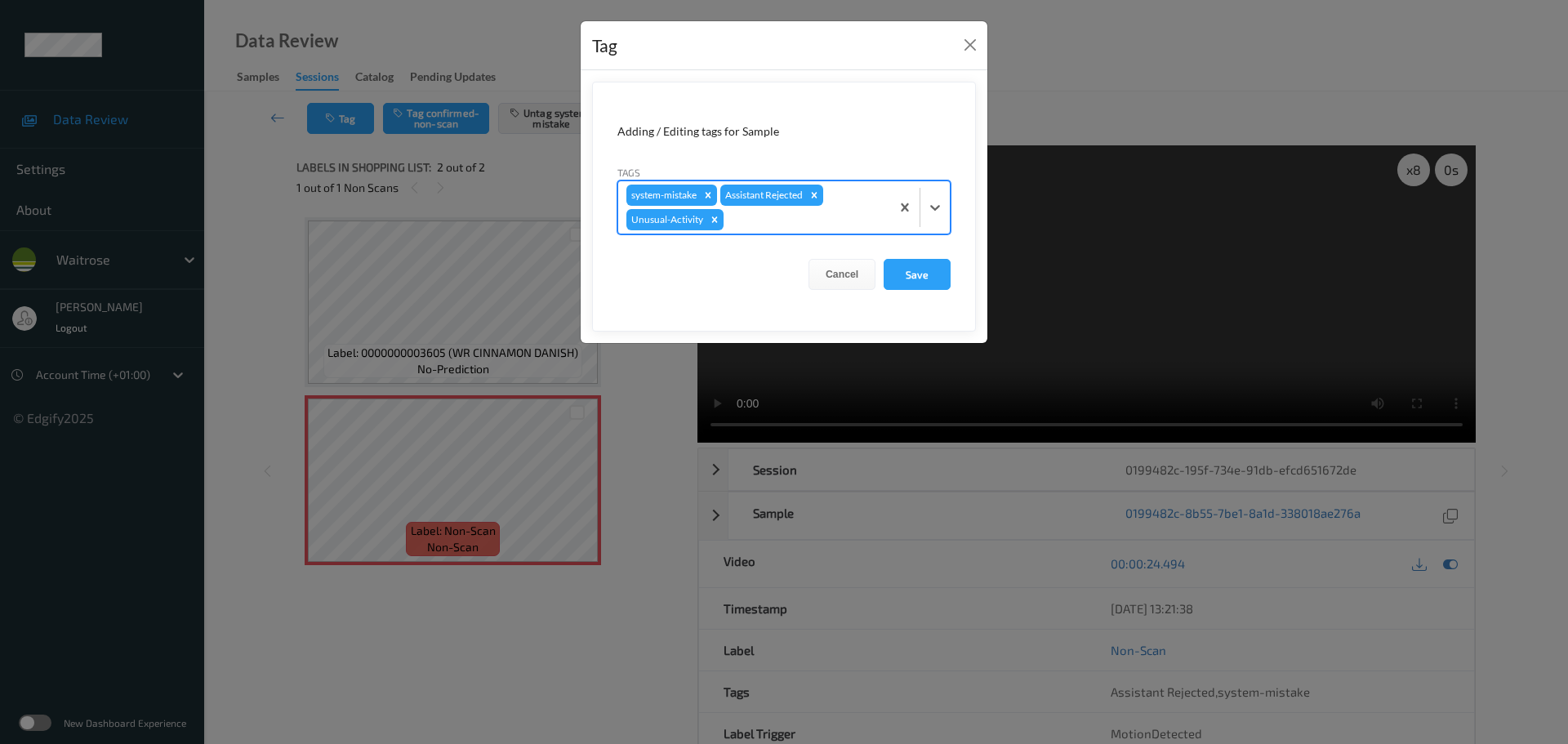
click at [932, 227] on div at bounding box center [920, 208] width 60 height 53
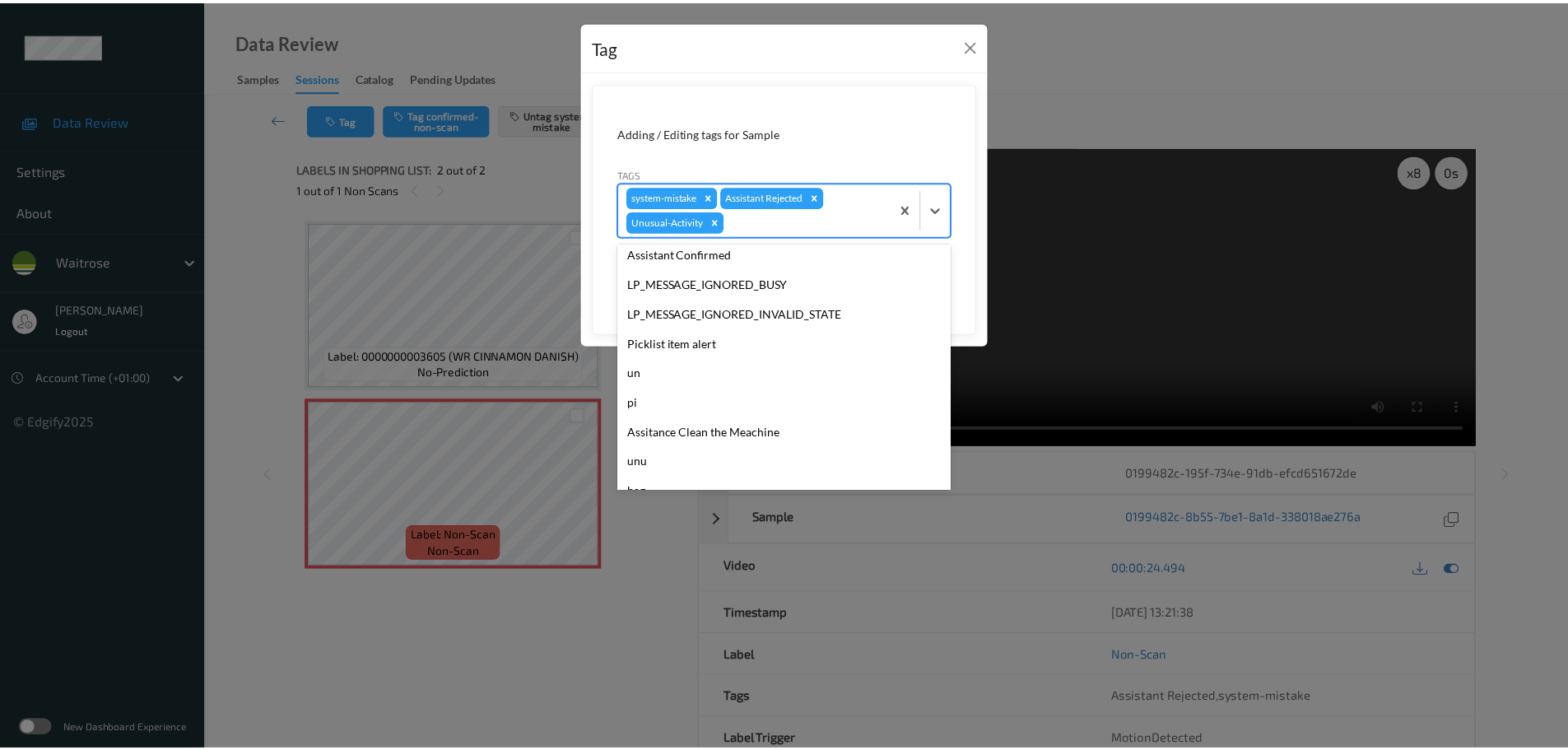
scroll to position [382, 0]
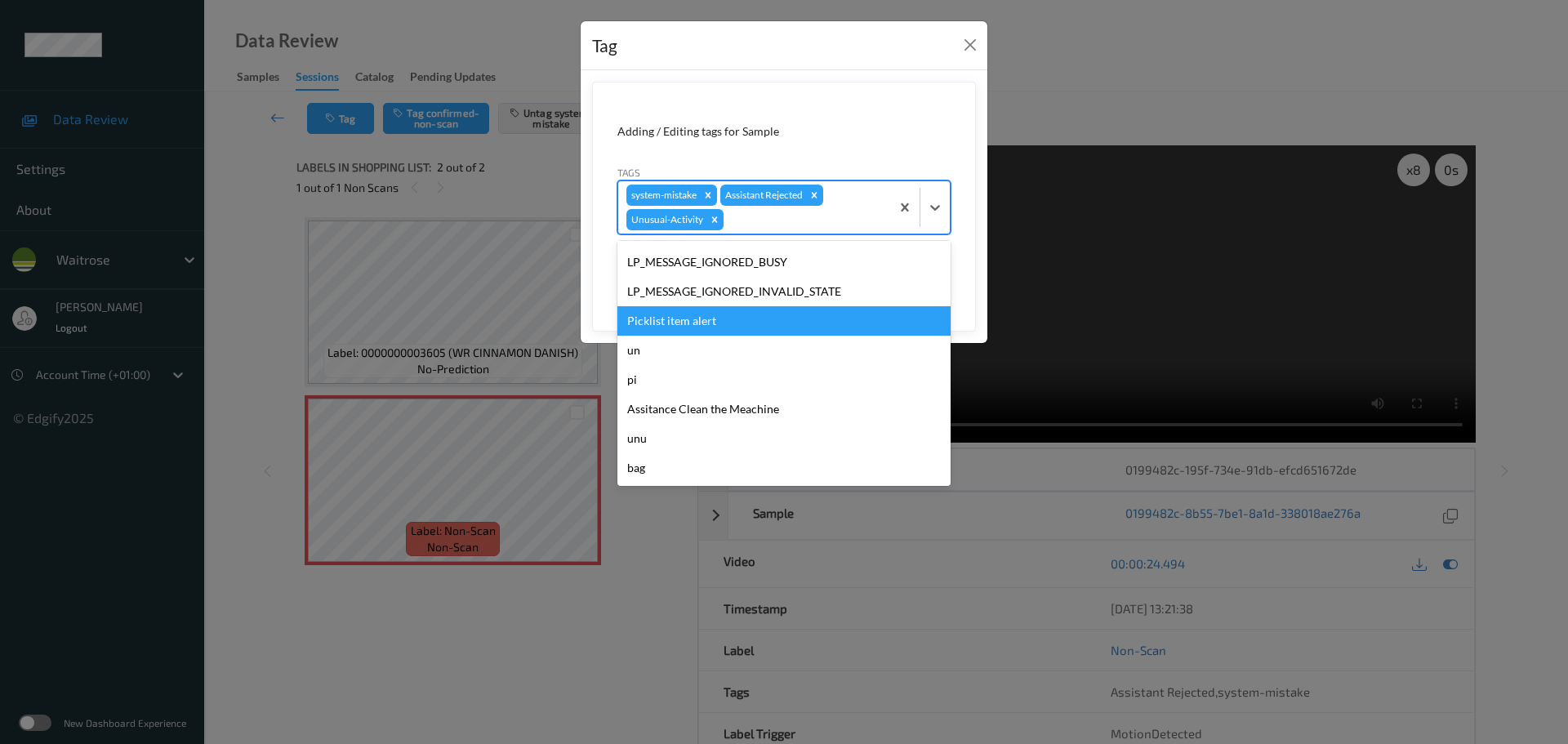
click at [678, 309] on div "Picklist item alert" at bounding box center [784, 321] width 333 height 30
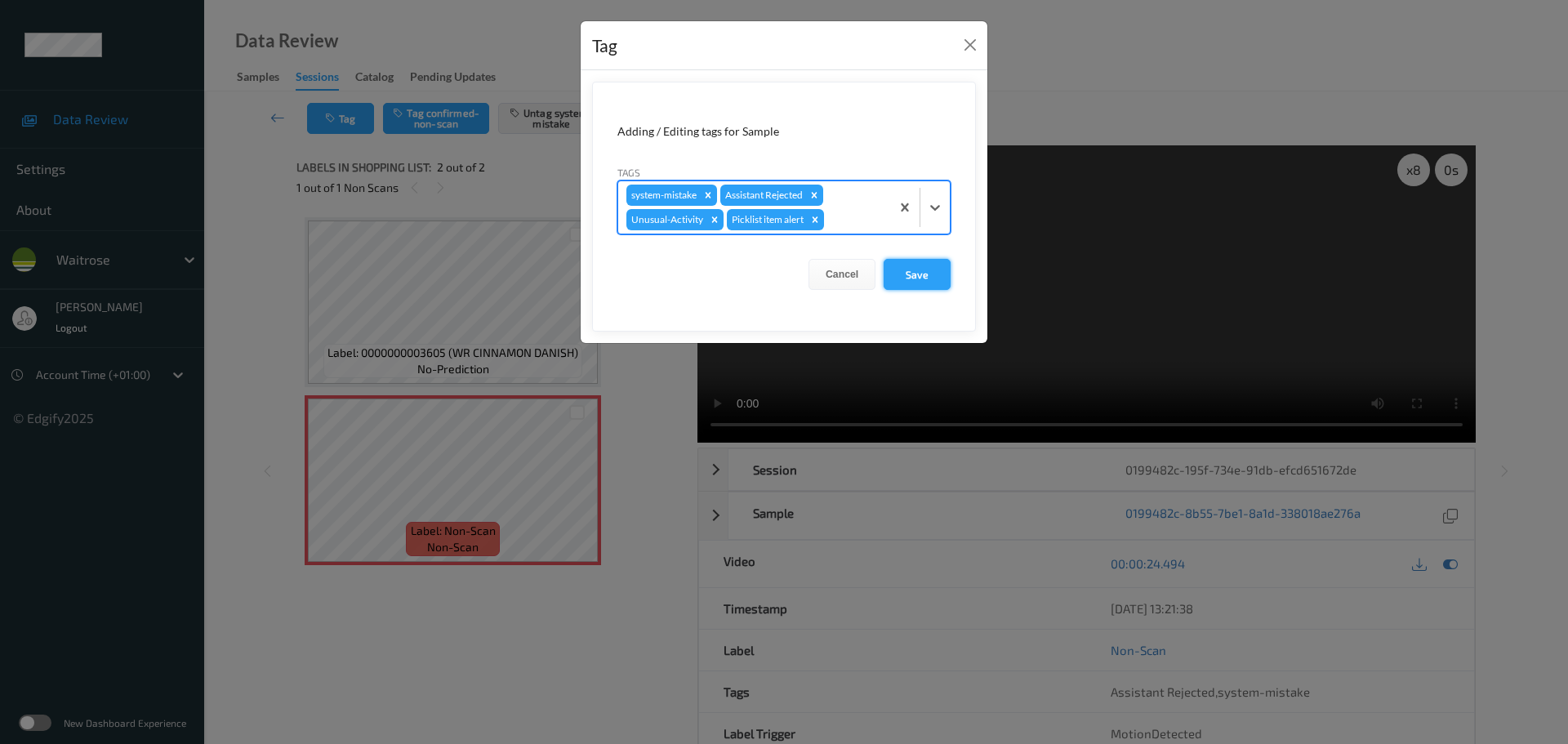
click at [909, 280] on button "Save" at bounding box center [917, 275] width 67 height 31
